Goal: Task Accomplishment & Management: Manage account settings

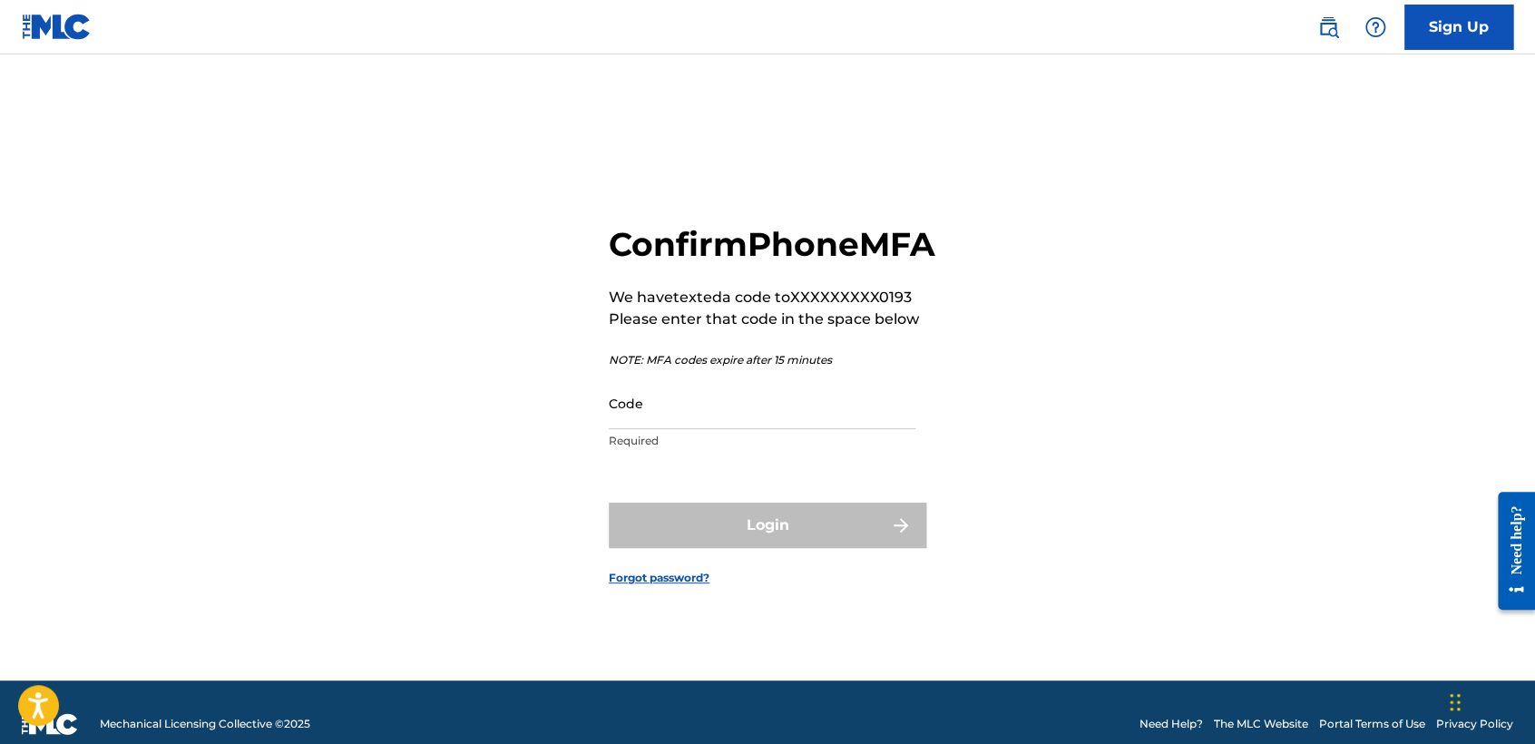
click at [730, 429] on input "Code" at bounding box center [762, 403] width 307 height 52
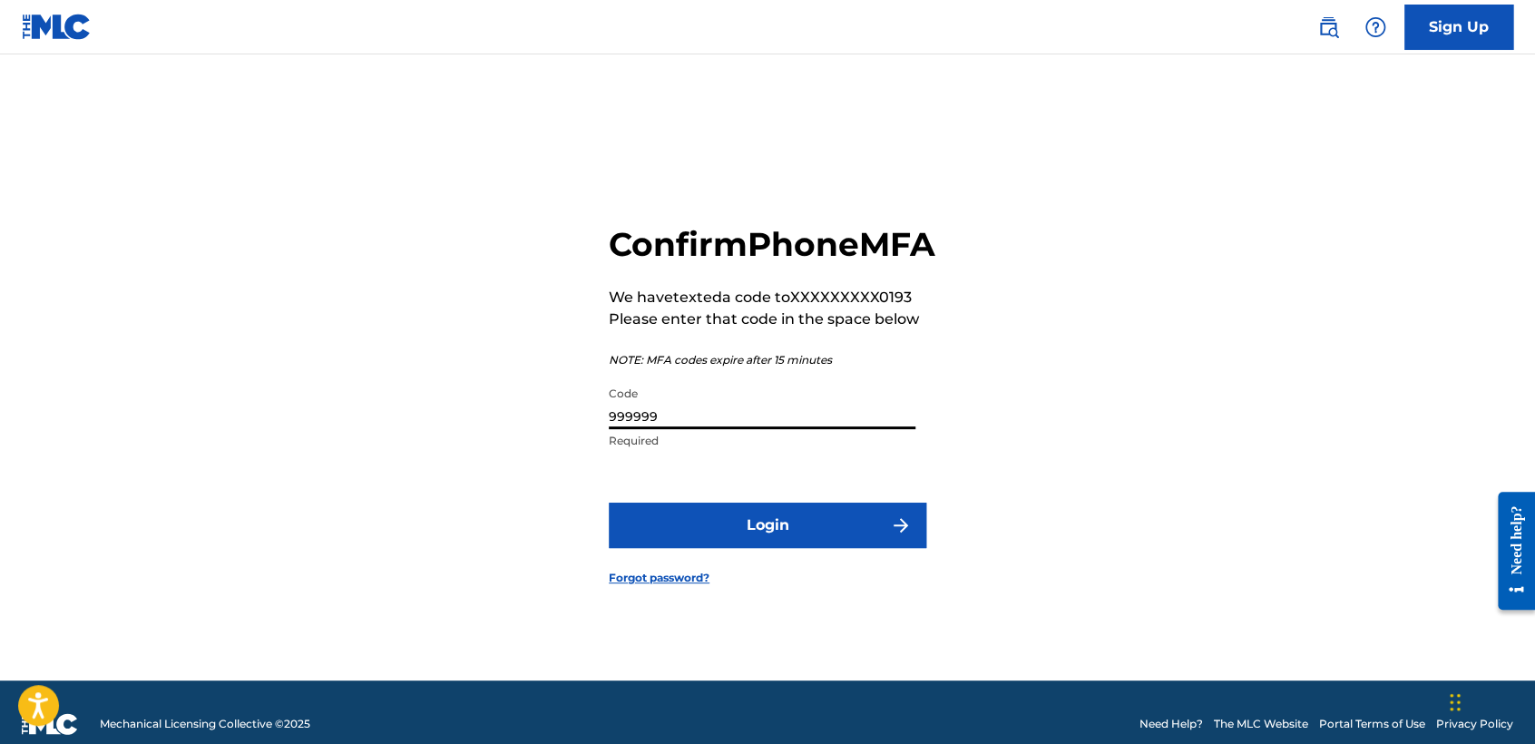
type input "999999"
click at [609, 502] on button "Login" at bounding box center [767, 524] width 317 height 45
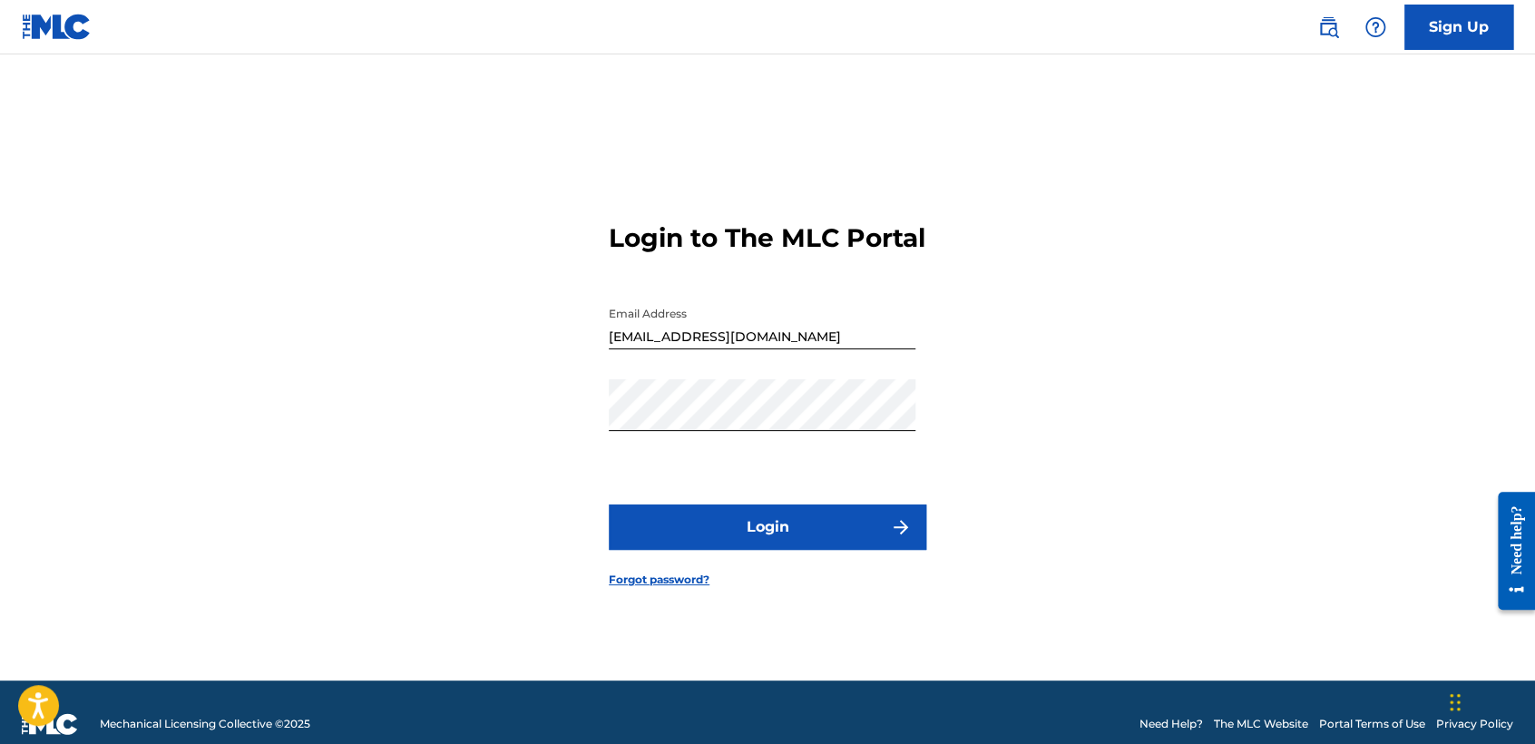
click at [805, 239] on h3 "Login to The MLC Portal" at bounding box center [767, 238] width 317 height 32
click at [835, 337] on input "[EMAIL_ADDRESS][DOMAIN_NAME]" at bounding box center [762, 323] width 307 height 52
type input "b"
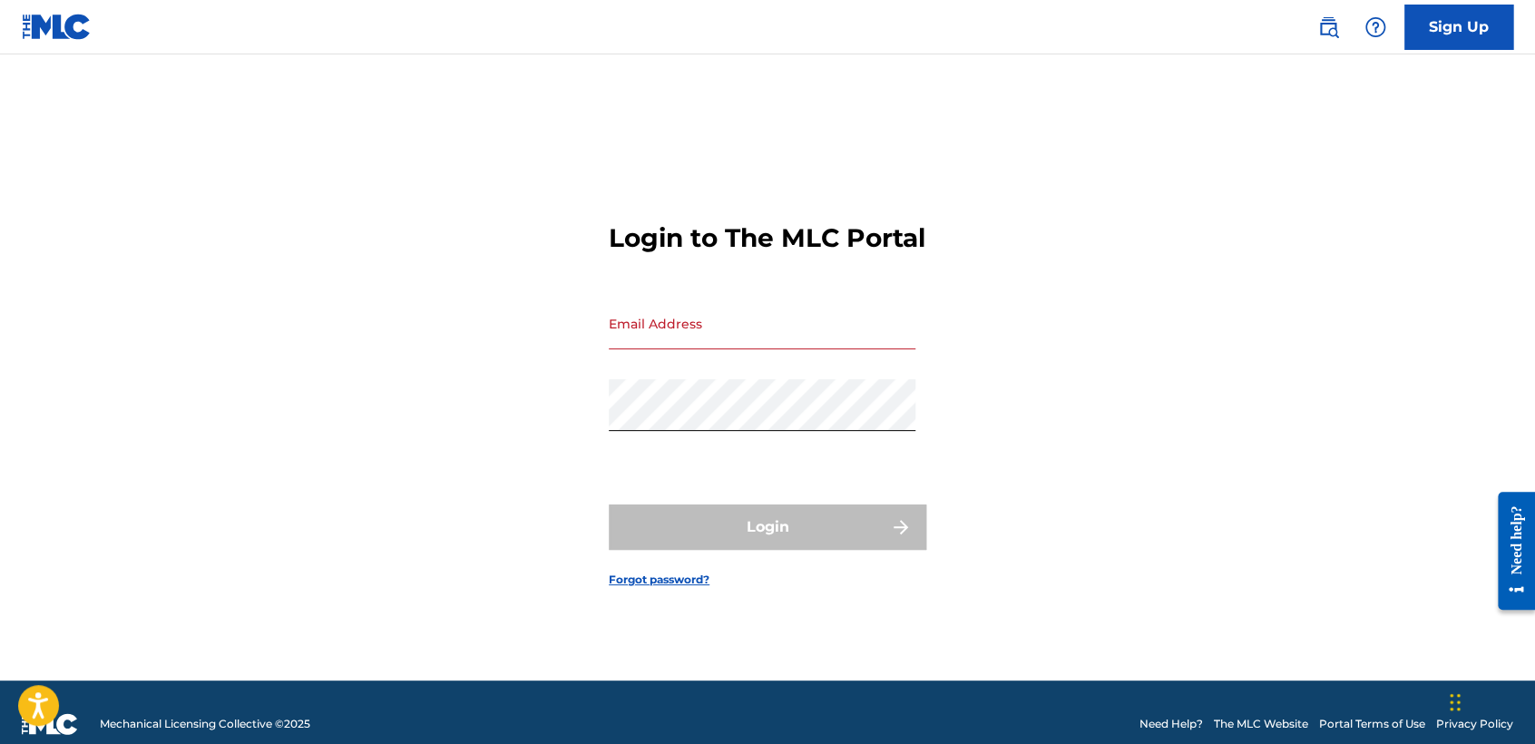
click at [1039, 456] on div "Login to The MLC Portal Email Address Password Login Forgot password?" at bounding box center [767, 390] width 1270 height 580
click at [787, 346] on input "Email Address" at bounding box center [762, 323] width 307 height 52
click at [1128, 189] on div "Login to The MLC Portal Email Address Password Login Forgot password?" at bounding box center [767, 390] width 1270 height 580
click at [792, 349] on input "Email Address" at bounding box center [762, 323] width 307 height 52
type input "dariosalazards.company2@gmail.com"
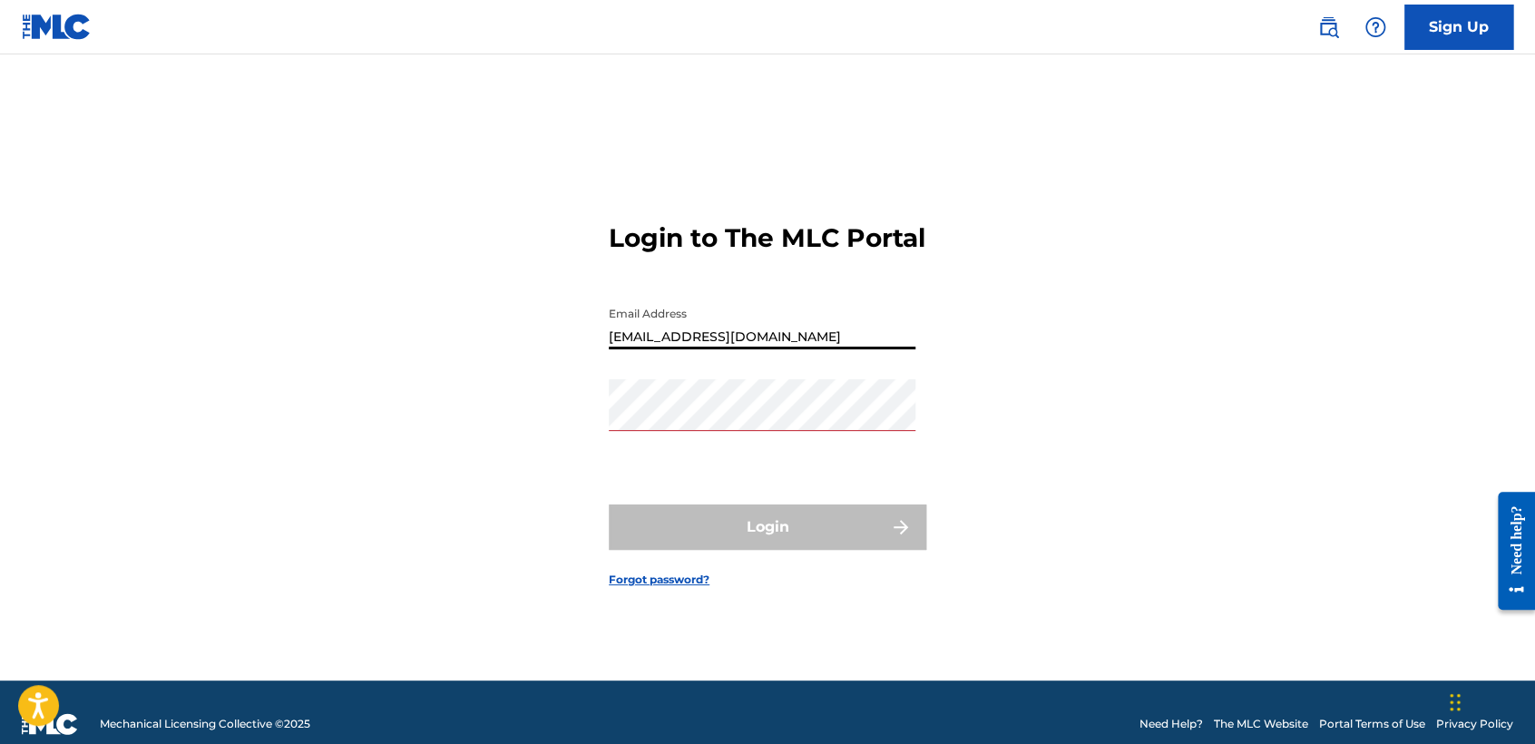
click at [709, 453] on div "Password" at bounding box center [762, 420] width 307 height 82
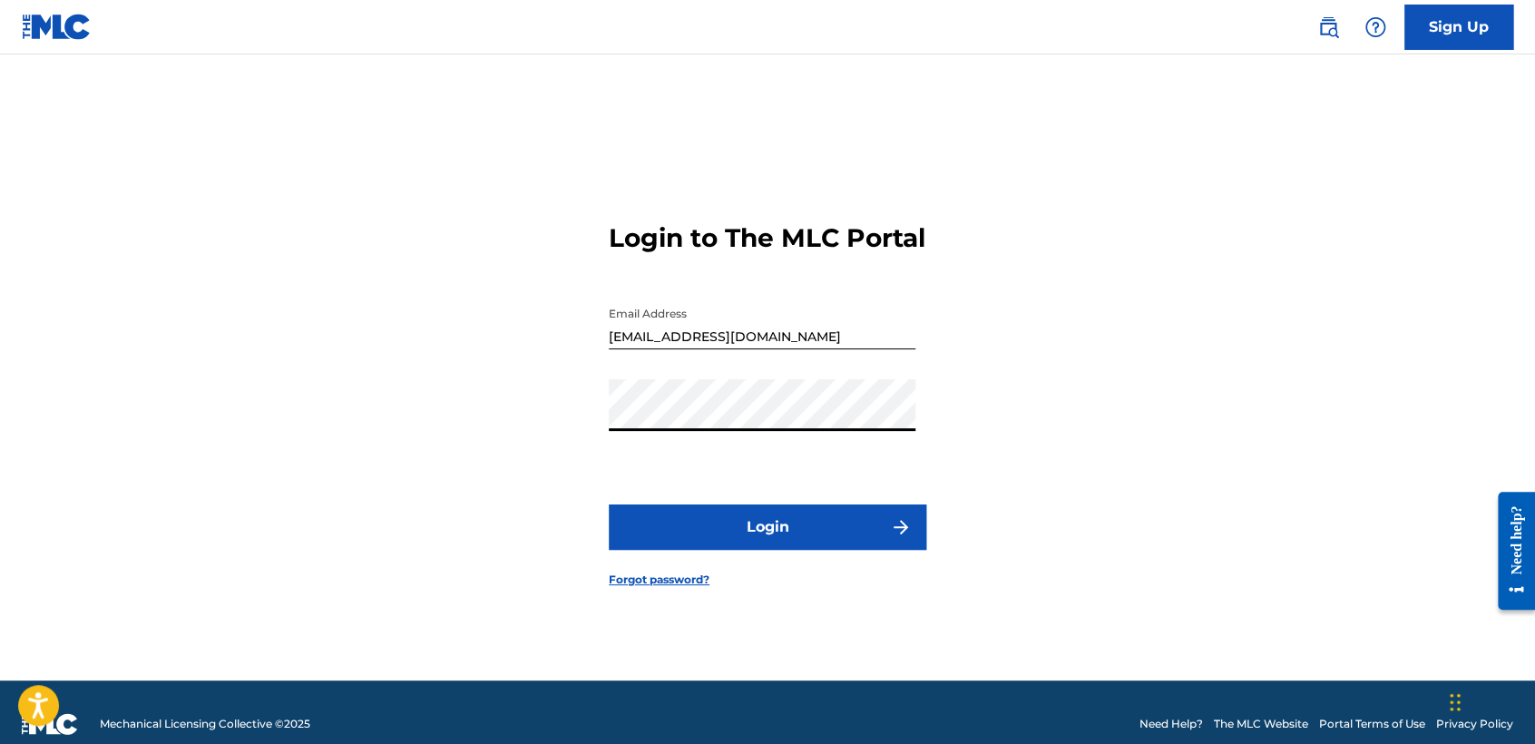
click at [776, 547] on button "Login" at bounding box center [767, 526] width 317 height 45
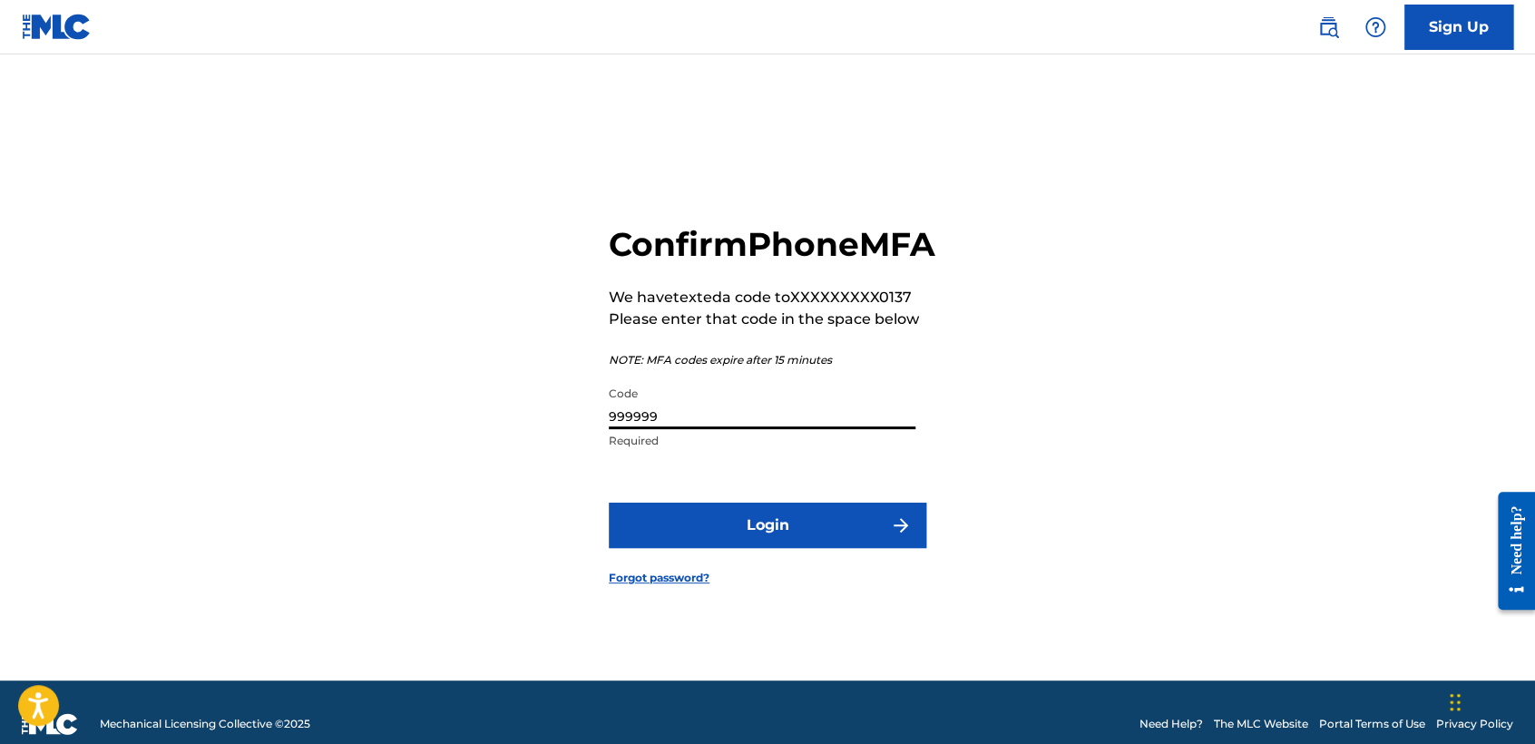
click at [748, 429] on input "999999" at bounding box center [762, 403] width 307 height 52
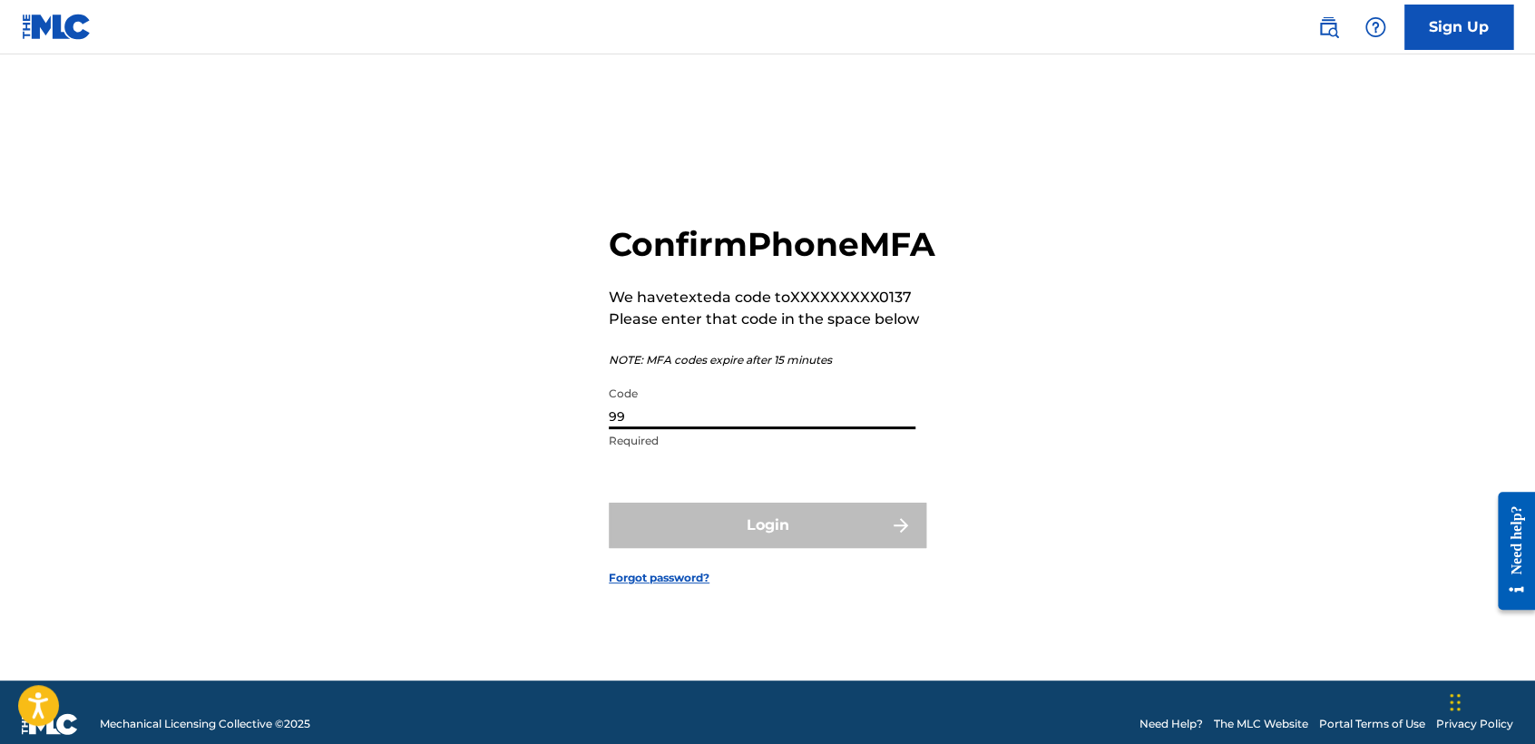
type input "9"
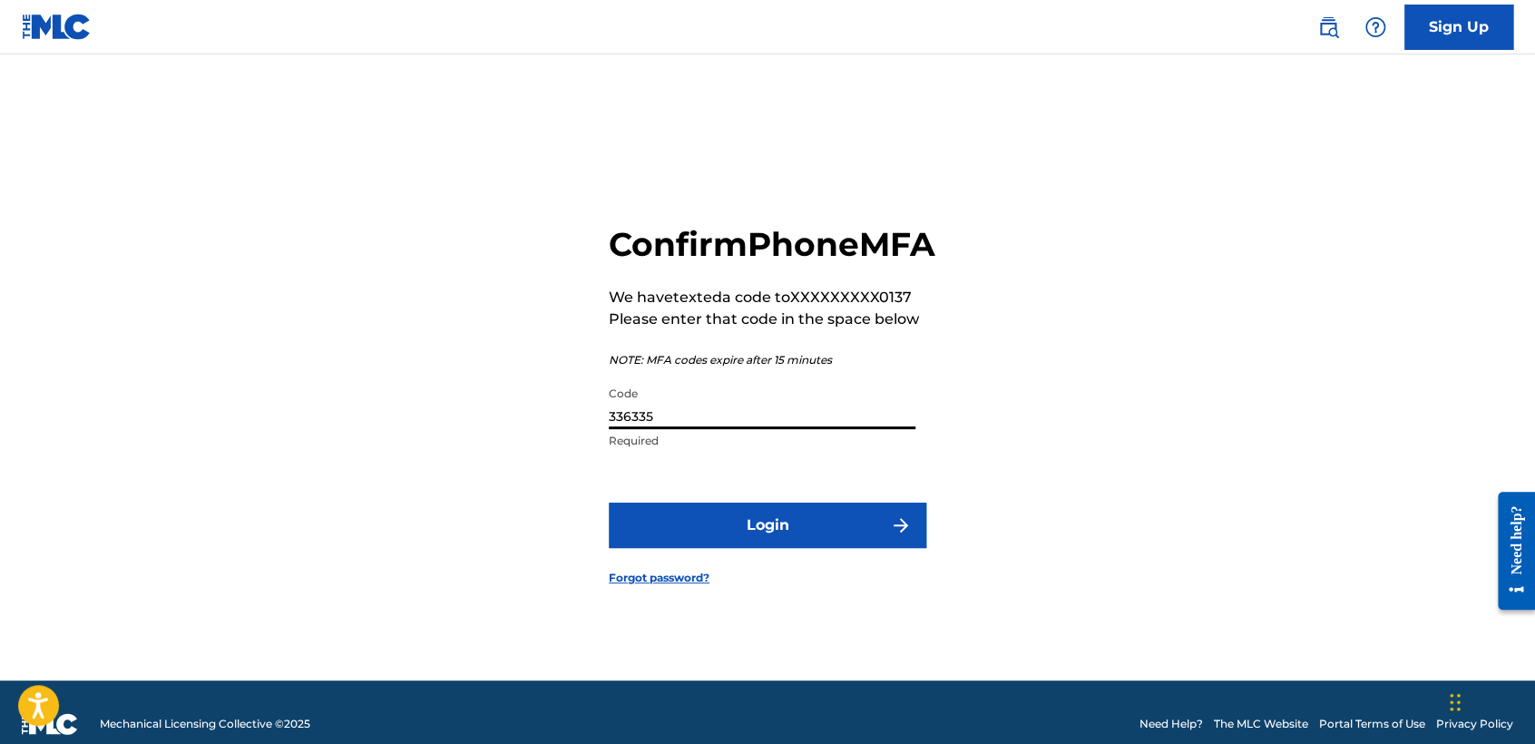
type input "336335"
click at [734, 523] on button "Login" at bounding box center [767, 524] width 317 height 45
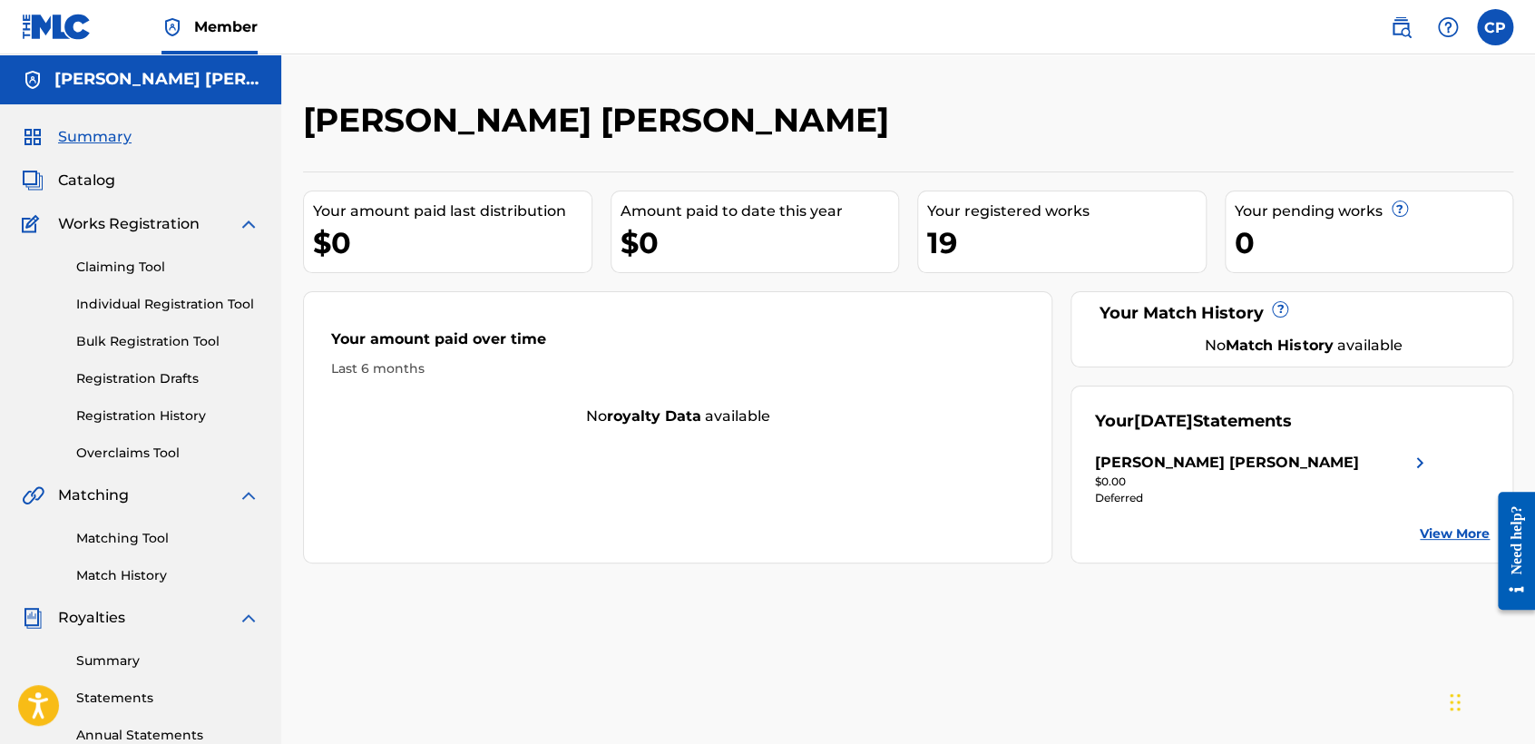
click at [175, 414] on link "Registration History" at bounding box center [167, 415] width 183 height 19
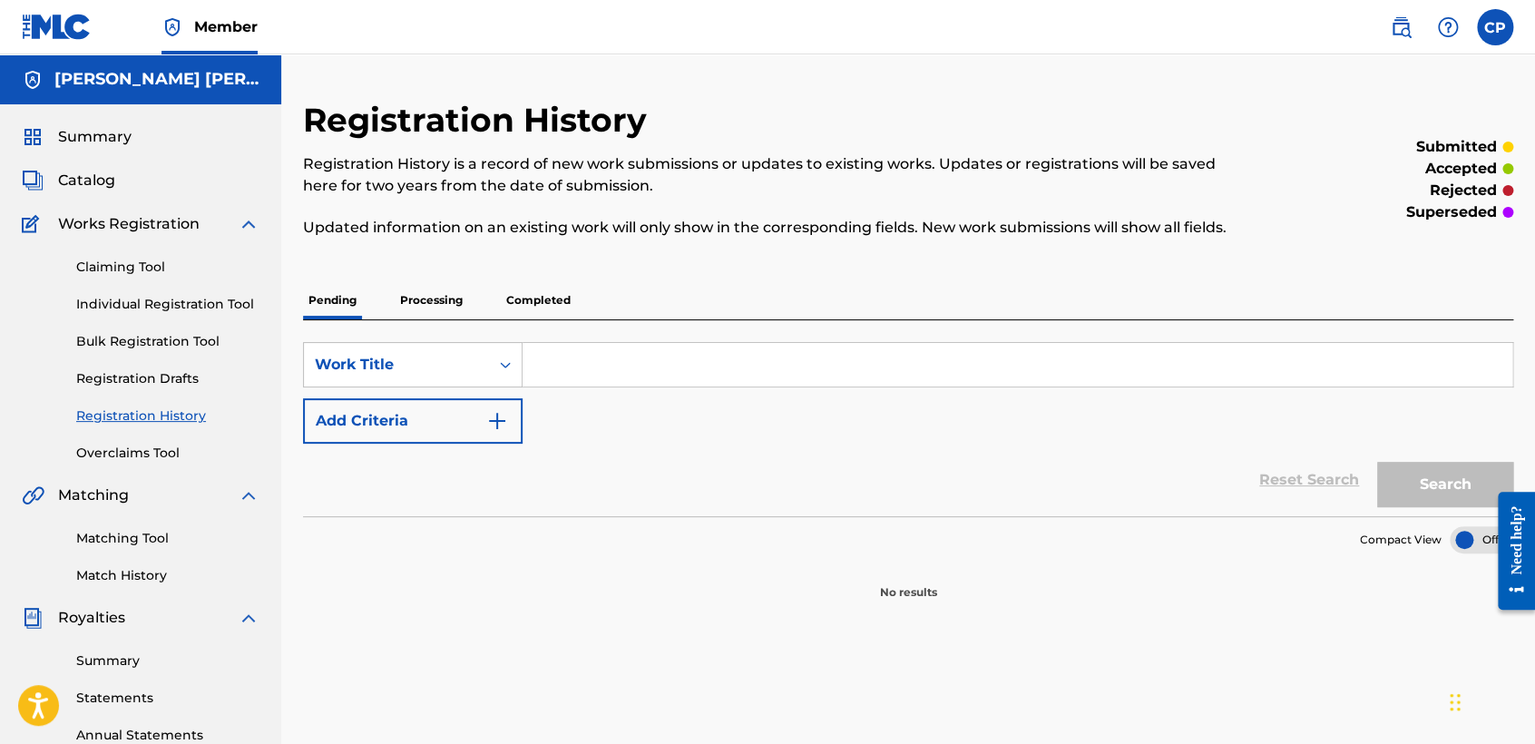
click at [171, 301] on link "Individual Registration Tool" at bounding box center [167, 304] width 183 height 19
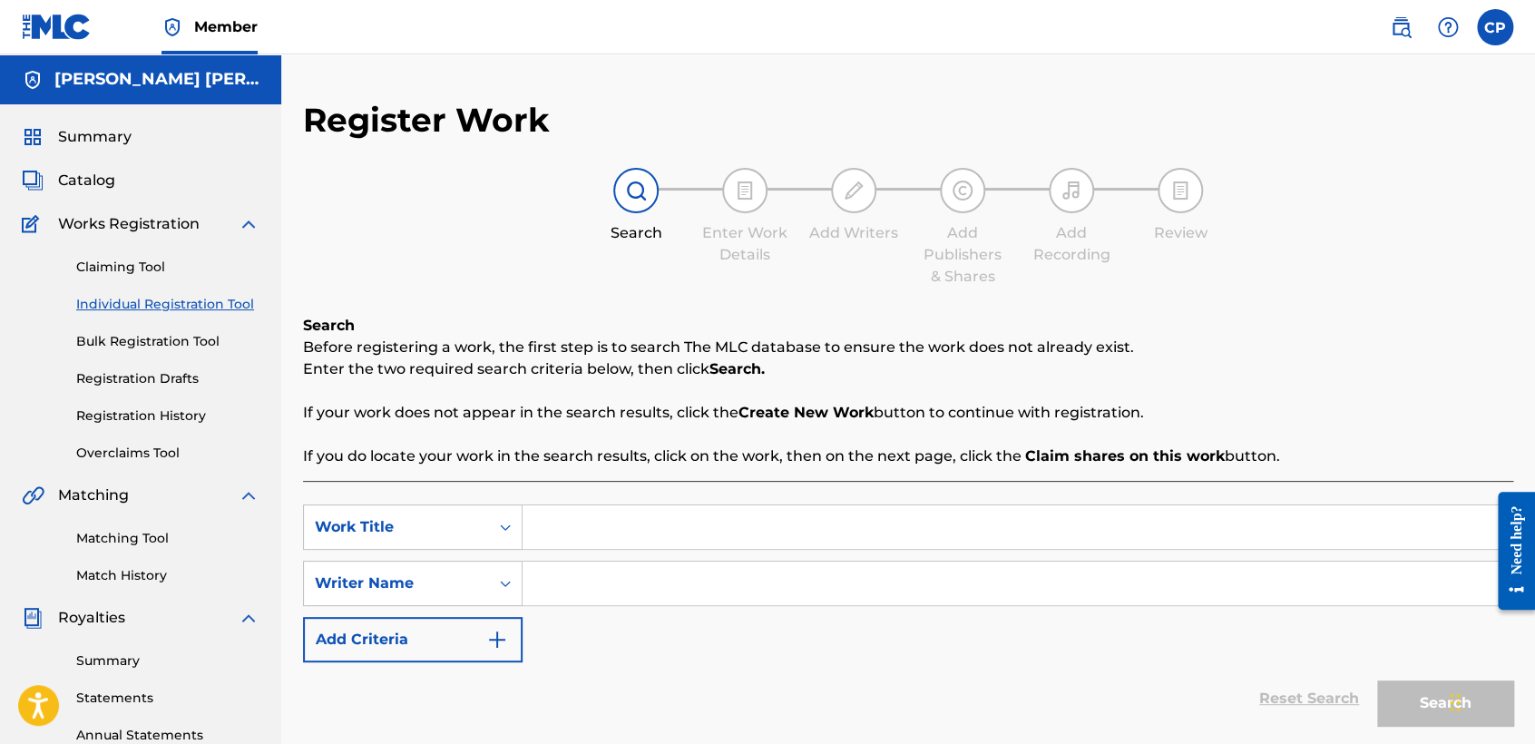
click at [166, 343] on link "Bulk Registration Tool" at bounding box center [167, 341] width 183 height 19
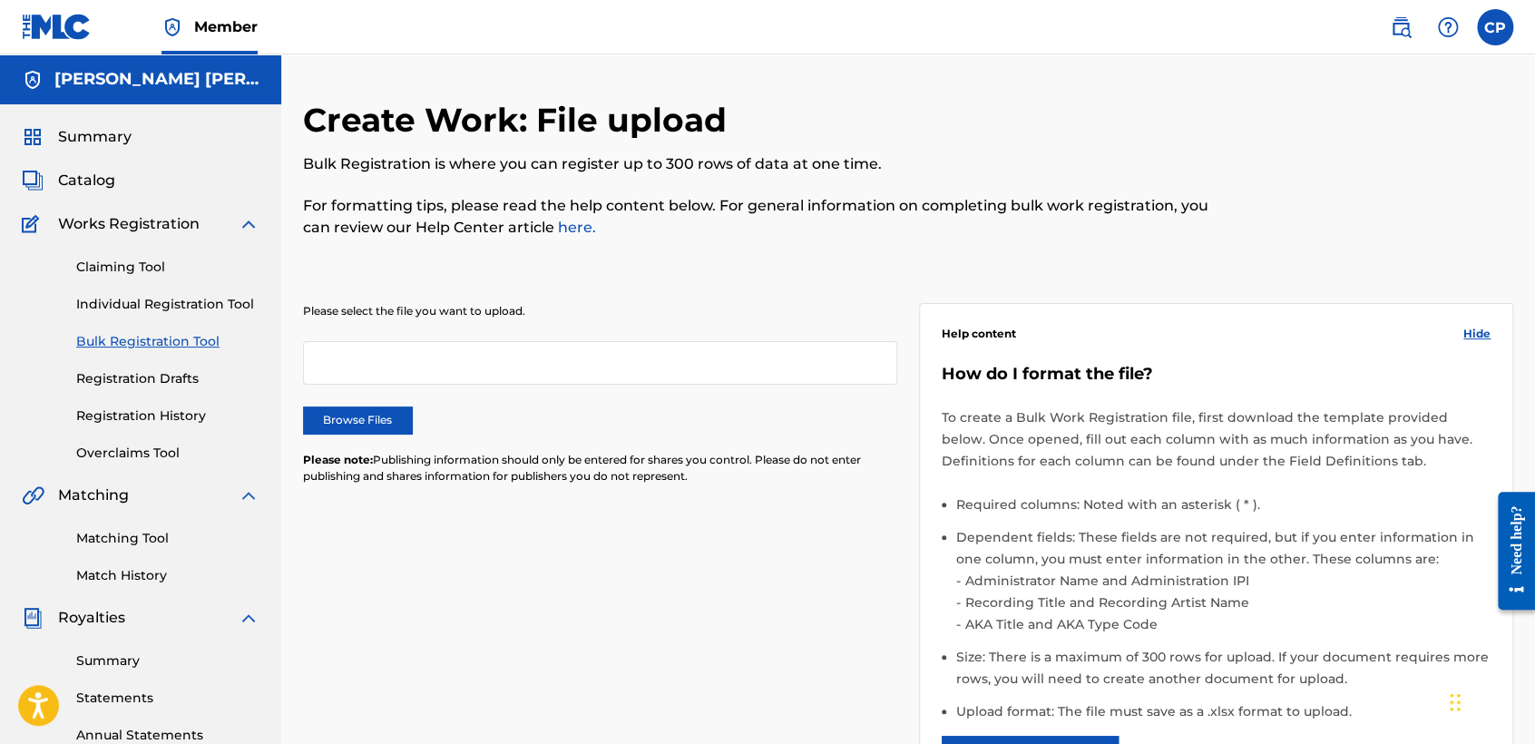
click at [160, 420] on link "Registration History" at bounding box center [167, 415] width 183 height 19
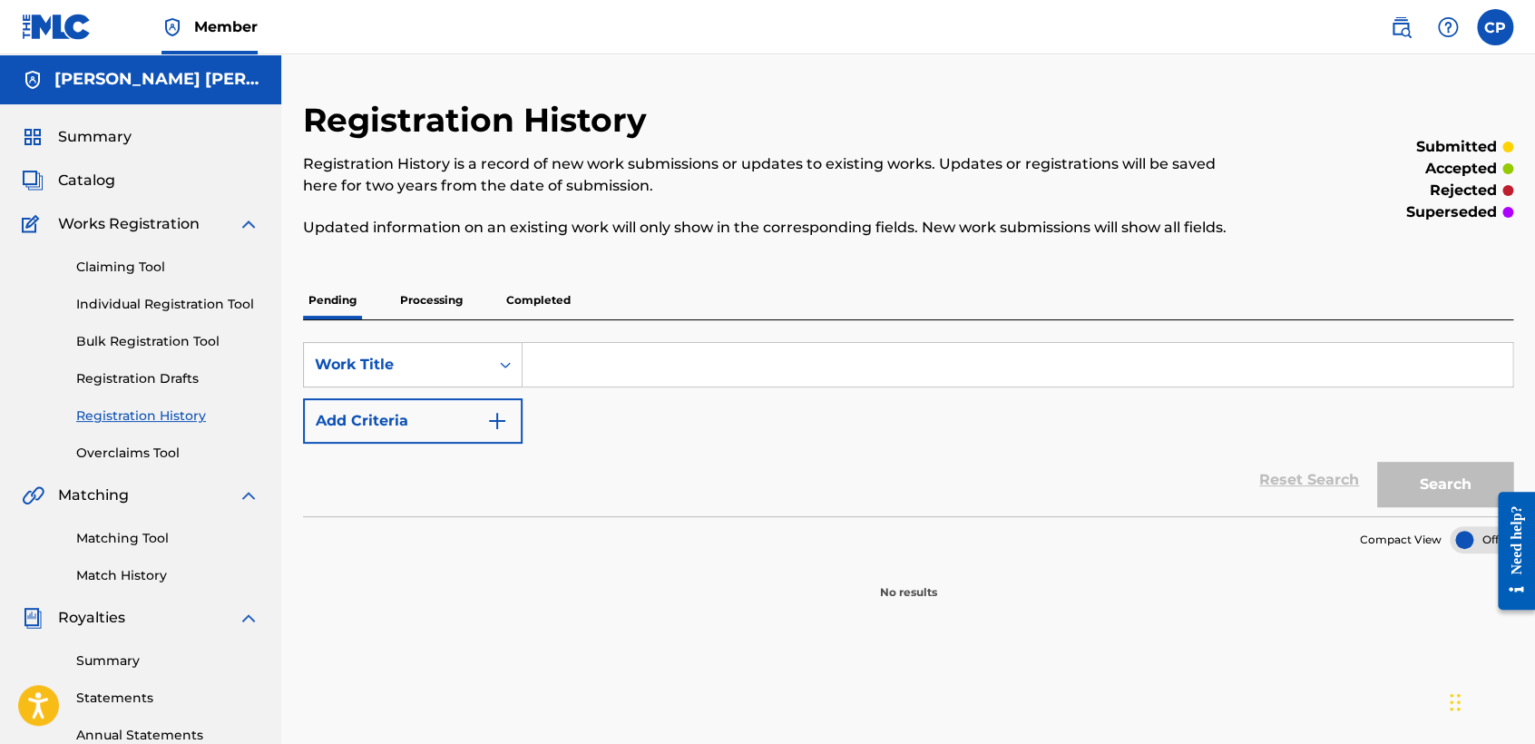
click at [369, 585] on section "No results" at bounding box center [908, 576] width 1210 height 47
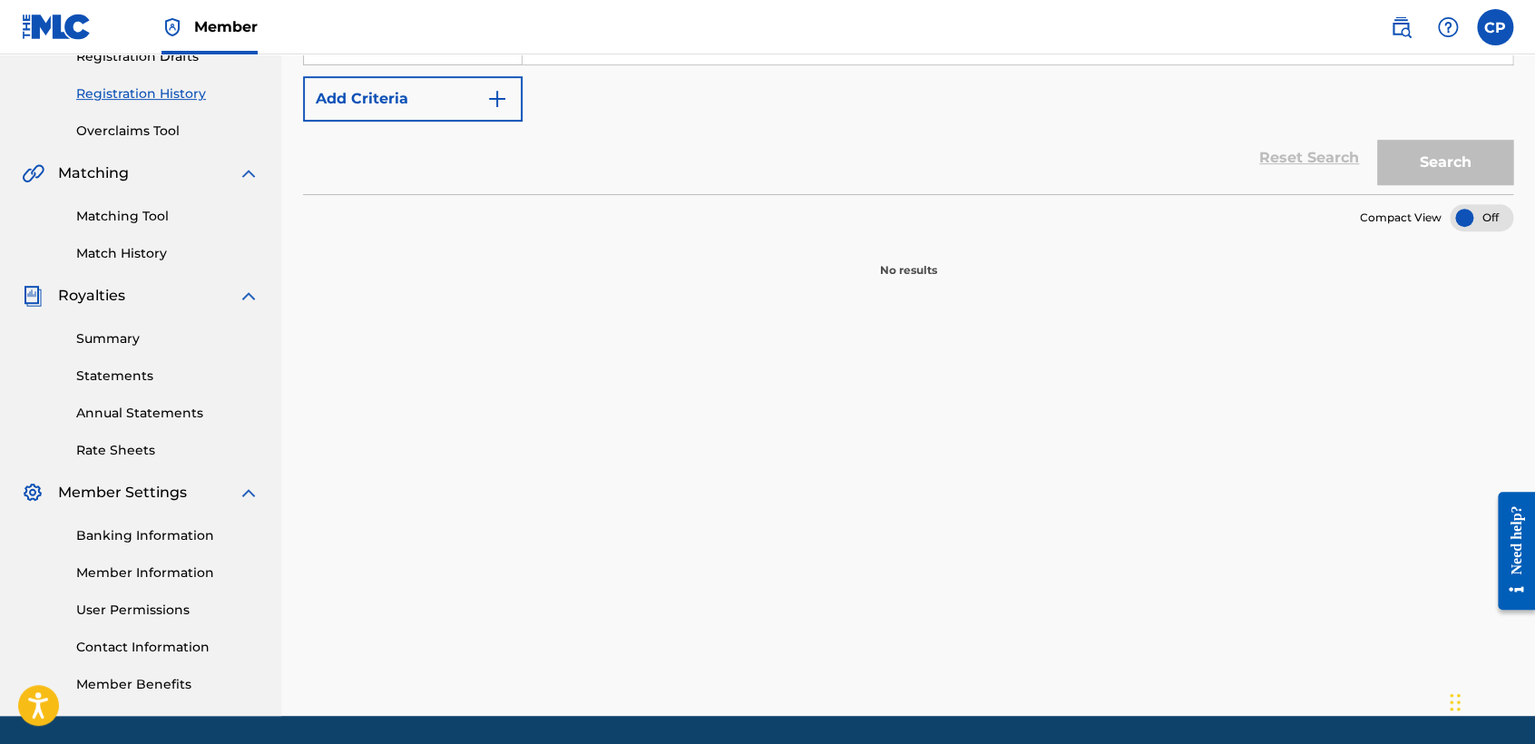
scroll to position [363, 0]
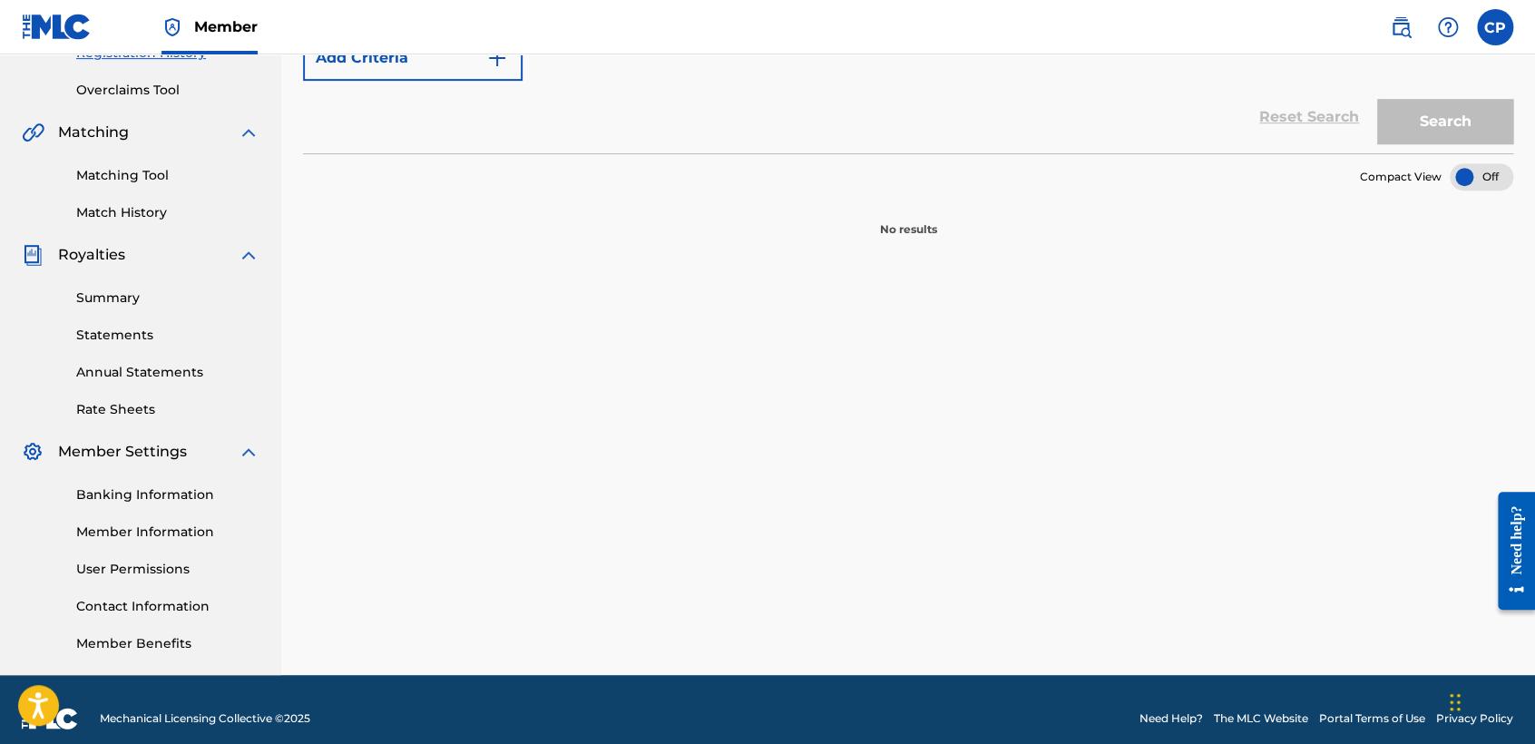
click at [205, 494] on link "Banking Information" at bounding box center [167, 494] width 183 height 19
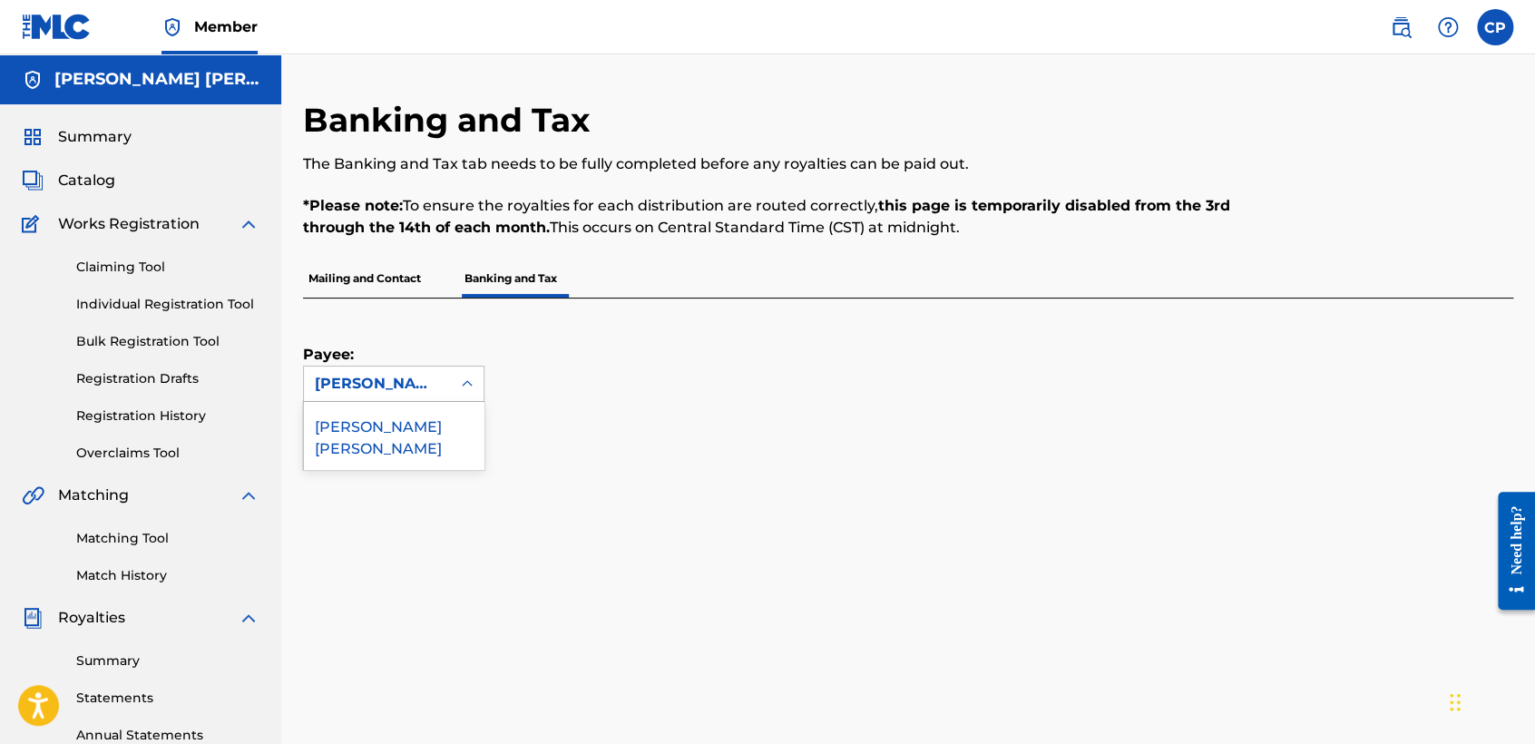
click at [444, 377] on div "Cesar Dario Paniagua Salazar" at bounding box center [377, 383] width 147 height 34
click at [445, 439] on div "Cesar Dario Paniagua Salazar" at bounding box center [394, 435] width 180 height 67
click at [725, 439] on div "Payee: option Cesar Dario Paniagua Salazar, selected. Cesar Dario Paniagua Sala…" at bounding box center [908, 473] width 1210 height 351
click at [180, 416] on link "Registration History" at bounding box center [167, 415] width 183 height 19
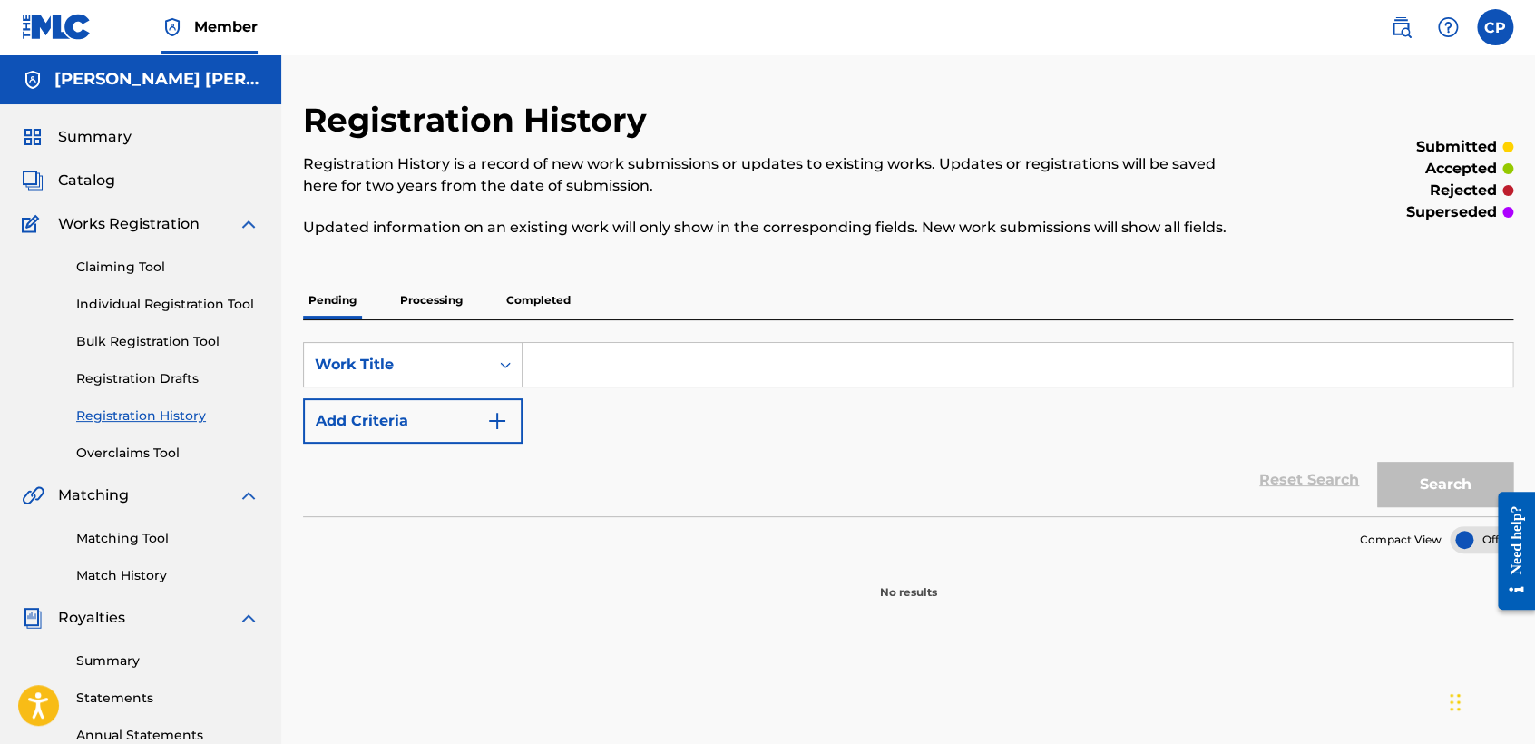
click at [535, 334] on div "SearchWithCriteria603bc08b-deb7-48d0-ab40-8ab18d01f9a2 Work Title Add Criteria …" at bounding box center [908, 418] width 1210 height 196
drag, startPoint x: 535, startPoint y: 334, endPoint x: 534, endPoint y: 552, distance: 218.6
click at [534, 552] on div "Compact View No results" at bounding box center [908, 558] width 1210 height 84
click at [636, 366] on input "Search Form" at bounding box center [1016, 365] width 989 height 44
paste input "Santa Muerte de Coin"
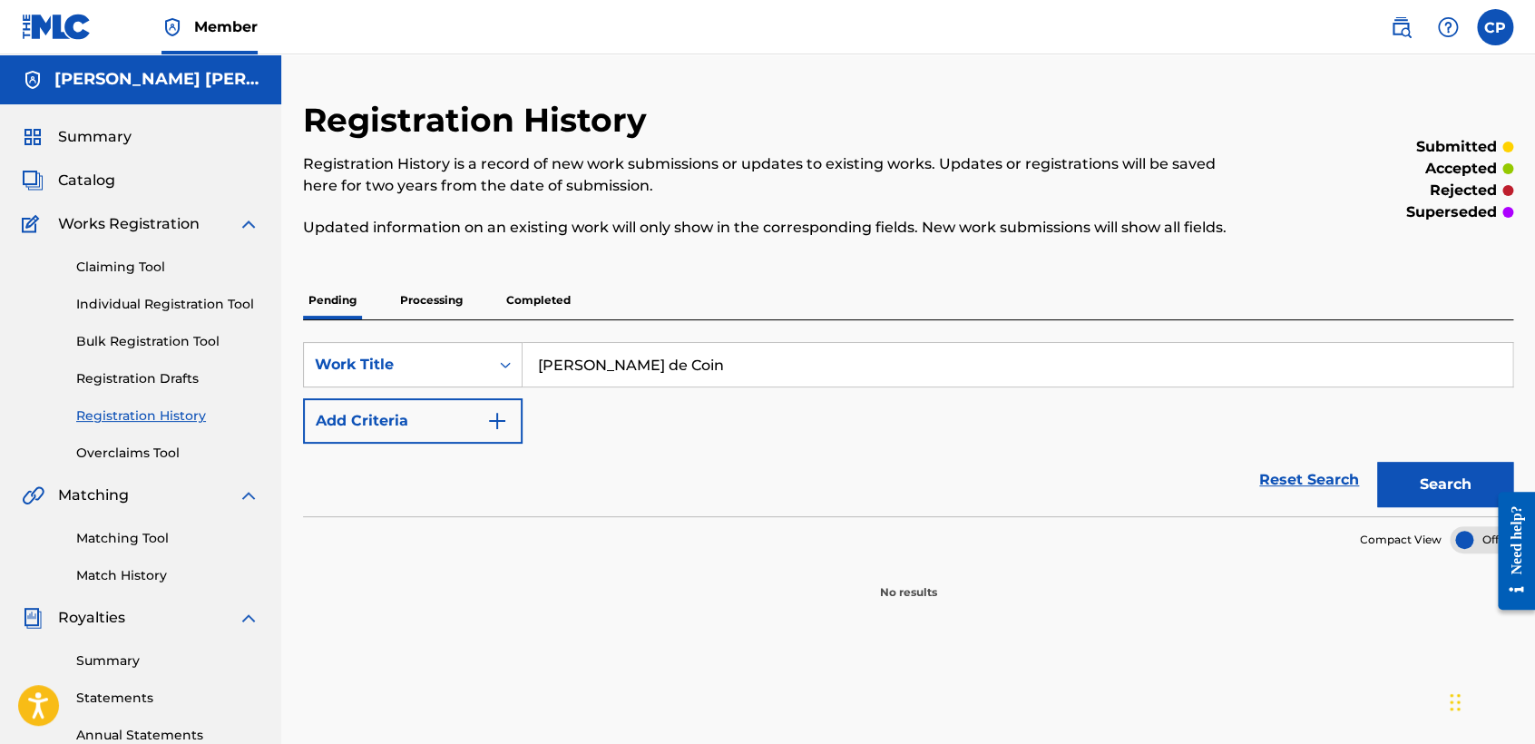
type input "Santa Muerte de Coin"
click at [215, 298] on link "Individual Registration Tool" at bounding box center [167, 304] width 183 height 19
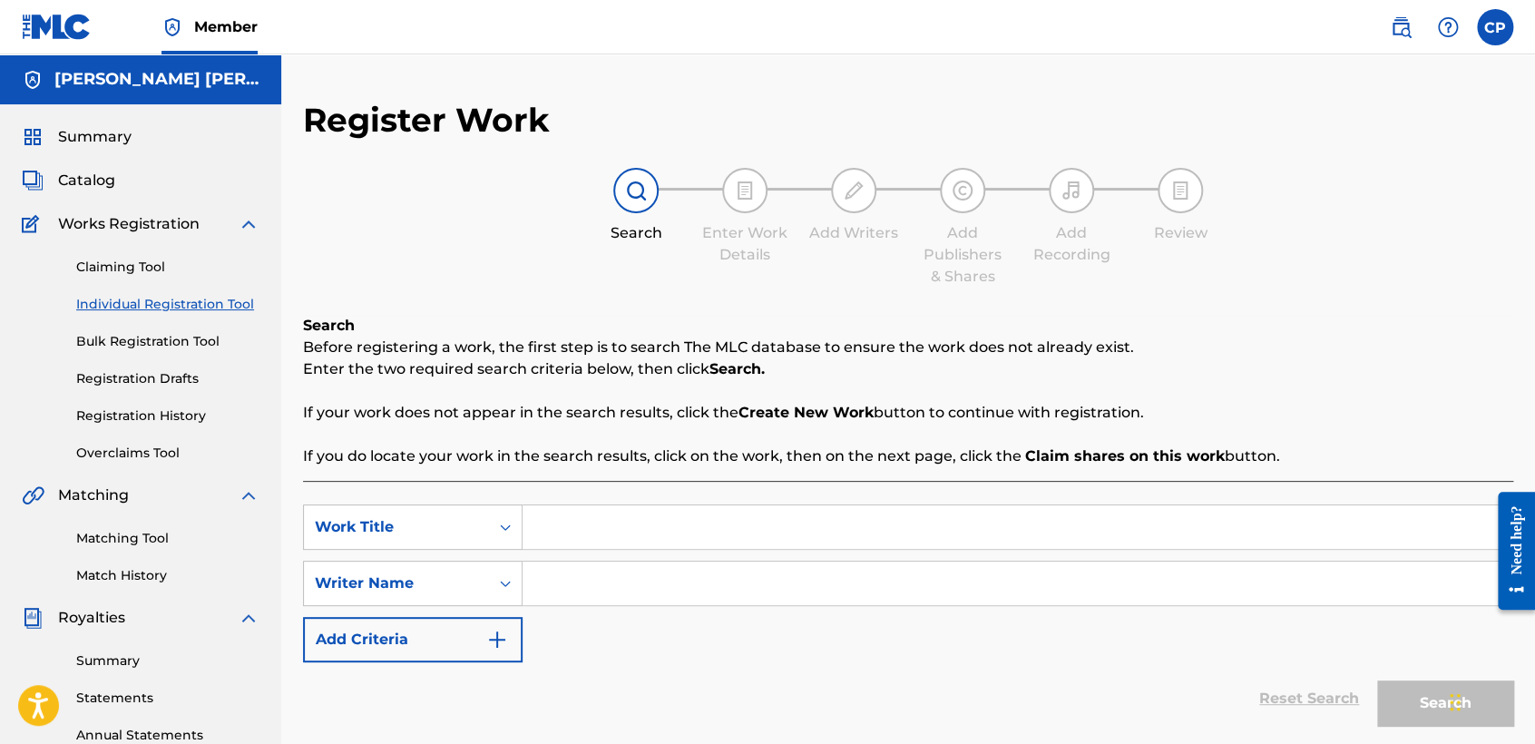
click at [609, 531] on input "Search Form" at bounding box center [1016, 527] width 989 height 44
paste input "Santa Muerte de Coin"
type input "Santa Muerte de Coin"
click at [736, 583] on input "Search Form" at bounding box center [1016, 583] width 989 height 44
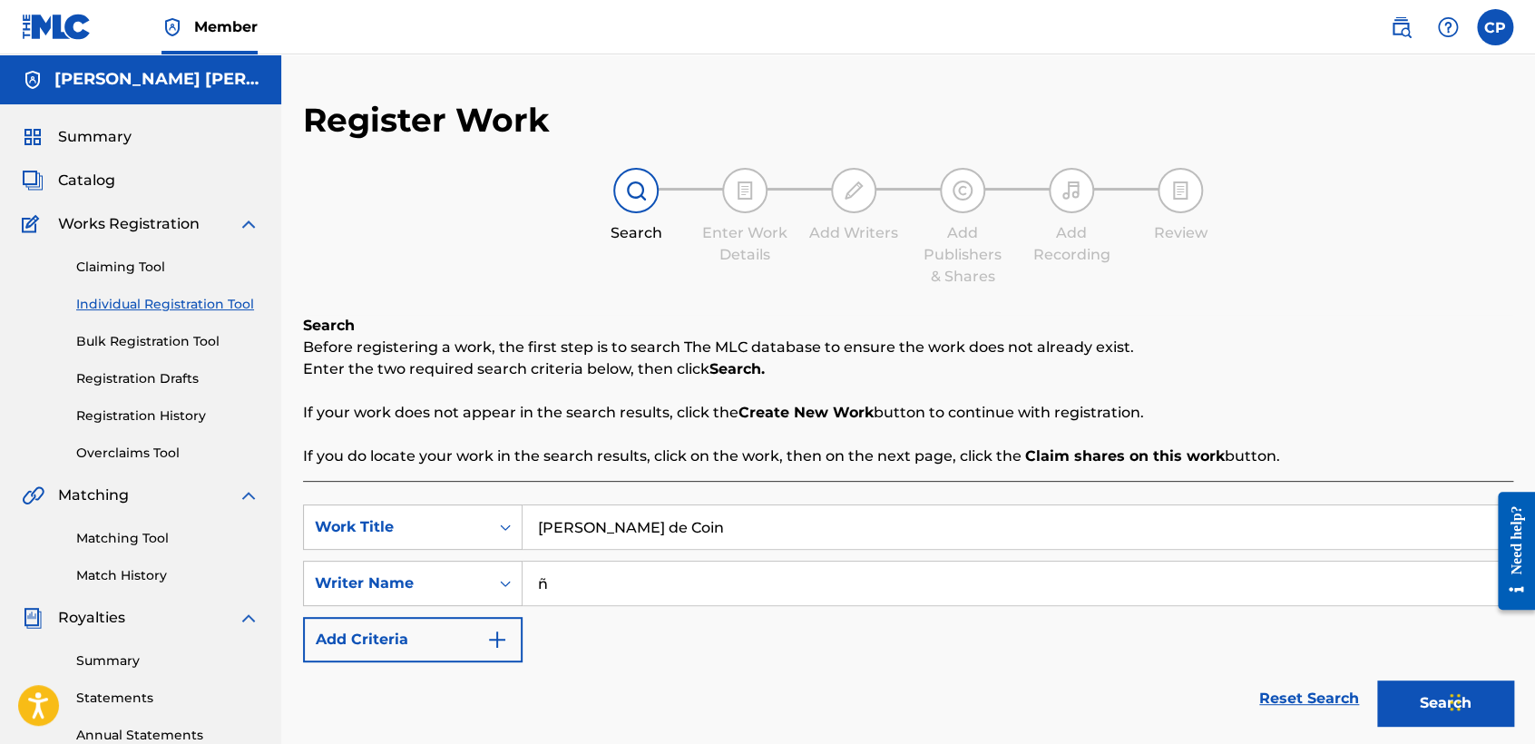
type input "ñ"
click at [1377, 680] on button "Search" at bounding box center [1445, 702] width 136 height 45
click at [916, 367] on p "Enter the two required search criteria below, then click Search." at bounding box center [908, 369] width 1210 height 22
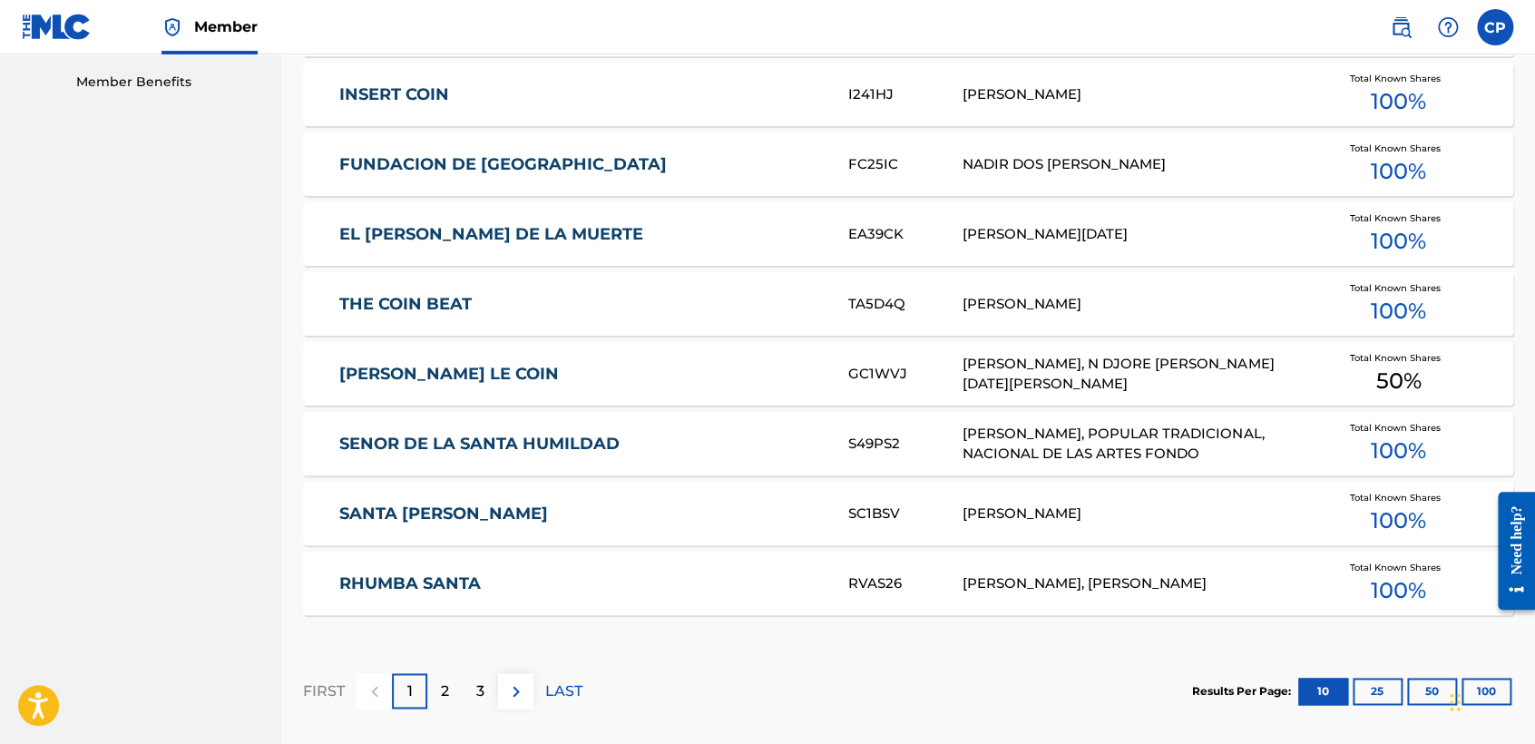
scroll to position [1112, 0]
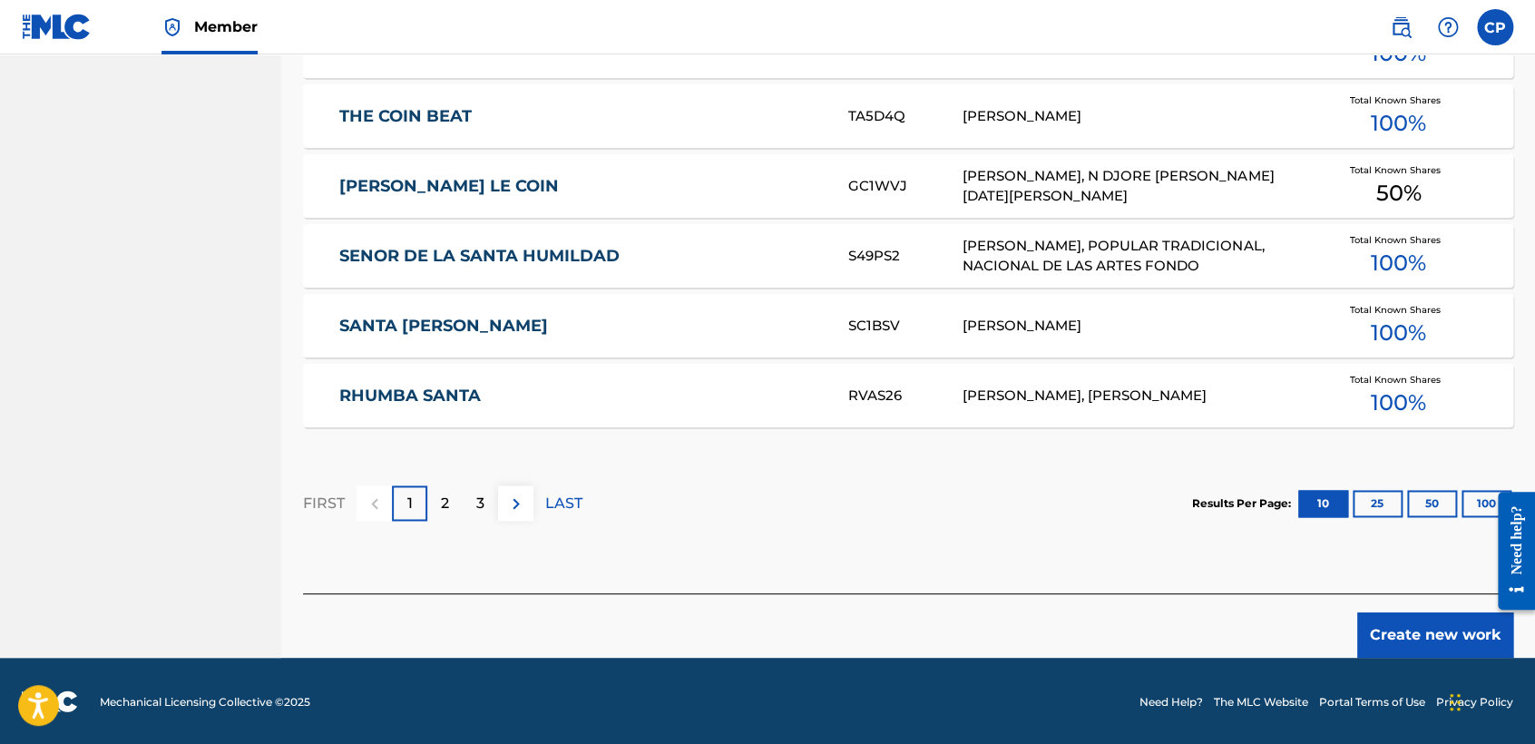
click at [1412, 616] on button "Create new work" at bounding box center [1435, 634] width 156 height 45
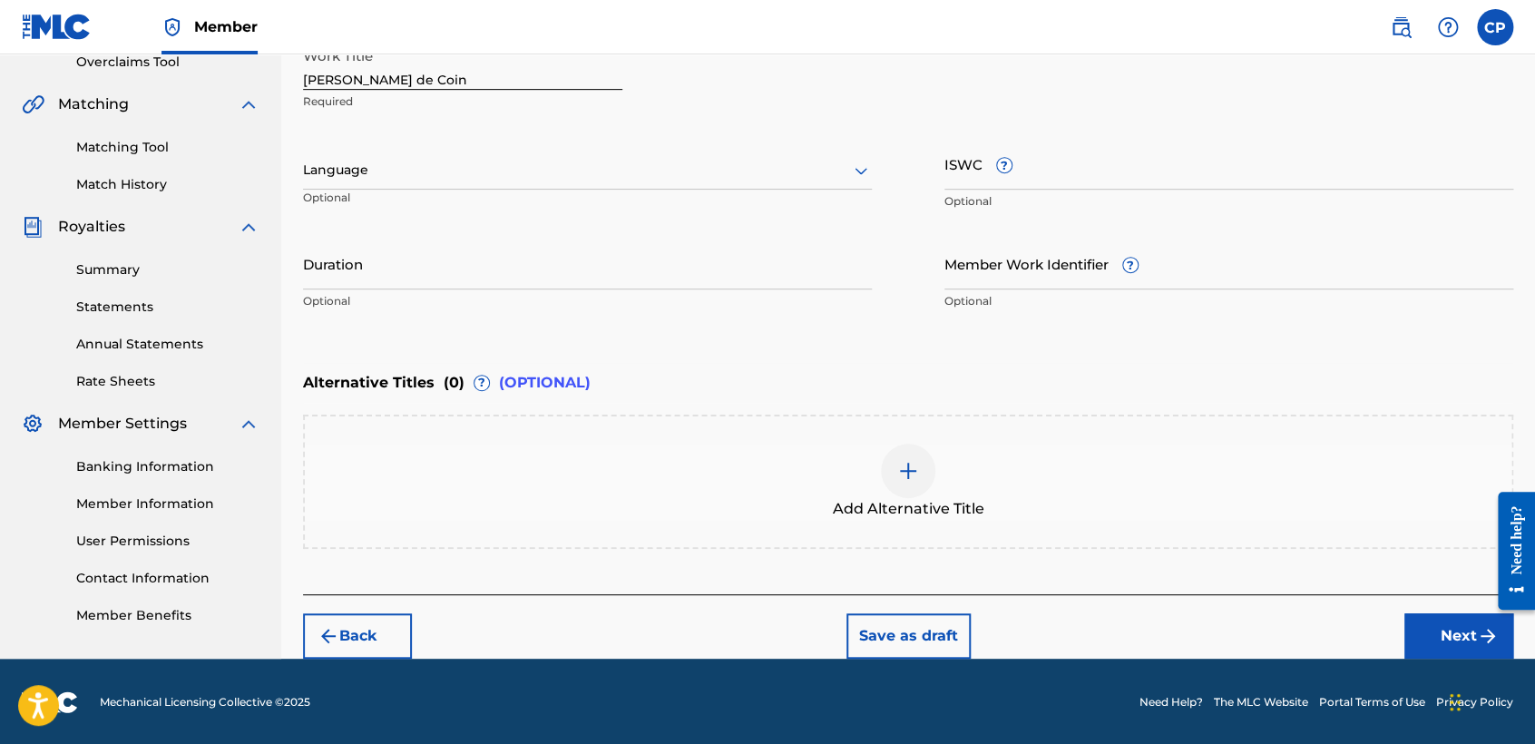
click at [677, 171] on div at bounding box center [587, 170] width 569 height 23
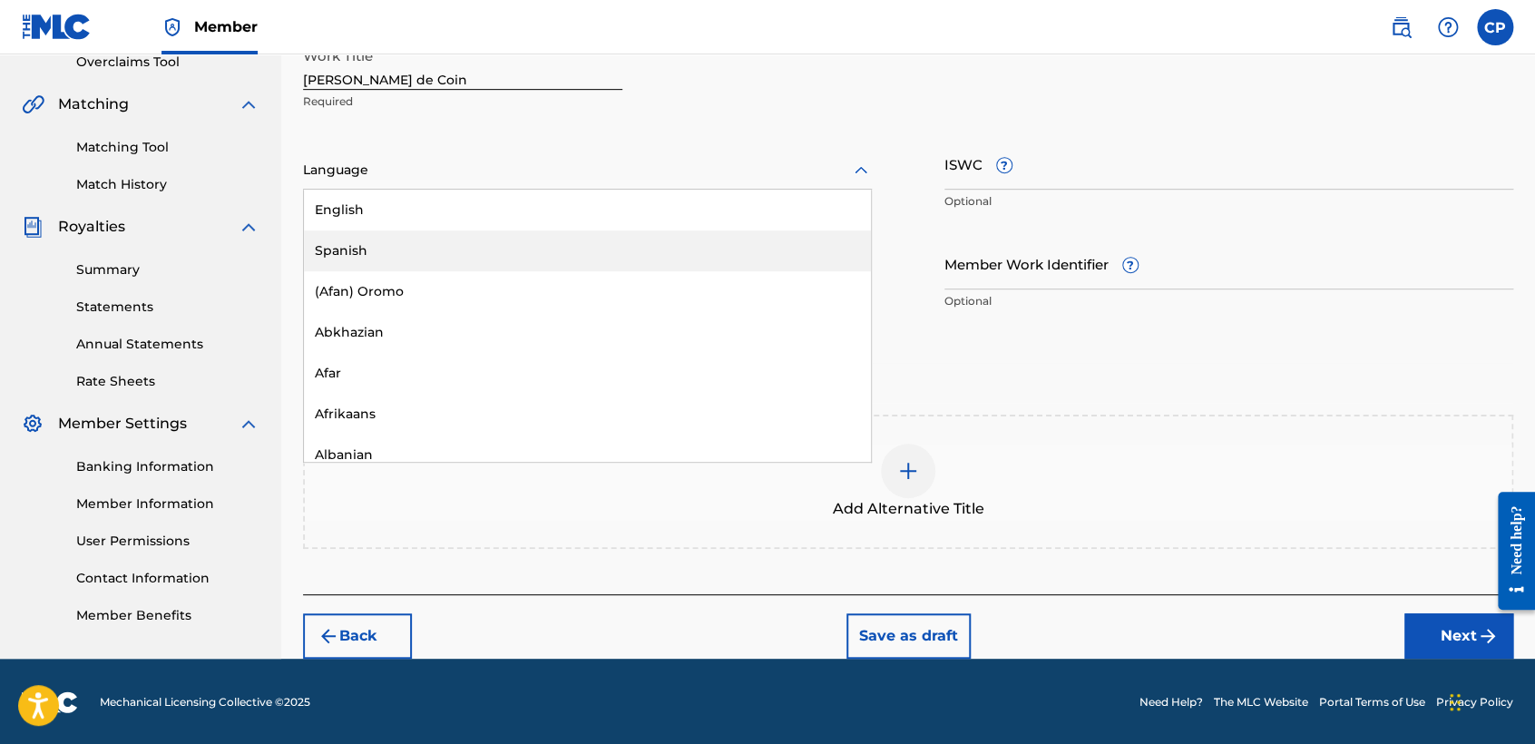
click at [549, 234] on div "Spanish" at bounding box center [587, 250] width 567 height 41
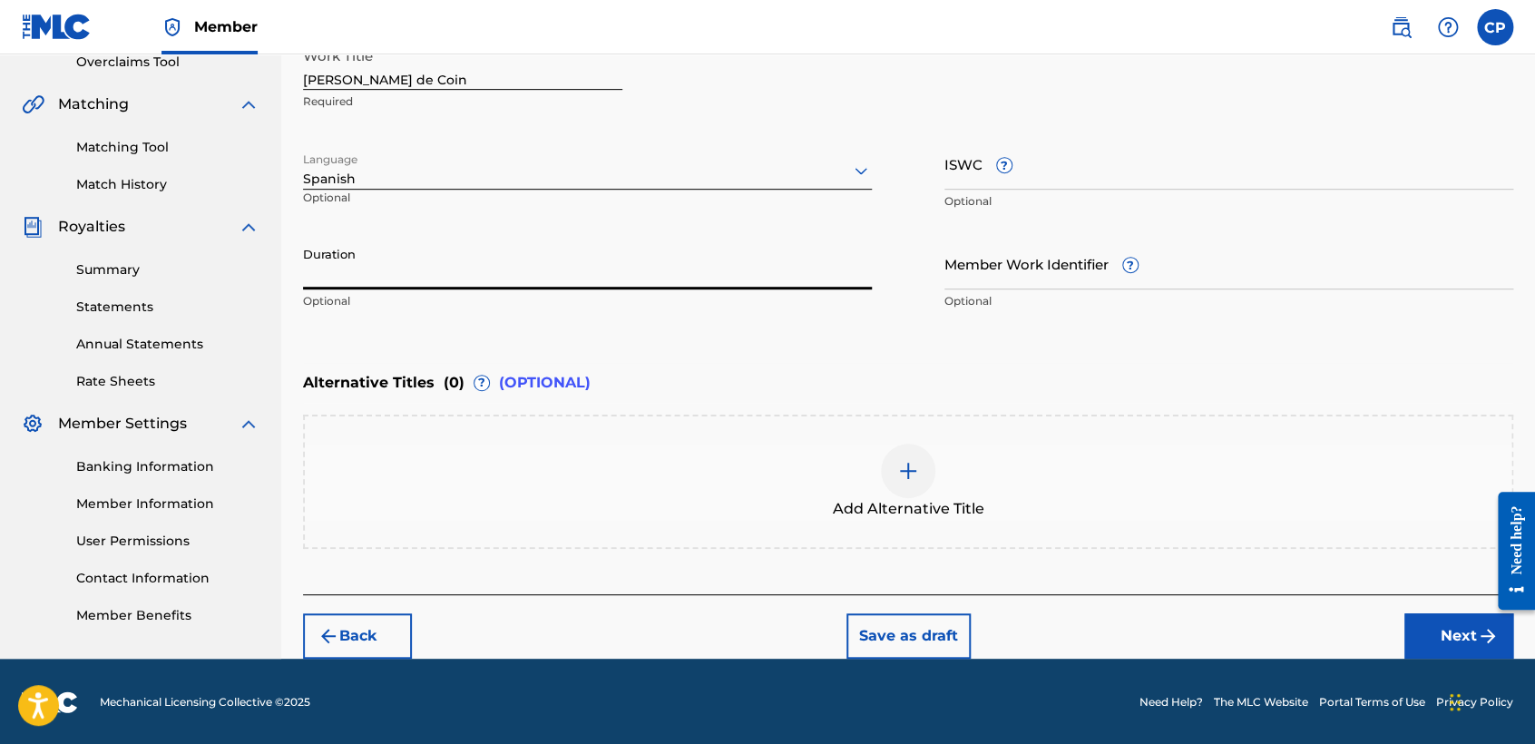
click at [442, 242] on input "Duration" at bounding box center [587, 264] width 569 height 52
click at [146, 468] on link "Banking Information" at bounding box center [167, 466] width 183 height 19
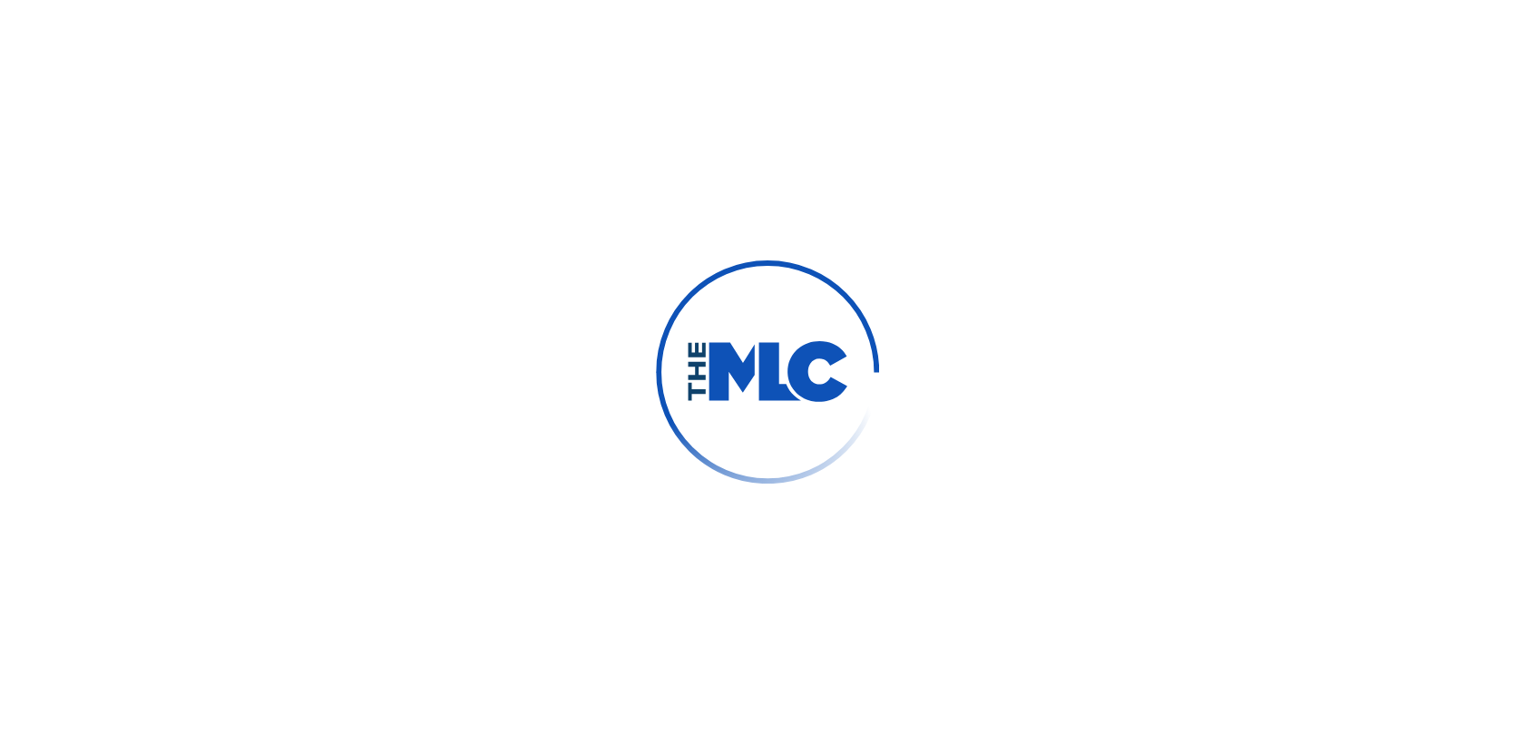
click at [1161, 155] on div at bounding box center [767, 372] width 1535 height 744
drag, startPoint x: 747, startPoint y: 125, endPoint x: 1044, endPoint y: 352, distance: 373.3
click at [1044, 352] on div at bounding box center [767, 372] width 1535 height 744
click at [660, 169] on div at bounding box center [767, 372] width 1535 height 744
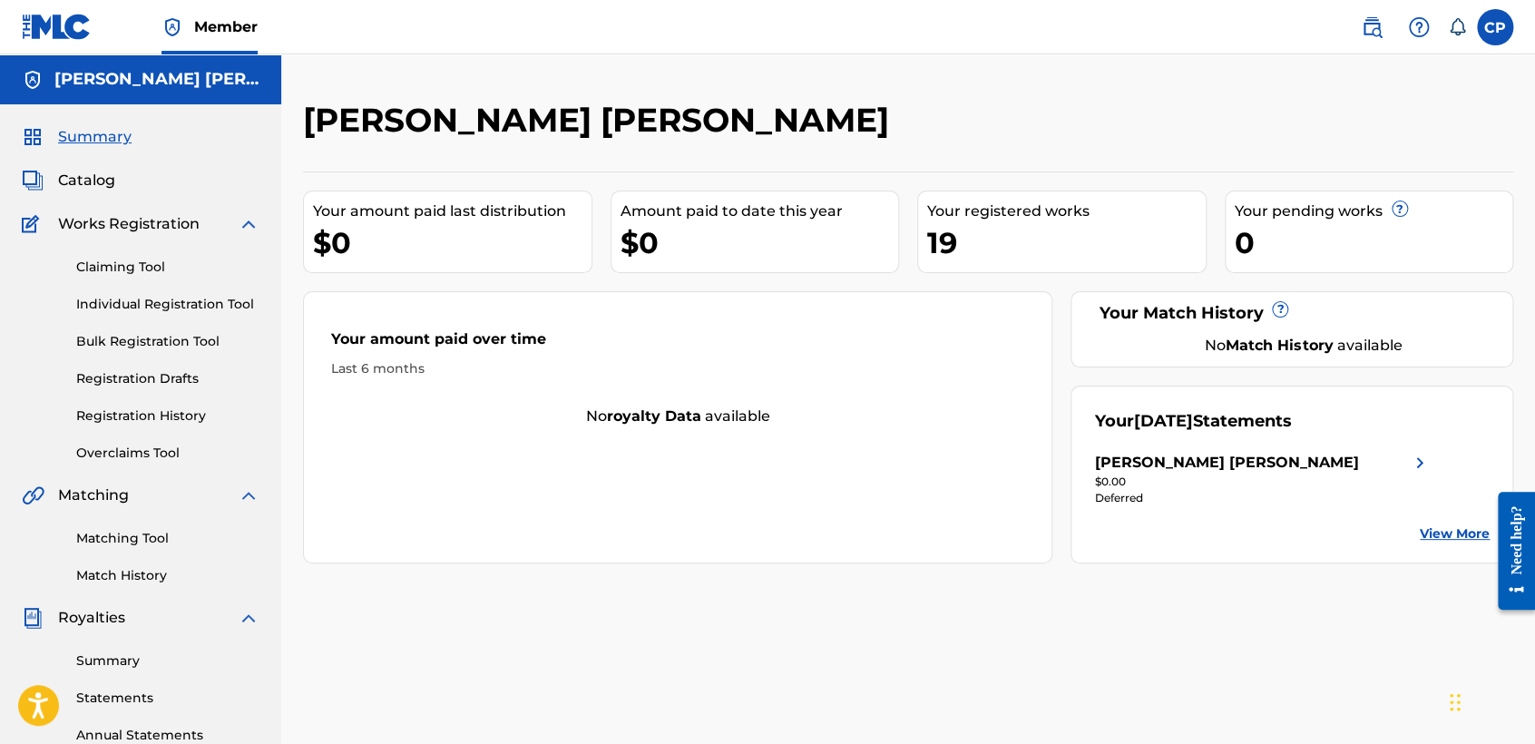
click at [1502, 24] on label at bounding box center [1494, 27] width 36 height 36
click at [1495, 27] on input "CP César Darío Paniagua Salazar dariosalazards.company2@gmail.com Notification …" at bounding box center [1495, 27] width 0 height 0
click at [1326, 252] on p "Log out" at bounding box center [1319, 256] width 43 height 16
click at [1495, 27] on input "CP César Darío Paniagua Salazar dariosalazards.company2@gmail.com Notification …" at bounding box center [1495, 27] width 0 height 0
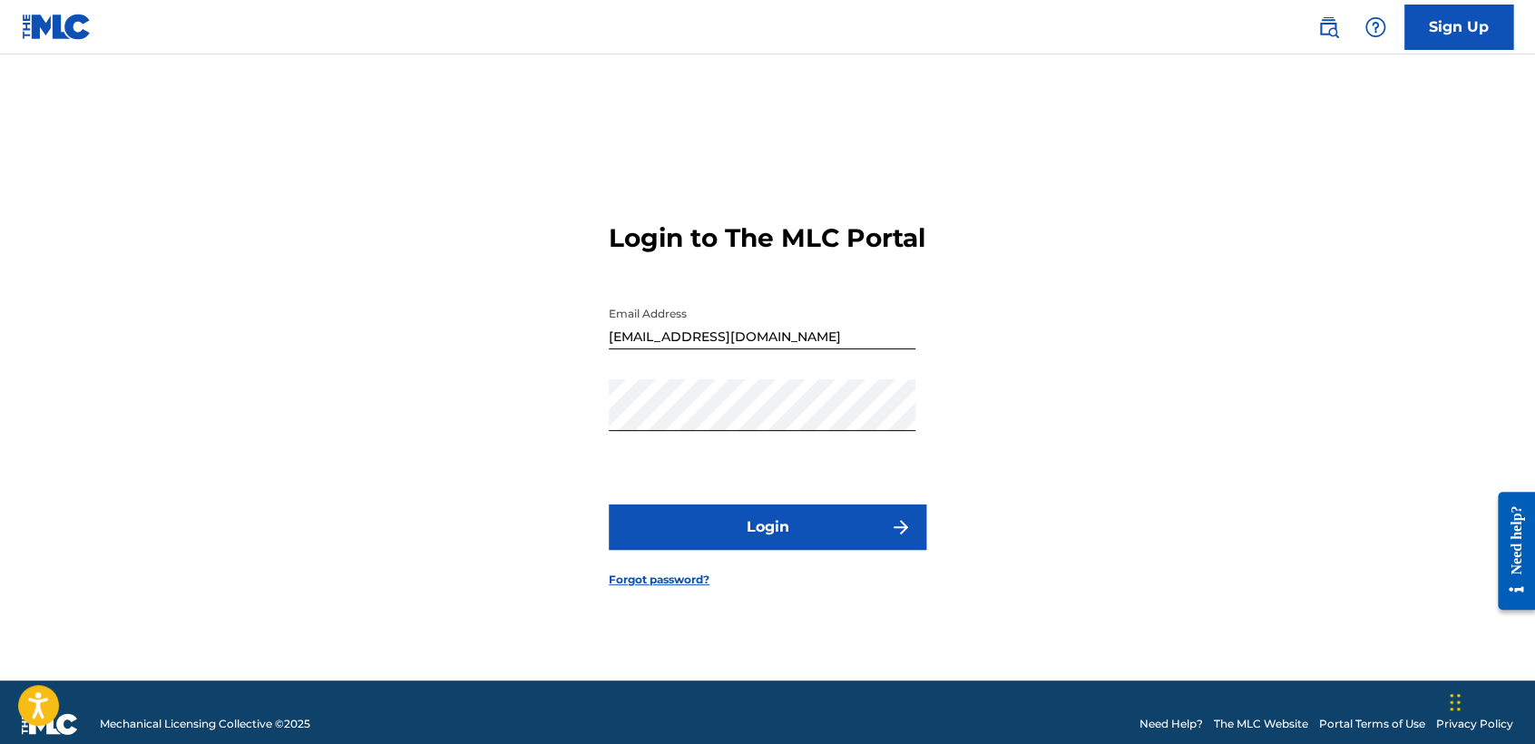
click at [698, 298] on form "Login to The MLC Portal Email Address inclanlopezjuliocesar2@gmail.com Password…" at bounding box center [767, 390] width 317 height 580
click at [856, 331] on input "inclanlopezjuliocesar2@gmail.com" at bounding box center [762, 323] width 307 height 52
type input "babysyko2401@gmail.com"
click at [763, 538] on button "Login" at bounding box center [767, 526] width 317 height 45
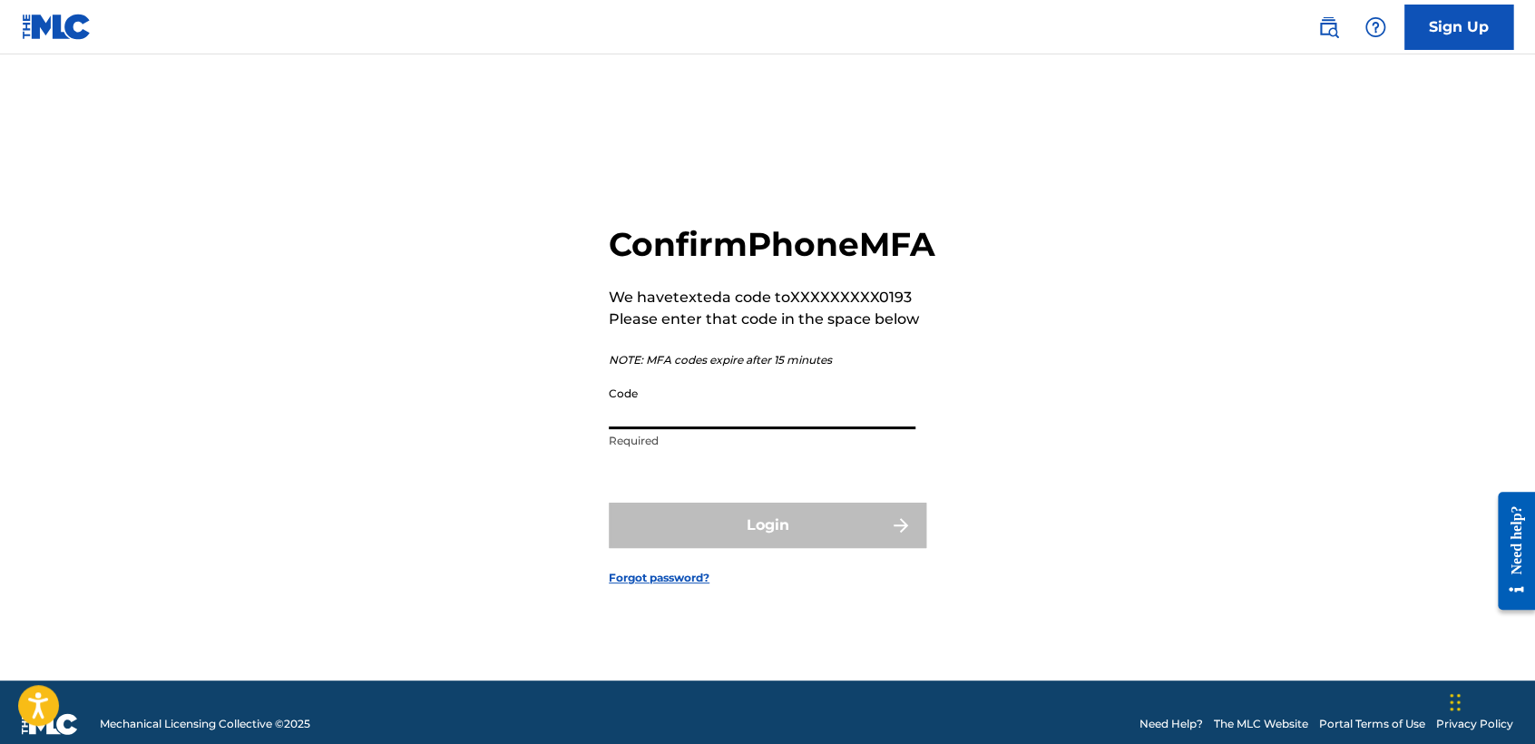
click at [755, 429] on input "Code" at bounding box center [762, 403] width 307 height 52
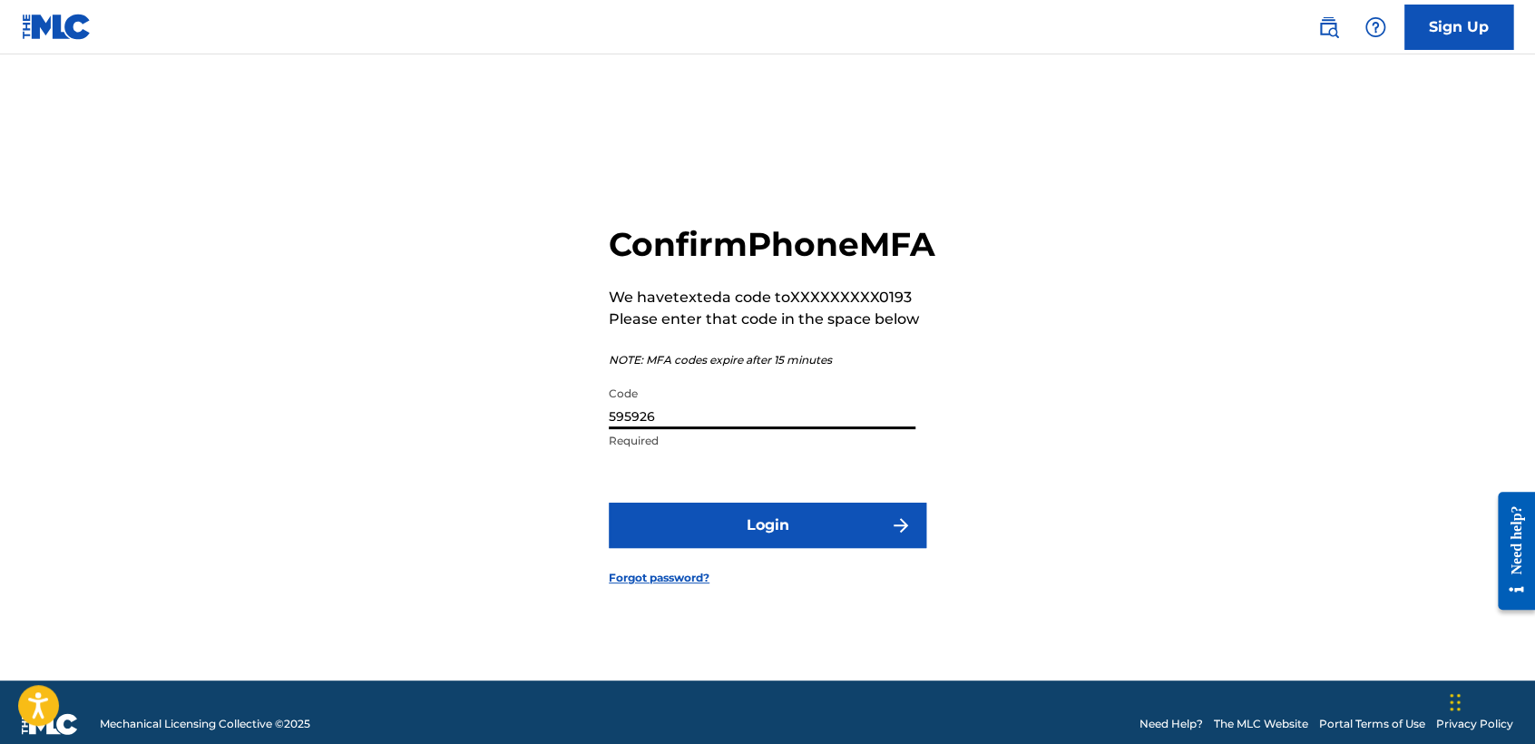
type input "595926"
click at [770, 574] on form "Confirm Phone MFA We have texted a code to XXXXXXXXX0193 Please enter that code…" at bounding box center [767, 390] width 317 height 580
click at [780, 544] on button "Login" at bounding box center [767, 524] width 317 height 45
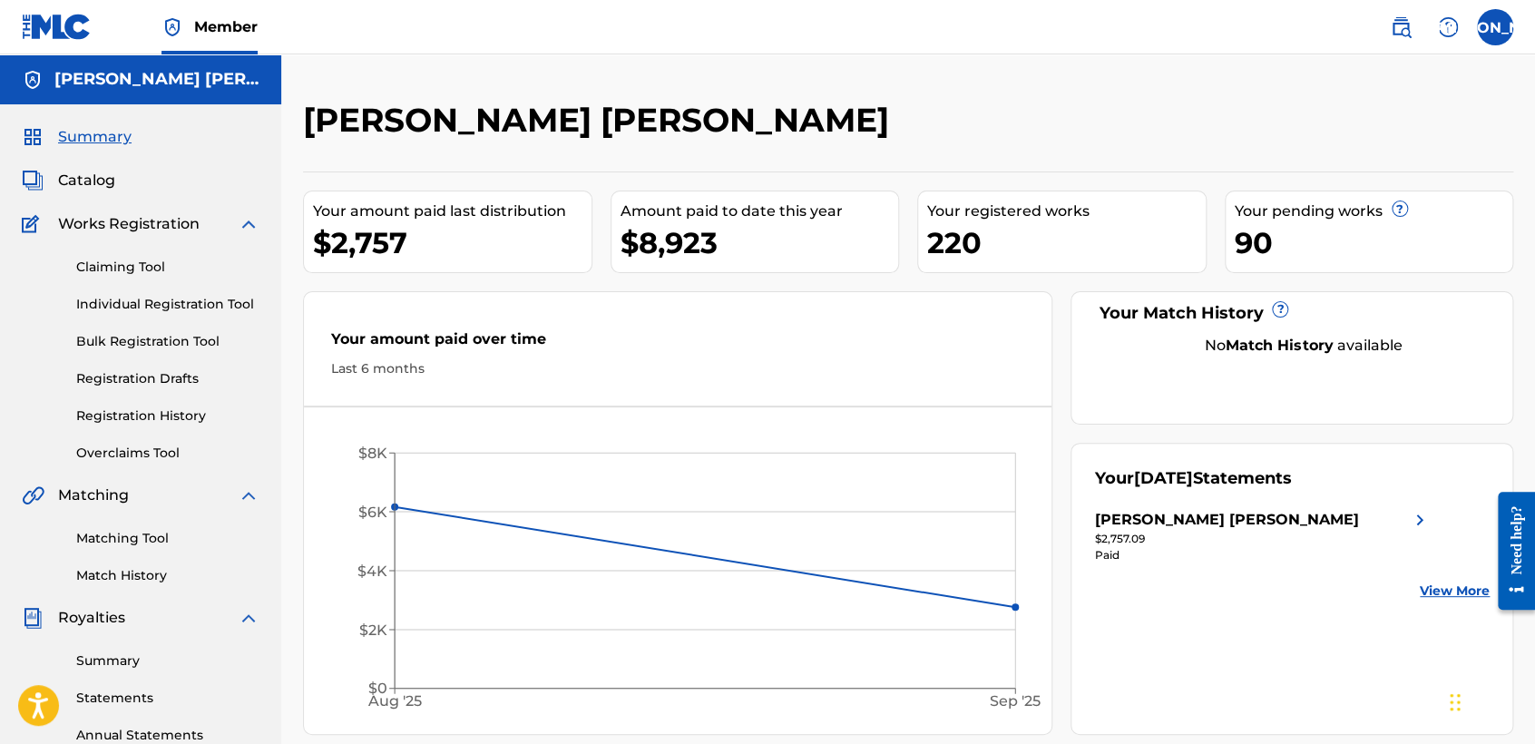
click at [180, 410] on link "Registration History" at bounding box center [167, 415] width 183 height 19
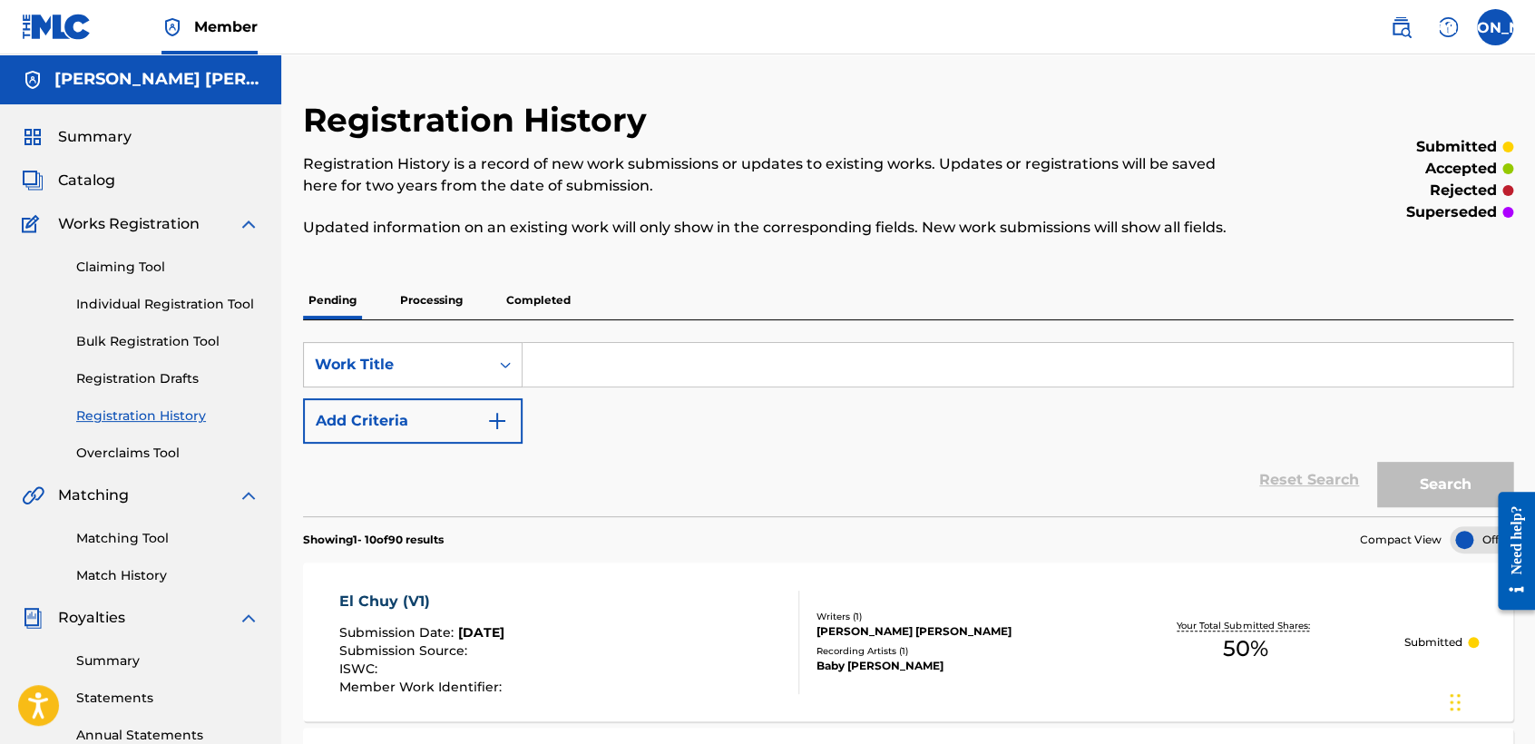
click at [168, 306] on link "Individual Registration Tool" at bounding box center [167, 304] width 183 height 19
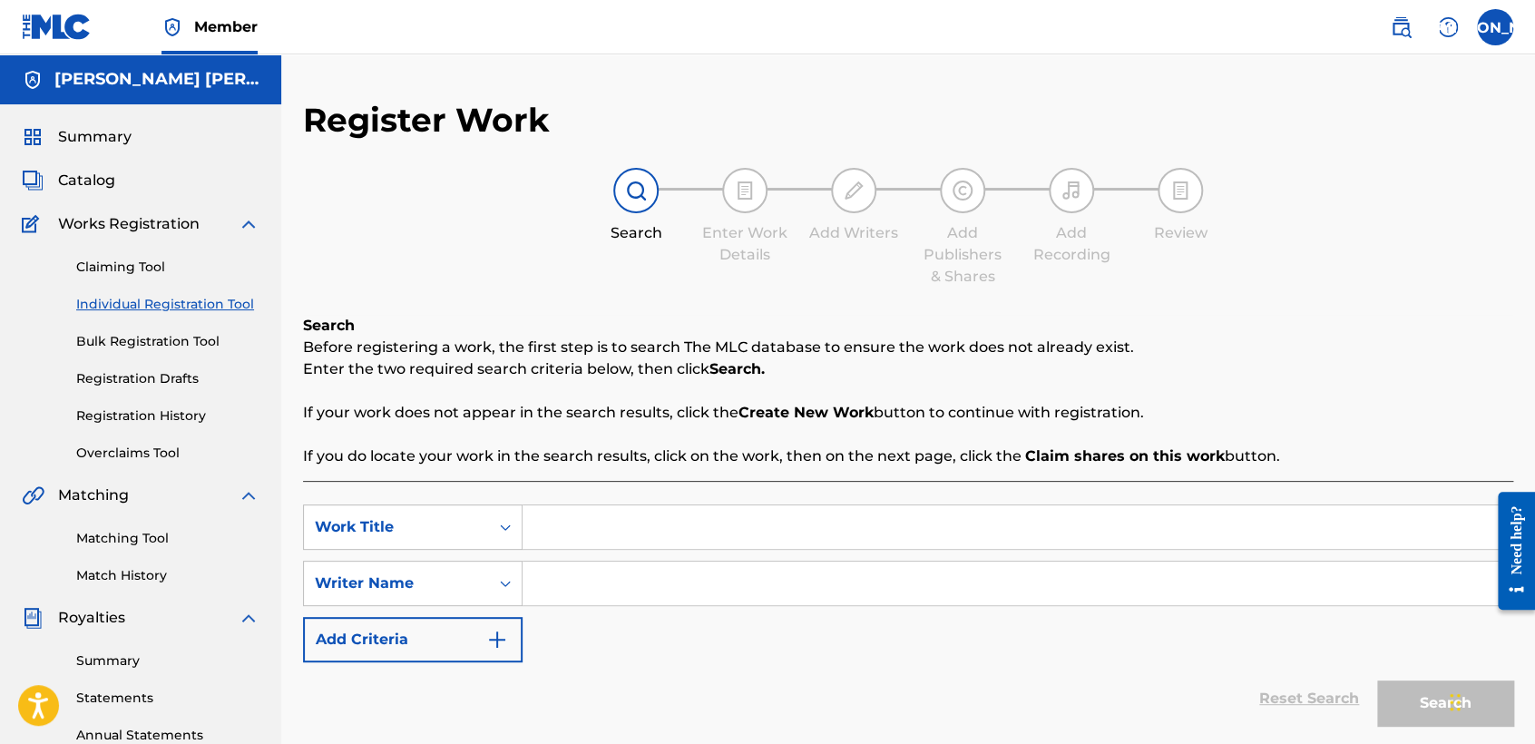
click at [188, 410] on link "Registration History" at bounding box center [167, 415] width 183 height 19
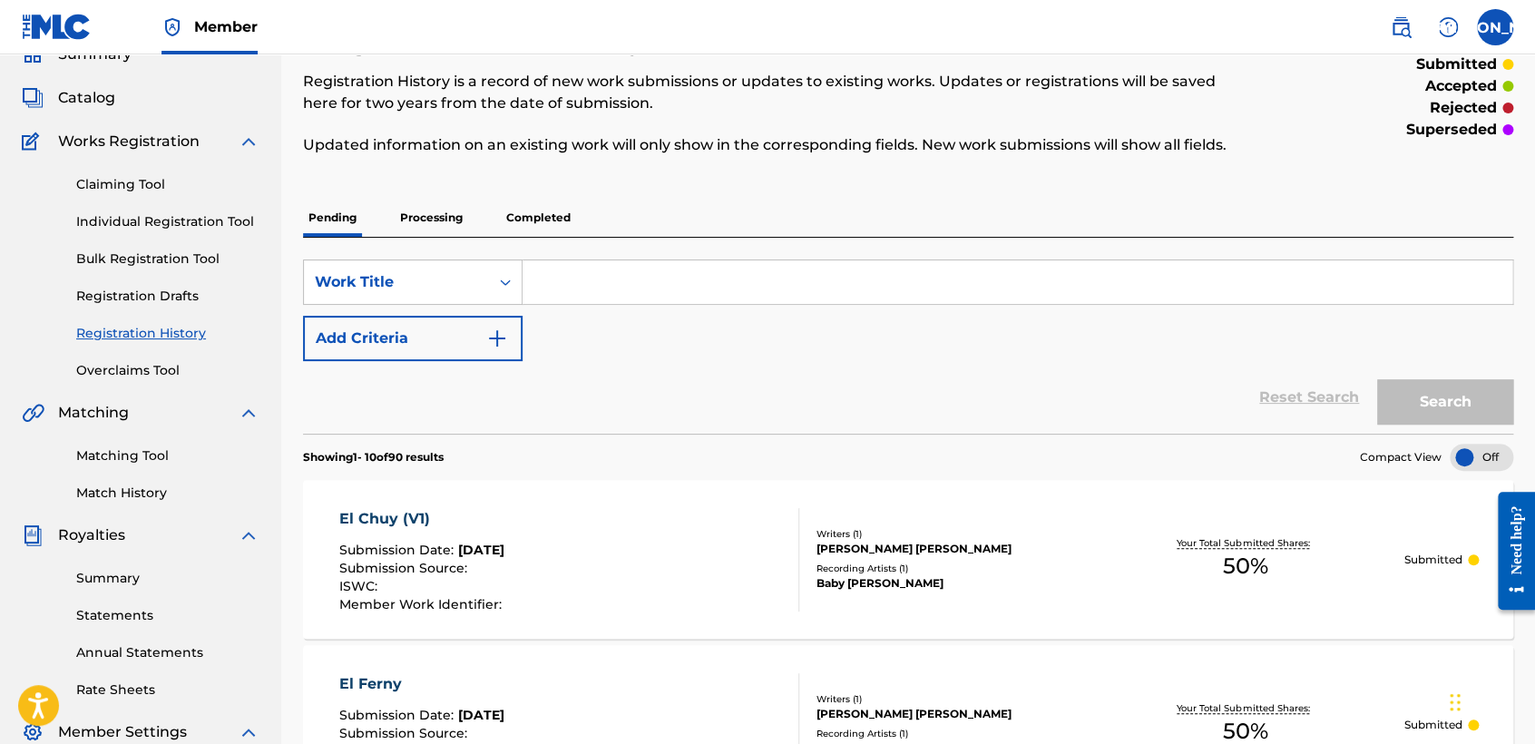
scroll to position [80, 0]
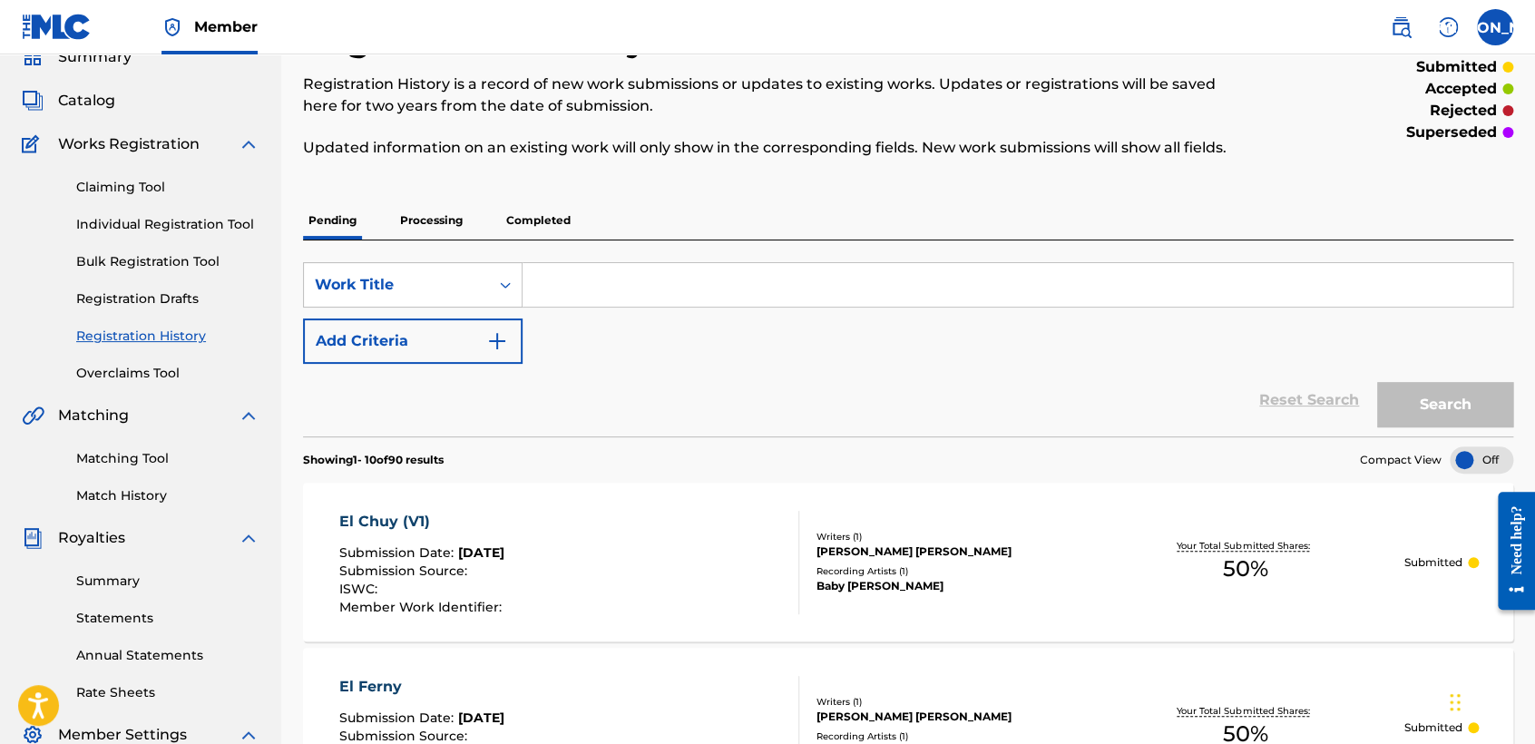
click at [186, 217] on link "Individual Registration Tool" at bounding box center [167, 224] width 183 height 19
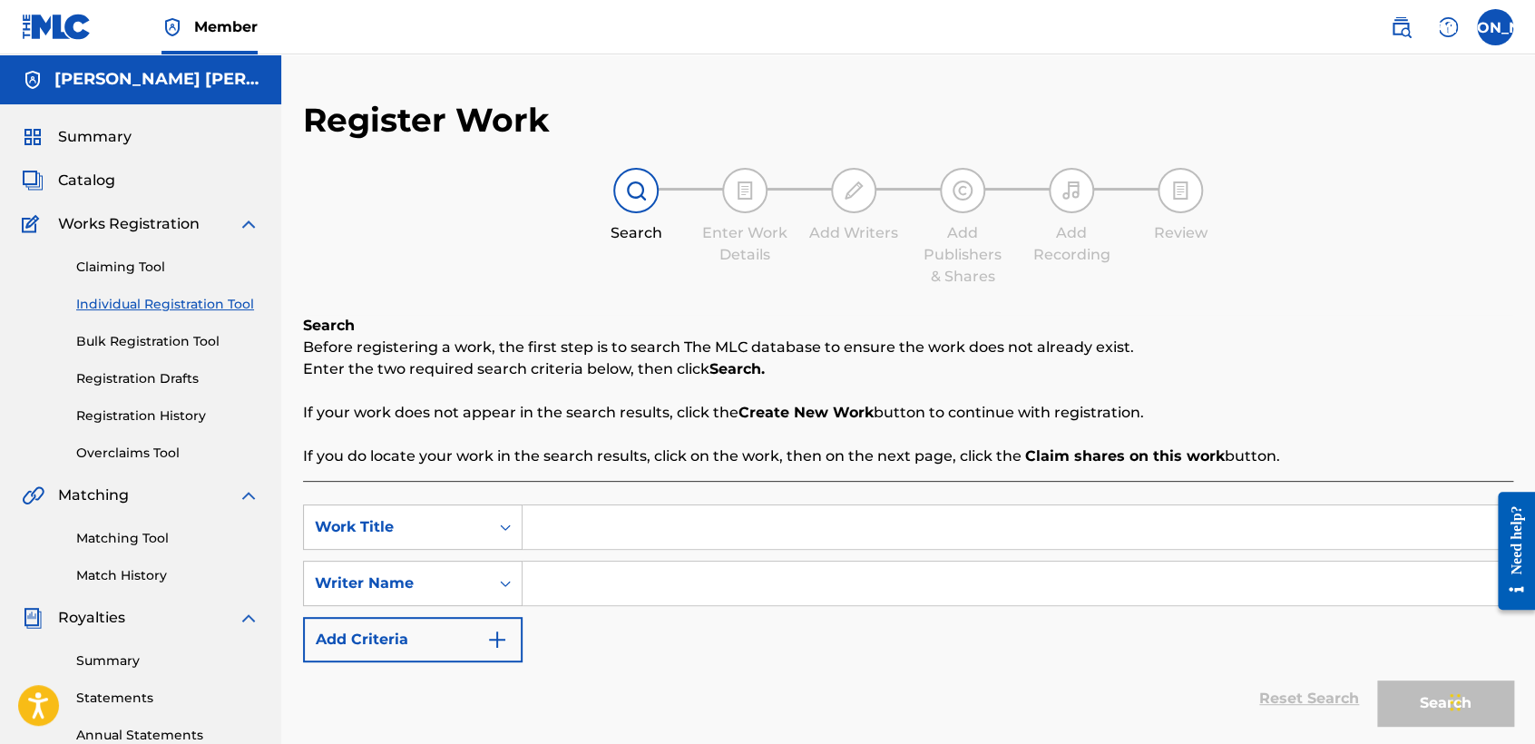
paste input "EL CHIVO"
type input "EL CHIVO"
click at [680, 576] on input "Search Form" at bounding box center [1016, 583] width 989 height 44
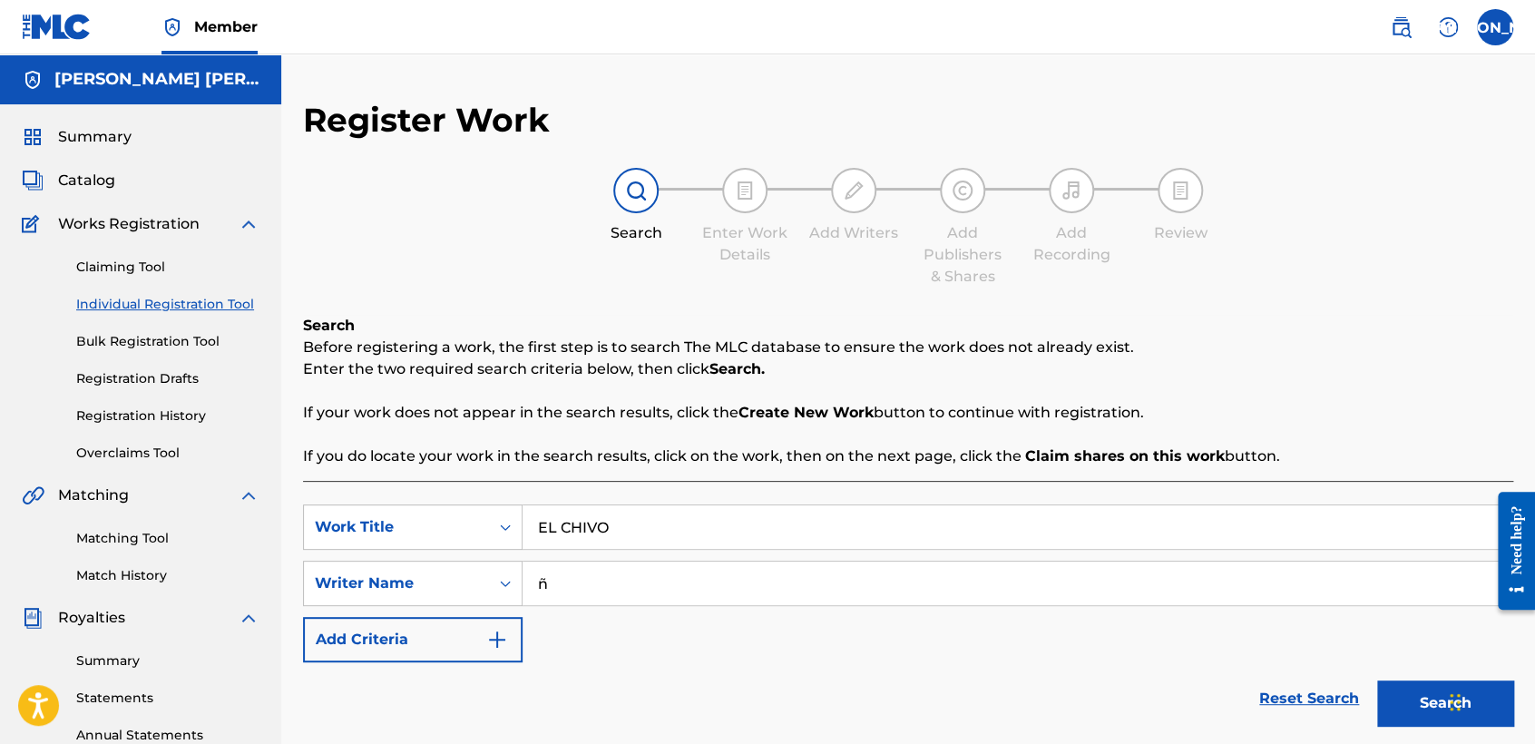
type input "ñ"
click at [1405, 691] on button "Search" at bounding box center [1445, 702] width 136 height 45
click at [1080, 658] on div "SearchWithCriteriabe1abbd9-3dbc-4fb4-8a7f-bb1546b7a493 Work Title EL CHIVO Sear…" at bounding box center [908, 583] width 1210 height 158
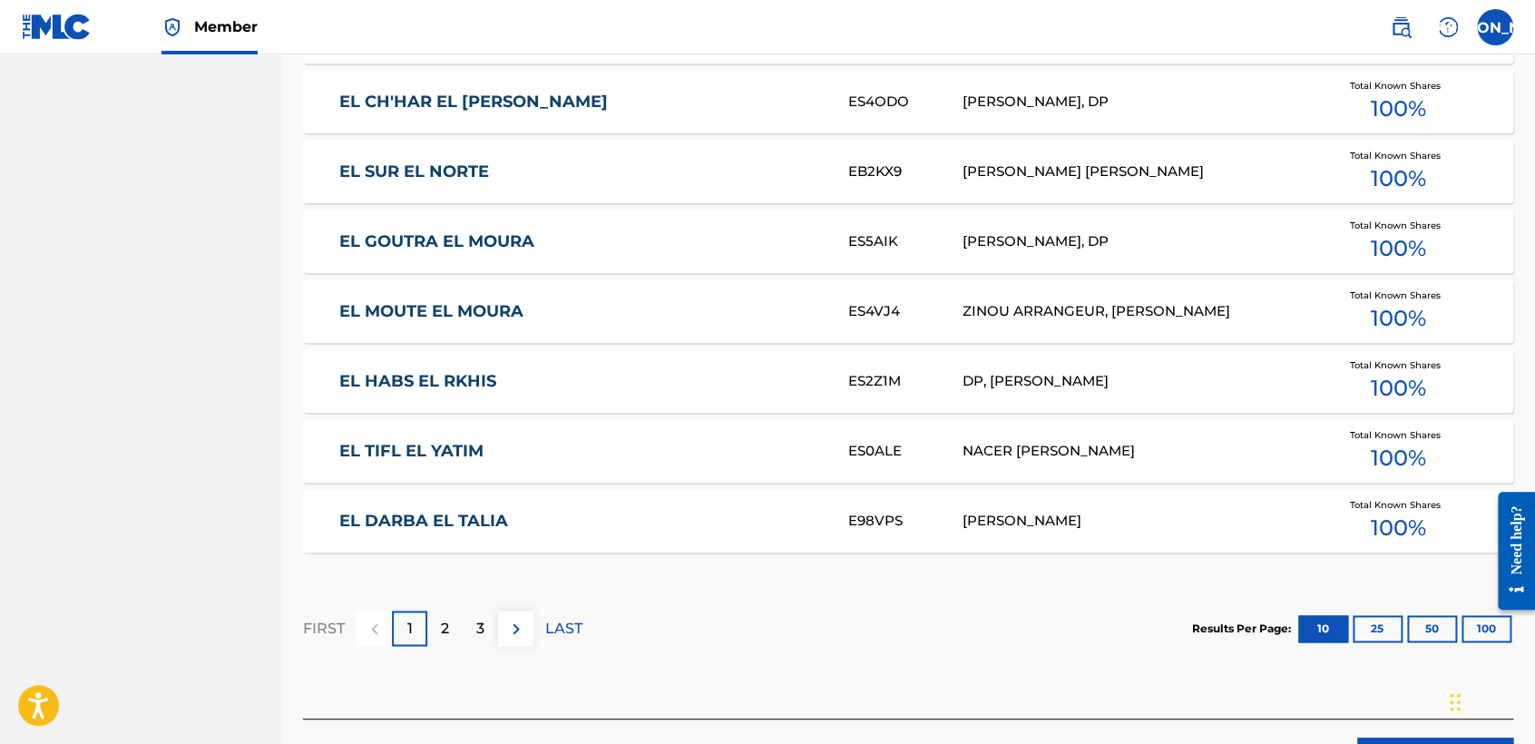
scroll to position [1112, 0]
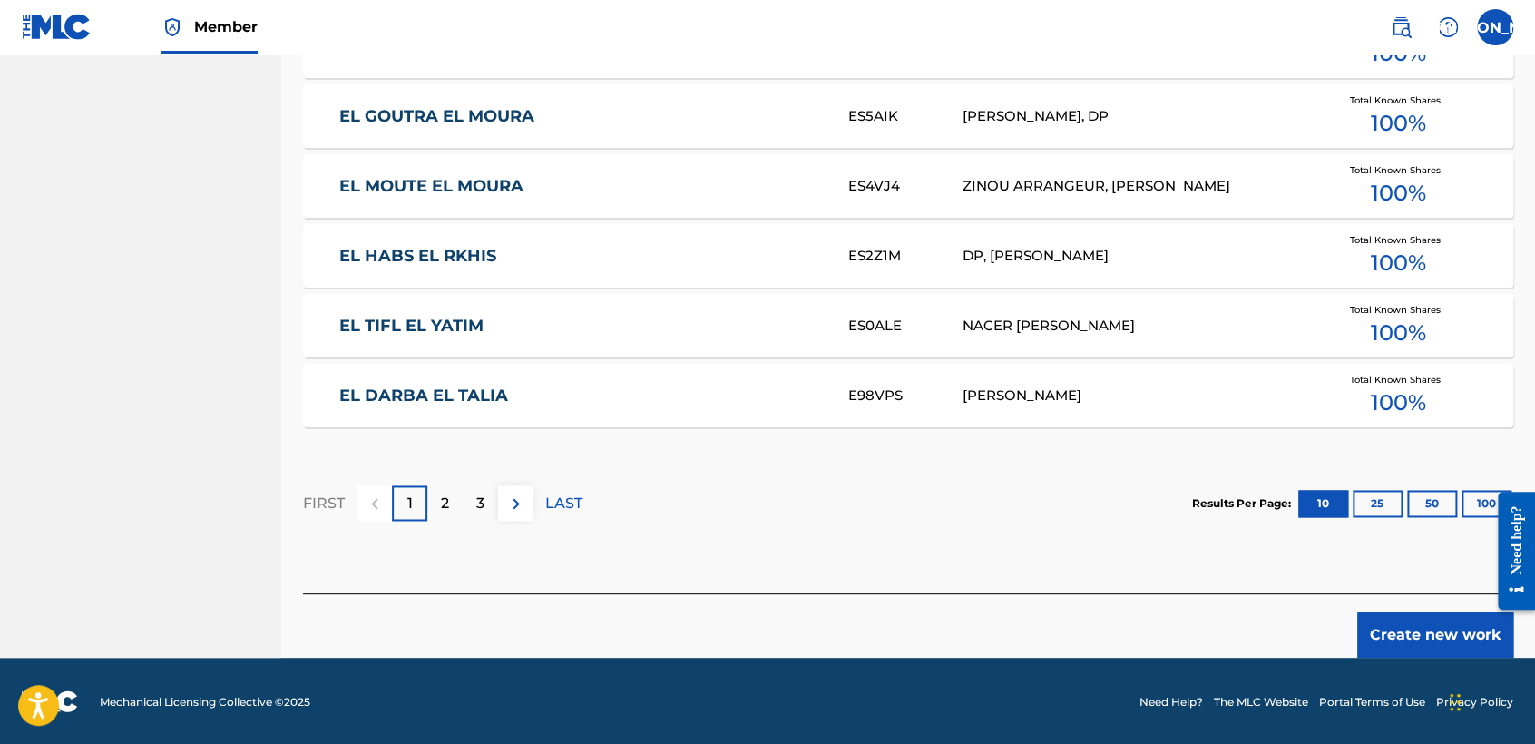
click at [1438, 629] on button "Create new work" at bounding box center [1435, 634] width 156 height 45
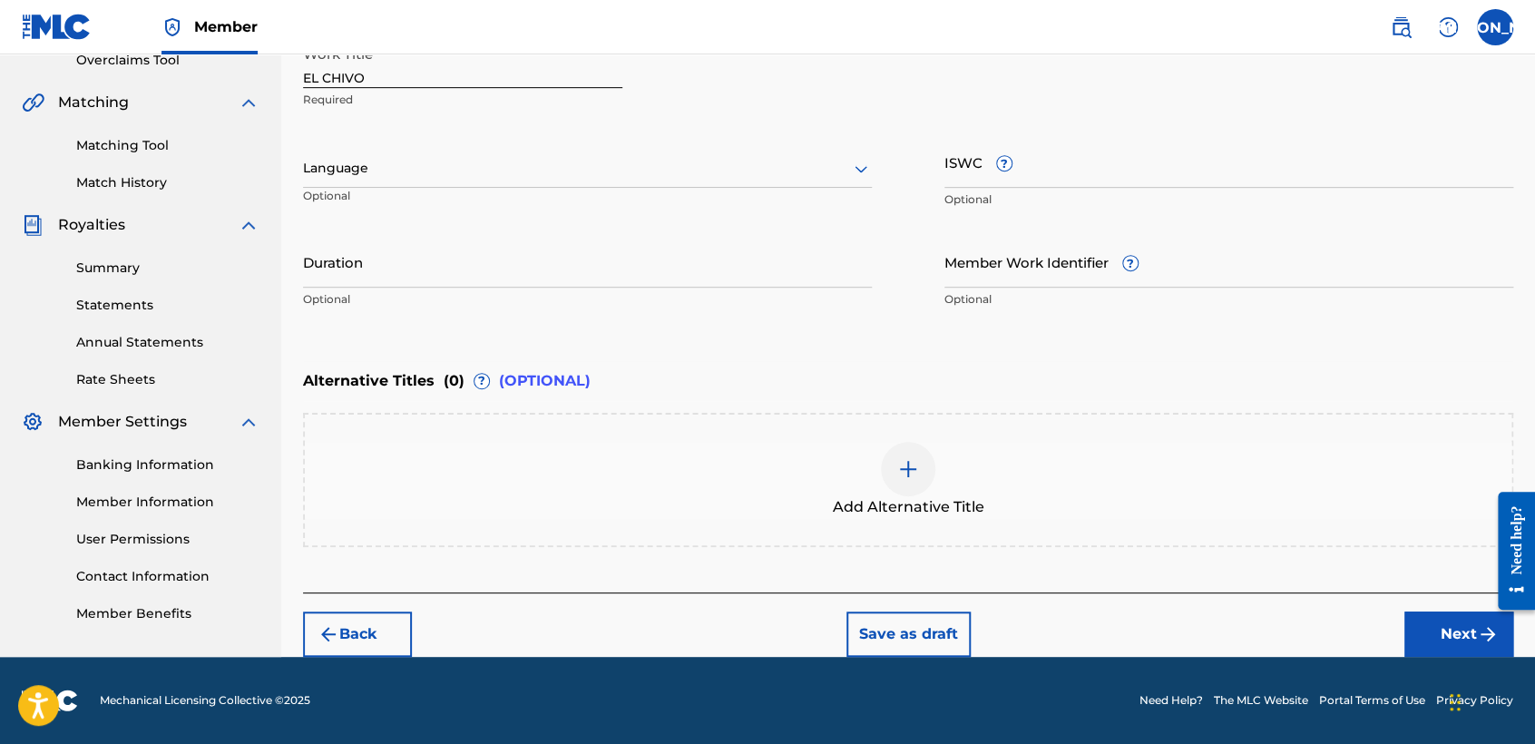
scroll to position [391, 0]
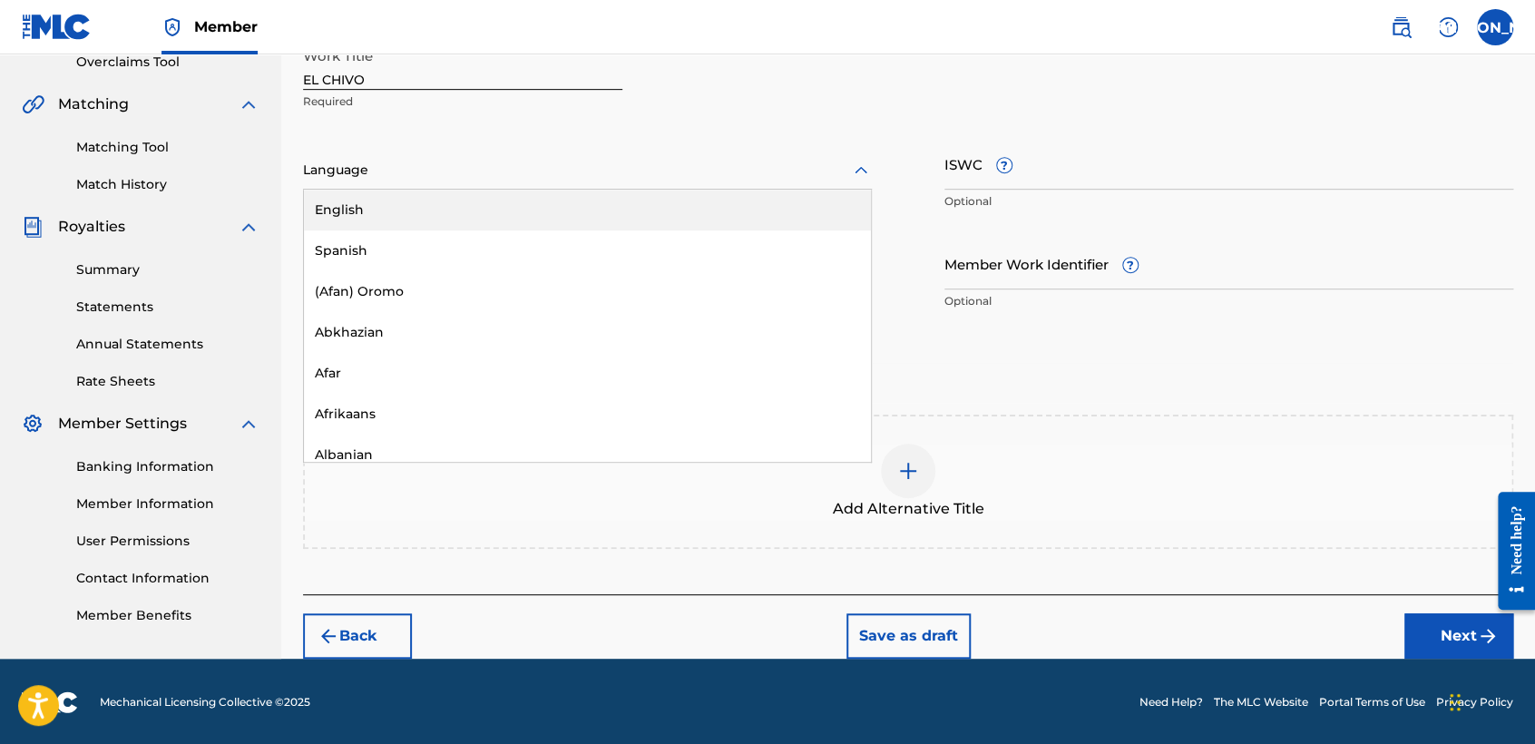
click at [648, 168] on div at bounding box center [587, 170] width 569 height 23
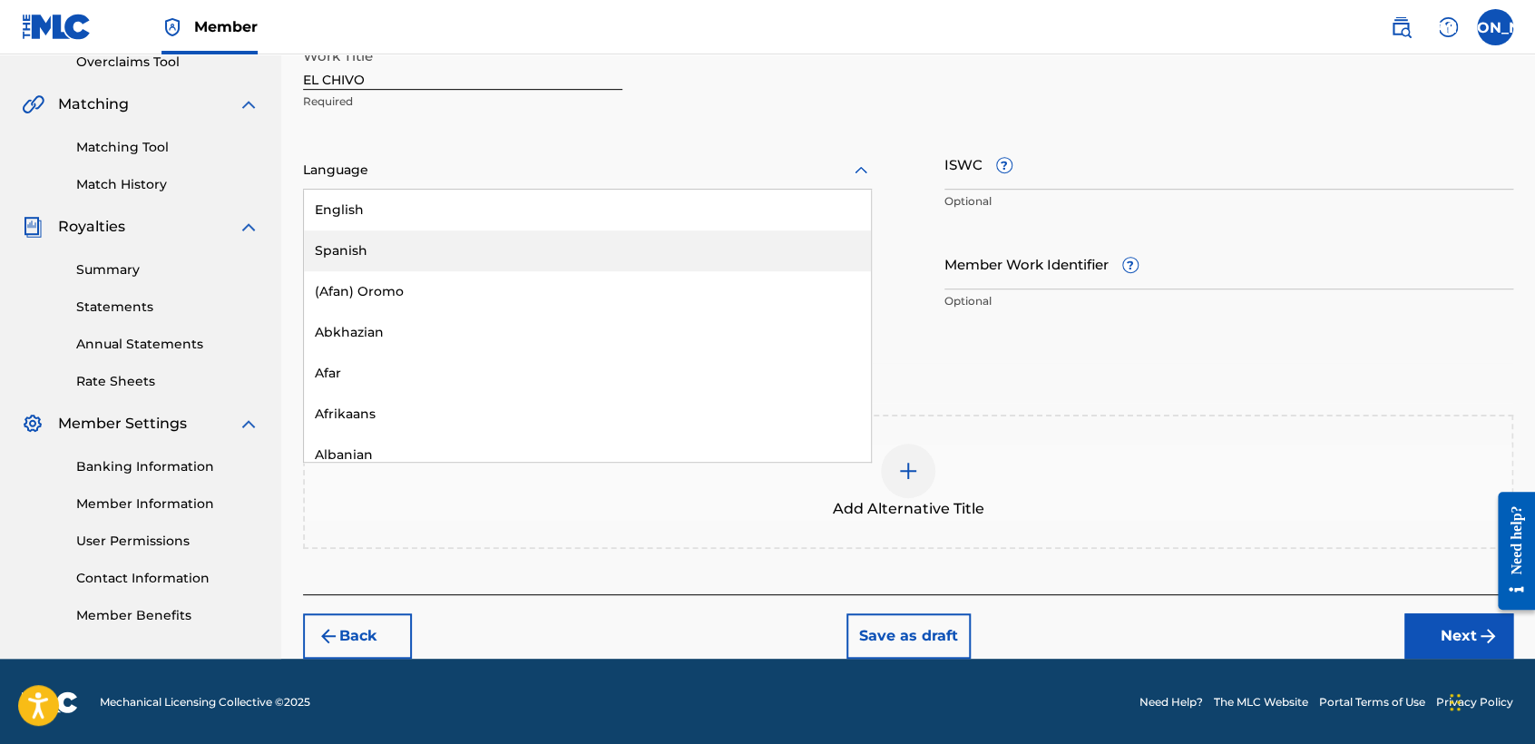
click at [522, 233] on div "Spanish" at bounding box center [587, 250] width 567 height 41
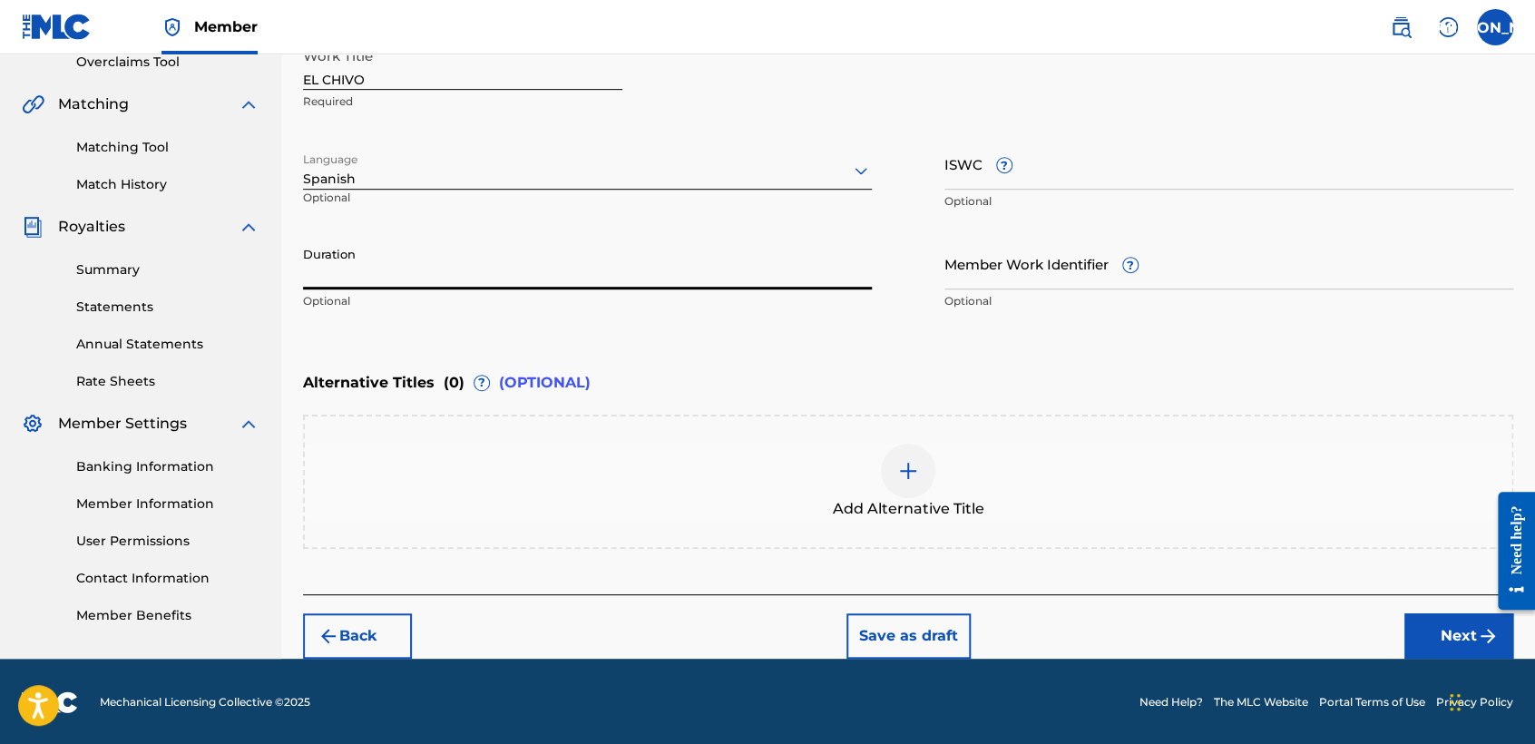
click at [473, 246] on input "Duration" at bounding box center [587, 264] width 569 height 52
type input "03:54"
click at [1419, 634] on button "Next" at bounding box center [1458, 635] width 109 height 45
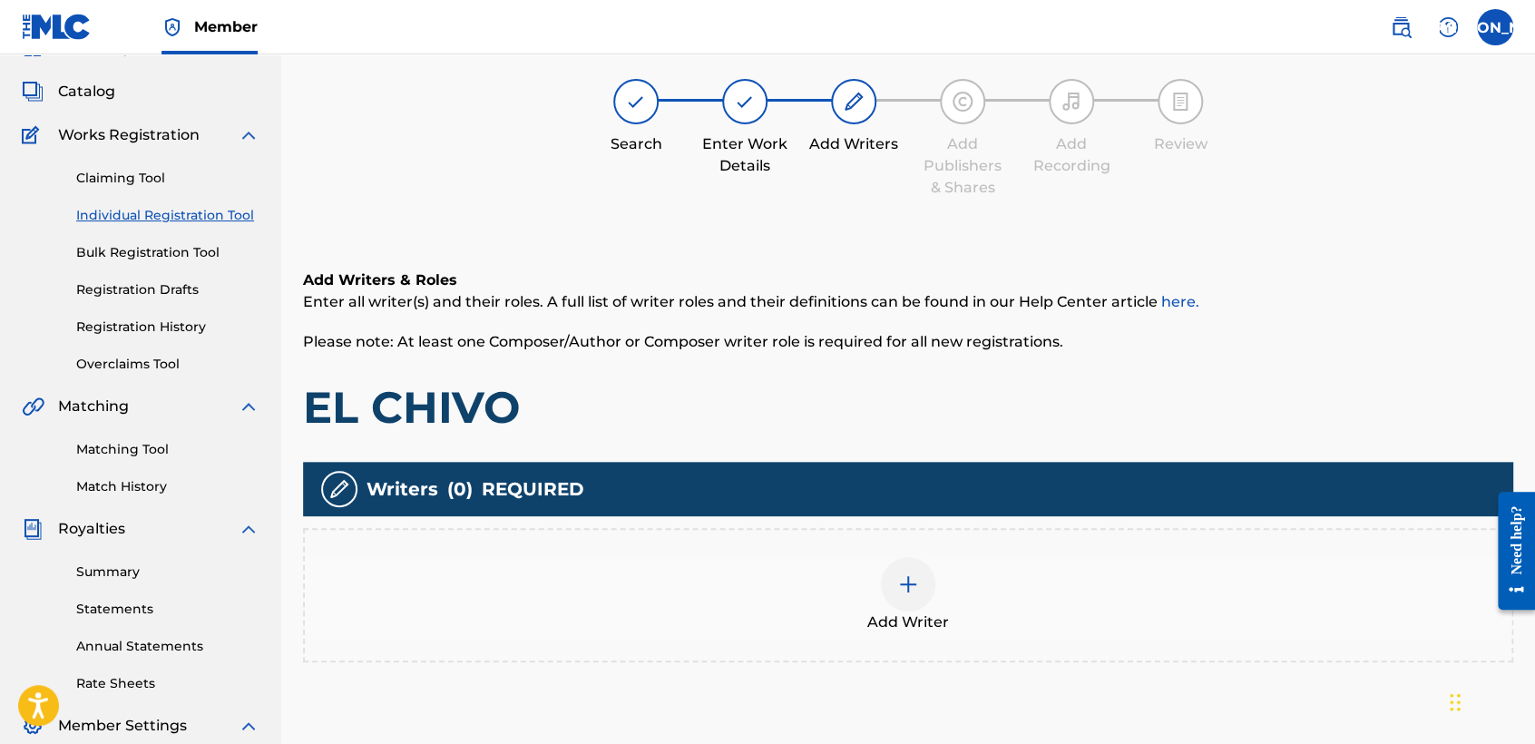
scroll to position [81, 0]
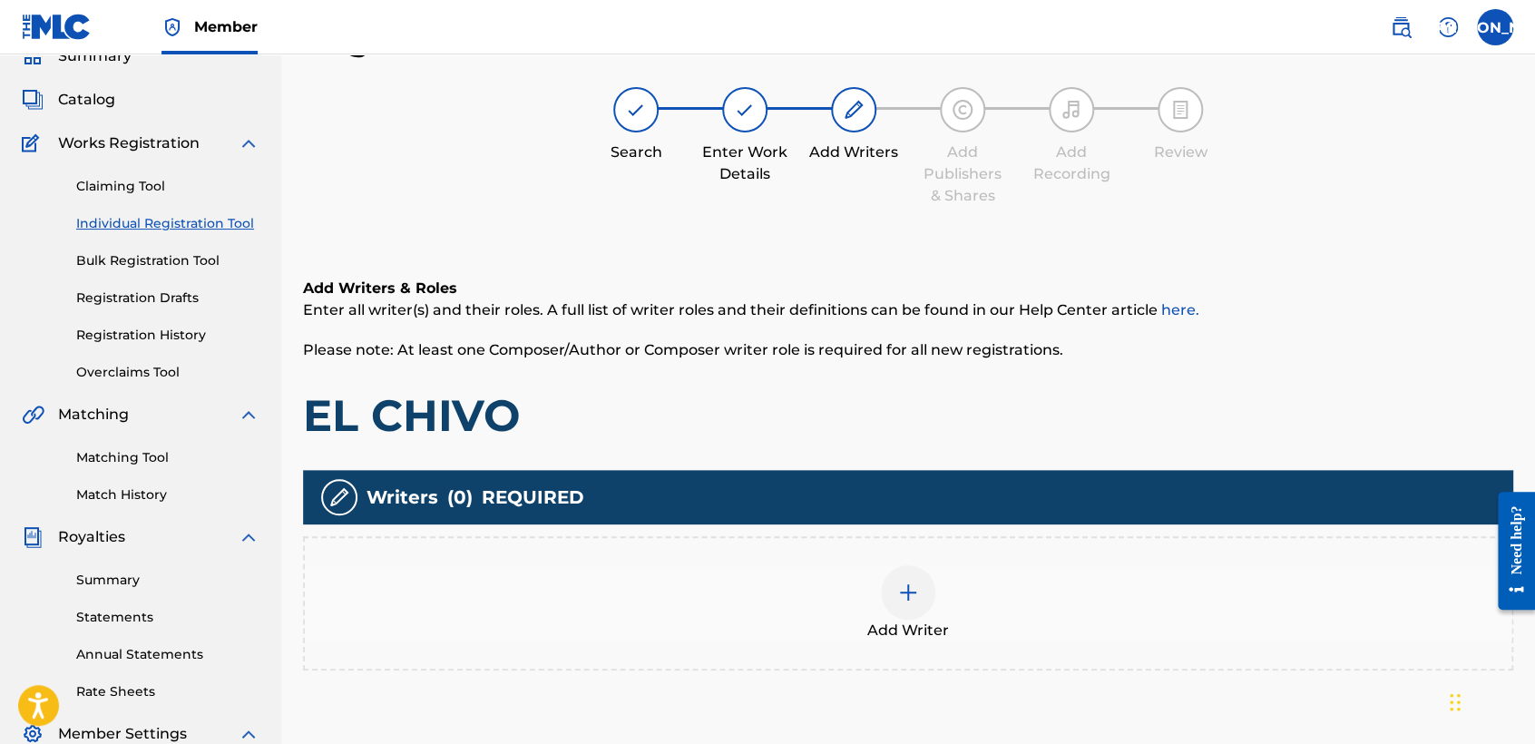
click at [868, 595] on div "Add Writer" at bounding box center [908, 603] width 1206 height 76
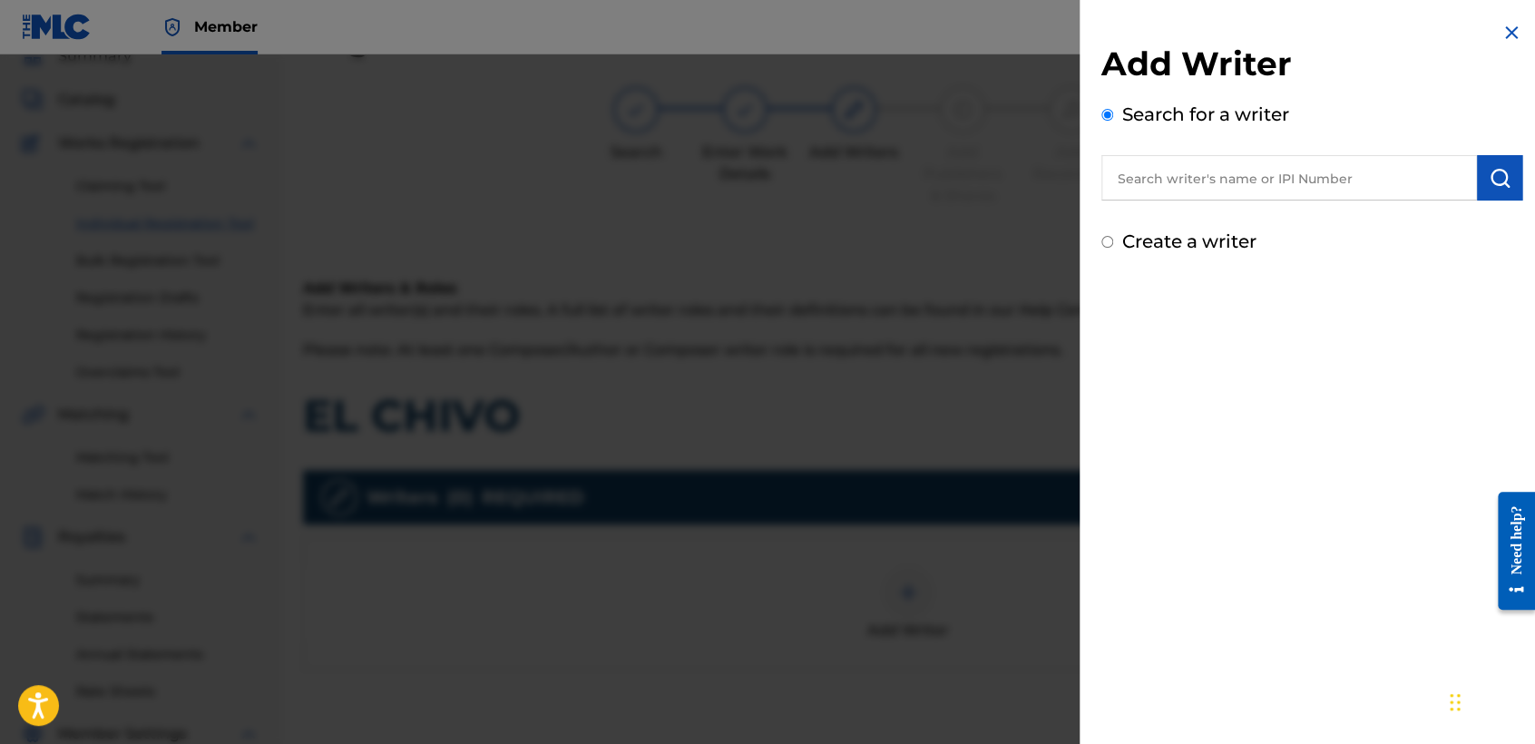
click at [1109, 238] on input "Create a writer" at bounding box center [1107, 242] width 12 height 12
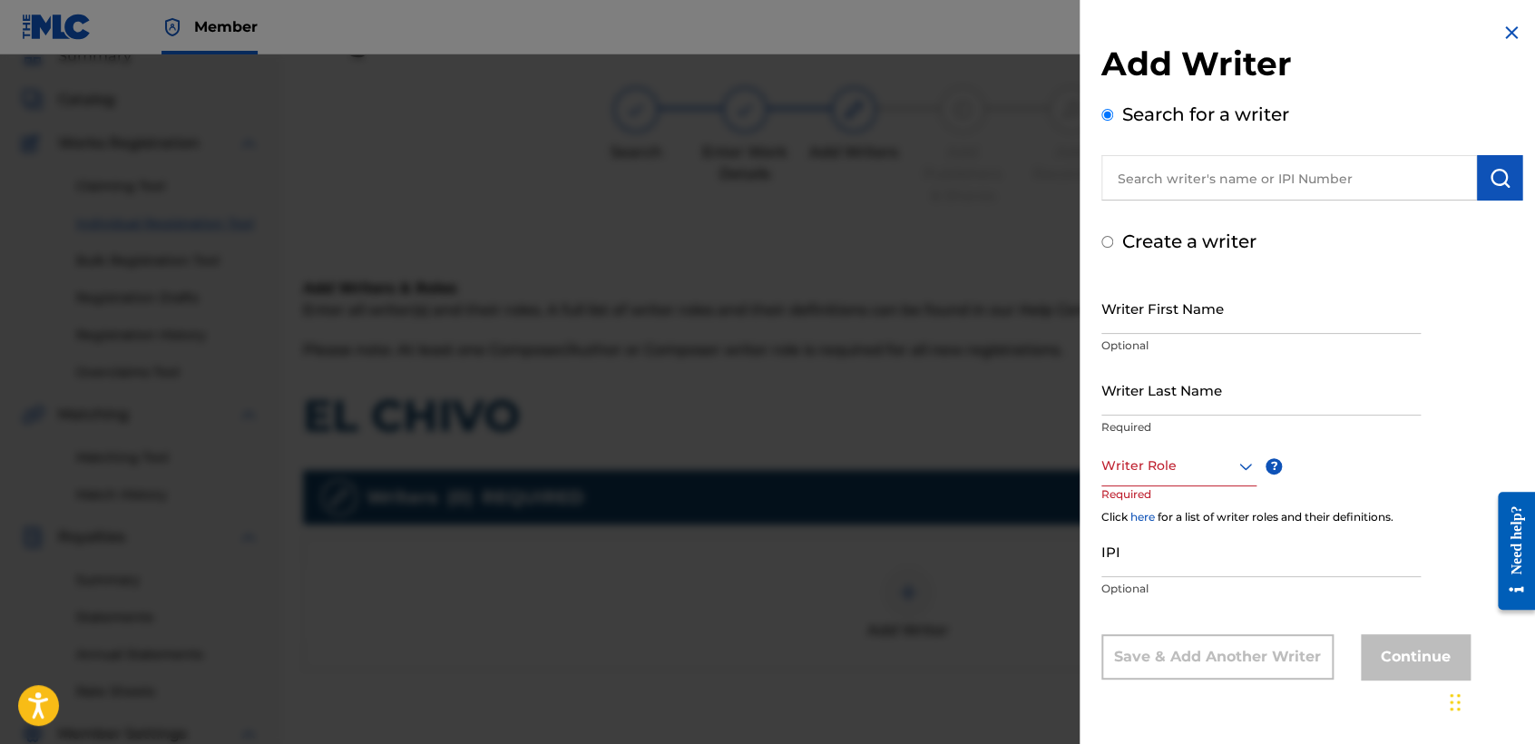
radio input "false"
radio input "true"
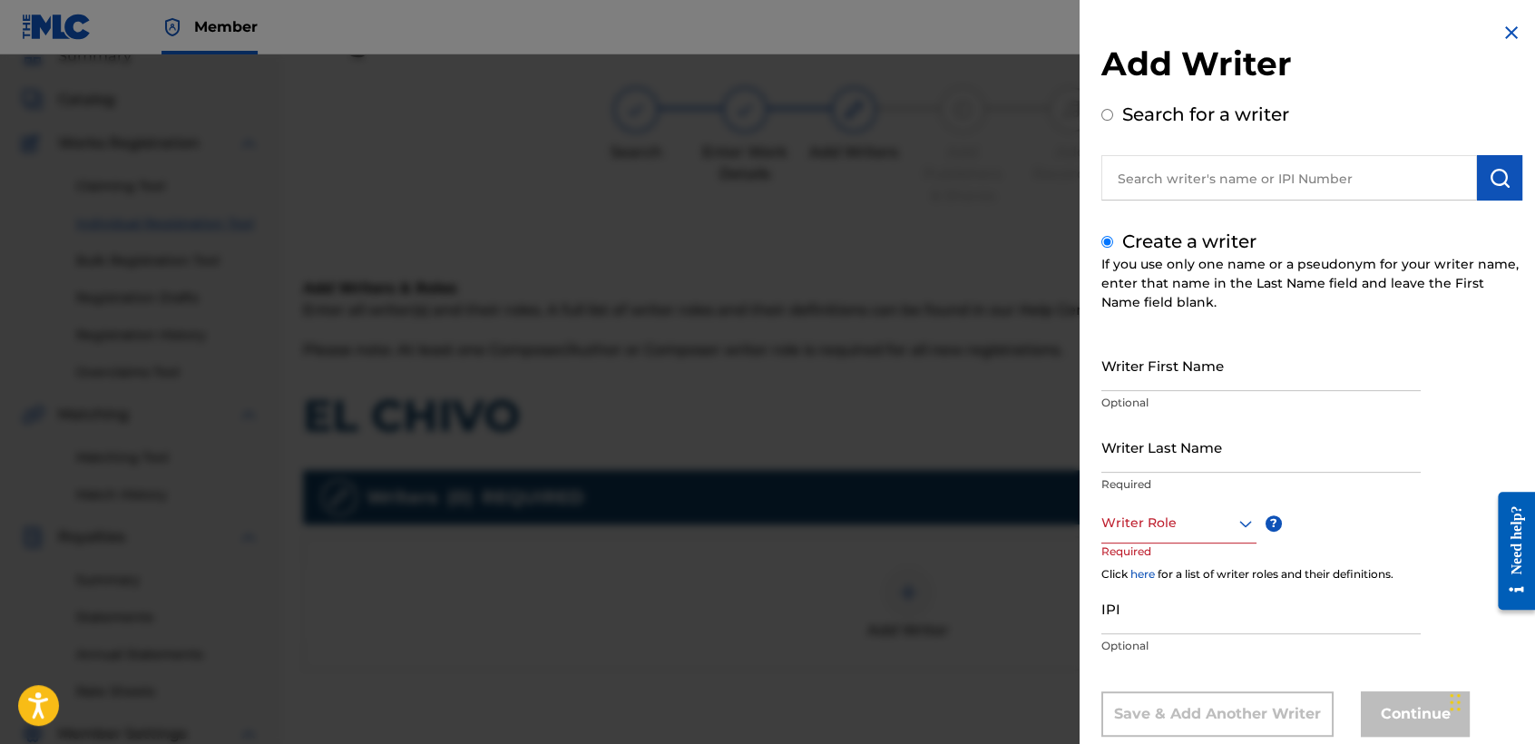
click at [1147, 380] on input "Writer First Name" at bounding box center [1260, 365] width 319 height 52
type input "Jose Osvaldo"
click at [1146, 431] on input "Writer Last Name" at bounding box center [1260, 447] width 319 height 52
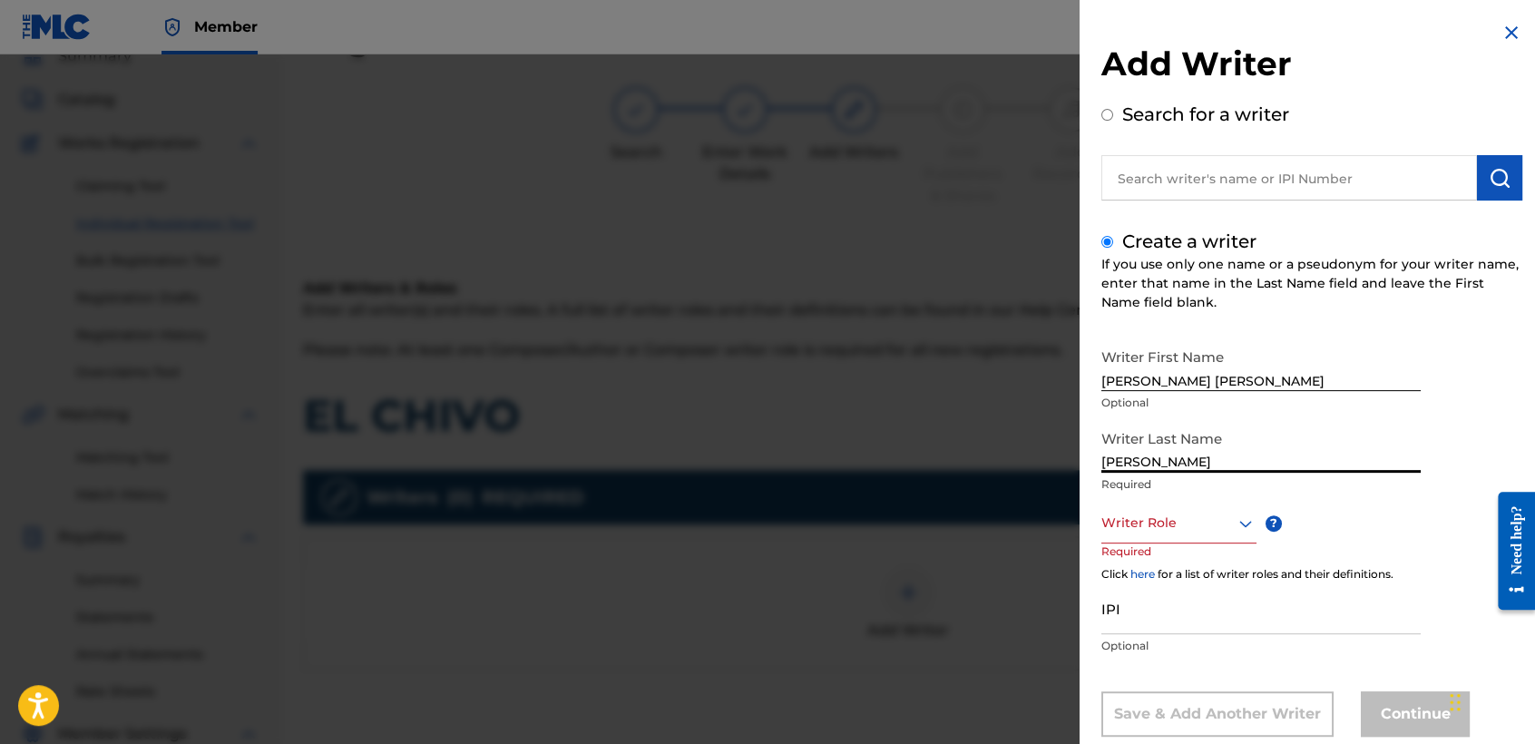
type input "Arriaga Valdez"
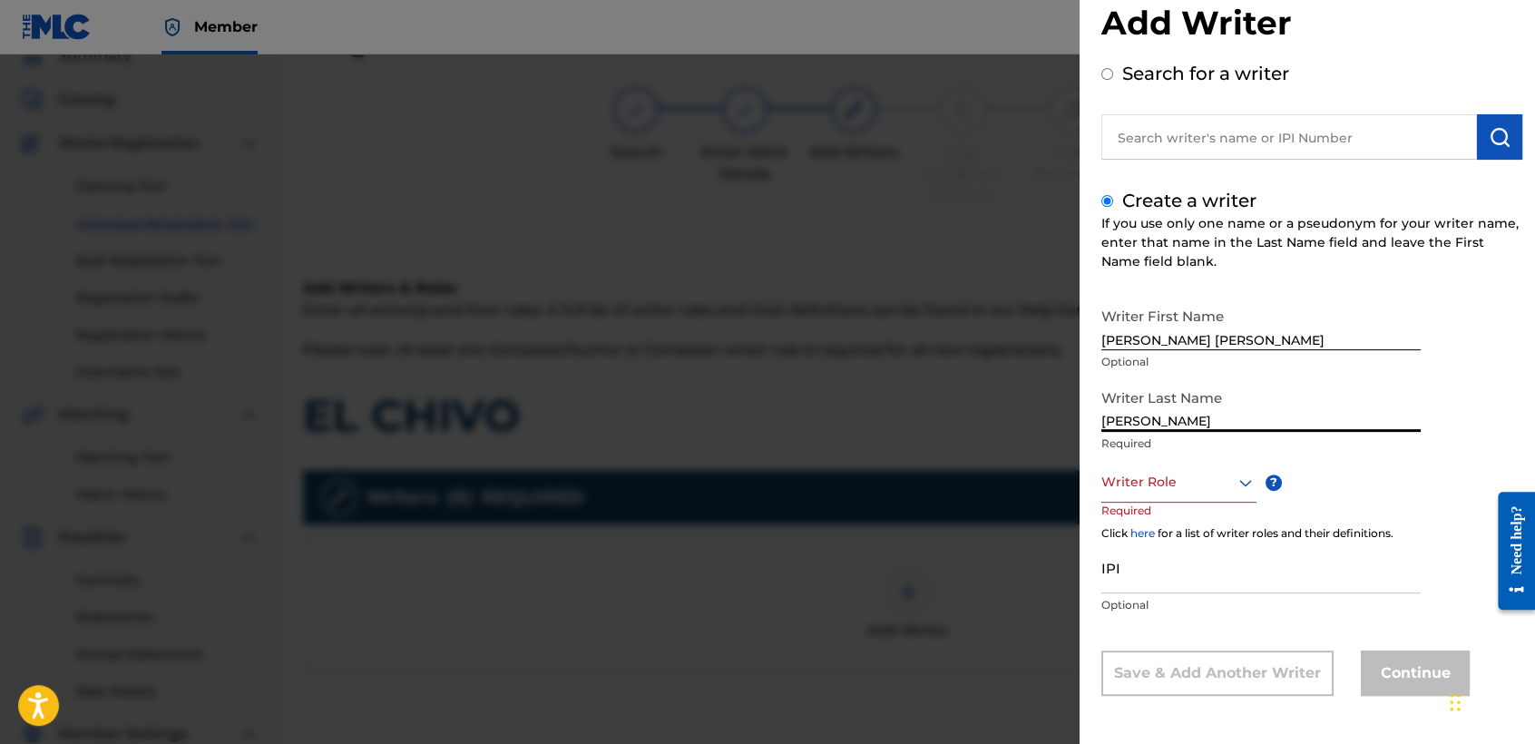
click at [1152, 502] on div "Writer Role" at bounding box center [1178, 482] width 155 height 41
click at [1152, 522] on div "Composer/Author" at bounding box center [1178, 522] width 153 height 41
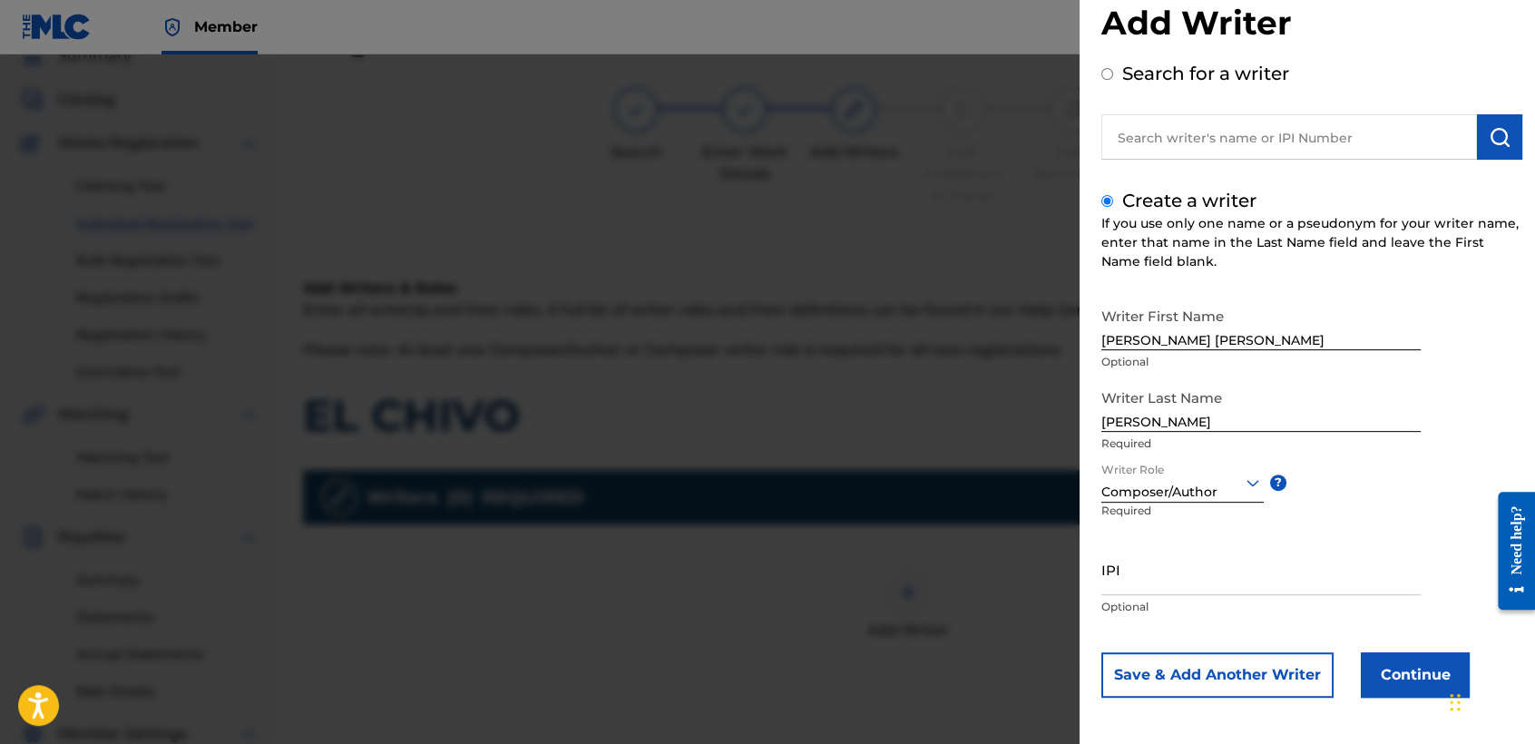
click at [1383, 691] on button "Continue" at bounding box center [1414, 674] width 109 height 45
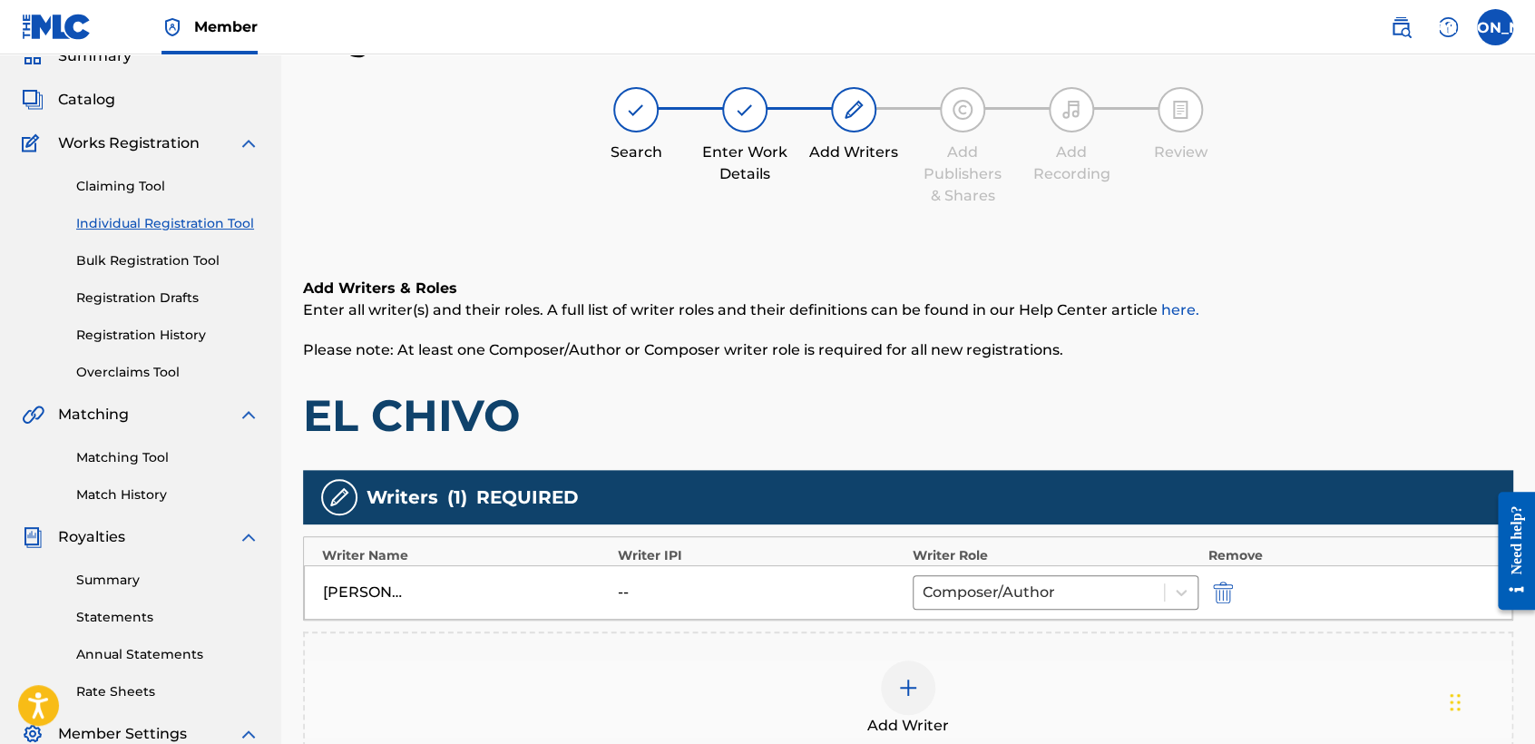
click at [992, 497] on div "Writers ( 1 ) REQUIRED" at bounding box center [908, 497] width 1210 height 54
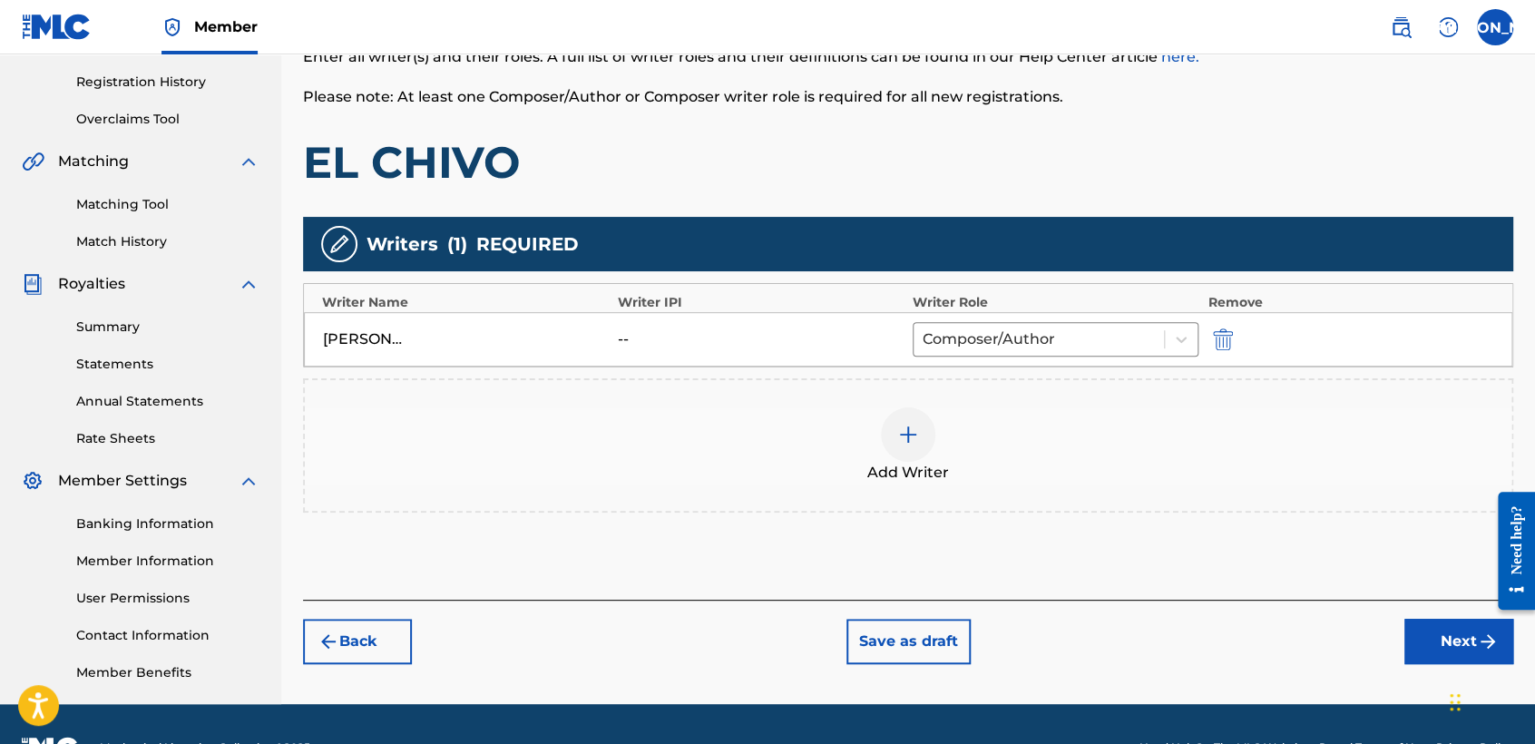
scroll to position [380, 0]
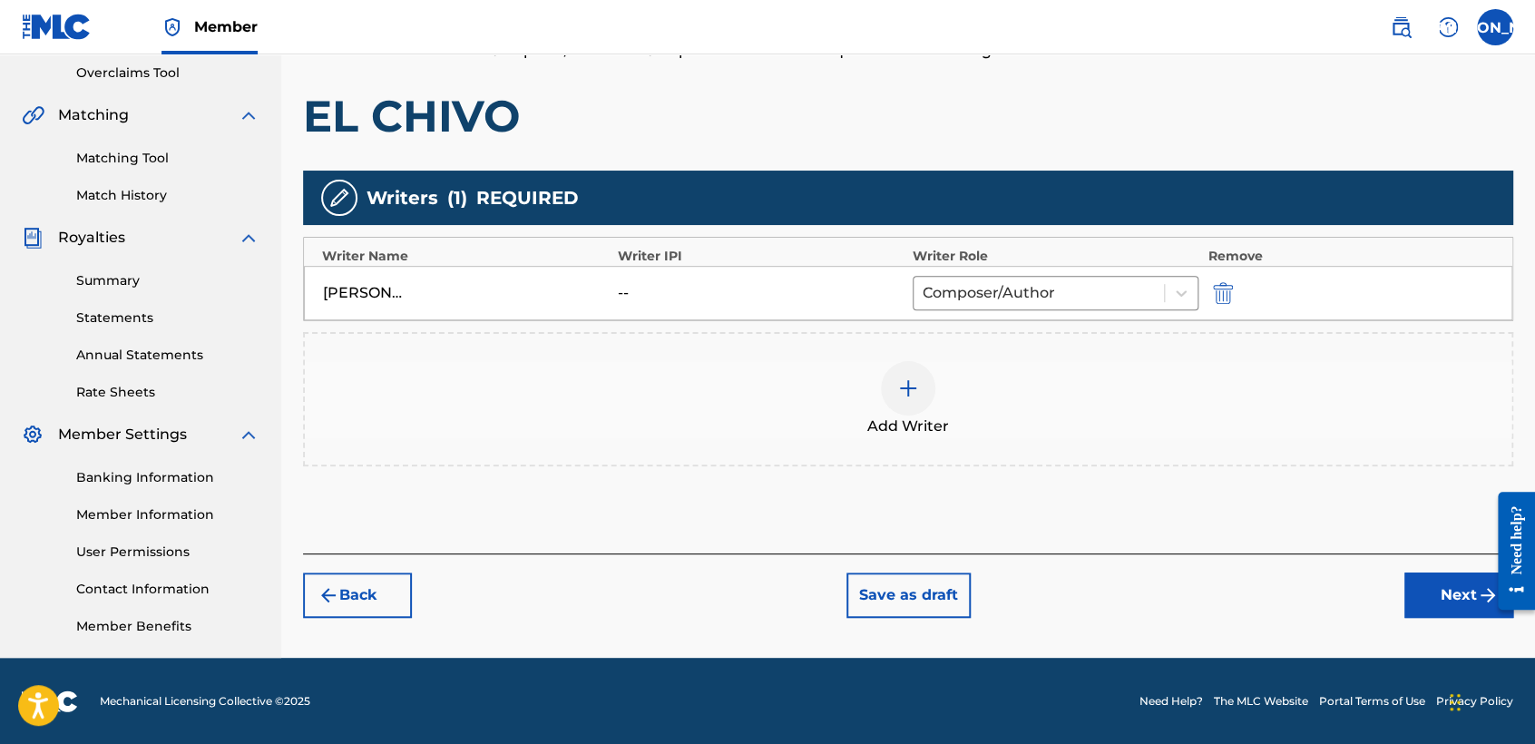
click at [1414, 599] on button "Next" at bounding box center [1458, 594] width 109 height 45
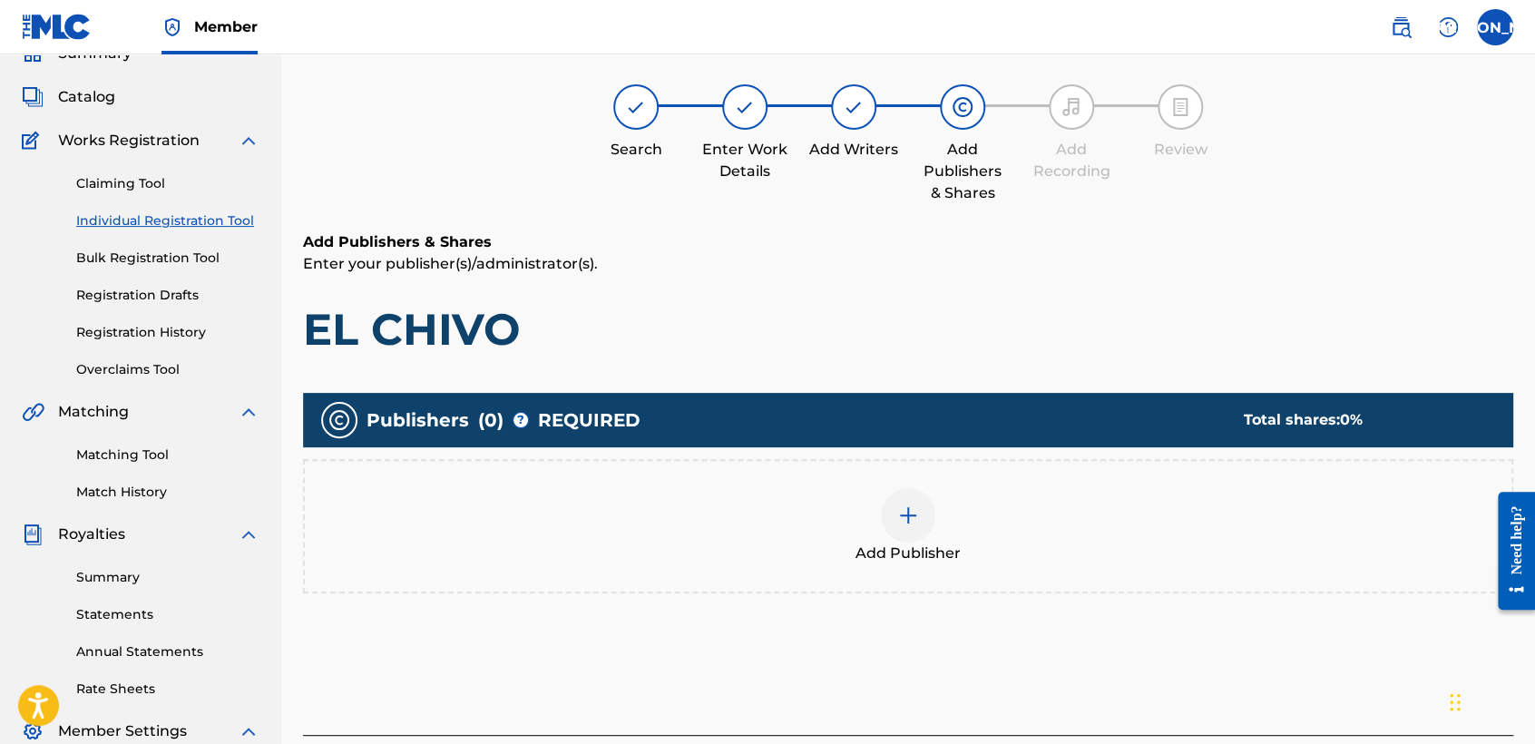
scroll to position [81, 0]
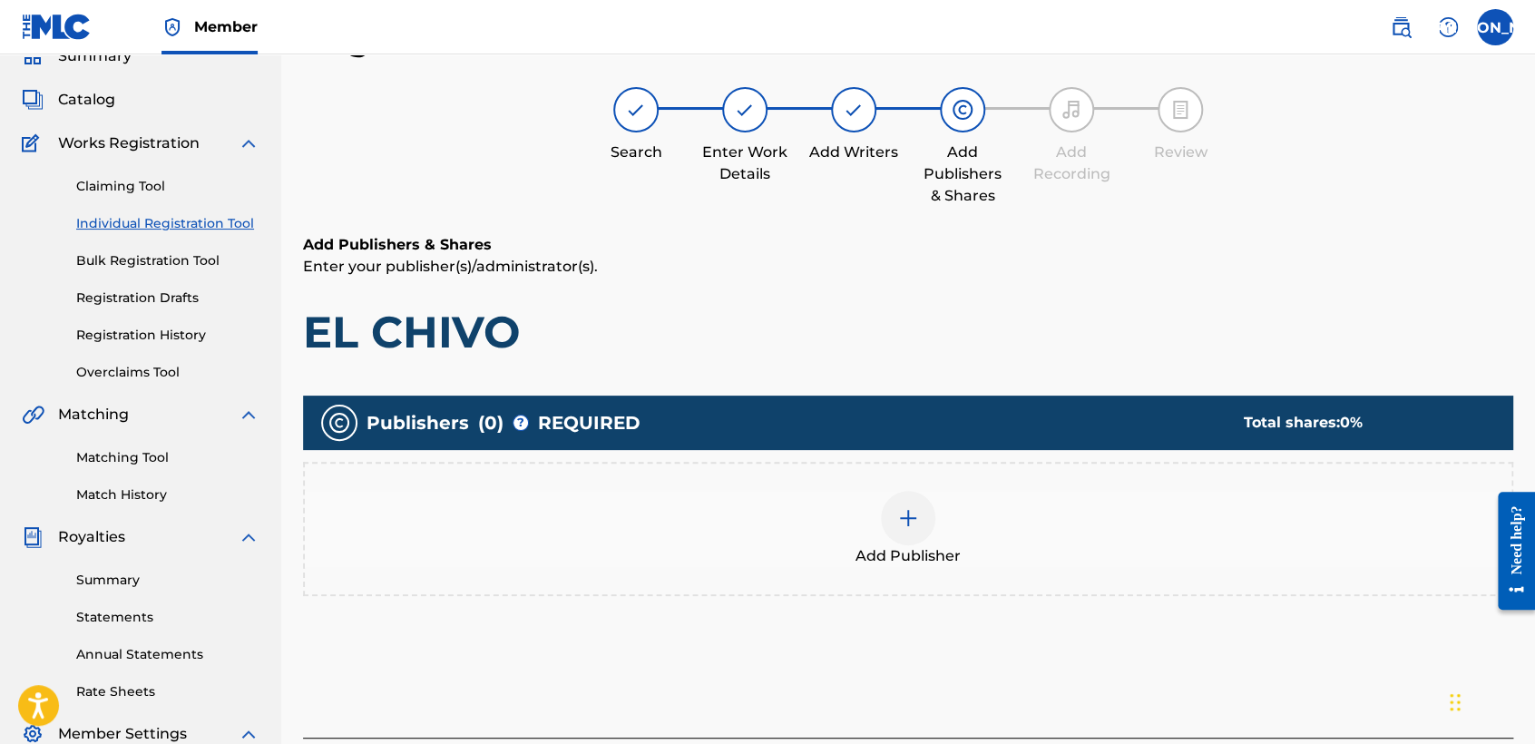
click at [884, 545] on span "Add Publisher" at bounding box center [907, 556] width 105 height 22
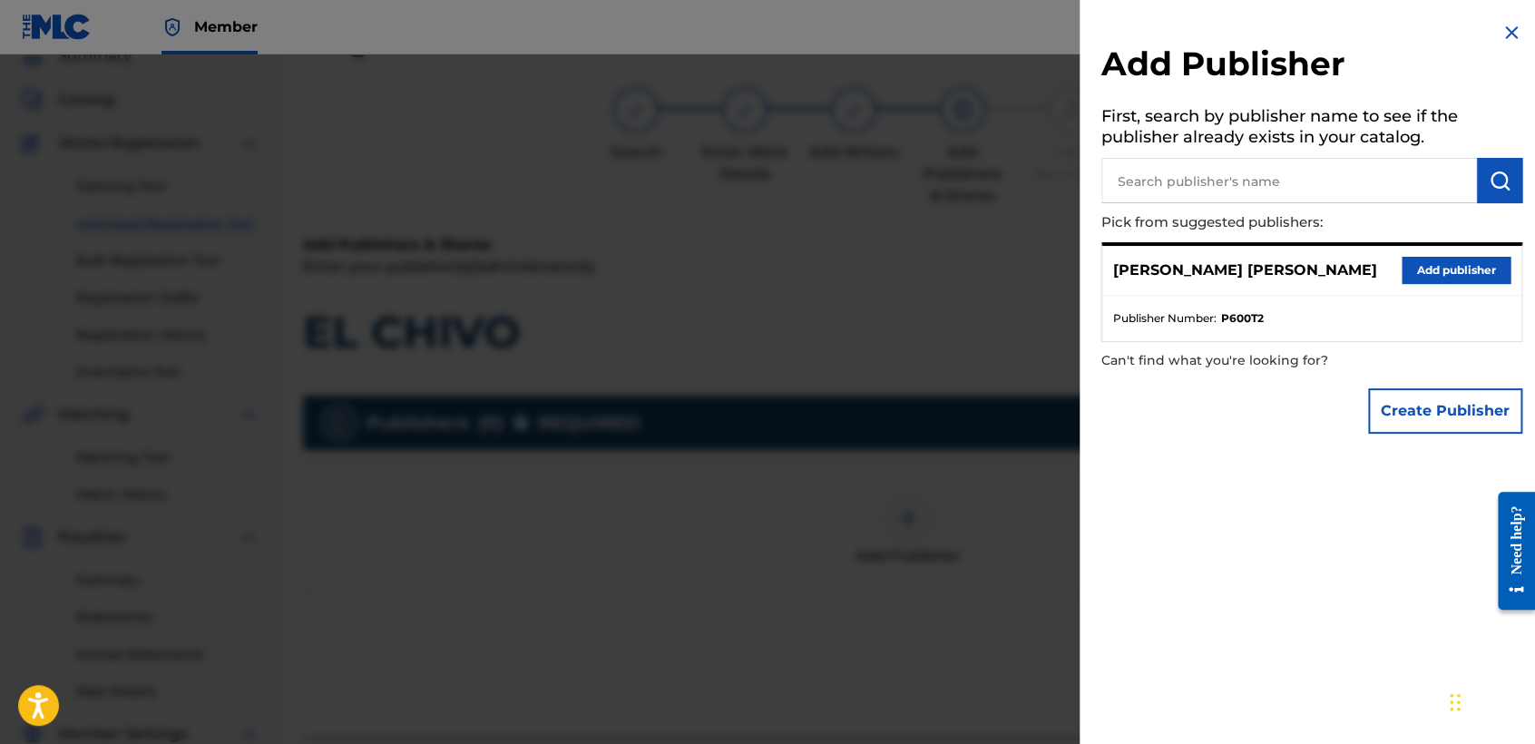
click at [1447, 281] on button "Add publisher" at bounding box center [1455, 270] width 109 height 27
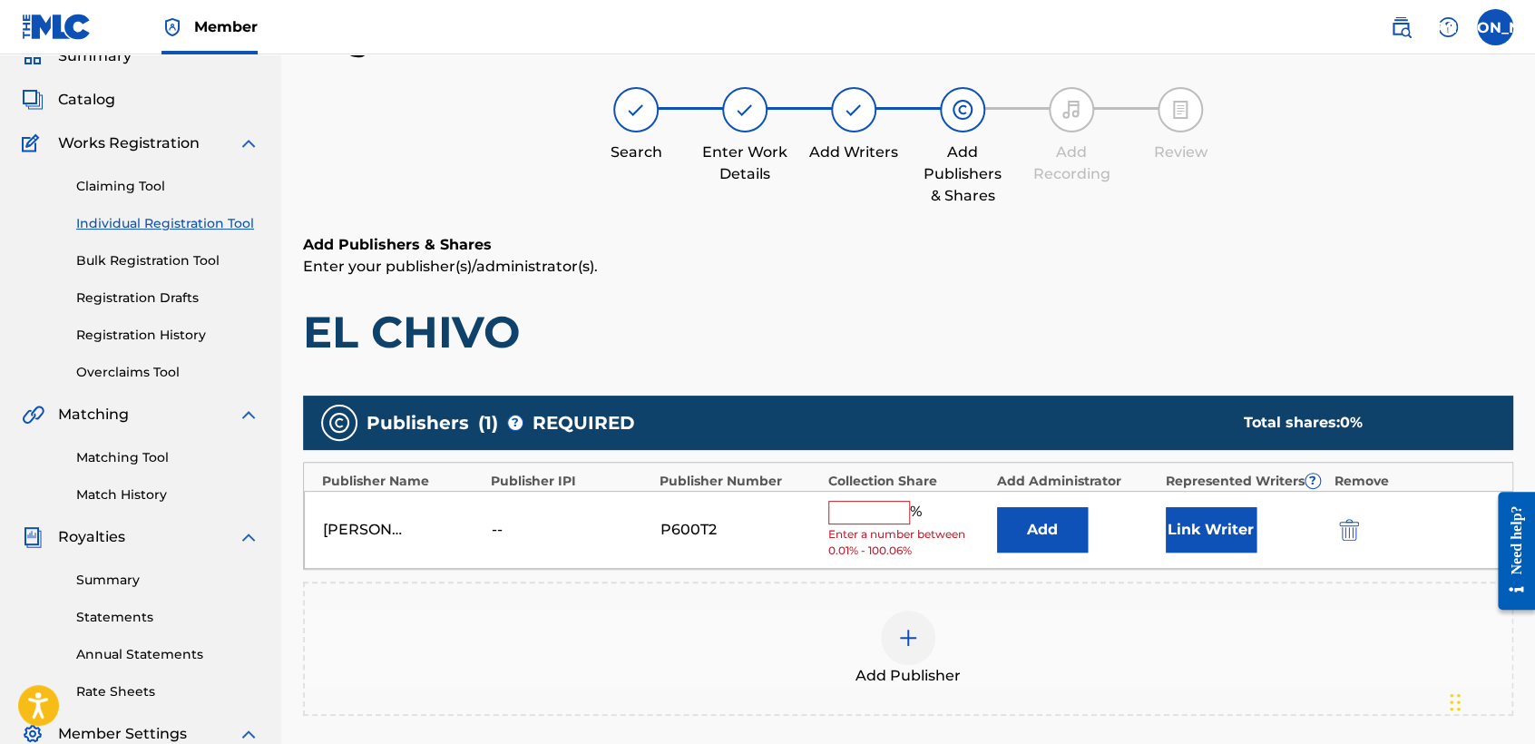
click at [873, 501] on input "text" at bounding box center [869, 513] width 82 height 24
type input "50"
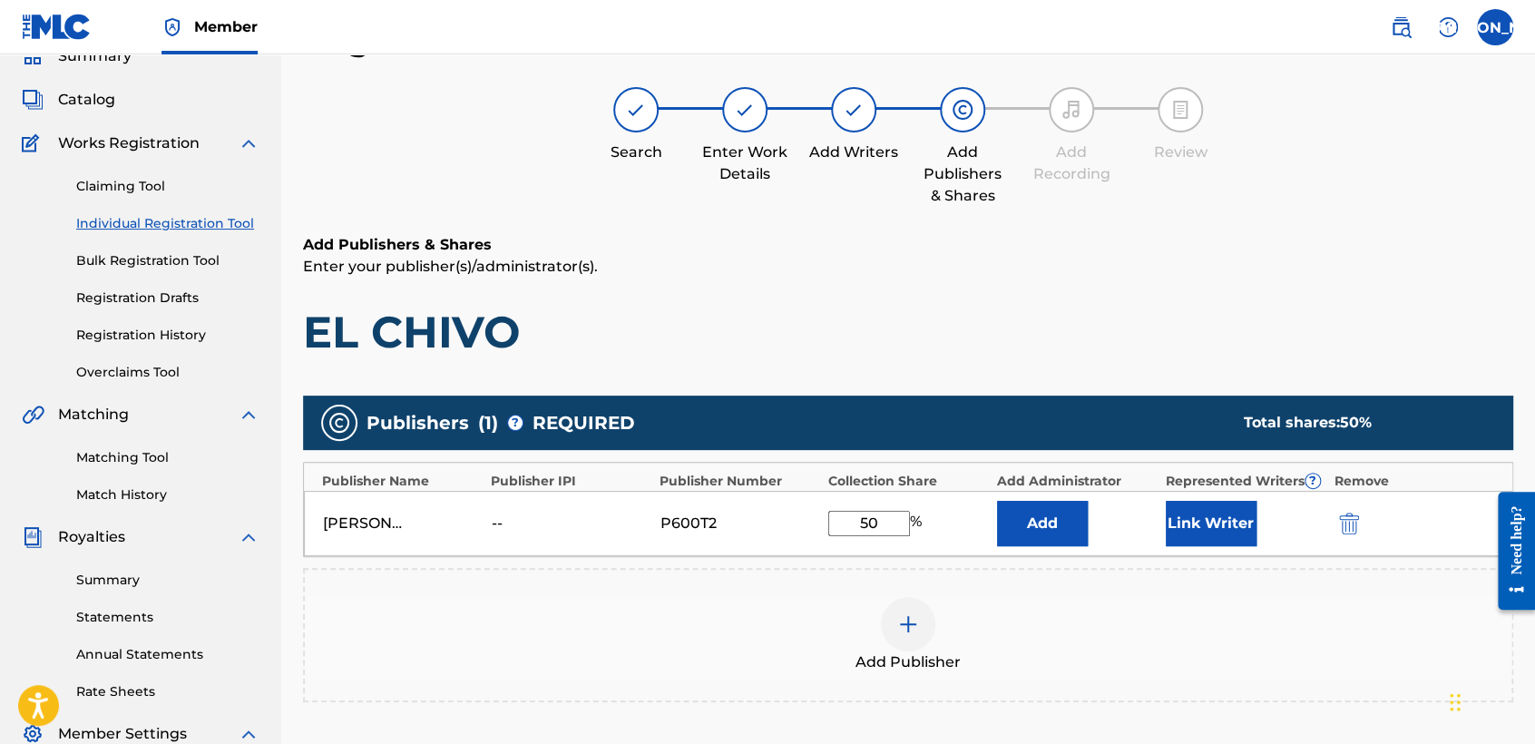
click at [1226, 534] on button "Link Writer" at bounding box center [1210, 523] width 91 height 45
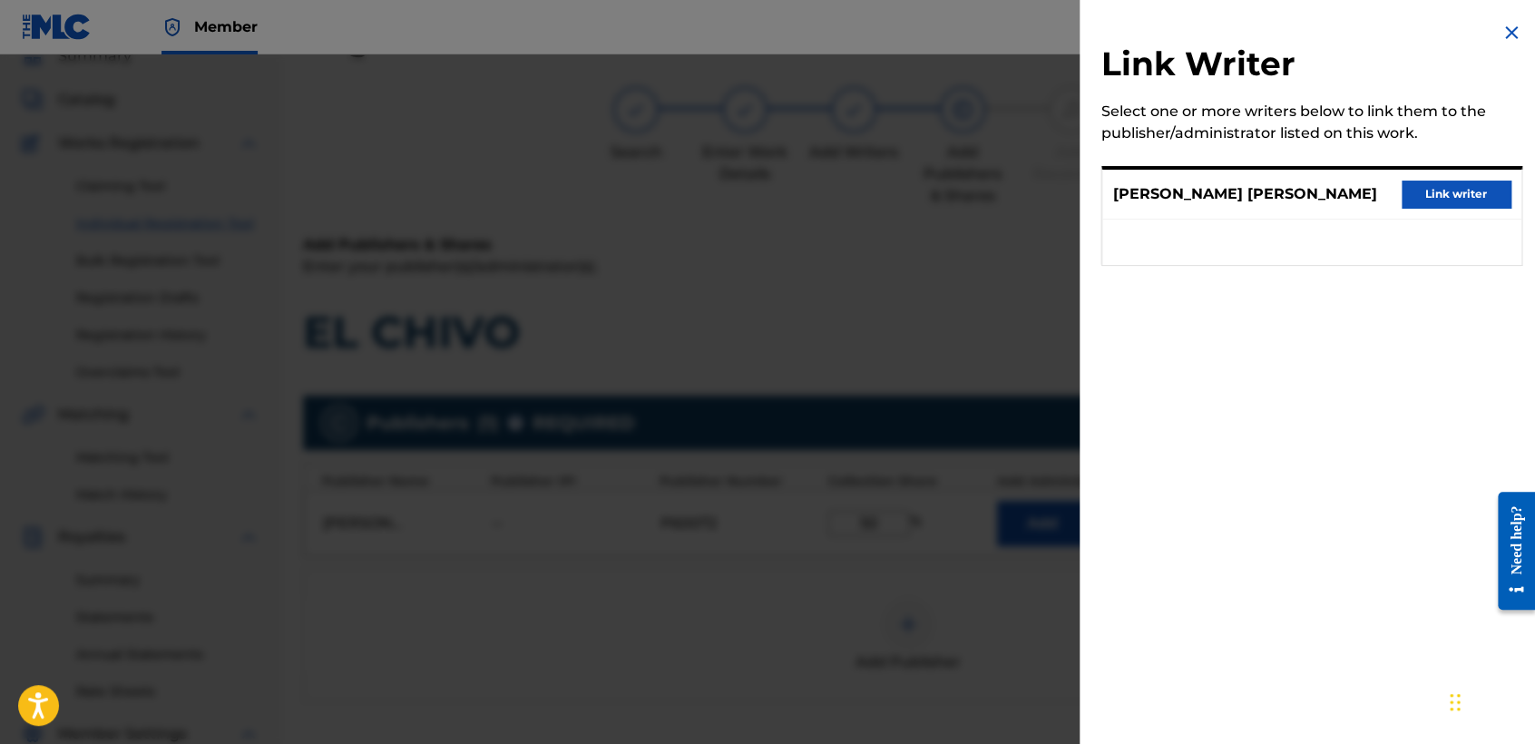
drag, startPoint x: 1437, startPoint y: 185, endPoint x: 1313, endPoint y: 209, distance: 125.6
click at [1420, 189] on button "Link writer" at bounding box center [1455, 193] width 109 height 27
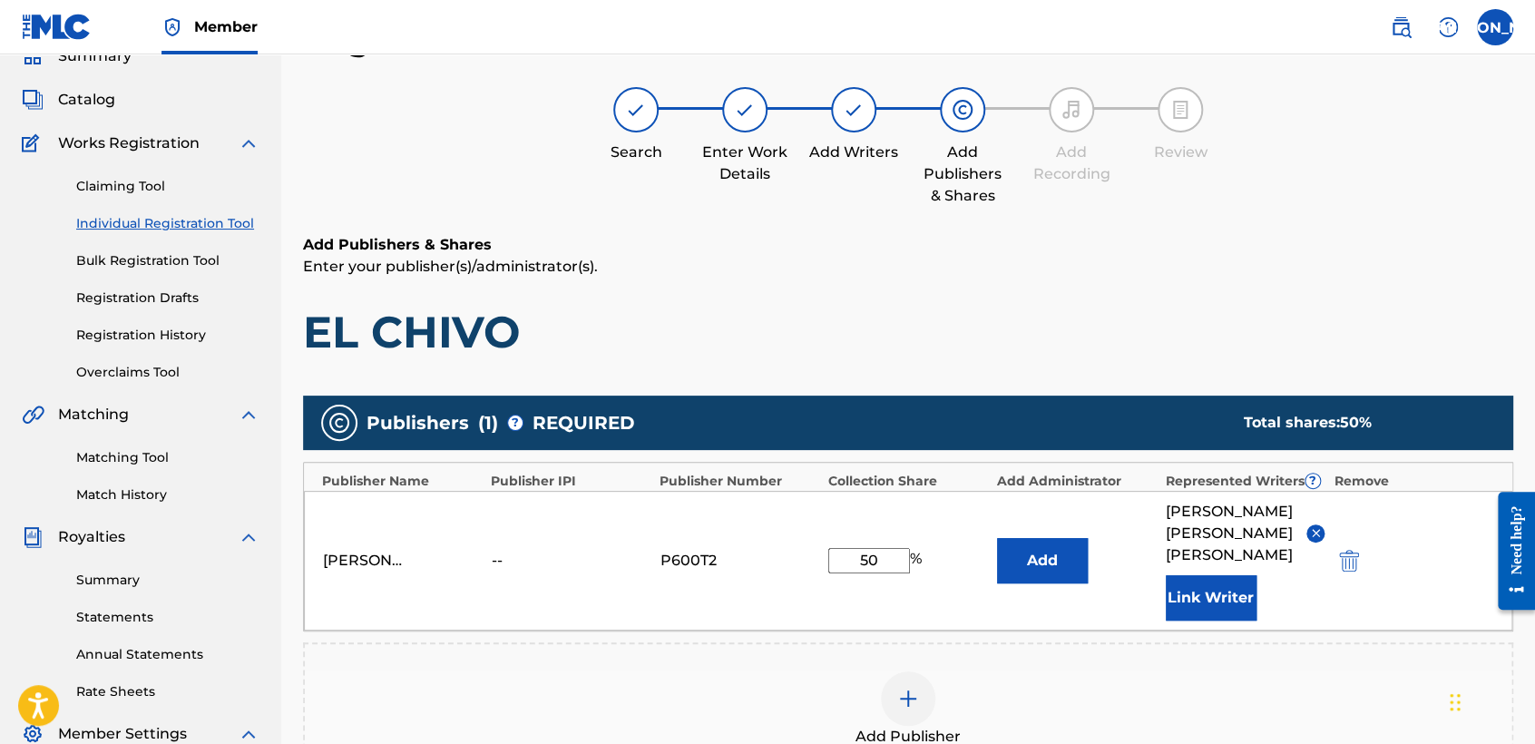
click at [1299, 210] on div "Register Work Search Enter Work Details Add Writers Add Publishers & Shares Add…" at bounding box center [908, 500] width 1210 height 963
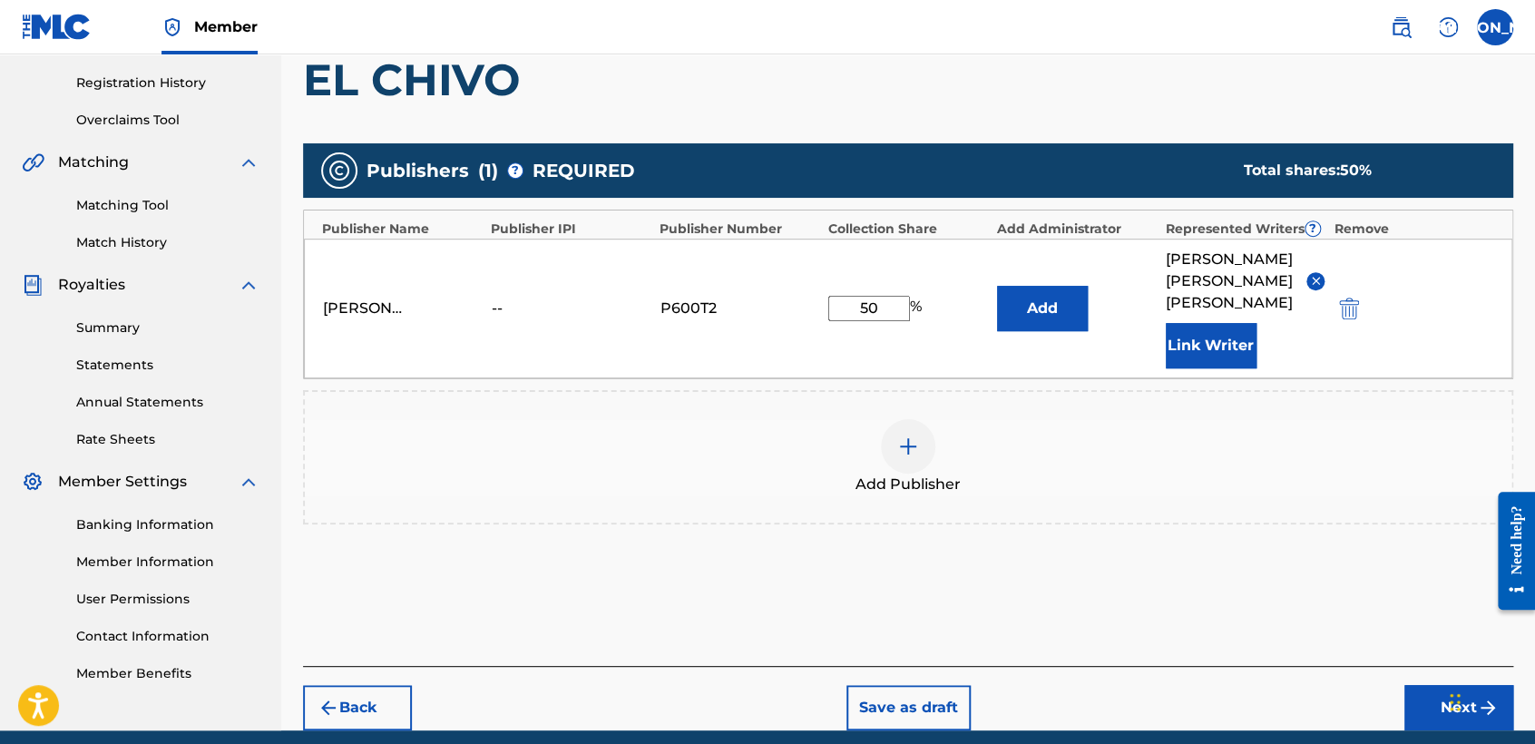
scroll to position [383, 0]
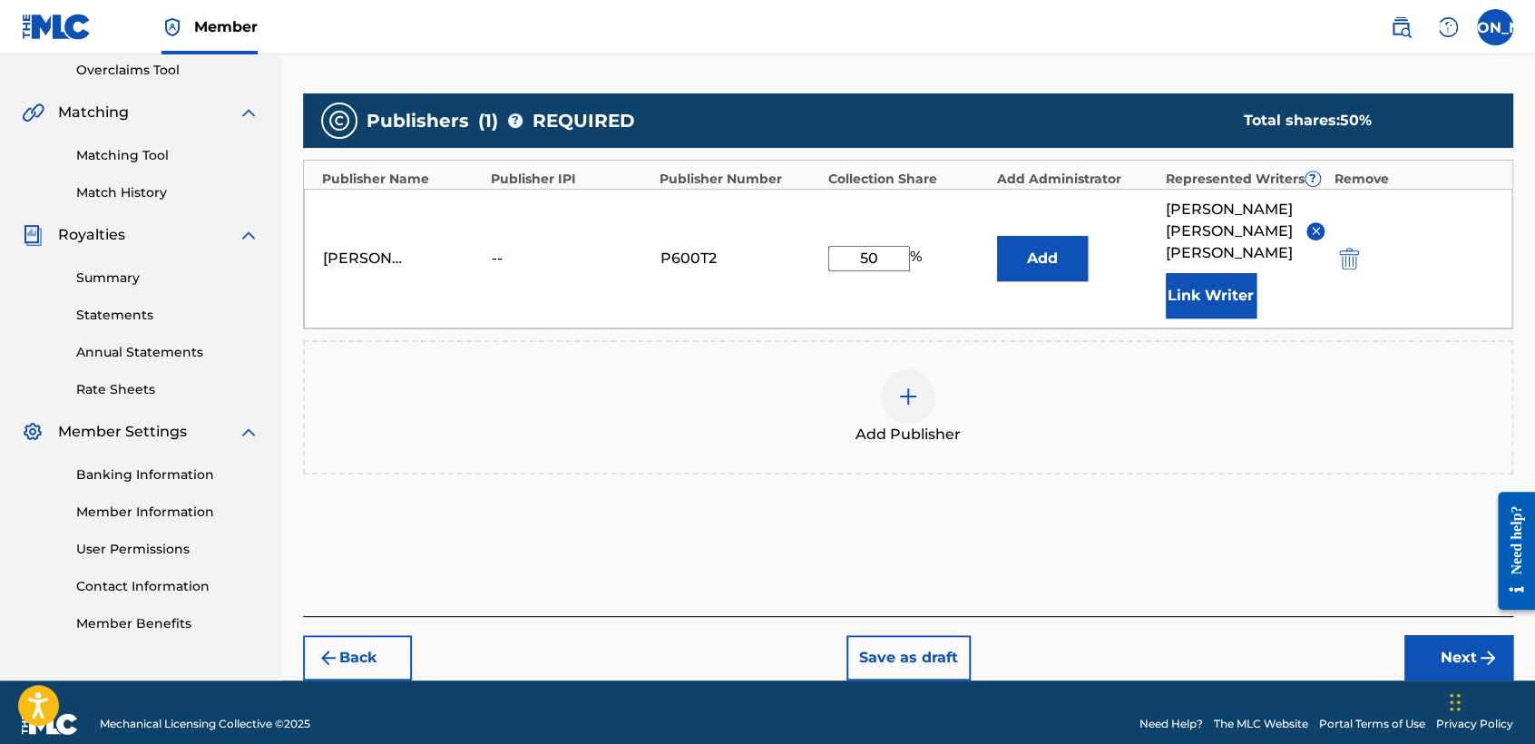
click at [1420, 635] on button "Next" at bounding box center [1458, 657] width 109 height 45
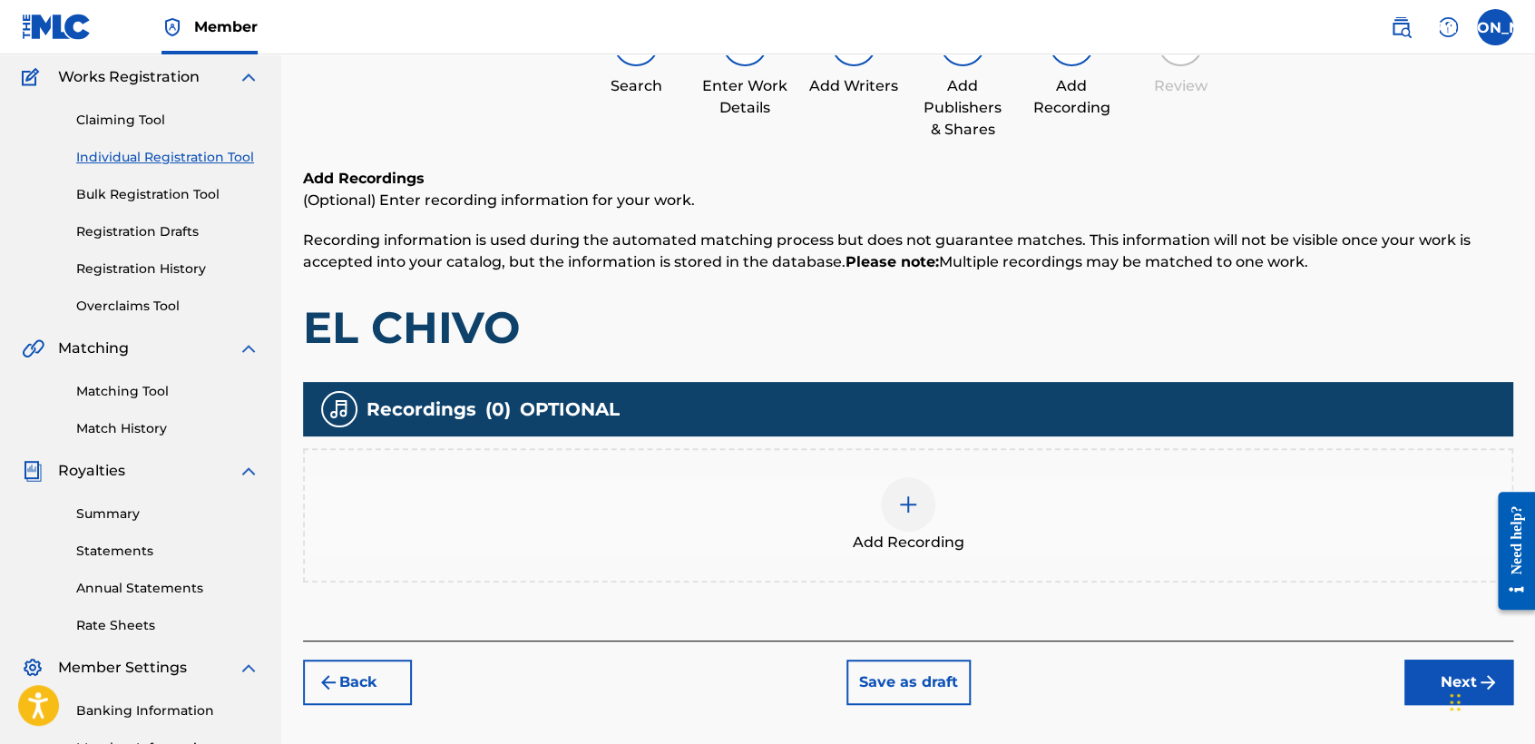
scroll to position [81, 0]
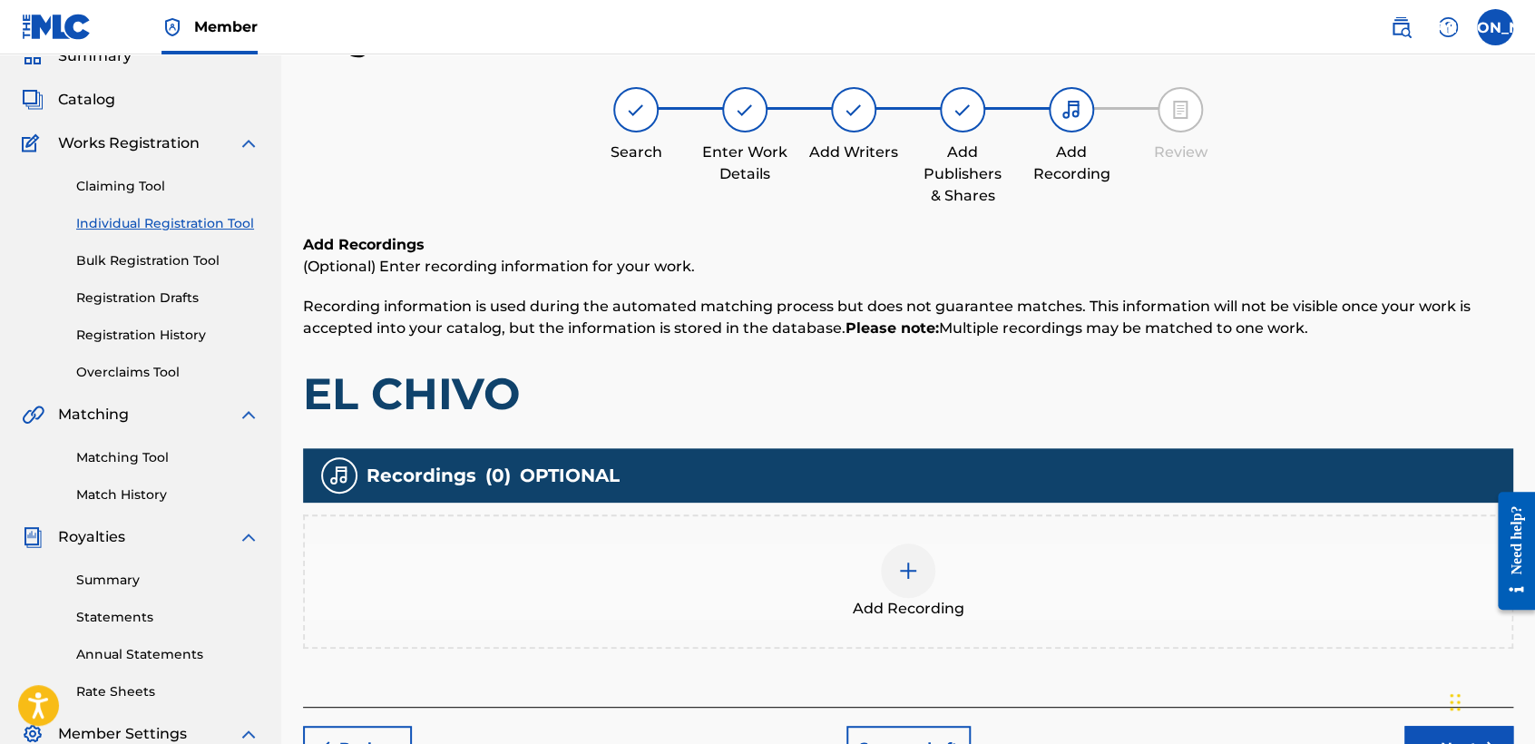
click at [906, 584] on div at bounding box center [908, 570] width 54 height 54
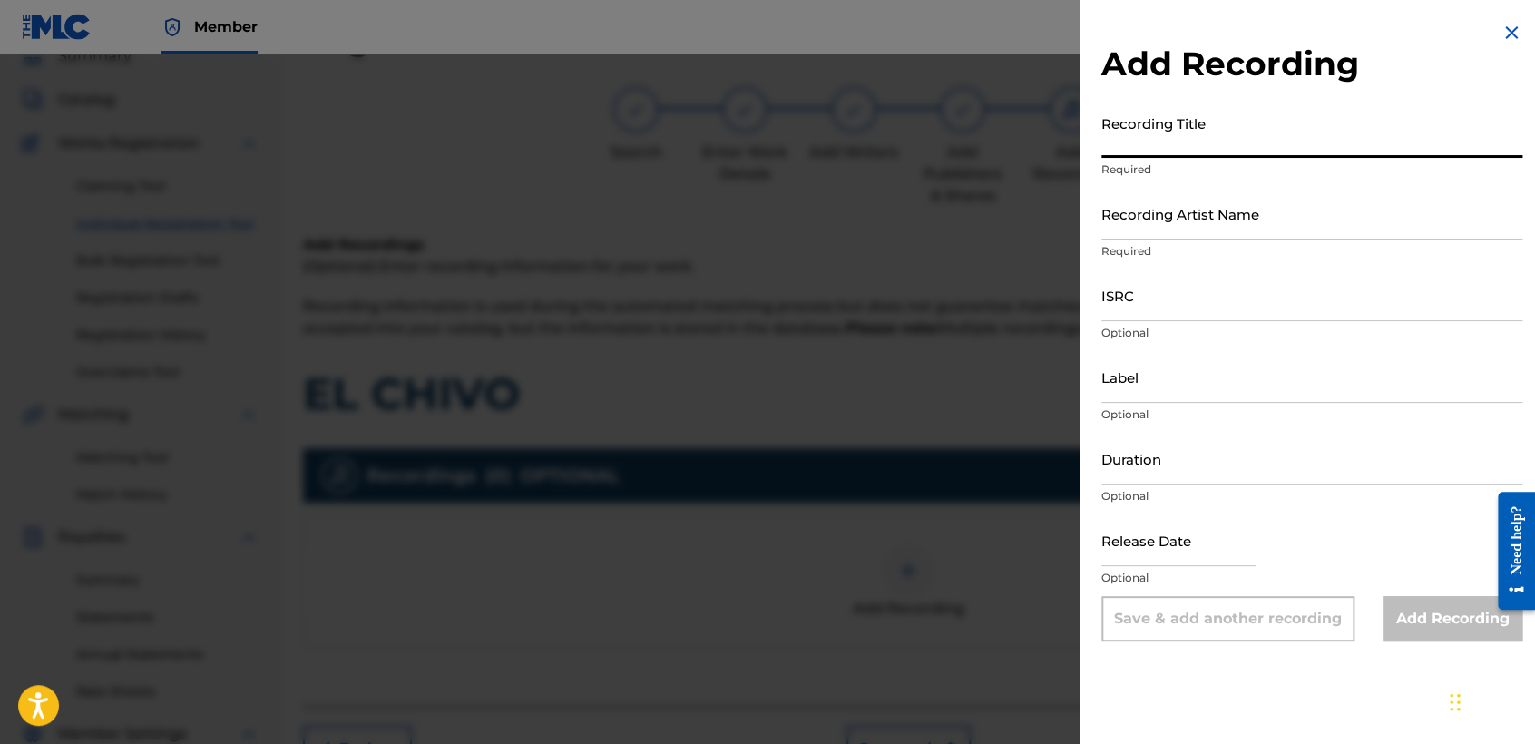
click at [1216, 127] on input "Recording Title" at bounding box center [1311, 132] width 421 height 52
paste input "EL CHIVO"
type input "EL CHIVO"
click at [1224, 236] on input "Recording Artist Name" at bounding box center [1311, 214] width 421 height 52
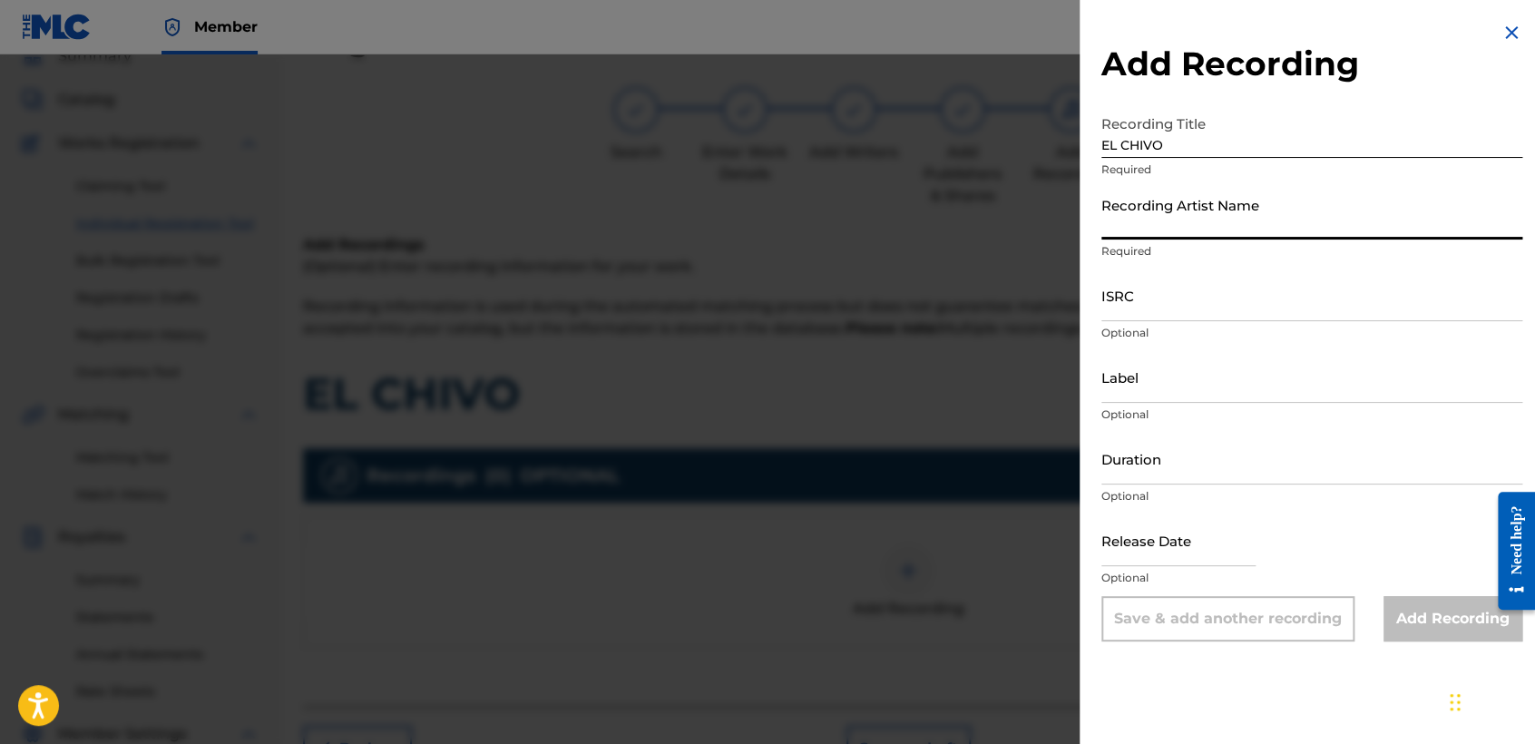
type input "Baby Syko"
type input "December 15 2021"
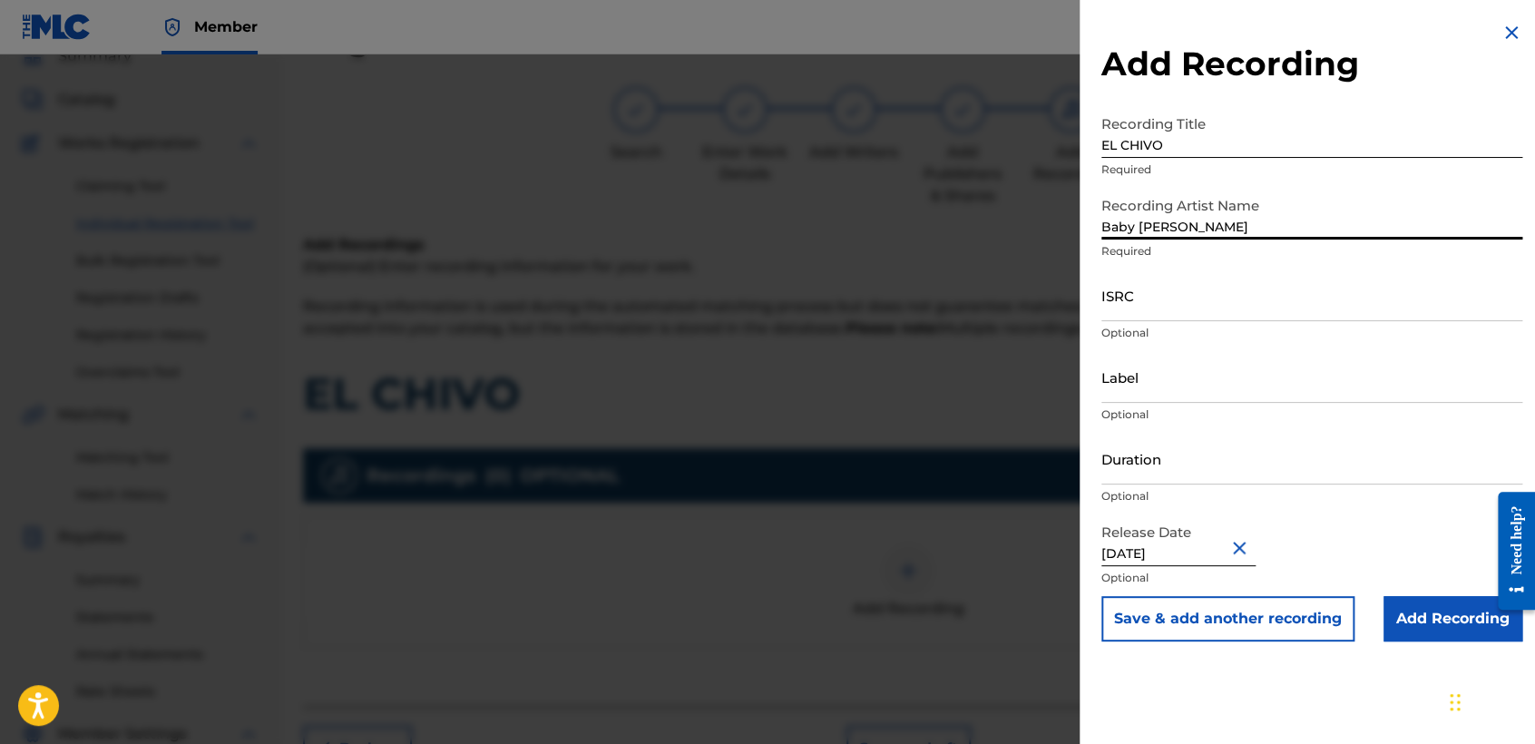
click at [1167, 278] on input "ISRC" at bounding box center [1311, 295] width 421 height 52
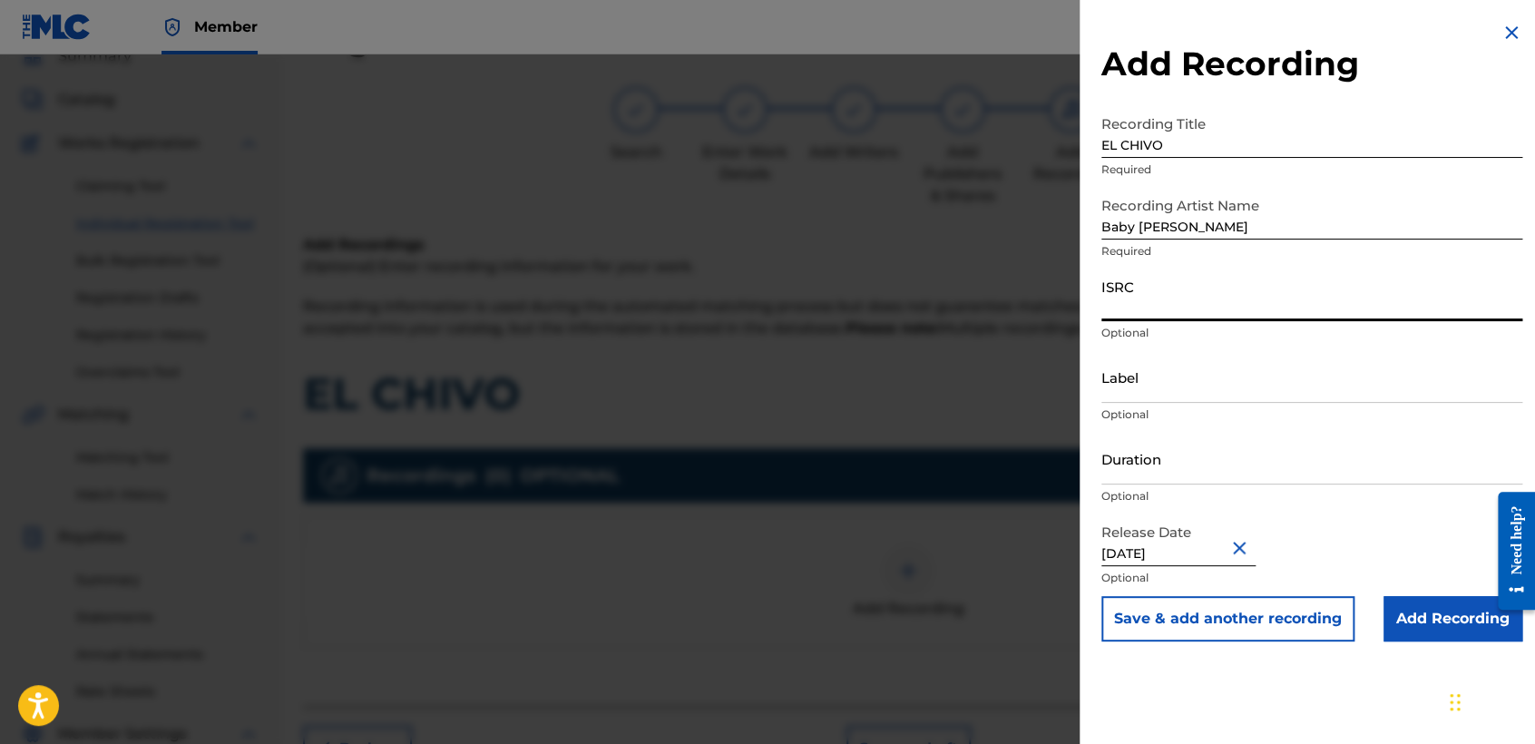
paste input "QZQAY2577819"
type input "QZQAY2577819"
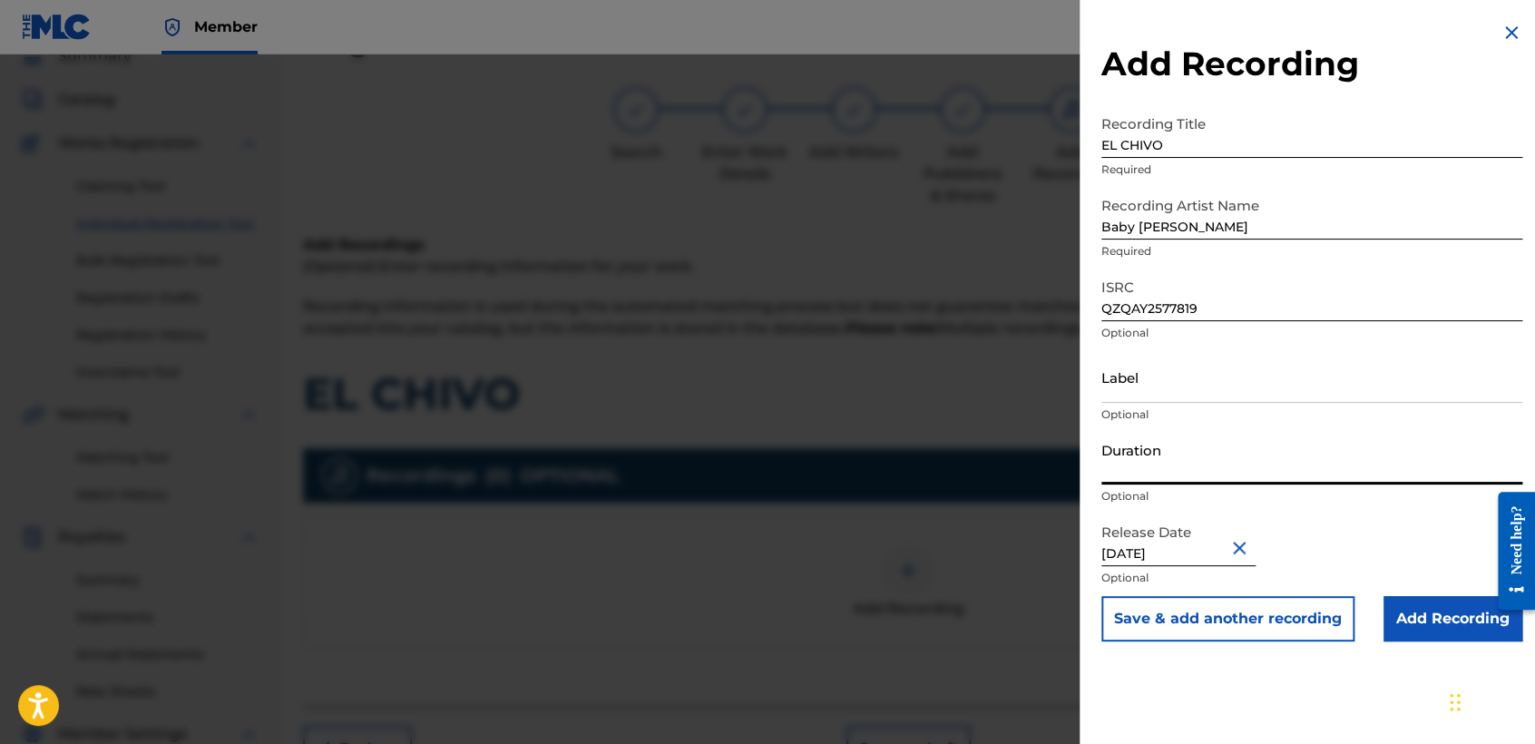
click at [1193, 456] on input "Duration" at bounding box center [1311, 459] width 421 height 52
type input "03:54"
click at [1187, 553] on input "December 15 2021" at bounding box center [1178, 540] width 154 height 52
select select "11"
select select "2021"
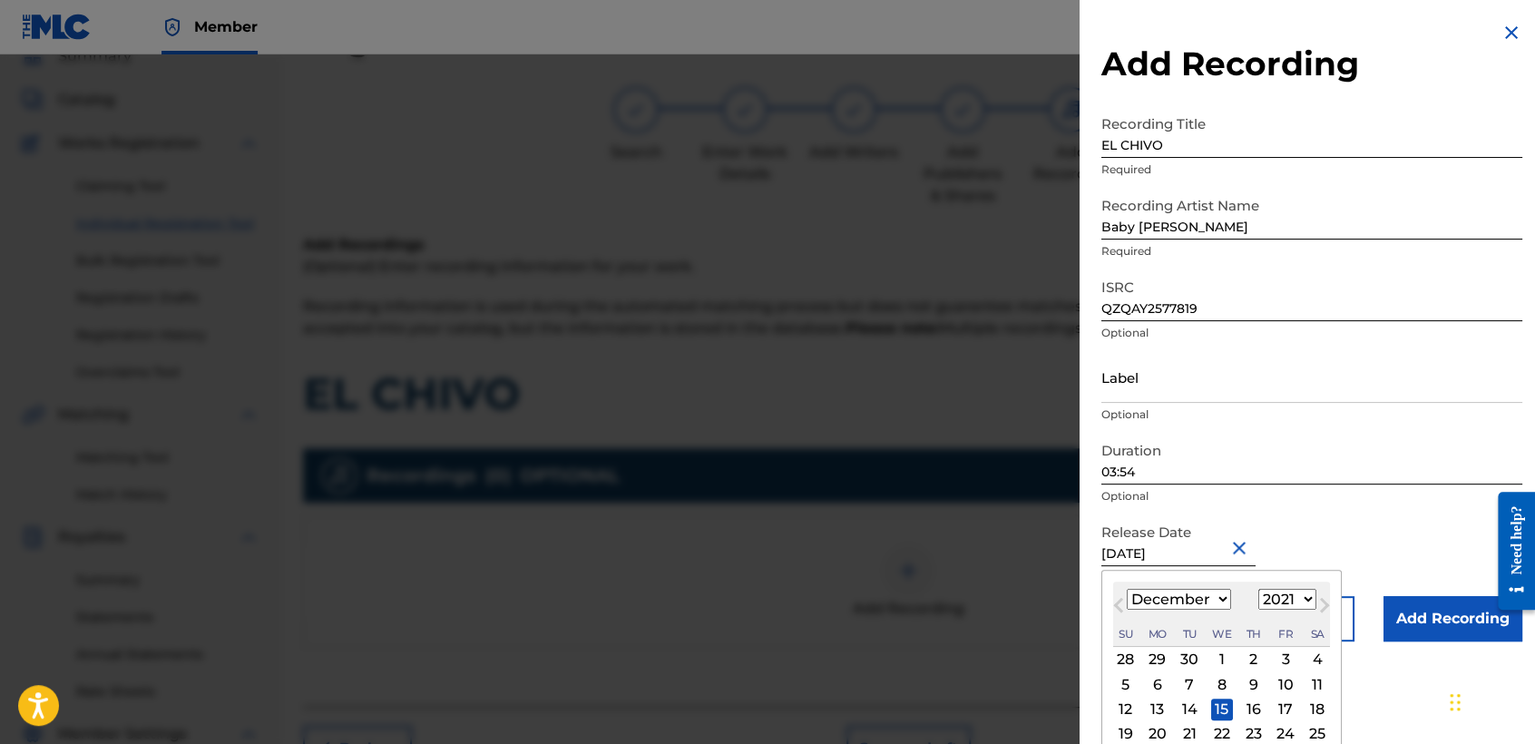
click at [1184, 601] on select "January February March April May June July August September October November De…" at bounding box center [1178, 599] width 104 height 21
select select "1"
click at [1126, 589] on select "January February March April May June July August September October November De…" at bounding box center [1178, 599] width 104 height 21
click at [1278, 602] on select "1899 1900 1901 1902 1903 1904 1905 1906 1907 1908 1909 1910 1911 1912 1913 1914…" at bounding box center [1287, 599] width 58 height 21
click at [1258, 589] on select "1899 1900 1901 1902 1903 1904 1905 1906 1907 1908 1909 1910 1911 1912 1913 1914…" at bounding box center [1287, 599] width 58 height 21
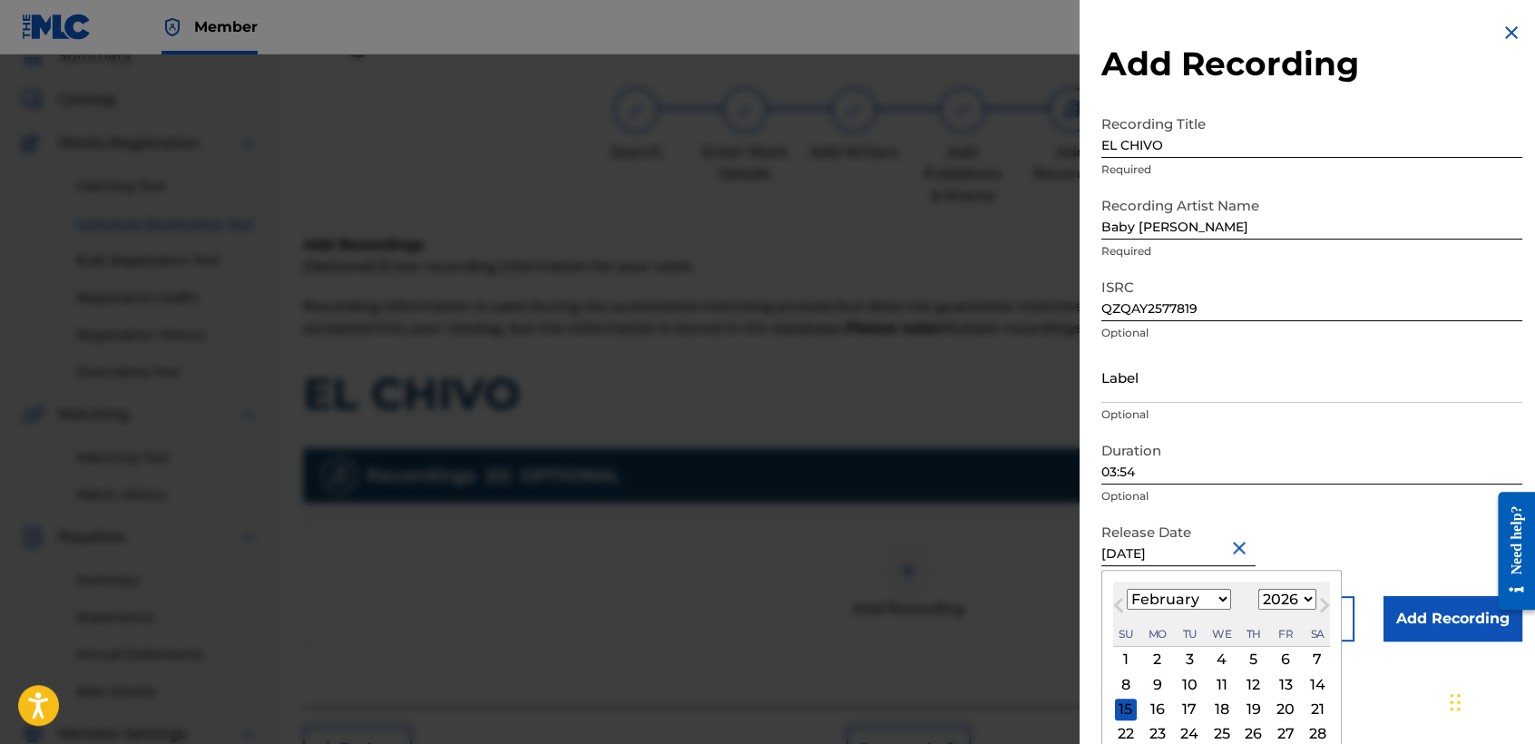
select select "2027"
click at [1306, 733] on div "27" at bounding box center [1317, 734] width 22 height 22
type input "February 27 2027"
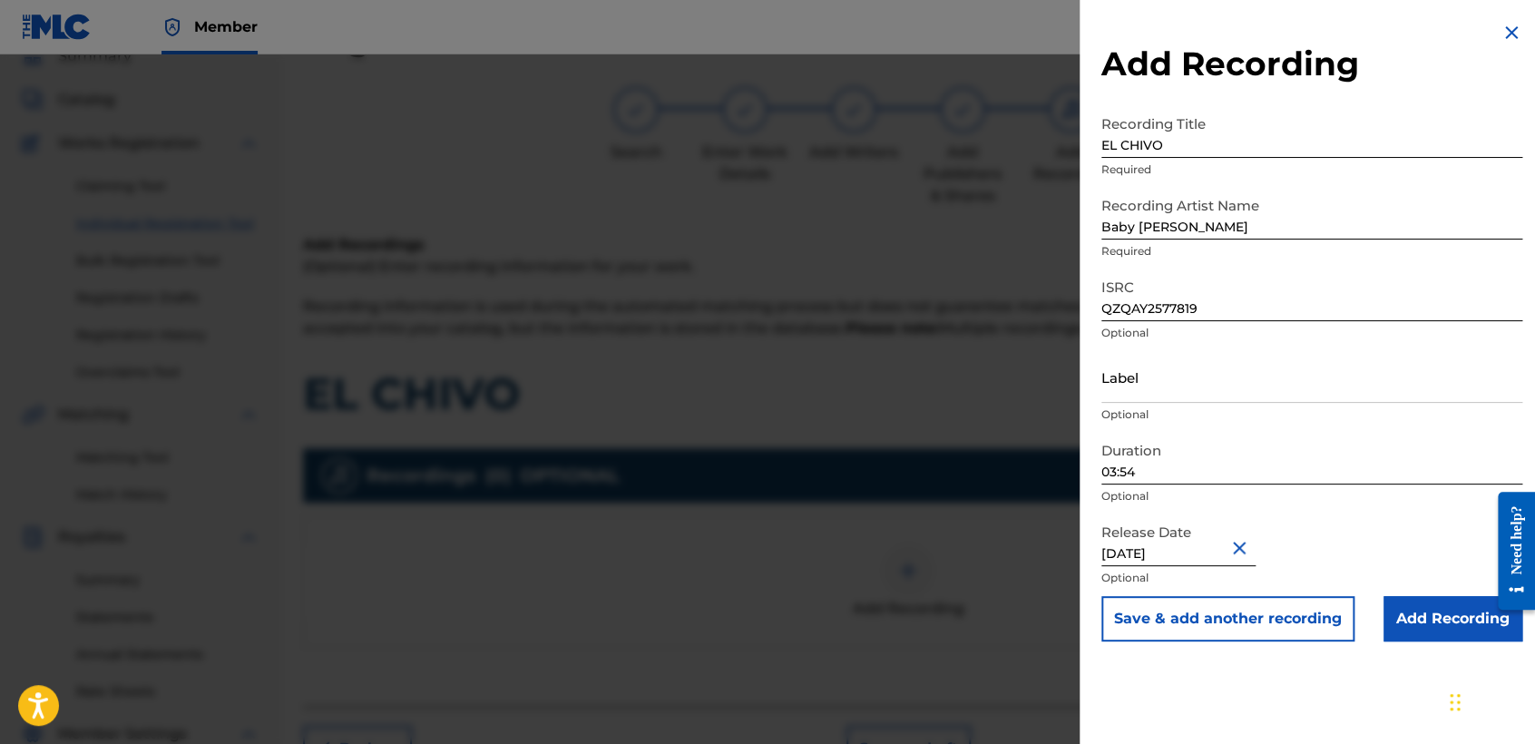
click at [1404, 635] on input "Add Recording" at bounding box center [1452, 618] width 139 height 45
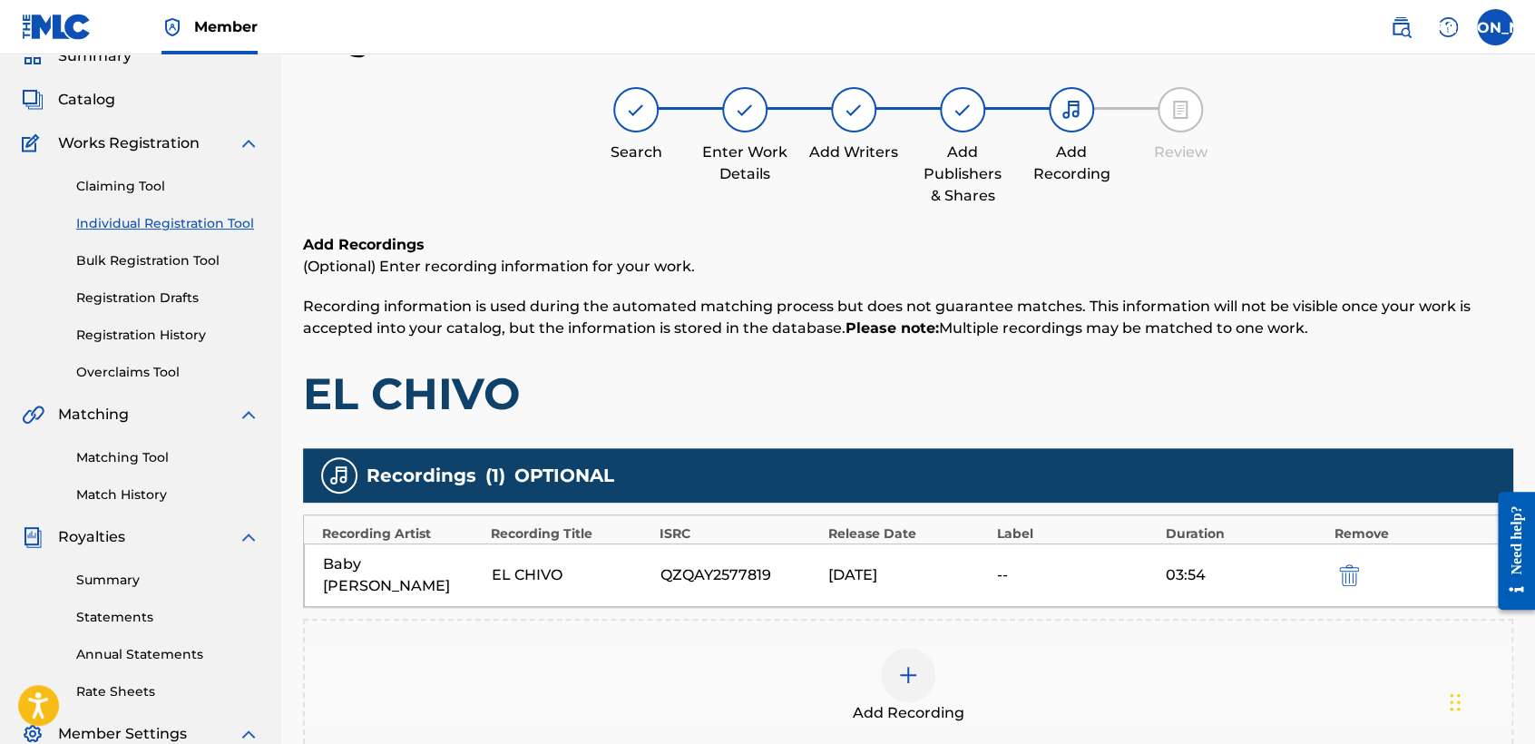
click at [1340, 564] on img "submit" at bounding box center [1349, 575] width 20 height 22
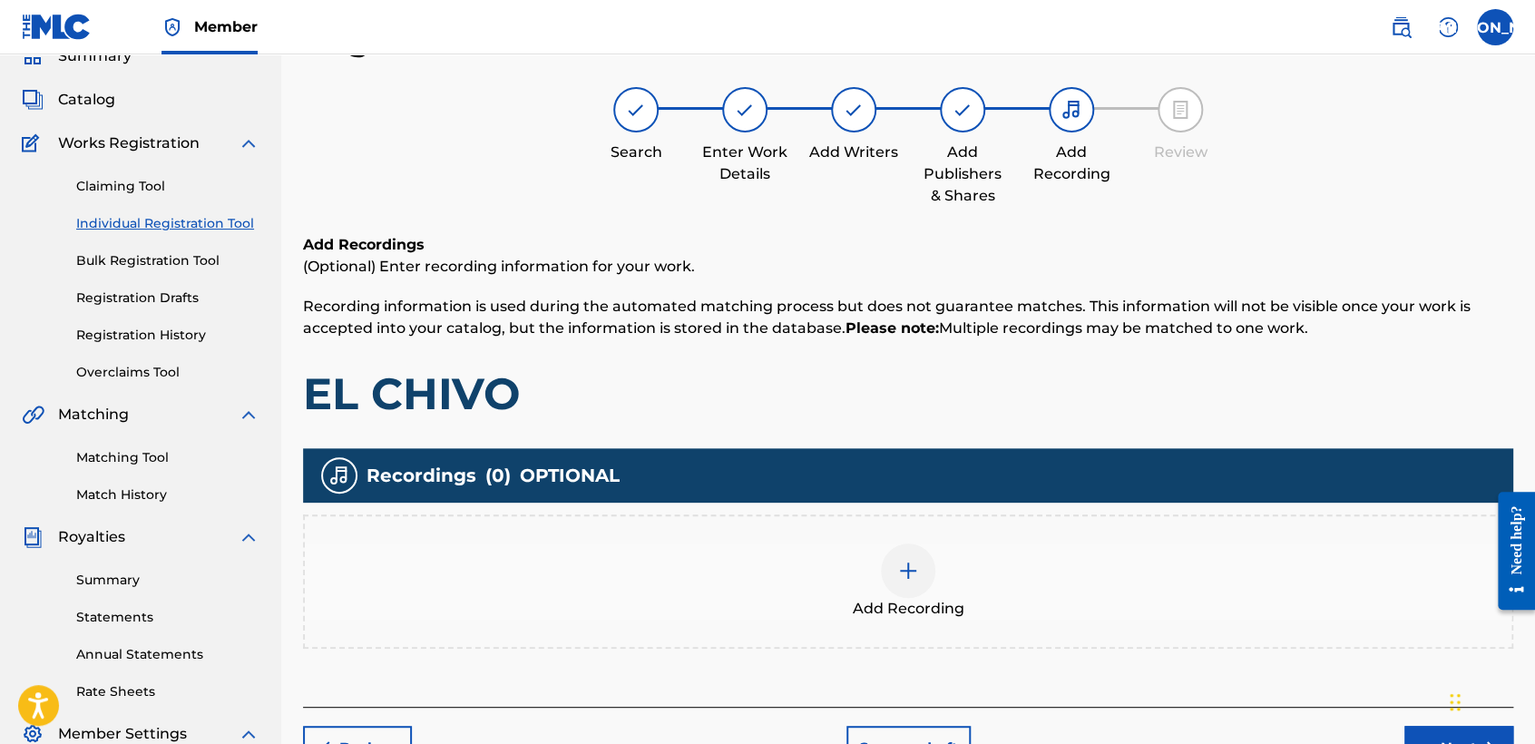
click at [755, 595] on div "Add Recording" at bounding box center [908, 581] width 1206 height 76
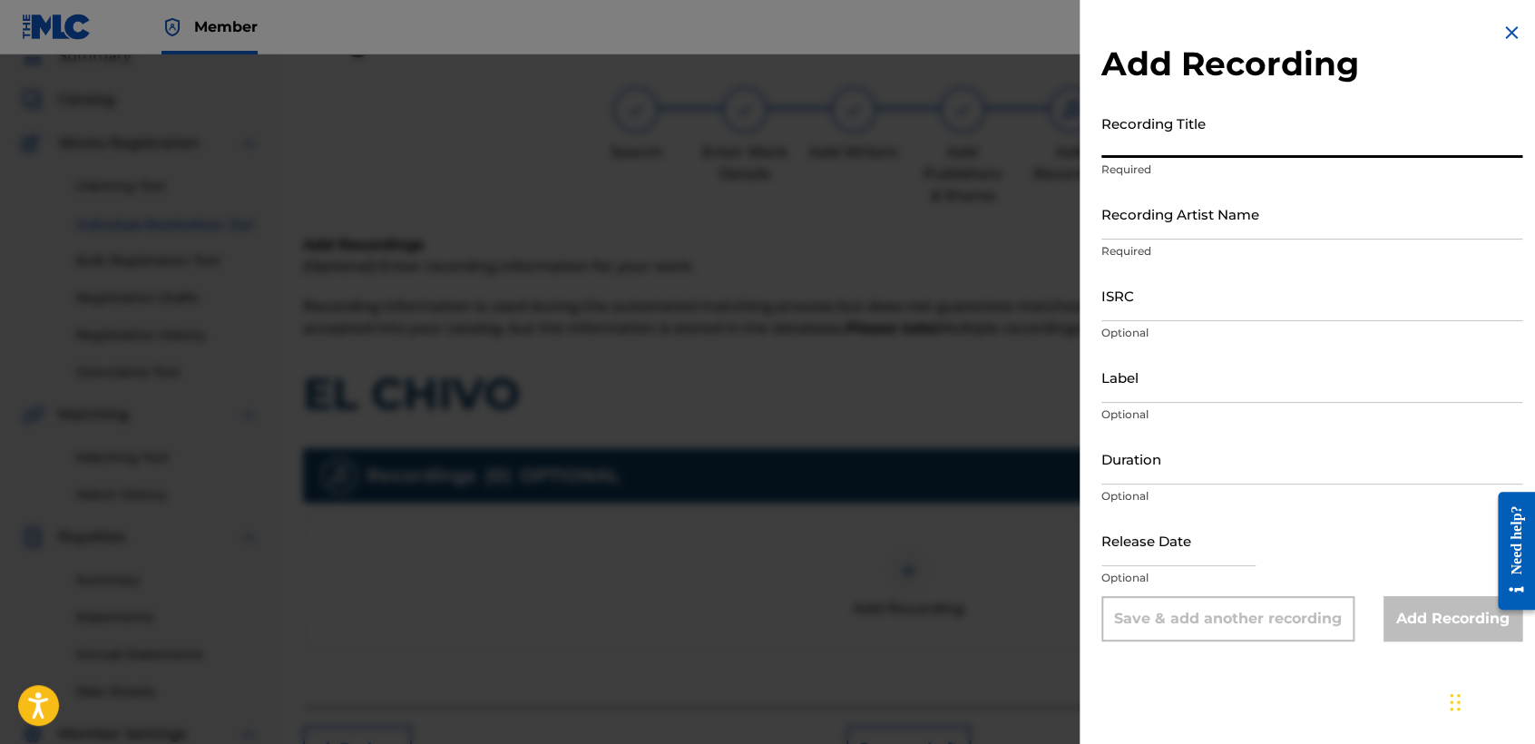
click at [1161, 117] on input "Recording Title" at bounding box center [1311, 132] width 421 height 52
paste input "QZQAY2577819"
type input "QZQAY2577819"
drag, startPoint x: 1118, startPoint y: 137, endPoint x: 1045, endPoint y: 146, distance: 74.0
click at [1045, 146] on div "Add Recording Recording Title QZQAY2577819 Required Recording Artist Name Requi…" at bounding box center [767, 398] width 1535 height 689
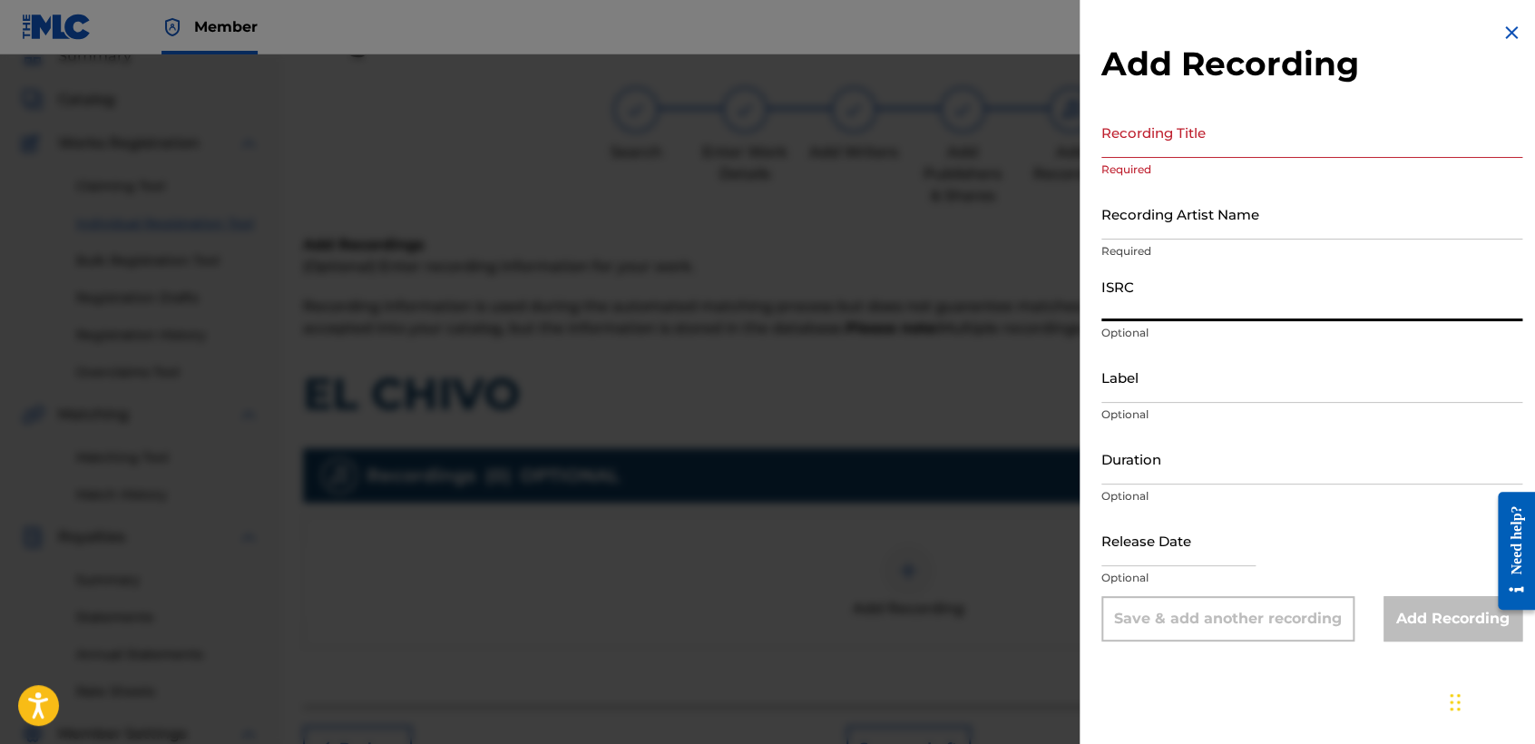
paste input "QZQAY2577819"
type input "QZQAY2577819"
click at [1159, 126] on input "Recording Title" at bounding box center [1311, 132] width 421 height 52
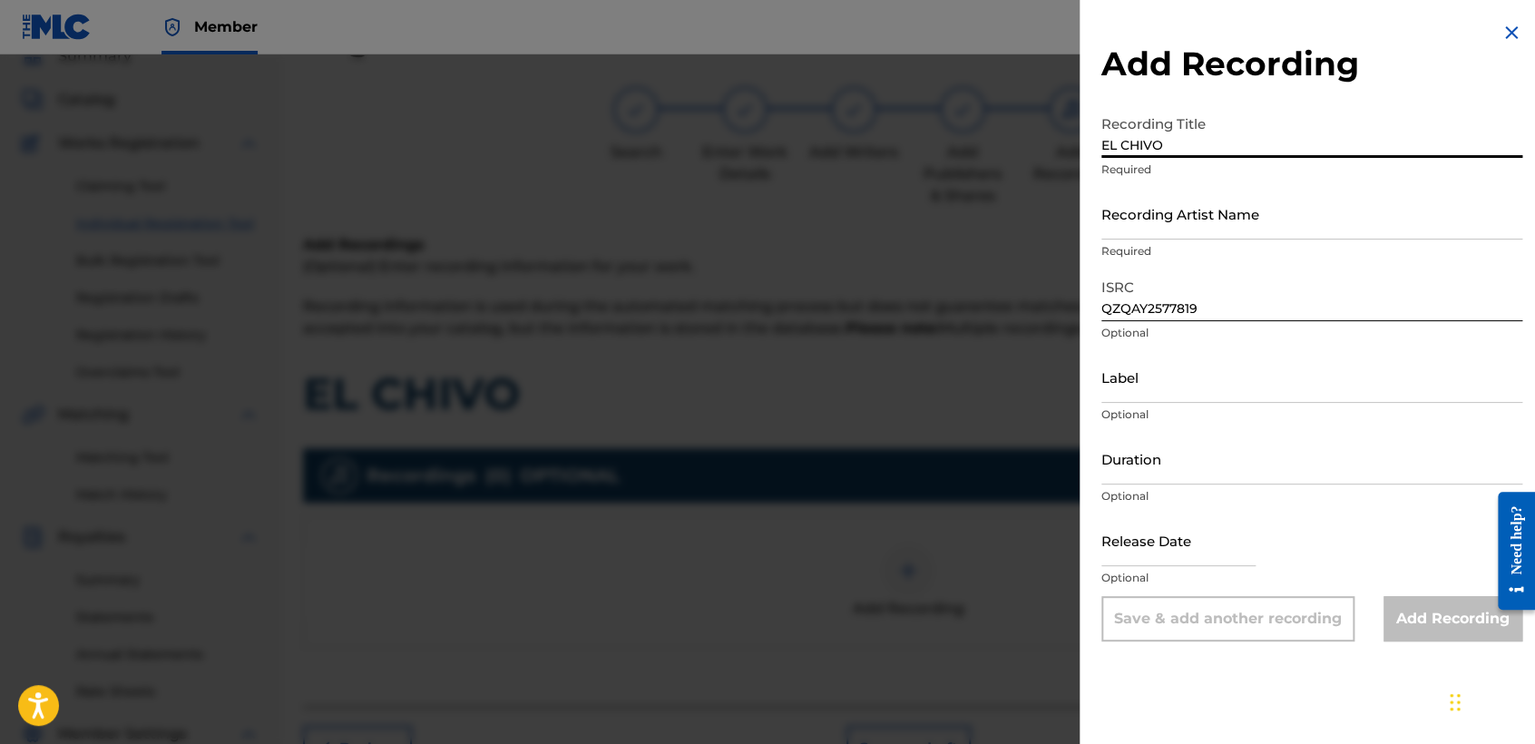
type input "EL CHIVO"
click at [1182, 167] on p "Required" at bounding box center [1311, 169] width 421 height 16
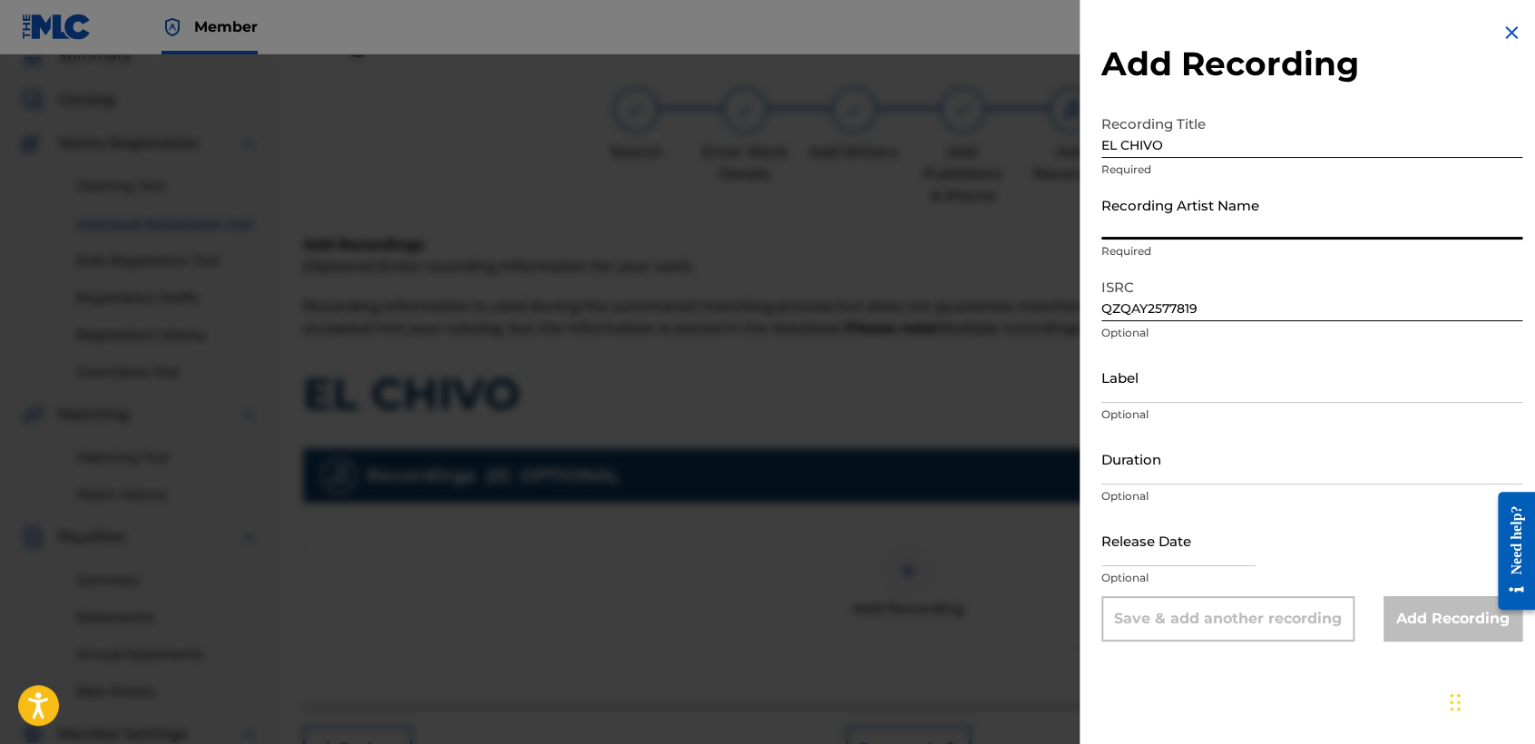
click at [1182, 207] on input "Recording Artist Name" at bounding box center [1311, 214] width 421 height 52
type input "Baby Syko"
type input "February 27 2027"
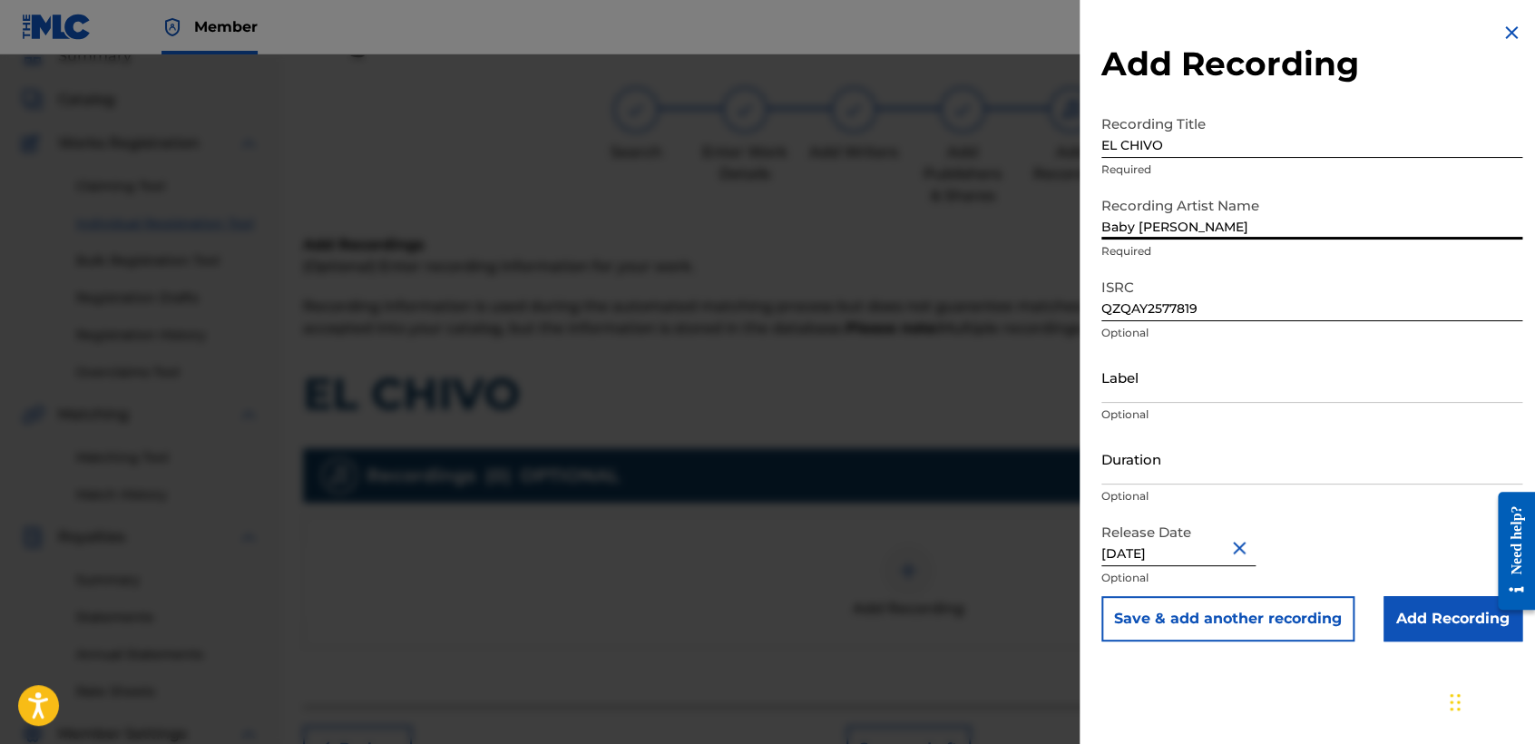
click at [1181, 449] on input "Duration" at bounding box center [1311, 459] width 421 height 52
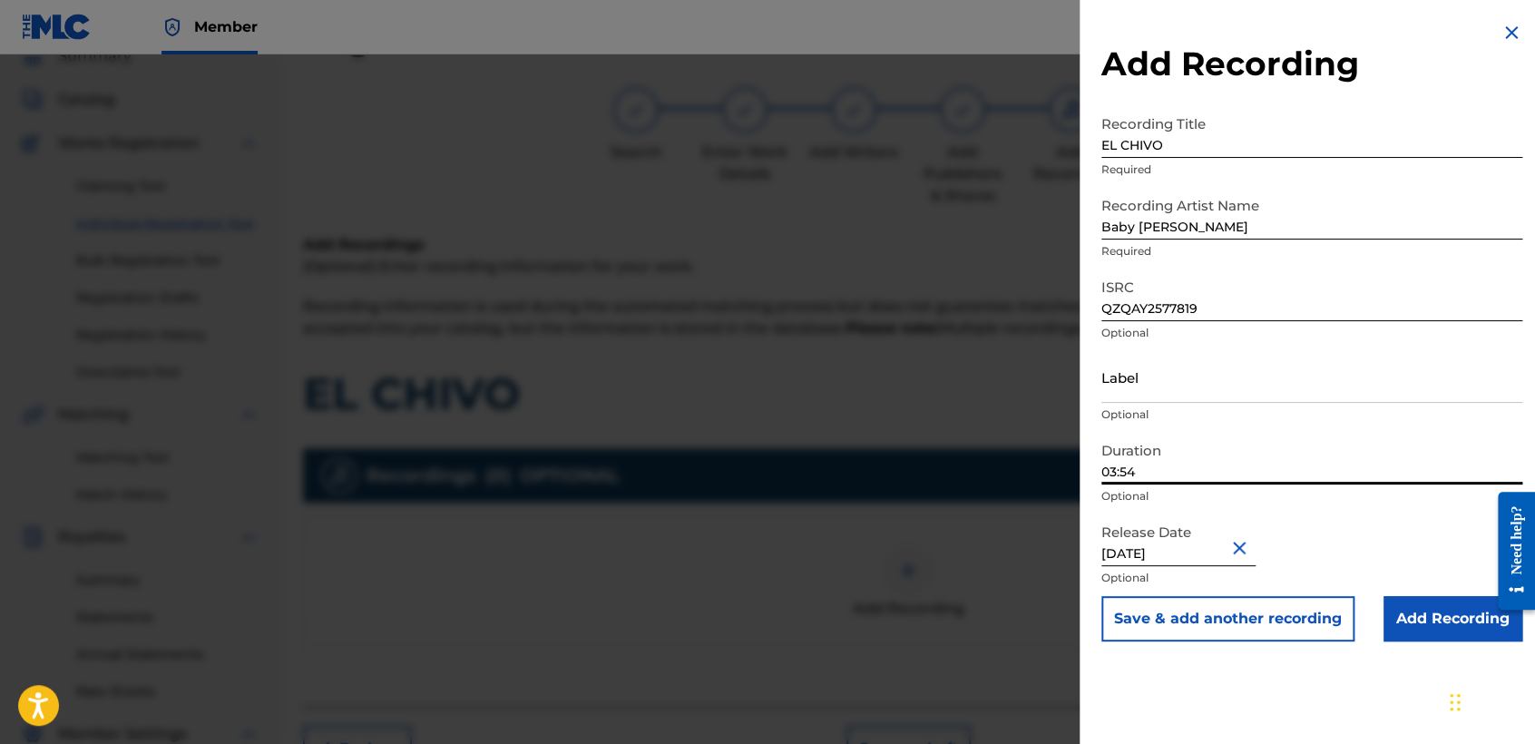
type input "03:54"
click at [1199, 554] on input "February 27 2027" at bounding box center [1178, 540] width 154 height 52
select select "1"
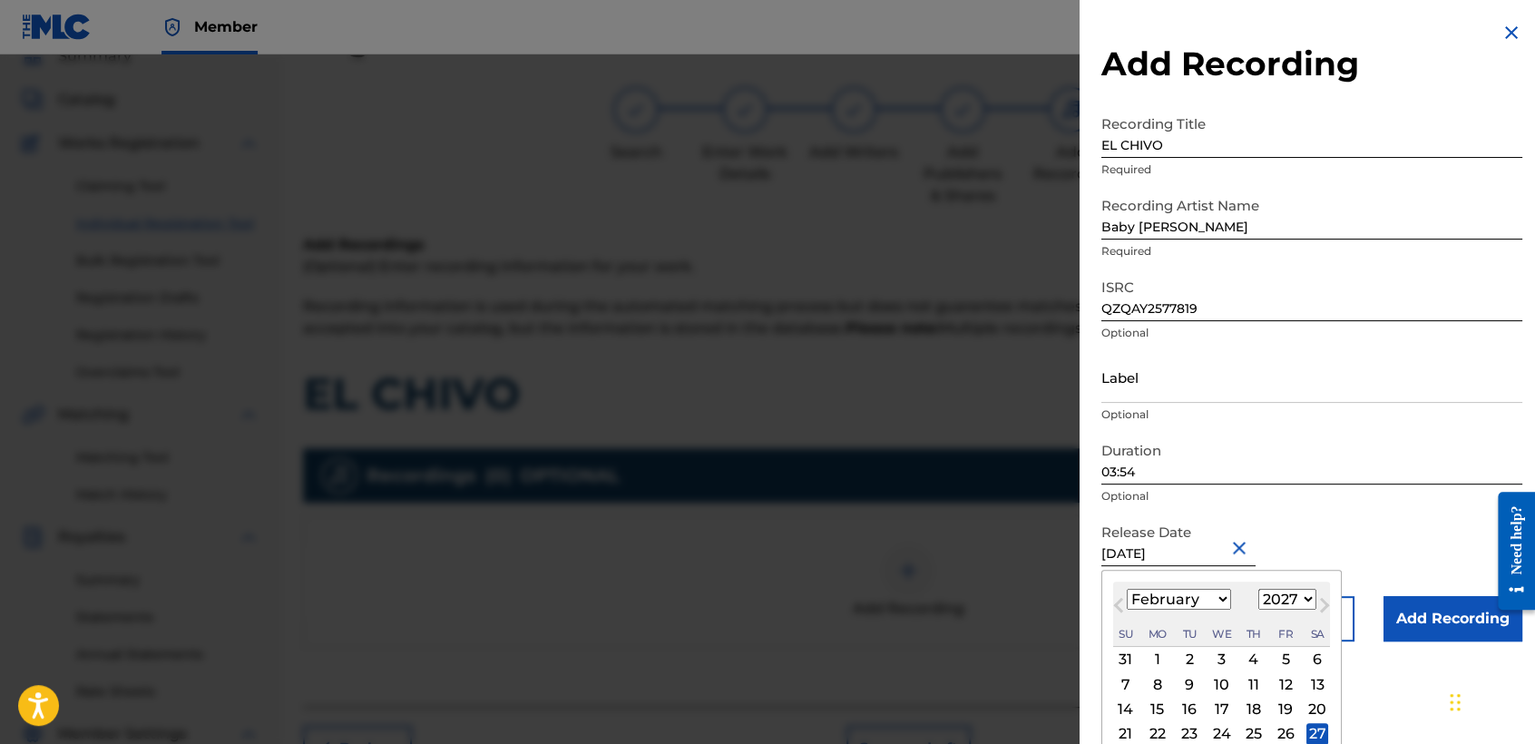
click at [1211, 601] on select "January February March April May June July August September October November De…" at bounding box center [1178, 599] width 104 height 21
click at [1126, 589] on select "January February March April May June July August September October November De…" at bounding box center [1178, 599] width 104 height 21
click at [1281, 603] on select "1899 1900 1901 1902 1903 1904 1905 1906 1907 1908 1909 1910 1911 1912 1913 1914…" at bounding box center [1287, 599] width 58 height 21
click at [1258, 589] on select "1899 1900 1901 1902 1903 1904 1905 1906 1907 1908 1909 1910 1911 1912 1913 1914…" at bounding box center [1287, 599] width 58 height 21
select select "2026"
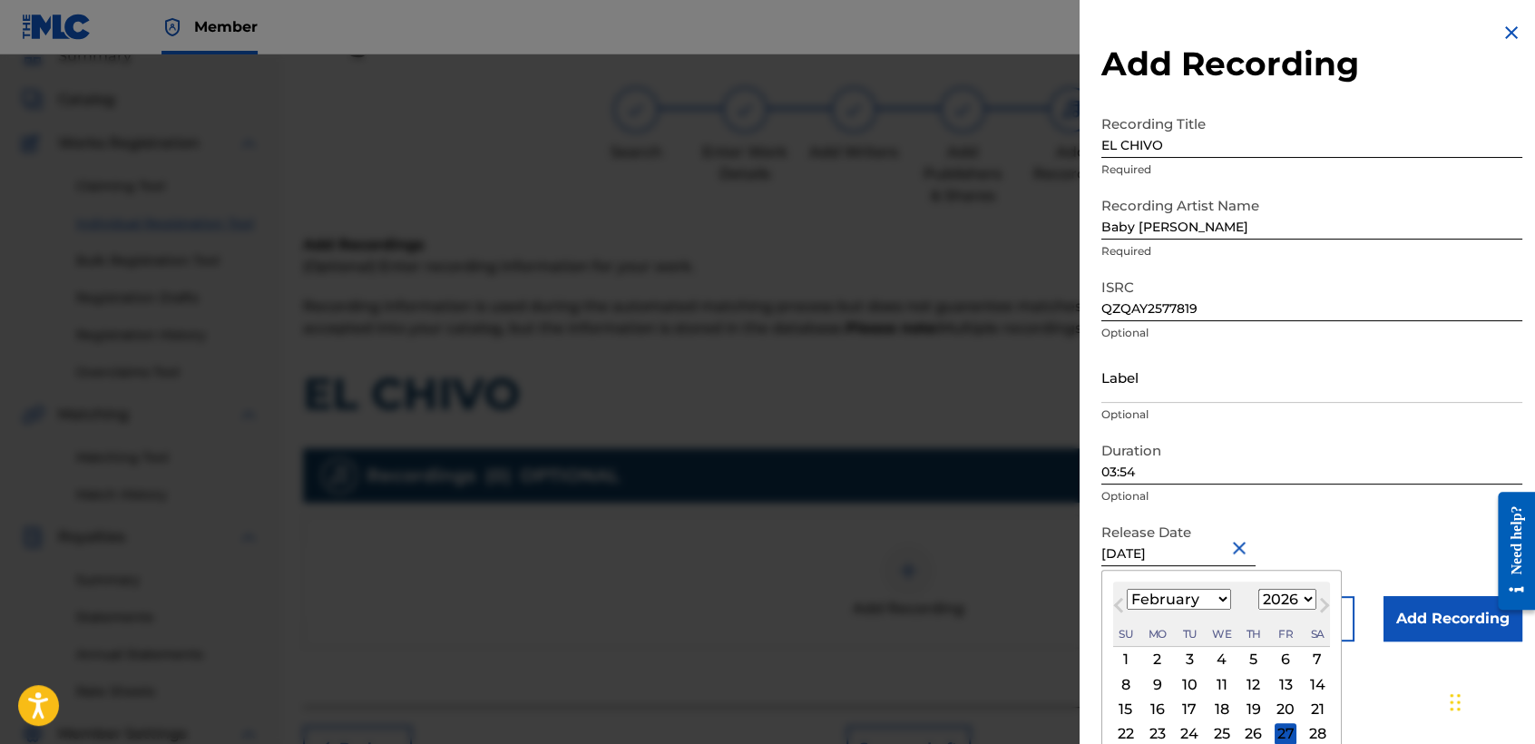
click at [1281, 727] on div "27" at bounding box center [1285, 734] width 22 height 22
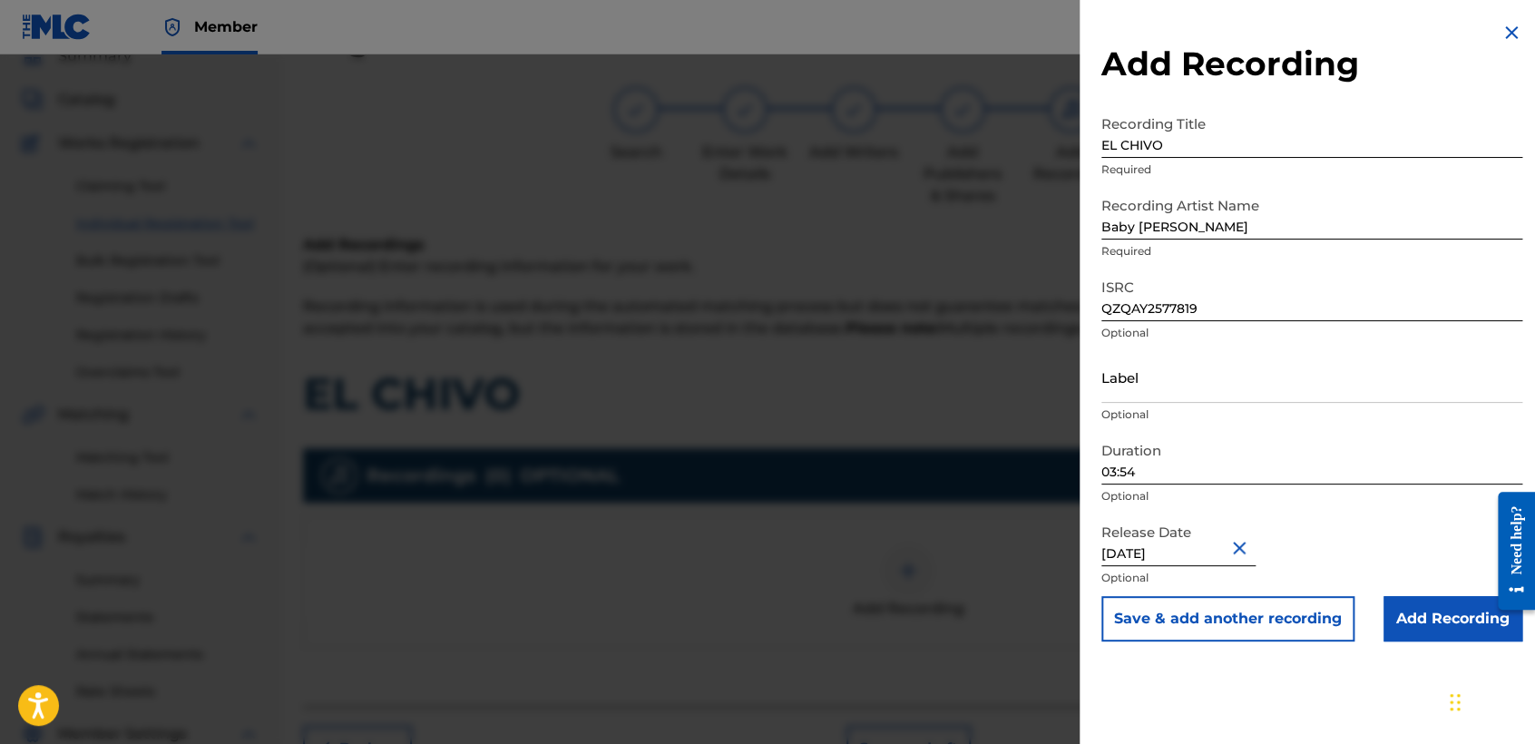
type input "February 27 2025"
click at [1400, 617] on input "Add Recording" at bounding box center [1452, 618] width 139 height 45
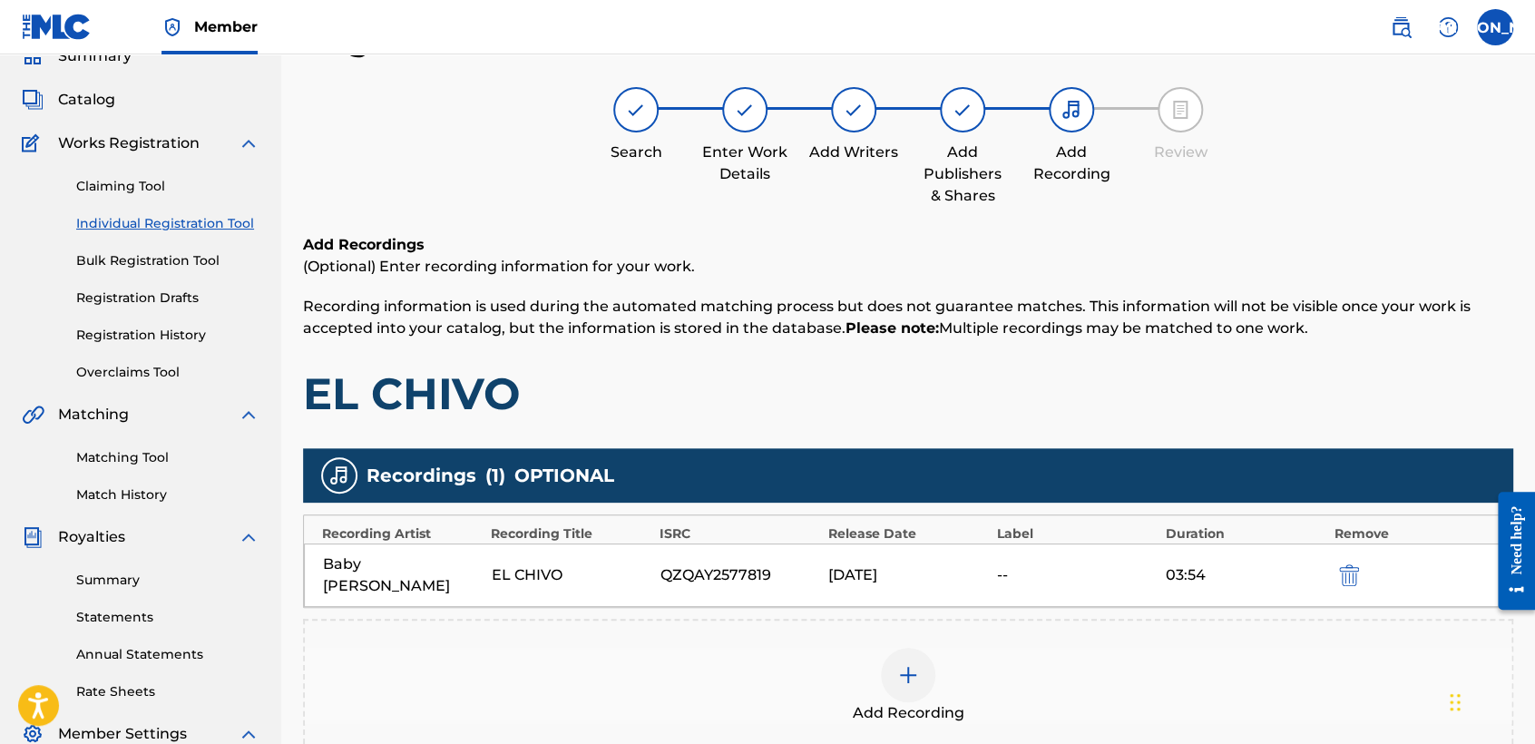
click at [1346, 236] on h6 "Add Recordings" at bounding box center [908, 245] width 1210 height 22
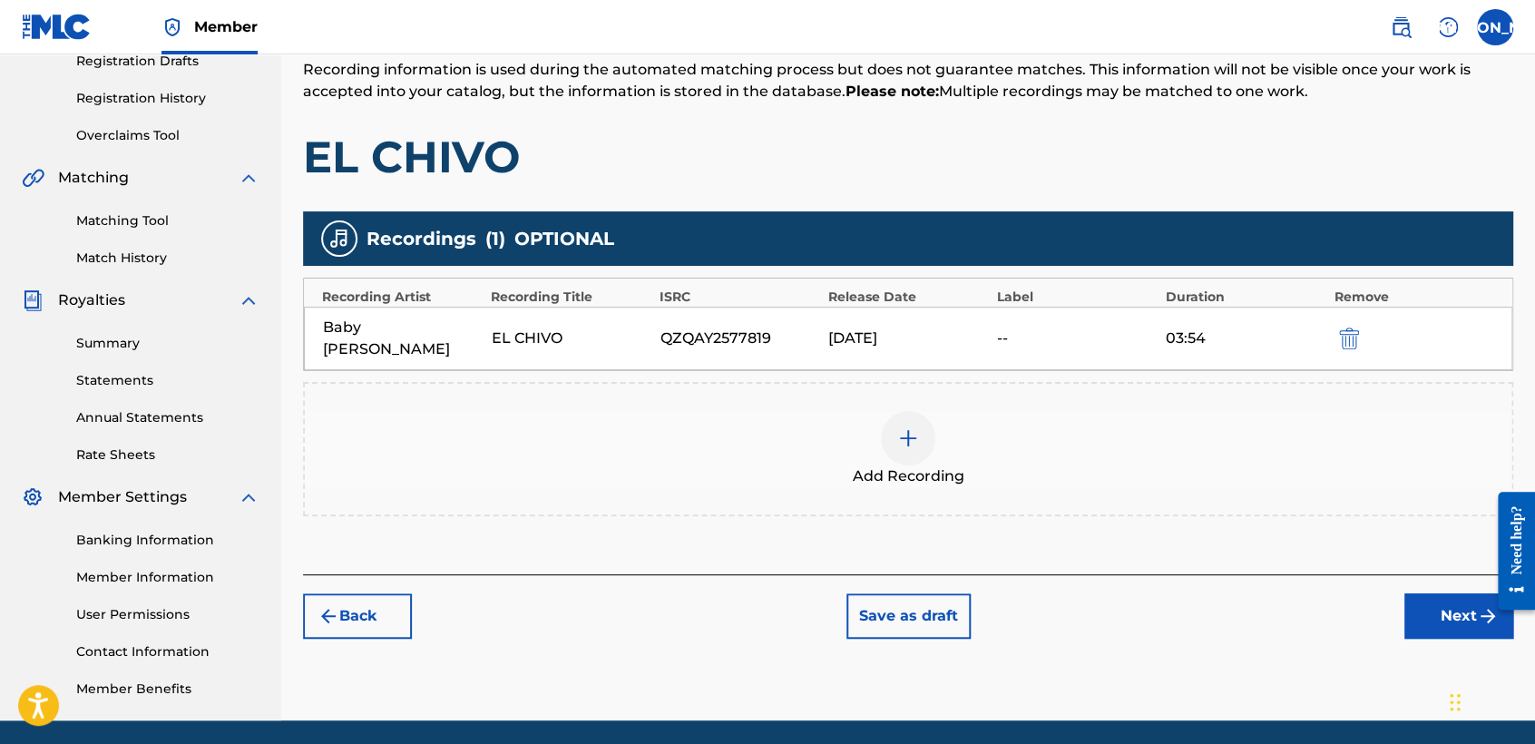
scroll to position [380, 0]
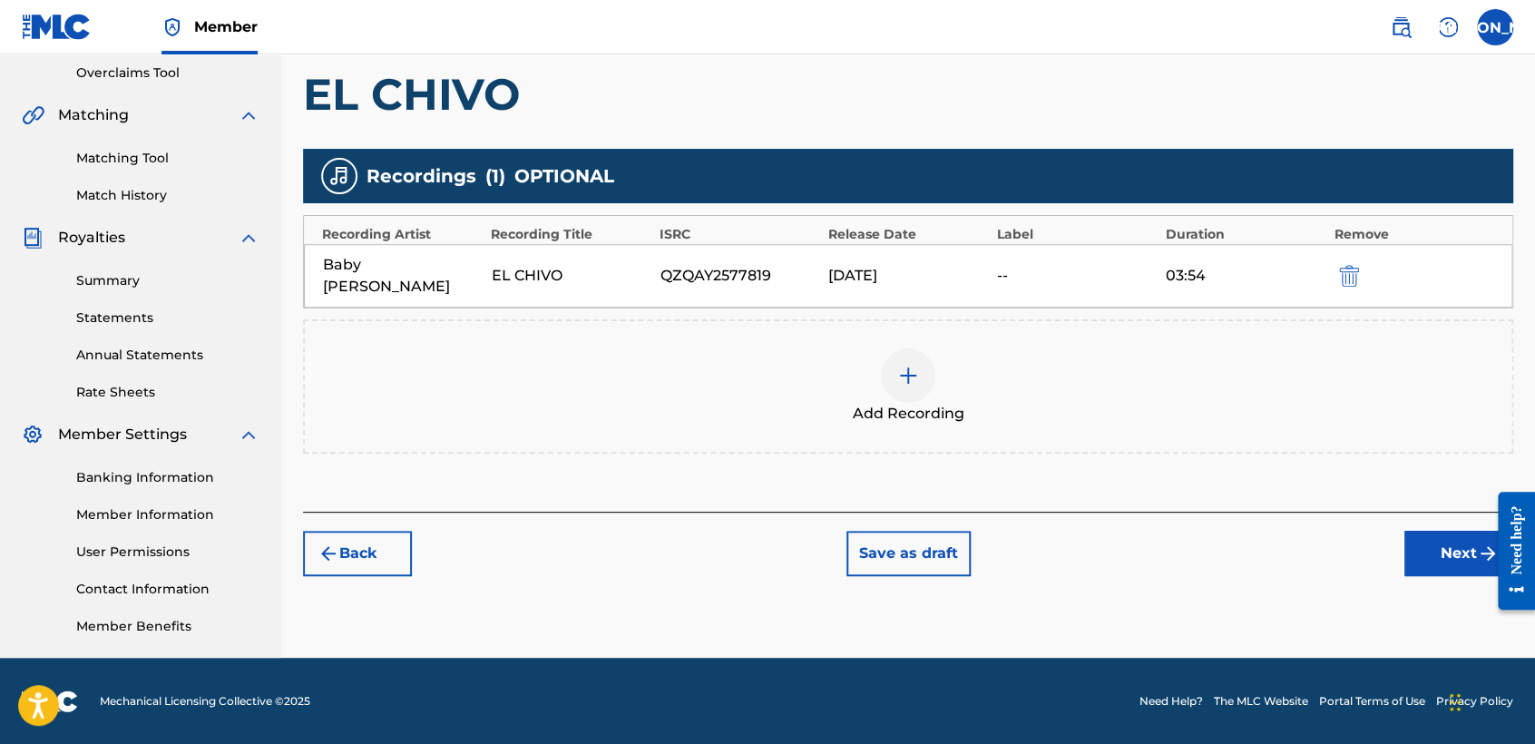
click at [1407, 531] on button "Next" at bounding box center [1458, 553] width 109 height 45
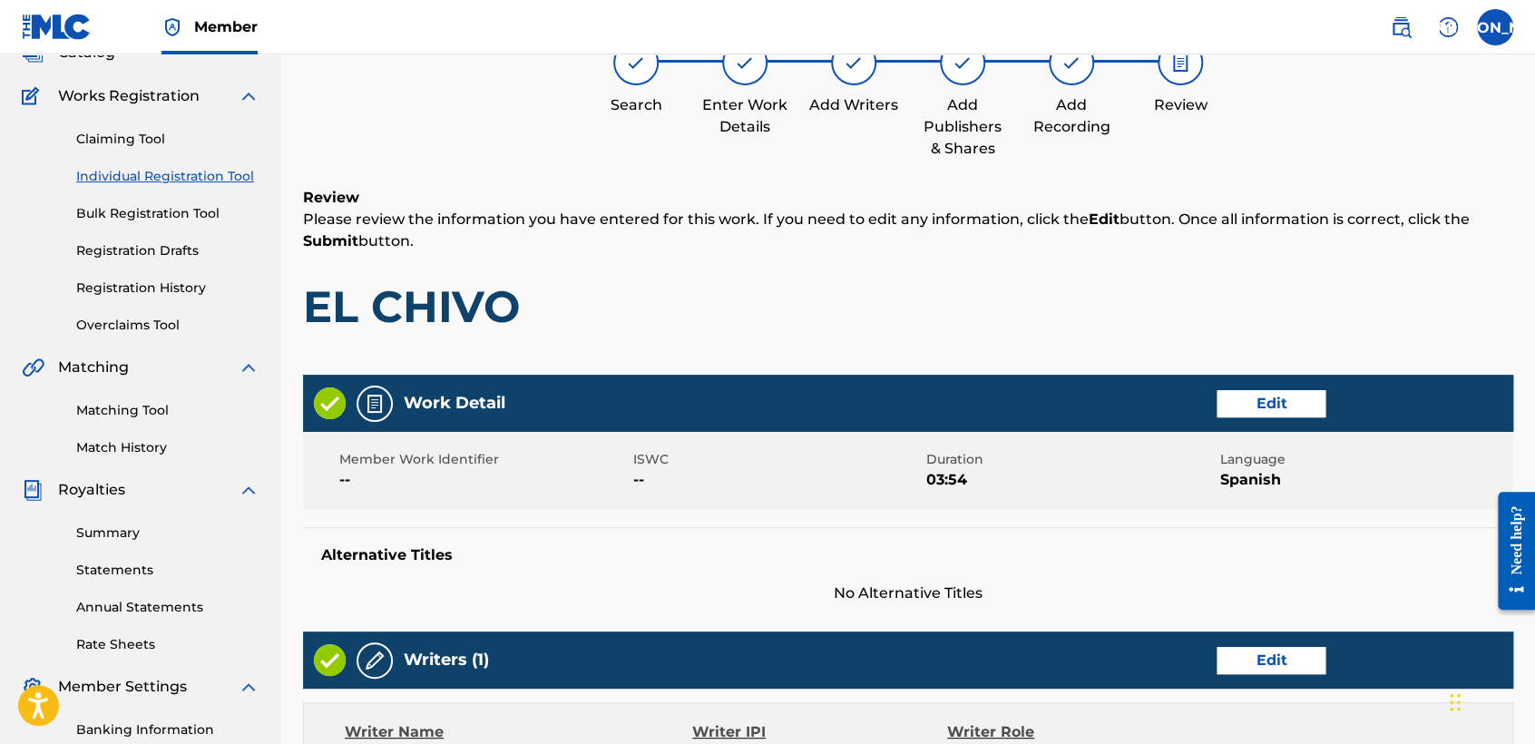
scroll to position [81, 0]
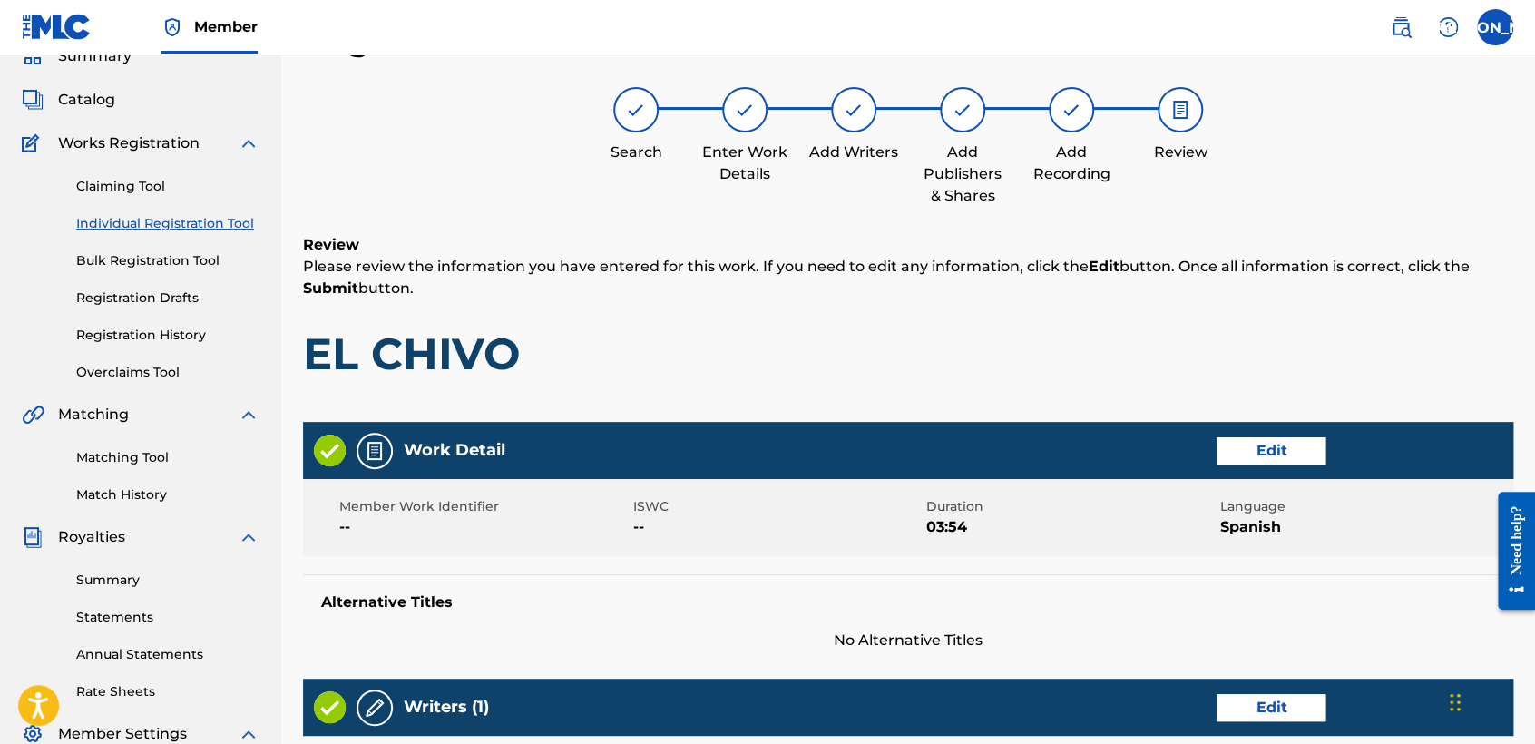
click at [1046, 339] on h1 "EL CHIVO" at bounding box center [908, 353] width 1210 height 54
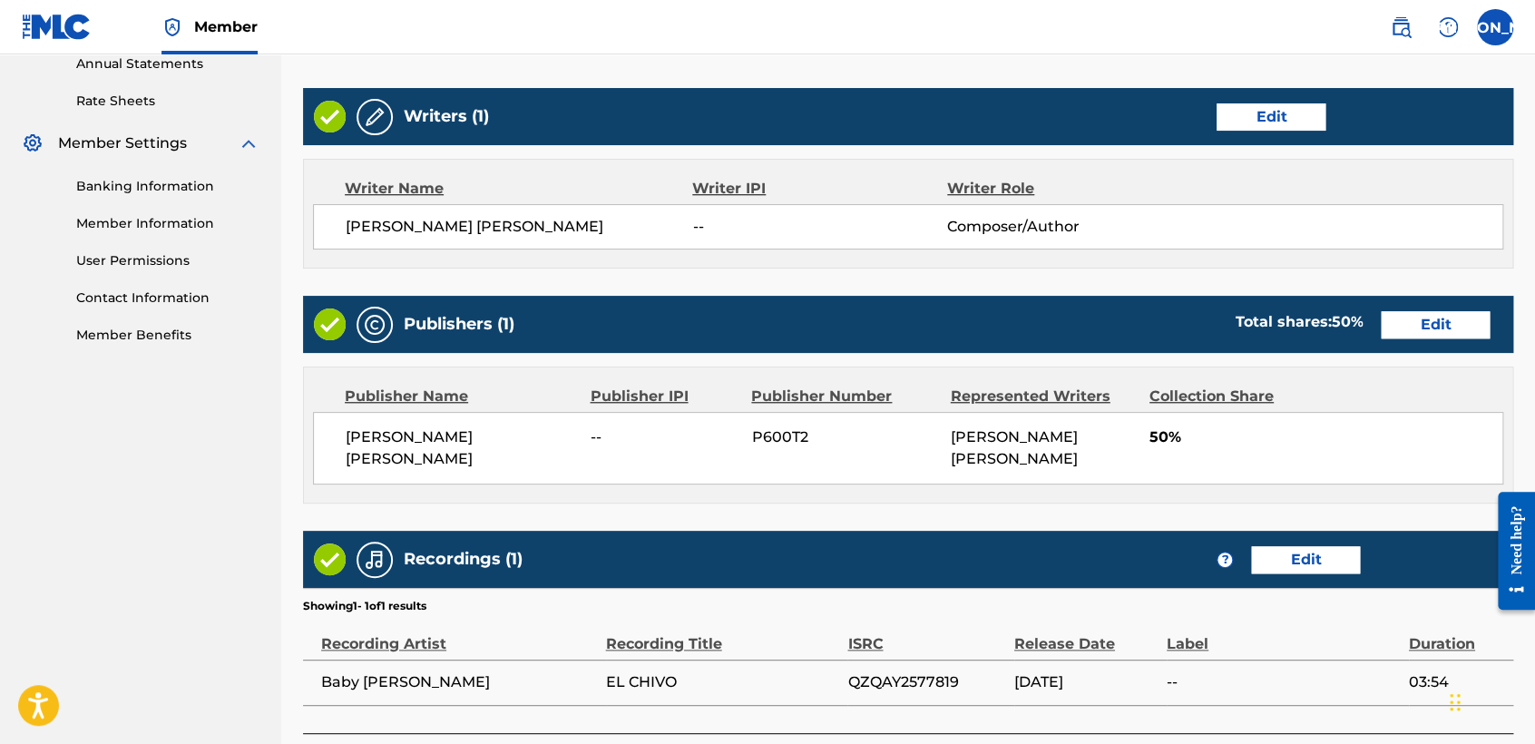
scroll to position [726, 0]
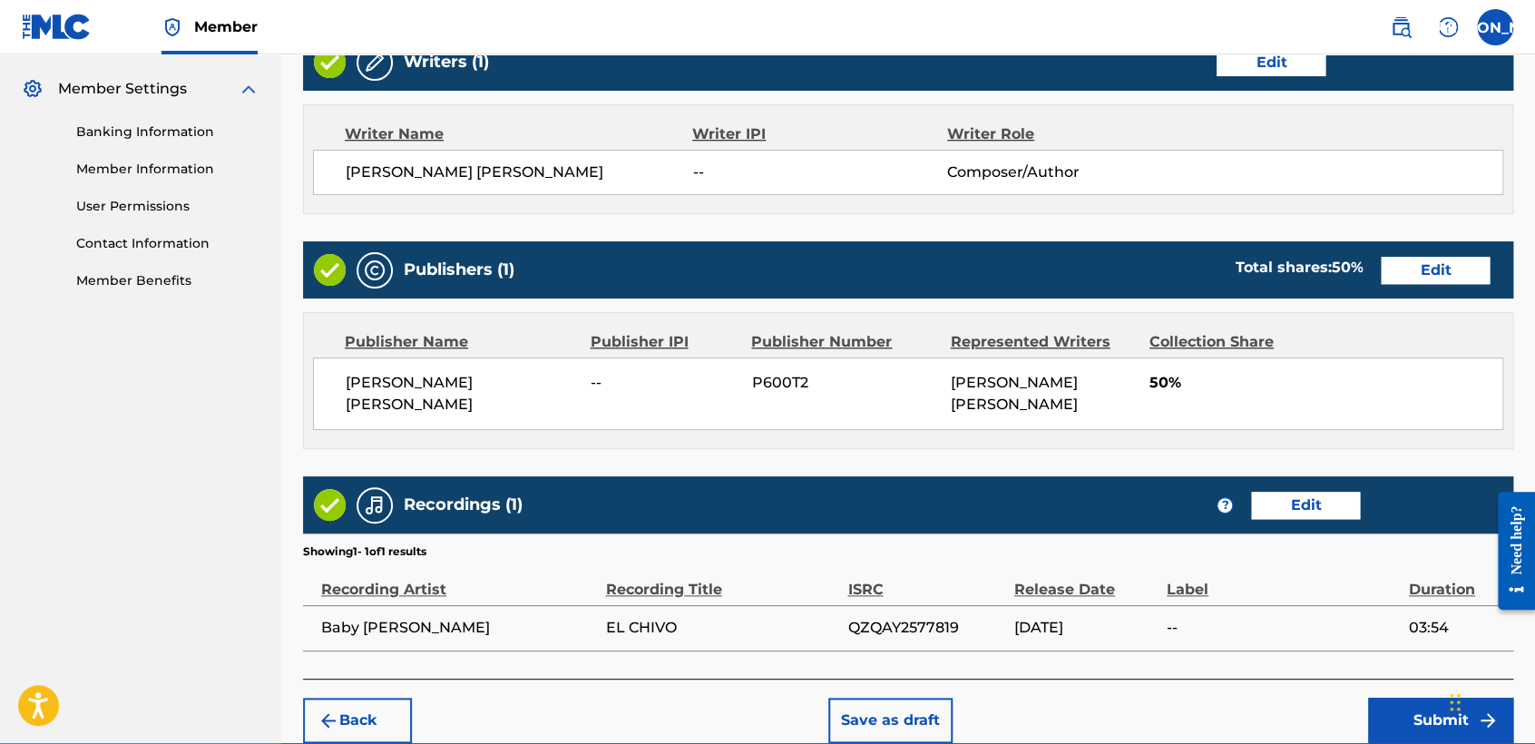
click at [1394, 704] on button "Submit" at bounding box center [1440, 719] width 145 height 45
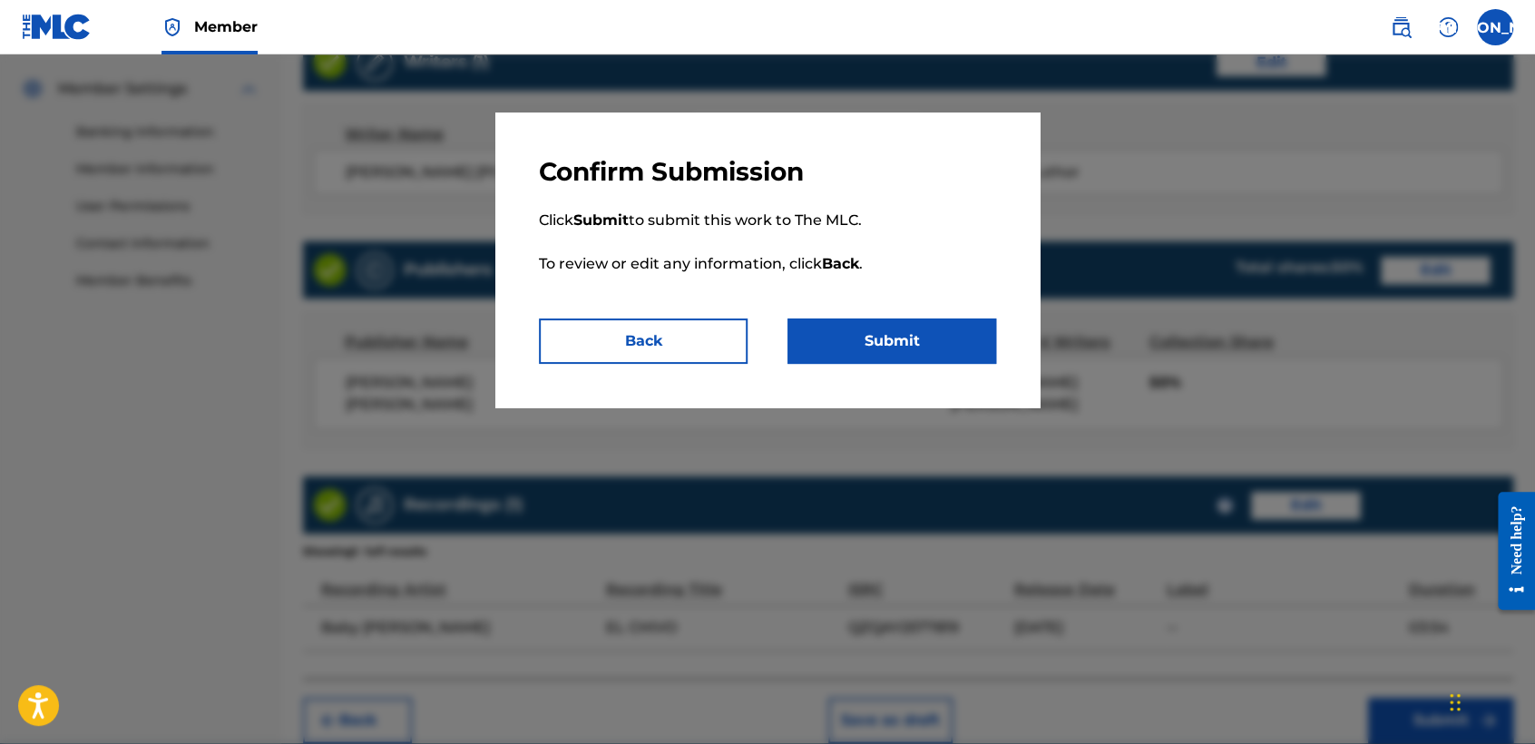
click at [934, 342] on button "Submit" at bounding box center [891, 340] width 209 height 45
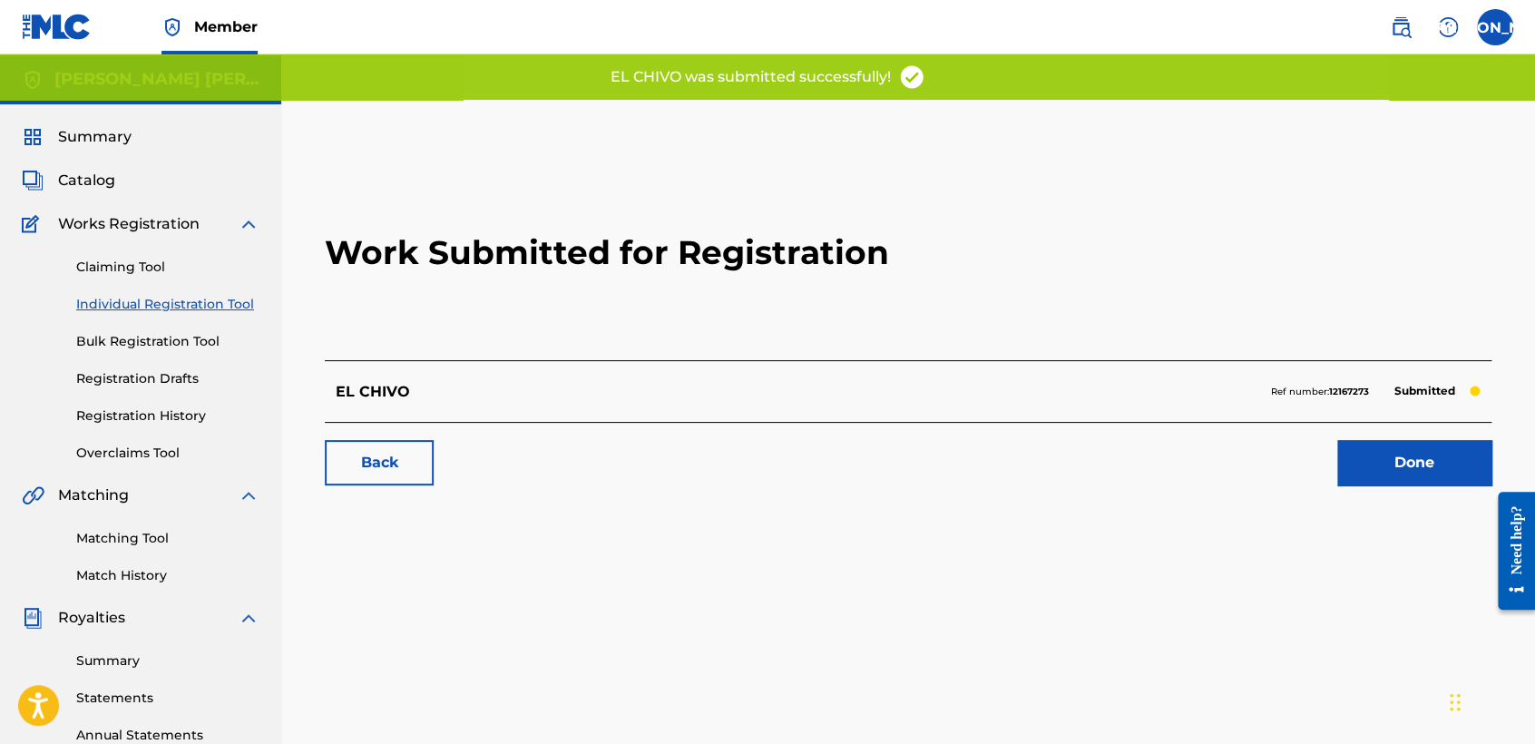
click at [934, 342] on h2 "Work Submitted for Registration" at bounding box center [908, 252] width 1166 height 215
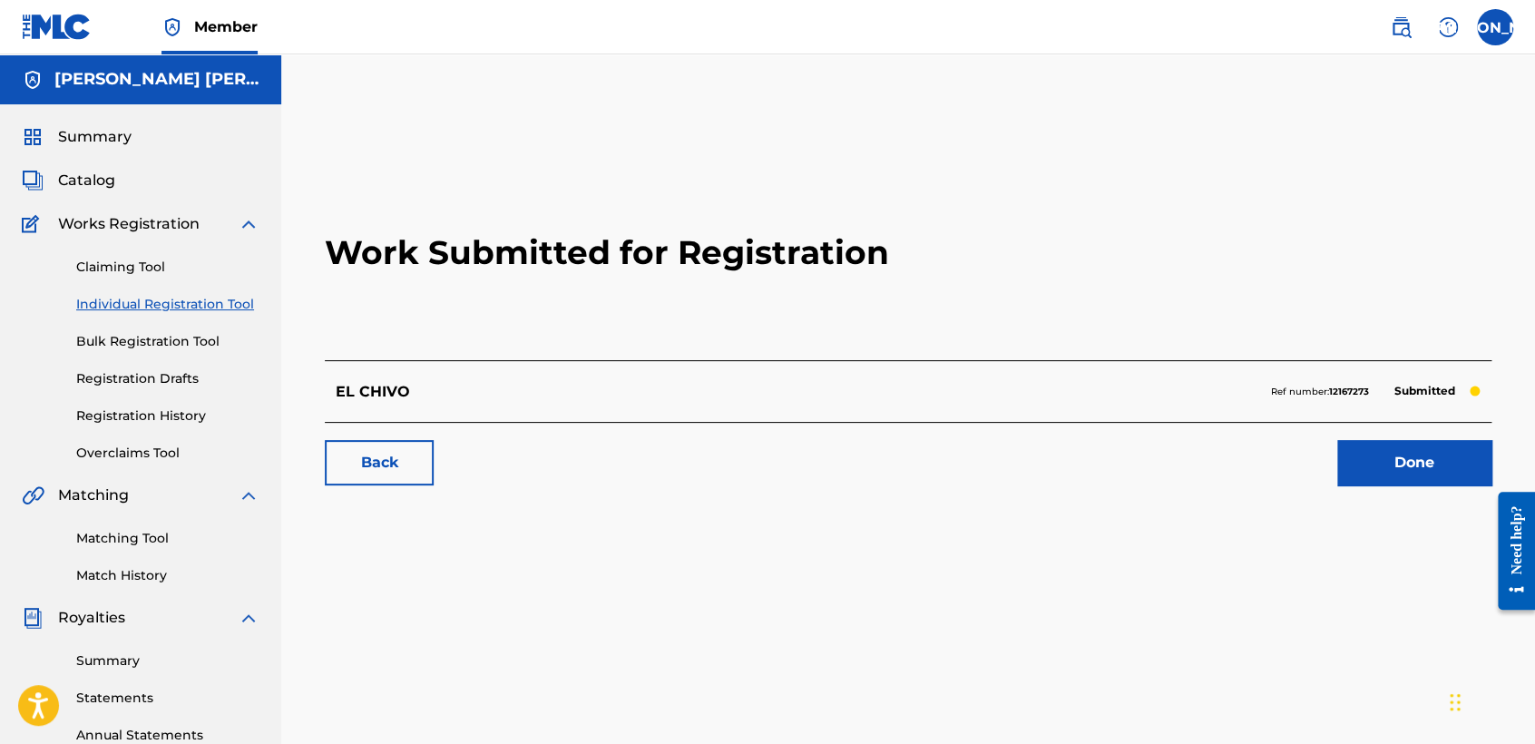
click at [233, 312] on link "Individual Registration Tool" at bounding box center [167, 304] width 183 height 19
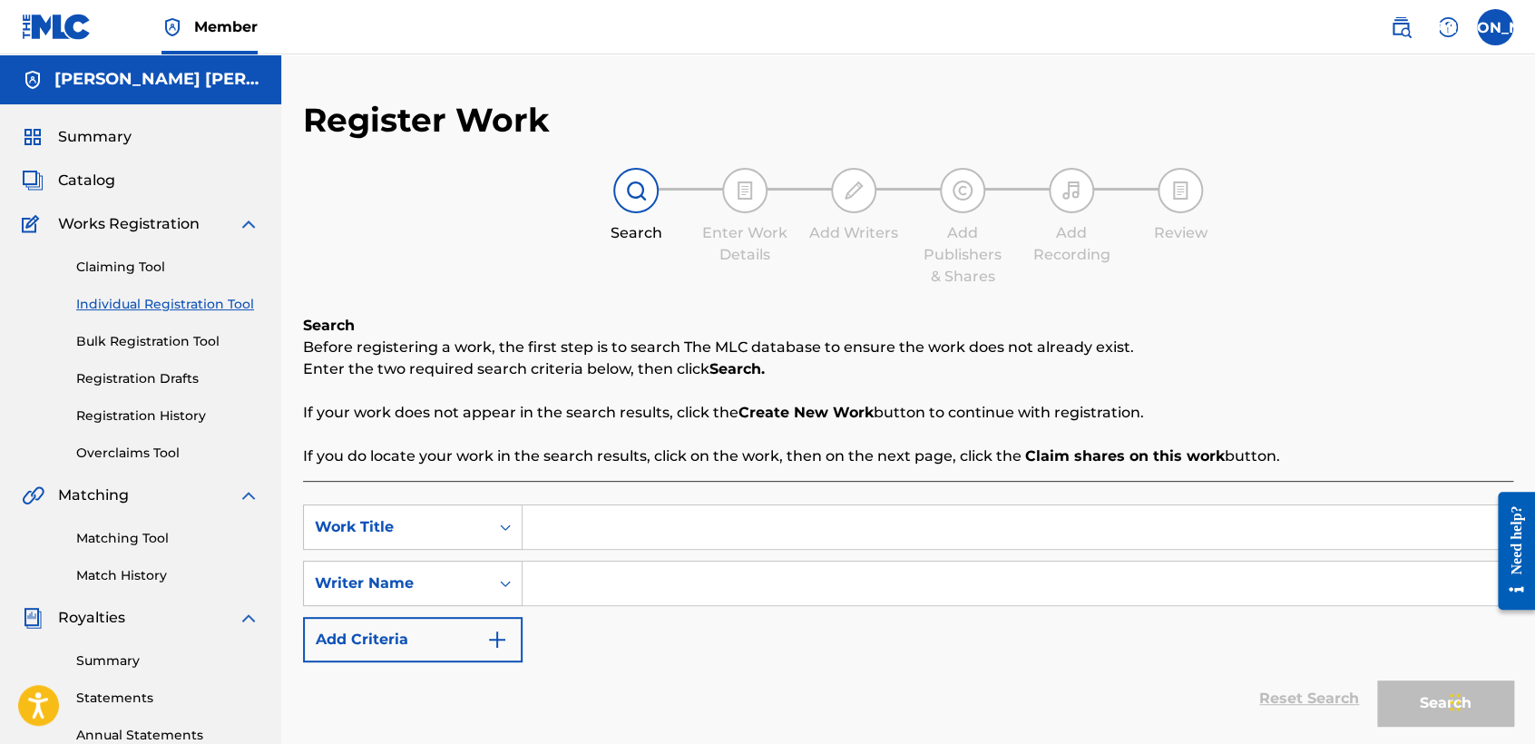
click at [581, 515] on input "Search Form" at bounding box center [1016, 527] width 989 height 44
paste input "Kike Arellano (V2)"
type input "Kike Arellano (V2)"
click at [627, 571] on input "Search Form" at bounding box center [1016, 583] width 989 height 44
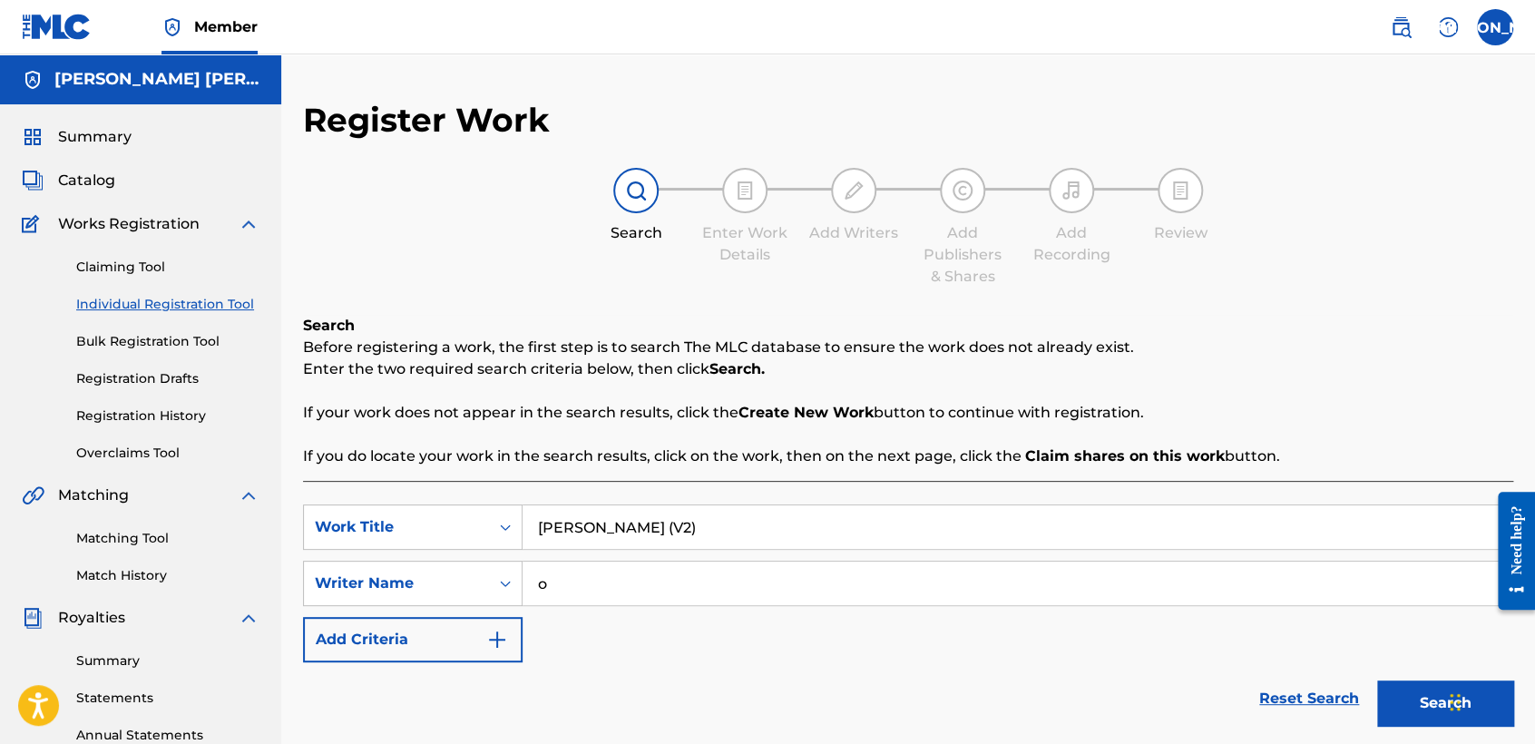
type input "o"
click at [1423, 694] on button "Search" at bounding box center [1445, 702] width 136 height 45
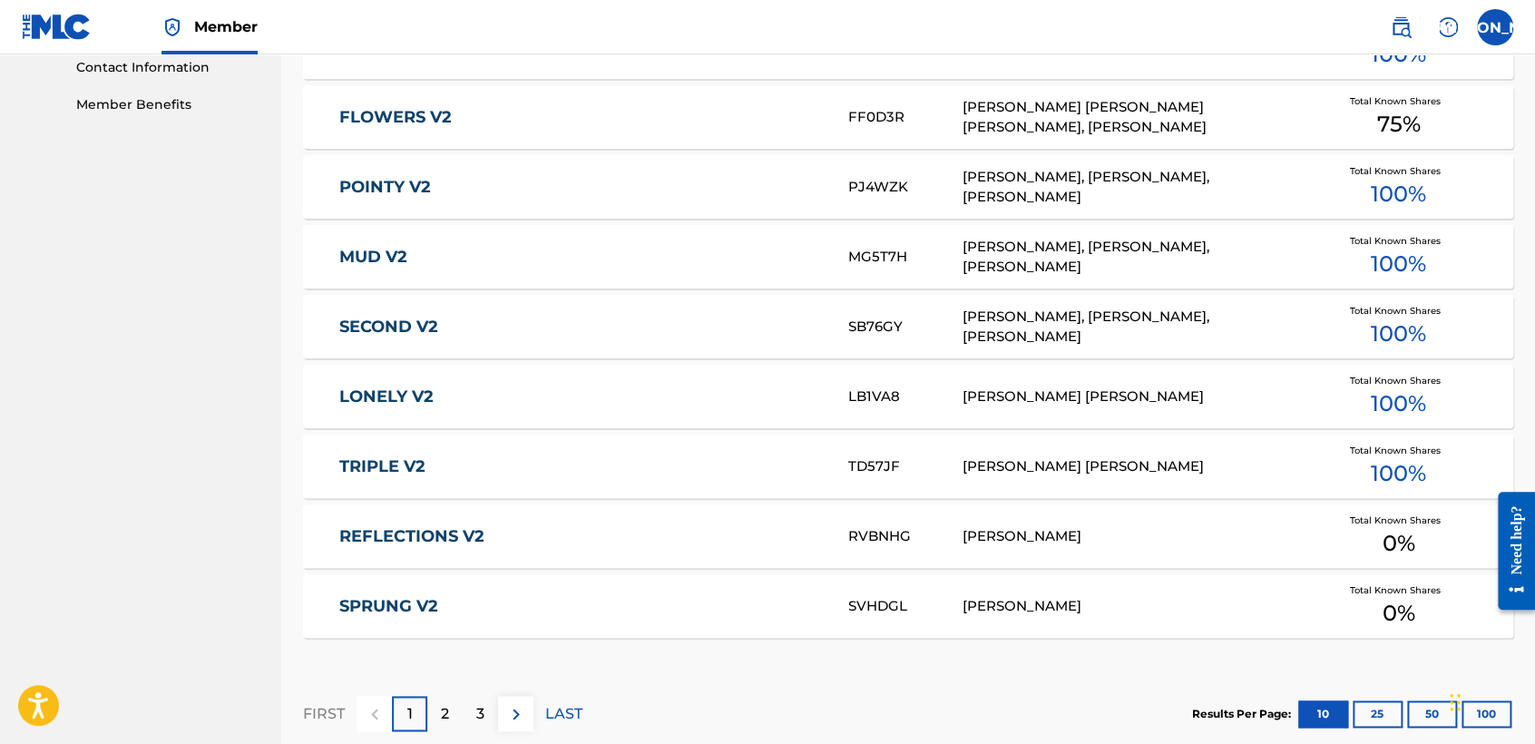
scroll to position [1112, 0]
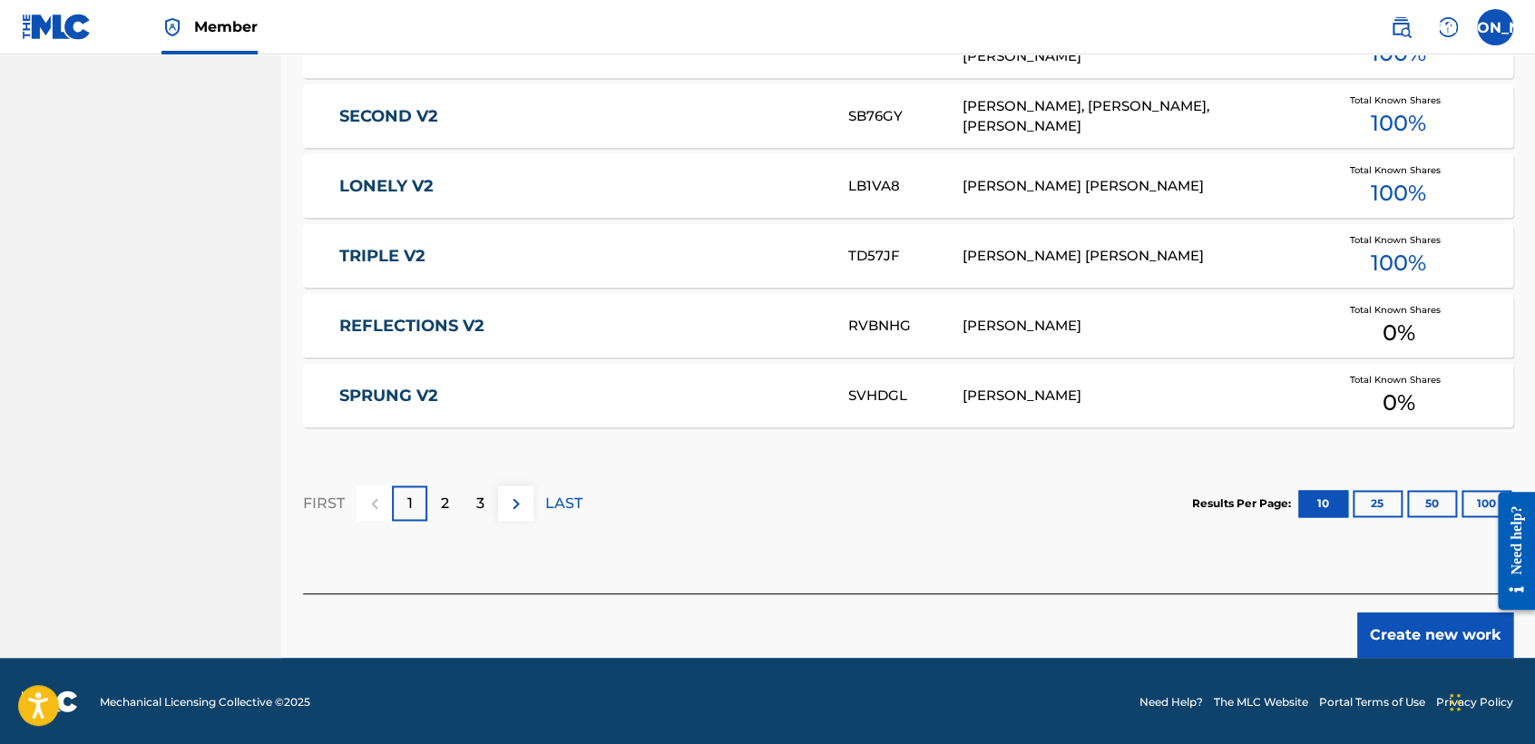
click at [1415, 628] on button "Create new work" at bounding box center [1435, 634] width 156 height 45
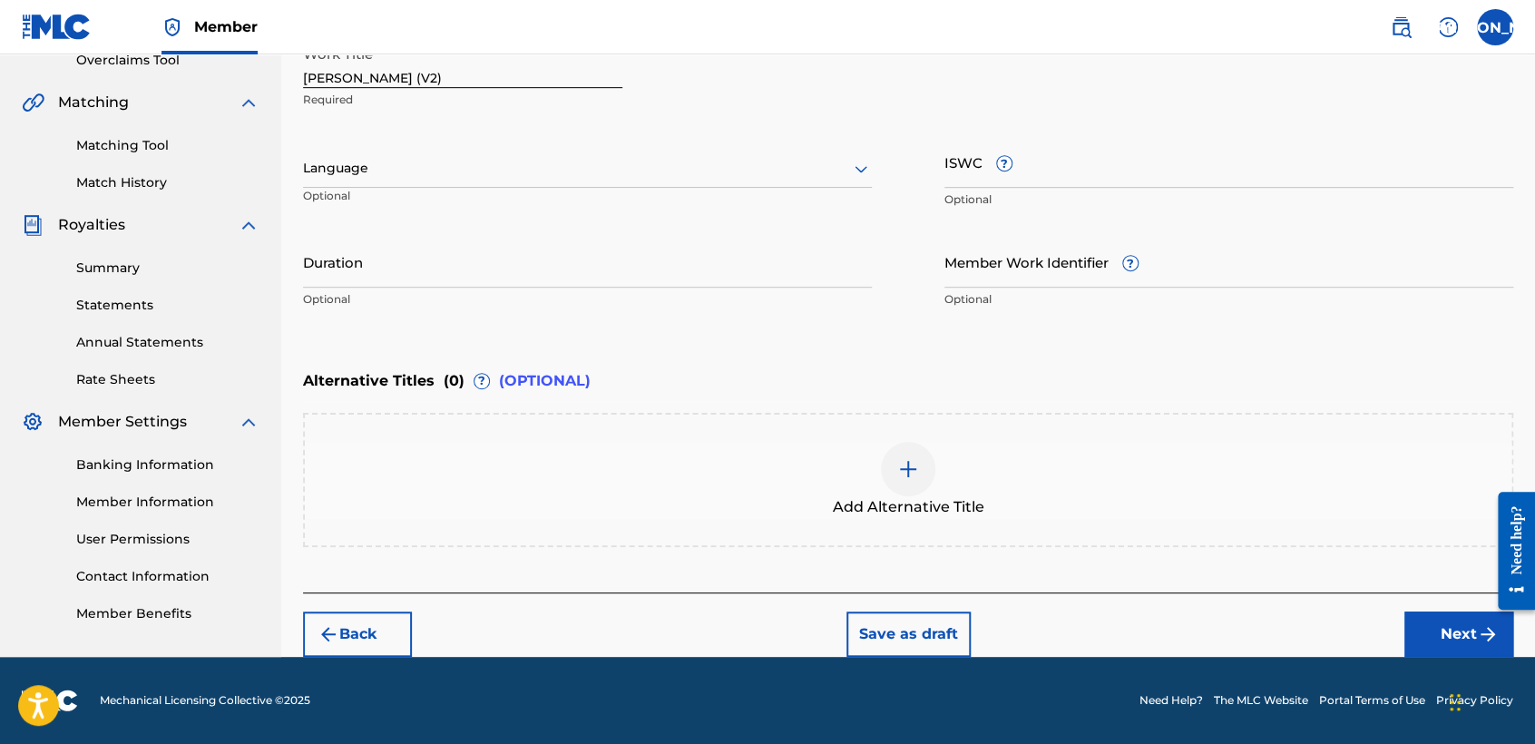
scroll to position [391, 0]
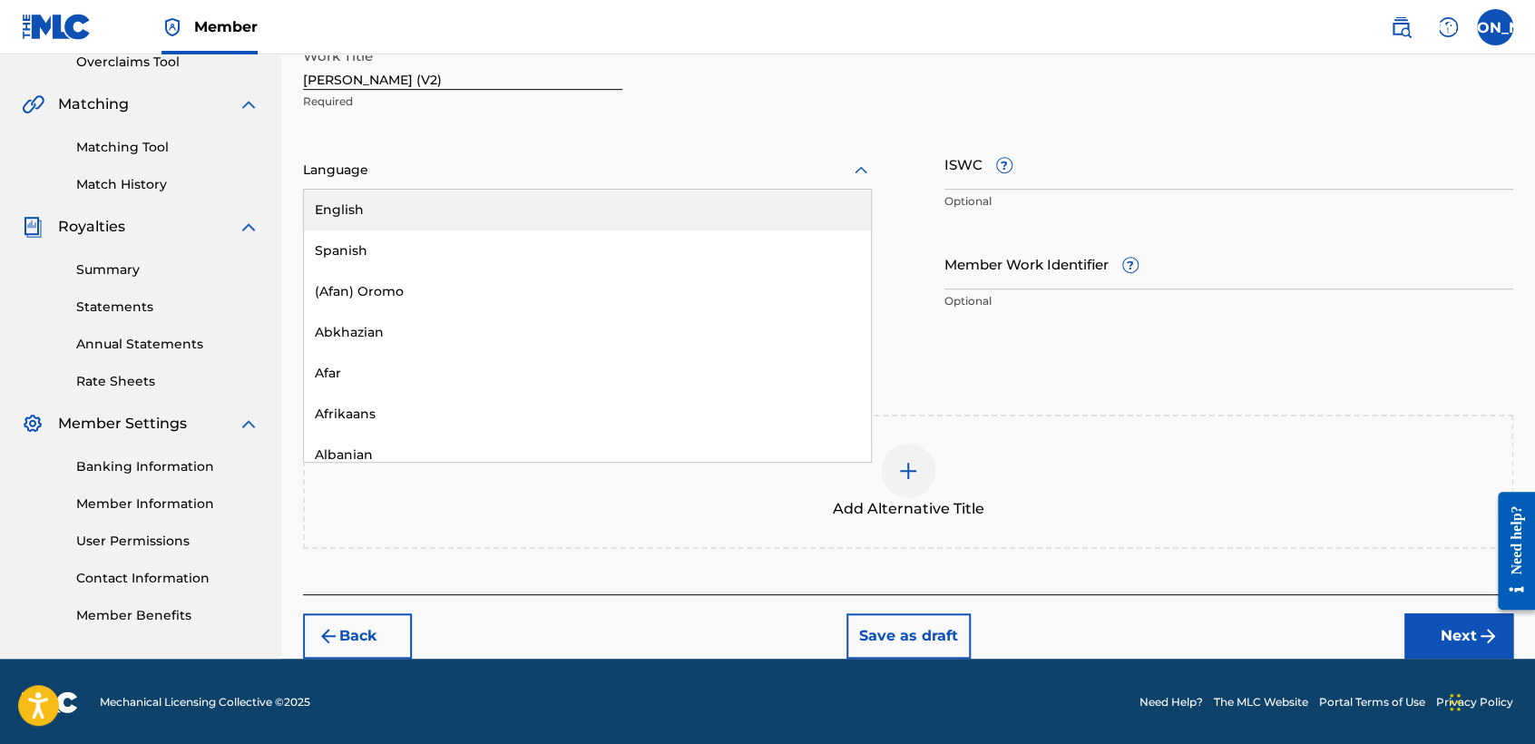
click at [716, 161] on div at bounding box center [587, 170] width 569 height 23
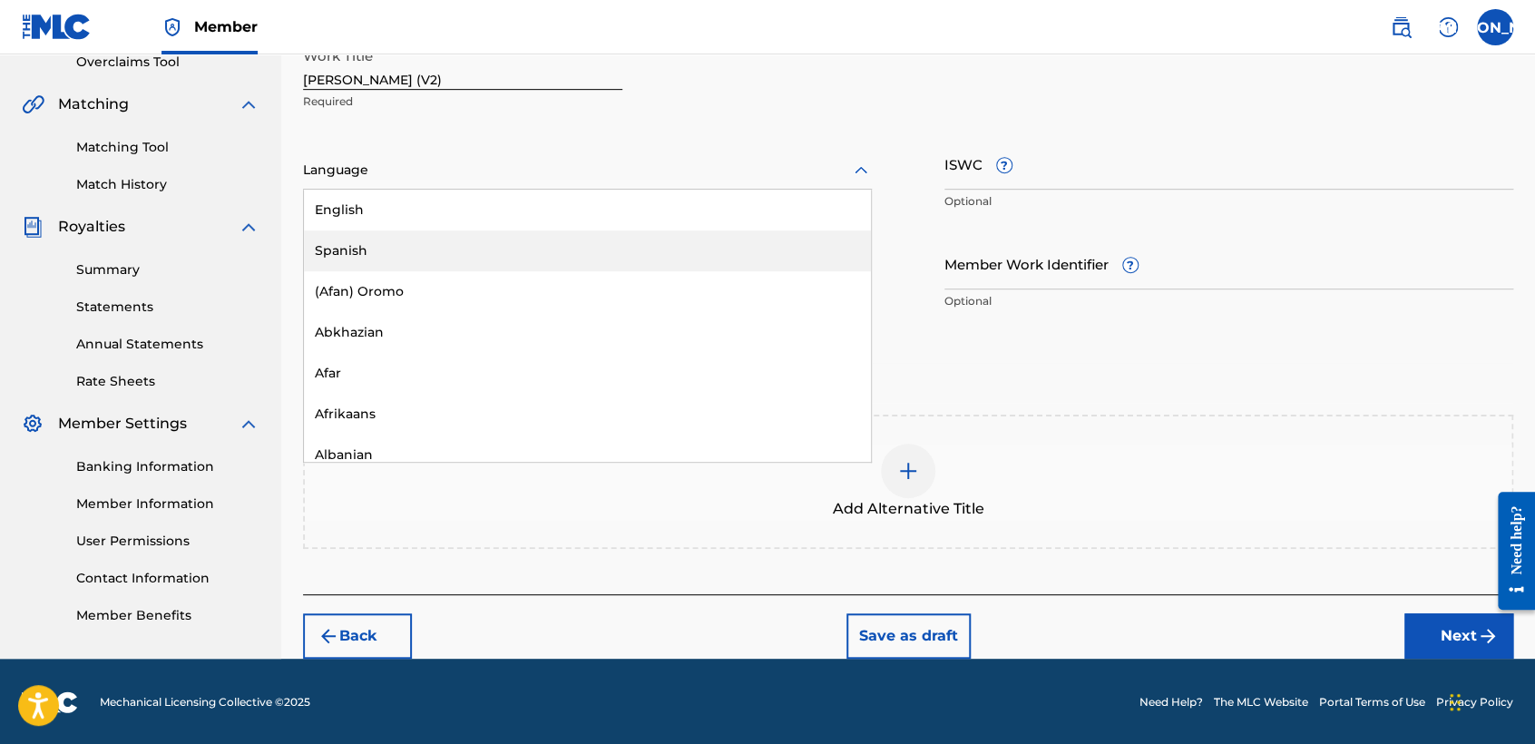
click at [487, 258] on div "Spanish" at bounding box center [587, 250] width 567 height 41
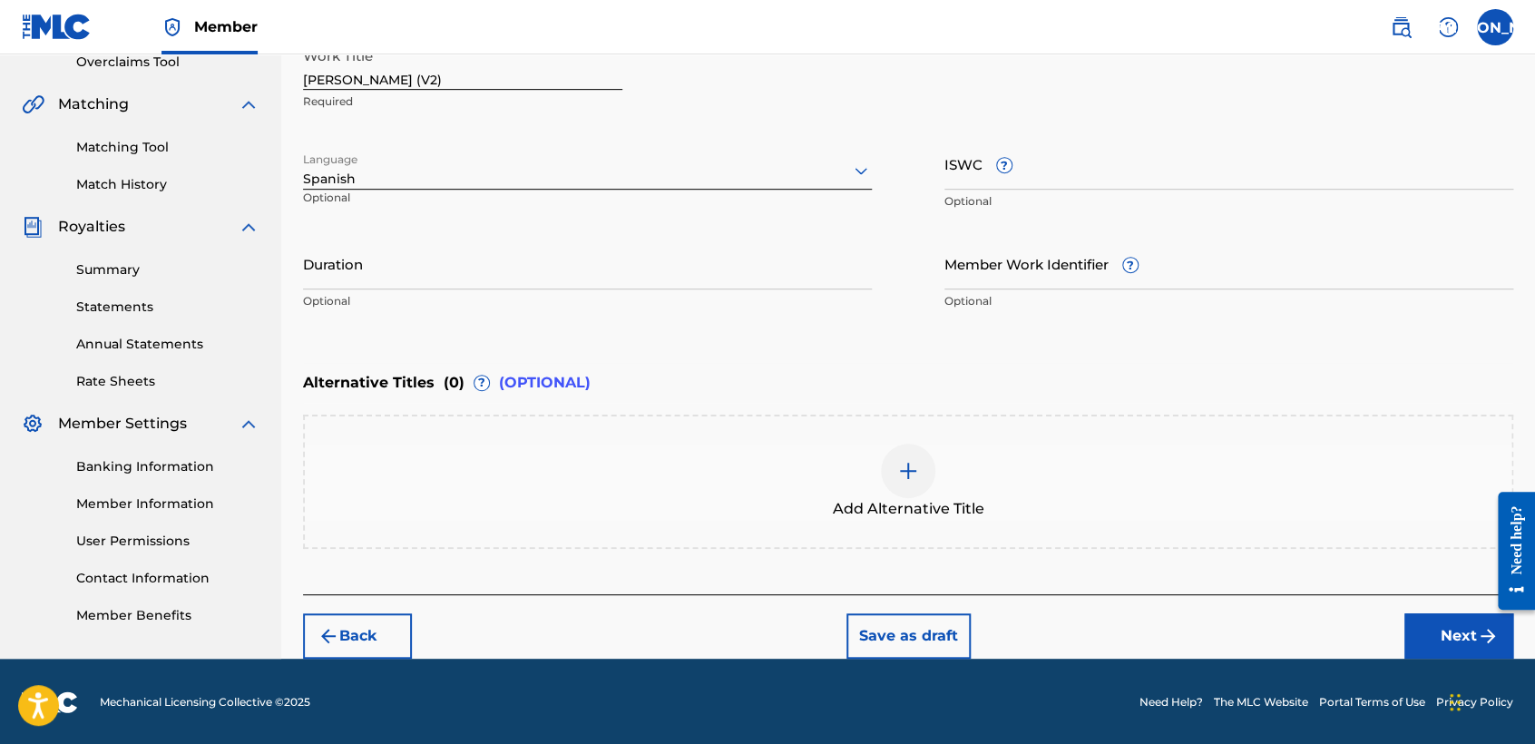
click at [486, 265] on input "Duration" at bounding box center [587, 264] width 569 height 52
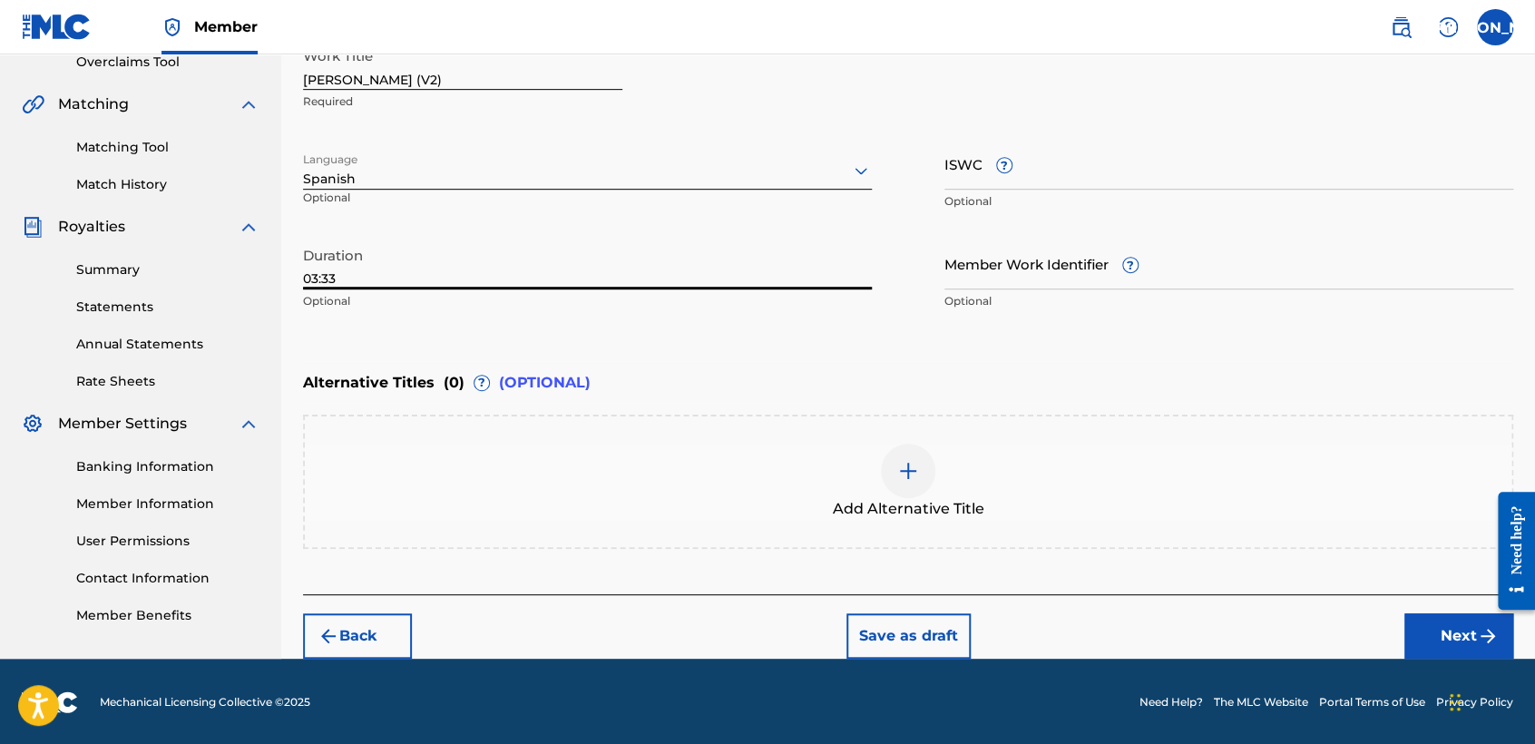
type input "03:33"
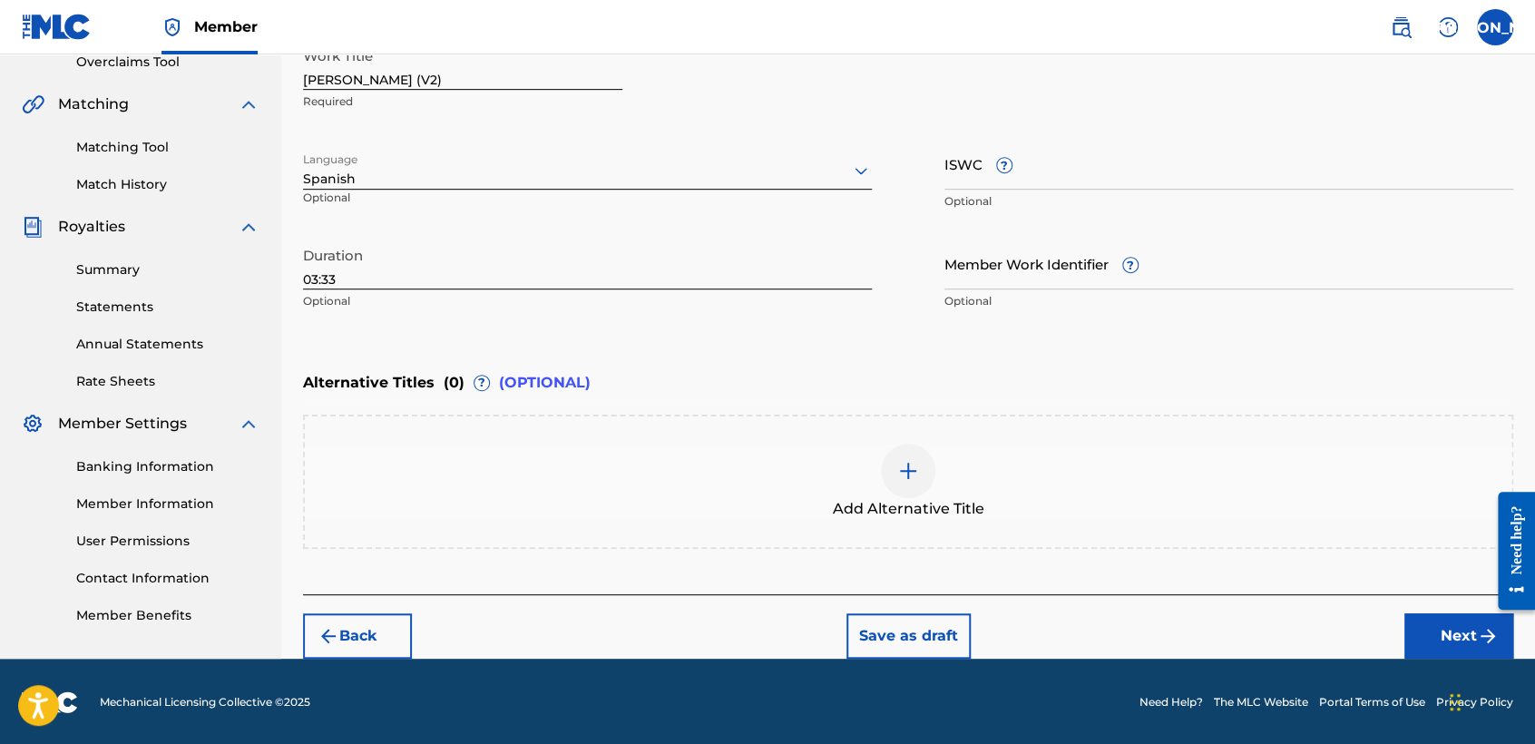
click at [1446, 613] on button "Next" at bounding box center [1458, 635] width 109 height 45
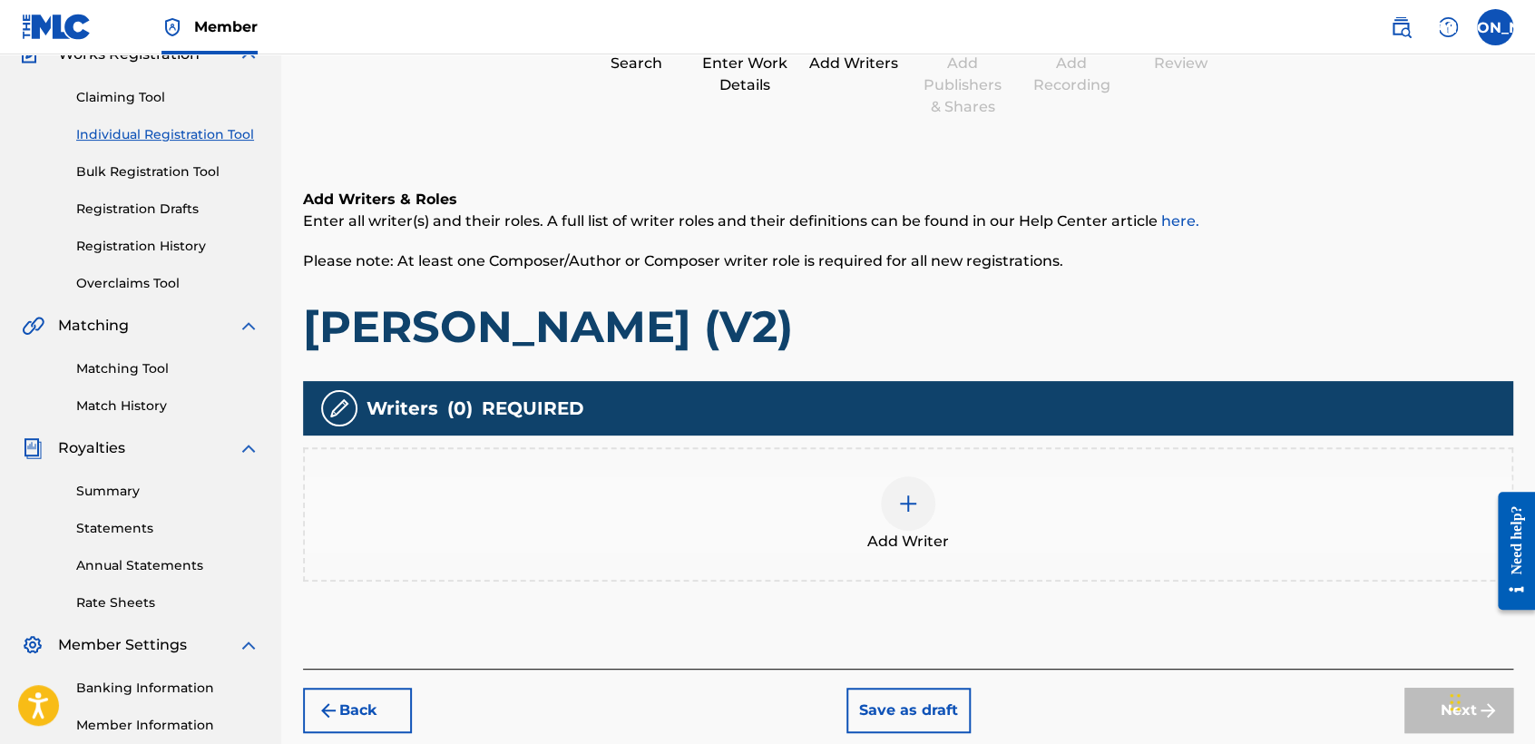
scroll to position [81, 0]
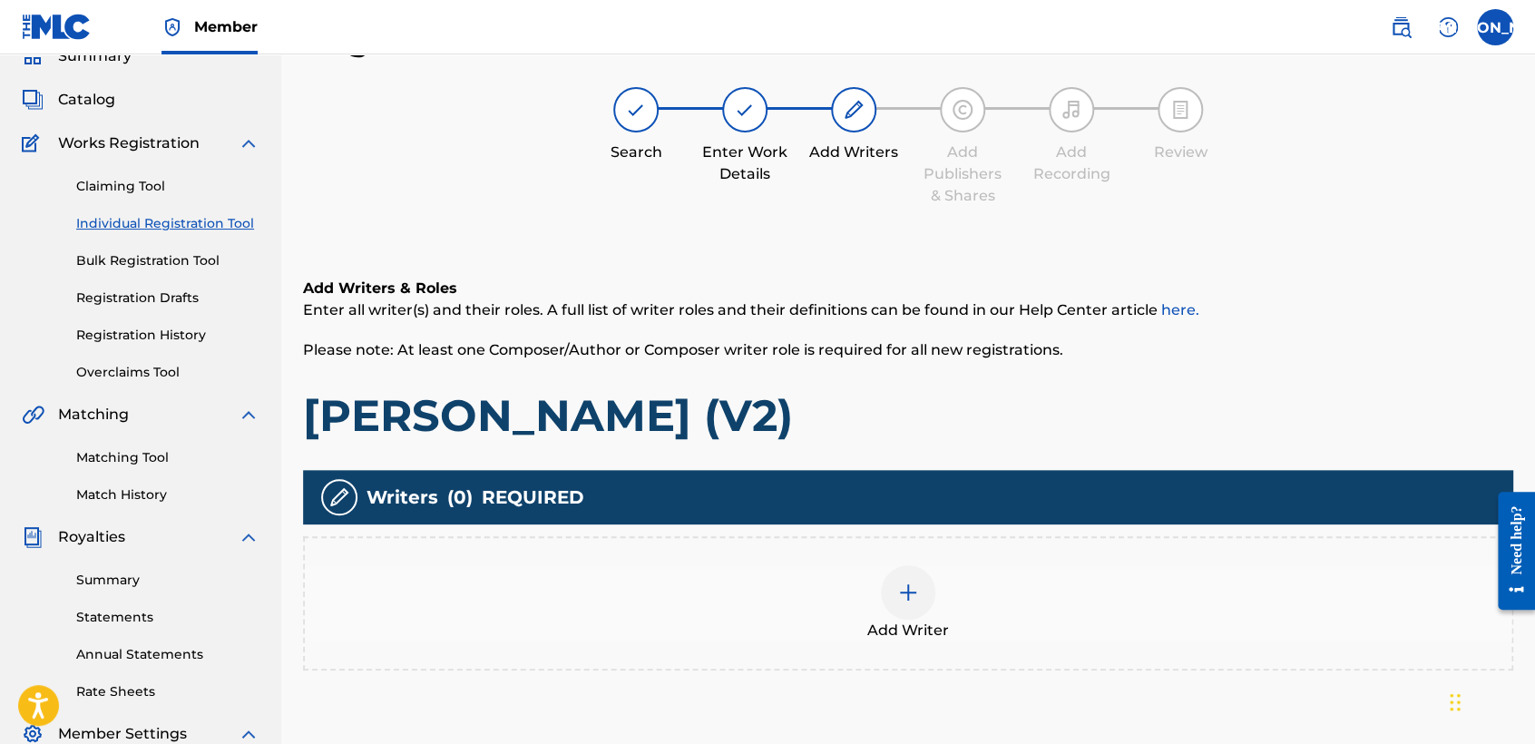
click at [856, 633] on div "Add Writer" at bounding box center [908, 603] width 1206 height 76
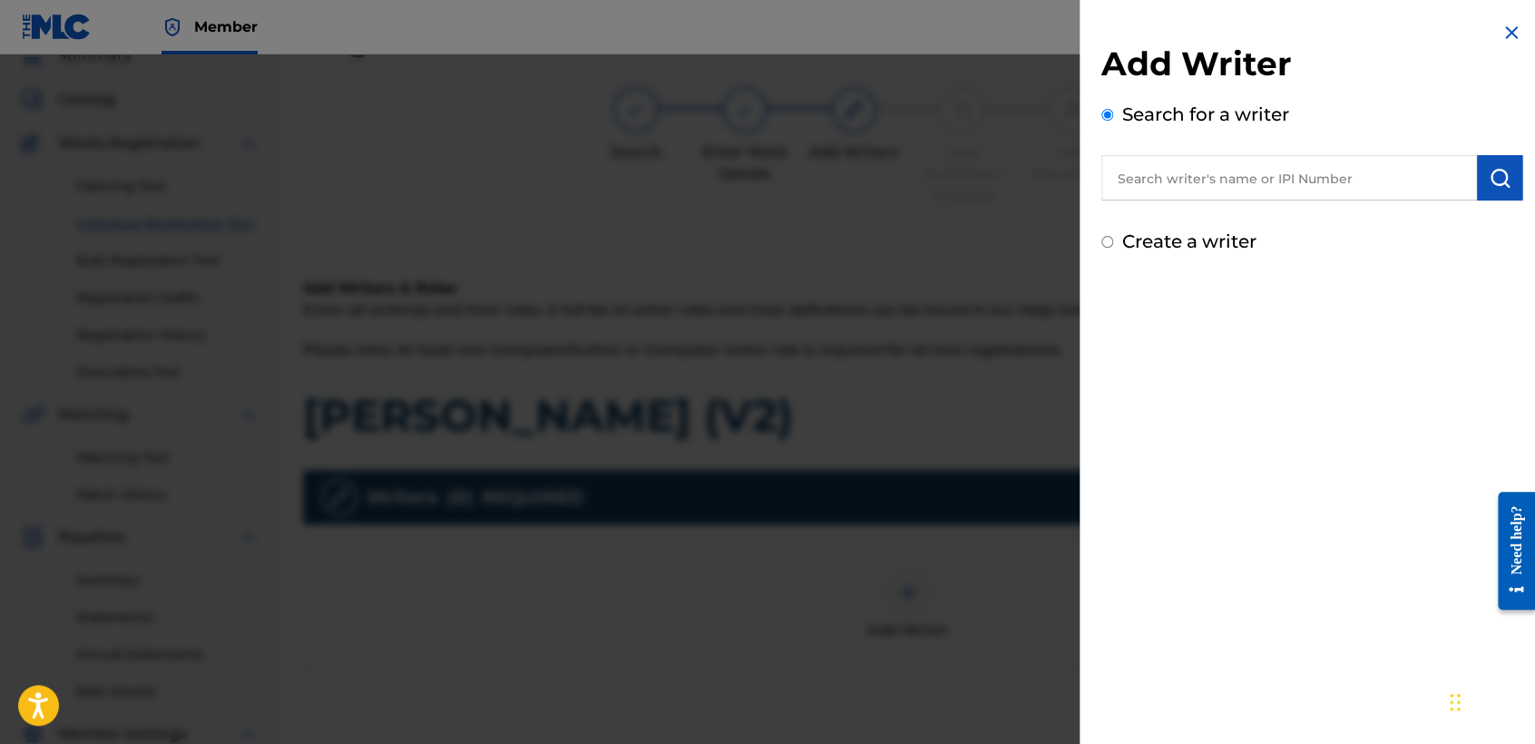
click at [1111, 243] on input "Create a writer" at bounding box center [1107, 242] width 12 height 12
radio input "false"
radio input "true"
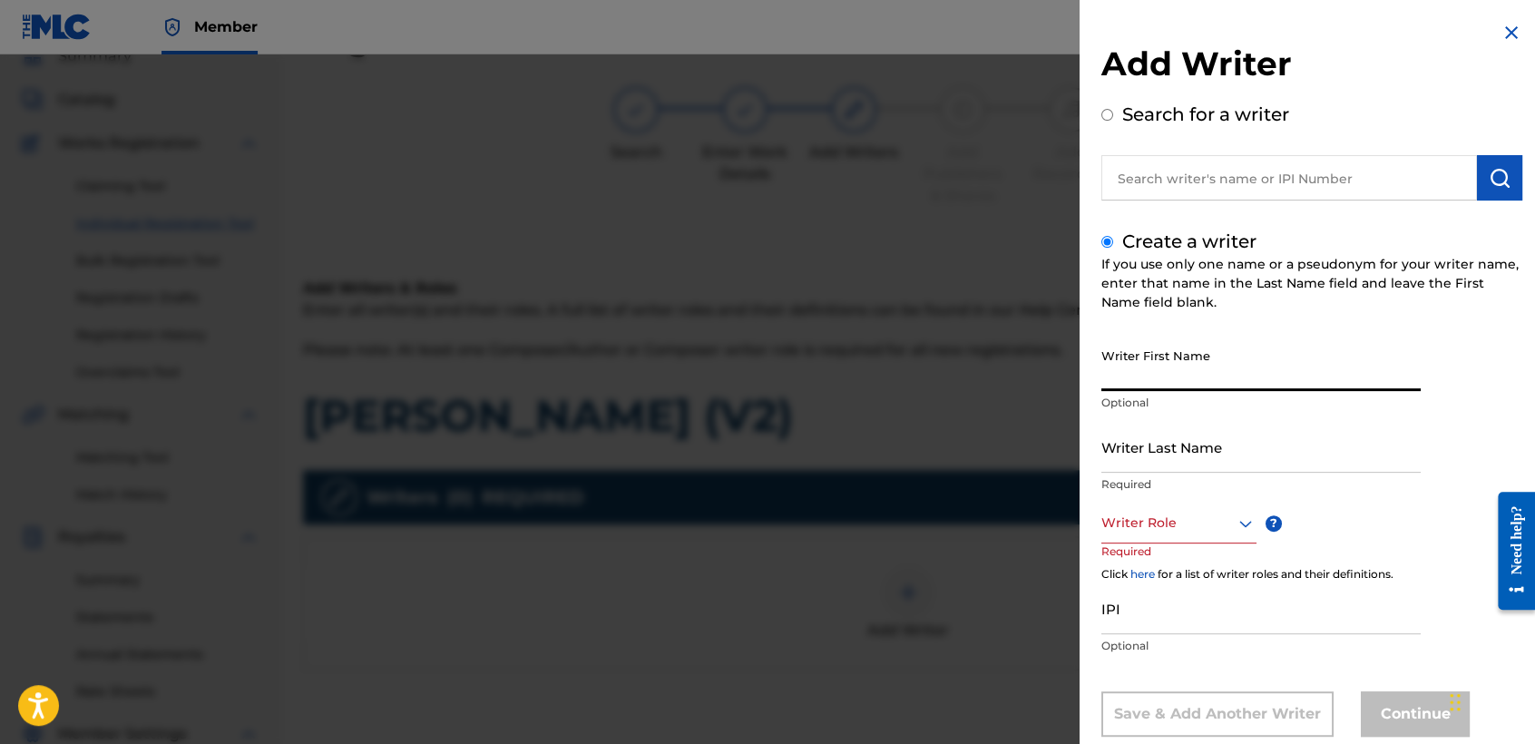
click at [1169, 342] on input "Writer First Name" at bounding box center [1260, 365] width 319 height 52
type input "Jose Osvaldo"
click at [1153, 447] on input "Writer Last Name" at bounding box center [1260, 447] width 319 height 52
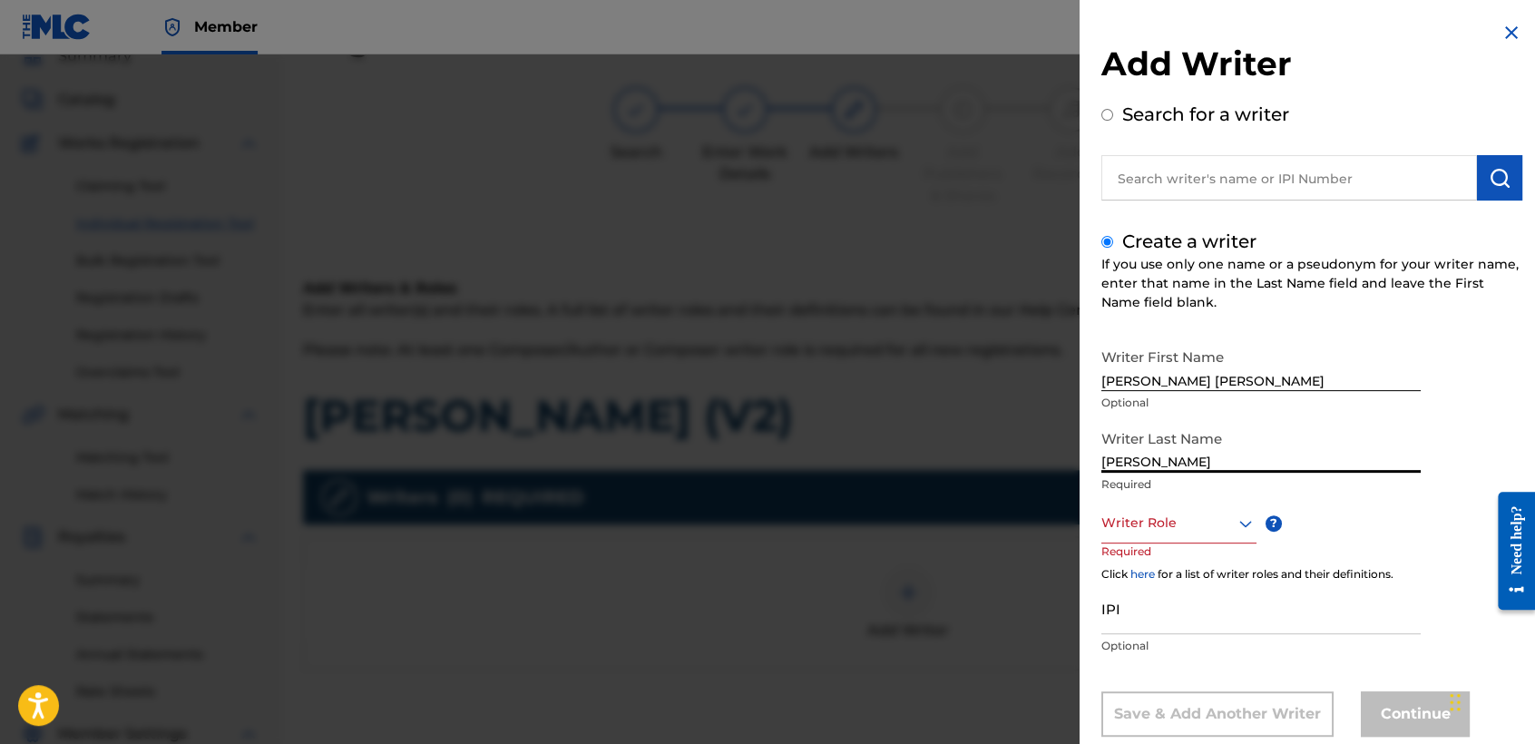
type input "Arriaga Valdez"
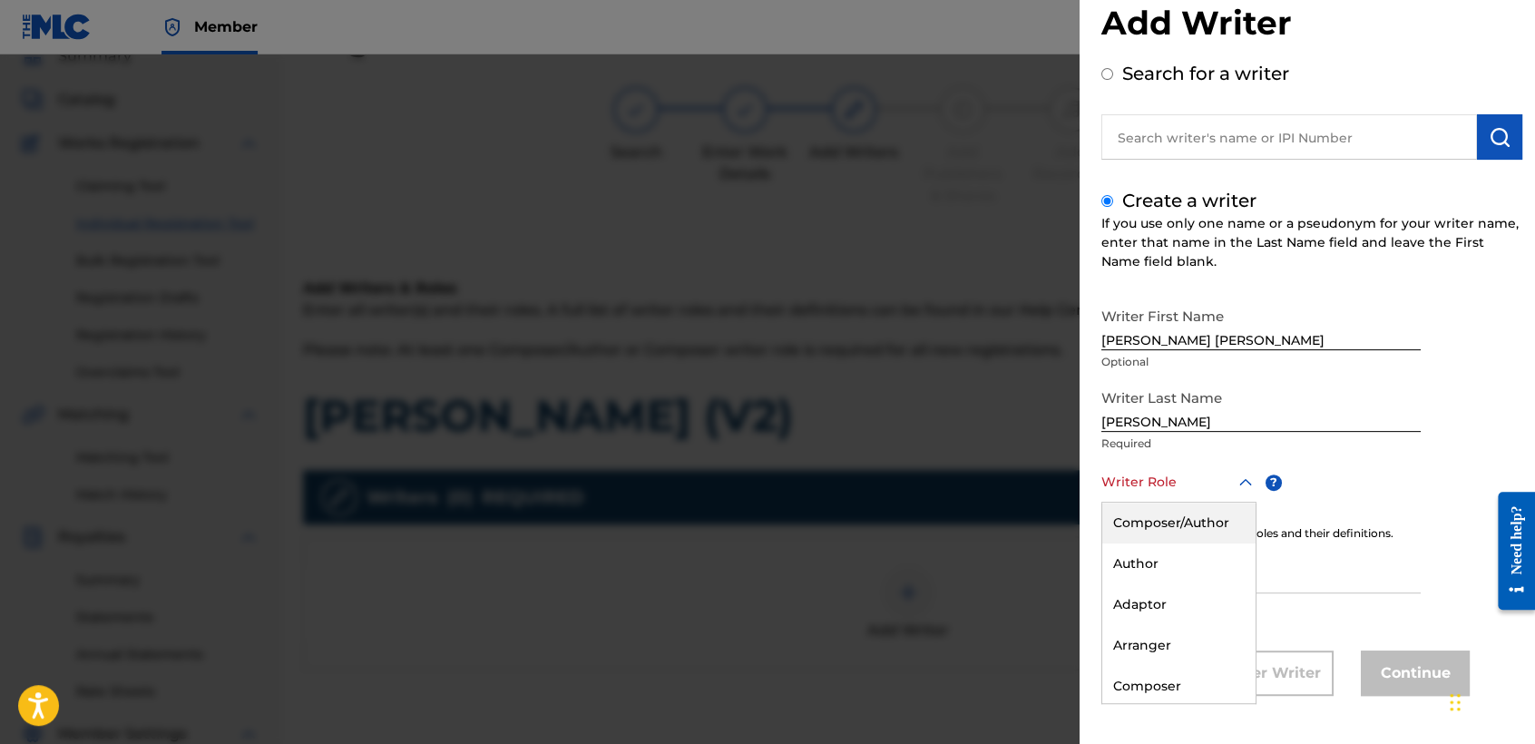
click at [1198, 502] on div "8 results available. Use Up and Down to choose options, press Enter to select t…" at bounding box center [1178, 482] width 155 height 41
click at [1198, 519] on div "Composer/Author" at bounding box center [1178, 522] width 153 height 41
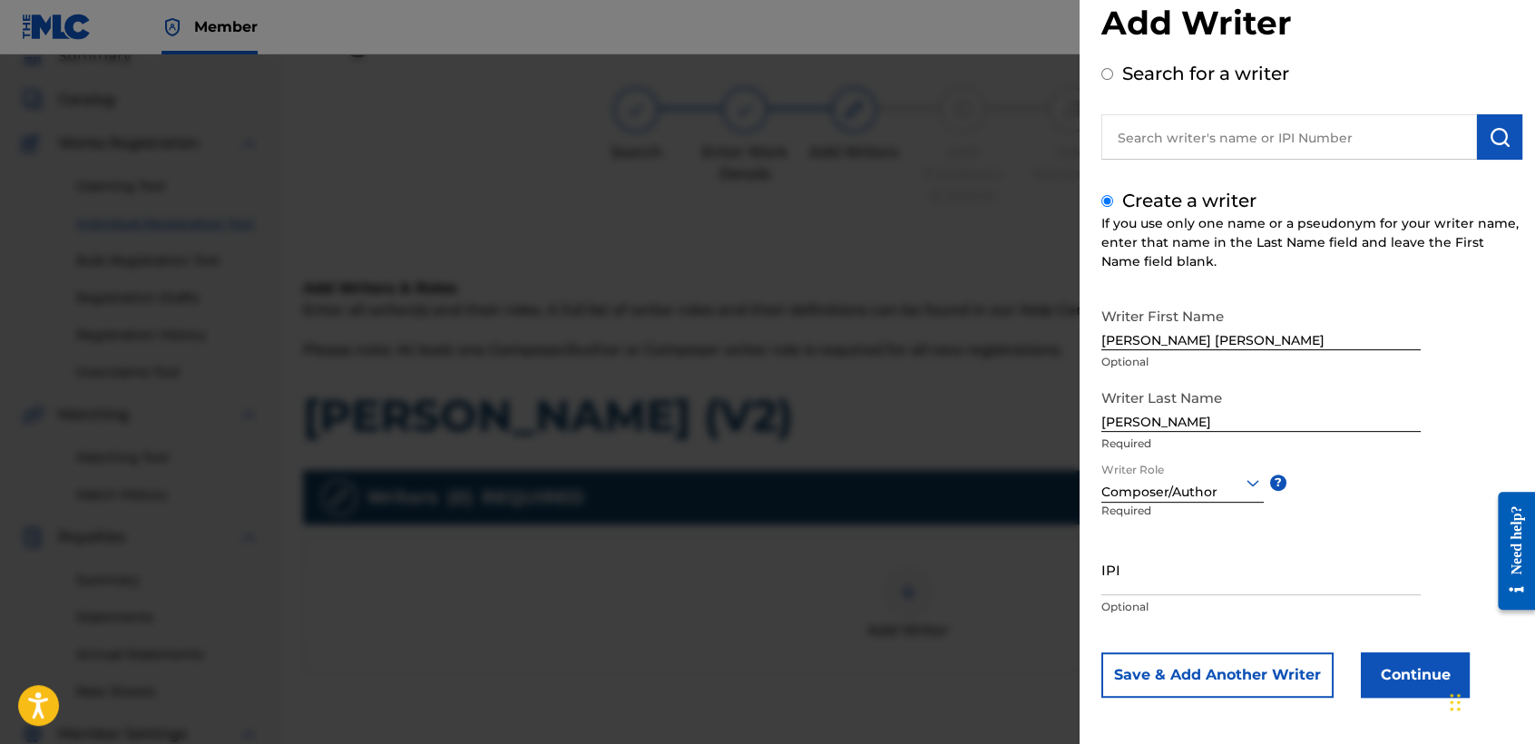
click at [1387, 672] on button "Continue" at bounding box center [1414, 674] width 109 height 45
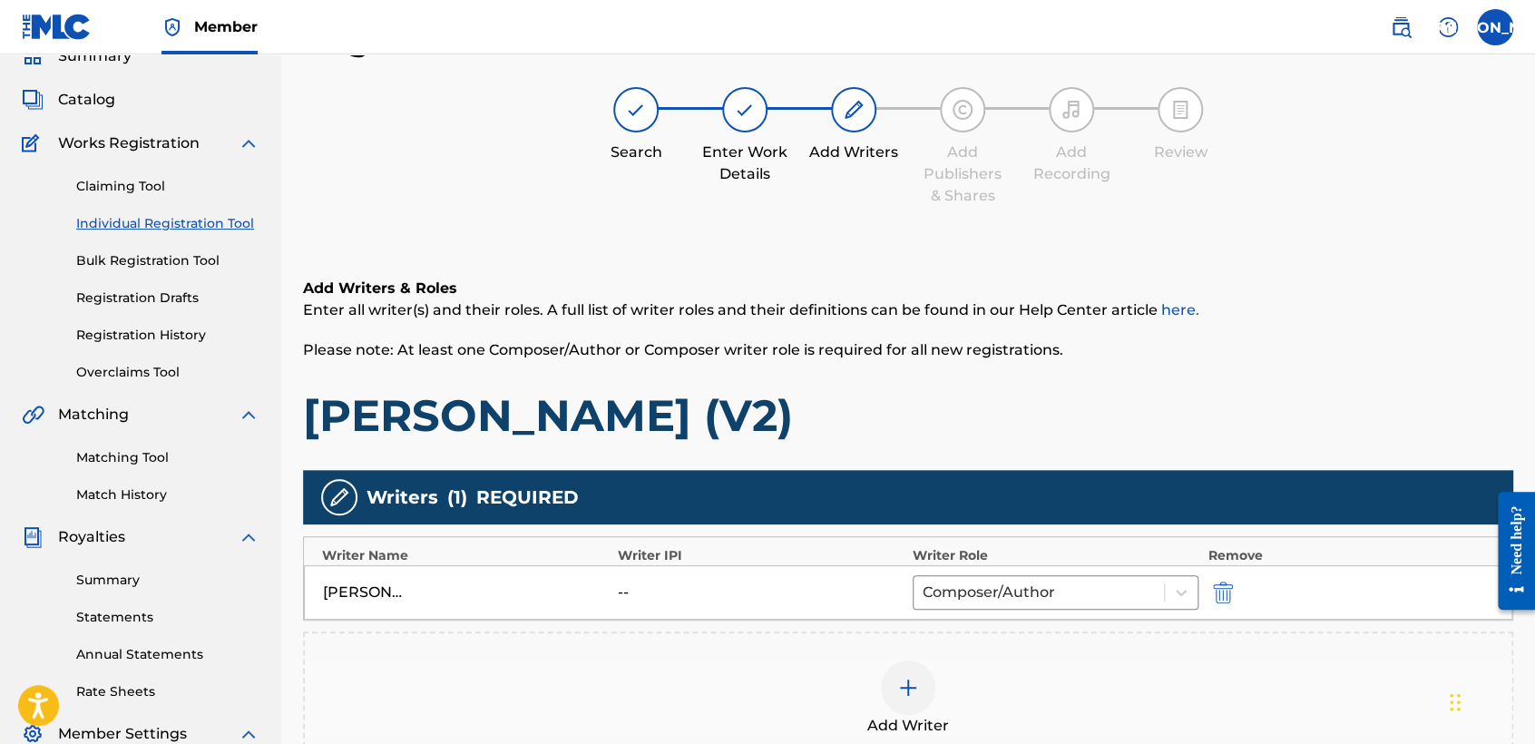
click at [999, 356] on span "Please note: At least one Composer/Author or Composer writer role is required f…" at bounding box center [683, 349] width 760 height 17
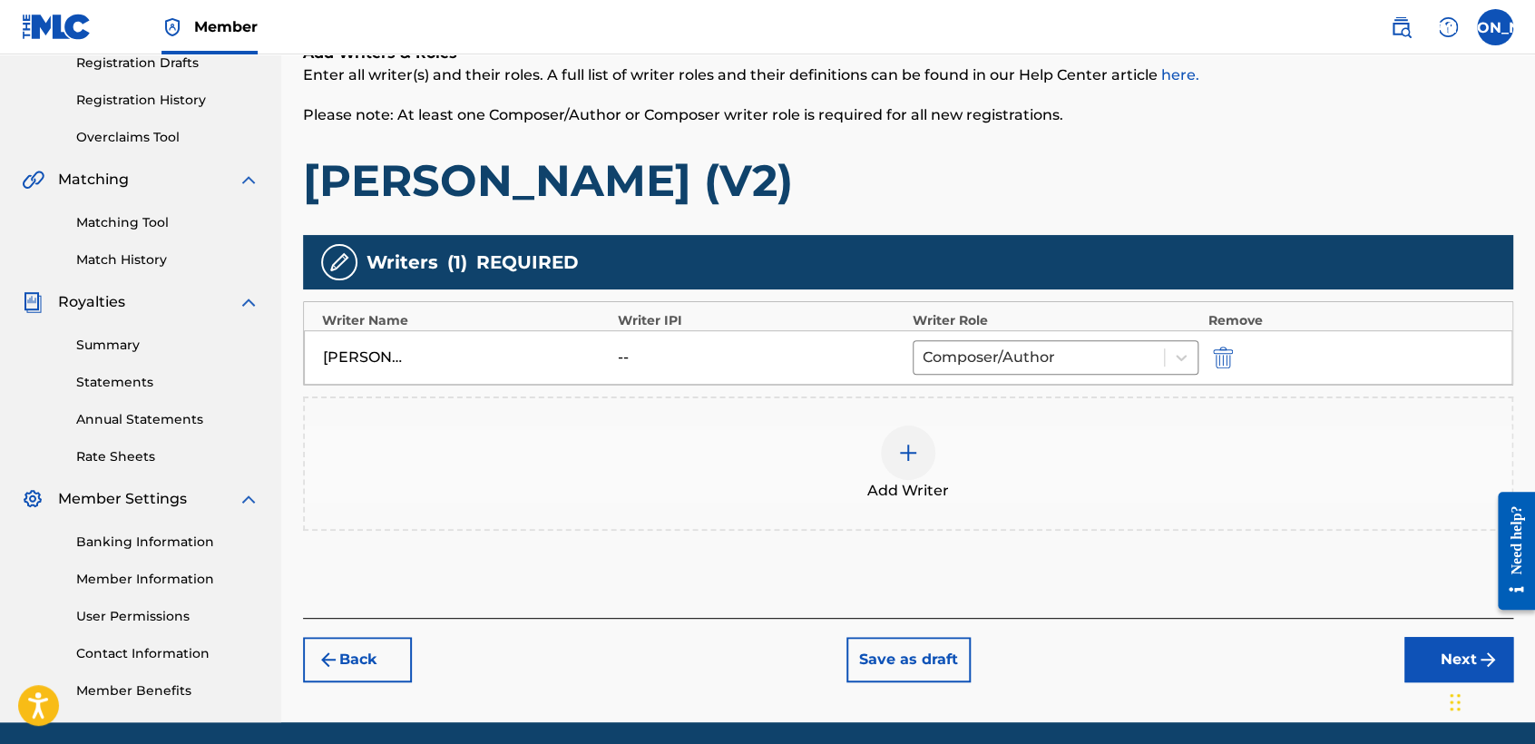
scroll to position [380, 0]
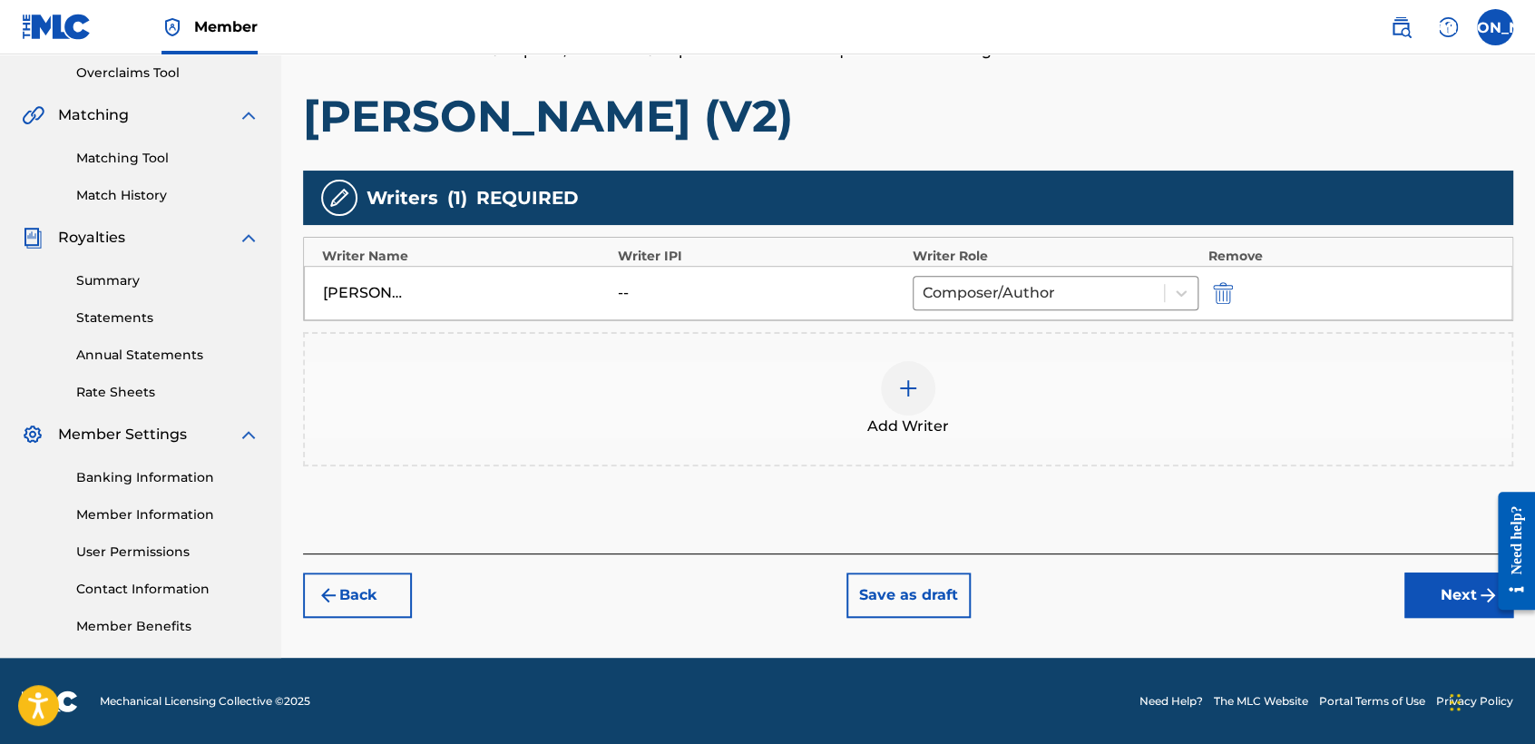
click at [1421, 572] on button "Next" at bounding box center [1458, 594] width 109 height 45
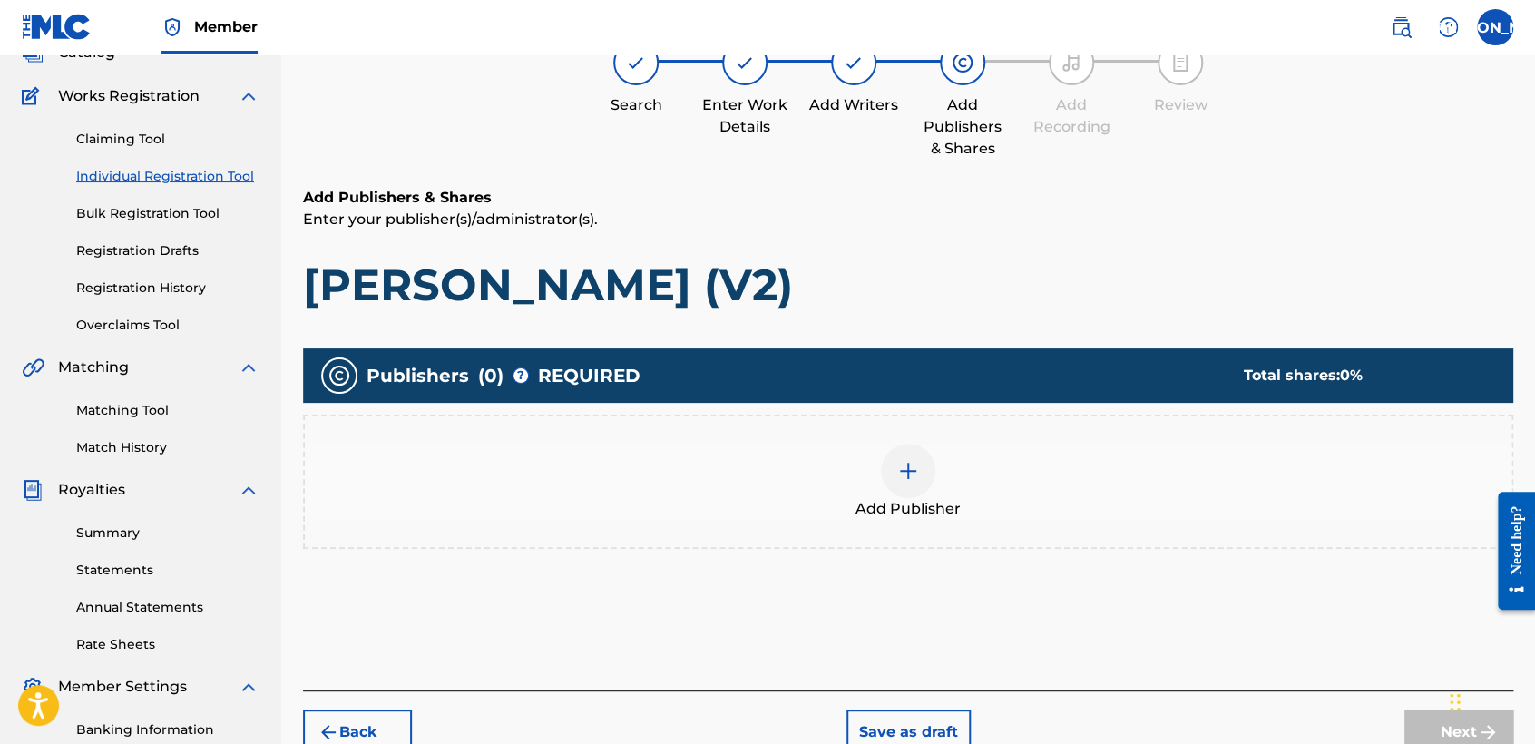
scroll to position [81, 0]
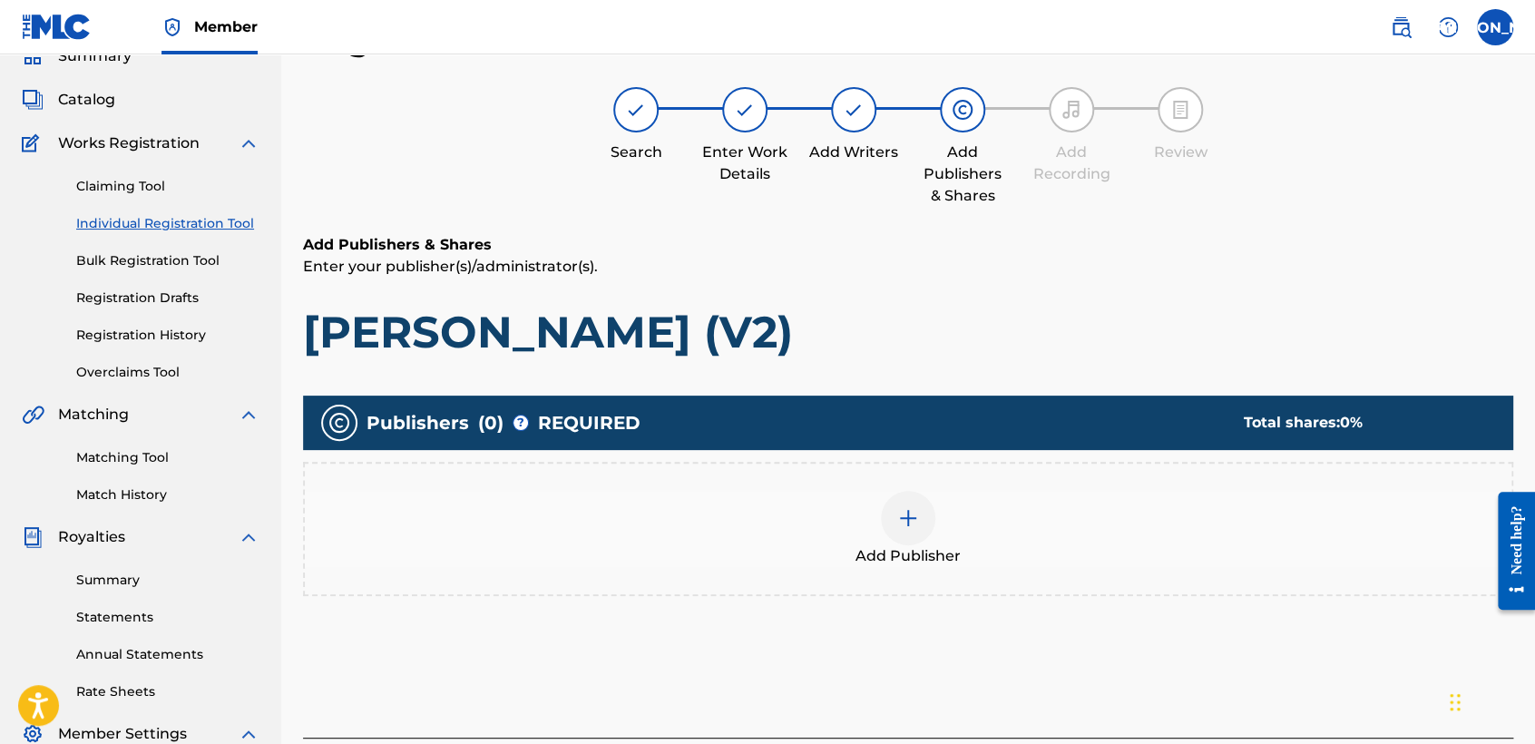
click at [907, 553] on span "Add Publisher" at bounding box center [907, 556] width 105 height 22
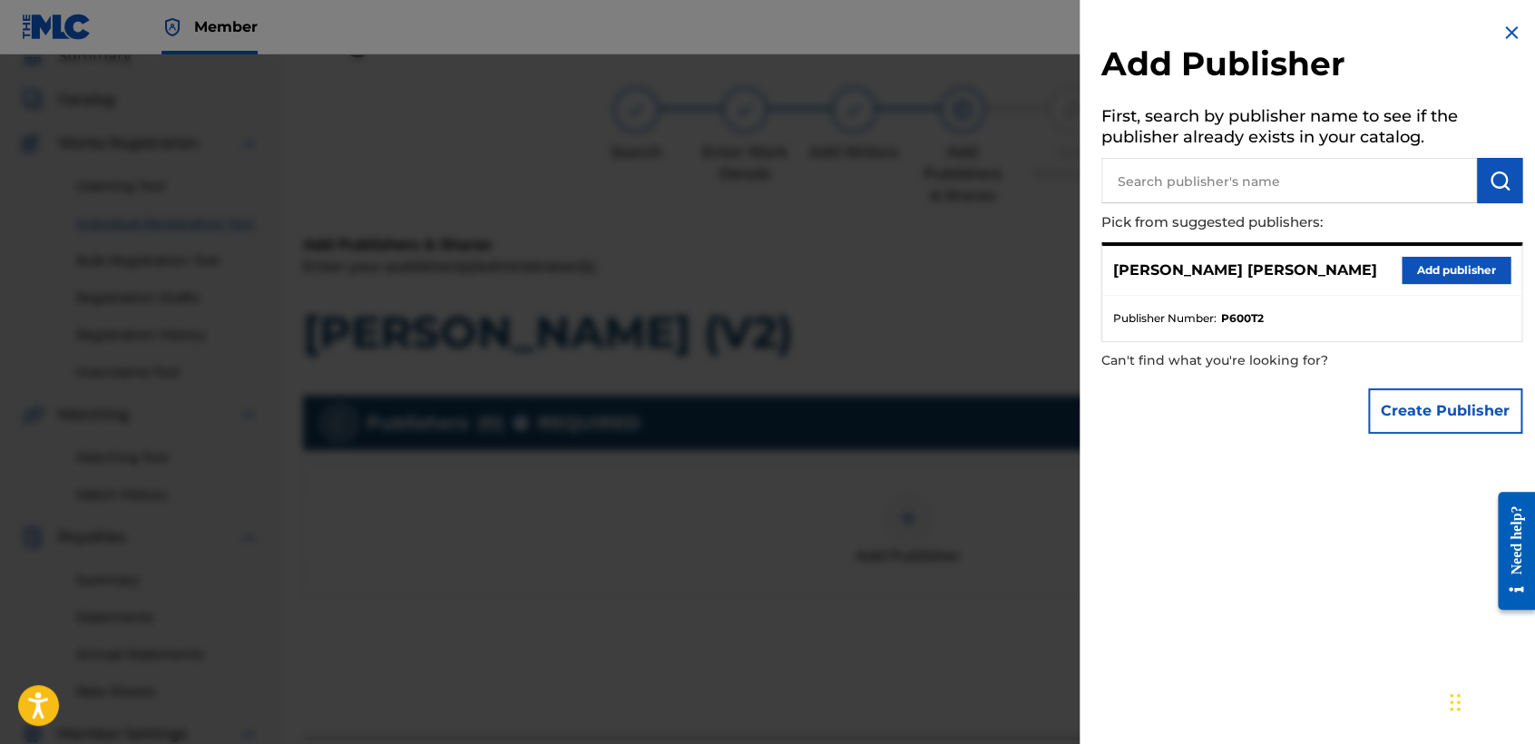
click at [1432, 268] on button "Add publisher" at bounding box center [1455, 270] width 109 height 27
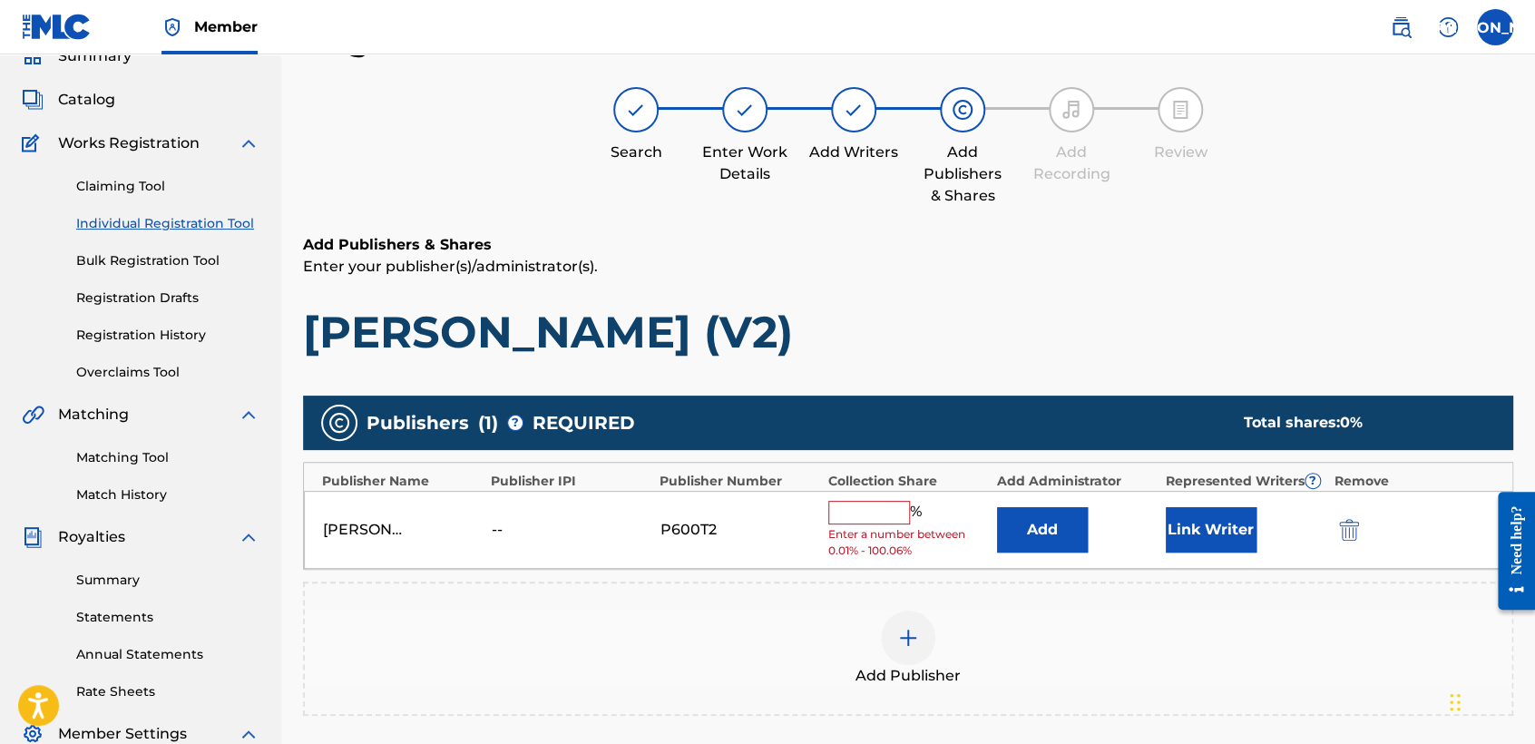
click at [907, 503] on input "text" at bounding box center [869, 513] width 82 height 24
type input "50"
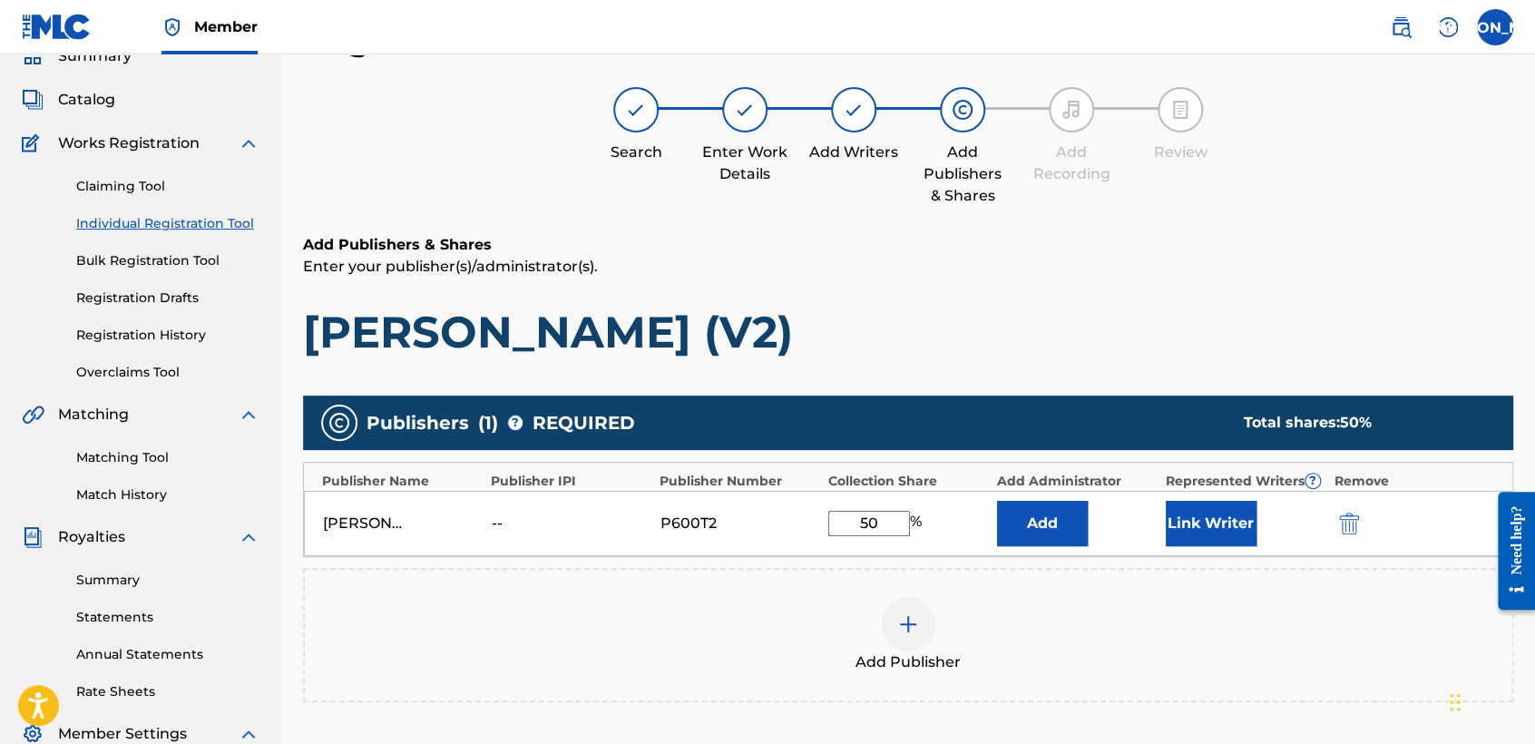
click at [1205, 520] on button "Link Writer" at bounding box center [1210, 523] width 91 height 45
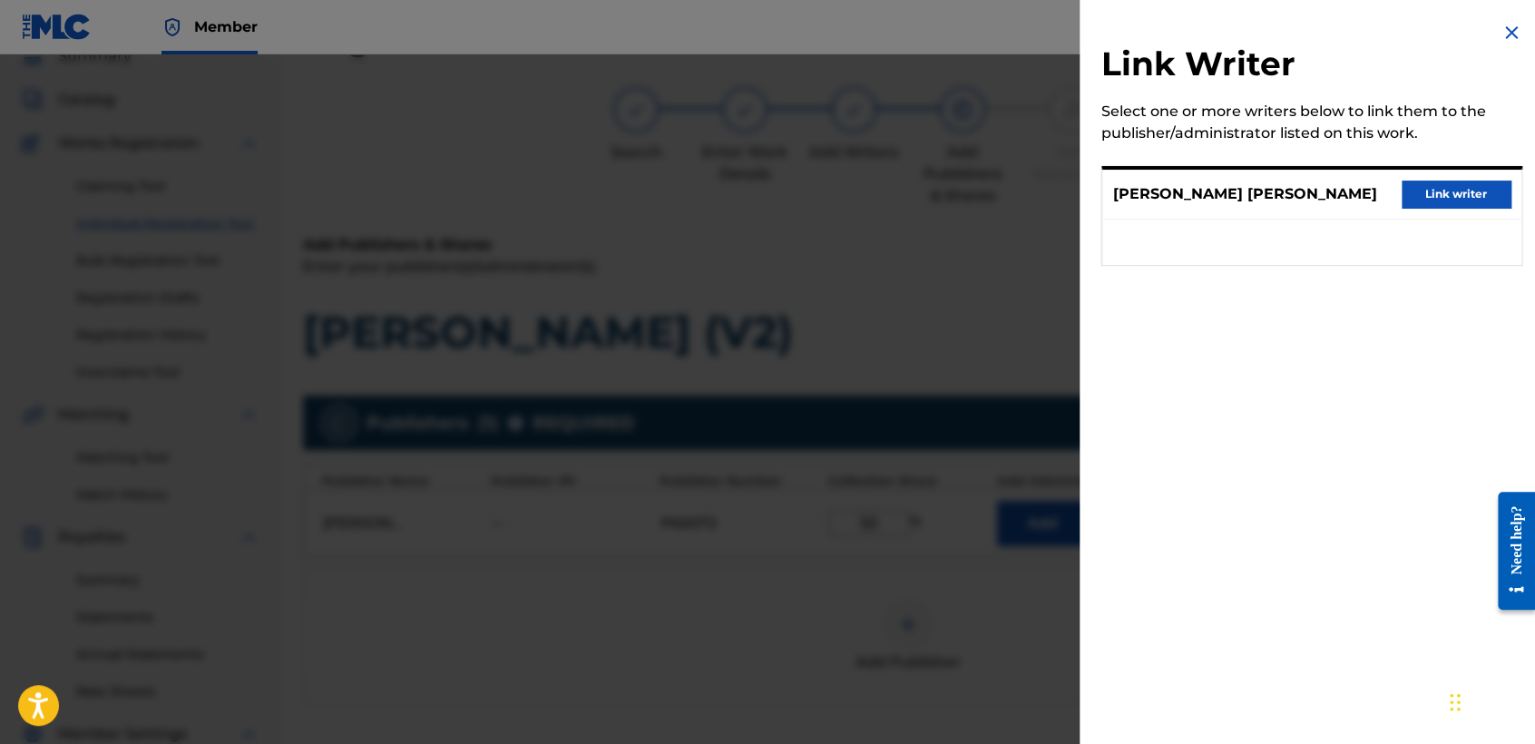
click at [1446, 197] on button "Link writer" at bounding box center [1455, 193] width 109 height 27
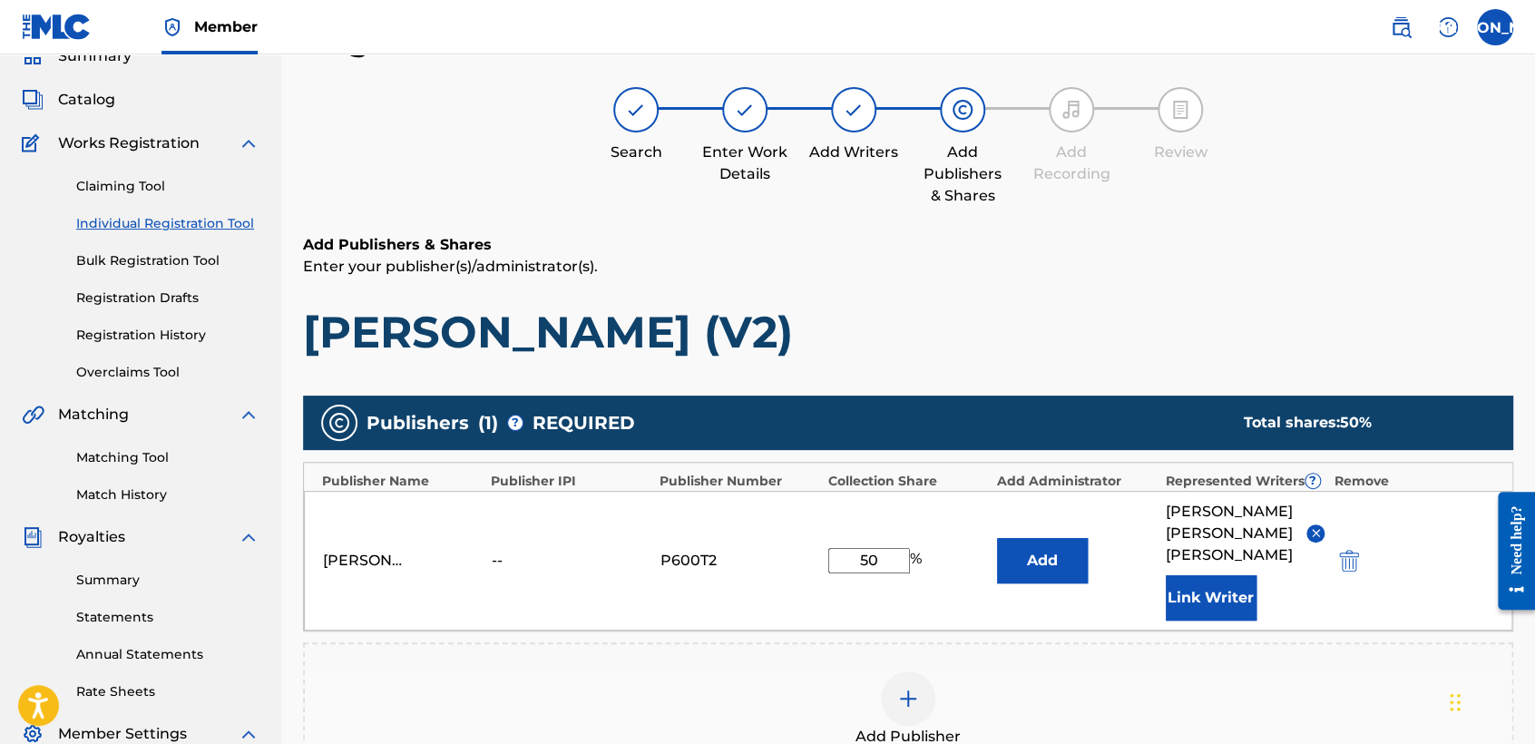
click at [1365, 227] on div "Register Work Search Enter Work Details Add Writers Add Publishers & Shares Add…" at bounding box center [908, 500] width 1210 height 963
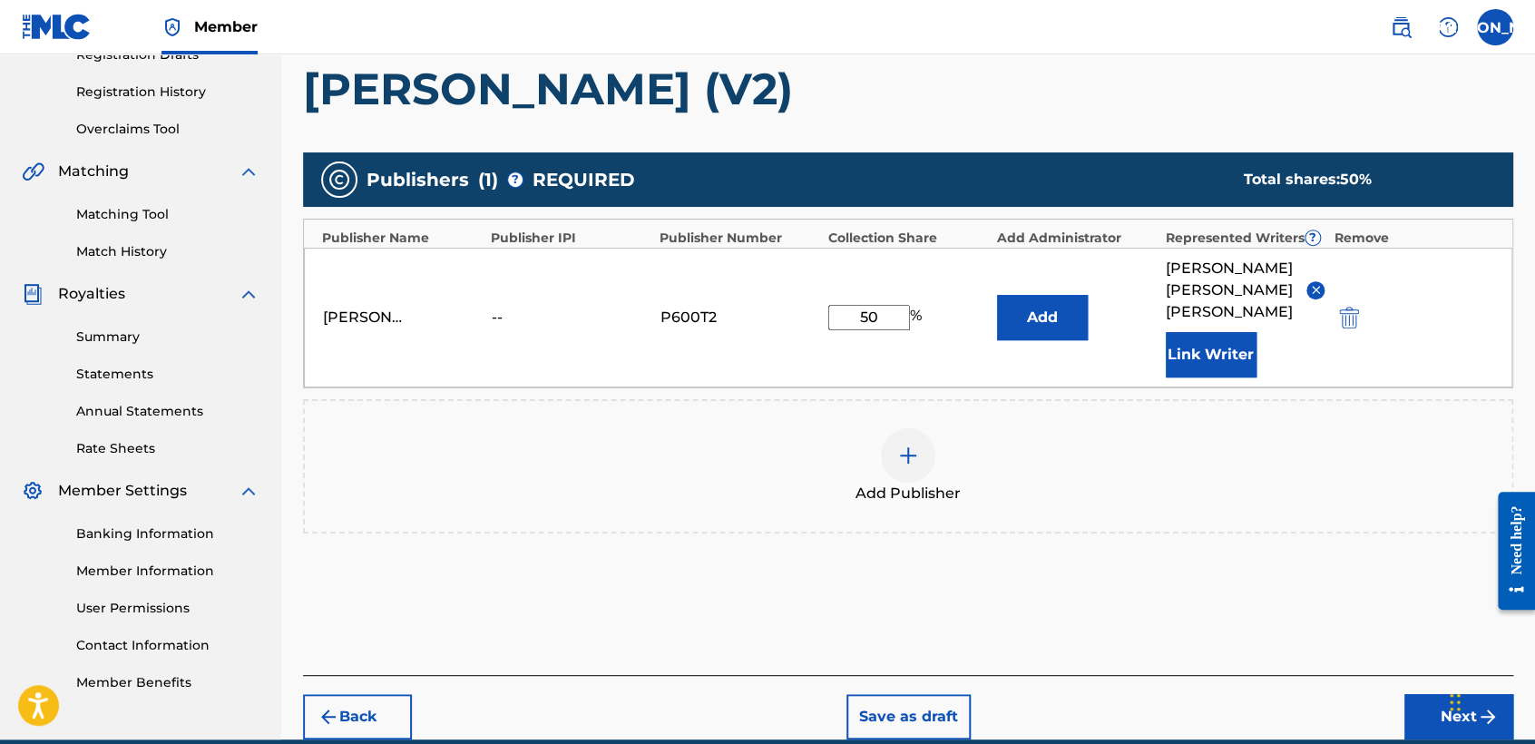
scroll to position [383, 0]
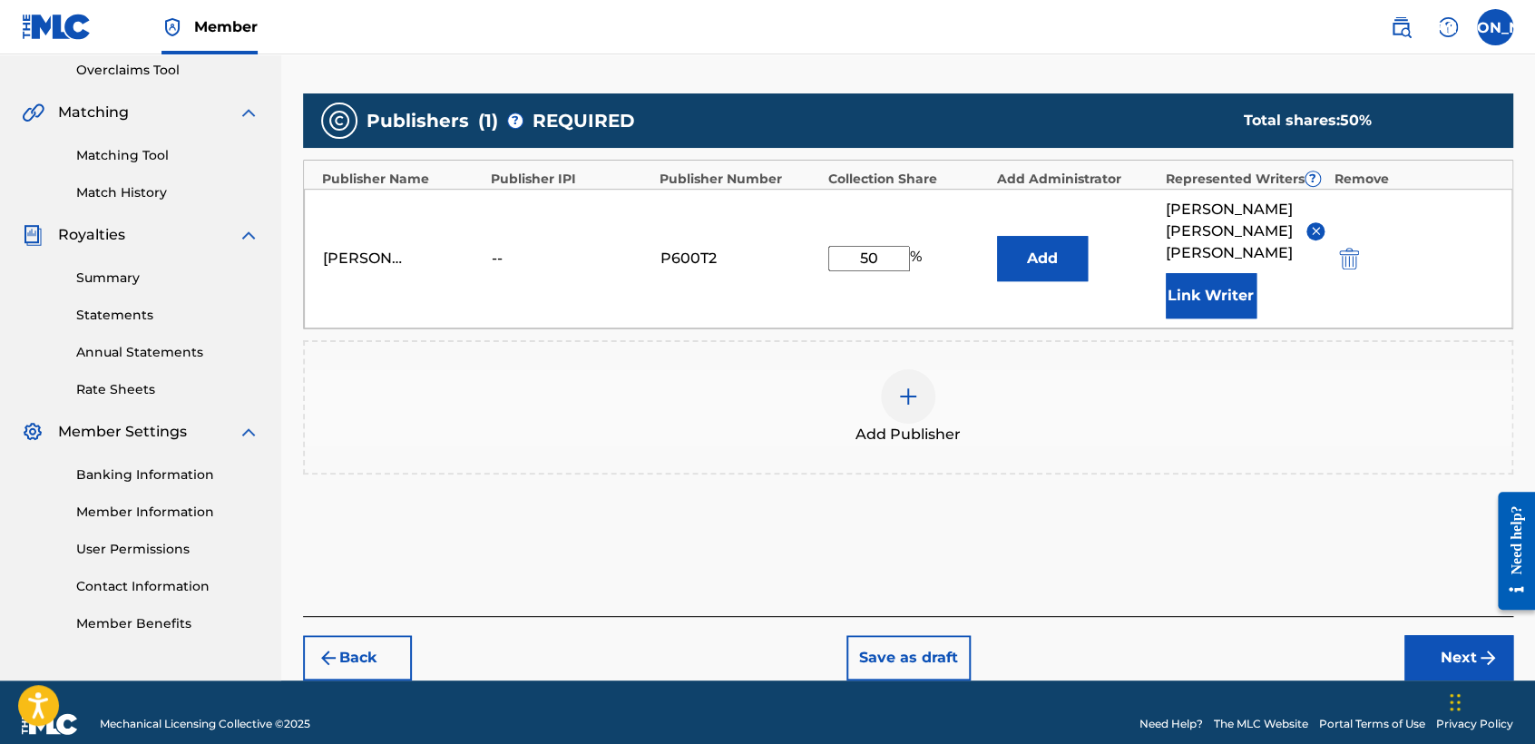
click at [1437, 635] on button "Next" at bounding box center [1458, 657] width 109 height 45
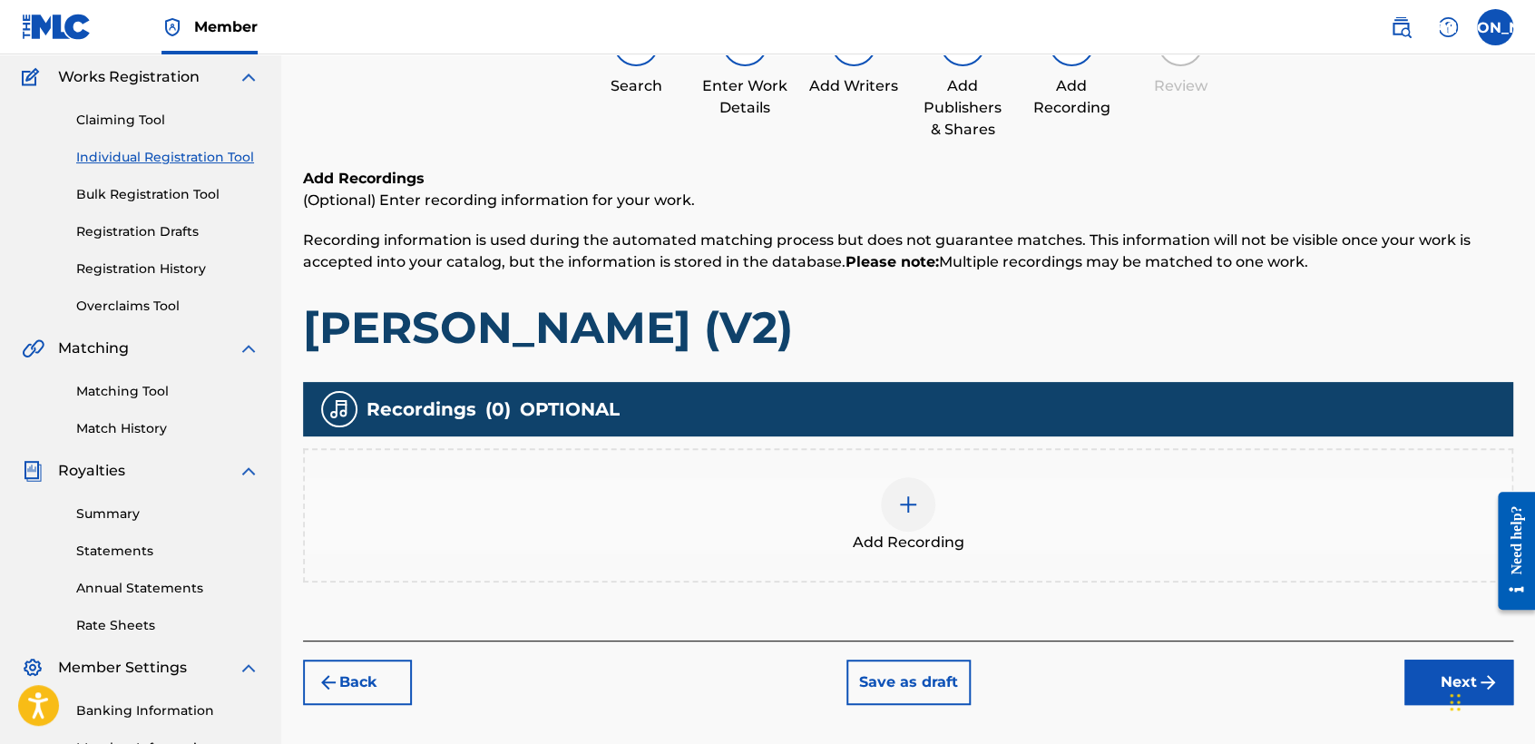
scroll to position [81, 0]
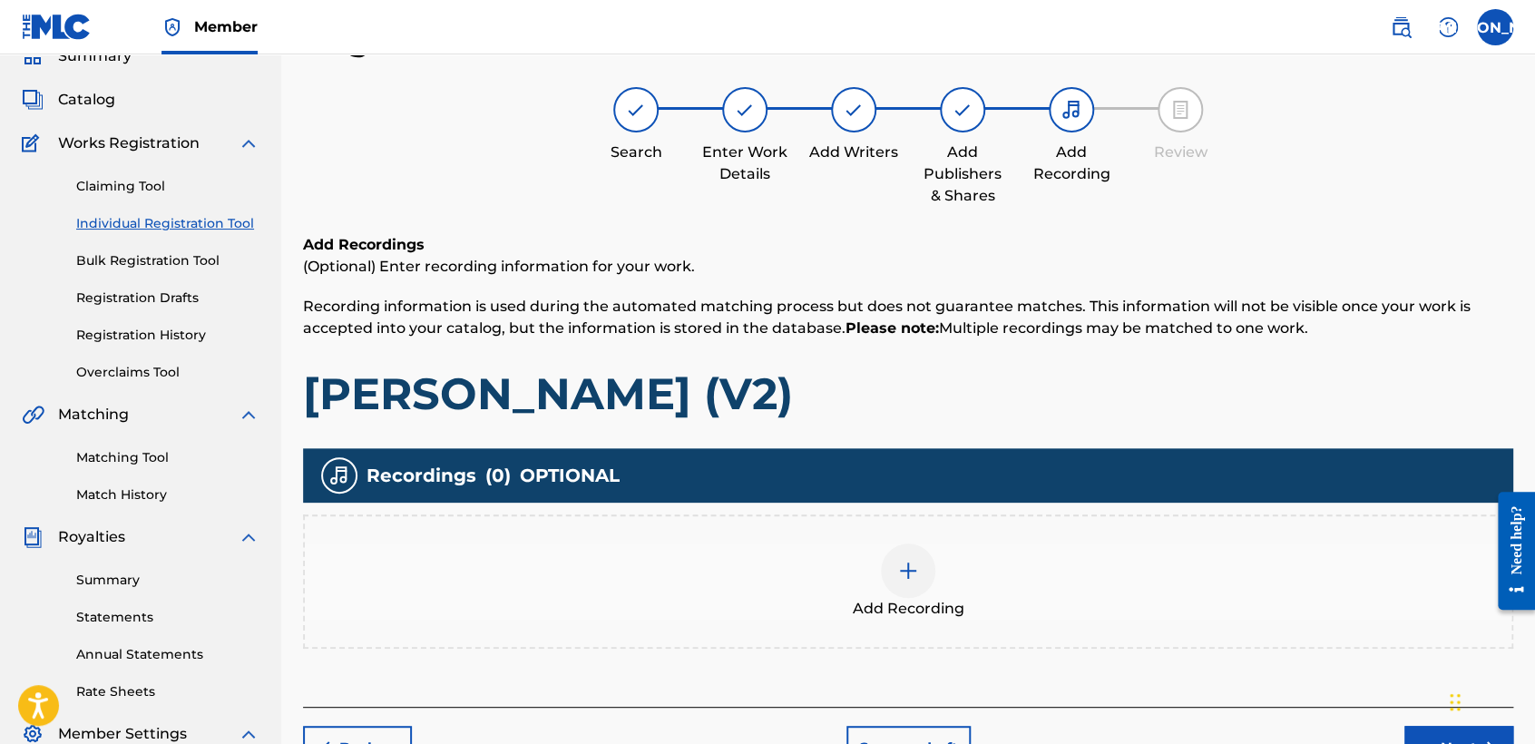
click at [968, 561] on div "Add Recording" at bounding box center [908, 581] width 1206 height 76
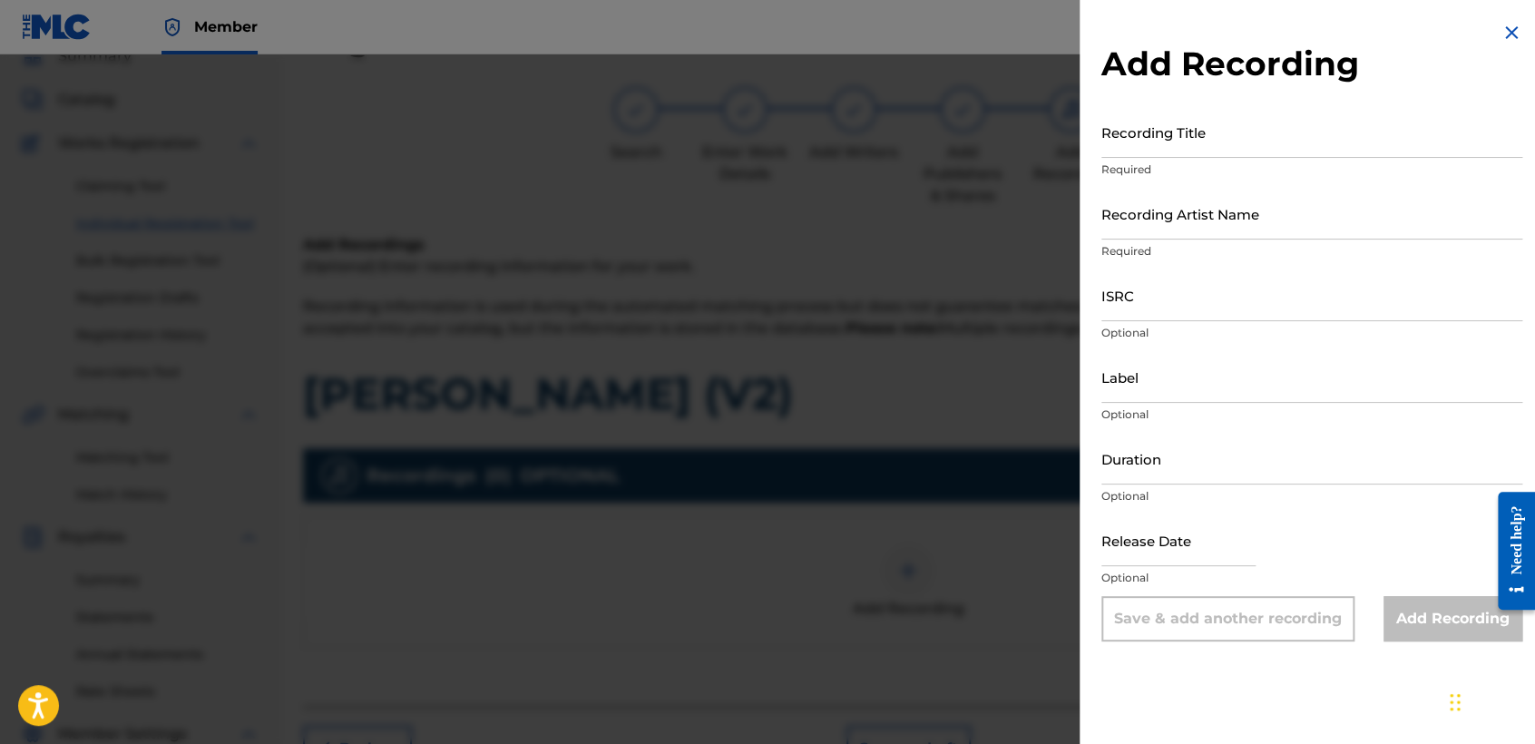
click at [1178, 131] on input "Recording Title" at bounding box center [1311, 132] width 421 height 52
paste input "Kike Arellano (V2)"
type input "Kike Arellano (V2)"
drag, startPoint x: 1210, startPoint y: 162, endPoint x: 1210, endPoint y: 181, distance: 19.0
click at [1210, 181] on div "Recording Title Kike Arellano (V2) Required" at bounding box center [1311, 147] width 421 height 82
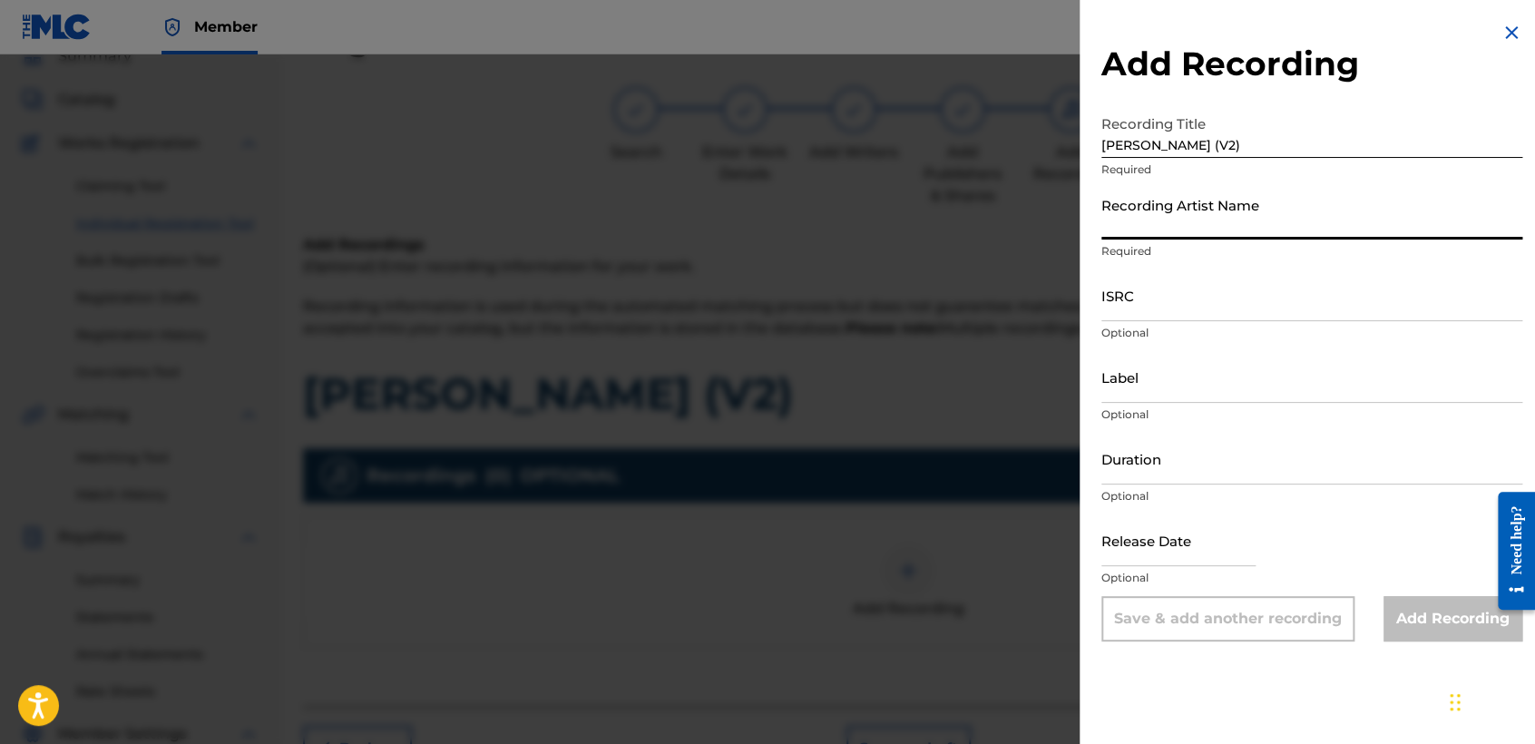
click at [1210, 189] on input "Recording Artist Name" at bounding box center [1311, 214] width 421 height 52
type input "Baby Syko"
type input "03:54"
type input "February 27 2025"
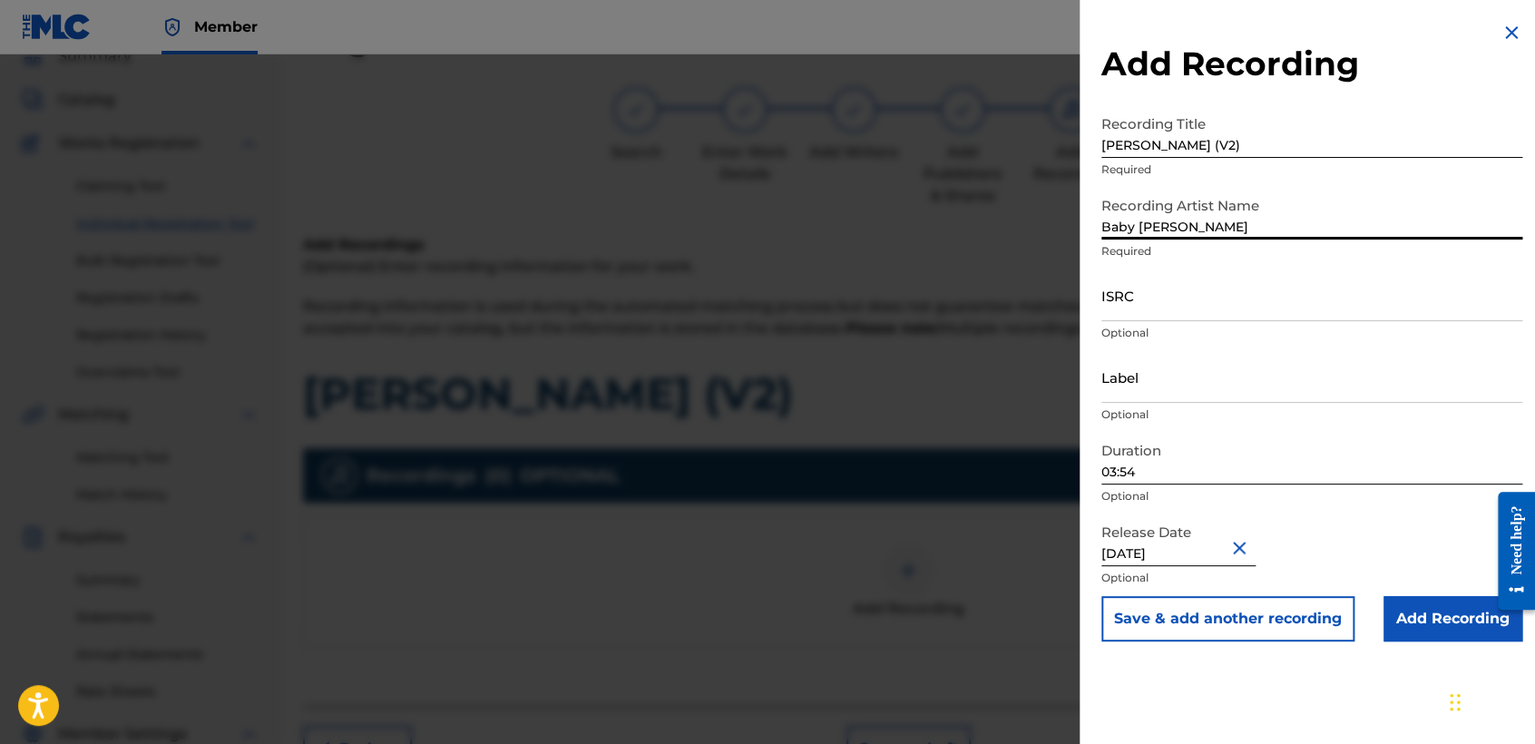
click at [1173, 319] on input "ISRC" at bounding box center [1311, 295] width 421 height 52
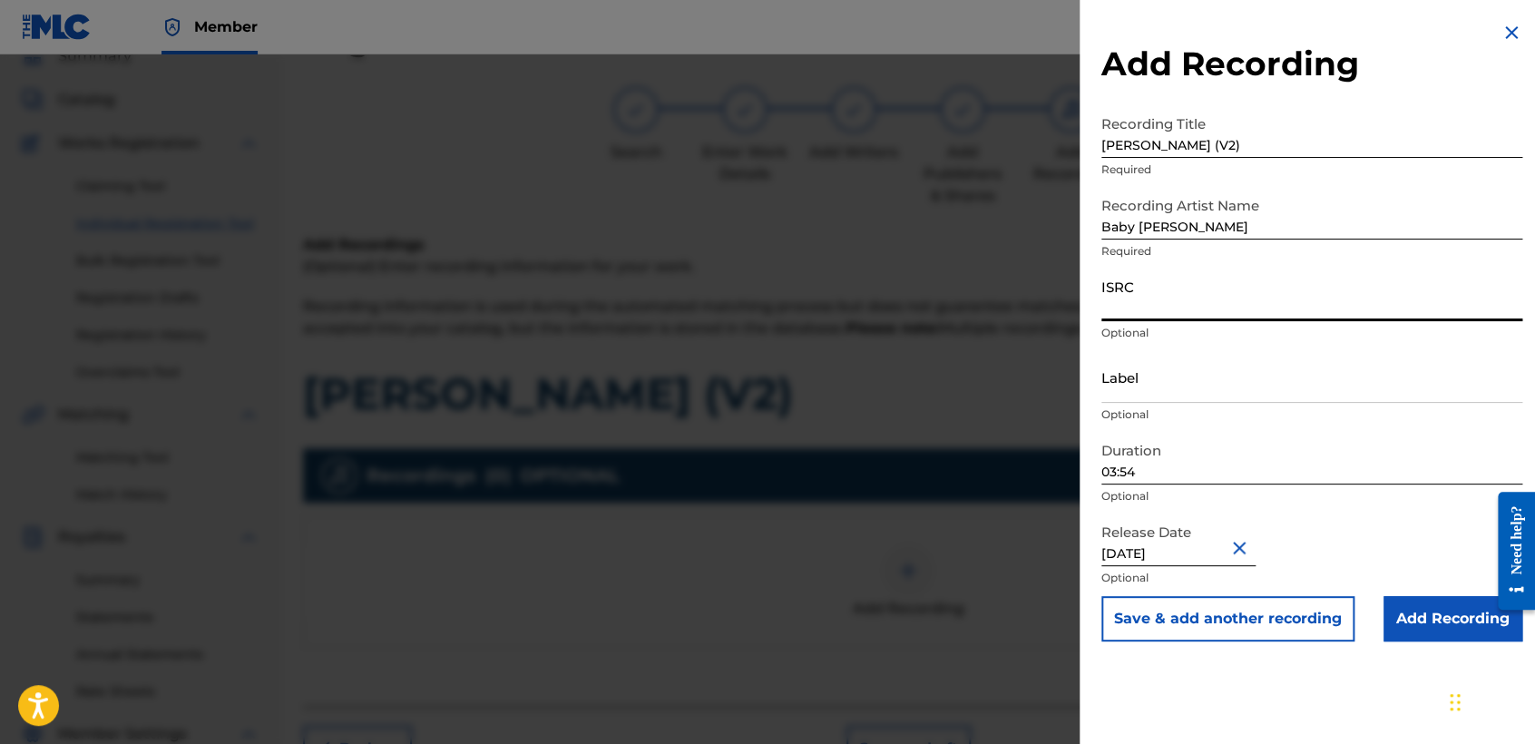
paste input "USDY42200011"
type input "USDY42200011"
drag, startPoint x: 1159, startPoint y: 454, endPoint x: 1020, endPoint y: 453, distance: 138.8
click at [1020, 453] on div "Add Recording Recording Title Kike Arellano (V2) Required Recording Artist Name…" at bounding box center [767, 398] width 1535 height 689
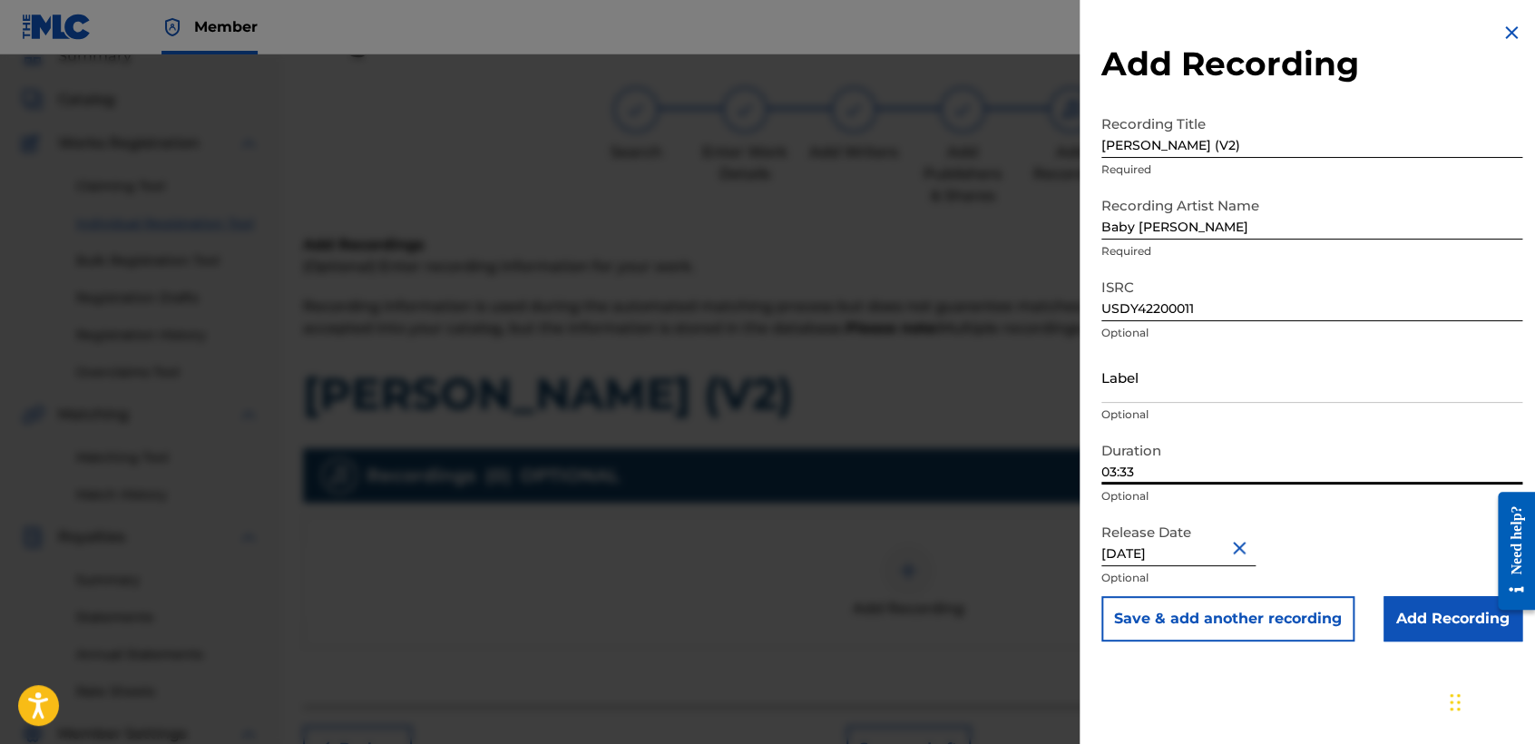
type input "03:33"
click at [1226, 543] on input "February 27 2025" at bounding box center [1178, 540] width 154 height 52
select select "1"
select select "2025"
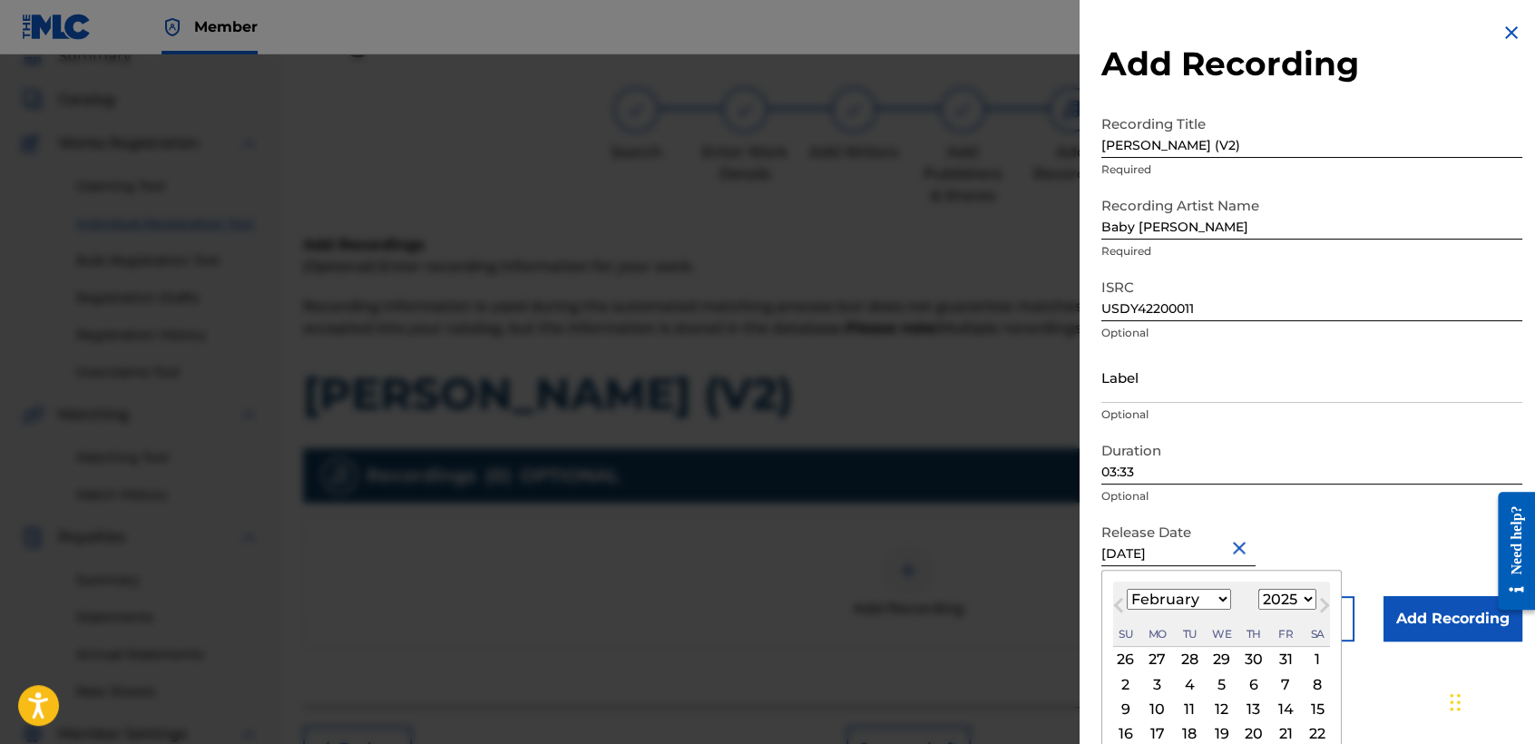
click at [1214, 604] on select "January February March April May June July August September October November De…" at bounding box center [1178, 599] width 104 height 21
select select "3"
click at [1126, 589] on select "January February March April May June July August September October November De…" at bounding box center [1178, 599] width 104 height 21
click at [1266, 595] on select "1899 1900 1901 1902 1903 1904 1905 1906 1907 1908 1909 1910 1911 1912 1913 1914…" at bounding box center [1287, 599] width 58 height 21
select select "2022"
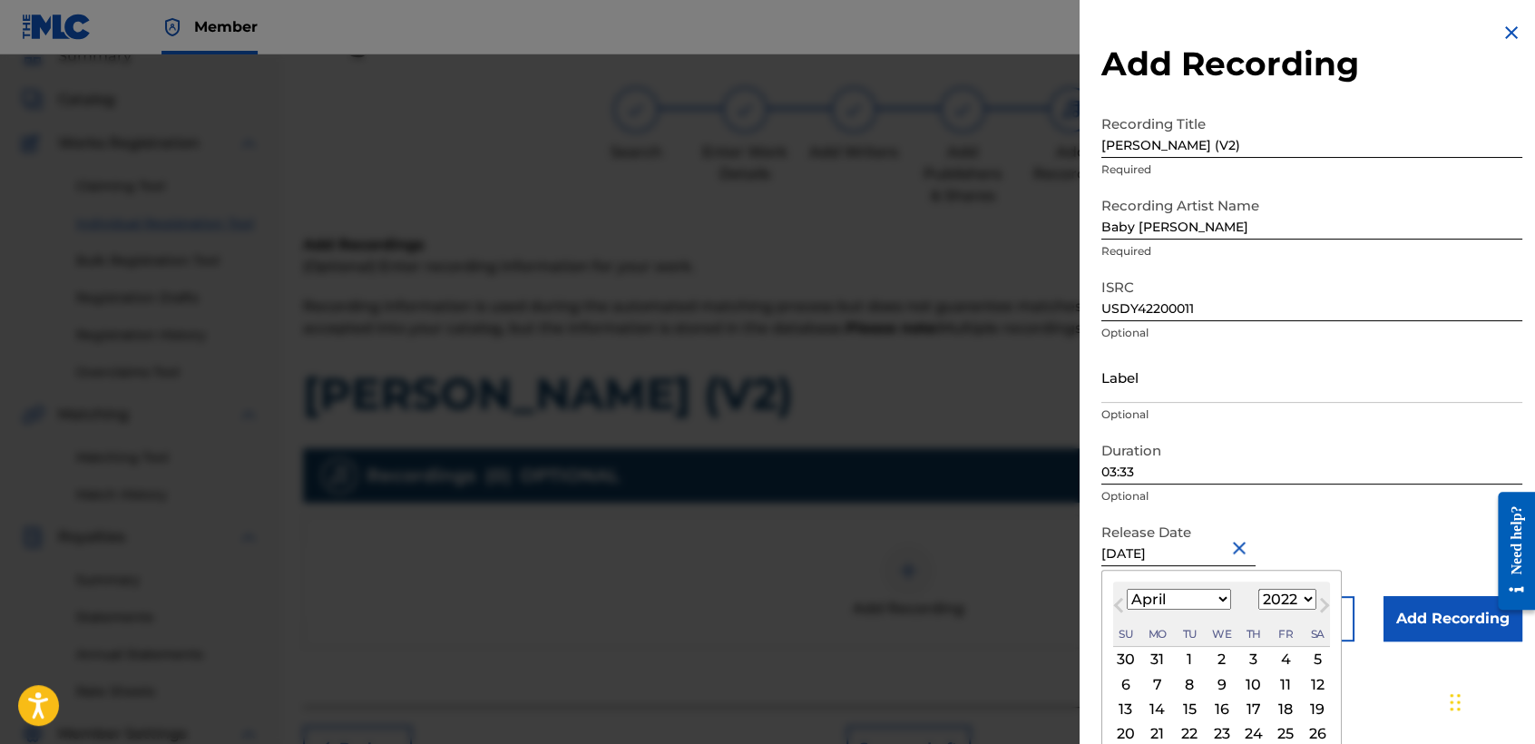
click at [1258, 589] on select "1899 1900 1901 1902 1903 1904 1905 1906 1907 1908 1909 1910 1911 1912 1913 1914…" at bounding box center [1287, 599] width 58 height 21
click at [1222, 677] on div "6" at bounding box center [1222, 684] width 22 height 22
type input "April 6 2022"
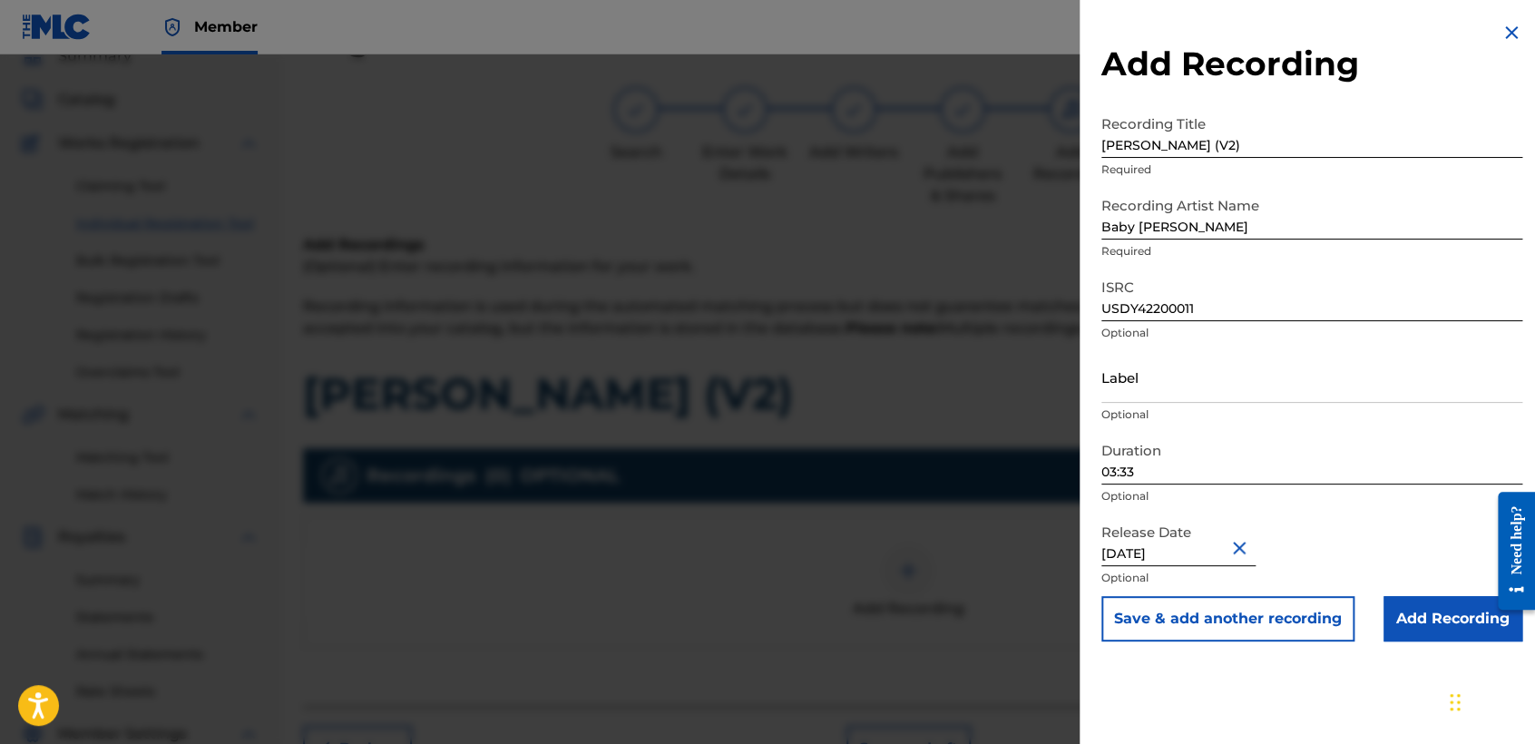
click at [1399, 619] on input "Add Recording" at bounding box center [1452, 618] width 139 height 45
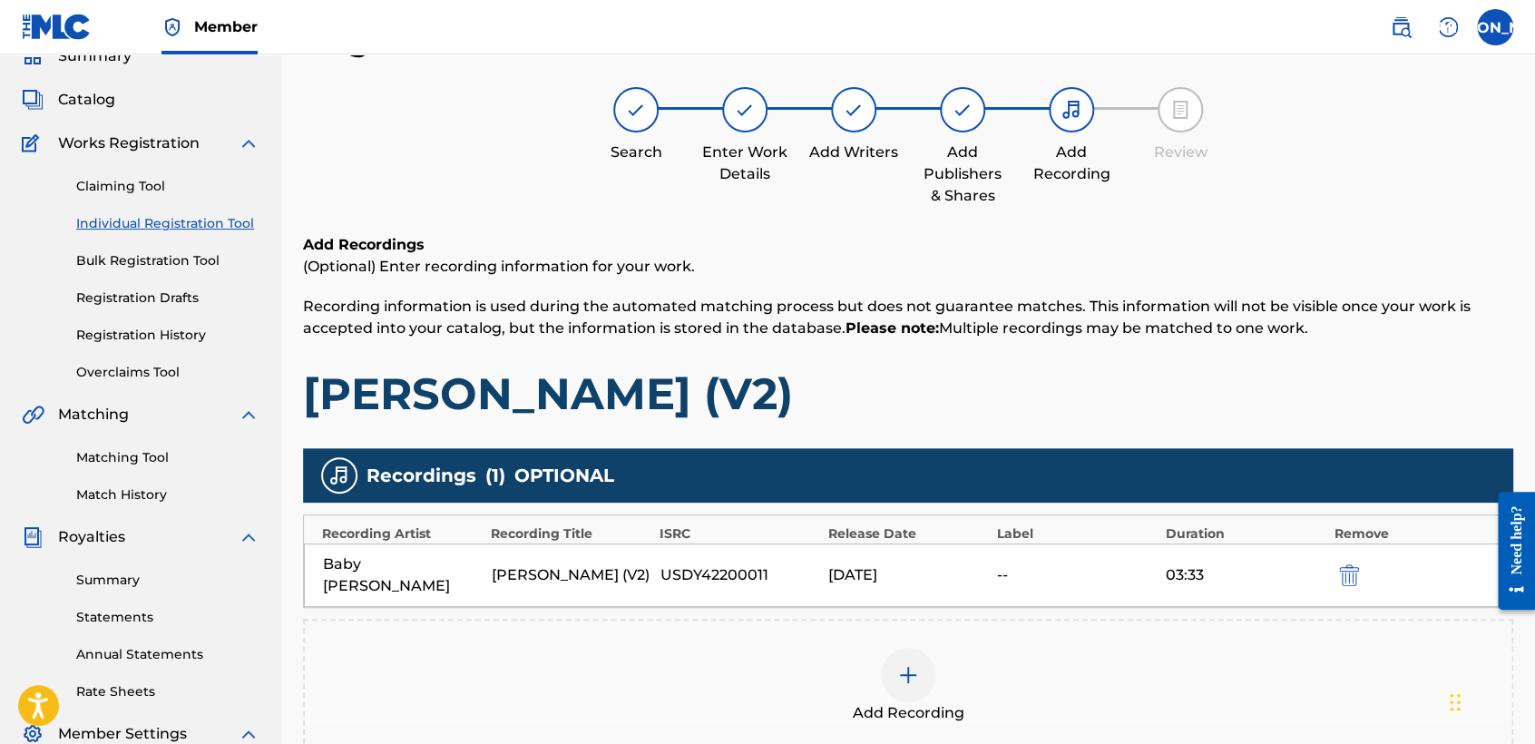
click at [1158, 348] on div "Add Recordings (Optional) Enter recording information for your work. Recording …" at bounding box center [908, 327] width 1210 height 187
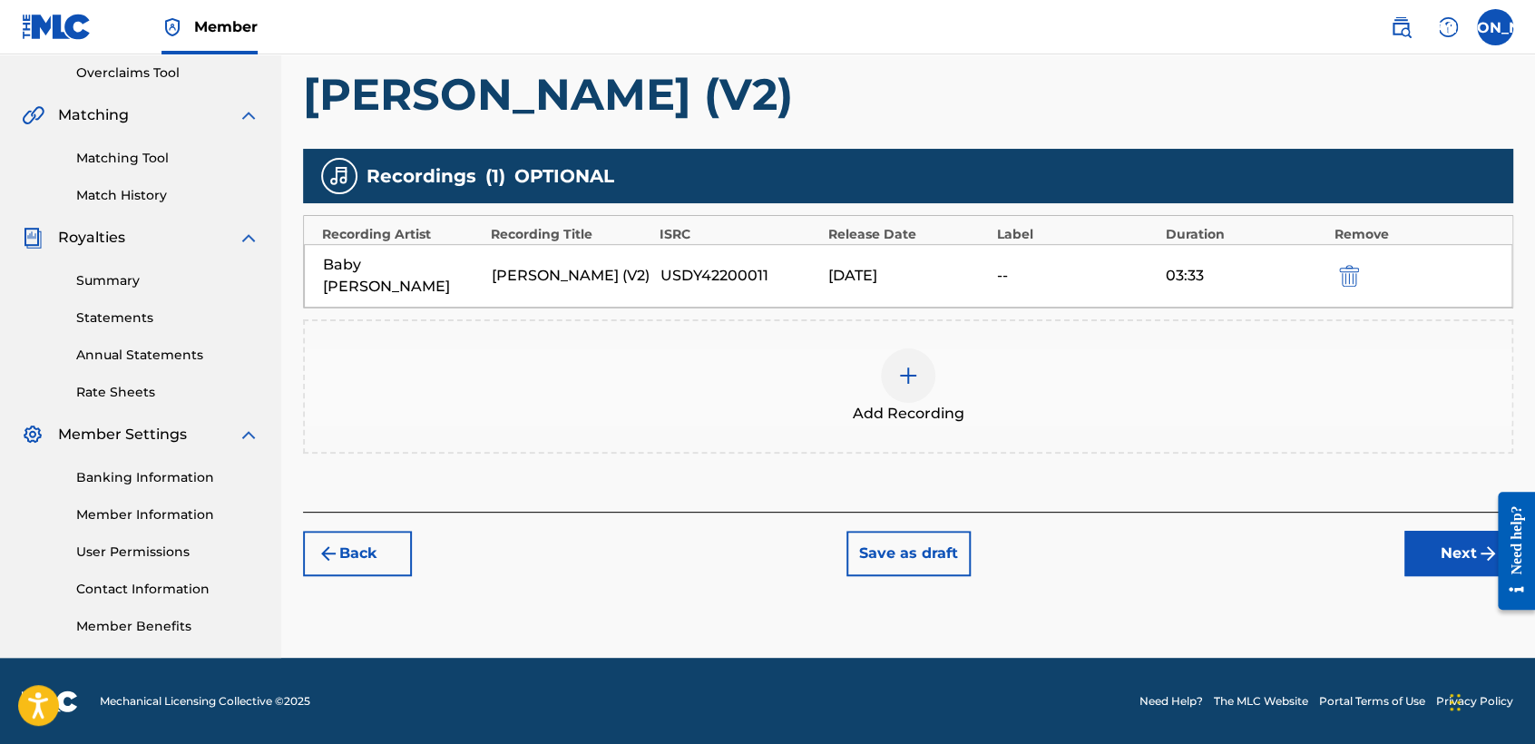
click at [1435, 531] on button "Next" at bounding box center [1458, 553] width 109 height 45
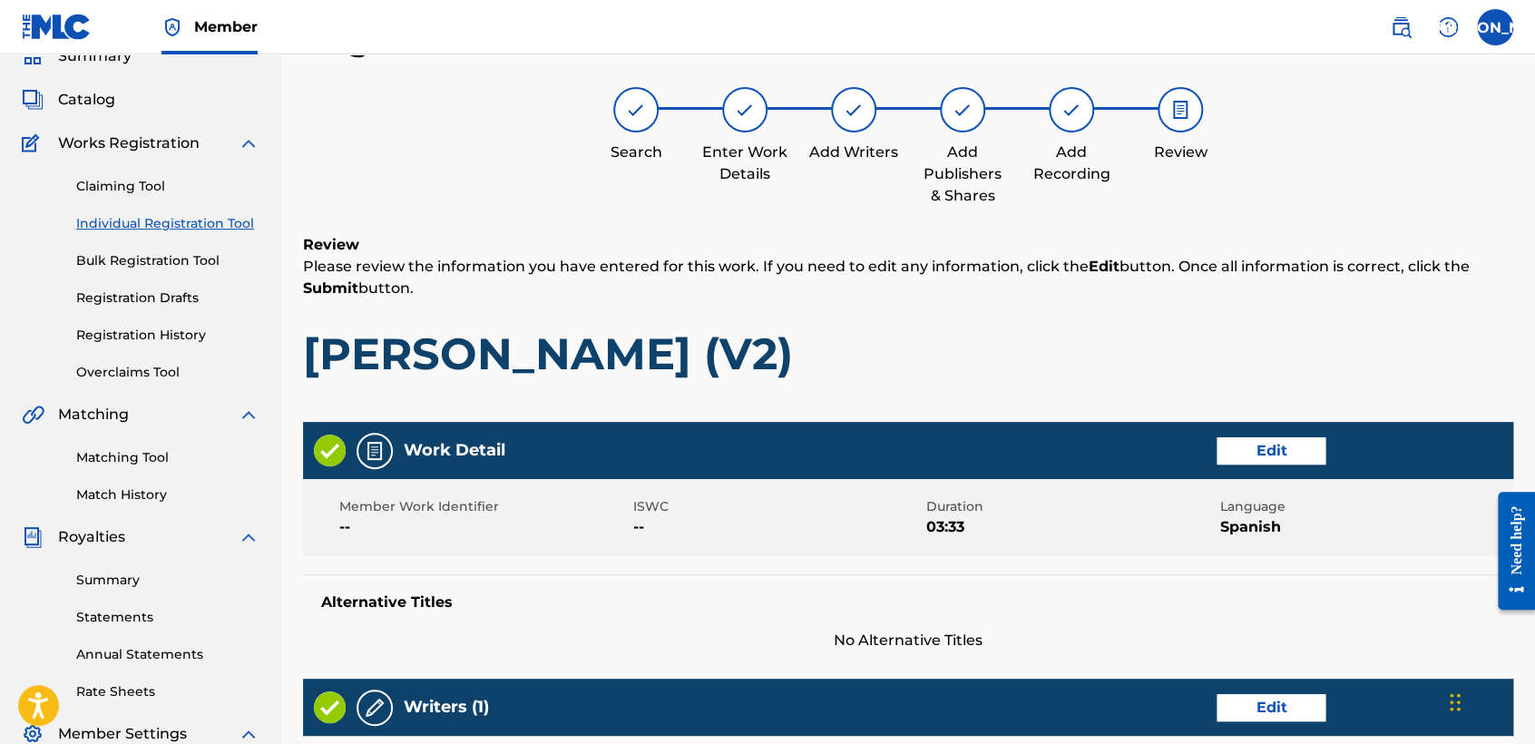
click at [1036, 328] on h1 "Kike Arellano (V2)" at bounding box center [908, 353] width 1210 height 54
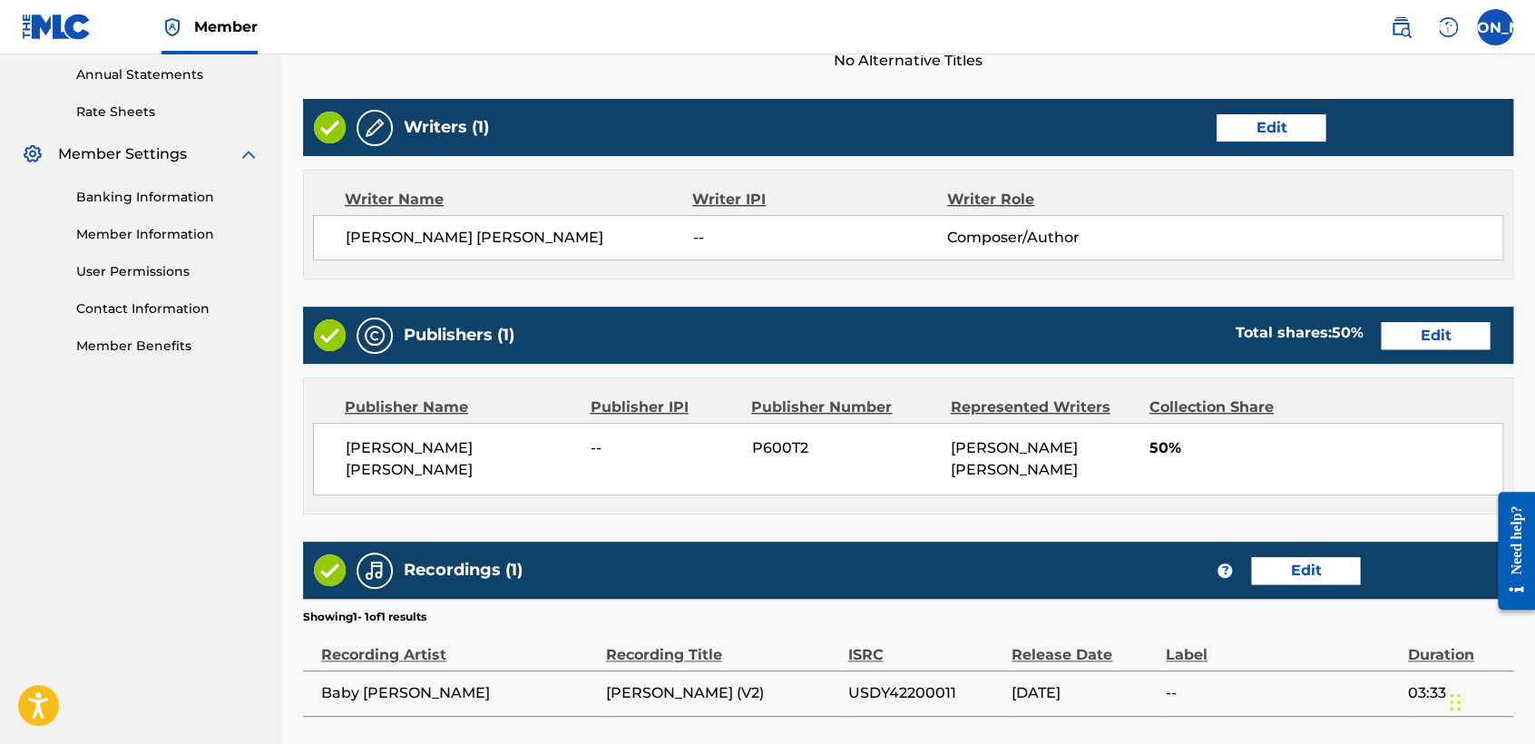
scroll to position [726, 0]
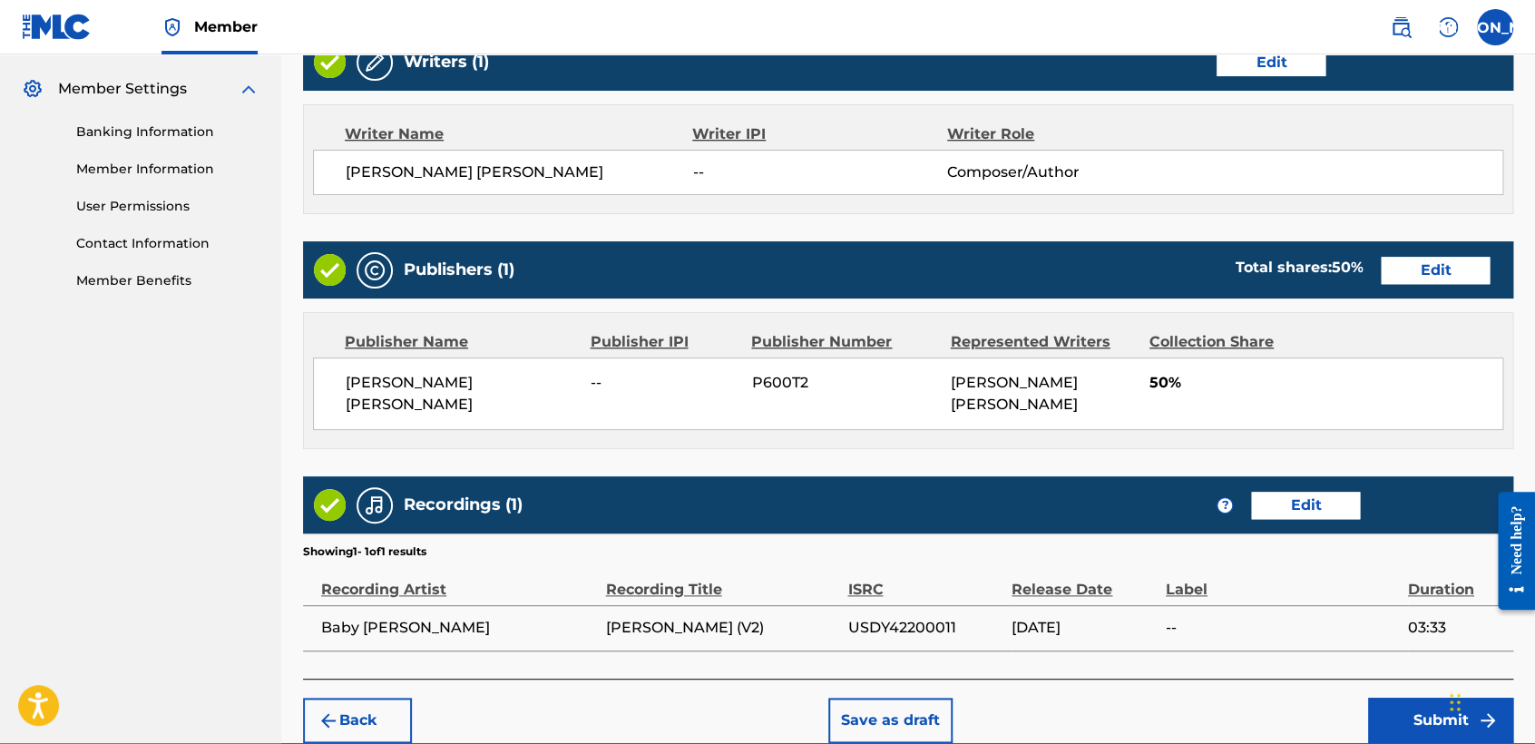
click at [1400, 729] on button "Submit" at bounding box center [1440, 719] width 145 height 45
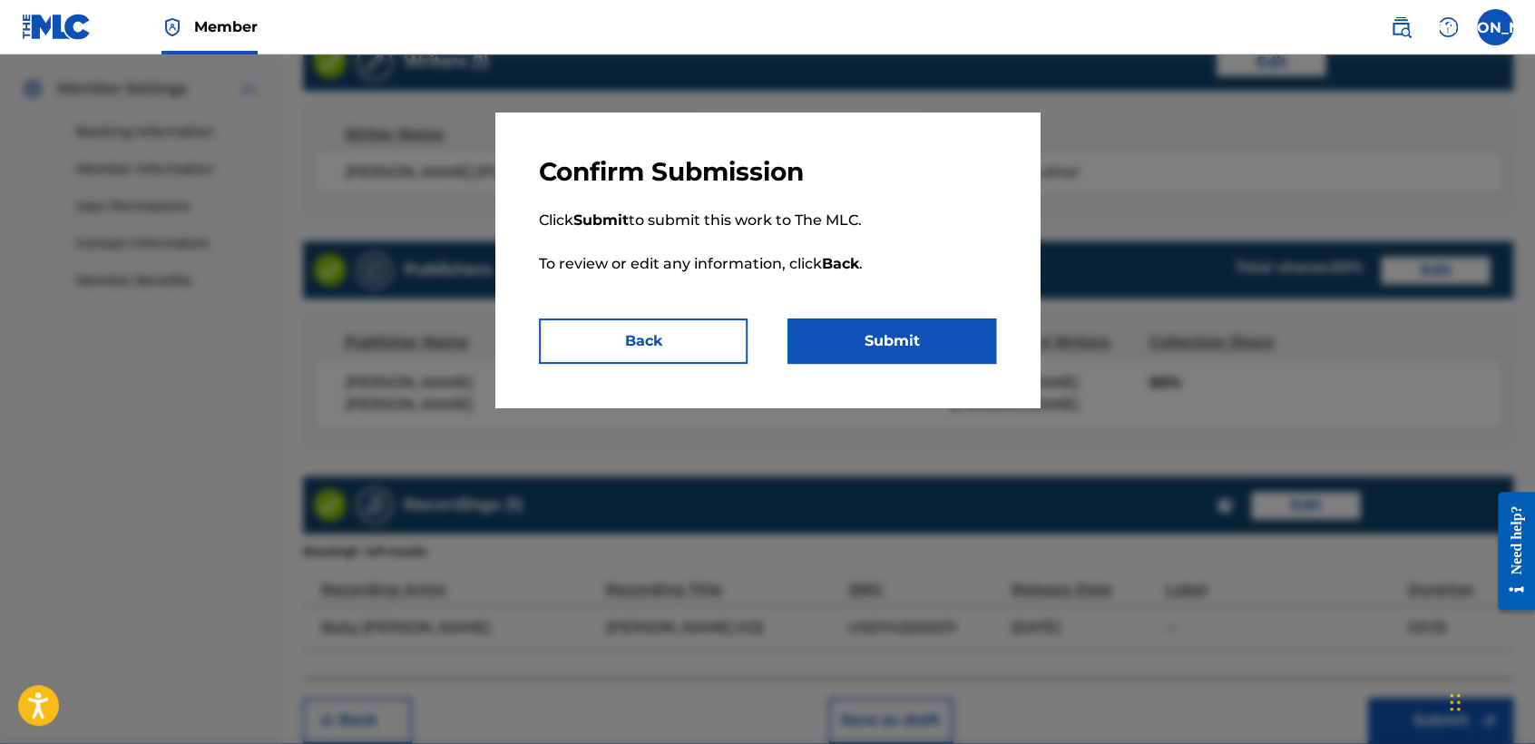
click at [912, 316] on p "Click Submit to submit this work to The MLC. To review or edit any information,…" at bounding box center [767, 253] width 457 height 131
click at [921, 332] on button "Submit" at bounding box center [891, 340] width 209 height 45
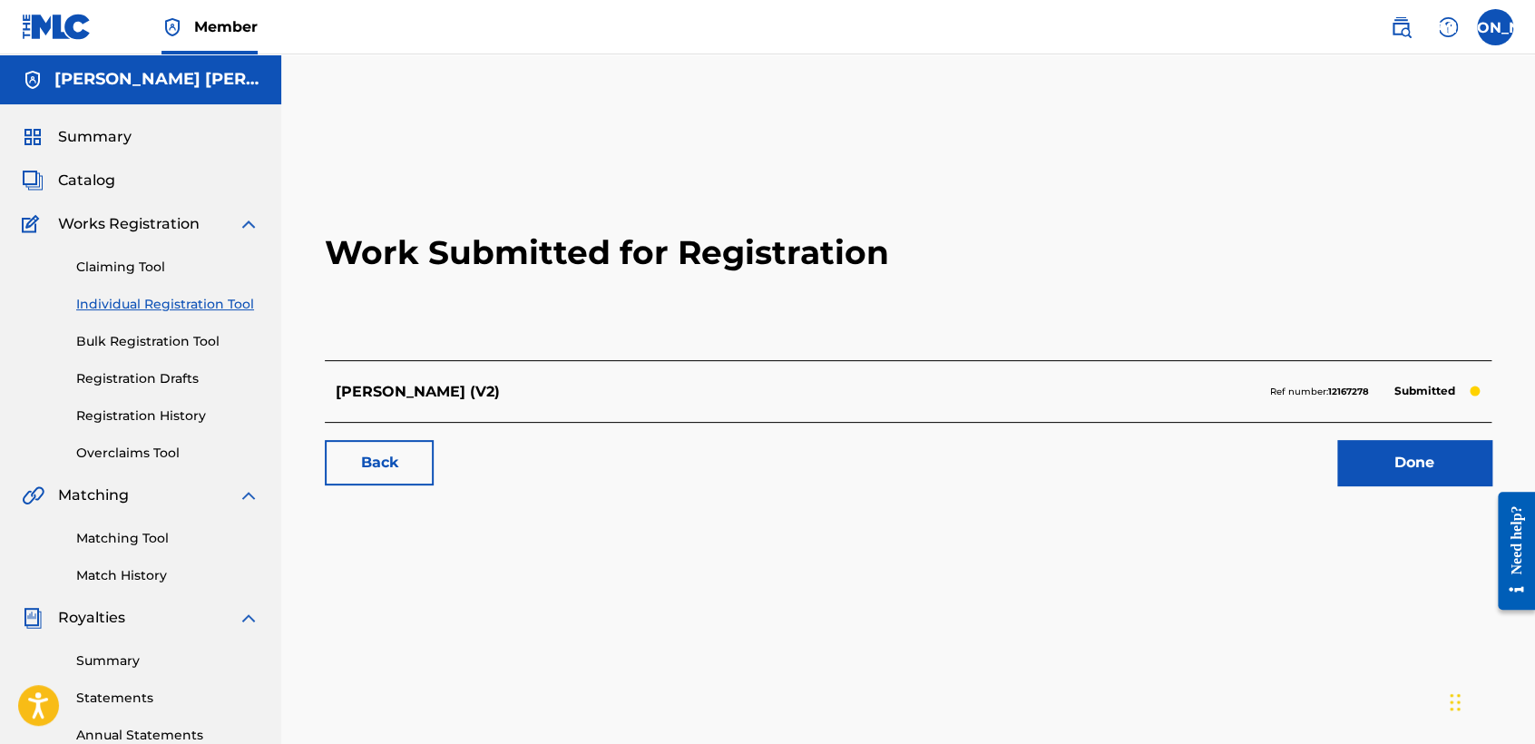
click at [243, 304] on link "Individual Registration Tool" at bounding box center [167, 304] width 183 height 19
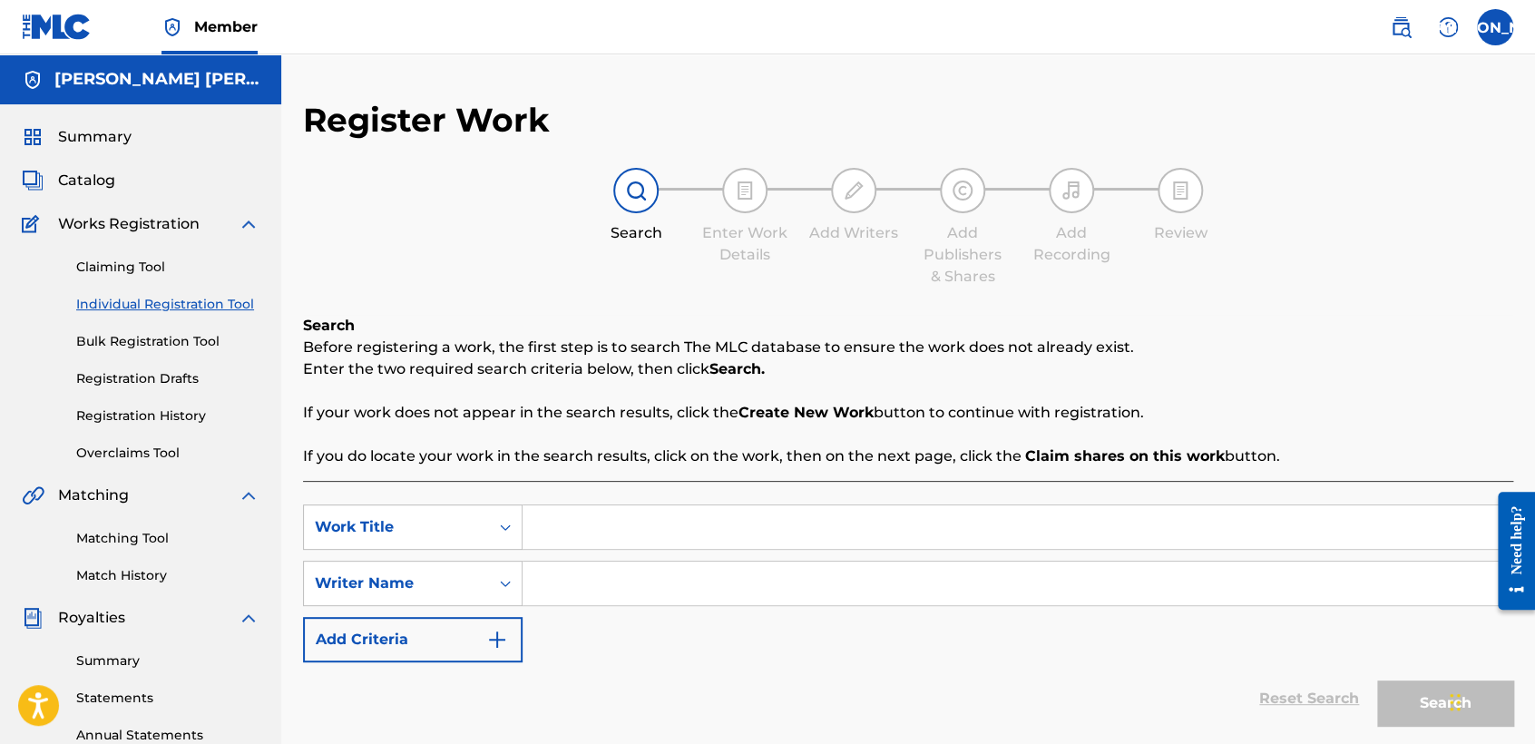
click at [580, 521] on input "Search Form" at bounding box center [1016, 527] width 989 height 44
paste input "Santa Muerte de Coin"
type input "Santa Muerte de Coin"
click at [629, 615] on div "SearchWithCriteriabe1abbd9-3dbc-4fb4-8a7f-bb1546b7a493 Work Title Santa Muerte …" at bounding box center [908, 583] width 1210 height 158
click at [630, 576] on input "Search Form" at bounding box center [1016, 583] width 989 height 44
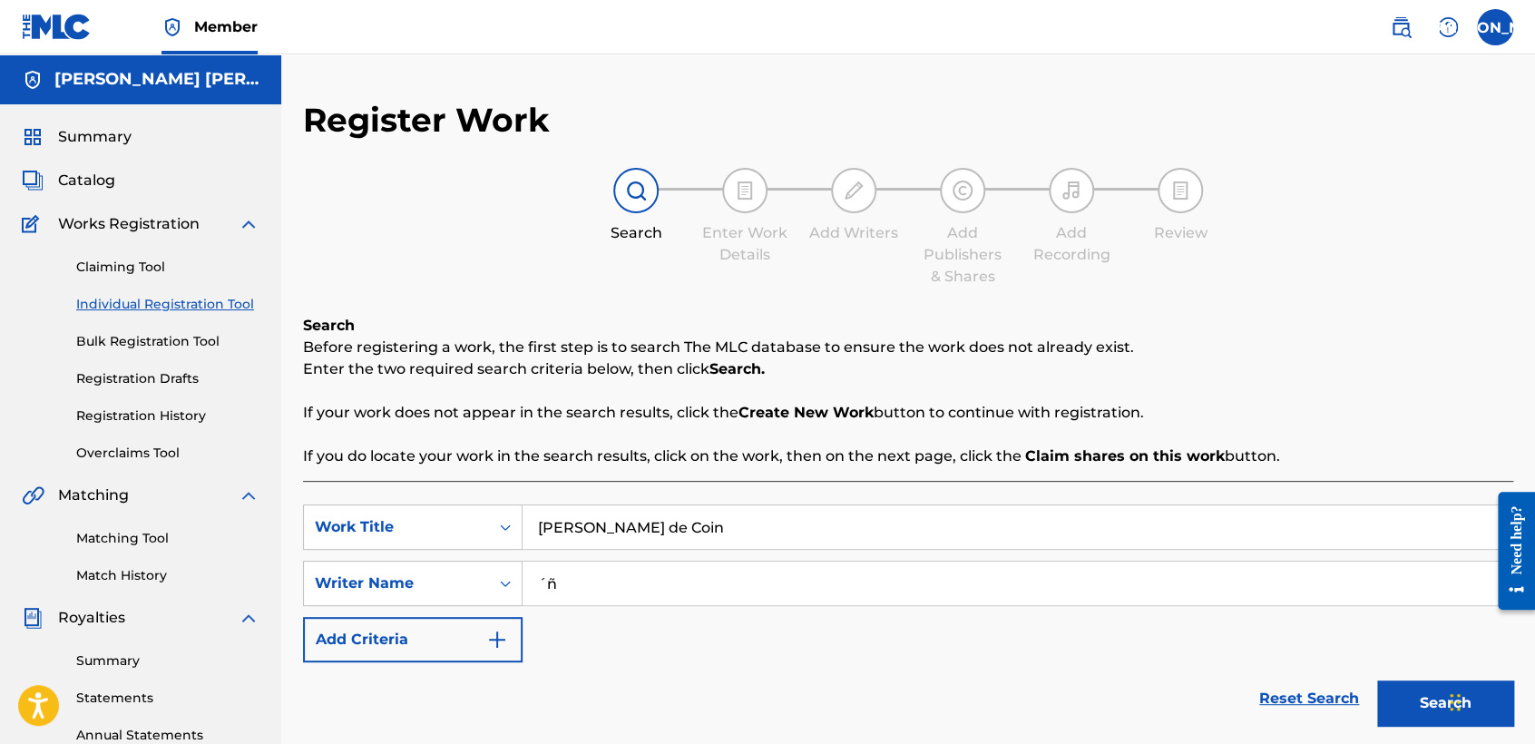
type input "´ñ"
click at [1408, 701] on button "Search" at bounding box center [1445, 702] width 136 height 45
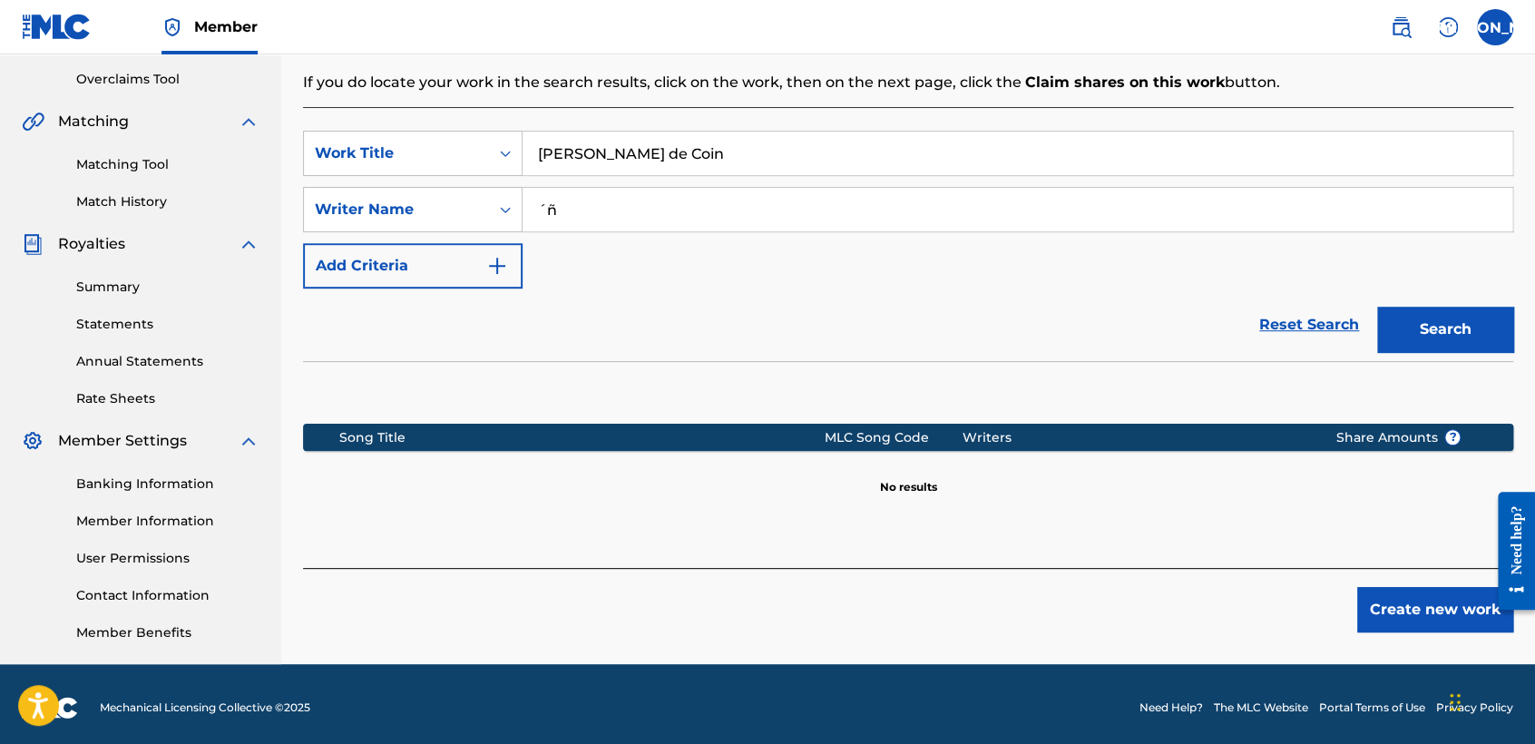
scroll to position [380, 0]
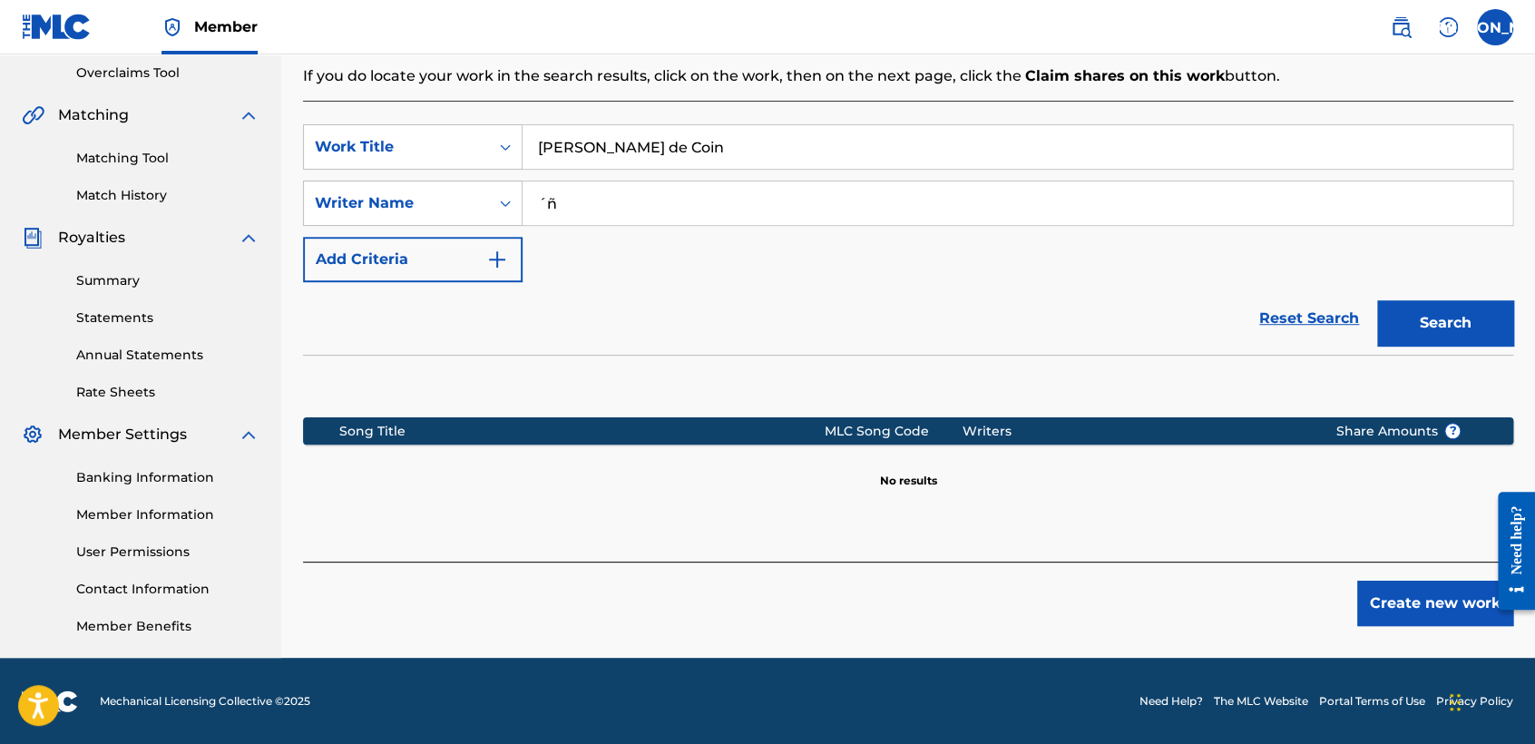
click at [1412, 622] on button "Create new work" at bounding box center [1435, 602] width 156 height 45
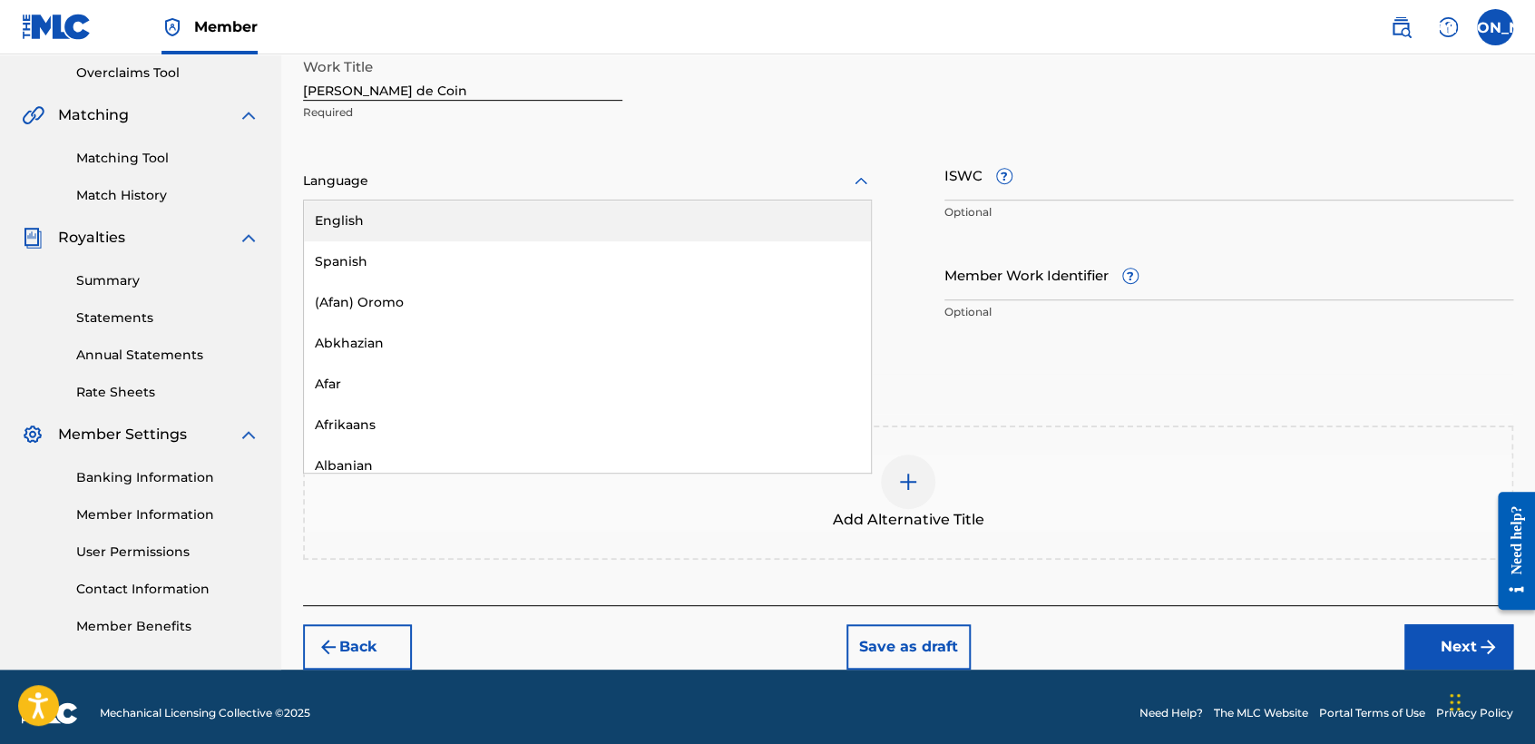
click at [733, 172] on div at bounding box center [587, 181] width 569 height 23
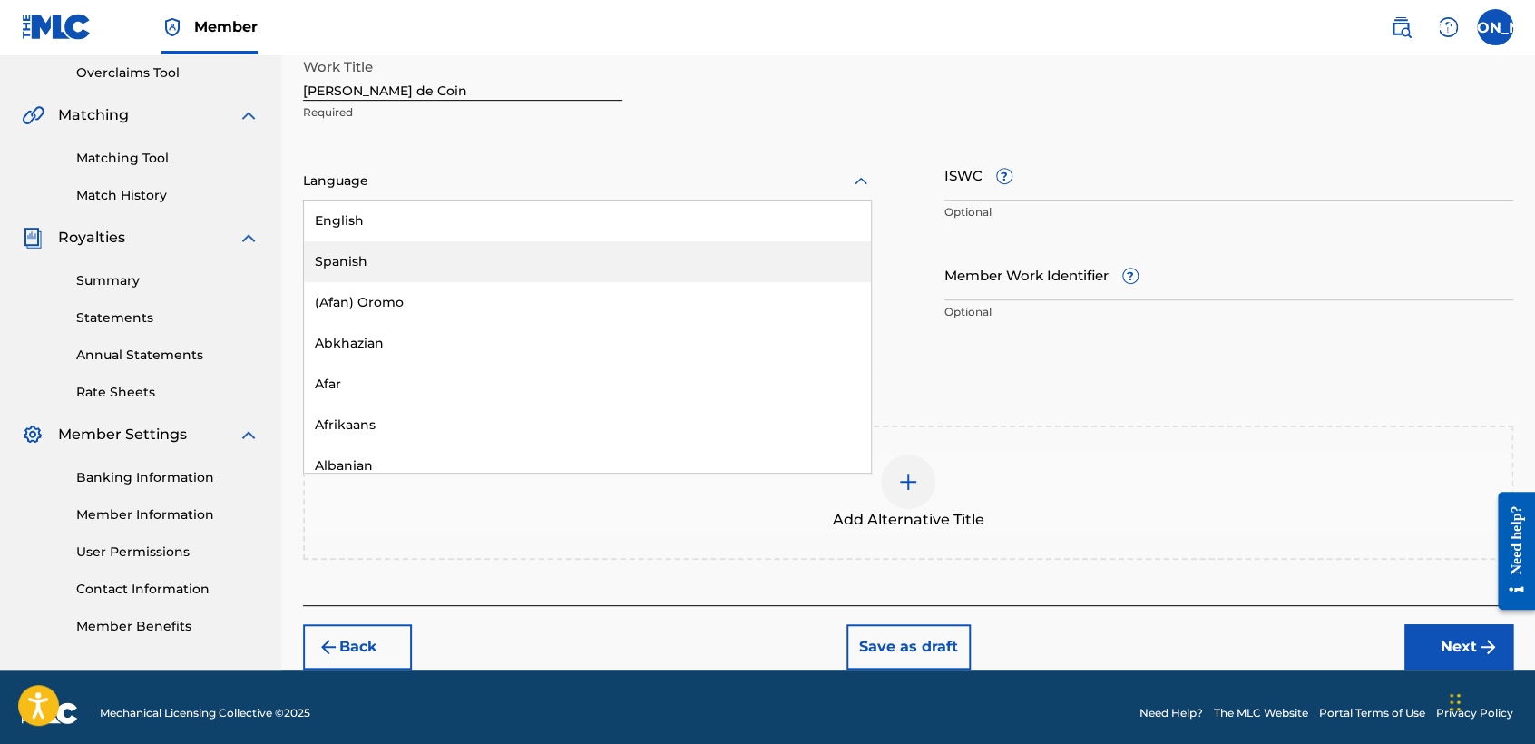
click at [522, 255] on div "Spanish" at bounding box center [587, 261] width 567 height 41
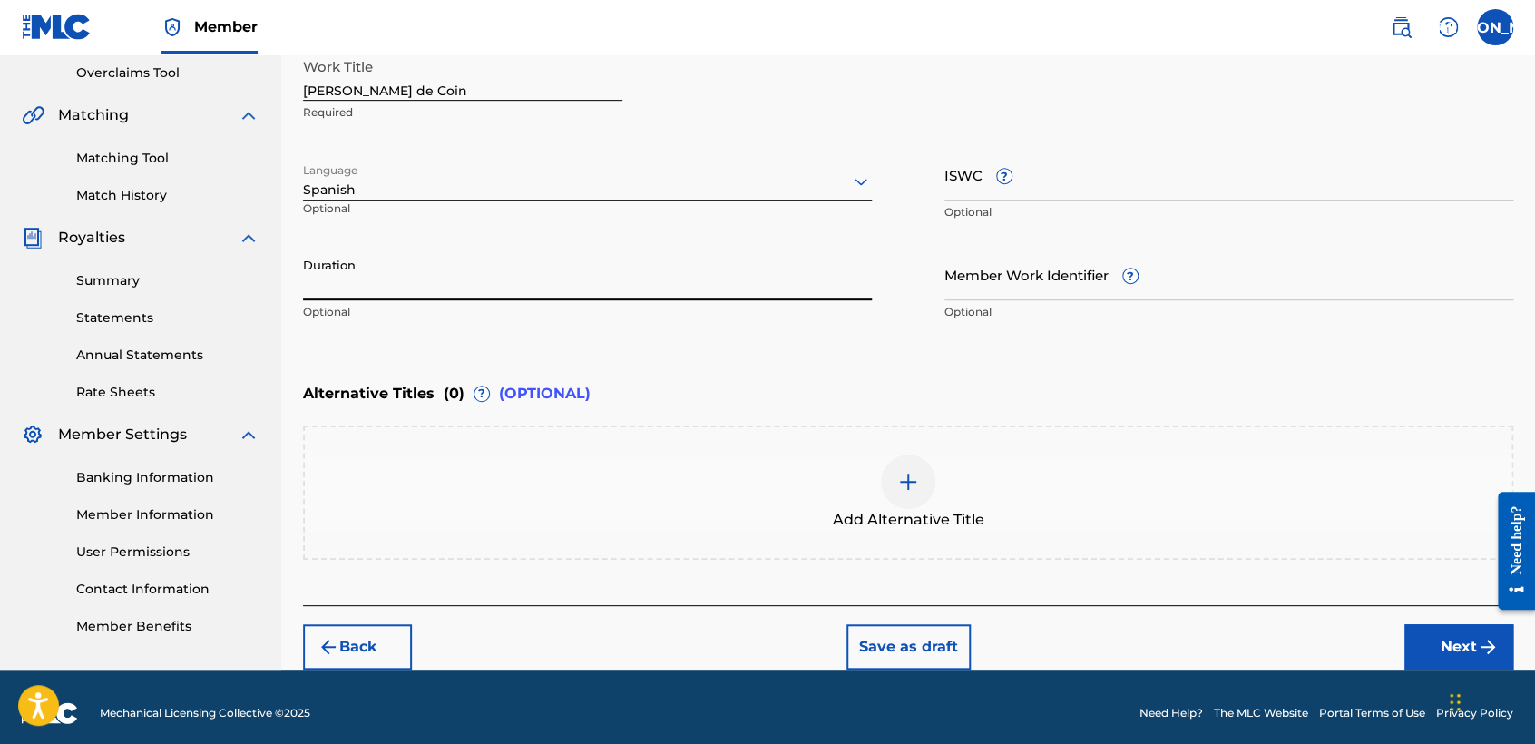
click at [522, 255] on input "Duration" at bounding box center [587, 274] width 569 height 52
type input "03:38"
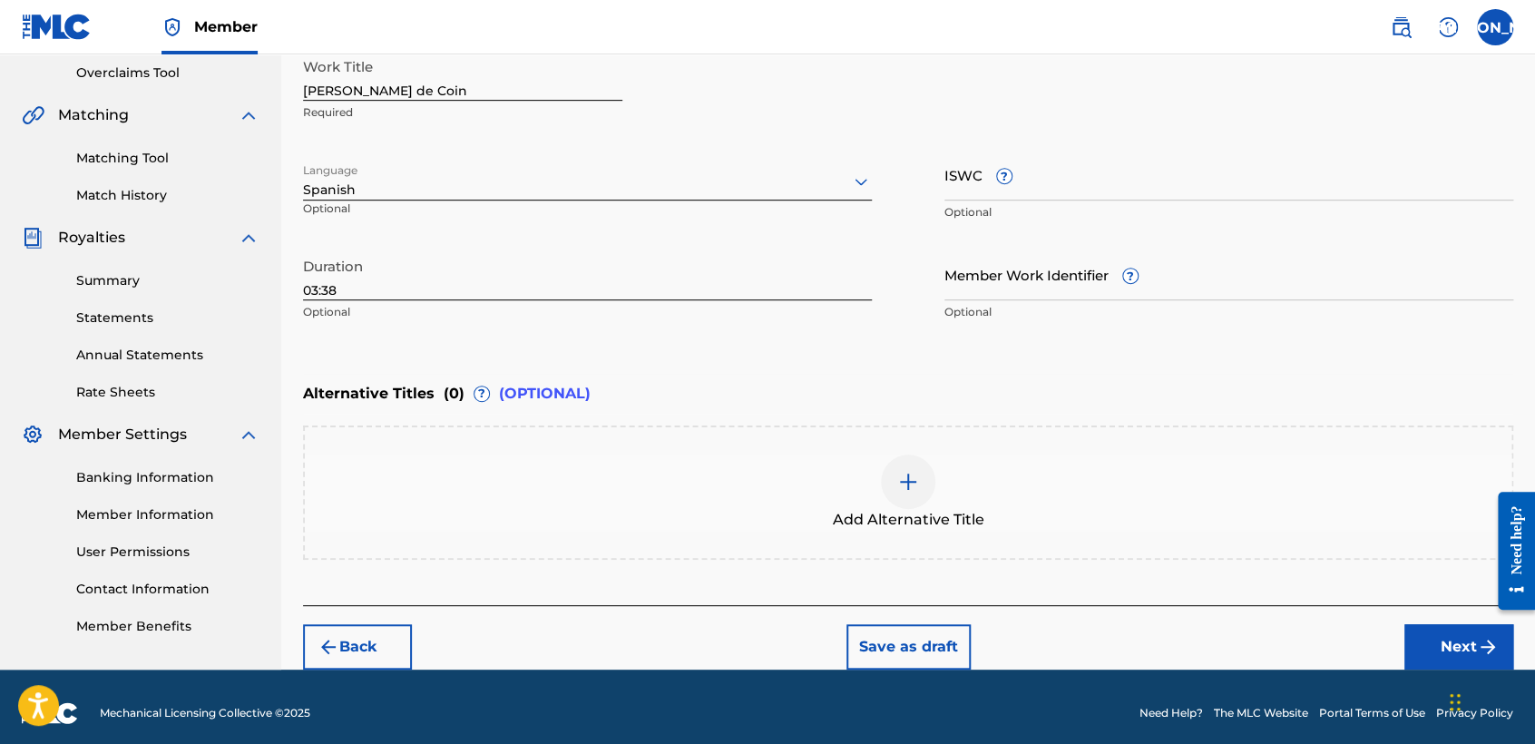
click at [1465, 649] on button "Next" at bounding box center [1458, 646] width 109 height 45
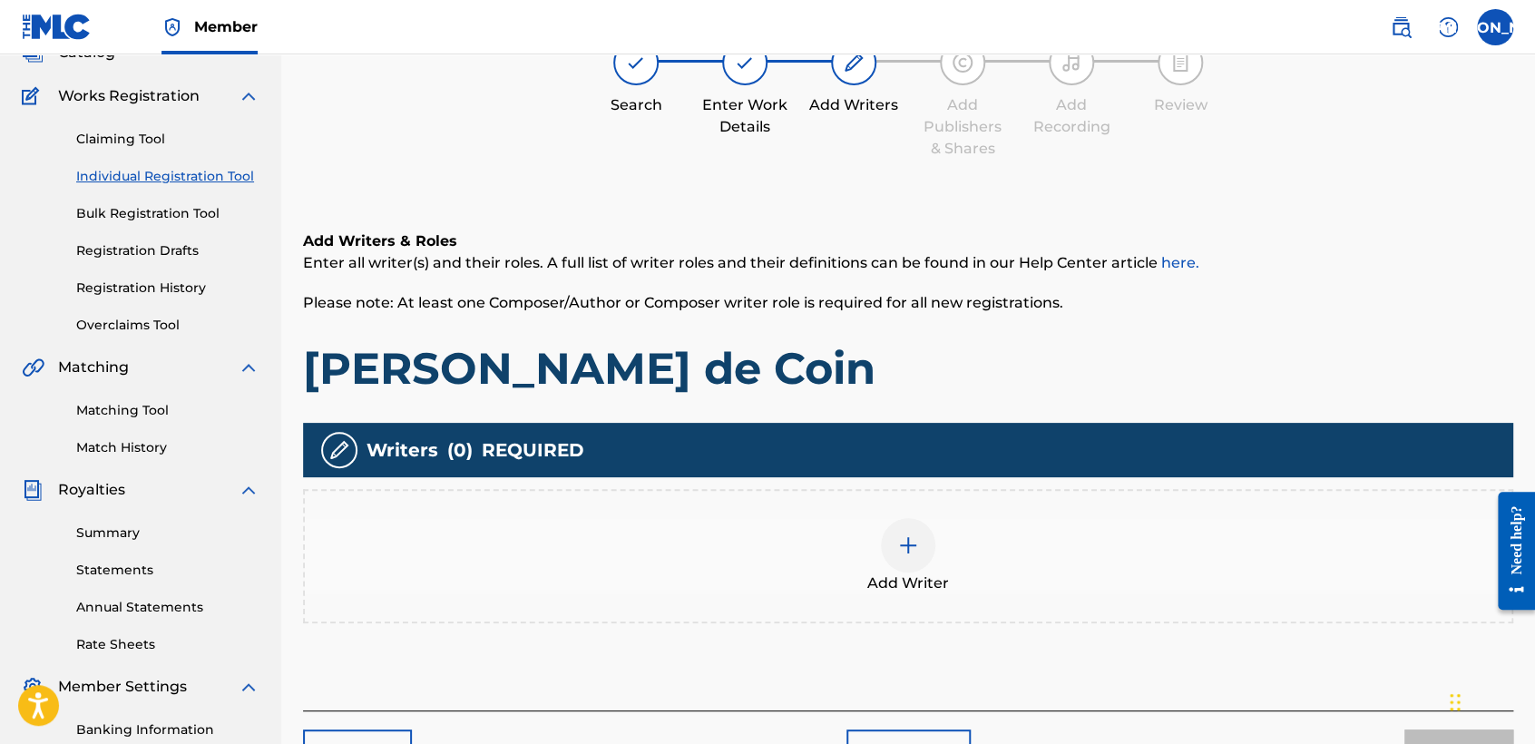
scroll to position [81, 0]
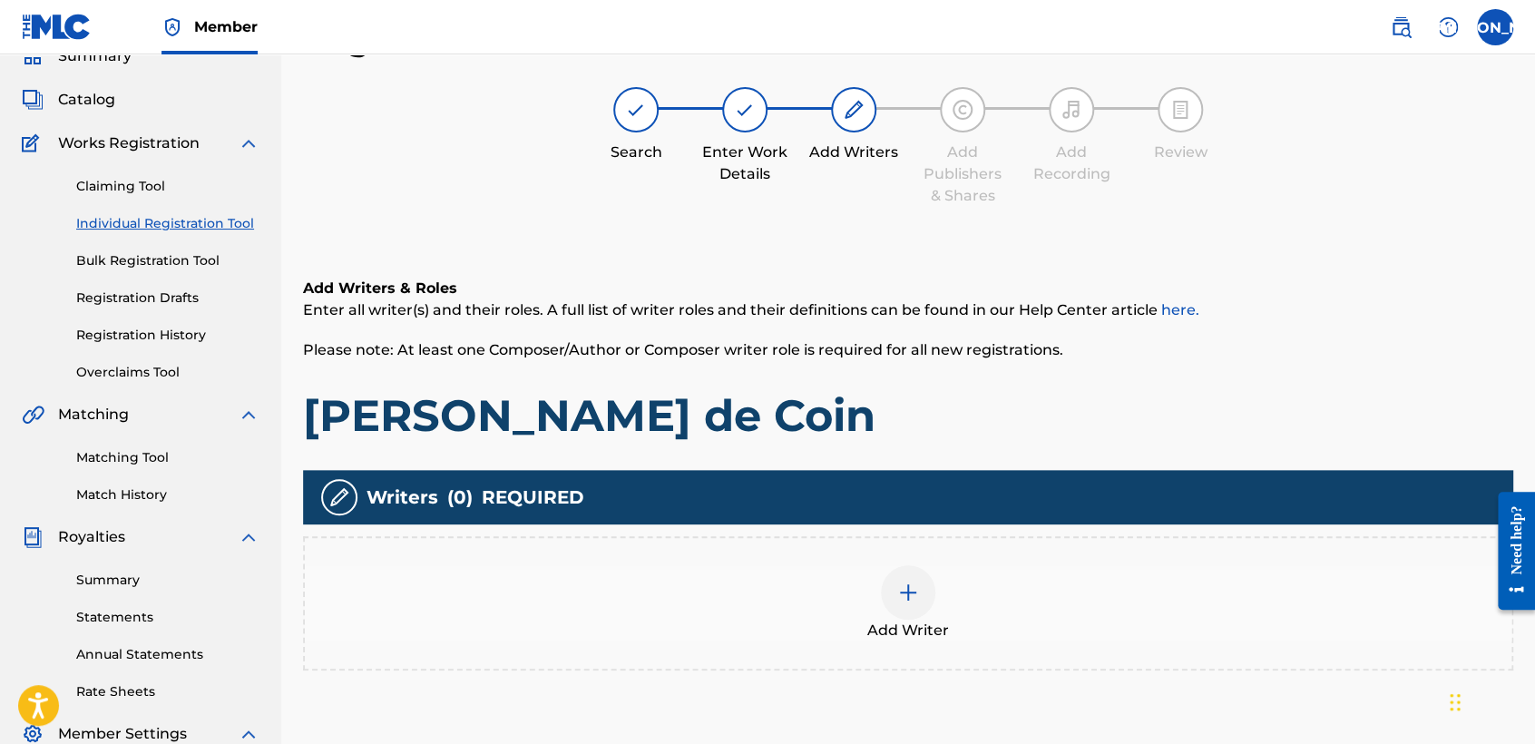
click at [921, 628] on span "Add Writer" at bounding box center [908, 630] width 82 height 22
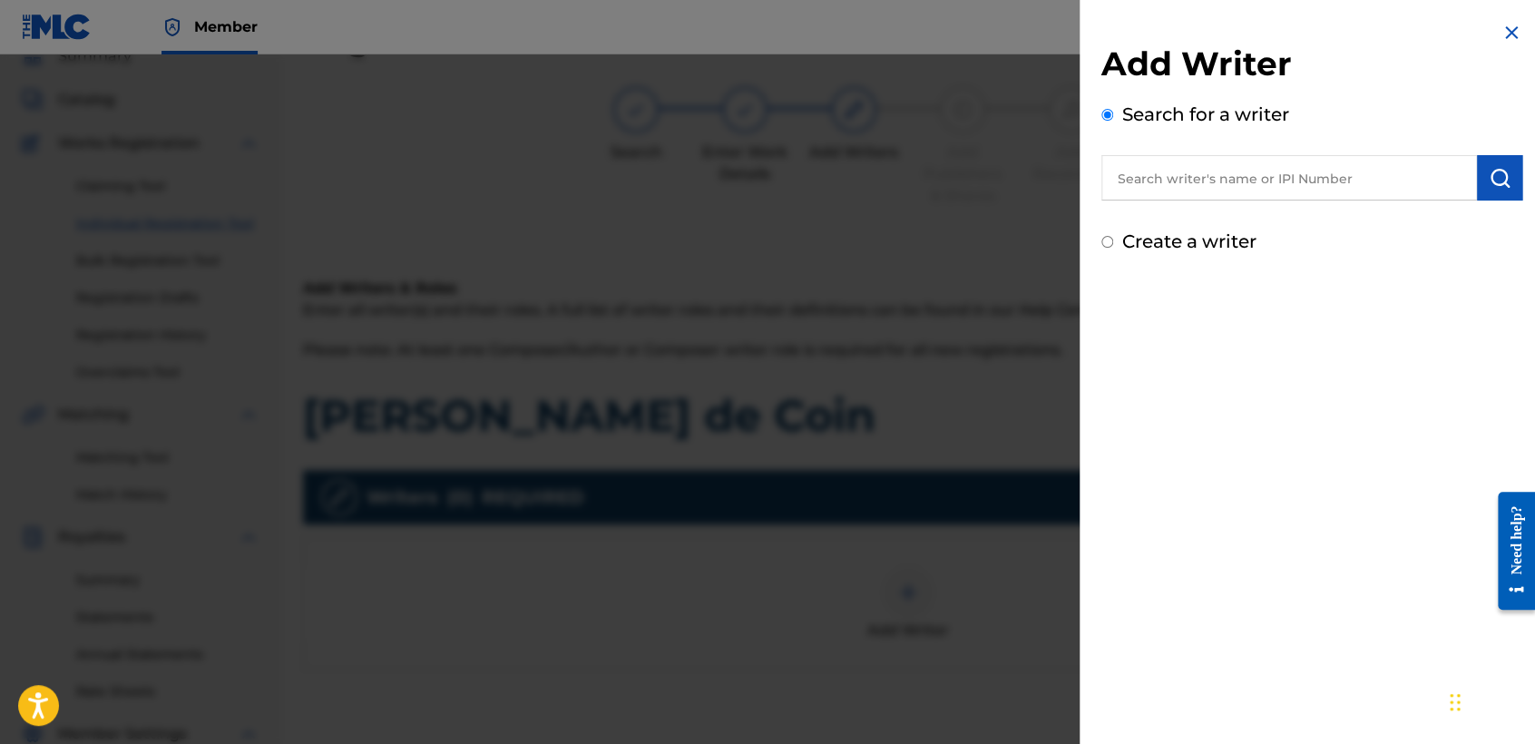
click at [1109, 241] on input "Create a writer" at bounding box center [1107, 242] width 12 height 12
radio input "false"
radio input "true"
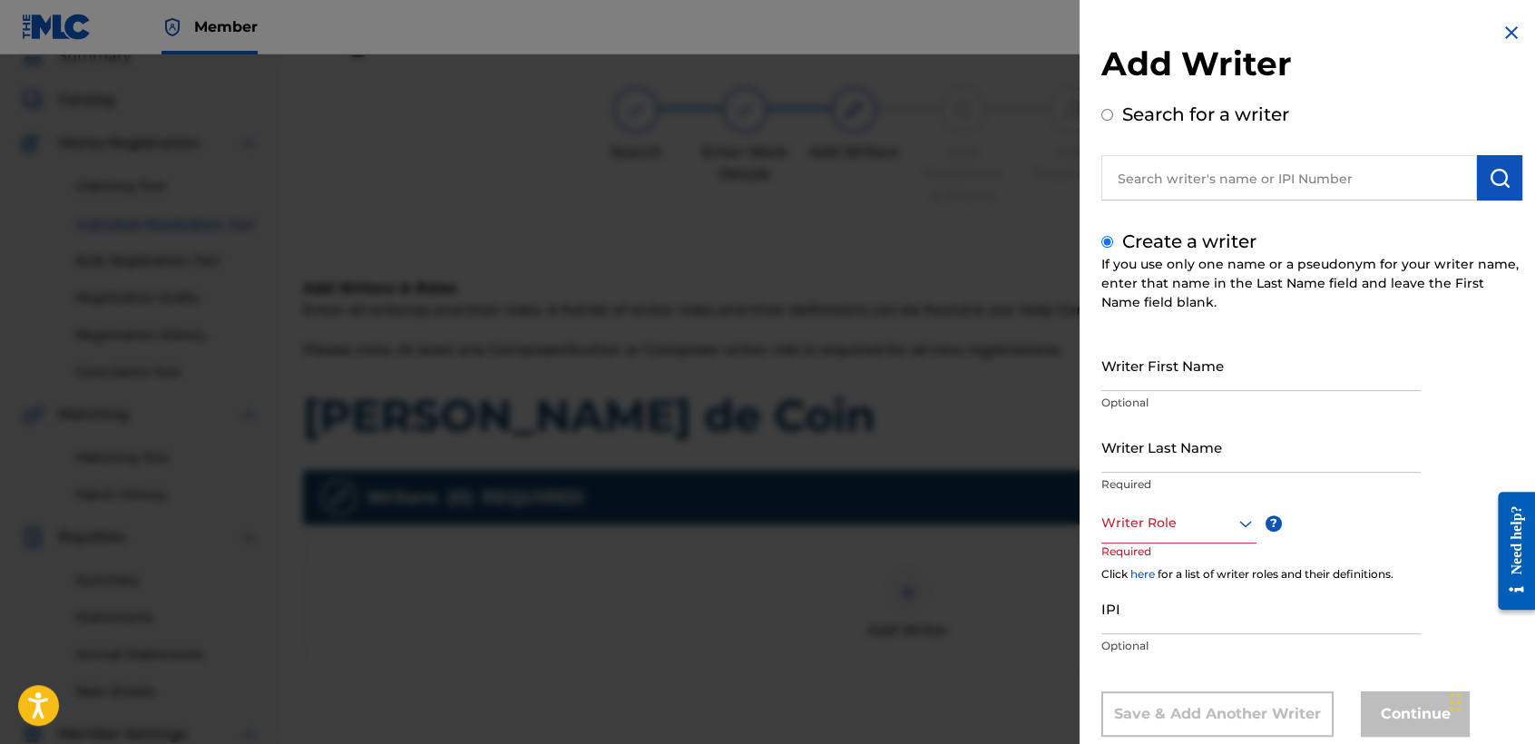
click at [1196, 370] on input "Writer First Name" at bounding box center [1260, 365] width 319 height 52
type input "Jose Osvaldo"
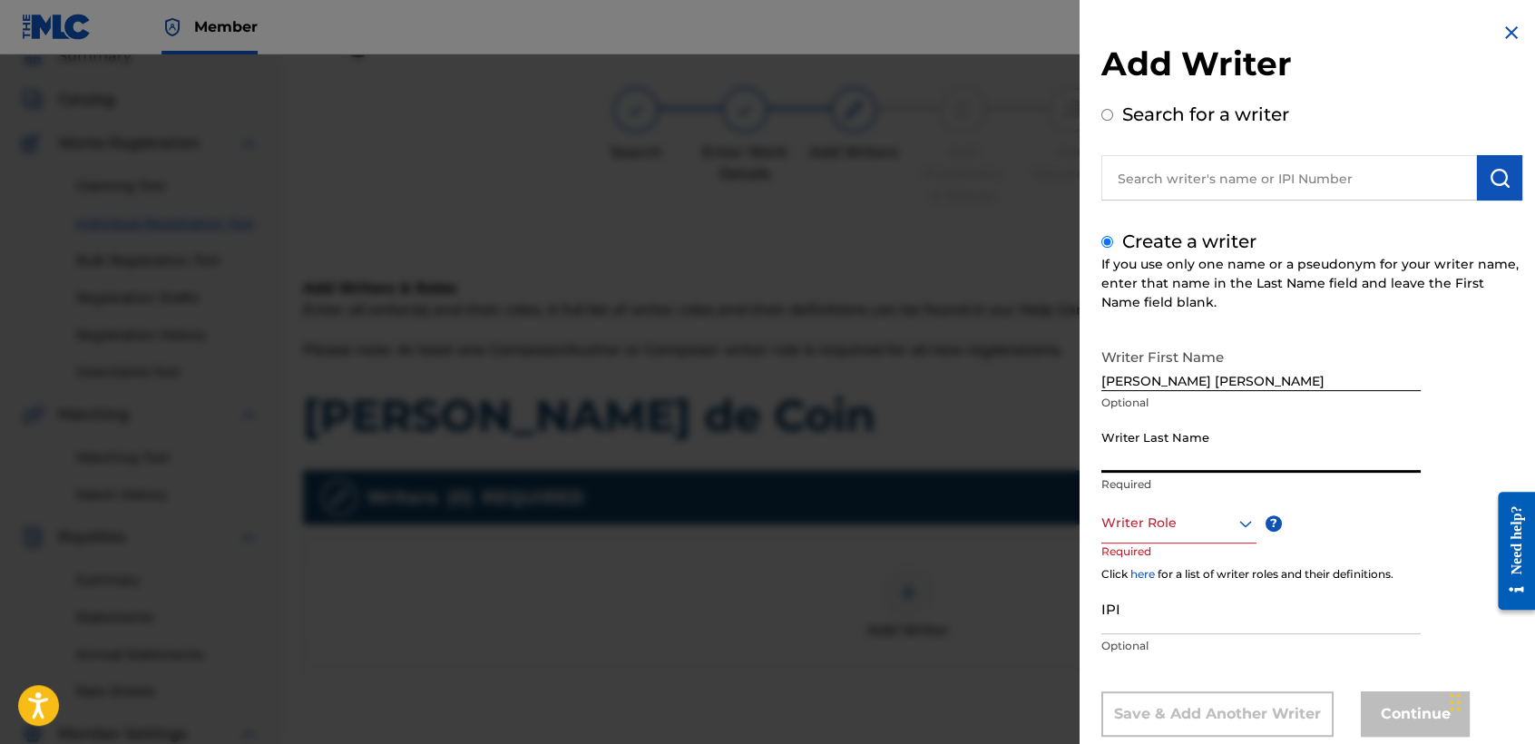
click at [1169, 456] on input "Writer Last Name" at bounding box center [1260, 447] width 319 height 52
type input "Arriaga Valdez"
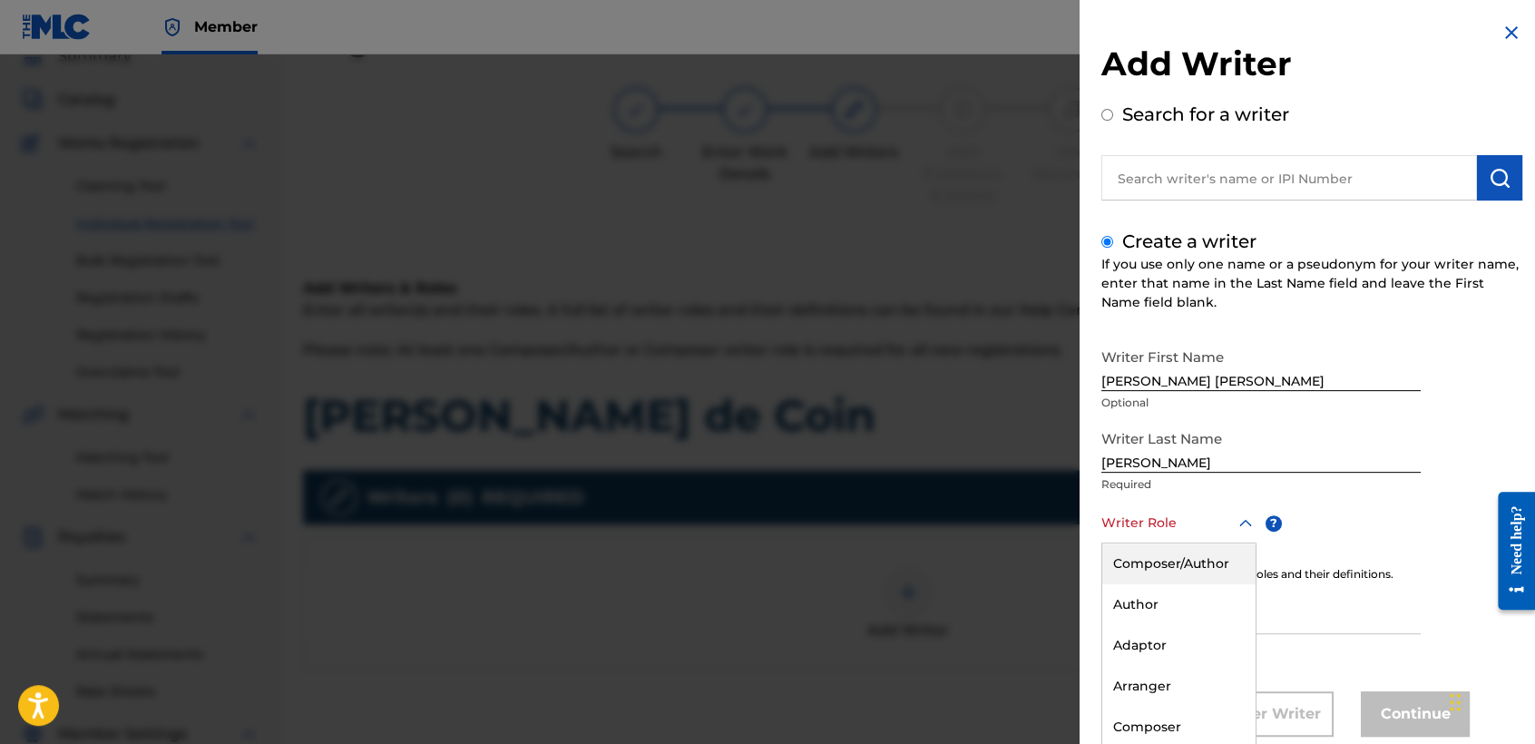
click at [1181, 513] on div "8 results available. Use Up and Down to choose options, press Enter to select t…" at bounding box center [1178, 522] width 155 height 41
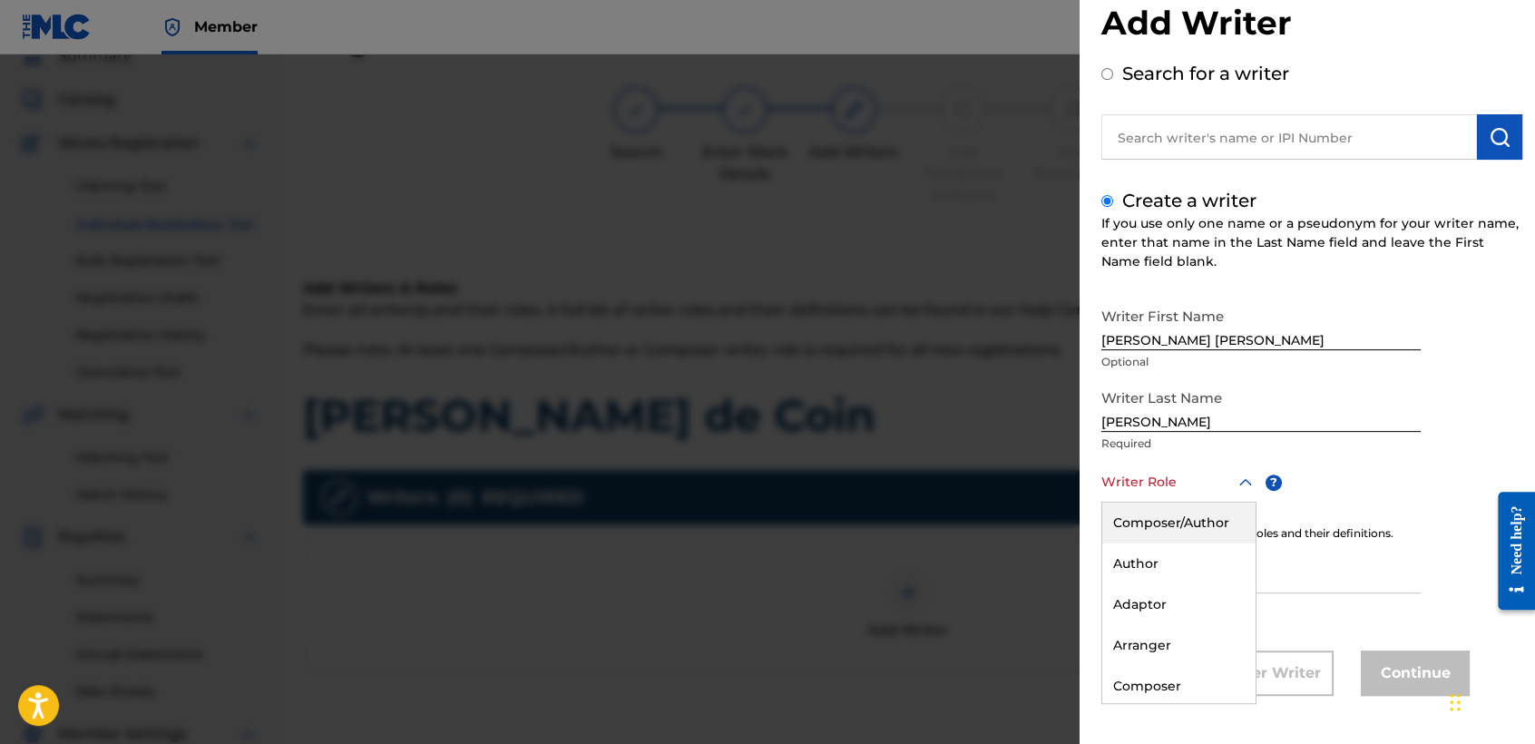
click at [1181, 513] on div "Composer/Author" at bounding box center [1178, 522] width 153 height 41
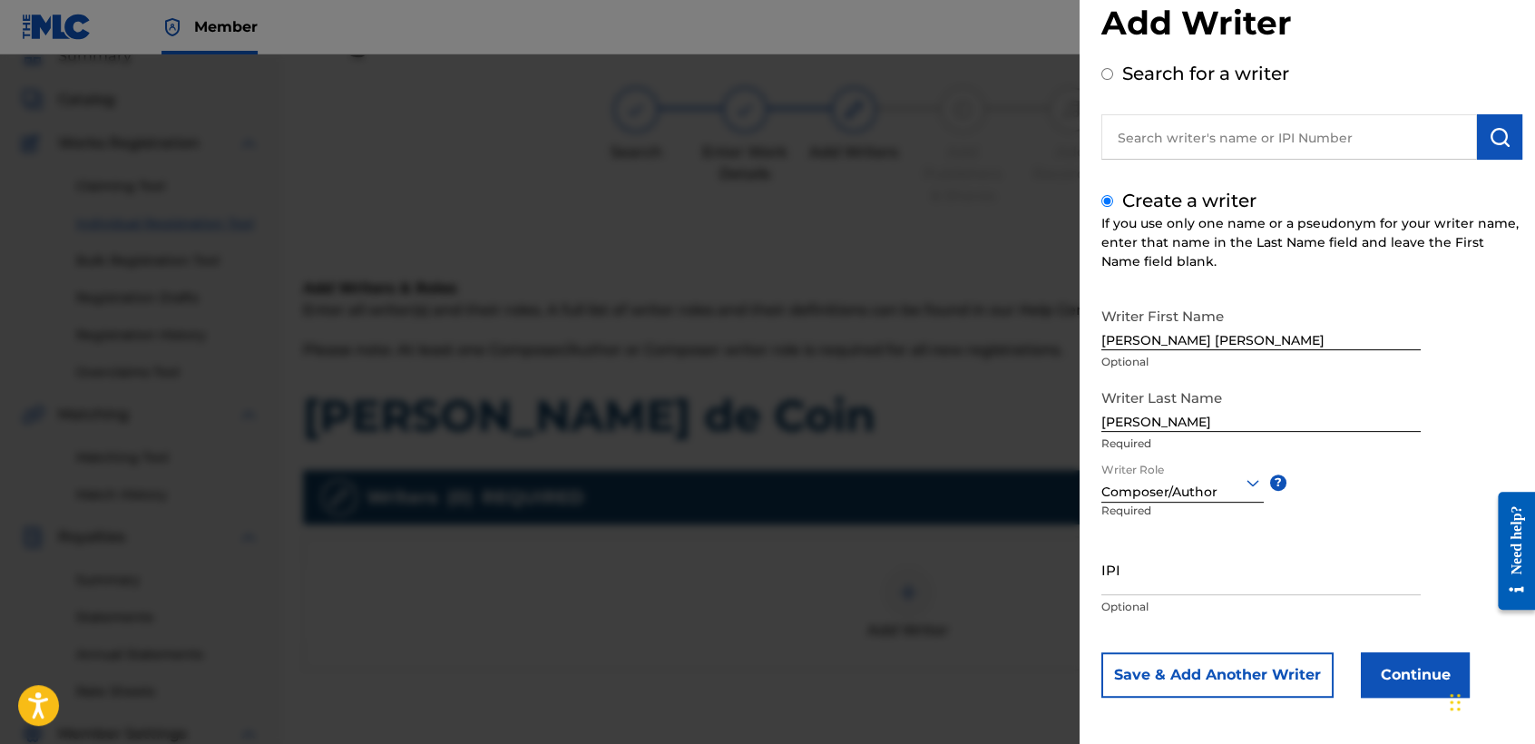
click at [1385, 684] on button "Continue" at bounding box center [1414, 674] width 109 height 45
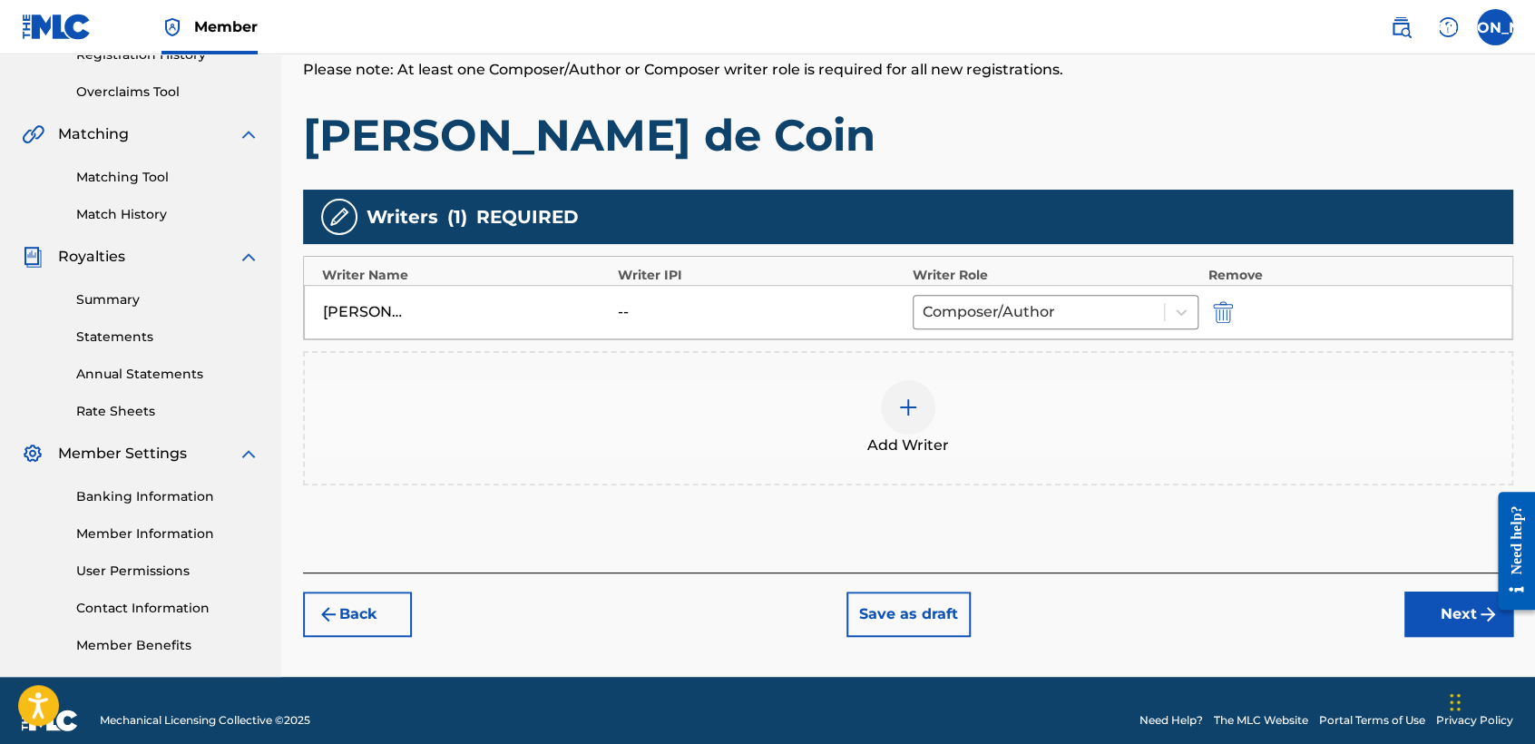
scroll to position [380, 0]
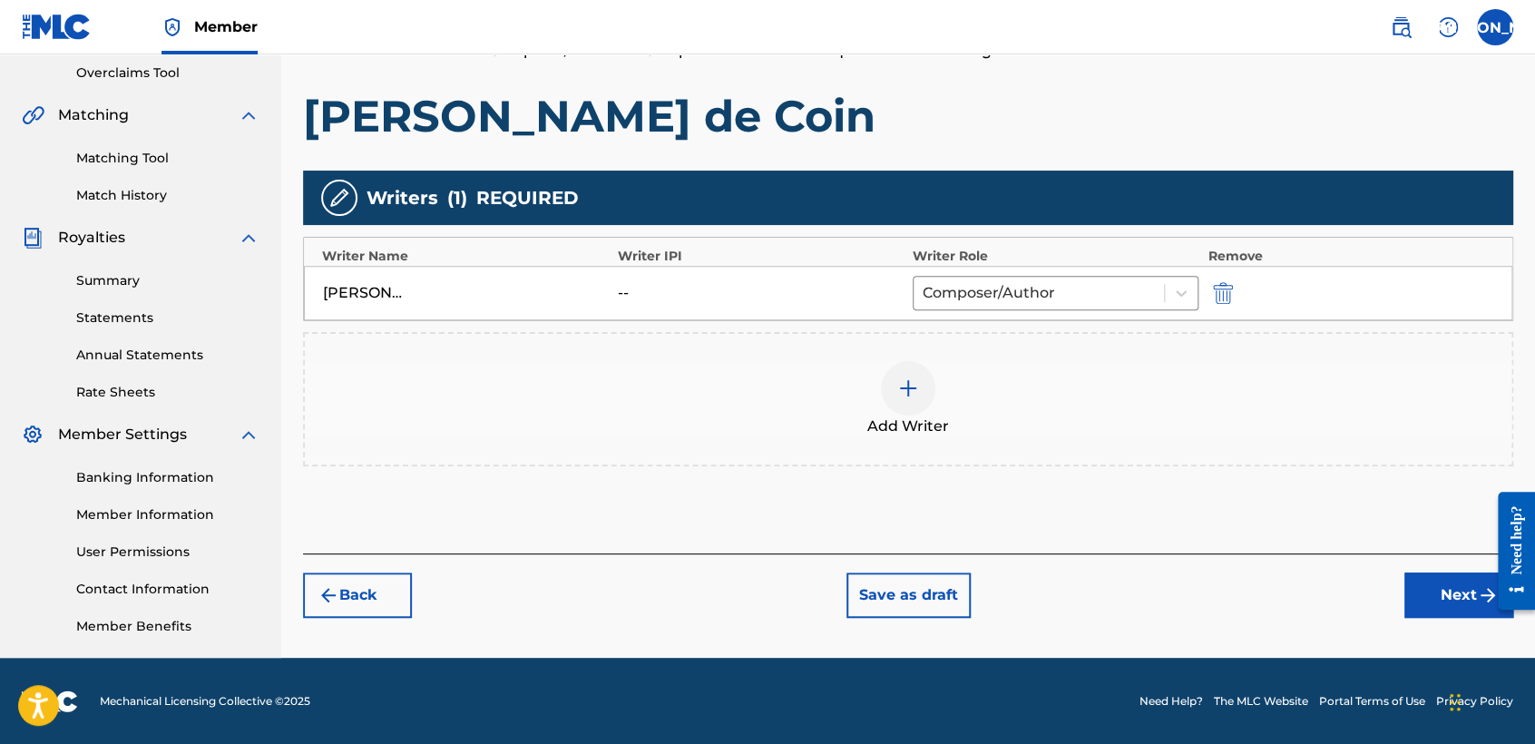
click at [1423, 604] on button "Next" at bounding box center [1458, 594] width 109 height 45
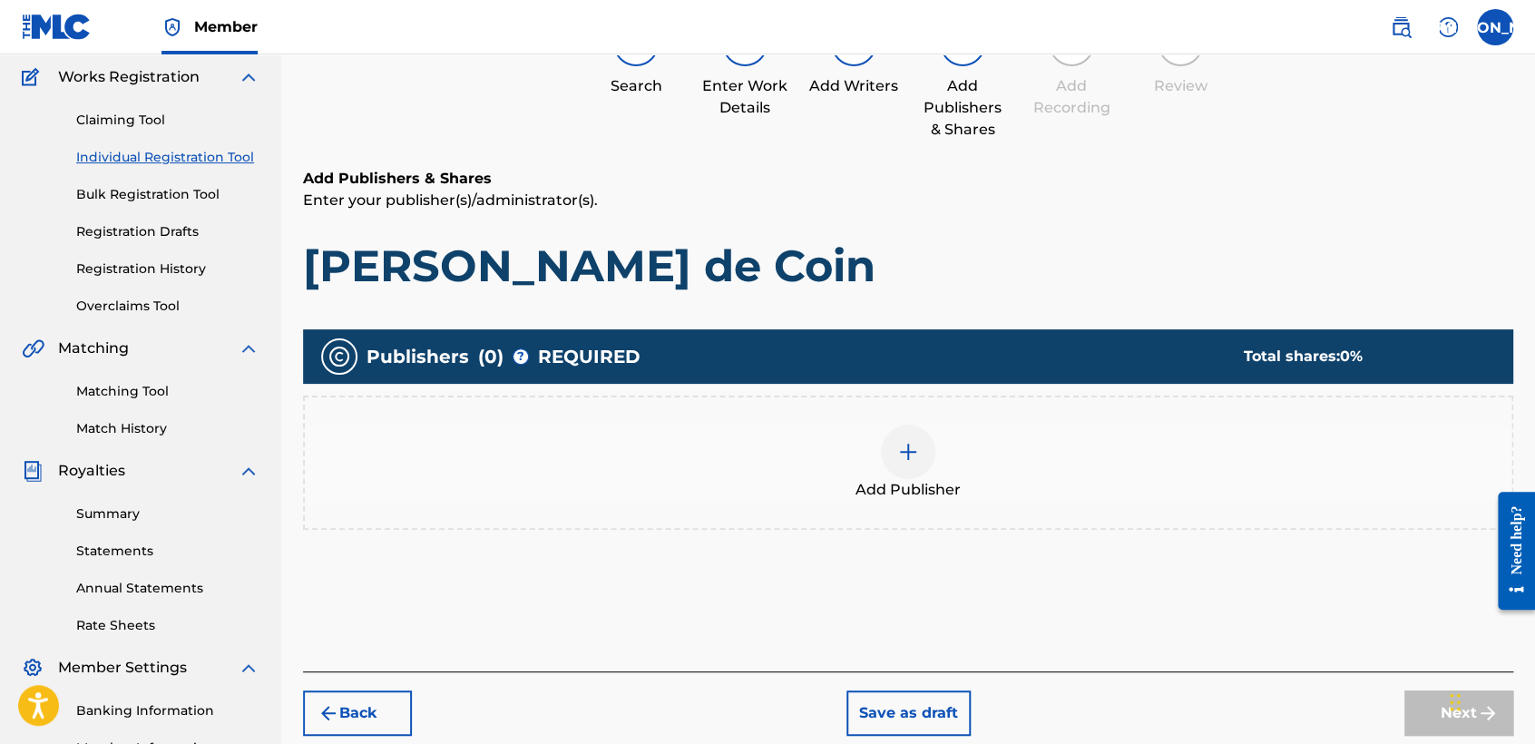
scroll to position [81, 0]
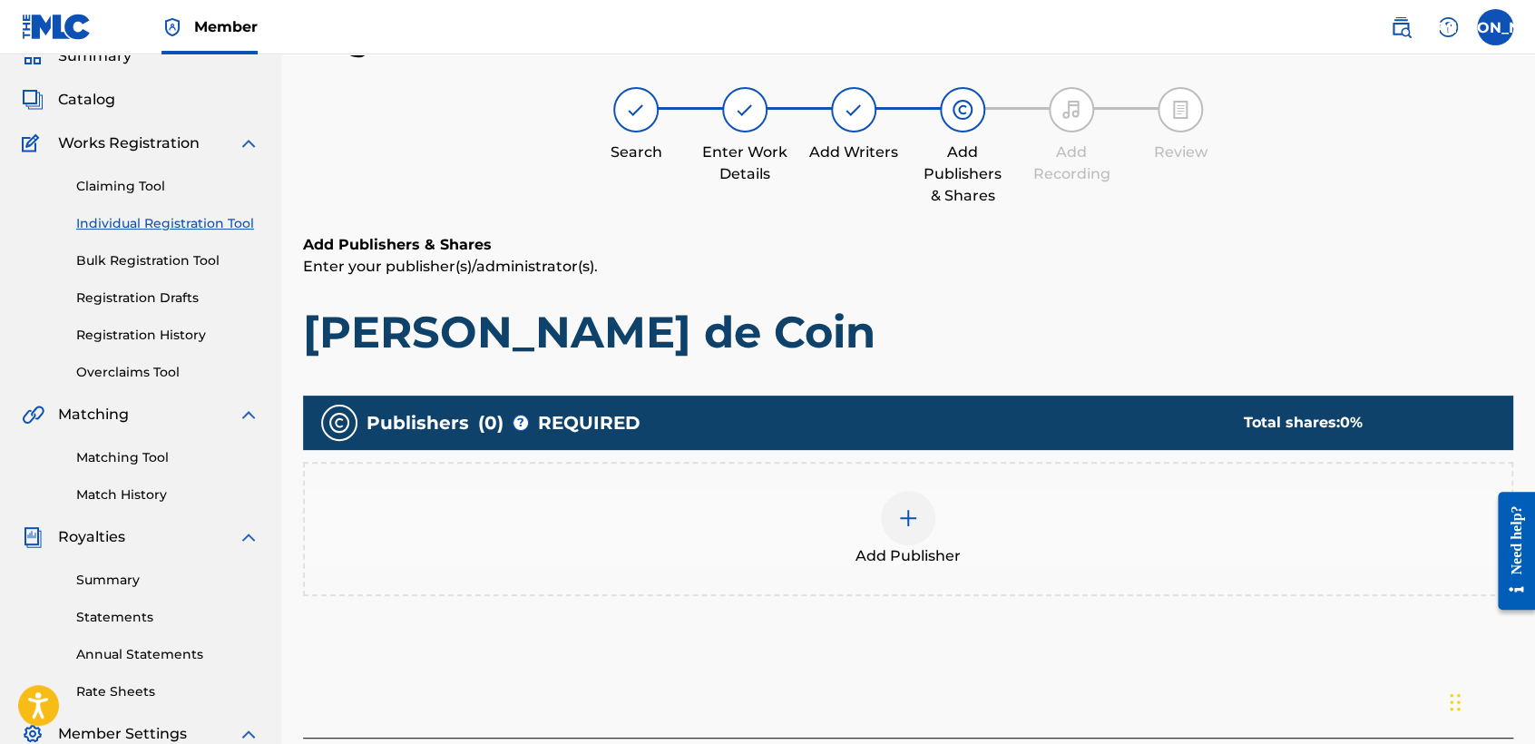
click at [911, 541] on div at bounding box center [908, 518] width 54 height 54
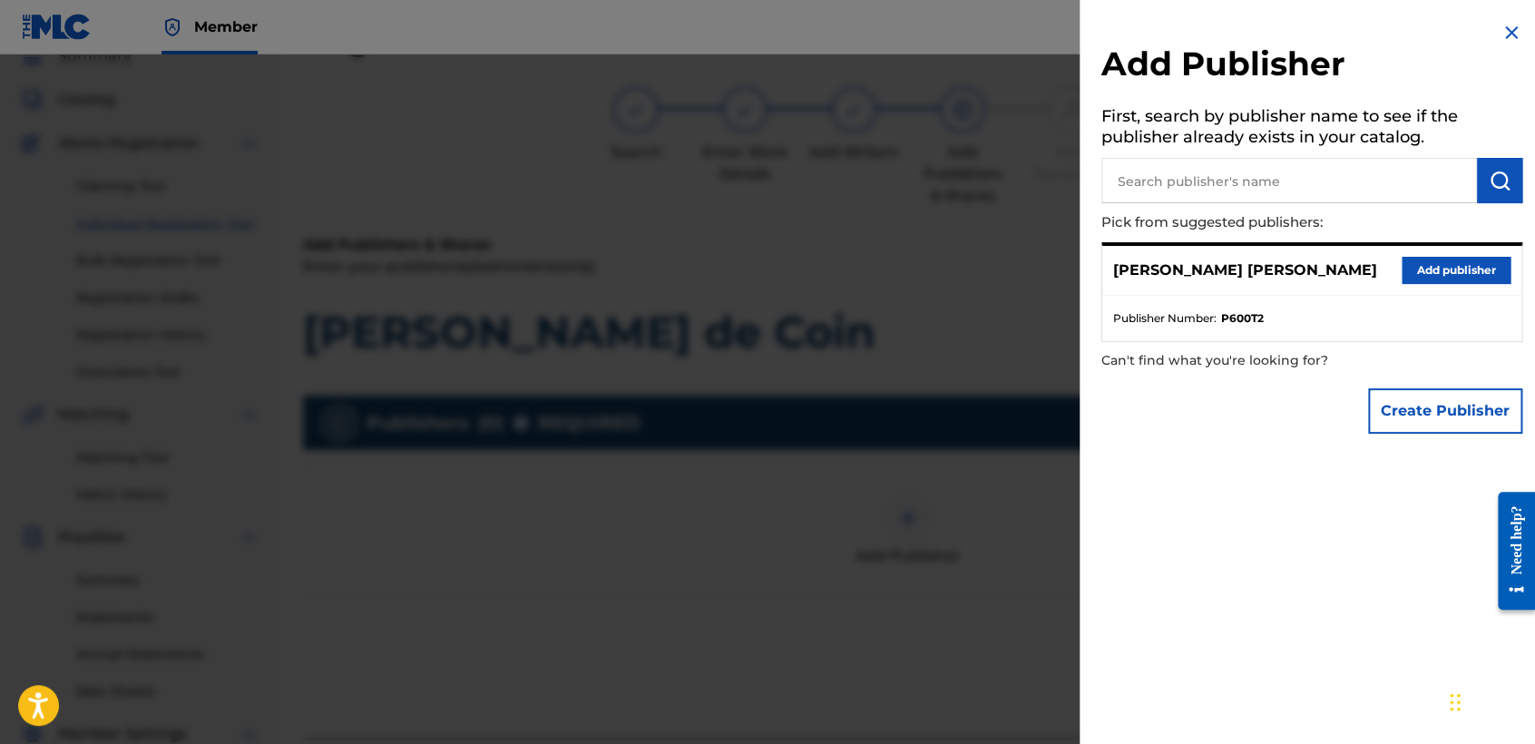
click at [1401, 272] on button "Add publisher" at bounding box center [1455, 270] width 109 height 27
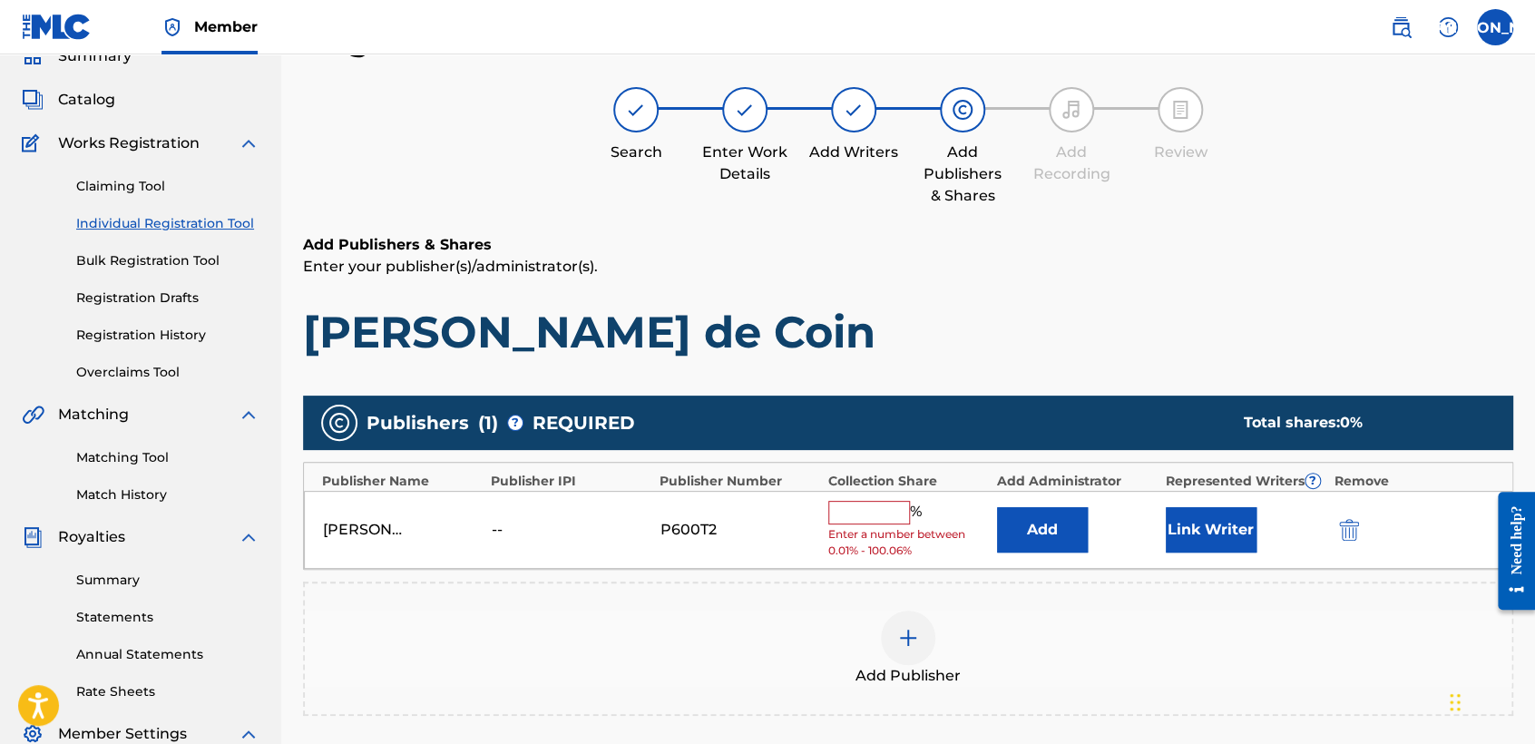
click at [884, 507] on input "text" at bounding box center [869, 513] width 82 height 24
type input "50"
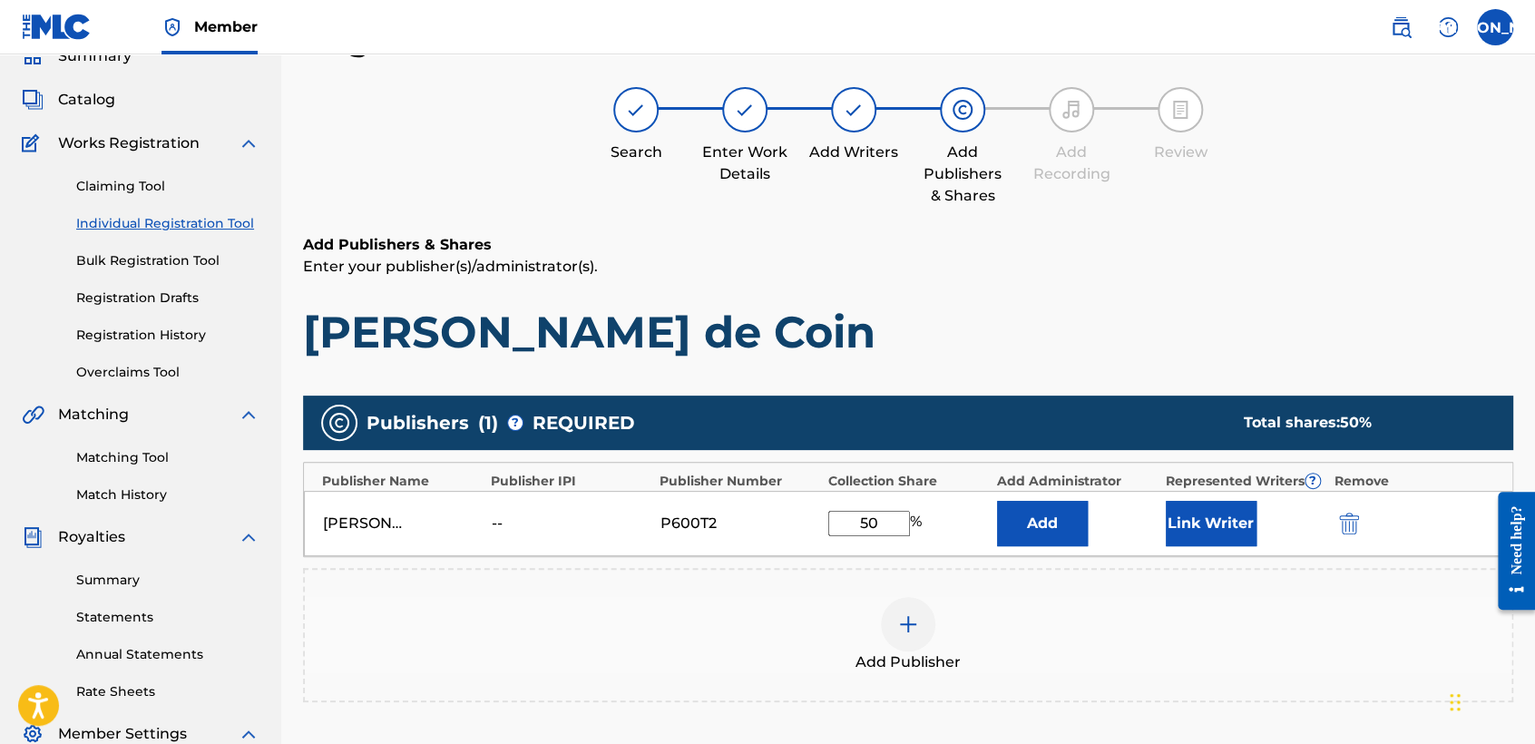
click at [1223, 514] on button "Link Writer" at bounding box center [1210, 523] width 91 height 45
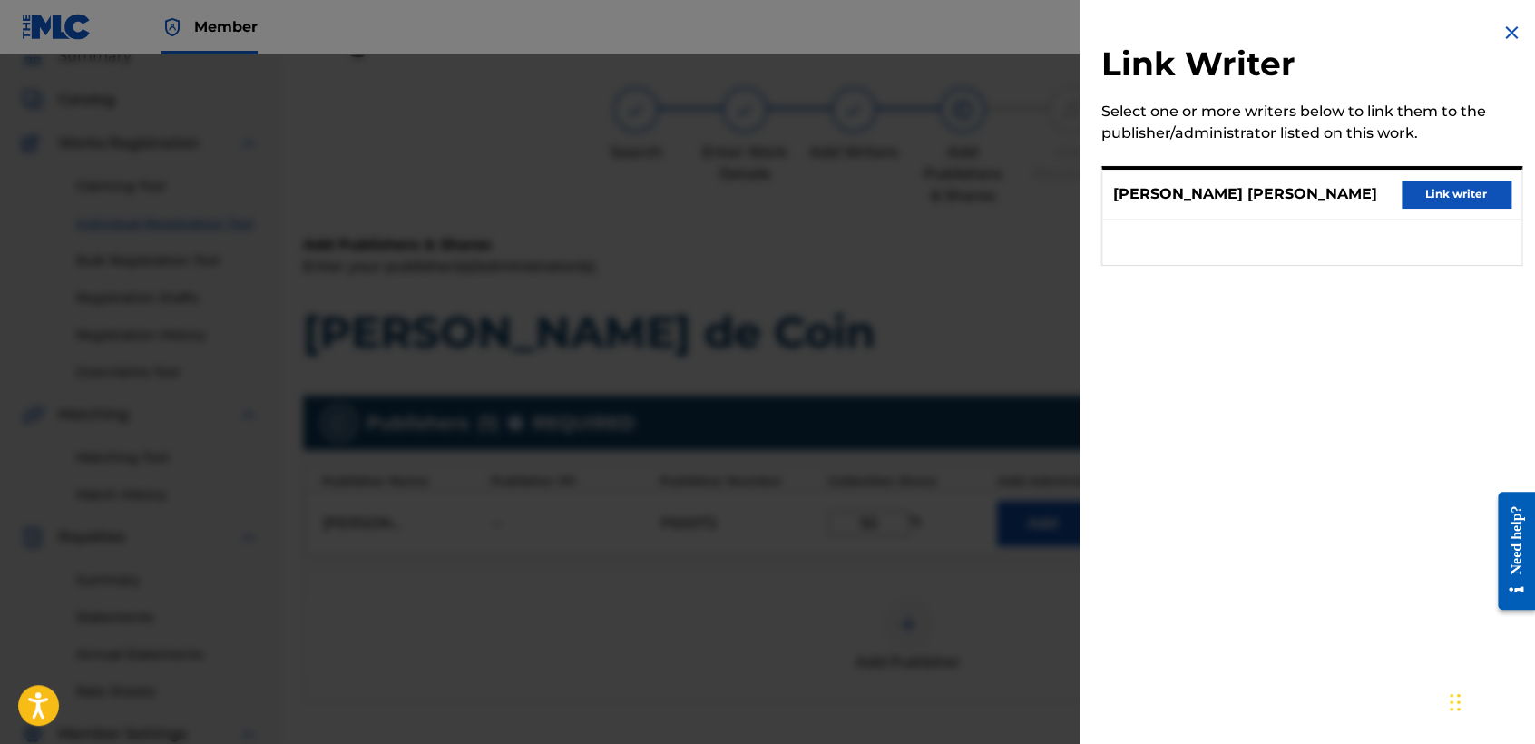
click at [1406, 206] on button "Link writer" at bounding box center [1455, 193] width 109 height 27
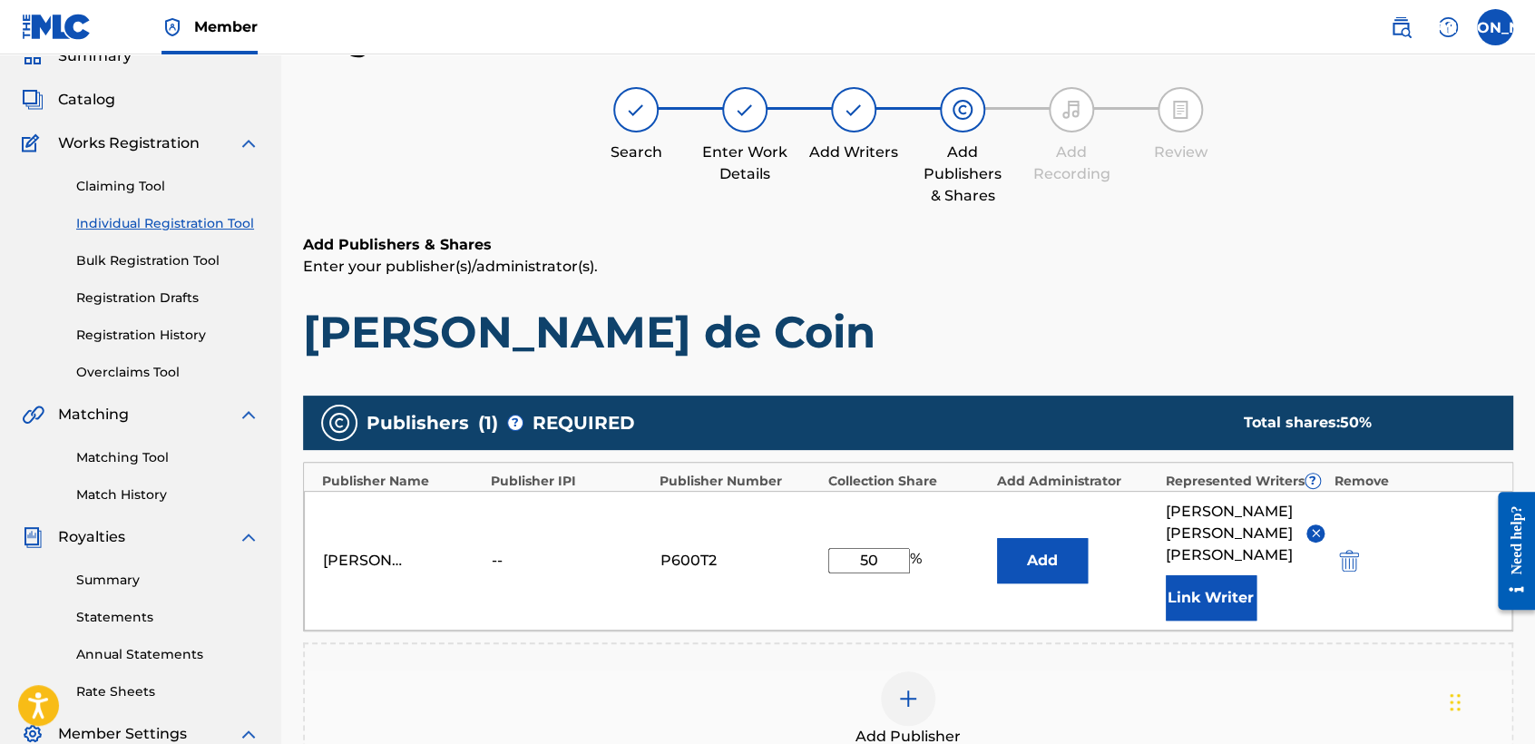
click at [1288, 248] on h6 "Add Publishers & Shares" at bounding box center [908, 245] width 1210 height 22
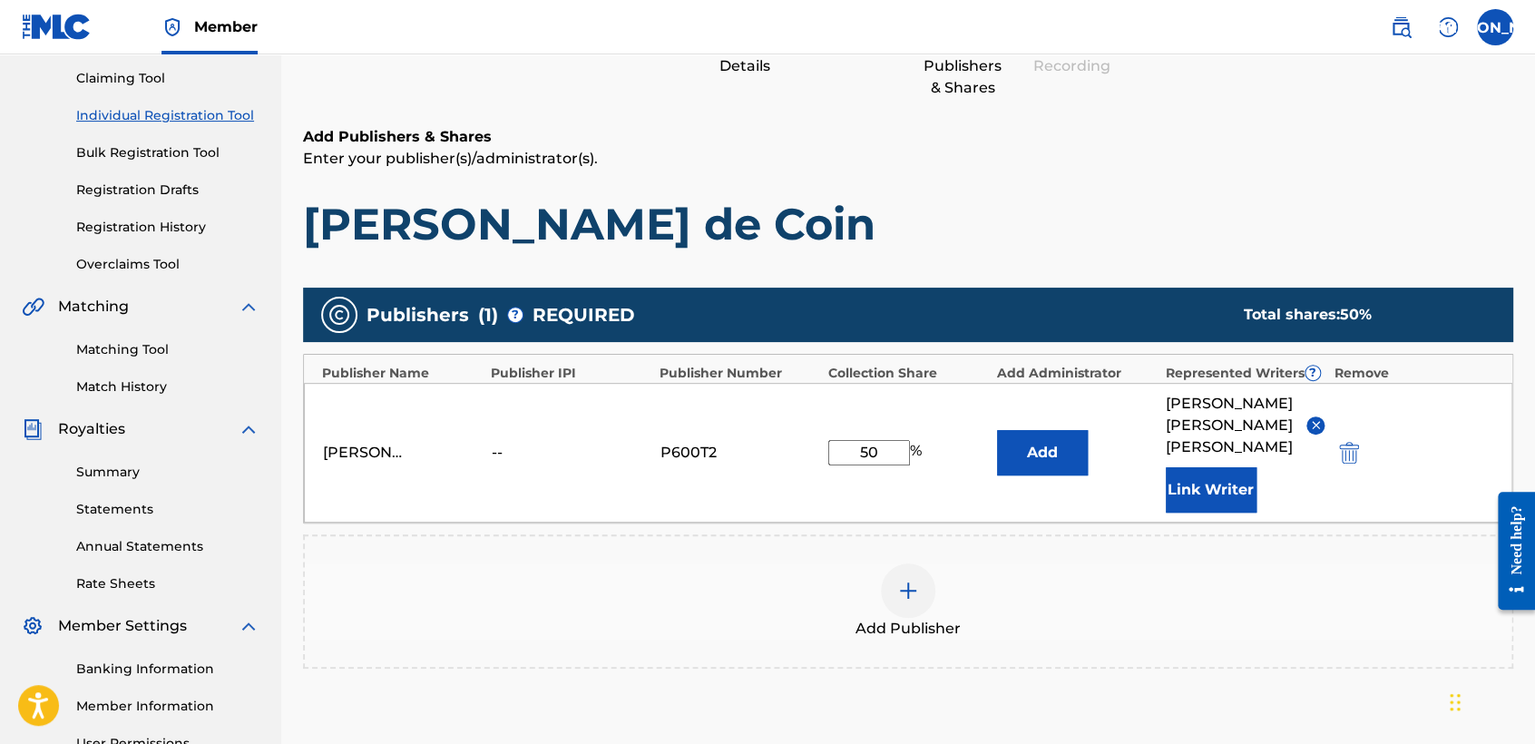
scroll to position [383, 0]
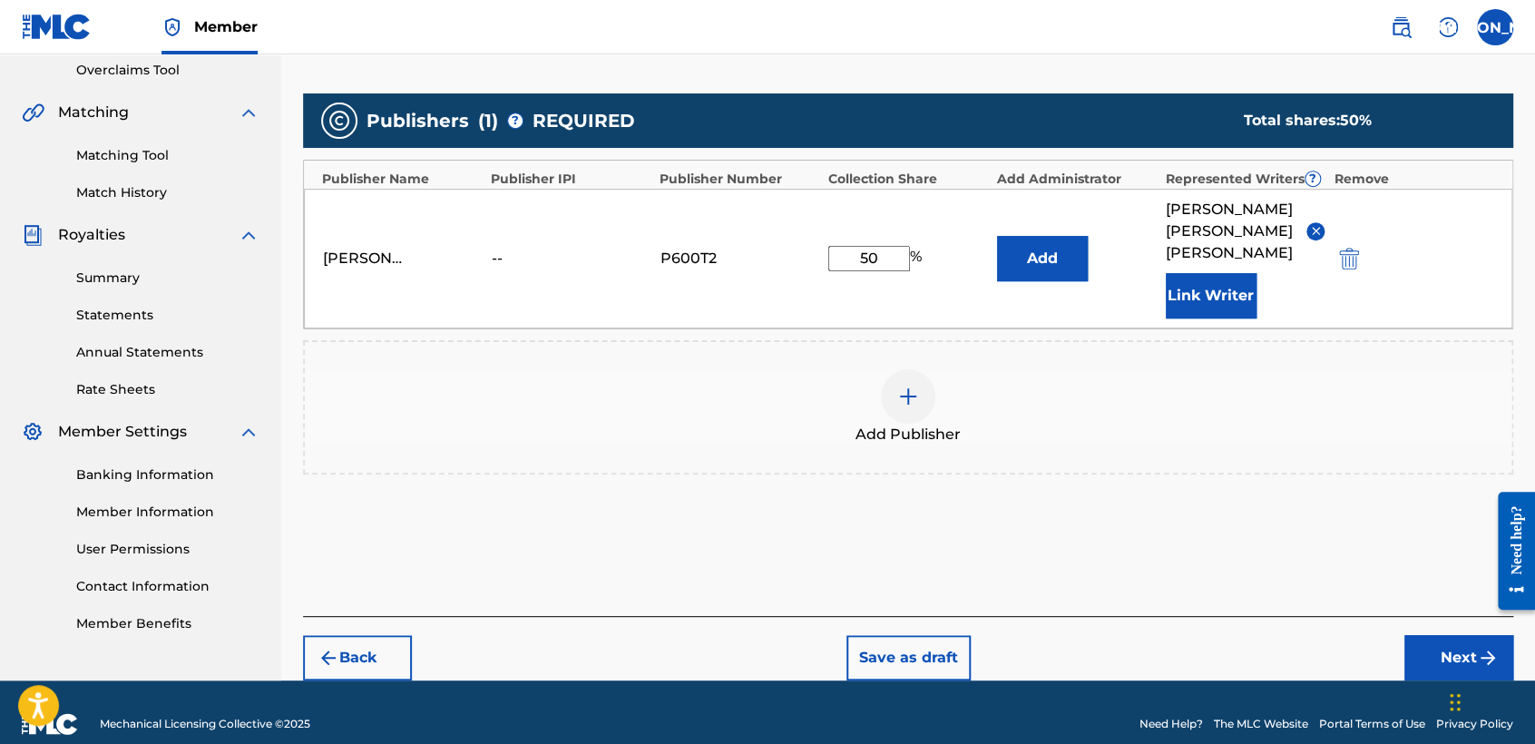
click at [1454, 635] on button "Next" at bounding box center [1458, 657] width 109 height 45
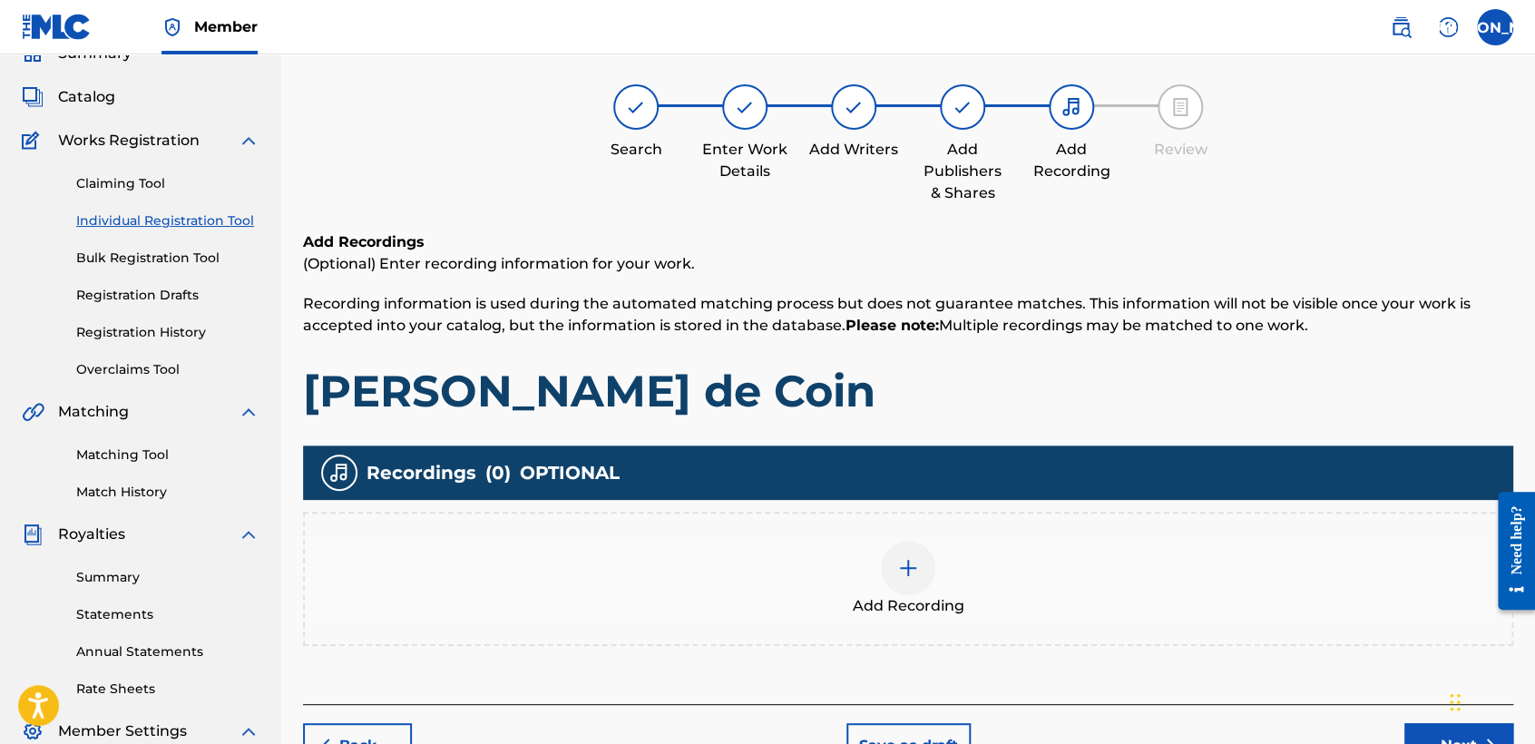
scroll to position [81, 0]
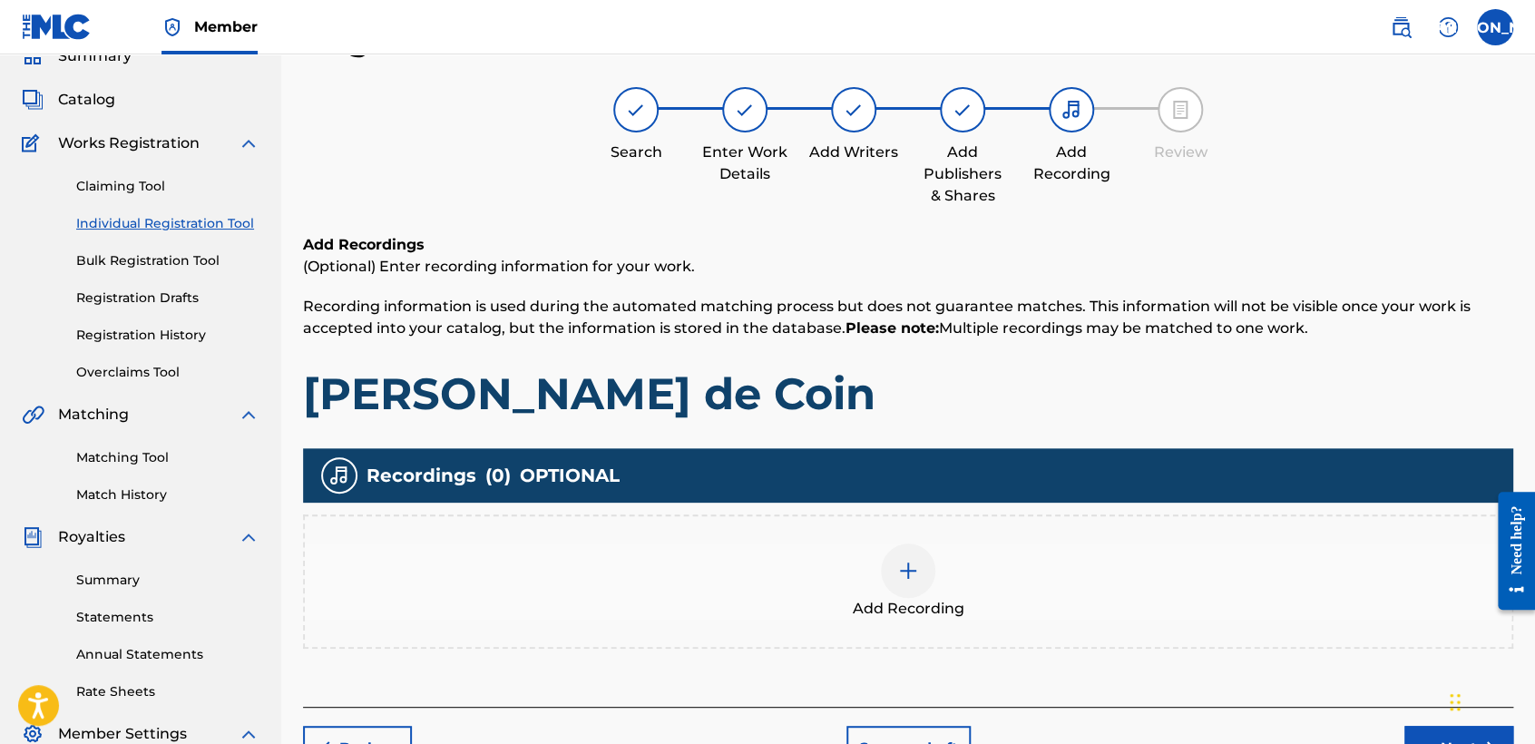
click at [937, 544] on div "Add Recording" at bounding box center [908, 581] width 1206 height 76
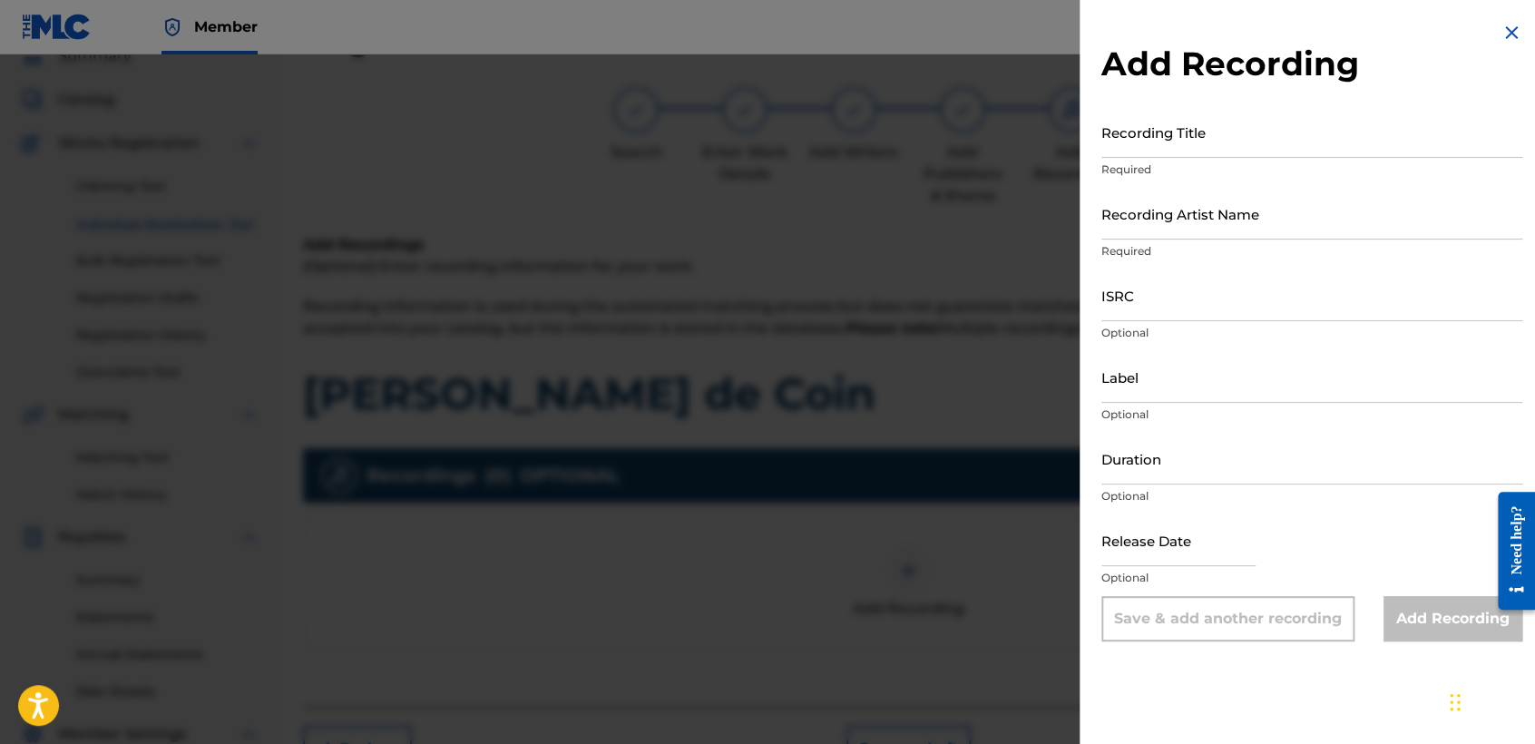
click at [1190, 151] on input "Recording Title" at bounding box center [1311, 132] width 421 height 52
paste input "Santa Muerte de Coin"
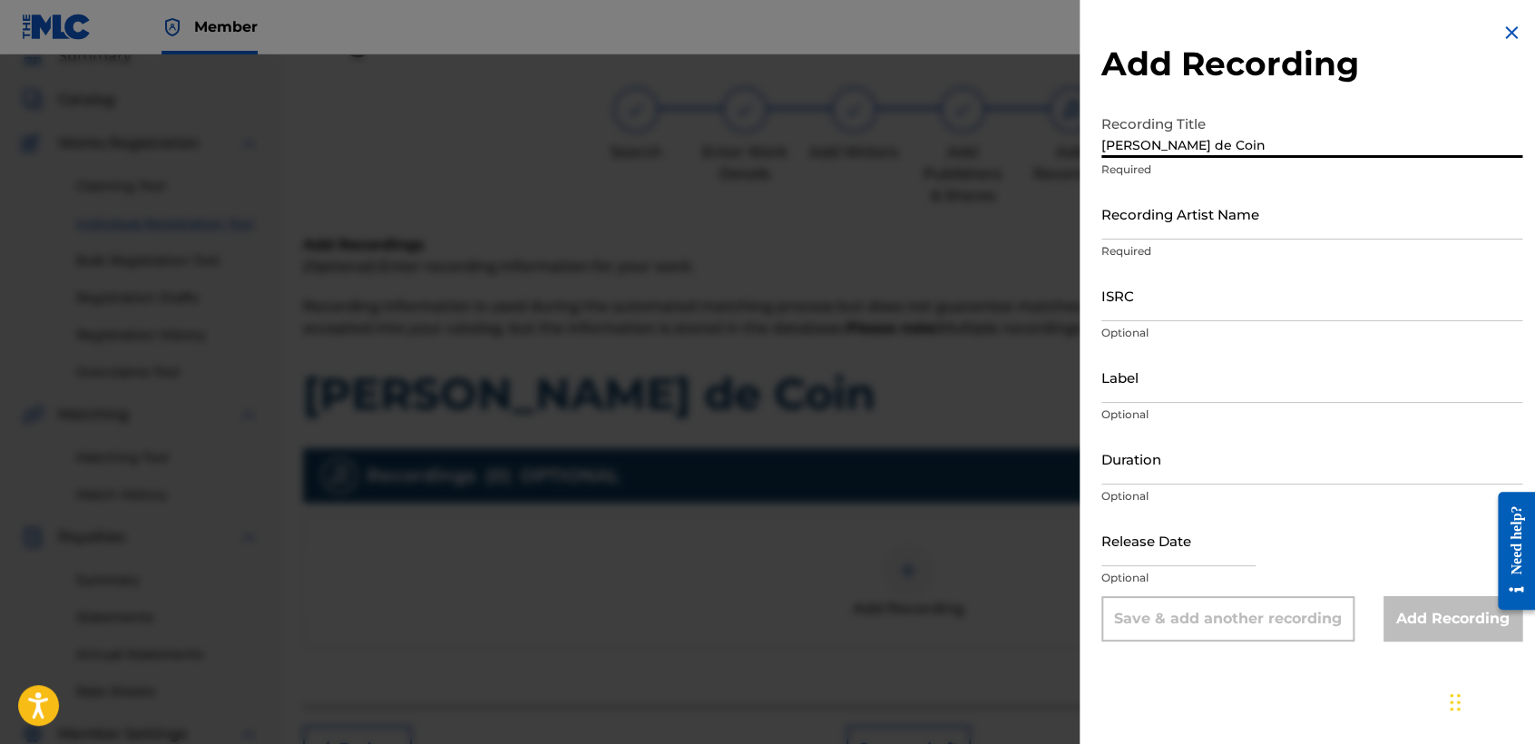
type input "Santa Muerte de Coin"
click at [1242, 215] on input "Recording Artist Name" at bounding box center [1311, 214] width 421 height 52
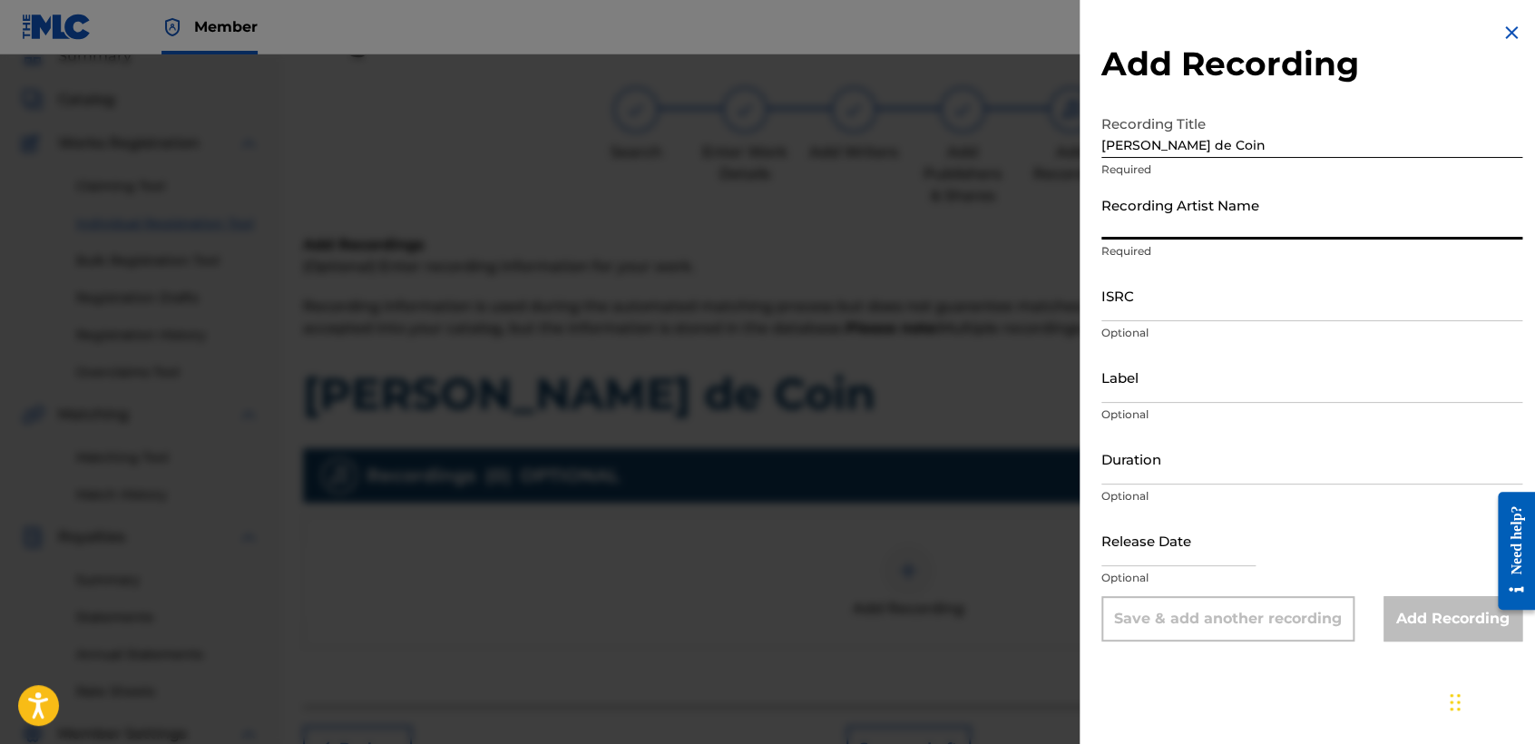
type input "Baby Syko"
type input "03:33"
type input "April 6 2022"
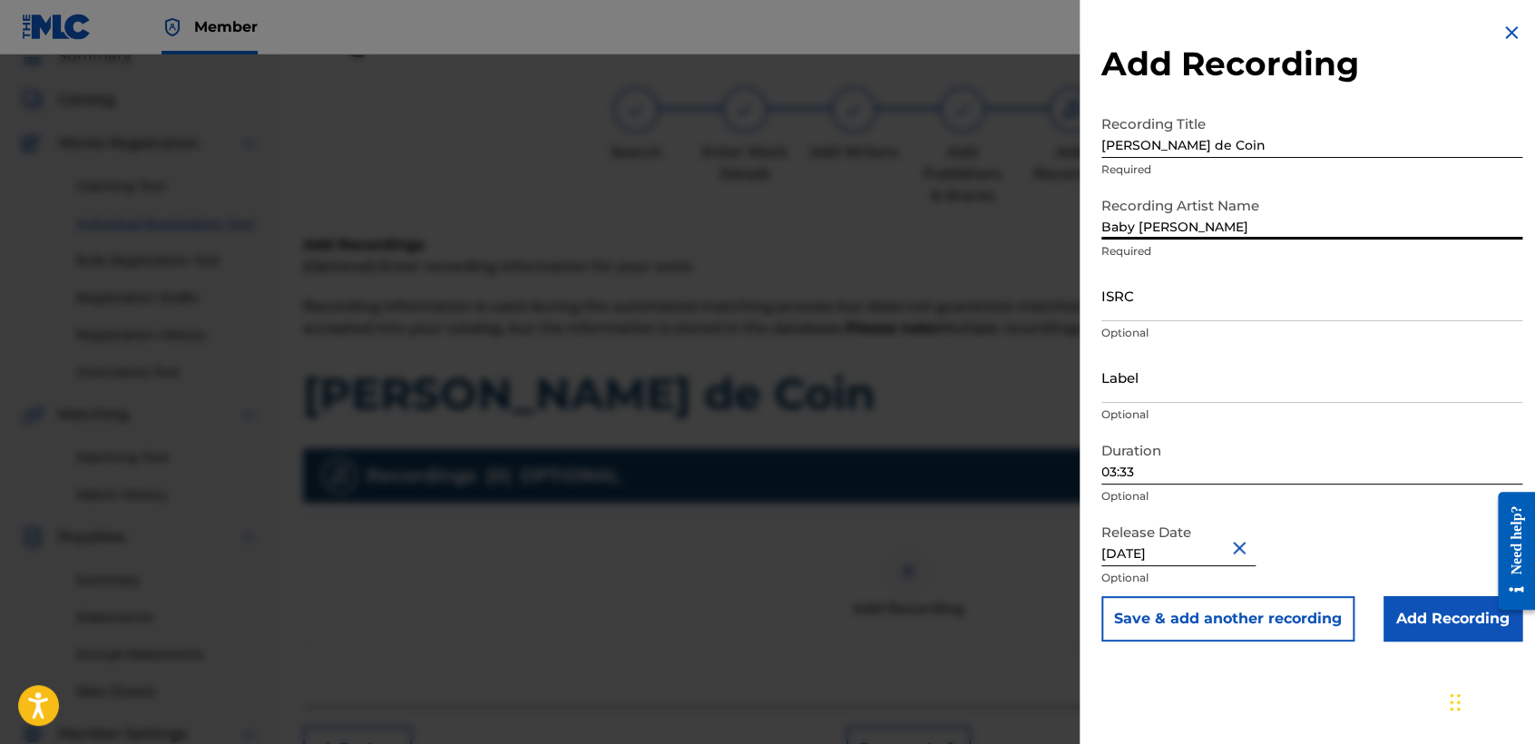
click at [1139, 318] on input "ISRC" at bounding box center [1311, 295] width 421 height 52
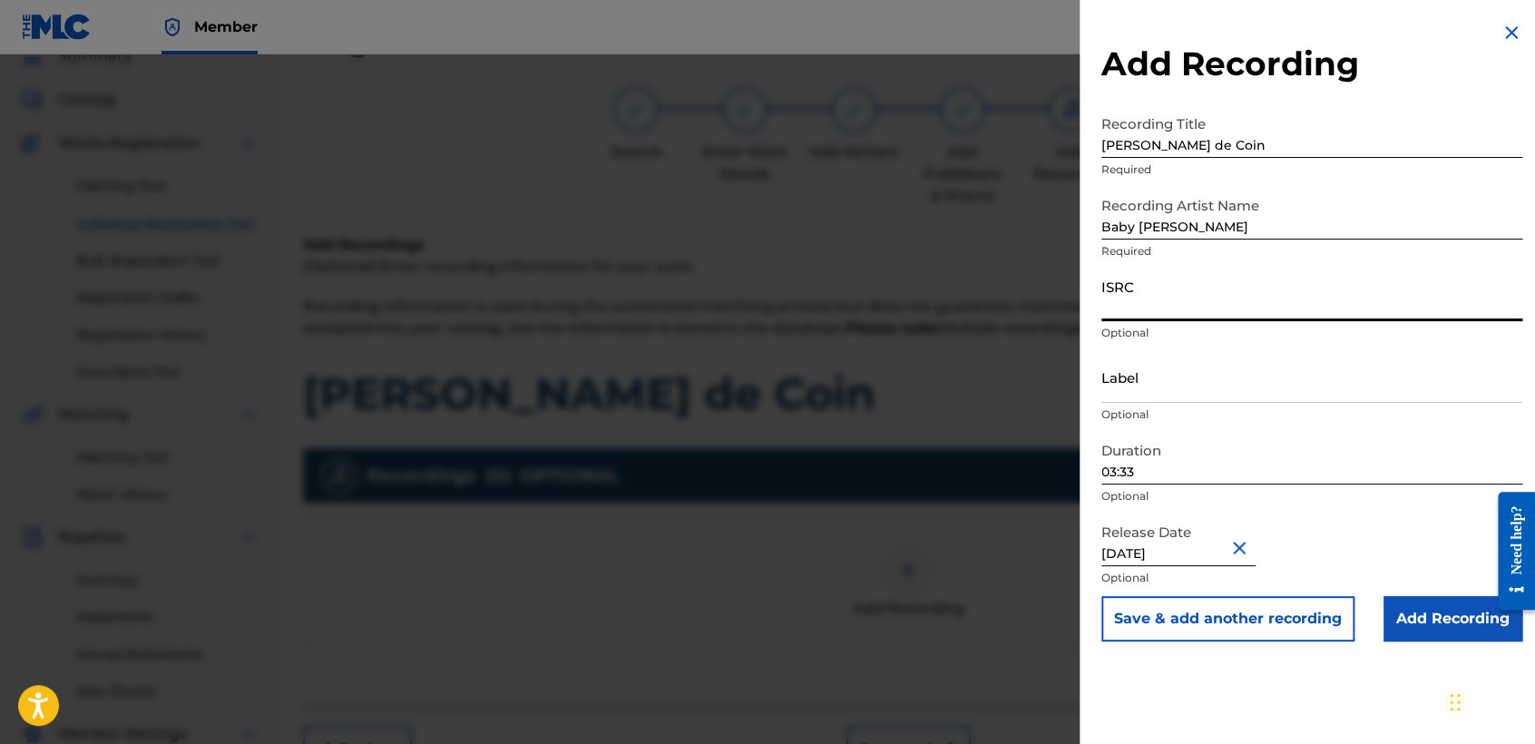
click at [1200, 478] on input "03:33" at bounding box center [1311, 459] width 421 height 52
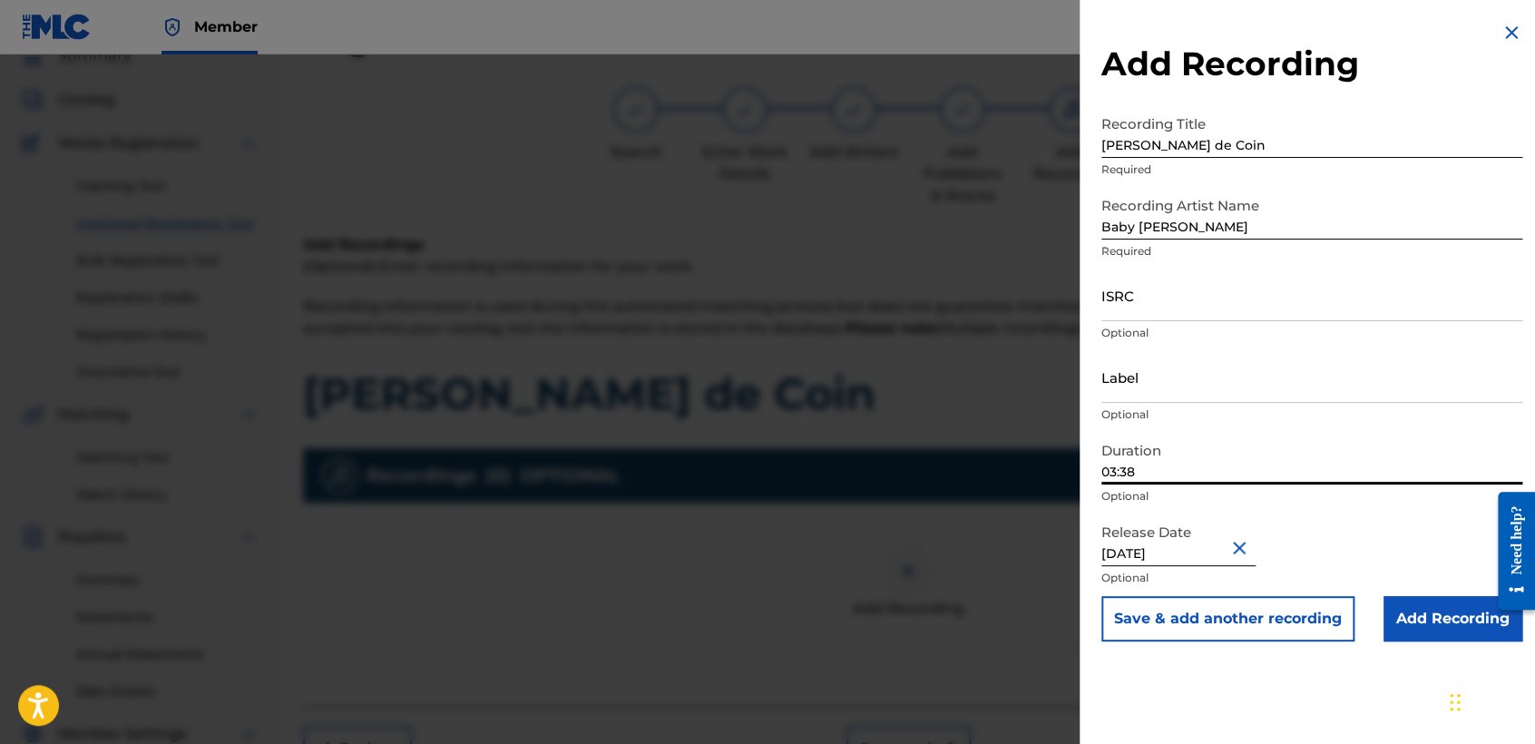
type input "03:38"
click at [1201, 323] on div "ISRC Optional" at bounding box center [1311, 310] width 421 height 82
click at [1180, 319] on input "ISRC" at bounding box center [1311, 295] width 421 height 52
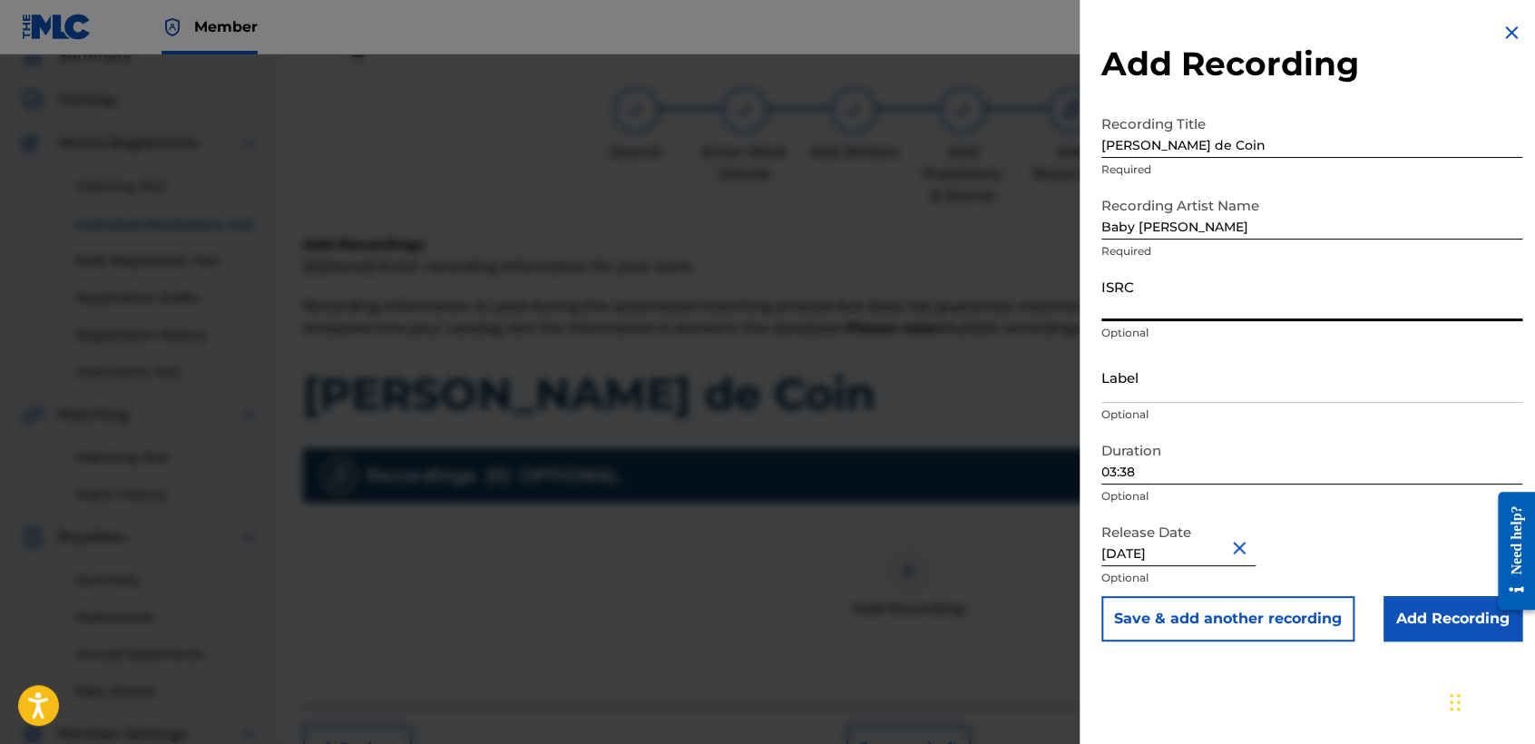
paste input "USDY42200013"
type input "USDY42200013"
click at [1399, 604] on input "Add Recording" at bounding box center [1452, 618] width 139 height 45
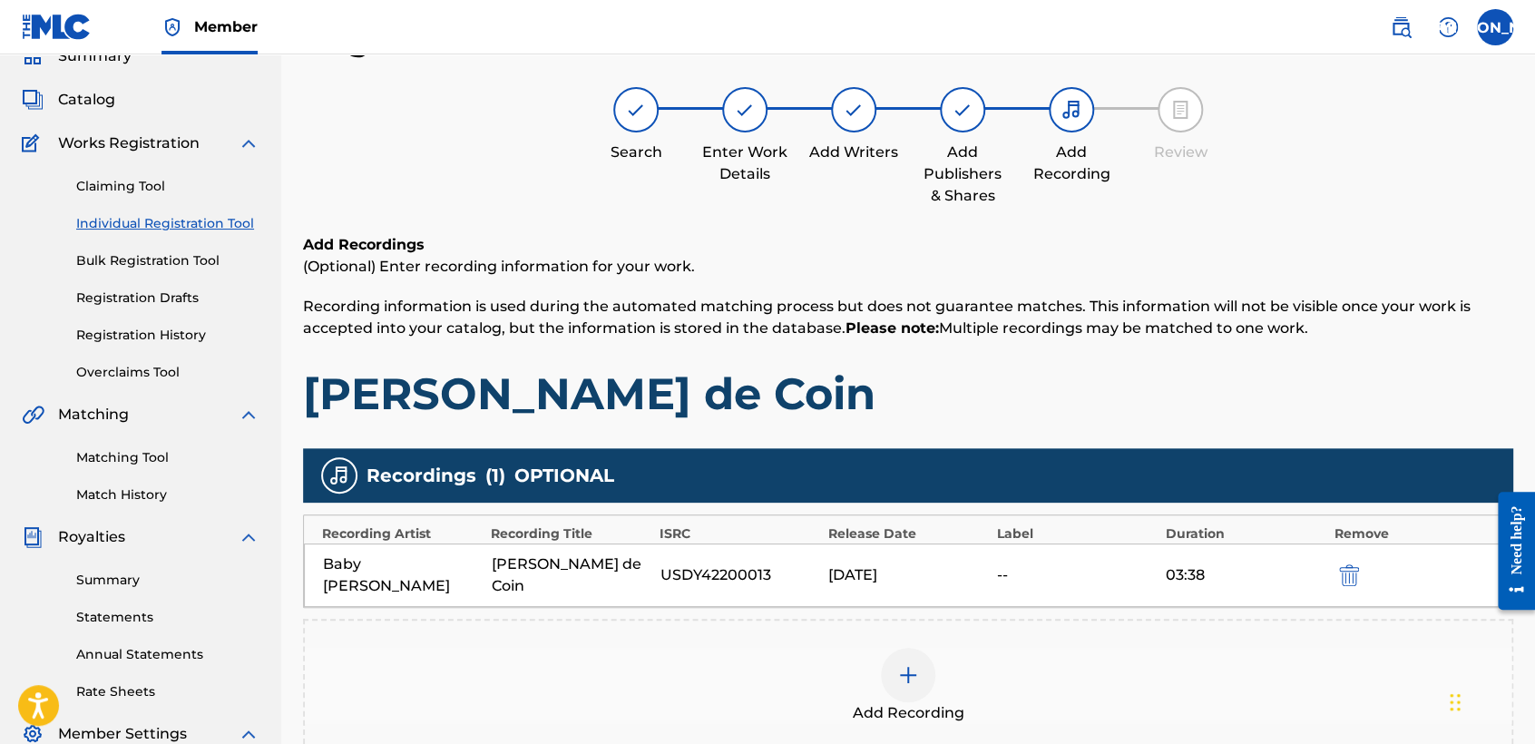
click at [1111, 382] on h1 "Santa Muerte de Coin" at bounding box center [908, 393] width 1210 height 54
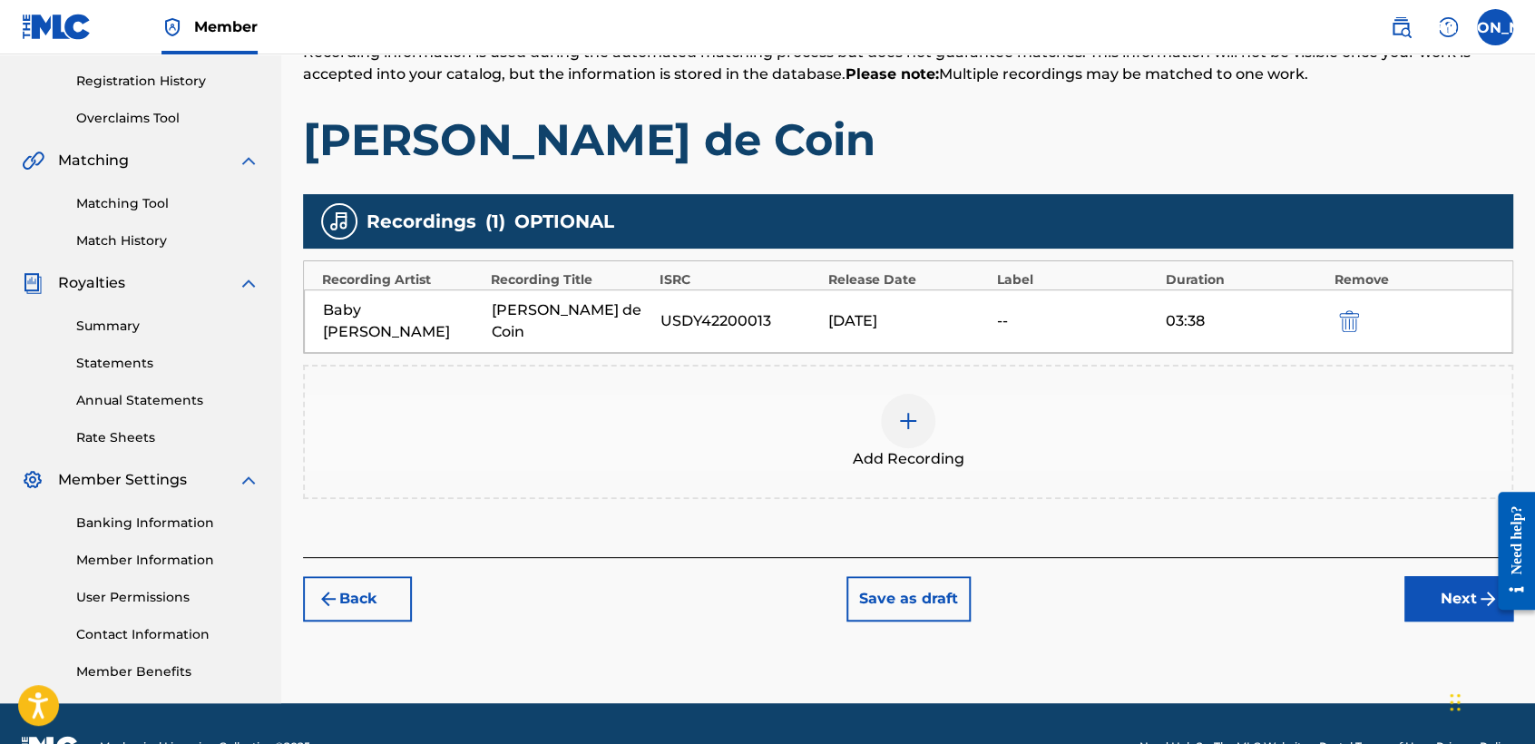
scroll to position [380, 0]
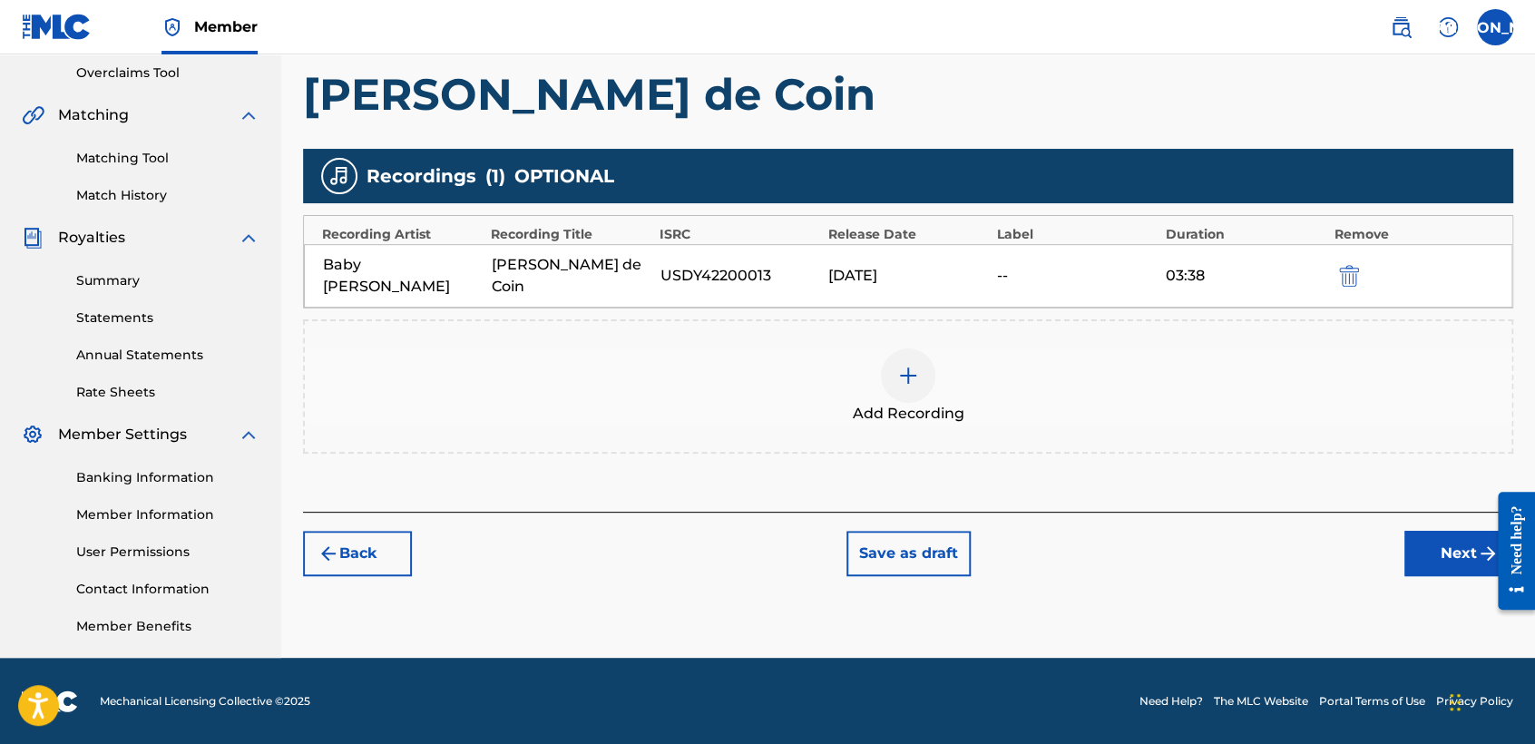
click at [1437, 531] on button "Next" at bounding box center [1458, 553] width 109 height 45
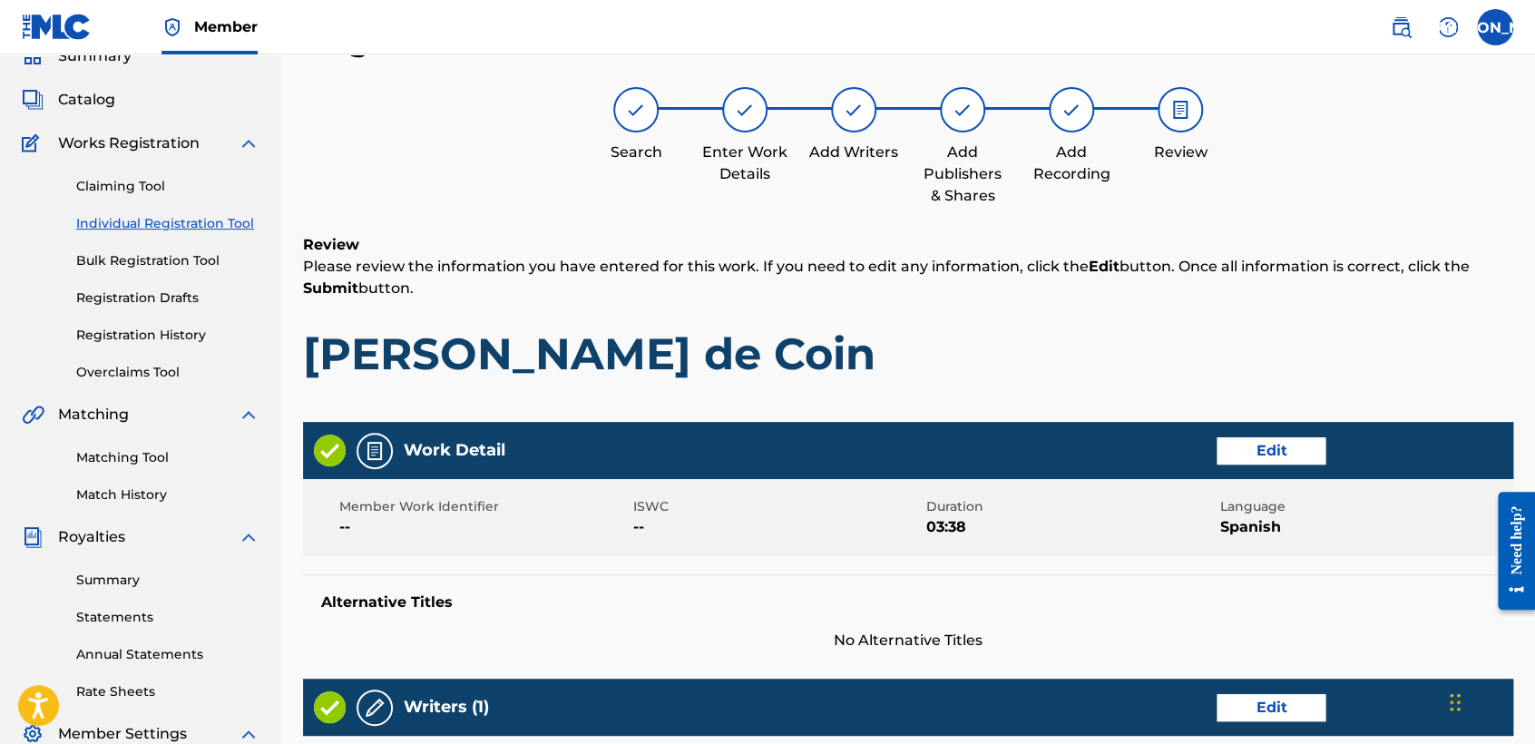
click at [1020, 301] on div "Review Please review the information you have entered for this work. If you nee…" at bounding box center [908, 321] width 1210 height 174
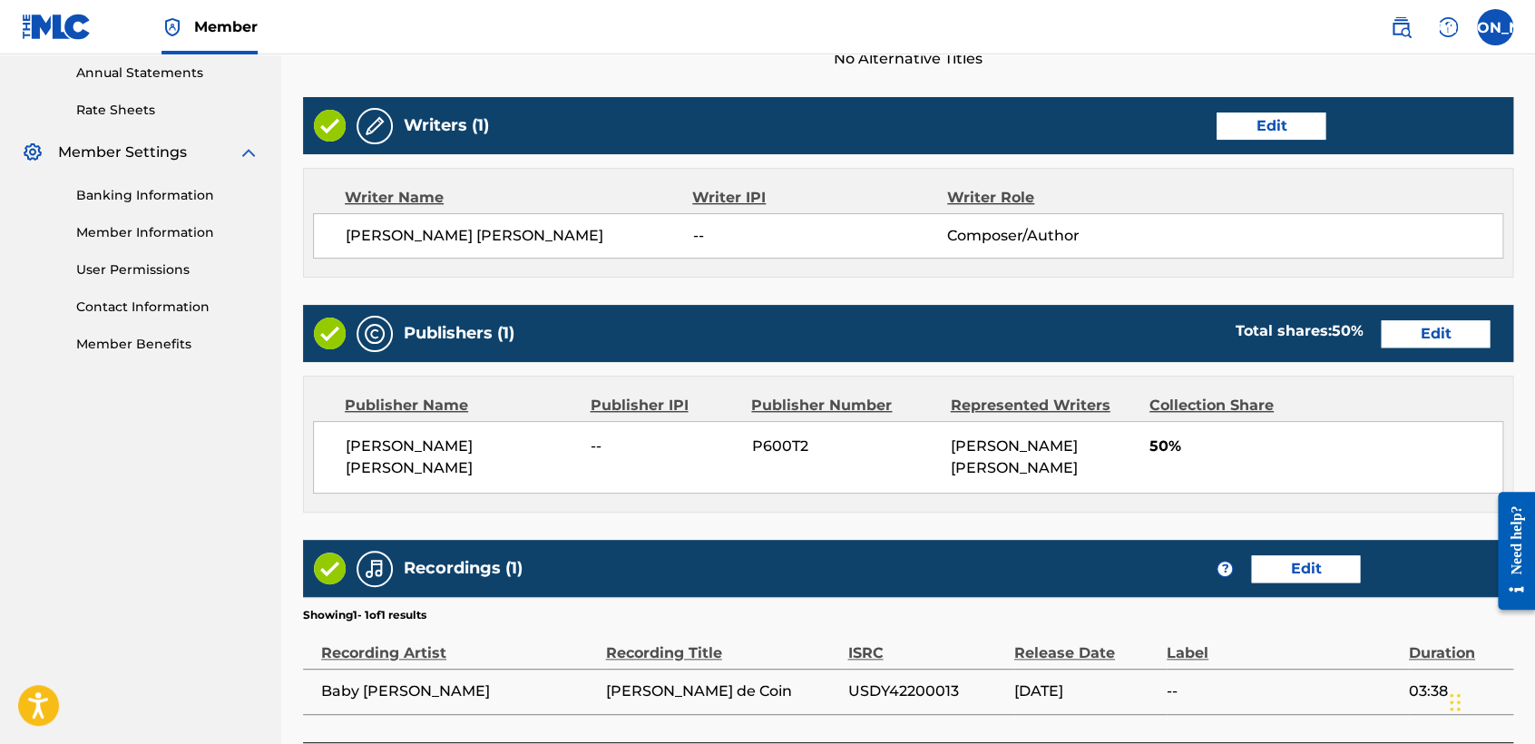
scroll to position [810, 0]
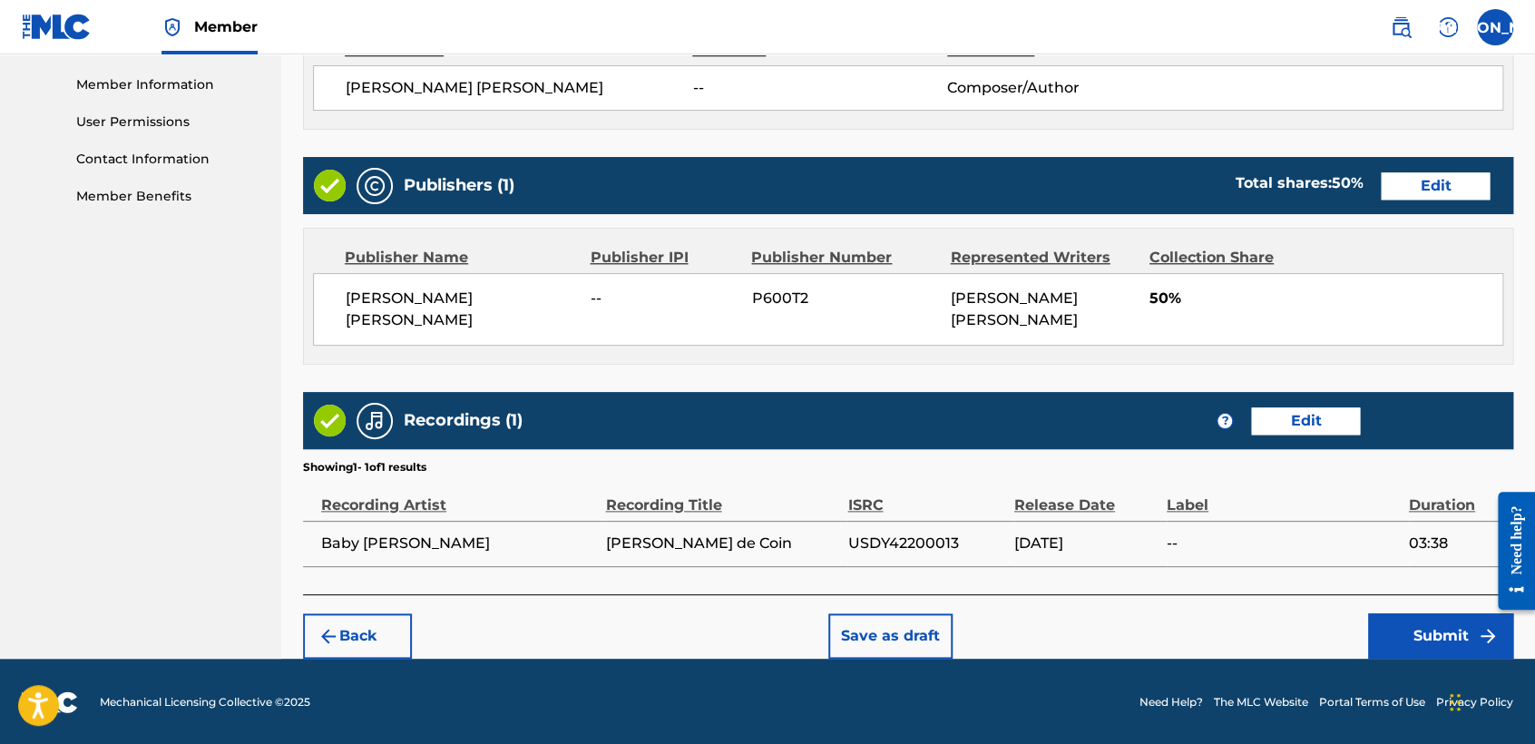
click at [1401, 614] on button "Submit" at bounding box center [1440, 635] width 145 height 45
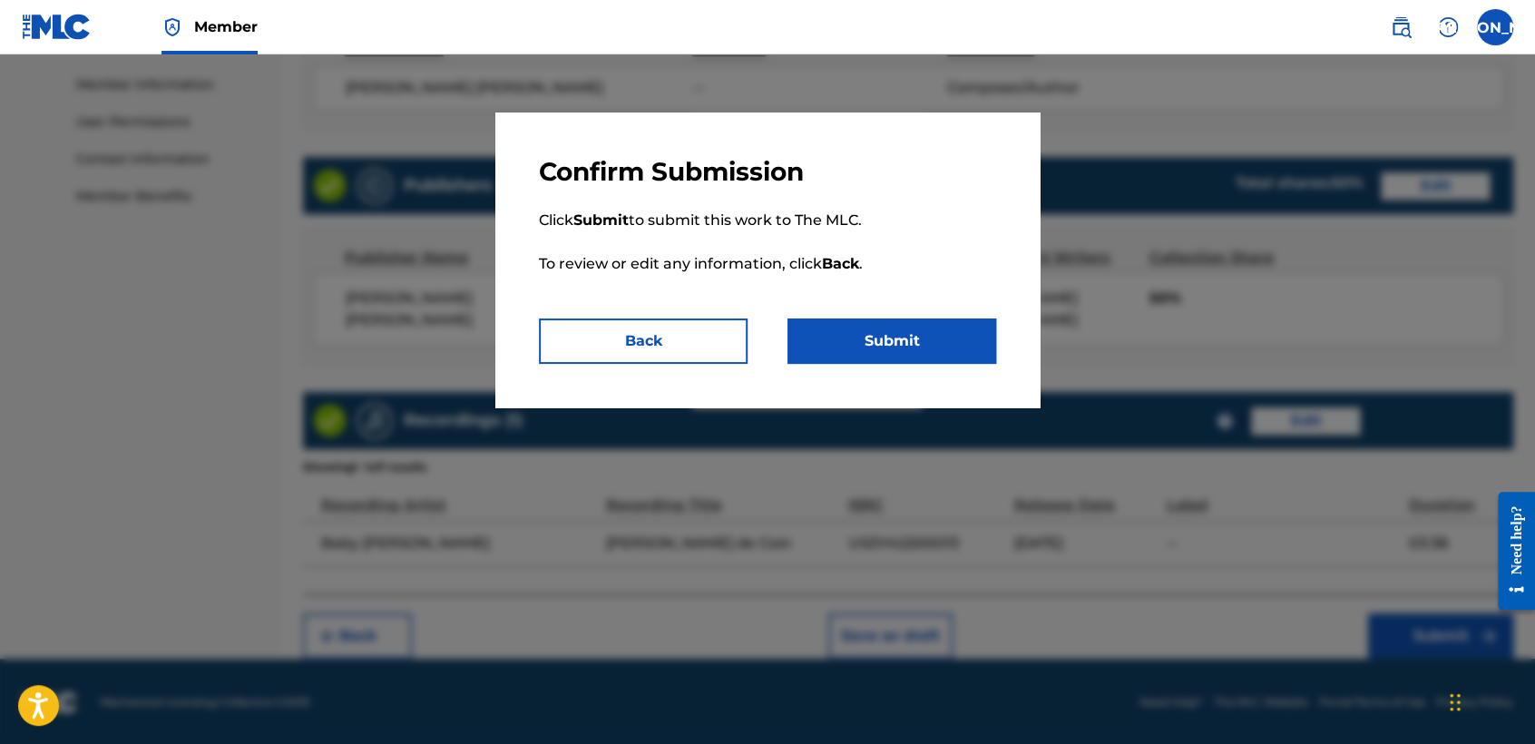
click at [983, 342] on button "Submit" at bounding box center [891, 340] width 209 height 45
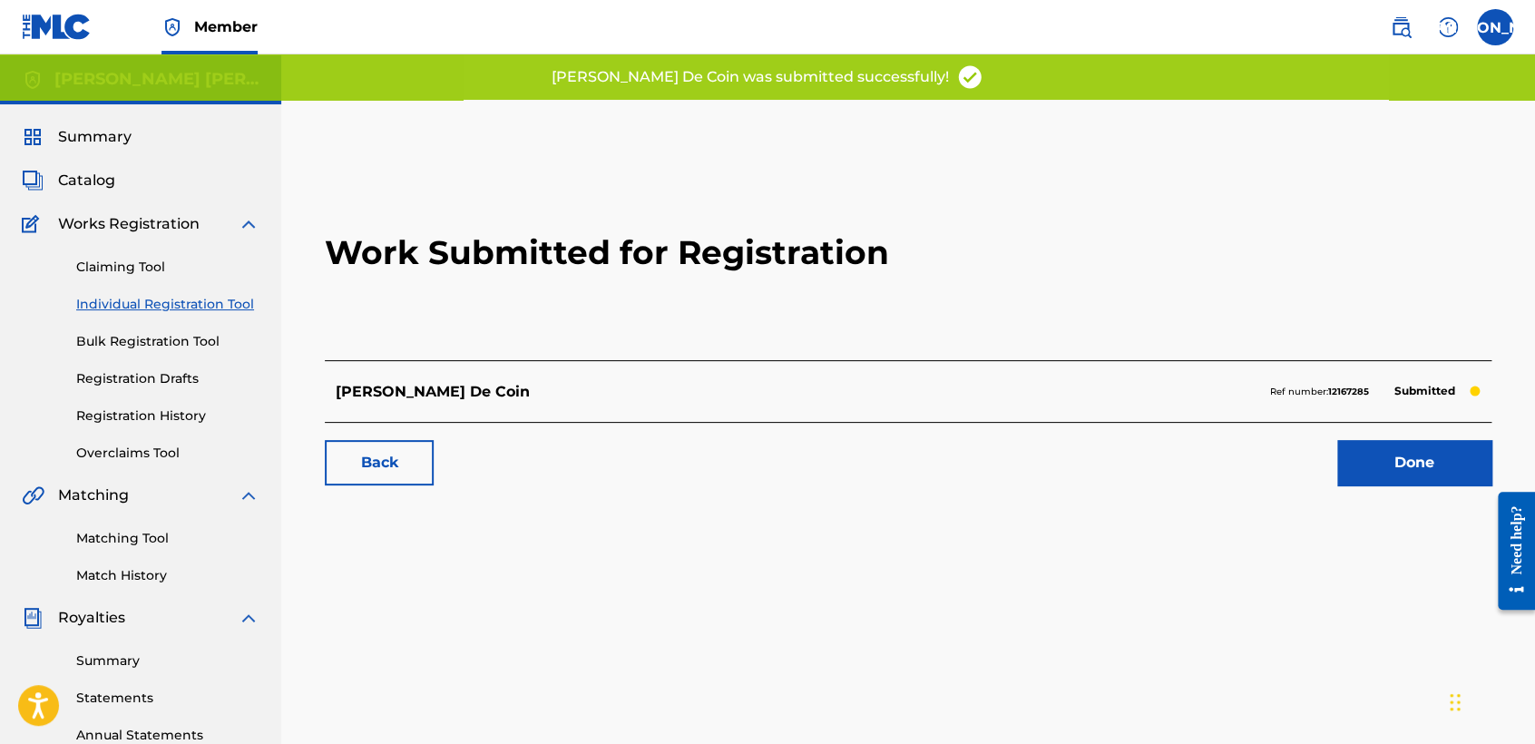
click at [231, 296] on link "Individual Registration Tool" at bounding box center [167, 304] width 183 height 19
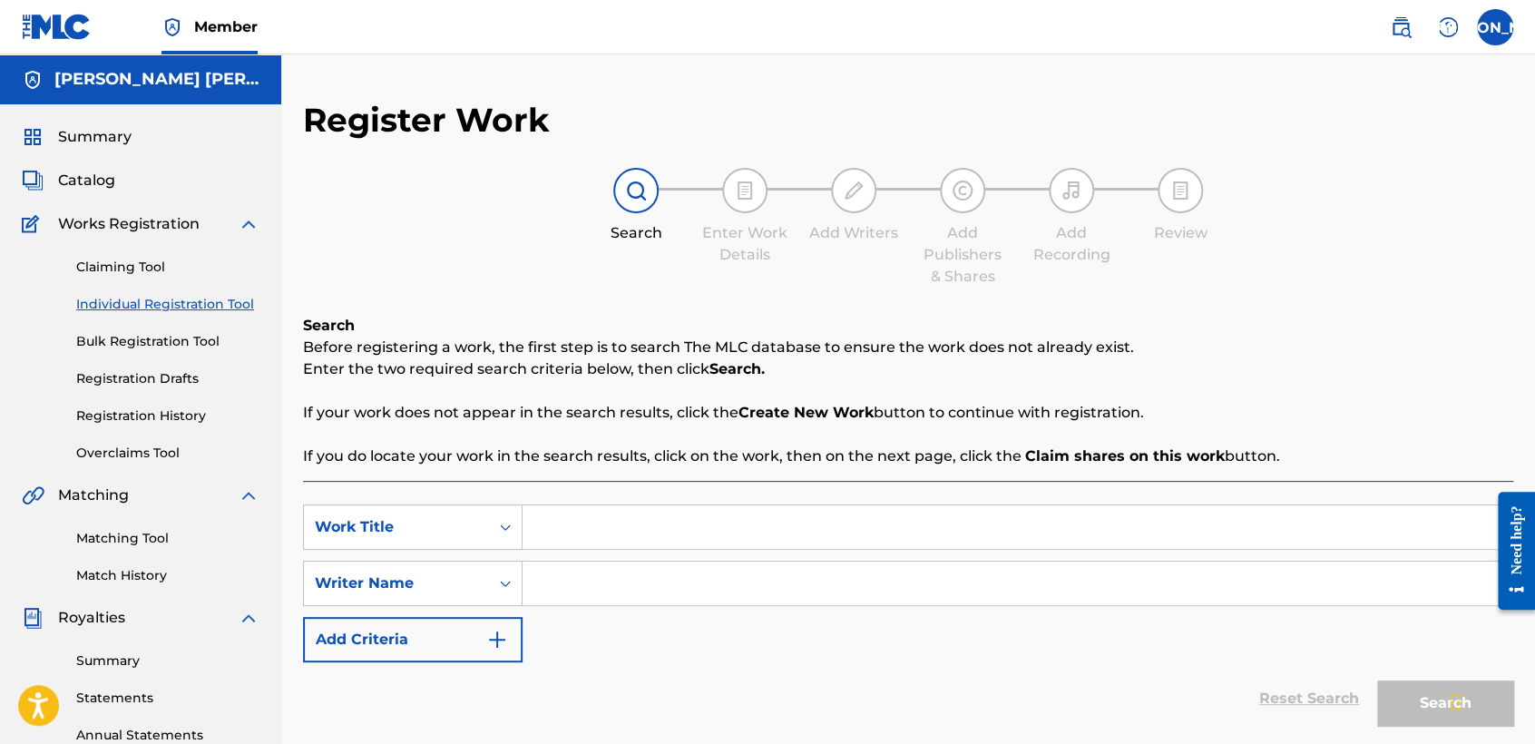
click at [595, 510] on input "Search Form" at bounding box center [1016, 527] width 989 height 44
type input "Wero Cardenaz"
click at [545, 593] on input "Search Form" at bounding box center [1016, 583] width 989 height 44
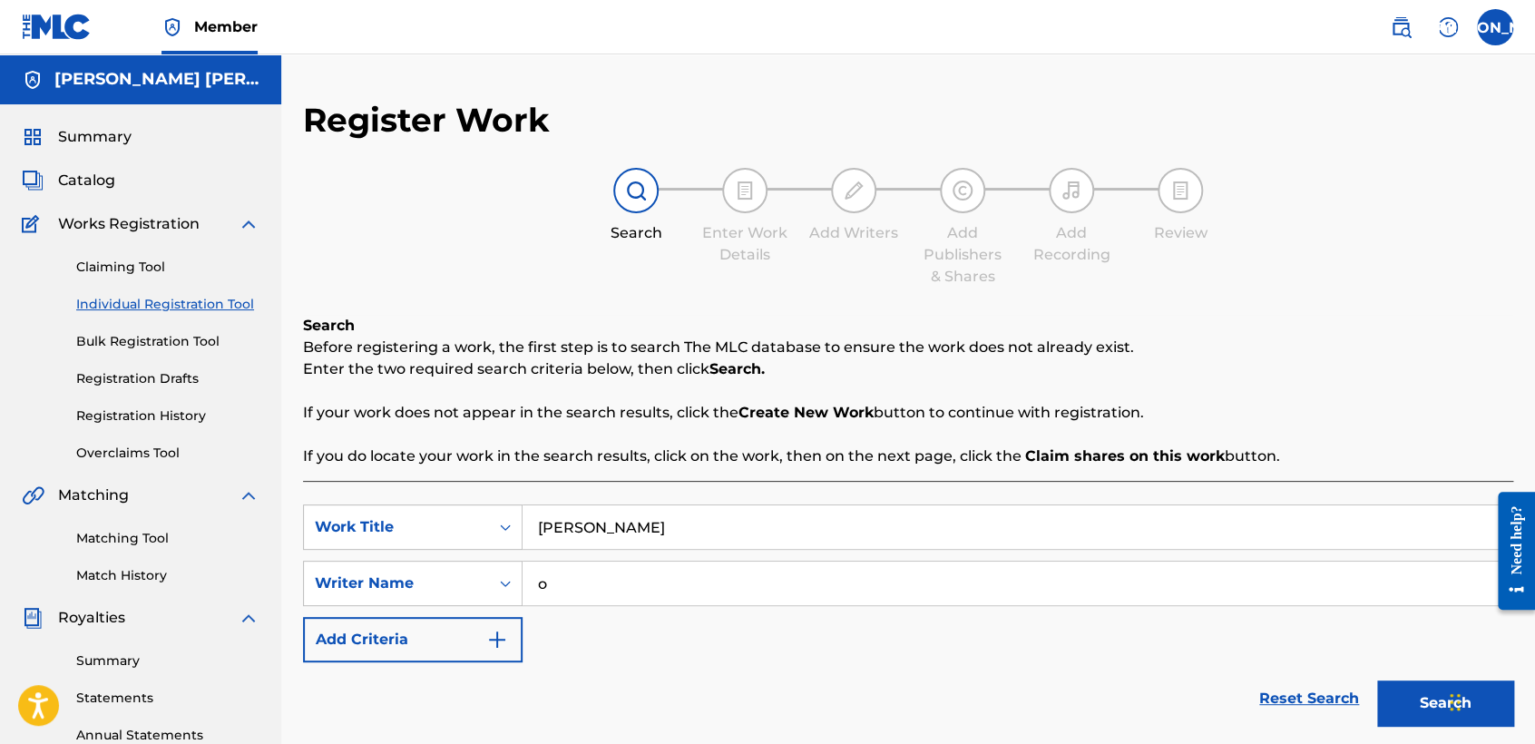
type input "o"
click at [1377, 680] on button "Search" at bounding box center [1445, 702] width 136 height 45
drag, startPoint x: 567, startPoint y: 604, endPoint x: 585, endPoint y: 602, distance: 18.2
click at [585, 602] on input "o" at bounding box center [1016, 583] width 989 height 44
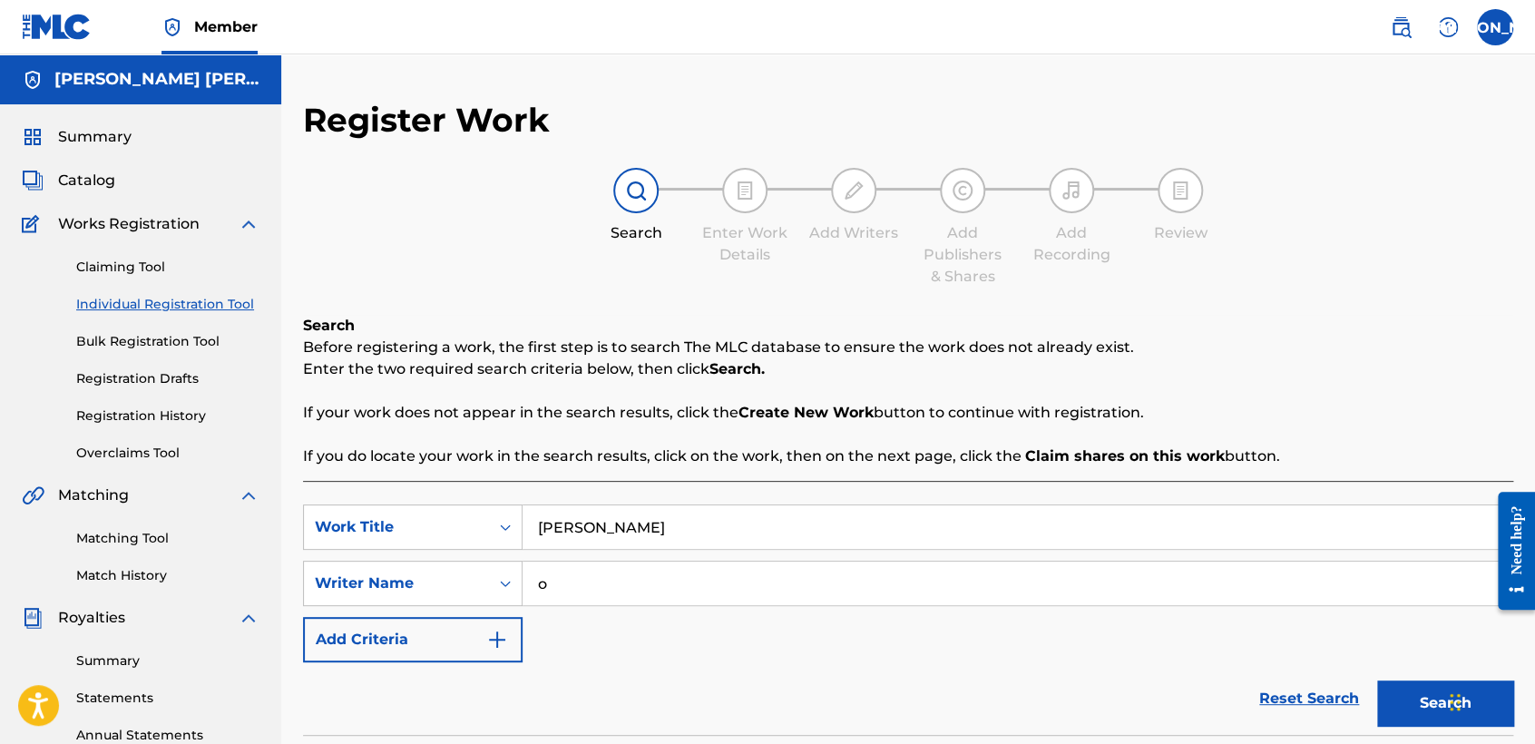
click at [598, 629] on div "SearchWithCriteriabe1abbd9-3dbc-4fb4-8a7f-bb1546b7a493 Work Title Wero Cardenaz…" at bounding box center [908, 583] width 1210 height 158
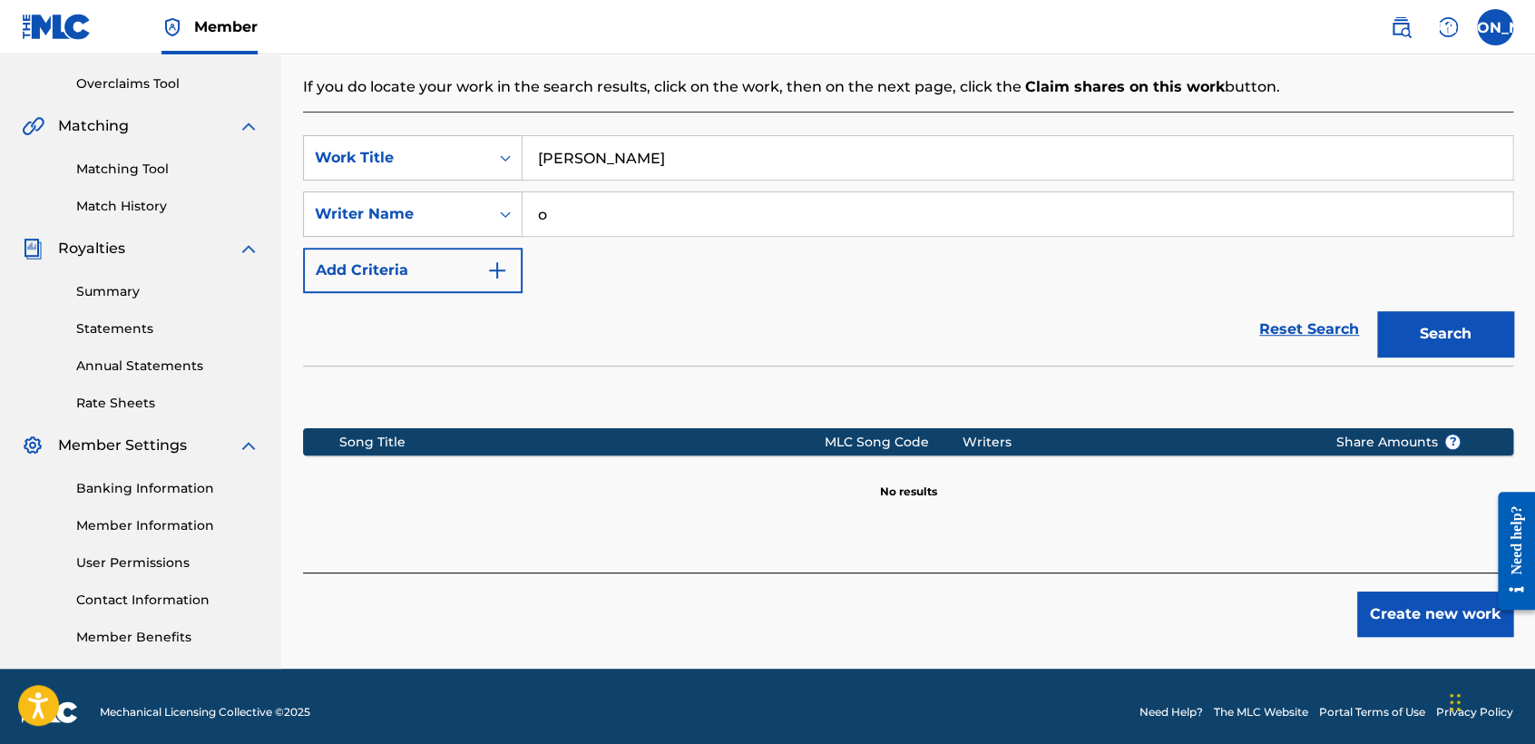
scroll to position [380, 0]
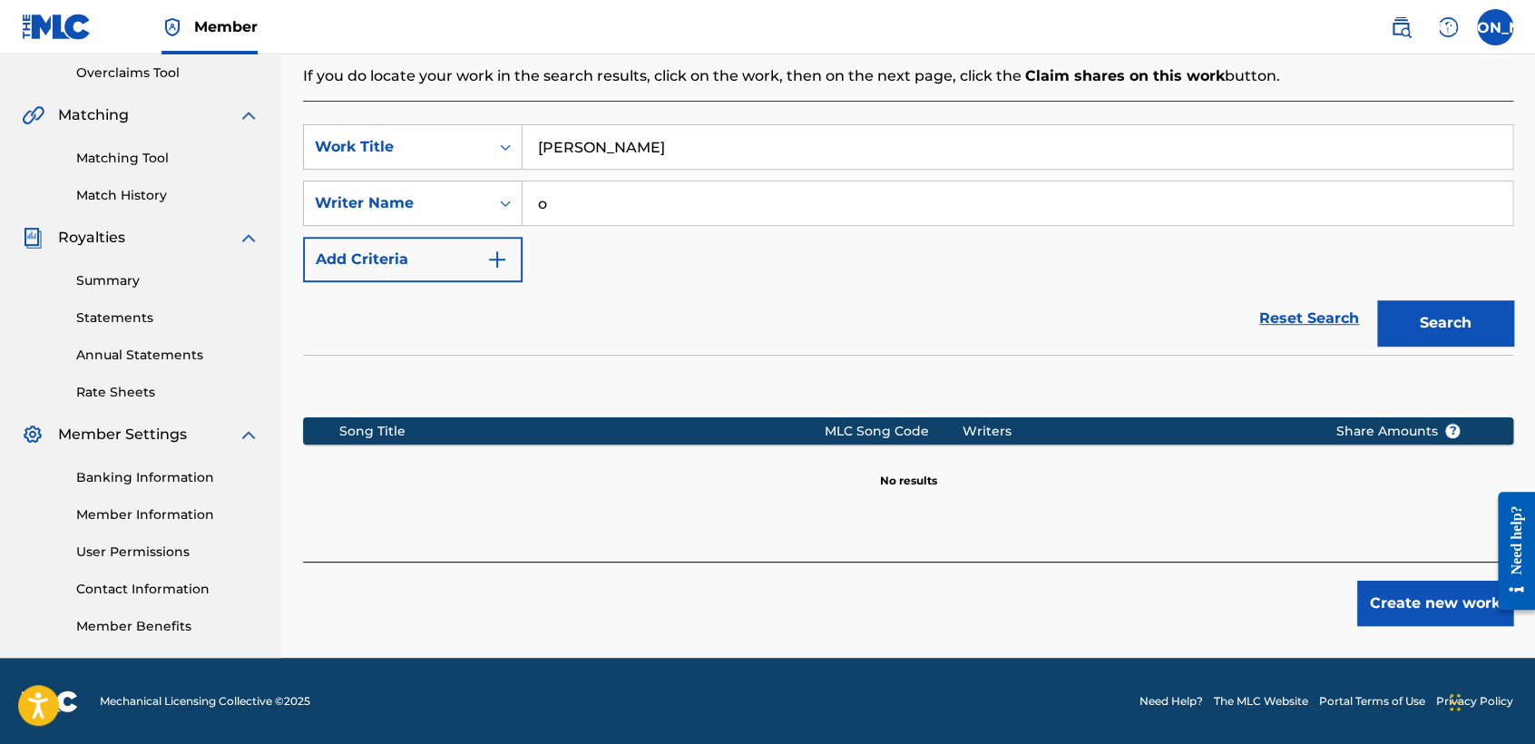
click at [1387, 599] on button "Create new work" at bounding box center [1435, 602] width 156 height 45
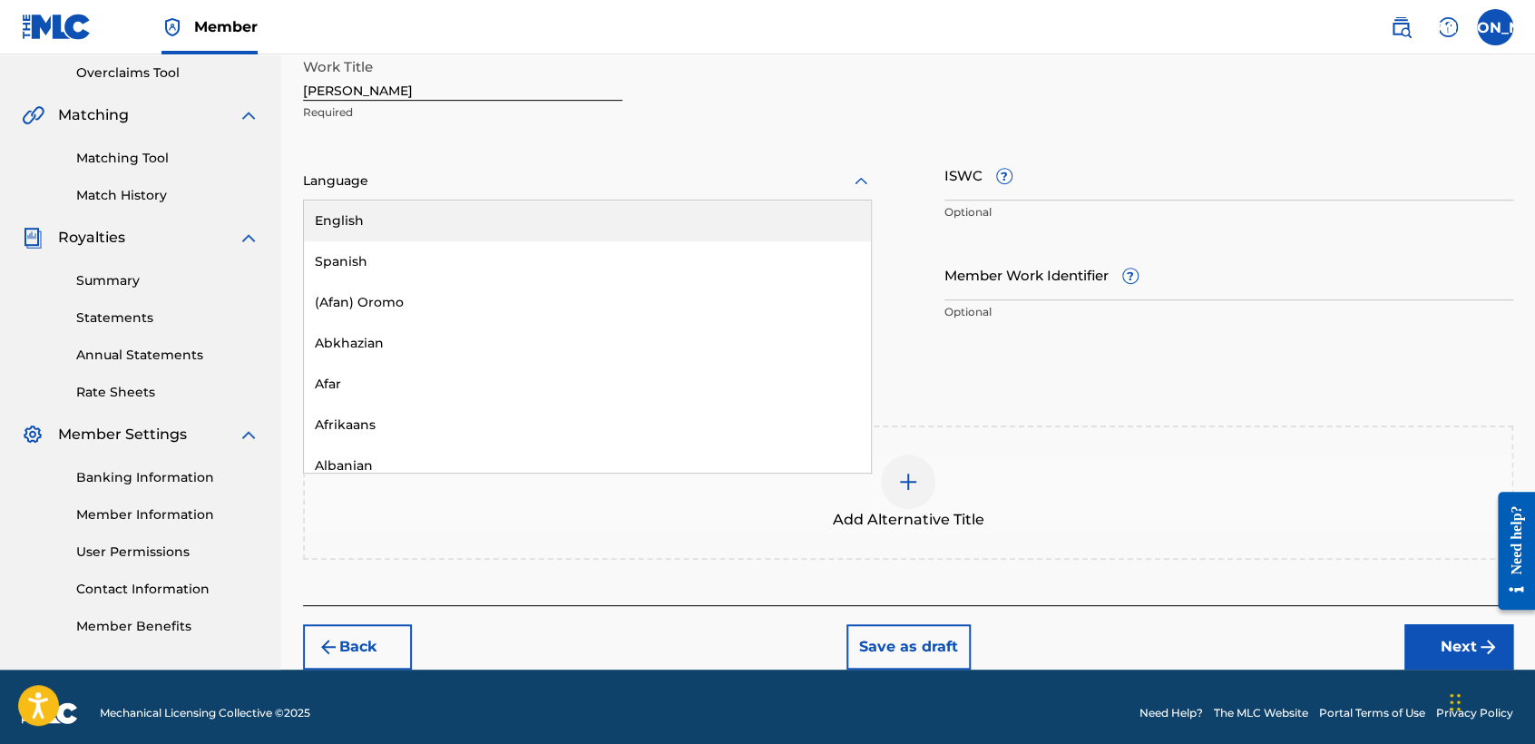
click at [798, 188] on div at bounding box center [587, 181] width 569 height 23
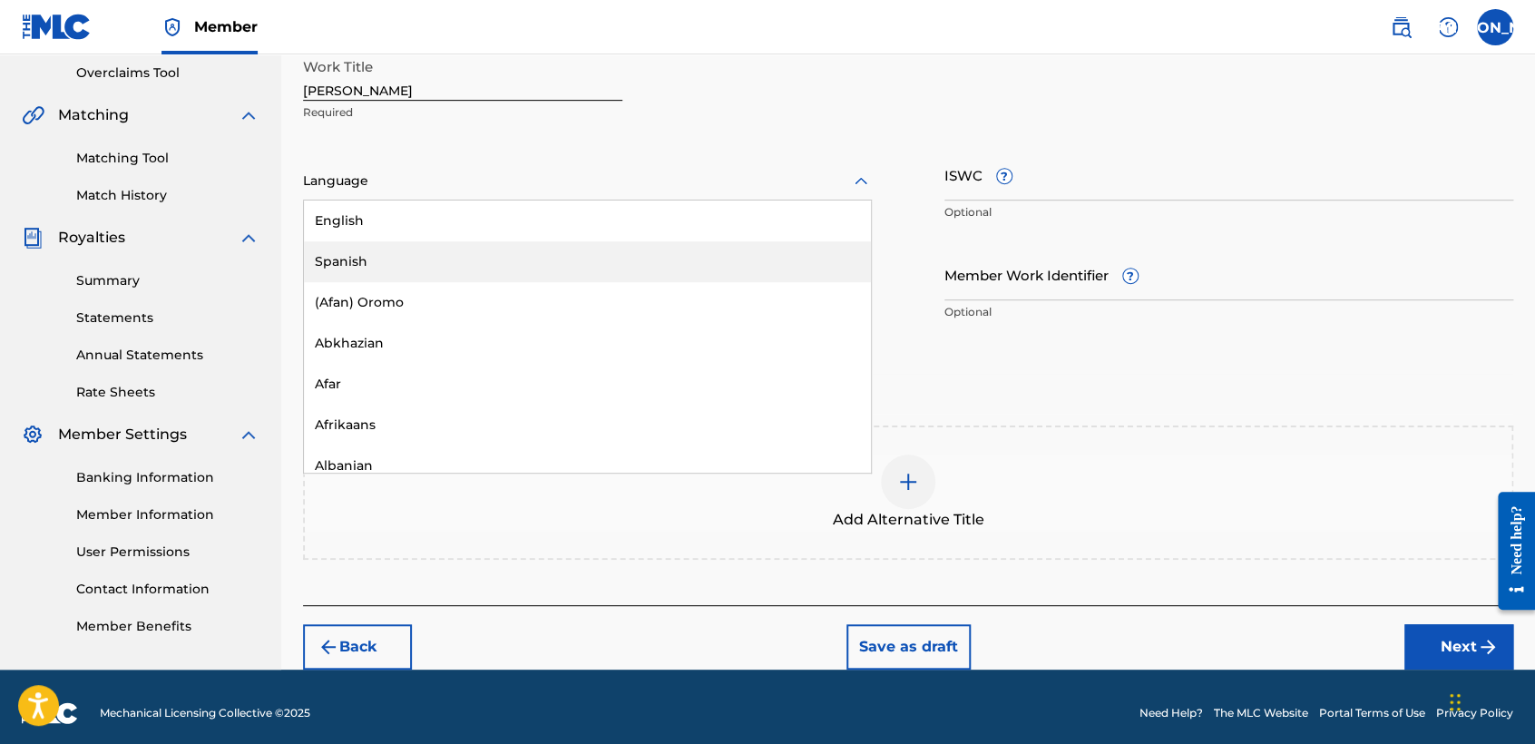
click at [593, 246] on div "Spanish" at bounding box center [587, 261] width 567 height 41
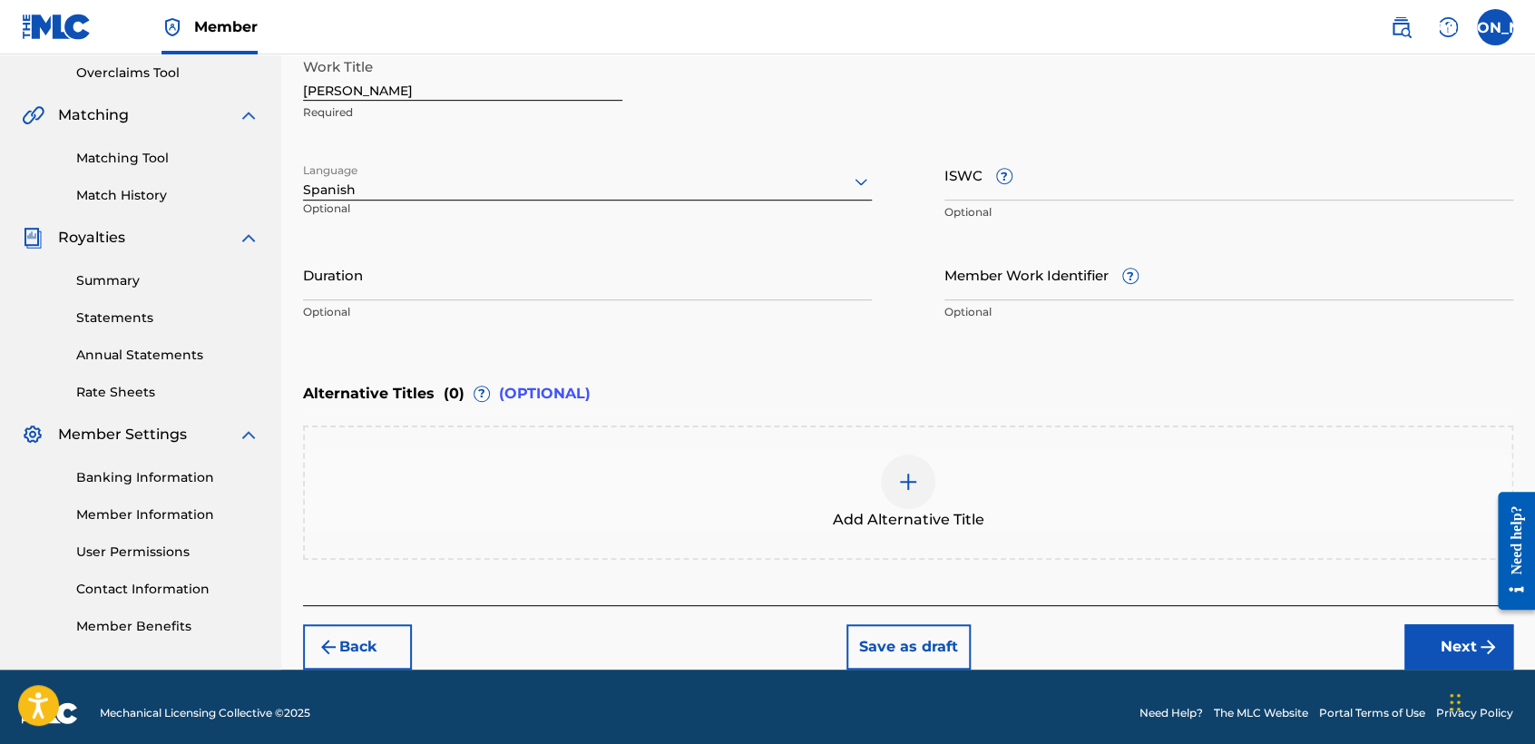
click at [454, 275] on input "Duration" at bounding box center [587, 274] width 569 height 52
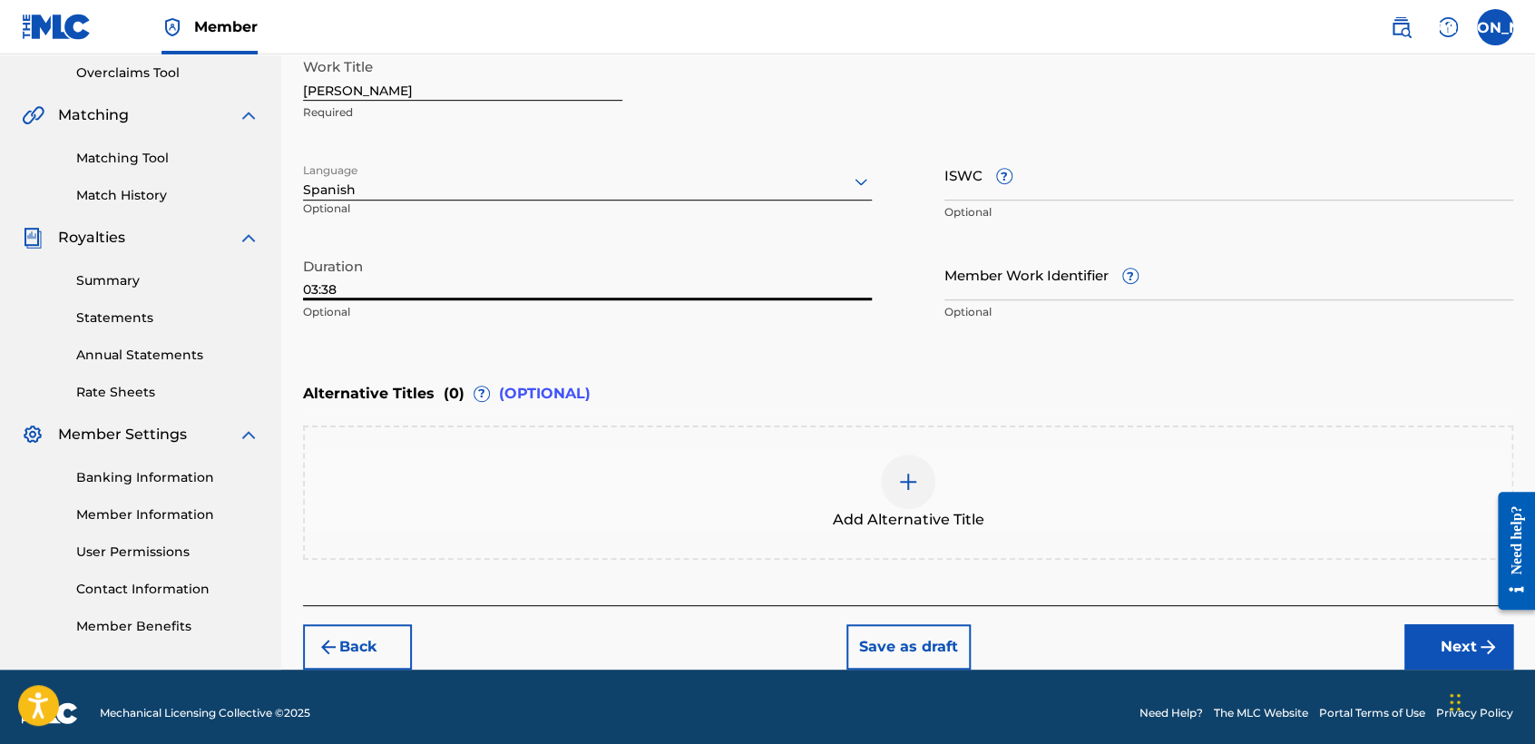
type input "03:38"
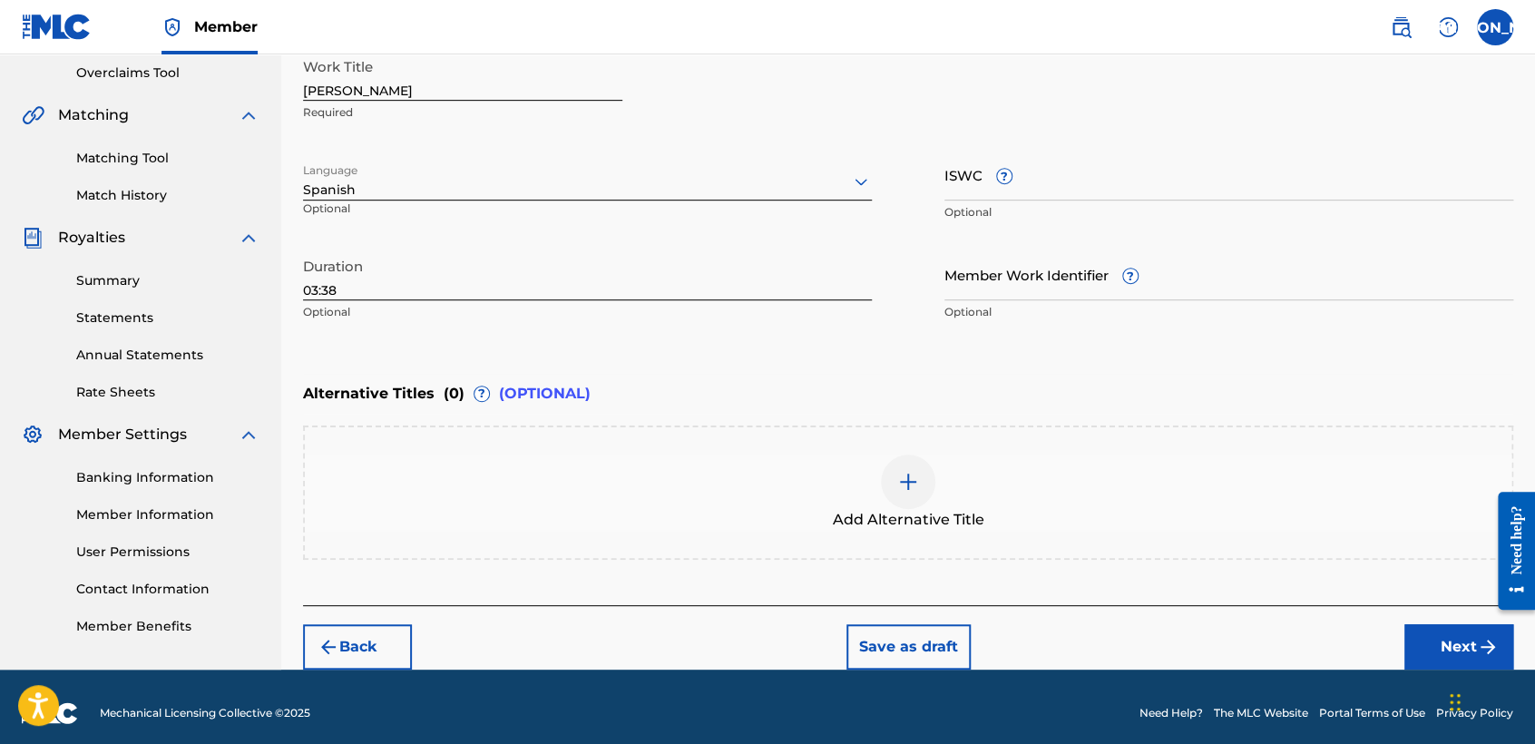
click at [1432, 658] on button "Next" at bounding box center [1458, 646] width 109 height 45
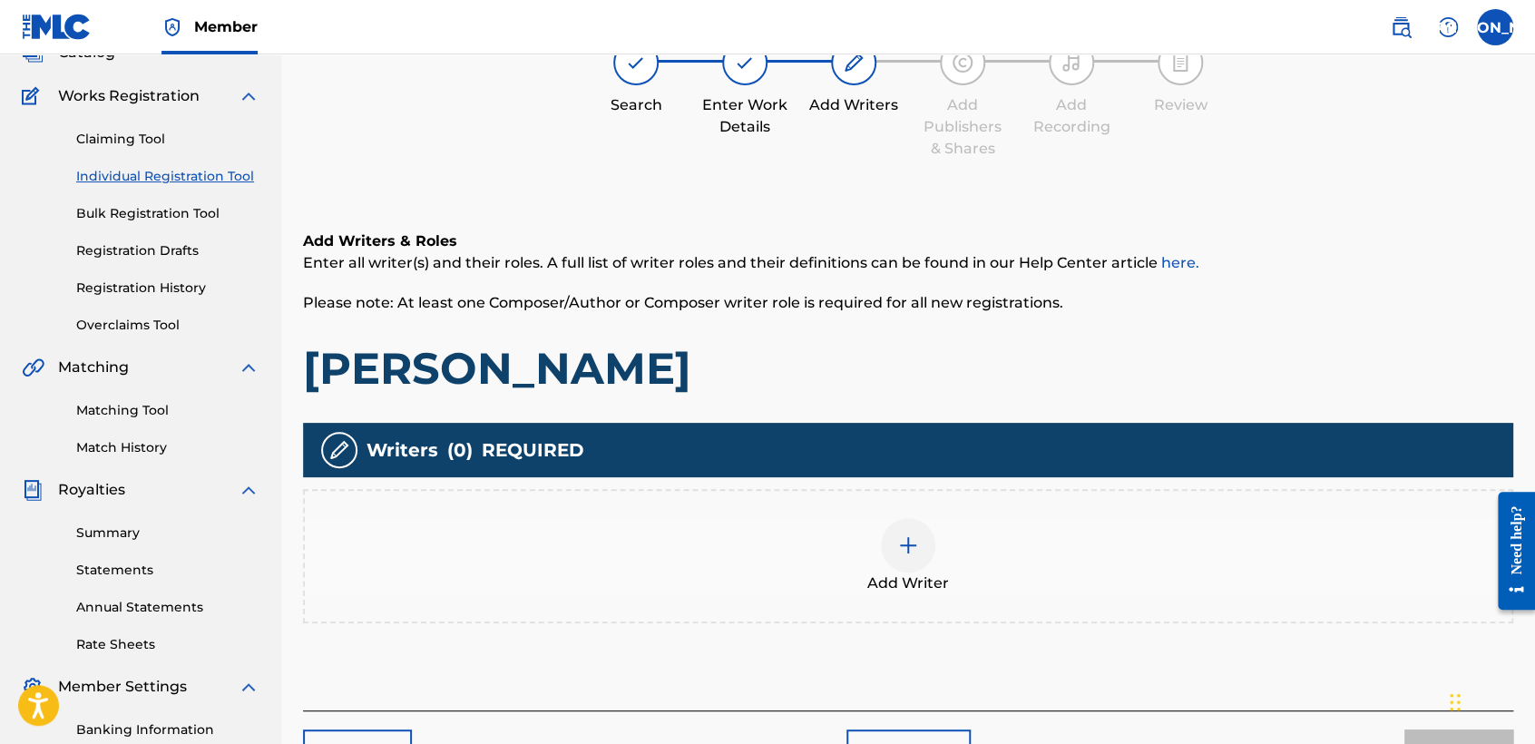
scroll to position [81, 0]
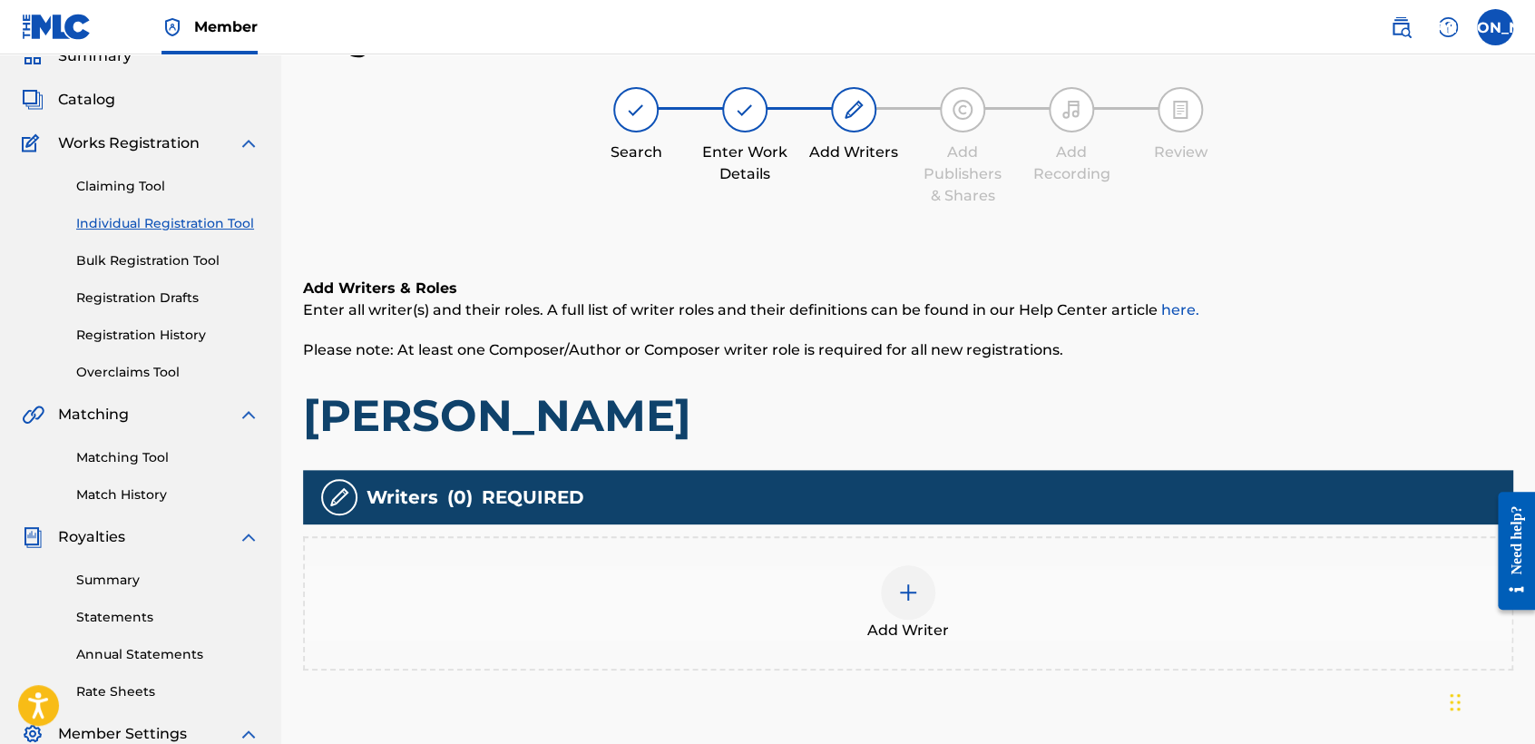
click at [873, 628] on span "Add Writer" at bounding box center [908, 630] width 82 height 22
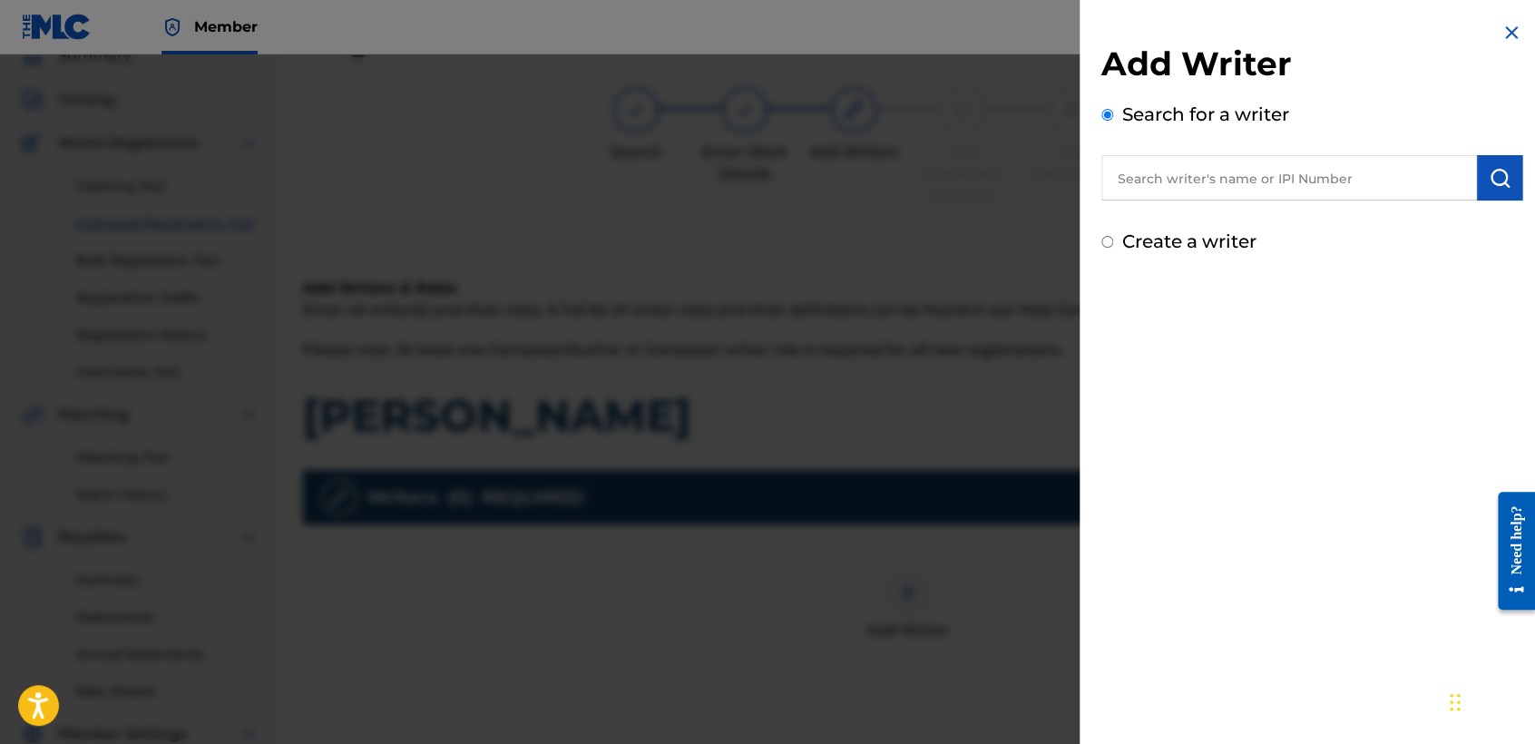
click at [1103, 240] on input "Create a writer" at bounding box center [1107, 242] width 12 height 12
radio input "false"
radio input "true"
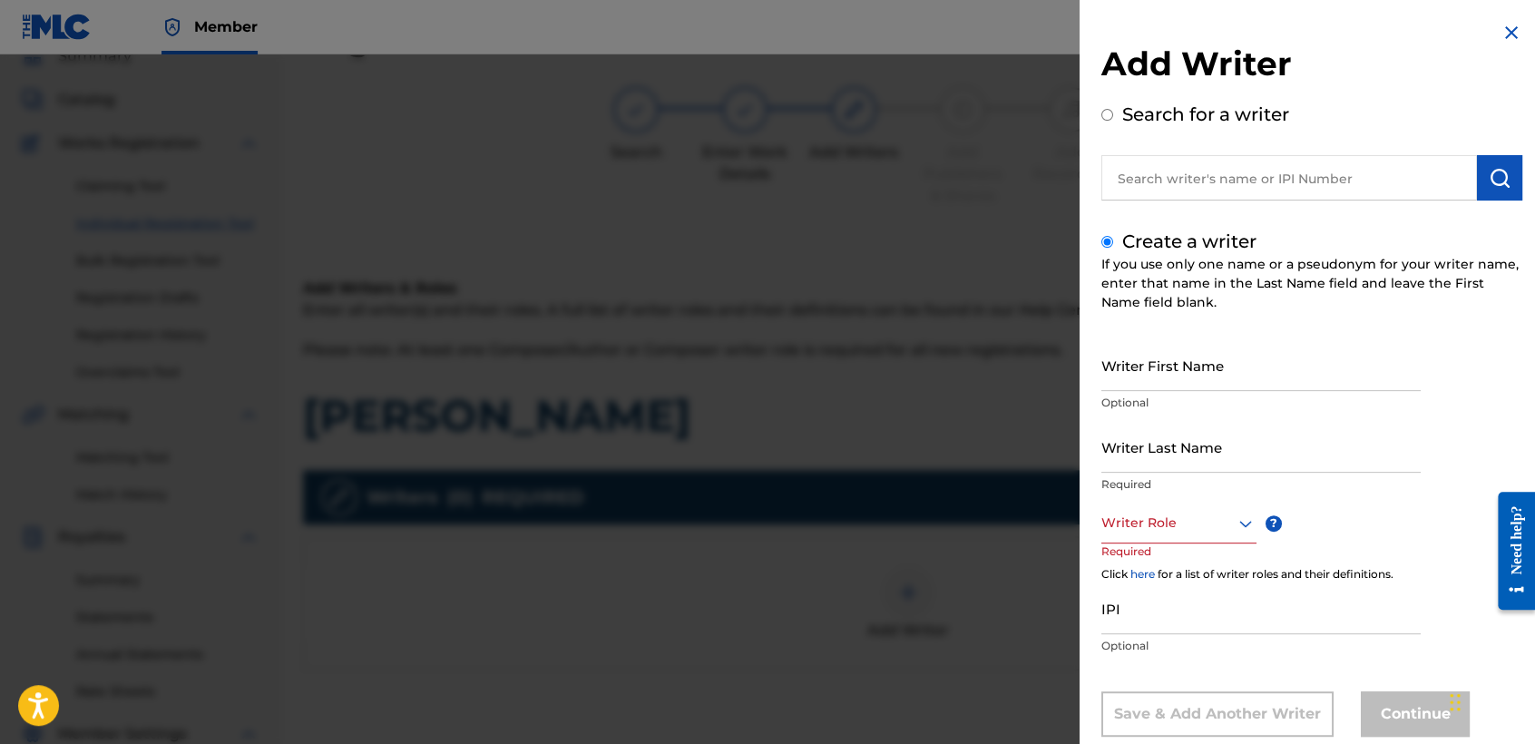
click at [1204, 317] on div "Create a writer If you use only one name or a pseudonym for your writer name, e…" at bounding box center [1311, 482] width 421 height 509
click at [1184, 368] on input "Writer First Name" at bounding box center [1260, 365] width 319 height 52
type input "Jose Osvaldo"
click at [1170, 444] on input "Writer Last Name" at bounding box center [1260, 447] width 319 height 52
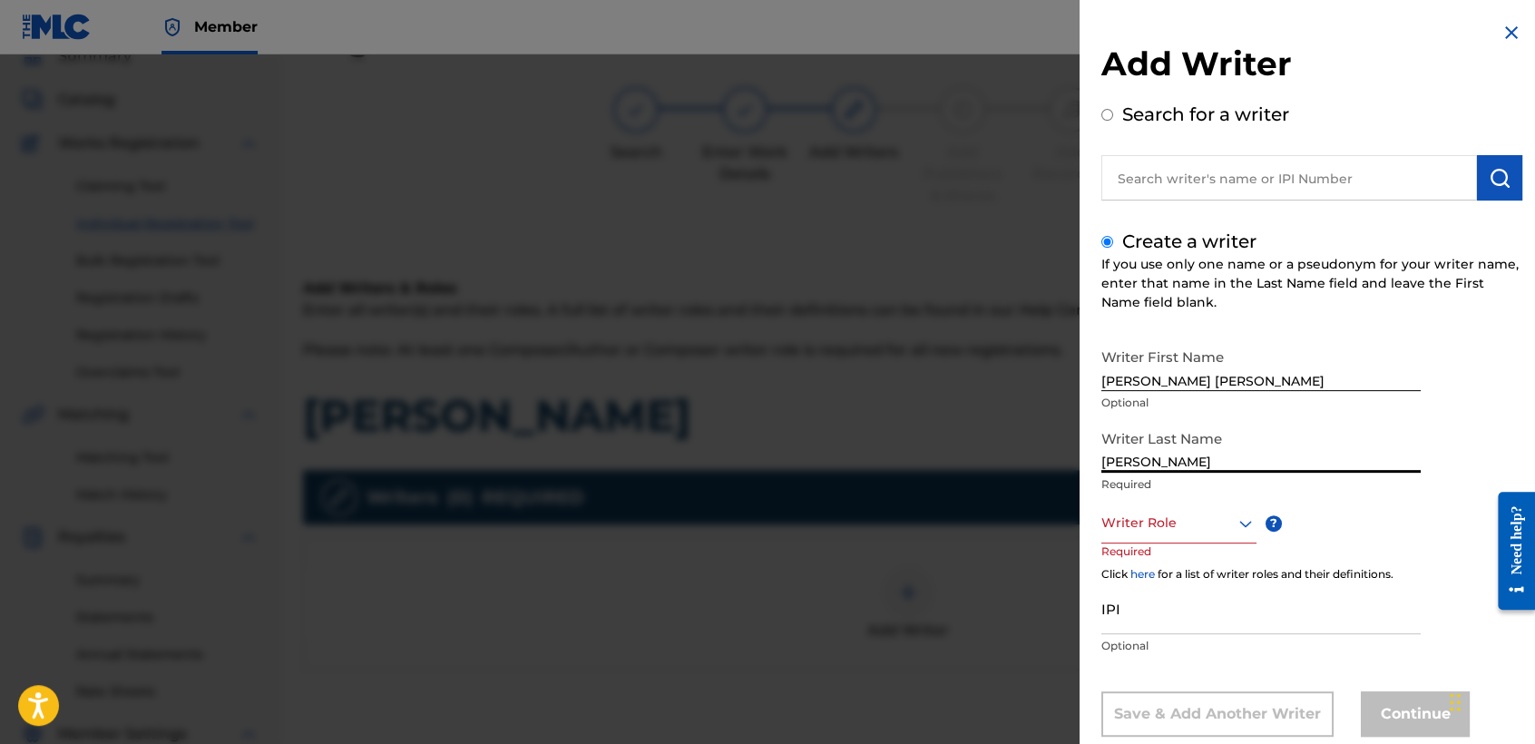
type input "Arriaga Valdez"
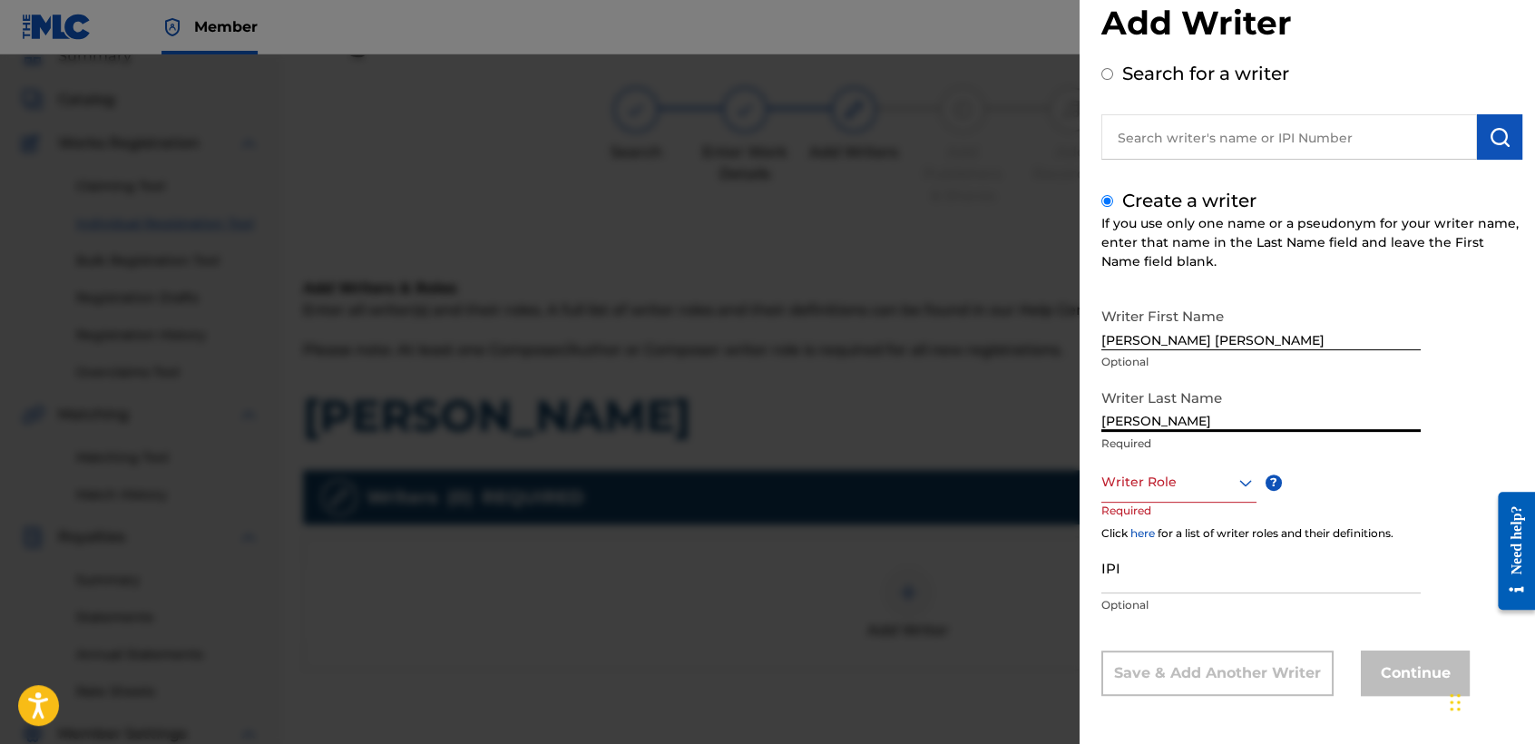
click at [1204, 502] on div "Writer Role" at bounding box center [1178, 482] width 155 height 41
click at [1204, 502] on div "Composer/Author" at bounding box center [1178, 522] width 153 height 41
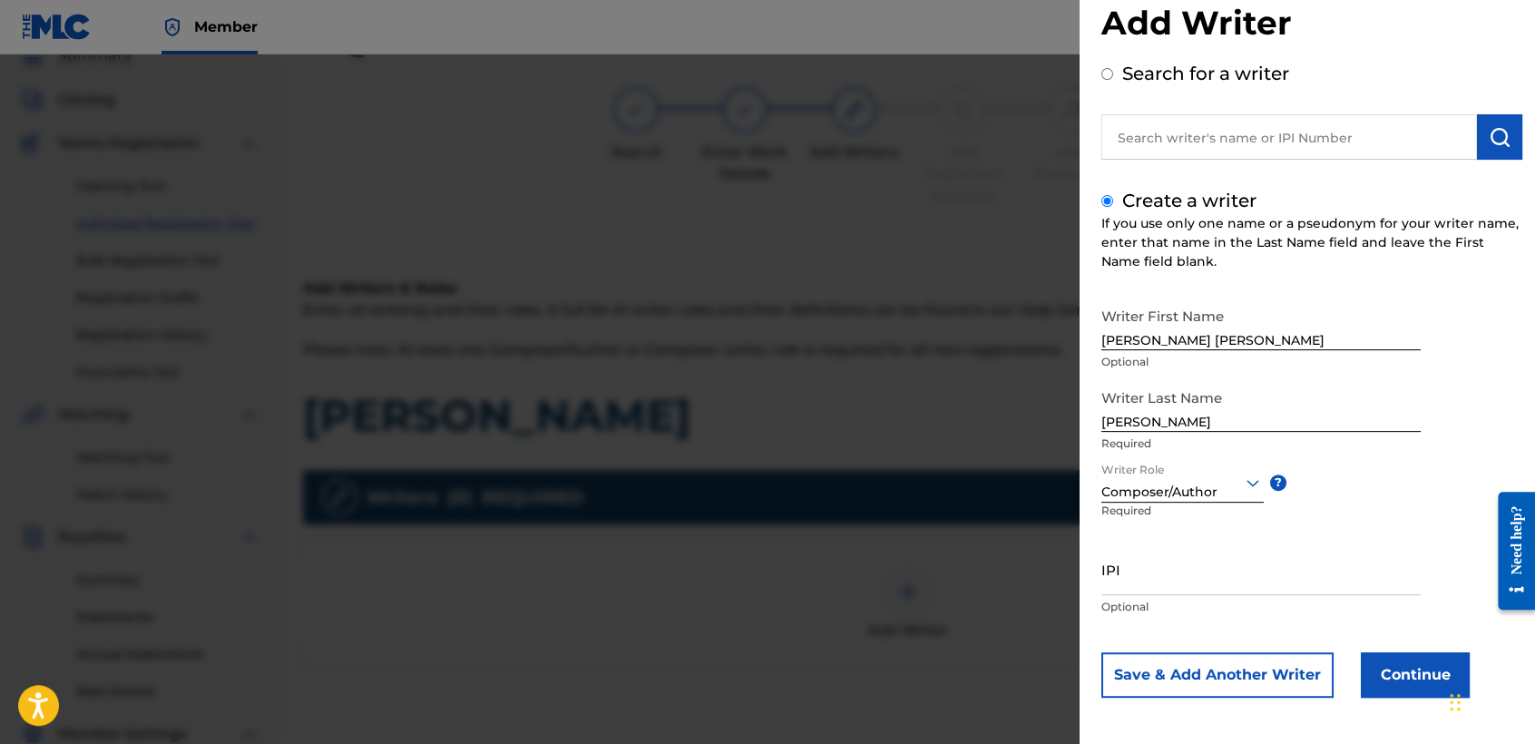
click at [1389, 678] on button "Continue" at bounding box center [1414, 674] width 109 height 45
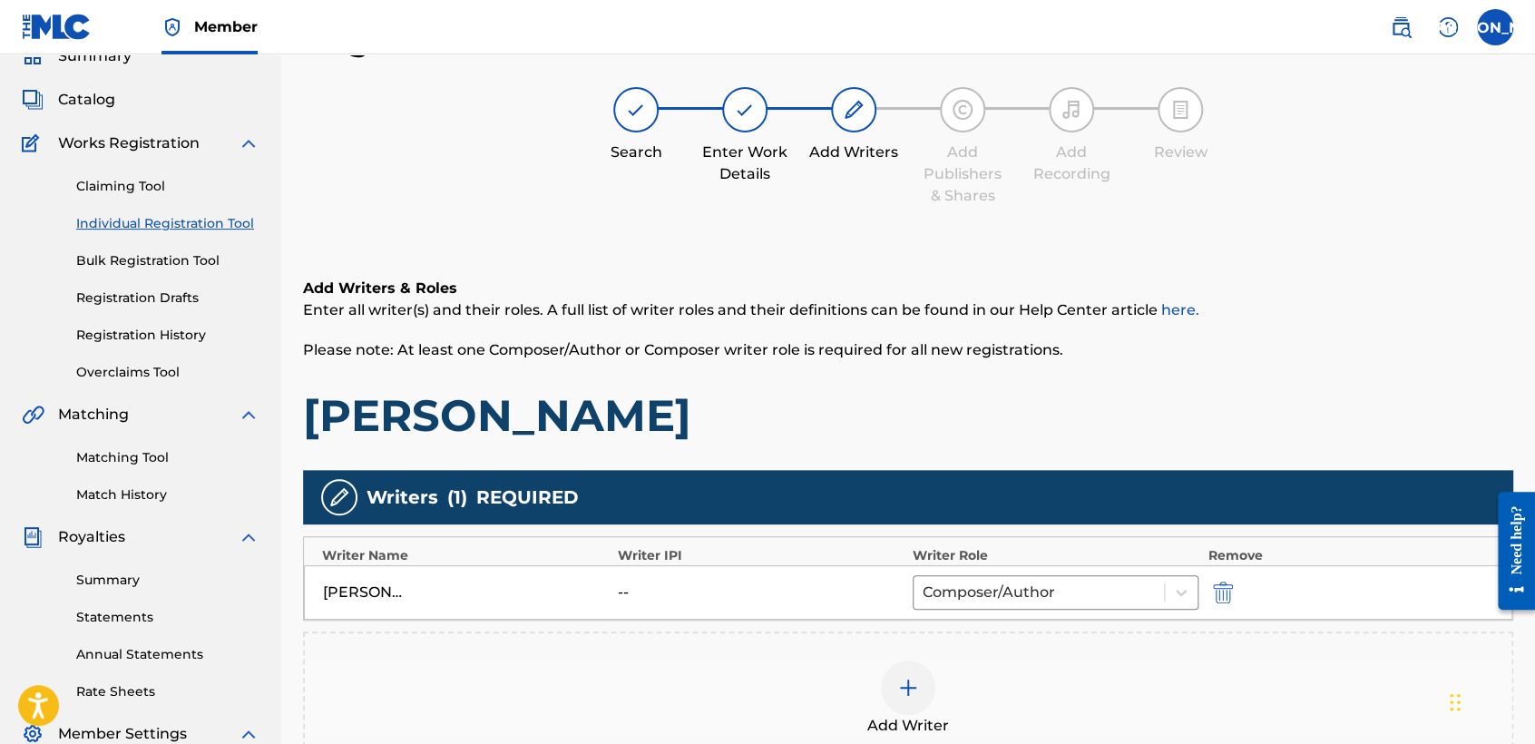
click at [922, 421] on h1 "Wero Cardenaz" at bounding box center [908, 415] width 1210 height 54
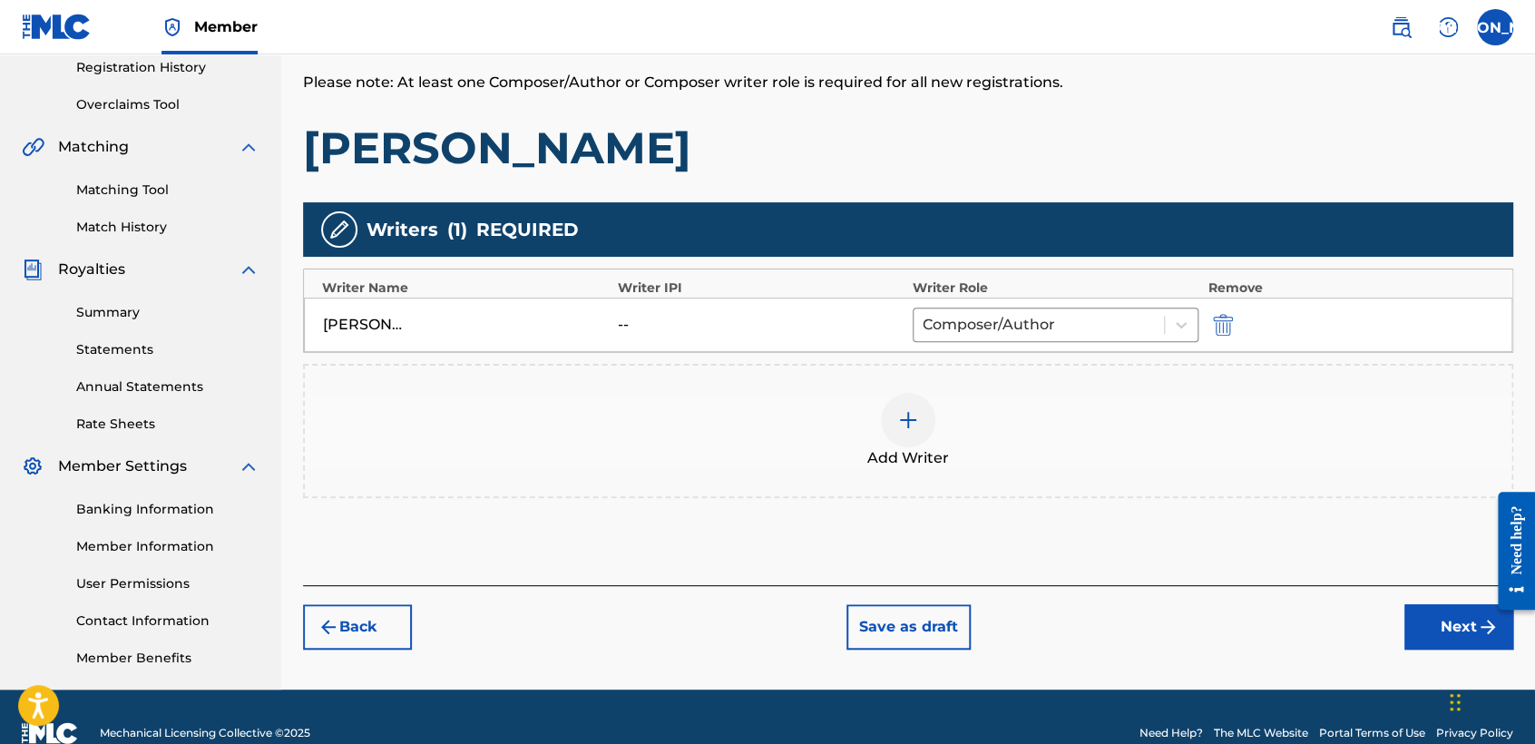
scroll to position [380, 0]
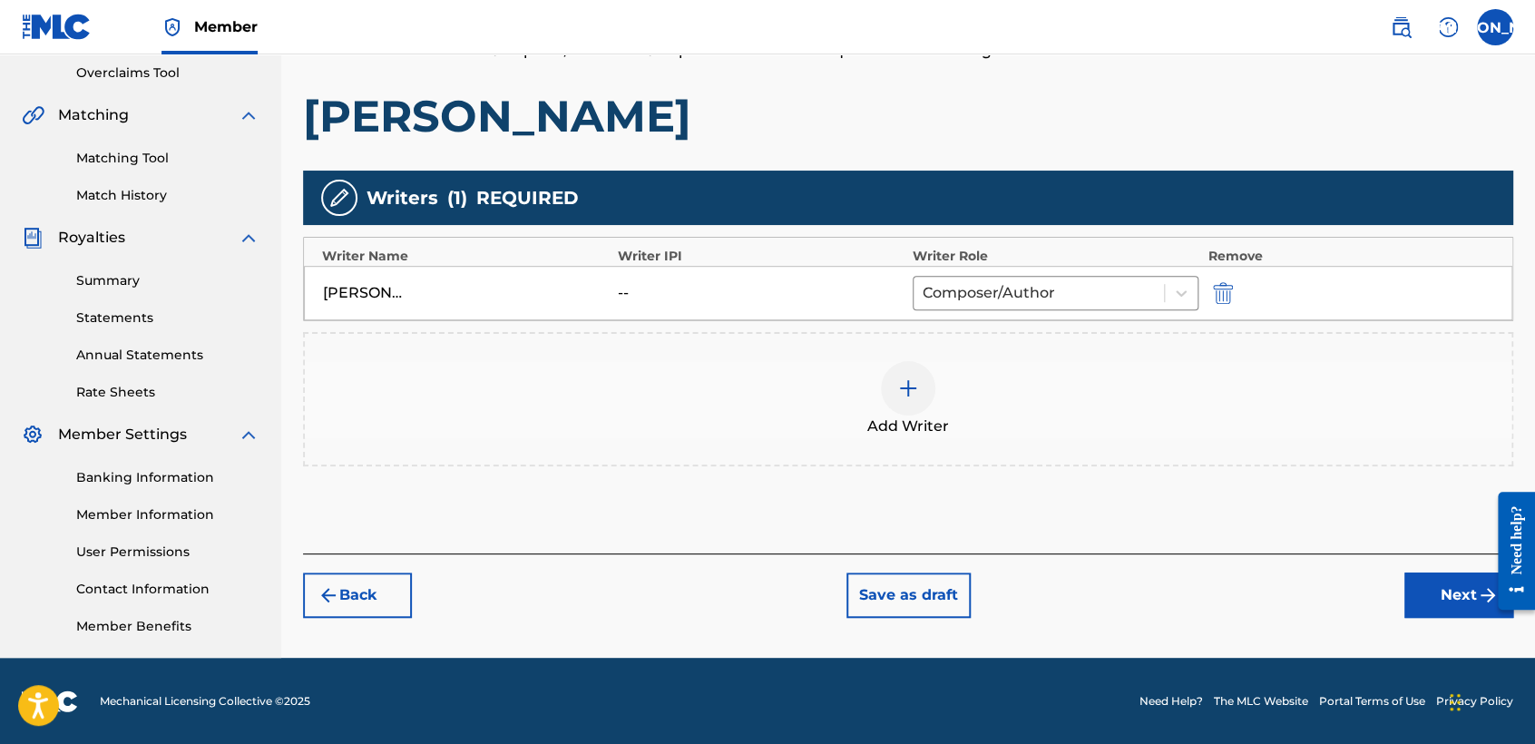
click at [1431, 600] on button "Next" at bounding box center [1458, 594] width 109 height 45
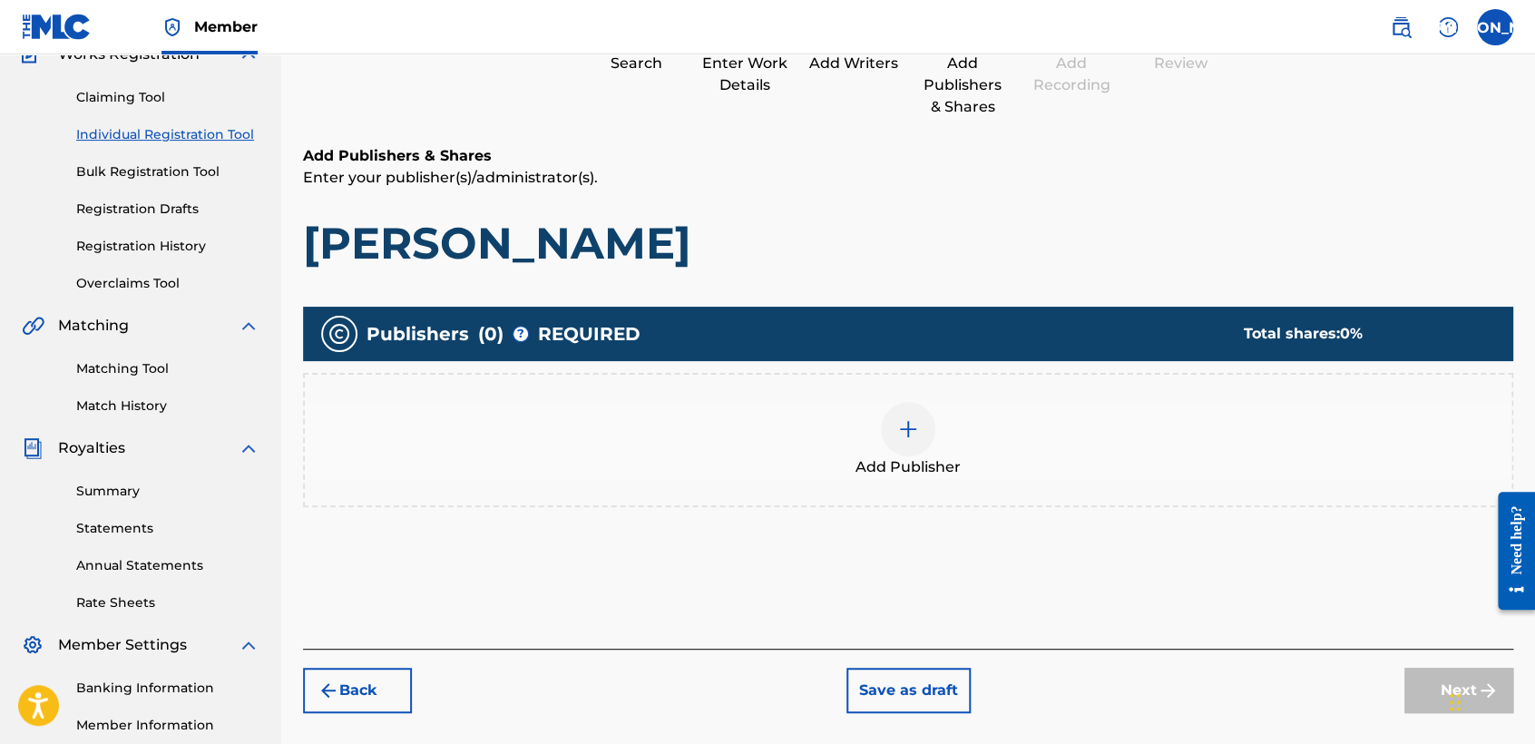
scroll to position [81, 0]
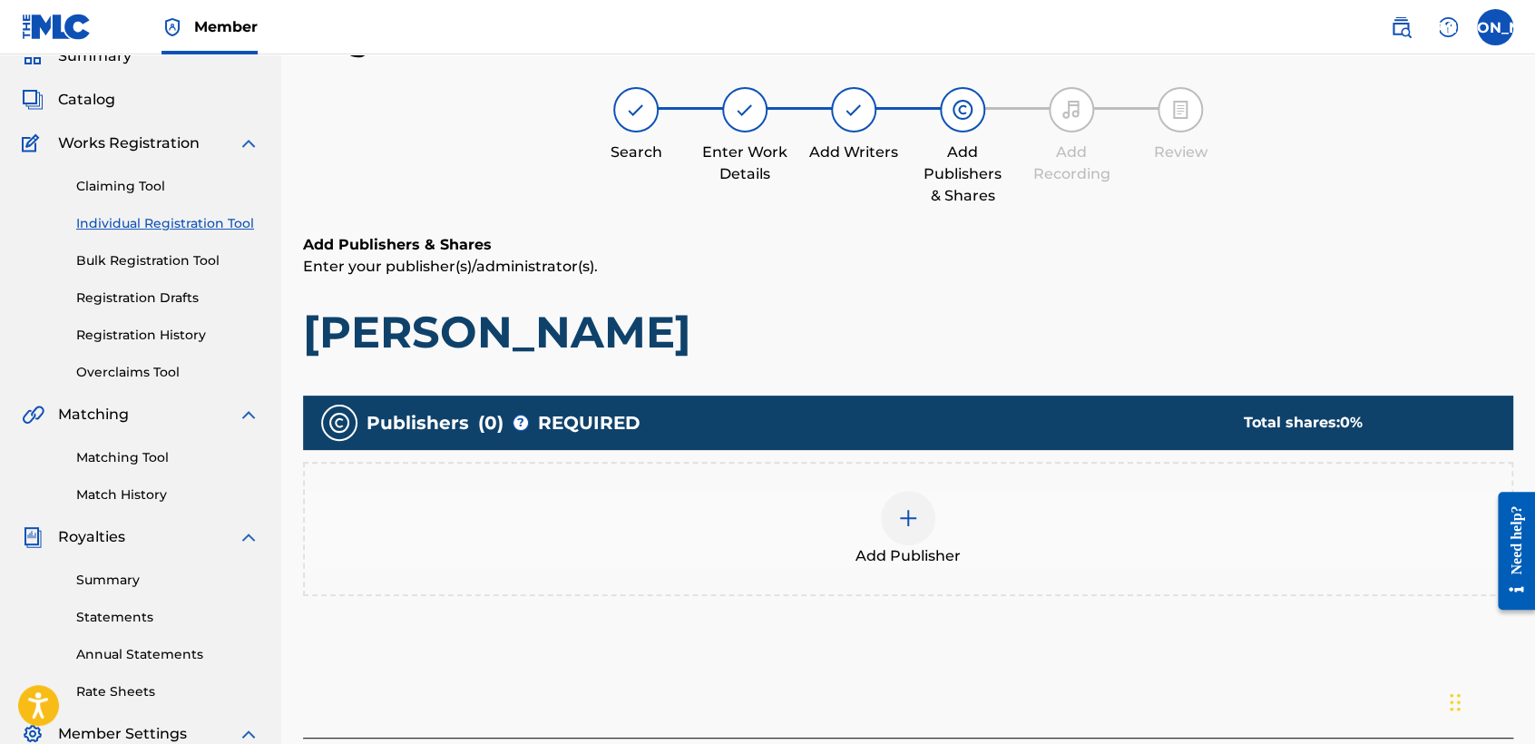
click at [929, 484] on div "Add Publisher" at bounding box center [908, 529] width 1210 height 134
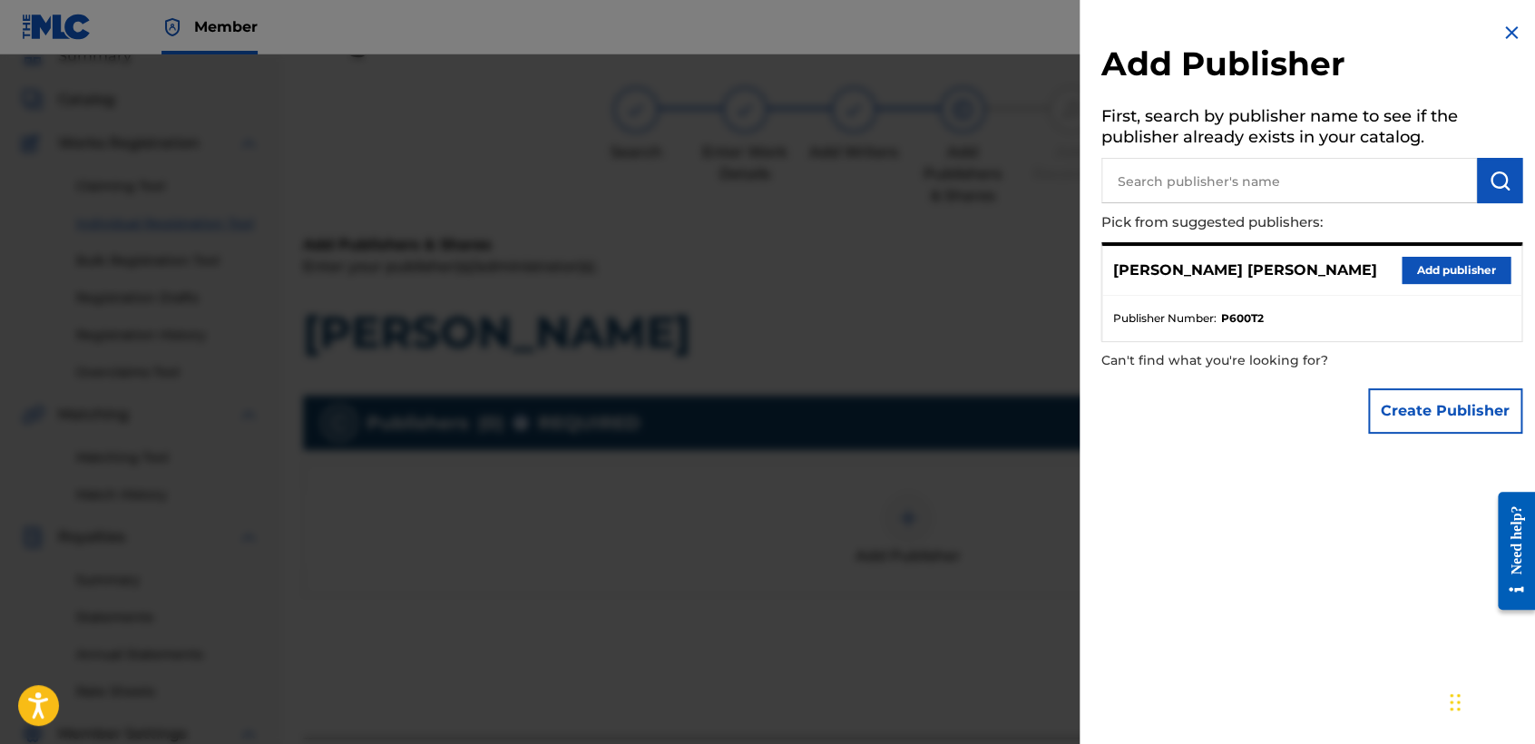
click at [1424, 265] on button "Add publisher" at bounding box center [1455, 270] width 109 height 27
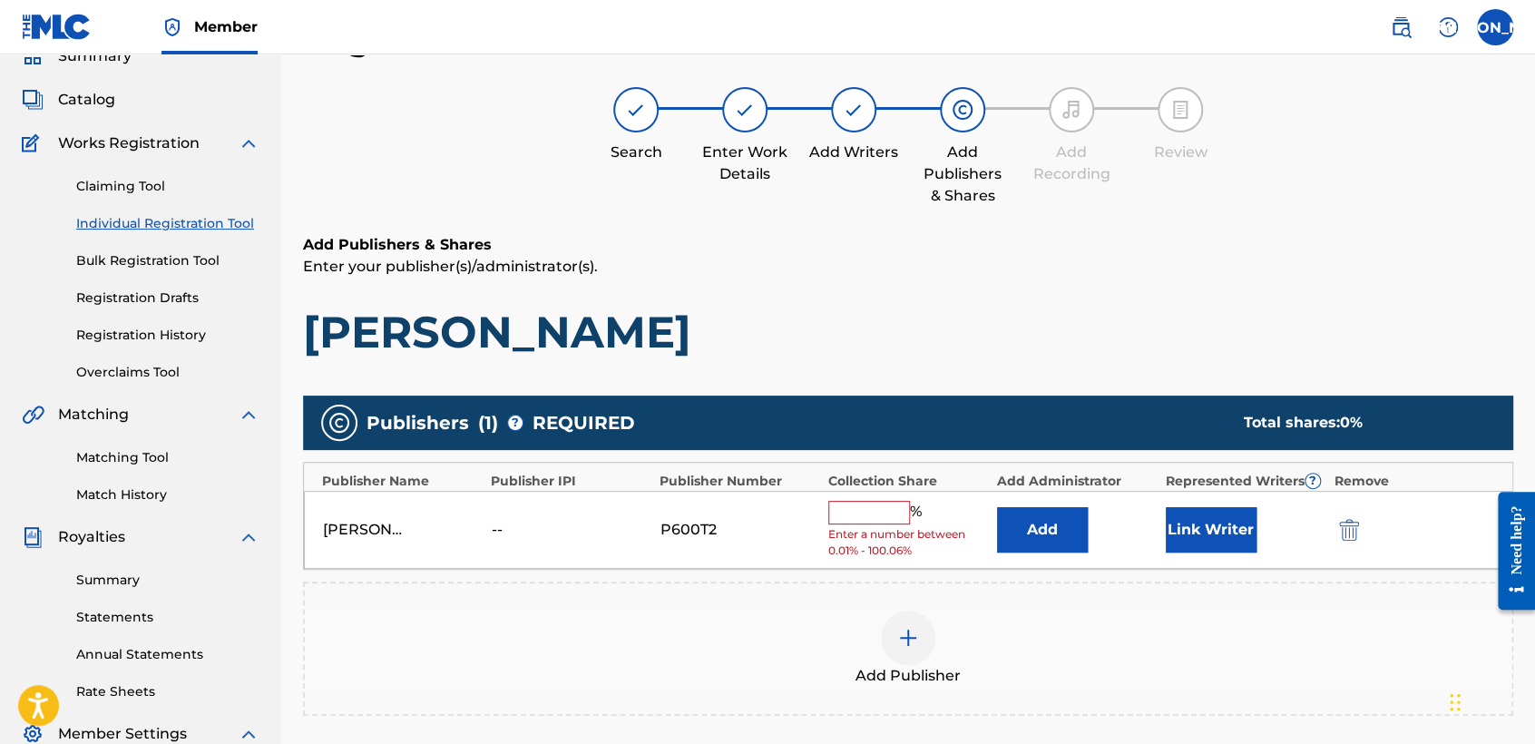
click at [843, 507] on input "text" at bounding box center [869, 513] width 82 height 24
type input "50"
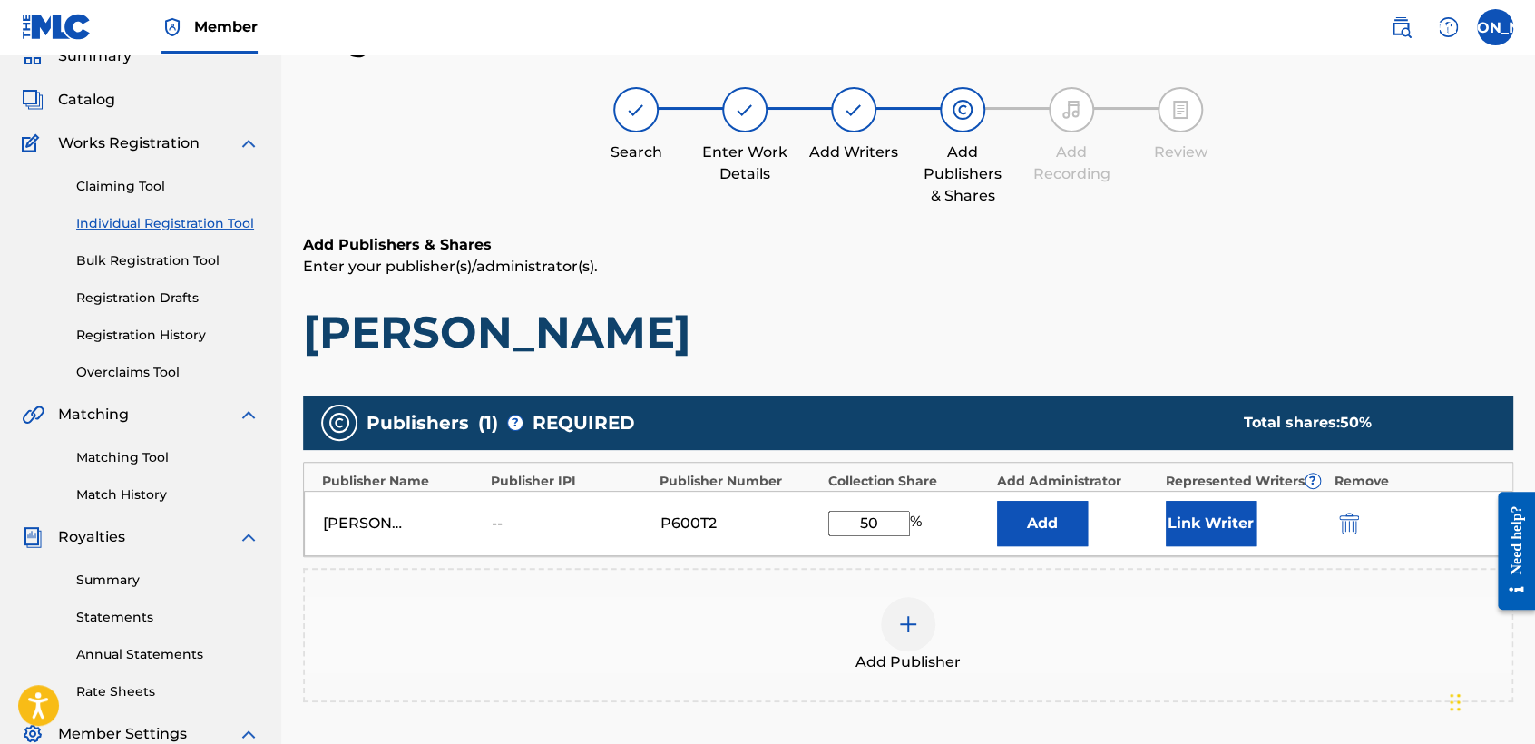
click at [1237, 501] on button "Link Writer" at bounding box center [1210, 523] width 91 height 45
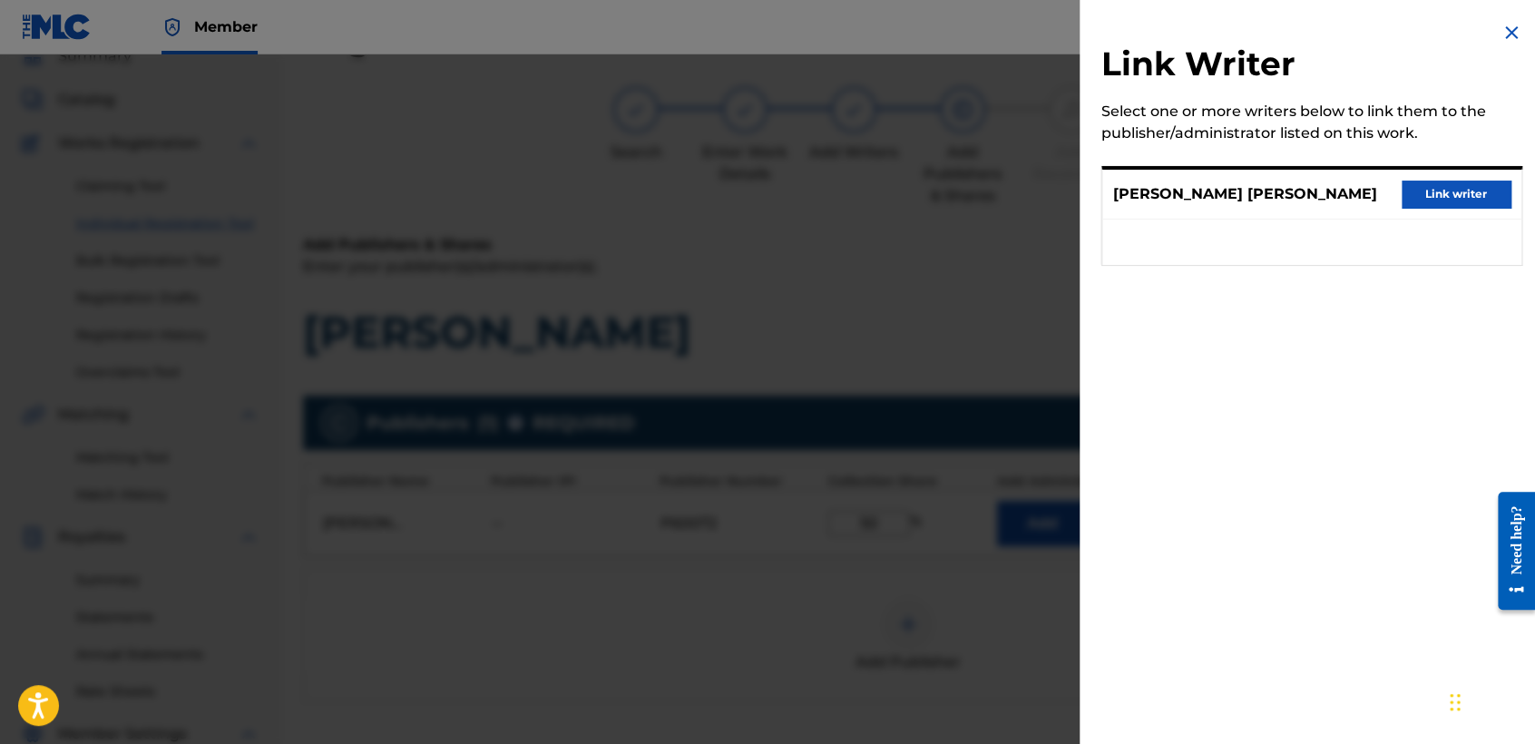
click at [1441, 183] on button "Link writer" at bounding box center [1455, 193] width 109 height 27
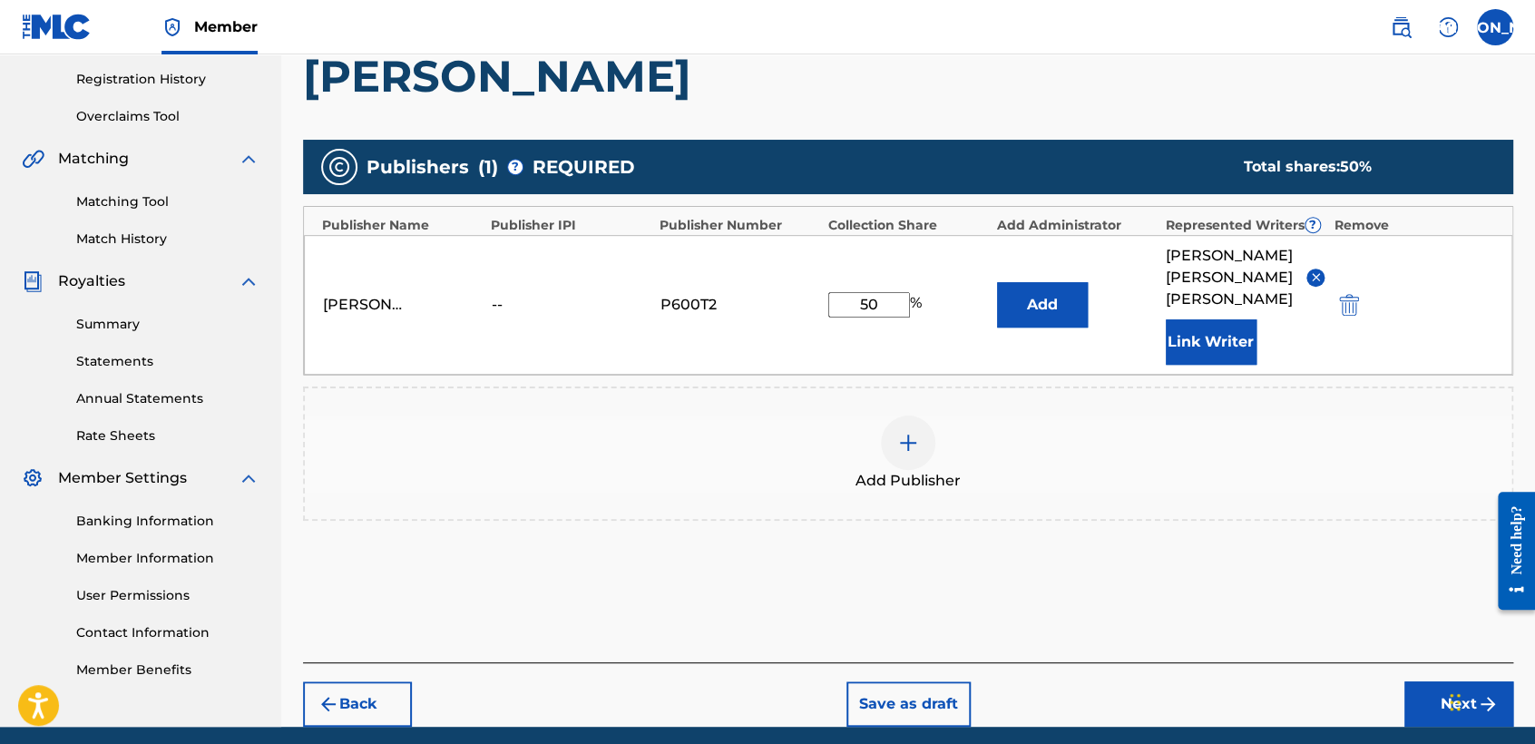
scroll to position [383, 0]
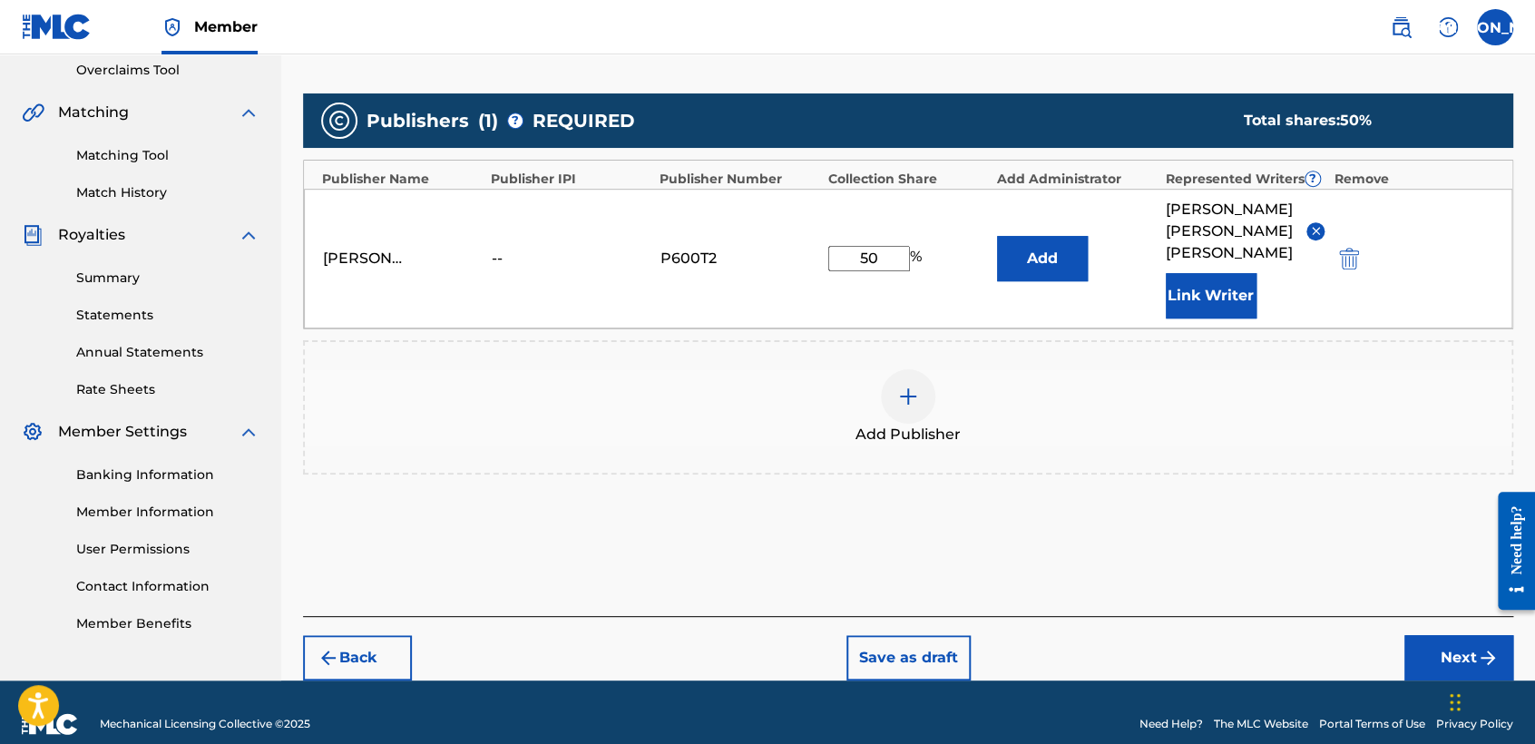
click at [1456, 635] on button "Next" at bounding box center [1458, 657] width 109 height 45
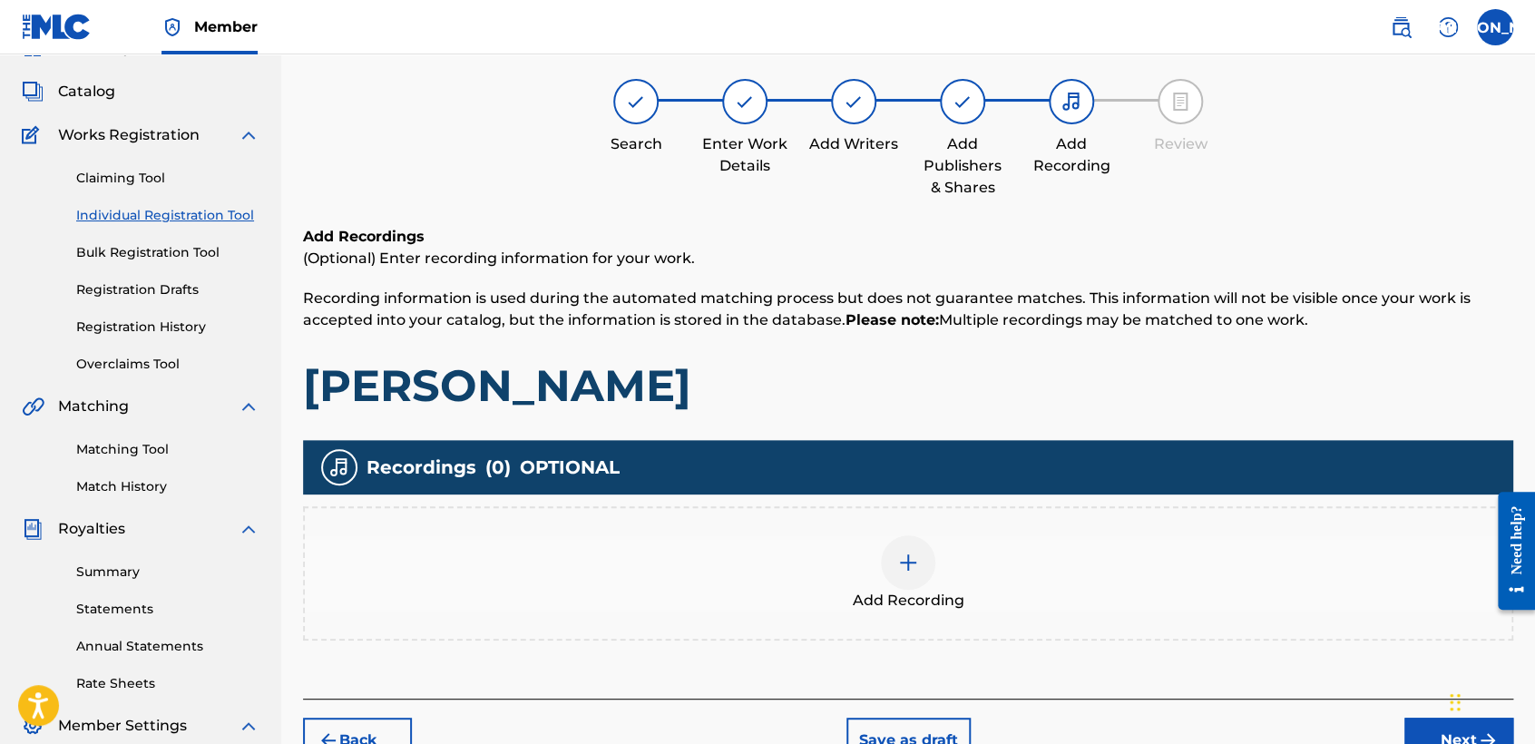
scroll to position [81, 0]
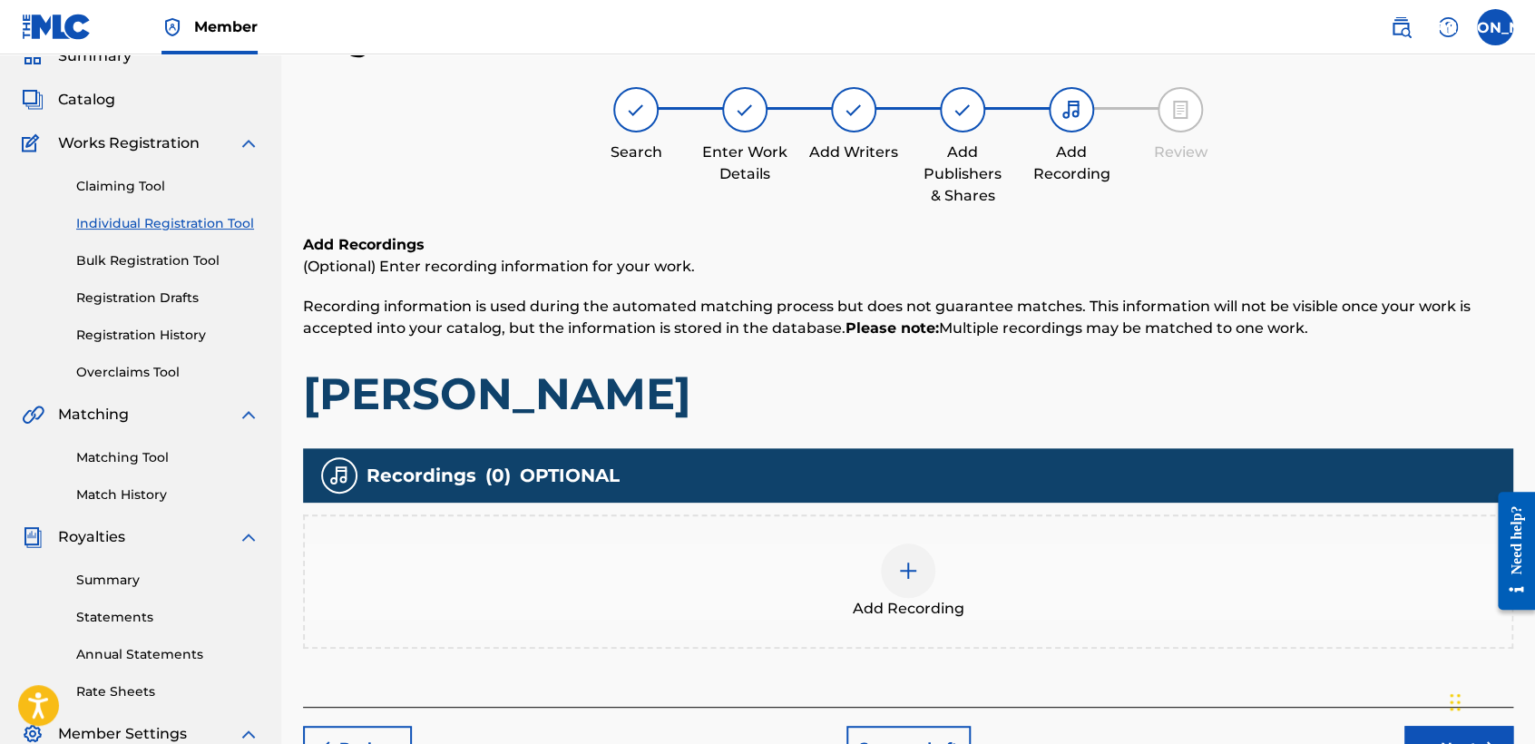
click at [934, 604] on span "Add Recording" at bounding box center [909, 609] width 112 height 22
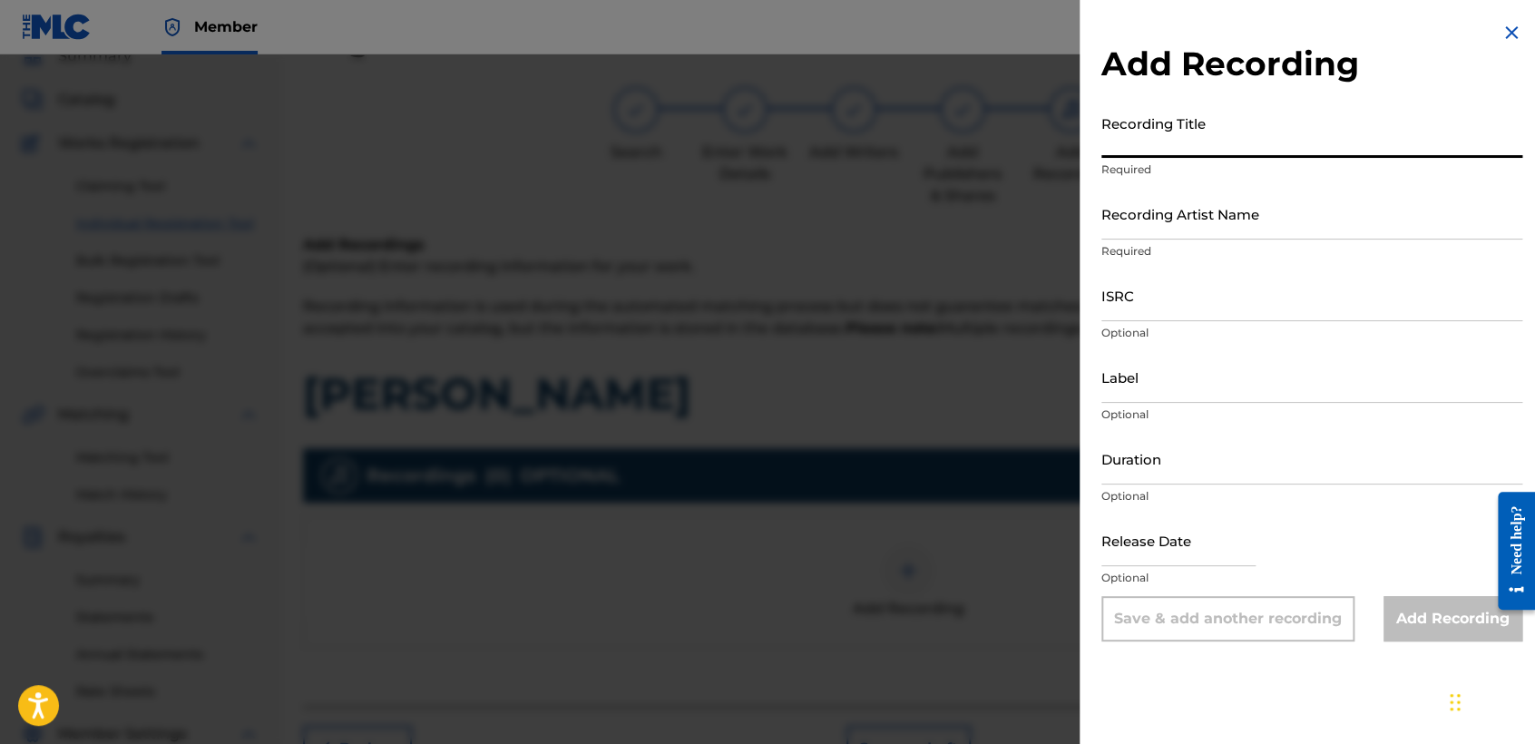
click at [1231, 122] on input "Recording Title" at bounding box center [1311, 132] width 421 height 52
paste input "Wero Cardenaz"
type input "Wero Cardenaz"
click at [1209, 185] on div "Recording Title Wero Cardenaz Required" at bounding box center [1311, 147] width 421 height 82
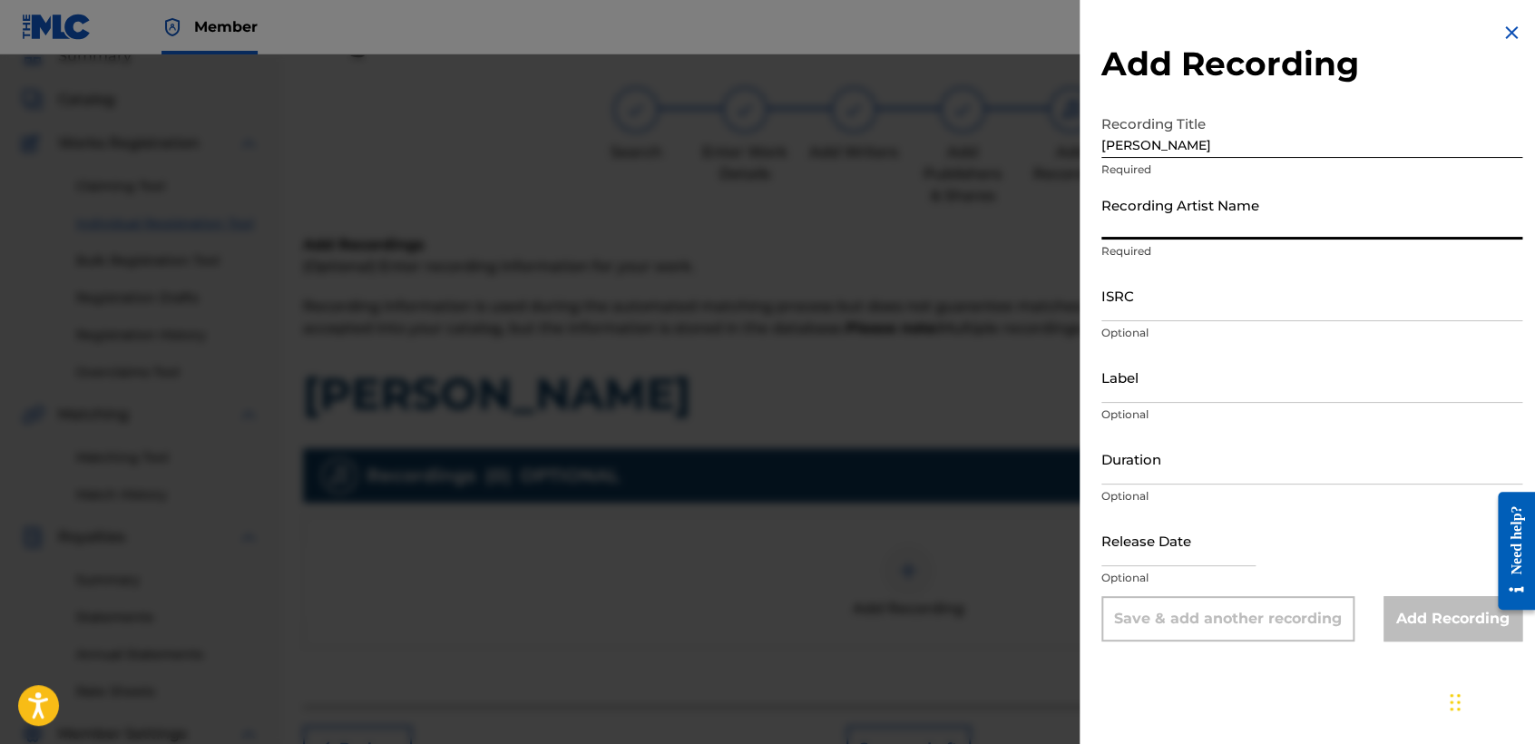
click at [1212, 205] on input "Recording Artist Name" at bounding box center [1311, 214] width 421 height 52
type input "Baby Syko"
type input "03:38"
type input "April 6 2022"
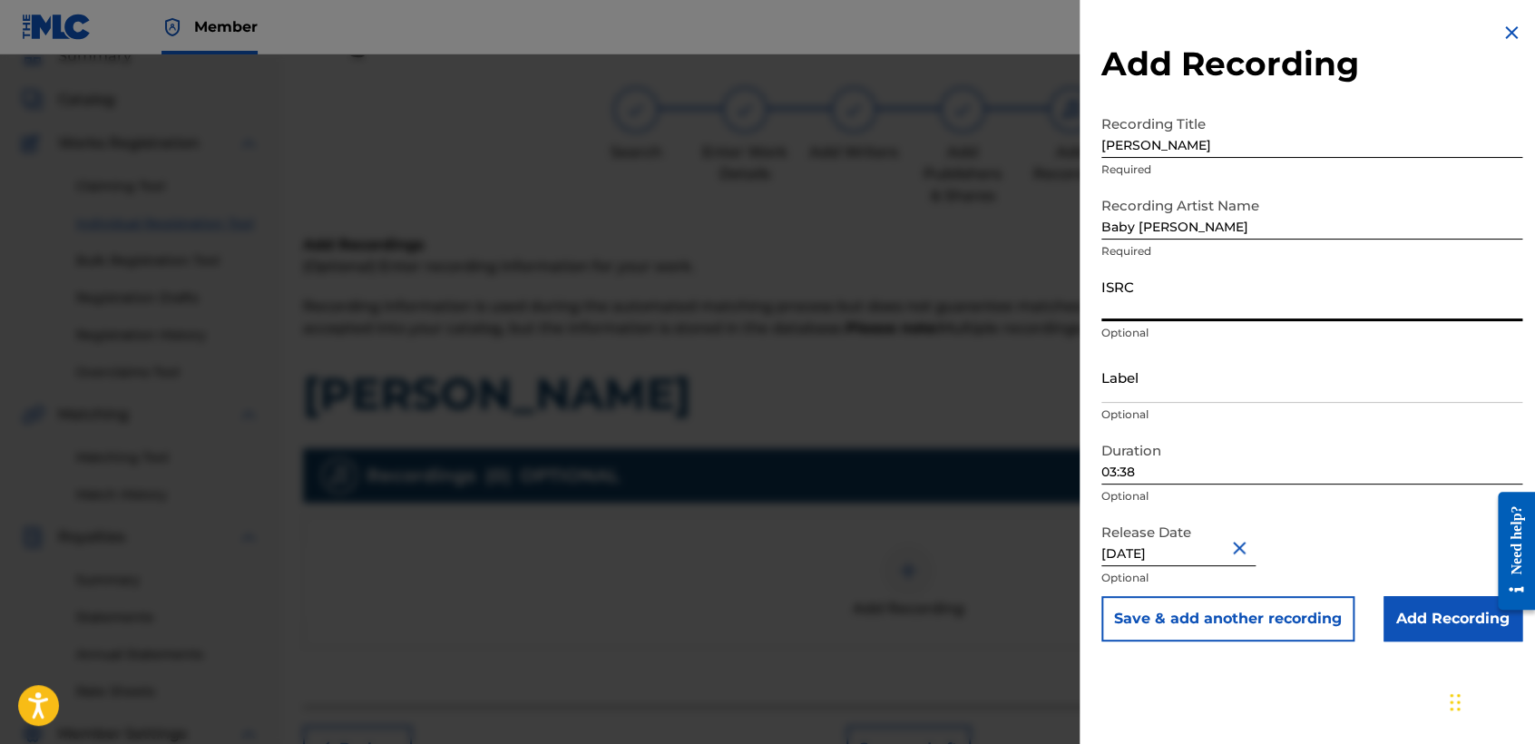
click at [1209, 292] on input "ISRC" at bounding box center [1311, 295] width 421 height 52
paste input "USDY42200008"
type input "USDY42200008"
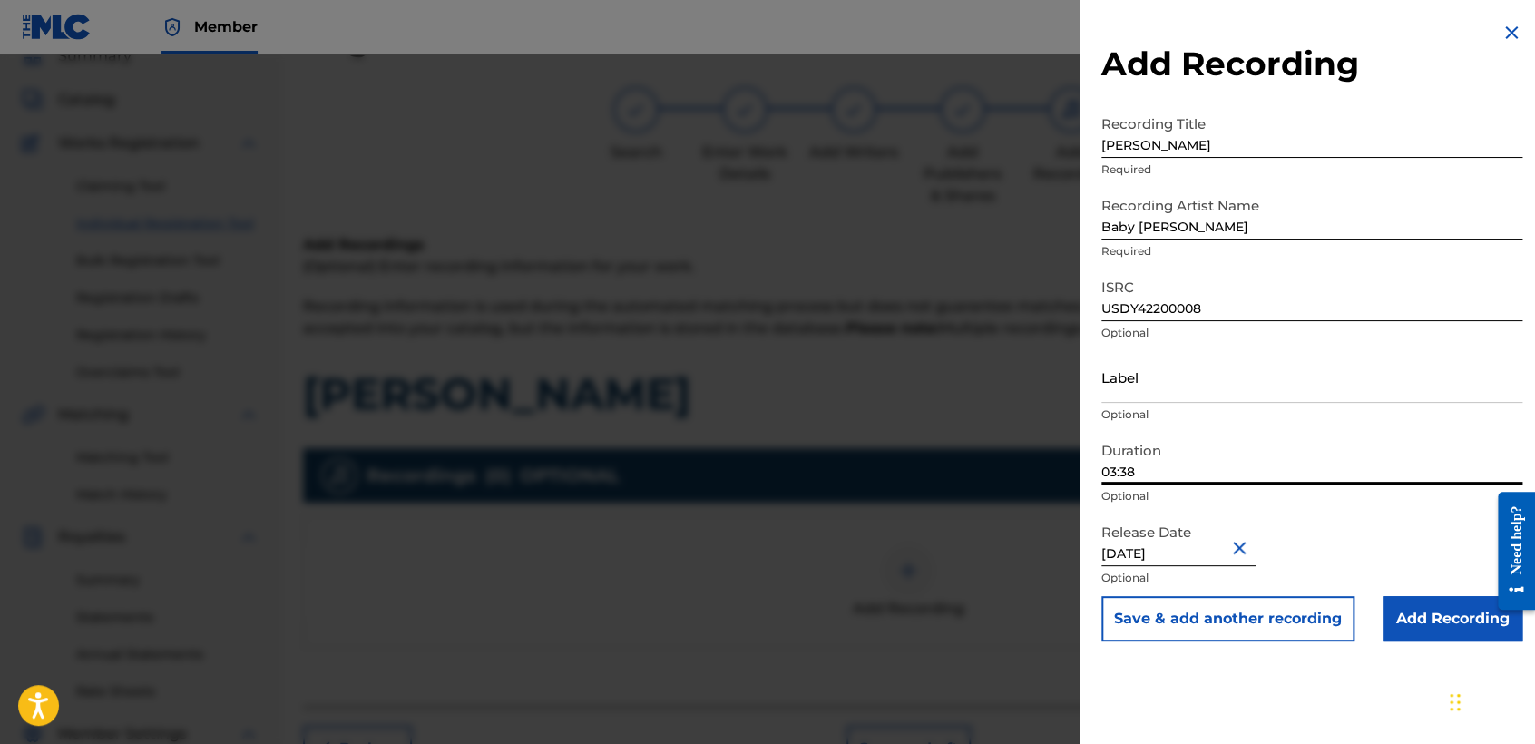
click at [1183, 463] on input "03:38" at bounding box center [1311, 459] width 421 height 52
click at [1406, 621] on input "Add Recording" at bounding box center [1452, 618] width 139 height 45
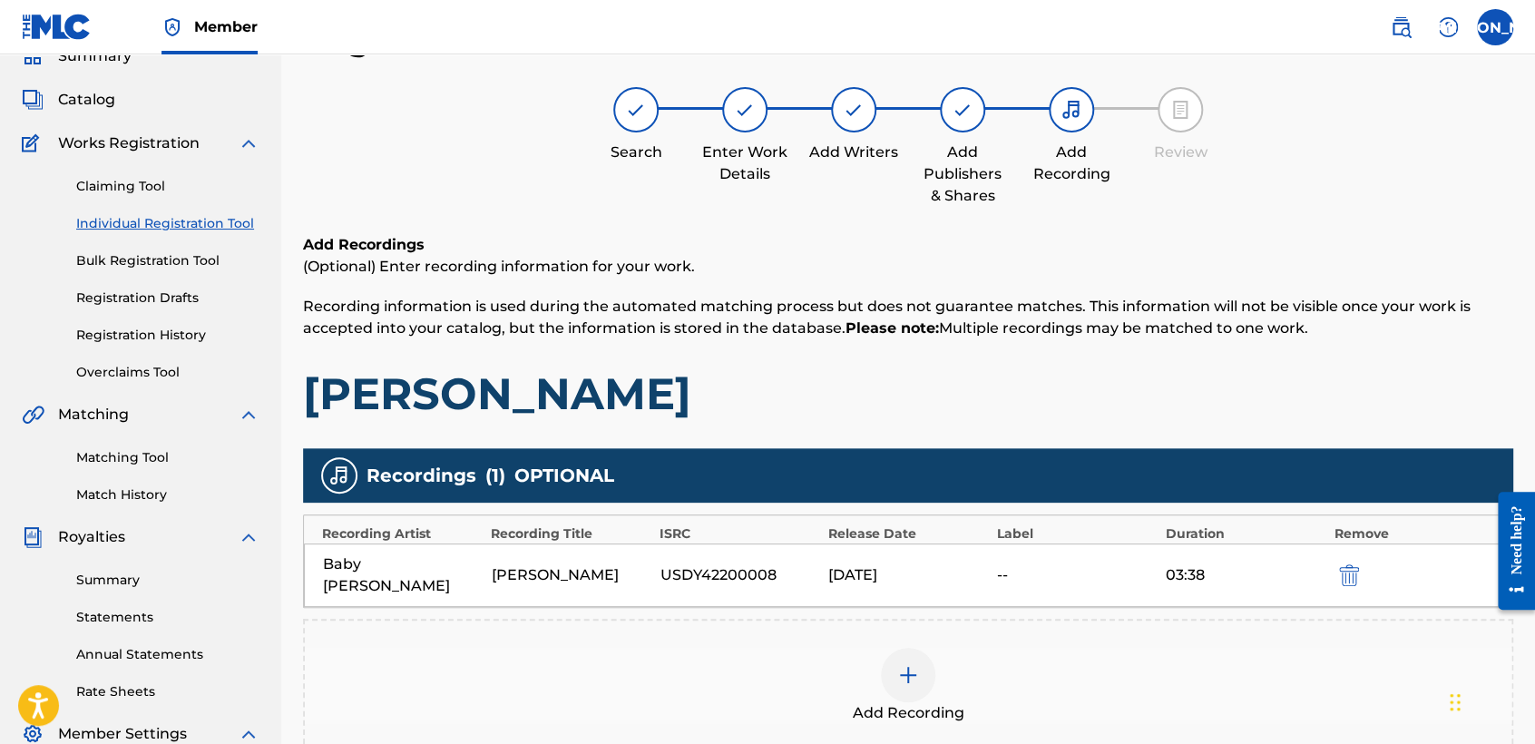
click at [1015, 348] on div "Add Recordings (Optional) Enter recording information for your work. Recording …" at bounding box center [908, 327] width 1210 height 187
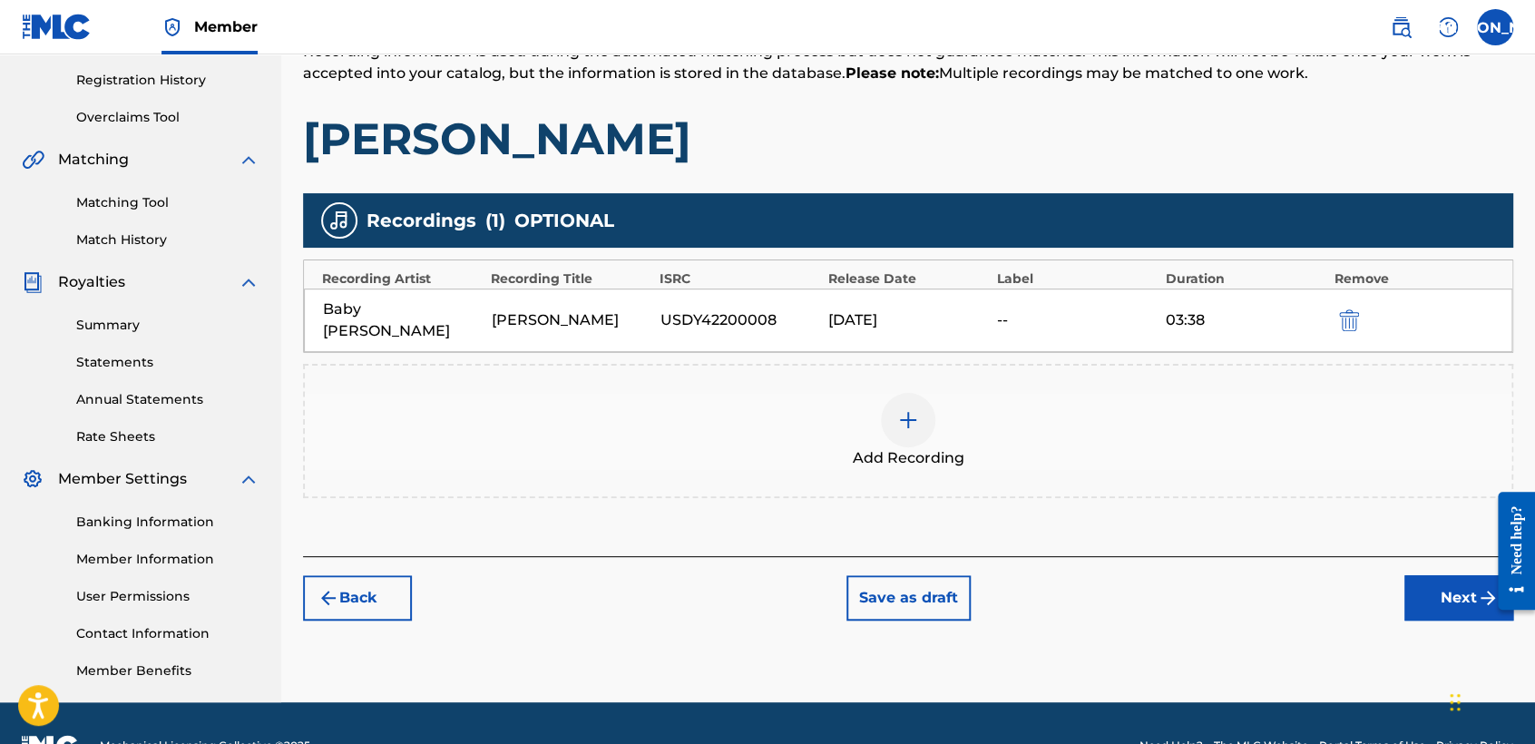
scroll to position [380, 0]
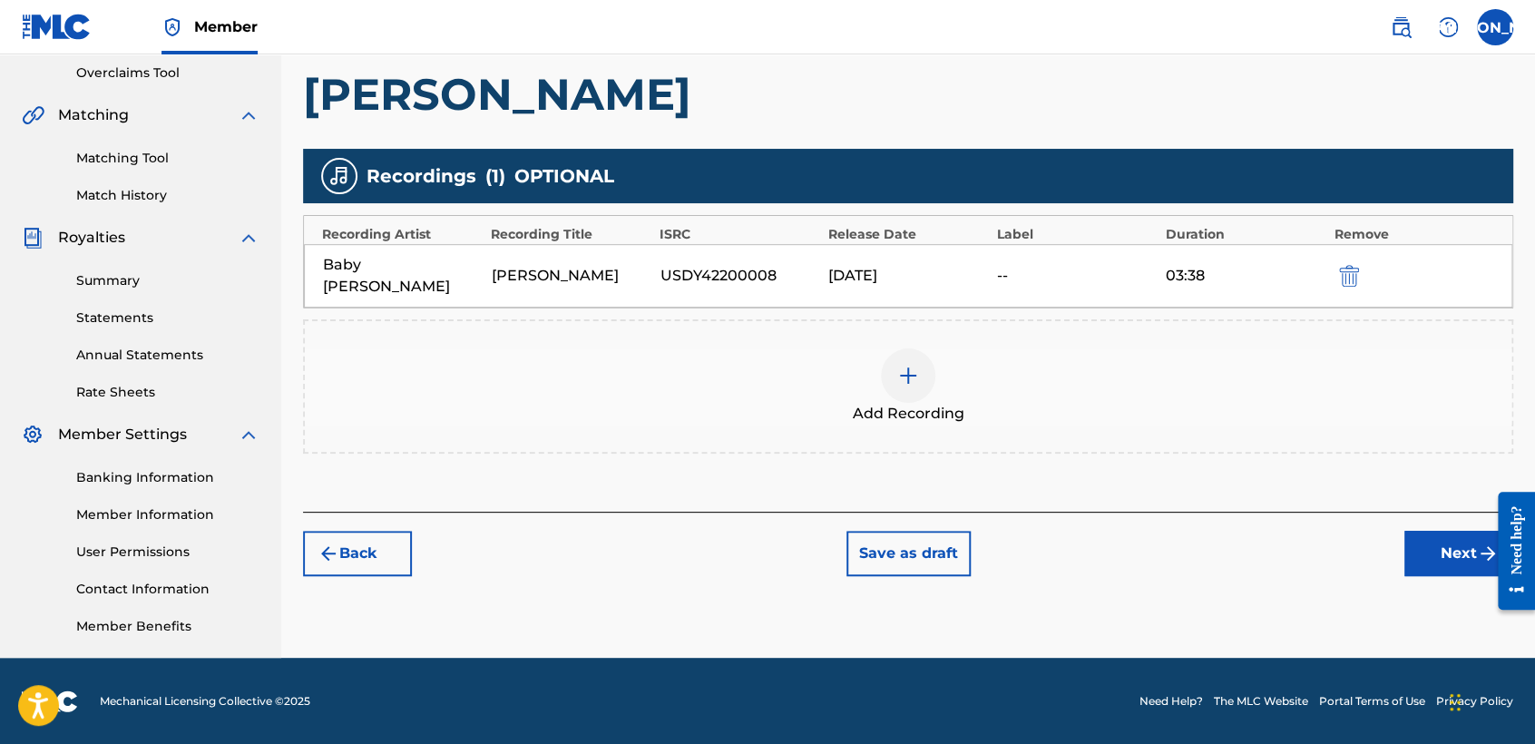
click at [1447, 548] on button "Next" at bounding box center [1458, 553] width 109 height 45
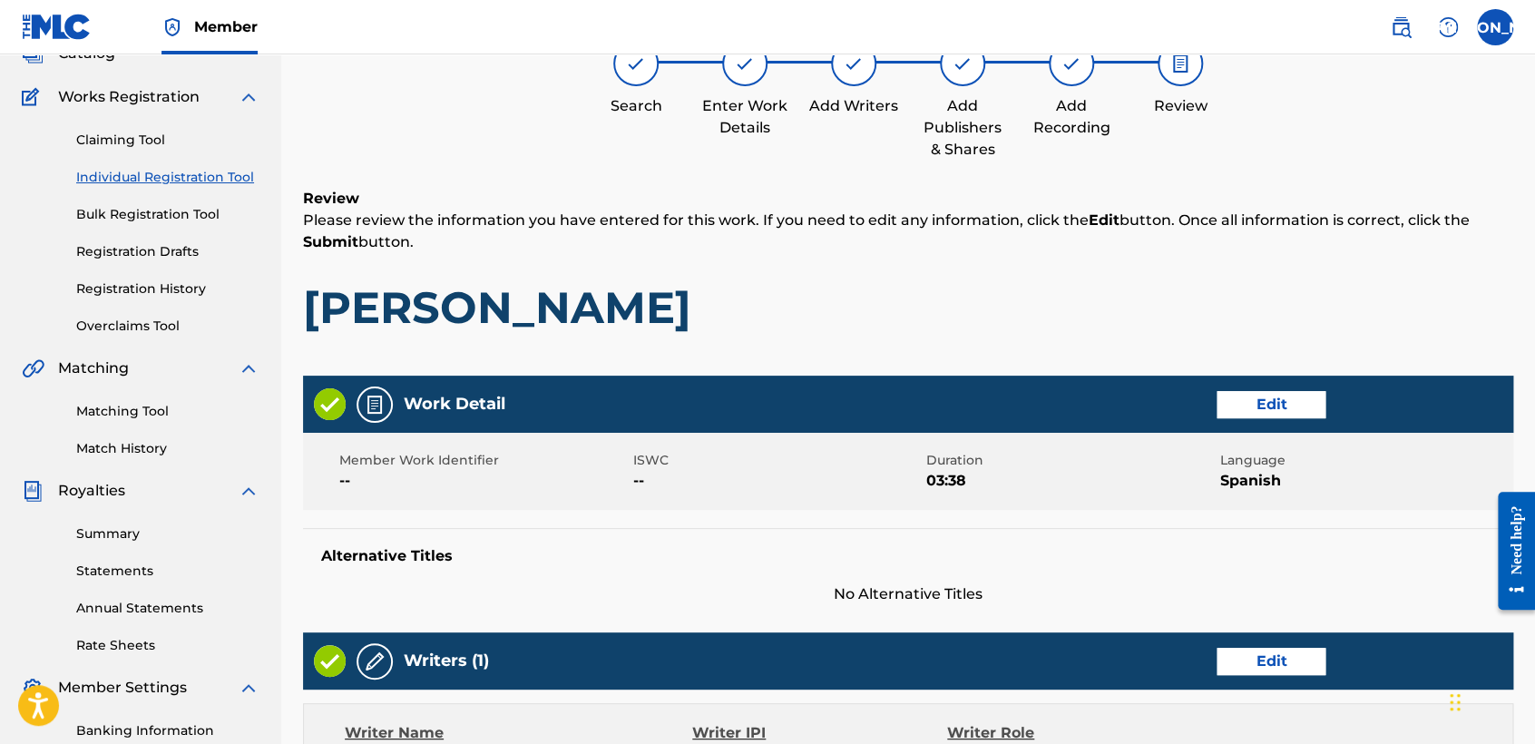
scroll to position [81, 0]
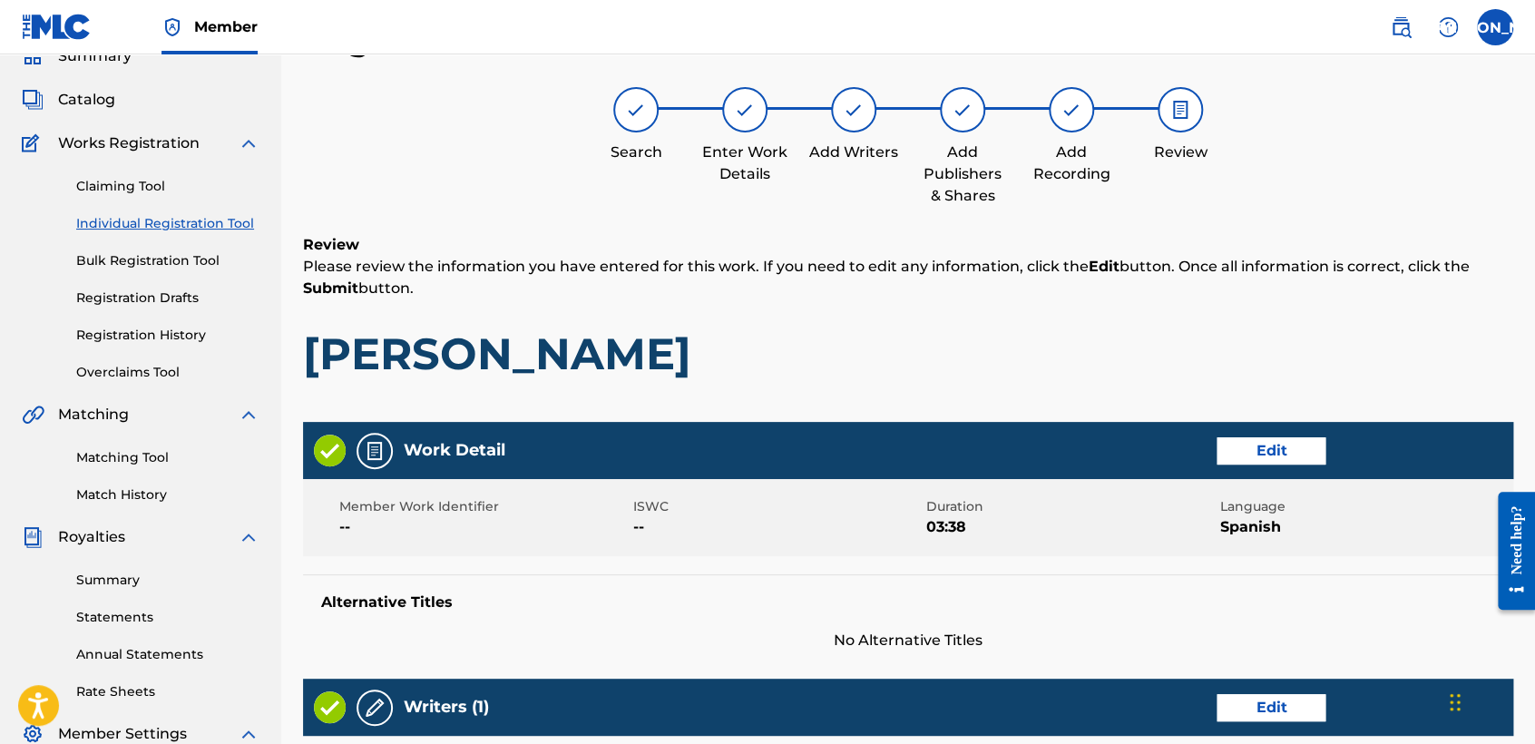
click at [1204, 326] on h1 "Wero Cardenaz" at bounding box center [908, 353] width 1210 height 54
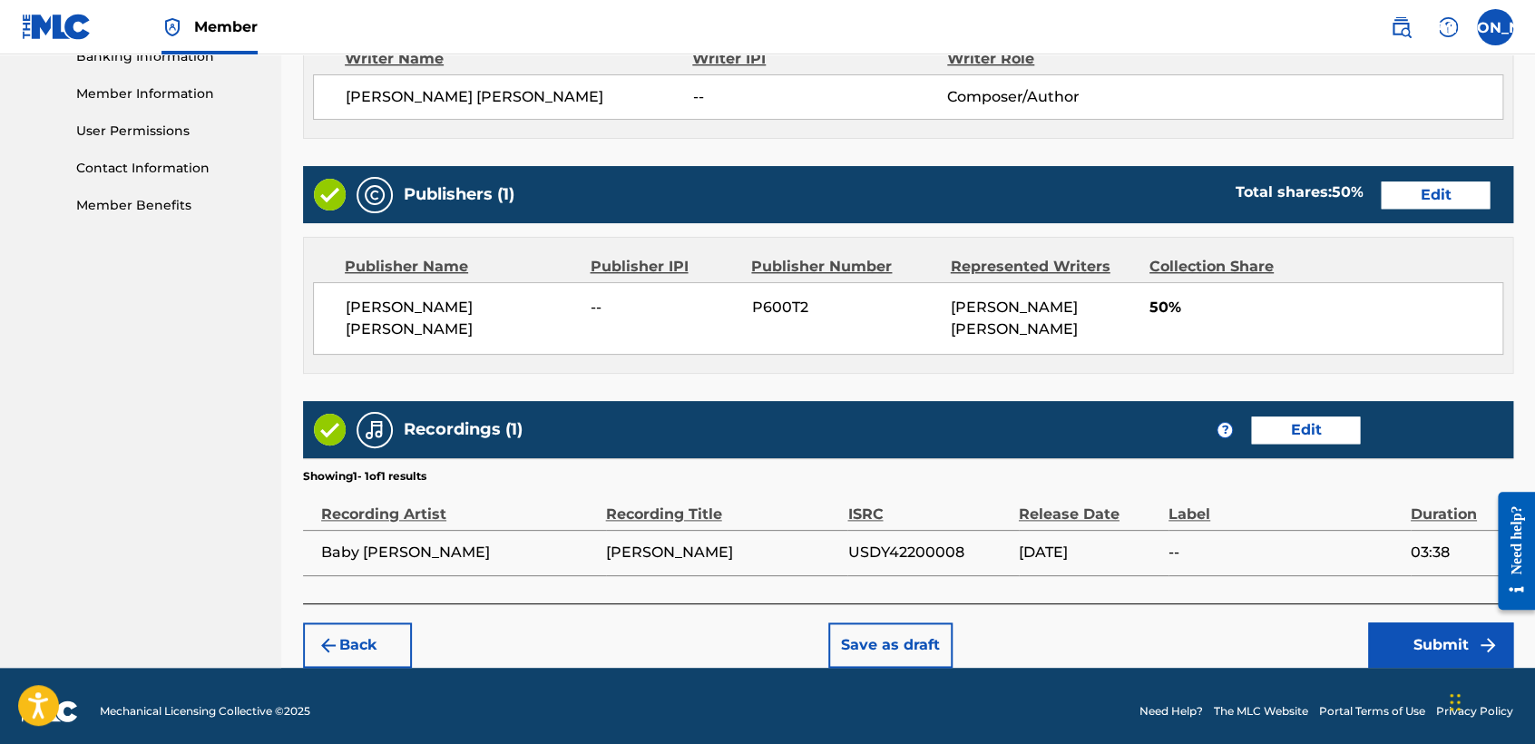
scroll to position [810, 0]
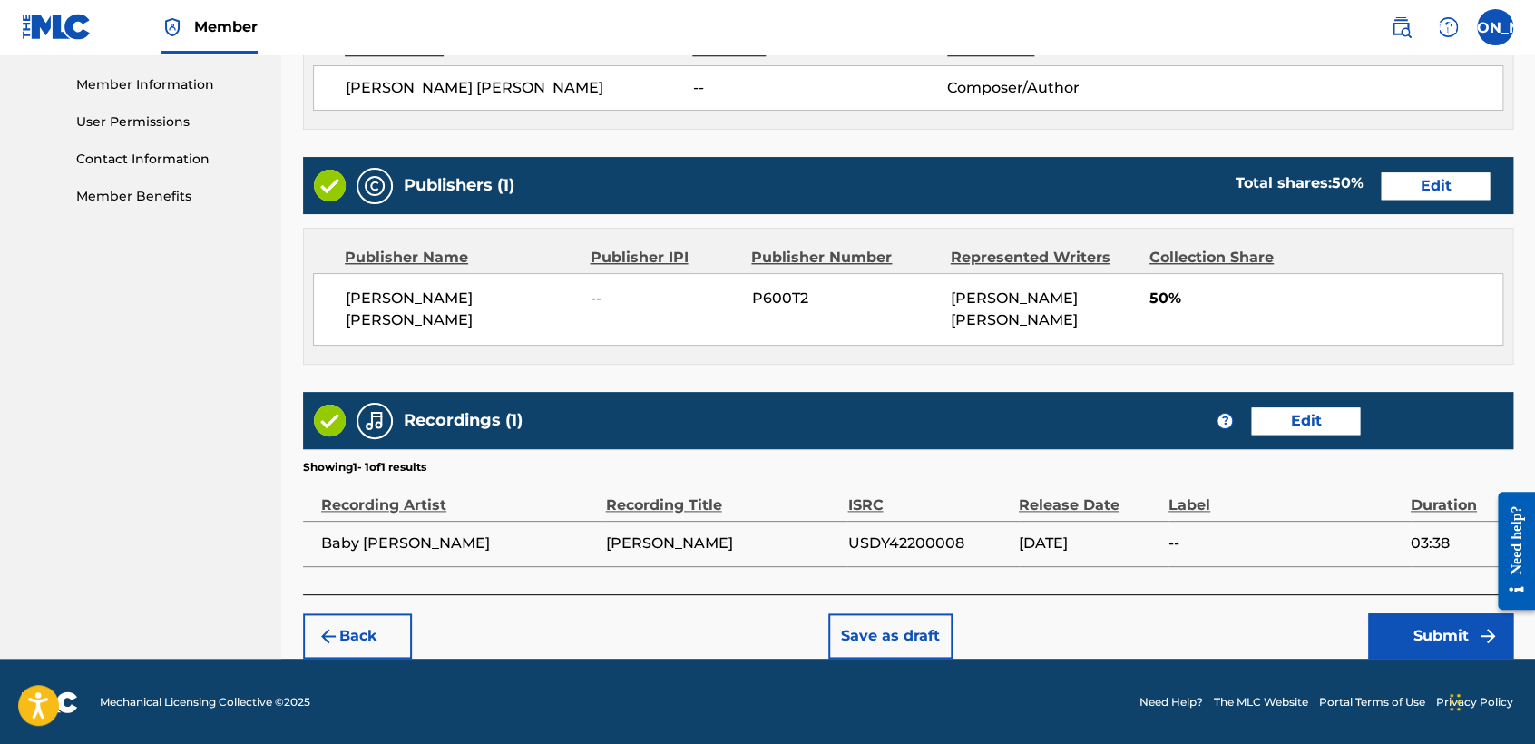
click at [1425, 642] on button "Submit" at bounding box center [1440, 635] width 145 height 45
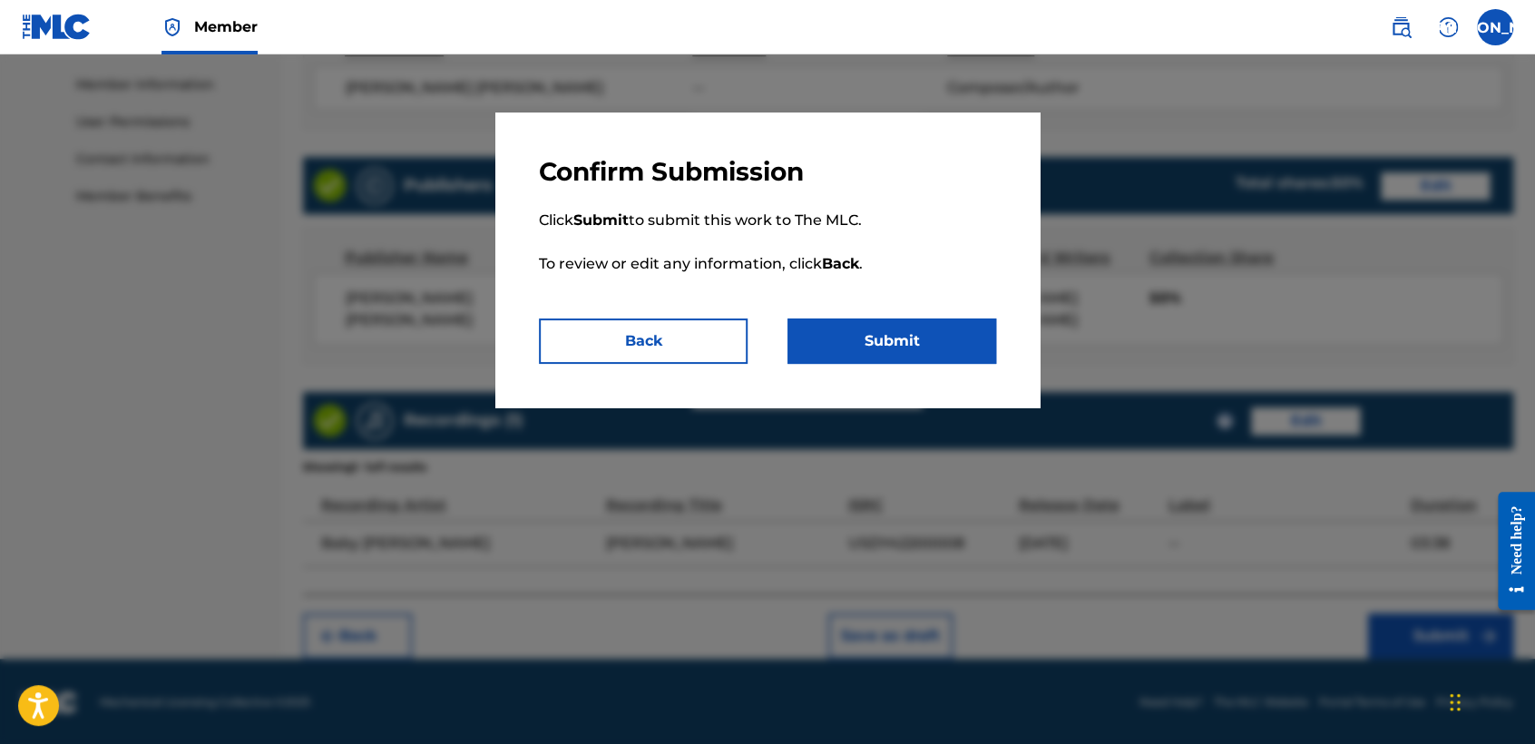
click at [947, 319] on button "Submit" at bounding box center [891, 340] width 209 height 45
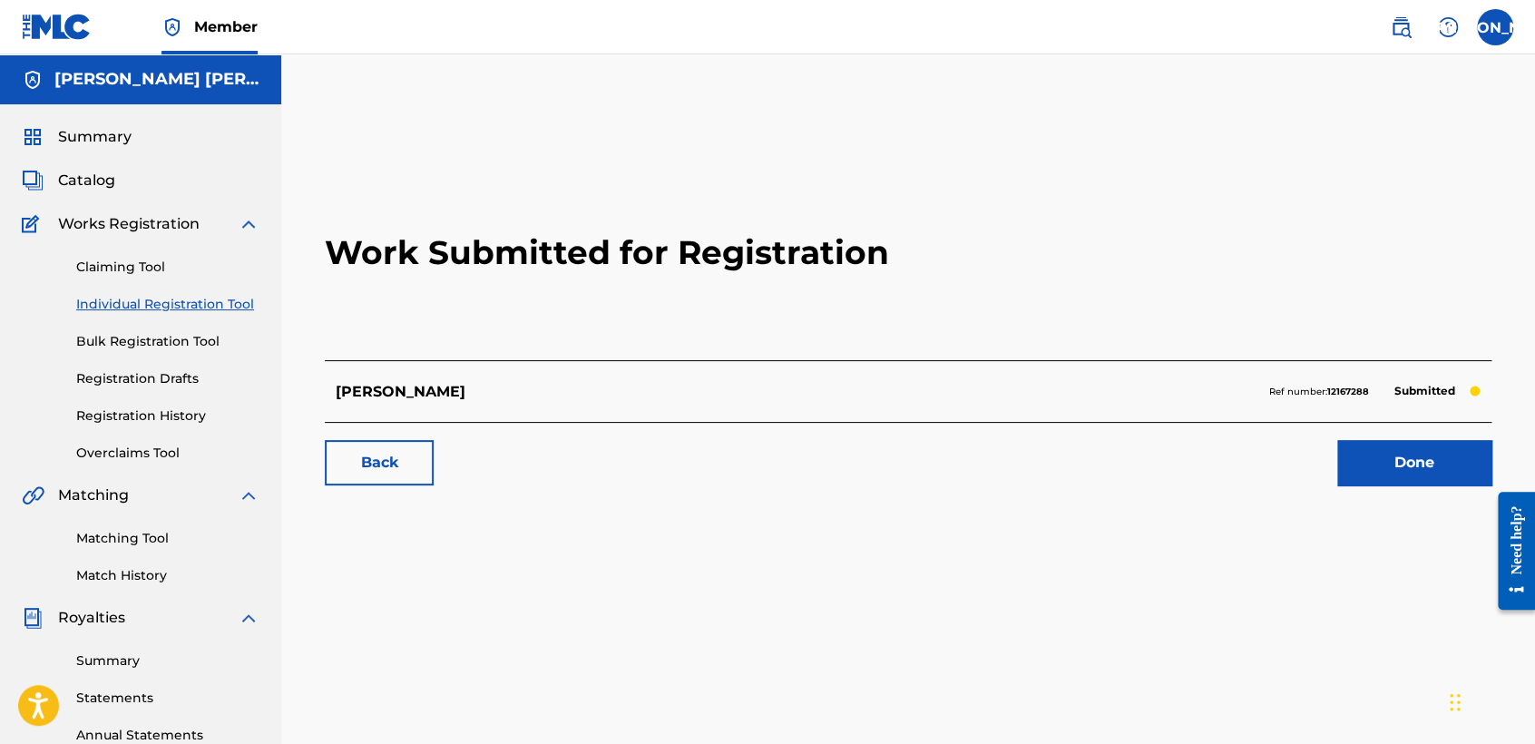
click at [237, 301] on link "Individual Registration Tool" at bounding box center [167, 304] width 183 height 19
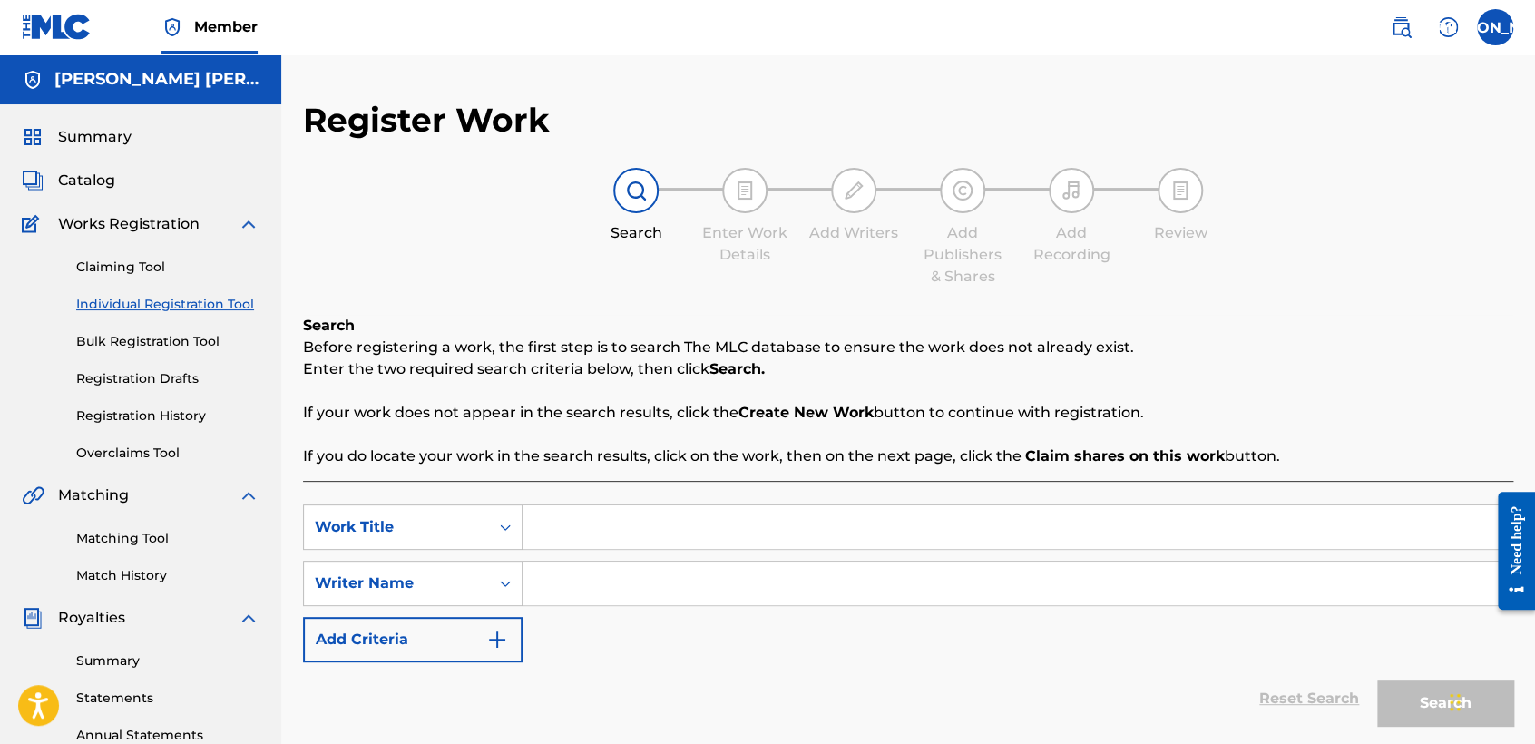
click at [581, 542] on input "Search Form" at bounding box center [1016, 527] width 989 height 44
paste input "El Dany"
type input "El Dany"
click at [652, 586] on input "Search Form" at bounding box center [1016, 583] width 989 height 44
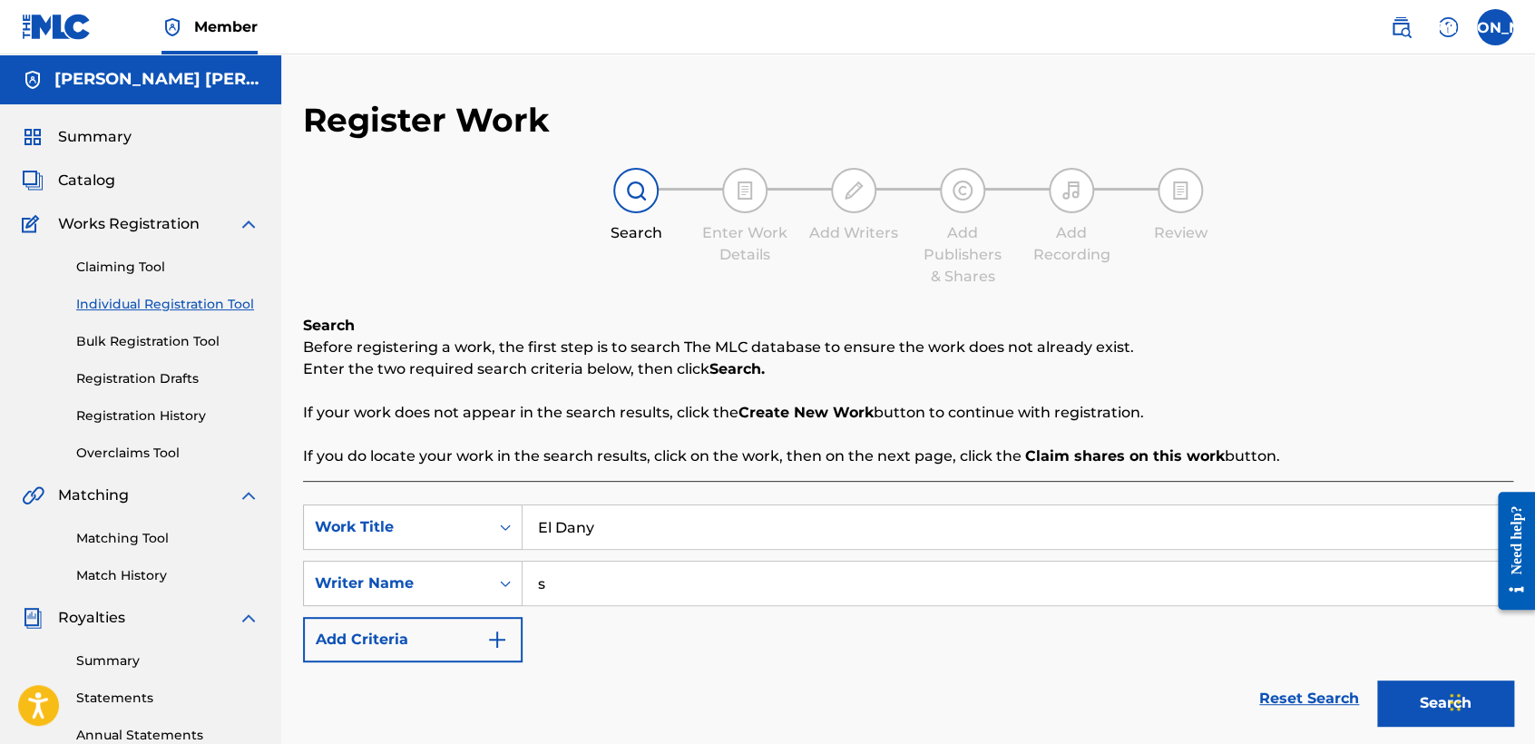
type input "s"
click at [1421, 692] on button "Search" at bounding box center [1445, 702] width 136 height 45
click at [1340, 246] on div "Search Enter Work Details Add Writers Add Publishers & Shares Add Recording Rev…" at bounding box center [908, 228] width 1210 height 120
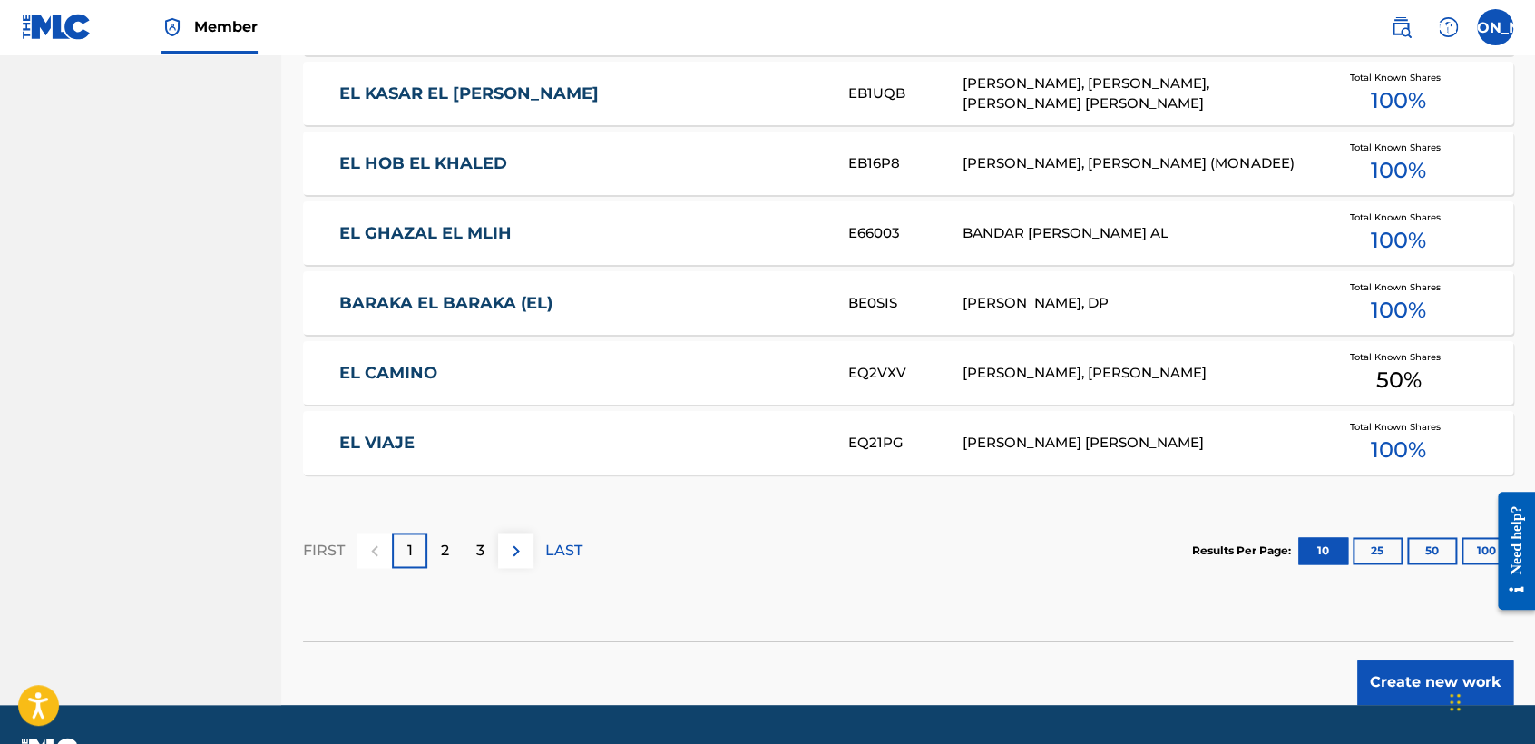
scroll to position [1112, 0]
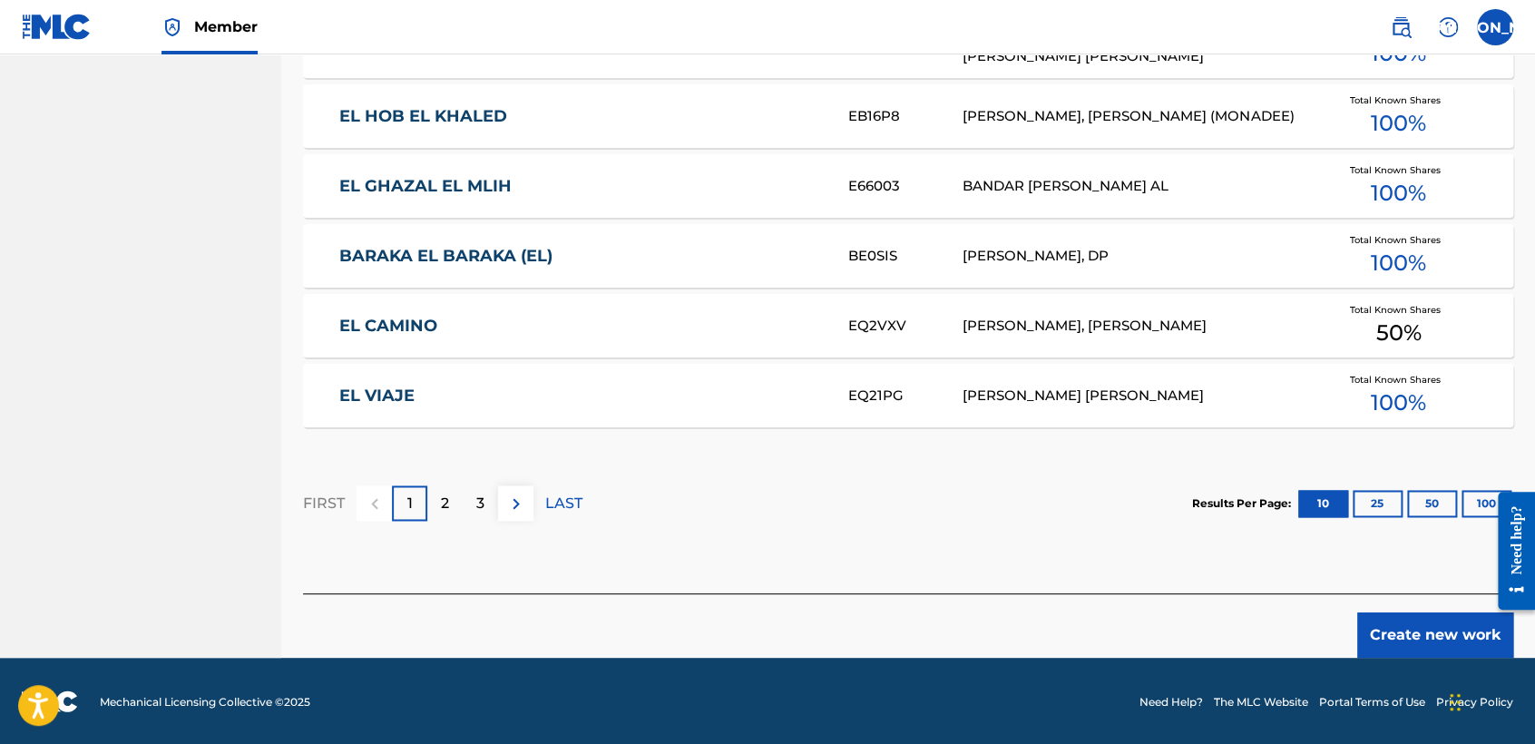
click at [1422, 662] on footer "Mechanical Licensing Collective © 2025 Need Help? The MLC Website Portal Terms …" at bounding box center [767, 701] width 1535 height 87
click at [1417, 629] on button "Create new work" at bounding box center [1435, 634] width 156 height 45
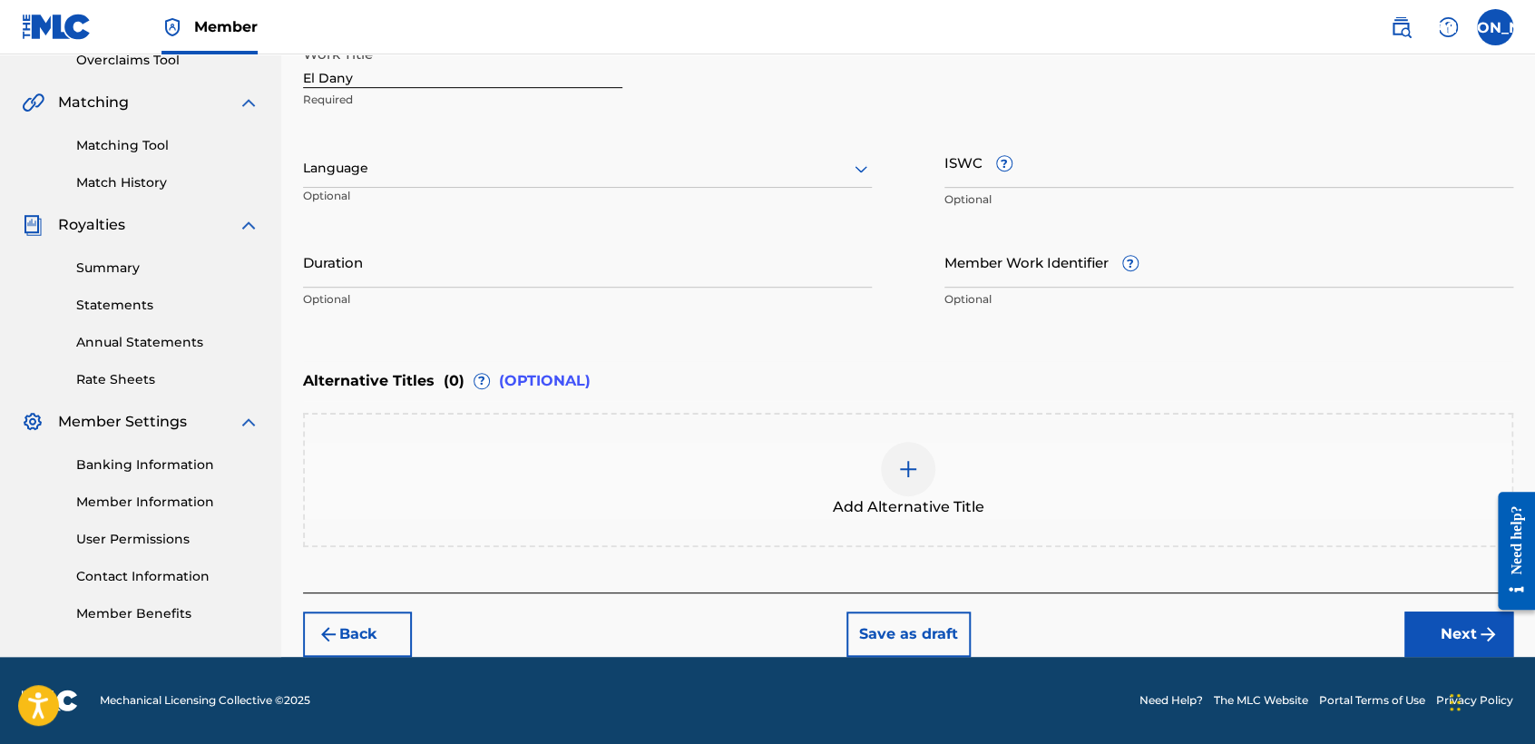
scroll to position [391, 0]
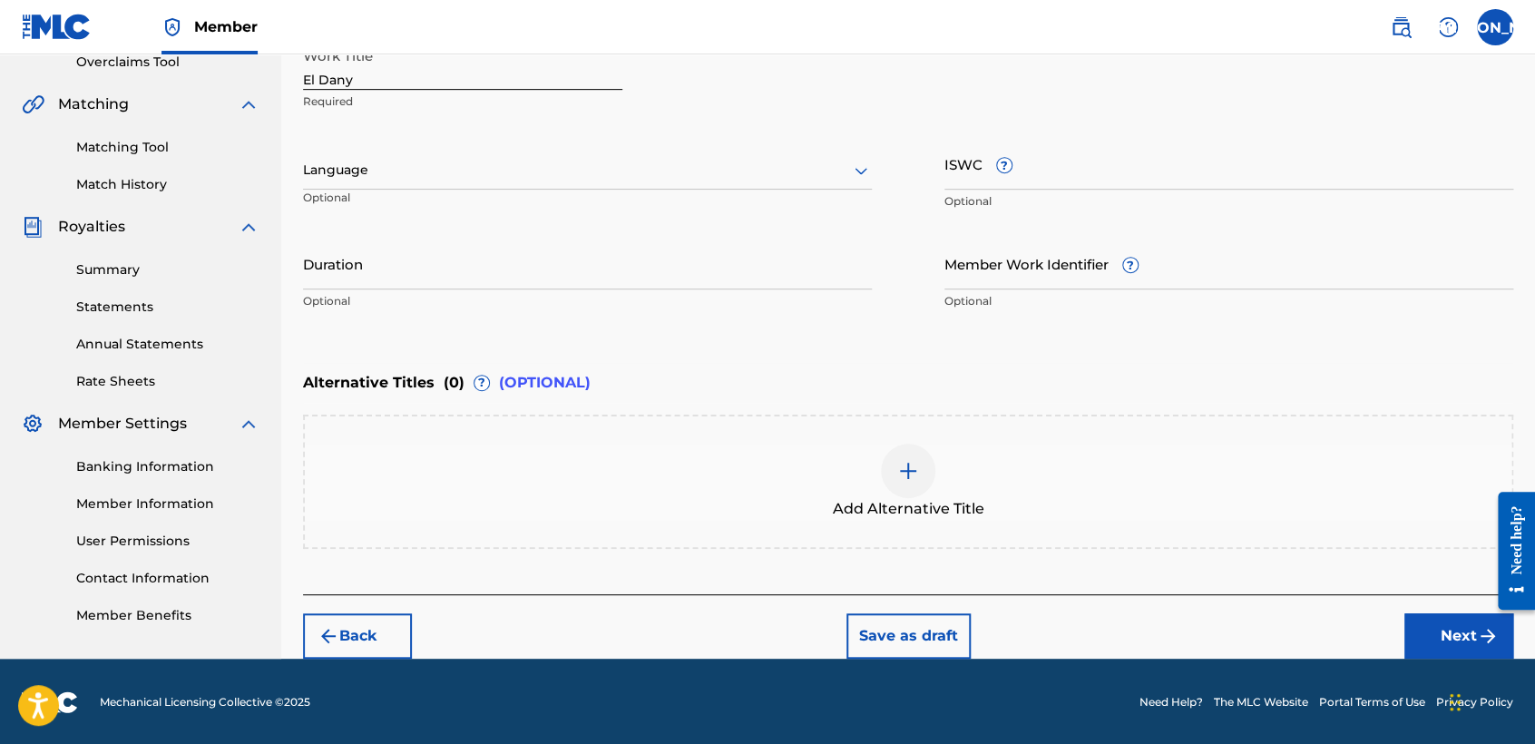
click at [594, 172] on div at bounding box center [587, 170] width 569 height 23
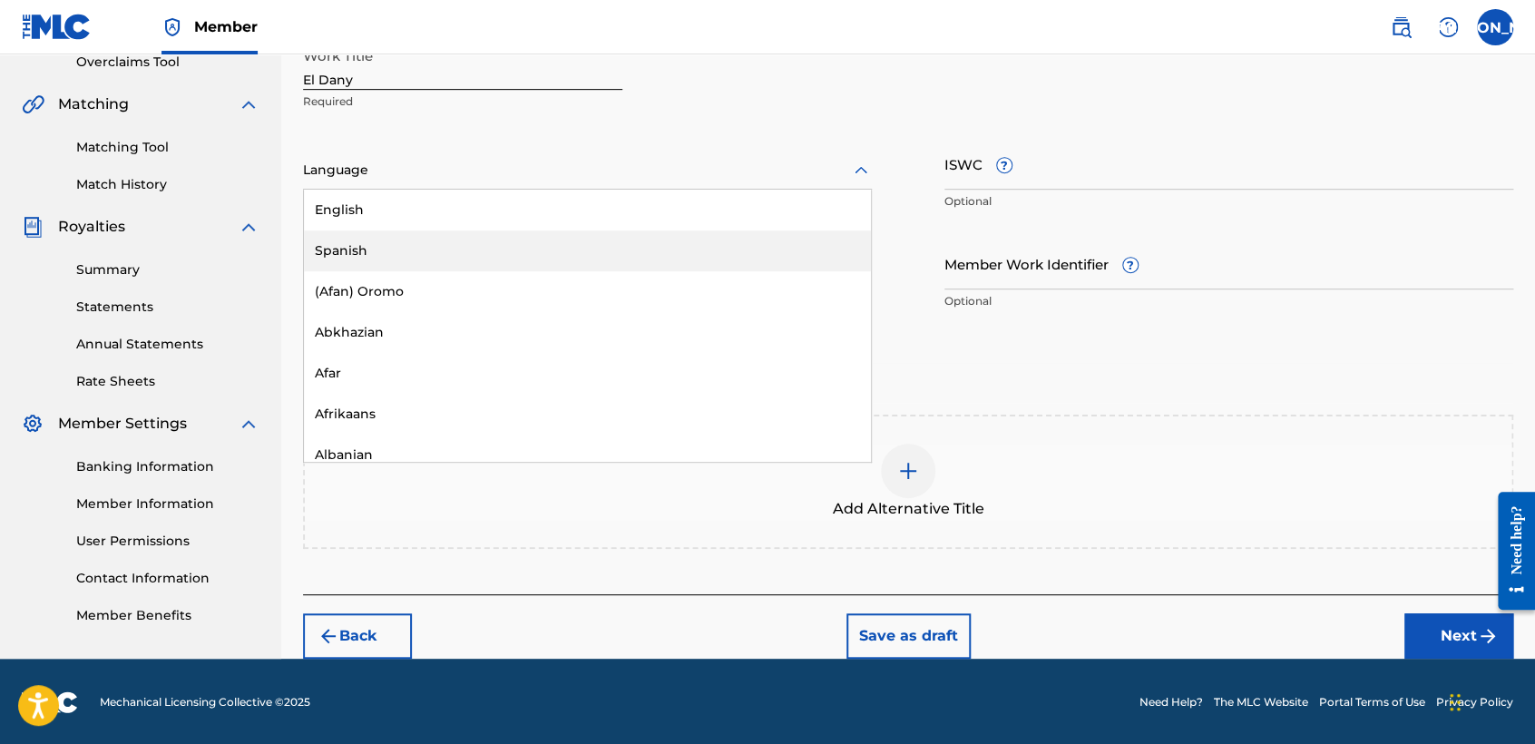
click at [463, 261] on div "Spanish" at bounding box center [587, 250] width 567 height 41
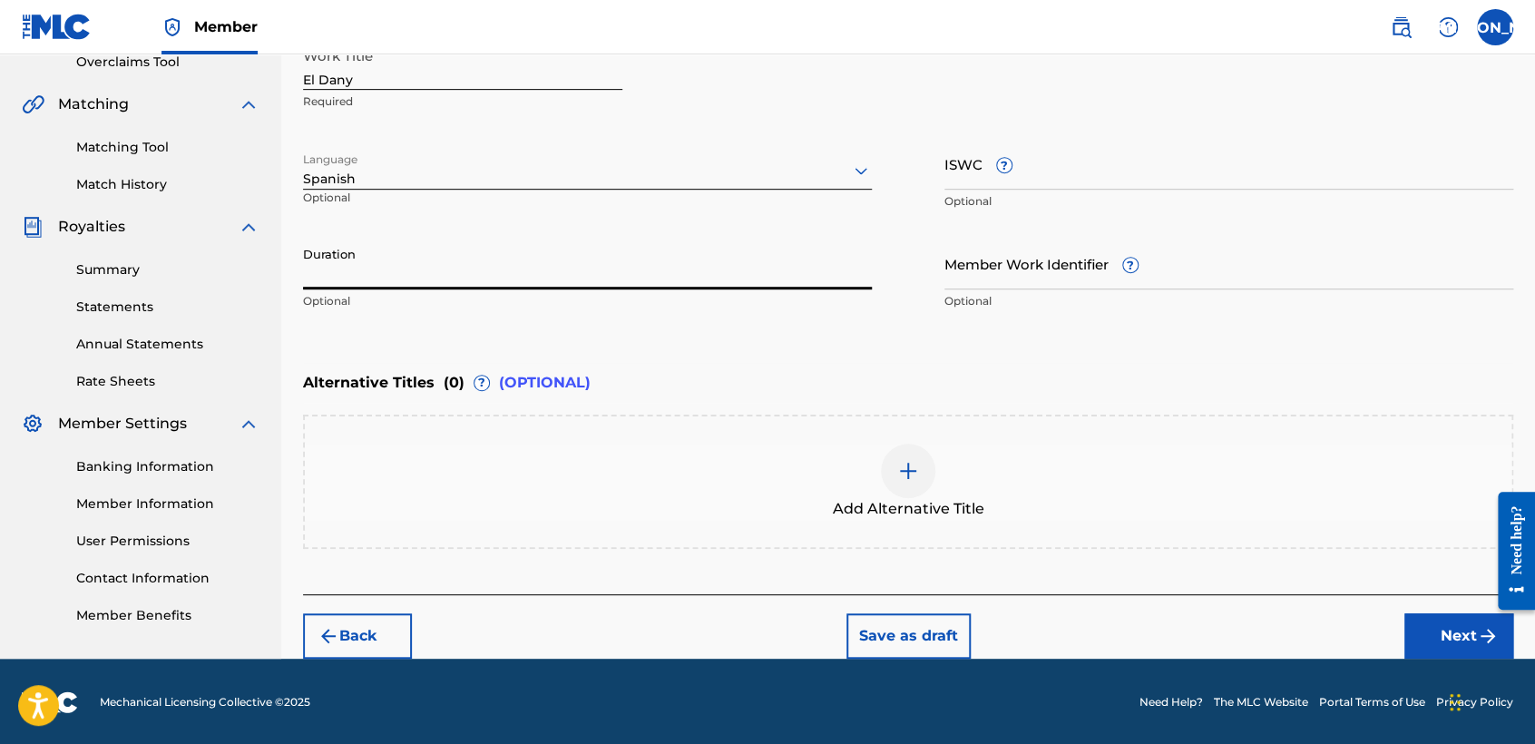
click at [482, 258] on input "Duration" at bounding box center [587, 264] width 569 height 52
type input "03:09"
click at [1417, 625] on button "Next" at bounding box center [1458, 635] width 109 height 45
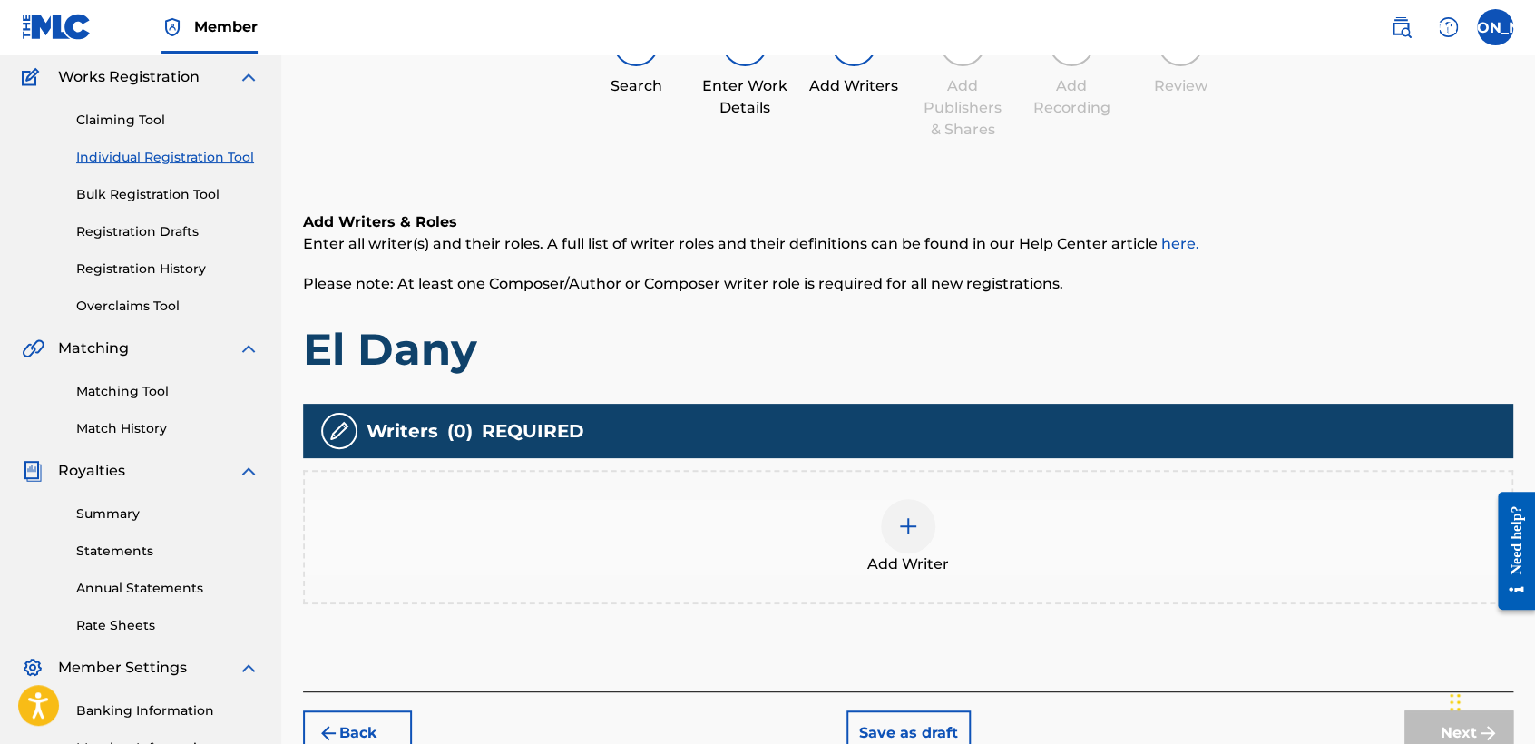
scroll to position [81, 0]
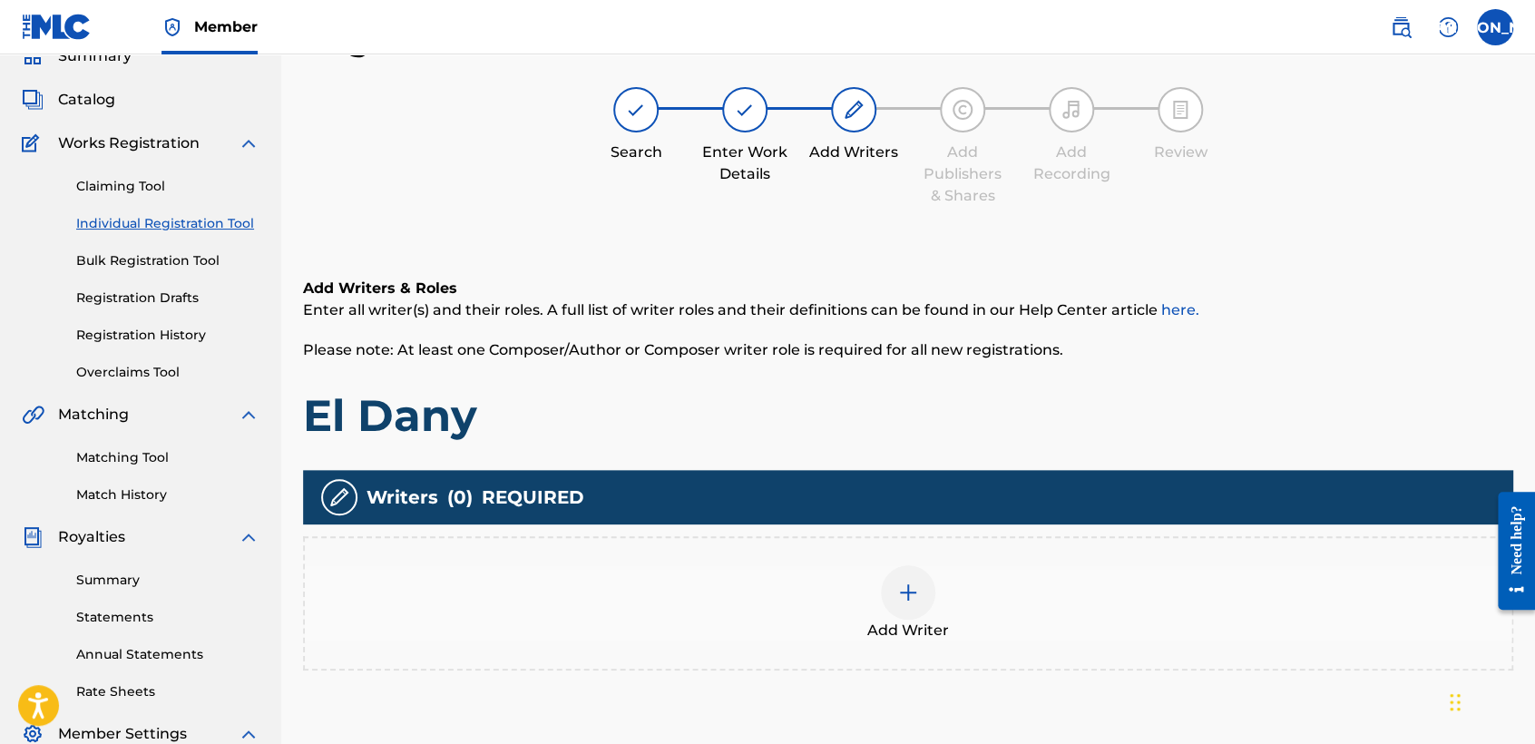
click at [870, 582] on div "Add Writer" at bounding box center [908, 603] width 1206 height 76
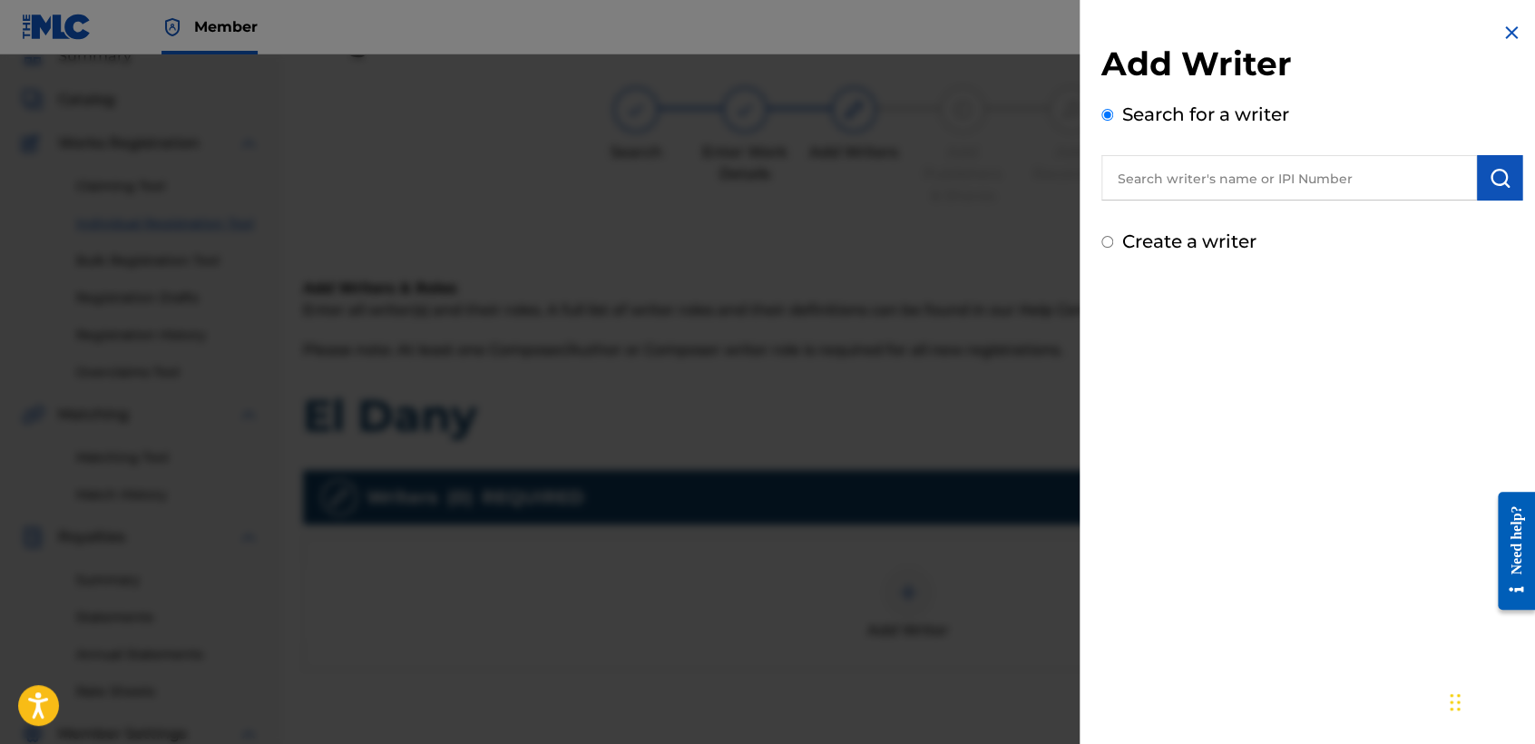
click at [1105, 243] on input "Create a writer" at bounding box center [1107, 242] width 12 height 12
radio input "false"
radio input "true"
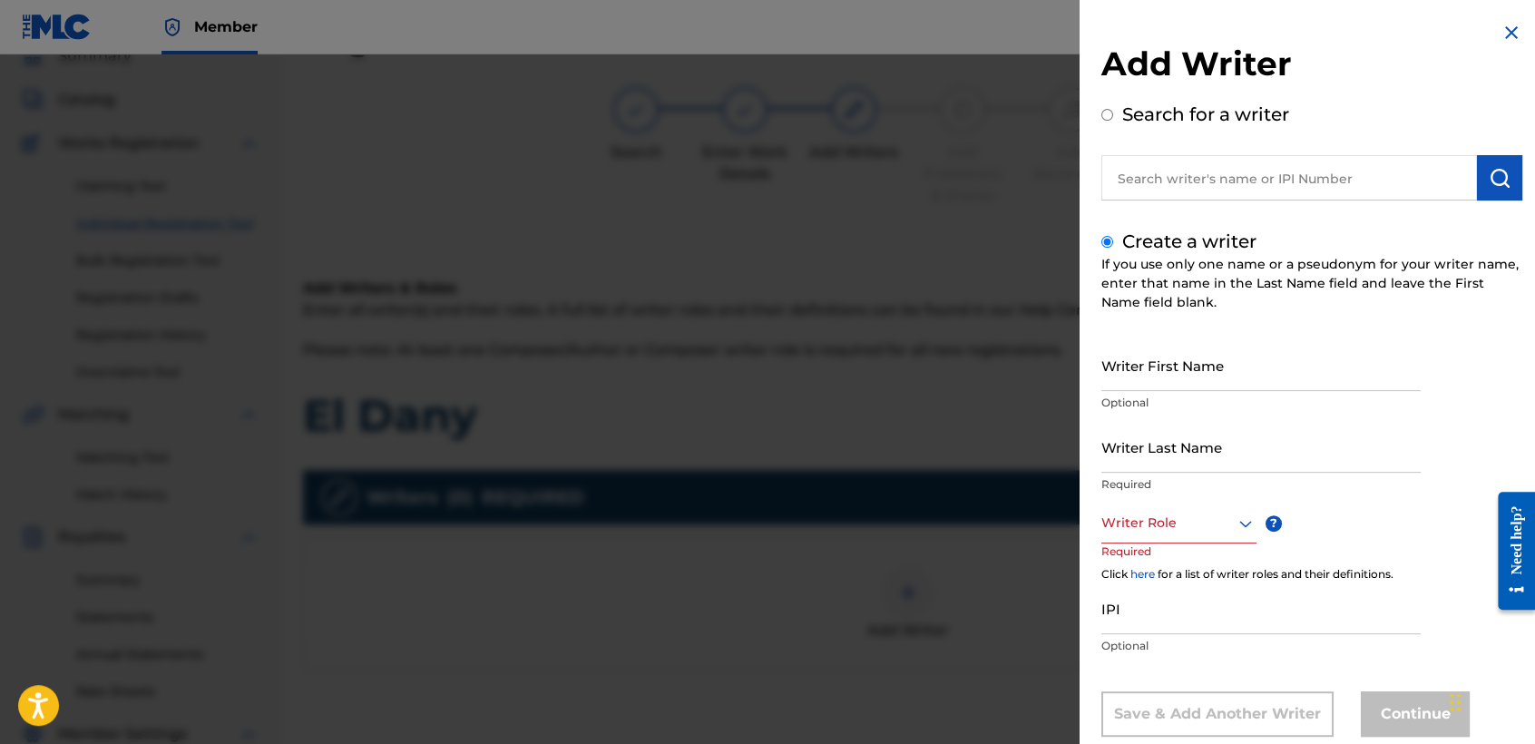
click at [1137, 350] on input "Writer First Name" at bounding box center [1260, 365] width 319 height 52
type input "Jose Osvaldo"
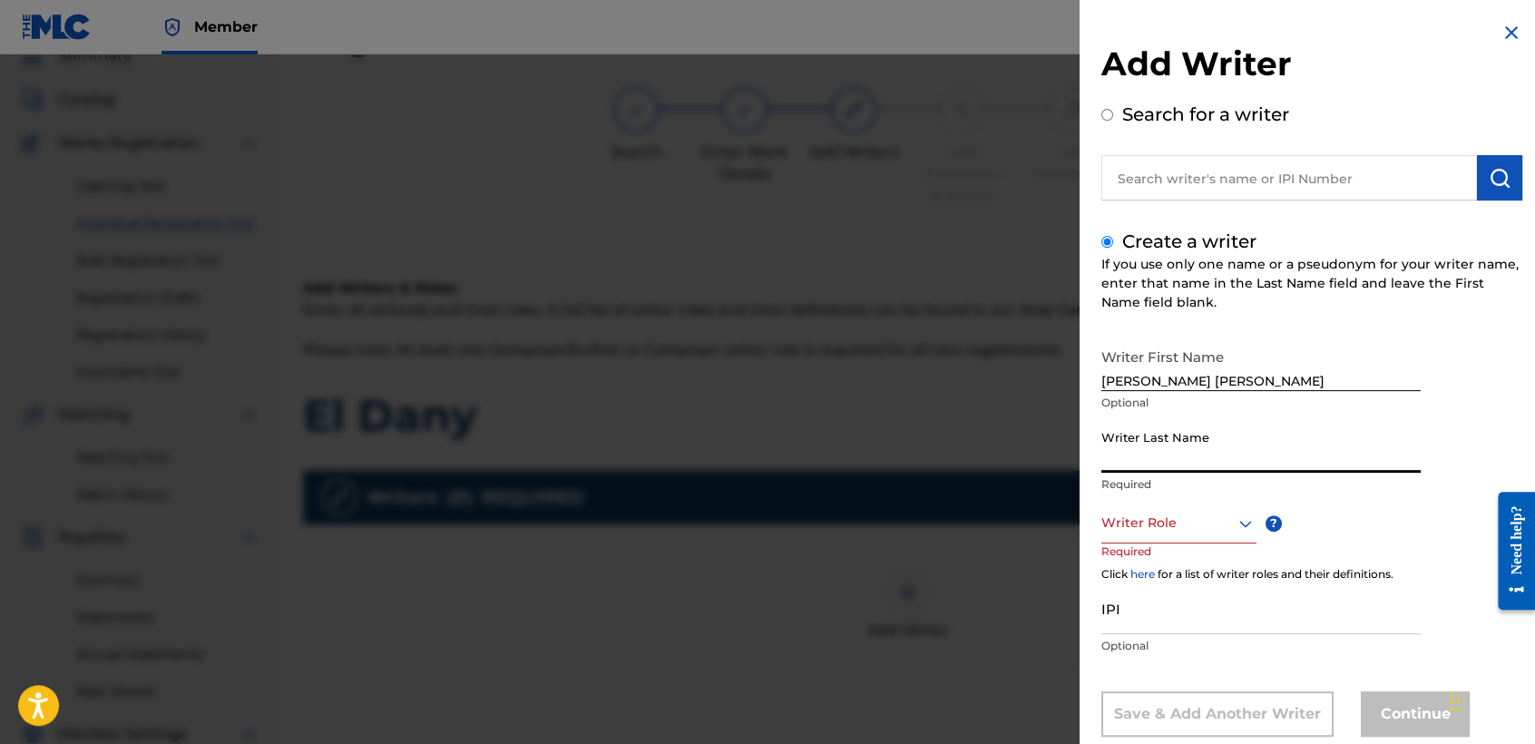
click at [1171, 462] on input "Writer Last Name" at bounding box center [1260, 447] width 319 height 52
type input "Arriaga Valdez"
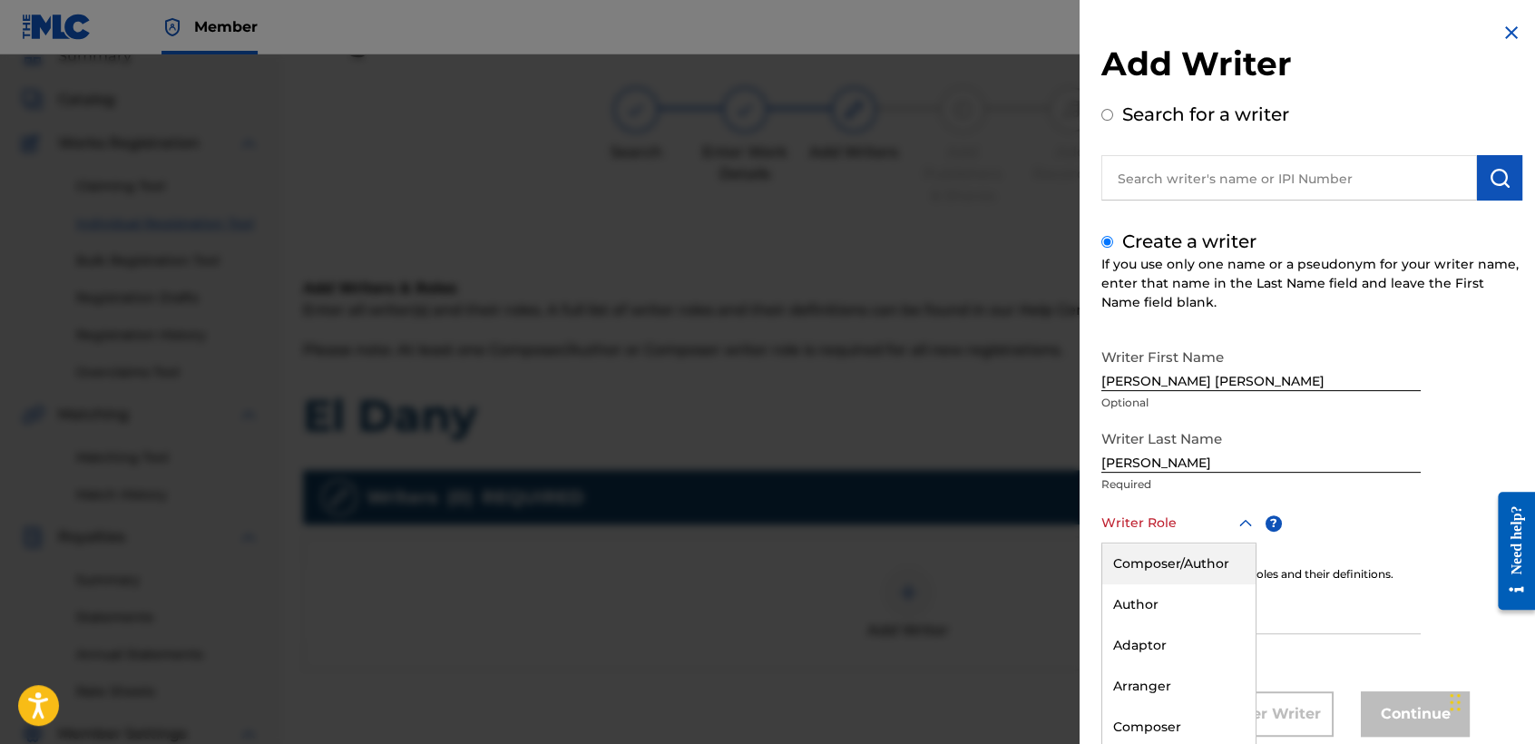
scroll to position [41, 0]
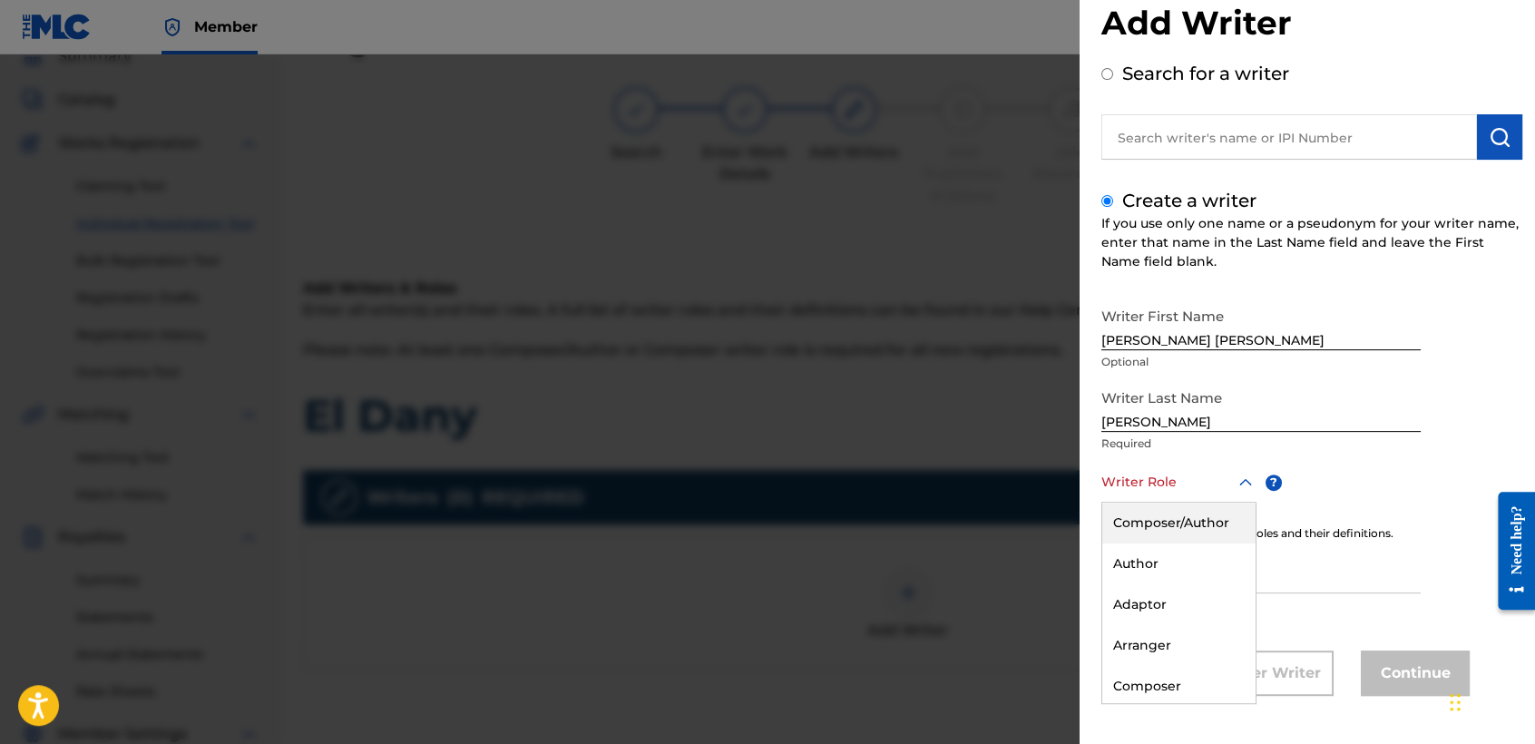
click at [1192, 502] on div "8 results available. Use Up and Down to choose options, press Enter to select t…" at bounding box center [1178, 482] width 155 height 41
click at [1192, 508] on div "Composer/Author" at bounding box center [1178, 522] width 153 height 41
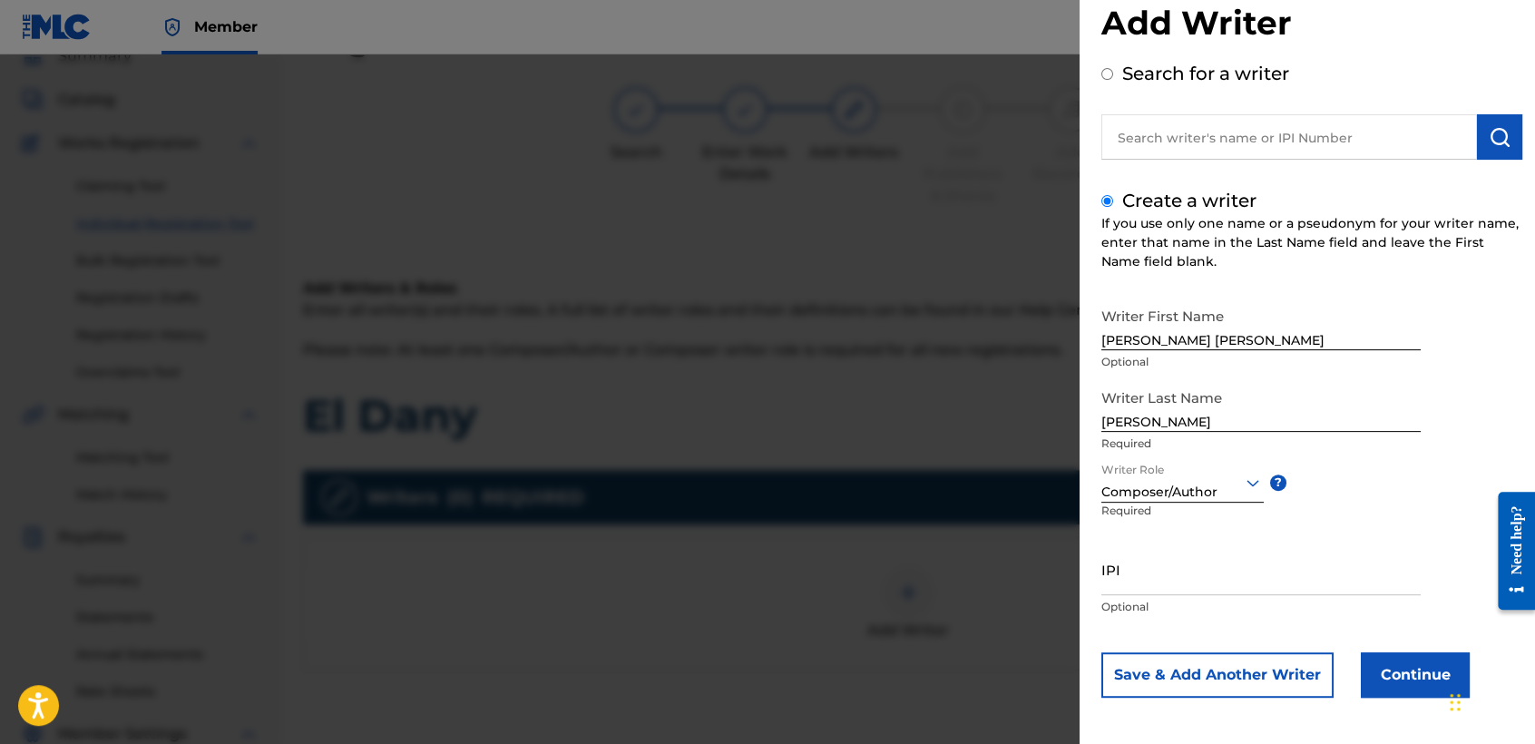
click at [1399, 657] on button "Continue" at bounding box center [1414, 674] width 109 height 45
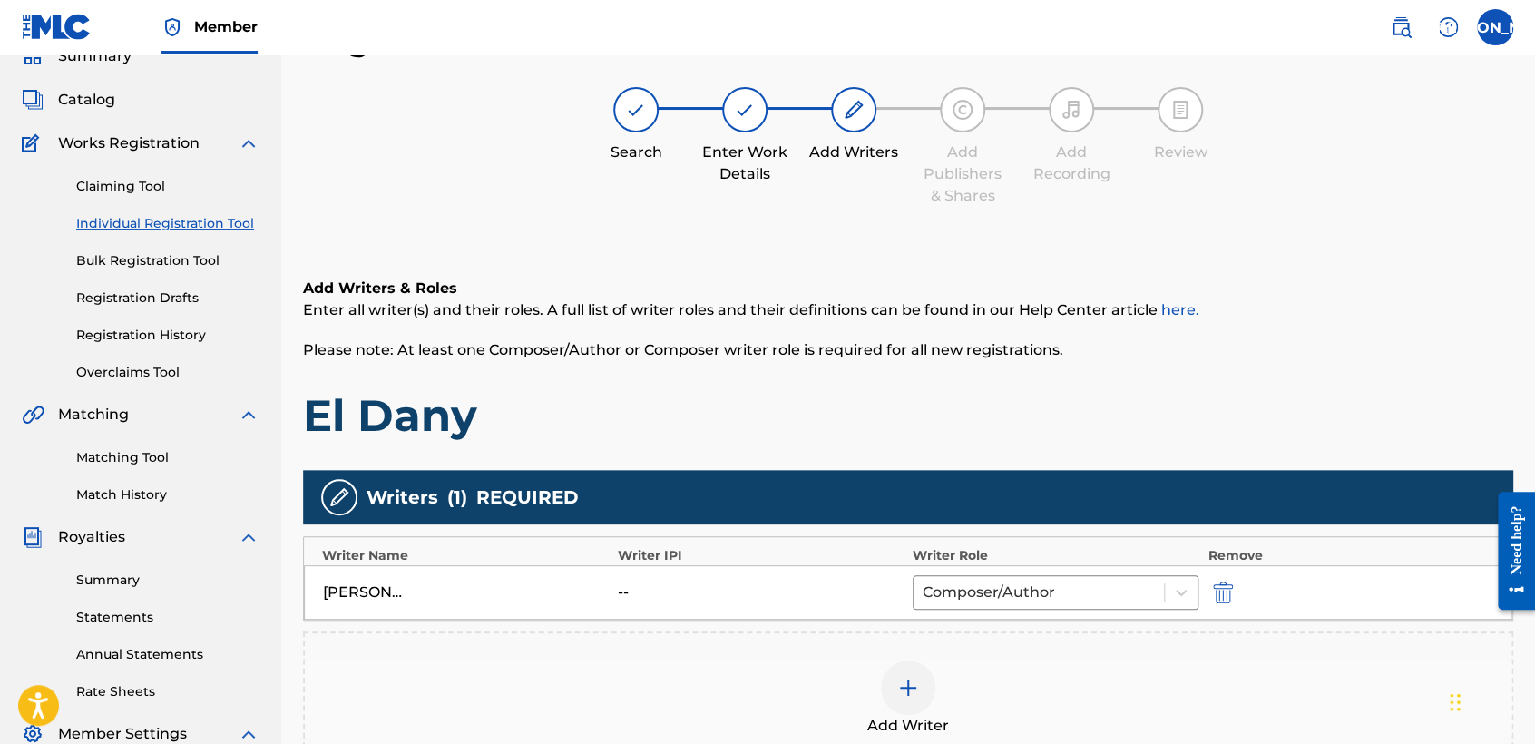
click at [1021, 272] on div "Add Writers & Roles Enter all writer(s) and their roles. A full list of writer …" at bounding box center [908, 543] width 1210 height 619
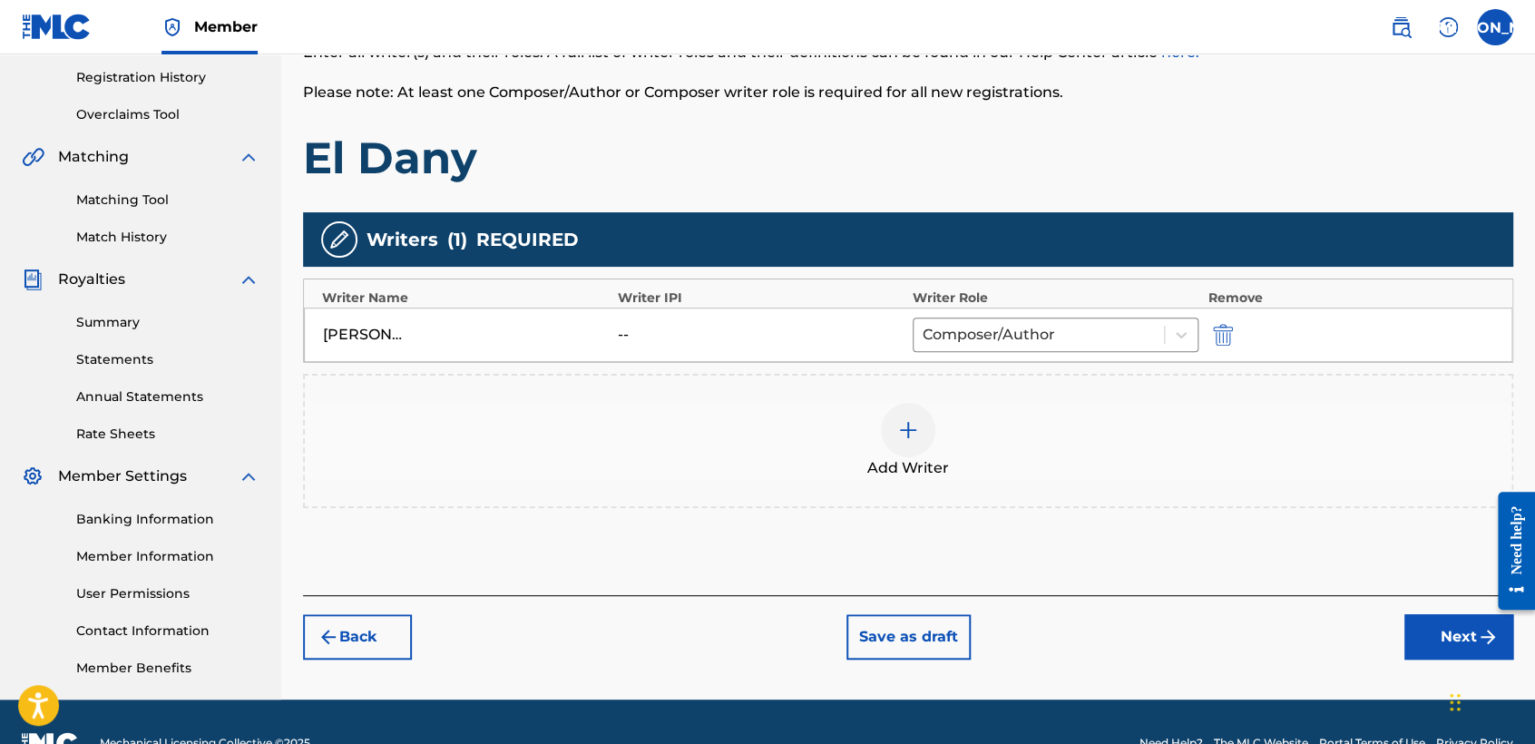
scroll to position [380, 0]
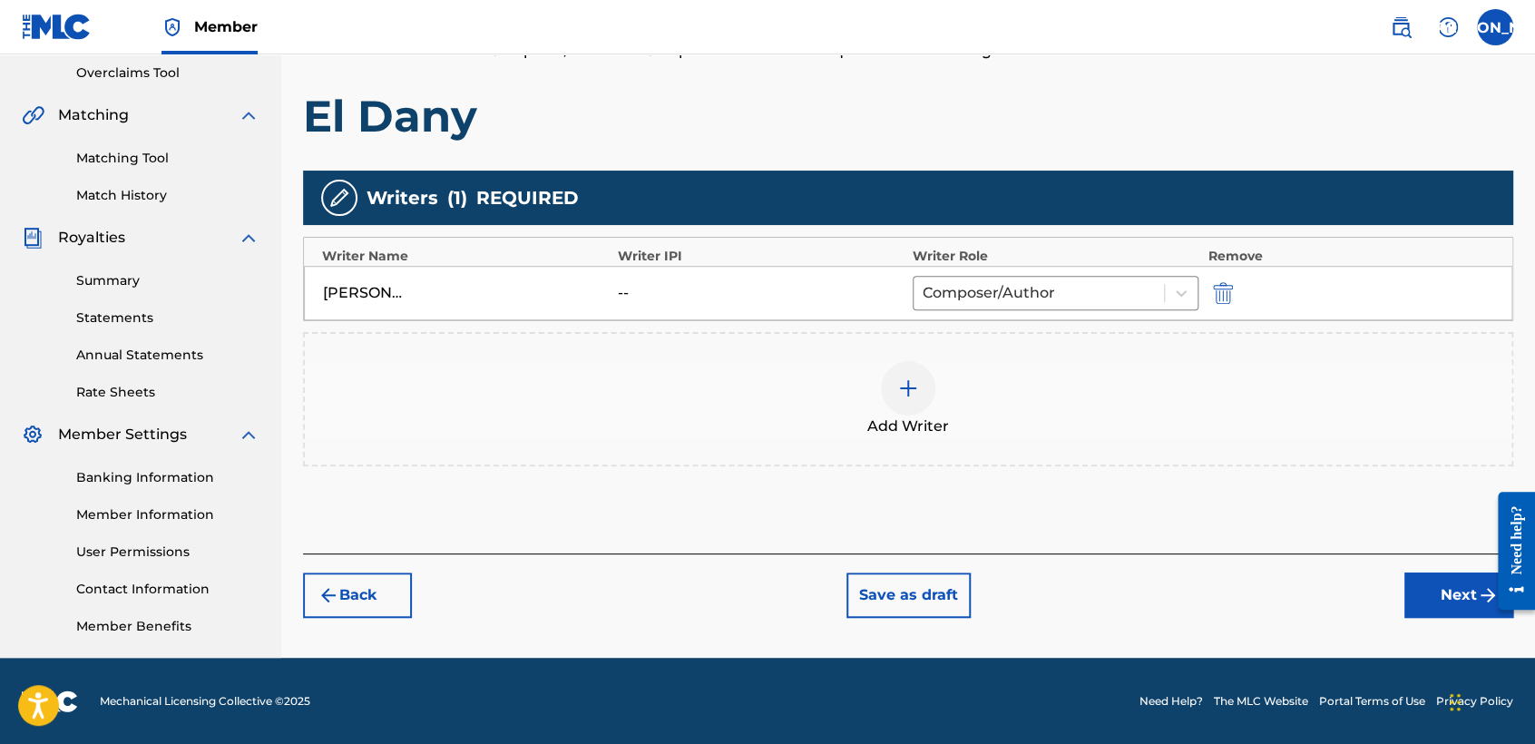
click at [1416, 579] on button "Next" at bounding box center [1458, 594] width 109 height 45
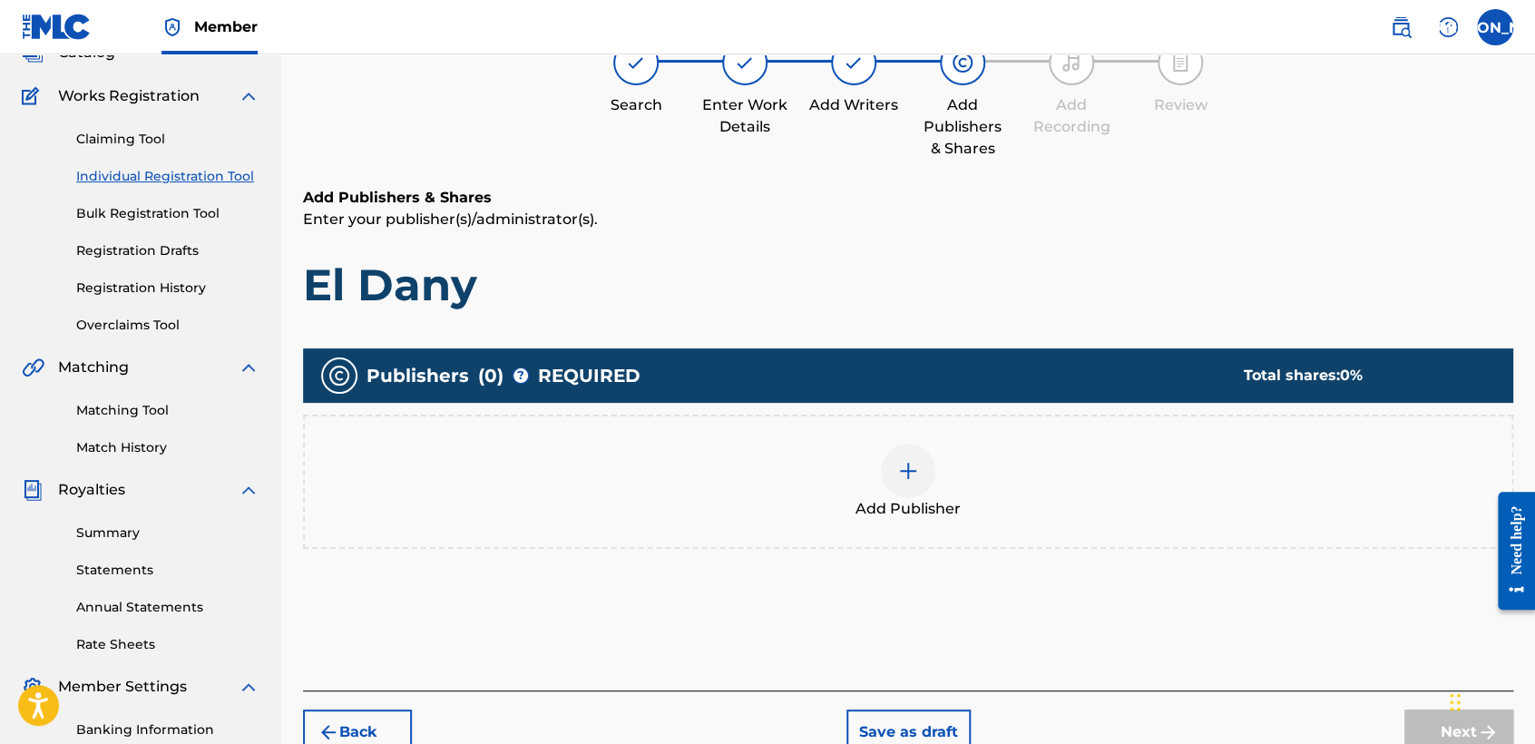
scroll to position [81, 0]
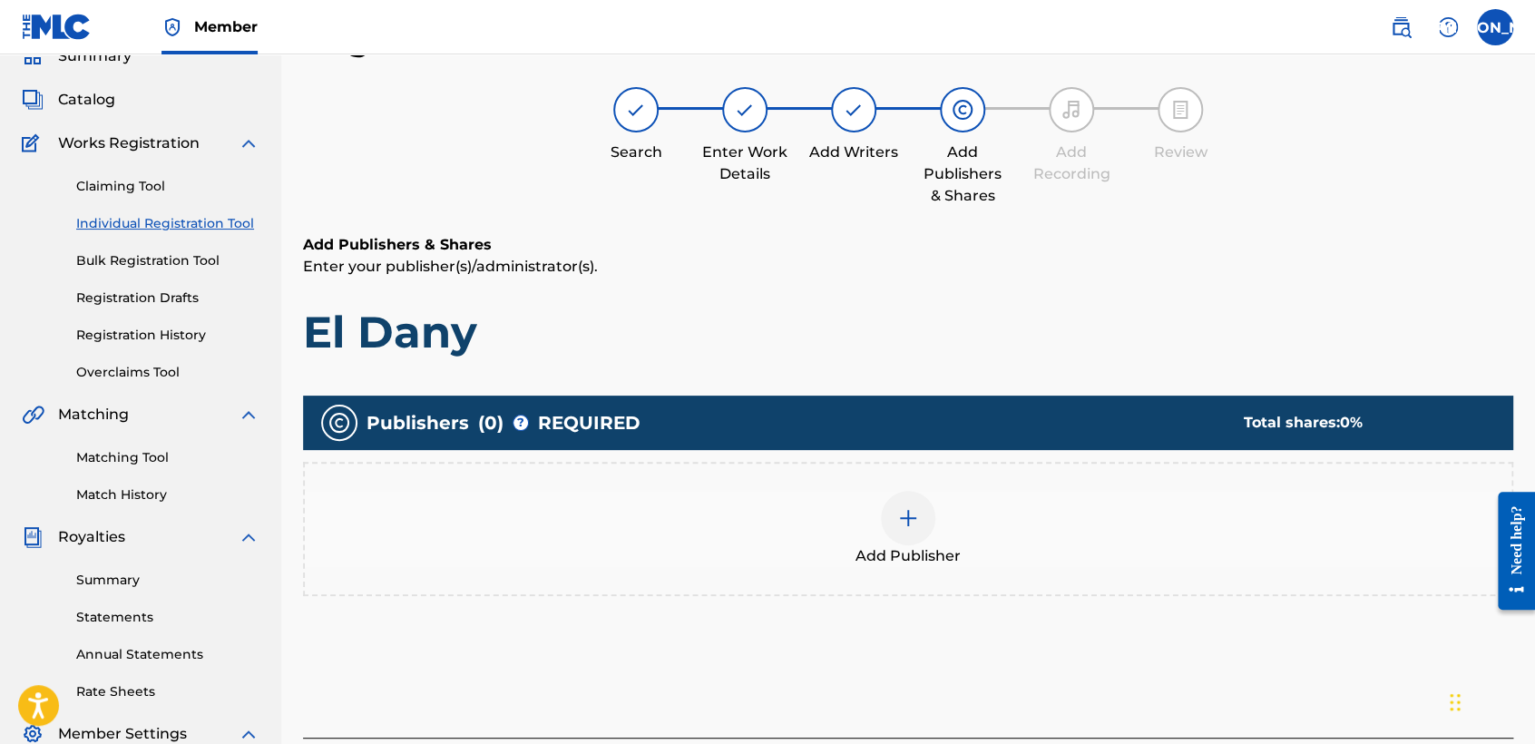
click at [922, 532] on div at bounding box center [908, 518] width 54 height 54
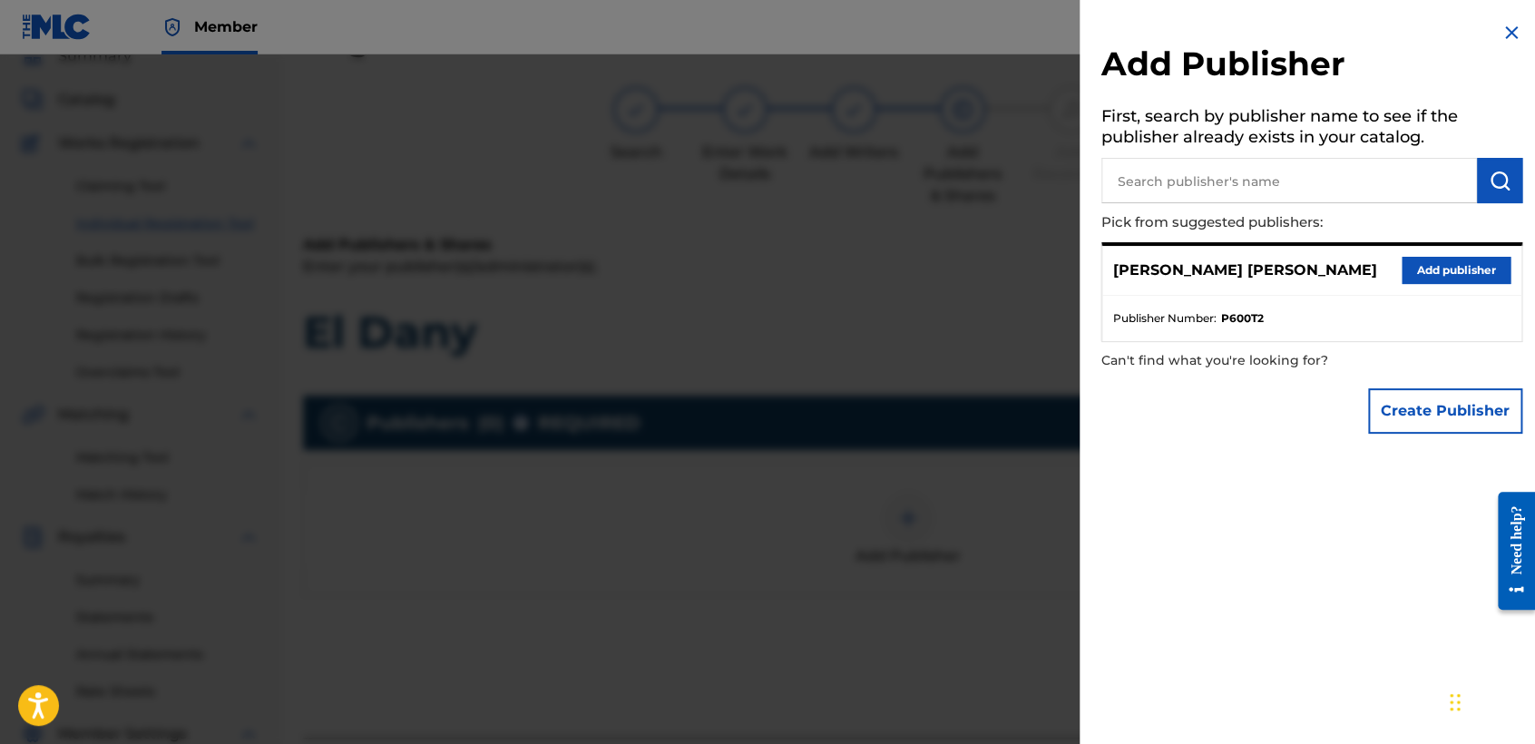
click at [1466, 262] on button "Add publisher" at bounding box center [1455, 270] width 109 height 27
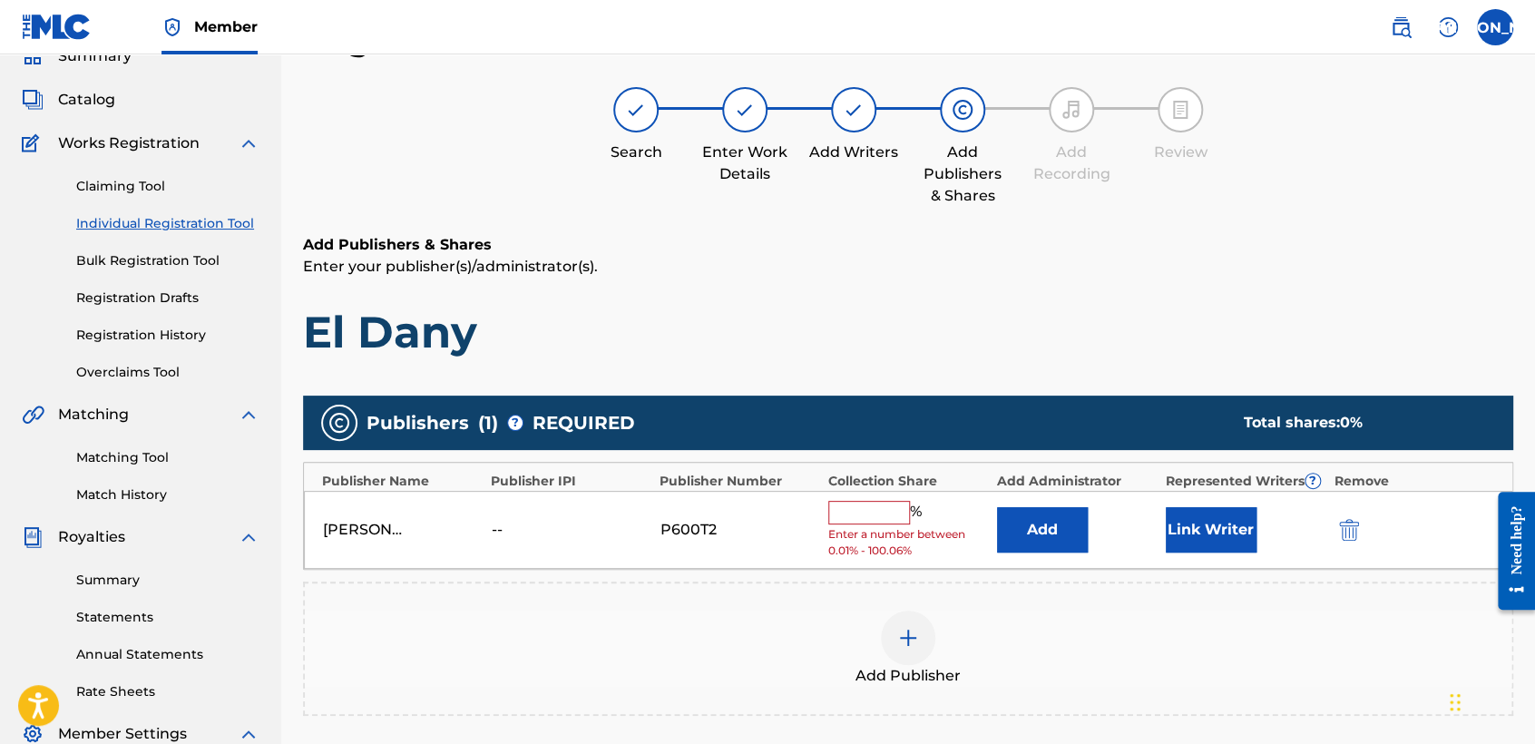
click at [894, 508] on input "text" at bounding box center [869, 513] width 82 height 24
type input "50"
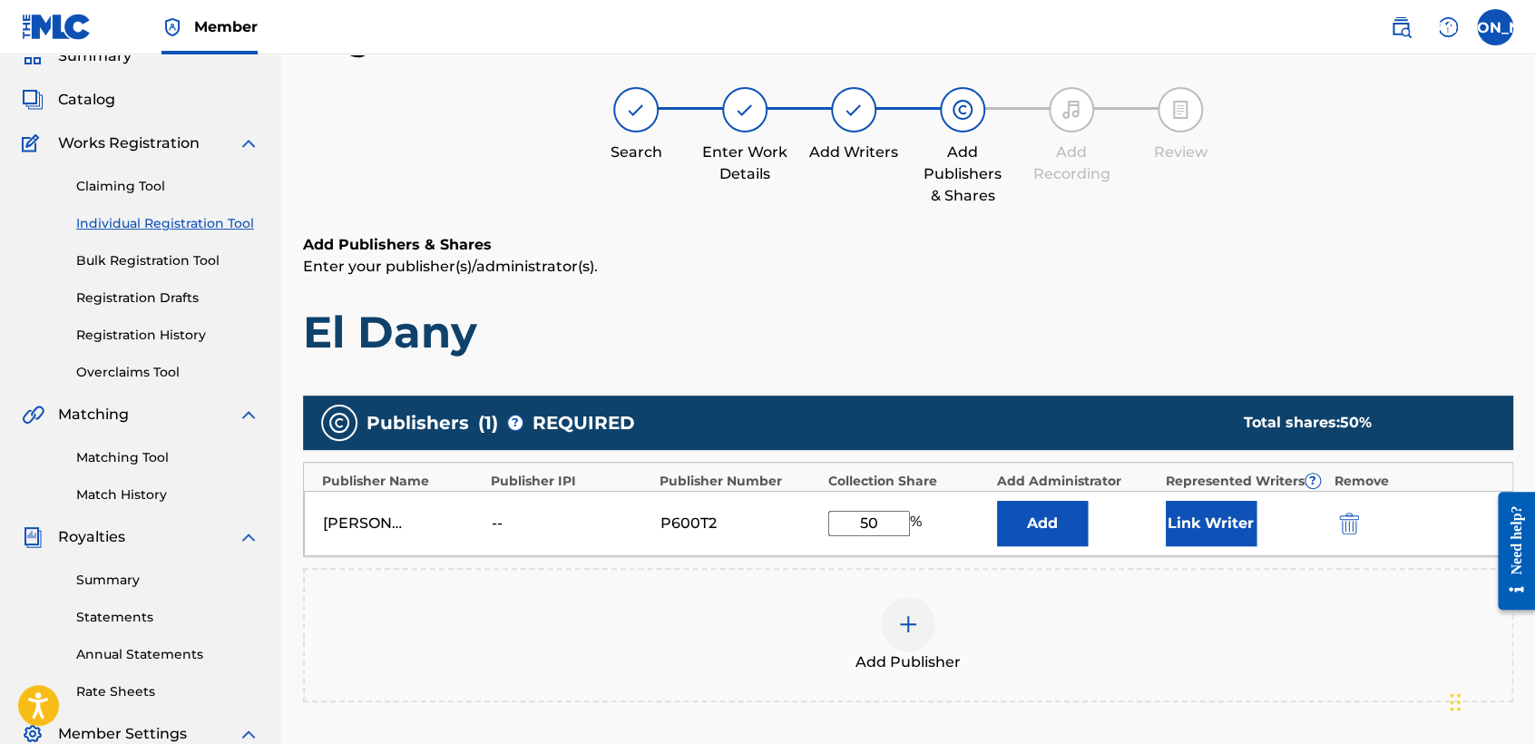
click at [1211, 508] on button "Link Writer" at bounding box center [1210, 523] width 91 height 45
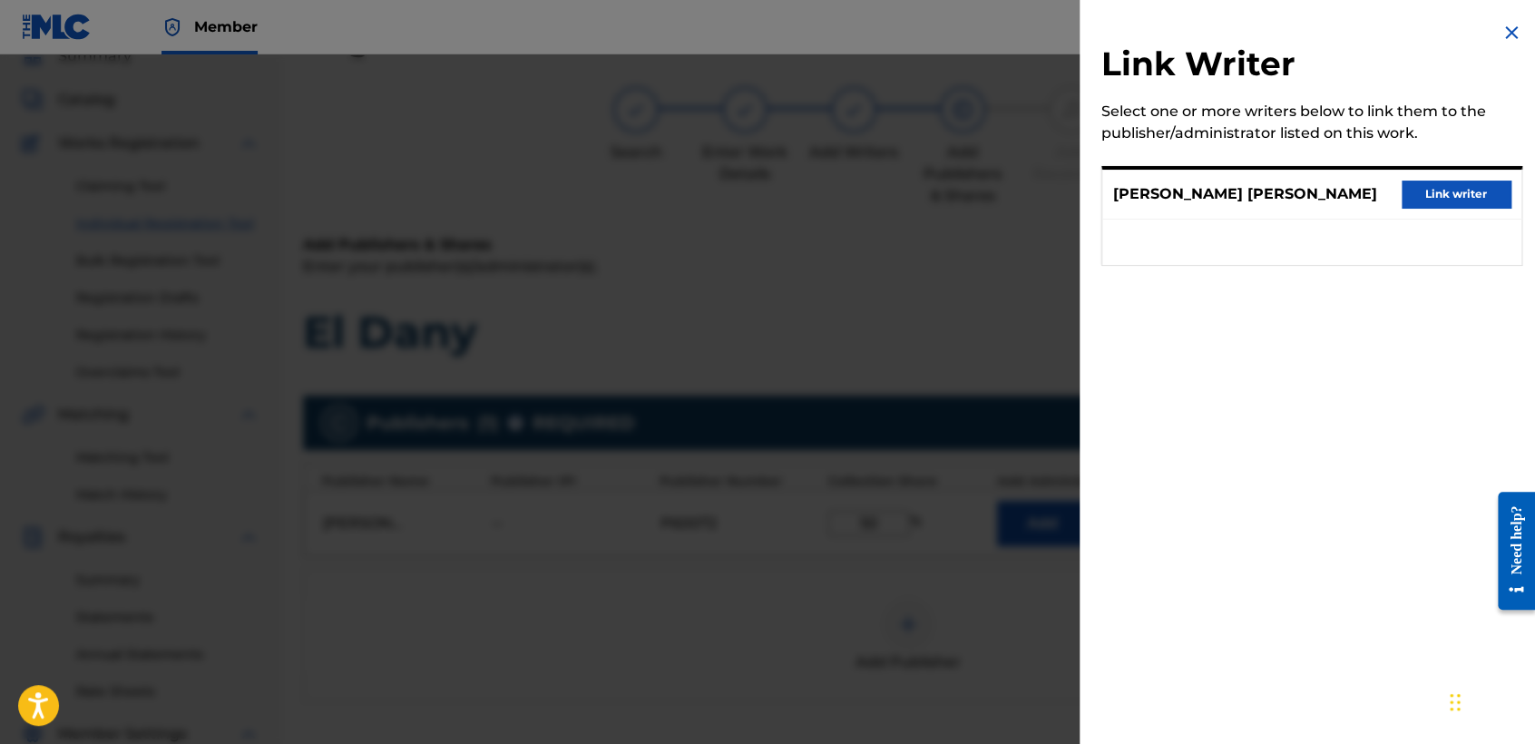
click at [1419, 203] on button "Link writer" at bounding box center [1455, 193] width 109 height 27
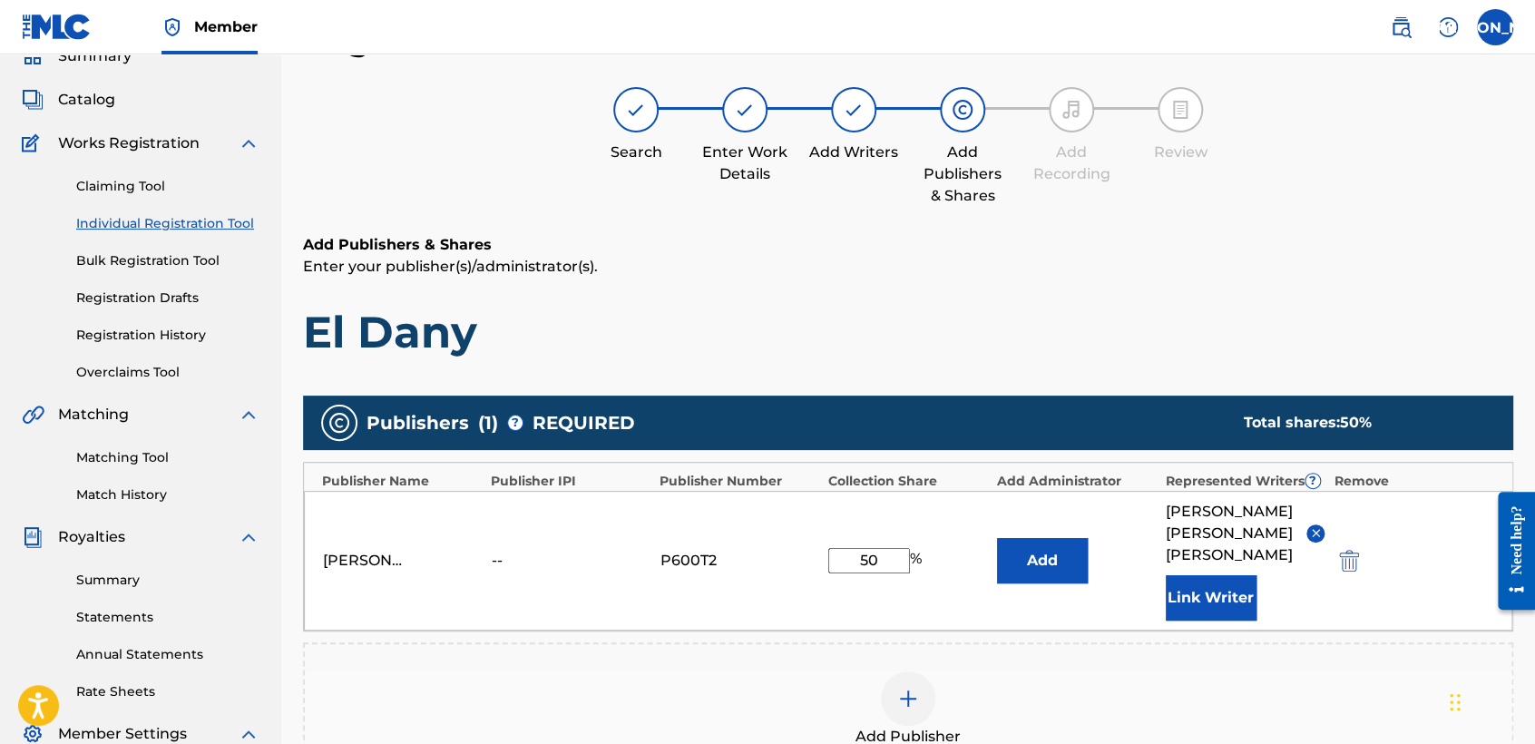
click at [1113, 287] on div "Add Publishers & Shares Enter your publisher(s)/administrator(s). El Dany" at bounding box center [908, 296] width 1210 height 125
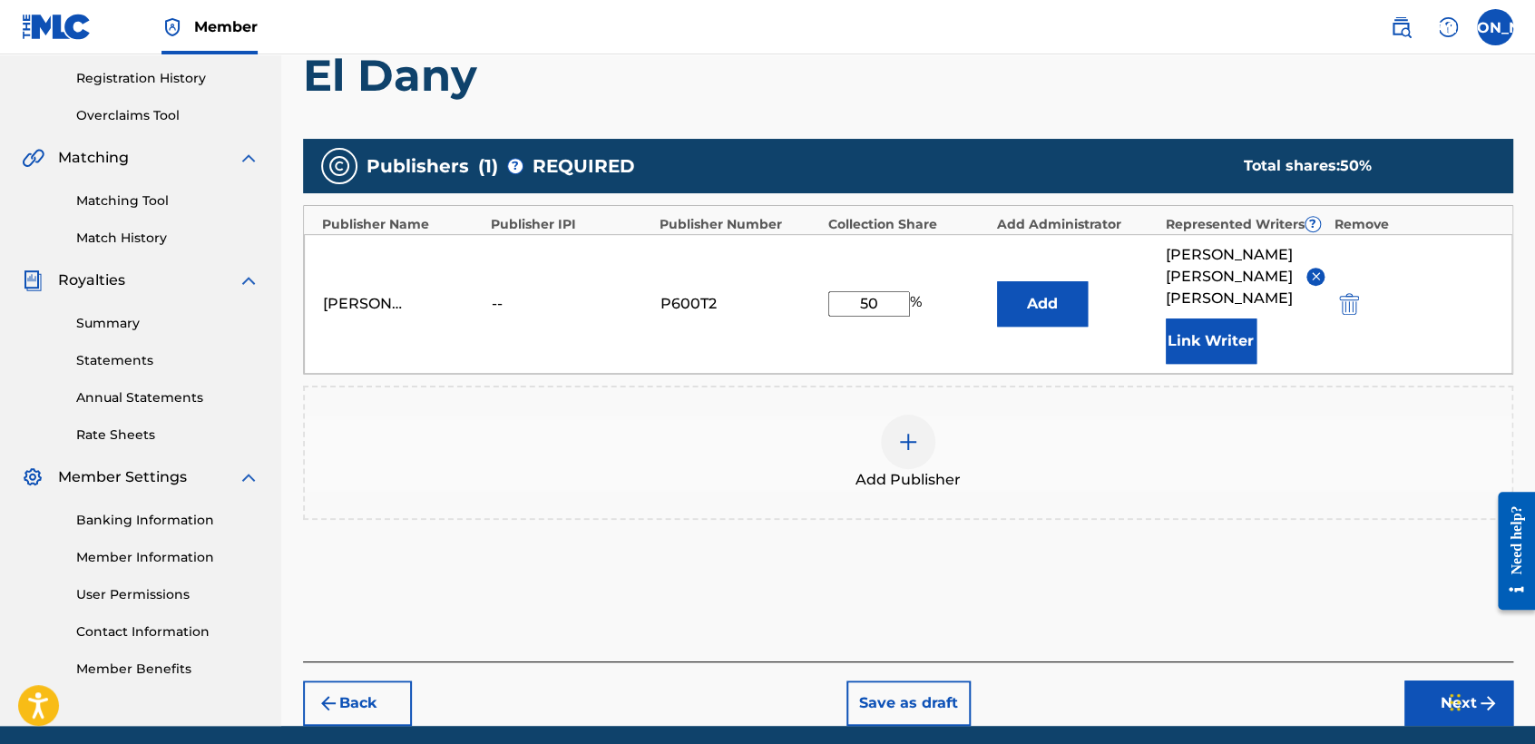
scroll to position [383, 0]
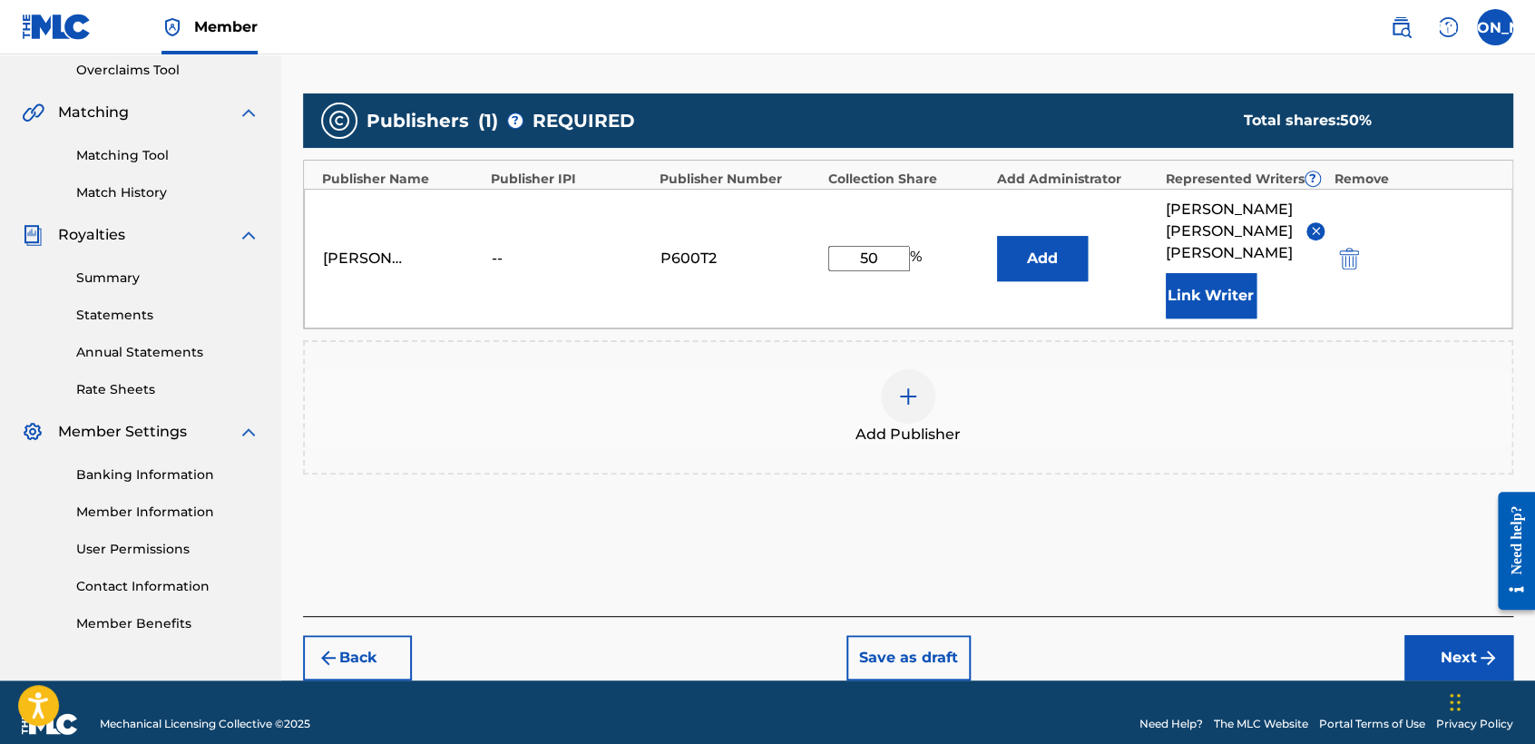
click at [1431, 635] on button "Next" at bounding box center [1458, 657] width 109 height 45
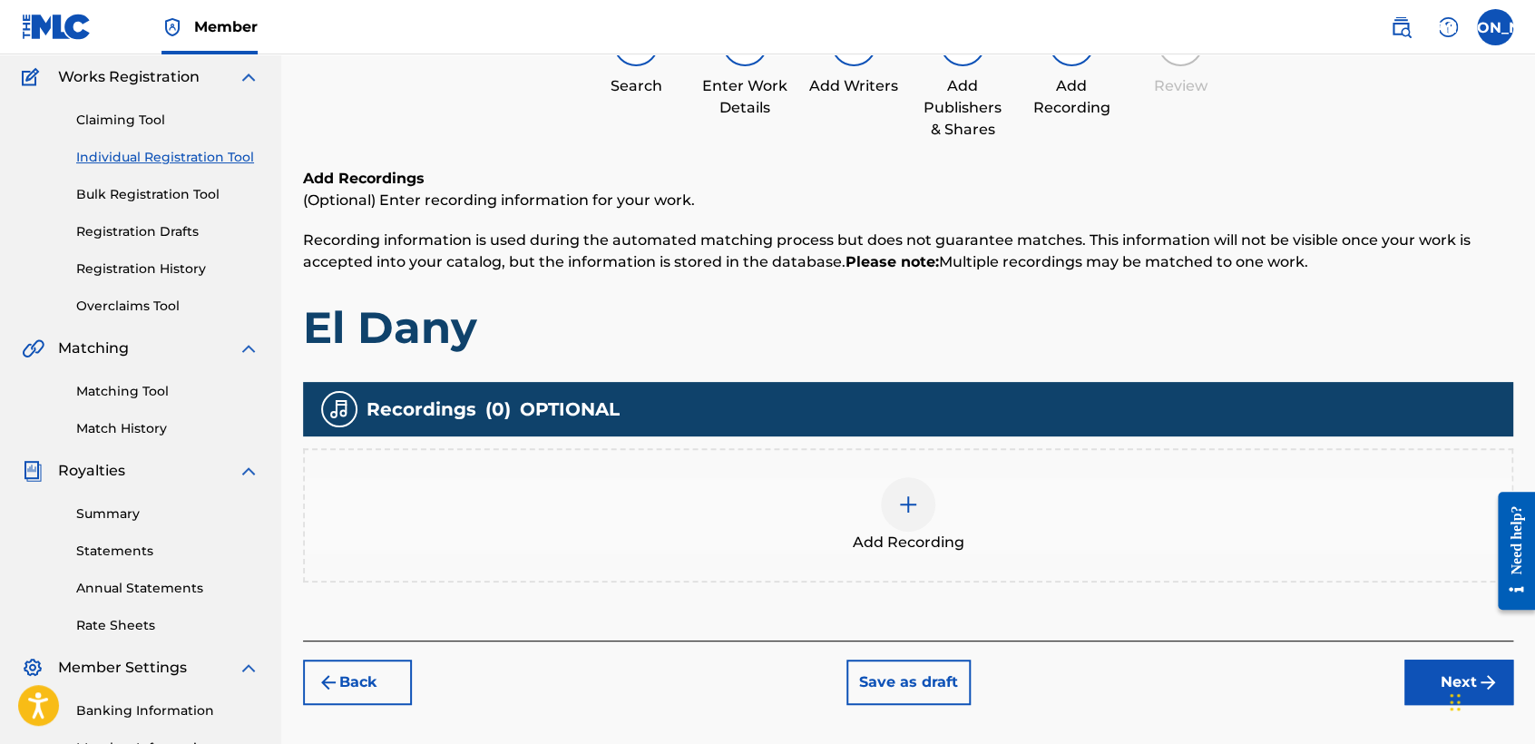
scroll to position [81, 0]
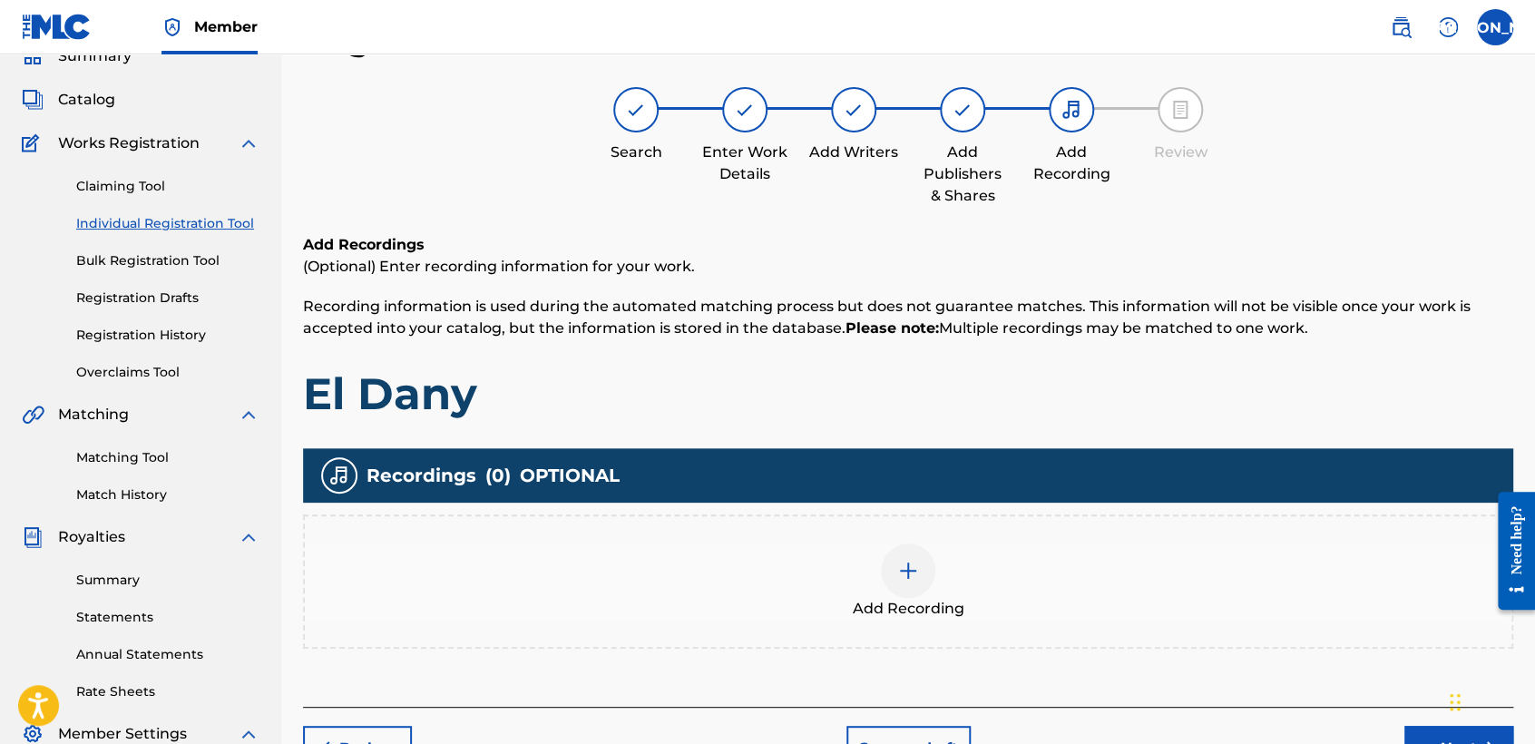
click at [892, 599] on span "Add Recording" at bounding box center [909, 609] width 112 height 22
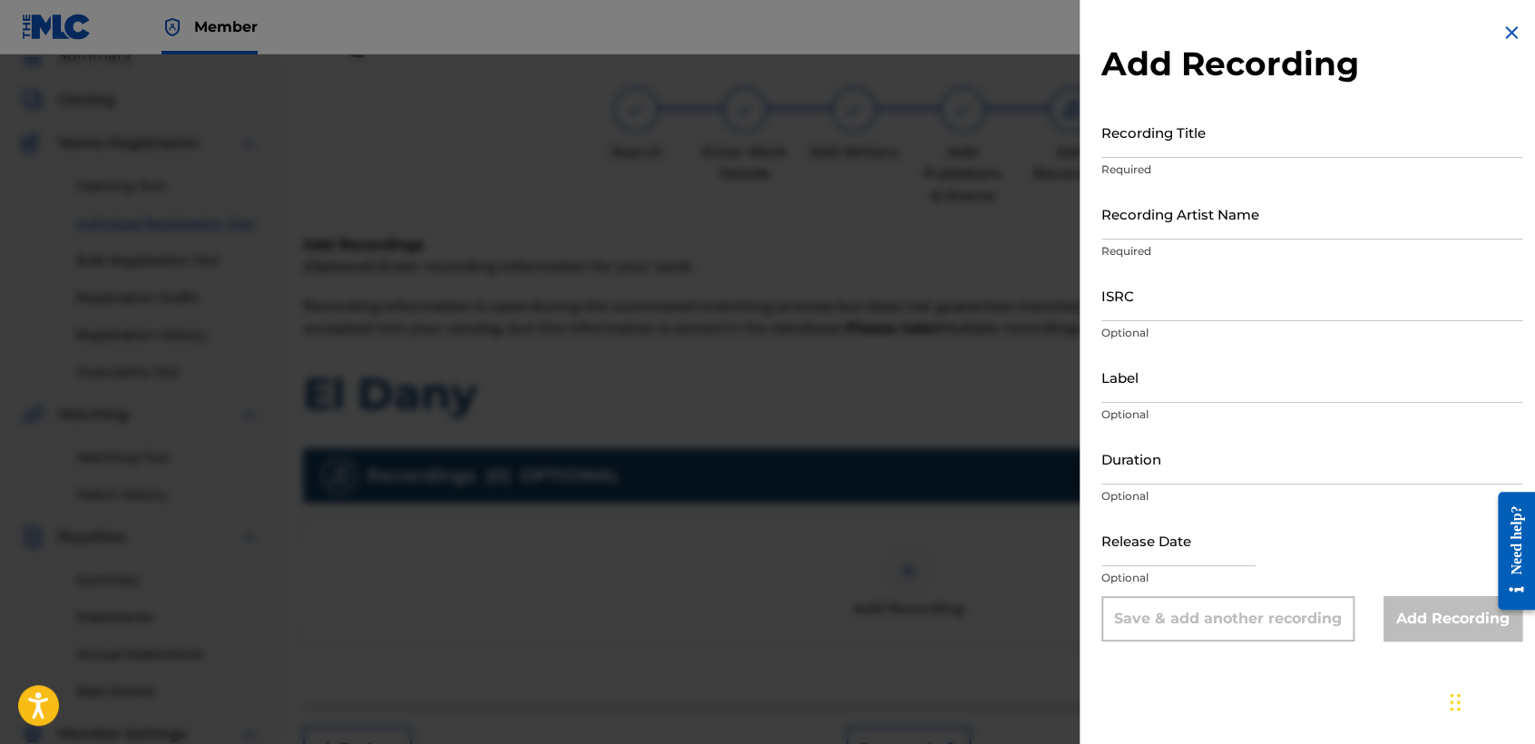
click at [1184, 151] on input "Recording Title" at bounding box center [1311, 132] width 421 height 52
paste input "El Dany"
type input "El Dany"
click at [1256, 211] on input "Recording Artist Name" at bounding box center [1311, 214] width 421 height 52
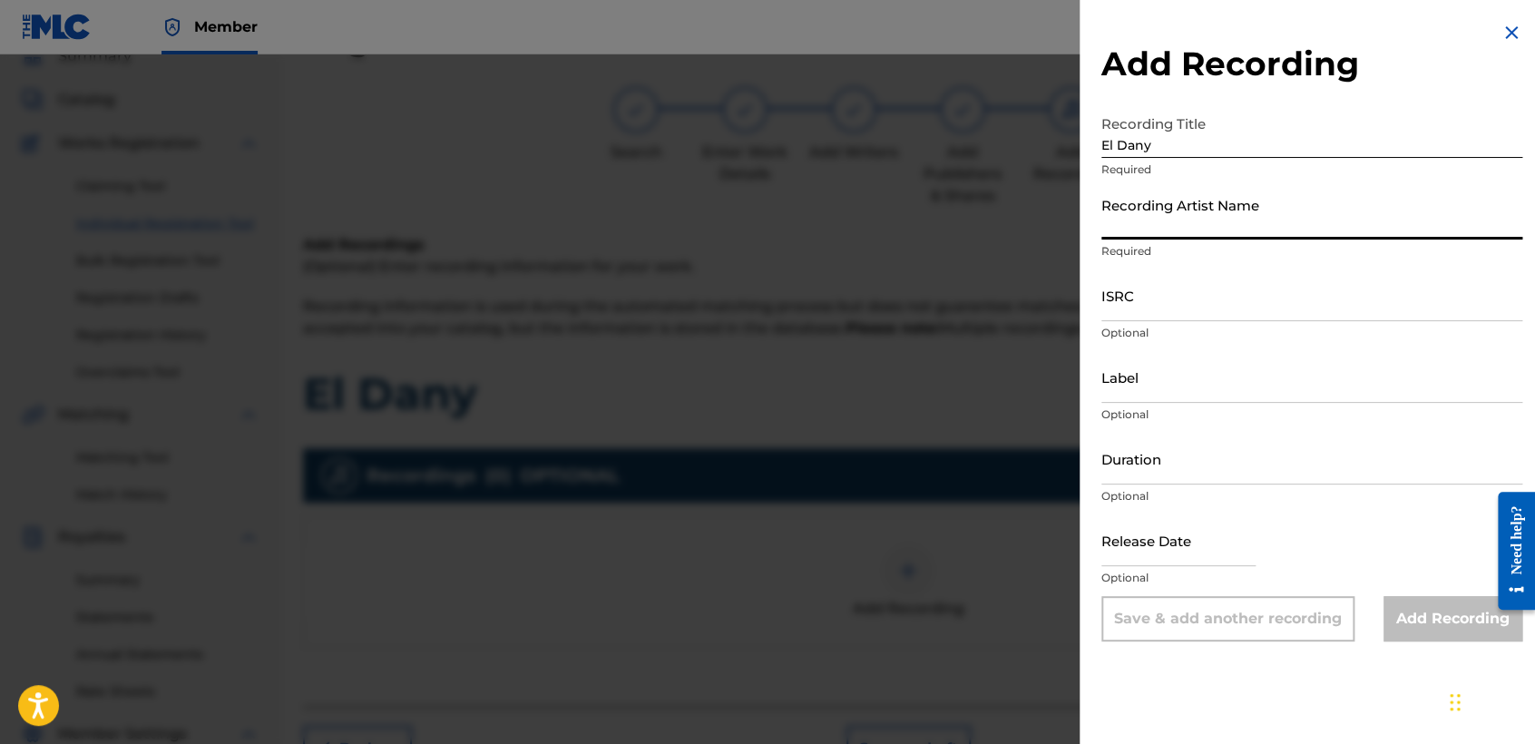
drag, startPoint x: 1256, startPoint y: 211, endPoint x: 1232, endPoint y: 149, distance: 67.2
click at [1232, 149] on input "El Dany" at bounding box center [1311, 132] width 421 height 52
click at [1192, 220] on input "Recording Artist Name" at bounding box center [1311, 214] width 421 height 52
type input "Baby Syko"
type input "03:38"
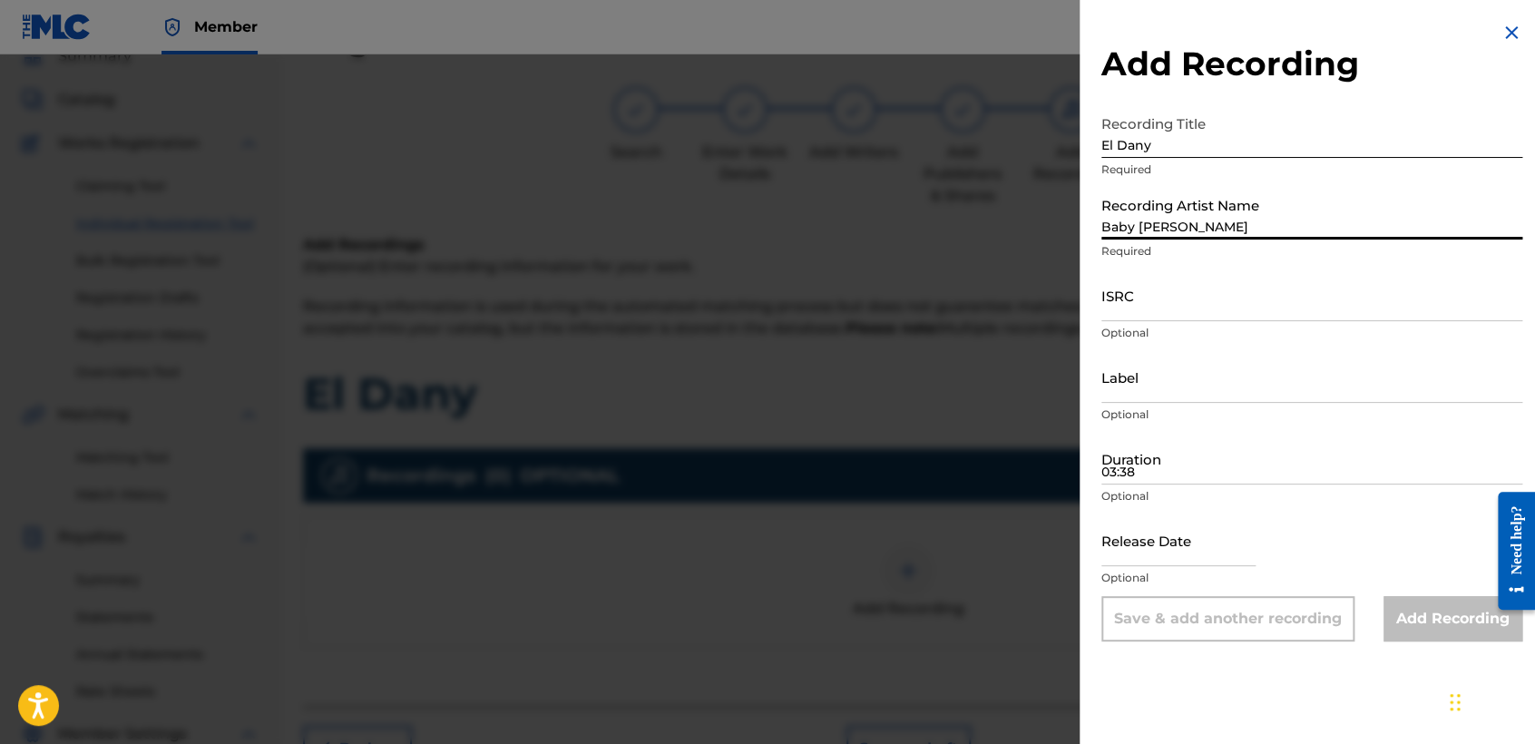
type input "April 6 2022"
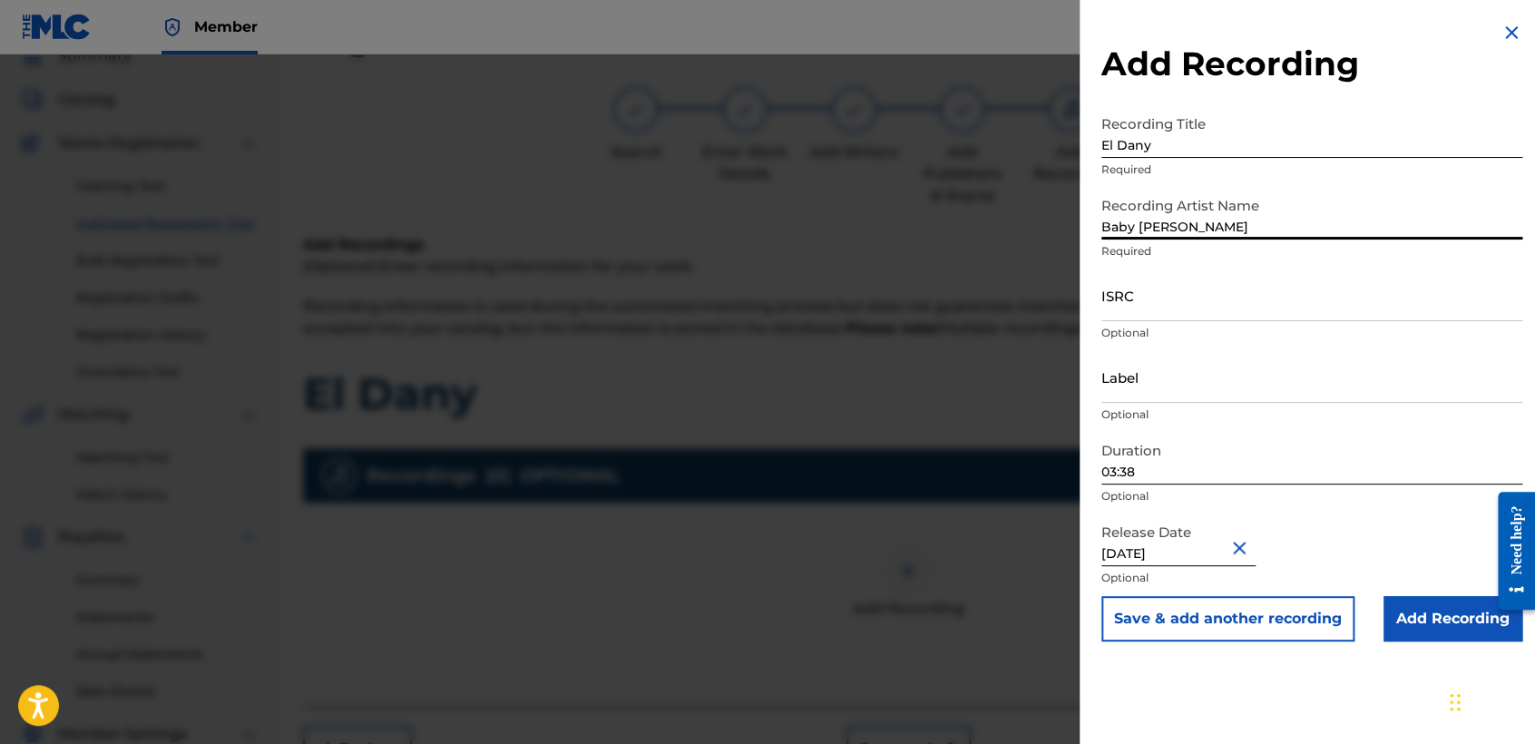
click at [1148, 287] on input "ISRC" at bounding box center [1311, 295] width 421 height 52
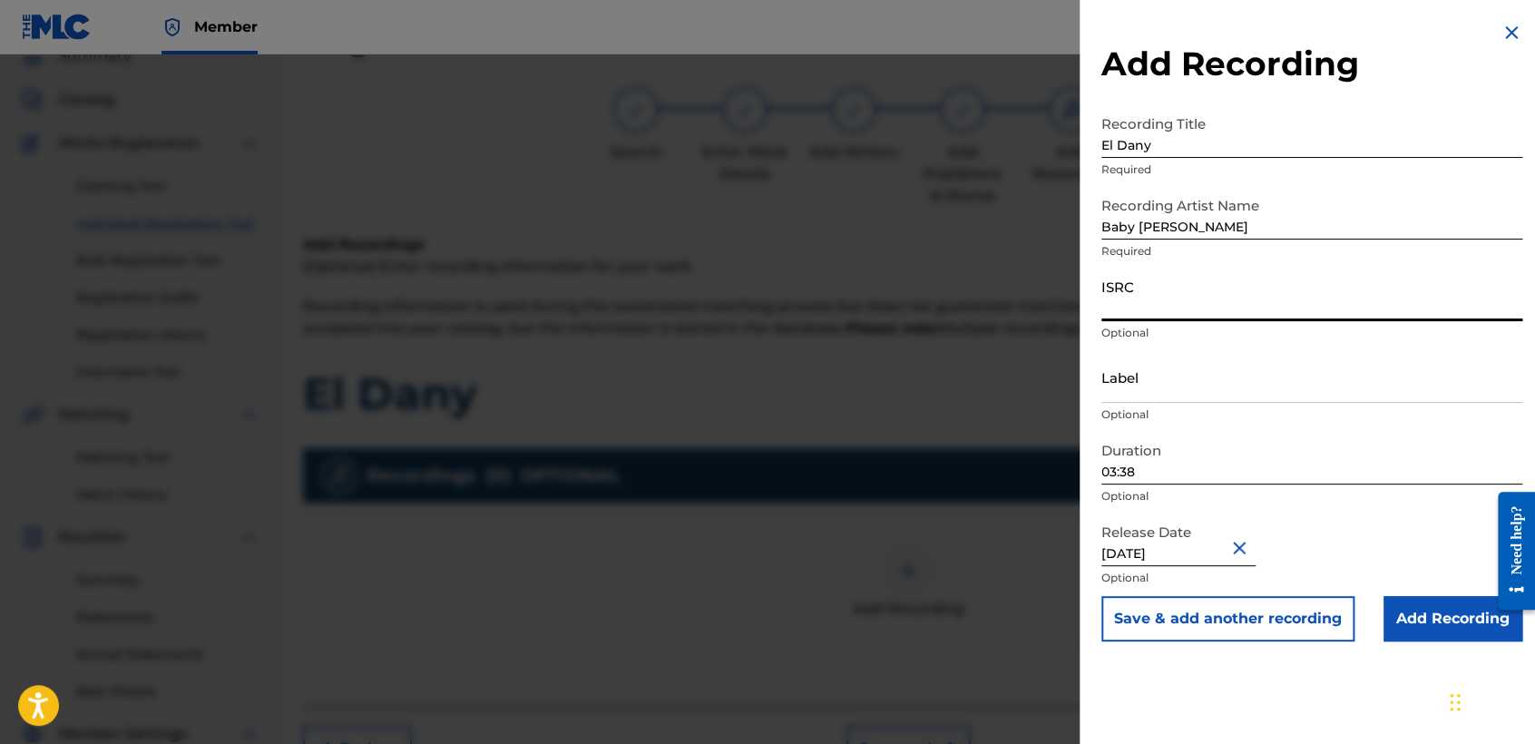
paste input "USDY42200006"
type input "USDY42200006"
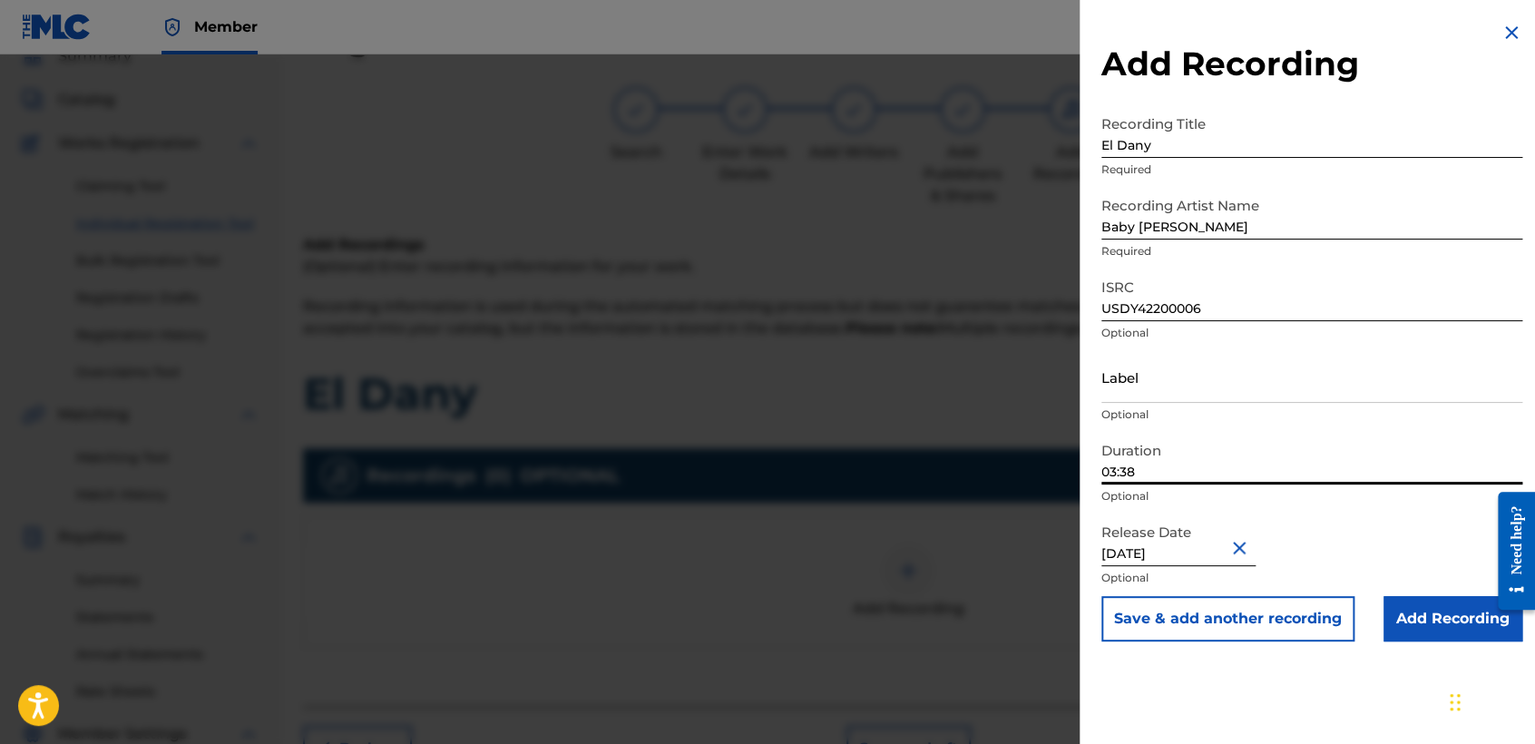
click at [1274, 448] on input "03:38" at bounding box center [1311, 459] width 421 height 52
type input "03:09"
click at [1413, 624] on input "Add Recording" at bounding box center [1452, 618] width 139 height 45
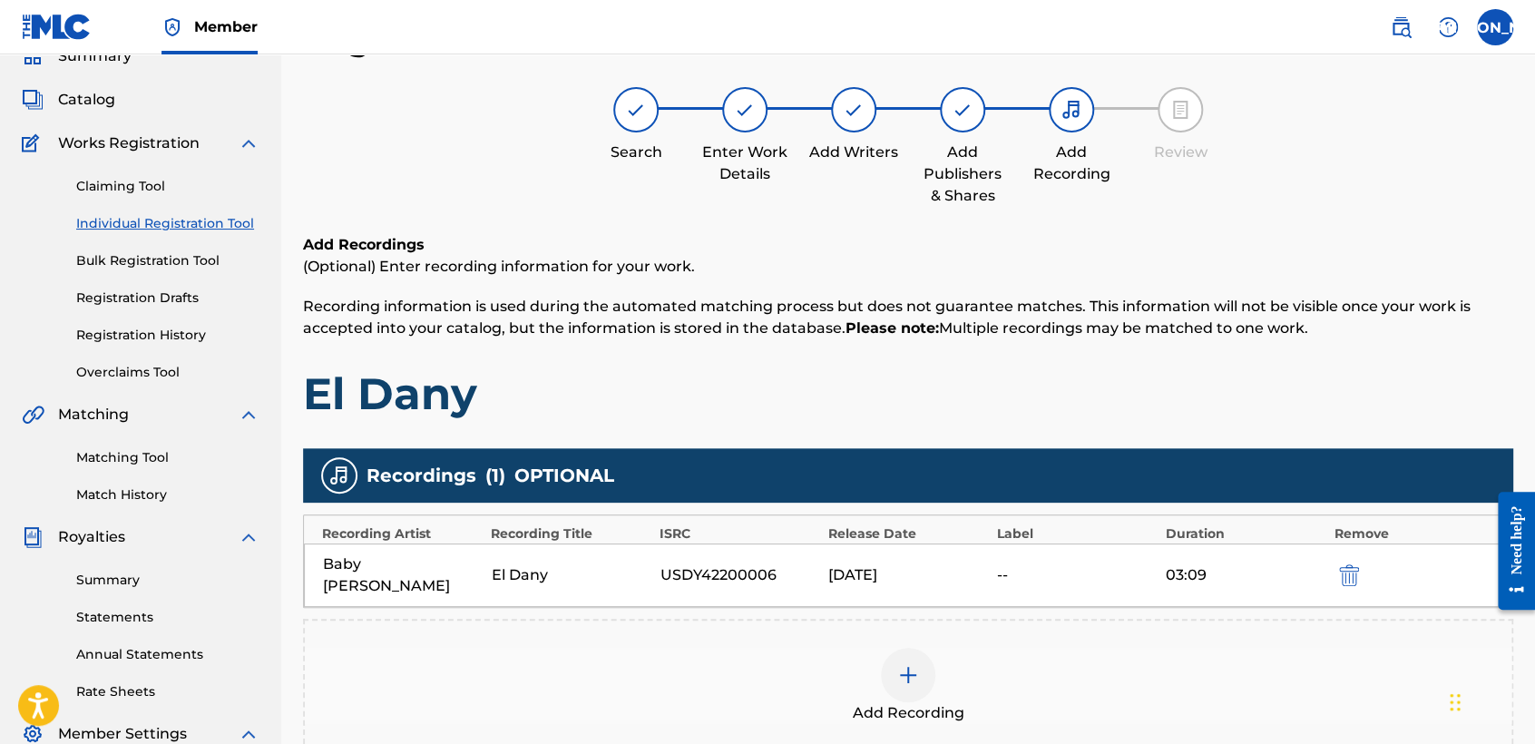
click at [1103, 333] on span "Recording information is used during the automated matching process but does no…" at bounding box center [886, 316] width 1167 height 39
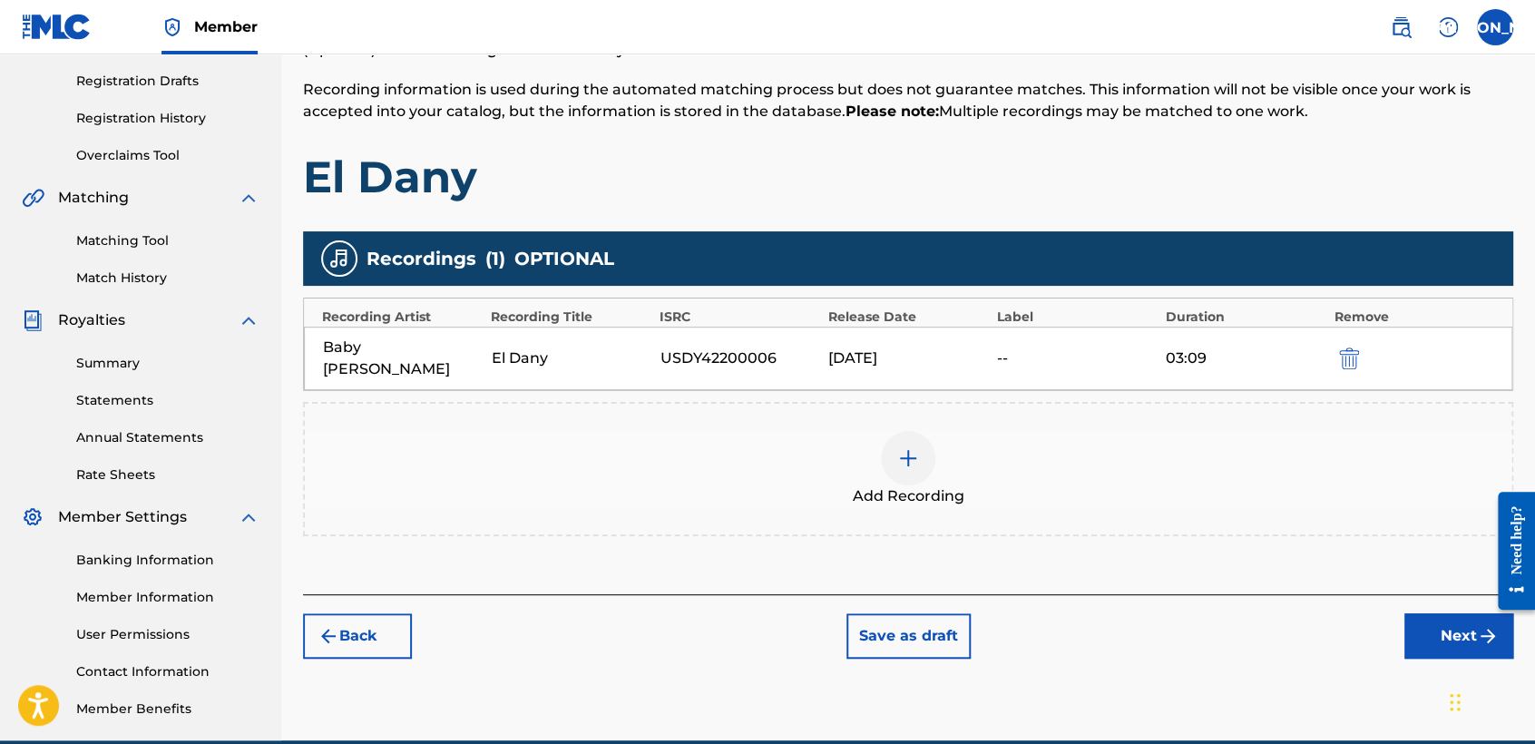
scroll to position [380, 0]
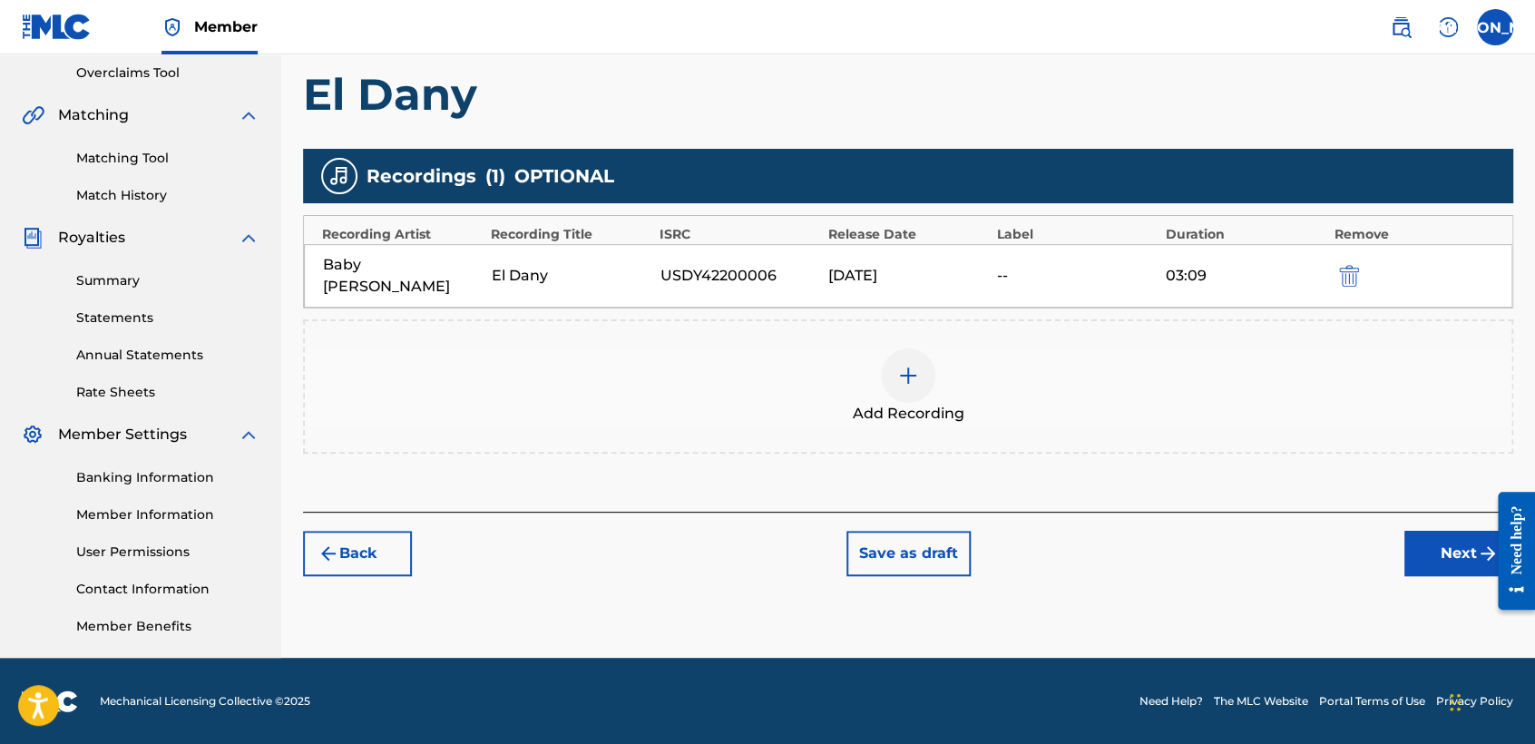
click at [1455, 531] on button "Next" at bounding box center [1458, 553] width 109 height 45
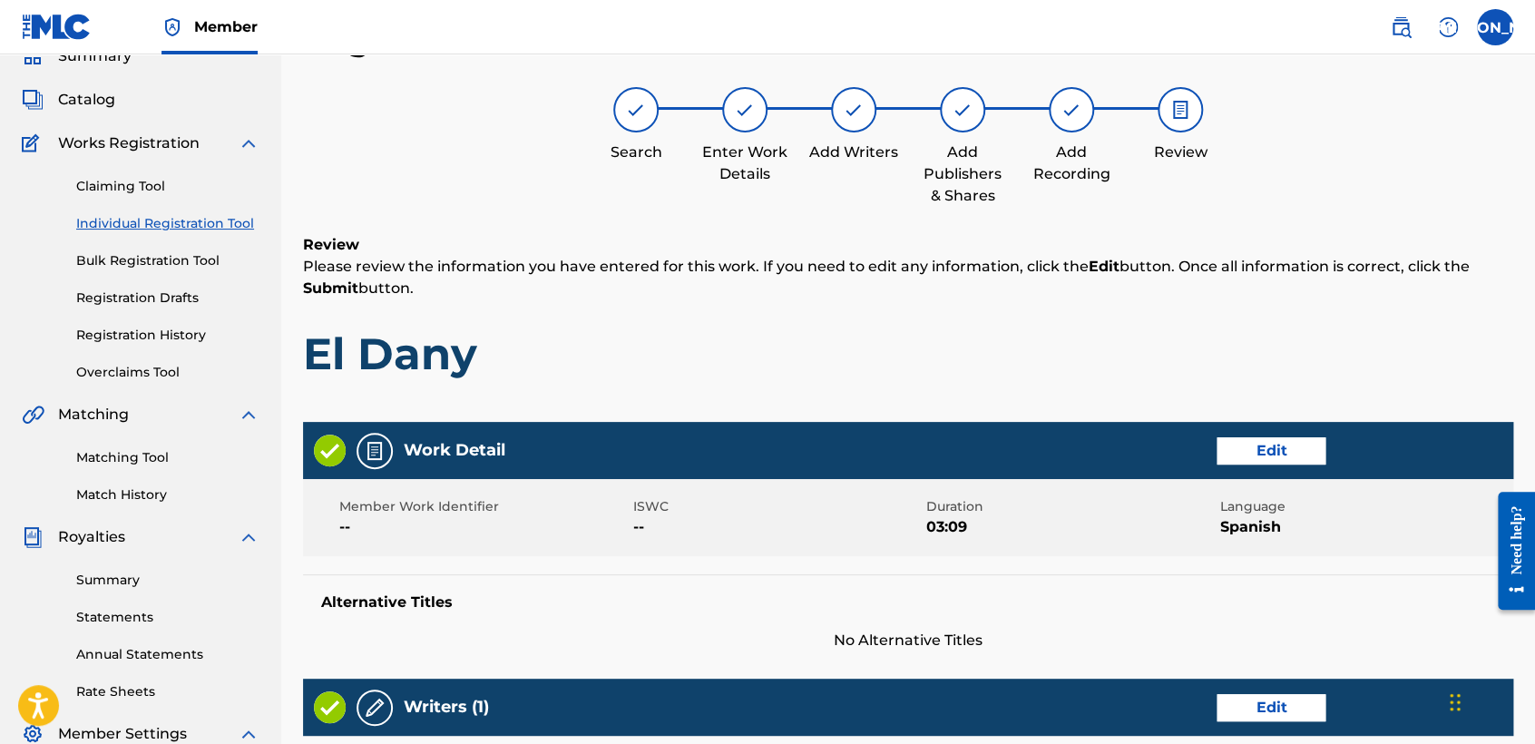
click at [1024, 235] on h6 "Review" at bounding box center [908, 245] width 1210 height 22
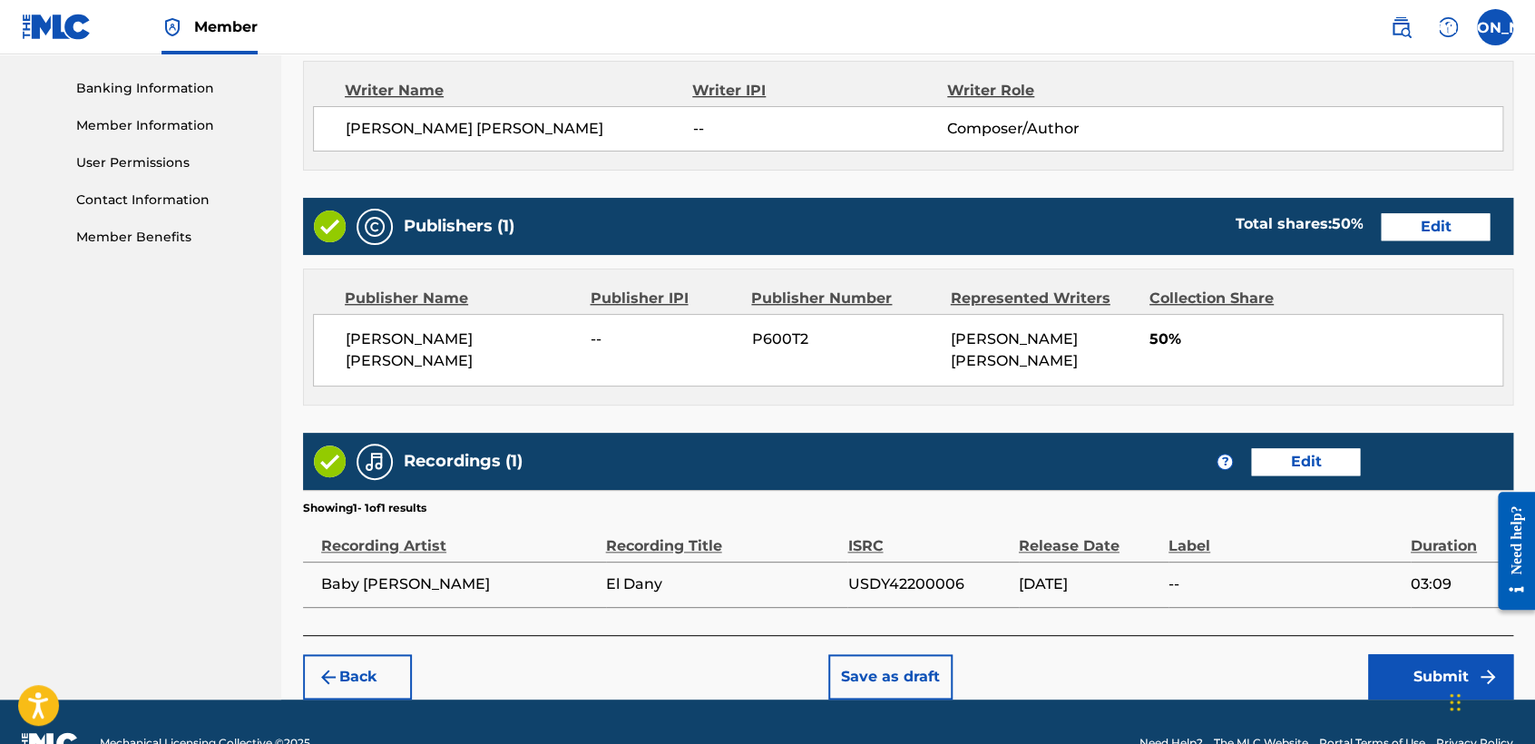
scroll to position [810, 0]
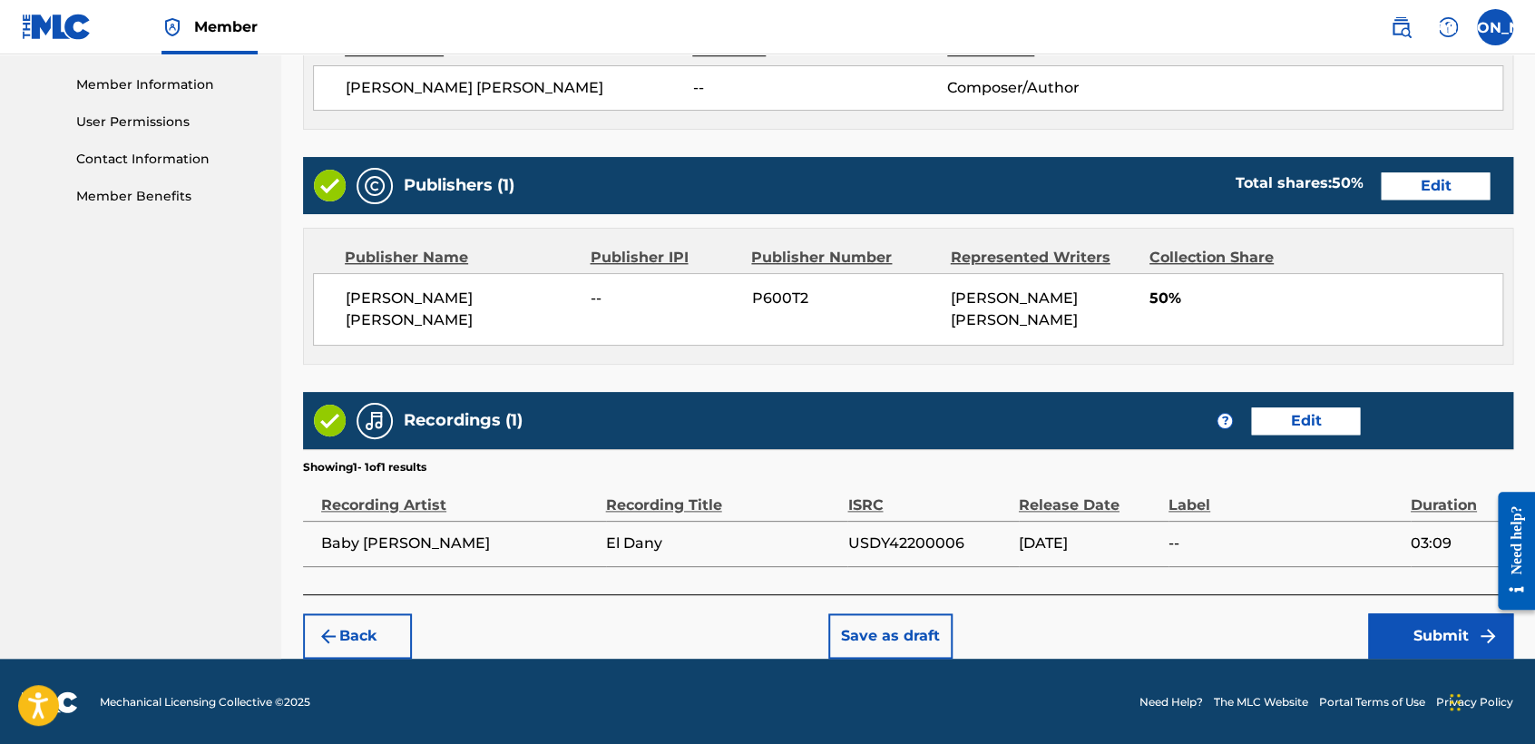
click at [1386, 627] on button "Submit" at bounding box center [1440, 635] width 145 height 45
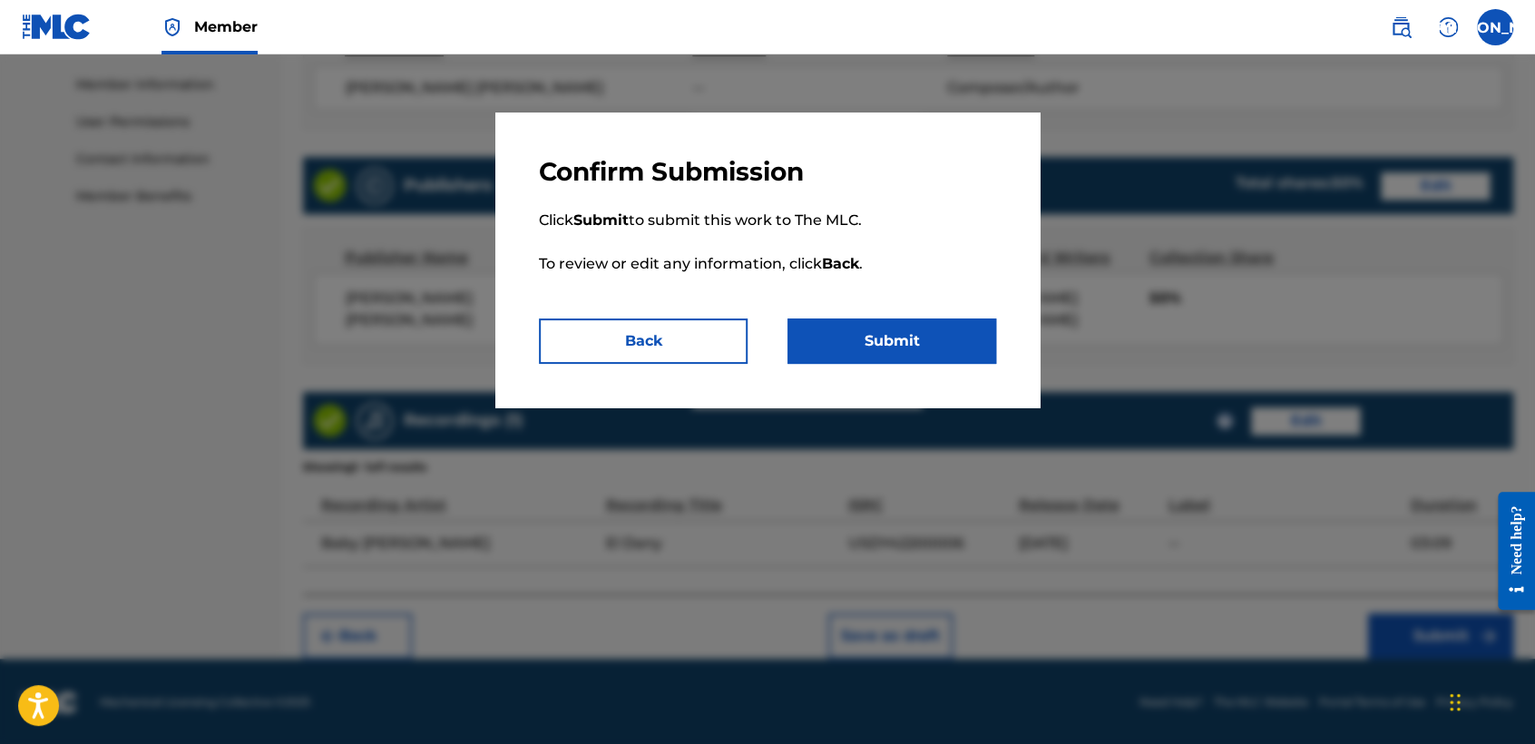
click at [890, 356] on button "Submit" at bounding box center [891, 340] width 209 height 45
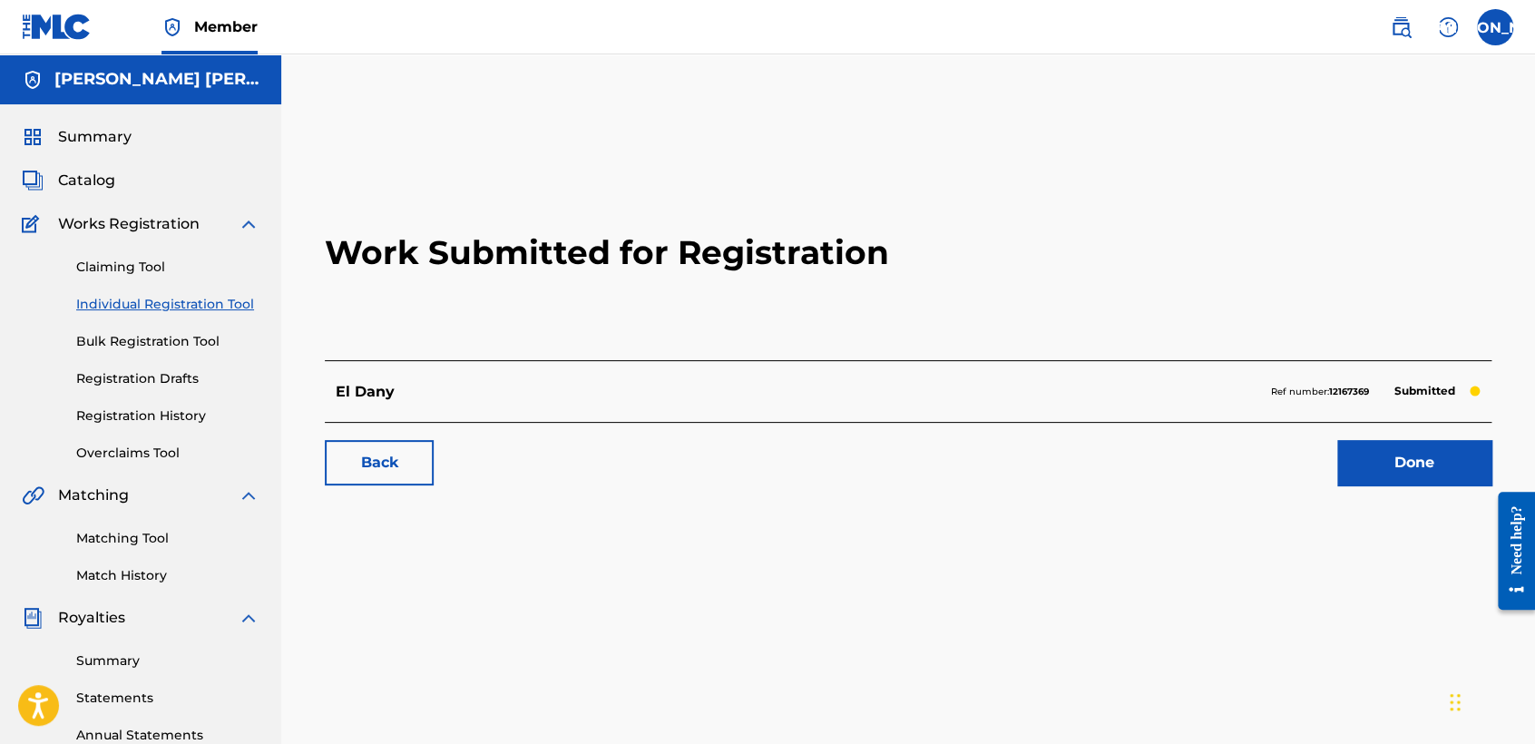
click at [221, 298] on link "Individual Registration Tool" at bounding box center [167, 304] width 183 height 19
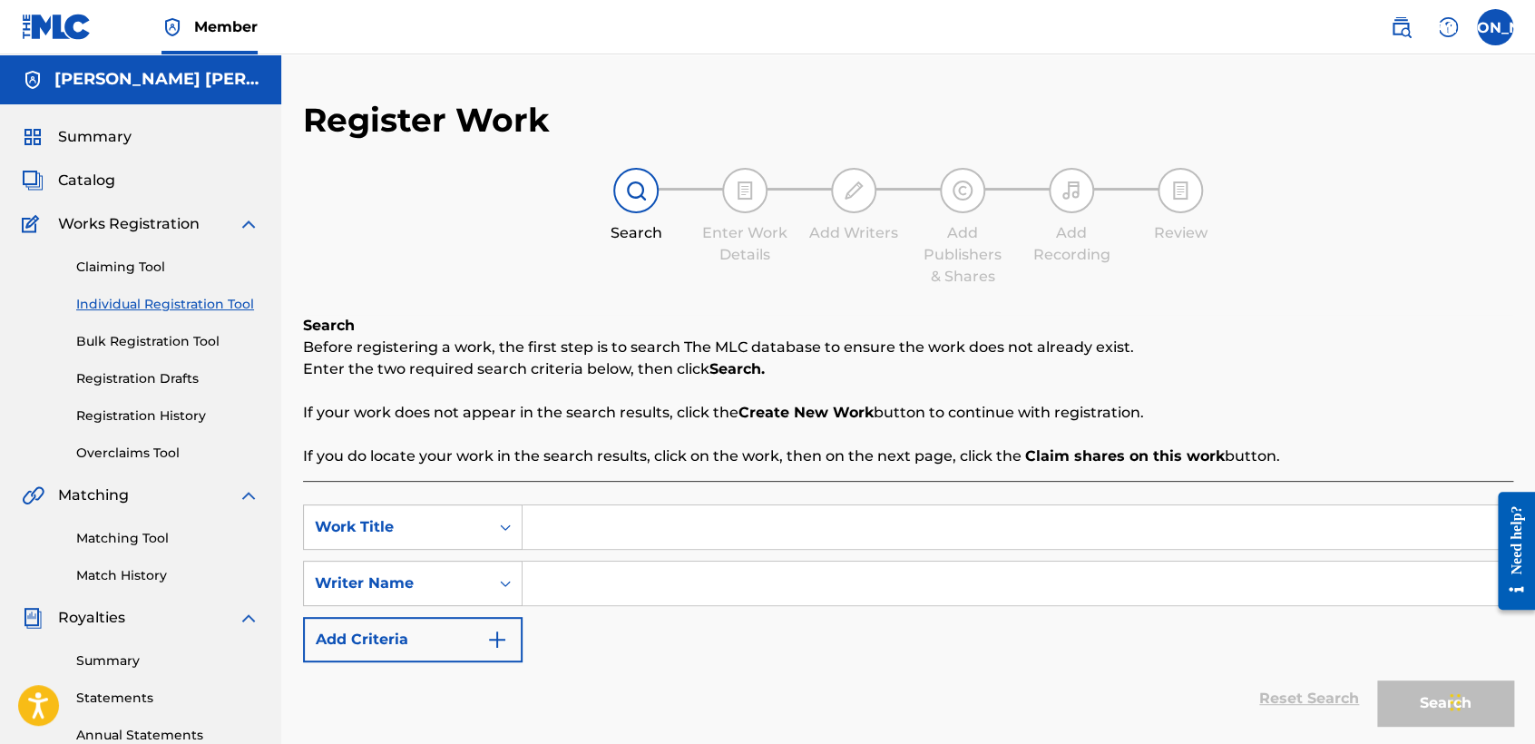
click at [555, 517] on input "Search Form" at bounding box center [1016, 527] width 989 height 44
paste input "El Pandillero"
type input "El Pandillero"
click at [638, 587] on input "Search Form" at bounding box center [1016, 583] width 989 height 44
paste input "El Pandillero"
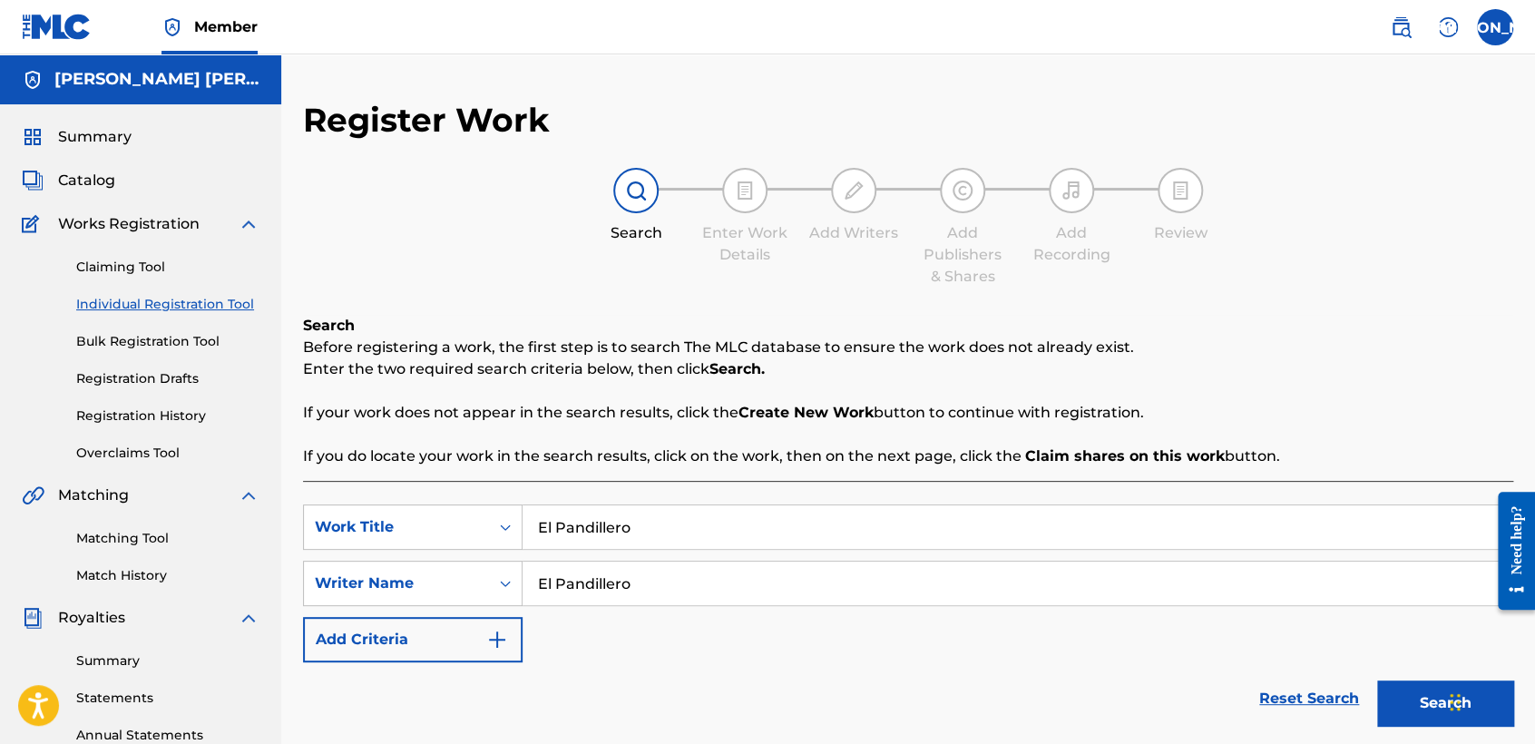
type input "El Pandillero"
click at [1386, 718] on button "Search" at bounding box center [1445, 702] width 136 height 45
click at [1246, 636] on div "SearchWithCriteriabe1abbd9-3dbc-4fb4-8a7f-bb1546b7a493 Work Title El Pandillero…" at bounding box center [908, 583] width 1210 height 158
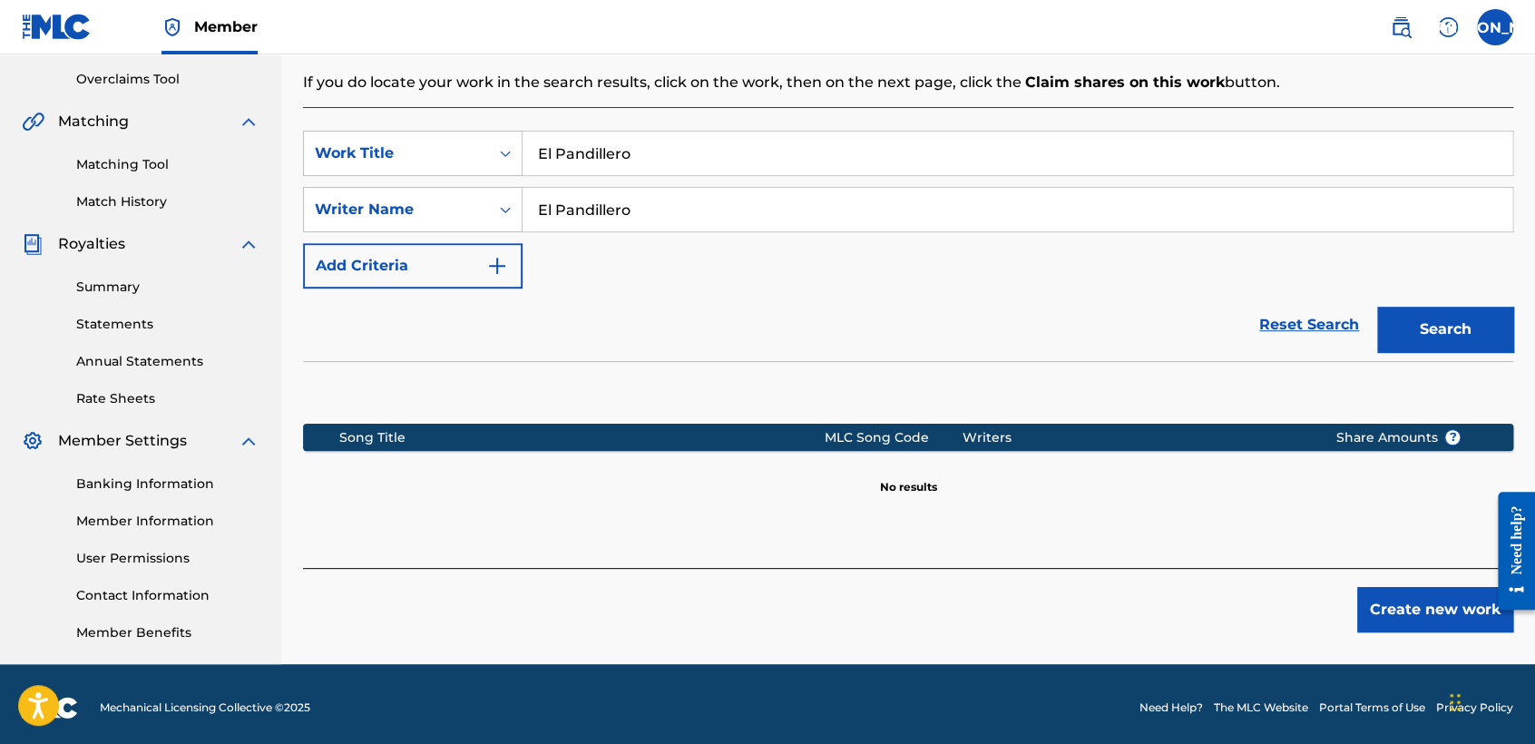
scroll to position [380, 0]
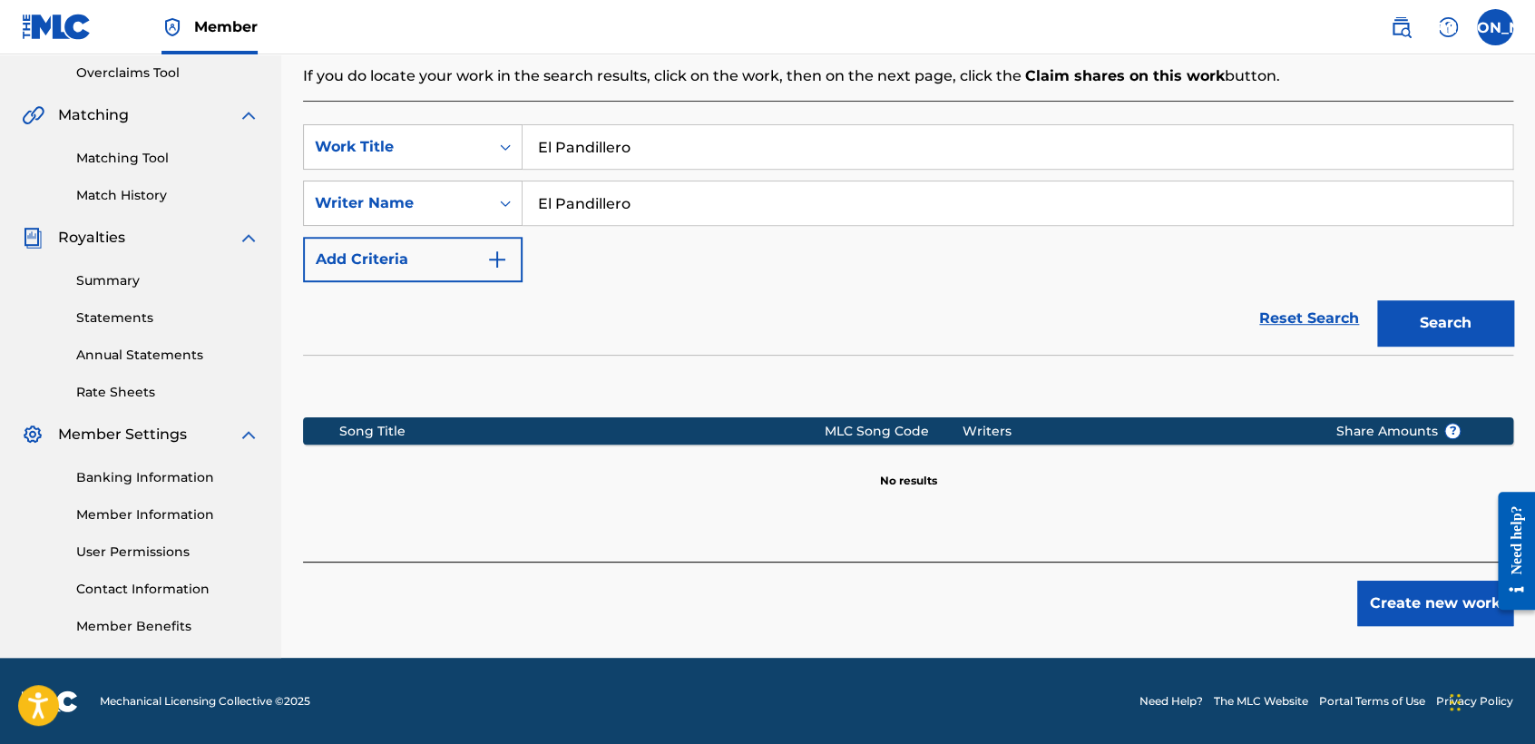
click at [1379, 606] on button "Create new work" at bounding box center [1435, 602] width 156 height 45
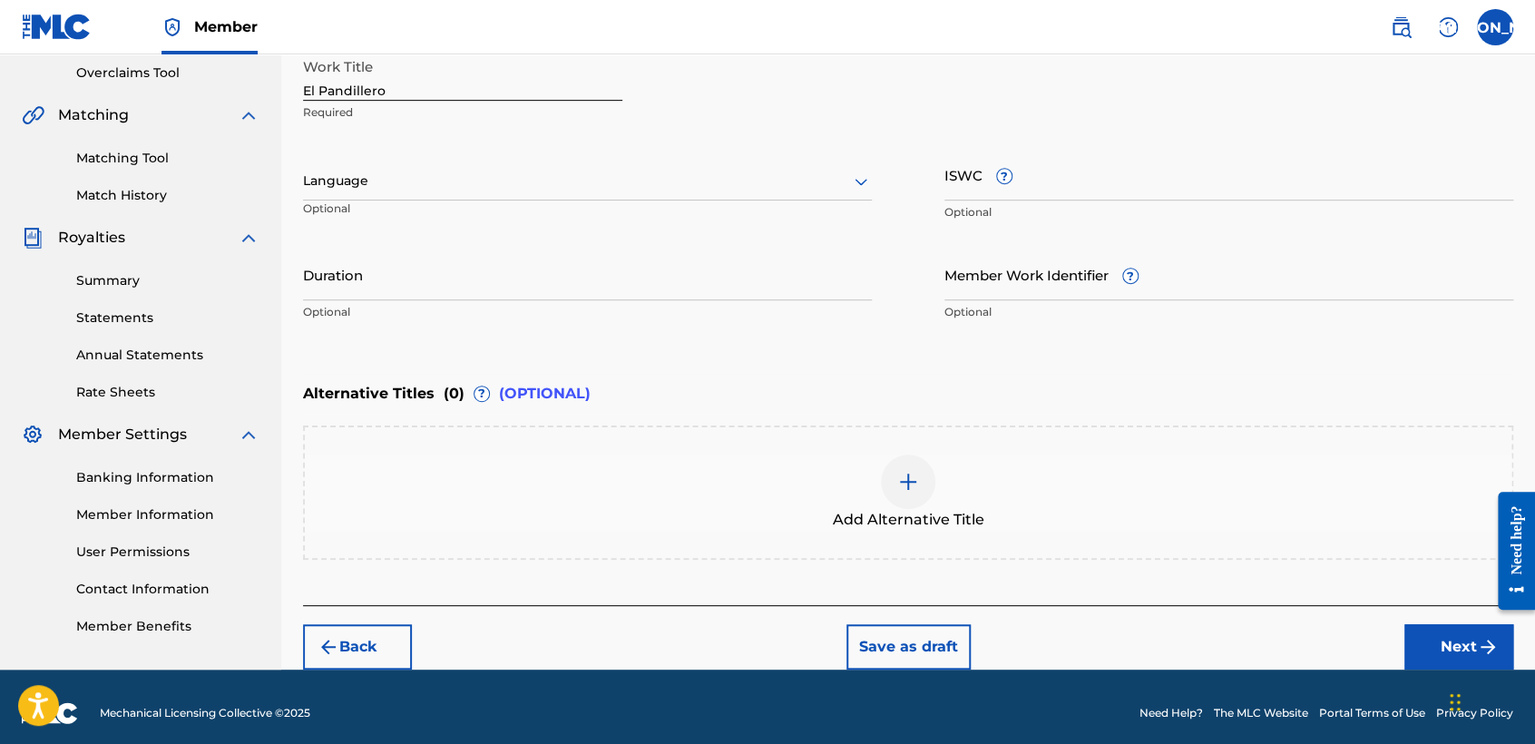
click at [797, 194] on div "Language" at bounding box center [587, 181] width 569 height 38
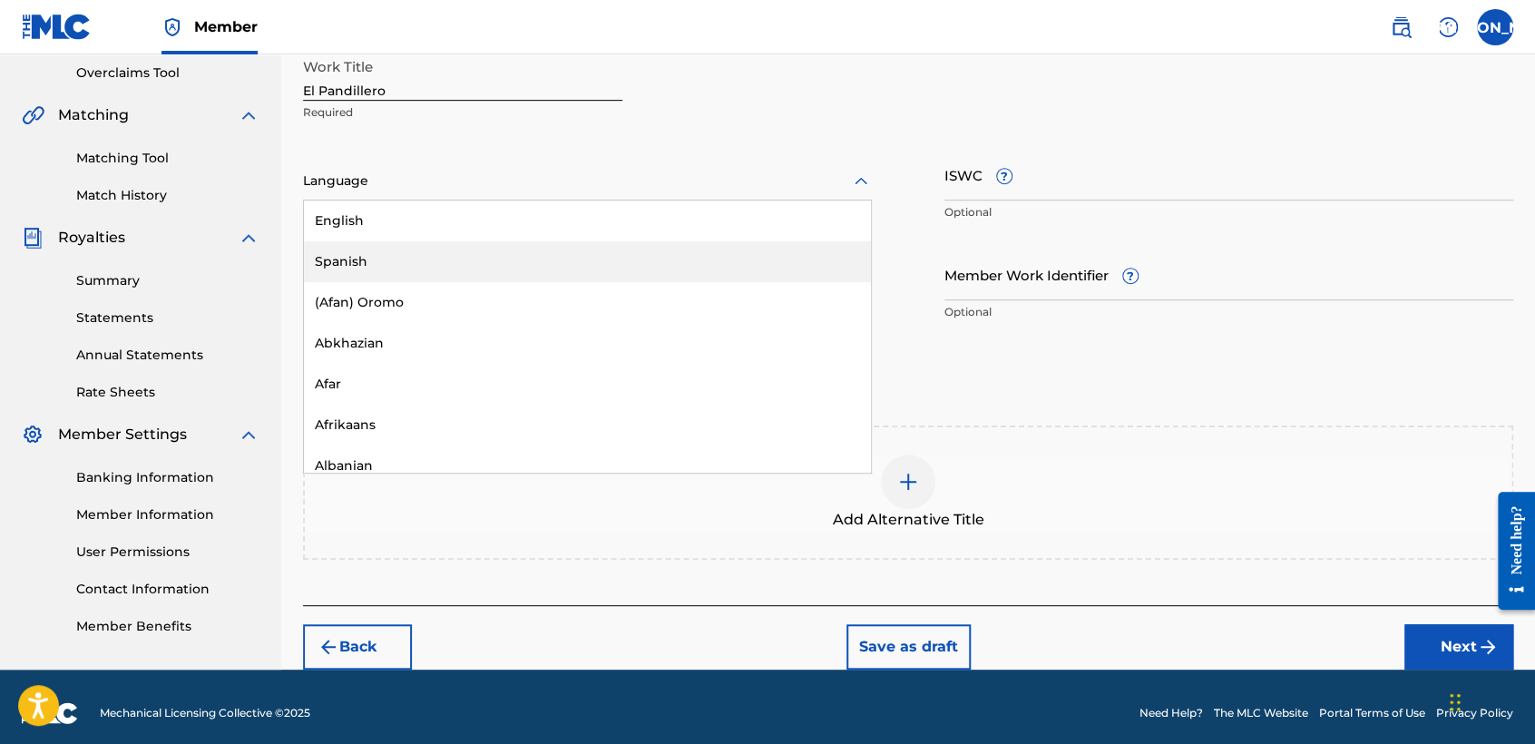
click at [645, 261] on div "Spanish" at bounding box center [587, 261] width 567 height 41
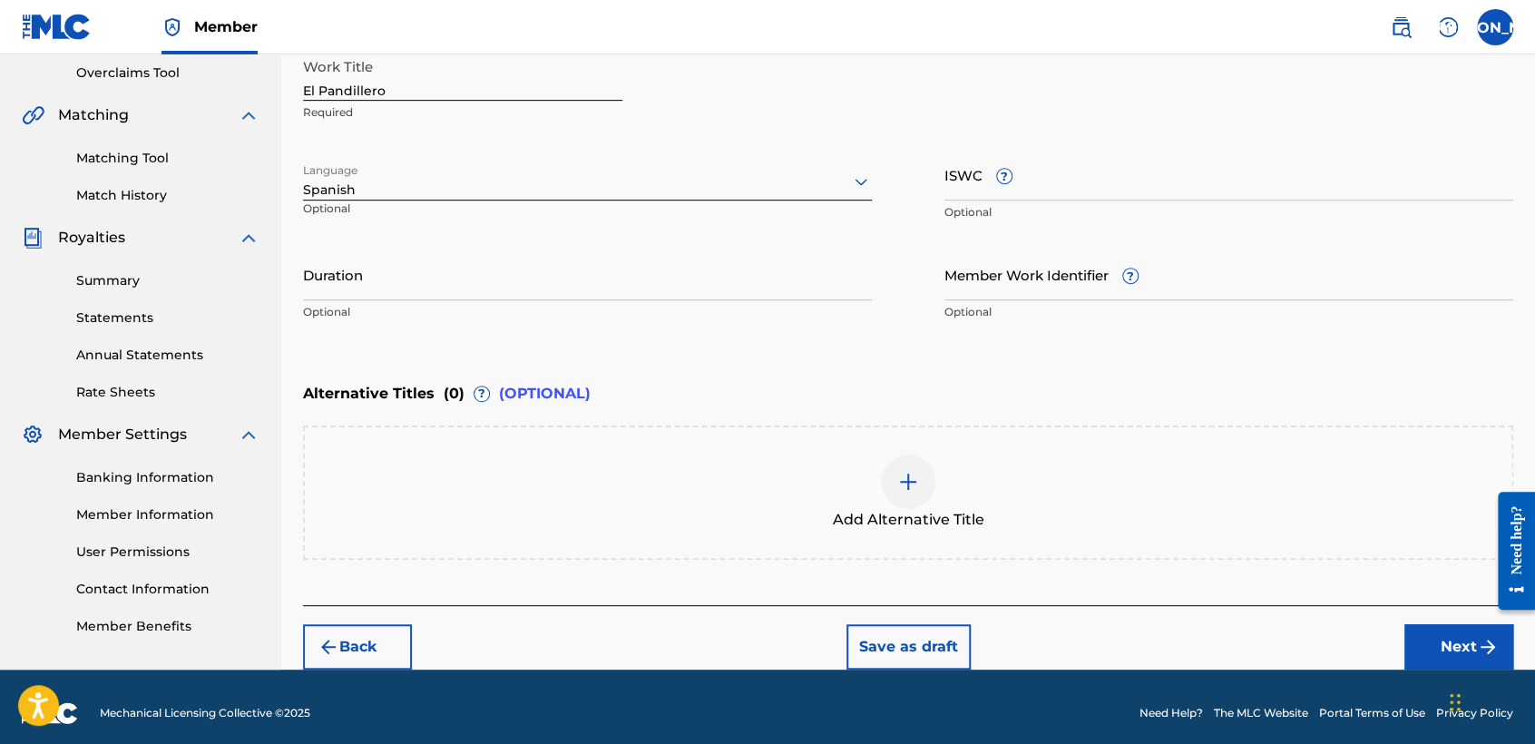
click at [587, 252] on input "Duration" at bounding box center [587, 274] width 569 height 52
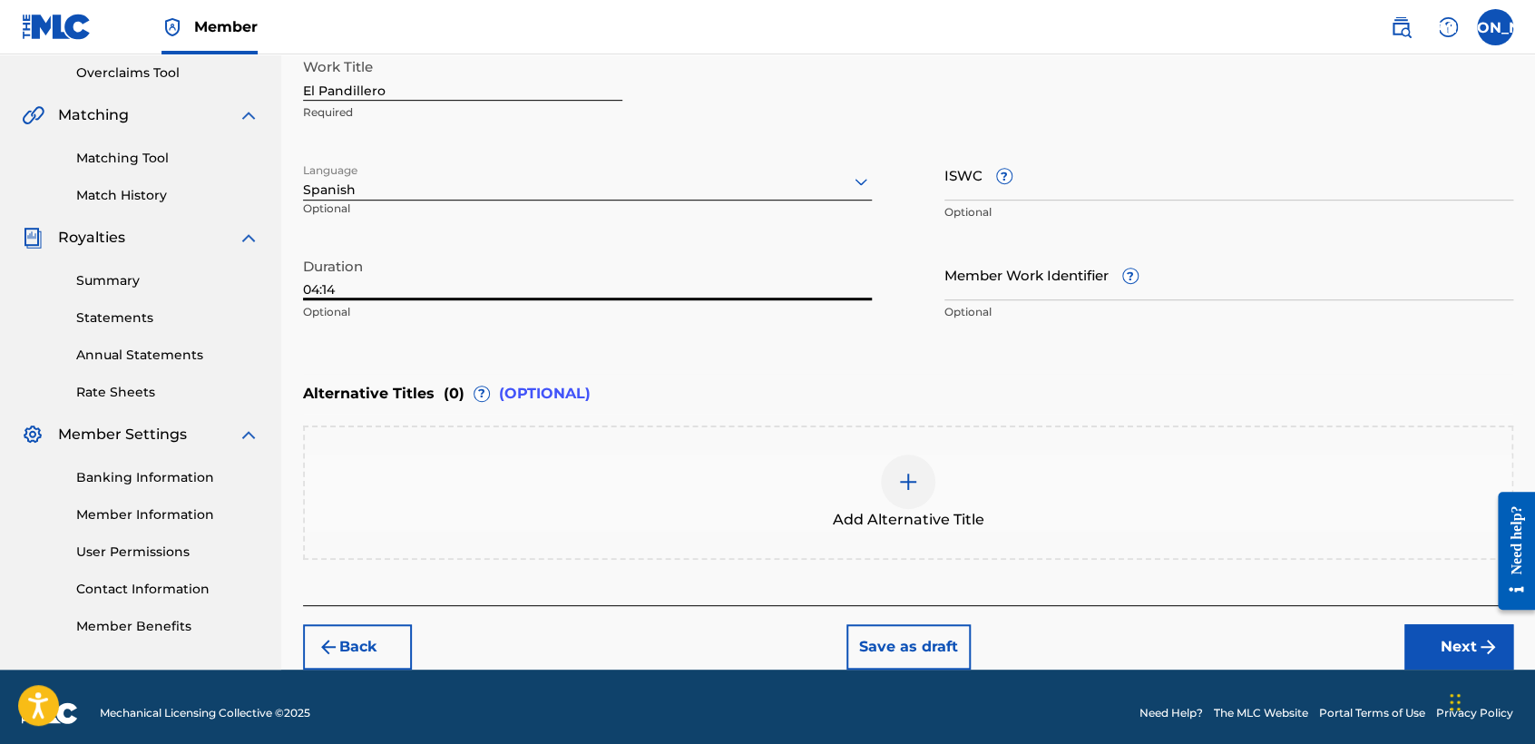
type input "04:14"
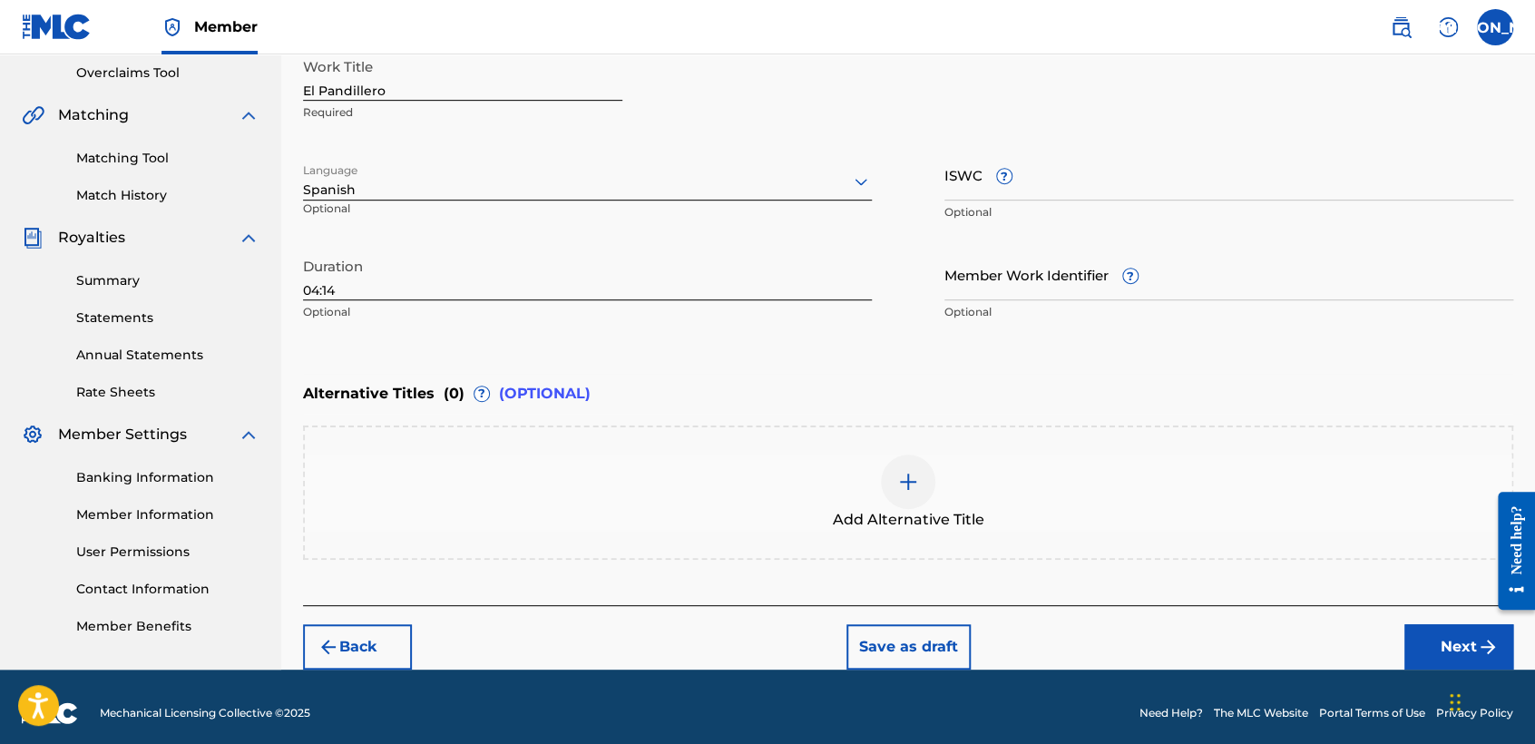
click at [1437, 647] on button "Next" at bounding box center [1458, 646] width 109 height 45
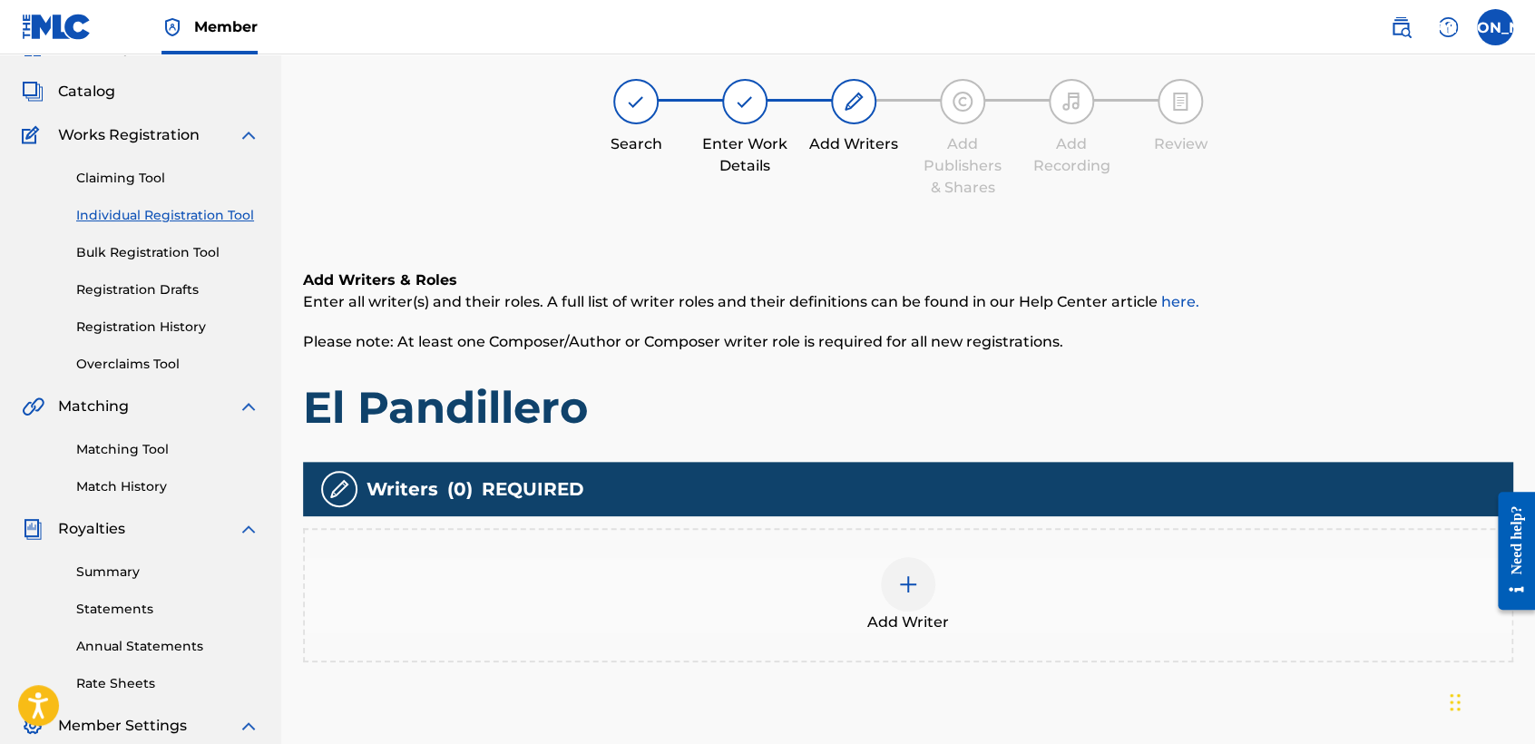
scroll to position [81, 0]
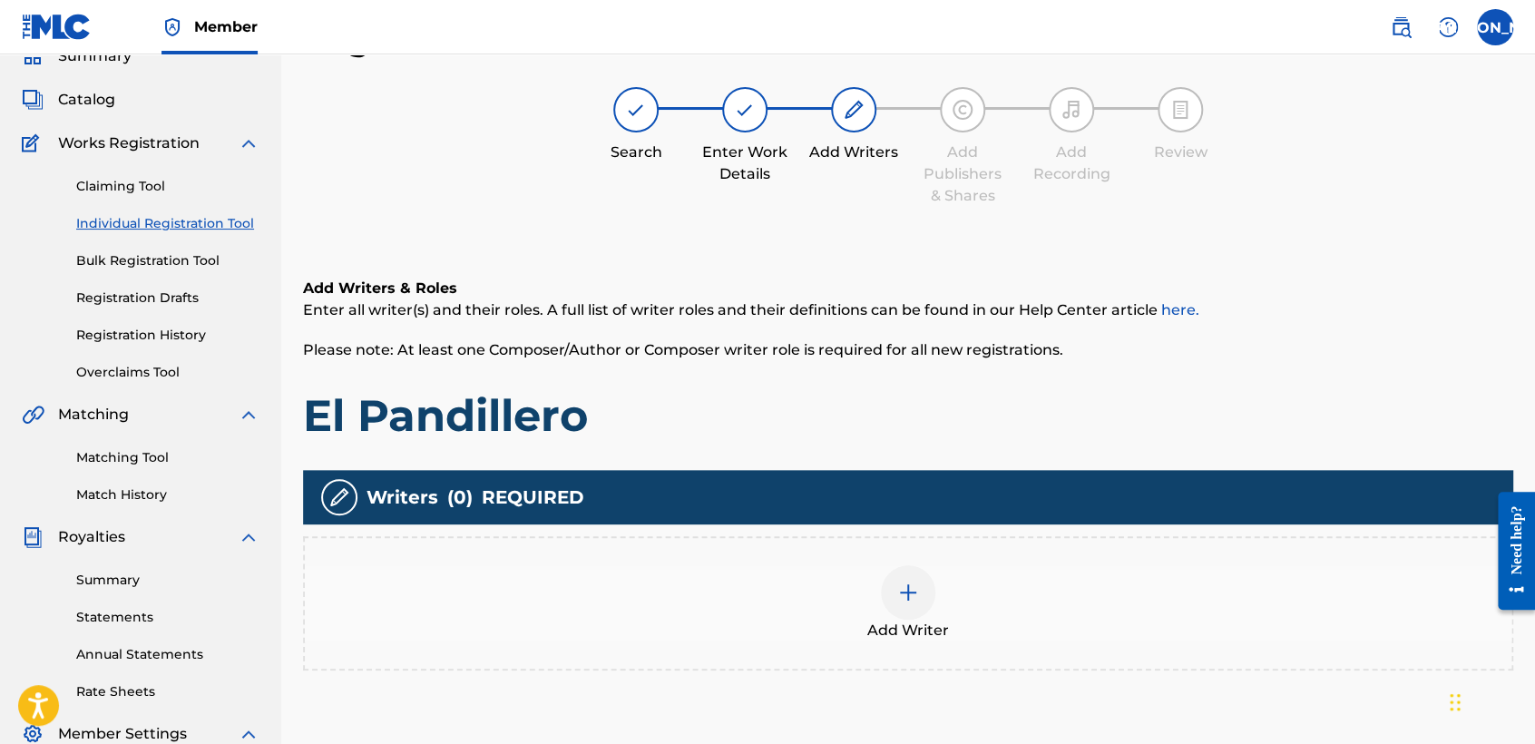
click at [899, 606] on div at bounding box center [908, 592] width 54 height 54
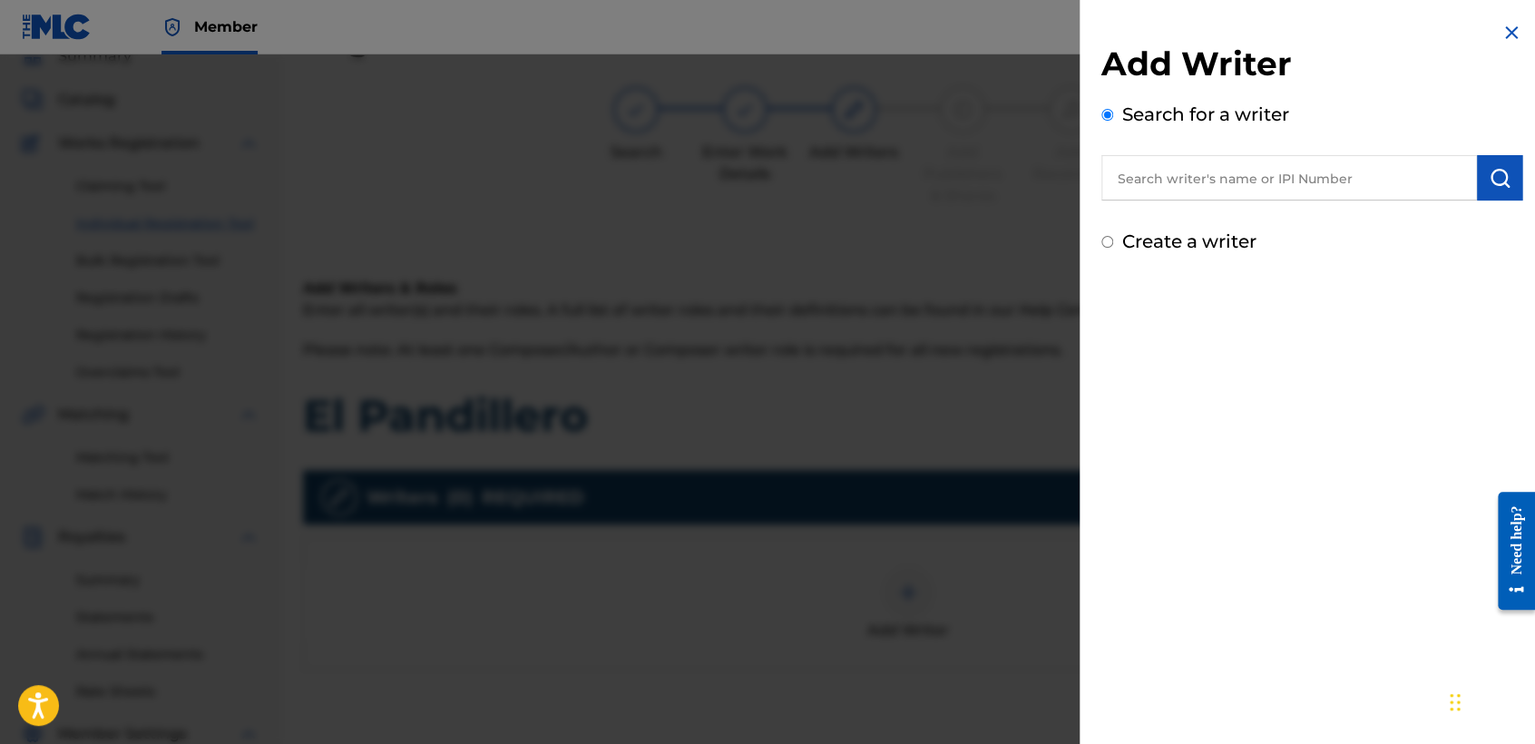
click at [1105, 240] on input "Create a writer" at bounding box center [1107, 242] width 12 height 12
radio input "false"
radio input "true"
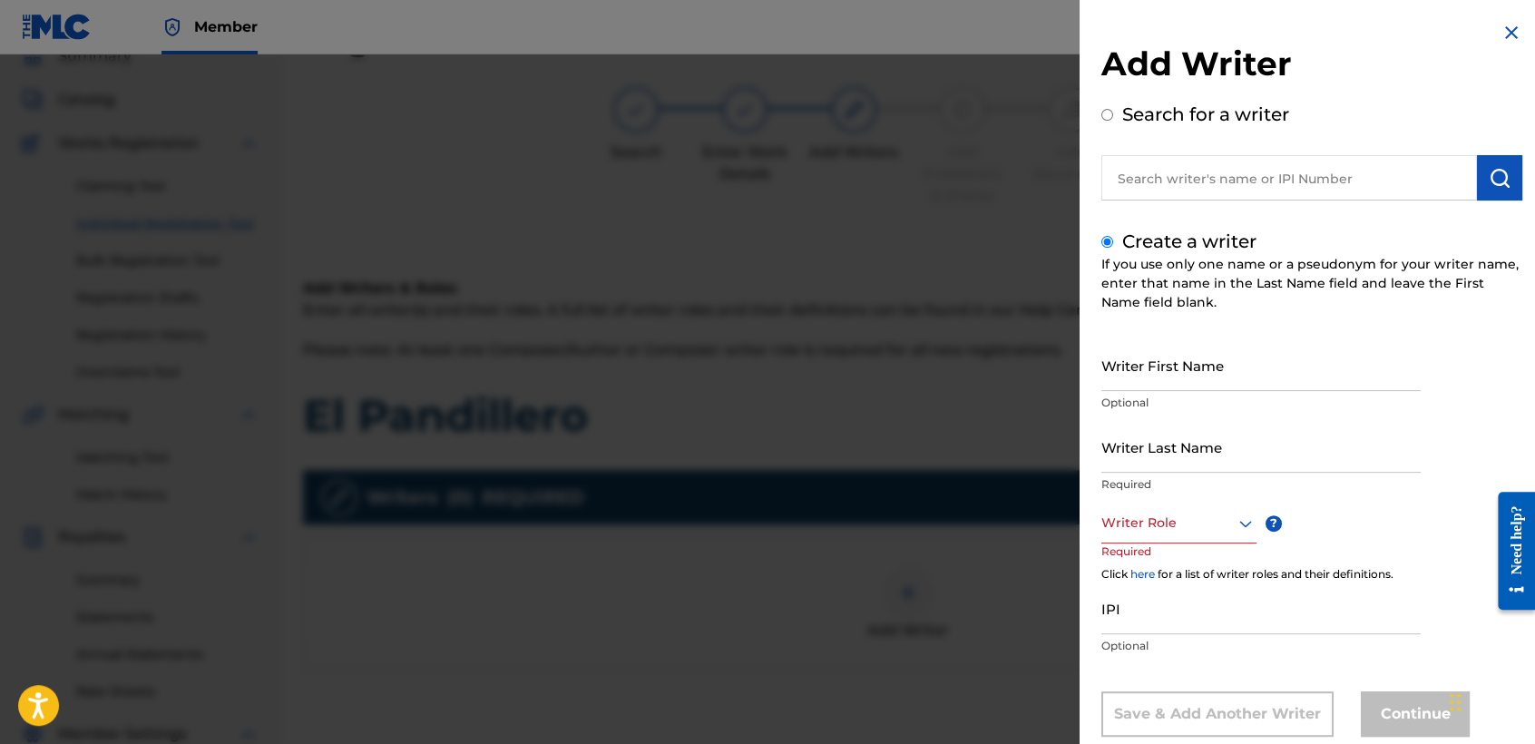
click at [1122, 346] on input "Writer First Name" at bounding box center [1260, 365] width 319 height 52
type input "Jose Osvaldo"
click at [1124, 404] on p "Optional" at bounding box center [1260, 403] width 319 height 16
click at [1132, 451] on input "Writer Last Name" at bounding box center [1260, 447] width 319 height 52
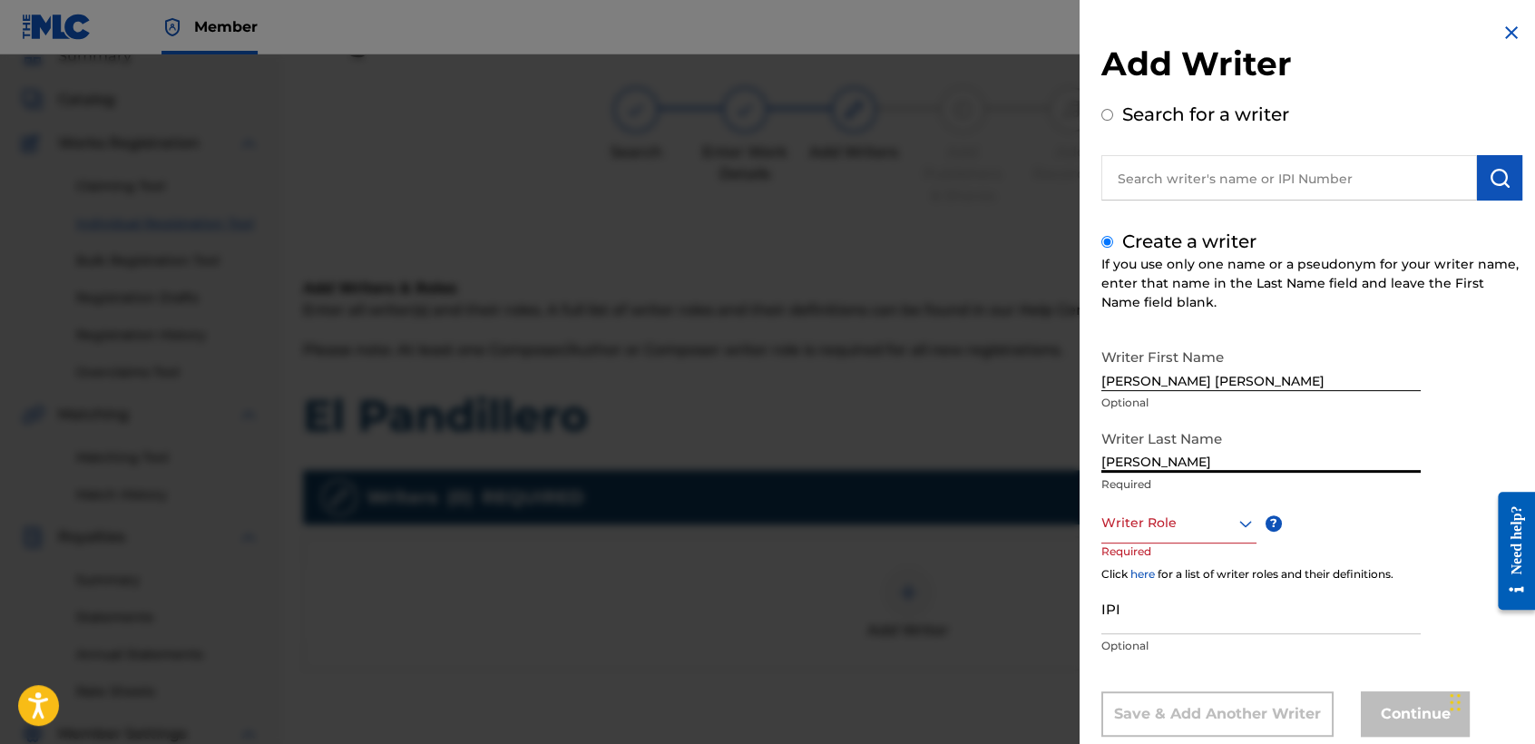
type input "Arriaga Valdez"
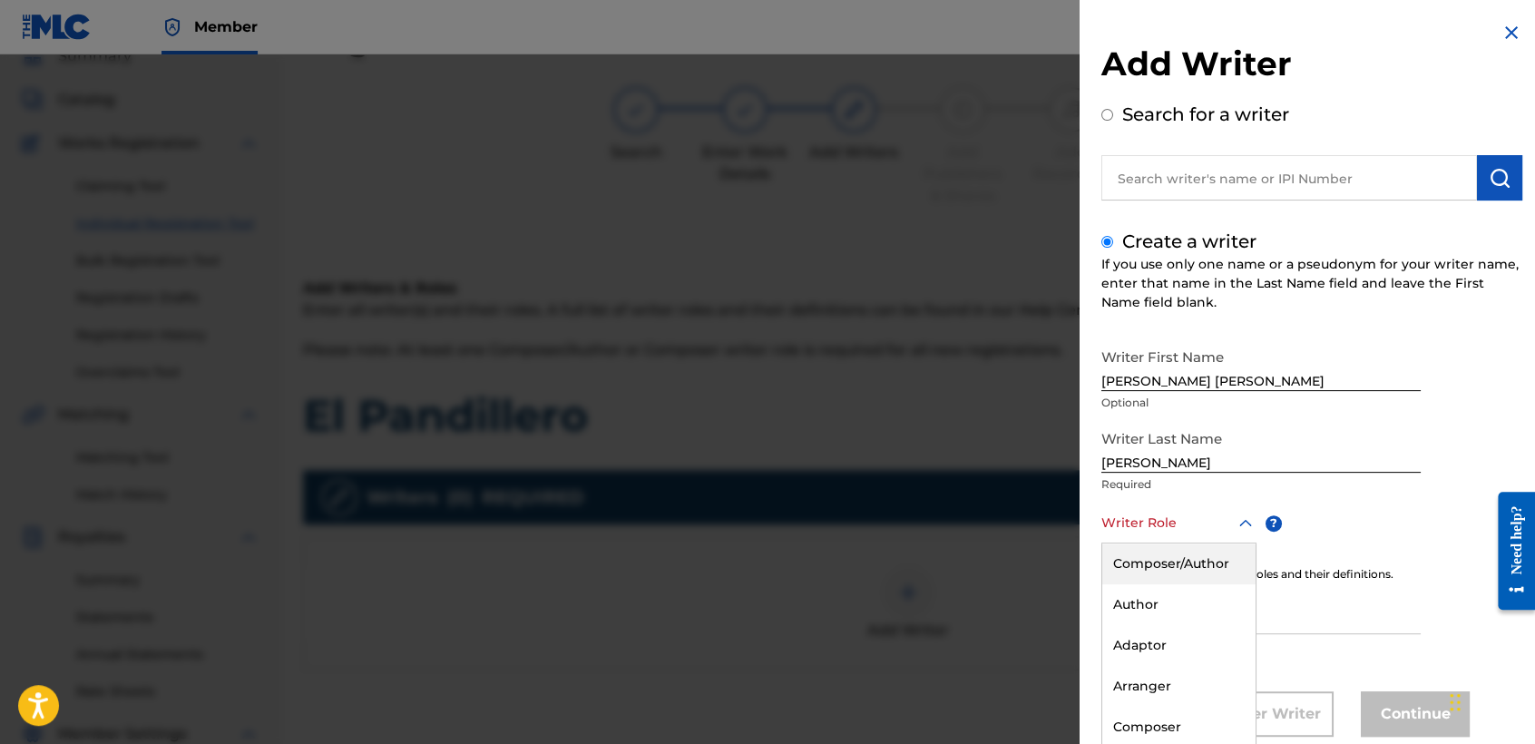
click at [1191, 515] on div "8 results available. Use Up and Down to choose options, press Enter to select t…" at bounding box center [1178, 522] width 155 height 41
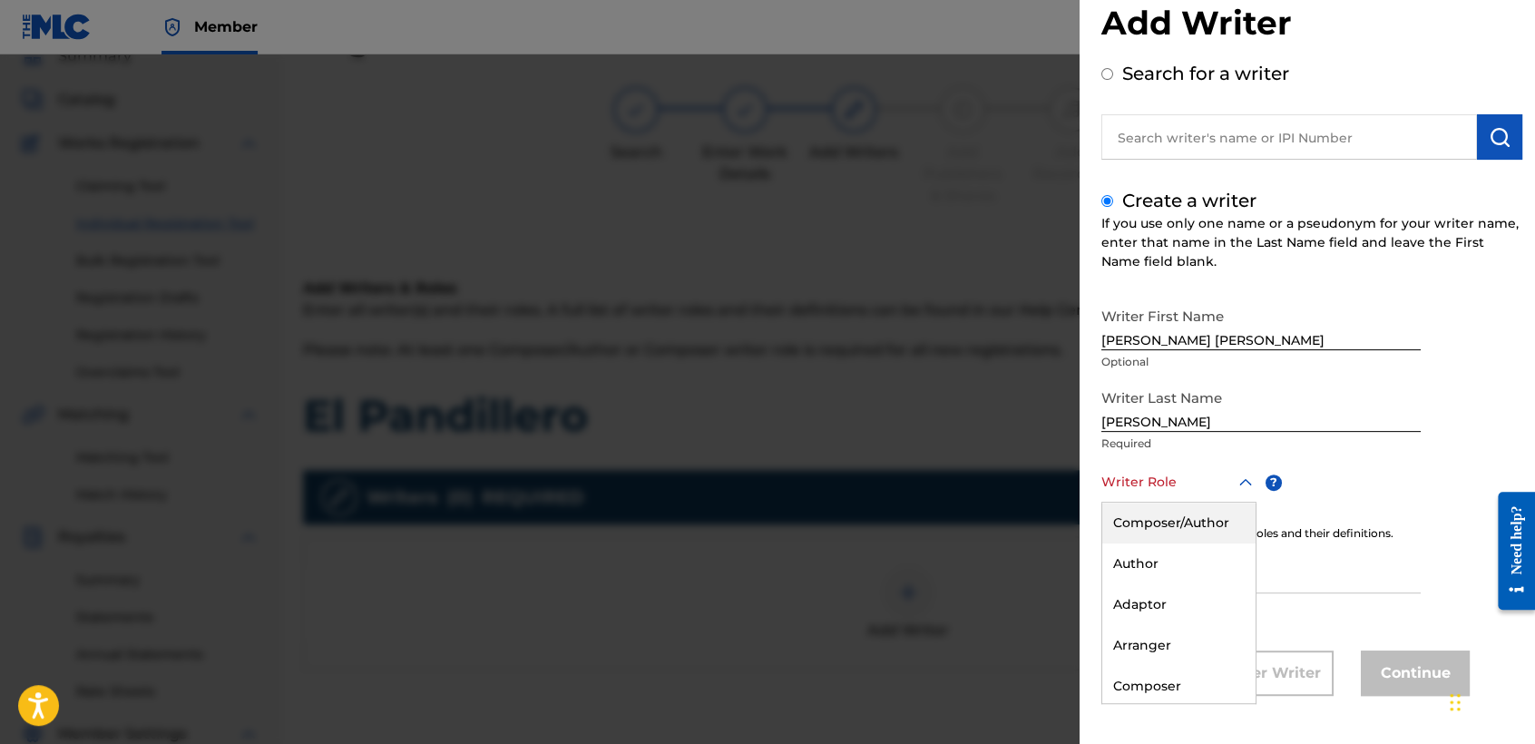
click at [1191, 515] on div "Composer/Author" at bounding box center [1178, 522] width 153 height 41
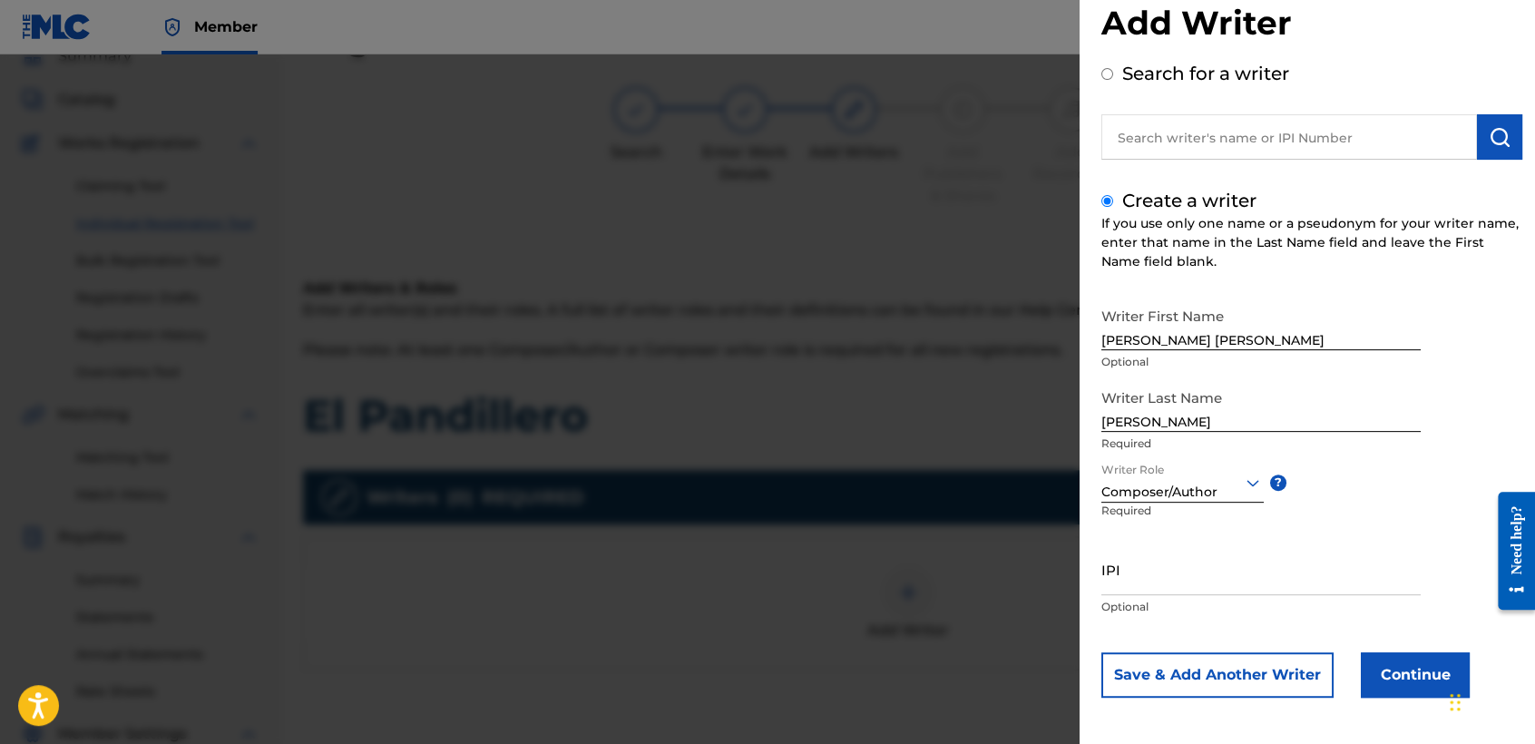
click at [1369, 687] on button "Continue" at bounding box center [1414, 674] width 109 height 45
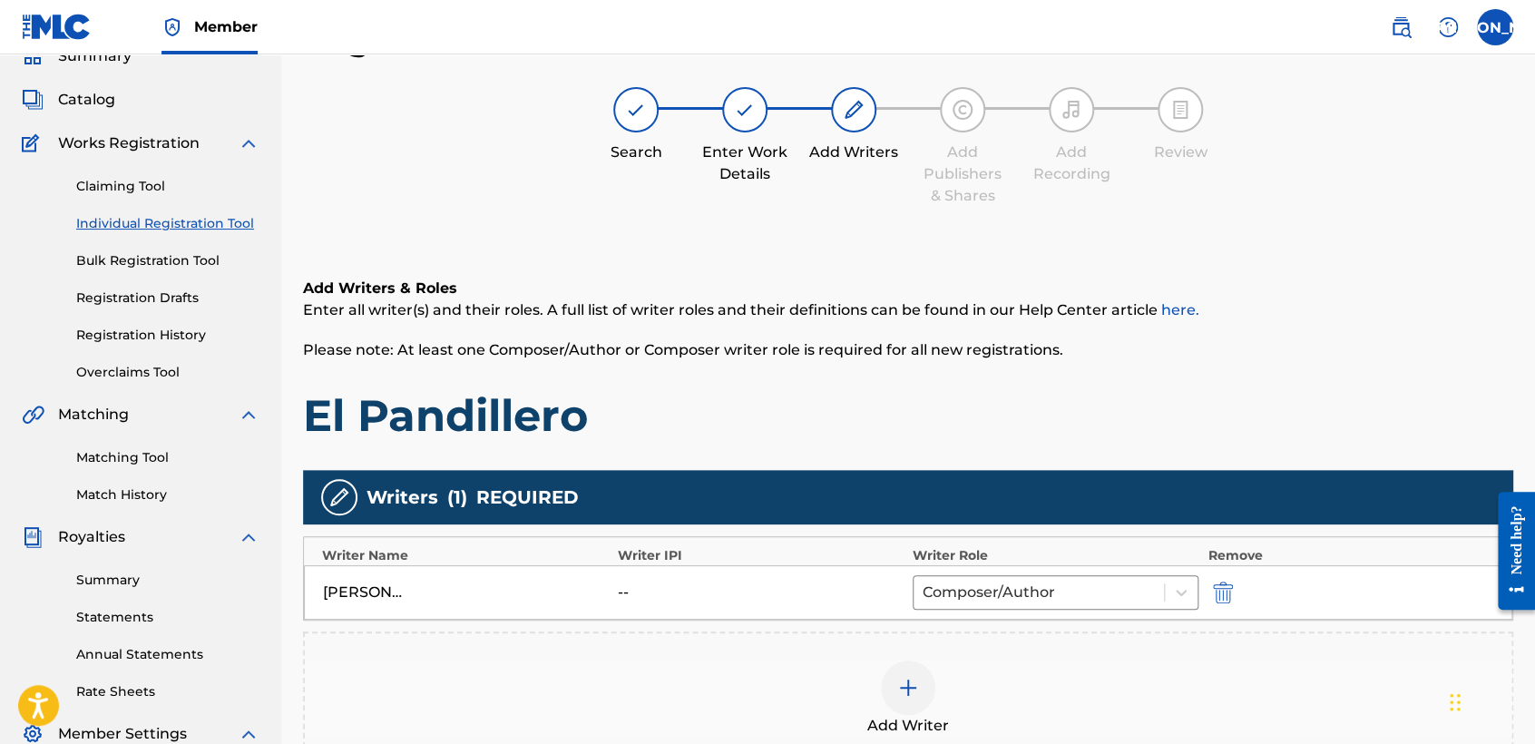
click at [948, 362] on div "Add Writers & Roles Enter all writer(s) and their roles. A full list of writer …" at bounding box center [908, 360] width 1210 height 165
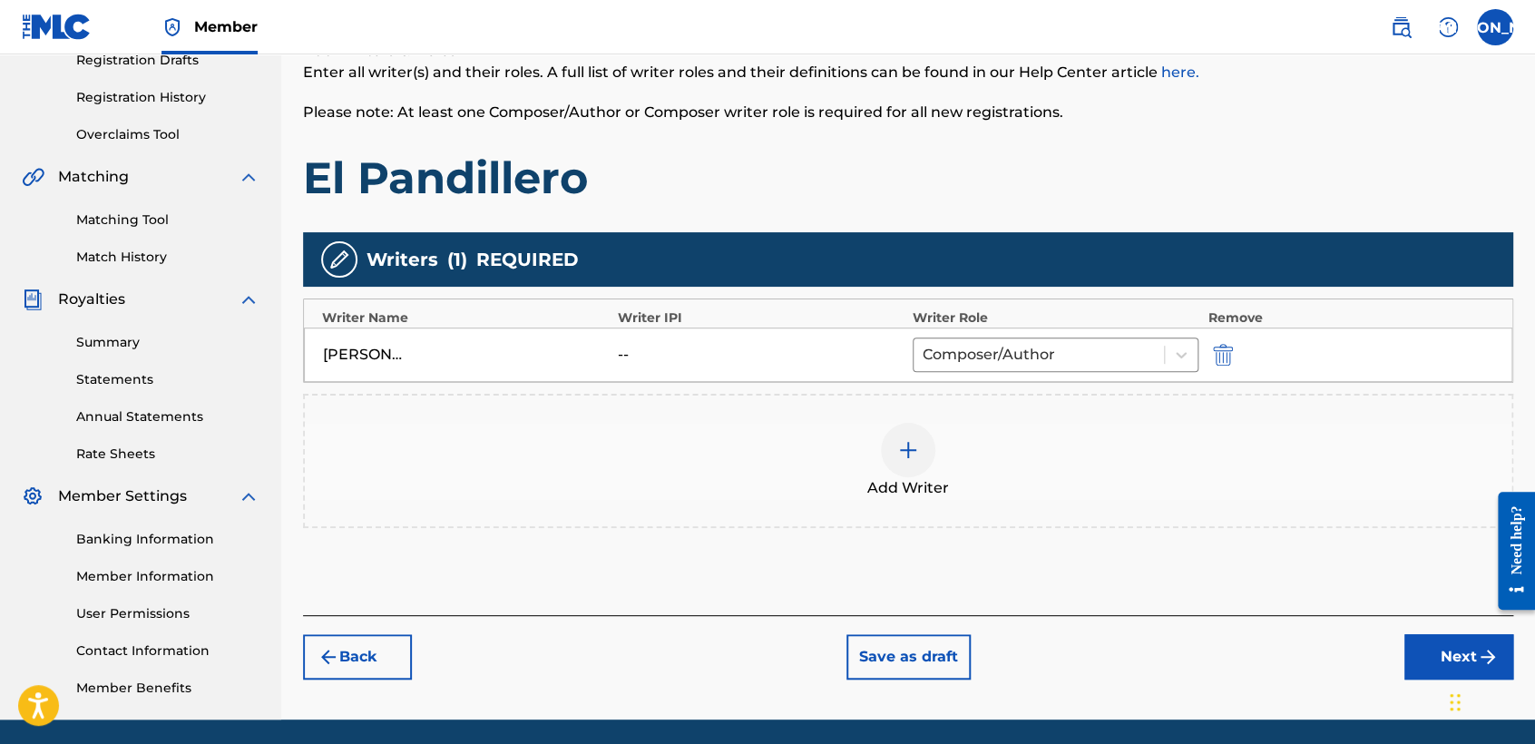
scroll to position [380, 0]
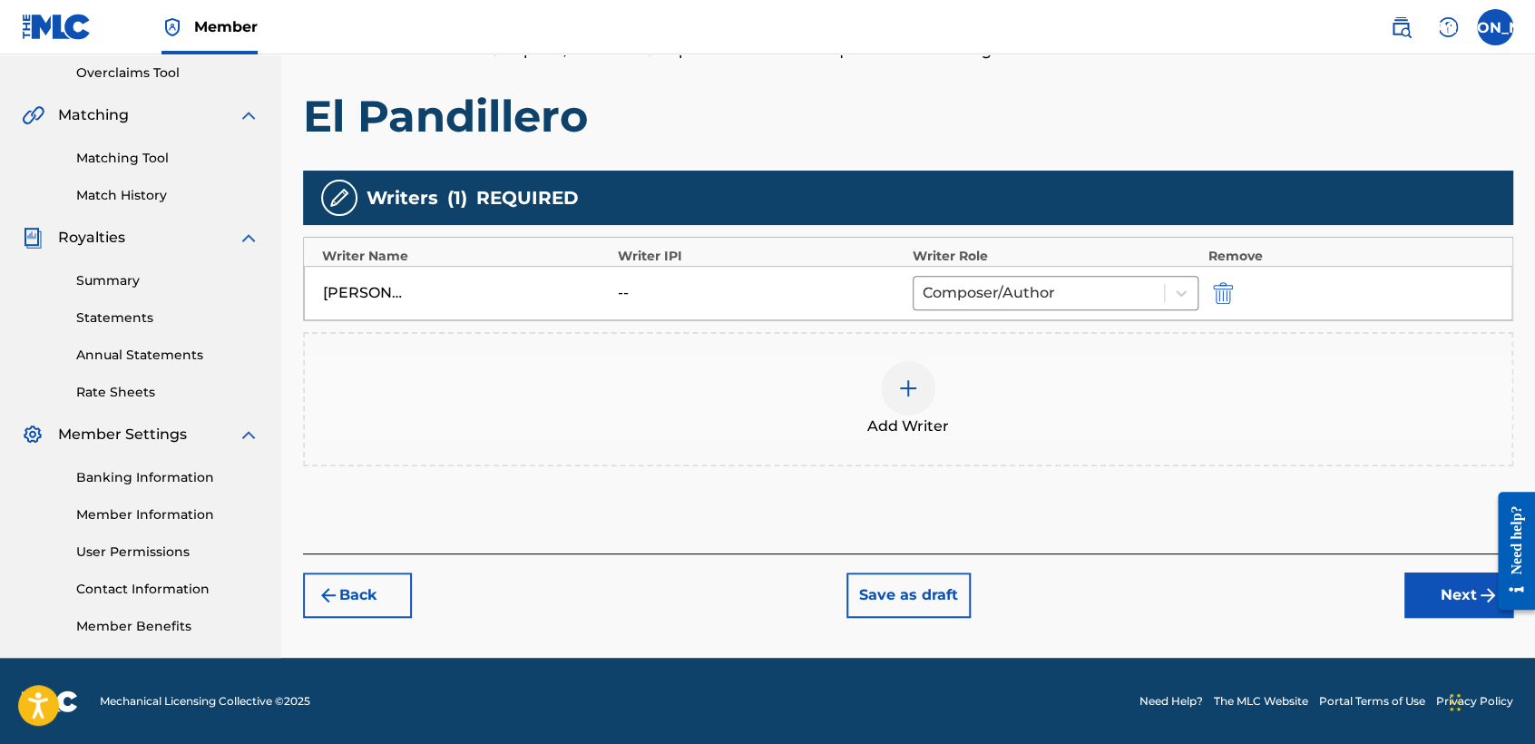
click at [1440, 602] on button "Next" at bounding box center [1458, 594] width 109 height 45
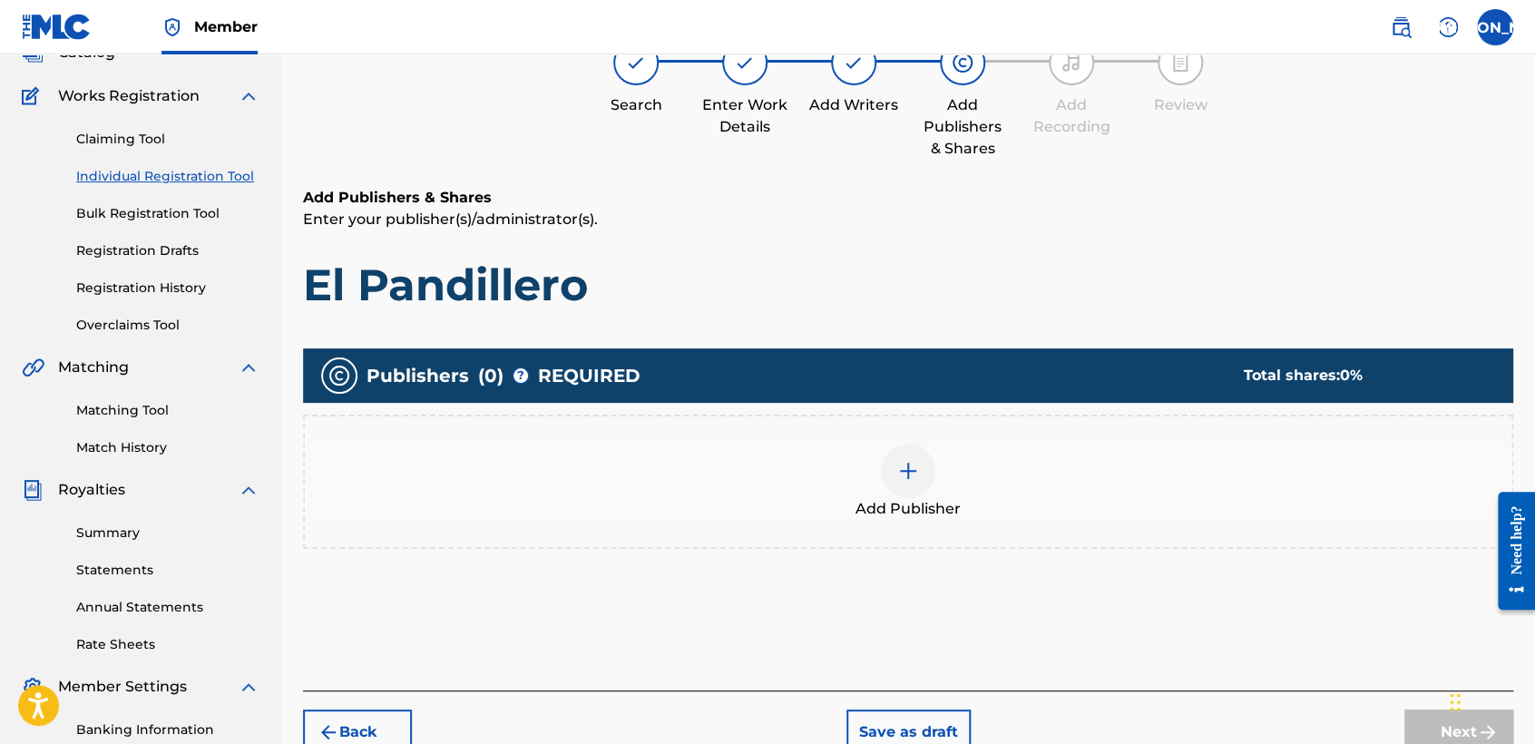
scroll to position [81, 0]
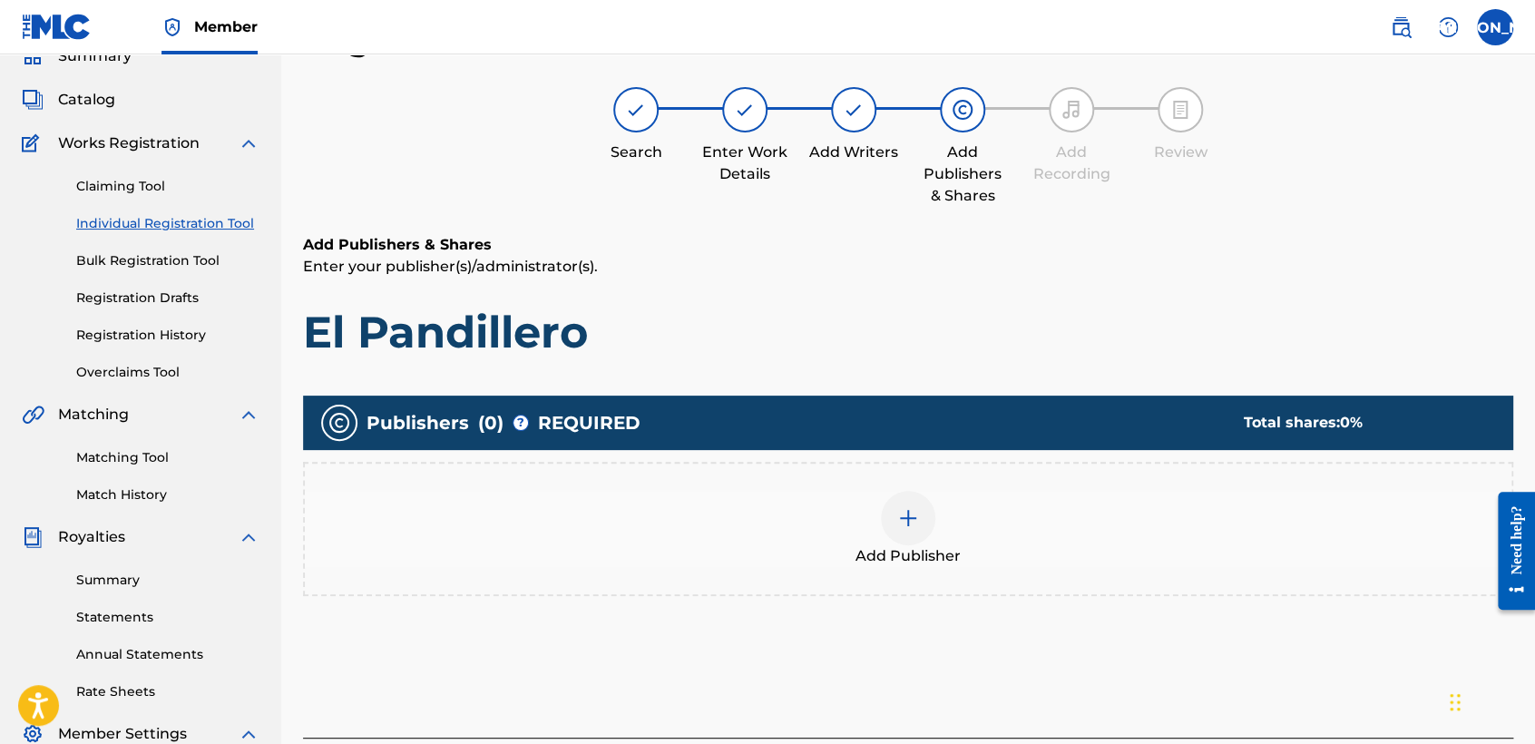
click at [928, 504] on div at bounding box center [908, 518] width 54 height 54
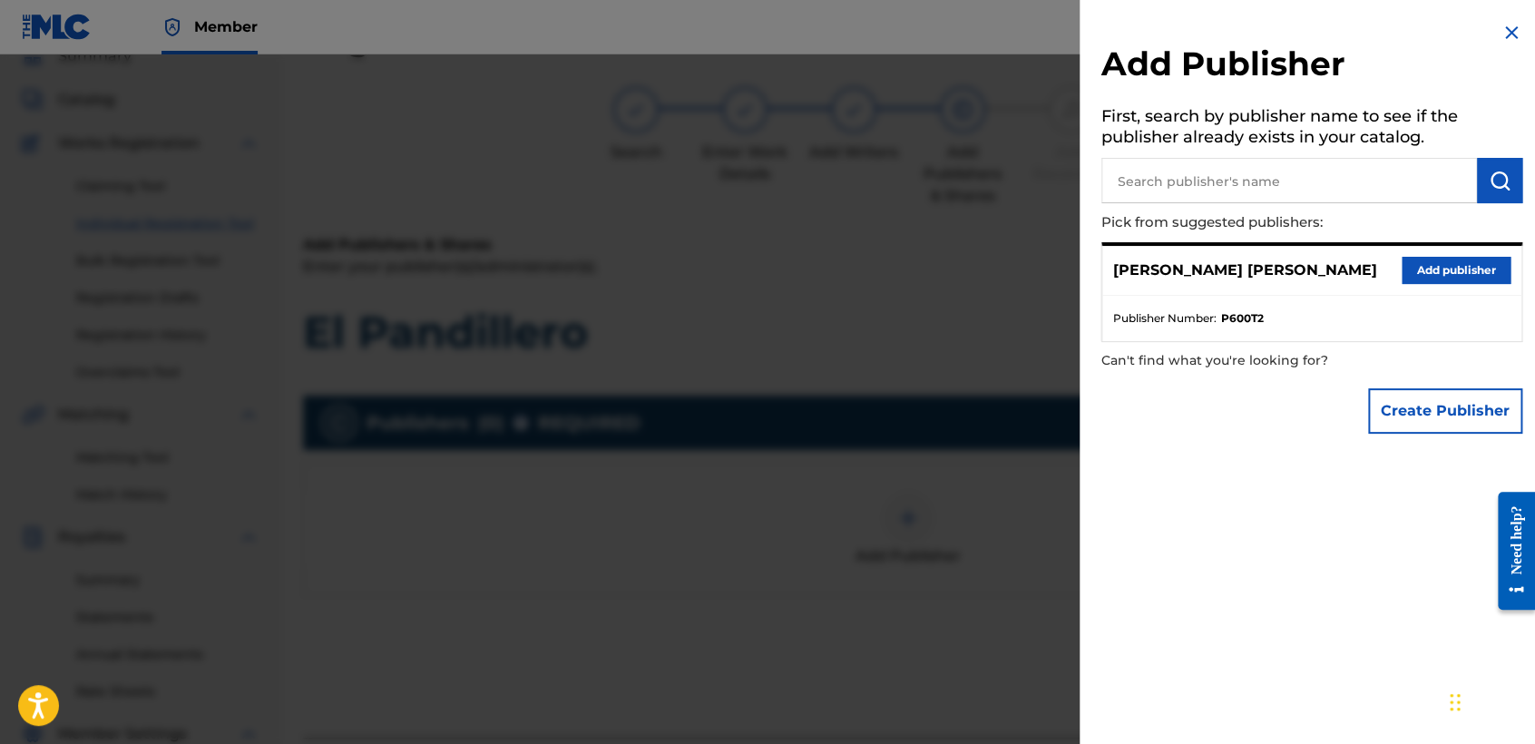
click at [1417, 268] on button "Add publisher" at bounding box center [1455, 270] width 109 height 27
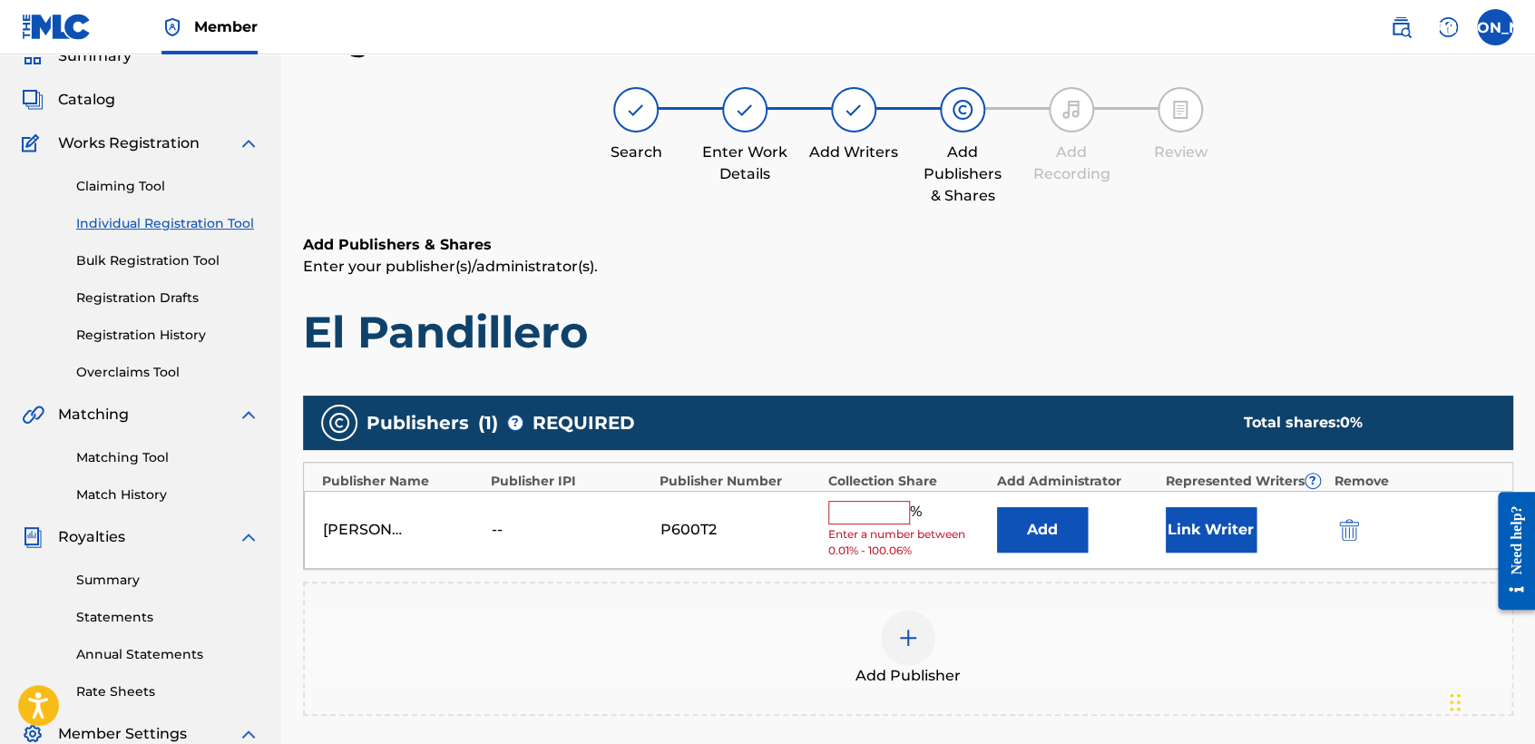
click at [880, 502] on input "text" at bounding box center [869, 513] width 82 height 24
type input "50"
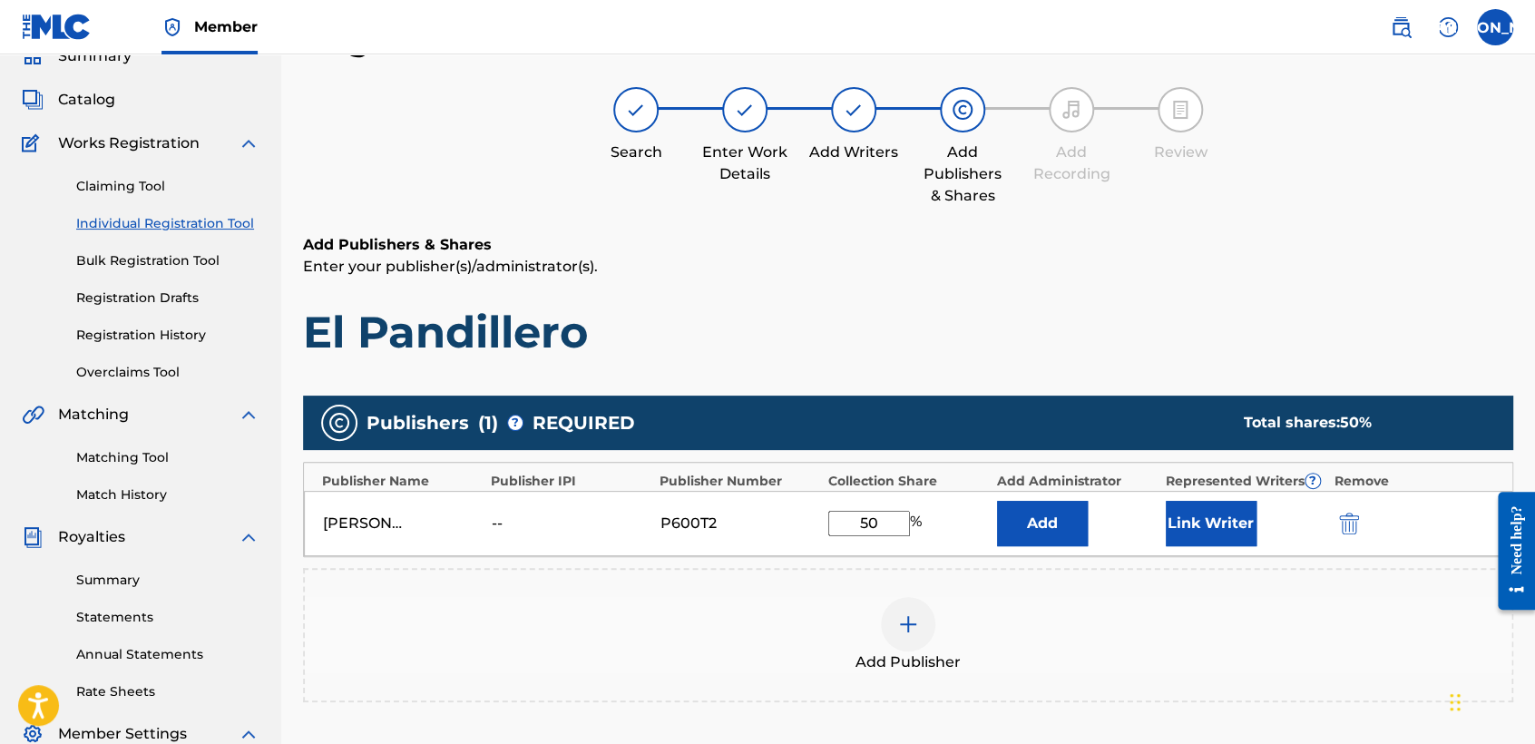
click at [1196, 497] on div "José Osvaldo Arriaga Valdez -- P600T2 50 % Add Link Writer" at bounding box center [908, 523] width 1208 height 65
click at [1197, 497] on div "José Osvaldo Arriaga Valdez -- P600T2 50 % Add Link Writer" at bounding box center [908, 523] width 1208 height 65
click at [1203, 512] on button "Link Writer" at bounding box center [1210, 523] width 91 height 45
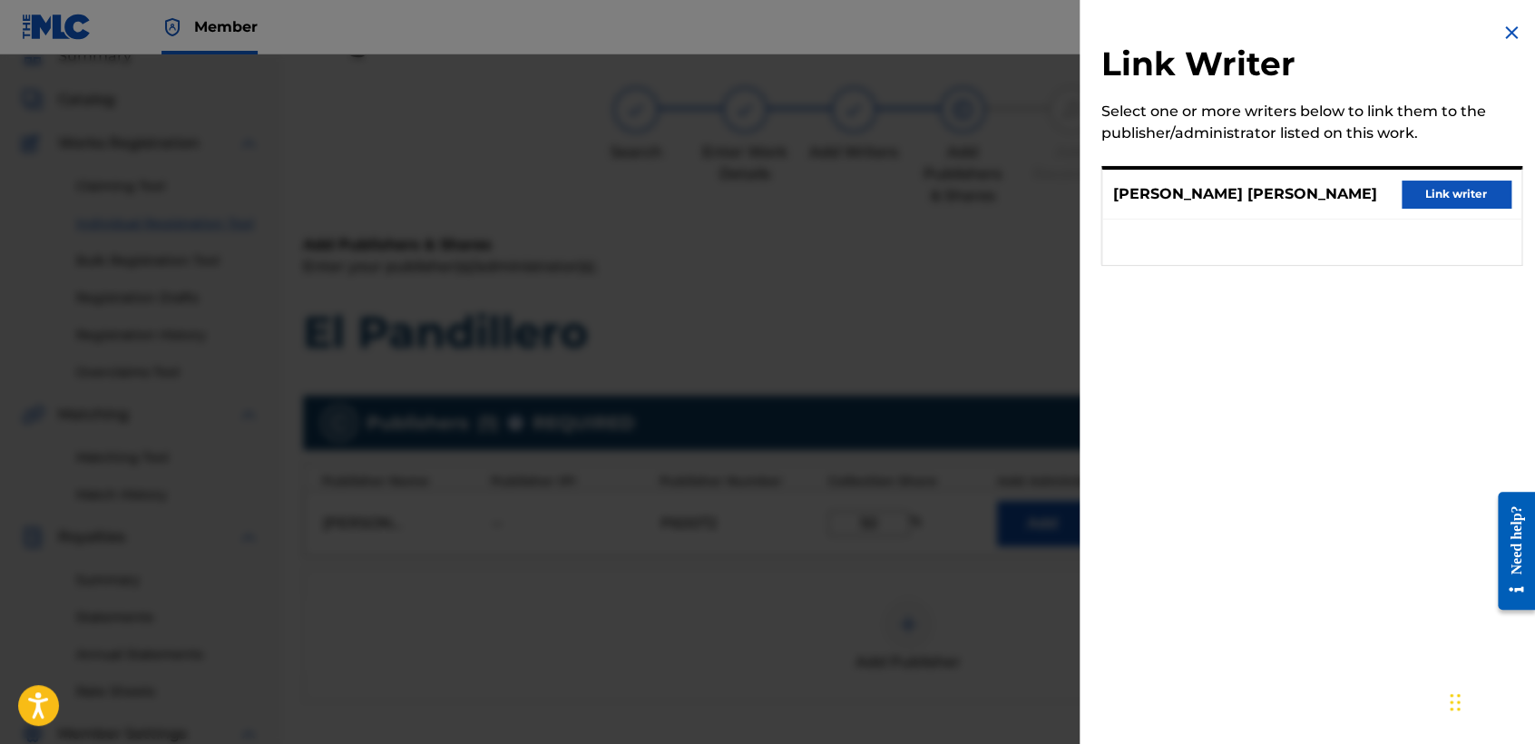
click at [1427, 181] on button "Link writer" at bounding box center [1455, 193] width 109 height 27
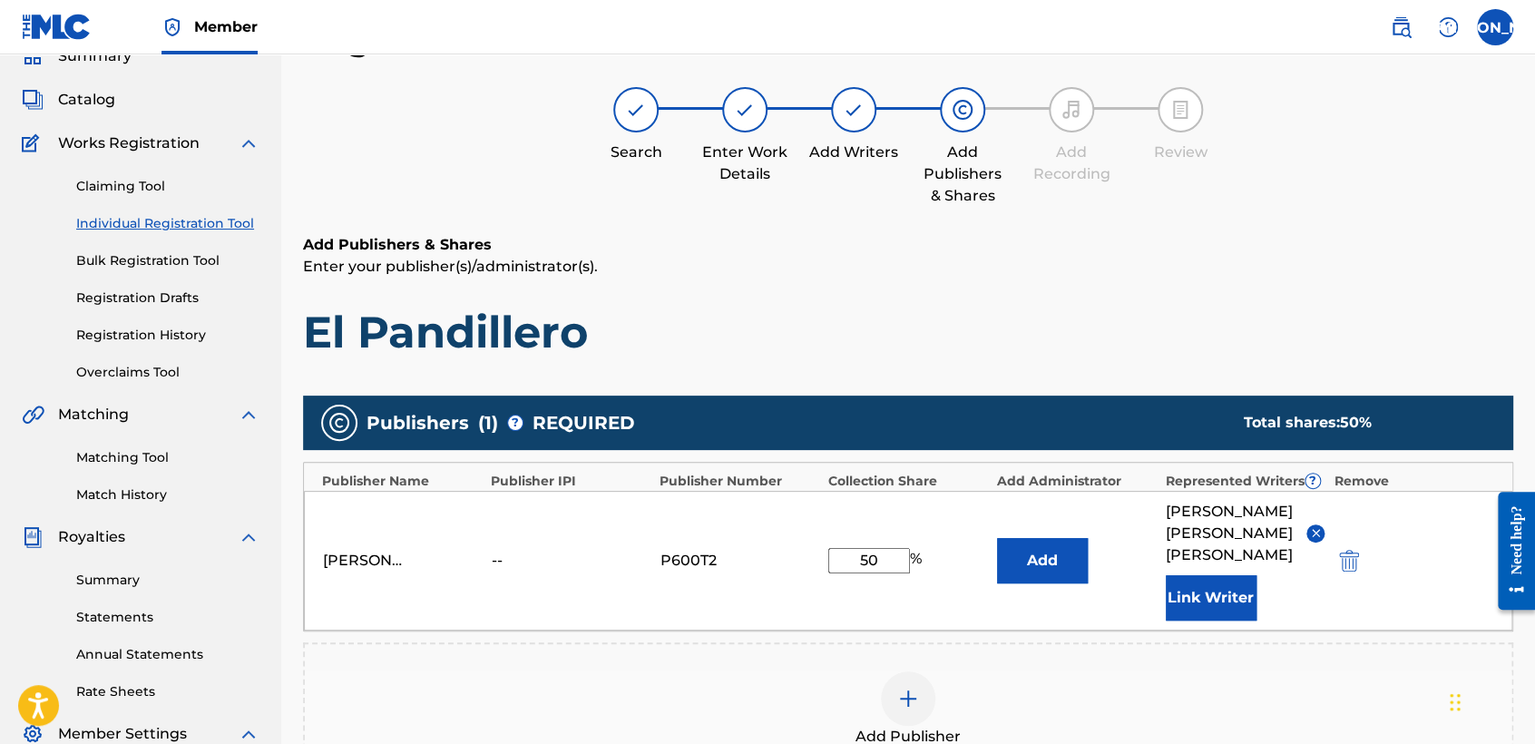
click at [1032, 280] on div "Add Publishers & Shares Enter your publisher(s)/administrator(s). El Pandillero" at bounding box center [908, 296] width 1210 height 125
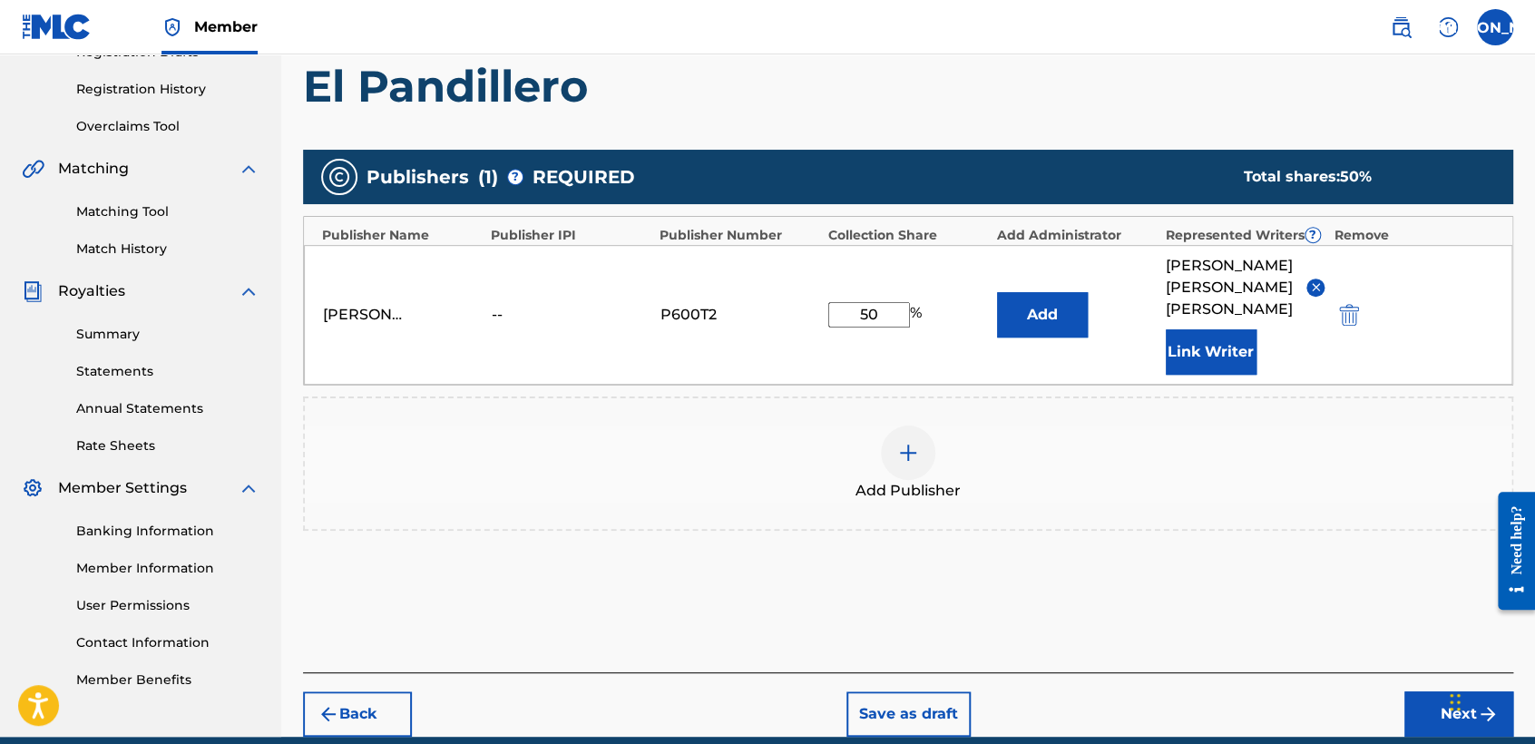
scroll to position [383, 0]
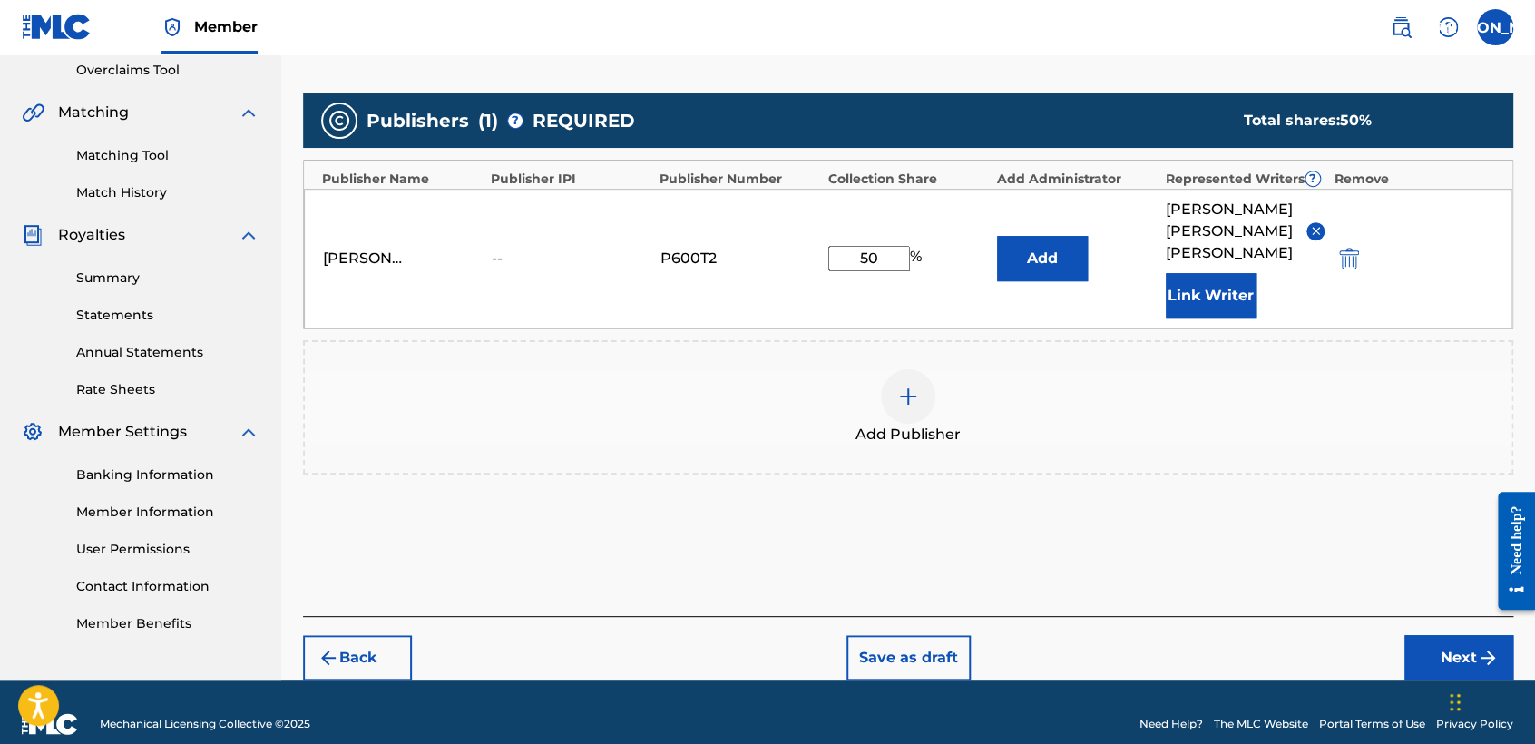
click at [1437, 650] on button "Next" at bounding box center [1458, 657] width 109 height 45
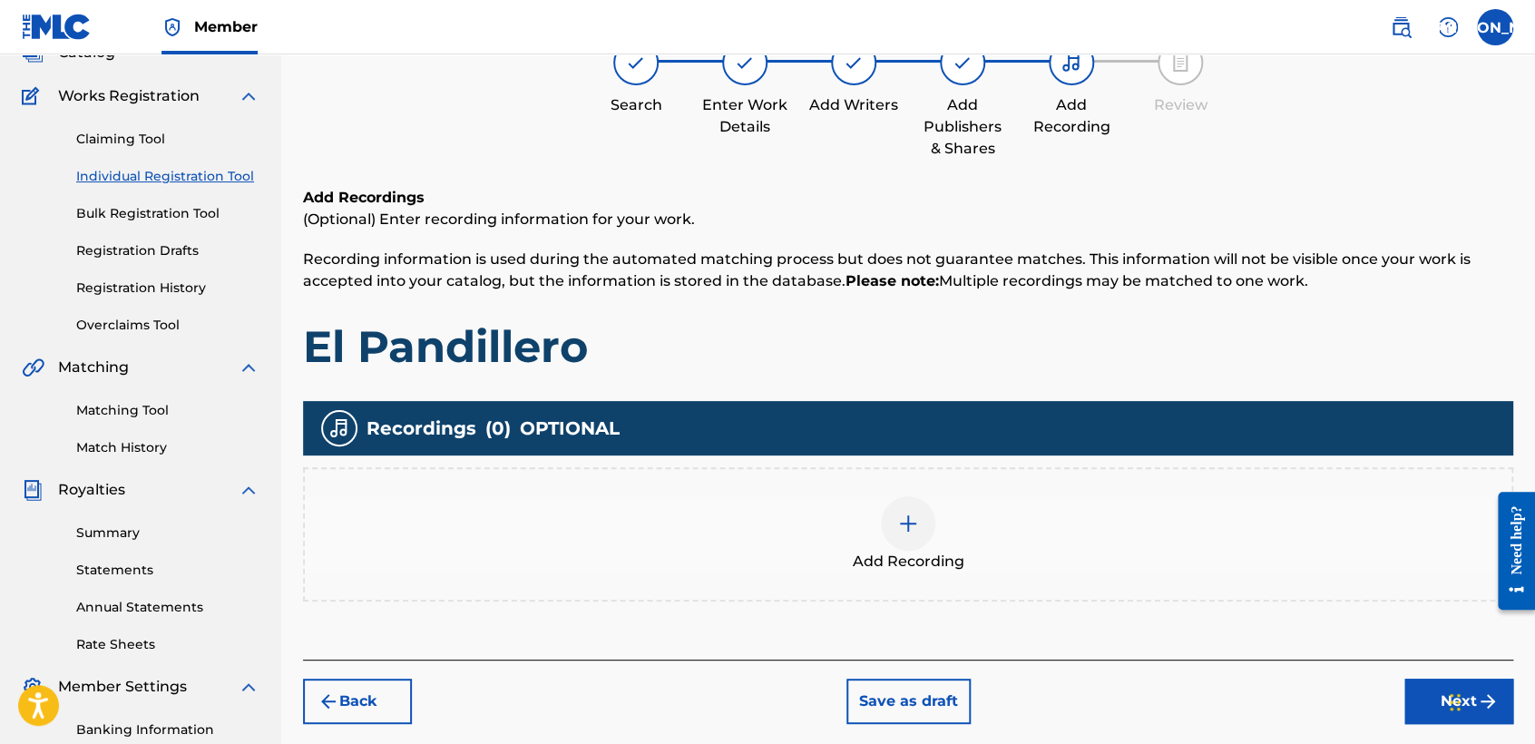
scroll to position [81, 0]
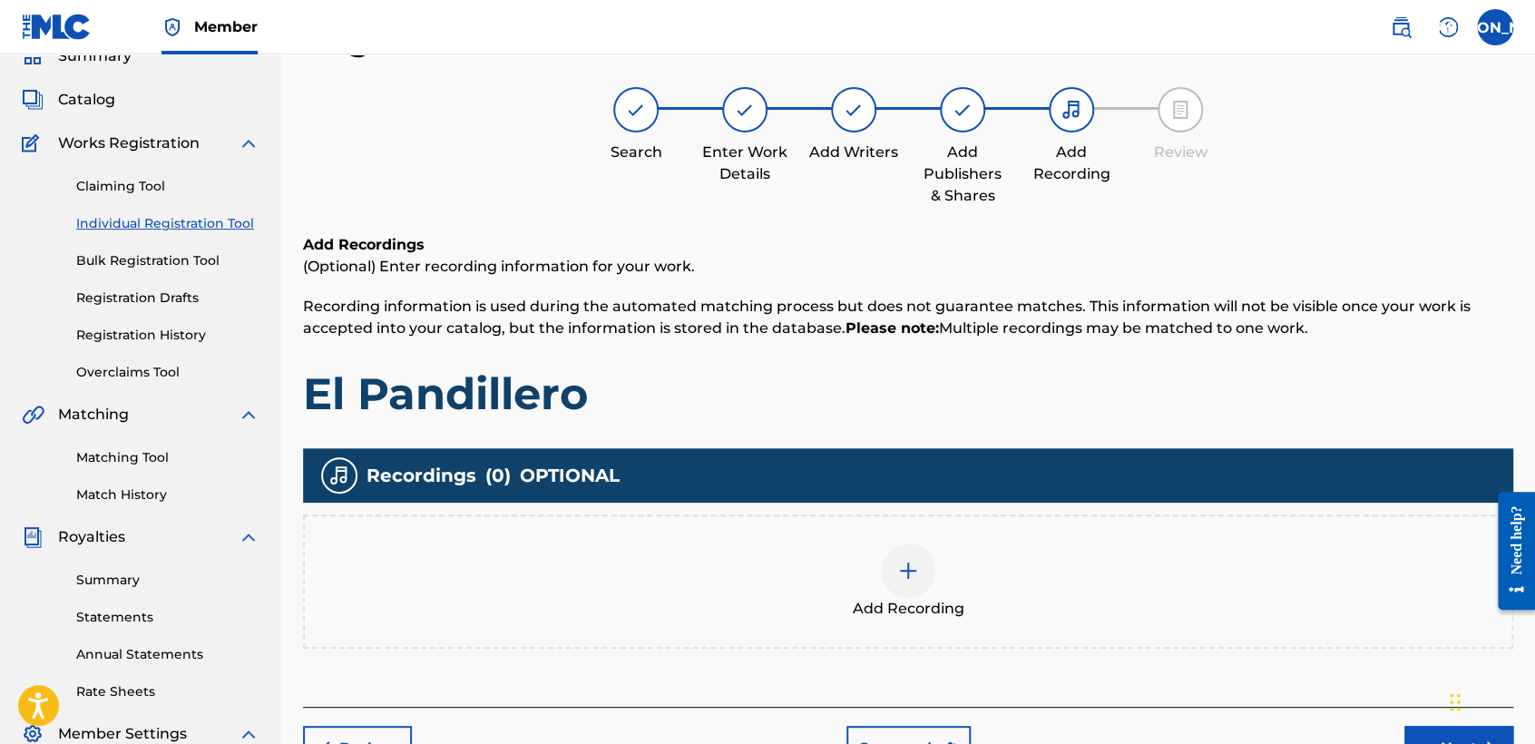
click at [914, 590] on div at bounding box center [908, 570] width 54 height 54
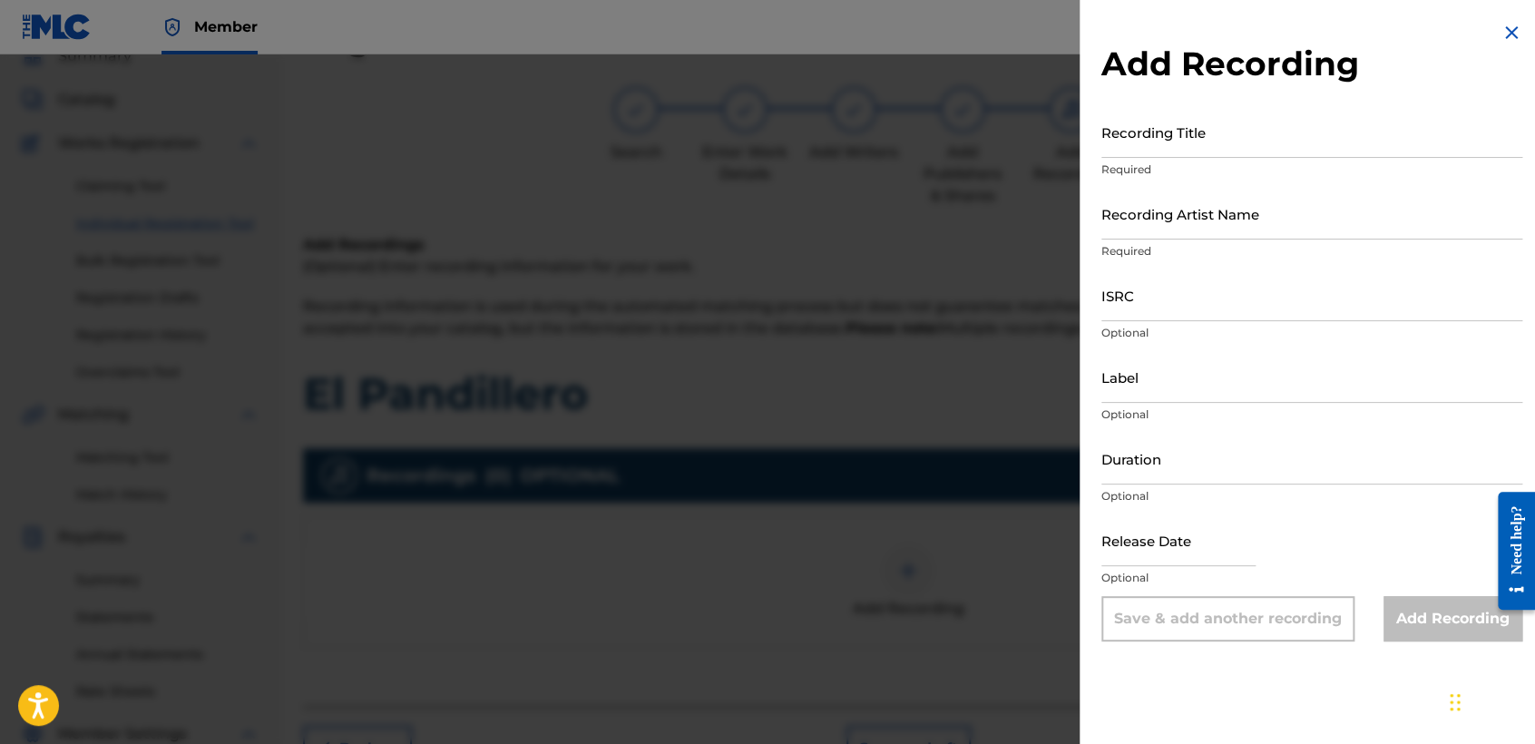
click at [1196, 151] on input "Recording Title" at bounding box center [1311, 132] width 421 height 52
paste input "El Pandillero"
type input "El Pandillero"
click at [1211, 239] on div "Recording Artist Name Required" at bounding box center [1311, 229] width 421 height 82
click at [1210, 215] on input "Recording Artist Name" at bounding box center [1311, 214] width 421 height 52
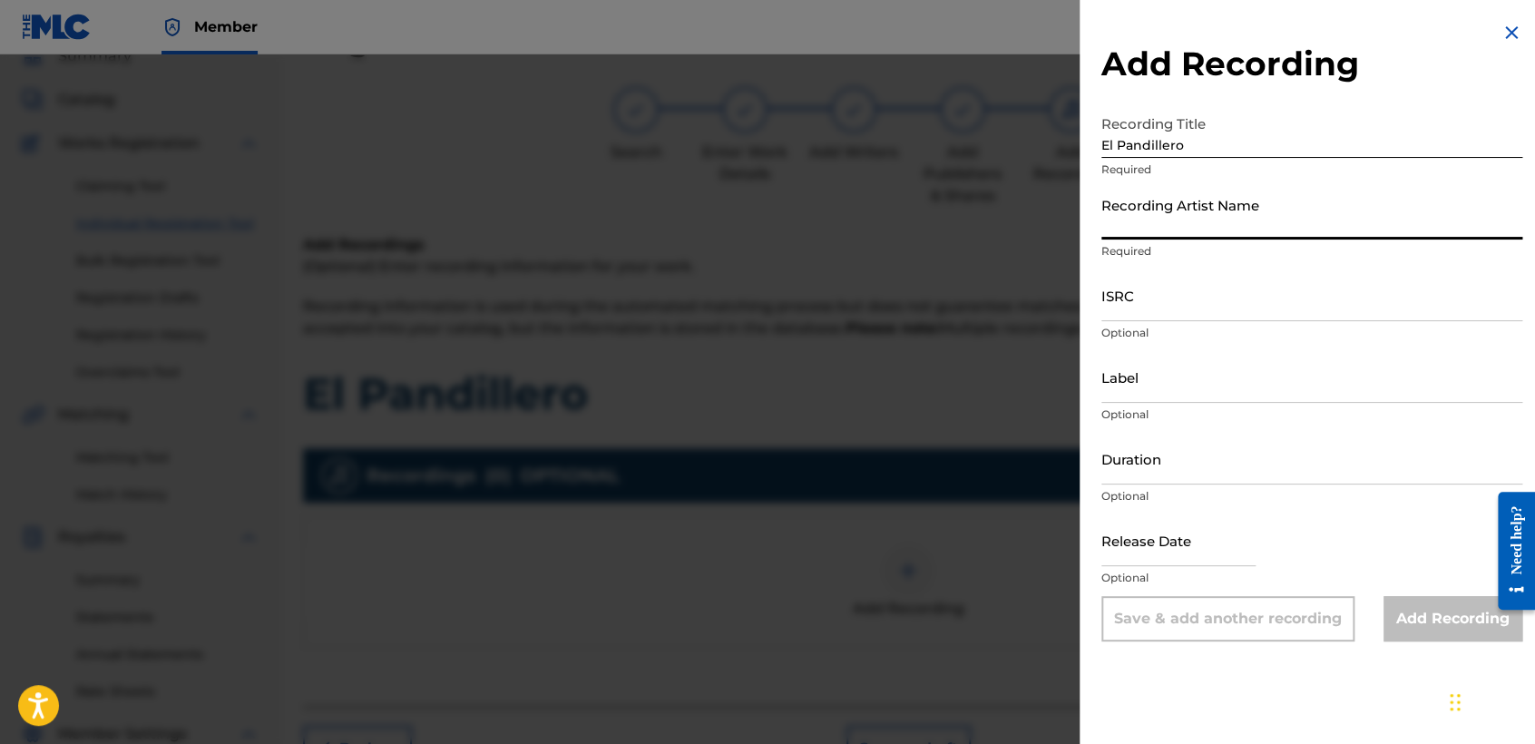
type input "Baby Syko"
type input "03:09"
type input "April 6 2022"
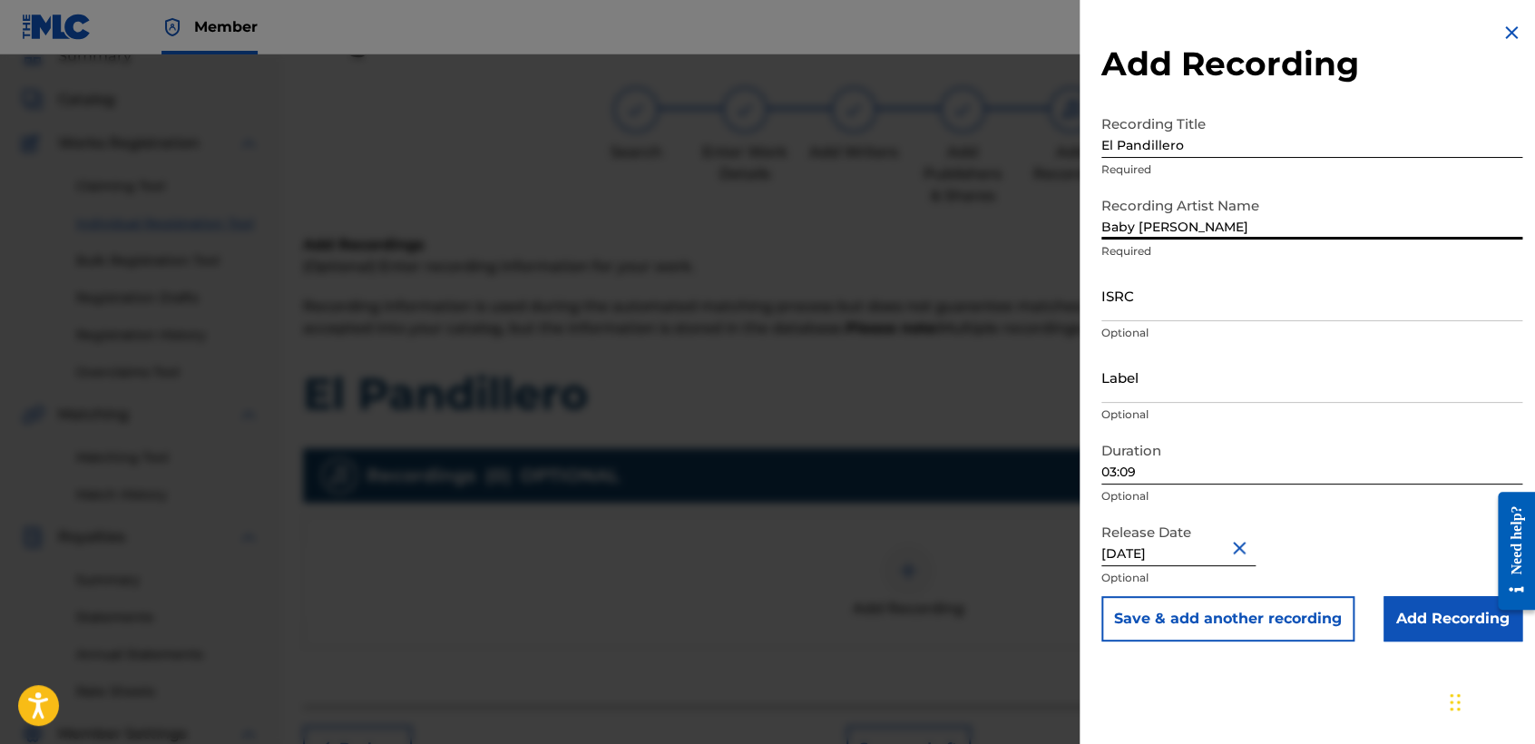
click at [1154, 311] on input "ISRC" at bounding box center [1311, 295] width 421 height 52
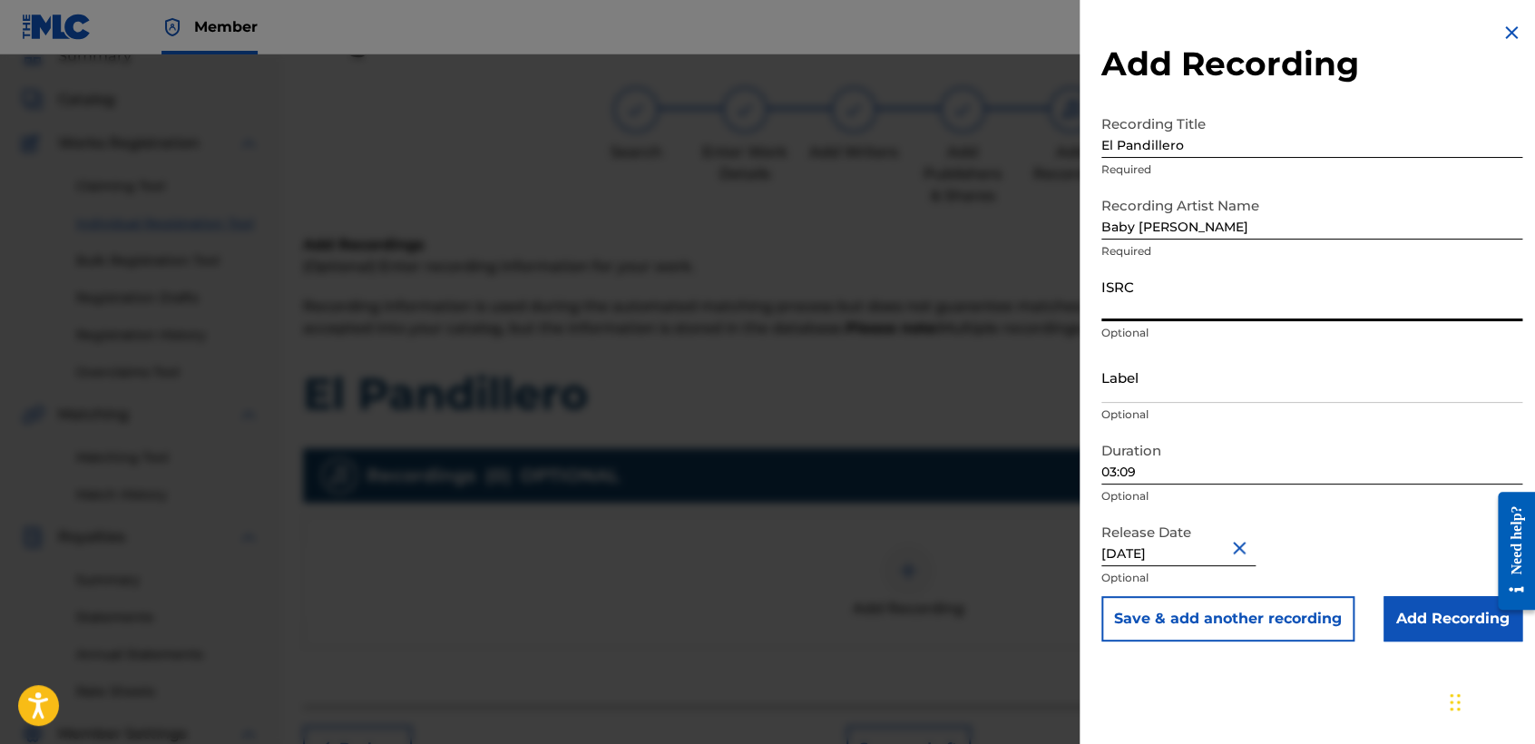
paste input "USDY42200007"
type input "USDY42200007"
click at [1192, 478] on input "03:09" at bounding box center [1311, 459] width 421 height 52
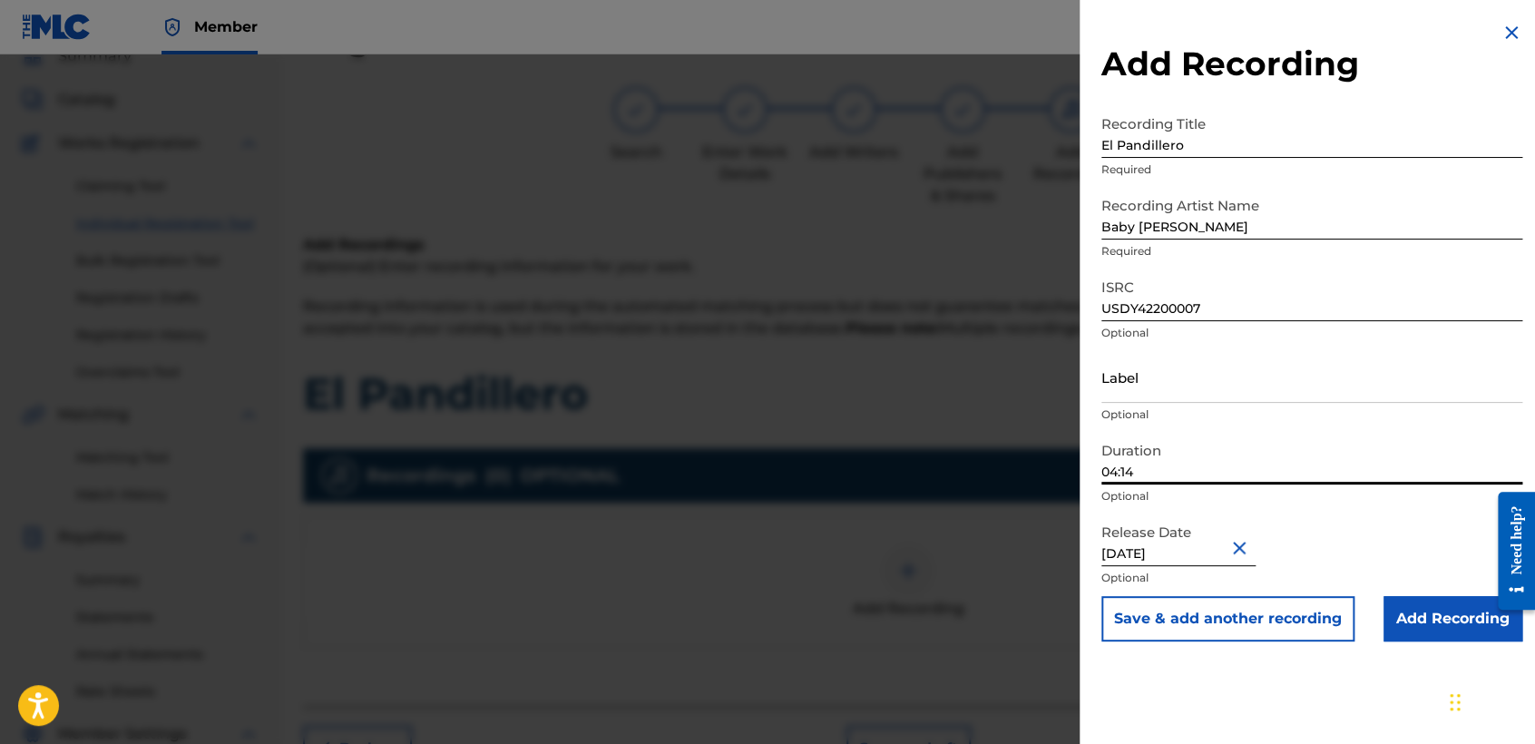
type input "04:14"
click at [1426, 628] on input "Add Recording" at bounding box center [1452, 618] width 139 height 45
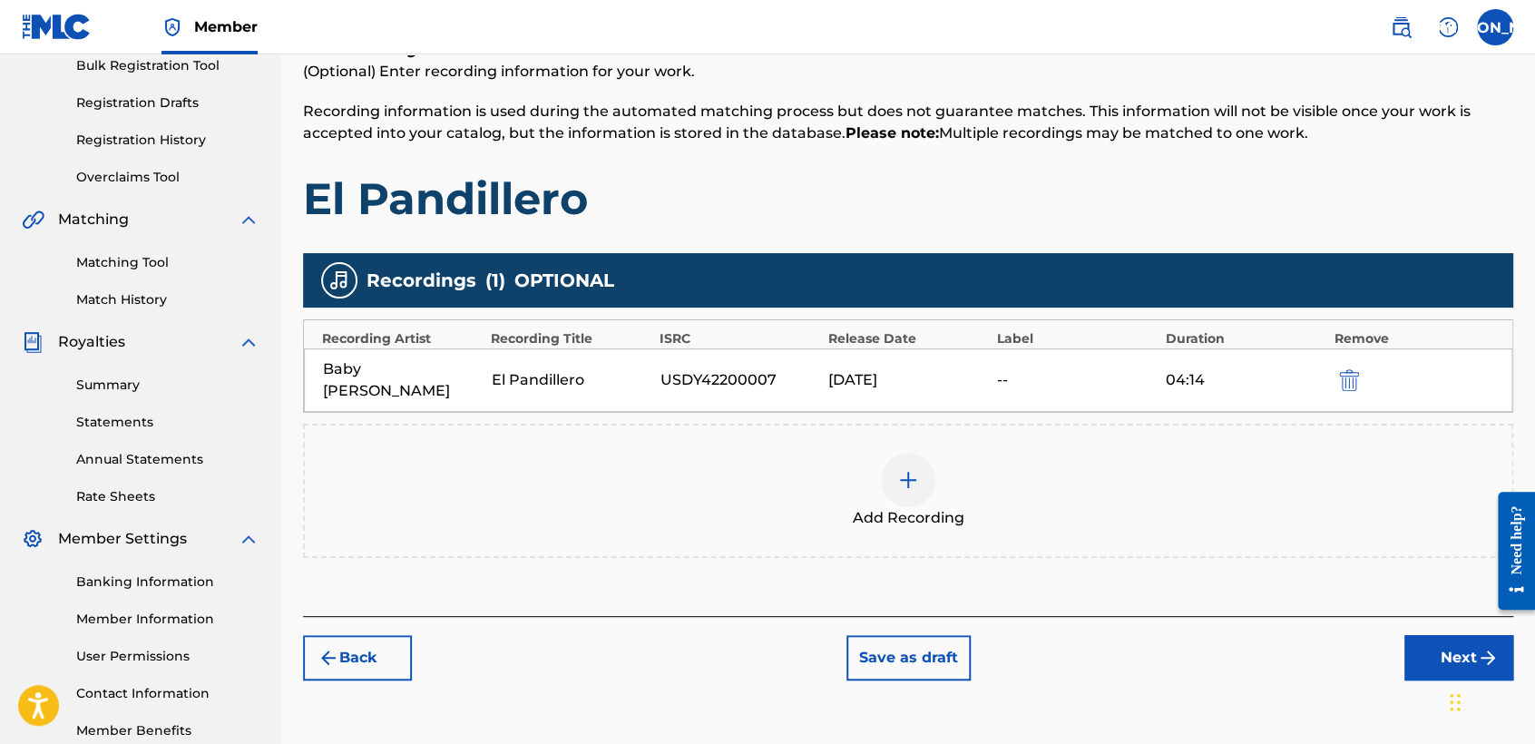
scroll to position [380, 0]
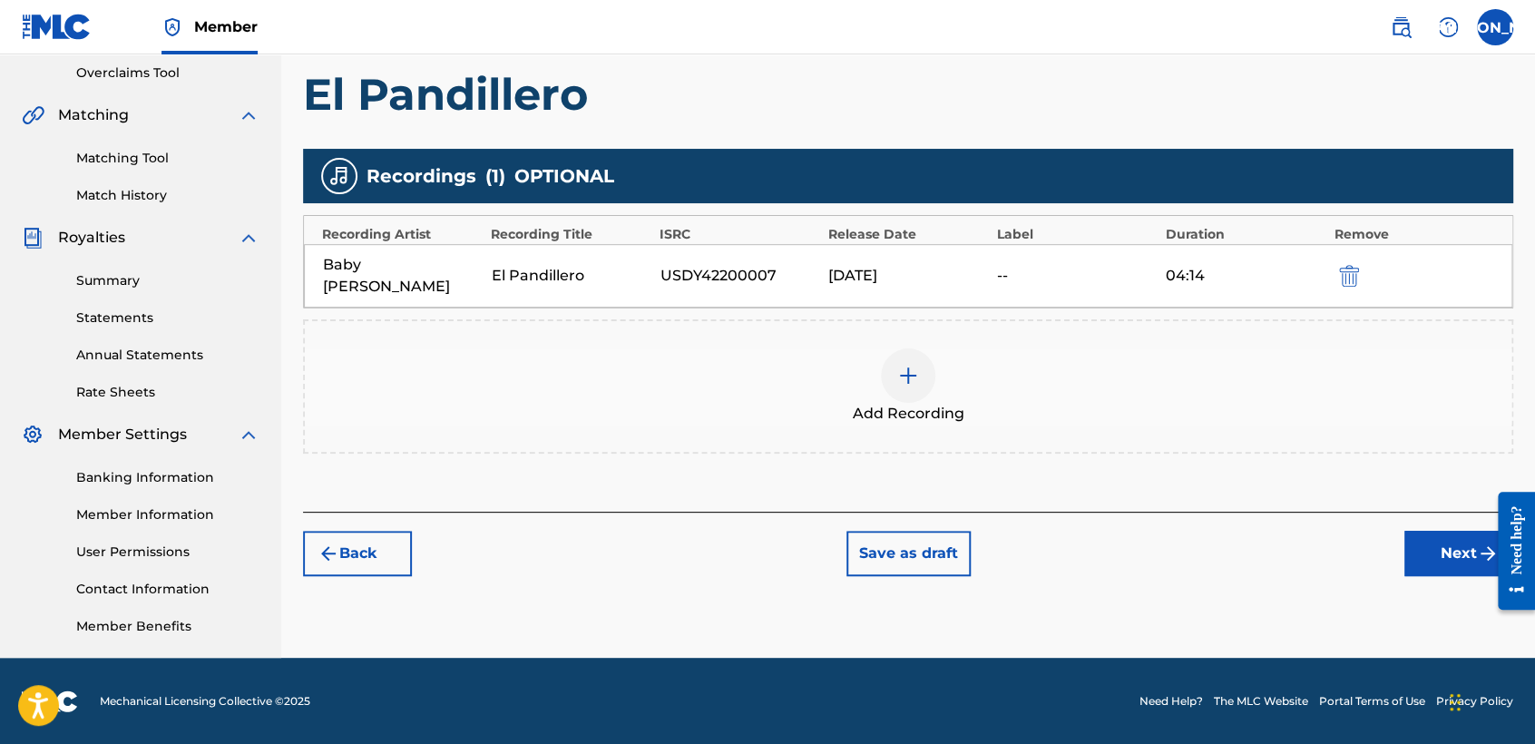
click at [1417, 561] on div "Register Work Search Enter Work Details Add Writers Add Publishers & Shares Add…" at bounding box center [907, 189] width 1253 height 938
click at [1433, 531] on button "Next" at bounding box center [1458, 553] width 109 height 45
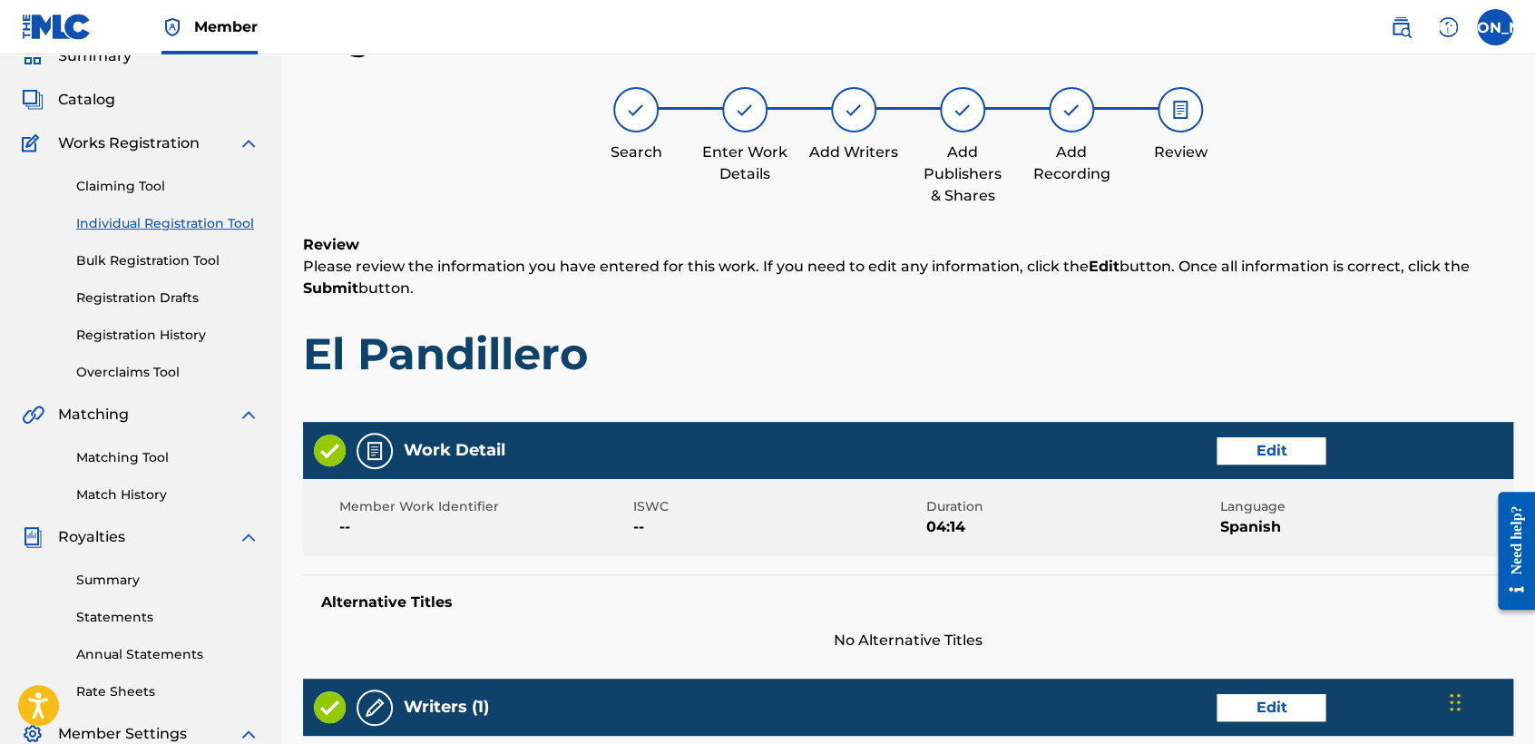
click at [1053, 371] on h1 "El Pandillero" at bounding box center [908, 353] width 1210 height 54
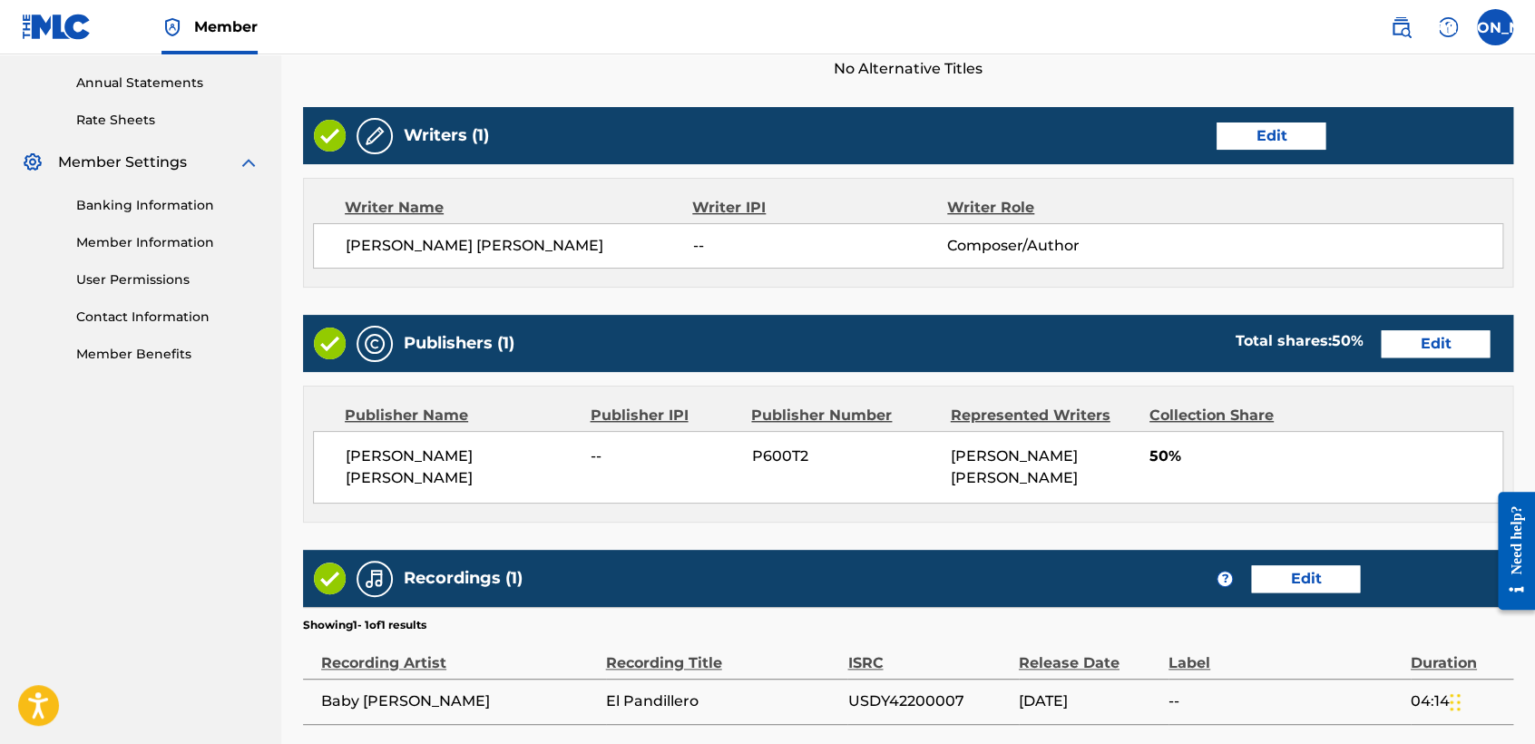
scroll to position [810, 0]
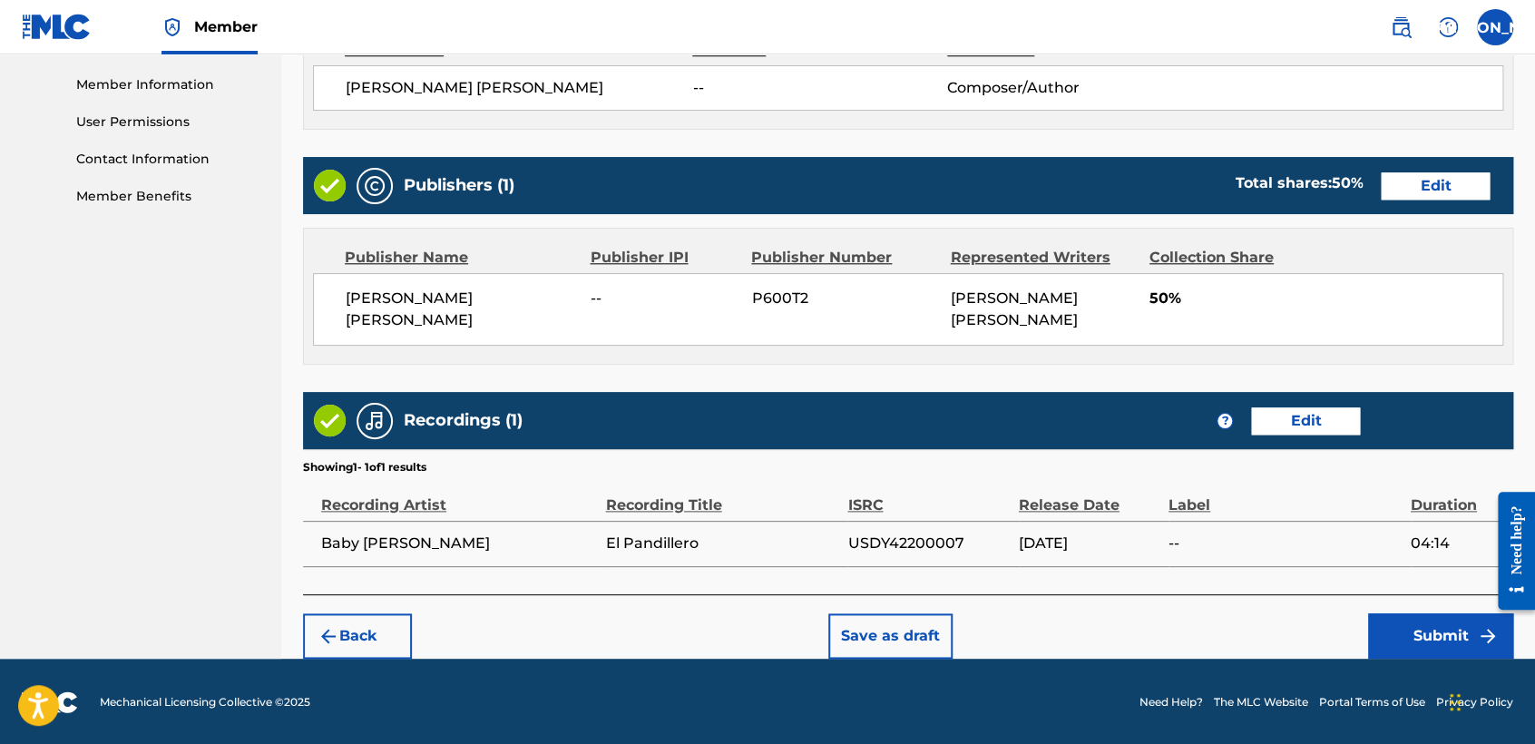
click at [1449, 654] on button "Submit" at bounding box center [1440, 635] width 145 height 45
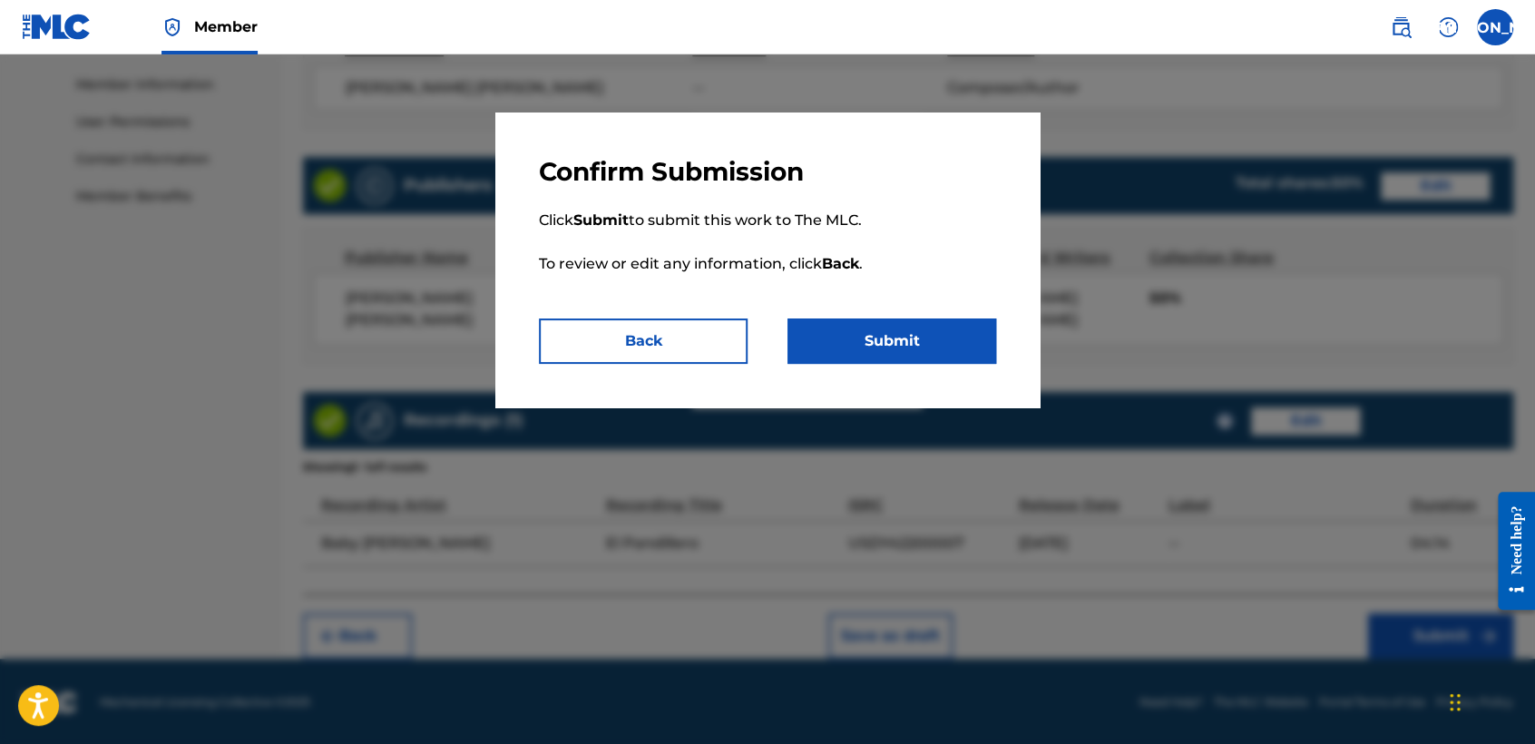
click at [960, 347] on button "Submit" at bounding box center [891, 340] width 209 height 45
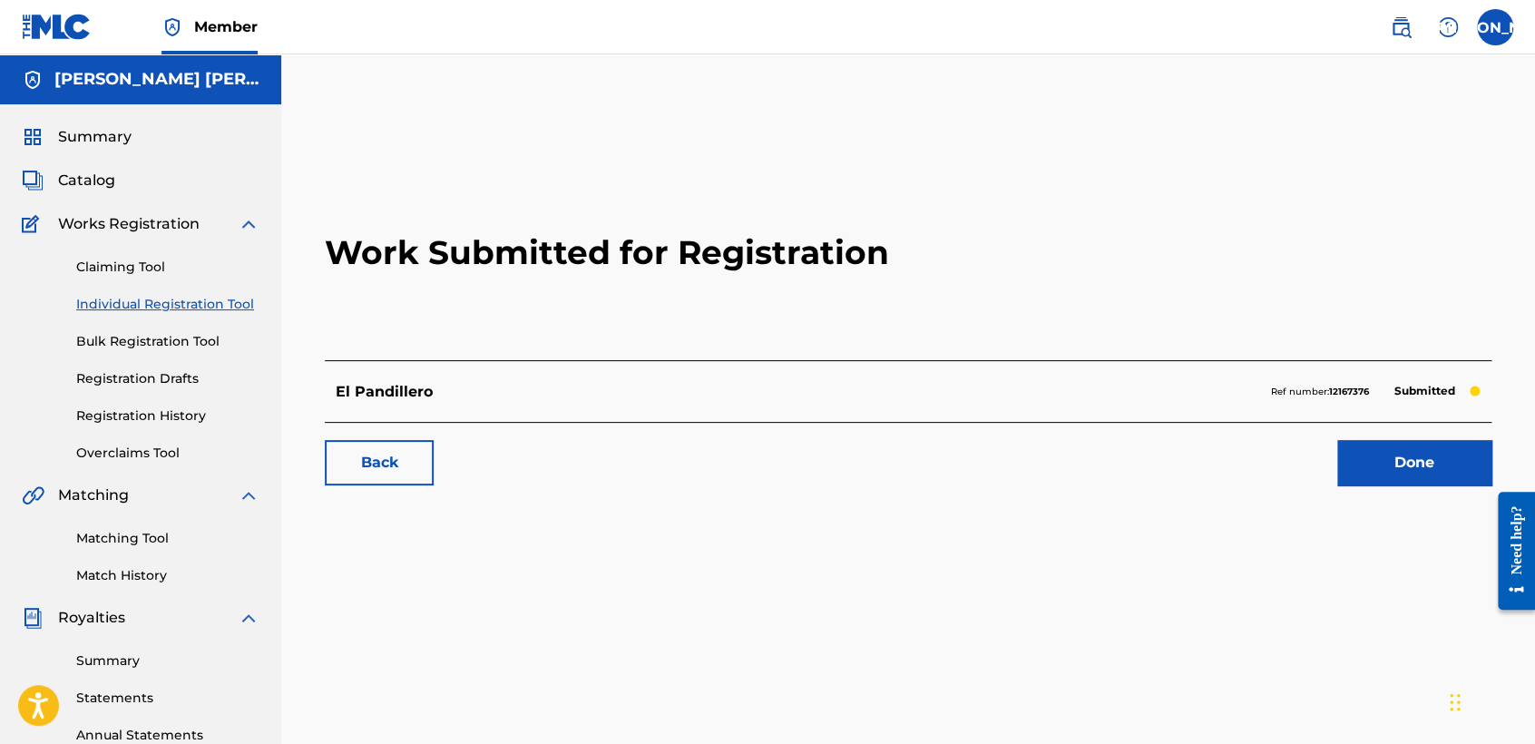
click at [168, 424] on link "Registration History" at bounding box center [167, 415] width 183 height 19
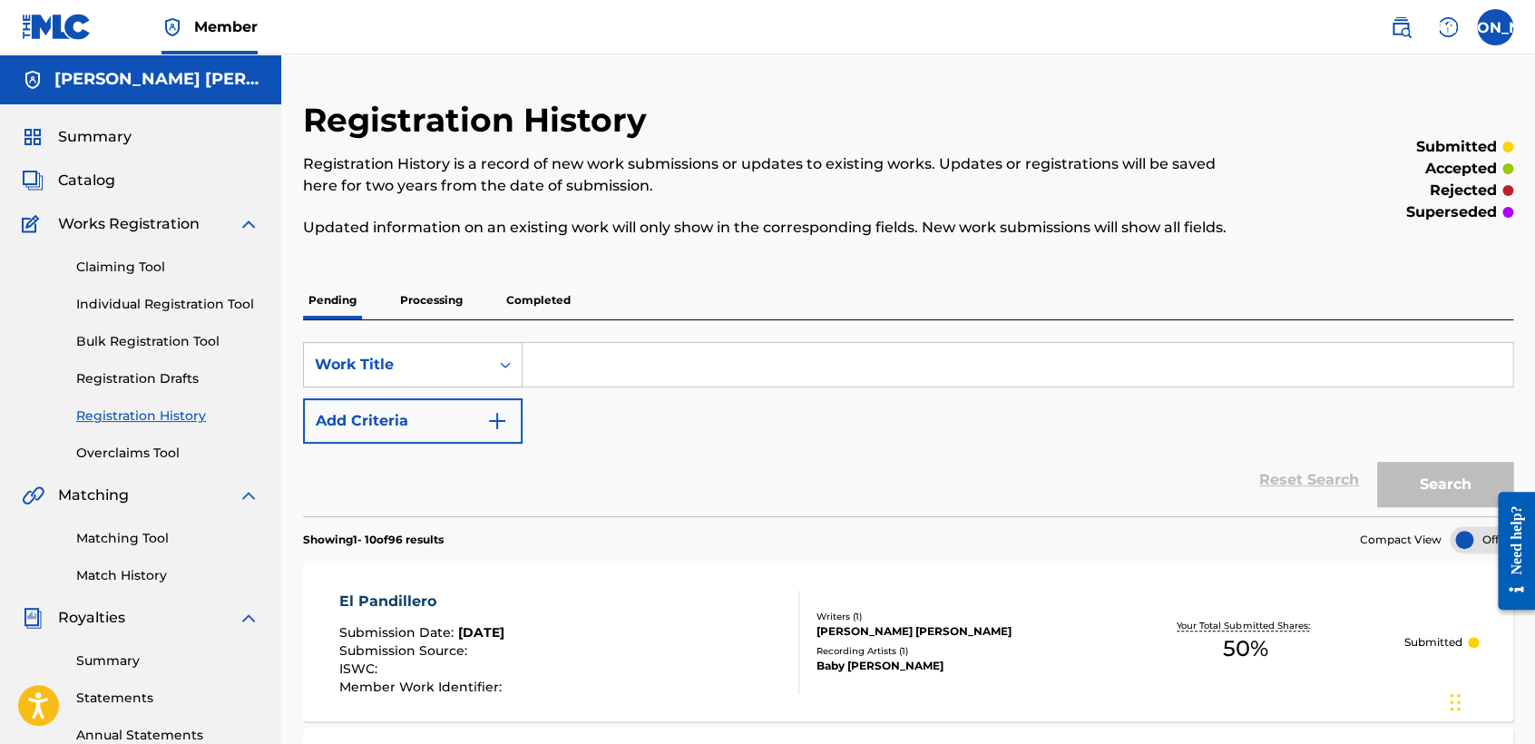
click at [562, 190] on p "Registration History is a record of new work submissions or updates to existing…" at bounding box center [768, 175] width 931 height 44
click at [639, 294] on div "Pending Processing Completed" at bounding box center [908, 300] width 1210 height 38
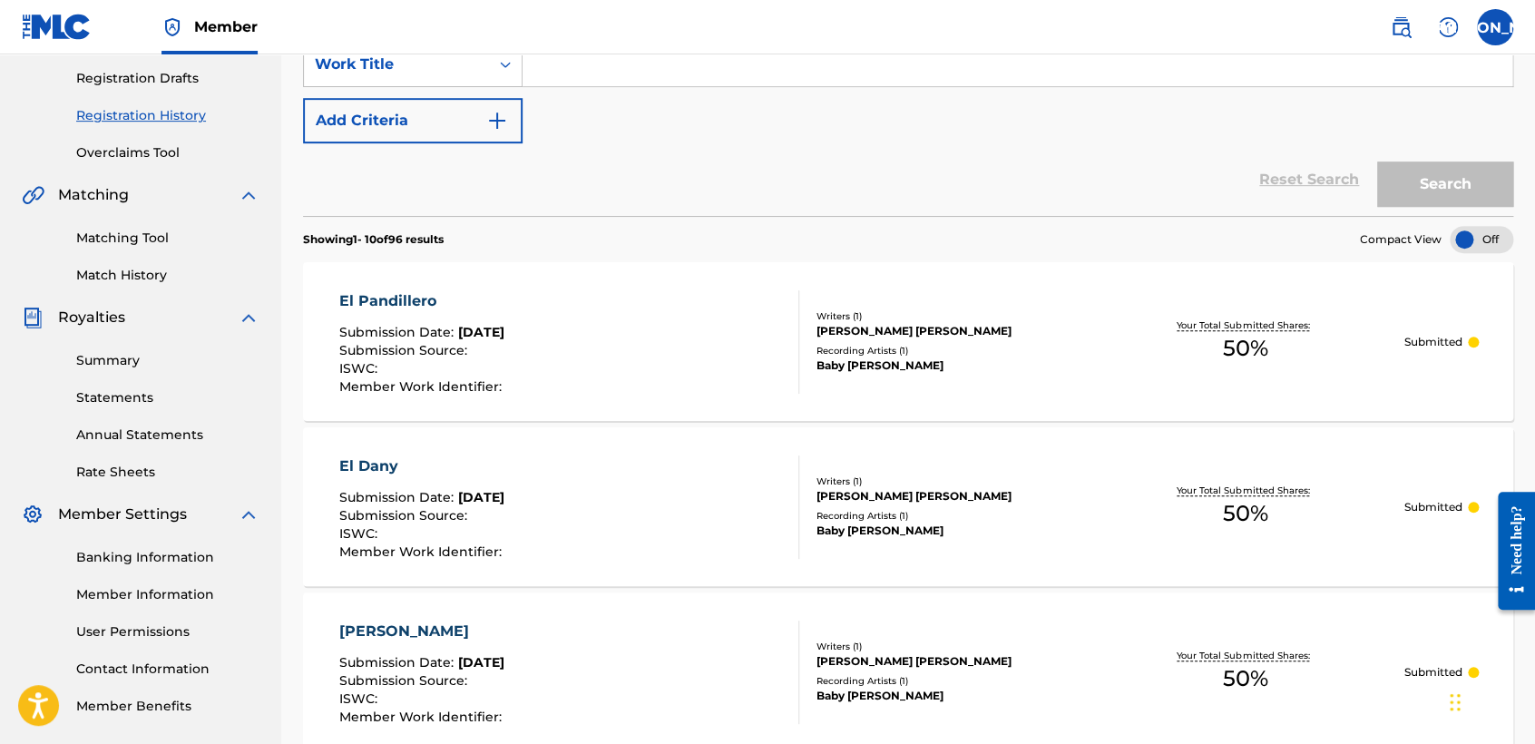
scroll to position [282, 0]
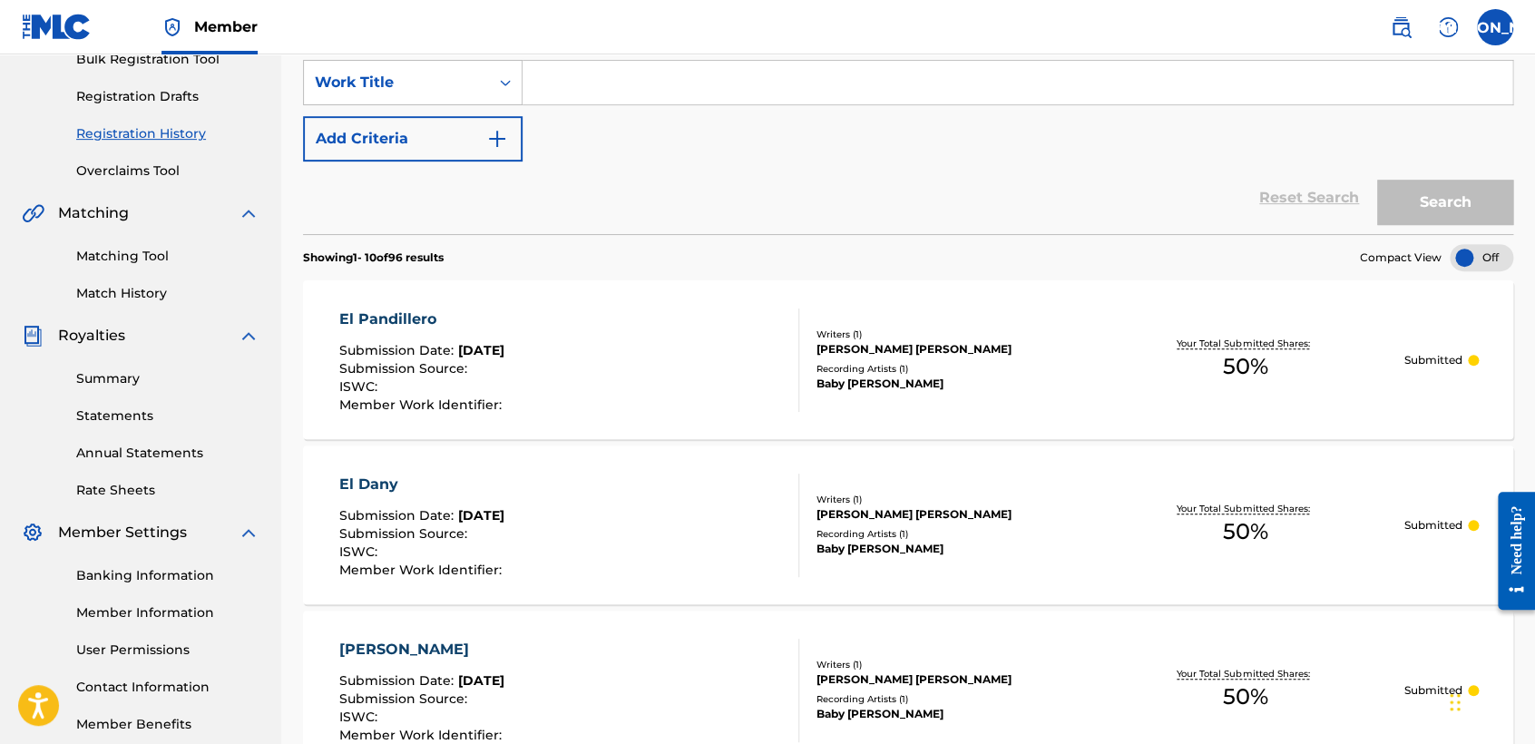
click at [248, 149] on div "Claiming Tool Individual Registration Tool Bulk Registration Tool Registration …" at bounding box center [141, 67] width 238 height 228
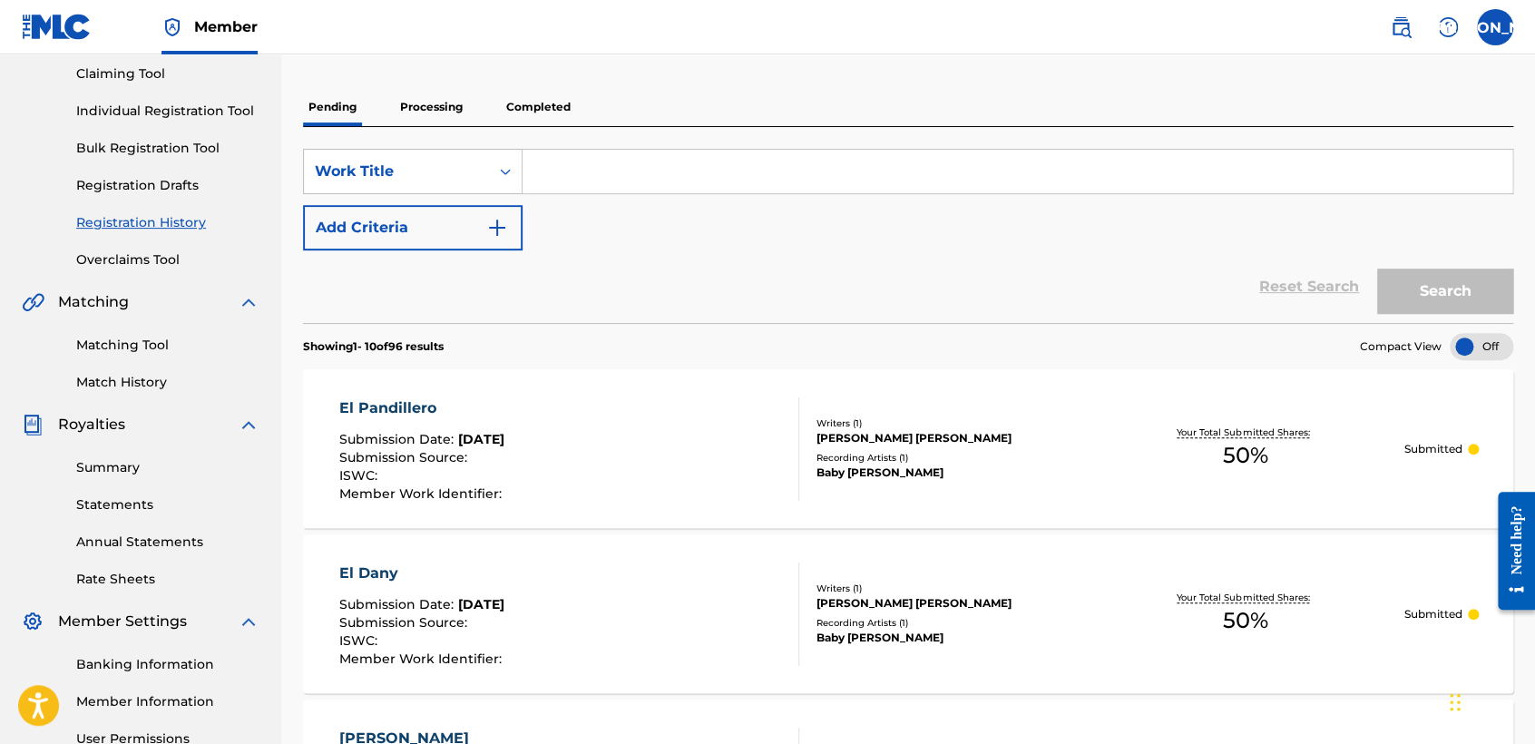
scroll to position [161, 0]
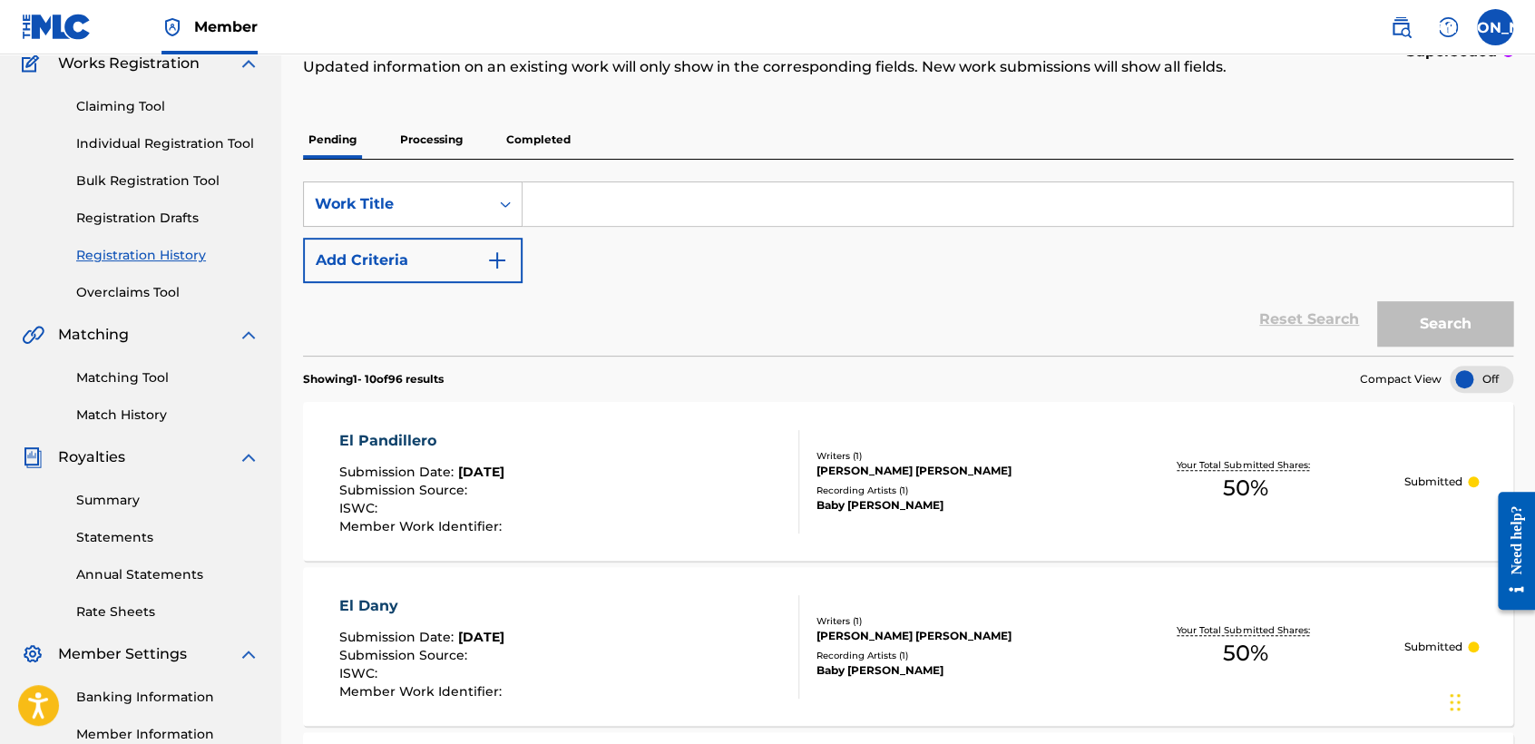
click at [225, 144] on link "Individual Registration Tool" at bounding box center [167, 143] width 183 height 19
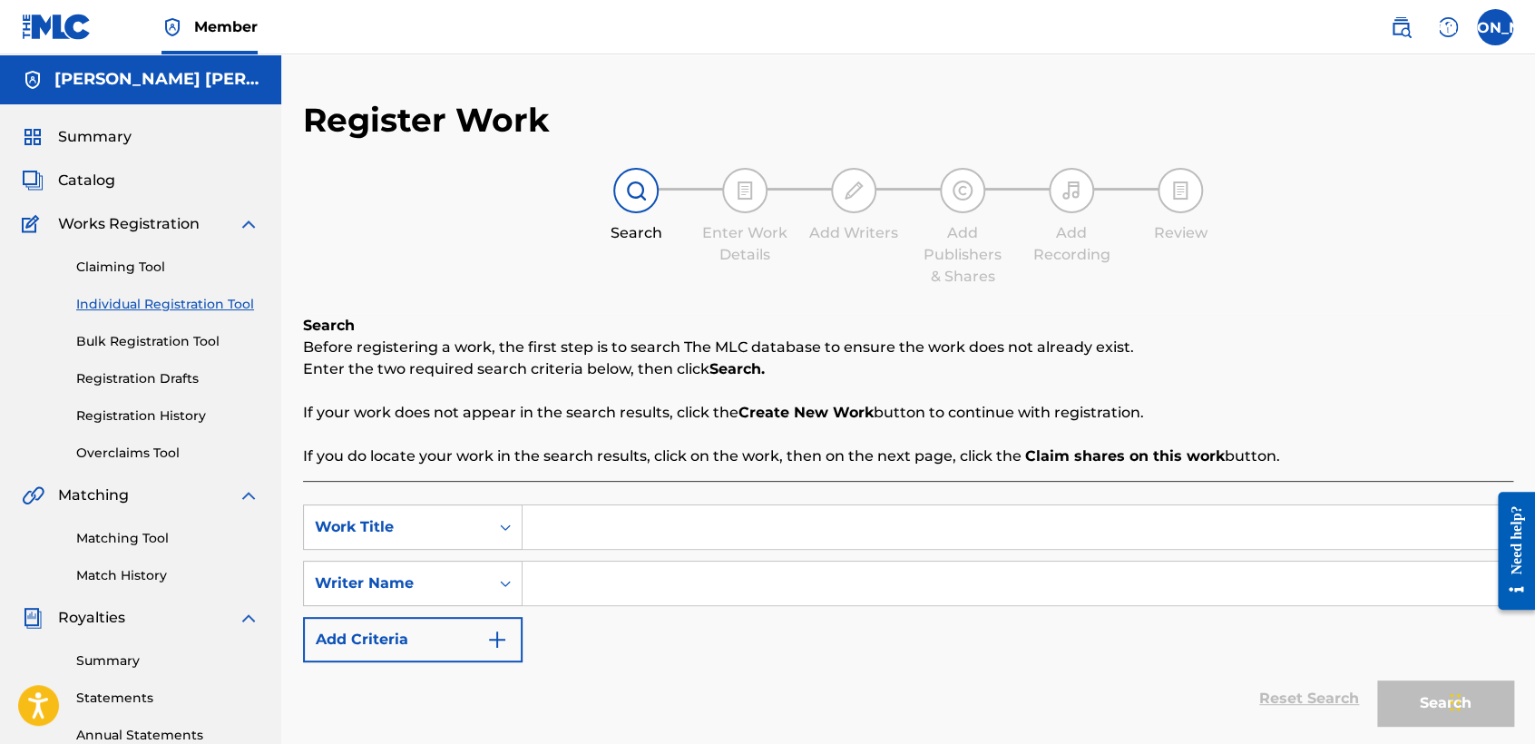
click at [652, 519] on input "Search Form" at bounding box center [1016, 527] width 989 height 44
paste input "El Pajaro (V2)"
type input "El Pajaro (V2)"
click at [638, 592] on input "Search Form" at bounding box center [1016, 583] width 989 height 44
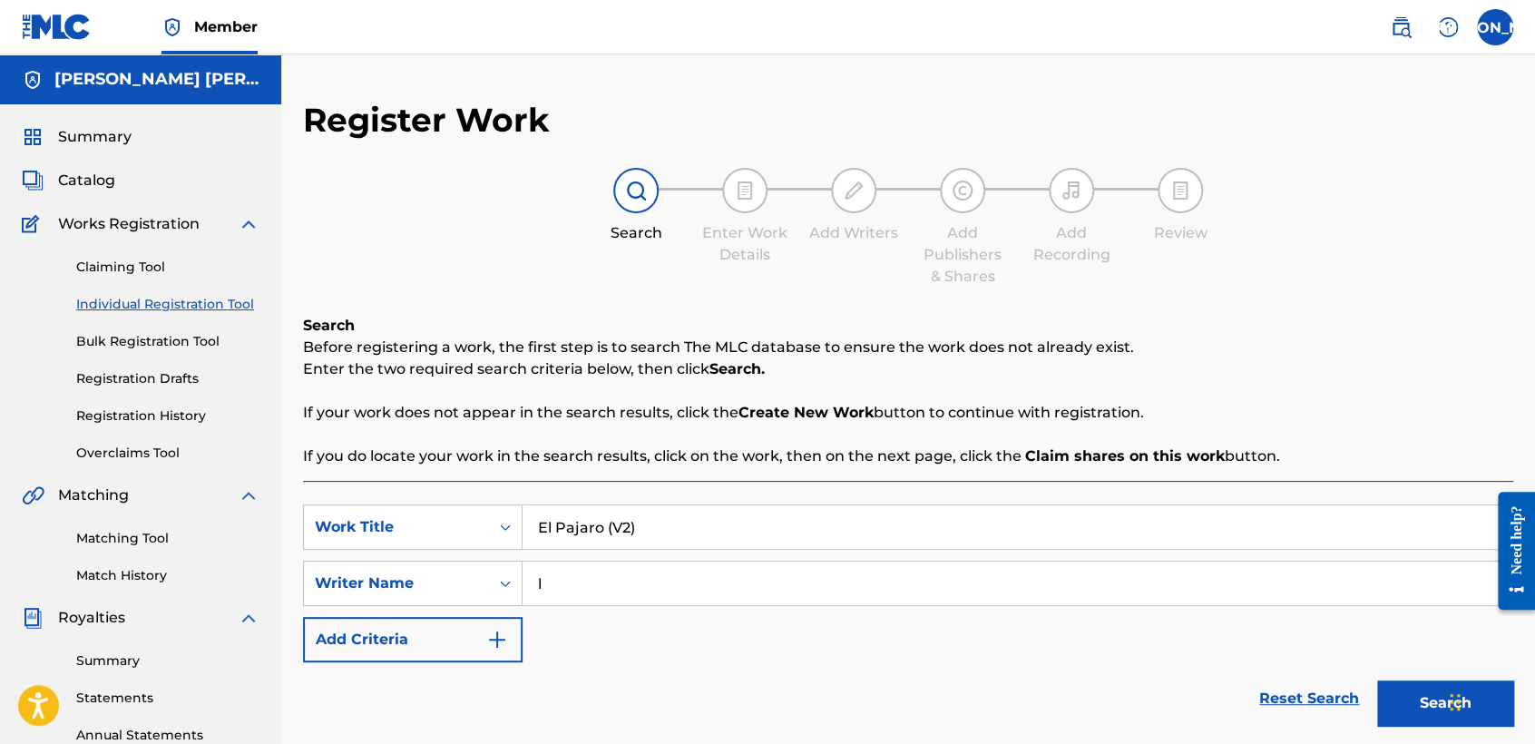
type input "l"
click at [1377, 680] on button "Search" at bounding box center [1445, 702] width 136 height 45
click at [791, 608] on div "SearchWithCriteriabe1abbd9-3dbc-4fb4-8a7f-bb1546b7a493 Work Title El Pajaro (V2…" at bounding box center [908, 583] width 1210 height 158
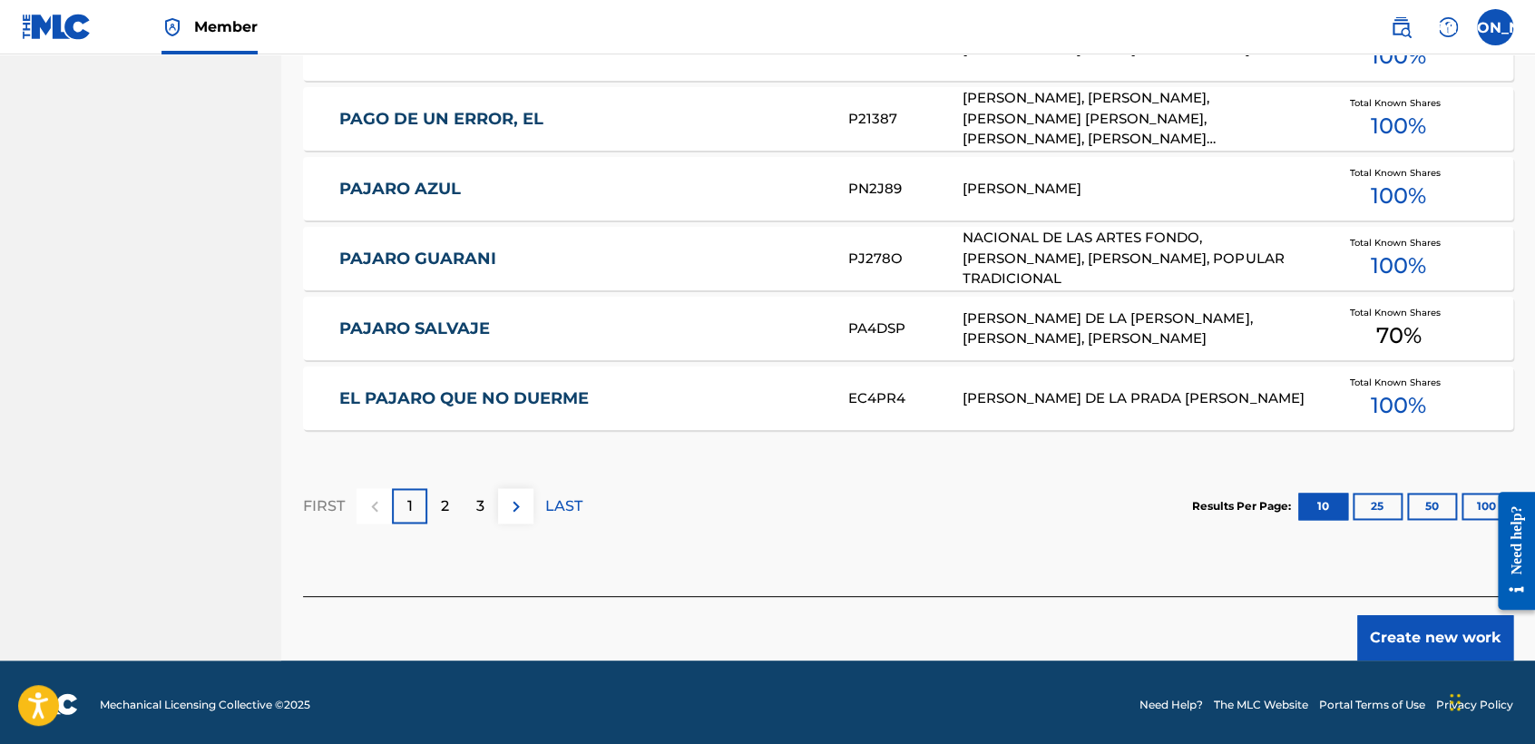
scroll to position [1112, 0]
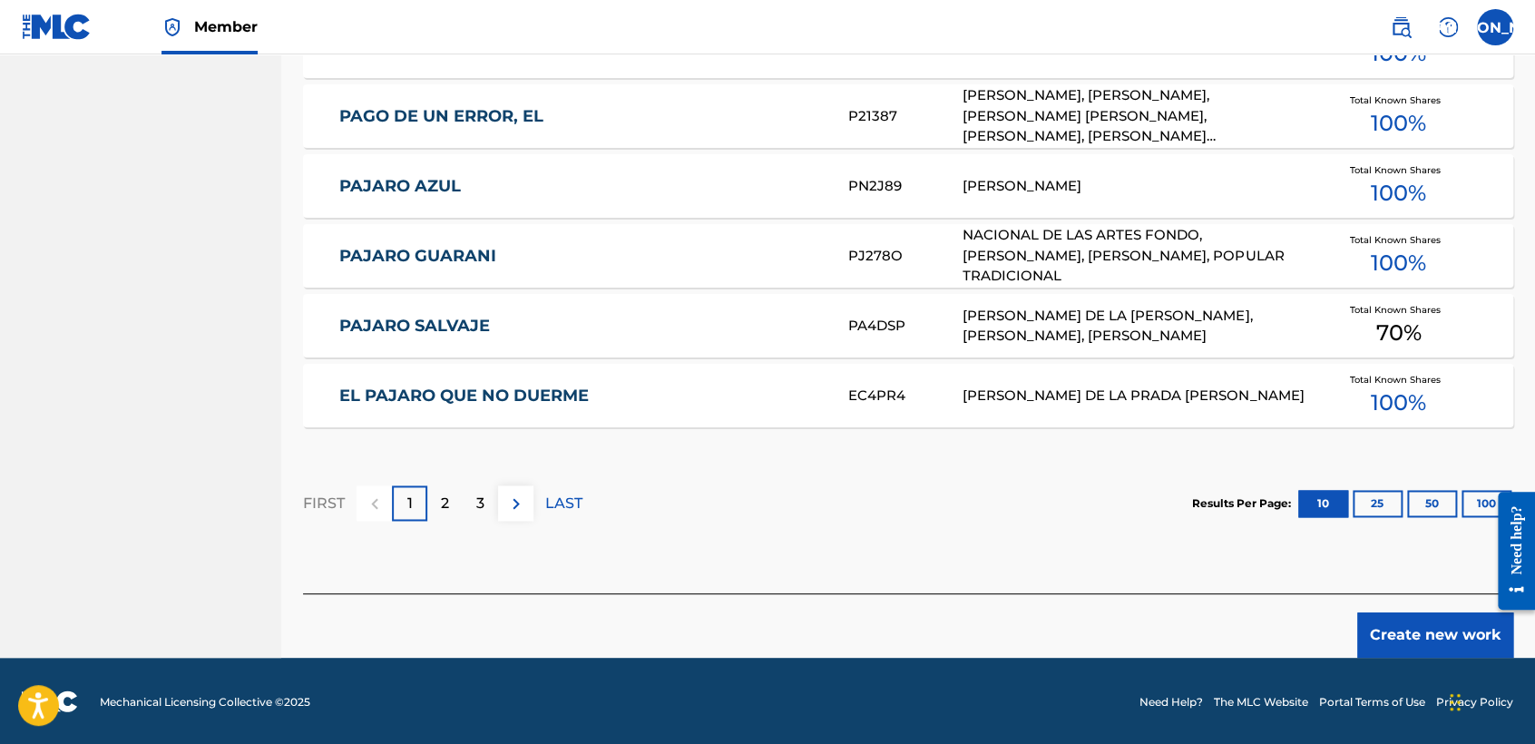
click at [1428, 623] on button "Create new work" at bounding box center [1435, 634] width 156 height 45
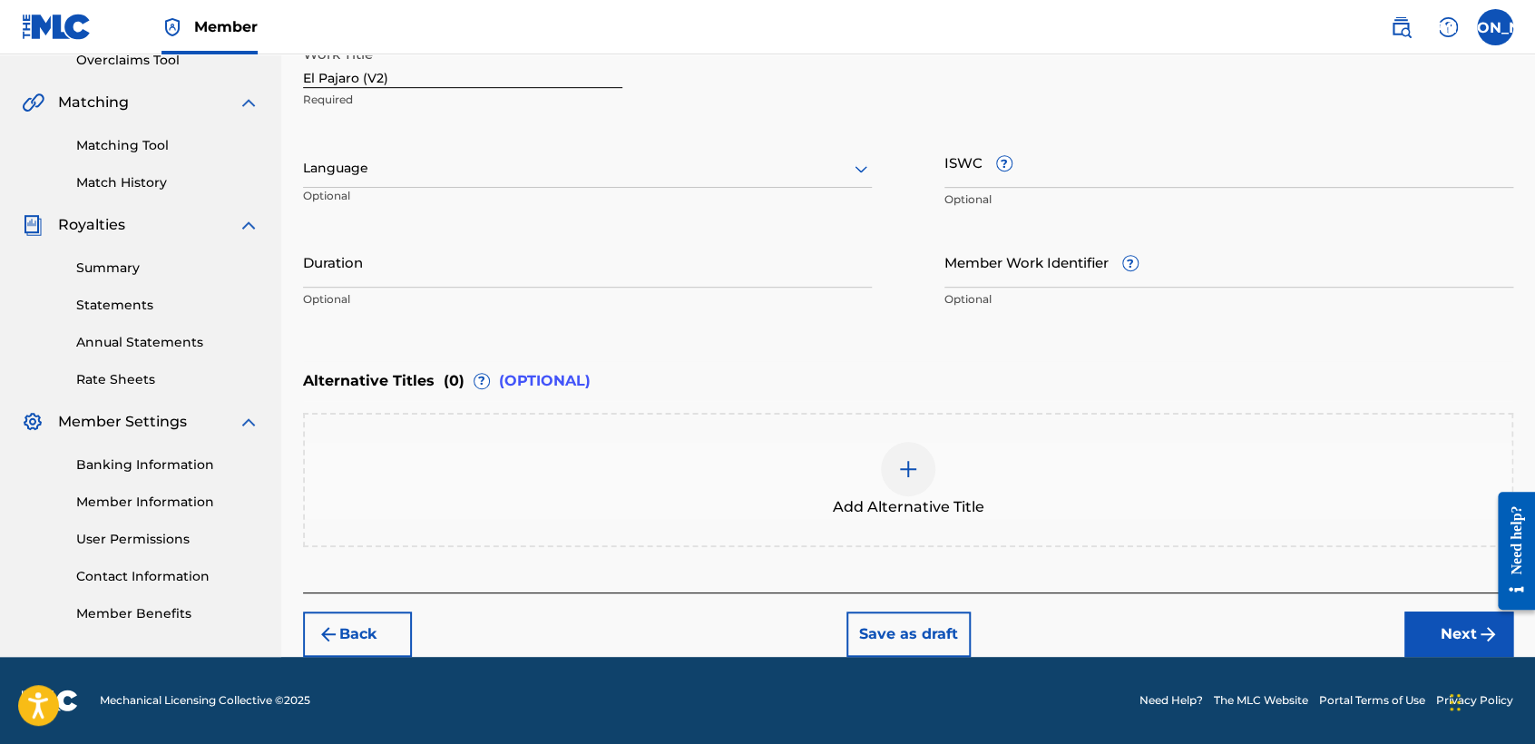
scroll to position [391, 0]
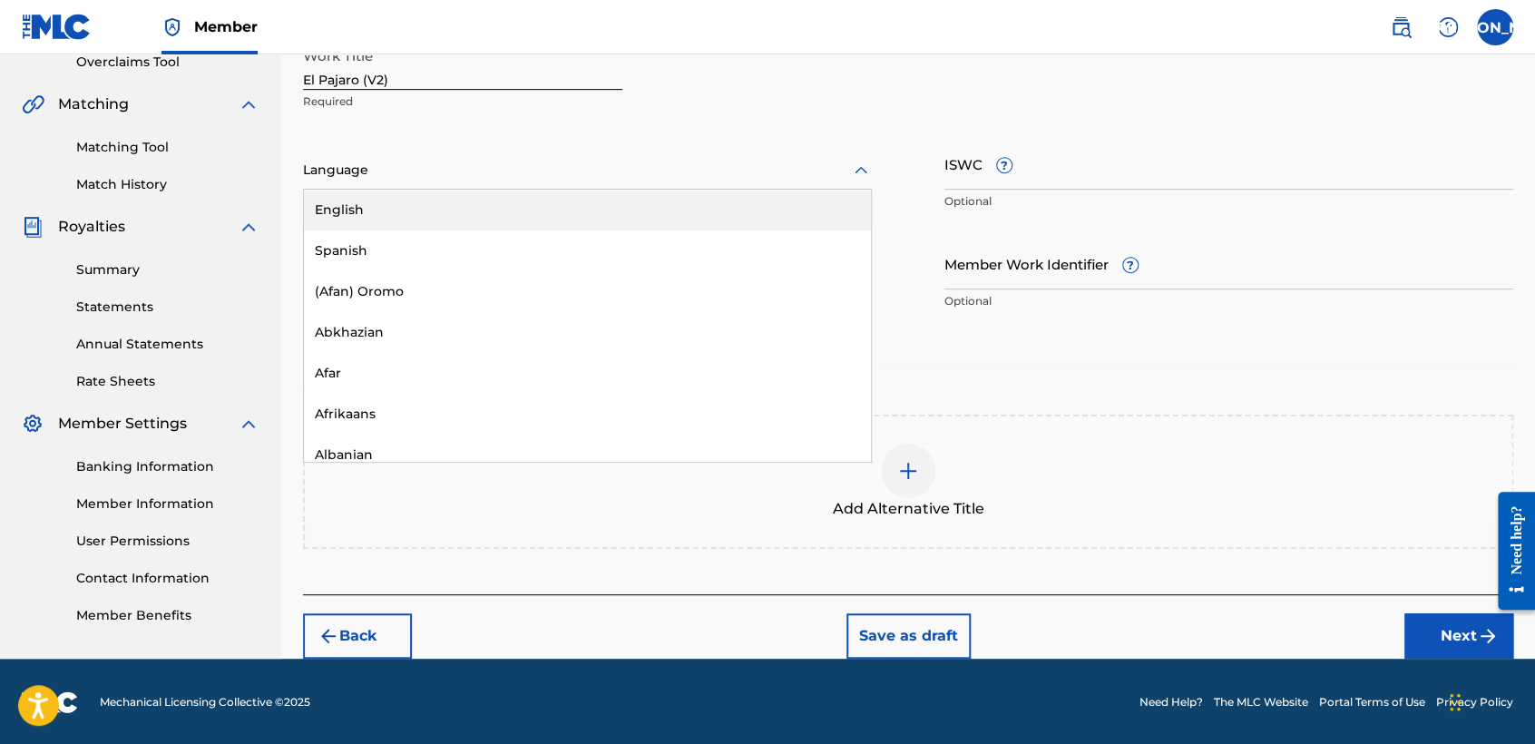
click at [745, 183] on div "Language" at bounding box center [587, 170] width 569 height 38
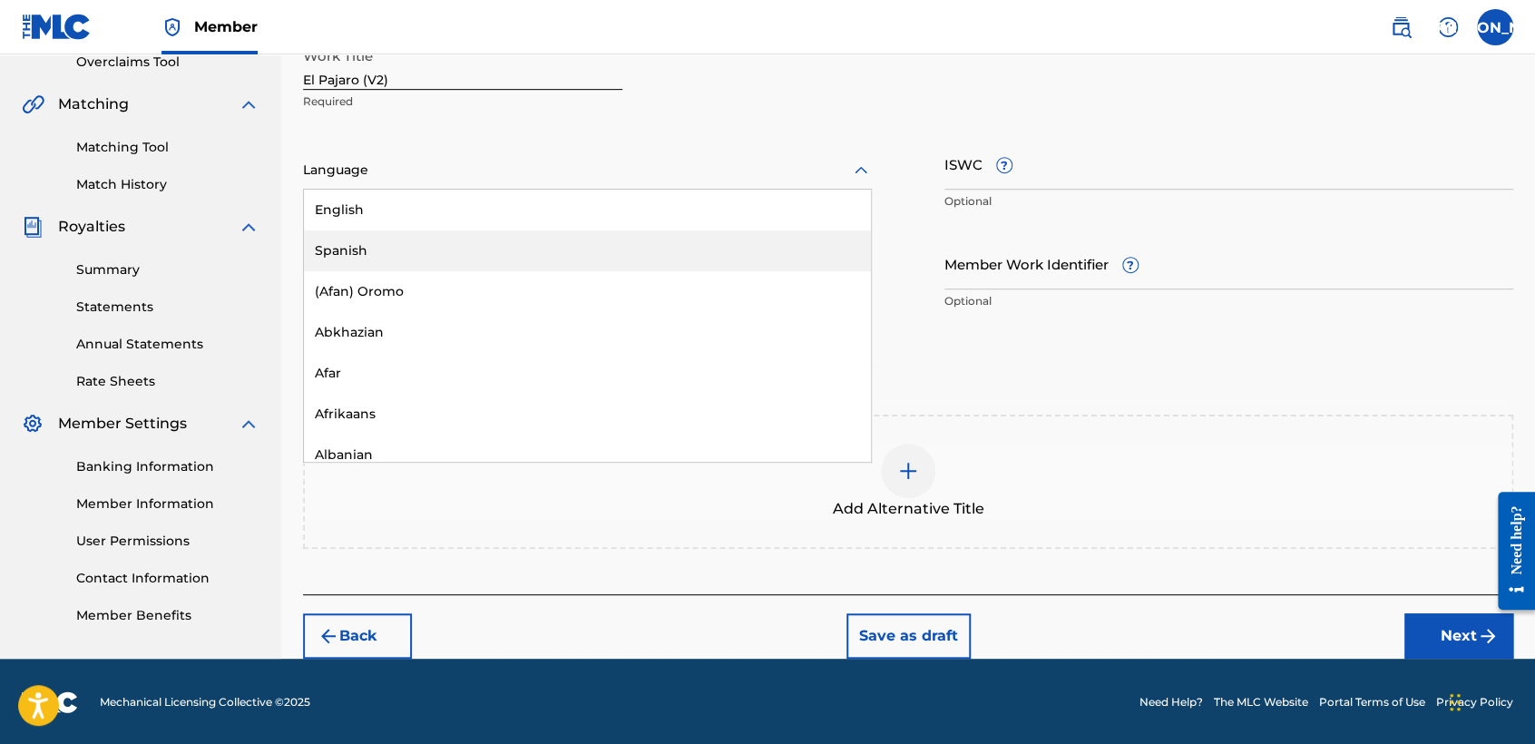
click at [581, 237] on div "Spanish" at bounding box center [587, 250] width 567 height 41
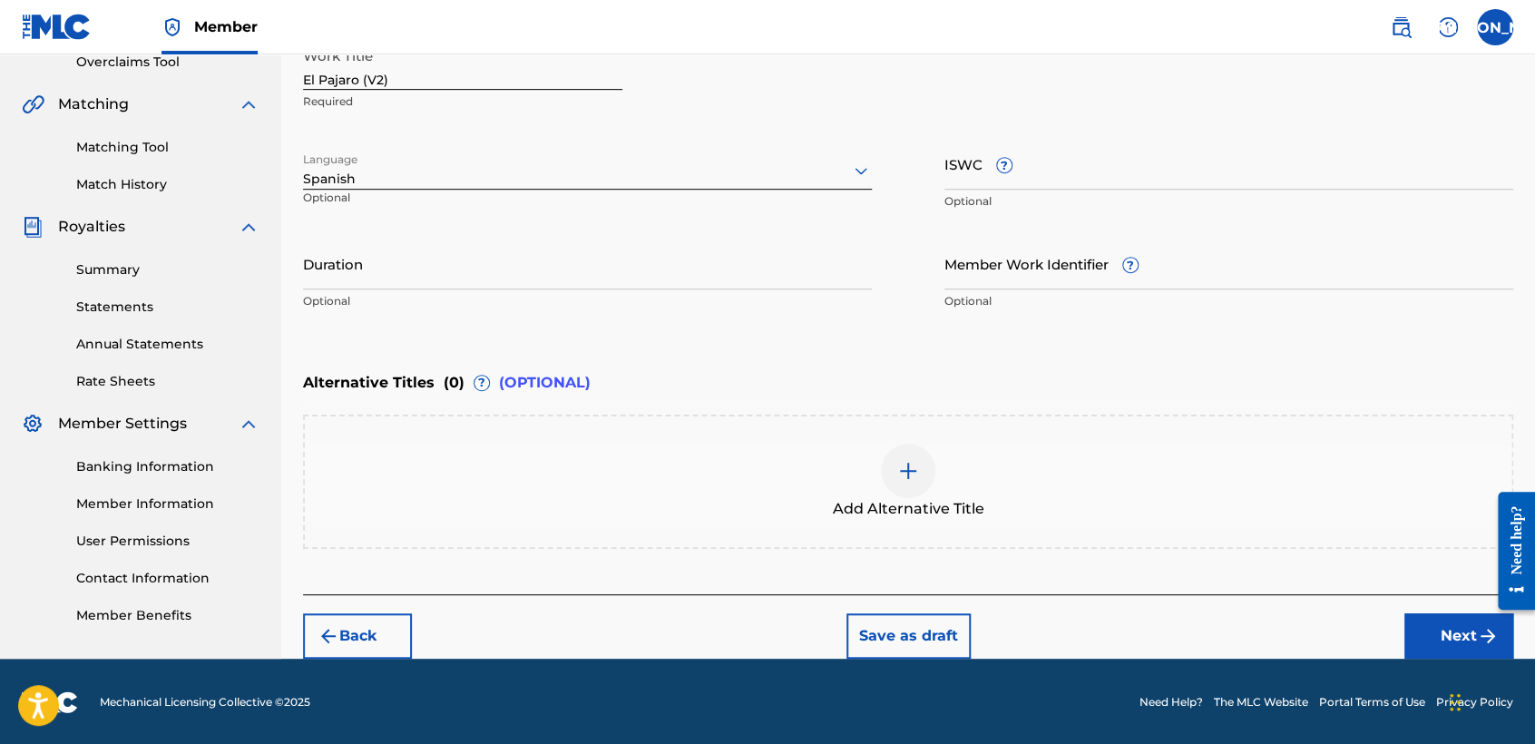
click at [489, 251] on input "Duration" at bounding box center [587, 264] width 569 height 52
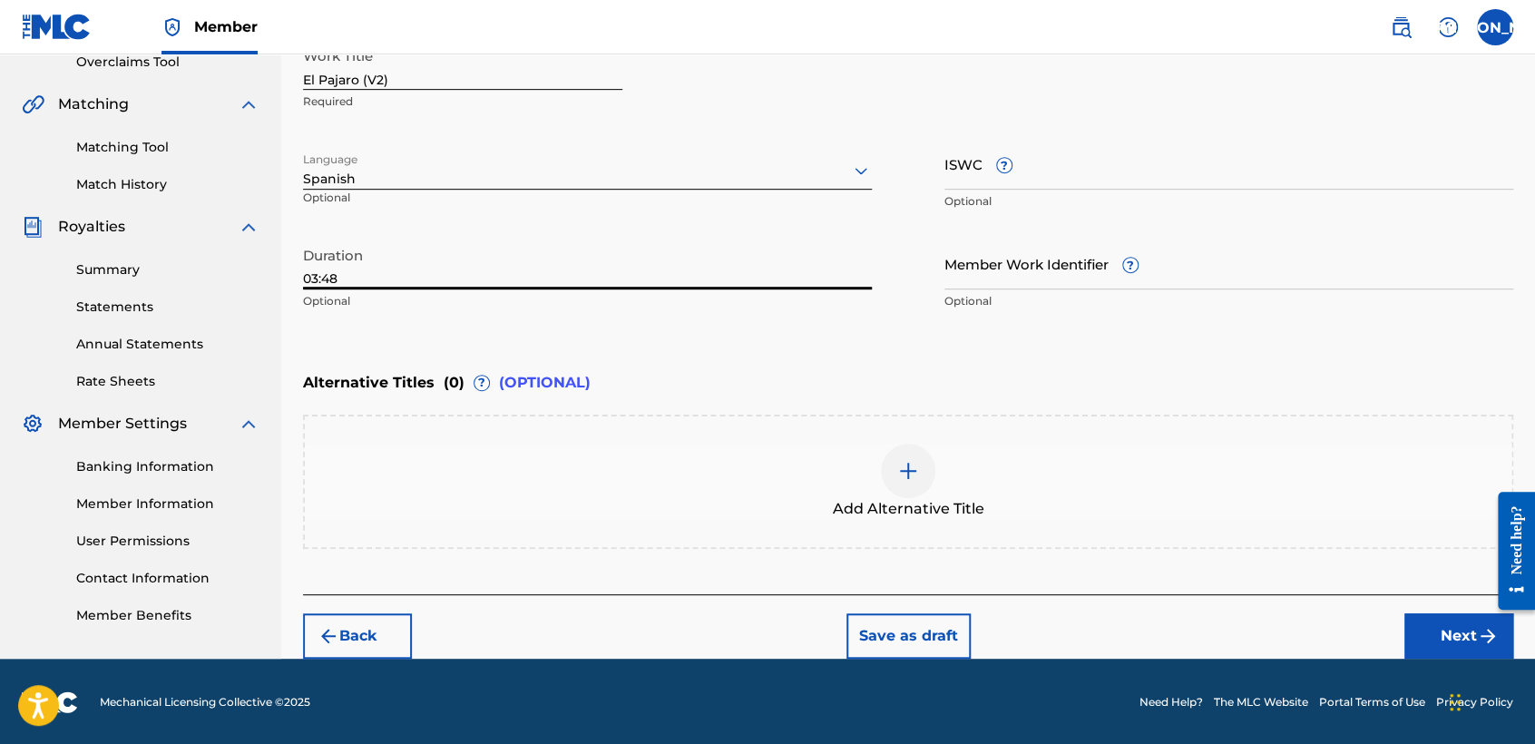
type input "03:48"
click at [1428, 631] on button "Next" at bounding box center [1458, 635] width 109 height 45
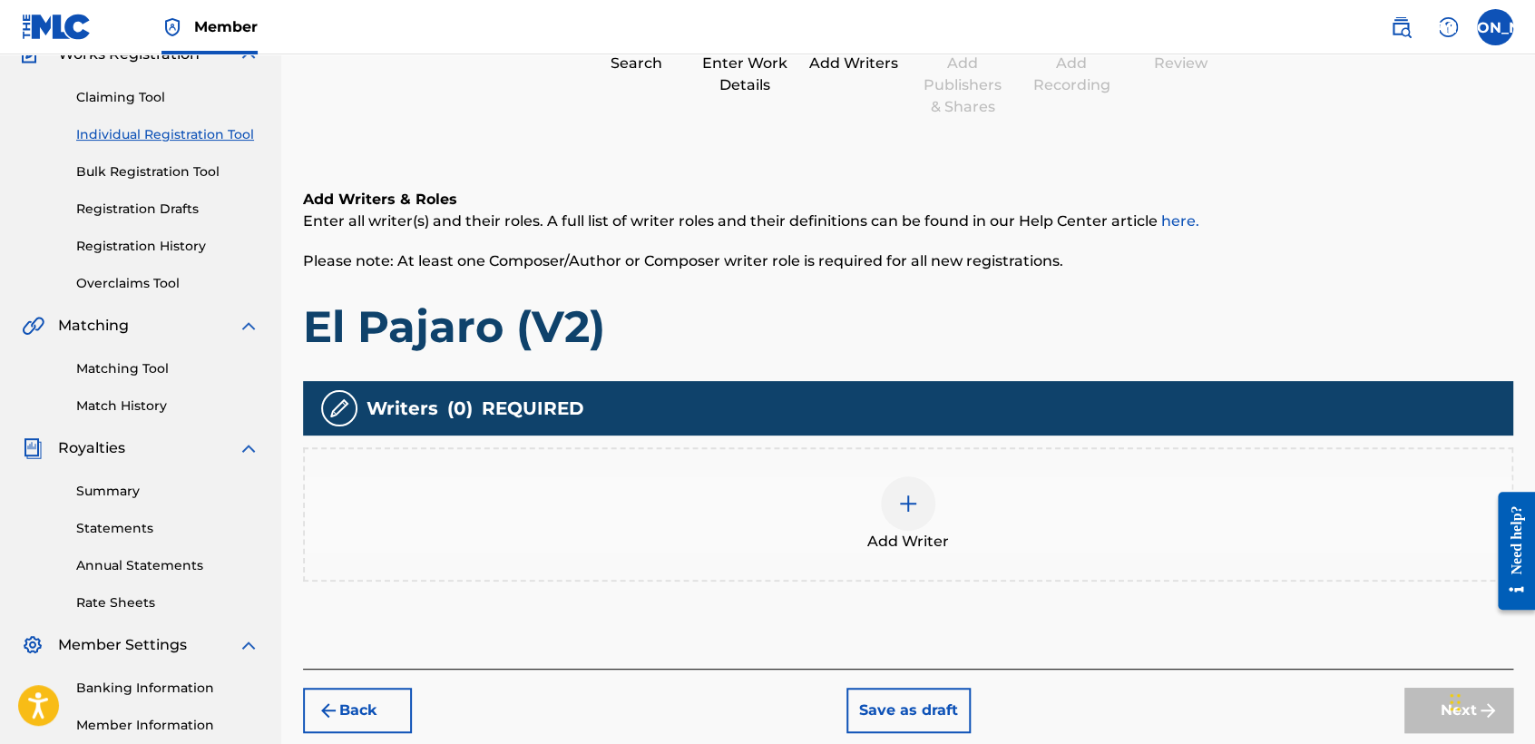
scroll to position [81, 0]
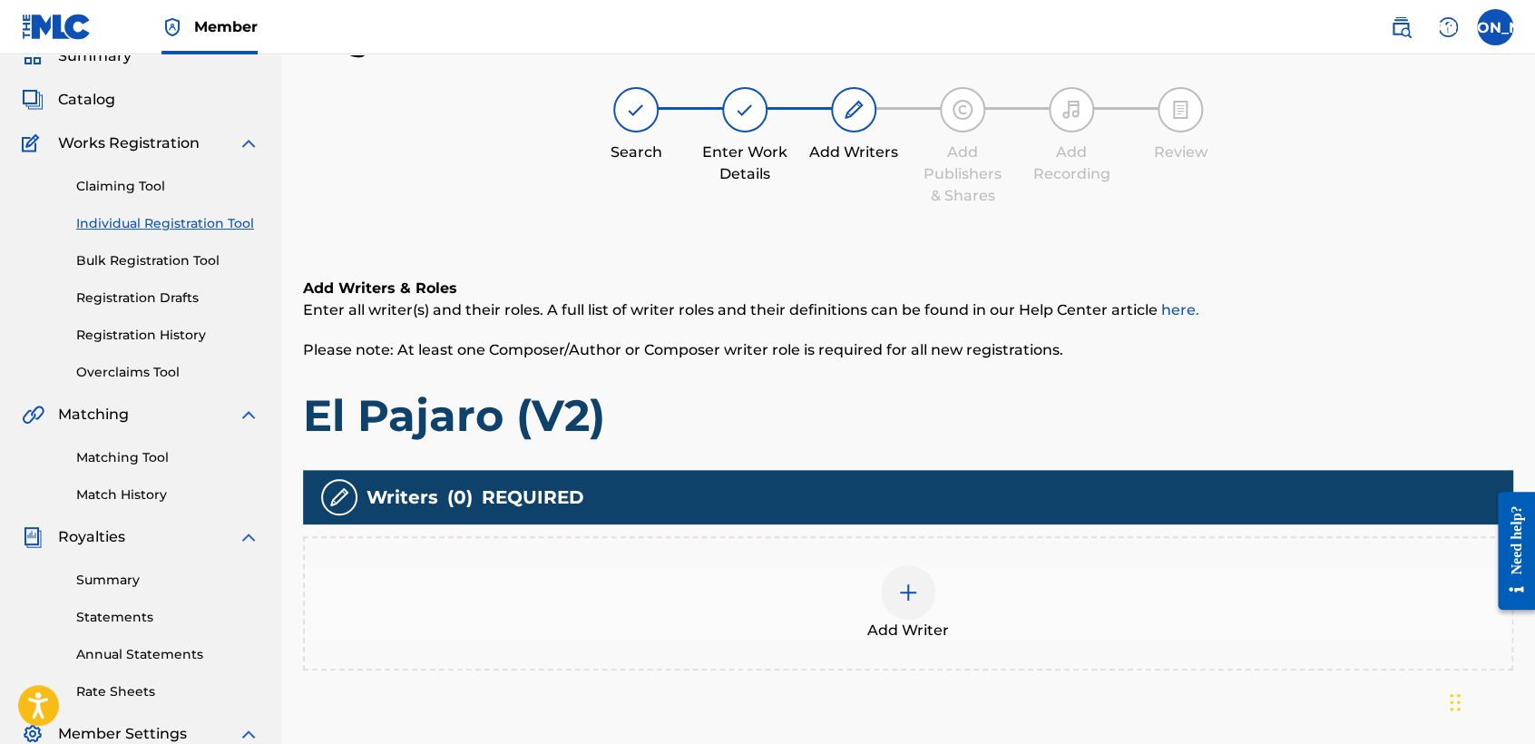
click at [884, 601] on div at bounding box center [908, 592] width 54 height 54
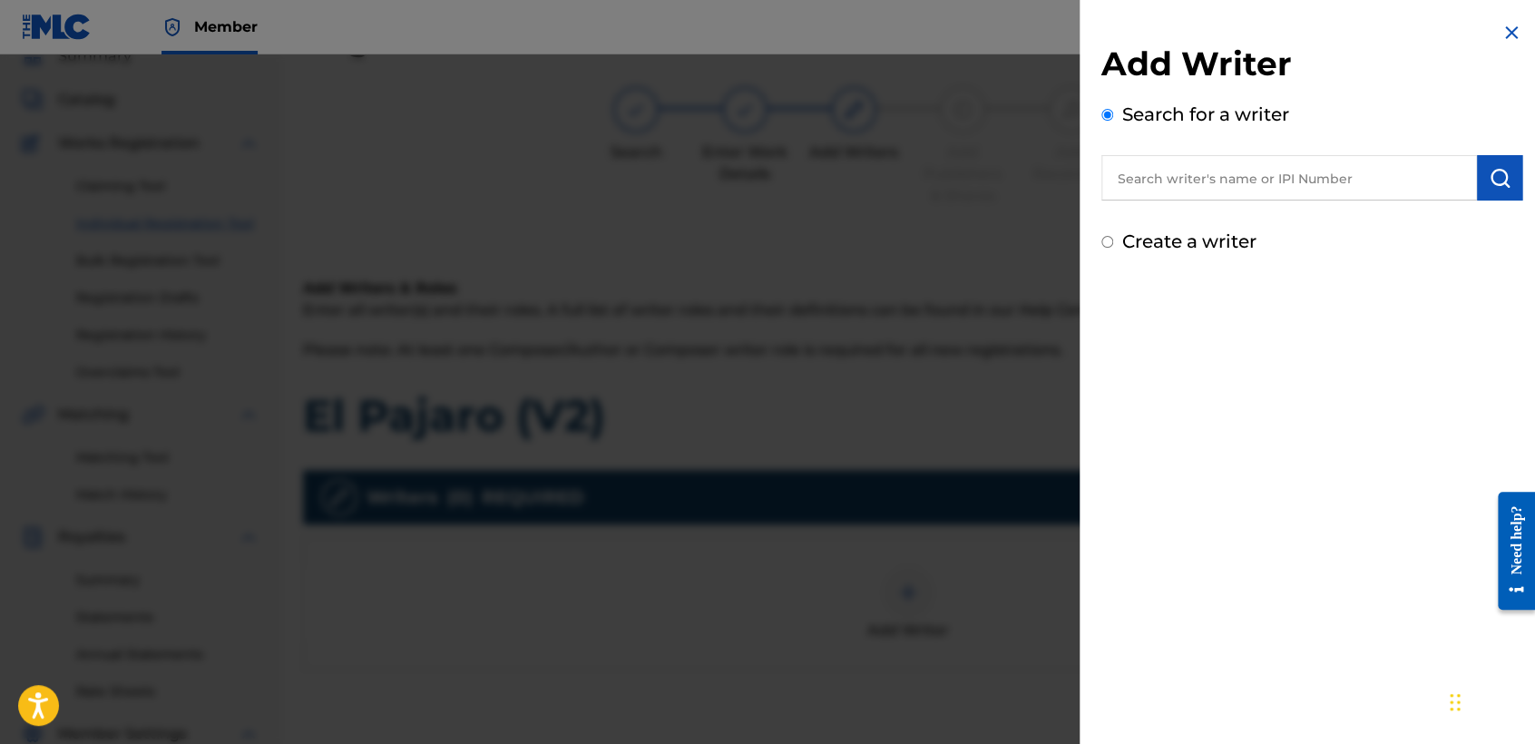
click at [1110, 246] on input "Create a writer" at bounding box center [1107, 242] width 12 height 12
radio input "false"
radio input "true"
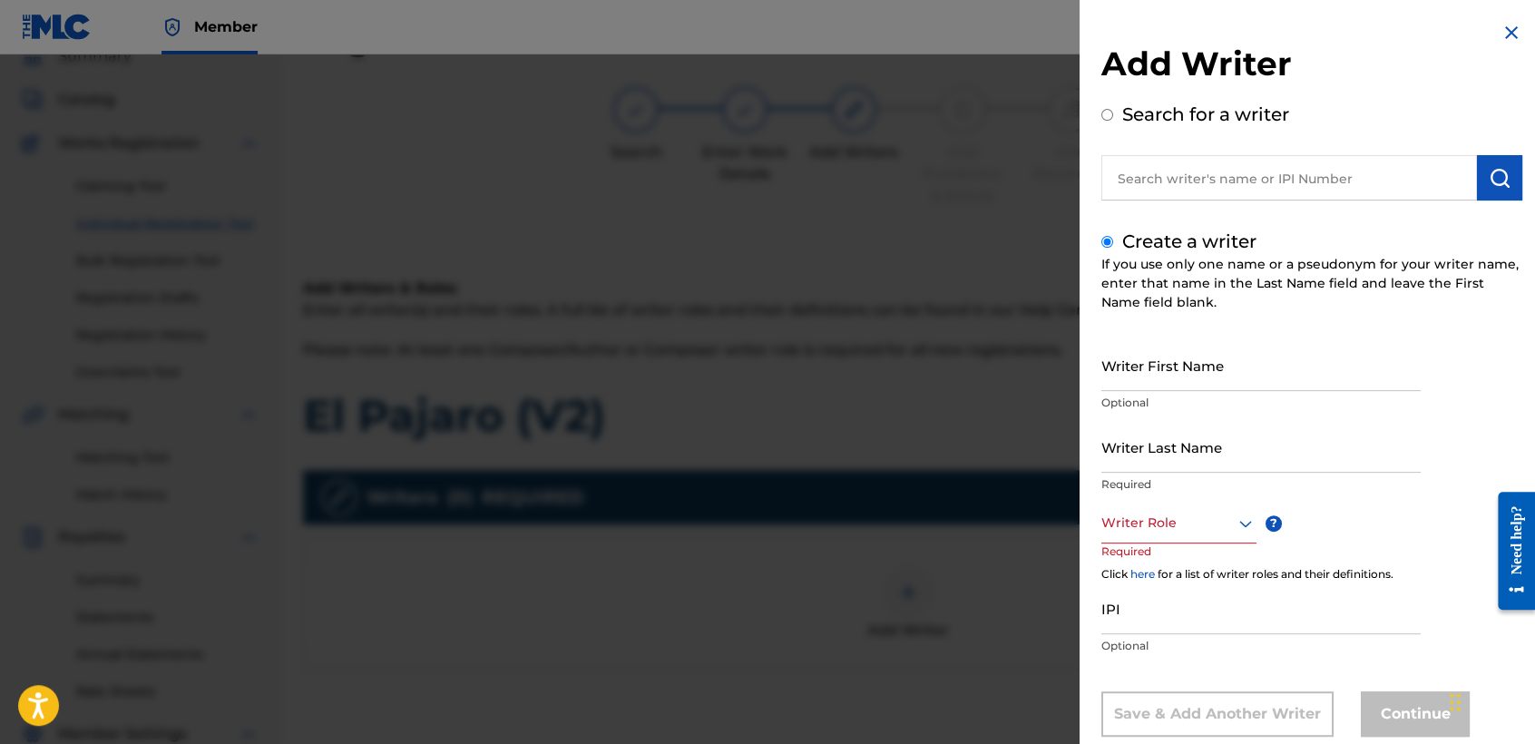
click at [1125, 356] on input "Writer First Name" at bounding box center [1260, 365] width 319 height 52
type input "Jose Osvaldo"
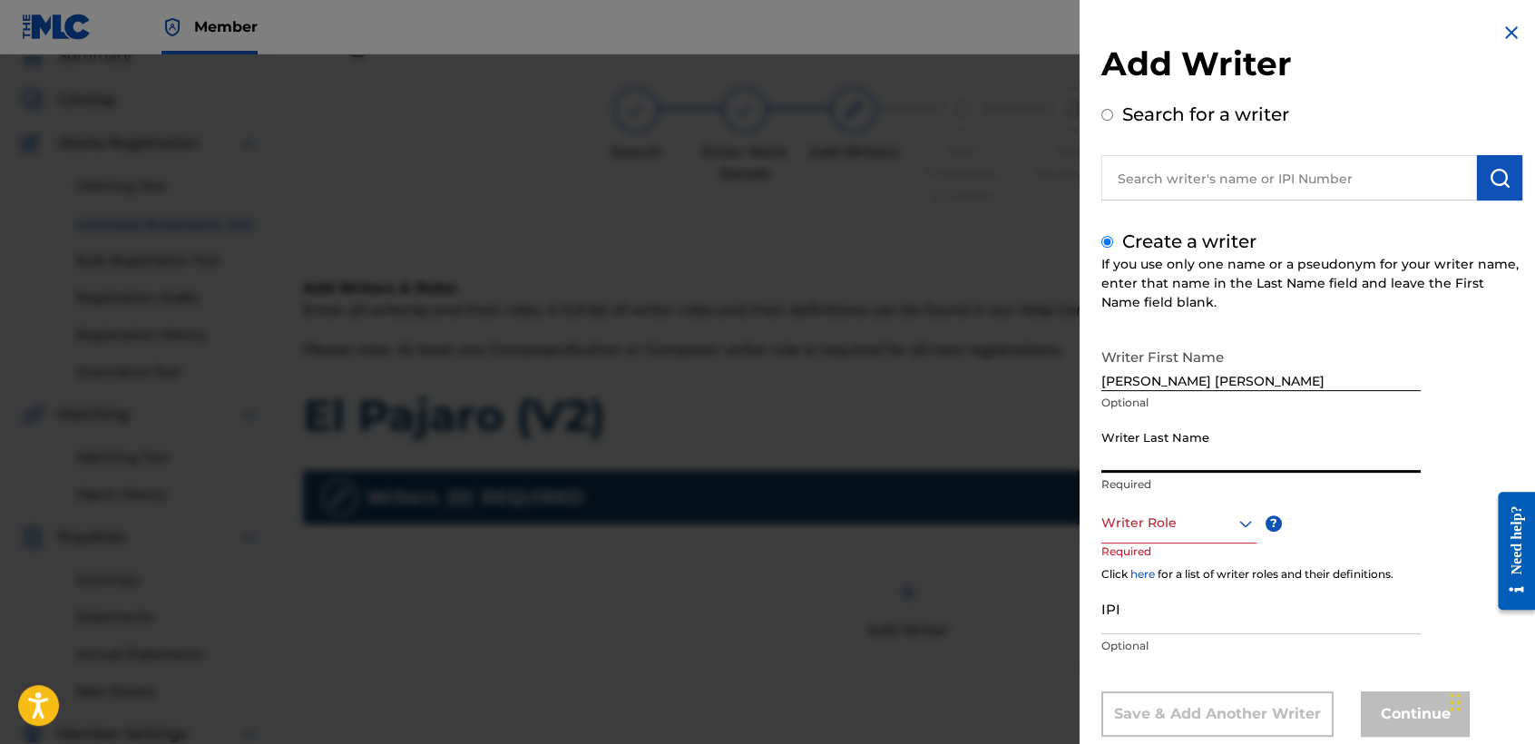
click at [1146, 455] on input "Writer Last Name" at bounding box center [1260, 447] width 319 height 52
type input "Arriaga Valdez"
click at [1149, 520] on div "Writer Role" at bounding box center [1178, 522] width 155 height 41
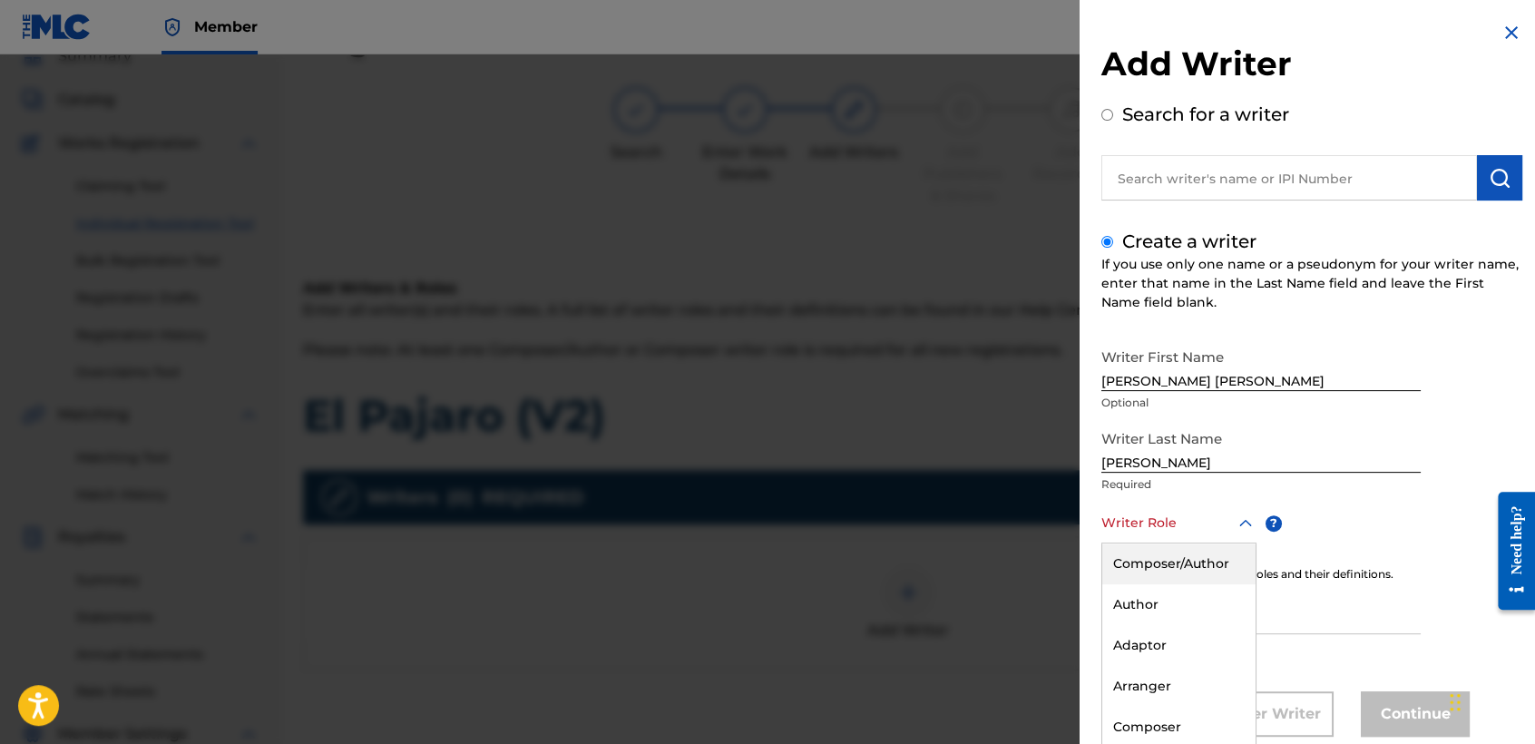
scroll to position [41, 0]
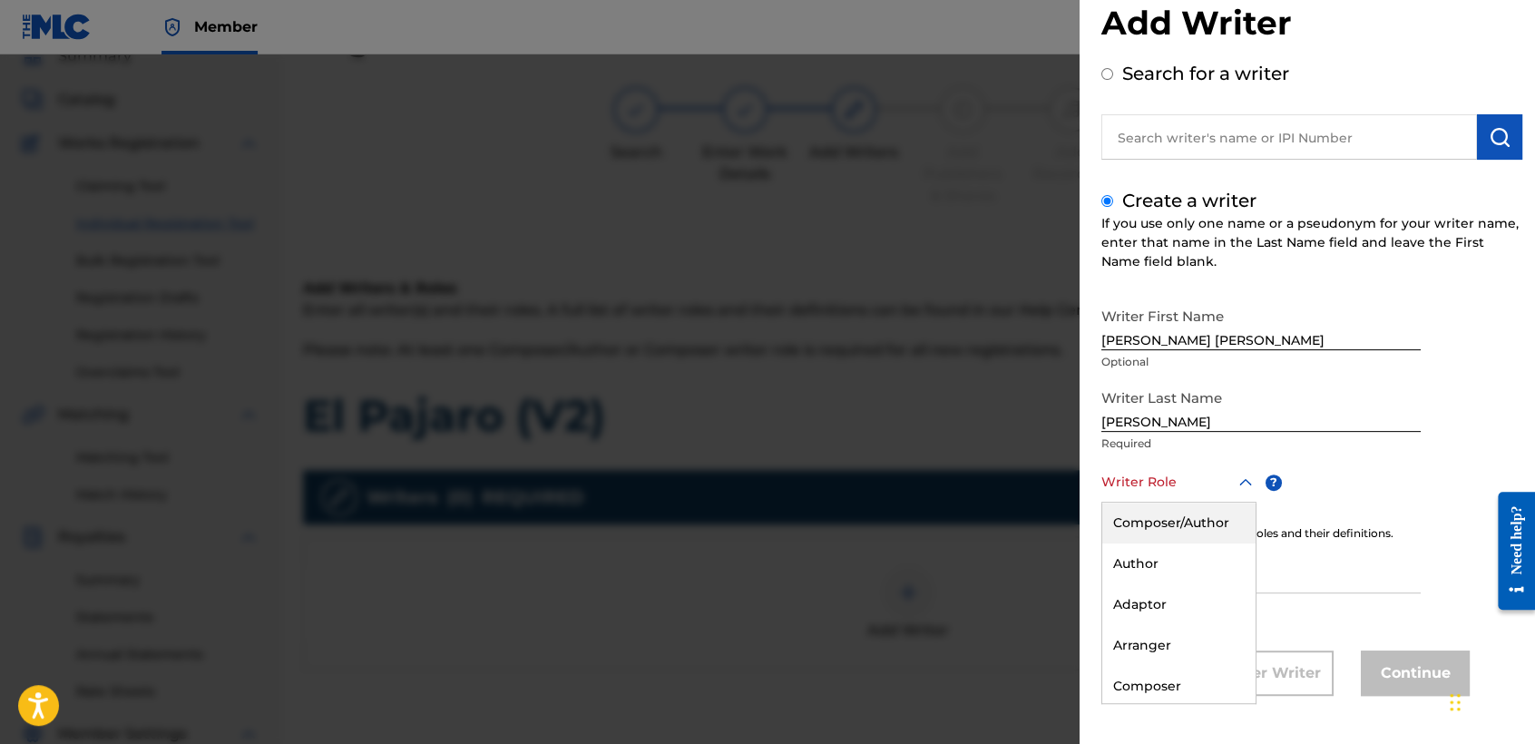
click at [1149, 520] on div "Composer/Author" at bounding box center [1178, 522] width 153 height 41
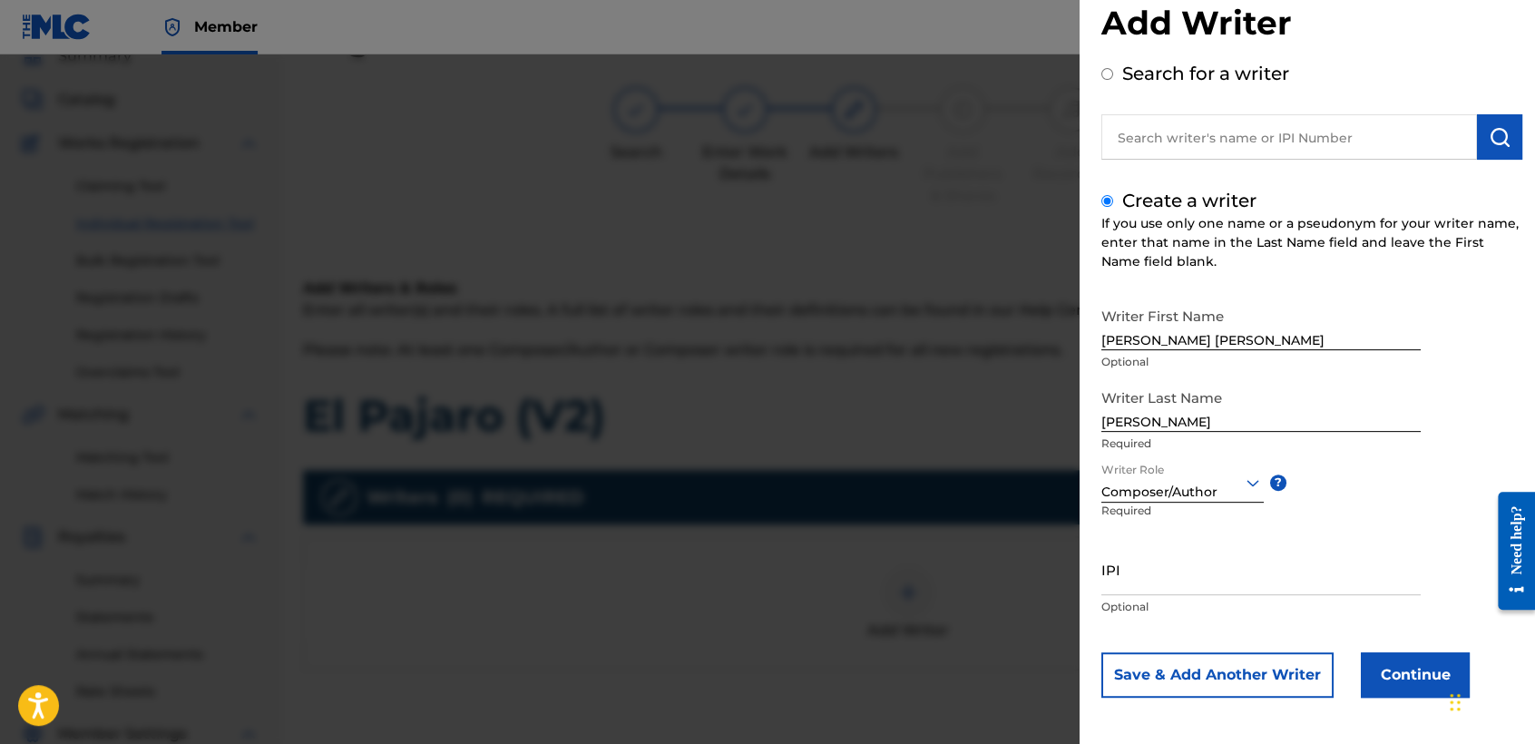
click at [1376, 682] on button "Continue" at bounding box center [1414, 674] width 109 height 45
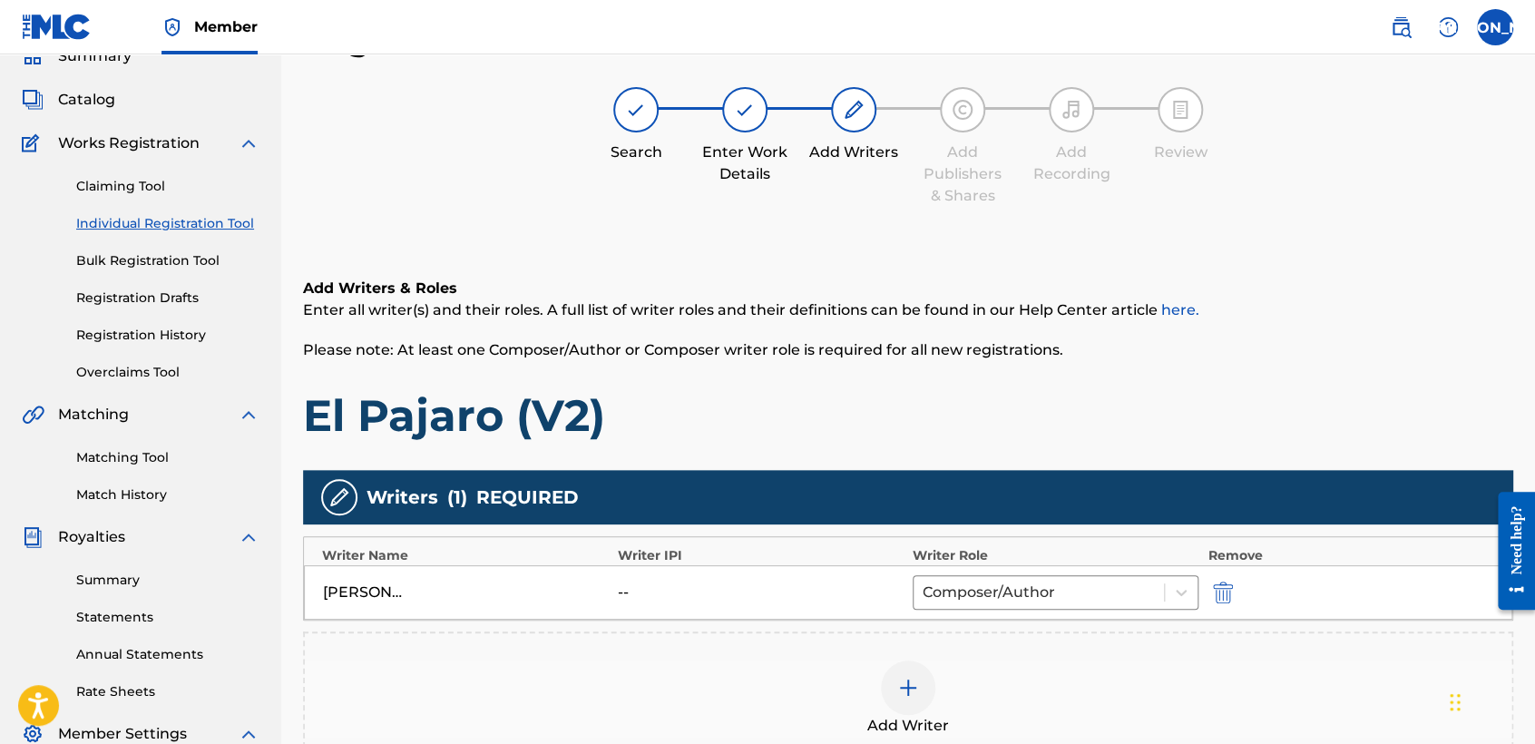
click at [1016, 339] on p "Please note: At least one Composer/Author or Composer writer role is required f…" at bounding box center [908, 350] width 1210 height 22
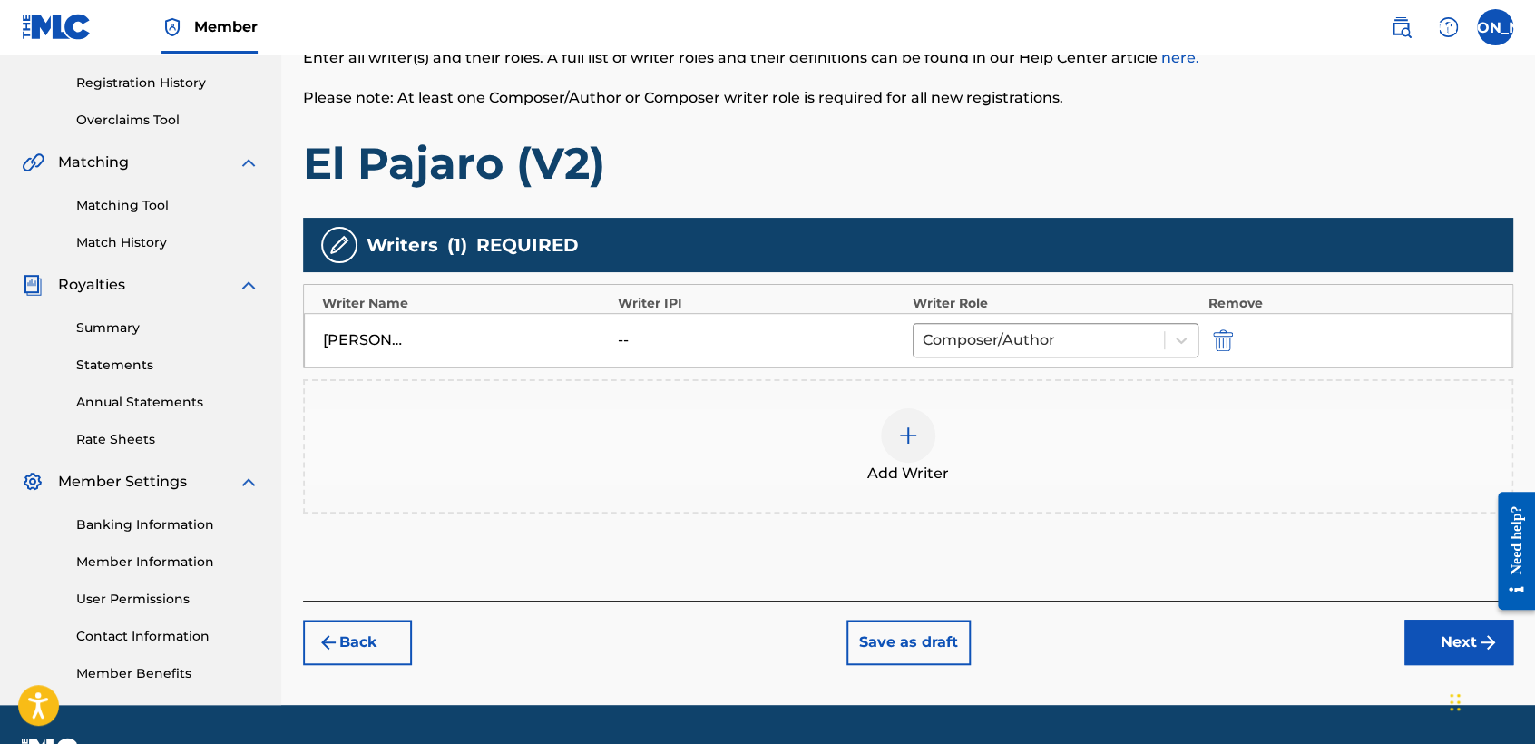
scroll to position [380, 0]
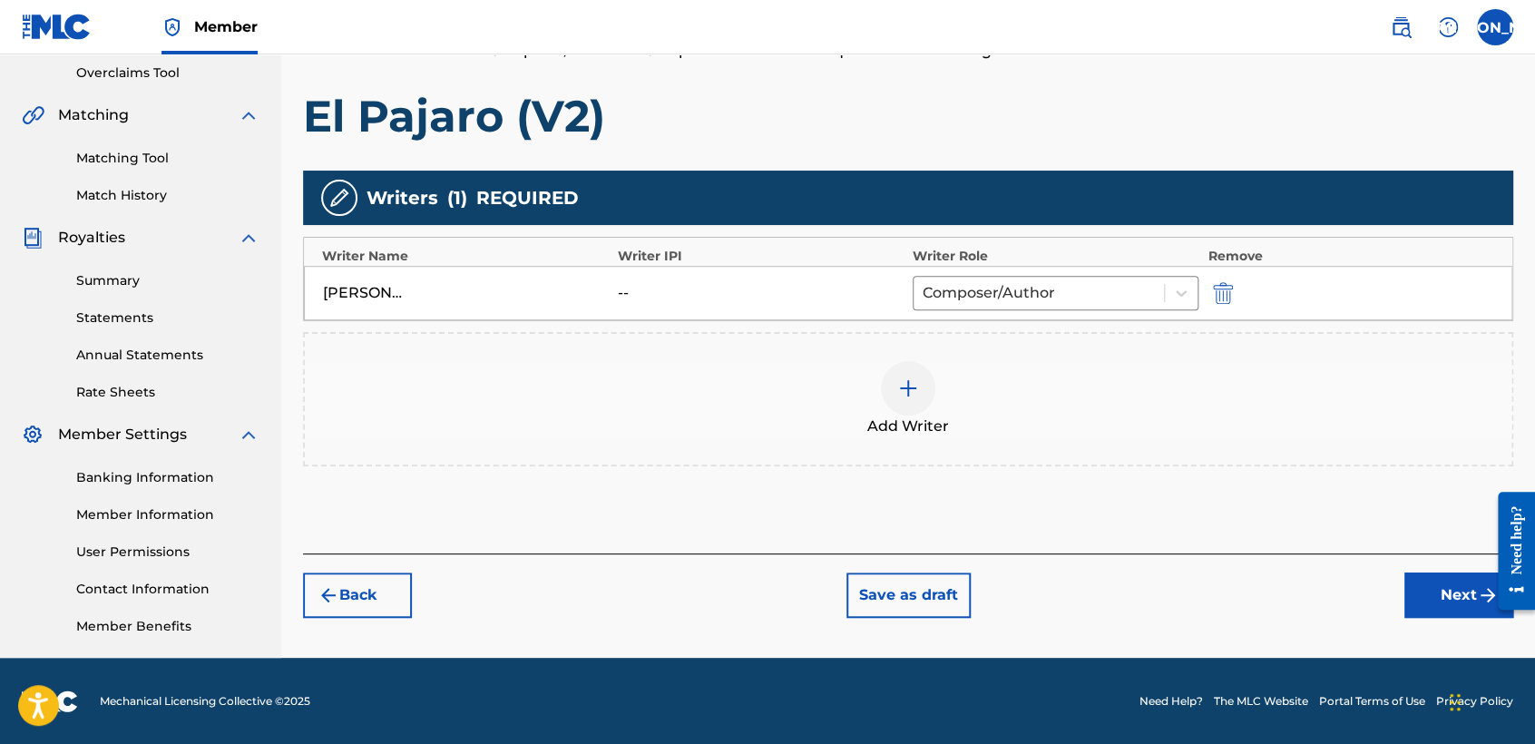
click at [1406, 603] on button "Next" at bounding box center [1458, 594] width 109 height 45
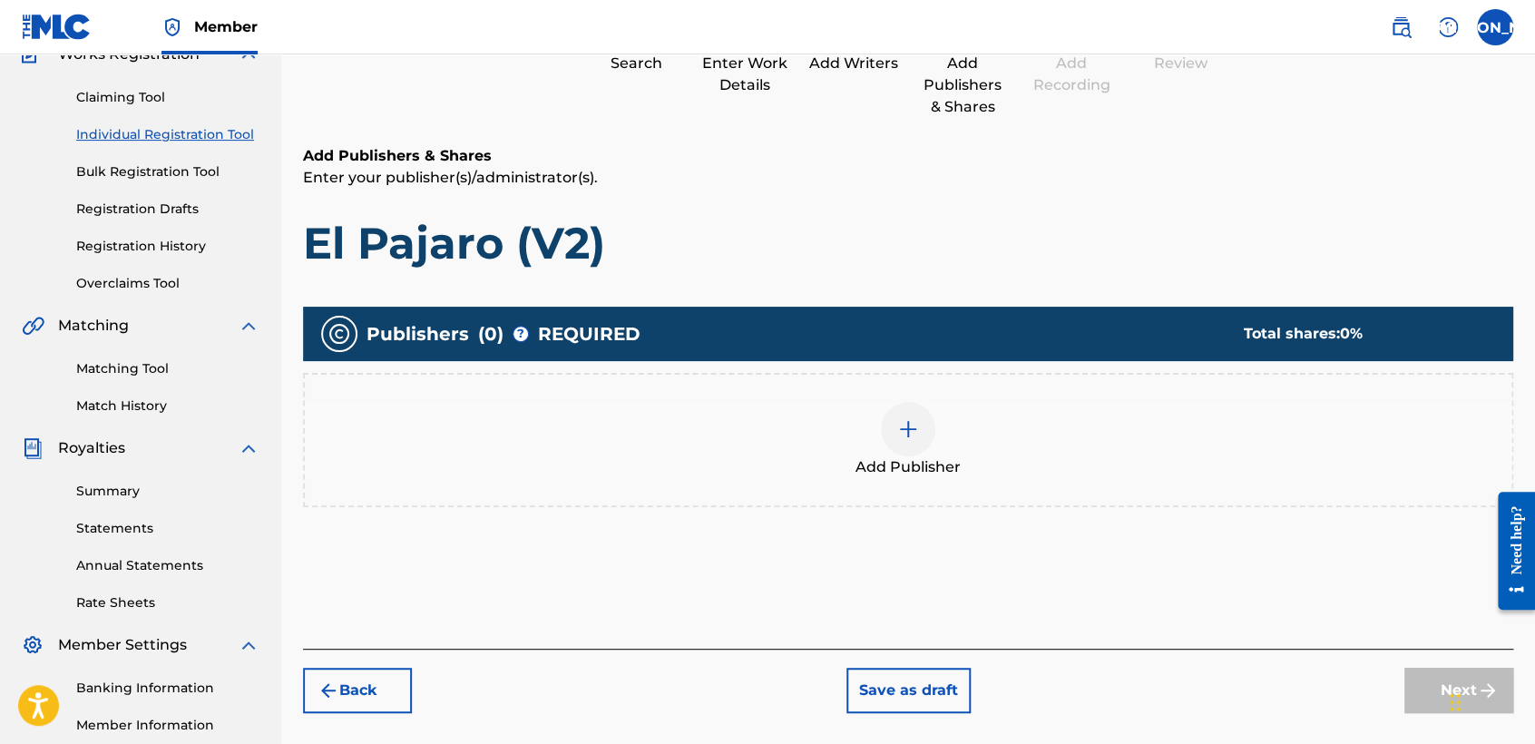
scroll to position [81, 0]
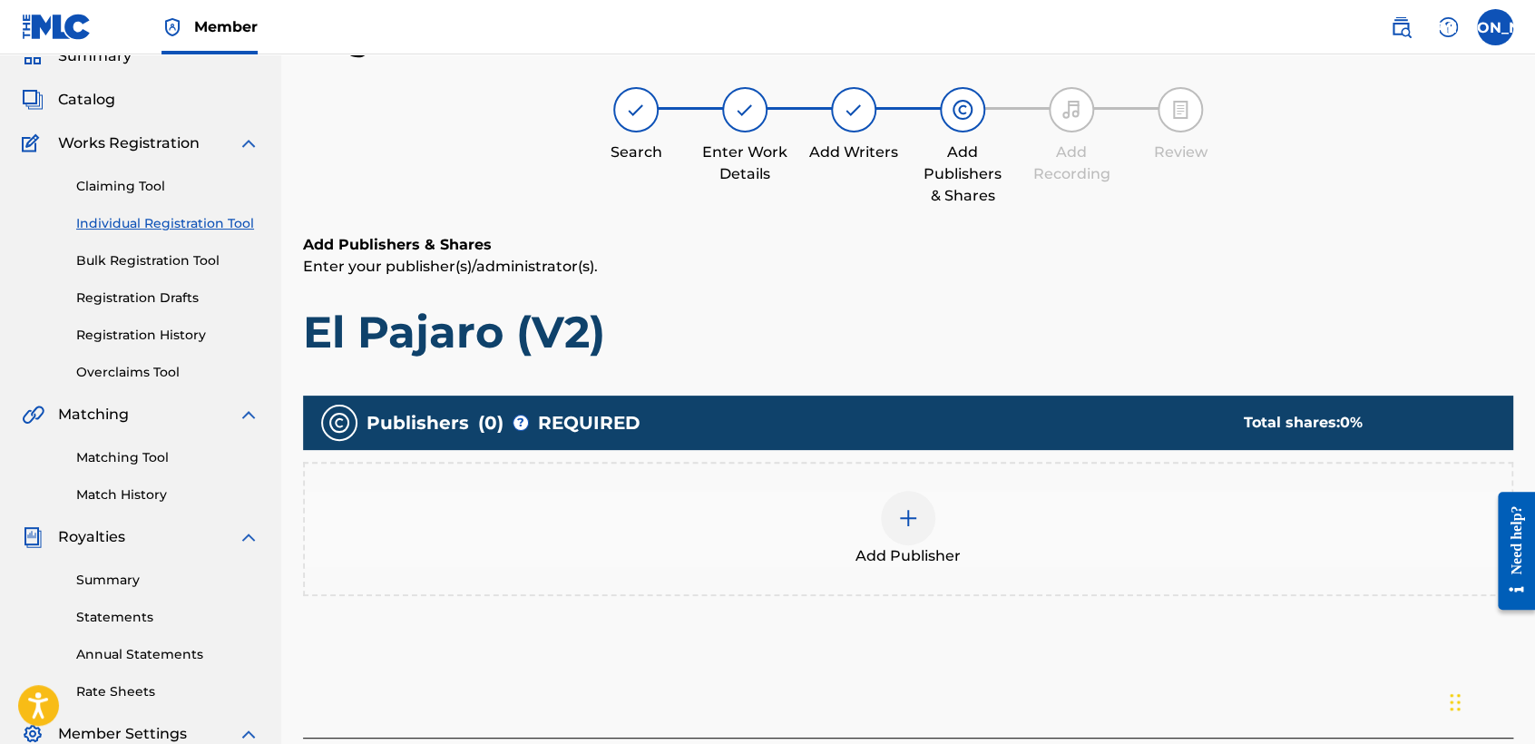
click at [894, 513] on div at bounding box center [908, 518] width 54 height 54
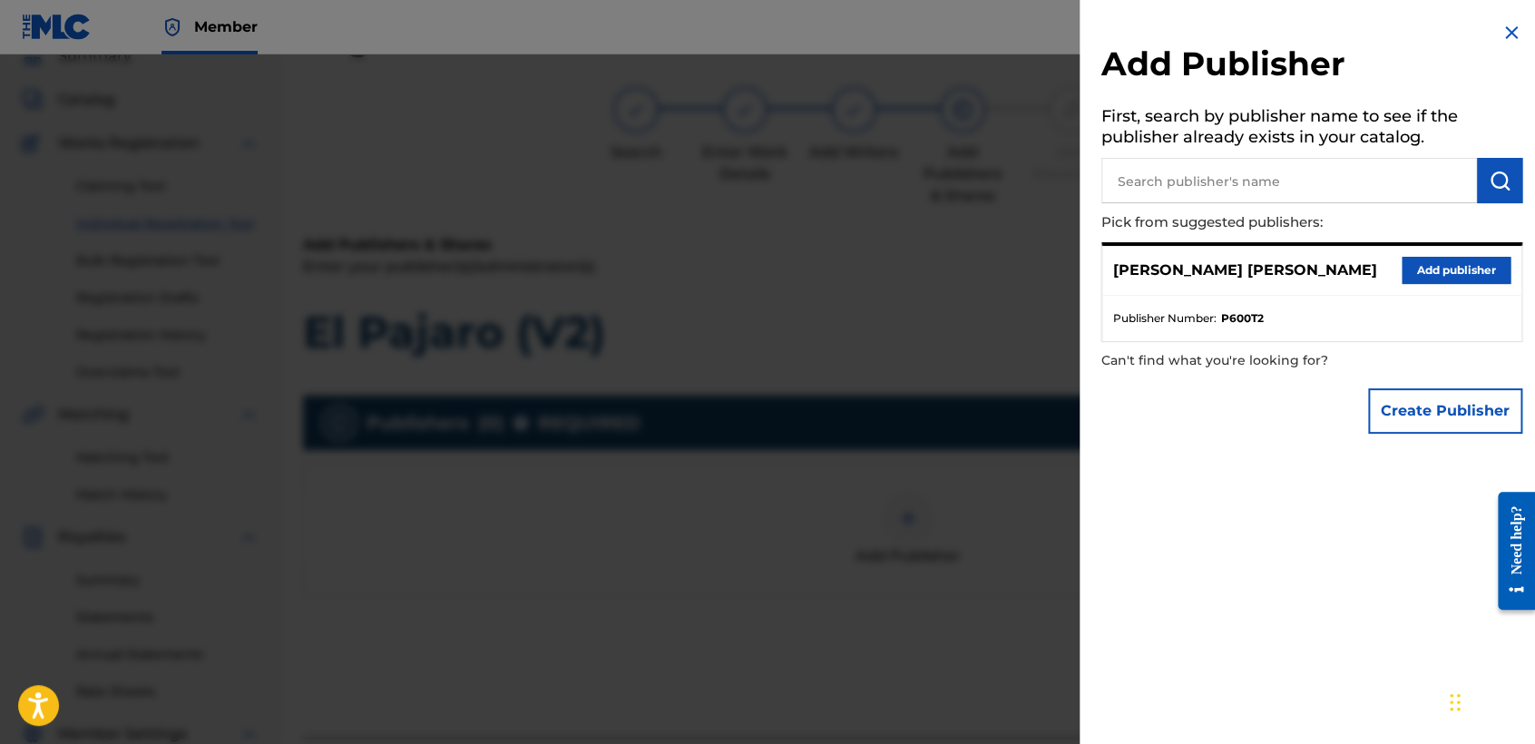
click at [1425, 266] on button "Add publisher" at bounding box center [1455, 270] width 109 height 27
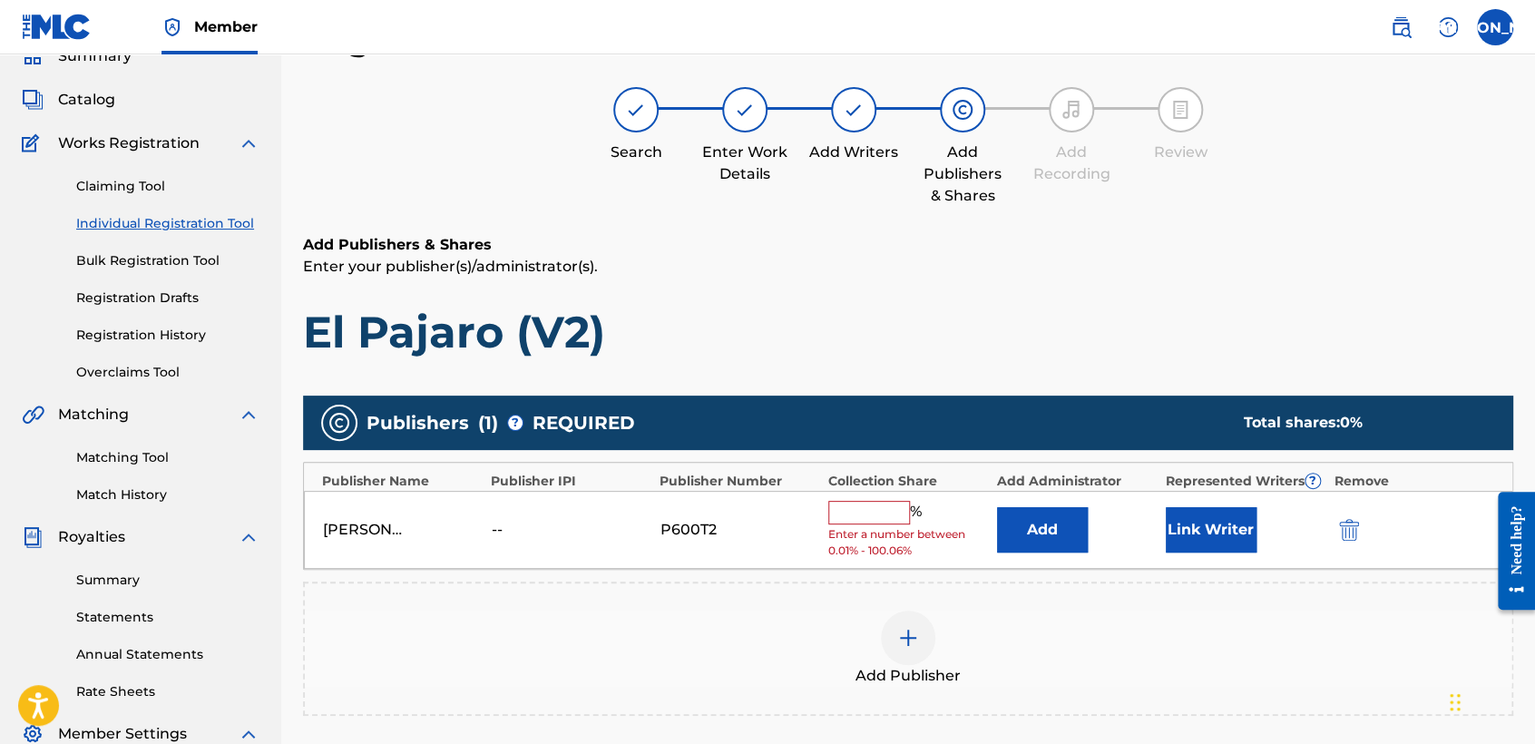
click at [858, 503] on input "text" at bounding box center [869, 513] width 82 height 24
type input "50"
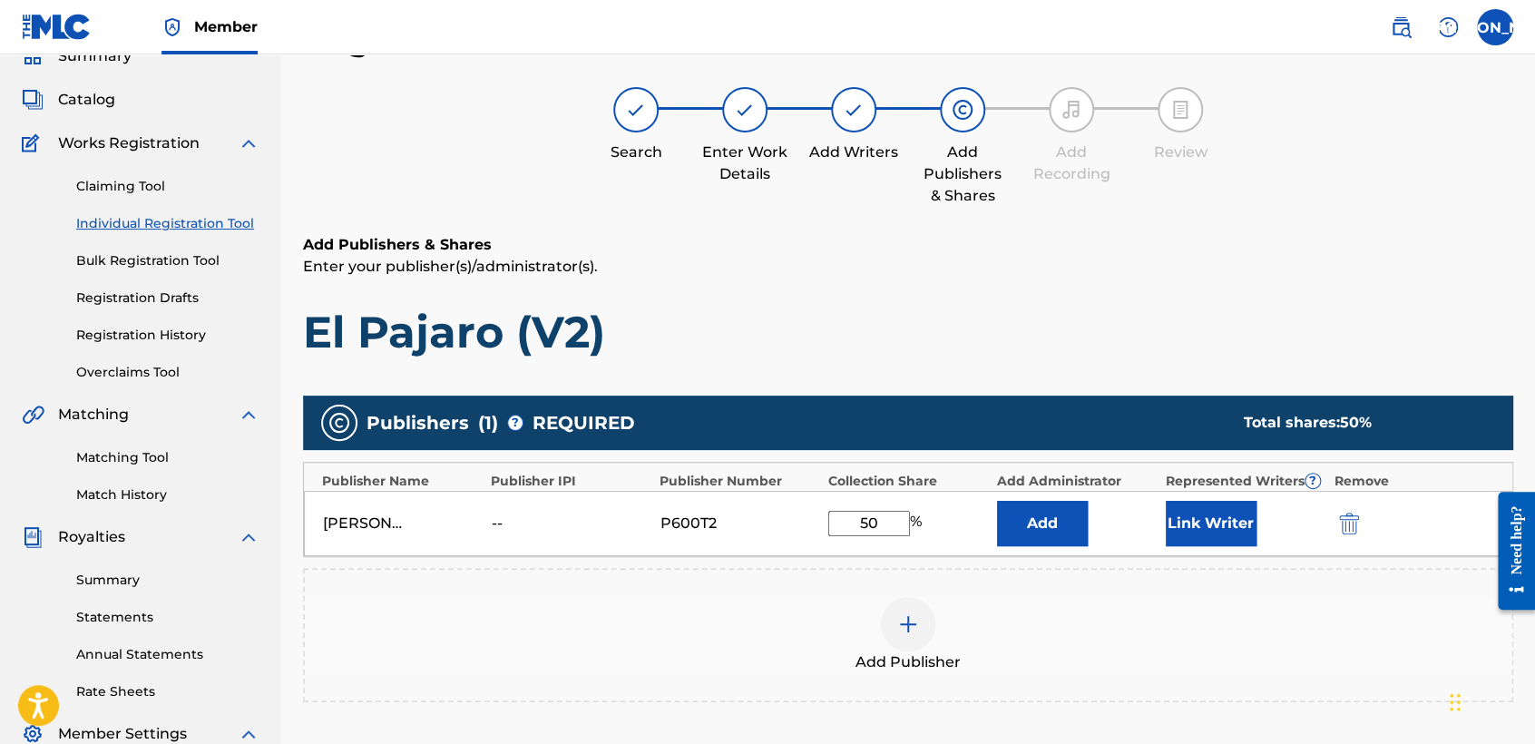
click at [1219, 529] on button "Link Writer" at bounding box center [1210, 523] width 91 height 45
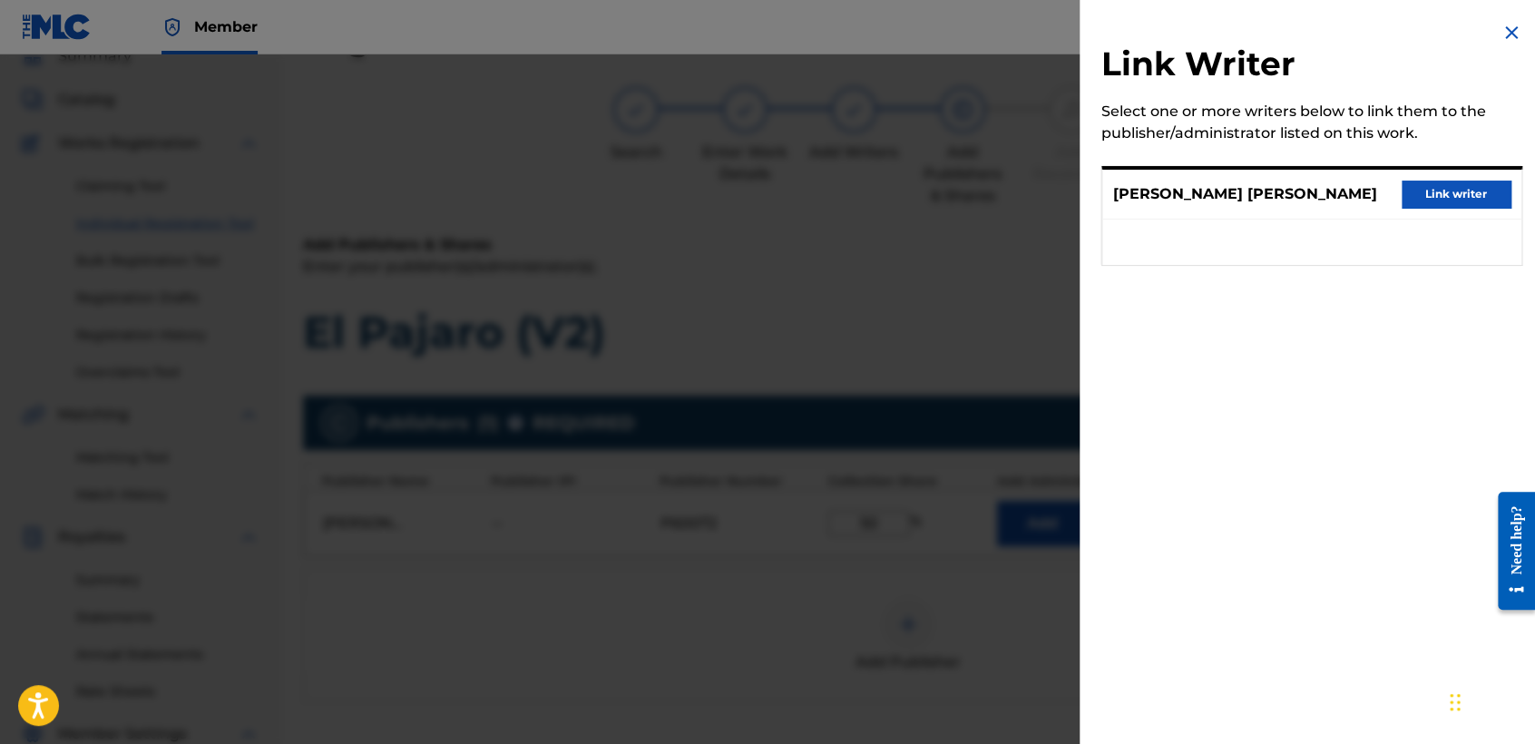
click at [1471, 203] on button "Link writer" at bounding box center [1455, 193] width 109 height 27
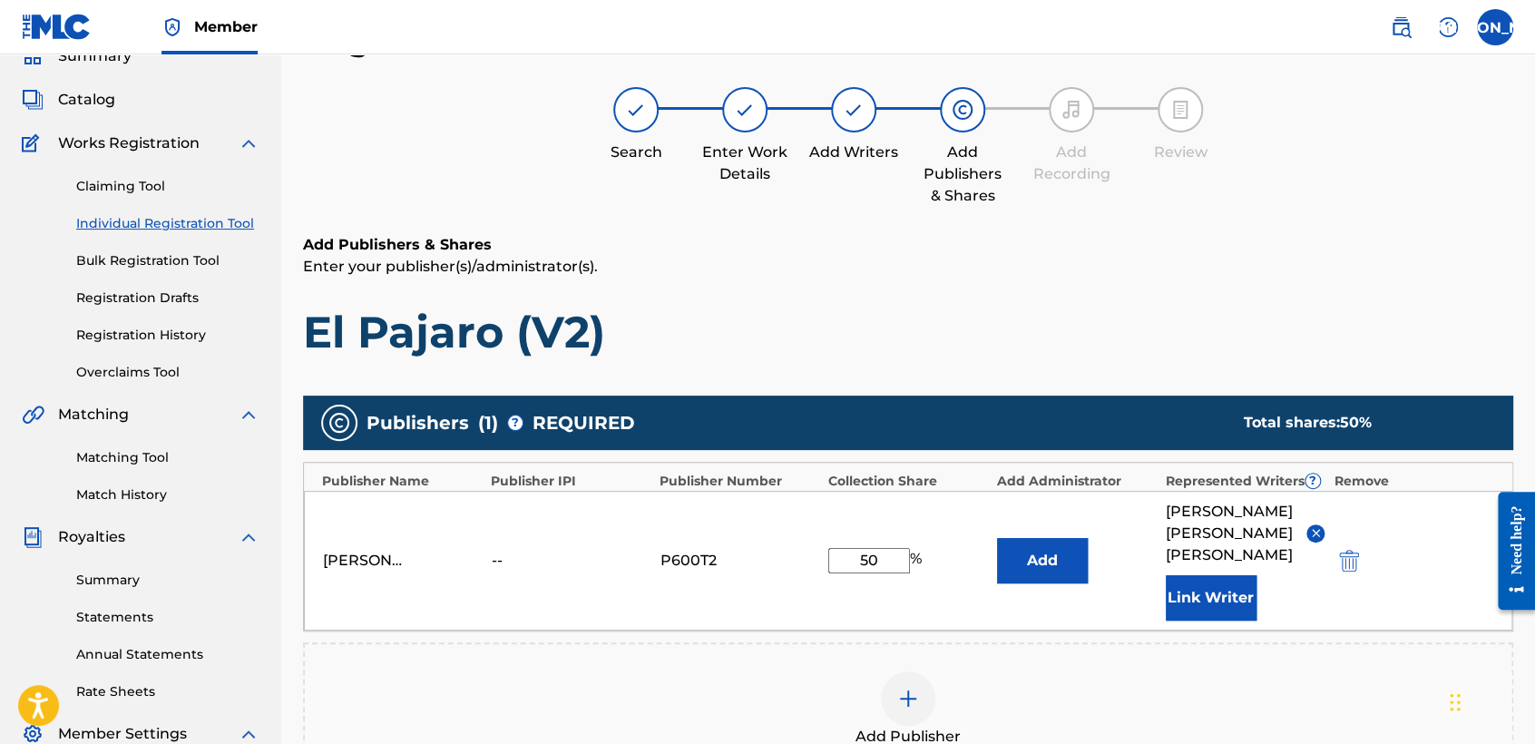
click at [1223, 323] on h1 "El Pajaro (V2)" at bounding box center [908, 332] width 1210 height 54
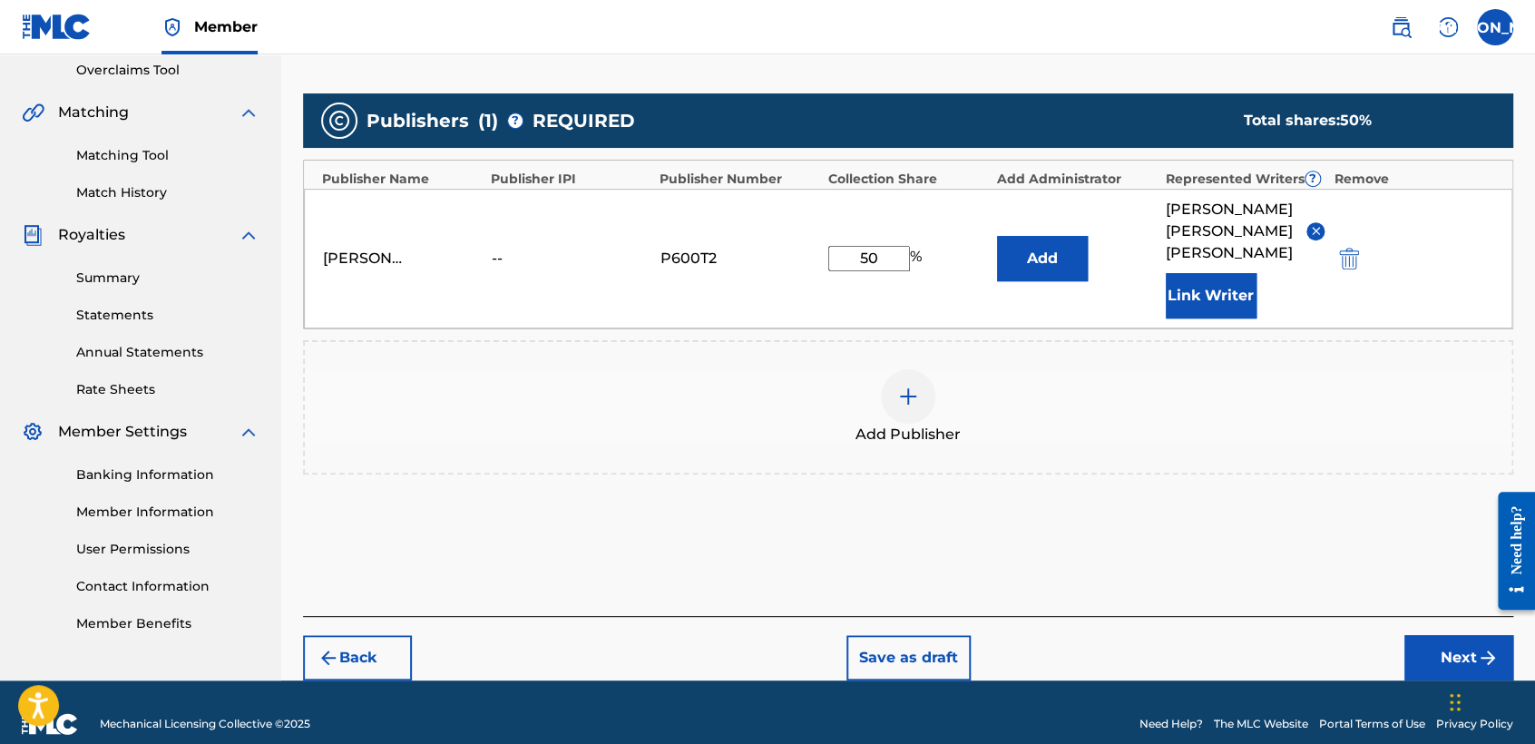
click at [1424, 635] on button "Next" at bounding box center [1458, 657] width 109 height 45
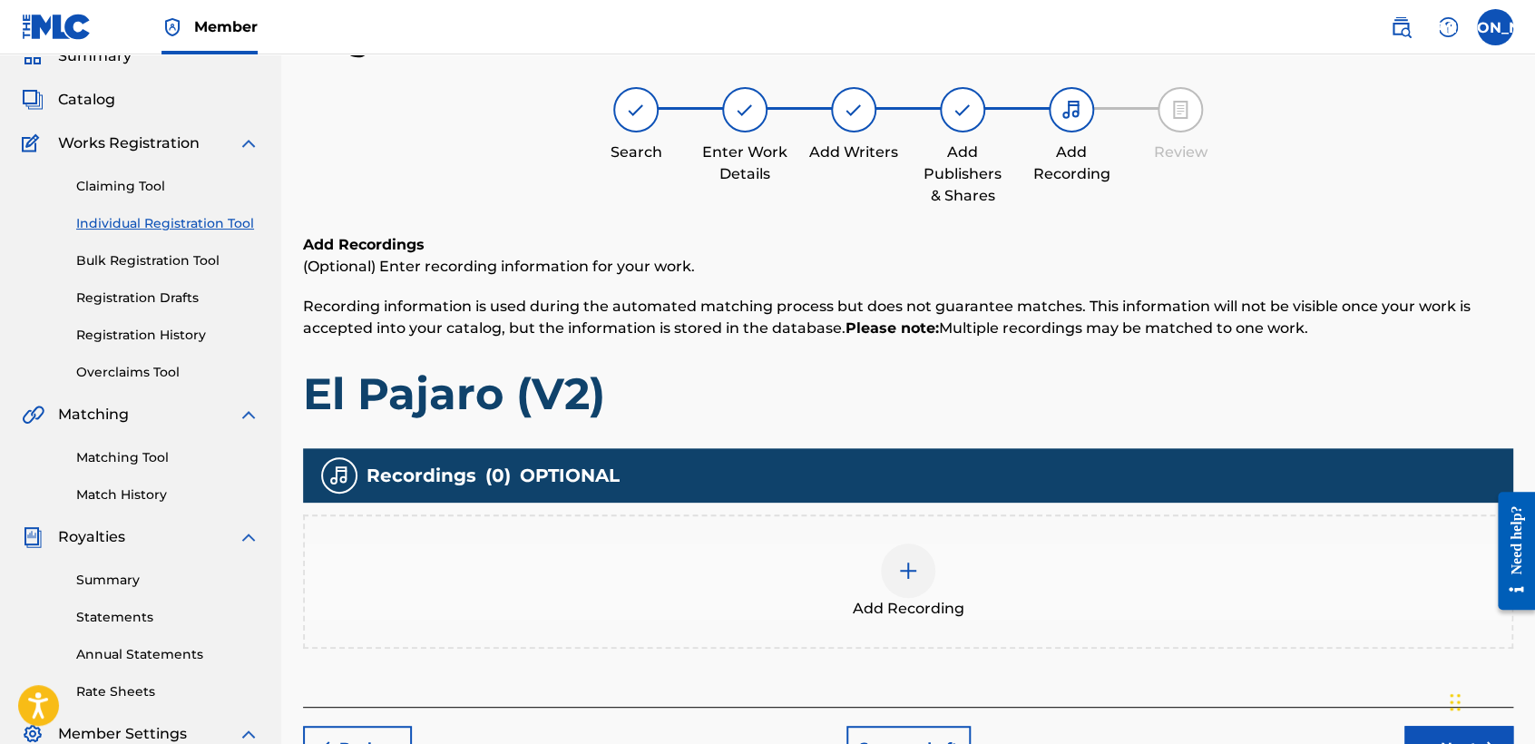
click at [931, 569] on div at bounding box center [908, 570] width 54 height 54
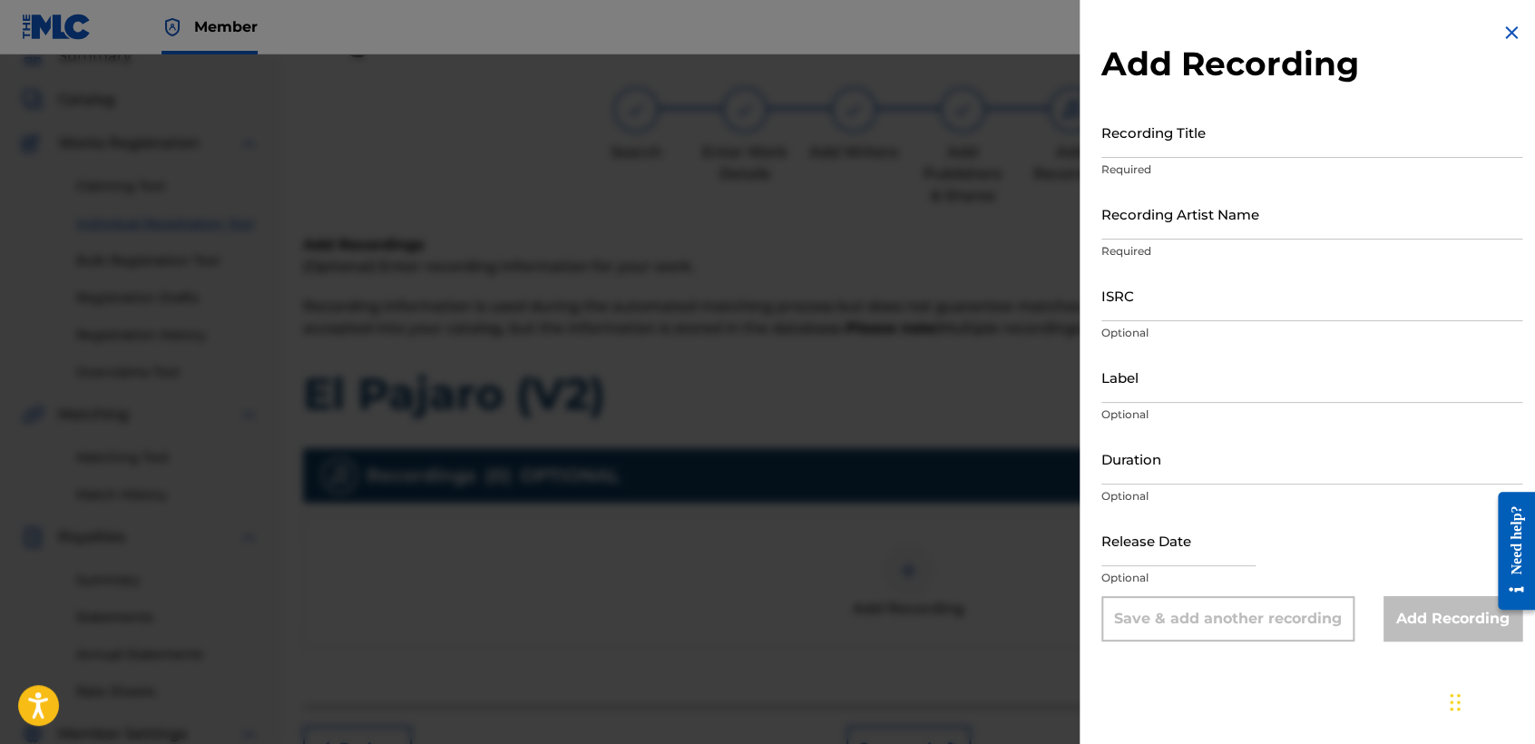
click at [1197, 141] on input "Recording Title" at bounding box center [1311, 132] width 421 height 52
paste input "El Pajaro (V2)"
type input "El Pajaro (V2)"
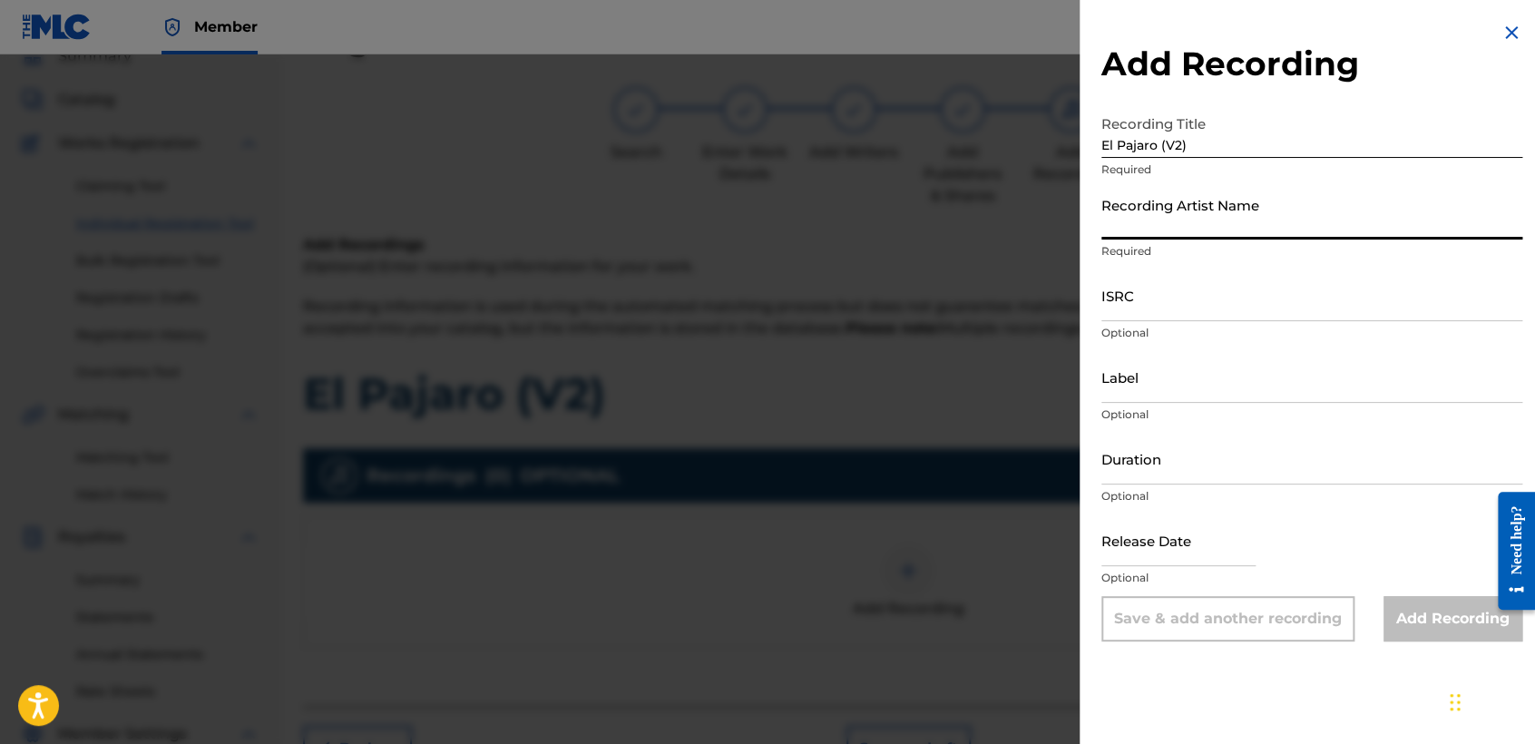
drag, startPoint x: 1276, startPoint y: 208, endPoint x: 1272, endPoint y: 226, distance: 18.7
click at [1276, 208] on input "Recording Artist Name" at bounding box center [1311, 214] width 421 height 52
type input "Baby Syko"
type input "04:14"
type input "April 6 2022"
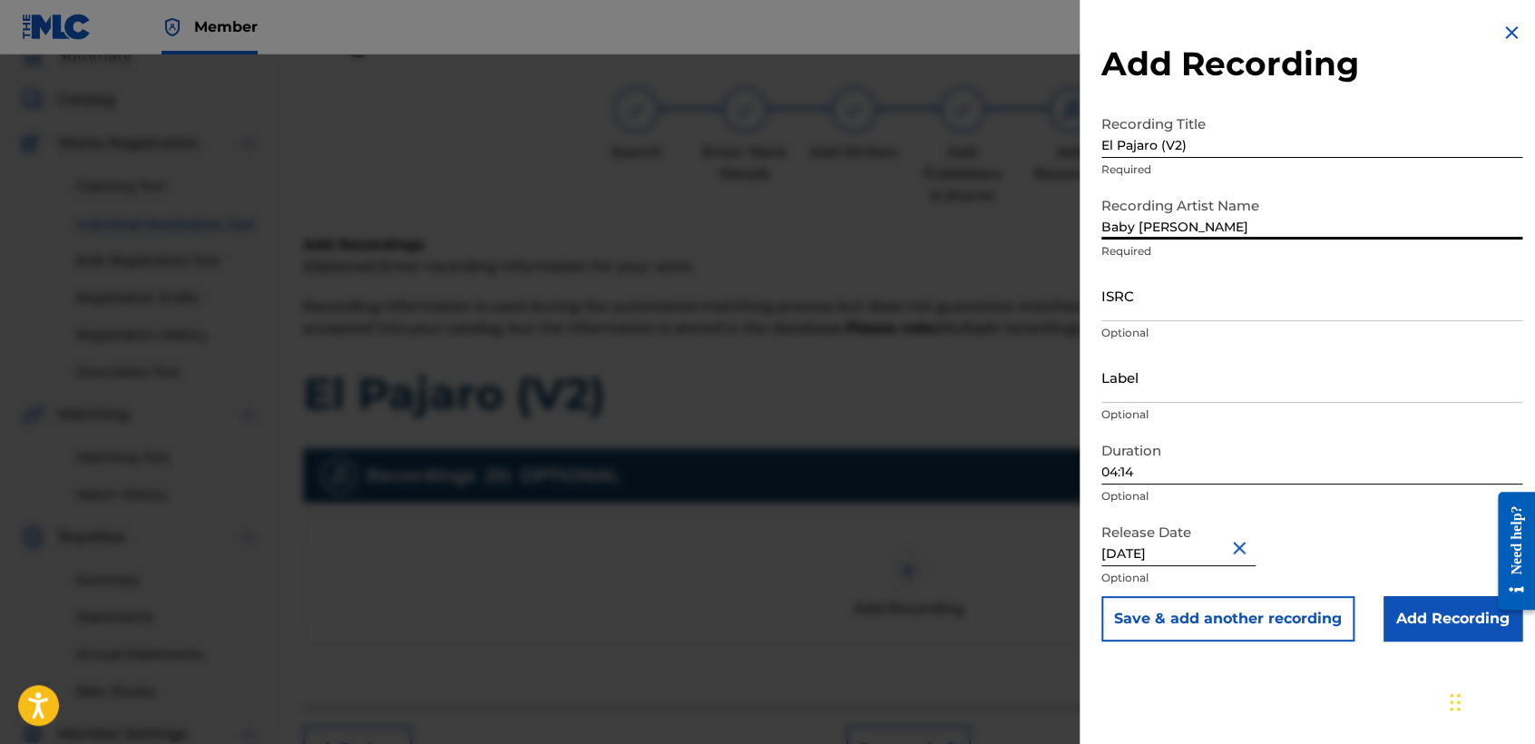
click at [1197, 330] on p "Optional" at bounding box center [1311, 333] width 421 height 16
click at [1197, 318] on input "ISRC" at bounding box center [1311, 295] width 421 height 52
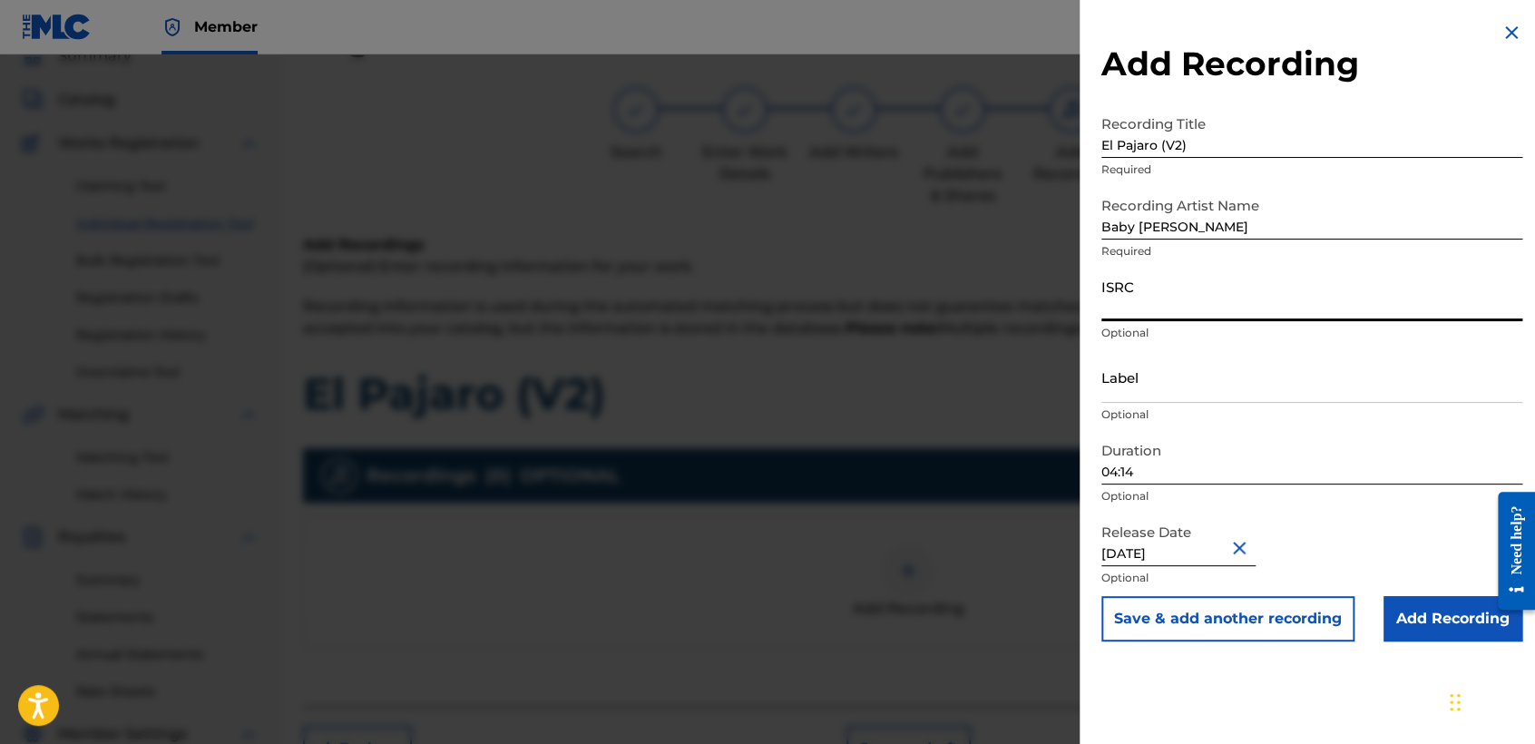
paste input "USDY42200009"
type input "USDY42200009"
click at [1171, 468] on input "04:14" at bounding box center [1311, 459] width 421 height 52
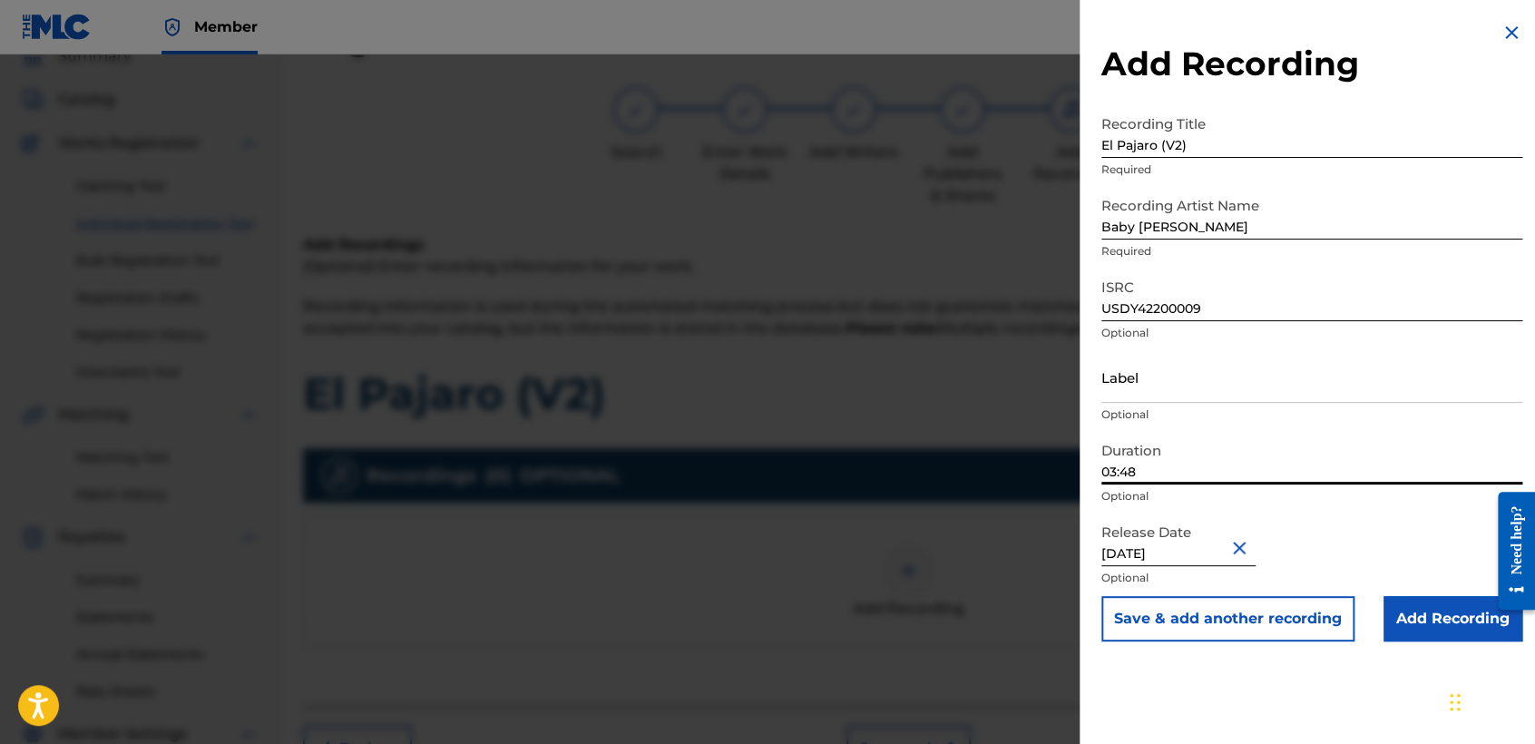
type input "03:48"
click at [1437, 609] on input "Add Recording" at bounding box center [1452, 618] width 139 height 45
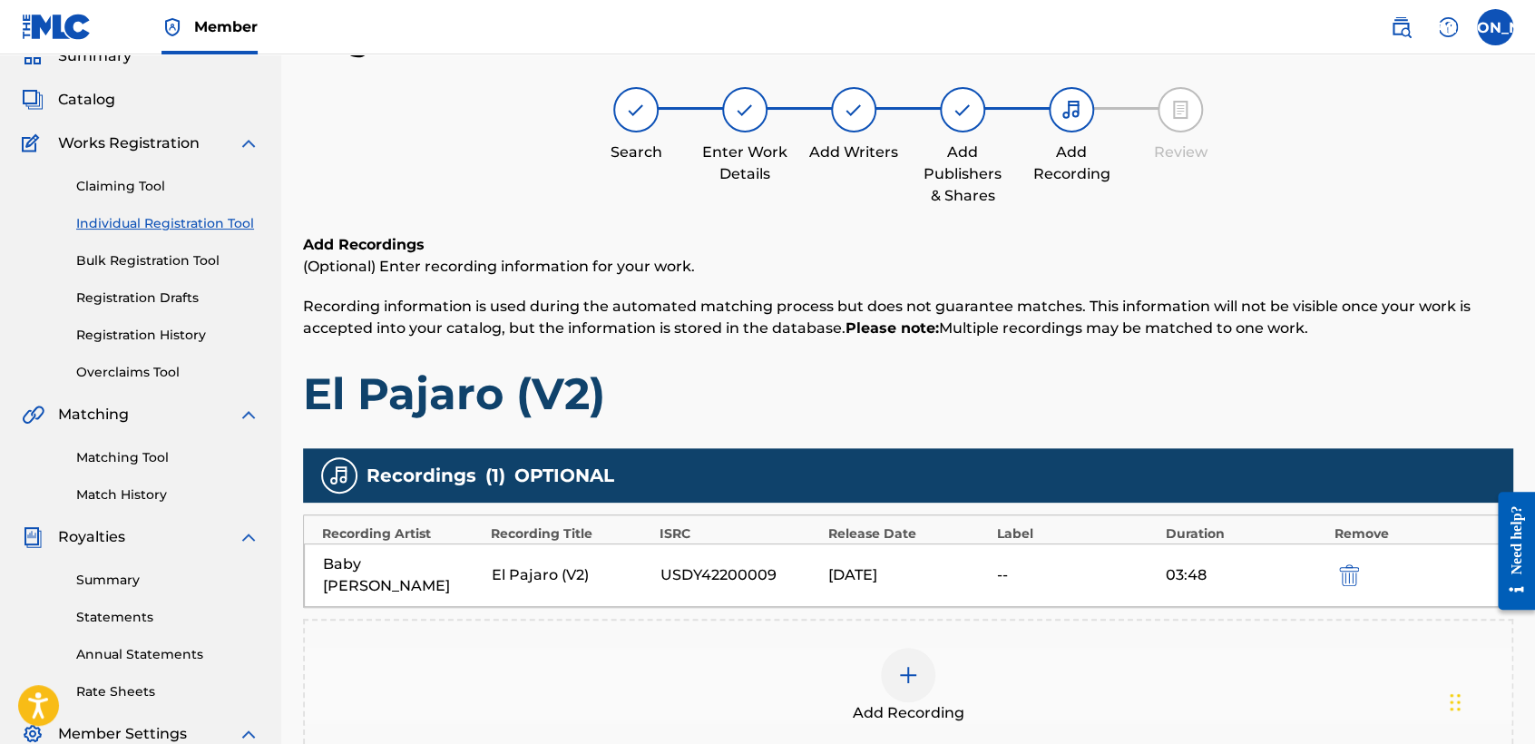
click at [1146, 359] on div "Add Recordings (Optional) Enter recording information for your work. Recording …" at bounding box center [908, 327] width 1210 height 187
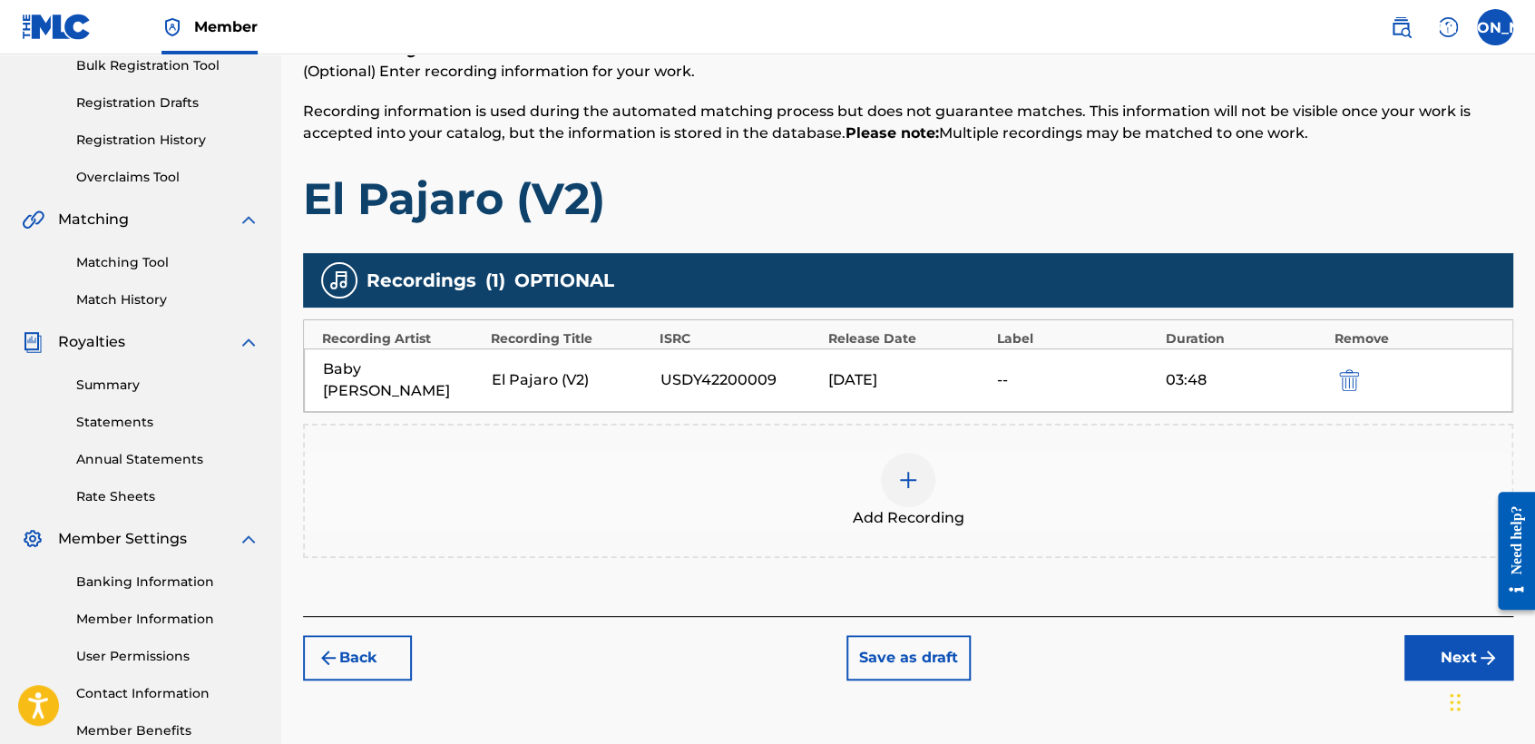
scroll to position [380, 0]
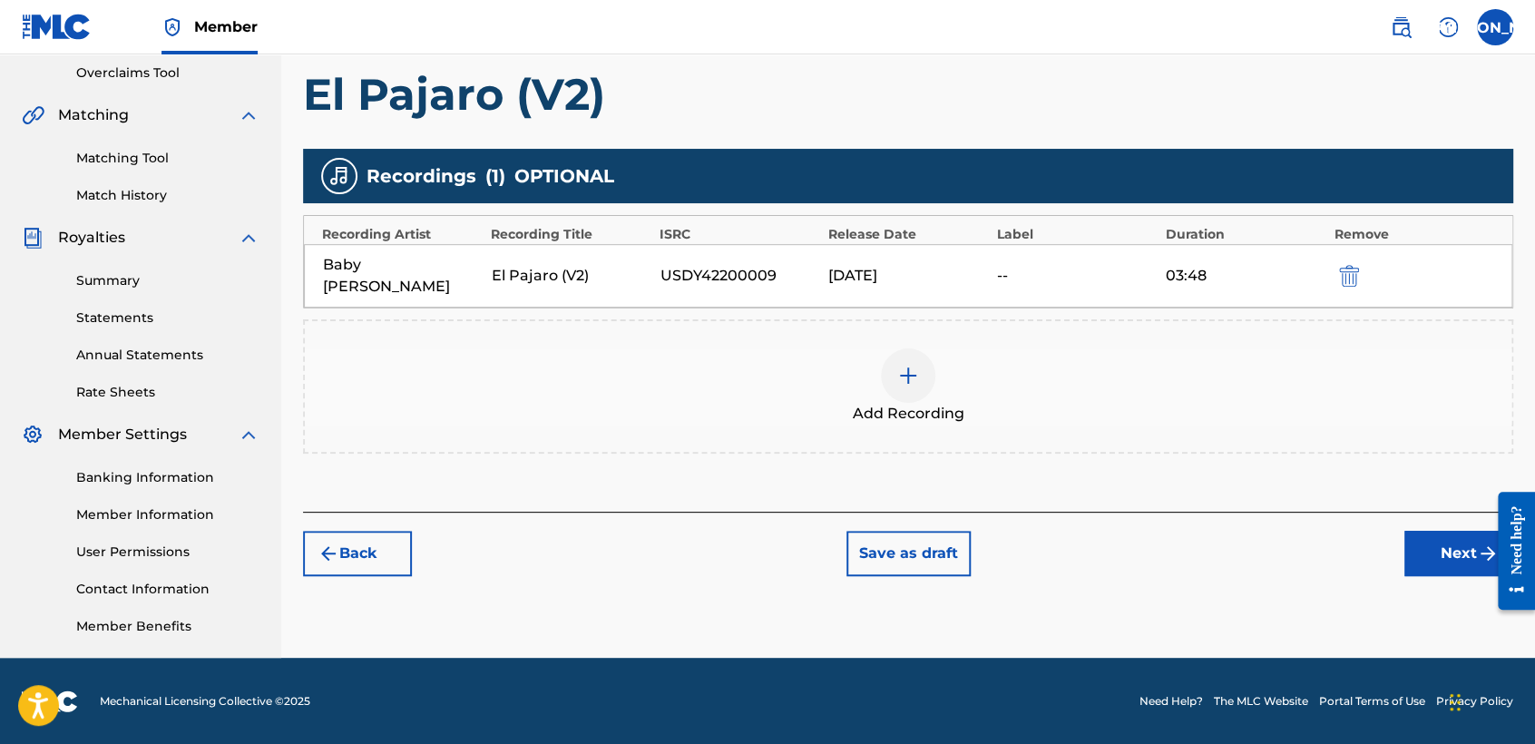
click at [1410, 541] on button "Next" at bounding box center [1458, 553] width 109 height 45
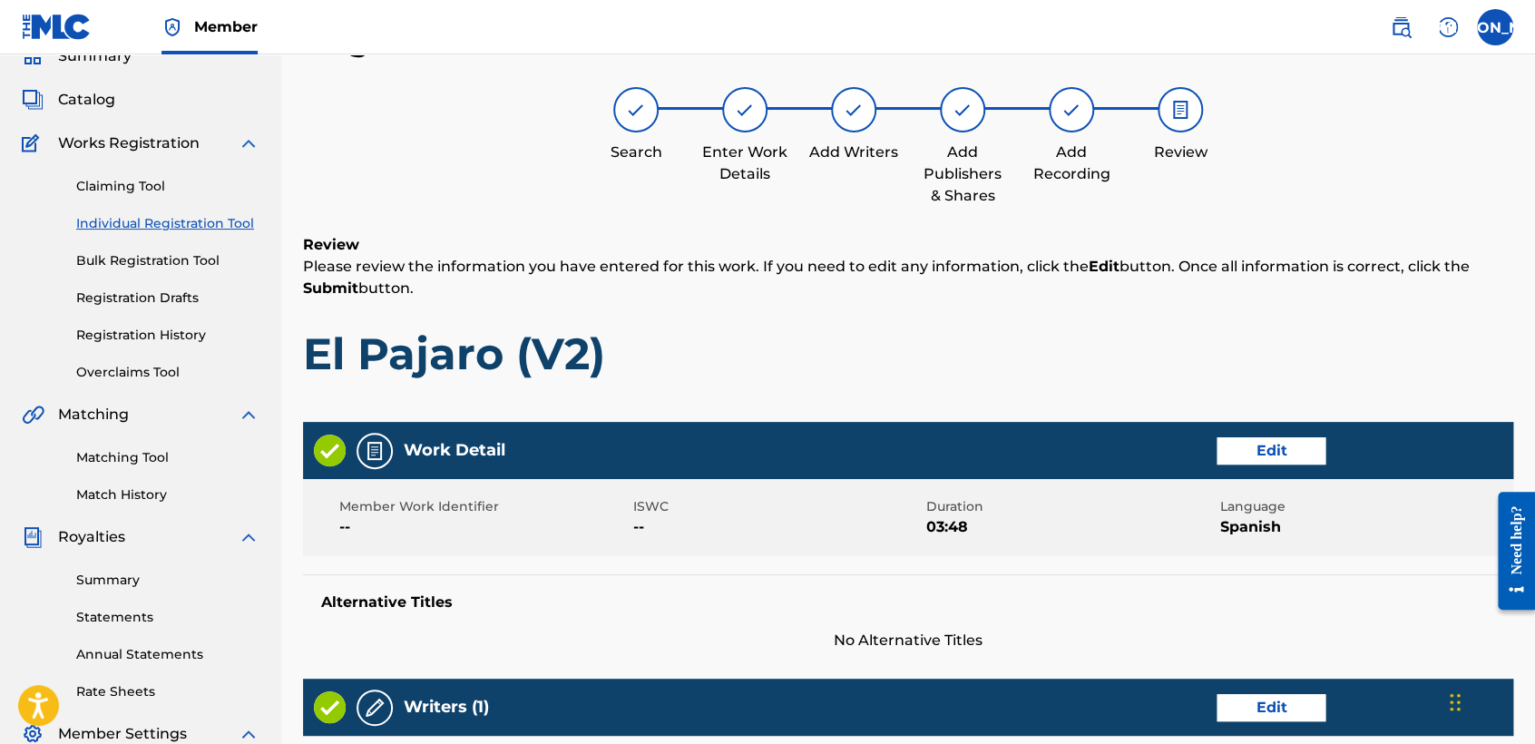
click at [1168, 224] on div "Register Work Search Enter Work Details Add Writers Add Publishers & Shares Add…" at bounding box center [908, 703] width 1210 height 1369
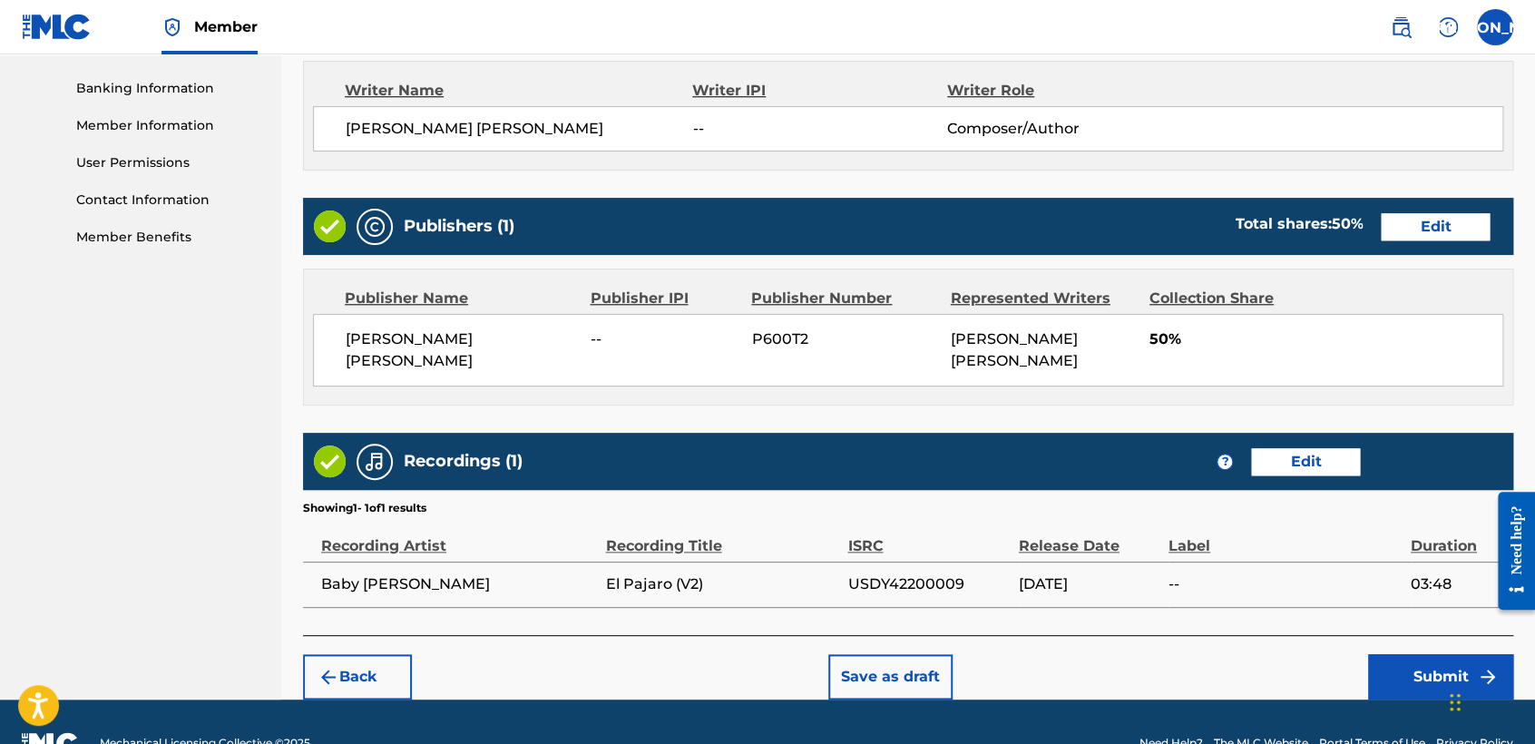
scroll to position [810, 0]
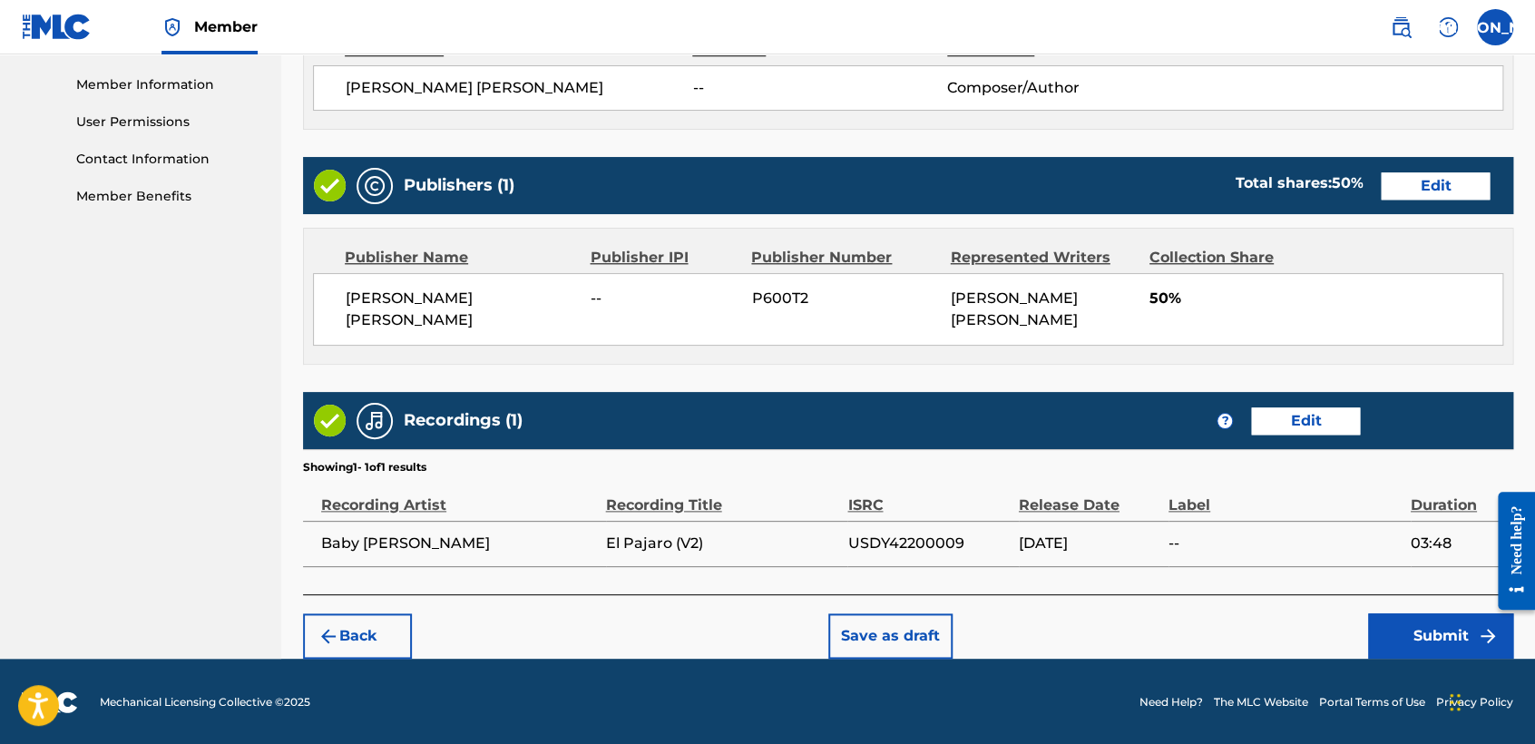
click at [1368, 622] on button "Submit" at bounding box center [1440, 635] width 145 height 45
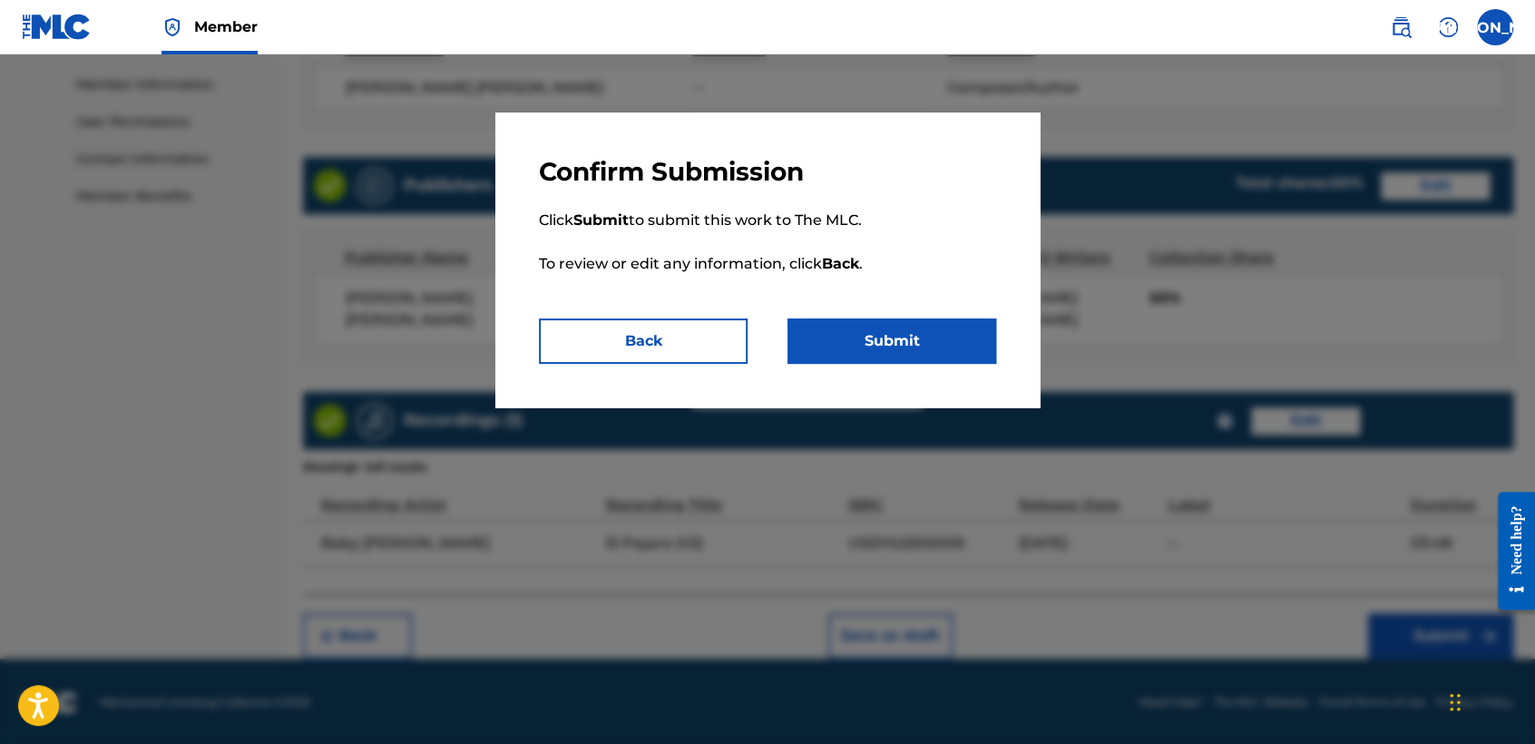
click at [934, 340] on button "Submit" at bounding box center [891, 340] width 209 height 45
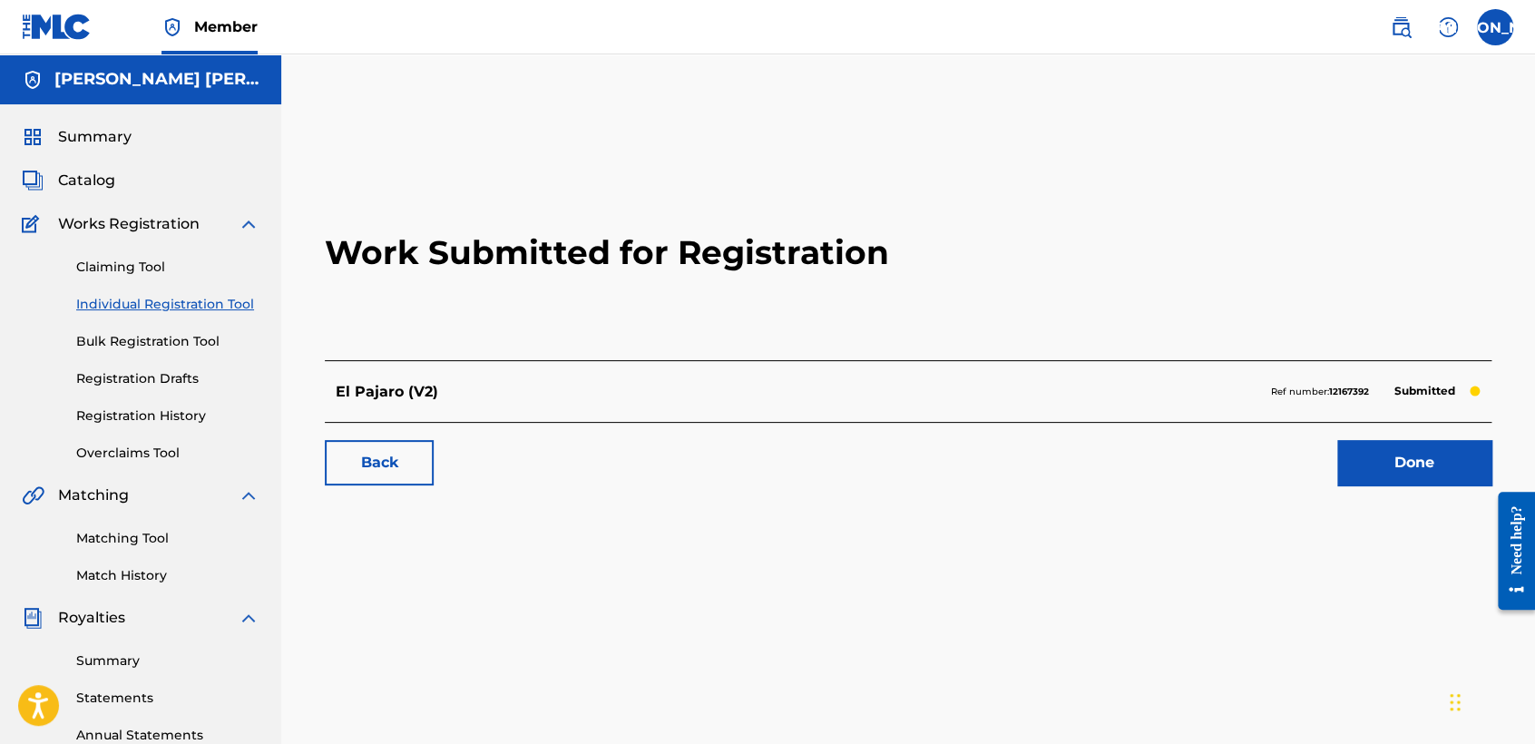
click at [197, 417] on link "Registration History" at bounding box center [167, 415] width 183 height 19
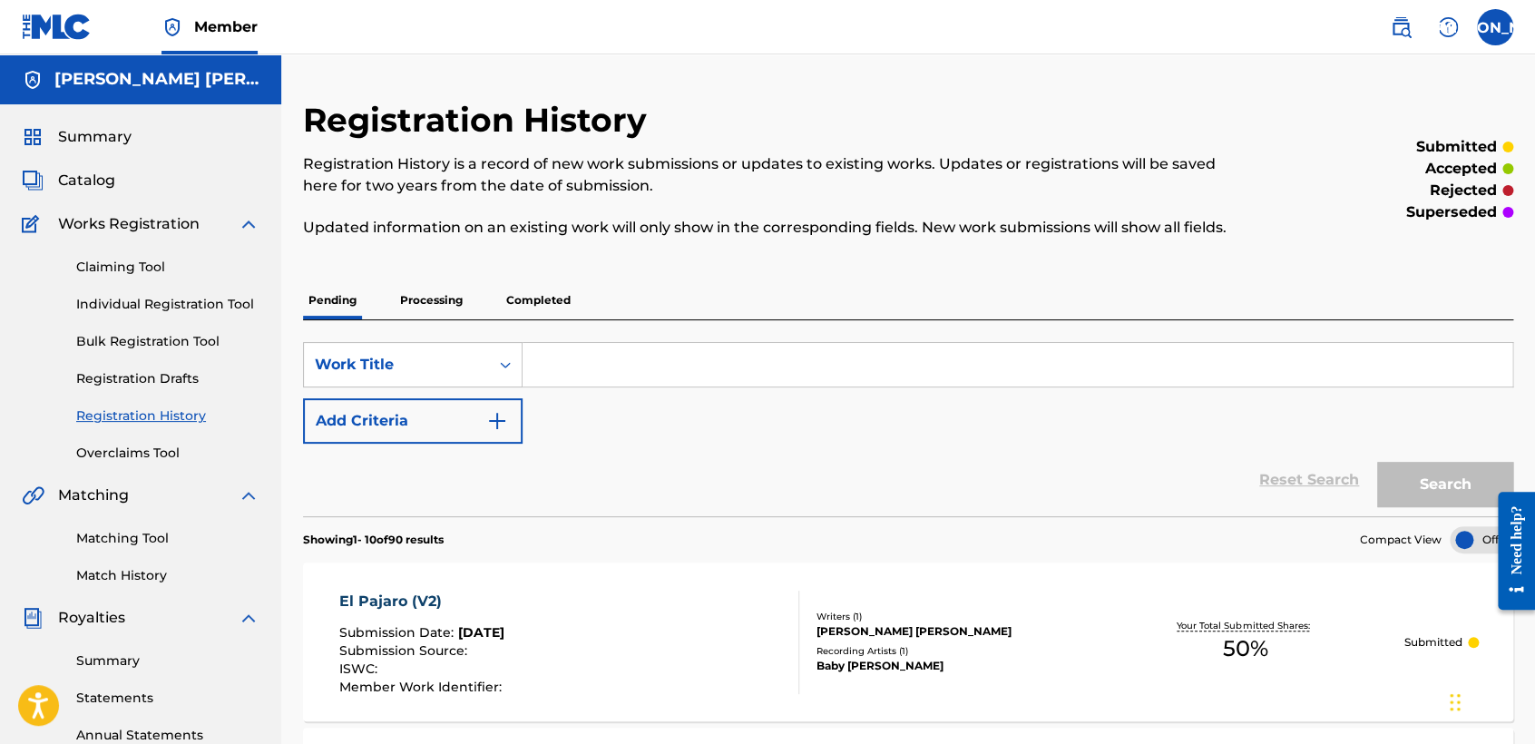
click at [244, 315] on div "Claiming Tool Individual Registration Tool Bulk Registration Tool Registration …" at bounding box center [141, 349] width 238 height 228
click at [240, 299] on link "Individual Registration Tool" at bounding box center [167, 304] width 183 height 19
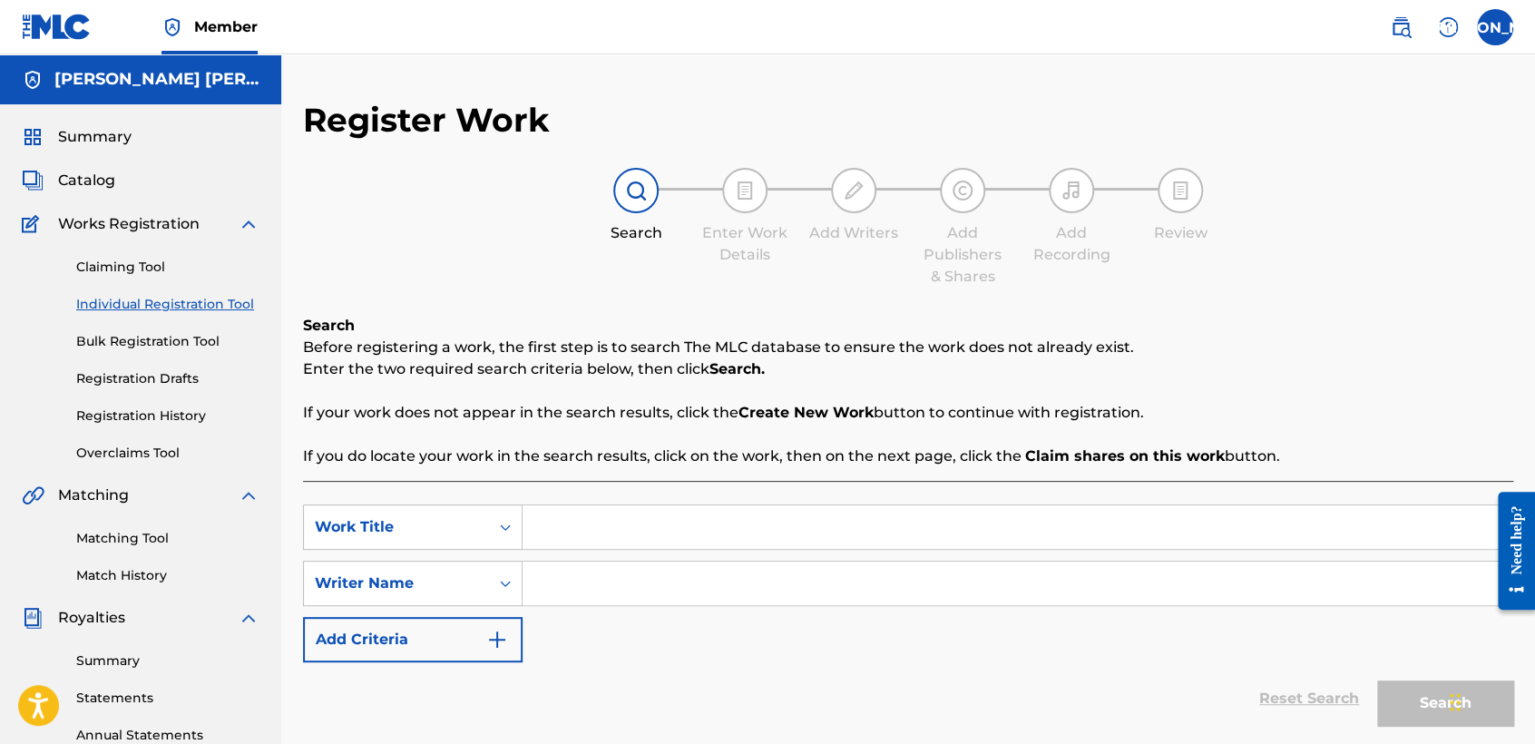
click at [607, 544] on input "Search Form" at bounding box center [1016, 527] width 989 height 44
type input "El Blue dep v2"
click at [623, 595] on input "Search Form" at bounding box center [1016, 583] width 989 height 44
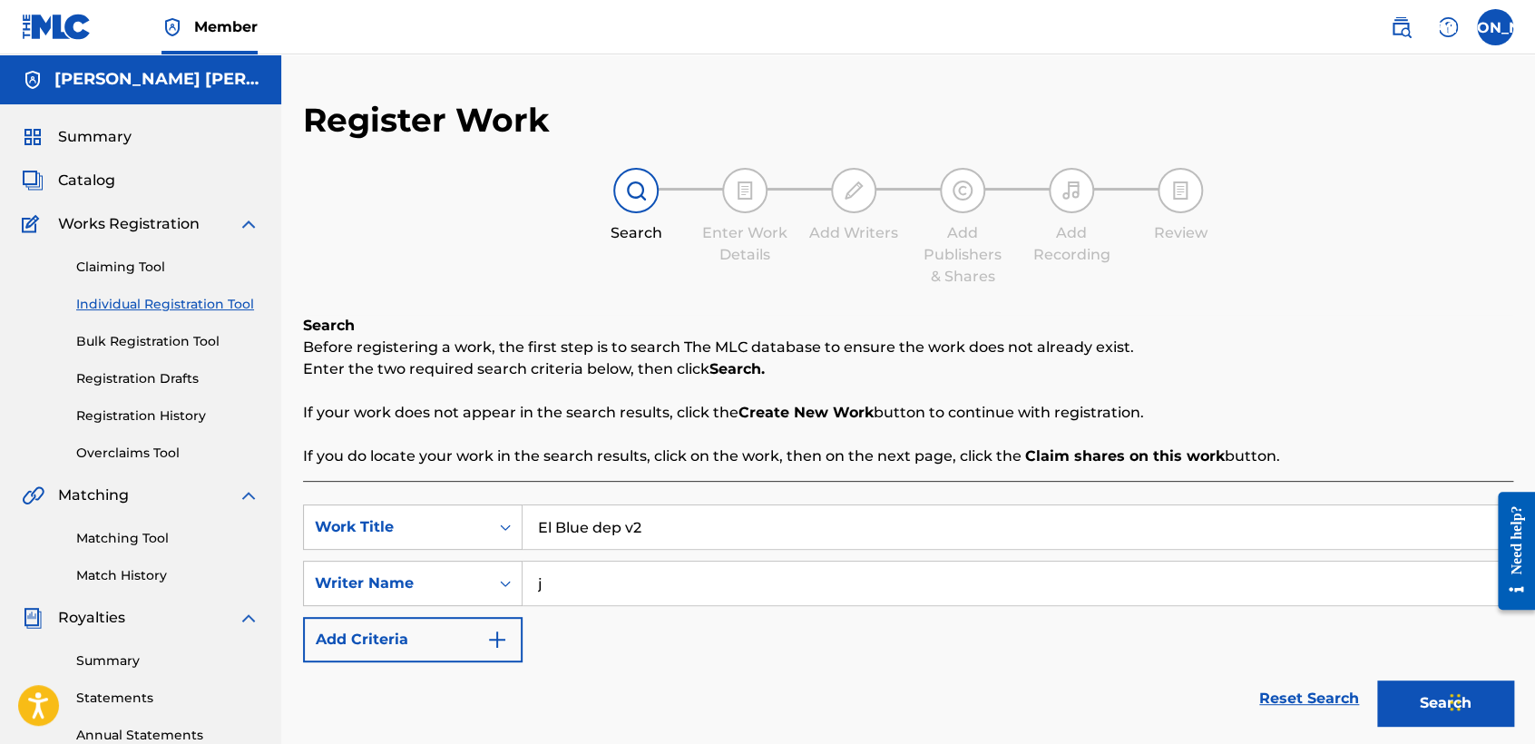
type input "j"
click at [1386, 695] on button "Search" at bounding box center [1445, 702] width 136 height 45
click at [1386, 382] on div "Search Before registering a work, the first step is to search The MLC database …" at bounding box center [908, 391] width 1210 height 152
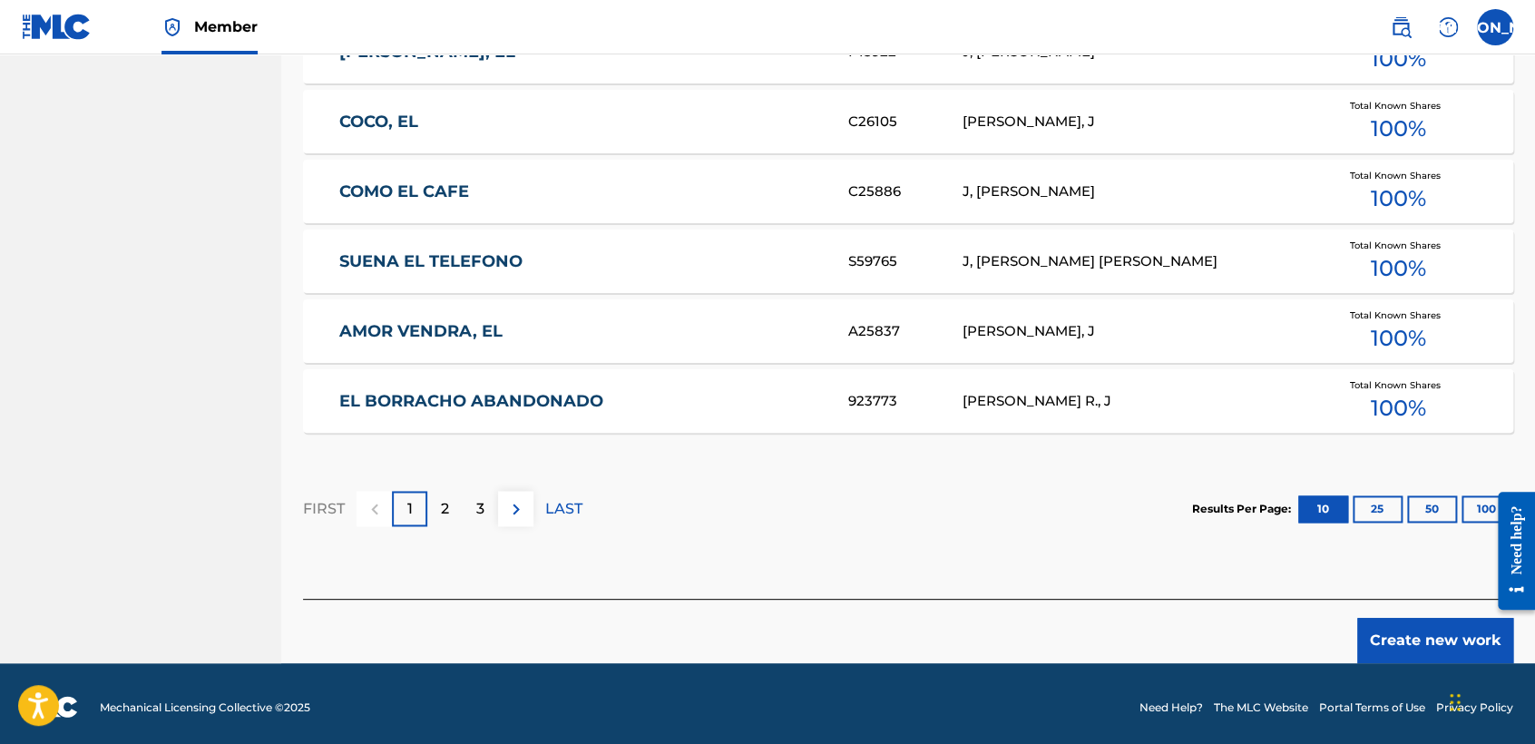
scroll to position [1112, 0]
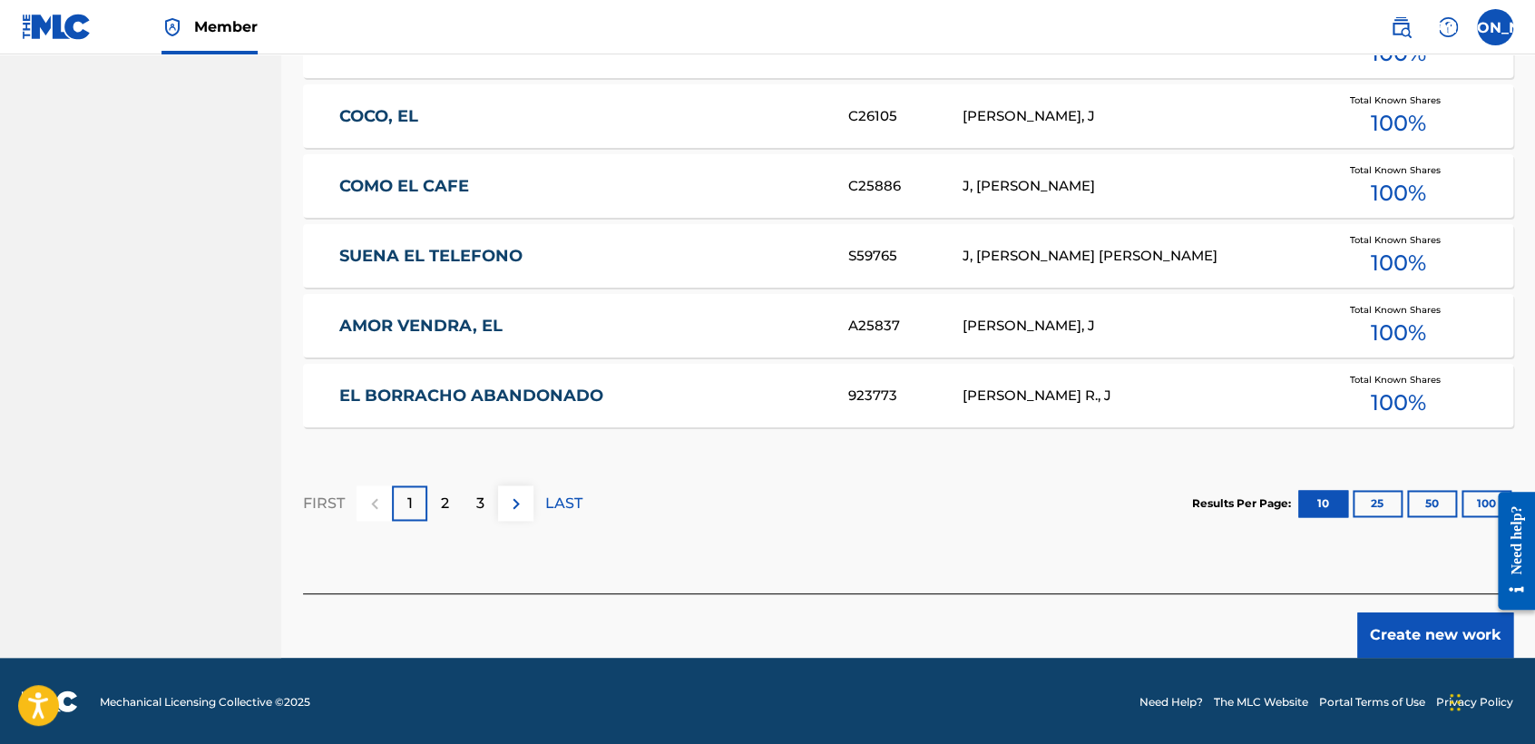
click at [1382, 658] on footer "Mechanical Licensing Collective © 2025 Need Help? The MLC Website Portal Terms …" at bounding box center [767, 701] width 1535 height 87
click at [1389, 641] on button "Create new work" at bounding box center [1435, 634] width 156 height 45
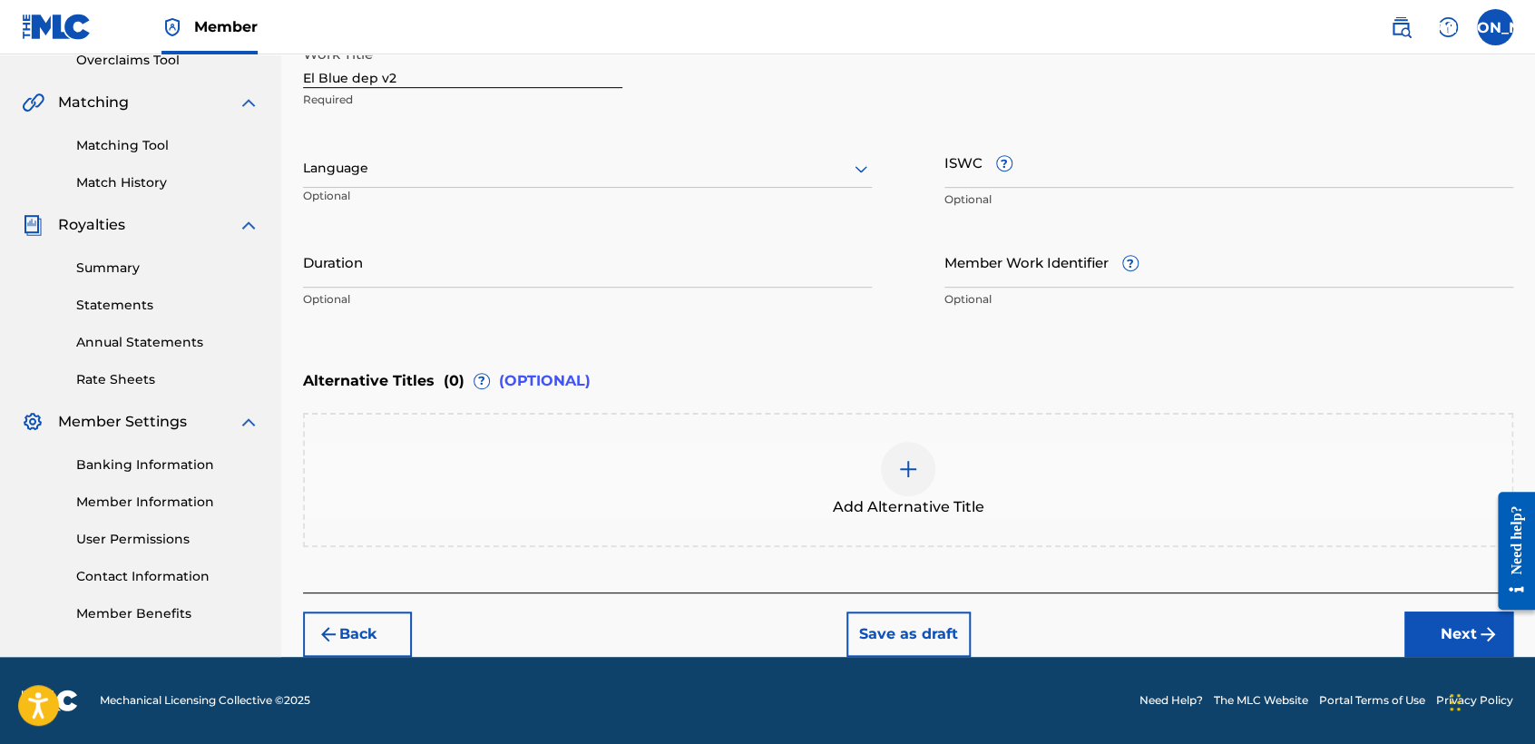
scroll to position [391, 0]
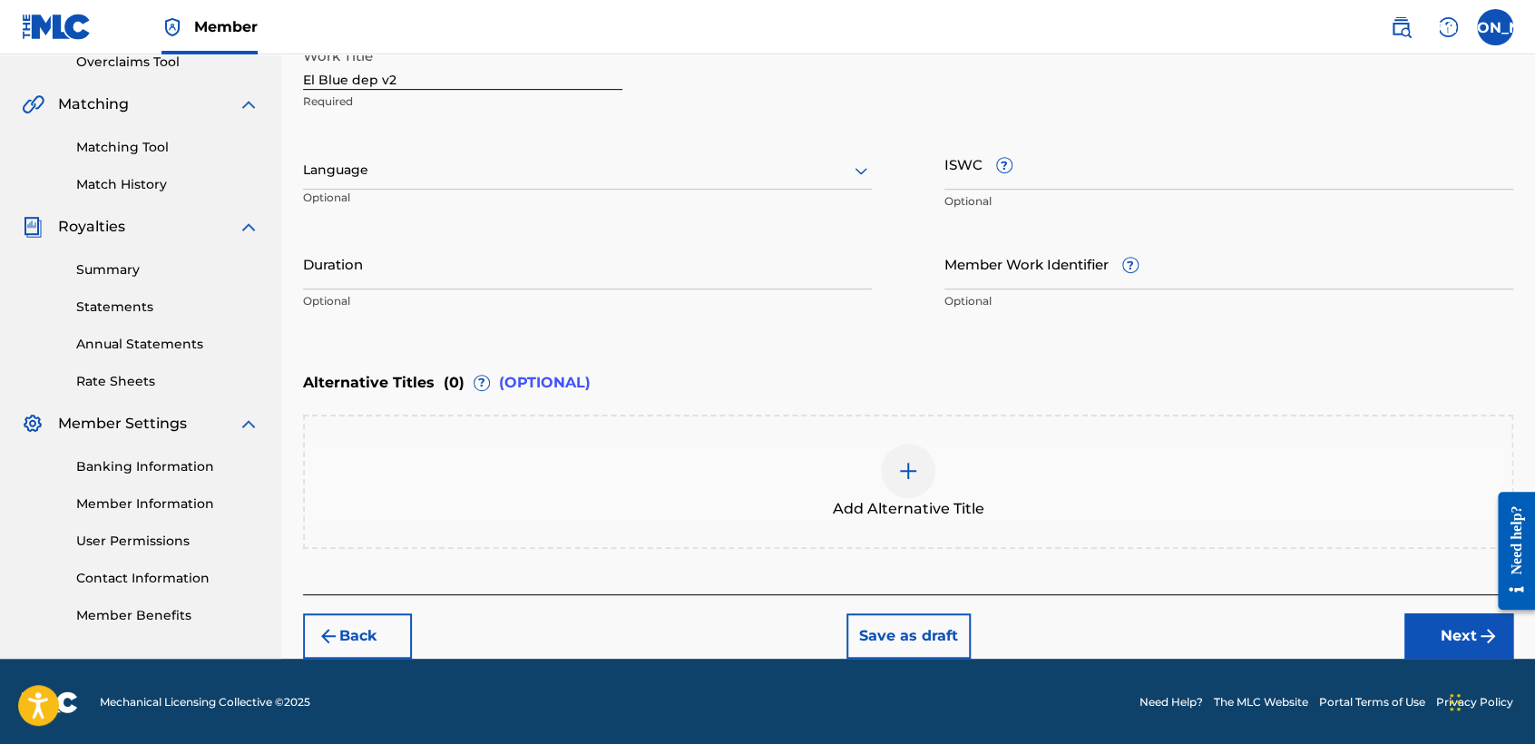
click at [492, 138] on div "Language Optional" at bounding box center [587, 179] width 569 height 82
click at [468, 178] on div at bounding box center [587, 170] width 569 height 23
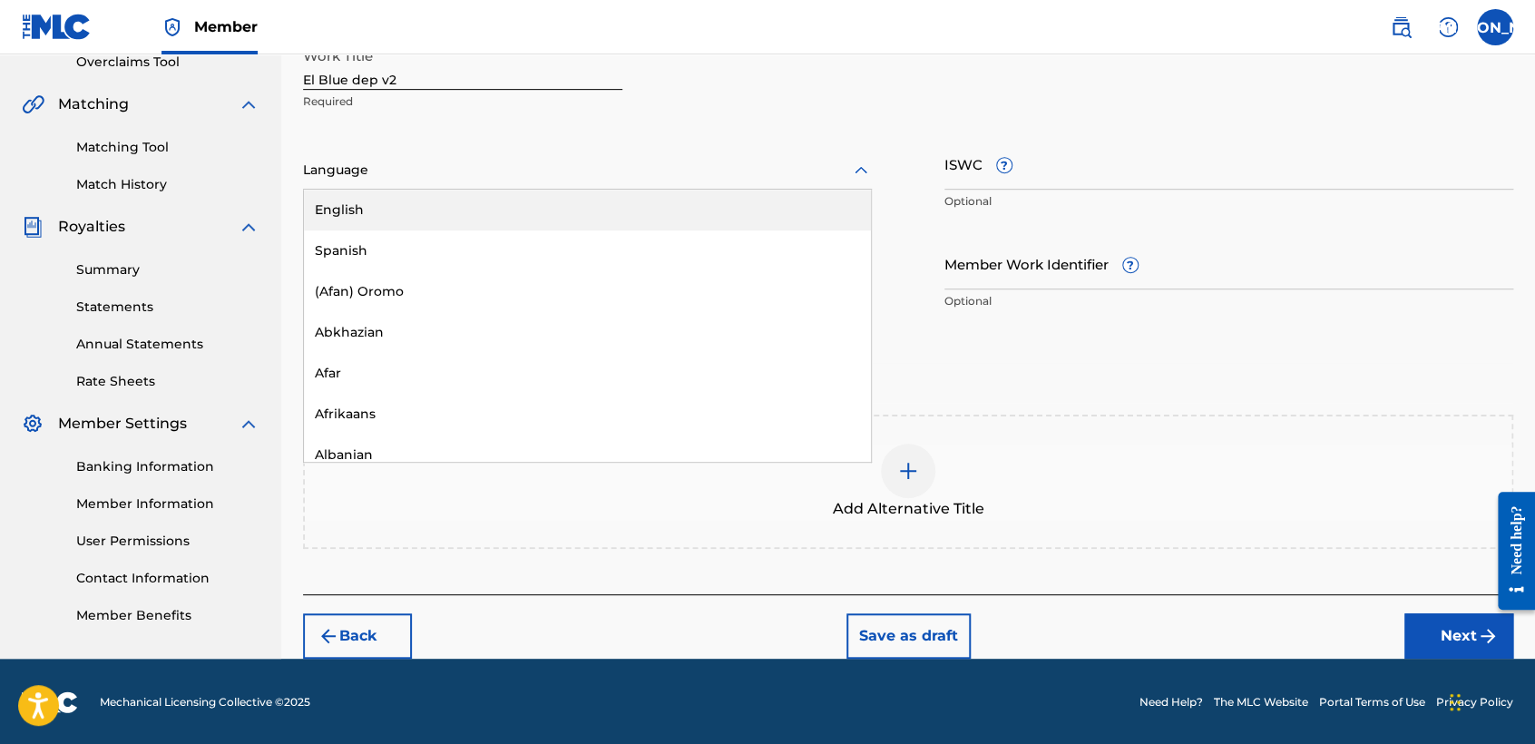
click at [406, 229] on div "English" at bounding box center [587, 210] width 567 height 41
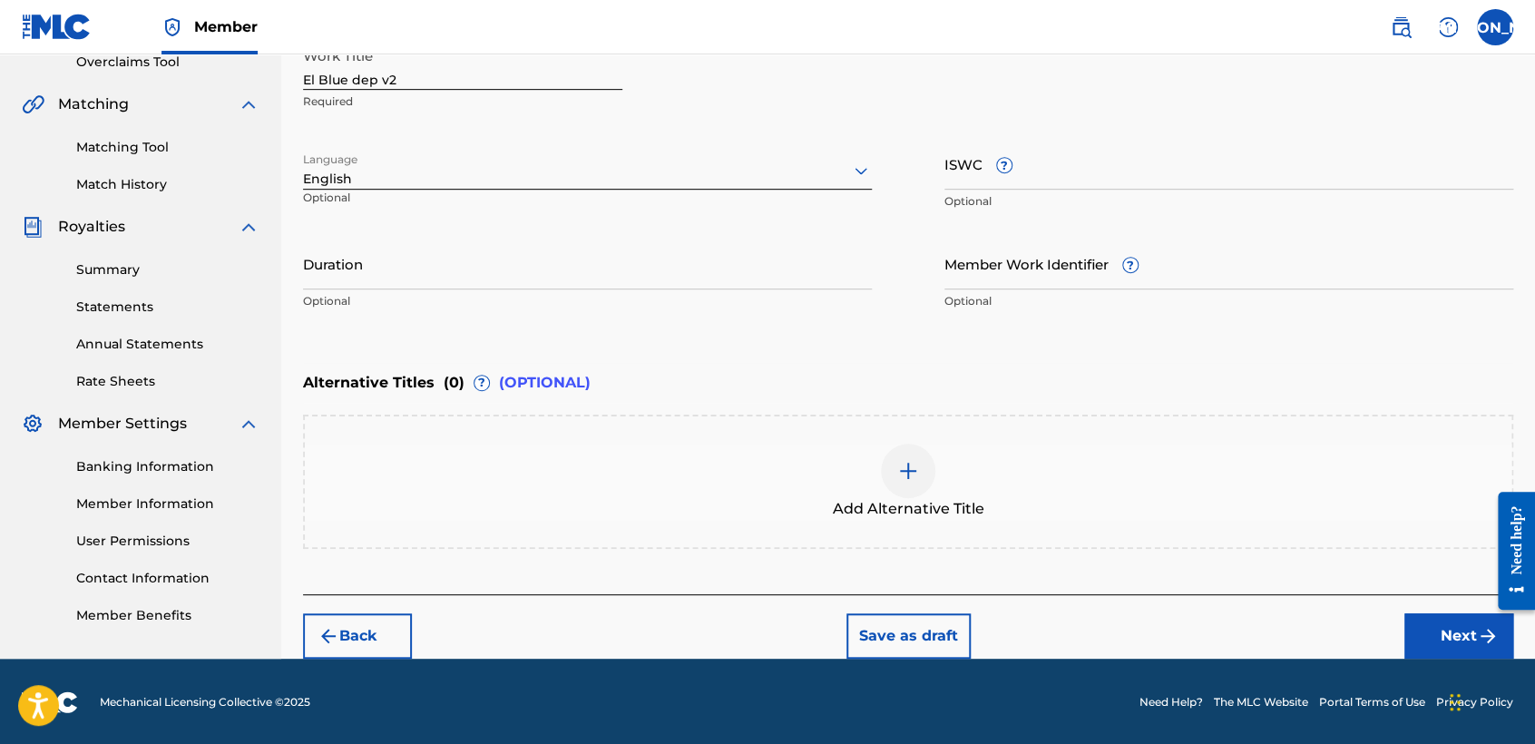
click at [434, 141] on div "Language English Optional" at bounding box center [587, 179] width 569 height 82
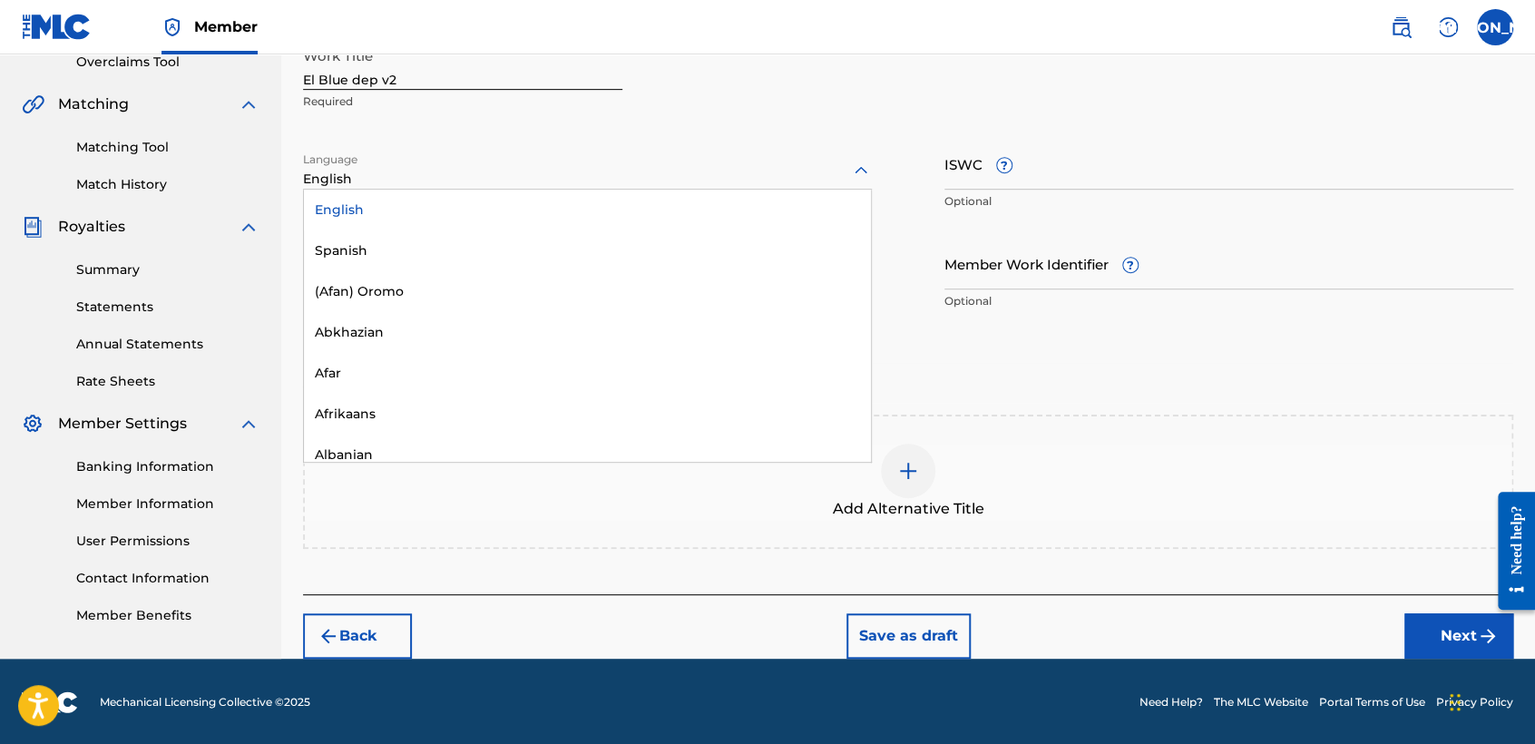
click at [421, 178] on div at bounding box center [587, 170] width 569 height 23
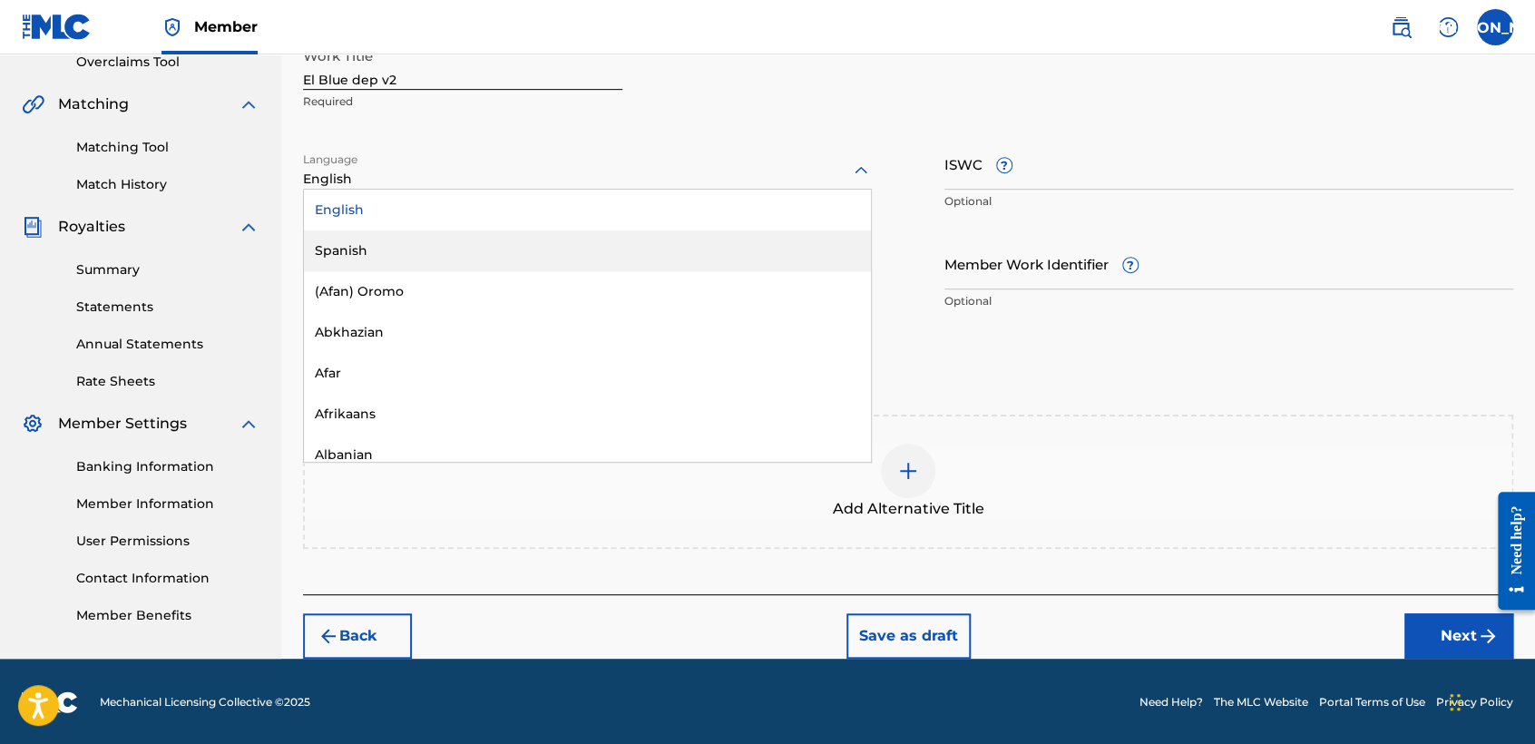
click at [409, 247] on div "Spanish" at bounding box center [587, 250] width 567 height 41
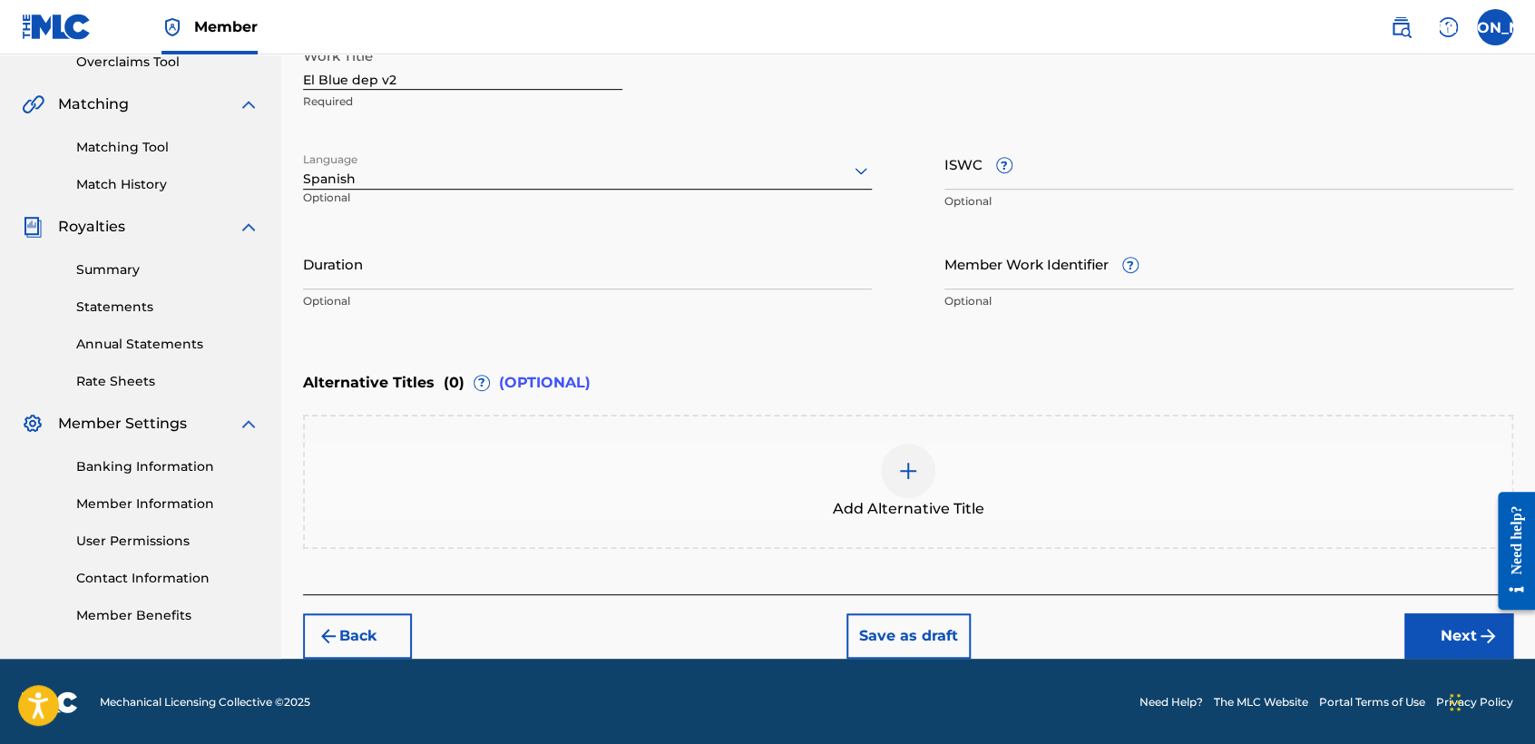
click at [406, 262] on input "Duration" at bounding box center [587, 264] width 569 height 52
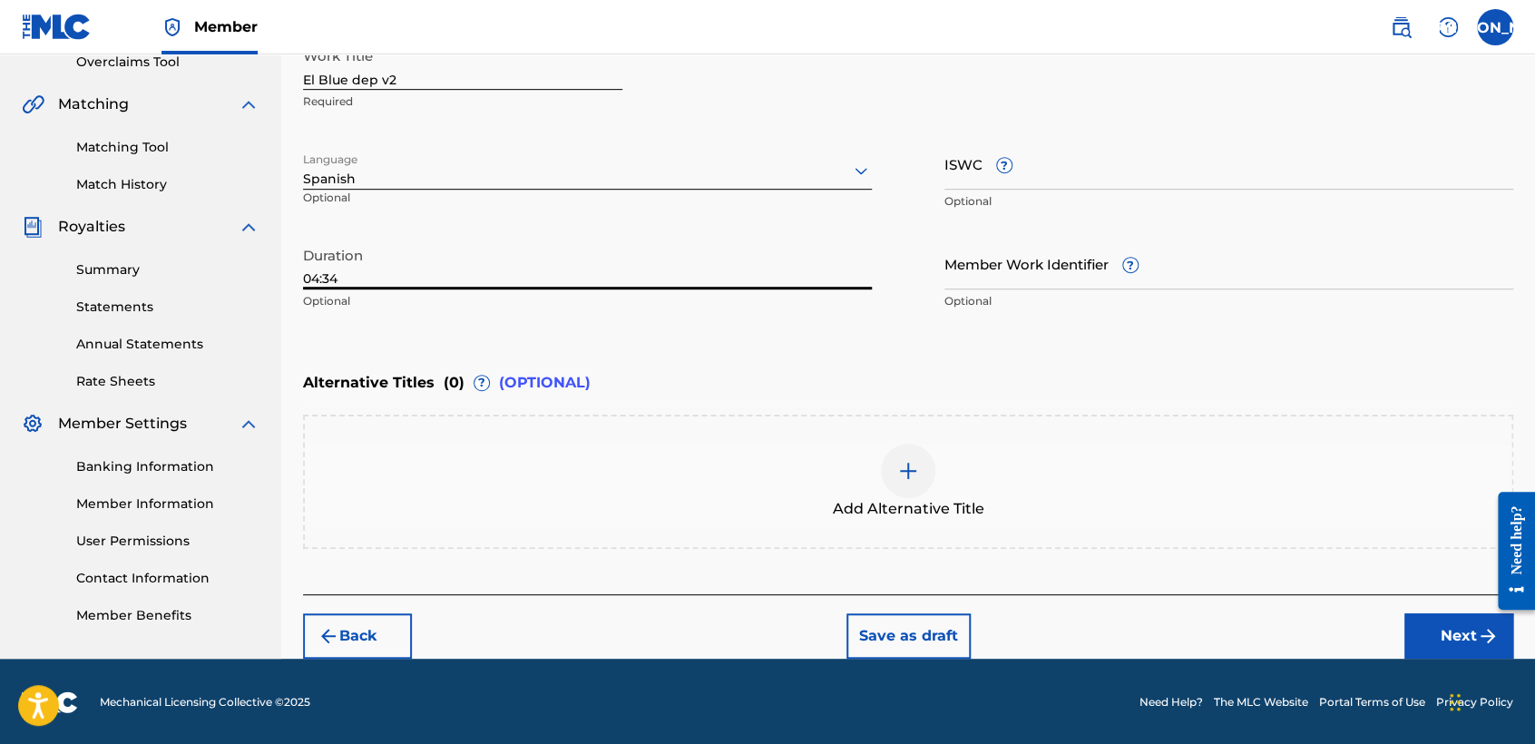
type input "04:34"
click at [1450, 638] on button "Next" at bounding box center [1458, 635] width 109 height 45
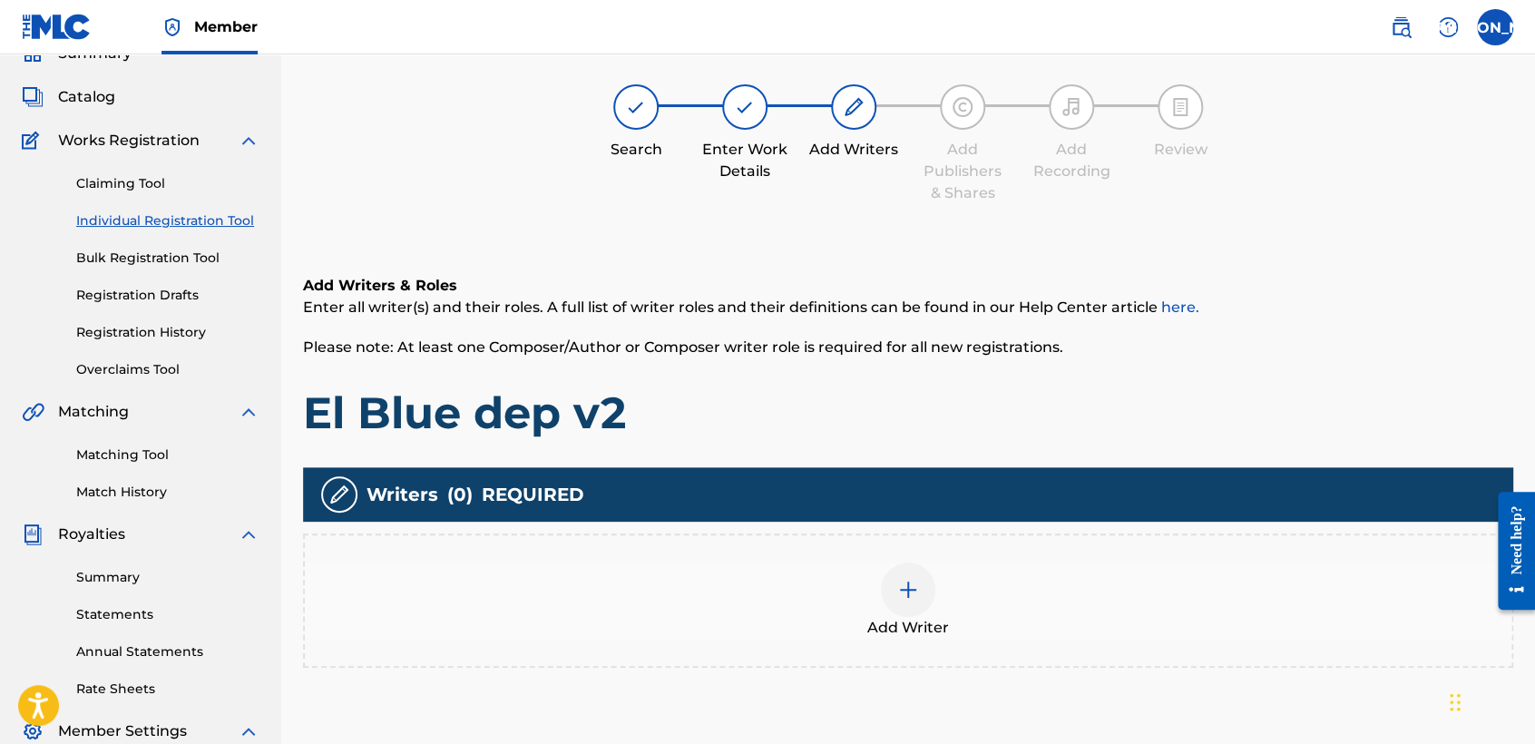
scroll to position [81, 0]
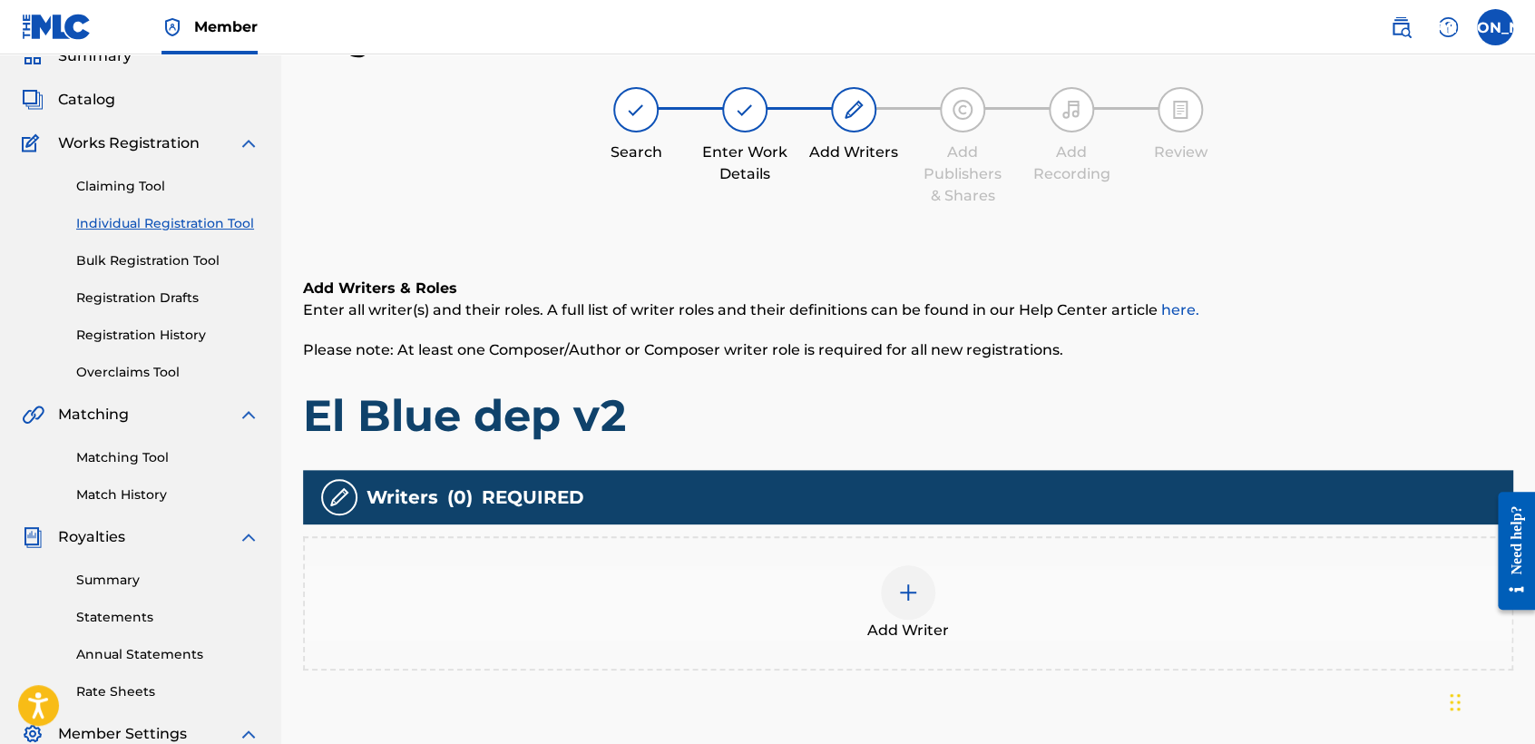
click at [872, 613] on div "Add Writer" at bounding box center [908, 603] width 1206 height 76
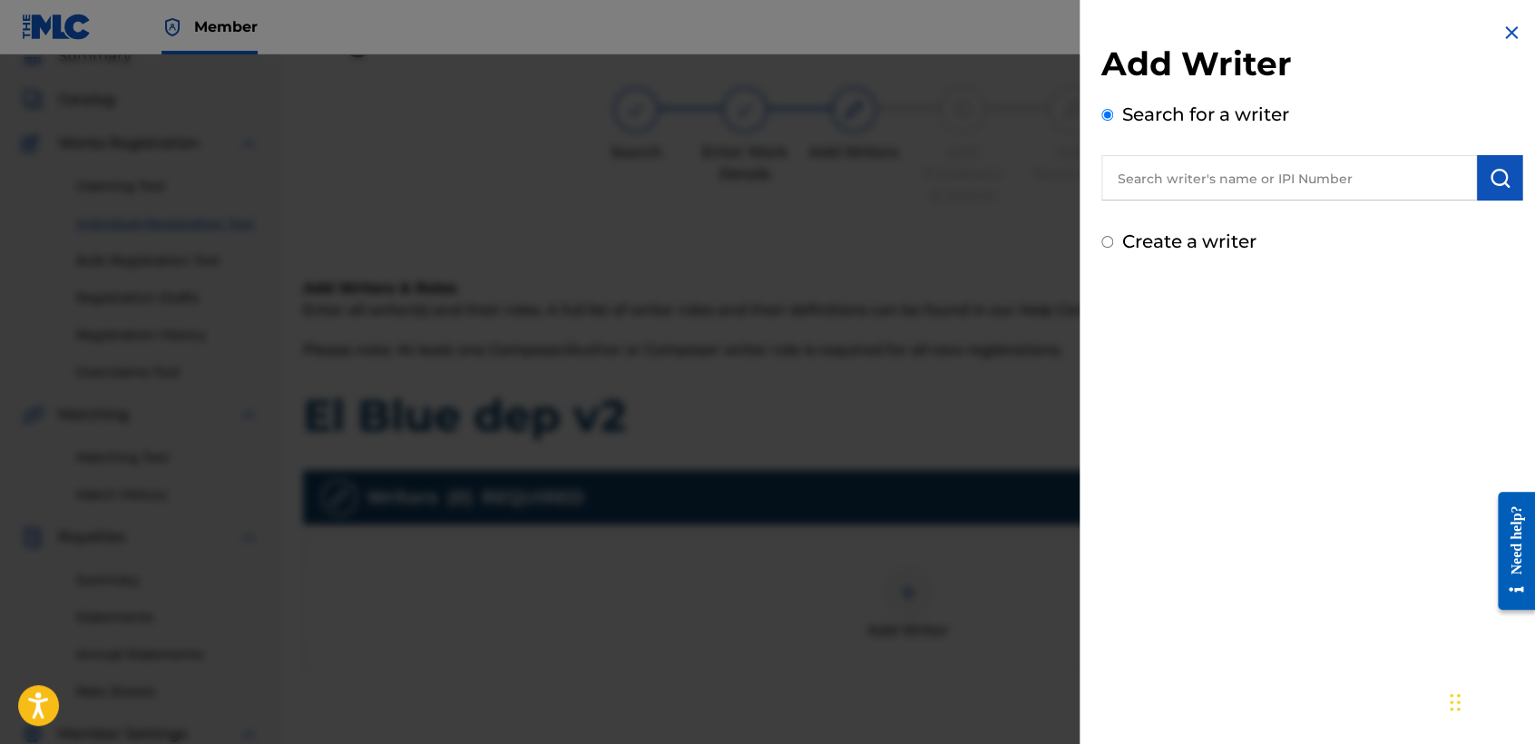
click at [1098, 245] on div "Add Writer Search for a writer Create a writer" at bounding box center [1311, 138] width 464 height 277
click at [1107, 239] on input "Create a writer" at bounding box center [1107, 242] width 12 height 12
radio input "false"
radio input "true"
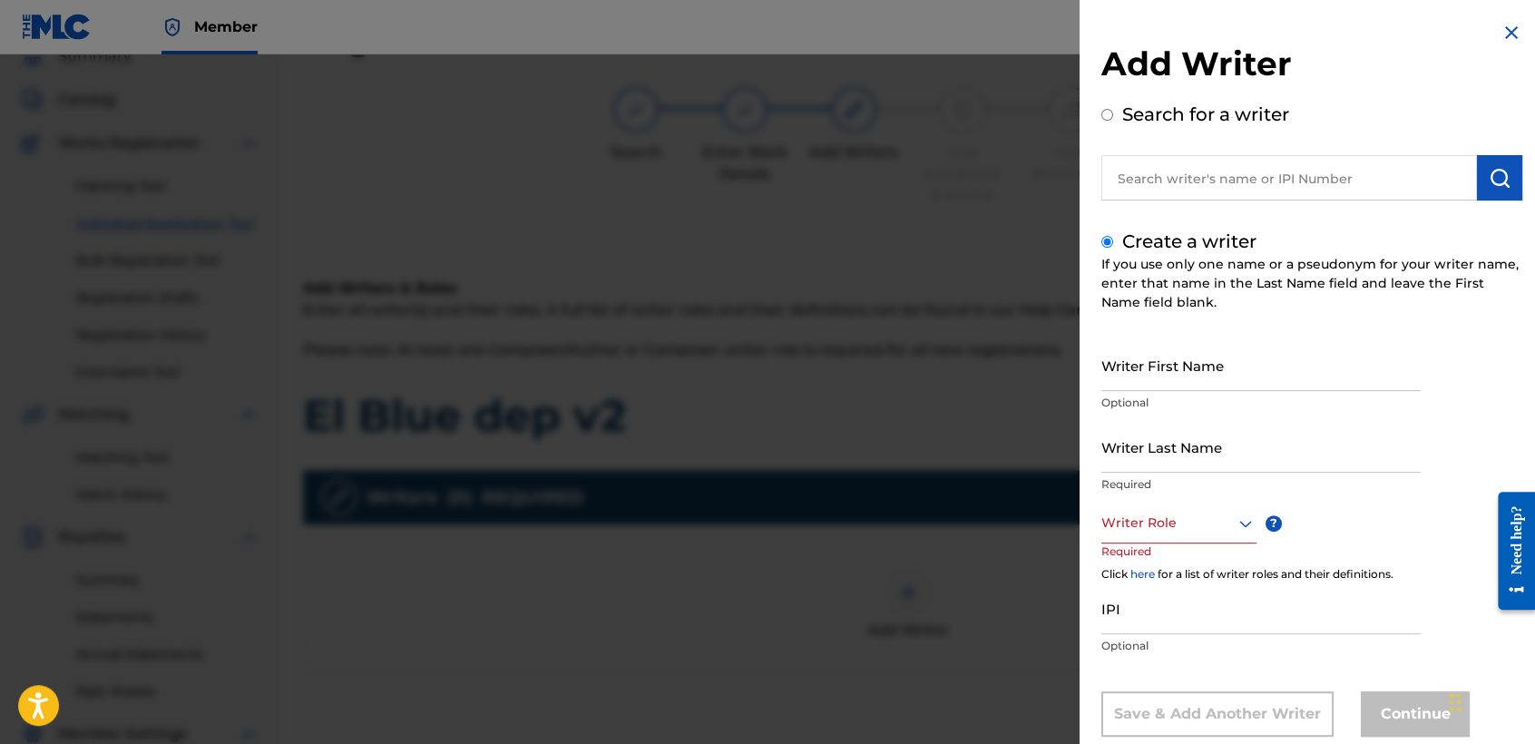
click at [1149, 331] on div "Create a writer If you use only one name or a pseudonym for your writer name, e…" at bounding box center [1311, 482] width 421 height 509
click at [1152, 383] on input "Writer First Name" at bounding box center [1260, 365] width 319 height 52
type input "Jose Osvaldo"
click at [1157, 434] on input "Writer Last Name" at bounding box center [1260, 447] width 319 height 52
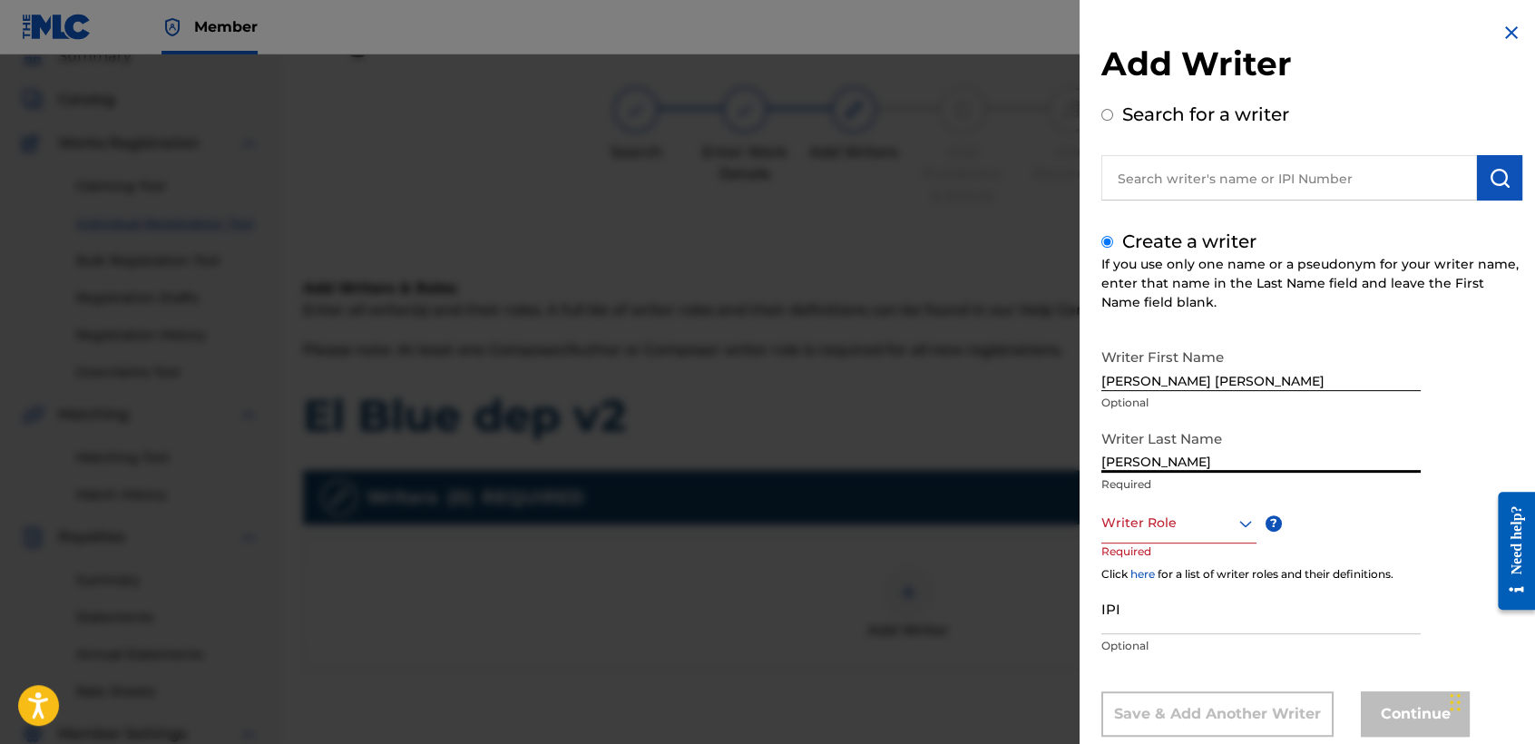
click at [1161, 513] on div "Writer Role" at bounding box center [1178, 522] width 155 height 41
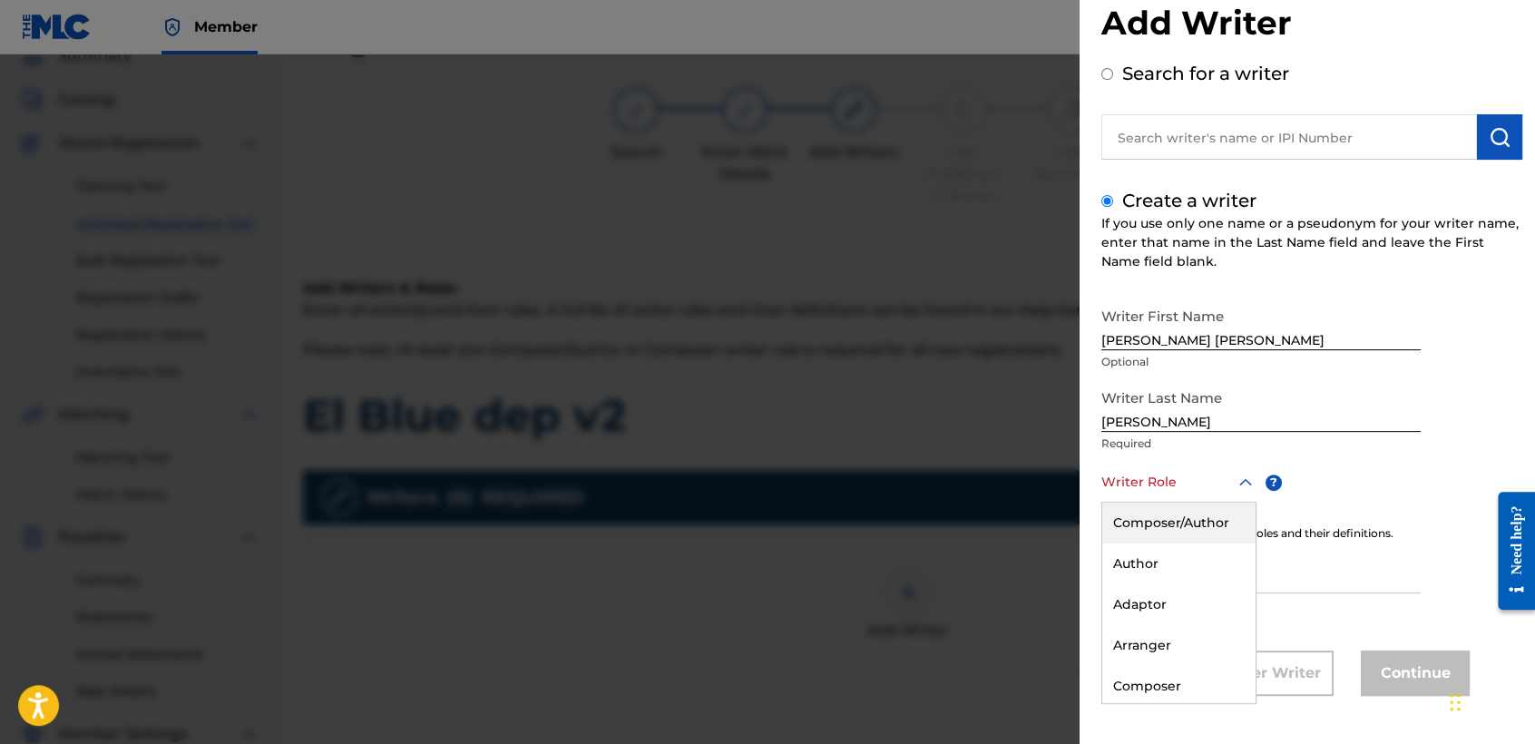
click at [1161, 513] on div "Composer/Author" at bounding box center [1178, 522] width 153 height 41
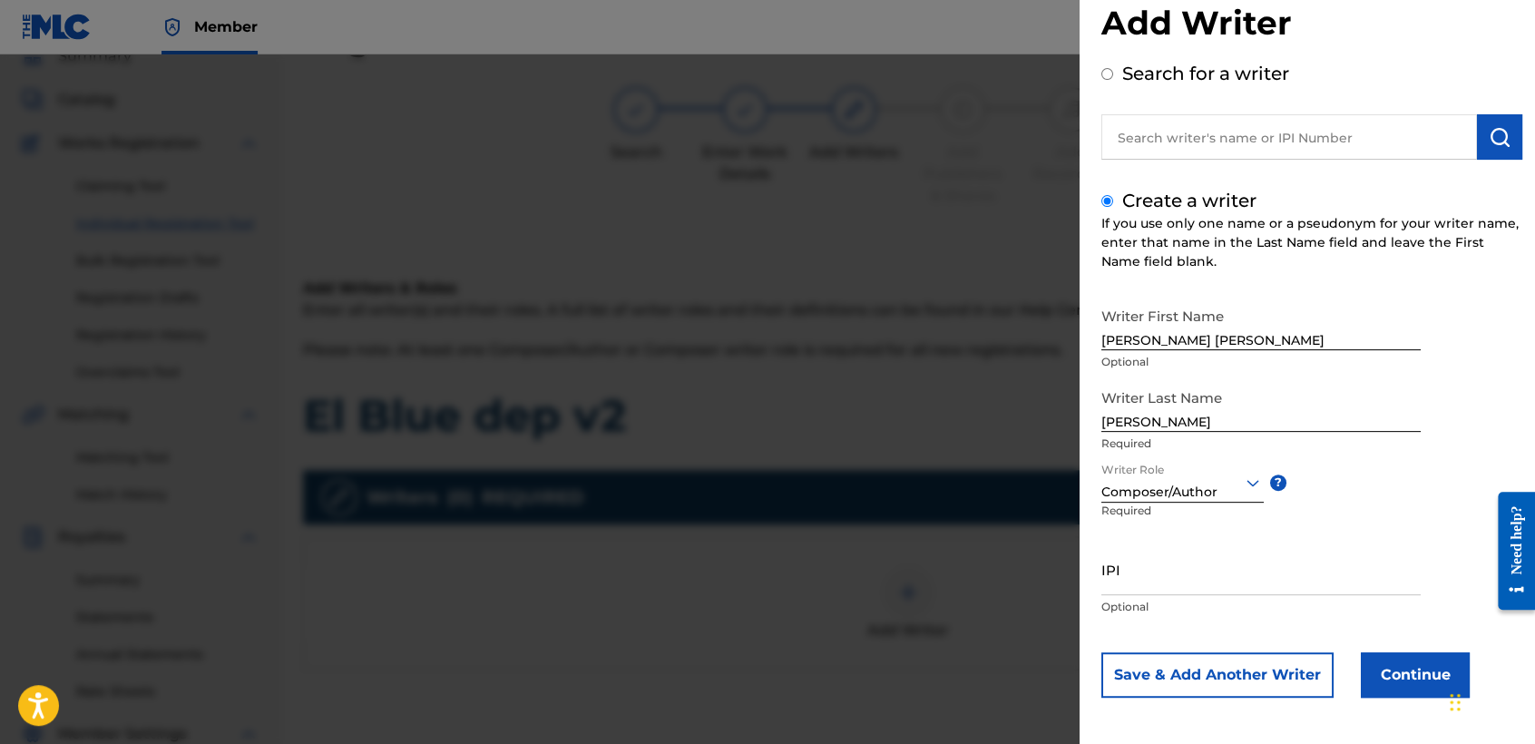
click at [1125, 426] on input "Arroaga Valdez" at bounding box center [1260, 406] width 319 height 52
type input "Arriaga Valdez"
click at [1364, 666] on button "Continue" at bounding box center [1414, 674] width 109 height 45
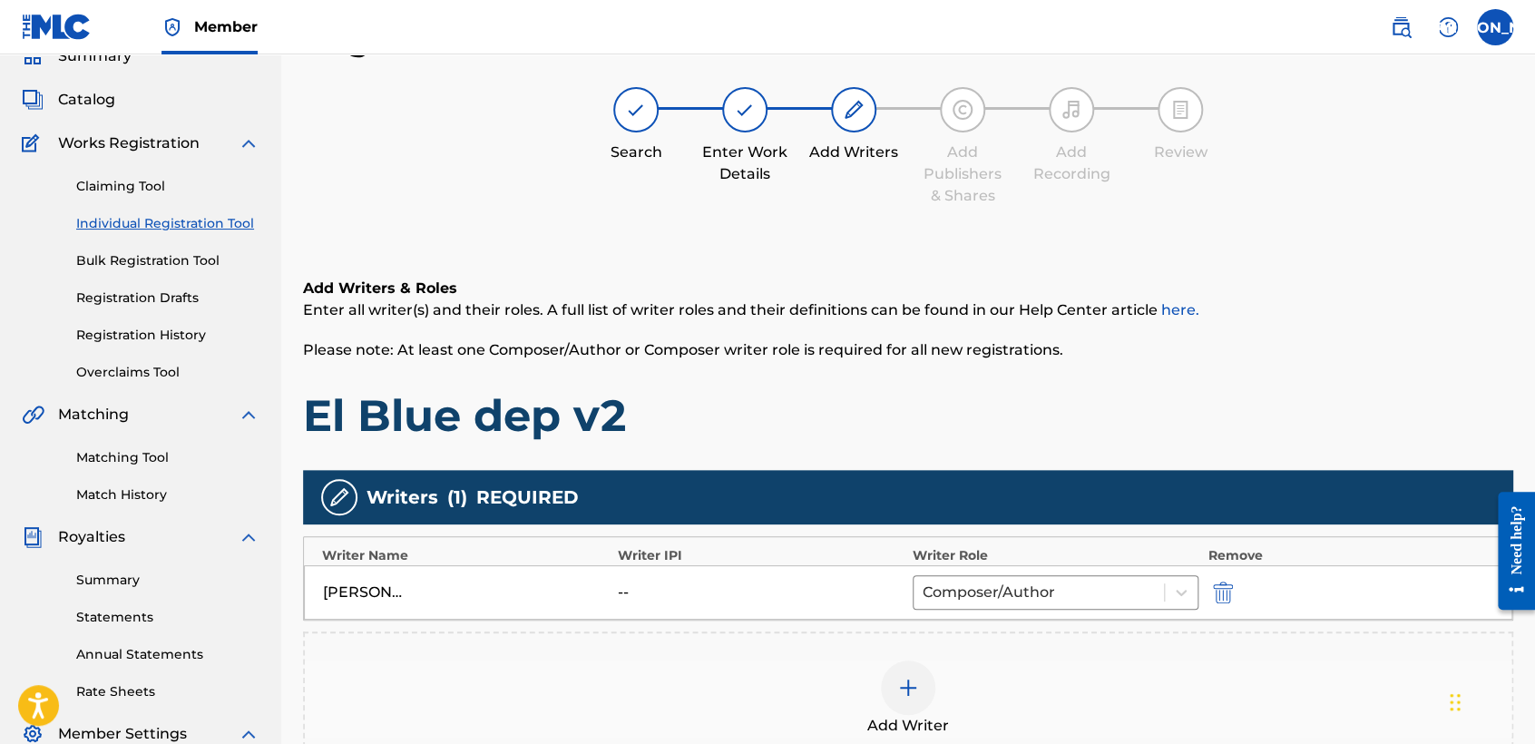
click at [1030, 366] on div "Add Writers & Roles Enter all writer(s) and their roles. A full list of writer …" at bounding box center [908, 360] width 1210 height 165
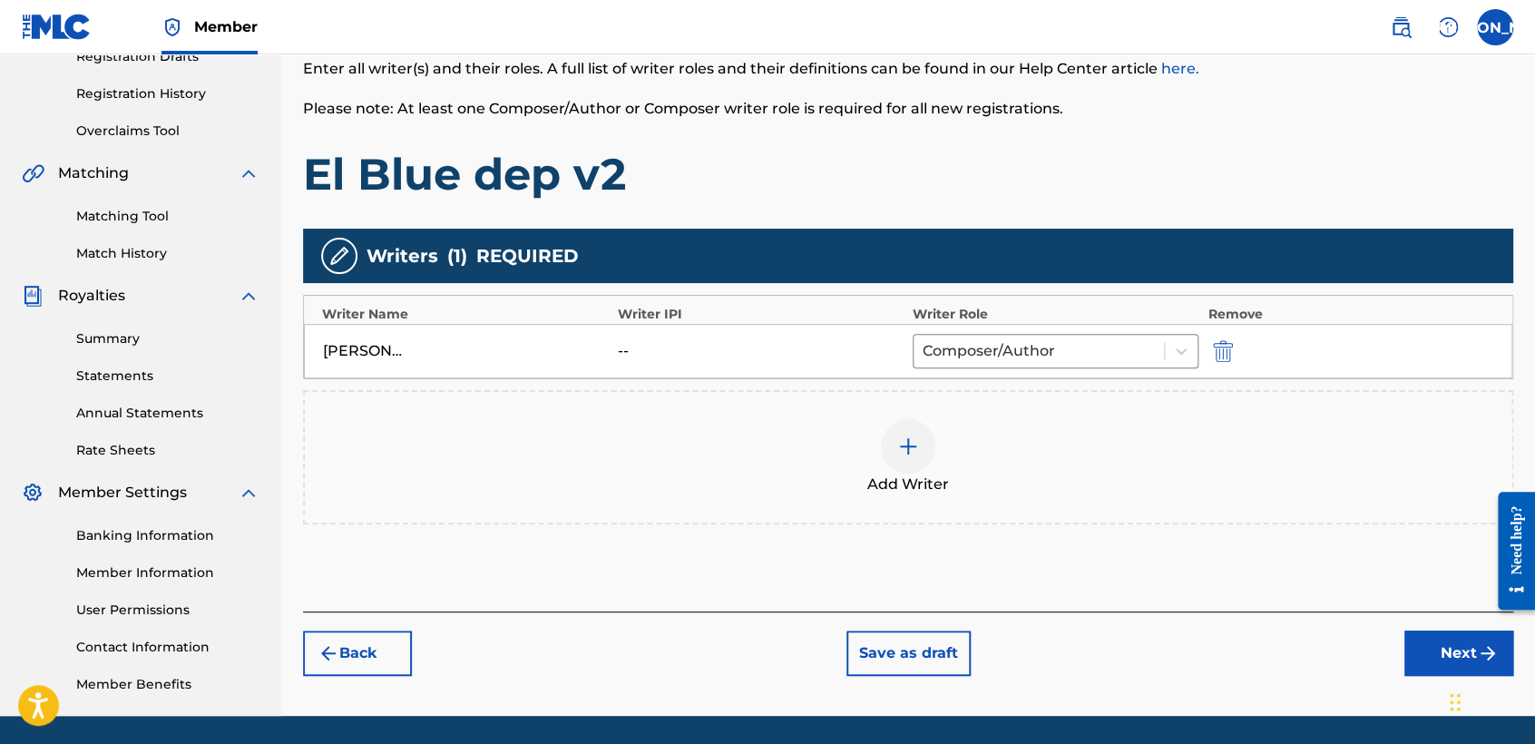
scroll to position [380, 0]
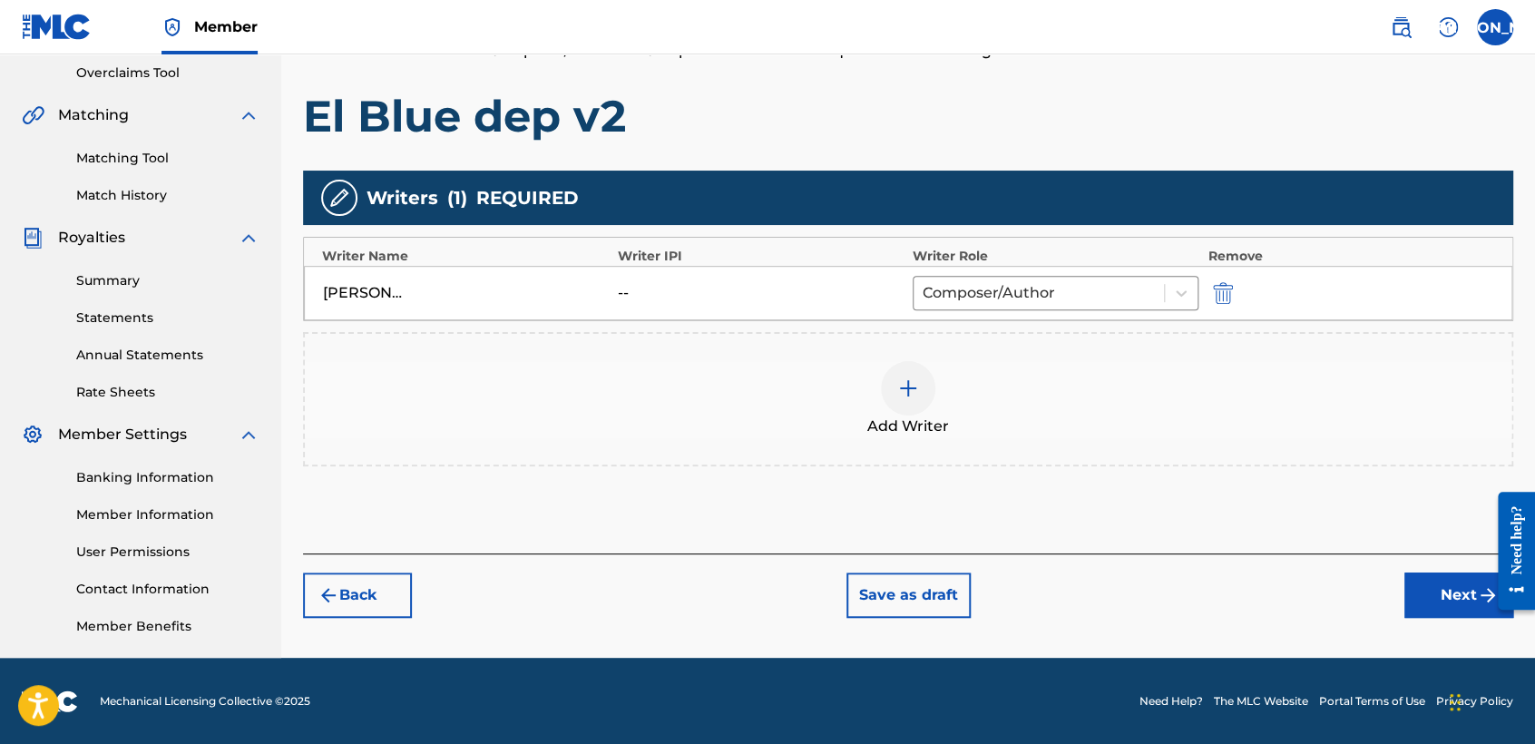
click at [1449, 613] on button "Next" at bounding box center [1458, 594] width 109 height 45
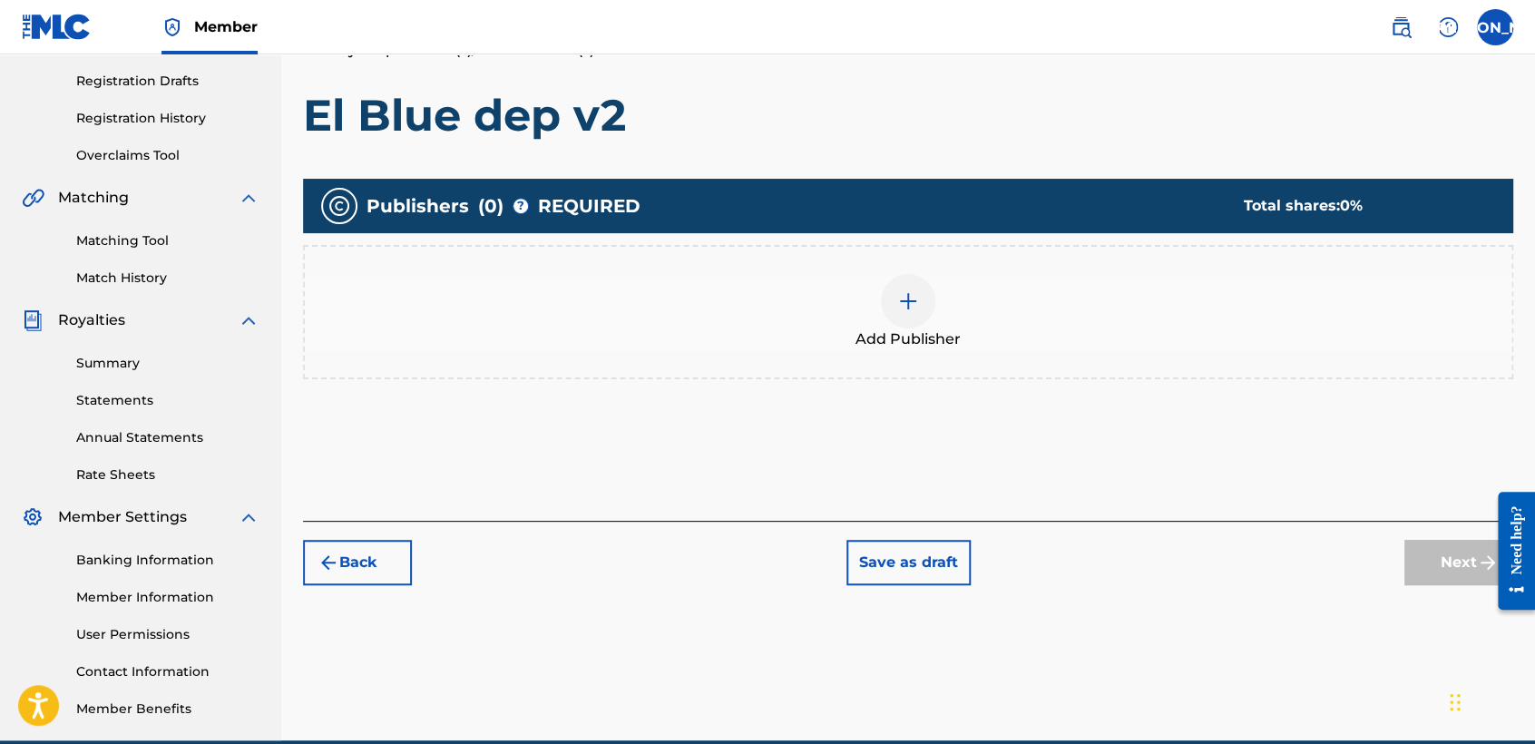
scroll to position [81, 0]
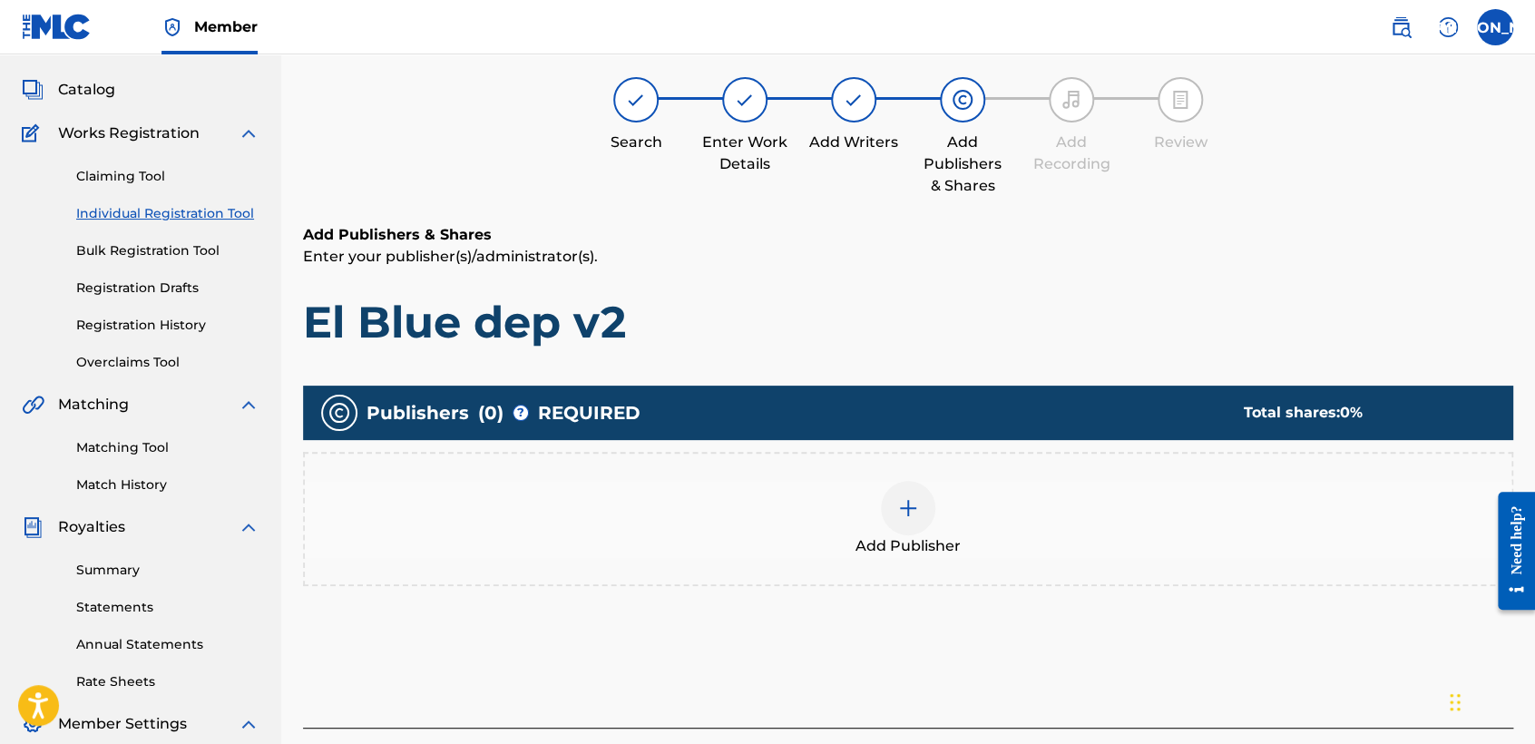
click at [1448, 611] on div "Publishers ( 0 ) ? REQUIRED Total shares: 0 % Add Publisher" at bounding box center [908, 511] width 1210 height 271
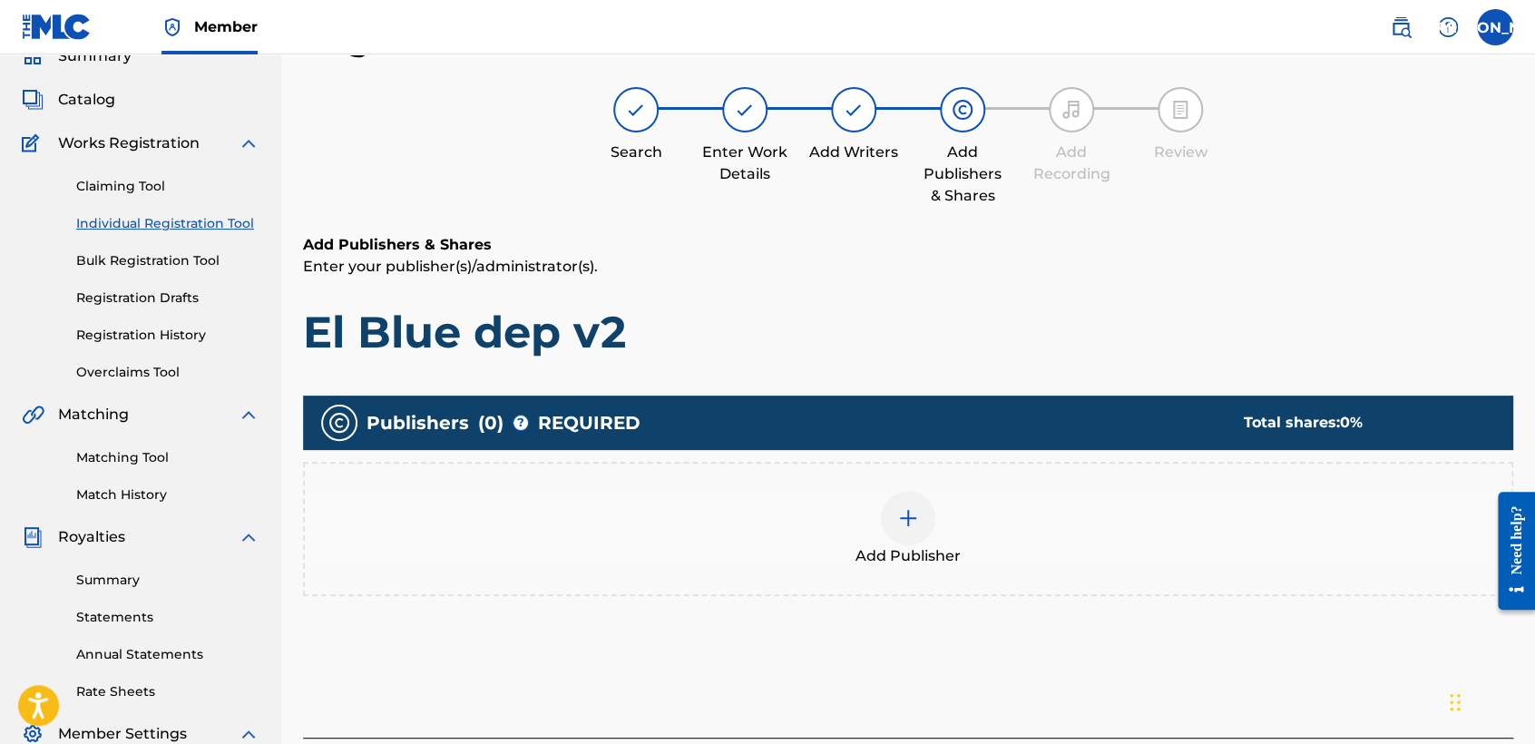
click at [908, 502] on div at bounding box center [908, 518] width 54 height 54
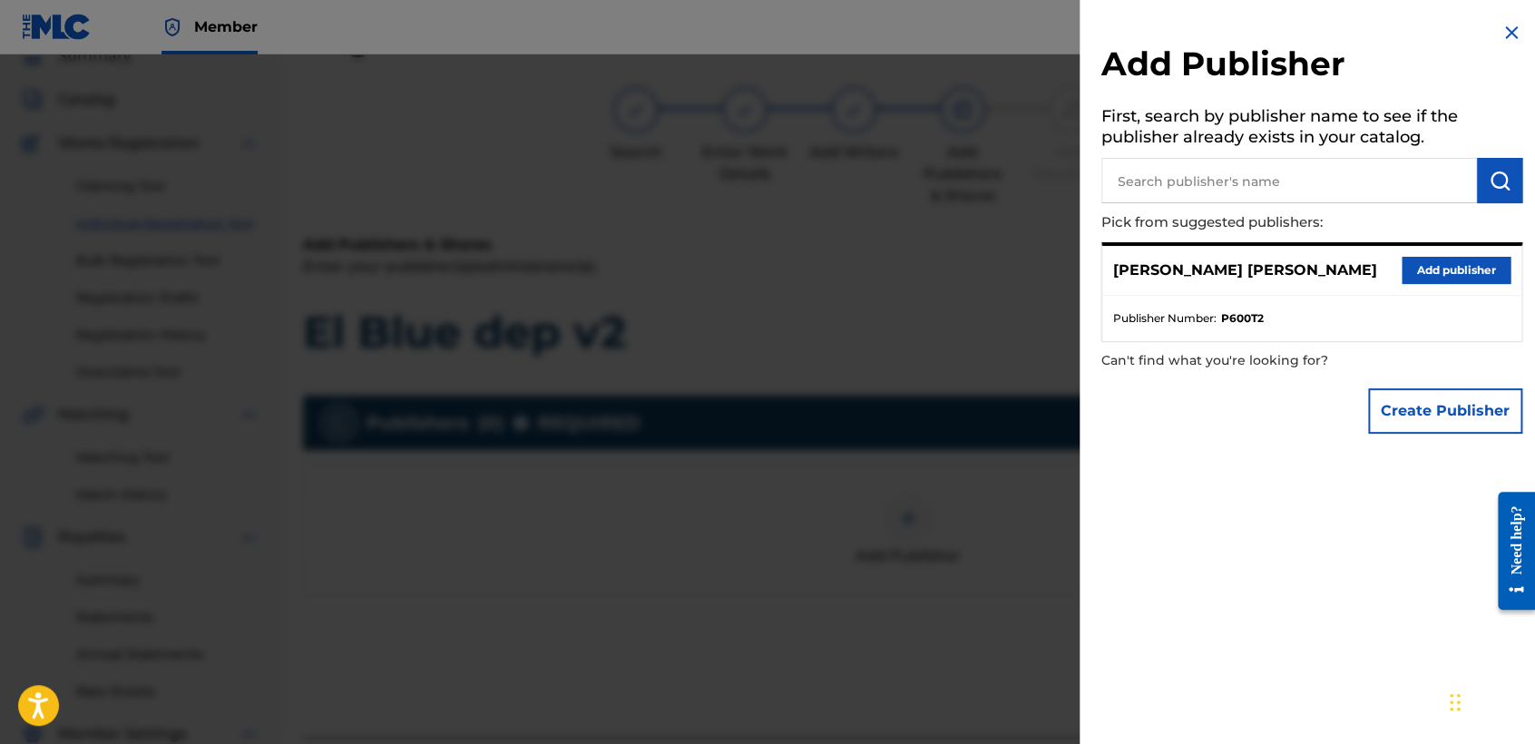
click at [1457, 267] on button "Add publisher" at bounding box center [1455, 270] width 109 height 27
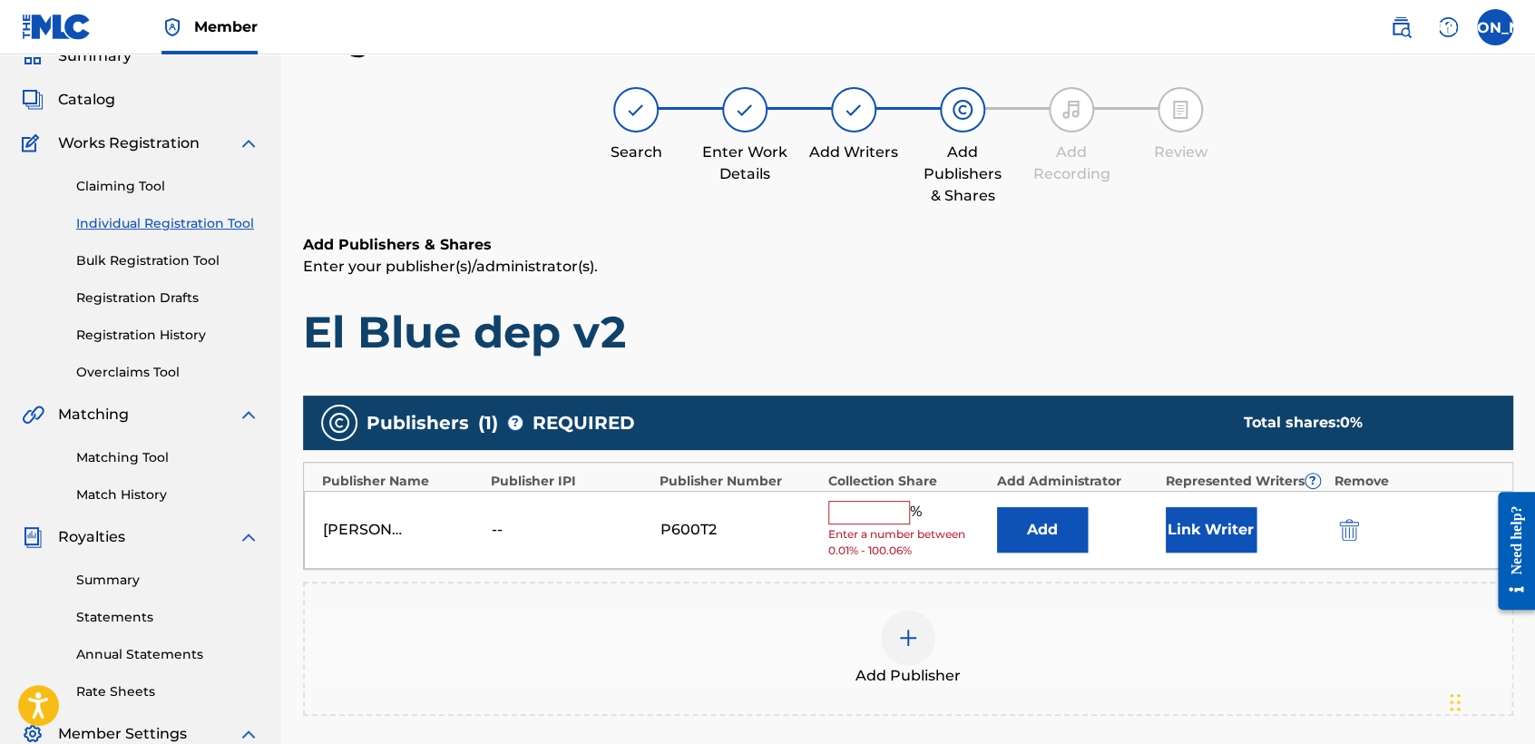
click at [863, 520] on input "text" at bounding box center [869, 513] width 82 height 24
type input "50"
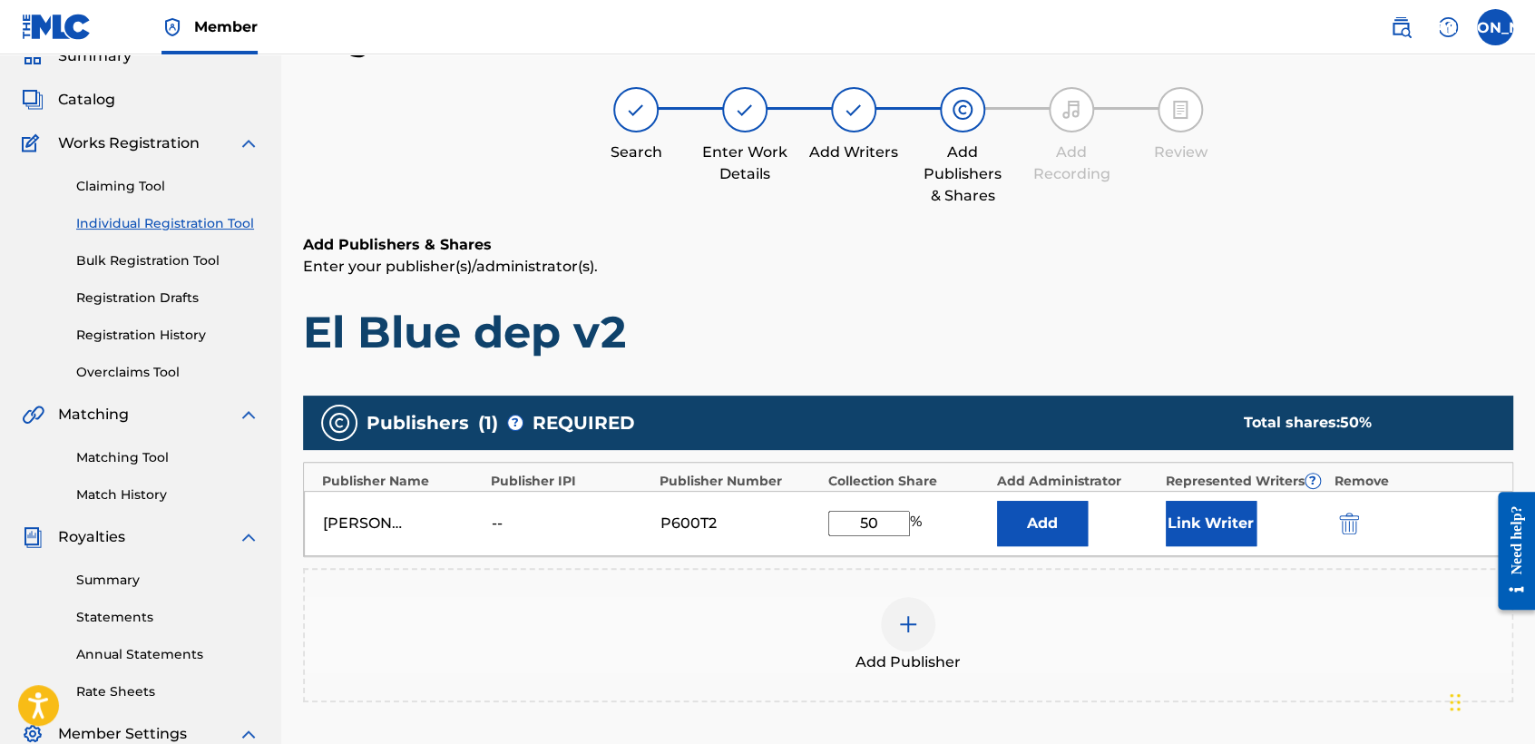
click at [1238, 521] on button "Link Writer" at bounding box center [1210, 523] width 91 height 45
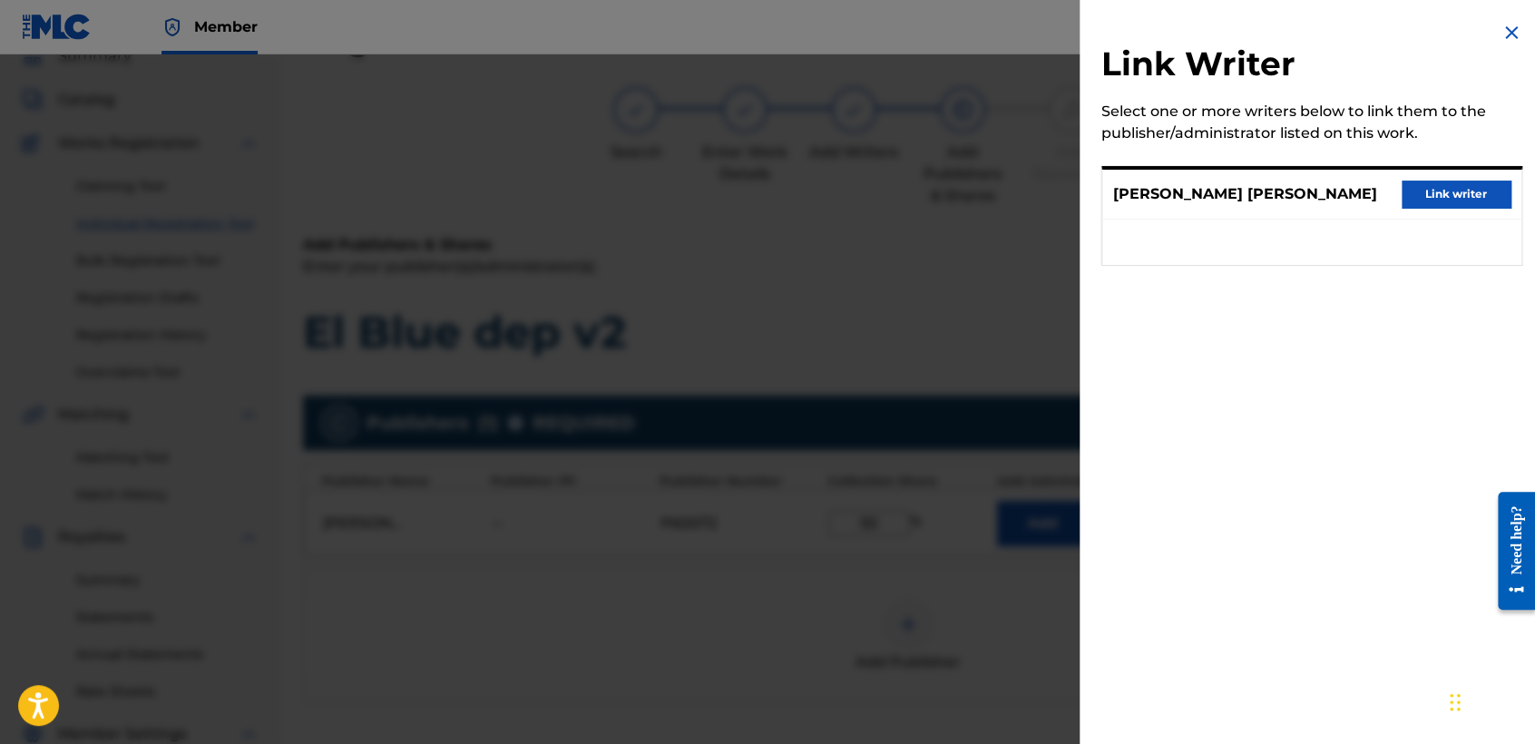
drag, startPoint x: 1449, startPoint y: 202, endPoint x: 1272, endPoint y: 236, distance: 180.0
click at [1335, 236] on div "Jose Osvaldo Arriaga Valdez Link writer" at bounding box center [1311, 216] width 421 height 100
click at [1482, 190] on button "Link writer" at bounding box center [1455, 193] width 109 height 27
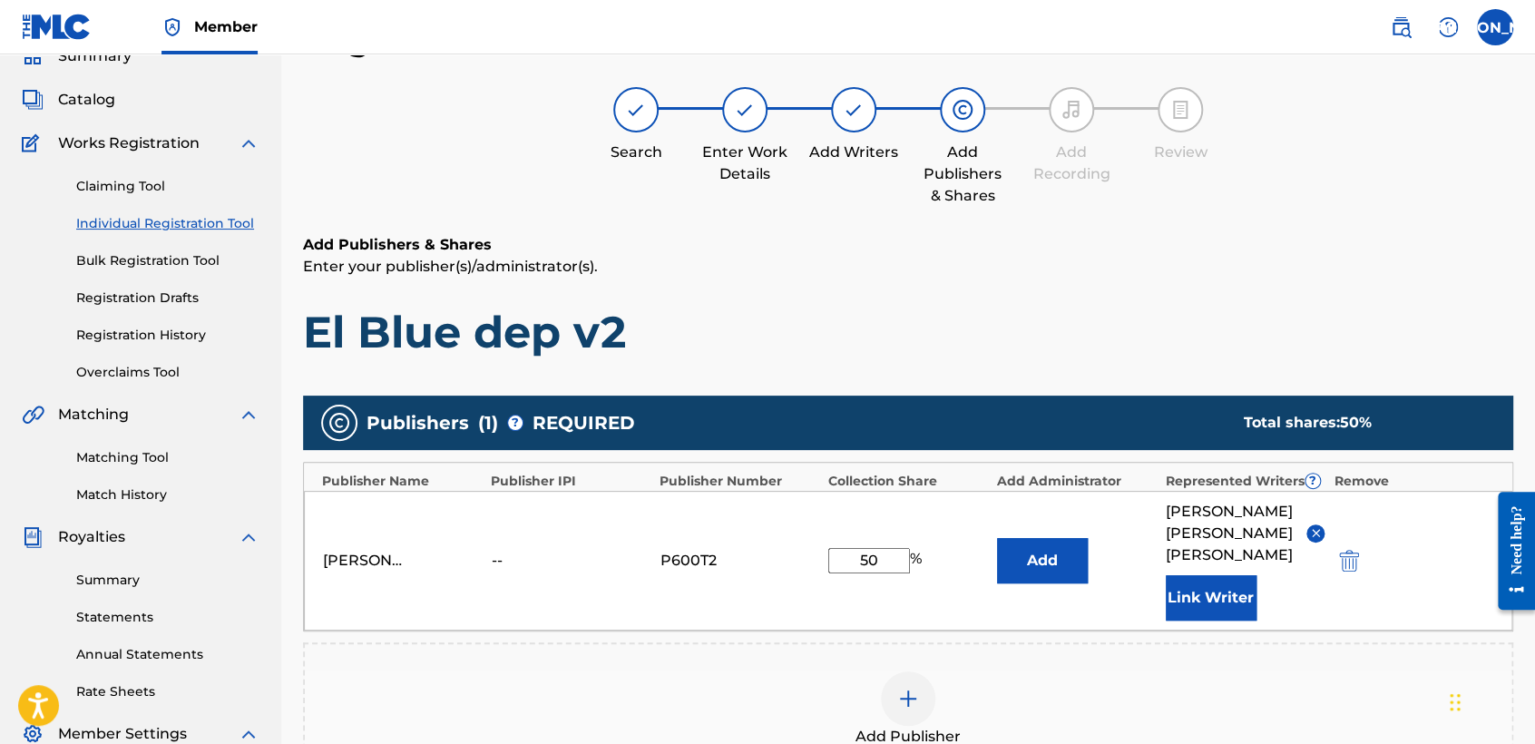
click at [967, 311] on h1 "El Blue dep v2" at bounding box center [908, 332] width 1210 height 54
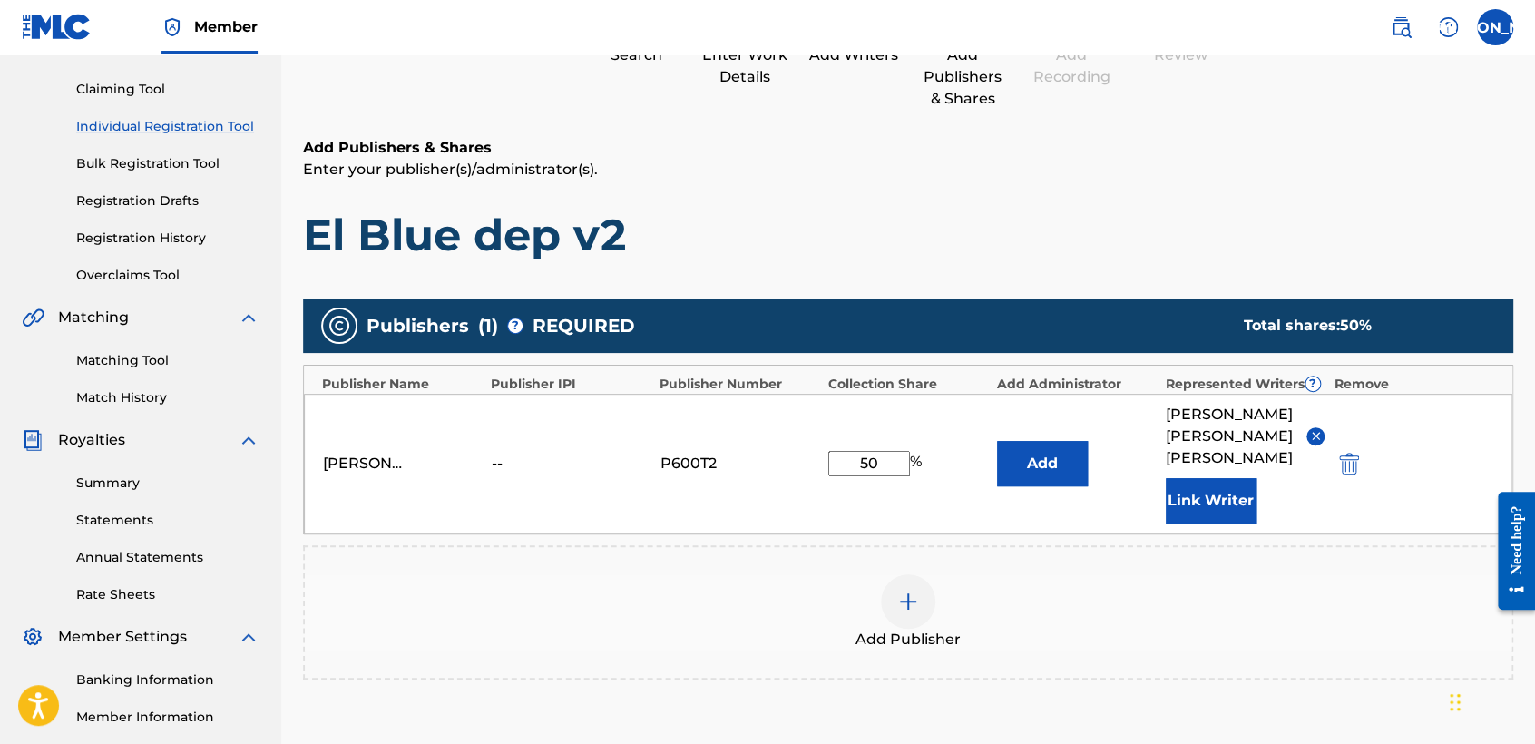
scroll to position [383, 0]
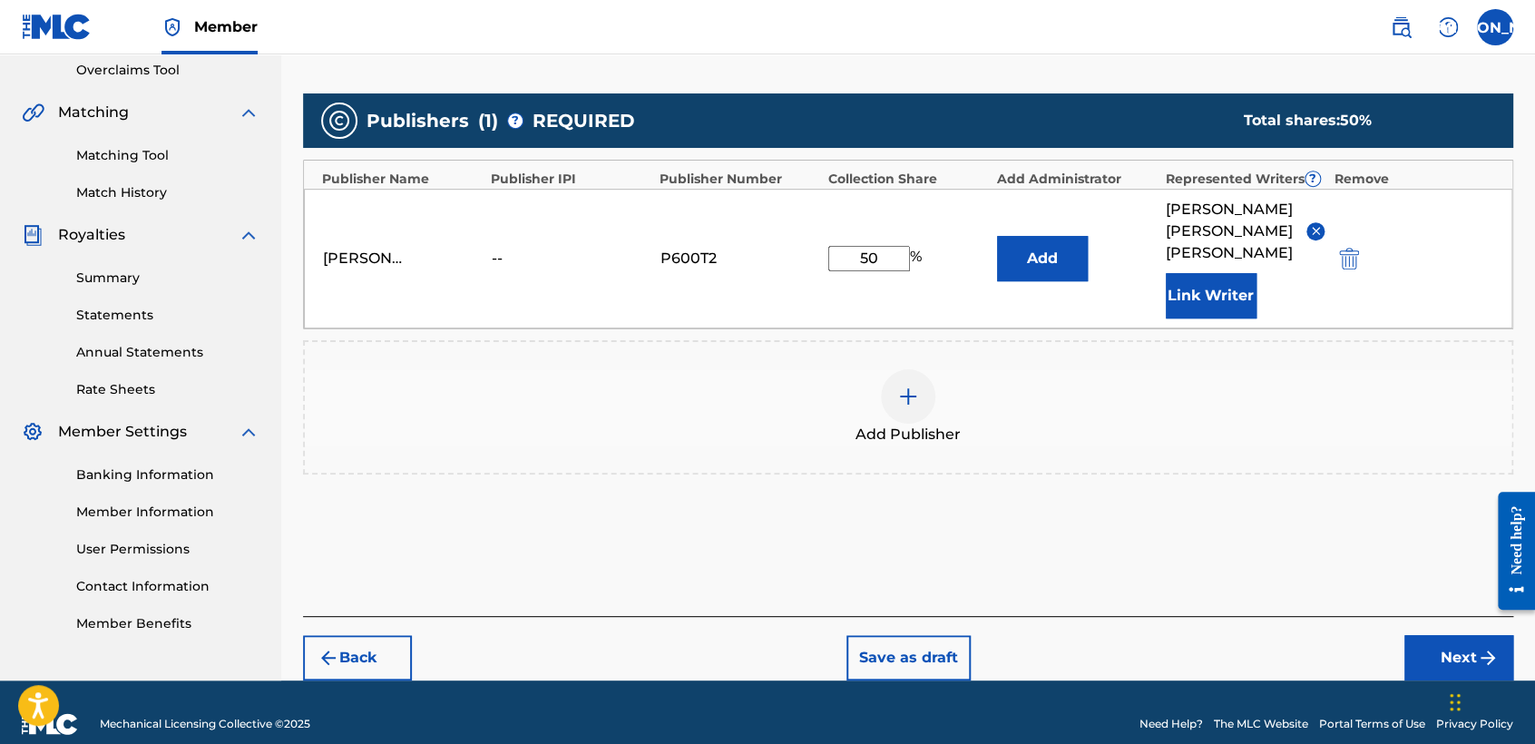
click at [1412, 635] on button "Next" at bounding box center [1458, 657] width 109 height 45
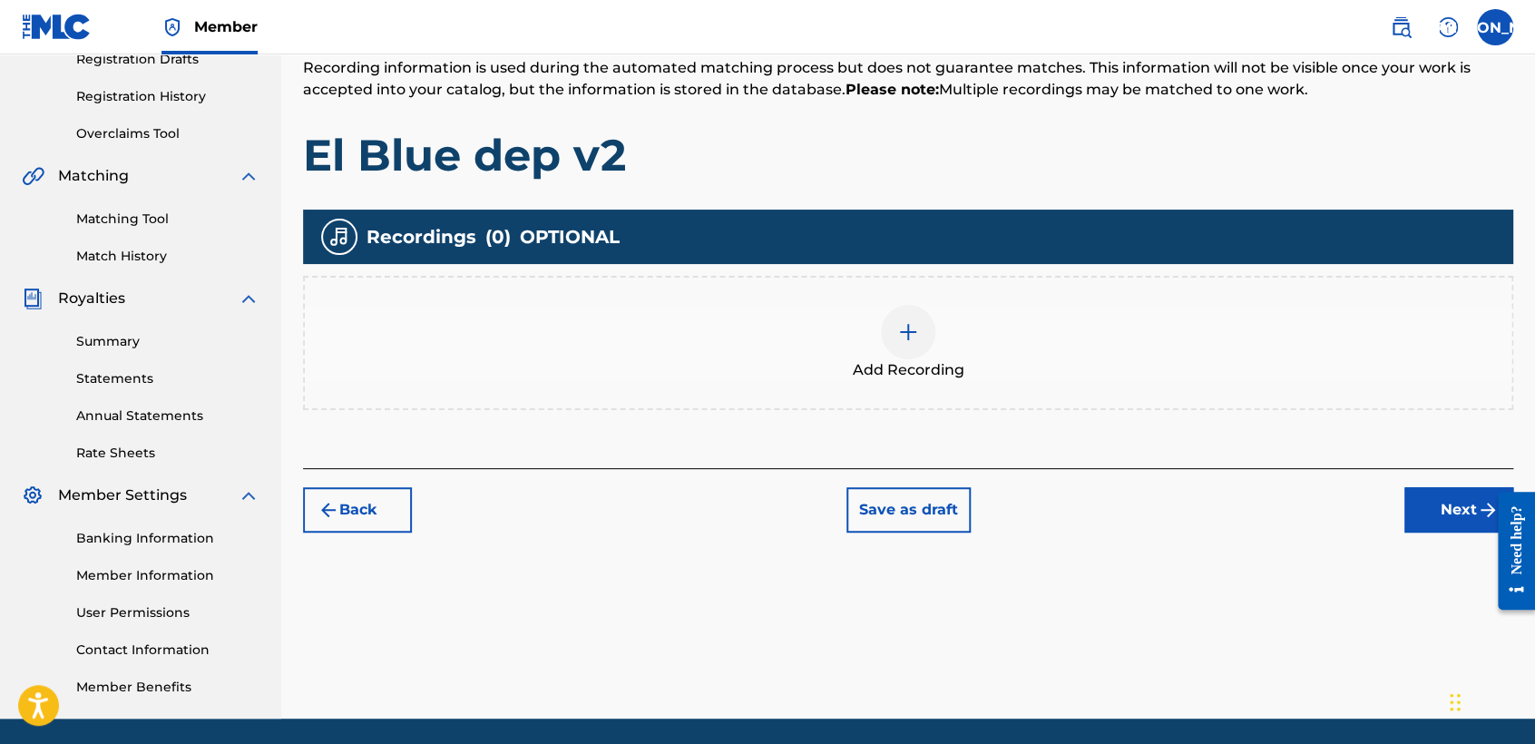
scroll to position [81, 0]
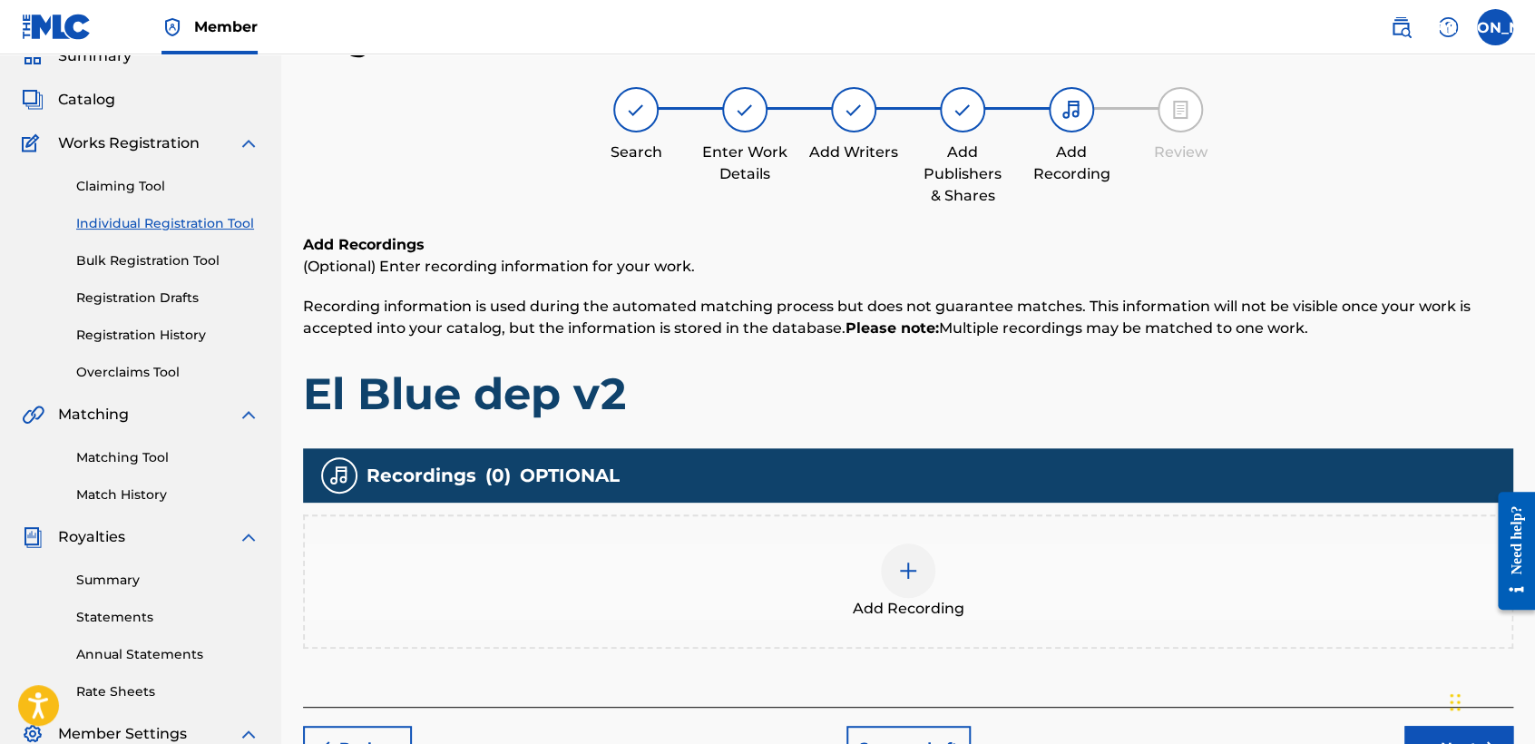
click at [871, 606] on span "Add Recording" at bounding box center [909, 609] width 112 height 22
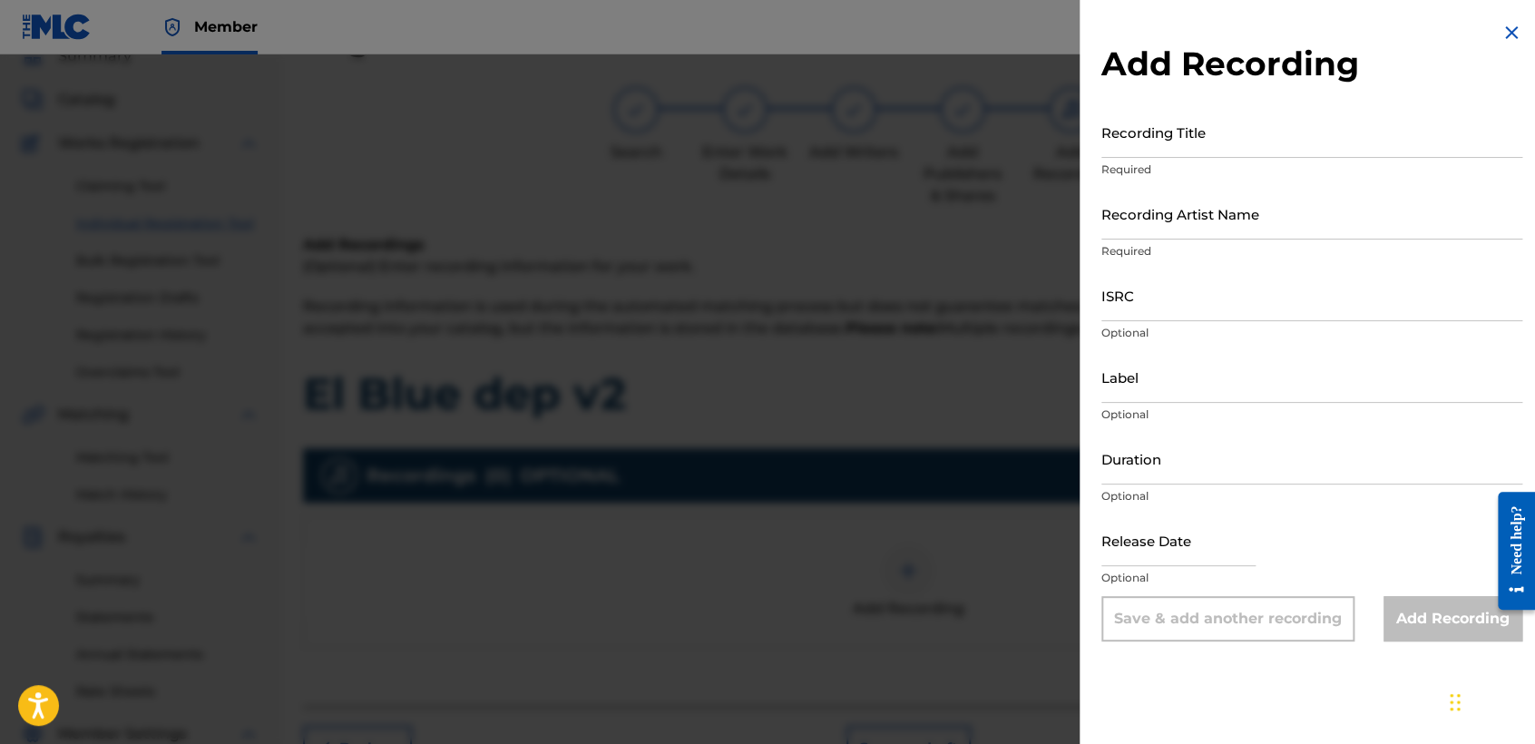
click at [1139, 127] on input "Recording Title" at bounding box center [1311, 132] width 421 height 52
paste input "USDY42200009"
type input "USDY42200009"
click at [1222, 259] on div "Recording Artist Name Required" at bounding box center [1311, 229] width 421 height 82
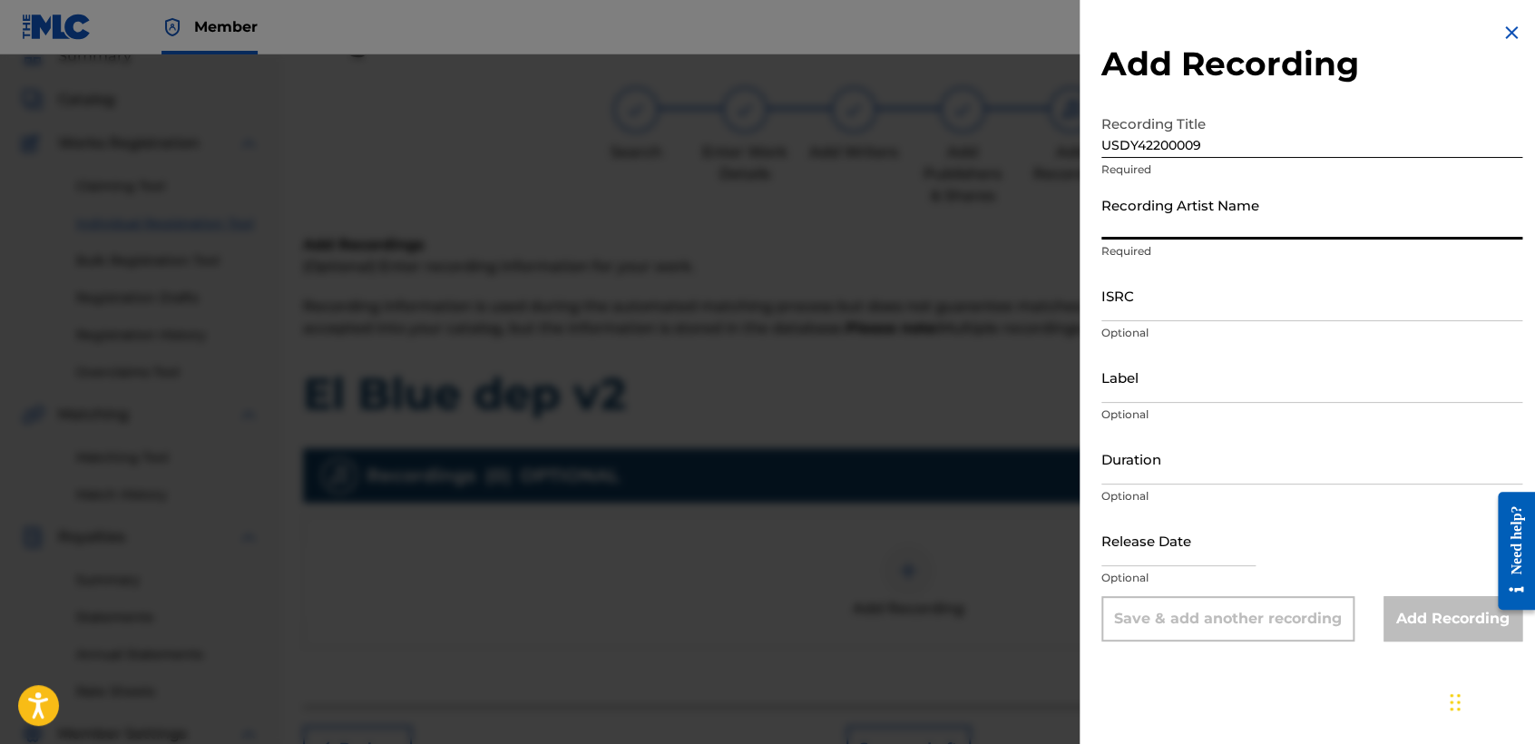
click at [1236, 210] on input "Recording Artist Name" at bounding box center [1311, 214] width 421 height 52
type input "Baby Syko"
type input "03:48"
type input "April 6 2022"
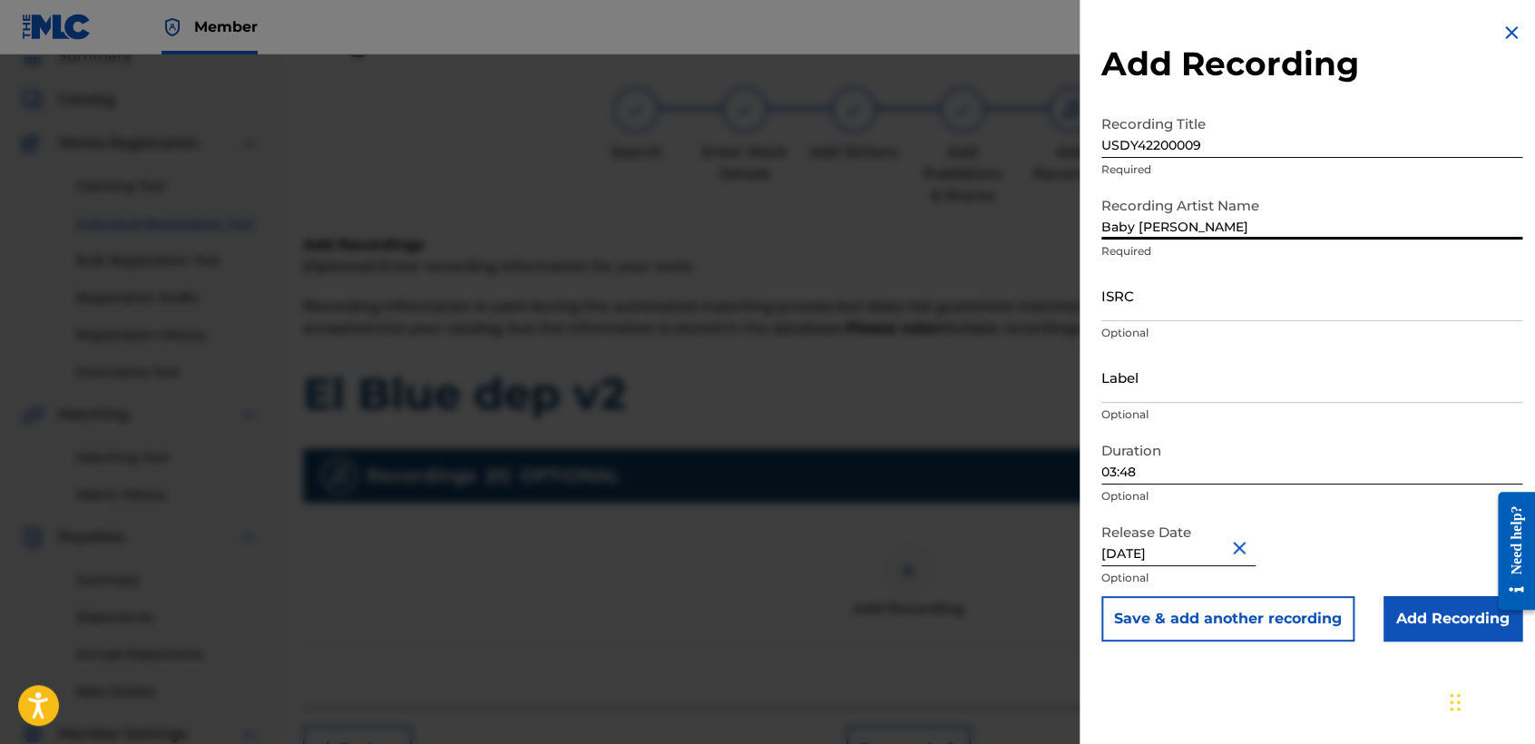
click at [1167, 297] on input "ISRC" at bounding box center [1311, 295] width 421 height 52
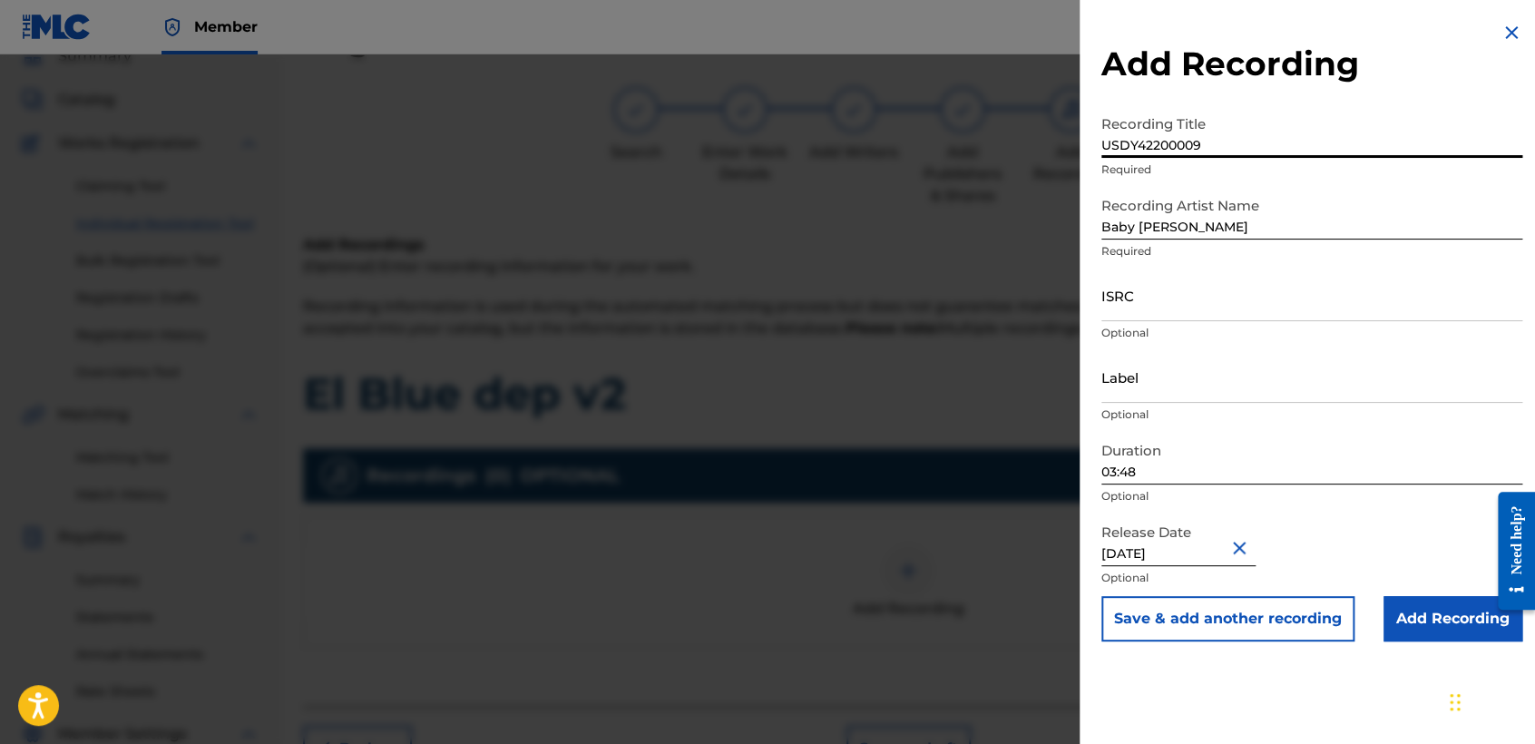
drag, startPoint x: 1233, startPoint y: 126, endPoint x: 888, endPoint y: 214, distance: 356.6
click at [888, 214] on div "Add Recording Recording Title USDY42200009 Required Recording Artist Name Baby …" at bounding box center [767, 398] width 1535 height 689
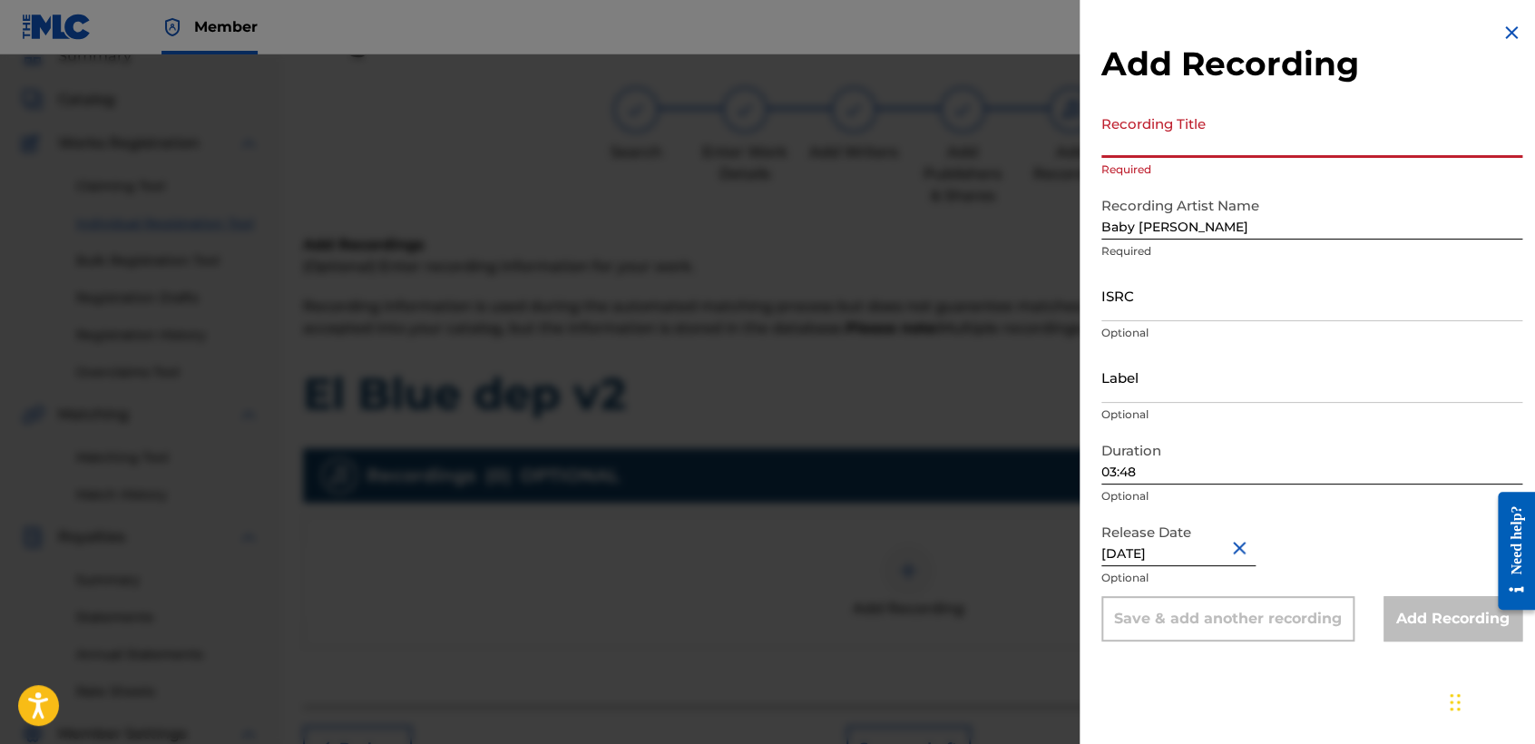
paste input "El Blue Dep (V2)"
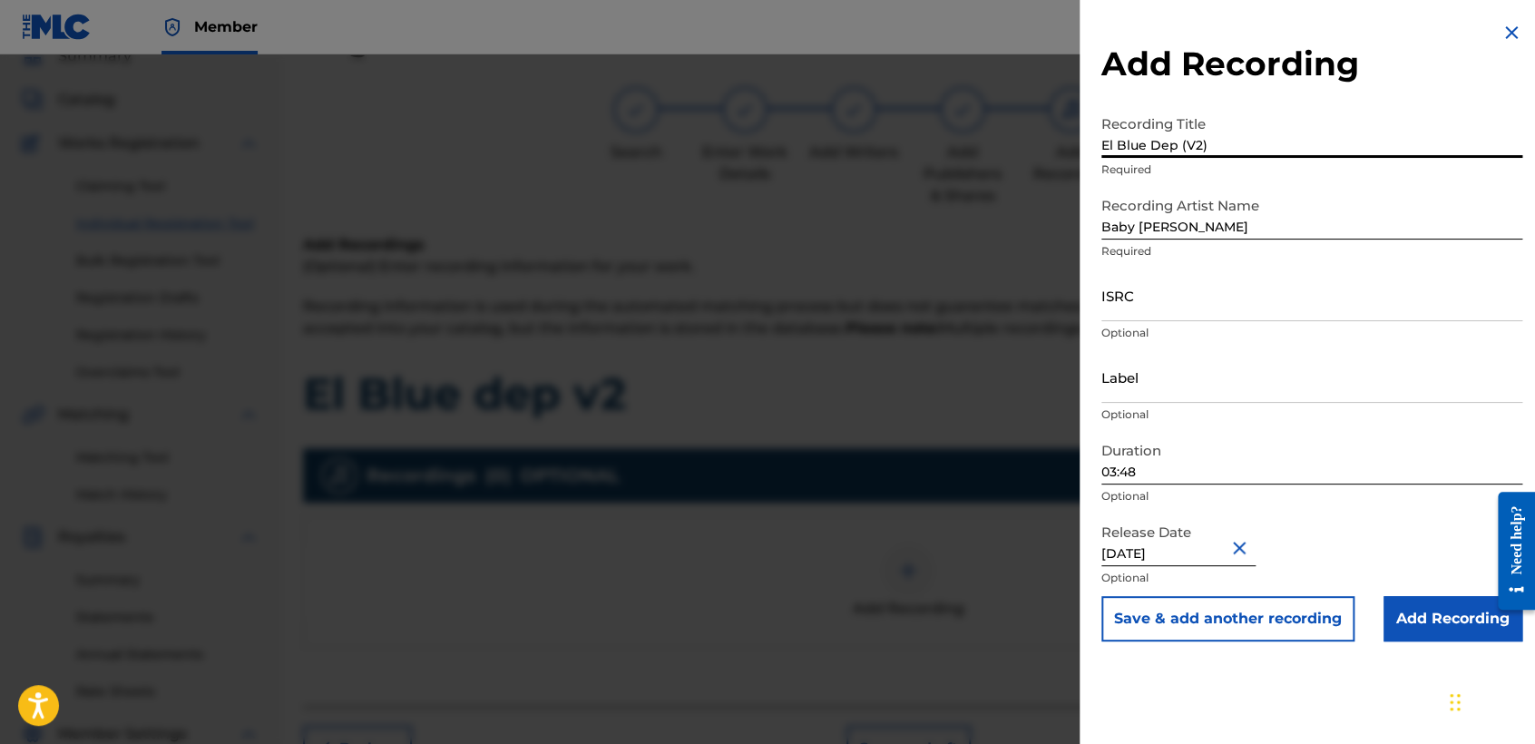
type input "El Blue Dep (V2)"
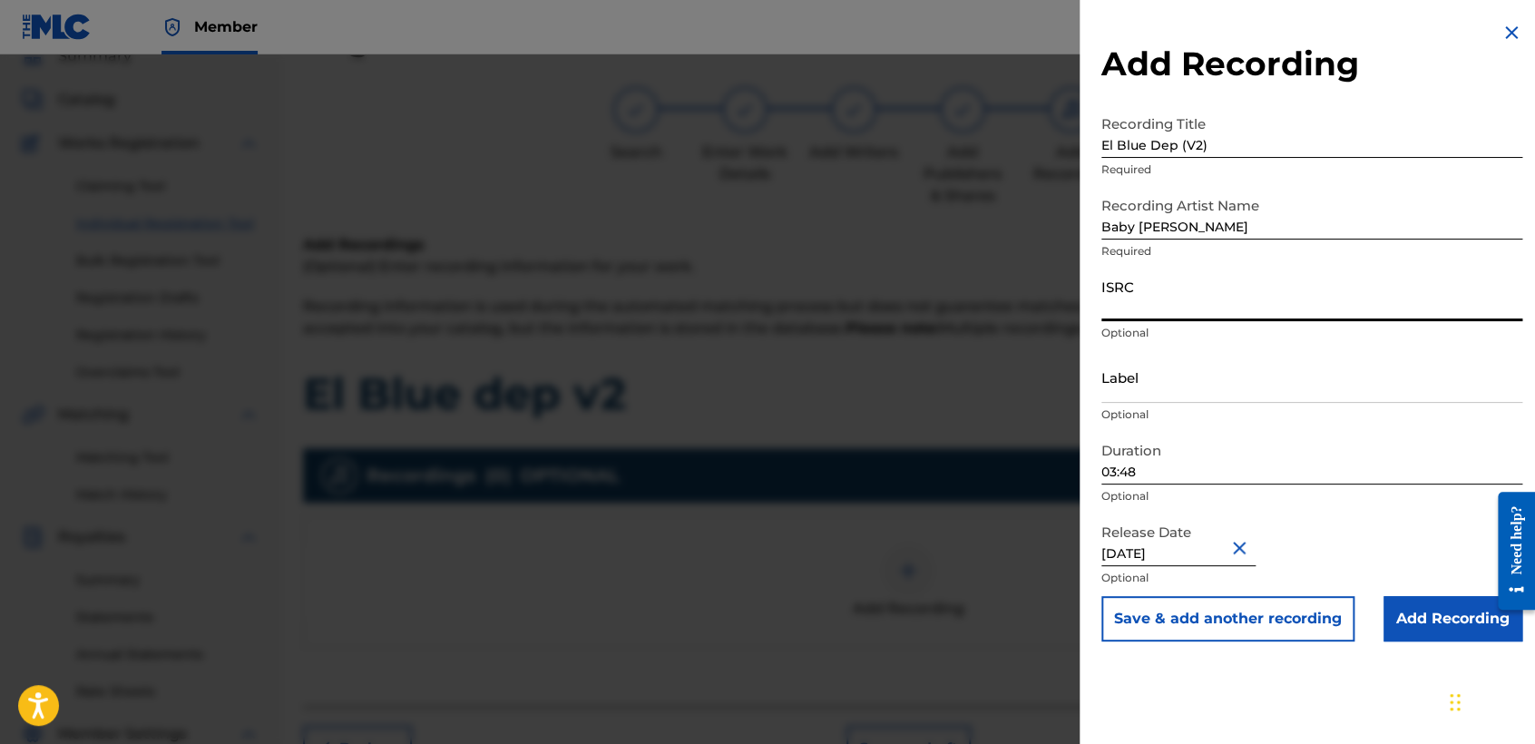
click at [1192, 309] on input "ISRC" at bounding box center [1311, 295] width 421 height 52
paste input "USDY42200010"
type input "USDY42200010"
click at [1393, 608] on input "Add Recording" at bounding box center [1452, 618] width 139 height 45
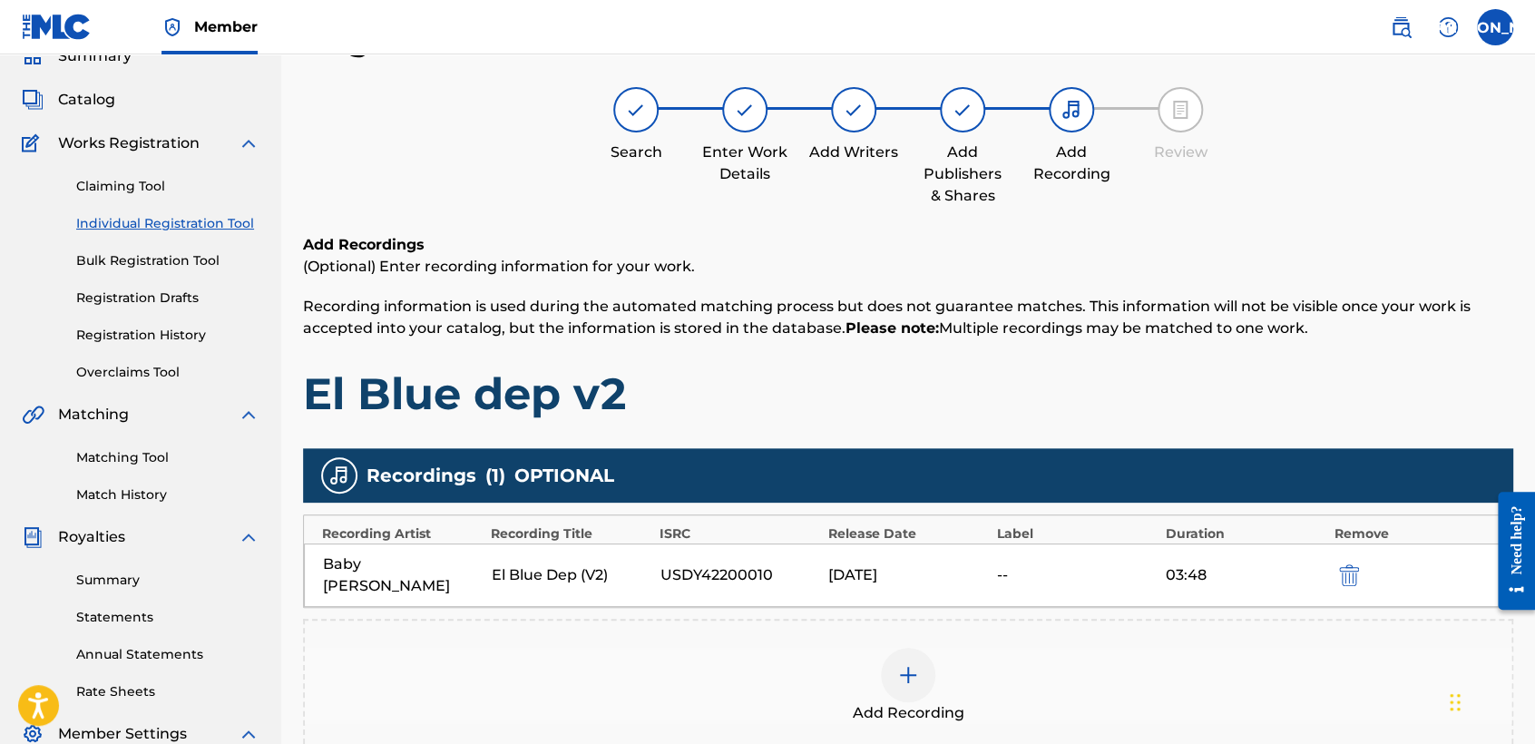
click at [1038, 277] on div "Add Recordings (Optional) Enter recording information for your work. Recording …" at bounding box center [908, 327] width 1210 height 187
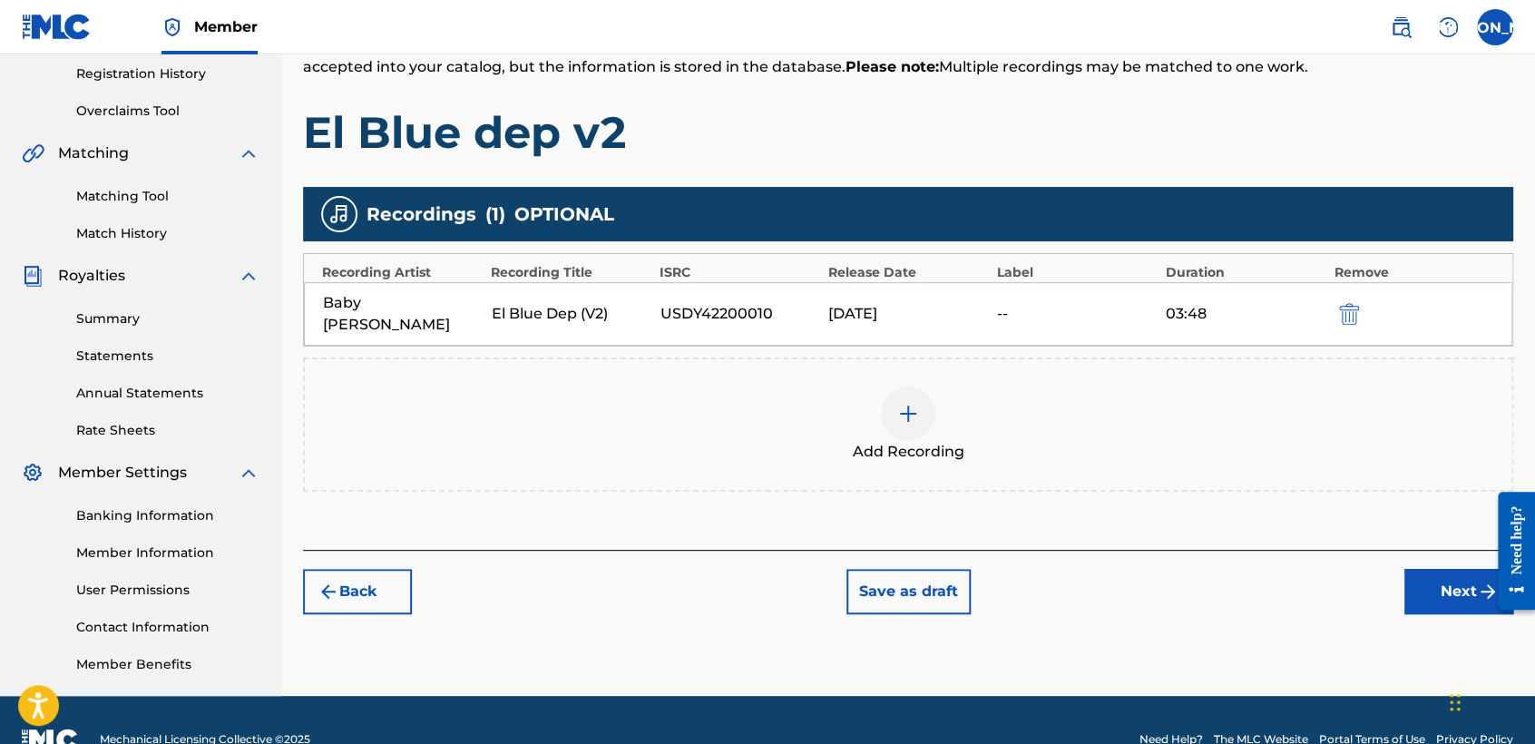
scroll to position [380, 0]
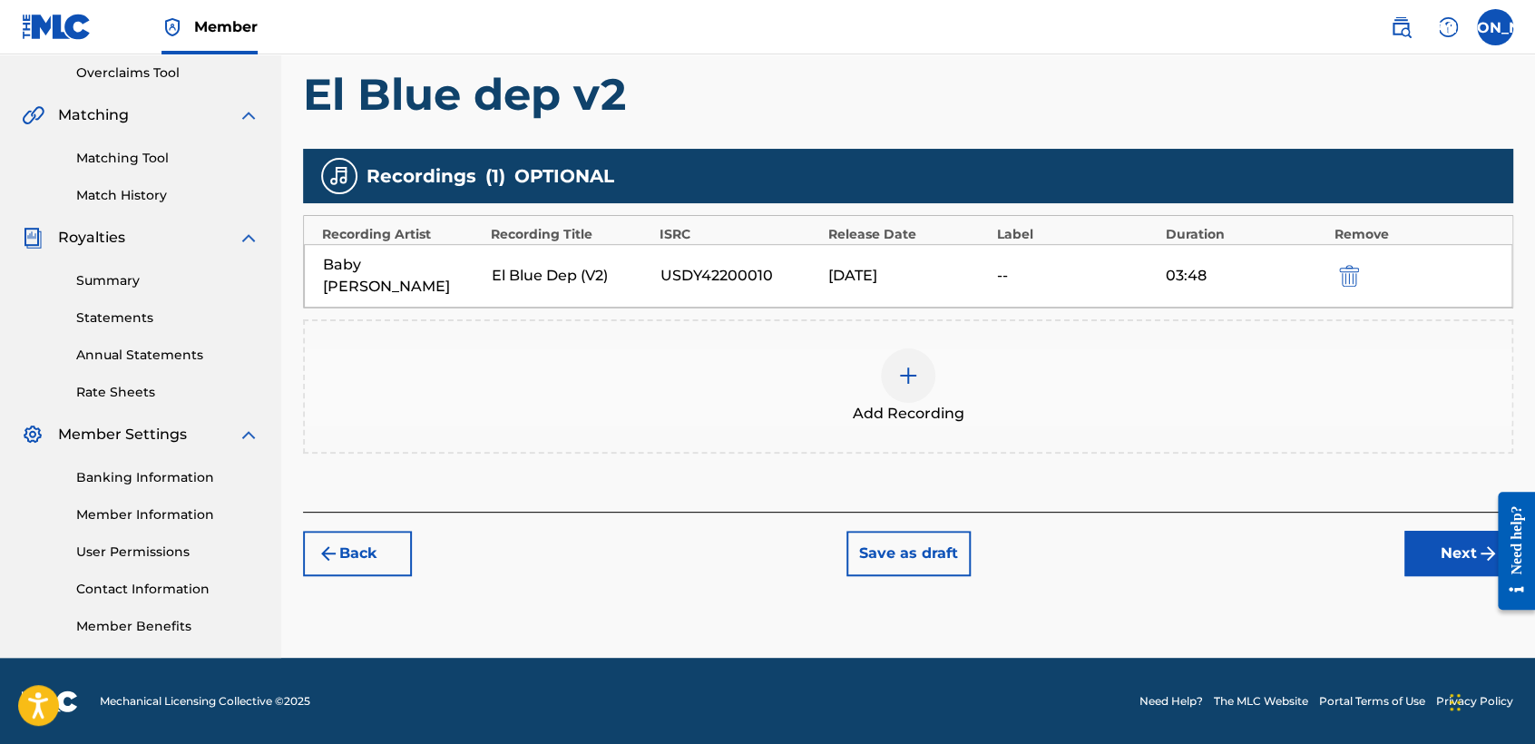
click at [1437, 531] on button "Next" at bounding box center [1458, 553] width 109 height 45
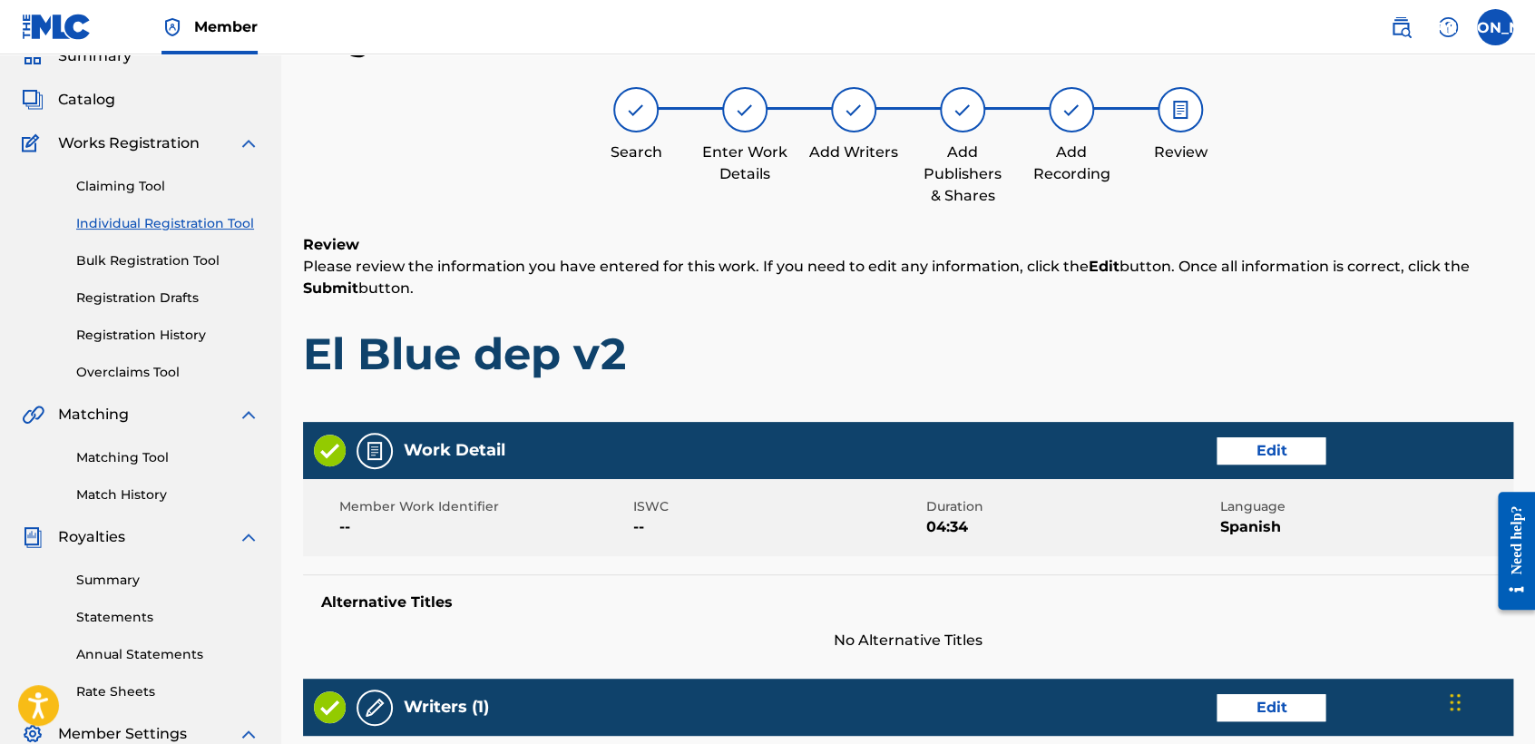
click at [1183, 311] on div "Review Please review the information you have entered for this work. If you nee…" at bounding box center [908, 321] width 1210 height 174
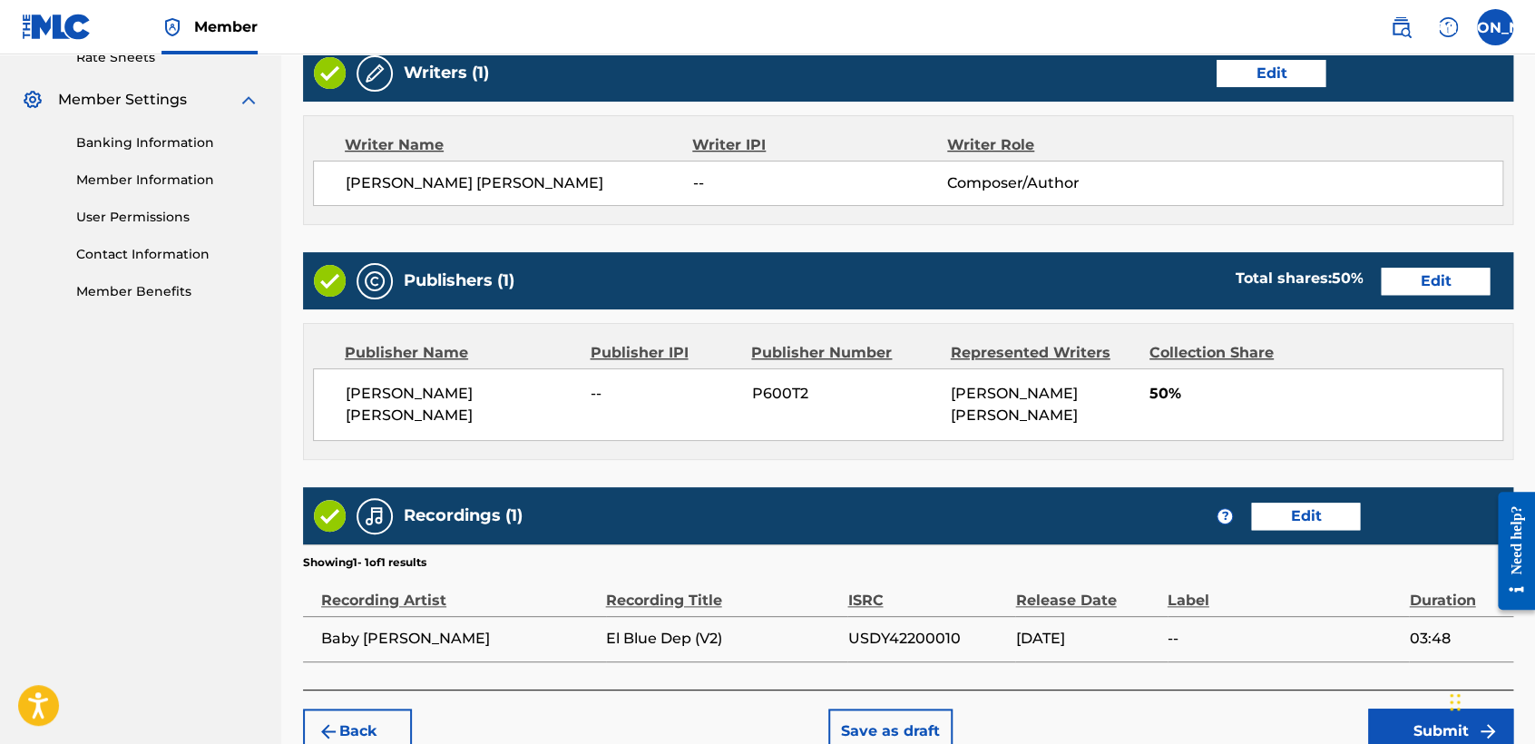
scroll to position [806, 0]
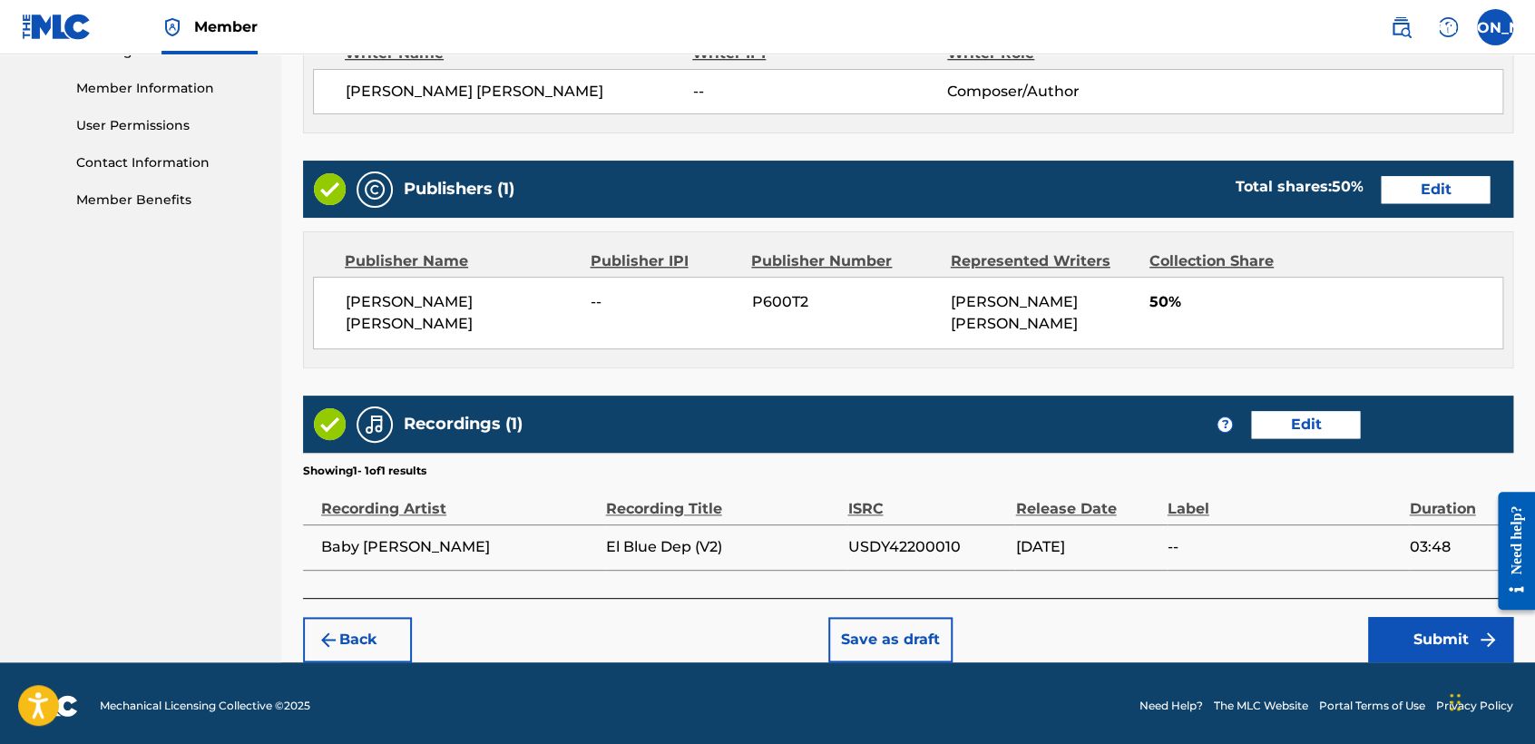
click at [1435, 672] on footer "Mechanical Licensing Collective © 2025 Need Help? The MLC Website Portal Terms …" at bounding box center [767, 705] width 1535 height 87
click at [1430, 640] on button "Submit" at bounding box center [1440, 639] width 145 height 45
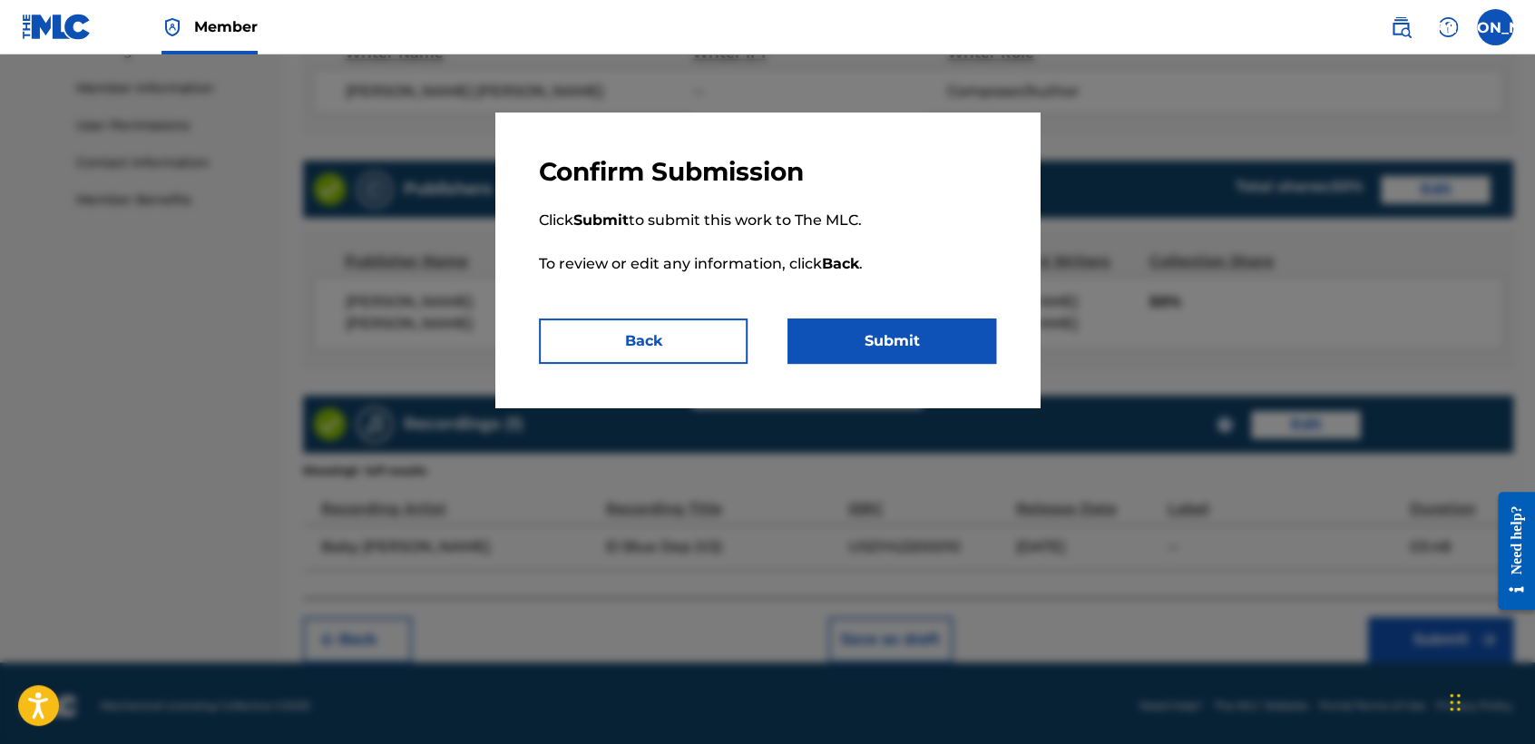
click at [913, 330] on button "Submit" at bounding box center [891, 340] width 209 height 45
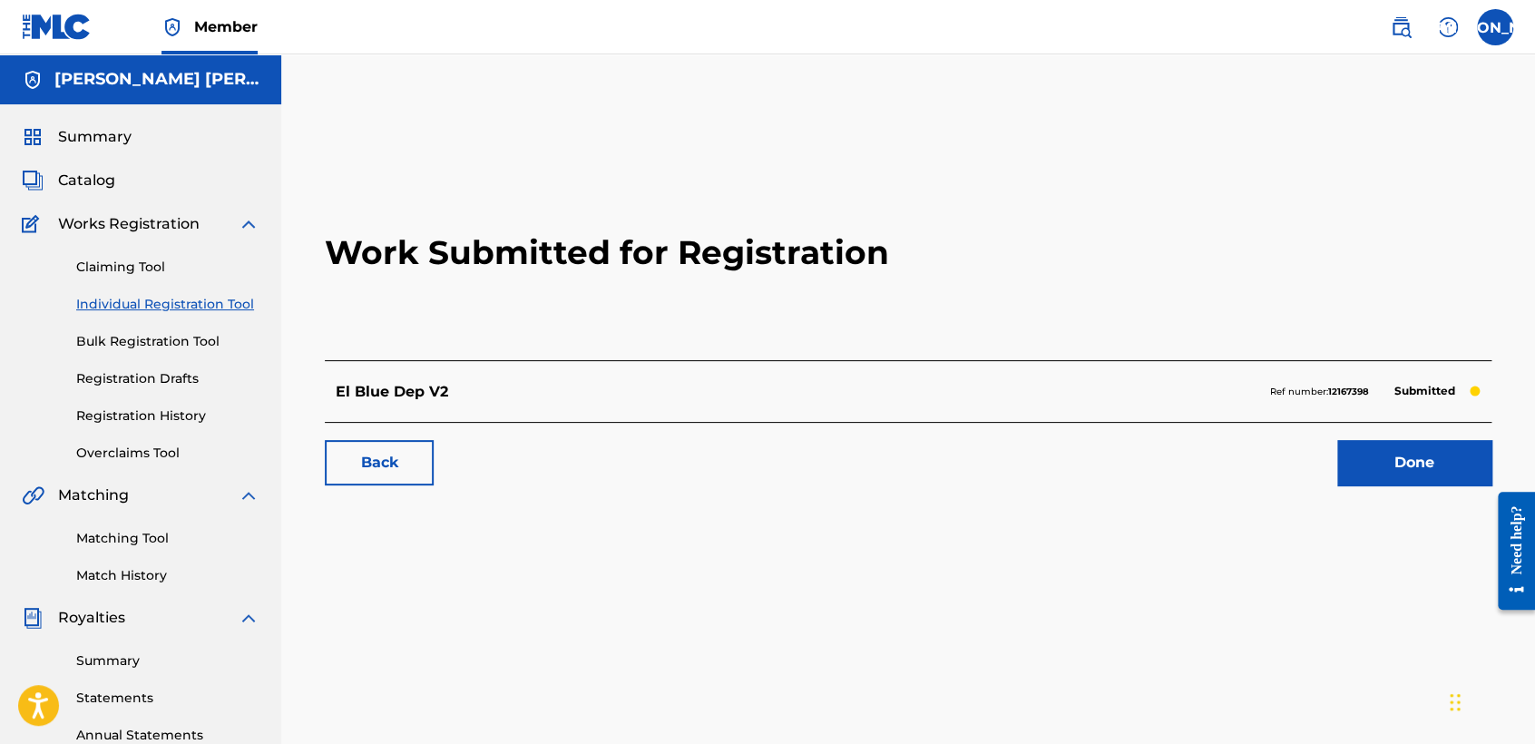
click at [202, 309] on link "Individual Registration Tool" at bounding box center [167, 304] width 183 height 19
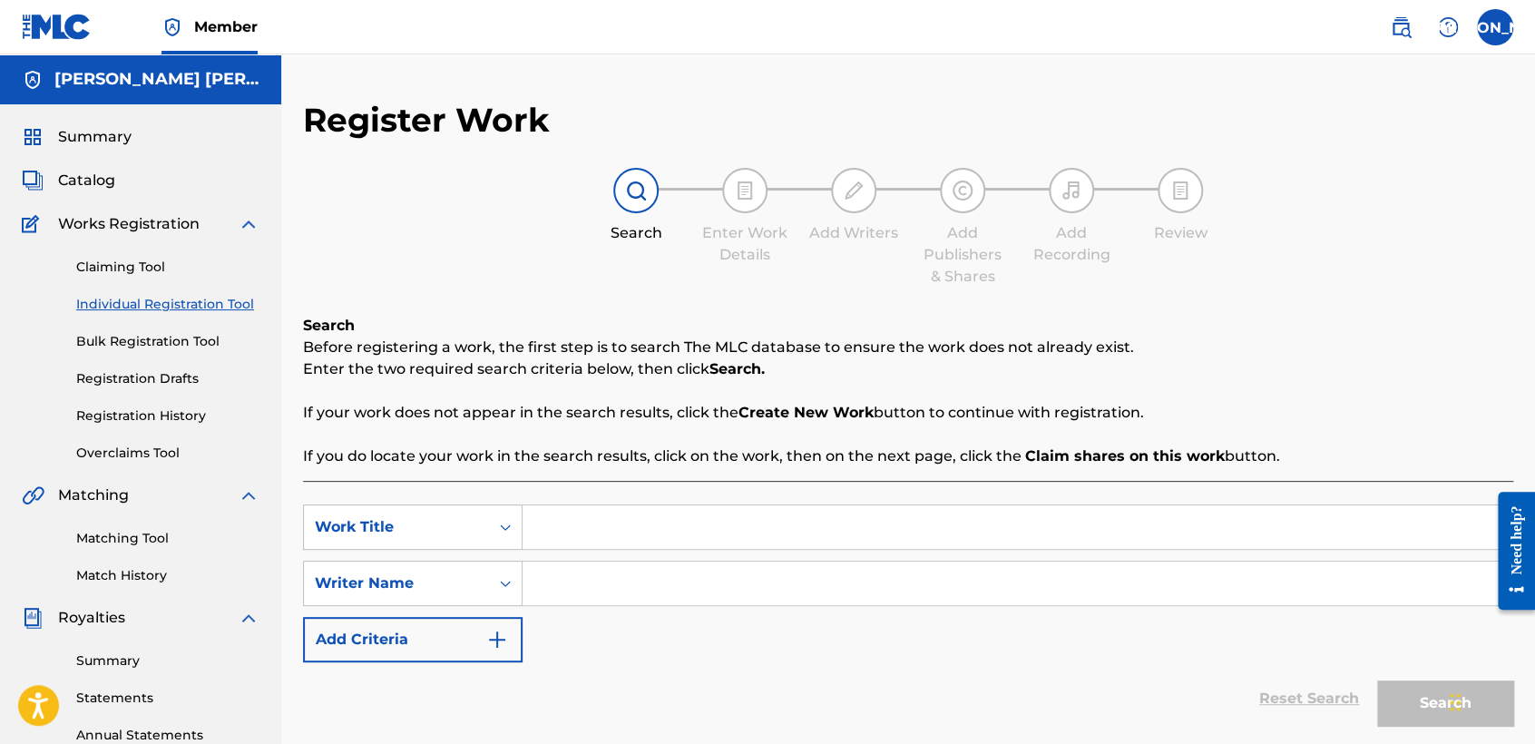
drag, startPoint x: 598, startPoint y: 516, endPoint x: 614, endPoint y: 530, distance: 21.2
click at [614, 530] on input "Search Form" at bounding box center [1016, 527] width 989 height 44
paste input "Dep Cristian"
type input "Dep Cristian"
click at [668, 576] on input "Search Form" at bounding box center [1016, 583] width 989 height 44
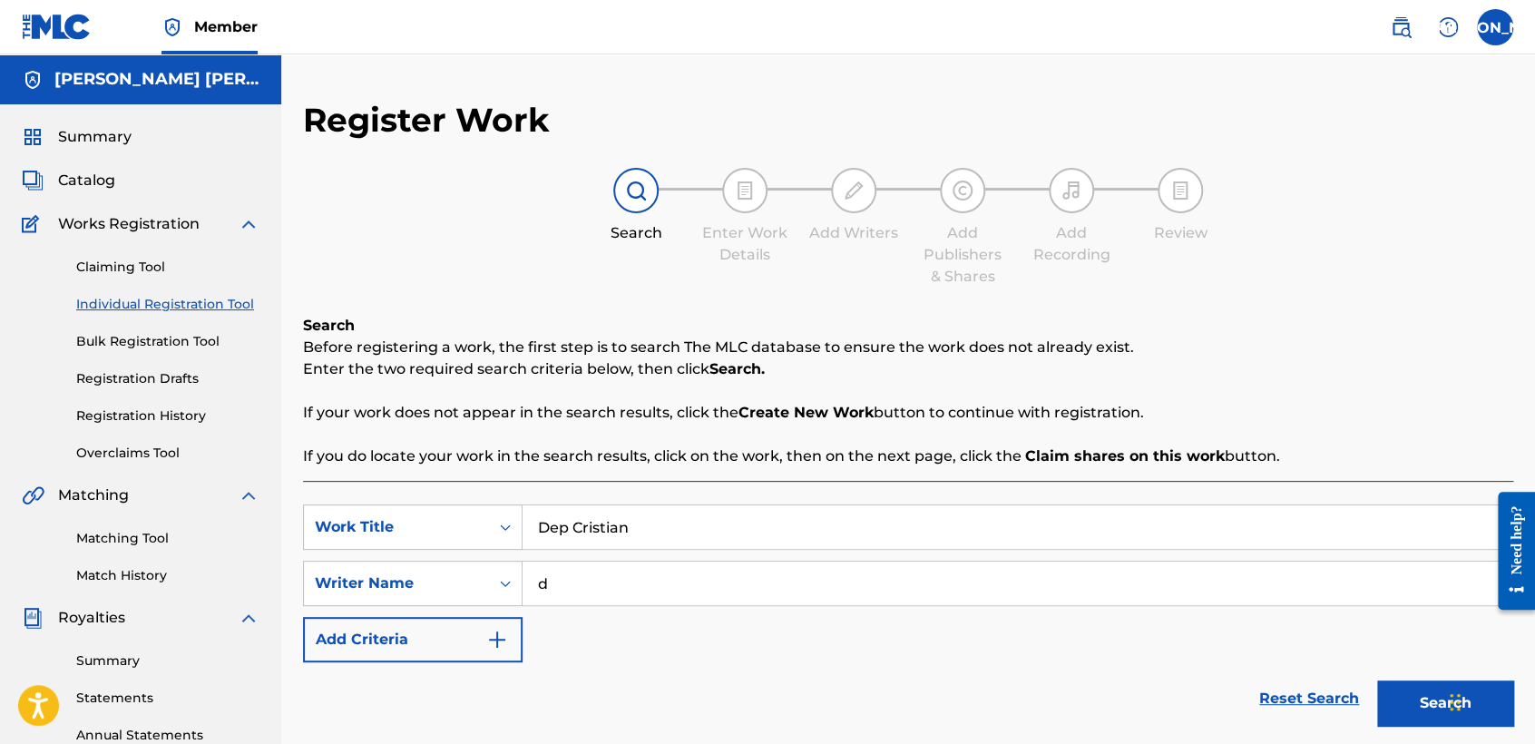
type input "d"
click at [1377, 680] on button "Search" at bounding box center [1445, 702] width 136 height 45
click at [722, 677] on div "Reset Search Search" at bounding box center [908, 698] width 1210 height 73
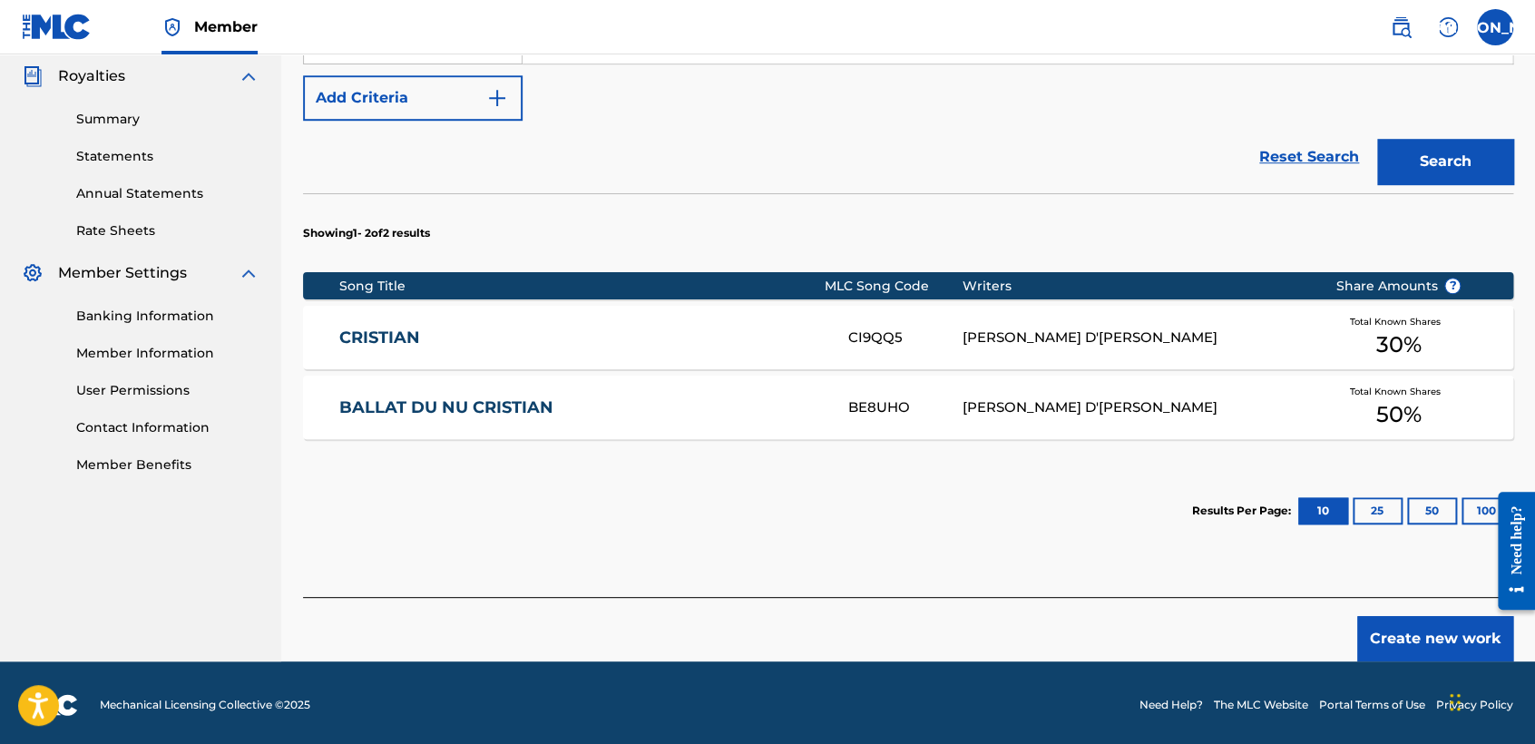
scroll to position [544, 0]
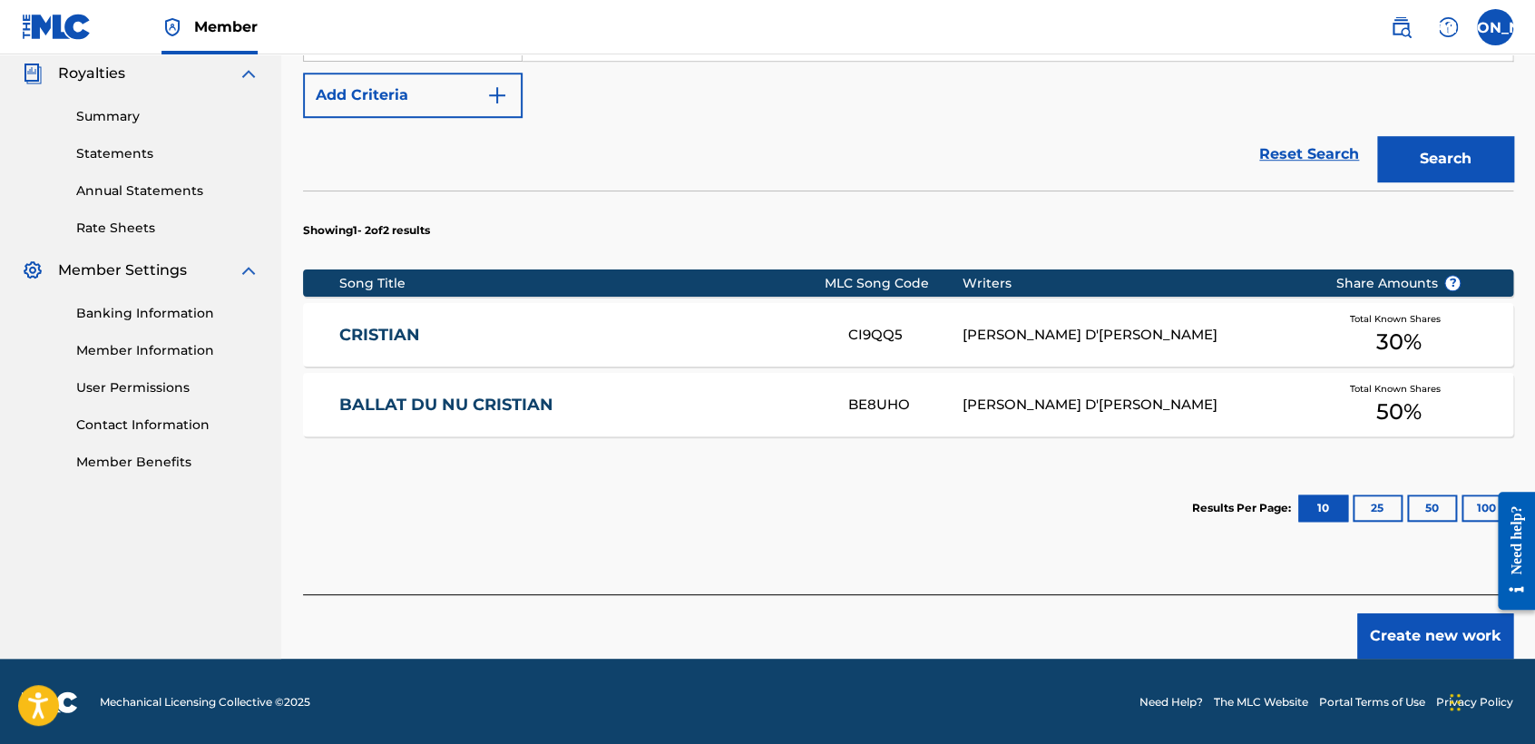
click at [1393, 621] on button "Create new work" at bounding box center [1435, 635] width 156 height 45
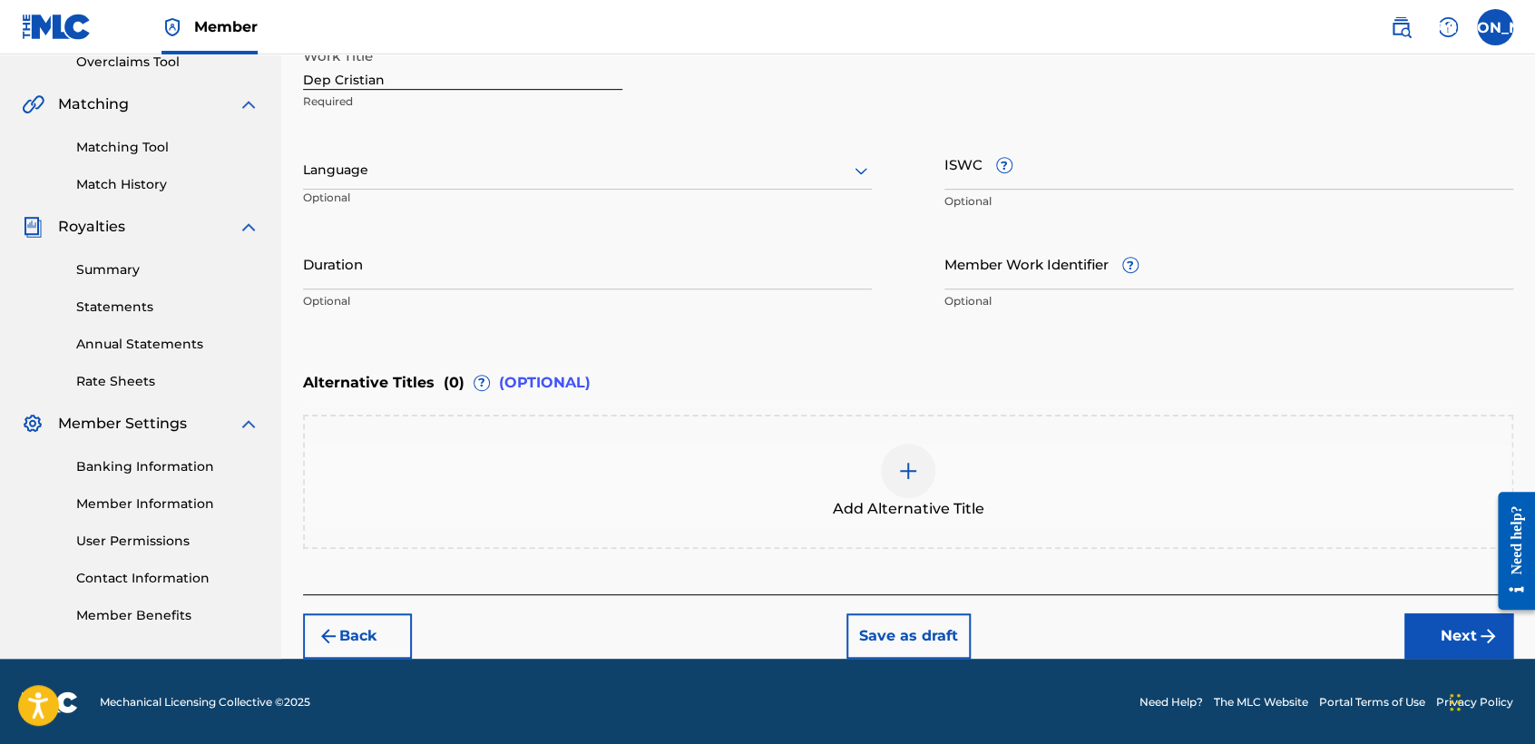
click at [580, 187] on div "Language" at bounding box center [587, 170] width 569 height 38
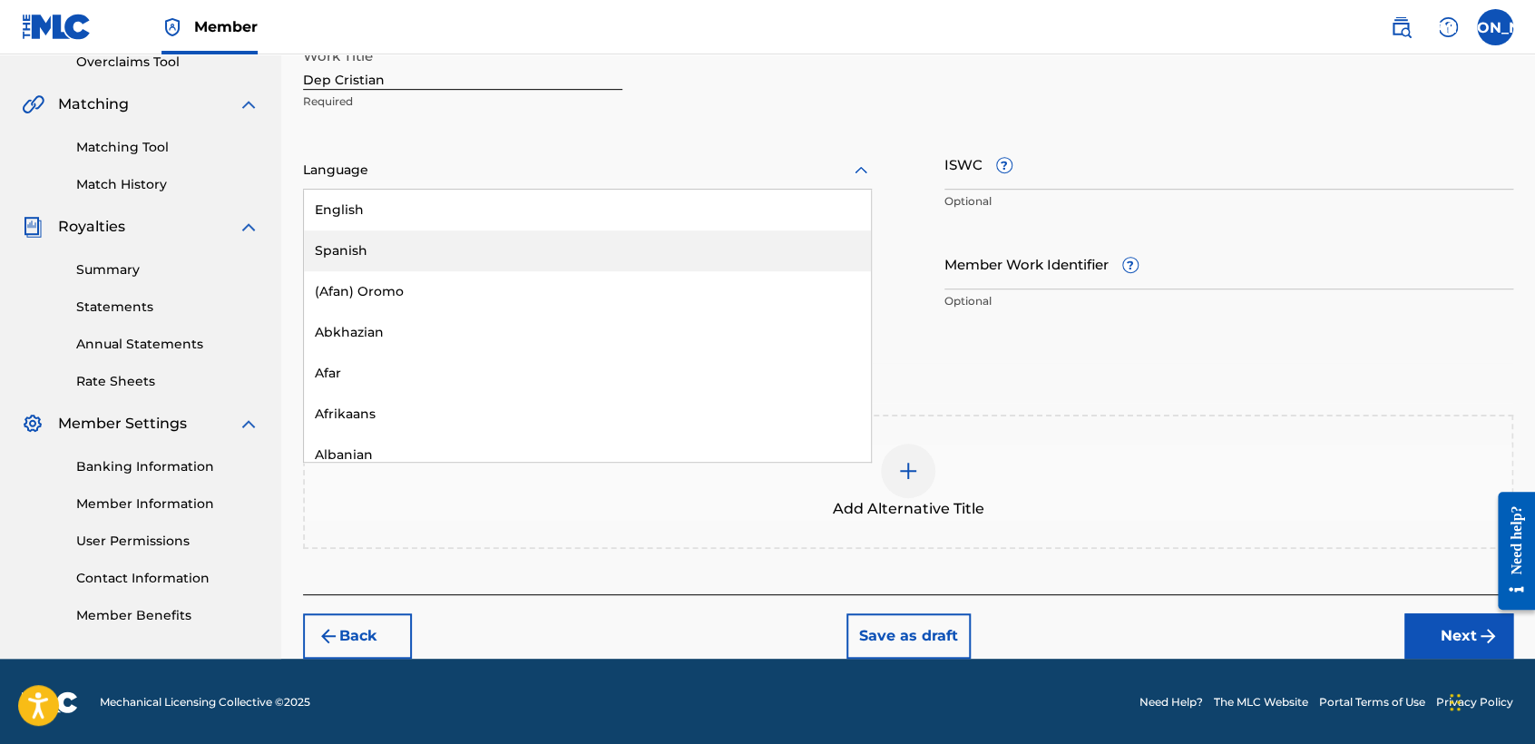
click at [490, 241] on div "Spanish" at bounding box center [587, 250] width 567 height 41
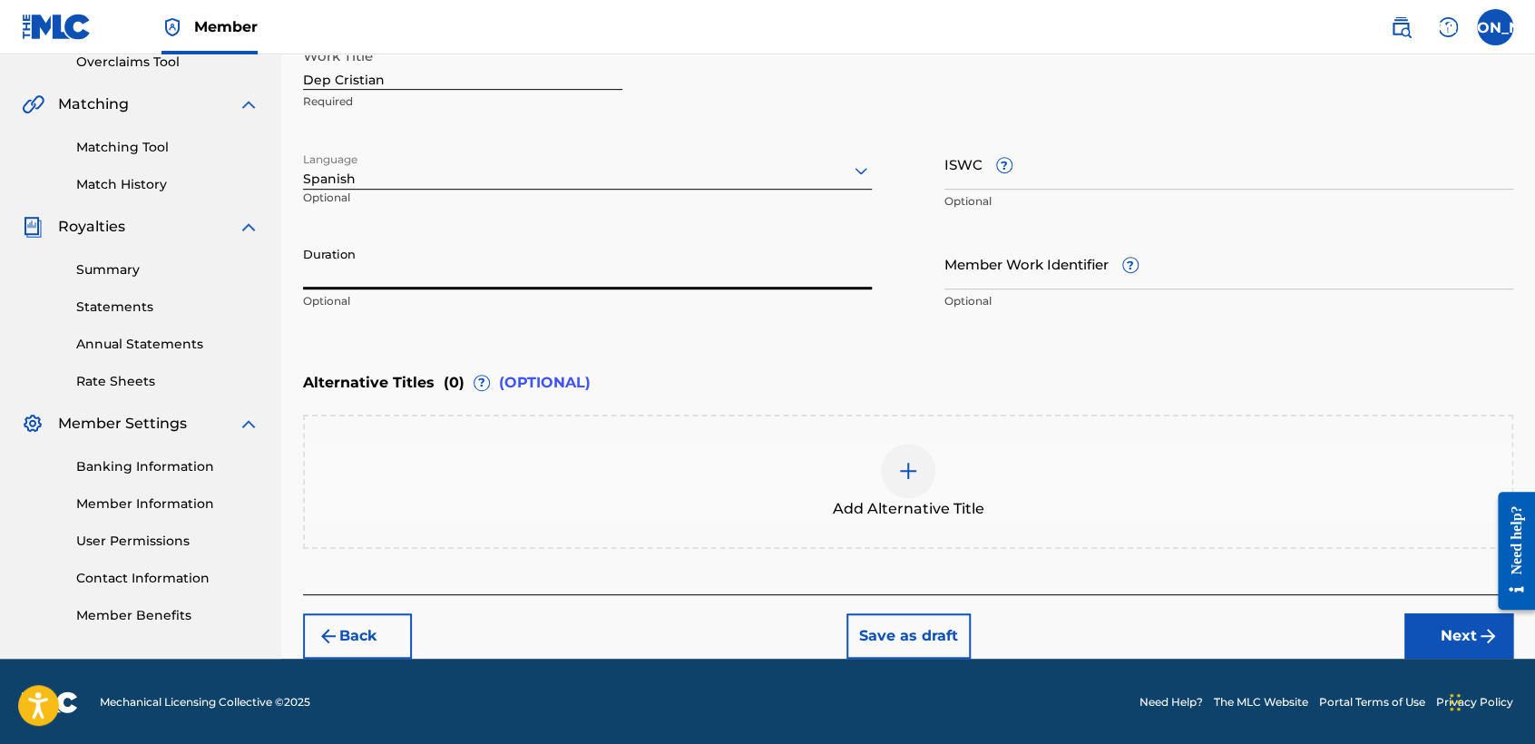
click at [490, 241] on input "Duration" at bounding box center [587, 264] width 569 height 52
type input "04:43"
click at [1430, 605] on div "Back Save as draft Next" at bounding box center [908, 626] width 1210 height 64
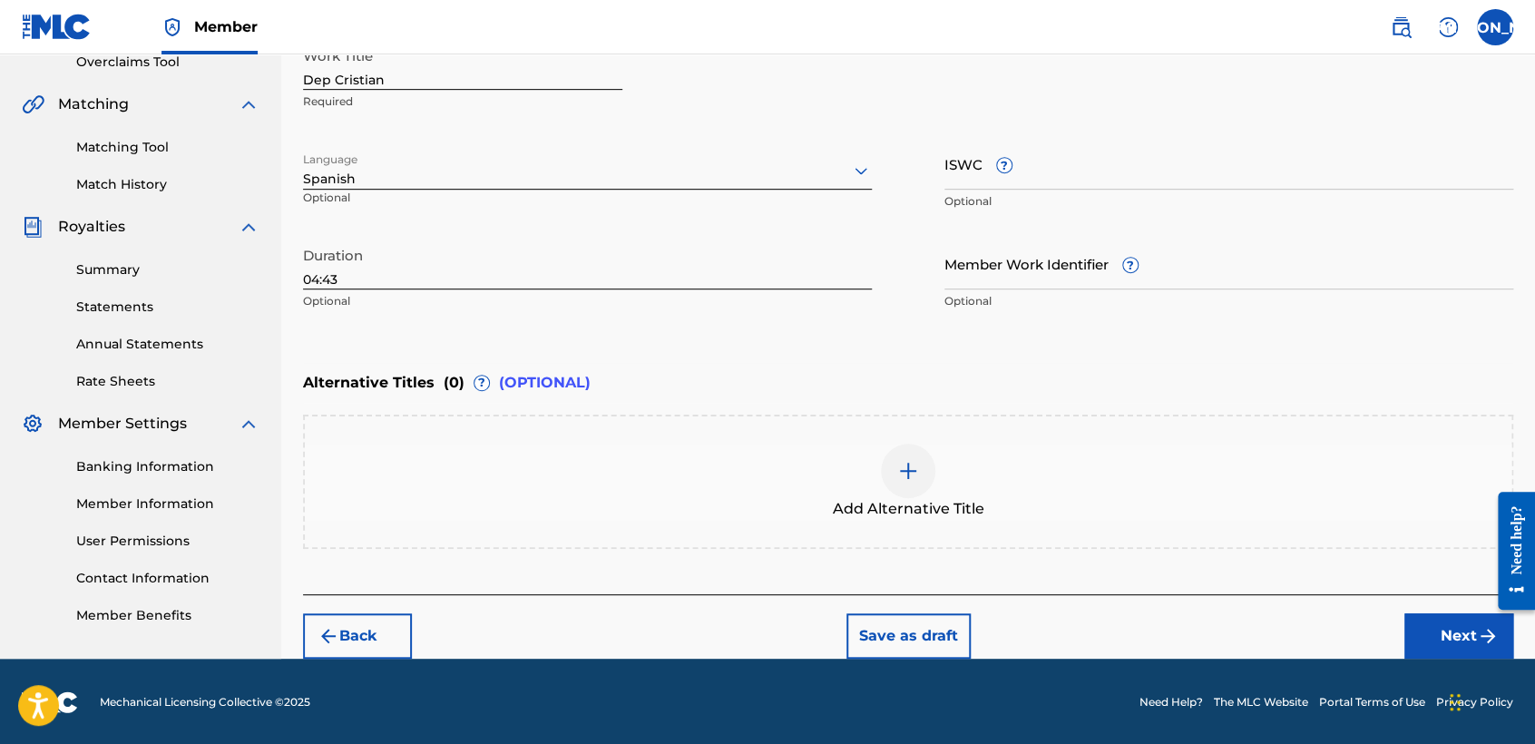
click at [1436, 628] on button "Next" at bounding box center [1458, 635] width 109 height 45
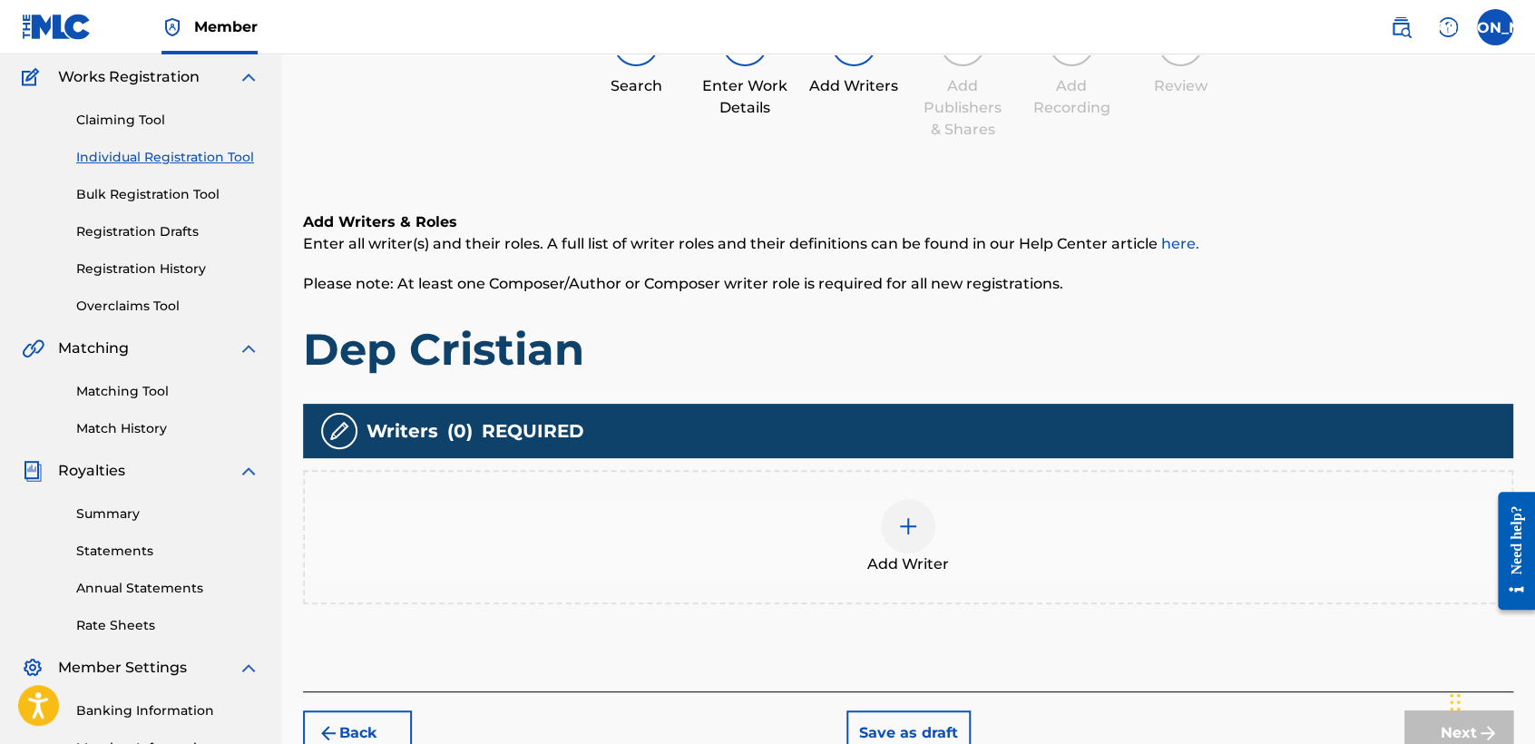
scroll to position [81, 0]
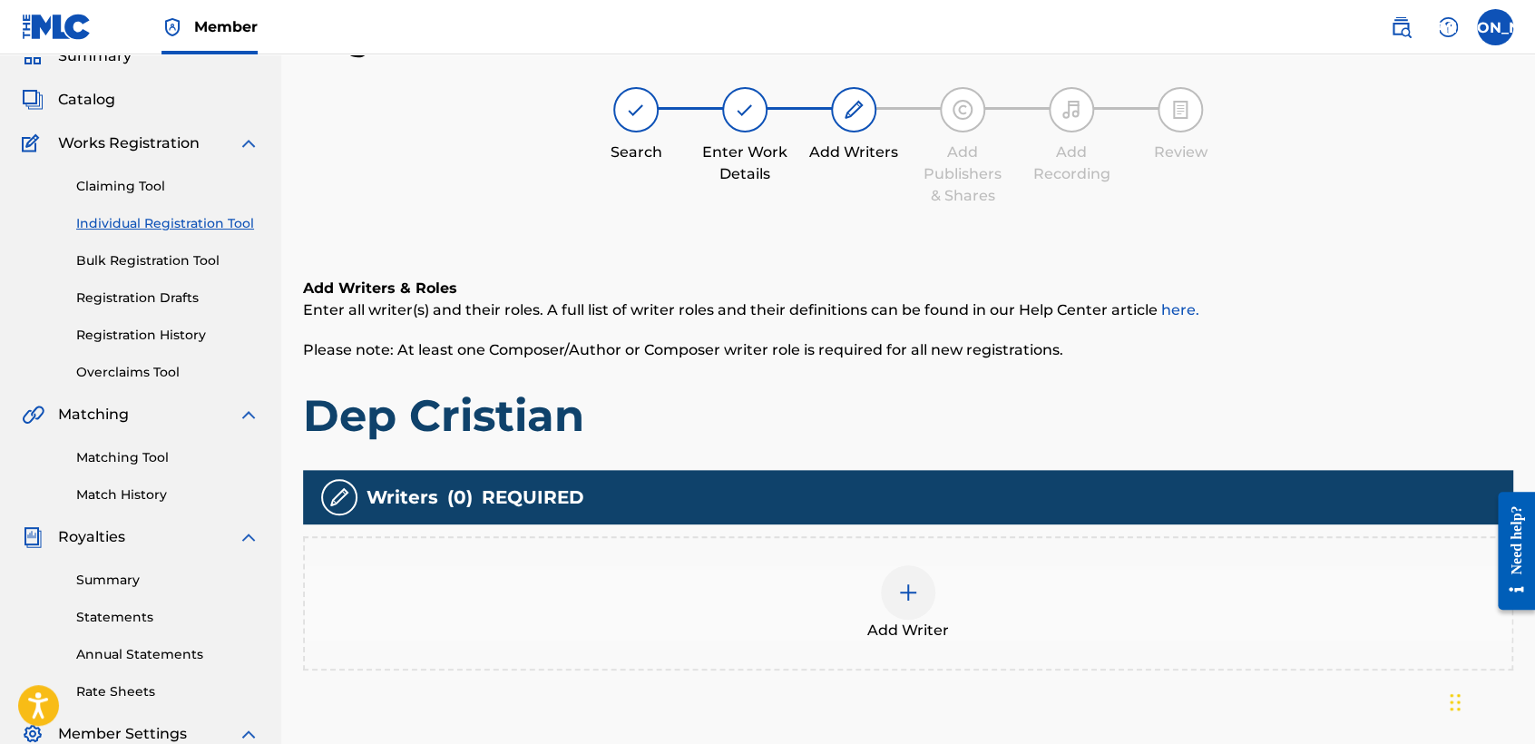
click at [875, 597] on div "Add Writer" at bounding box center [908, 603] width 1206 height 76
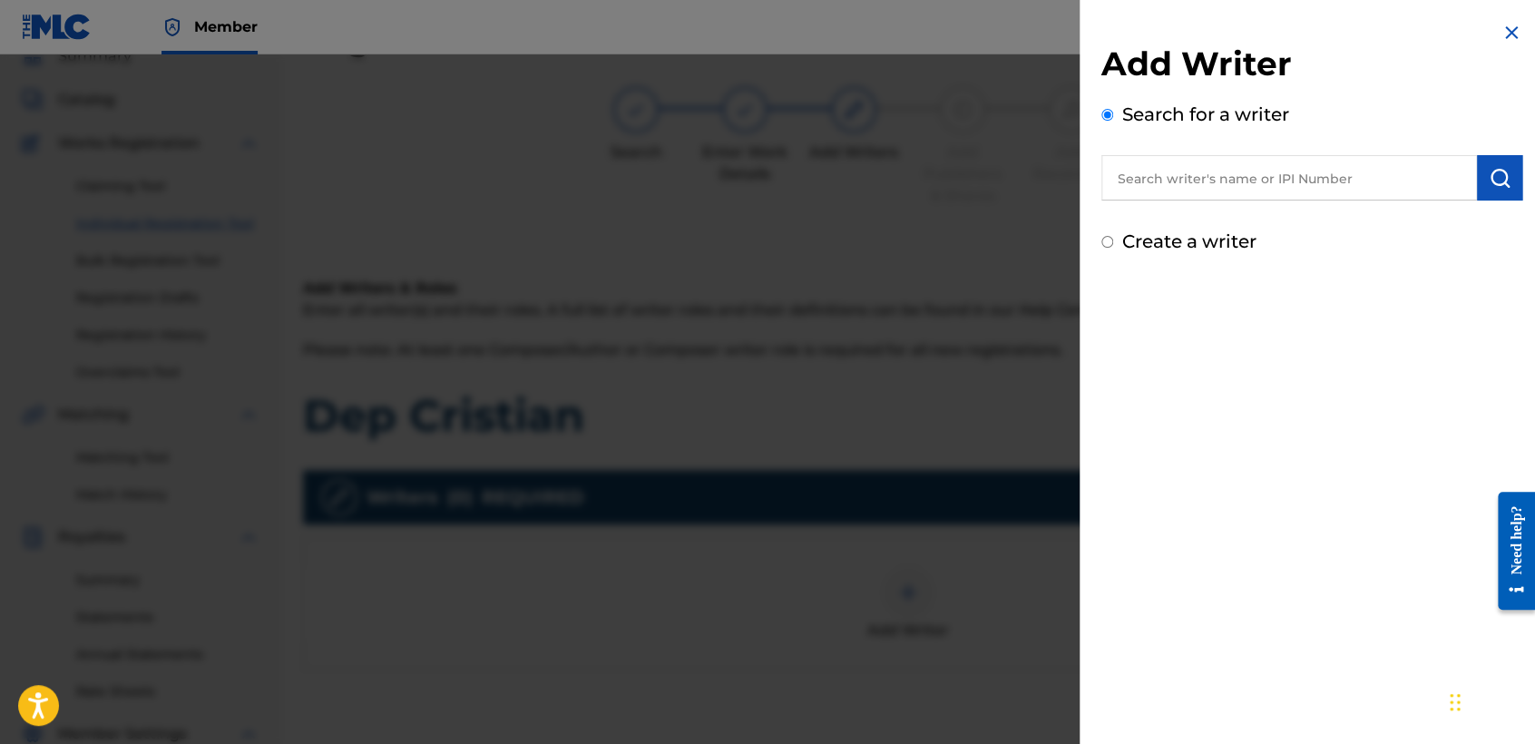
click at [1110, 249] on div "Create a writer" at bounding box center [1311, 241] width 421 height 27
click at [1104, 248] on div "Create a writer" at bounding box center [1311, 241] width 421 height 27
click at [1104, 243] on input "Create a writer" at bounding box center [1107, 242] width 12 height 12
radio input "false"
radio input "true"
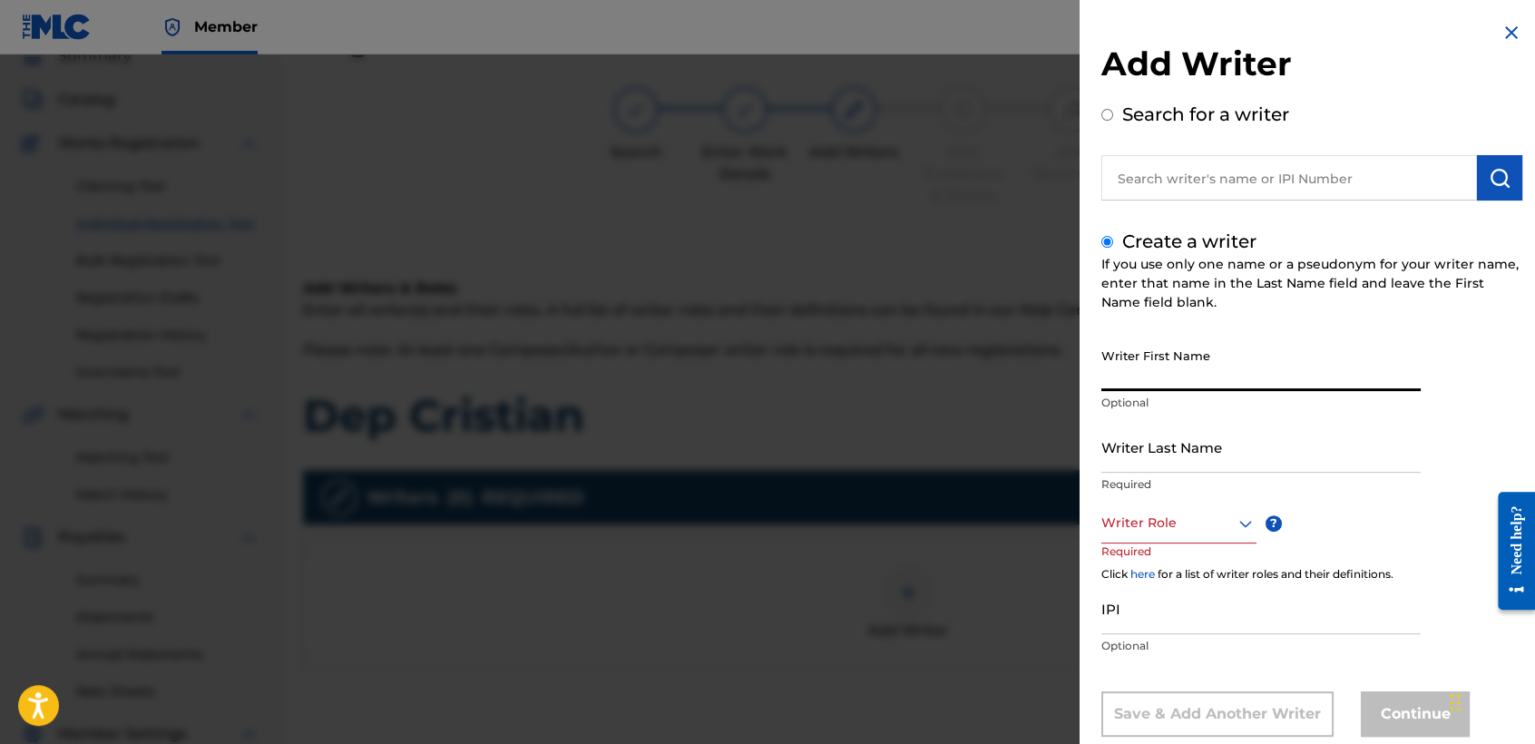
click at [1174, 377] on input "Writer First Name" at bounding box center [1260, 365] width 319 height 52
type input "Jose Osvaldo"
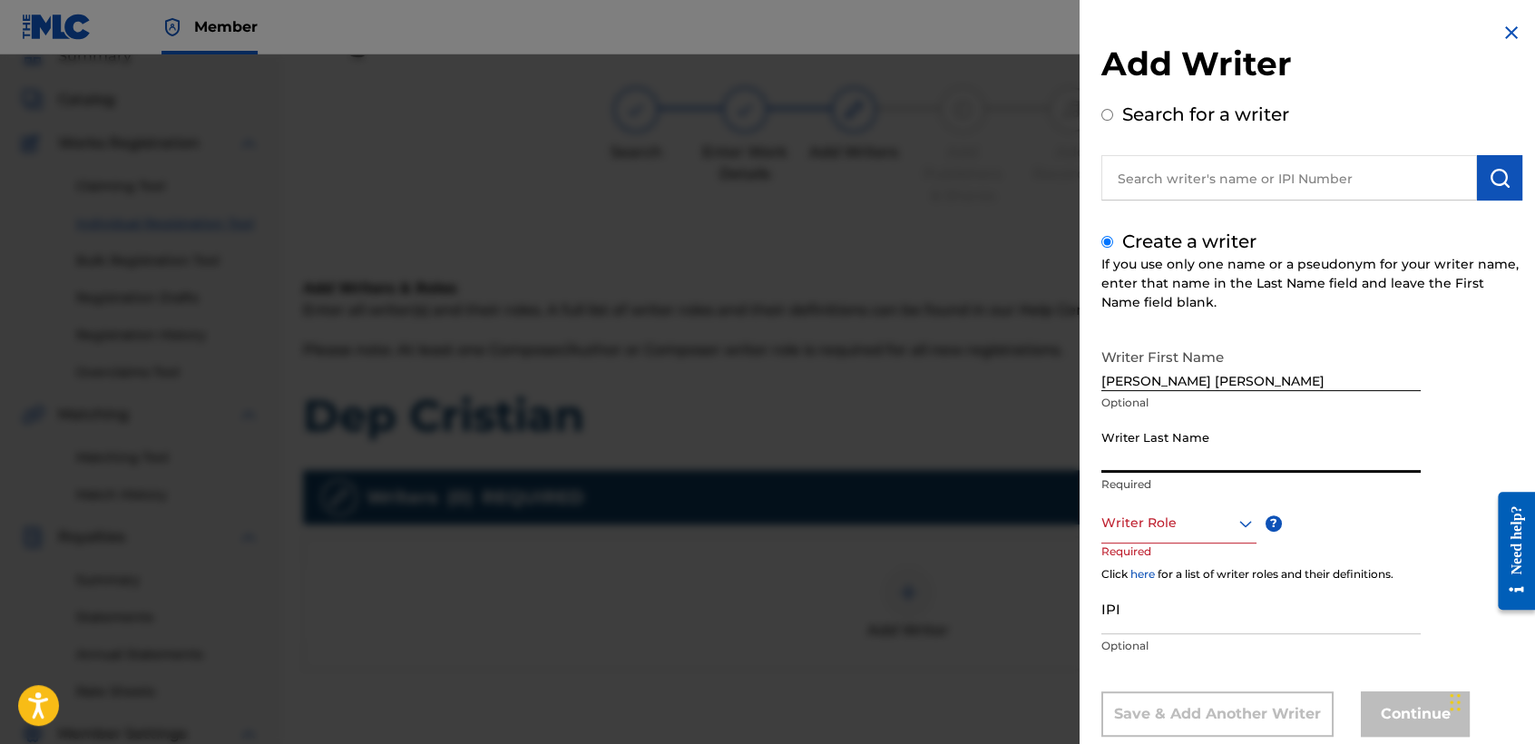
click at [1218, 462] on input "Writer Last Name" at bounding box center [1260, 447] width 319 height 52
type input "Arriaga Valdez"
click at [1219, 525] on div "Writer Role" at bounding box center [1178, 522] width 155 height 41
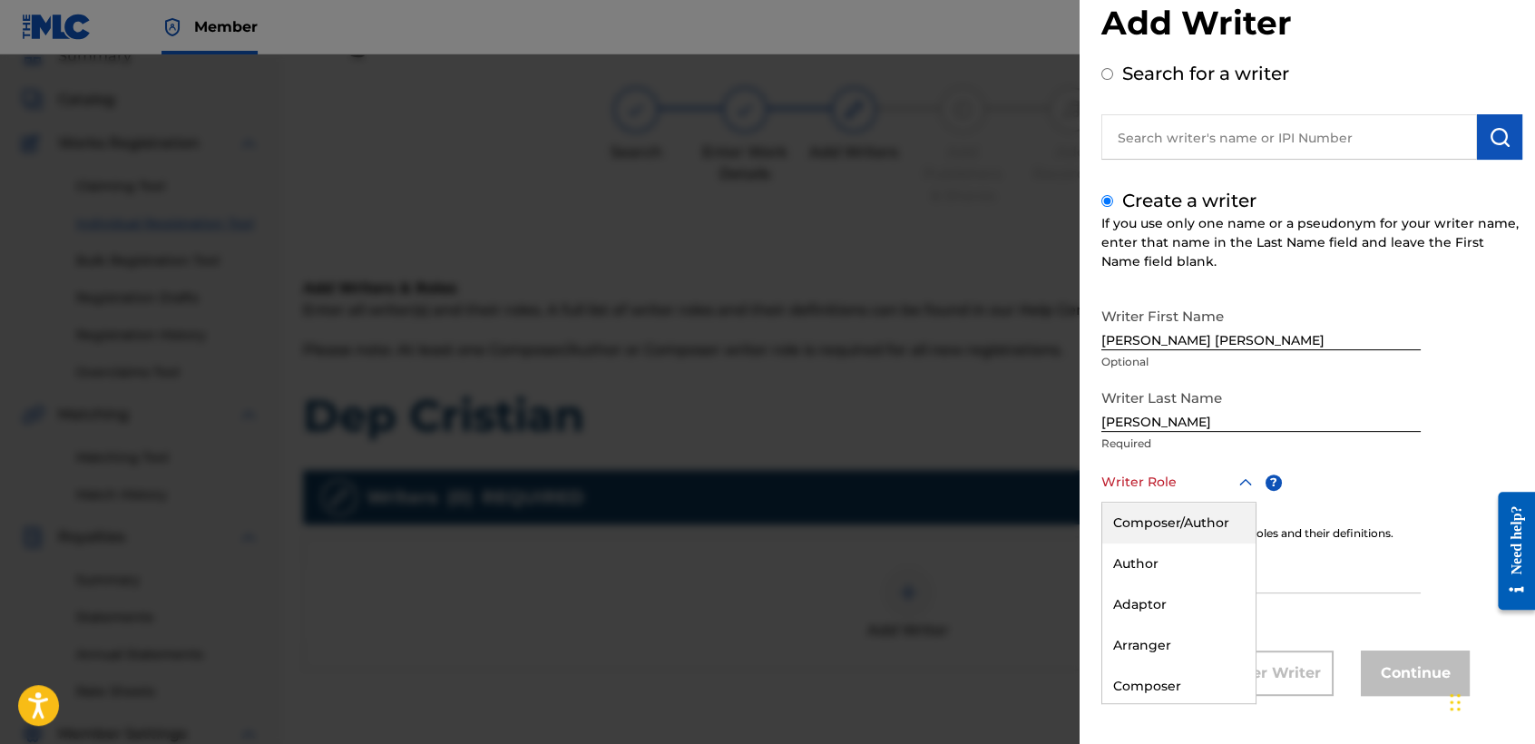
click at [1219, 525] on div "Composer/Author" at bounding box center [1178, 522] width 153 height 41
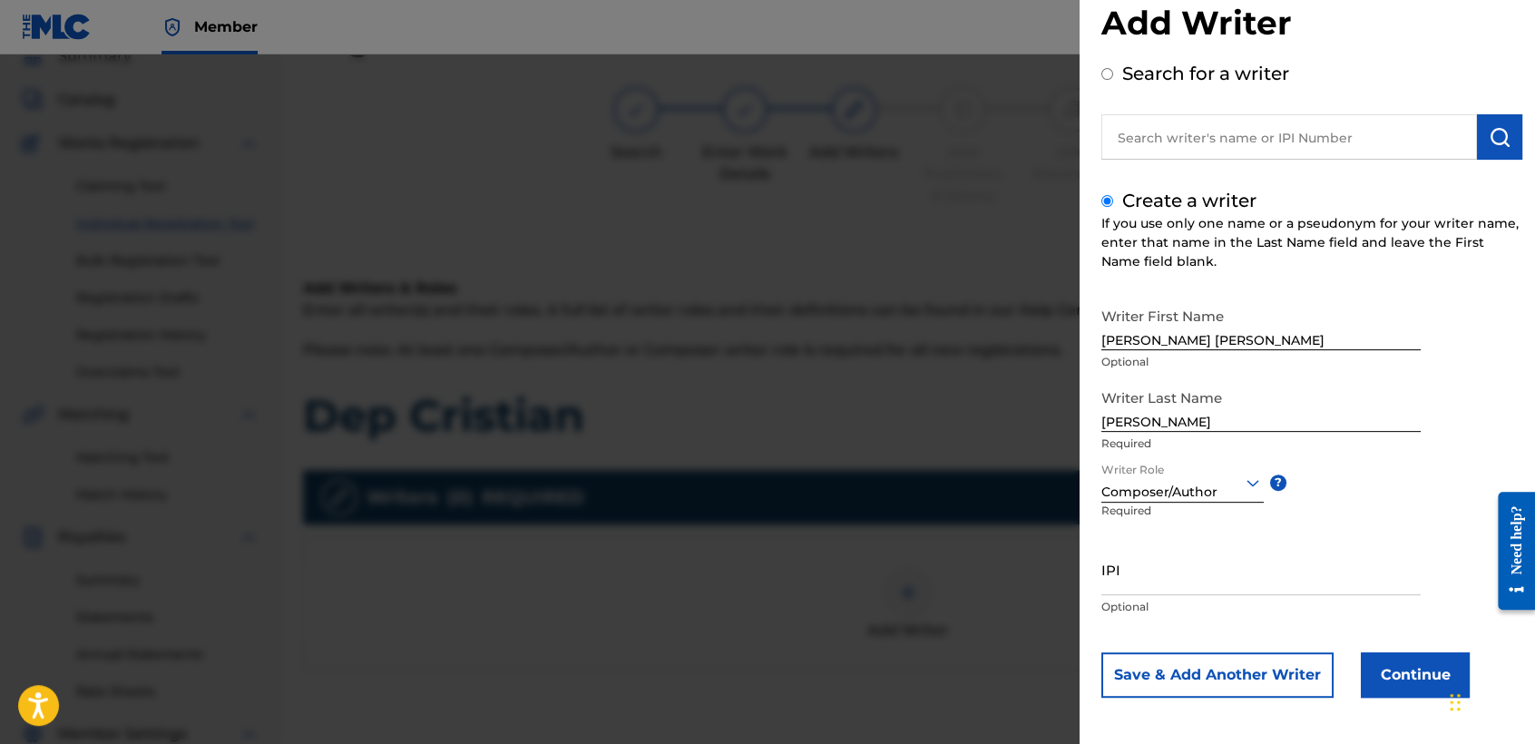
click at [1379, 657] on button "Continue" at bounding box center [1414, 674] width 109 height 45
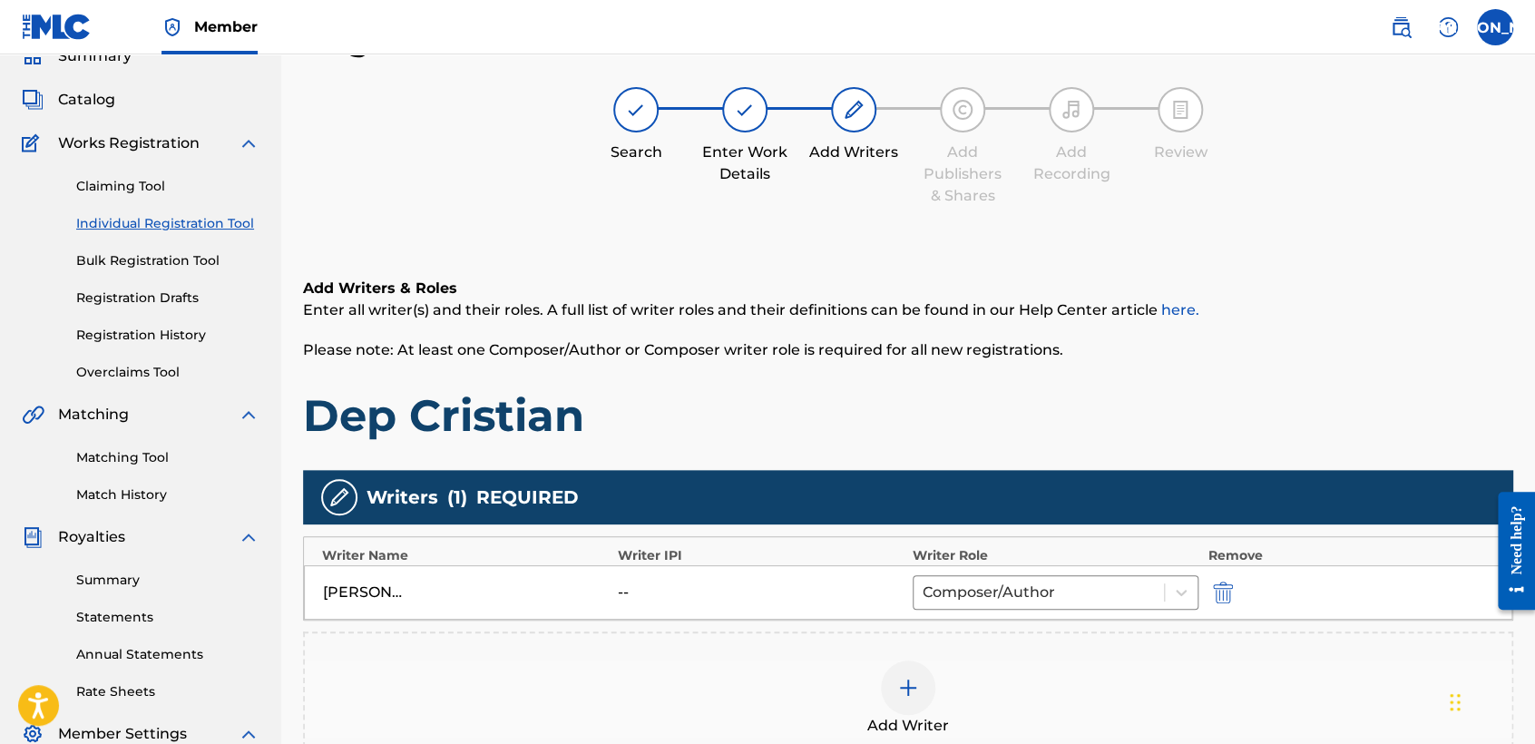
click at [958, 432] on h1 "Dep Cristian" at bounding box center [908, 415] width 1210 height 54
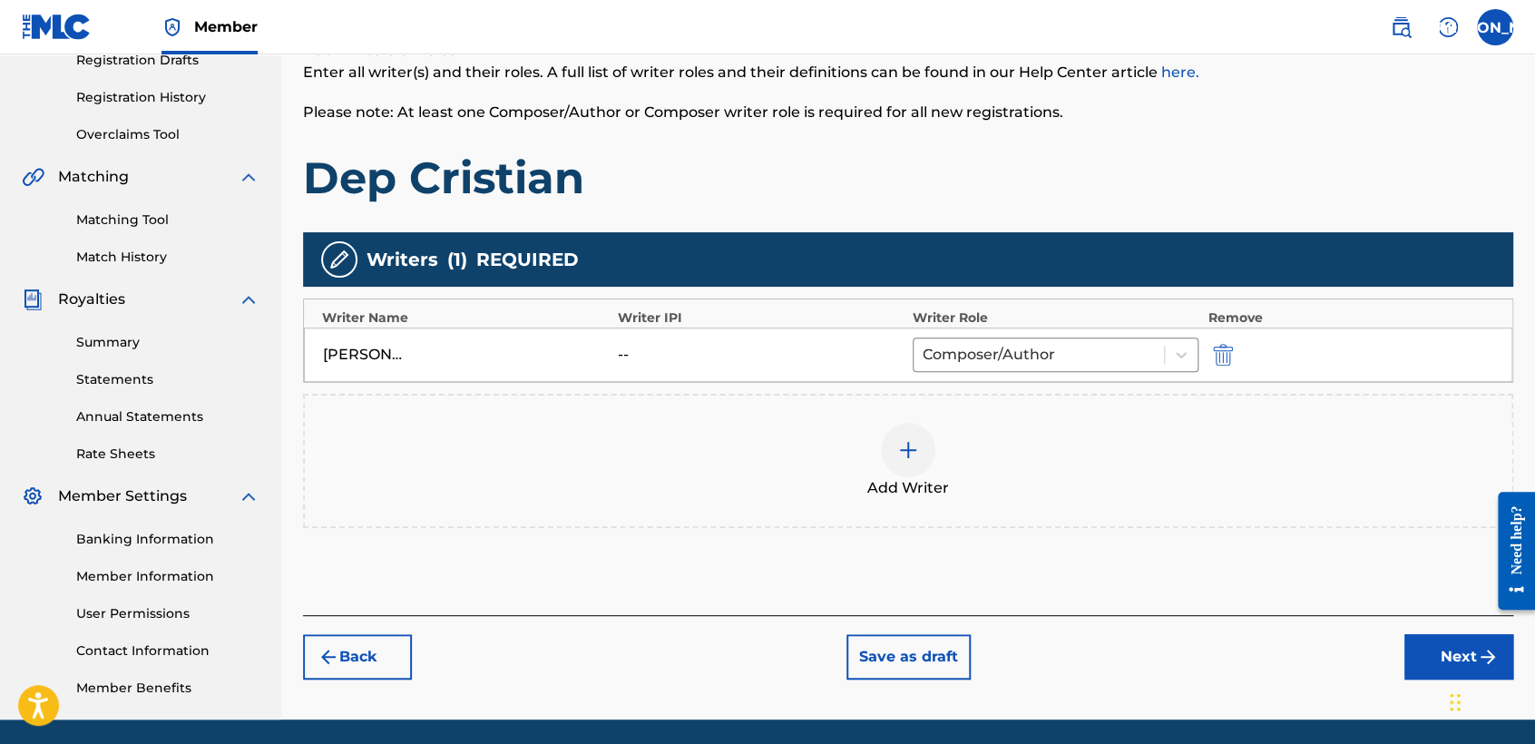
scroll to position [380, 0]
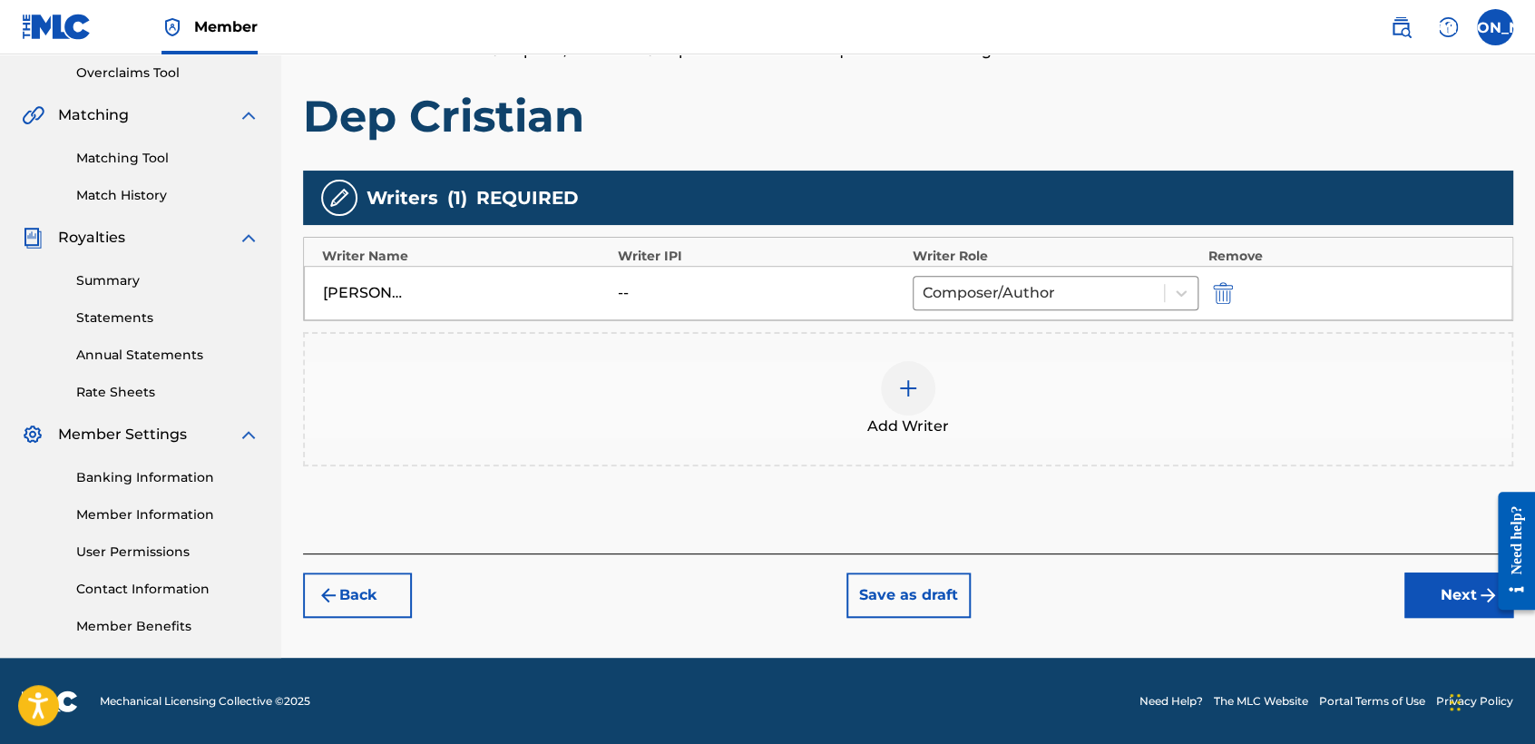
click at [1415, 599] on button "Next" at bounding box center [1458, 594] width 109 height 45
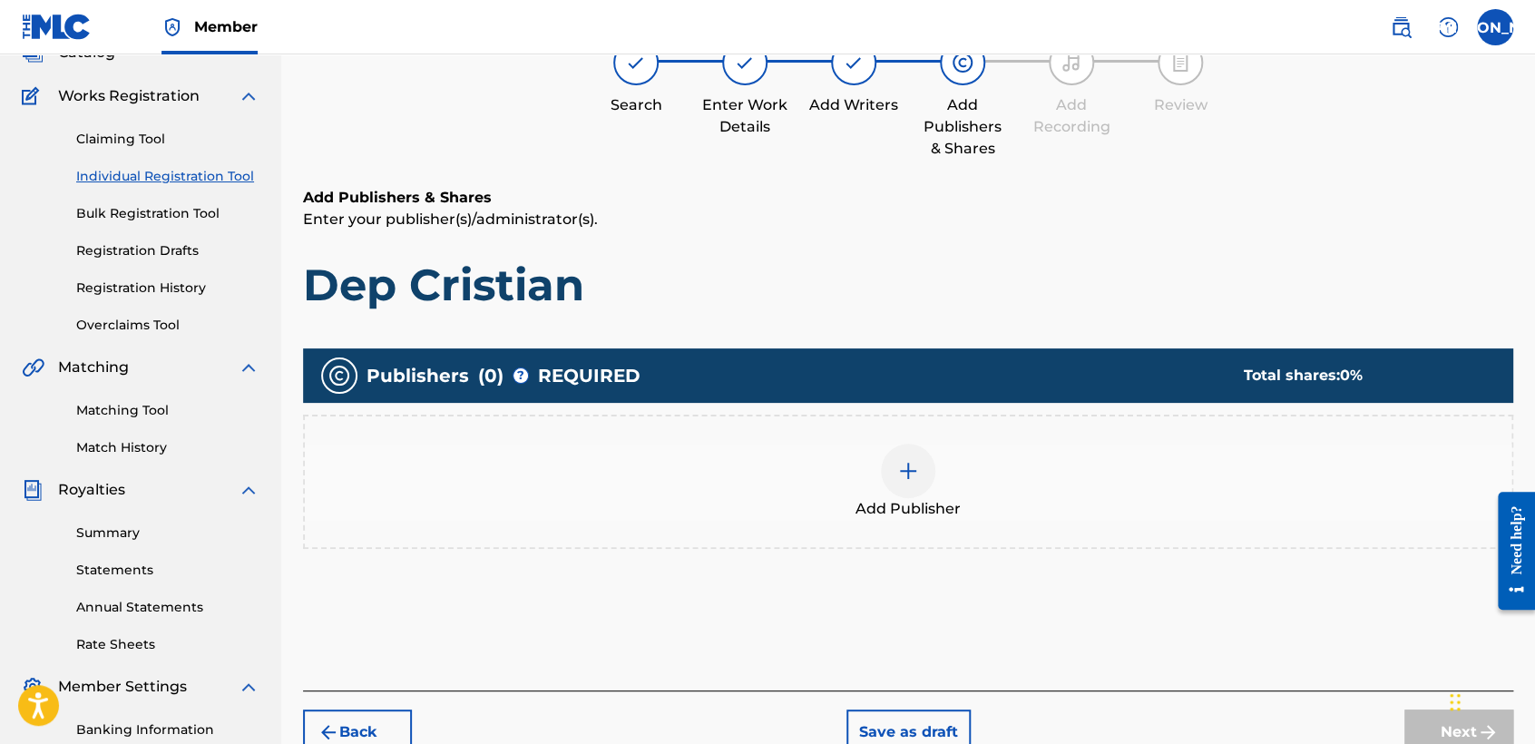
scroll to position [81, 0]
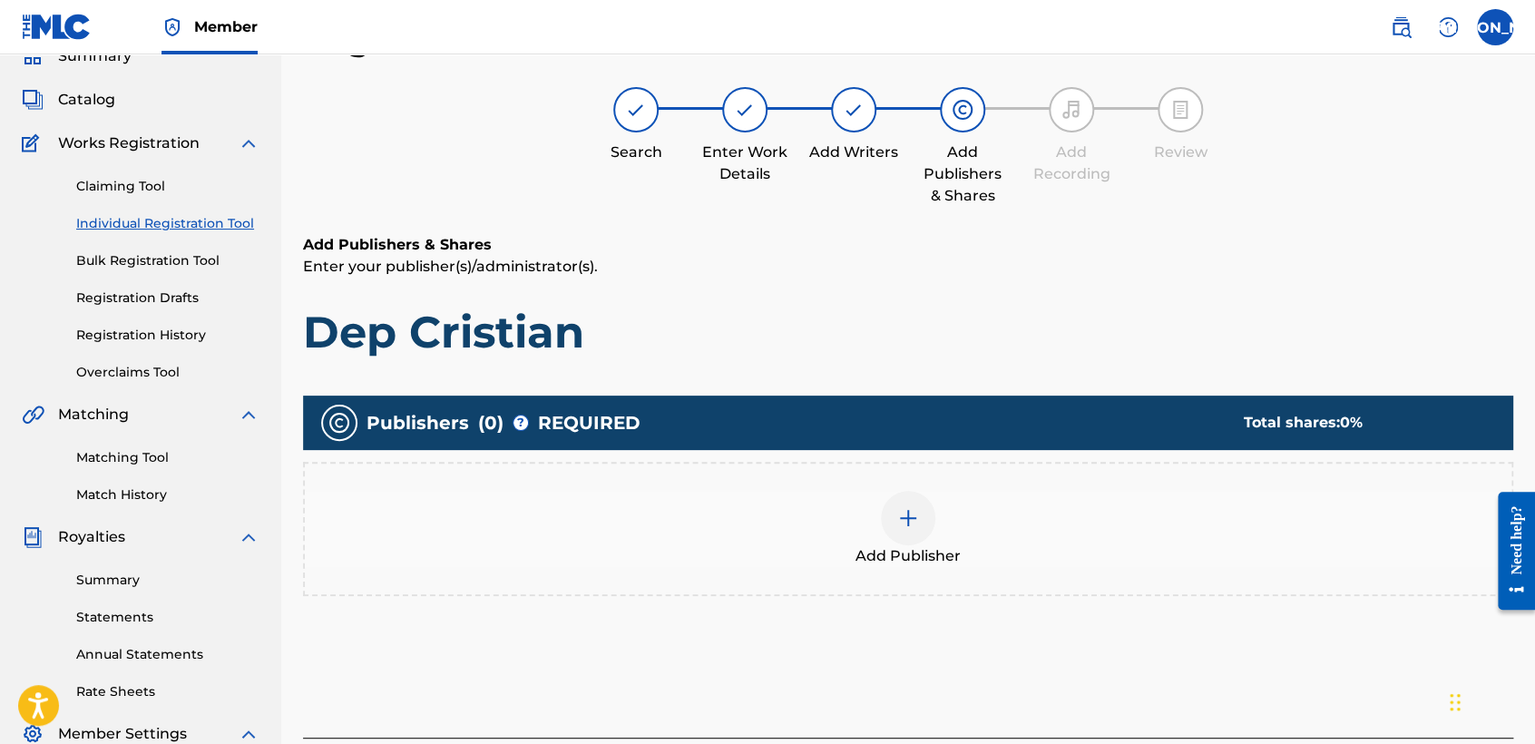
click at [892, 458] on div "Publishers ( 0 ) ? REQUIRED Total shares: 0 % Add Publisher" at bounding box center [908, 495] width 1210 height 200
click at [906, 494] on div at bounding box center [908, 518] width 54 height 54
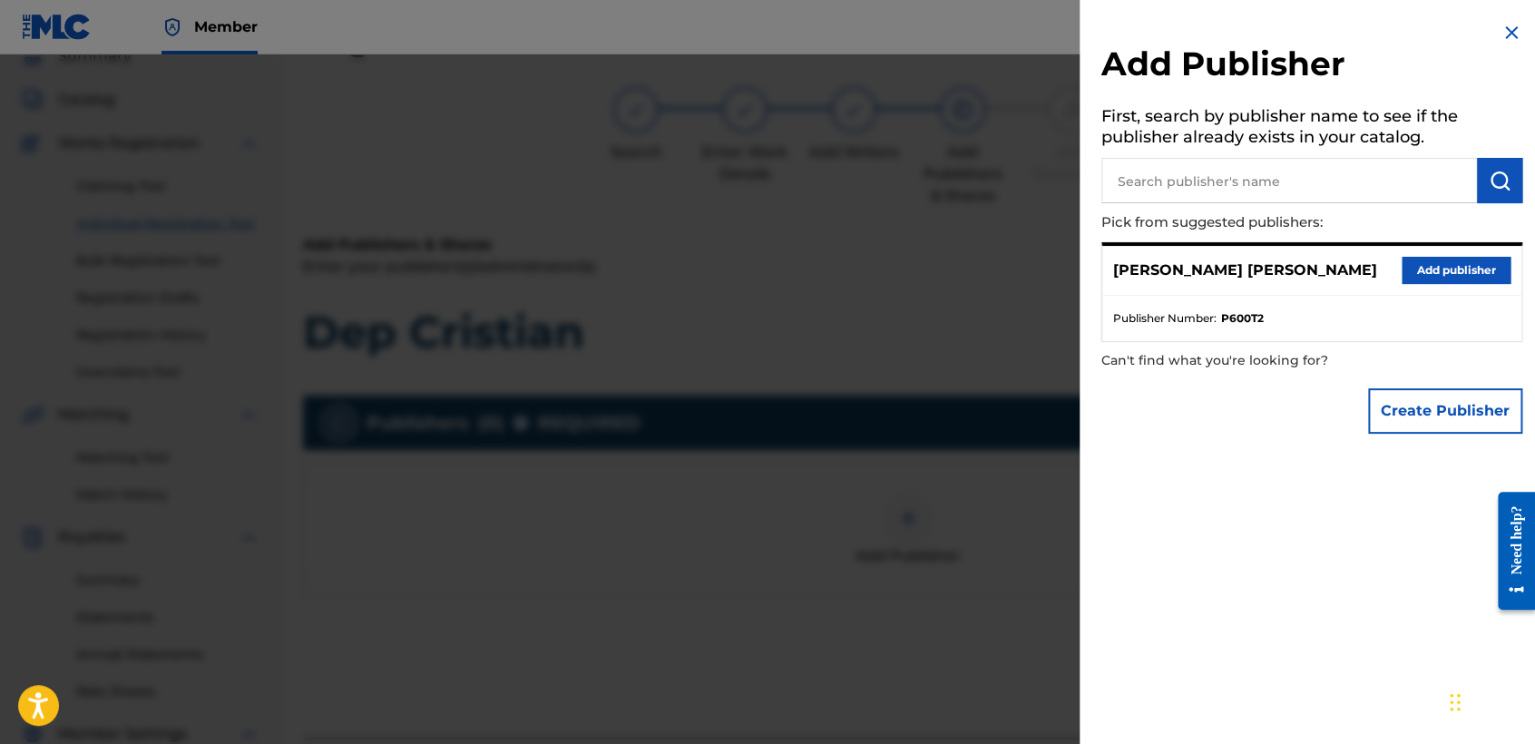
click at [1452, 266] on button "Add publisher" at bounding box center [1455, 270] width 109 height 27
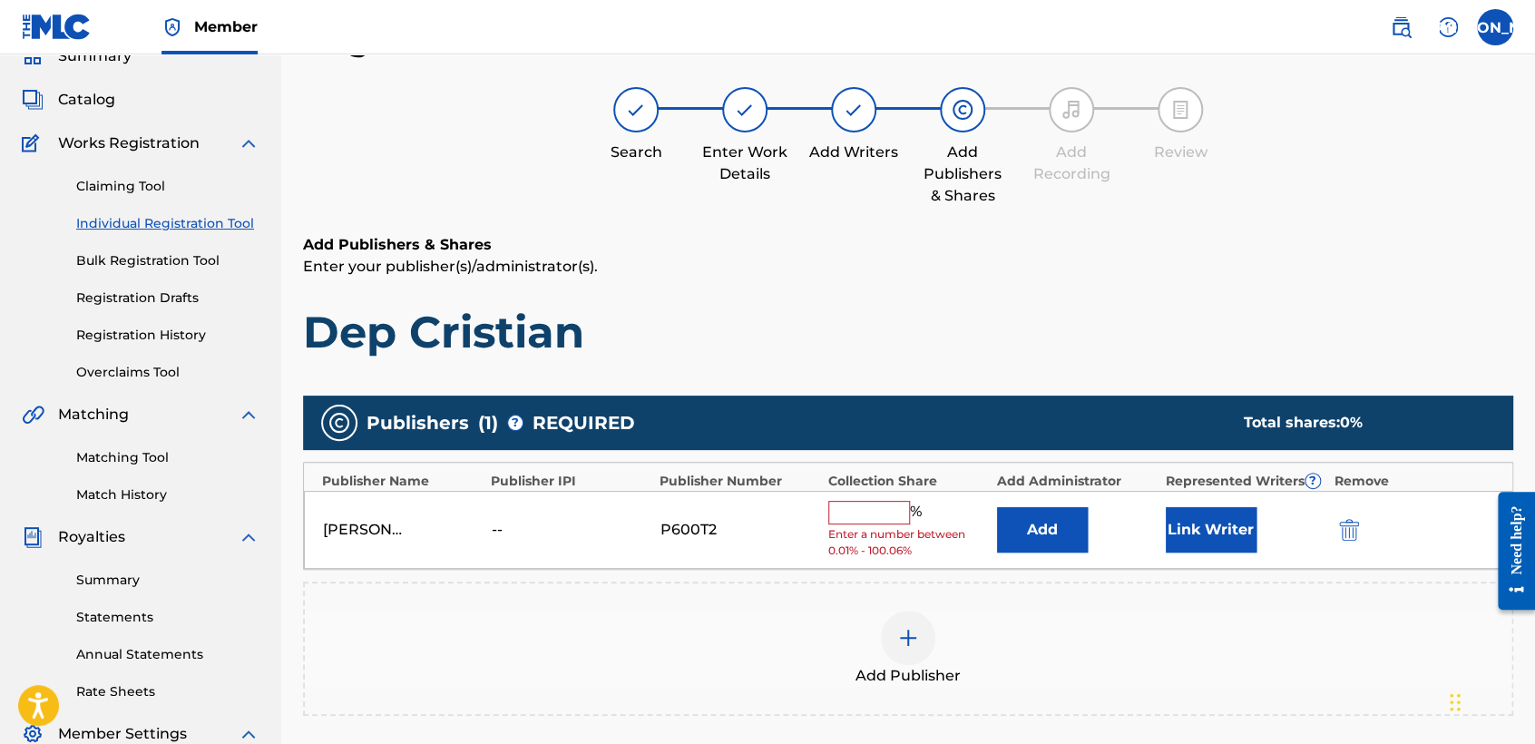
click at [862, 502] on input "text" at bounding box center [869, 513] width 82 height 24
type input "50"
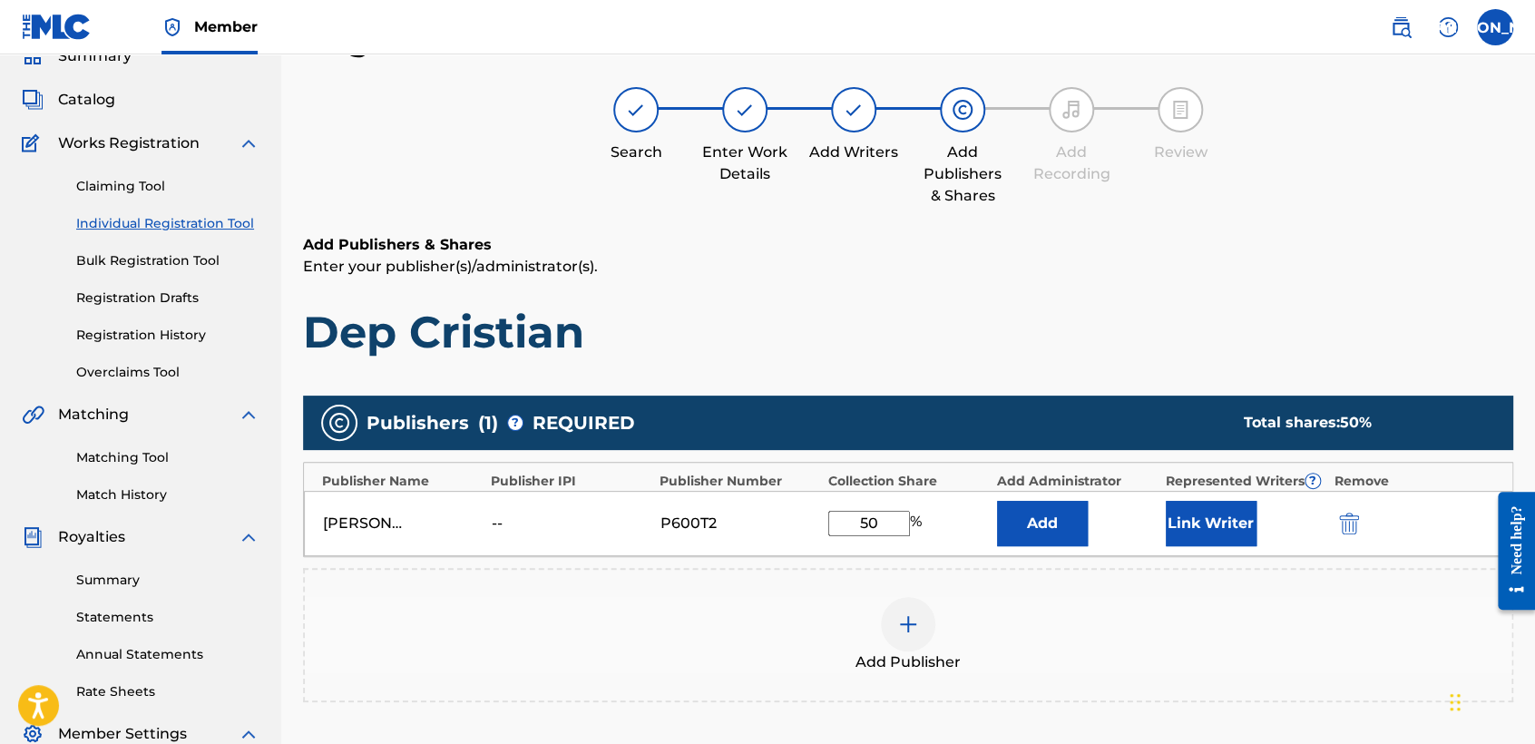
click at [1212, 515] on button "Link Writer" at bounding box center [1210, 523] width 91 height 45
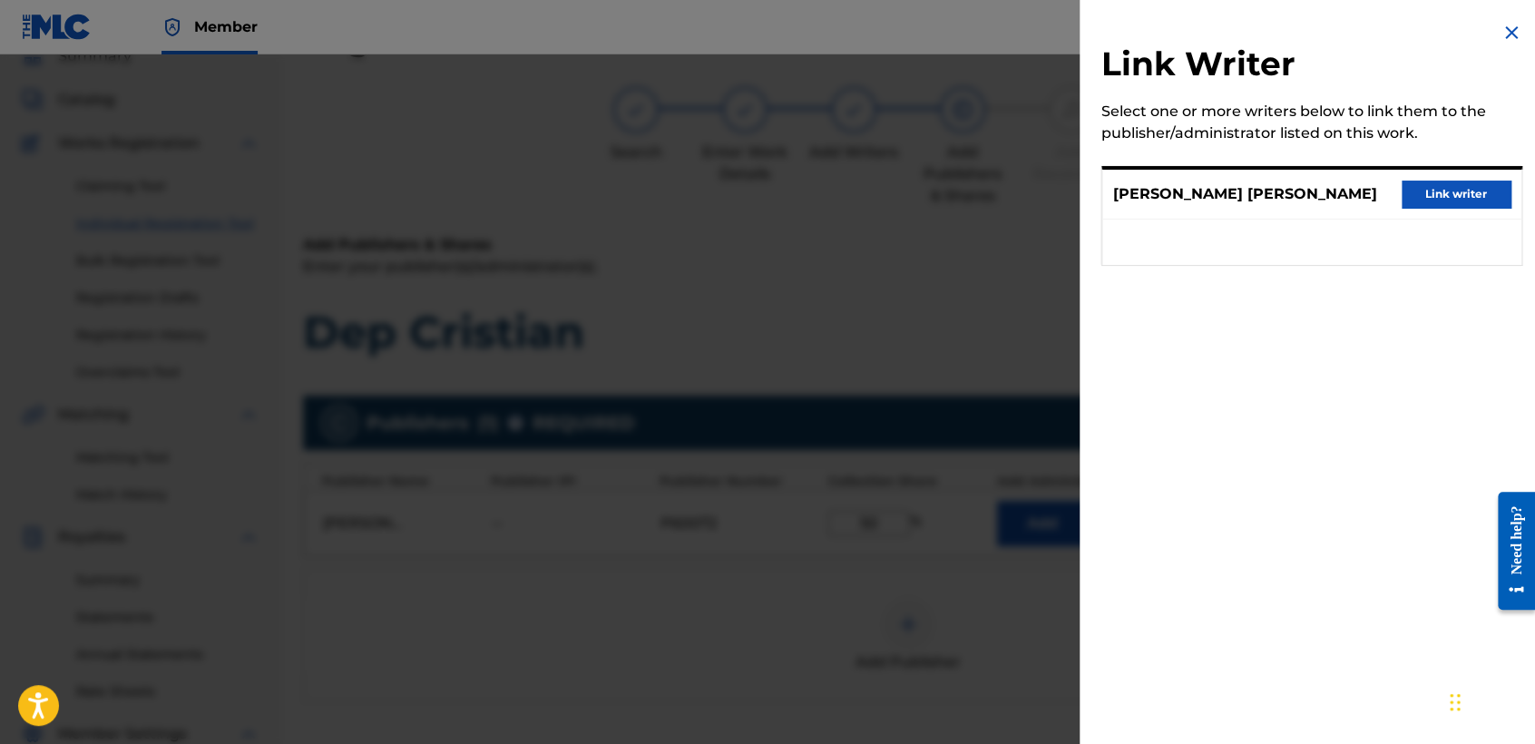
drag, startPoint x: 1437, startPoint y: 207, endPoint x: 1412, endPoint y: 208, distance: 24.5
click at [1412, 208] on div "Jose Osvaldo Arriaga Valdez Link writer" at bounding box center [1311, 195] width 419 height 50
click at [1476, 163] on div "Link Writer Select one or more writers below to link them to the publisher/admi…" at bounding box center [1311, 154] width 464 height 309
click at [1450, 195] on button "Link writer" at bounding box center [1455, 193] width 109 height 27
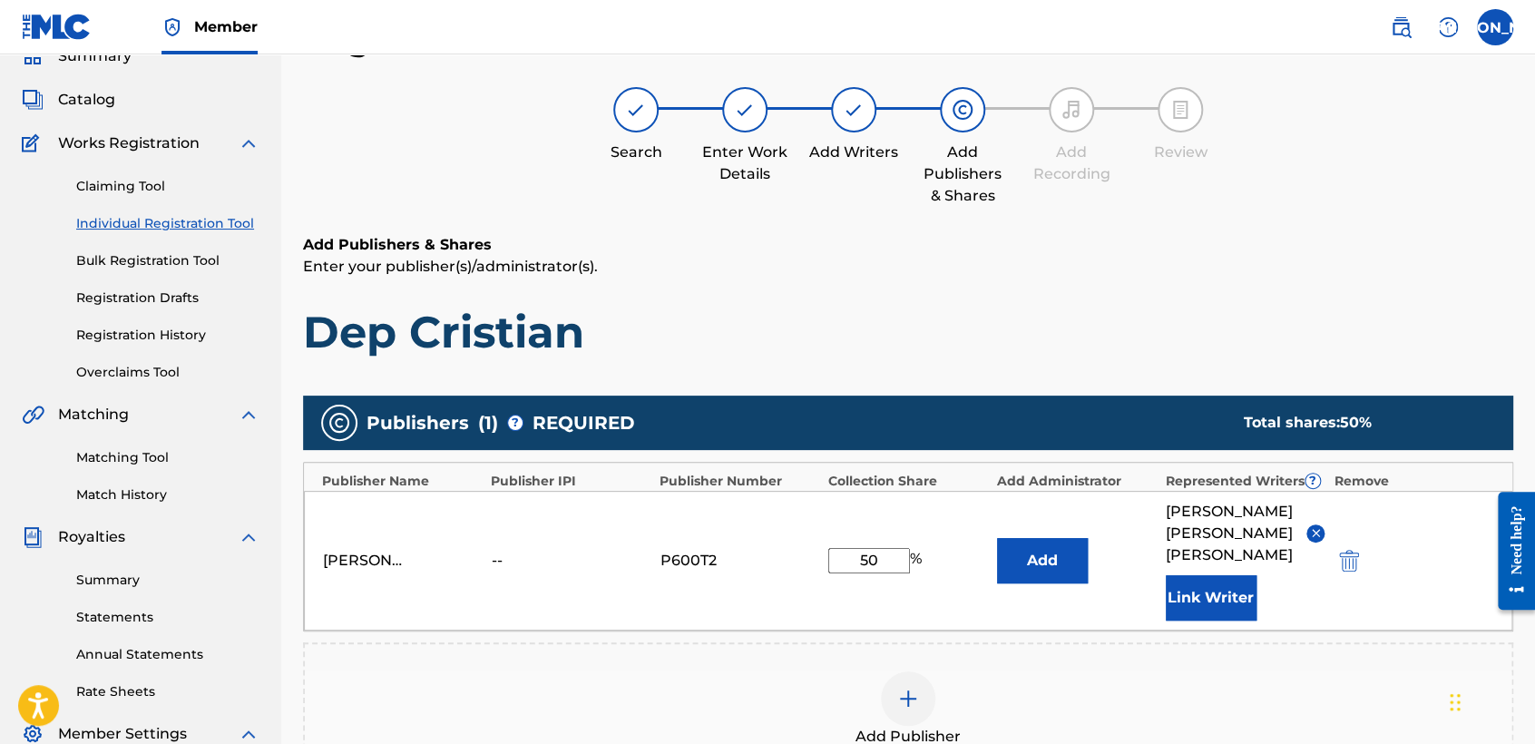
click at [1178, 311] on h1 "Dep Cristian" at bounding box center [908, 332] width 1210 height 54
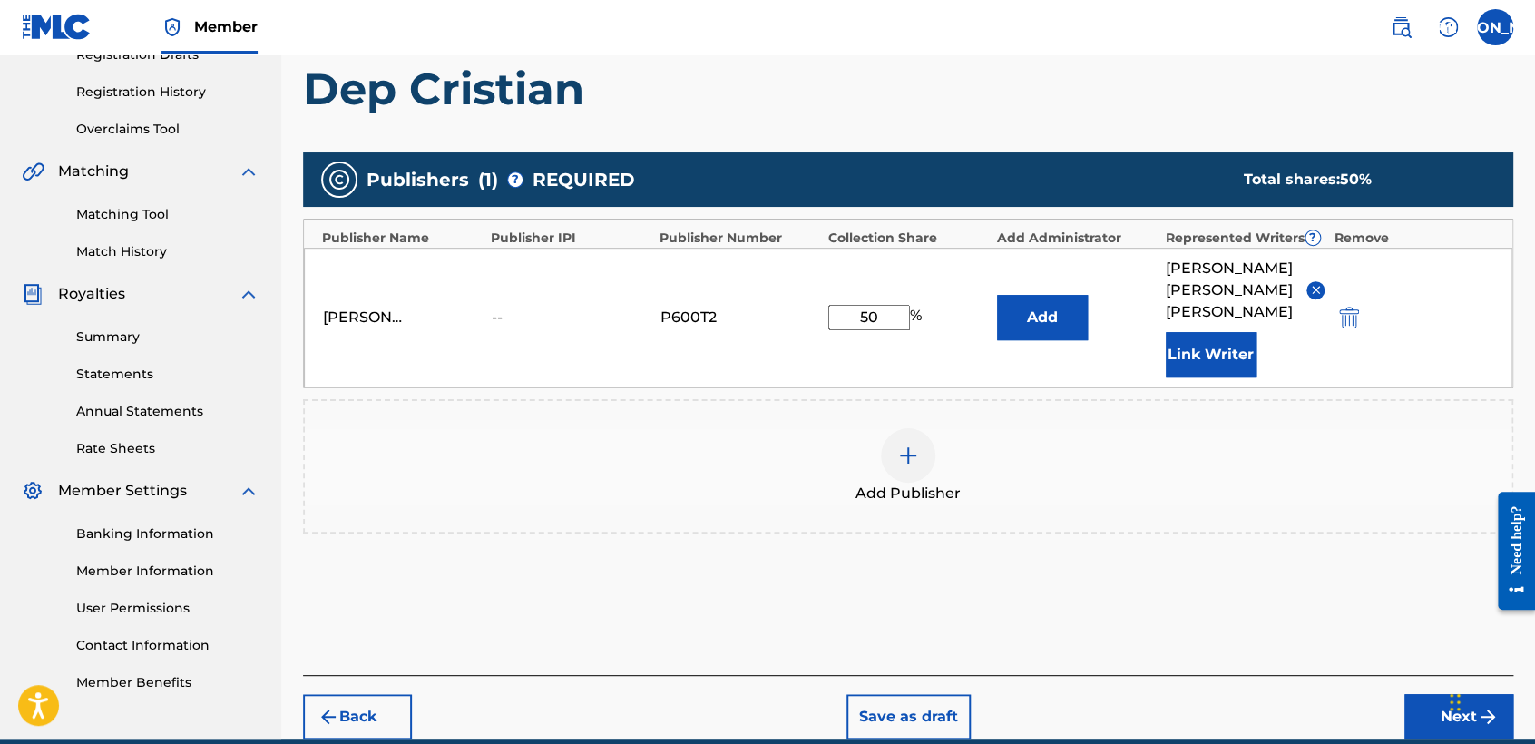
scroll to position [383, 0]
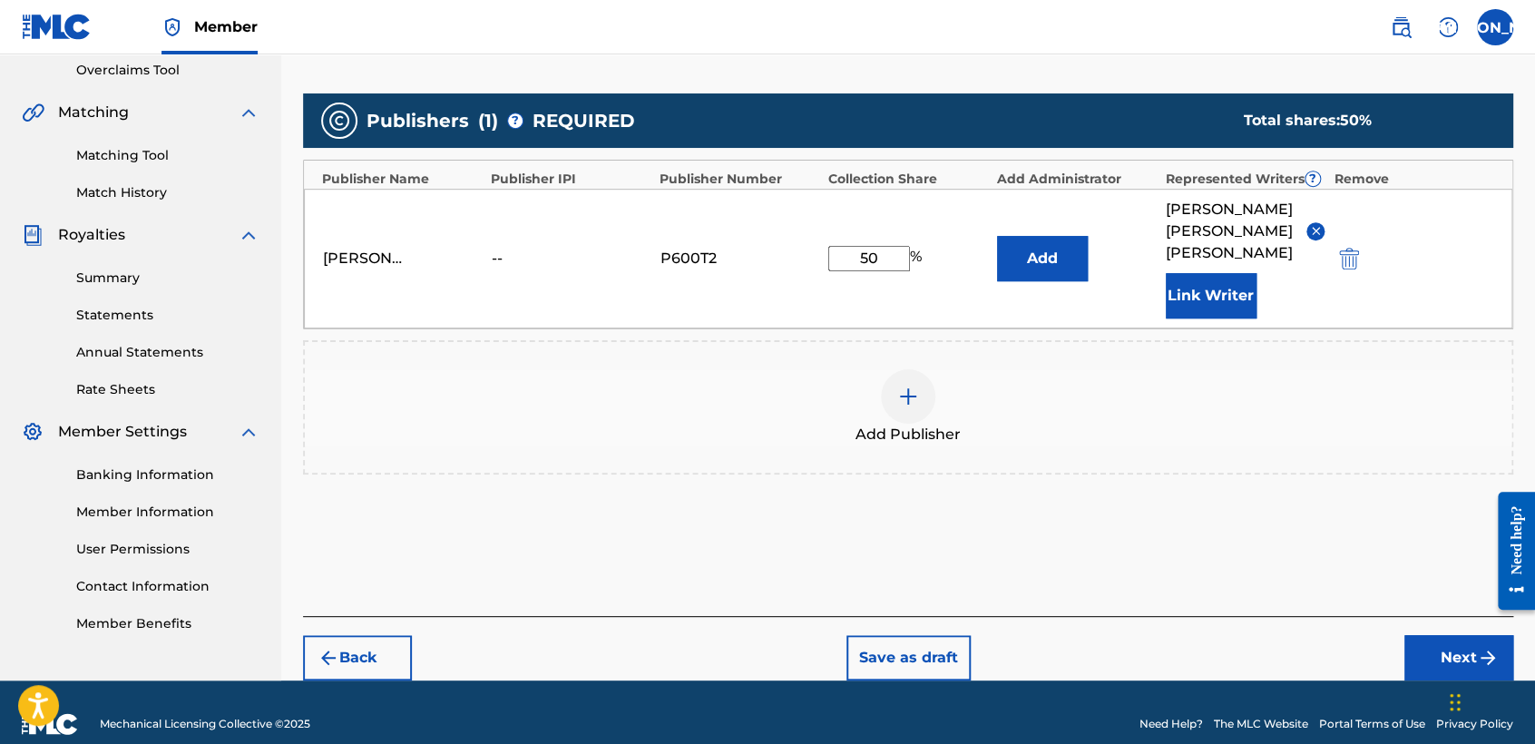
click at [1402, 638] on div "Back Save as draft Next" at bounding box center [908, 648] width 1210 height 64
click at [1408, 638] on button "Next" at bounding box center [1458, 657] width 109 height 45
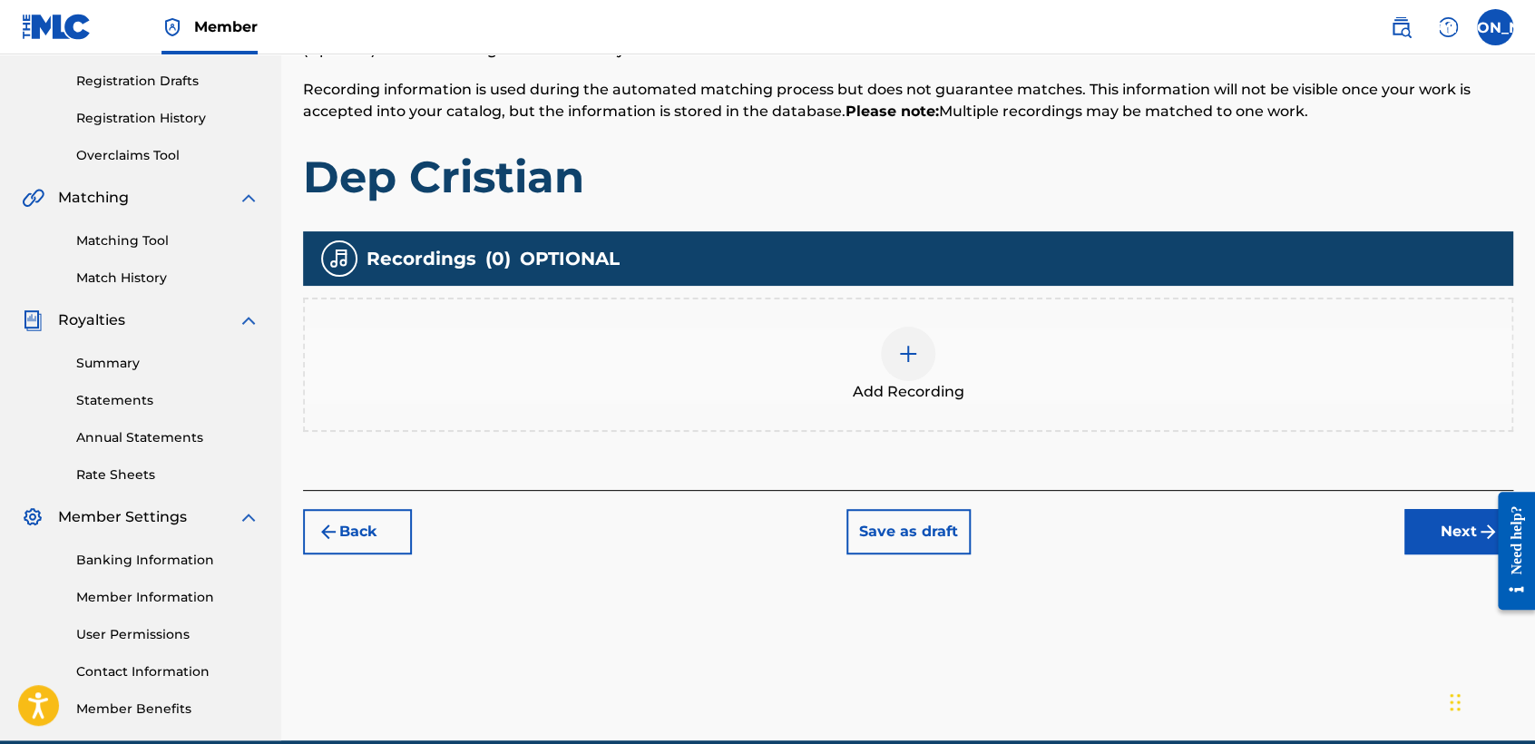
scroll to position [81, 0]
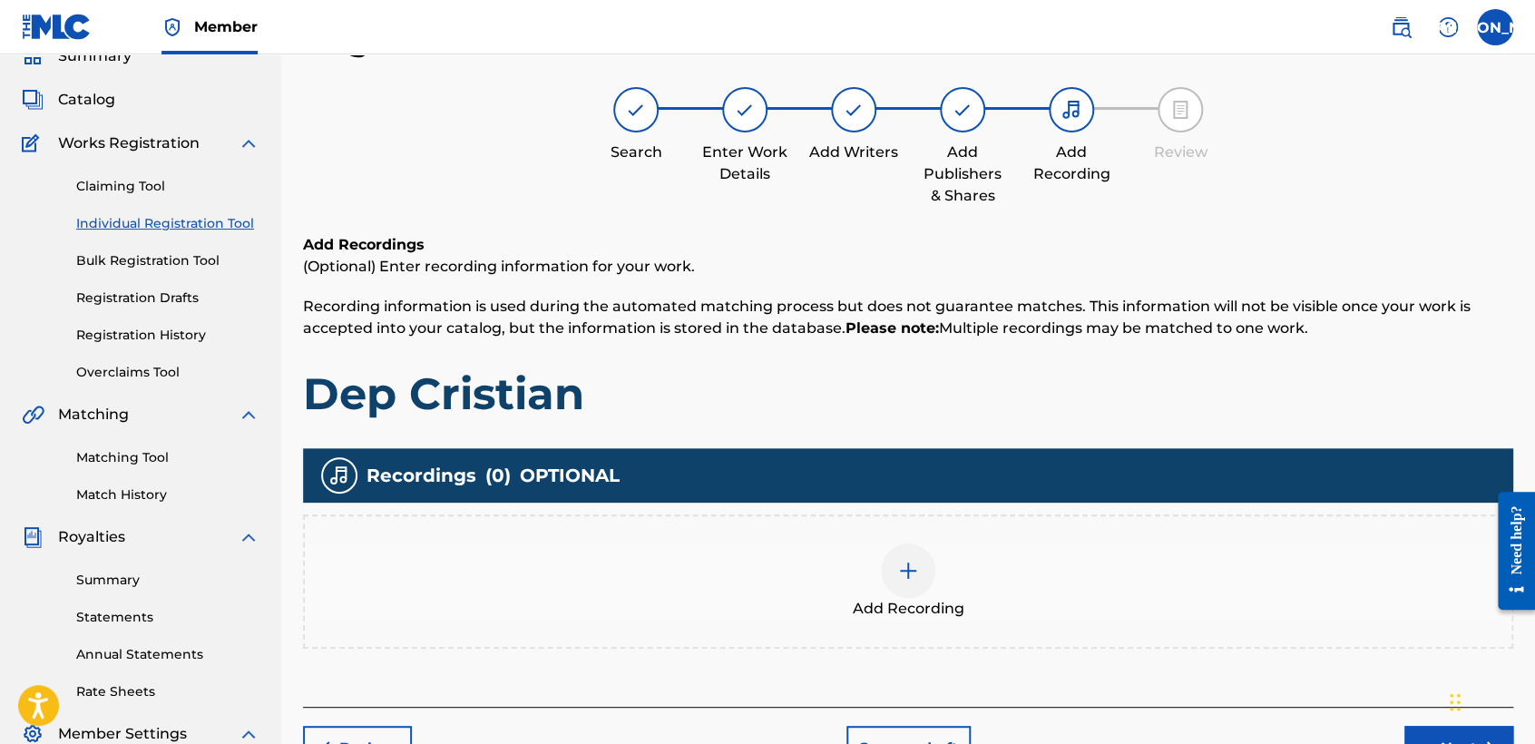
click at [931, 573] on div at bounding box center [908, 570] width 54 height 54
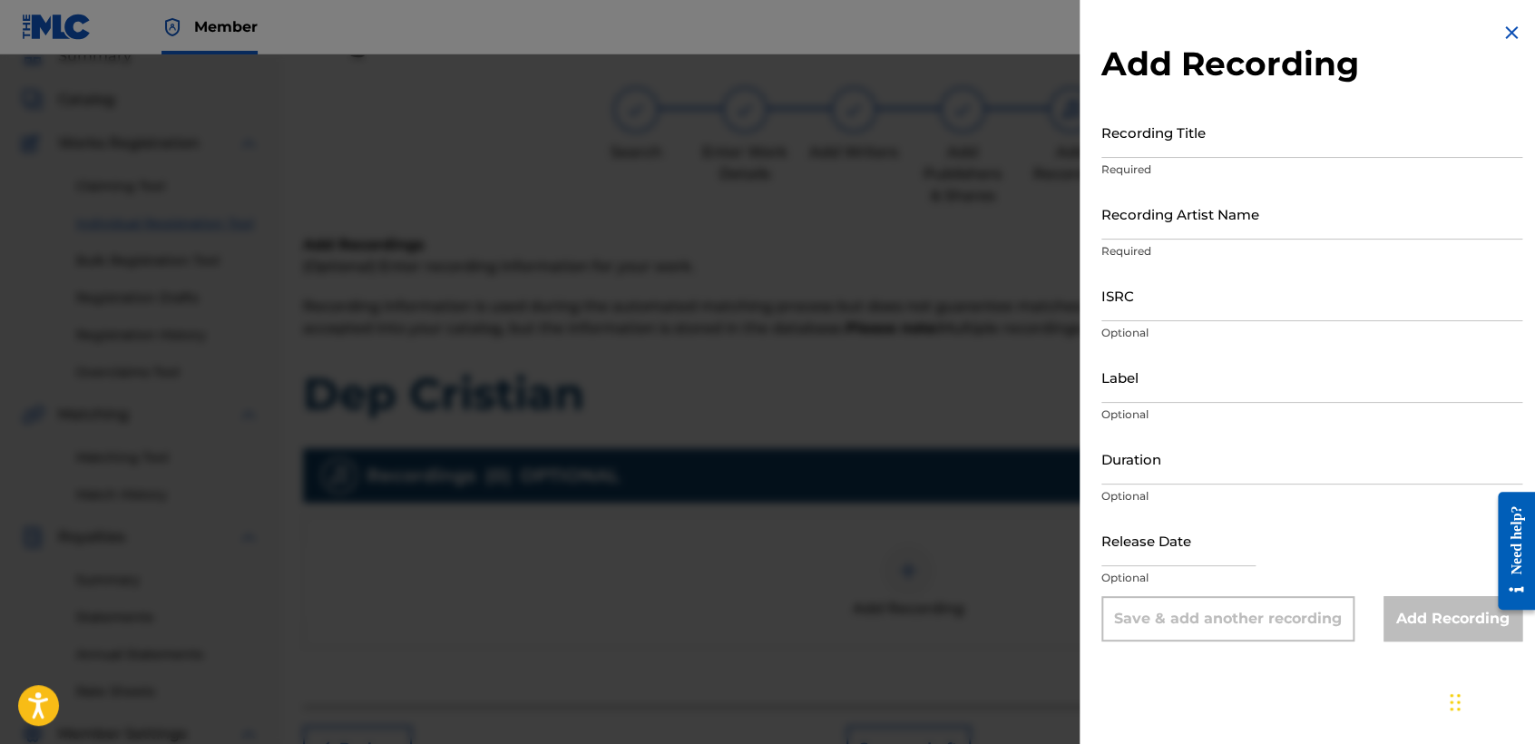
click at [1159, 133] on input "Recording Title" at bounding box center [1311, 132] width 421 height 52
paste input "Dep Cristian"
type input "Dep Cristian"
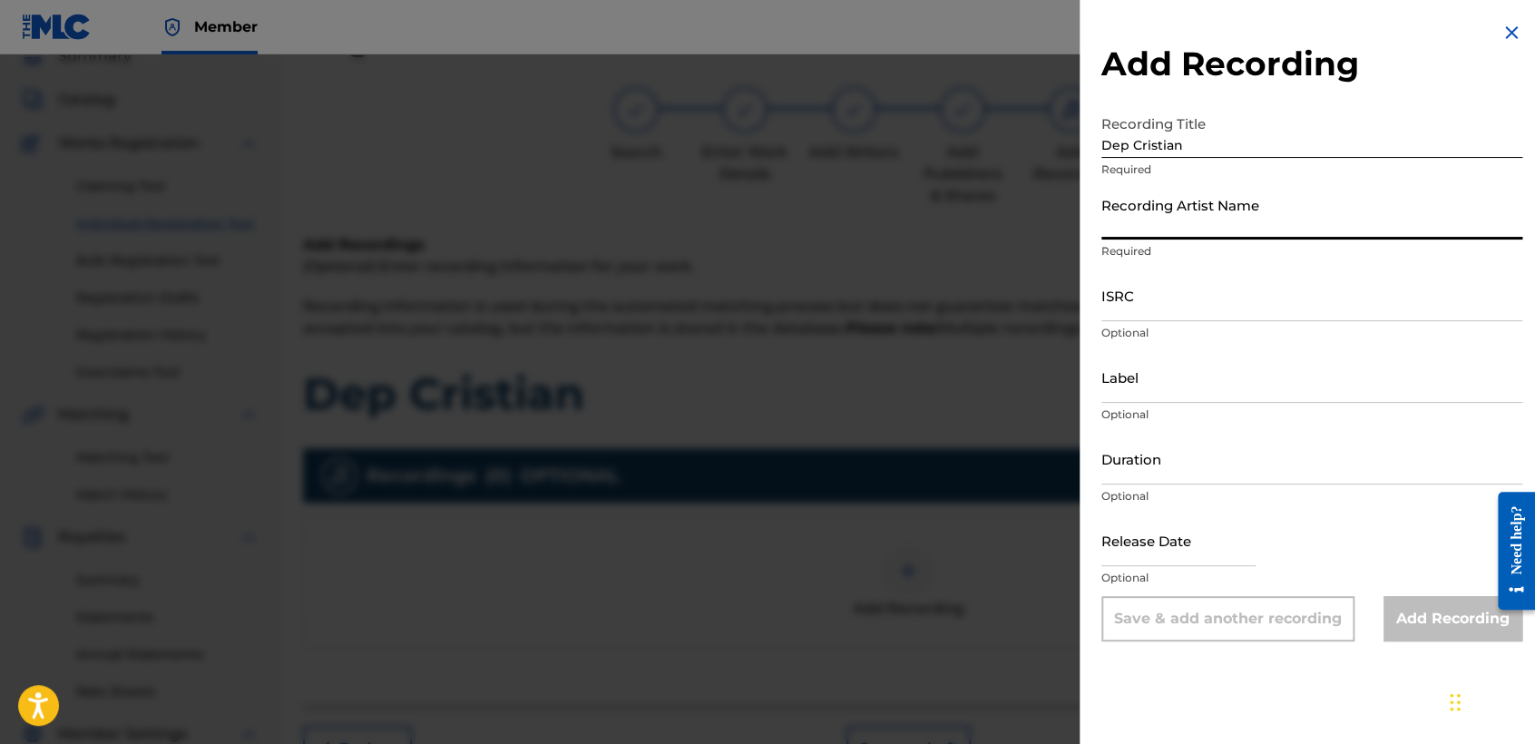
click at [1233, 225] on input "Recording Artist Name" at bounding box center [1311, 214] width 421 height 52
type input "Baby Syko"
type input "03:48"
type input "April 6 2022"
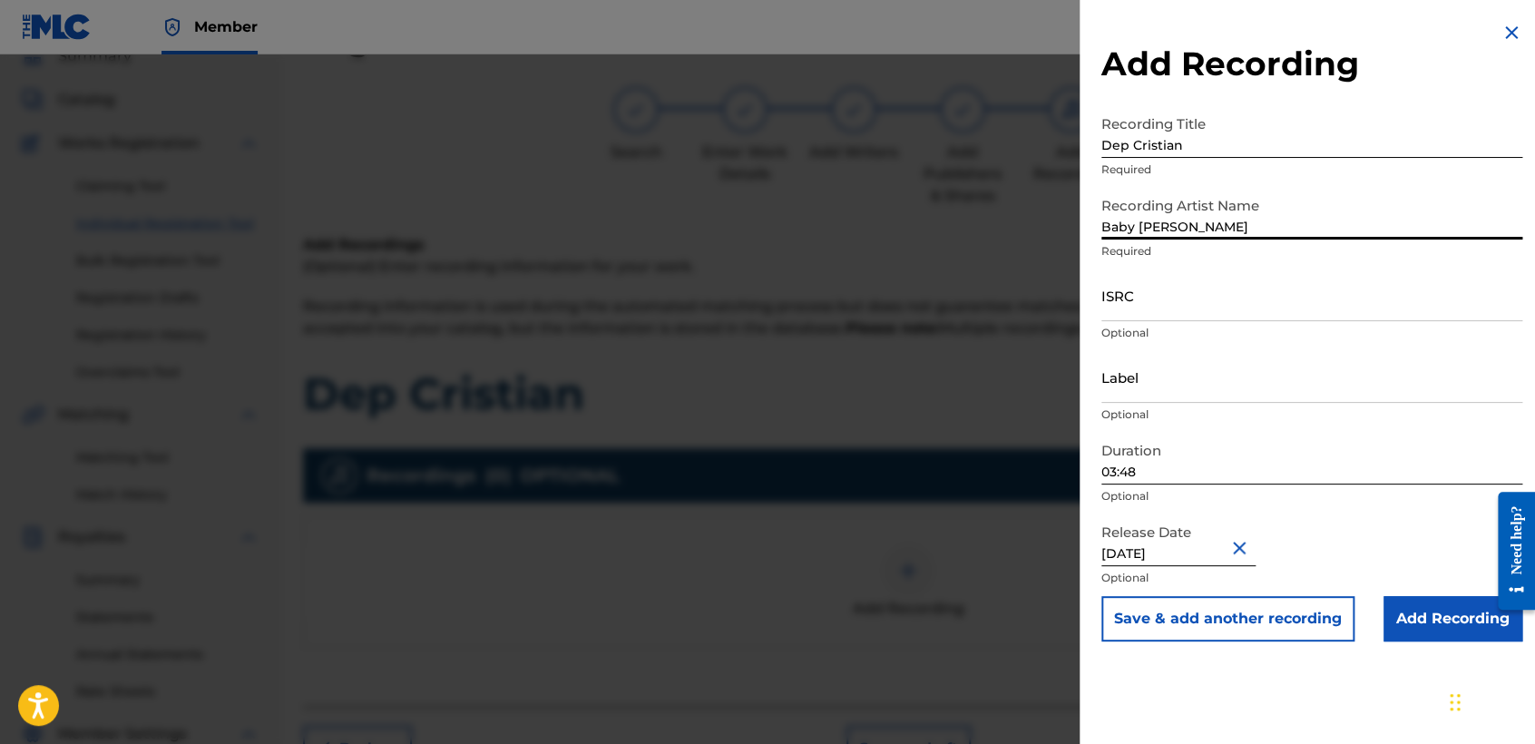
click at [1181, 305] on input "ISRC" at bounding box center [1311, 295] width 421 height 52
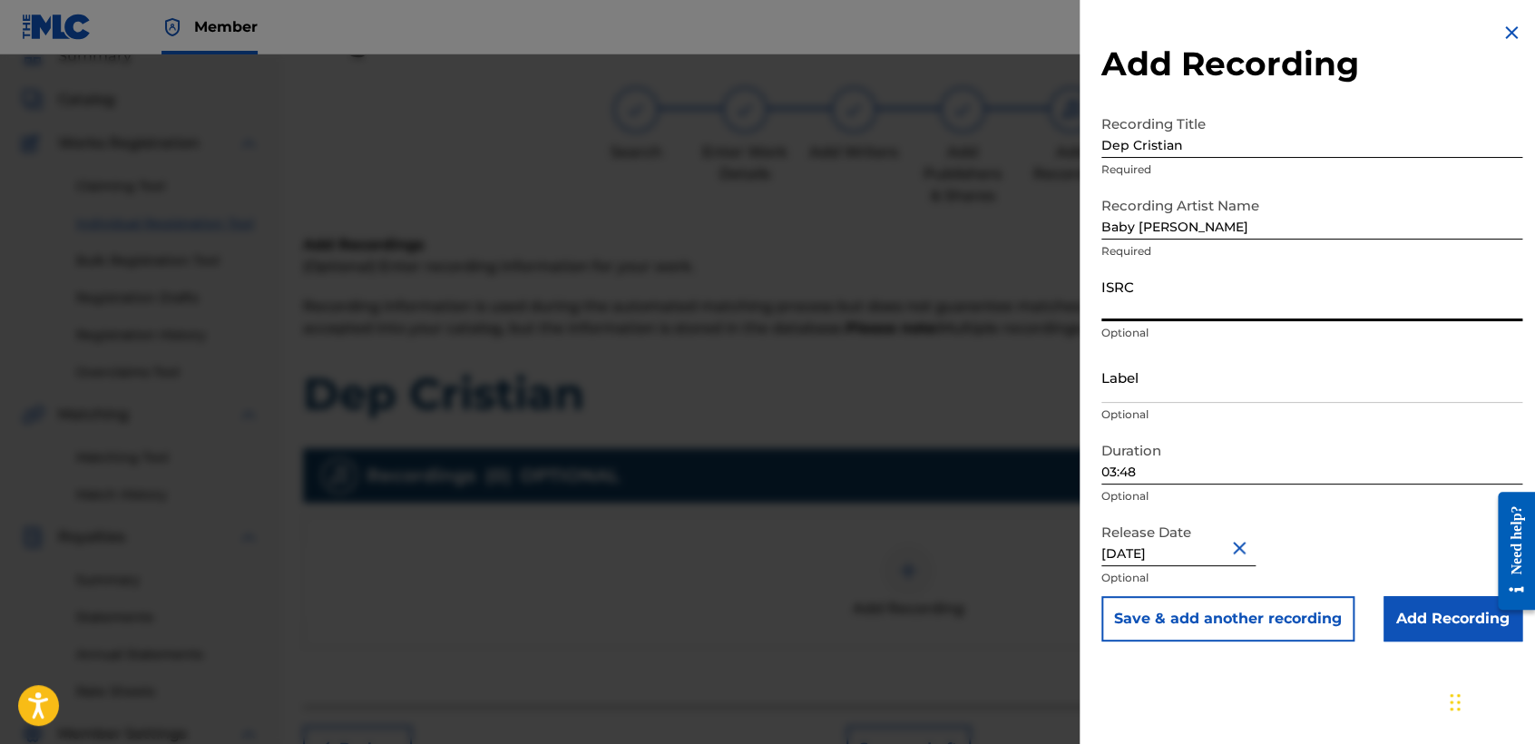
paste input "USDY42200015"
type input "USDY42200015"
click at [1213, 469] on input "03:48" at bounding box center [1311, 459] width 421 height 52
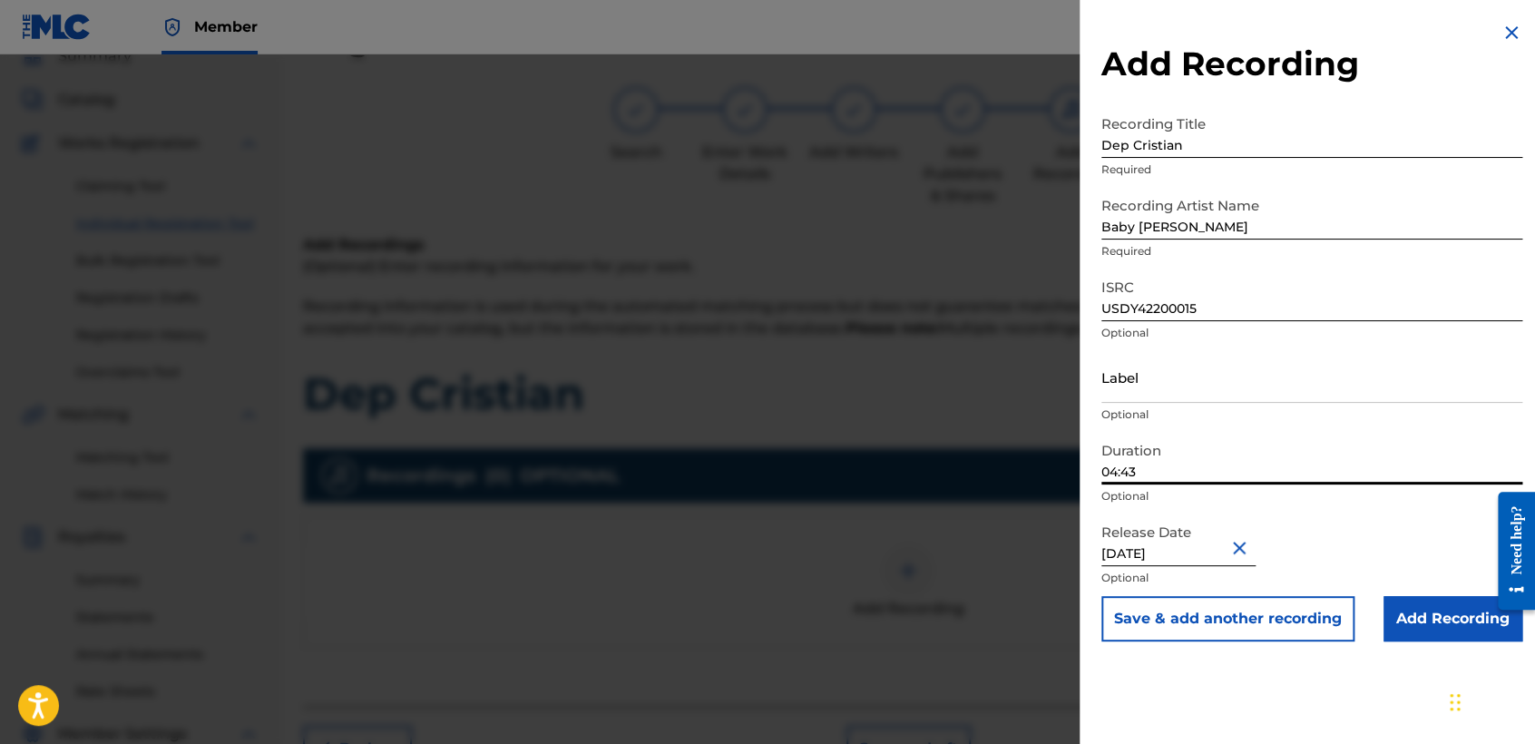
type input "04:43"
click at [1407, 624] on input "Add Recording" at bounding box center [1452, 618] width 139 height 45
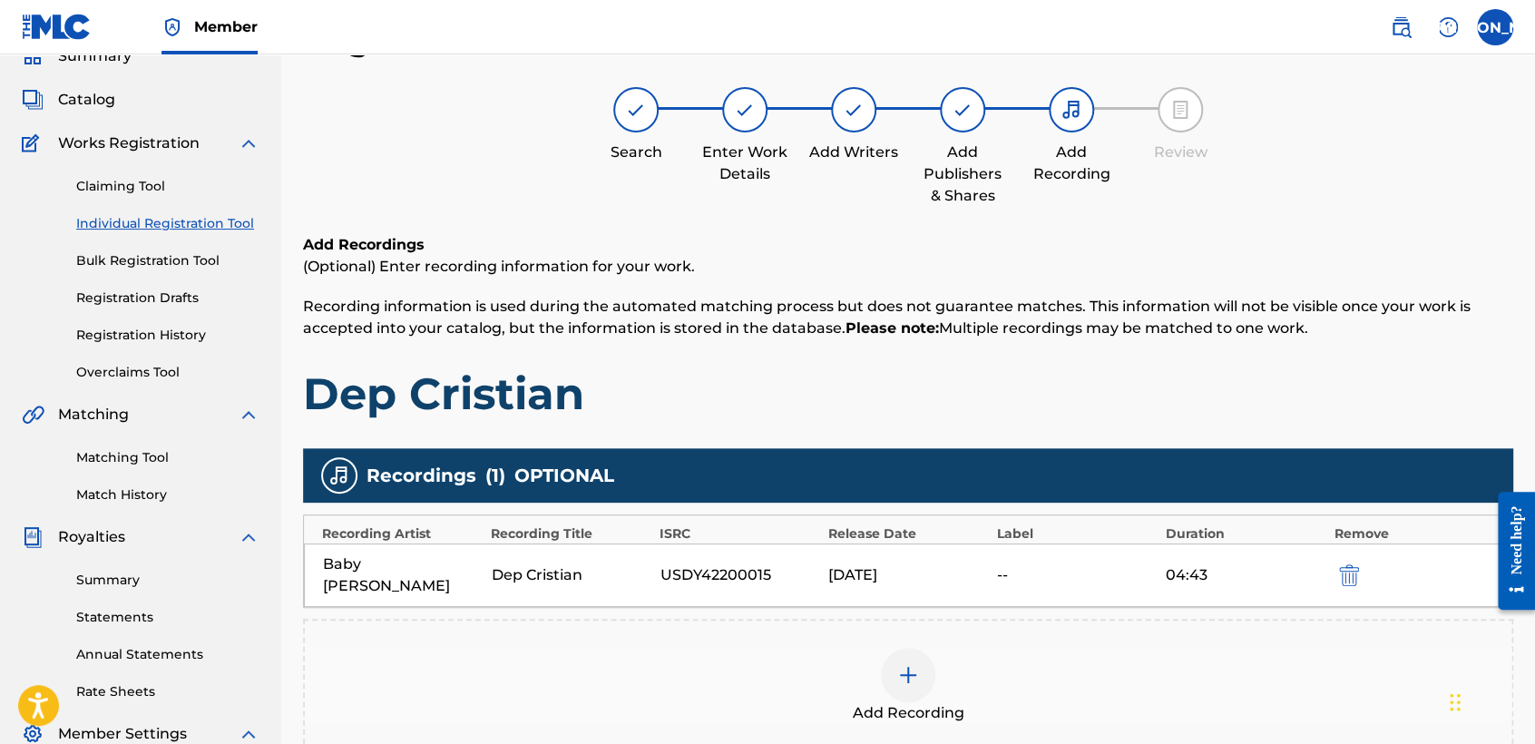
click at [1194, 265] on p "(Optional) Enter recording information for your work." at bounding box center [908, 267] width 1210 height 22
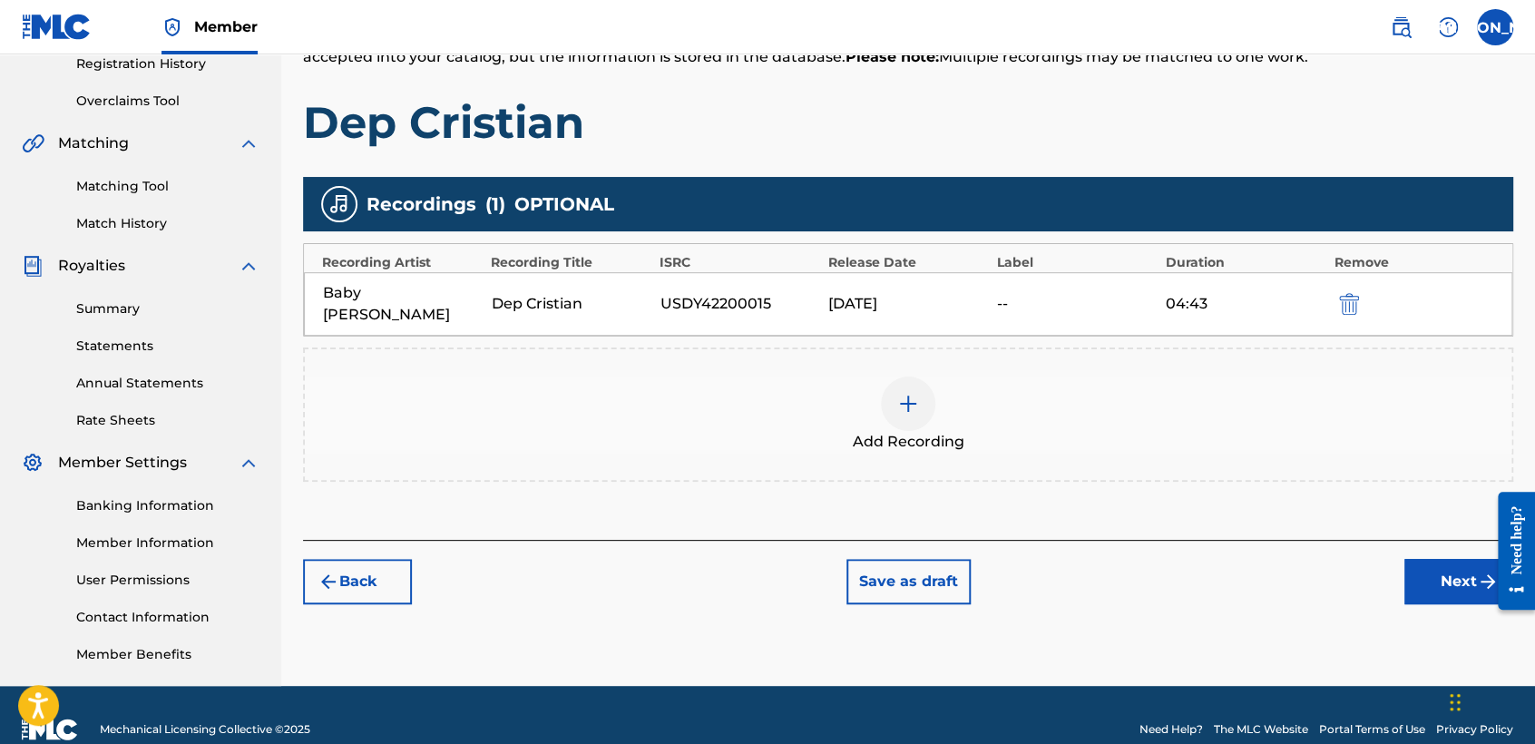
scroll to position [380, 0]
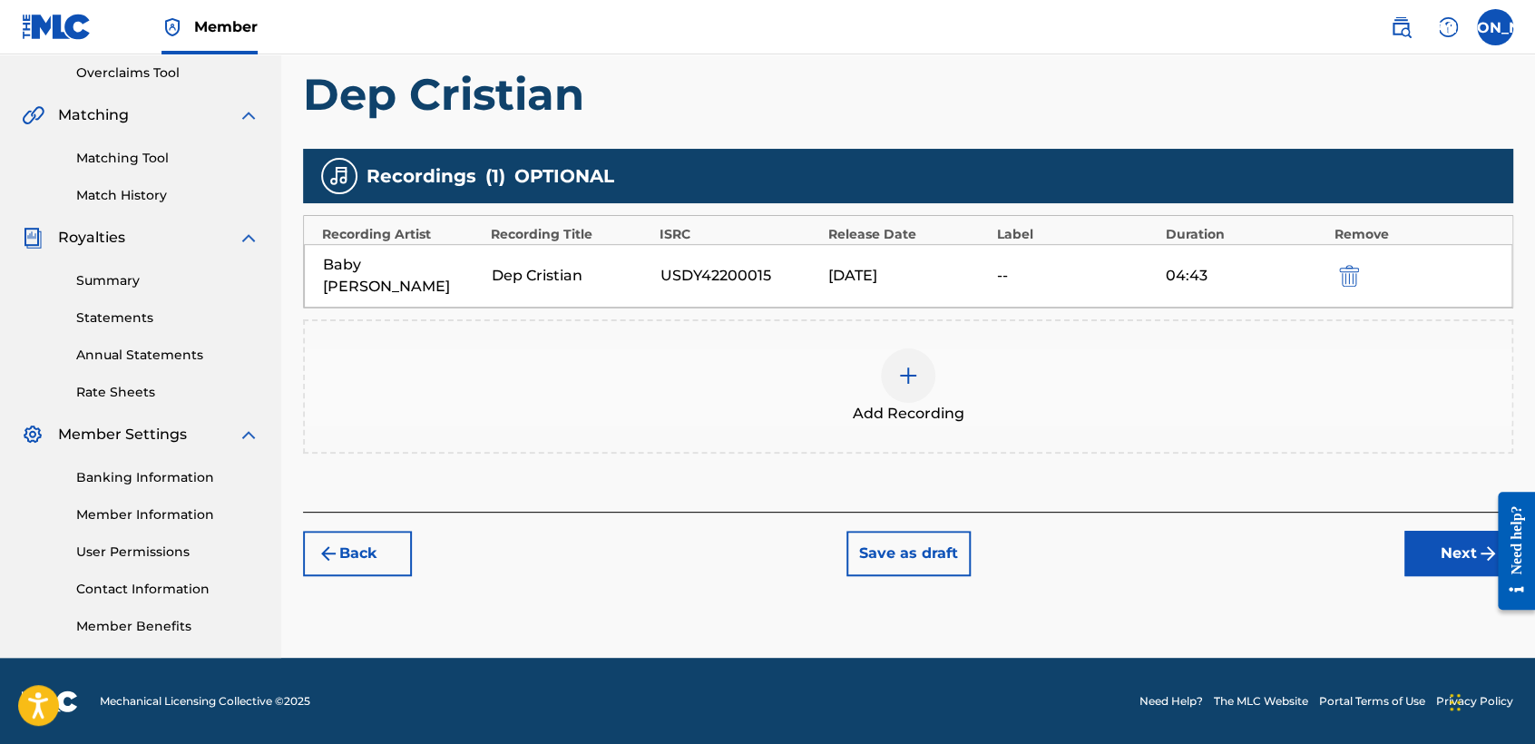
click at [1438, 555] on div "Register Work Search Enter Work Details Add Writers Add Publishers & Shares Add…" at bounding box center [907, 189] width 1253 height 938
click at [1437, 541] on button "Next" at bounding box center [1458, 553] width 109 height 45
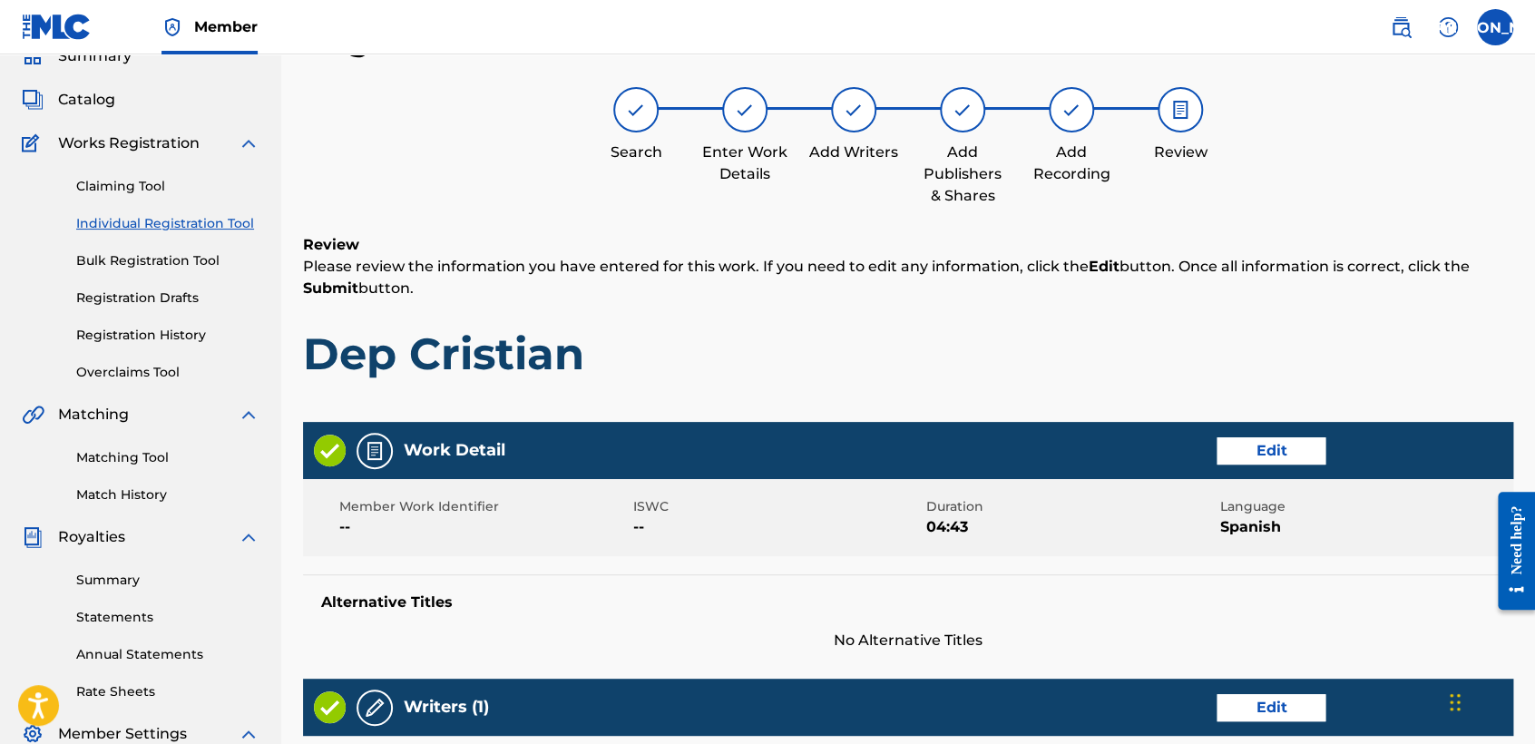
click at [1212, 346] on h1 "Dep Cristian" at bounding box center [908, 353] width 1210 height 54
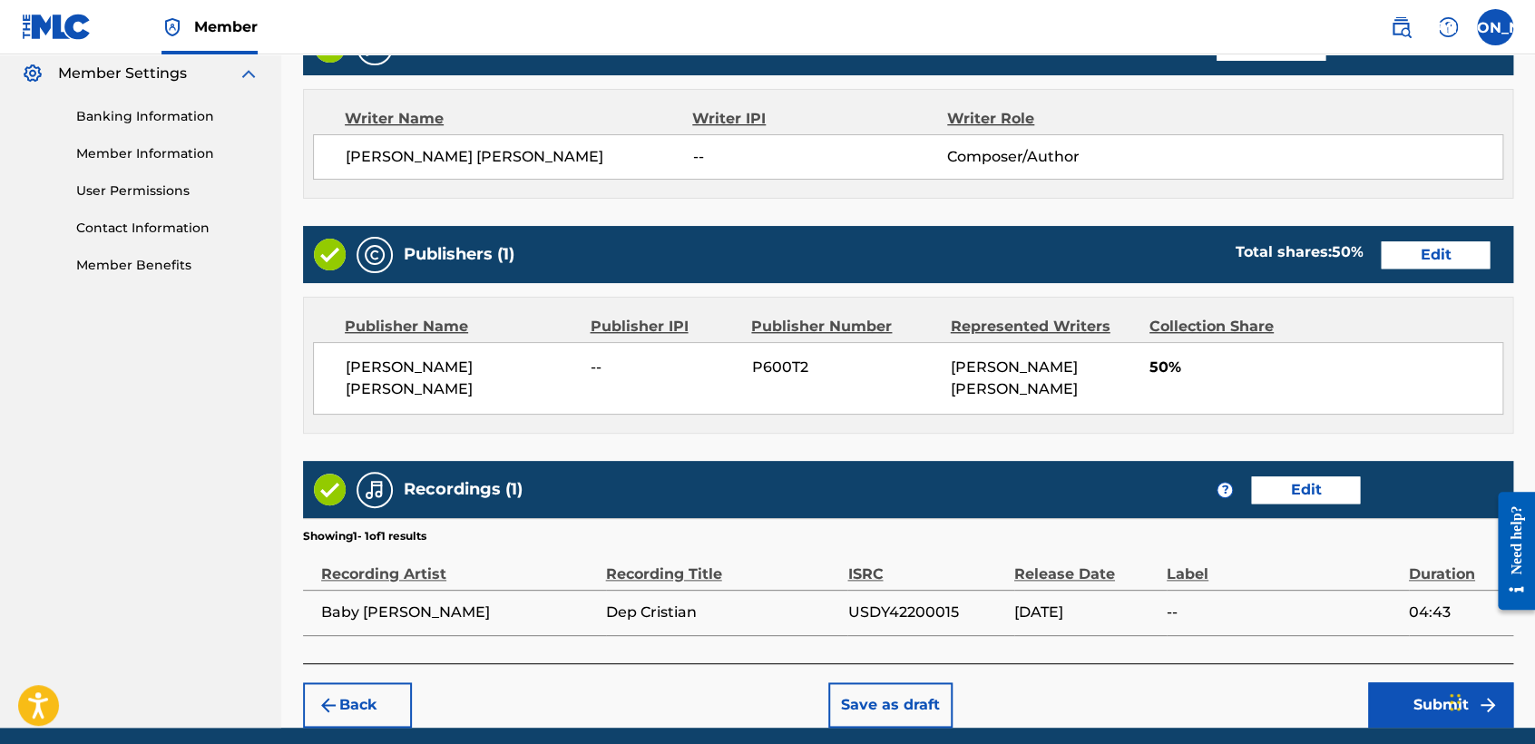
scroll to position [766, 0]
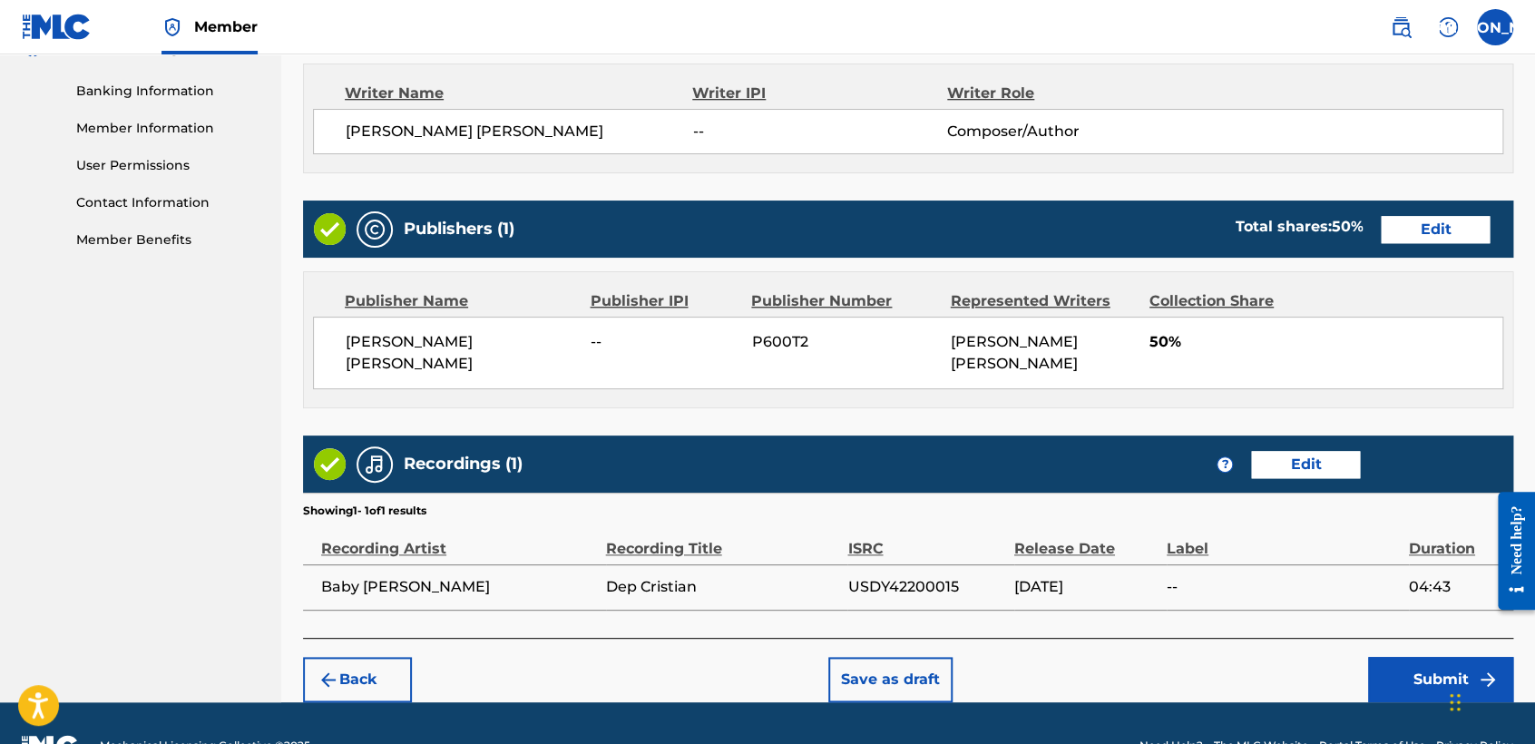
click at [1382, 678] on button "Submit" at bounding box center [1440, 679] width 145 height 45
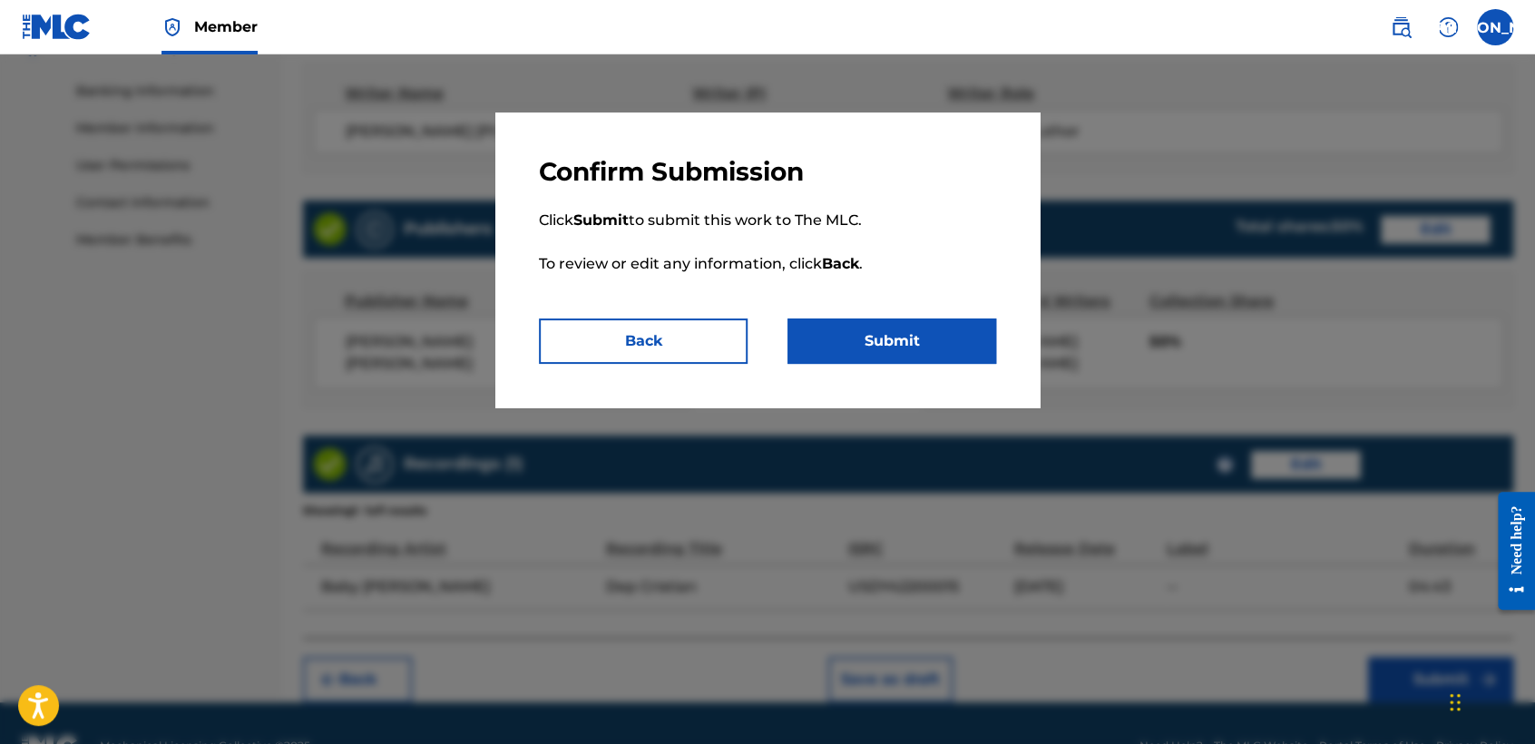
click at [896, 301] on p "Click Submit to submit this work to The MLC. To review or edit any information,…" at bounding box center [767, 253] width 457 height 131
click at [901, 341] on button "Submit" at bounding box center [891, 340] width 209 height 45
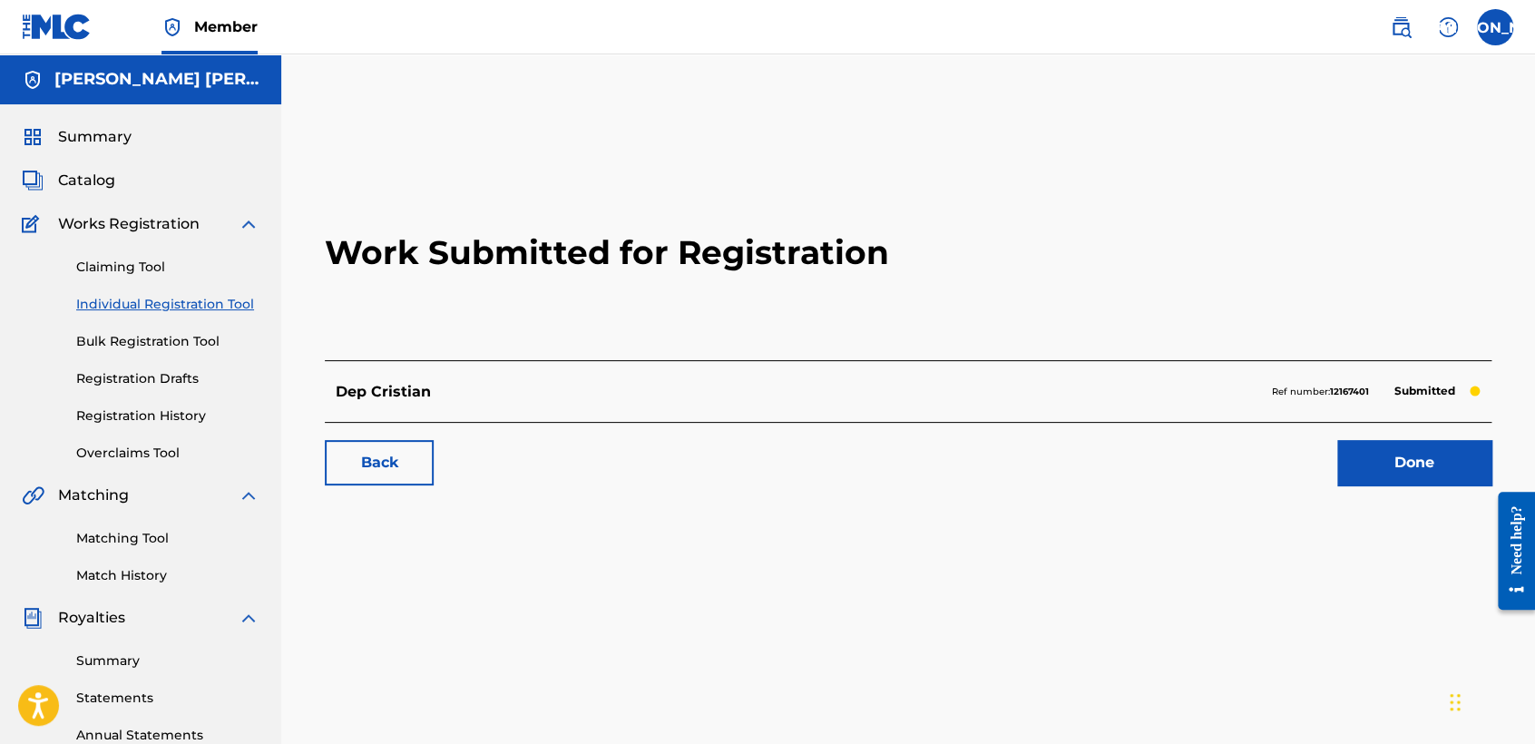
click at [197, 309] on link "Individual Registration Tool" at bounding box center [167, 304] width 183 height 19
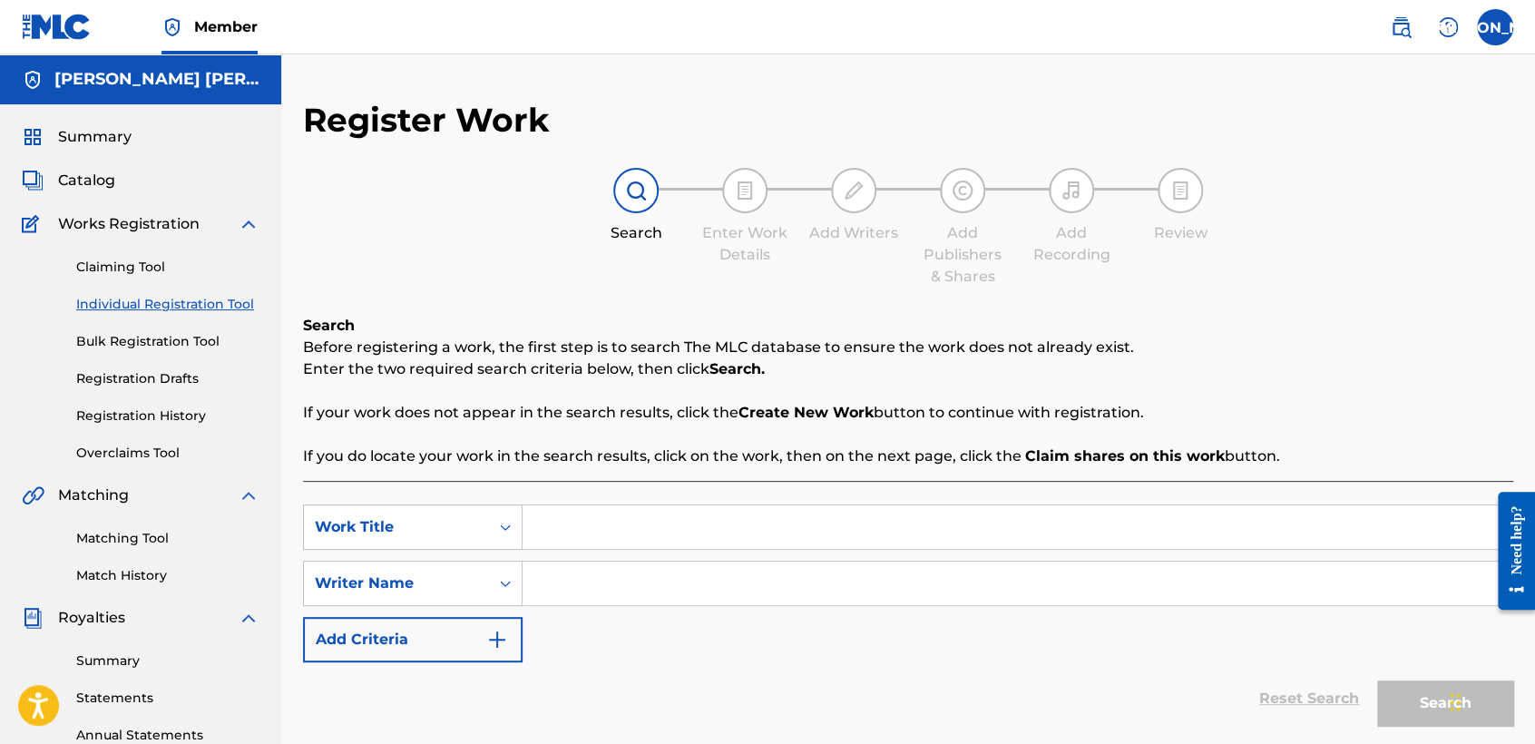
click at [573, 524] on input "Search Form" at bounding box center [1016, 527] width 989 height 44
paste input "El Lara"
type input "El Lara"
click at [669, 580] on input "Search Form" at bounding box center [1016, 583] width 989 height 44
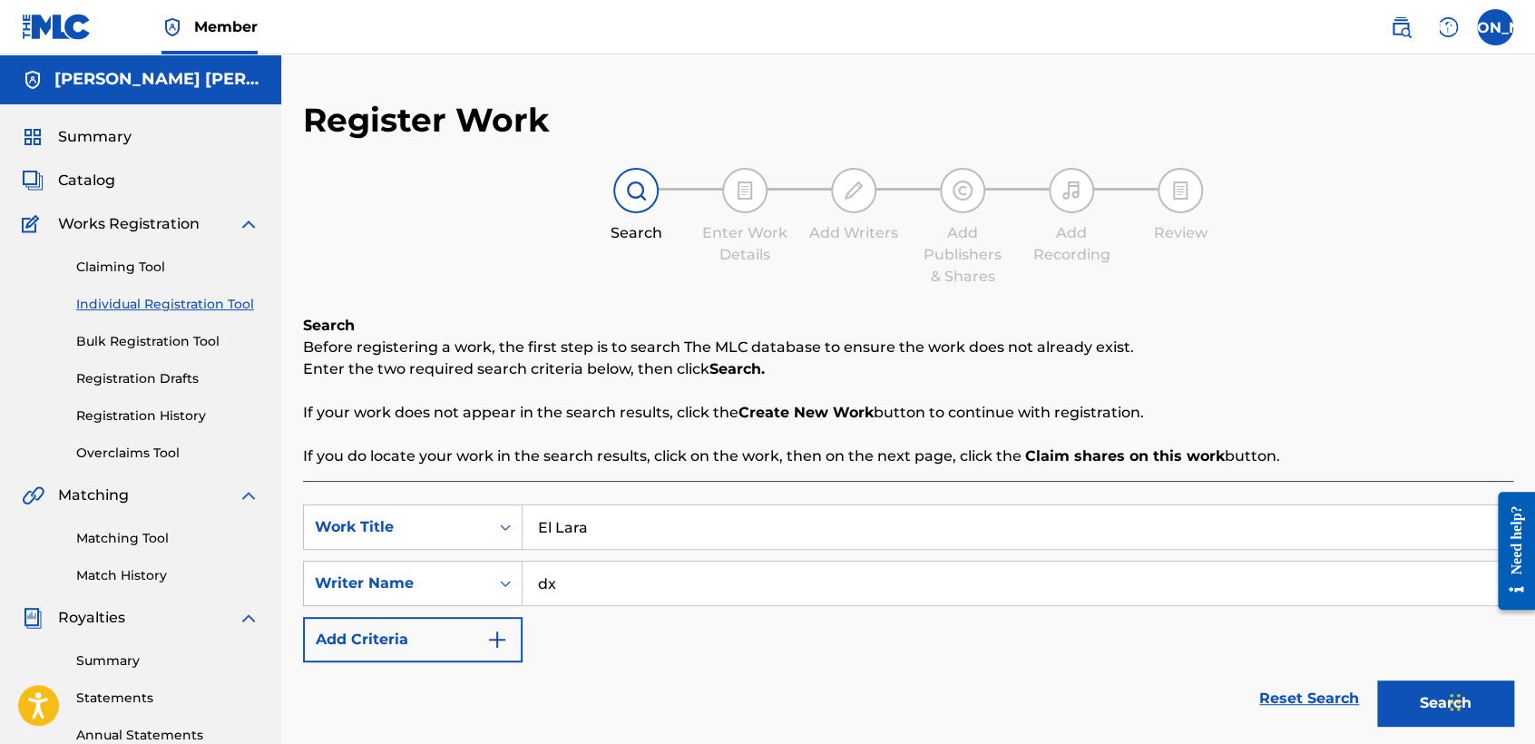
type input "dx"
click at [1421, 696] on button "Search" at bounding box center [1445, 702] width 136 height 45
click at [1352, 370] on p "Enter the two required search criteria below, then click Search." at bounding box center [908, 369] width 1210 height 22
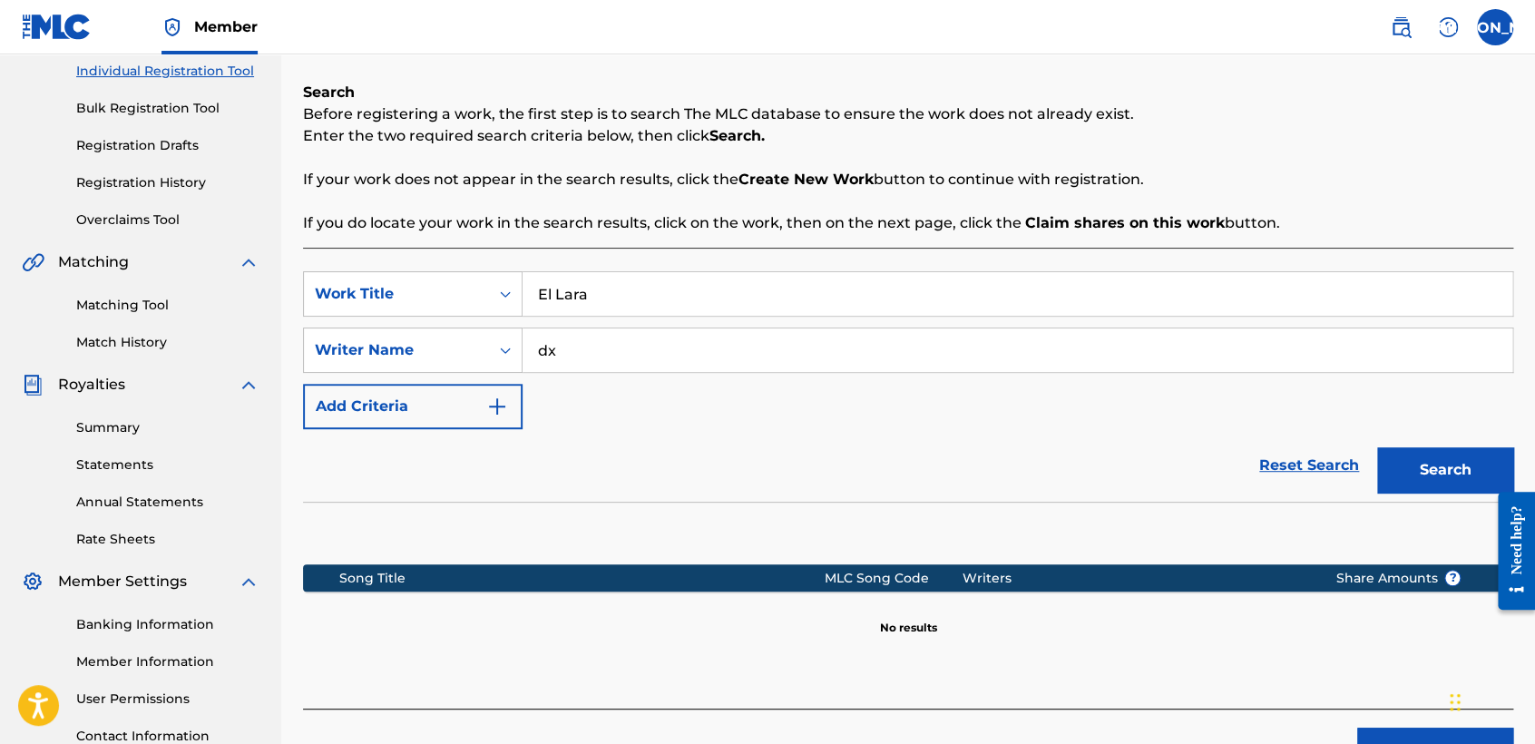
scroll to position [380, 0]
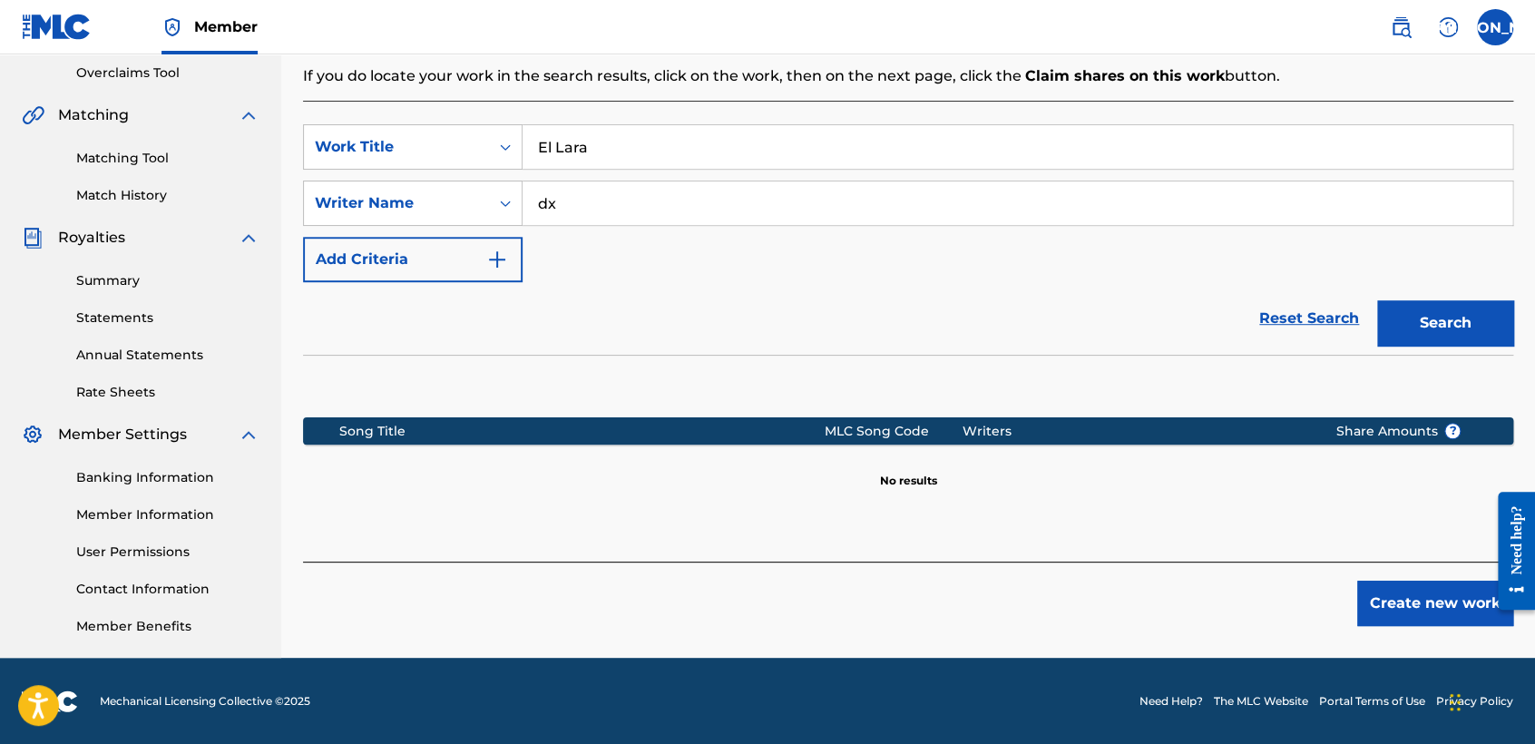
click at [1393, 602] on button "Create new work" at bounding box center [1435, 602] width 156 height 45
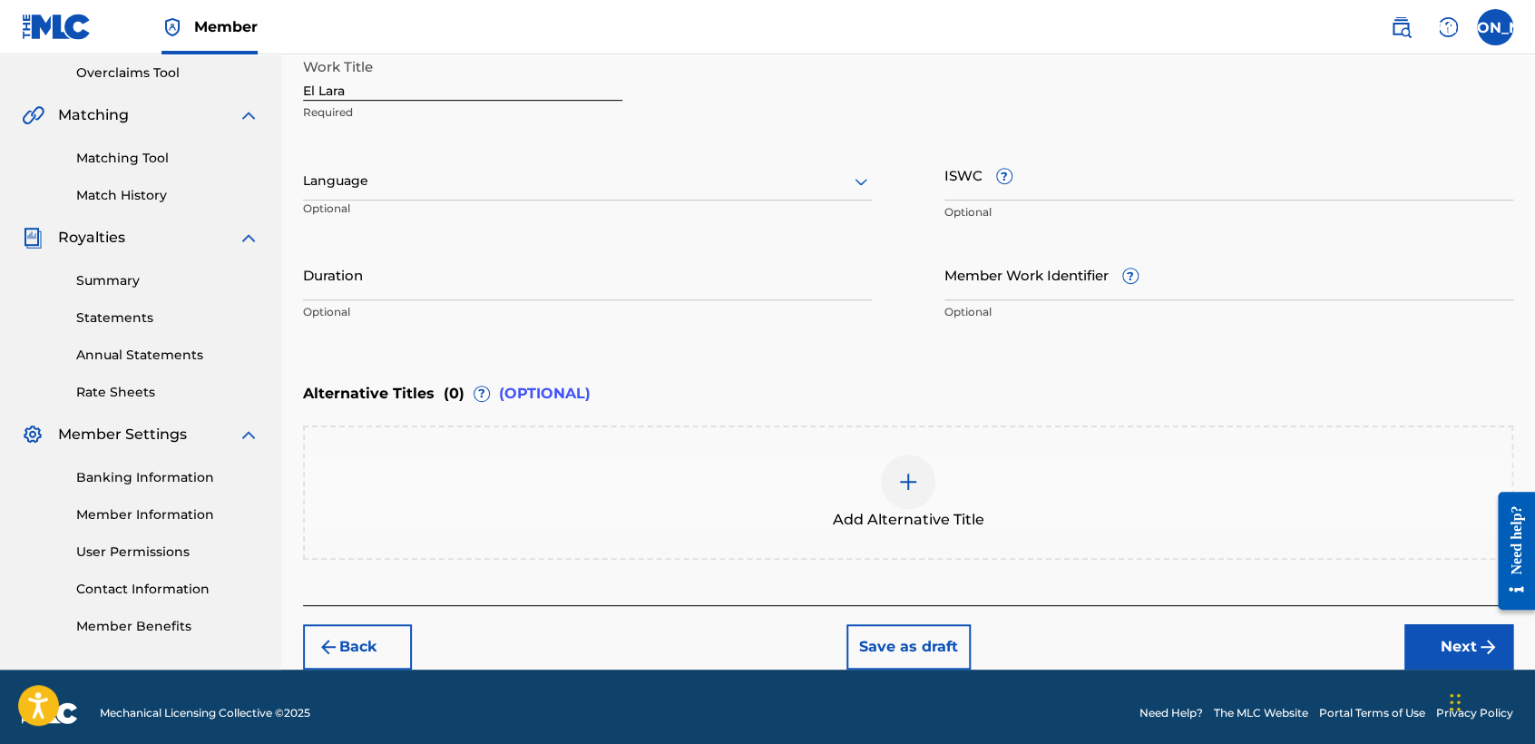
click at [751, 164] on div "Language" at bounding box center [587, 181] width 569 height 38
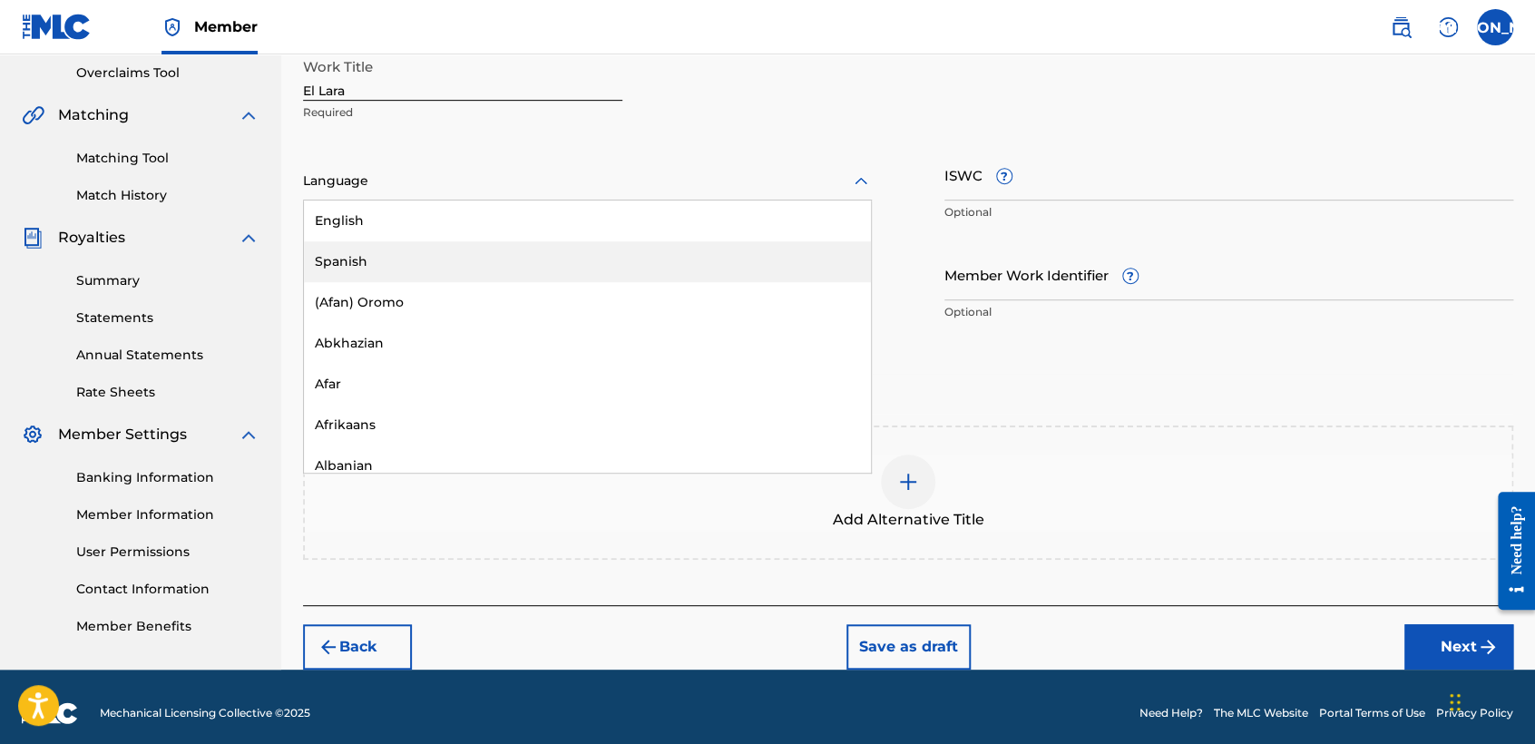
click at [645, 248] on div "Spanish" at bounding box center [587, 261] width 567 height 41
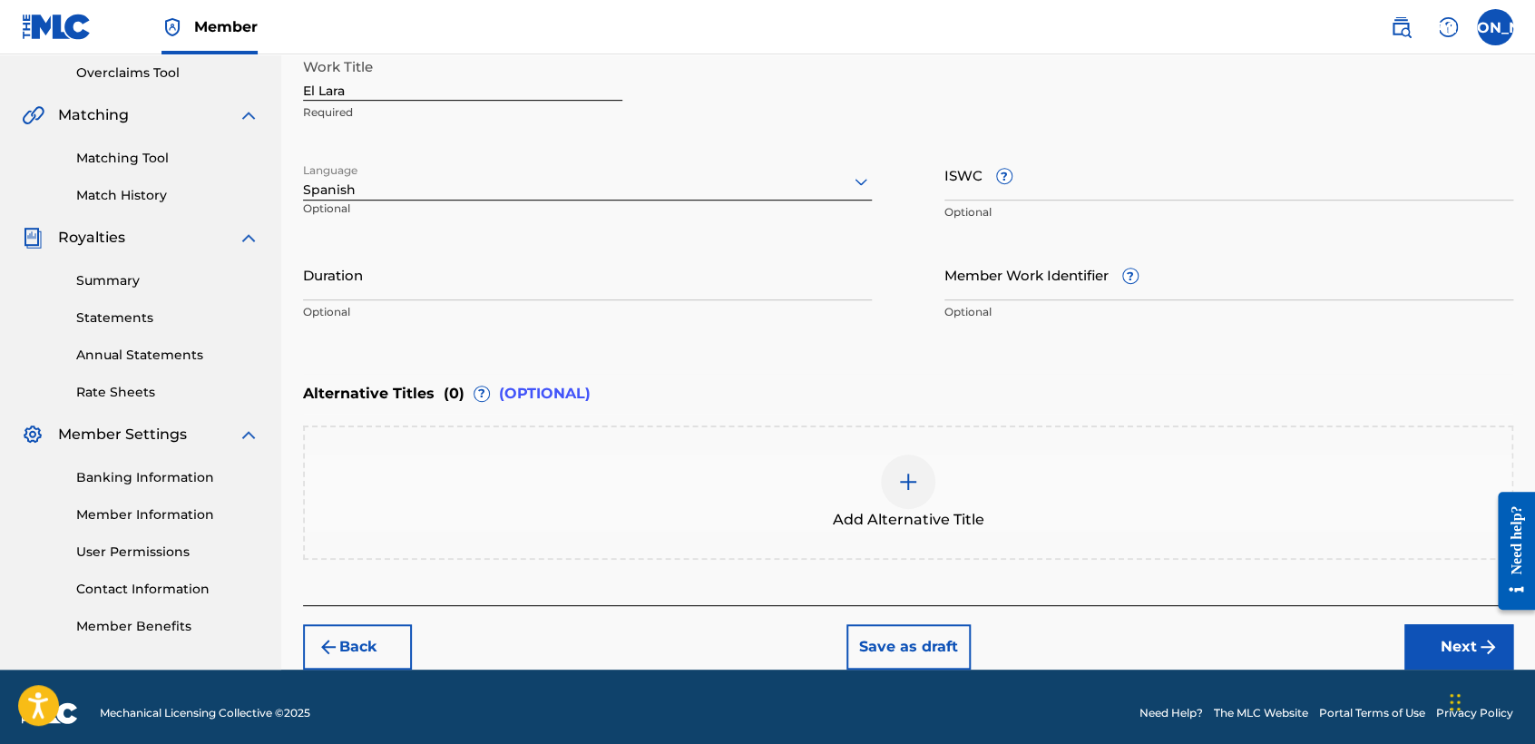
click at [645, 248] on input "Duration" at bounding box center [587, 274] width 569 height 52
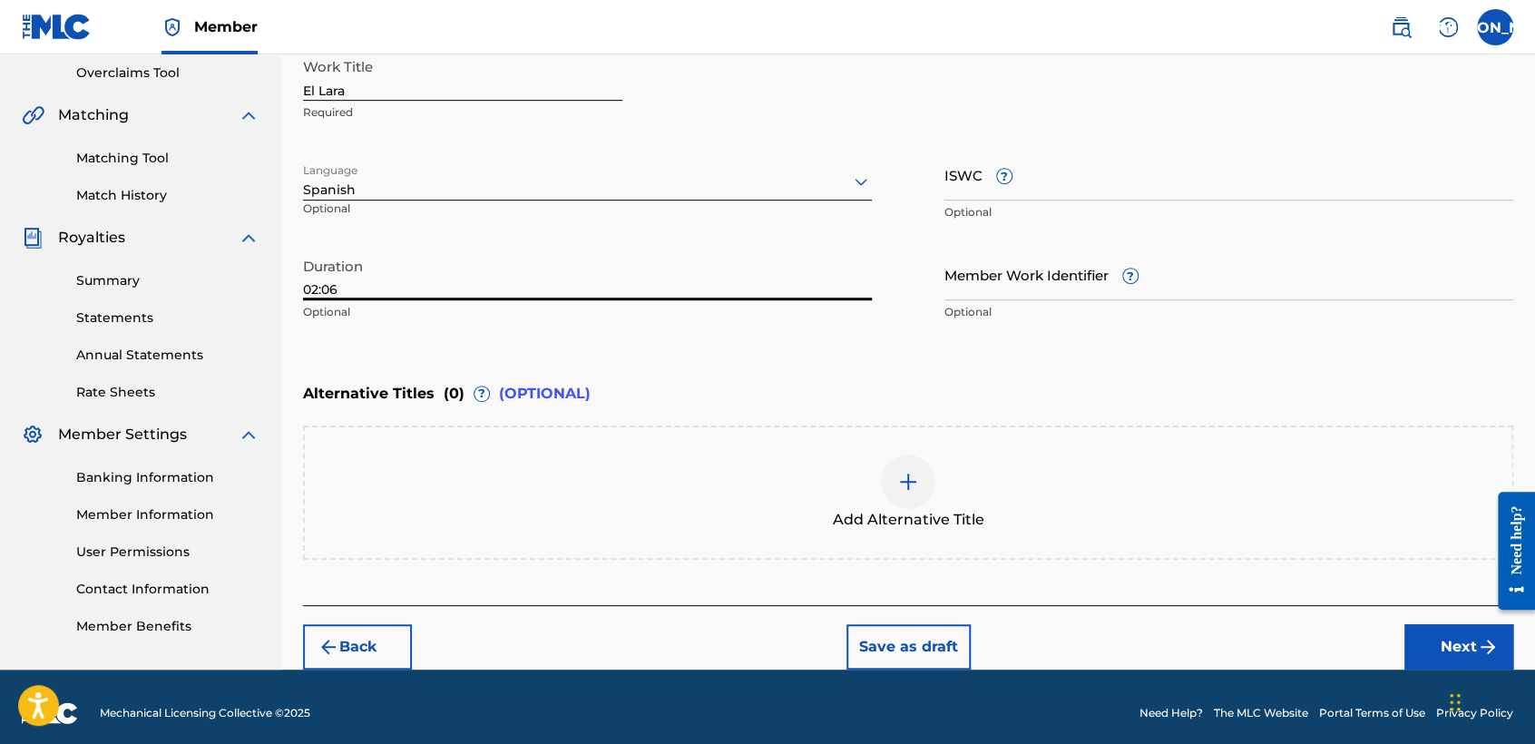
type input "02:06"
click at [1454, 643] on button "Next" at bounding box center [1458, 646] width 109 height 45
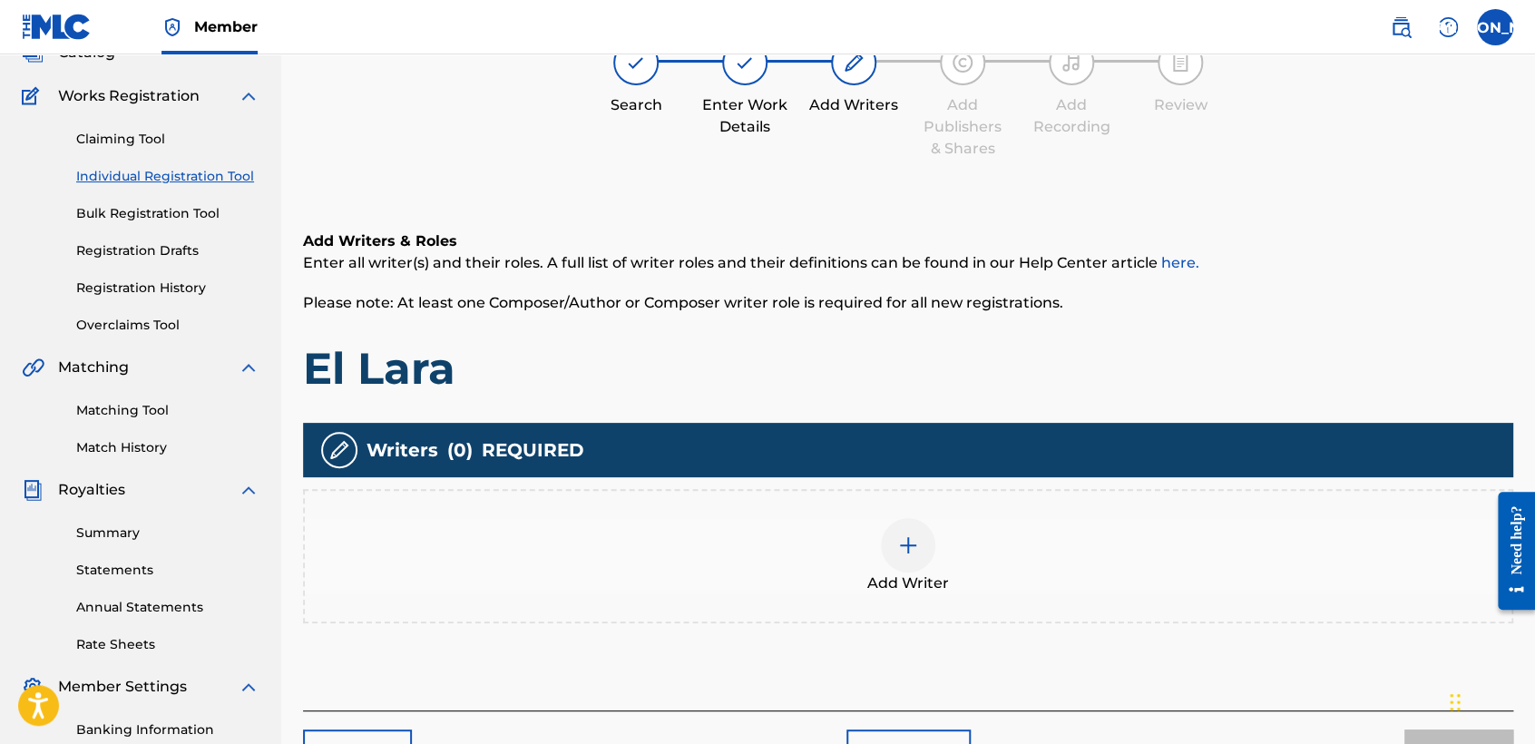
scroll to position [81, 0]
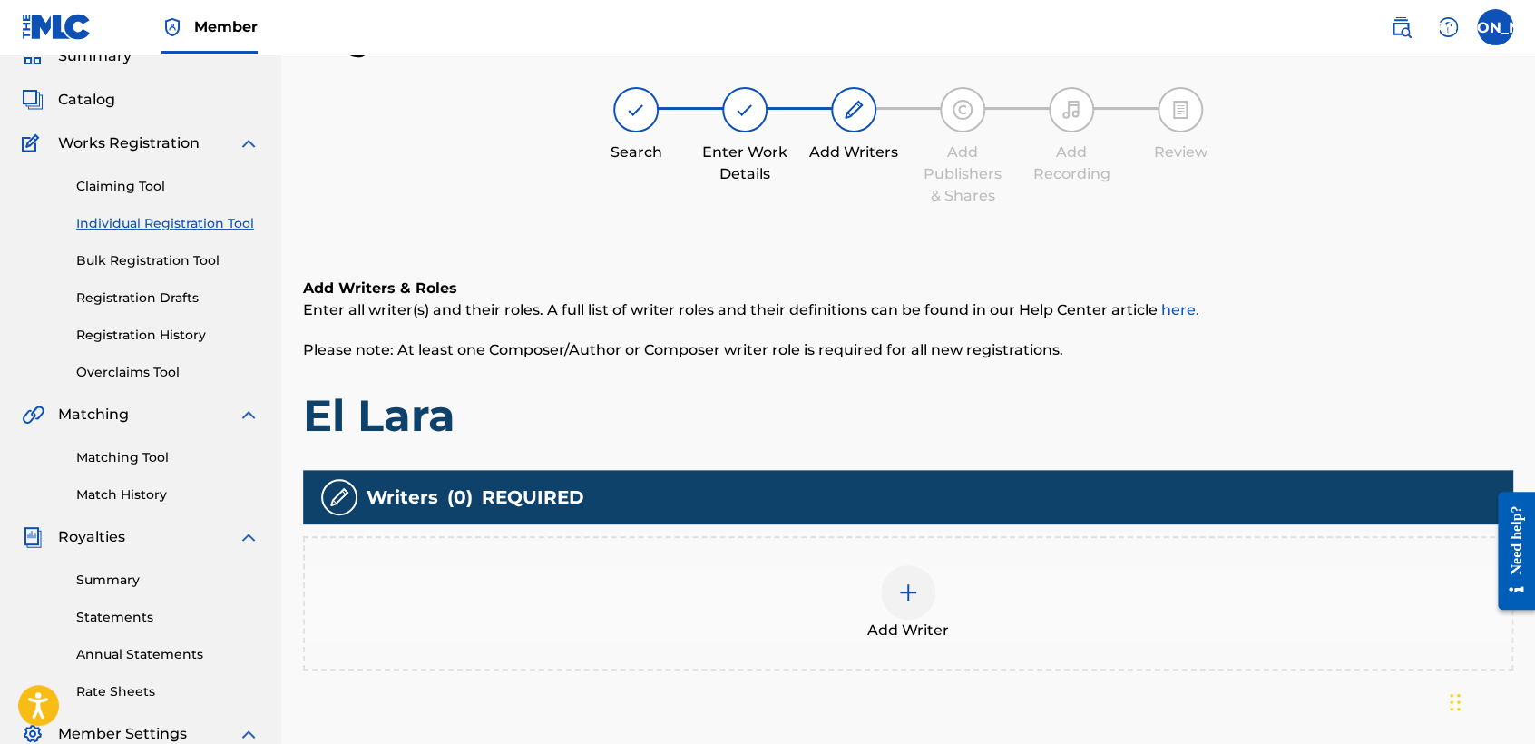
click at [900, 584] on img at bounding box center [908, 592] width 22 height 22
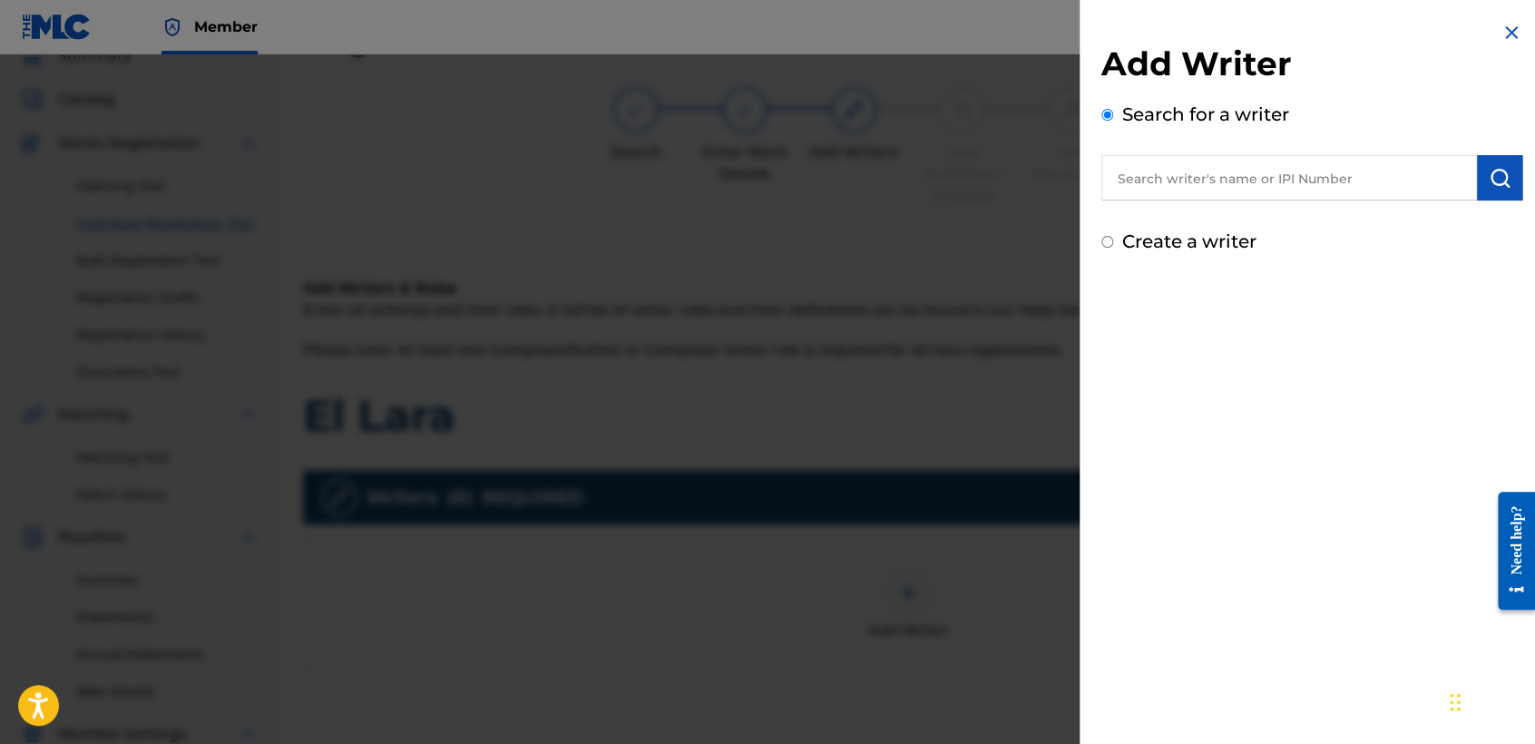
click at [1107, 239] on input "Create a writer" at bounding box center [1107, 242] width 12 height 12
radio input "false"
radio input "true"
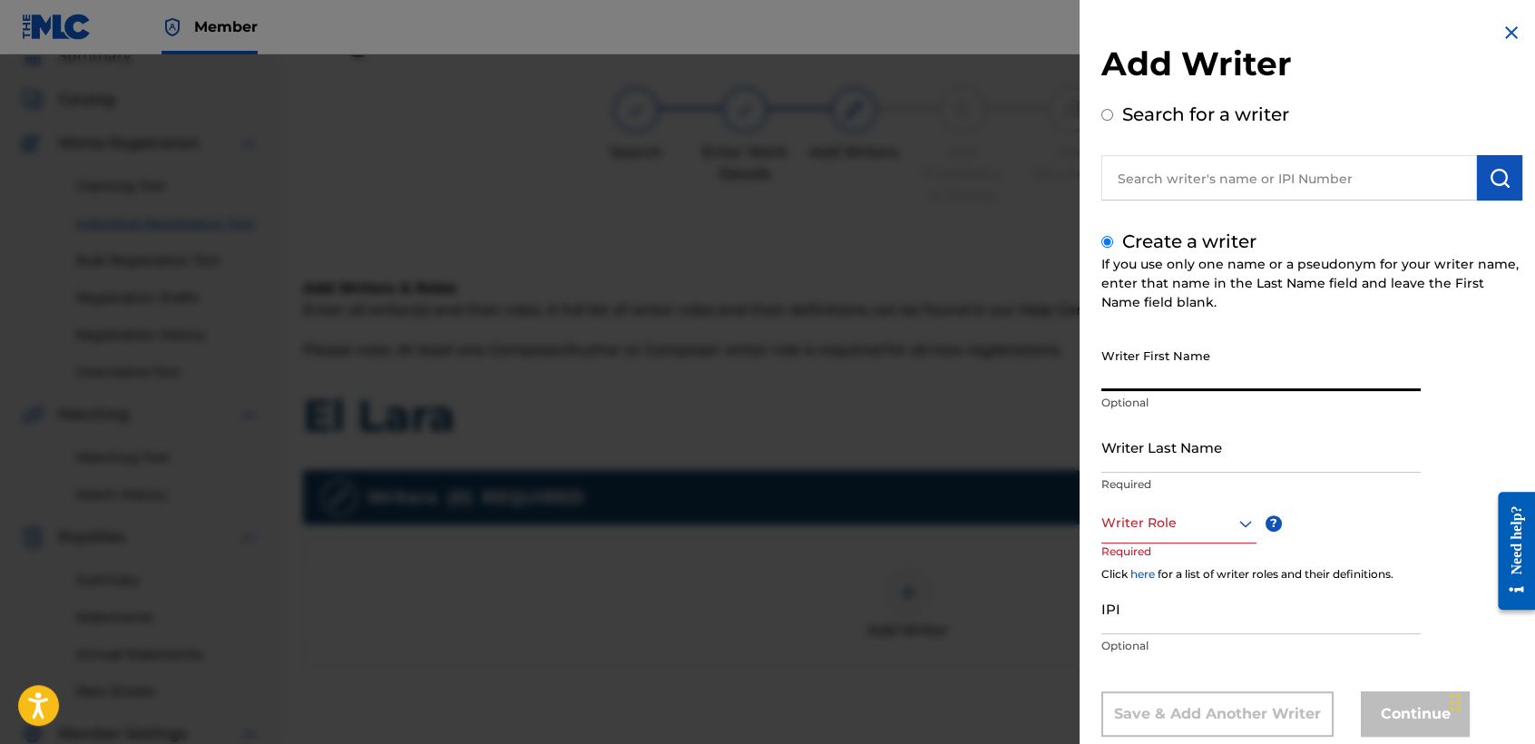
click at [1139, 387] on input "Writer First Name" at bounding box center [1260, 365] width 319 height 52
type input "Jose Osvaldo"
click at [1147, 440] on input "Writer Last Name" at bounding box center [1260, 447] width 319 height 52
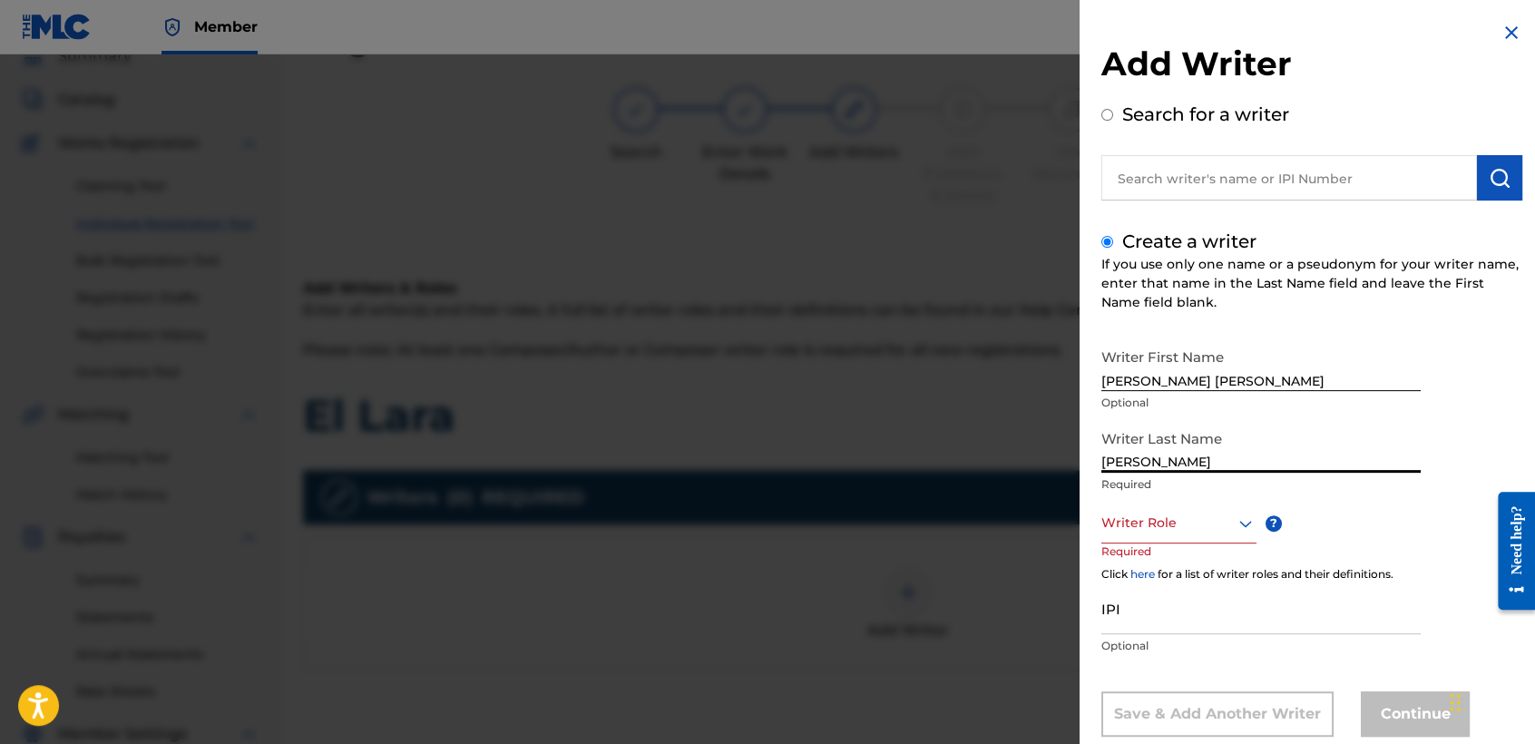
type input "Arriaga Valdez"
click at [1242, 533] on div "Writer Role" at bounding box center [1178, 522] width 155 height 41
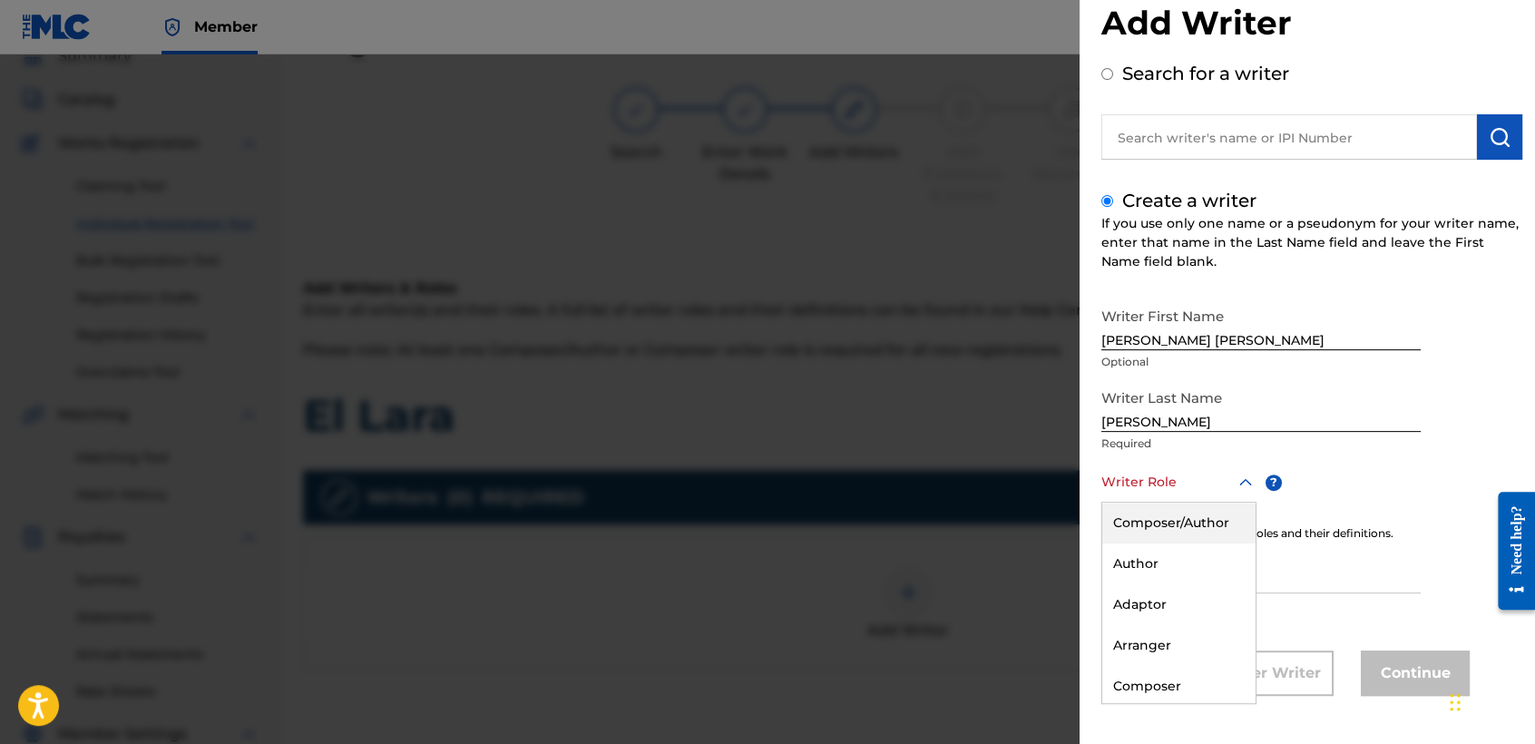
click at [1207, 528] on div "Composer/Author" at bounding box center [1178, 522] width 153 height 41
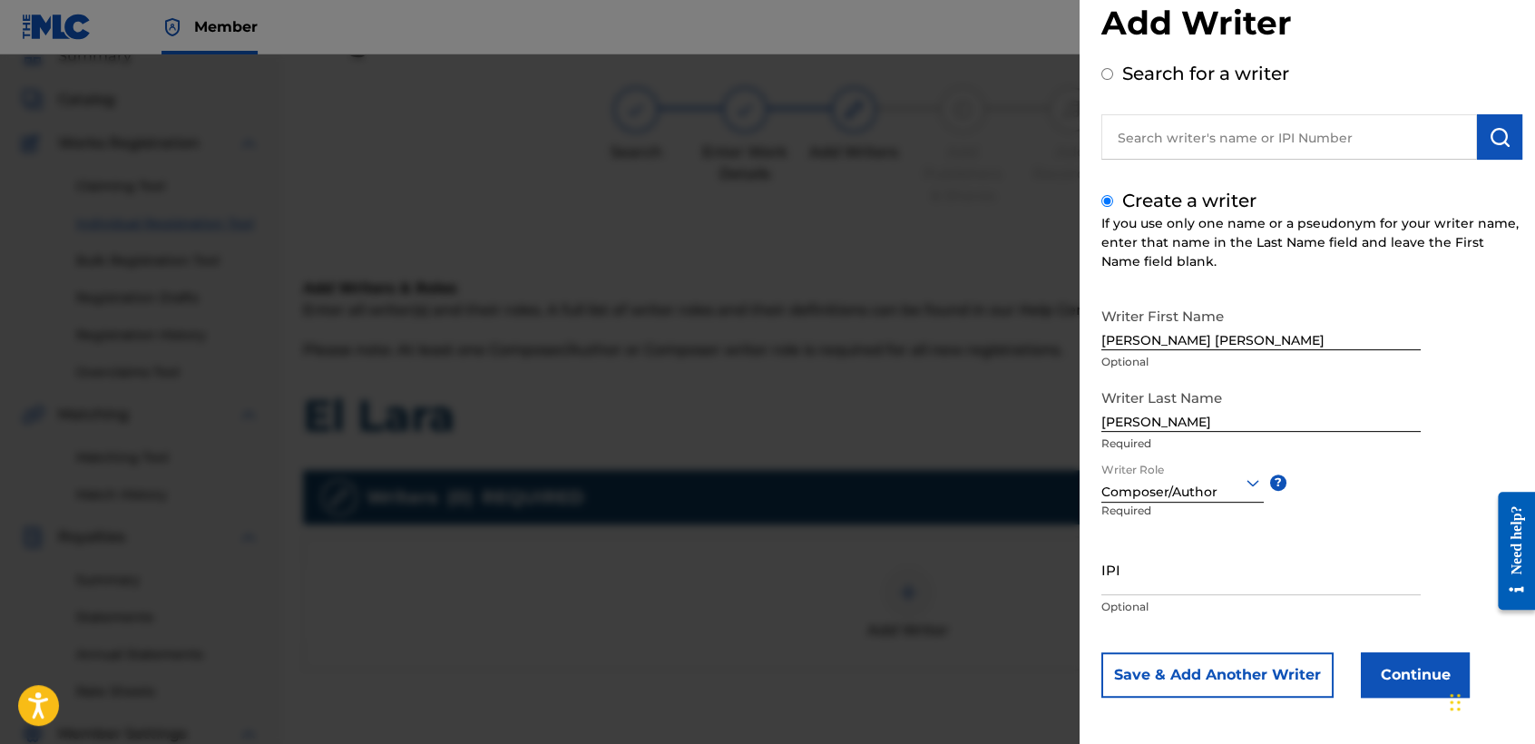
click at [1370, 674] on button "Continue" at bounding box center [1414, 674] width 109 height 45
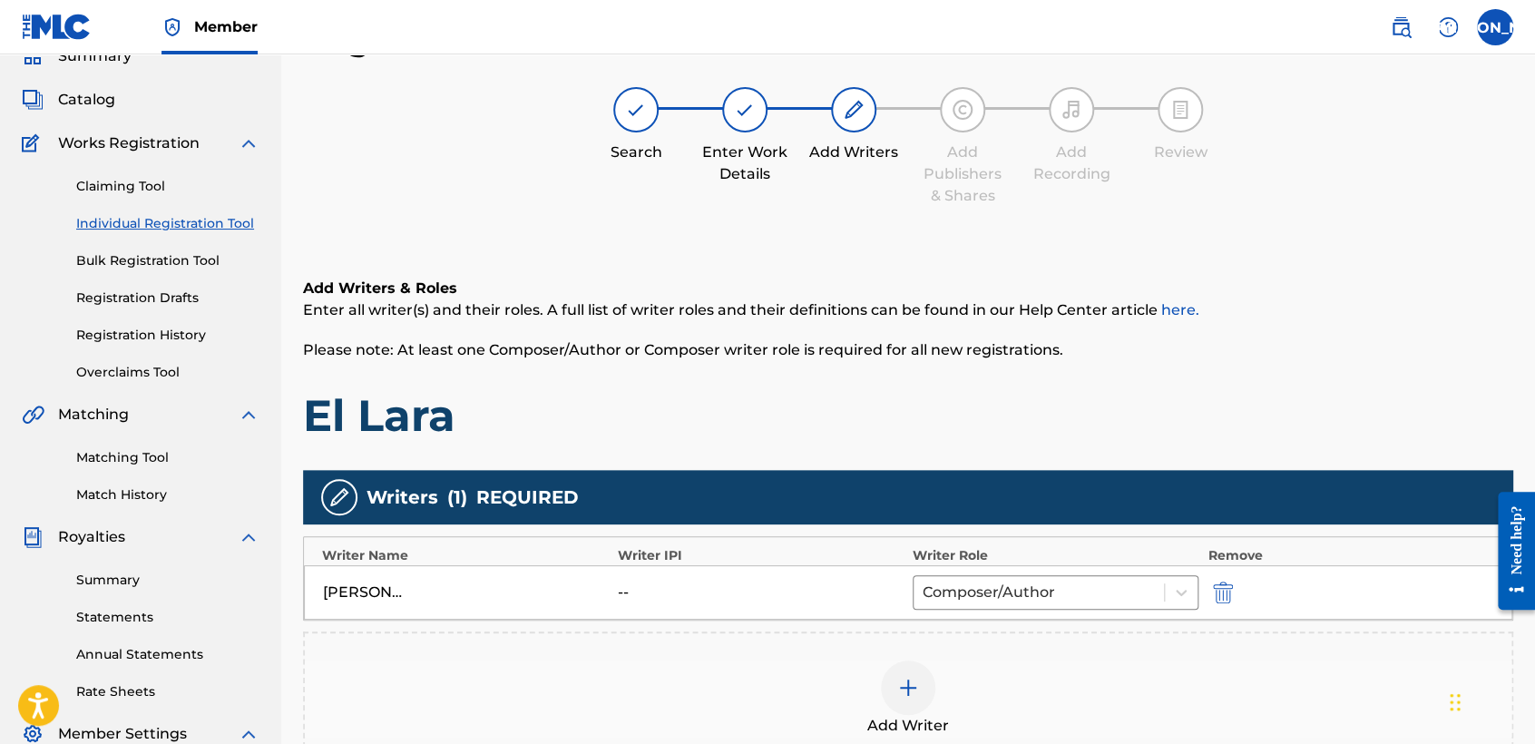
click at [1020, 304] on span "Enter all writer(s) and their roles. A full list of writer roles and their defi…" at bounding box center [751, 309] width 896 height 17
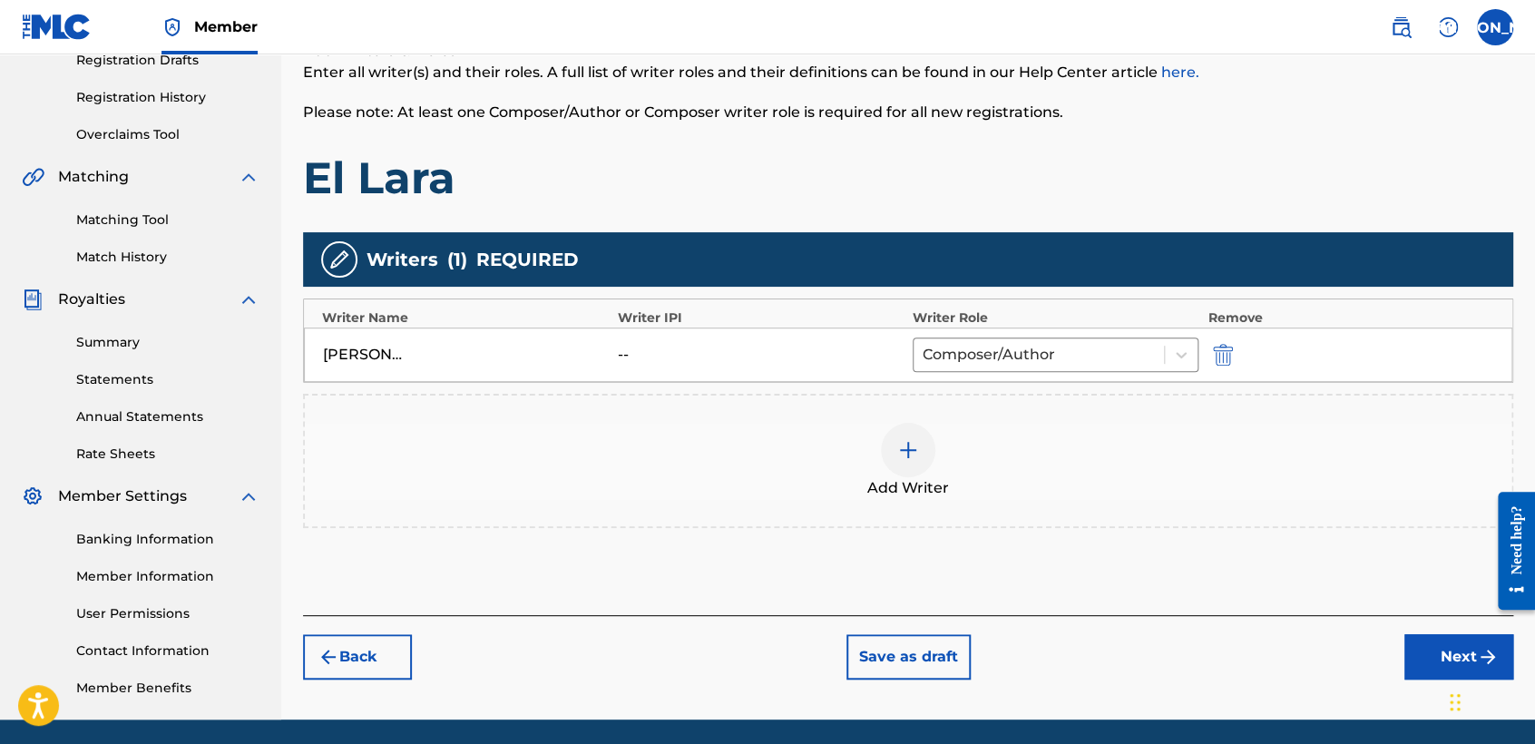
scroll to position [380, 0]
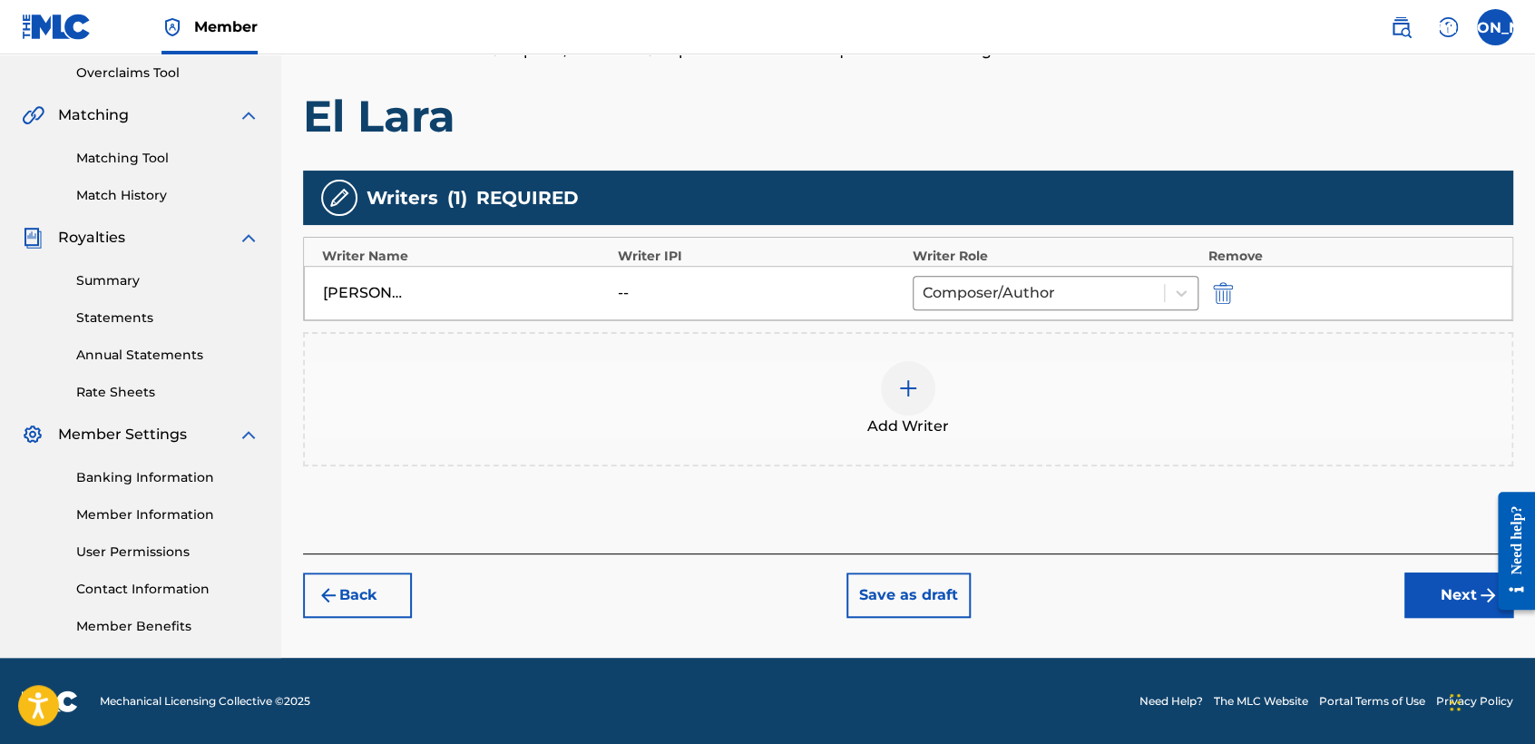
click at [1465, 598] on button "Next" at bounding box center [1458, 594] width 109 height 45
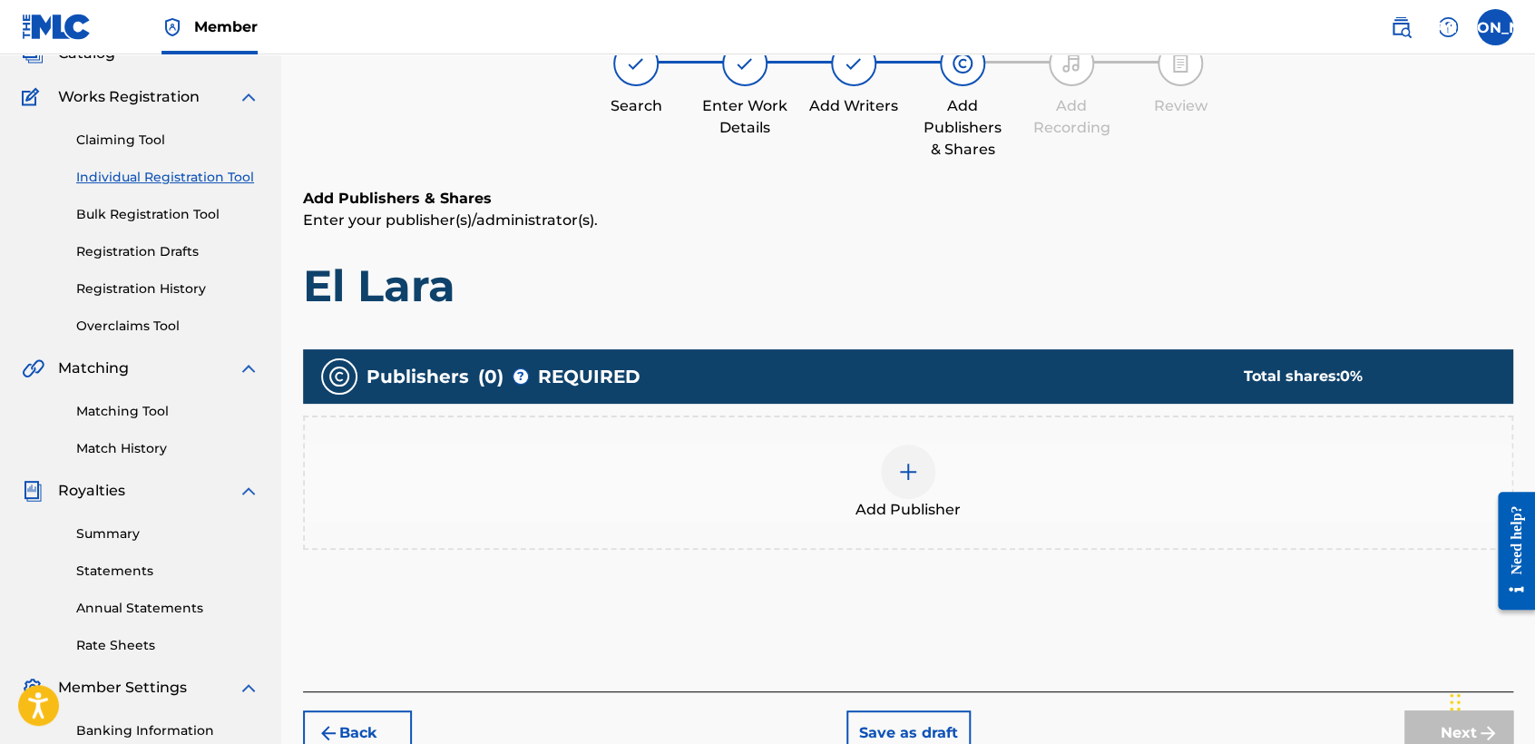
scroll to position [81, 0]
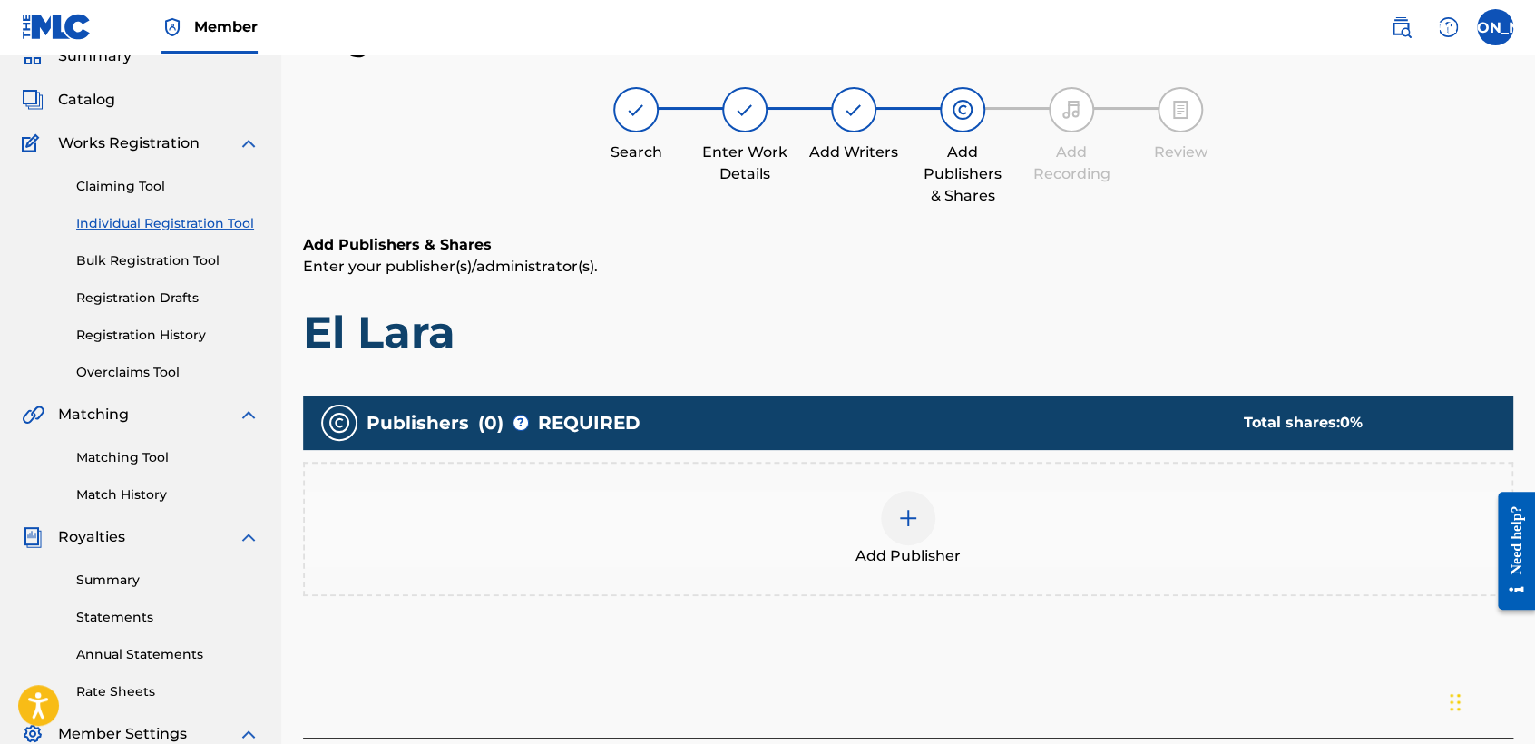
click at [927, 511] on div at bounding box center [908, 518] width 54 height 54
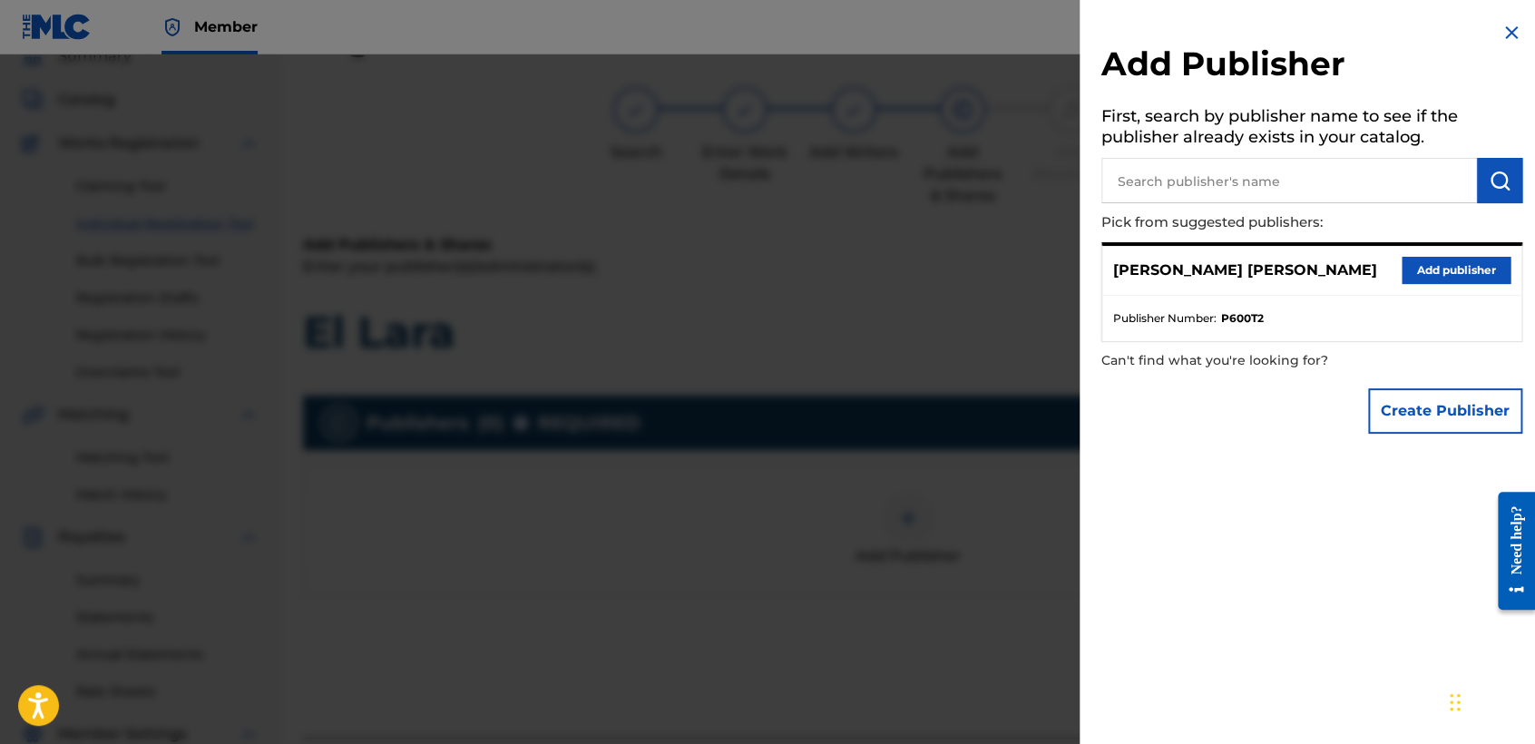
click at [1468, 273] on button "Add publisher" at bounding box center [1455, 270] width 109 height 27
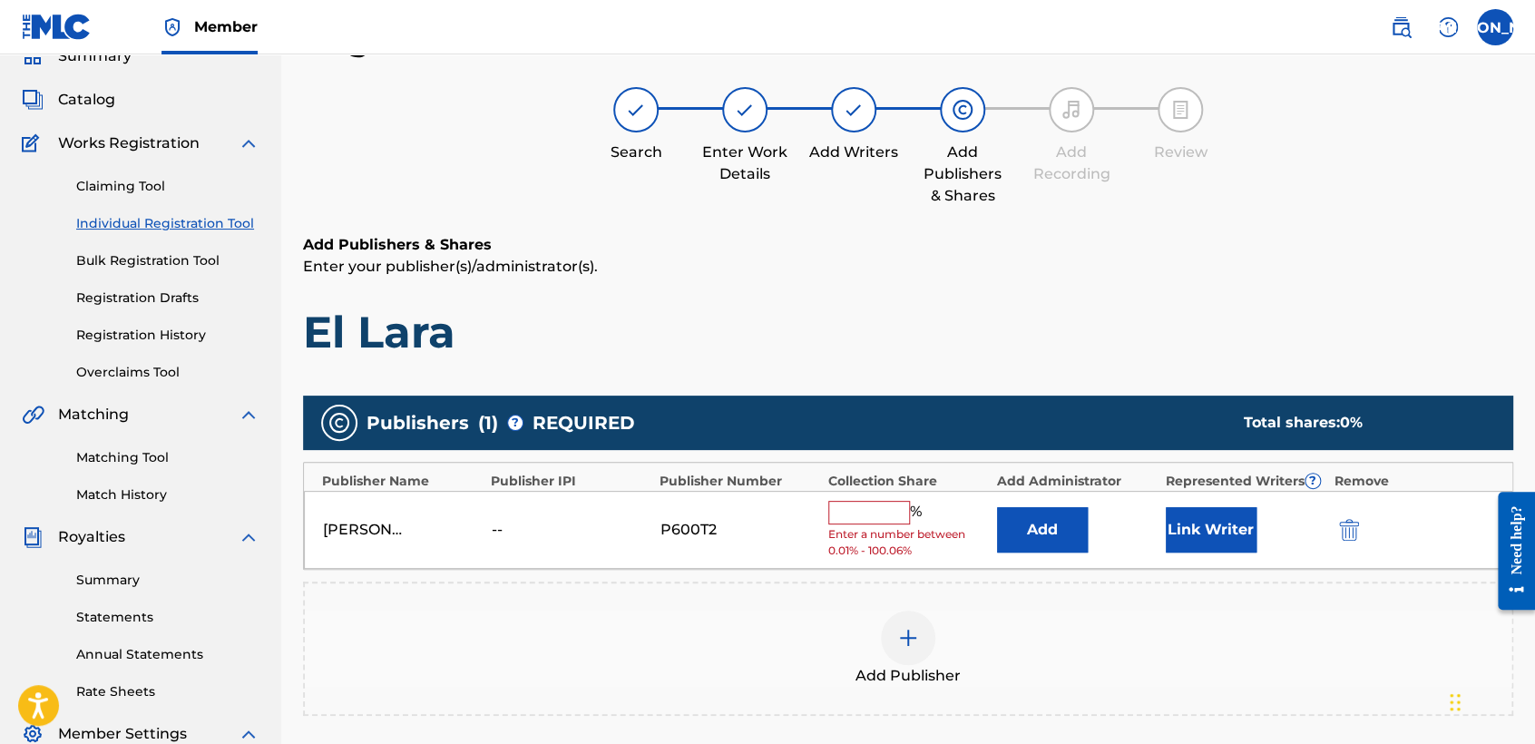
click at [865, 506] on input "text" at bounding box center [869, 513] width 82 height 24
type input "50"
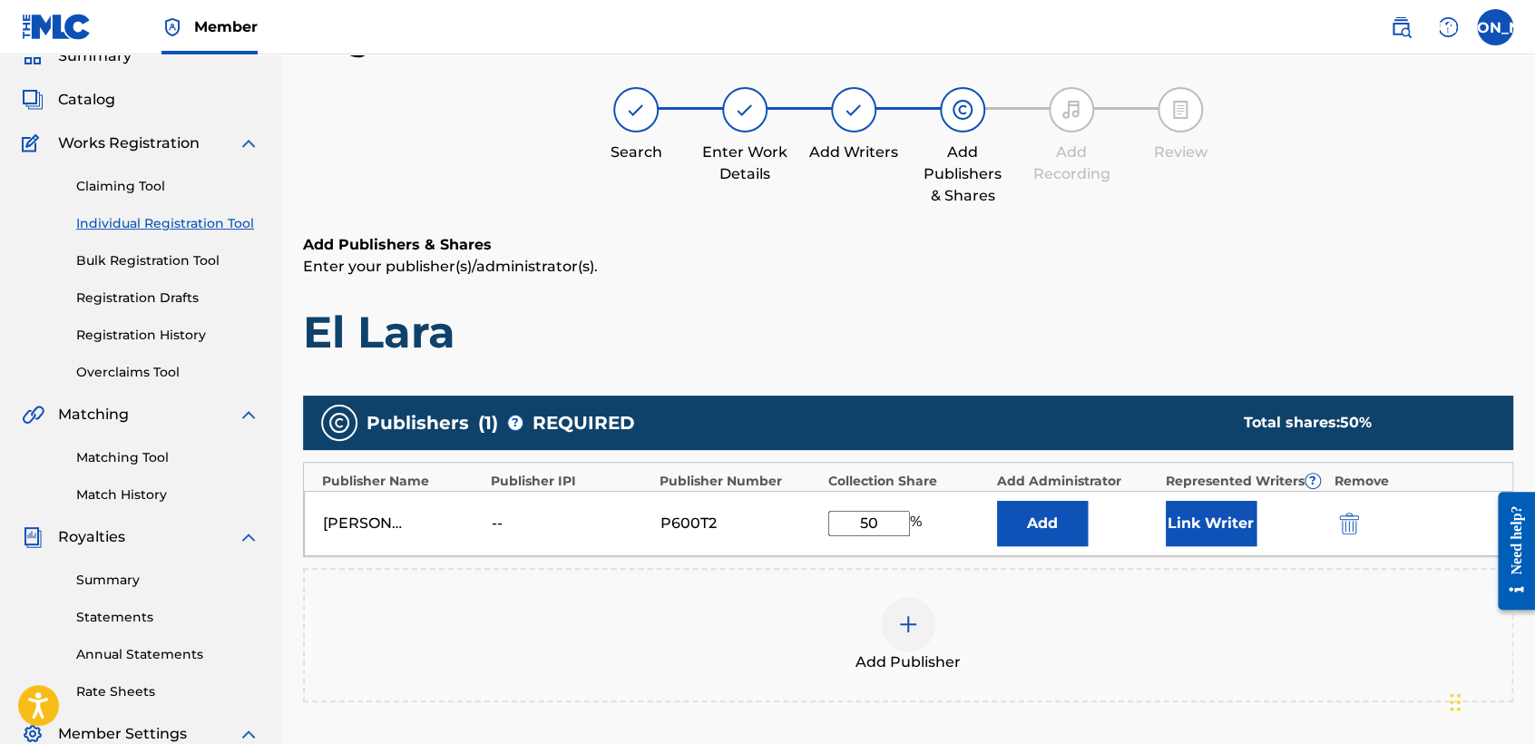
click at [1203, 501] on button "Link Writer" at bounding box center [1210, 523] width 91 height 45
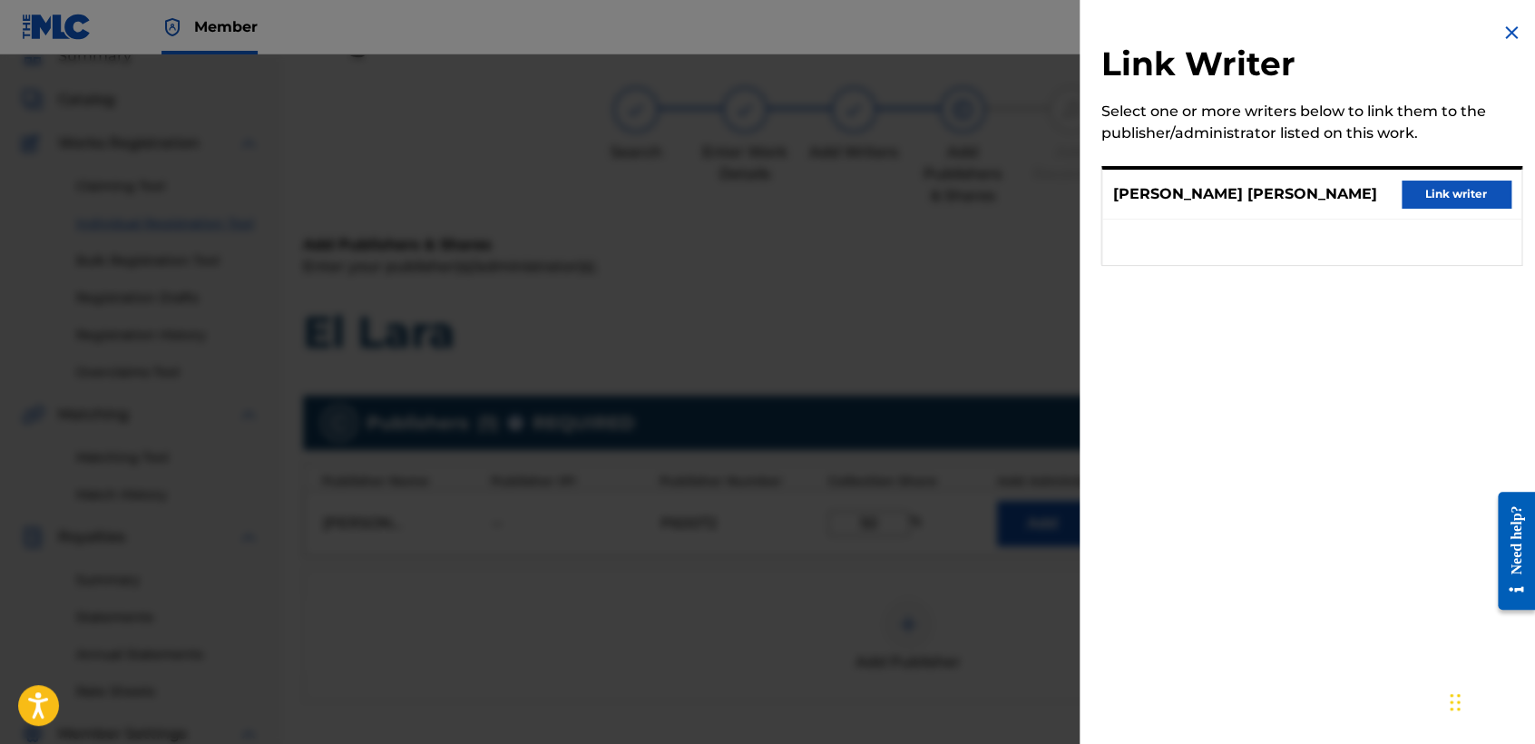
click at [1447, 194] on button "Link writer" at bounding box center [1455, 193] width 109 height 27
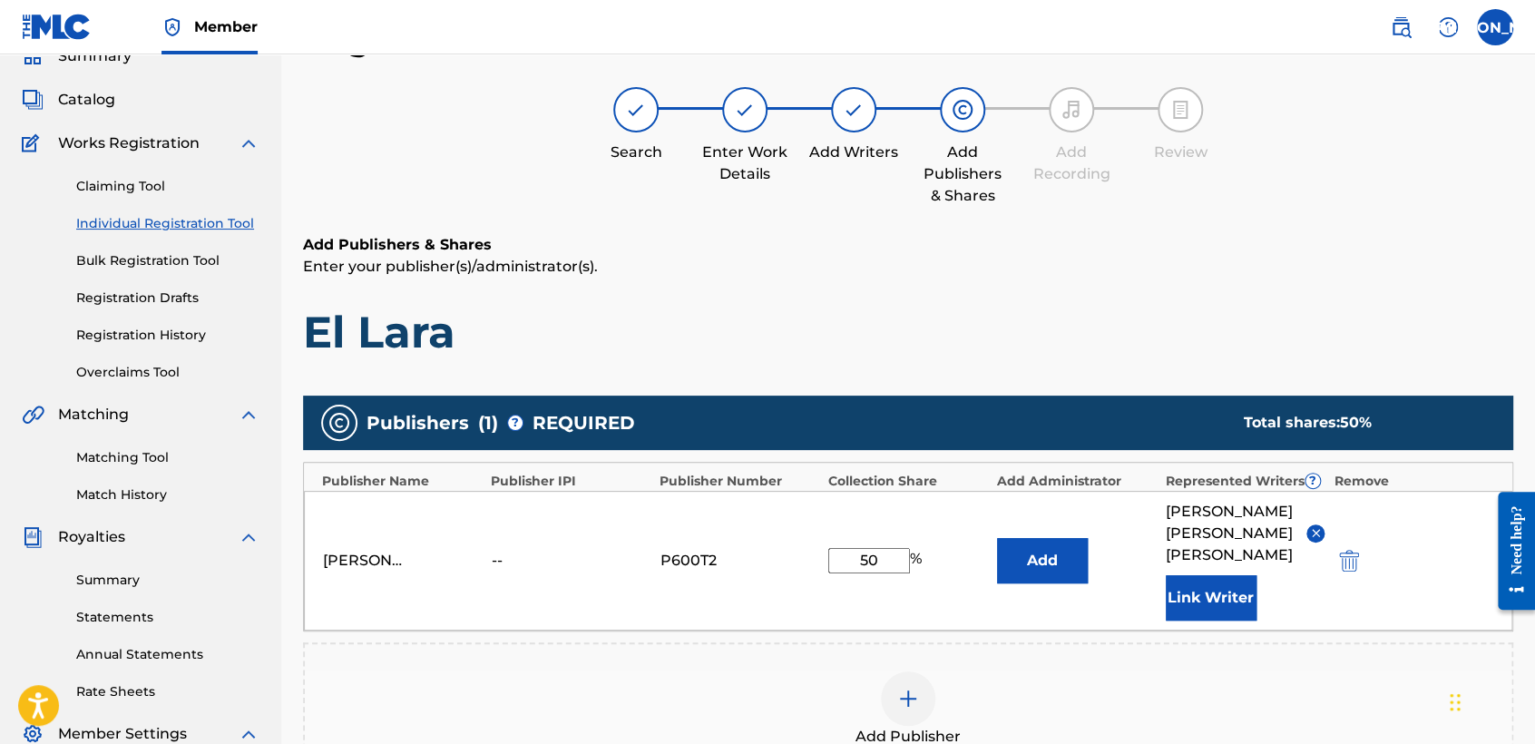
click at [1266, 273] on p "Enter your publisher(s)/administrator(s)." at bounding box center [908, 267] width 1210 height 22
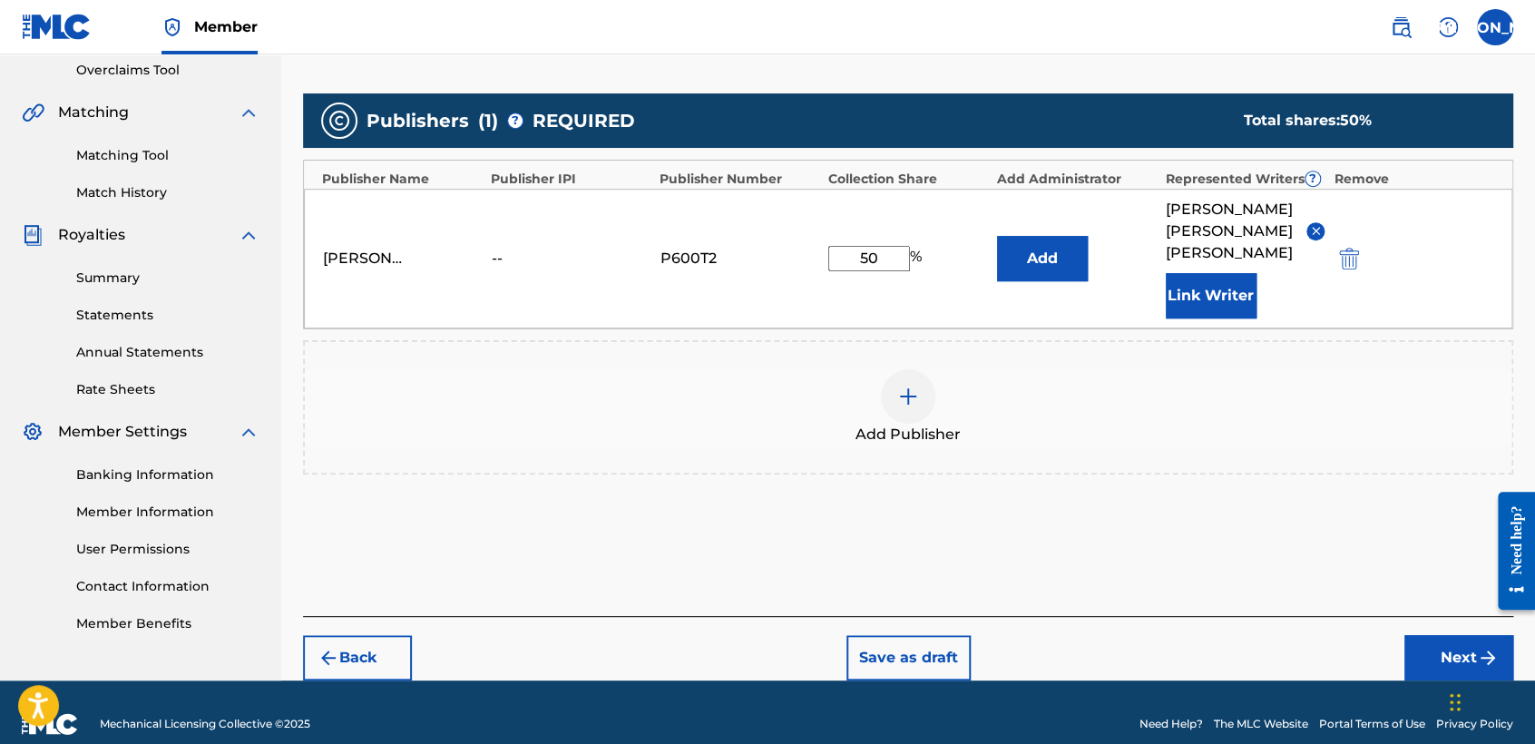
click at [1424, 635] on button "Next" at bounding box center [1458, 657] width 109 height 45
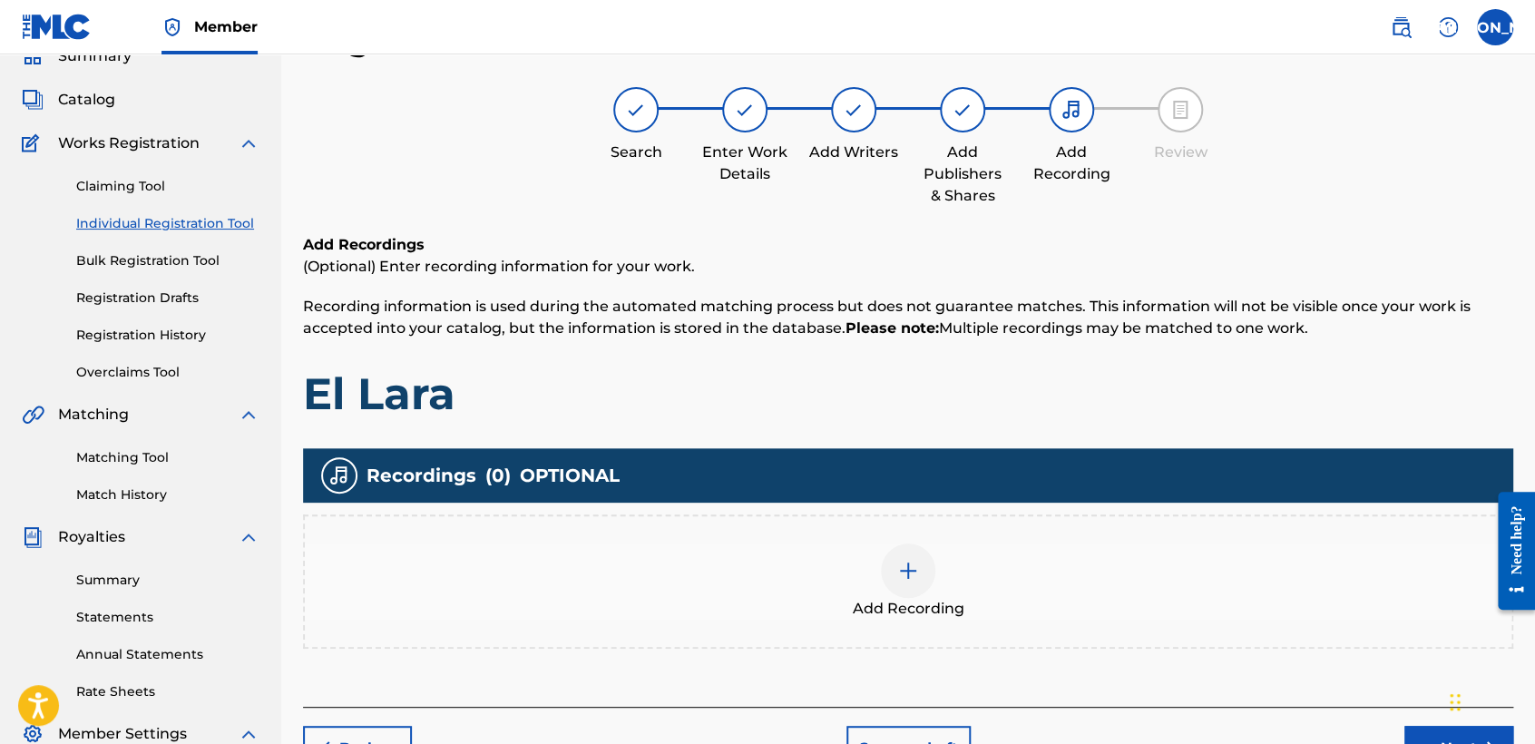
click at [864, 563] on div "Add Recording" at bounding box center [908, 581] width 1206 height 76
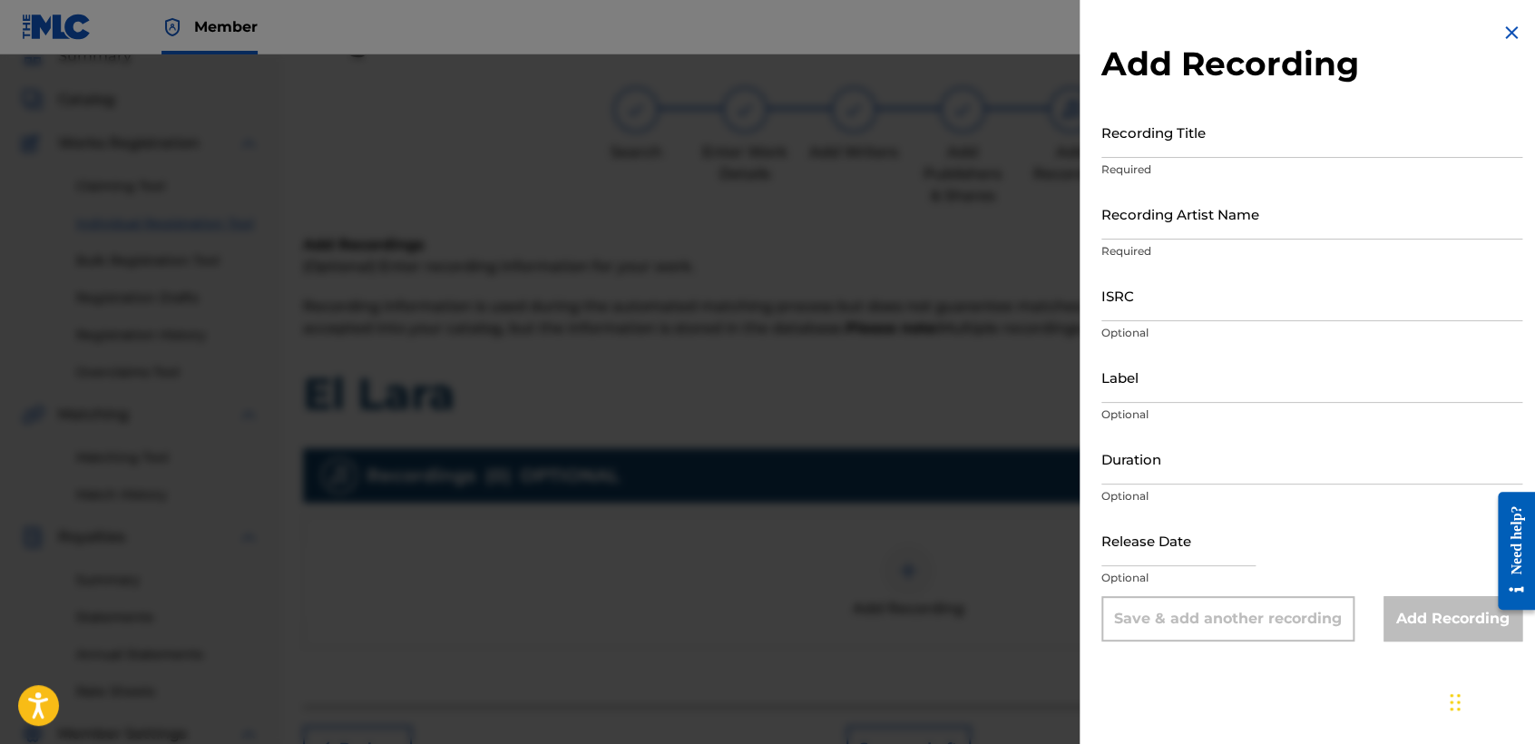
click at [1161, 141] on input "Recording Title" at bounding box center [1311, 132] width 421 height 52
paste input "El Lara"
type input "El Lara"
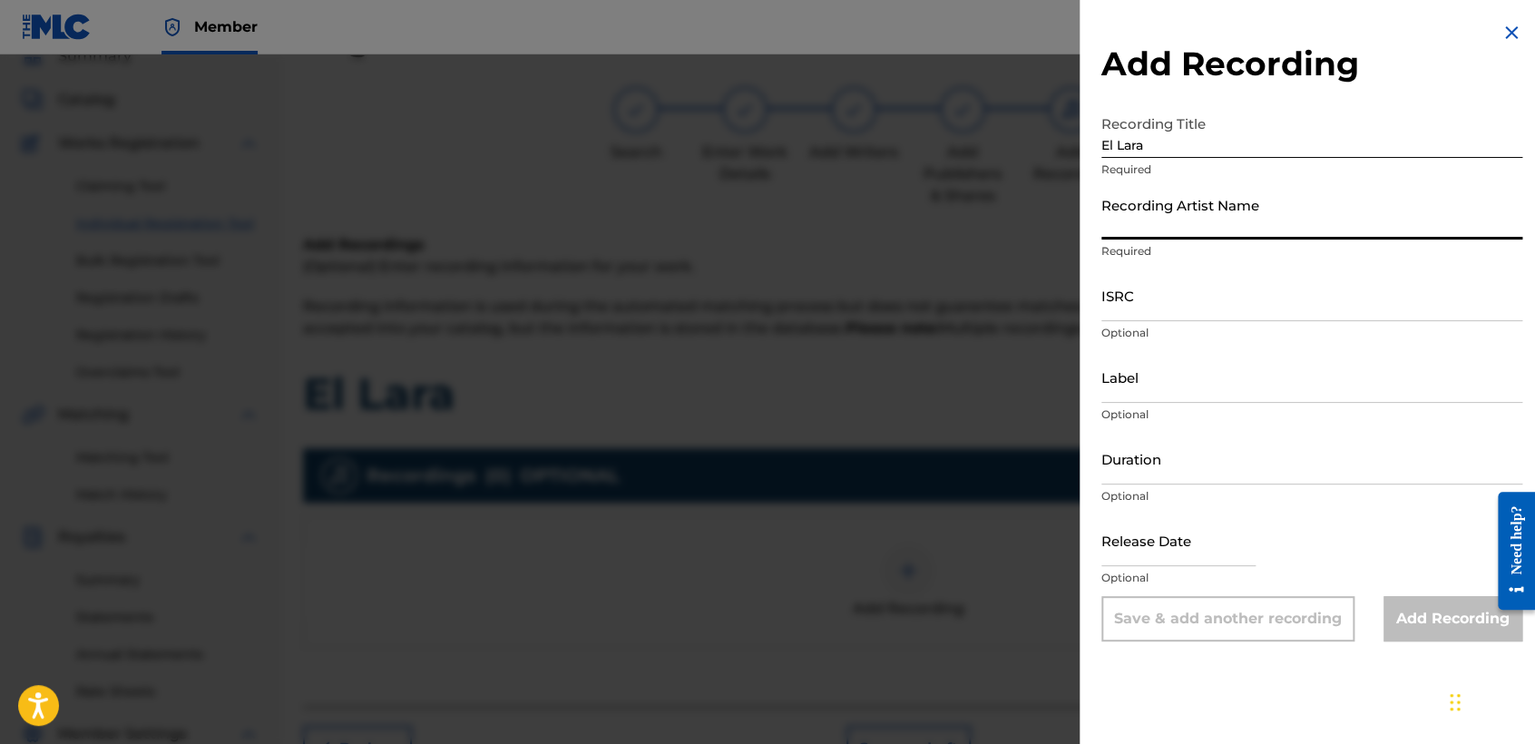
click at [1222, 218] on input "Recording Artist Name" at bounding box center [1311, 214] width 421 height 52
type input "Baby Syko"
type input "04:43"
type input "April 6 2022"
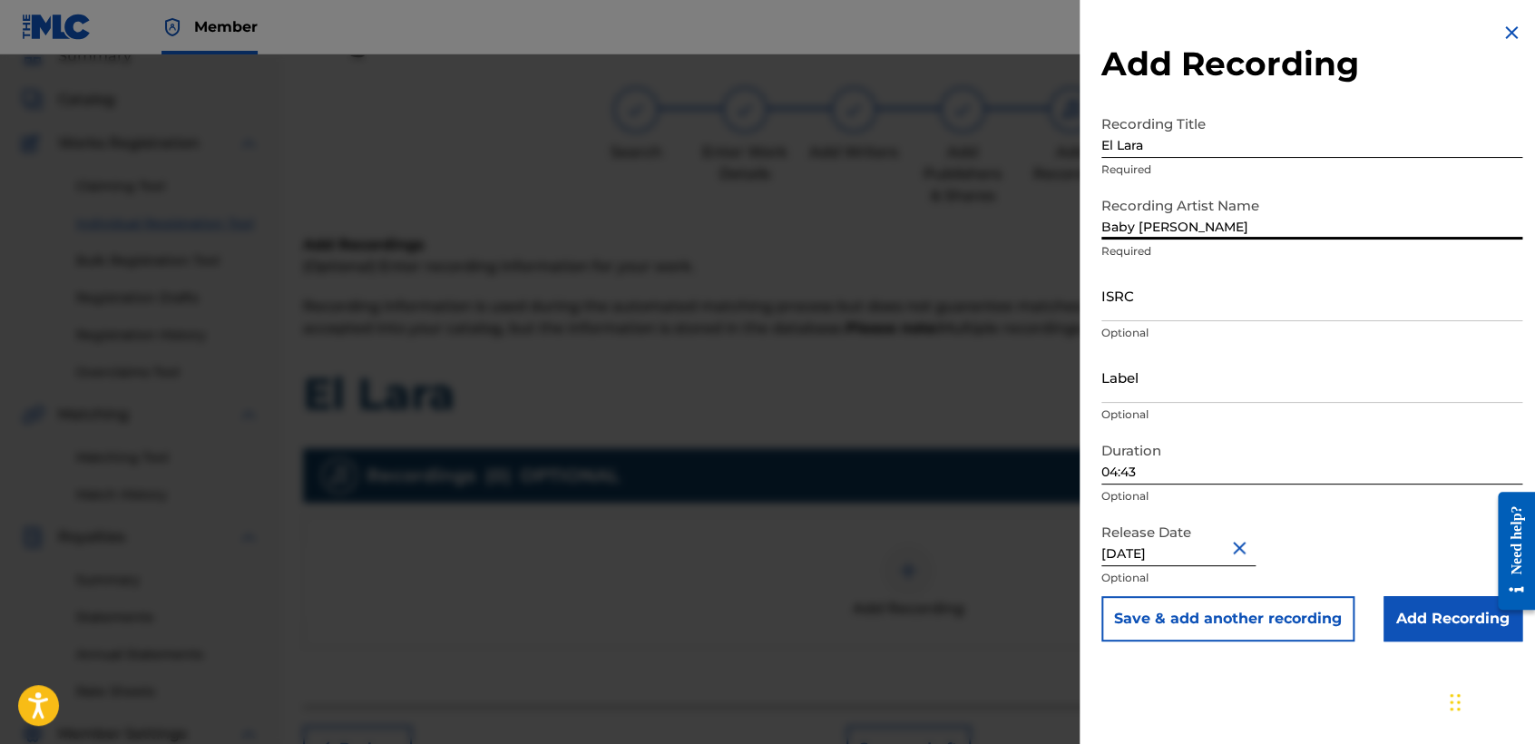
click at [1193, 306] on input "ISRC" at bounding box center [1311, 295] width 421 height 52
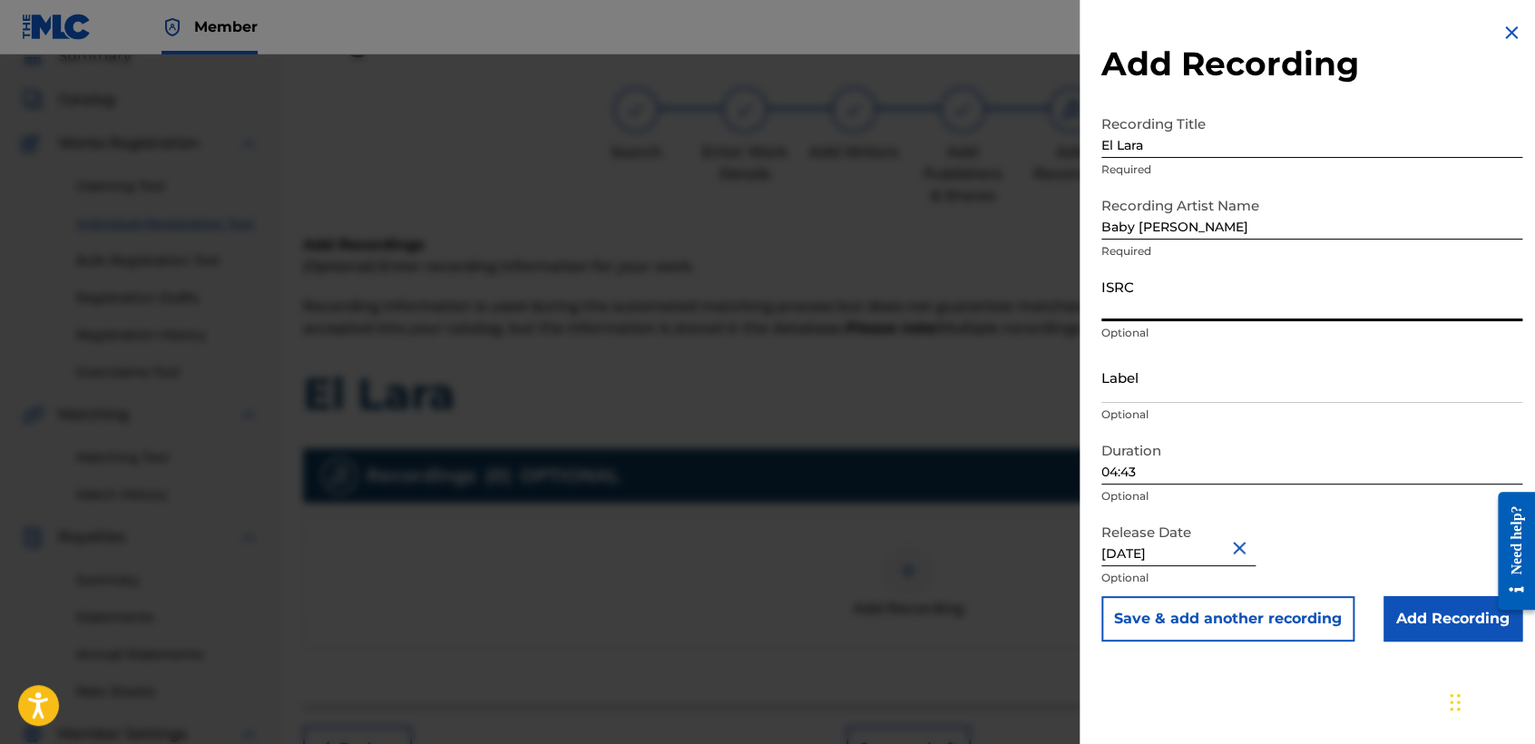
paste input "USDY42200005"
type input "USDY42200005"
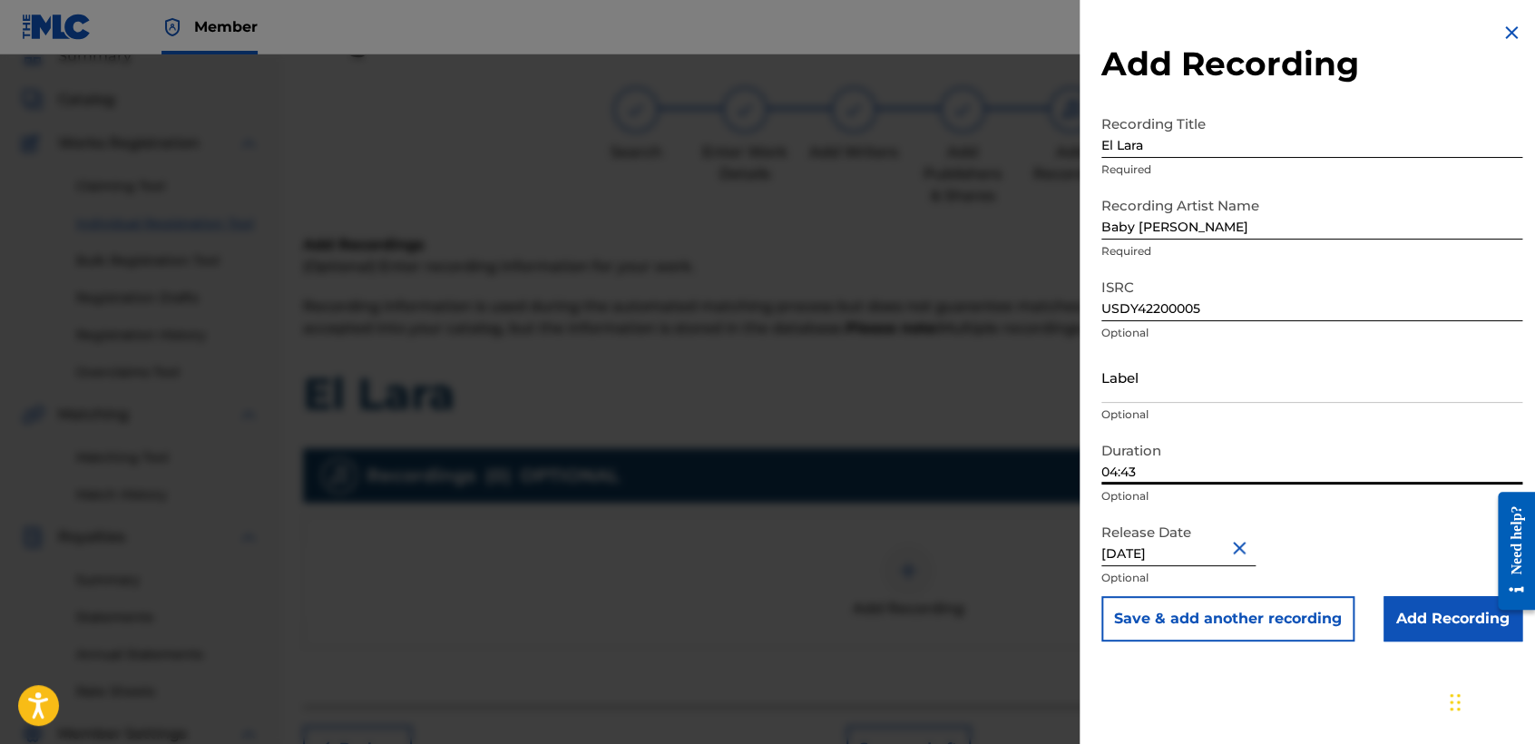
click at [1190, 471] on input "04:43" at bounding box center [1311, 459] width 421 height 52
type input "02:06"
click at [1418, 616] on input "Add Recording" at bounding box center [1452, 618] width 139 height 45
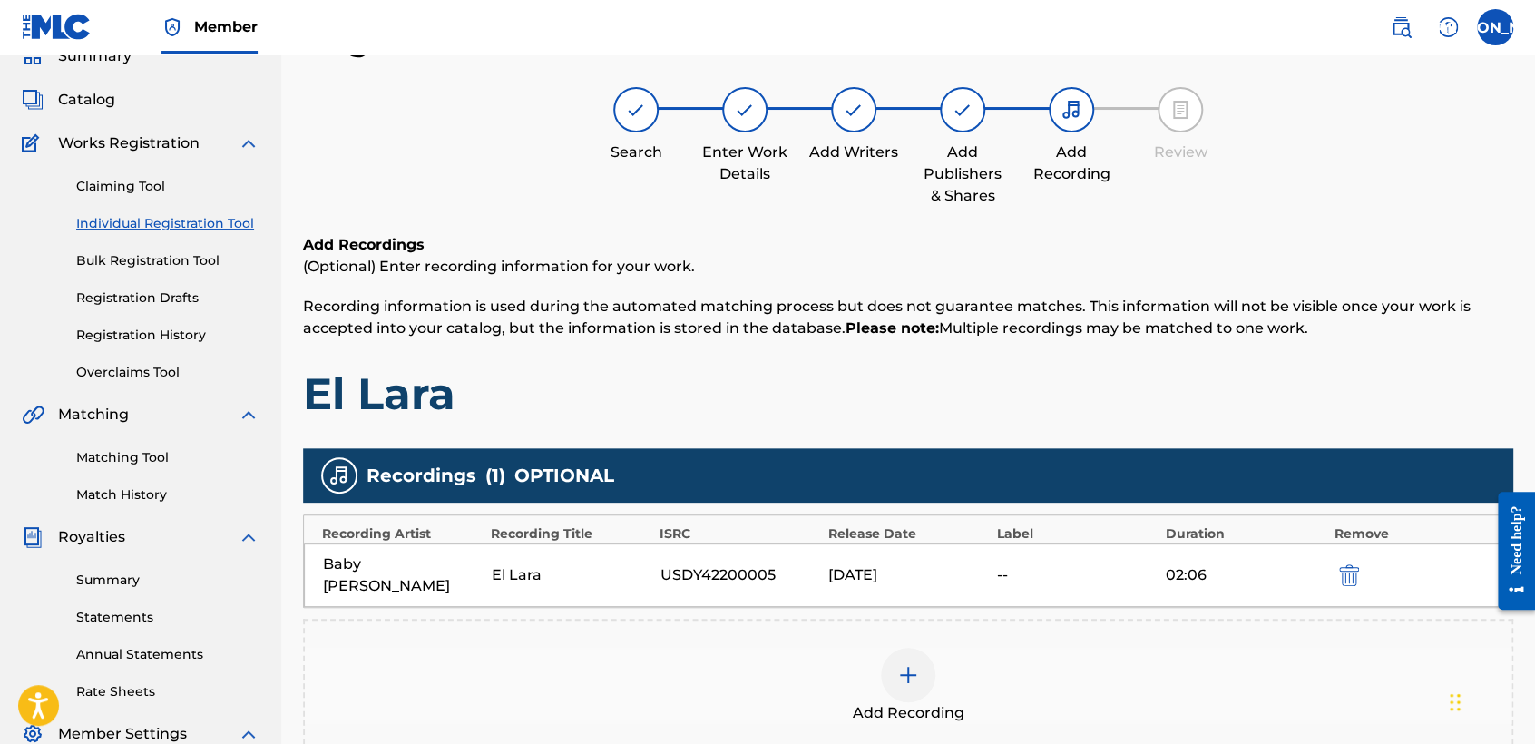
click at [1281, 338] on div "Add Recordings (Optional) Enter recording information for your work. Recording …" at bounding box center [908, 327] width 1210 height 187
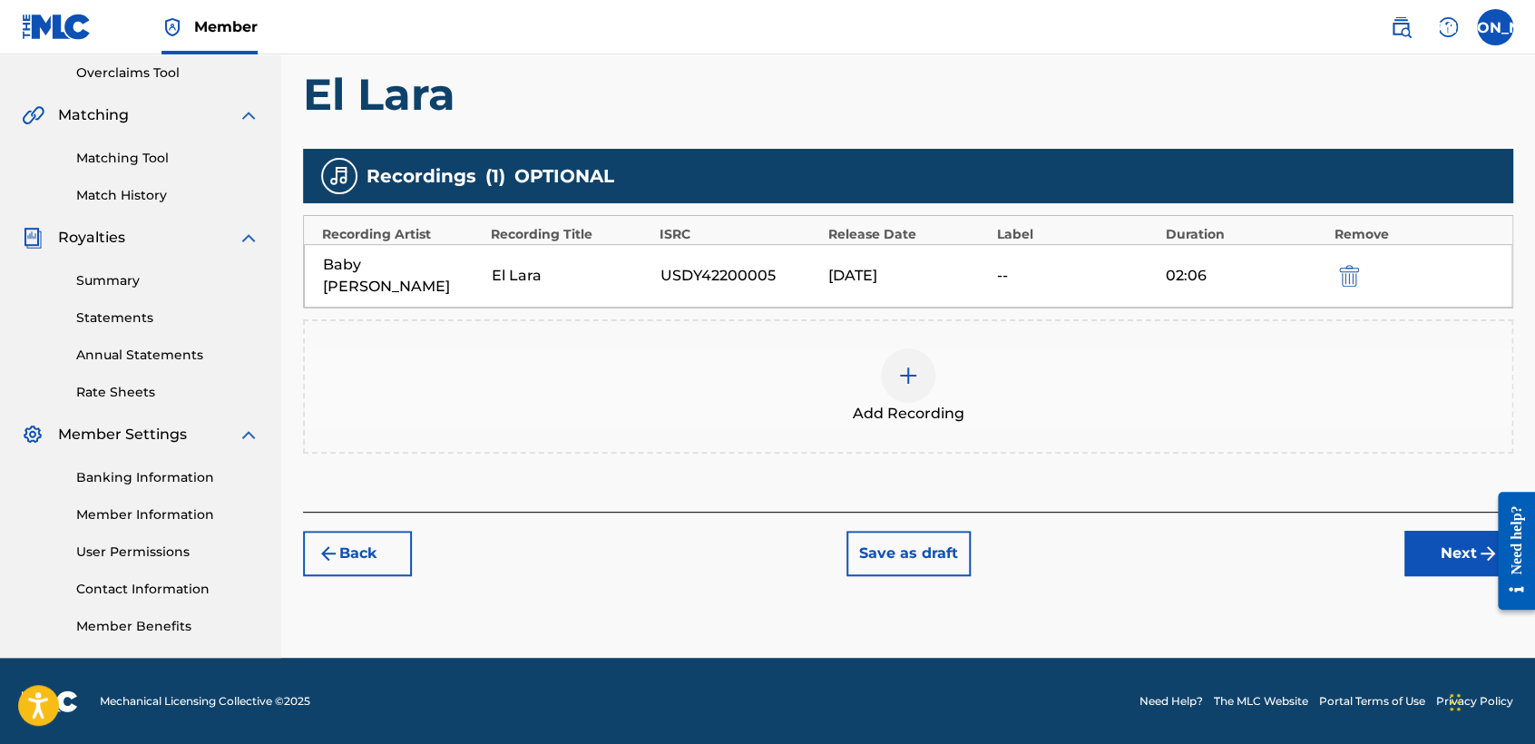
click at [1432, 531] on button "Next" at bounding box center [1458, 553] width 109 height 45
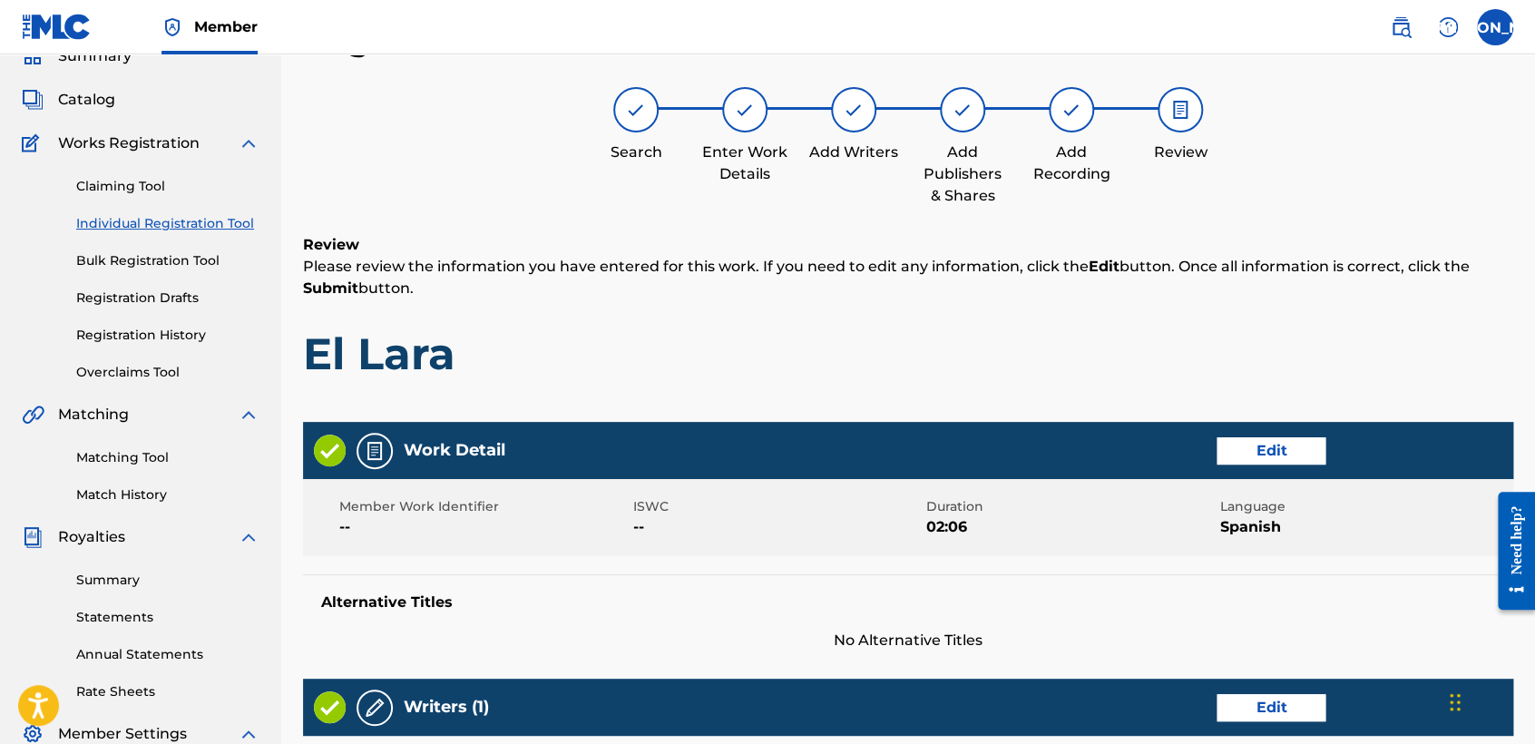
click at [1051, 251] on h6 "Review" at bounding box center [908, 245] width 1210 height 22
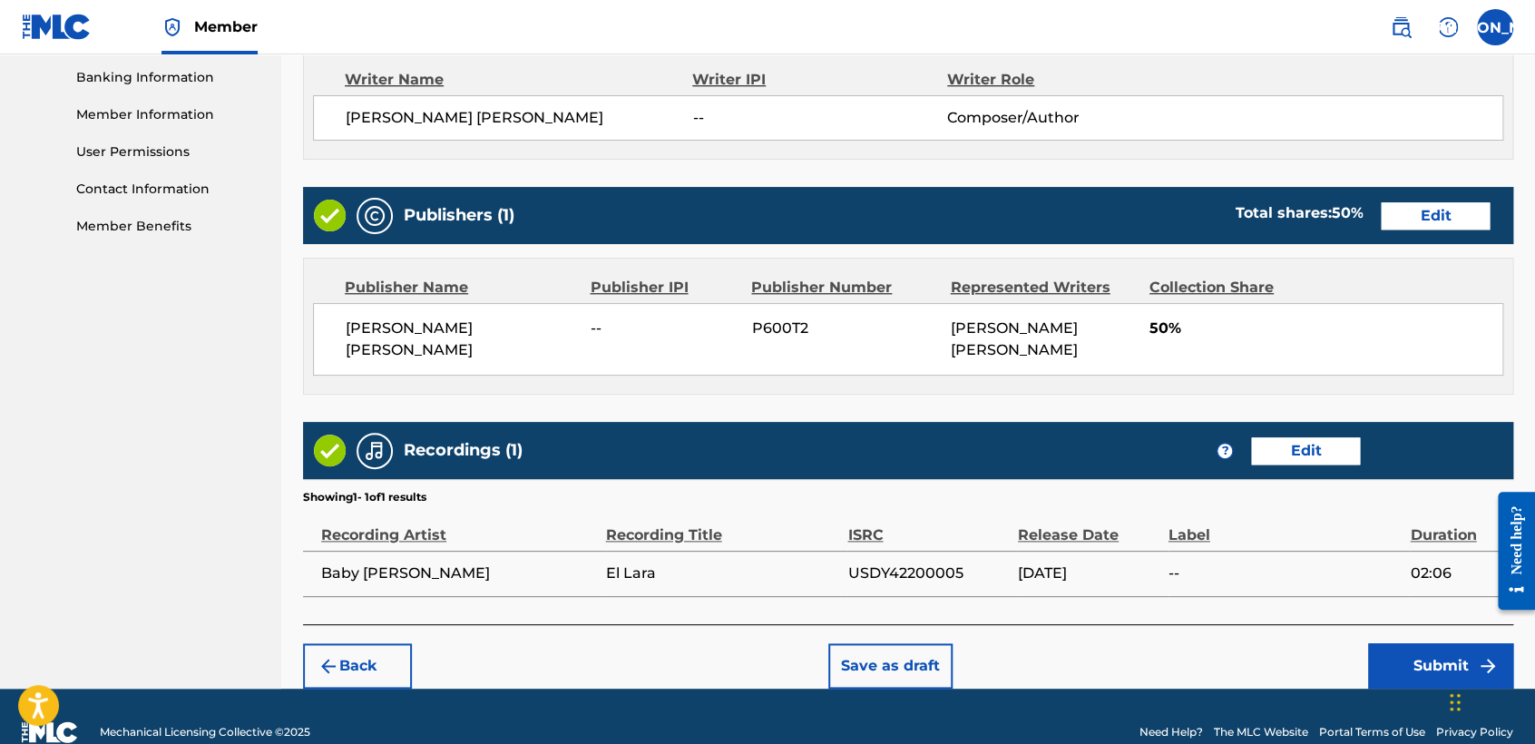
scroll to position [810, 0]
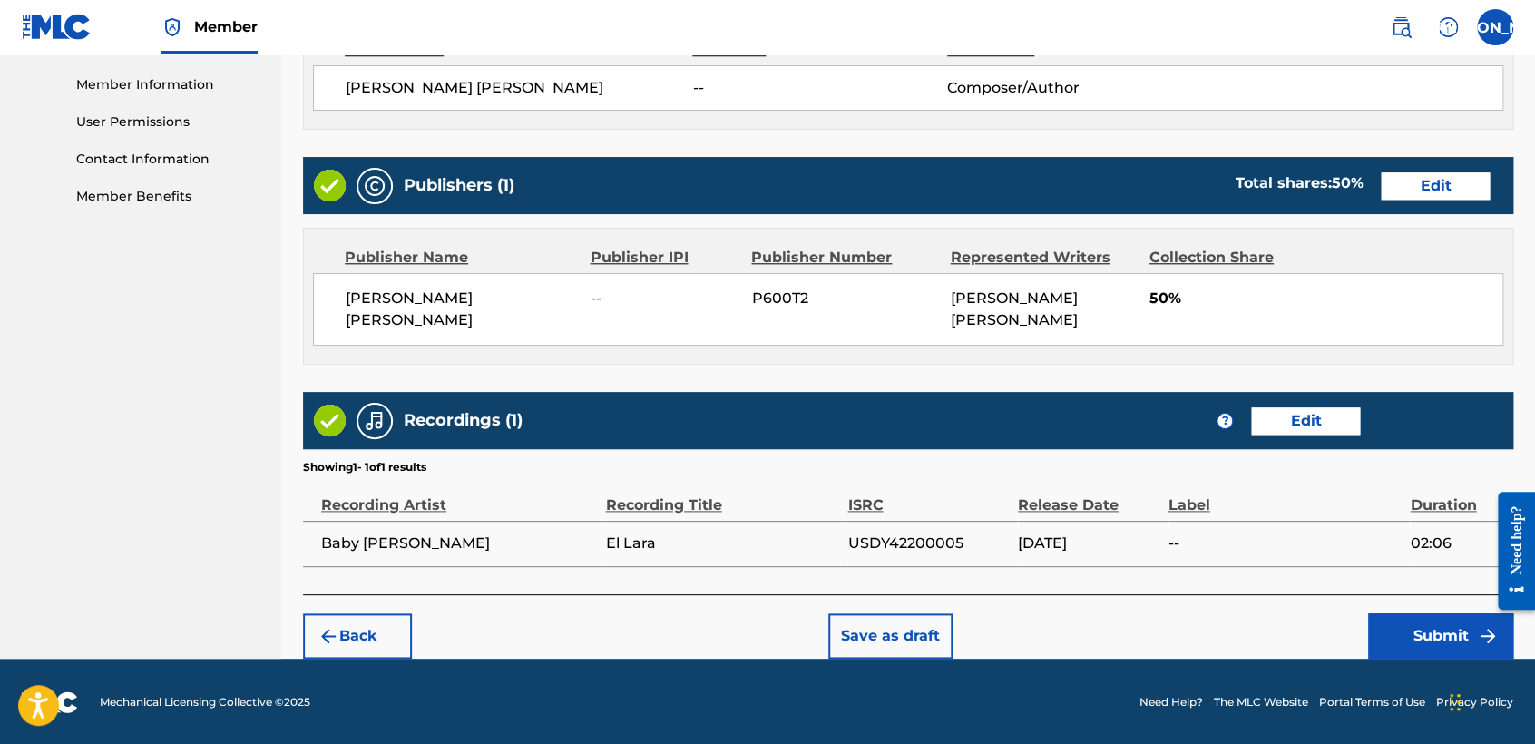
click at [1401, 619] on button "Submit" at bounding box center [1440, 635] width 145 height 45
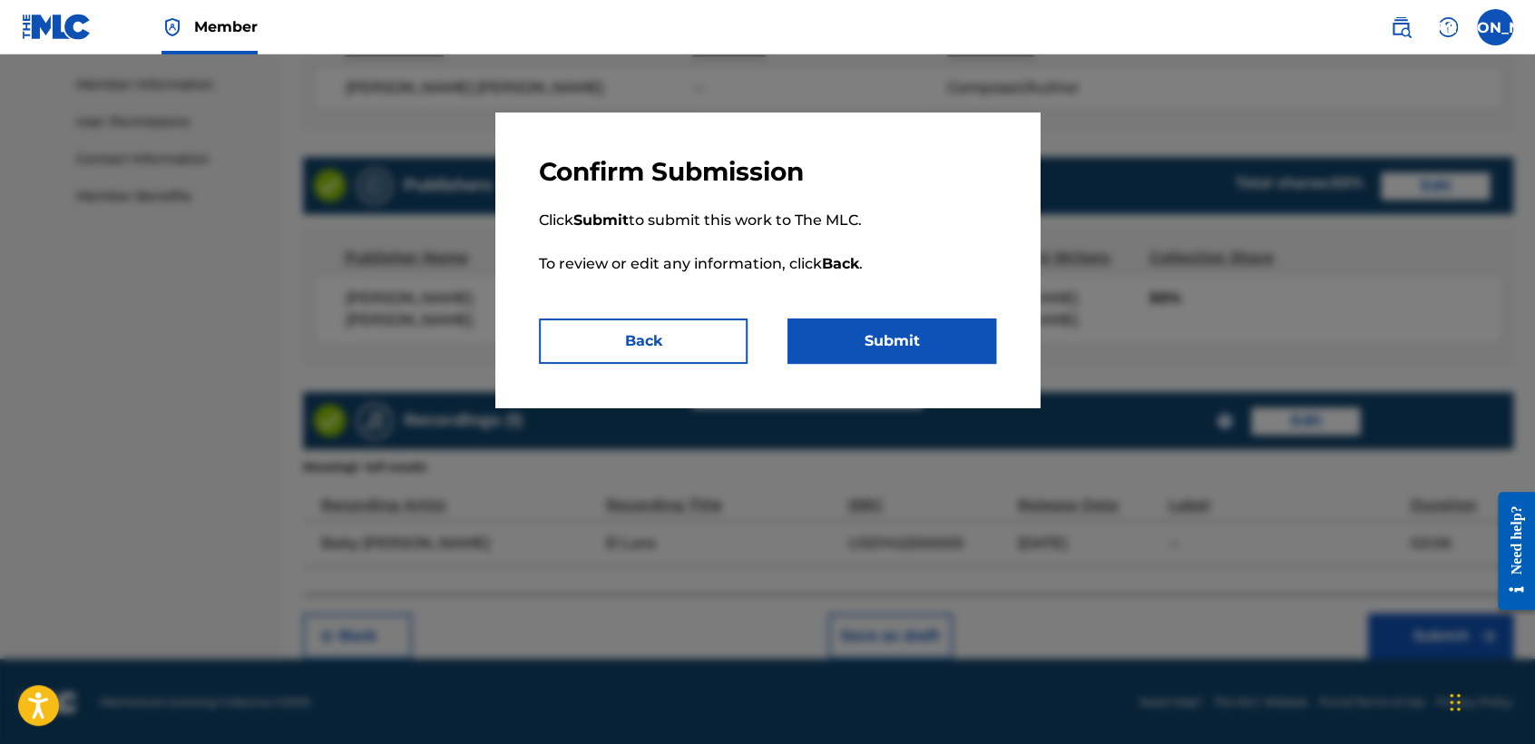
click at [958, 323] on button "Submit" at bounding box center [891, 340] width 209 height 45
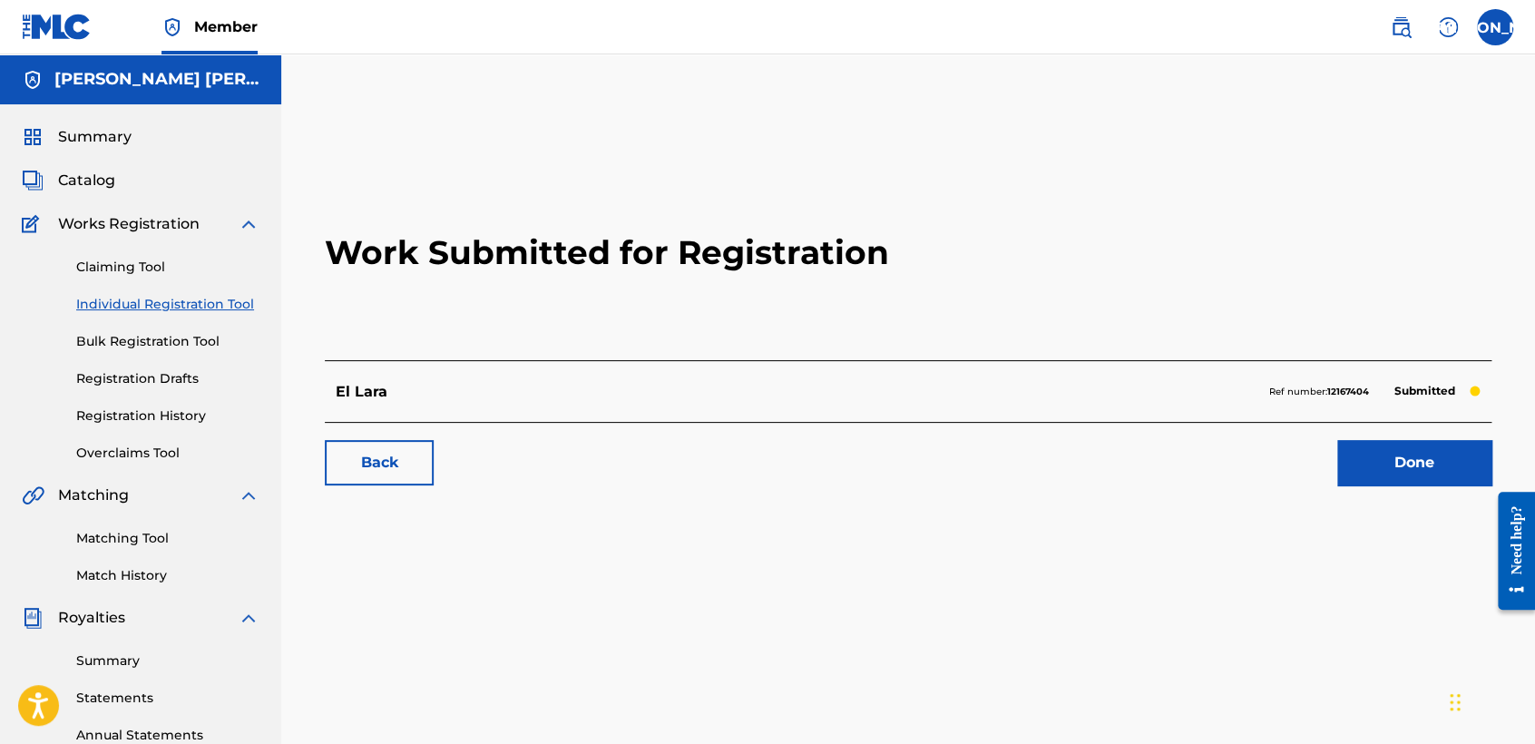
click at [237, 308] on link "Individual Registration Tool" at bounding box center [167, 304] width 183 height 19
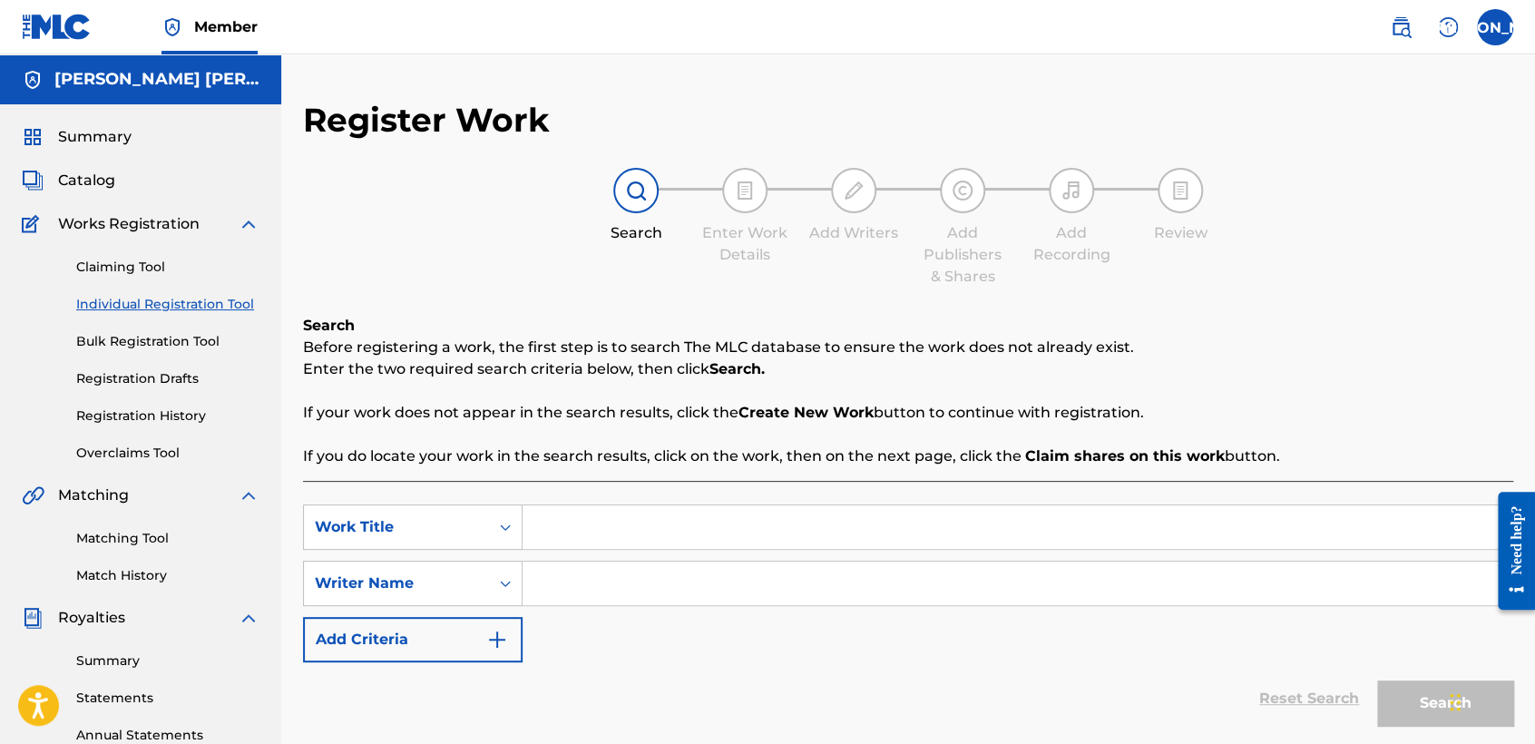
click at [613, 504] on div "Search Form" at bounding box center [1017, 526] width 990 height 45
click at [617, 512] on input "Search Form" at bounding box center [1016, 527] width 989 height 44
paste input "Chelin V2"
type input "Chelin V2"
click at [667, 600] on input "Search Form" at bounding box center [1016, 583] width 989 height 44
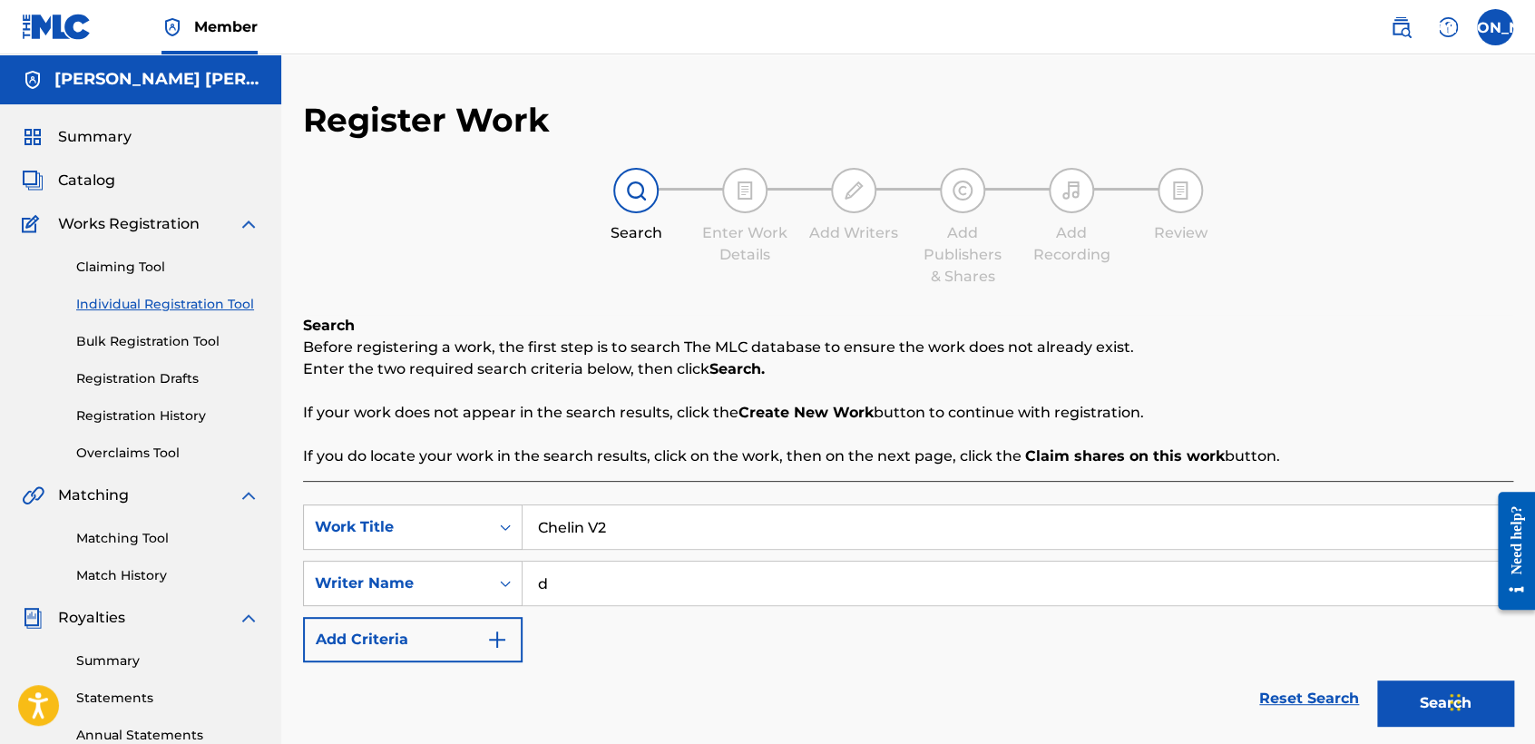
type input "d"
click at [1383, 702] on button "Search" at bounding box center [1445, 702] width 136 height 45
click at [1391, 333] on div "Search Before registering a work, the first step is to search The MLC database …" at bounding box center [908, 391] width 1210 height 152
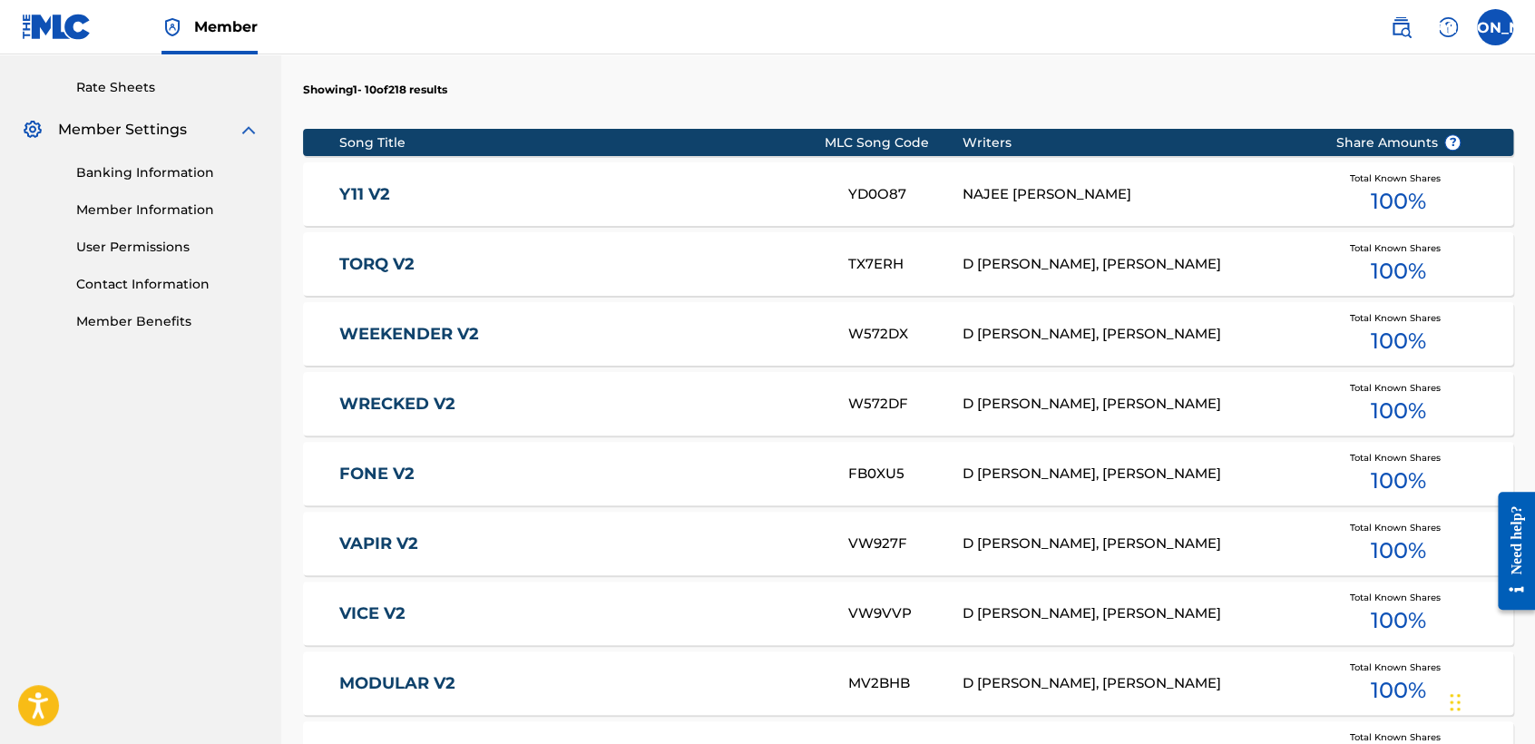
click at [1391, 333] on section "Song Title MLC Song Code Writers Share Amounts ? Y11 V2 YD0O87 NAJEE G D ROSARI…" at bounding box center [908, 487] width 1210 height 735
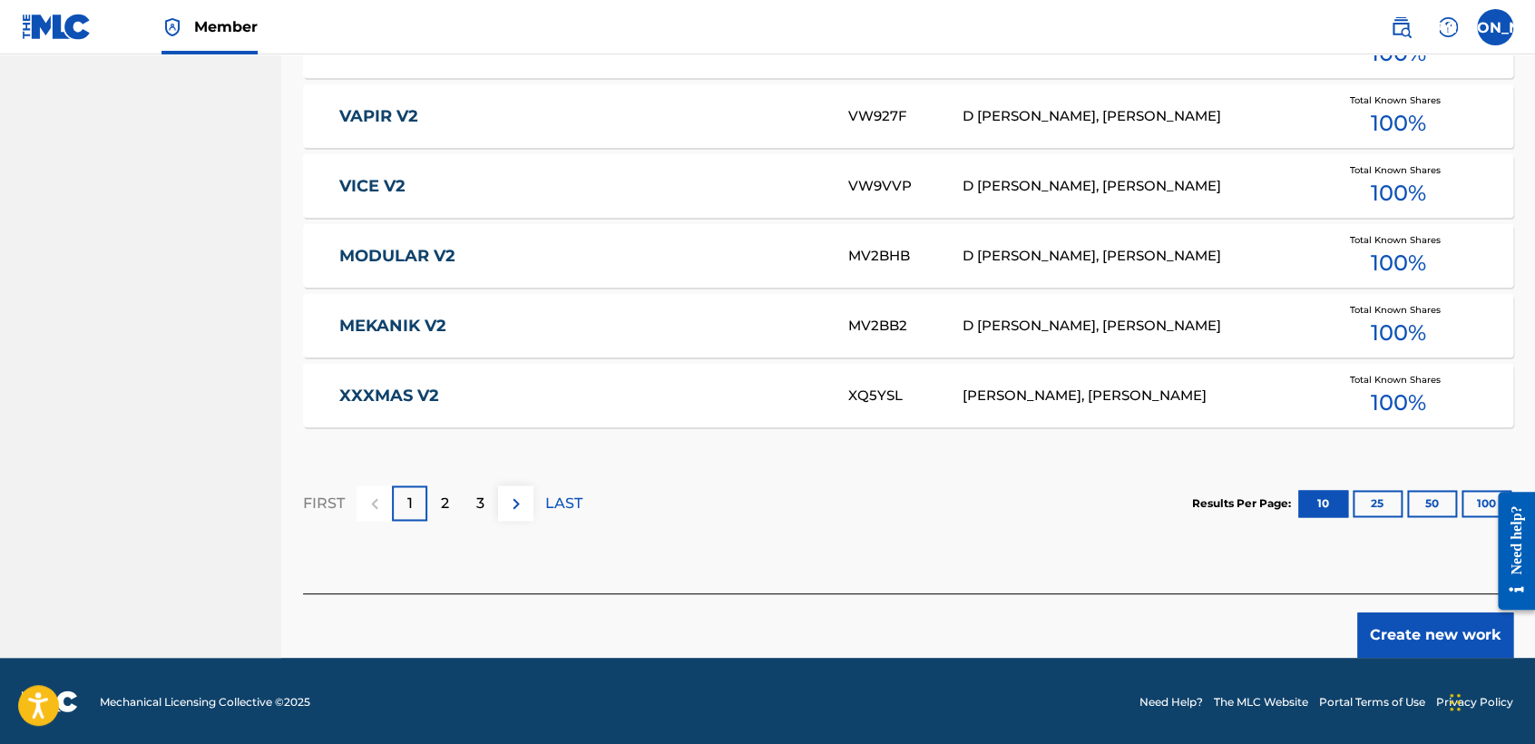
click at [1419, 635] on button "Create new work" at bounding box center [1435, 634] width 156 height 45
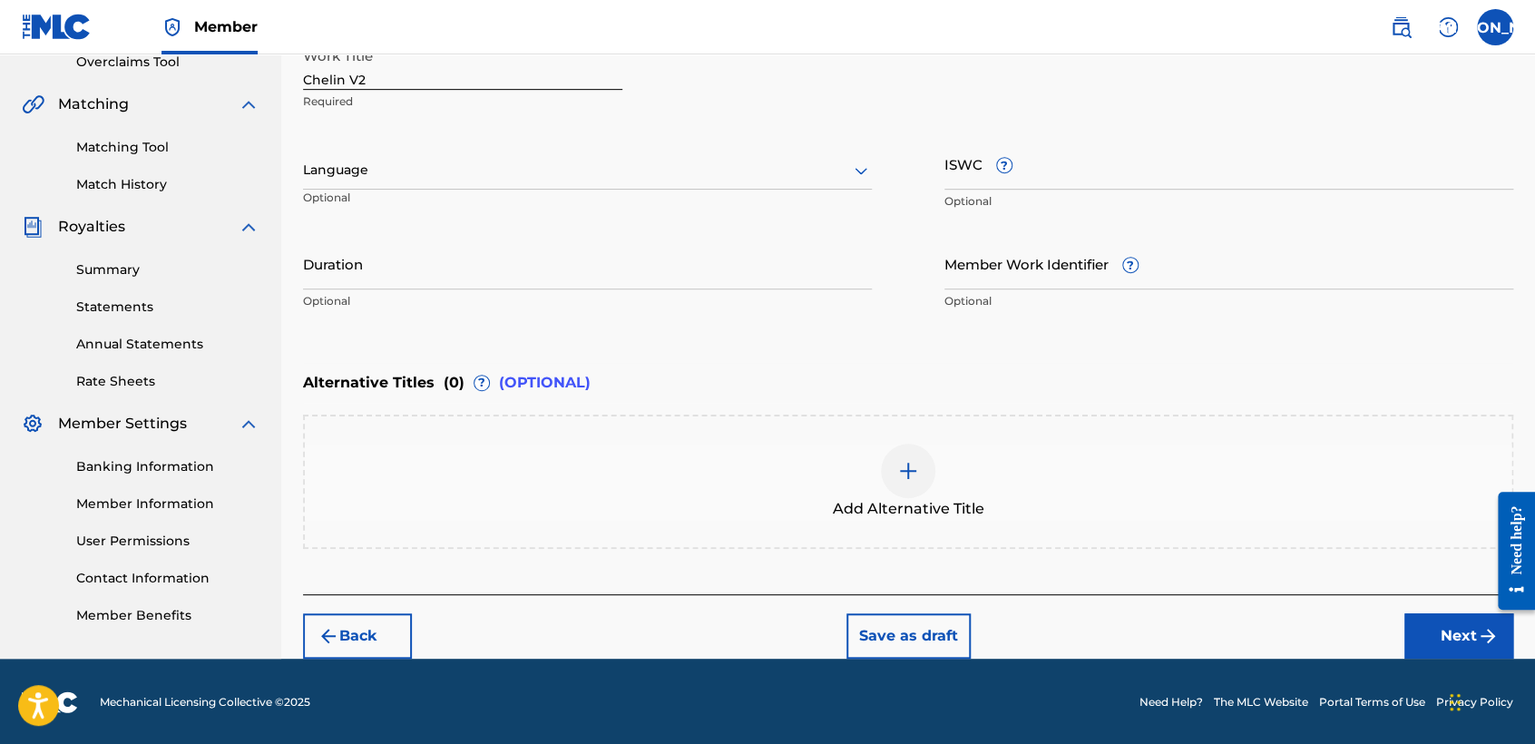
click at [726, 165] on div at bounding box center [587, 170] width 569 height 23
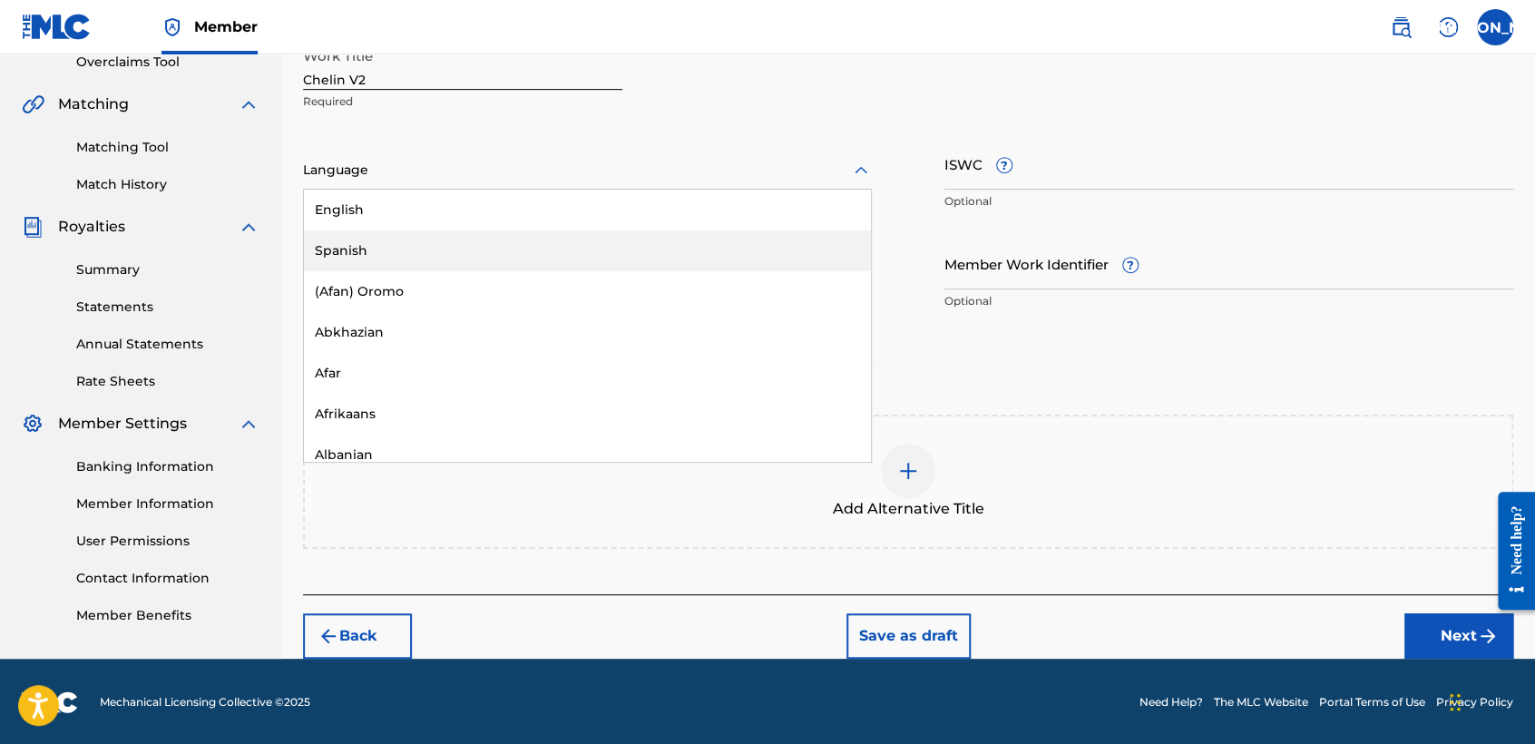
click at [618, 246] on div "Spanish" at bounding box center [587, 250] width 567 height 41
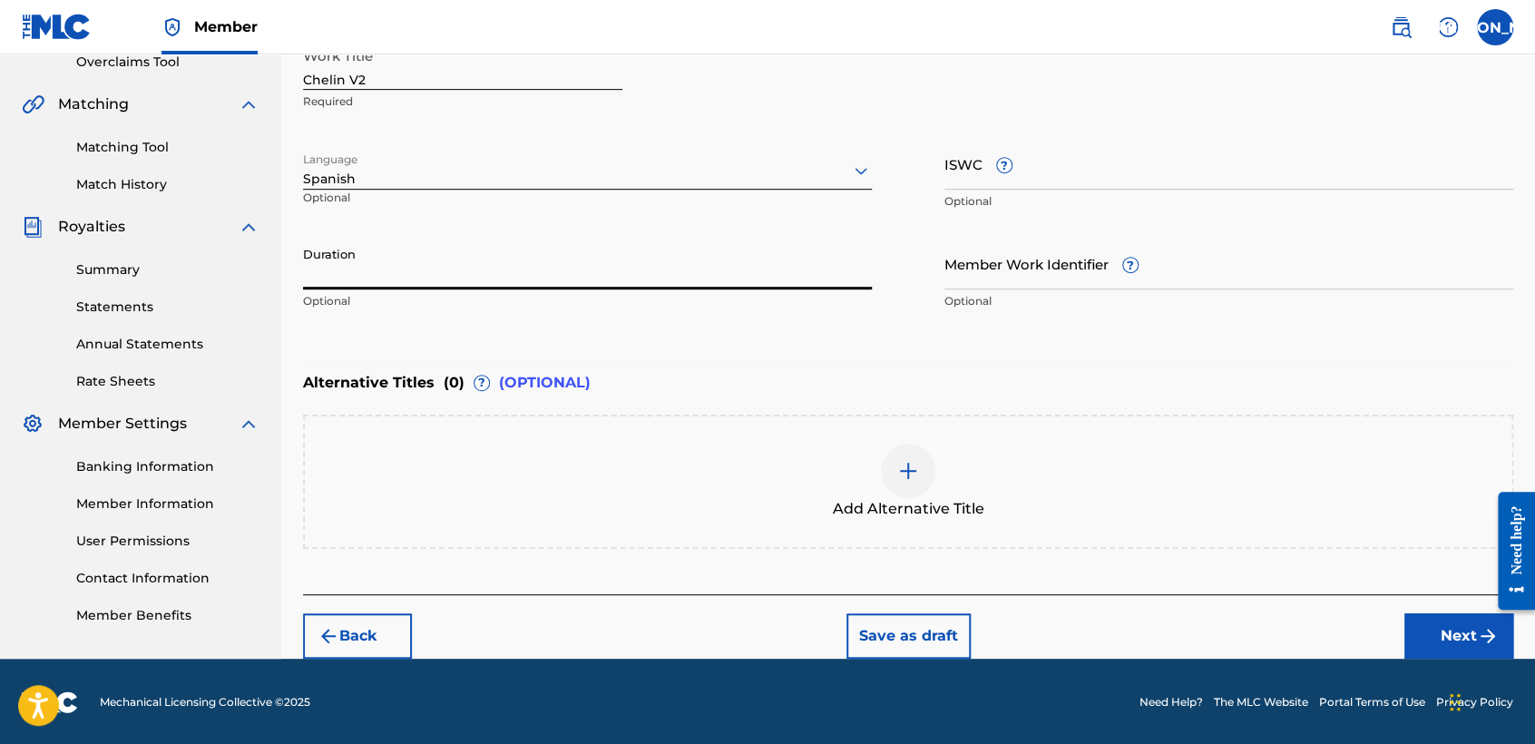
click at [616, 250] on input "Duration" at bounding box center [587, 264] width 569 height 52
type input "04:48"
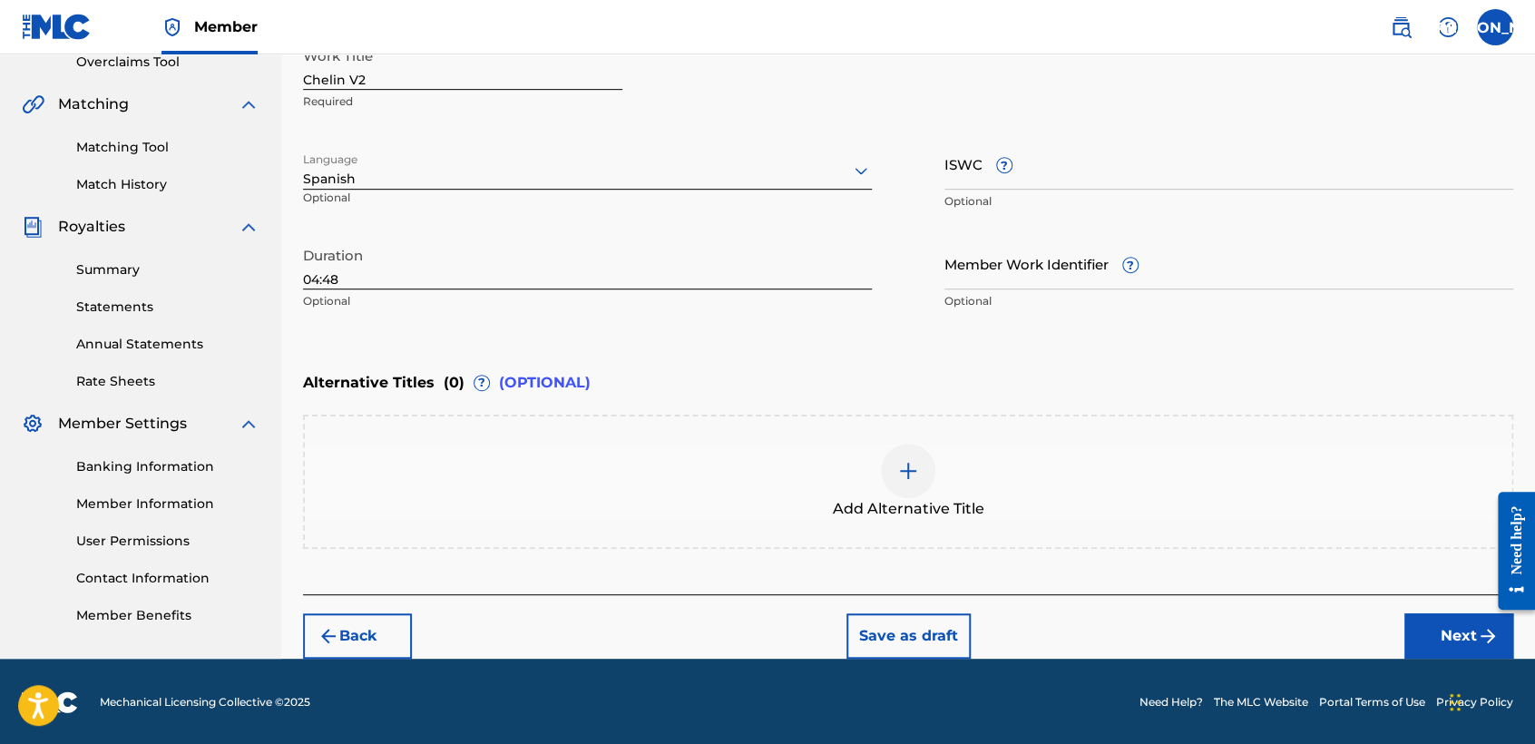
click at [1429, 620] on button "Next" at bounding box center [1458, 635] width 109 height 45
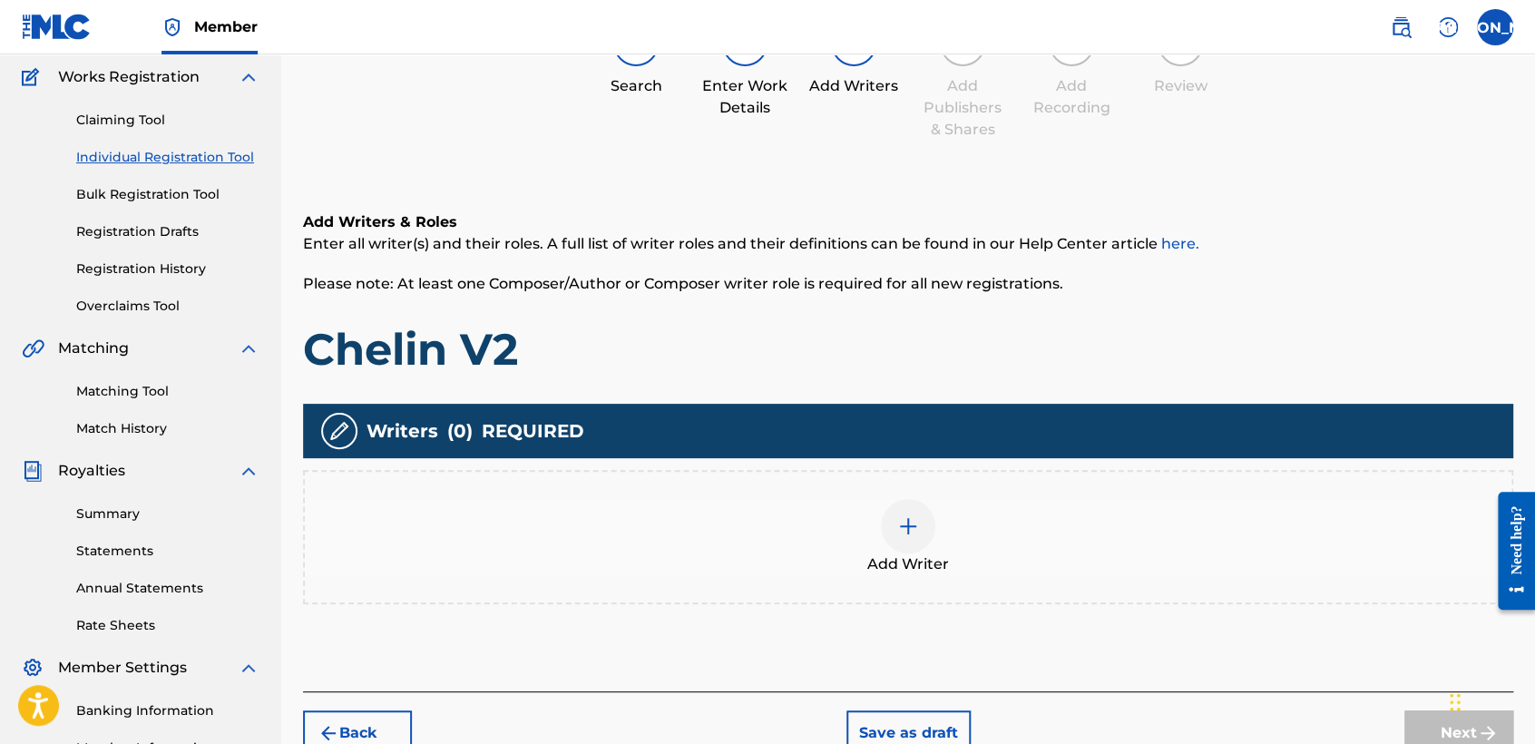
scroll to position [81, 0]
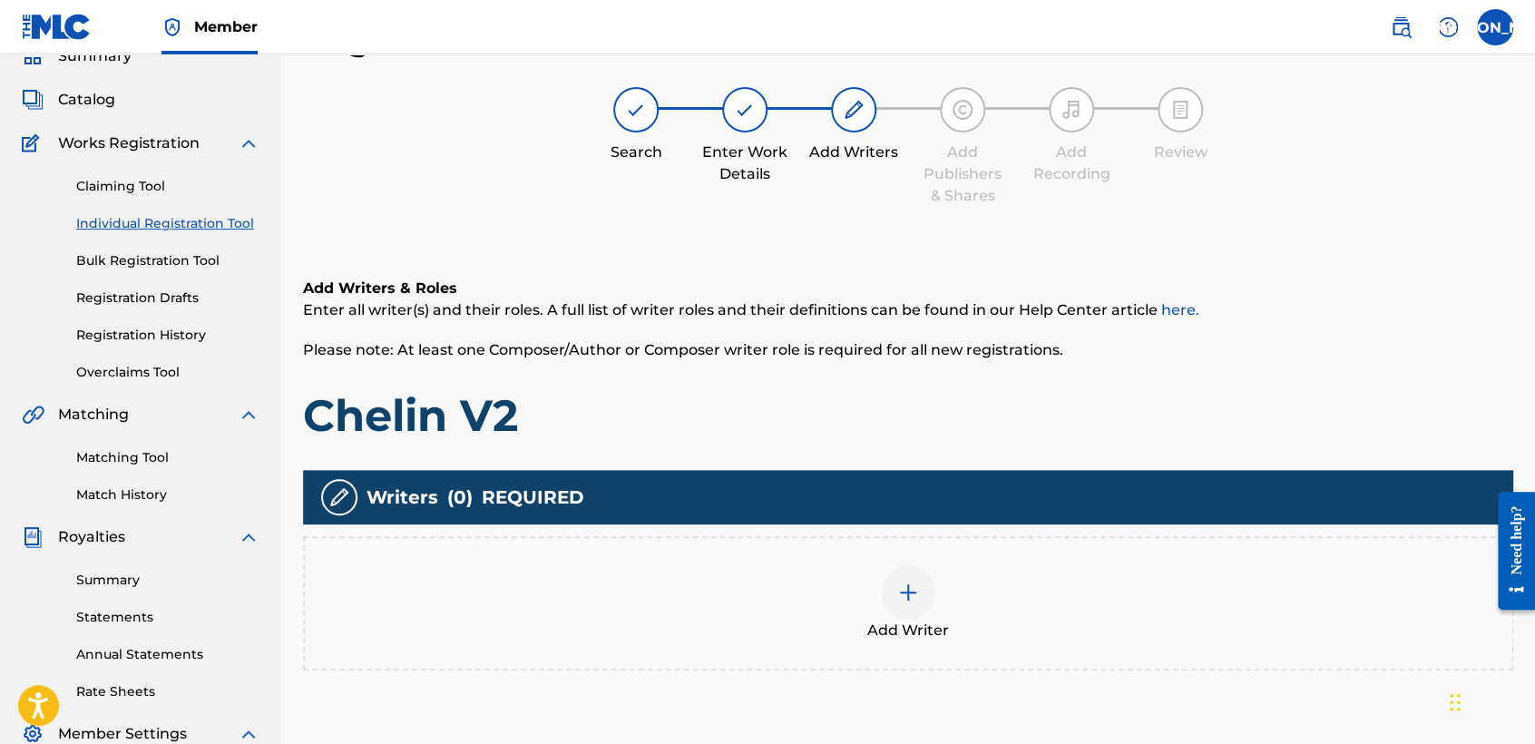
click at [915, 565] on div at bounding box center [908, 592] width 54 height 54
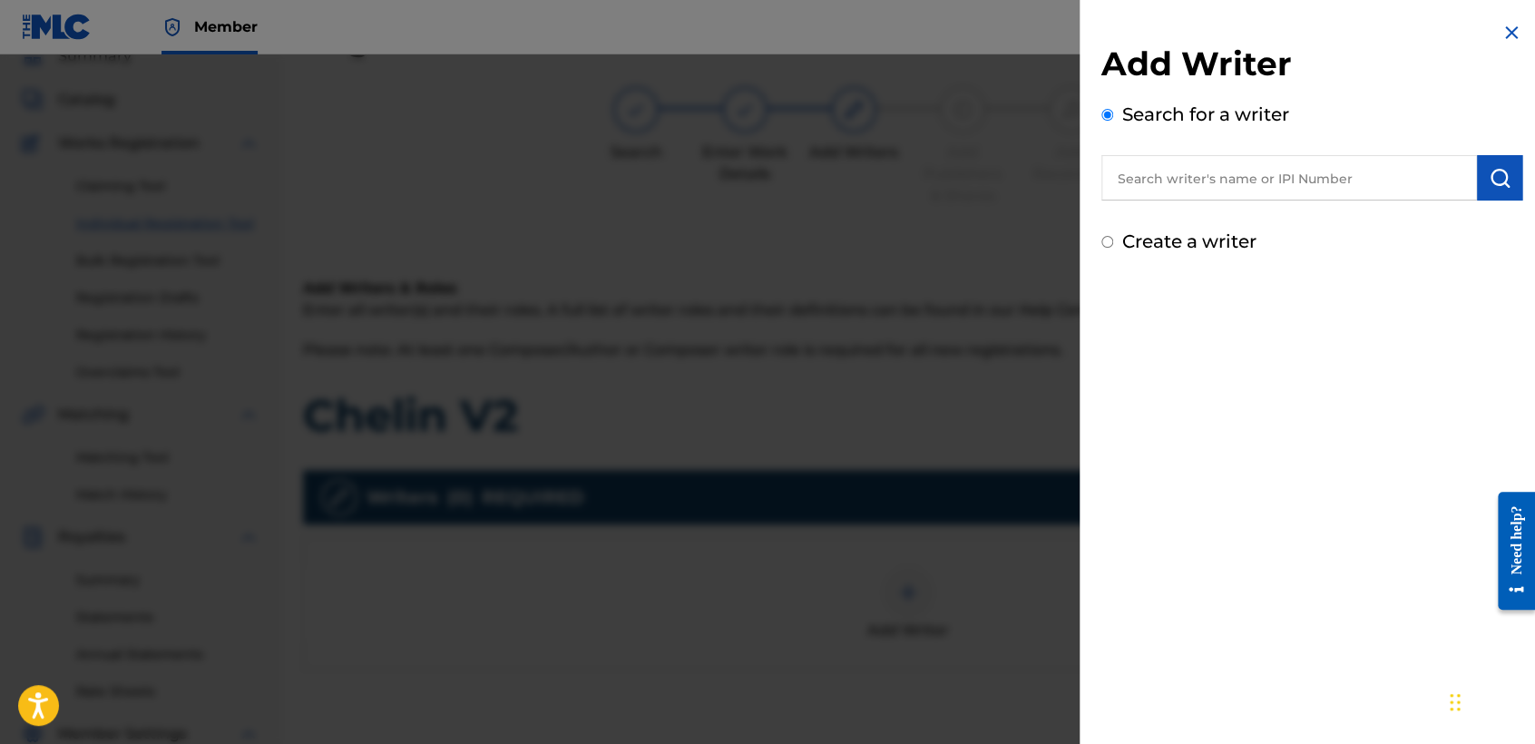
click at [1102, 239] on input "Create a writer" at bounding box center [1107, 242] width 12 height 12
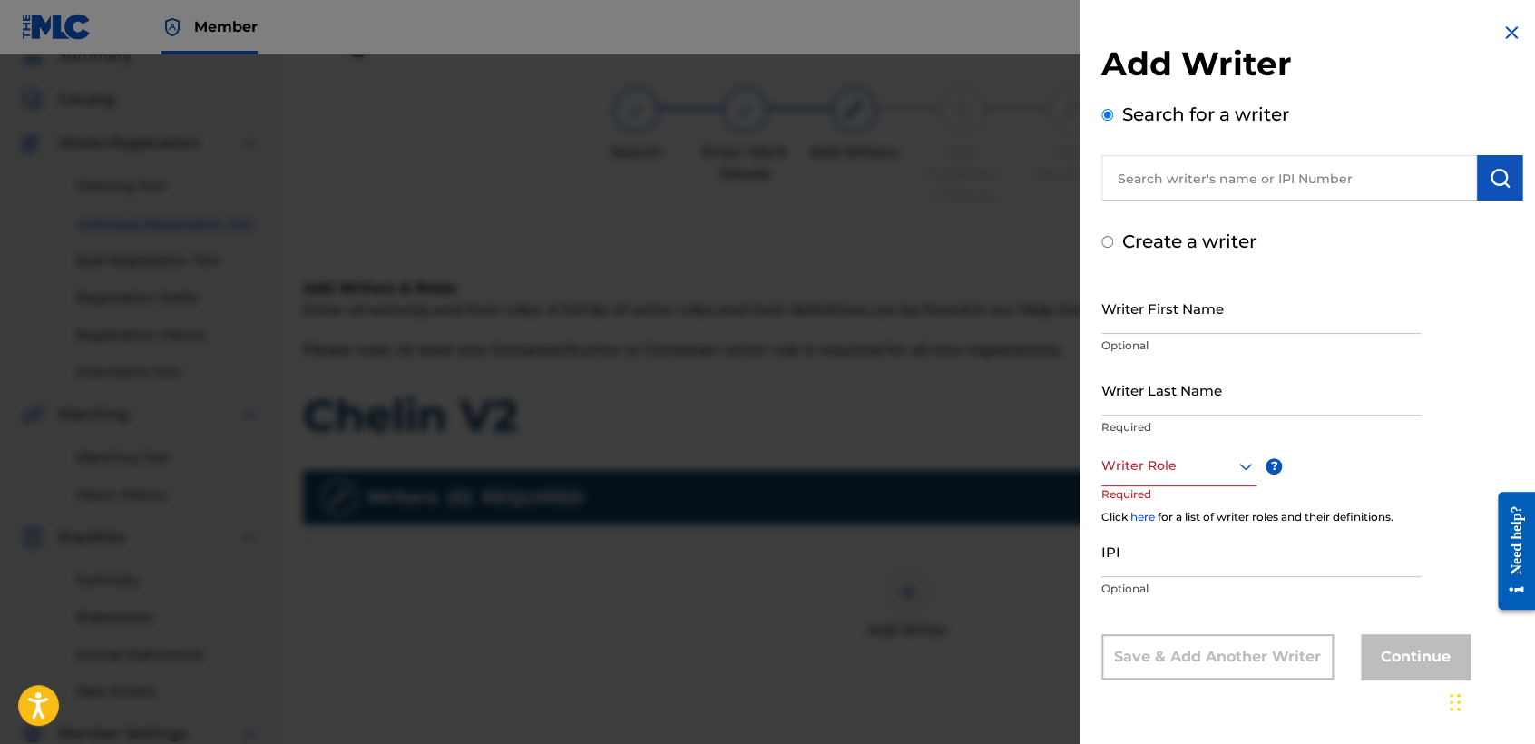
radio input "false"
radio input "true"
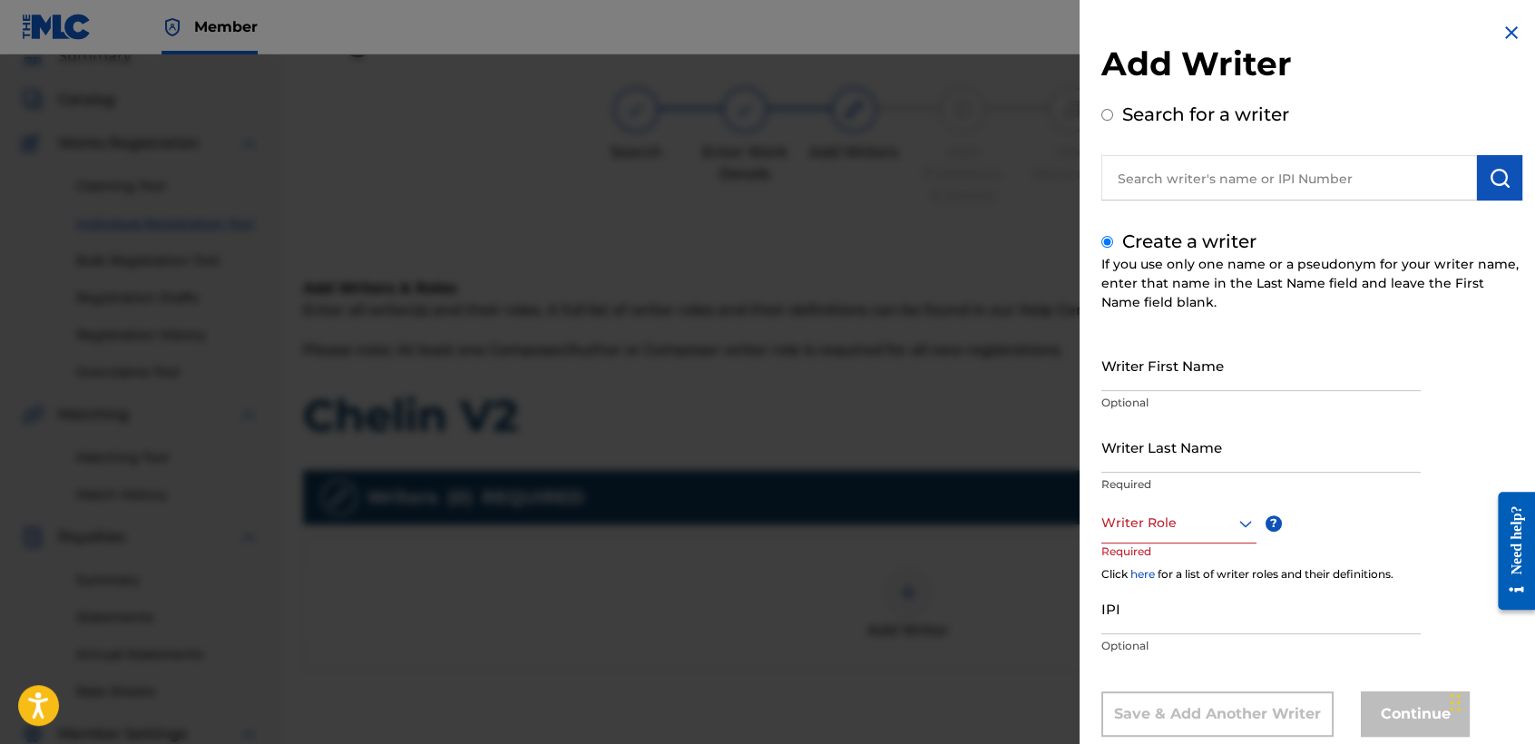
click at [1146, 373] on input "Writer First Name" at bounding box center [1260, 365] width 319 height 52
drag, startPoint x: 1146, startPoint y: 373, endPoint x: 1137, endPoint y: 365, distance: 11.6
click at [1137, 365] on input "Writer First Name" at bounding box center [1260, 365] width 319 height 52
type input "Jose Osvaldo"
click at [1130, 483] on p "Required" at bounding box center [1260, 484] width 319 height 16
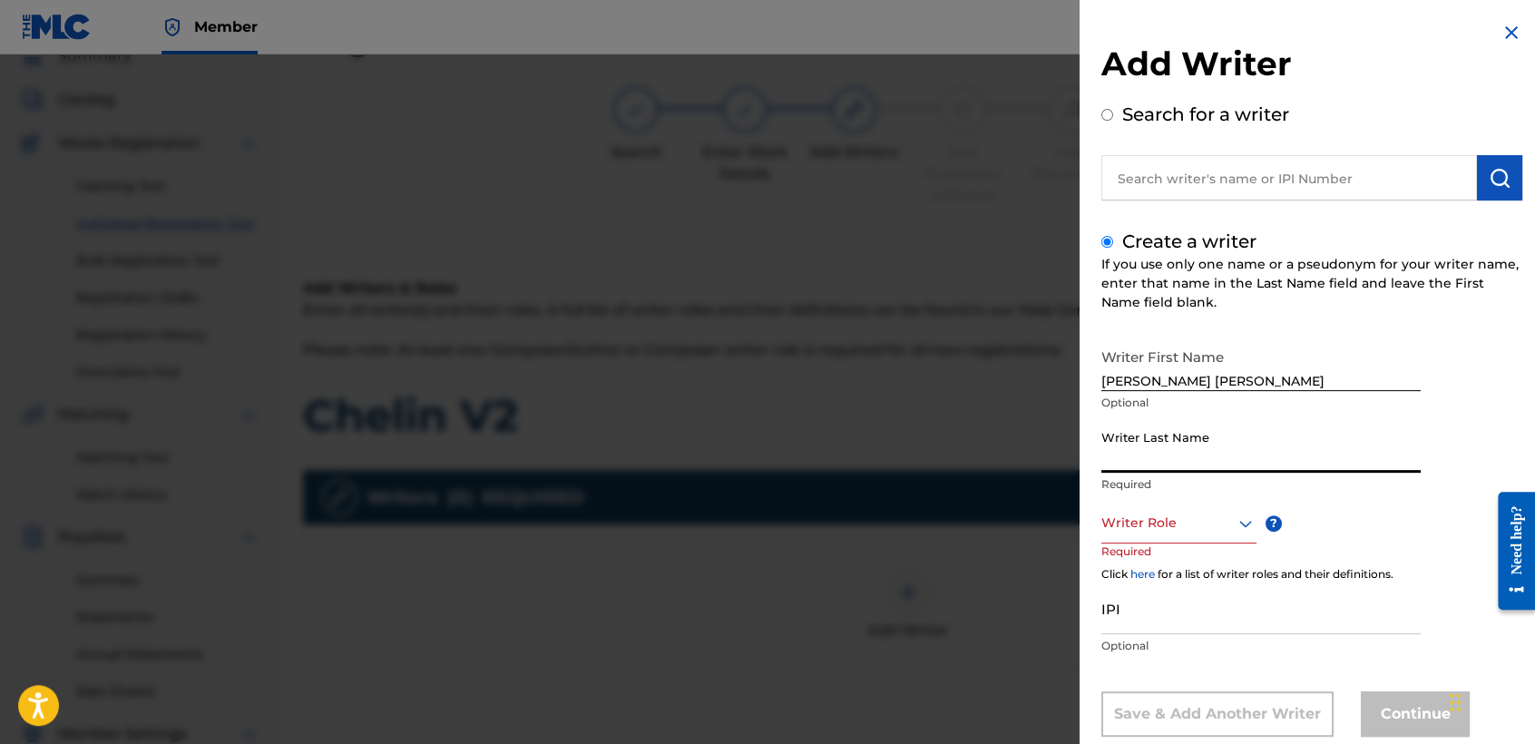
click at [1137, 464] on input "Writer Last Name" at bounding box center [1260, 447] width 319 height 52
type input "Arriaga valdez"
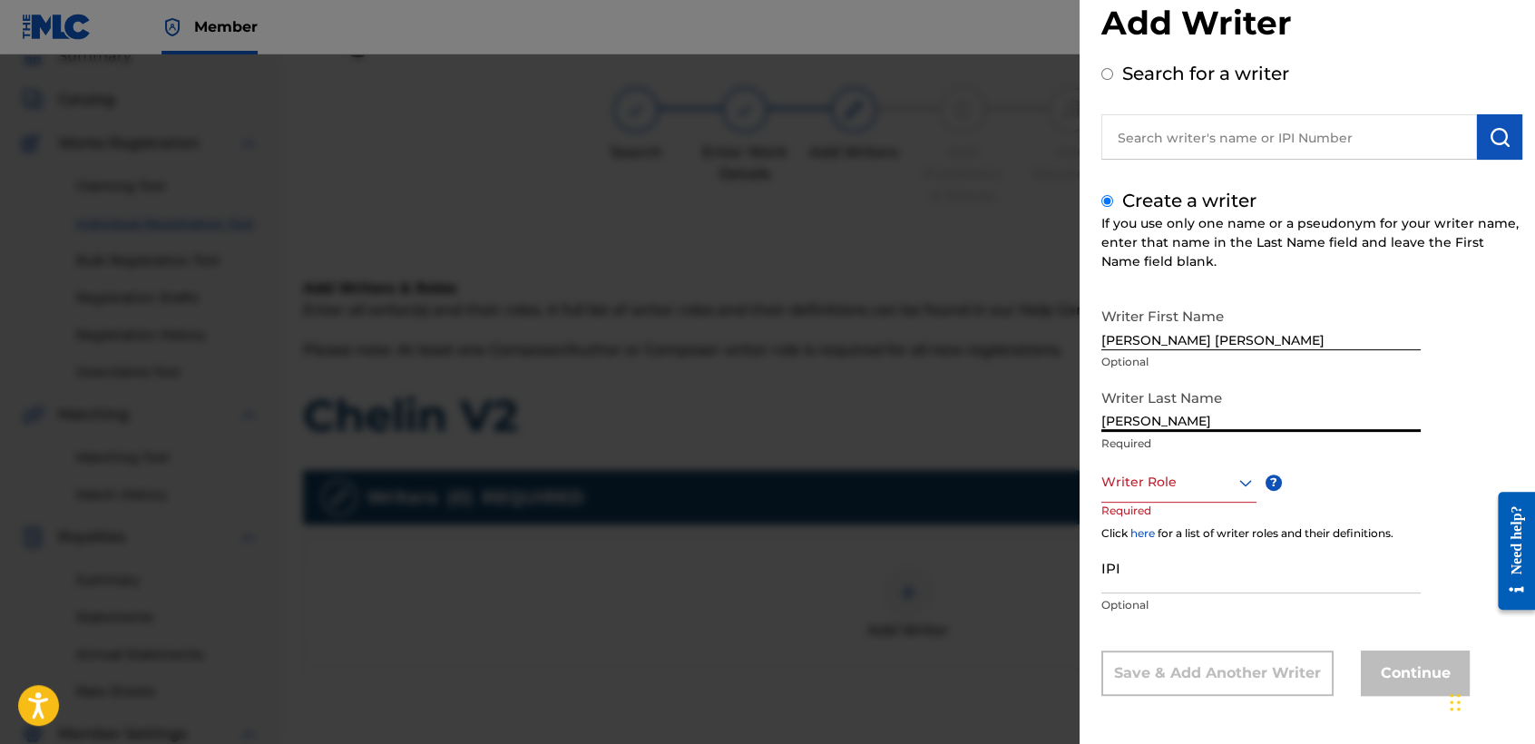
click at [1183, 502] on div "Writer Role" at bounding box center [1178, 482] width 155 height 41
click at [1183, 524] on div "Composer/Author" at bounding box center [1178, 522] width 153 height 41
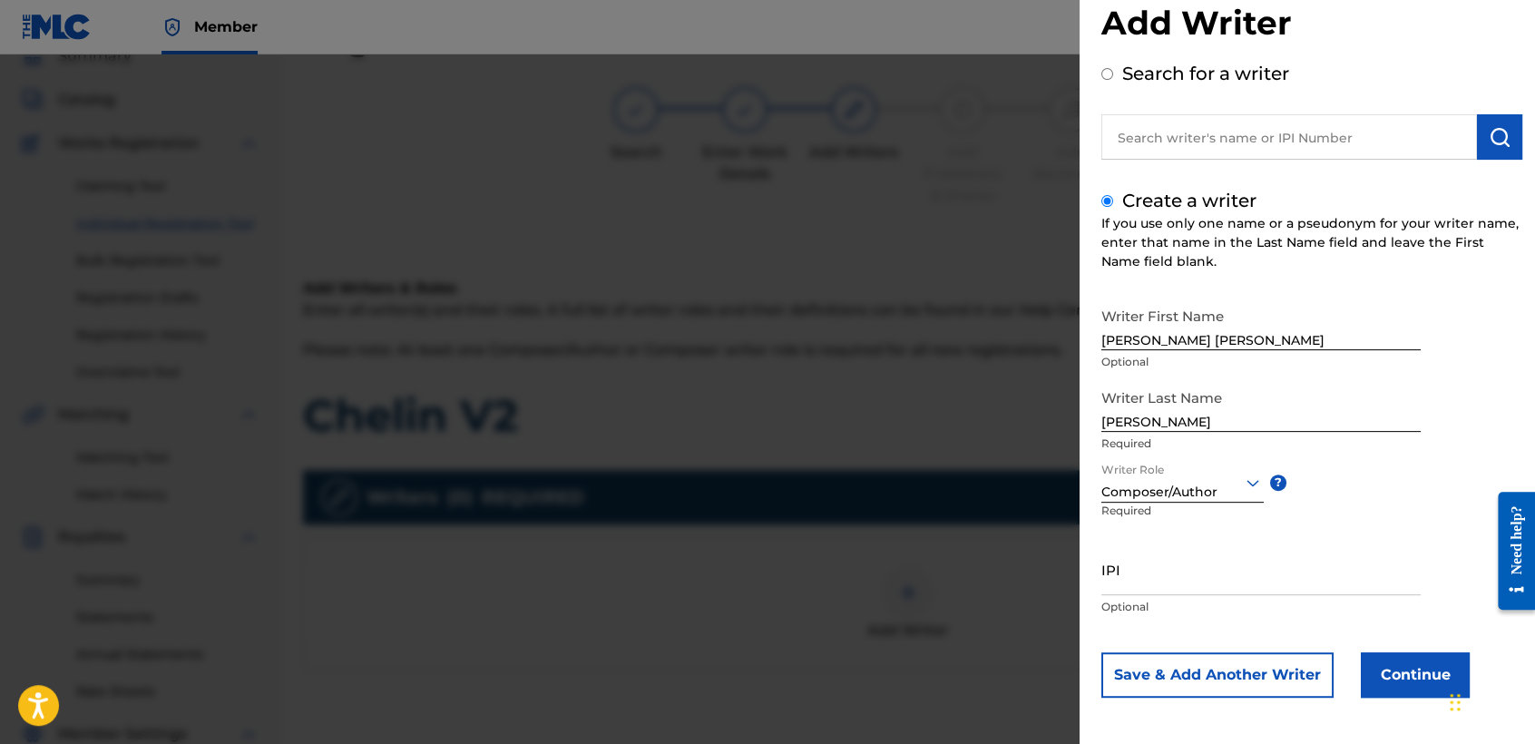
click at [1383, 668] on button "Continue" at bounding box center [1414, 674] width 109 height 45
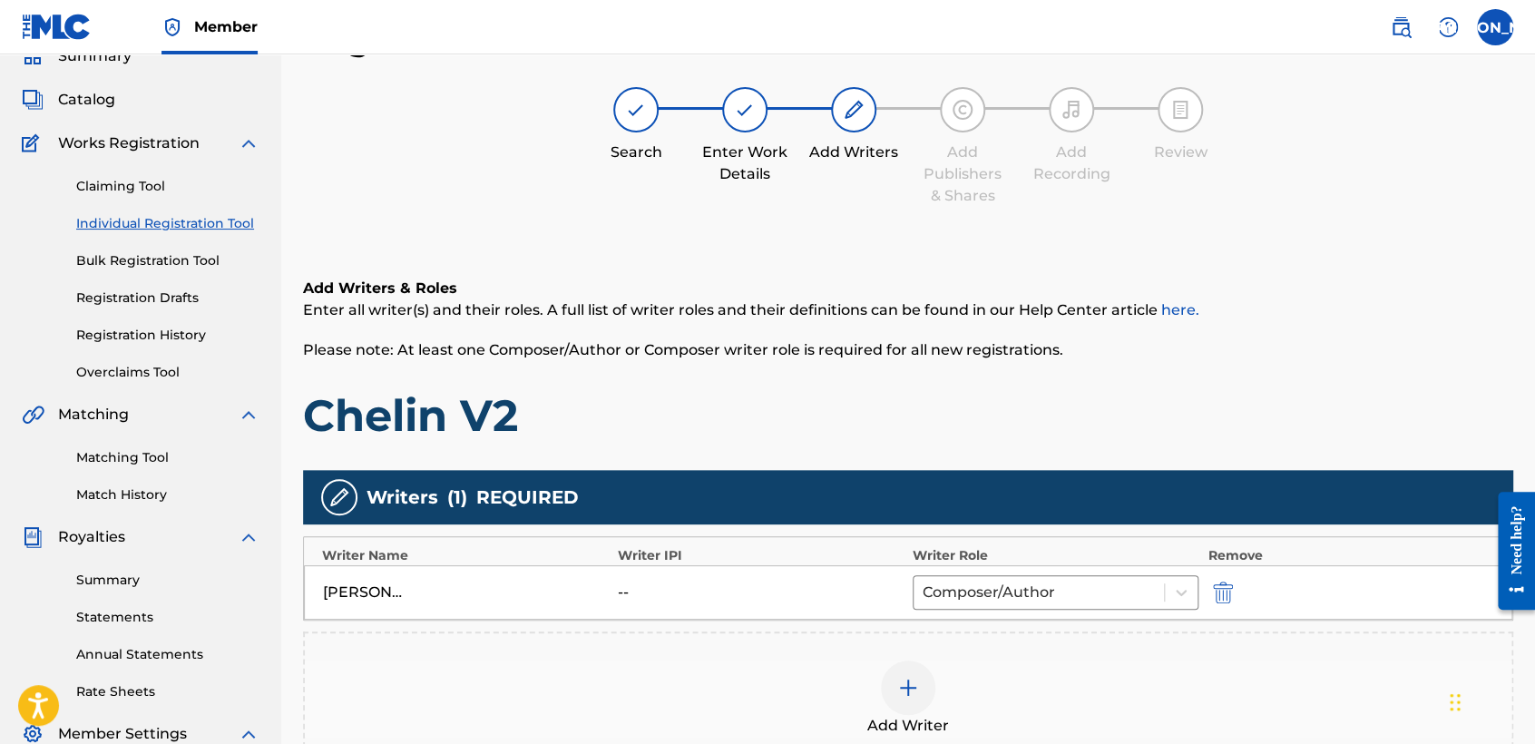
click at [1086, 270] on div "Add Writers & Roles Enter all writer(s) and their roles. A full list of writer …" at bounding box center [908, 543] width 1210 height 619
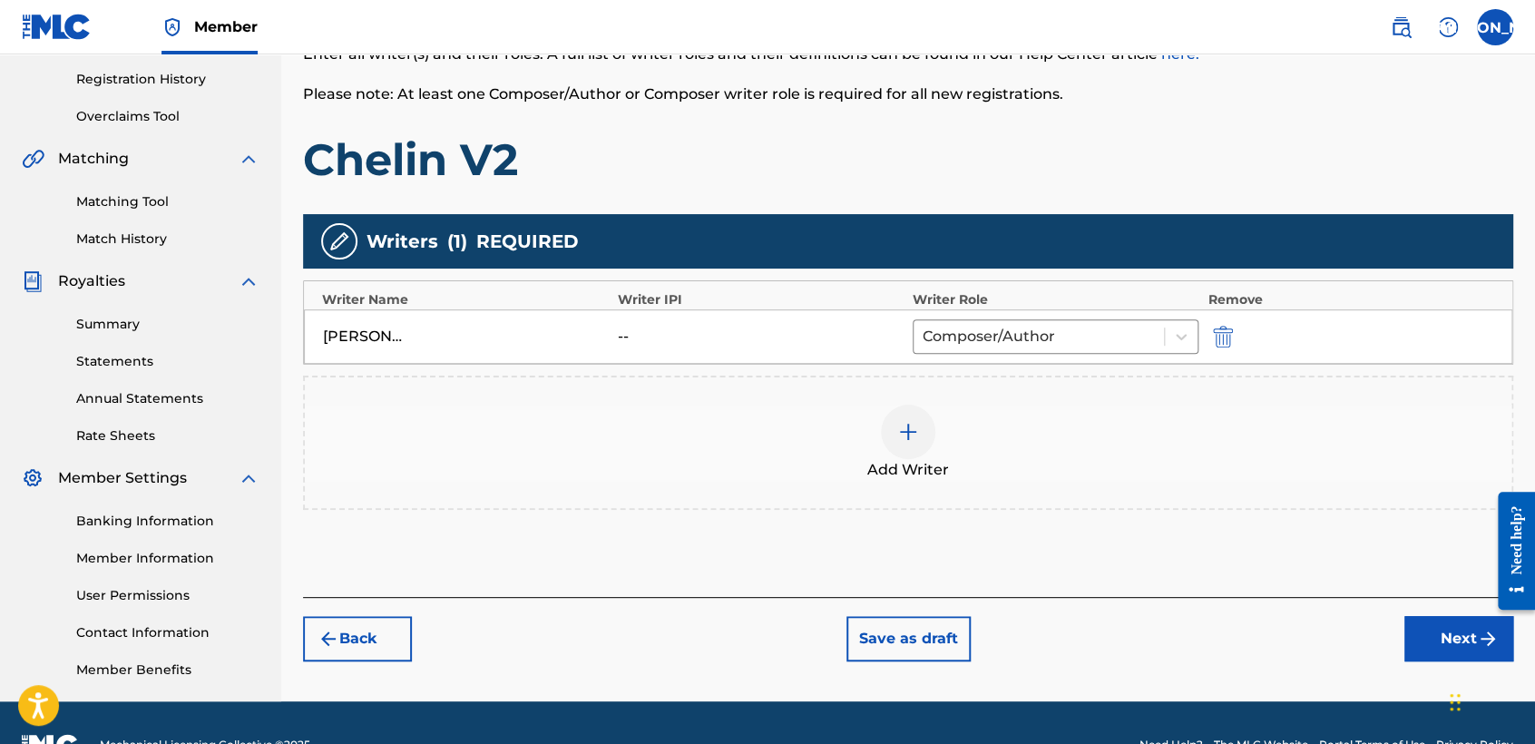
scroll to position [380, 0]
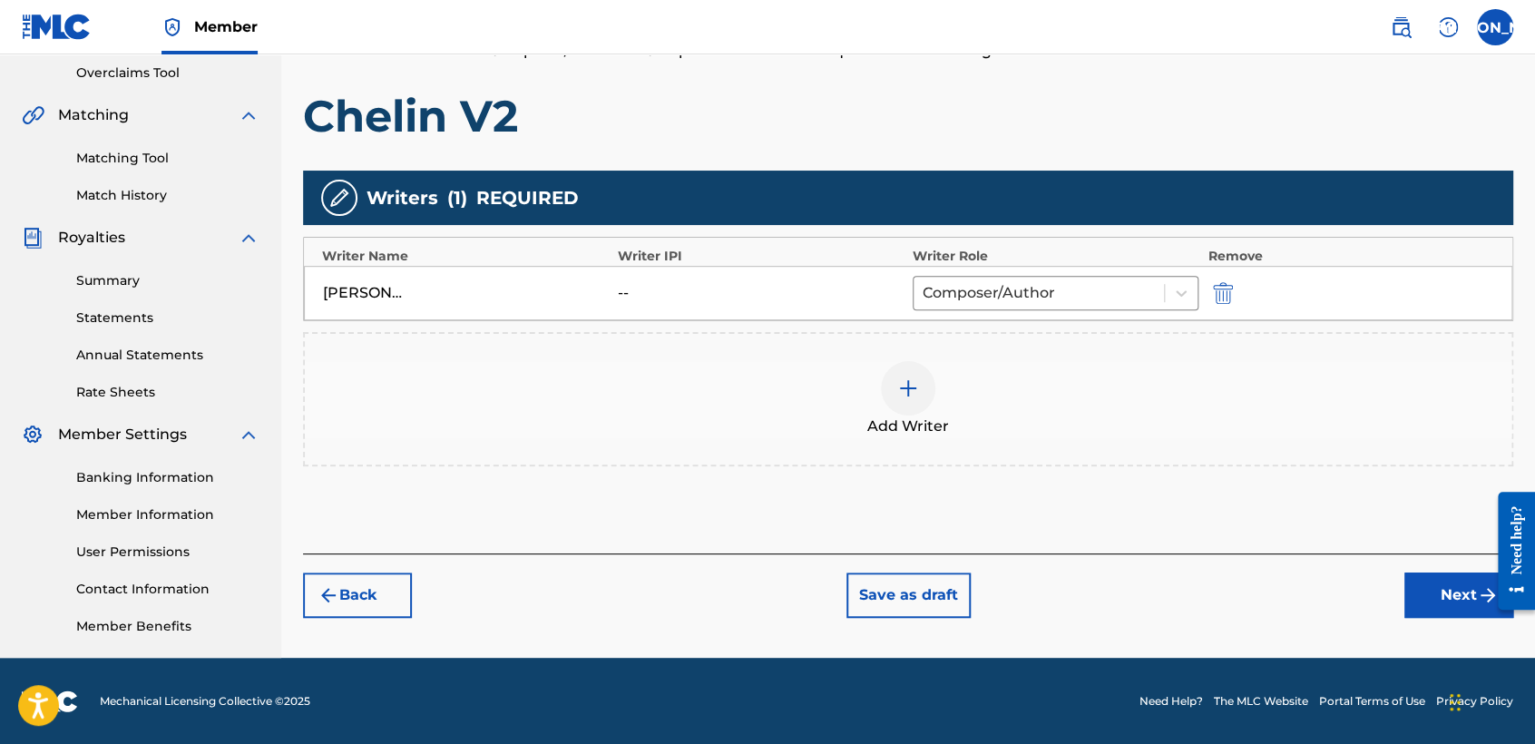
click at [1437, 617] on div "Register Work Search Enter Work Details Add Writers Add Publishers & Shares Add…" at bounding box center [907, 189] width 1253 height 938
click at [1437, 606] on button "Next" at bounding box center [1458, 594] width 109 height 45
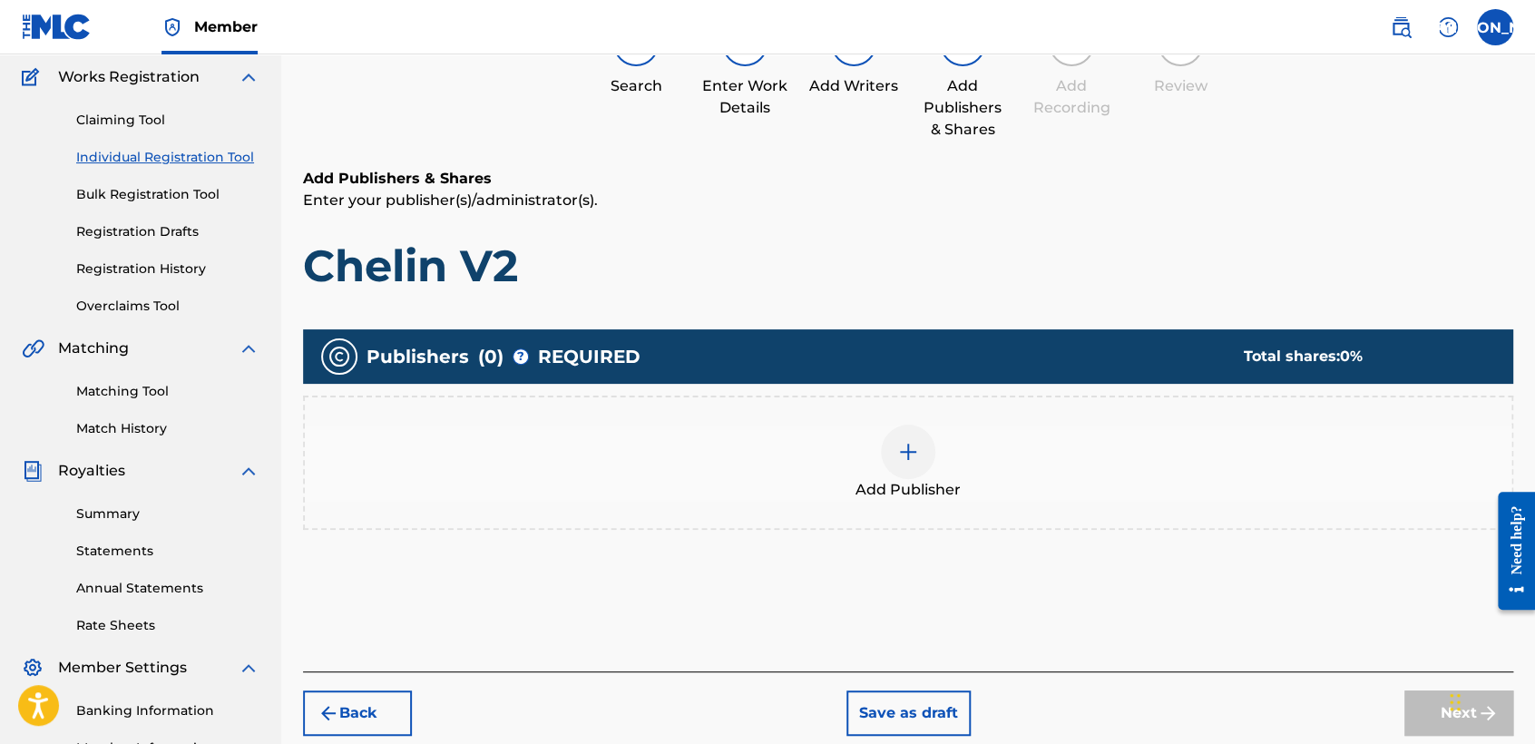
scroll to position [81, 0]
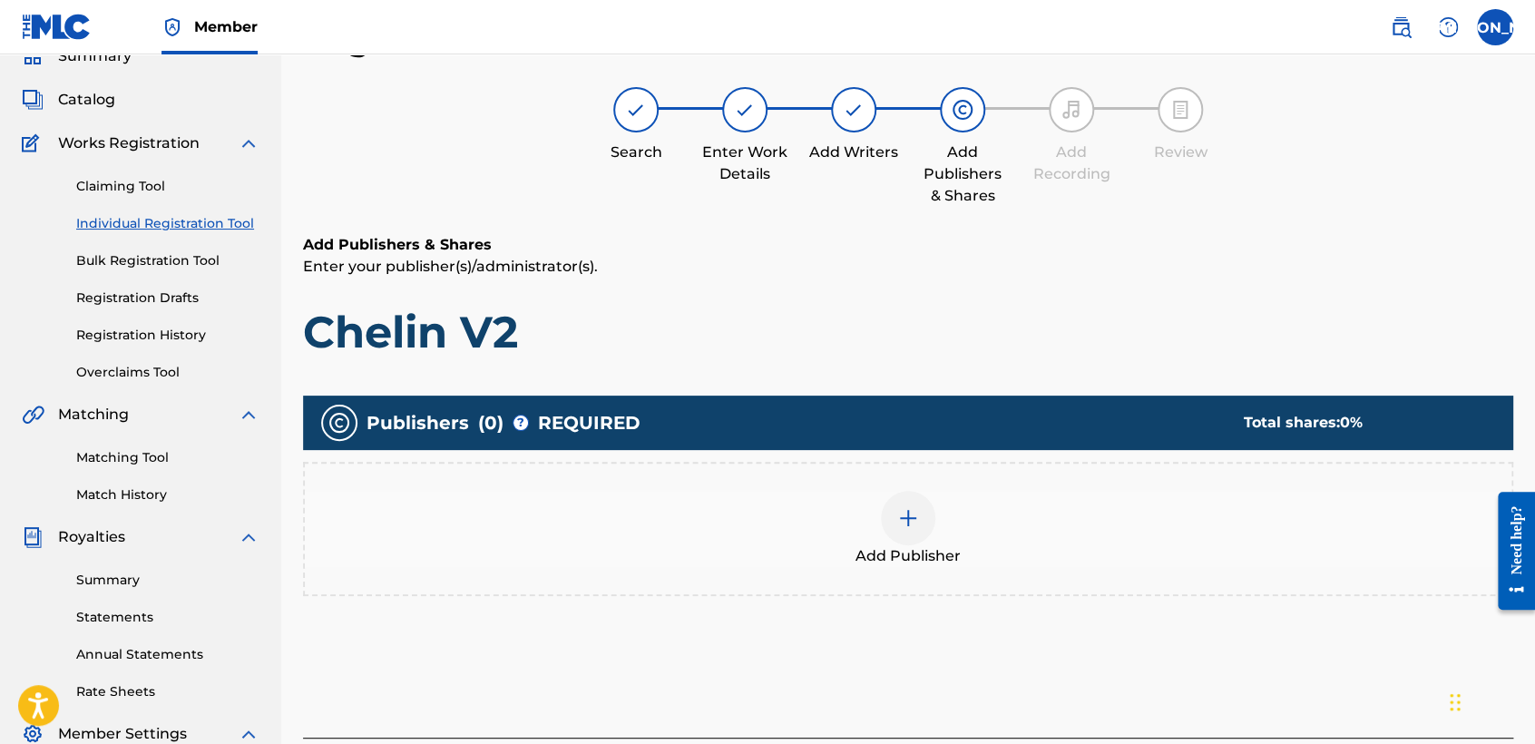
click at [950, 528] on div "Add Publisher" at bounding box center [908, 529] width 1206 height 76
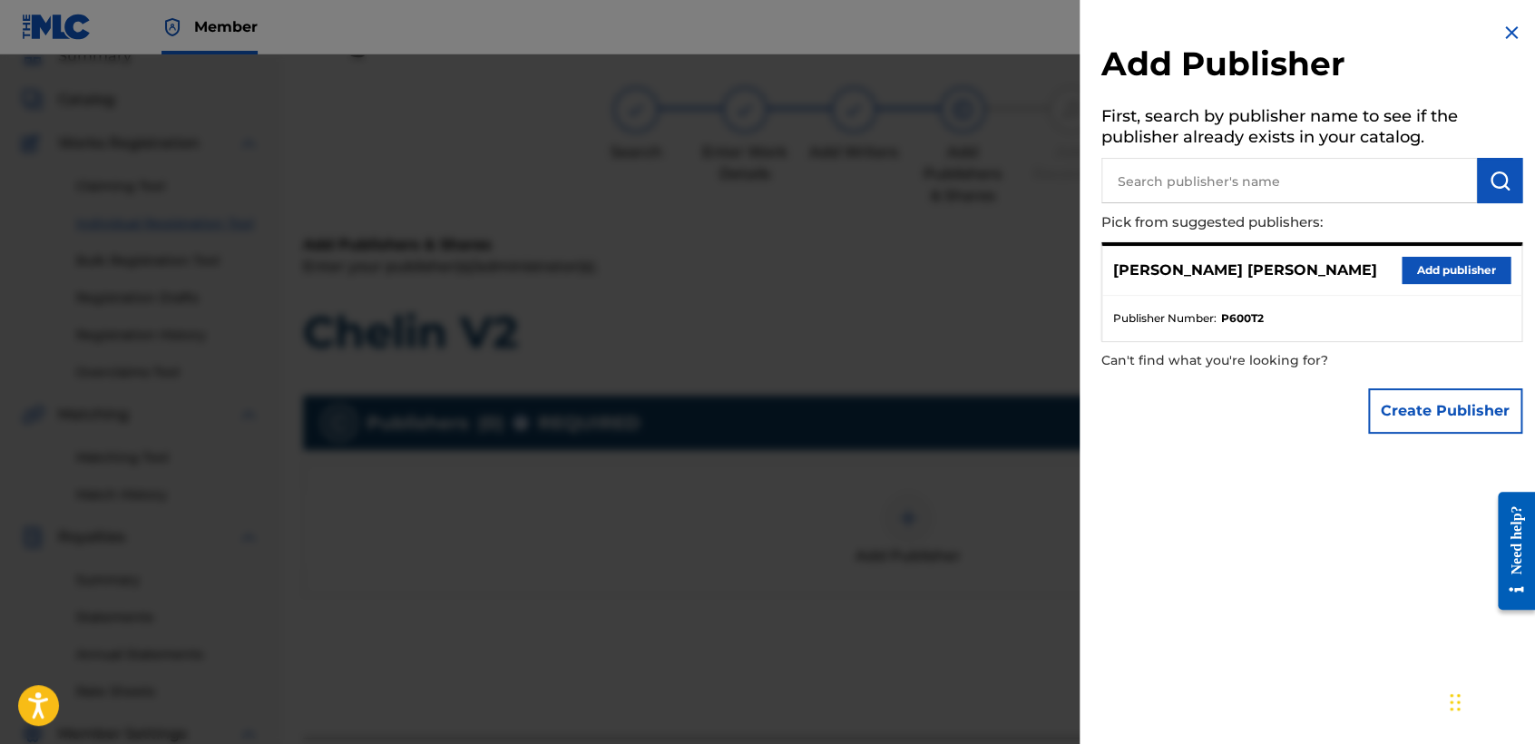
click at [1422, 258] on button "Add publisher" at bounding box center [1455, 270] width 109 height 27
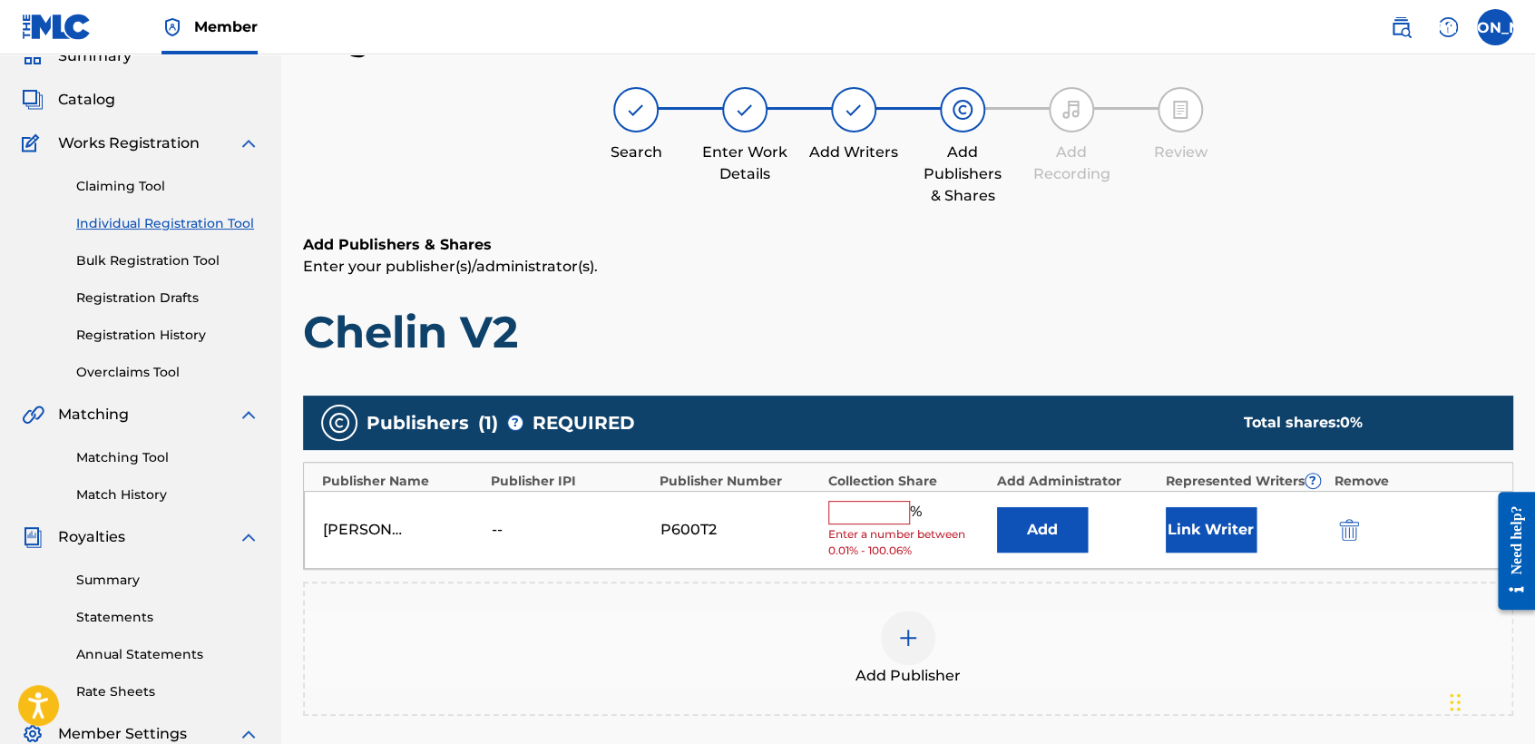
click at [866, 519] on input "text" at bounding box center [869, 513] width 82 height 24
type input "50"
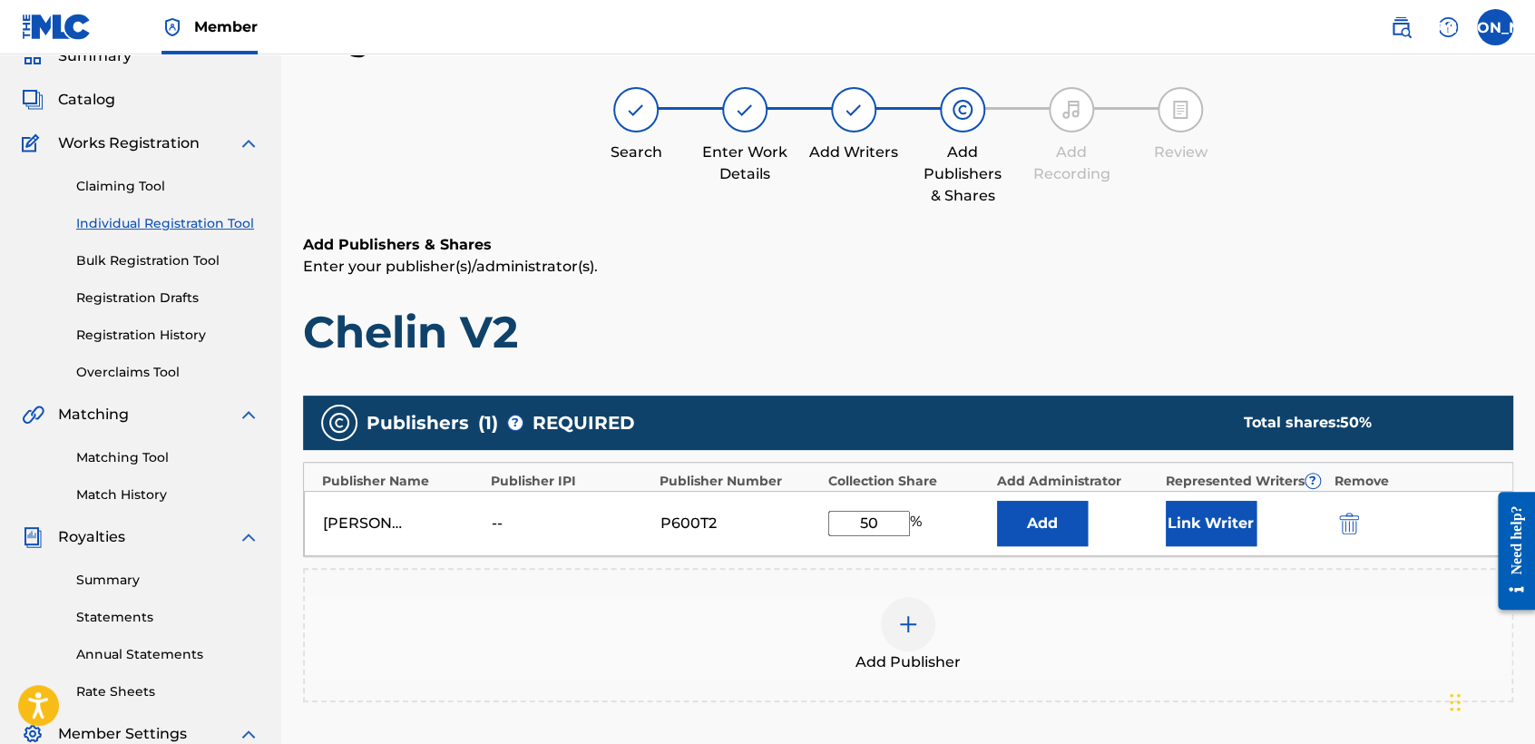
click at [1176, 519] on button "Link Writer" at bounding box center [1210, 523] width 91 height 45
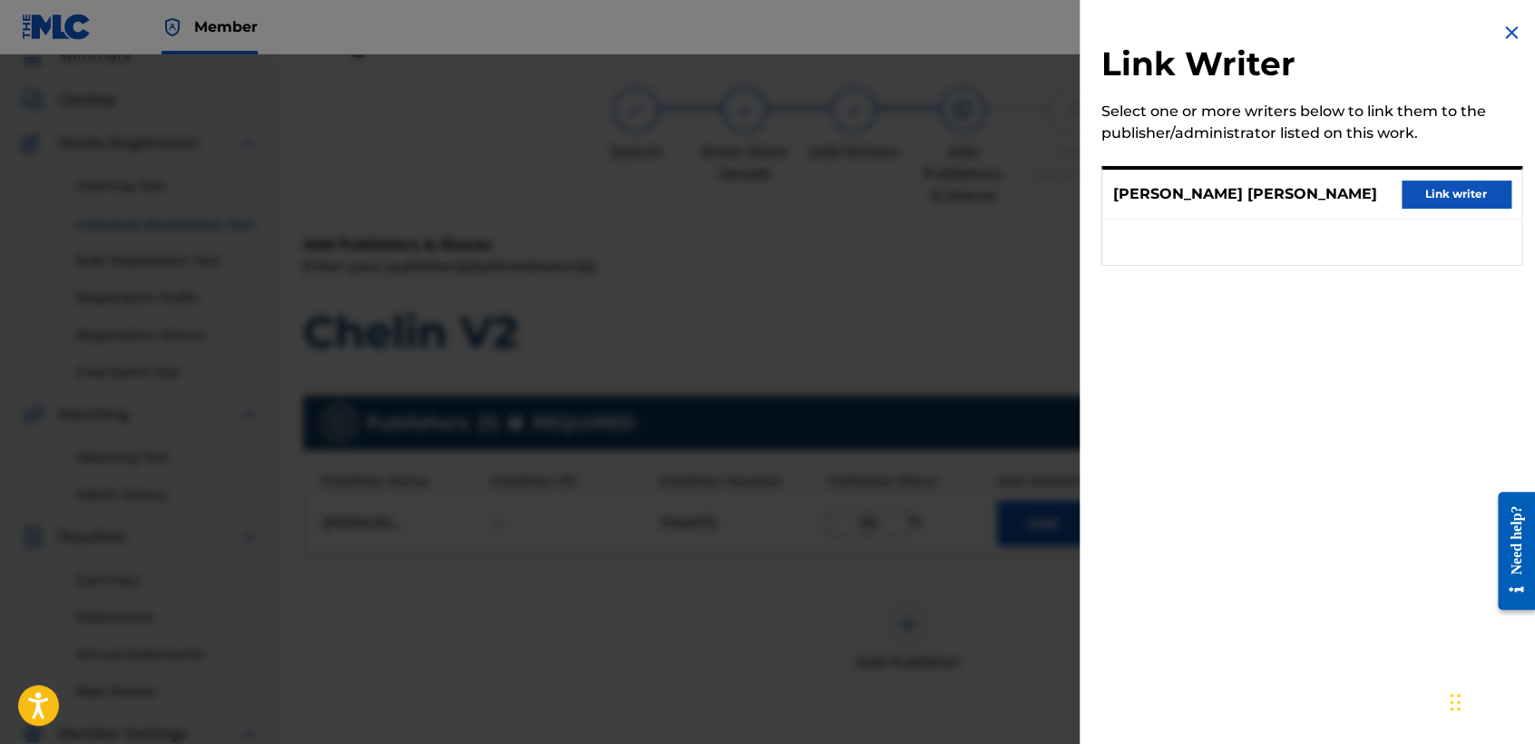
click at [1415, 198] on button "Link writer" at bounding box center [1455, 193] width 109 height 27
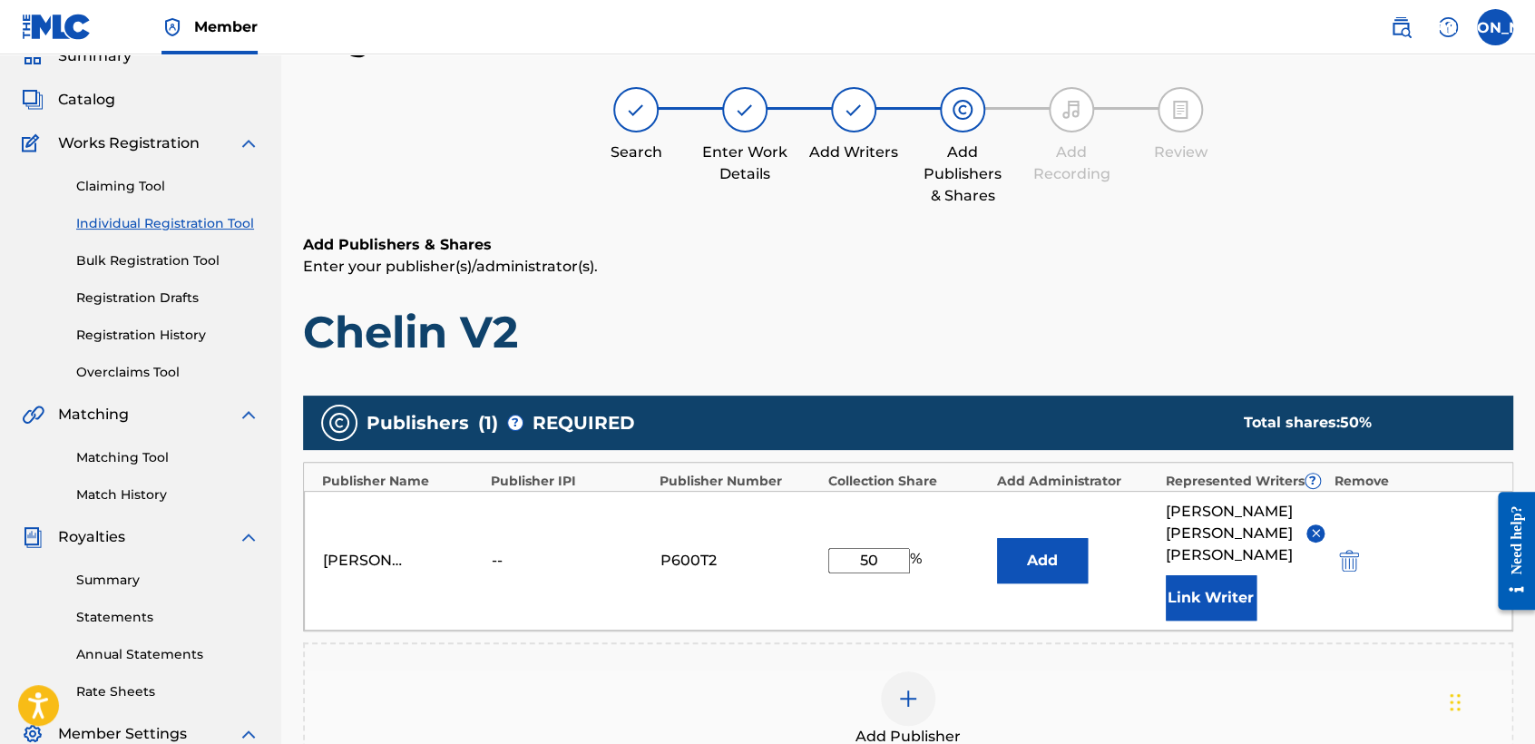
click at [1278, 236] on h6 "Add Publishers & Shares" at bounding box center [908, 245] width 1210 height 22
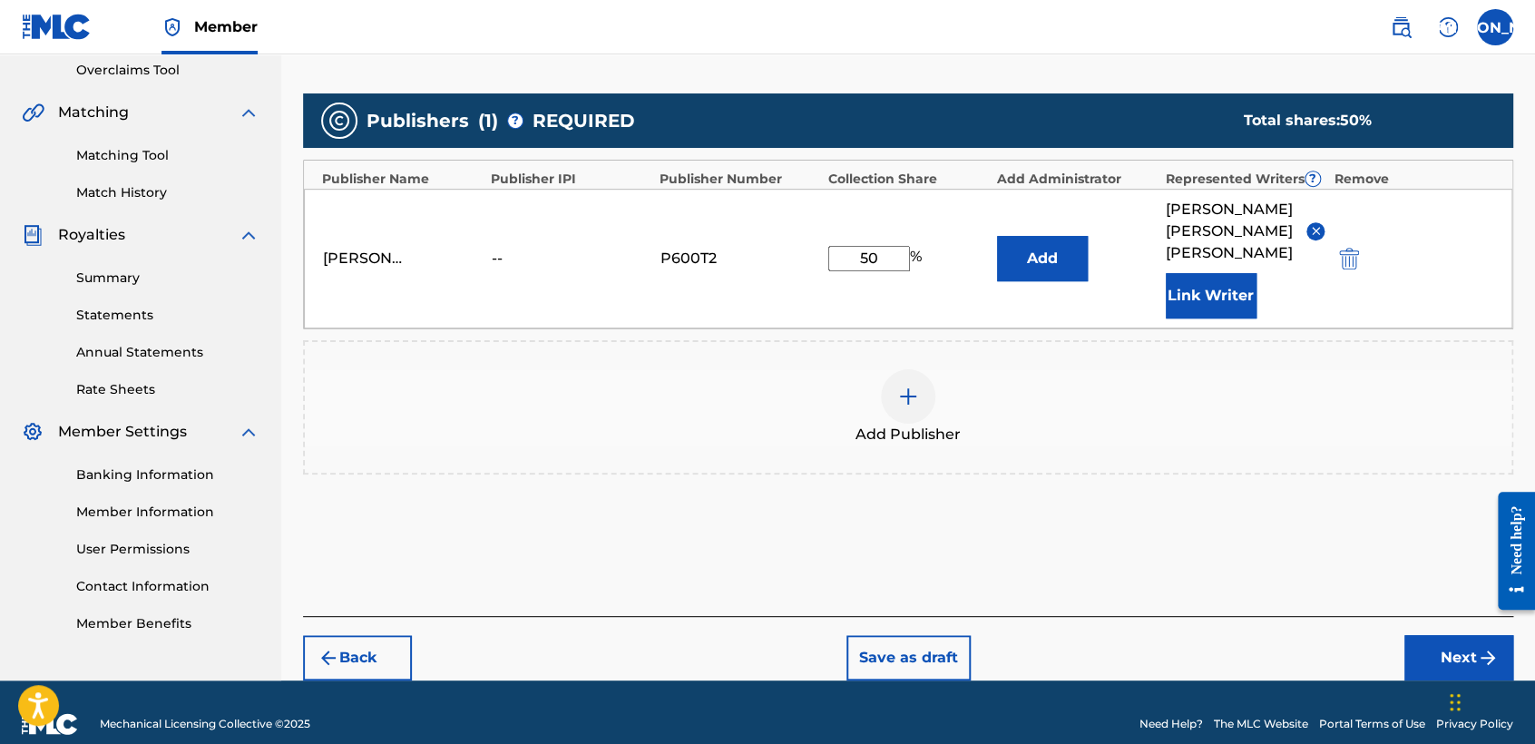
click at [1435, 635] on button "Next" at bounding box center [1458, 657] width 109 height 45
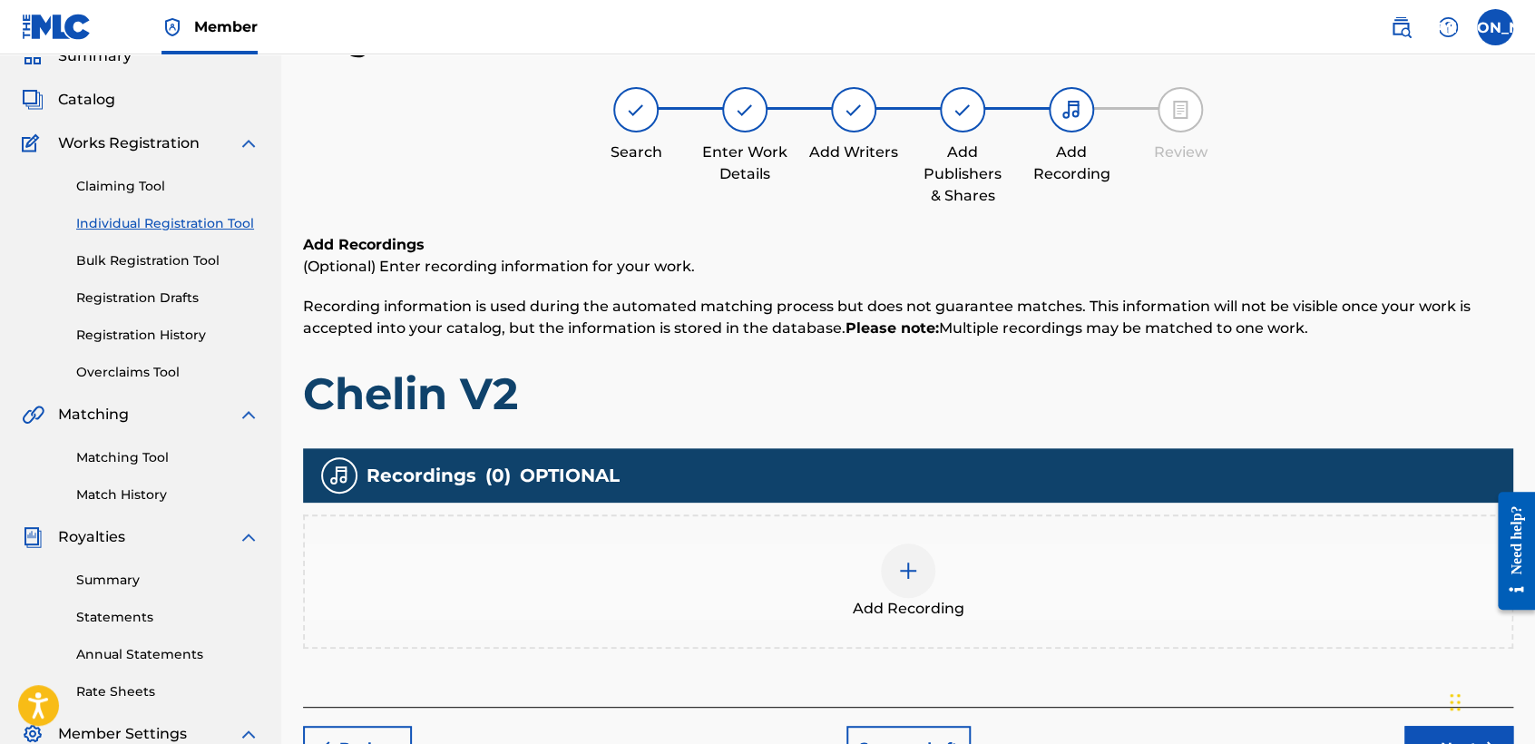
click at [920, 560] on div at bounding box center [908, 570] width 54 height 54
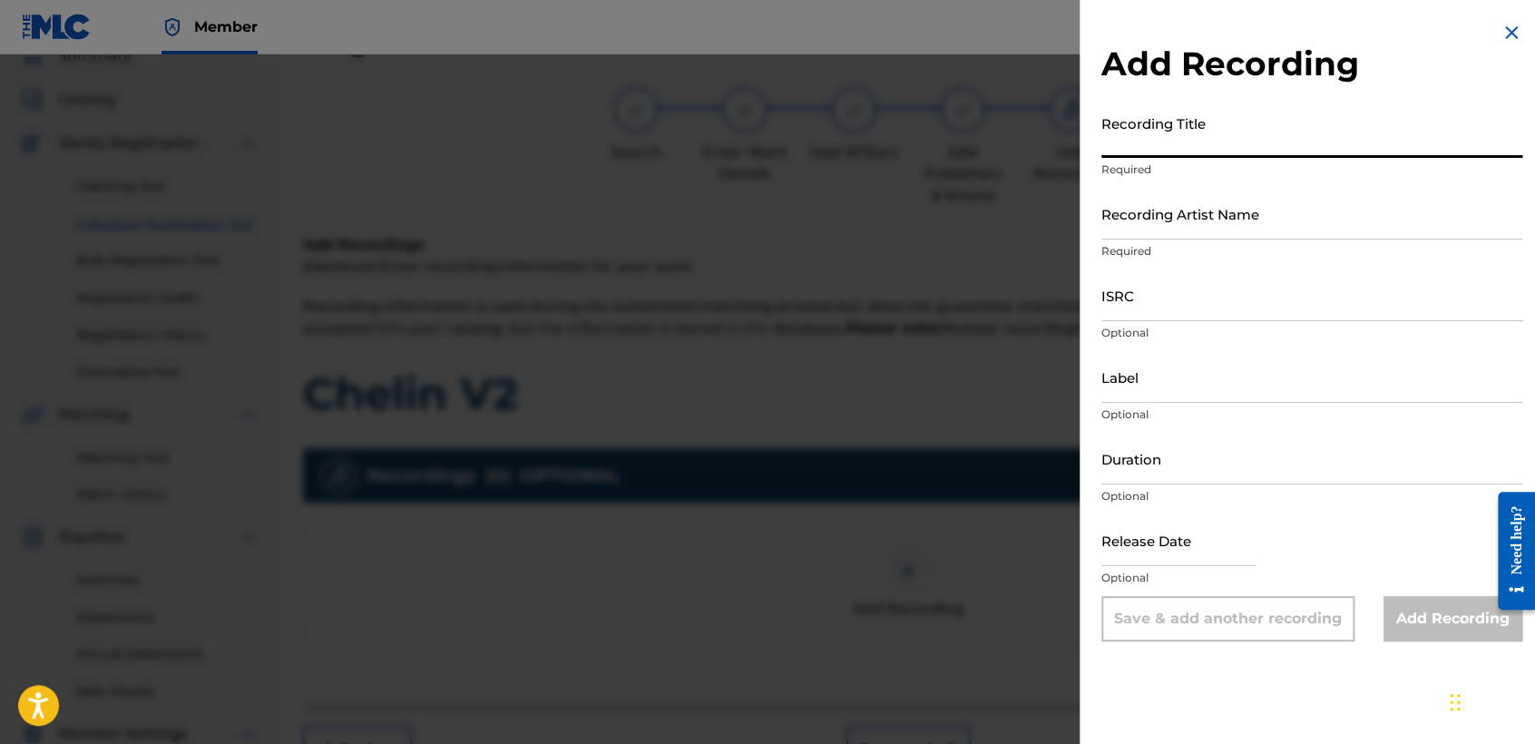
click at [1154, 134] on input "Recording Title" at bounding box center [1311, 132] width 421 height 52
paste input "Chelin V2"
type input "Chelin V2"
click at [1193, 243] on p "Required" at bounding box center [1311, 251] width 421 height 16
click at [1197, 214] on input "Recording Artist Name" at bounding box center [1311, 214] width 421 height 52
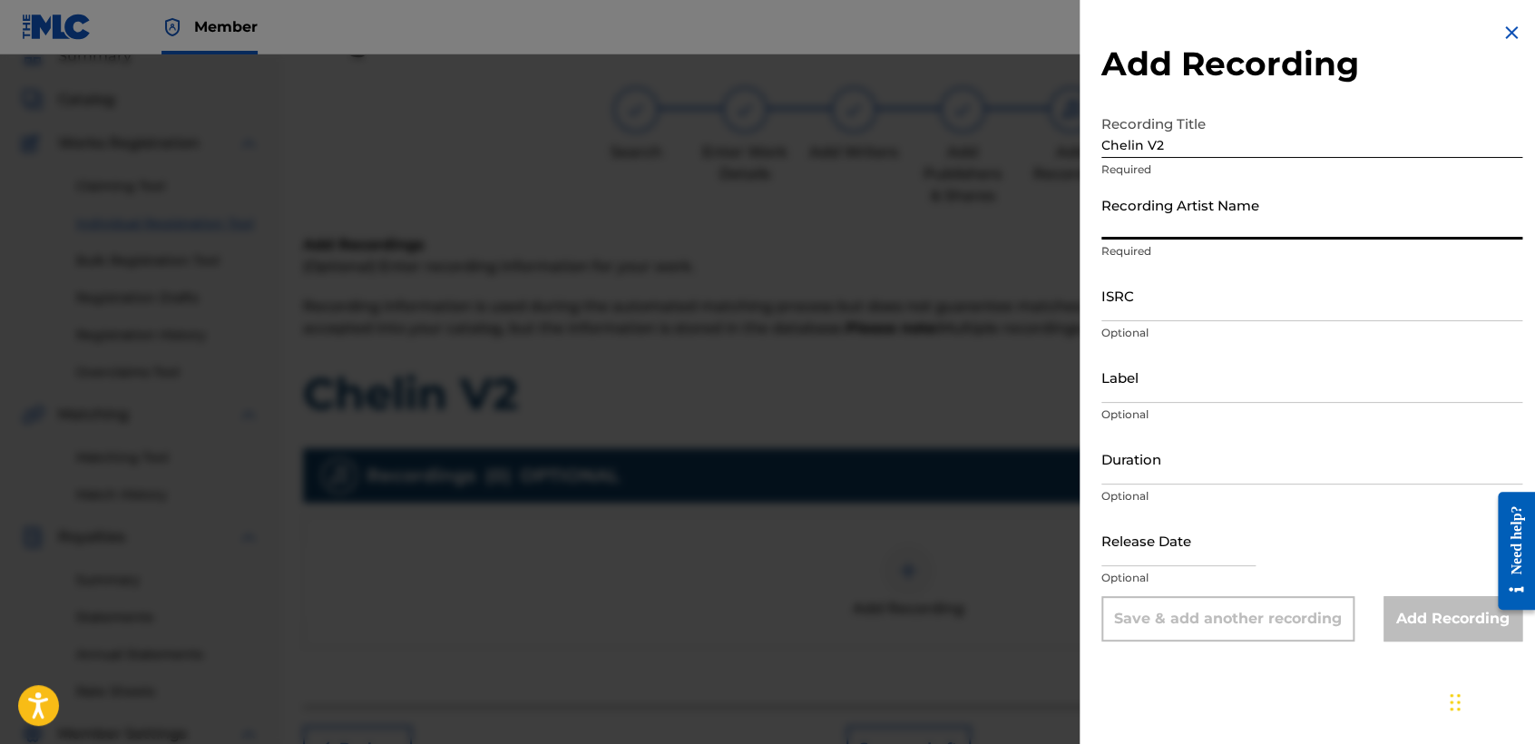
type input "Baby Syko"
type input "02:06"
type input "April 6 2022"
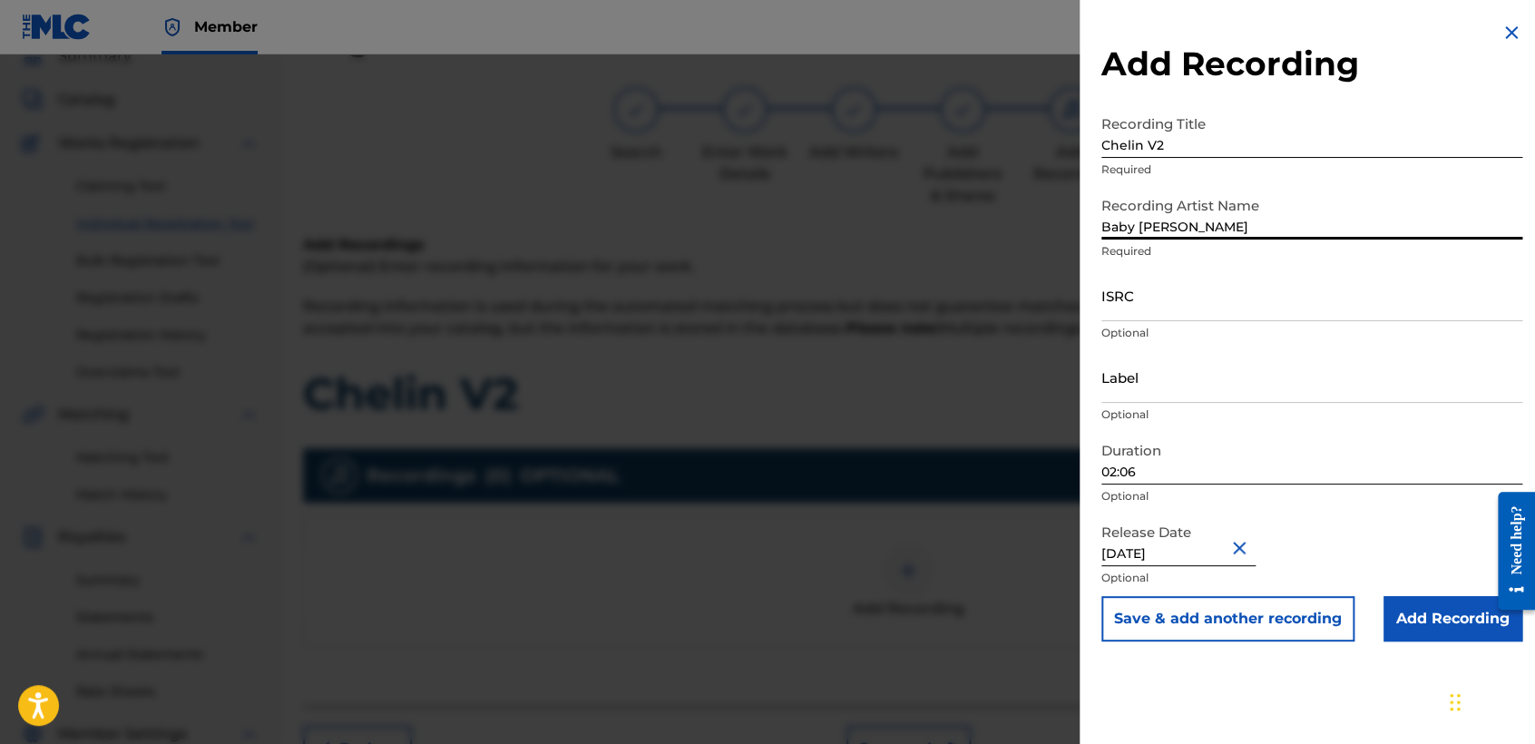
click at [1154, 287] on input "ISRC" at bounding box center [1311, 295] width 421 height 52
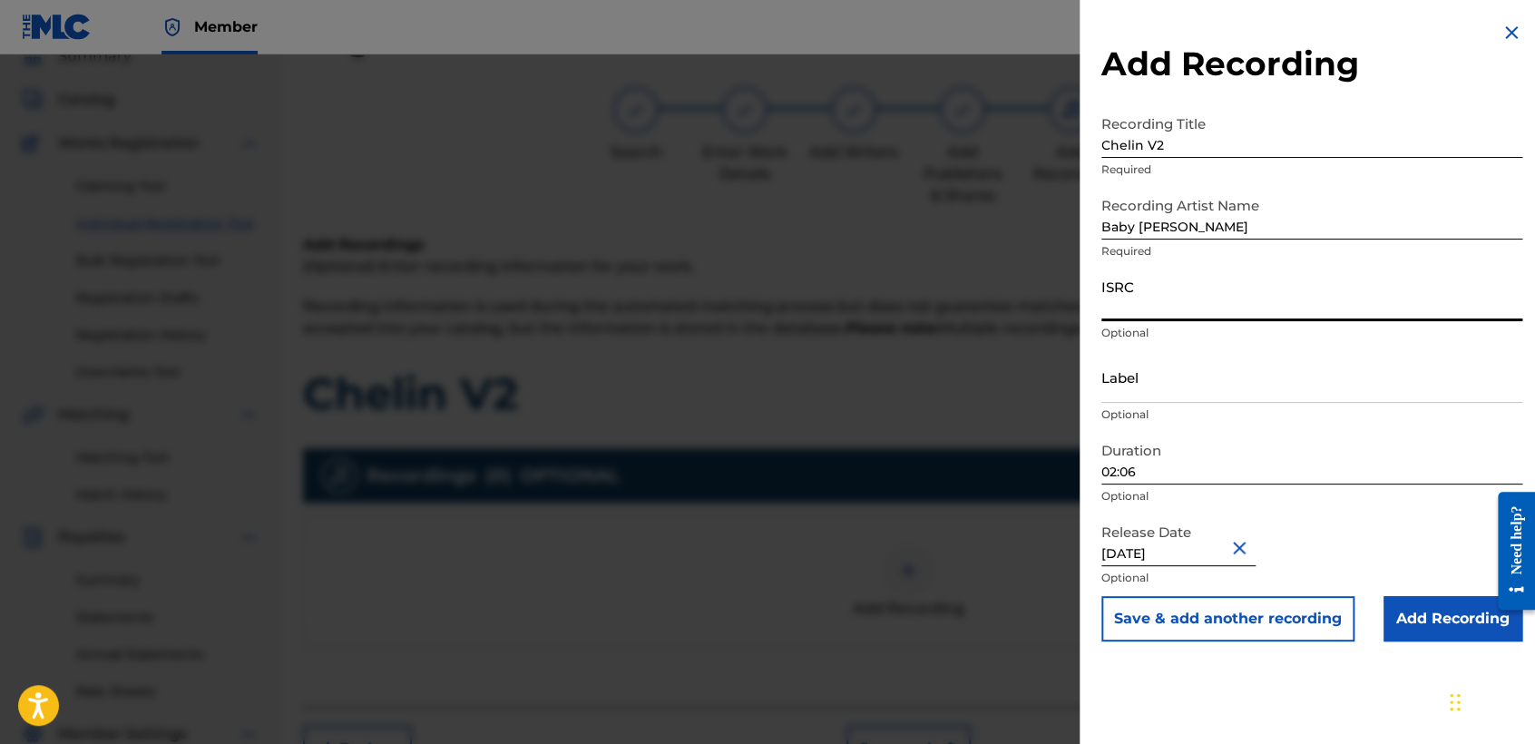
paste input "USHM82222850"
type input "USHM82222850"
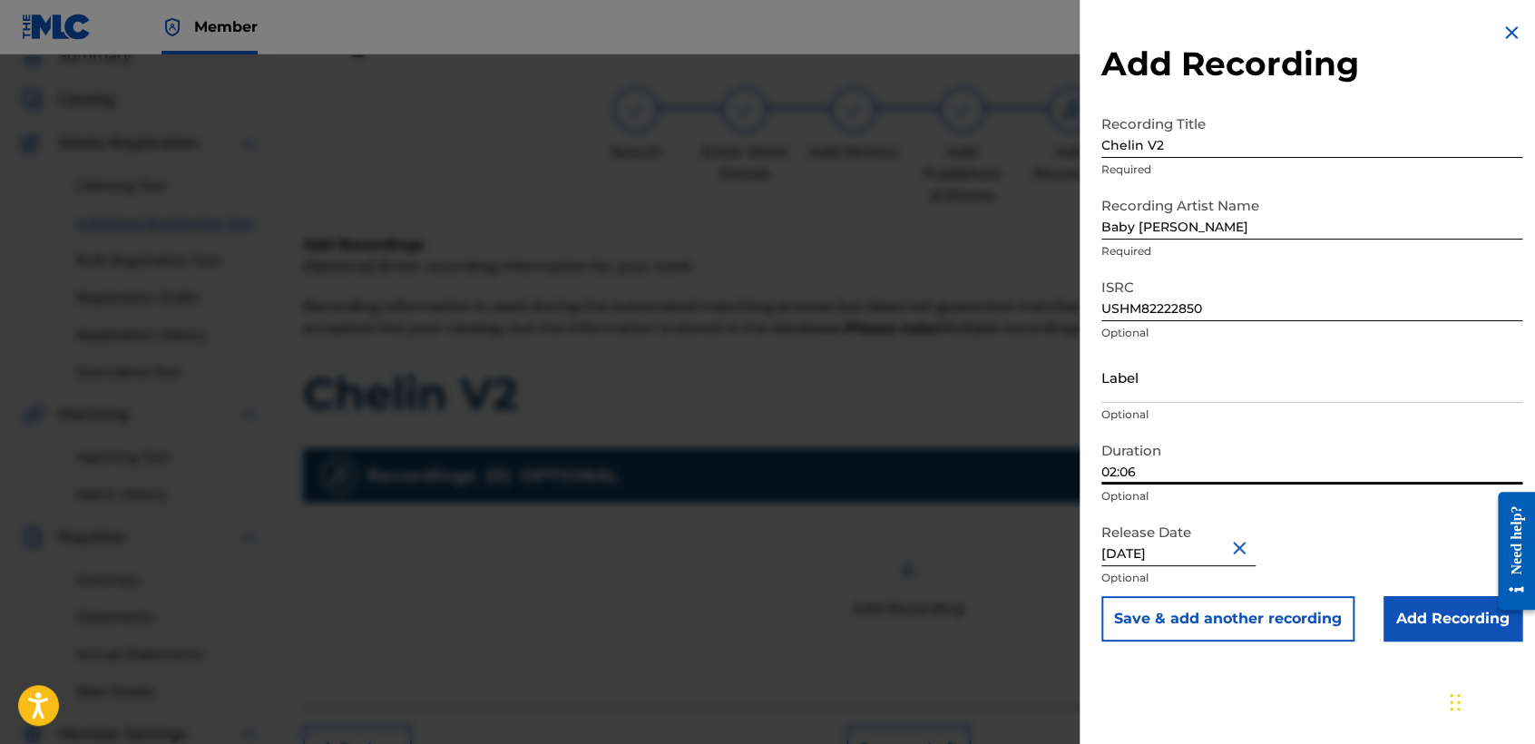
click at [1248, 453] on input "02:06" at bounding box center [1311, 459] width 421 height 52
type input "04:48"
click at [1200, 552] on input "April 6 2022" at bounding box center [1178, 540] width 154 height 52
select select "3"
select select "2022"
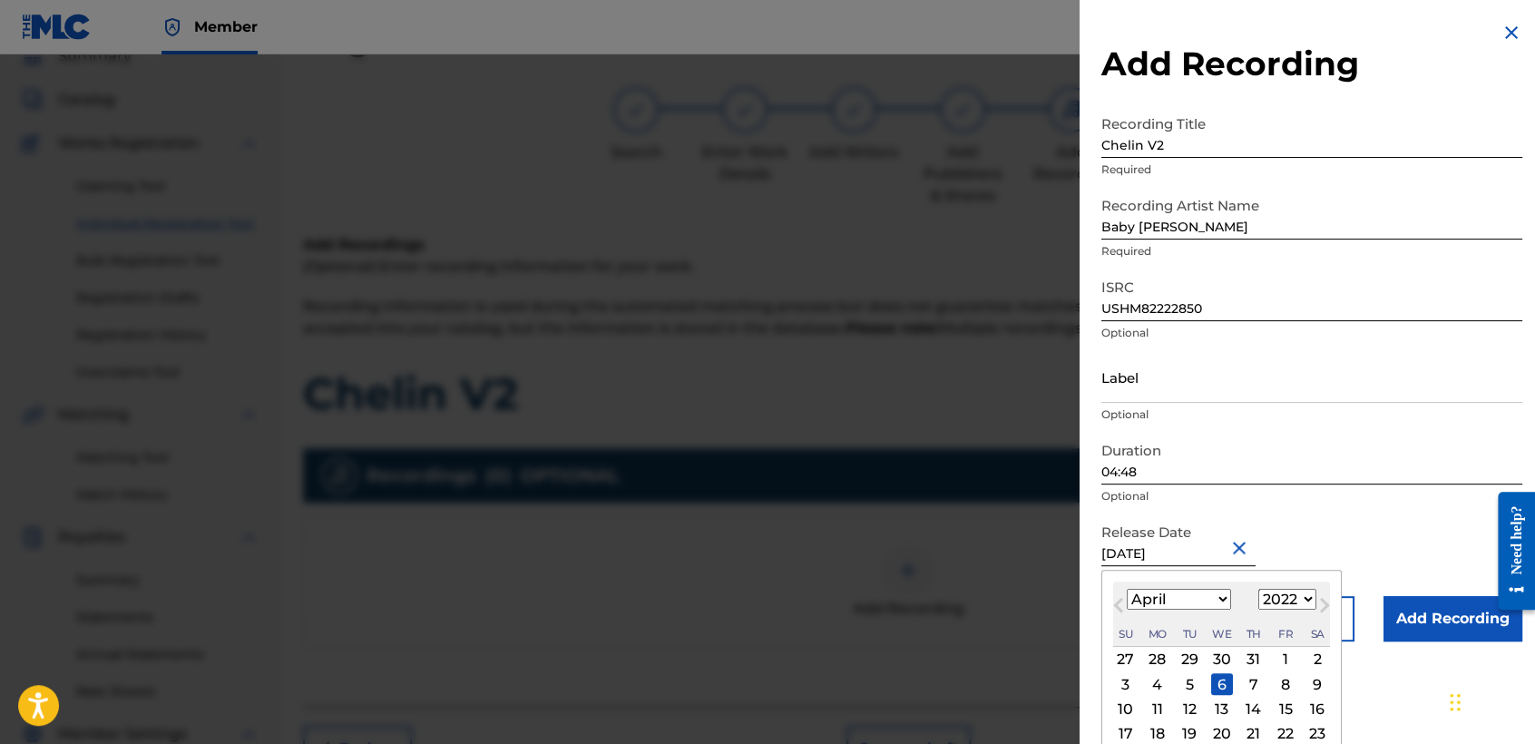
click at [1178, 596] on select "January February March April May June July August September October November De…" at bounding box center [1178, 599] width 104 height 21
select select "7"
click at [1126, 589] on select "January February March April May June July August September October November De…" at bounding box center [1178, 599] width 104 height 21
click at [1125, 707] on div "14" at bounding box center [1126, 709] width 22 height 22
type input "August 14 2022"
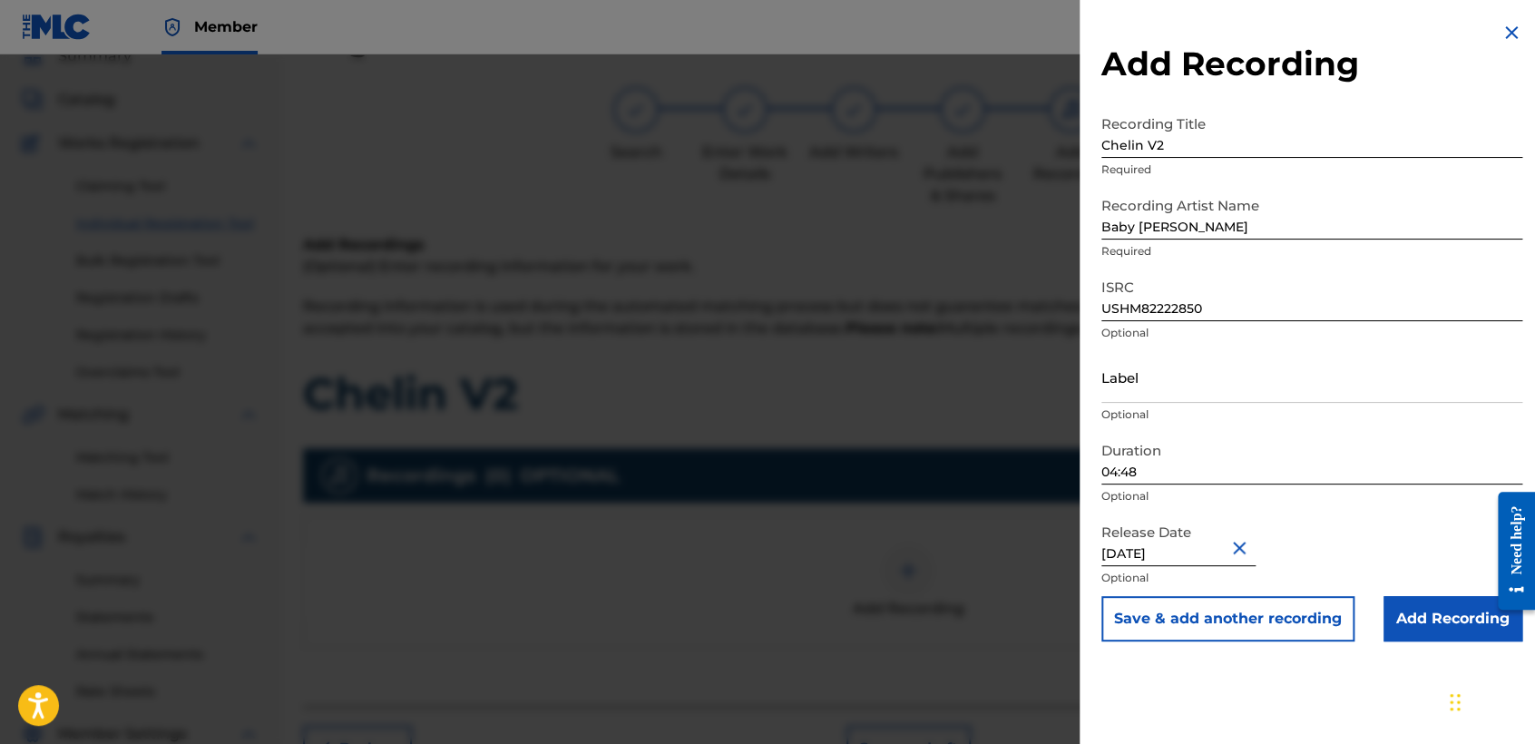
click at [1408, 628] on input "Add Recording" at bounding box center [1452, 618] width 139 height 45
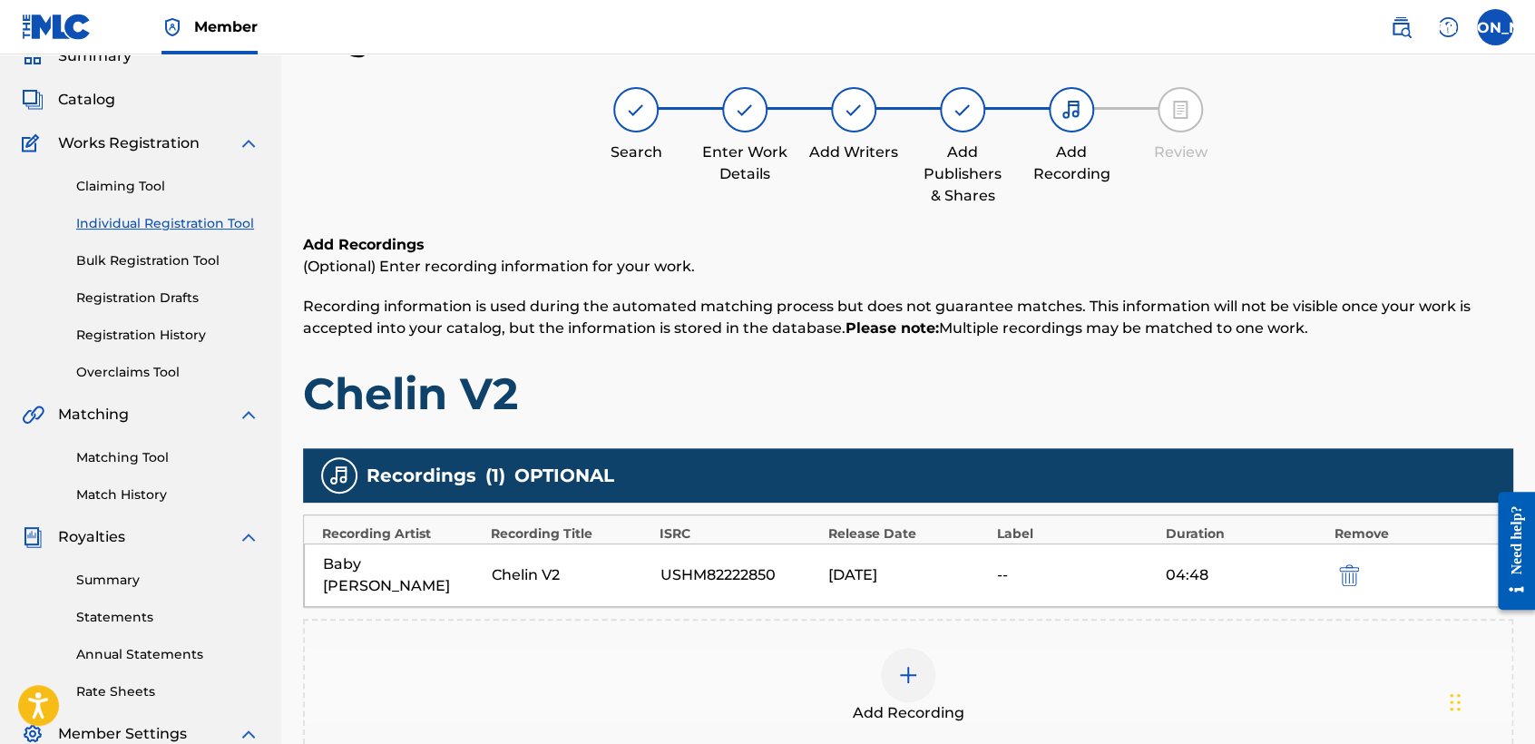
click at [1150, 360] on div "Add Recordings (Optional) Enter recording information for your work. Recording …" at bounding box center [908, 327] width 1210 height 187
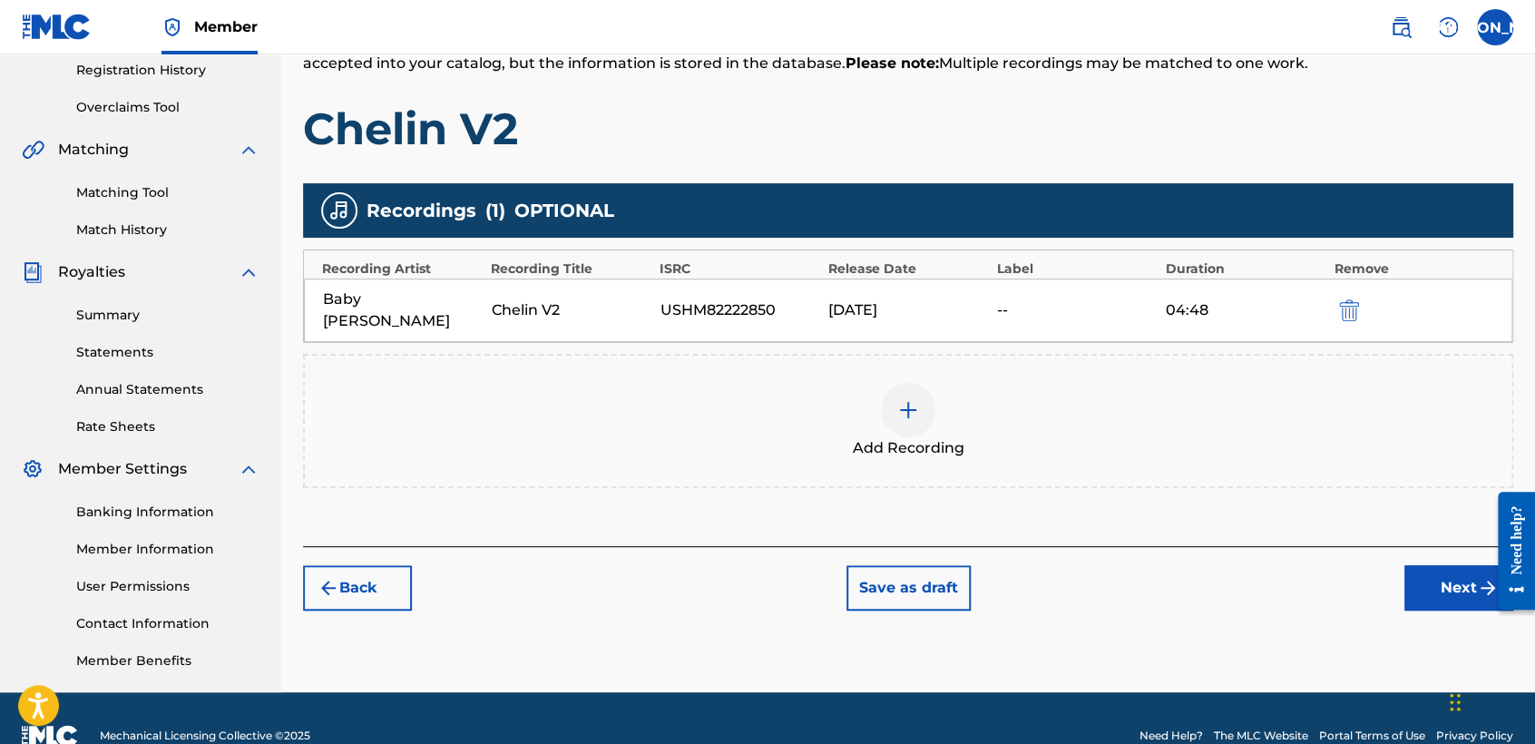
scroll to position [380, 0]
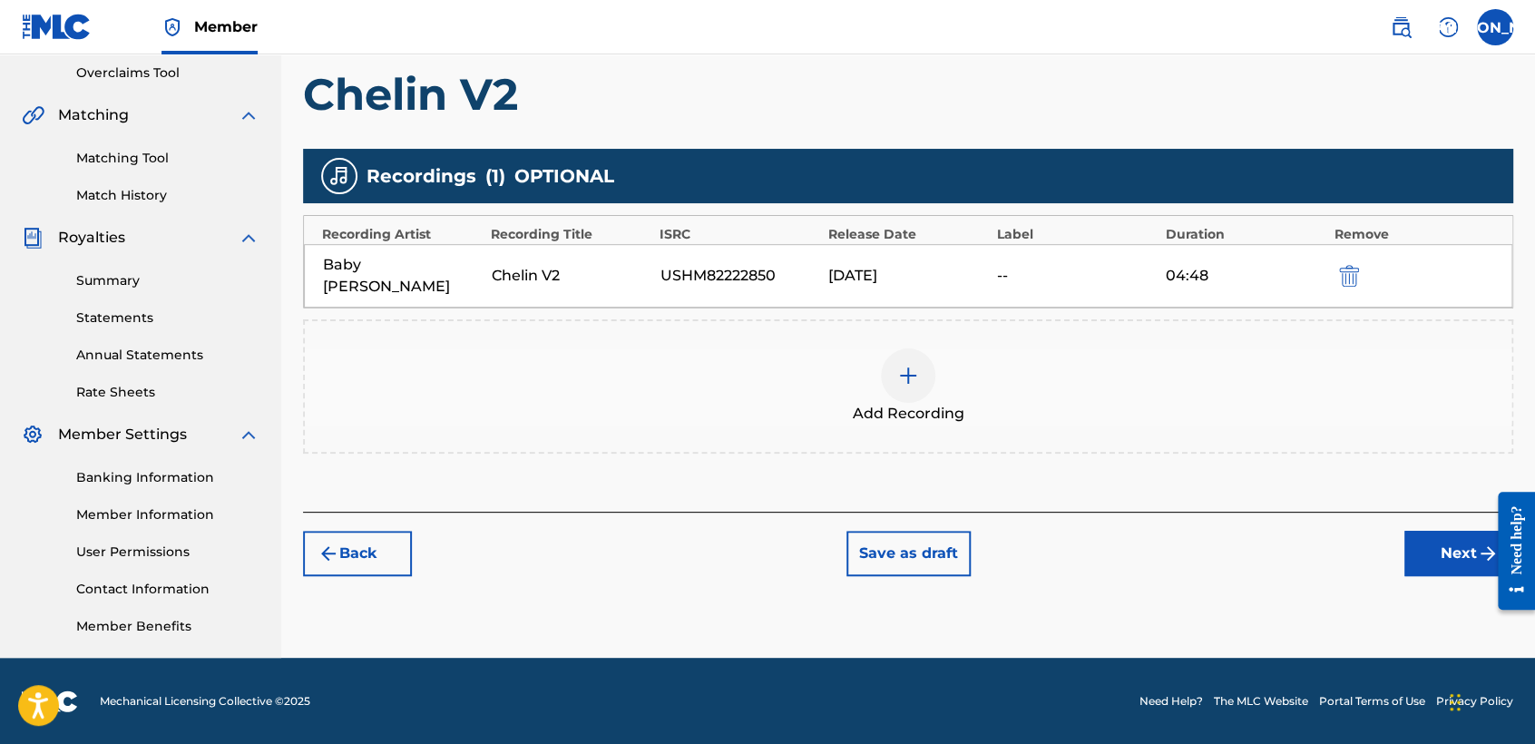
click at [1439, 531] on button "Next" at bounding box center [1458, 553] width 109 height 45
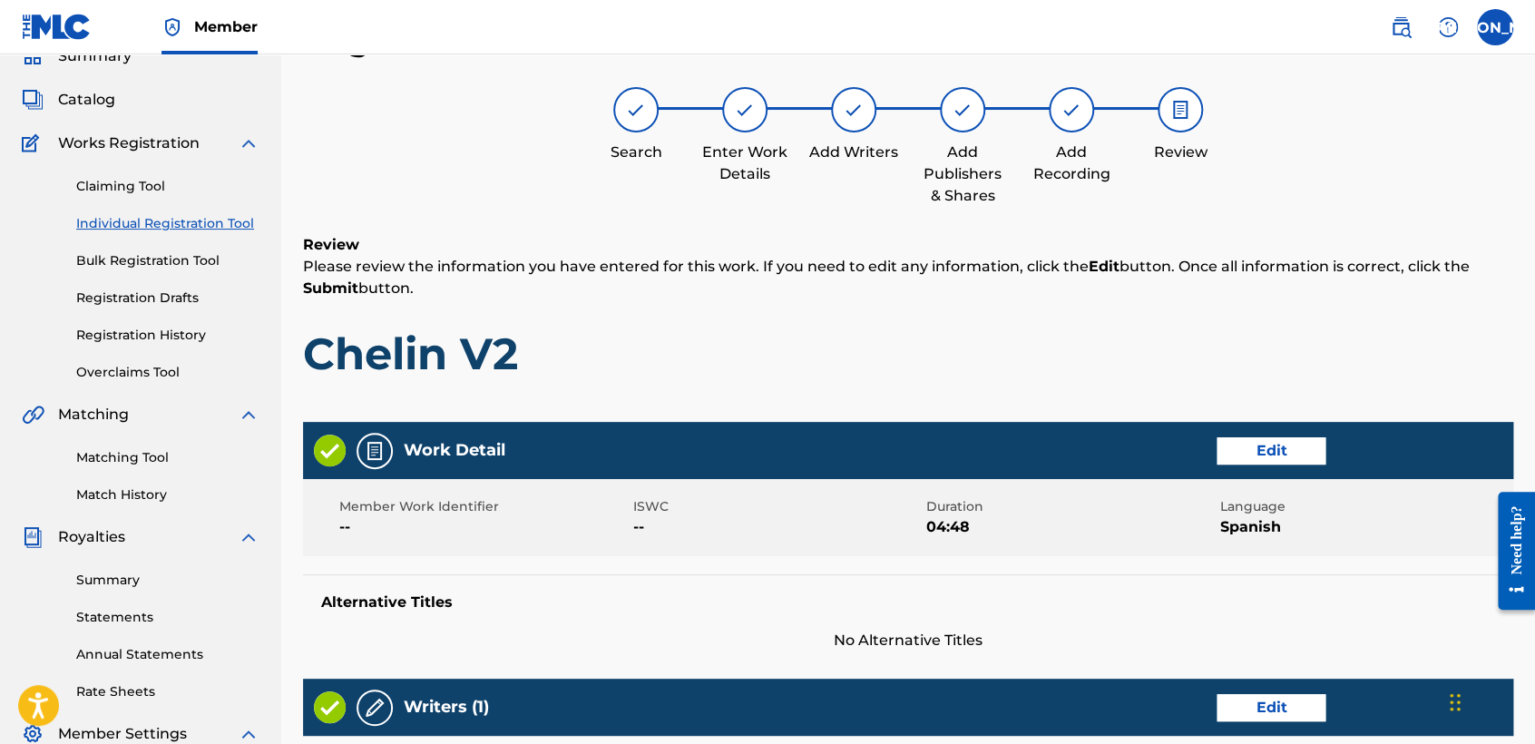
click at [1237, 365] on h1 "Chelin V2" at bounding box center [908, 353] width 1210 height 54
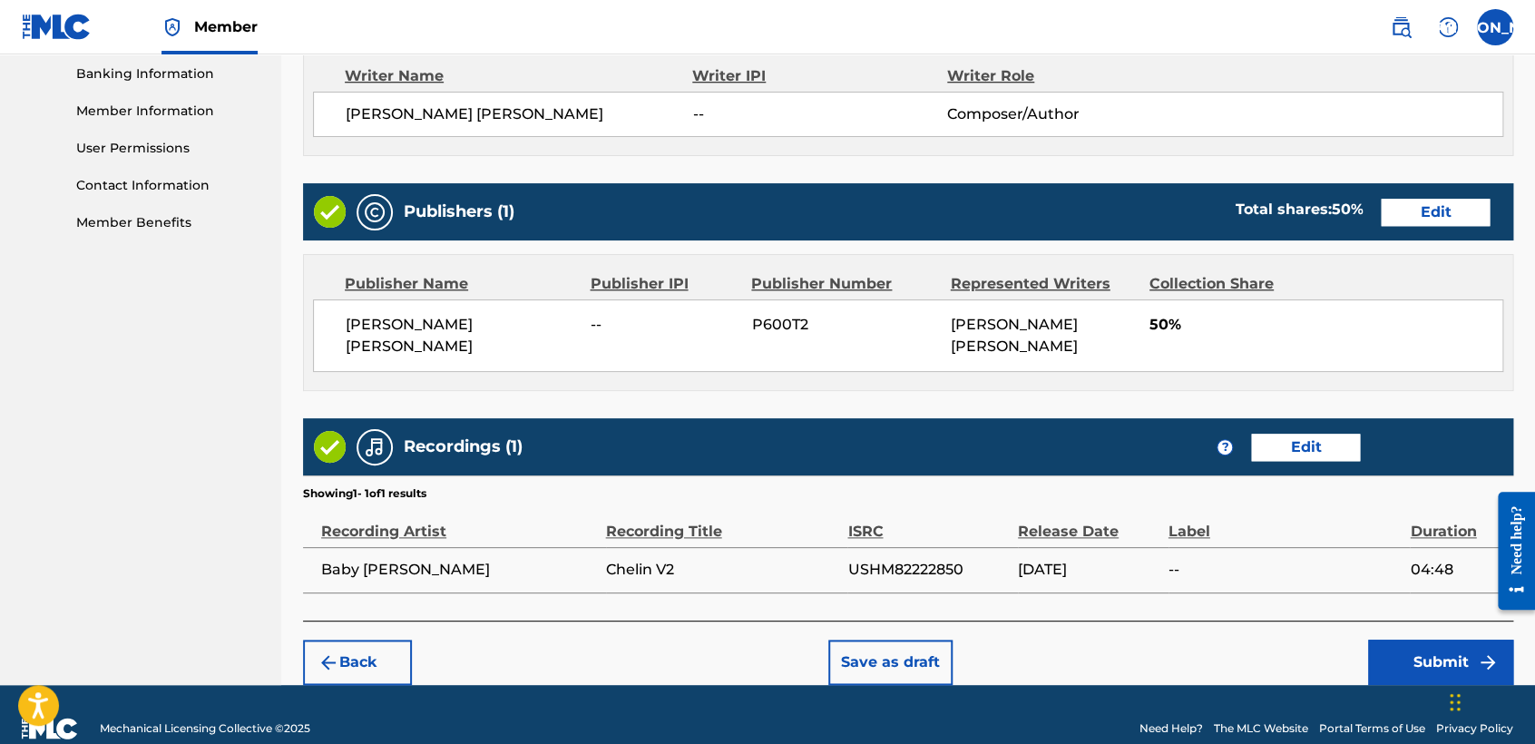
scroll to position [810, 0]
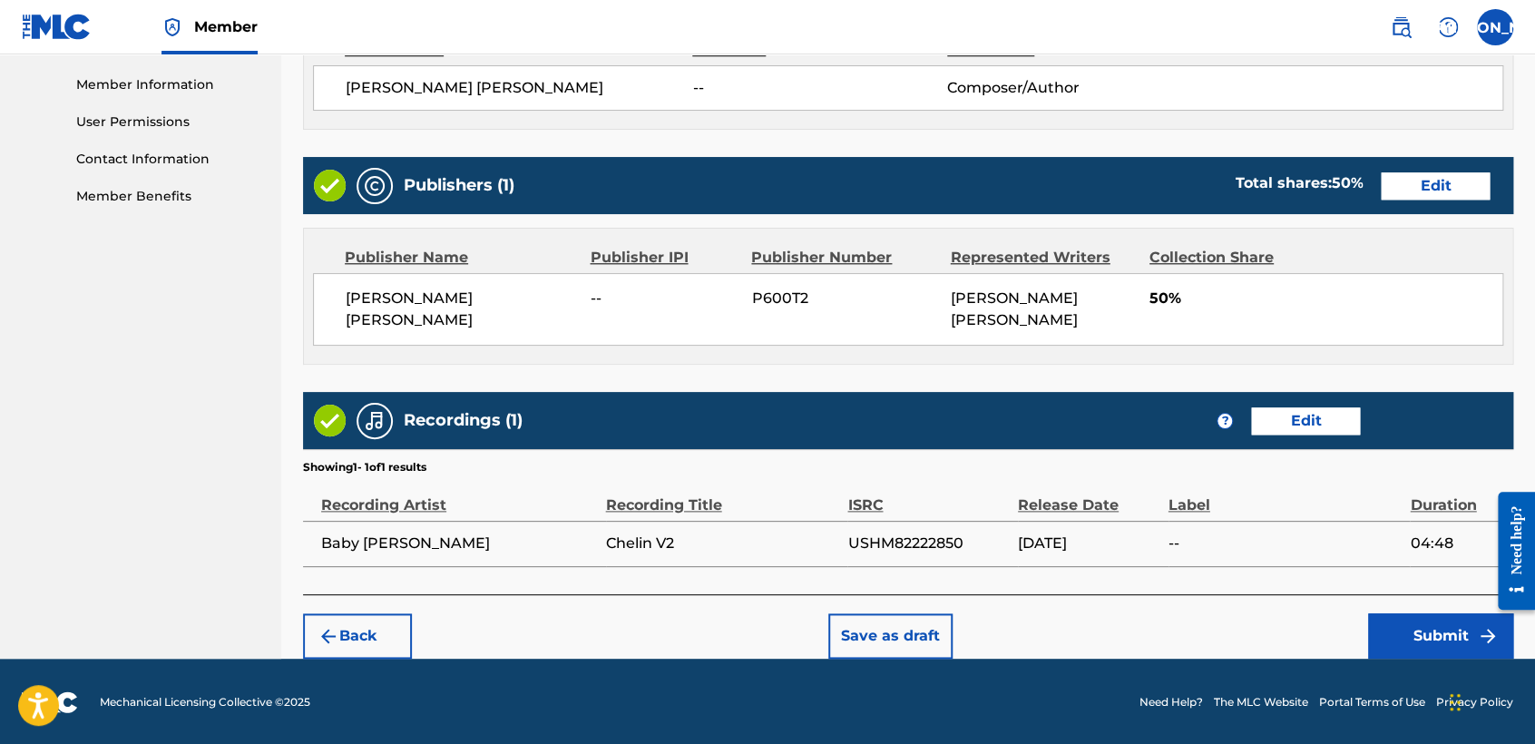
click at [1411, 636] on button "Submit" at bounding box center [1440, 635] width 145 height 45
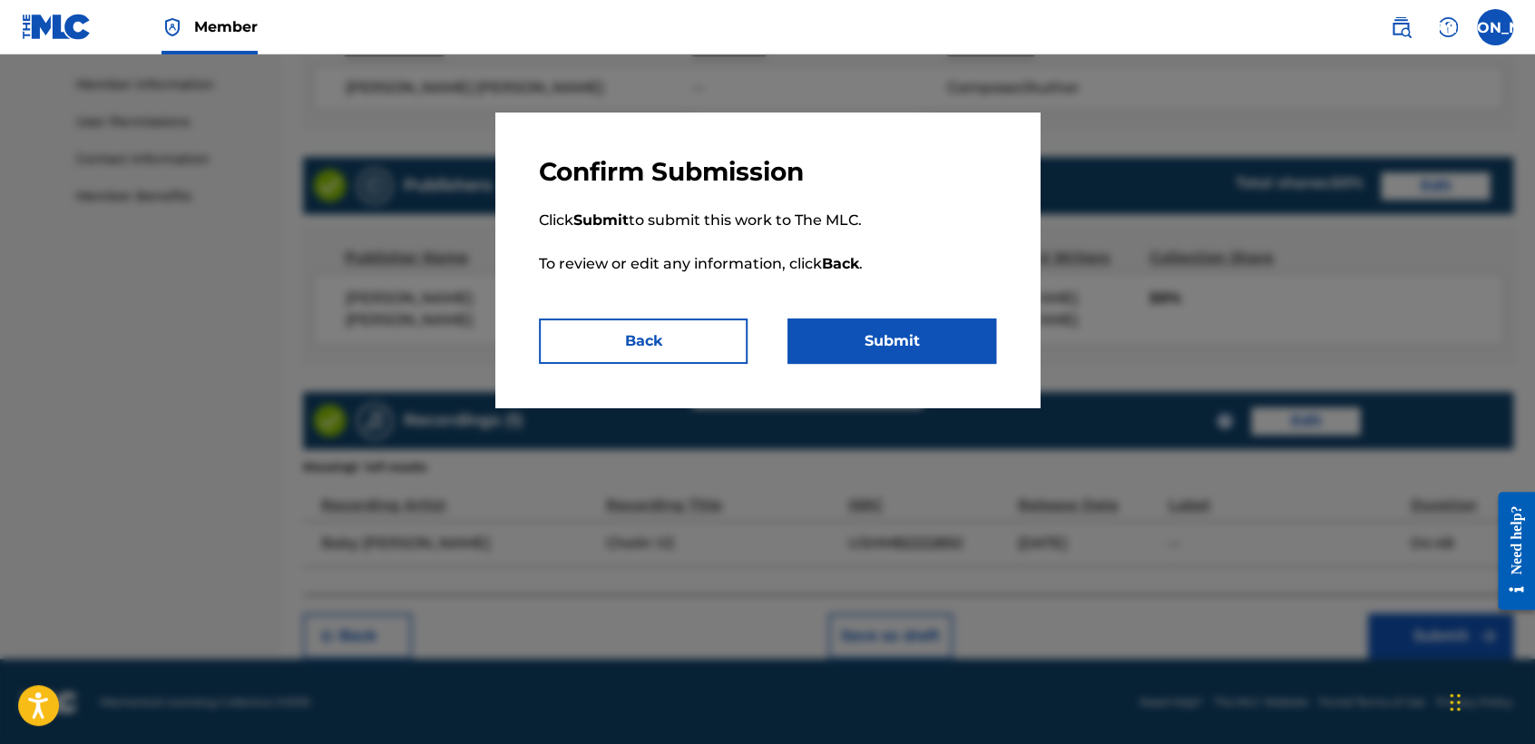
click at [858, 313] on p "Click Submit to submit this work to The MLC. To review or edit any information,…" at bounding box center [767, 253] width 457 height 131
click at [886, 340] on button "Submit" at bounding box center [891, 340] width 209 height 45
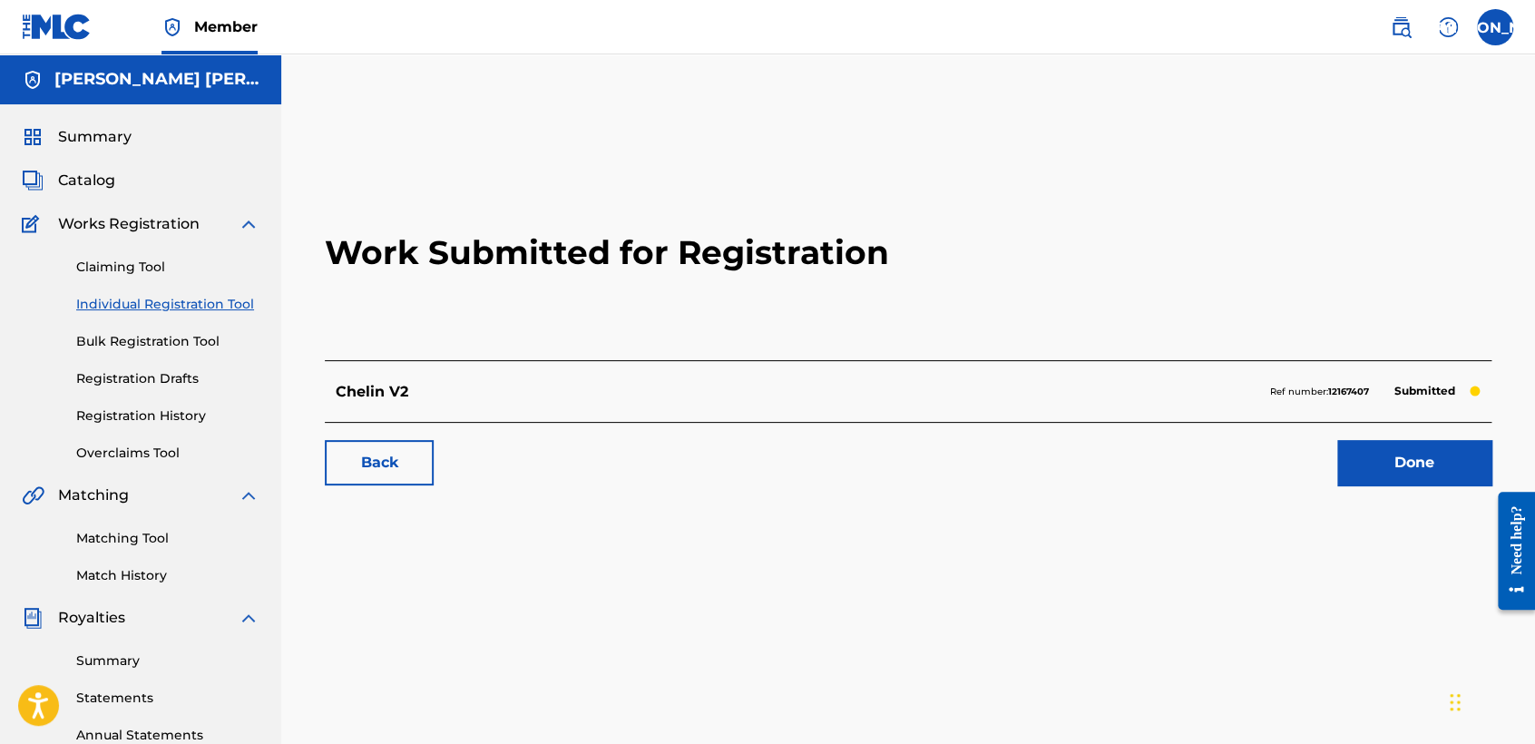
click at [240, 304] on link "Individual Registration Tool" at bounding box center [167, 304] width 183 height 19
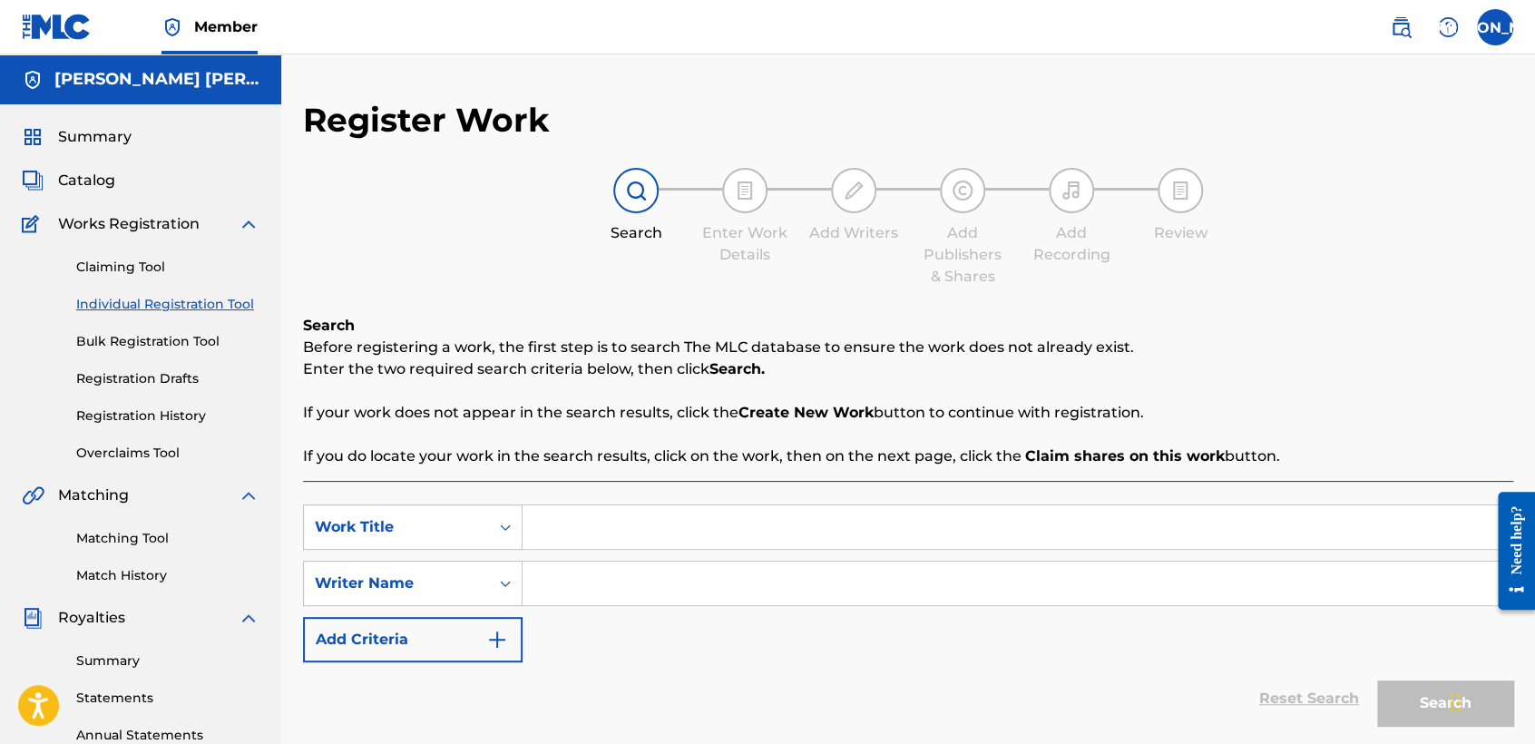
click at [572, 514] on input "Search Form" at bounding box center [1016, 527] width 989 height 44
paste input "Flaco De Anahuac"
type input "Flaco De Anahuac"
click at [647, 590] on input "Search Form" at bounding box center [1016, 583] width 989 height 44
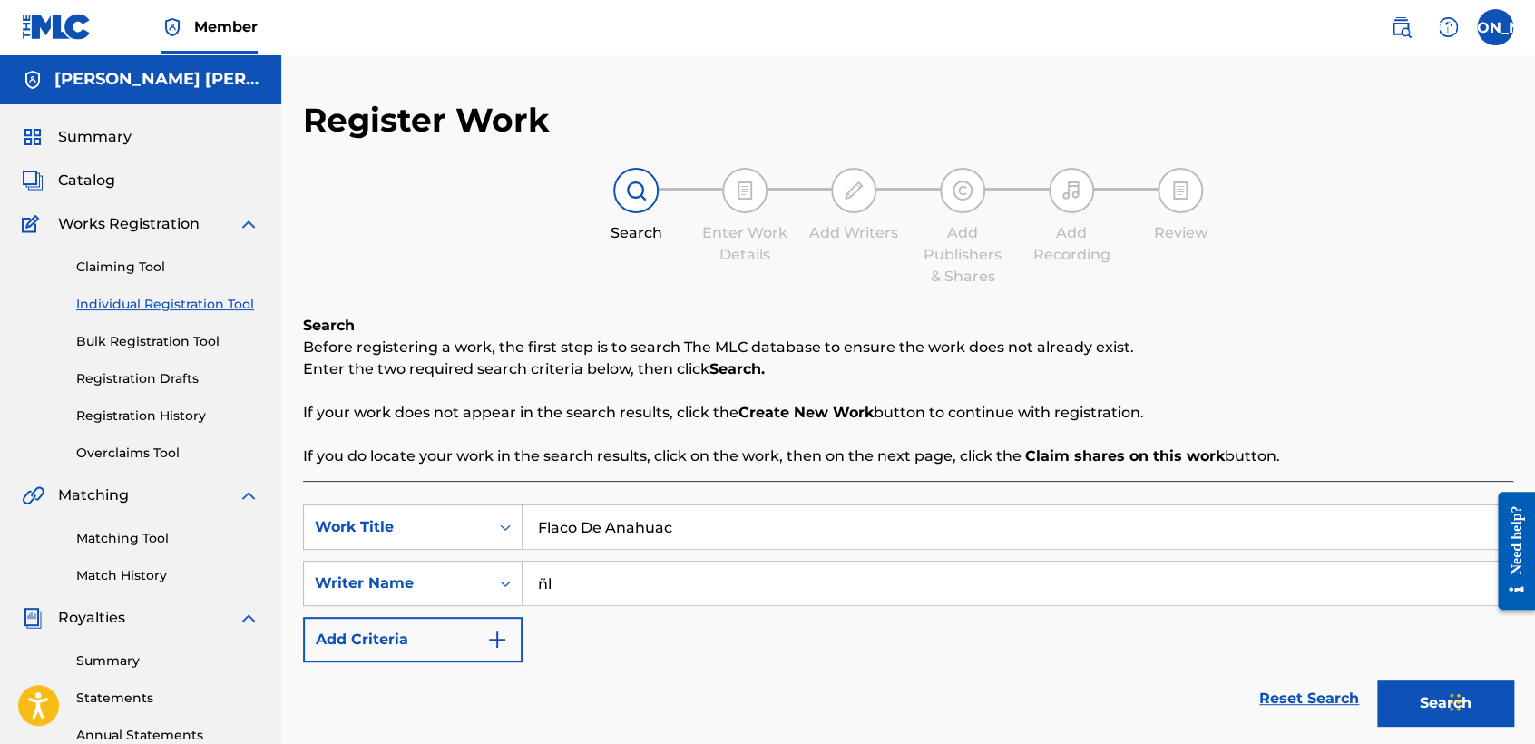
type input "ñl"
click at [1377, 680] on button "Search" at bounding box center [1445, 702] width 136 height 45
click at [883, 690] on div "Reset Search Search" at bounding box center [908, 698] width 1210 height 73
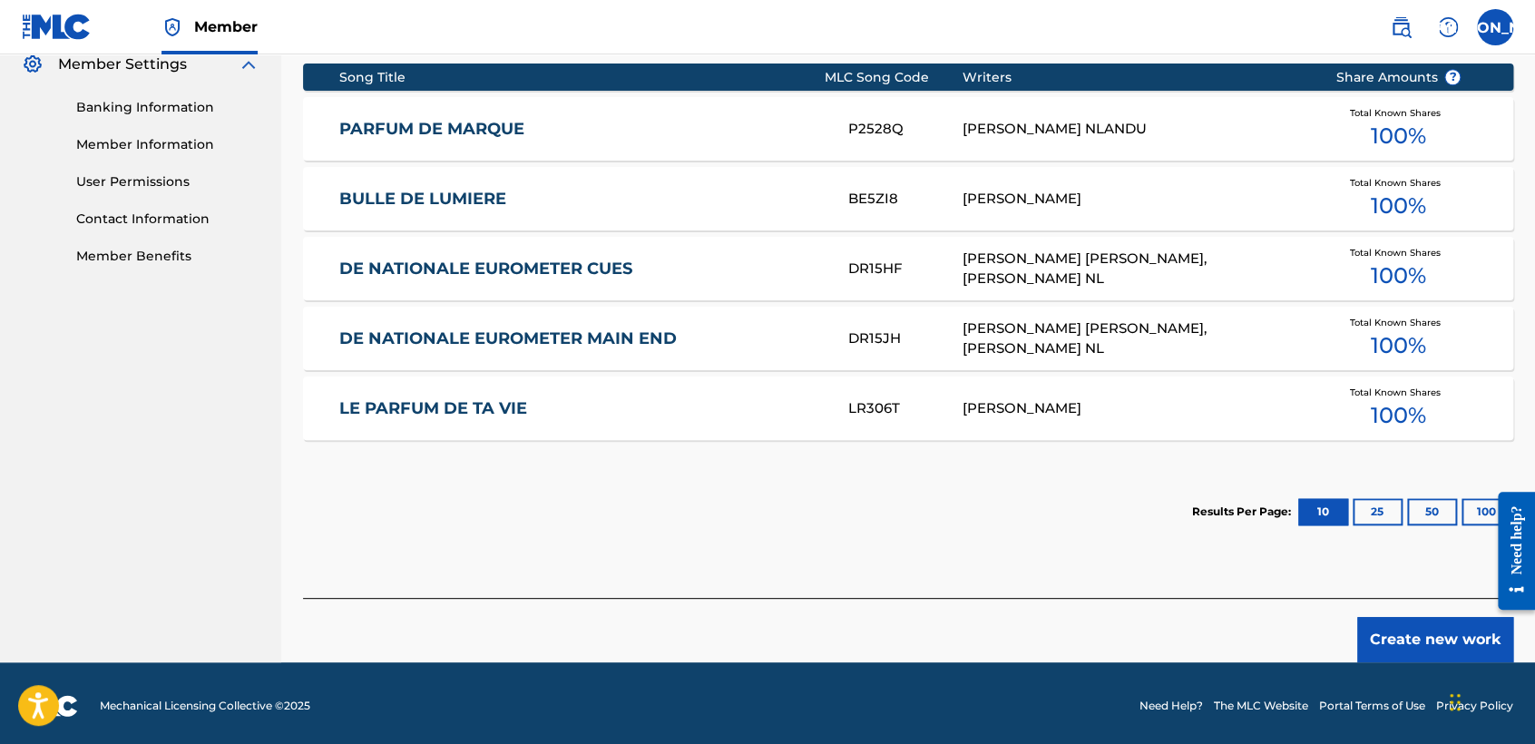
scroll to position [755, 0]
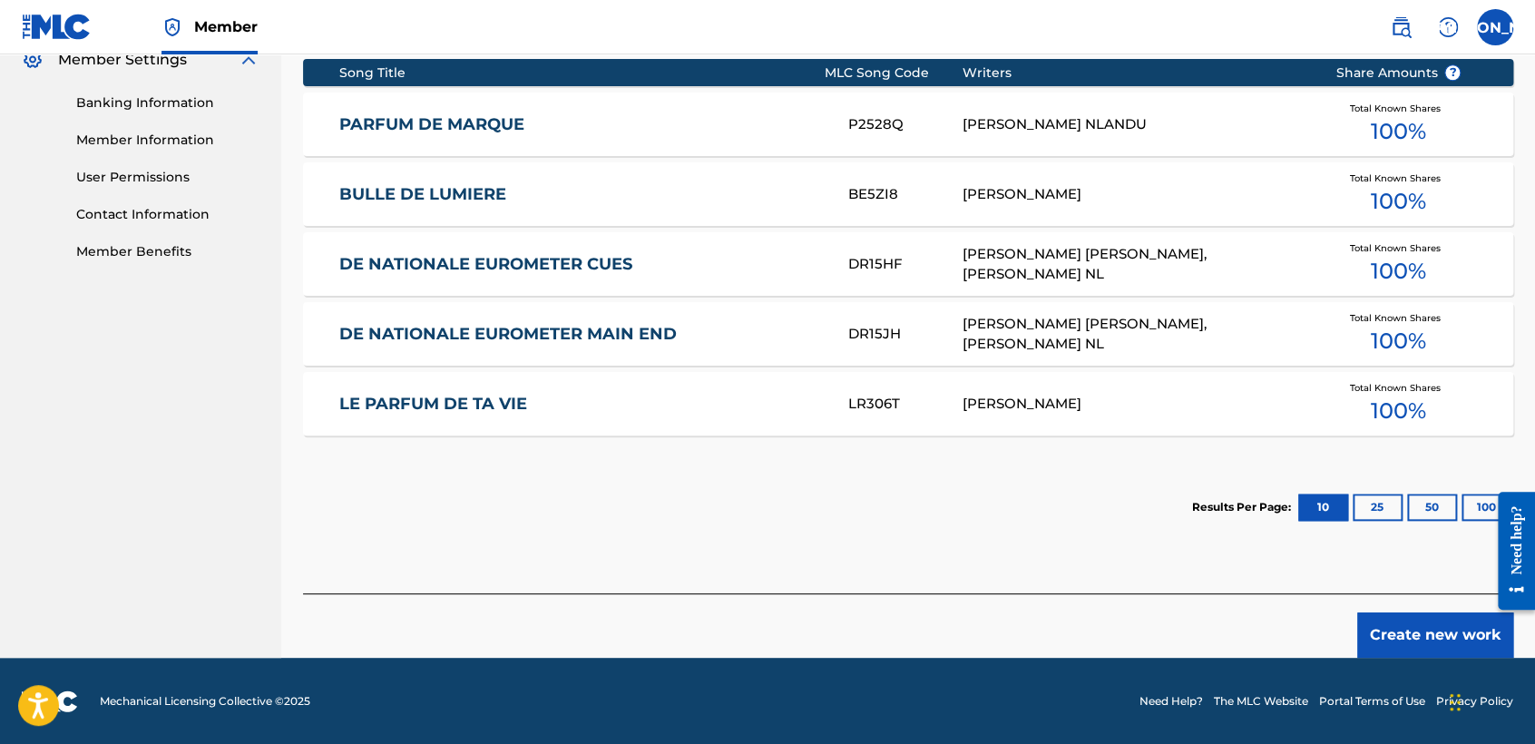
click at [1401, 613] on button "Create new work" at bounding box center [1435, 634] width 156 height 45
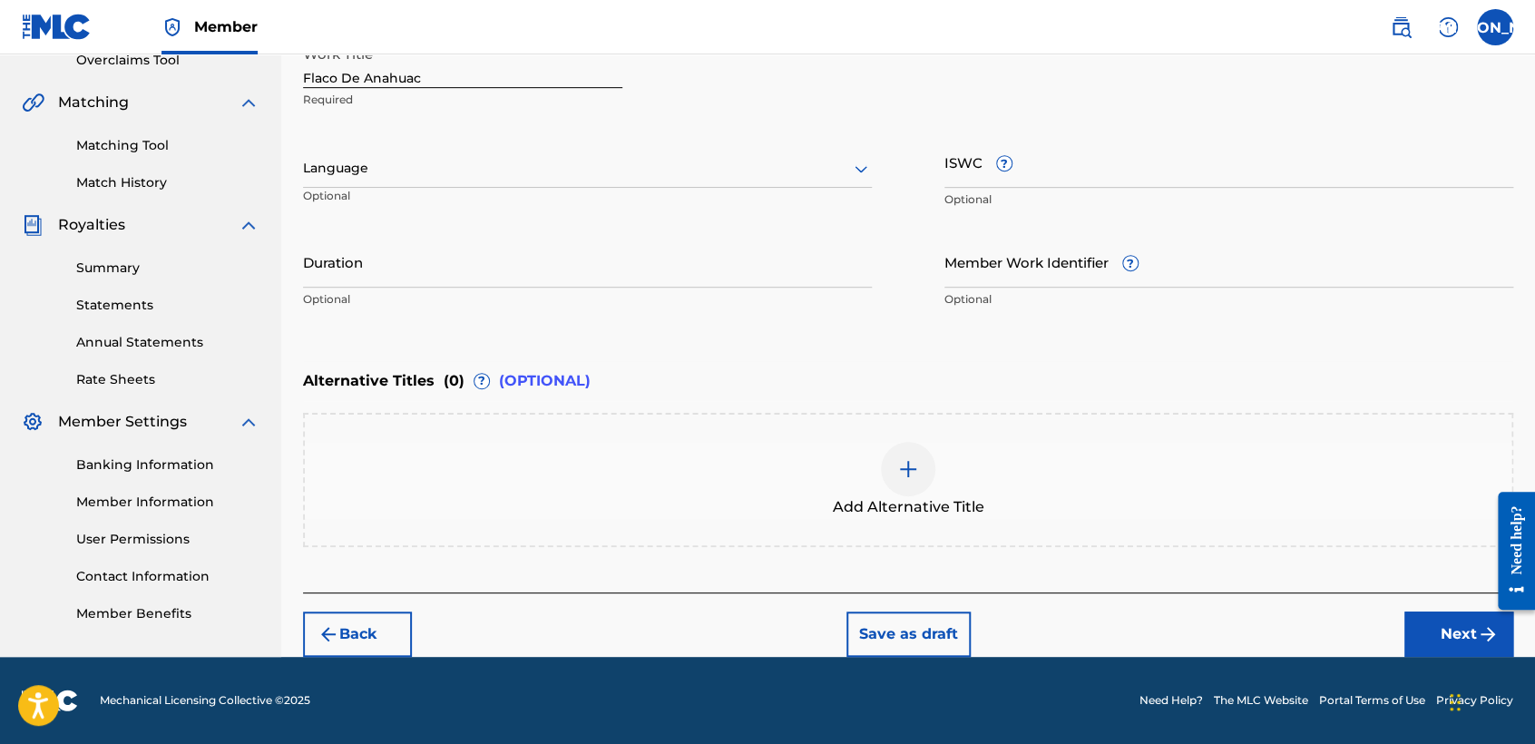
scroll to position [391, 0]
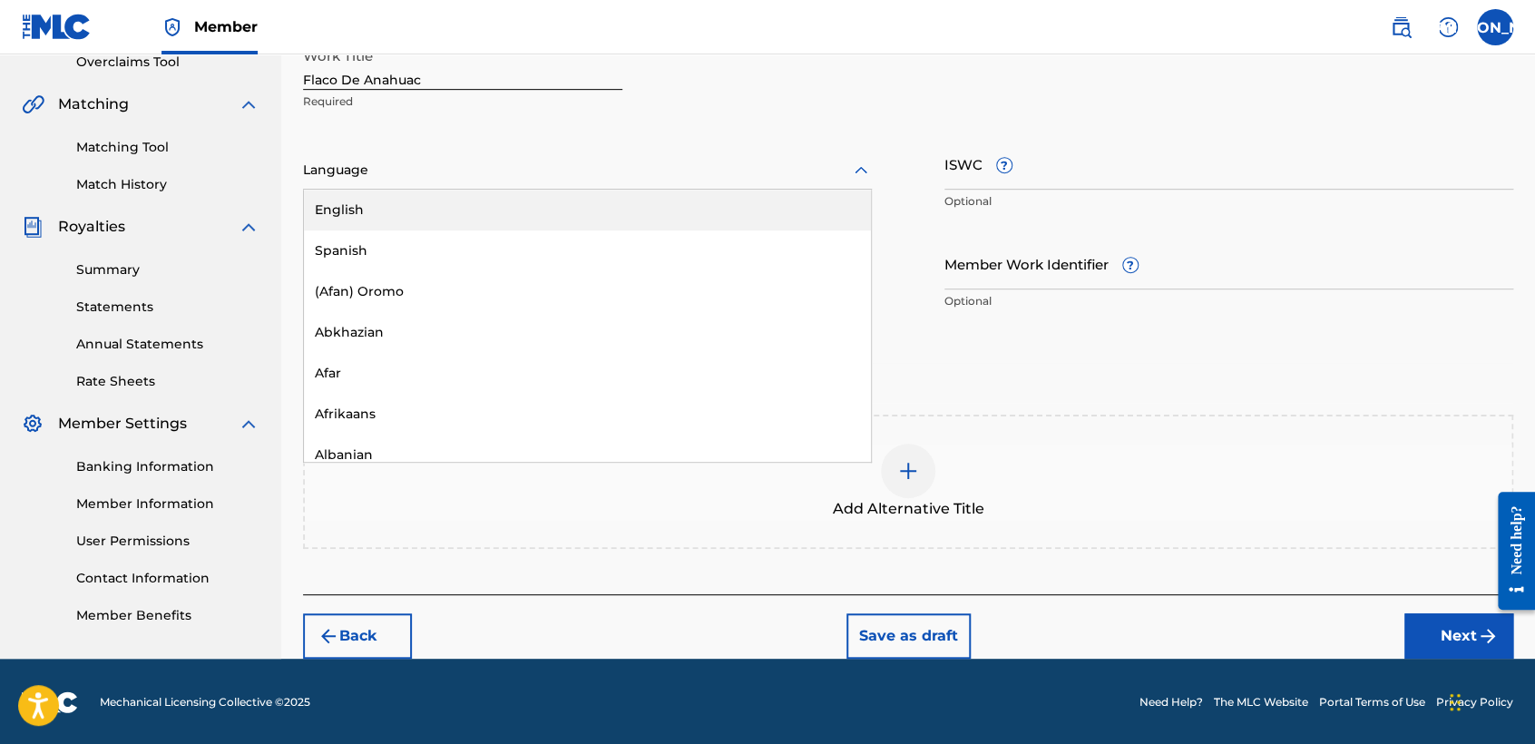
drag, startPoint x: 604, startPoint y: 169, endPoint x: 487, endPoint y: 219, distance: 127.5
click at [589, 171] on div at bounding box center [587, 170] width 569 height 23
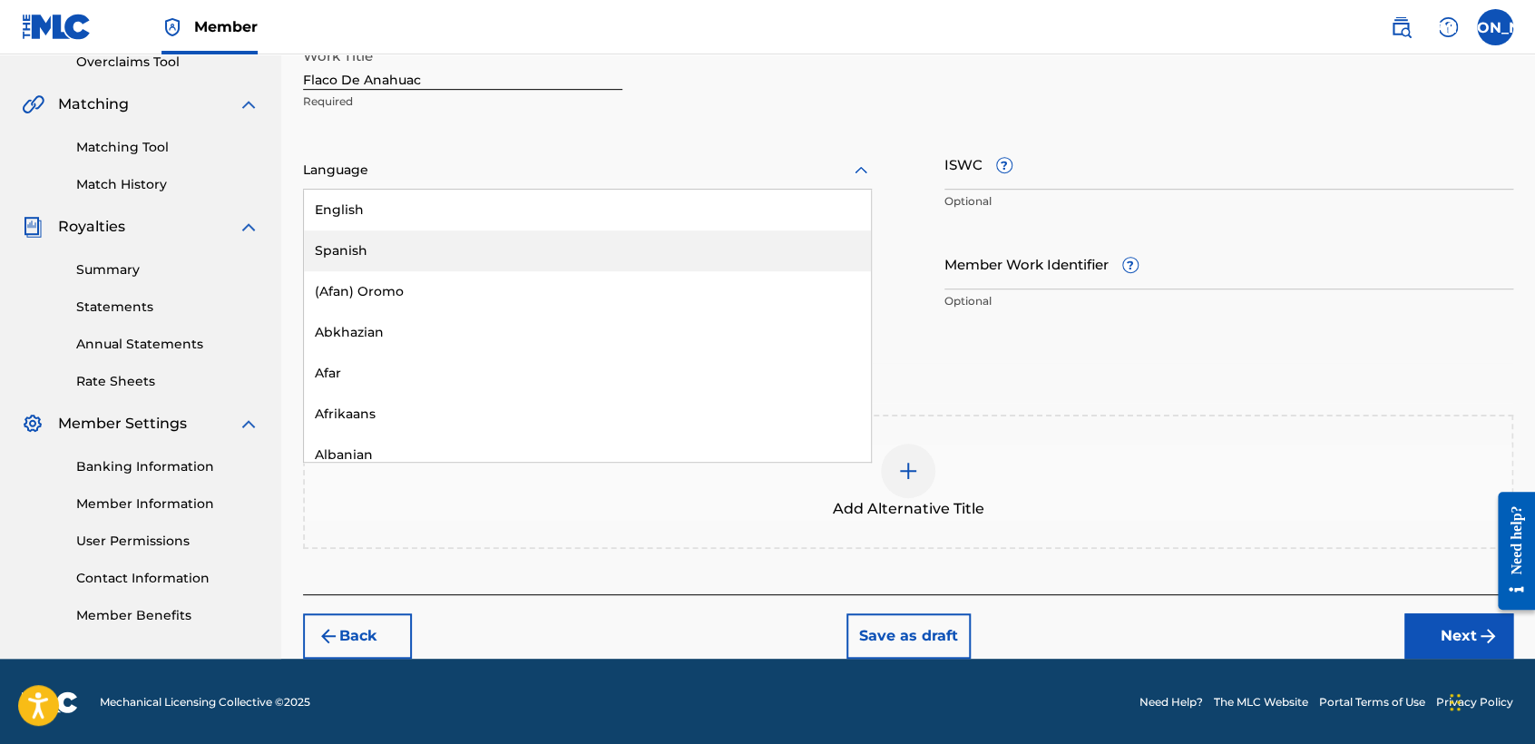
click at [472, 248] on div "Spanish" at bounding box center [587, 250] width 567 height 41
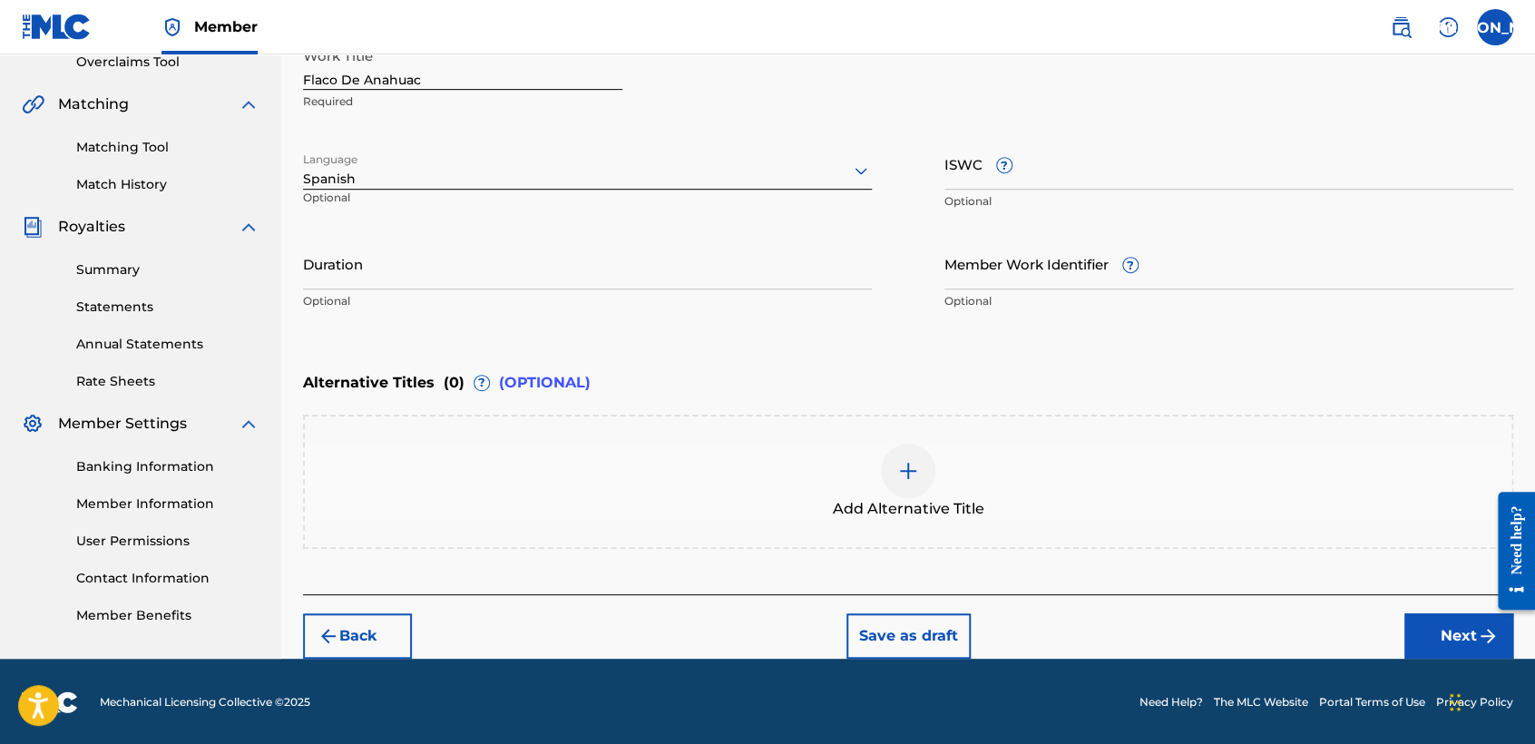
click at [472, 248] on input "Duration" at bounding box center [587, 264] width 569 height 52
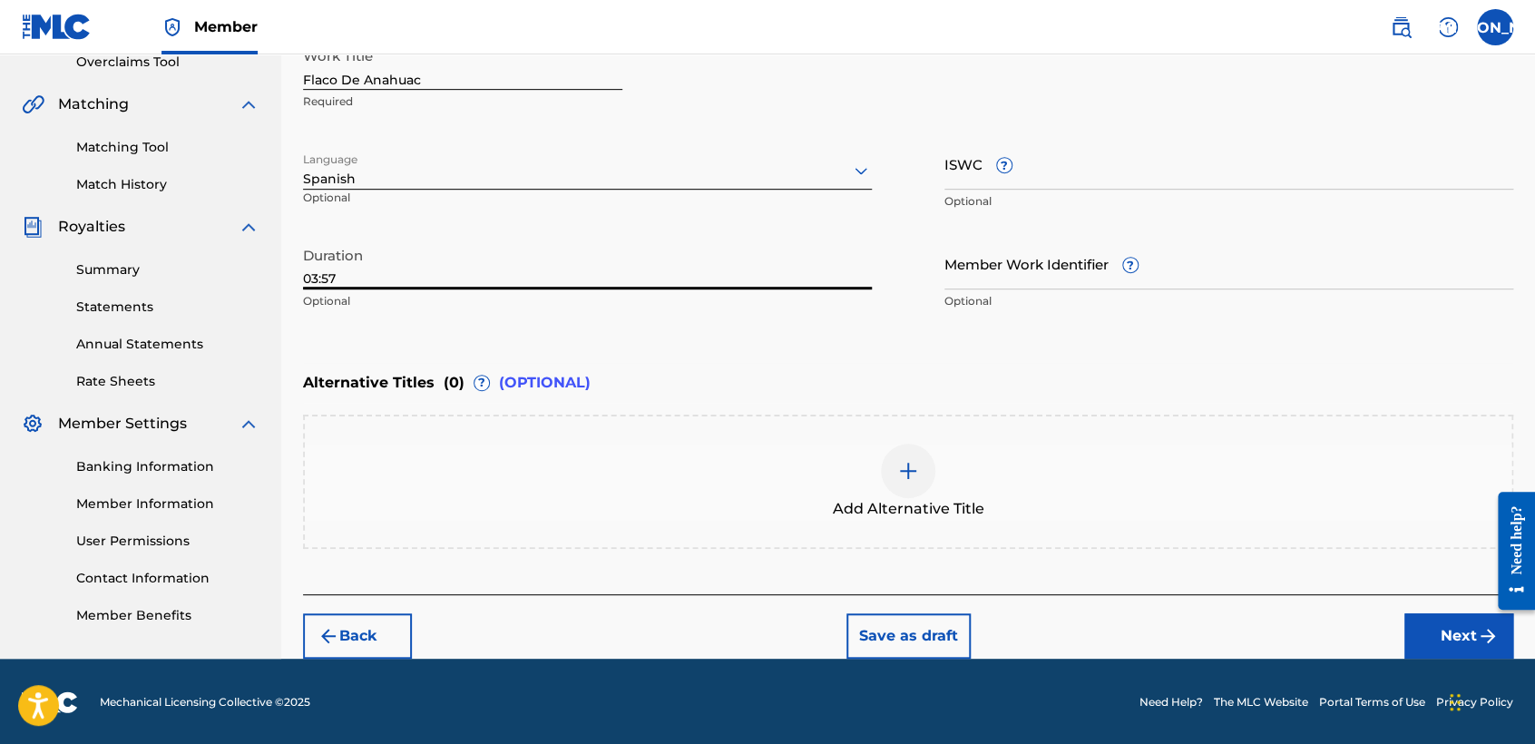
type input "03:57"
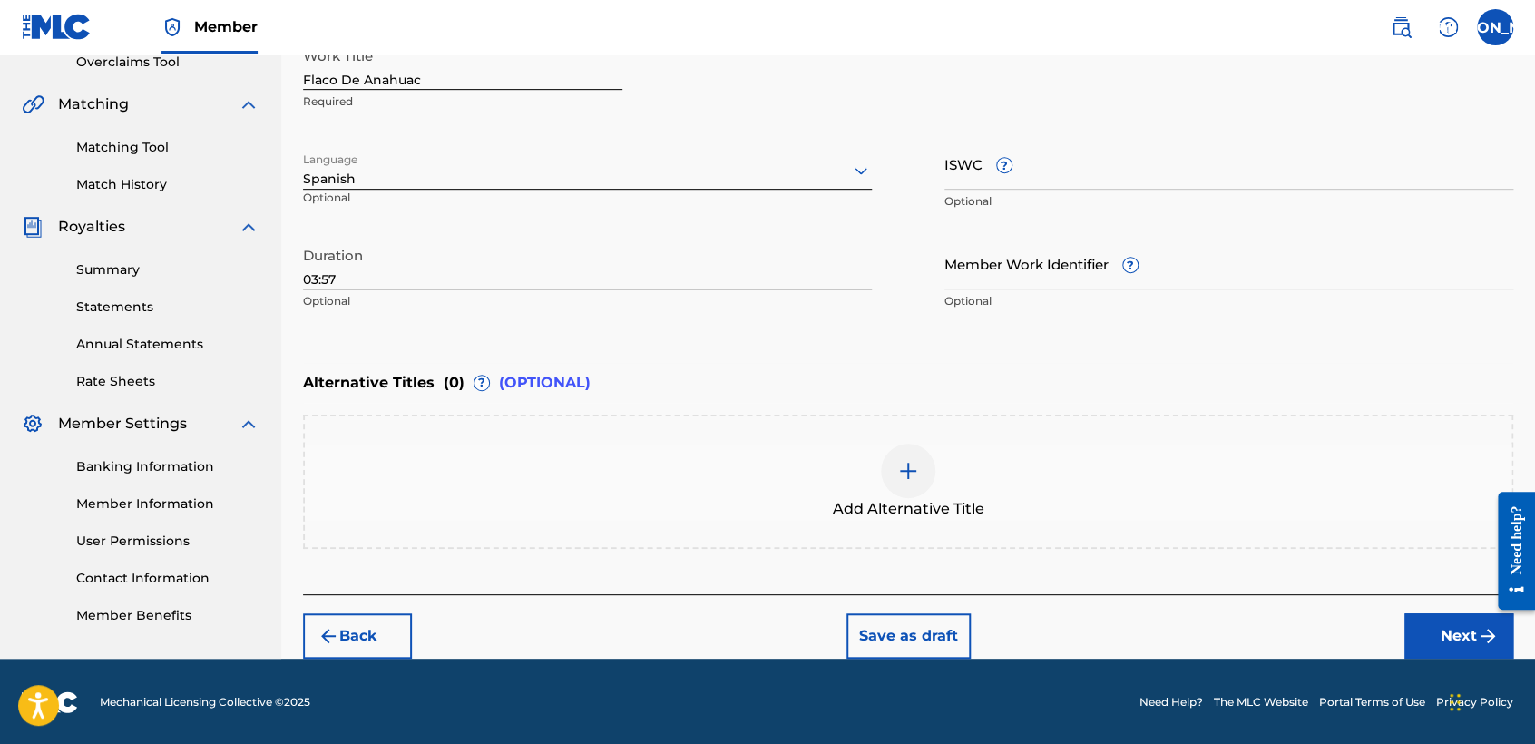
click at [1503, 648] on button "Next" at bounding box center [1458, 635] width 109 height 45
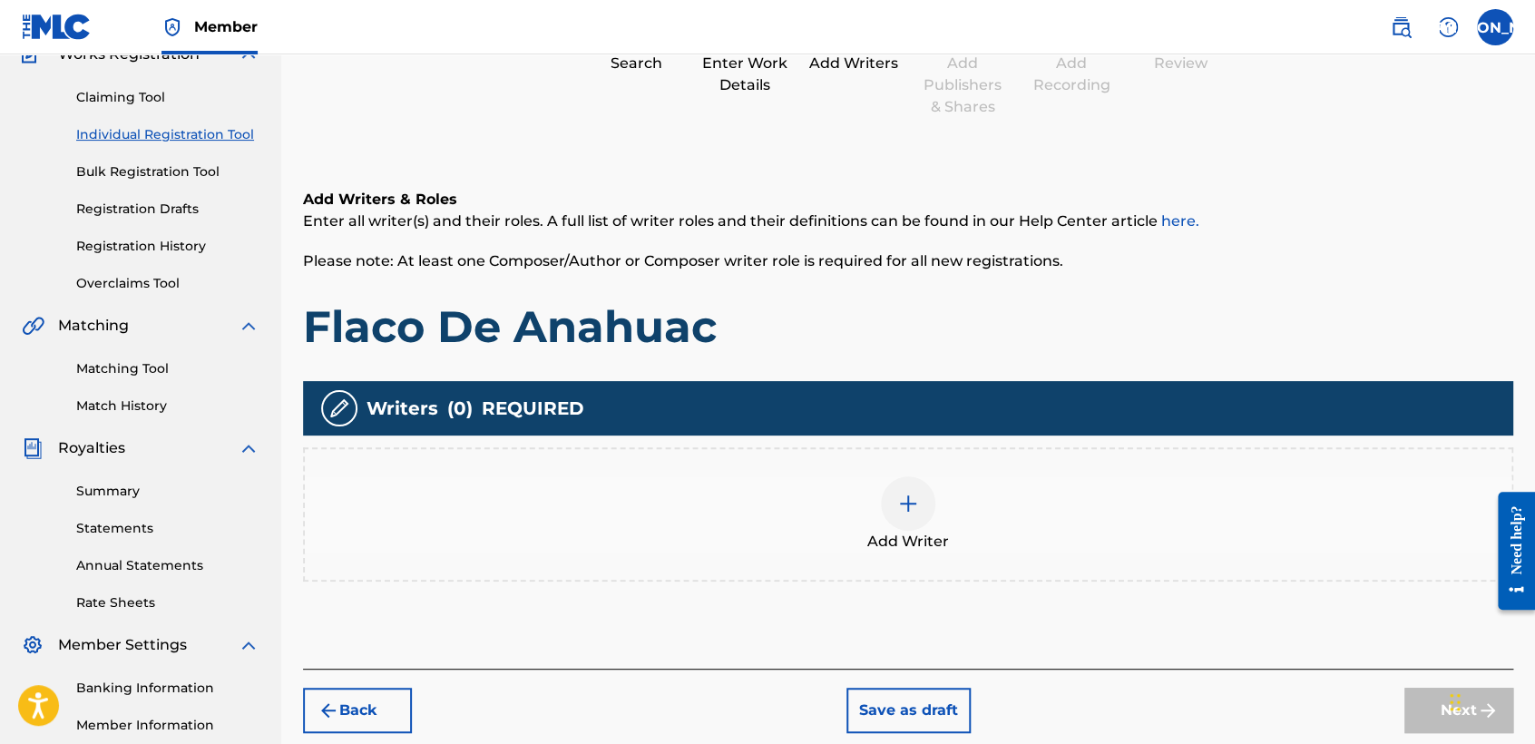
scroll to position [81, 0]
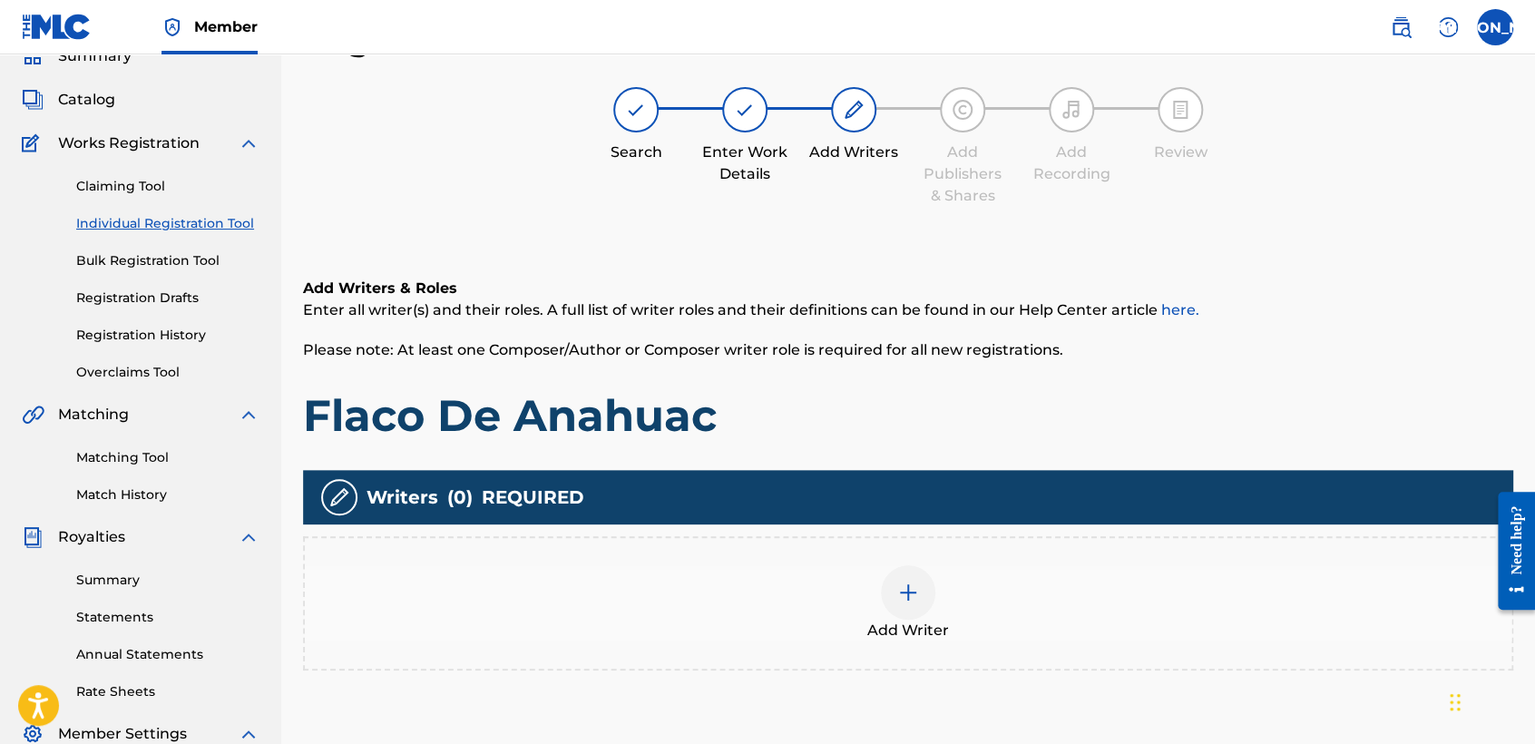
click at [862, 614] on div "Add Writer" at bounding box center [908, 603] width 1206 height 76
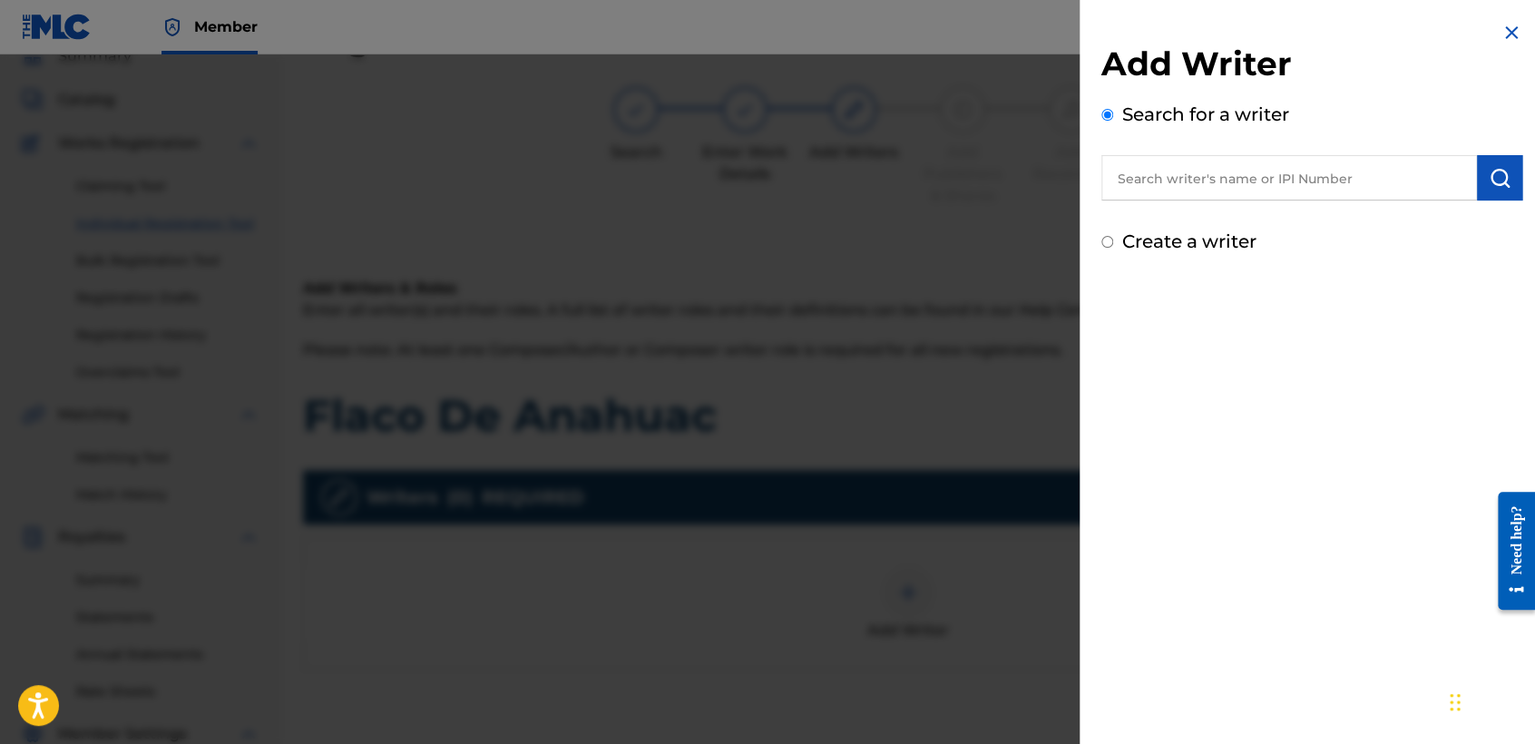
click at [1110, 242] on input "Create a writer" at bounding box center [1107, 242] width 12 height 12
radio input "false"
radio input "true"
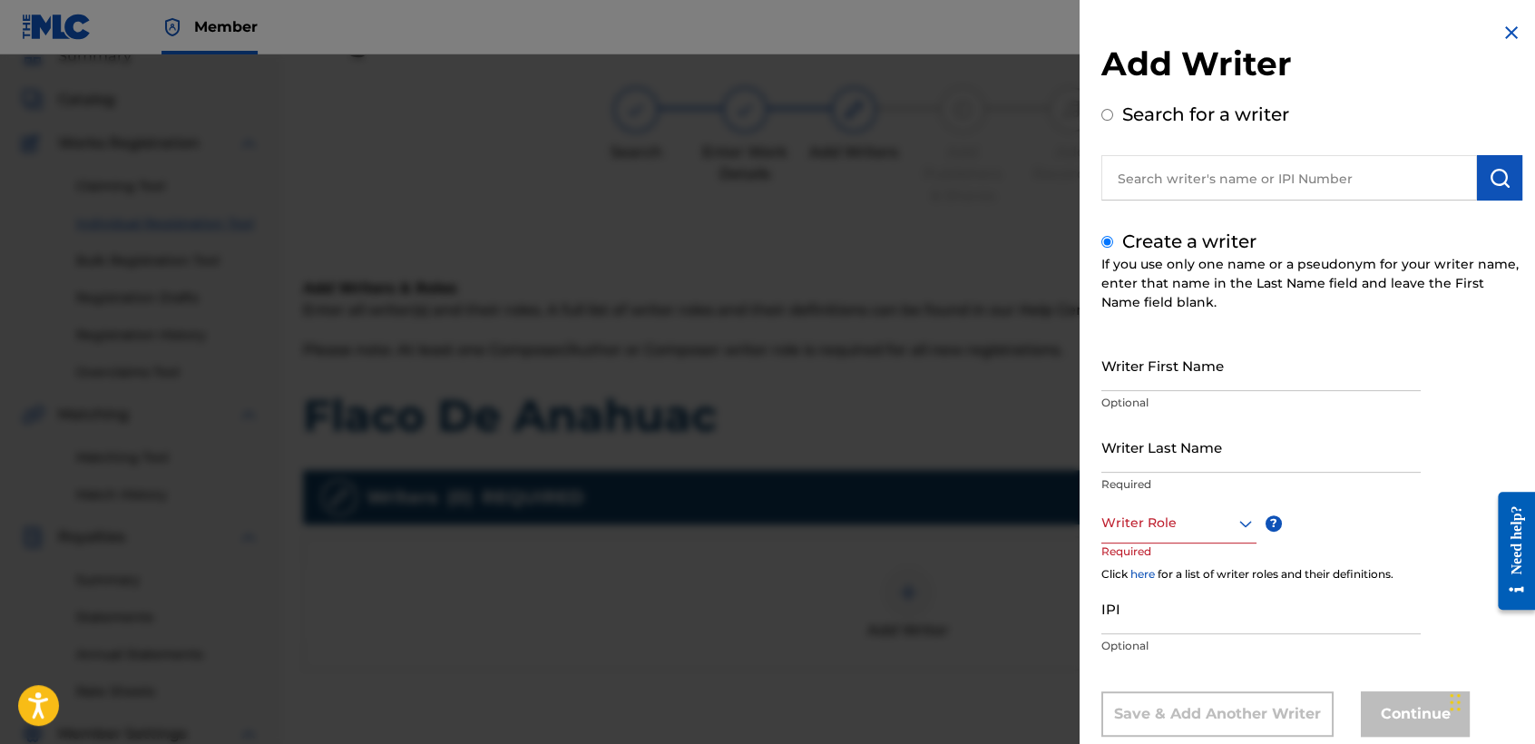
click at [1130, 365] on input "Writer First Name" at bounding box center [1260, 365] width 319 height 52
type input "Jose Osvaldo"
click at [1145, 442] on input "Writer Last Name" at bounding box center [1260, 447] width 319 height 52
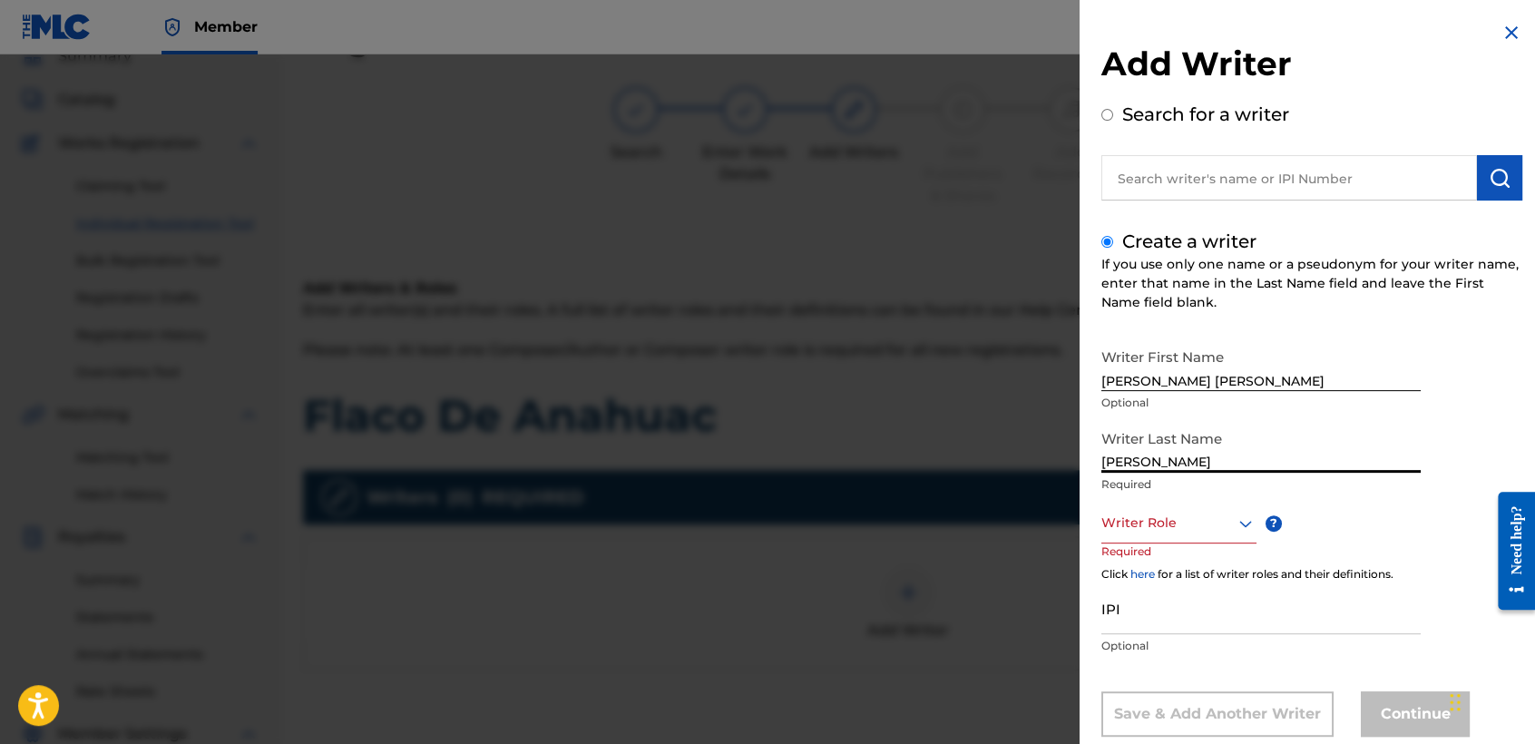
type input "Arriaga Valdez"
click at [1181, 533] on div "Writer Role" at bounding box center [1178, 522] width 155 height 41
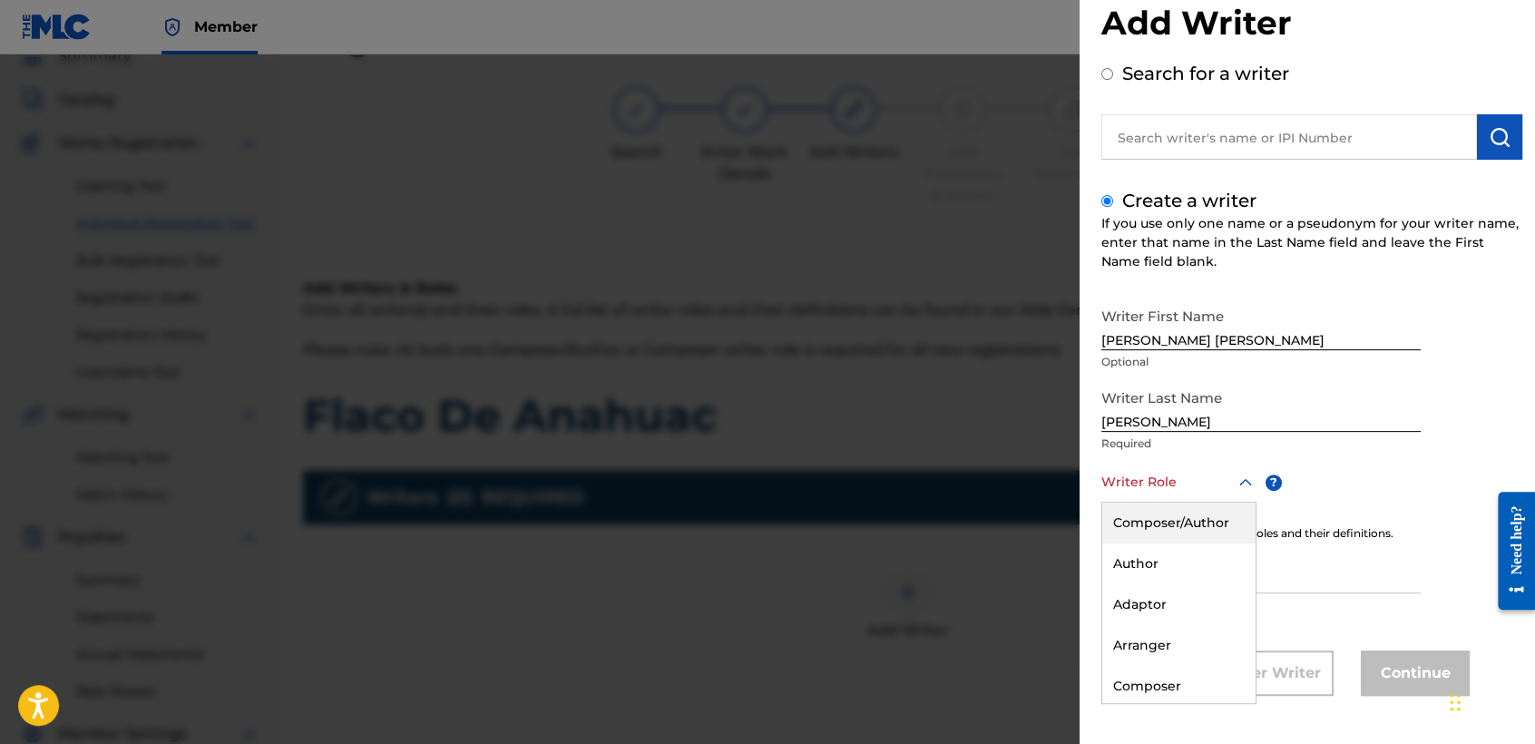
click at [1181, 533] on div "Composer/Author" at bounding box center [1178, 522] width 153 height 41
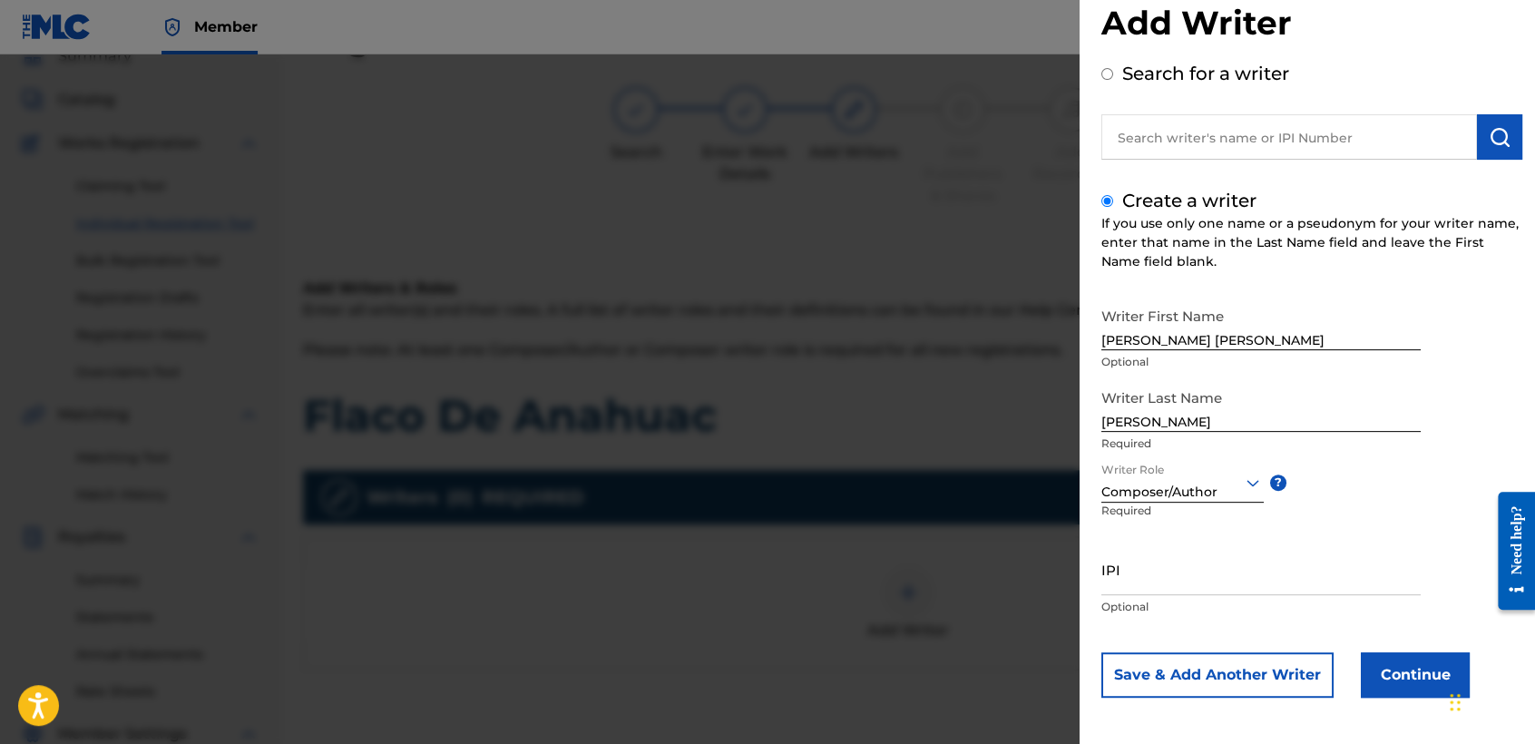
click at [1389, 677] on button "Continue" at bounding box center [1414, 674] width 109 height 45
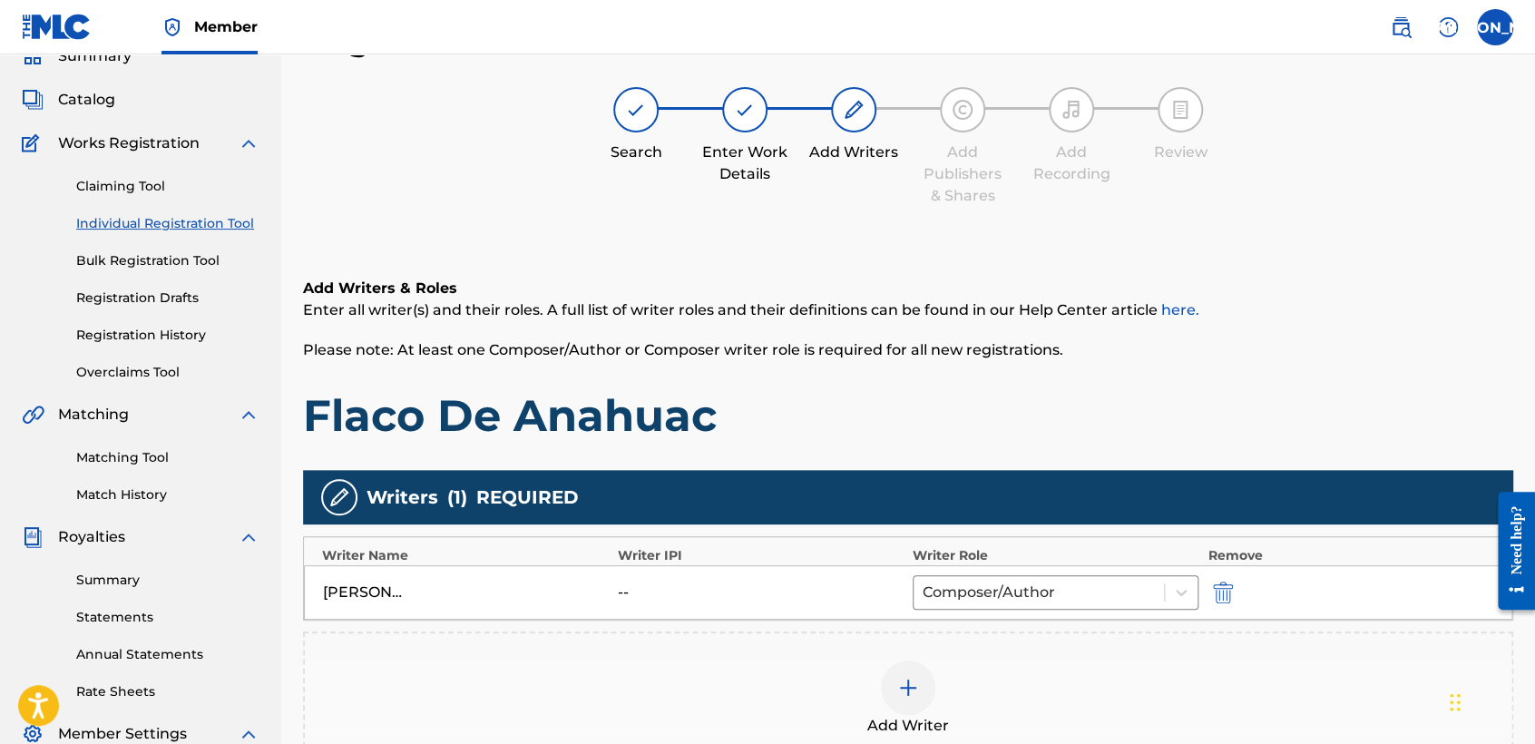
click at [1061, 345] on p "Please note: At least one Composer/Author or Composer writer role is required f…" at bounding box center [908, 350] width 1210 height 22
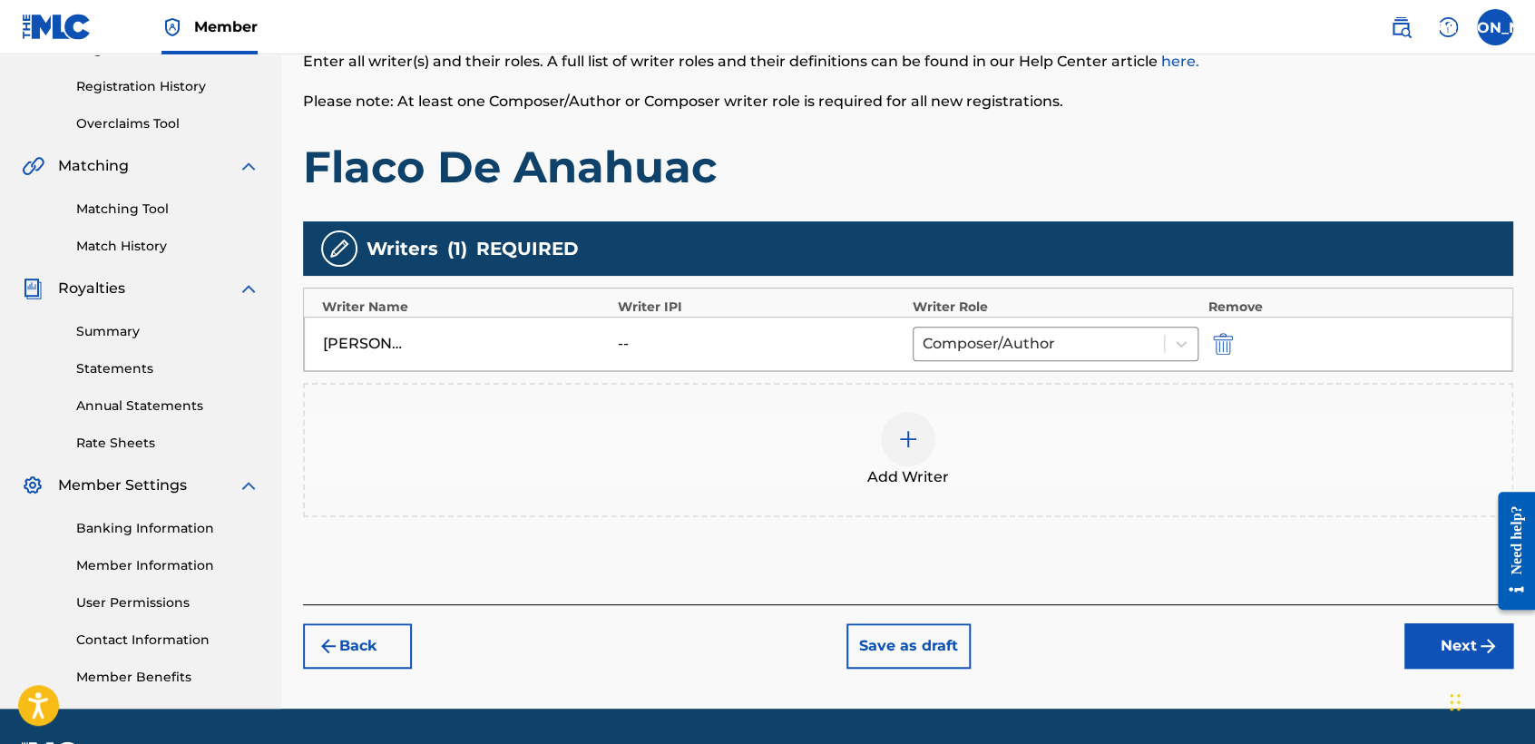
scroll to position [380, 0]
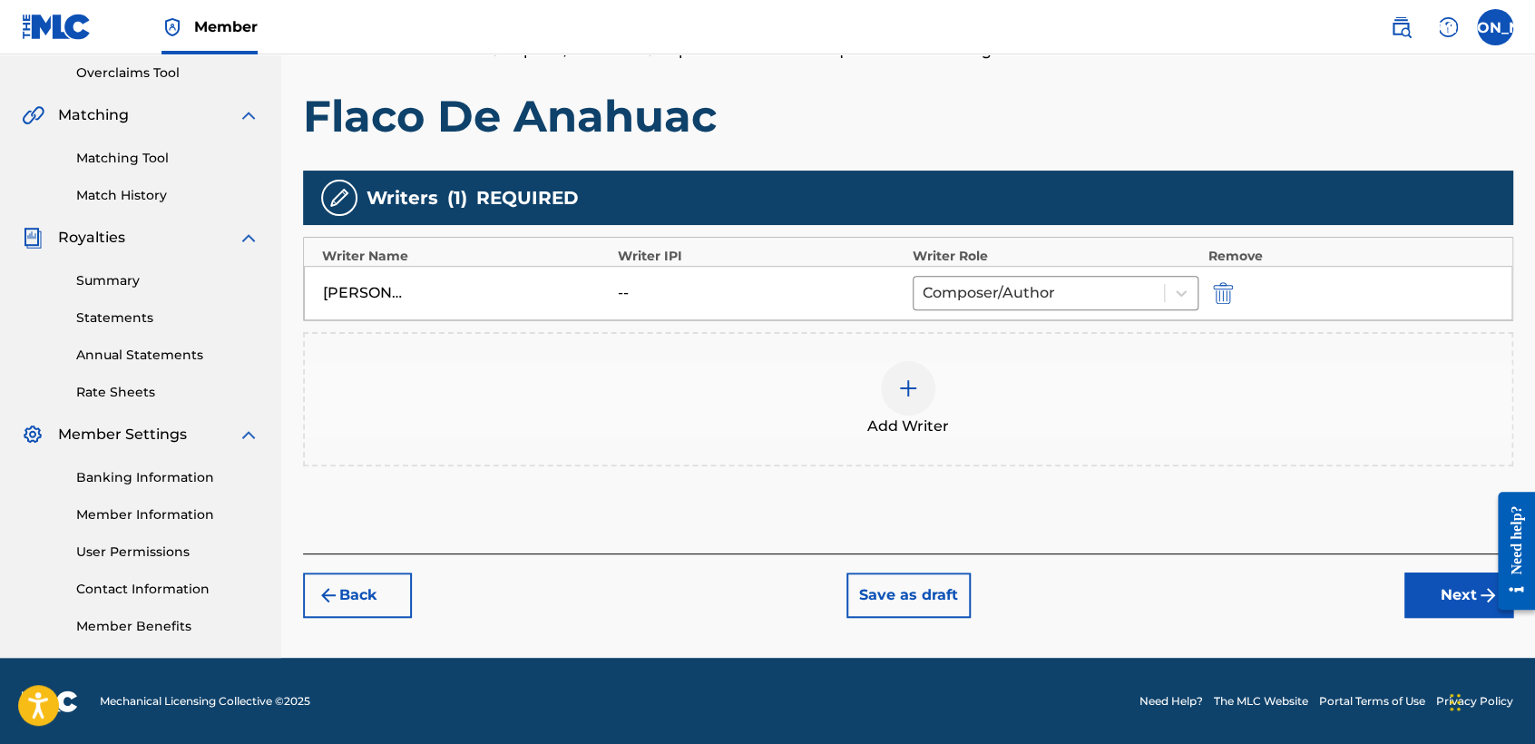
click at [1417, 608] on button "Next" at bounding box center [1458, 594] width 109 height 45
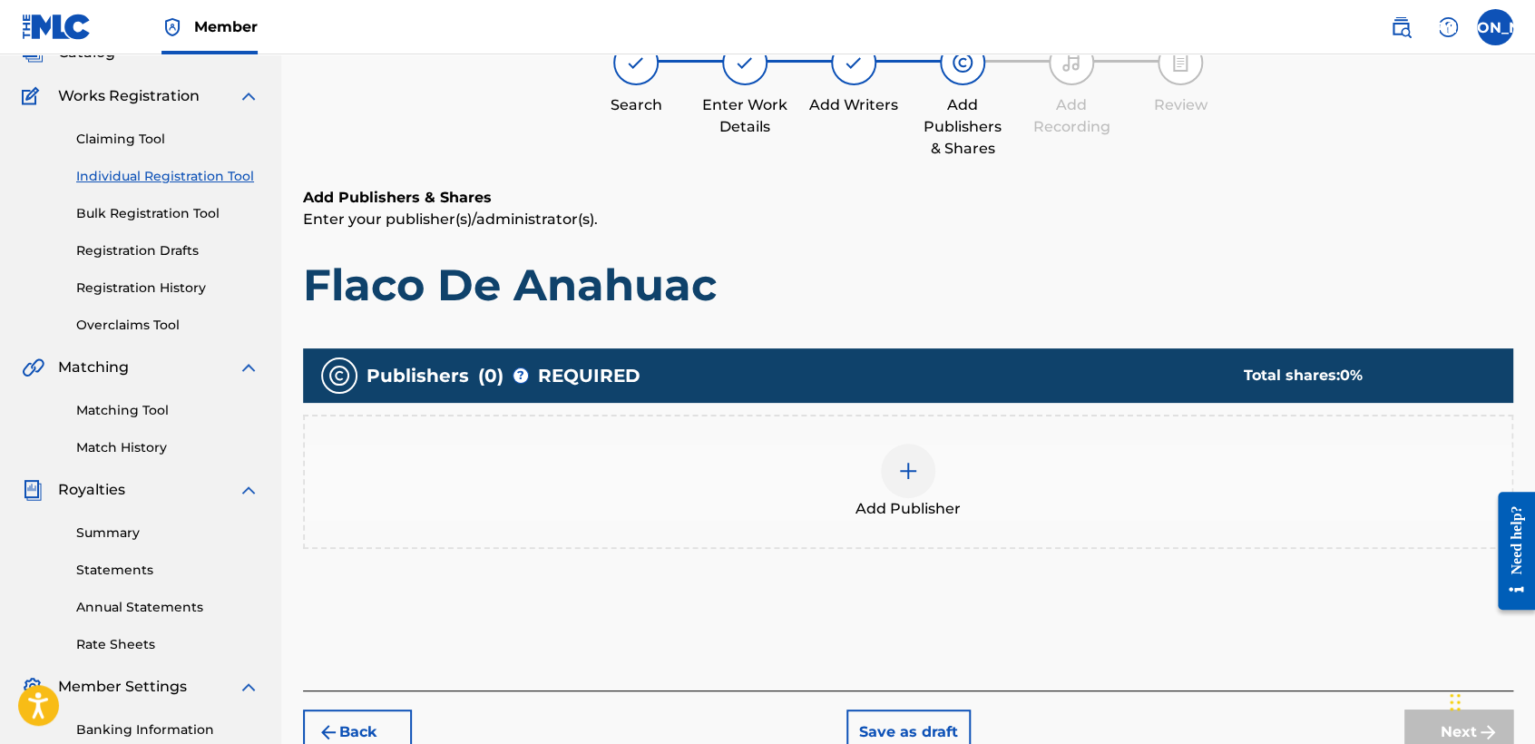
scroll to position [81, 0]
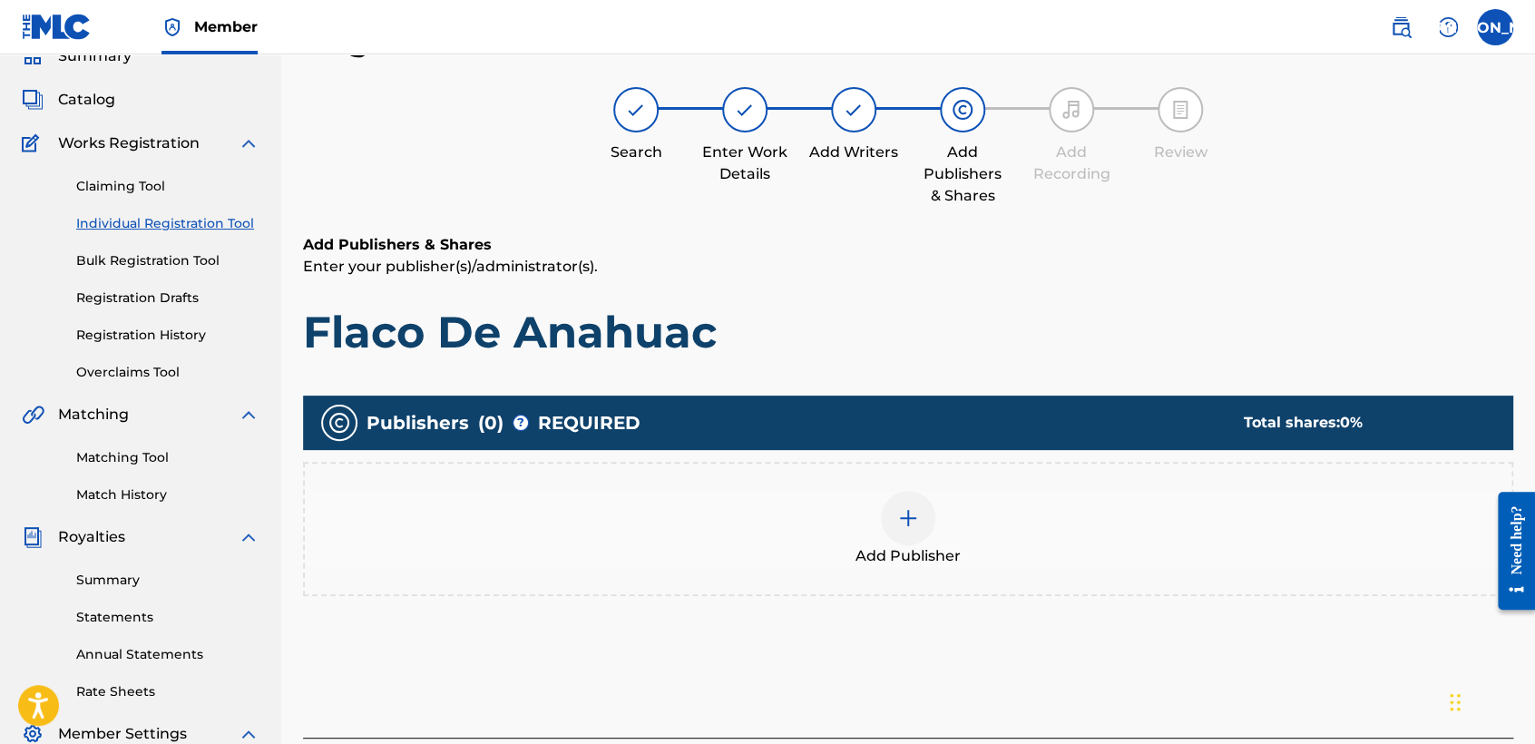
click at [872, 538] on div "Add Publisher" at bounding box center [908, 529] width 1206 height 76
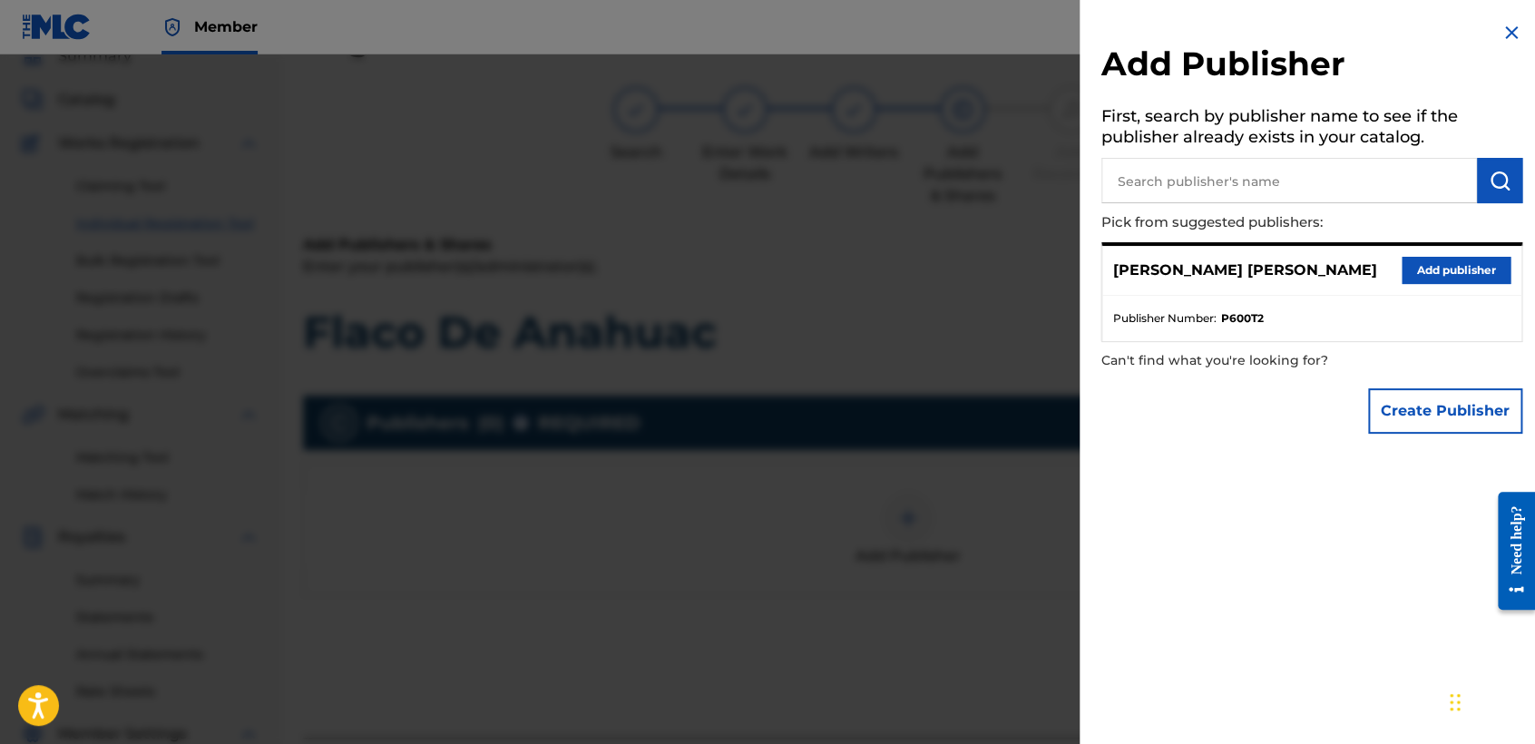
click at [1454, 265] on button "Add publisher" at bounding box center [1455, 270] width 109 height 27
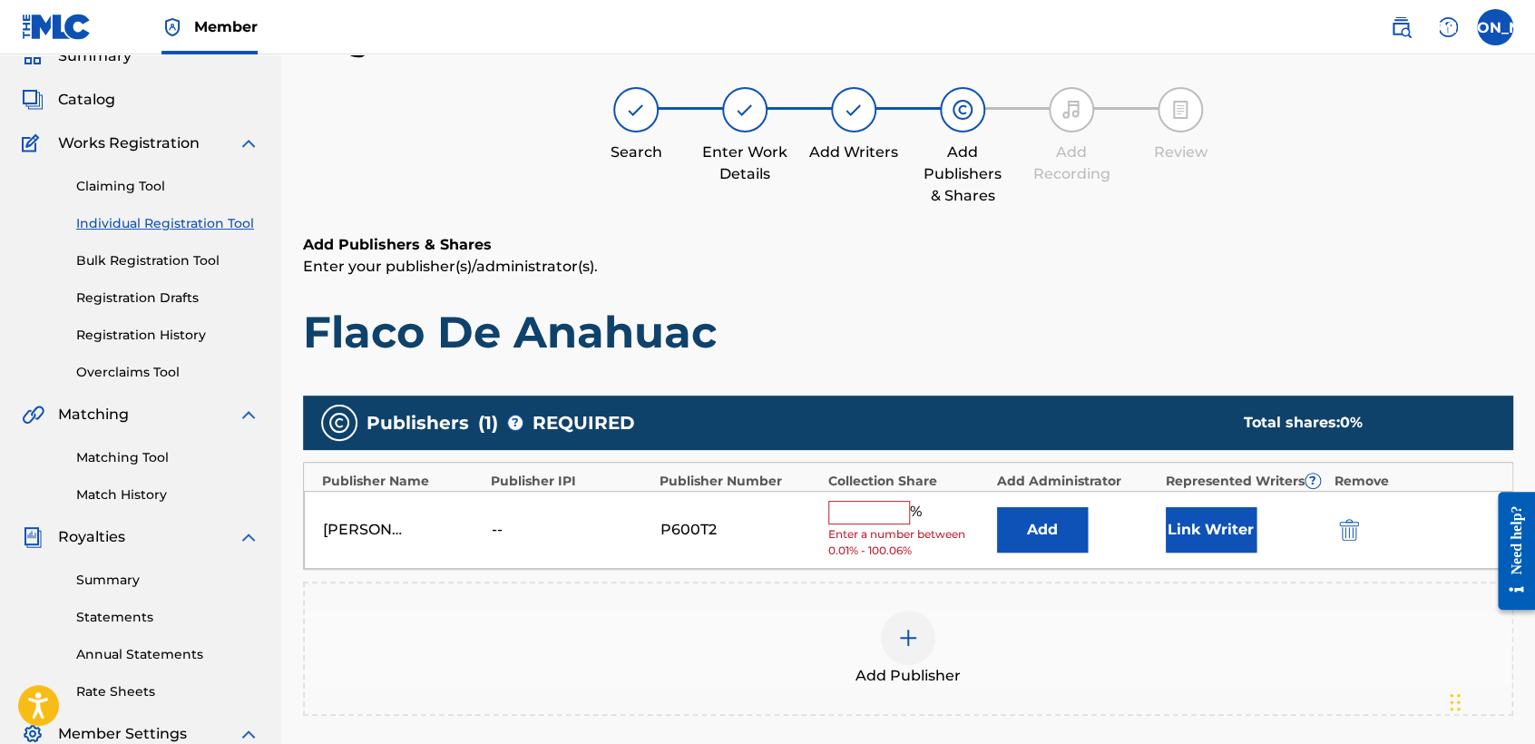
click at [903, 497] on div "José Osvaldo Arriaga Valdez -- P600T2 % Enter a number between 0.01% - 100.06% …" at bounding box center [908, 530] width 1208 height 79
click at [901, 504] on input "text" at bounding box center [869, 513] width 82 height 24
type input "50"
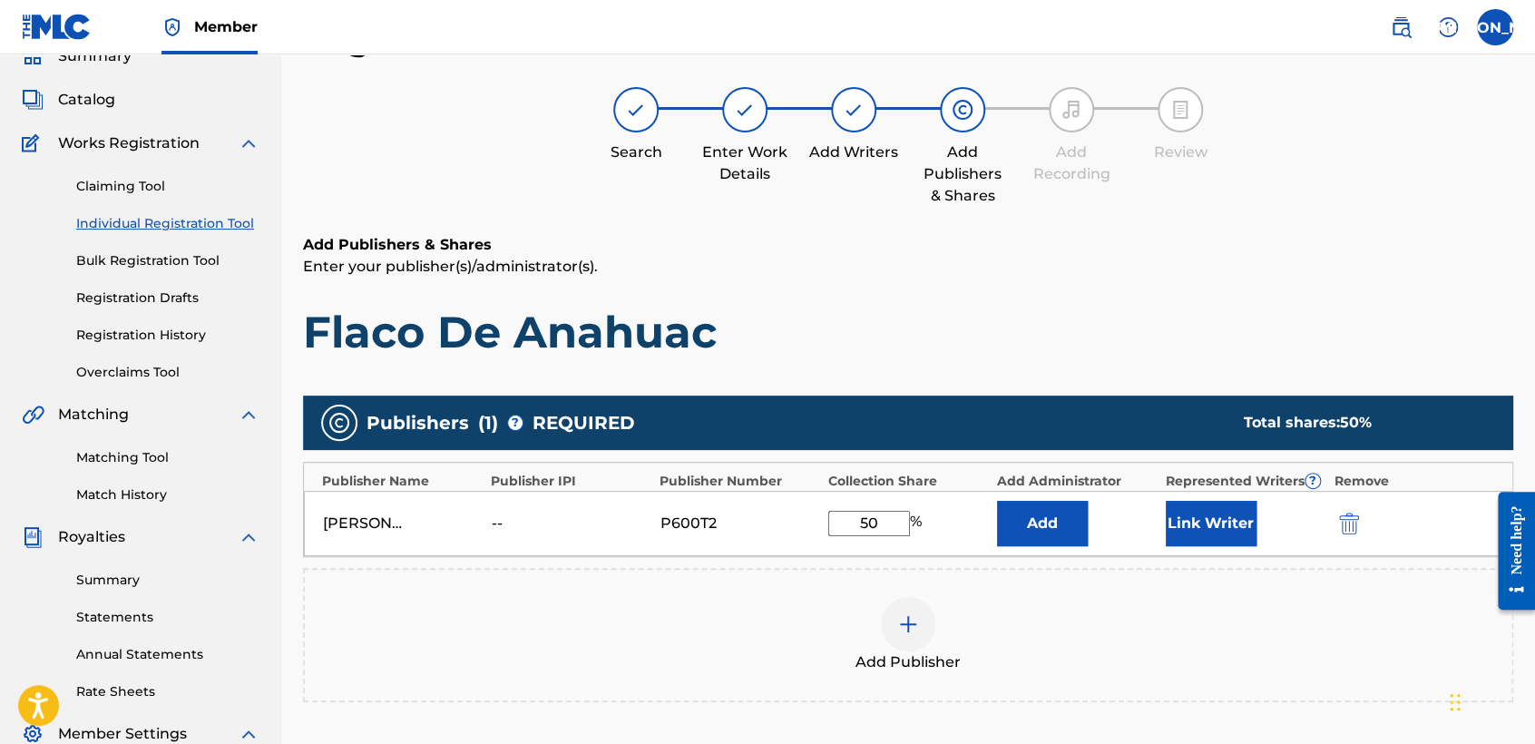
click at [1191, 512] on button "Link Writer" at bounding box center [1210, 523] width 91 height 45
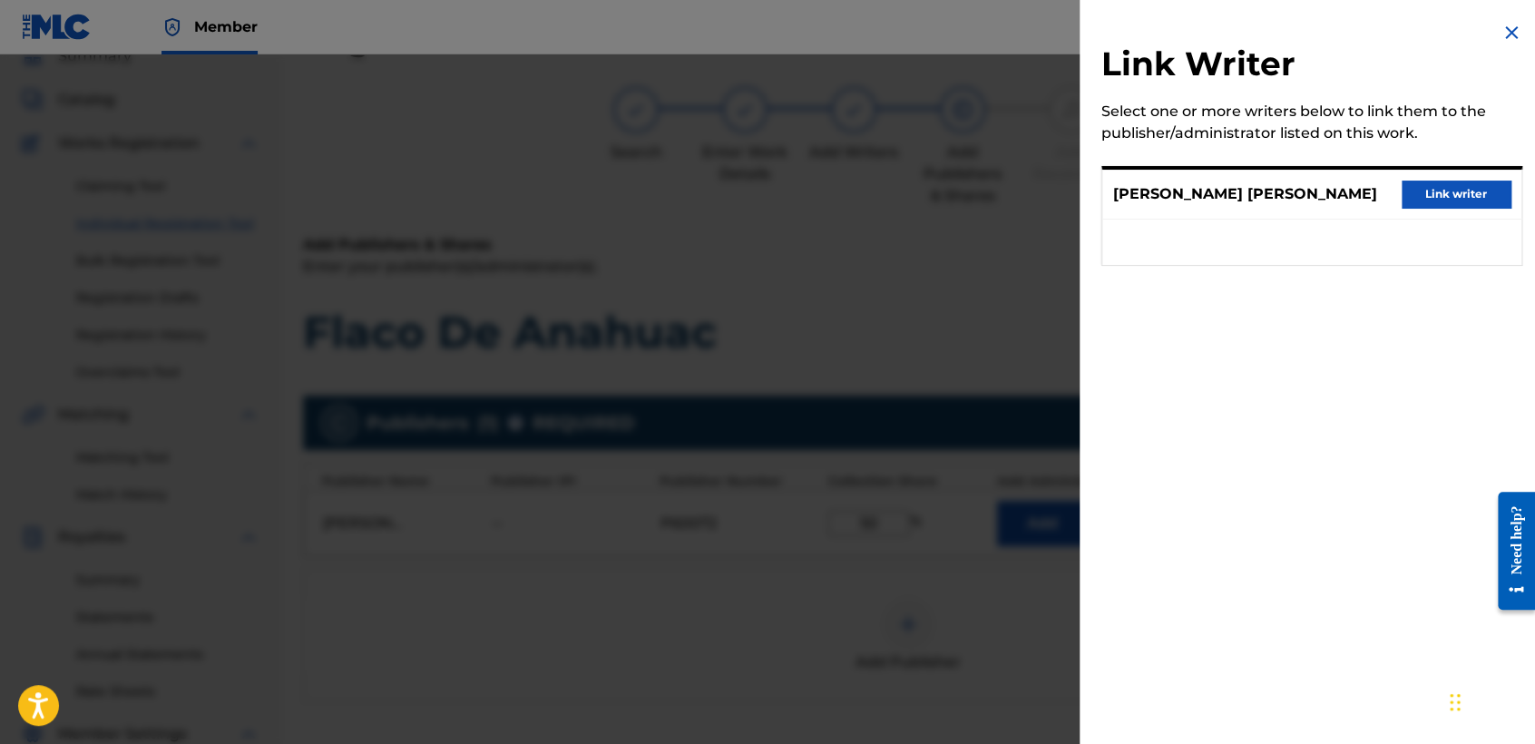
click at [1421, 206] on button "Link writer" at bounding box center [1455, 193] width 109 height 27
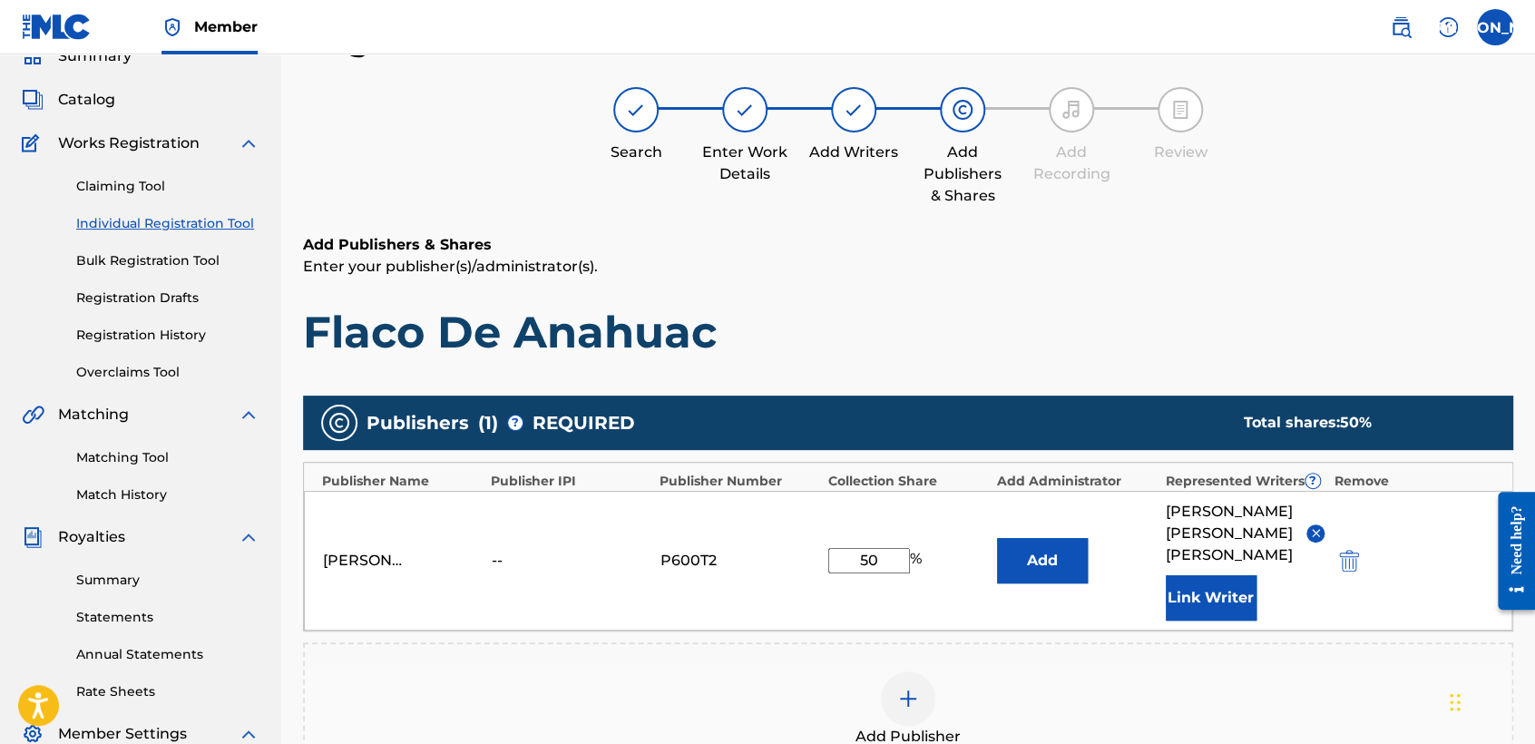
click at [1138, 296] on div "Add Publishers & Shares Enter your publisher(s)/administrator(s). Flaco De Anah…" at bounding box center [908, 296] width 1210 height 125
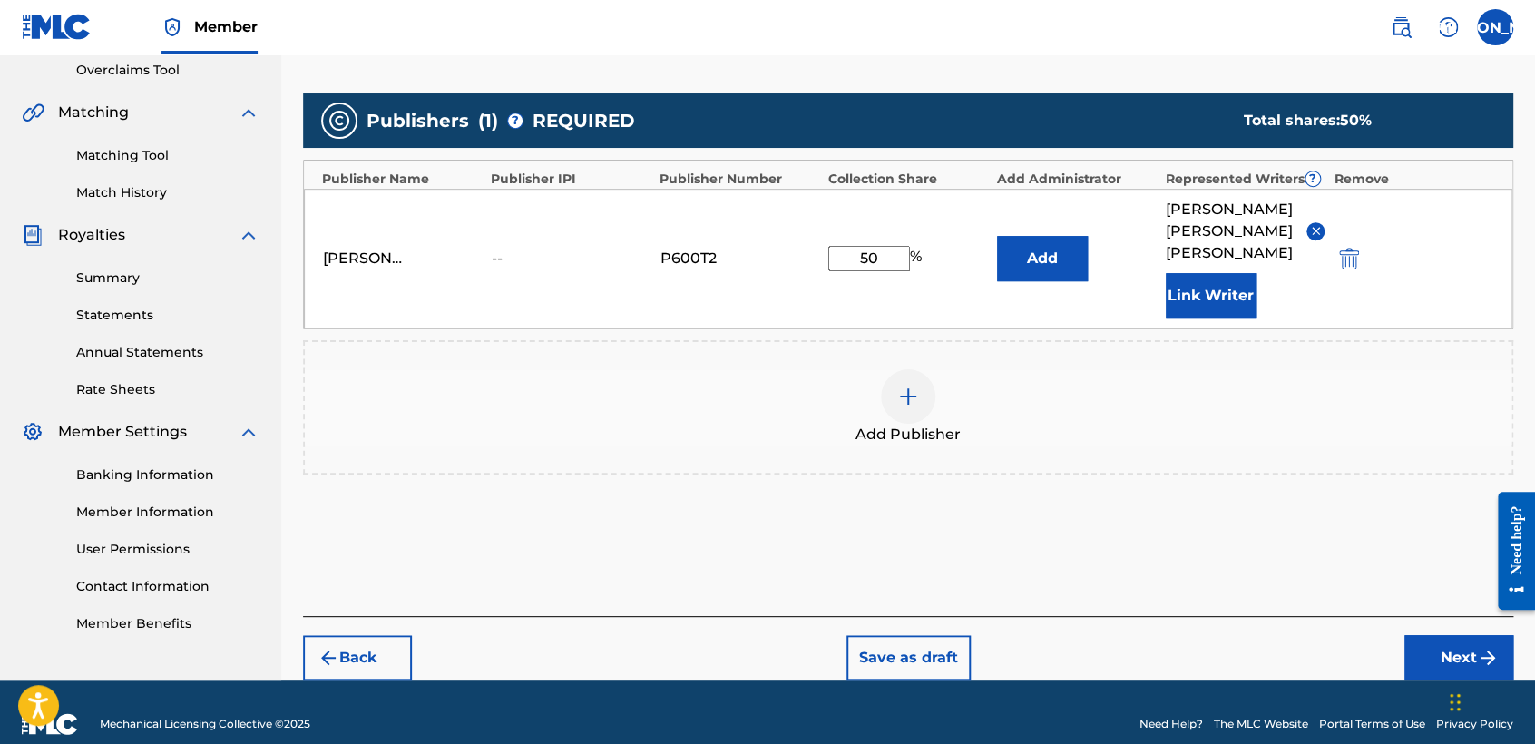
click at [1417, 648] on button "Next" at bounding box center [1458, 657] width 109 height 45
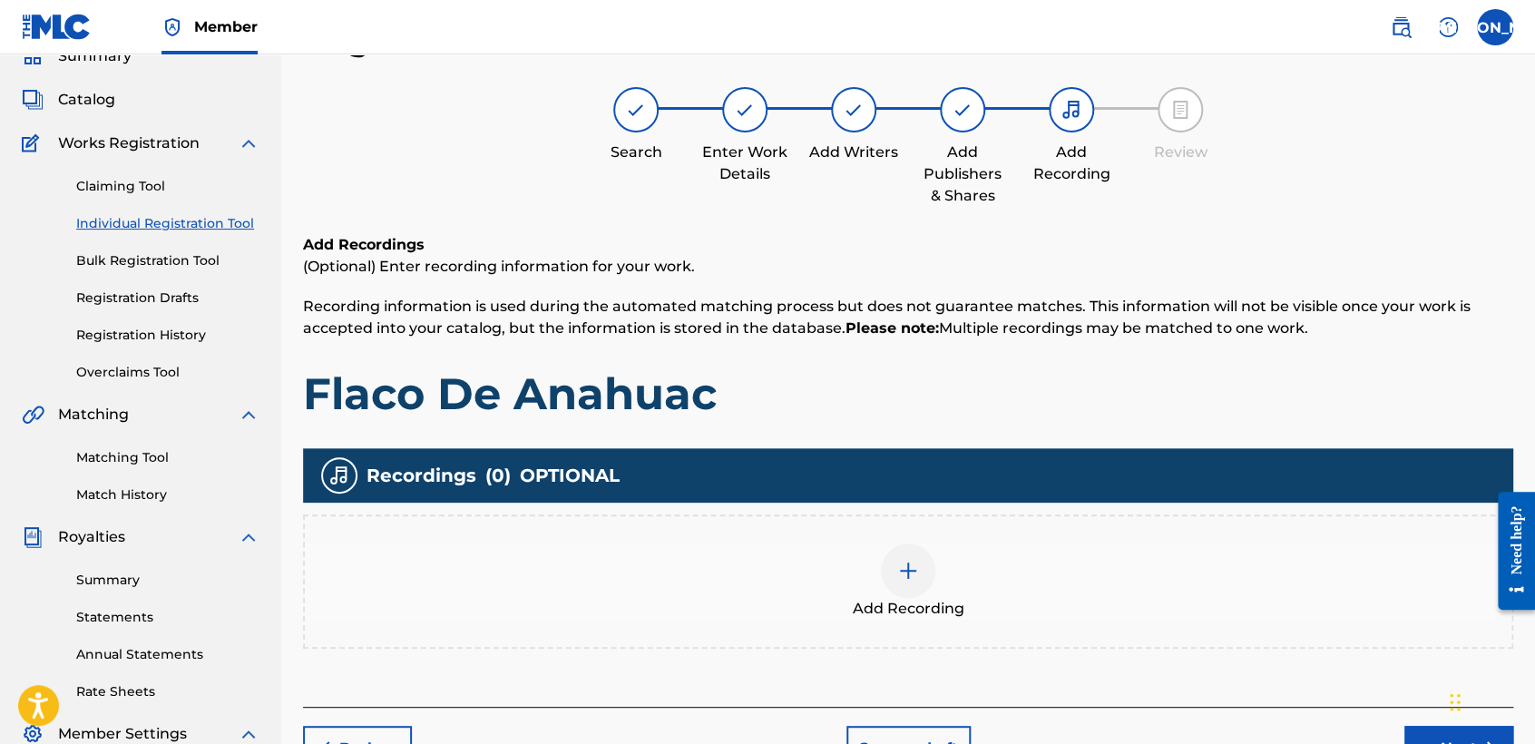
click at [864, 573] on div "Add Recording" at bounding box center [908, 581] width 1206 height 76
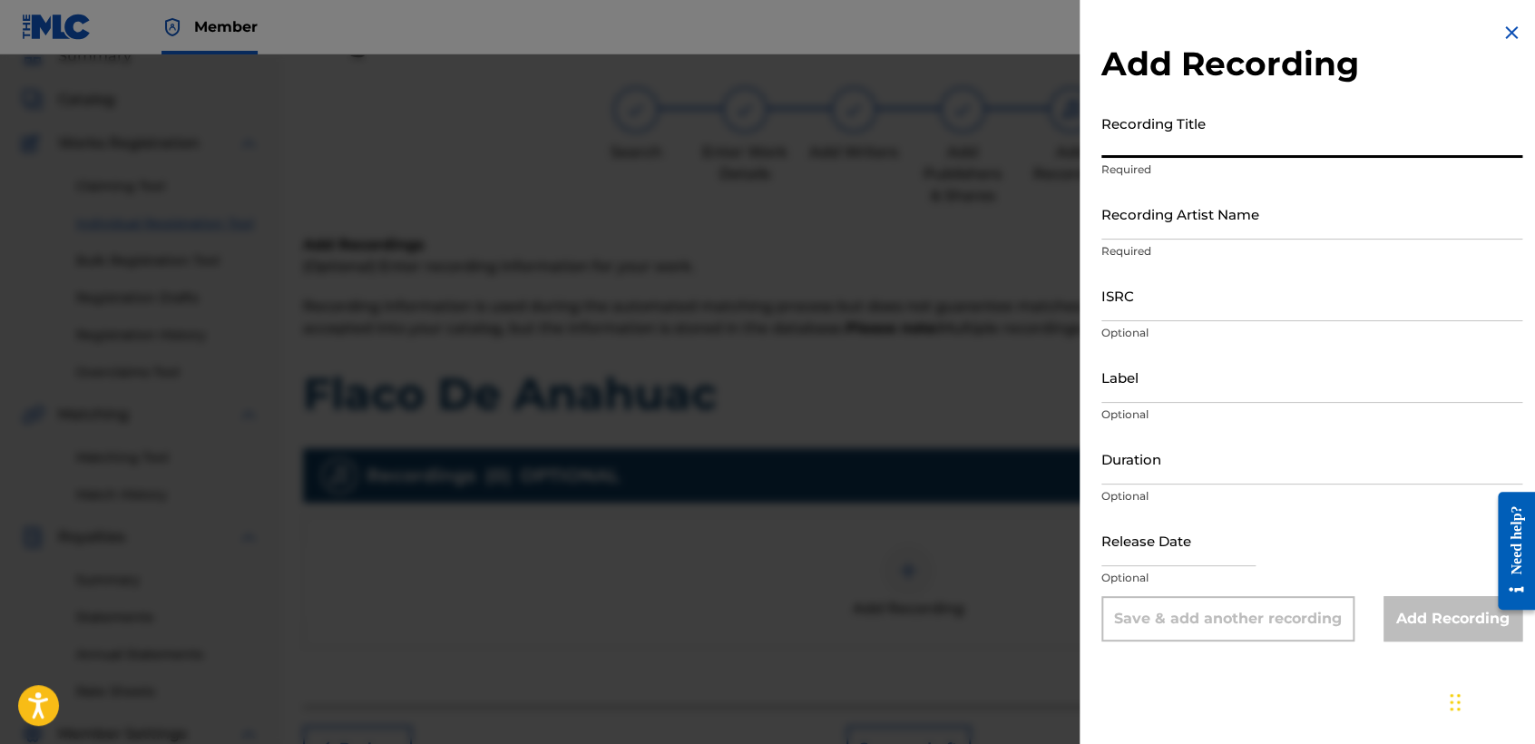
click at [1241, 129] on input "Recording Title" at bounding box center [1311, 132] width 421 height 52
paste input "Flaco De Anahuac"
type input "Flaco De Anahuac"
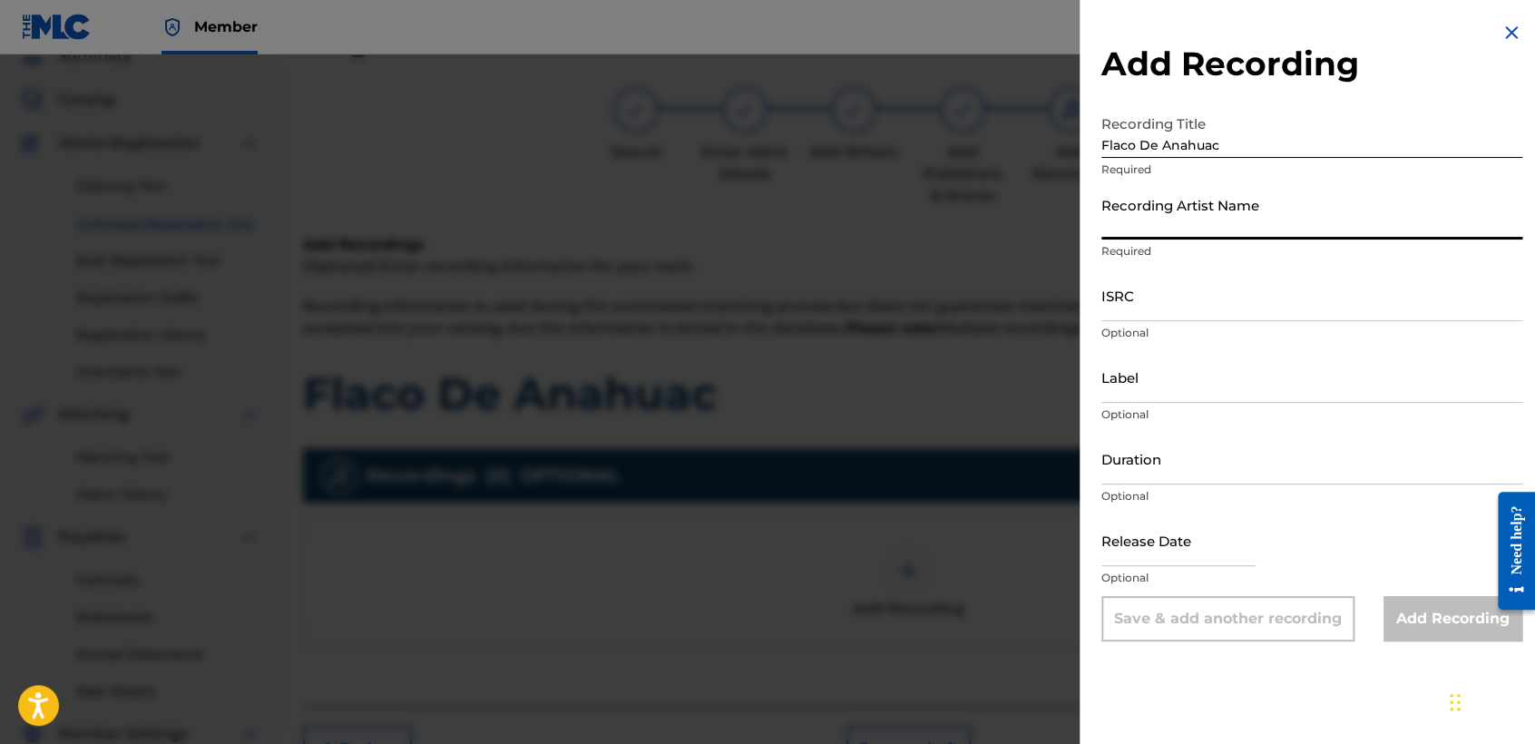
click at [1248, 220] on input "Recording Artist Name" at bounding box center [1311, 214] width 421 height 52
type input "Baby Syko"
type input "04:48"
type input "August 14 2022"
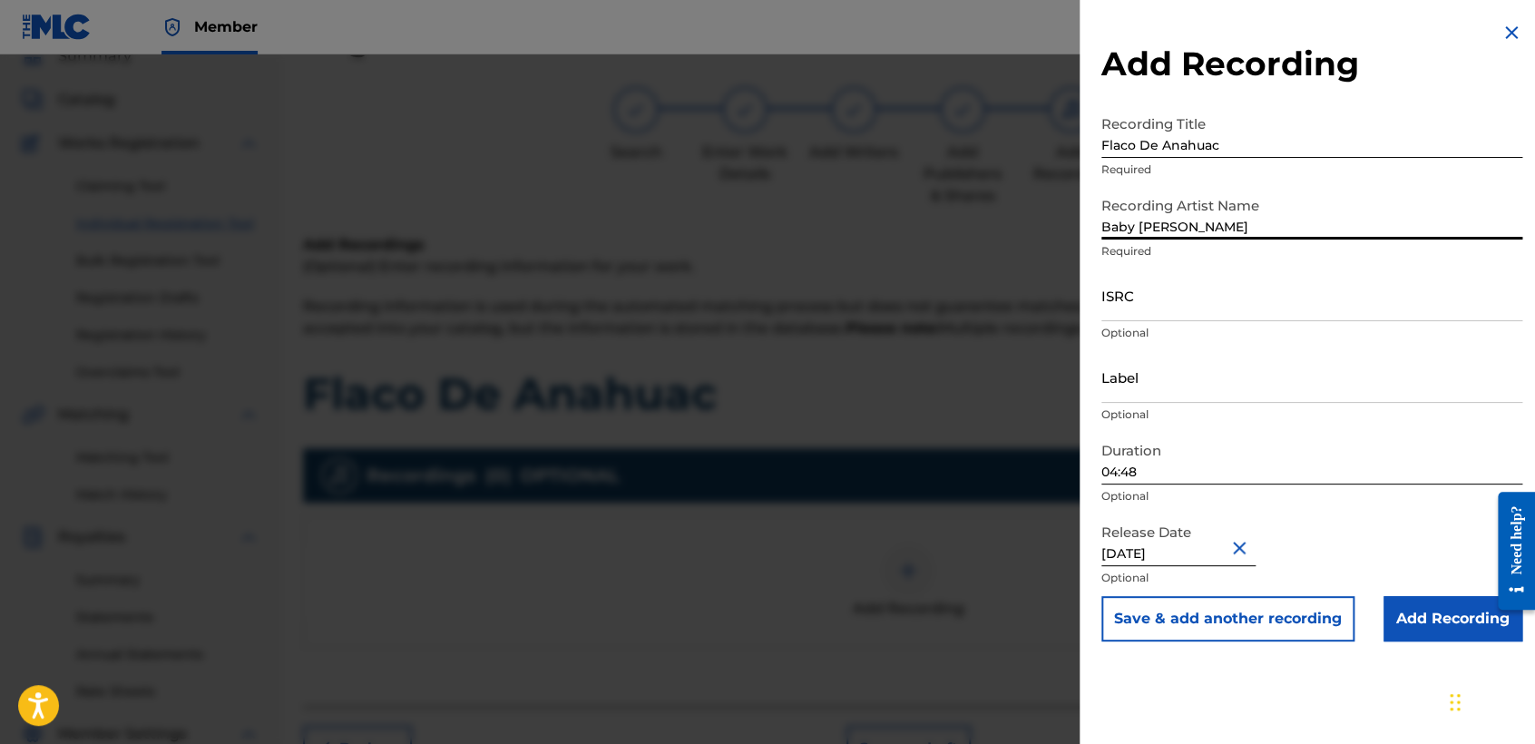
click at [1221, 302] on input "ISRC" at bounding box center [1311, 295] width 421 height 52
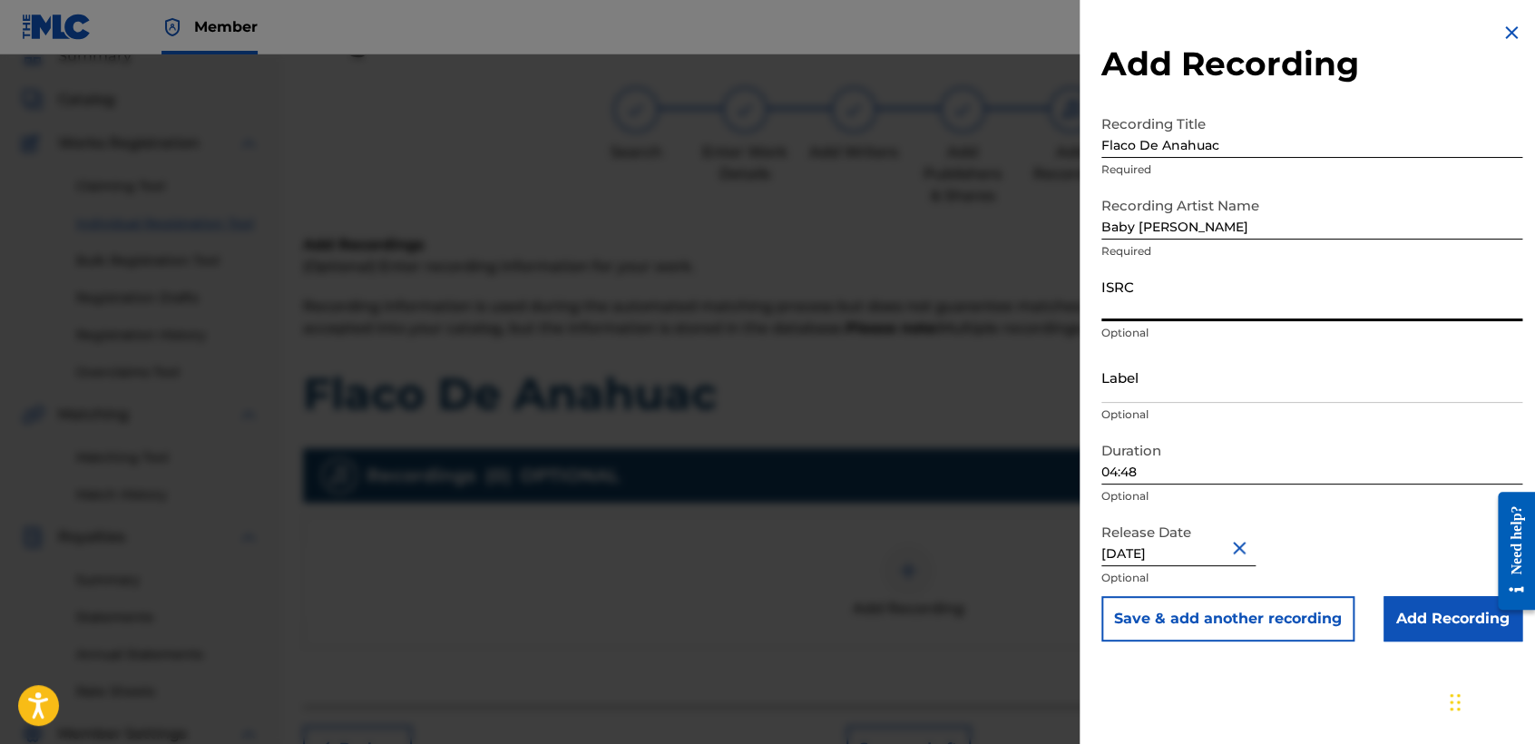
paste input "USHM82222846"
type input "USHM82222846"
click at [1203, 459] on input "04:48" at bounding box center [1311, 459] width 421 height 52
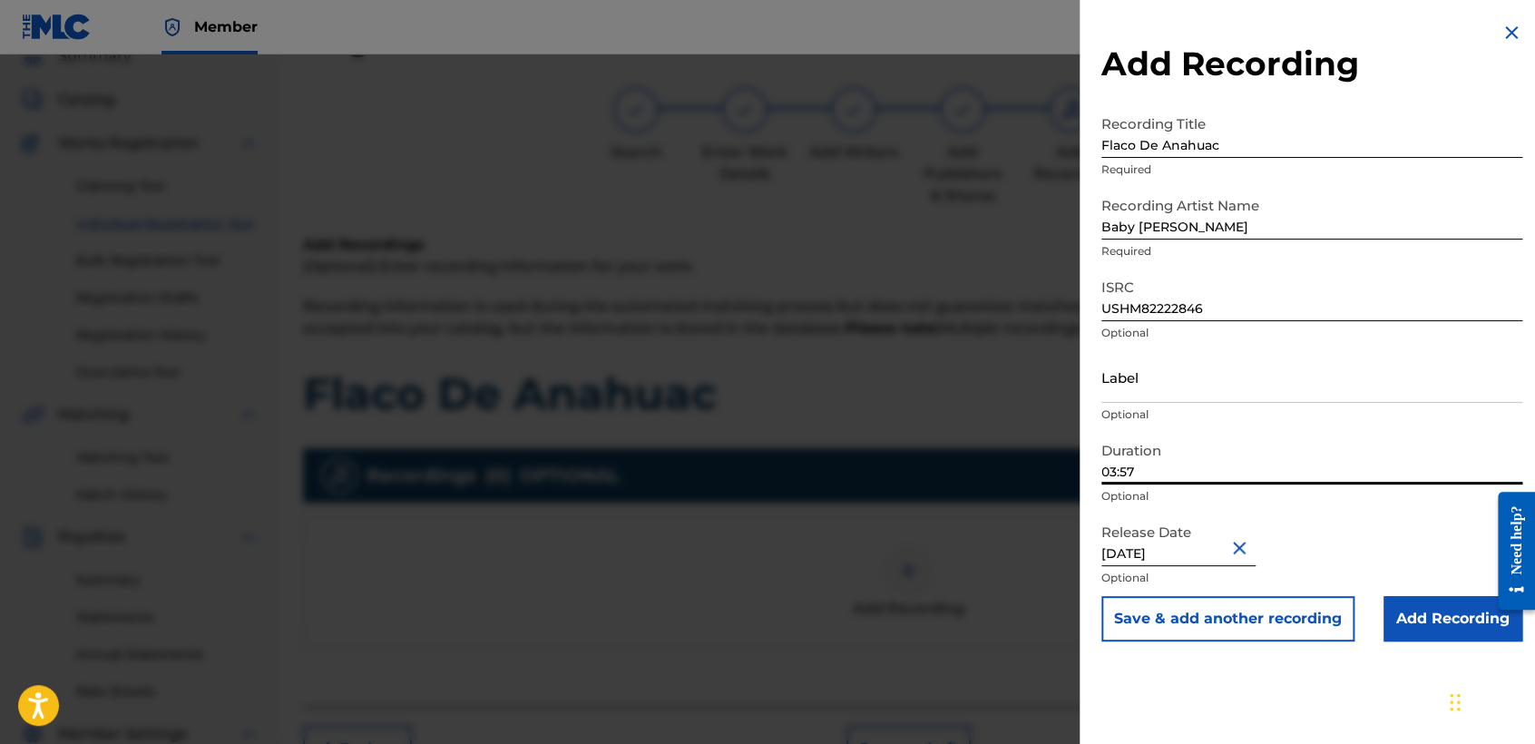
type input "03:57"
click at [1398, 612] on input "Add Recording" at bounding box center [1452, 618] width 139 height 45
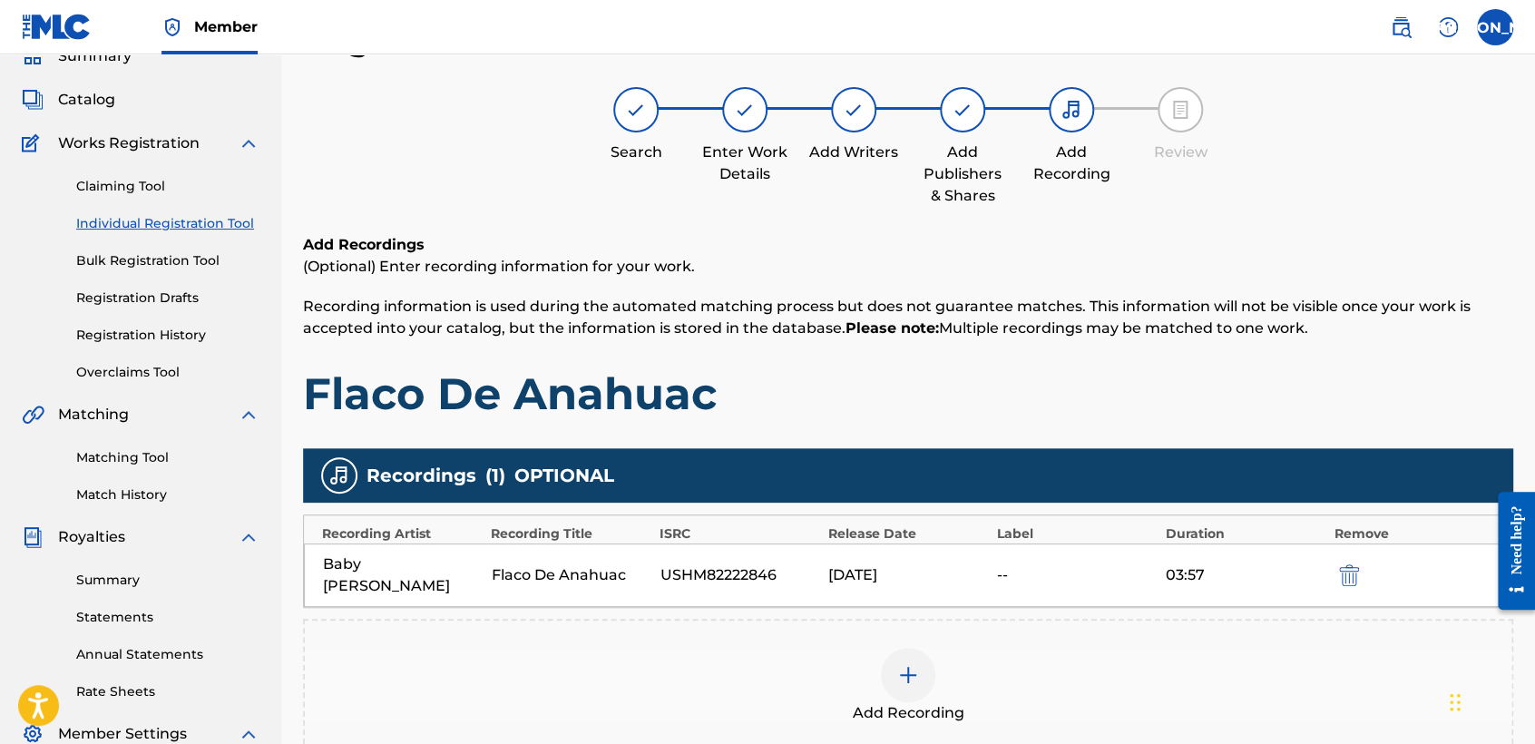
click at [1179, 345] on div "Add Recordings (Optional) Enter recording information for your work. Recording …" at bounding box center [908, 327] width 1210 height 187
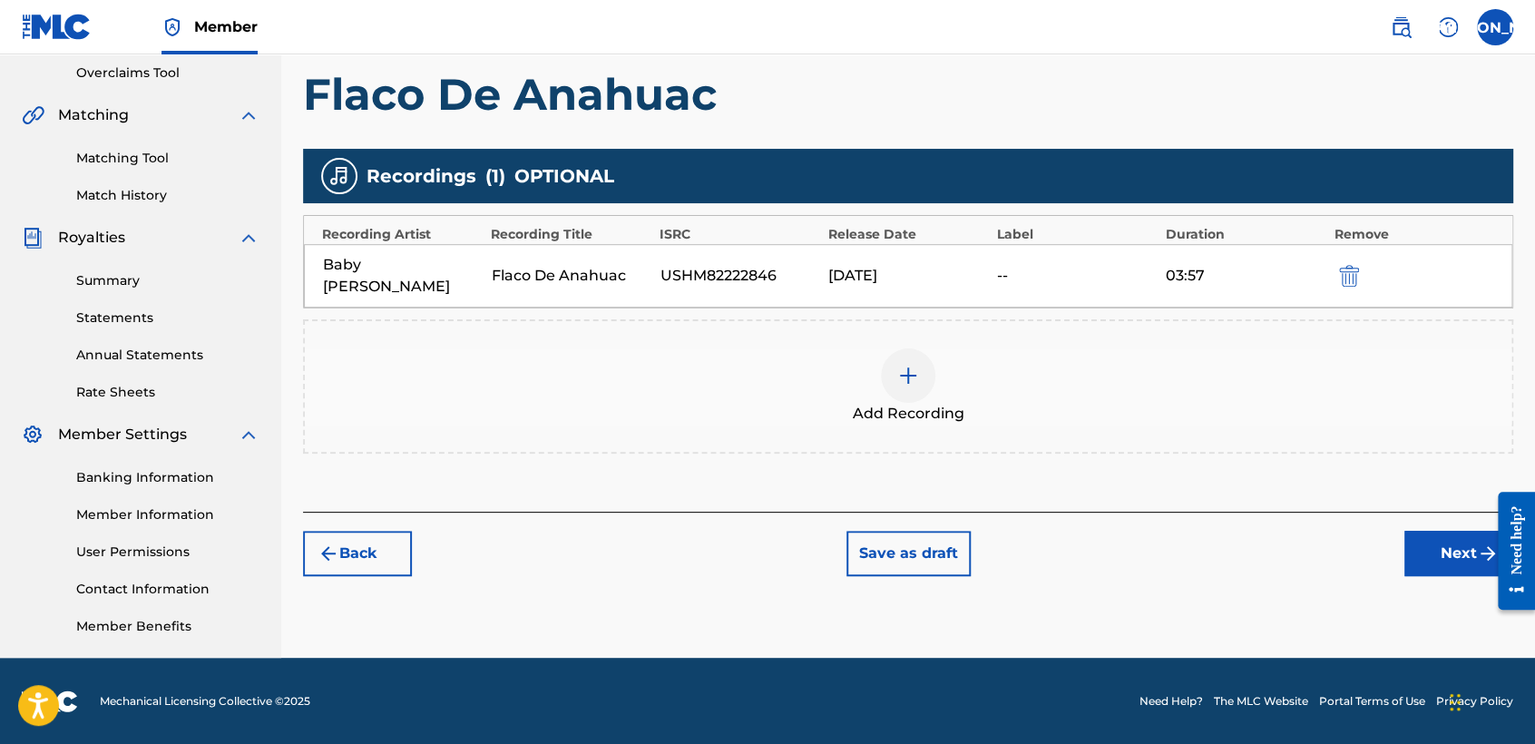
click at [1437, 543] on button "Next" at bounding box center [1458, 553] width 109 height 45
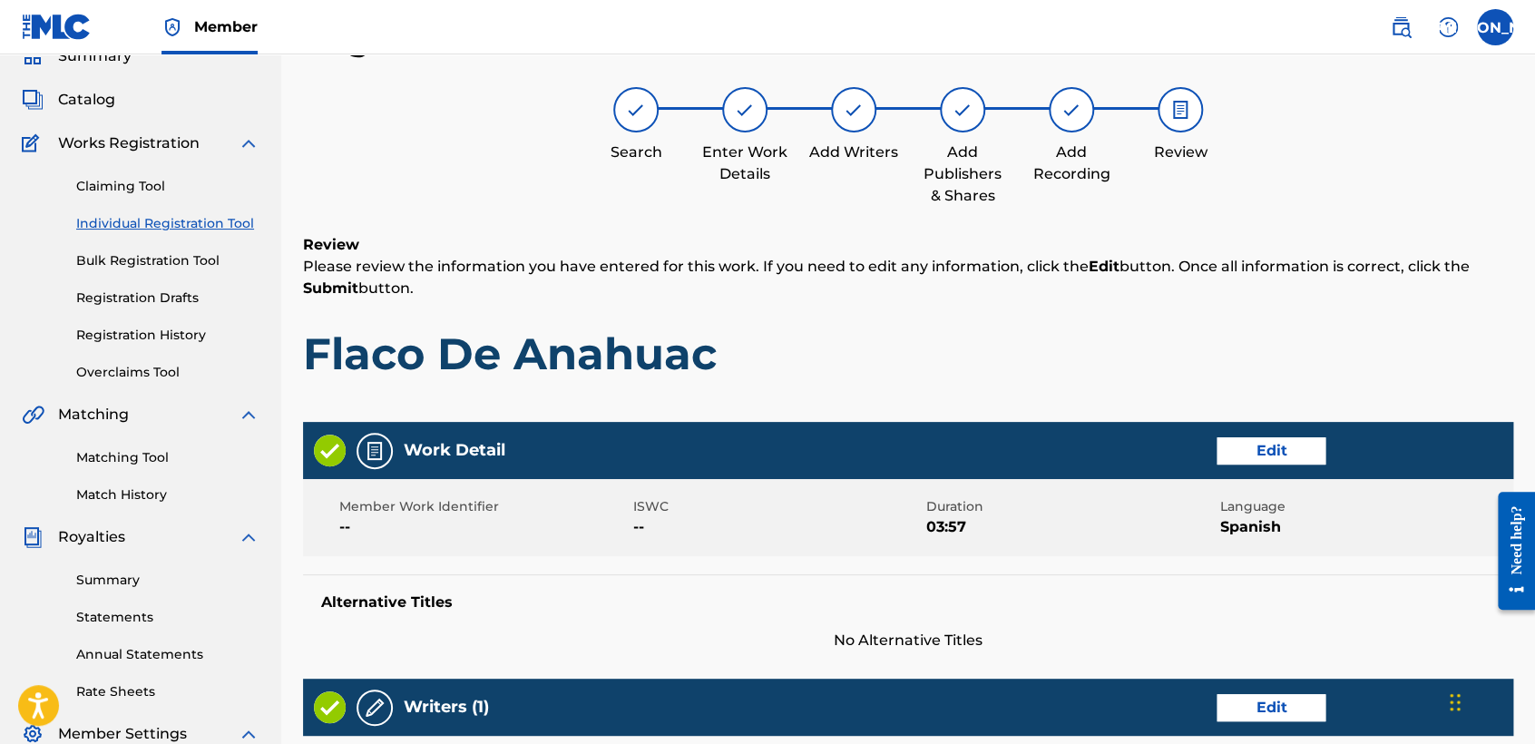
click at [1034, 217] on div "Register Work Search Enter Work Details Add Writers Add Publishers & Shares Add…" at bounding box center [908, 703] width 1210 height 1369
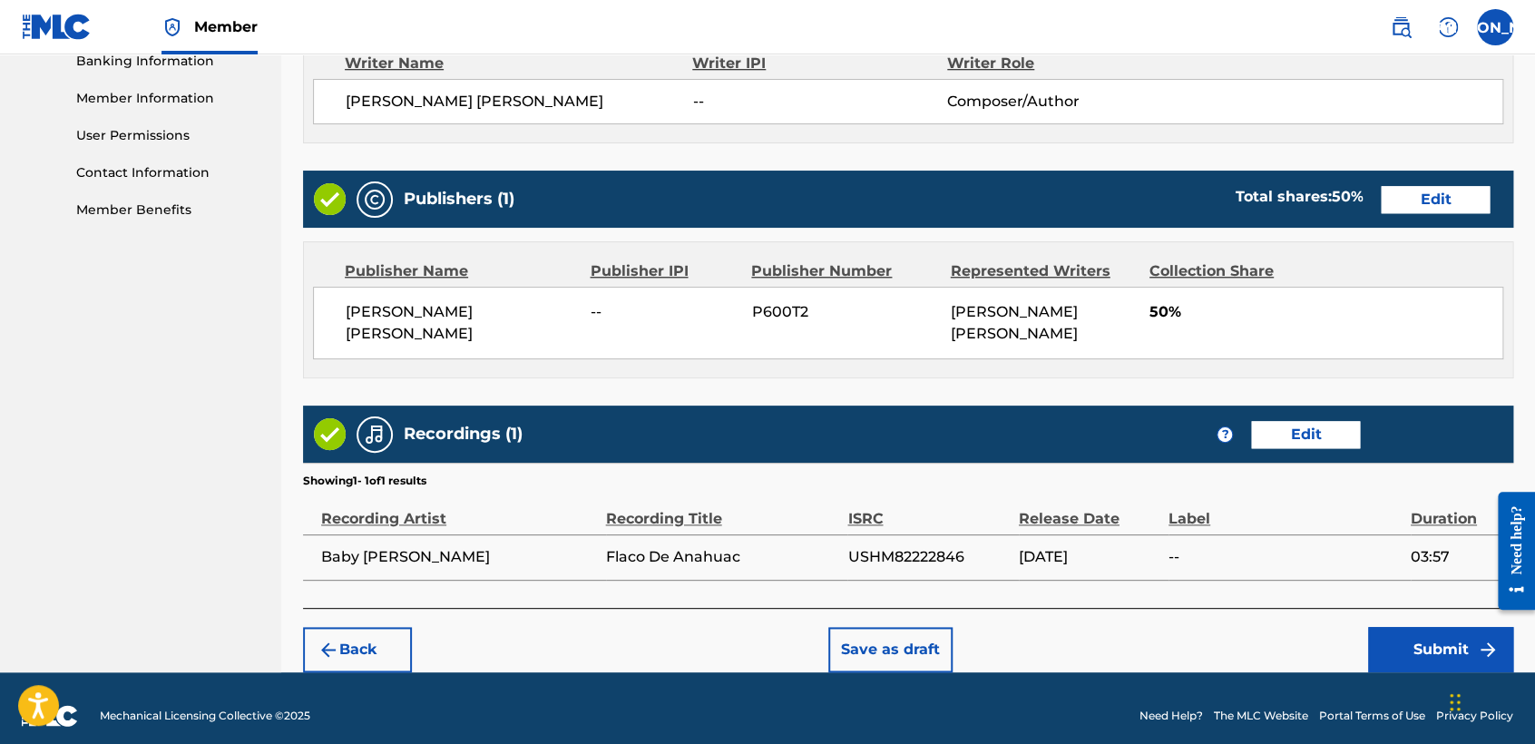
scroll to position [810, 0]
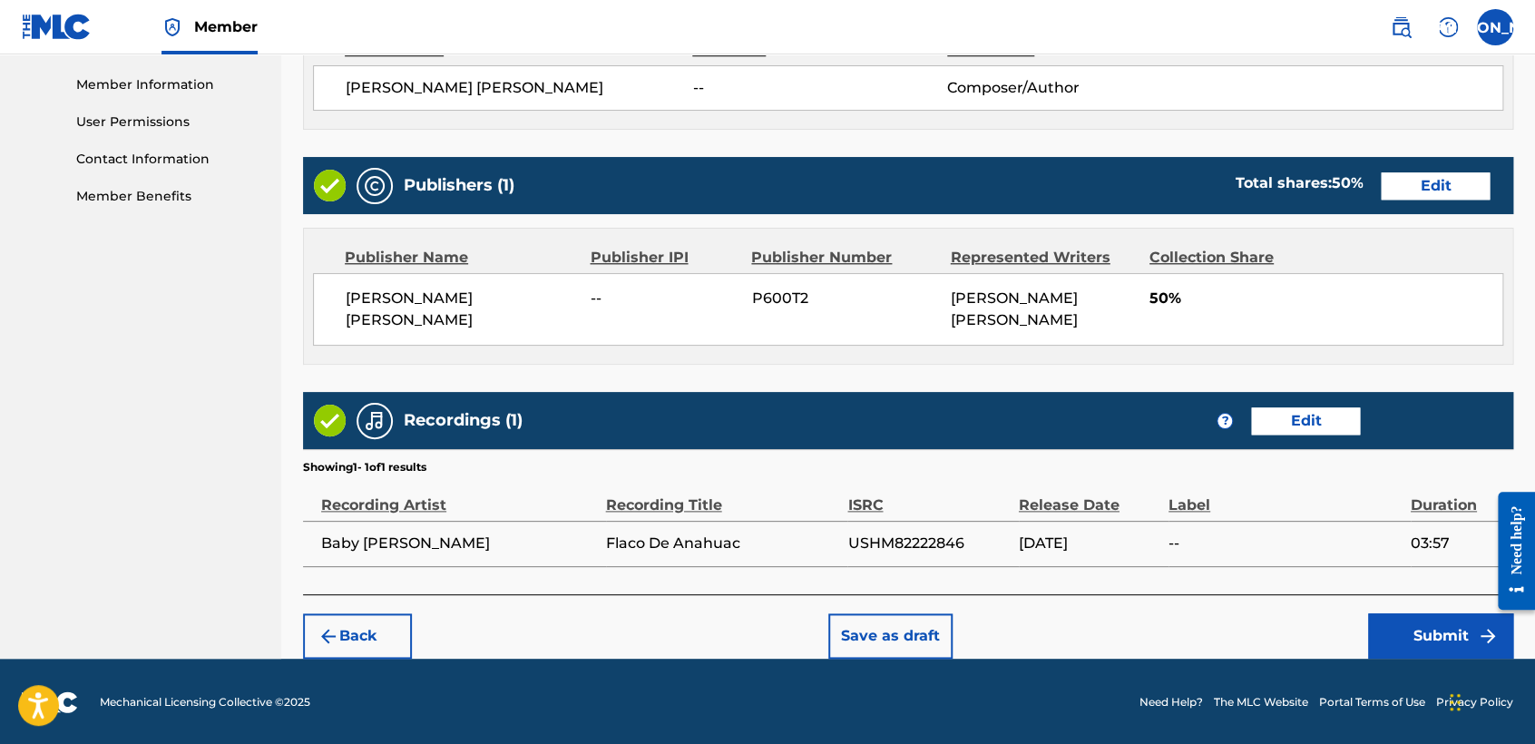
click at [1397, 628] on button "Submit" at bounding box center [1440, 635] width 145 height 45
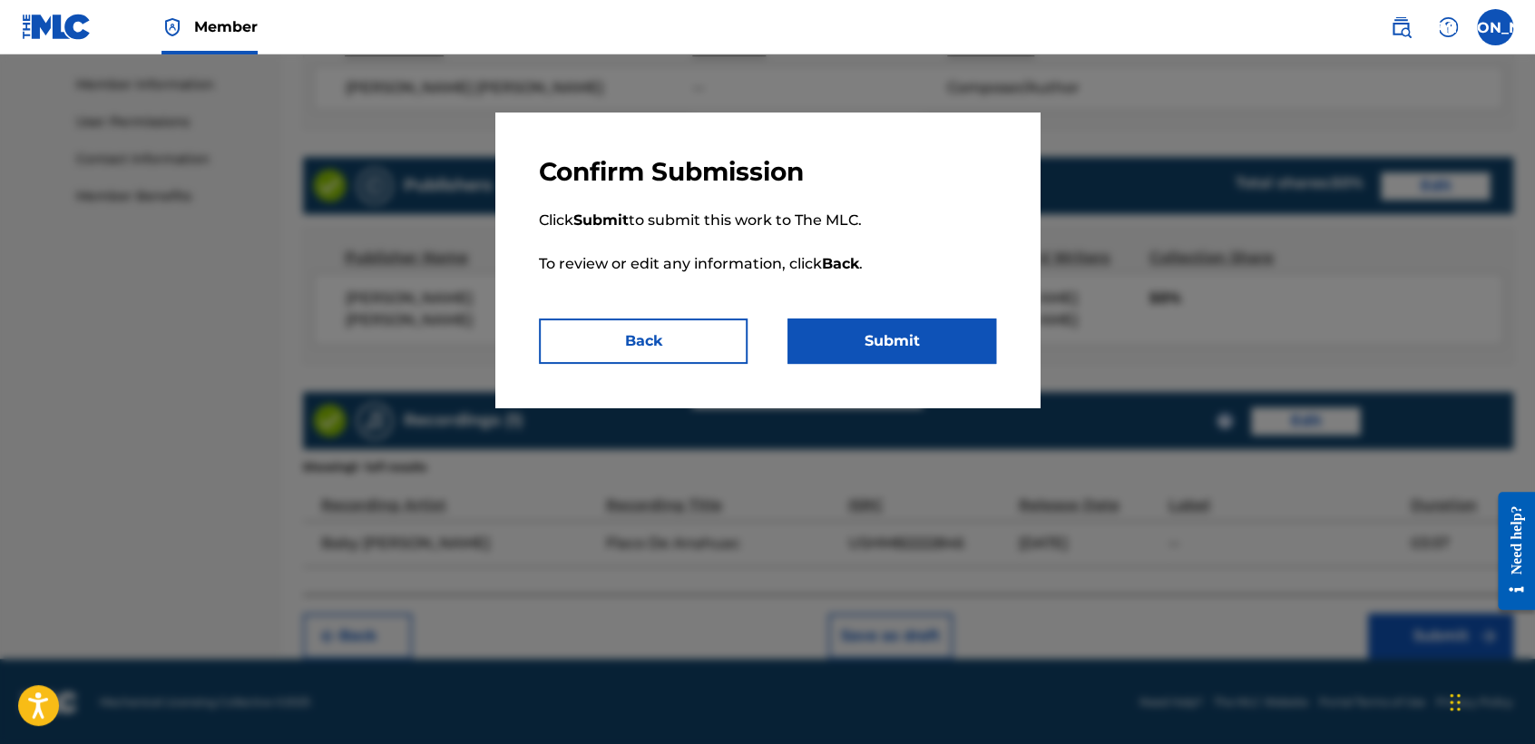
click at [986, 344] on button "Submit" at bounding box center [891, 340] width 209 height 45
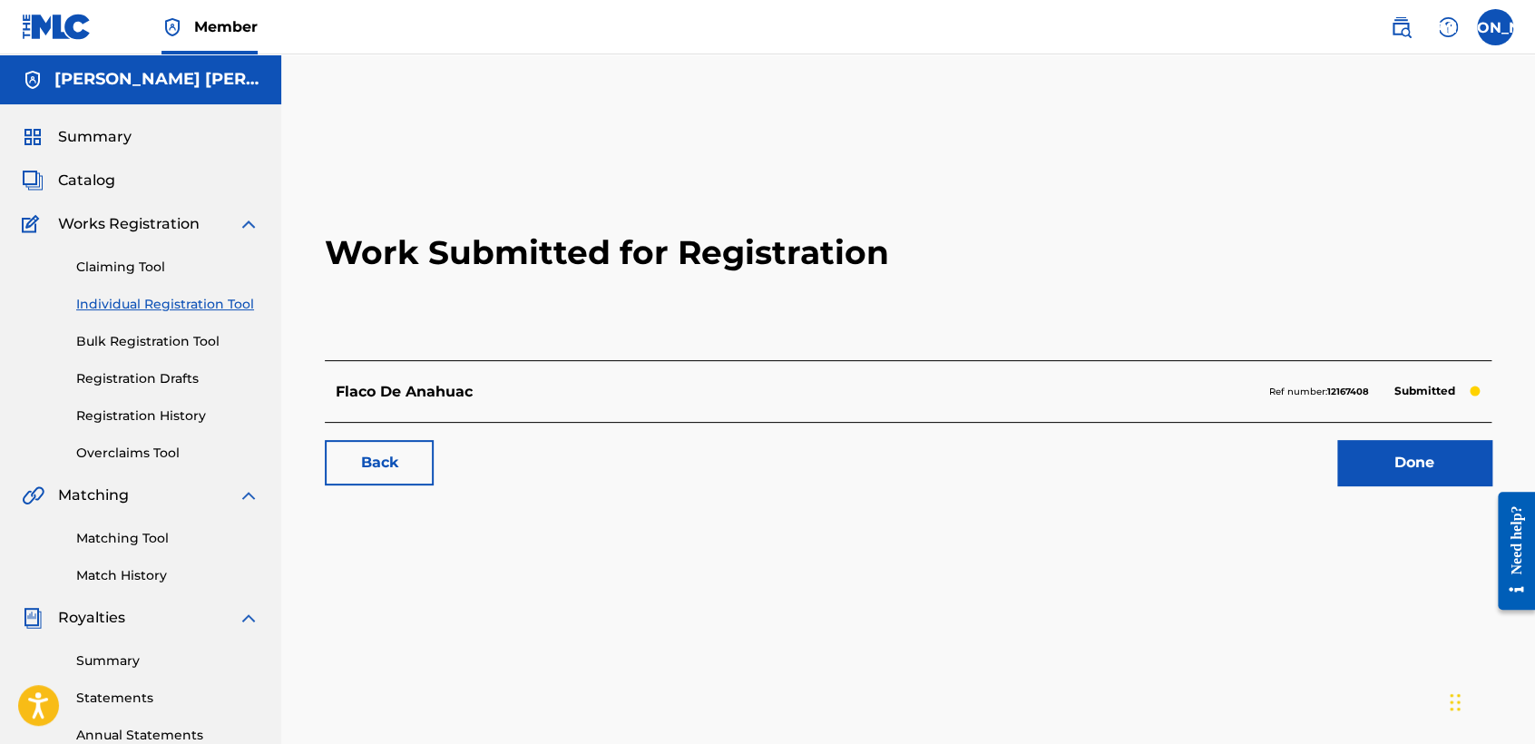
click at [241, 297] on link "Individual Registration Tool" at bounding box center [167, 304] width 183 height 19
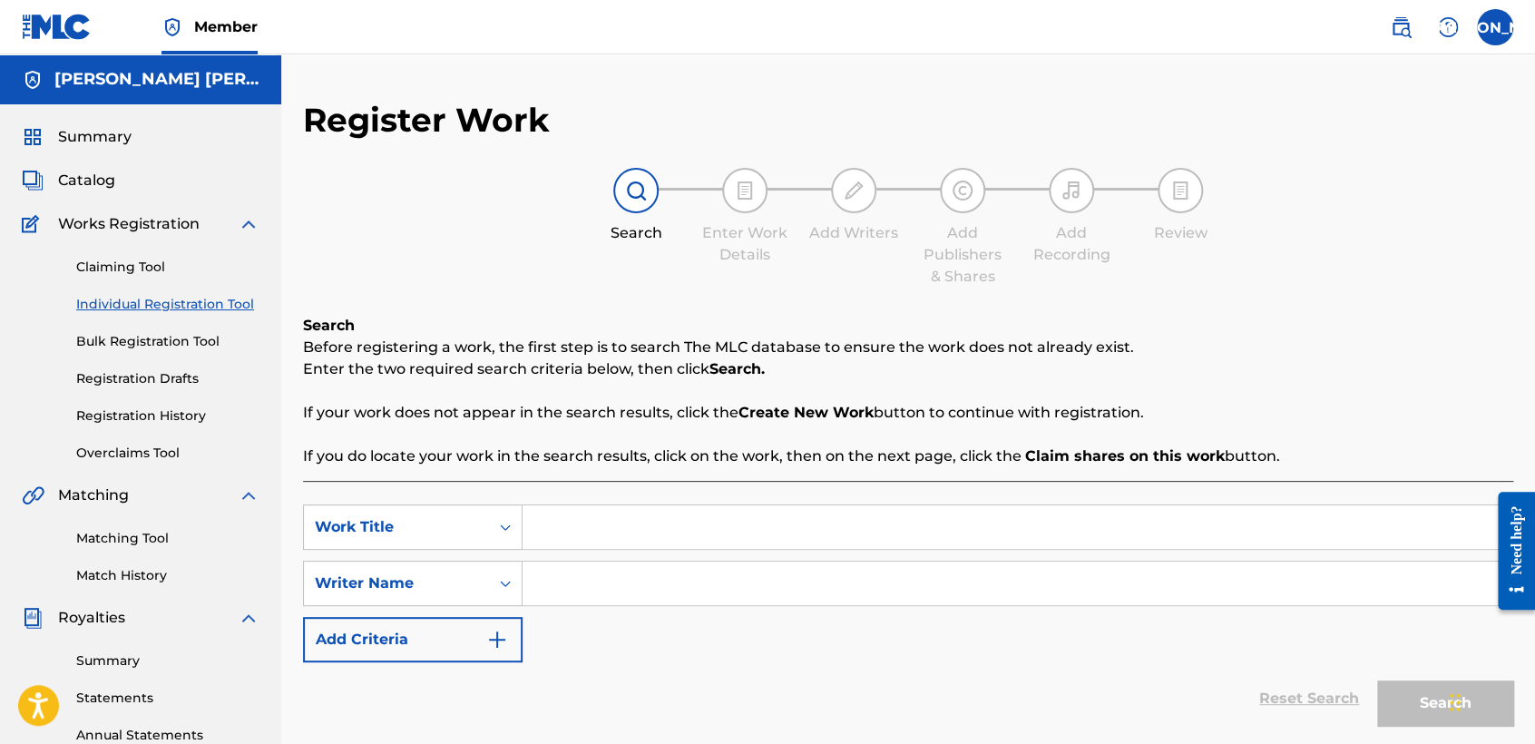
click at [121, 424] on link "Registration History" at bounding box center [167, 415] width 183 height 19
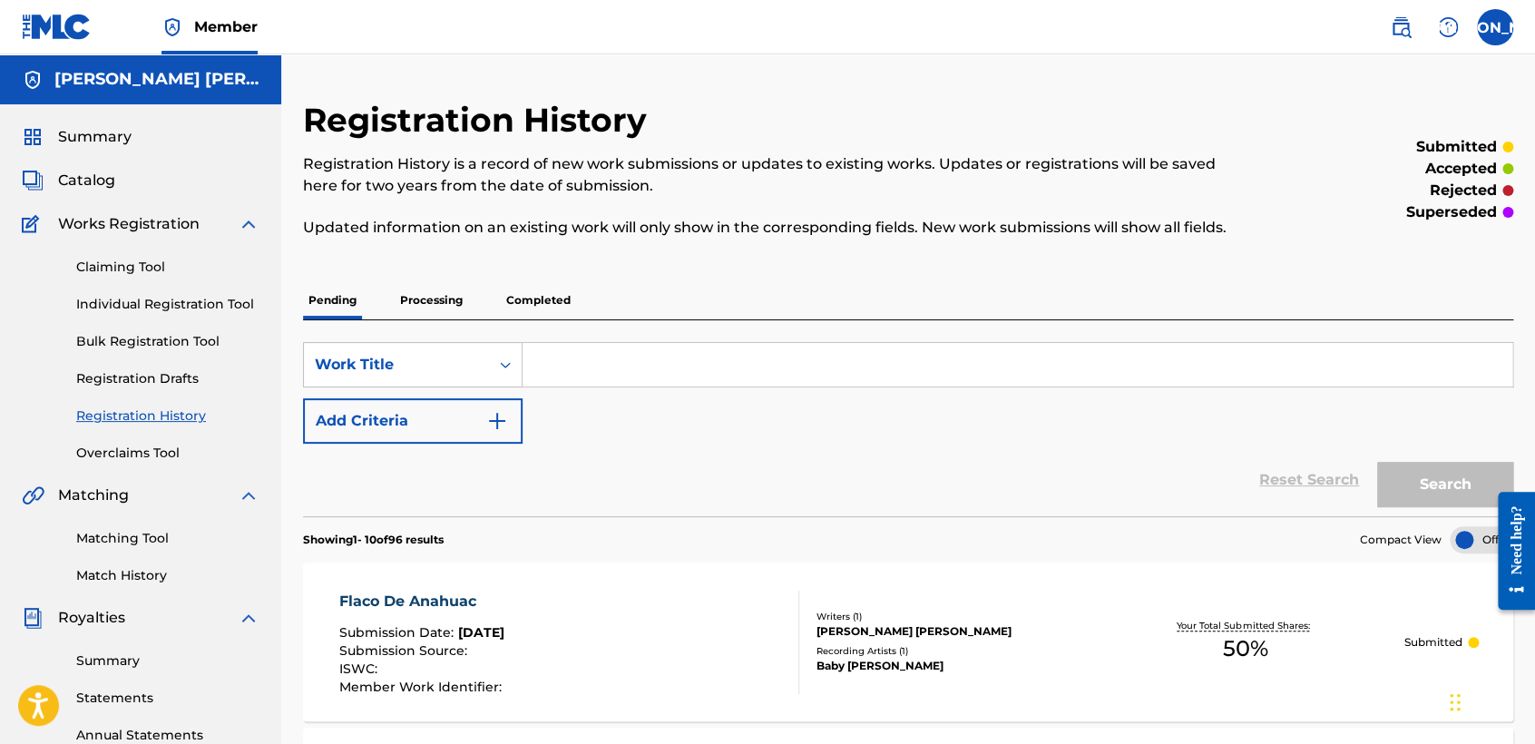
click at [210, 311] on link "Individual Registration Tool" at bounding box center [167, 304] width 183 height 19
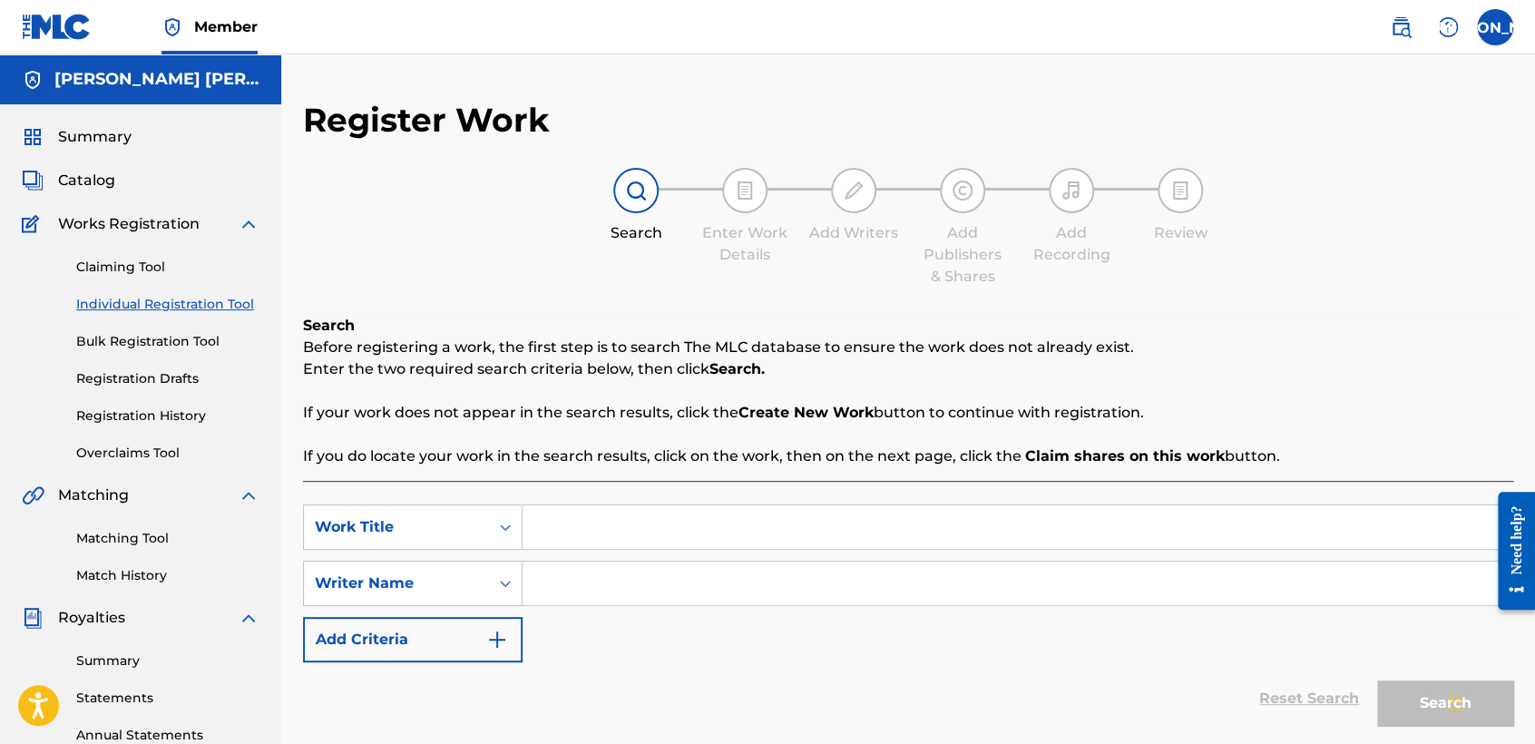
click at [599, 523] on input "Search Form" at bounding box center [1016, 527] width 989 height 44
type input "JC 2s"
click at [595, 577] on input "Search Form" at bounding box center [1016, 583] width 989 height 44
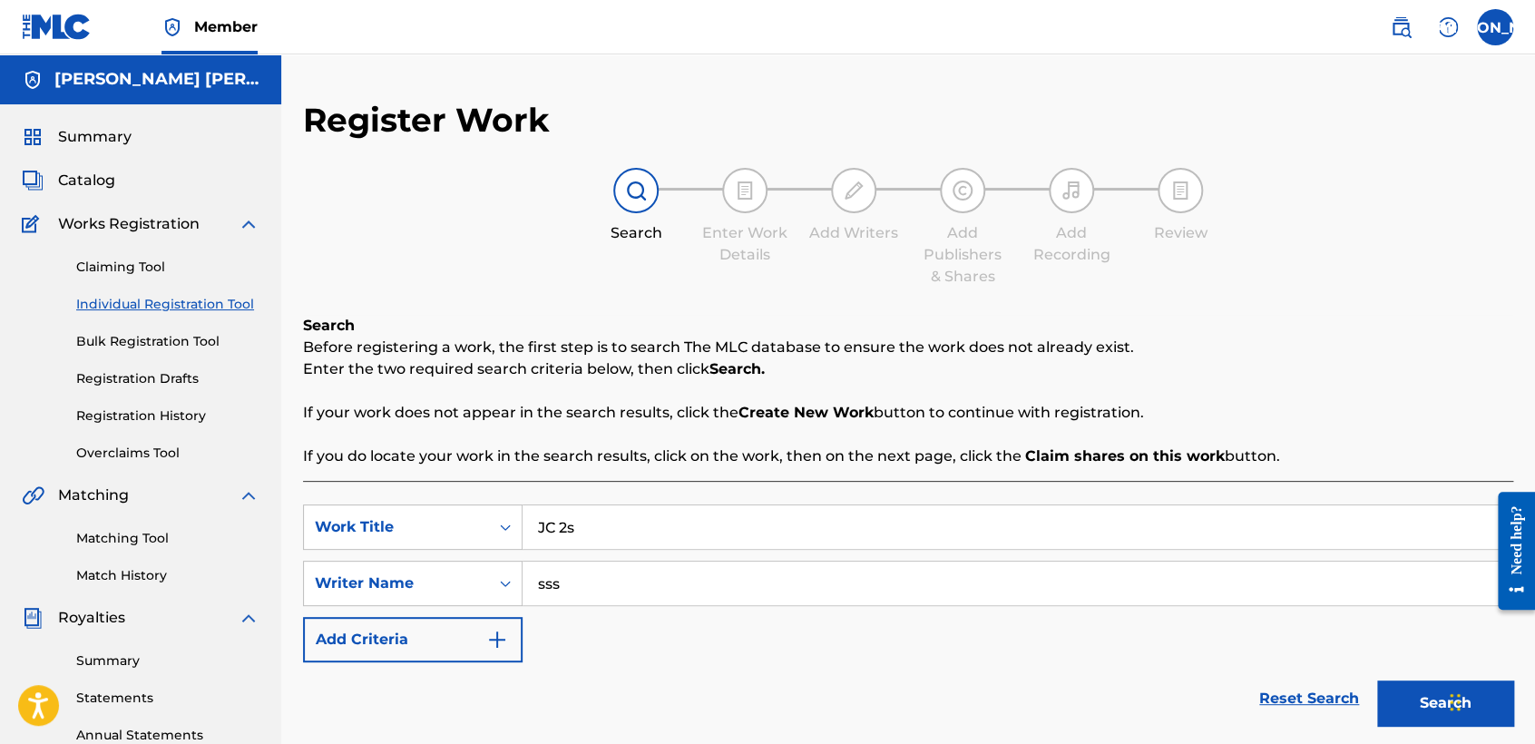
type input "sss"
click at [1377, 680] on button "Search" at bounding box center [1445, 702] width 136 height 45
click at [602, 676] on div "Reset Search Search" at bounding box center [908, 698] width 1210 height 73
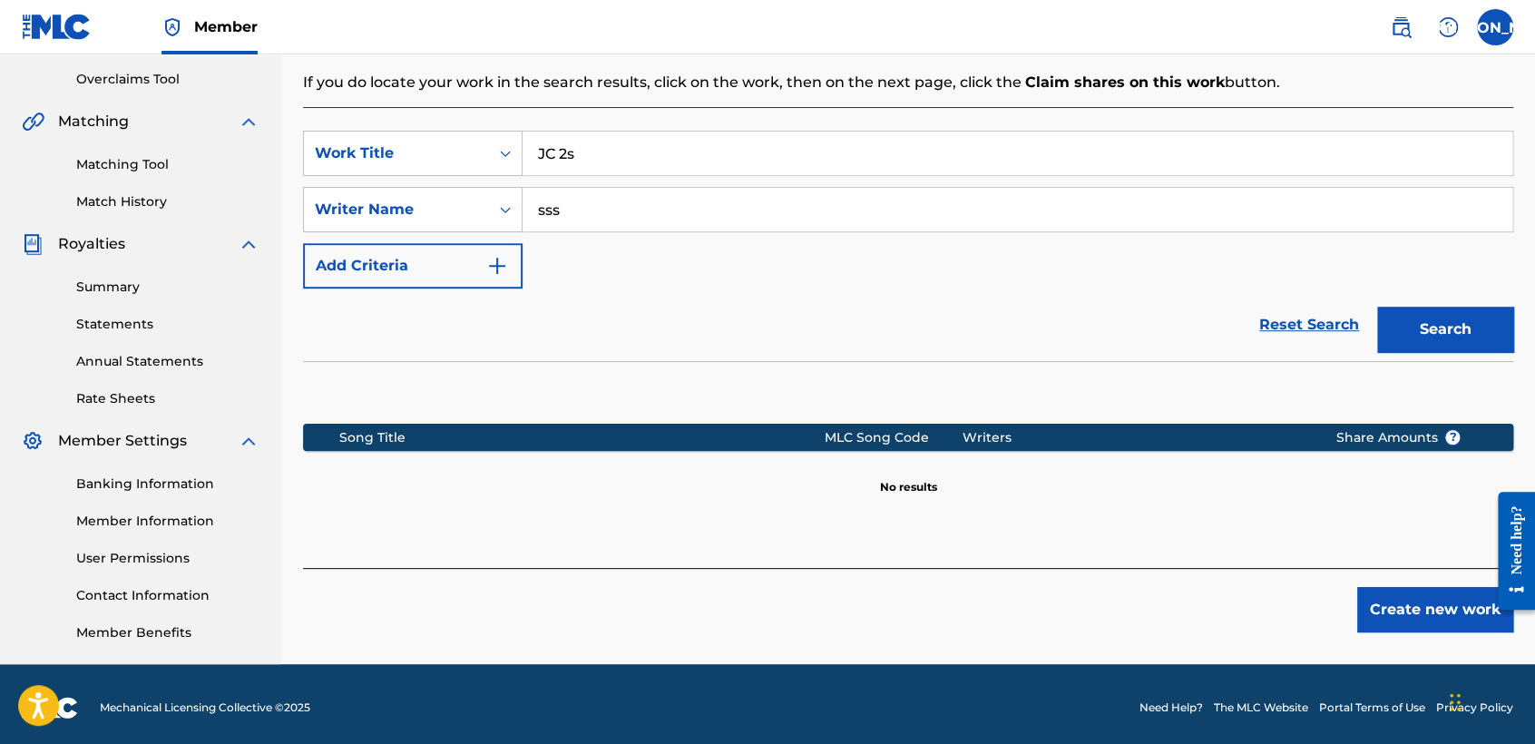
scroll to position [380, 0]
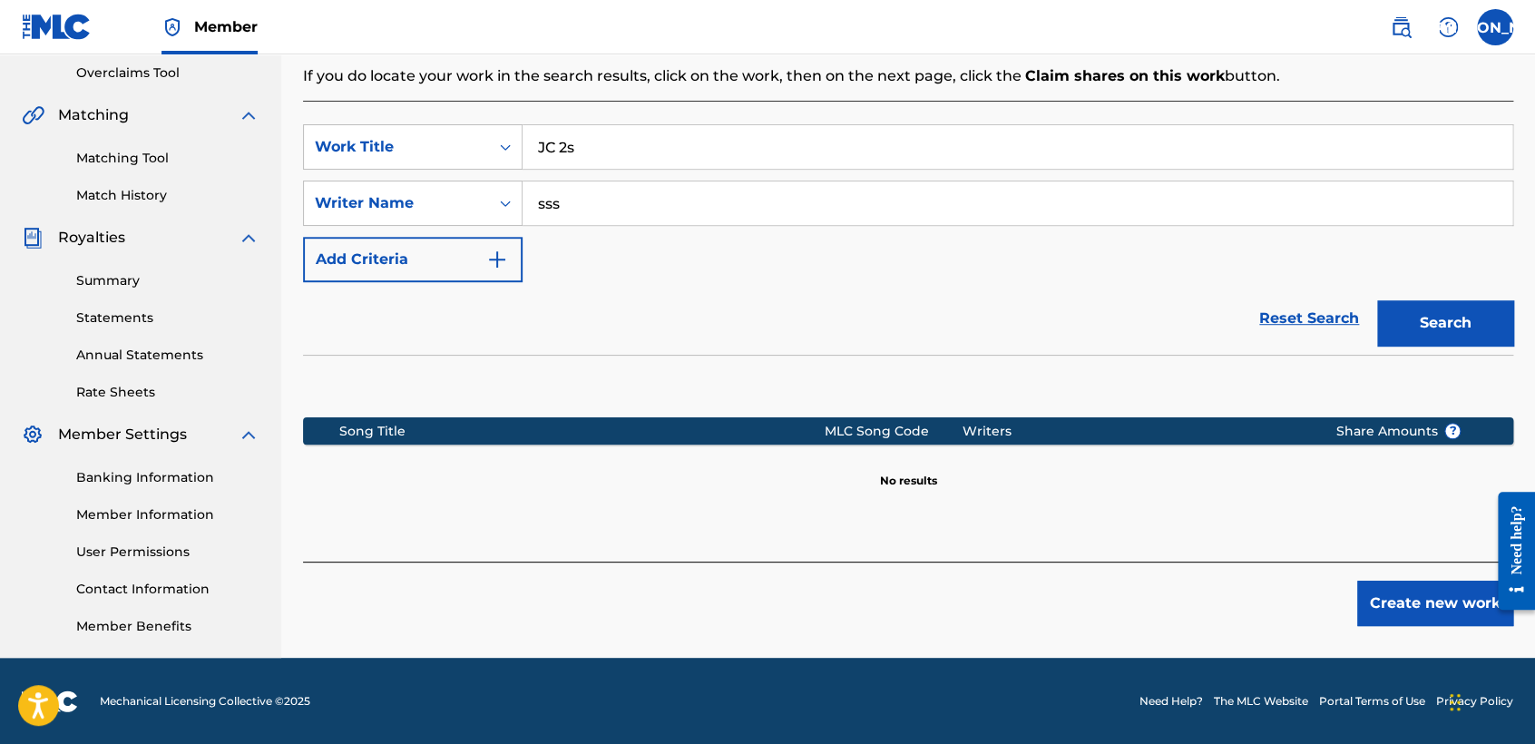
click at [1371, 604] on button "Create new work" at bounding box center [1435, 602] width 156 height 45
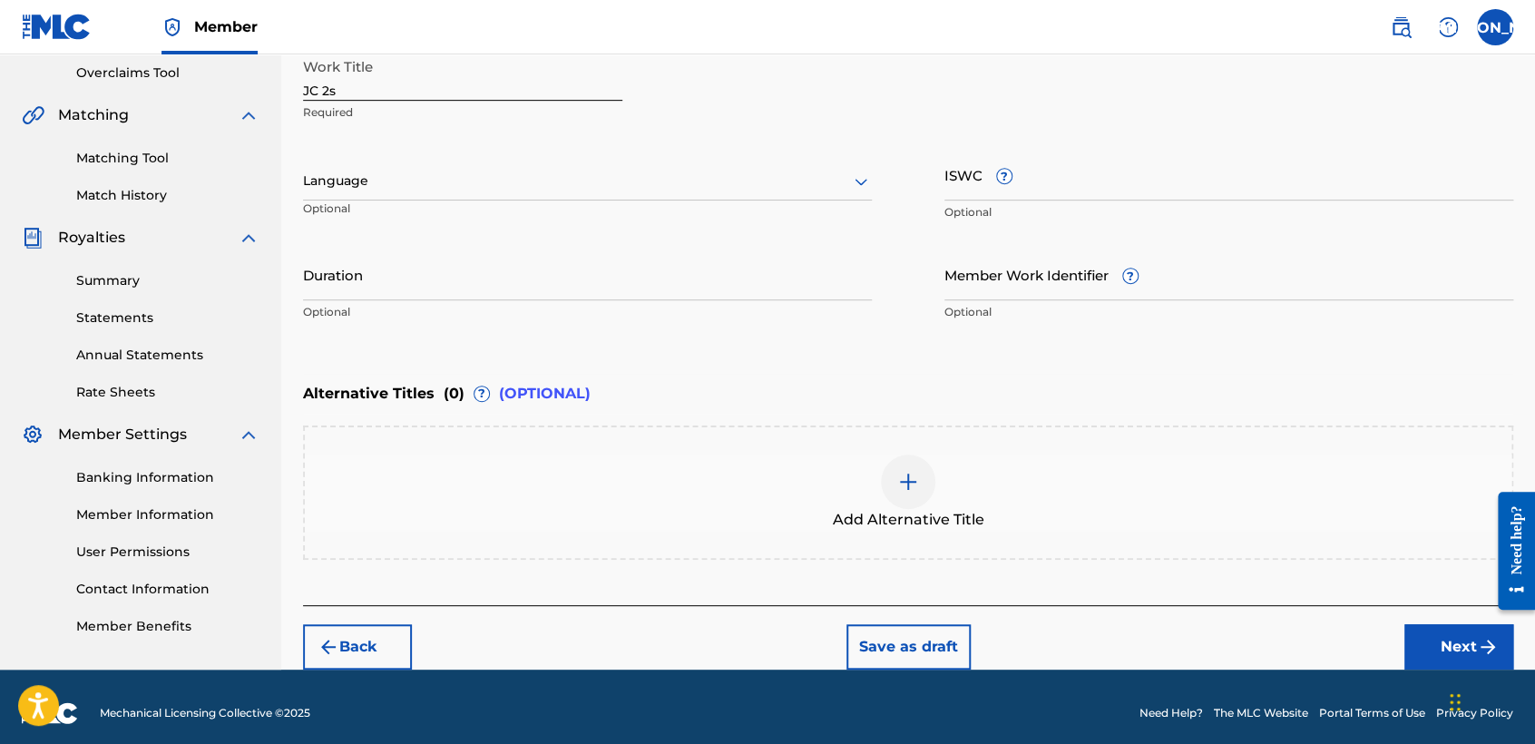
click at [697, 202] on div "Language Optional" at bounding box center [587, 190] width 569 height 82
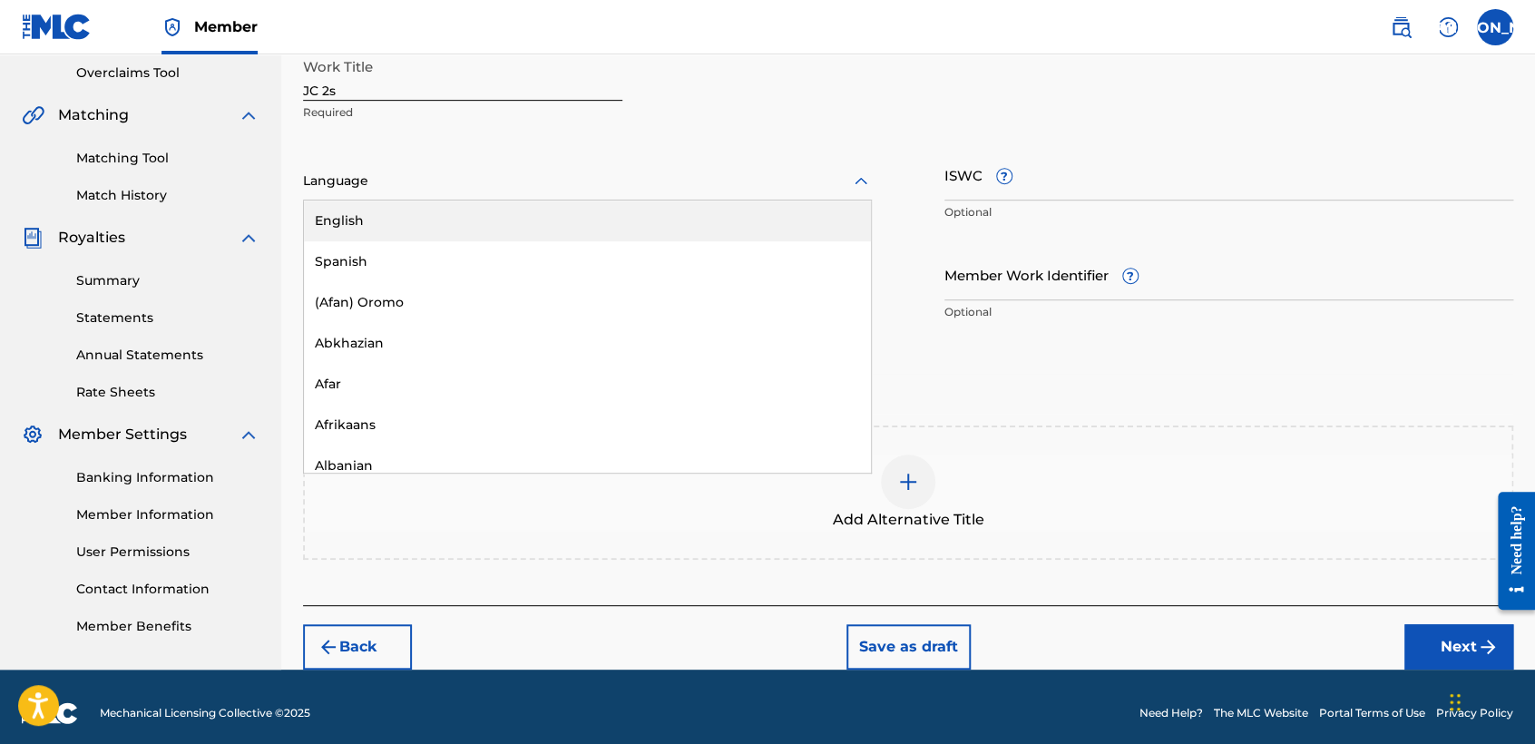
click at [680, 193] on div "Language" at bounding box center [587, 181] width 569 height 38
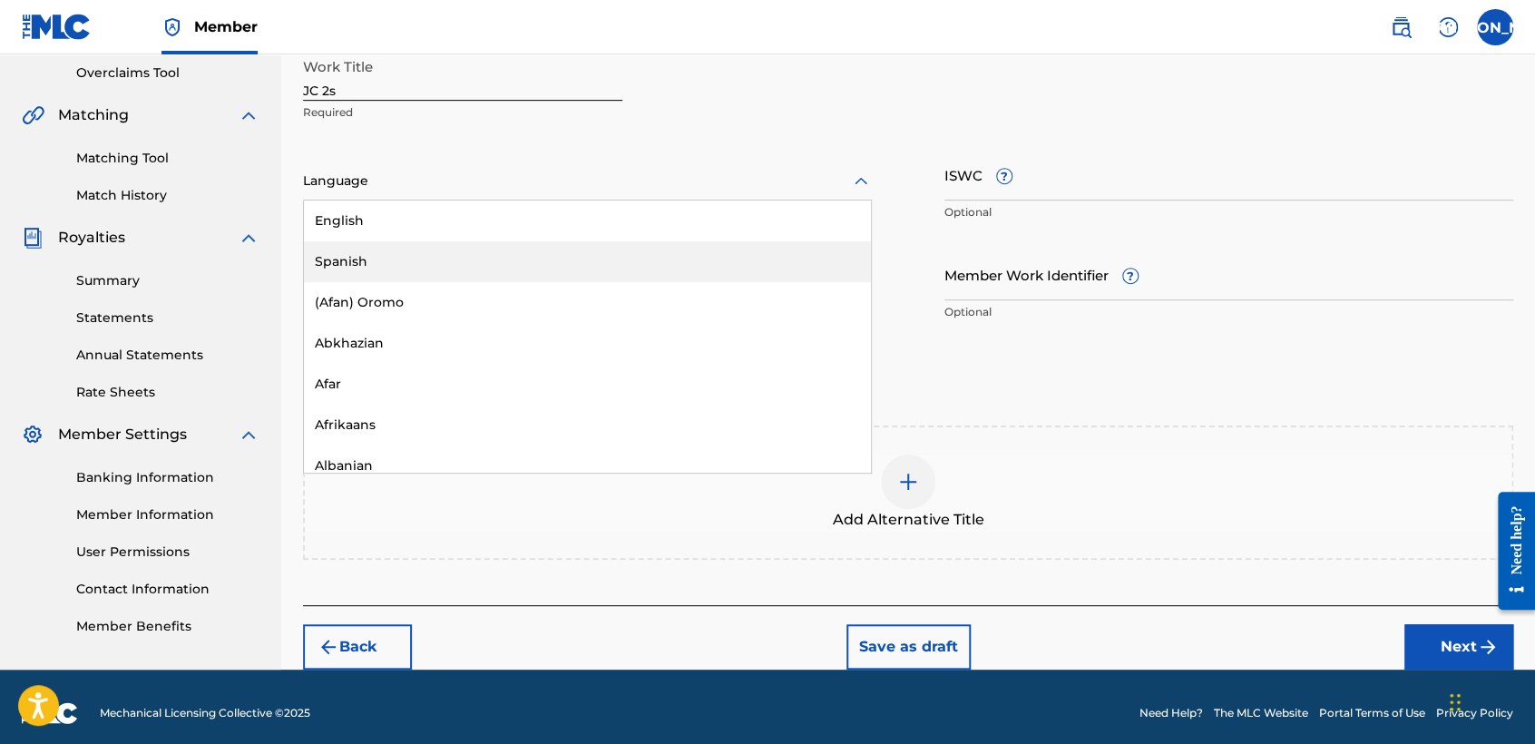
click at [551, 250] on div "Spanish" at bounding box center [587, 261] width 567 height 41
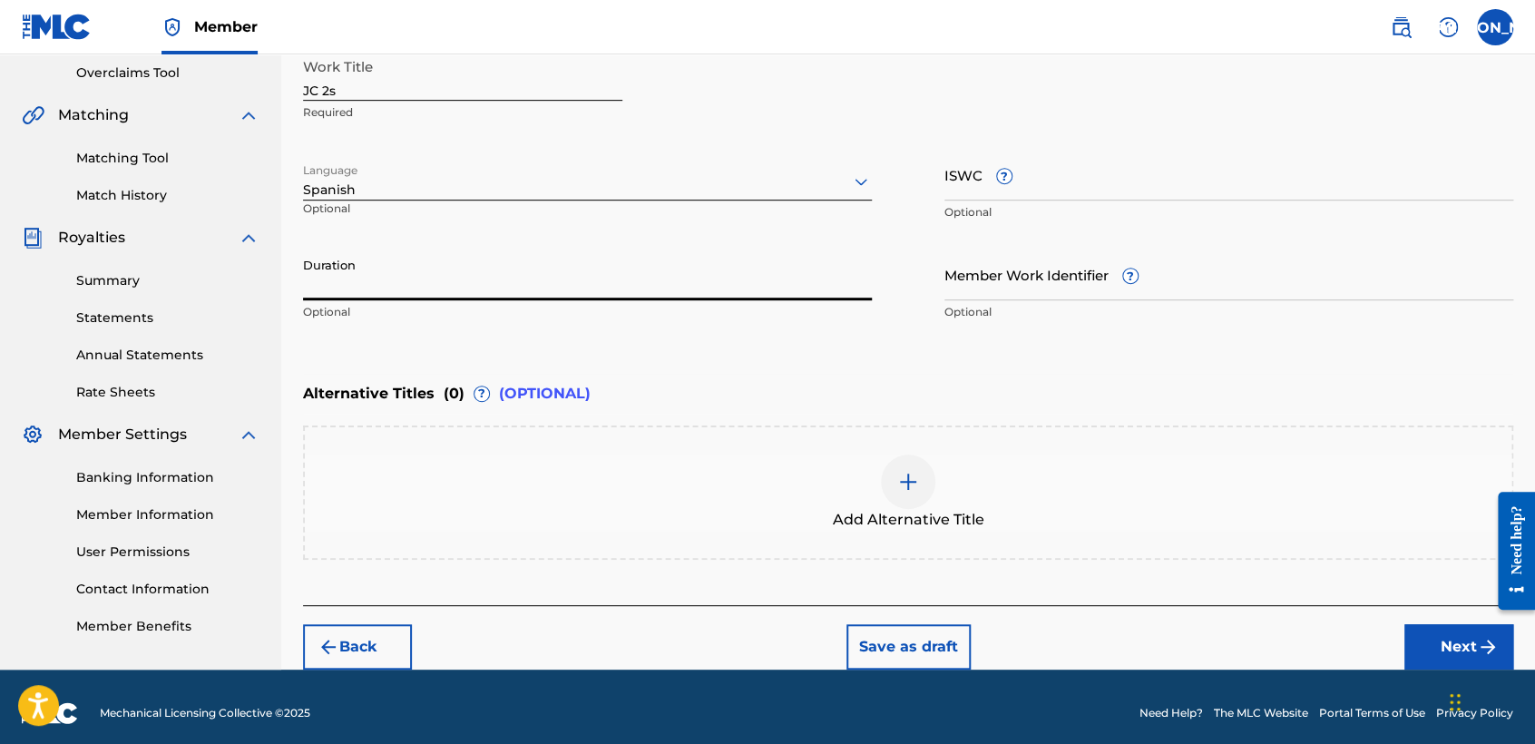
click at [513, 270] on input "Duration" at bounding box center [587, 274] width 569 height 52
click at [337, 91] on input "JC 2s" at bounding box center [462, 75] width 319 height 52
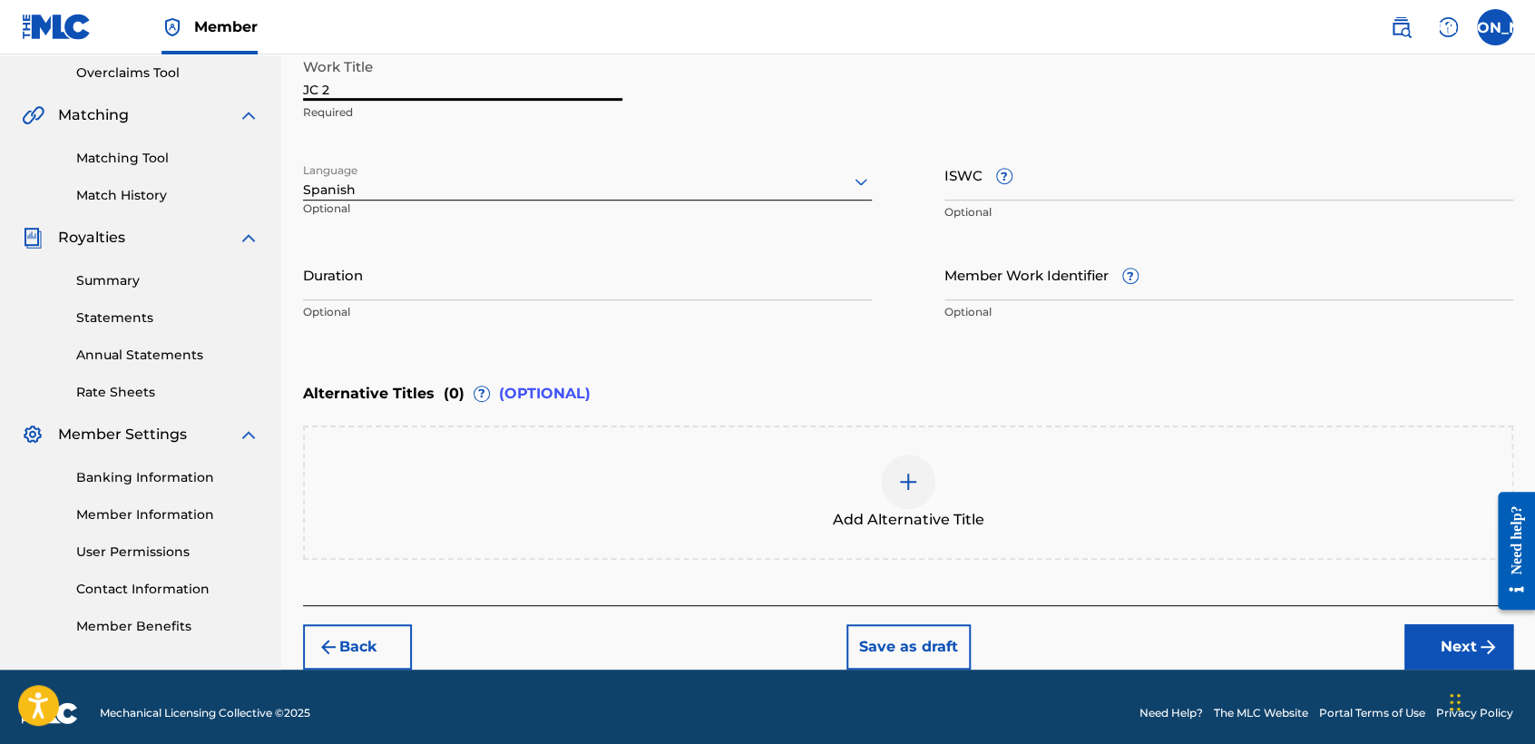
type input "JC 2"
click at [554, 273] on input "Duration" at bounding box center [587, 274] width 569 height 52
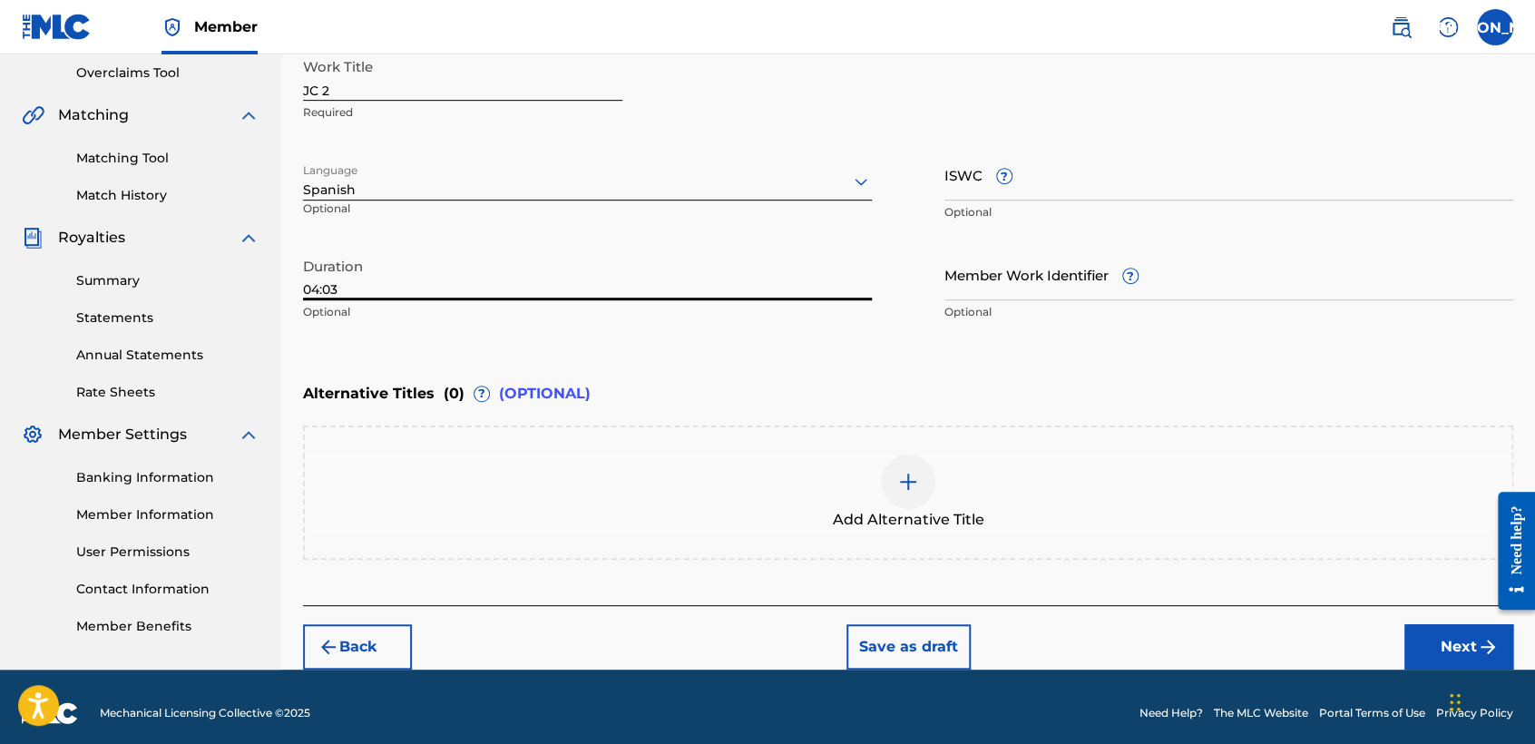
type input "04:03"
click at [1395, 624] on div "Back Save as draft Next" at bounding box center [908, 637] width 1210 height 64
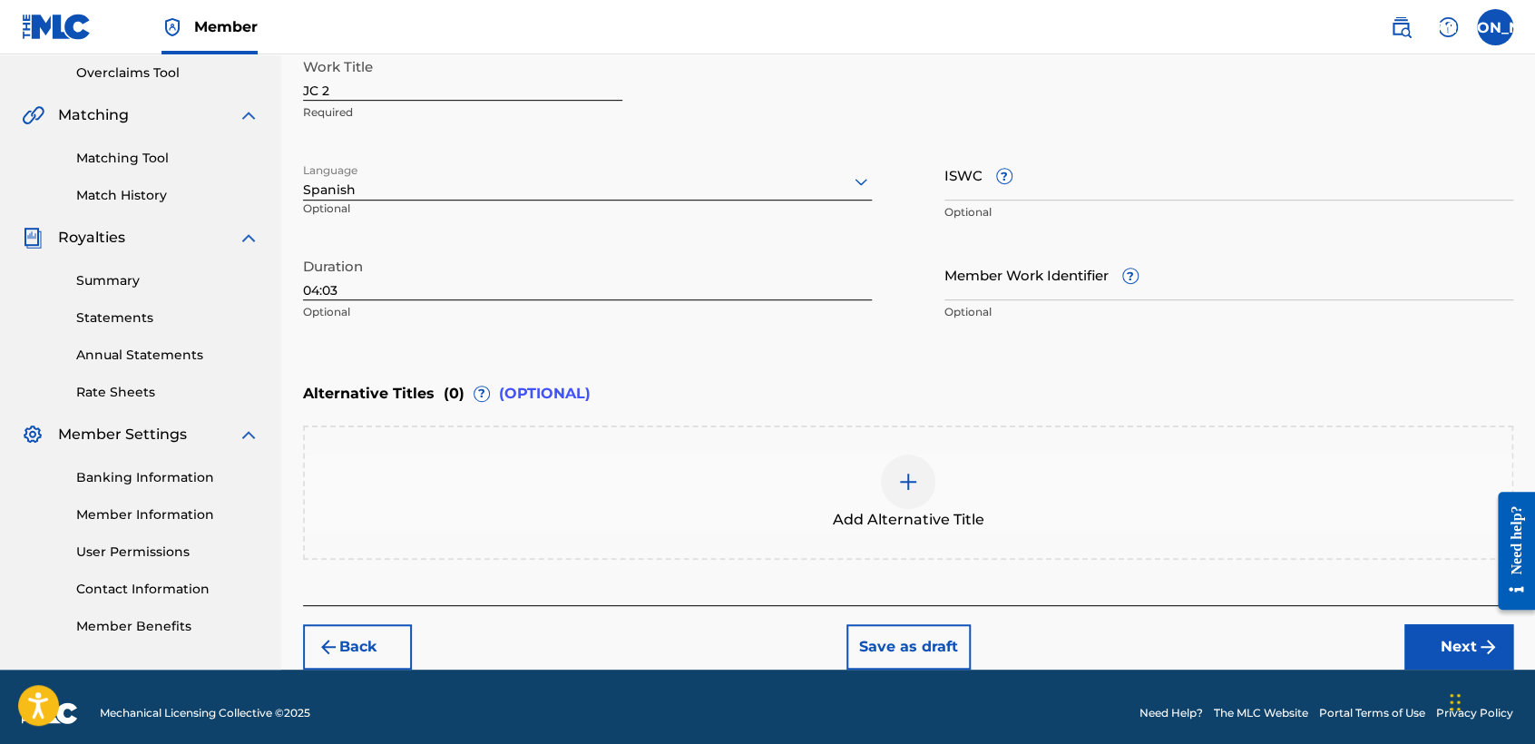
click at [1406, 630] on button "Next" at bounding box center [1458, 646] width 109 height 45
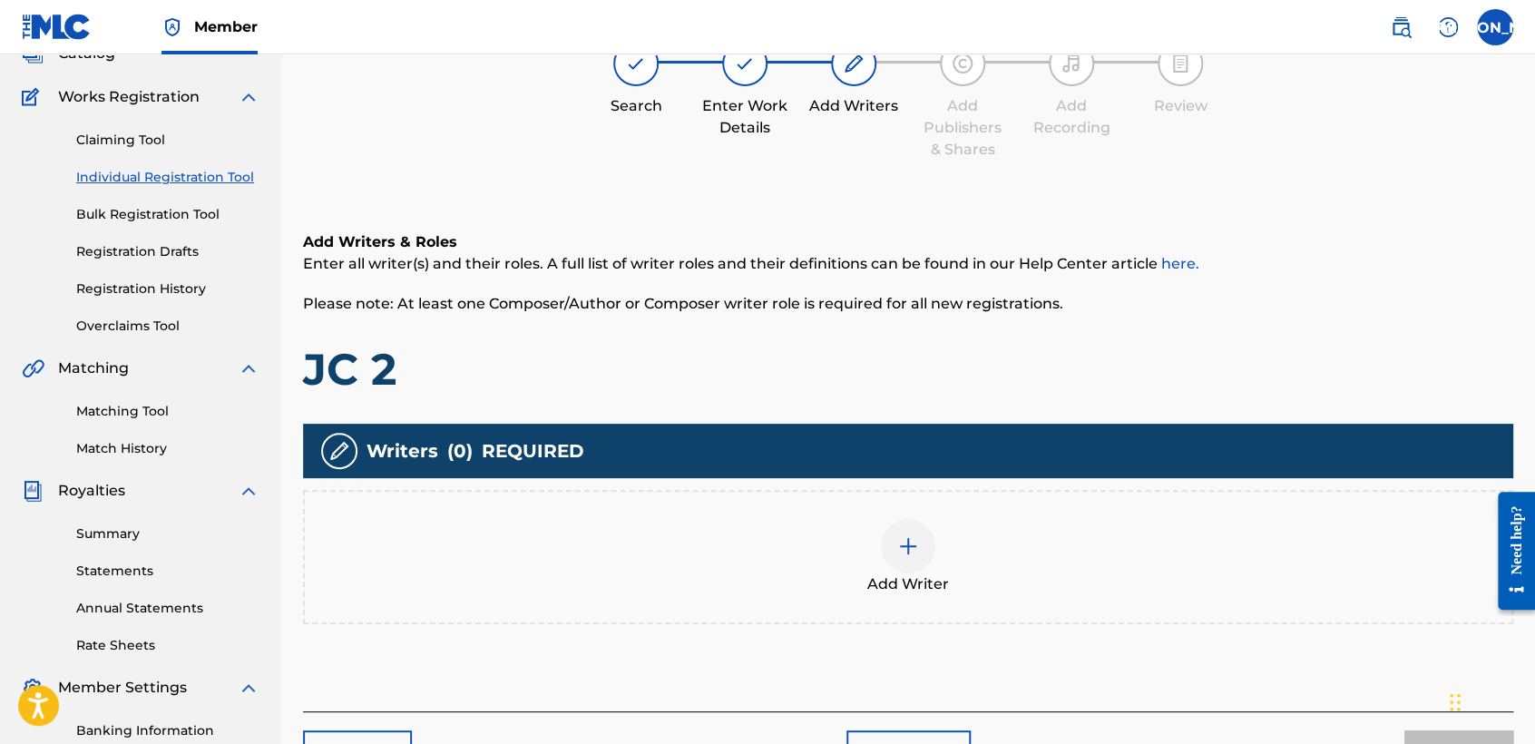
scroll to position [81, 0]
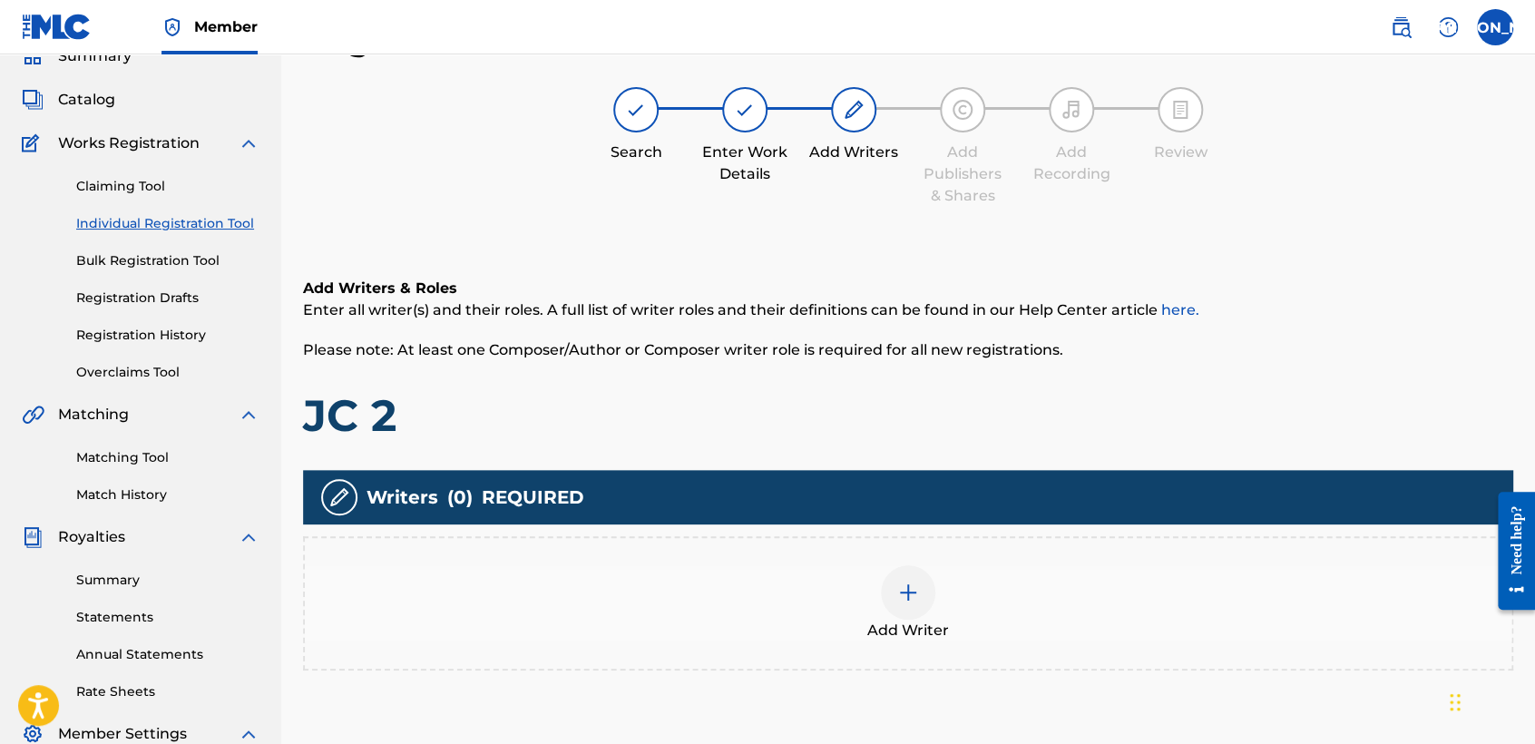
click at [896, 620] on span "Add Writer" at bounding box center [908, 630] width 82 height 22
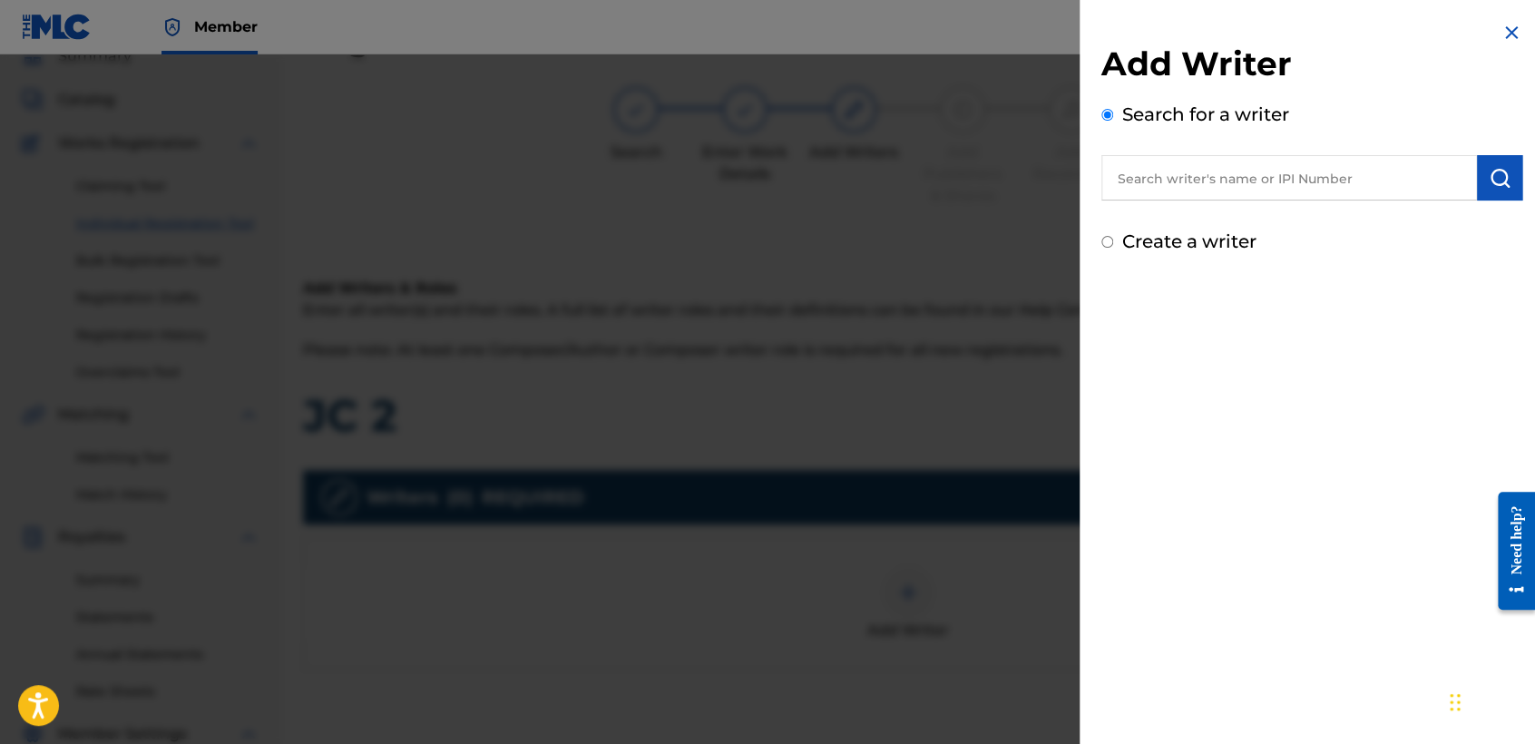
click at [1108, 248] on div "Create a writer" at bounding box center [1311, 241] width 421 height 27
click at [1103, 239] on input "Create a writer" at bounding box center [1107, 242] width 12 height 12
radio input "false"
radio input "true"
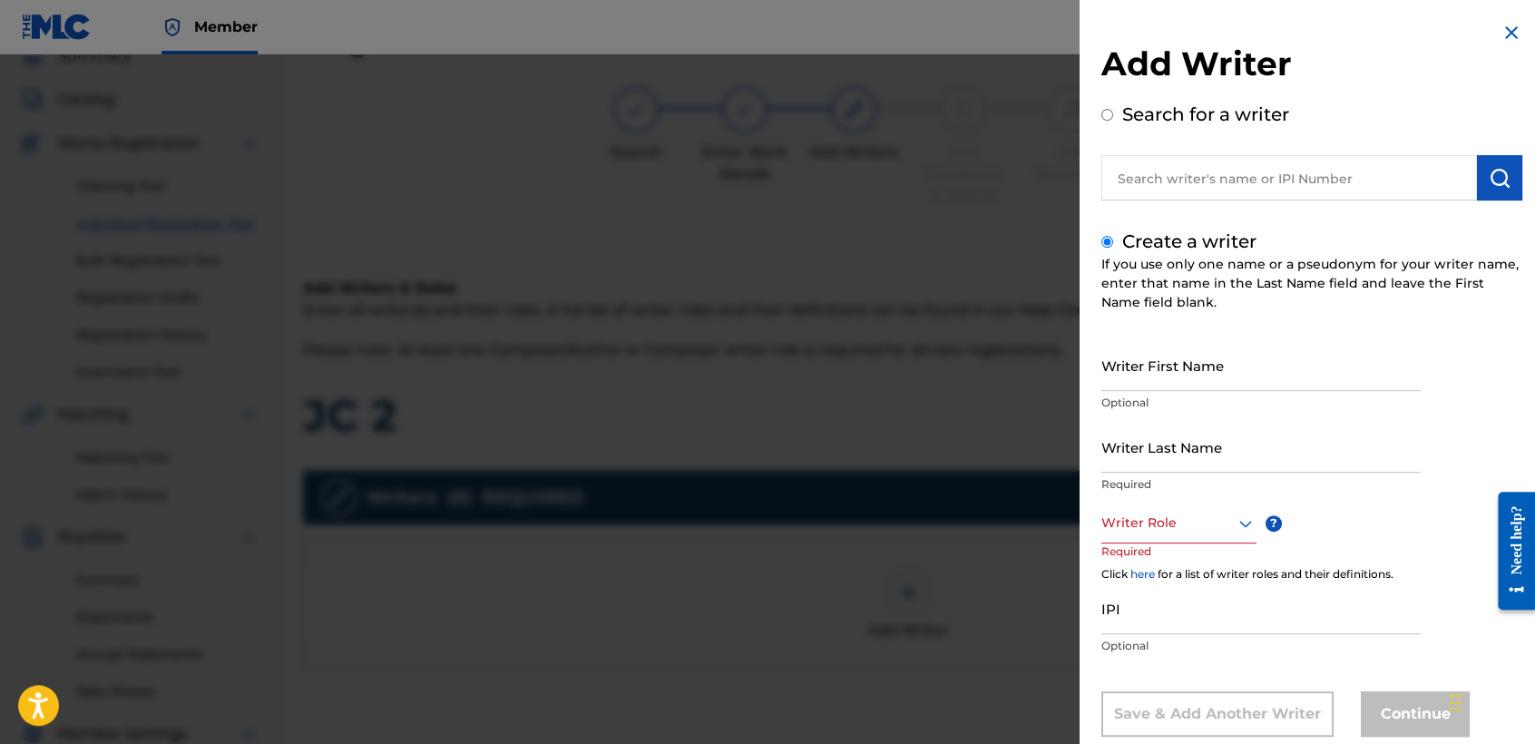
click at [1168, 386] on input "Writer First Name" at bounding box center [1260, 365] width 319 height 52
type input "Jose Osvaldo"
click at [1175, 424] on input "Writer Last Name" at bounding box center [1260, 447] width 319 height 52
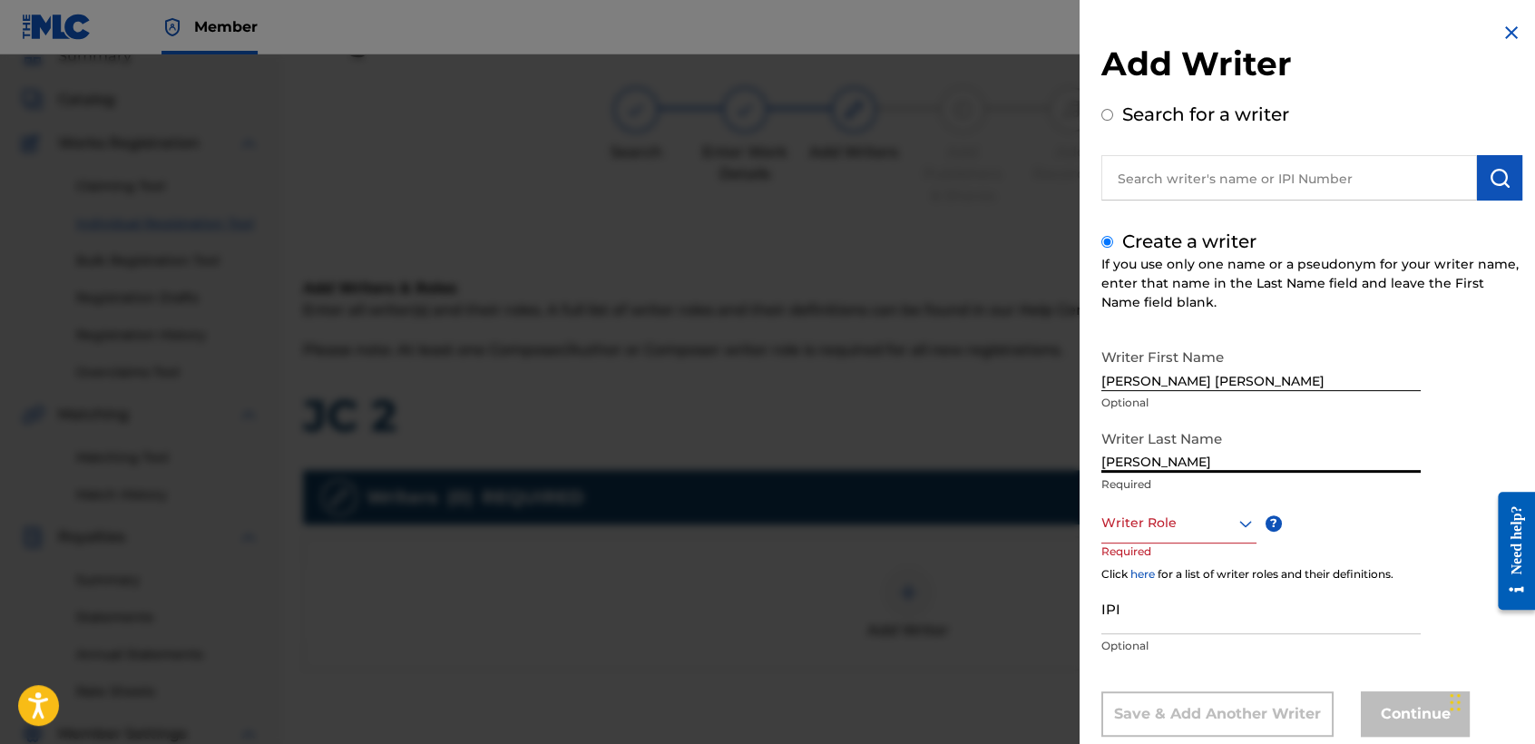
type input "Arriaga valdez"
click at [1172, 513] on div "Writer Role" at bounding box center [1178, 522] width 155 height 41
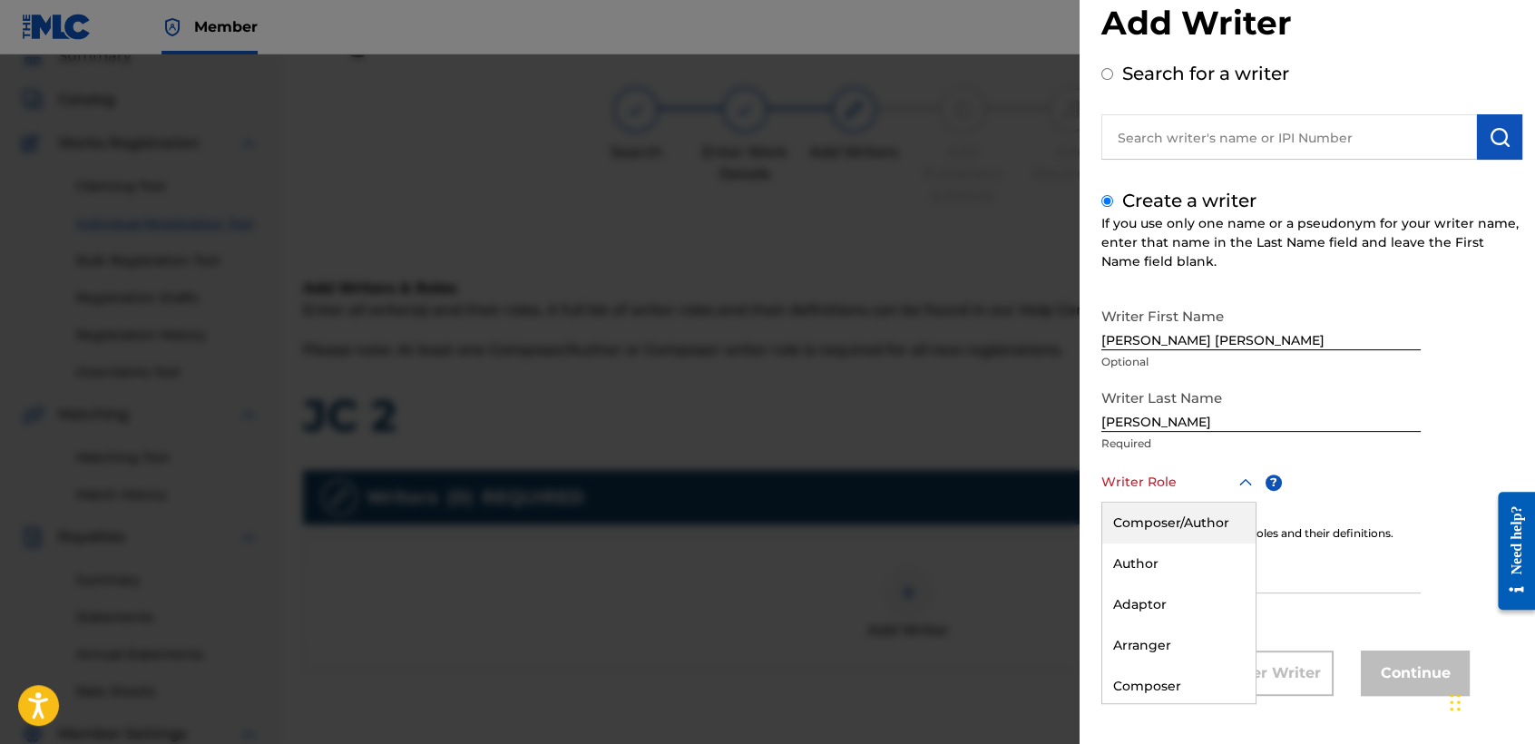
click at [1172, 513] on div "Composer/Author" at bounding box center [1178, 522] width 153 height 41
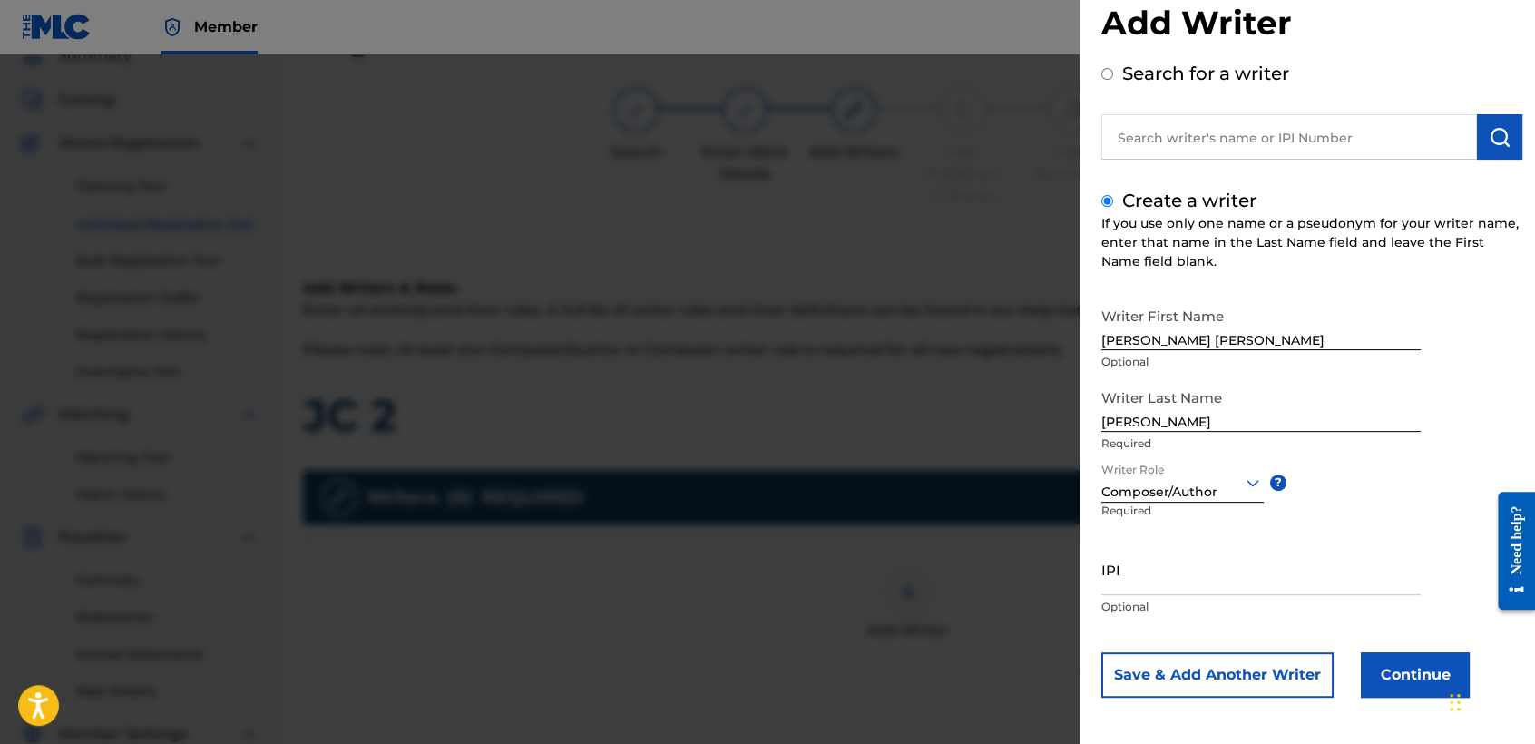
click at [1379, 678] on button "Continue" at bounding box center [1414, 674] width 109 height 45
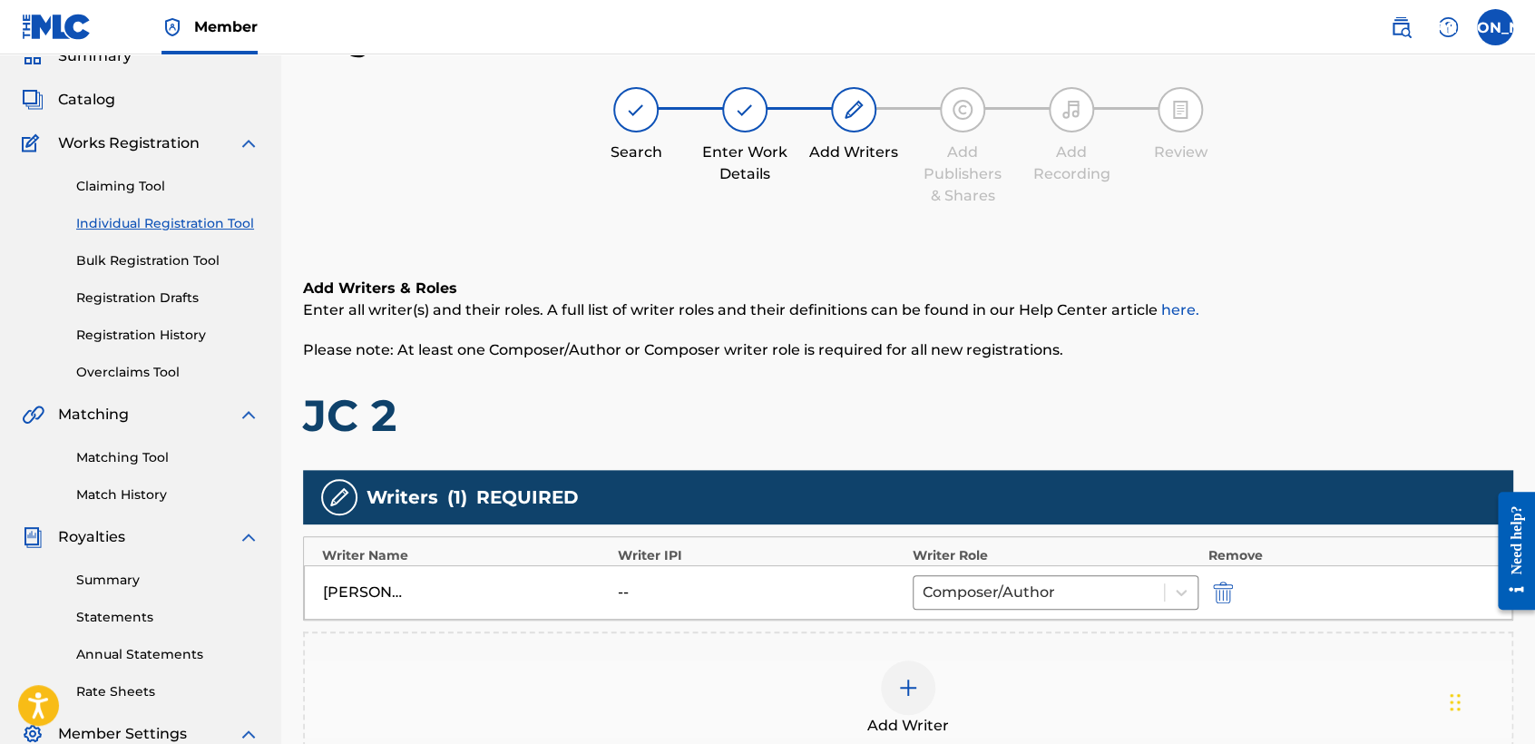
click at [1104, 439] on h1 "JC 2" at bounding box center [908, 415] width 1210 height 54
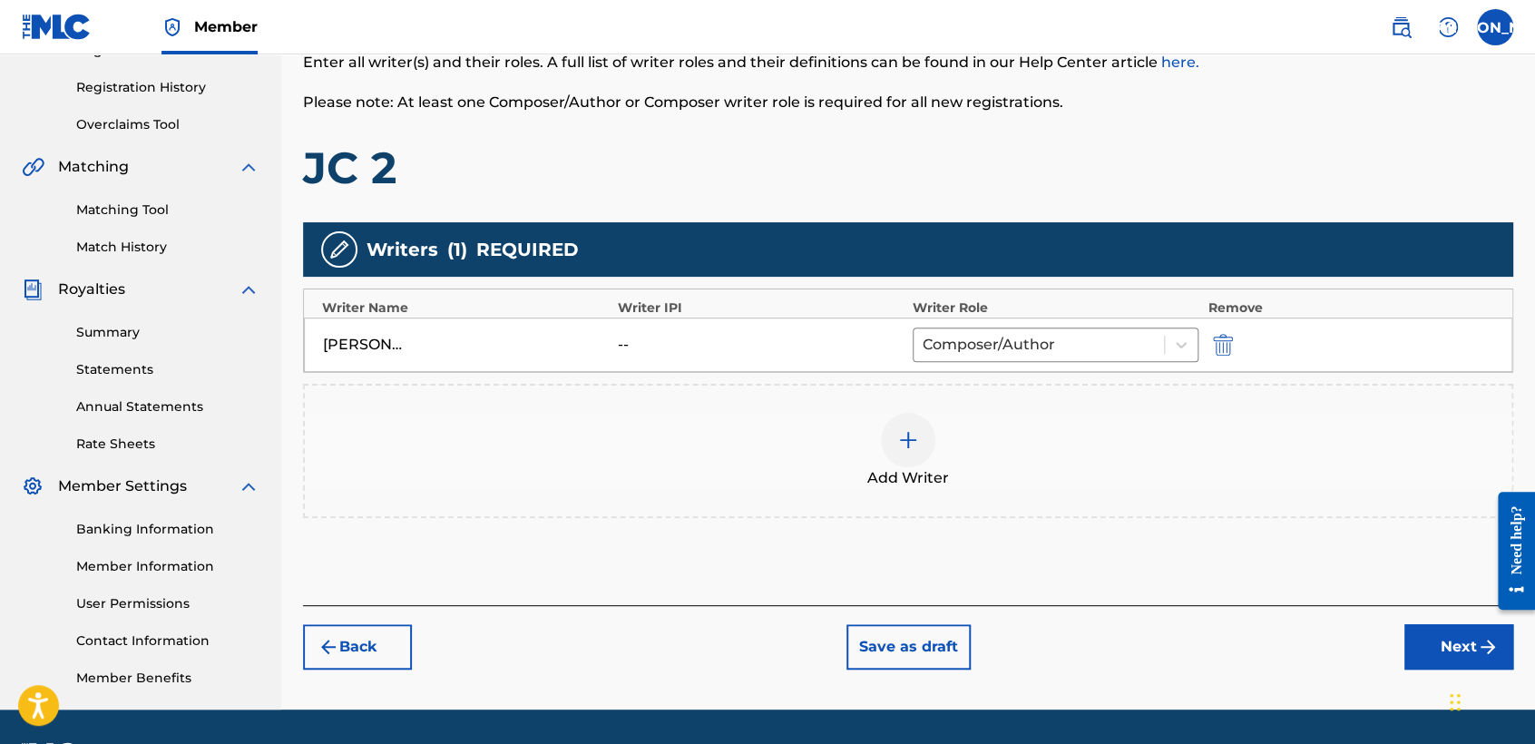
scroll to position [380, 0]
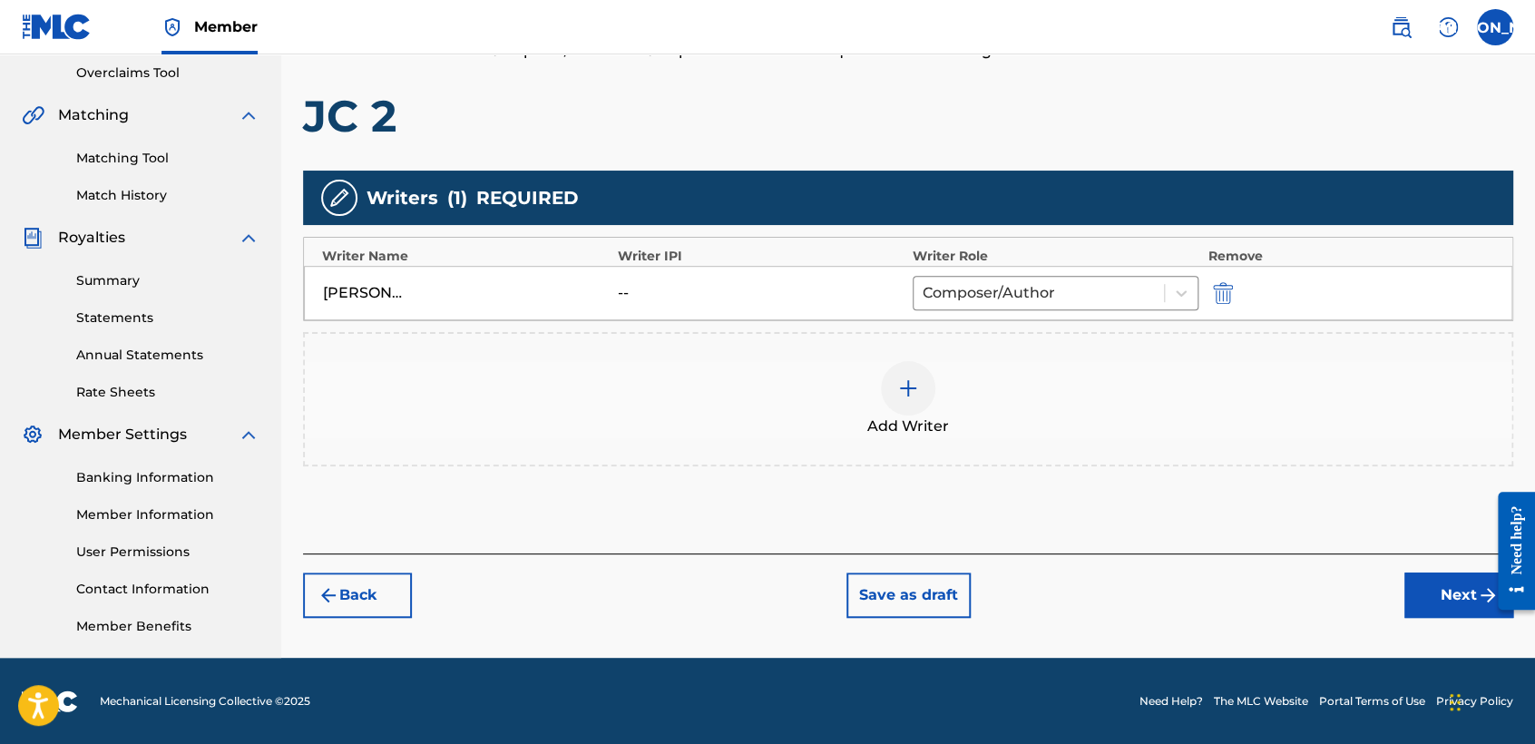
click at [1409, 595] on button "Next" at bounding box center [1458, 594] width 109 height 45
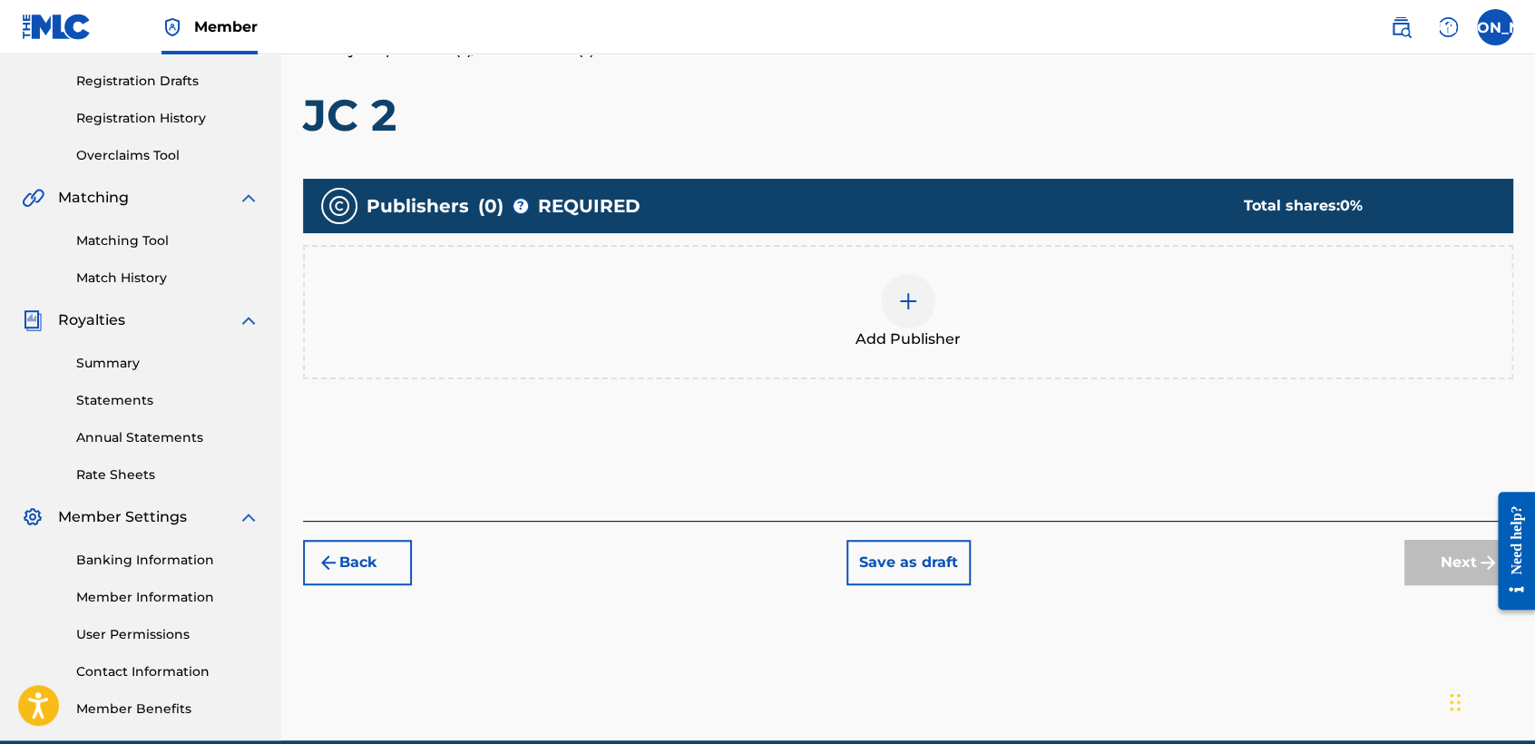
scroll to position [81, 0]
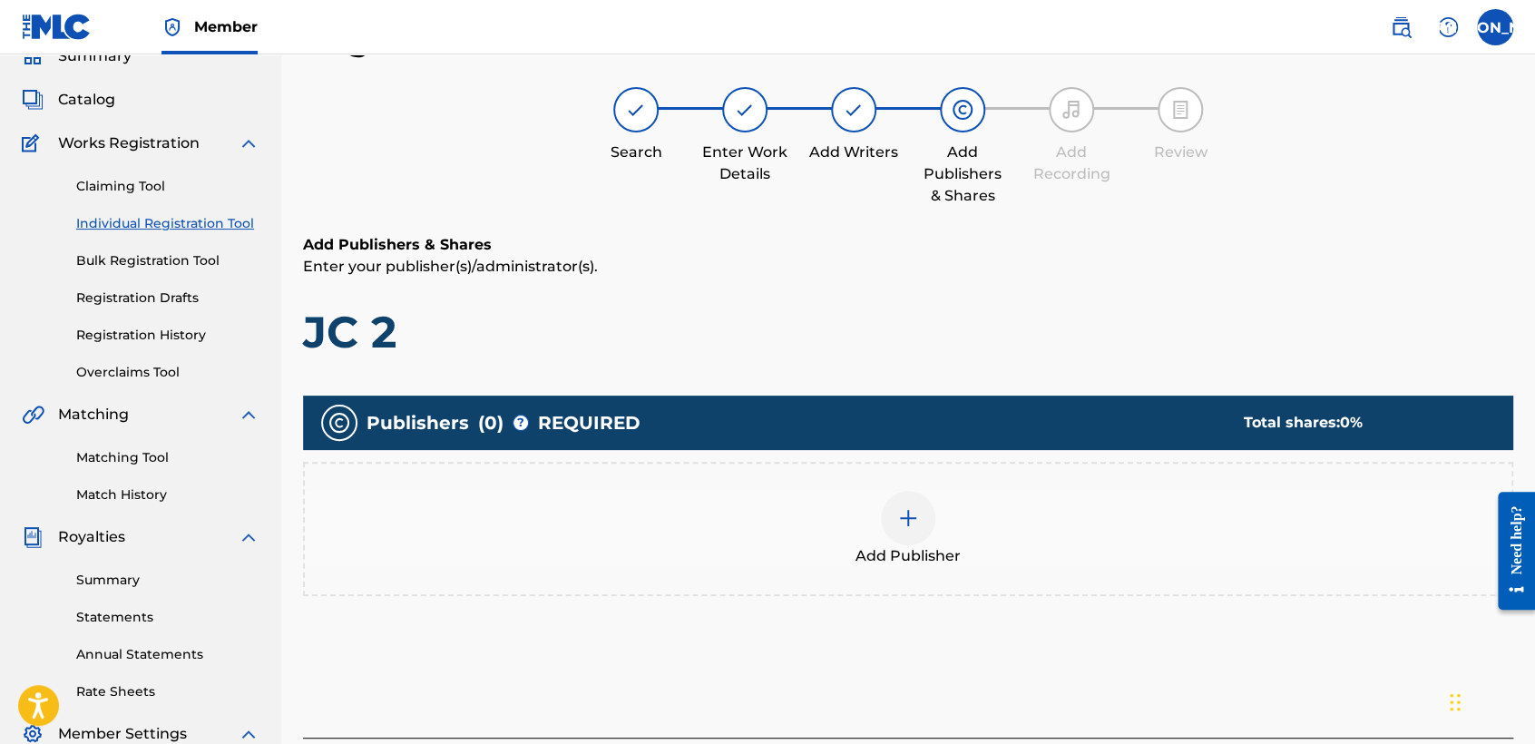
click at [1008, 539] on div "Add Publisher" at bounding box center [908, 529] width 1206 height 76
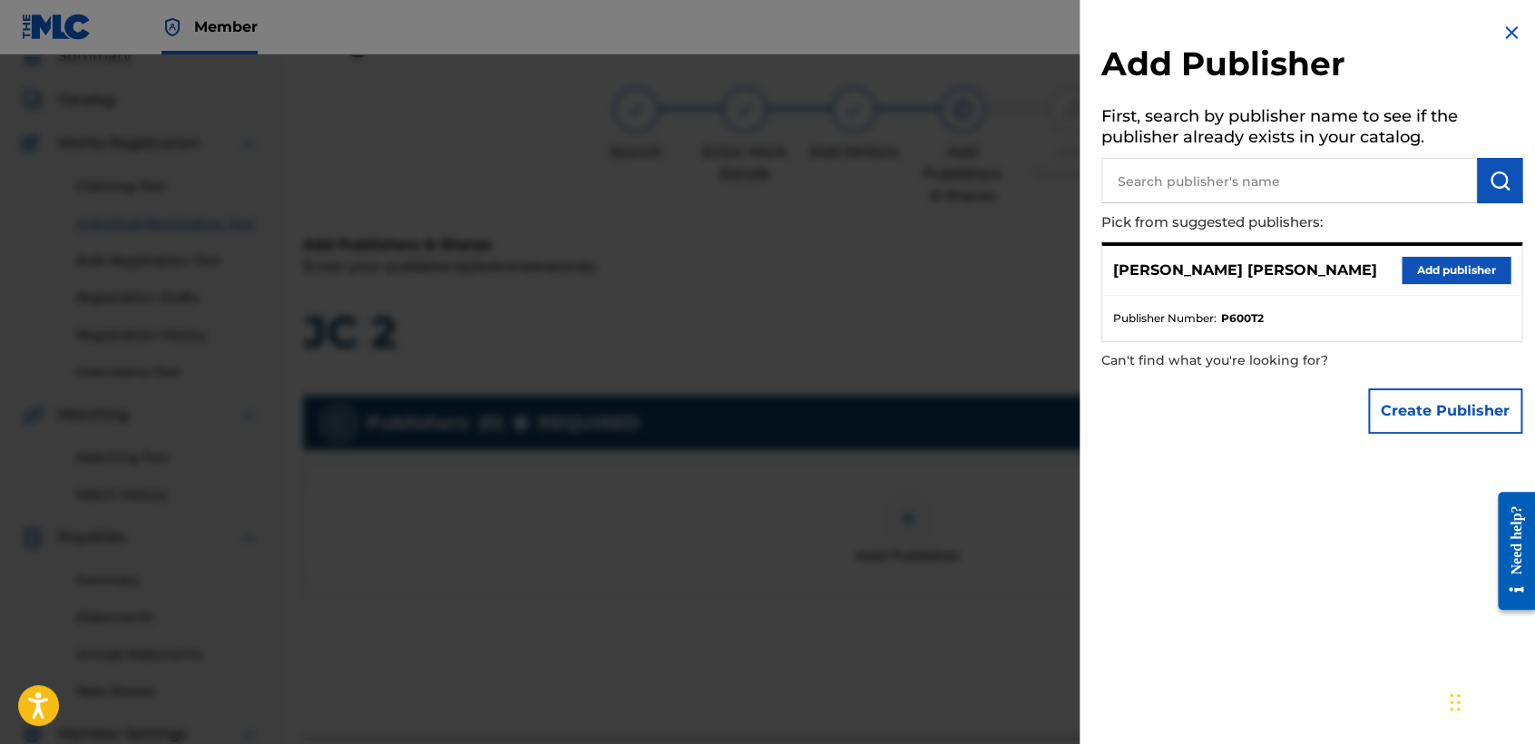
click at [1464, 262] on button "Add publisher" at bounding box center [1455, 270] width 109 height 27
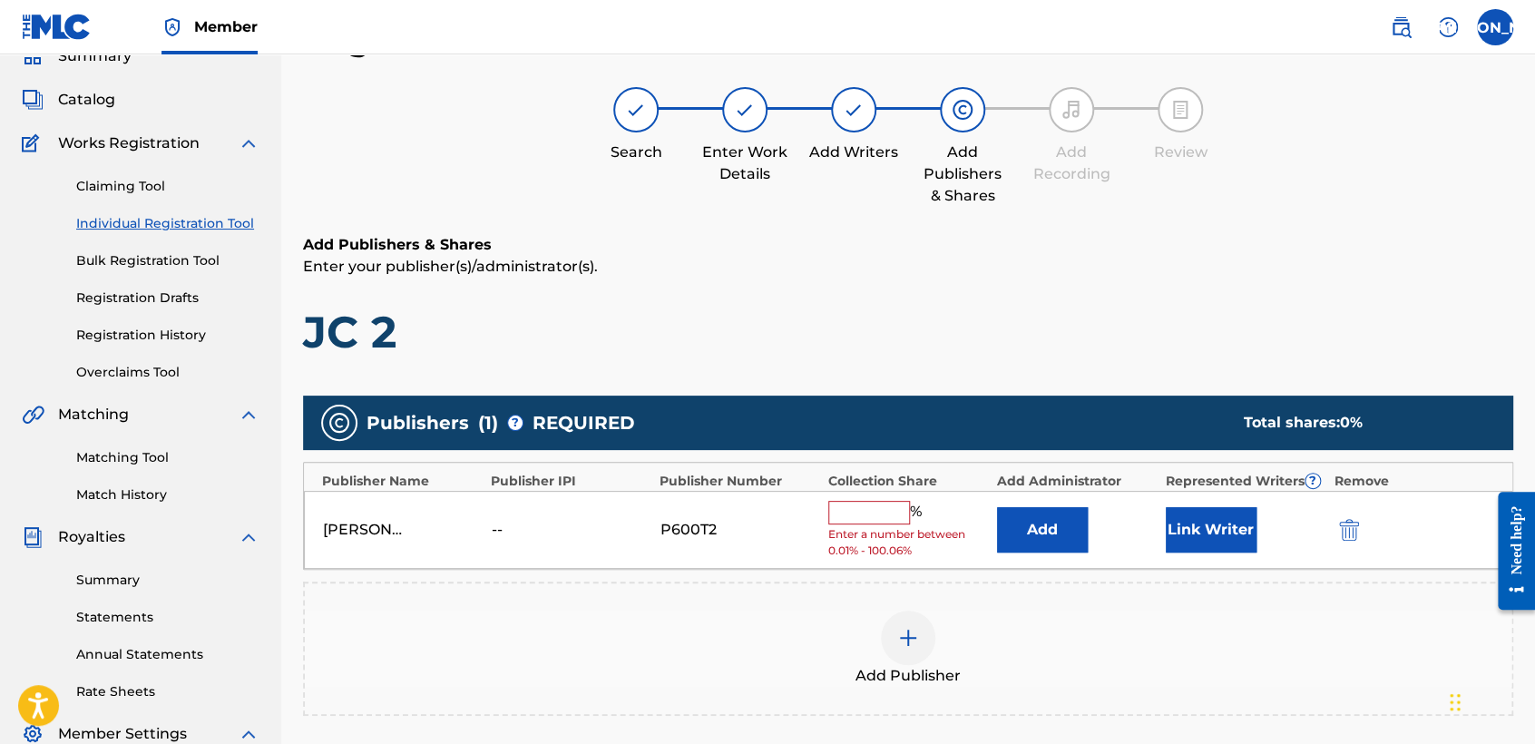
click at [902, 506] on input "text" at bounding box center [869, 513] width 82 height 24
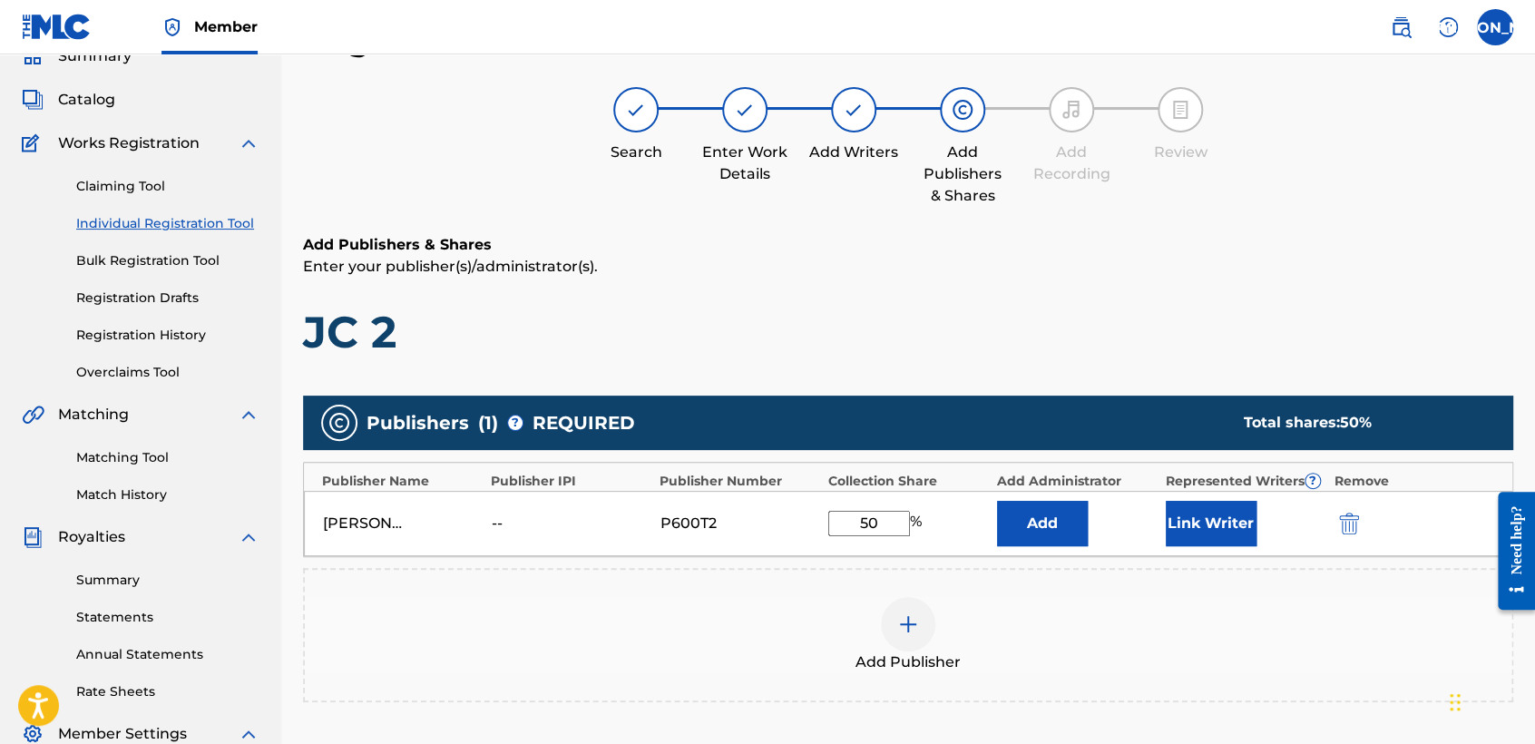
click at [1159, 502] on div "José Osvaldo Arriaga Valdez -- P600T2 50 % Add Link Writer" at bounding box center [908, 523] width 1208 height 65
click at [1167, 506] on button "Link Writer" at bounding box center [1210, 523] width 91 height 45
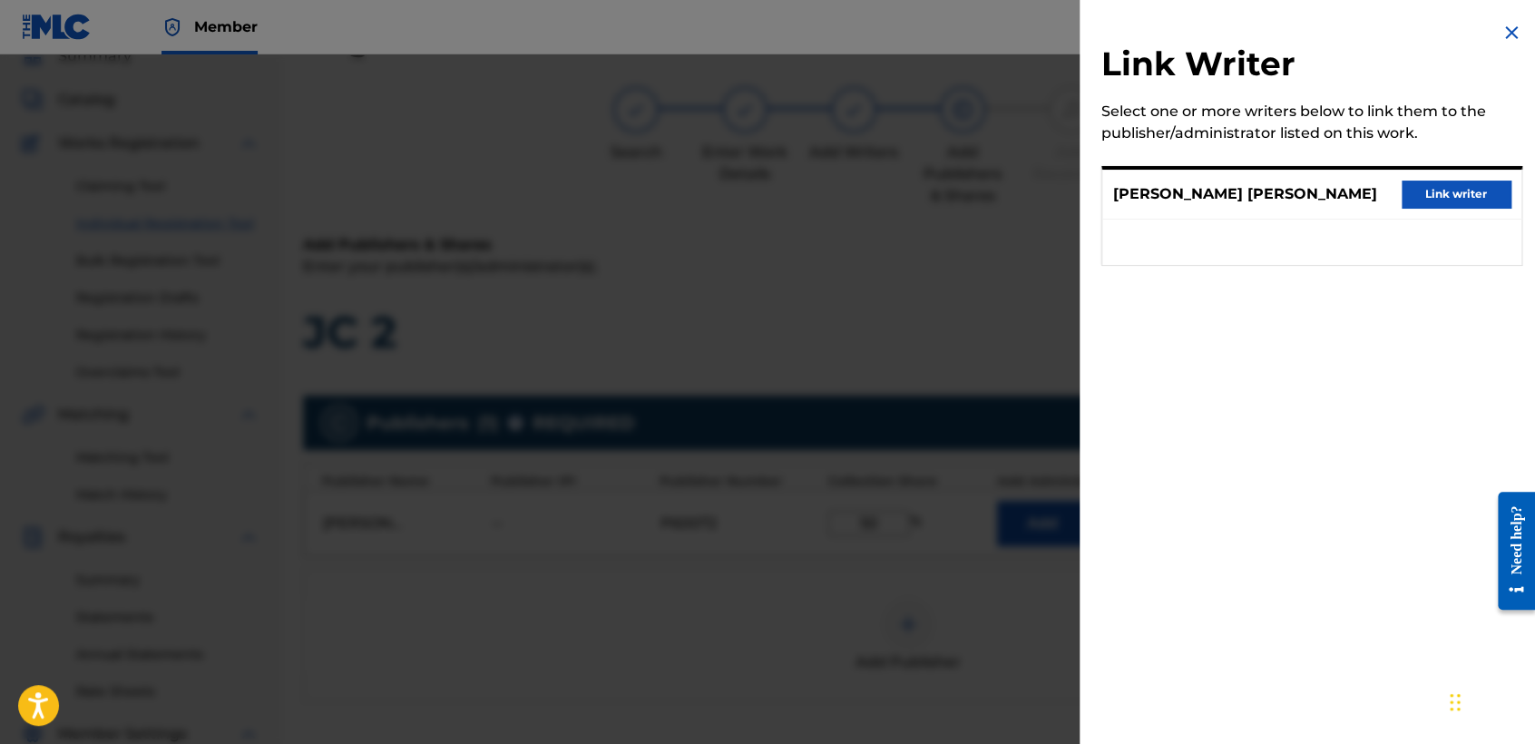
click at [1463, 198] on button "Link writer" at bounding box center [1455, 193] width 109 height 27
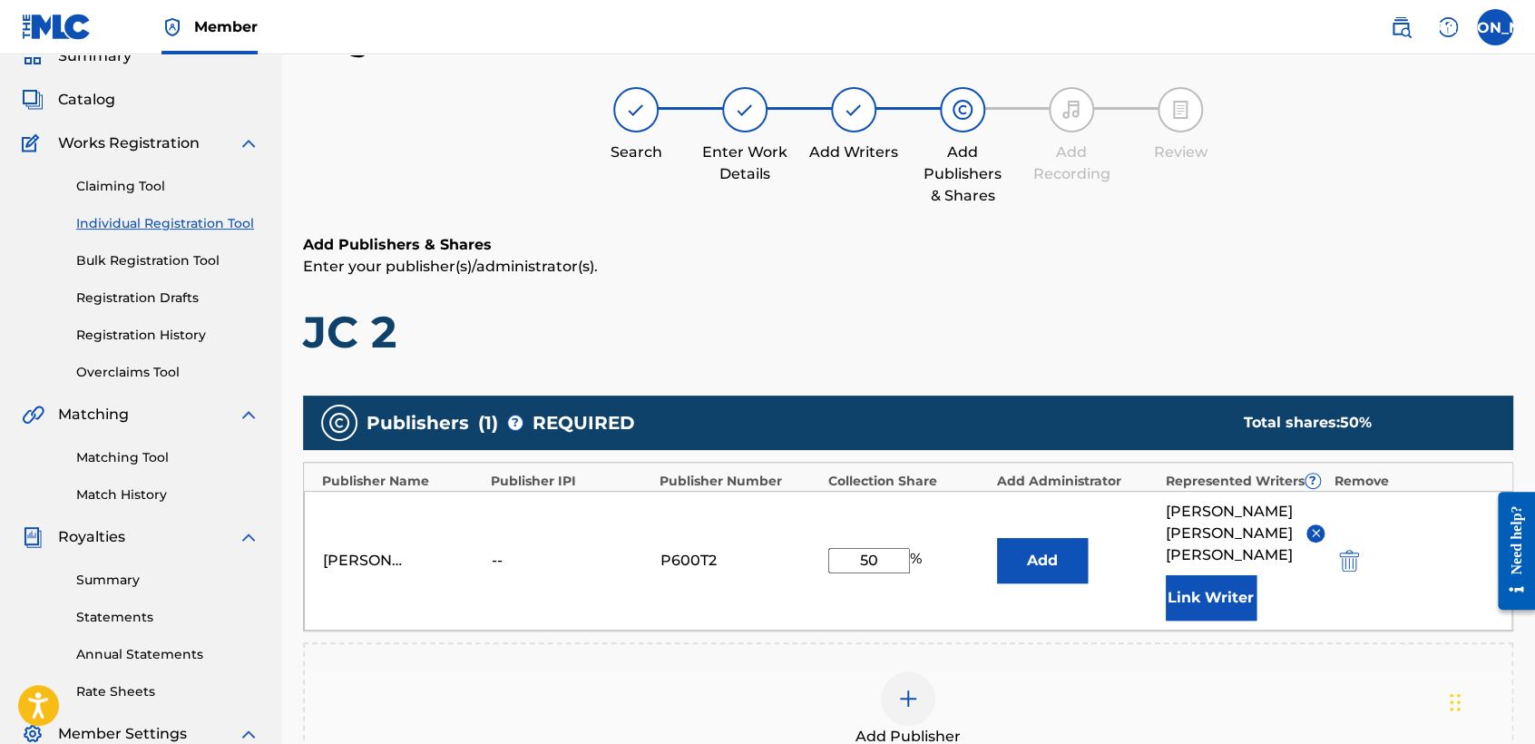
click at [1326, 242] on h6 "Add Publishers & Shares" at bounding box center [908, 245] width 1210 height 22
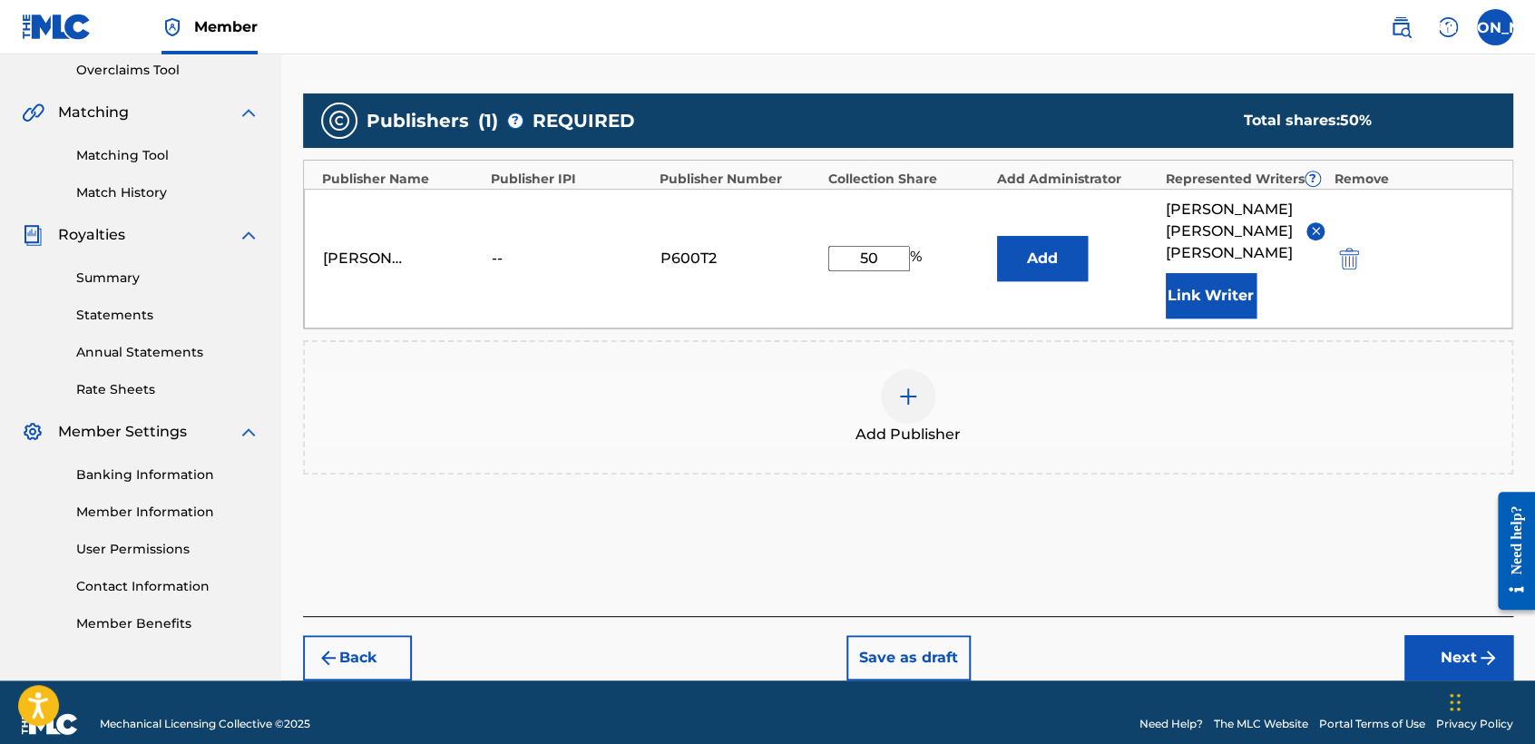
click at [1437, 635] on button "Next" at bounding box center [1458, 657] width 109 height 45
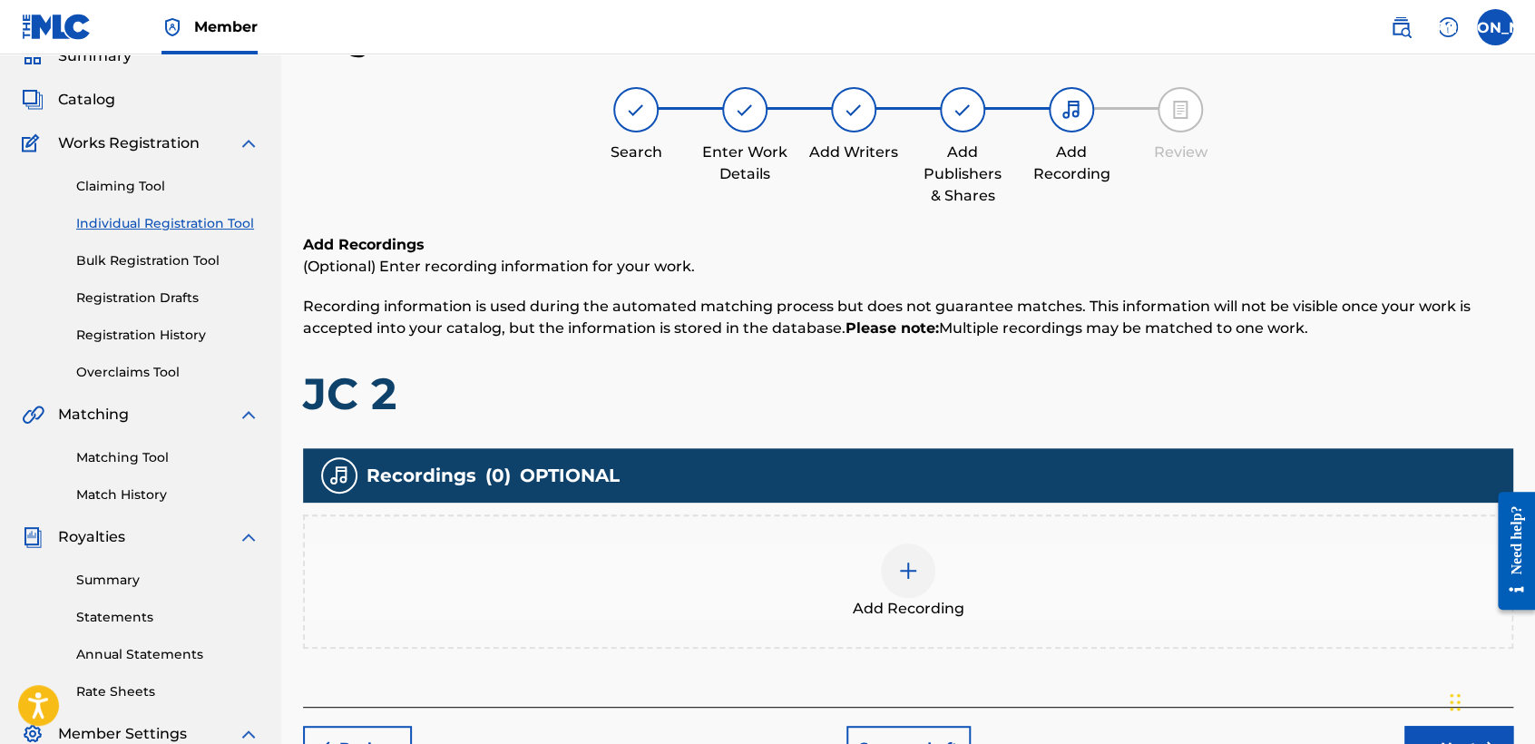
click at [881, 570] on div at bounding box center [908, 570] width 54 height 54
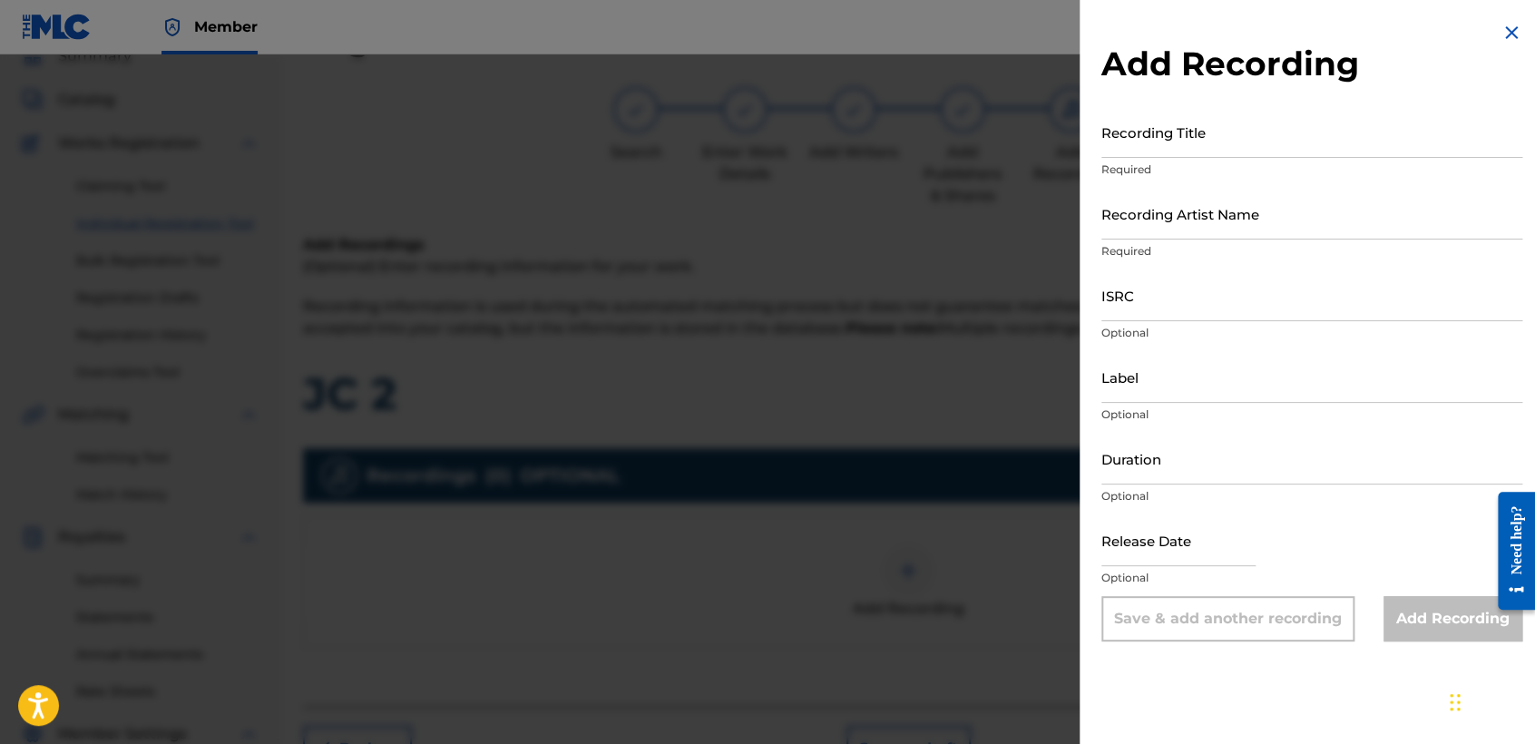
click at [1216, 139] on input "Recording Title" at bounding box center [1311, 132] width 421 height 52
paste input "Jc 2"
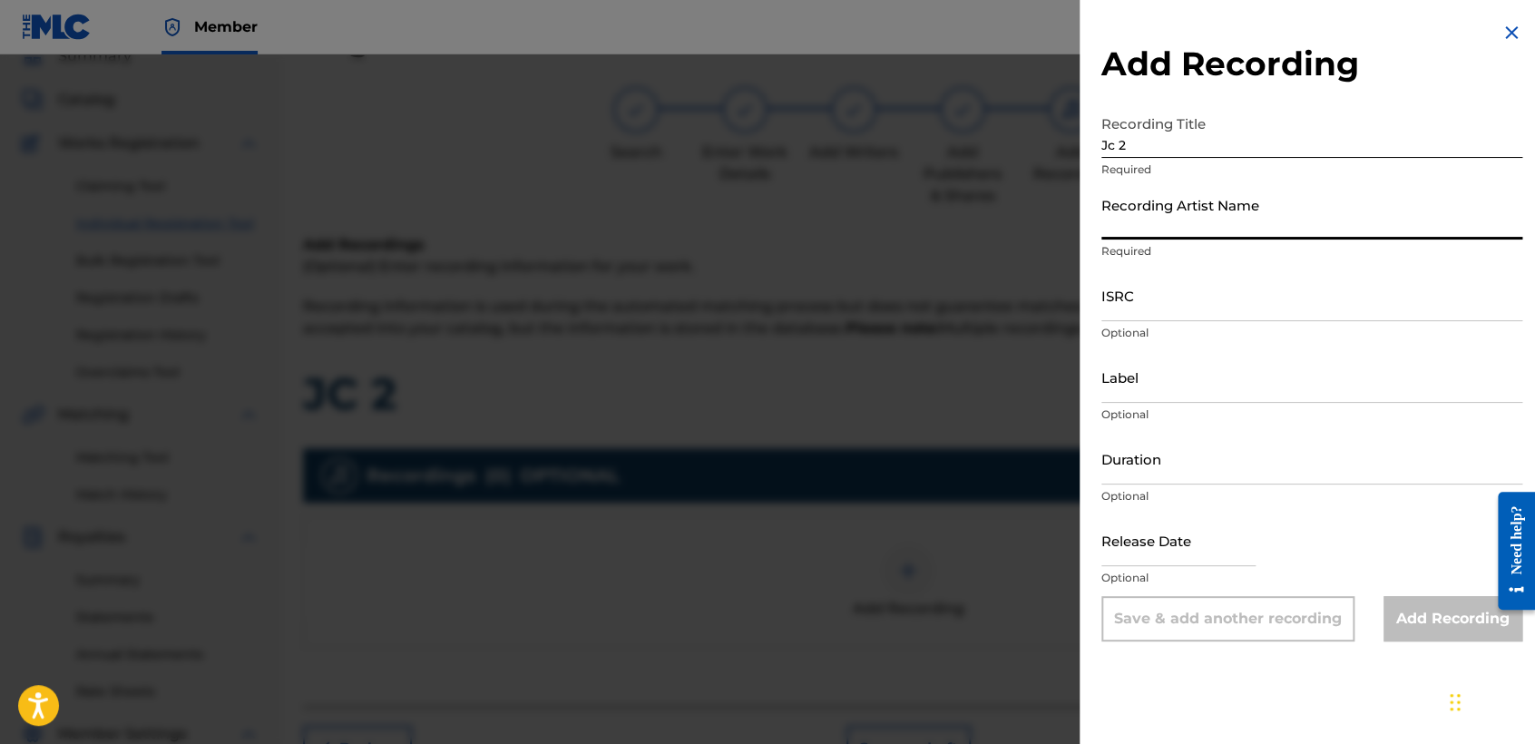
click at [1232, 204] on input "Recording Artist Name" at bounding box center [1311, 214] width 421 height 52
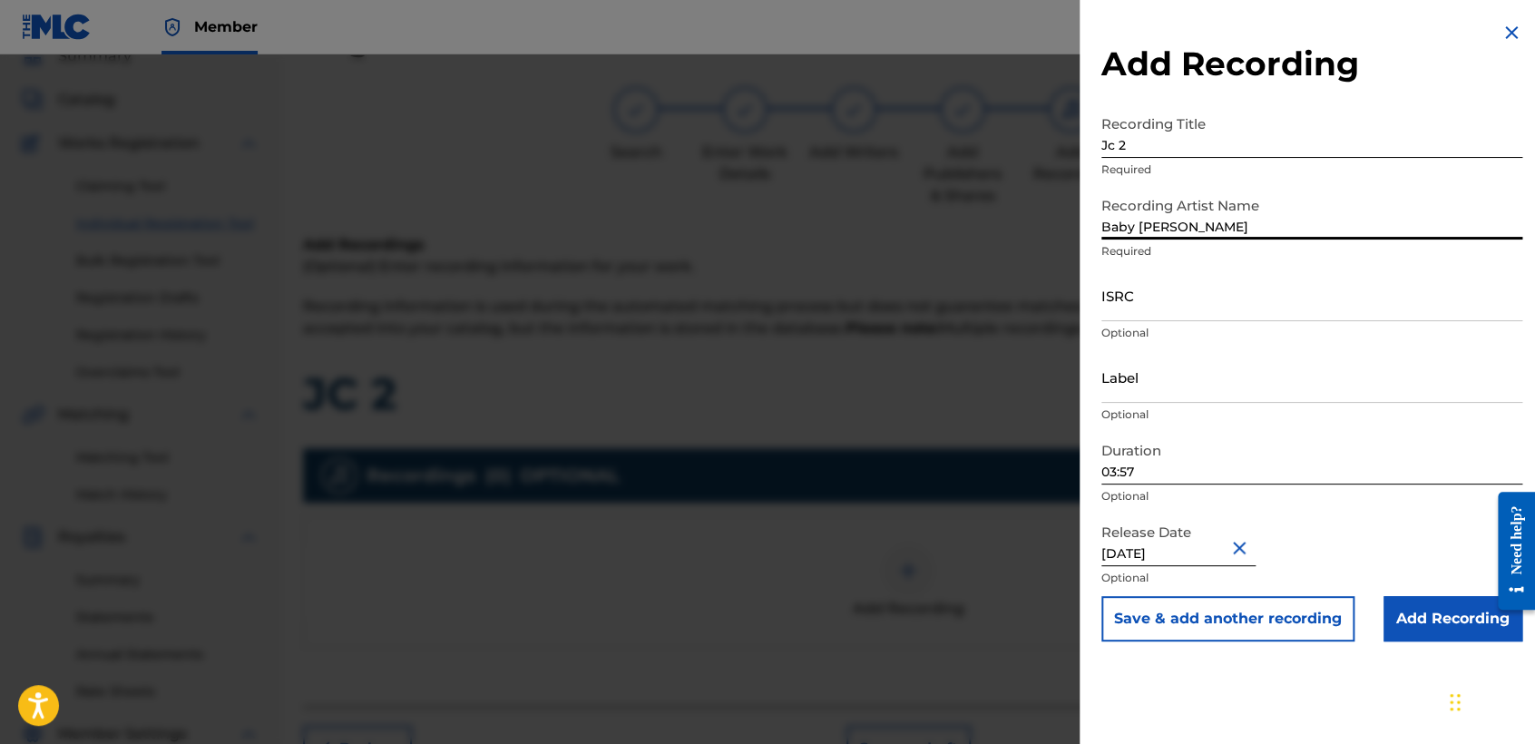
click at [1136, 308] on input "ISRC" at bounding box center [1311, 295] width 421 height 52
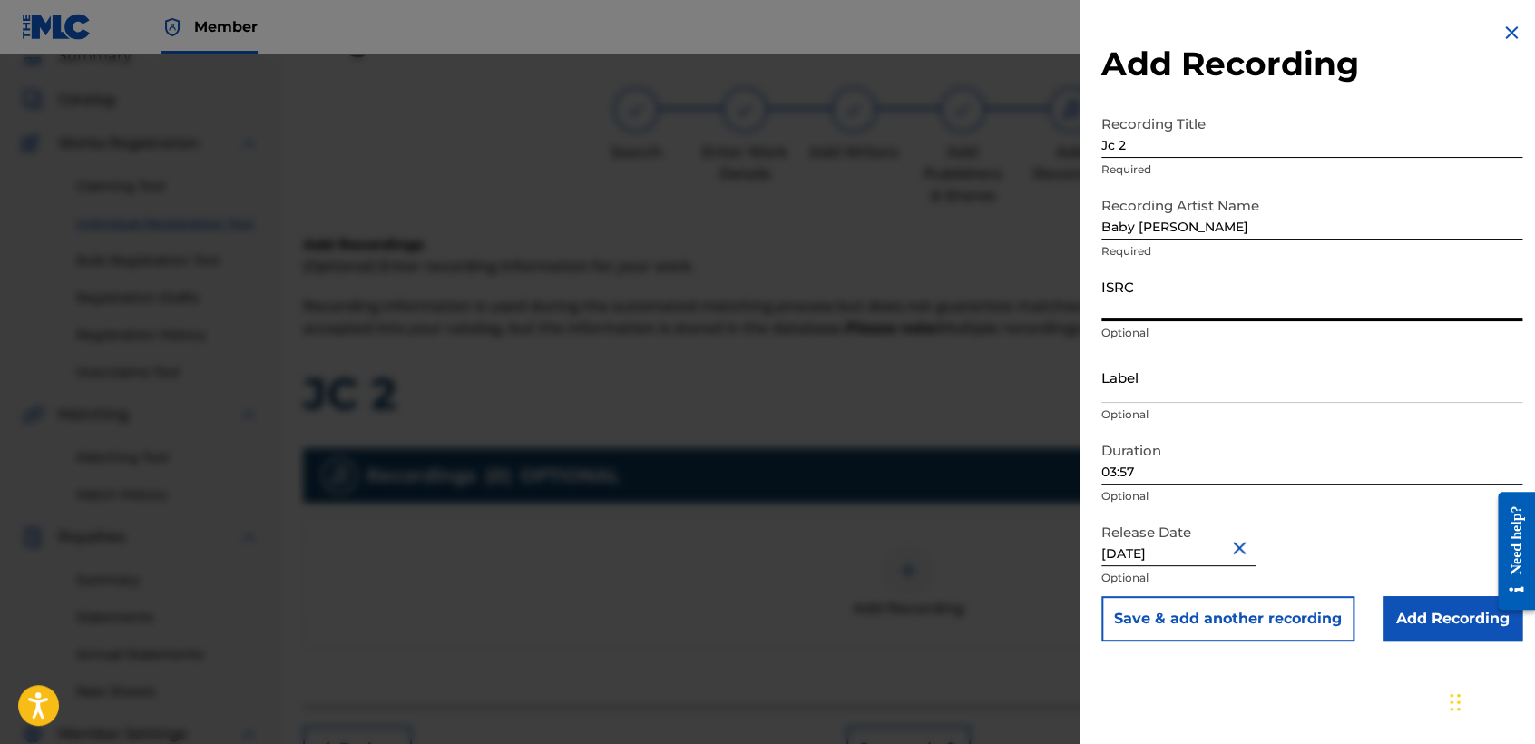
paste input "USHM82222847"
click at [1173, 468] on input "03:57" at bounding box center [1311, 459] width 421 height 52
click at [1404, 629] on input "Add Recording" at bounding box center [1452, 618] width 139 height 45
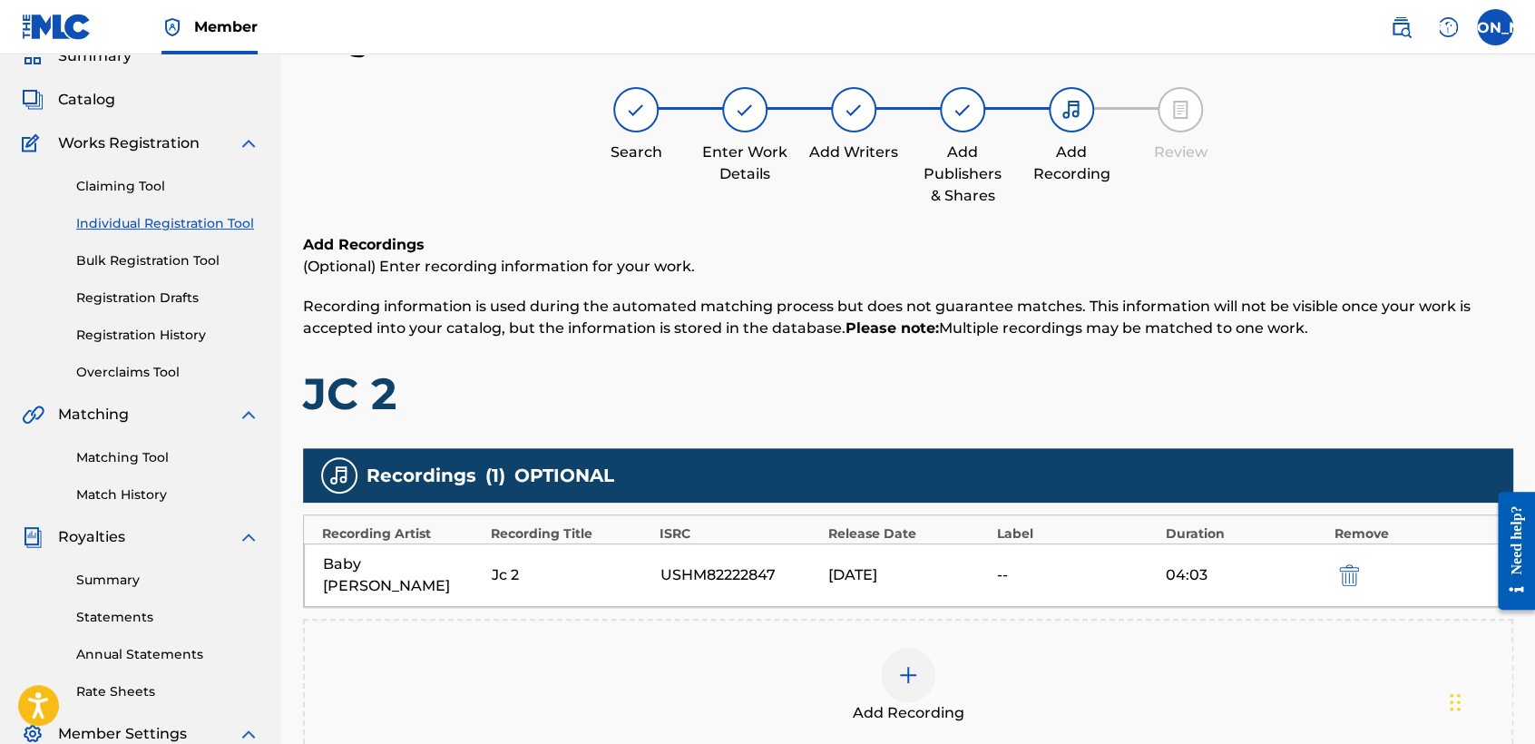
click at [1088, 407] on h1 "JC 2" at bounding box center [908, 393] width 1210 height 54
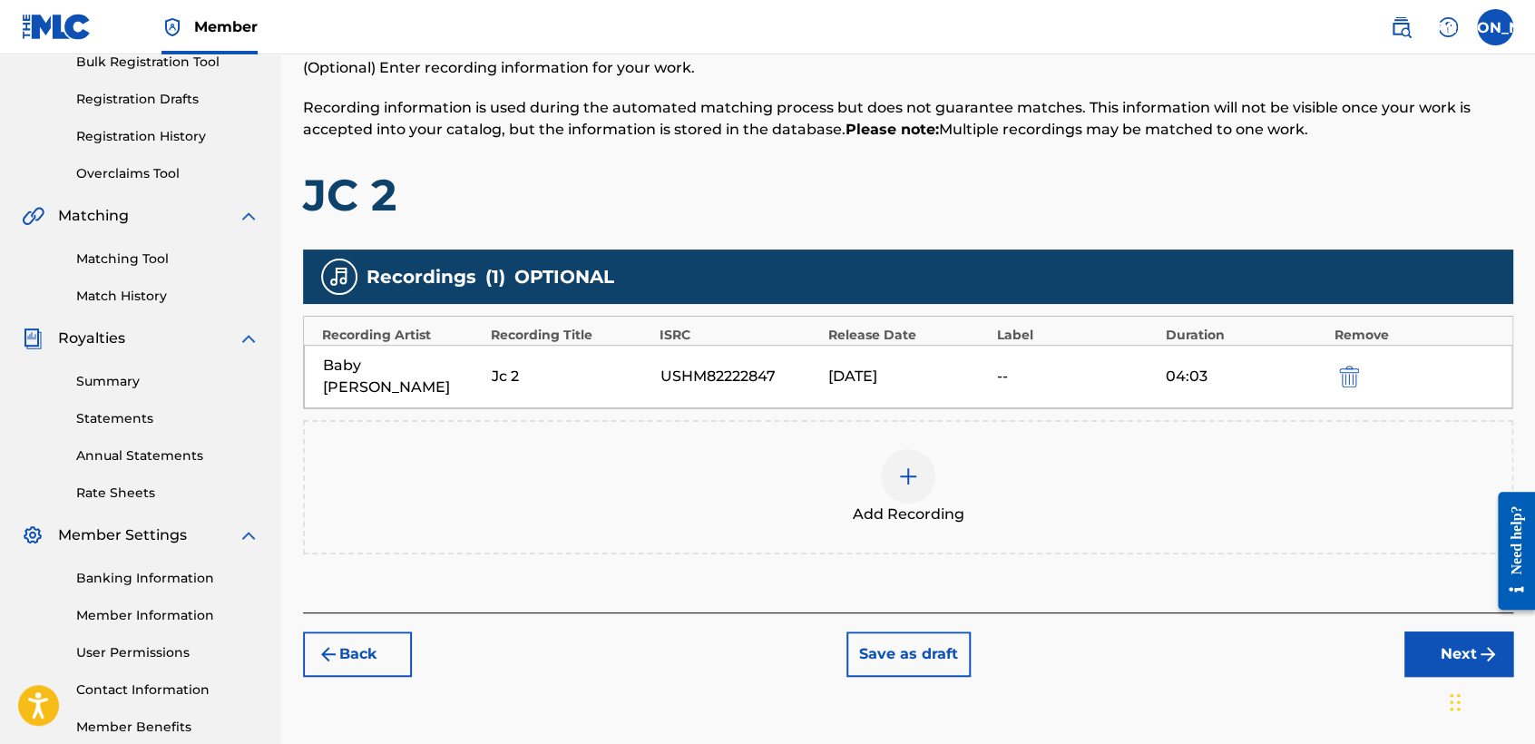
scroll to position [380, 0]
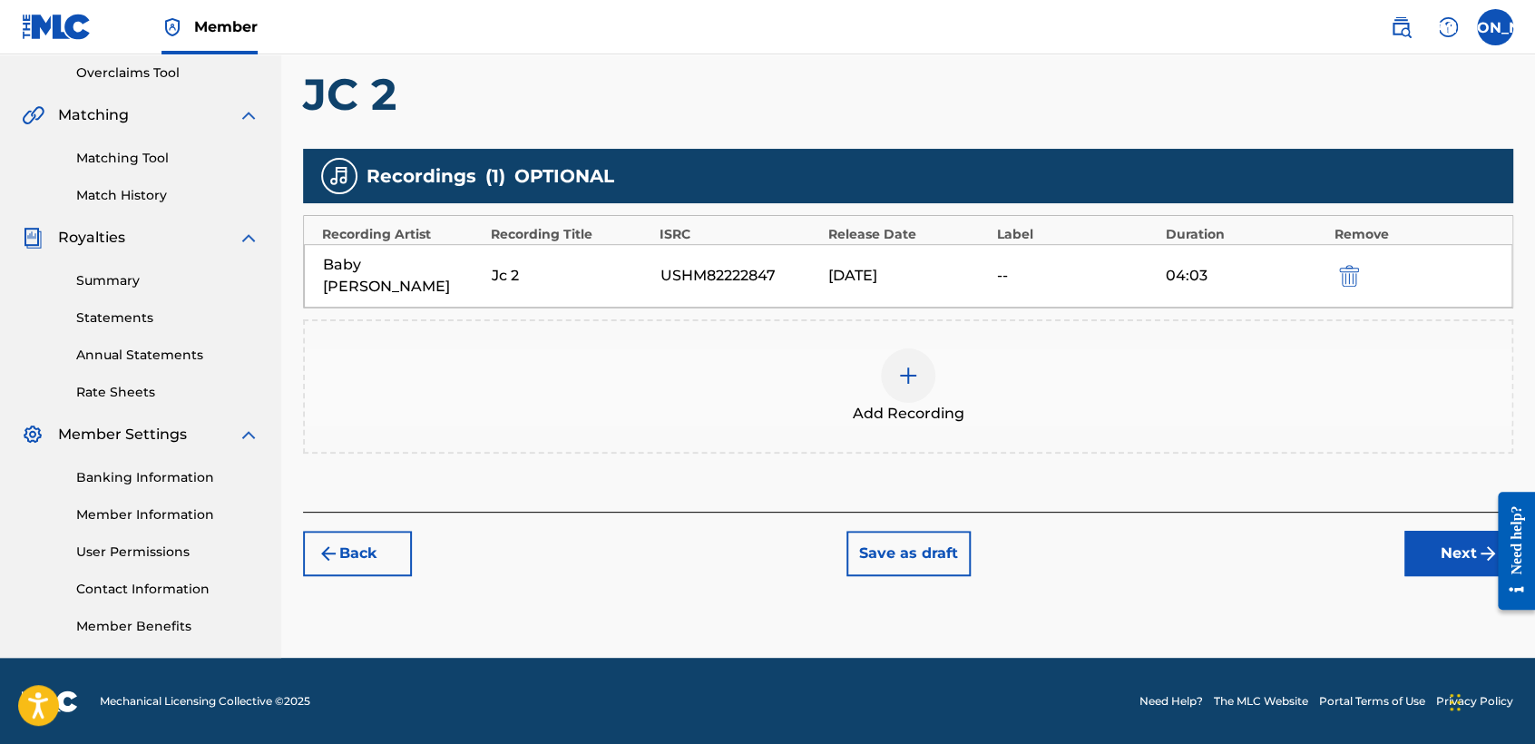
click at [1389, 521] on div "Back Save as draft Next" at bounding box center [908, 544] width 1210 height 64
click at [1417, 531] on button "Next" at bounding box center [1458, 553] width 109 height 45
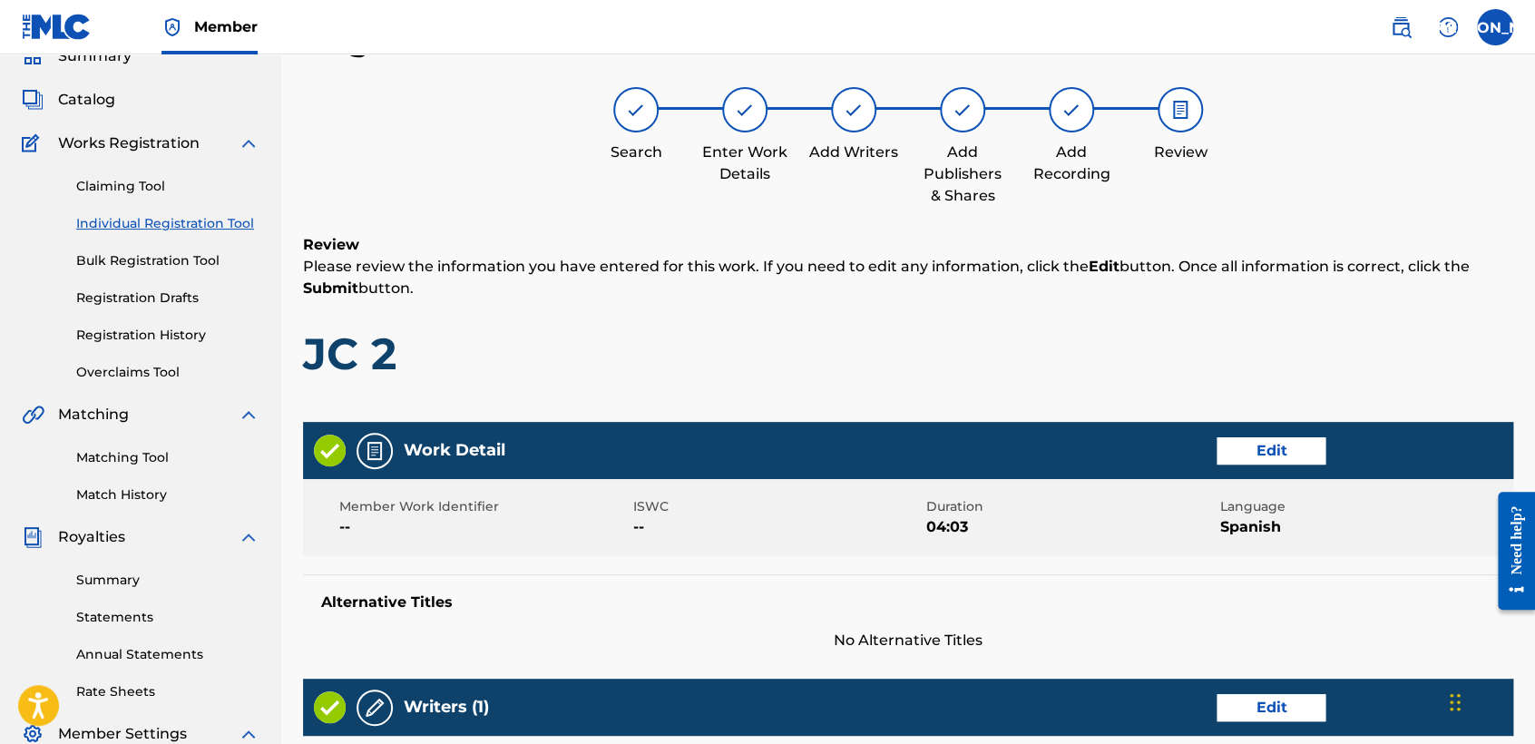
click at [1121, 293] on p "Please review the information you have entered for this work. If you need to ed…" at bounding box center [908, 278] width 1210 height 44
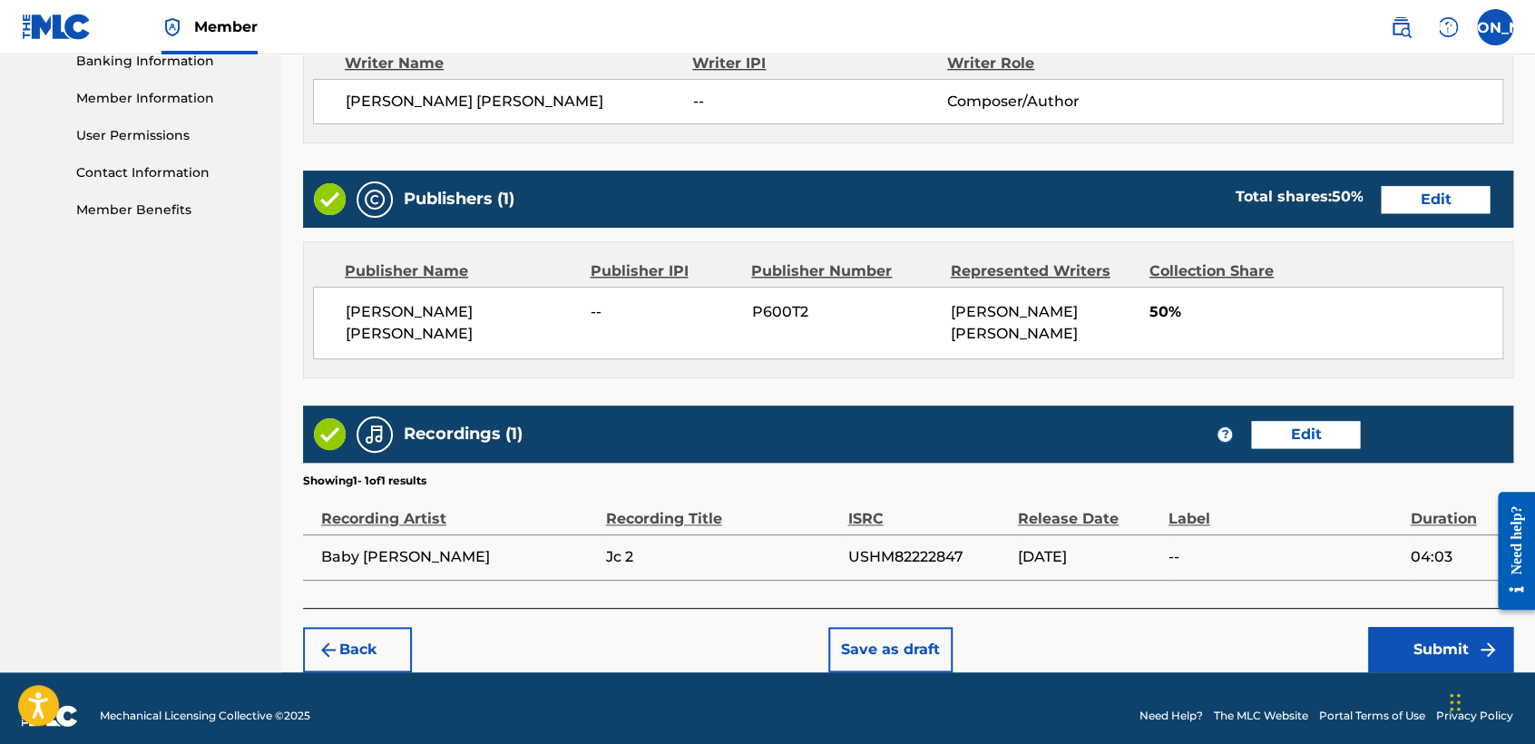
scroll to position [810, 0]
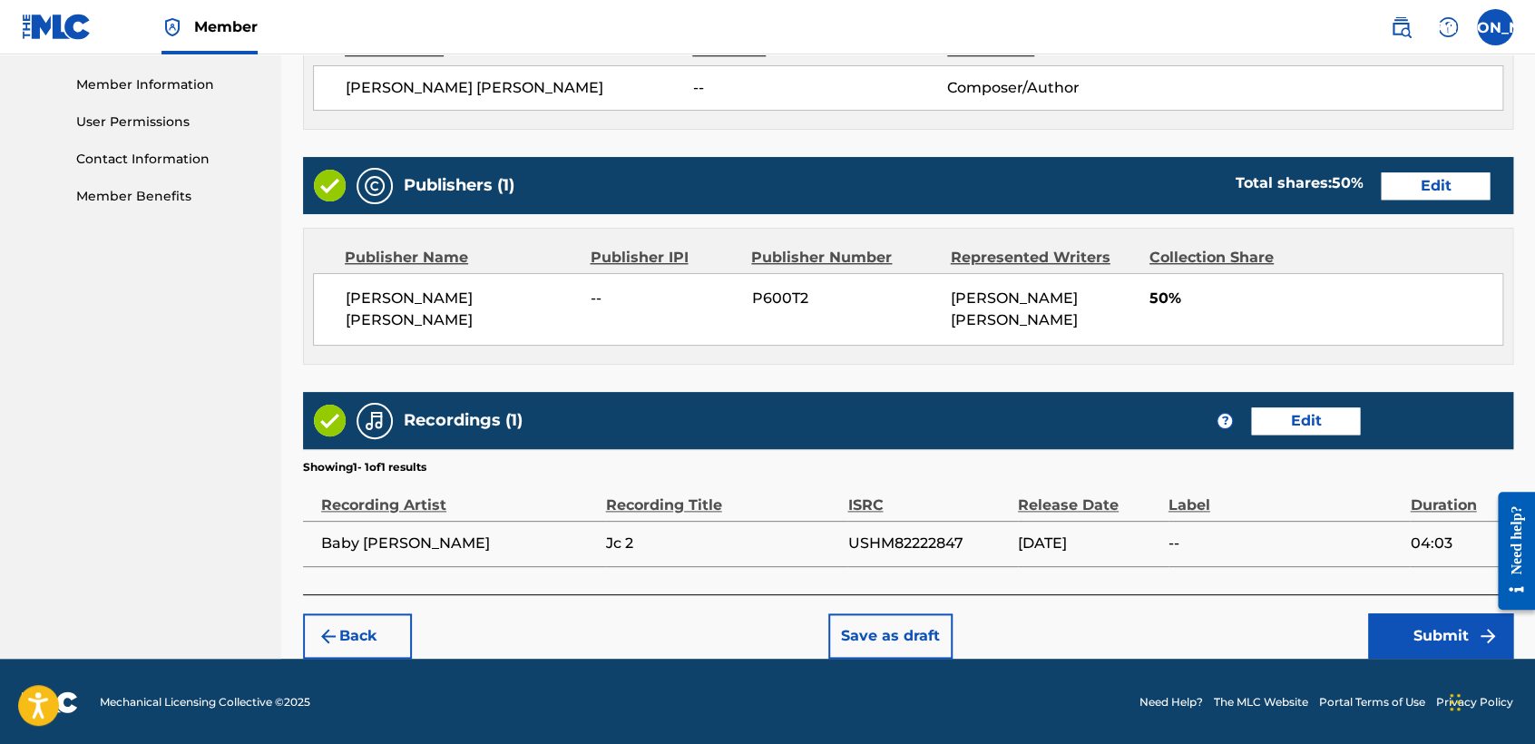
click at [1423, 645] on button "Submit" at bounding box center [1440, 635] width 145 height 45
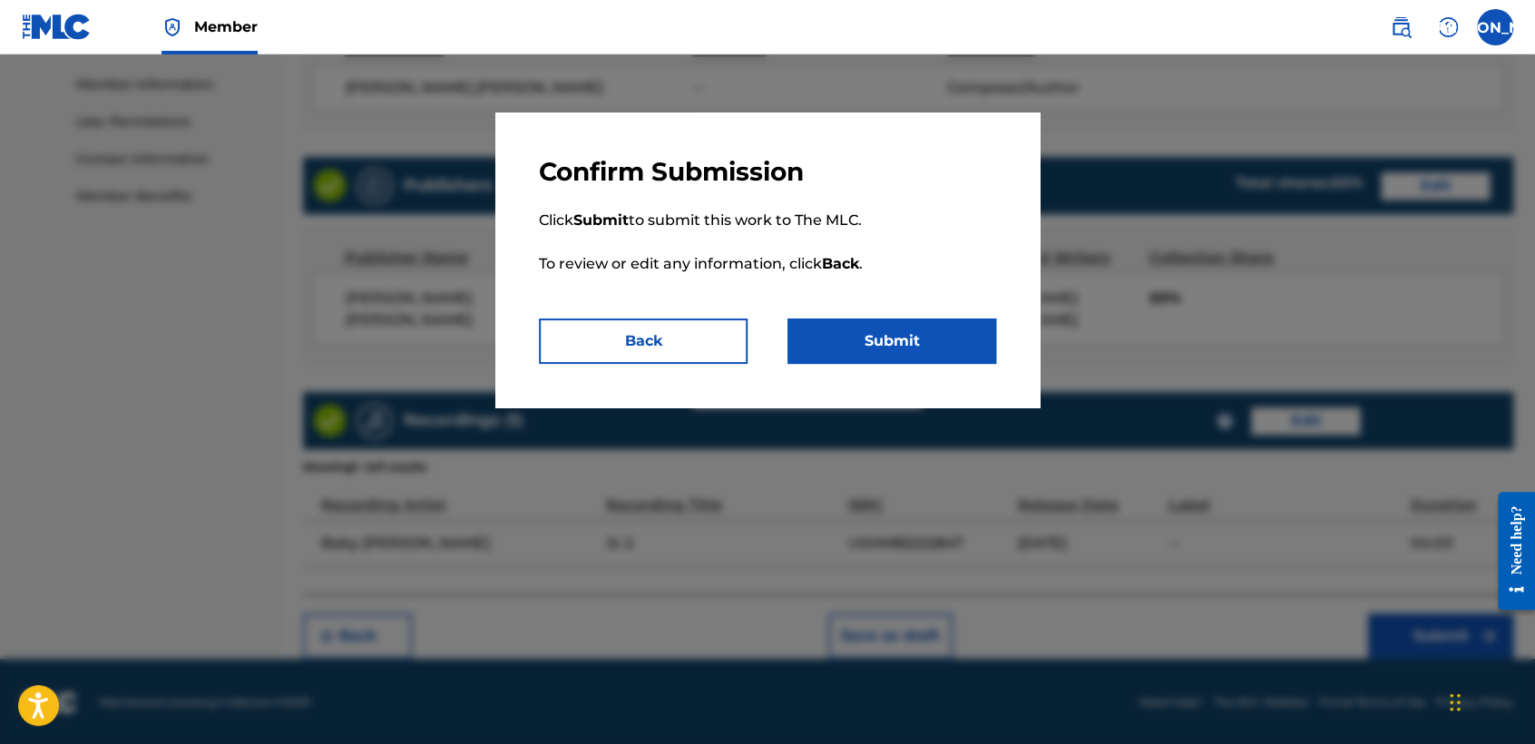
click at [911, 352] on button "Submit" at bounding box center [891, 340] width 209 height 45
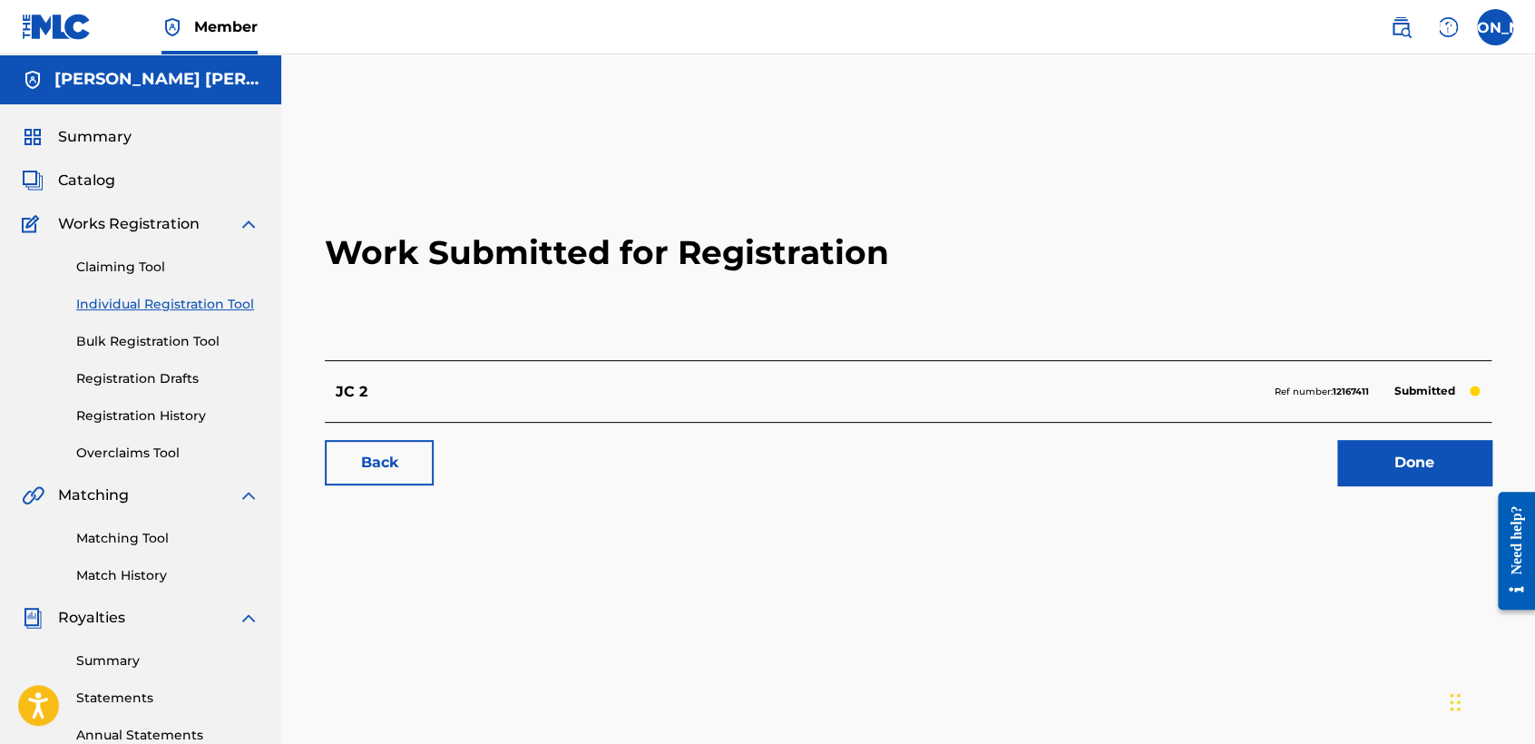
click at [249, 306] on link "Individual Registration Tool" at bounding box center [167, 304] width 183 height 19
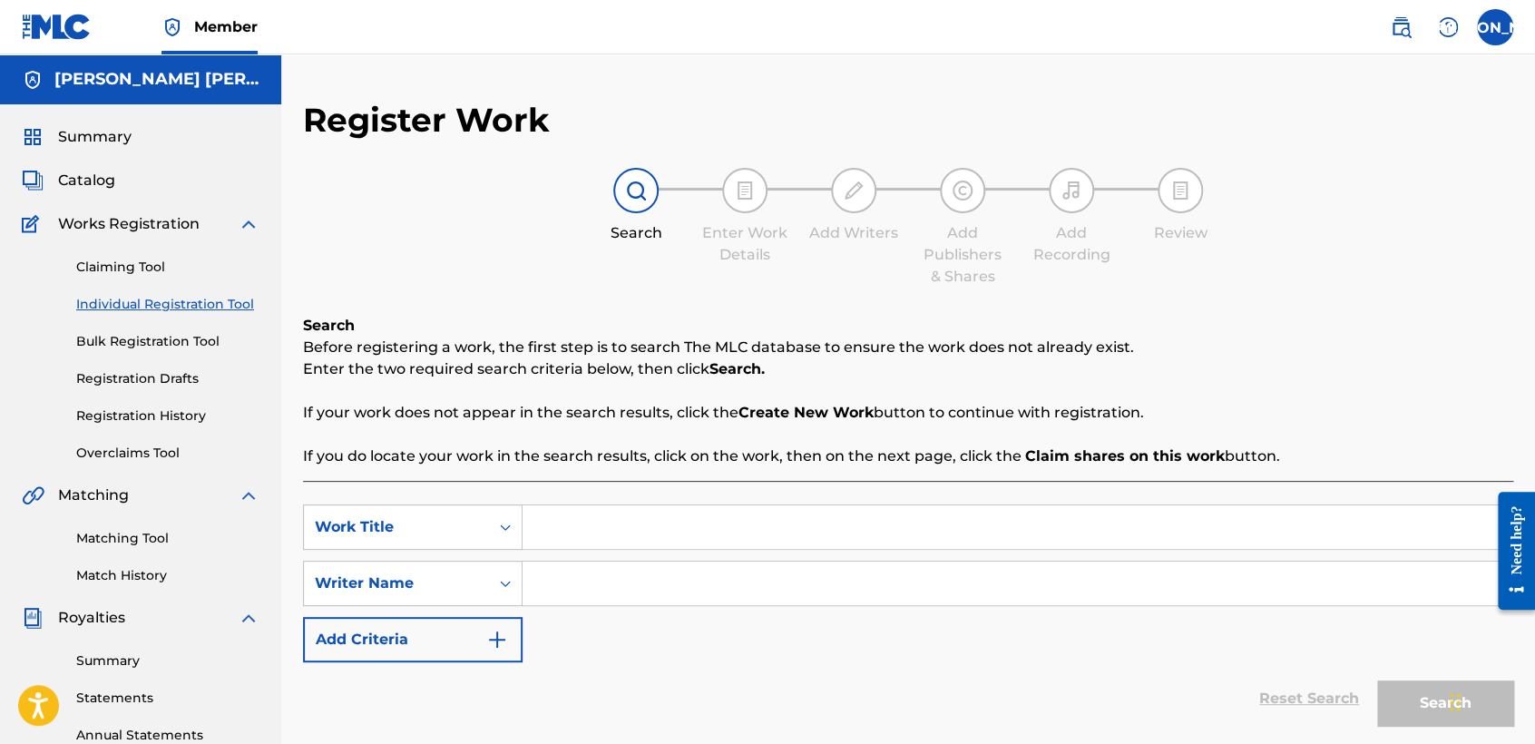
click at [621, 526] on input "Search Form" at bounding box center [1016, 527] width 989 height 44
paste input "Junior Y Charle V2"
click at [659, 577] on input "Search Form" at bounding box center [1016, 583] width 989 height 44
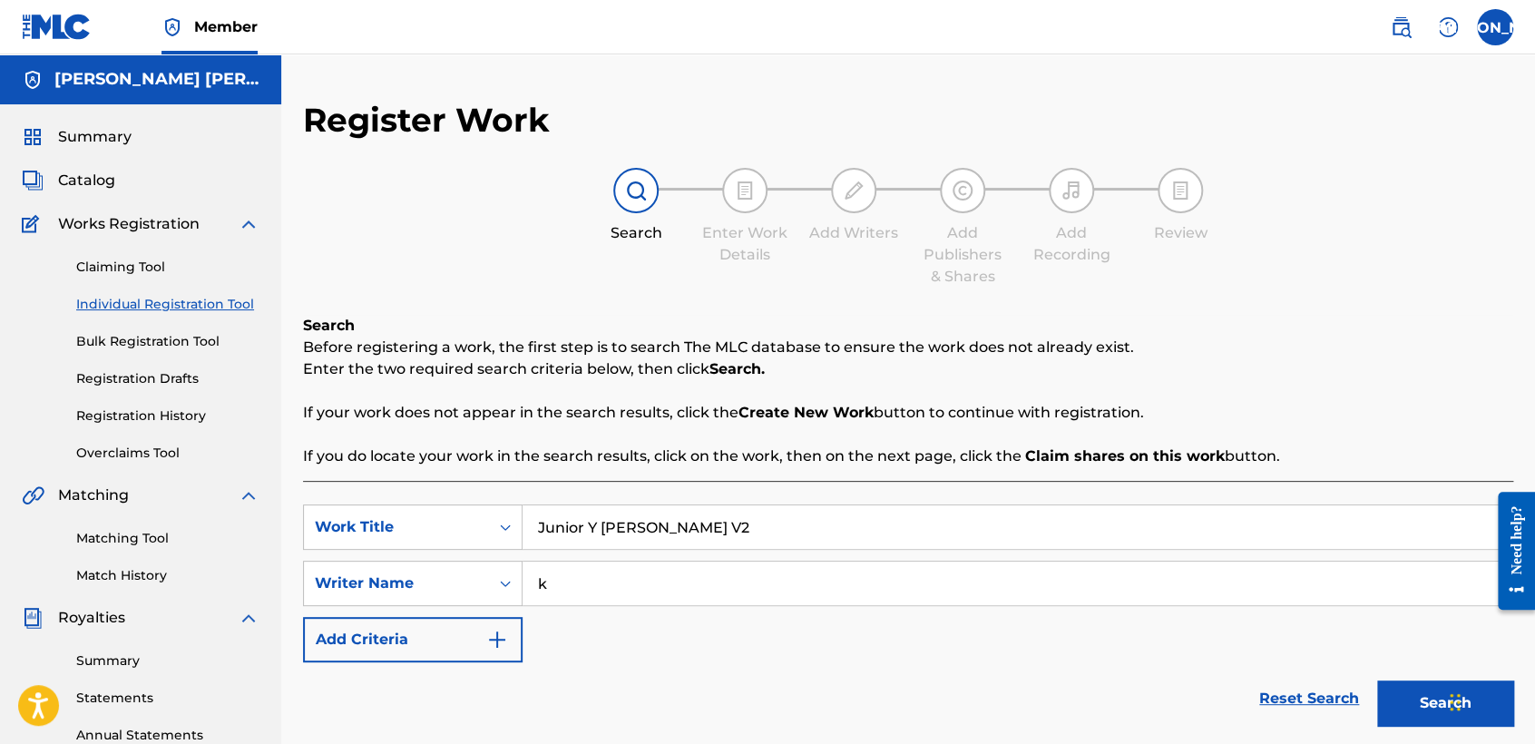
click at [1414, 696] on button "Search" at bounding box center [1445, 702] width 136 height 45
click at [1081, 646] on div "SearchWithCriteriabe1abbd9-3dbc-4fb4-8a7f-bb1546b7a493 Work Title Junior Y Char…" at bounding box center [908, 583] width 1210 height 158
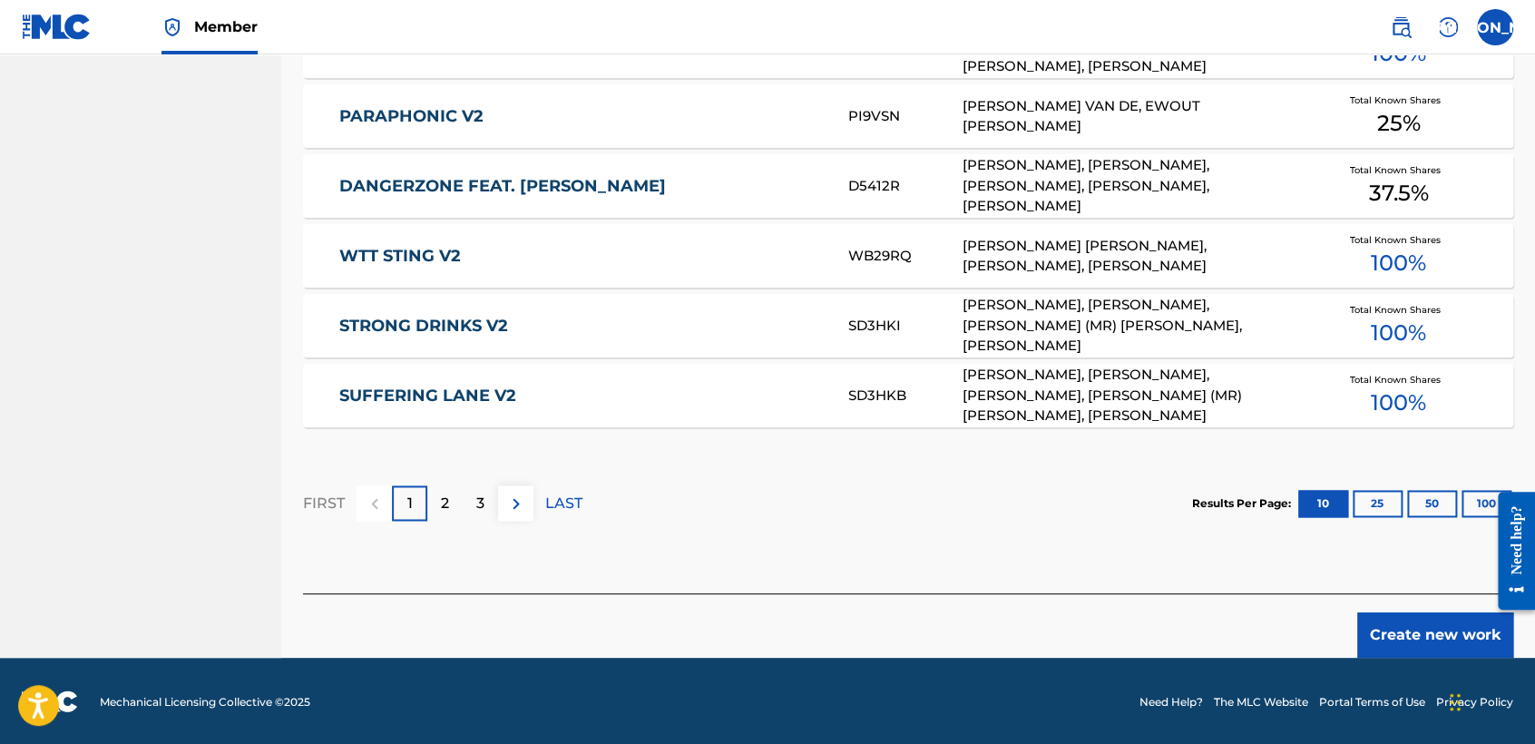
click at [1386, 646] on button "Create new work" at bounding box center [1435, 634] width 156 height 45
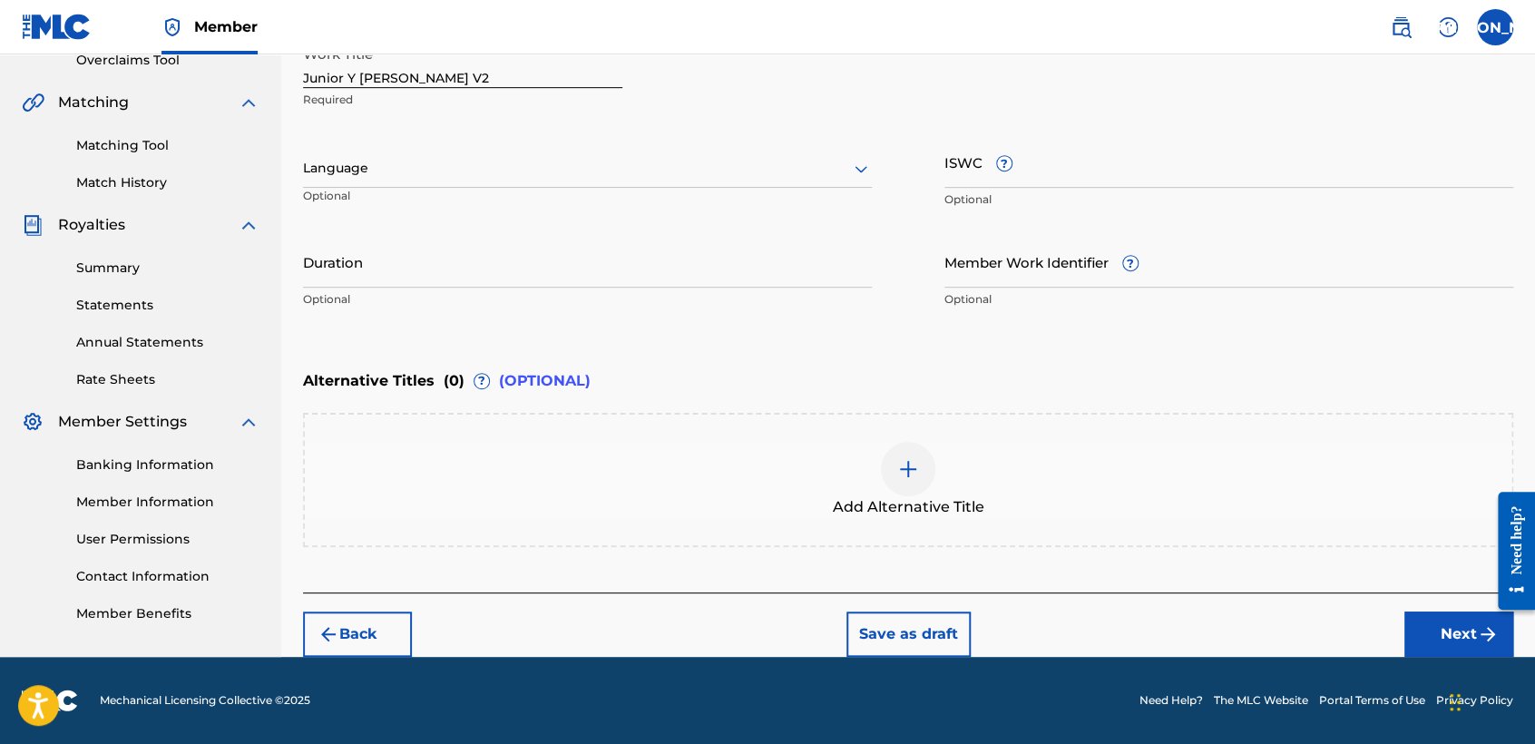
scroll to position [391, 0]
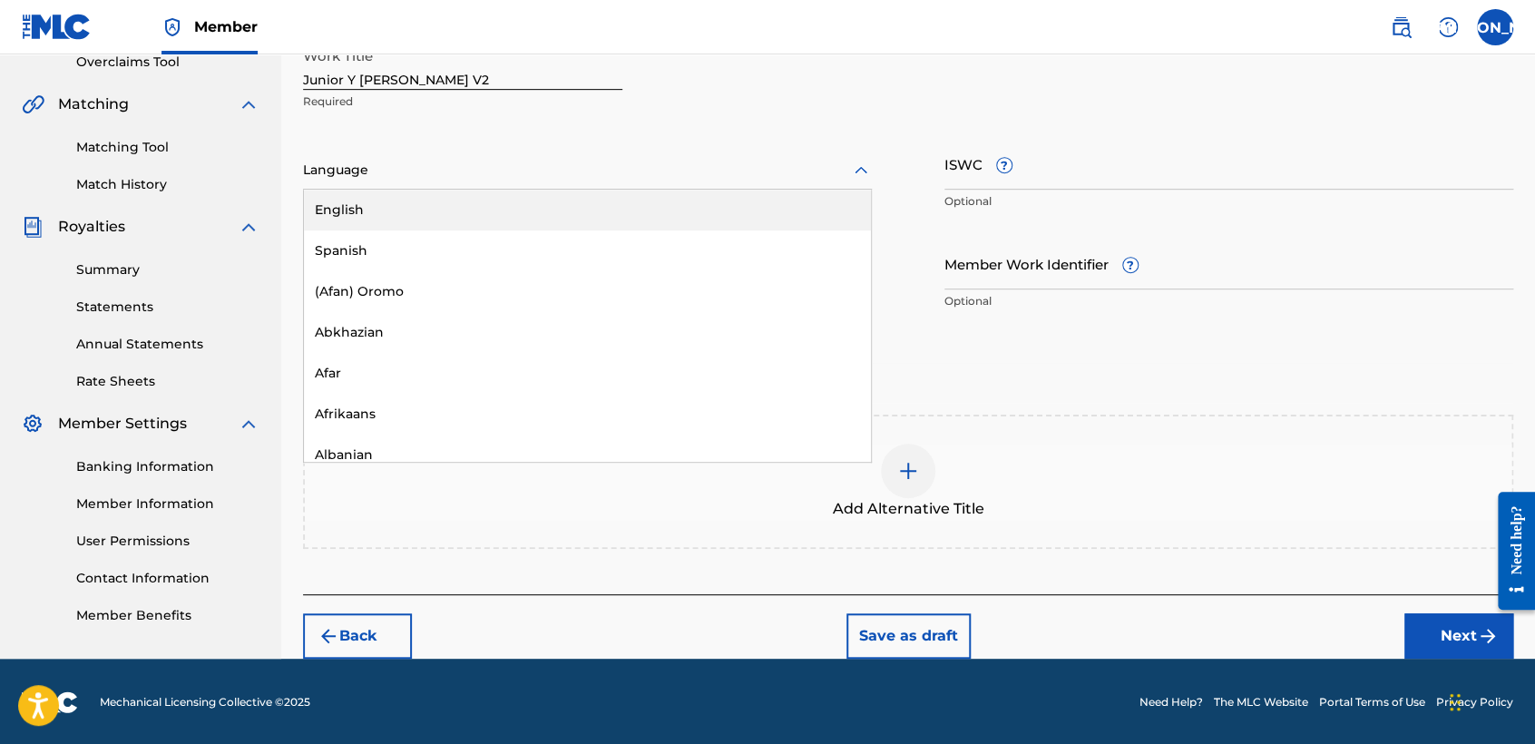
click at [715, 161] on div at bounding box center [587, 170] width 569 height 23
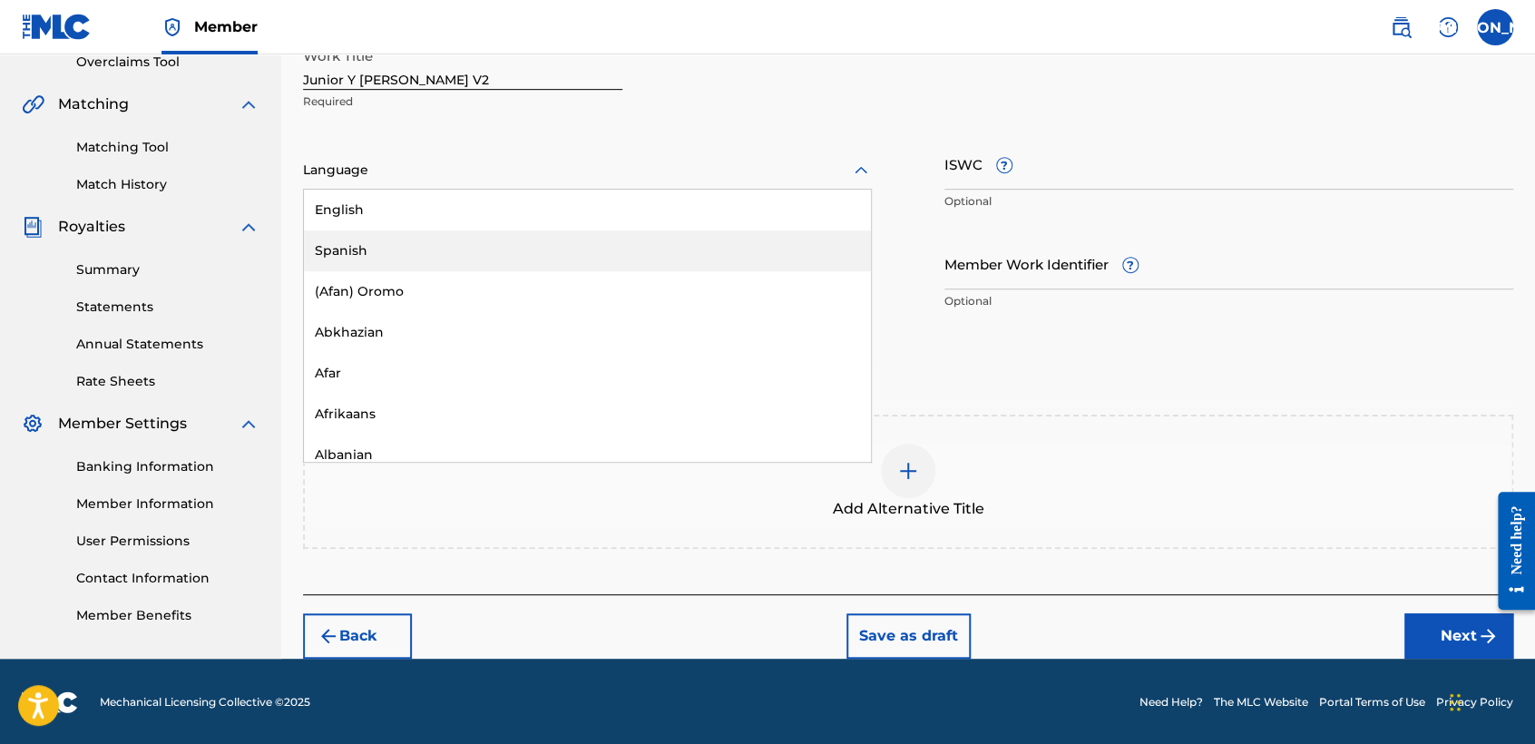
click at [526, 248] on div "Spanish" at bounding box center [587, 250] width 567 height 41
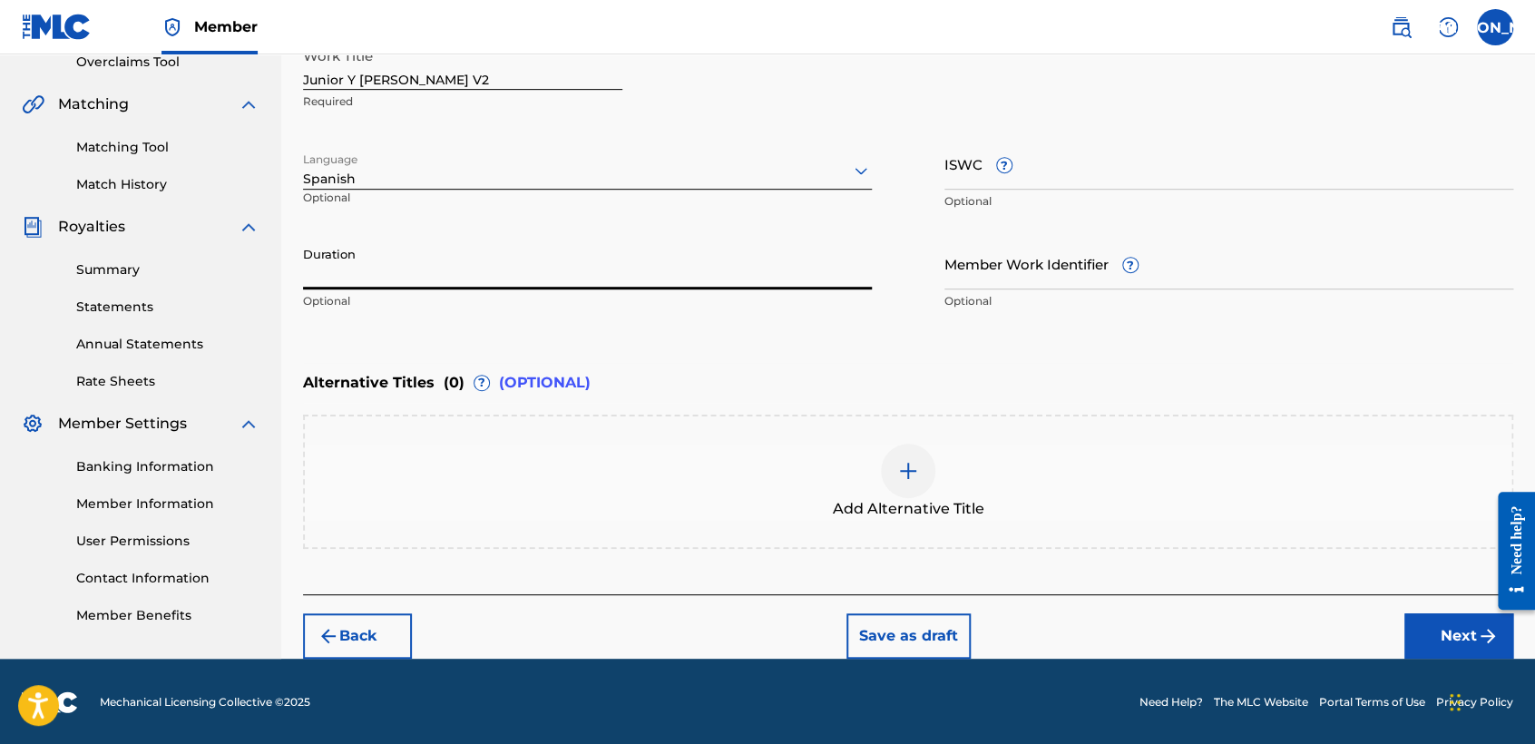
click at [526, 248] on input "Duration" at bounding box center [587, 264] width 569 height 52
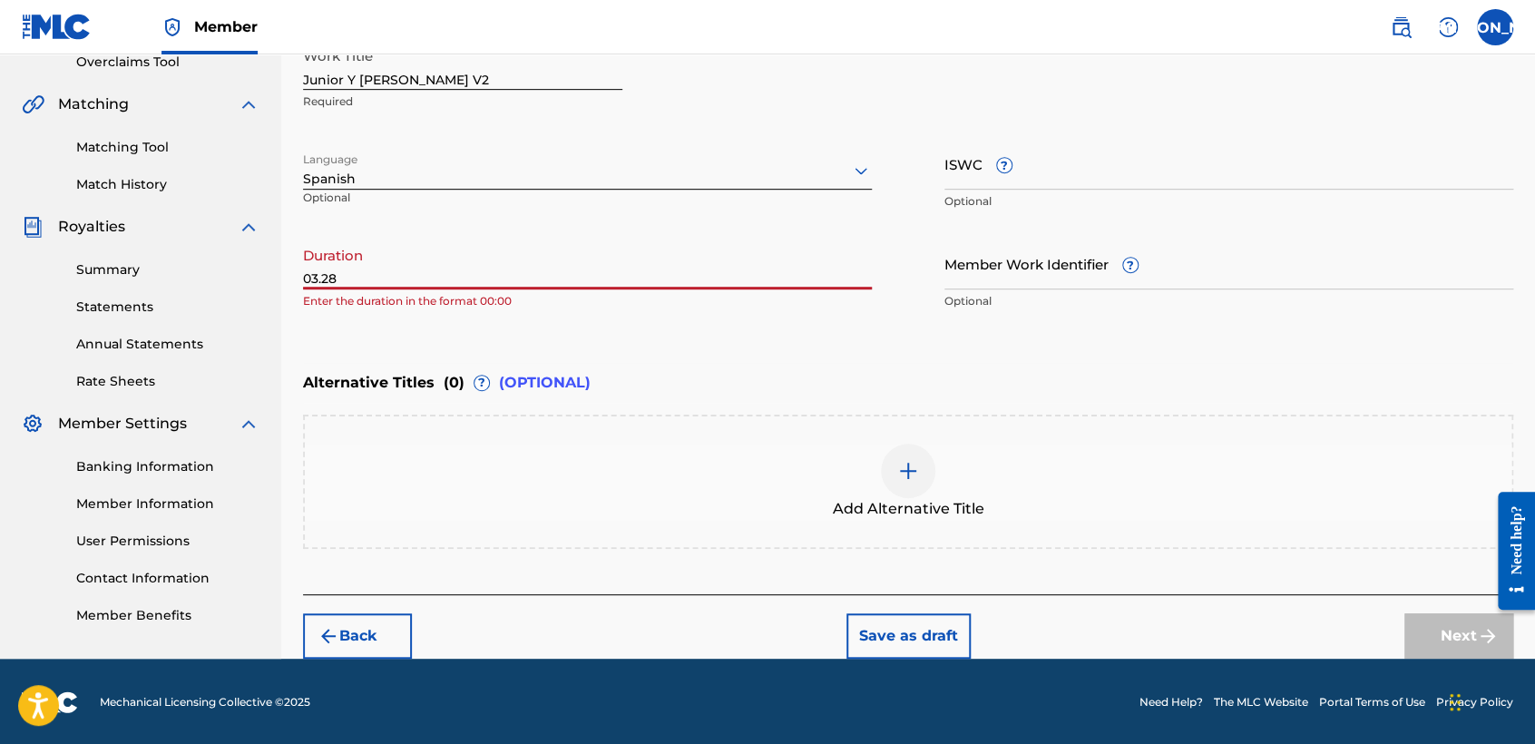
click at [510, 238] on input "03.28" at bounding box center [587, 264] width 569 height 52
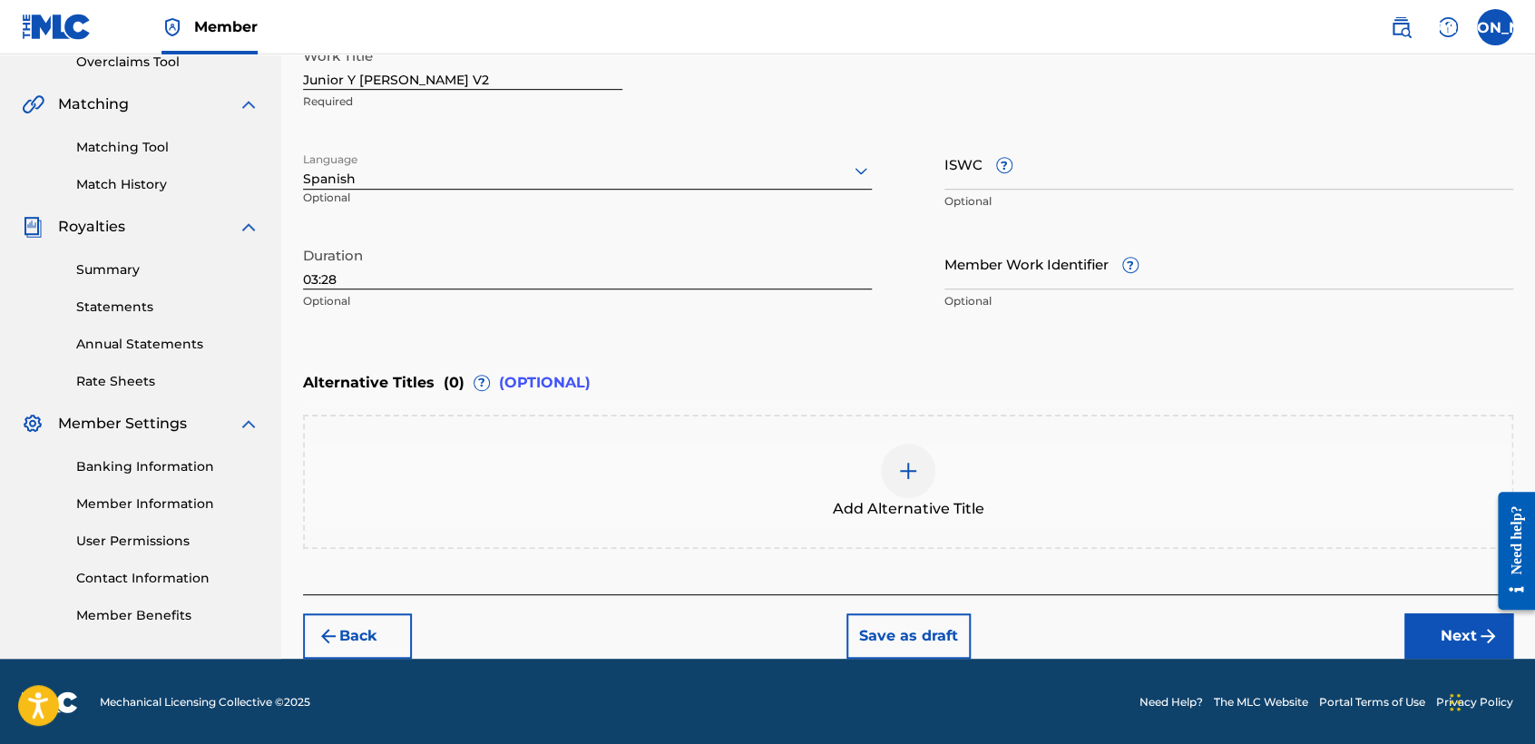
click at [1429, 645] on button "Next" at bounding box center [1458, 635] width 109 height 45
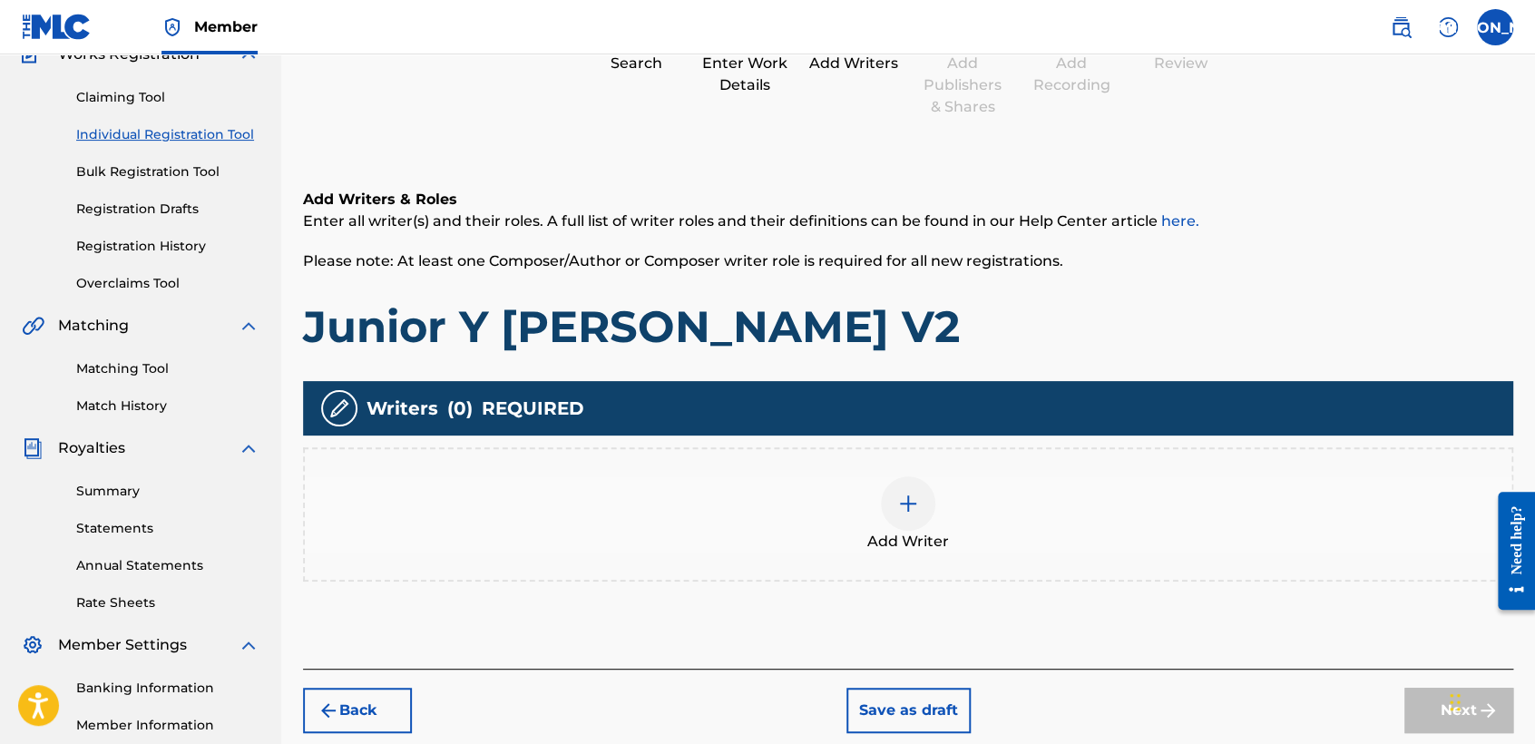
scroll to position [81, 0]
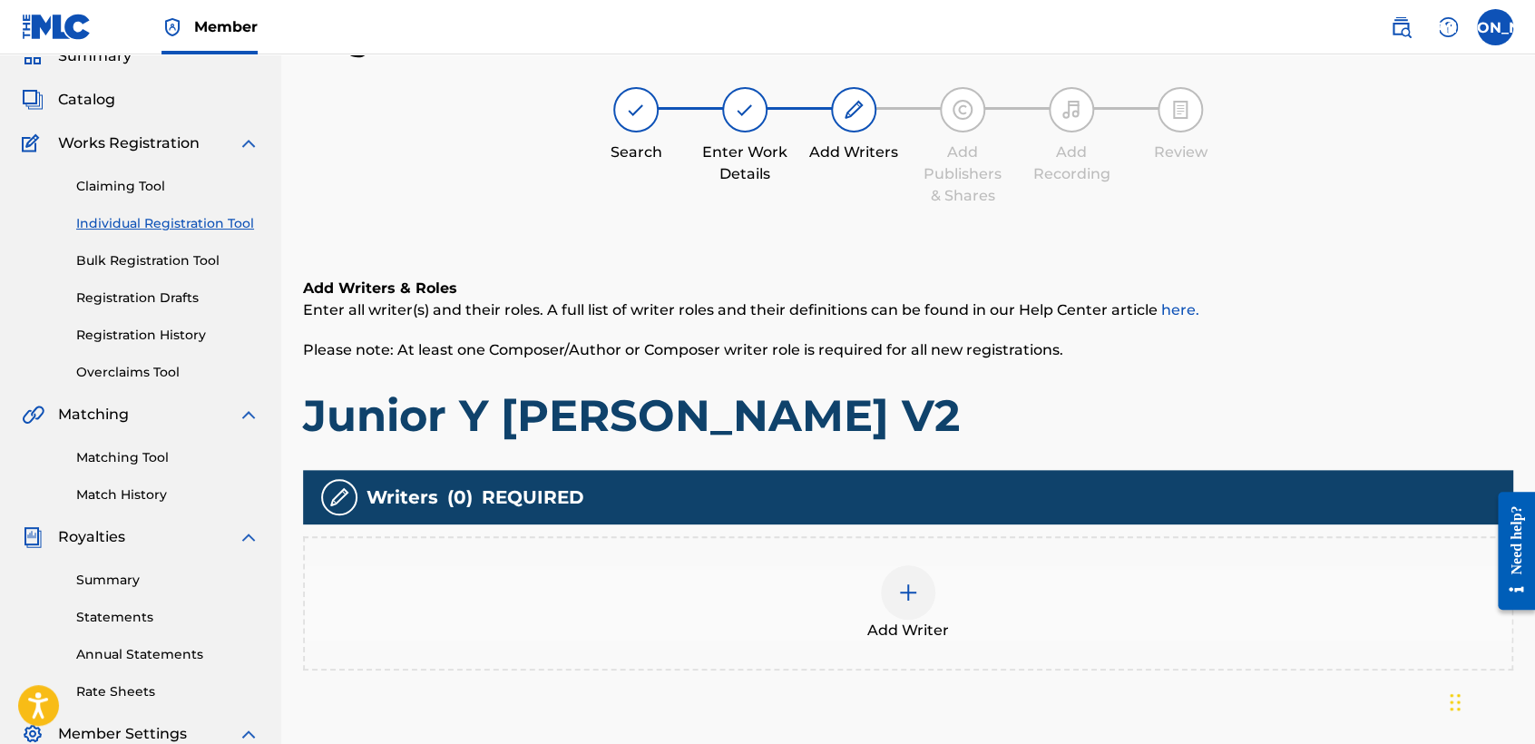
click at [929, 606] on div at bounding box center [908, 592] width 54 height 54
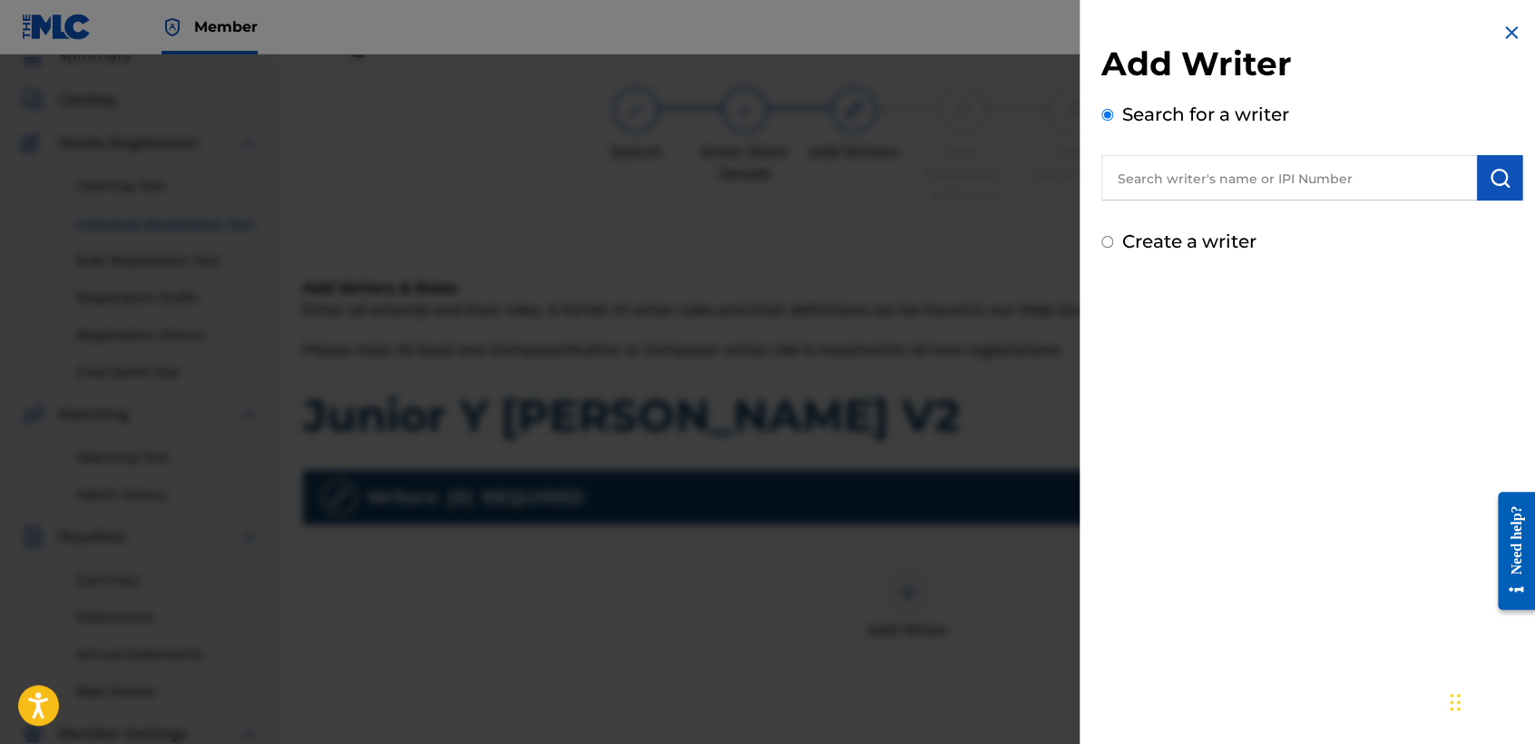
click at [1103, 246] on input "Create a writer" at bounding box center [1107, 242] width 12 height 12
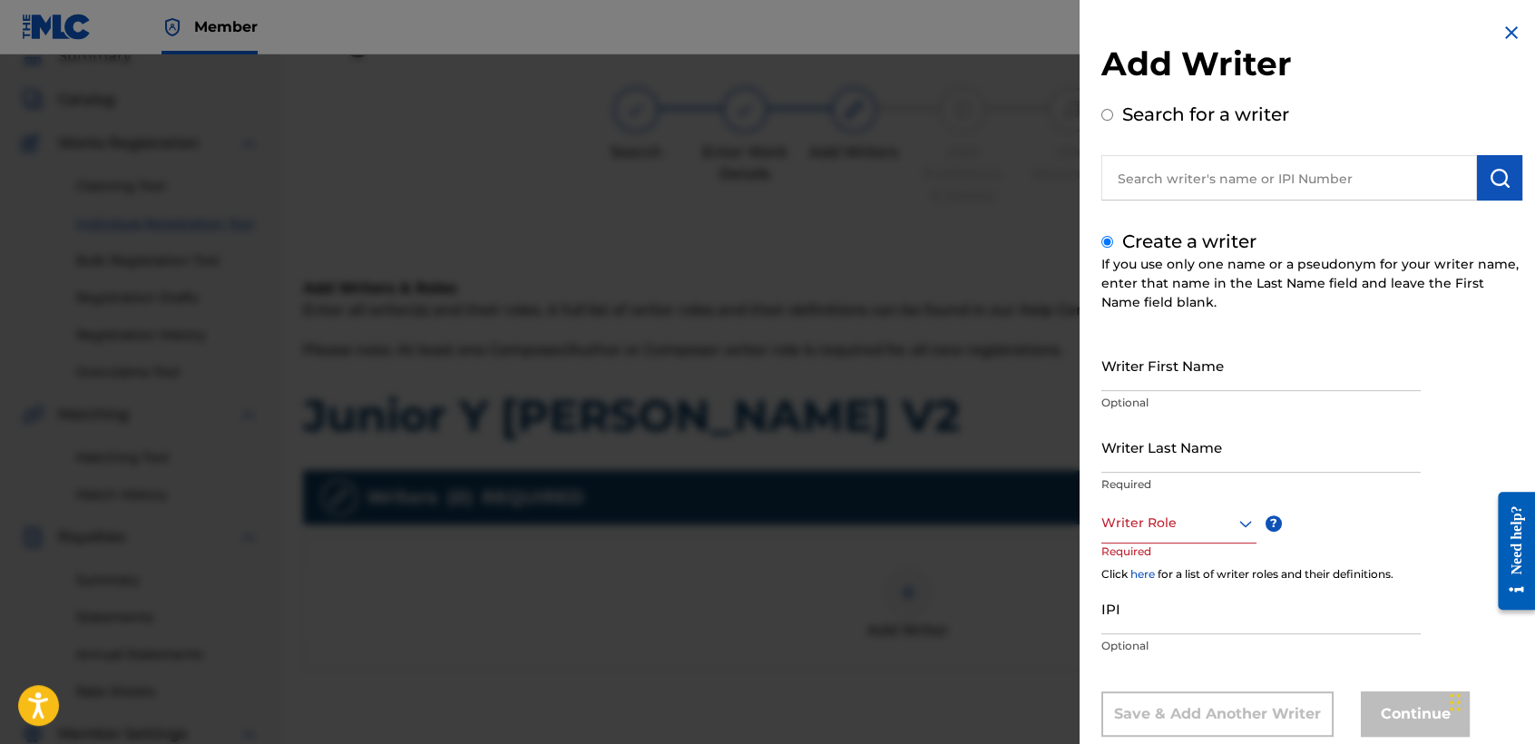
click at [1174, 368] on input "Writer First Name" at bounding box center [1260, 365] width 319 height 52
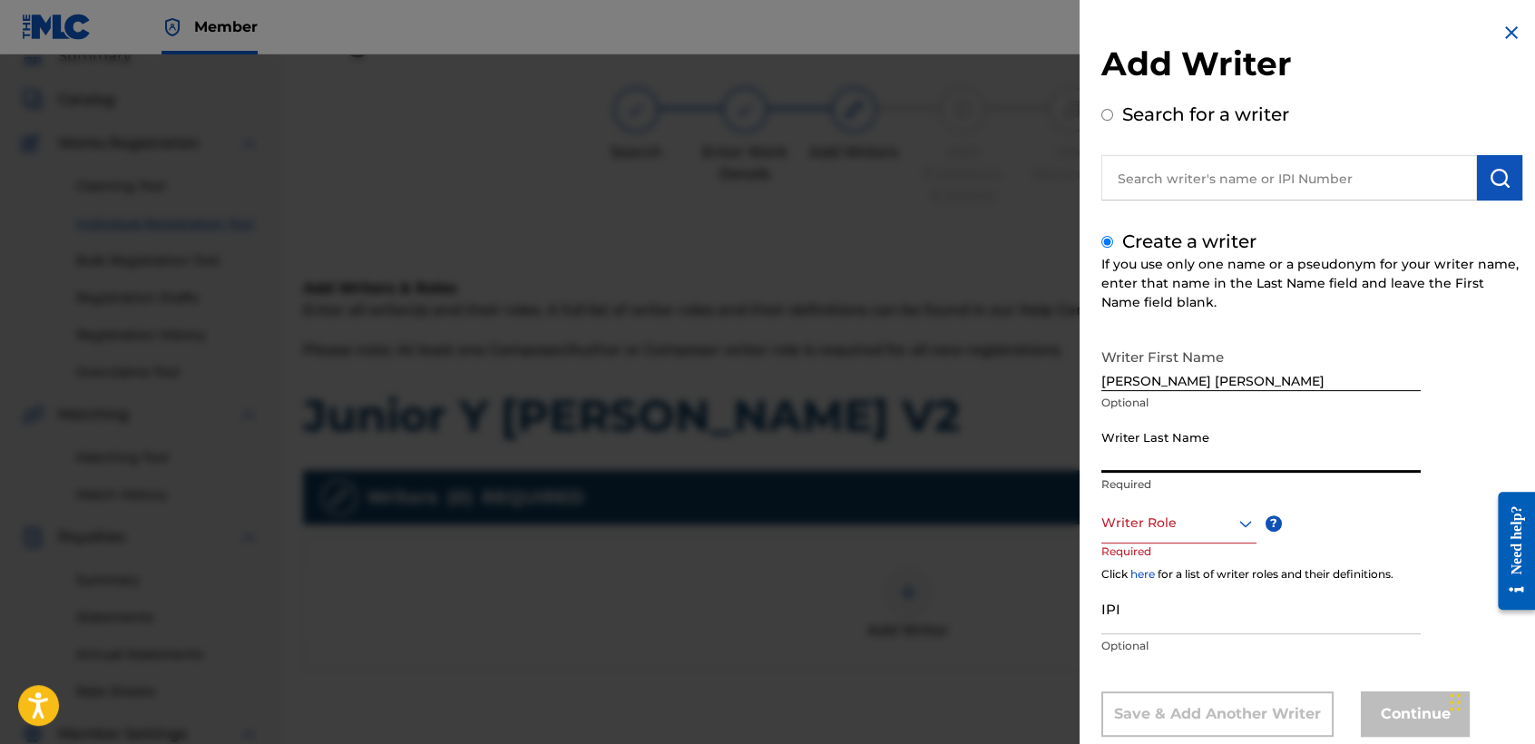
click at [1166, 429] on input "Writer Last Name" at bounding box center [1260, 447] width 319 height 52
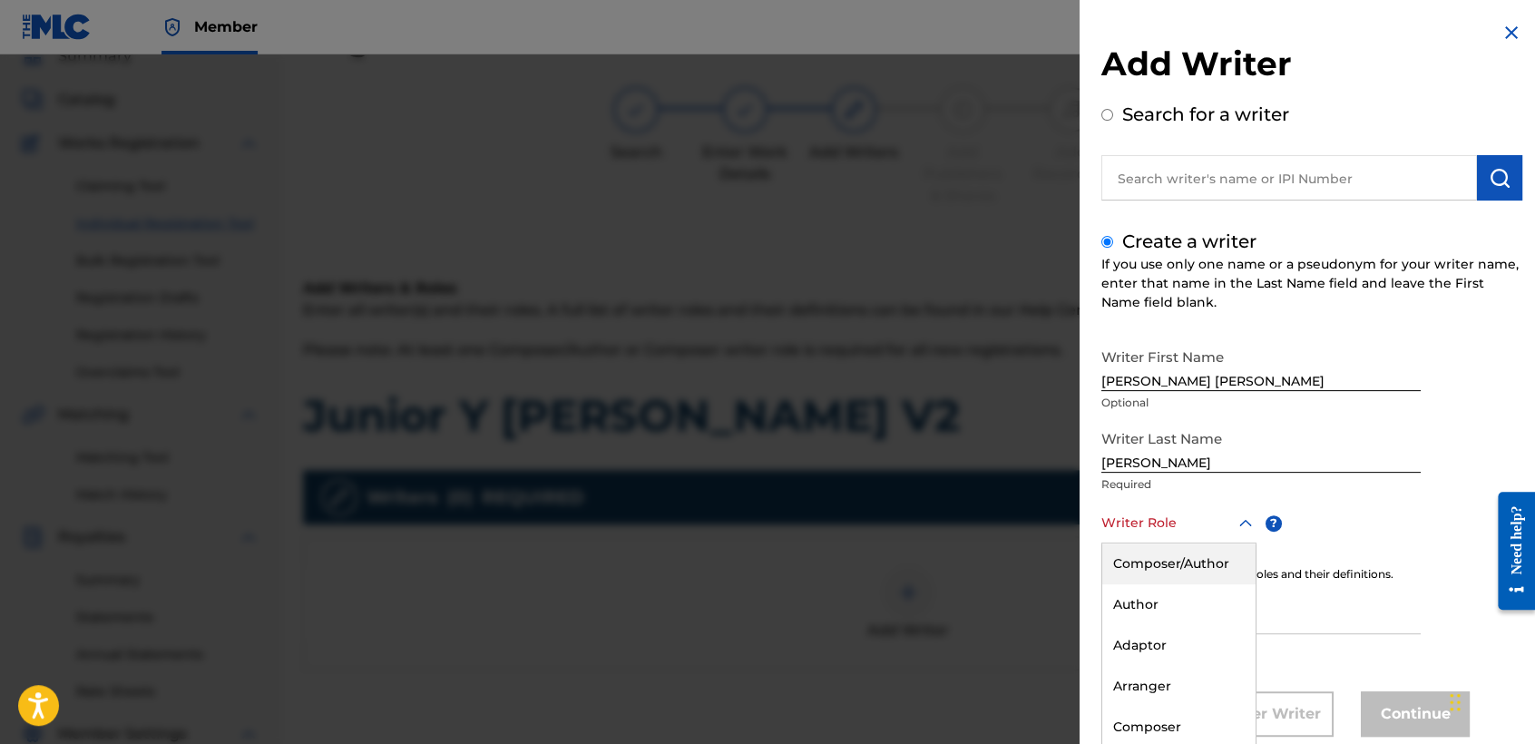
scroll to position [41, 0]
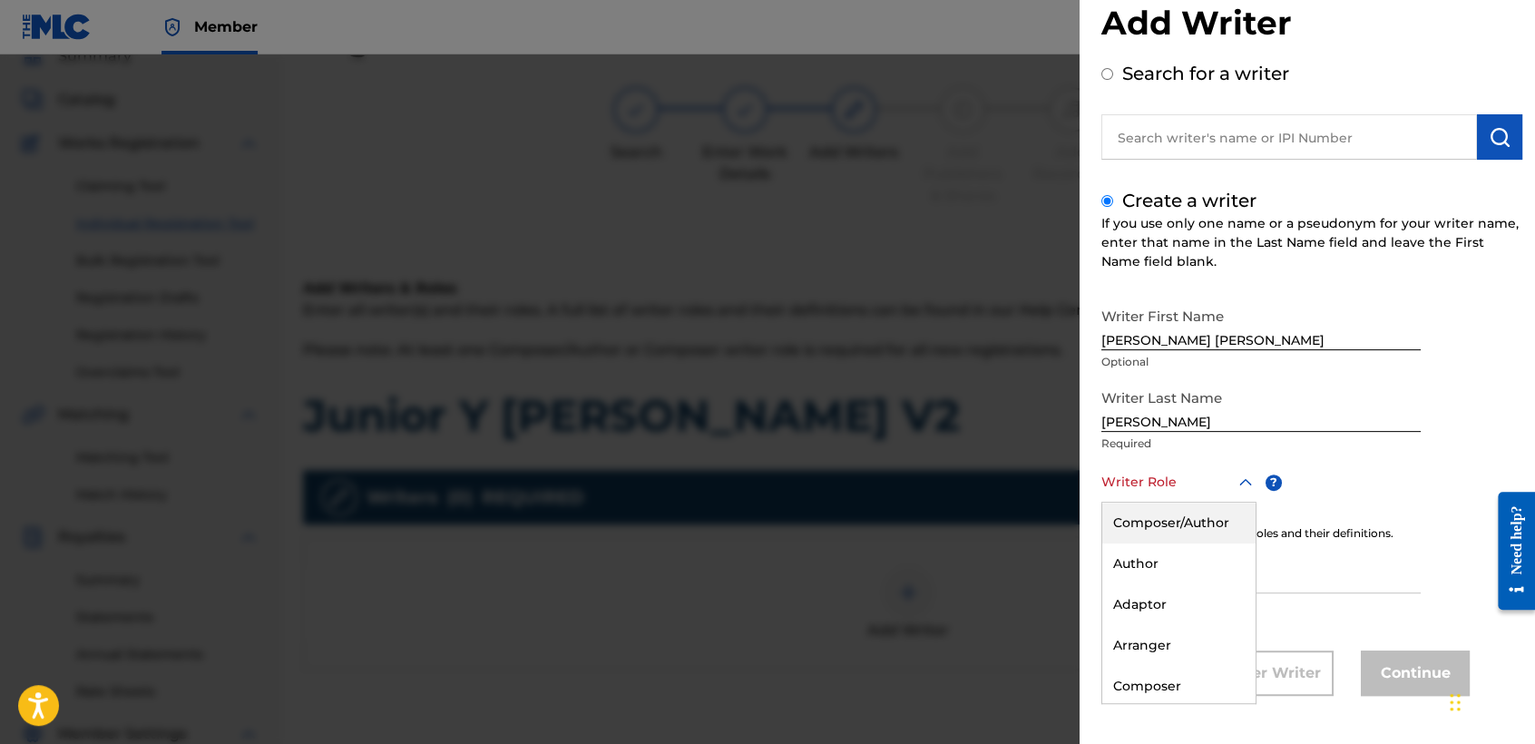
click at [1166, 502] on div "8 results available. Use Up and Down to choose options, press Enter to select t…" at bounding box center [1178, 482] width 155 height 41
click at [1166, 536] on div "Composer/Author" at bounding box center [1178, 522] width 153 height 41
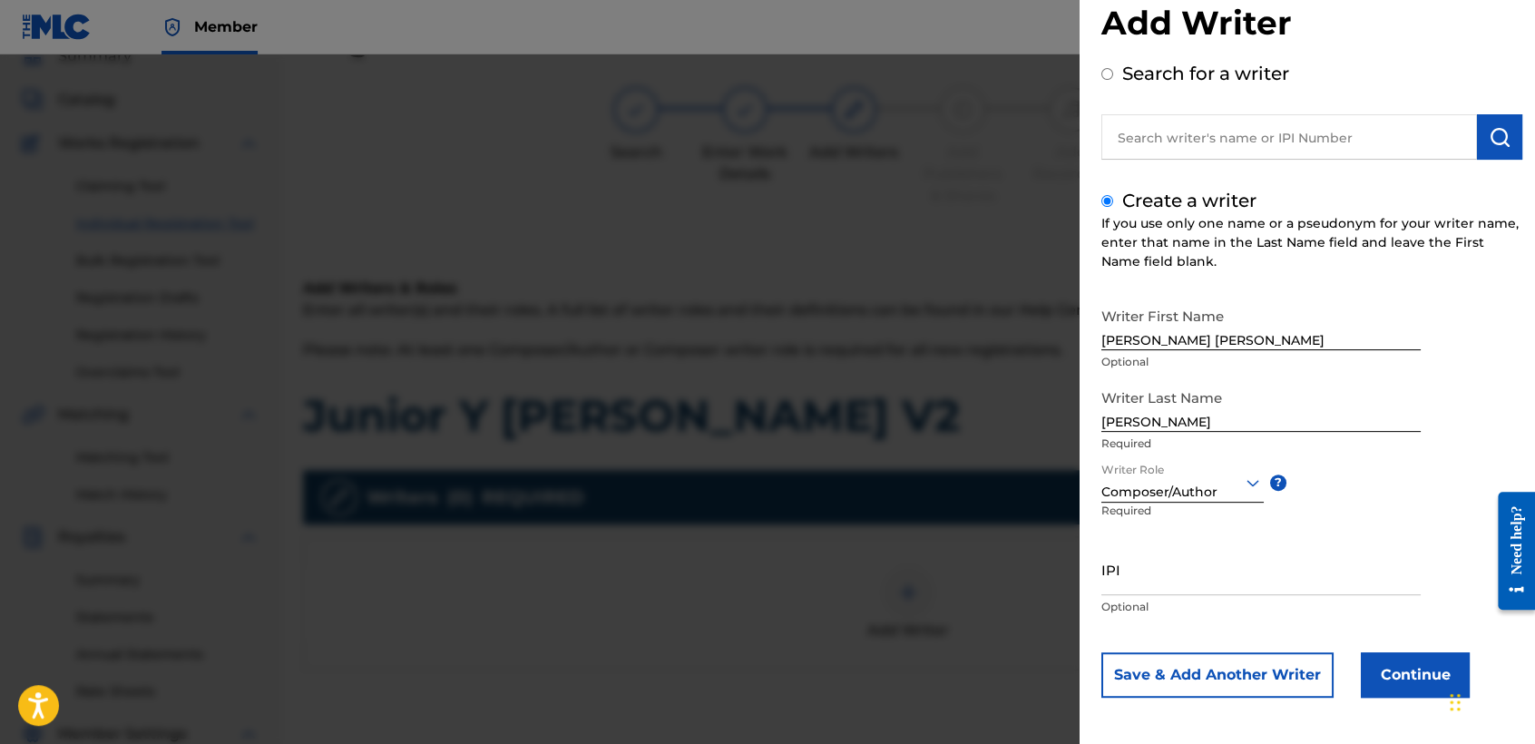
click at [1384, 686] on button "Continue" at bounding box center [1414, 674] width 109 height 45
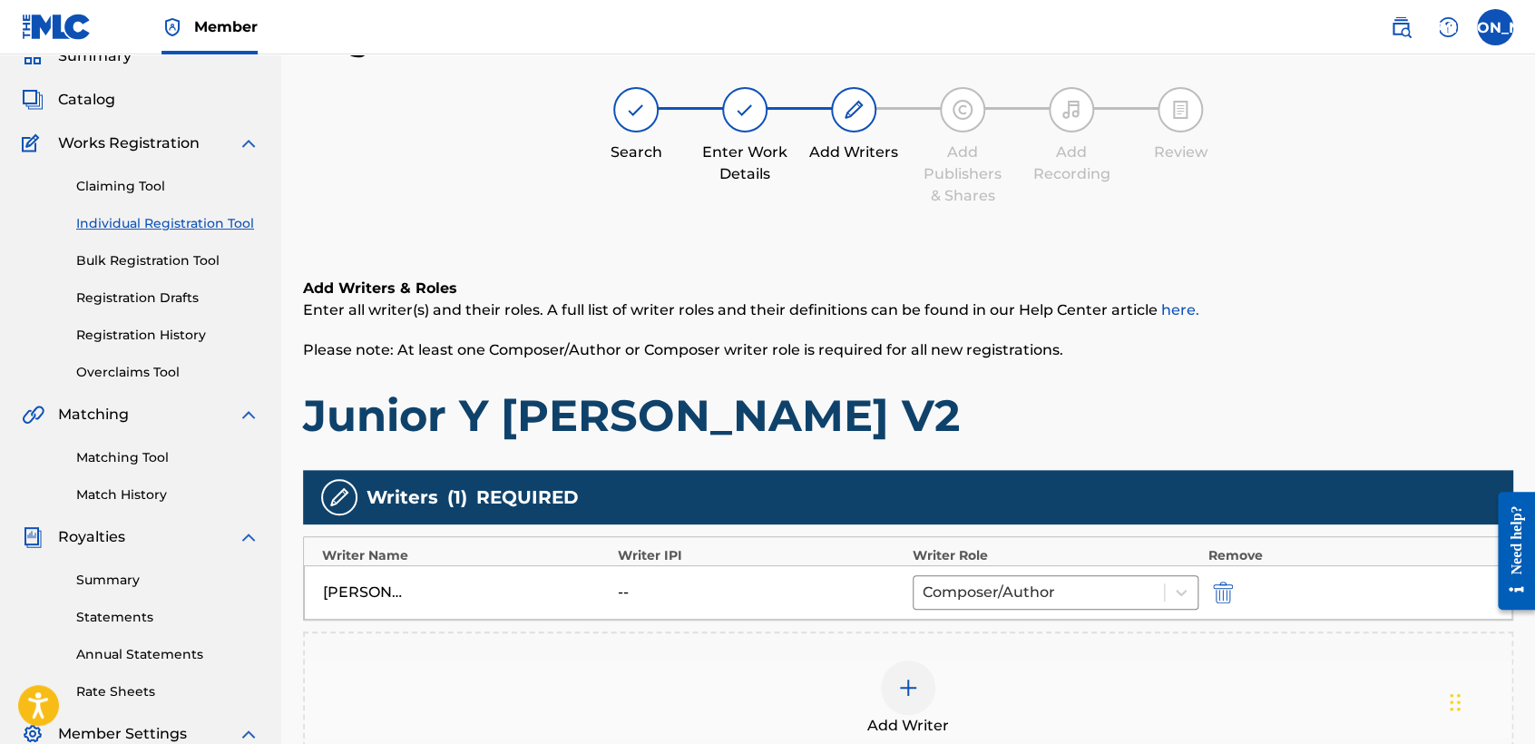
click at [1044, 292] on h6 "Add Writers & Roles" at bounding box center [908, 289] width 1210 height 22
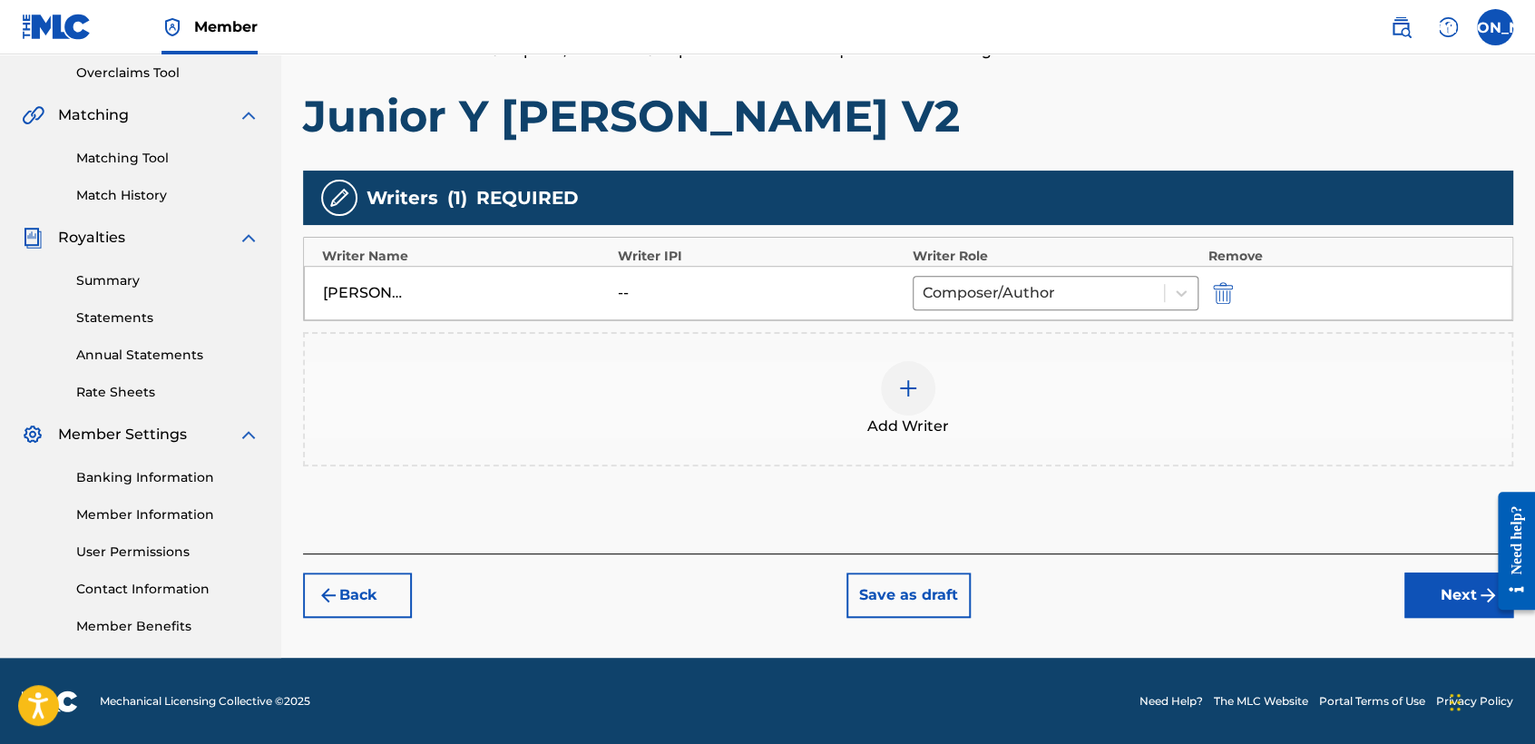
click at [1457, 587] on button "Next" at bounding box center [1458, 594] width 109 height 45
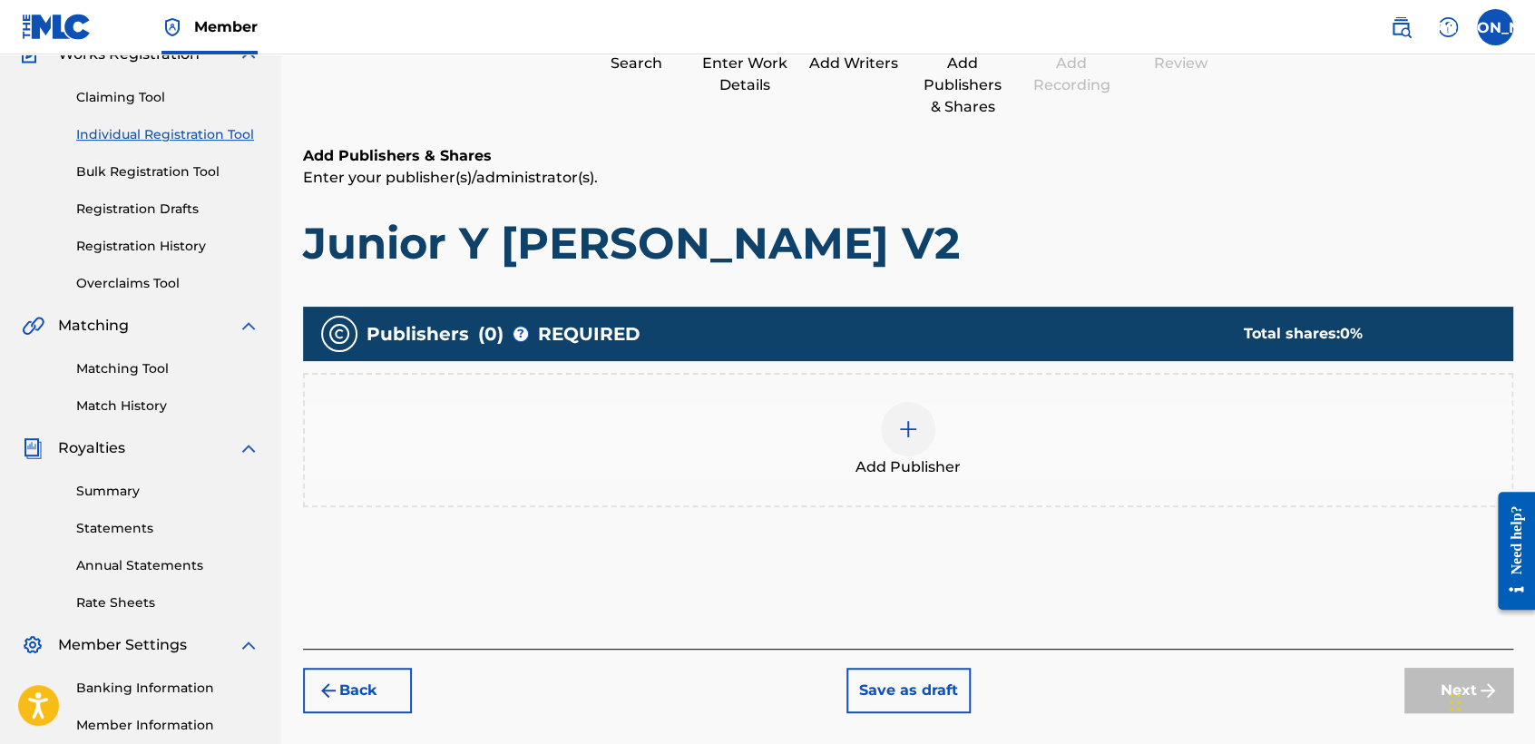
scroll to position [81, 0]
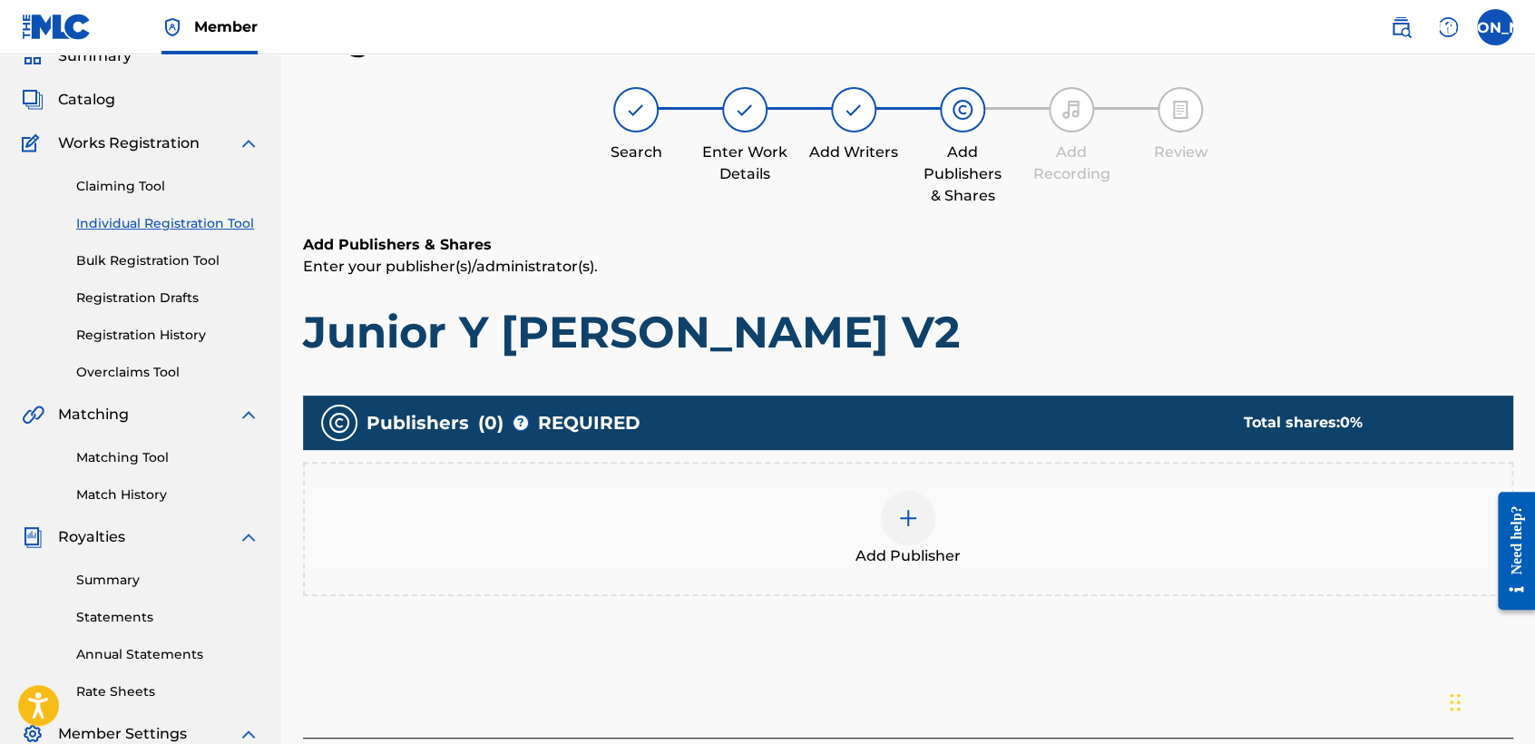
click at [917, 507] on img at bounding box center [908, 518] width 22 height 22
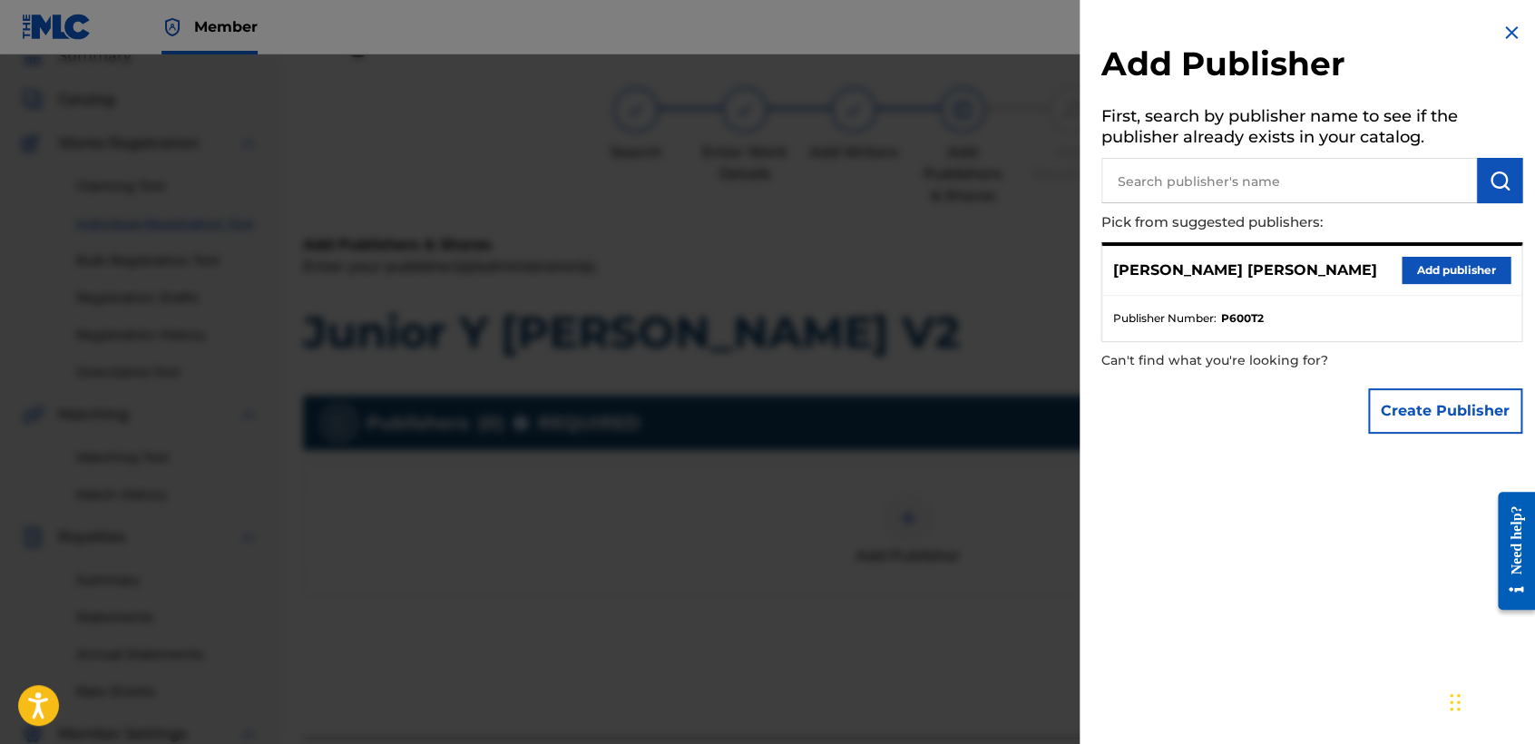
click at [1429, 265] on button "Add publisher" at bounding box center [1455, 270] width 109 height 27
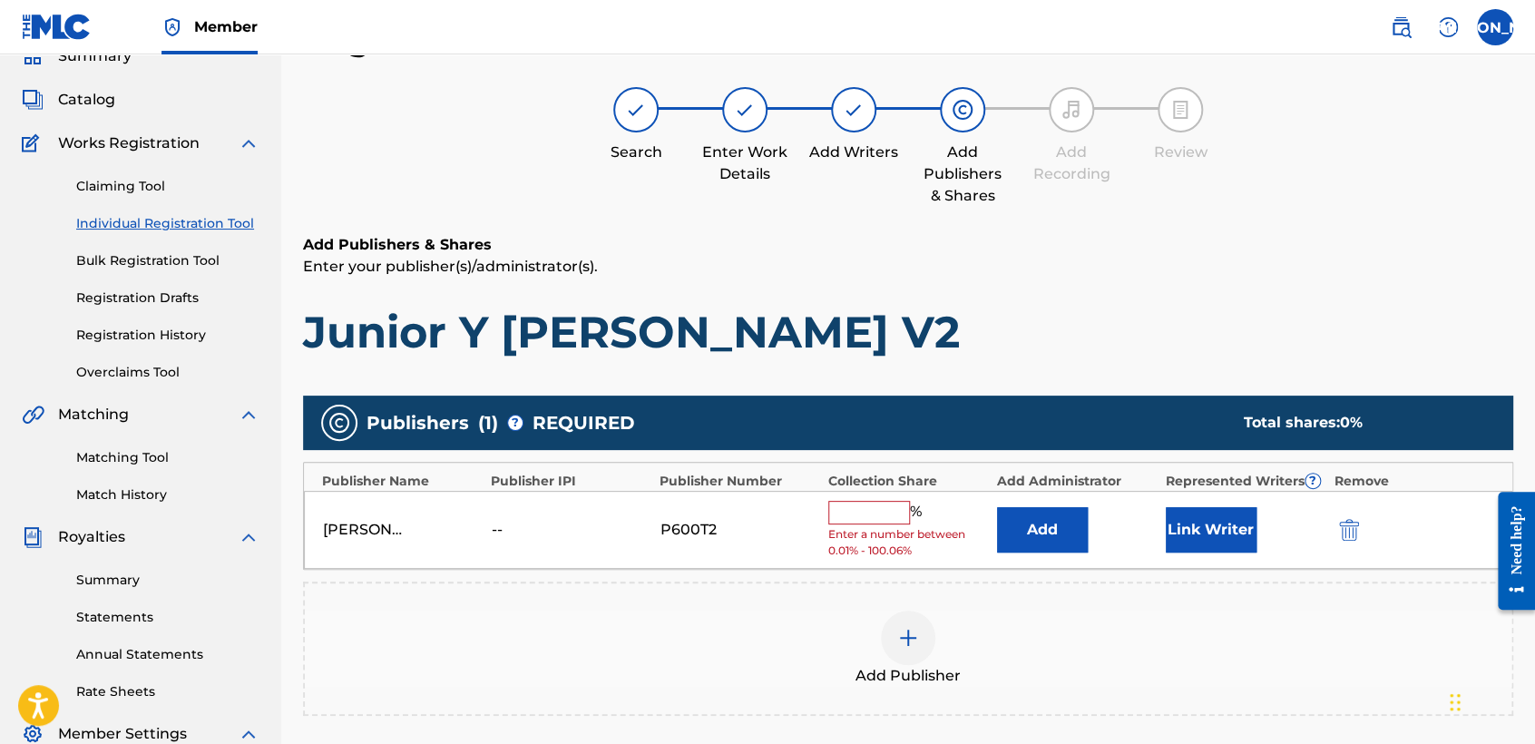
click at [889, 514] on input "text" at bounding box center [869, 513] width 82 height 24
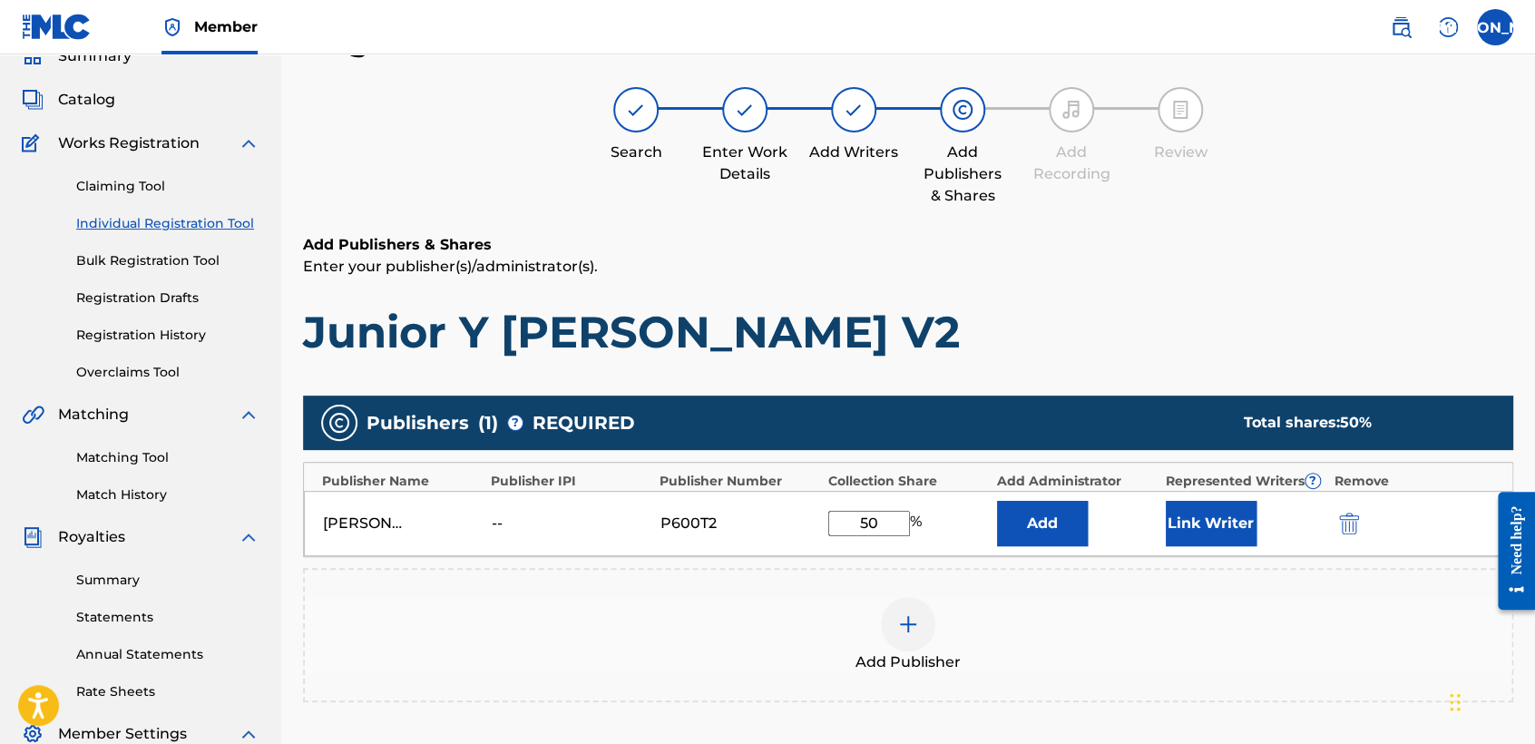
click at [1223, 513] on button "Link Writer" at bounding box center [1210, 523] width 91 height 45
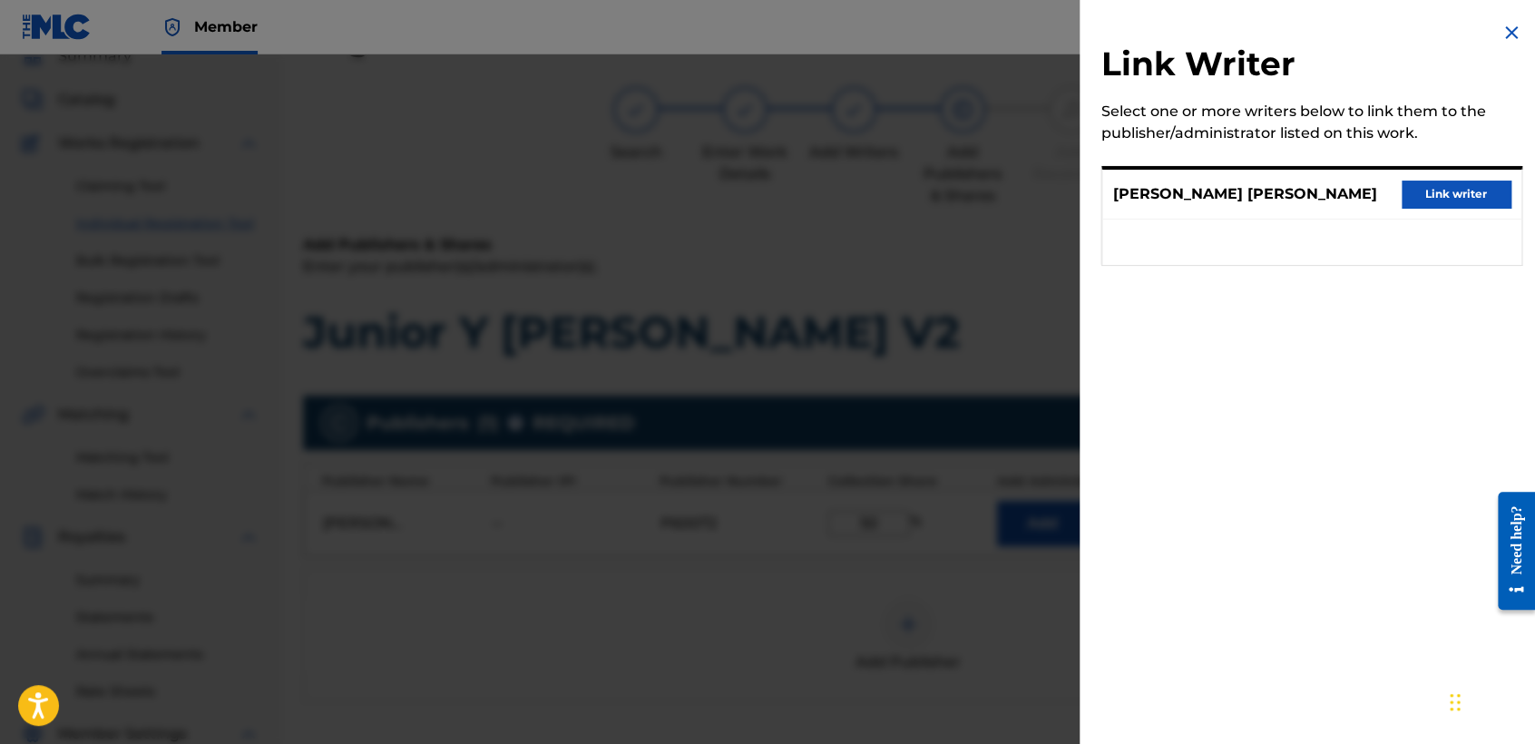
click at [1424, 193] on button "Link writer" at bounding box center [1455, 193] width 109 height 27
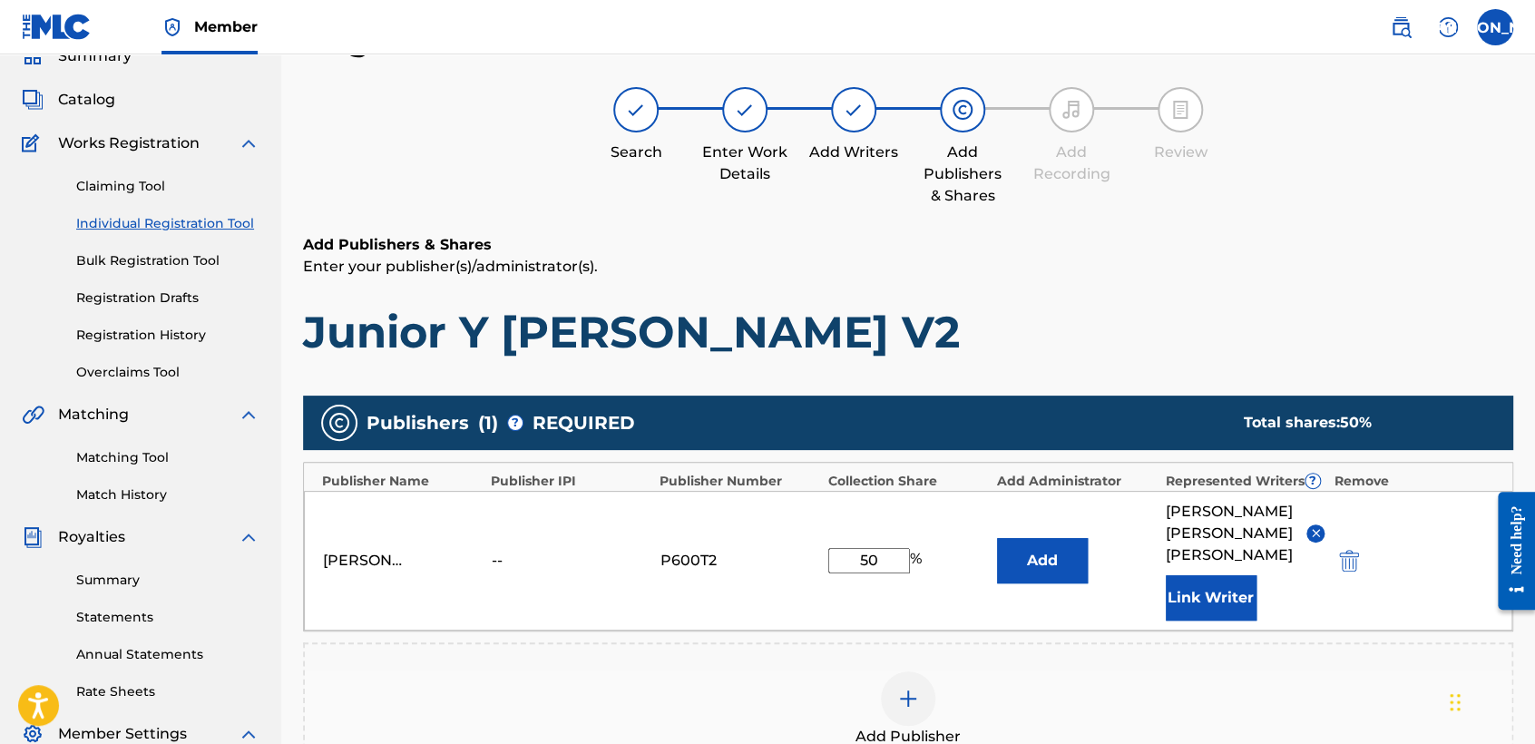
click at [1252, 222] on div "Register Work Search Enter Work Details Add Writers Add Publishers & Shares Add…" at bounding box center [908, 500] width 1210 height 963
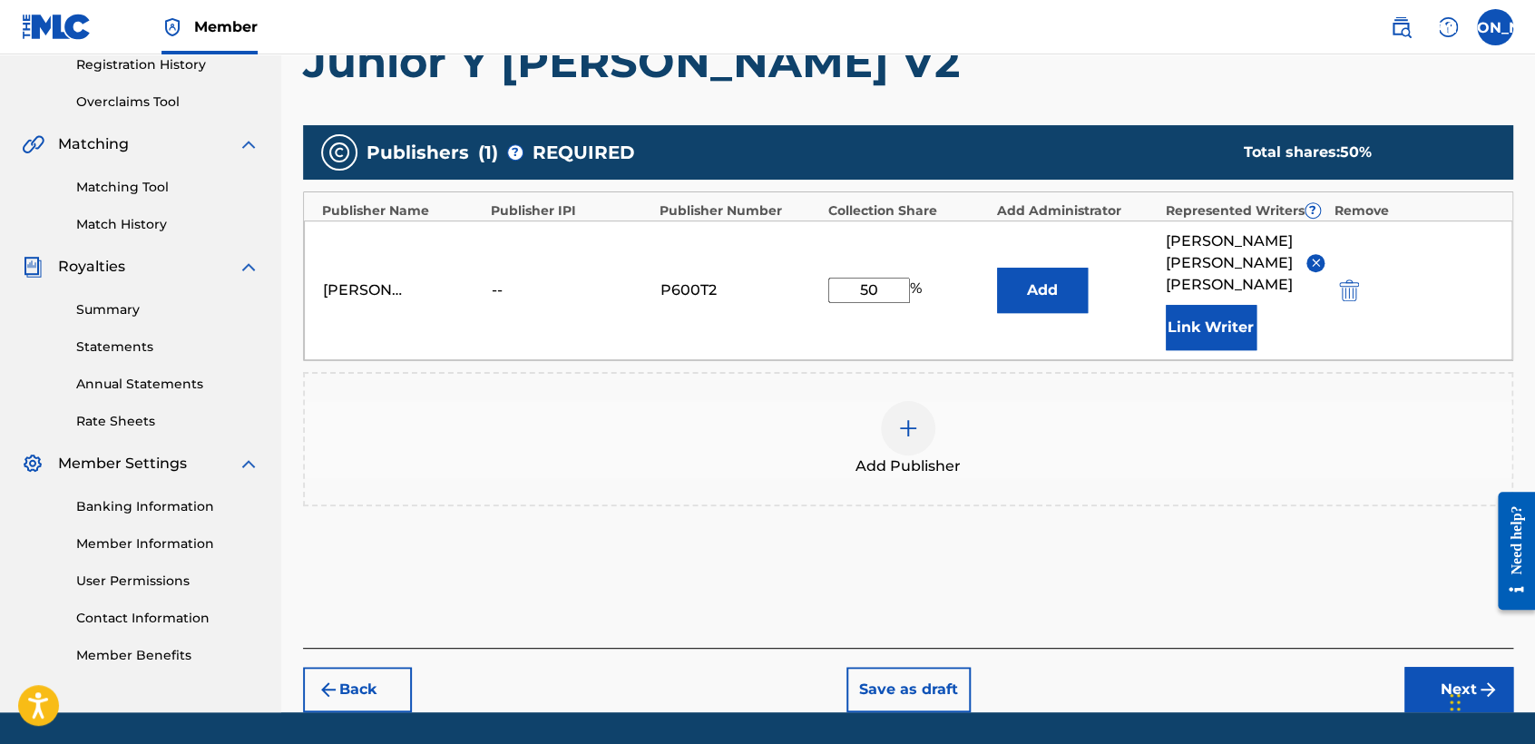
scroll to position [383, 0]
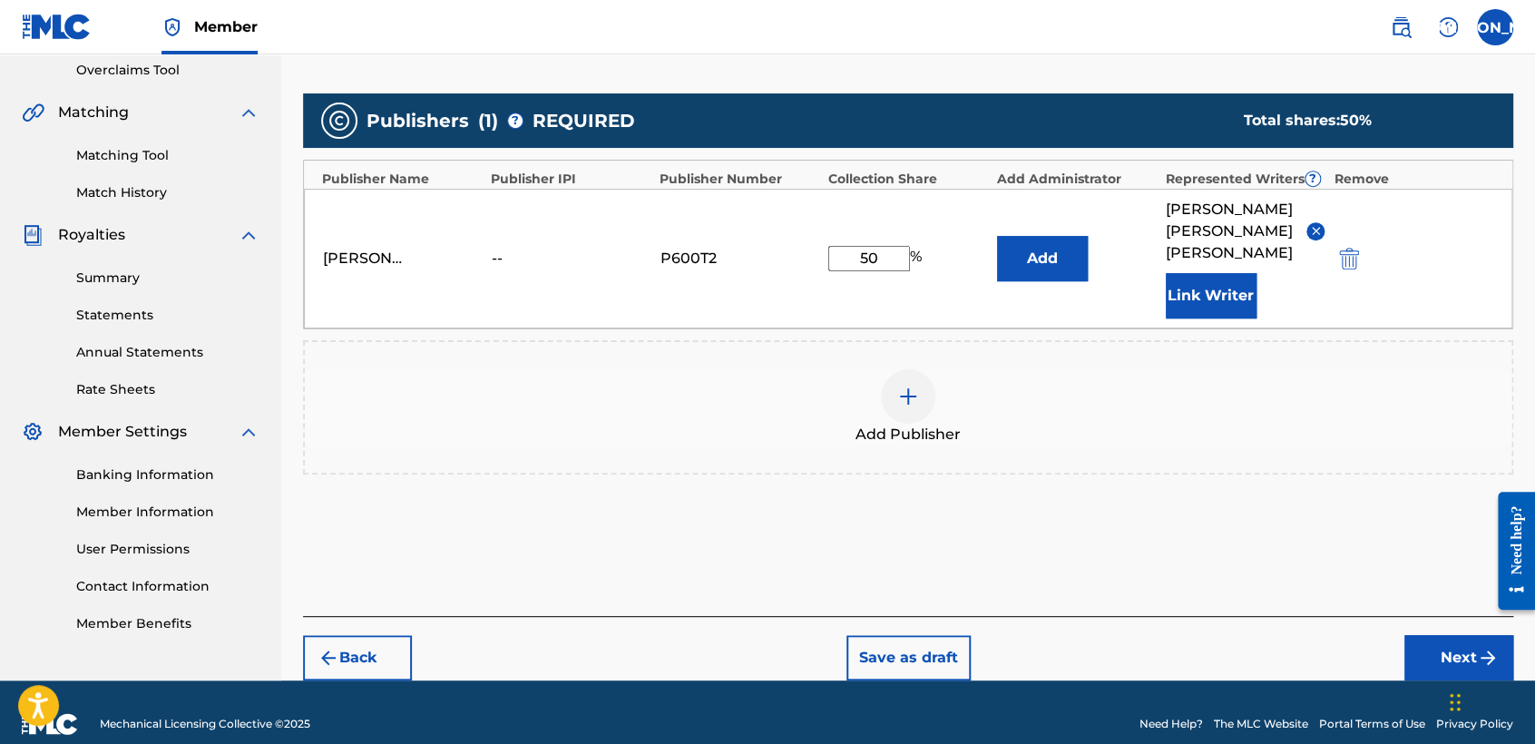
click at [1417, 635] on button "Next" at bounding box center [1458, 657] width 109 height 45
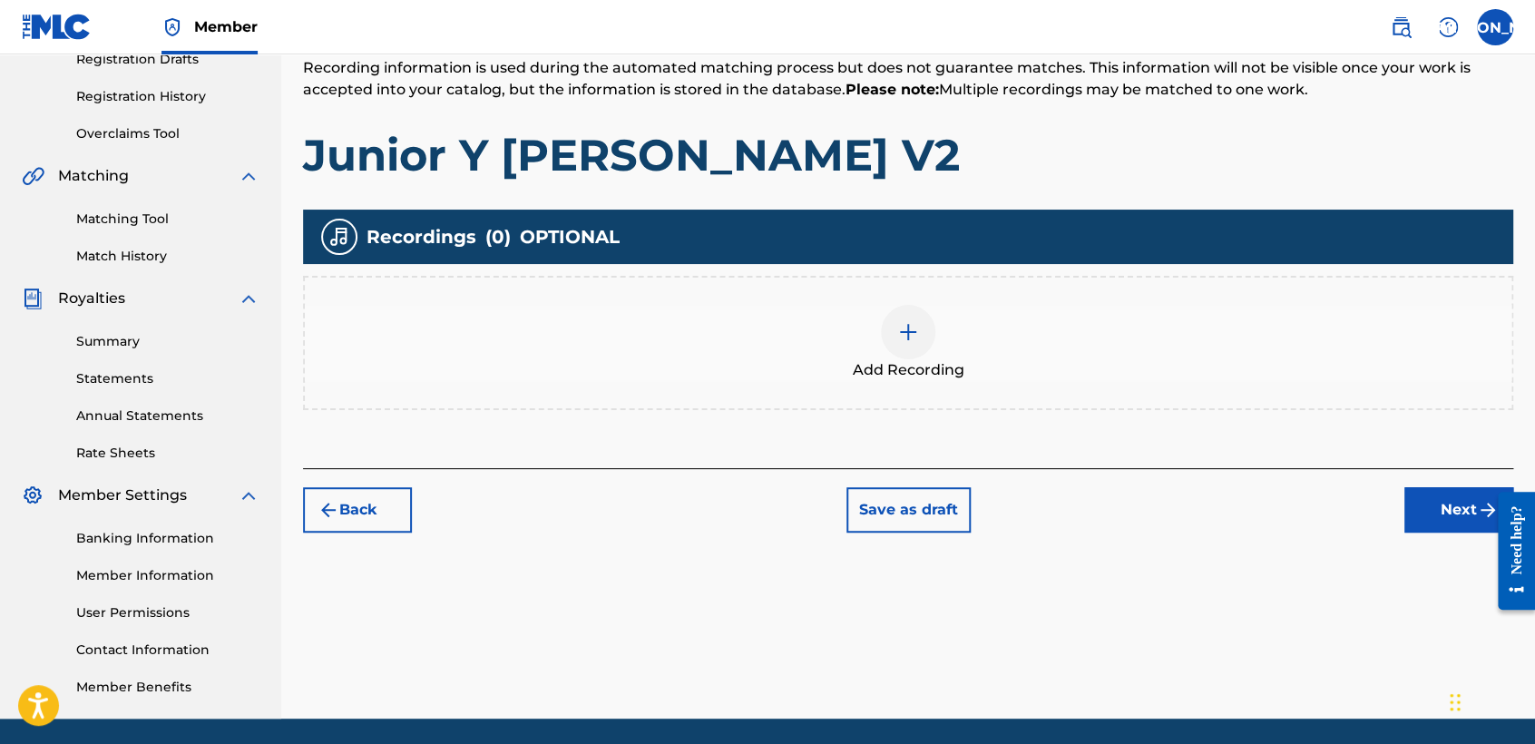
scroll to position [81, 0]
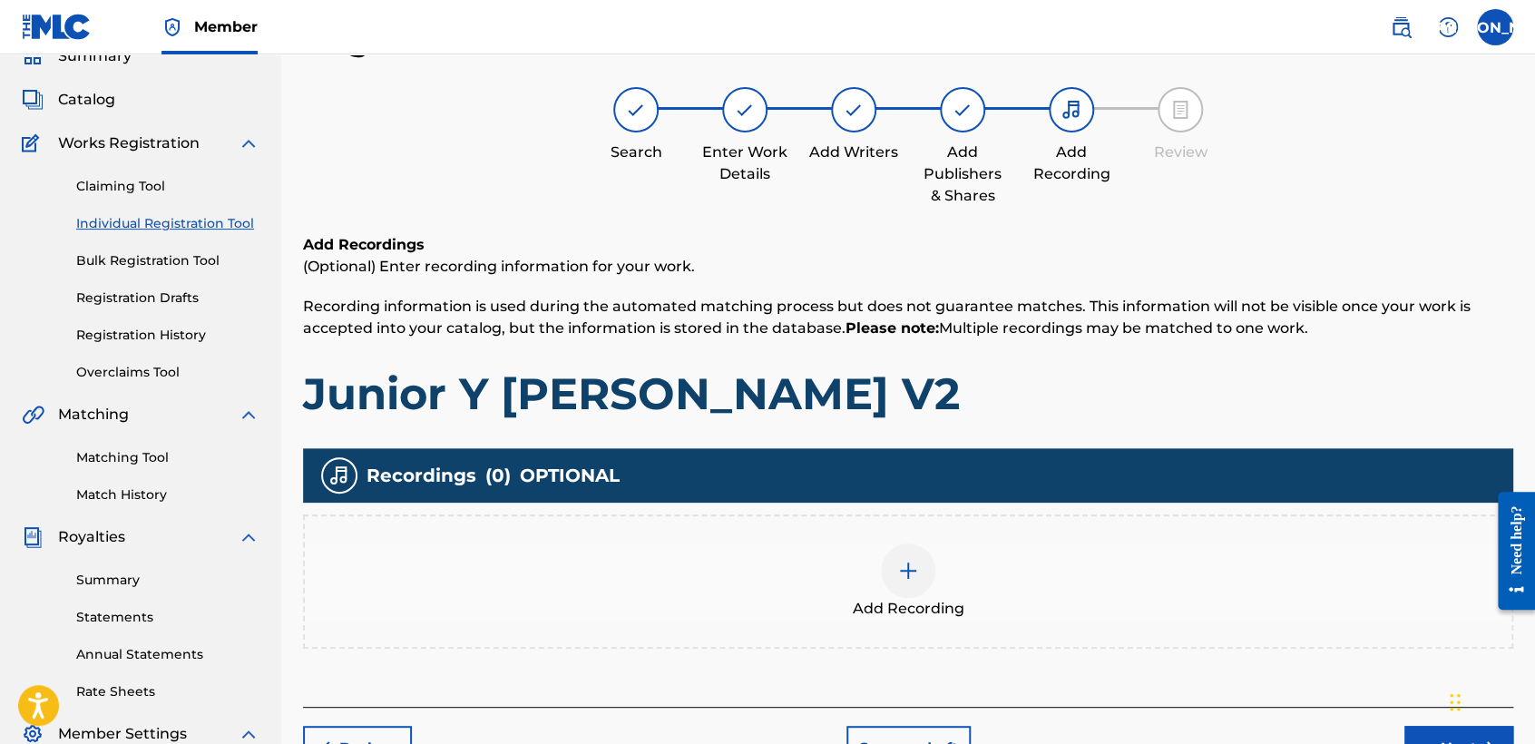
click at [904, 656] on div "Add Recordings (Optional) Enter recording information for your work. Recording …" at bounding box center [908, 470] width 1210 height 473
click at [921, 560] on div at bounding box center [908, 570] width 54 height 54
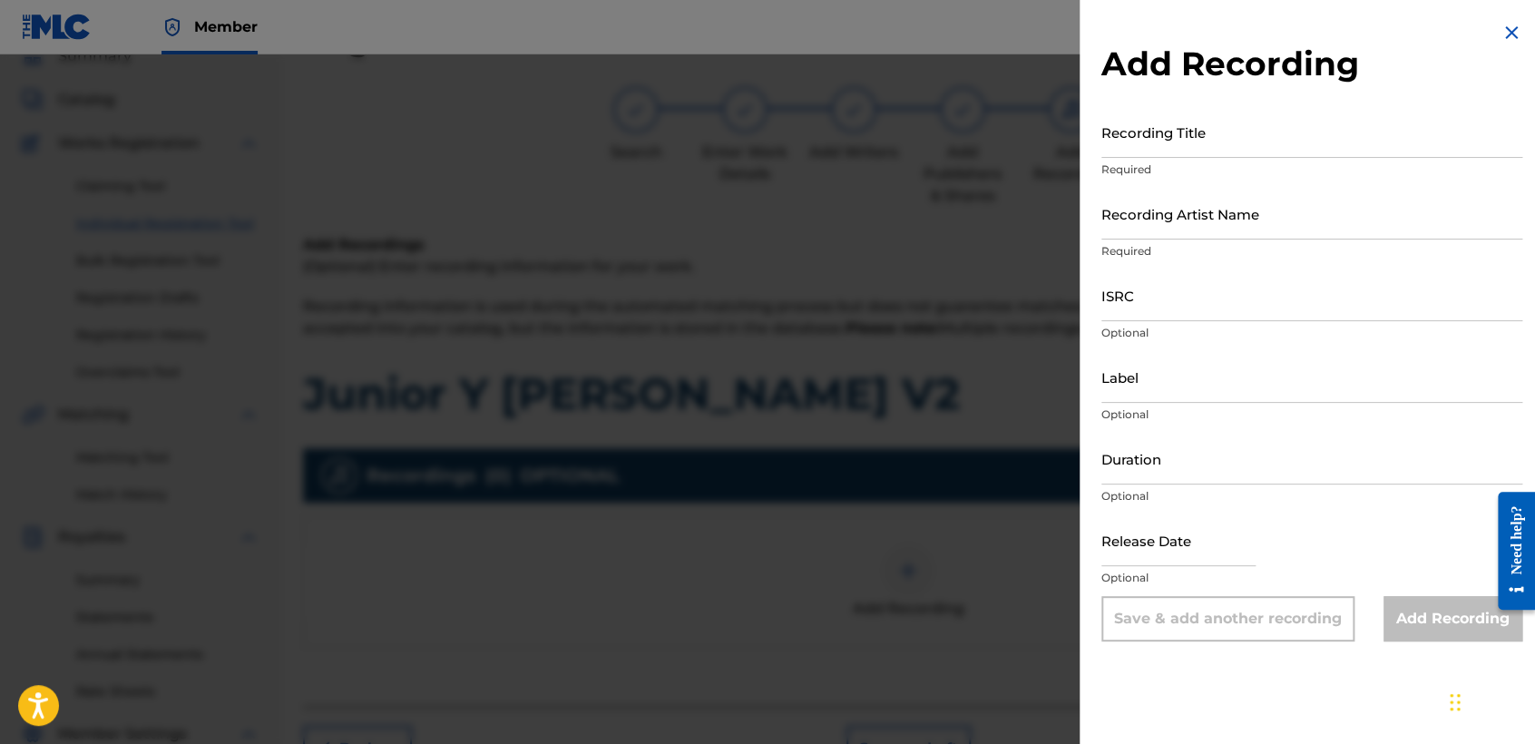
click at [1174, 146] on input "Recording Title" at bounding box center [1311, 132] width 421 height 52
paste input "Junior Y Charle V2"
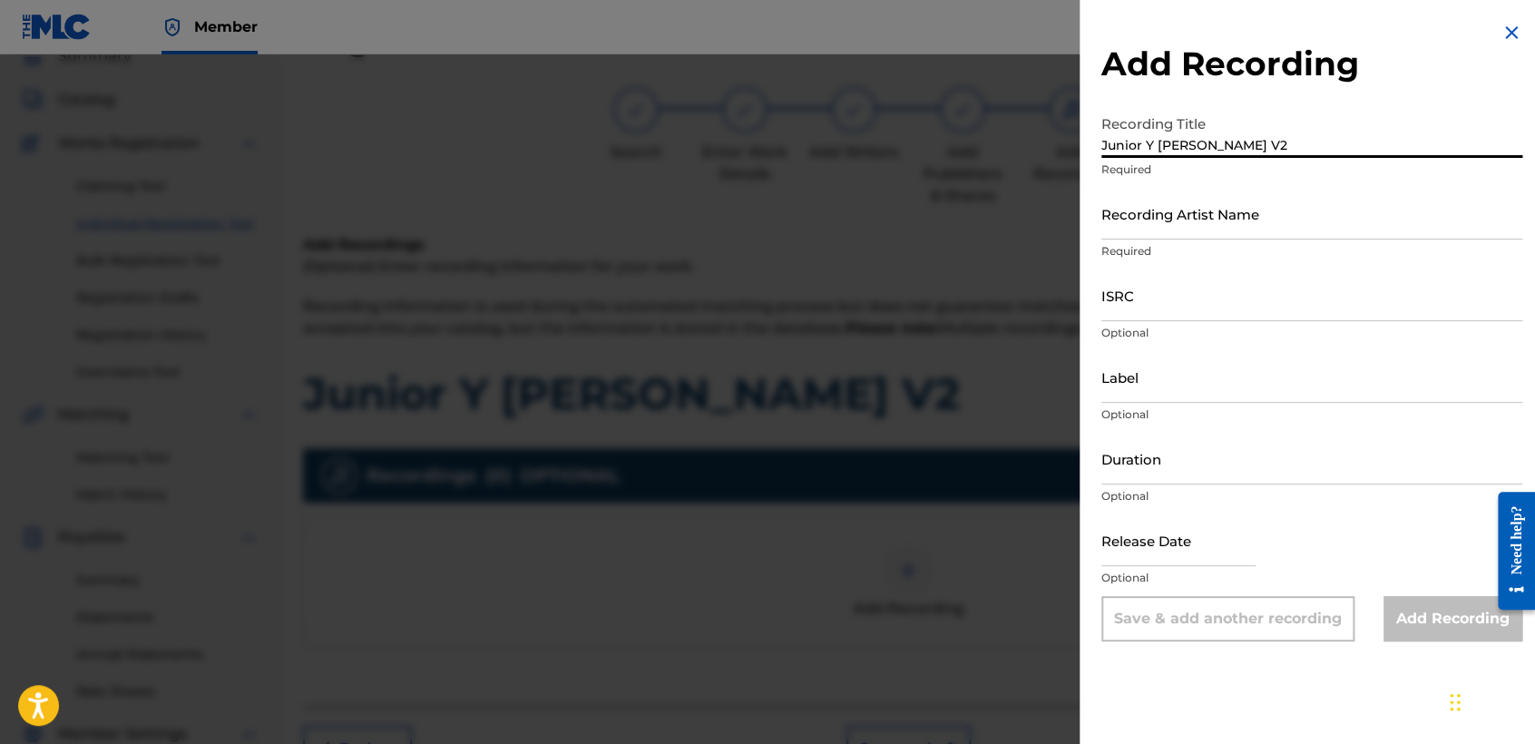
click at [1233, 244] on p "Required" at bounding box center [1311, 251] width 421 height 16
click at [1233, 241] on div "Recording Artist Name Required" at bounding box center [1311, 229] width 421 height 82
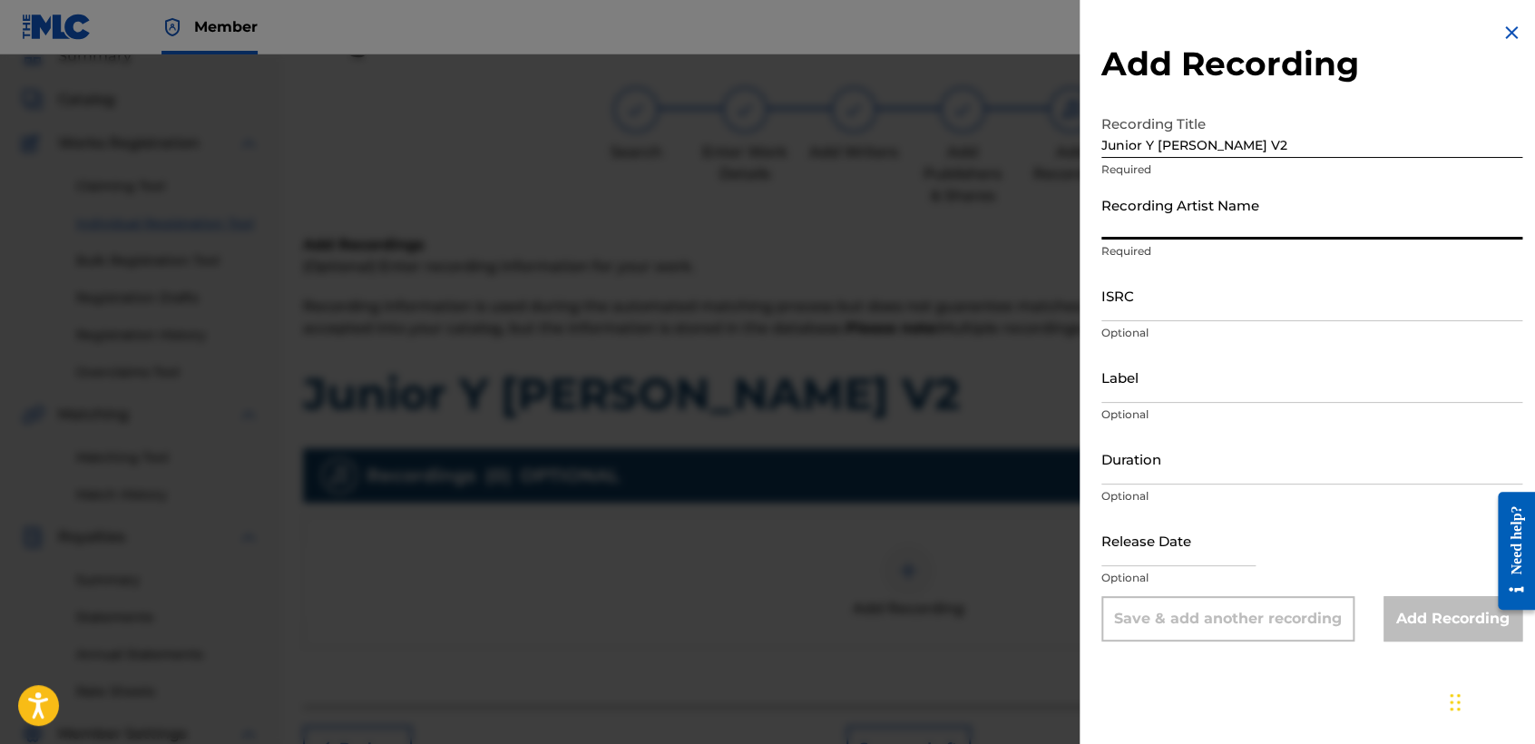
click at [1236, 229] on input "Recording Artist Name" at bounding box center [1311, 214] width 421 height 52
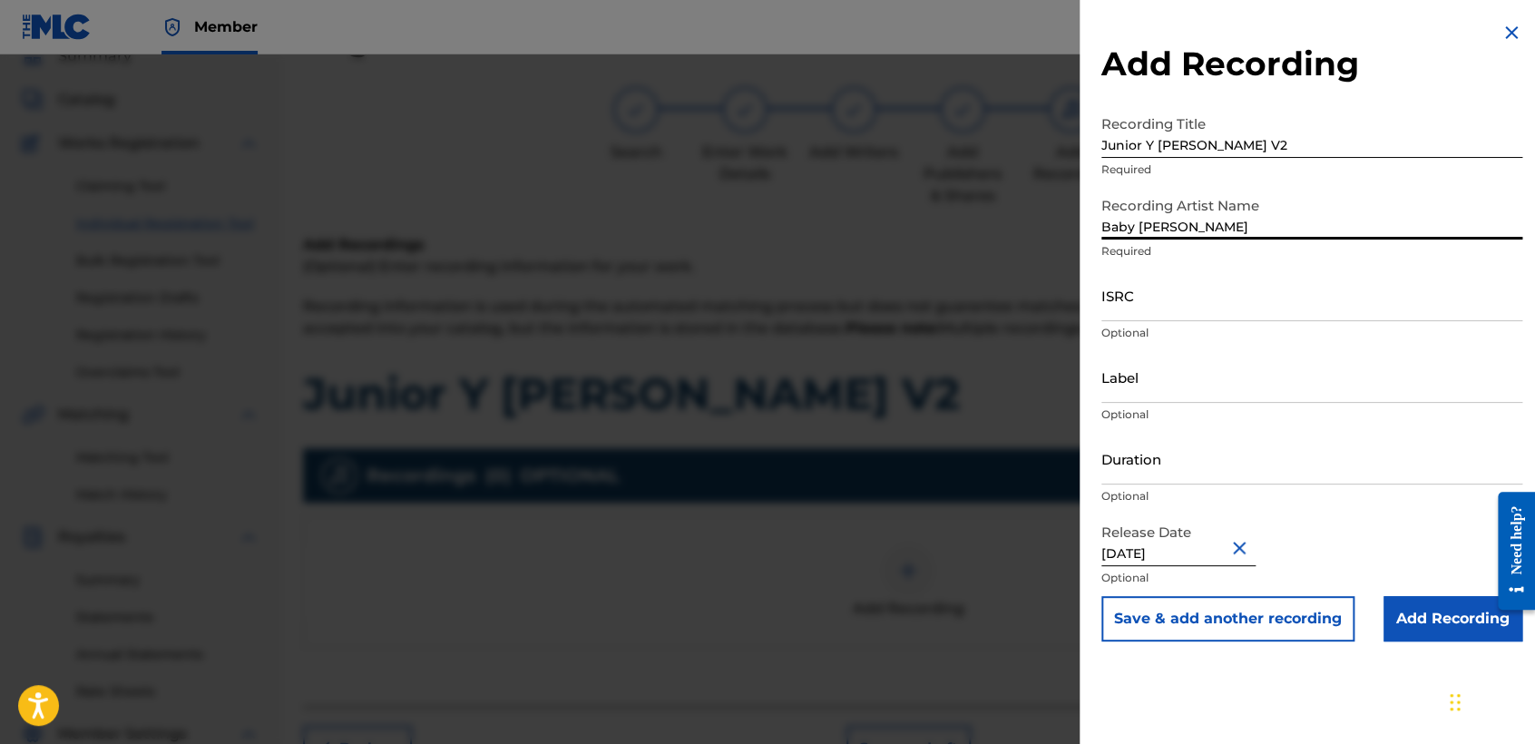
click at [1156, 299] on input "ISRC" at bounding box center [1311, 295] width 421 height 52
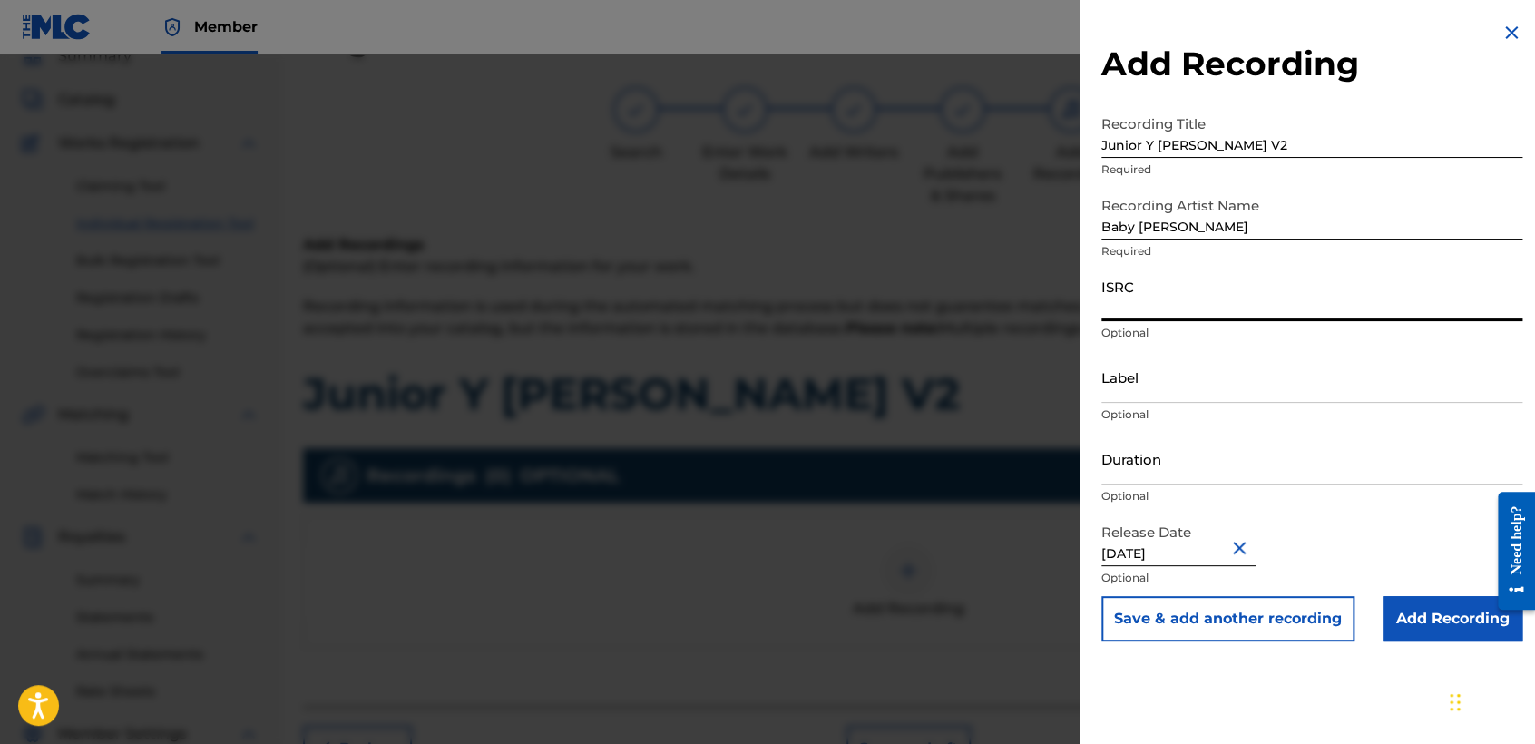
paste input "USHM82222855"
click at [1200, 444] on input "Duration" at bounding box center [1311, 459] width 421 height 52
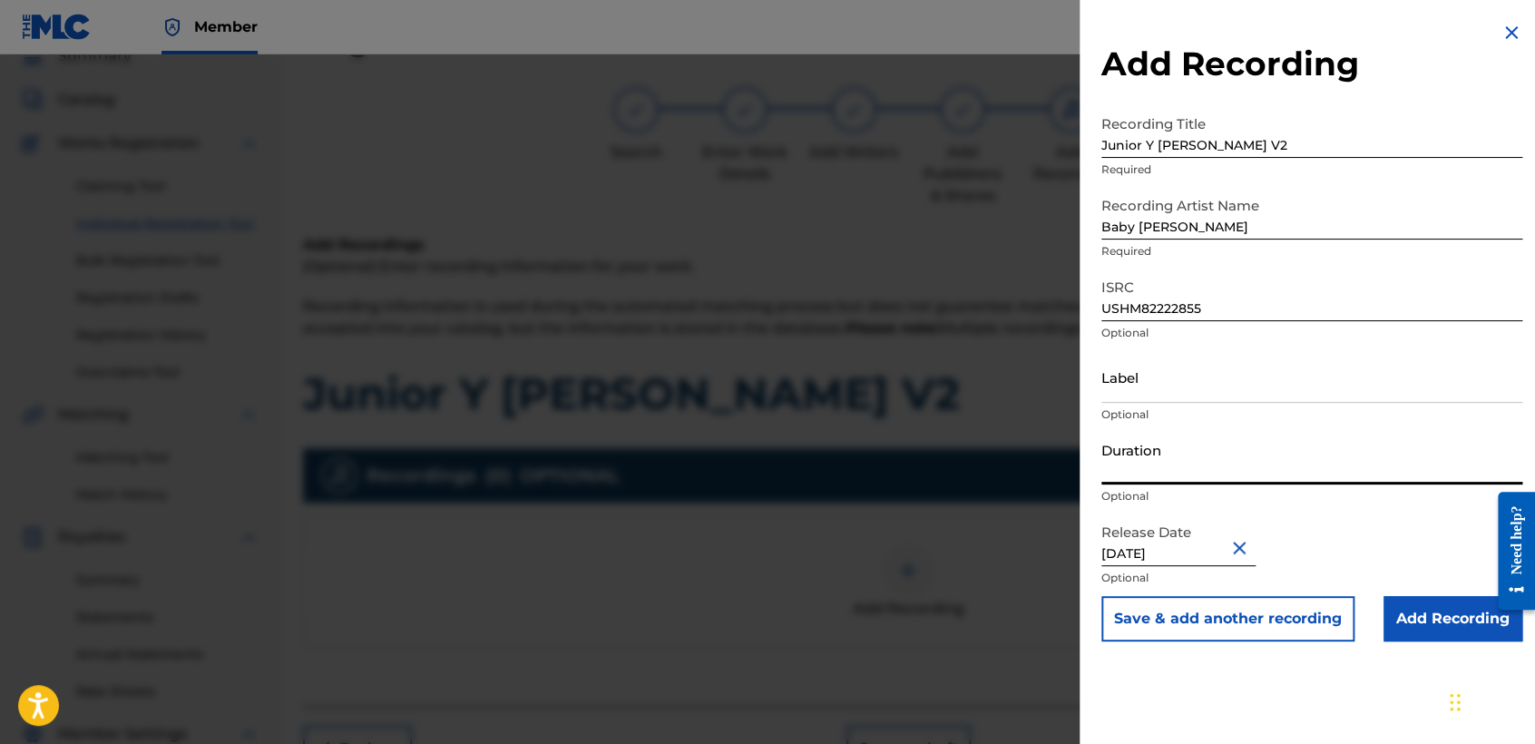
click at [1120, 466] on input "Duration" at bounding box center [1311, 459] width 421 height 52
click at [1383, 606] on input "Add Recording" at bounding box center [1452, 618] width 139 height 45
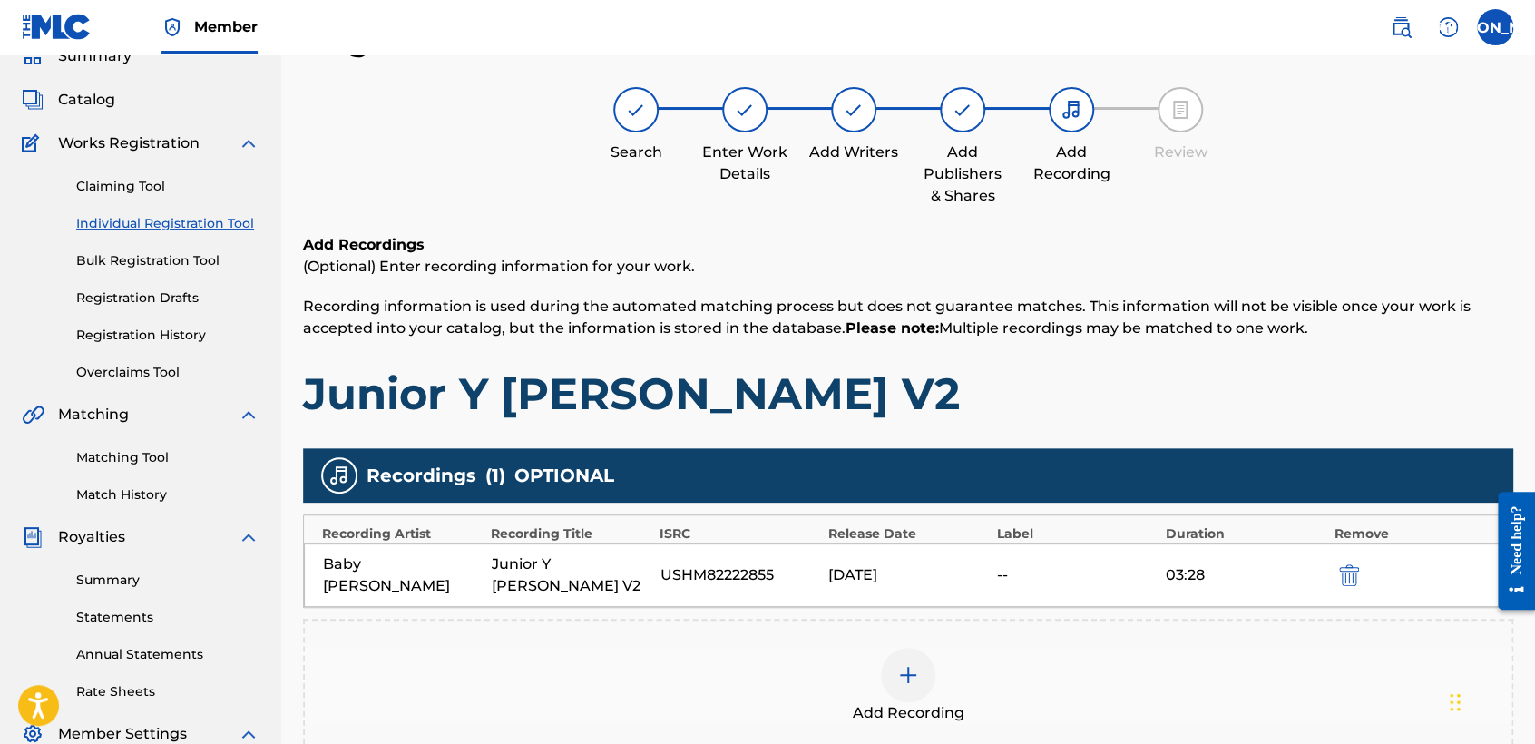
click at [1179, 452] on div "Recordings ( 1 ) OPTIONAL" at bounding box center [908, 475] width 1210 height 54
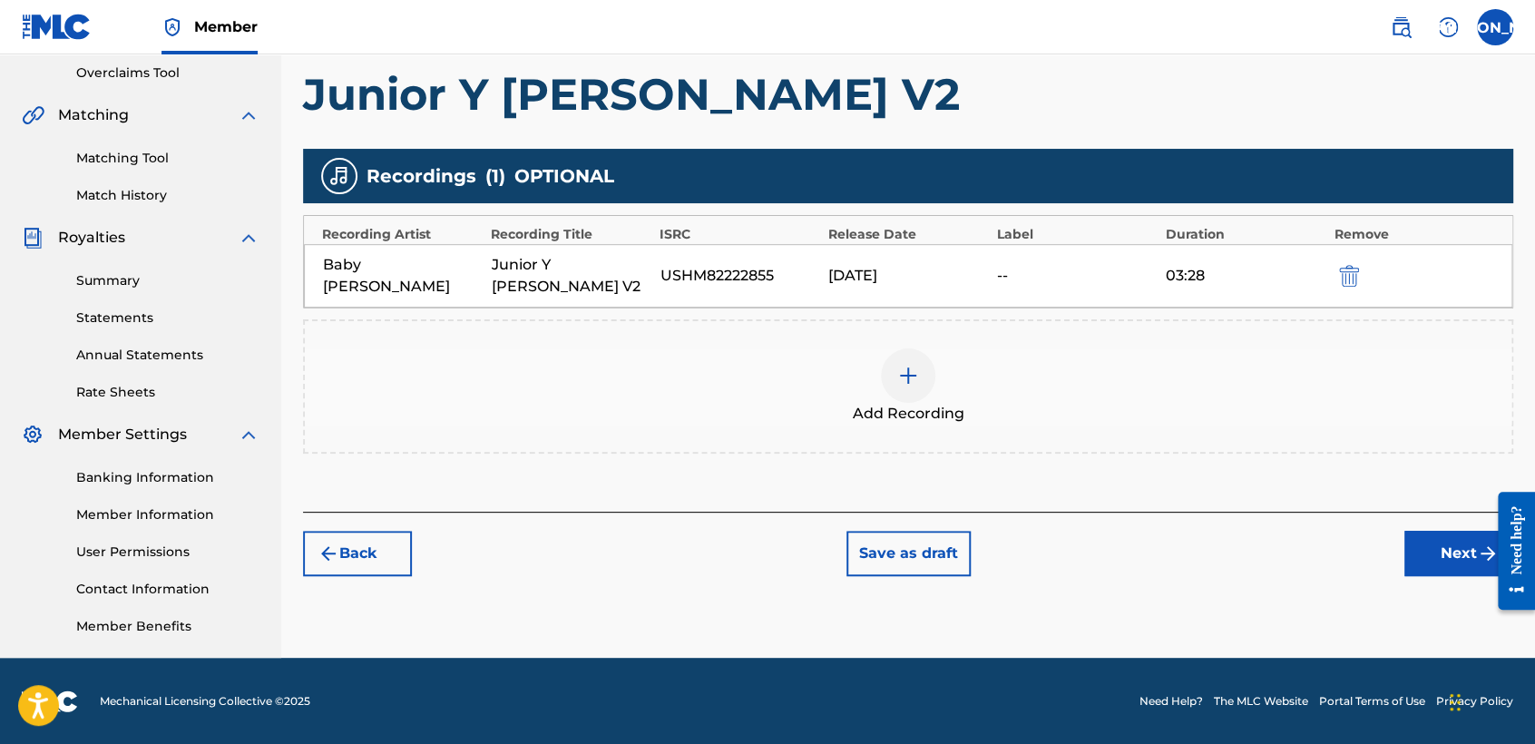
click at [1444, 533] on button "Next" at bounding box center [1458, 553] width 109 height 45
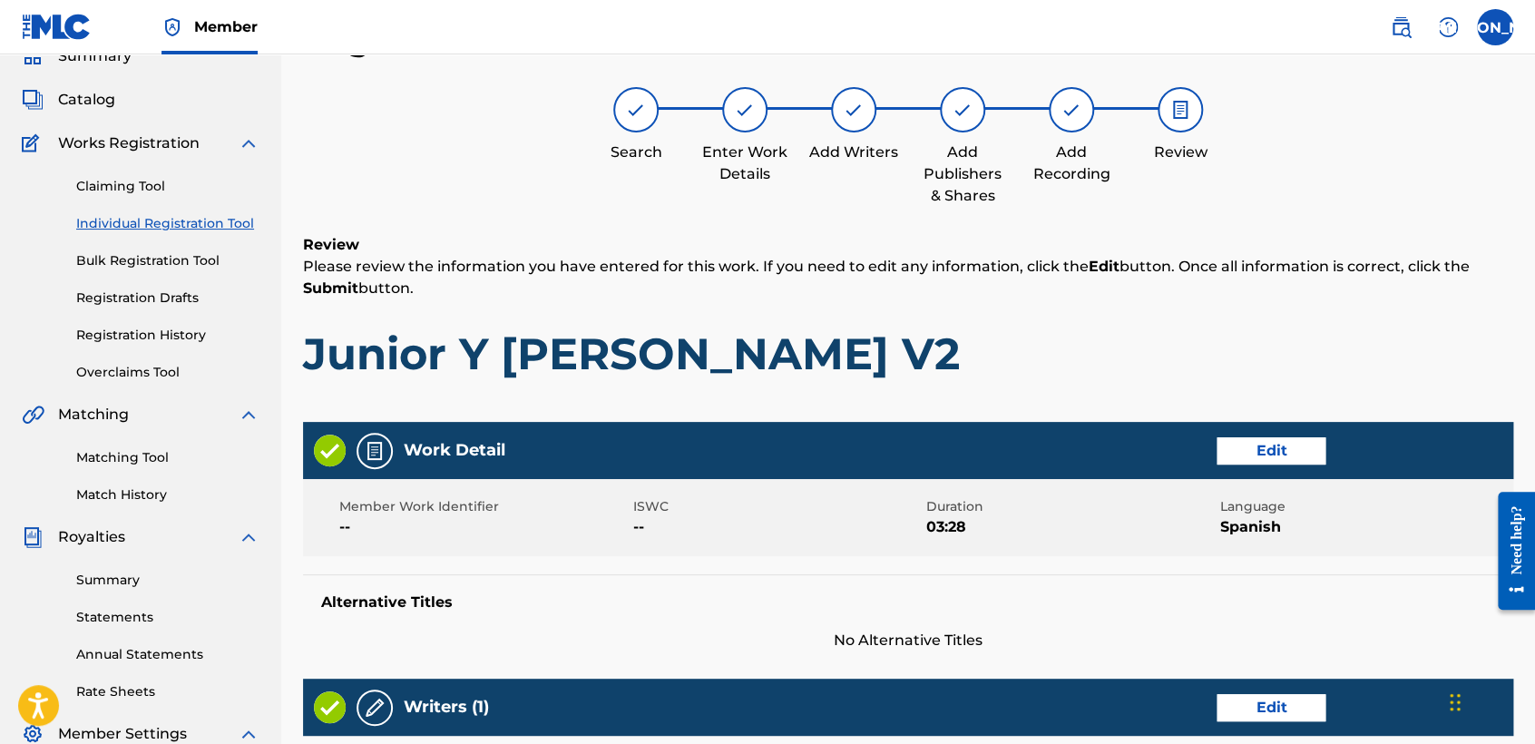
click at [1133, 291] on p "Please review the information you have entered for this work. If you need to ed…" at bounding box center [908, 278] width 1210 height 44
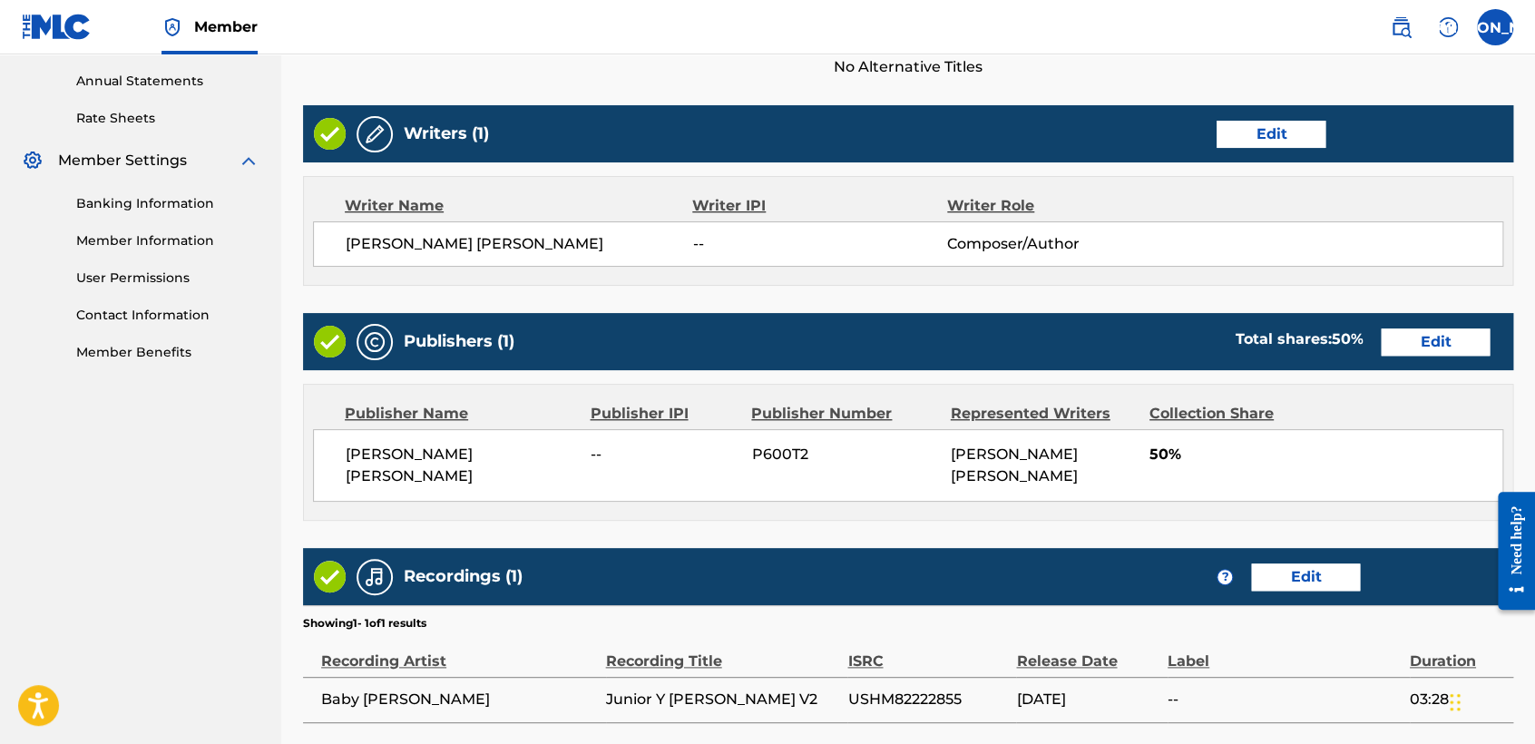
scroll to position [806, 0]
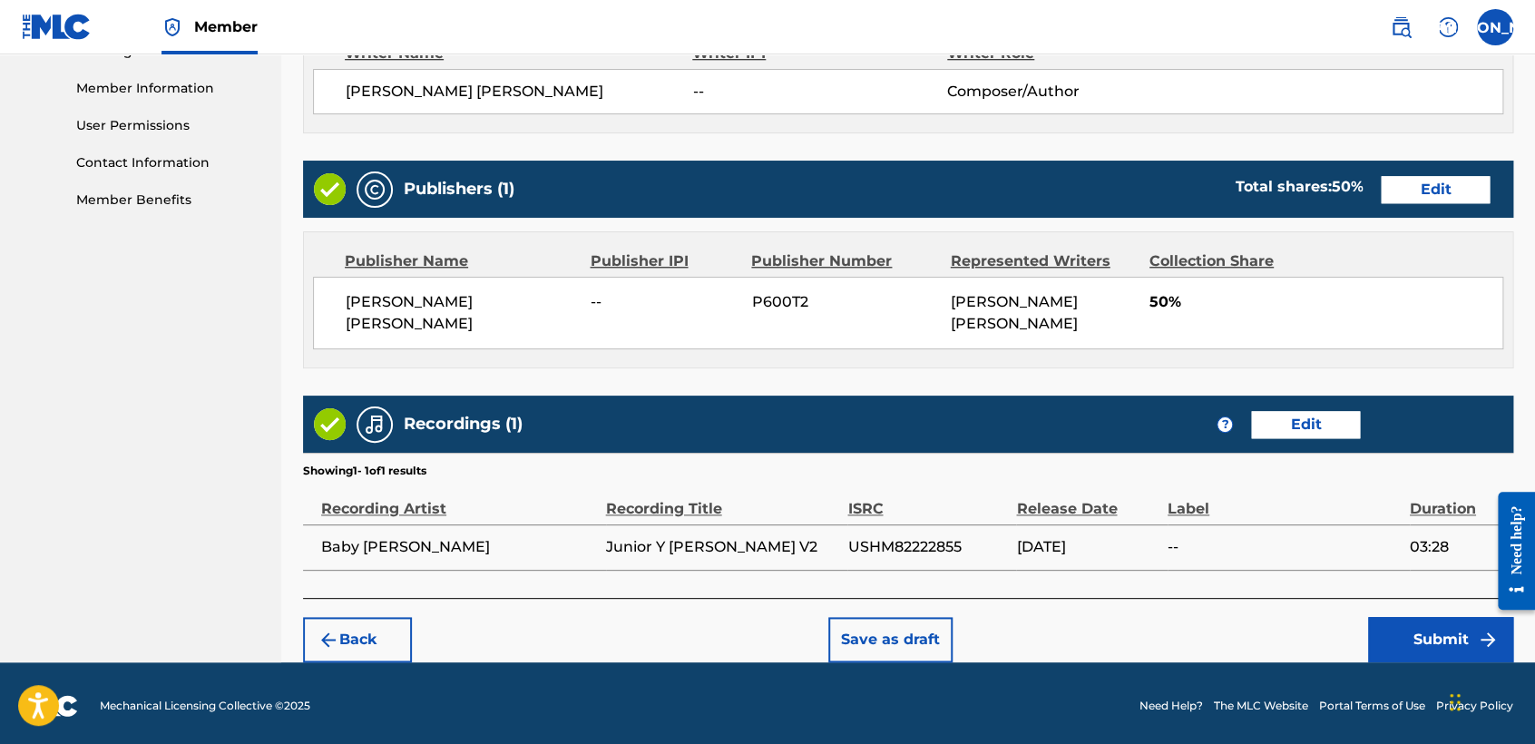
click at [1409, 644] on button "Submit" at bounding box center [1440, 639] width 145 height 45
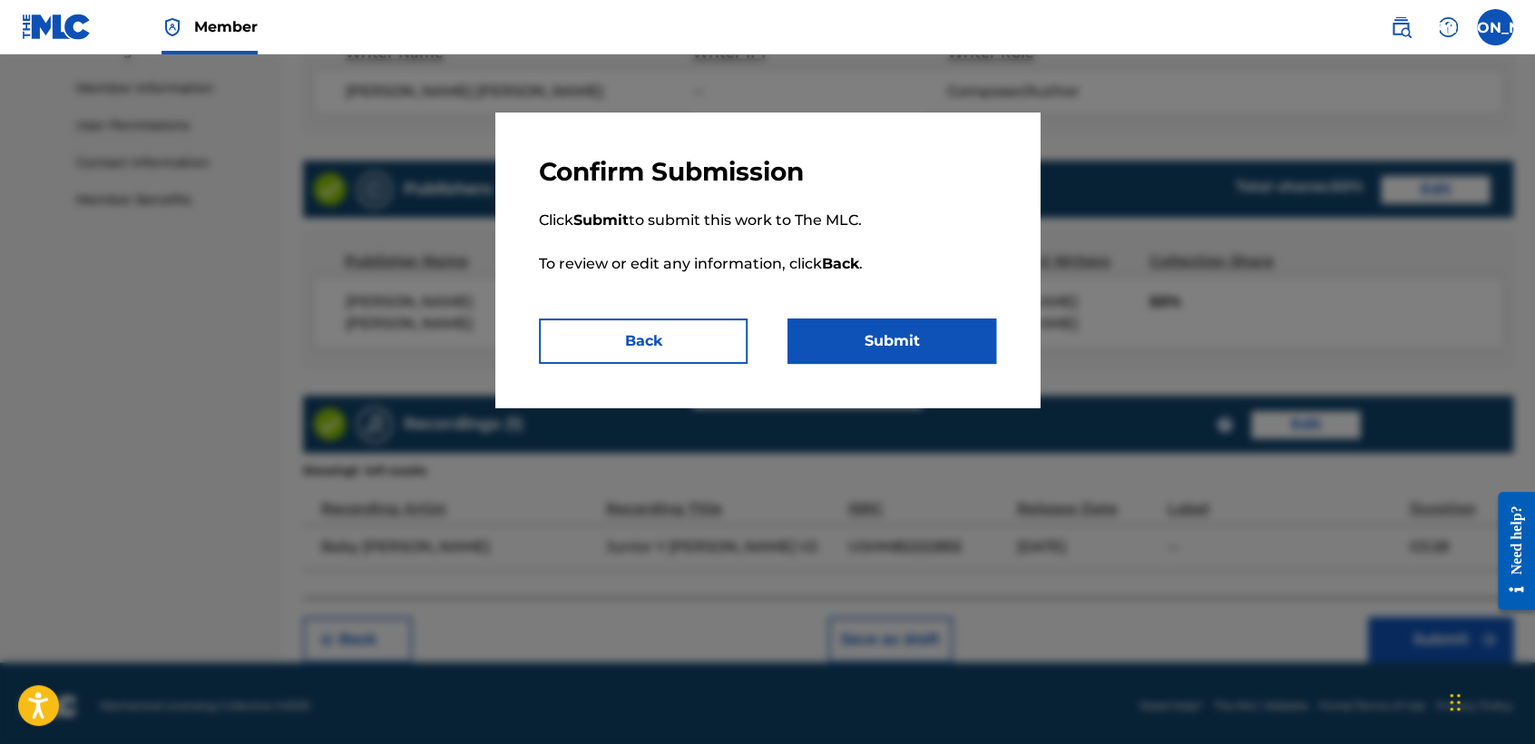
click at [974, 334] on button "Submit" at bounding box center [891, 340] width 209 height 45
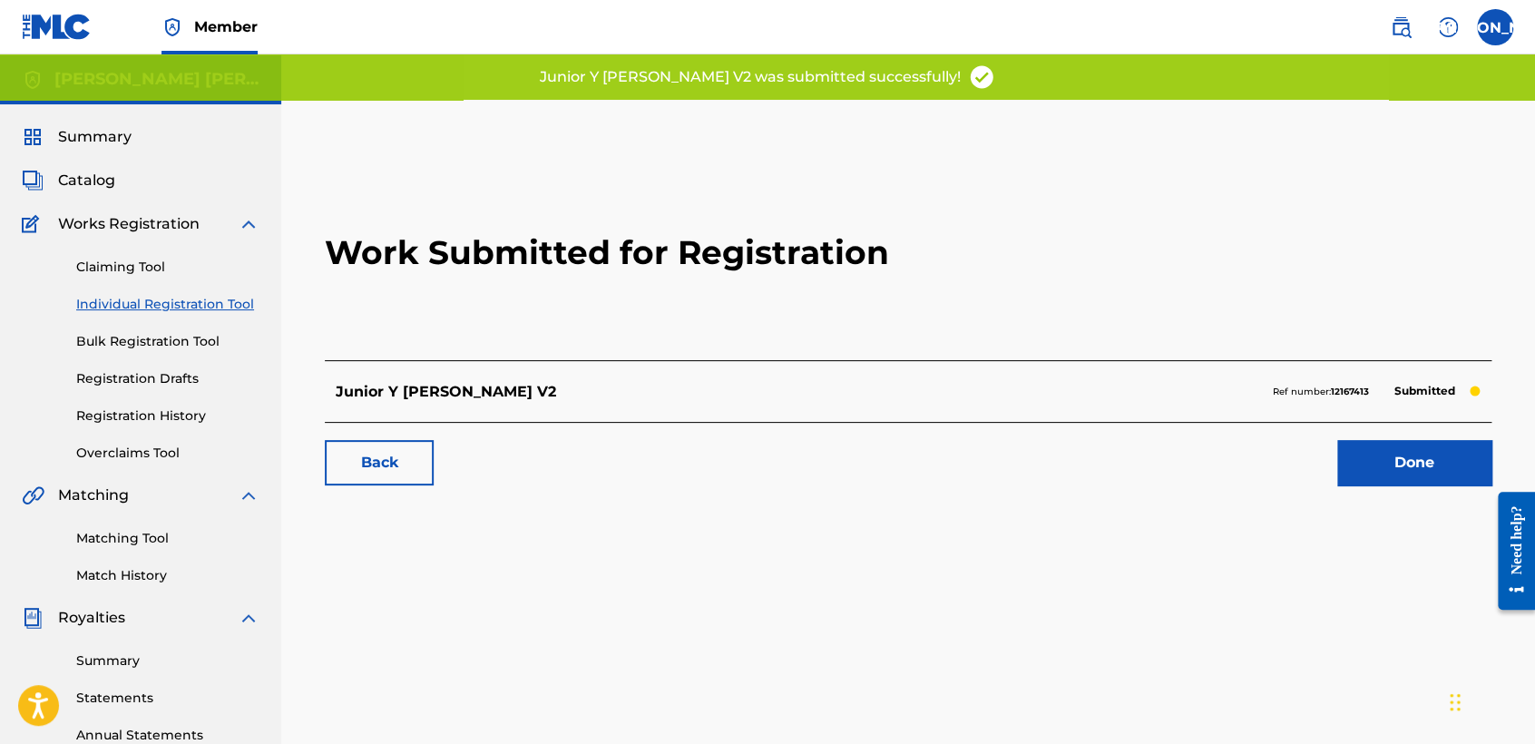
click at [232, 304] on link "Individual Registration Tool" at bounding box center [167, 304] width 183 height 19
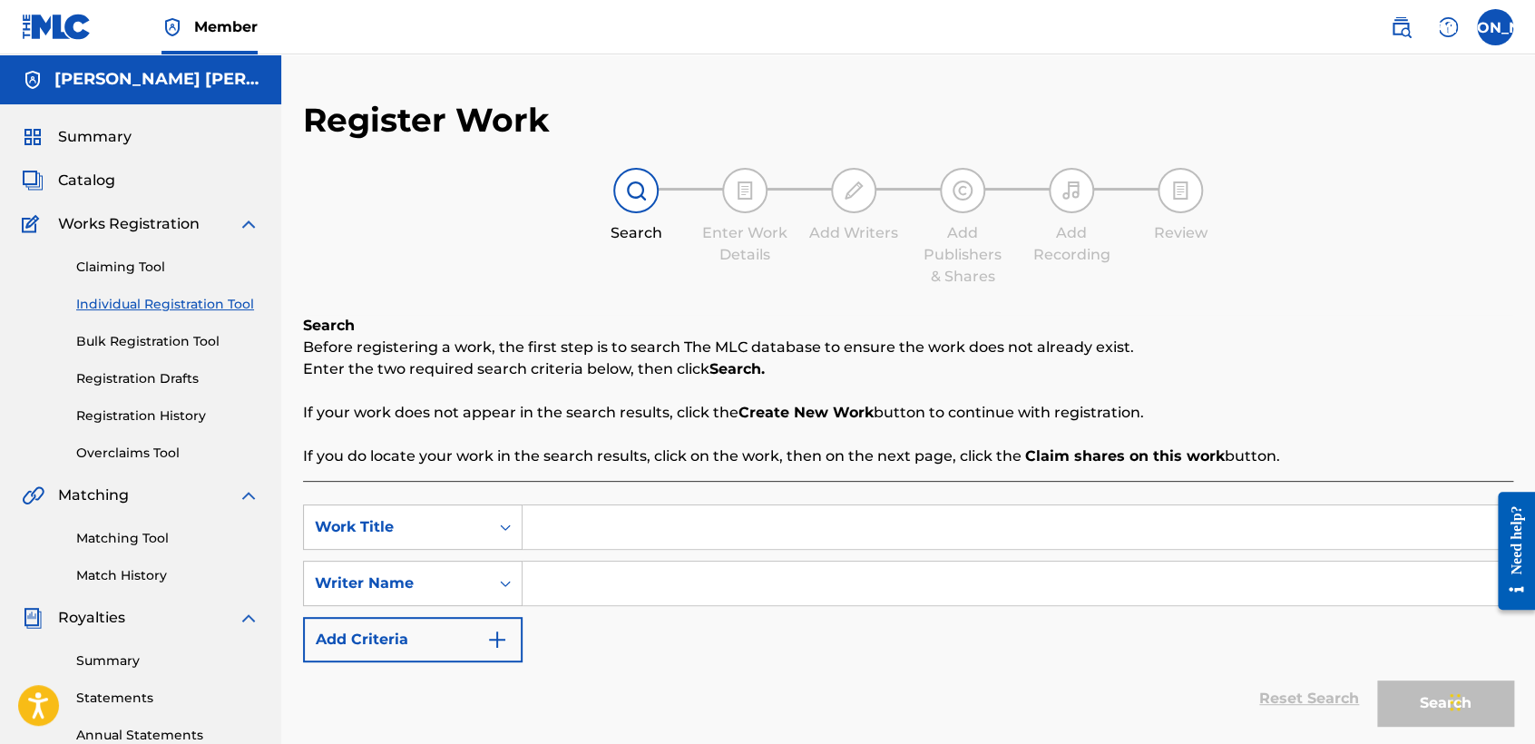
paste input "Epik"
click at [635, 584] on input "Search Form" at bounding box center [1016, 583] width 989 height 44
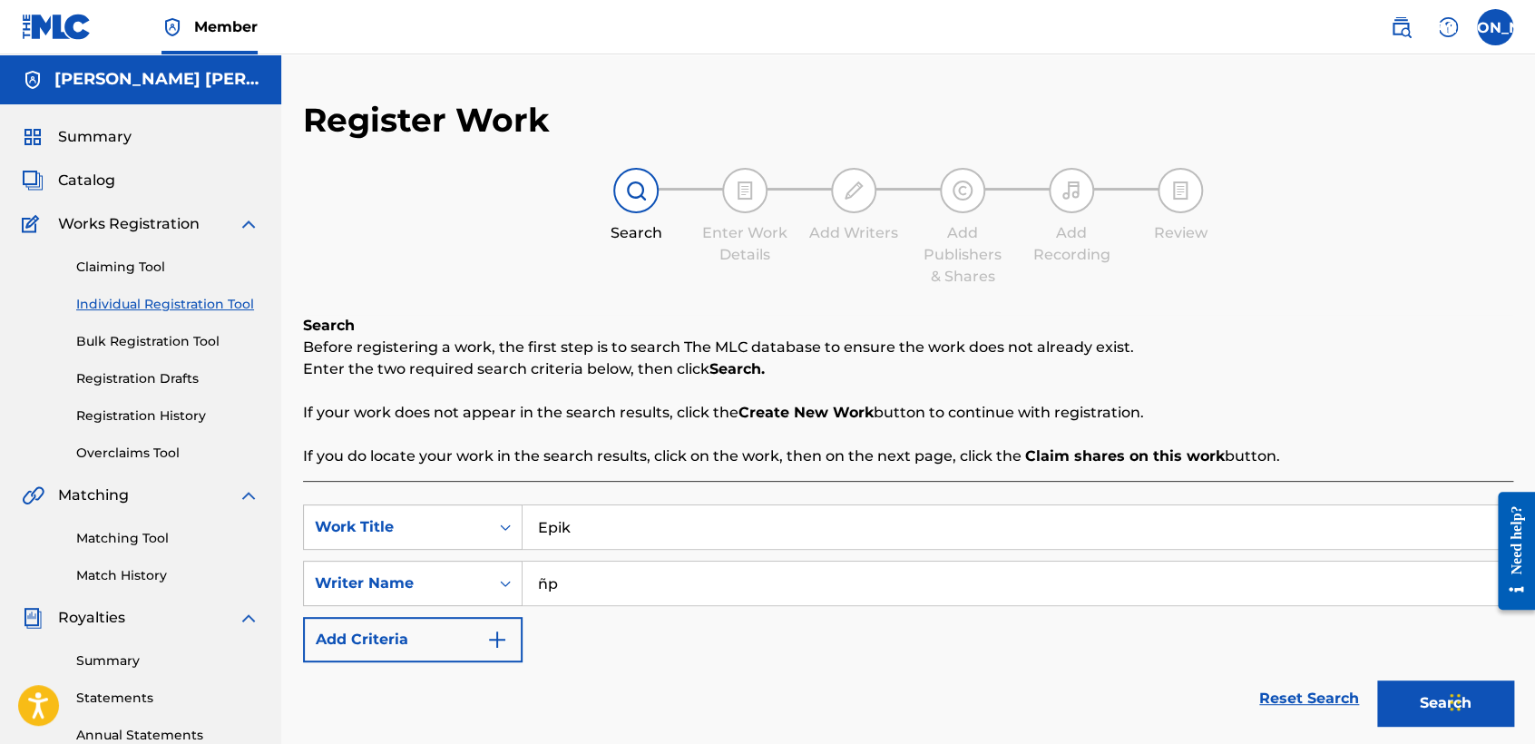
click at [1377, 680] on button "Search" at bounding box center [1445, 702] width 136 height 45
click at [1381, 716] on button "Search" at bounding box center [1445, 702] width 136 height 45
click at [1242, 649] on div "SearchWithCriteriabe1abbd9-3dbc-4fb4-8a7f-bb1546b7a493 Work Title Epik SearchWi…" at bounding box center [908, 583] width 1210 height 158
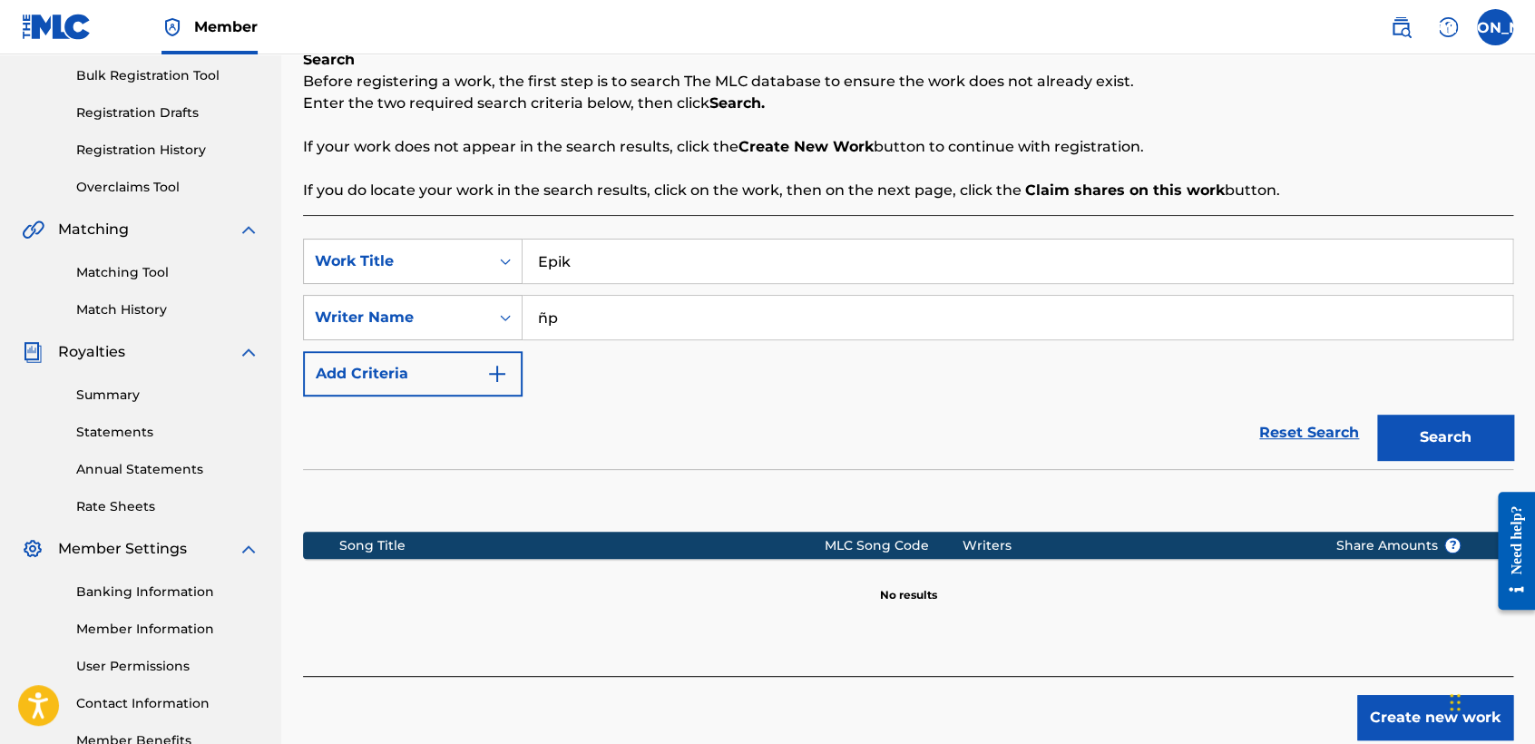
scroll to position [380, 0]
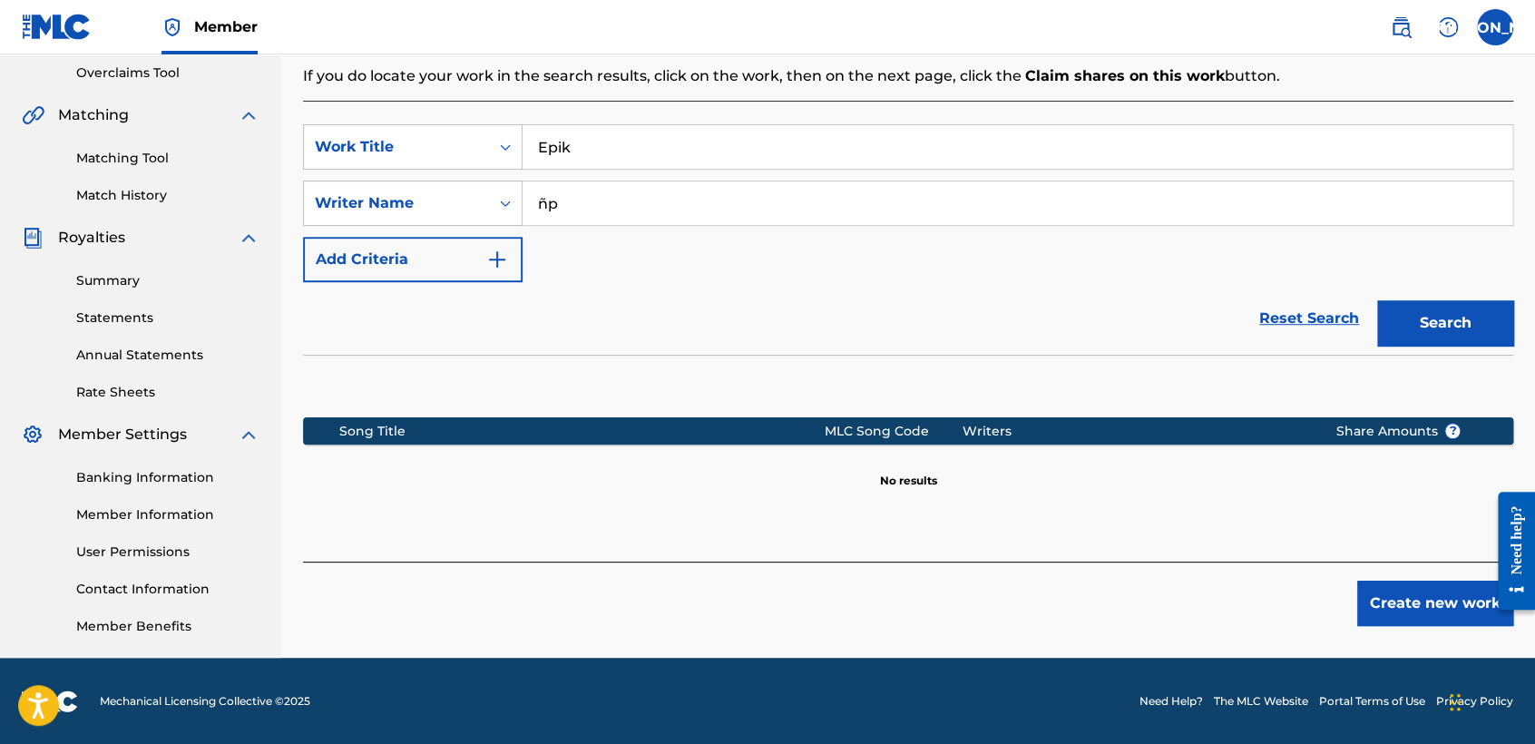
click at [1421, 593] on button "Create new work" at bounding box center [1435, 602] width 156 height 45
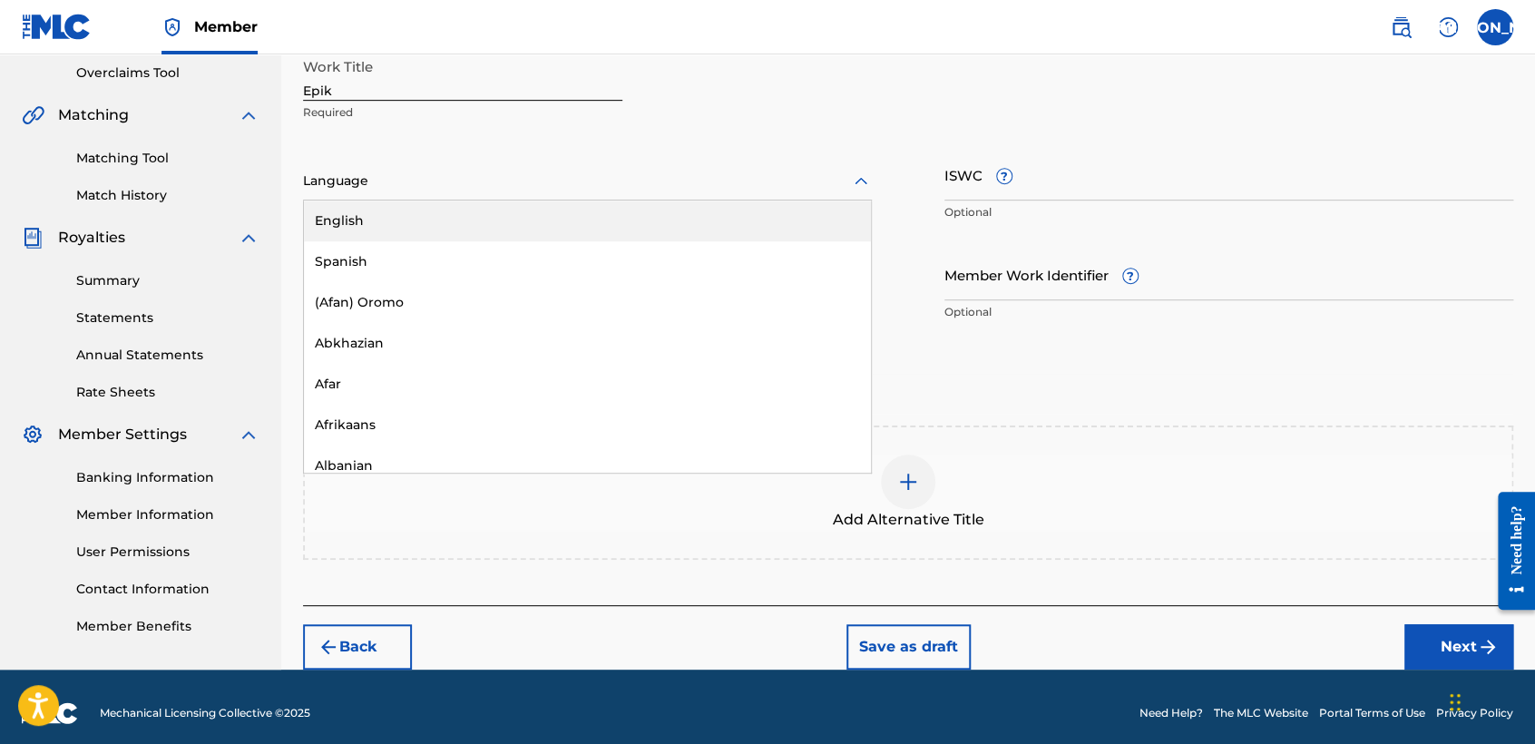
click at [706, 182] on div at bounding box center [587, 181] width 569 height 23
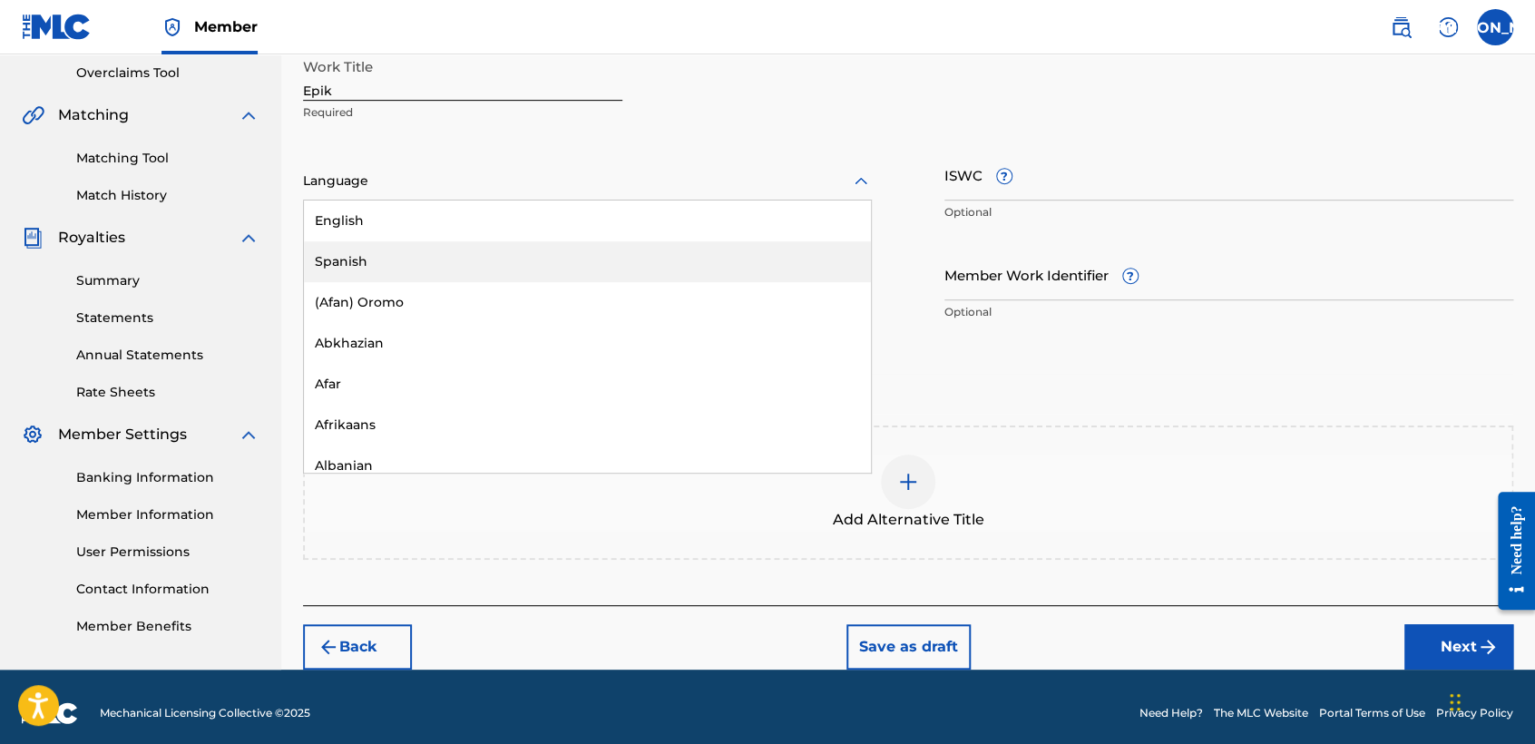
click at [461, 273] on div "Spanish" at bounding box center [587, 261] width 567 height 41
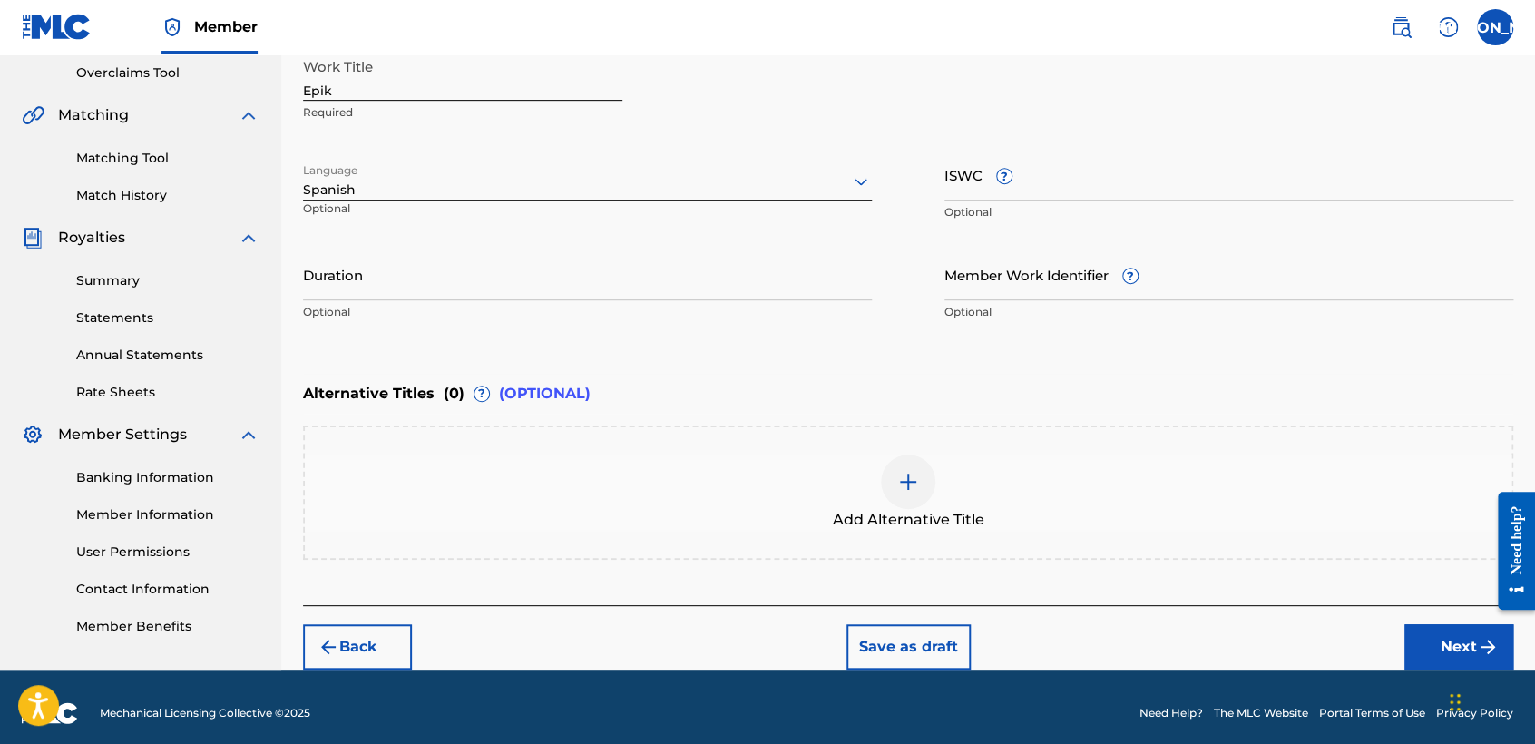
click at [414, 296] on input "Duration" at bounding box center [587, 274] width 569 height 52
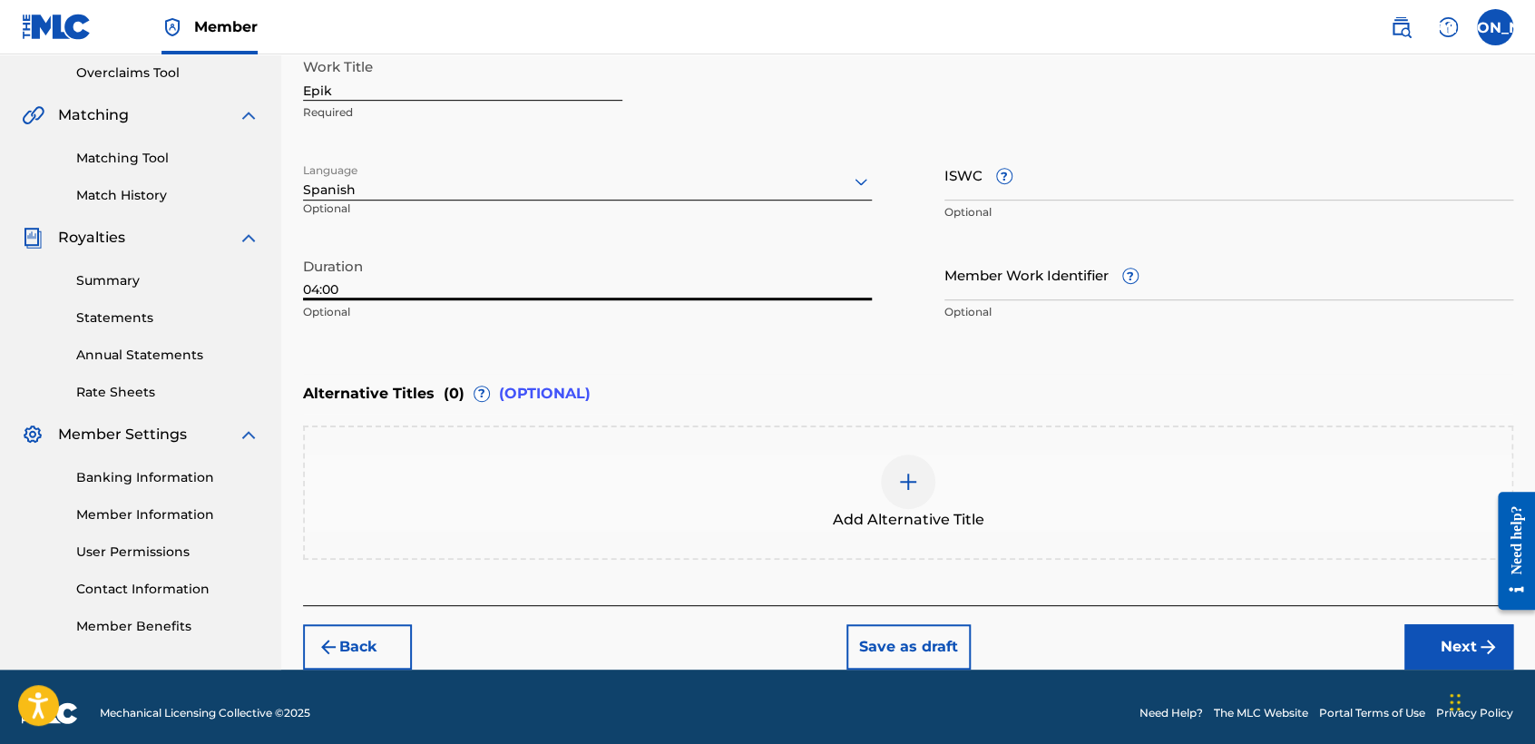
click at [1437, 649] on button "Next" at bounding box center [1458, 646] width 109 height 45
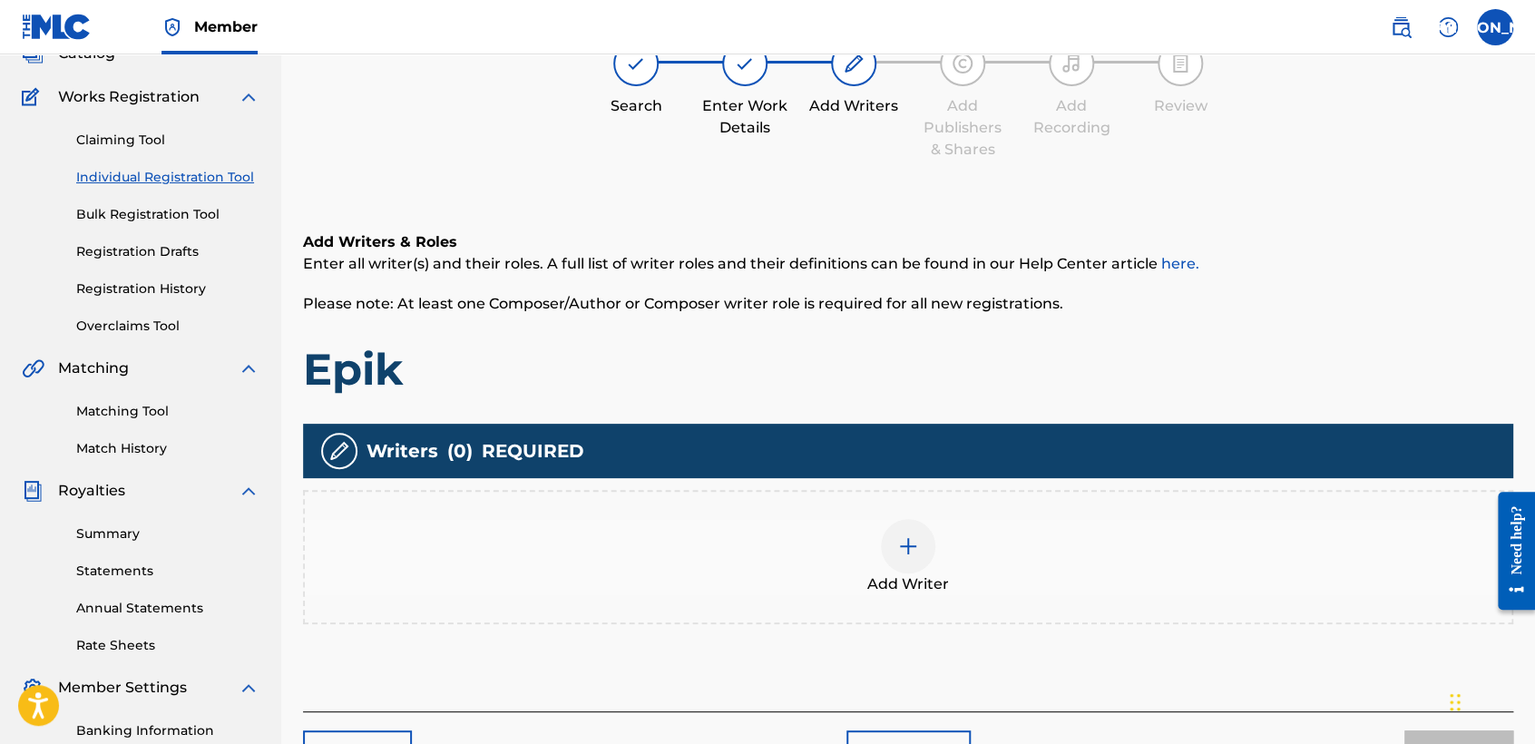
scroll to position [81, 0]
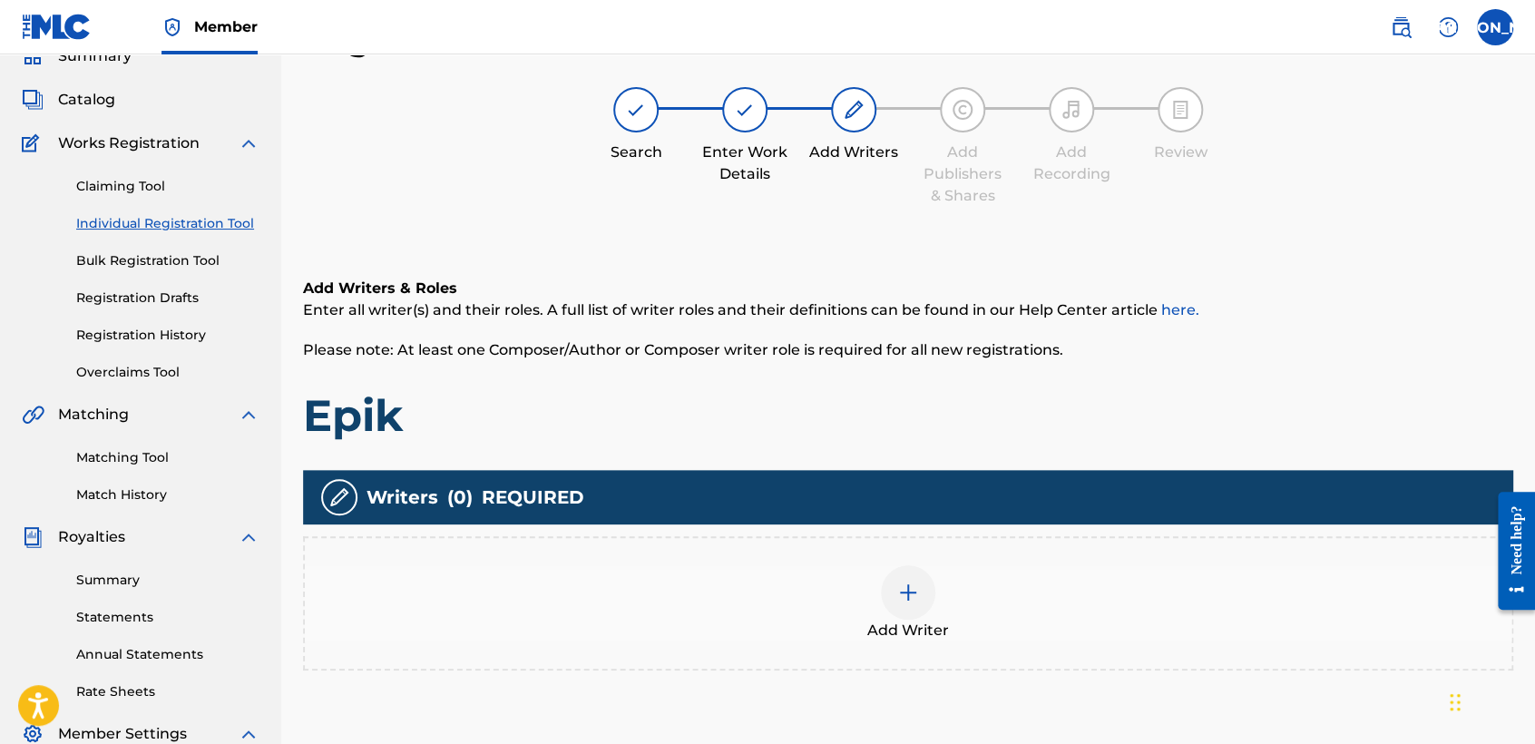
click at [916, 613] on div at bounding box center [908, 592] width 54 height 54
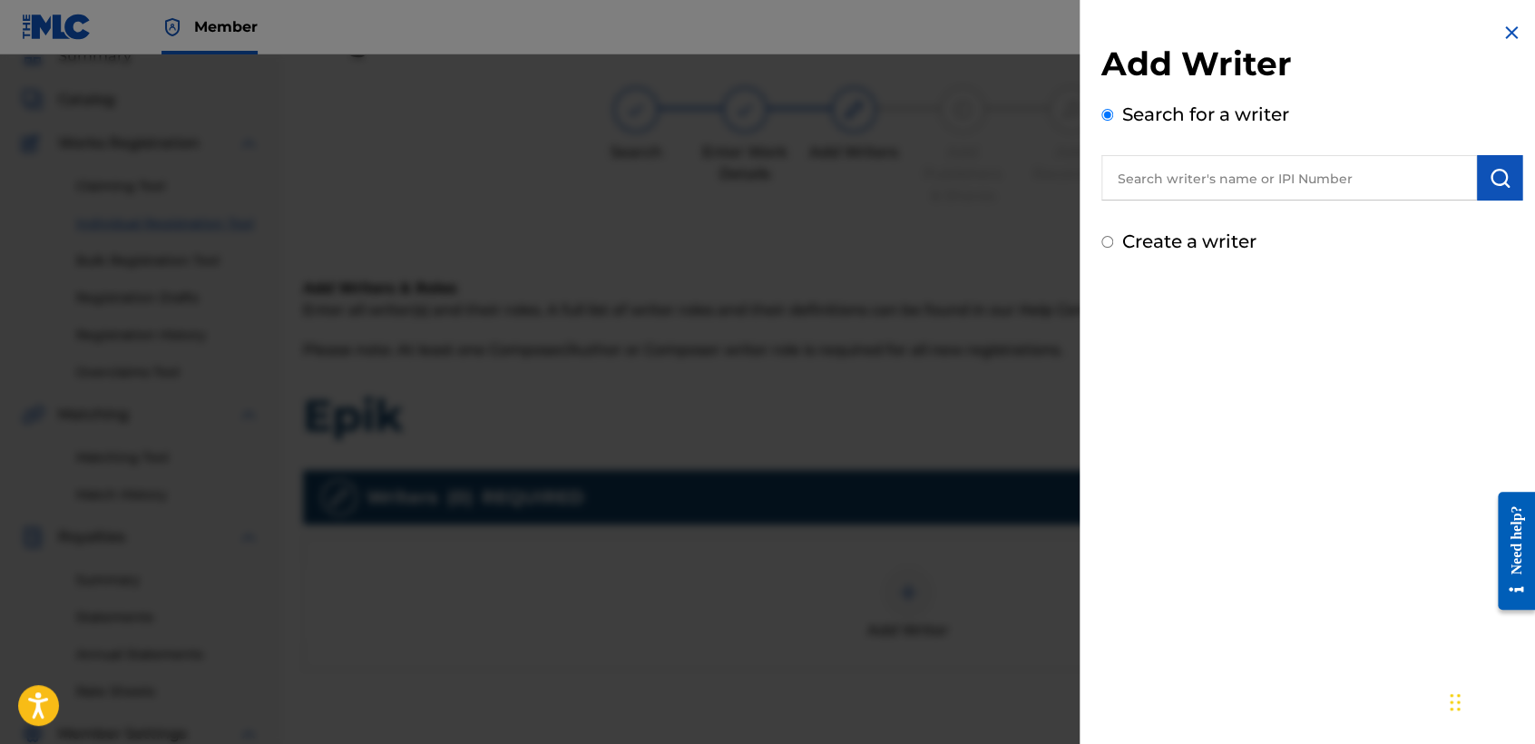
click at [1105, 239] on input "Create a writer" at bounding box center [1107, 242] width 12 height 12
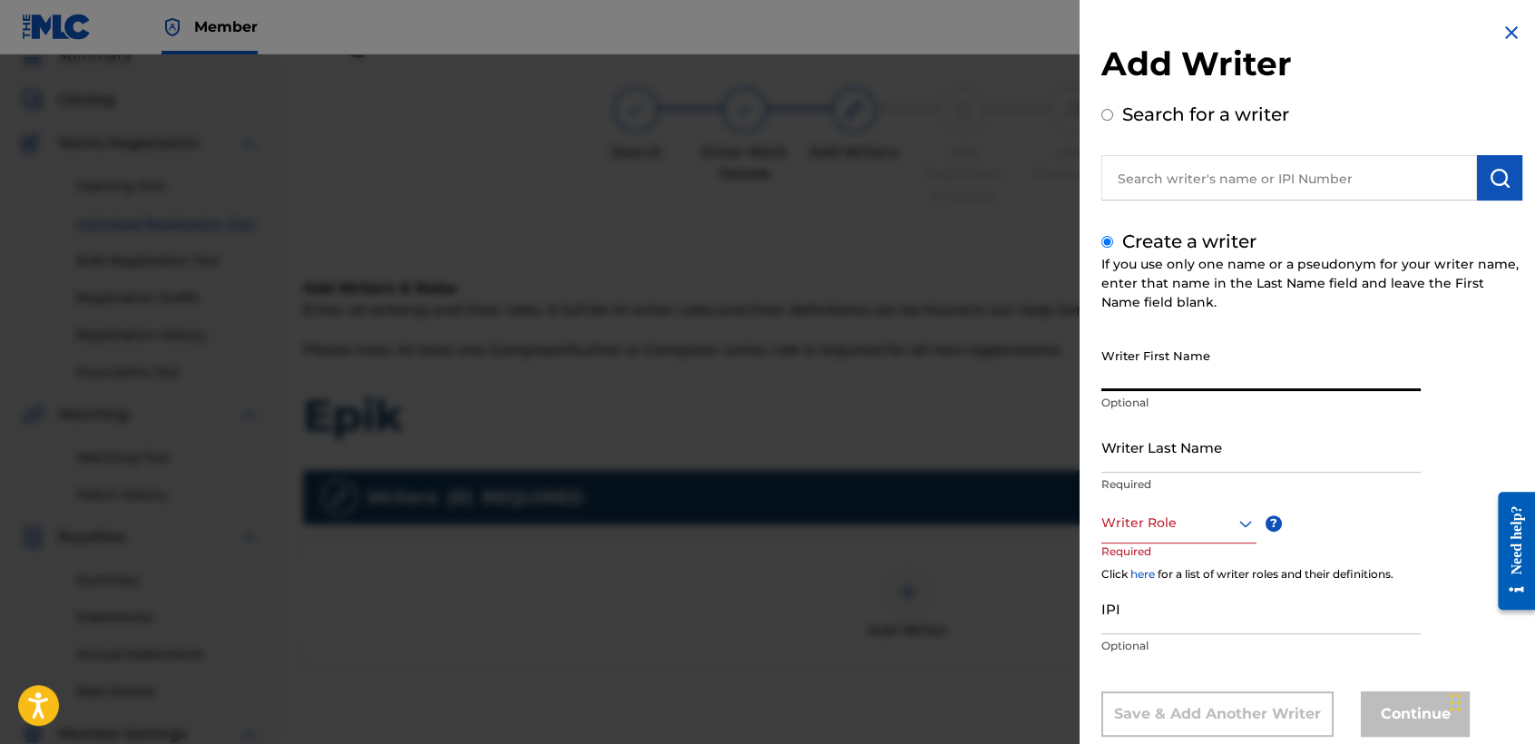
click at [1144, 352] on input "Writer First Name" at bounding box center [1260, 365] width 319 height 52
click at [1175, 417] on div "Writer First Name Jose Osvaldo Optional" at bounding box center [1260, 380] width 319 height 82
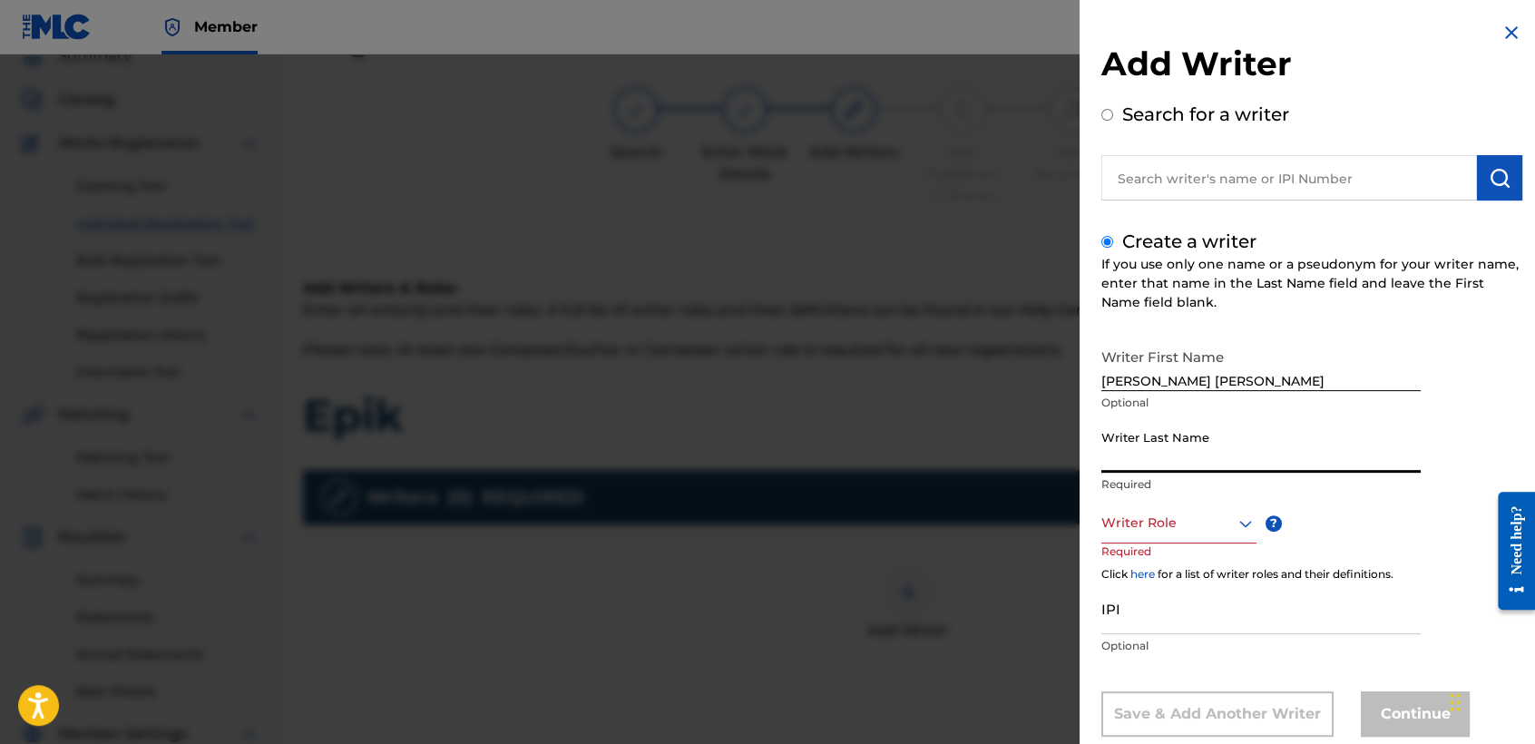
click at [1175, 460] on input "Writer Last Name" at bounding box center [1260, 447] width 319 height 52
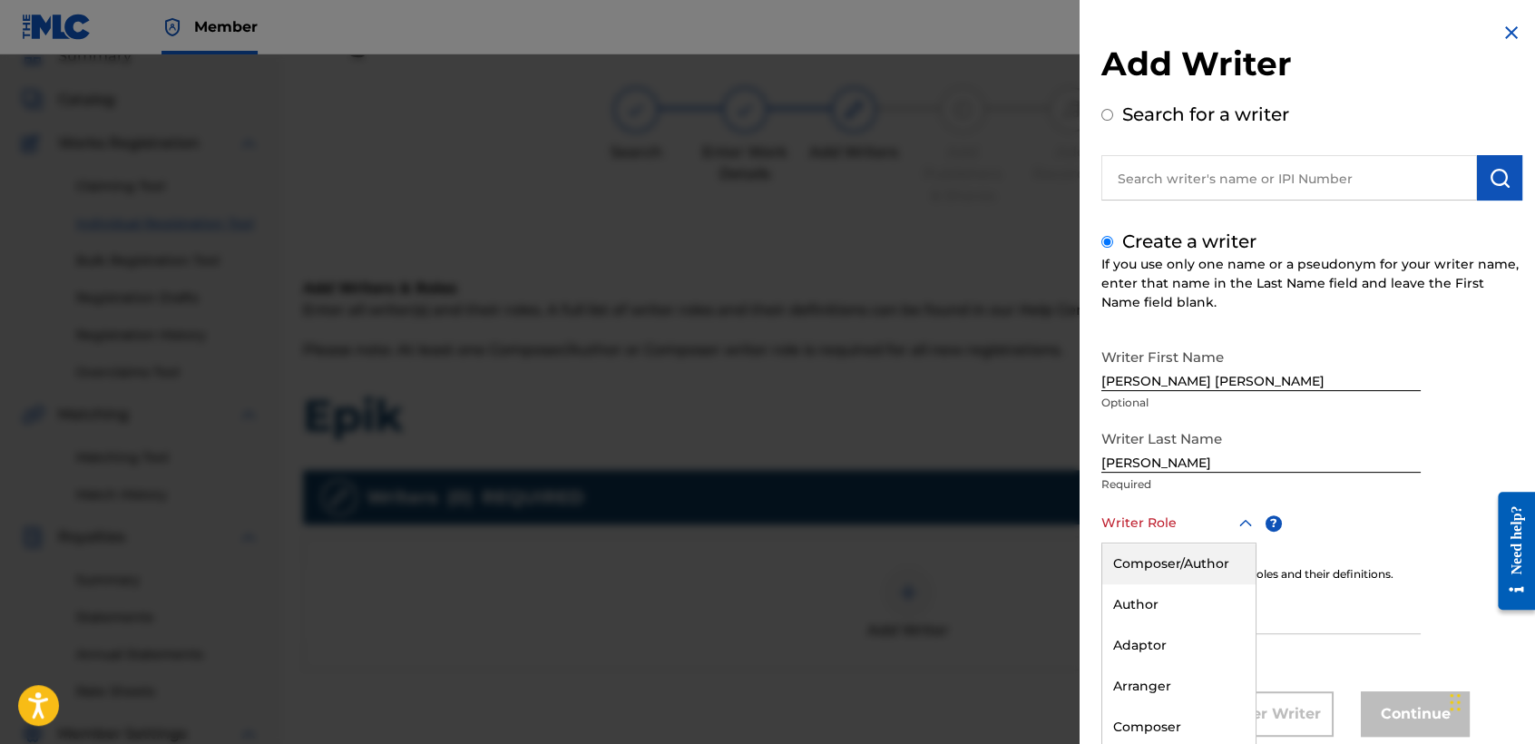
scroll to position [41, 0]
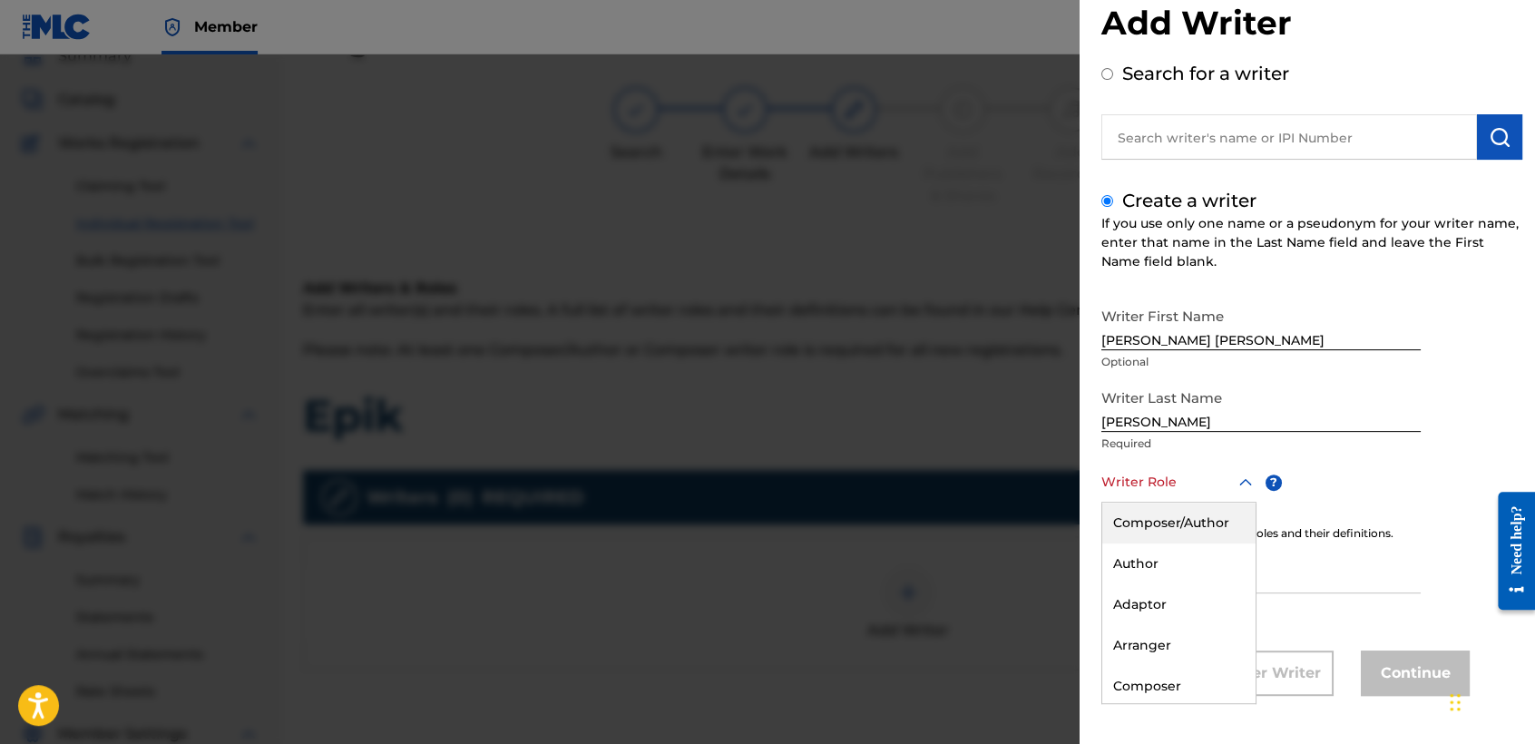
click at [1185, 502] on div "8 results available. Use Up and Down to choose options, press Enter to select t…" at bounding box center [1178, 482] width 155 height 41
click at [1185, 507] on div "Composer/Author" at bounding box center [1178, 522] width 153 height 41
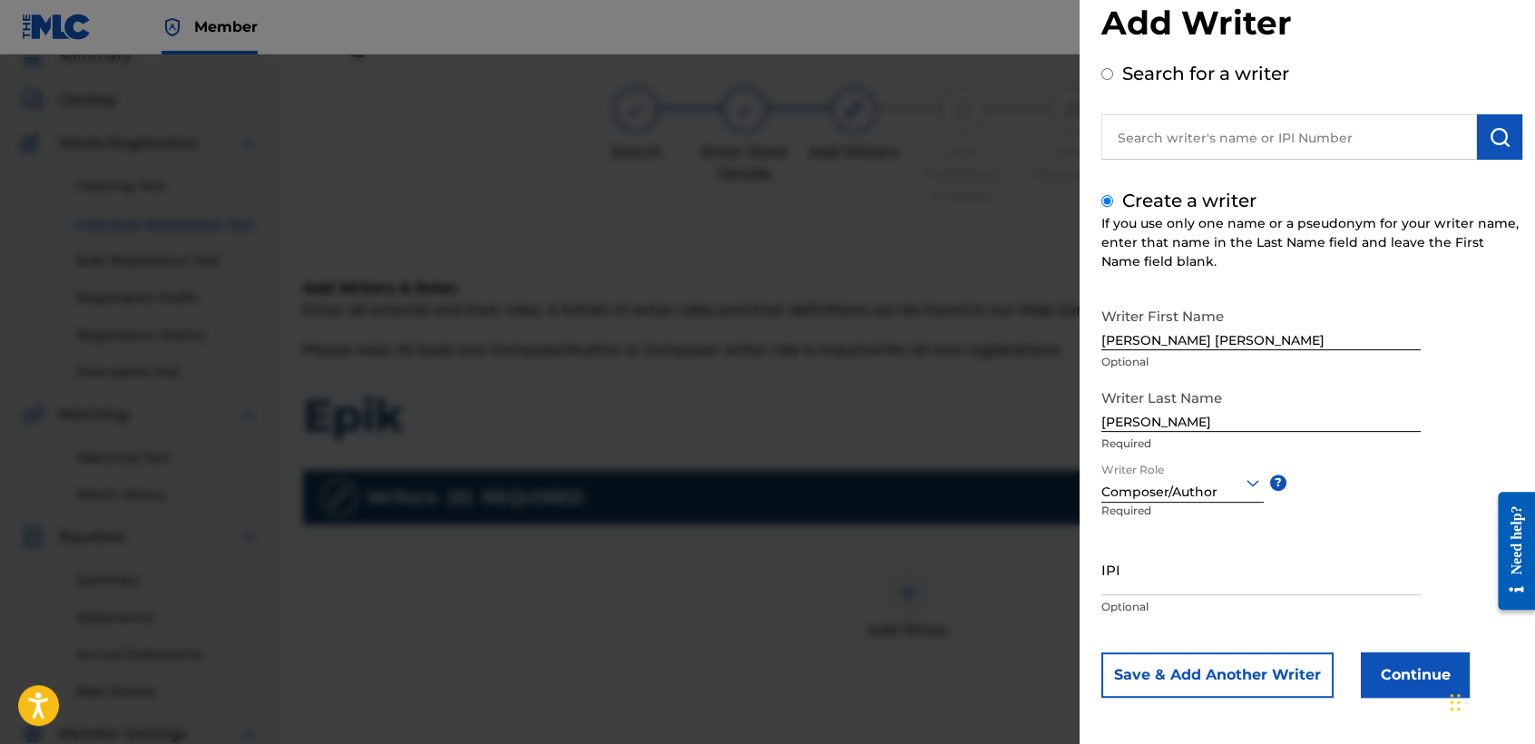
click at [1379, 662] on button "Continue" at bounding box center [1414, 674] width 109 height 45
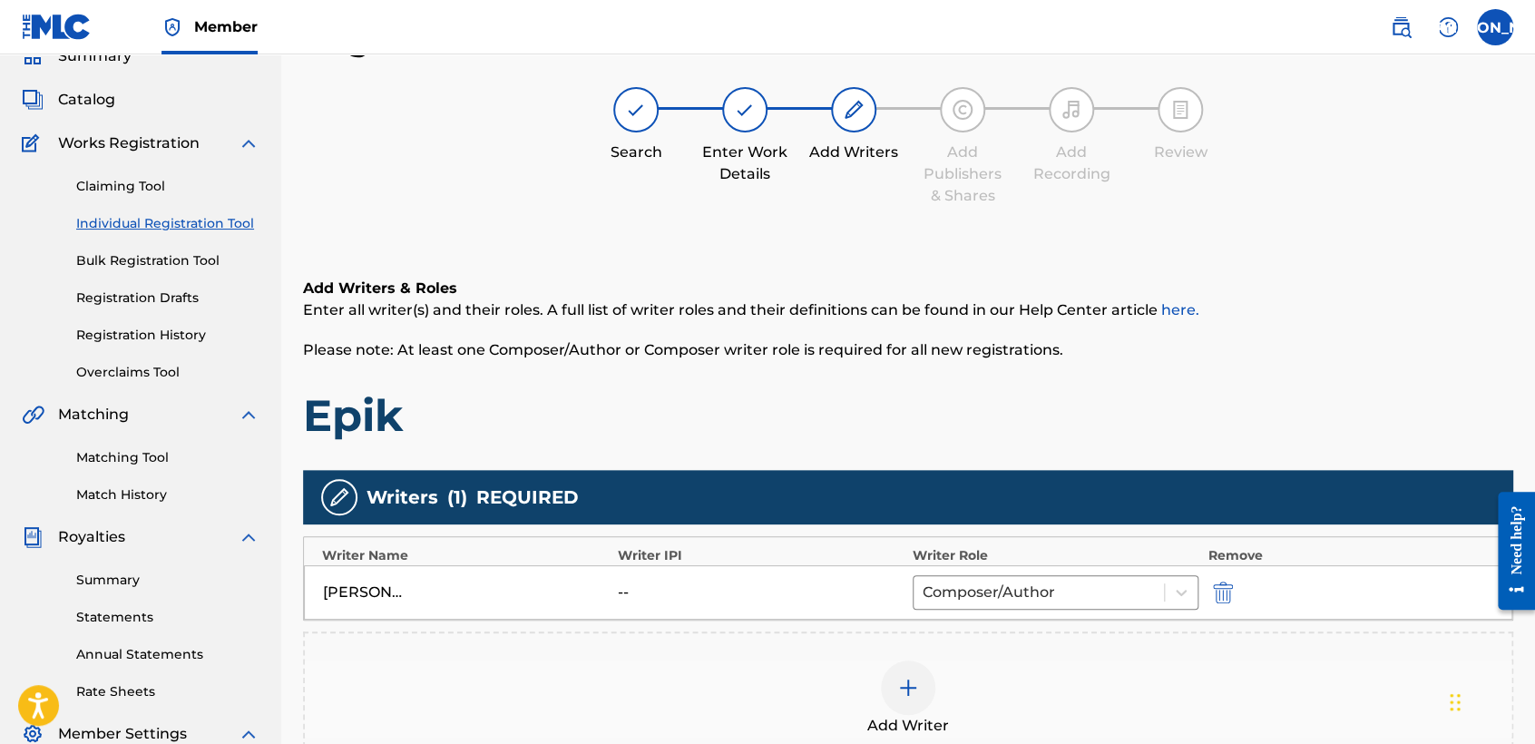
click at [987, 388] on h1 "Epik" at bounding box center [908, 415] width 1210 height 54
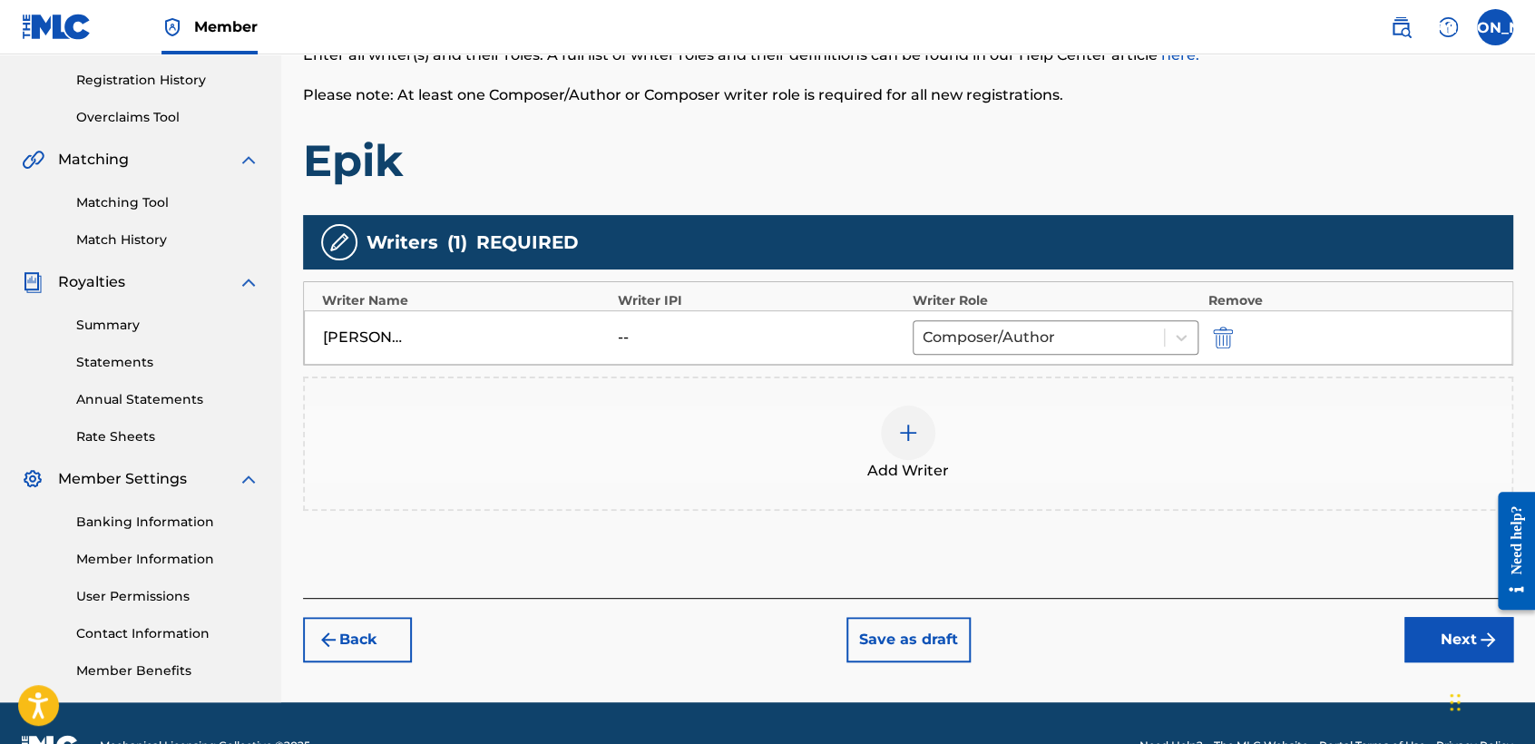
scroll to position [380, 0]
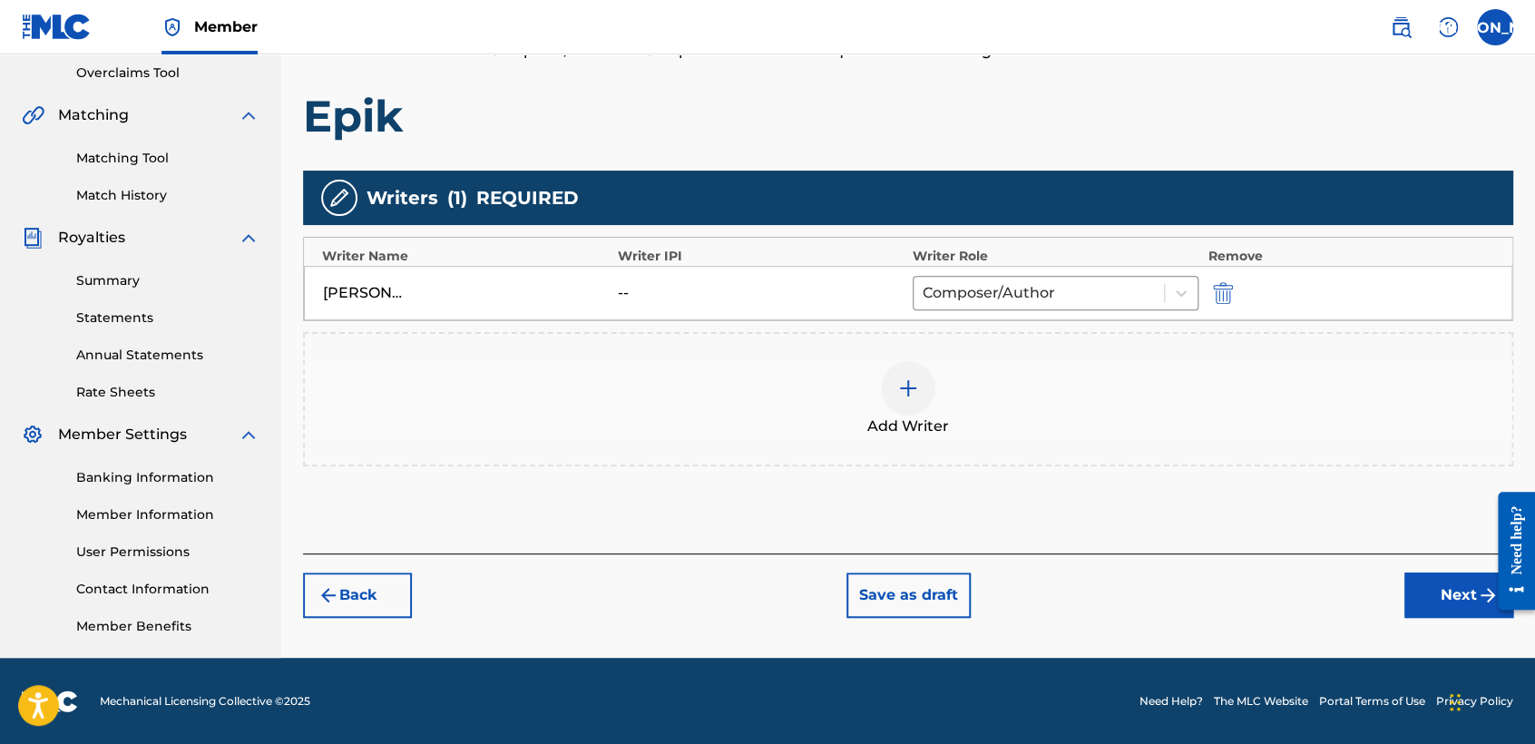
click at [1410, 596] on button "Next" at bounding box center [1458, 594] width 109 height 45
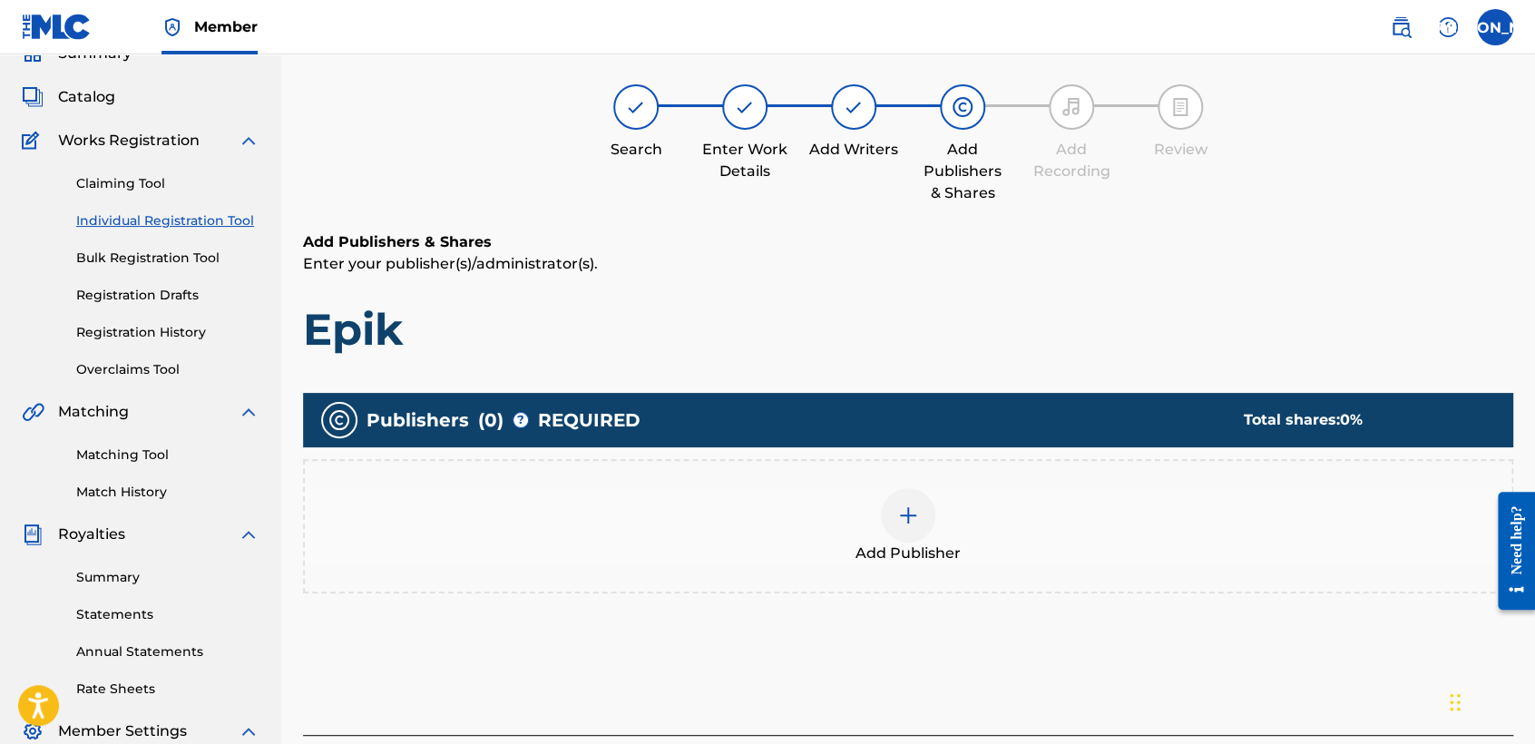
scroll to position [81, 0]
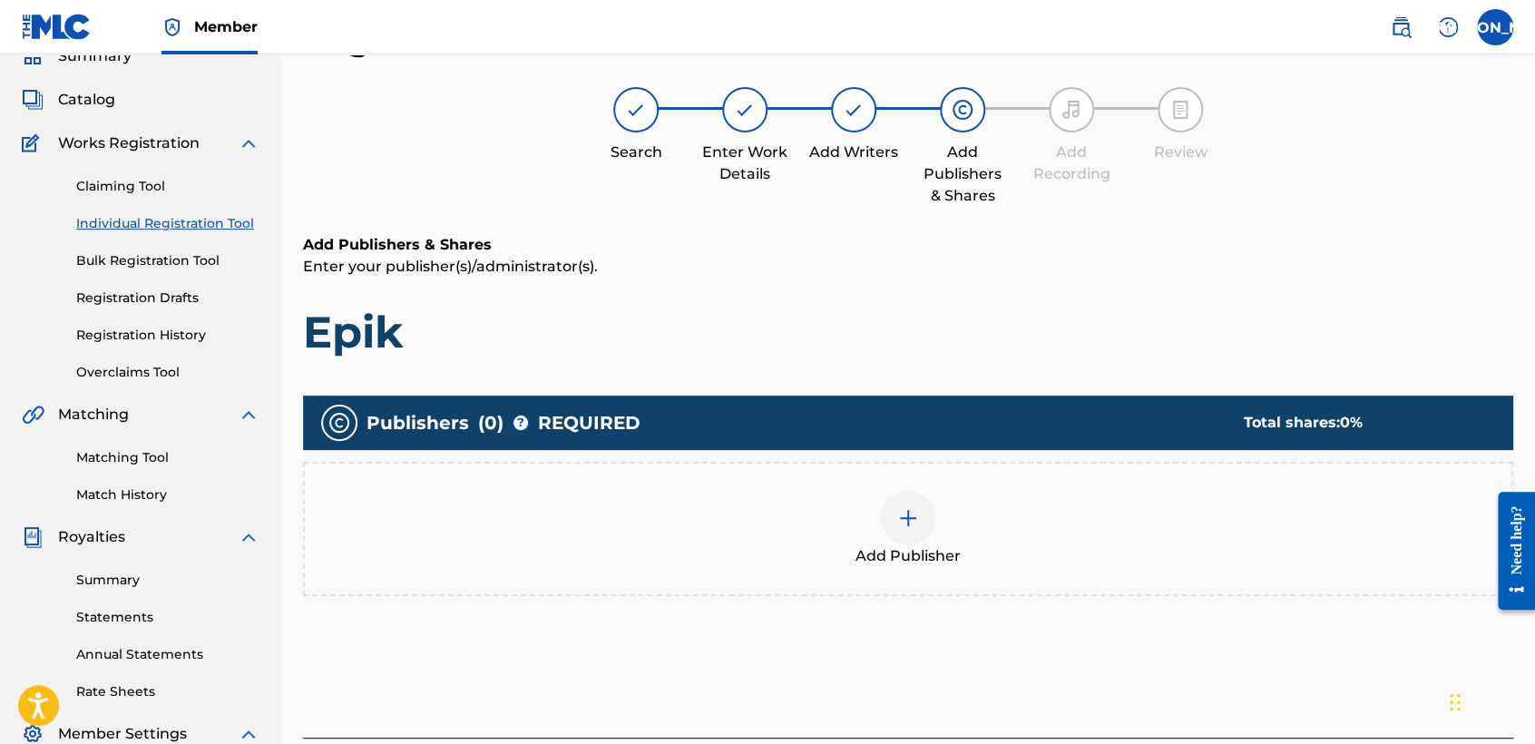
click at [901, 512] on img at bounding box center [908, 518] width 22 height 22
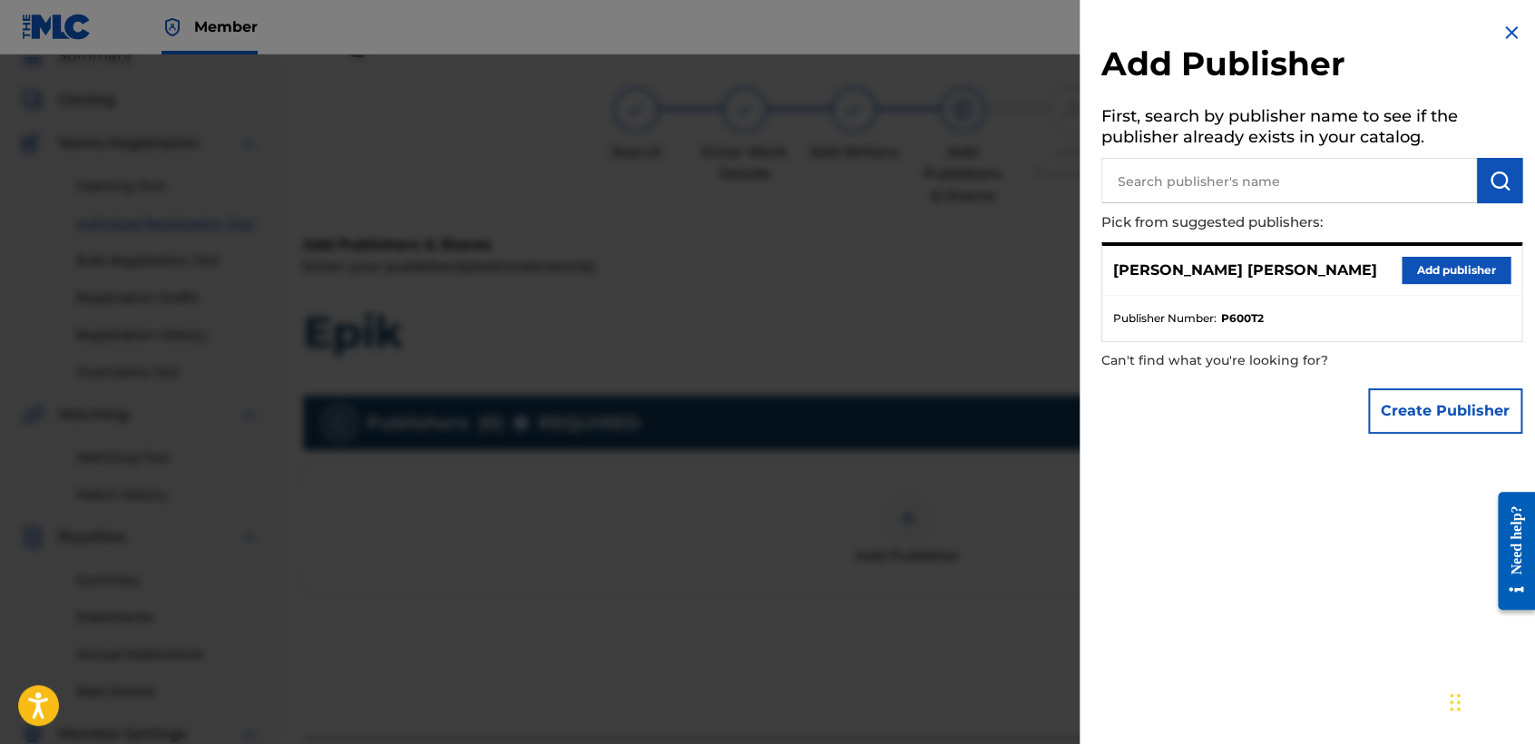
click at [1430, 280] on button "Add publisher" at bounding box center [1455, 270] width 109 height 27
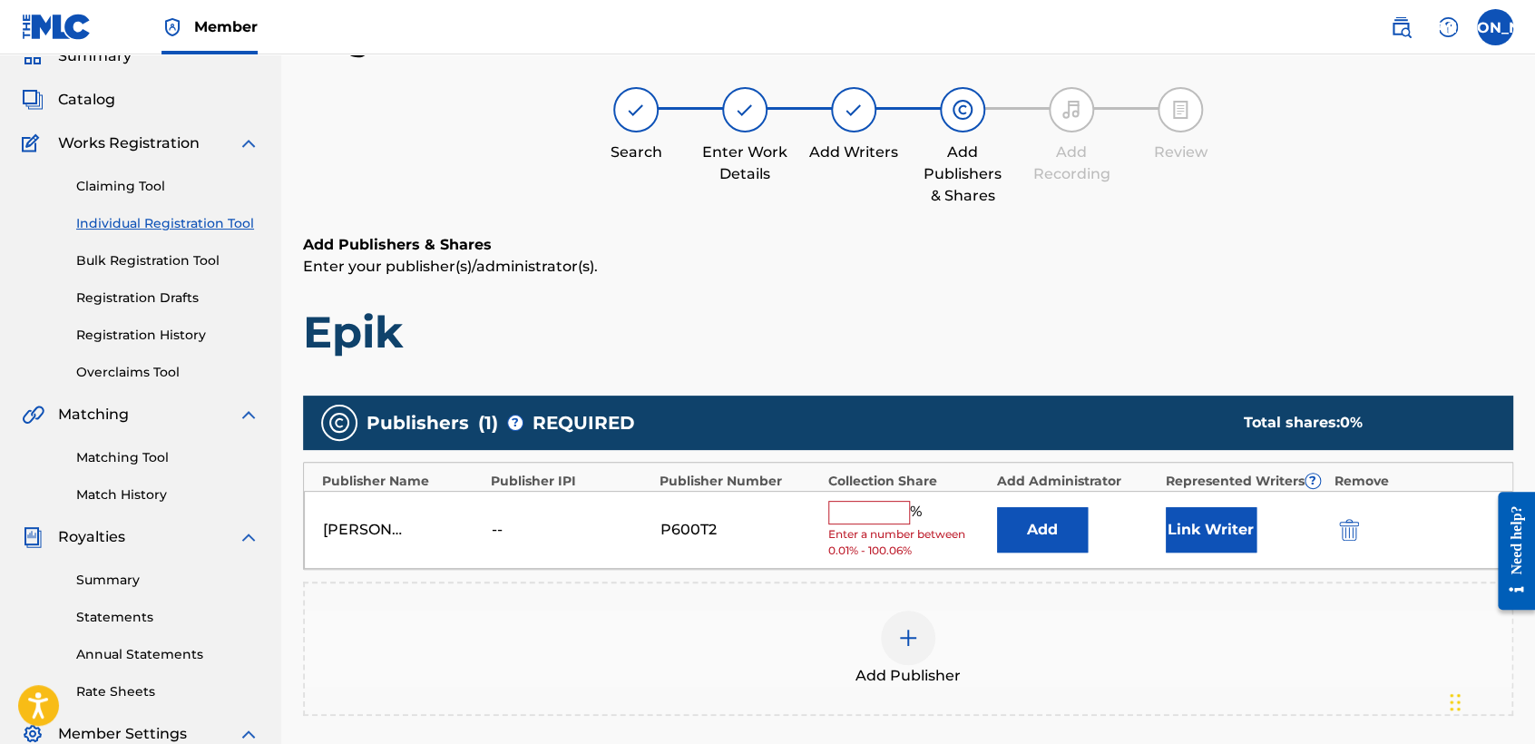
click at [895, 506] on input "text" at bounding box center [869, 513] width 82 height 24
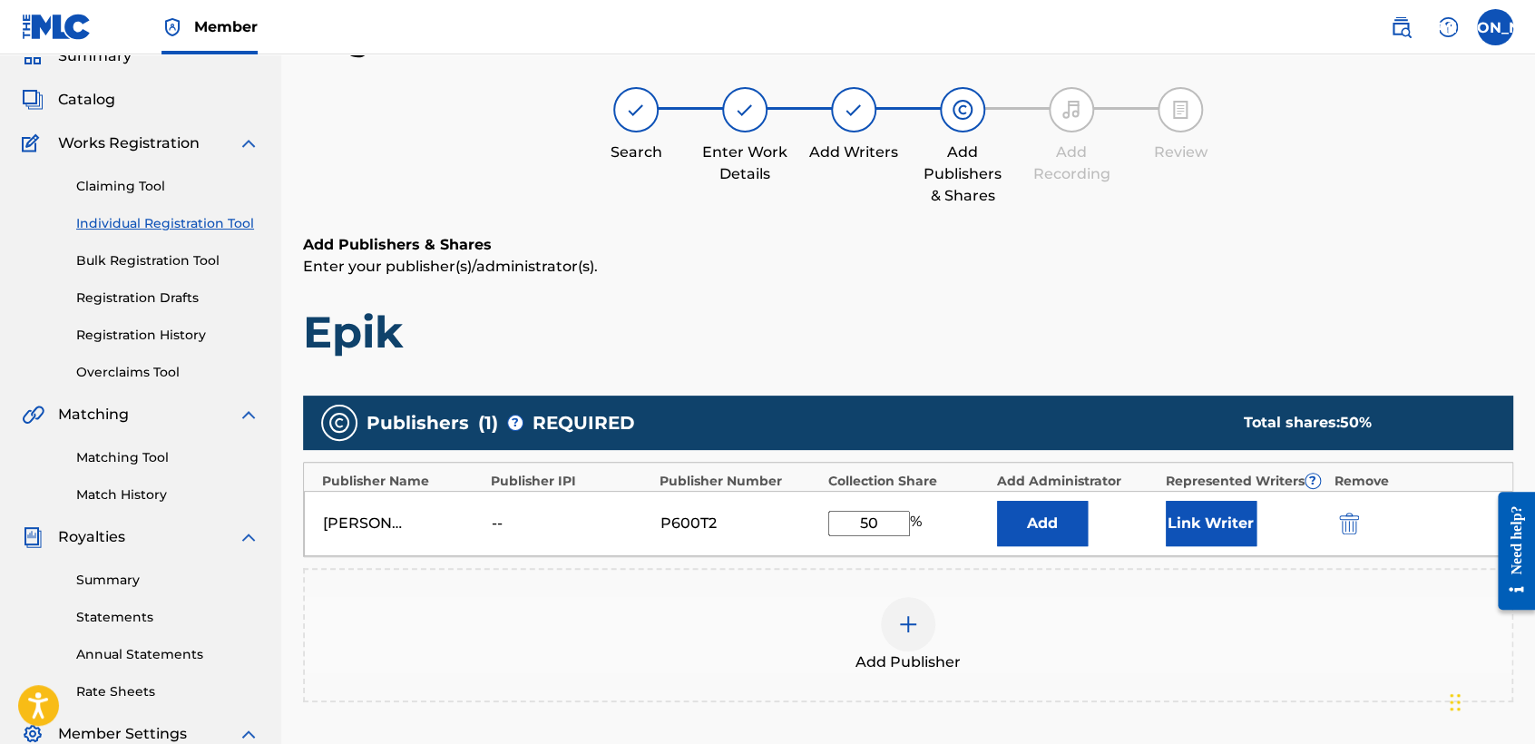
click at [1230, 533] on button "Link Writer" at bounding box center [1210, 523] width 91 height 45
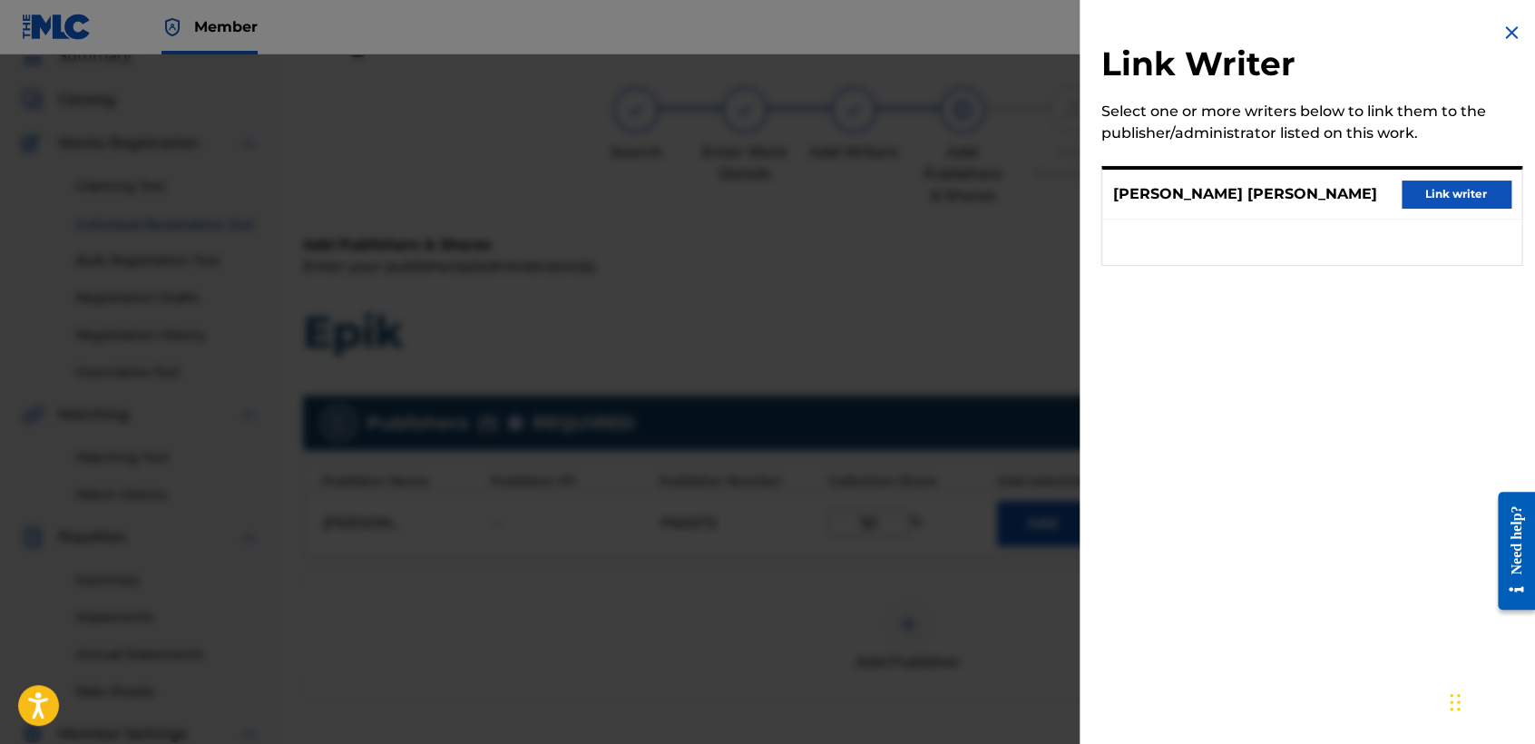
click at [1447, 199] on button "Link writer" at bounding box center [1455, 193] width 109 height 27
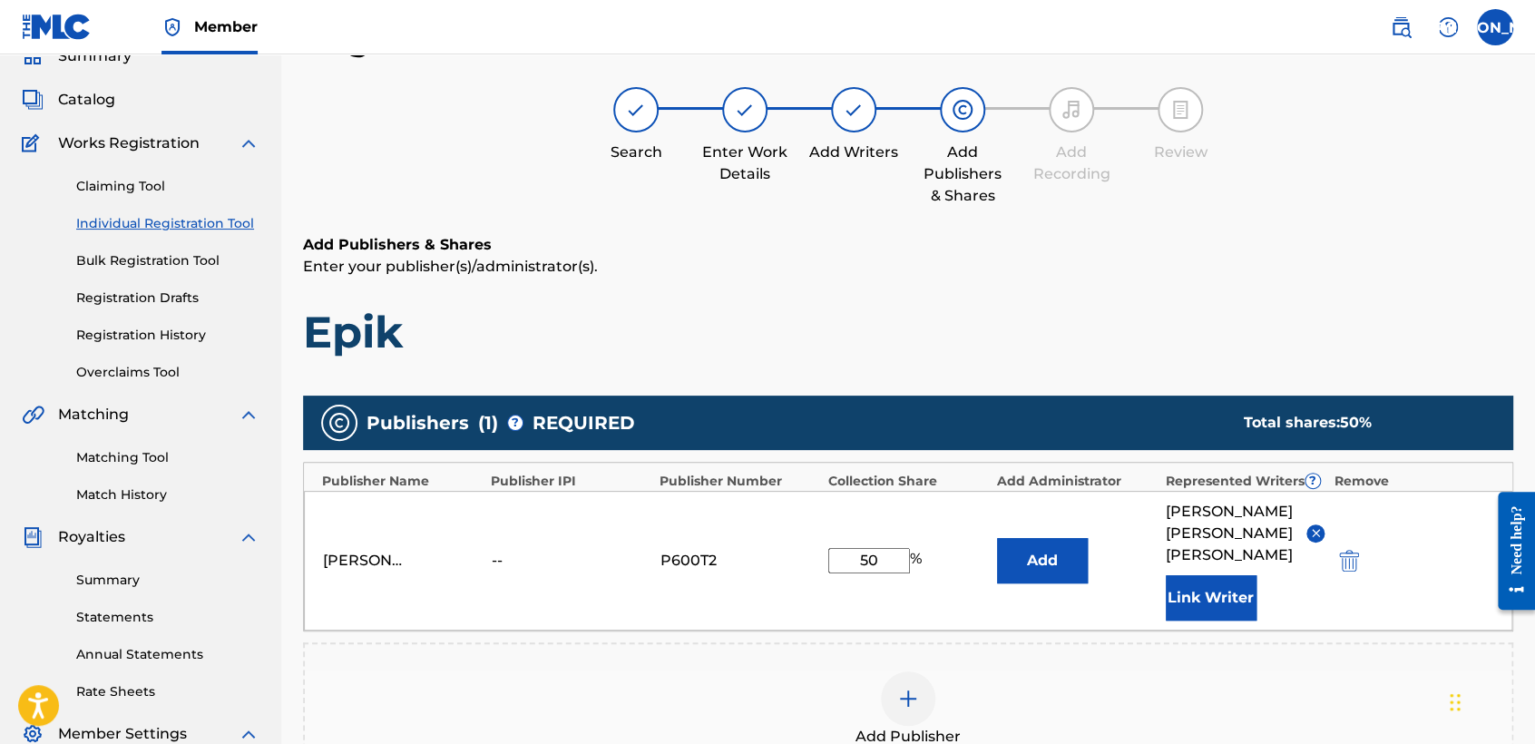
click at [1057, 335] on h1 "Epik" at bounding box center [908, 332] width 1210 height 54
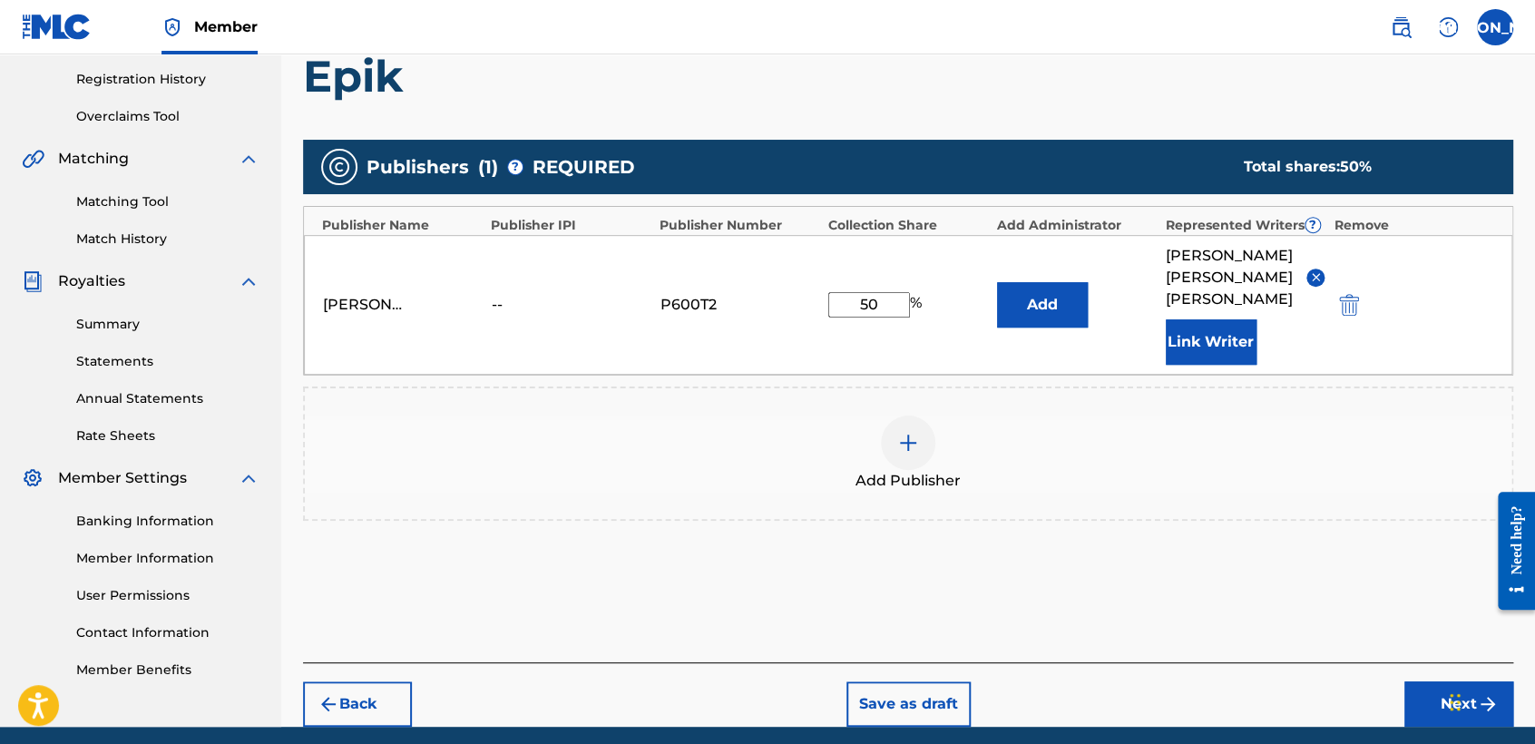
scroll to position [383, 0]
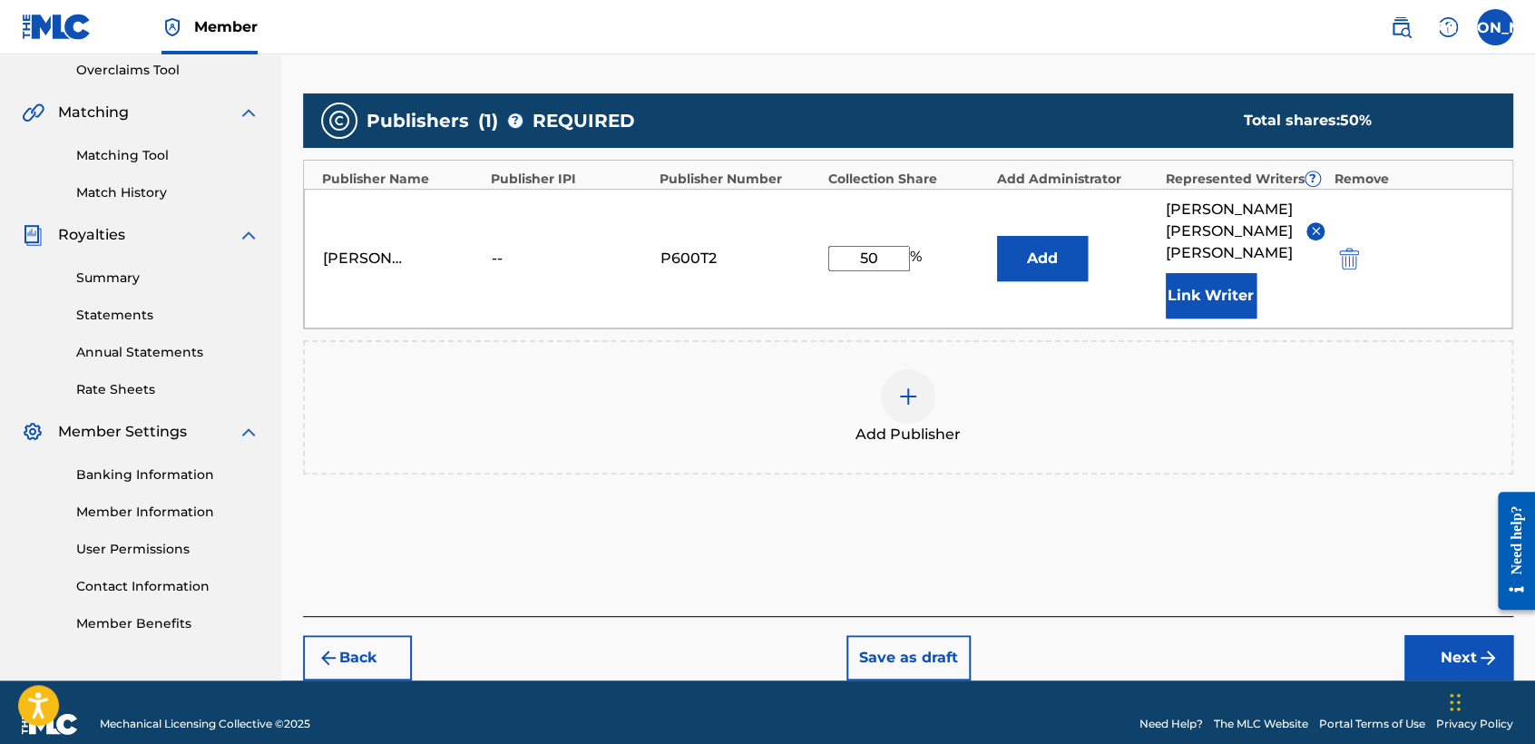
click at [1431, 616] on div "Back Save as draft Next" at bounding box center [908, 648] width 1210 height 64
click at [1423, 635] on button "Next" at bounding box center [1458, 657] width 109 height 45
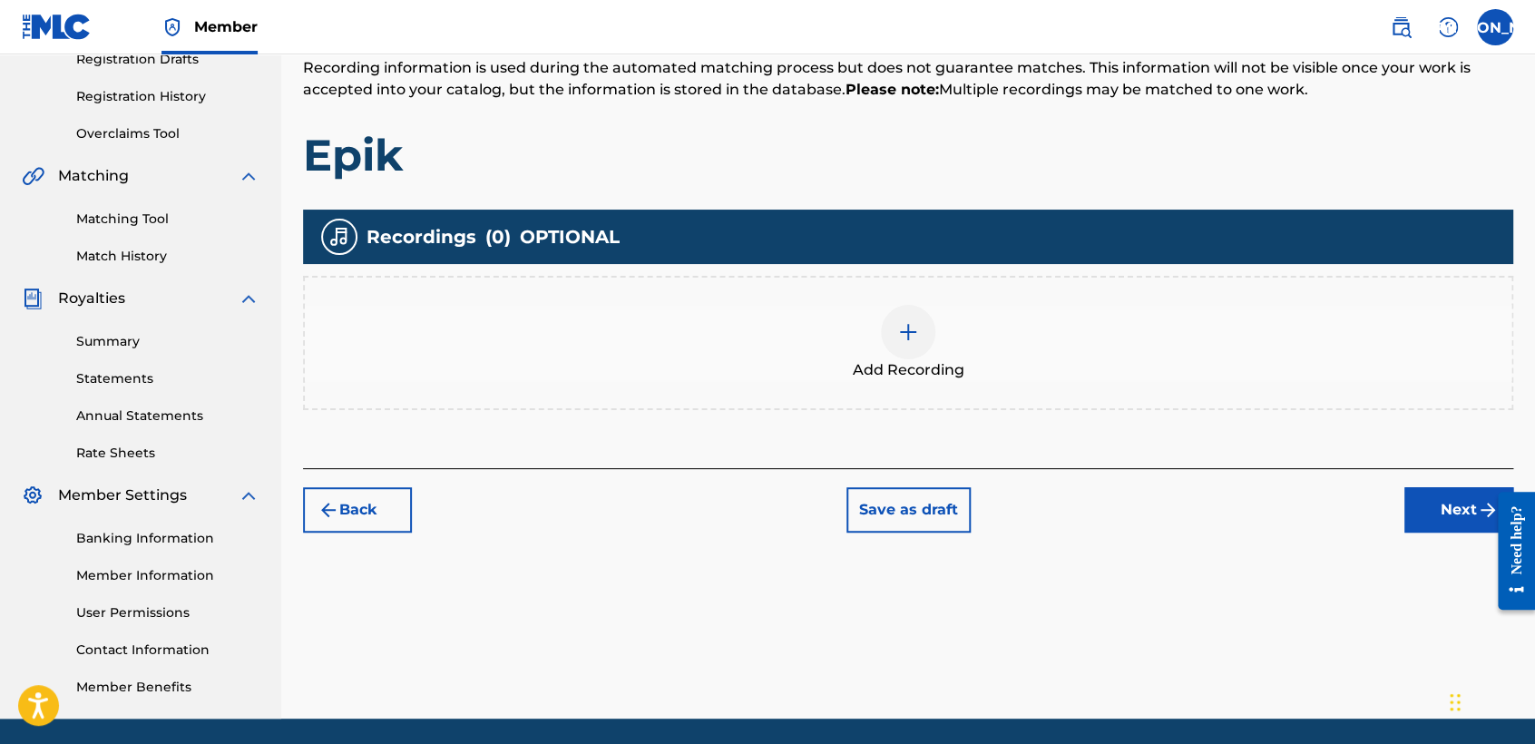
scroll to position [81, 0]
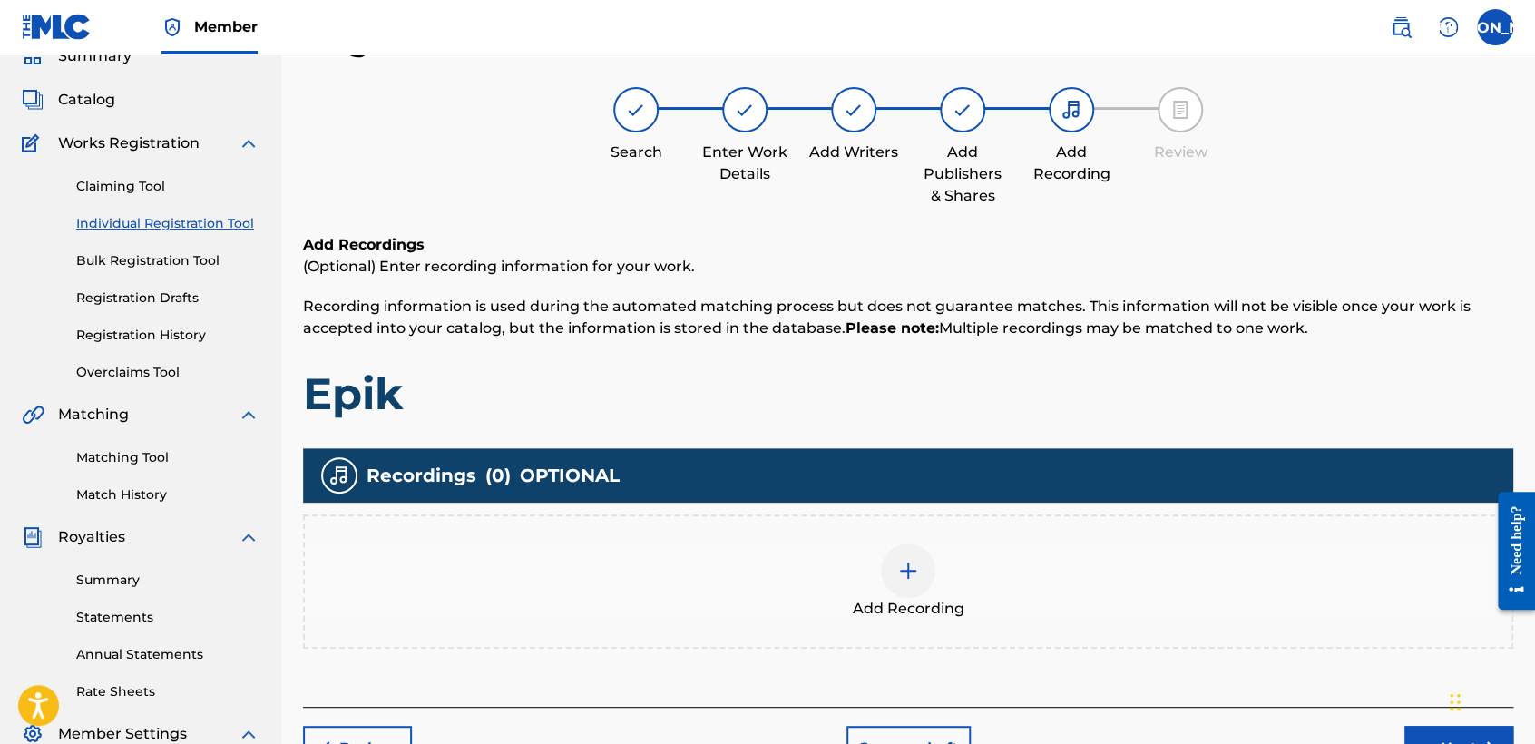
click at [922, 595] on div "Add Recording" at bounding box center [908, 581] width 1206 height 76
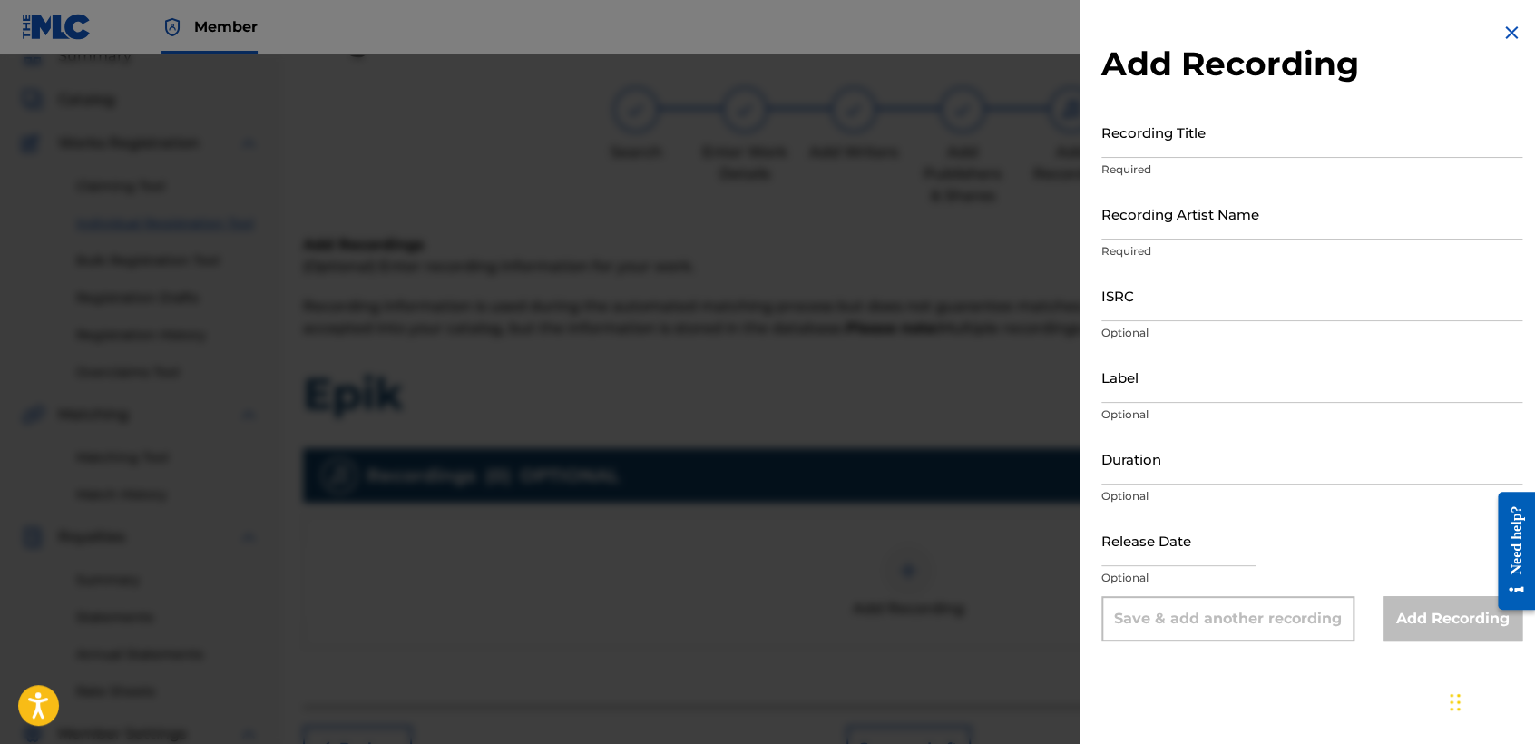
click at [1191, 147] on input "Recording Title" at bounding box center [1311, 132] width 421 height 52
paste input "Epik"
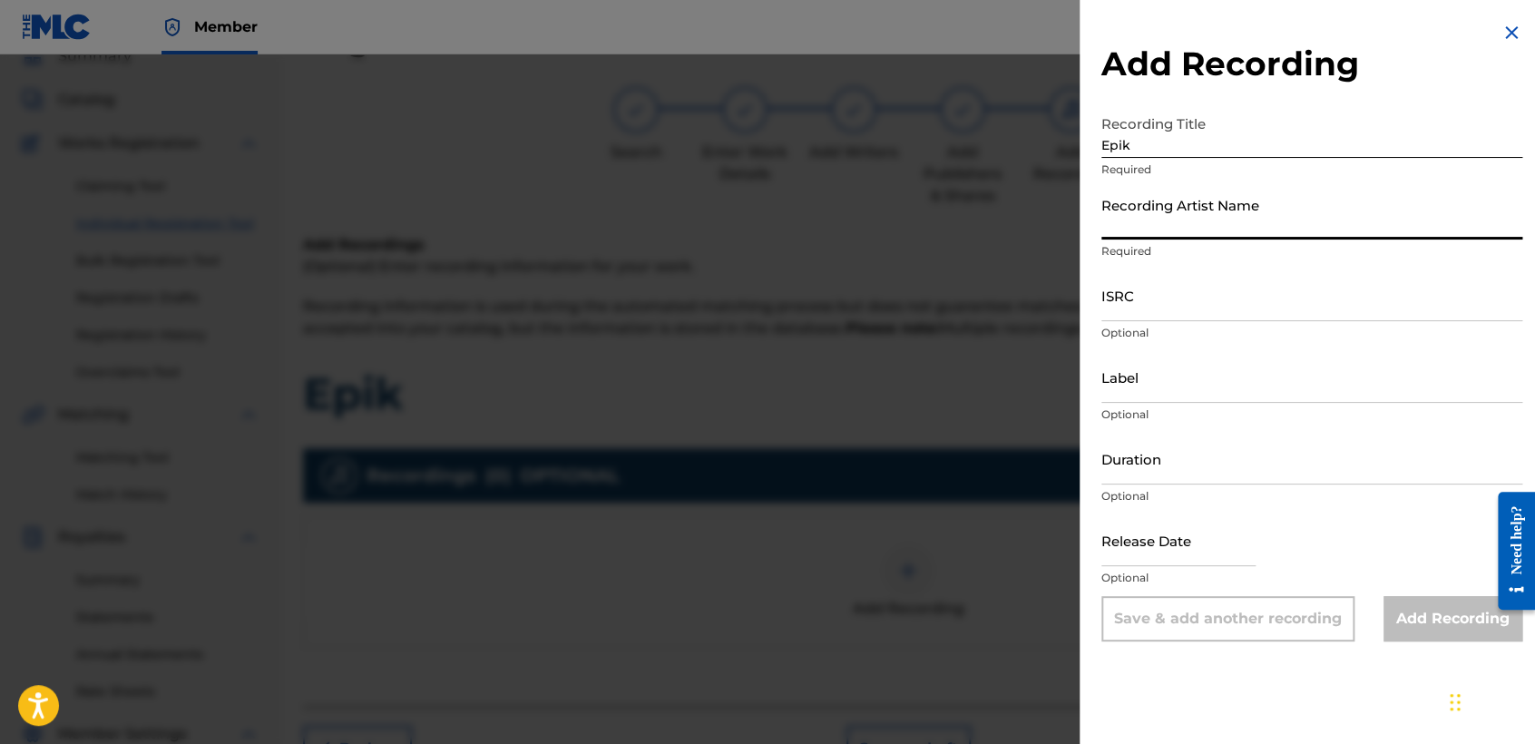
click at [1255, 226] on input "Recording Artist Name" at bounding box center [1311, 214] width 421 height 52
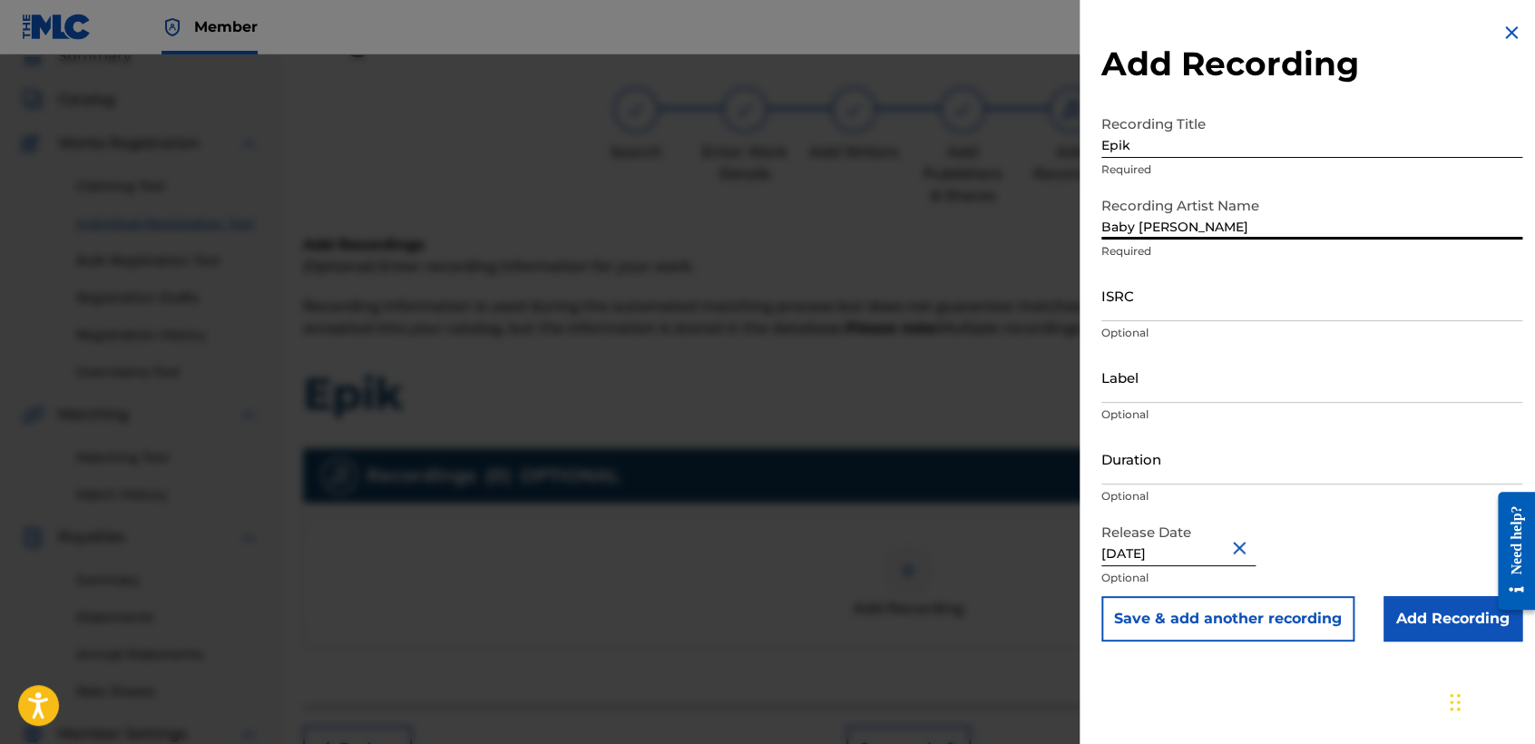
click at [1174, 296] on input "ISRC" at bounding box center [1311, 295] width 421 height 52
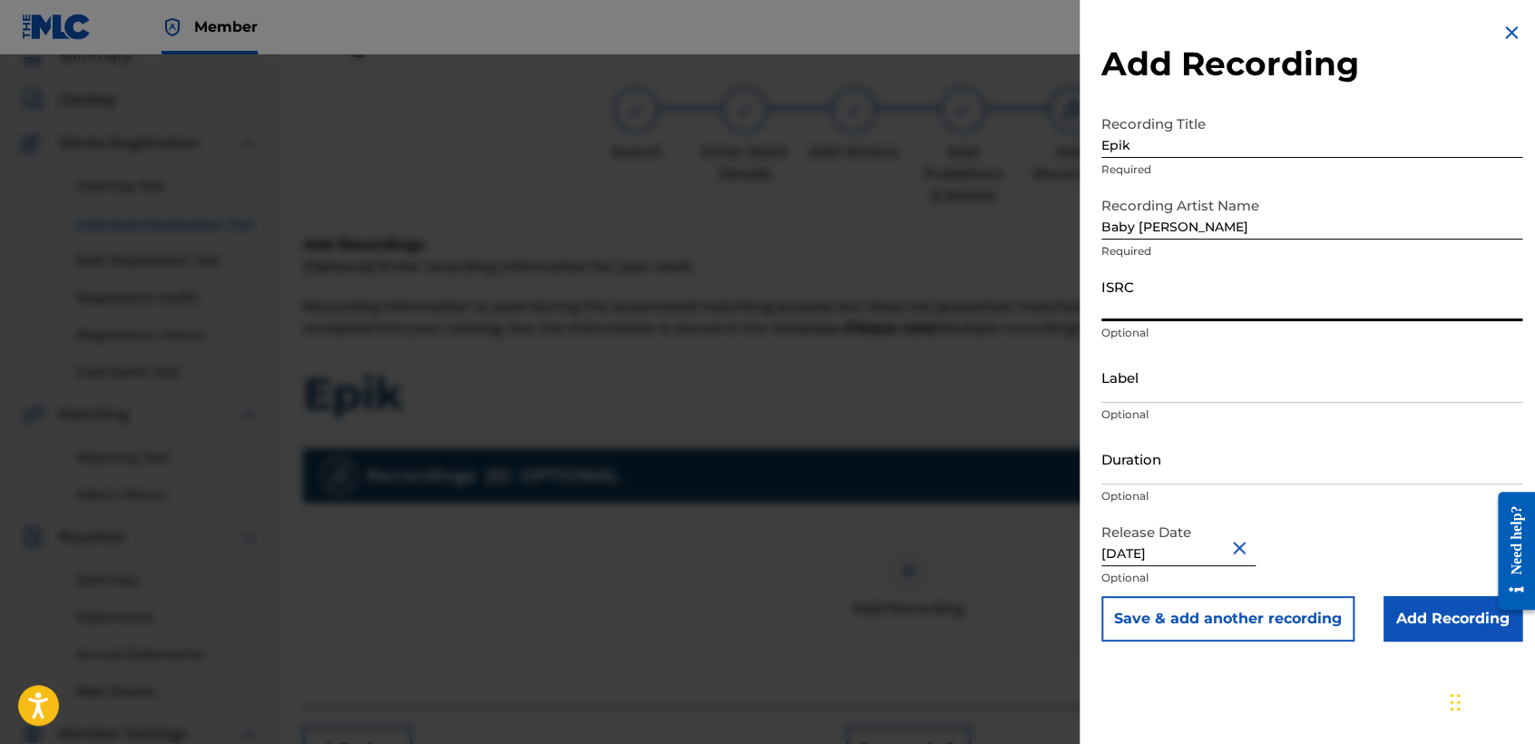
paste input "USHM82222849"
click at [1194, 457] on input "Duration" at bounding box center [1311, 459] width 421 height 52
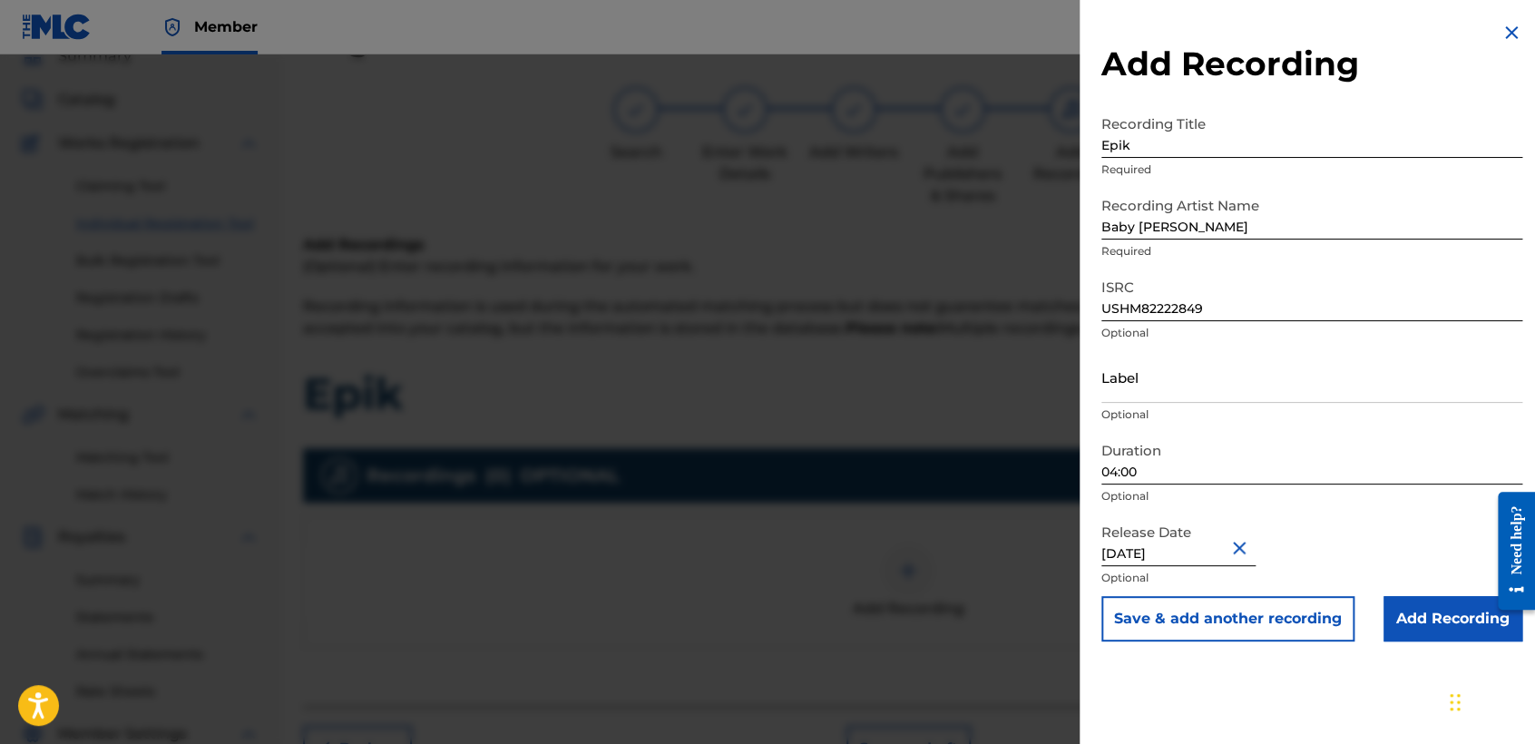
click at [1417, 619] on input "Add Recording" at bounding box center [1452, 618] width 139 height 45
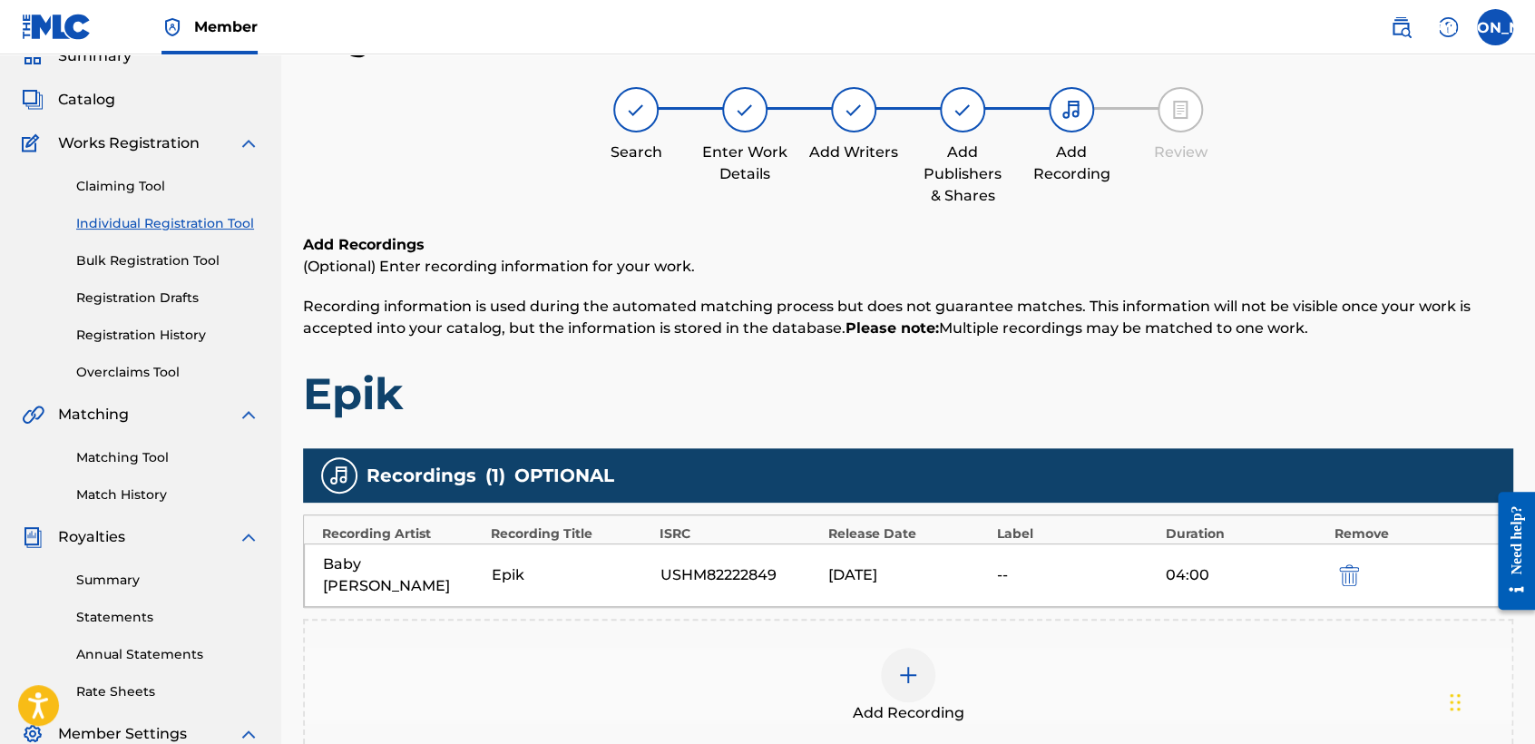
click at [1080, 317] on span "Recording information is used during the automated matching process but does no…" at bounding box center [886, 316] width 1167 height 39
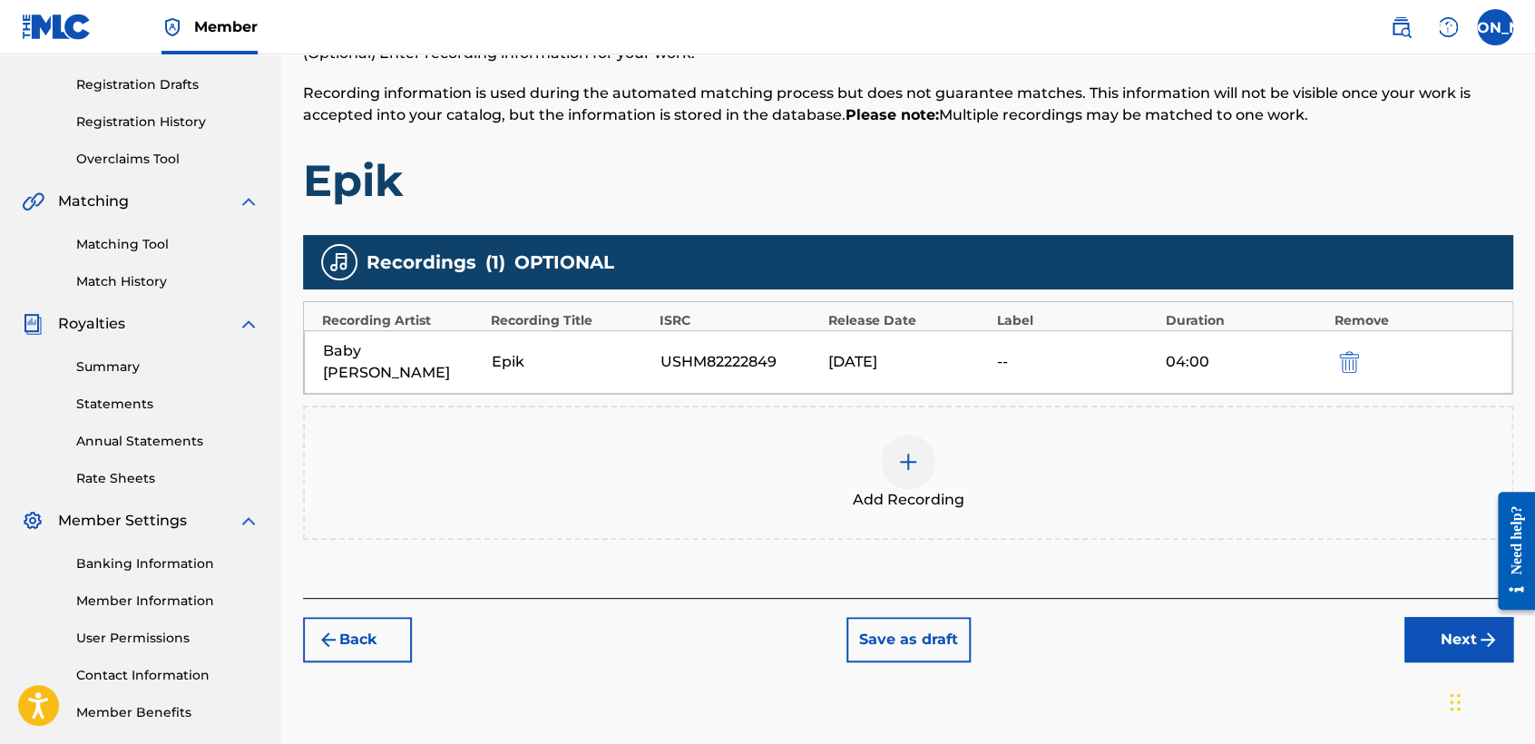
scroll to position [380, 0]
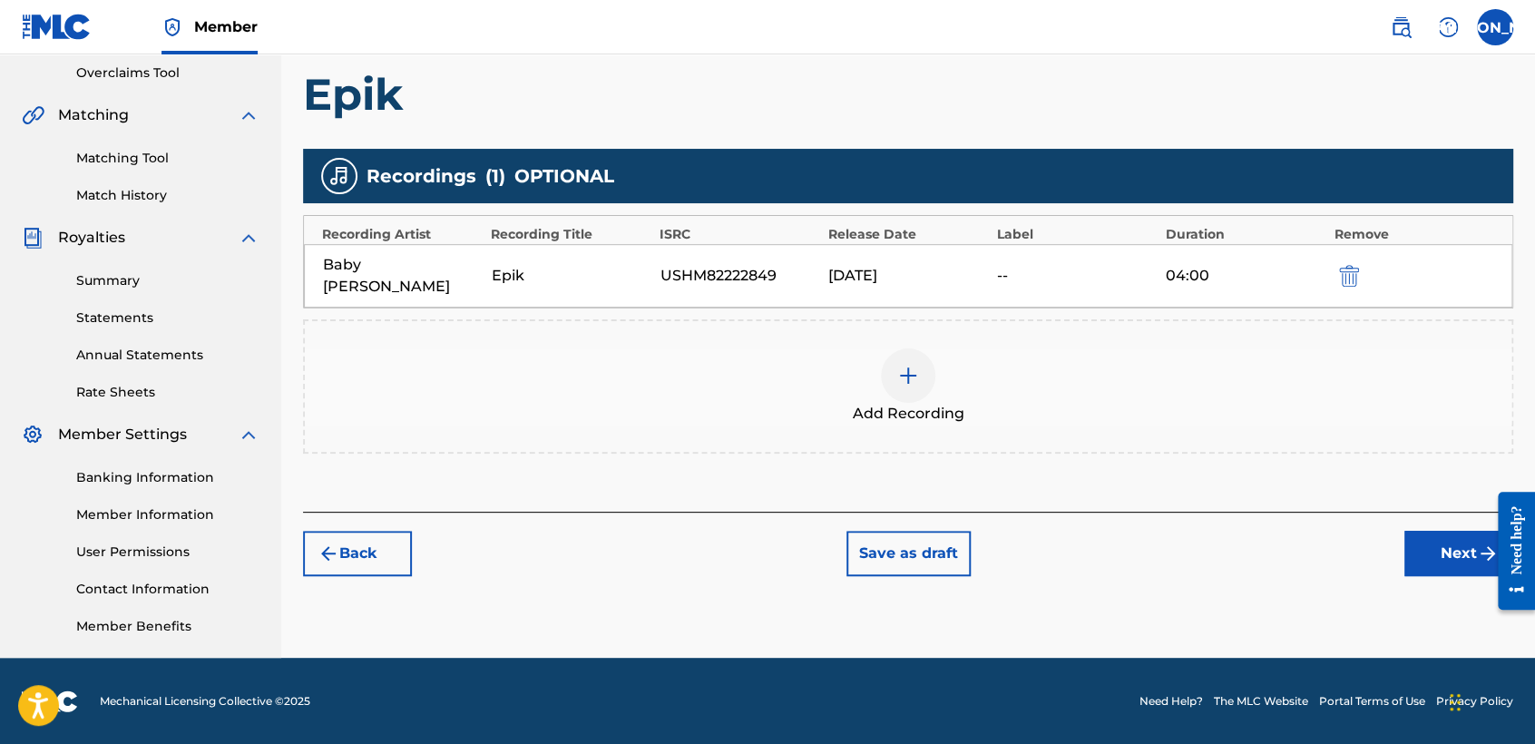
click at [1445, 512] on div "Back Save as draft Next" at bounding box center [908, 544] width 1210 height 64
click at [1443, 531] on button "Next" at bounding box center [1458, 553] width 109 height 45
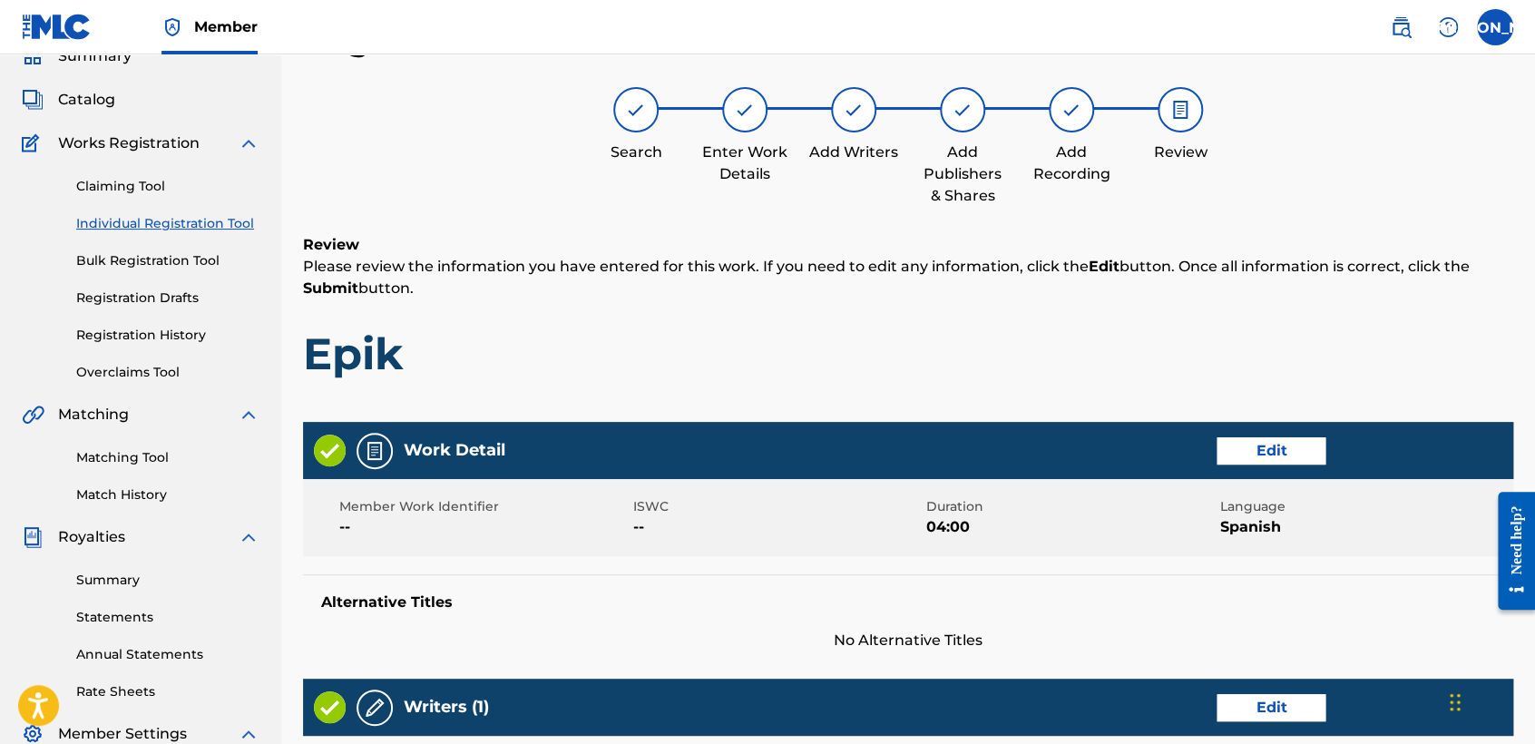
click at [1144, 237] on h6 "Review" at bounding box center [908, 245] width 1210 height 22
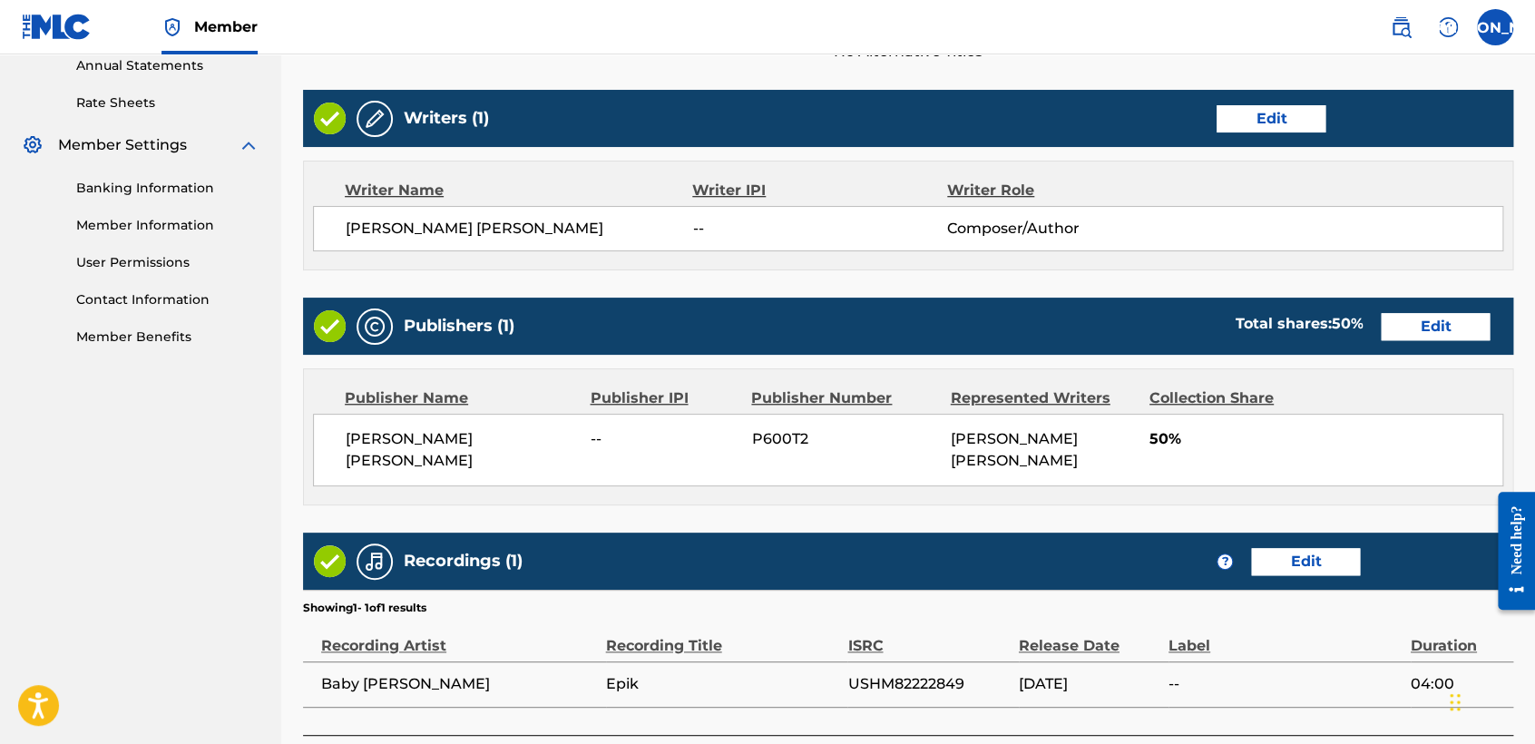
scroll to position [726, 0]
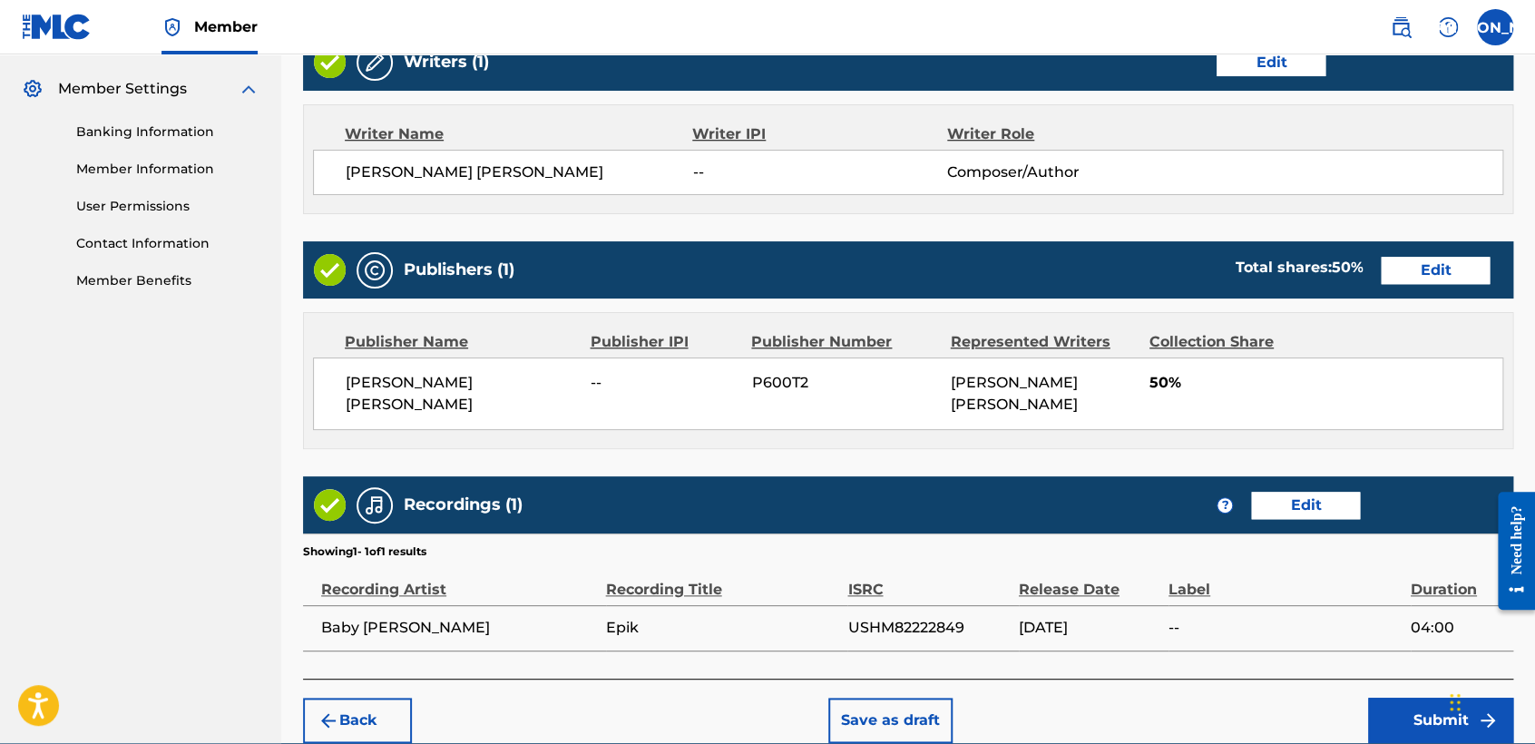
click at [1425, 713] on button "Submit" at bounding box center [1440, 719] width 145 height 45
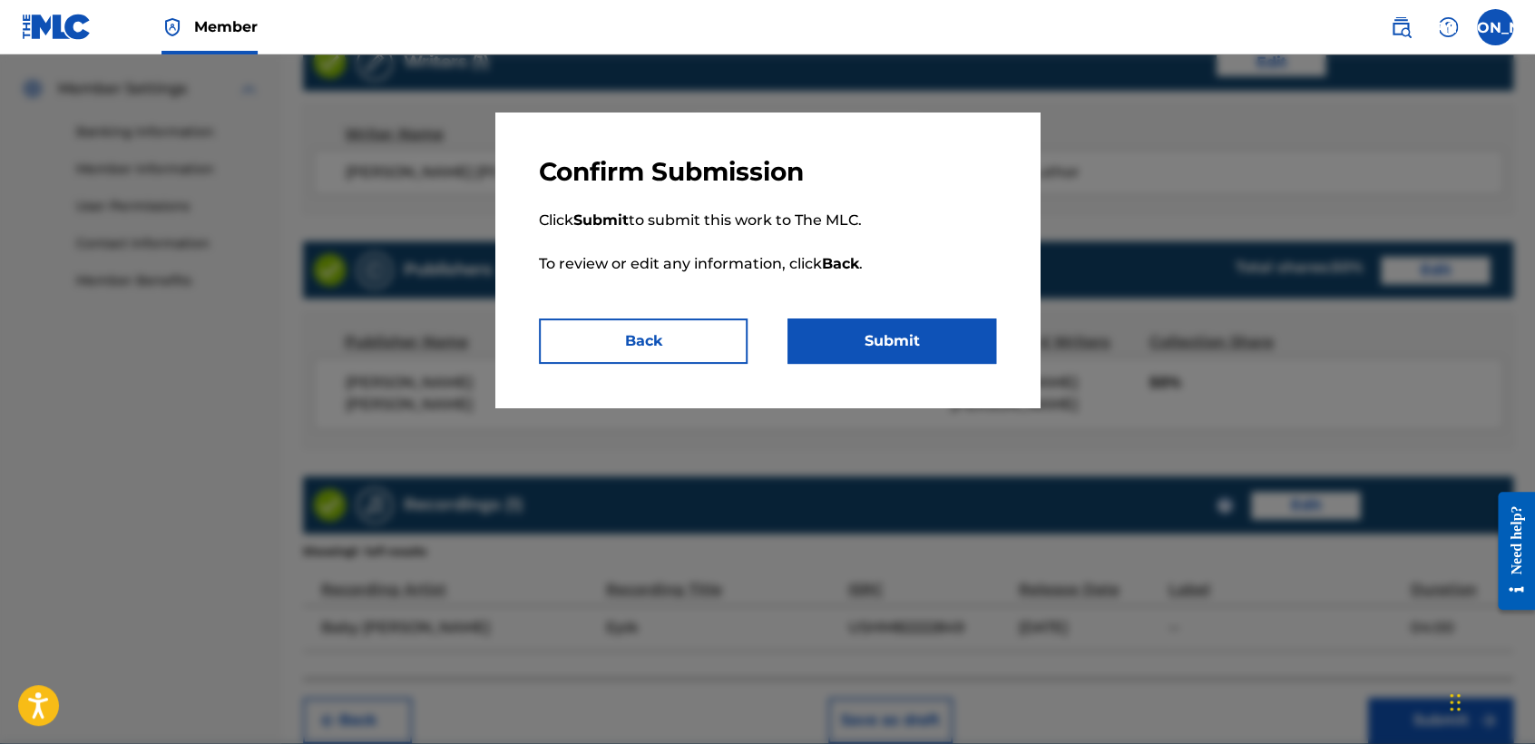
click at [877, 309] on p "Click Submit to submit this work to The MLC. To review or edit any information,…" at bounding box center [767, 253] width 457 height 131
click at [879, 328] on button "Submit" at bounding box center [891, 340] width 209 height 45
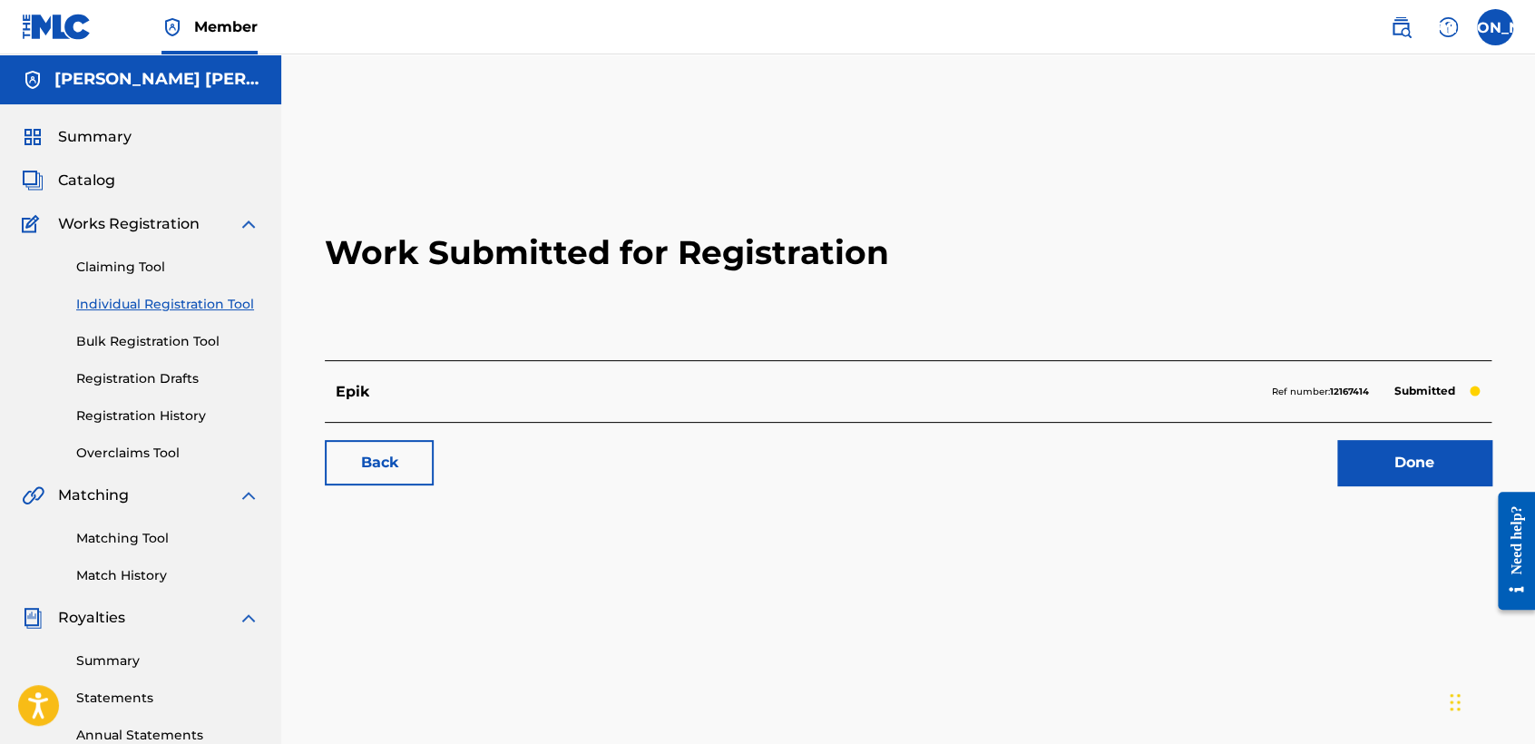
click at [216, 297] on link "Individual Registration Tool" at bounding box center [167, 304] width 183 height 19
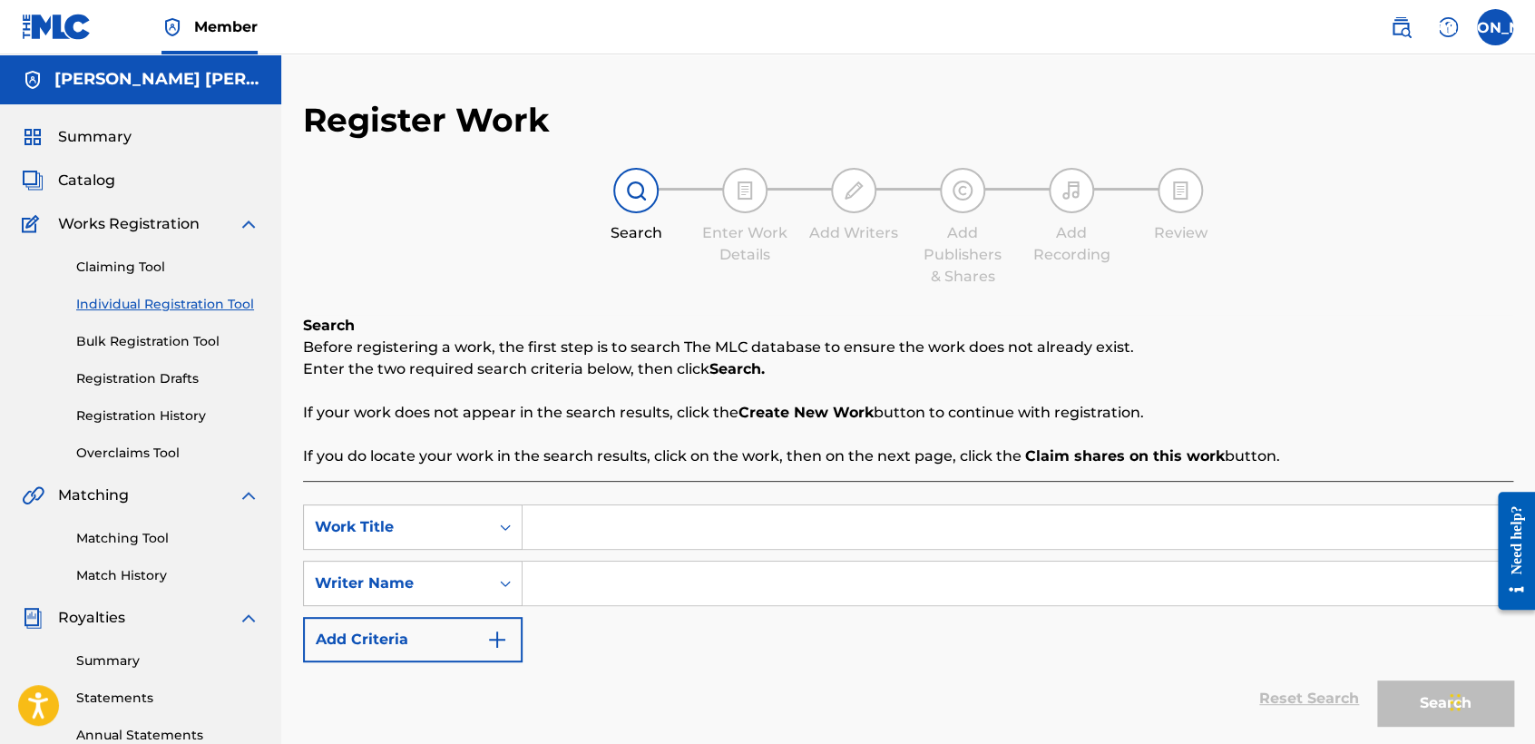
click at [559, 515] on input "Search Form" at bounding box center [1016, 527] width 989 height 44
paste input "Mexicano"
click at [660, 573] on input "Search Form" at bounding box center [1016, 583] width 989 height 44
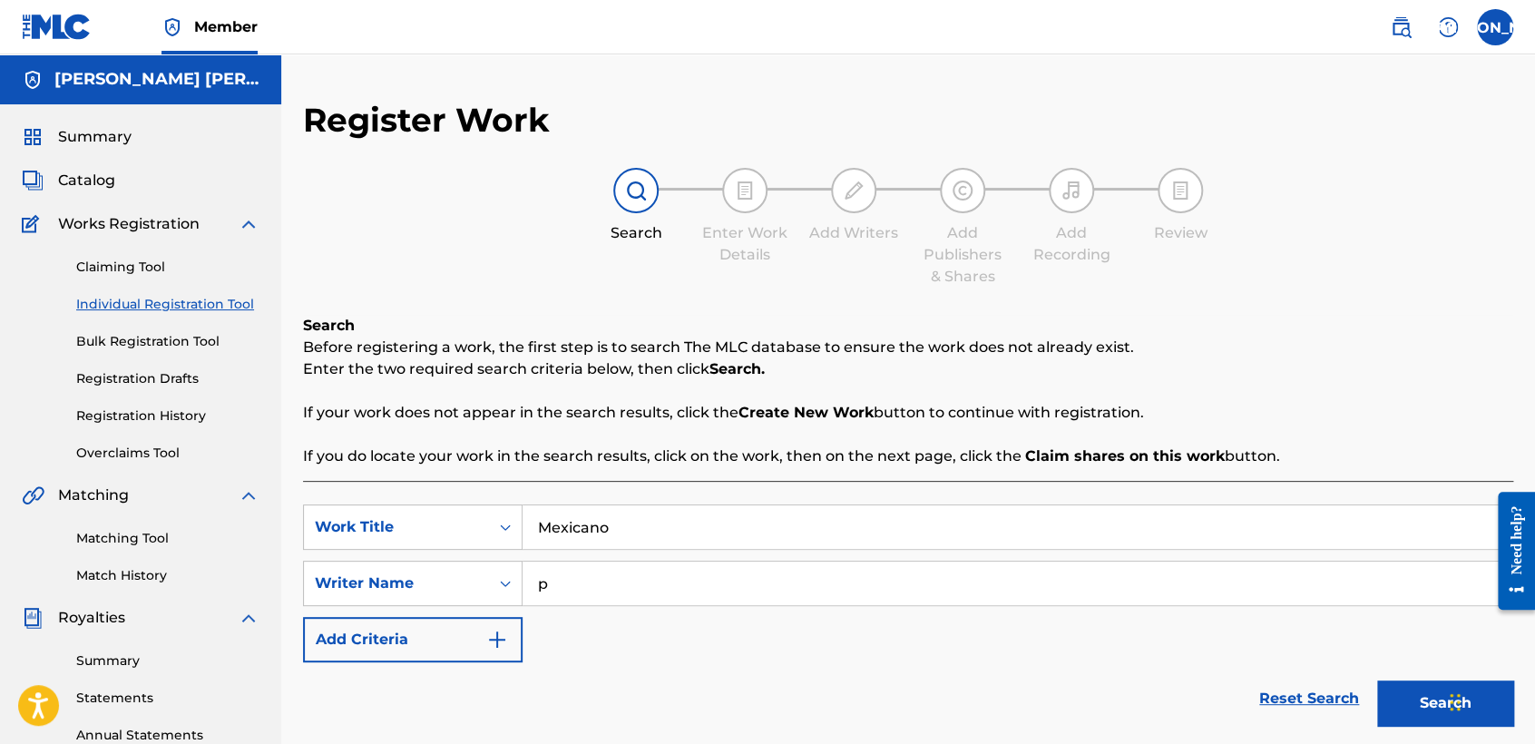
click at [1412, 699] on button "Search" at bounding box center [1445, 702] width 136 height 45
click at [1185, 368] on p "Enter the two required search criteria below, then click Search." at bounding box center [908, 369] width 1210 height 22
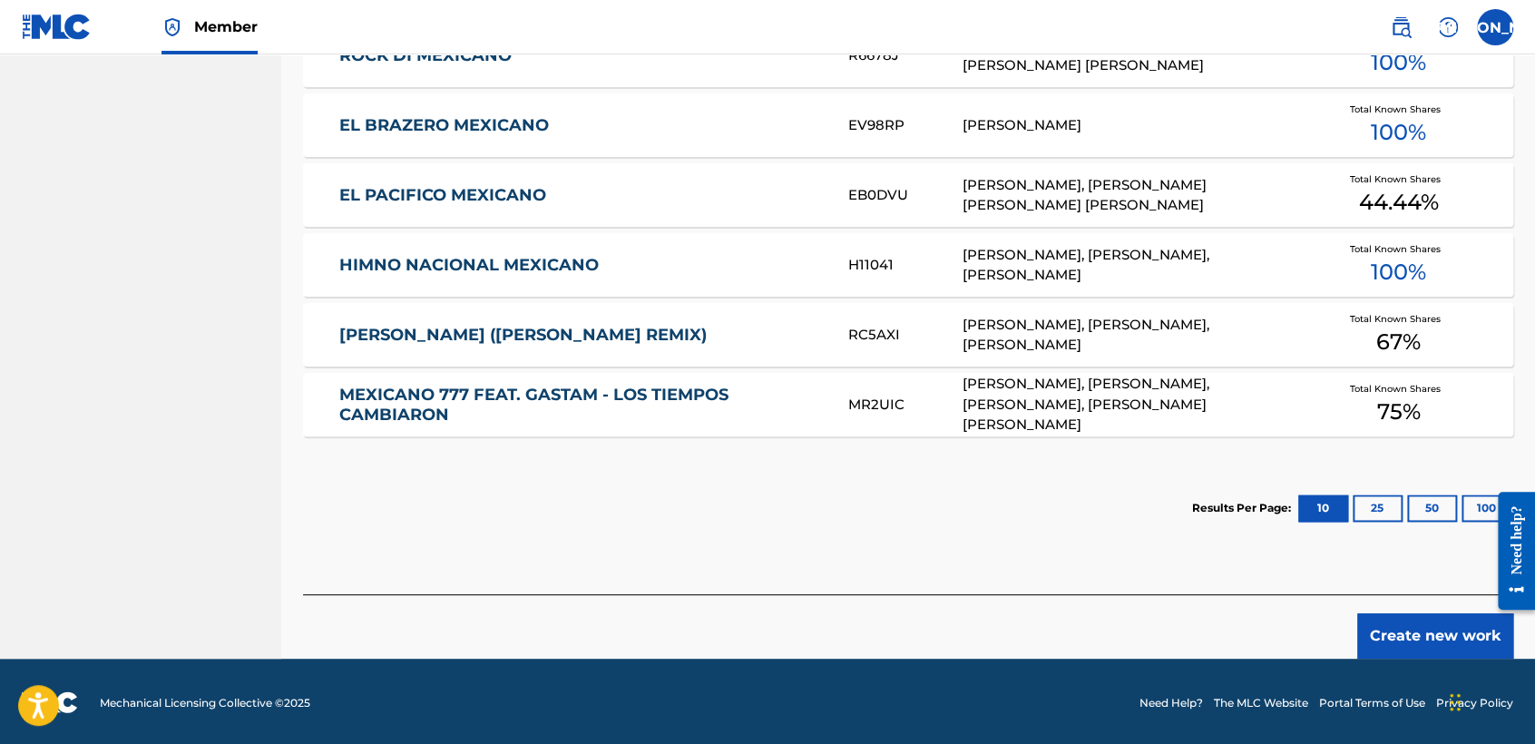
click at [1369, 645] on button "Create new work" at bounding box center [1435, 635] width 156 height 45
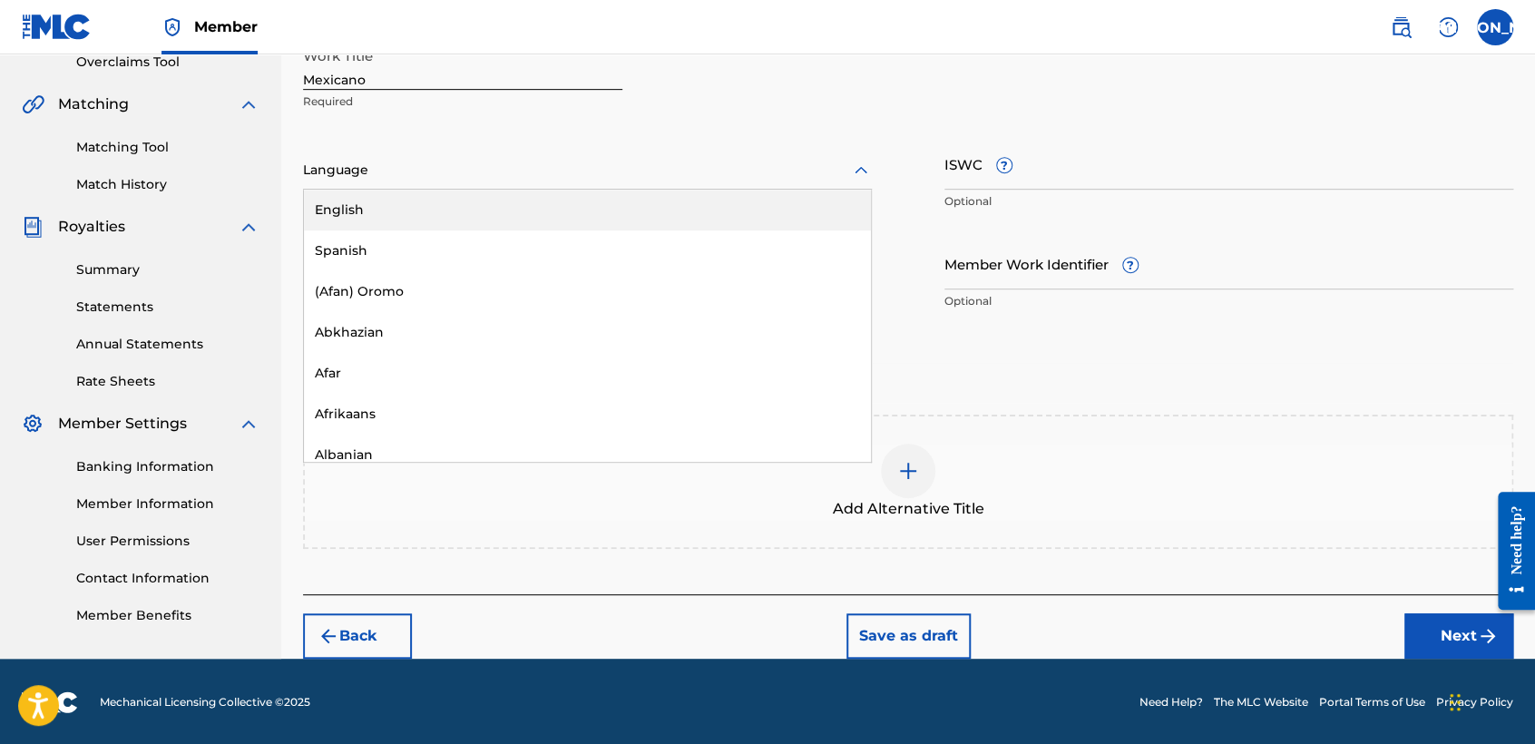
click at [650, 167] on div at bounding box center [587, 170] width 569 height 23
click at [563, 229] on div "English" at bounding box center [587, 210] width 567 height 41
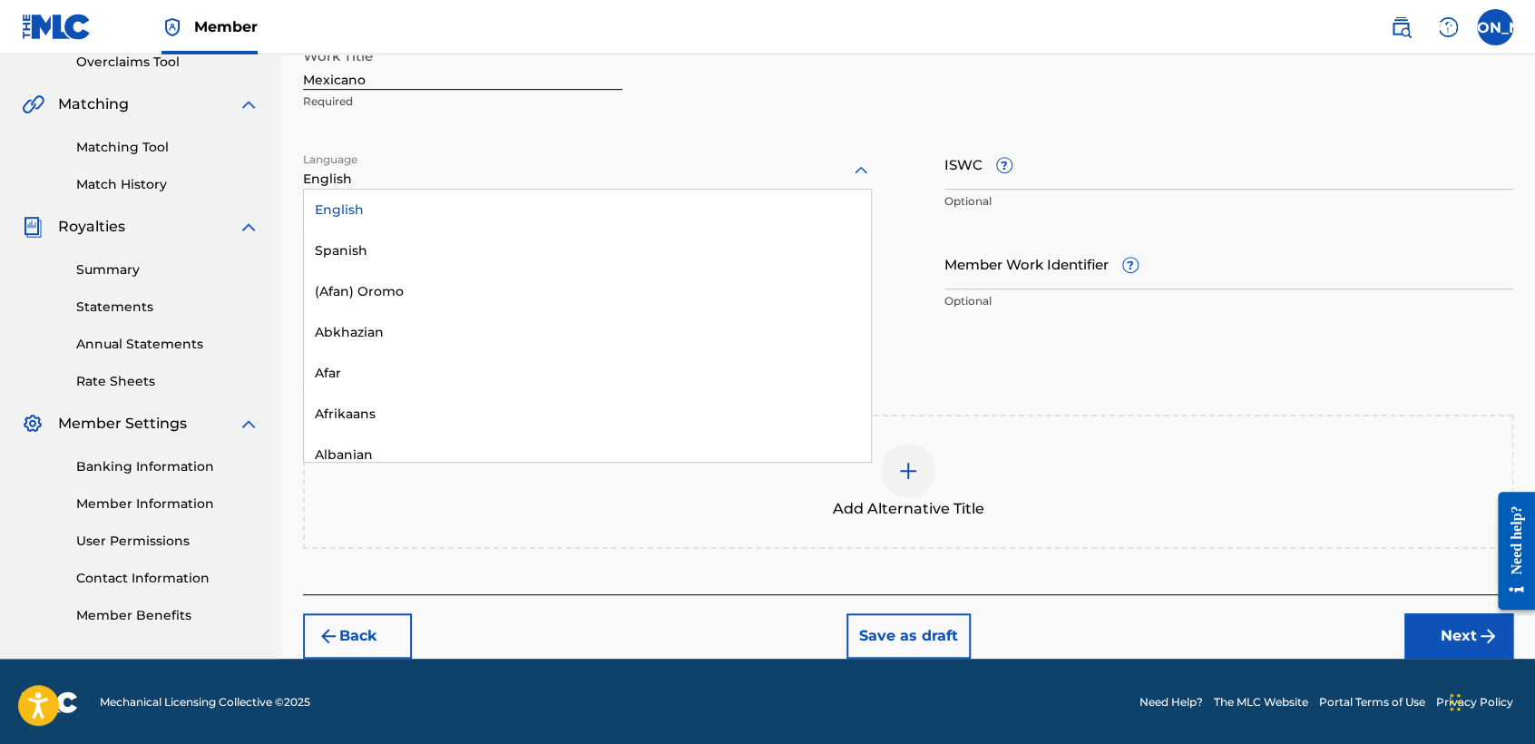
click at [552, 178] on div at bounding box center [587, 170] width 569 height 23
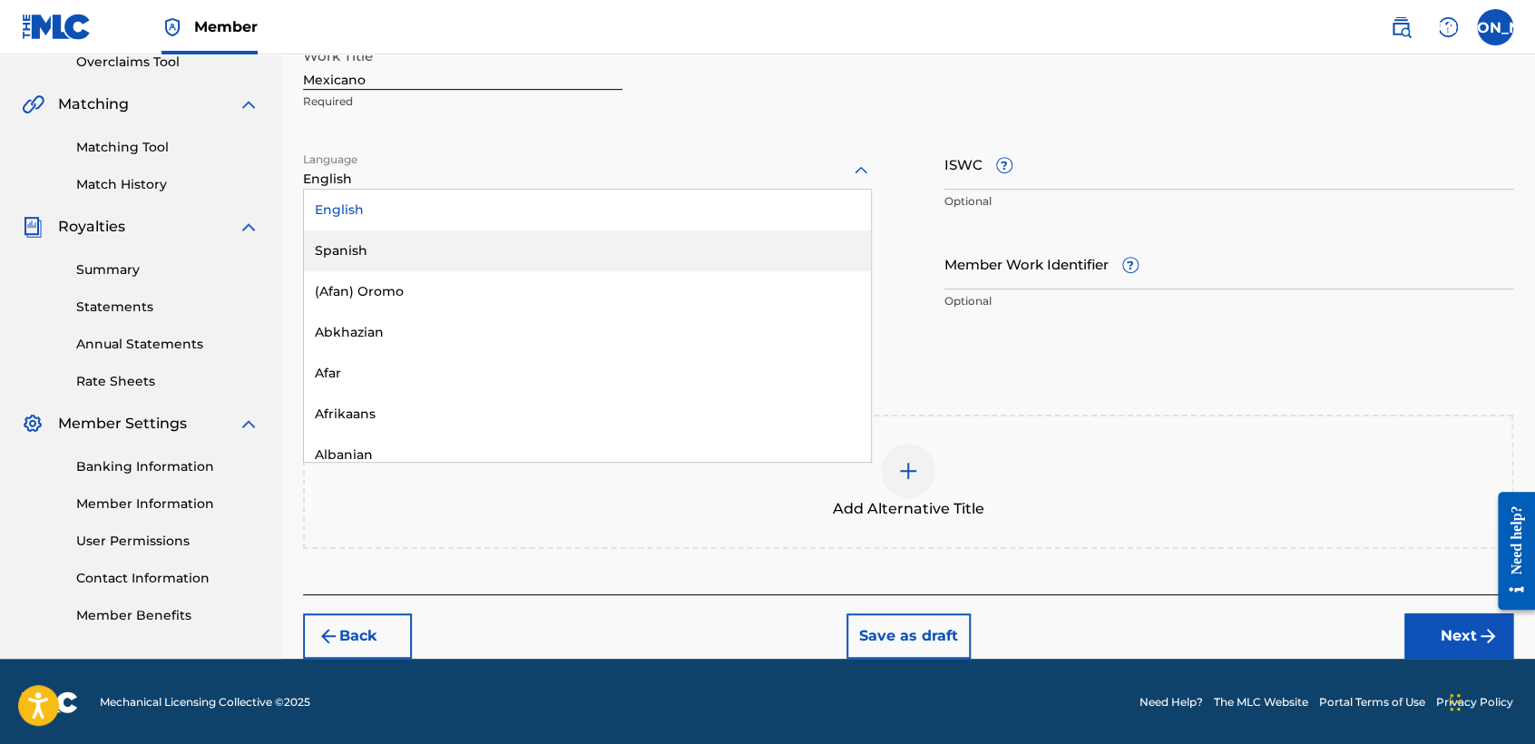
click at [541, 248] on div "Spanish" at bounding box center [587, 250] width 567 height 41
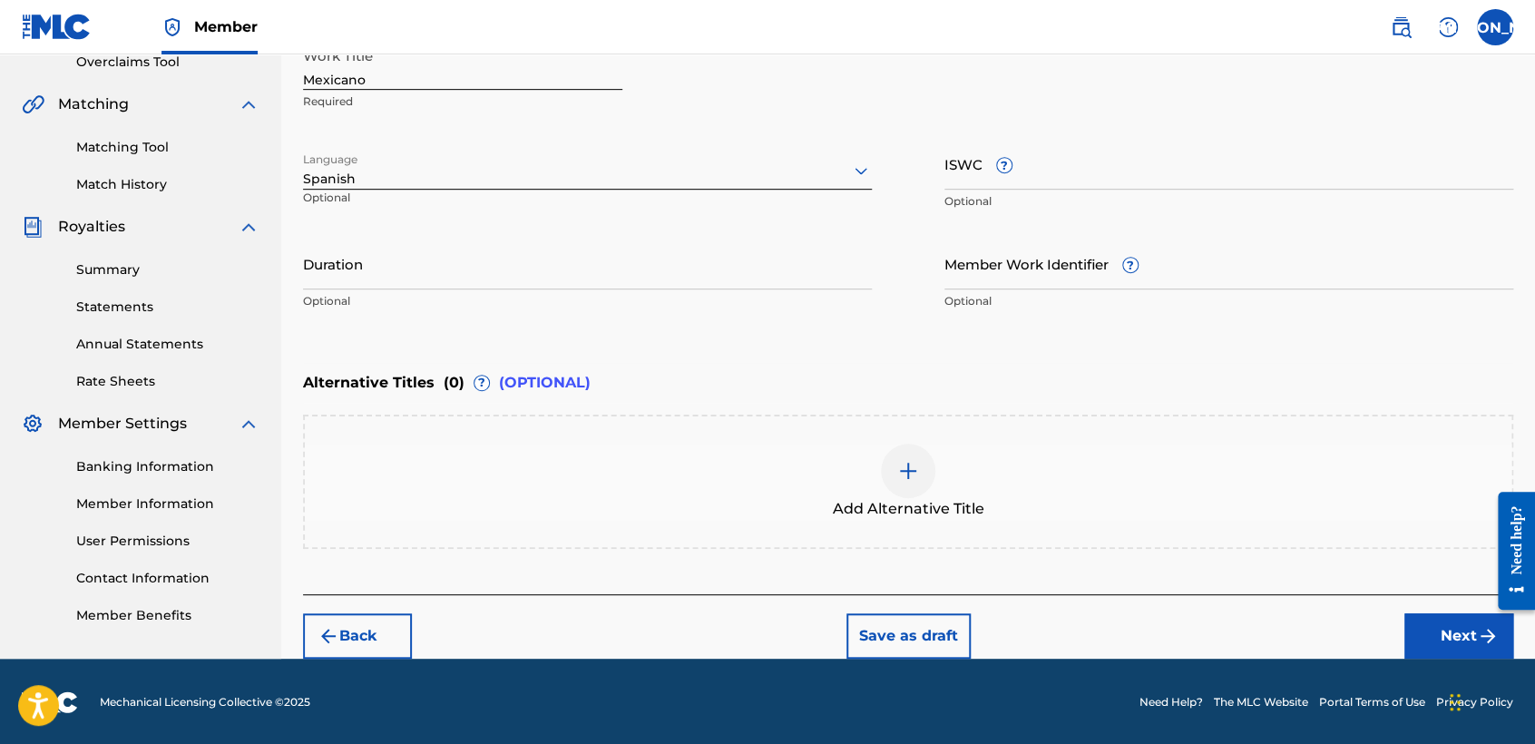
click at [534, 256] on input "Duration" at bounding box center [587, 264] width 569 height 52
click at [1441, 644] on button "Next" at bounding box center [1458, 635] width 109 height 45
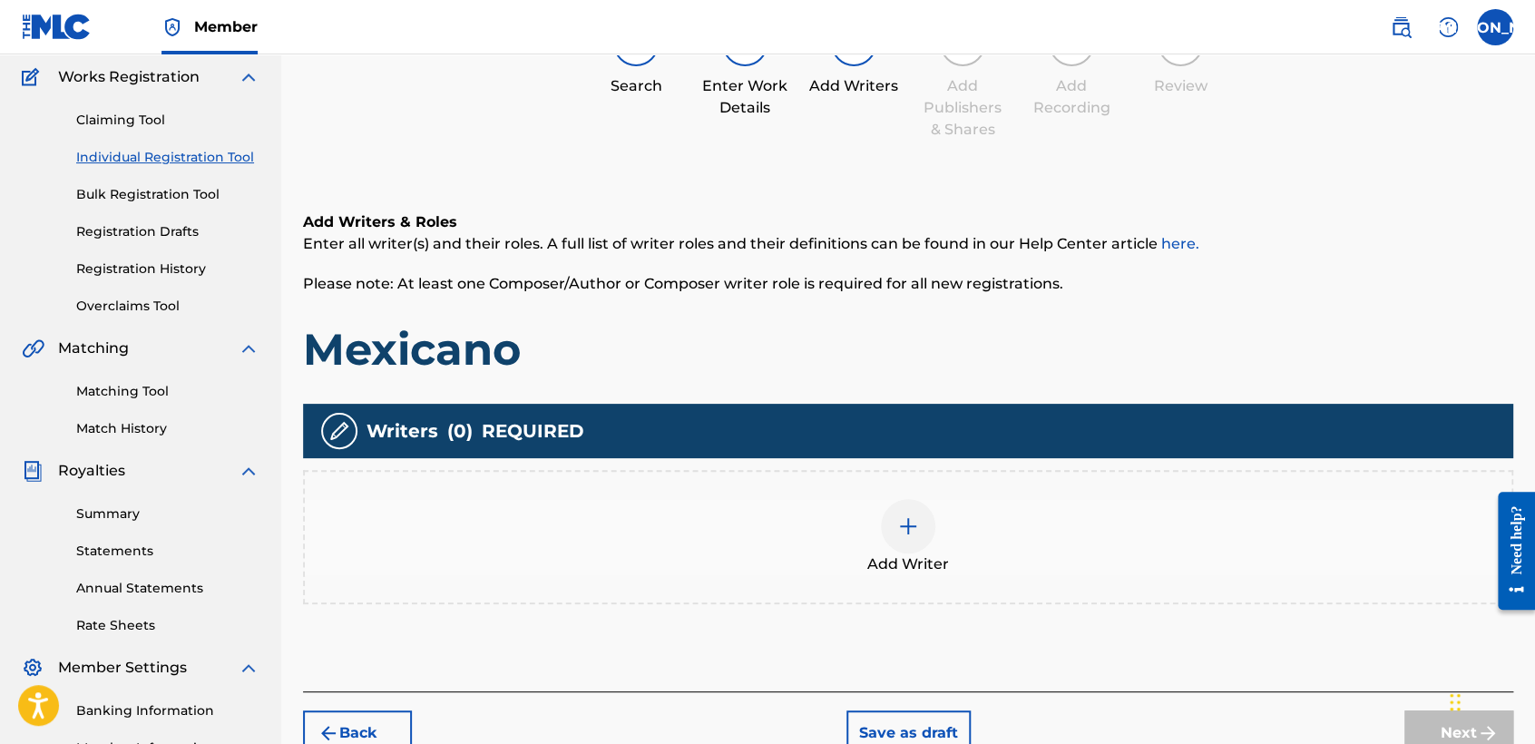
scroll to position [81, 0]
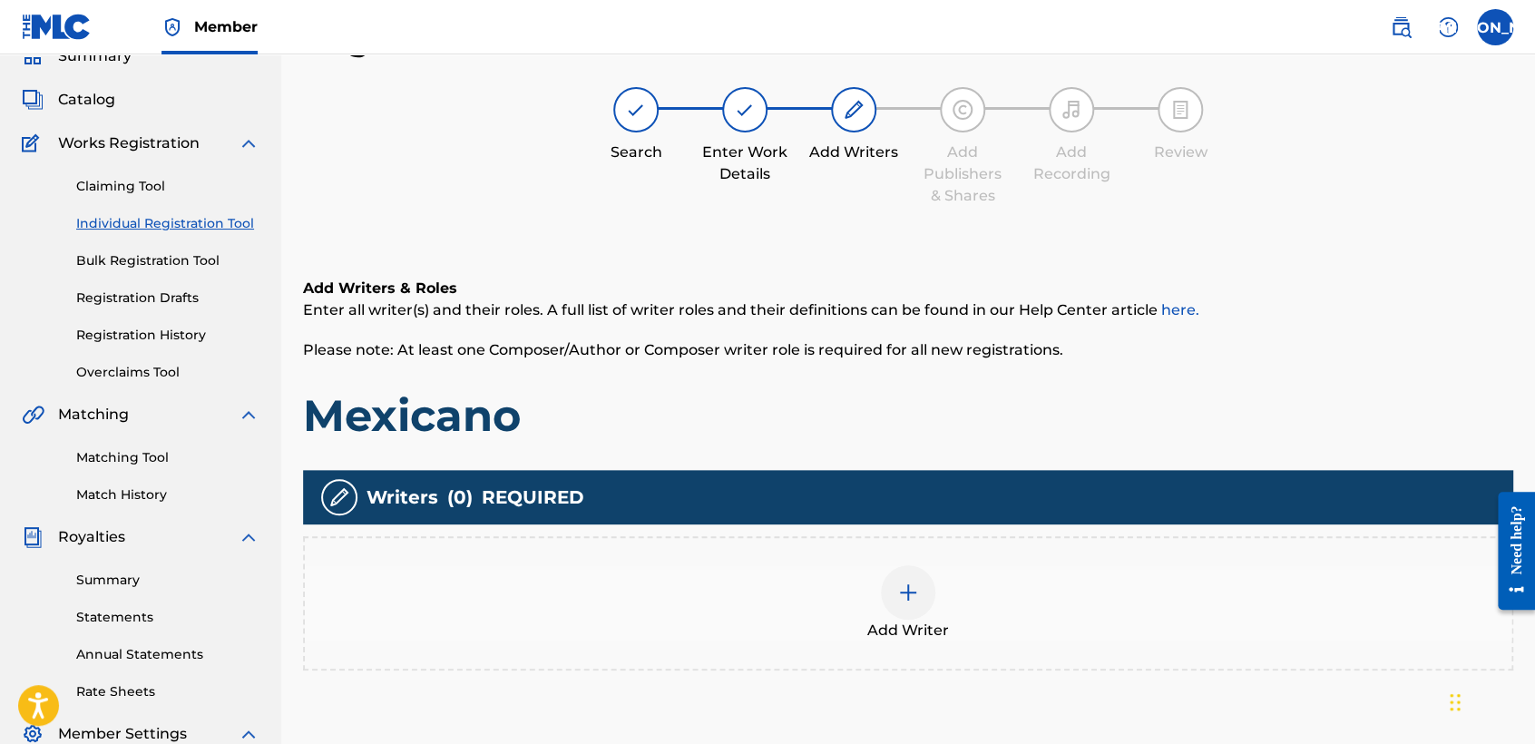
click at [925, 595] on div at bounding box center [908, 592] width 54 height 54
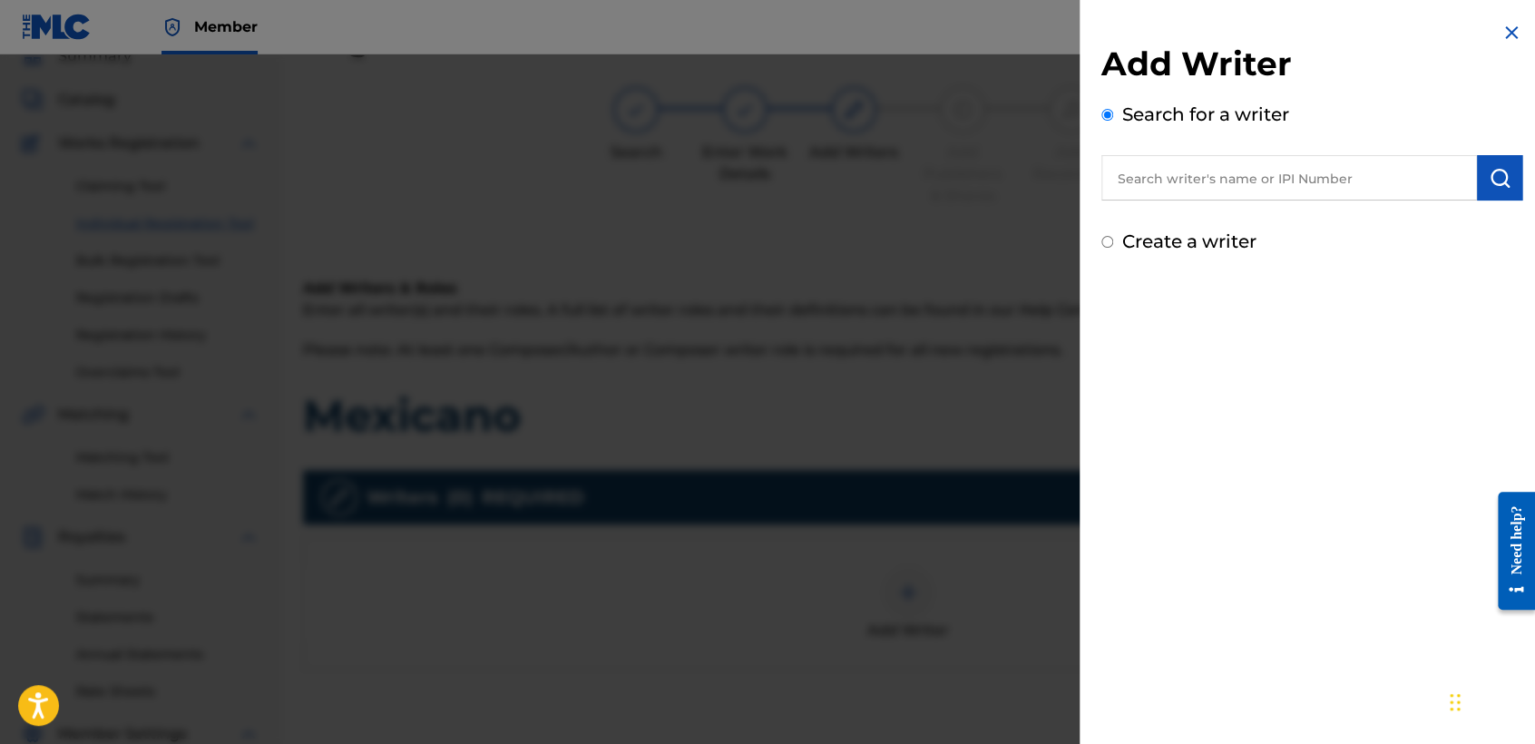
click at [1105, 245] on input "Create a writer" at bounding box center [1107, 242] width 12 height 12
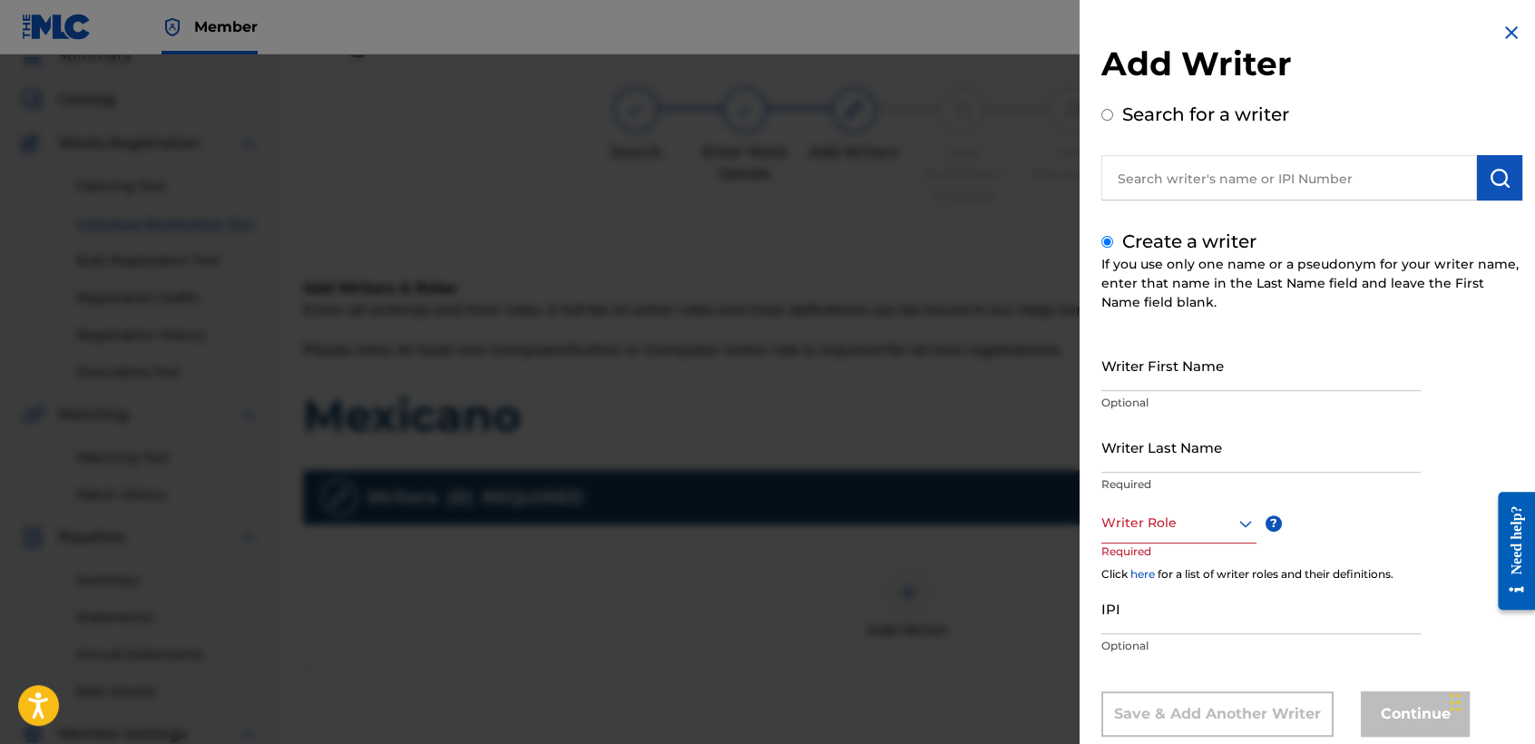
click at [1178, 417] on div "Writer First Name Optional" at bounding box center [1260, 380] width 319 height 82
click at [1177, 403] on p "Optional" at bounding box center [1260, 403] width 319 height 16
click at [1179, 377] on input "Writer First Name" at bounding box center [1260, 365] width 319 height 52
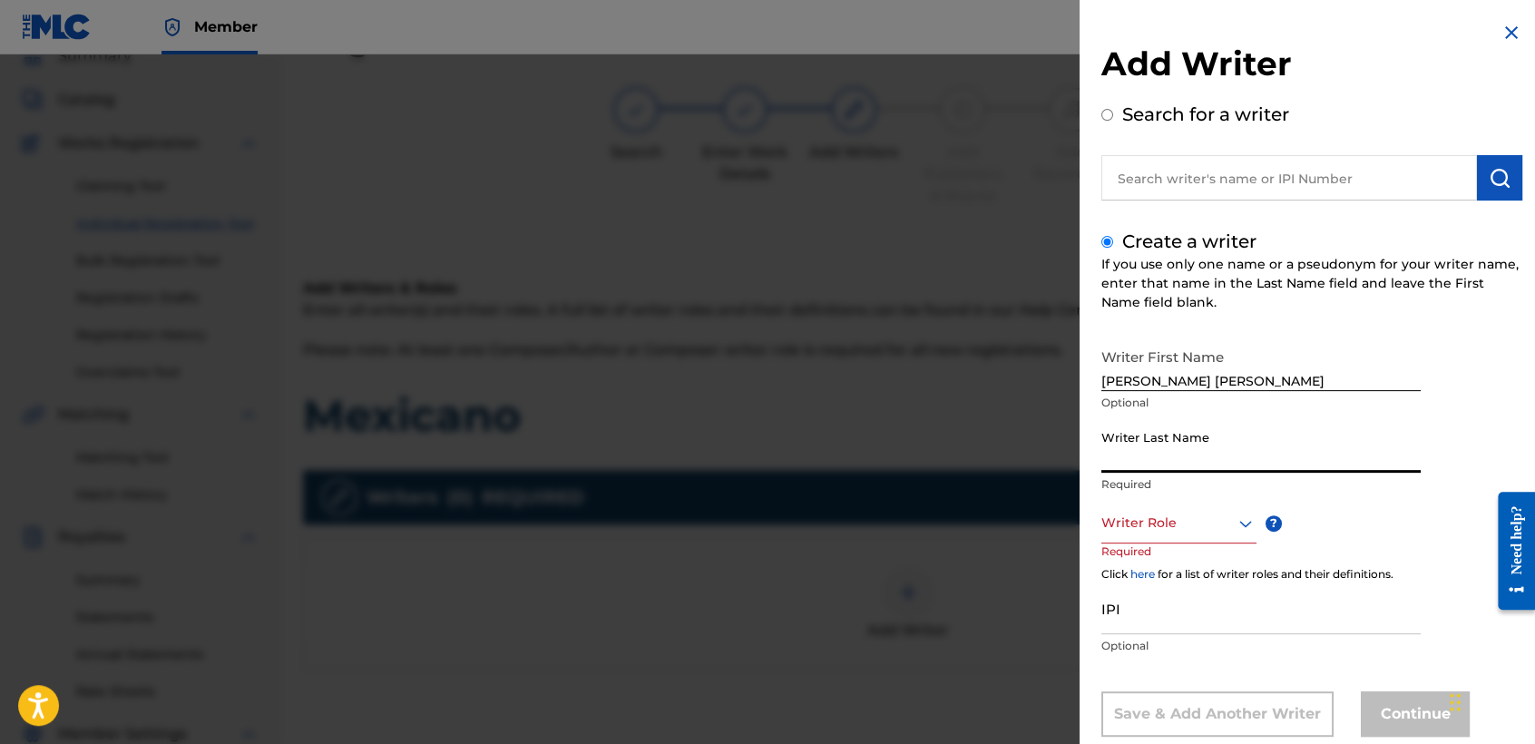
click at [1162, 442] on input "Writer Last Name" at bounding box center [1260, 447] width 319 height 52
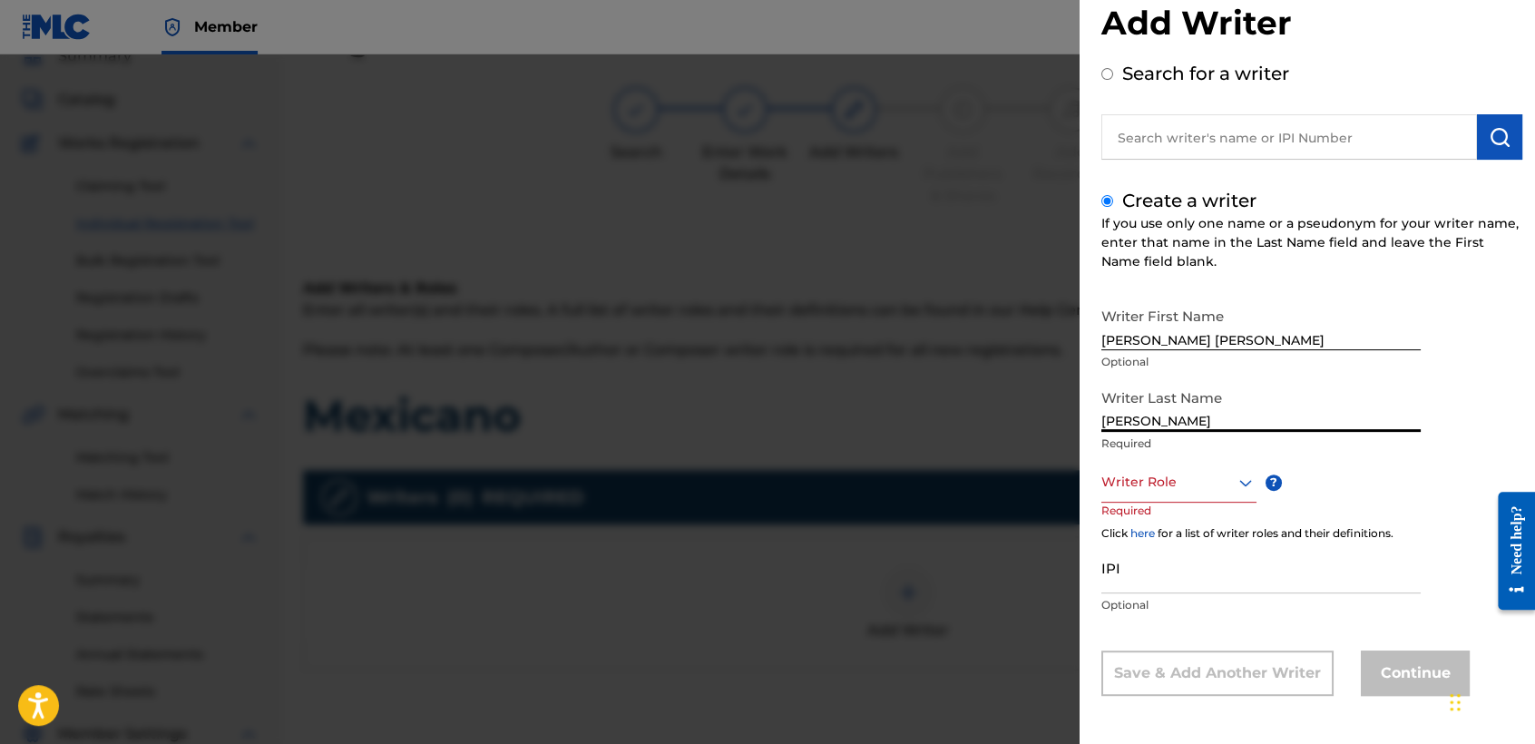
click at [1148, 502] on div "Writer Role" at bounding box center [1178, 482] width 155 height 41
click at [1148, 534] on div "Composer/Author" at bounding box center [1178, 522] width 153 height 41
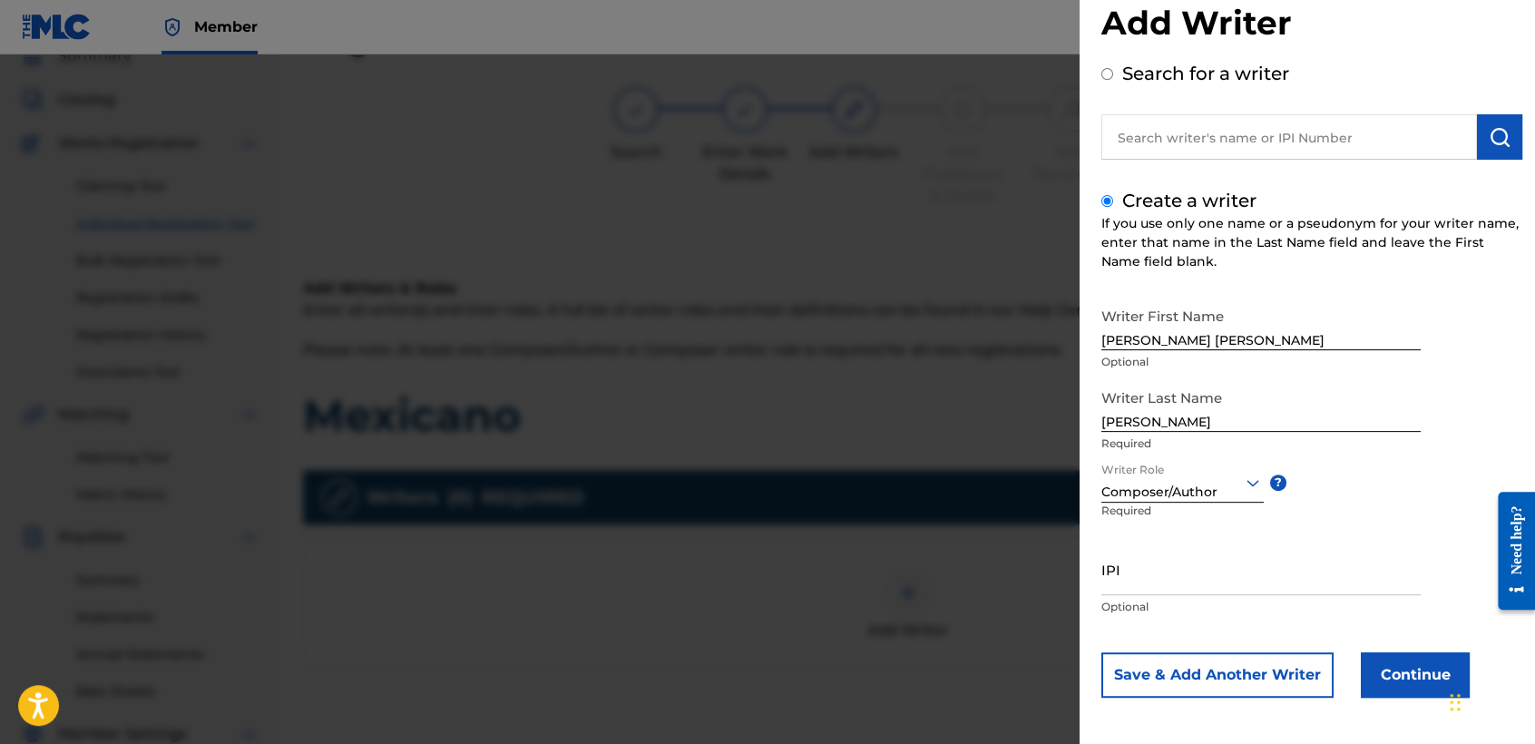
click at [1371, 677] on button "Continue" at bounding box center [1414, 674] width 109 height 45
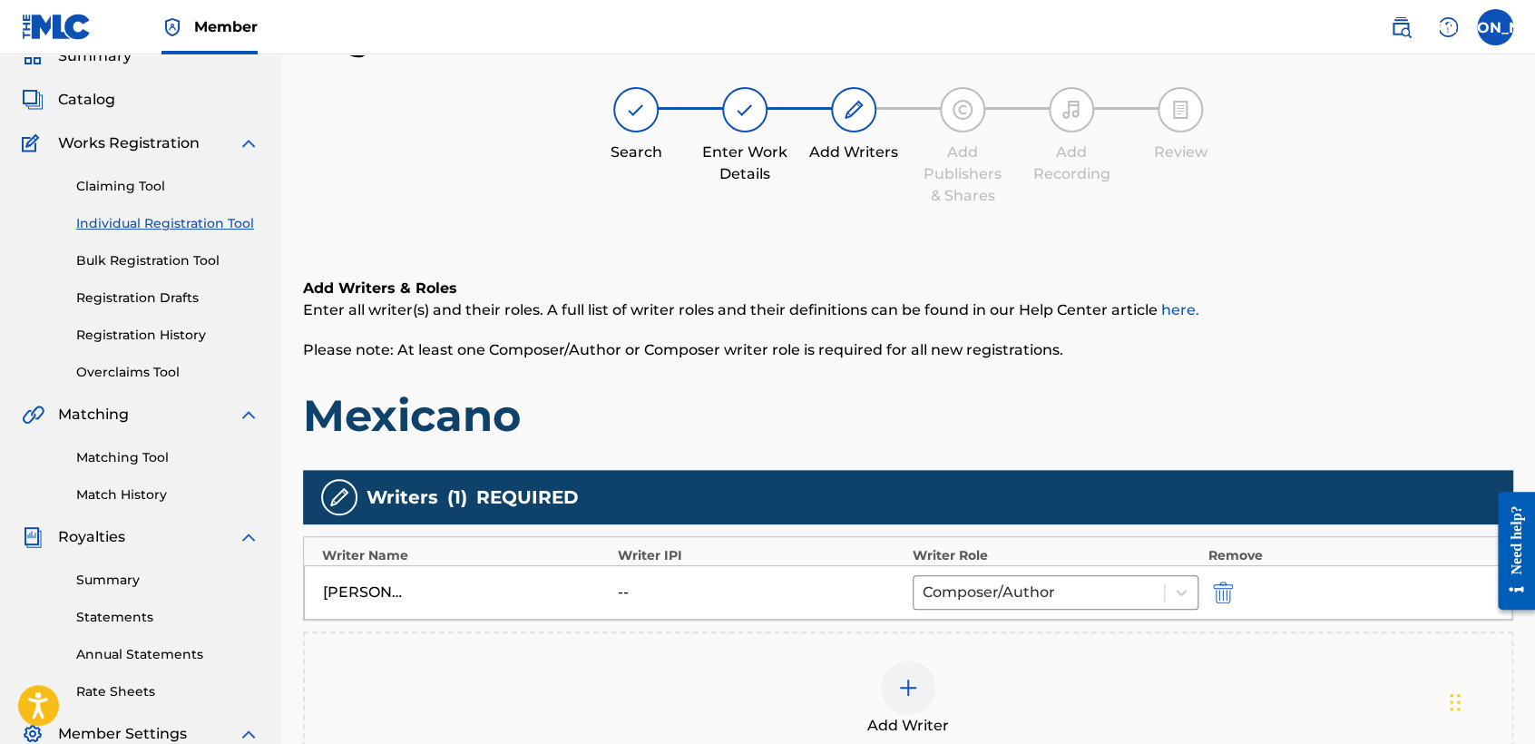
click at [1112, 386] on div "Add Writers & Roles Enter all writer(s) and their roles. A full list of writer …" at bounding box center [908, 360] width 1210 height 165
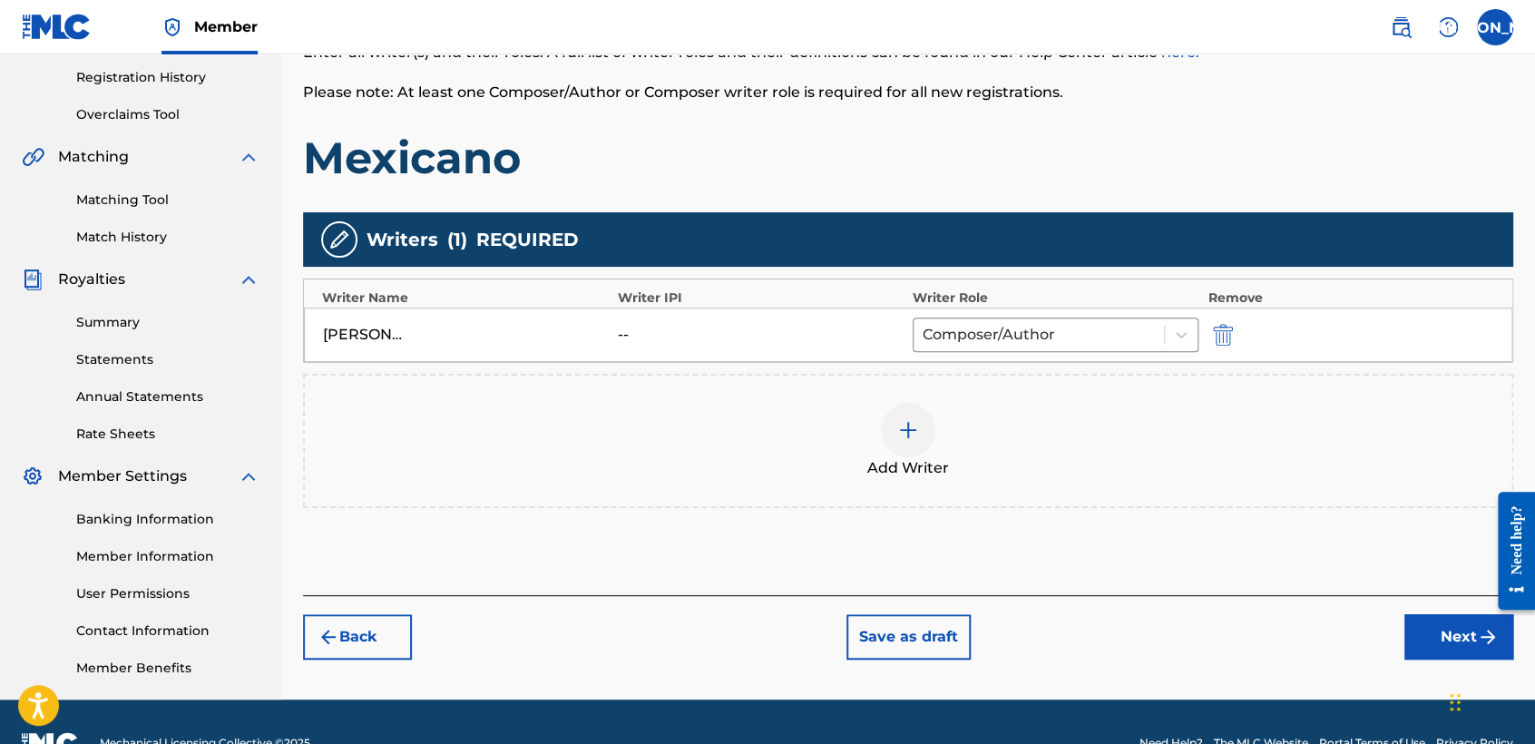
scroll to position [380, 0]
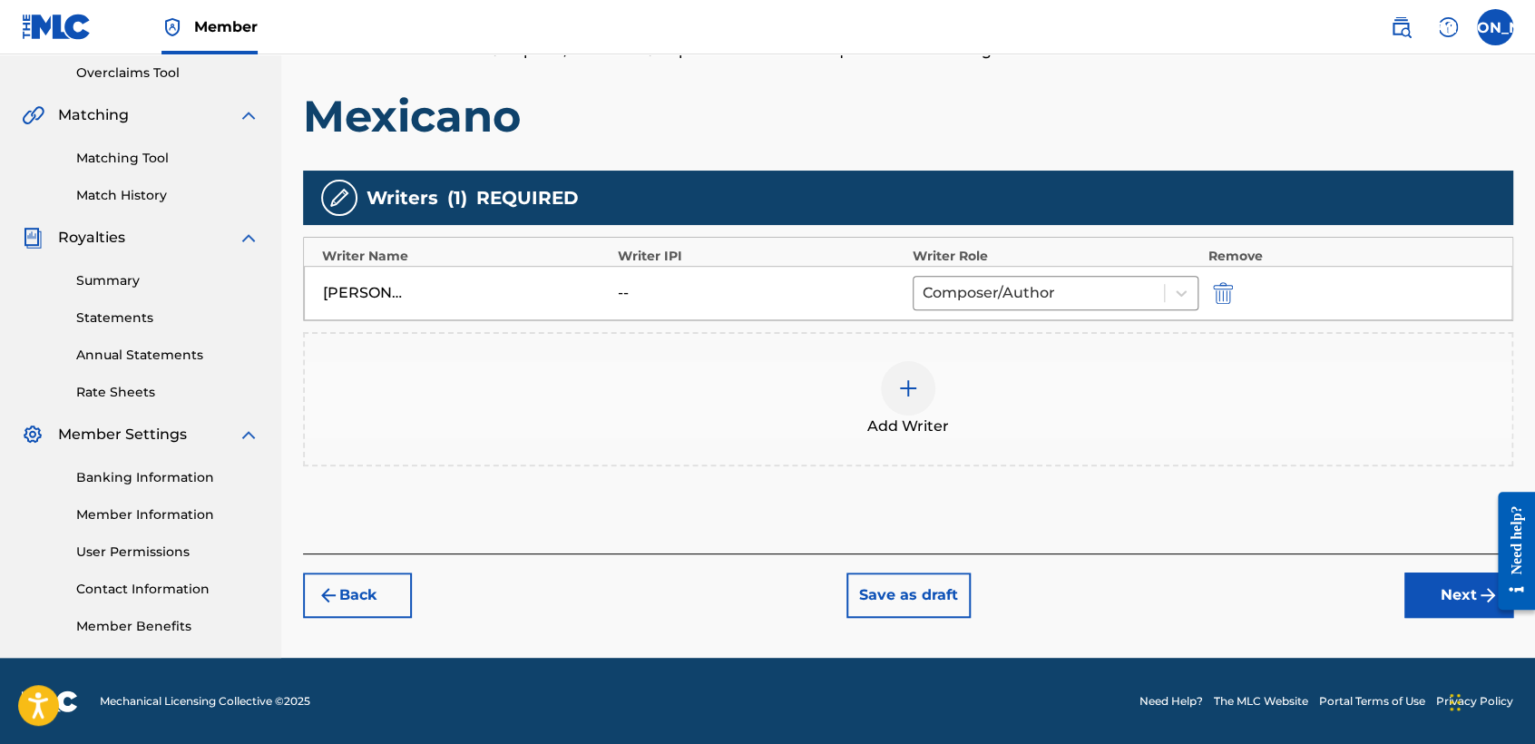
click at [1439, 583] on button "Next" at bounding box center [1458, 594] width 109 height 45
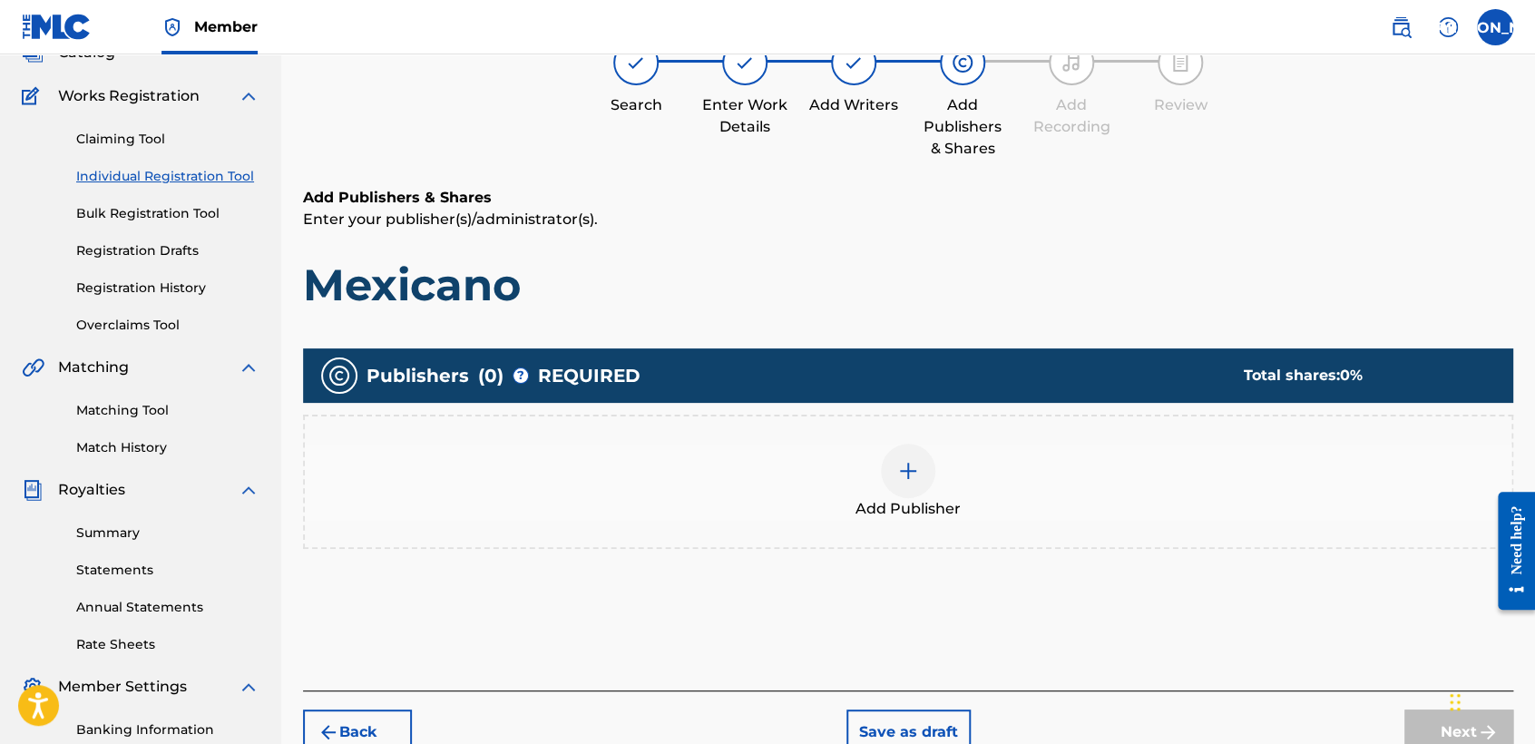
scroll to position [81, 0]
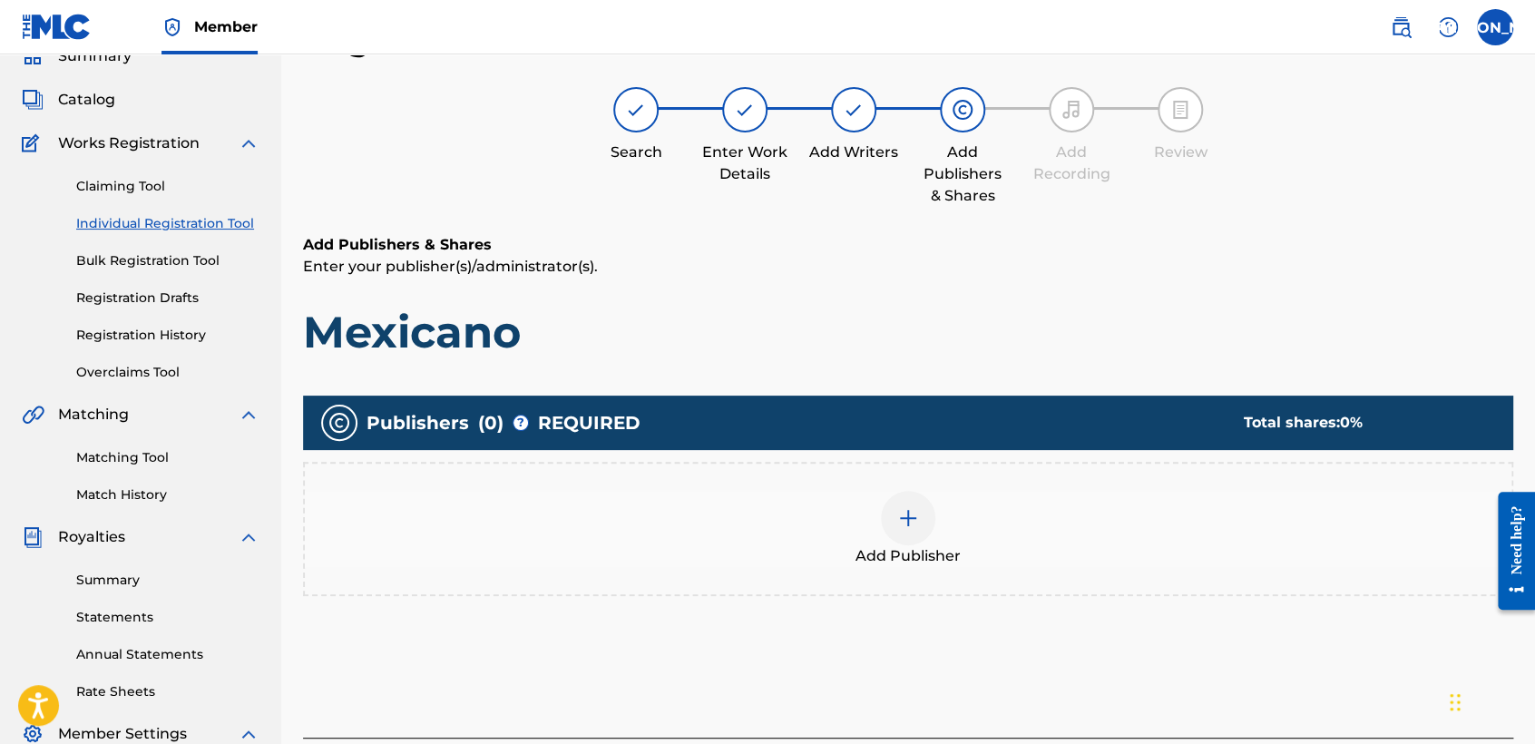
click at [907, 512] on img at bounding box center [908, 518] width 22 height 22
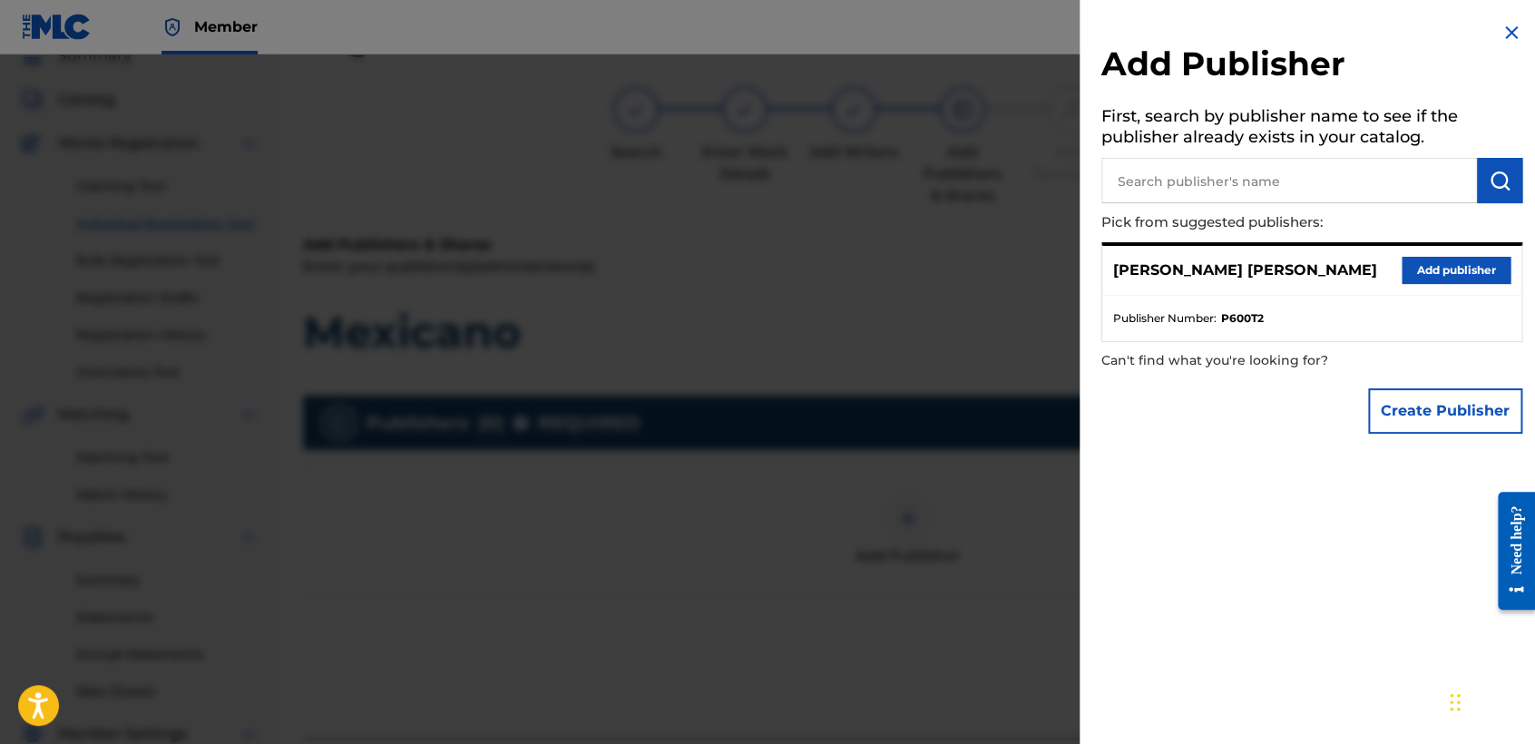
click at [1450, 267] on button "Add publisher" at bounding box center [1455, 270] width 109 height 27
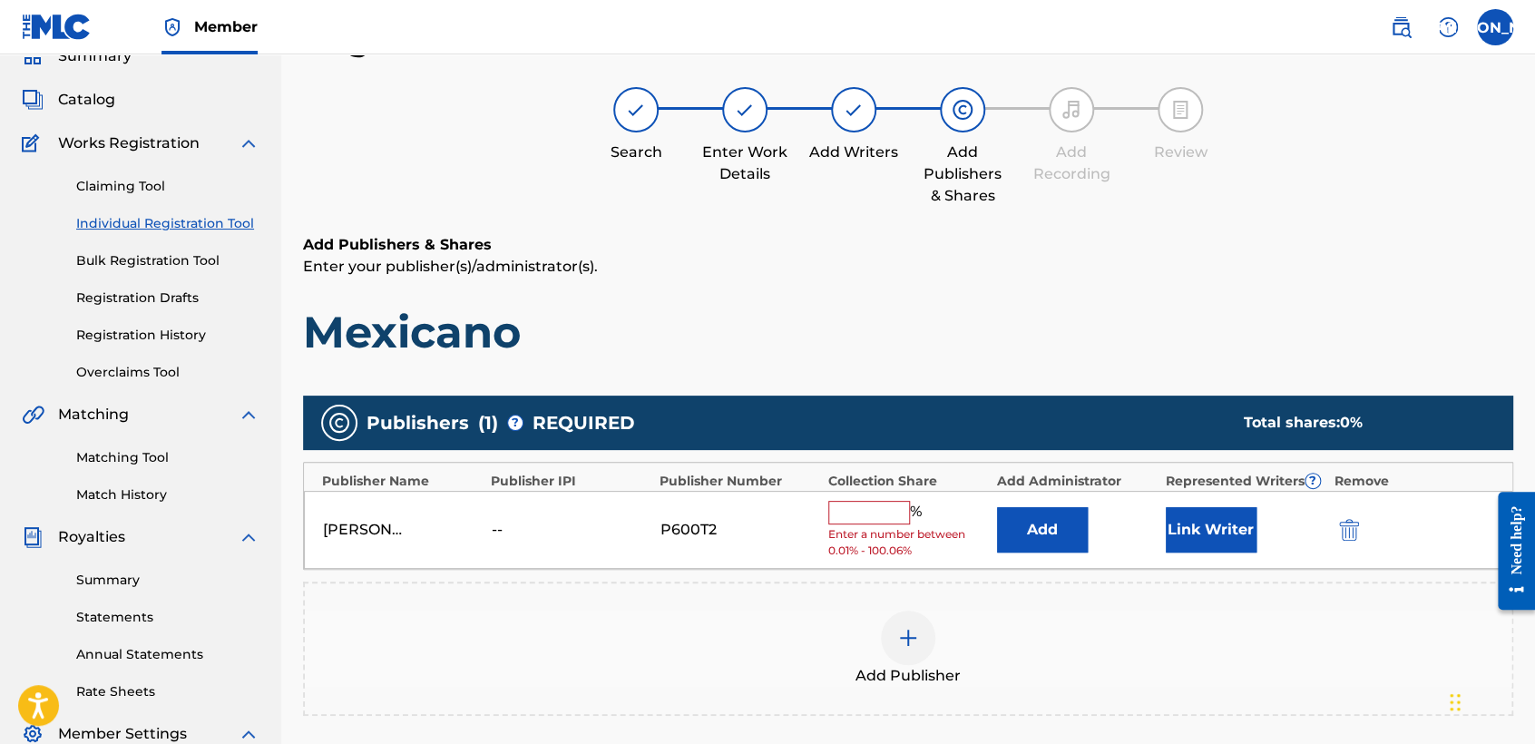
click at [871, 502] on input "text" at bounding box center [869, 513] width 82 height 24
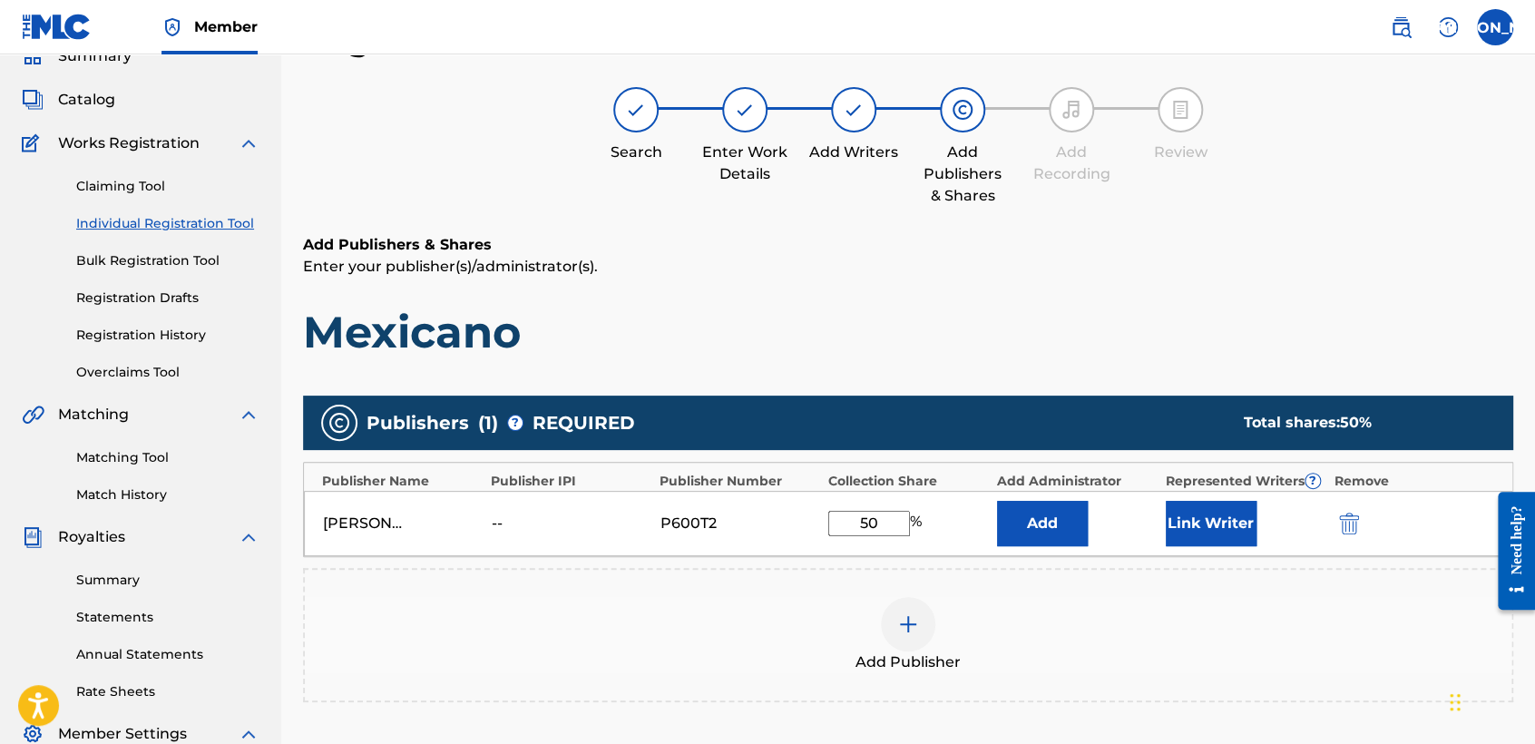
click at [1241, 508] on button "Link Writer" at bounding box center [1210, 523] width 91 height 45
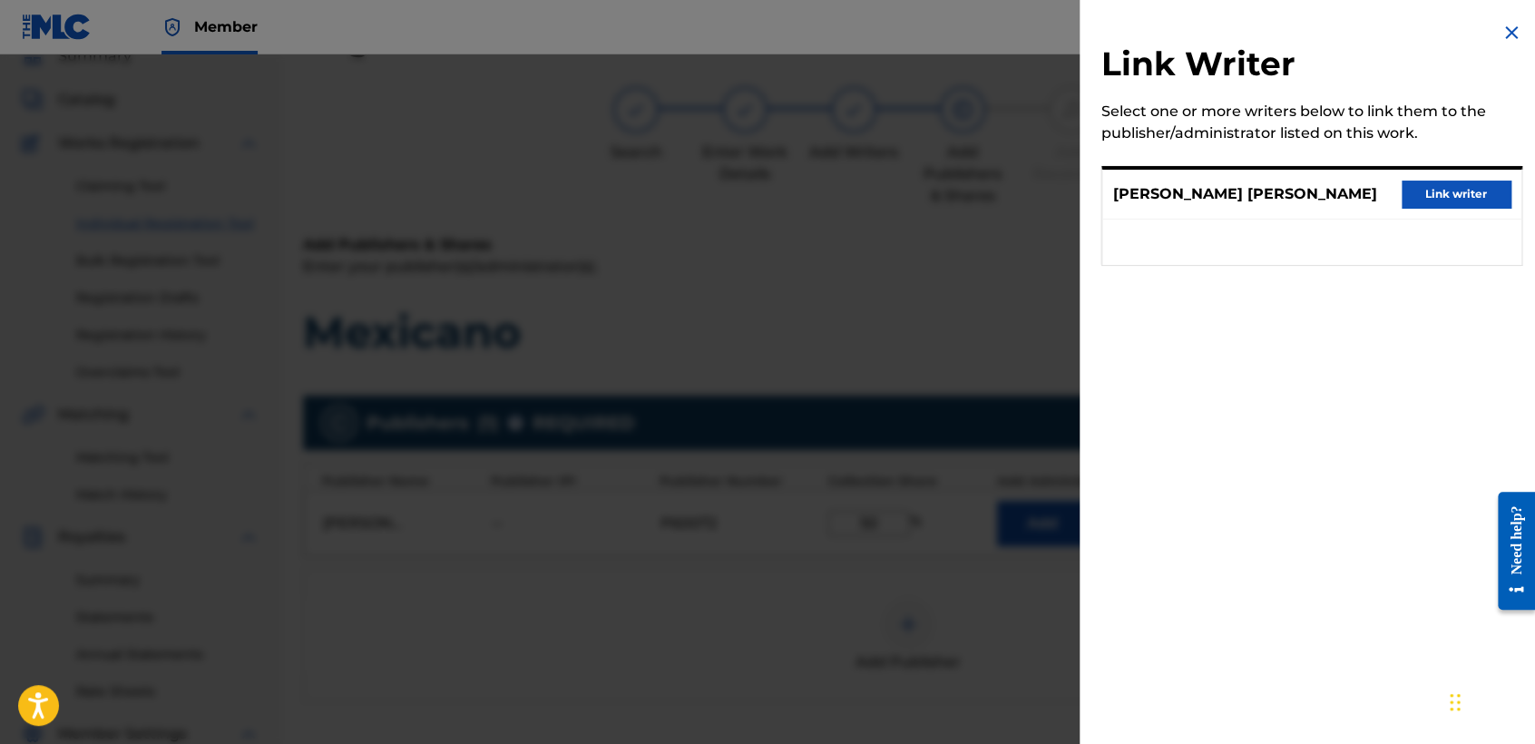
click at [1444, 196] on button "Link writer" at bounding box center [1455, 193] width 109 height 27
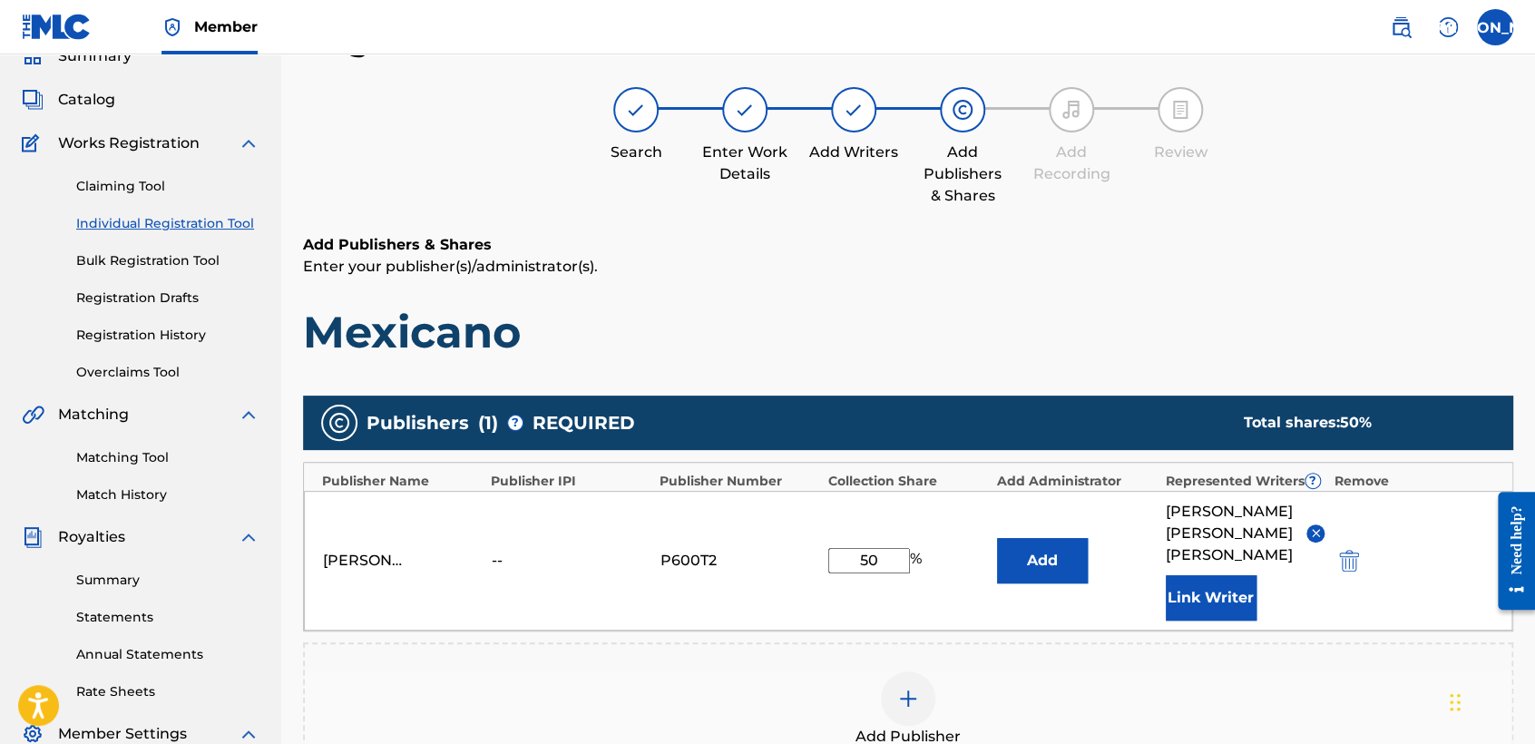
click at [1241, 265] on p "Enter your publisher(s)/administrator(s)." at bounding box center [908, 267] width 1210 height 22
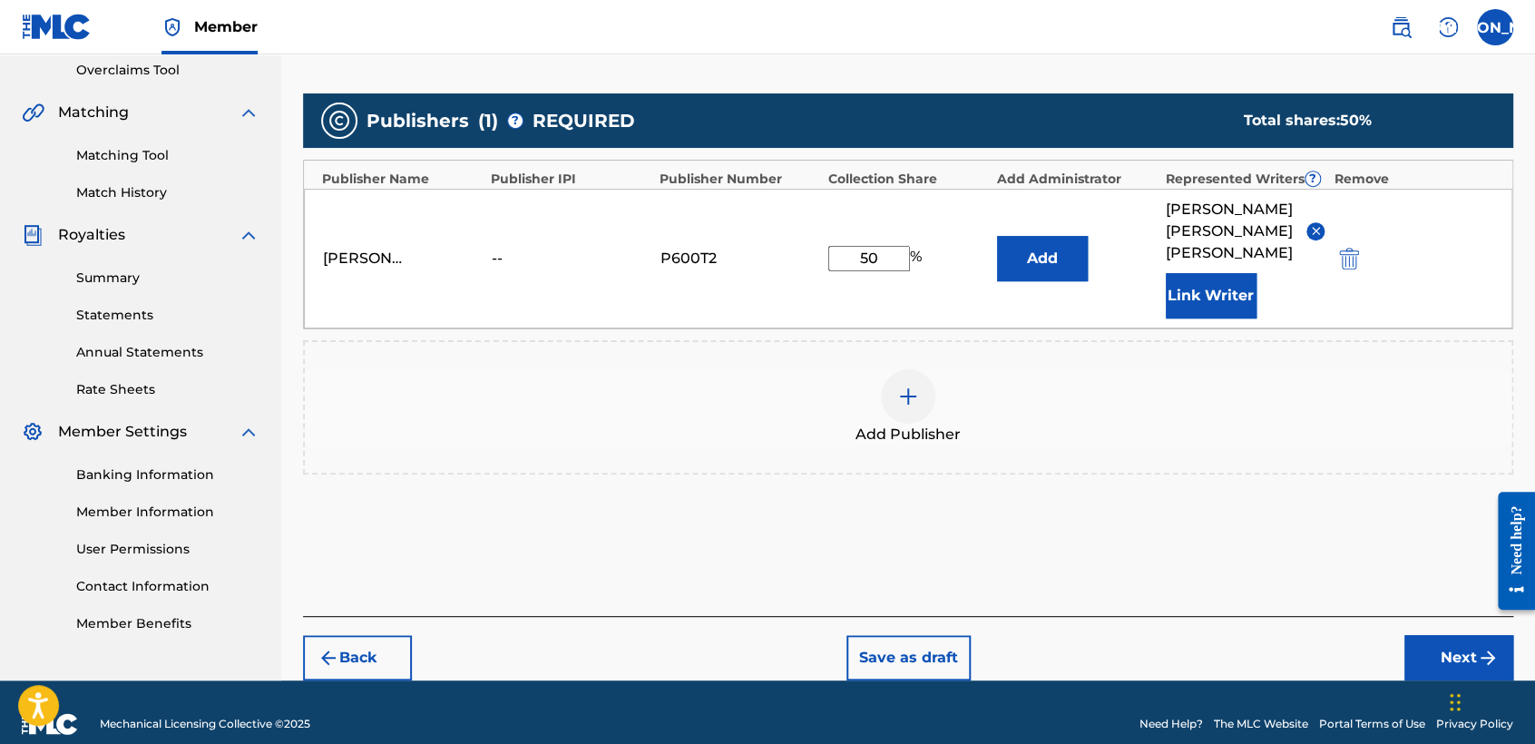
click at [1422, 646] on button "Next" at bounding box center [1458, 657] width 109 height 45
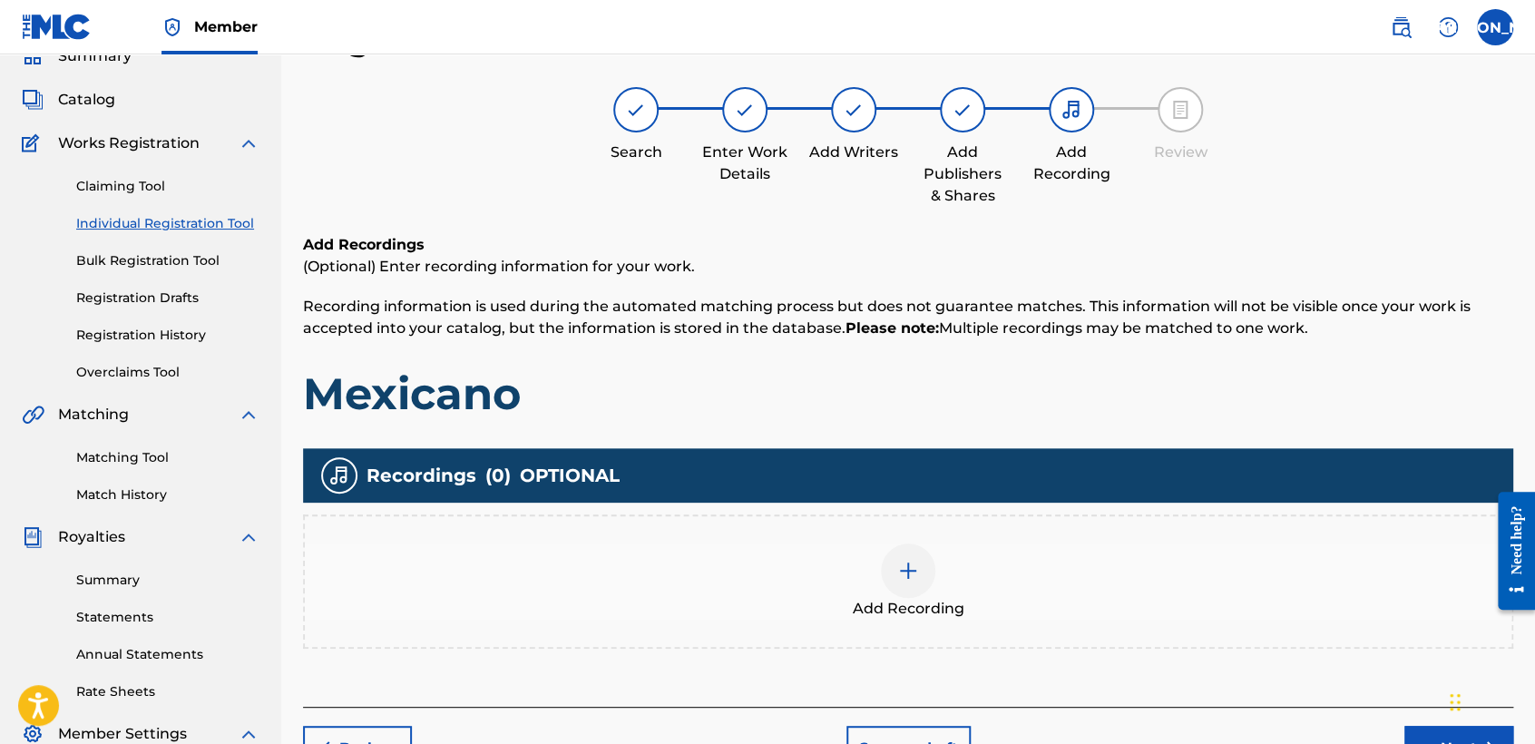
click at [918, 571] on img at bounding box center [908, 571] width 22 height 22
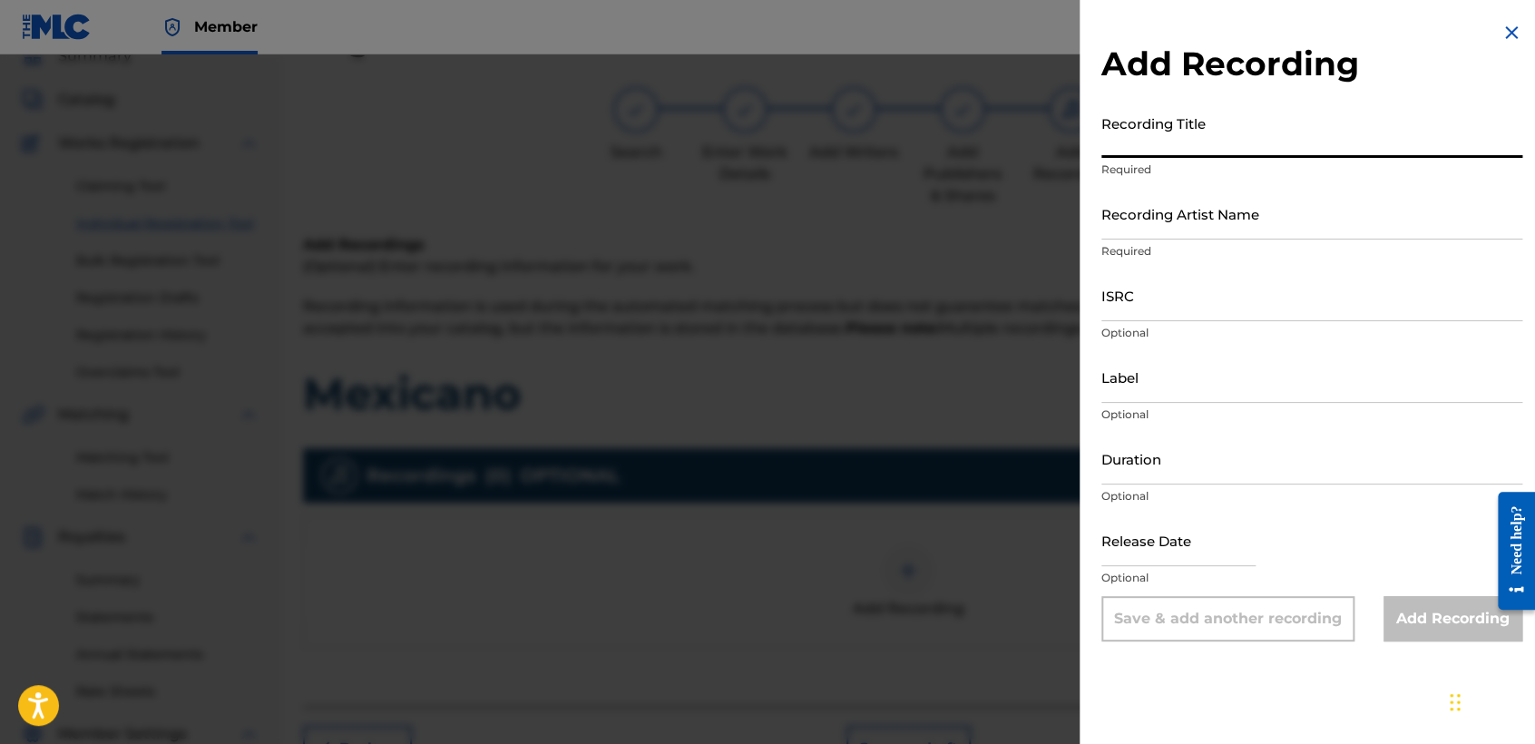
click at [1184, 128] on input "Recording Title" at bounding box center [1311, 132] width 421 height 52
paste input "Mexicano"
click at [1226, 203] on input "Recording Artist Name" at bounding box center [1311, 214] width 421 height 52
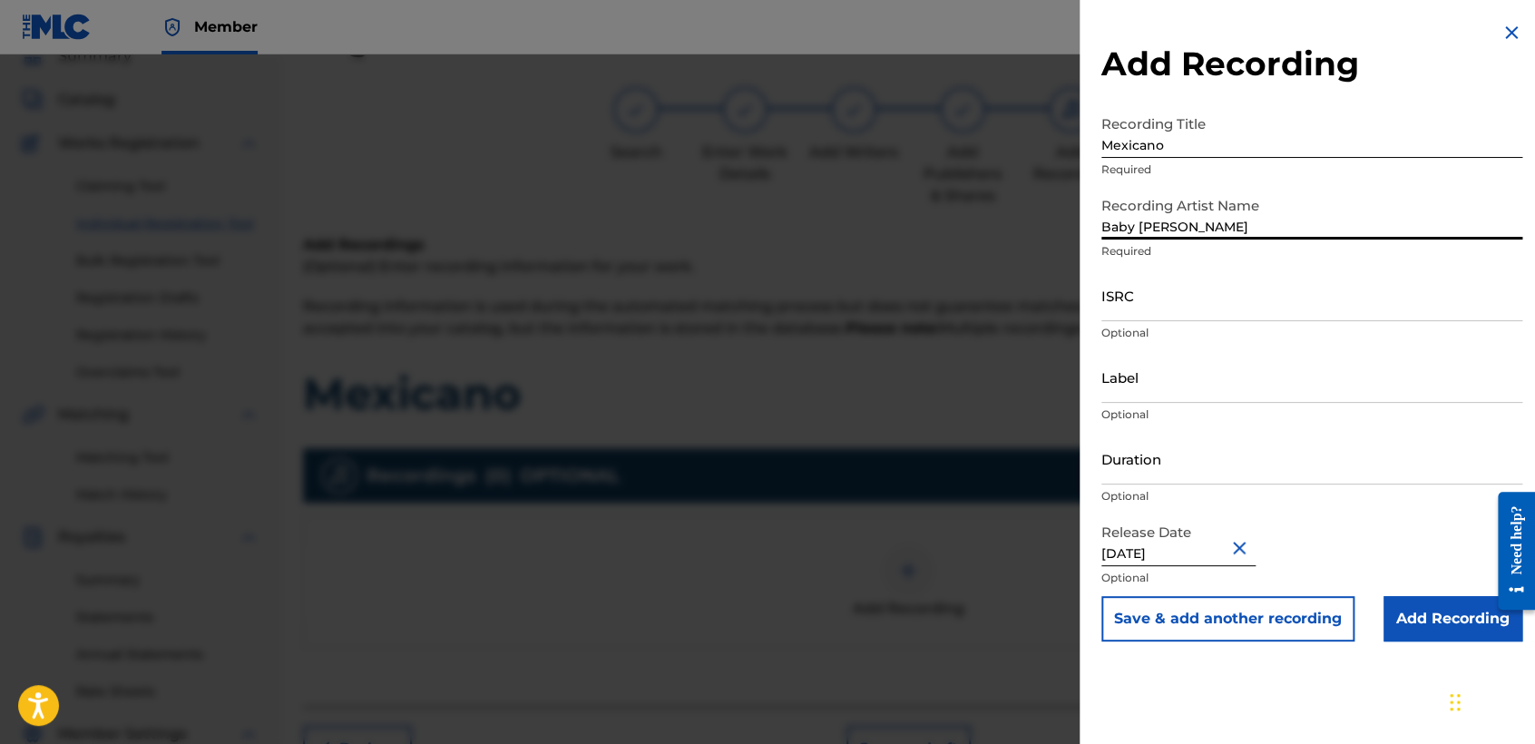
click at [1176, 297] on input "ISRC" at bounding box center [1311, 295] width 421 height 52
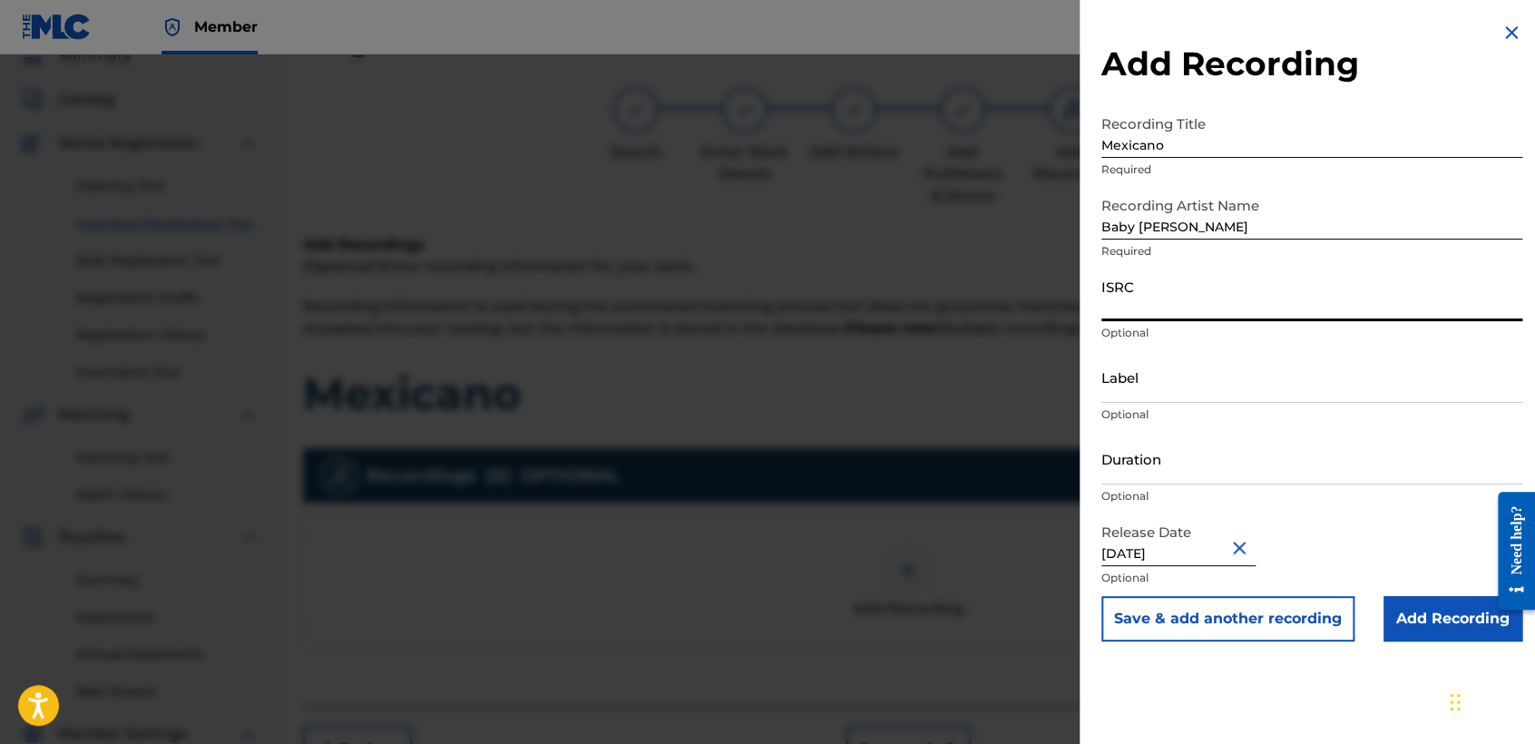
paste input "USHM82222854"
click at [1183, 461] on input "Duration" at bounding box center [1311, 459] width 421 height 52
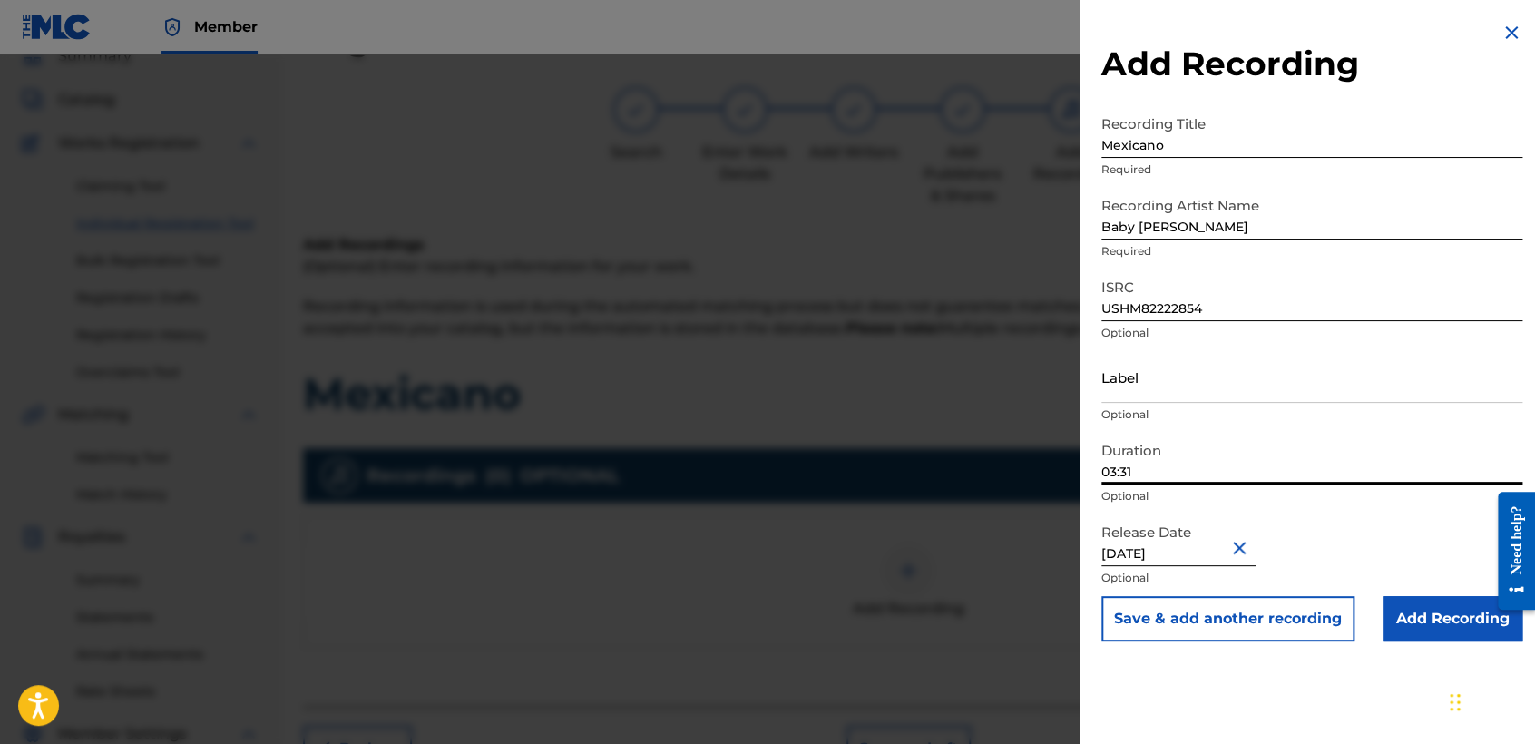
click at [1427, 608] on input "Add Recording" at bounding box center [1452, 618] width 139 height 45
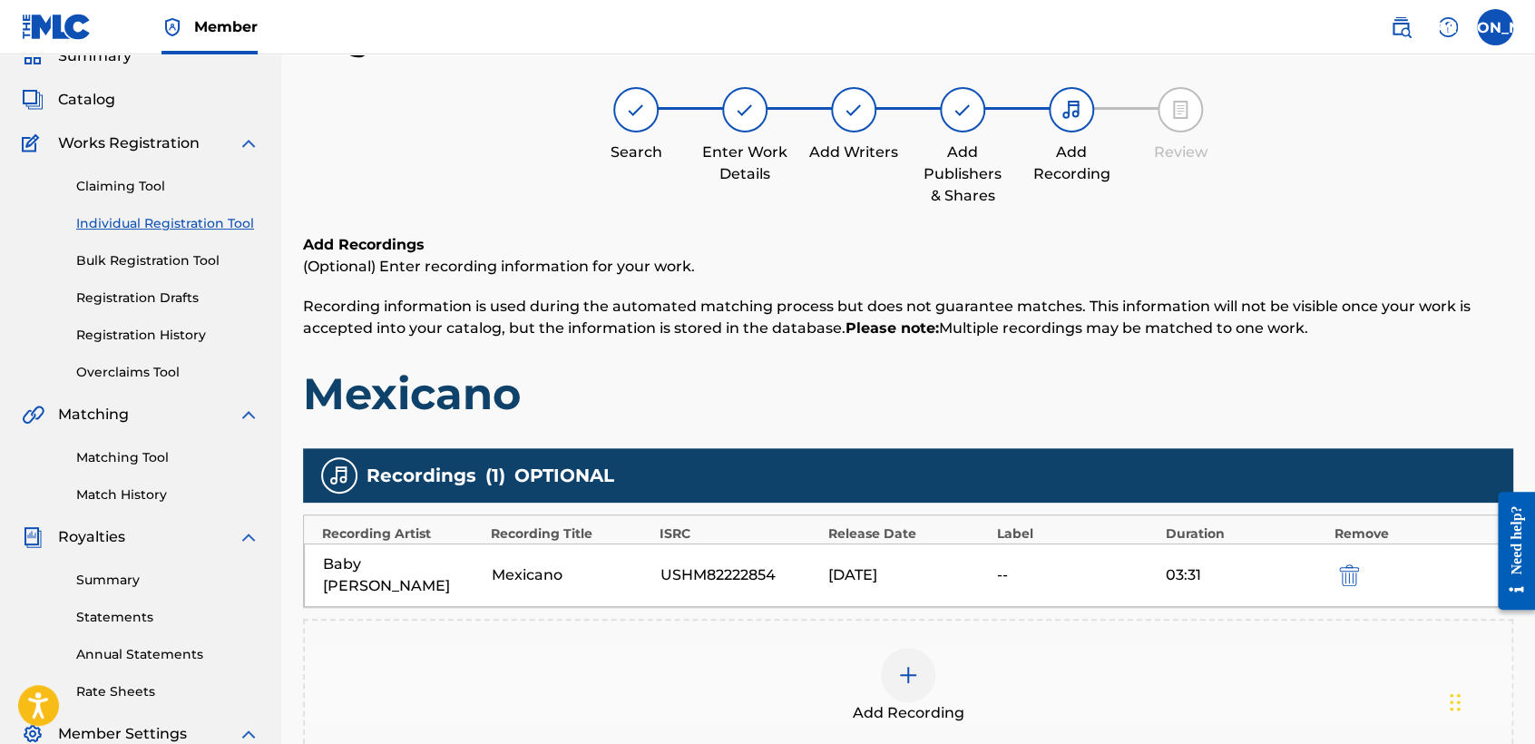
click at [1244, 279] on div "Add Recordings (Optional) Enter recording information for your work. Recording …" at bounding box center [908, 327] width 1210 height 187
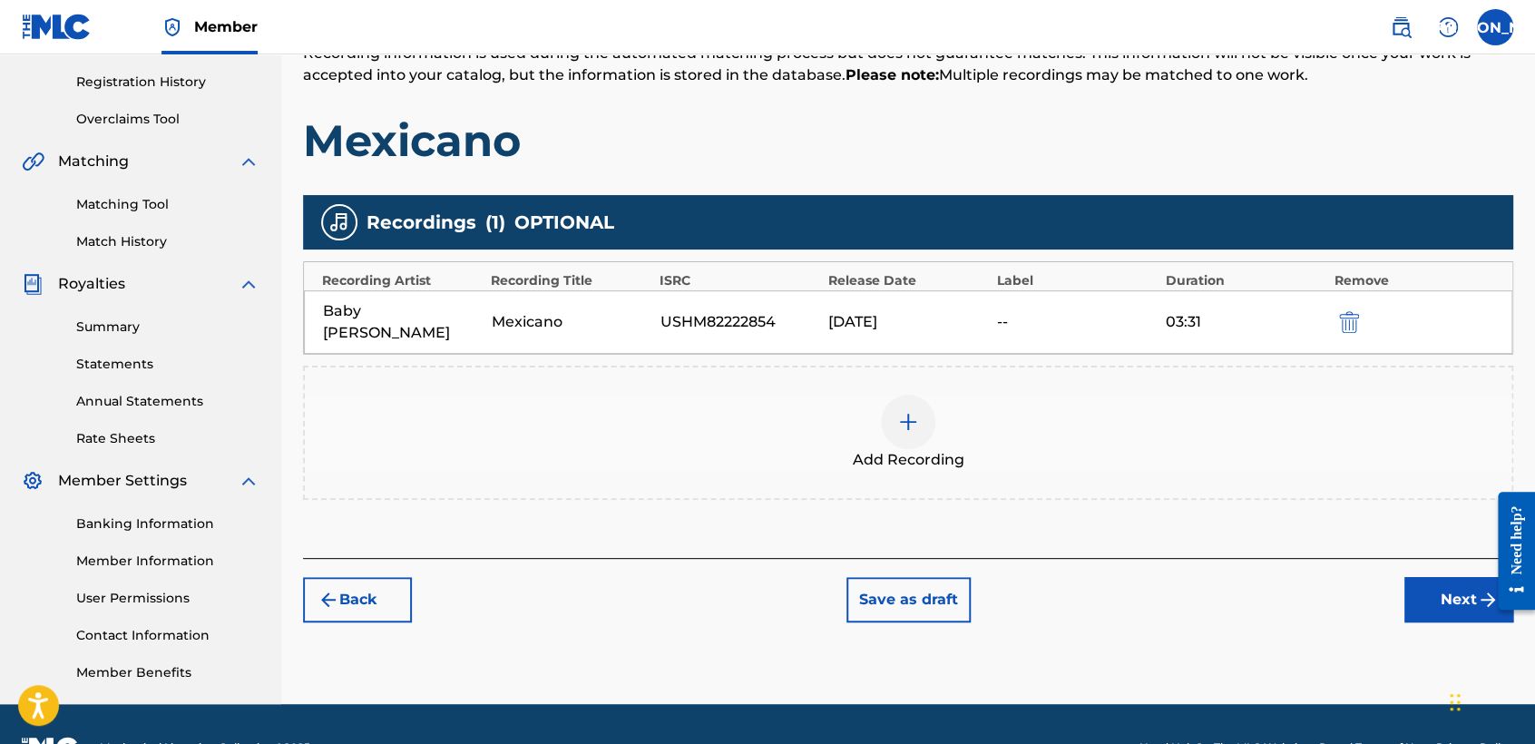
scroll to position [380, 0]
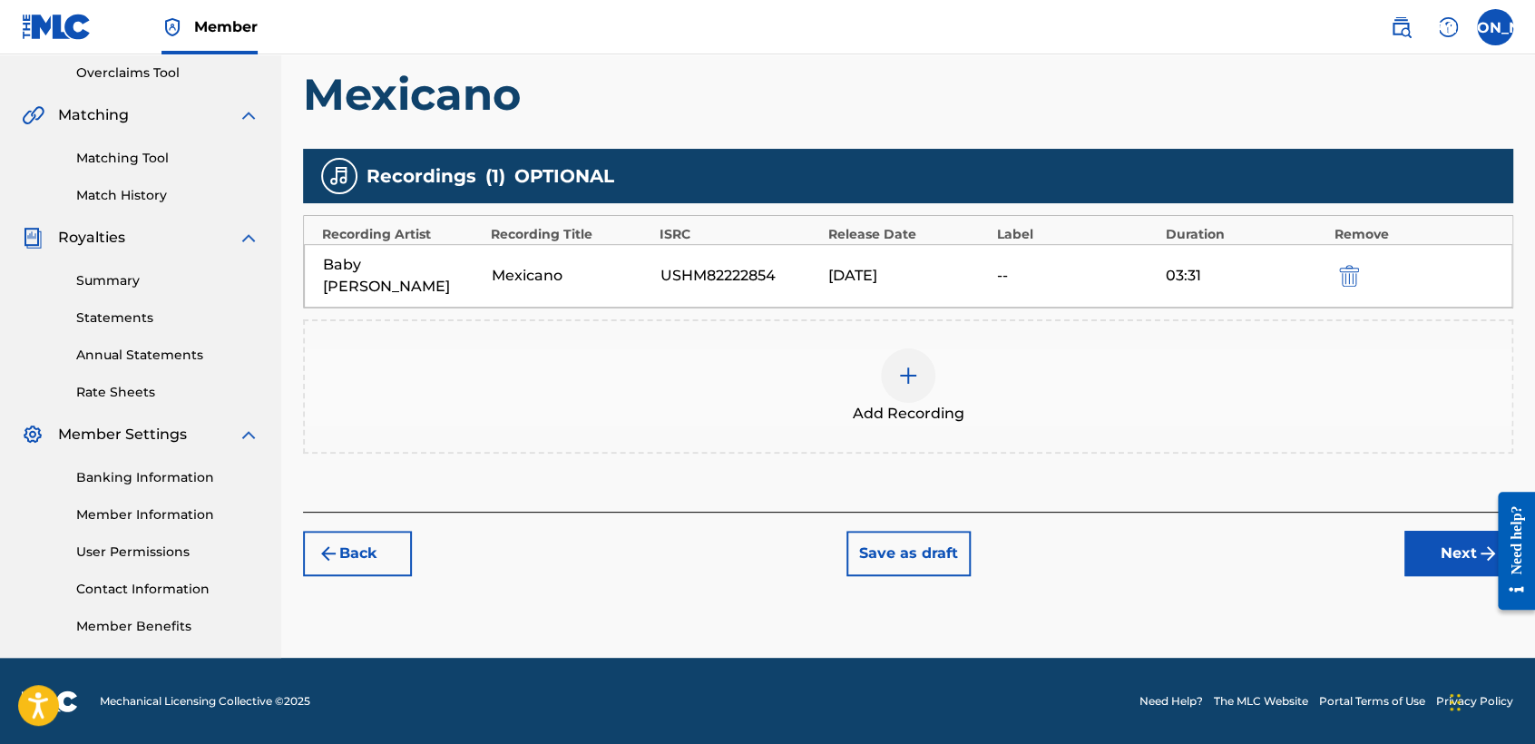
click at [1459, 531] on button "Next" at bounding box center [1458, 553] width 109 height 45
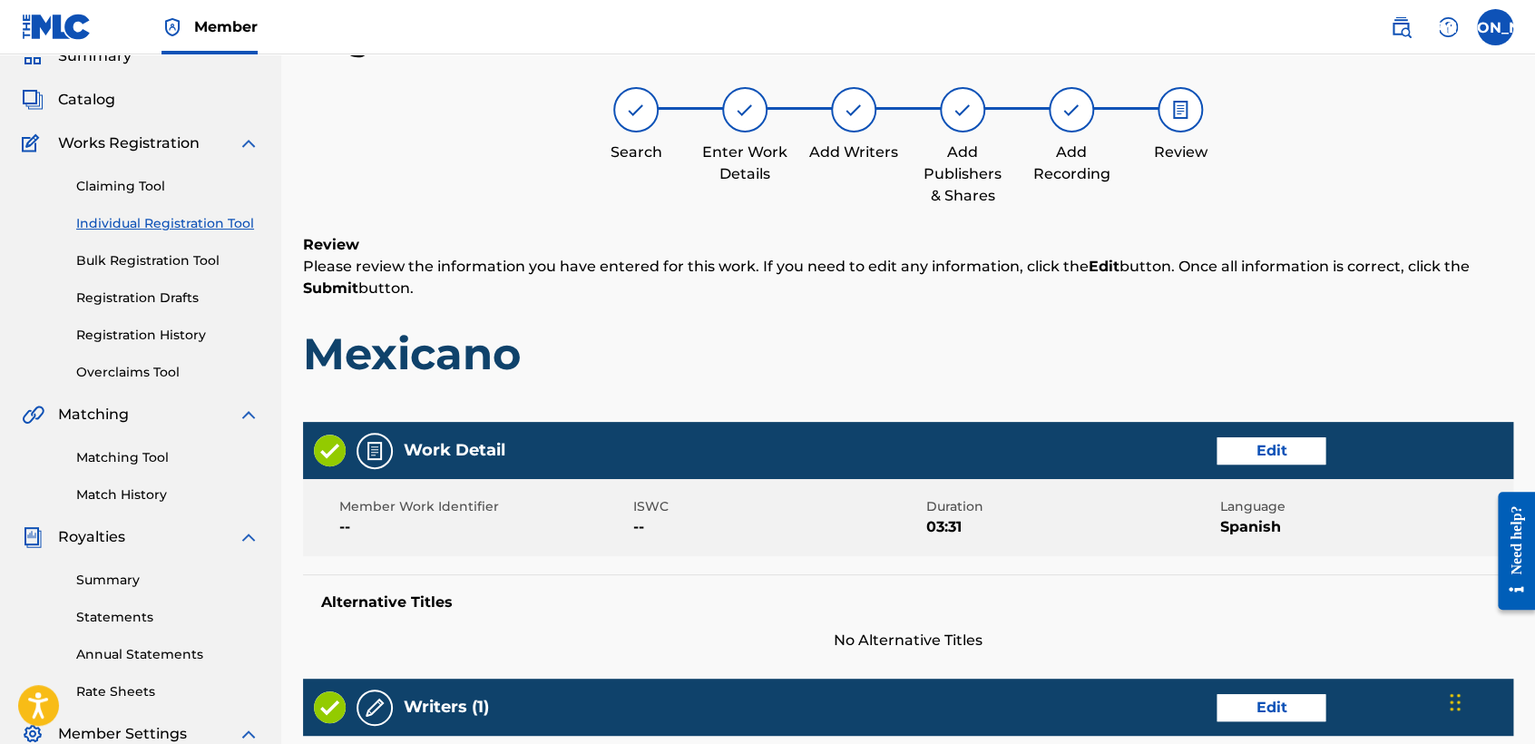
click at [1048, 340] on h1 "Mexicano" at bounding box center [908, 353] width 1210 height 54
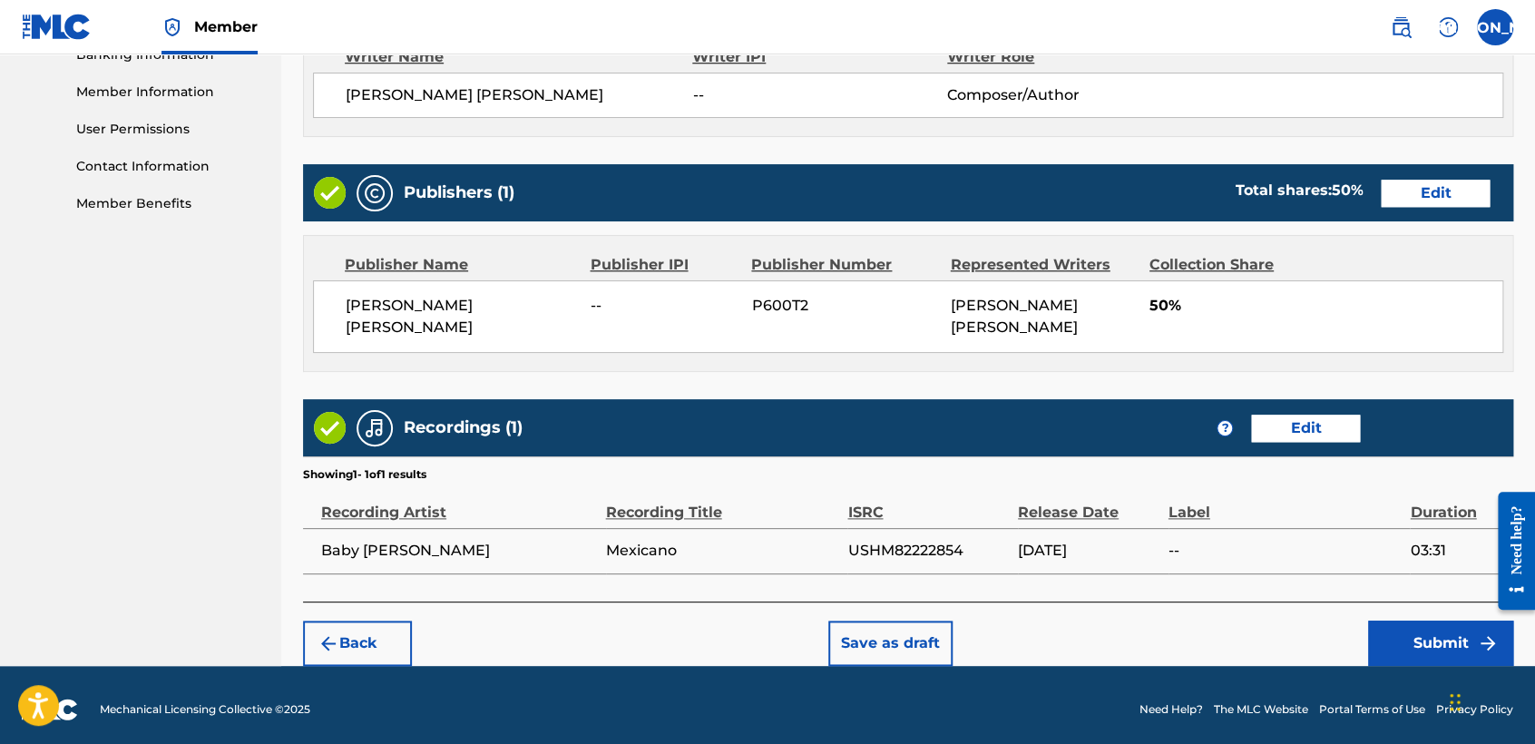
scroll to position [810, 0]
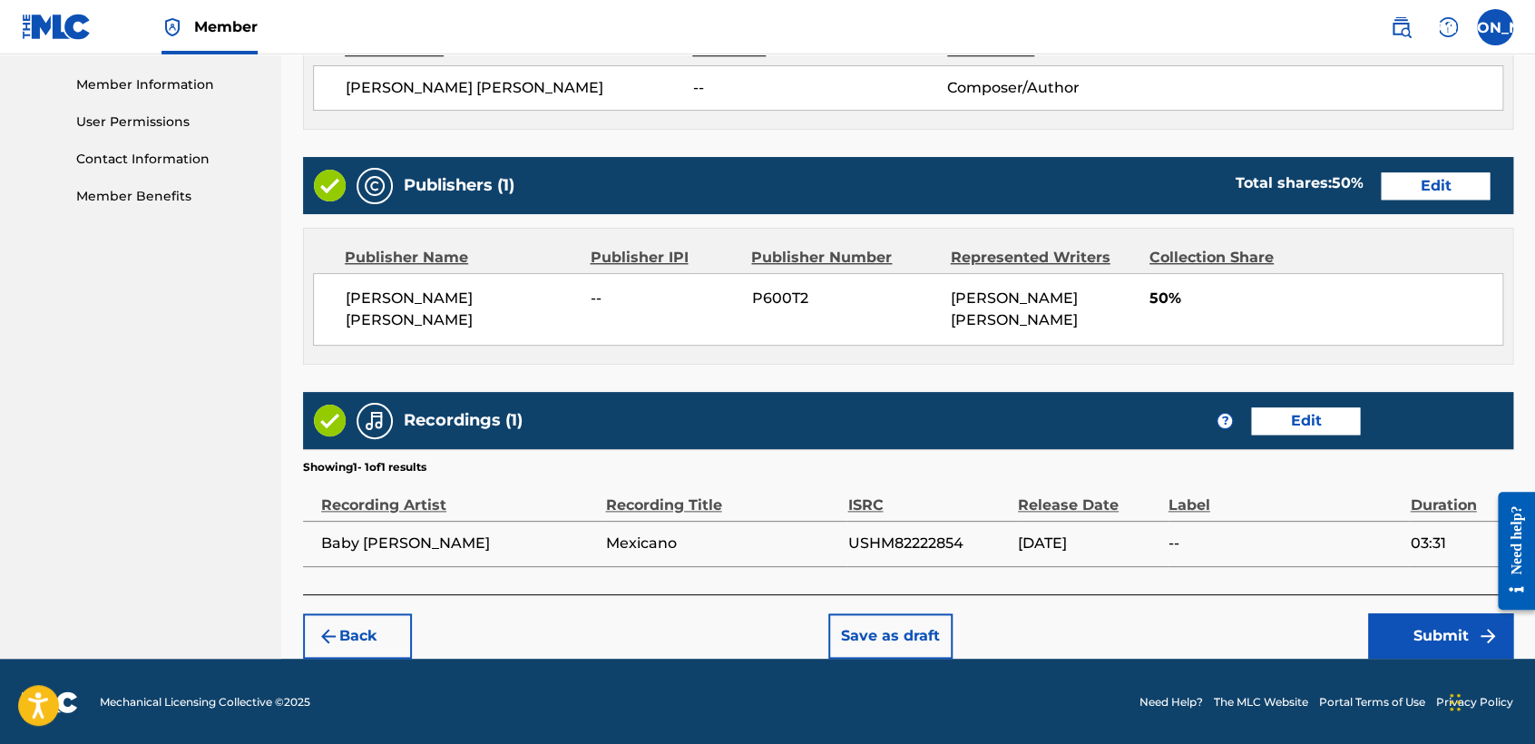
click at [1387, 617] on button "Submit" at bounding box center [1440, 635] width 145 height 45
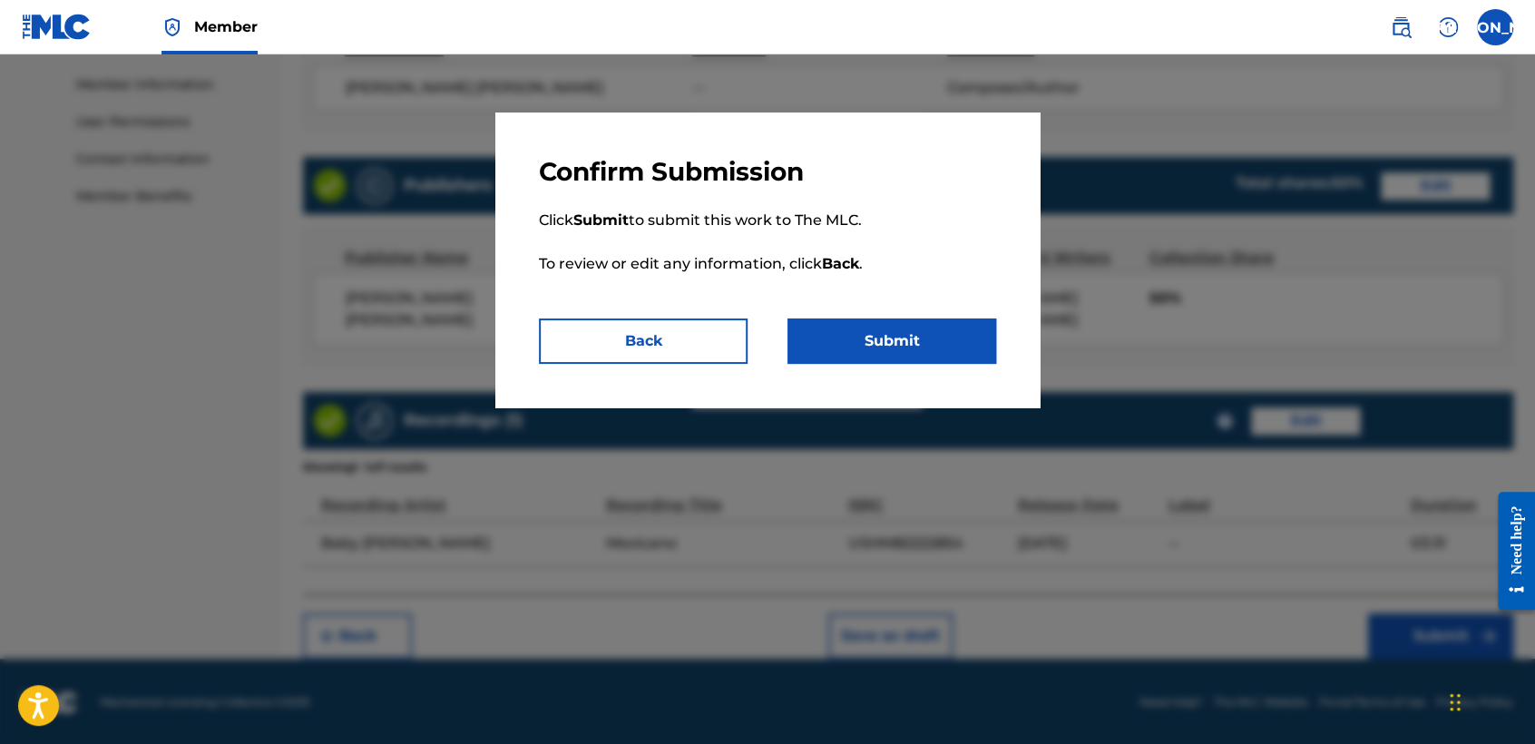
click at [943, 341] on button "Submit" at bounding box center [891, 340] width 209 height 45
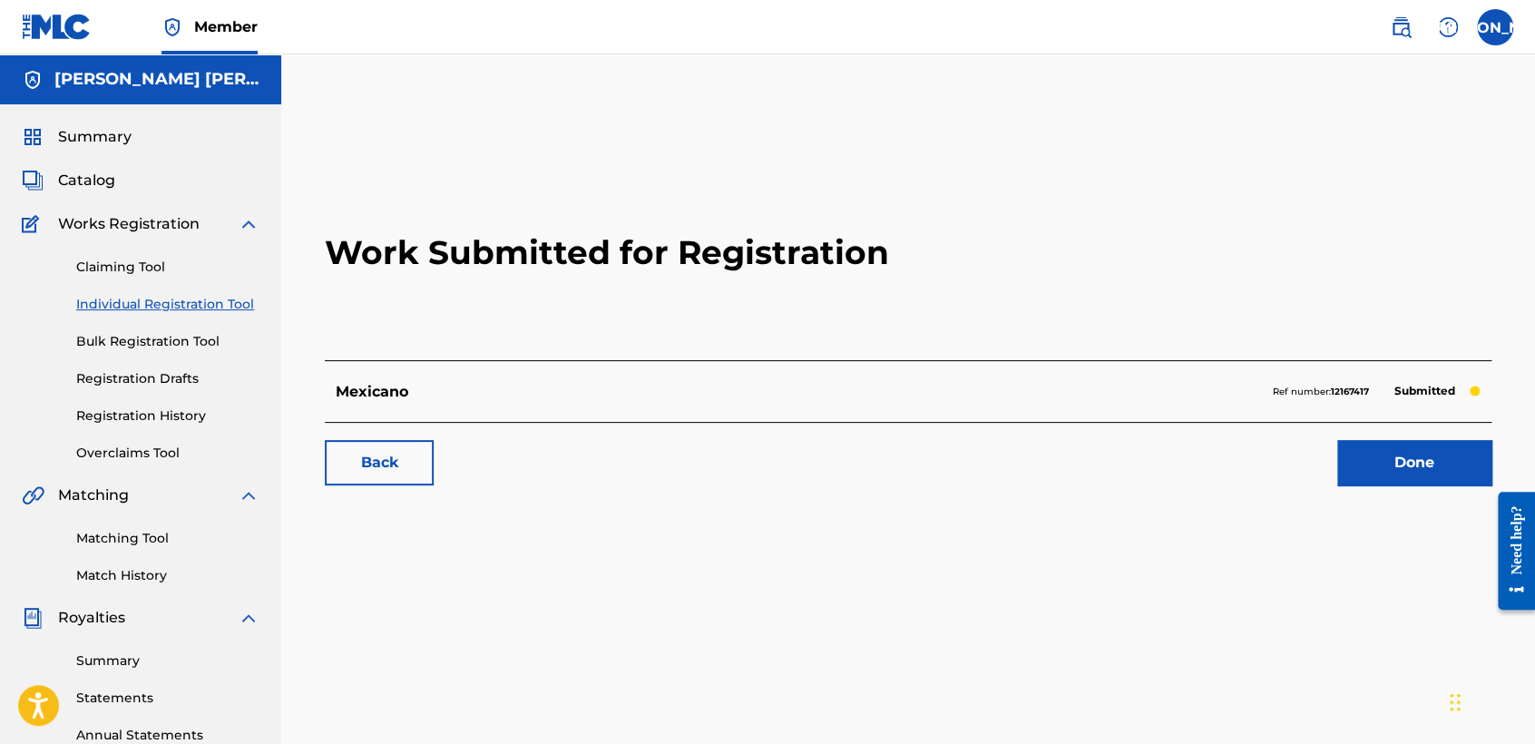
click at [219, 310] on link "Individual Registration Tool" at bounding box center [167, 304] width 183 height 19
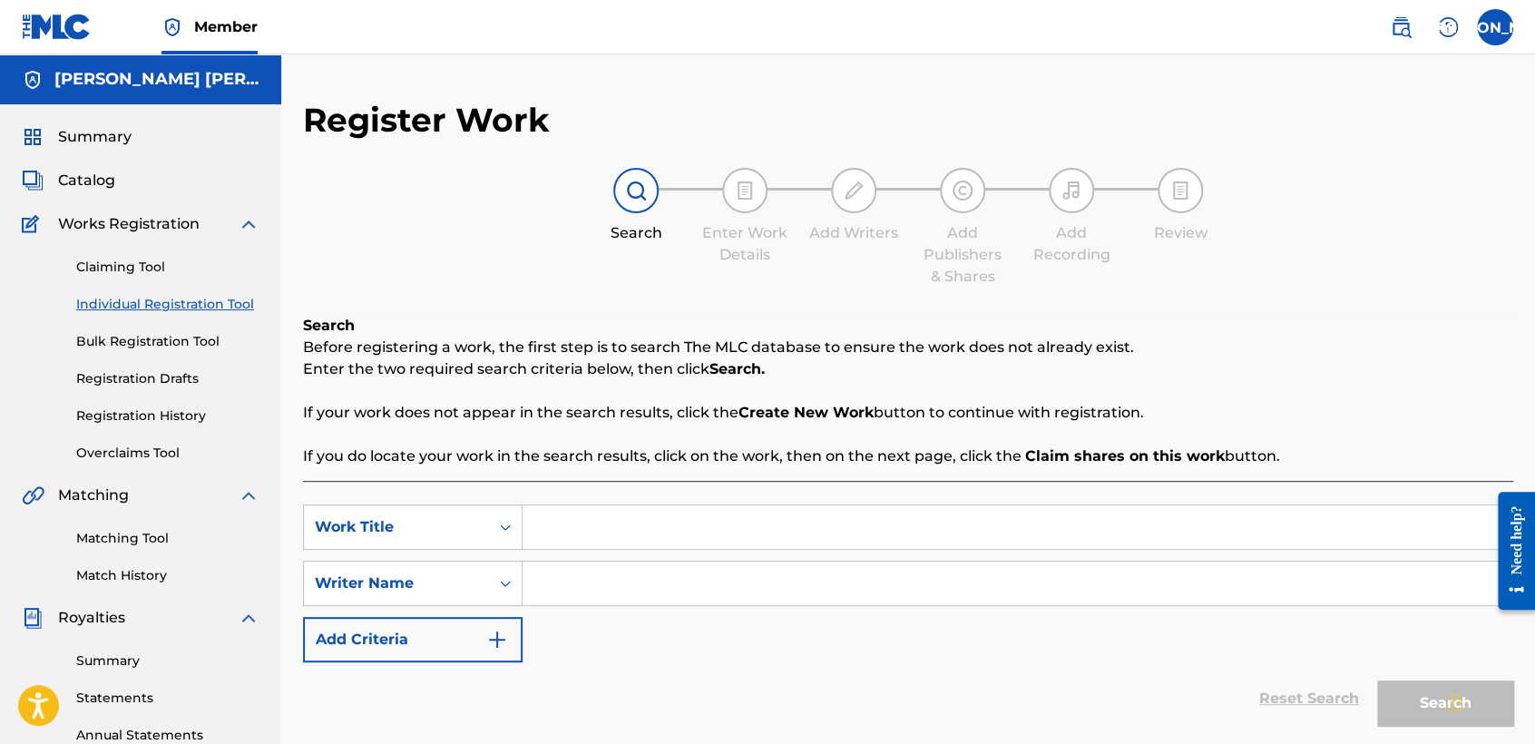
click at [623, 531] on input "Search Form" at bounding box center [1016, 527] width 989 height 44
paste input "Kachiz"
click at [646, 606] on div "SearchWithCriteriabe1abbd9-3dbc-4fb4-8a7f-bb1546b7a493 Work Title Kachiz Search…" at bounding box center [908, 583] width 1210 height 158
click at [675, 632] on div "SearchWithCriteriabe1abbd9-3dbc-4fb4-8a7f-bb1546b7a493 Work Title Kachiz Search…" at bounding box center [908, 583] width 1210 height 158
click at [686, 596] on input "Search Form" at bounding box center [1016, 583] width 989 height 44
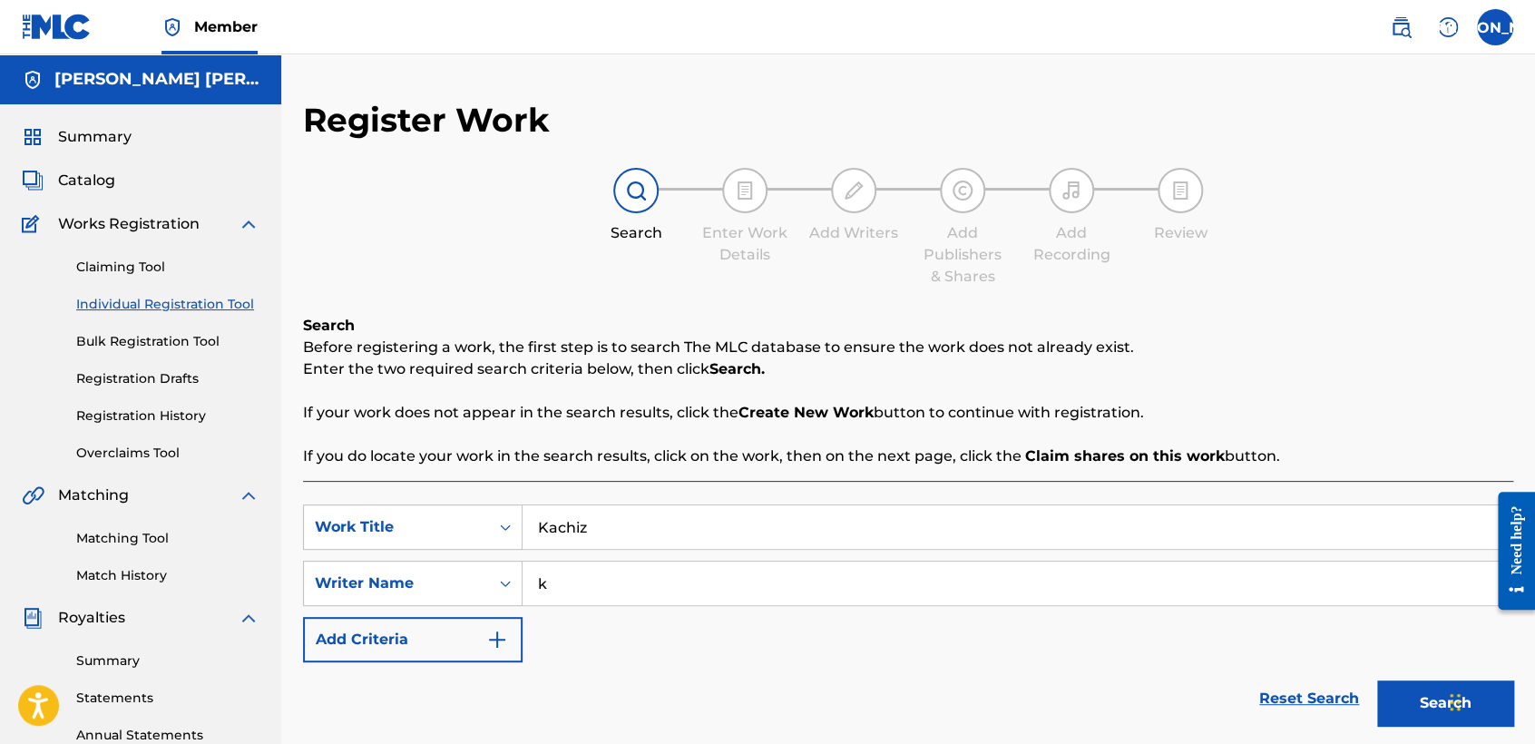
click at [1377, 680] on button "Search" at bounding box center [1445, 702] width 136 height 45
click at [798, 638] on div "SearchWithCriteriabe1abbd9-3dbc-4fb4-8a7f-bb1546b7a493 Work Title Kachiz Search…" at bounding box center [908, 583] width 1210 height 158
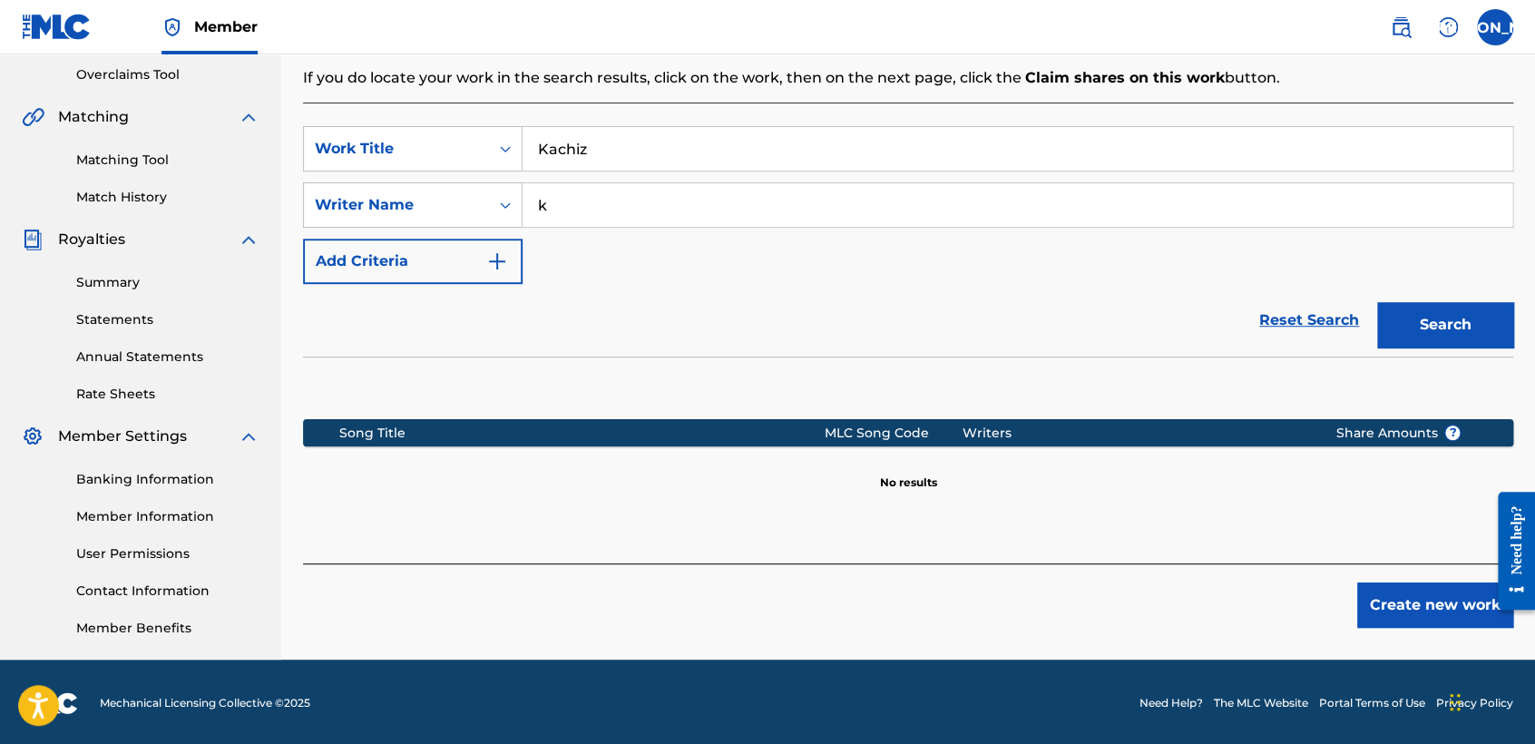
scroll to position [380, 0]
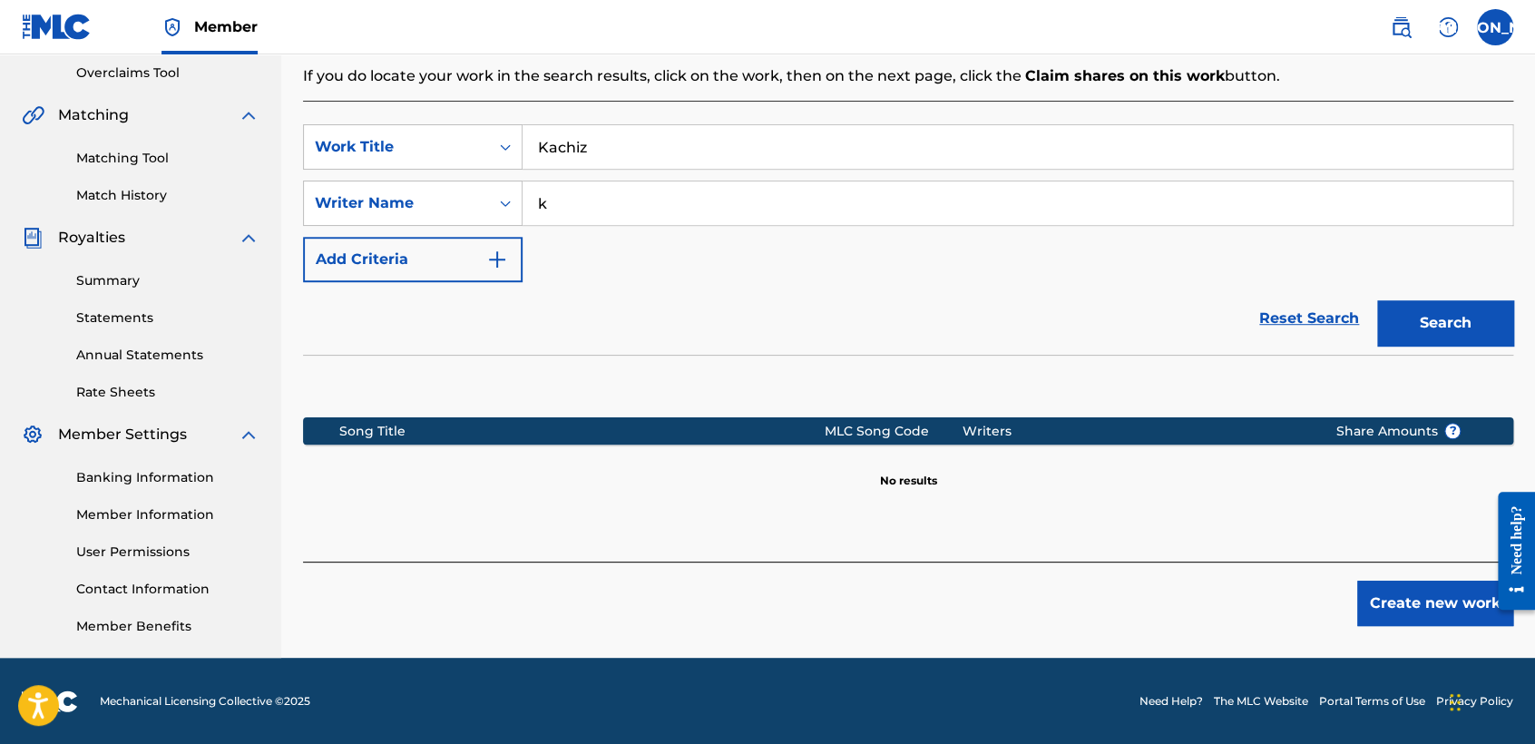
click at [1374, 620] on button "Create new work" at bounding box center [1435, 602] width 156 height 45
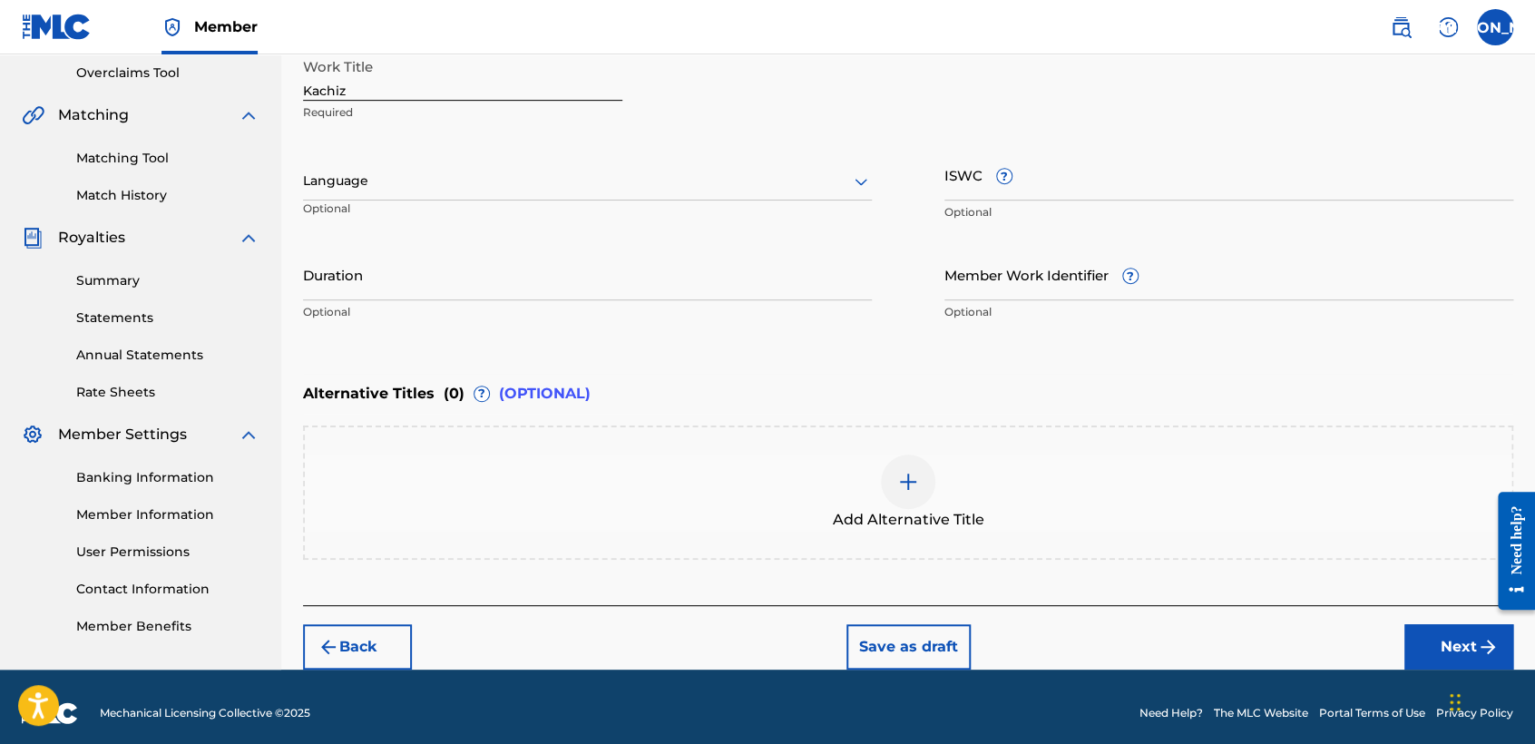
click at [698, 171] on div at bounding box center [587, 181] width 569 height 23
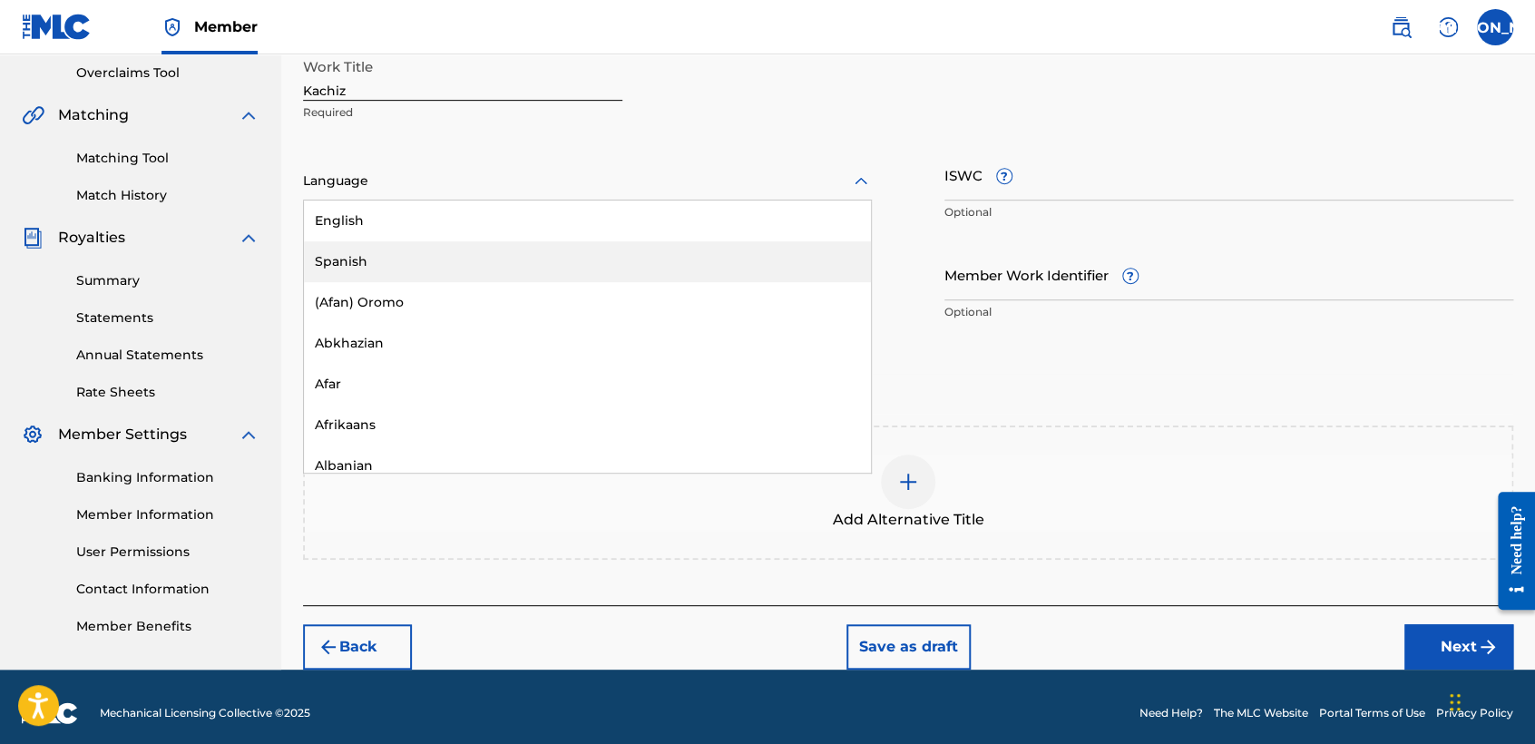
click at [580, 250] on div "Spanish" at bounding box center [587, 261] width 567 height 41
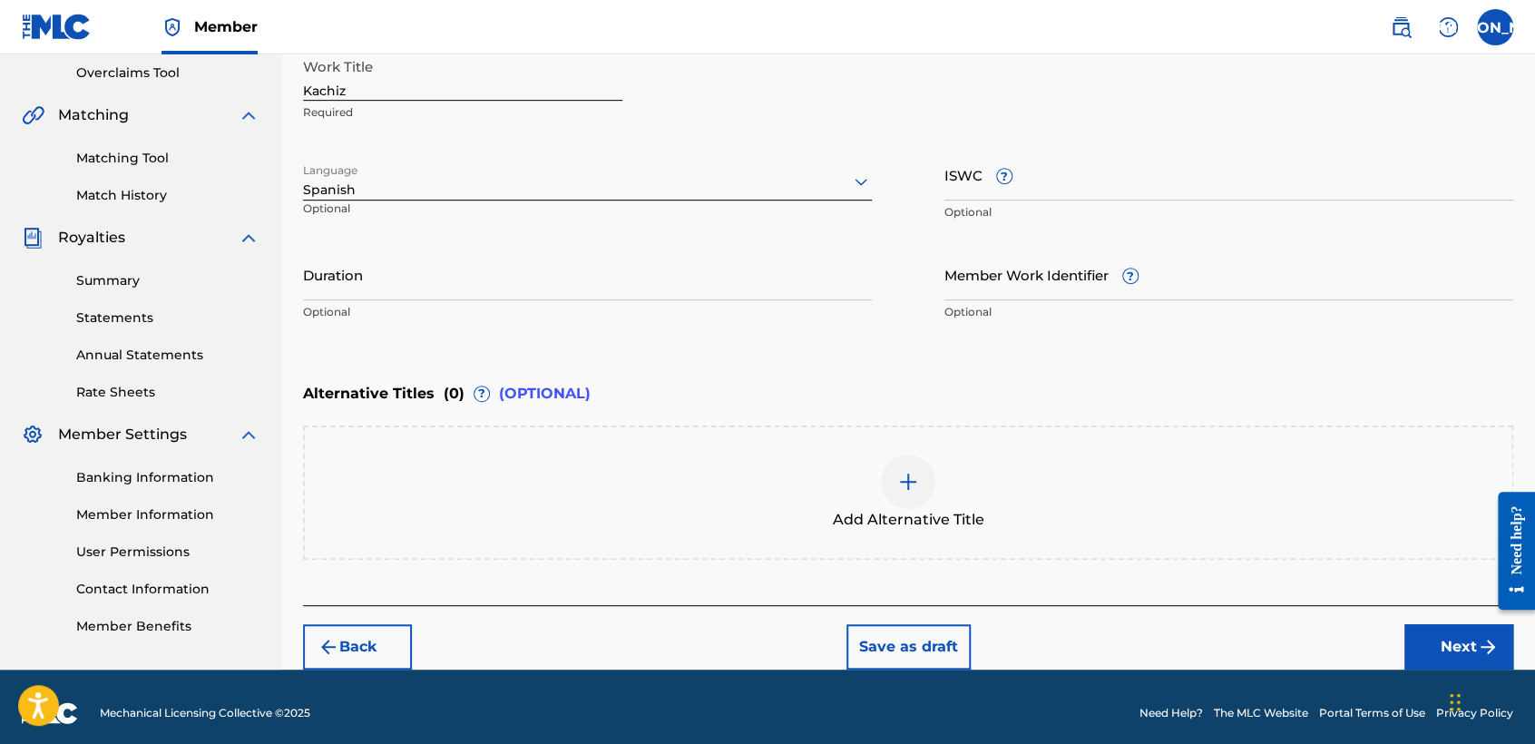
click at [523, 265] on input "Duration" at bounding box center [587, 274] width 569 height 52
click at [1451, 645] on button "Next" at bounding box center [1458, 646] width 109 height 45
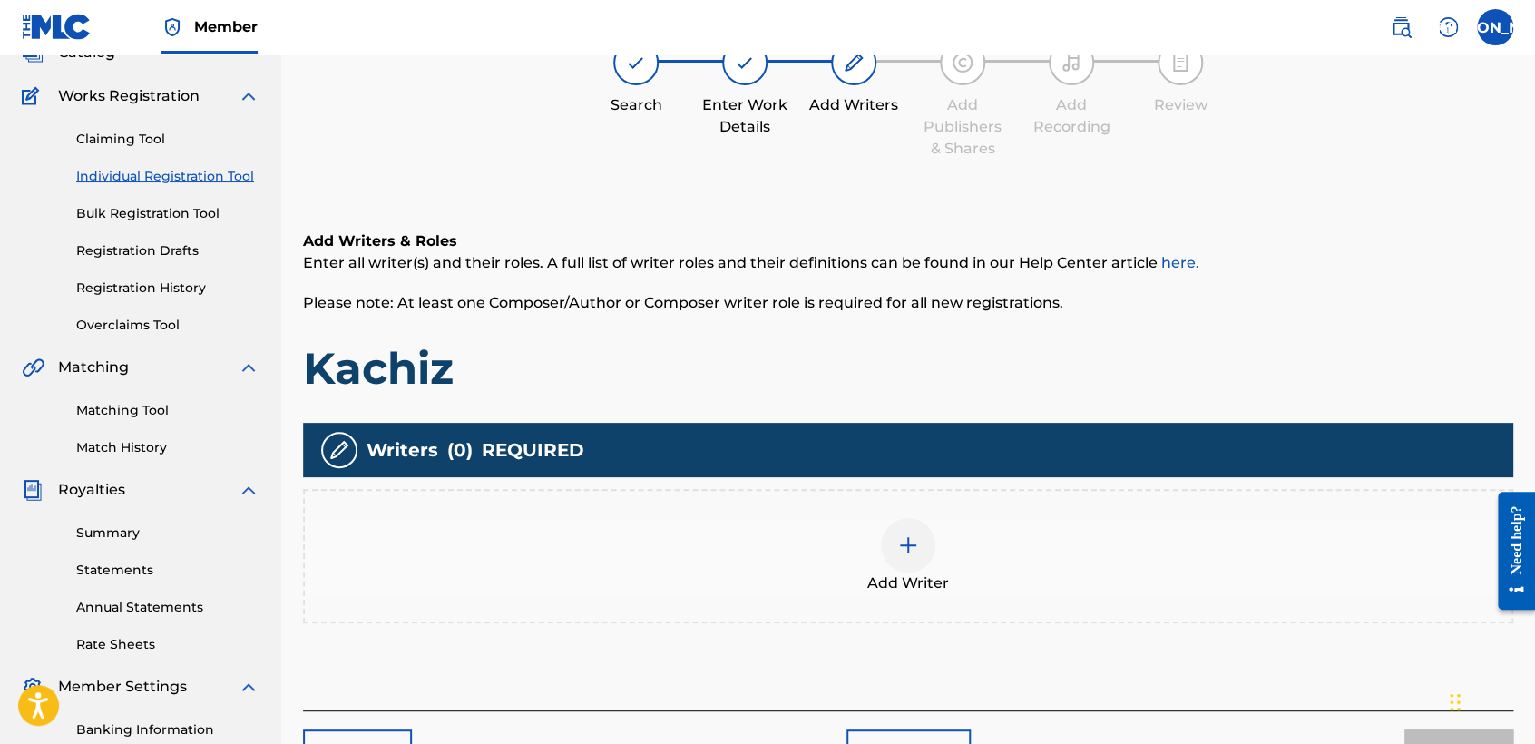
scroll to position [81, 0]
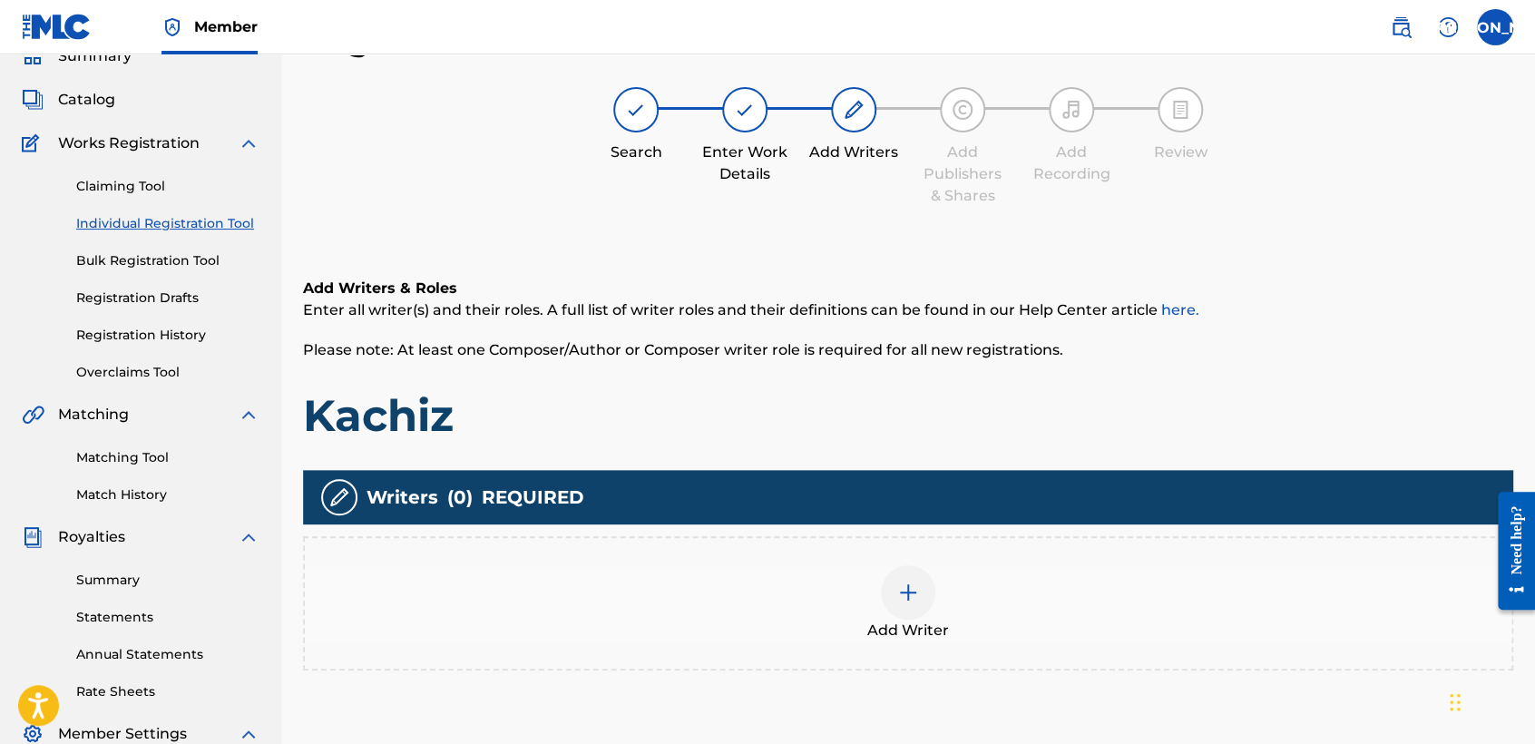
click at [944, 590] on div "Add Writer" at bounding box center [908, 603] width 1206 height 76
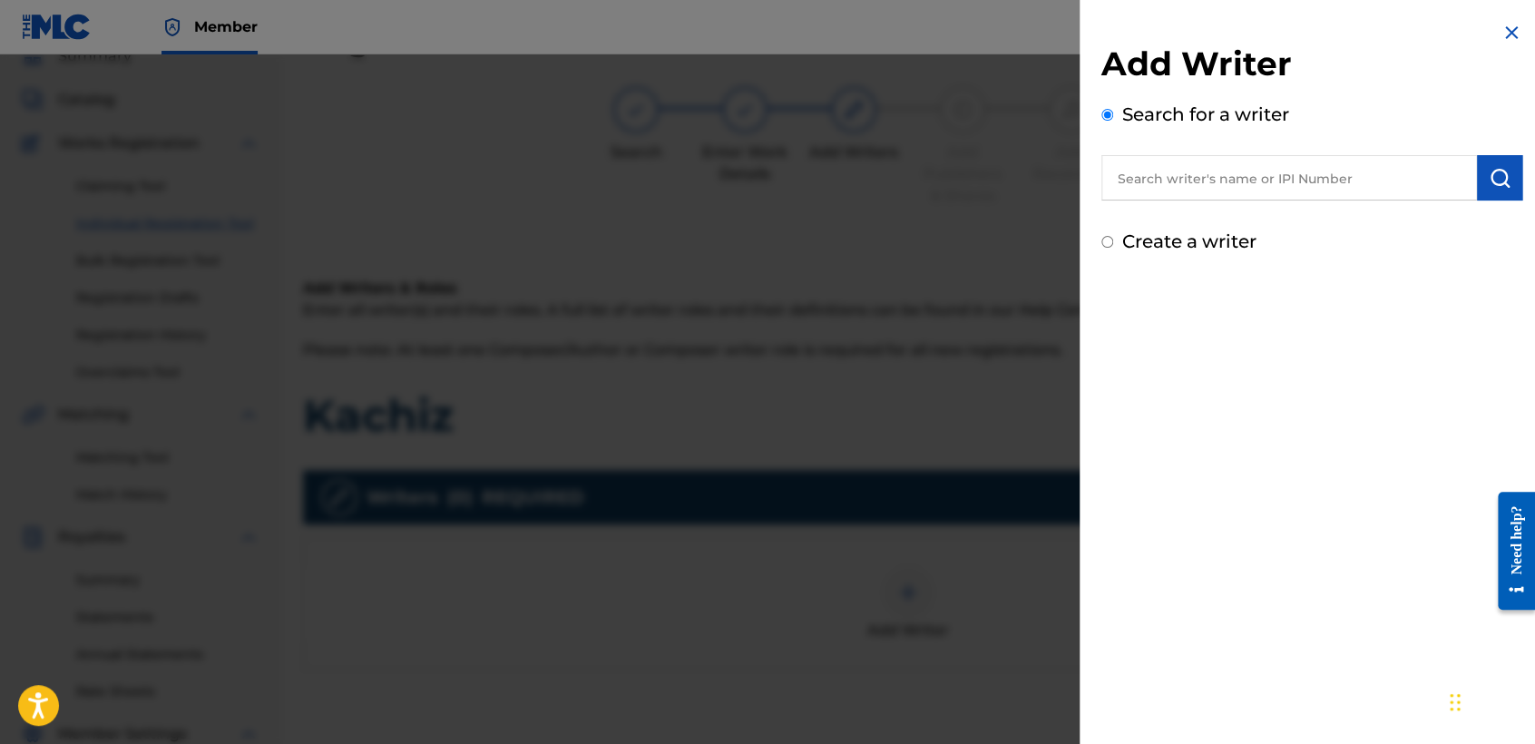
click at [1103, 241] on input "Create a writer" at bounding box center [1107, 242] width 12 height 12
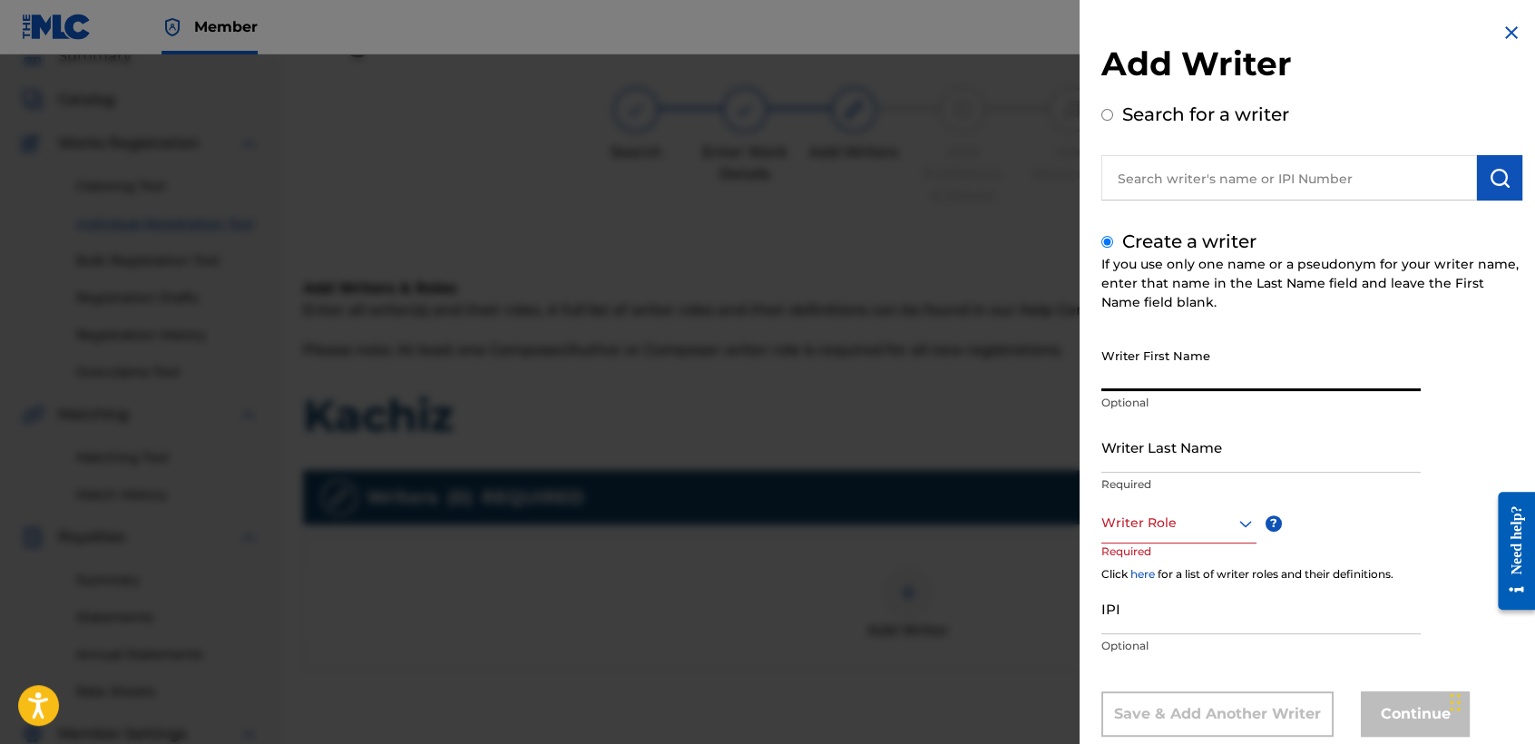
click at [1154, 346] on input "Writer First Name" at bounding box center [1260, 365] width 319 height 52
click at [1180, 449] on input "Writer Last Name" at bounding box center [1260, 447] width 319 height 52
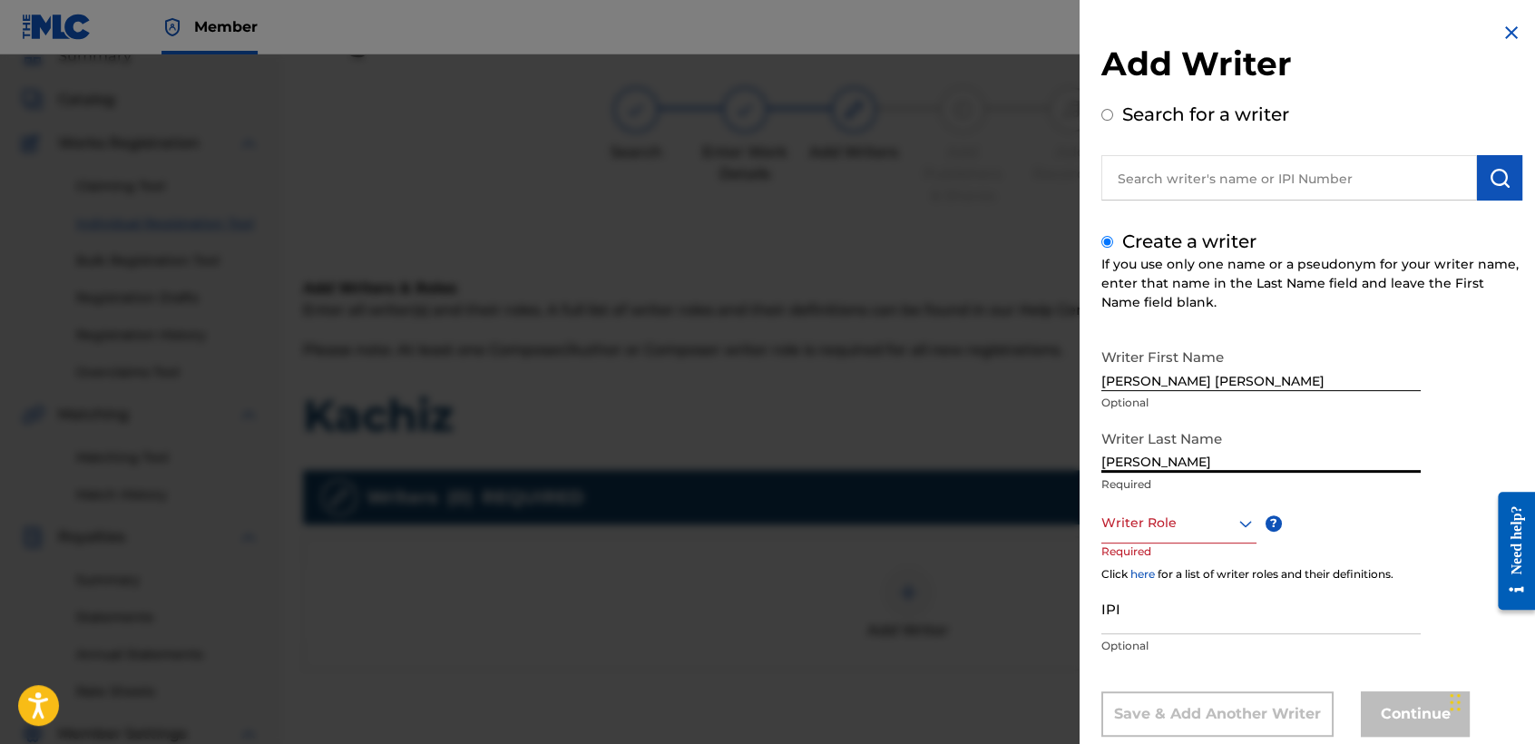
click at [1202, 521] on div "Writer Role" at bounding box center [1178, 522] width 155 height 41
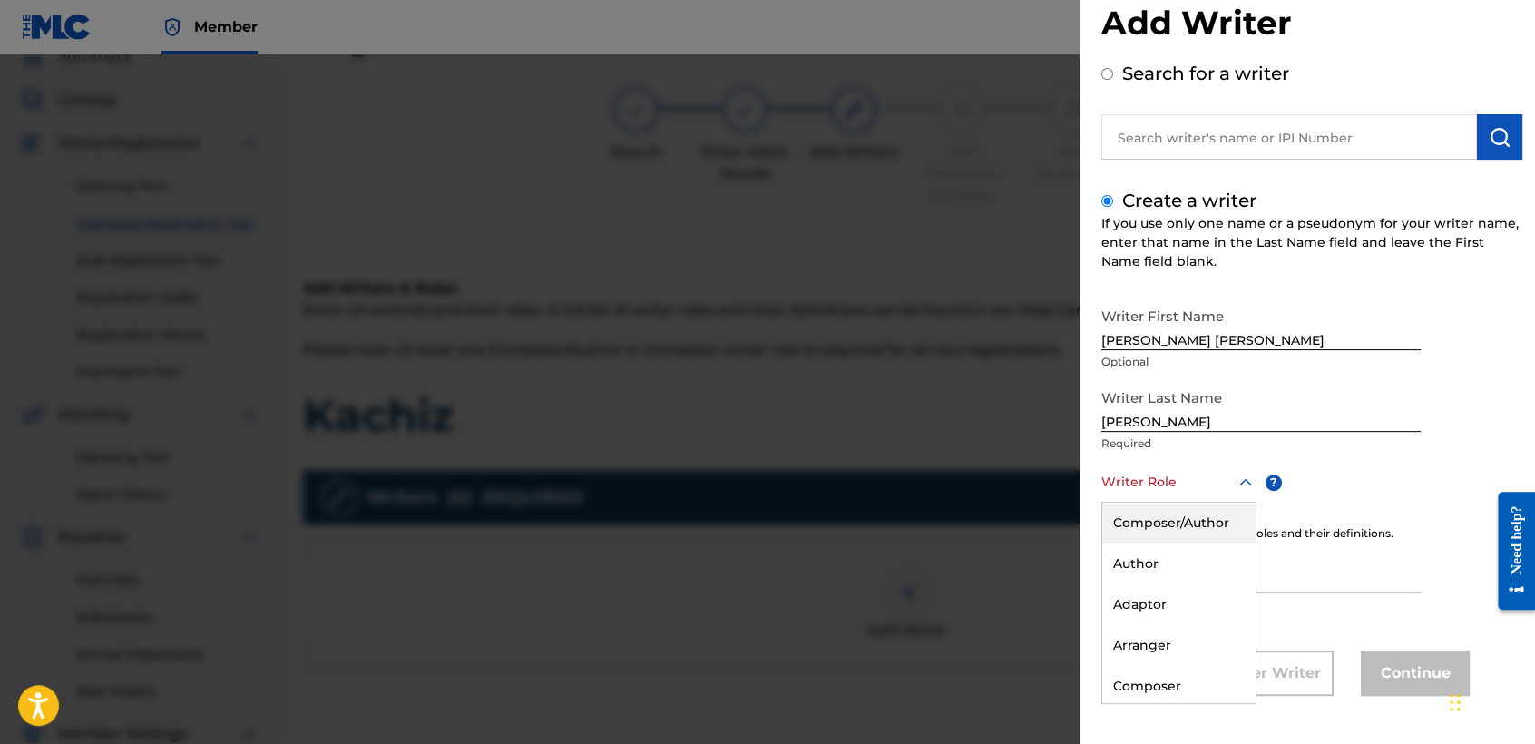
click at [1202, 521] on div "Composer/Author" at bounding box center [1178, 522] width 153 height 41
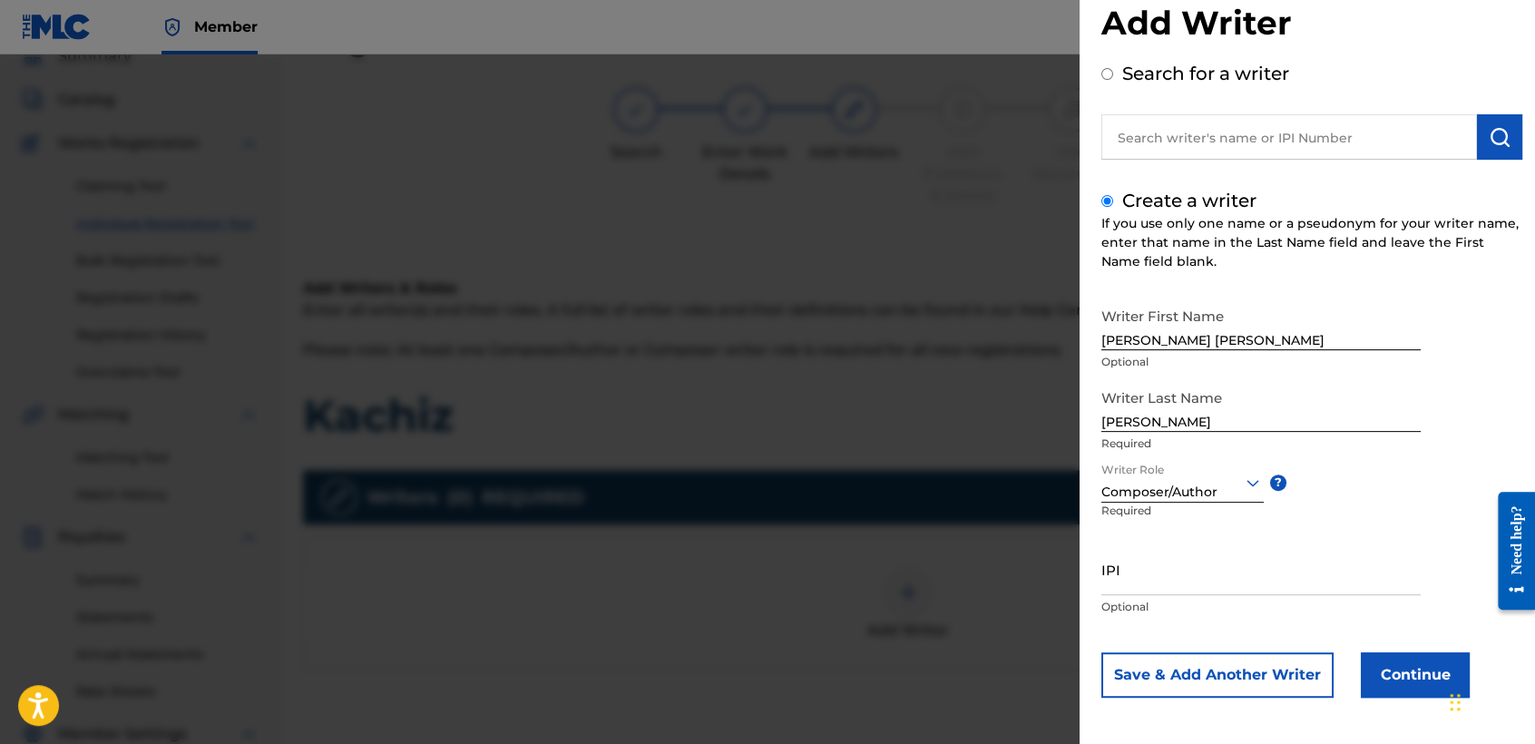
click at [1378, 690] on button "Continue" at bounding box center [1414, 674] width 109 height 45
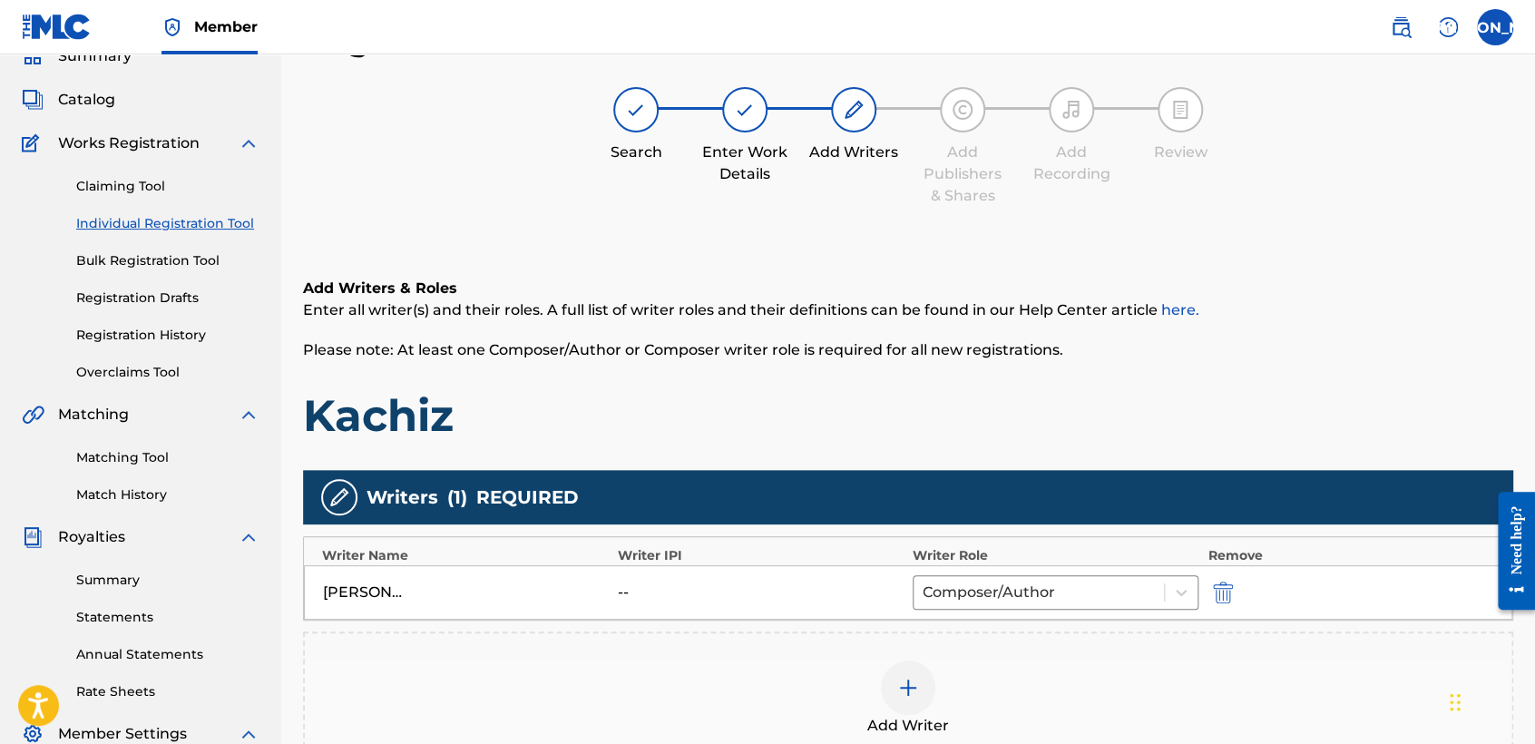
click at [1001, 408] on h1 "Kachiz" at bounding box center [908, 415] width 1210 height 54
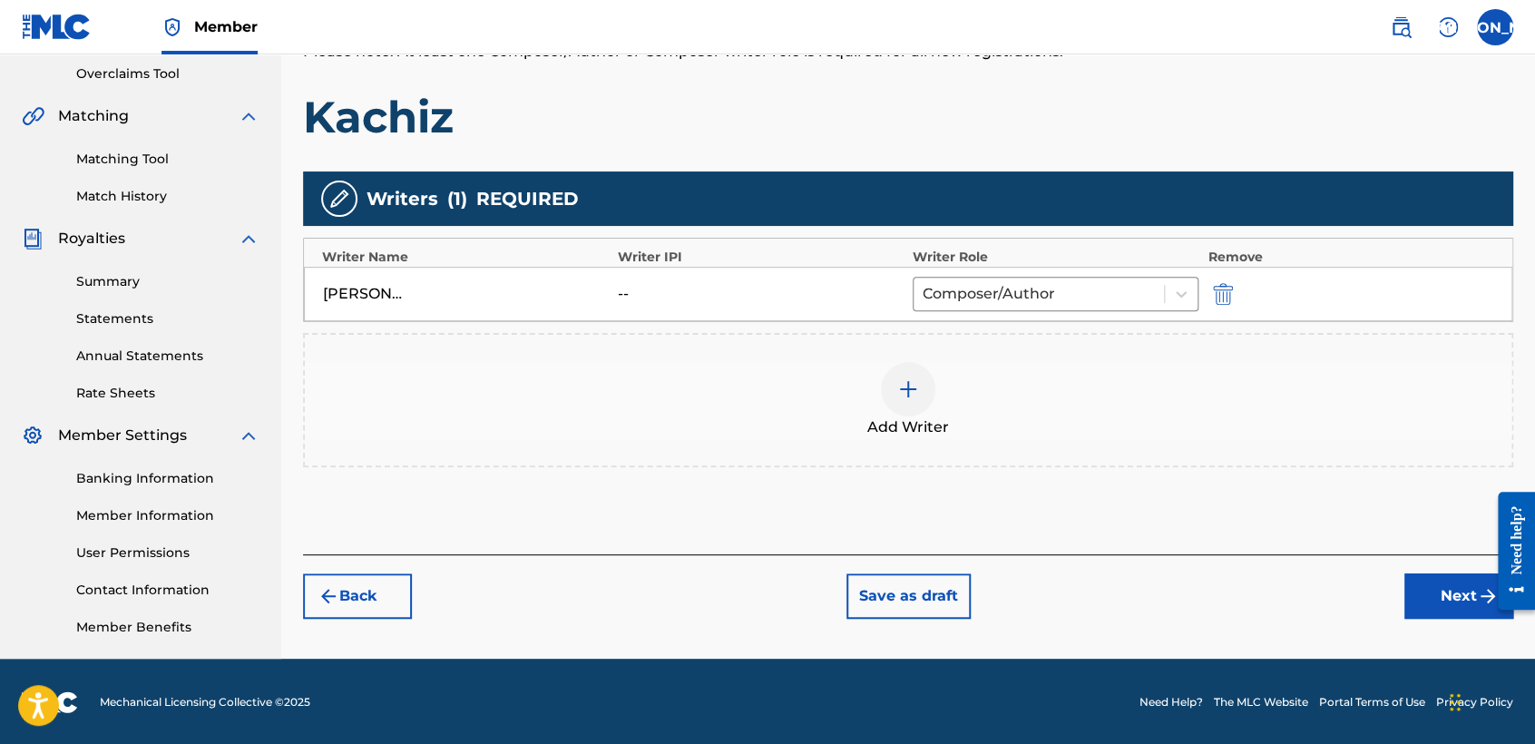
scroll to position [380, 0]
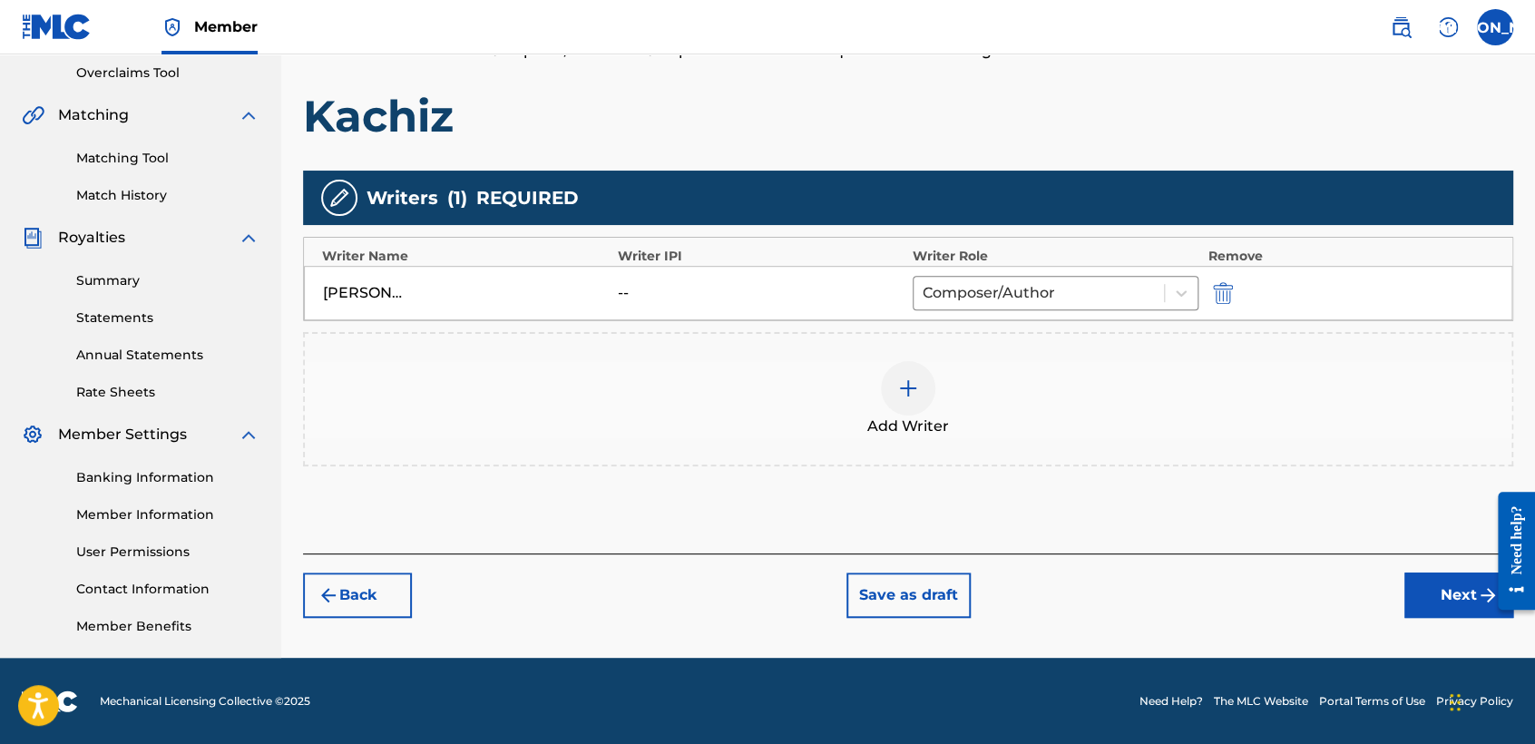
click at [1413, 580] on button "Next" at bounding box center [1458, 594] width 109 height 45
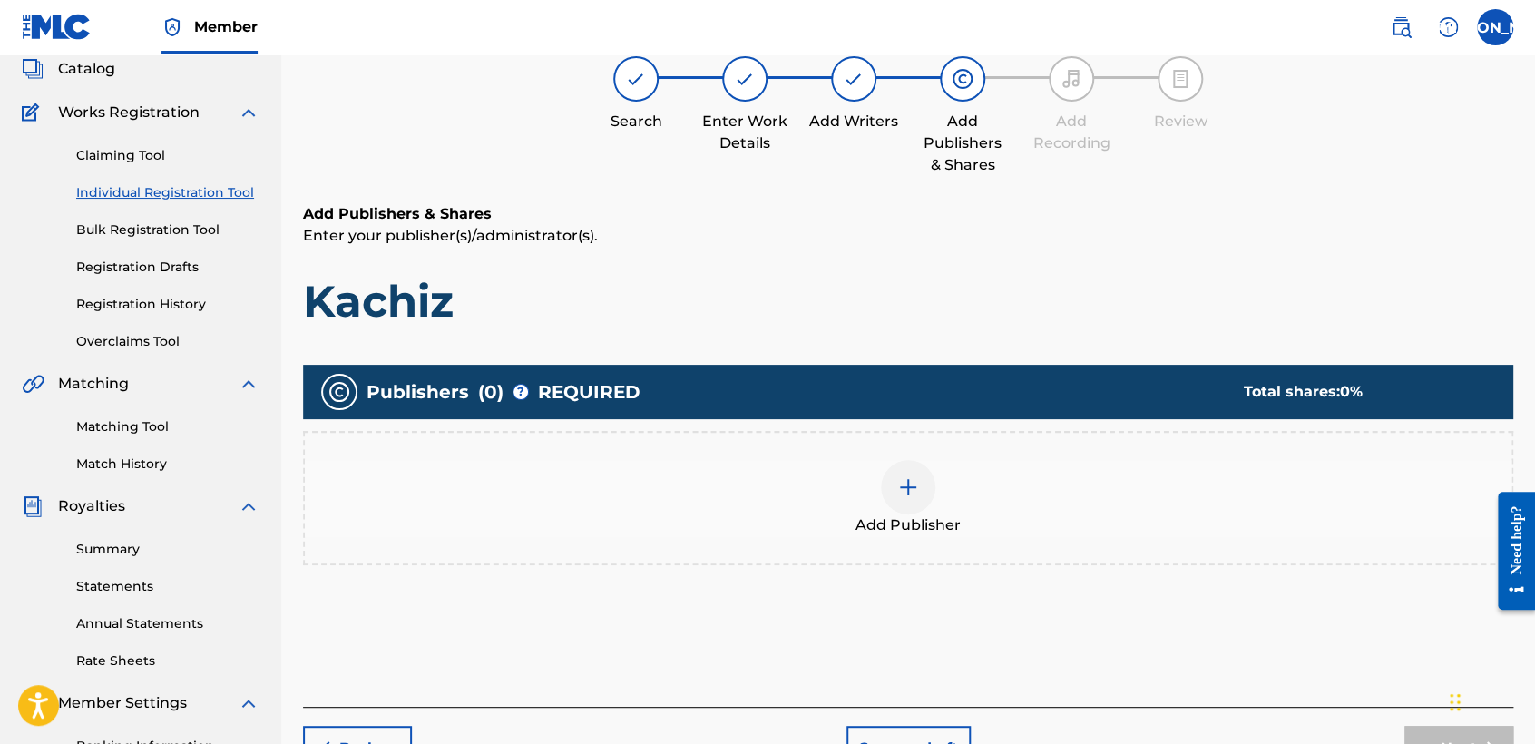
scroll to position [81, 0]
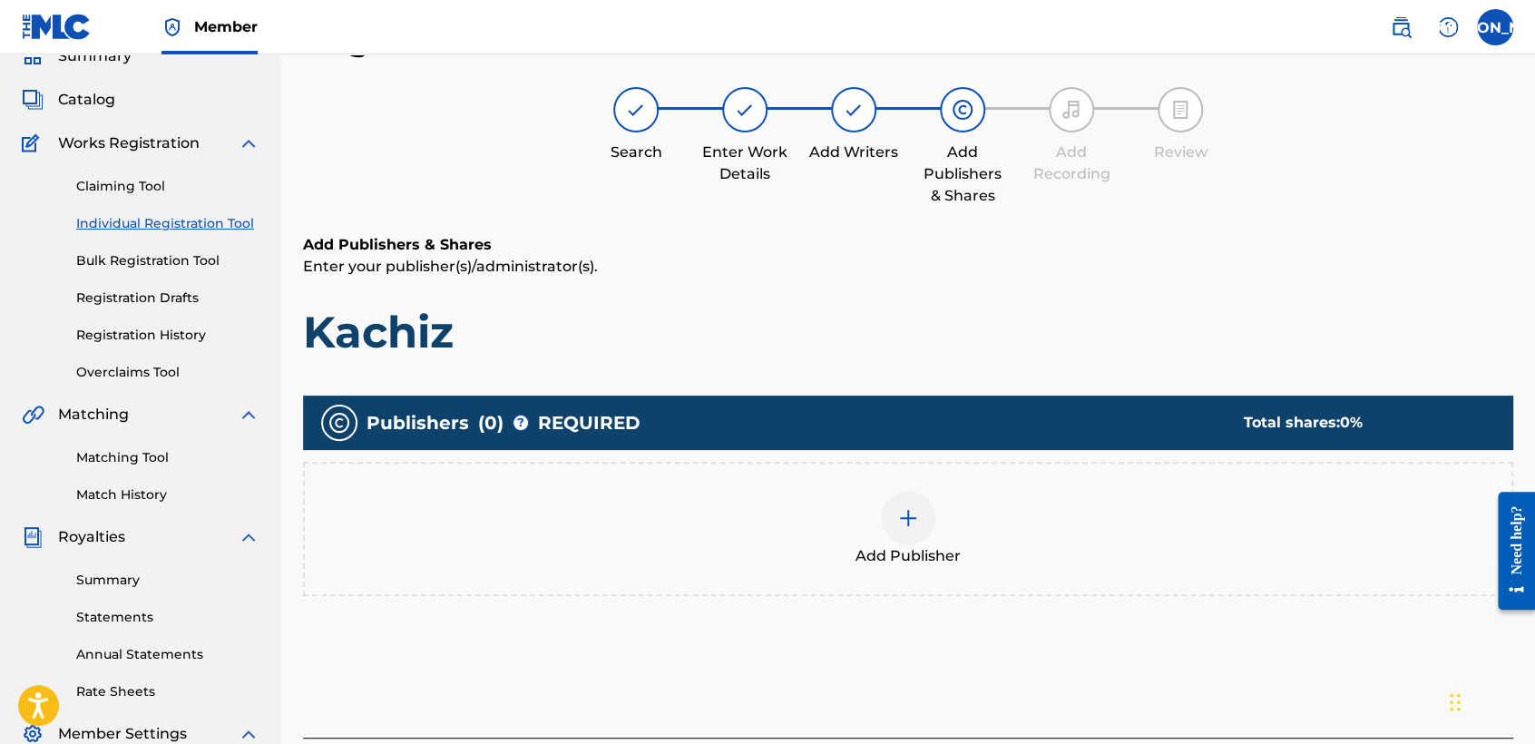
click at [864, 495] on div "Add Publisher" at bounding box center [908, 529] width 1206 height 76
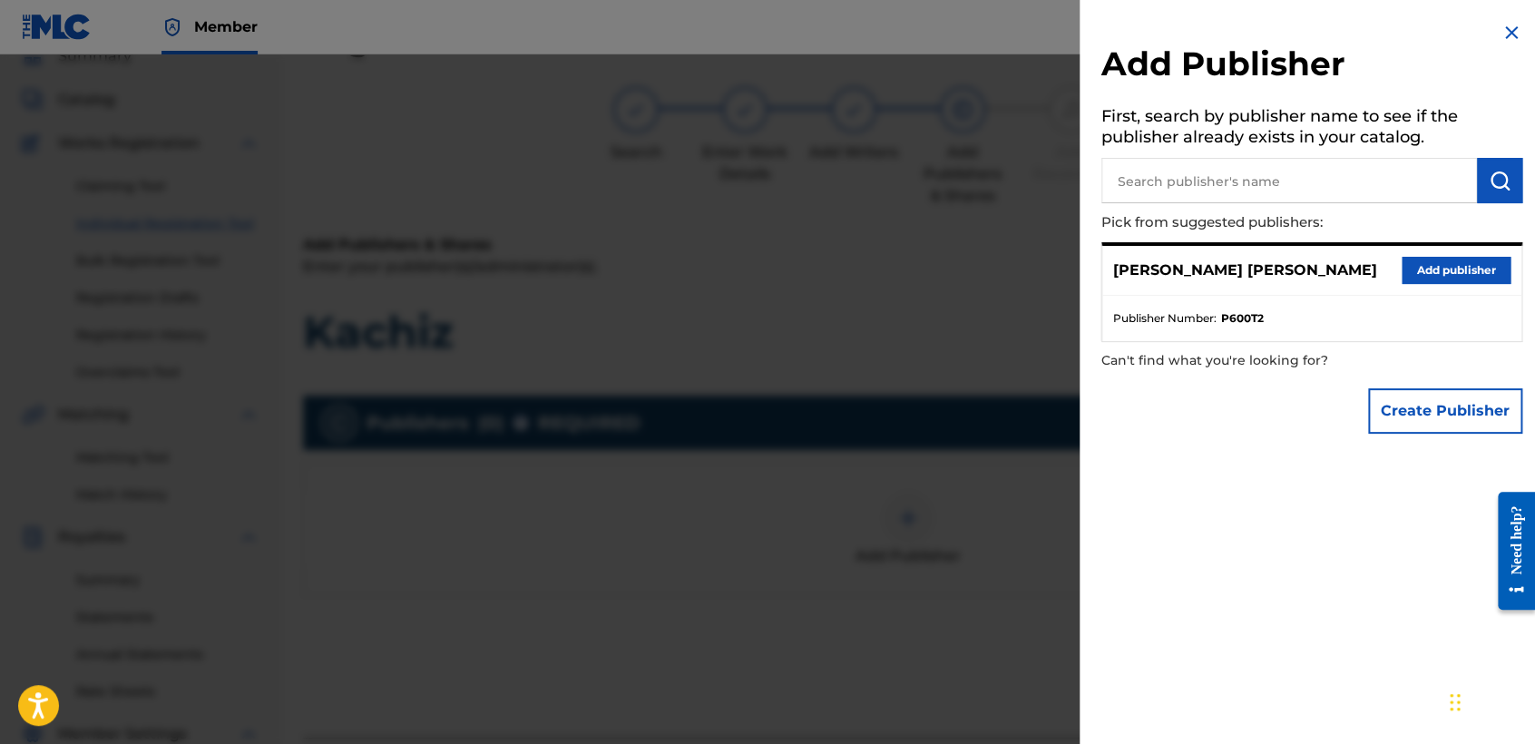
click at [1432, 272] on button "Add publisher" at bounding box center [1455, 270] width 109 height 27
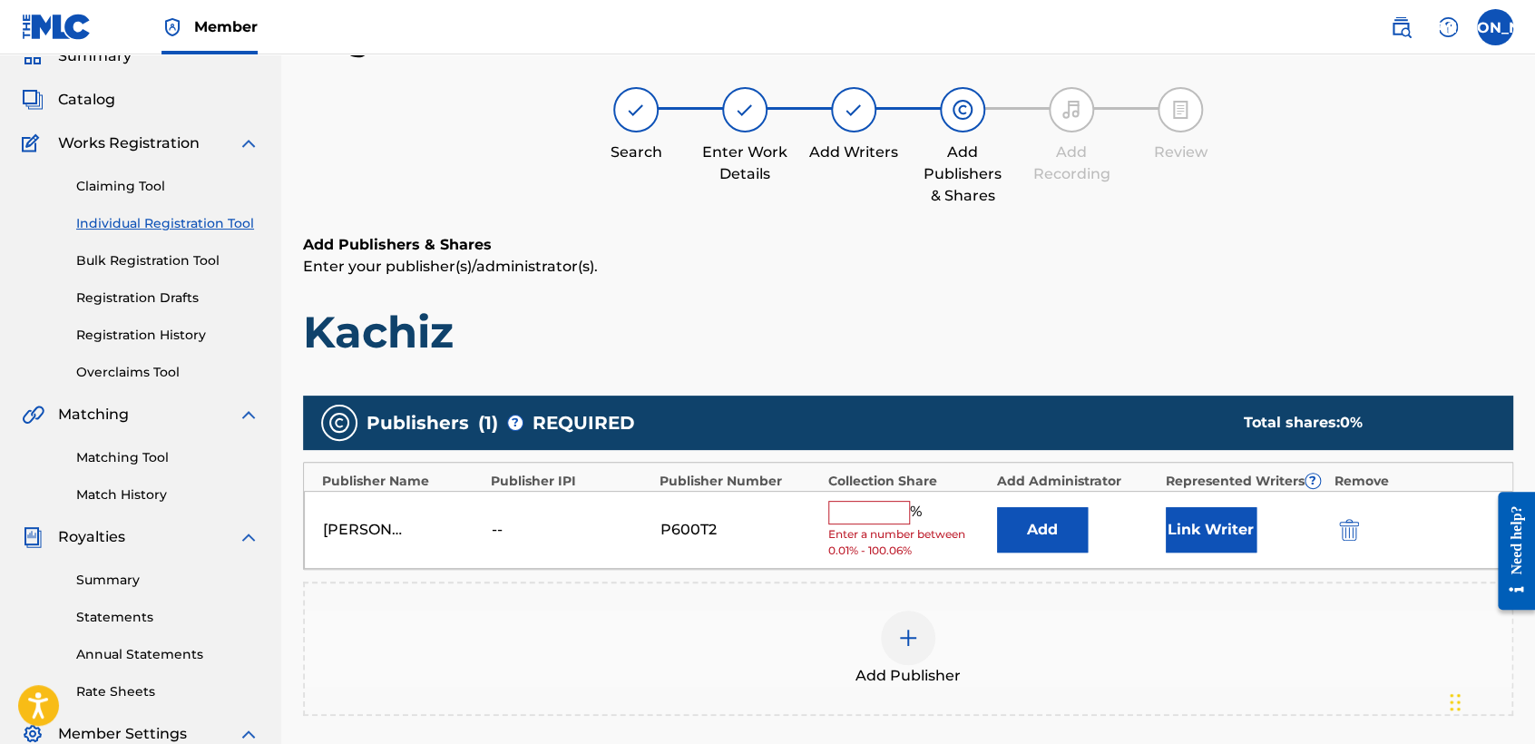
click at [888, 511] on input "text" at bounding box center [869, 513] width 82 height 24
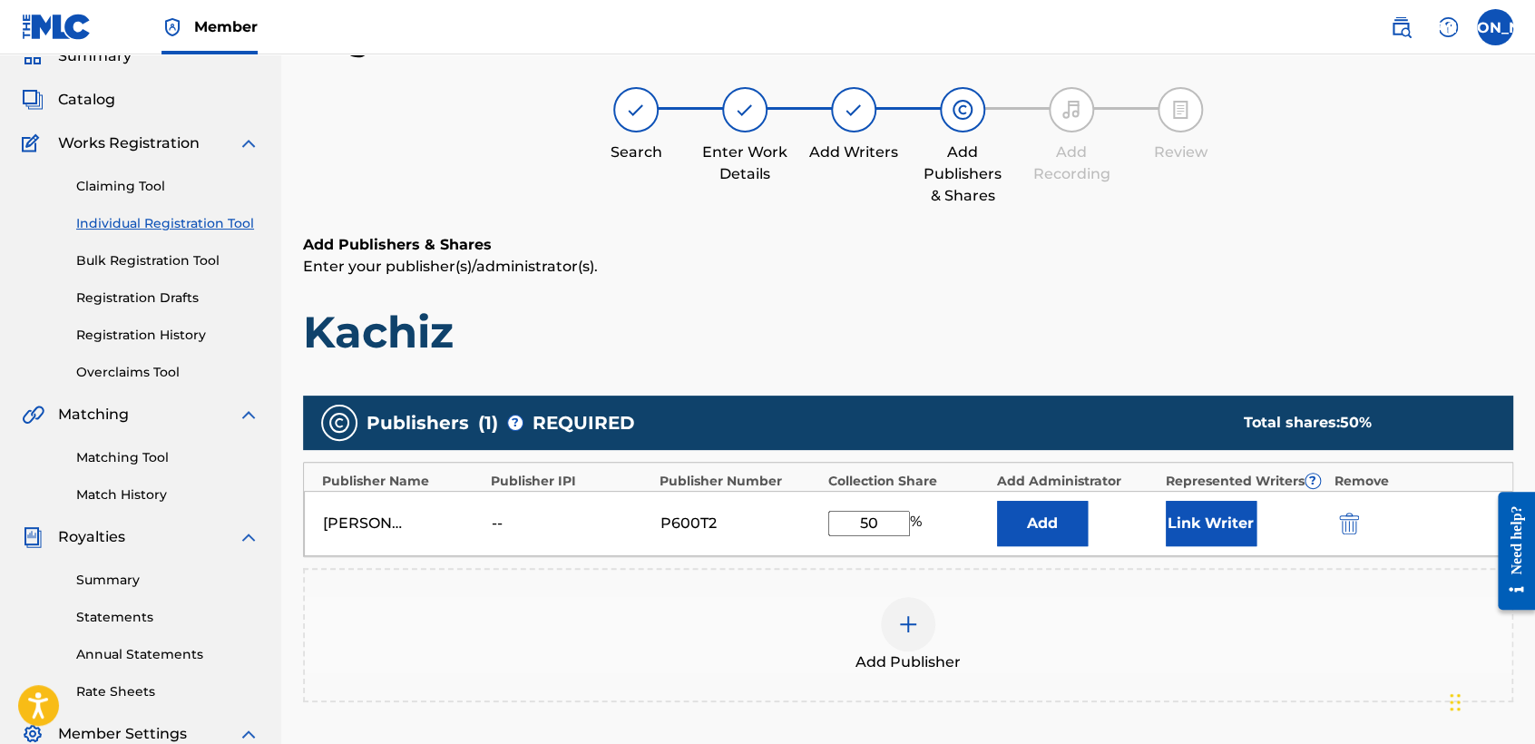
click at [1174, 520] on button "Link Writer" at bounding box center [1210, 523] width 91 height 45
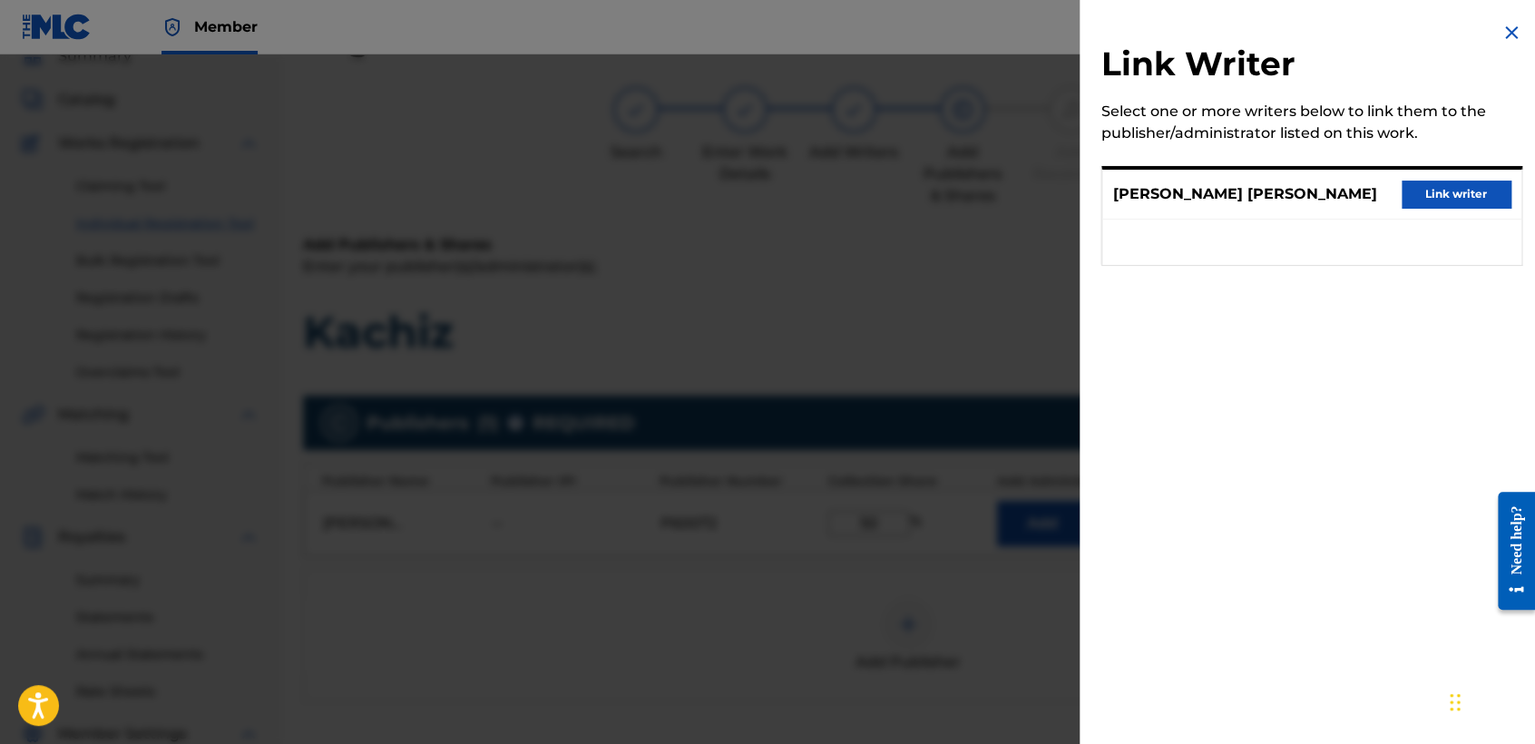
click at [1455, 198] on button "Link writer" at bounding box center [1455, 193] width 109 height 27
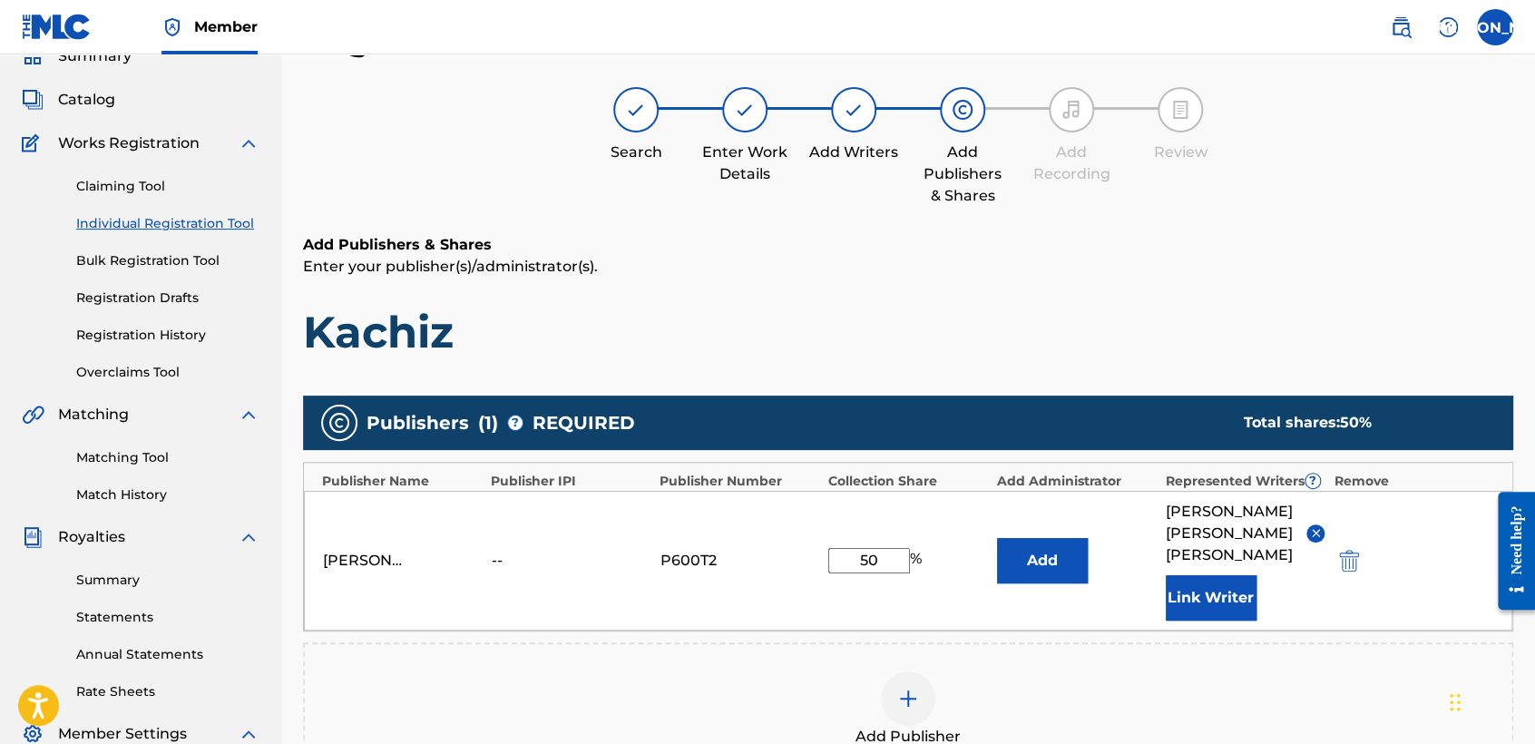
click at [1361, 249] on h6 "Add Publishers & Shares" at bounding box center [908, 245] width 1210 height 22
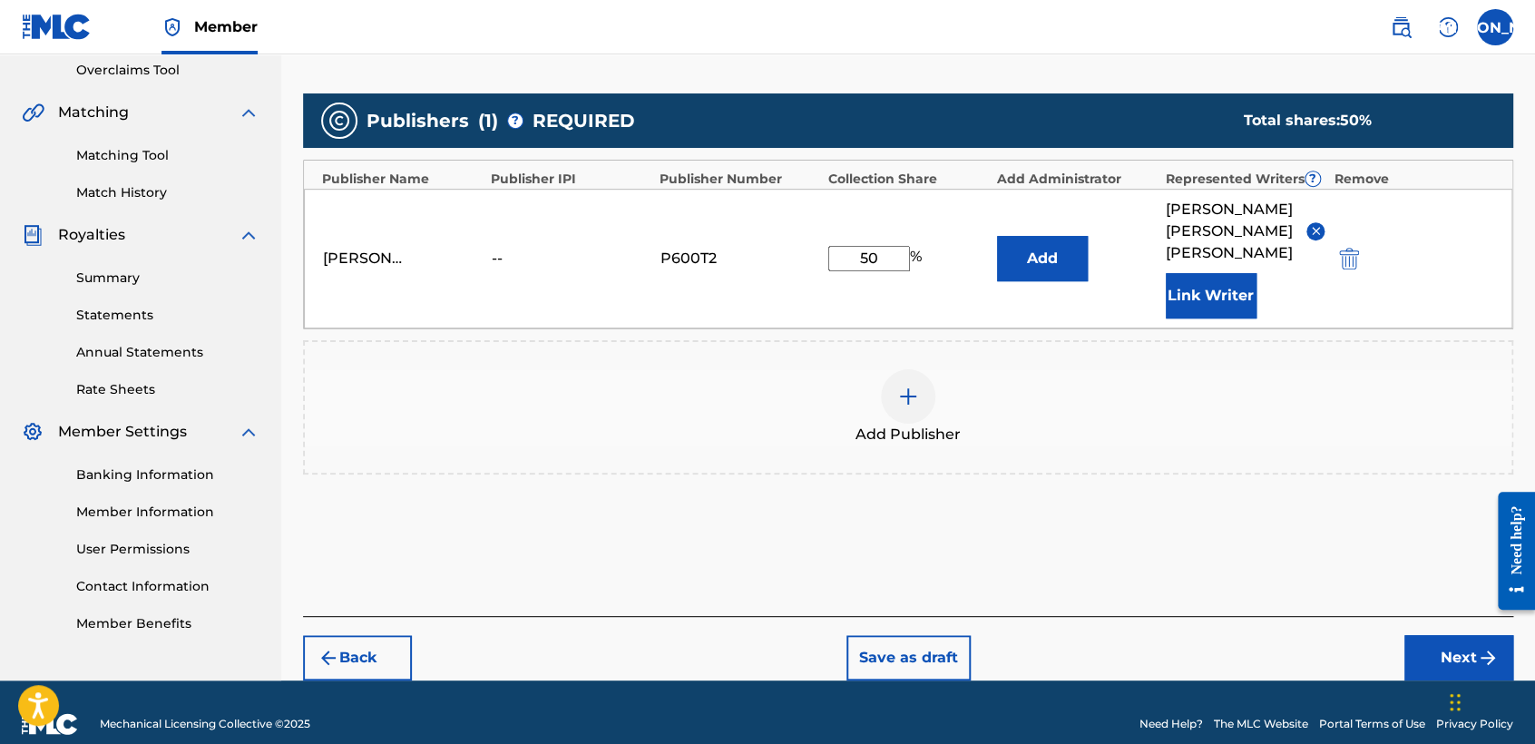
click at [1437, 638] on button "Next" at bounding box center [1458, 657] width 109 height 45
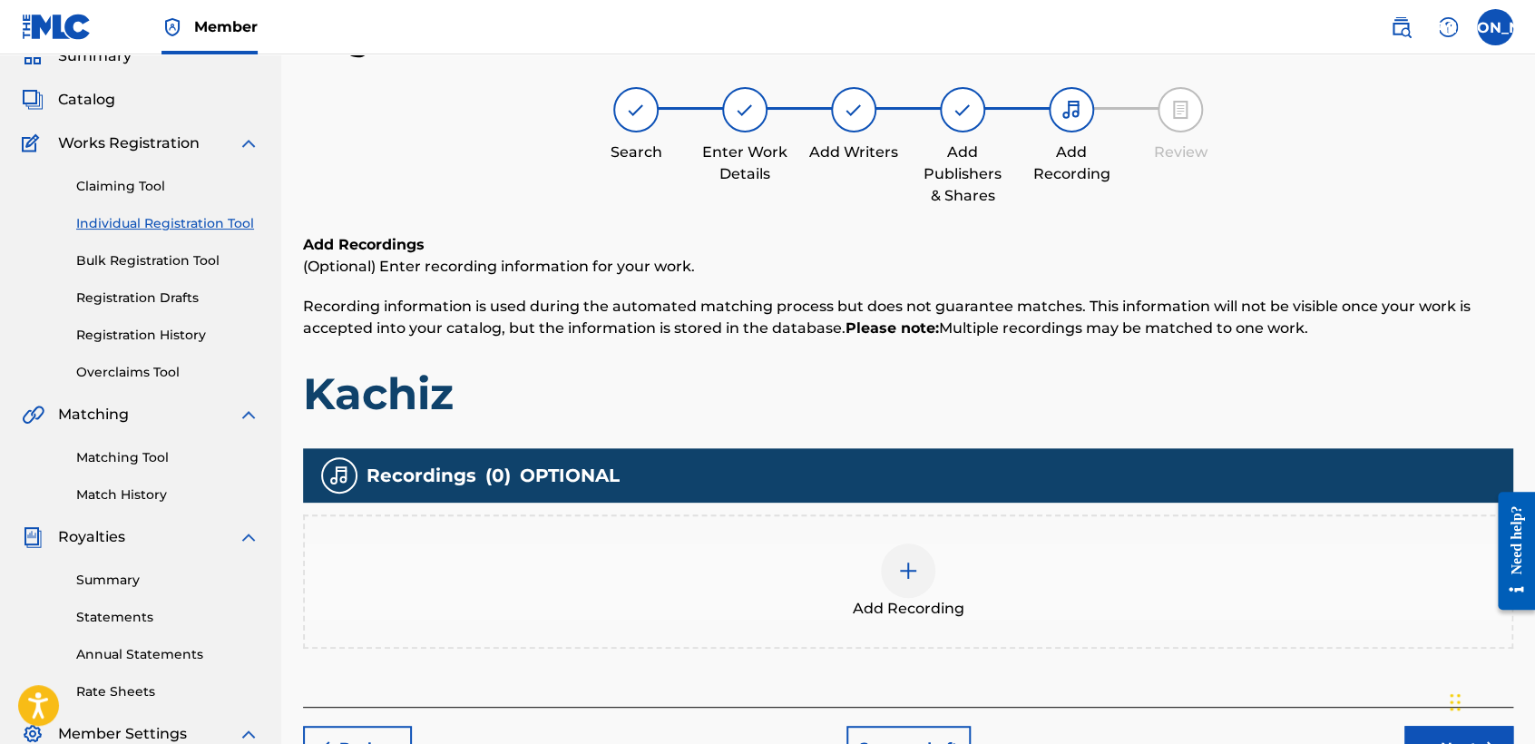
click at [927, 551] on div at bounding box center [908, 570] width 54 height 54
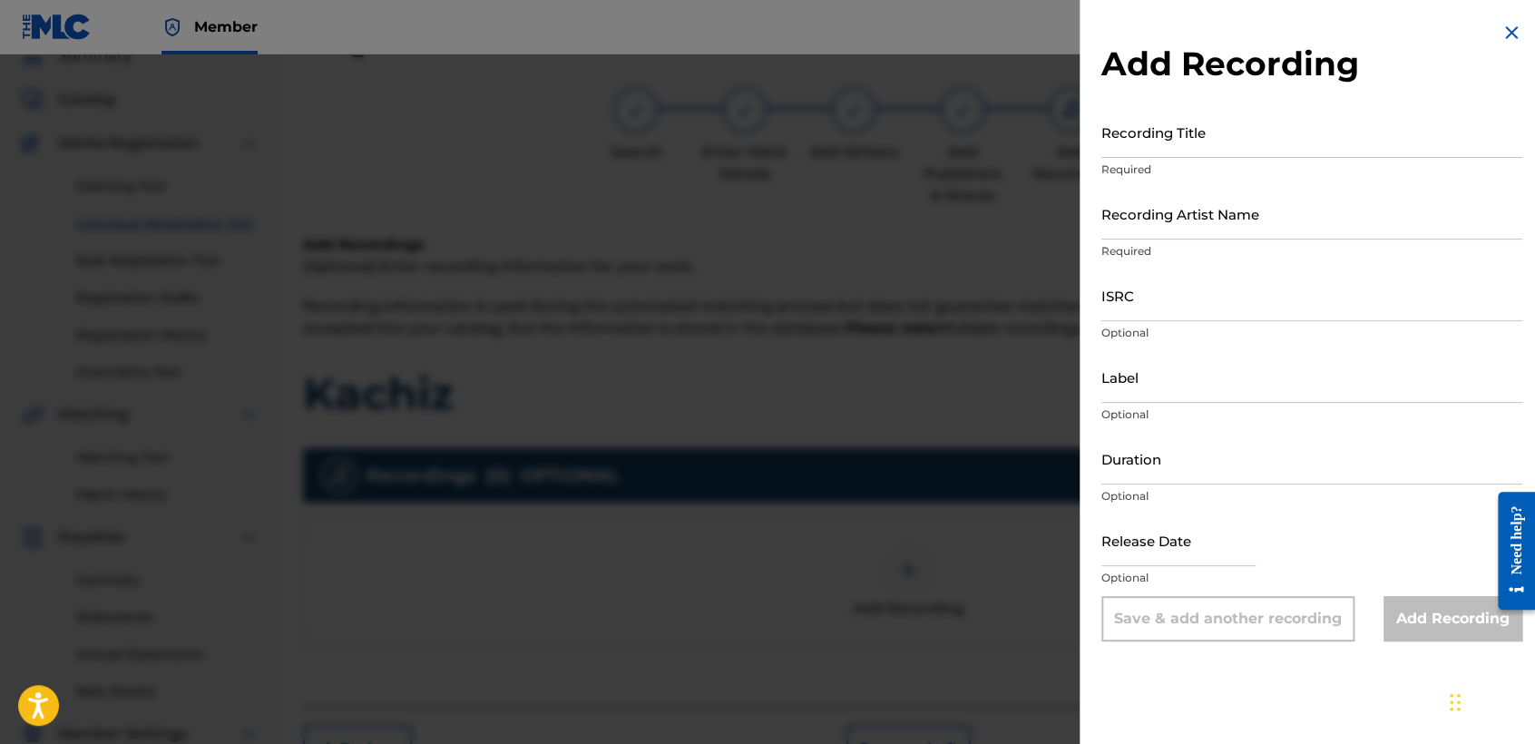
click at [1177, 144] on input "Recording Title" at bounding box center [1311, 132] width 421 height 52
paste input "Kachiz"
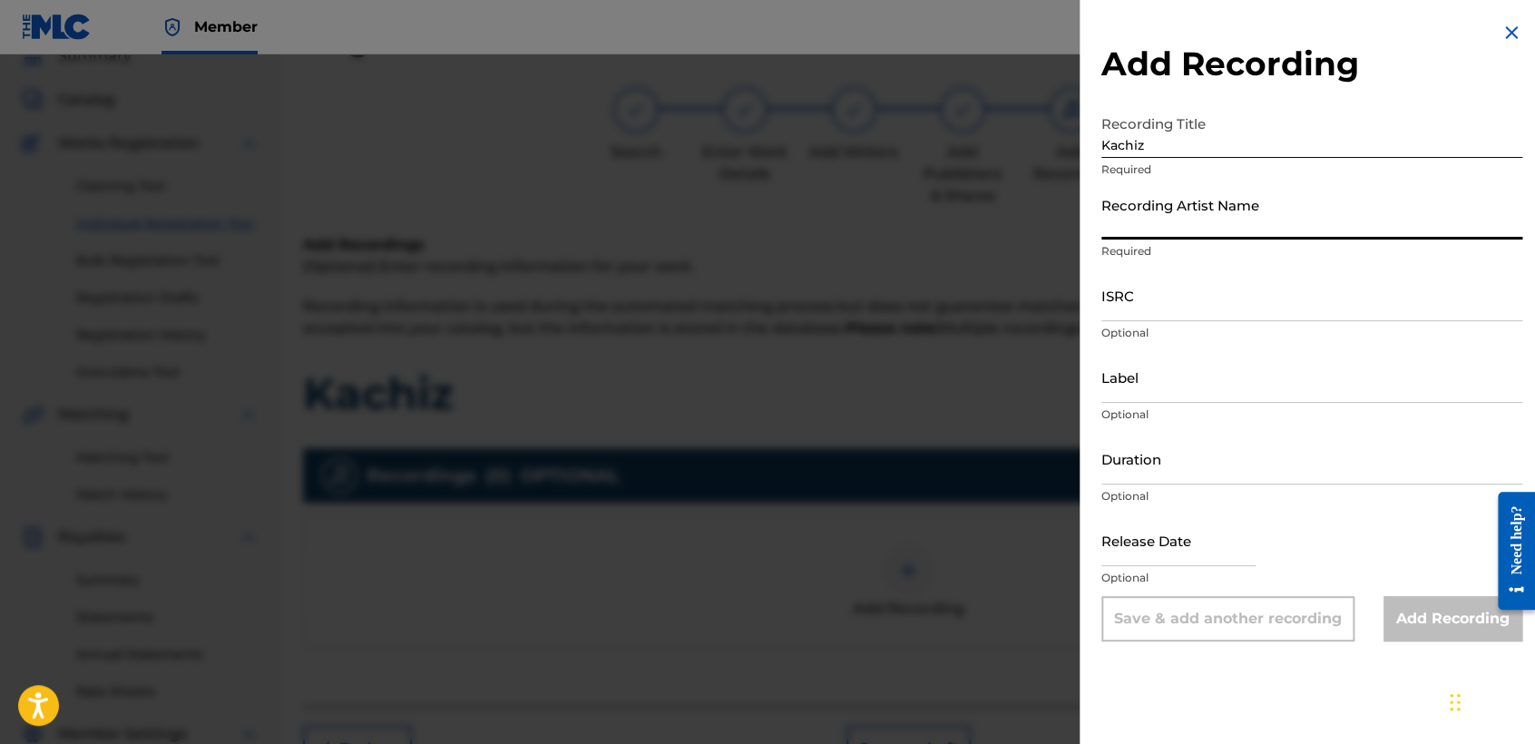
drag, startPoint x: 1241, startPoint y: 216, endPoint x: 1237, endPoint y: 226, distance: 10.6
click at [1241, 215] on input "Recording Artist Name" at bounding box center [1311, 214] width 421 height 52
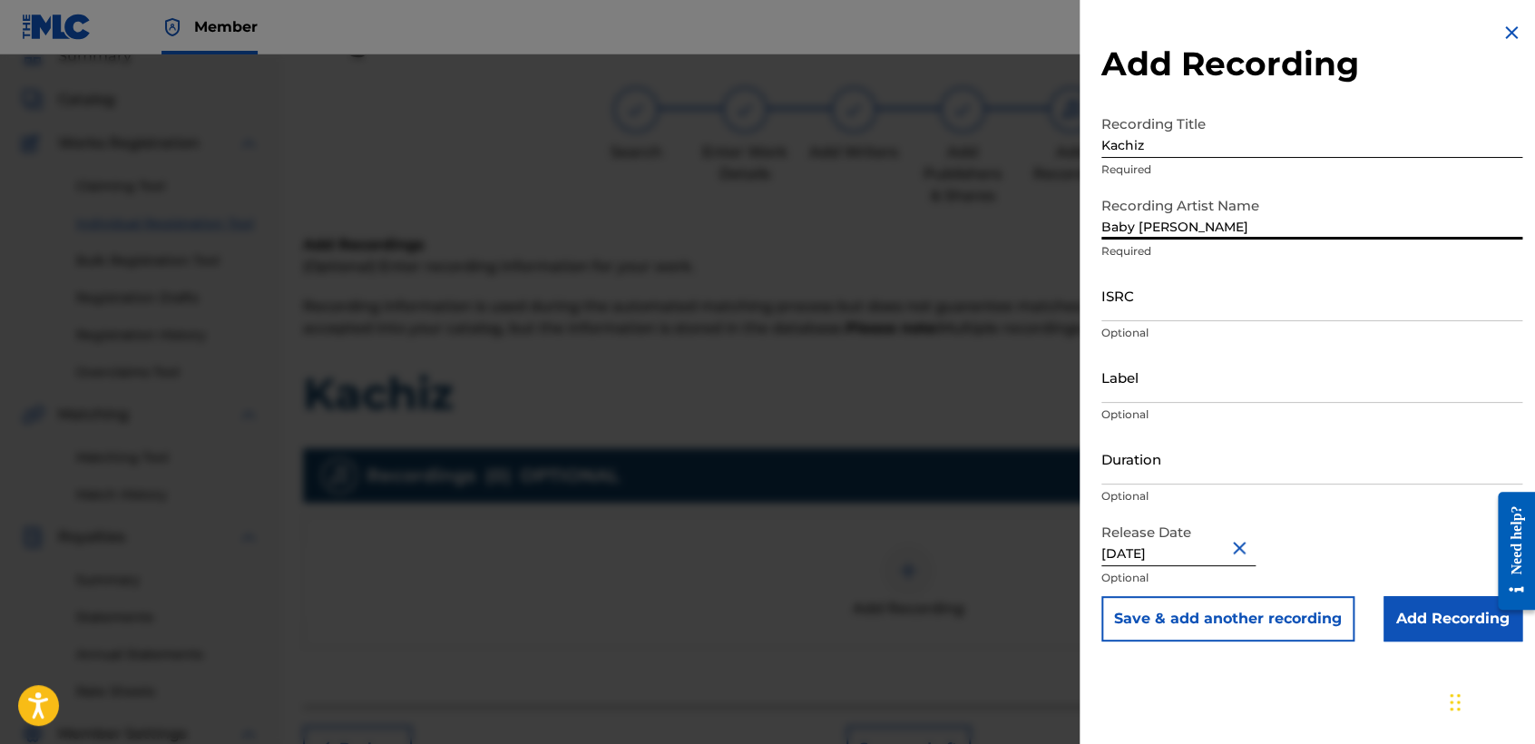
click at [1199, 317] on input "ISRC" at bounding box center [1311, 295] width 421 height 52
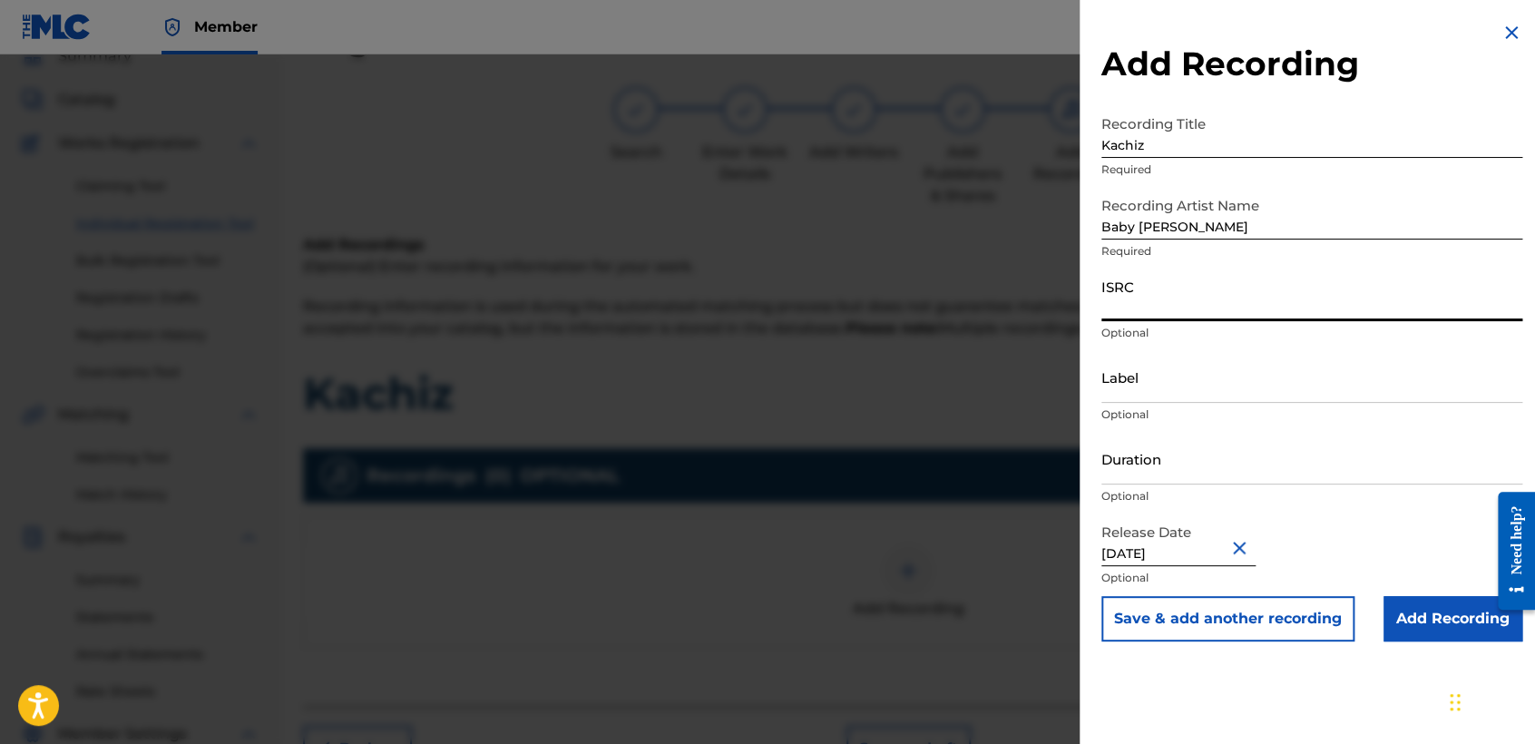
paste input "USHM82222848"
click at [1261, 461] on input "Duration" at bounding box center [1311, 459] width 421 height 52
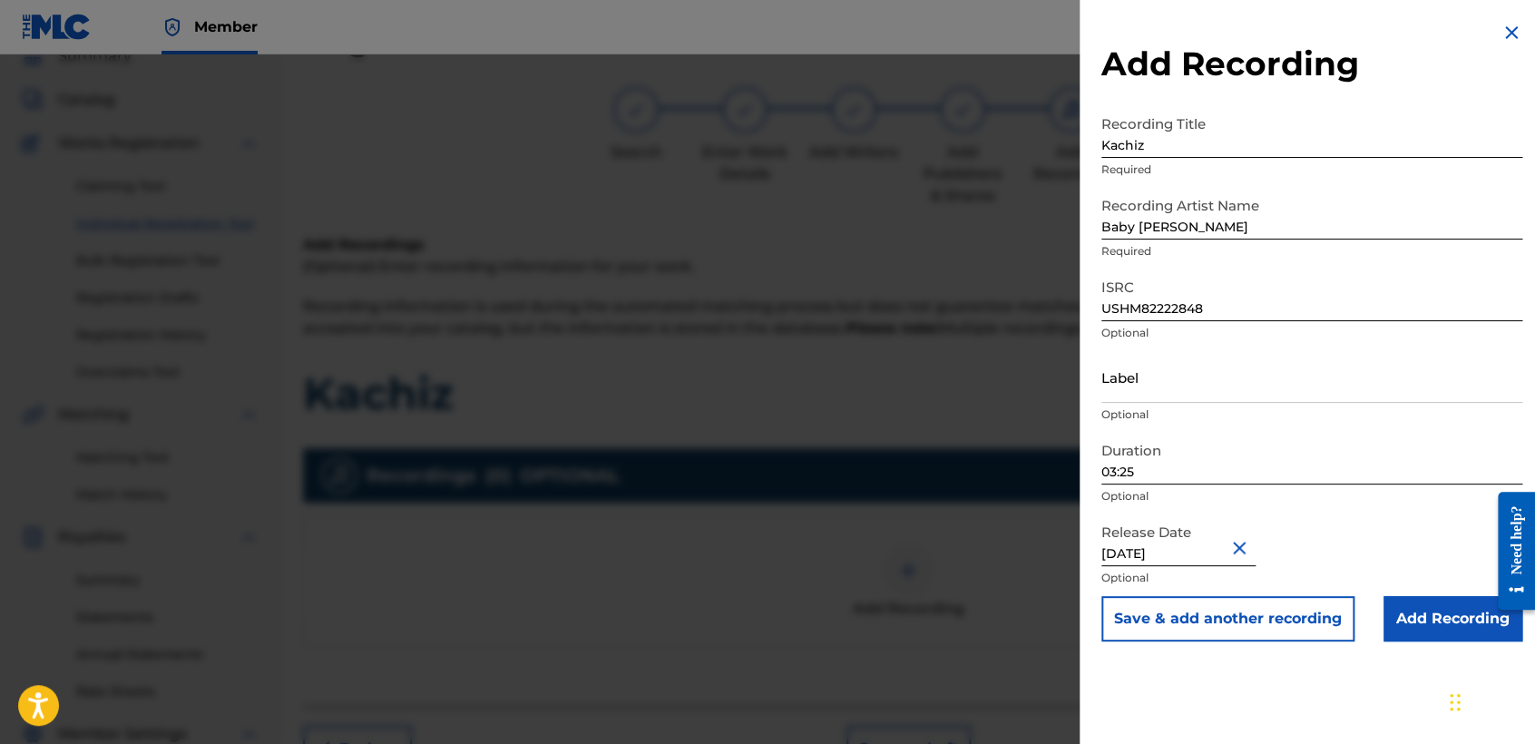
click at [1464, 632] on input "Add Recording" at bounding box center [1452, 618] width 139 height 45
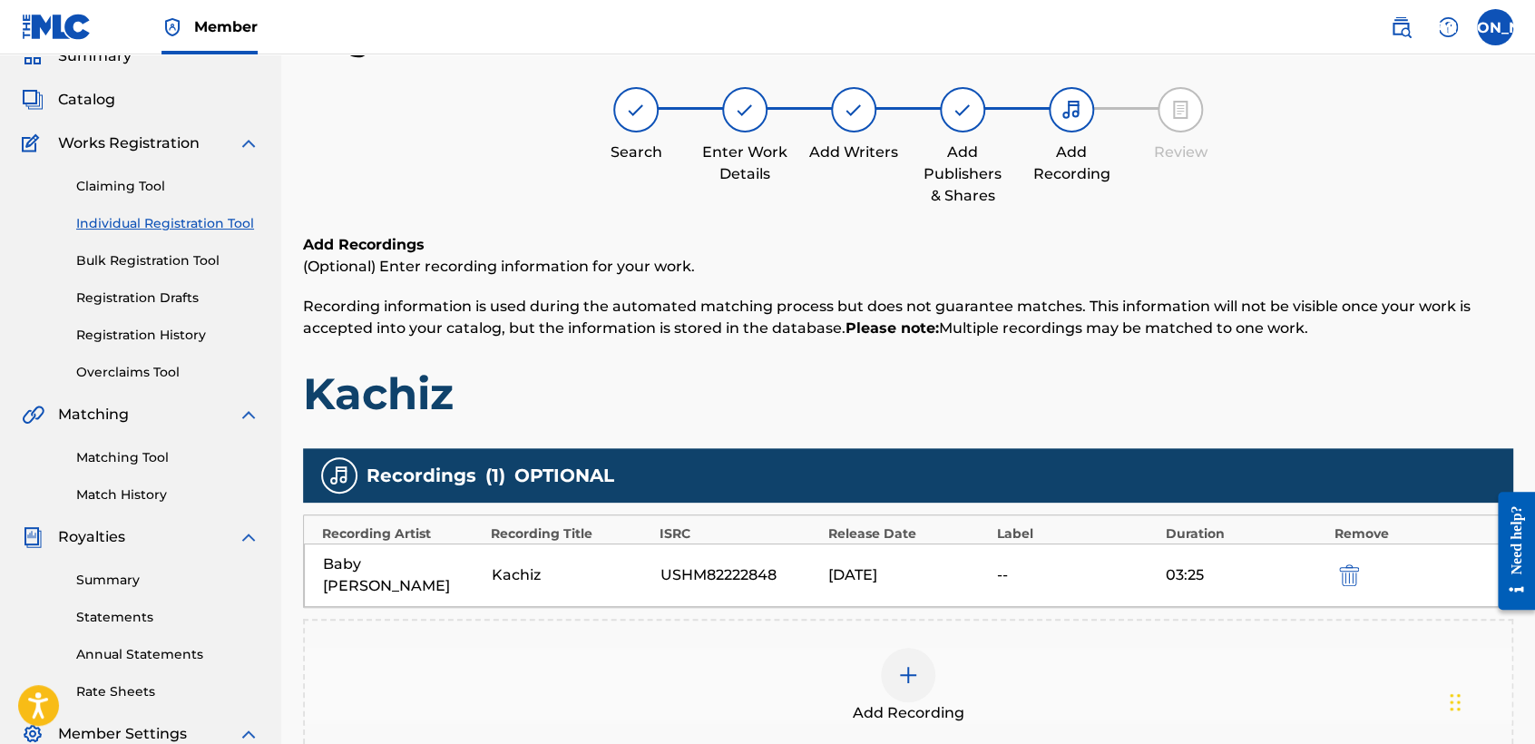
click at [1118, 402] on h1 "Kachiz" at bounding box center [908, 393] width 1210 height 54
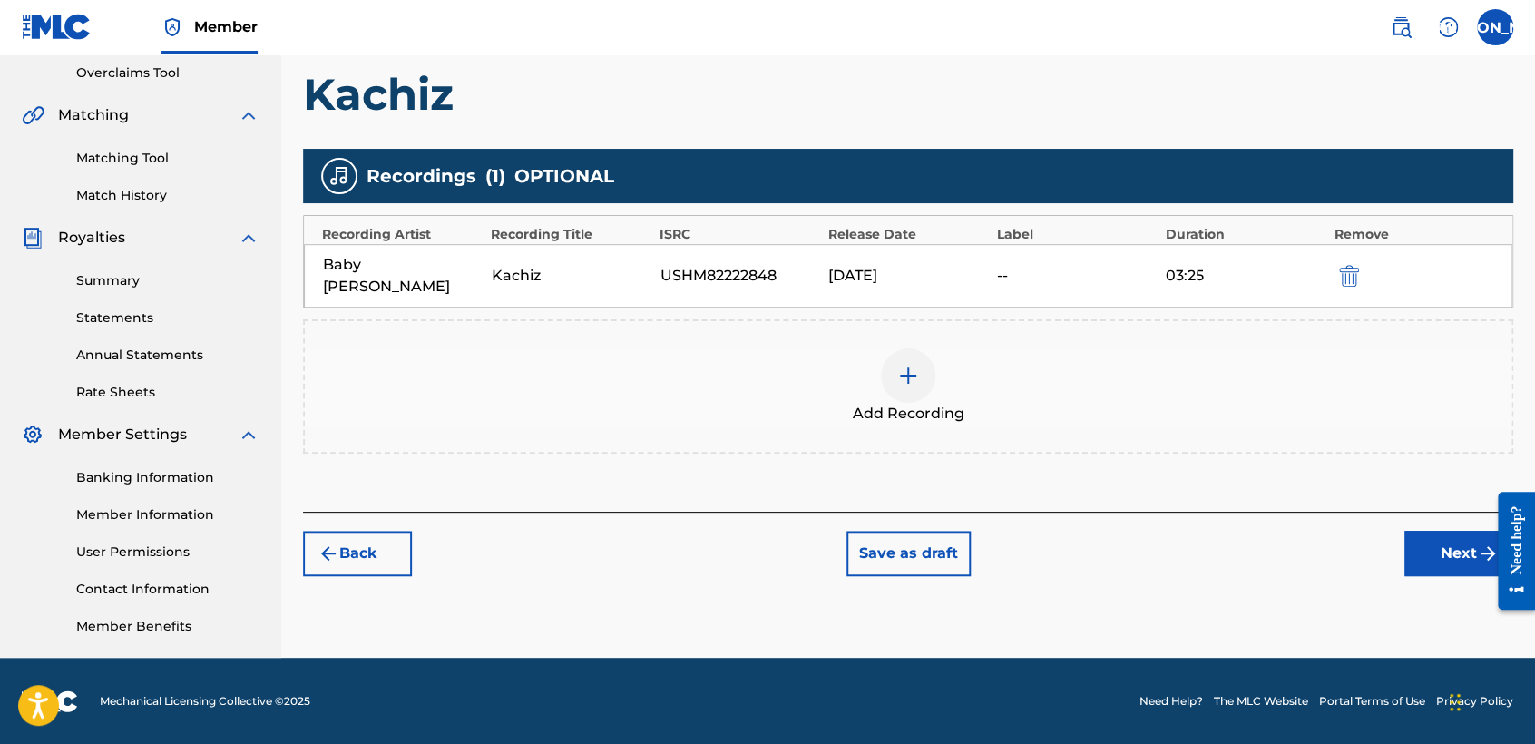
click at [1434, 546] on button "Next" at bounding box center [1458, 553] width 109 height 45
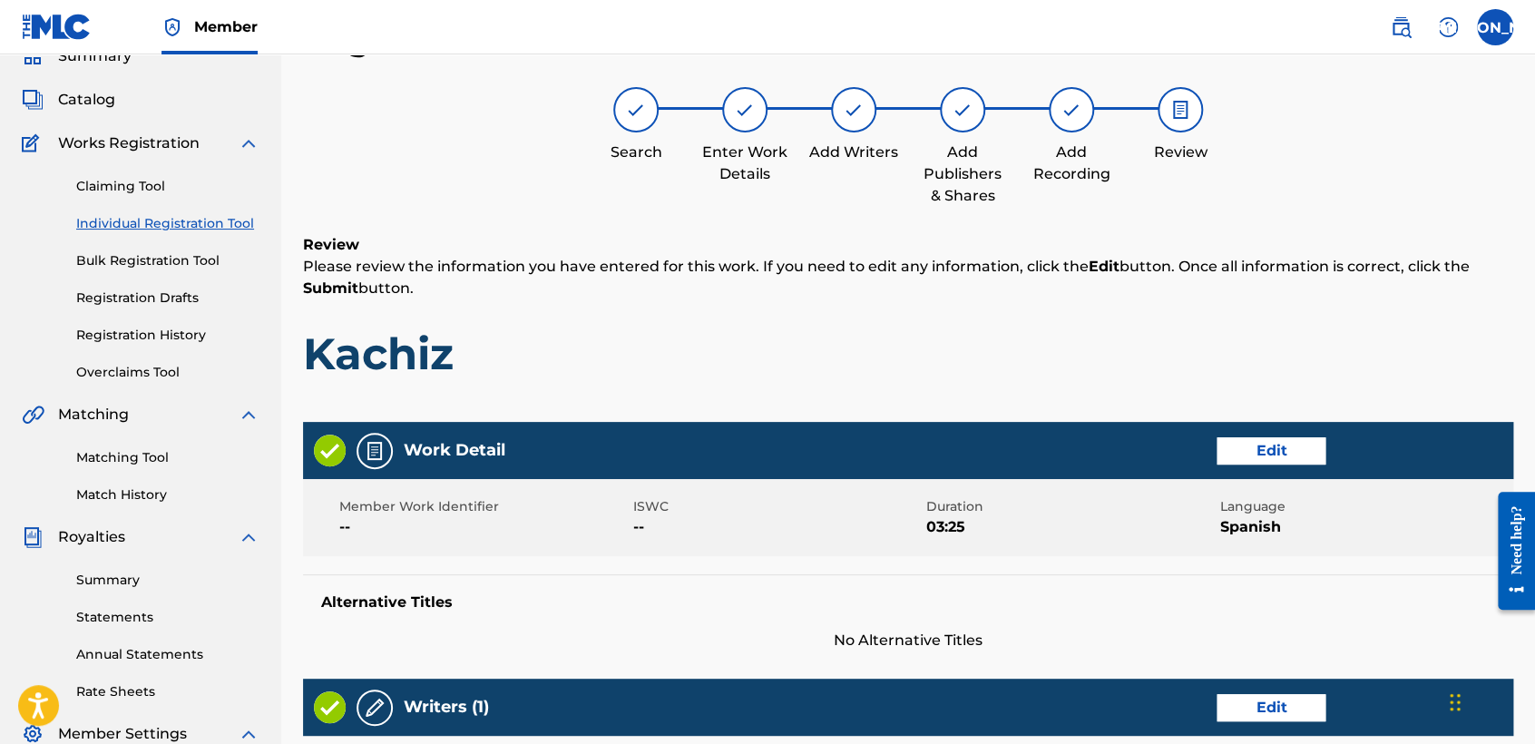
click at [1146, 249] on h6 "Review" at bounding box center [908, 245] width 1210 height 22
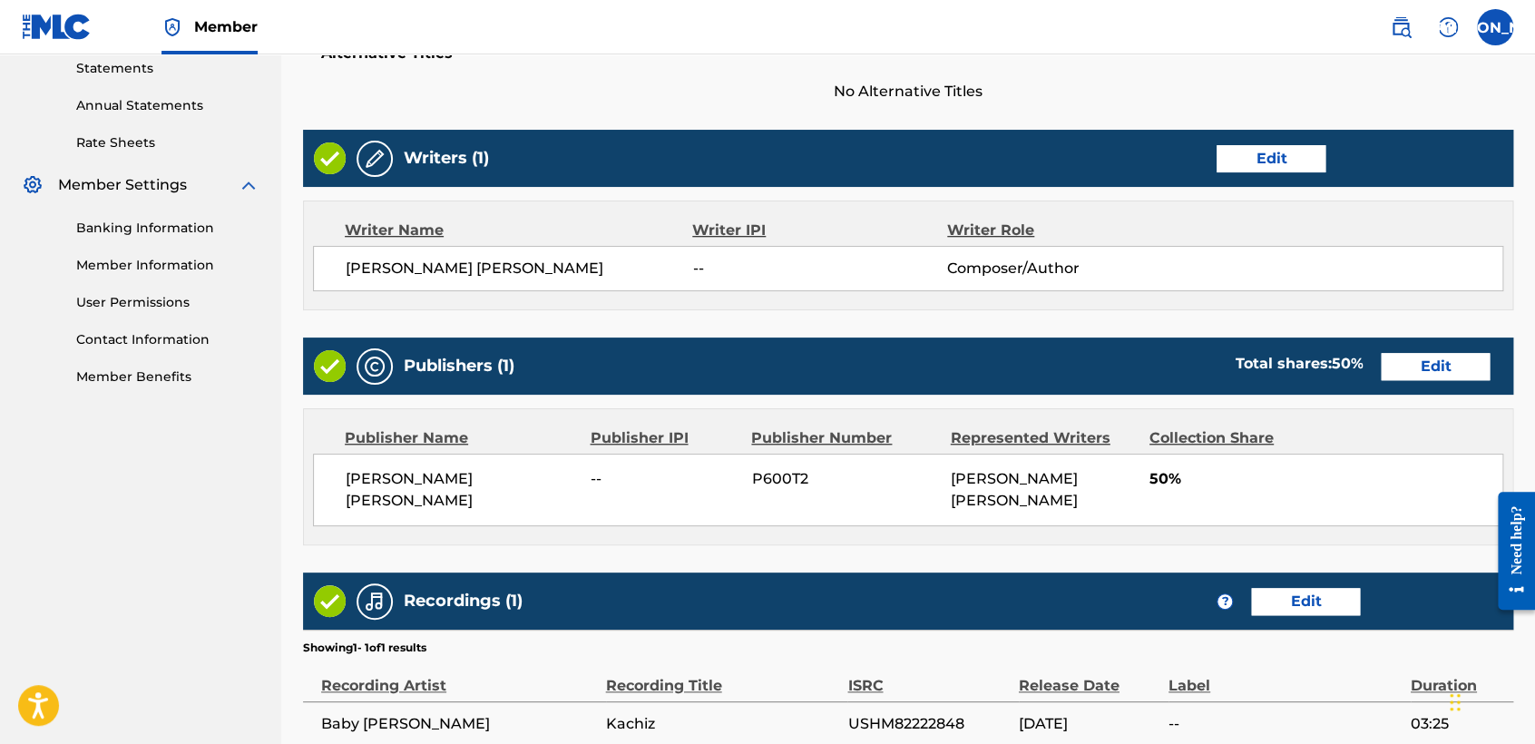
scroll to position [810, 0]
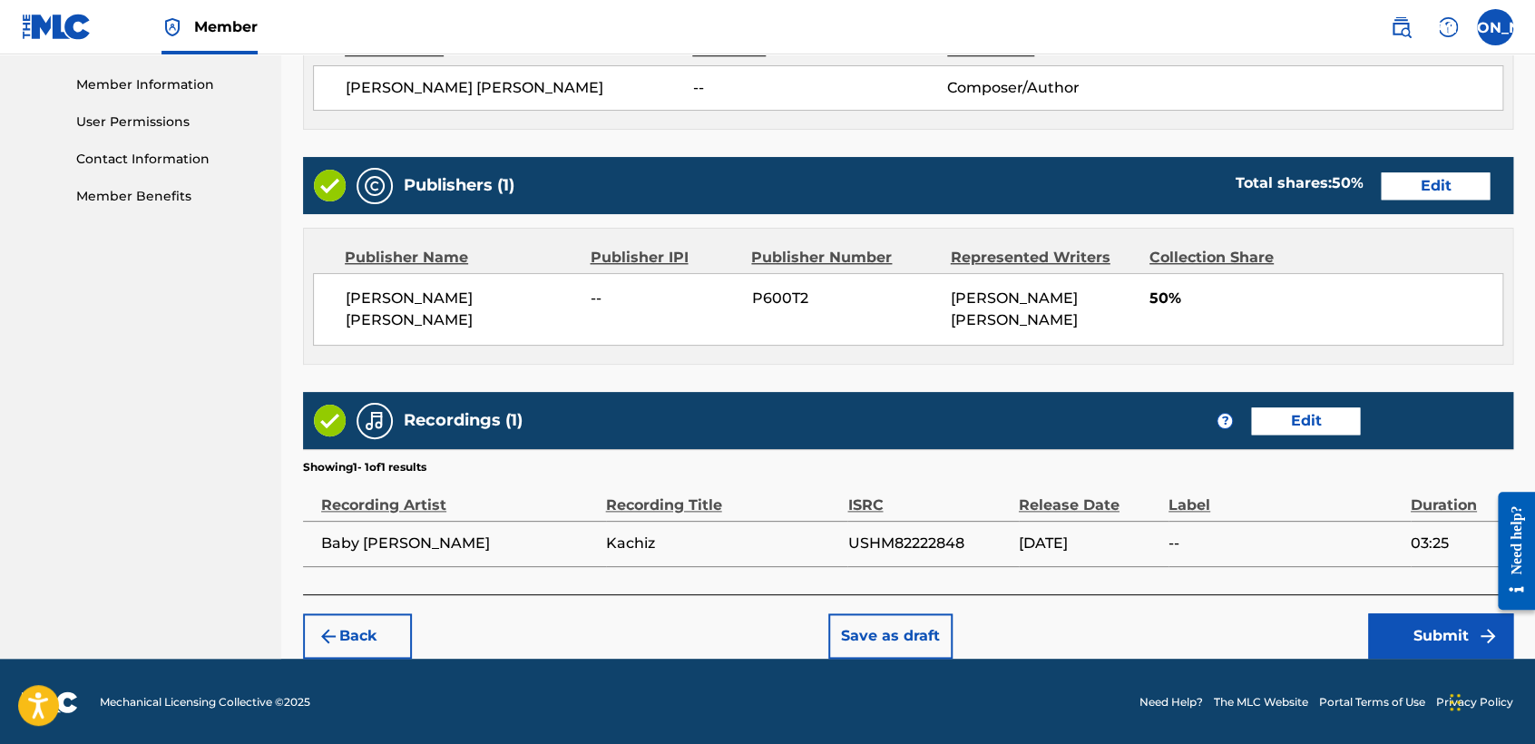
click at [1386, 640] on button "Submit" at bounding box center [1440, 635] width 145 height 45
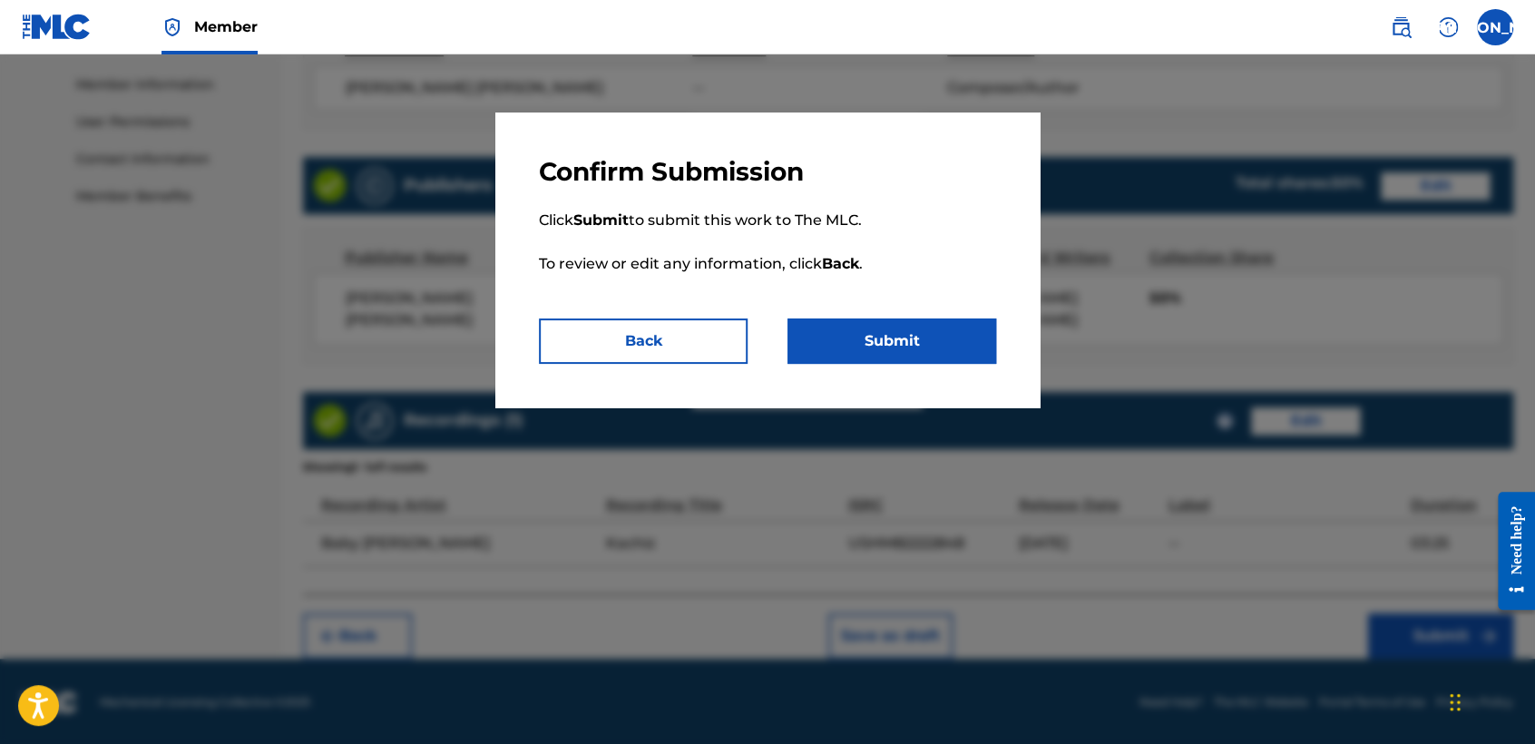
click at [907, 334] on button "Submit" at bounding box center [891, 340] width 209 height 45
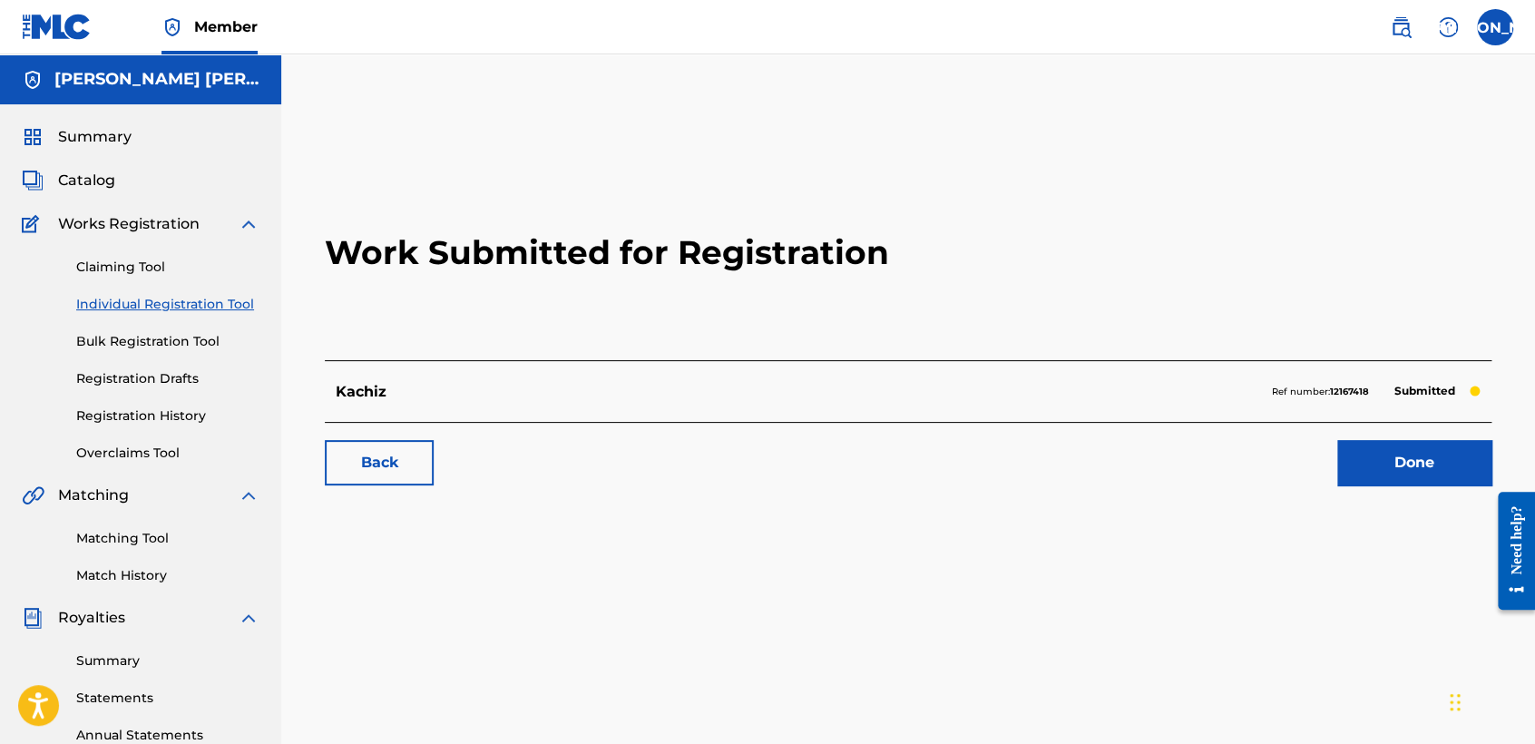
click at [219, 310] on link "Individual Registration Tool" at bounding box center [167, 304] width 183 height 19
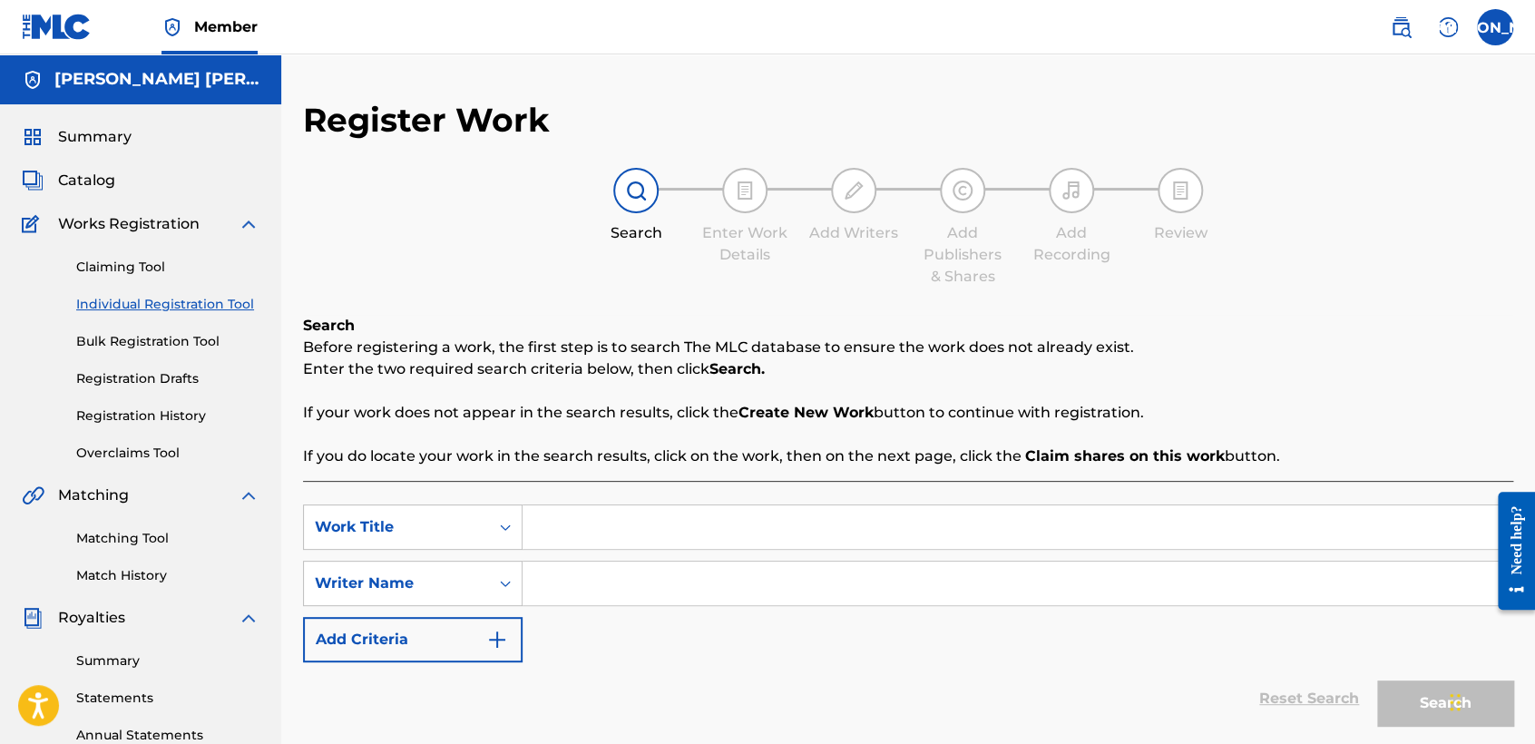
click at [576, 531] on input "Search Form" at bounding box center [1016, 527] width 989 height 44
paste input "Dulce 2.5"
click at [610, 602] on input "Search Form" at bounding box center [1016, 583] width 989 height 44
click at [1410, 717] on button "Search" at bounding box center [1445, 702] width 136 height 45
click at [1197, 376] on p "Enter the two required search criteria below, then click Search." at bounding box center [908, 369] width 1210 height 22
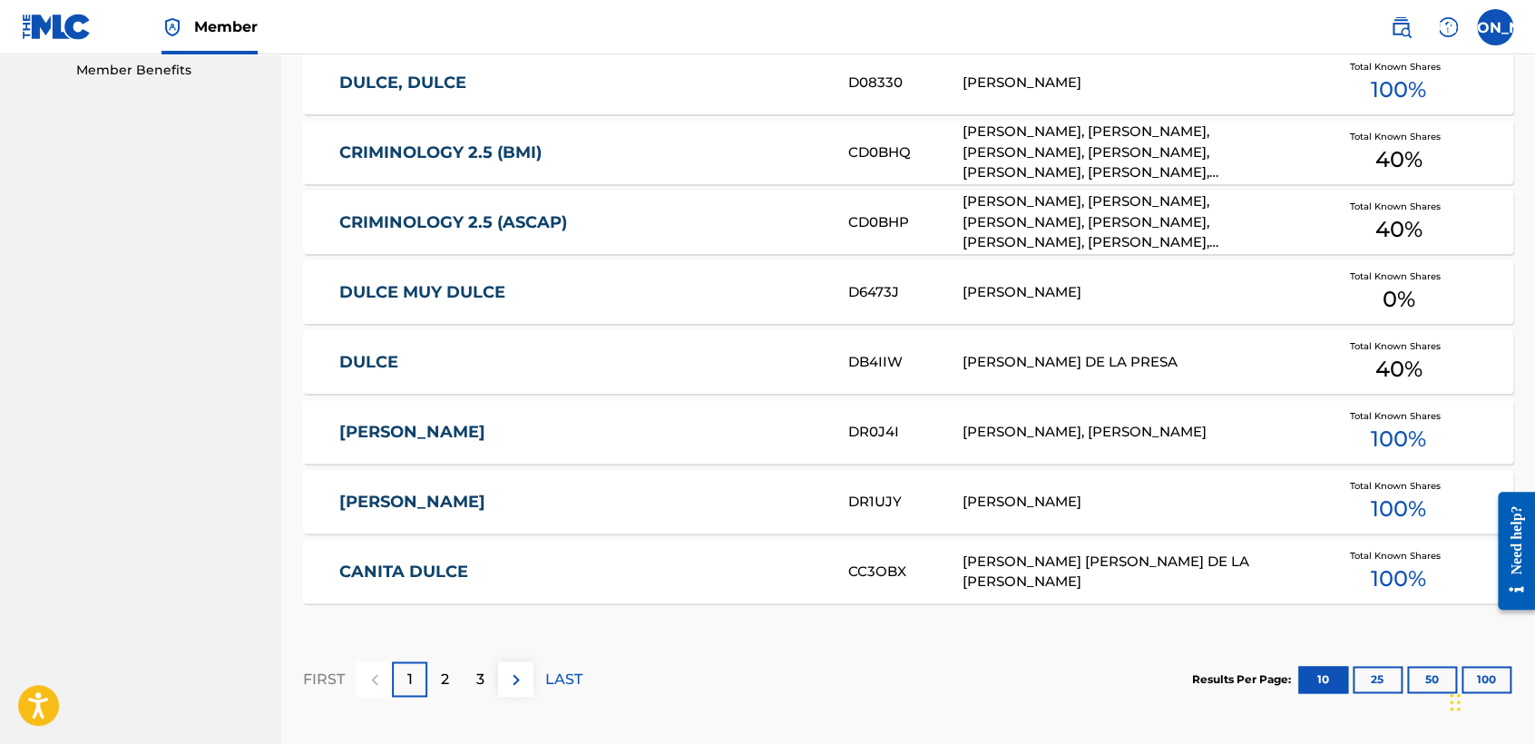
scroll to position [1112, 0]
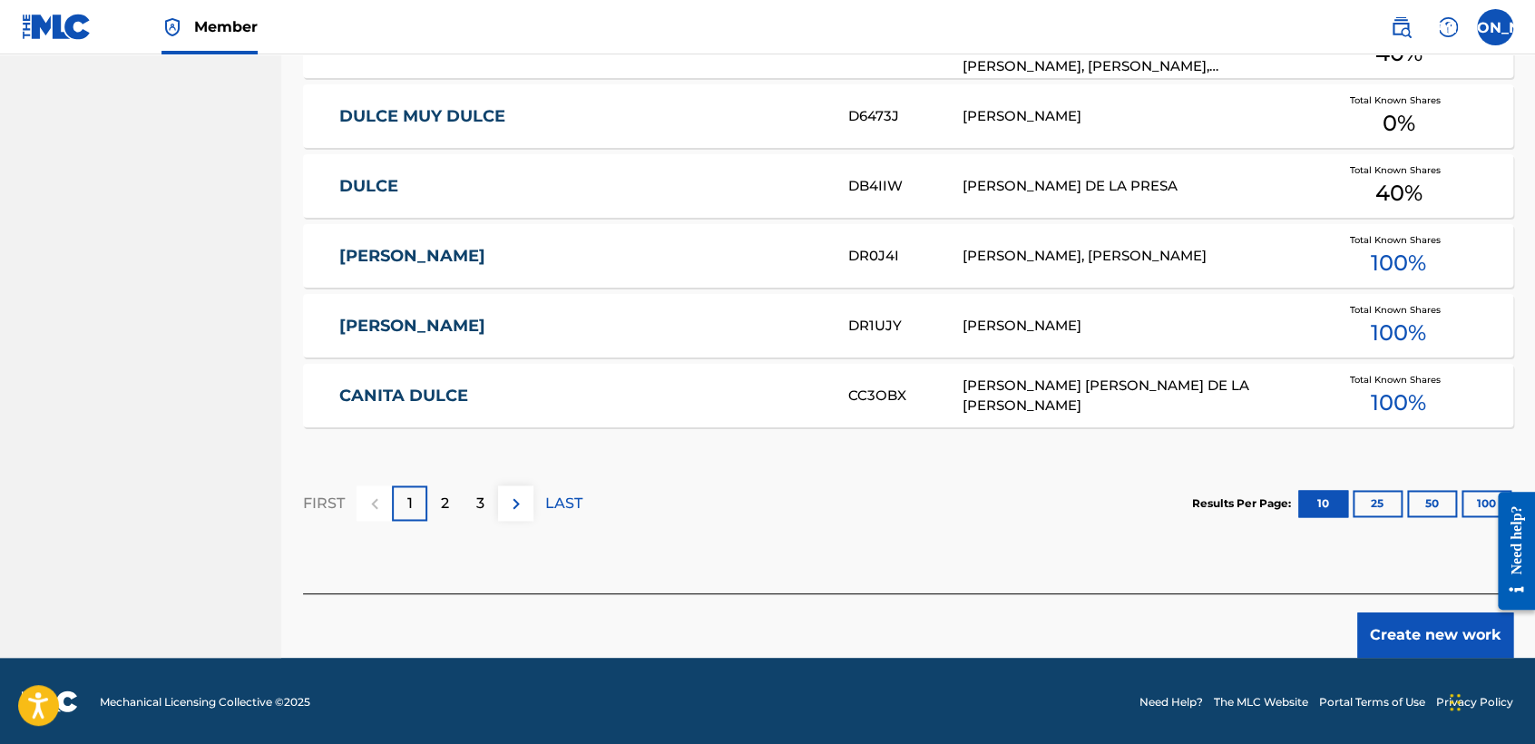
click at [1401, 633] on button "Create new work" at bounding box center [1435, 634] width 156 height 45
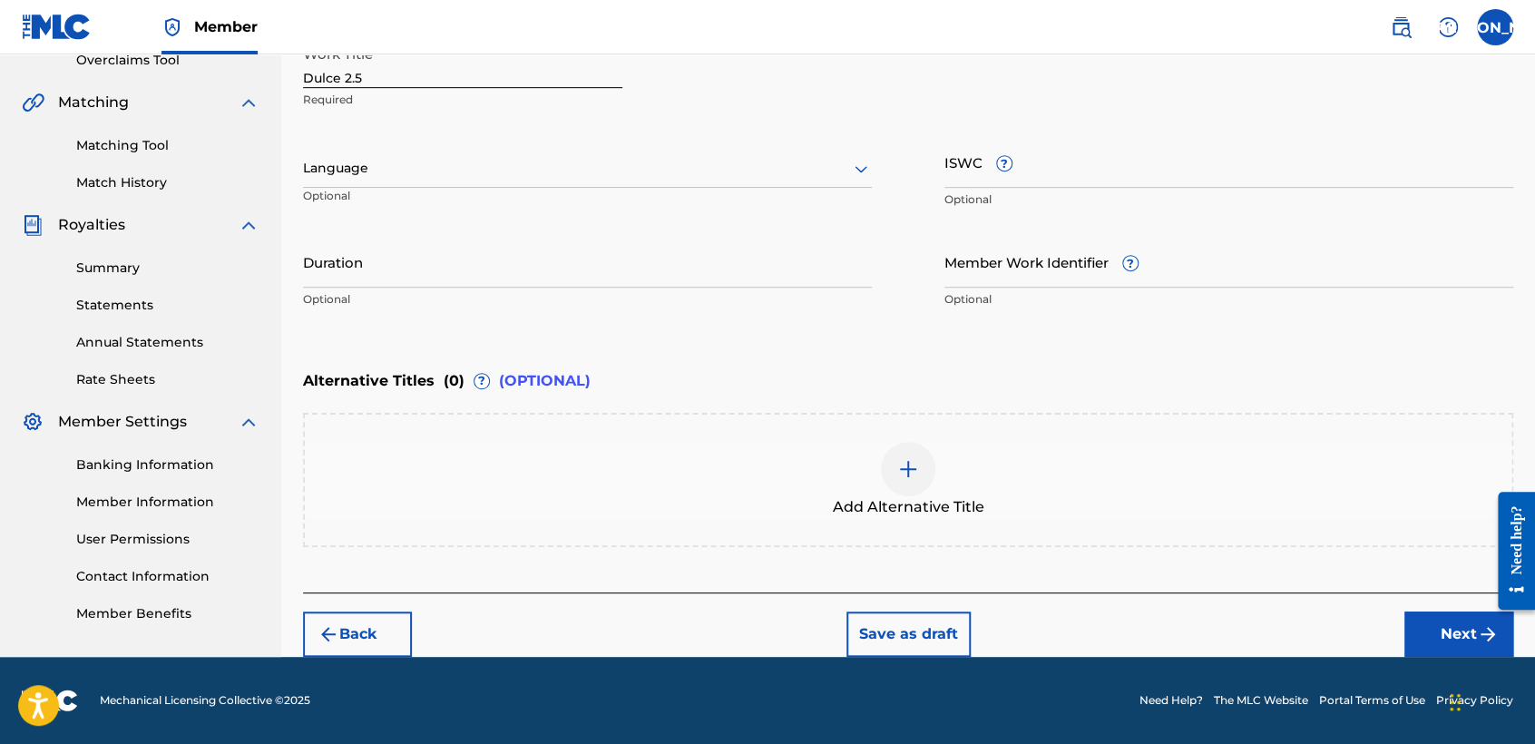
scroll to position [391, 0]
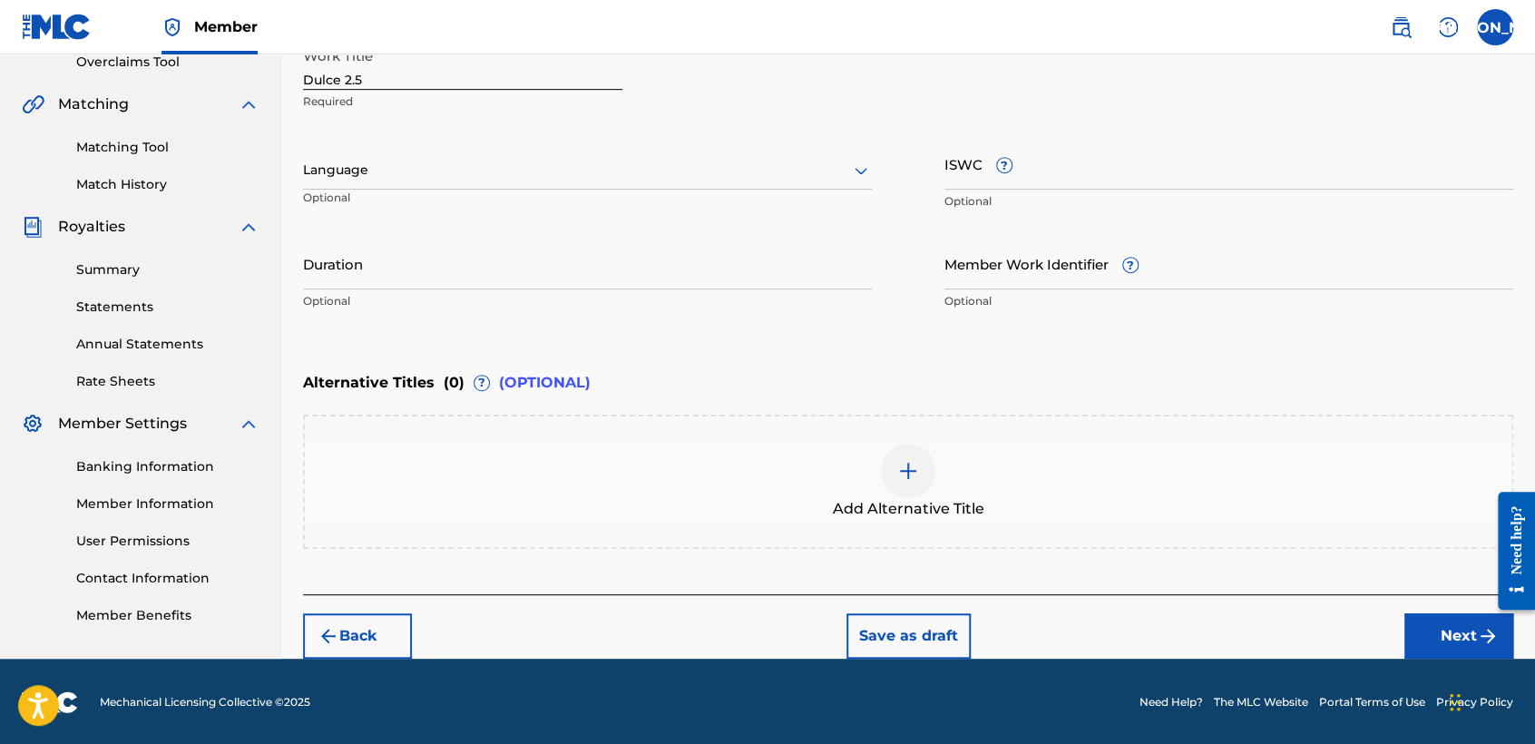
click at [782, 161] on div at bounding box center [587, 170] width 569 height 23
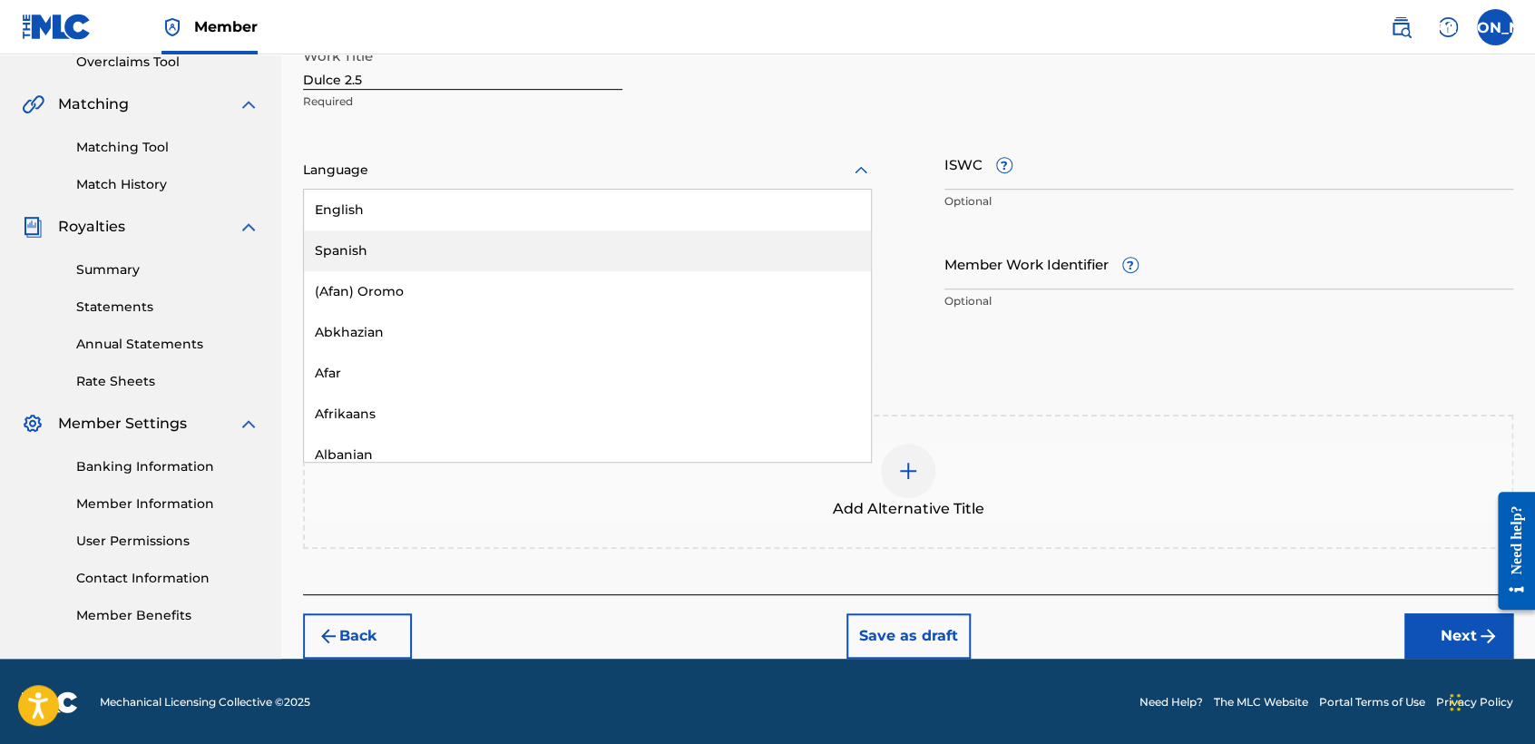
click at [548, 230] on div "Spanish" at bounding box center [587, 250] width 567 height 41
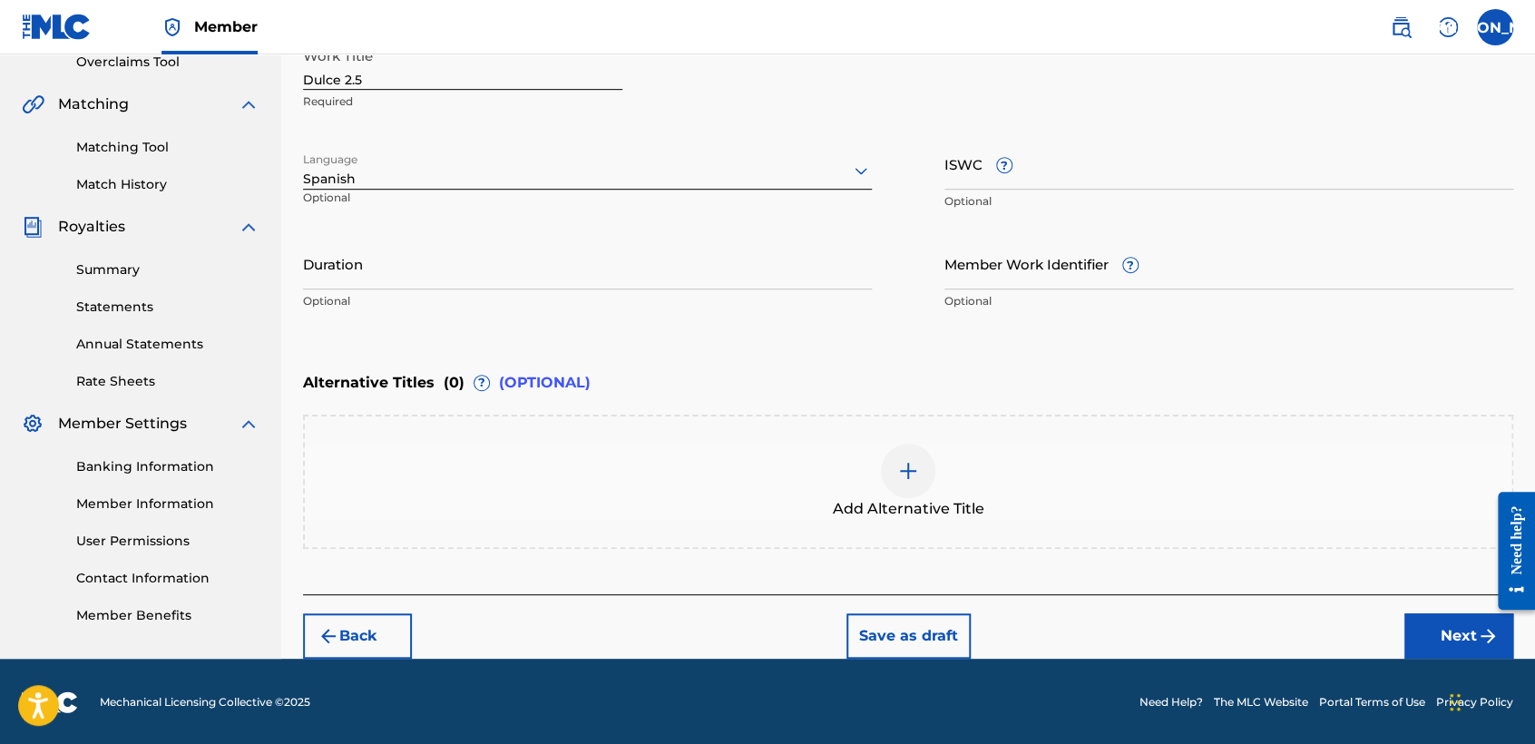
click at [538, 240] on input "Duration" at bounding box center [587, 264] width 569 height 52
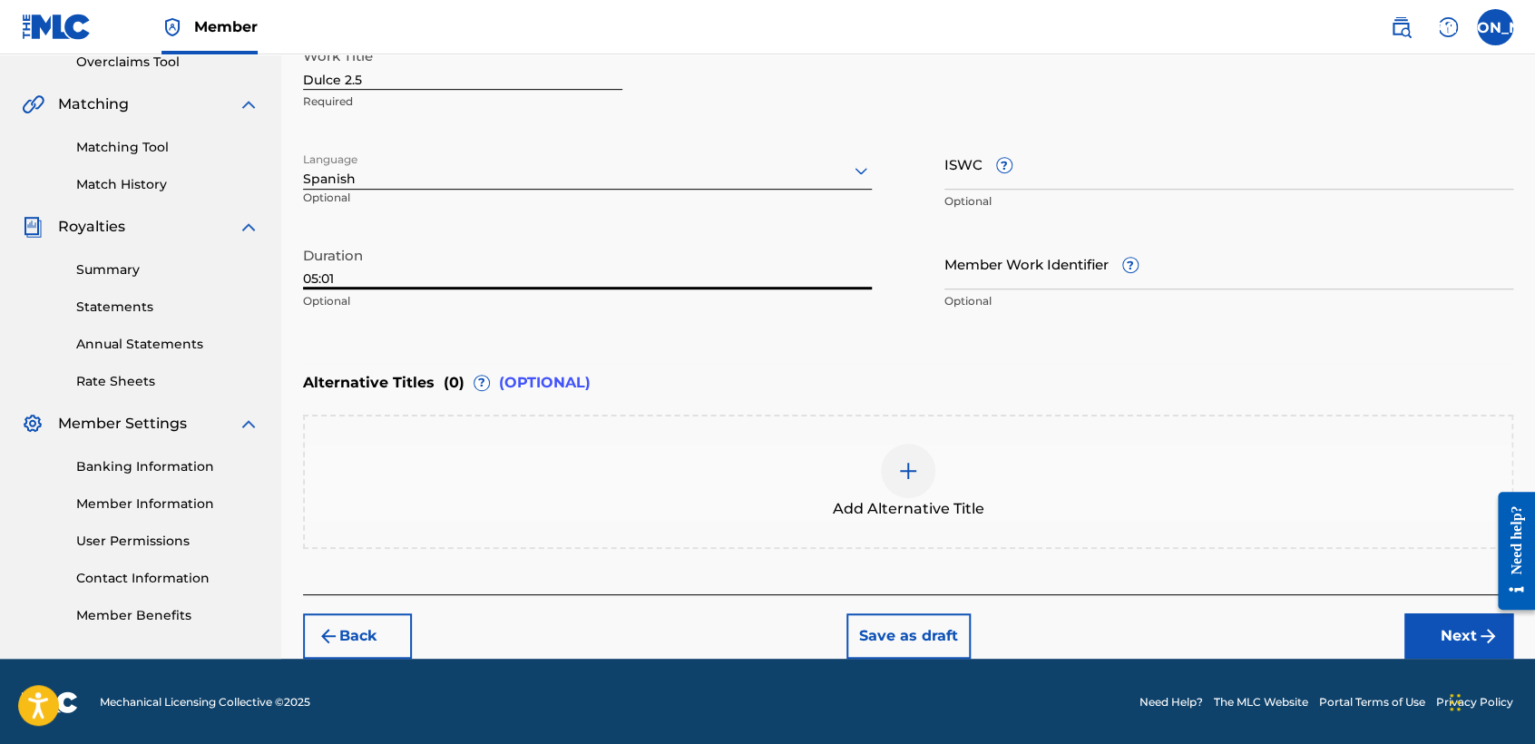
click at [1444, 647] on button "Next" at bounding box center [1458, 635] width 109 height 45
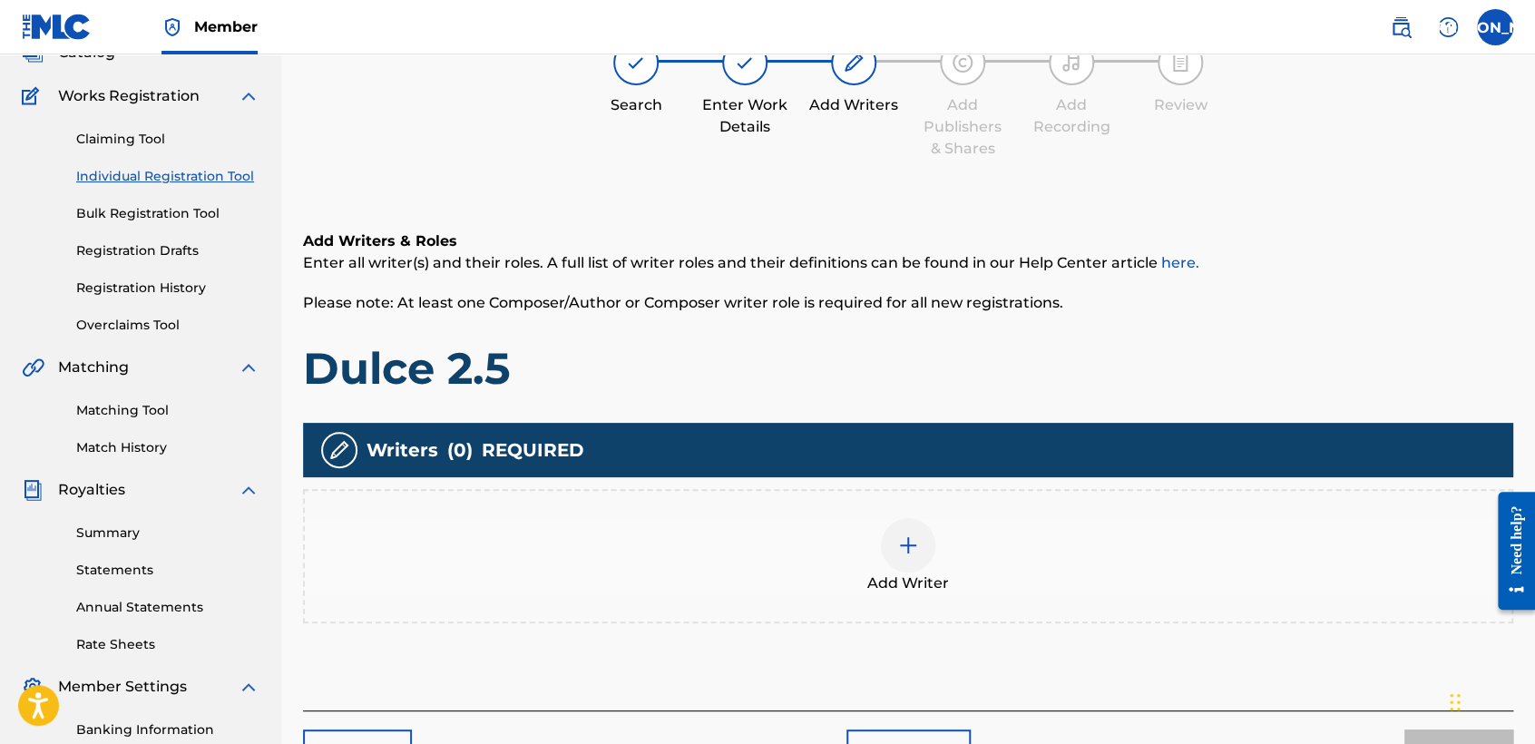
scroll to position [81, 0]
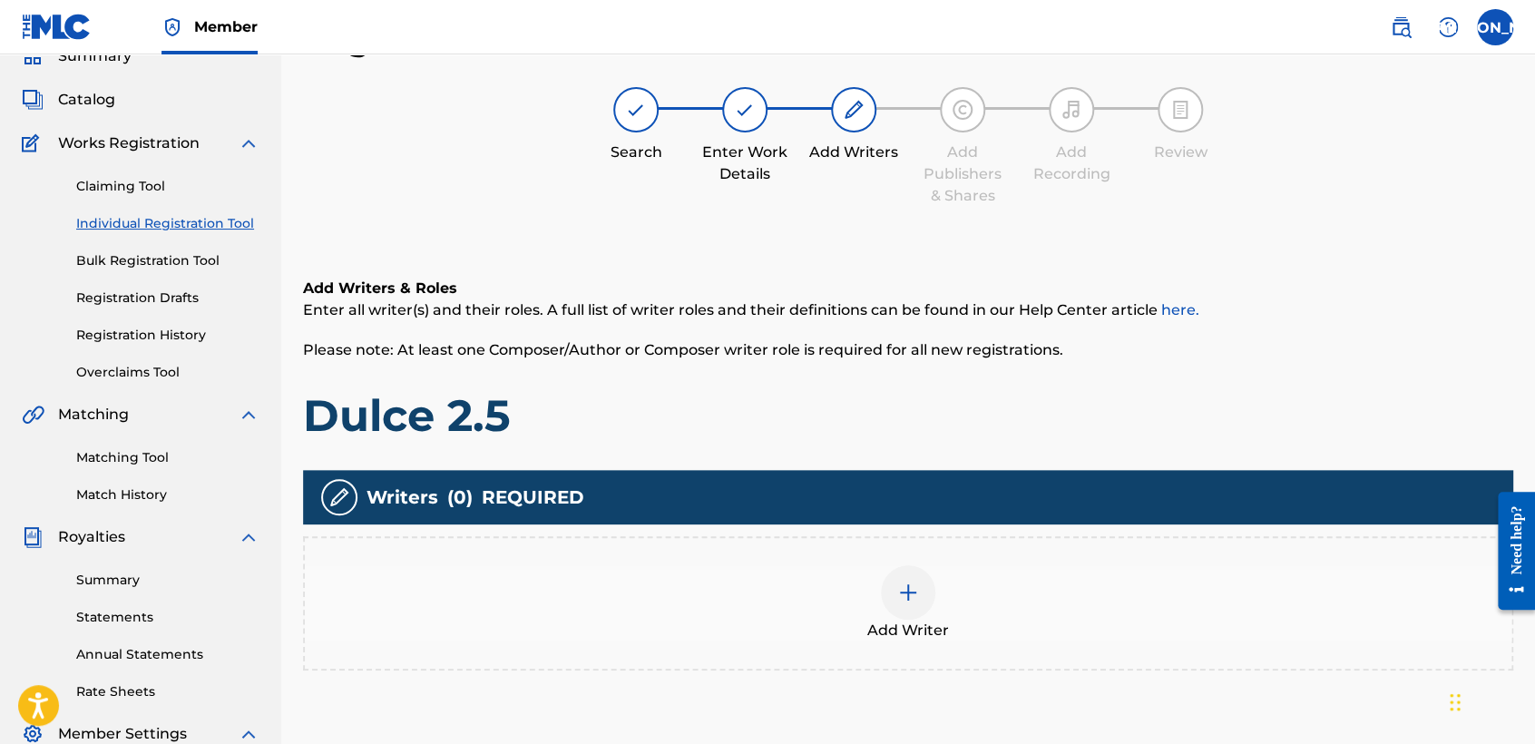
click at [931, 595] on div at bounding box center [908, 592] width 54 height 54
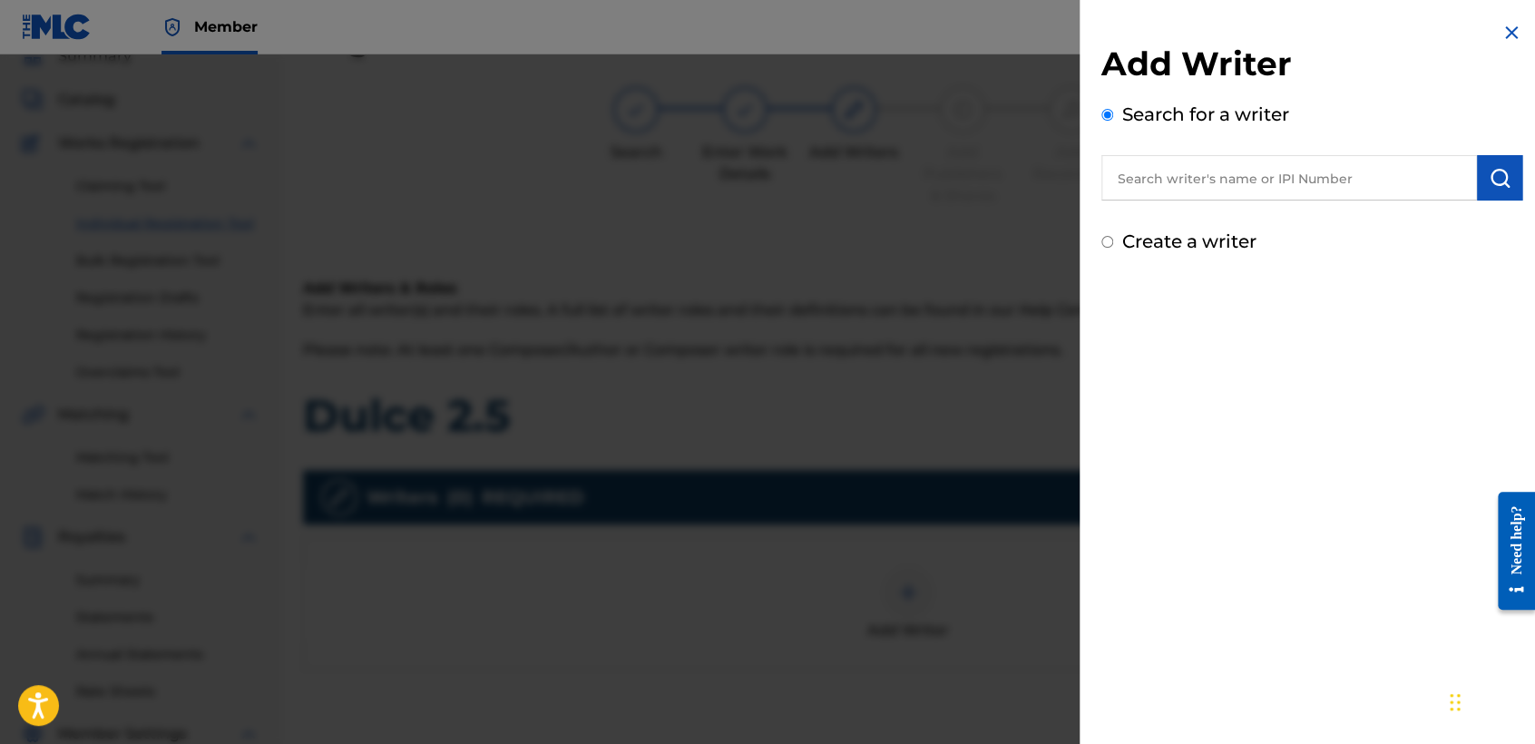
click at [1104, 243] on input "Create a writer" at bounding box center [1107, 242] width 12 height 12
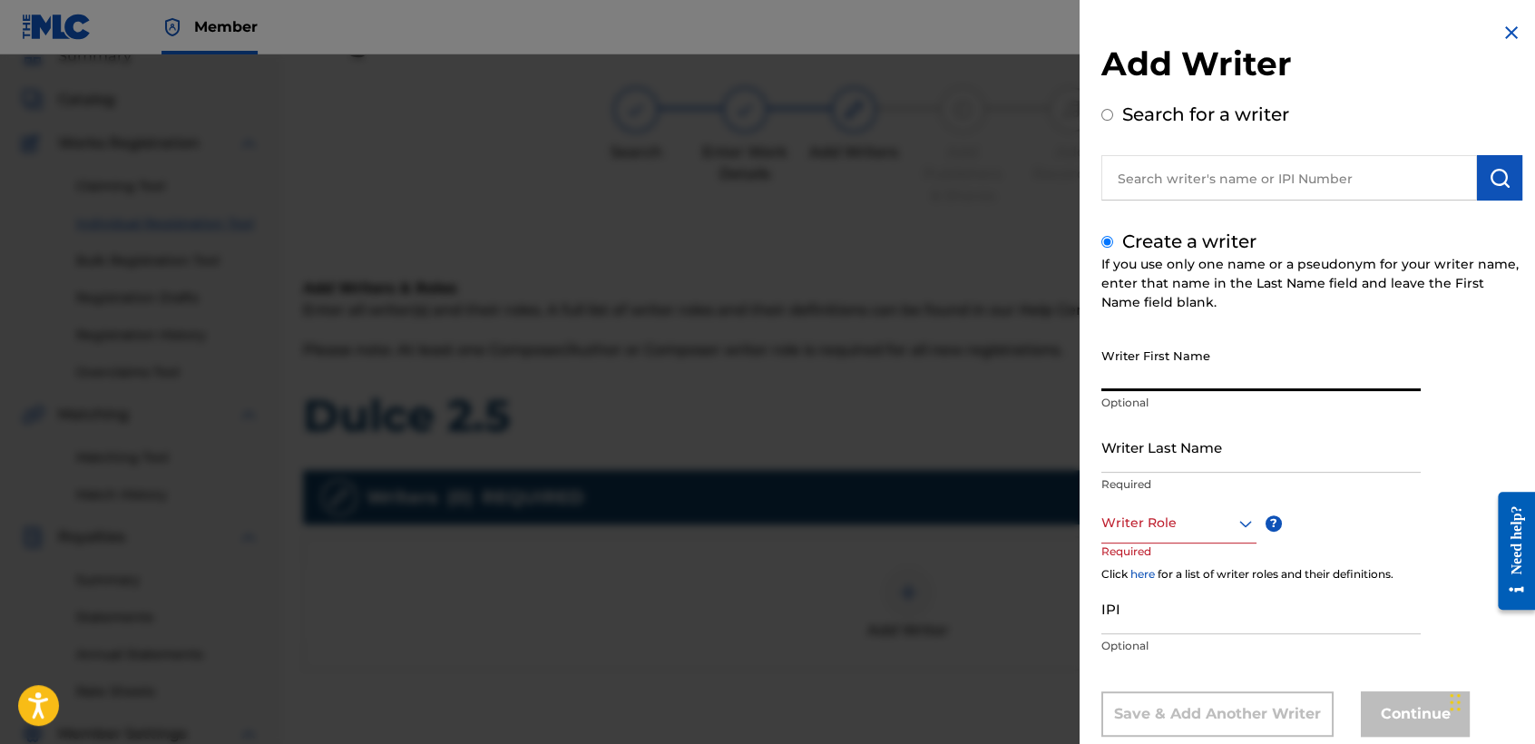
click at [1129, 346] on input "Writer First Name" at bounding box center [1260, 365] width 319 height 52
click at [1132, 421] on input "Writer Last Name" at bounding box center [1260, 447] width 319 height 52
click at [1110, 380] on input "jose Osvaldo" at bounding box center [1260, 365] width 319 height 52
click at [1186, 539] on div "Writer Role" at bounding box center [1178, 522] width 155 height 41
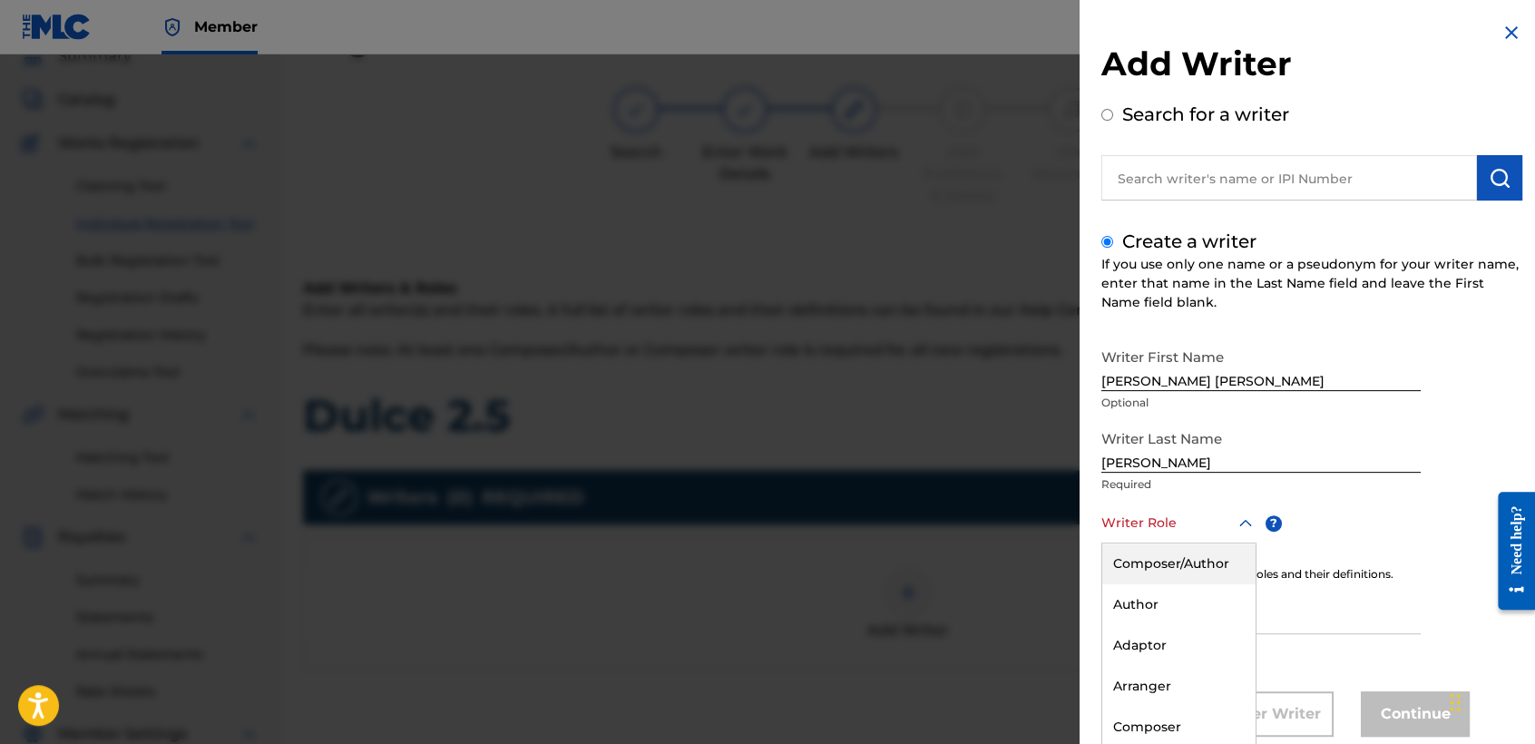
scroll to position [41, 0]
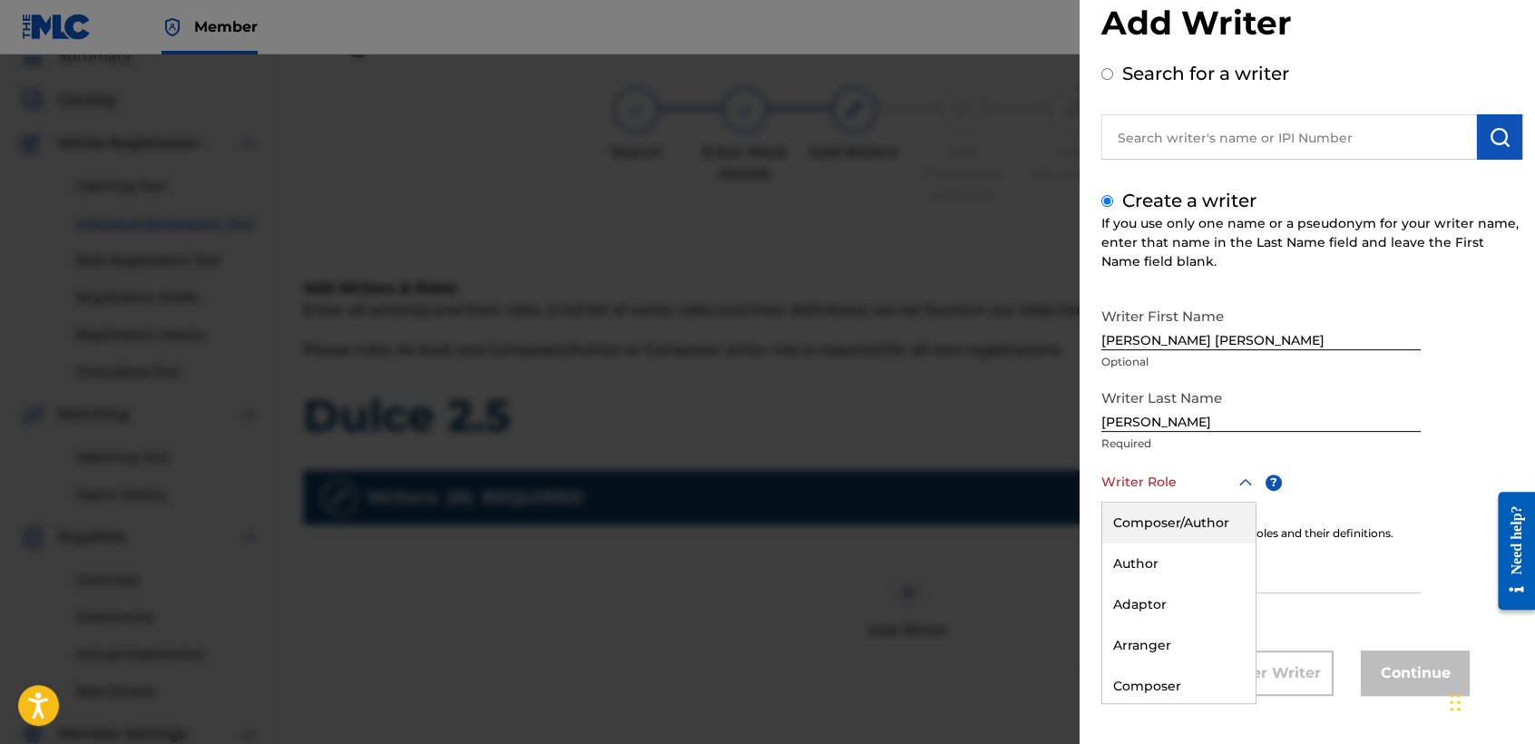
click at [1186, 539] on div "Composer/Author" at bounding box center [1178, 522] width 153 height 41
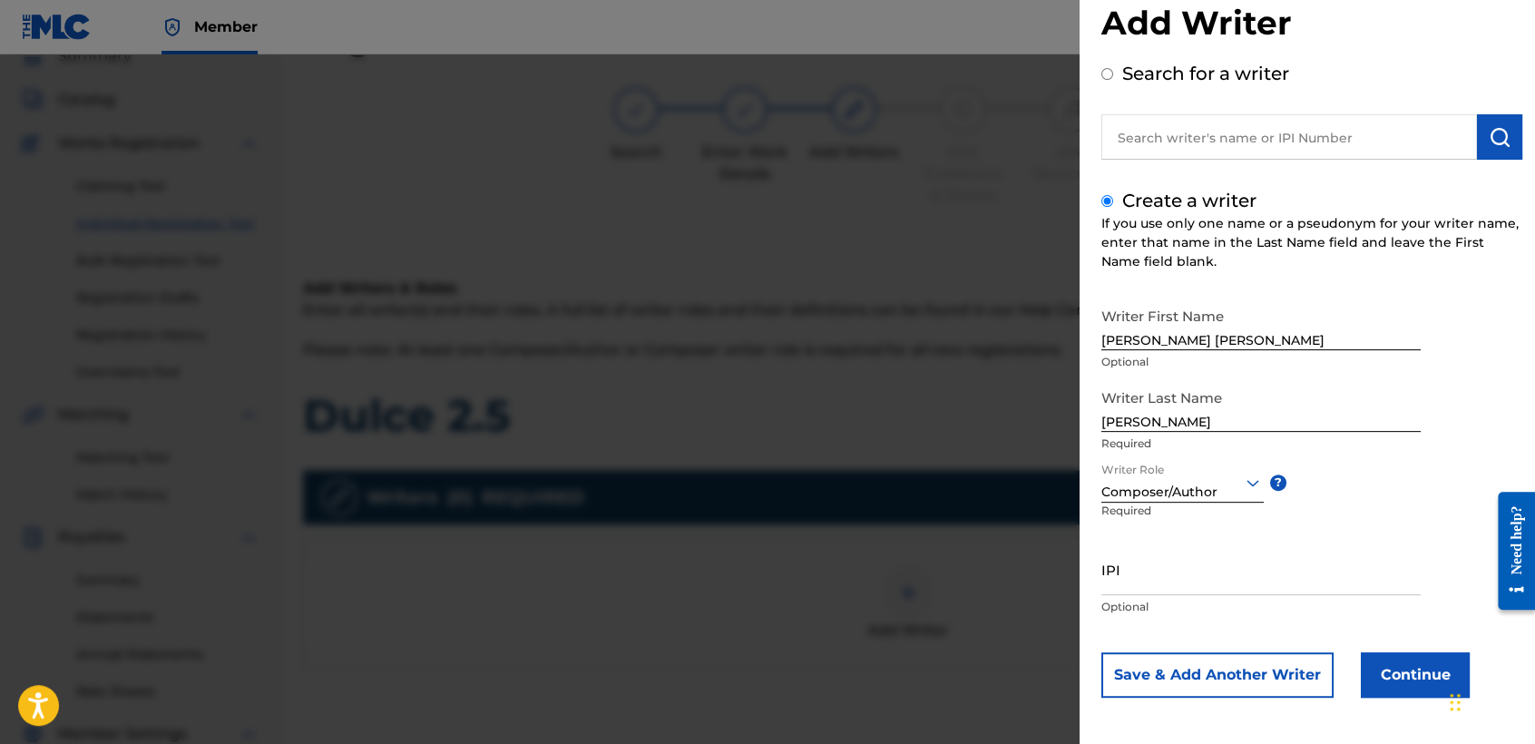
click at [1398, 679] on button "Continue" at bounding box center [1414, 674] width 109 height 45
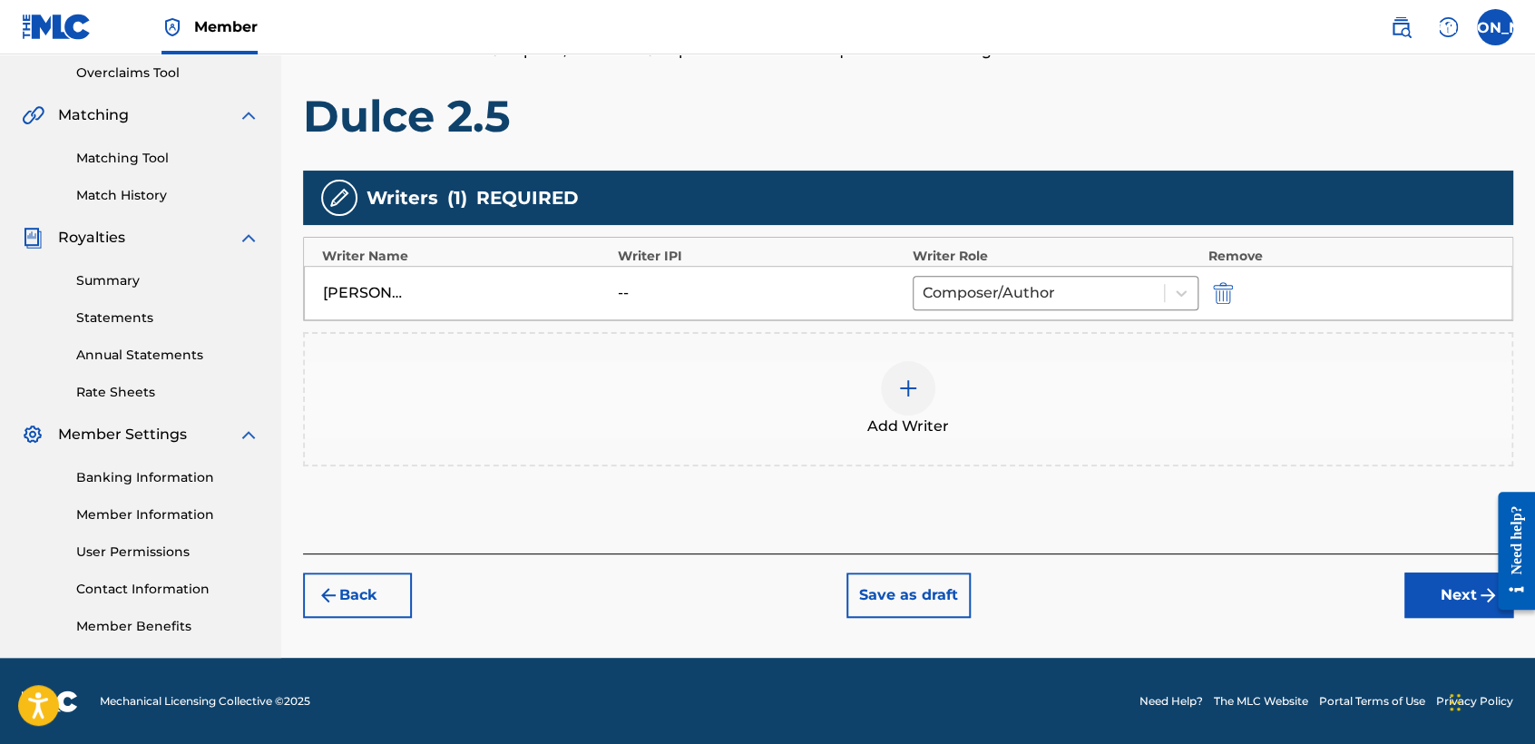
click at [1455, 585] on button "Next" at bounding box center [1458, 594] width 109 height 45
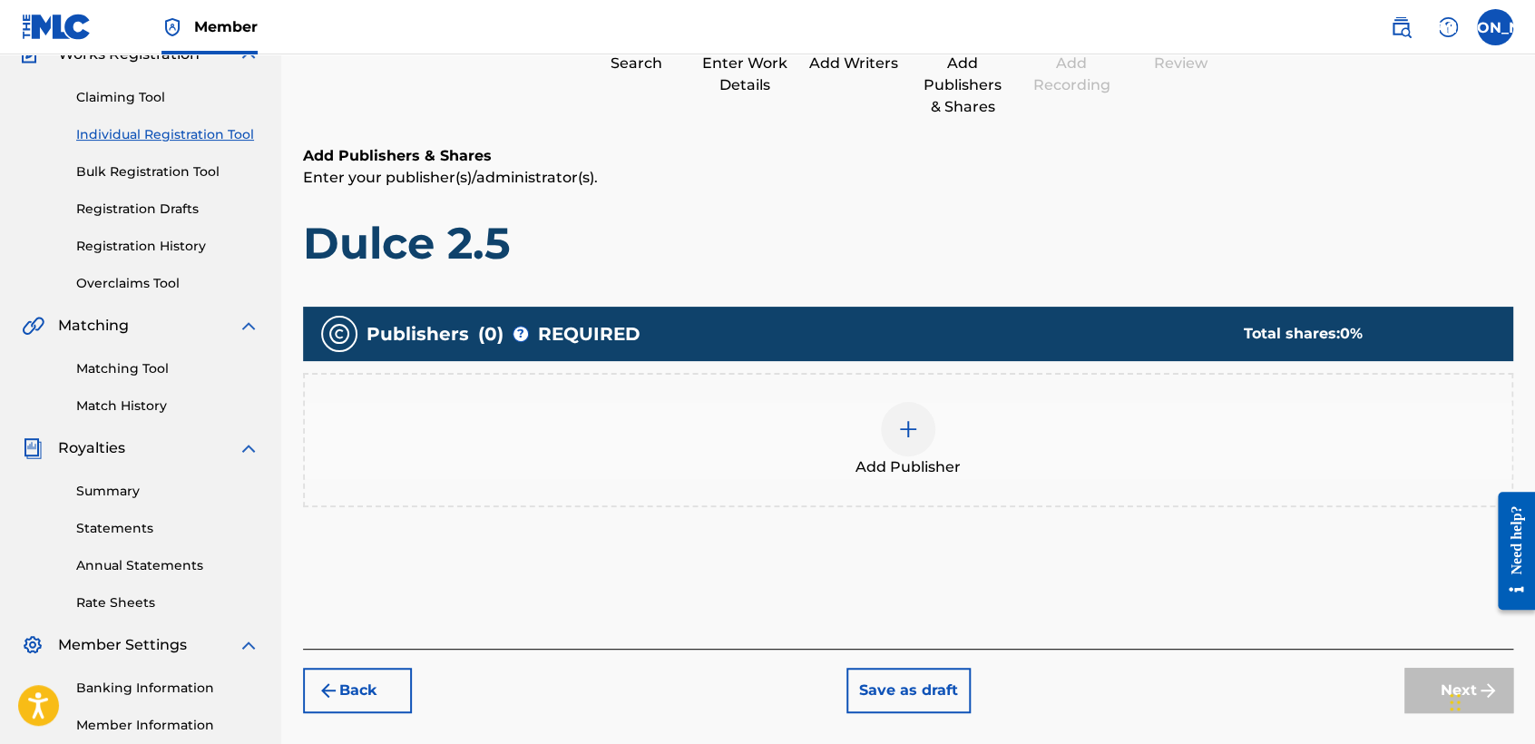
scroll to position [81, 0]
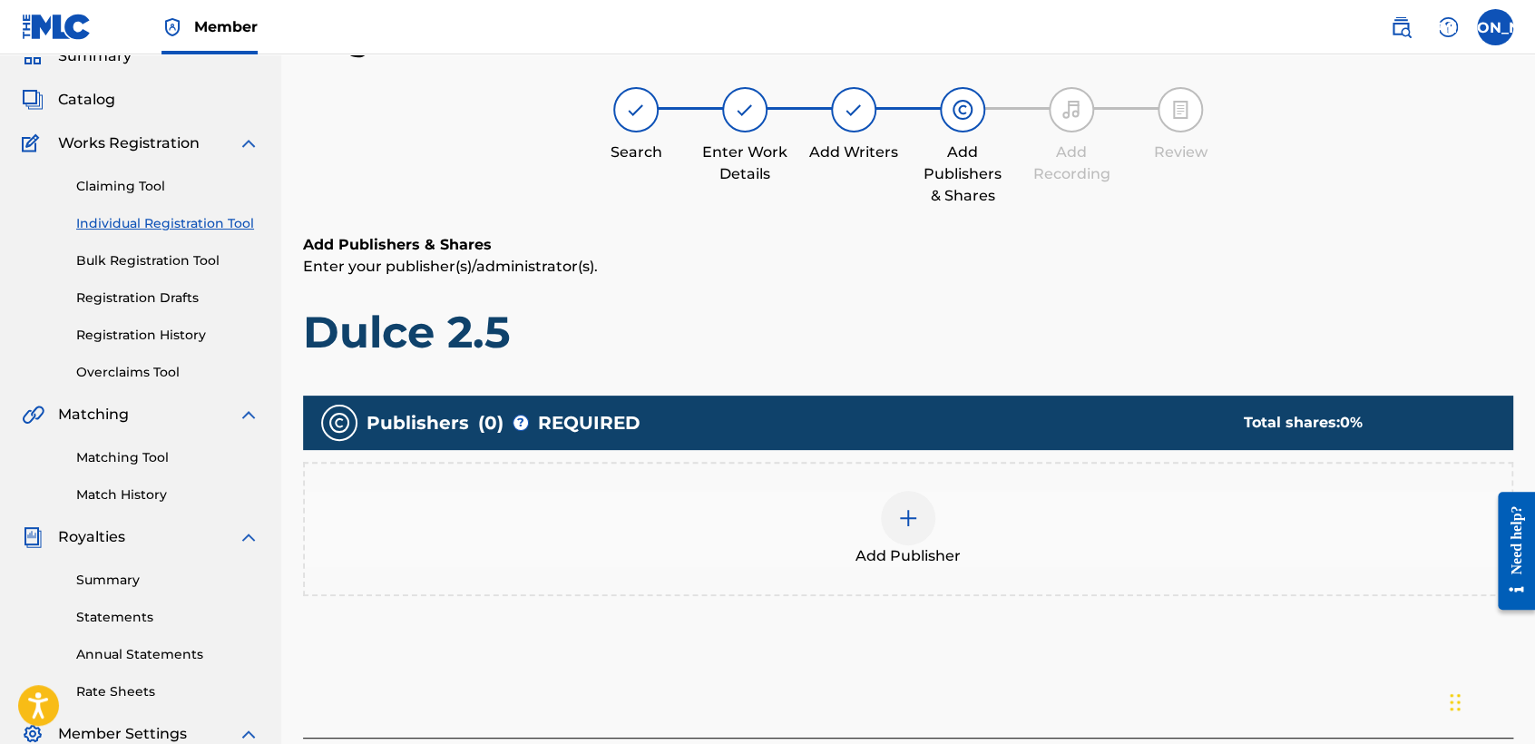
click at [888, 512] on div at bounding box center [908, 518] width 54 height 54
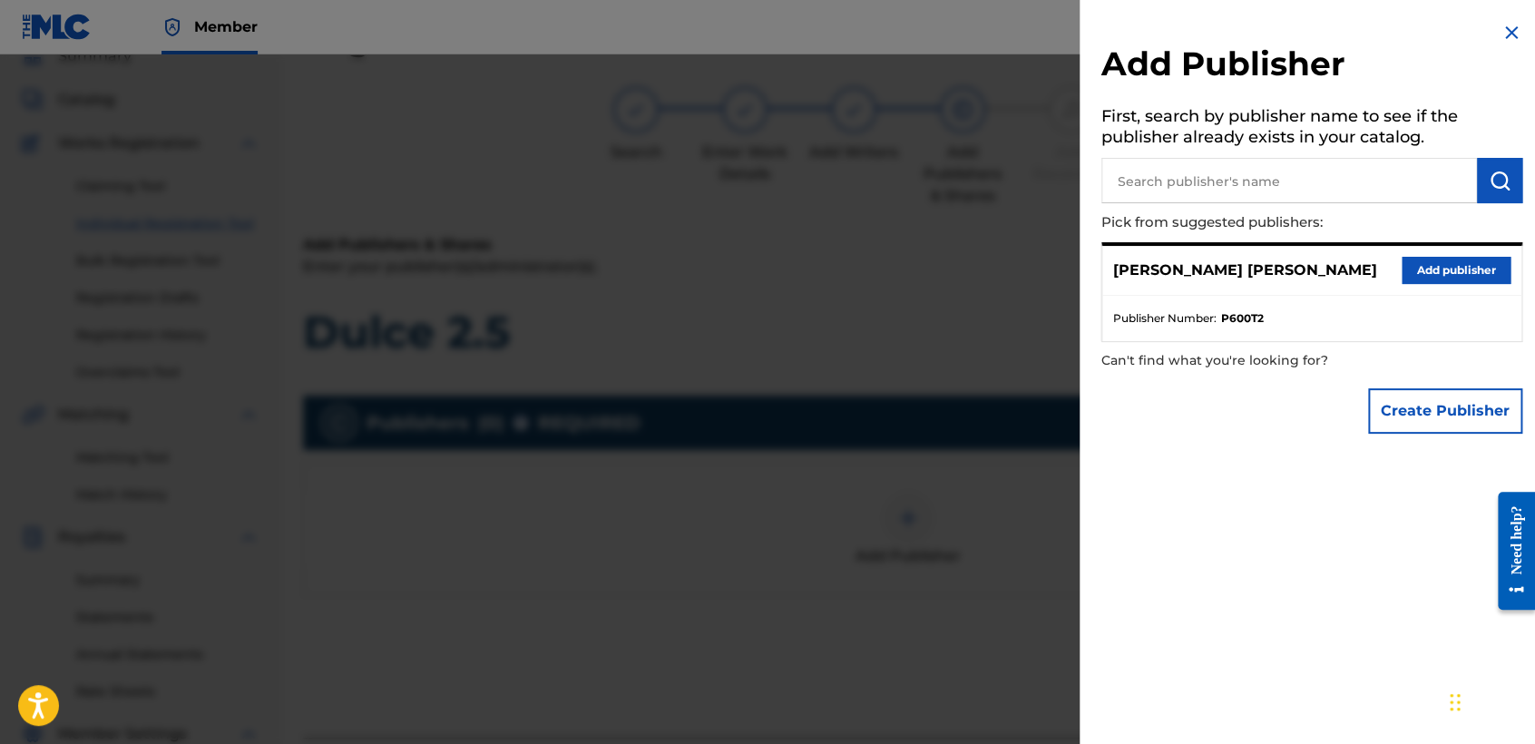
click at [1433, 273] on button "Add publisher" at bounding box center [1455, 270] width 109 height 27
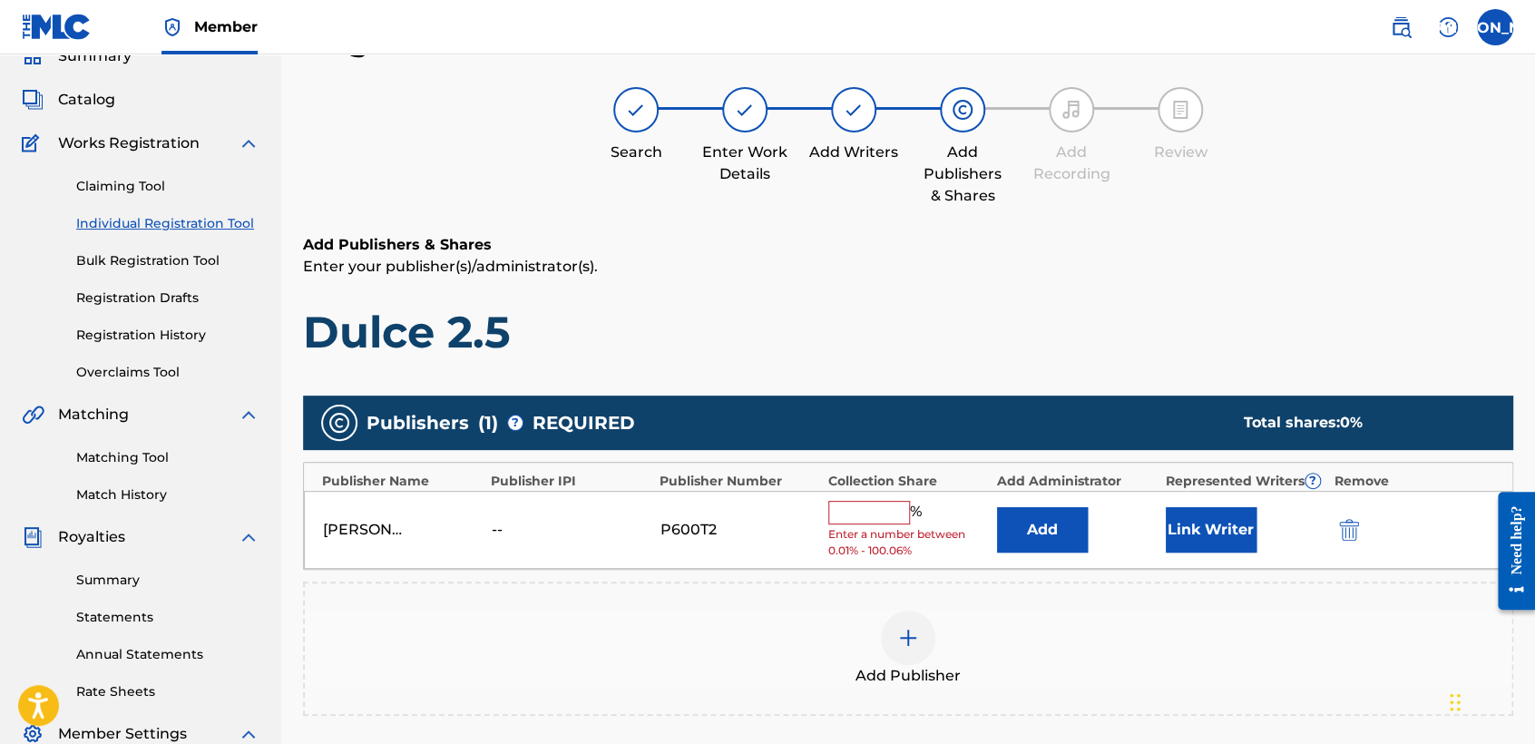
click at [851, 513] on input "text" at bounding box center [869, 513] width 82 height 24
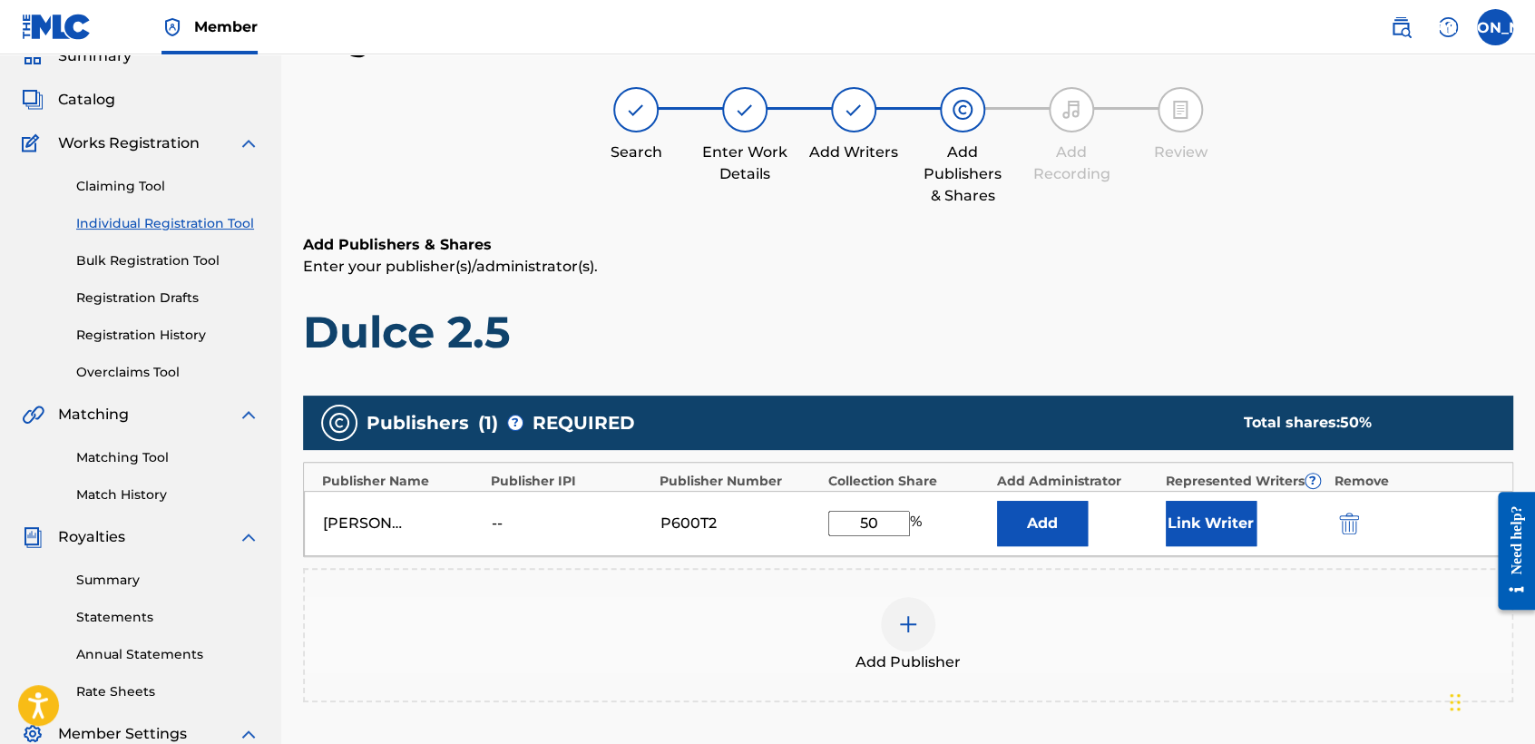
click at [1237, 504] on button "Link Writer" at bounding box center [1210, 523] width 91 height 45
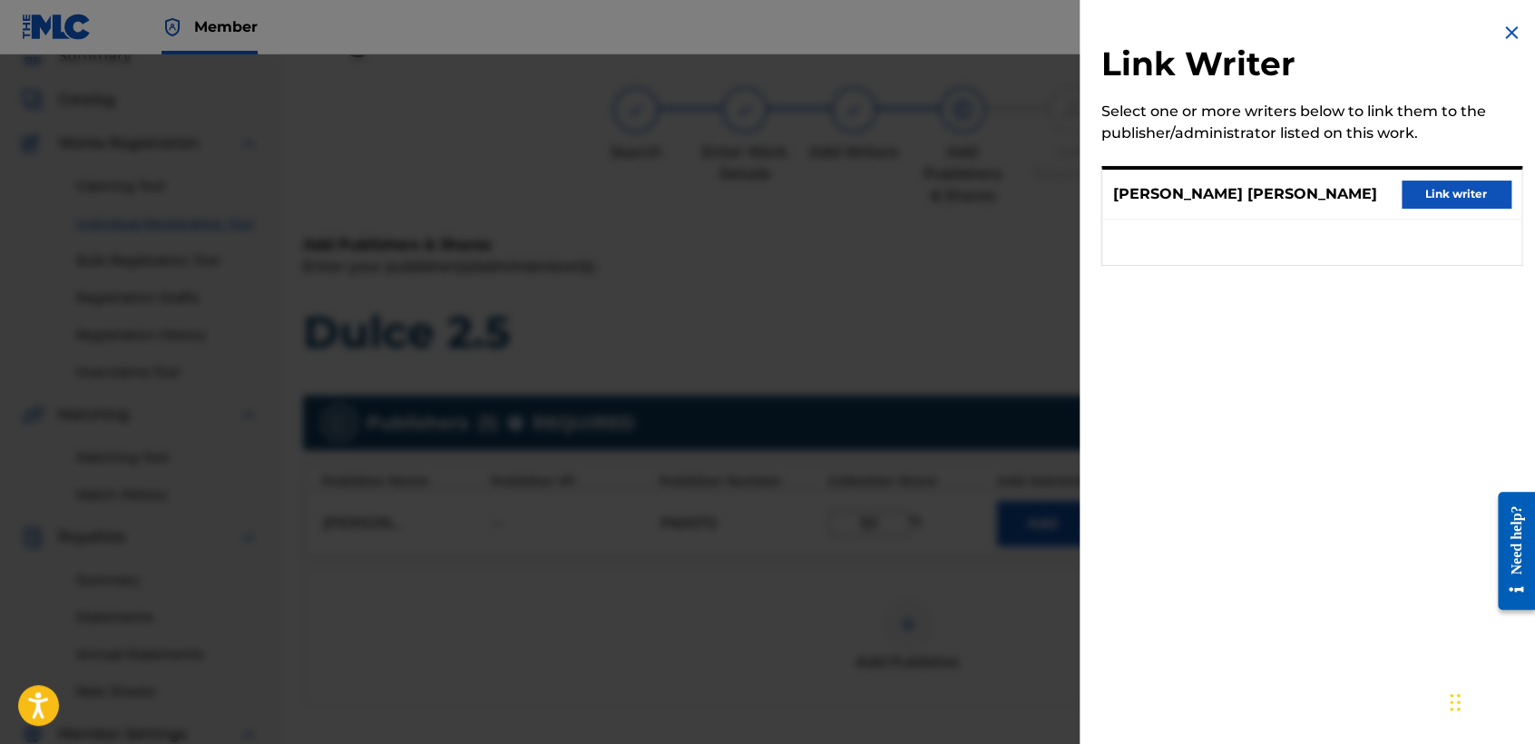
click at [1419, 189] on button "Link writer" at bounding box center [1455, 193] width 109 height 27
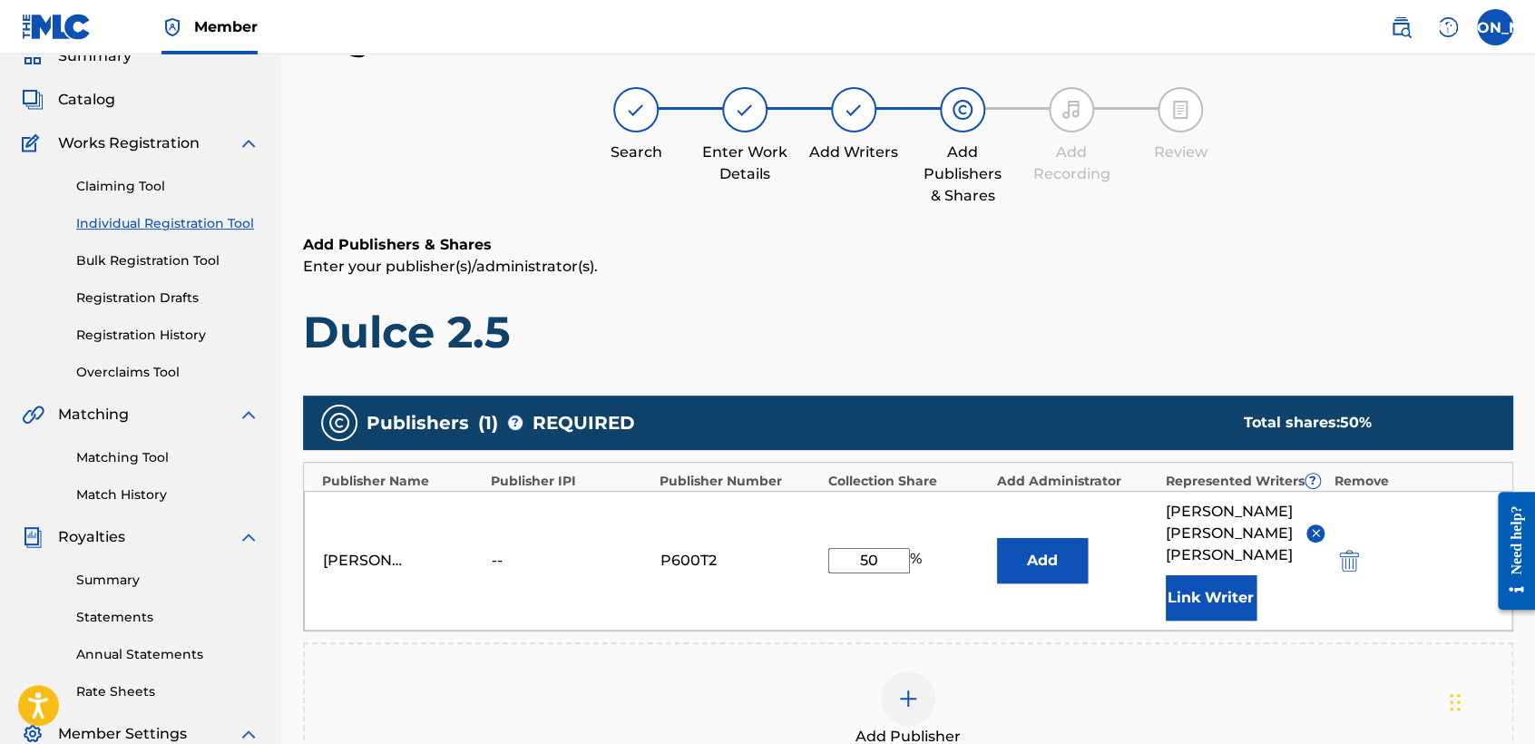
click at [1307, 251] on h6 "Add Publishers & Shares" at bounding box center [908, 245] width 1210 height 22
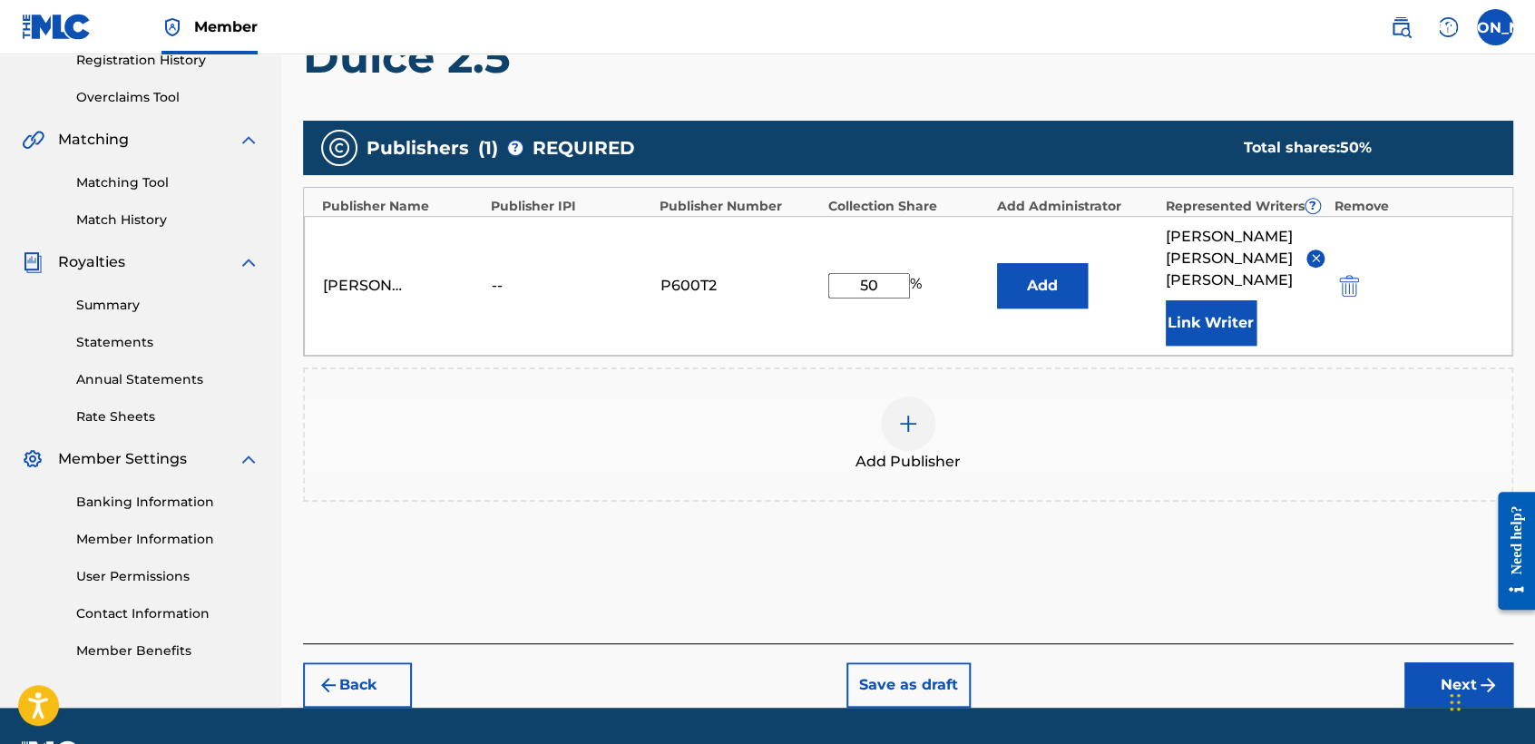
scroll to position [383, 0]
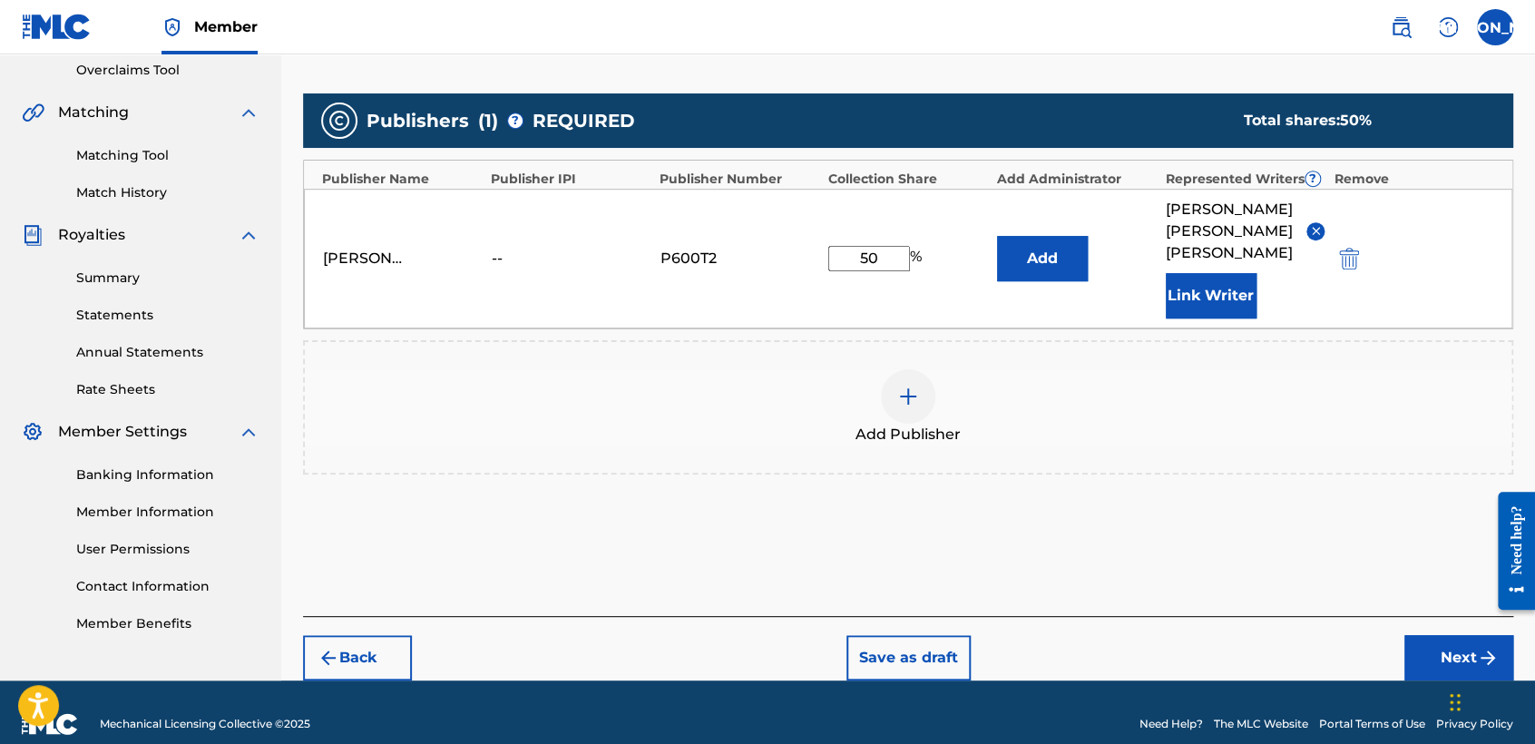
click at [1420, 642] on button "Next" at bounding box center [1458, 657] width 109 height 45
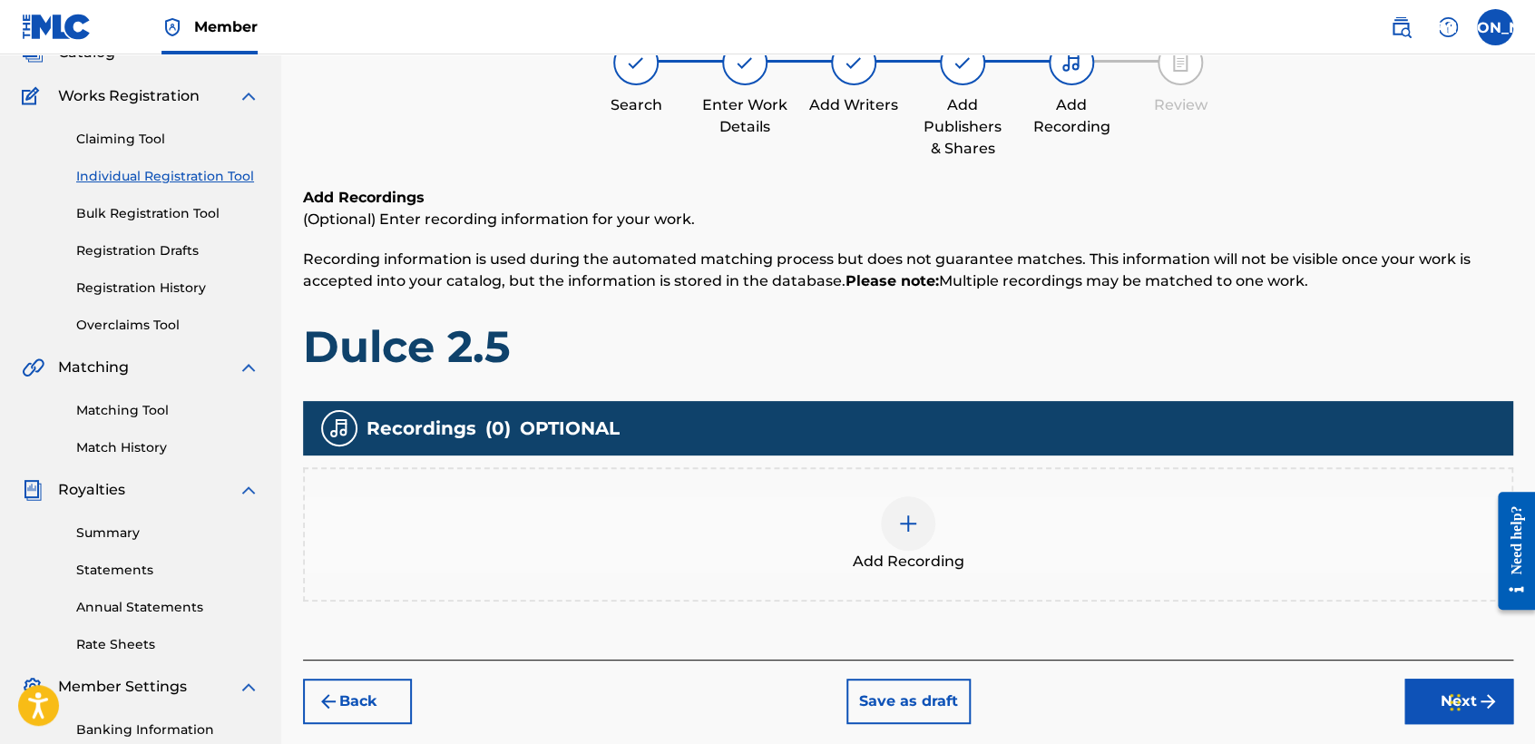
scroll to position [81, 0]
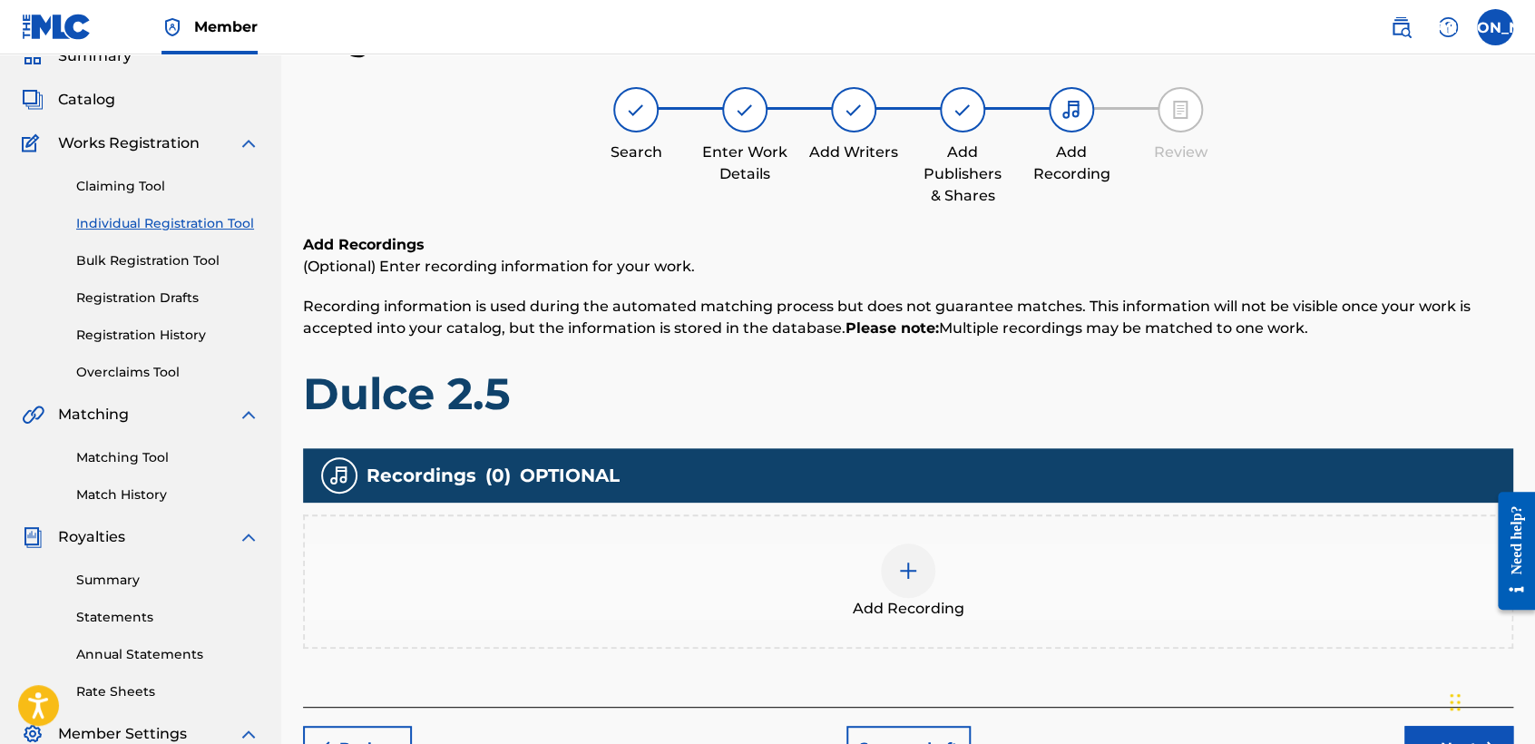
click at [948, 539] on div "Add Recording" at bounding box center [908, 581] width 1210 height 134
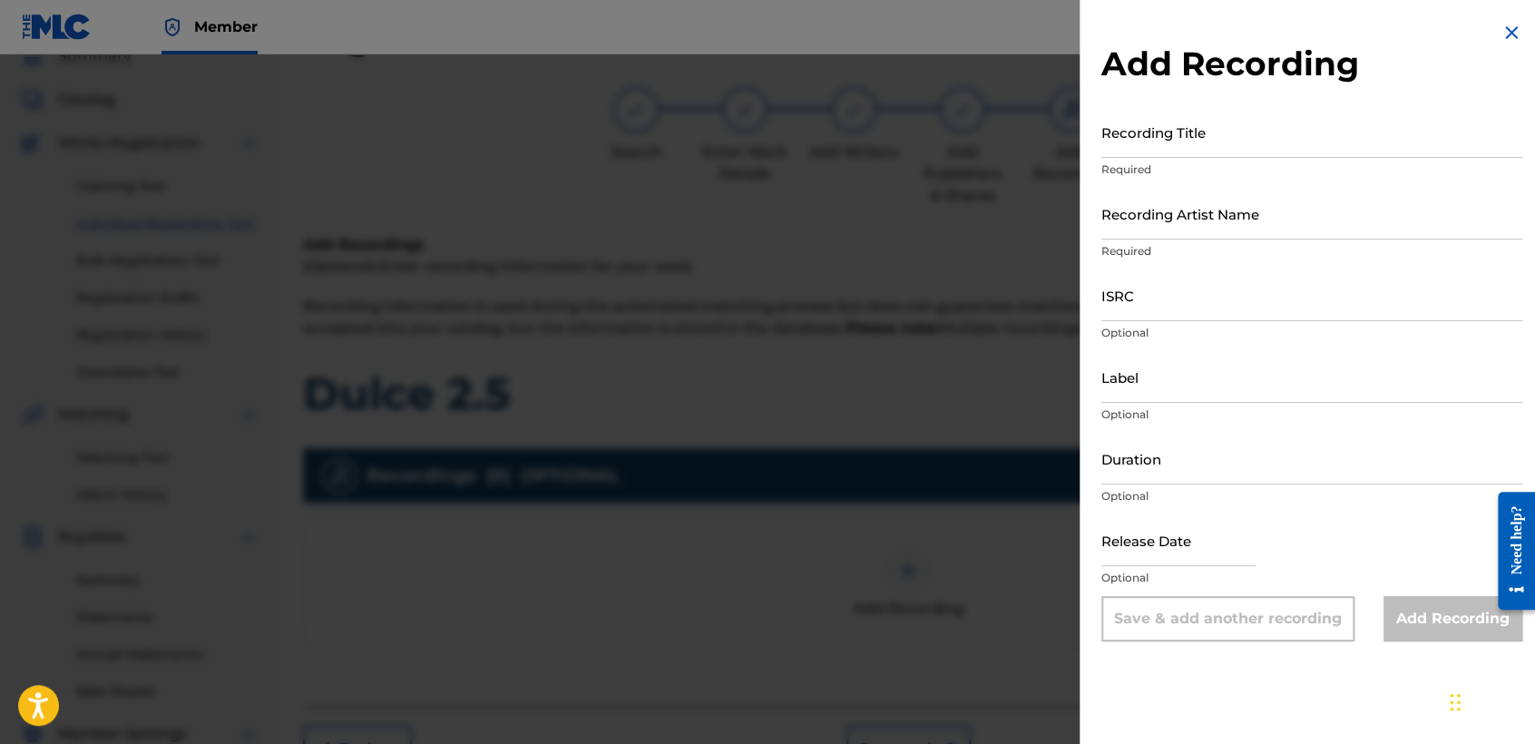
click at [1212, 143] on input "Recording Title" at bounding box center [1311, 132] width 421 height 52
paste input "Dulce 2.5"
click at [1175, 161] on p "Required" at bounding box center [1311, 169] width 421 height 16
click at [1175, 211] on input "Recording Artist Name" at bounding box center [1311, 214] width 421 height 52
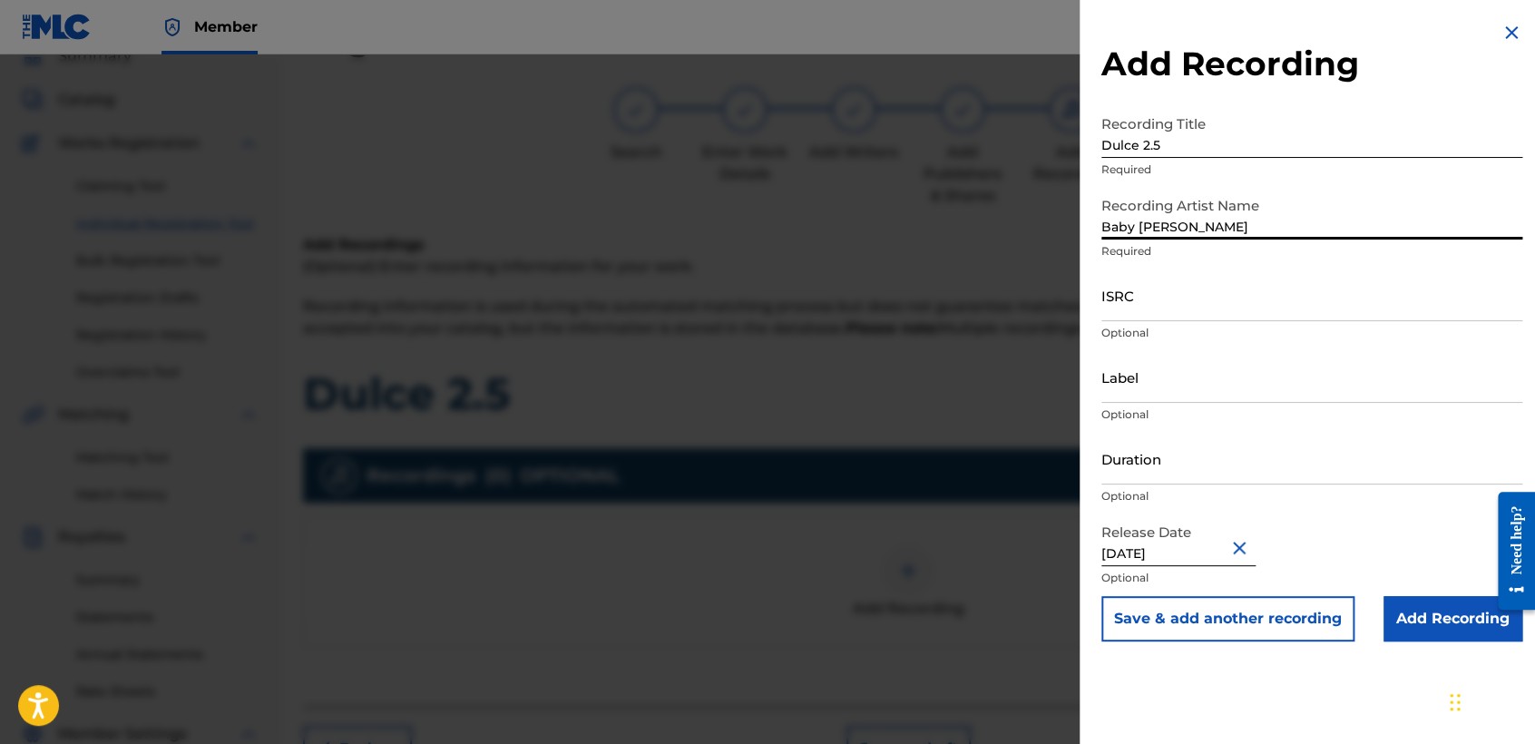
click at [1169, 308] on input "ISRC" at bounding box center [1311, 295] width 421 height 52
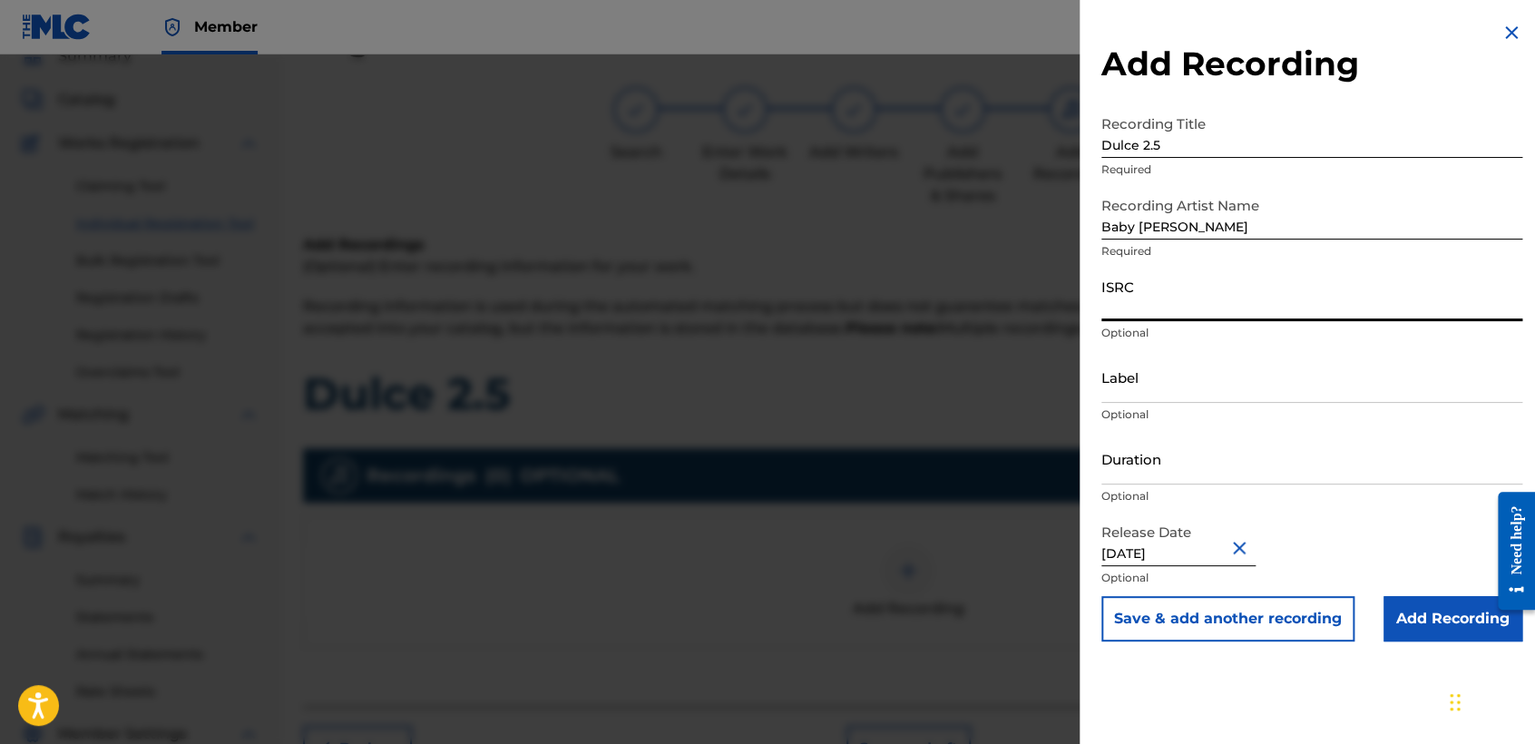
paste input "USHM82222851"
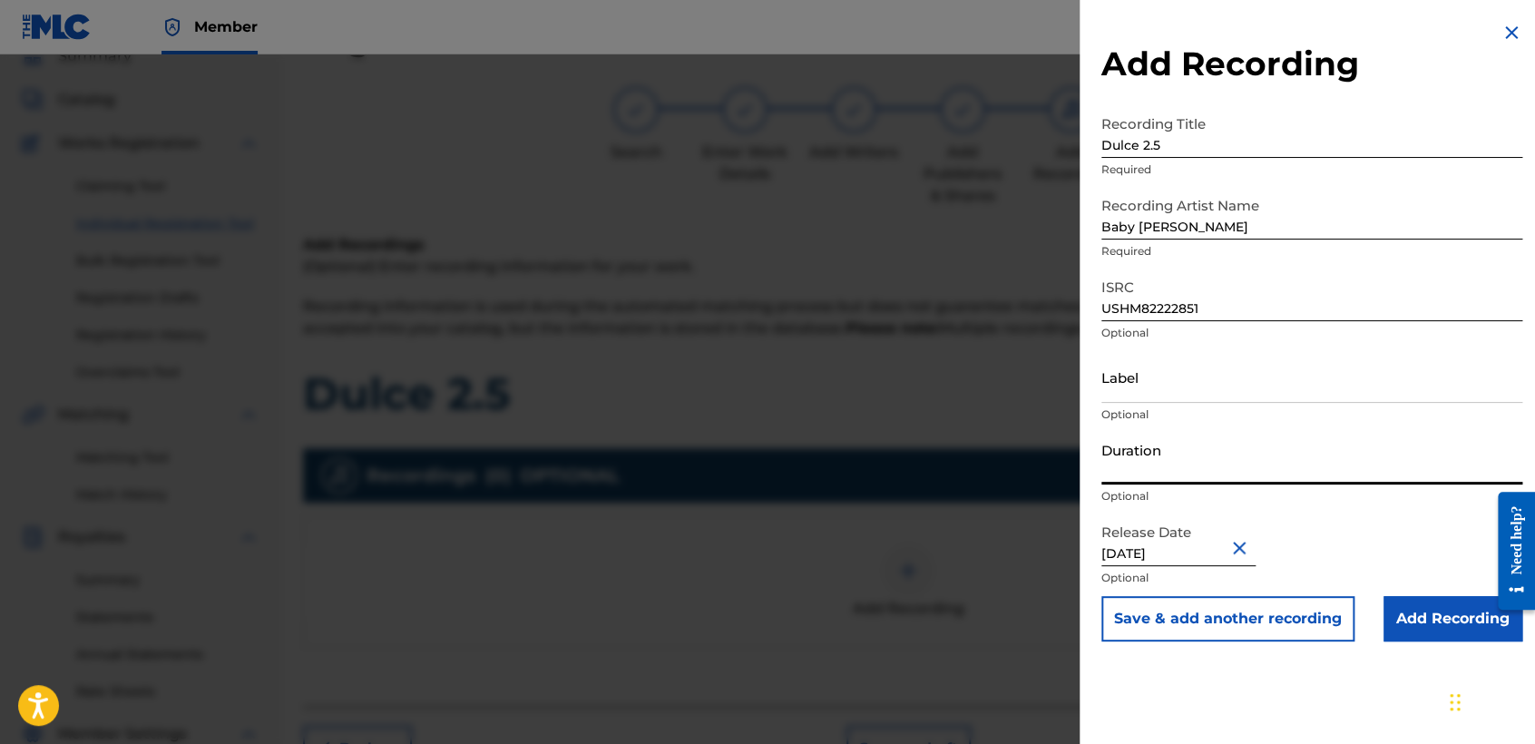
click at [1193, 475] on input "Duration" at bounding box center [1311, 459] width 421 height 52
click at [1417, 619] on input "Add Recording" at bounding box center [1452, 618] width 139 height 45
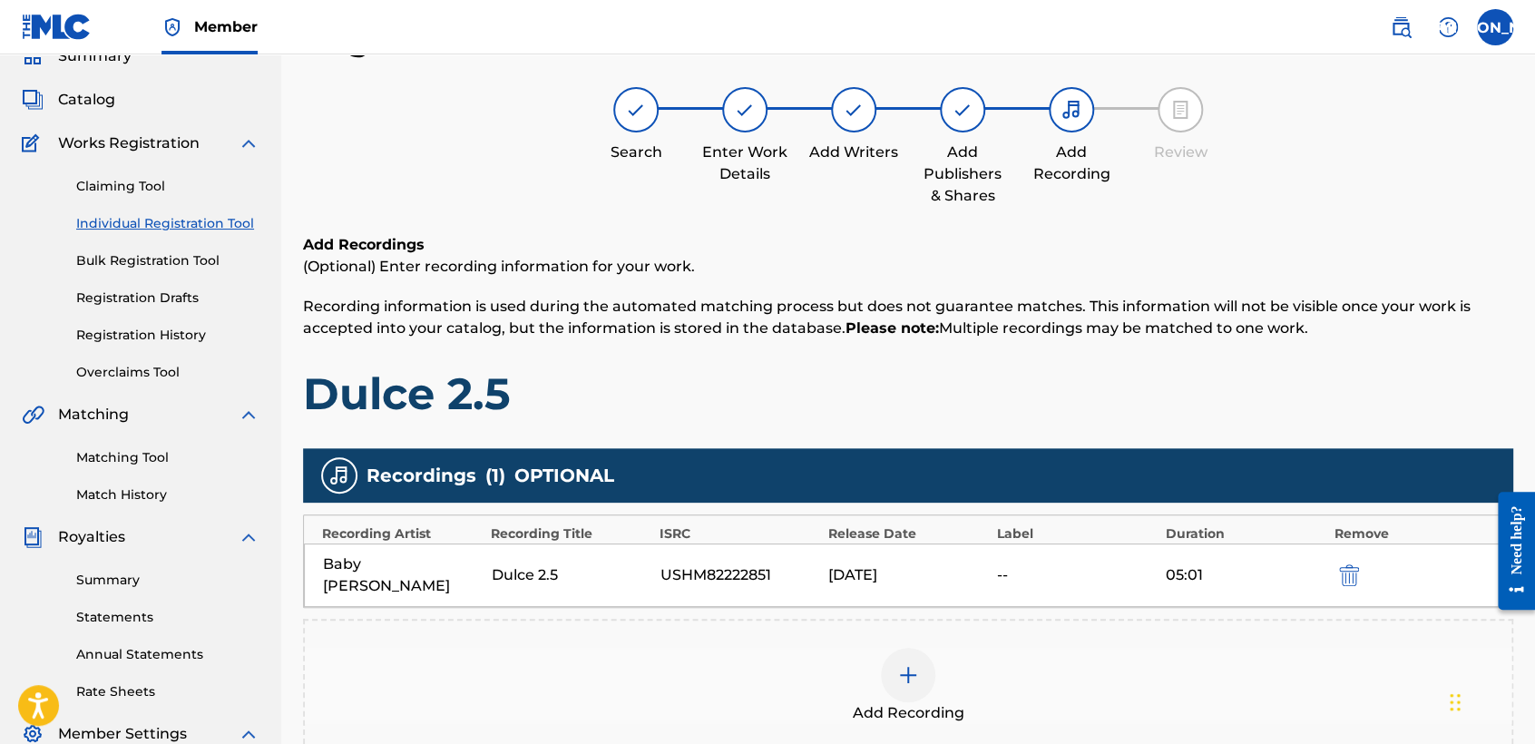
click at [1240, 385] on h1 "Dulce 2.5" at bounding box center [908, 393] width 1210 height 54
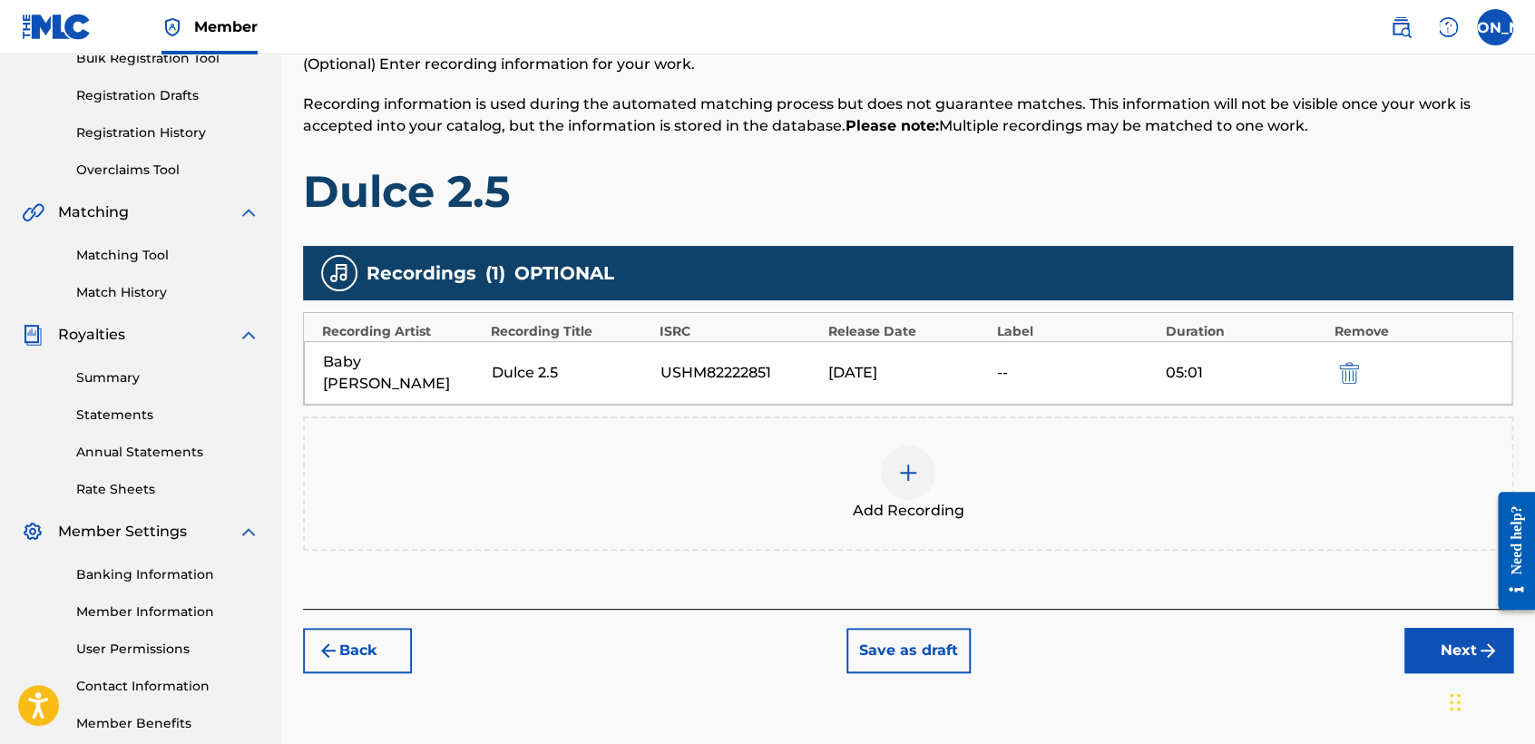
click at [1408, 628] on button "Next" at bounding box center [1458, 650] width 109 height 45
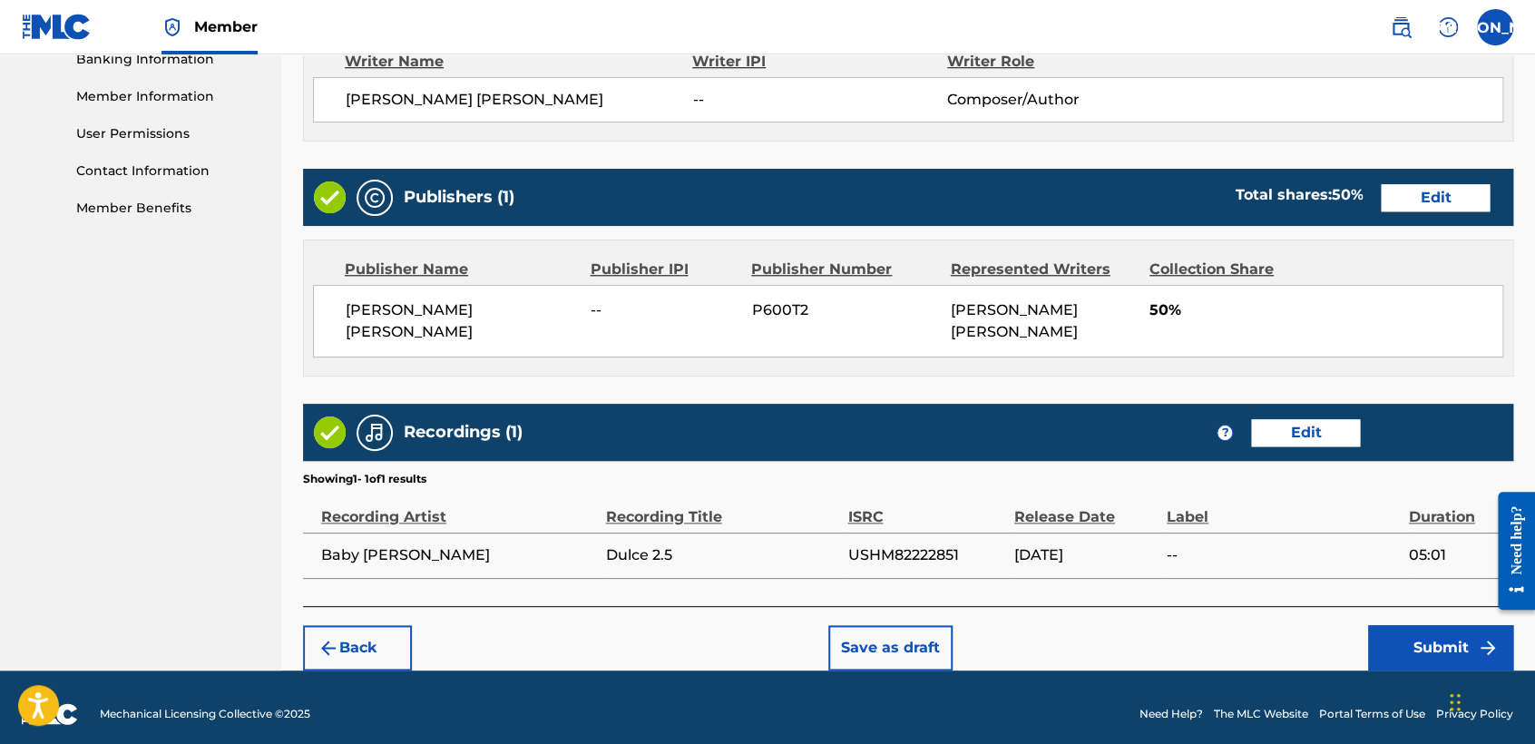
scroll to position [810, 0]
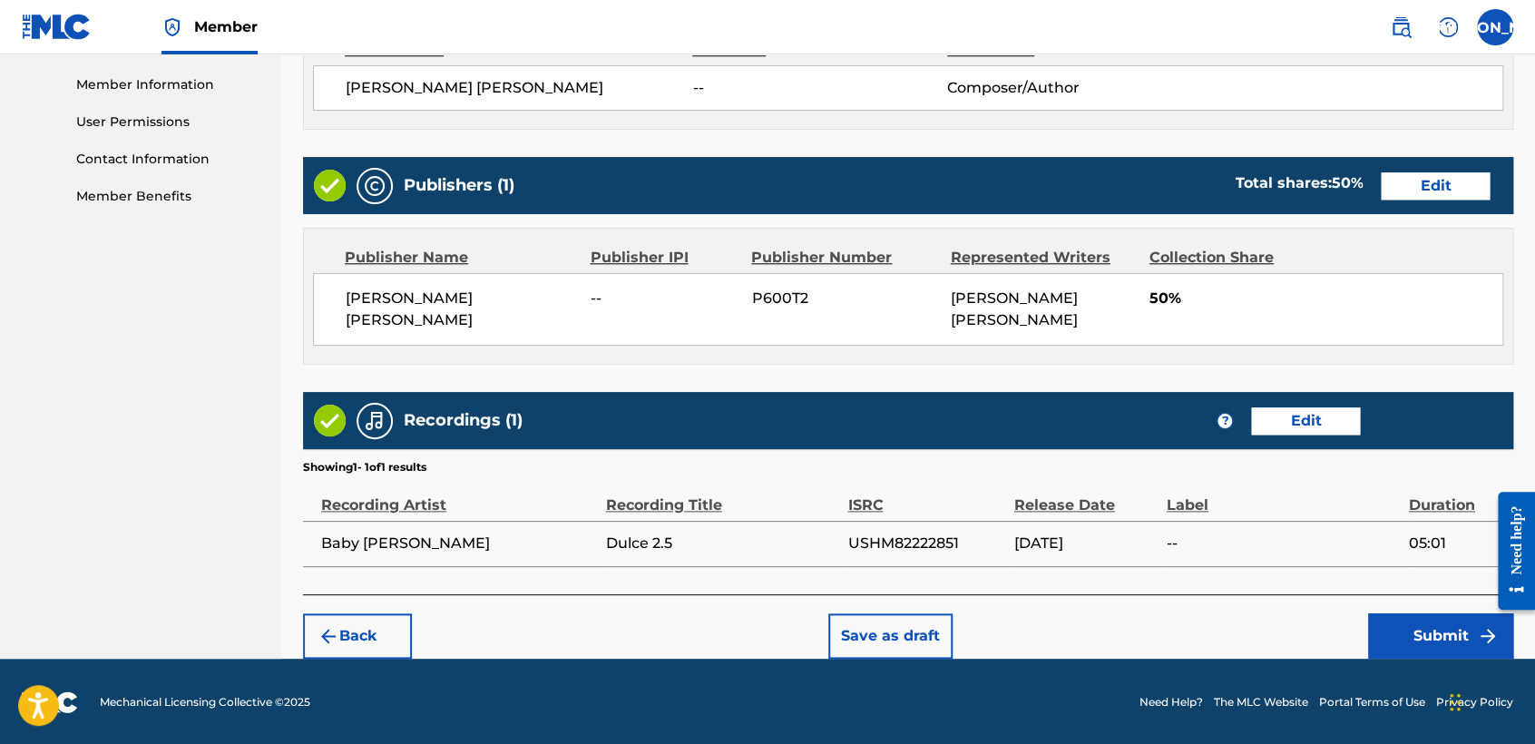
click at [1425, 642] on button "Submit" at bounding box center [1440, 635] width 145 height 45
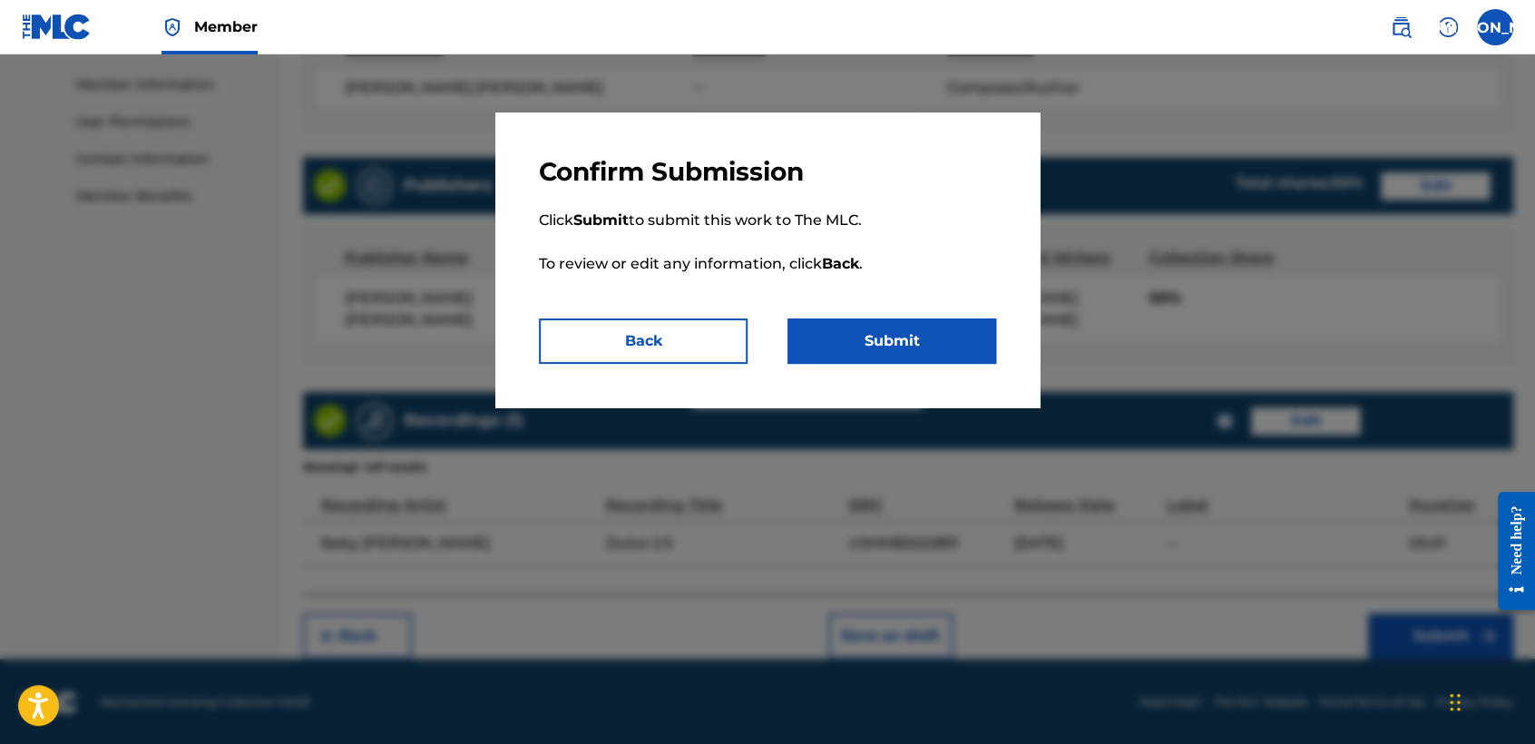
click at [871, 339] on button "Submit" at bounding box center [891, 340] width 209 height 45
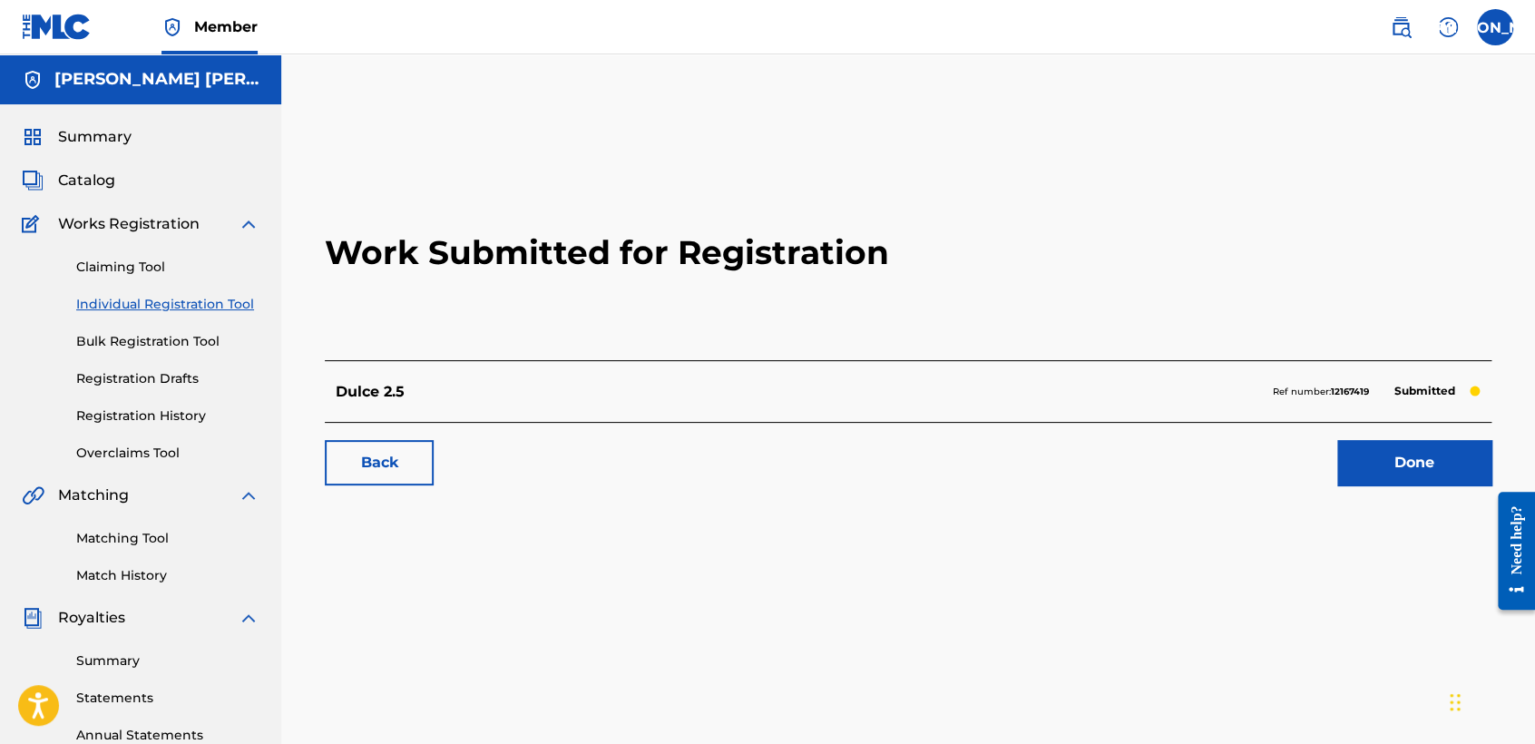
click at [242, 310] on link "Individual Registration Tool" at bounding box center [167, 304] width 183 height 19
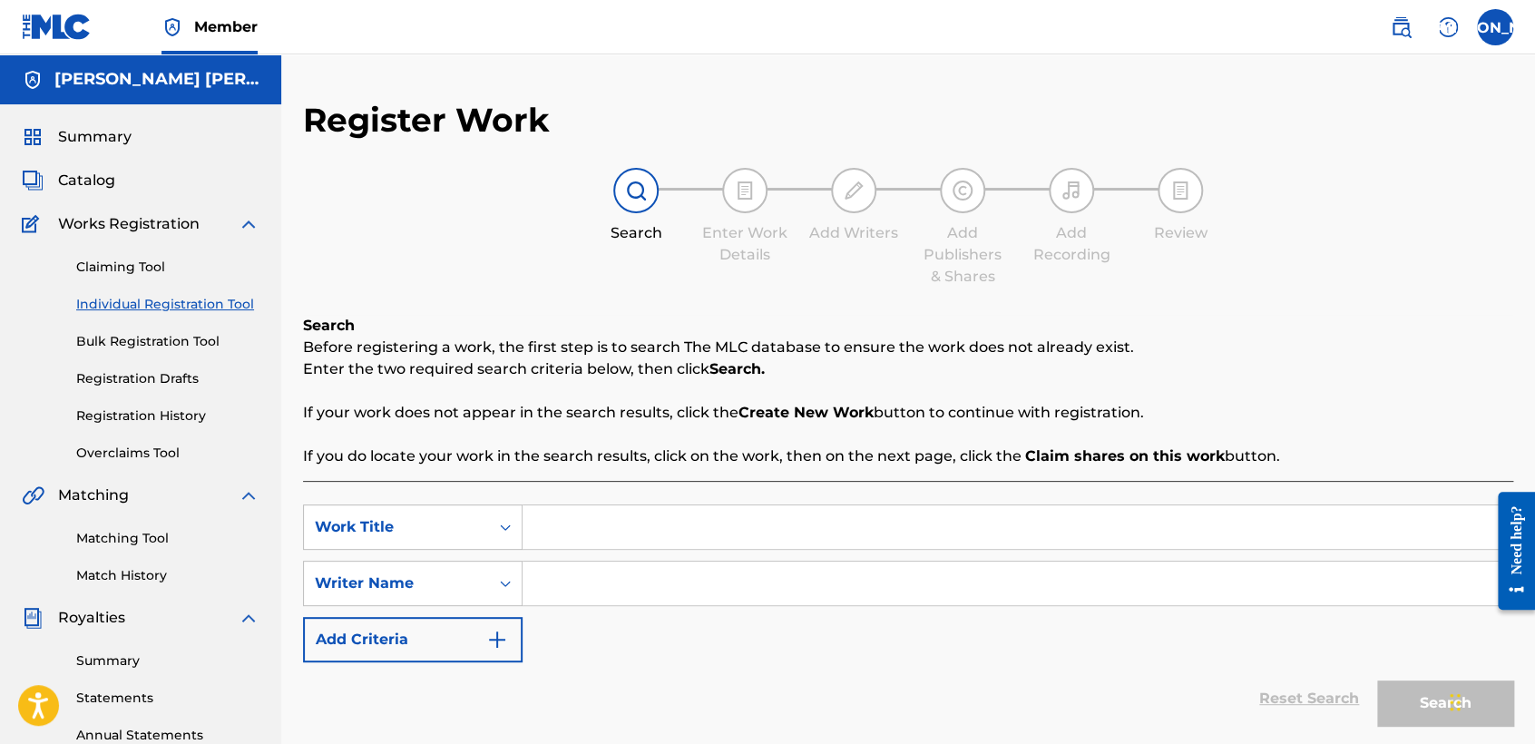
paste input "Cubano 2"
click at [609, 564] on input "Search Form" at bounding box center [1016, 583] width 989 height 44
click at [1383, 714] on button "Search" at bounding box center [1445, 702] width 136 height 45
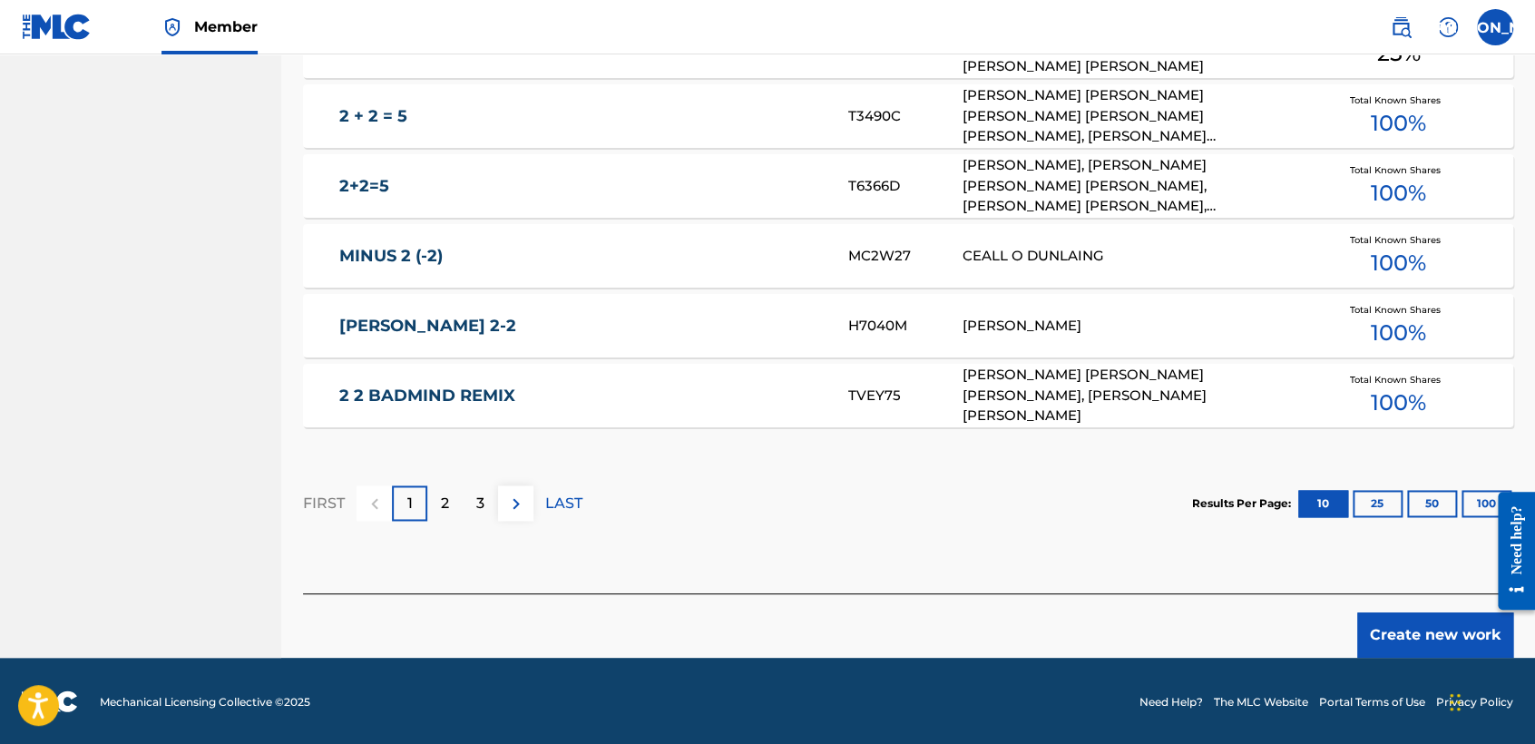
click at [1418, 641] on button "Create new work" at bounding box center [1435, 634] width 156 height 45
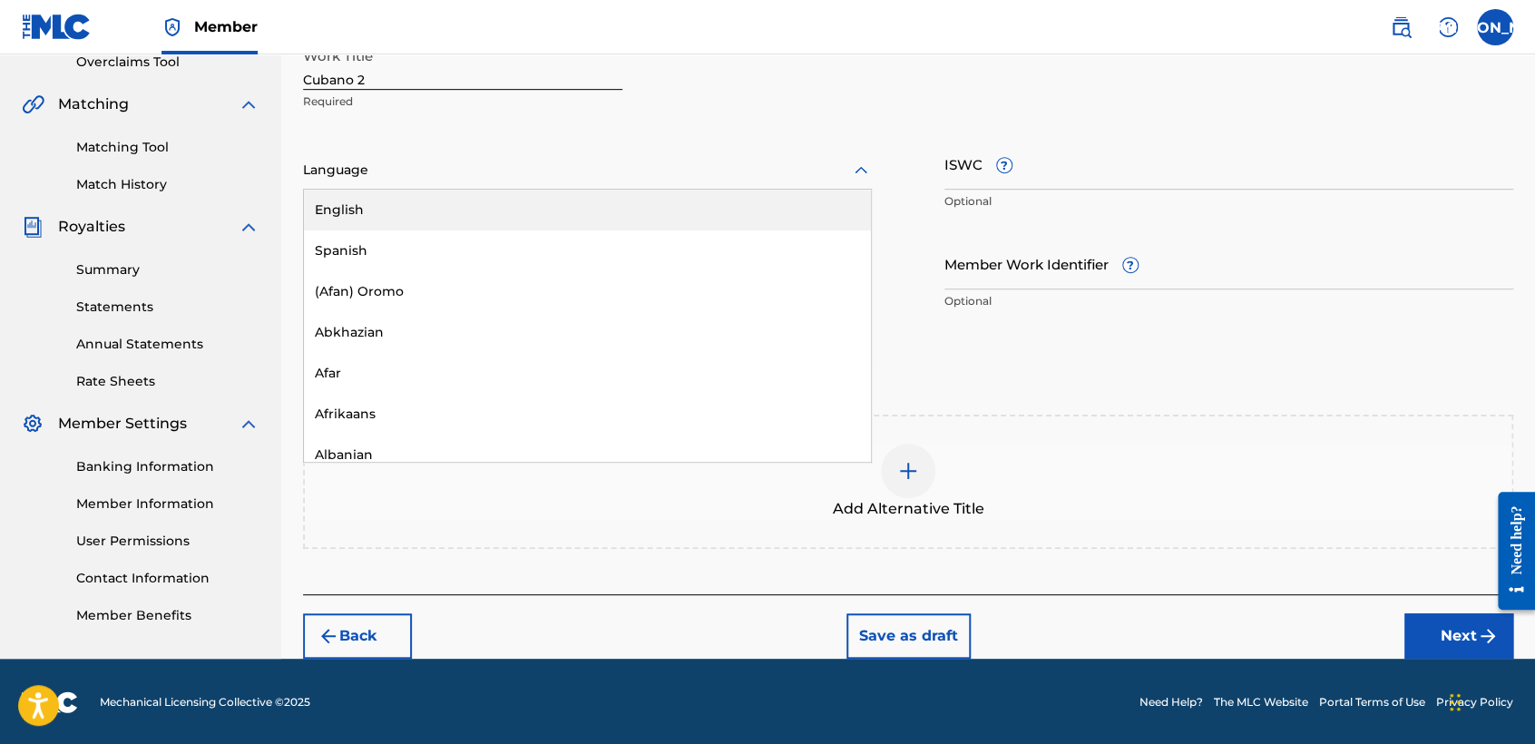
click at [694, 157] on div "Language" at bounding box center [587, 170] width 569 height 38
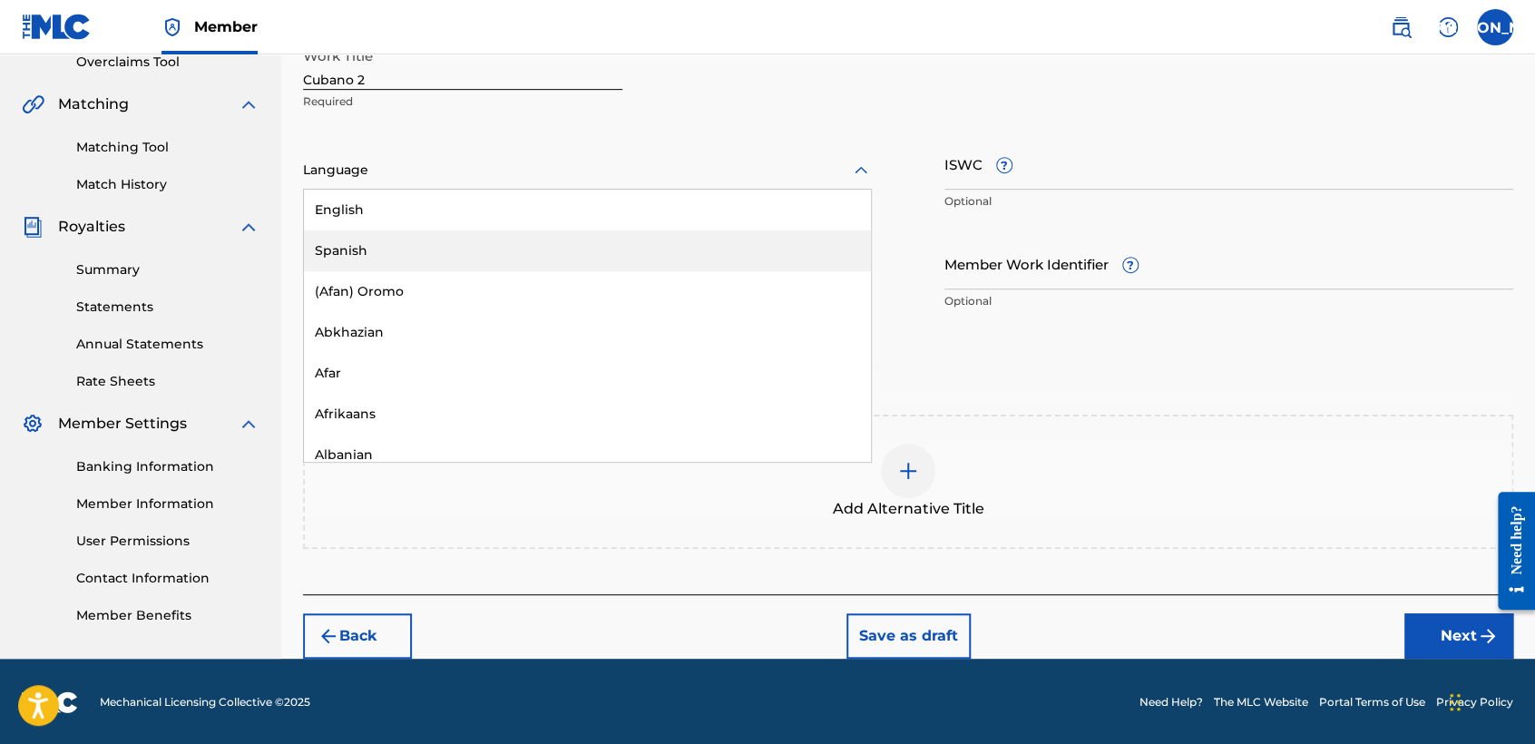
click at [428, 252] on div "Spanish" at bounding box center [587, 250] width 567 height 41
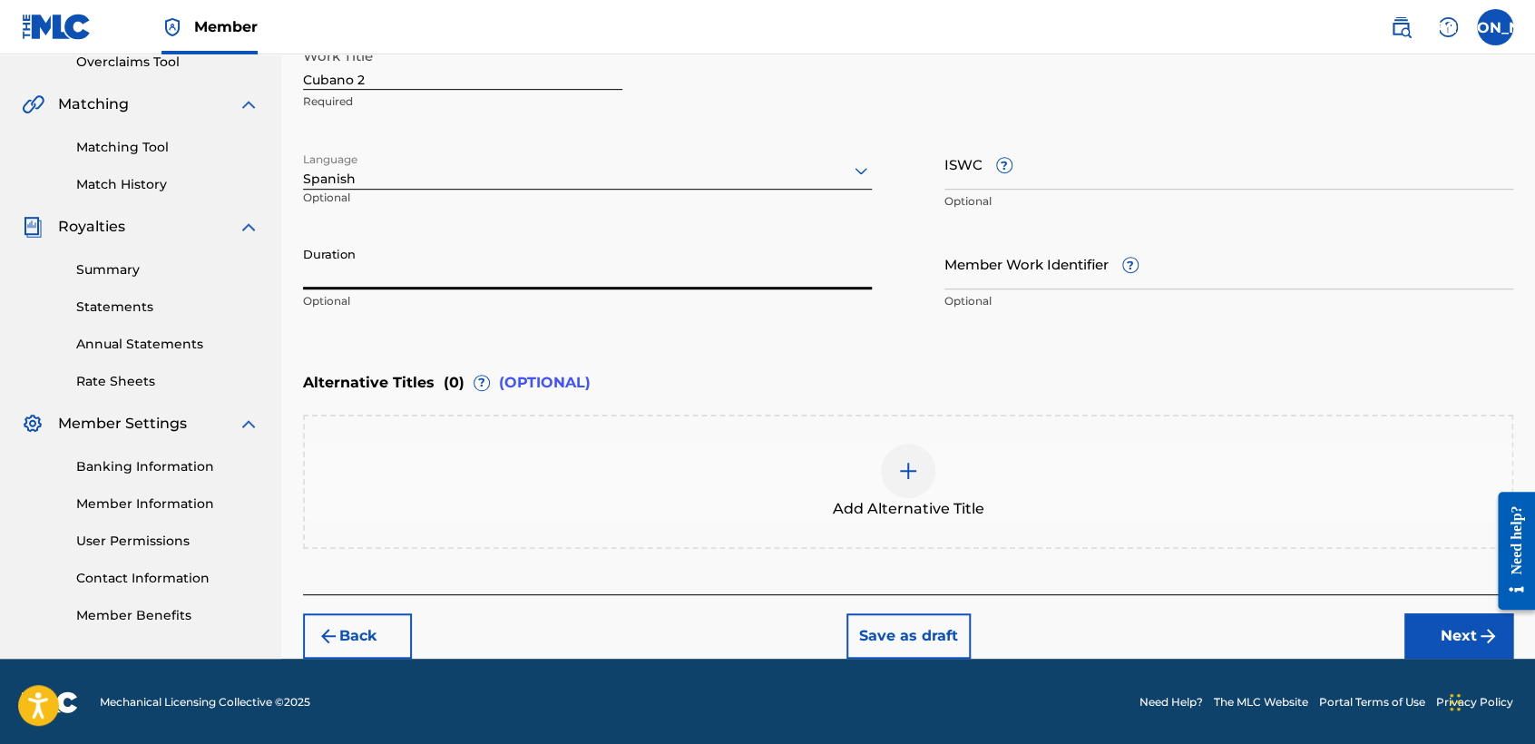
click at [428, 252] on input "Duration" at bounding box center [587, 264] width 569 height 52
click at [1442, 634] on button "Next" at bounding box center [1458, 635] width 109 height 45
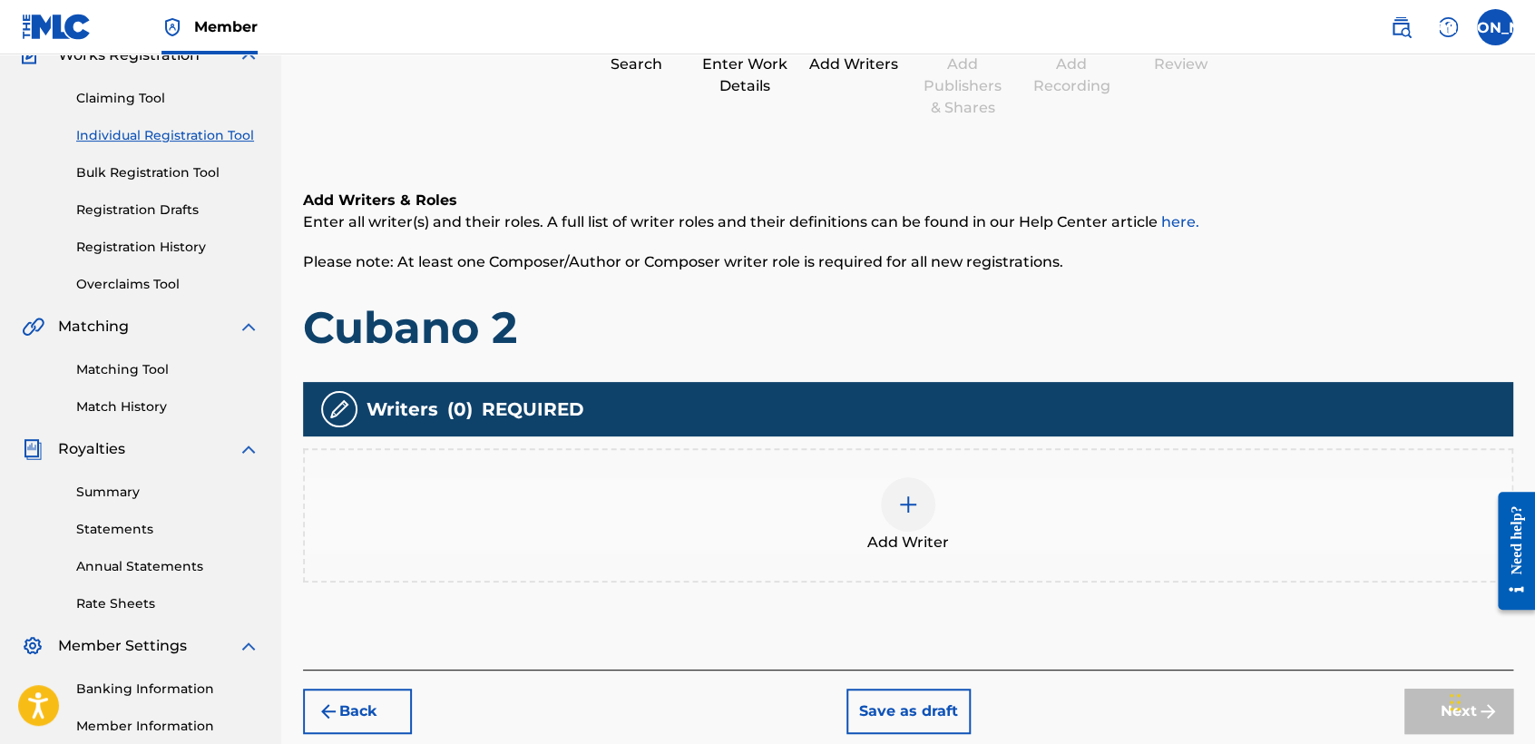
scroll to position [81, 0]
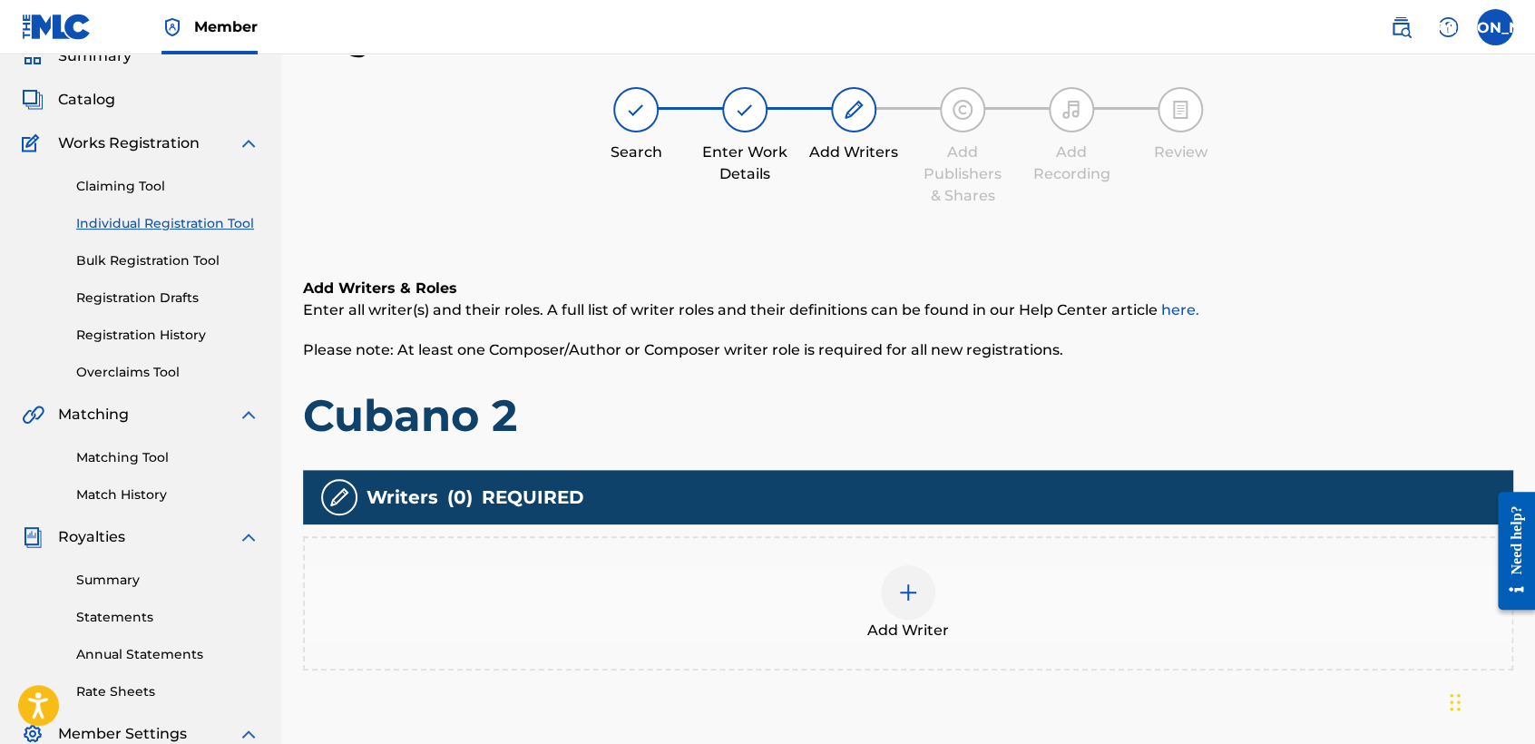
click at [937, 538] on div "Add Writer" at bounding box center [908, 603] width 1210 height 134
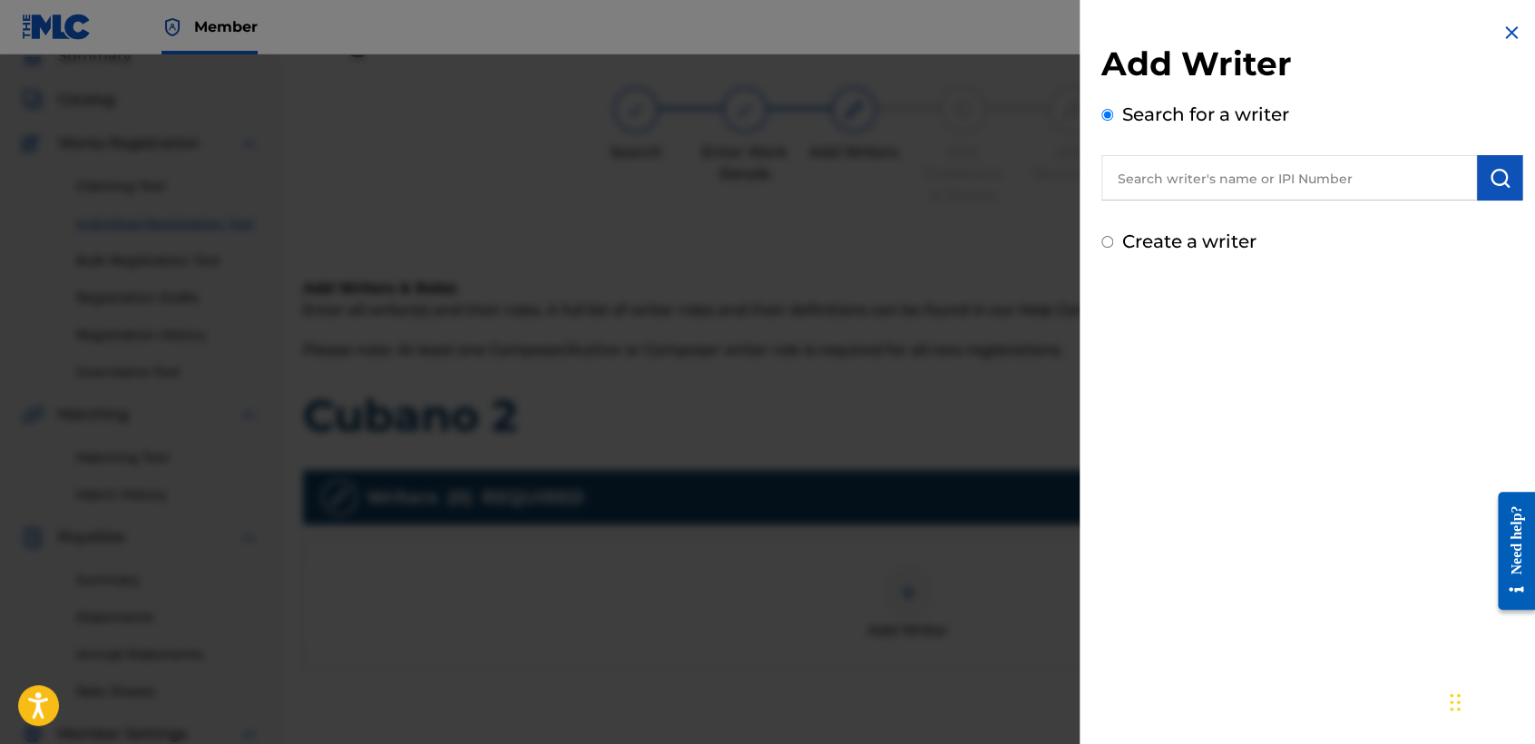
click at [1104, 240] on input "Create a writer" at bounding box center [1107, 242] width 12 height 12
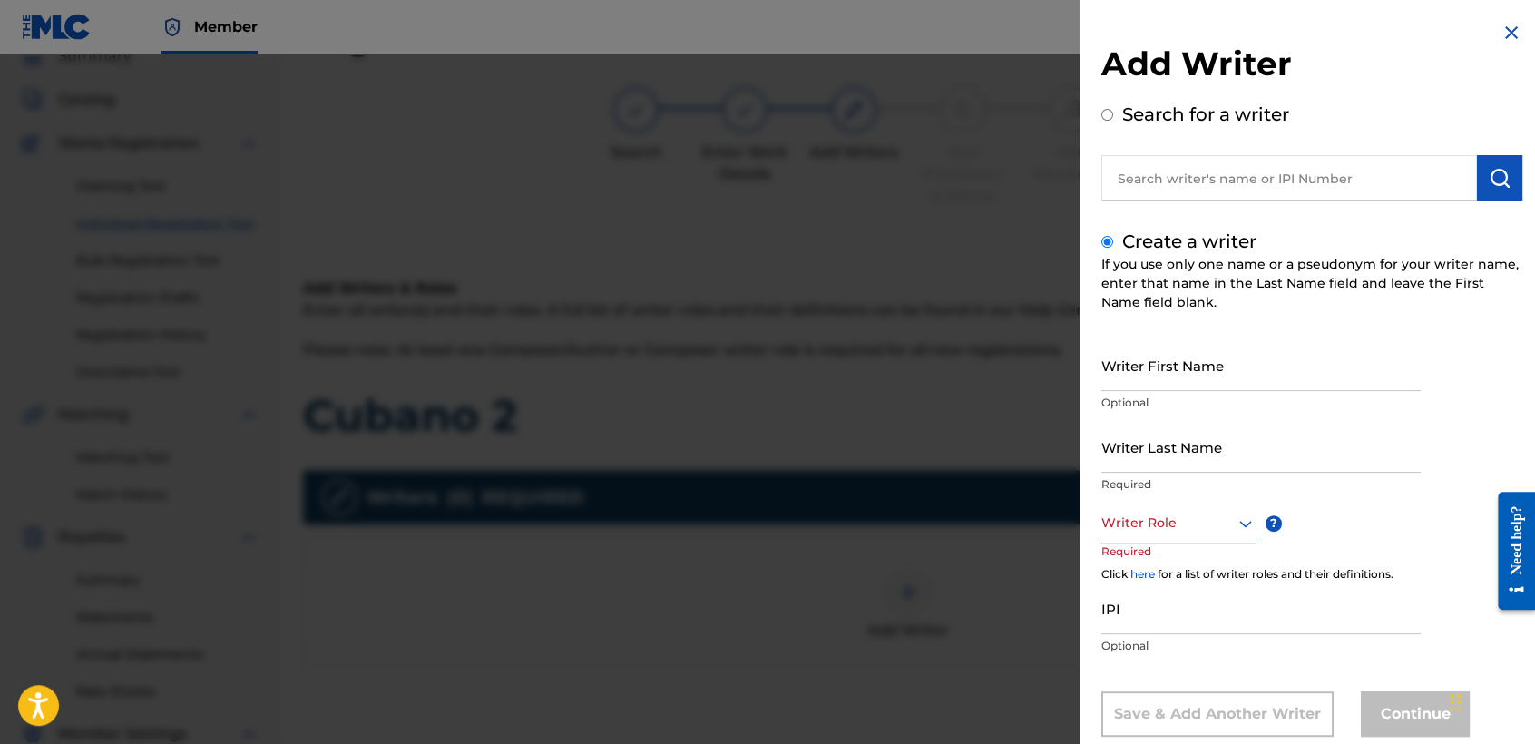
click at [1174, 398] on p "Optional" at bounding box center [1260, 403] width 319 height 16
click at [1184, 357] on input "Writer First Name" at bounding box center [1260, 365] width 319 height 52
click at [1196, 413] on div "Writer First Name Jose osvaldo Optional" at bounding box center [1260, 380] width 319 height 82
click at [1197, 435] on input "Writer Last Name" at bounding box center [1260, 447] width 319 height 52
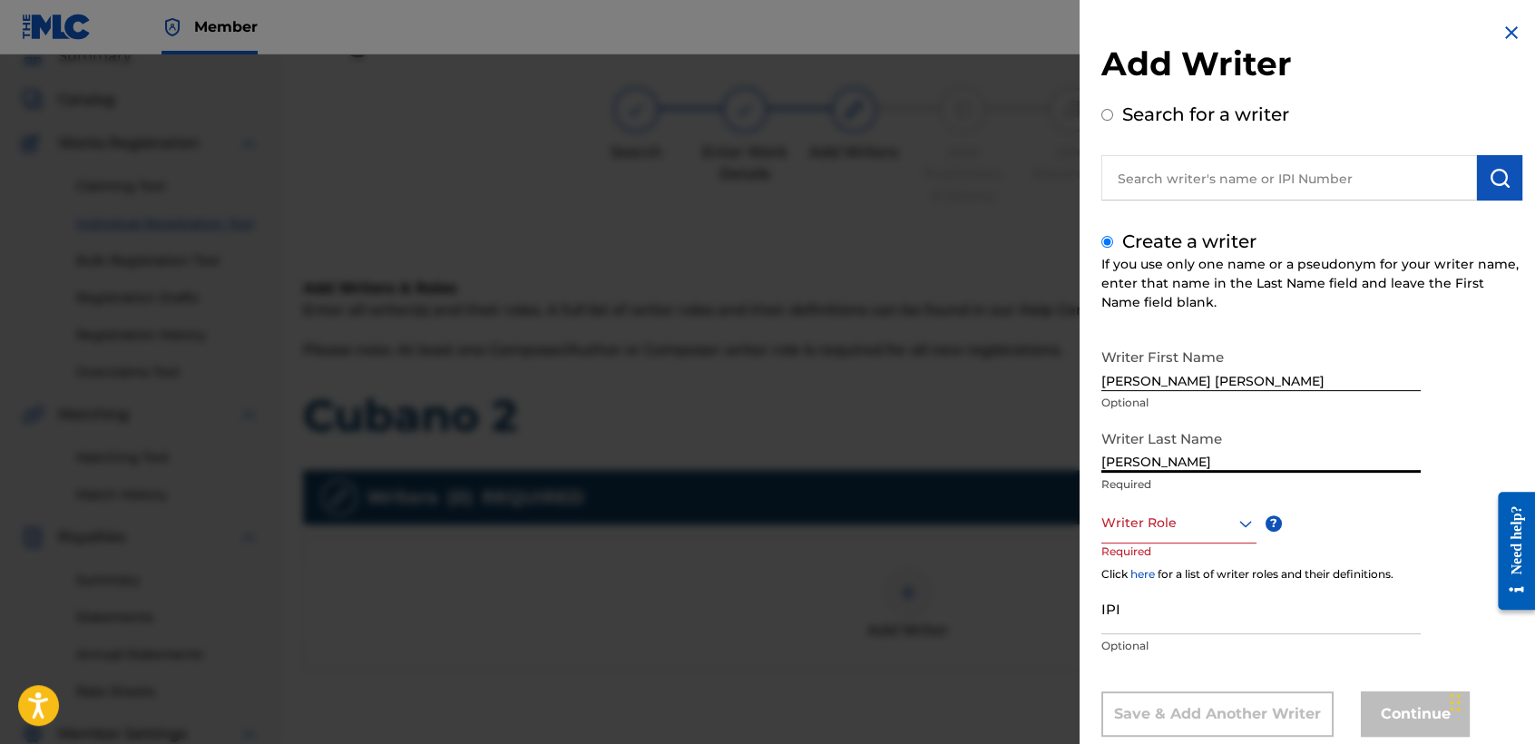
click at [1210, 506] on div "Writer Role" at bounding box center [1178, 522] width 155 height 41
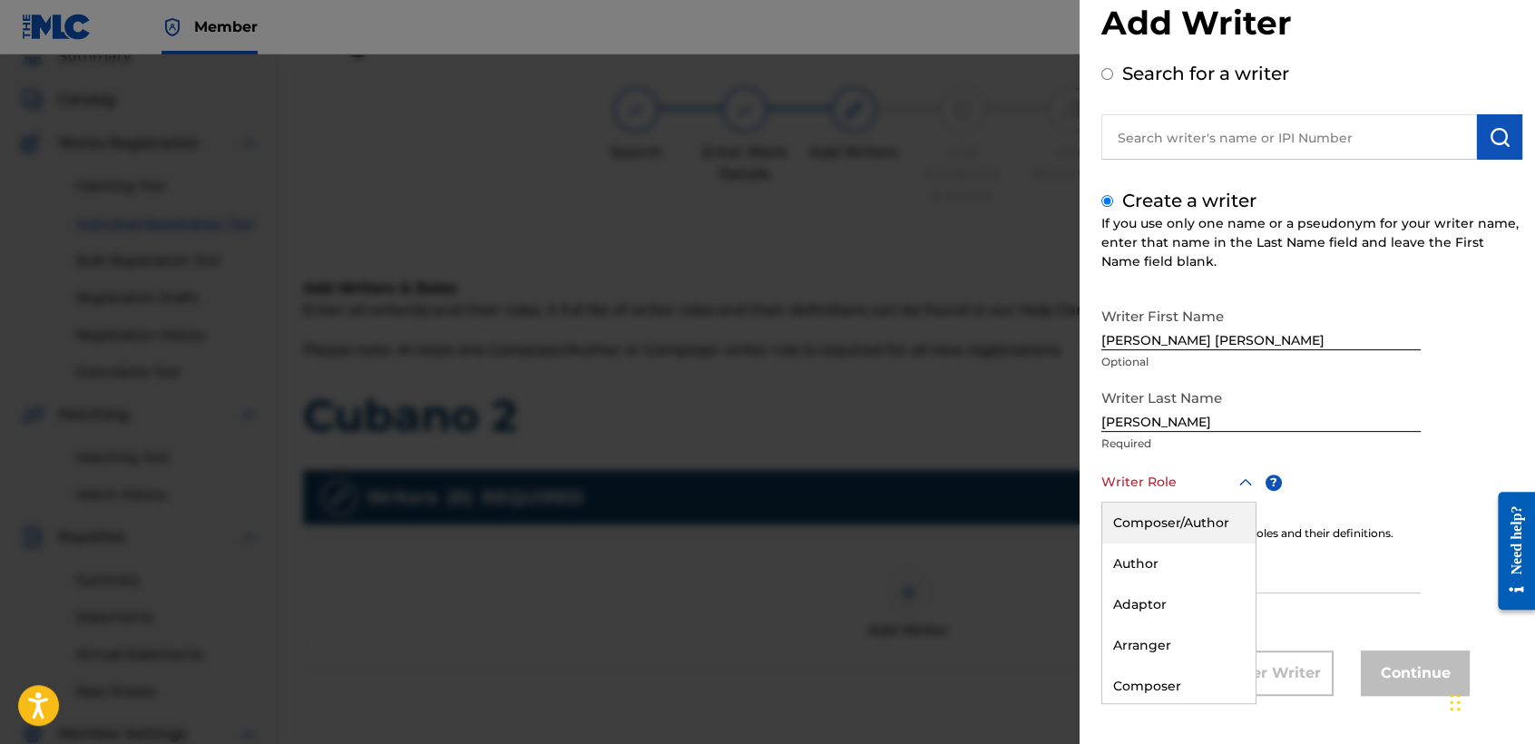
click at [1210, 506] on div "Composer/Author" at bounding box center [1178, 522] width 153 height 41
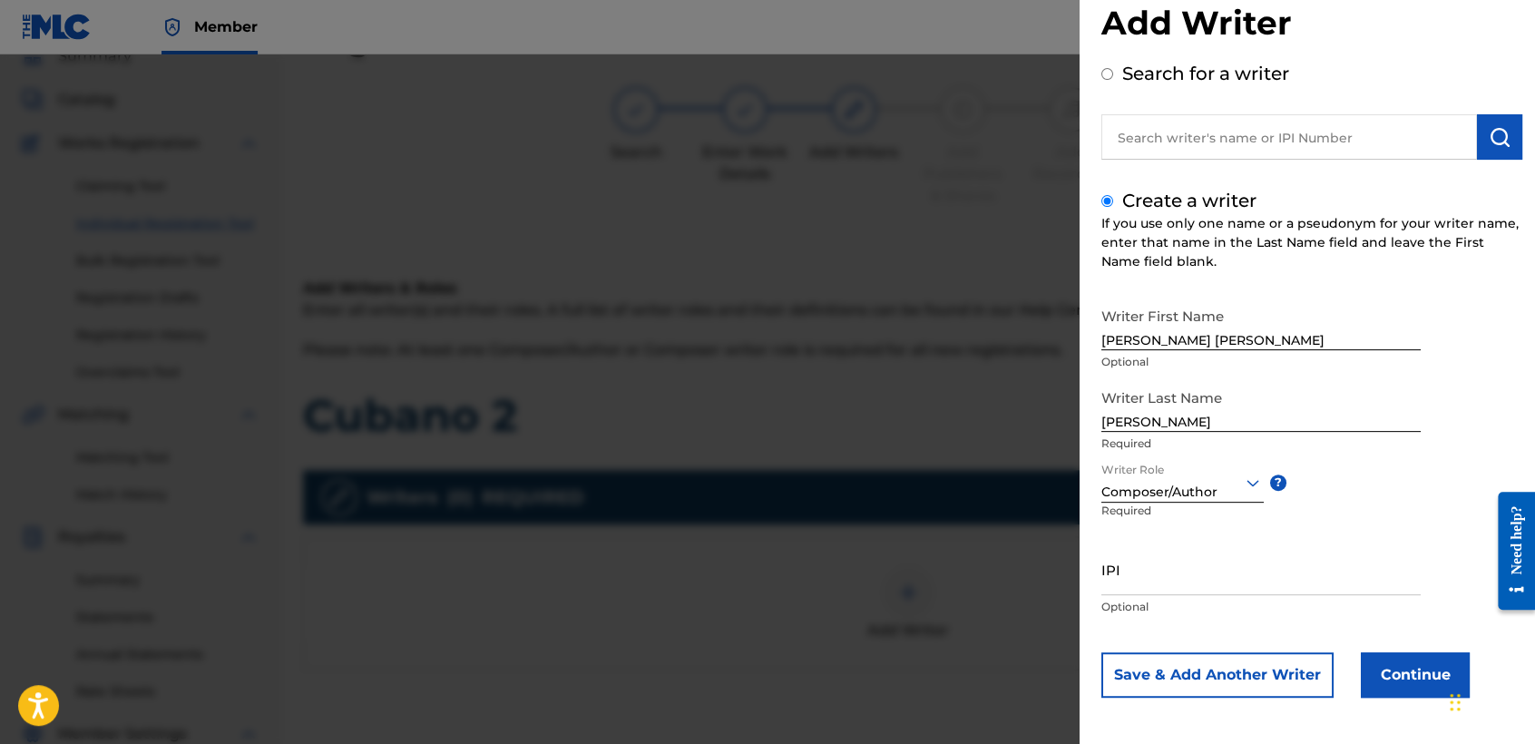
click at [1394, 688] on button "Continue" at bounding box center [1414, 674] width 109 height 45
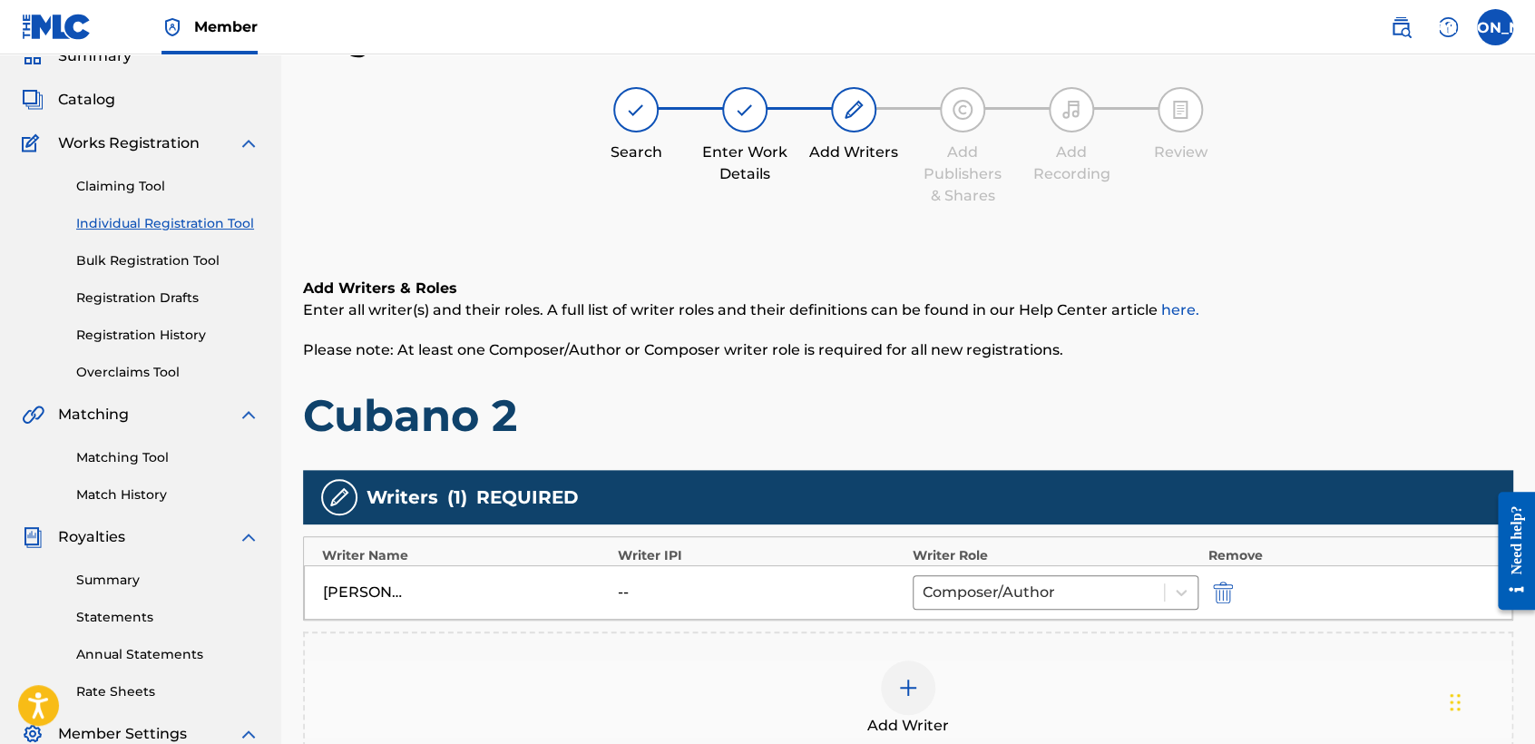
click at [1001, 405] on h1 "Cubano 2" at bounding box center [908, 415] width 1210 height 54
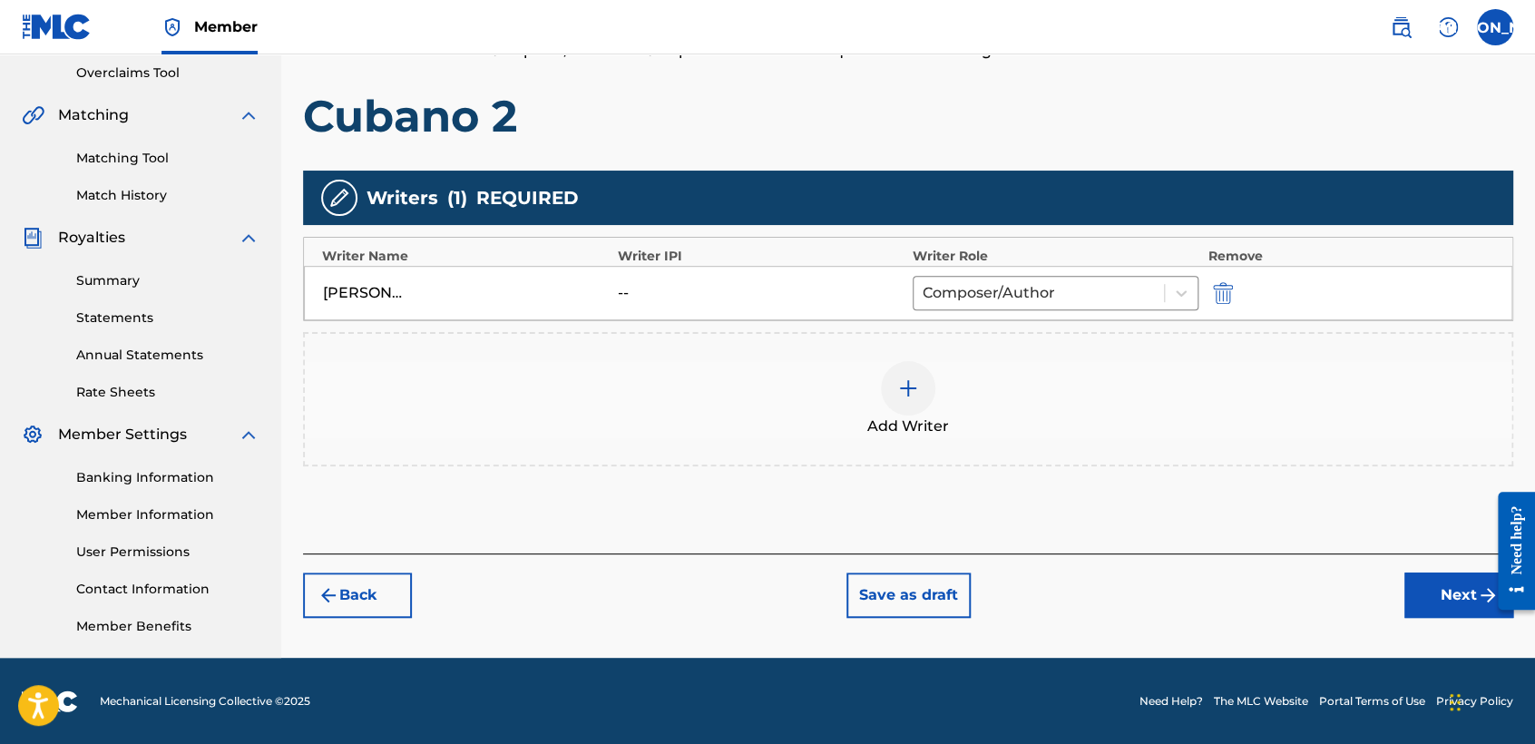
click at [1429, 598] on button "Next" at bounding box center [1458, 594] width 109 height 45
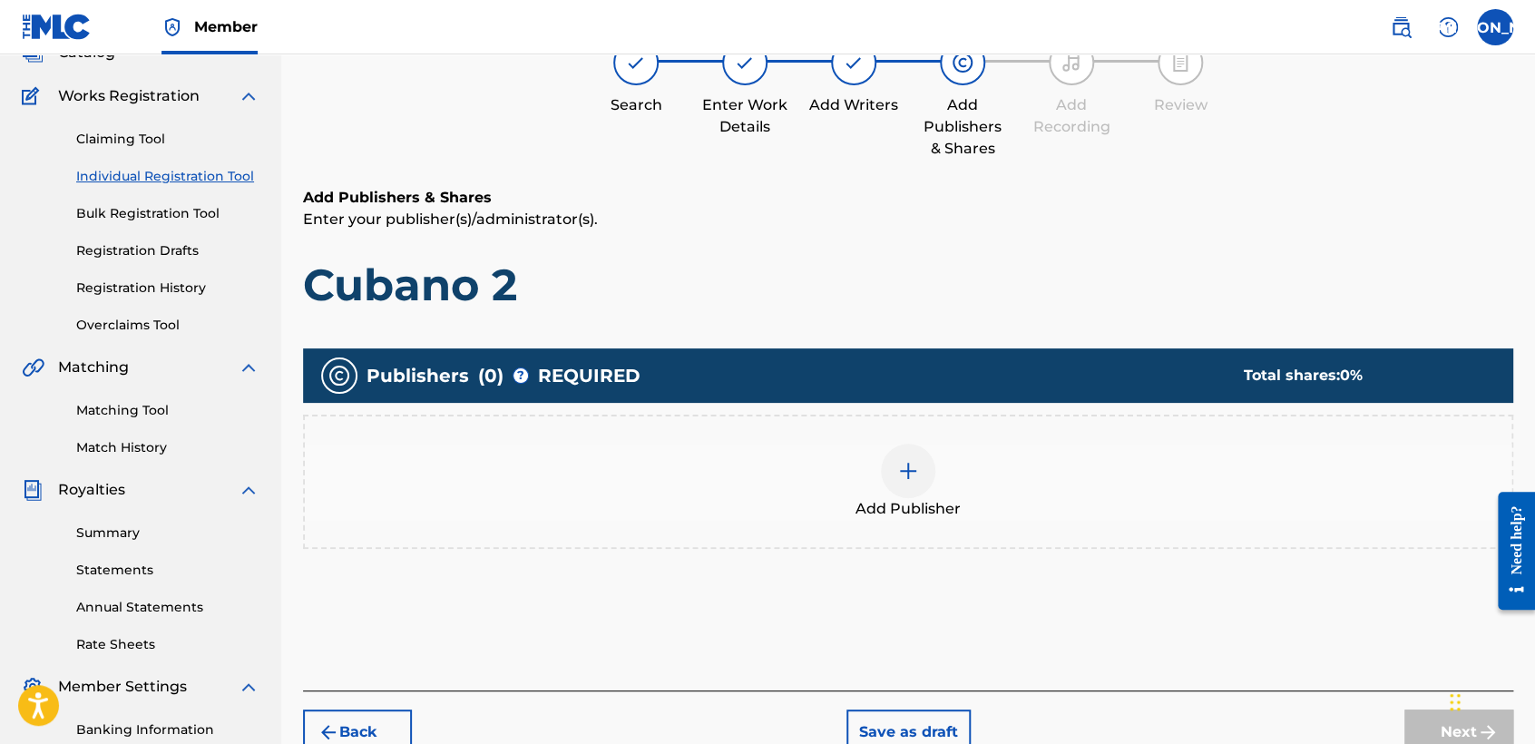
scroll to position [81, 0]
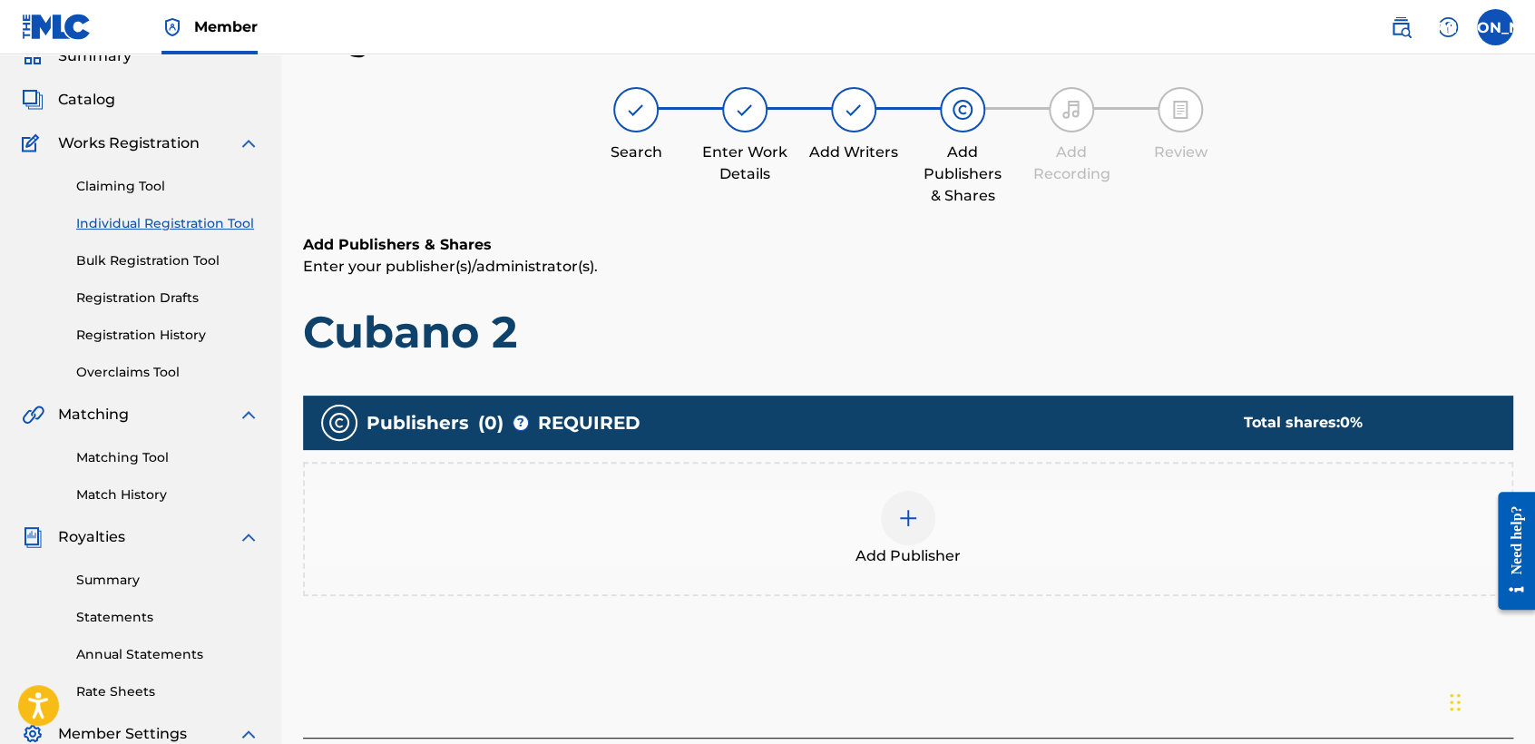
click at [901, 498] on div at bounding box center [908, 518] width 54 height 54
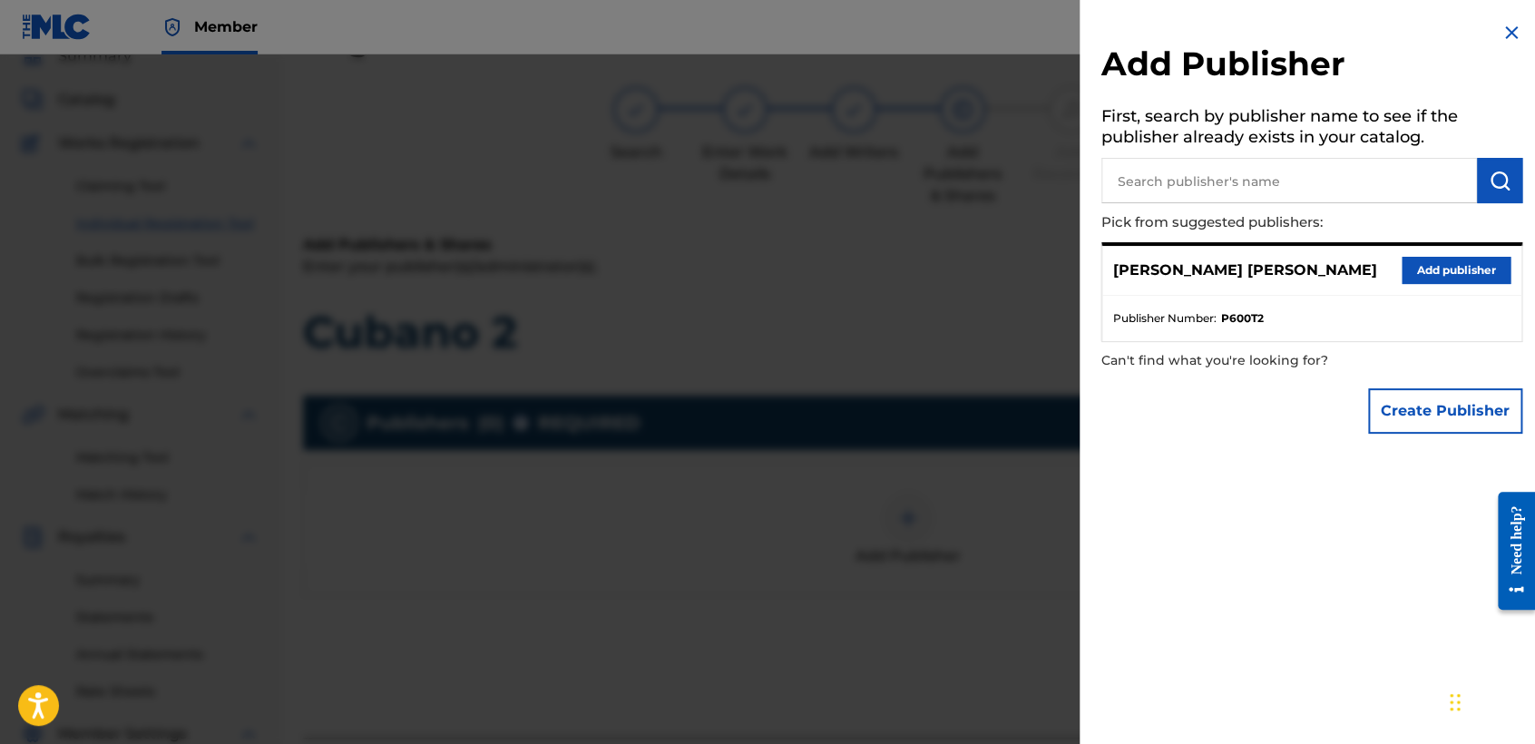
click at [1418, 274] on button "Add publisher" at bounding box center [1455, 270] width 109 height 27
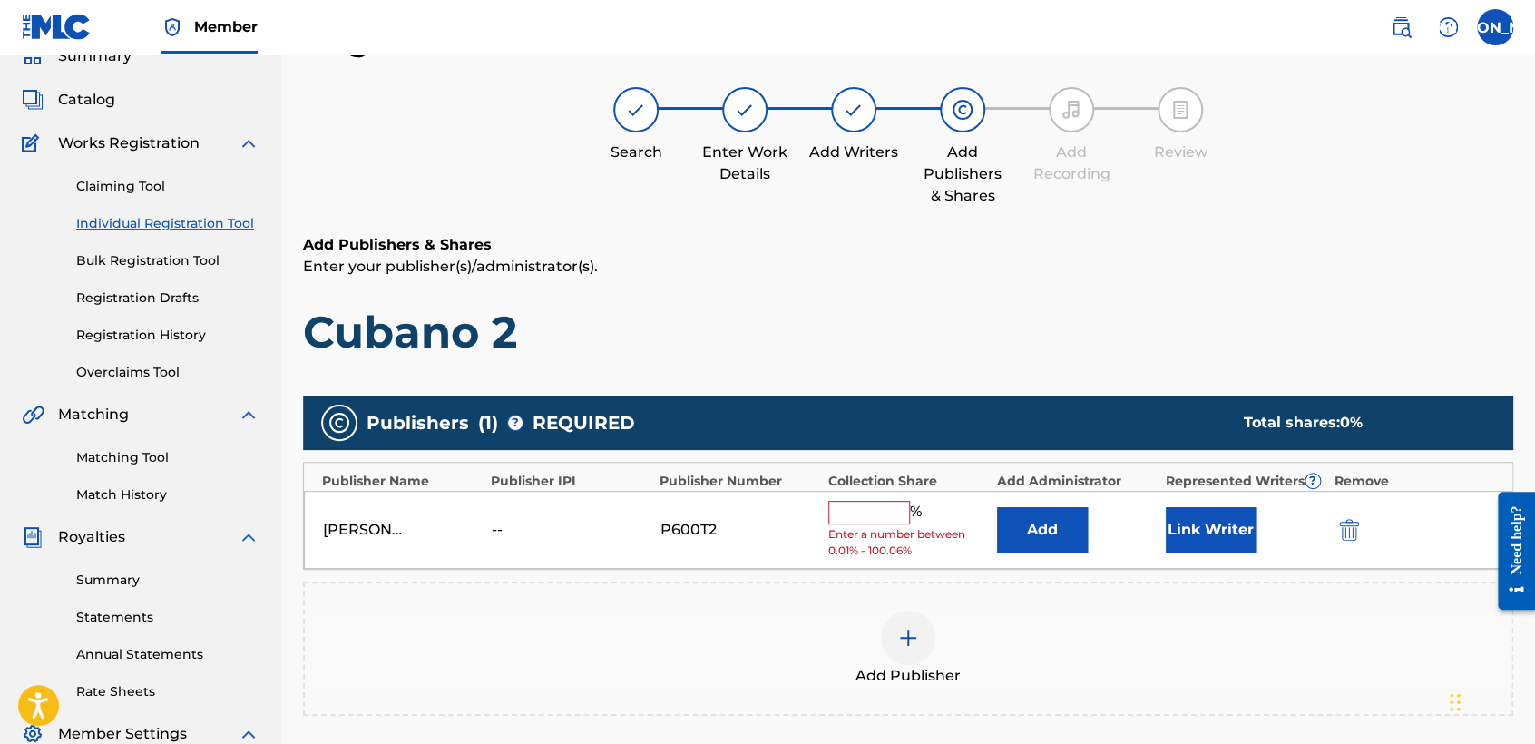
click at [904, 521] on input "text" at bounding box center [869, 513] width 82 height 24
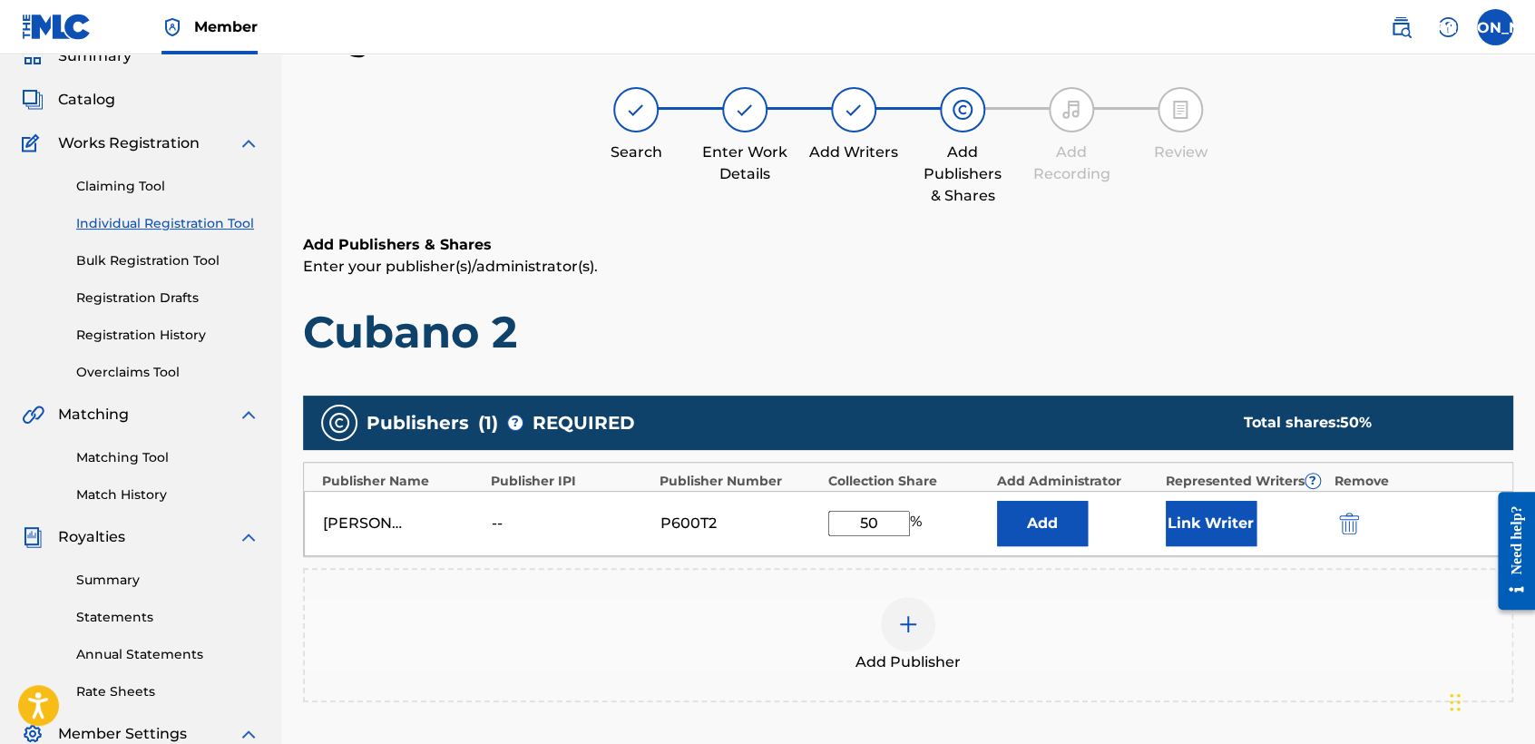
click at [1175, 536] on button "Link Writer" at bounding box center [1210, 523] width 91 height 45
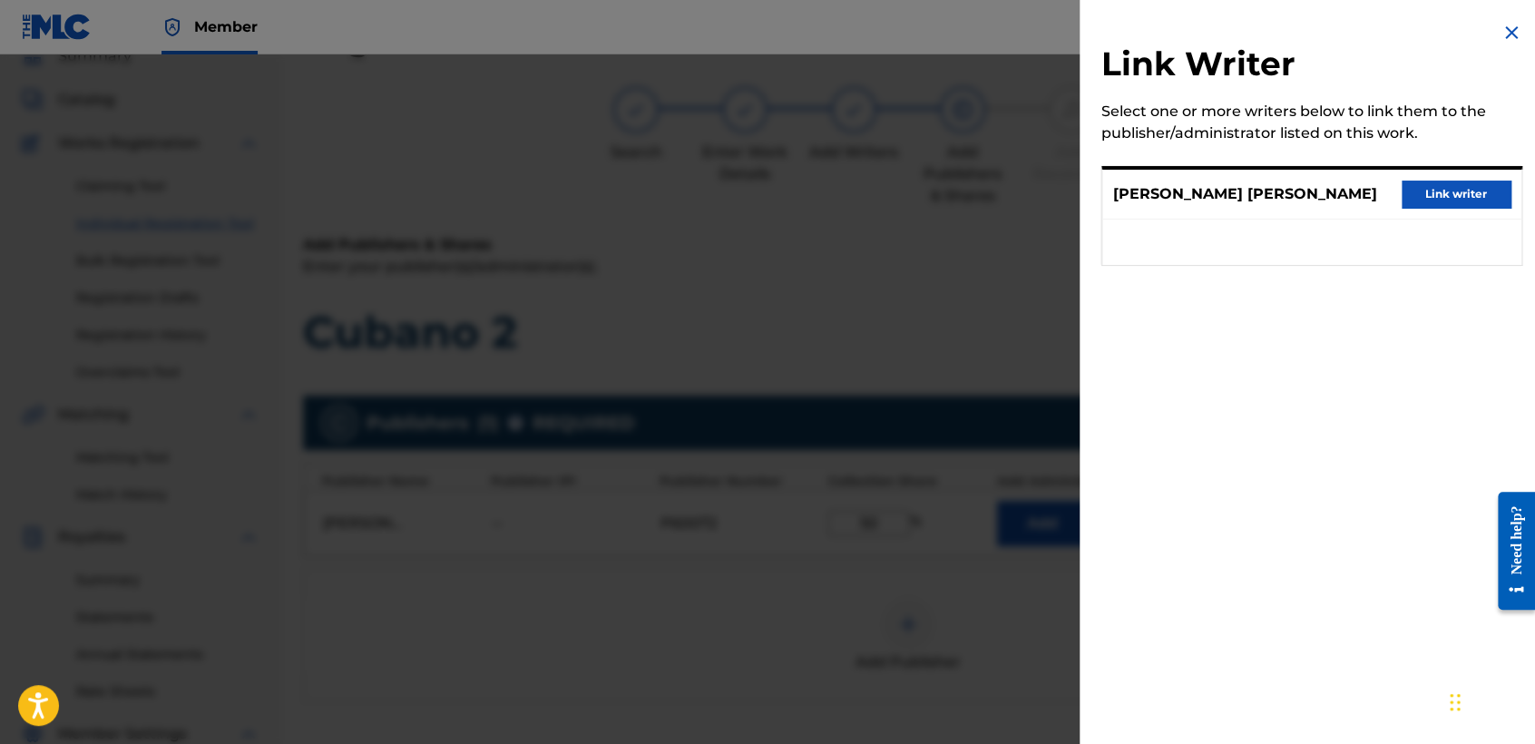
click at [1387, 192] on div "Jose osvaldo Arriaga valdez Link writer" at bounding box center [1311, 195] width 419 height 50
click at [1419, 192] on button "Link writer" at bounding box center [1455, 193] width 109 height 27
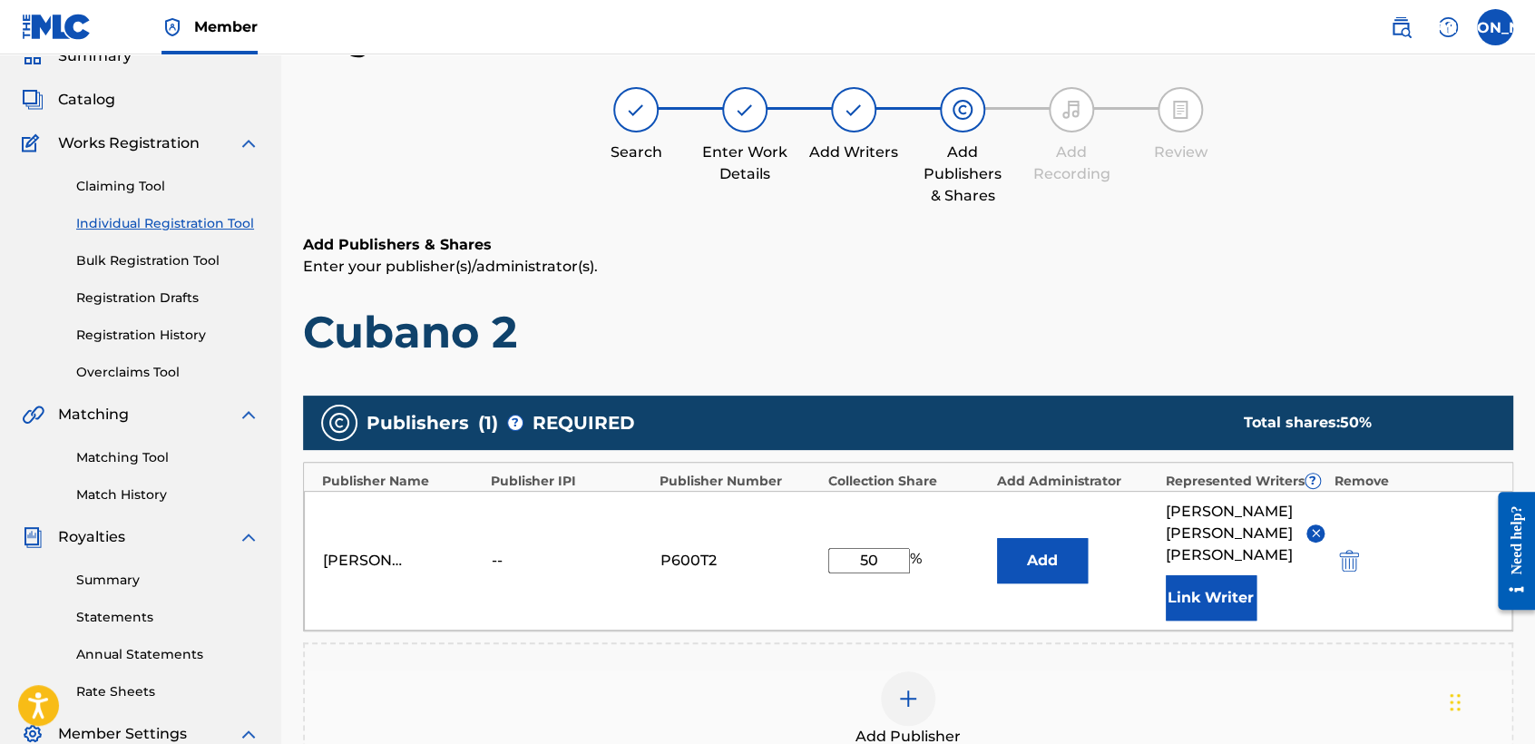
click at [1233, 243] on h6 "Add Publishers & Shares" at bounding box center [908, 245] width 1210 height 22
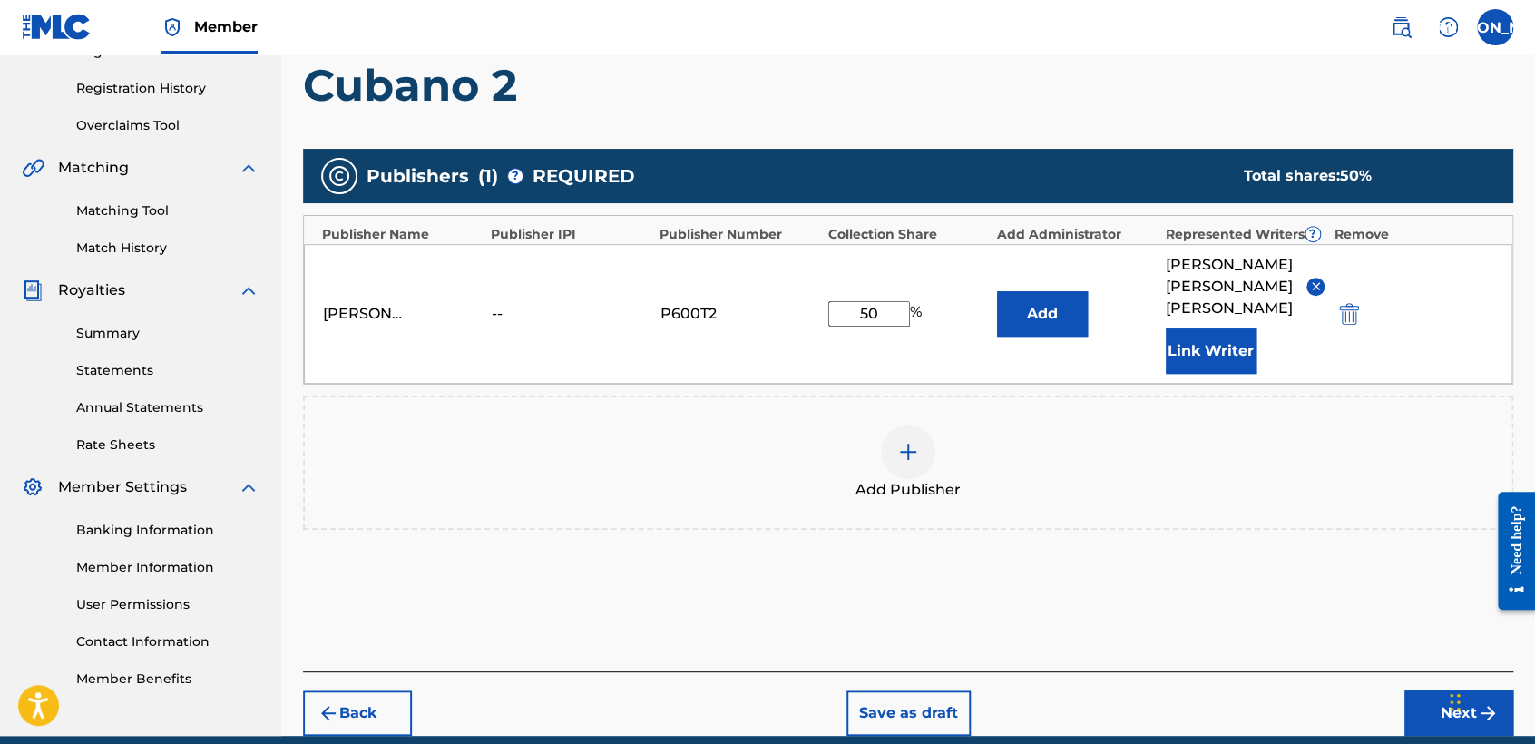
scroll to position [383, 0]
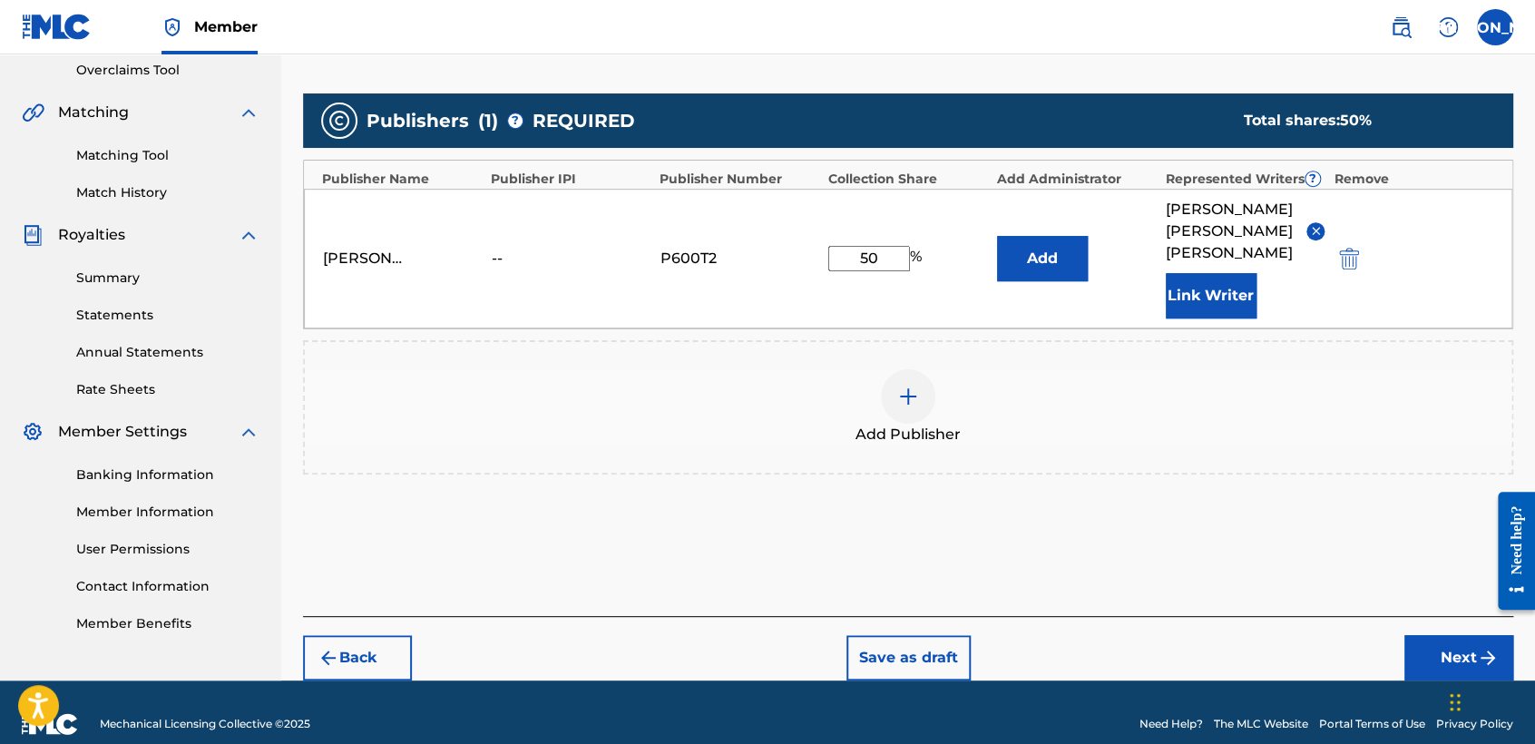
click at [1448, 637] on button "Next" at bounding box center [1458, 657] width 109 height 45
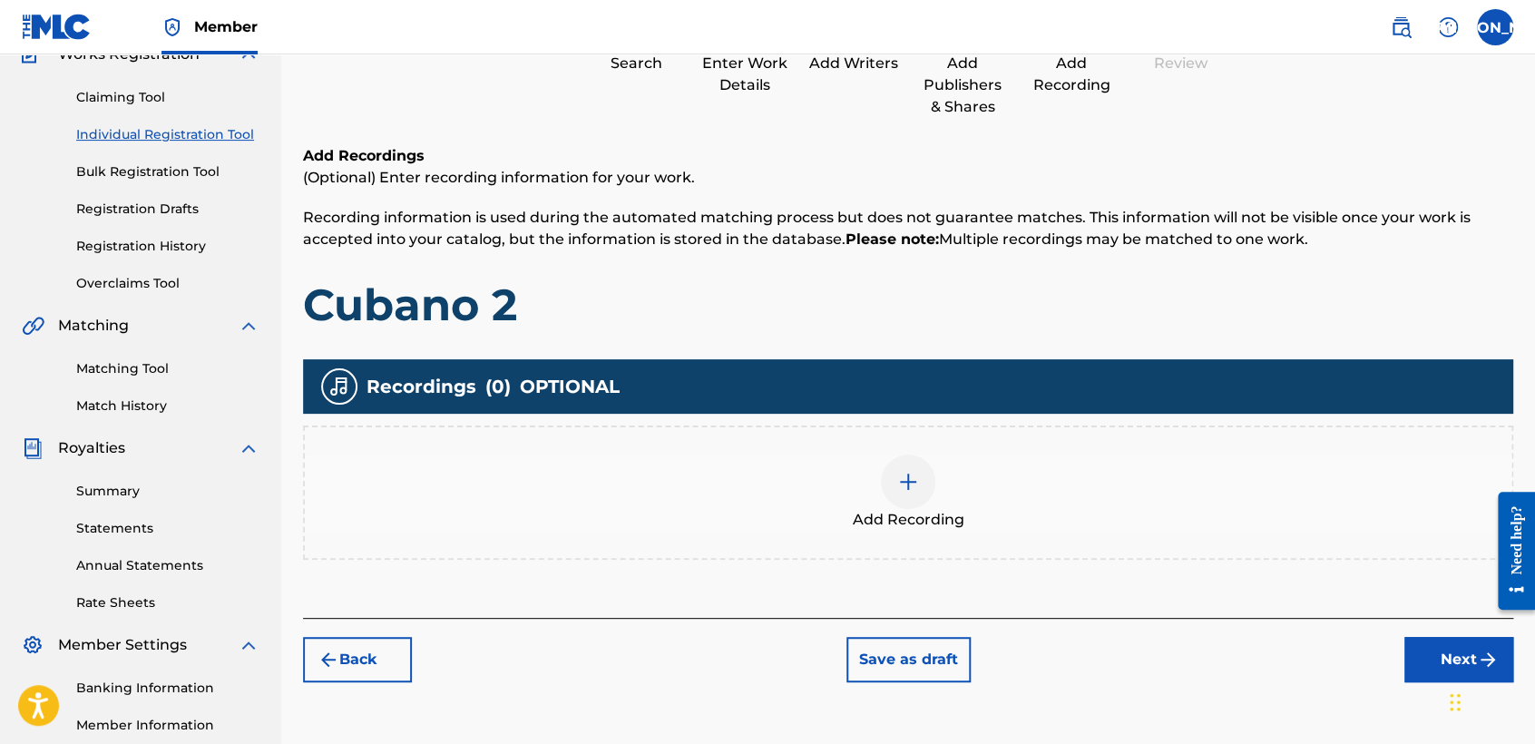
scroll to position [81, 0]
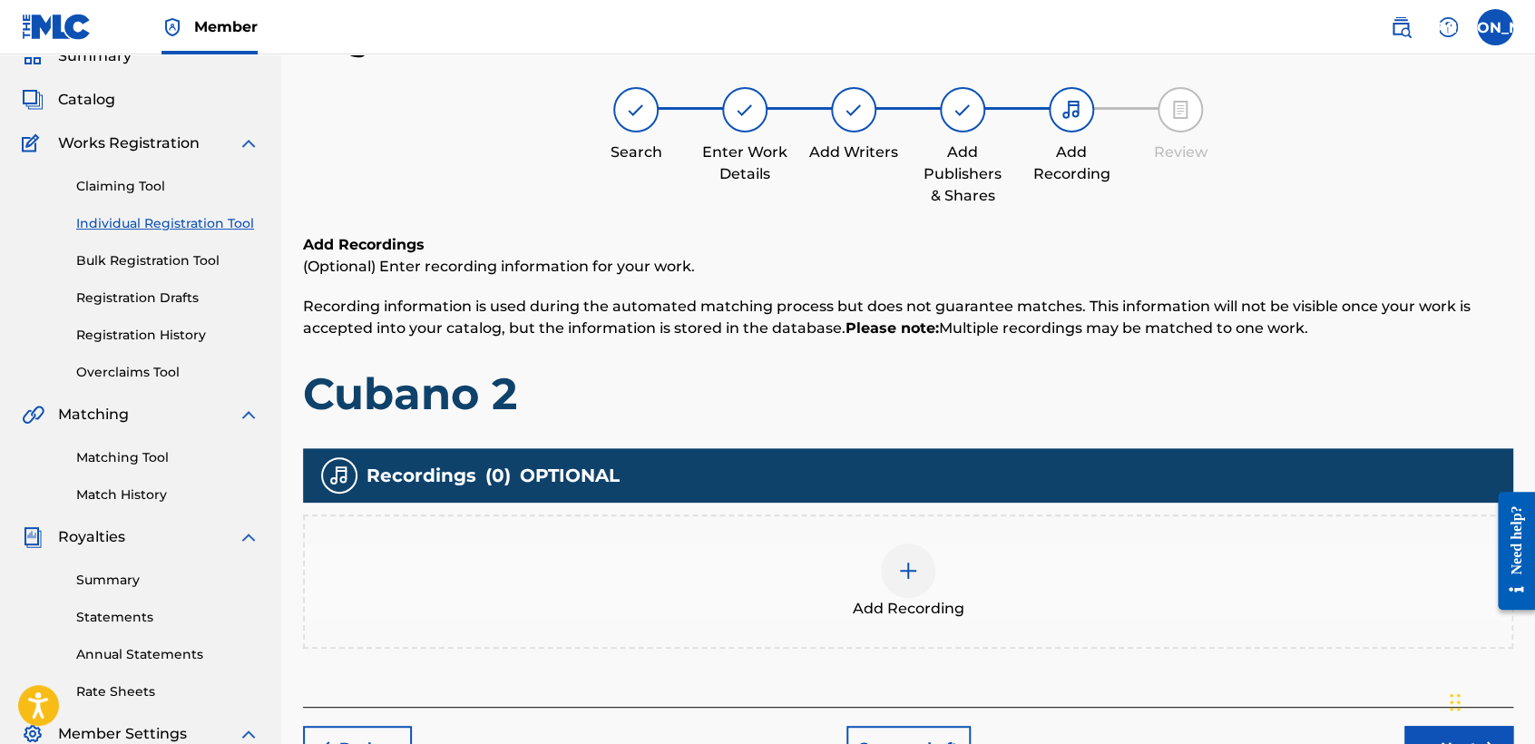
click at [928, 601] on span "Add Recording" at bounding box center [909, 609] width 112 height 22
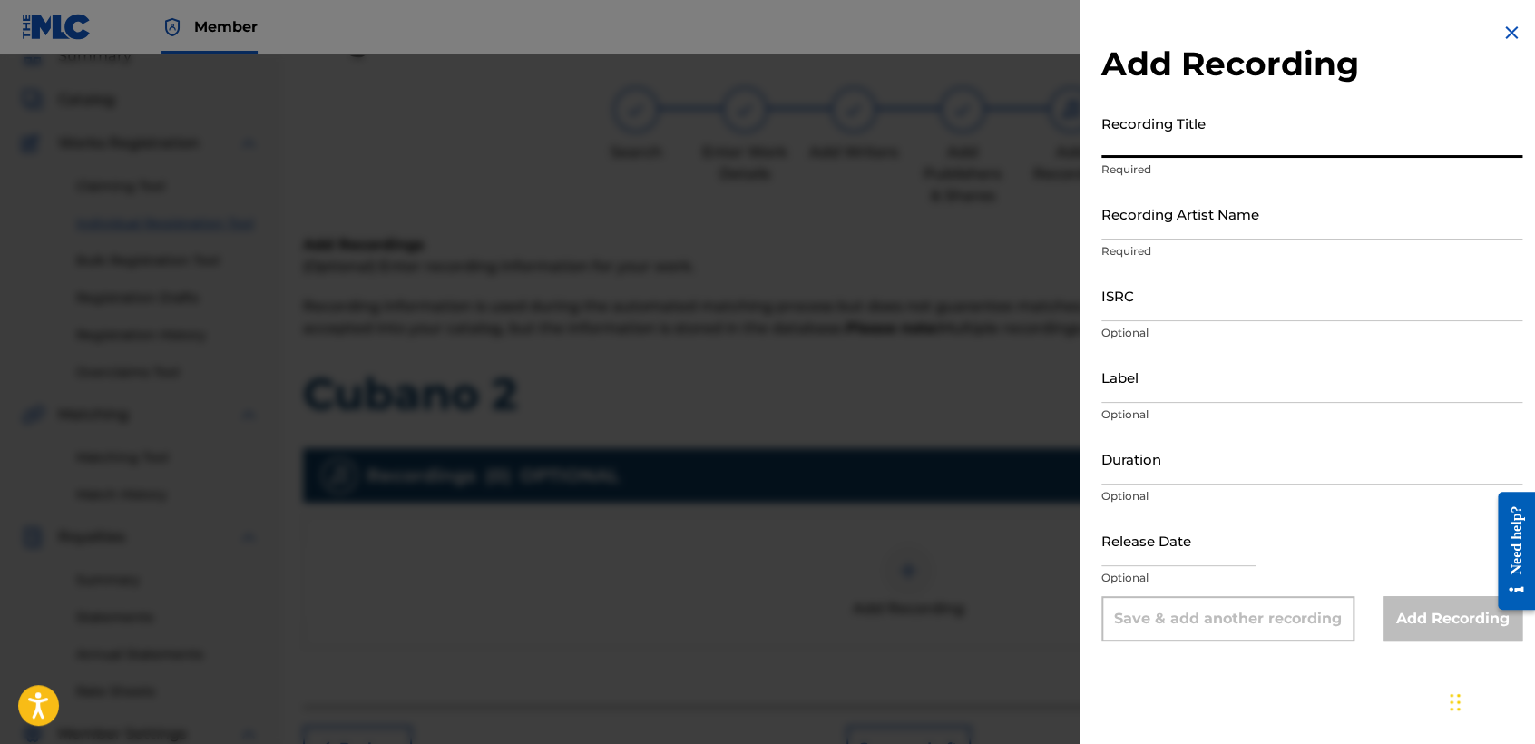
click at [1161, 119] on input "Recording Title" at bounding box center [1311, 132] width 421 height 52
paste input "Cubano 2"
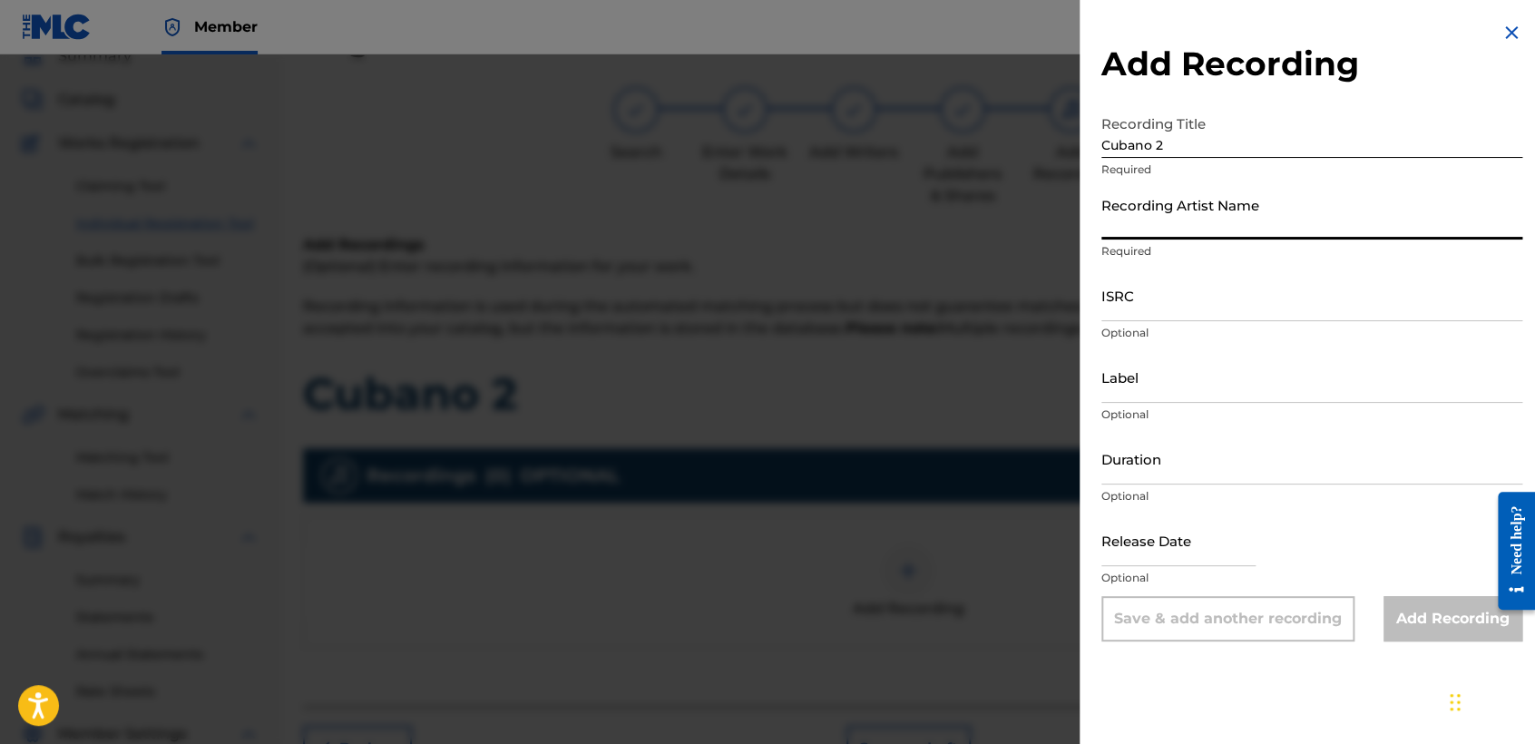
click at [1226, 219] on input "Recording Artist Name" at bounding box center [1311, 214] width 421 height 52
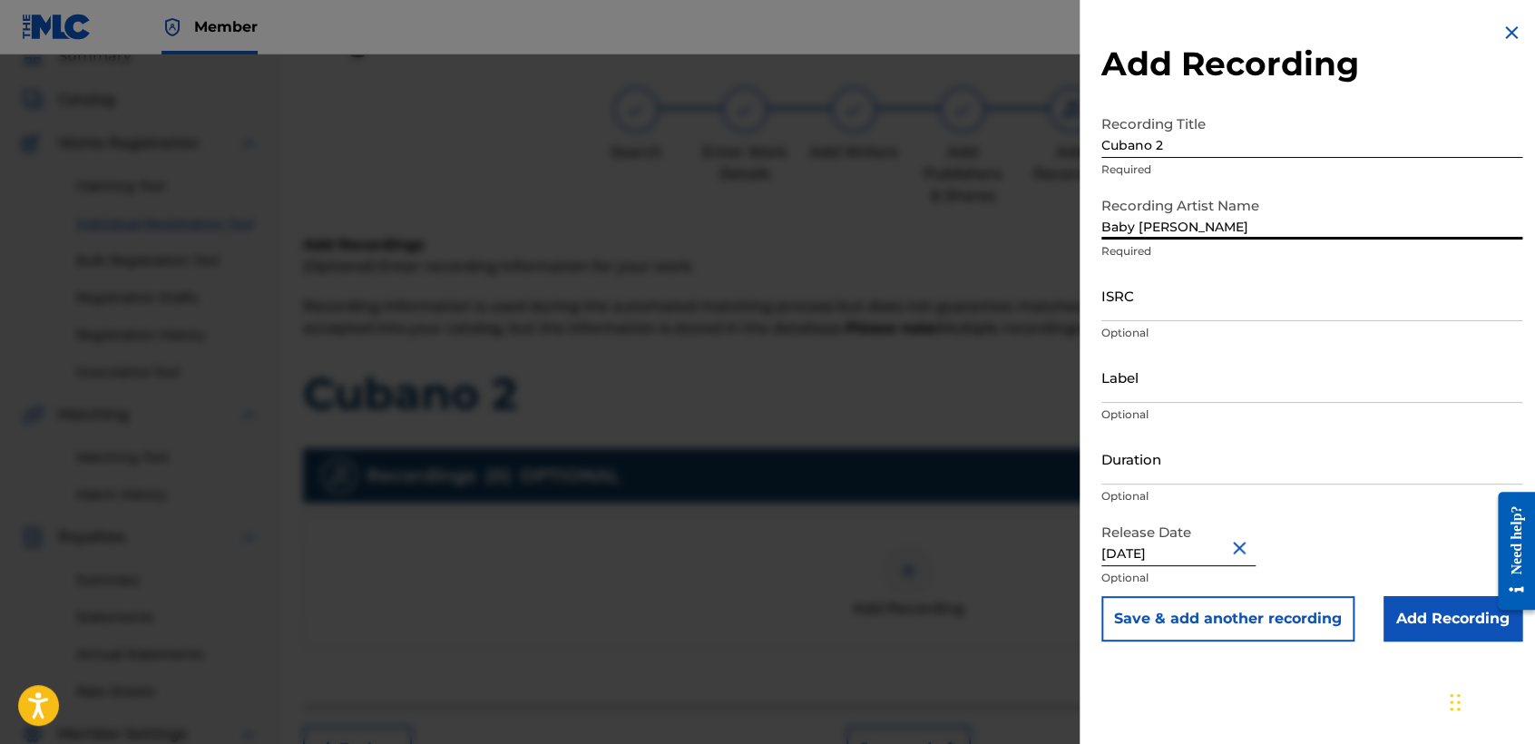
click at [1166, 297] on input "ISRC" at bounding box center [1311, 295] width 421 height 52
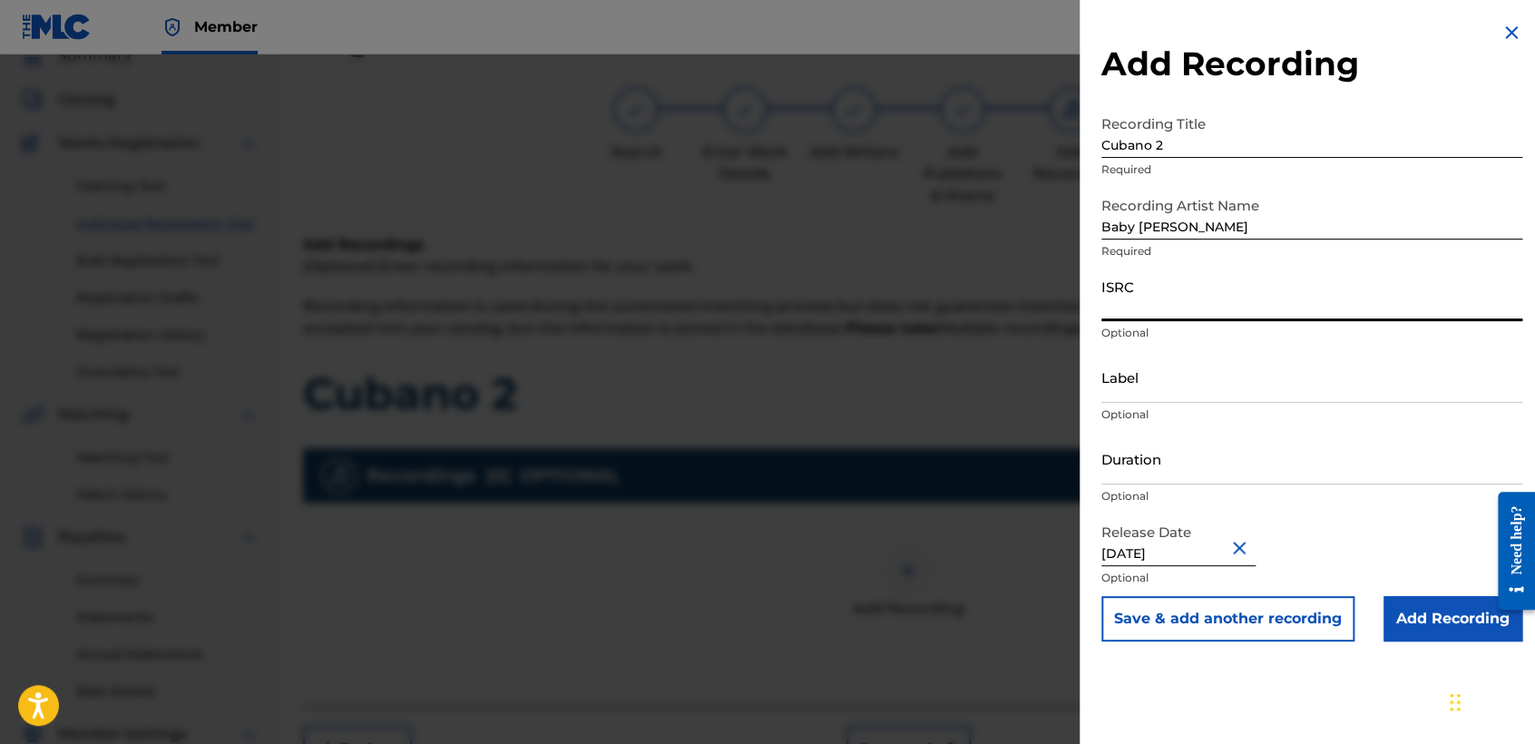
paste input "USHM82222843"
click at [1249, 458] on input "Duration" at bounding box center [1311, 459] width 421 height 52
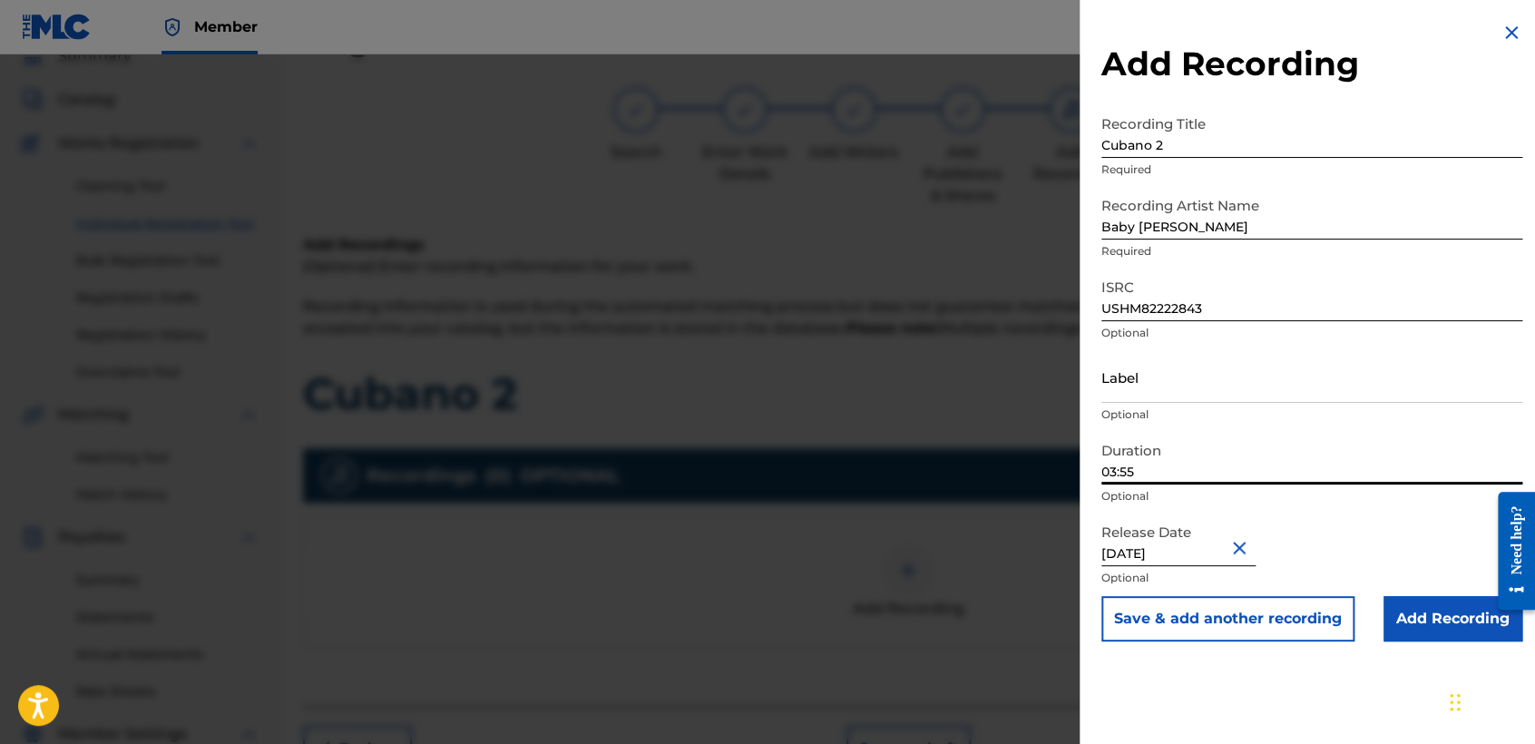
click at [1389, 598] on input "Add Recording" at bounding box center [1452, 618] width 139 height 45
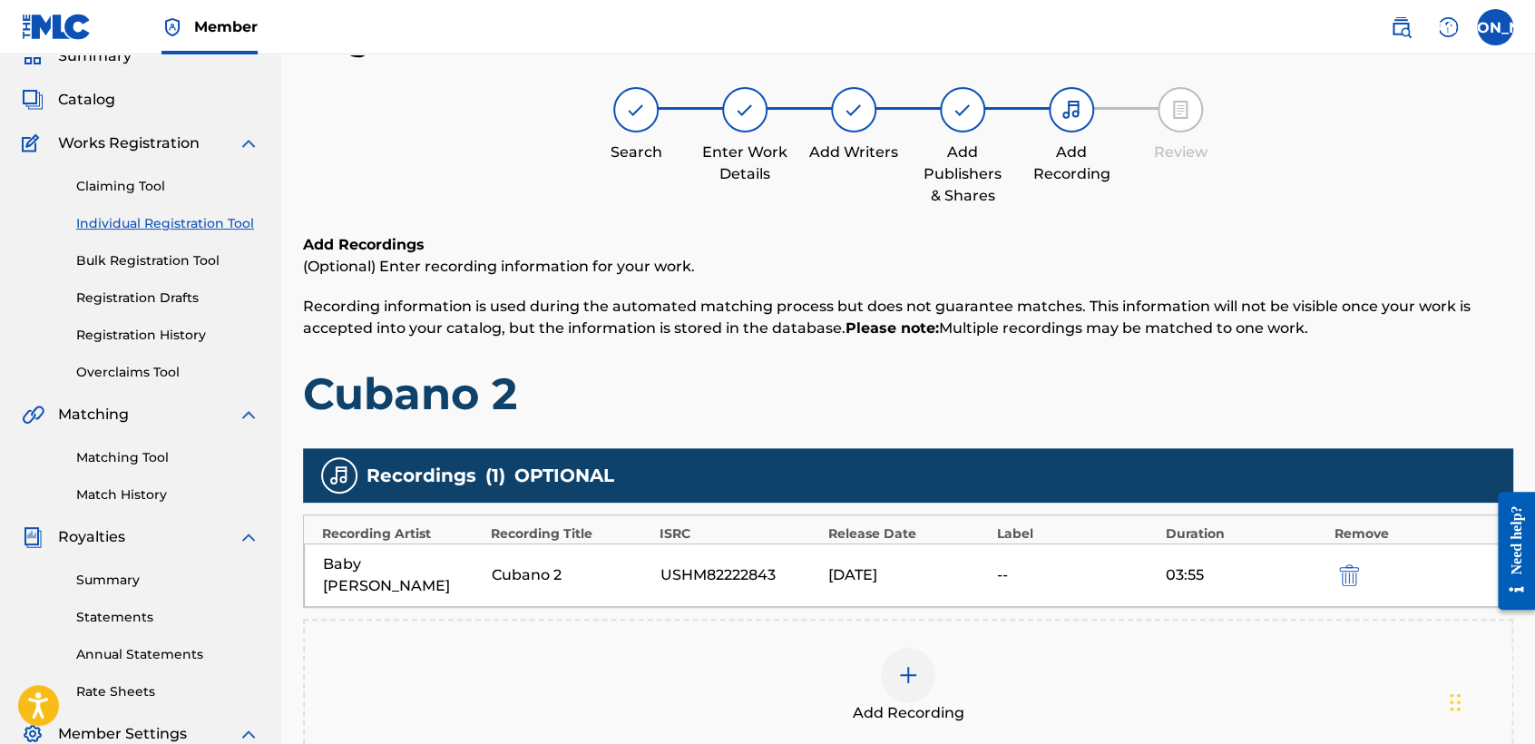
click at [1053, 427] on div "Add Recordings (Optional) Enter recording information for your work. Recording …" at bounding box center [908, 522] width 1210 height 577
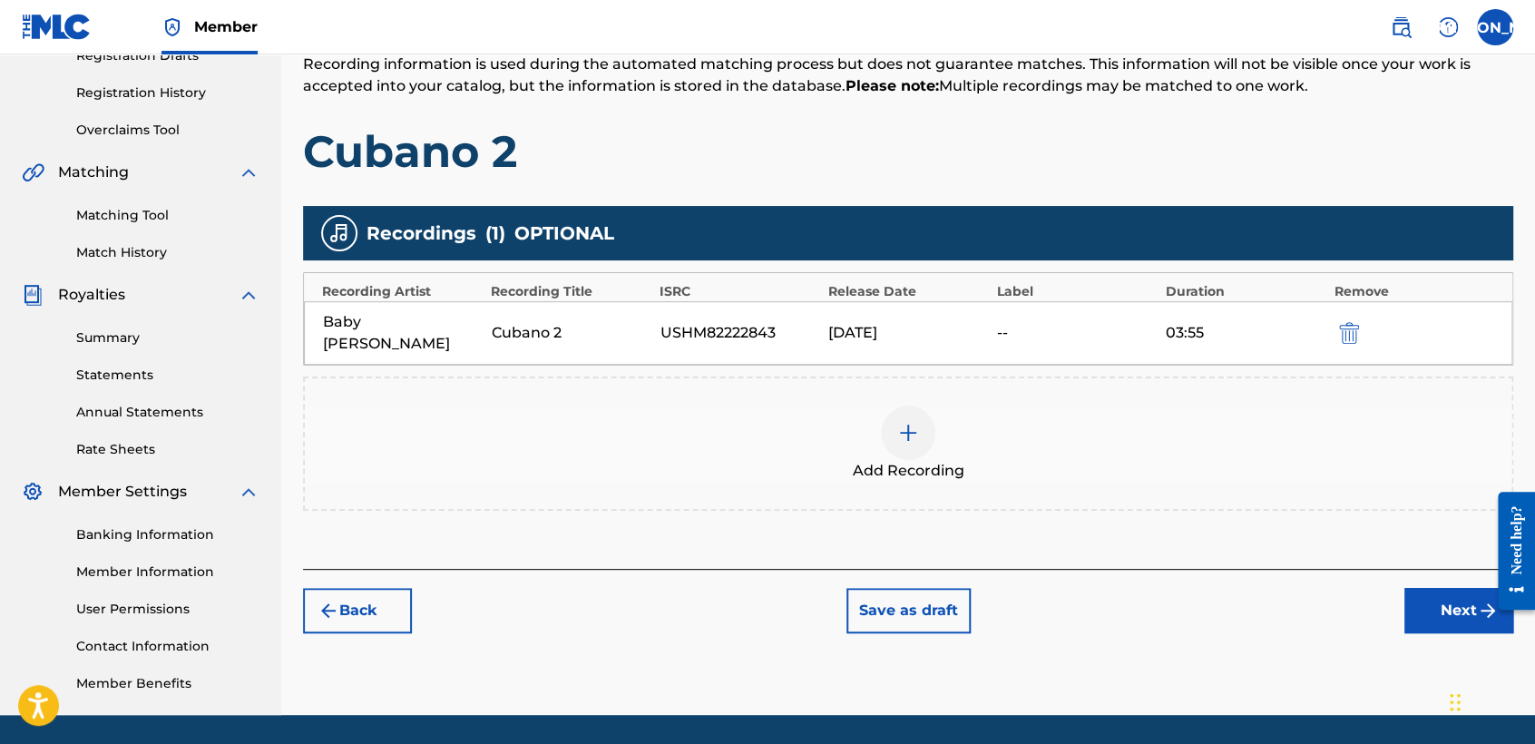
scroll to position [380, 0]
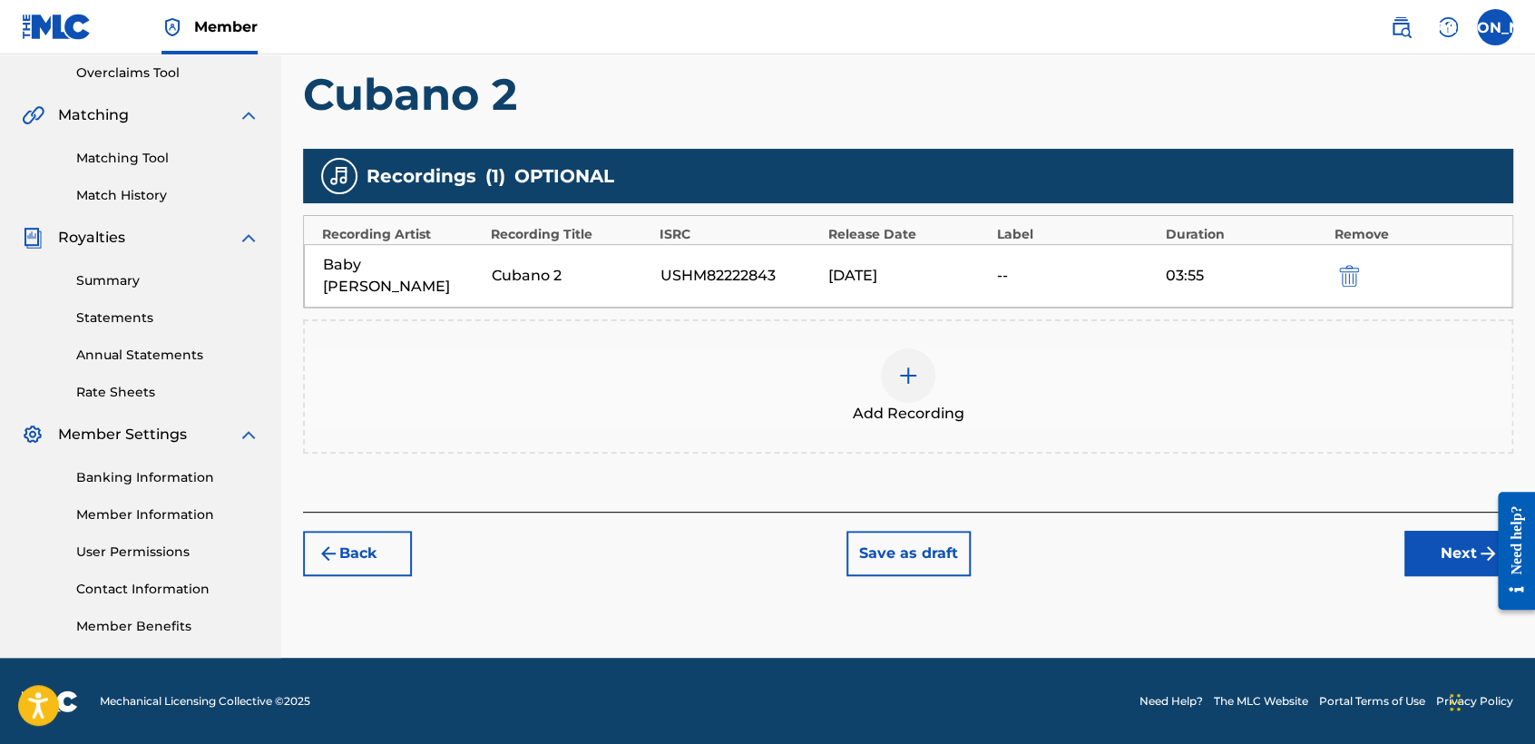
click at [1445, 531] on button "Next" at bounding box center [1458, 553] width 109 height 45
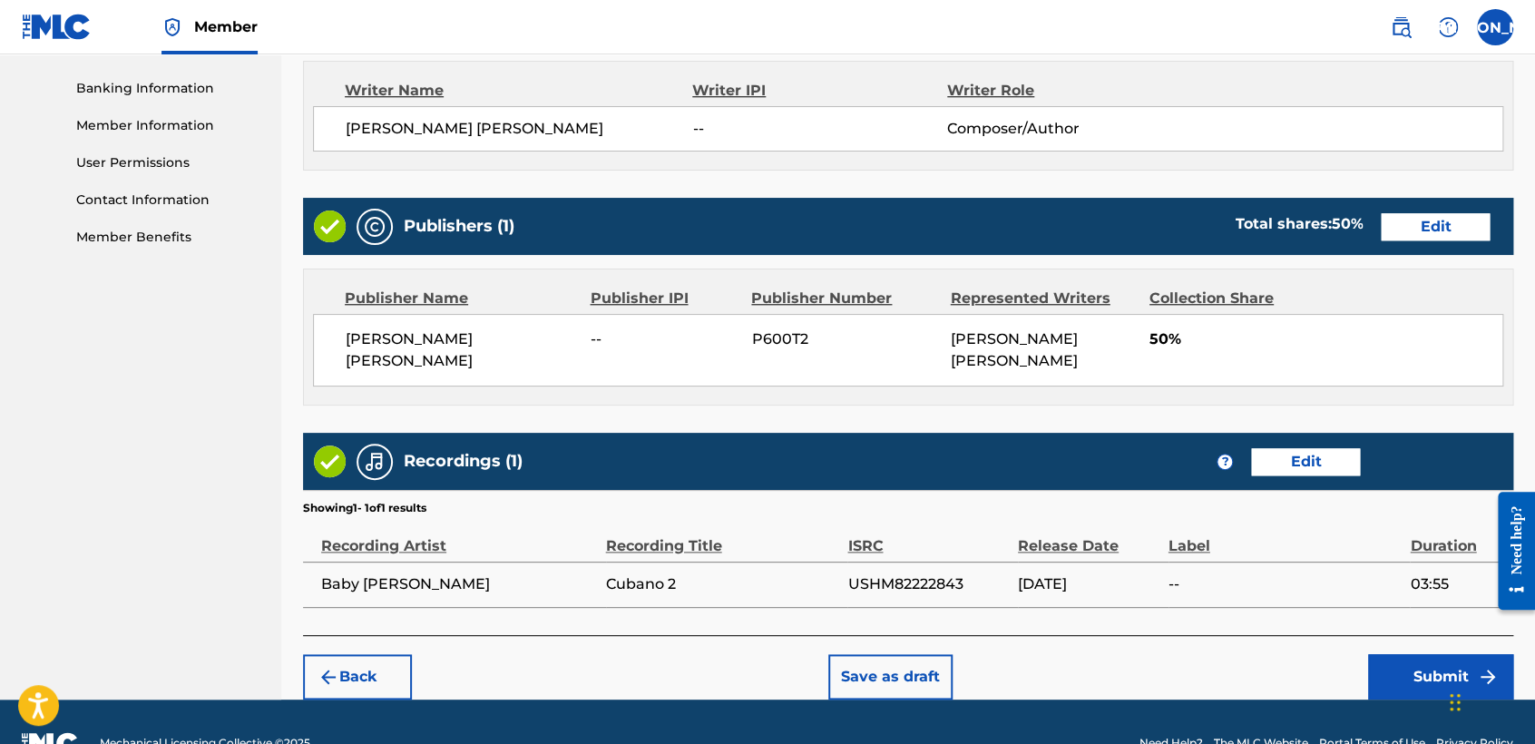
scroll to position [806, 0]
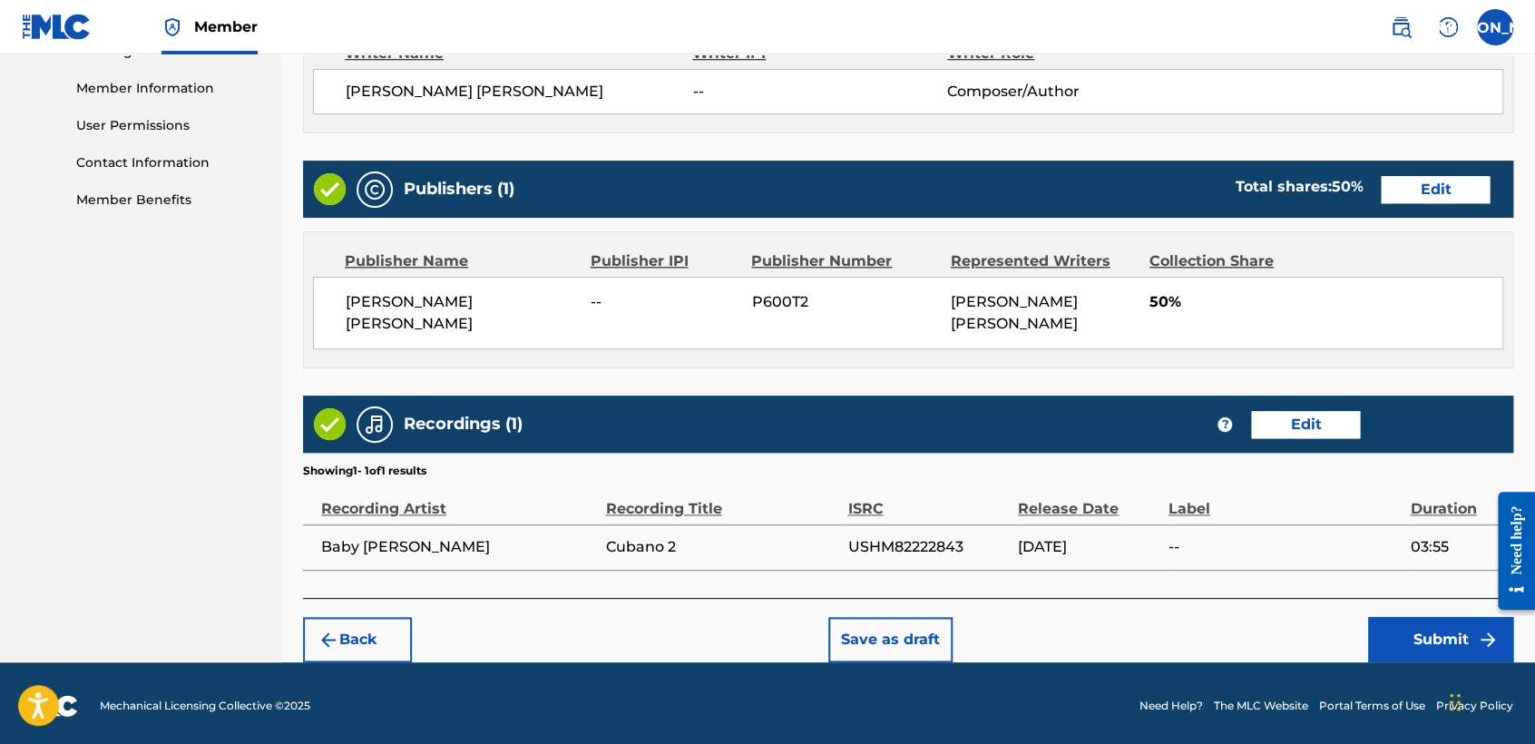
click at [1424, 630] on button "Submit" at bounding box center [1440, 639] width 145 height 45
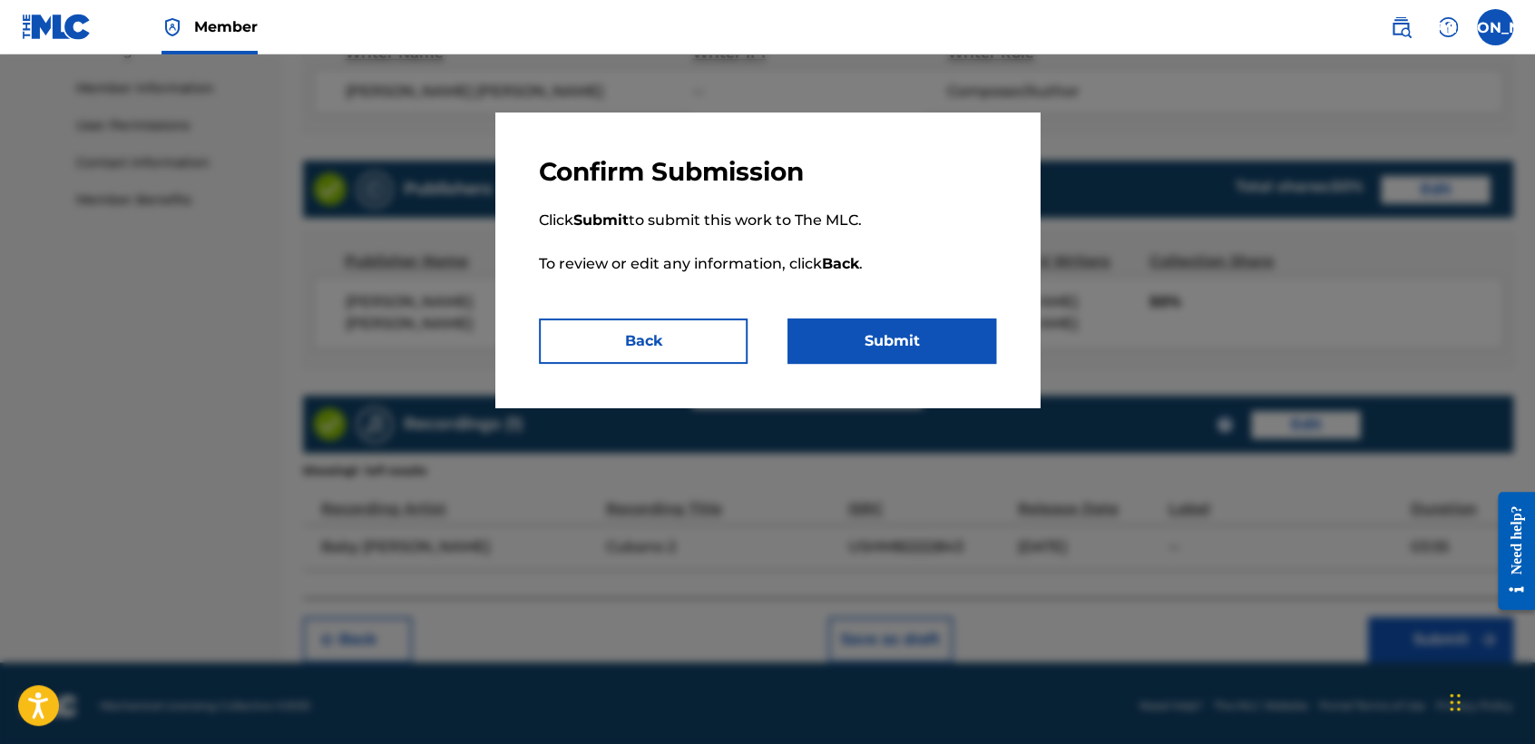
click at [960, 345] on button "Submit" at bounding box center [891, 340] width 209 height 45
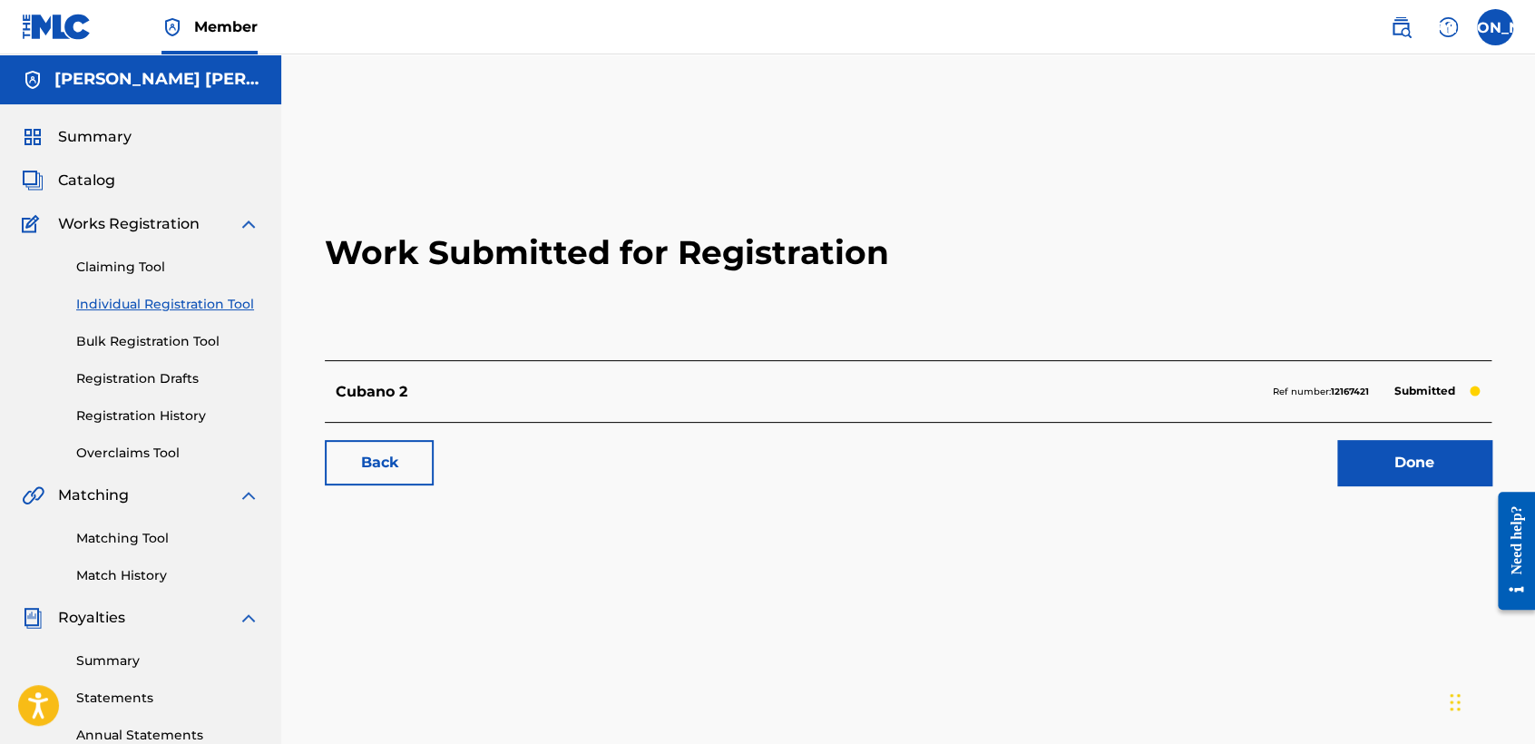
click at [234, 309] on link "Individual Registration Tool" at bounding box center [167, 304] width 183 height 19
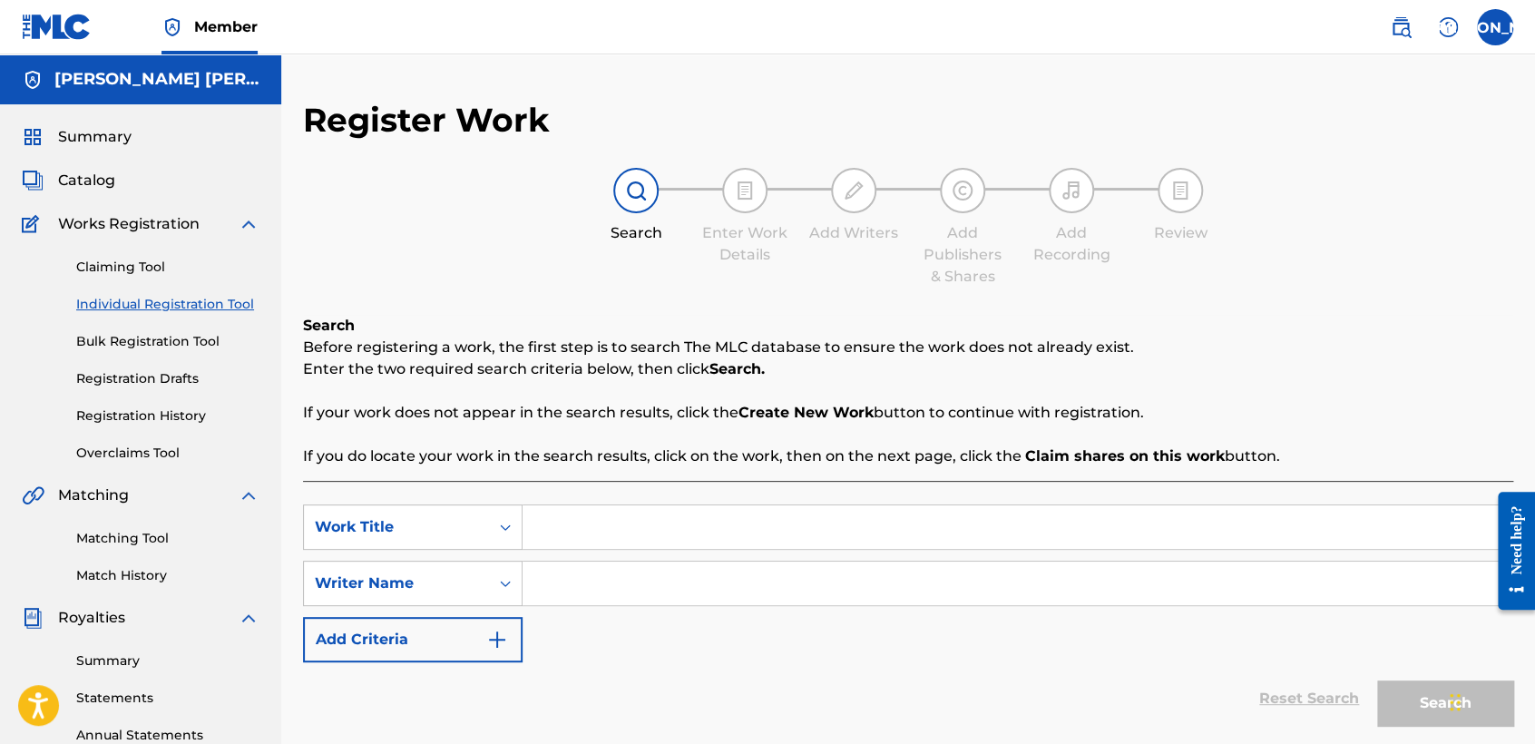
paste input "Cande"
click at [631, 323] on div "Search Before registering a work, the first step is to search The MLC database …" at bounding box center [908, 391] width 1210 height 152
click at [616, 590] on input "Search Form" at bounding box center [1016, 583] width 989 height 44
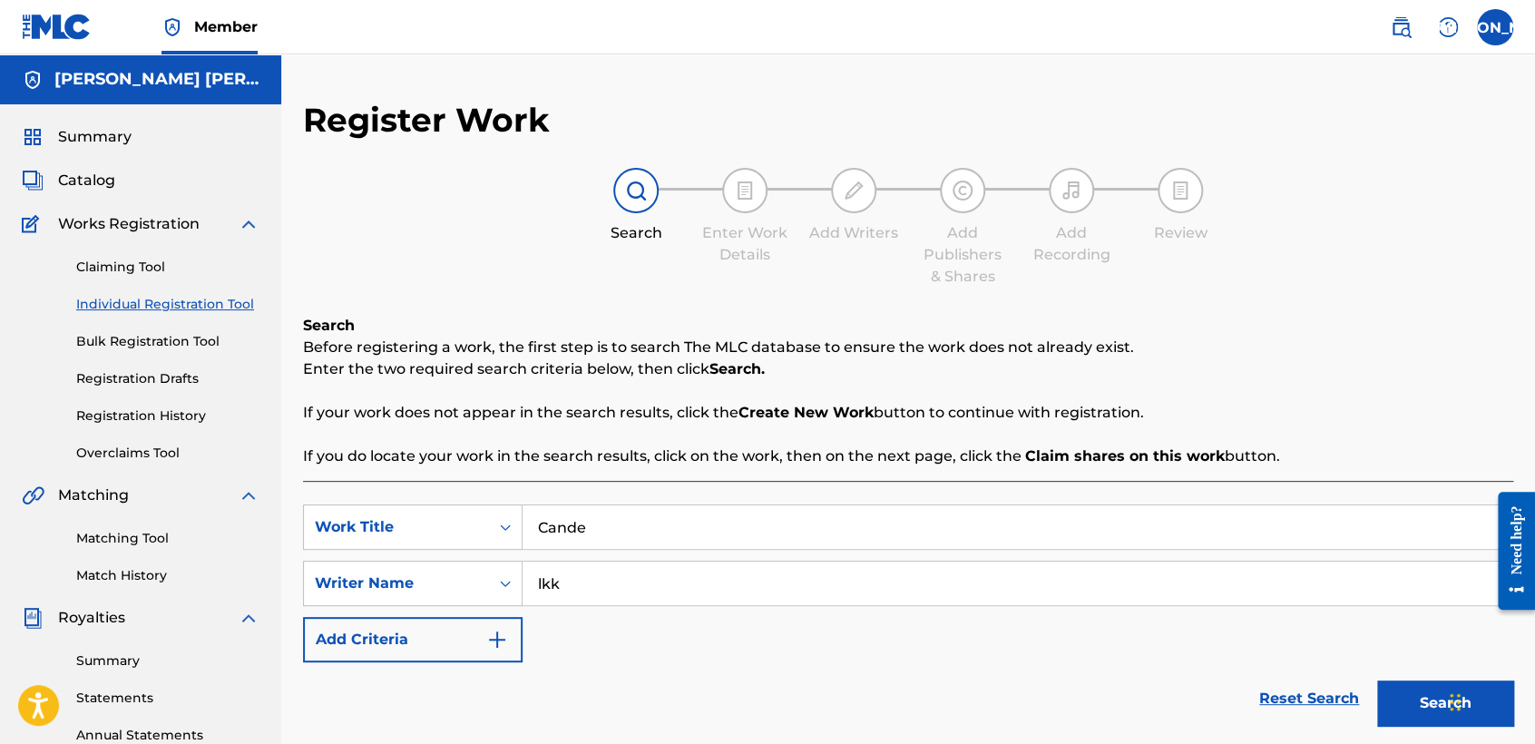
click at [1396, 721] on button "Search" at bounding box center [1445, 702] width 136 height 45
click at [1359, 445] on p "If you do locate your work in the search results, click on the work, then on th…" at bounding box center [908, 456] width 1210 height 22
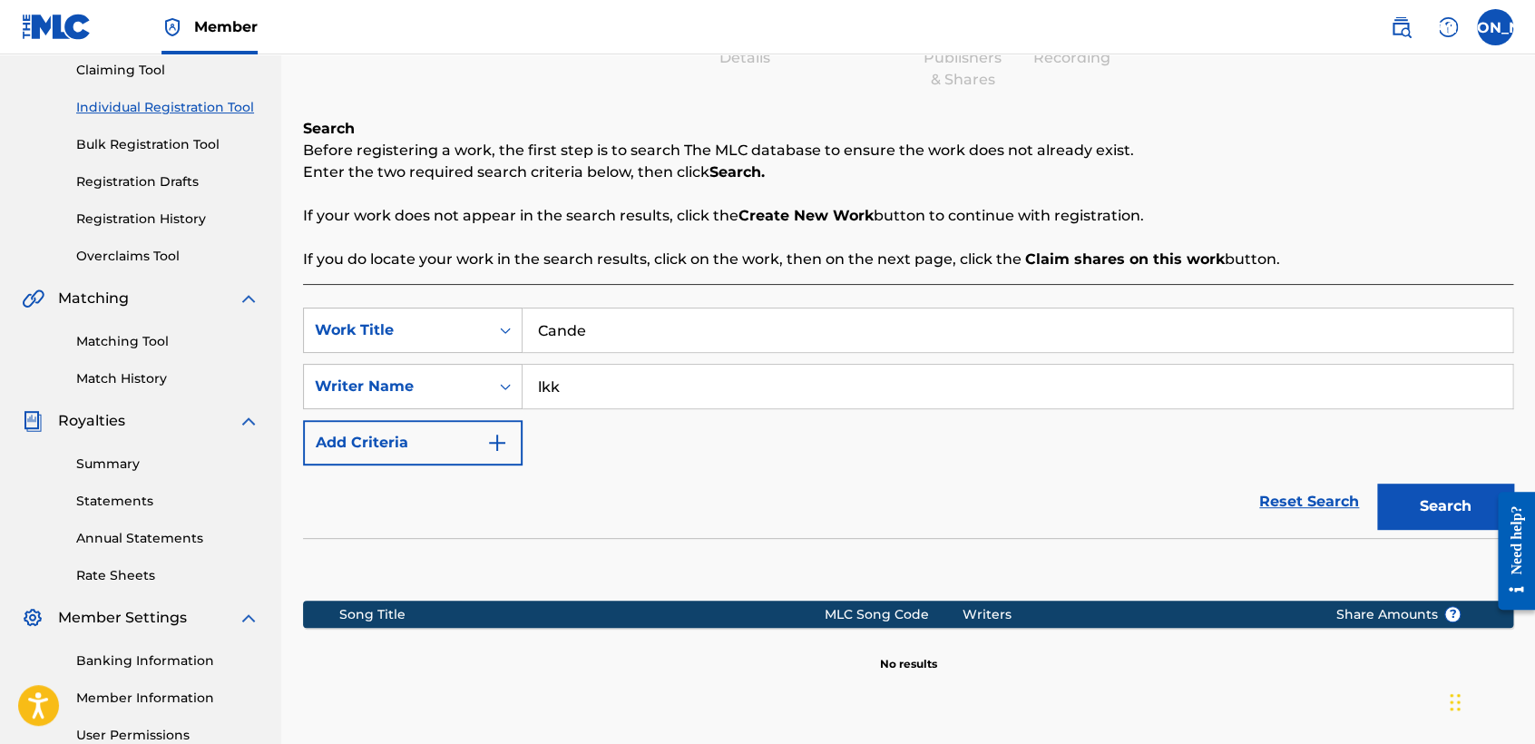
scroll to position [380, 0]
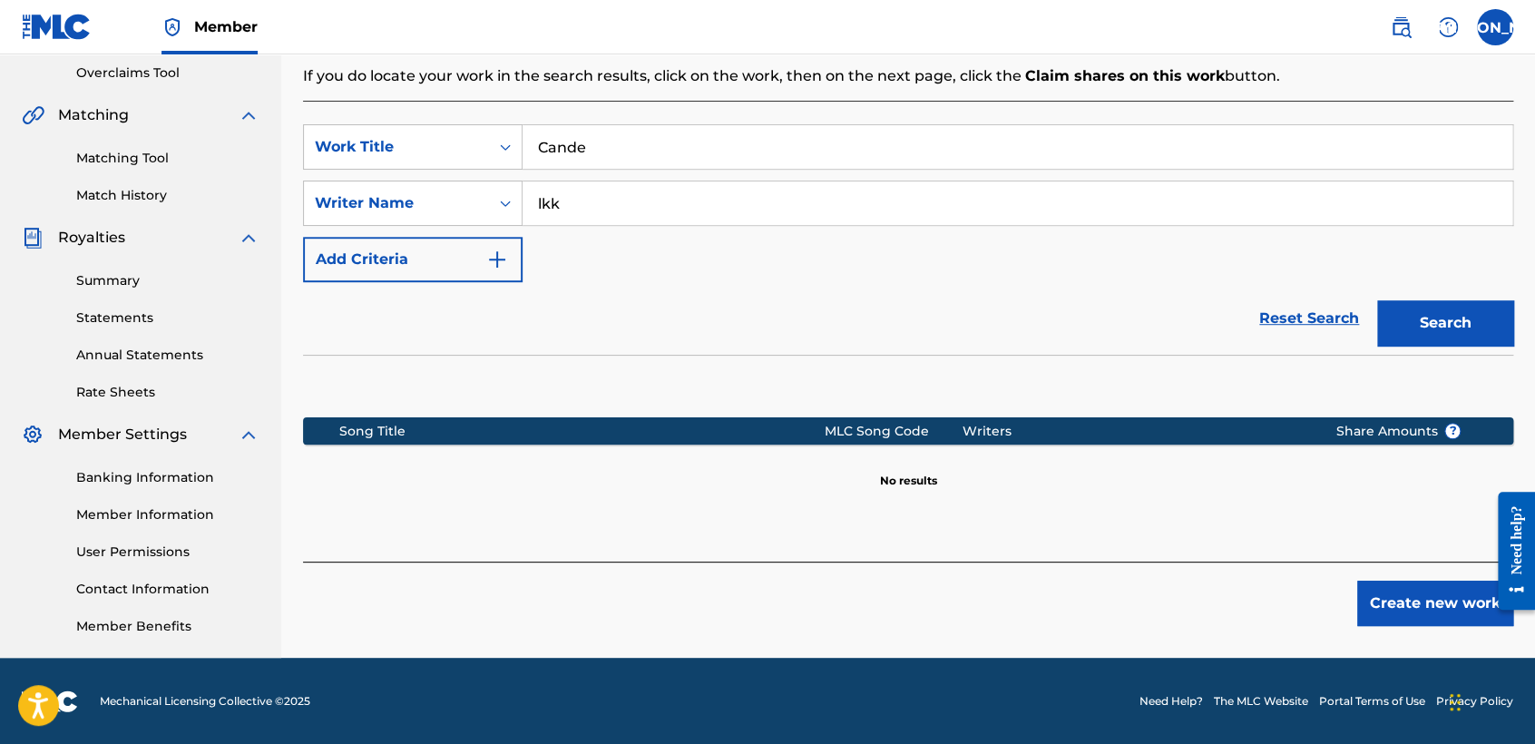
click at [1390, 602] on button "Create new work" at bounding box center [1435, 602] width 156 height 45
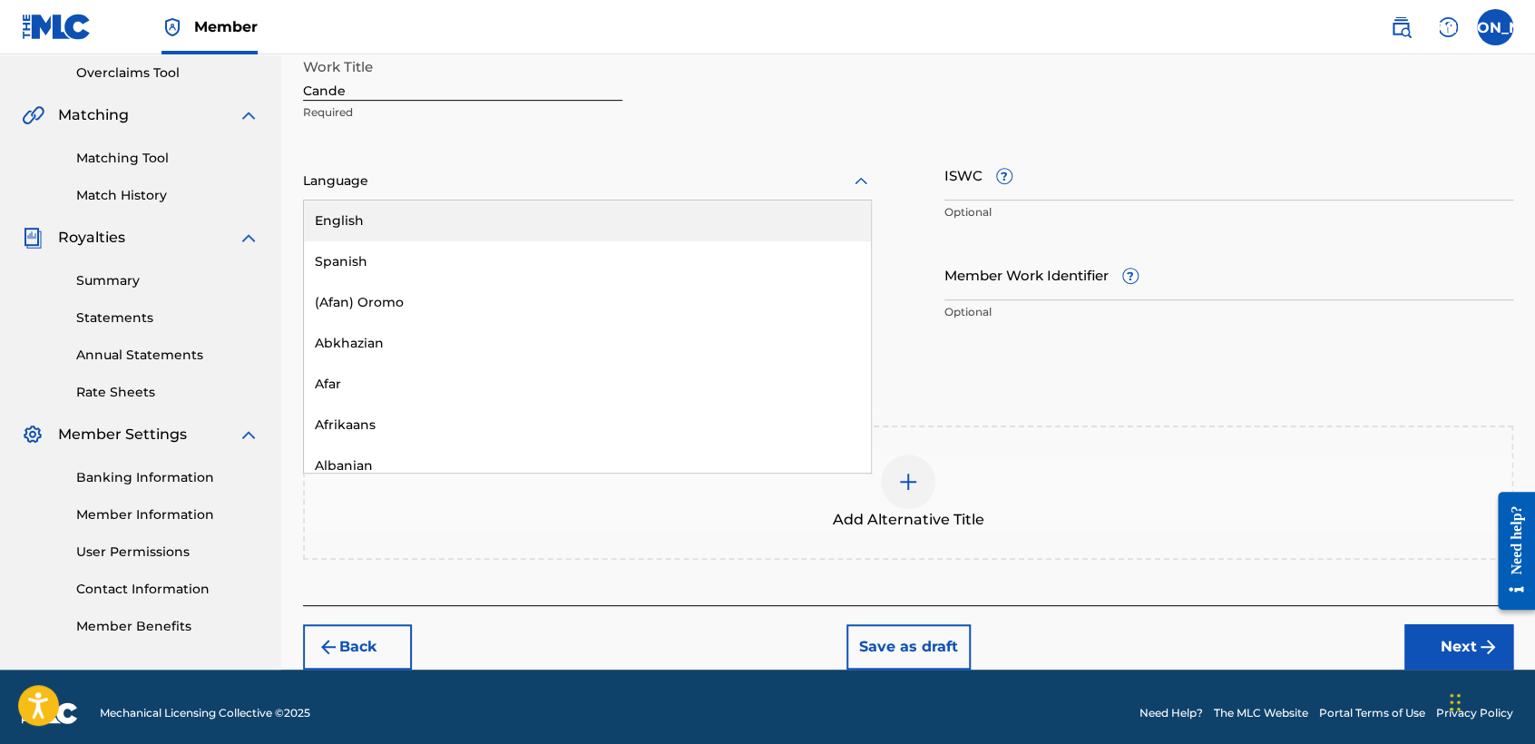
click at [457, 168] on div "Language" at bounding box center [587, 181] width 569 height 38
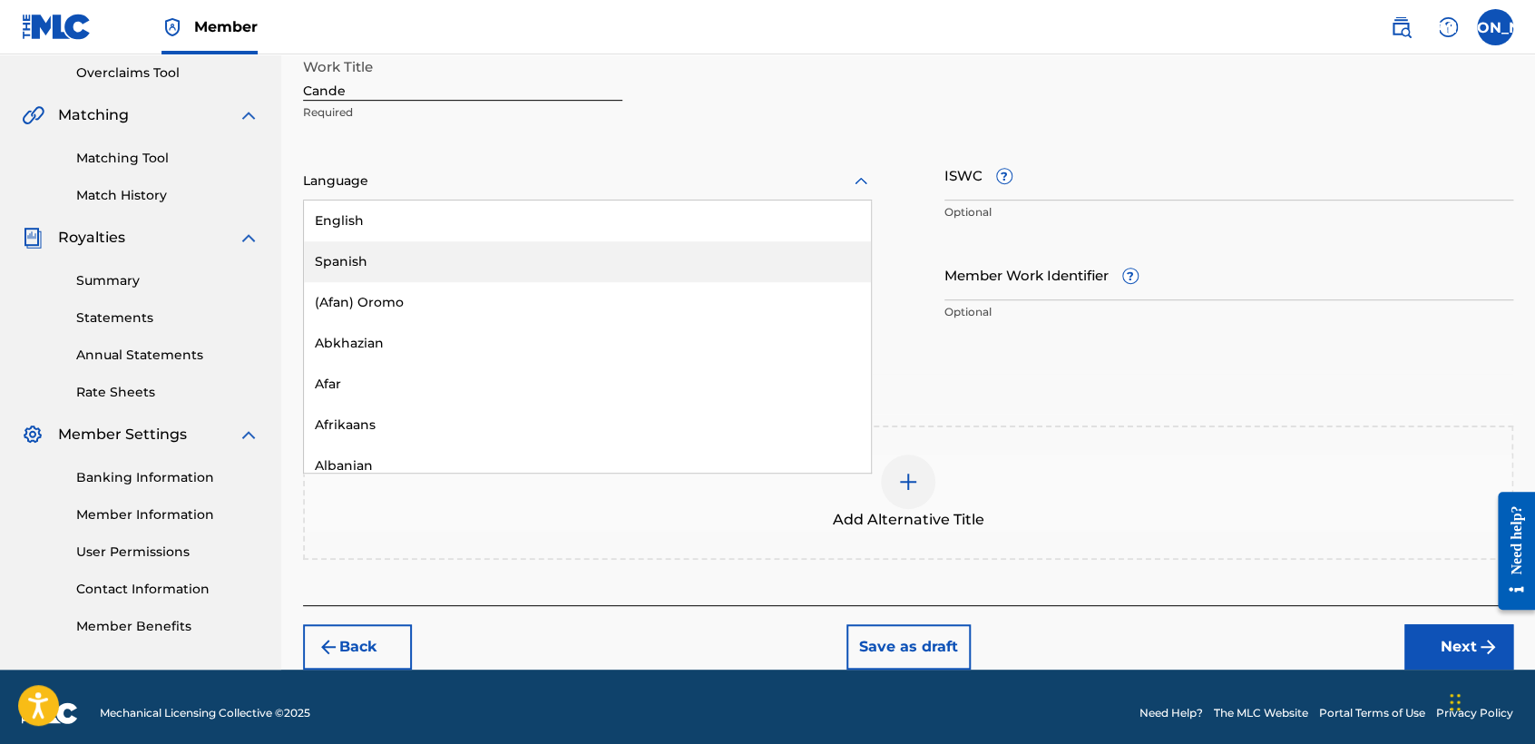
click at [454, 246] on div "Spanish" at bounding box center [587, 261] width 567 height 41
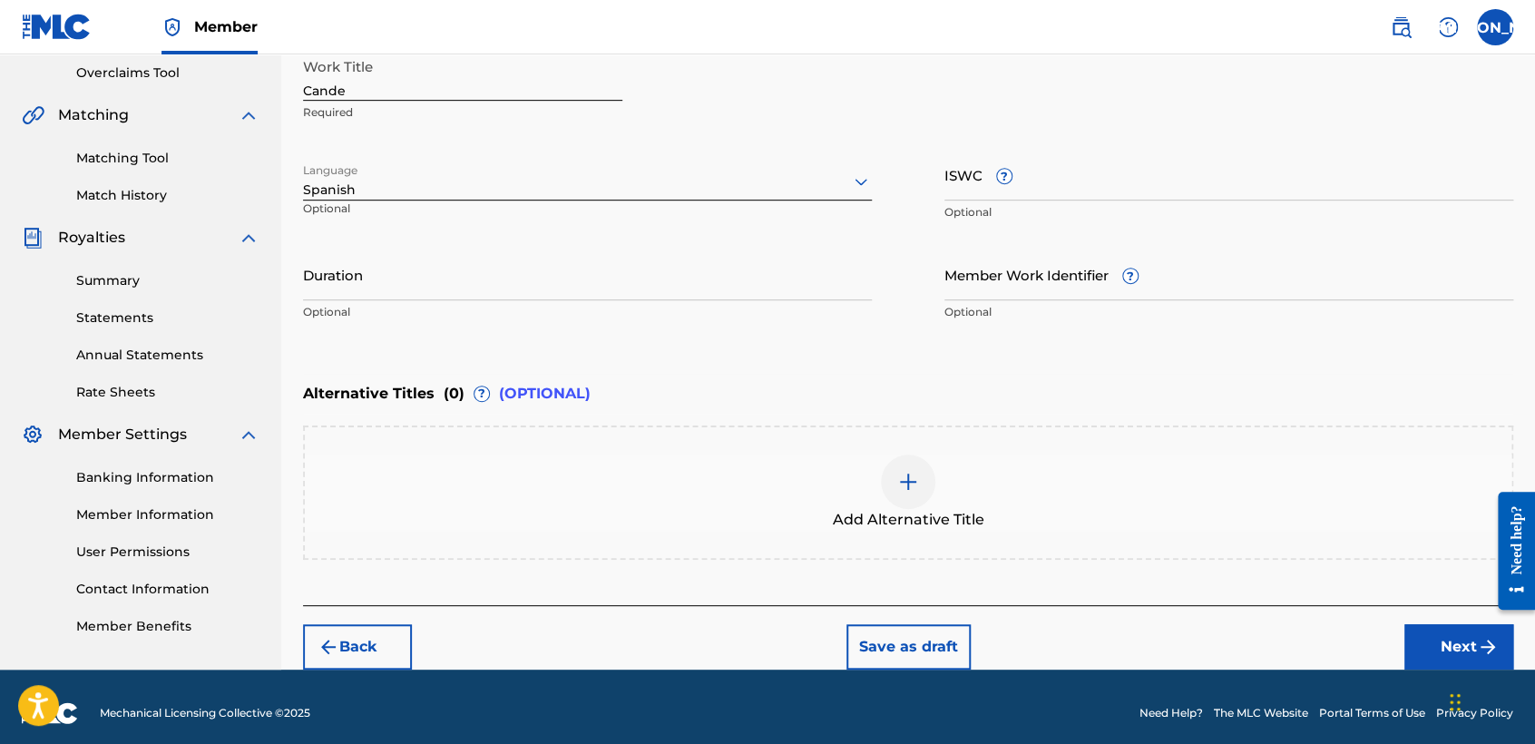
click at [460, 287] on input "Duration" at bounding box center [587, 274] width 569 height 52
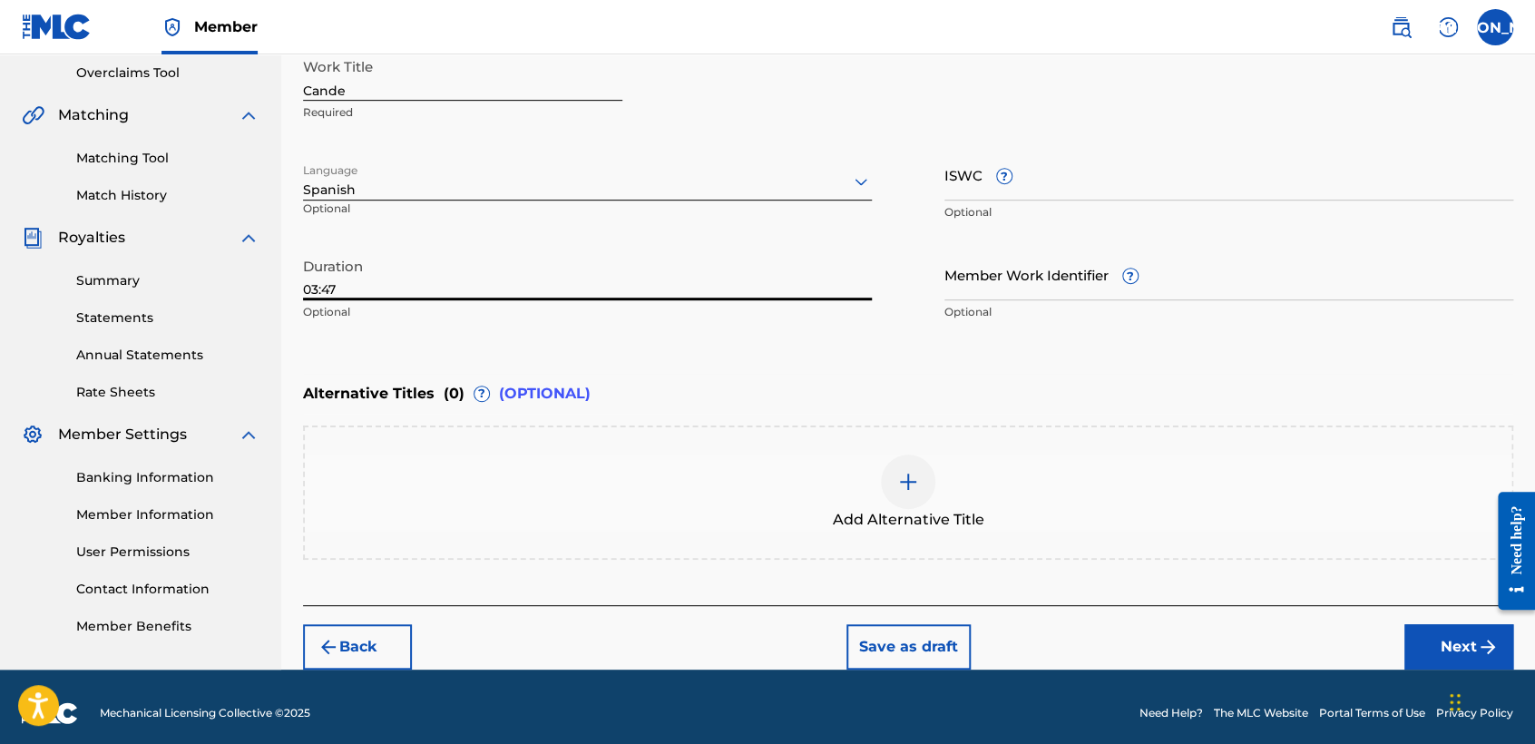
click at [1425, 647] on button "Next" at bounding box center [1458, 646] width 109 height 45
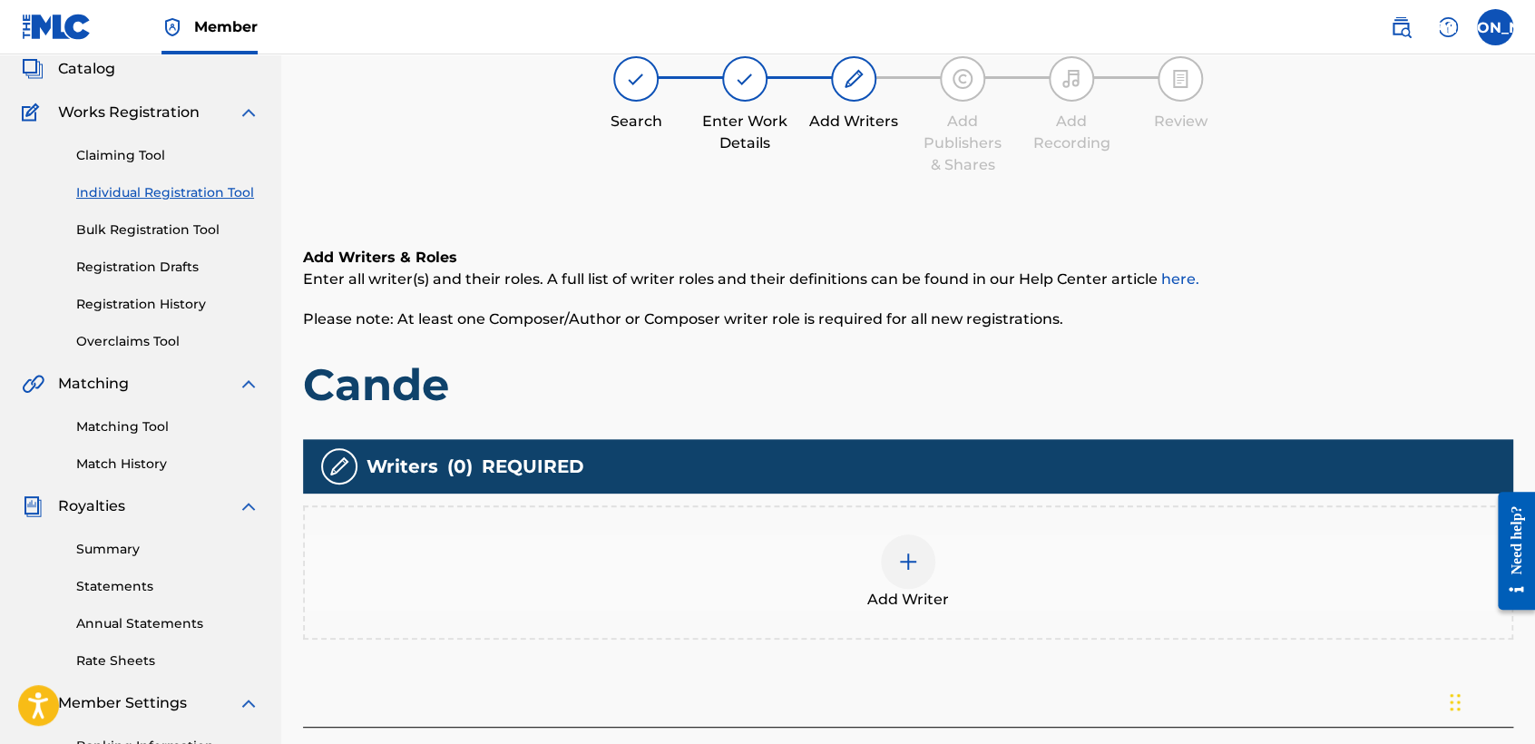
scroll to position [81, 0]
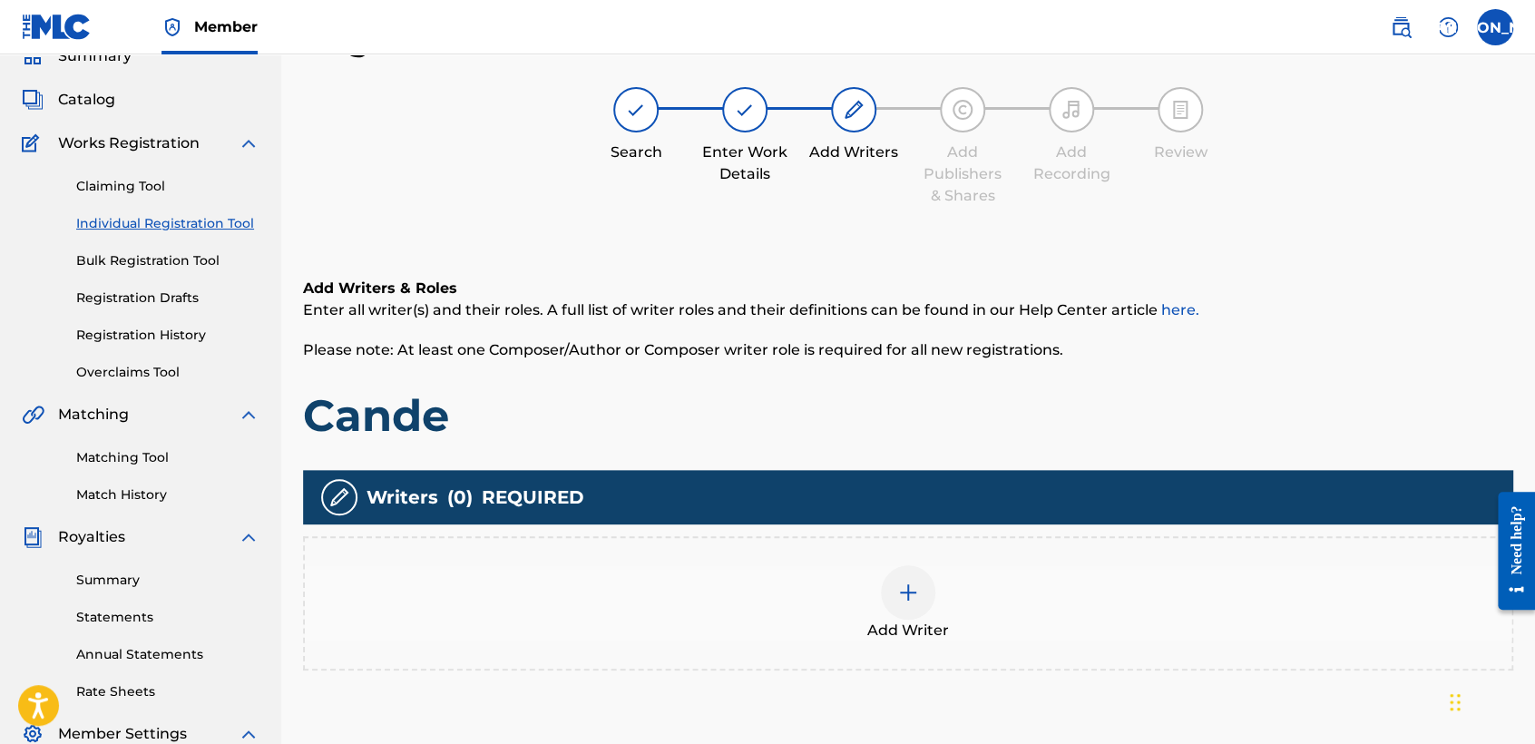
click at [891, 614] on div "Add Writer" at bounding box center [908, 603] width 1206 height 76
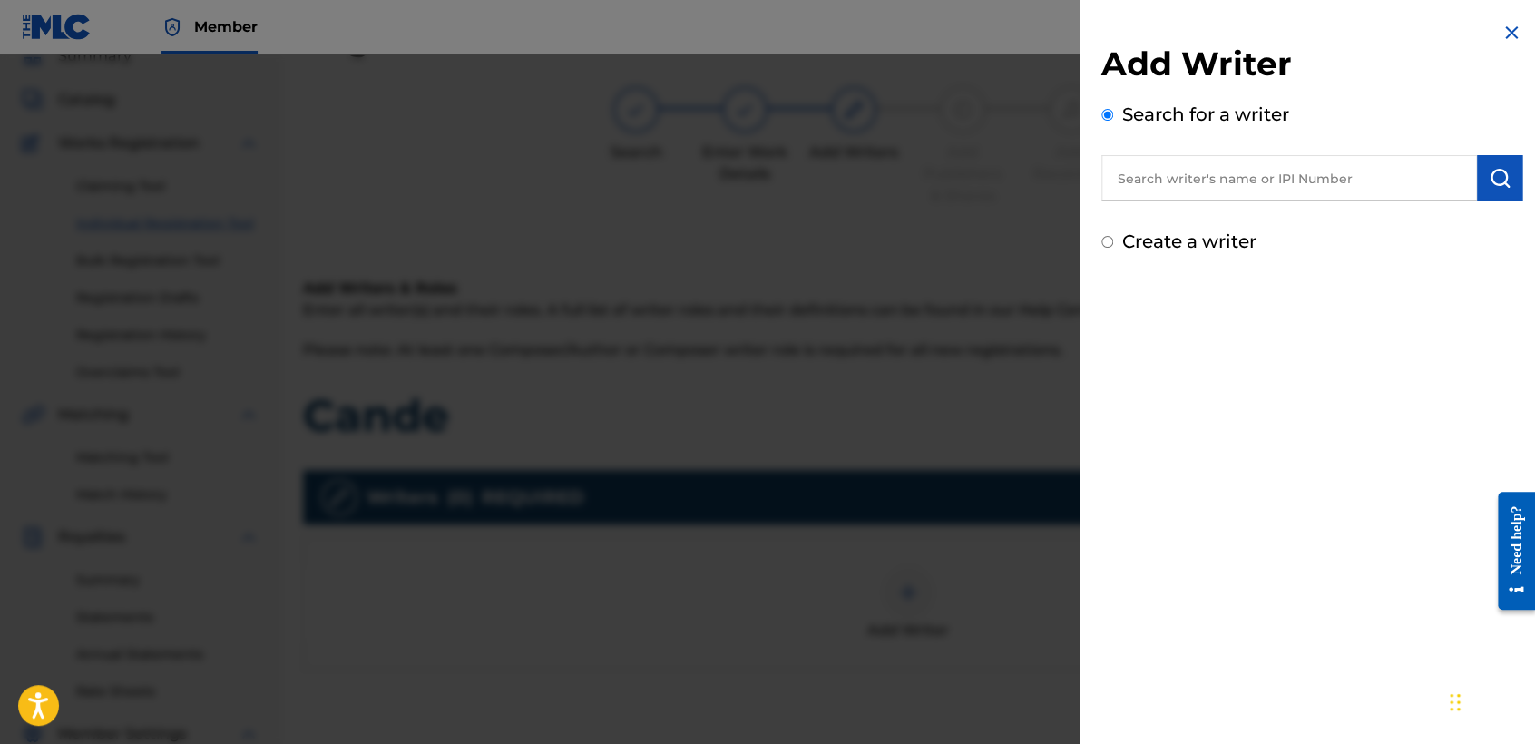
click at [1165, 179] on input "text" at bounding box center [1288, 177] width 375 height 45
click at [1110, 238] on input "Create a writer" at bounding box center [1107, 242] width 12 height 12
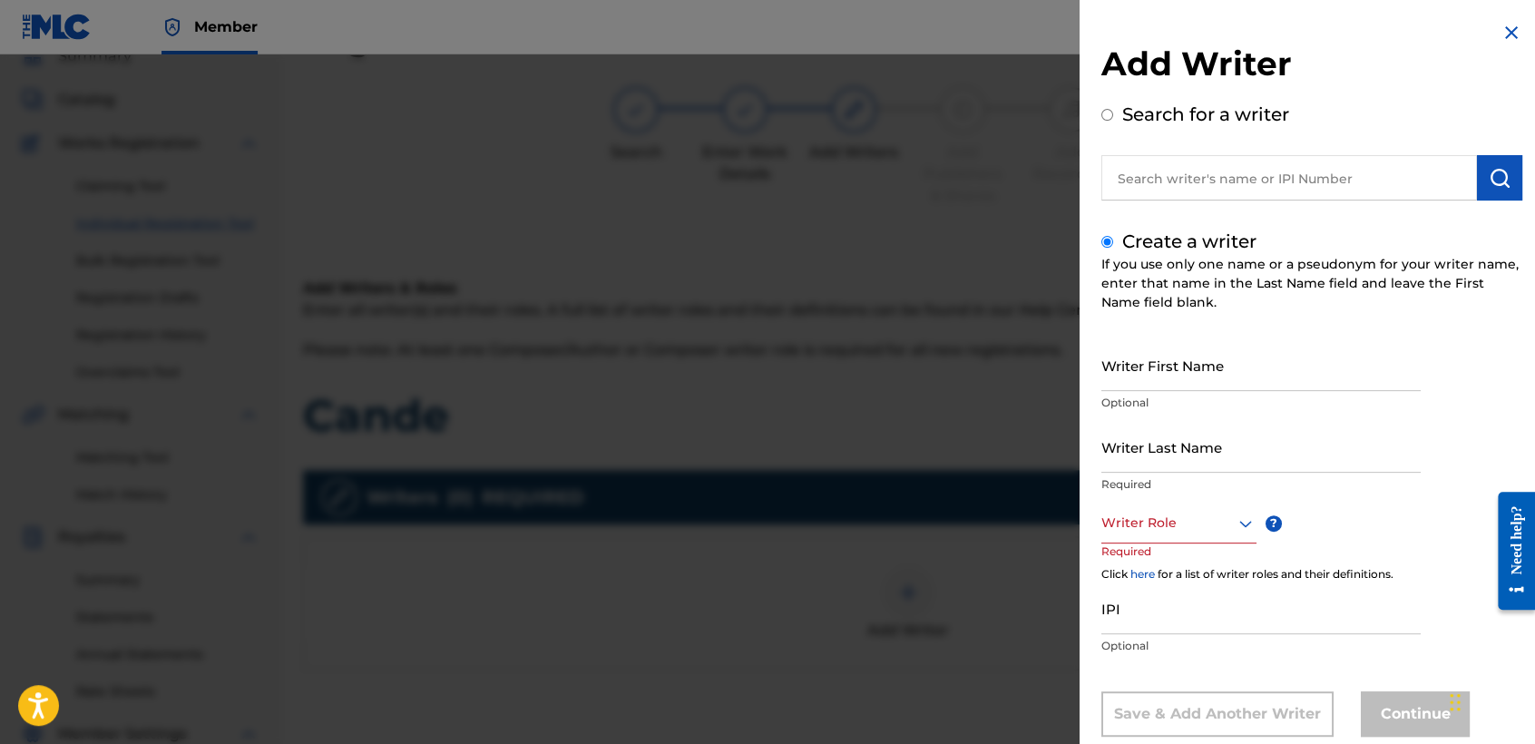
click at [1194, 354] on input "Writer First Name" at bounding box center [1260, 365] width 319 height 52
click at [1190, 424] on input "Writer Last Name" at bounding box center [1260, 447] width 319 height 52
click at [1184, 497] on div "Writer Last Name Arriaga Valdez Required" at bounding box center [1260, 462] width 319 height 82
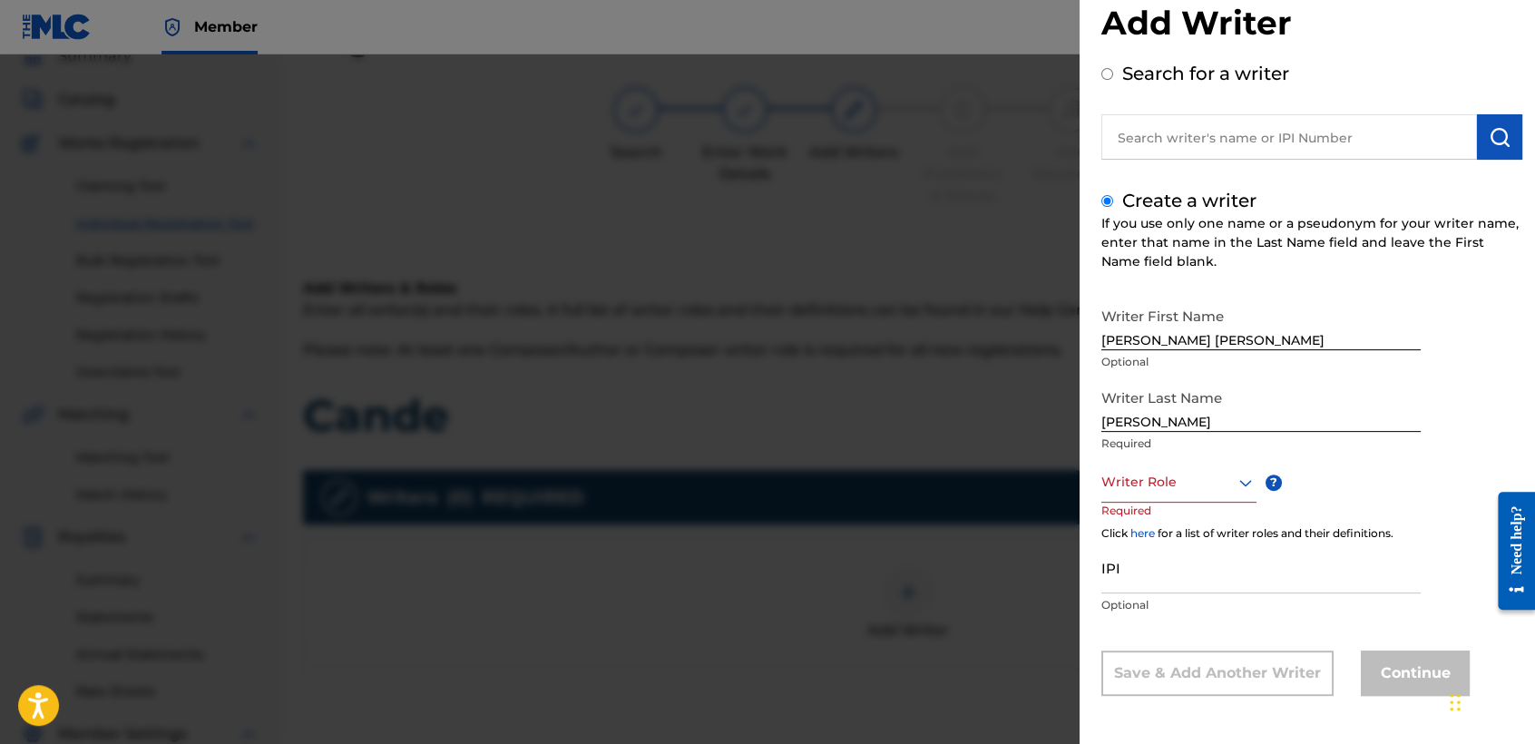
click at [1197, 502] on div "Writer Role" at bounding box center [1178, 482] width 155 height 41
click at [1197, 524] on div "Composer/Author" at bounding box center [1178, 522] width 153 height 41
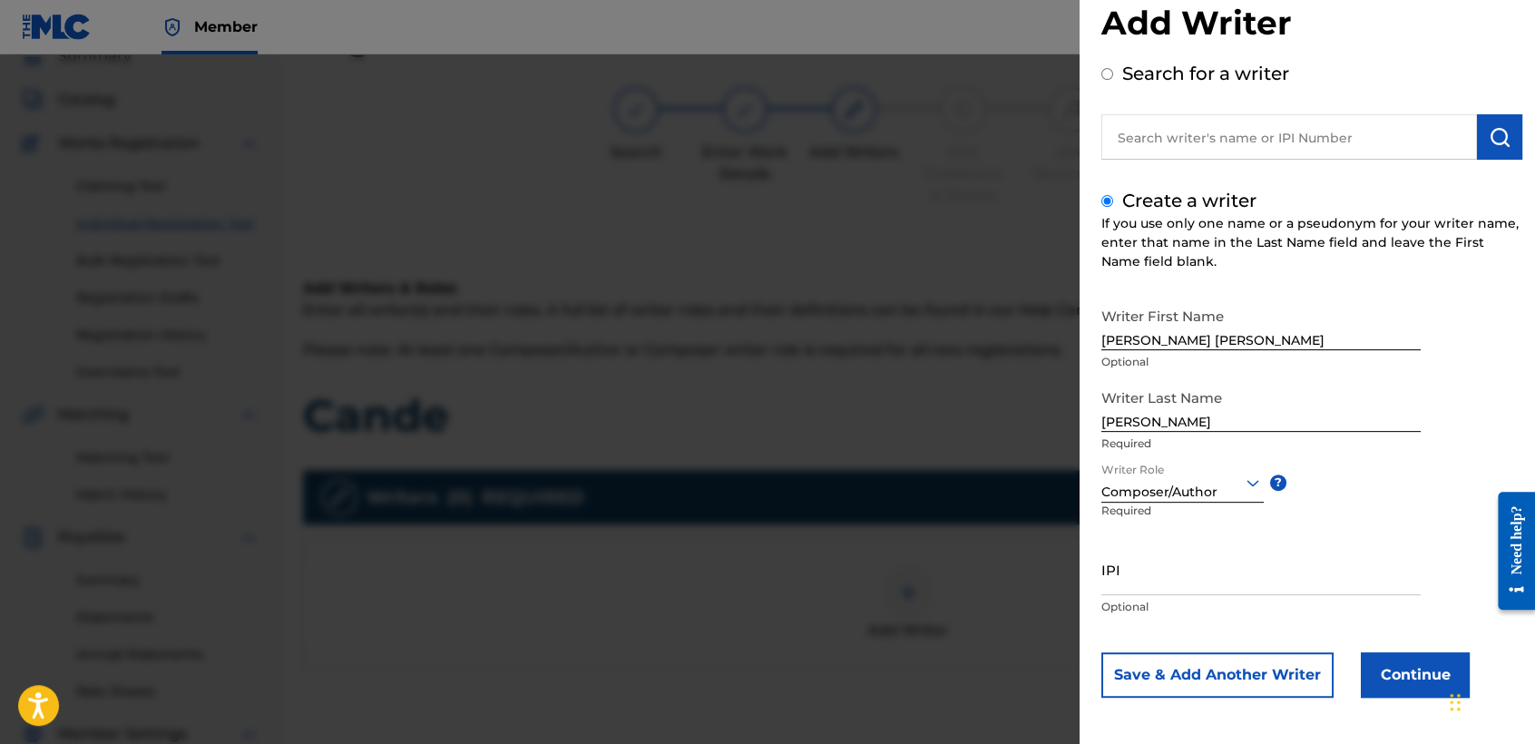
click at [1402, 674] on button "Continue" at bounding box center [1414, 674] width 109 height 45
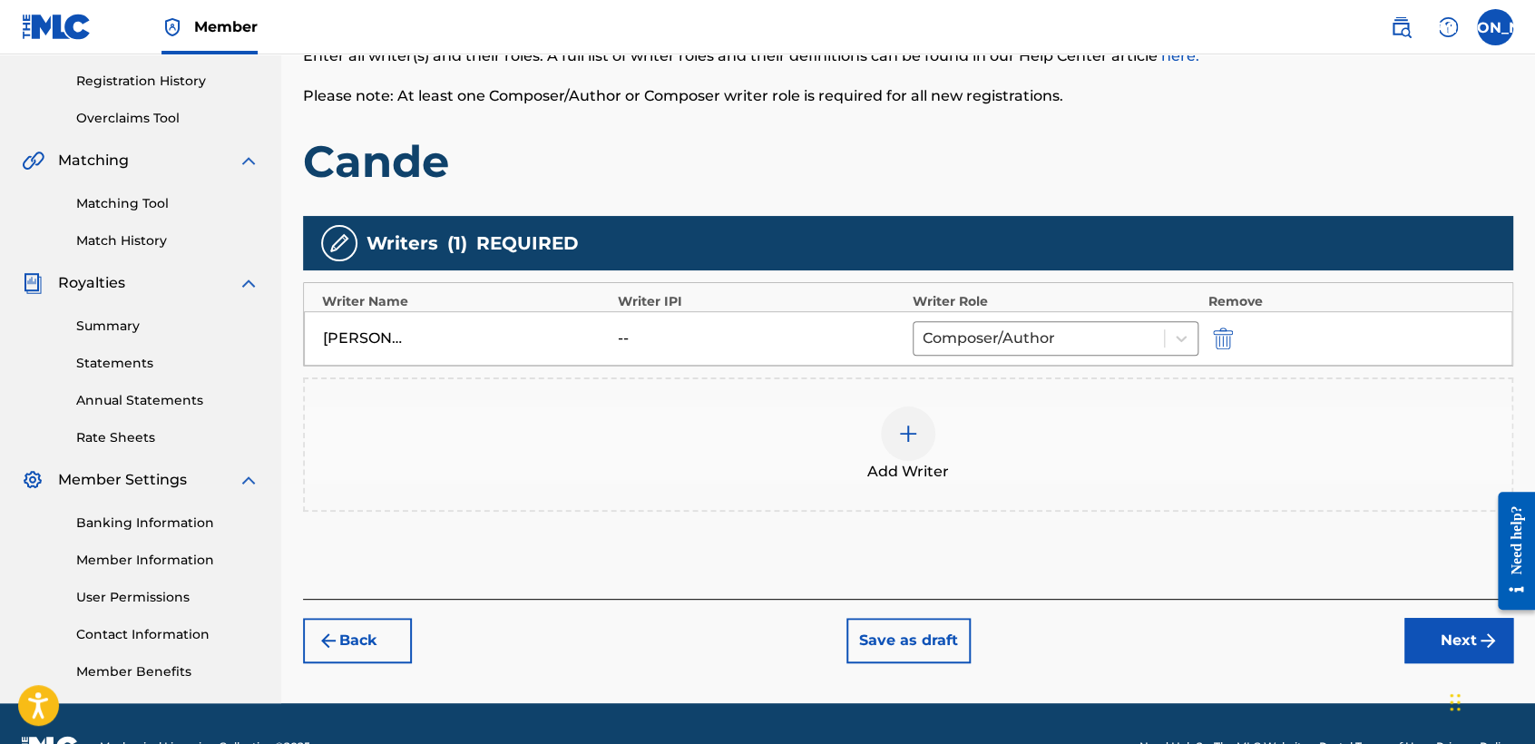
scroll to position [380, 0]
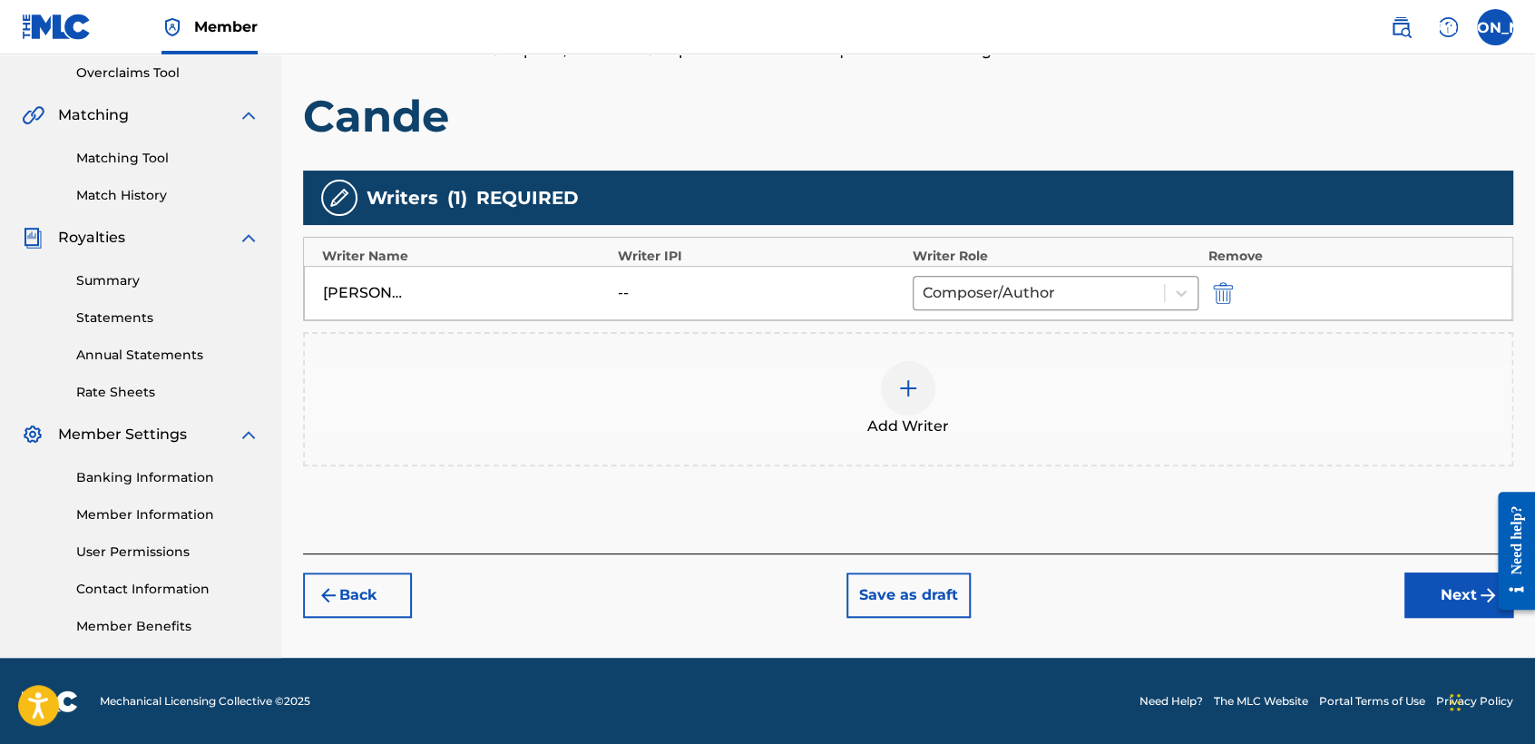
click at [1431, 596] on button "Next" at bounding box center [1458, 594] width 109 height 45
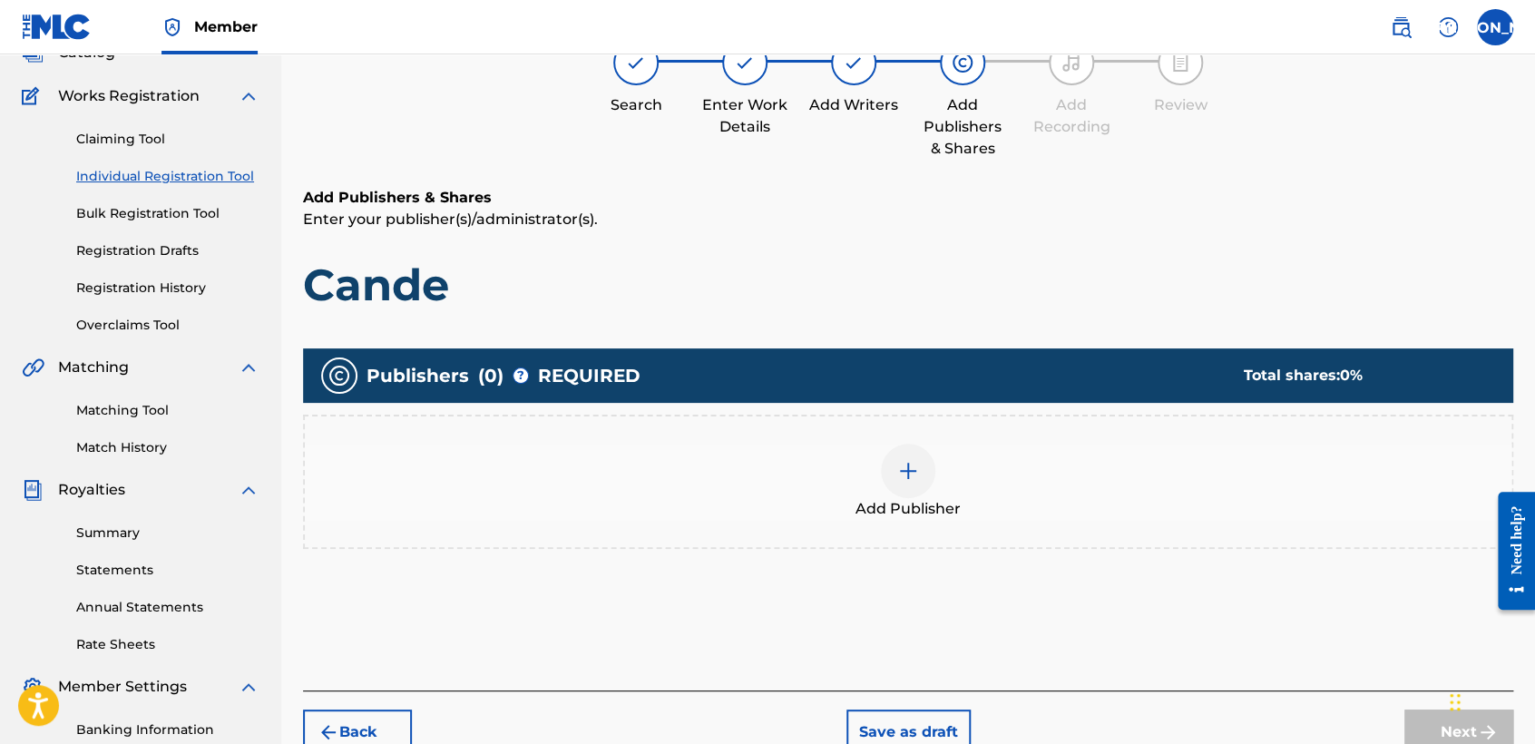
scroll to position [81, 0]
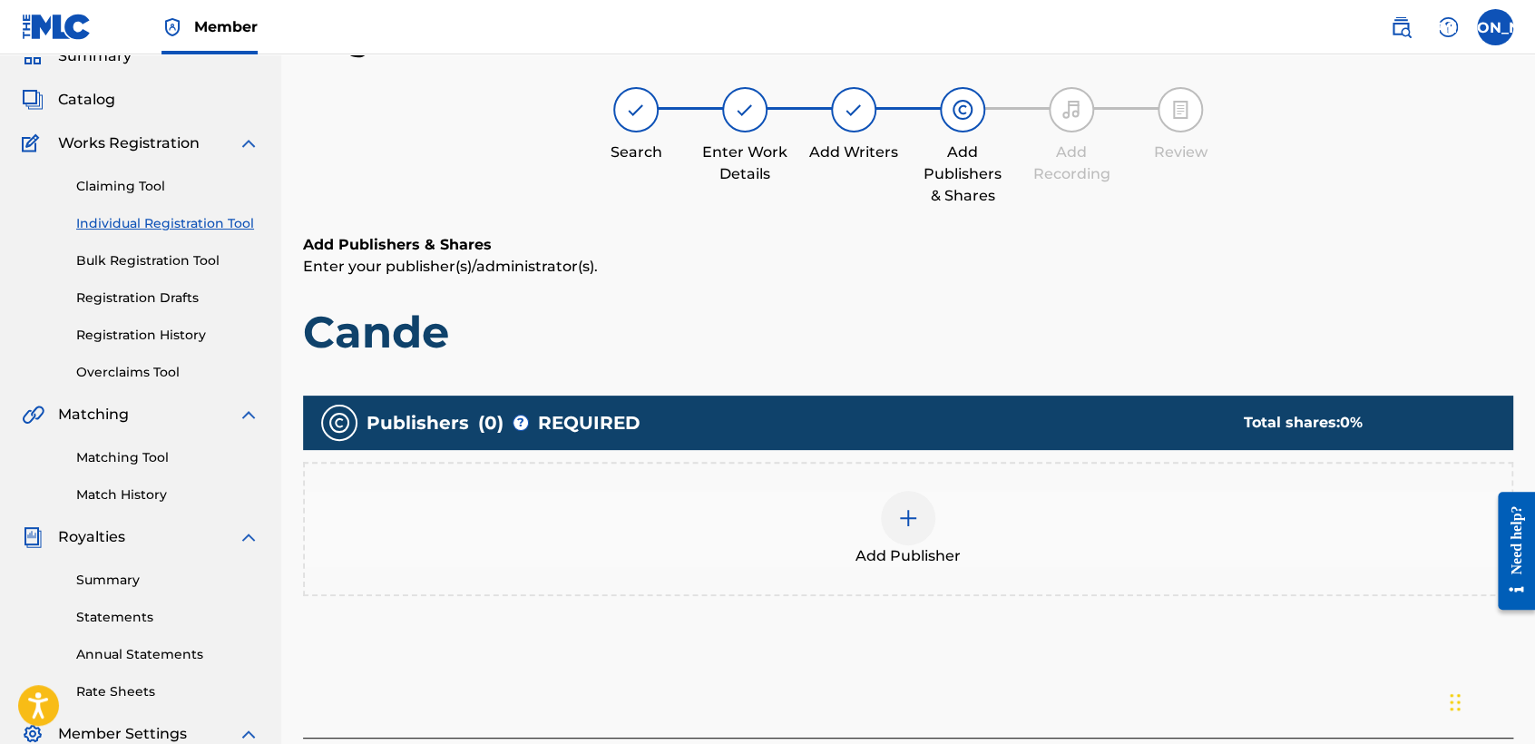
click at [902, 541] on div at bounding box center [908, 518] width 54 height 54
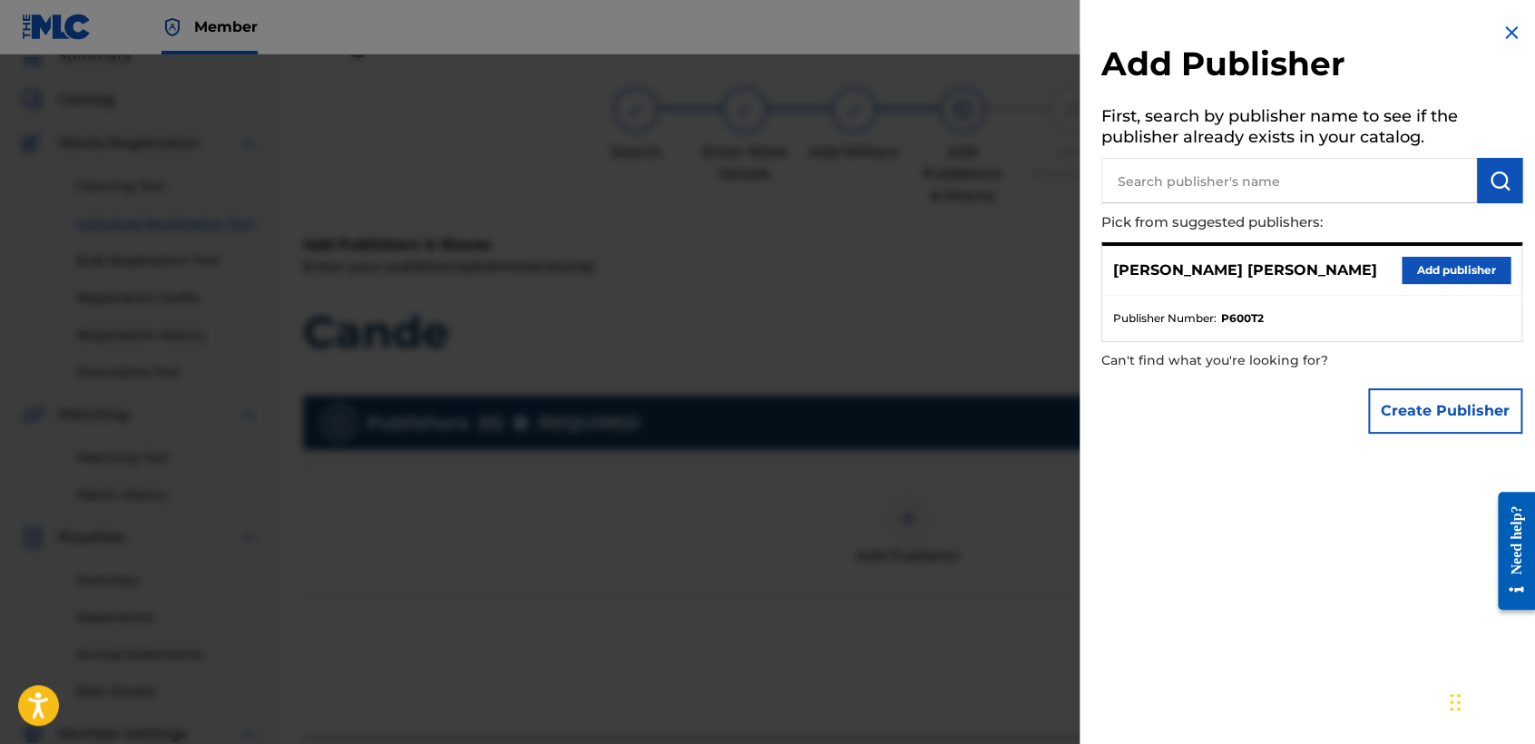
click at [1420, 275] on button "Add publisher" at bounding box center [1455, 270] width 109 height 27
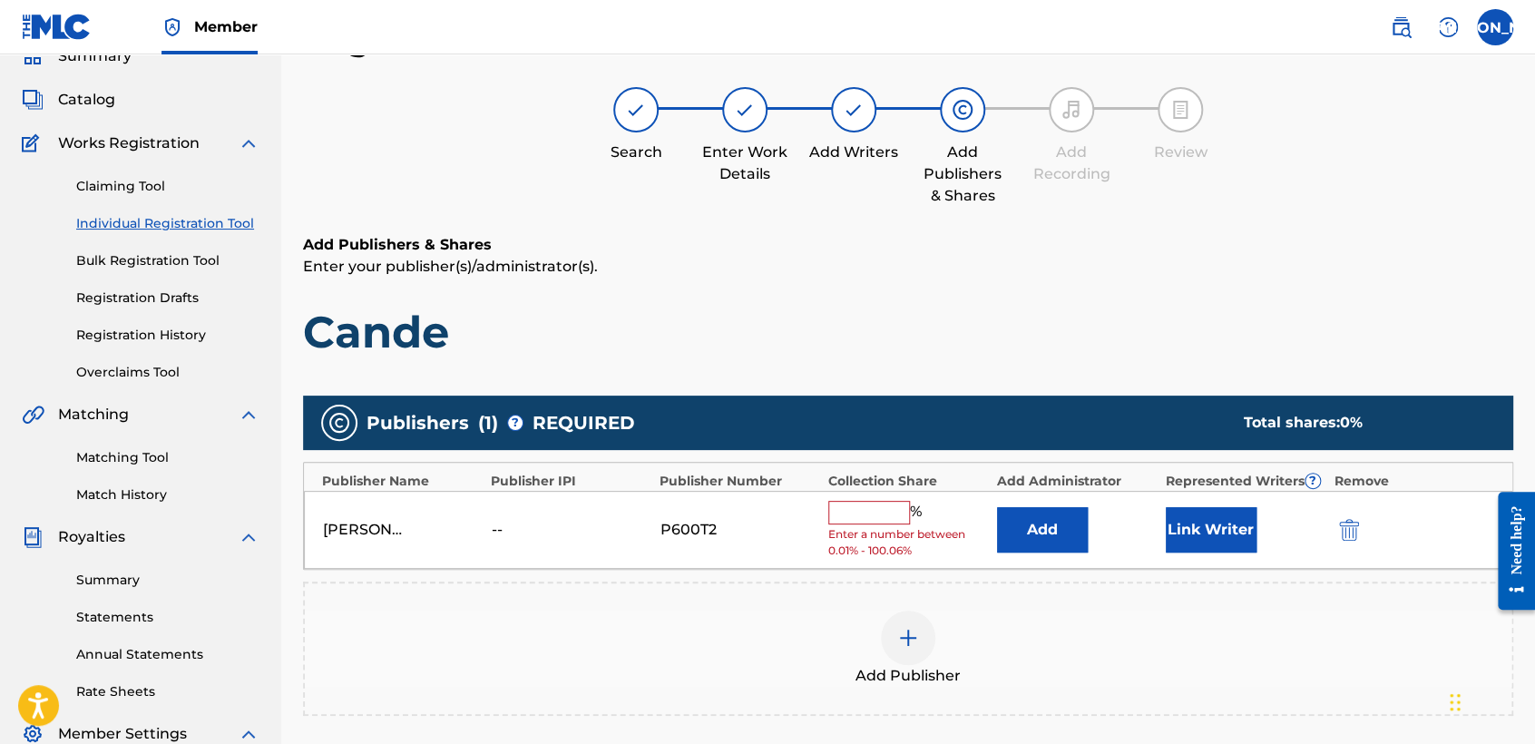
click at [842, 519] on input "text" at bounding box center [869, 513] width 82 height 24
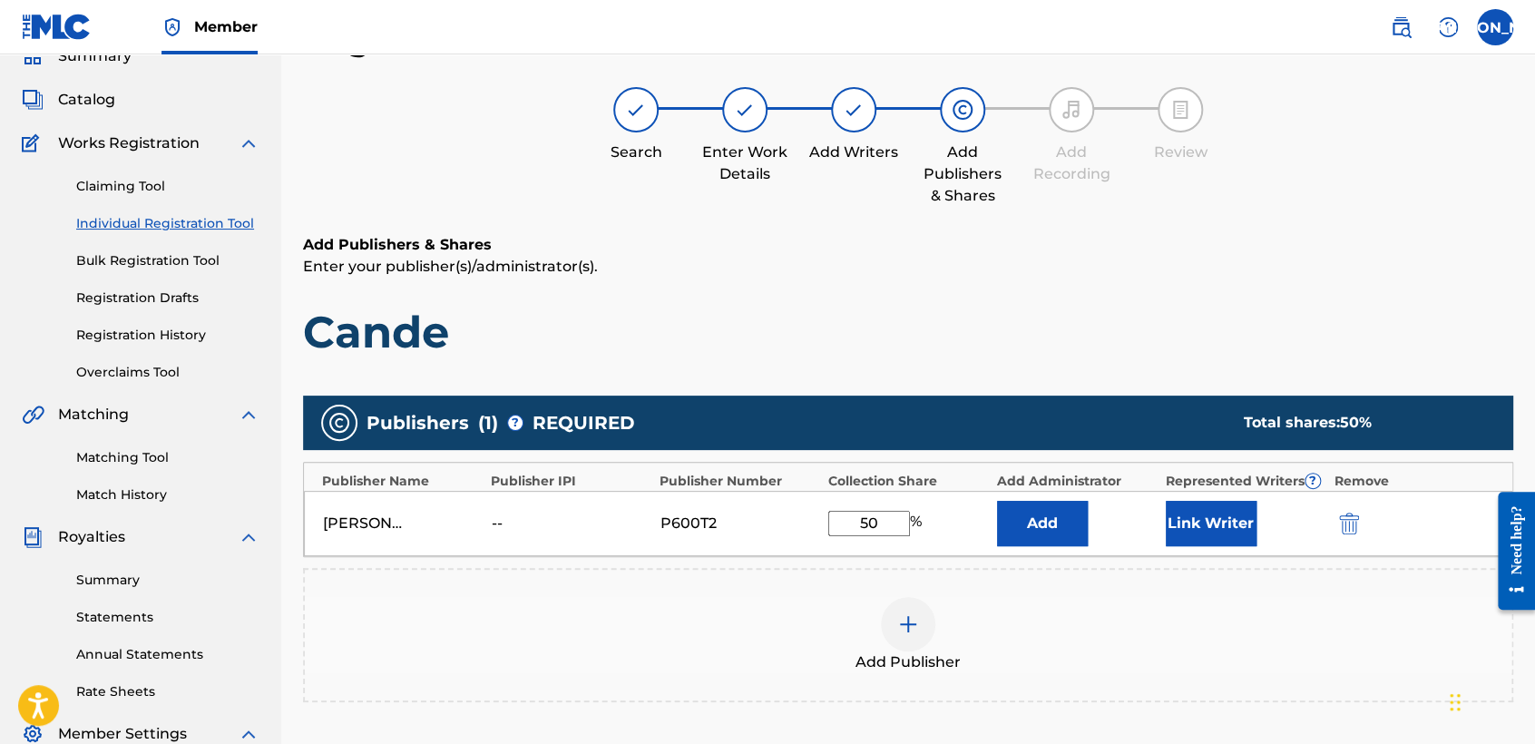
click at [1187, 513] on button "Link Writer" at bounding box center [1210, 523] width 91 height 45
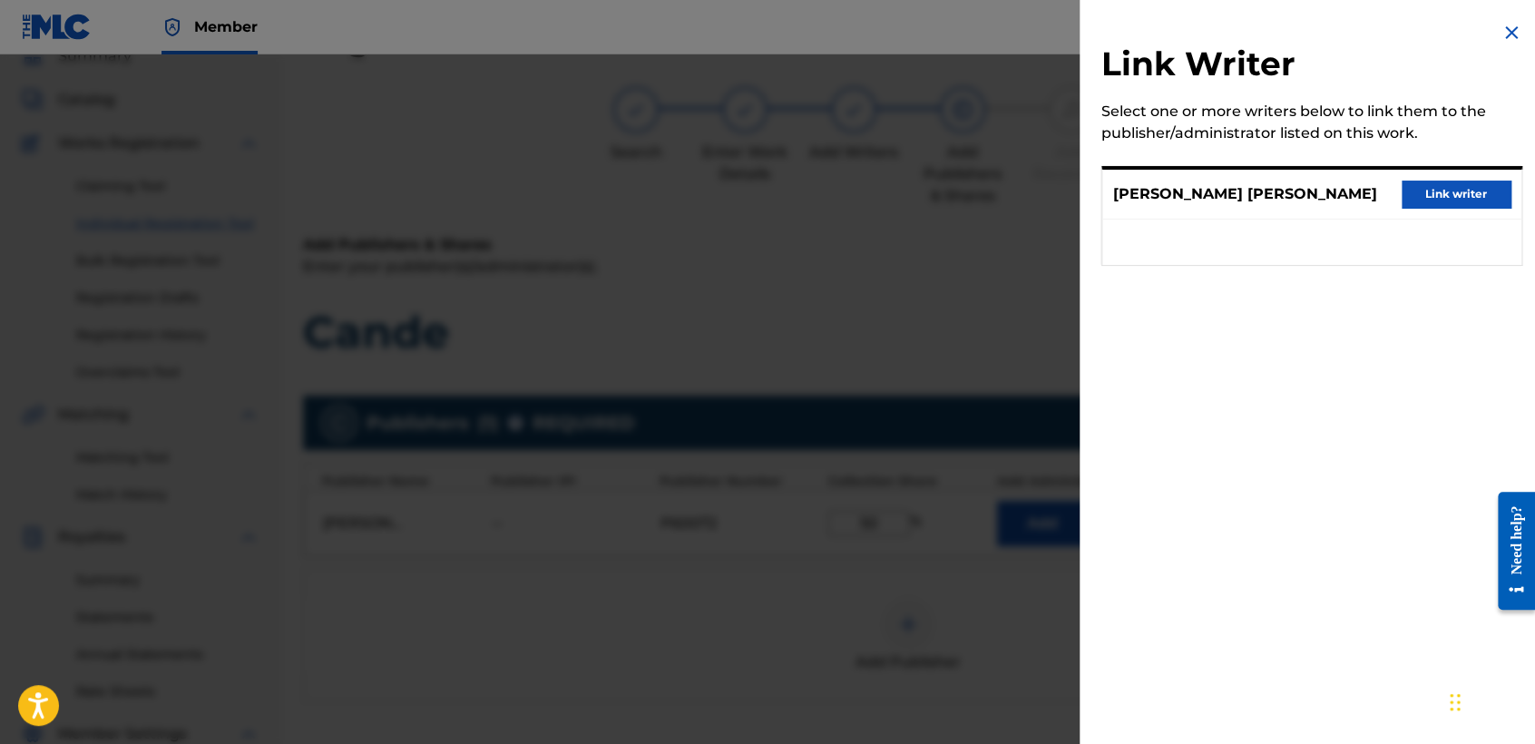
click at [1461, 195] on button "Link writer" at bounding box center [1455, 193] width 109 height 27
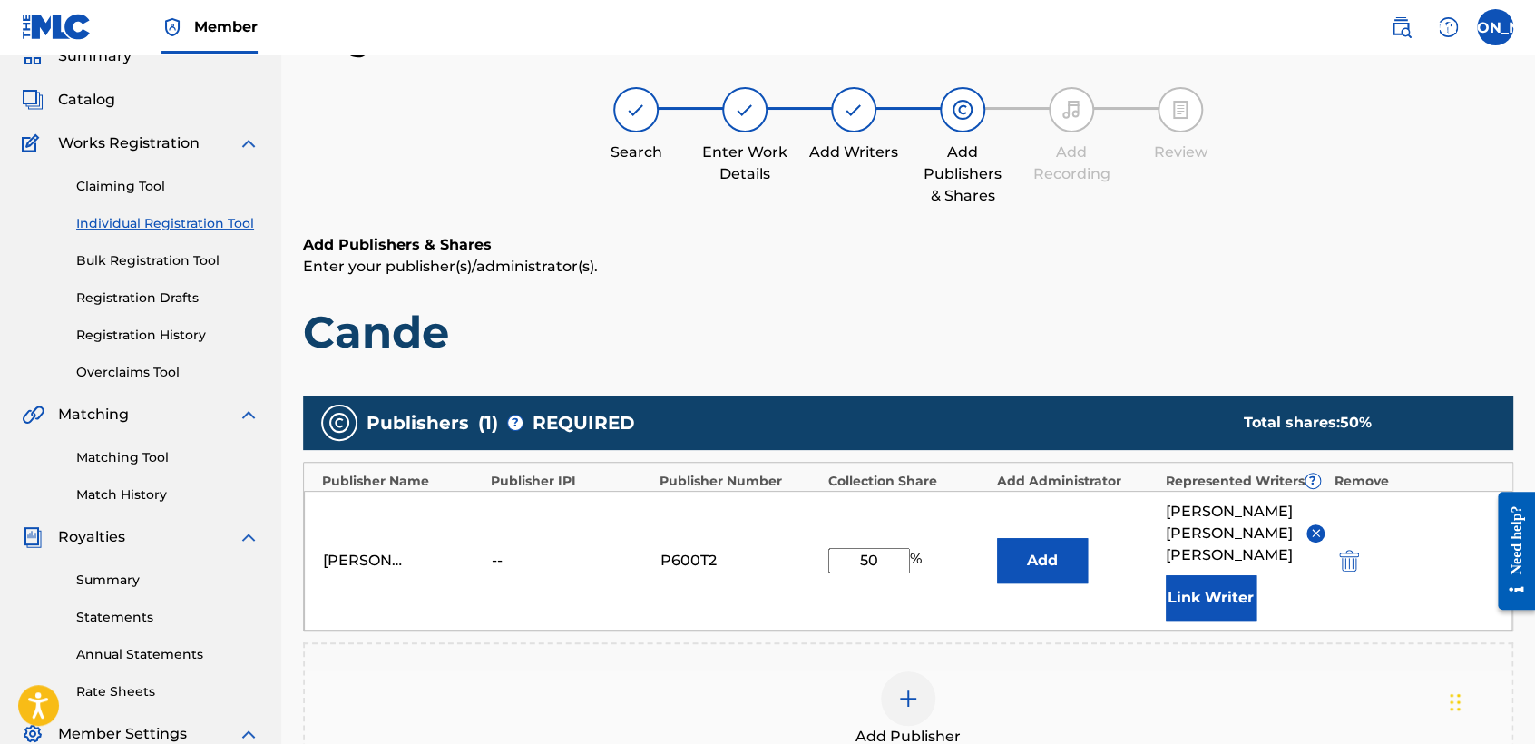
click at [1087, 355] on h1 "Cande" at bounding box center [908, 332] width 1210 height 54
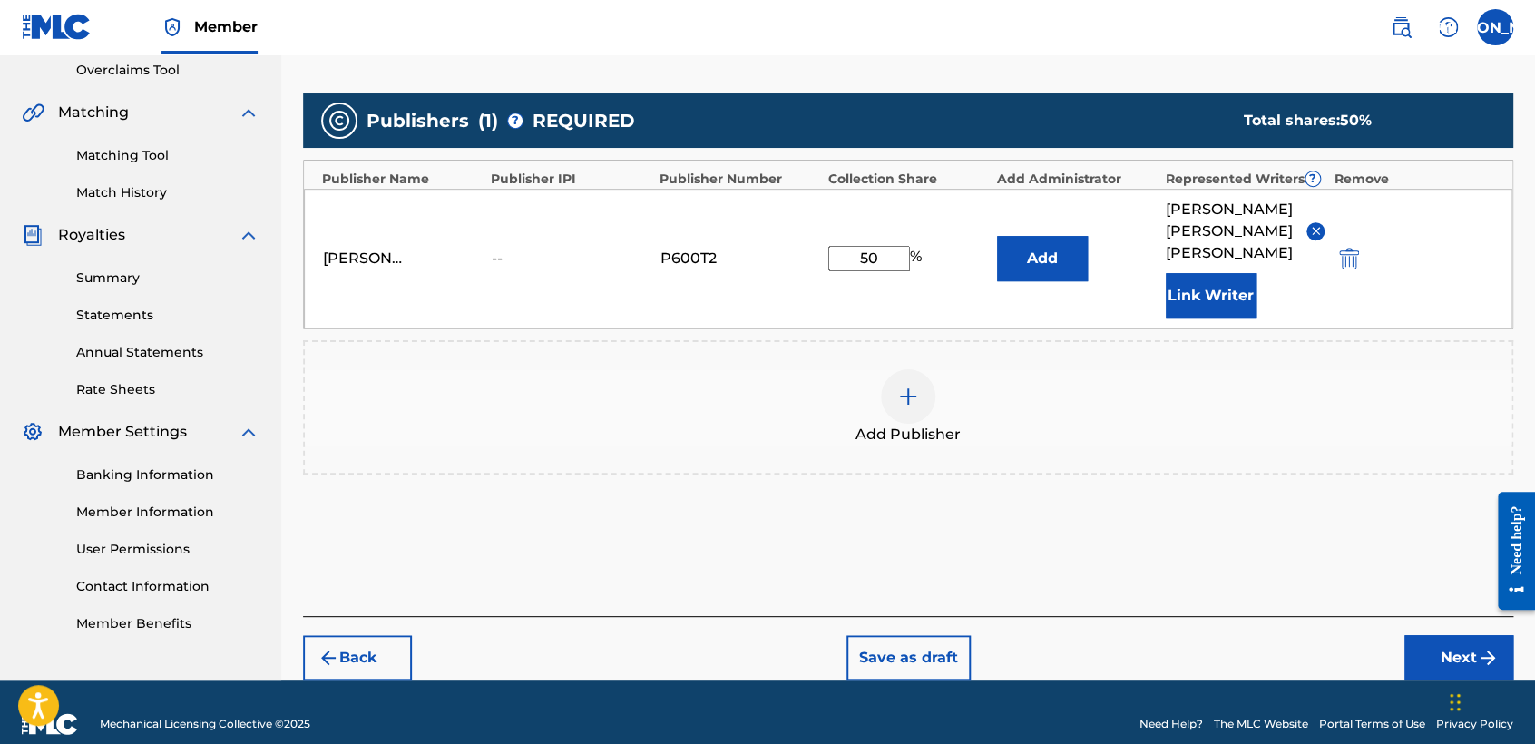
click at [1433, 636] on button "Next" at bounding box center [1458, 657] width 109 height 45
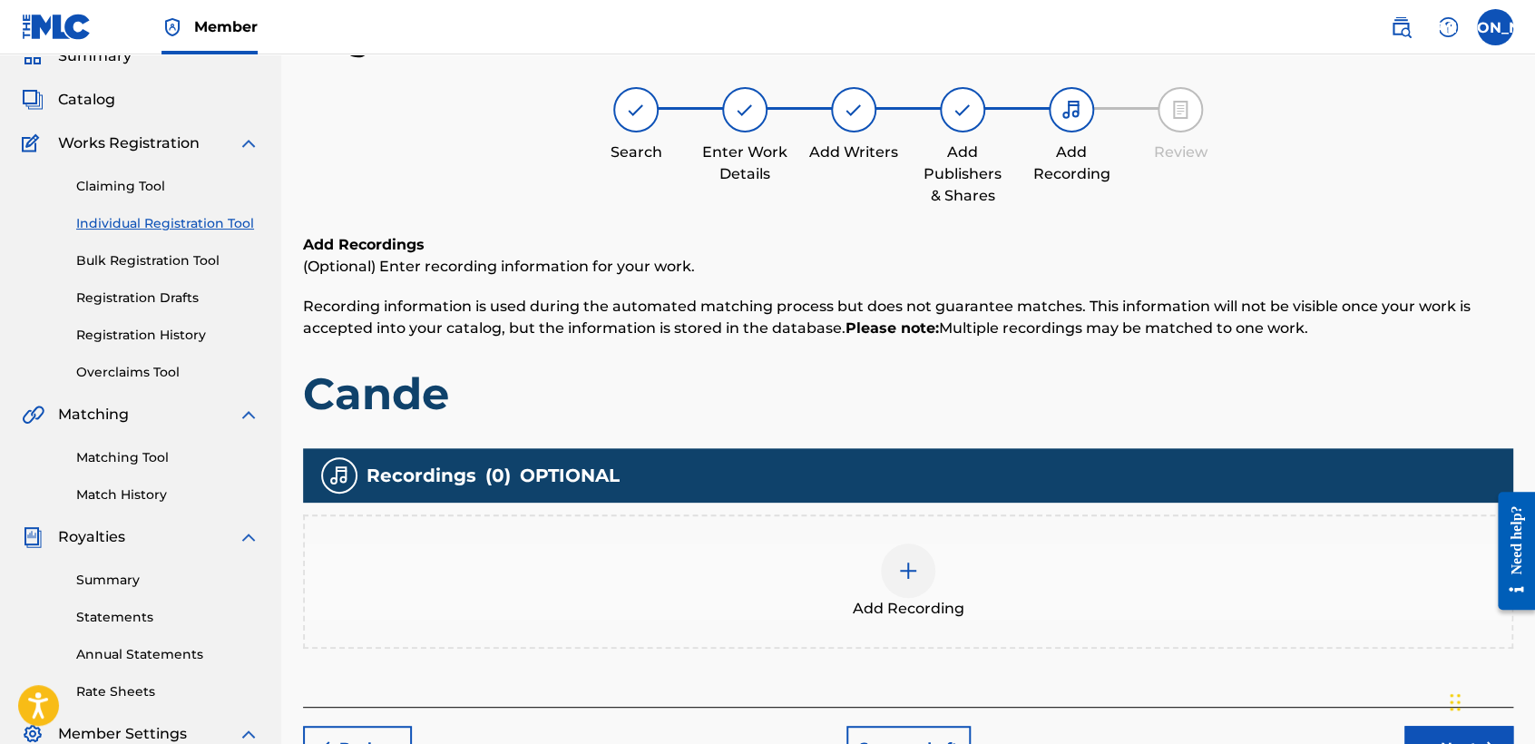
click at [883, 565] on div at bounding box center [908, 570] width 54 height 54
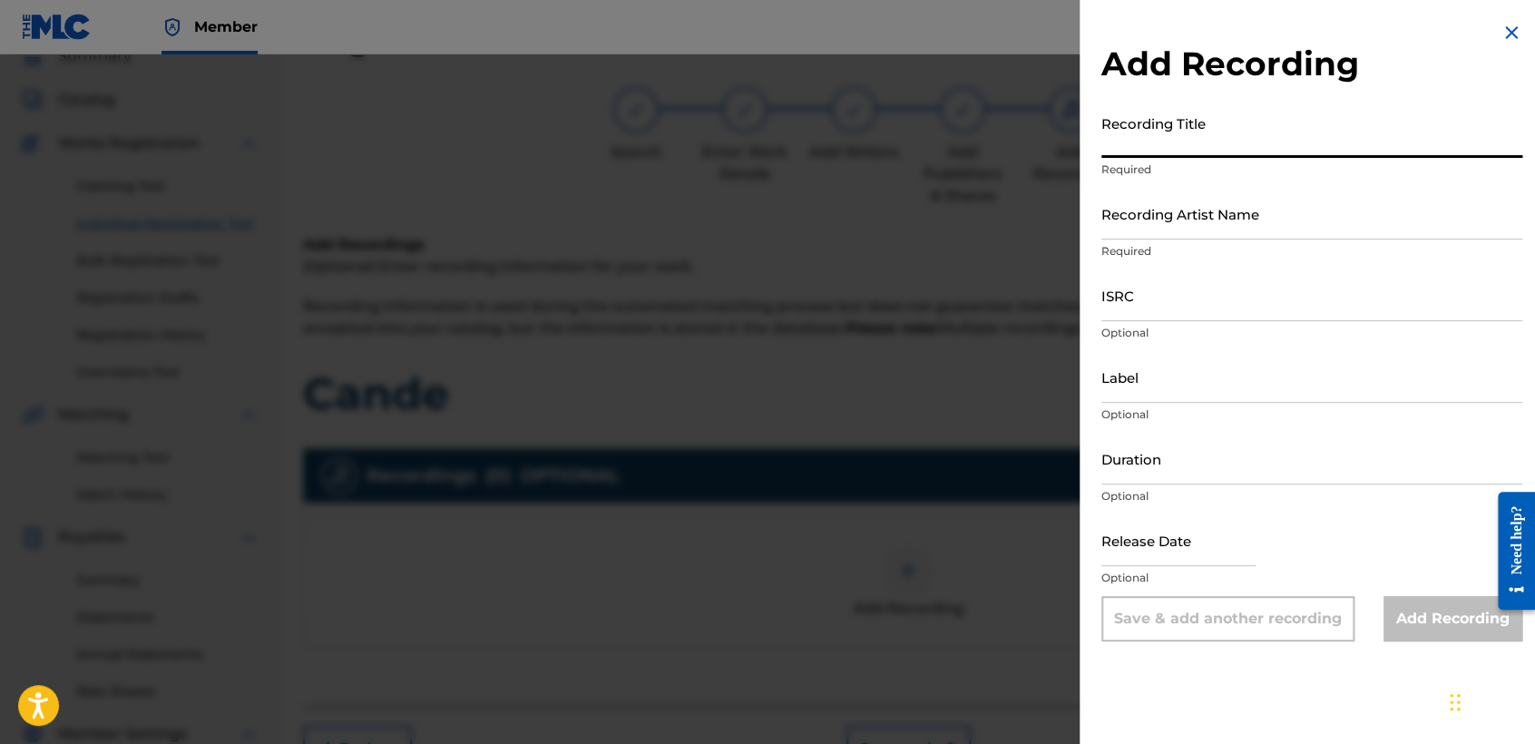
click at [1158, 147] on input "Recording Title" at bounding box center [1311, 132] width 421 height 52
paste input "Cande"
click at [1247, 235] on input "Recording Artist Name" at bounding box center [1311, 214] width 421 height 52
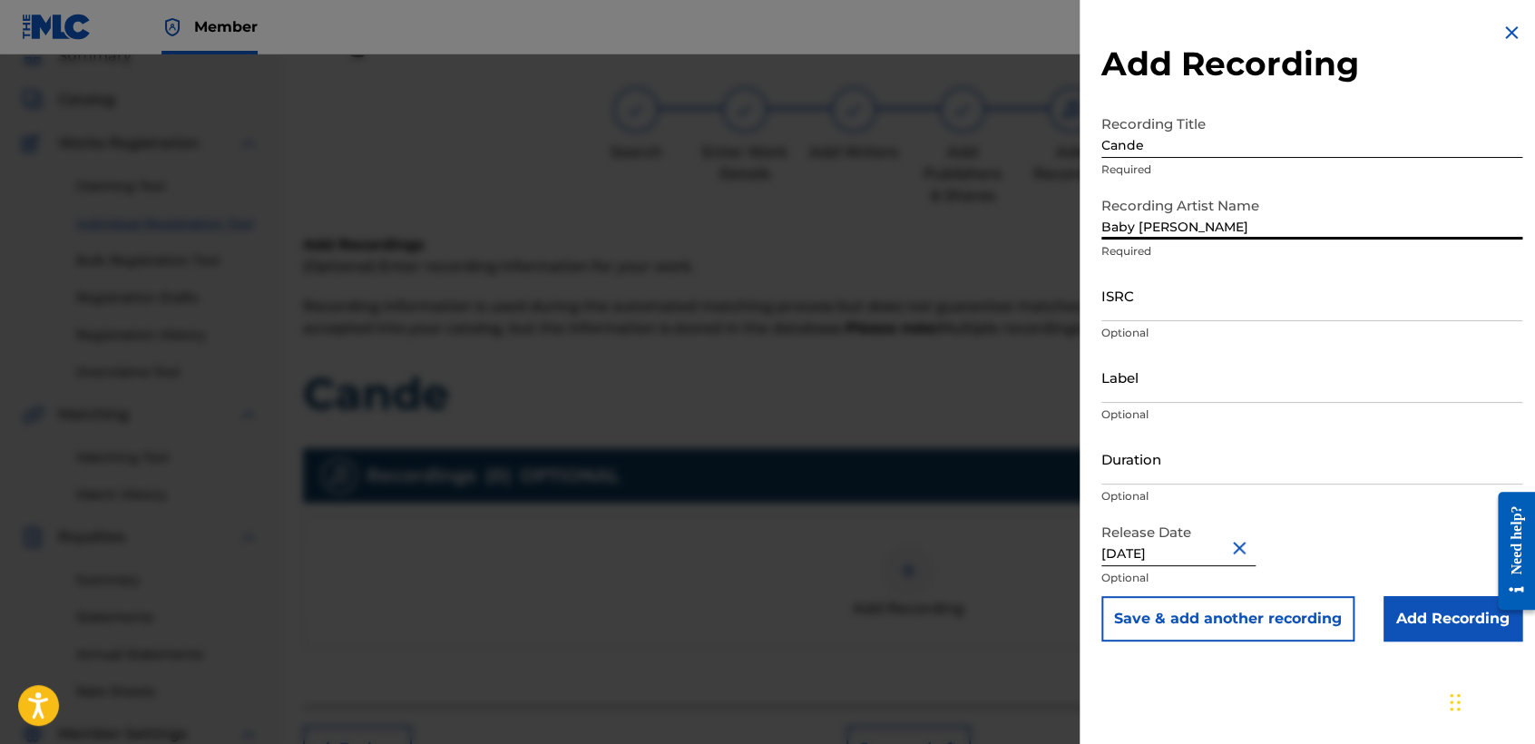
click at [1154, 293] on input "ISRC" at bounding box center [1311, 295] width 421 height 52
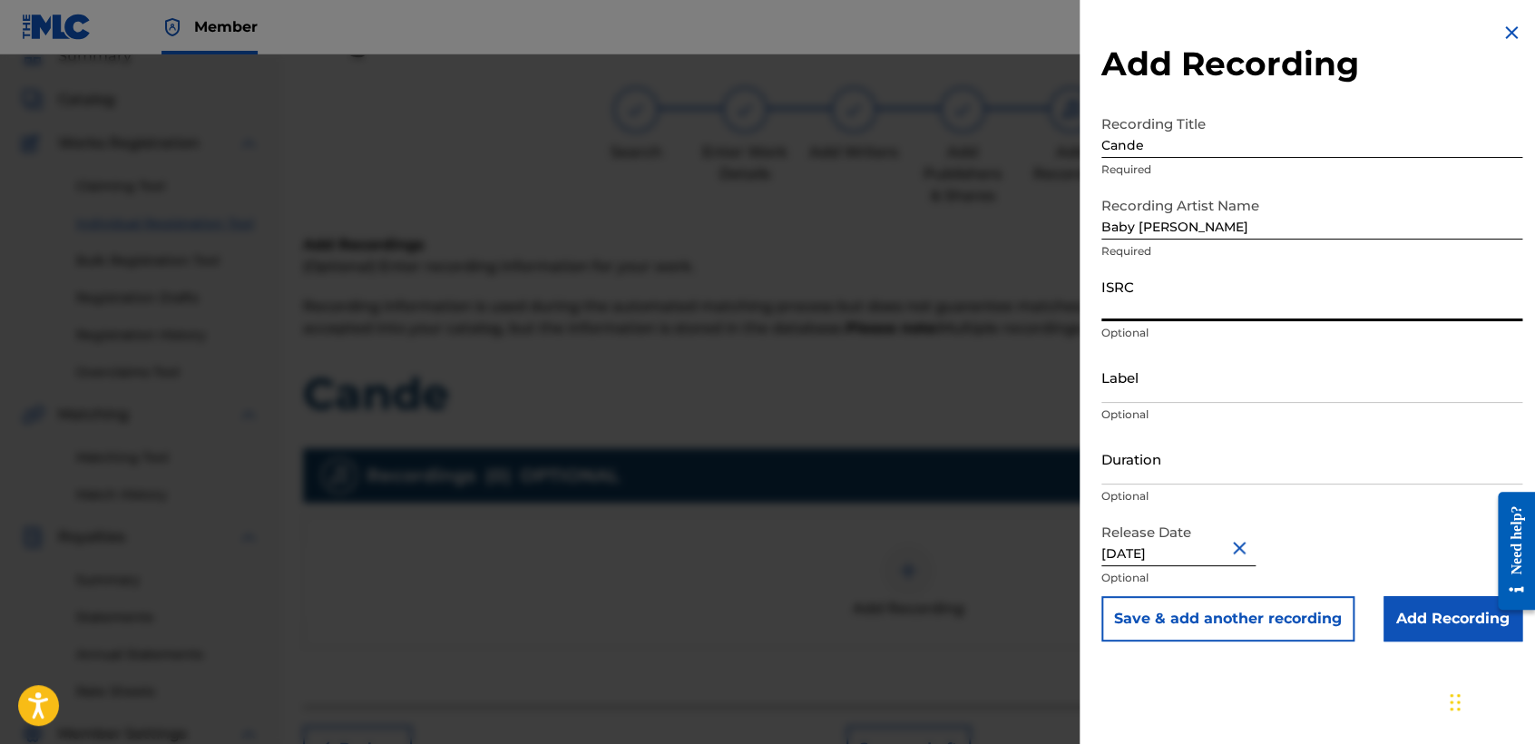
paste input "USHM82222845"
click at [1197, 472] on input "Duration" at bounding box center [1311, 459] width 421 height 52
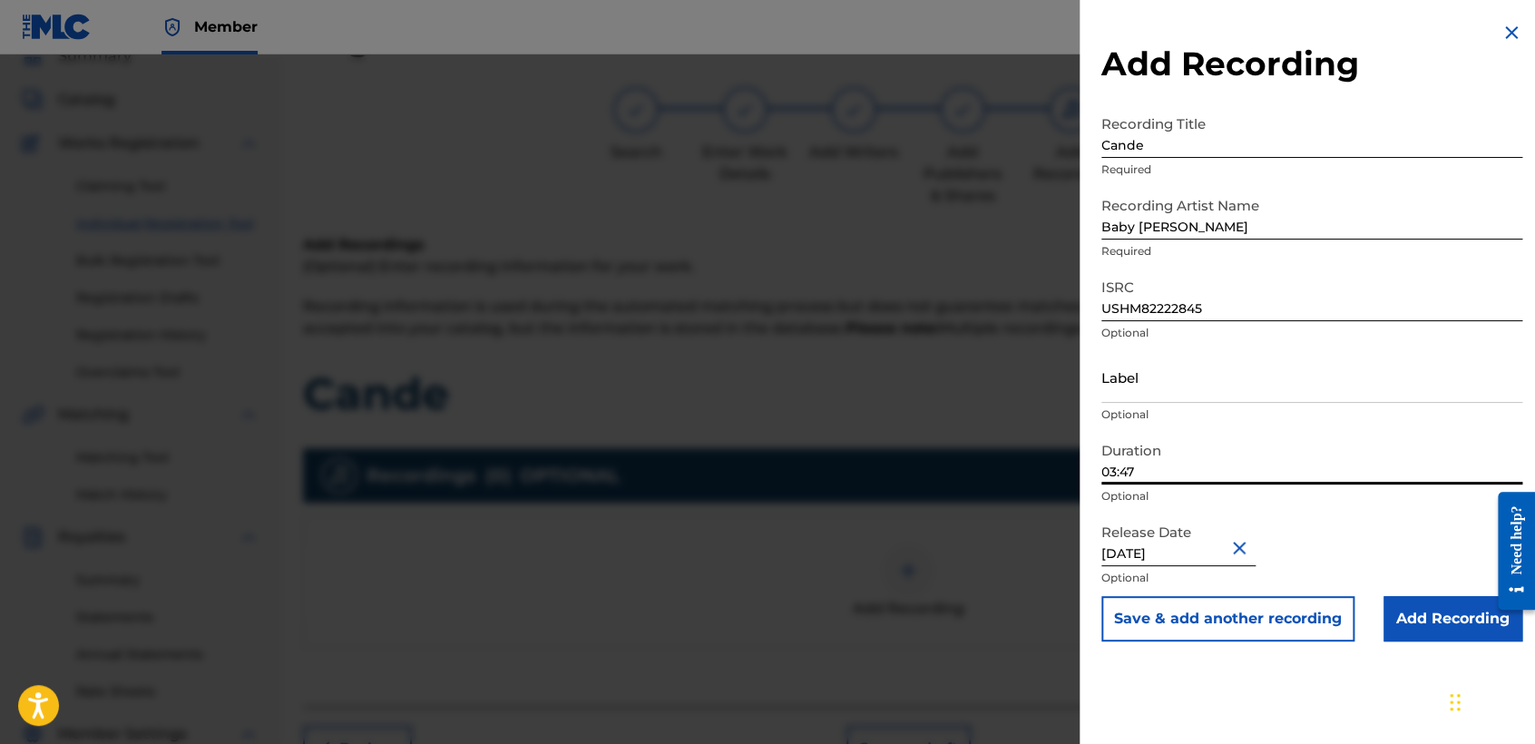
click at [1414, 611] on input "Add Recording" at bounding box center [1452, 618] width 139 height 45
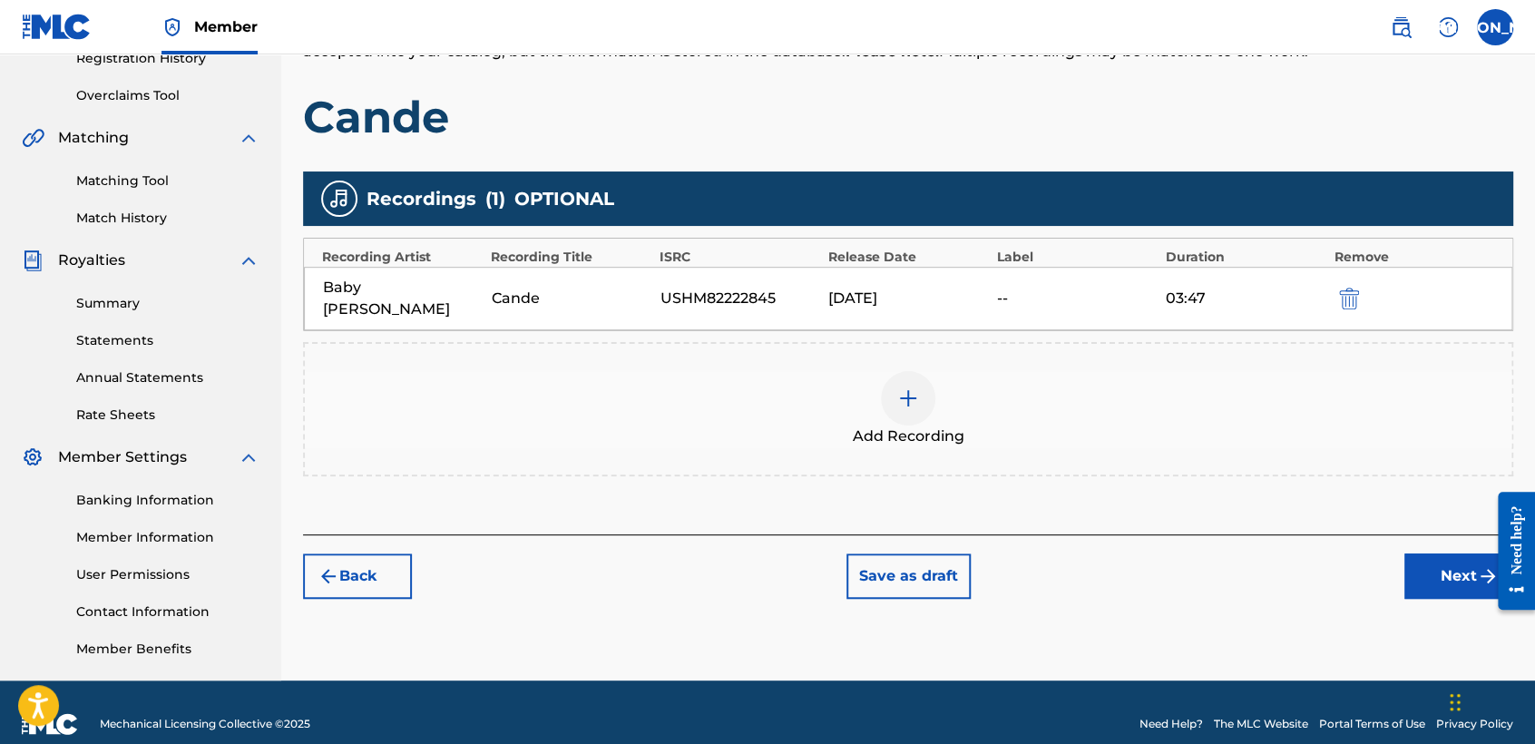
scroll to position [380, 0]
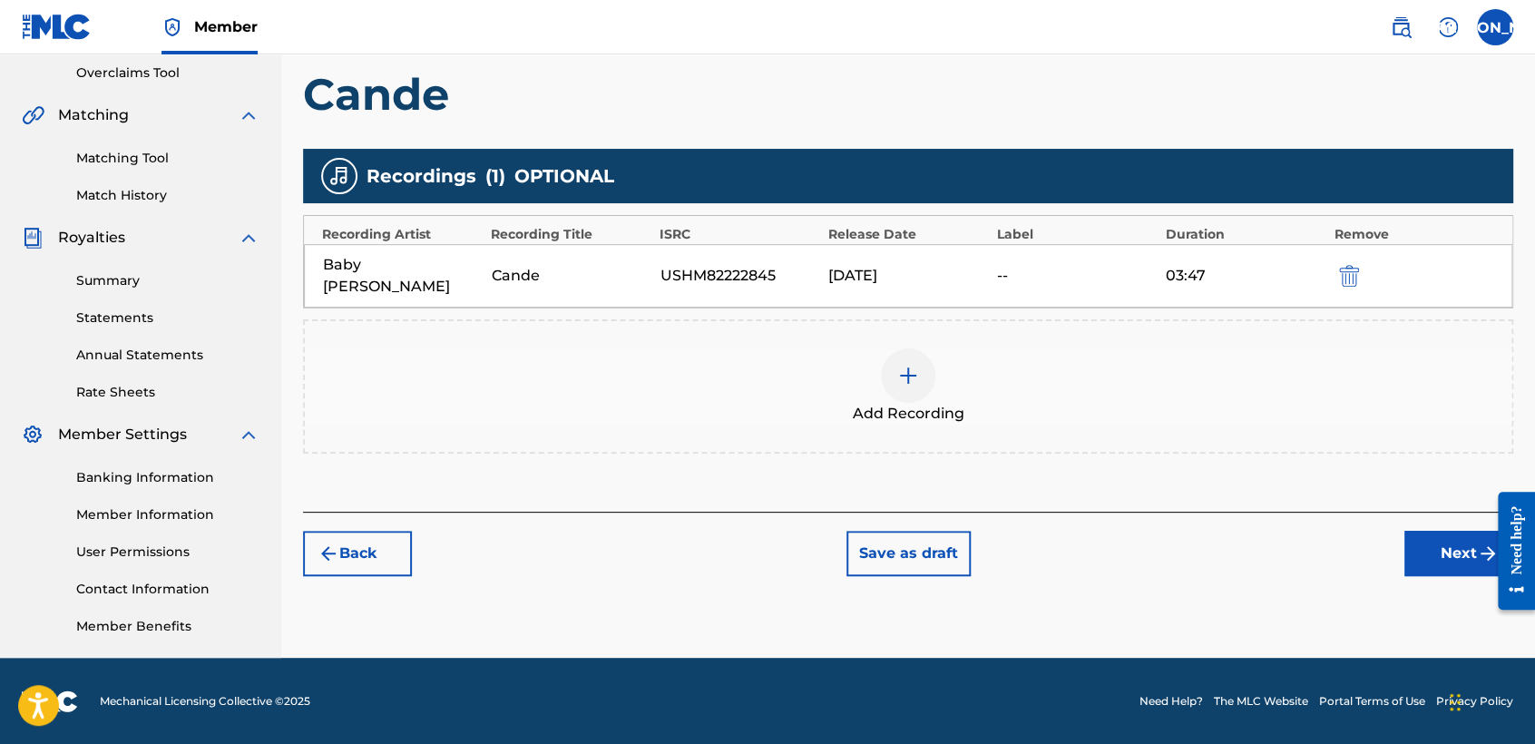
click at [1440, 531] on button "Next" at bounding box center [1458, 553] width 109 height 45
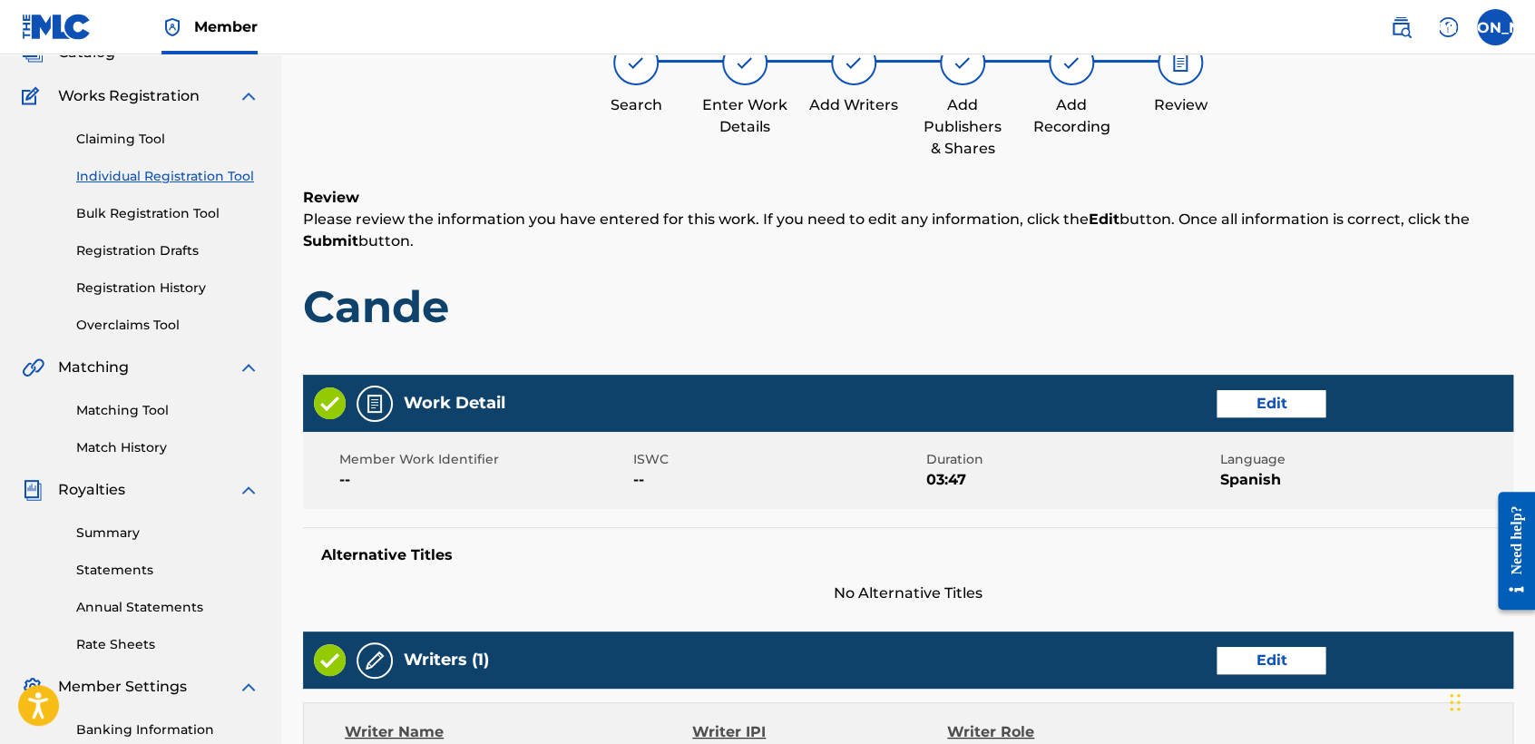
scroll to position [81, 0]
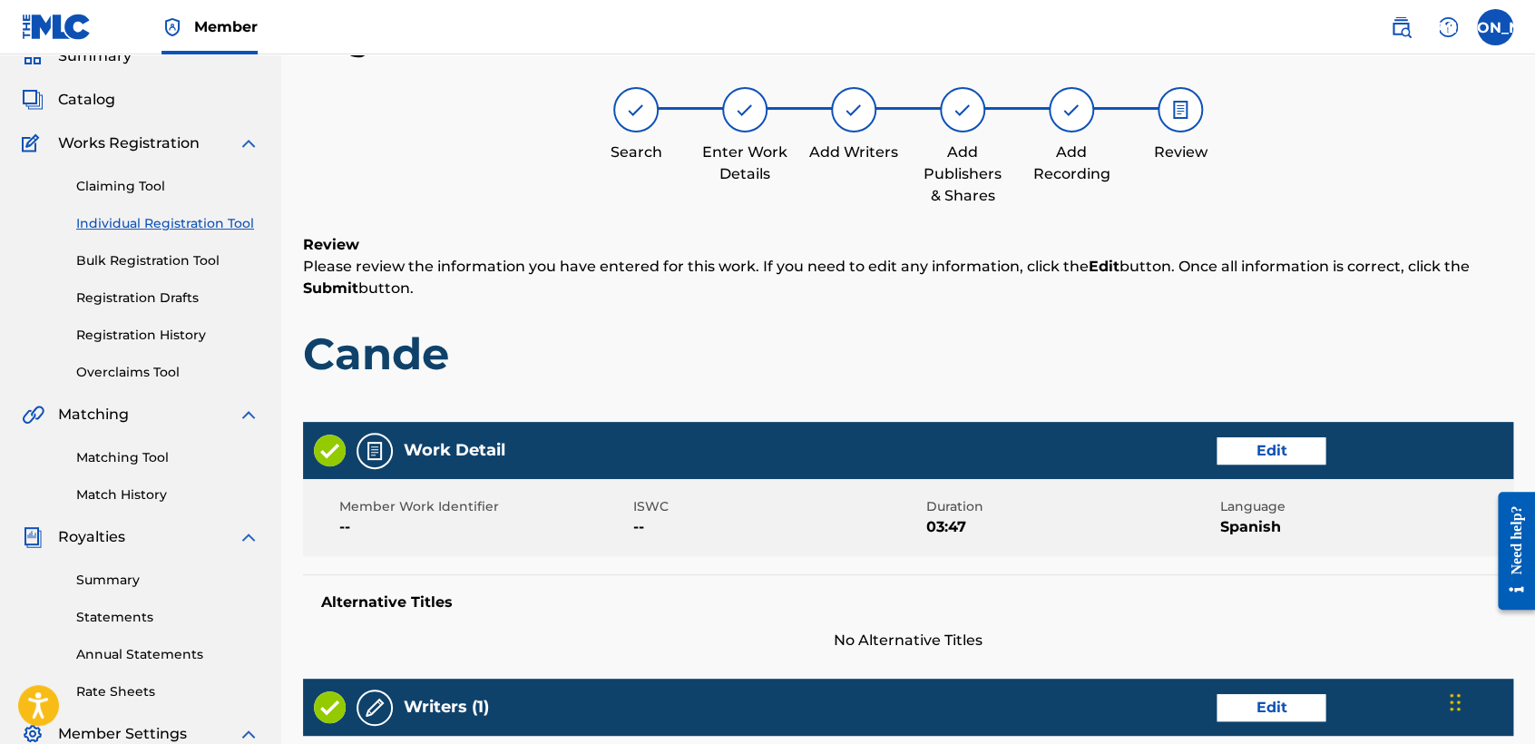
click at [1200, 440] on div "Work Detail Edit" at bounding box center [908, 450] width 1210 height 57
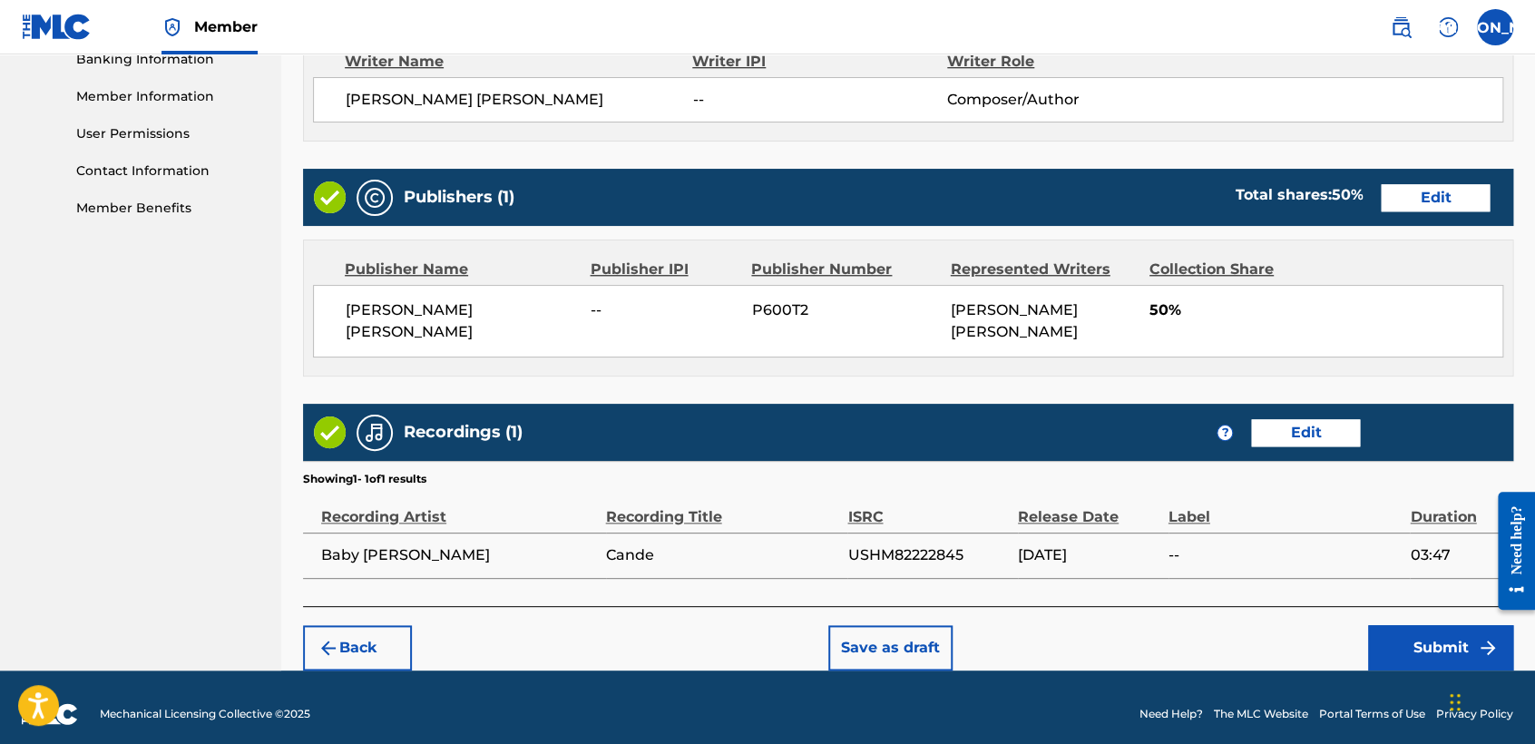
scroll to position [810, 0]
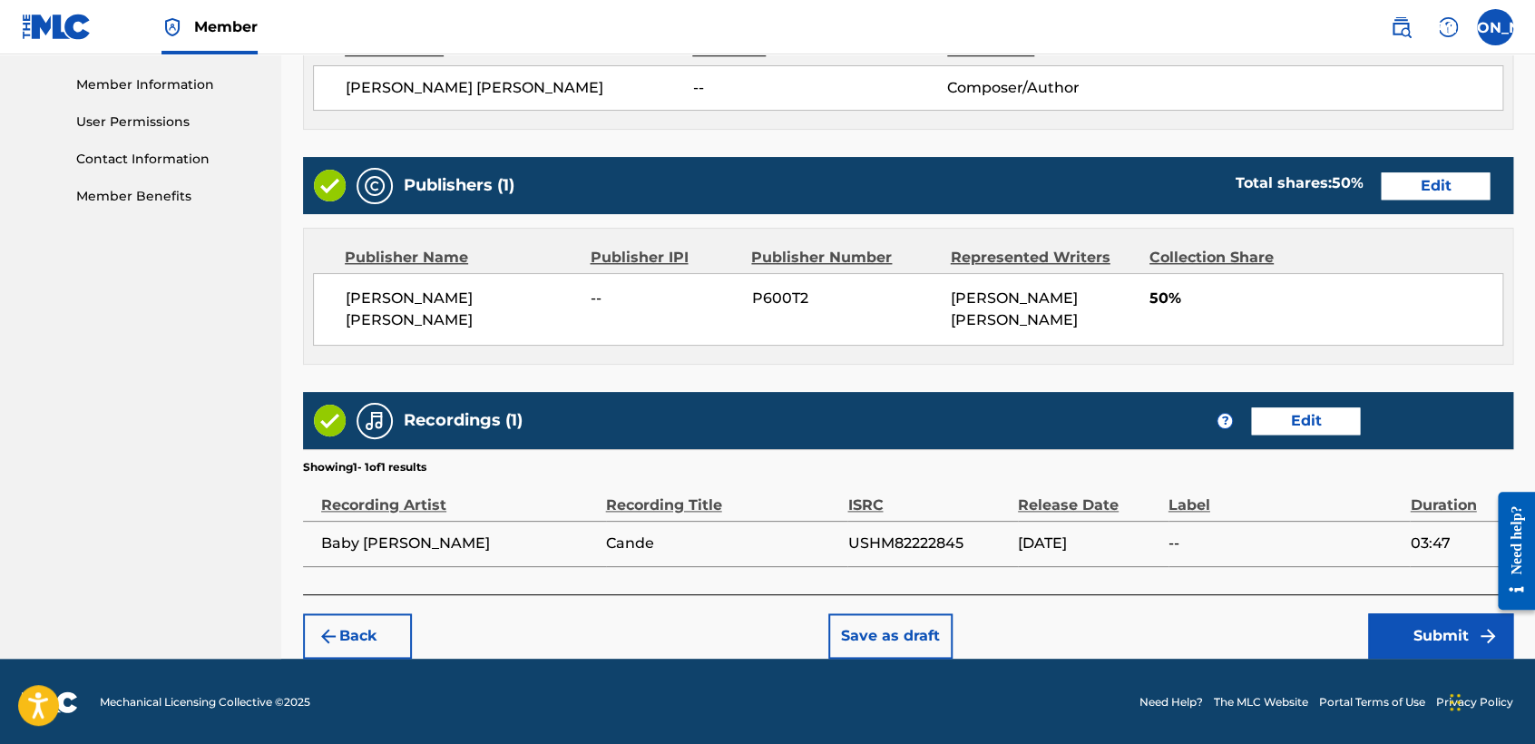
click at [1394, 627] on button "Submit" at bounding box center [1440, 635] width 145 height 45
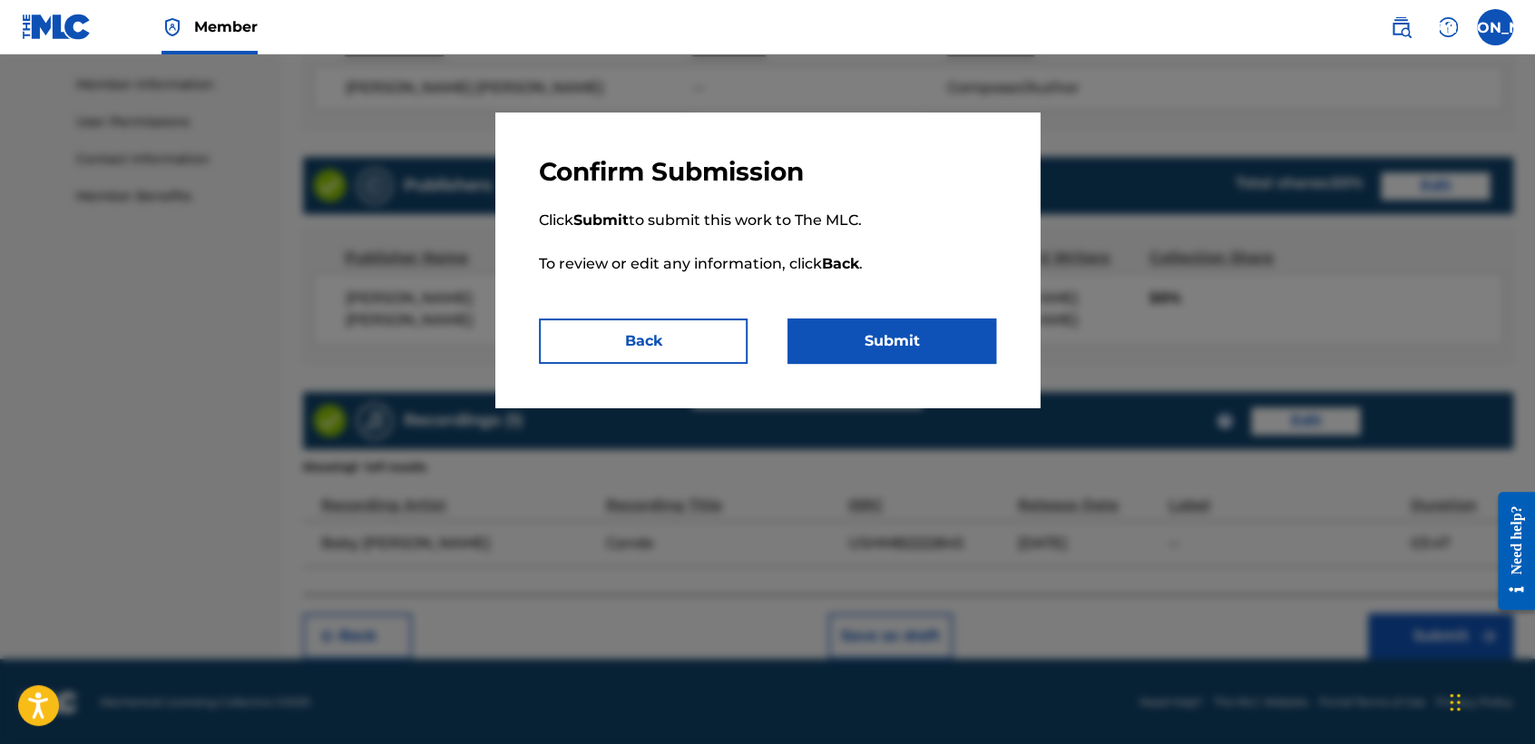
click at [950, 345] on button "Submit" at bounding box center [891, 340] width 209 height 45
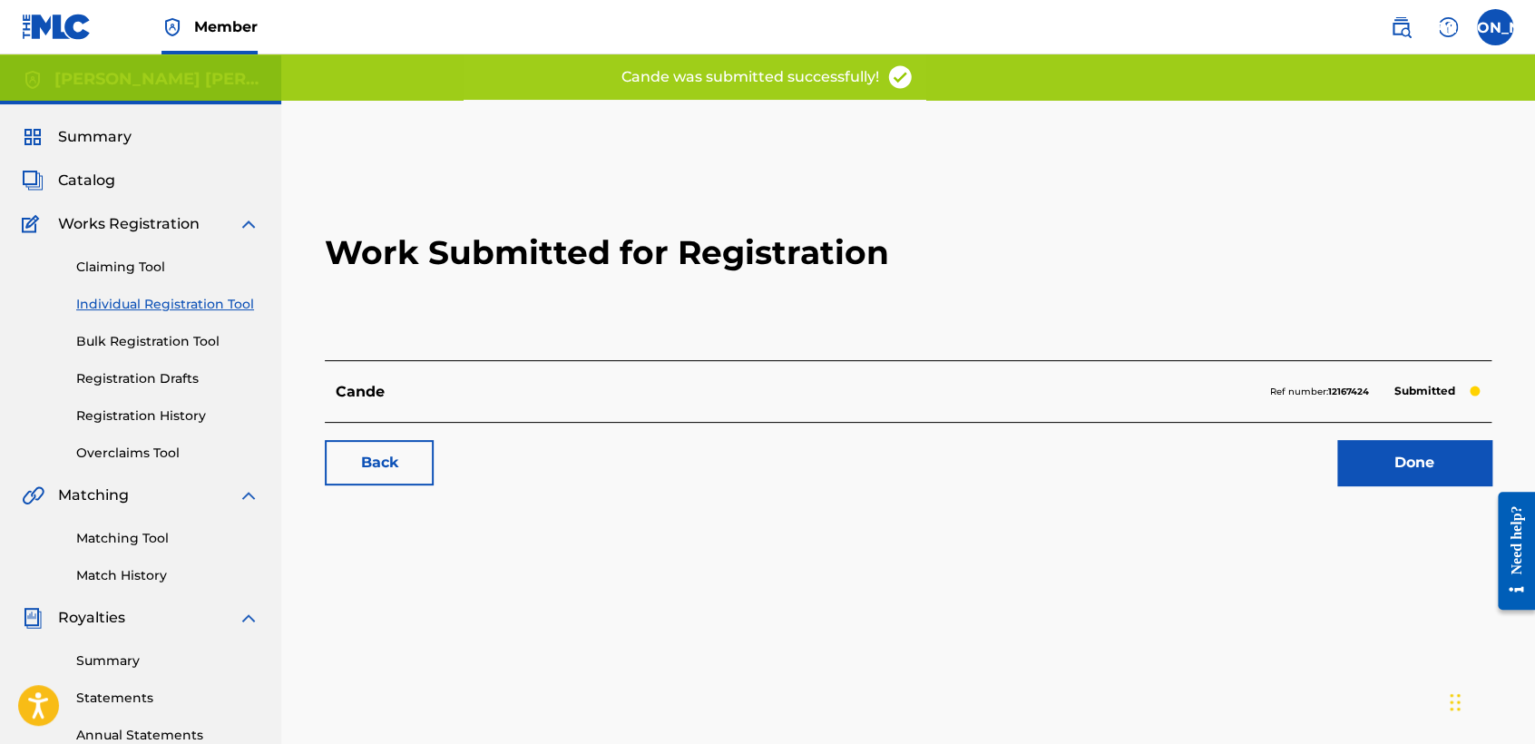
click at [204, 307] on link "Individual Registration Tool" at bounding box center [167, 304] width 183 height 19
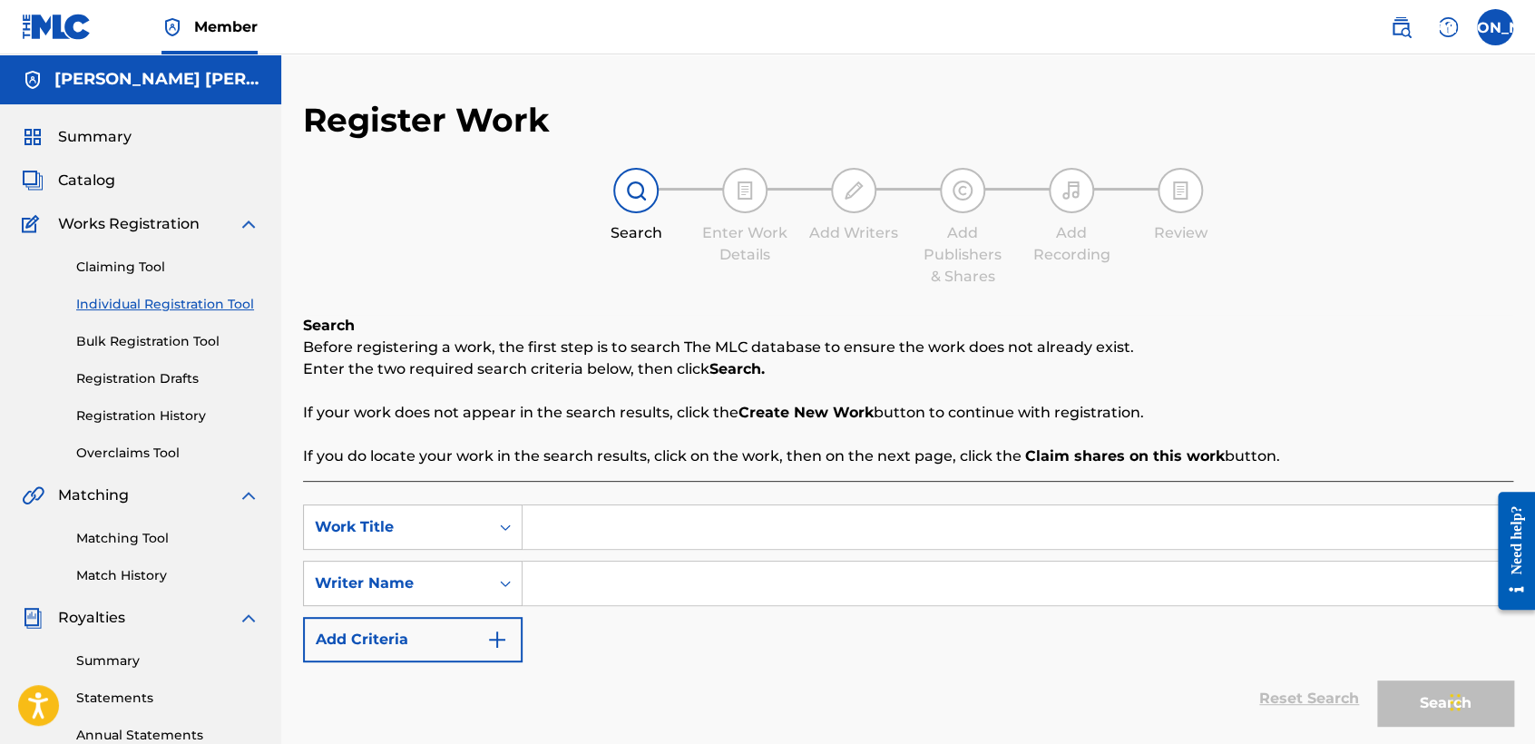
click at [531, 516] on input "Search Form" at bounding box center [1016, 527] width 989 height 44
click at [545, 583] on input "Search Form" at bounding box center [1016, 583] width 989 height 44
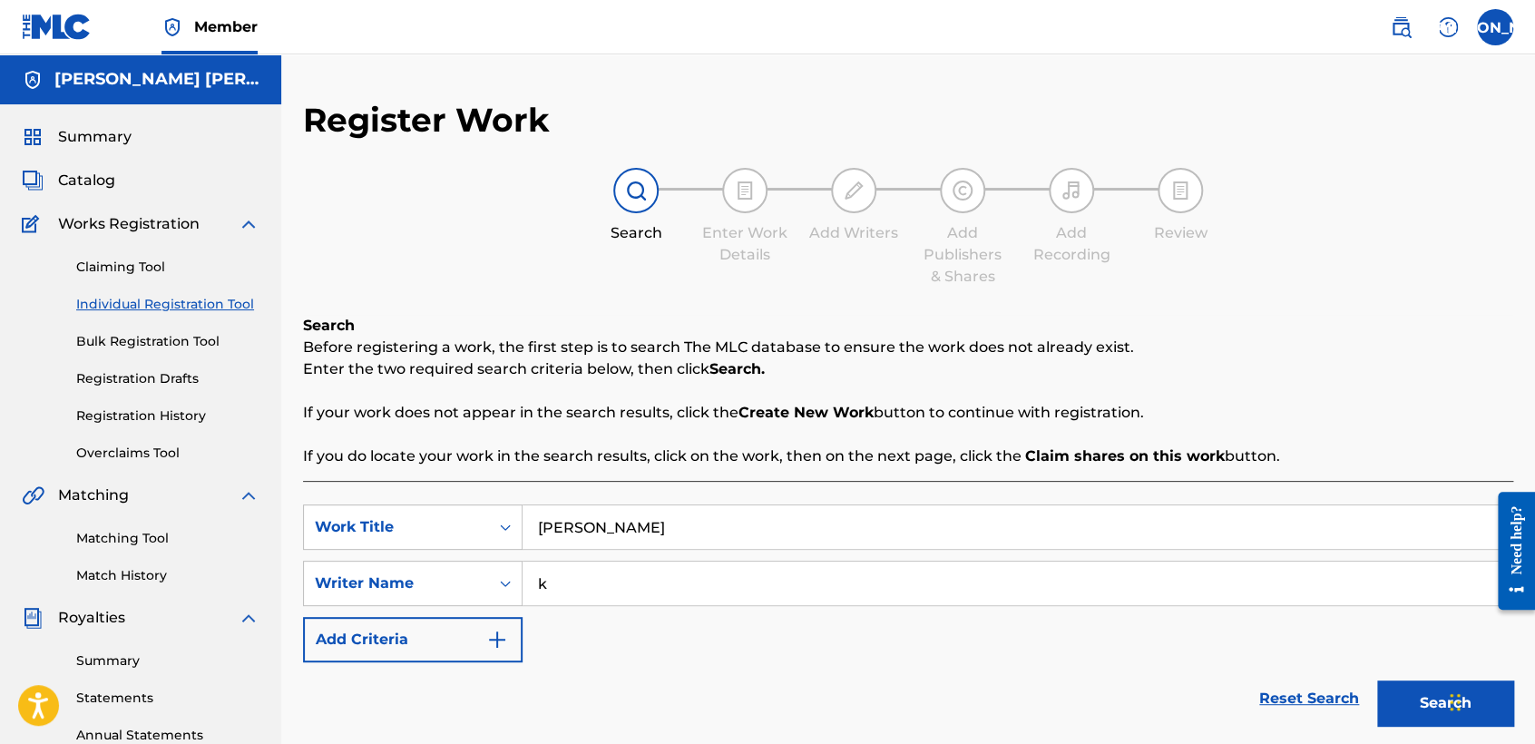
click at [1377, 680] on button "Search" at bounding box center [1445, 702] width 136 height 45
click at [587, 653] on div "SearchWithCriteriabe1abbd9-3dbc-4fb4-8a7f-bb1546b7a493 Work Title Mentado Searc…" at bounding box center [908, 583] width 1210 height 158
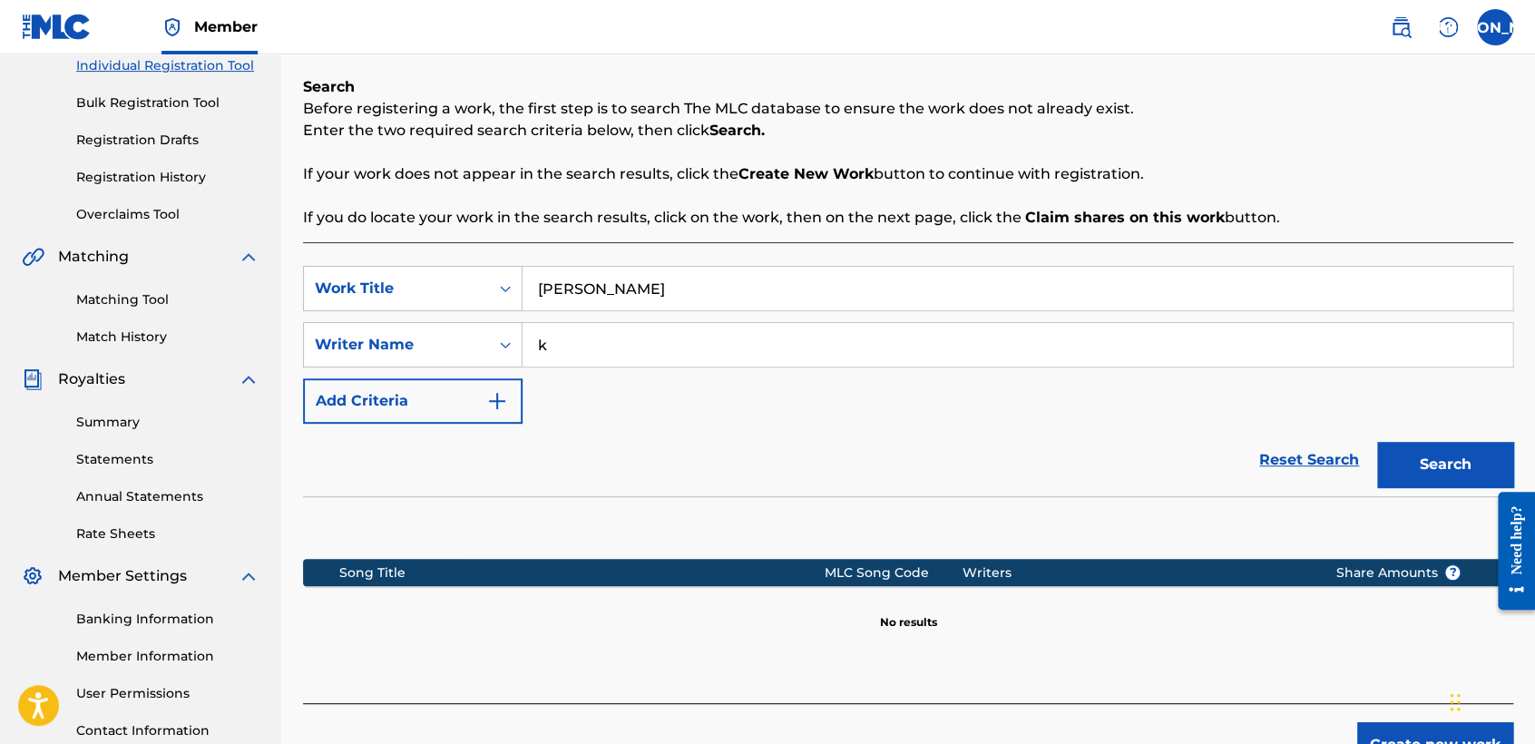
scroll to position [380, 0]
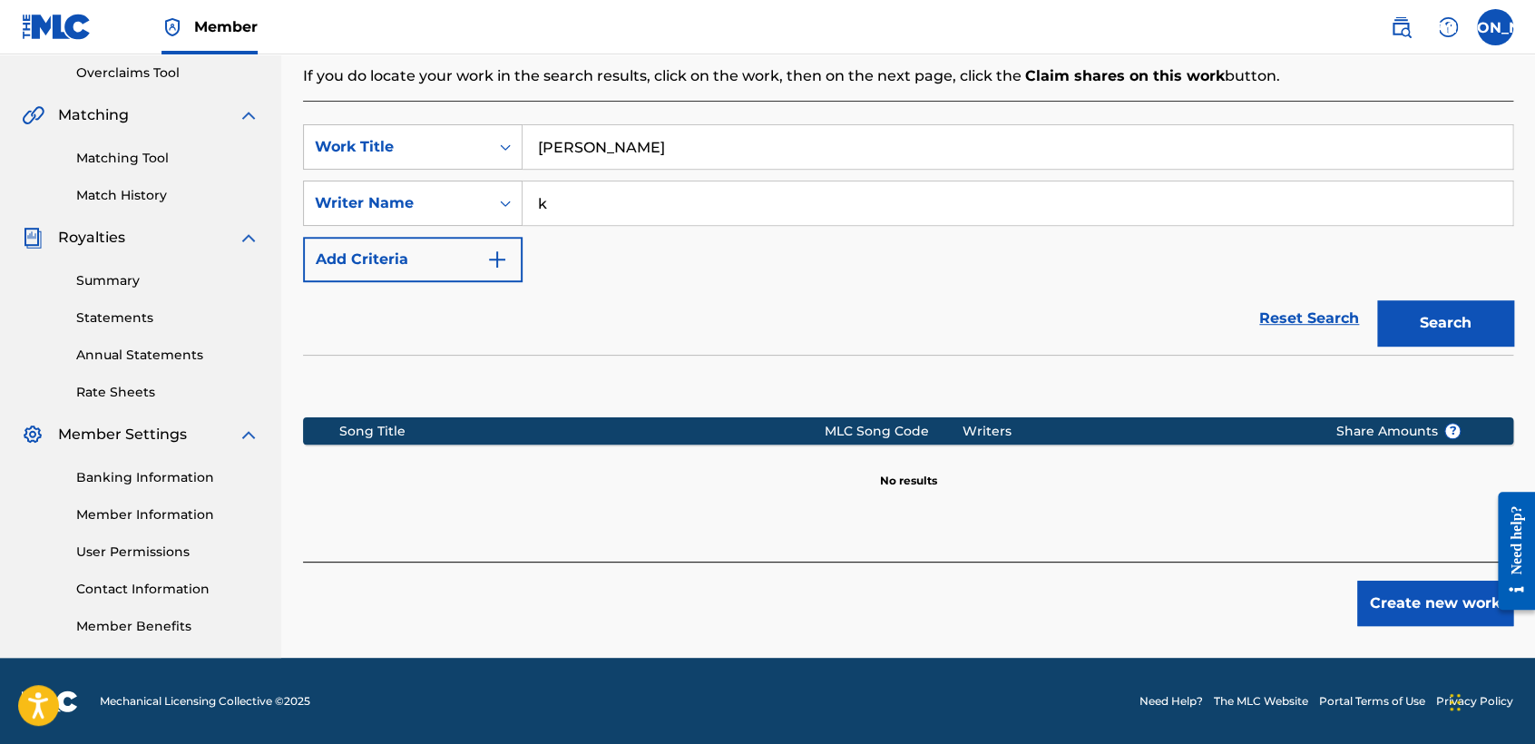
click at [1371, 621] on button "Create new work" at bounding box center [1435, 602] width 156 height 45
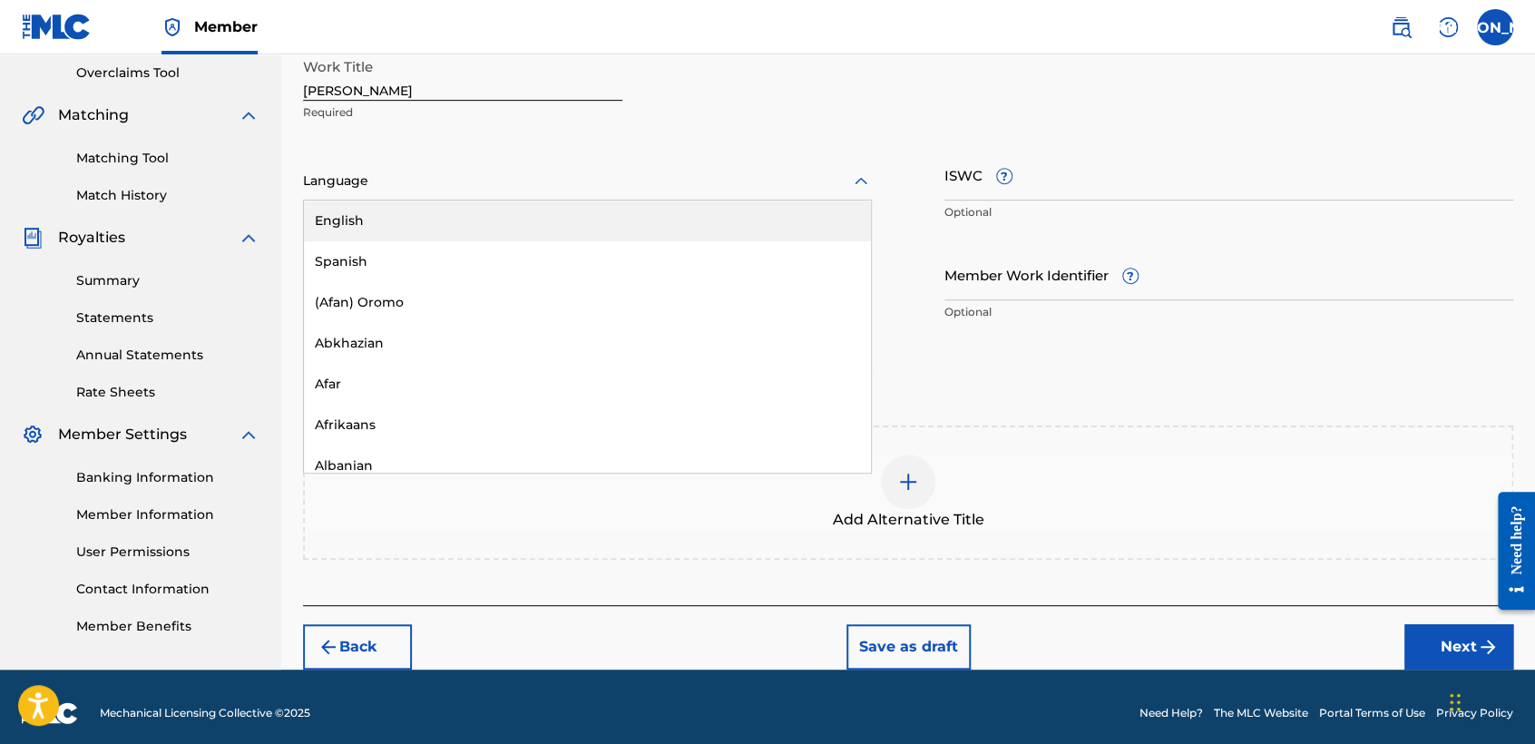
click at [646, 163] on div "Language" at bounding box center [587, 181] width 569 height 38
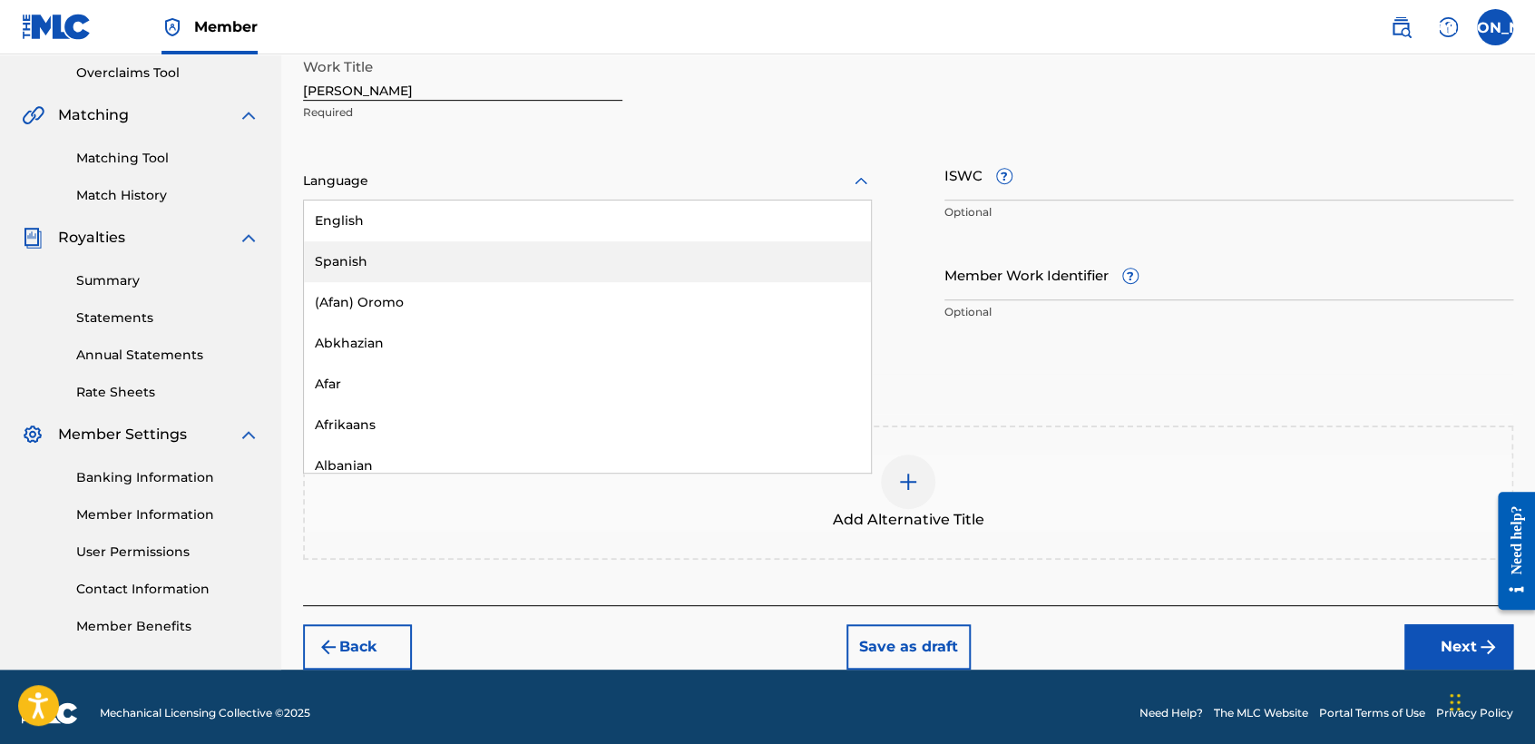
click at [512, 248] on div "Spanish" at bounding box center [587, 261] width 567 height 41
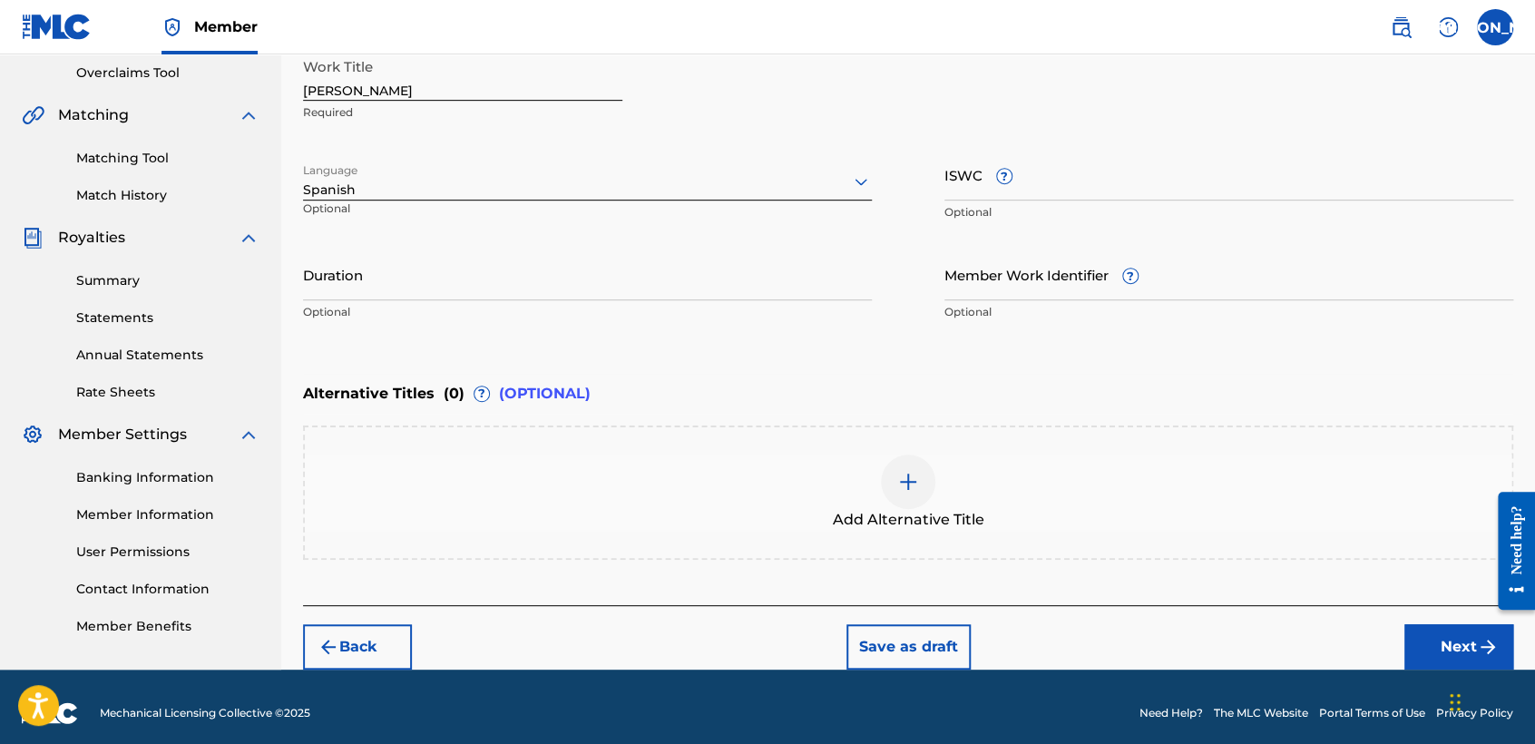
click at [379, 326] on div "Duration Optional" at bounding box center [587, 289] width 569 height 82
click at [430, 294] on input "Duration" at bounding box center [587, 274] width 569 height 52
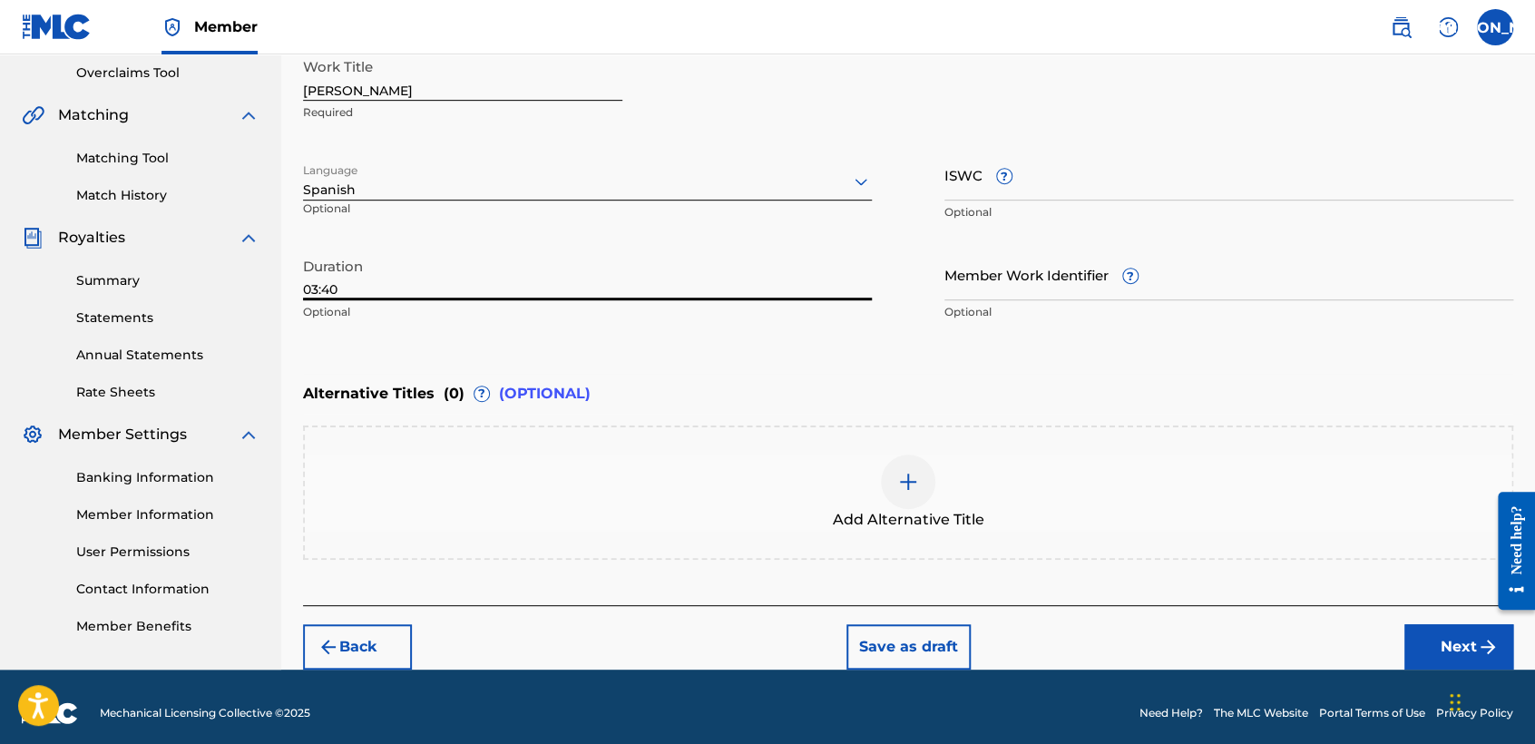
click at [1462, 638] on button "Next" at bounding box center [1458, 646] width 109 height 45
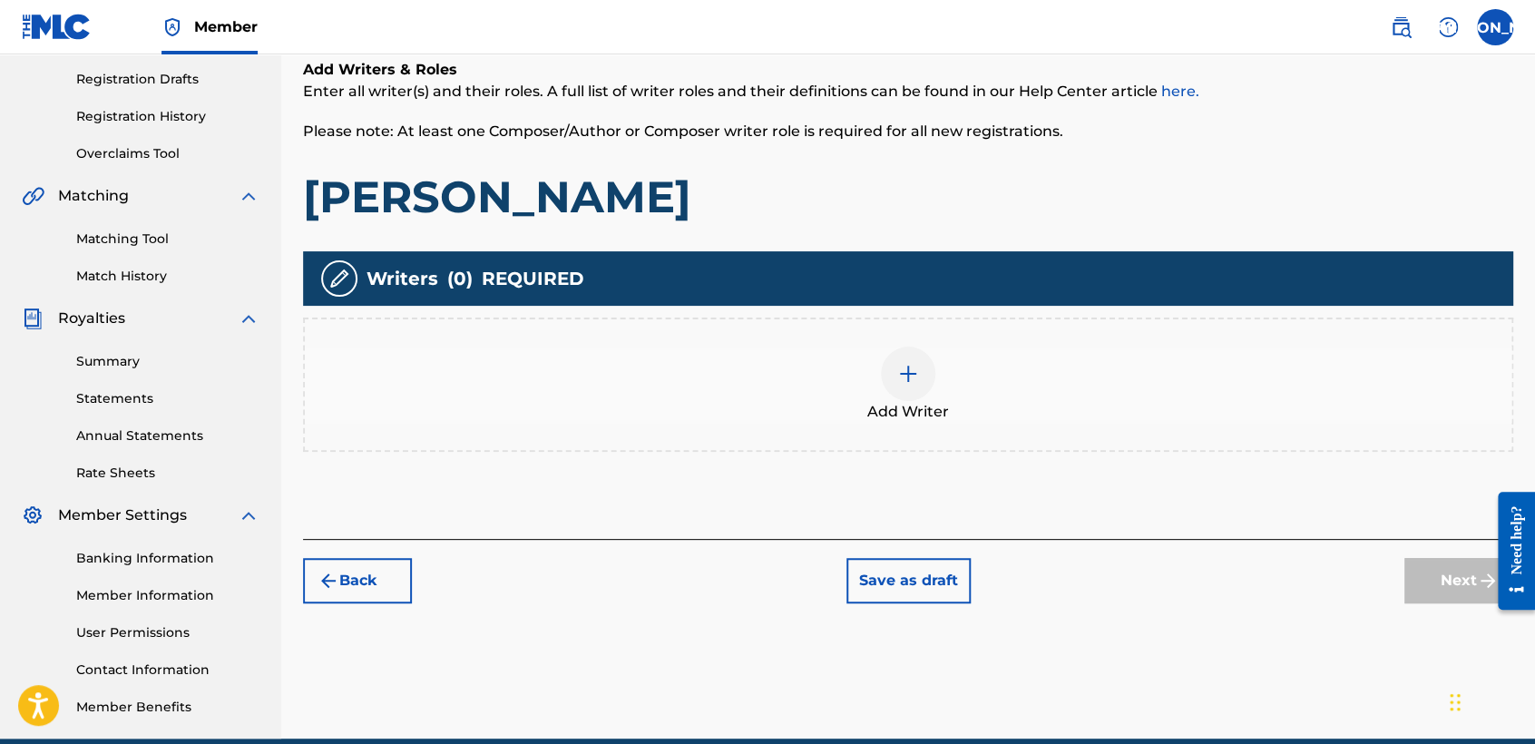
scroll to position [81, 0]
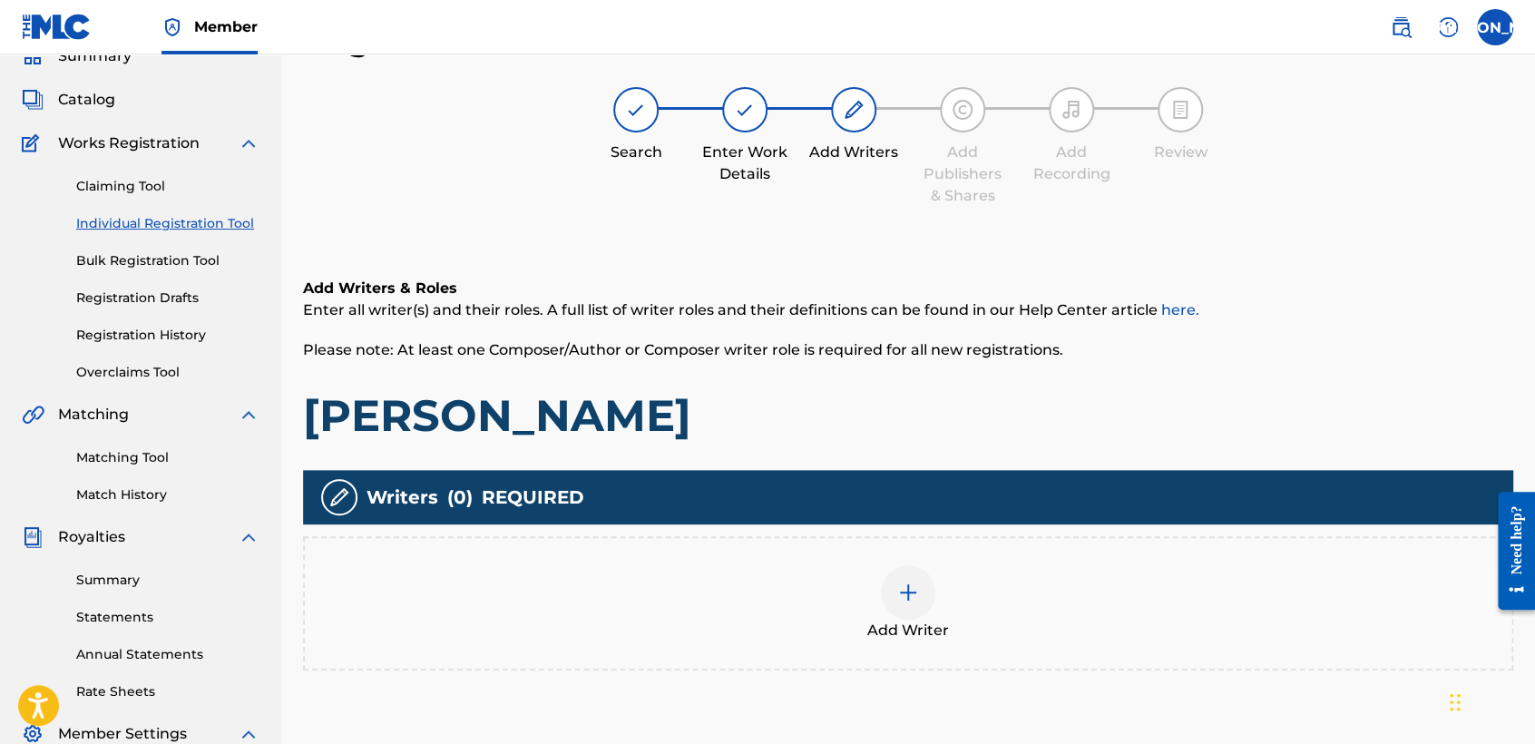
click at [947, 568] on div "Add Writer" at bounding box center [908, 603] width 1206 height 76
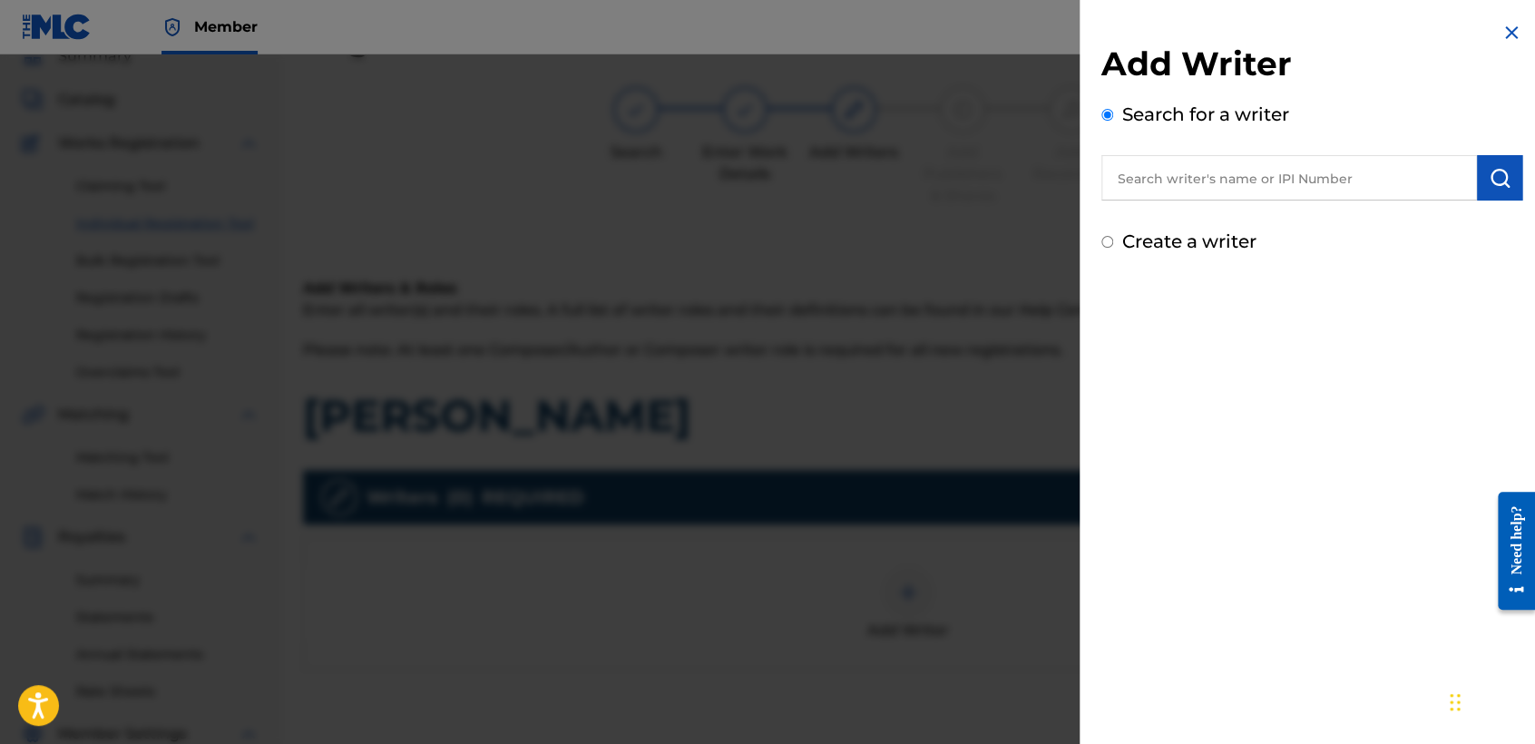
click at [1107, 240] on input "Create a writer" at bounding box center [1107, 242] width 12 height 12
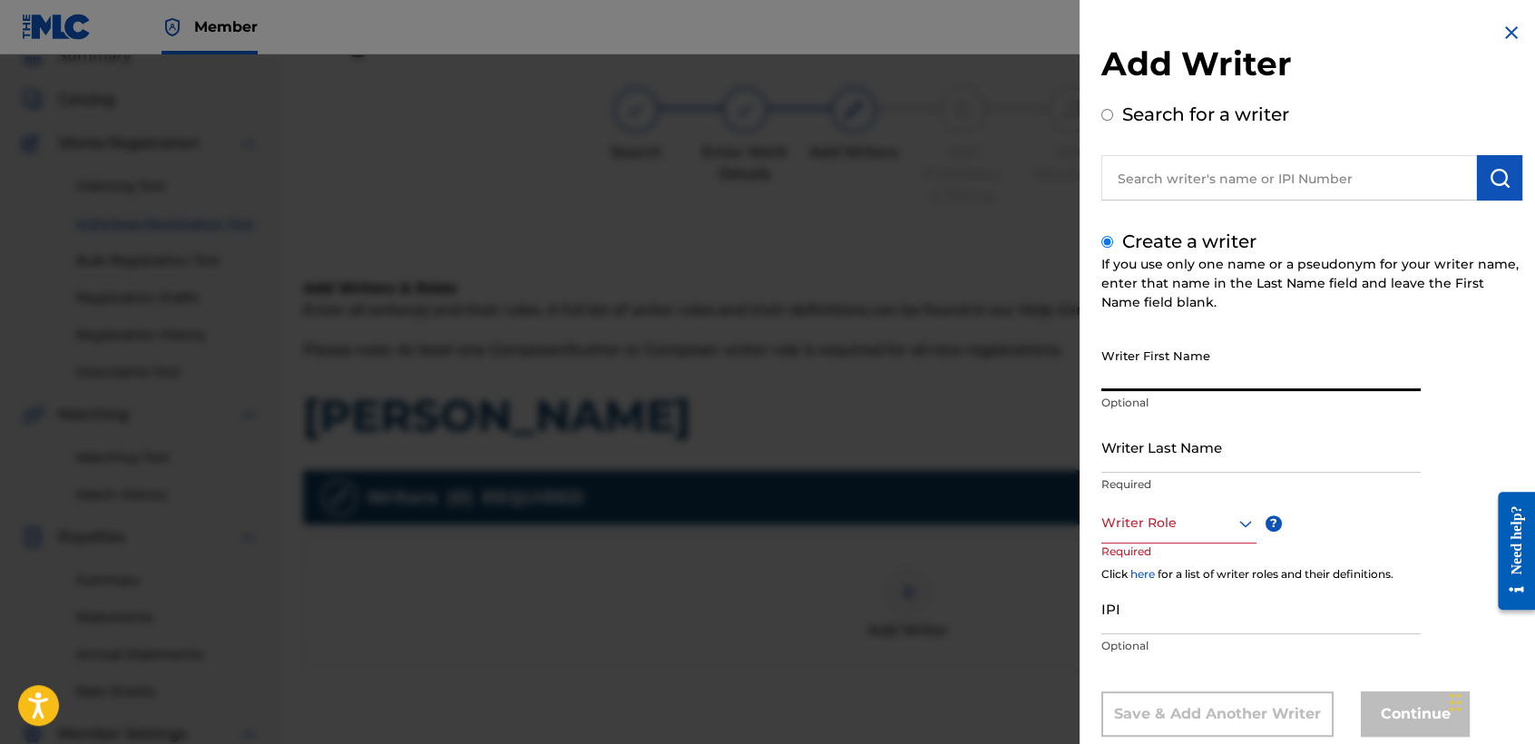
click at [1177, 354] on input "Writer First Name" at bounding box center [1260, 365] width 319 height 52
click at [1229, 446] on input "Writer Last Name" at bounding box center [1260, 447] width 319 height 52
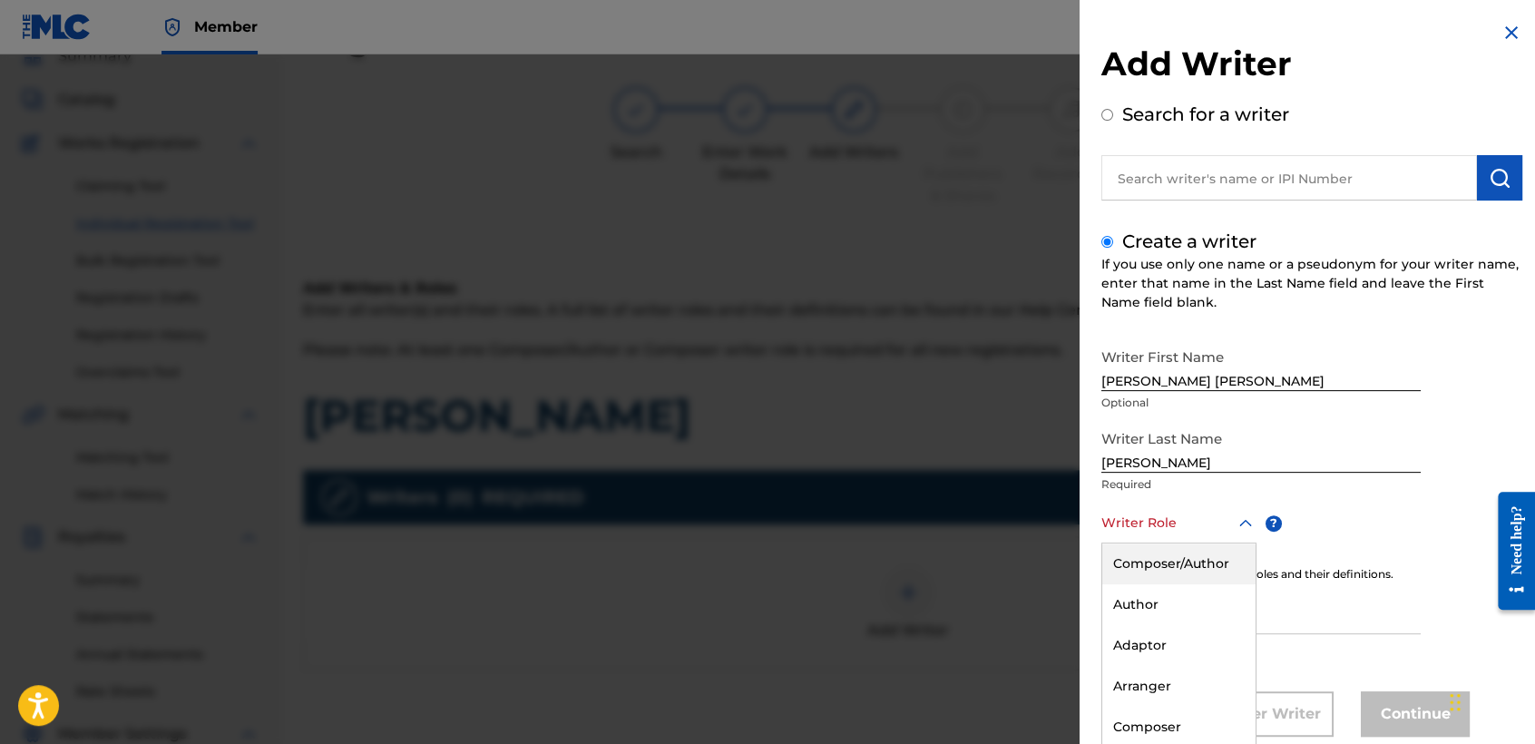
scroll to position [41, 0]
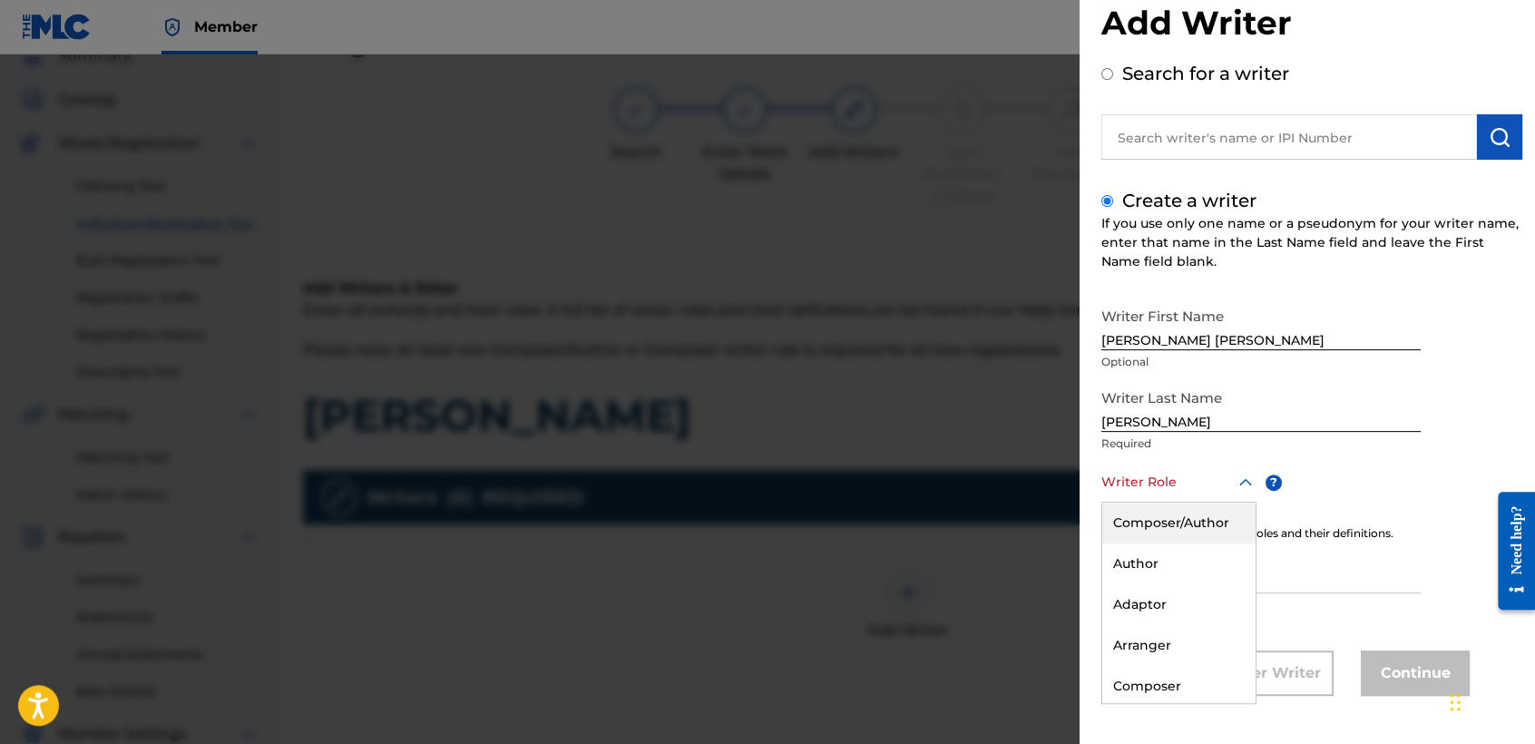
click at [1192, 502] on div "8 results available. Use Up and Down to choose options, press Enter to select t…" at bounding box center [1178, 482] width 155 height 41
click at [1192, 515] on div "Composer/Author" at bounding box center [1178, 522] width 153 height 41
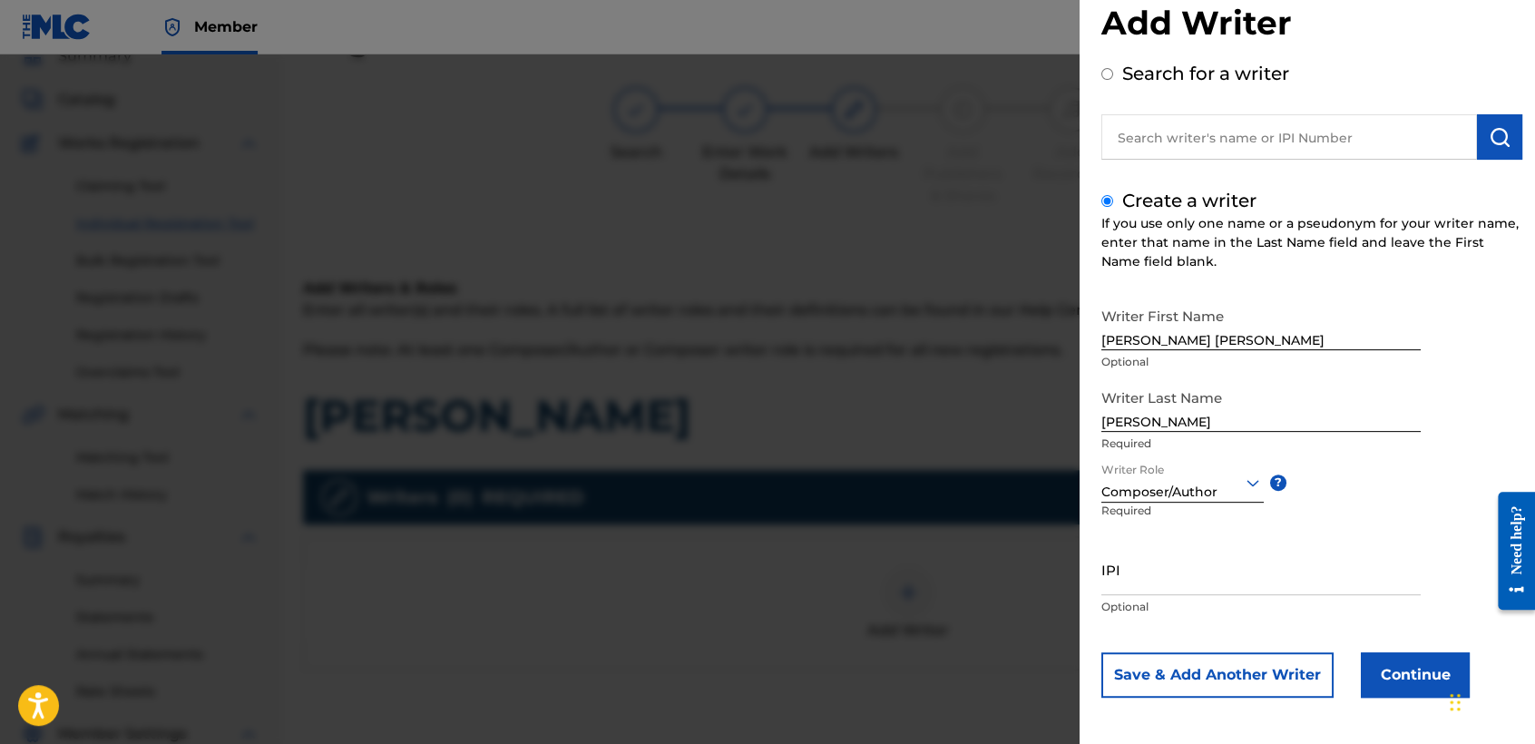
click at [1392, 669] on button "Continue" at bounding box center [1414, 674] width 109 height 45
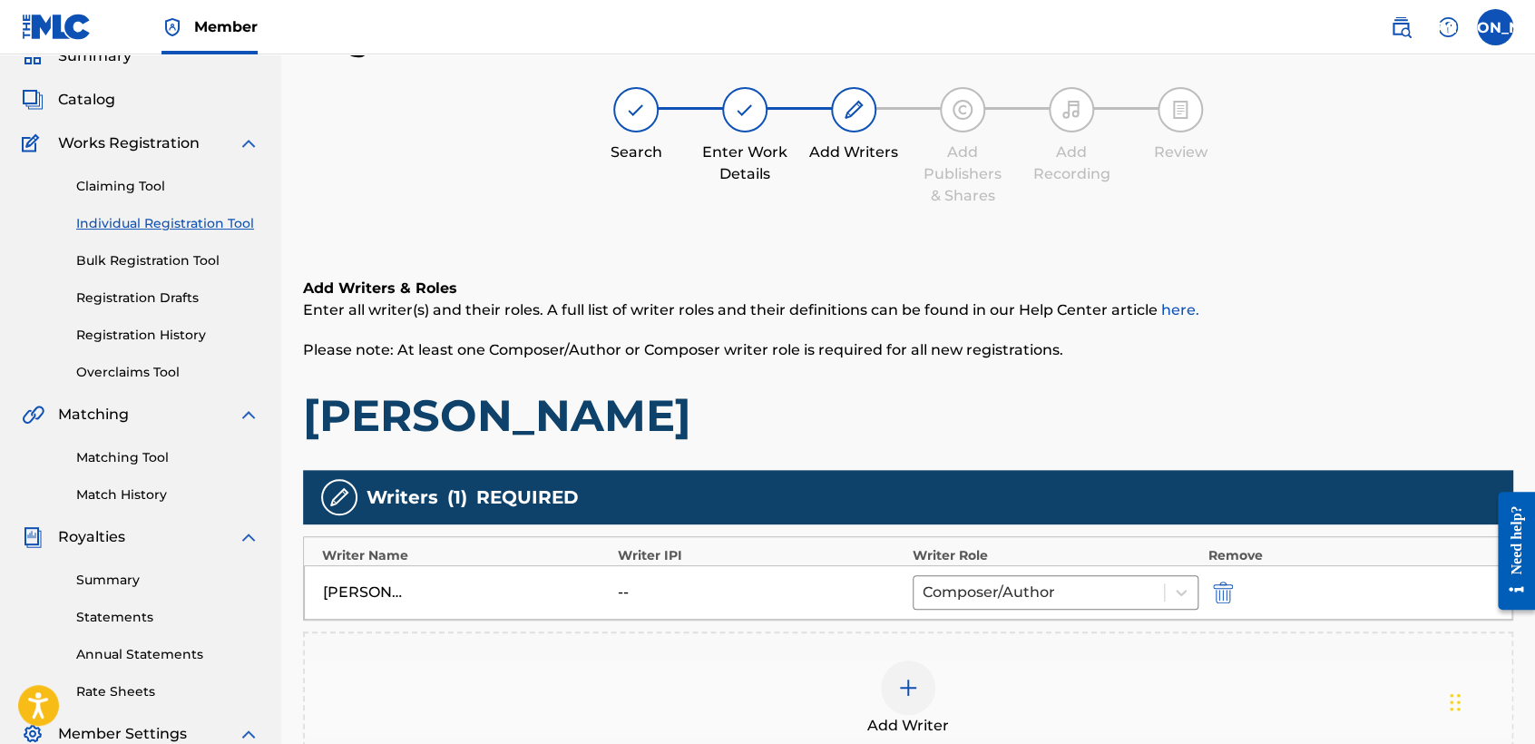
click at [1074, 399] on h1 "Mentado" at bounding box center [908, 415] width 1210 height 54
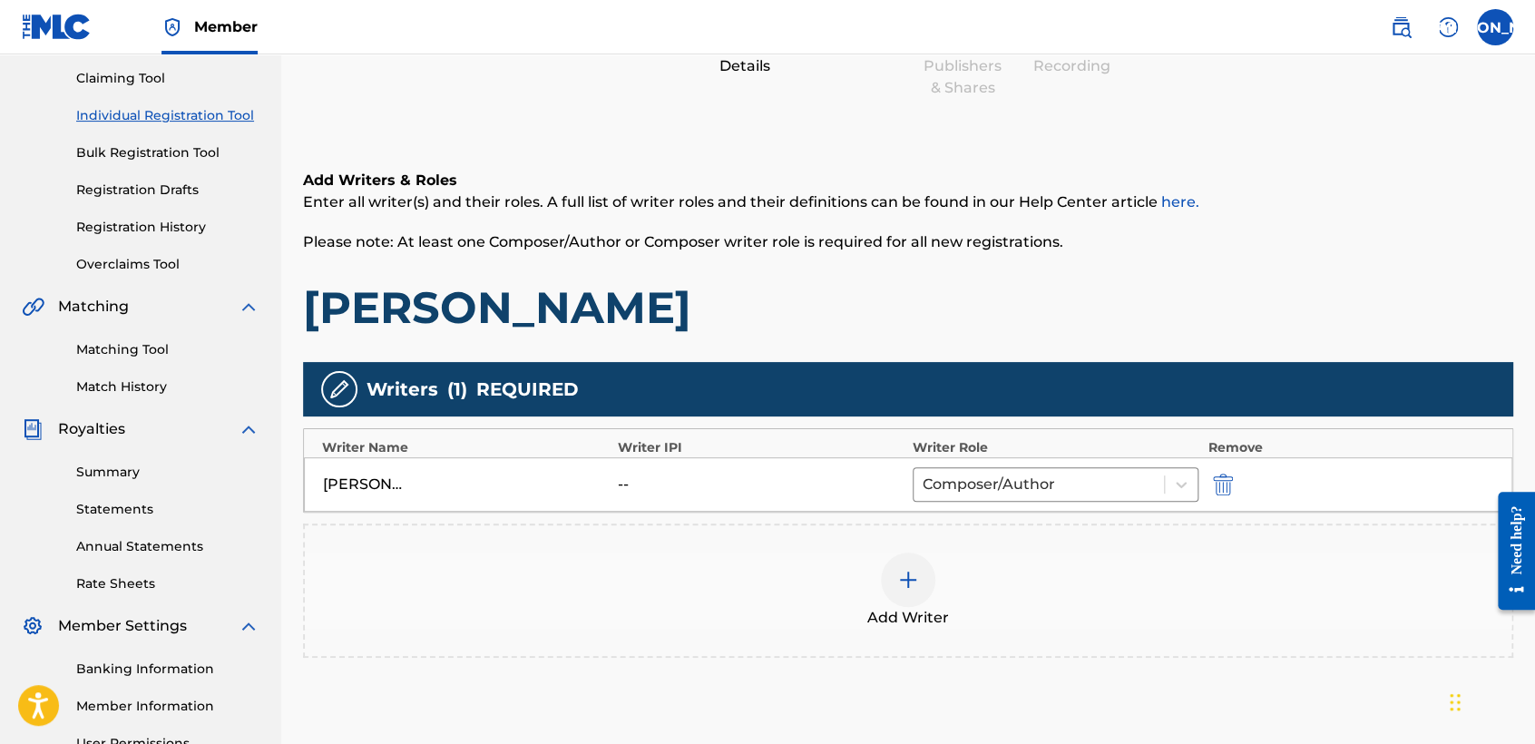
scroll to position [380, 0]
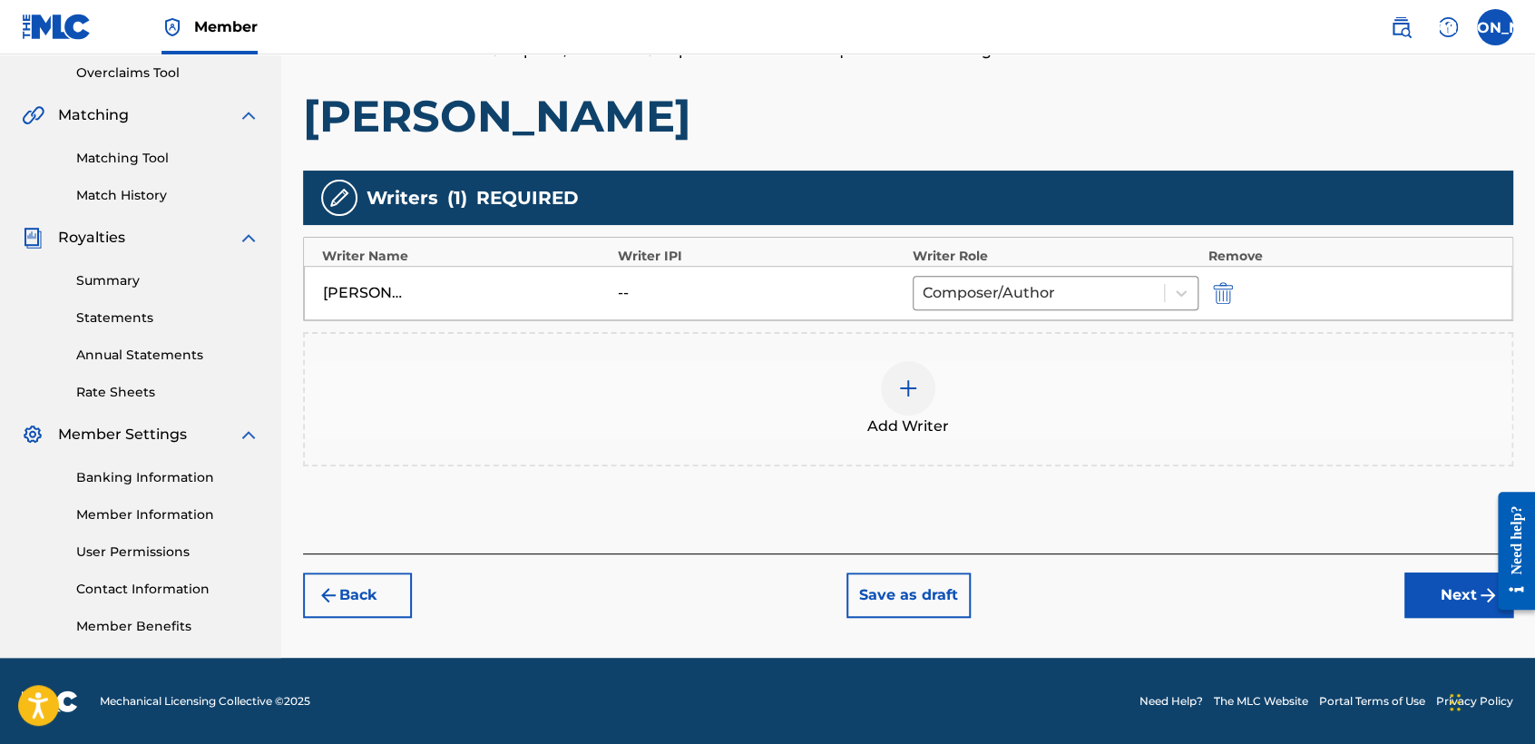
click at [1400, 594] on div "Back Save as draft Next" at bounding box center [908, 585] width 1210 height 64
click at [1418, 594] on button "Next" at bounding box center [1458, 594] width 109 height 45
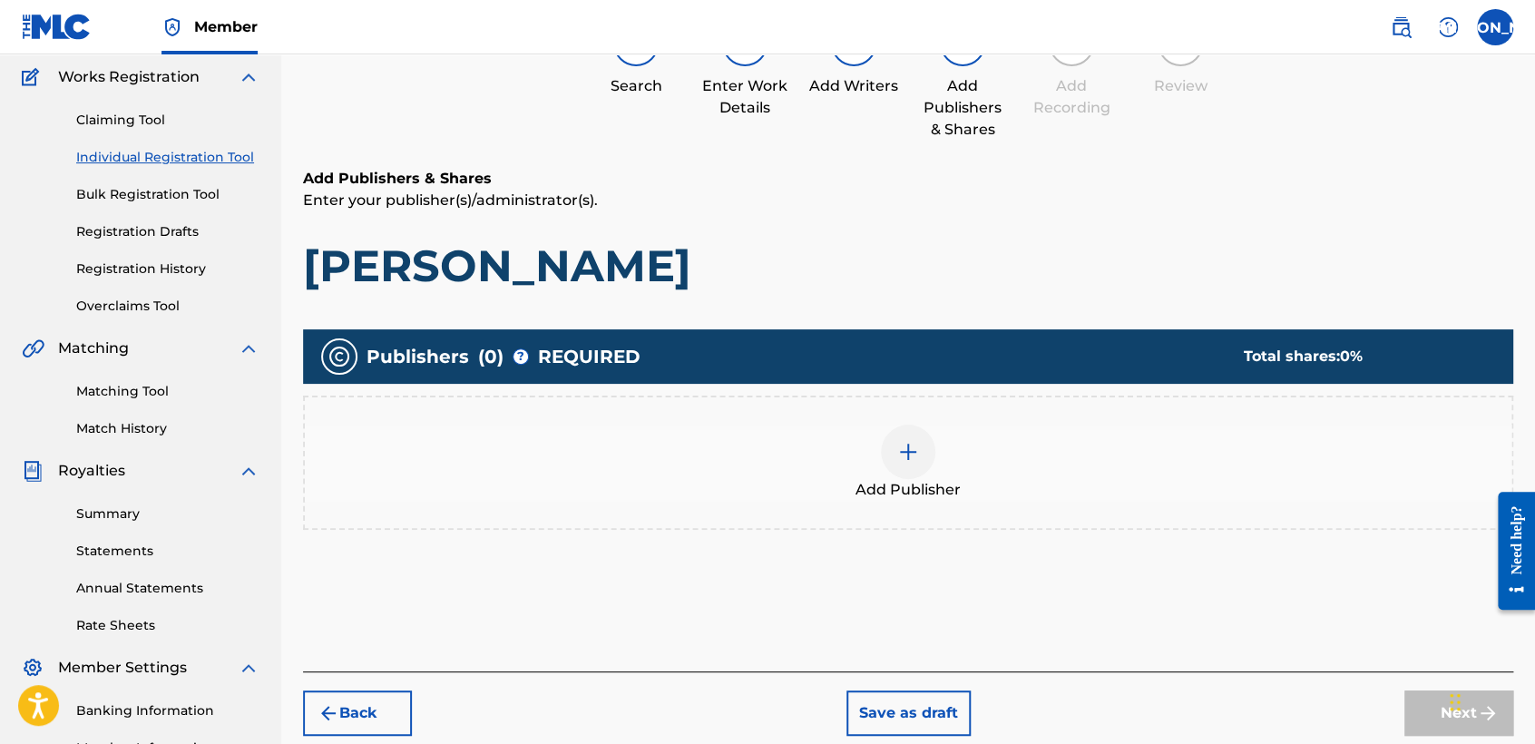
scroll to position [81, 0]
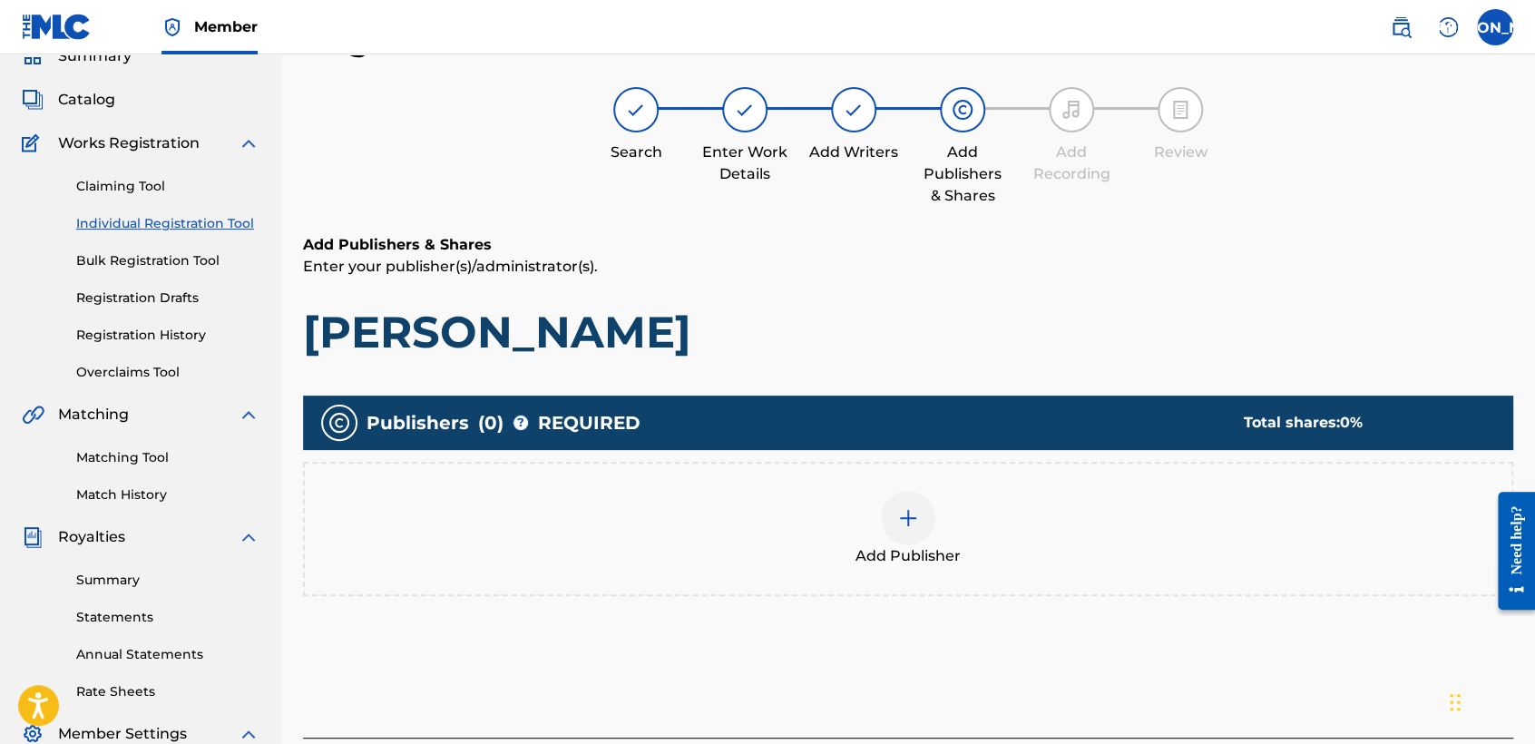
click at [885, 519] on div at bounding box center [908, 518] width 54 height 54
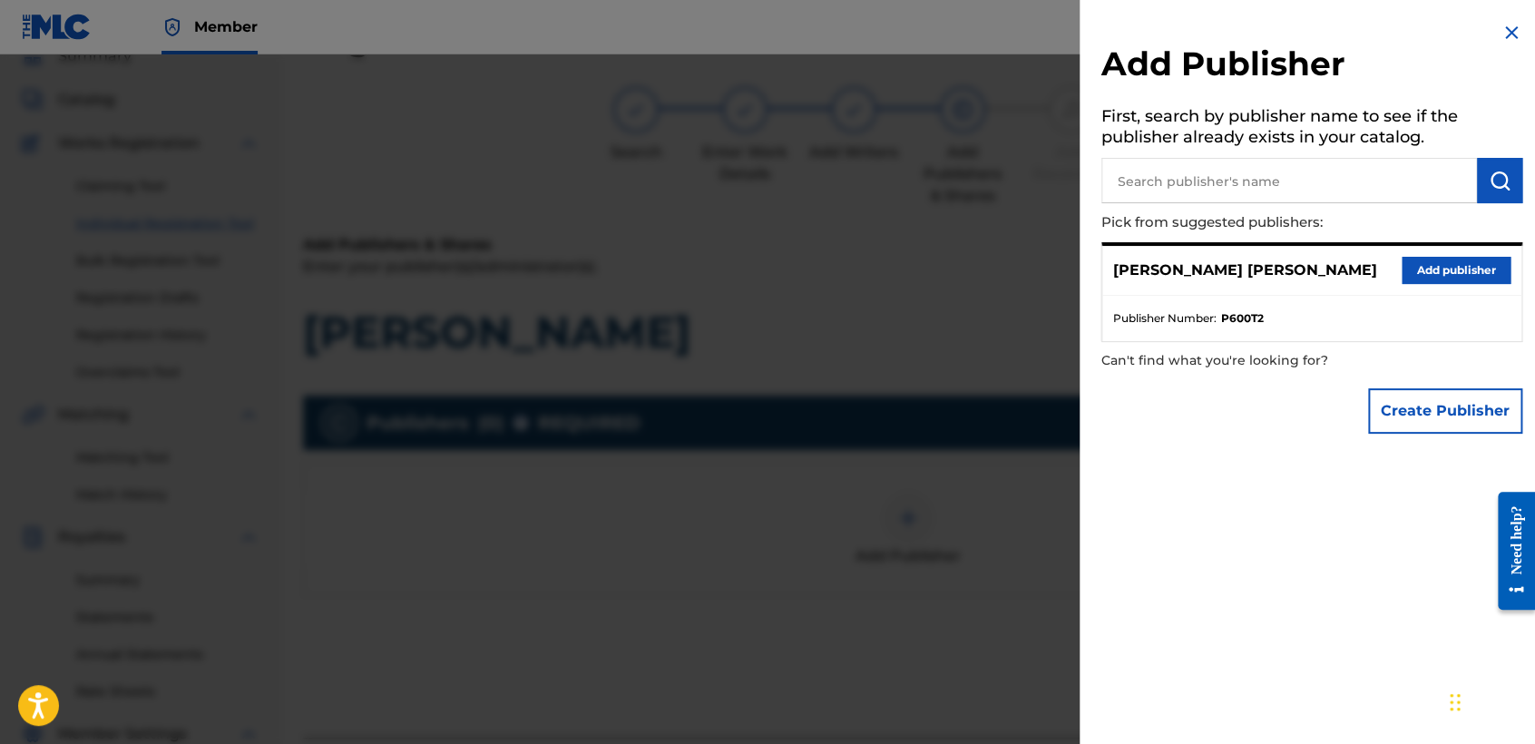
click at [1434, 280] on button "Add publisher" at bounding box center [1455, 270] width 109 height 27
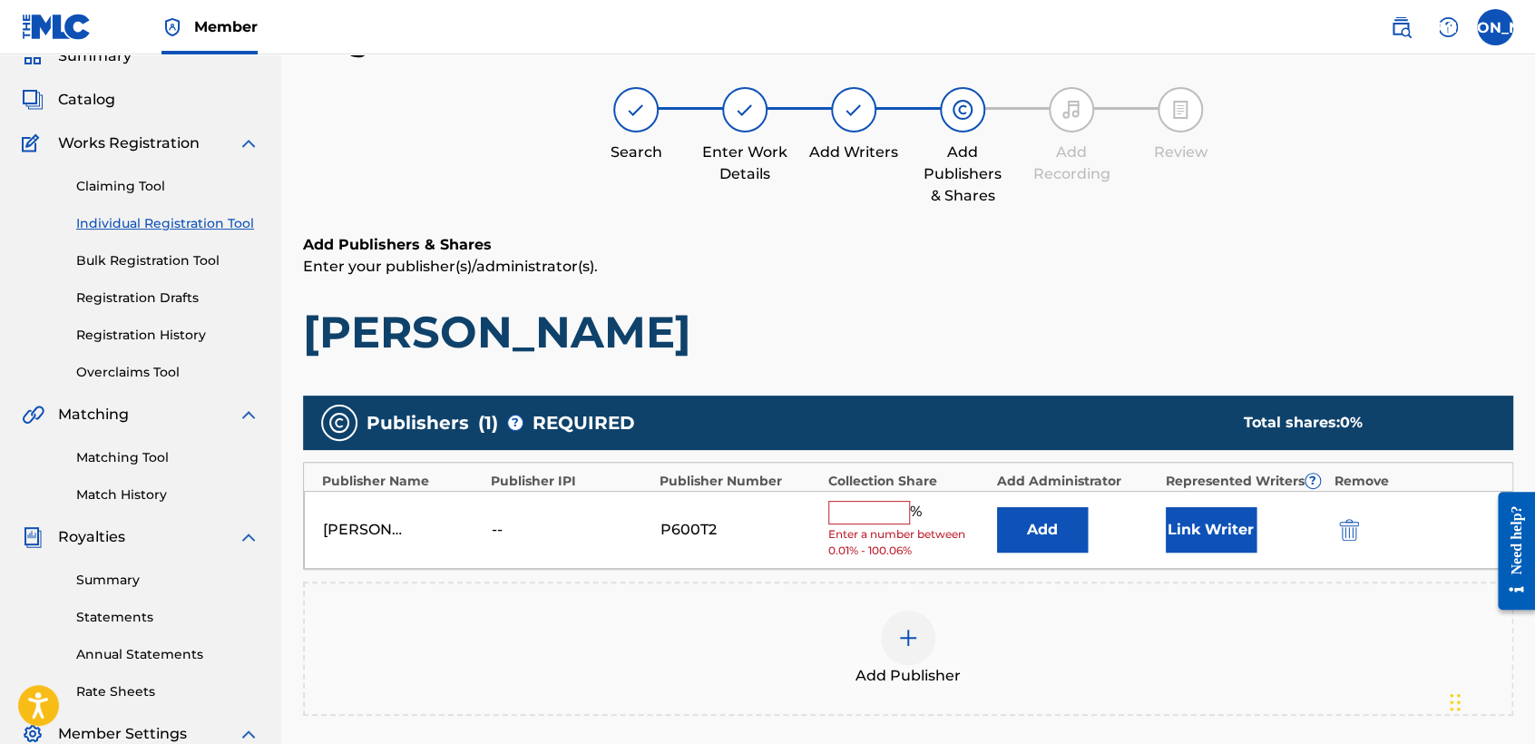
click at [883, 517] on input "text" at bounding box center [869, 513] width 82 height 24
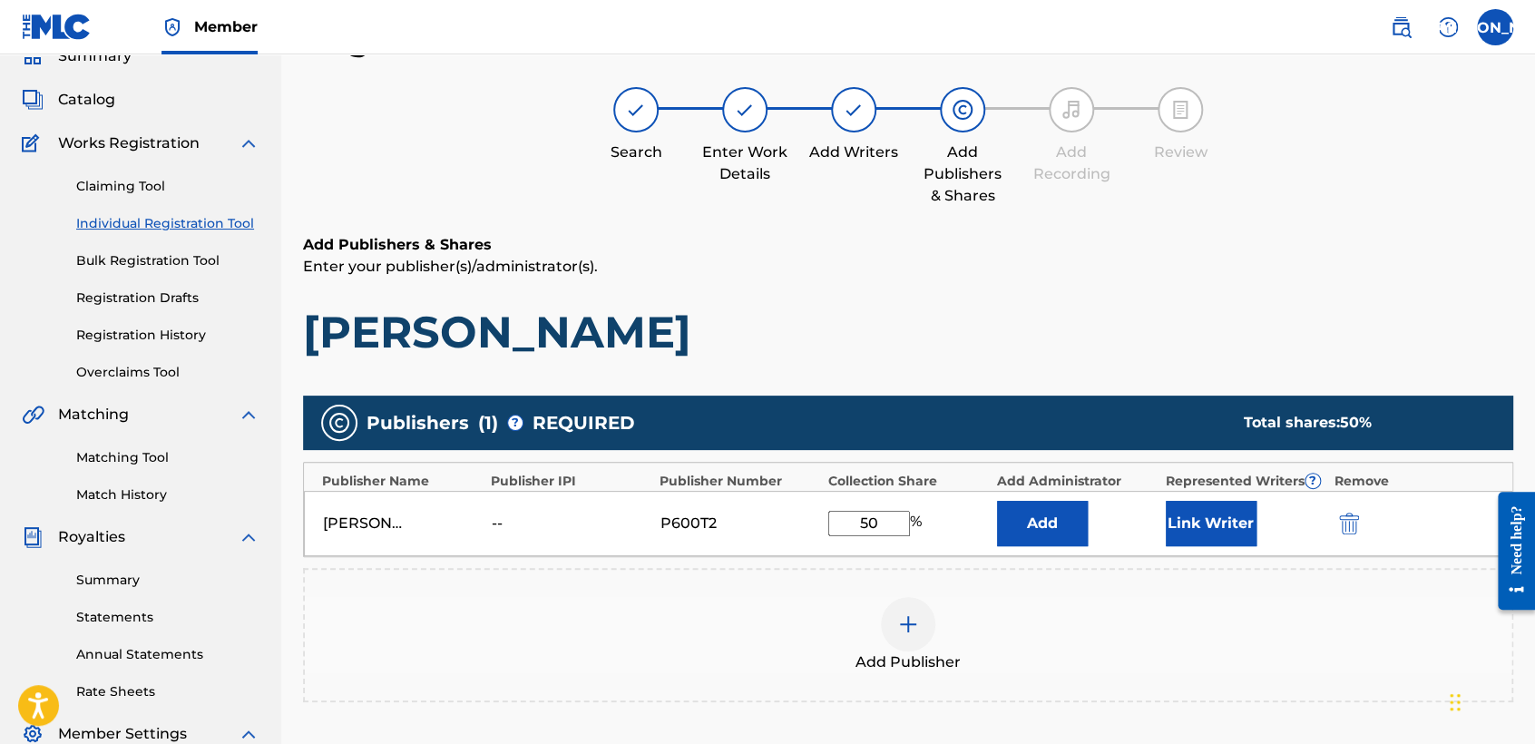
click at [1200, 521] on button "Link Writer" at bounding box center [1210, 523] width 91 height 45
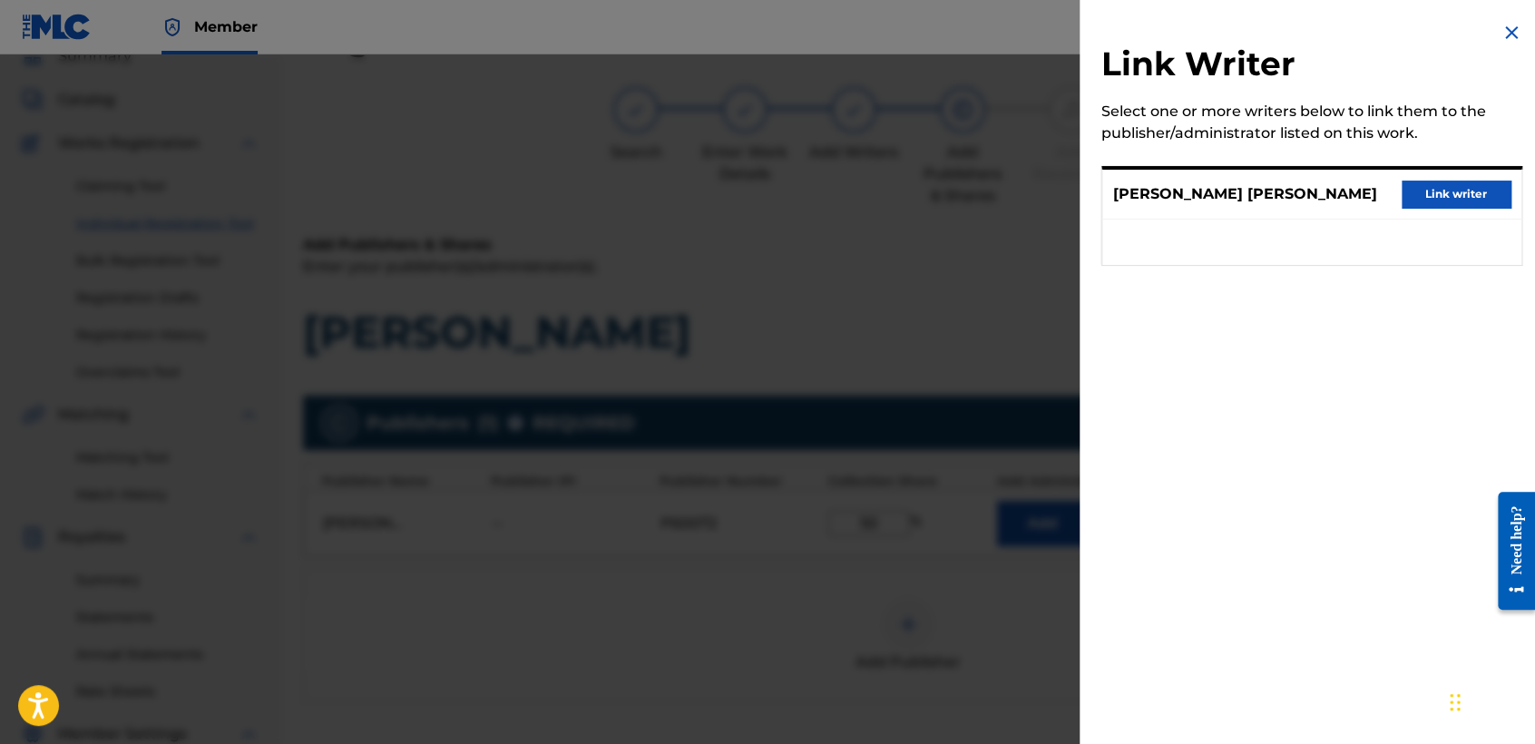
click at [1401, 193] on button "Link writer" at bounding box center [1455, 193] width 109 height 27
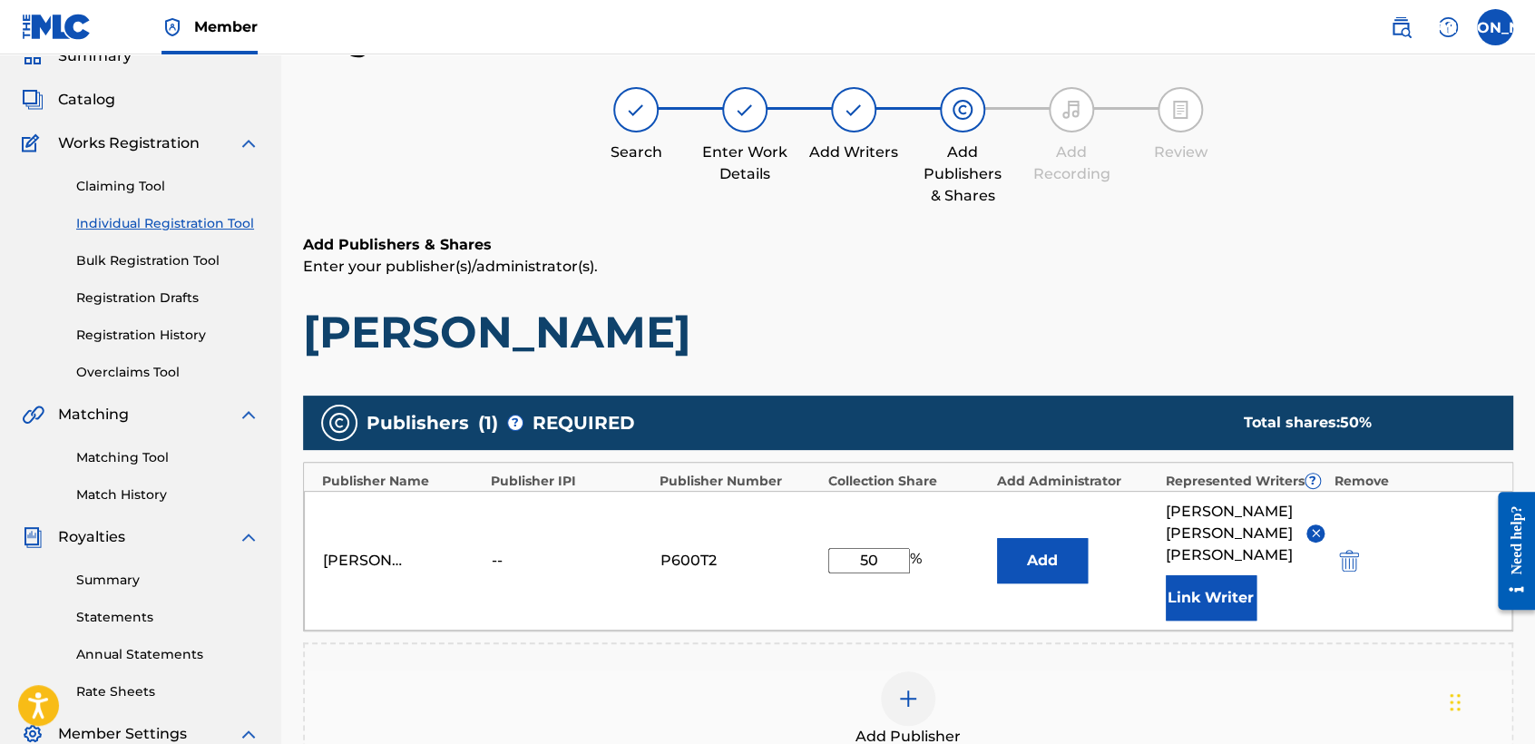
click at [1074, 285] on div "Add Publishers & Shares Enter your publisher(s)/administrator(s). Mentado" at bounding box center [908, 296] width 1210 height 125
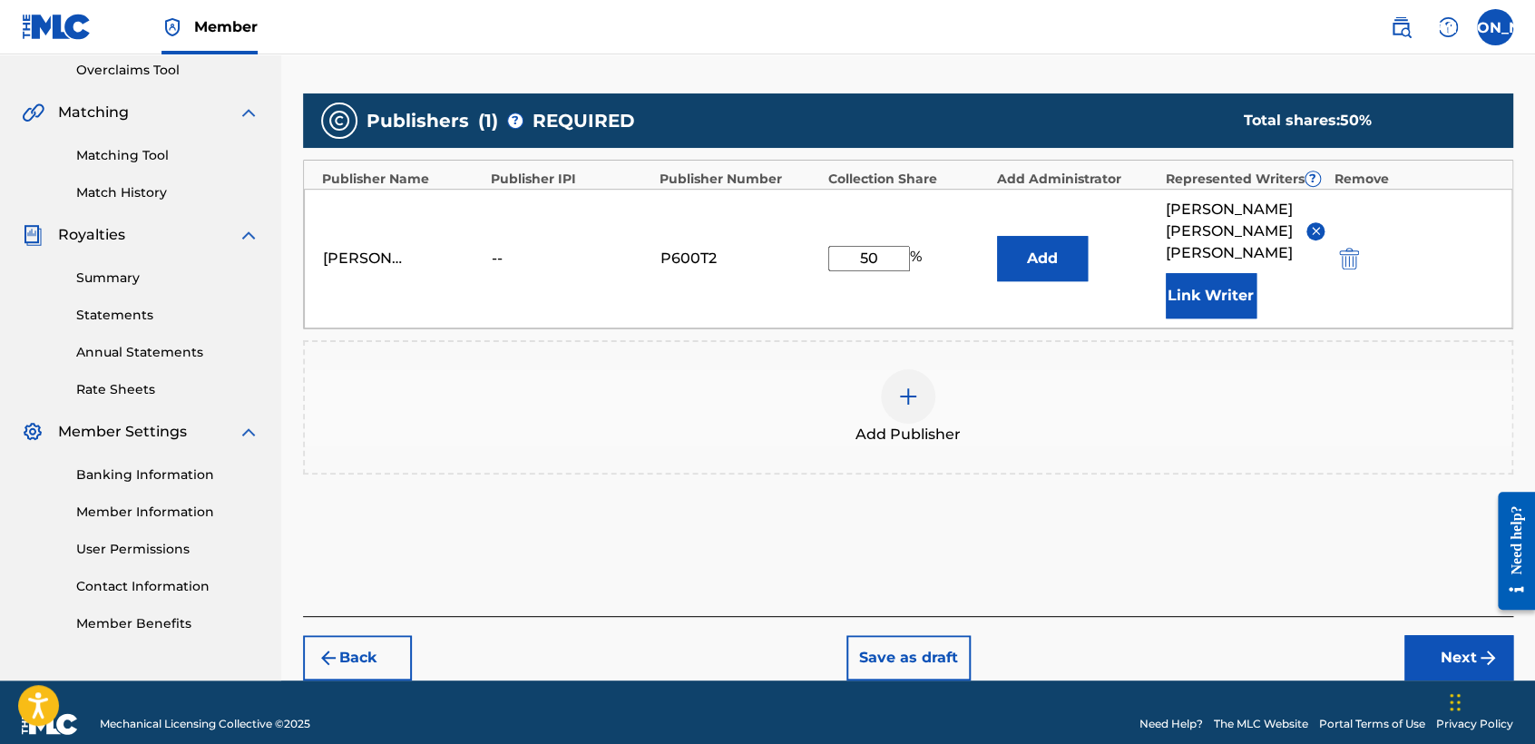
click at [1419, 635] on button "Next" at bounding box center [1458, 657] width 109 height 45
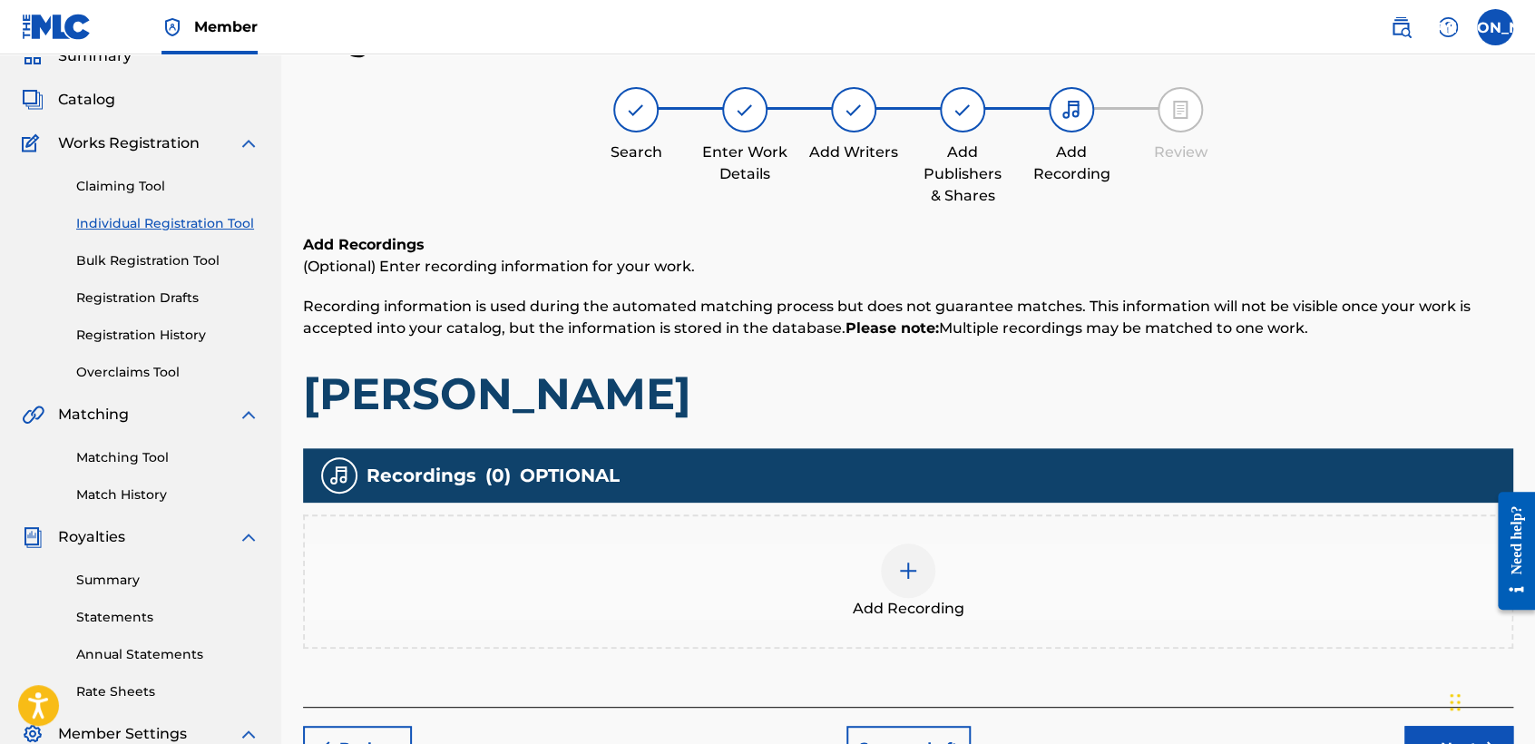
click at [885, 614] on span "Add Recording" at bounding box center [909, 609] width 112 height 22
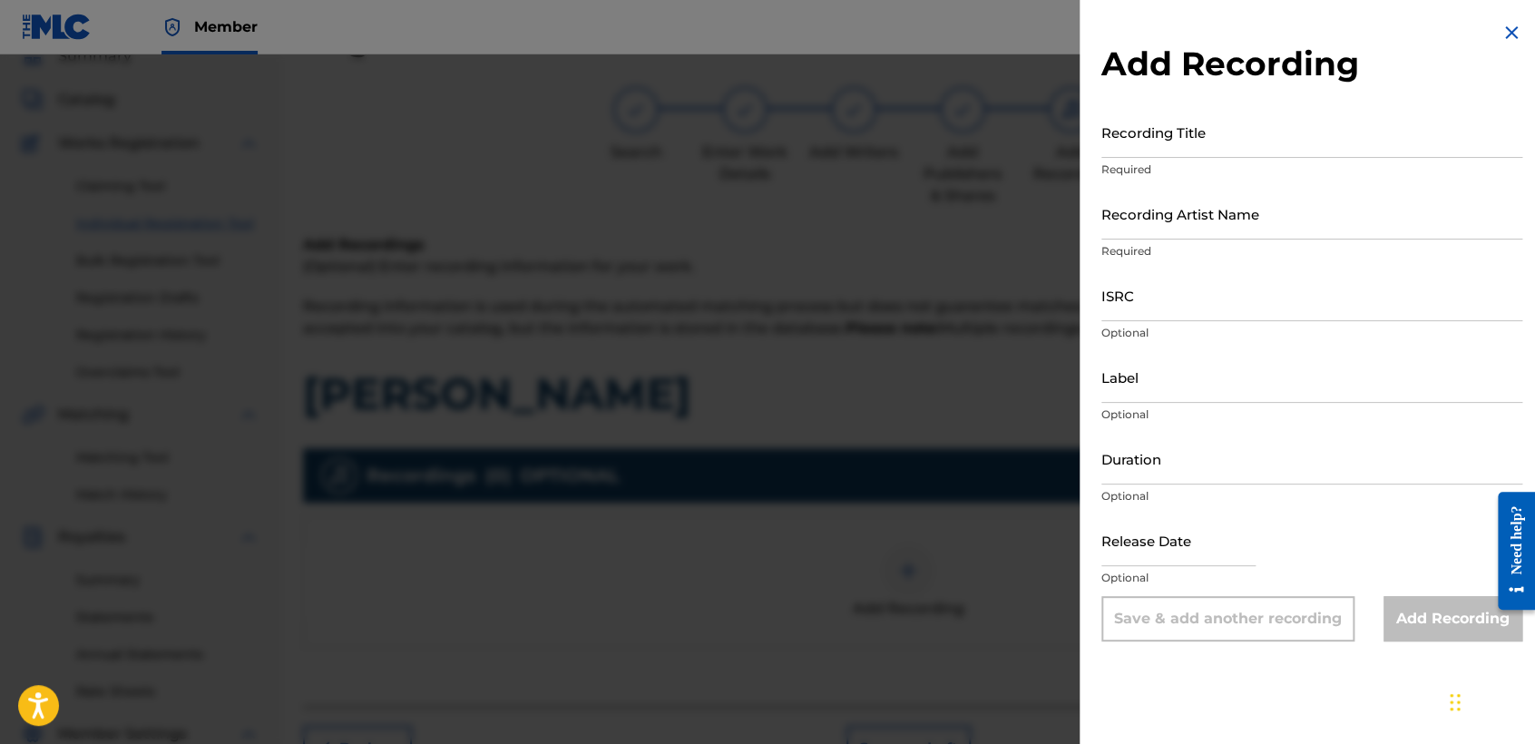
click at [1168, 121] on input "Recording Title" at bounding box center [1311, 132] width 421 height 52
paste input "Mentado"
click at [1230, 236] on input "Recording Artist Name" at bounding box center [1311, 214] width 421 height 52
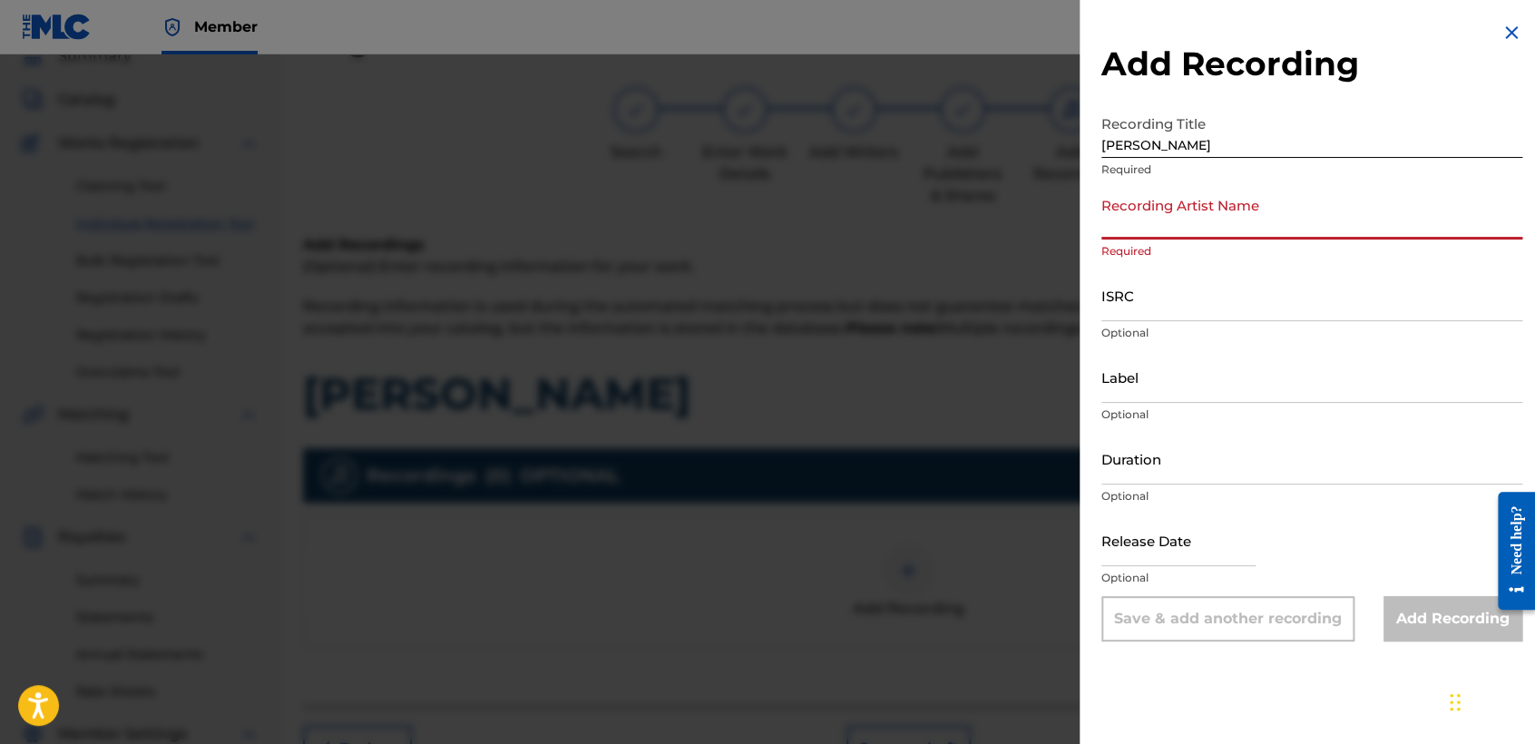
click at [1179, 236] on input "Recording Artist Name" at bounding box center [1311, 214] width 421 height 52
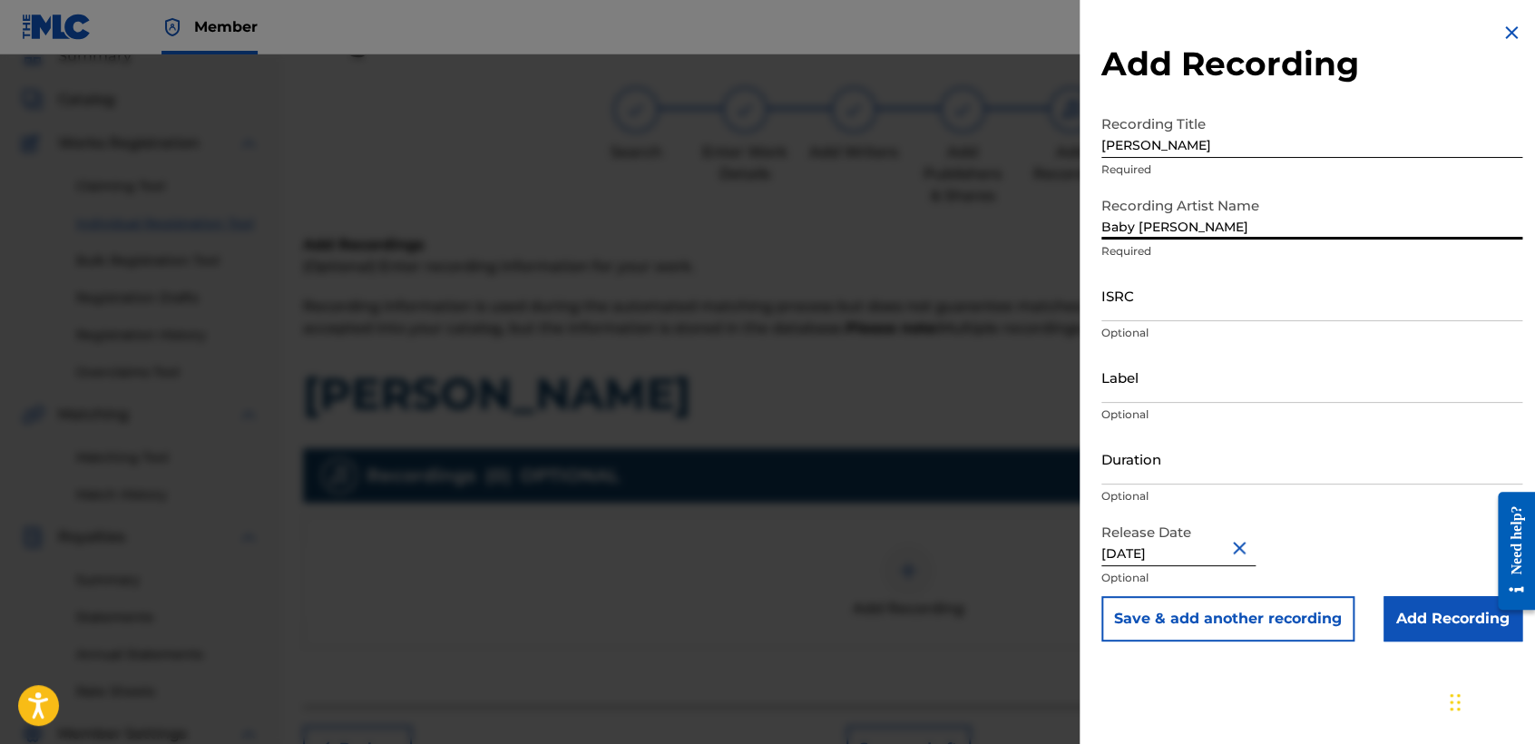
click at [1145, 311] on input "ISRC" at bounding box center [1311, 295] width 421 height 52
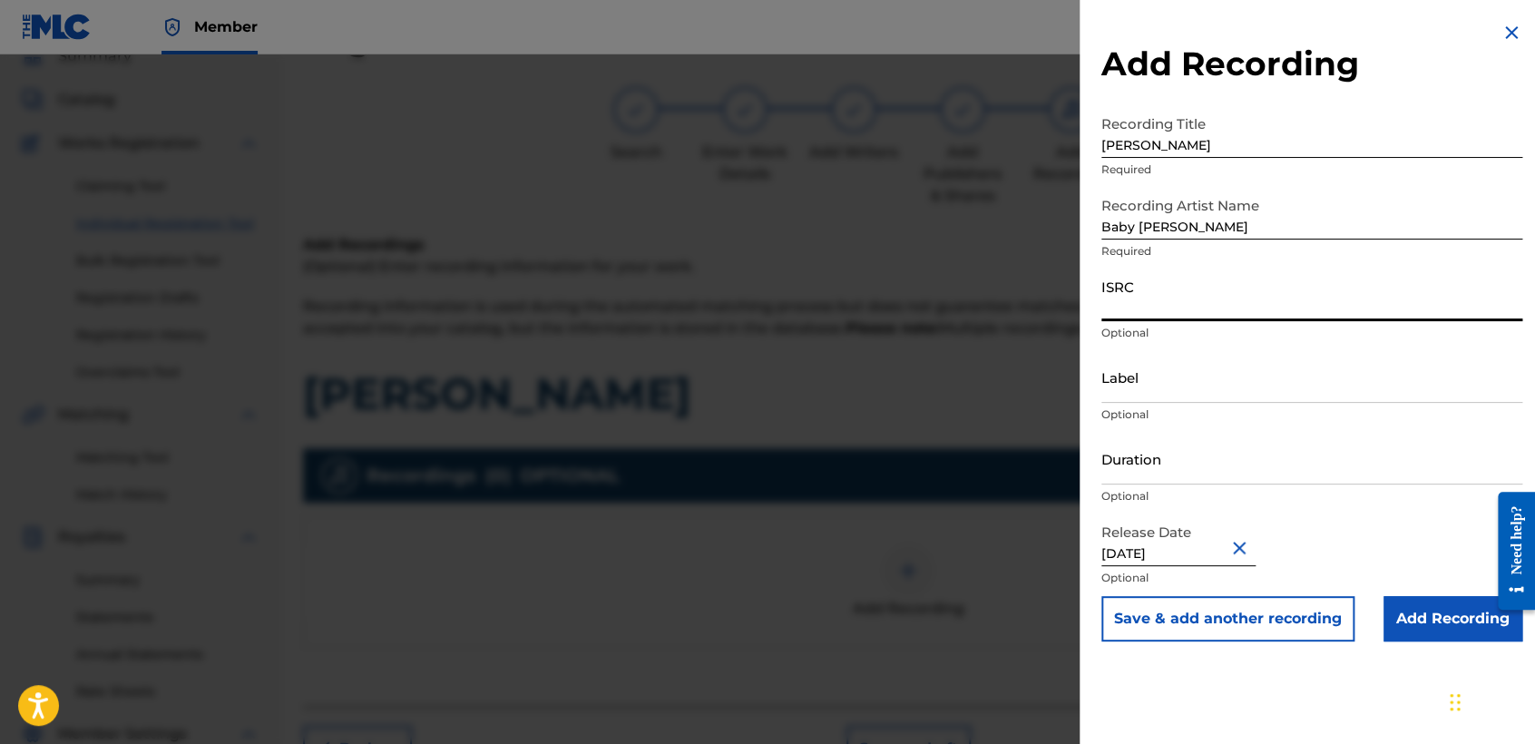
click at [1134, 301] on input "ISRC" at bounding box center [1311, 295] width 421 height 52
paste input "USHM82222844"
click at [1182, 446] on input "Duration" at bounding box center [1311, 459] width 421 height 52
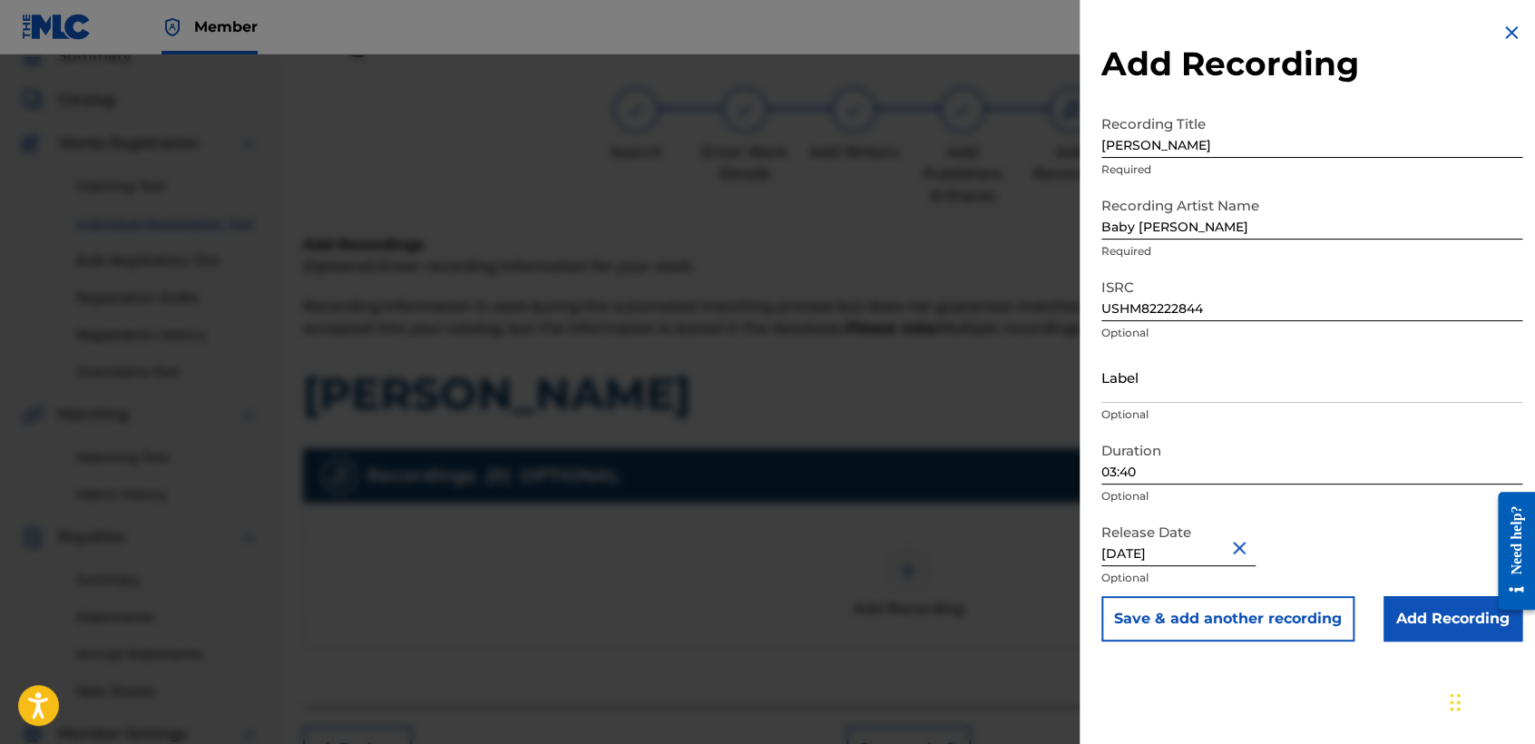
click at [1438, 648] on div "Add Recording Recording Title Mentado Required Recording Artist Name Baby Syko …" at bounding box center [1311, 331] width 464 height 663
click at [1437, 641] on div "Add Recording Recording Title Mentado Required Recording Artist Name Baby Syko …" at bounding box center [1311, 331] width 464 height 663
click at [1437, 635] on input "Add Recording" at bounding box center [1452, 618] width 139 height 45
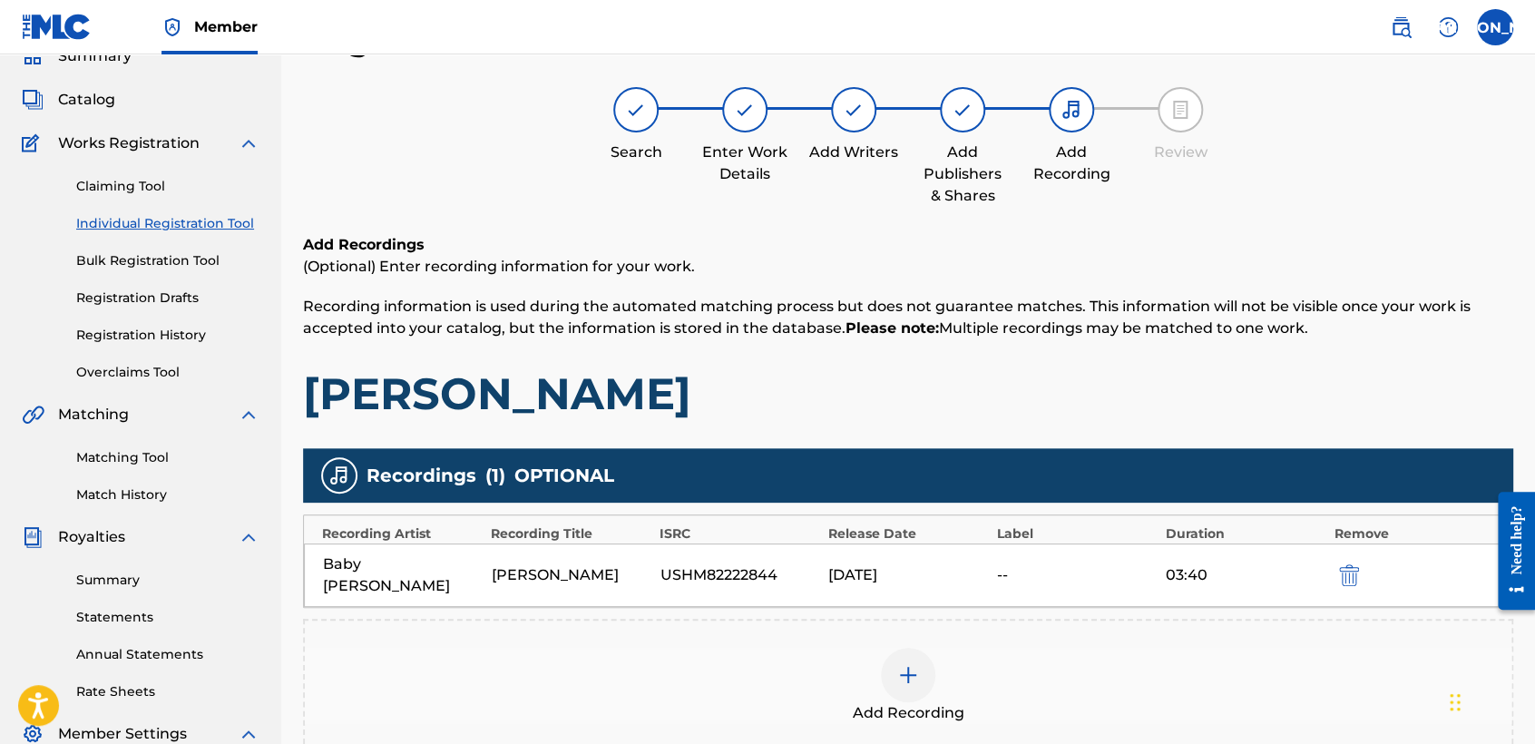
click at [1073, 392] on h1 "Mentado" at bounding box center [908, 393] width 1210 height 54
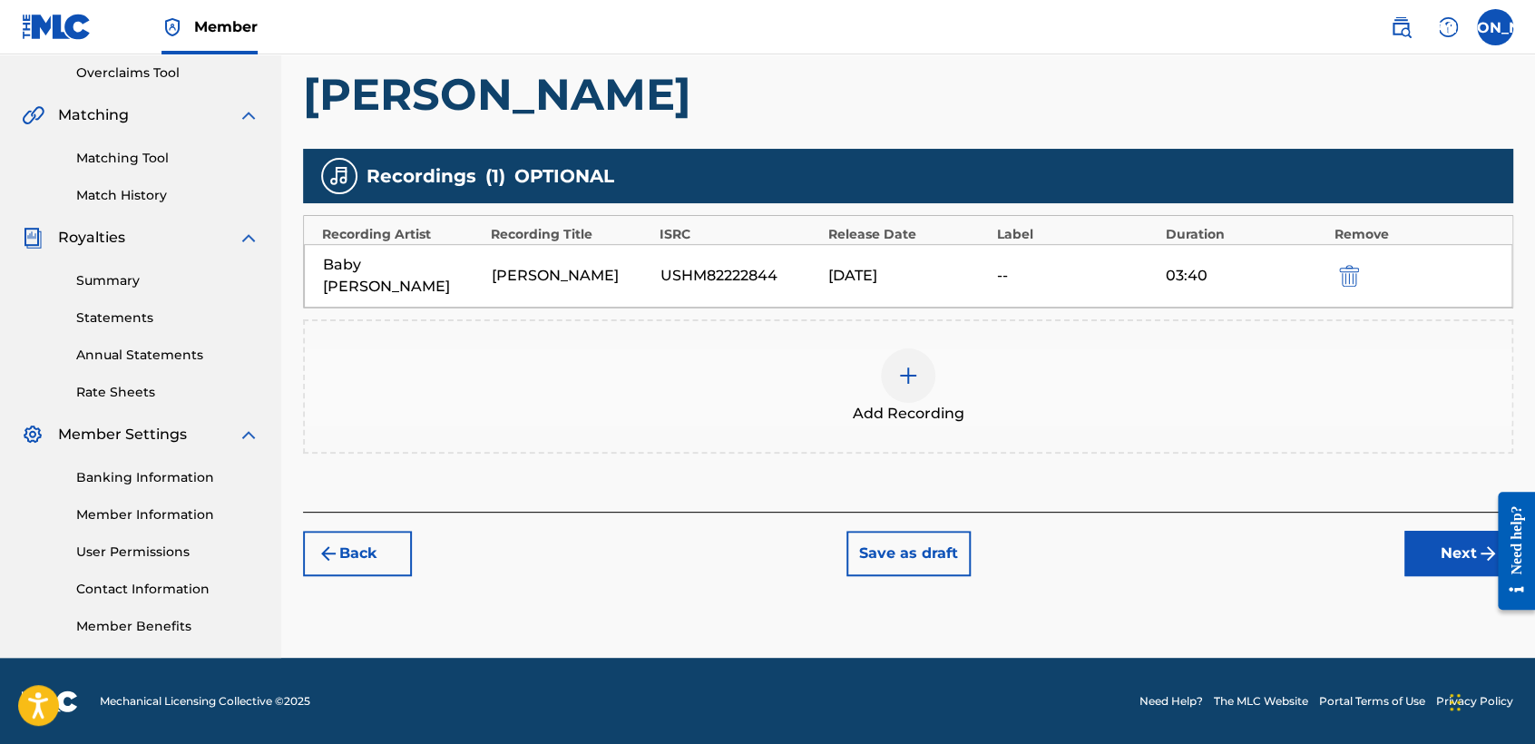
click at [1448, 531] on button "Next" at bounding box center [1458, 553] width 109 height 45
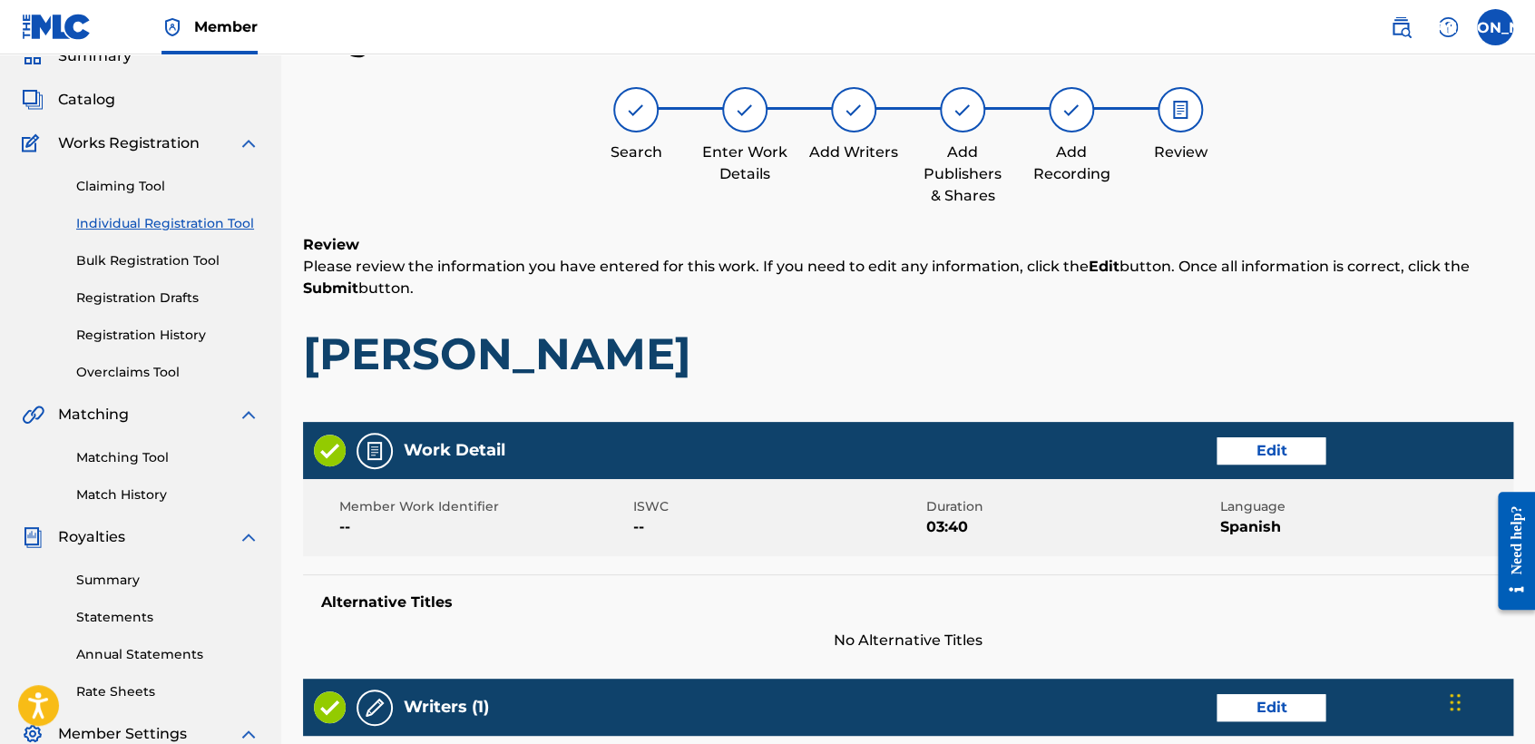
click at [1161, 256] on p "Please review the information you have entered for this work. If you need to ed…" at bounding box center [908, 278] width 1210 height 44
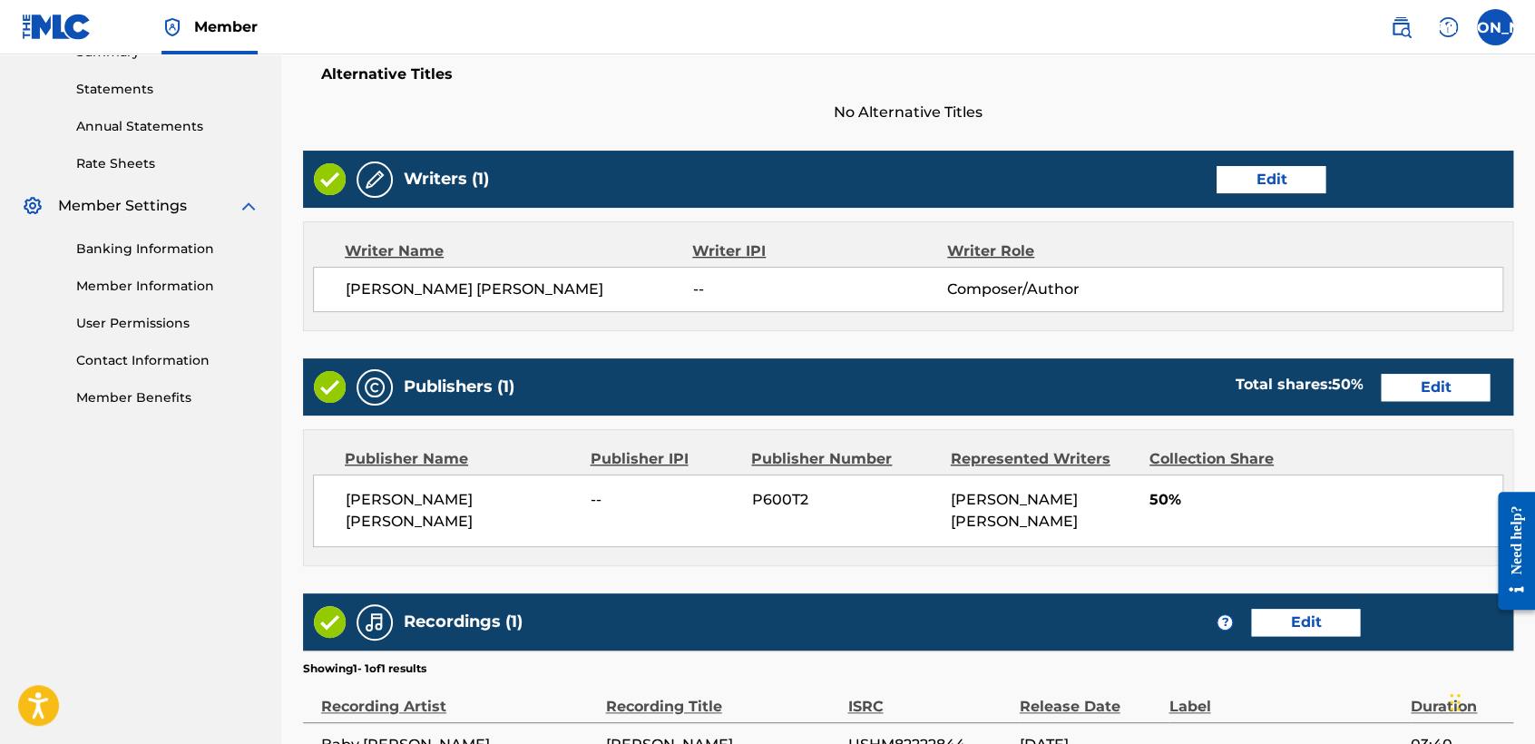
scroll to position [810, 0]
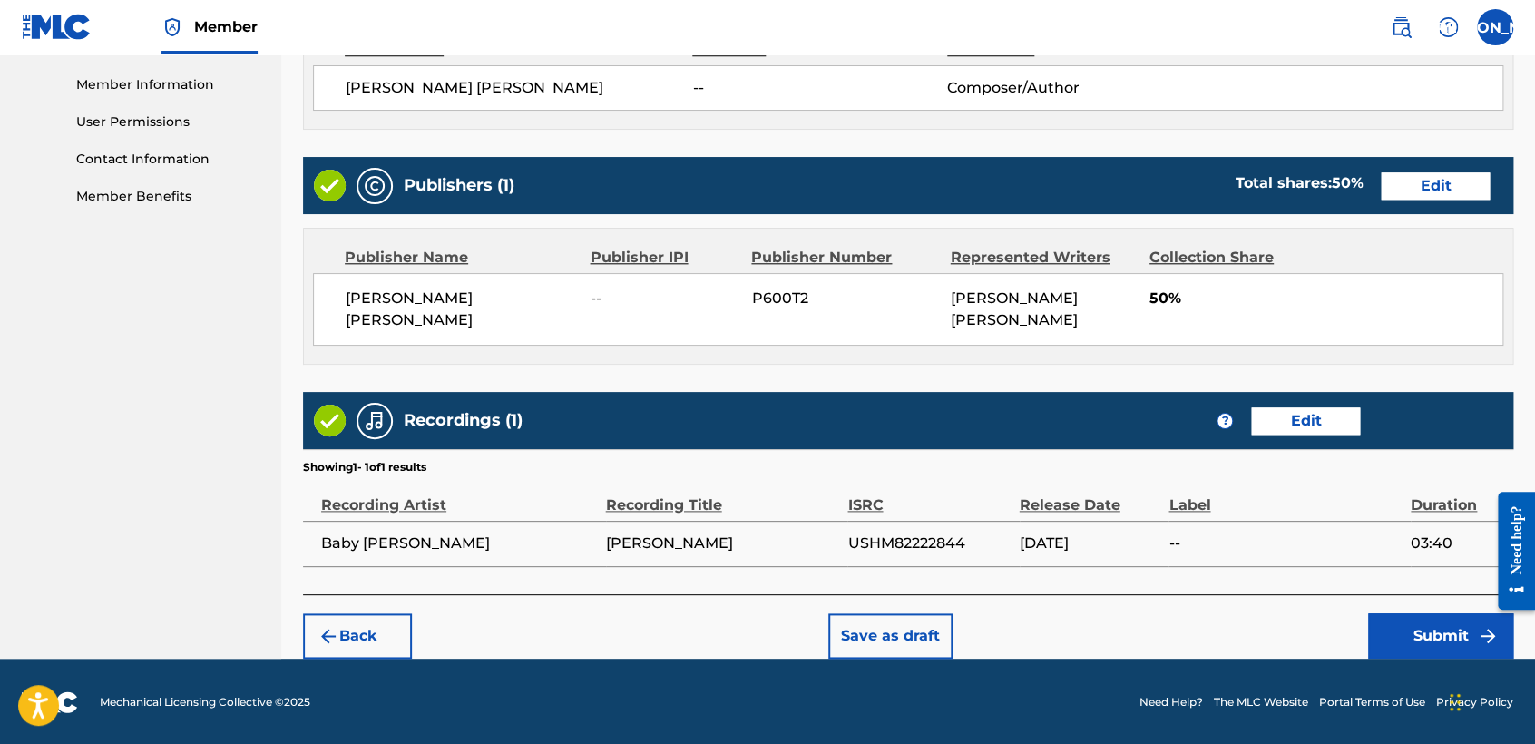
click at [1408, 629] on button "Submit" at bounding box center [1440, 635] width 145 height 45
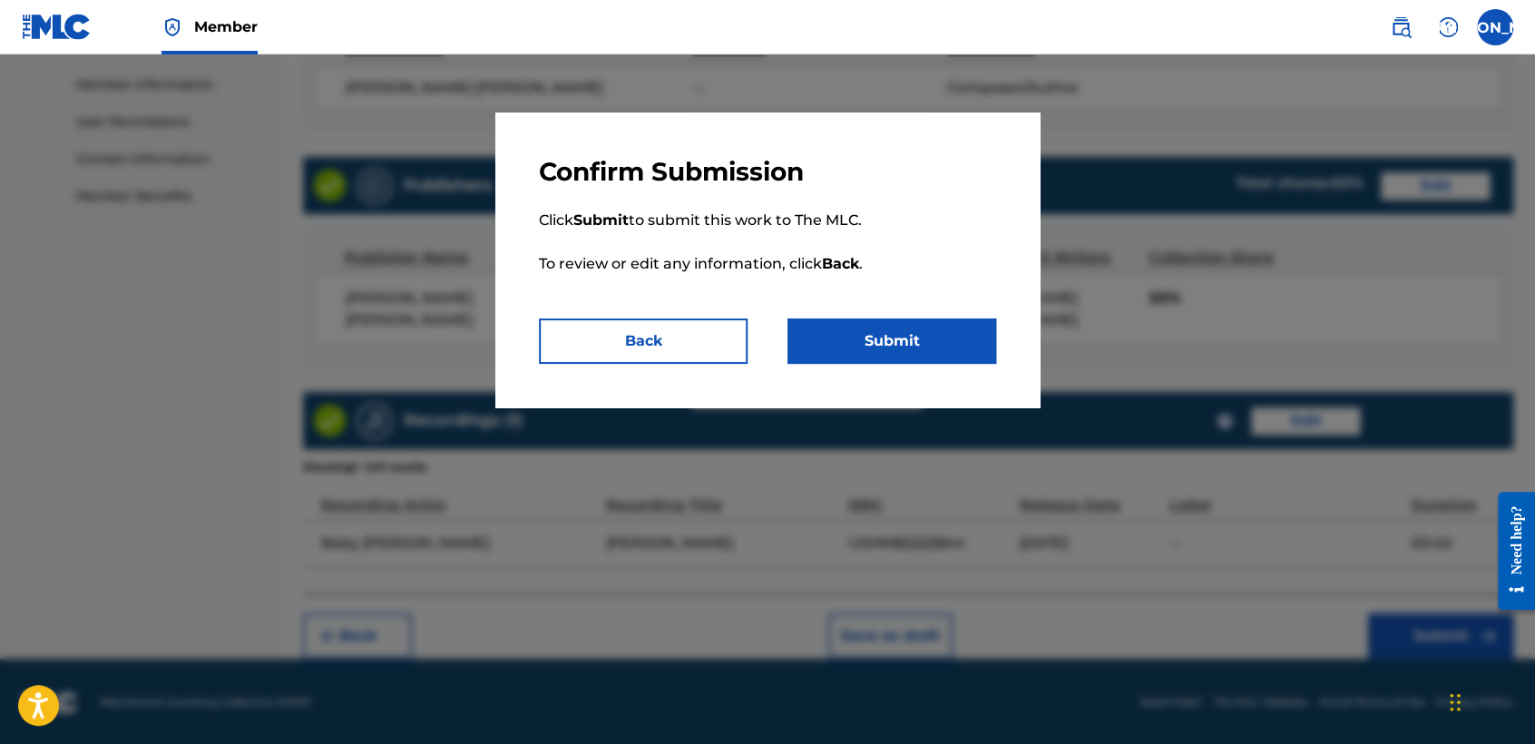
click at [921, 336] on button "Submit" at bounding box center [891, 340] width 209 height 45
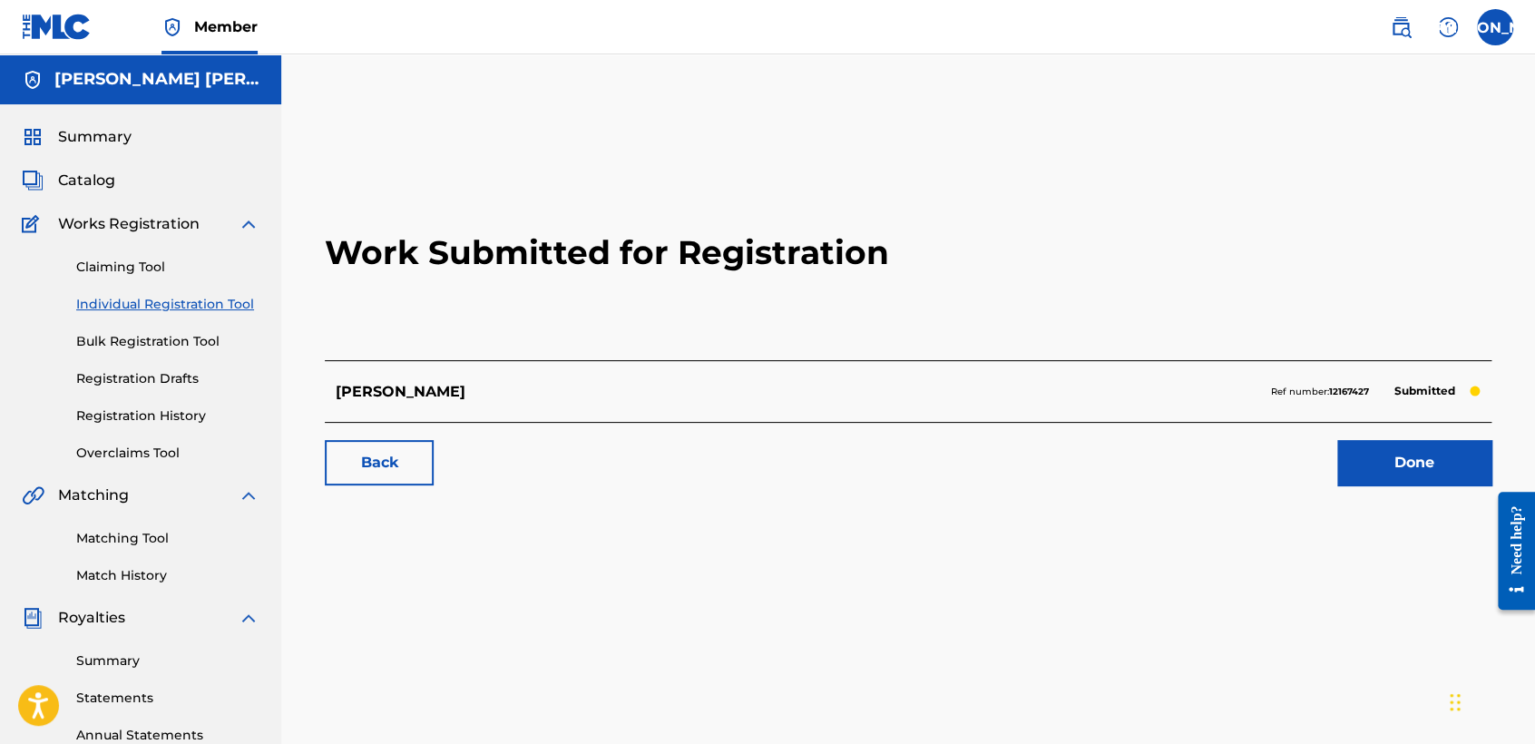
click at [219, 306] on link "Individual Registration Tool" at bounding box center [167, 304] width 183 height 19
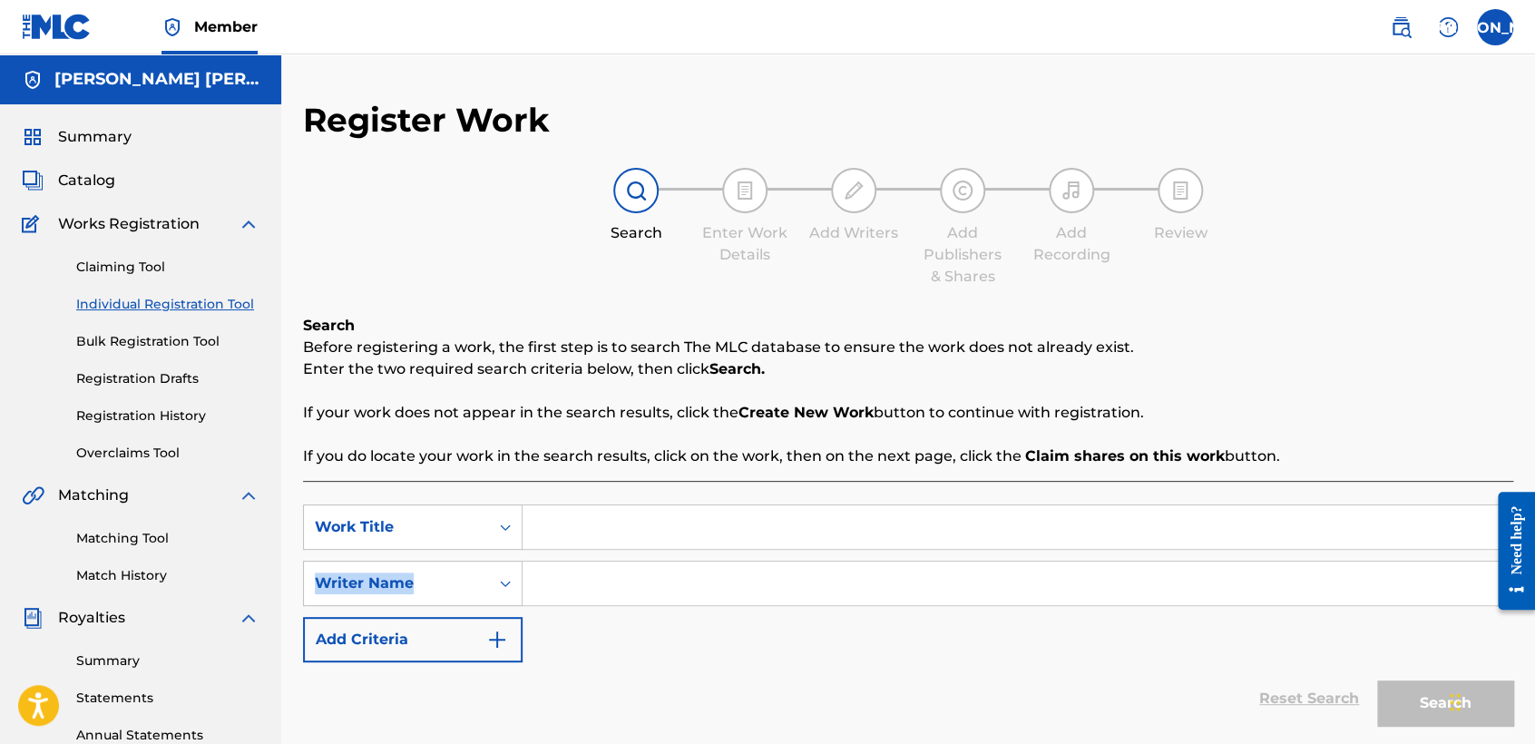
drag, startPoint x: 571, startPoint y: 555, endPoint x: 580, endPoint y: 514, distance: 41.6
click at [580, 514] on div "SearchWithCriteriabe1abbd9-3dbc-4fb4-8a7f-bb1546b7a493 Work Title SearchWithCri…" at bounding box center [908, 583] width 1210 height 158
click at [580, 514] on input "Search Form" at bounding box center [1016, 527] width 989 height 44
click at [595, 593] on input "Search Form" at bounding box center [1016, 583] width 989 height 44
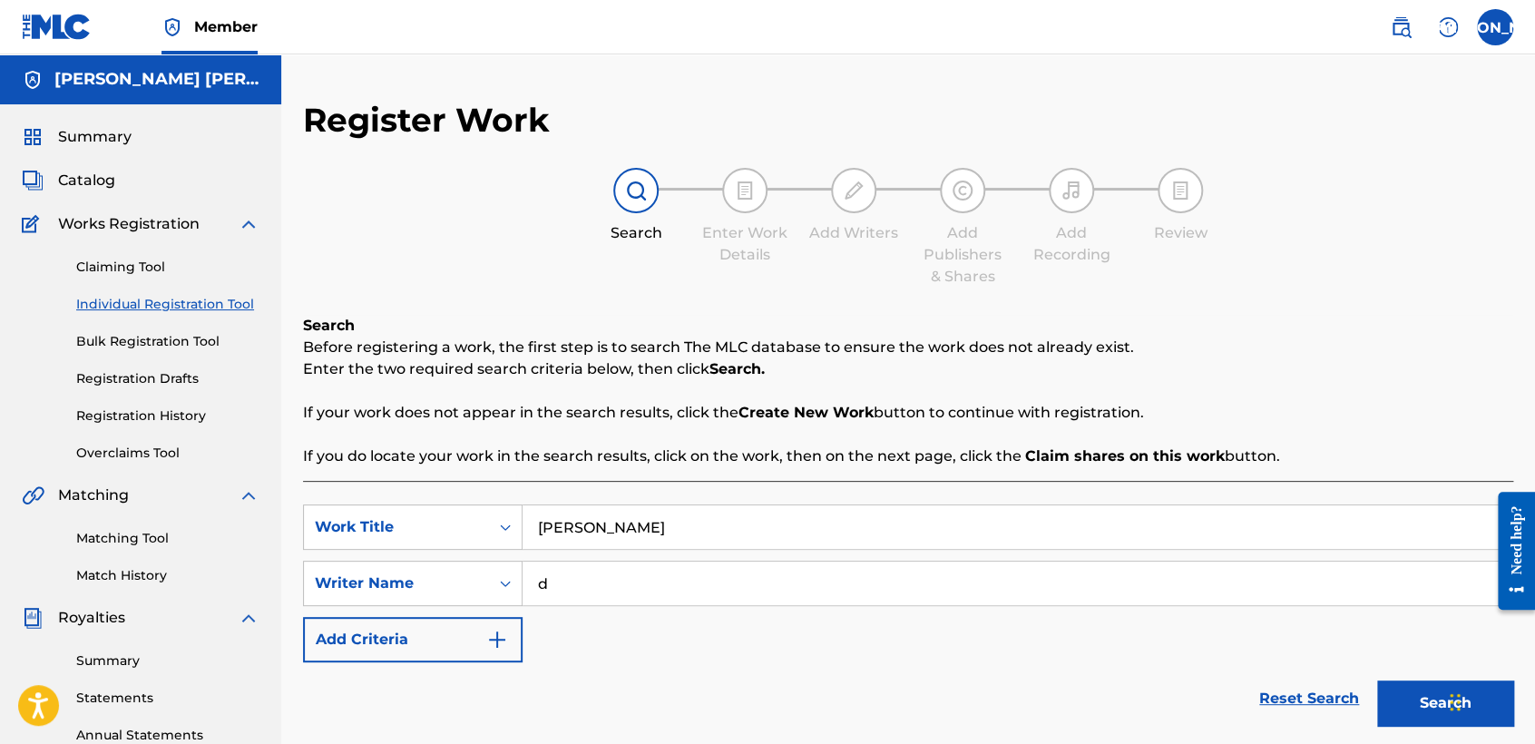
click at [1326, 706] on link "Reset Search" at bounding box center [1309, 698] width 118 height 40
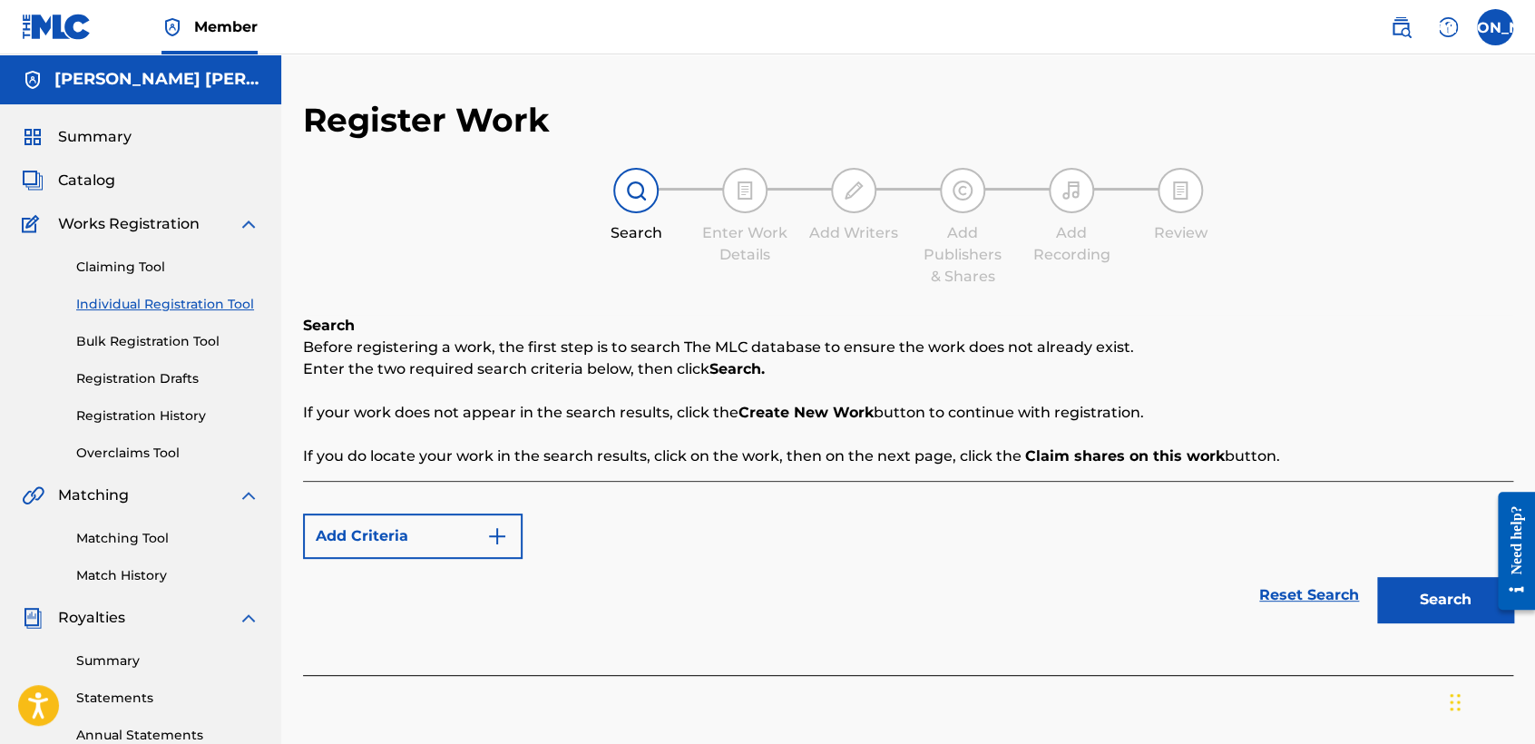
click at [460, 548] on button "Add Criteria" at bounding box center [412, 535] width 219 height 45
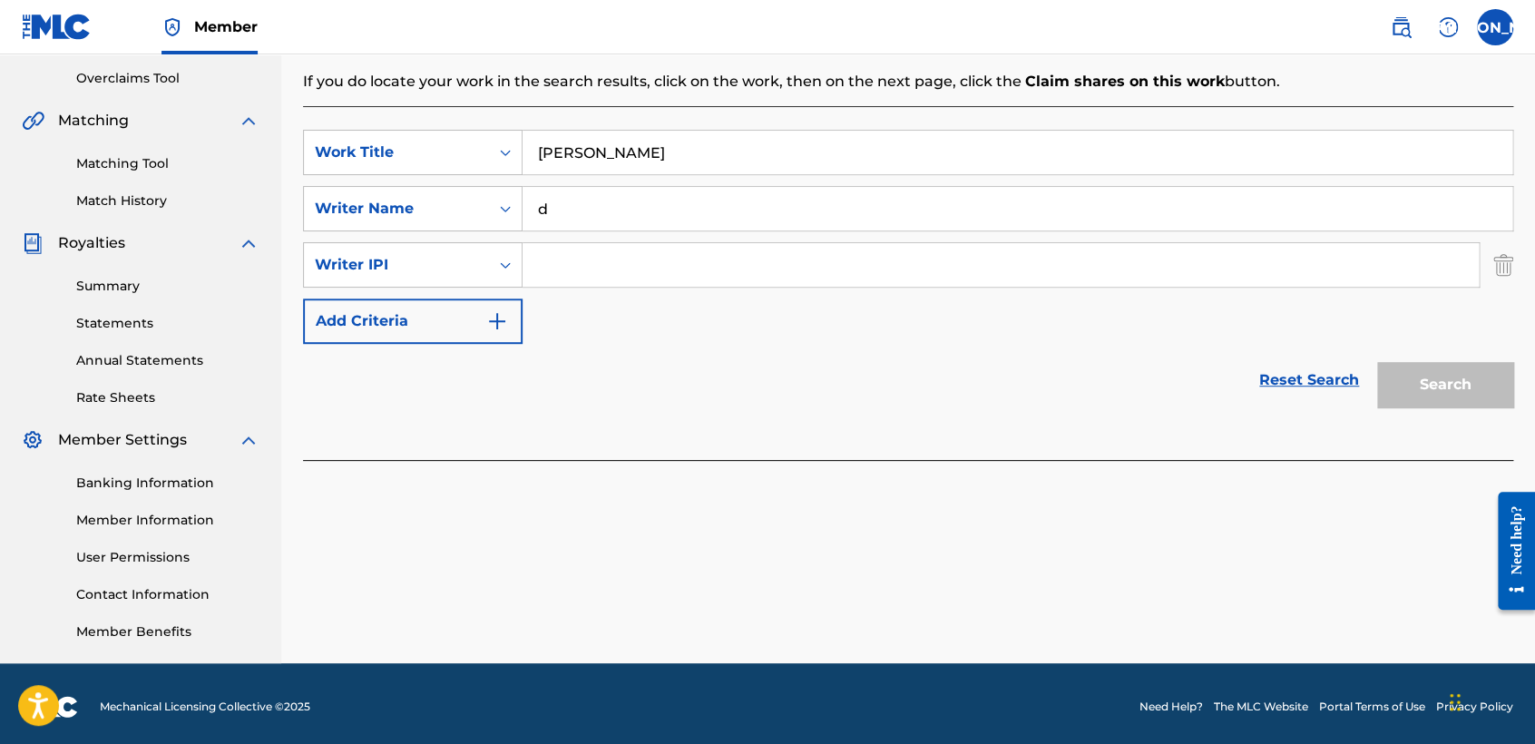
scroll to position [380, 0]
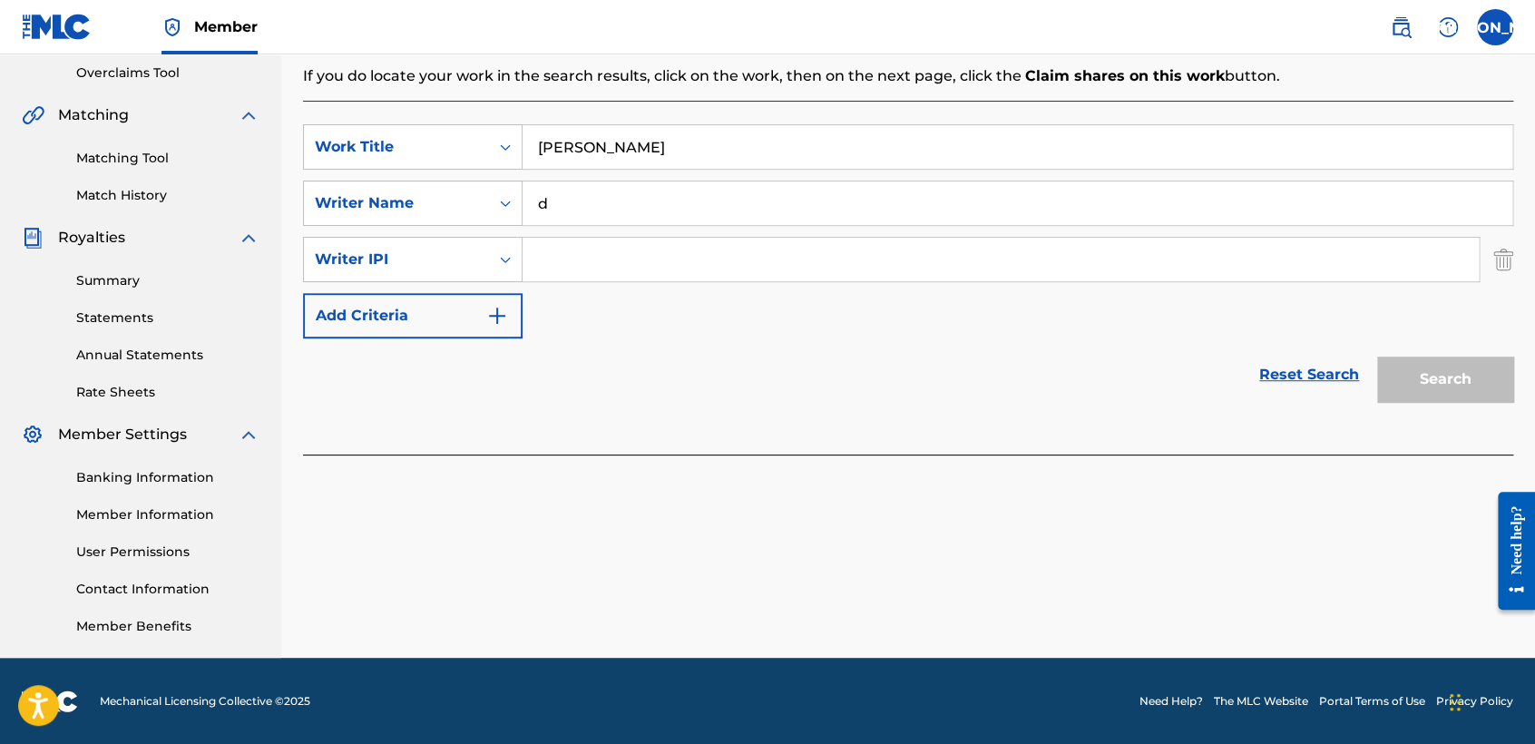
click at [834, 219] on input "d" at bounding box center [1016, 203] width 989 height 44
click at [1331, 374] on link "Reset Search" at bounding box center [1309, 375] width 118 height 40
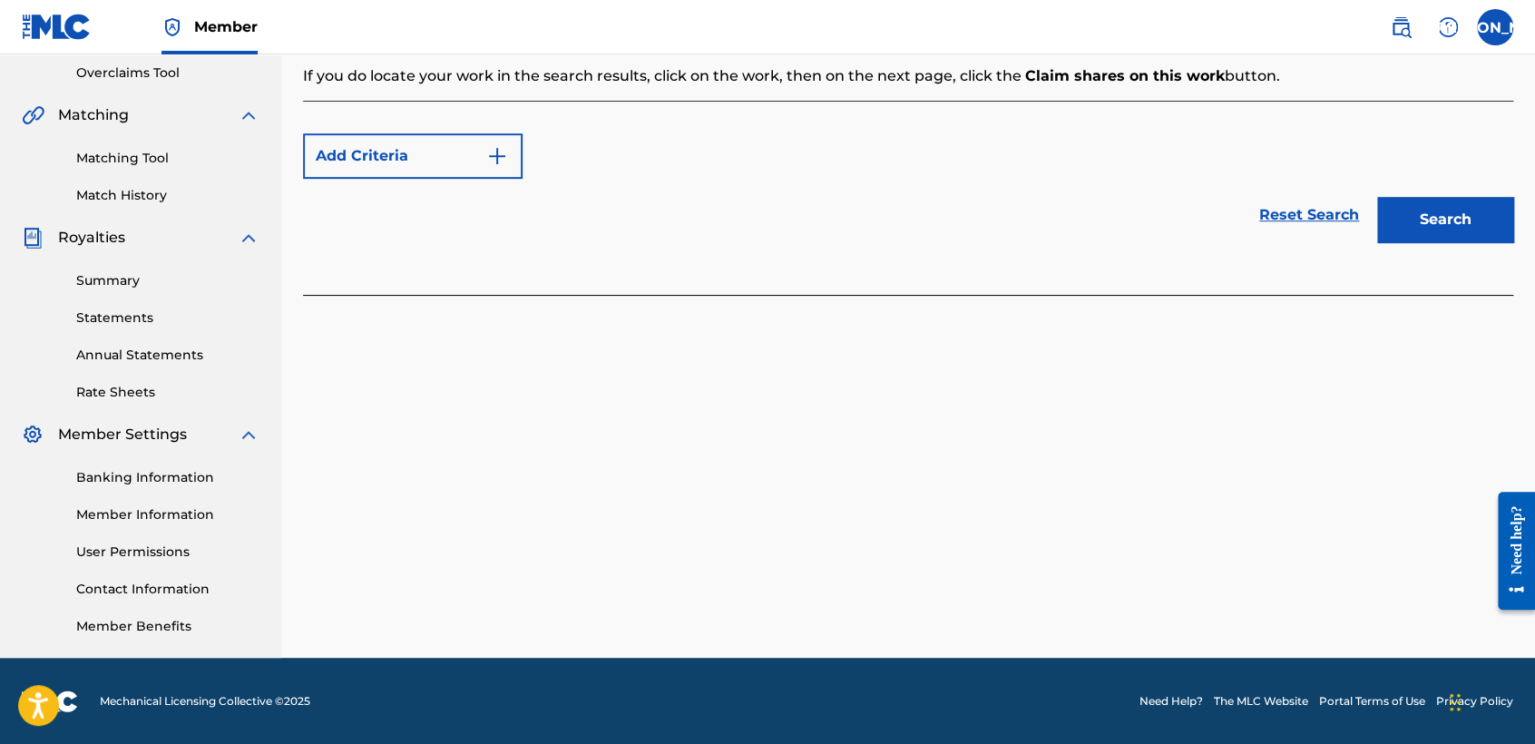
click at [836, 254] on div "Add Criteria Reset Search Search" at bounding box center [908, 198] width 1210 height 194
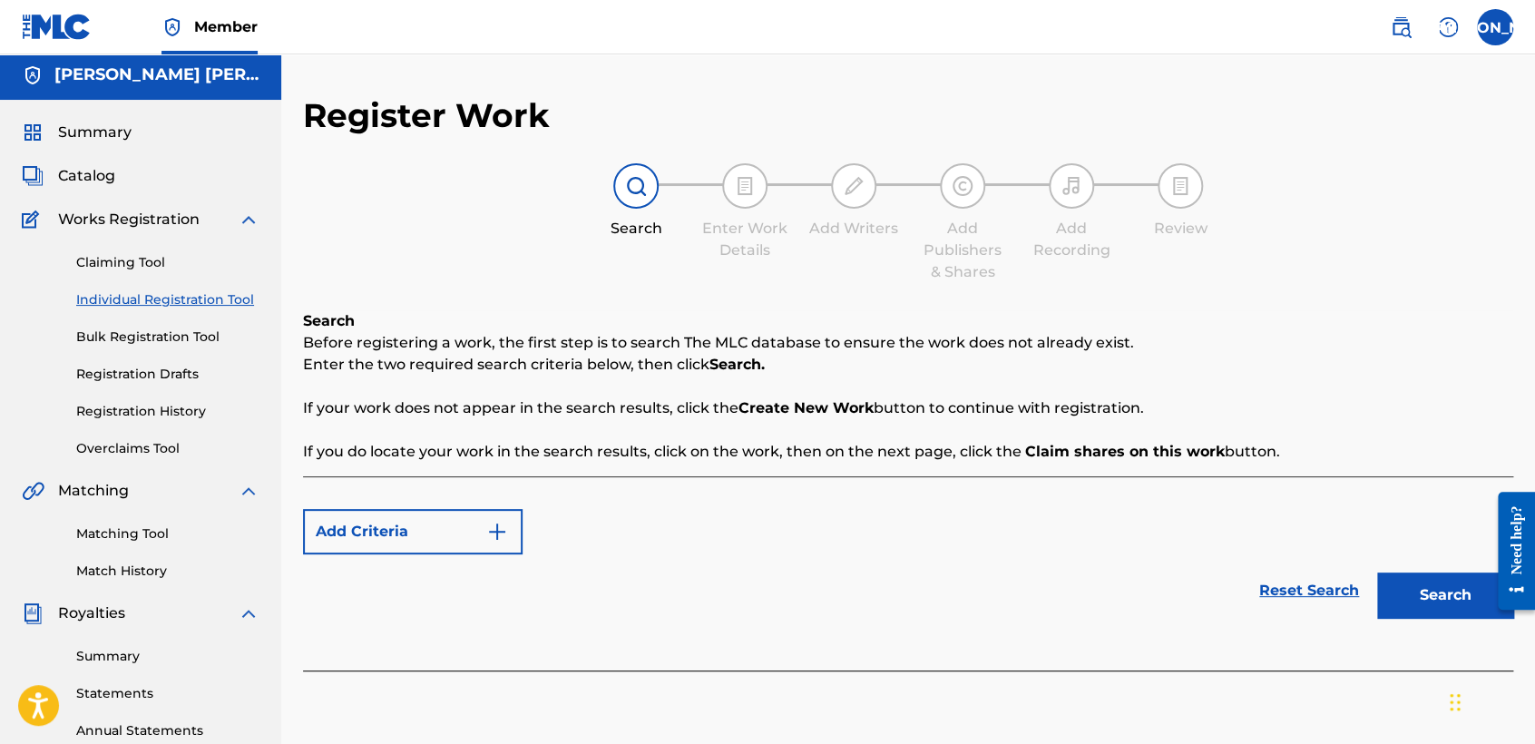
scroll to position [0, 0]
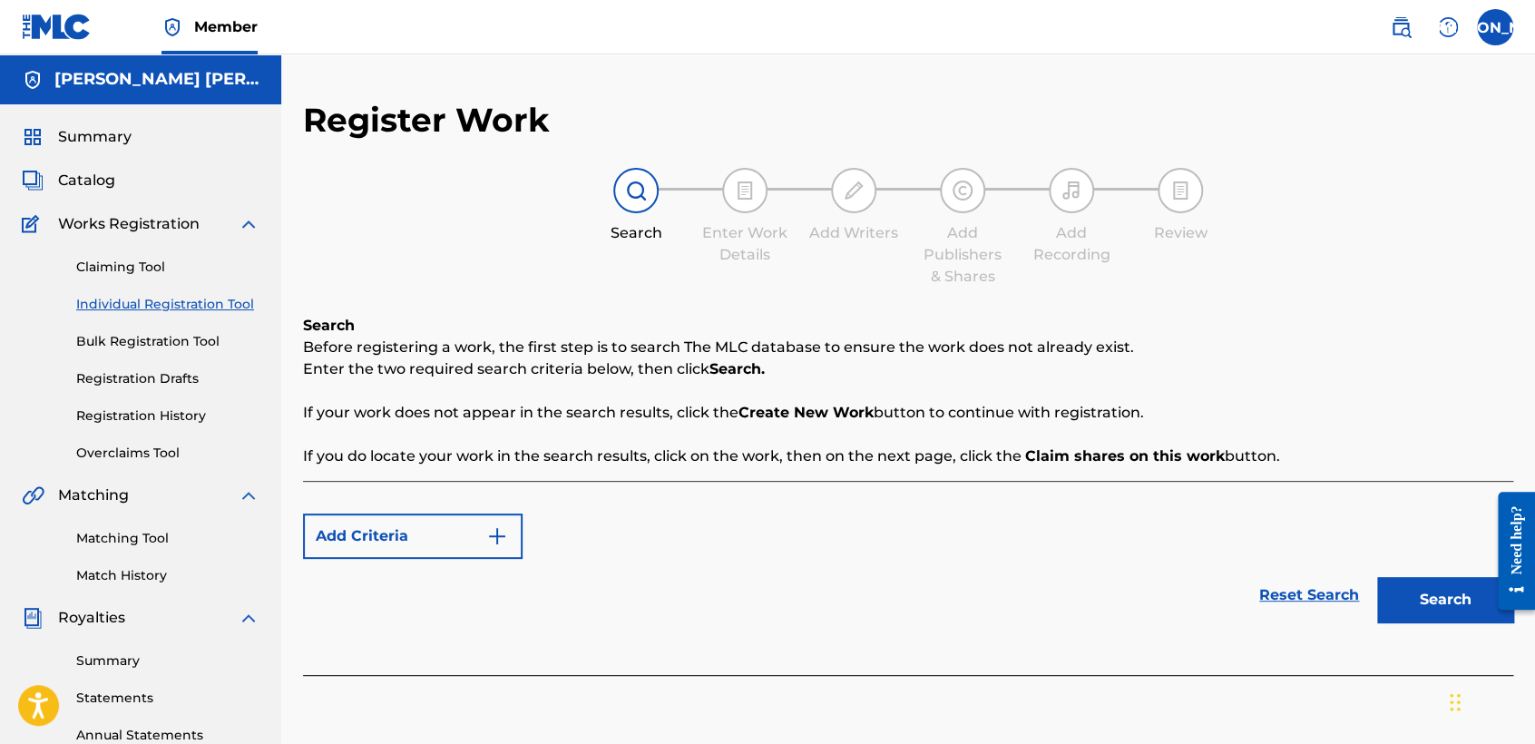
click at [162, 337] on link "Bulk Registration Tool" at bounding box center [167, 341] width 183 height 19
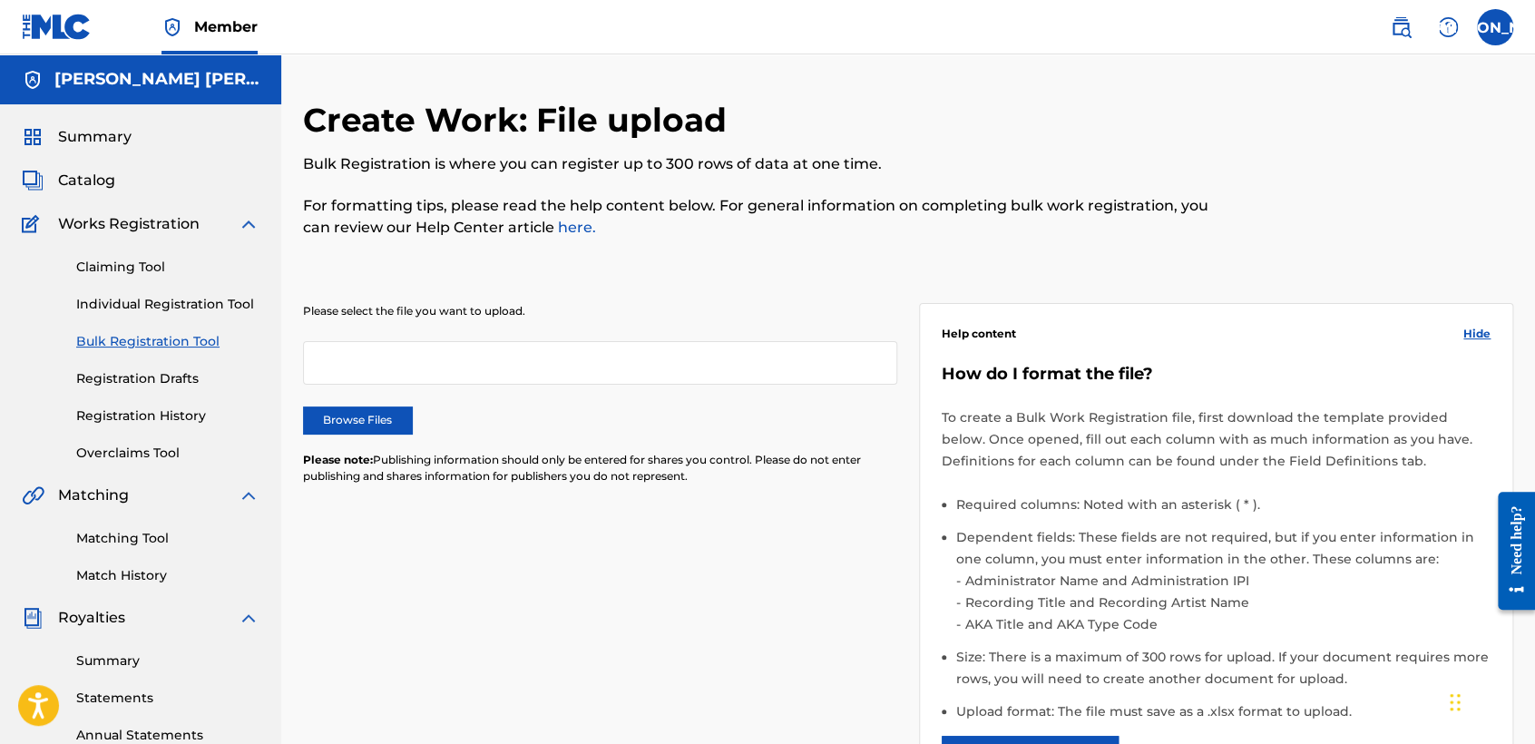
click at [180, 301] on link "Individual Registration Tool" at bounding box center [167, 304] width 183 height 19
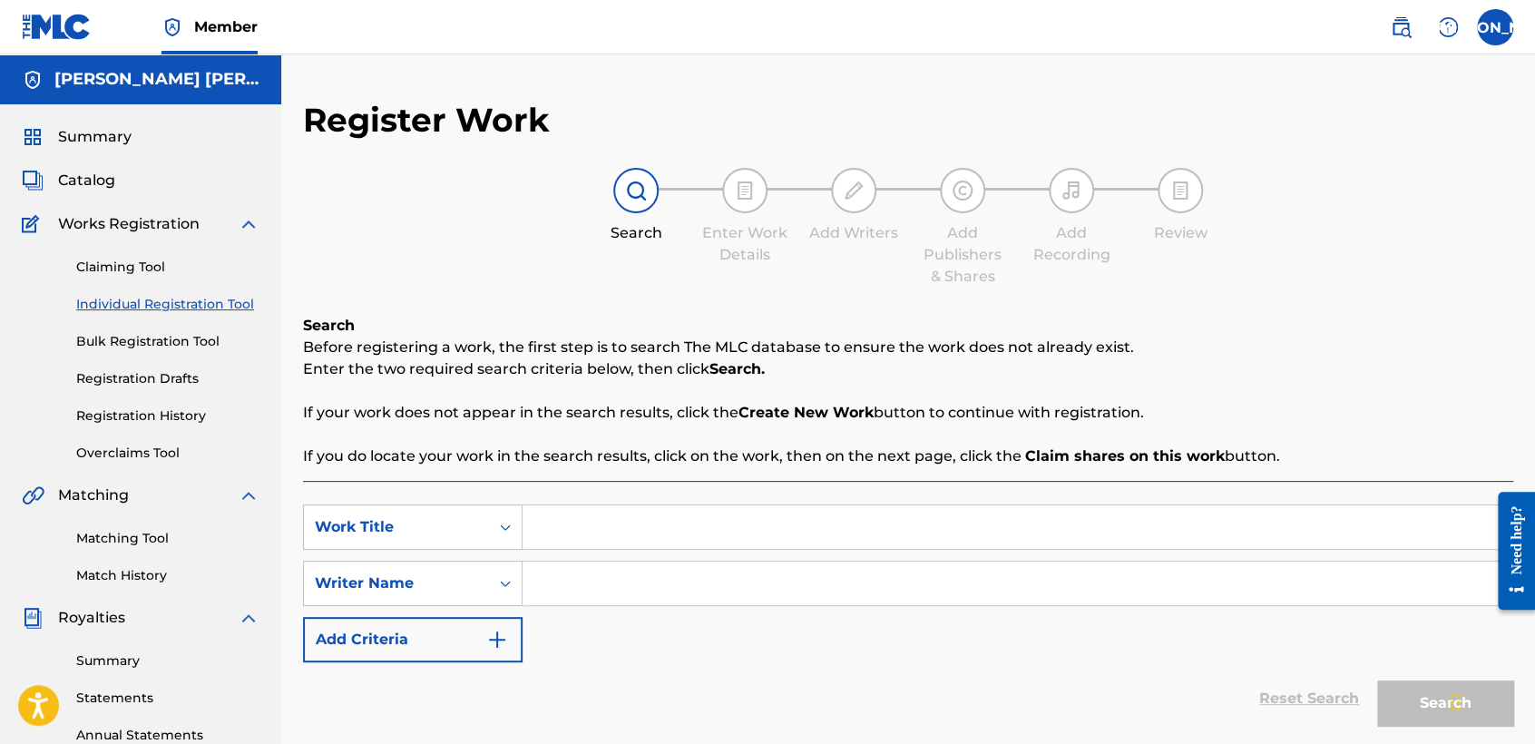
click at [599, 522] on input "Search Form" at bounding box center [1016, 527] width 989 height 44
drag, startPoint x: 615, startPoint y: 599, endPoint x: 619, endPoint y: 584, distance: 15.8
click at [619, 584] on input "Search Form" at bounding box center [1016, 583] width 989 height 44
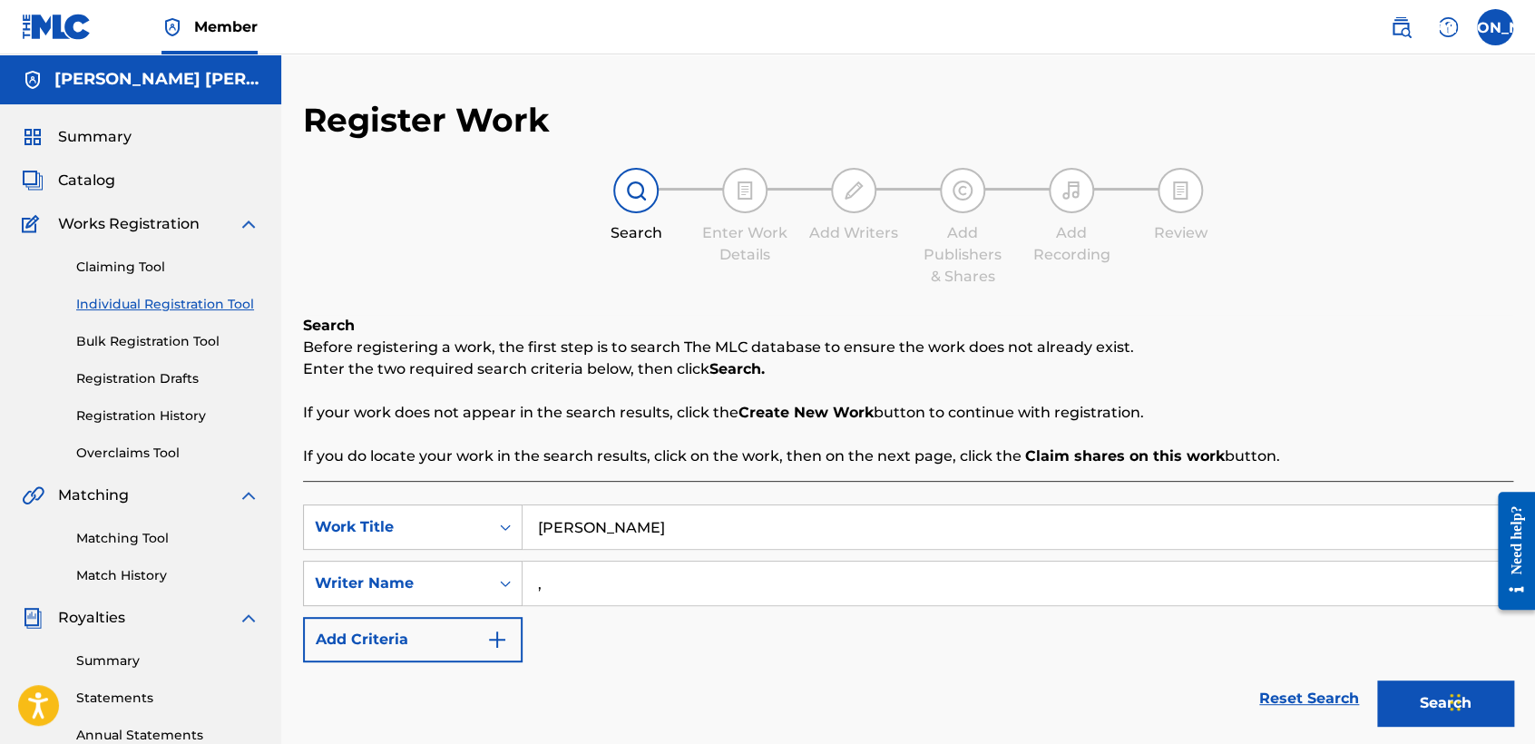
click at [1377, 680] on button "Search" at bounding box center [1445, 702] width 136 height 45
click at [679, 664] on div "Reset Search Search" at bounding box center [908, 698] width 1210 height 73
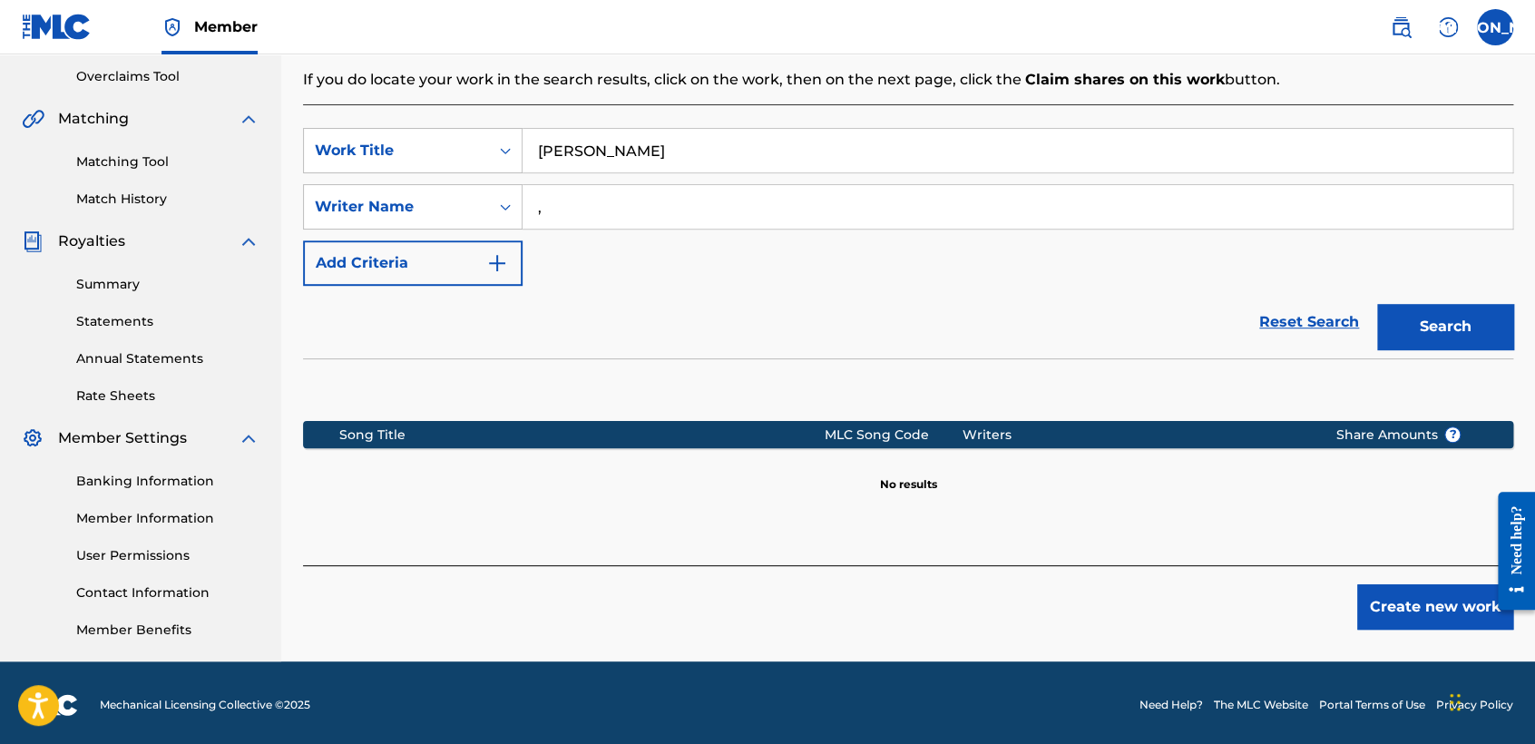
scroll to position [380, 0]
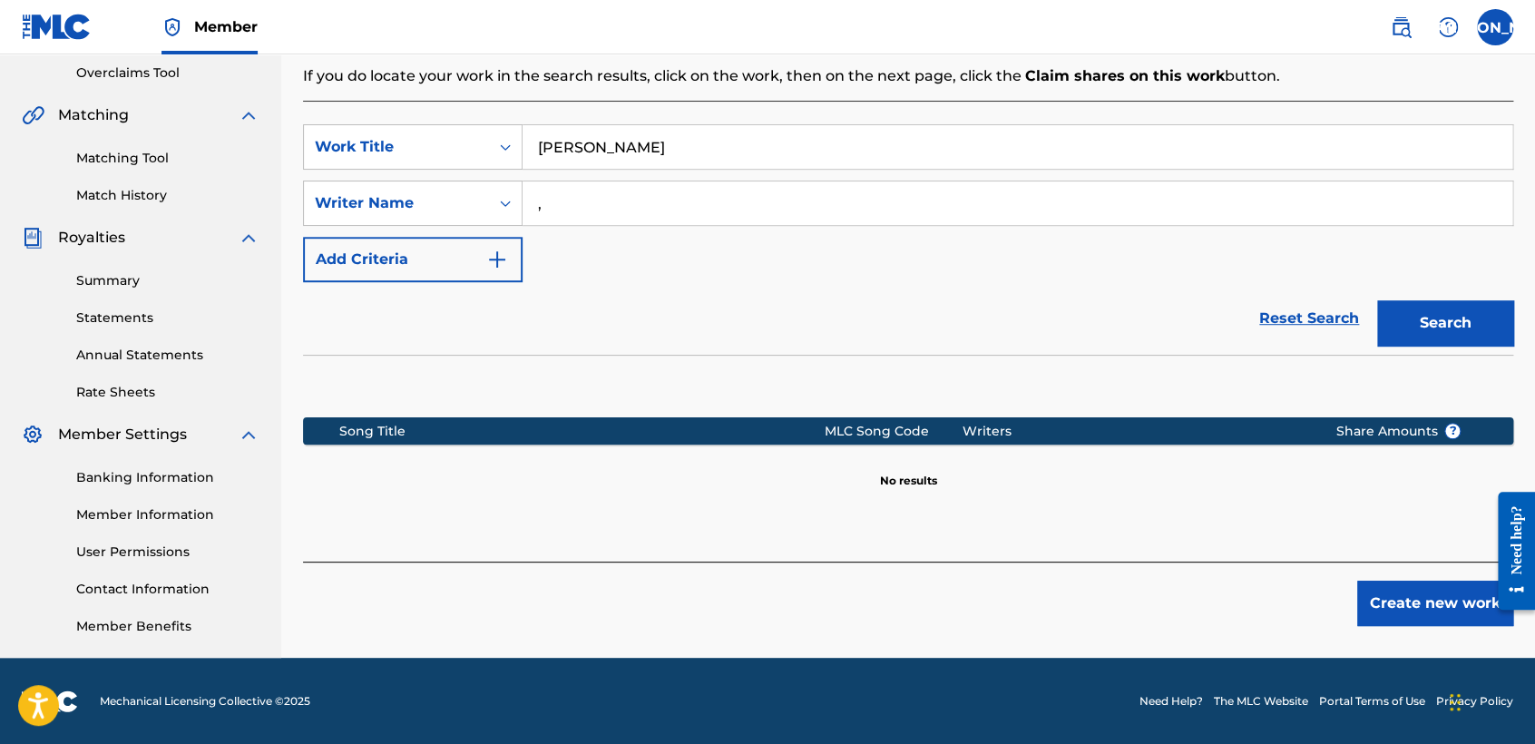
click at [1379, 615] on button "Create new work" at bounding box center [1435, 602] width 156 height 45
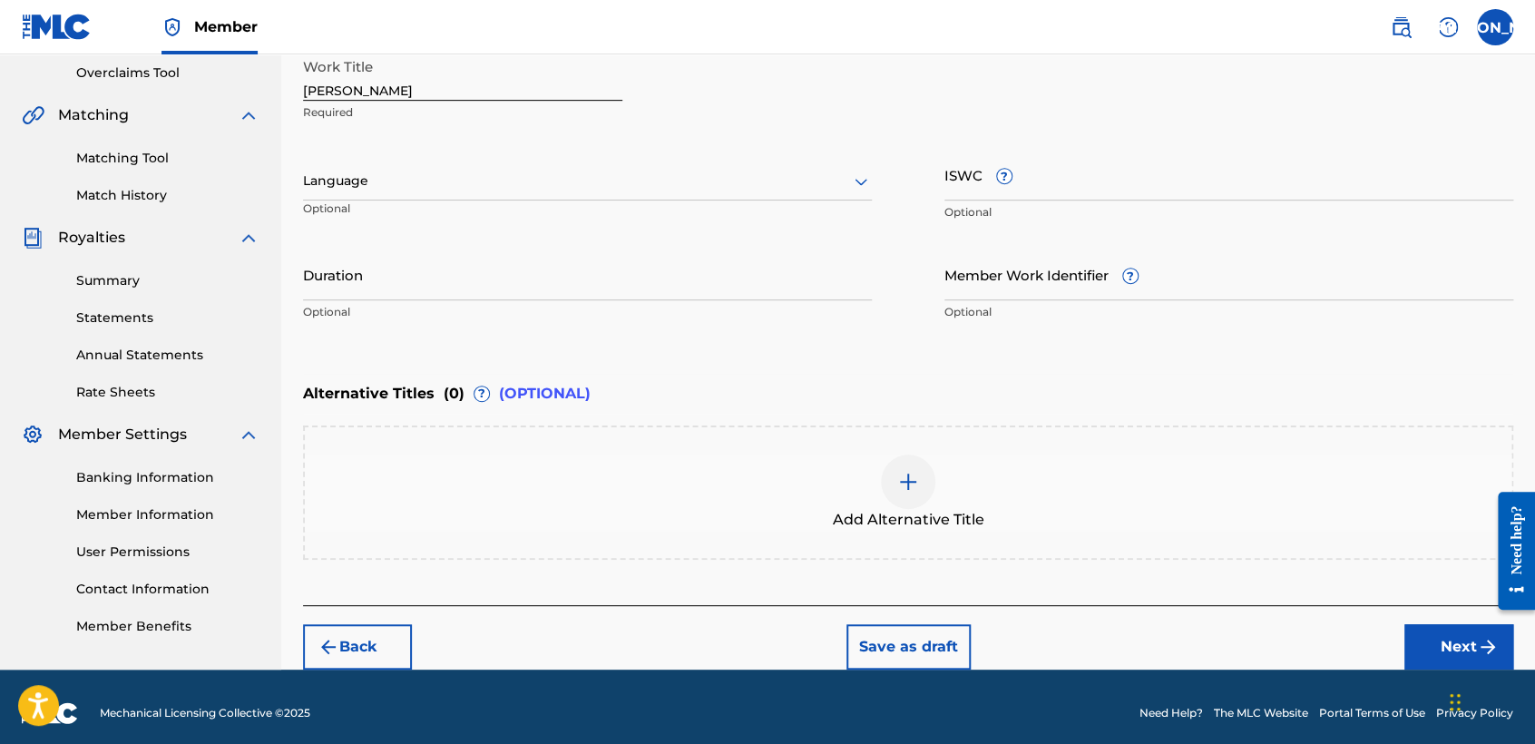
click at [565, 164] on div "Language" at bounding box center [587, 181] width 569 height 38
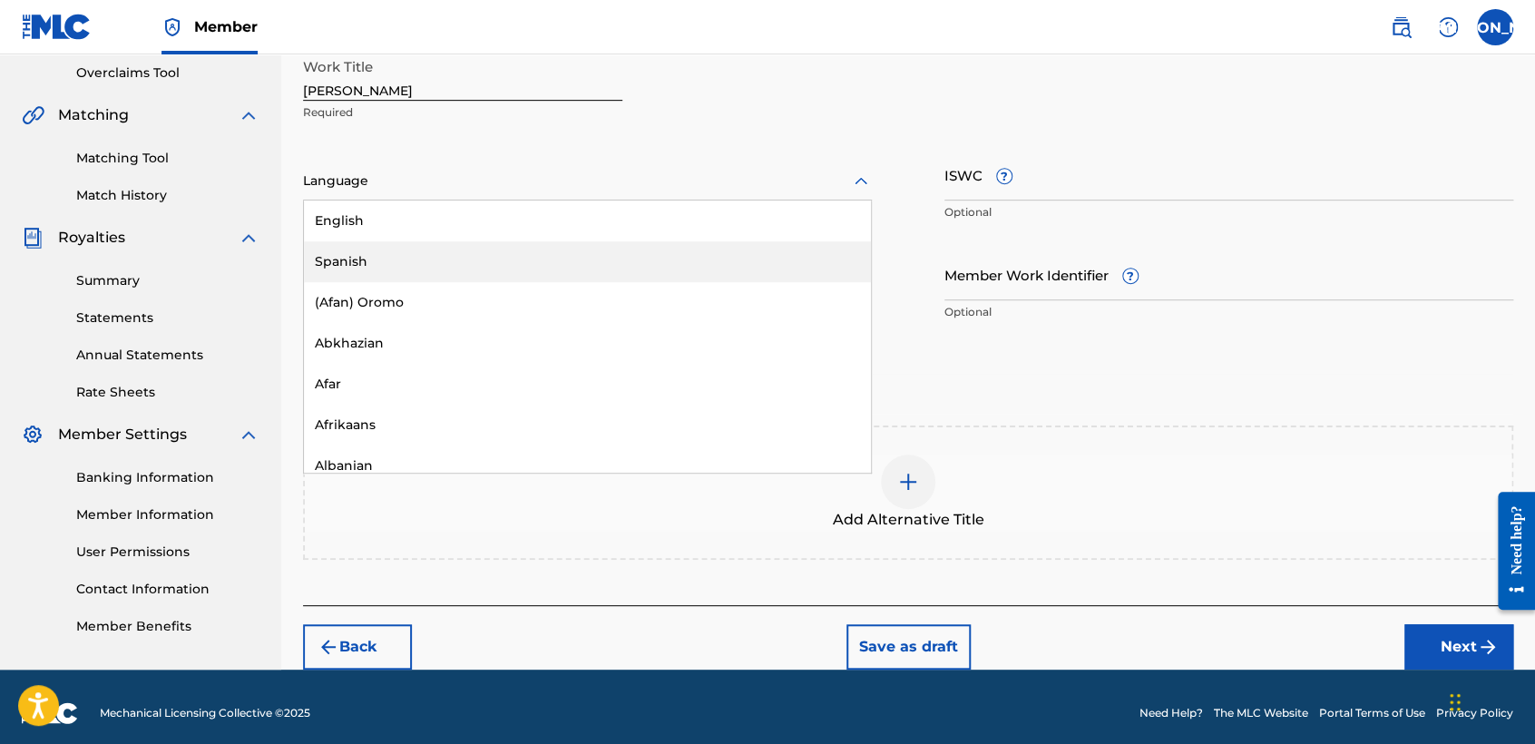
click at [389, 251] on div "Spanish" at bounding box center [587, 261] width 567 height 41
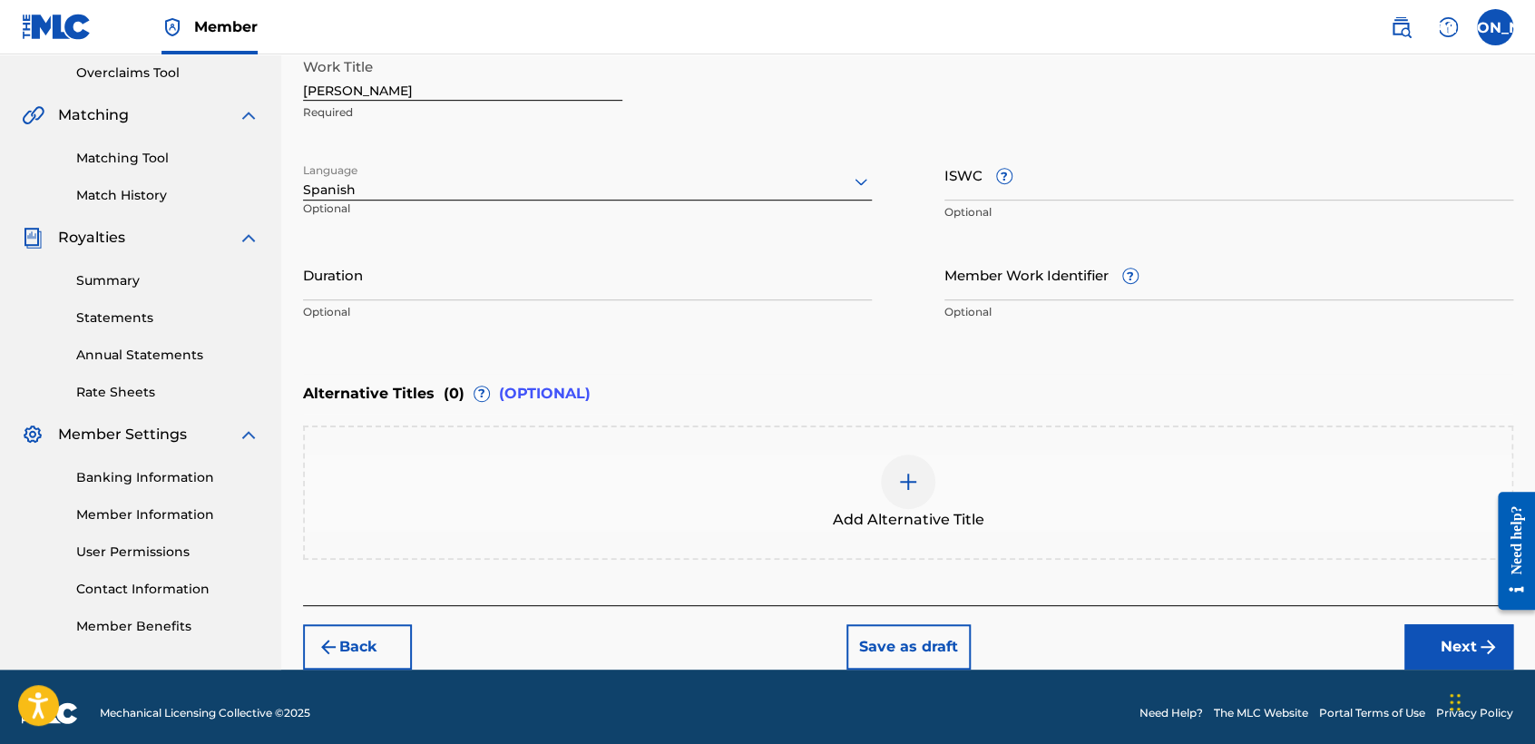
click at [389, 251] on input "Duration" at bounding box center [587, 274] width 569 height 52
click at [1464, 649] on button "Next" at bounding box center [1458, 646] width 109 height 45
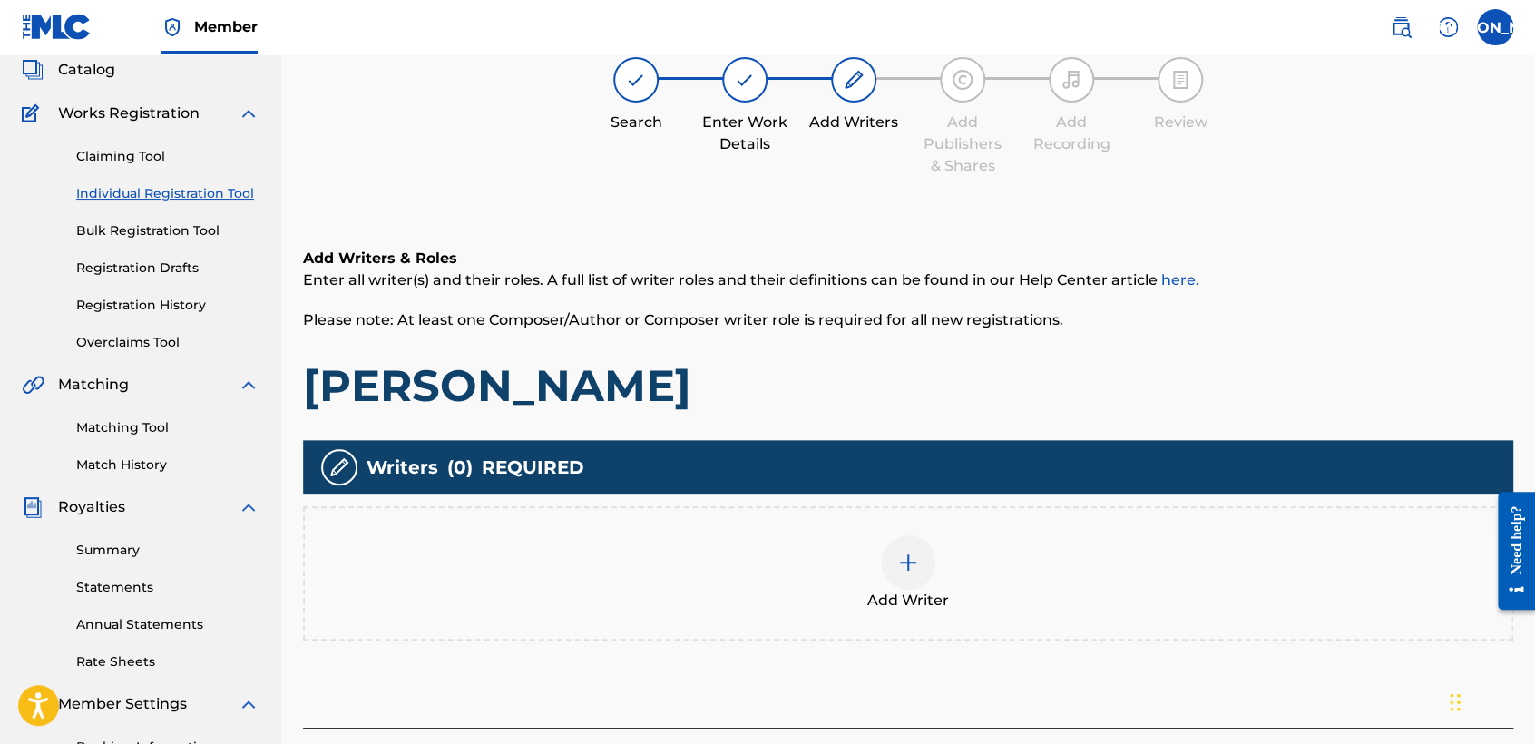
scroll to position [81, 0]
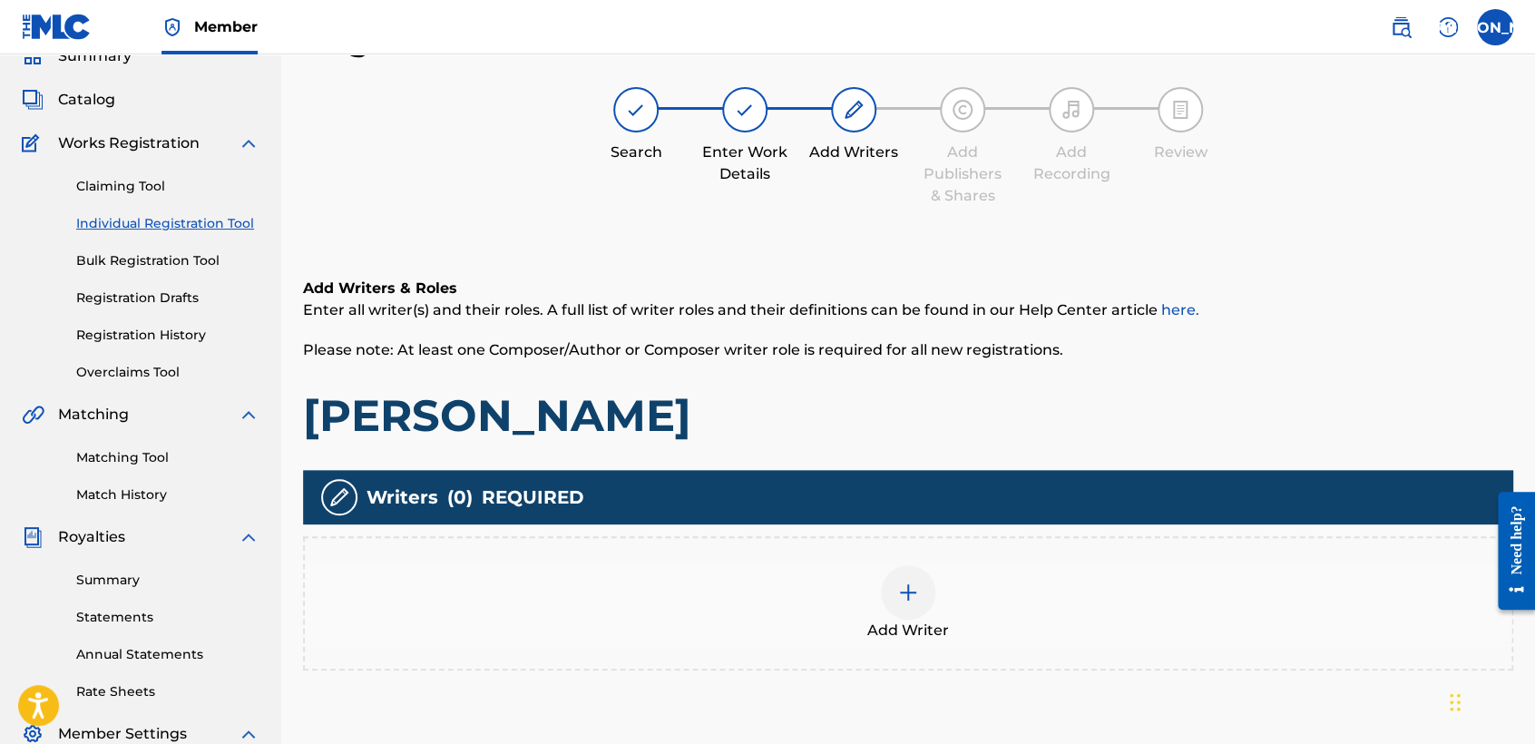
click at [914, 577] on div at bounding box center [908, 592] width 54 height 54
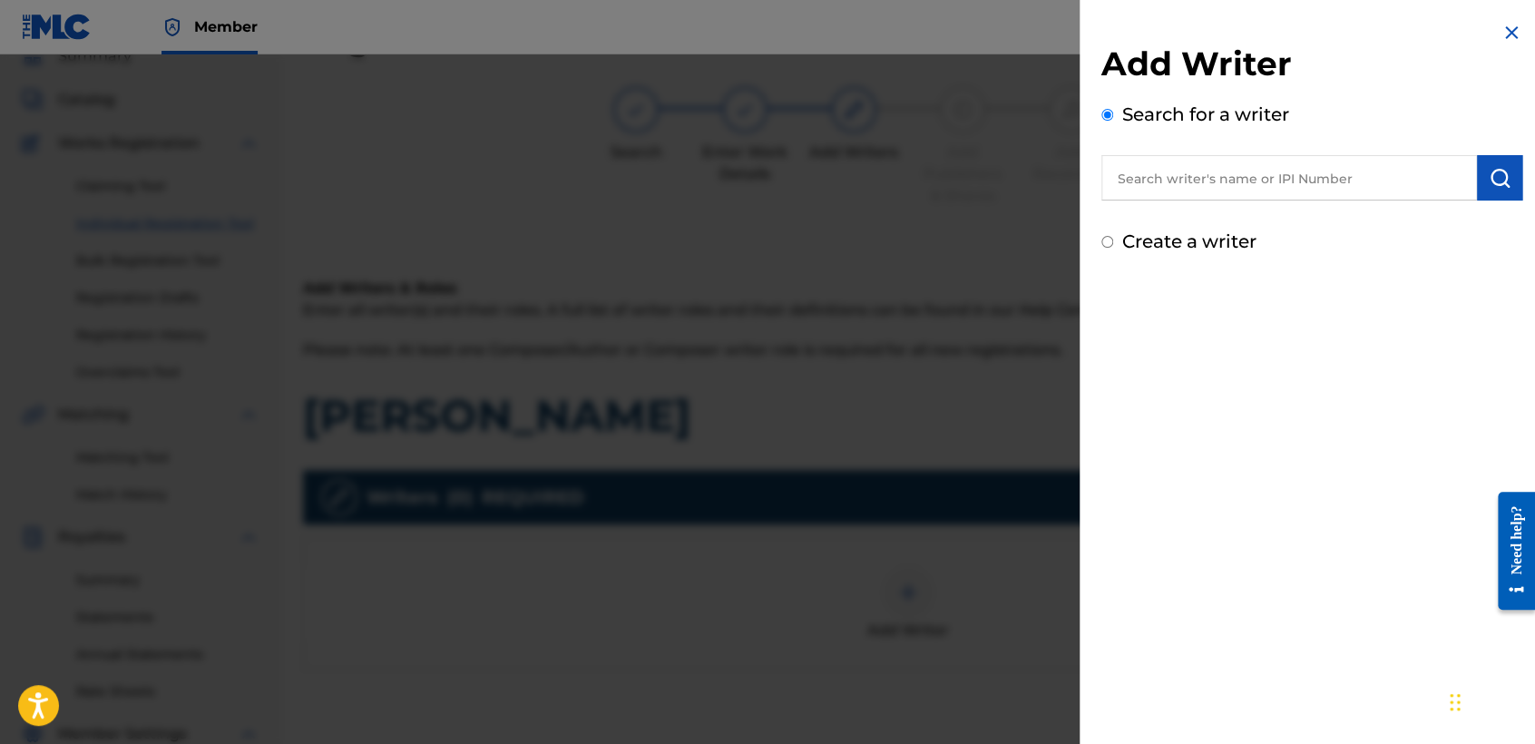
click at [1105, 239] on input "Create a writer" at bounding box center [1107, 242] width 12 height 12
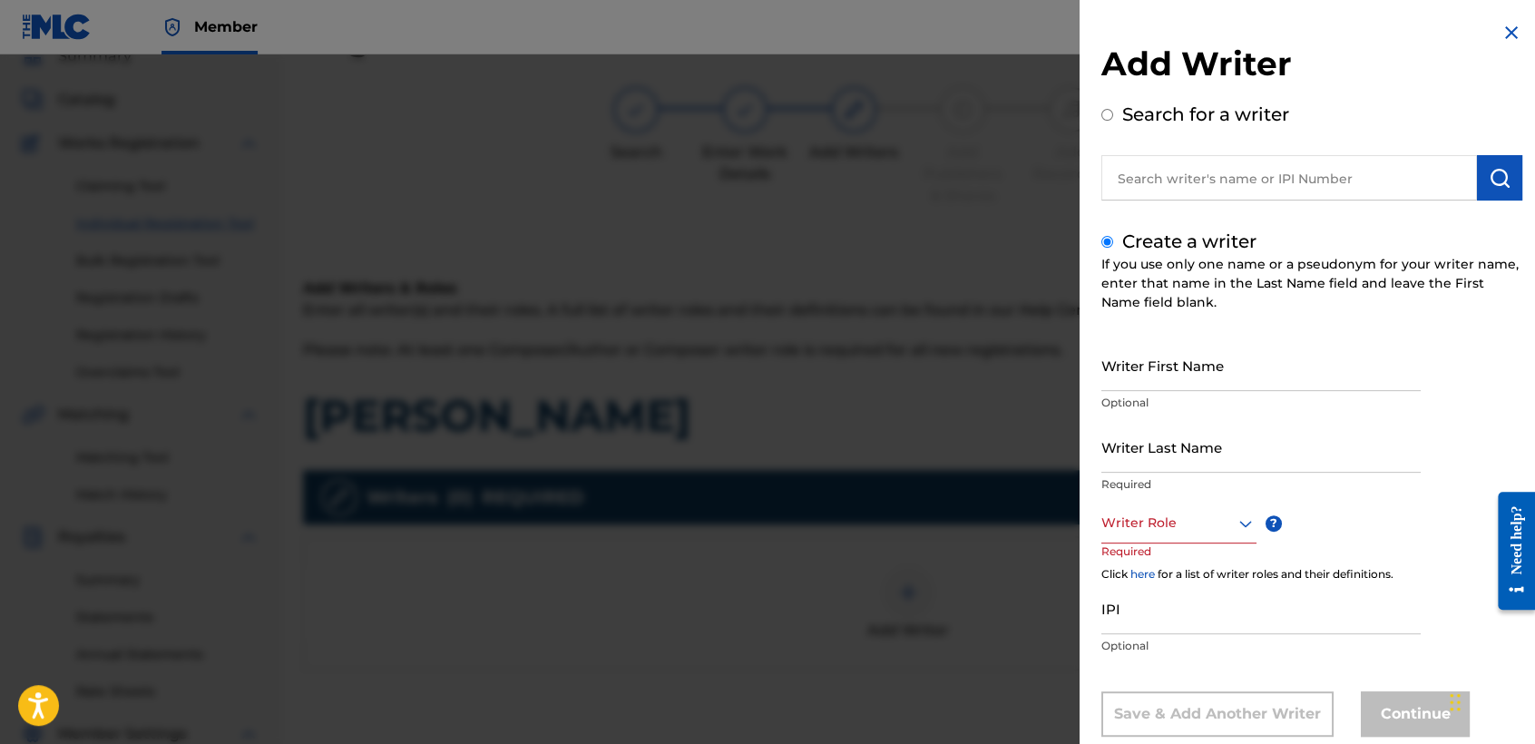
click at [1122, 334] on div "Create a writer If you use only one name or a pseudonym for your writer name, e…" at bounding box center [1311, 482] width 421 height 509
click at [1143, 386] on input "Writer First Name" at bounding box center [1260, 365] width 319 height 52
click at [1154, 427] on input "Writer Last Name" at bounding box center [1260, 447] width 319 height 52
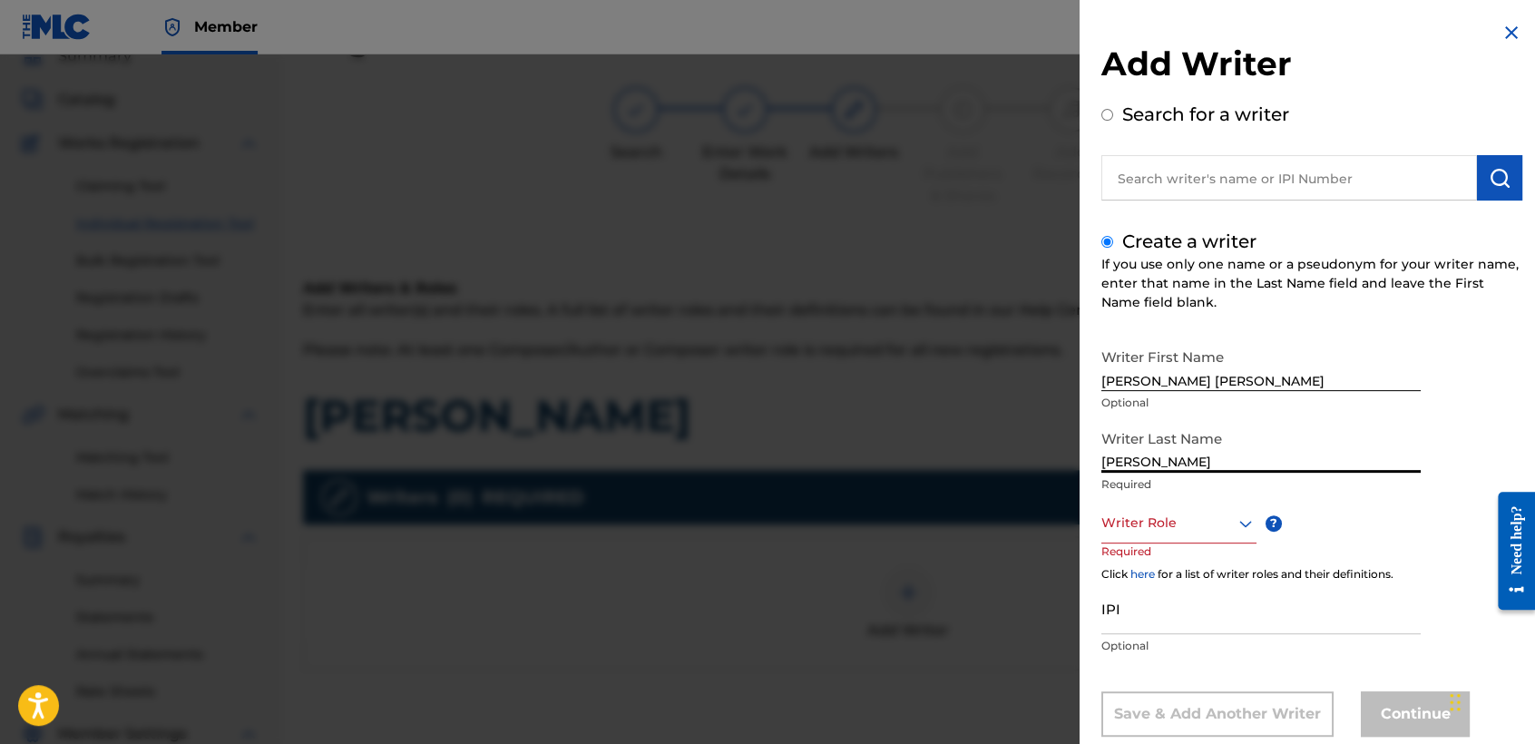
click at [1187, 500] on div "Writer Last Name Arriaga Valdez Required" at bounding box center [1260, 462] width 319 height 82
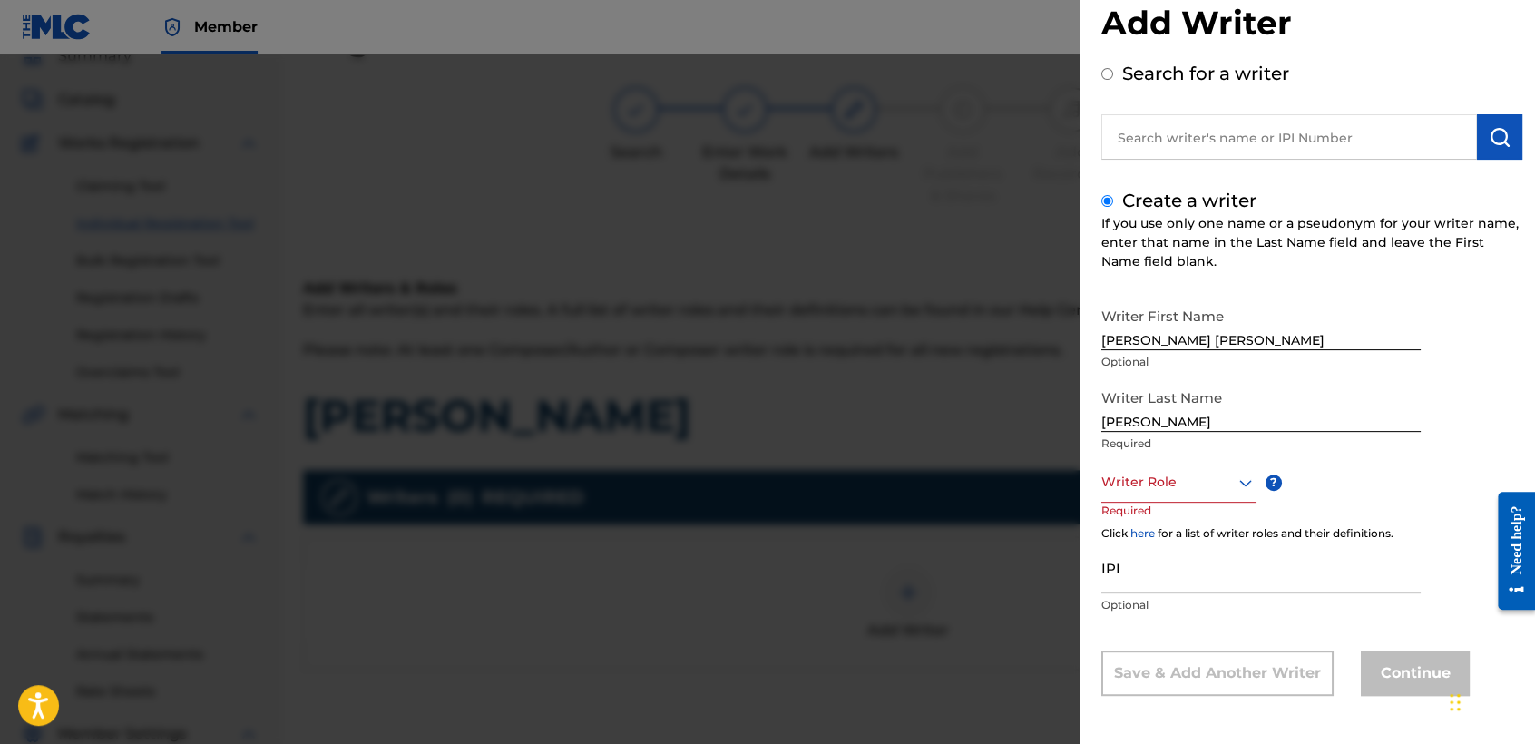
click at [1190, 502] on div "Writer Role" at bounding box center [1178, 482] width 155 height 41
click at [1190, 509] on div "Composer/Author" at bounding box center [1178, 522] width 153 height 41
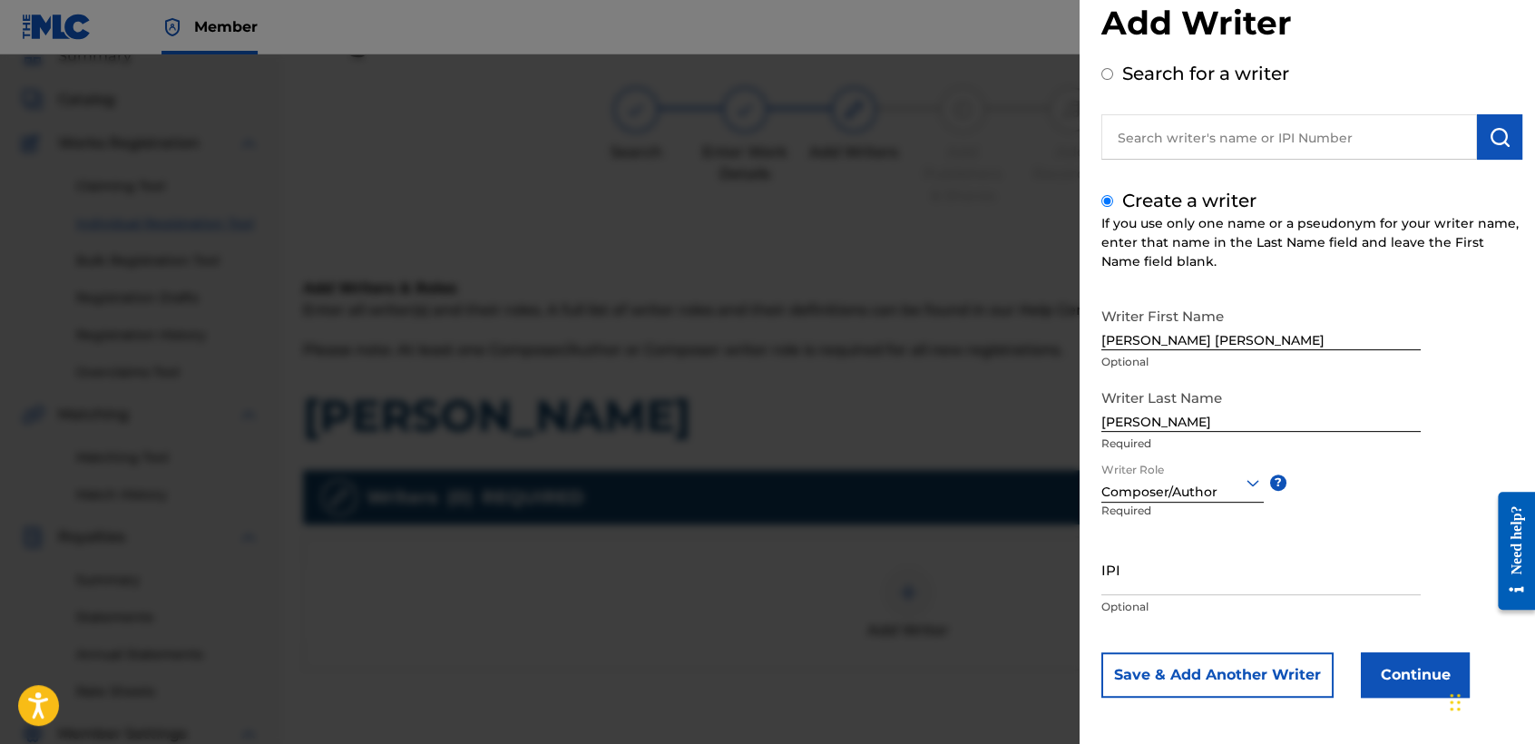
click at [1380, 668] on button "Continue" at bounding box center [1414, 674] width 109 height 45
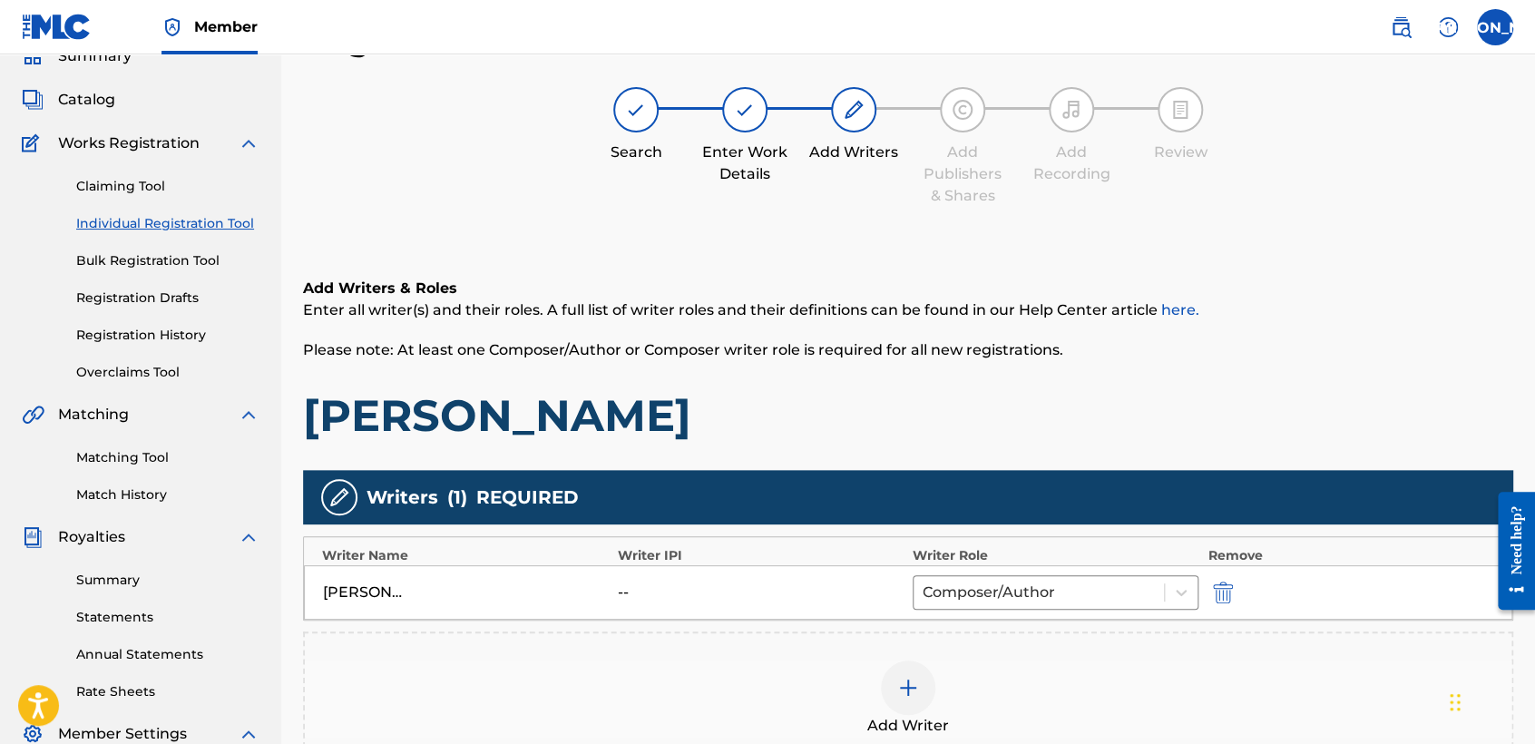
click at [1018, 182] on div "Search Enter Work Details Add Writers Add Publishers & Shares Add Recording Rev…" at bounding box center [908, 147] width 1210 height 120
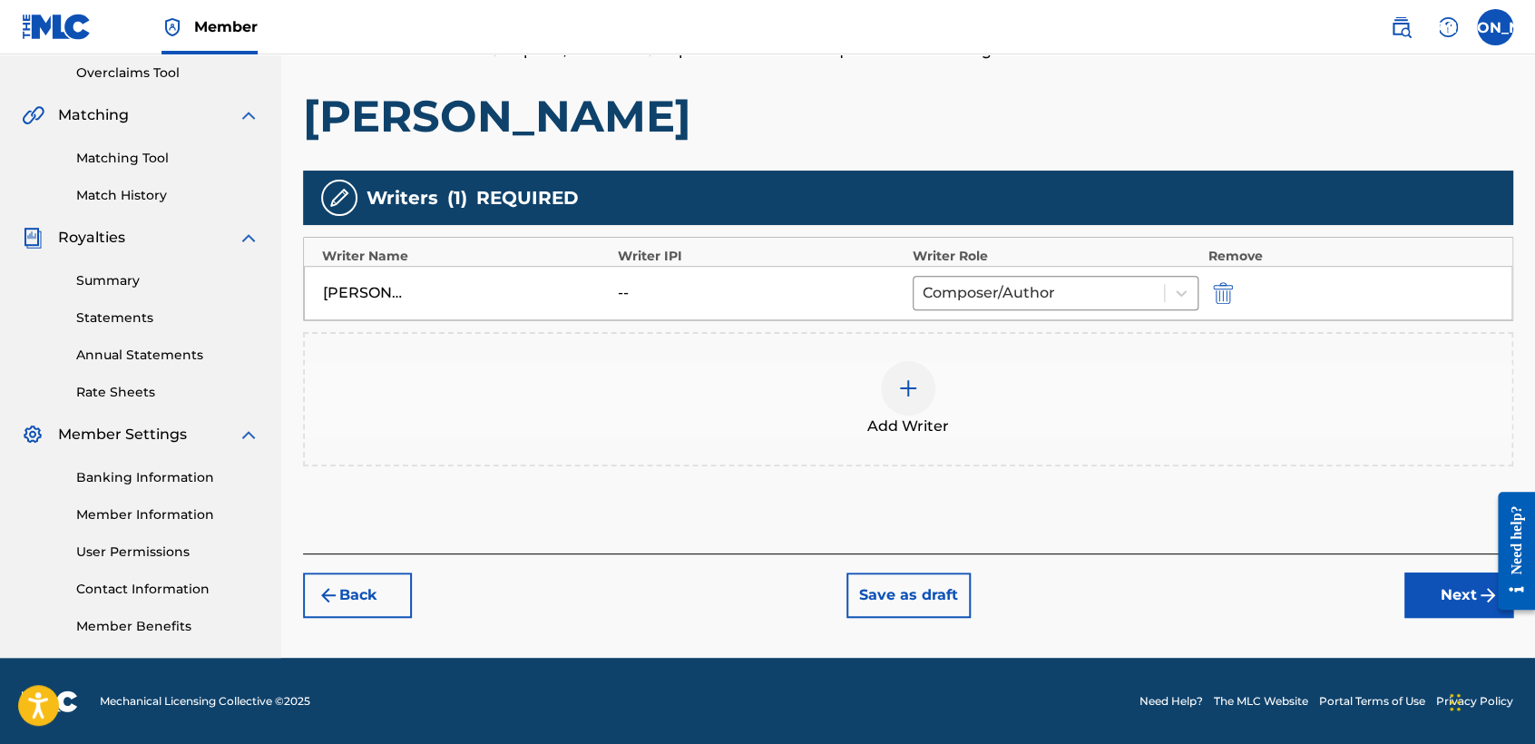
click at [1407, 591] on button "Next" at bounding box center [1458, 594] width 109 height 45
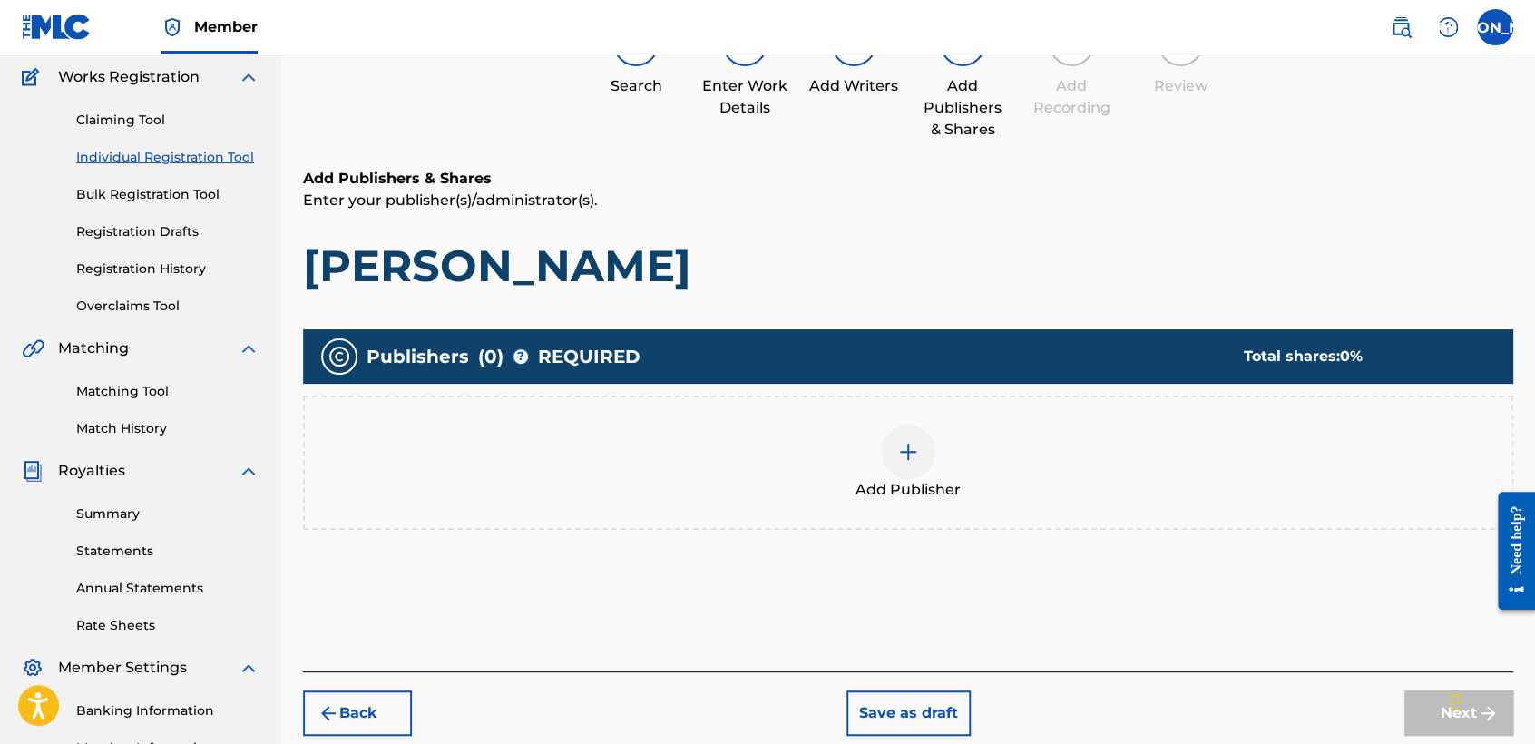
scroll to position [81, 0]
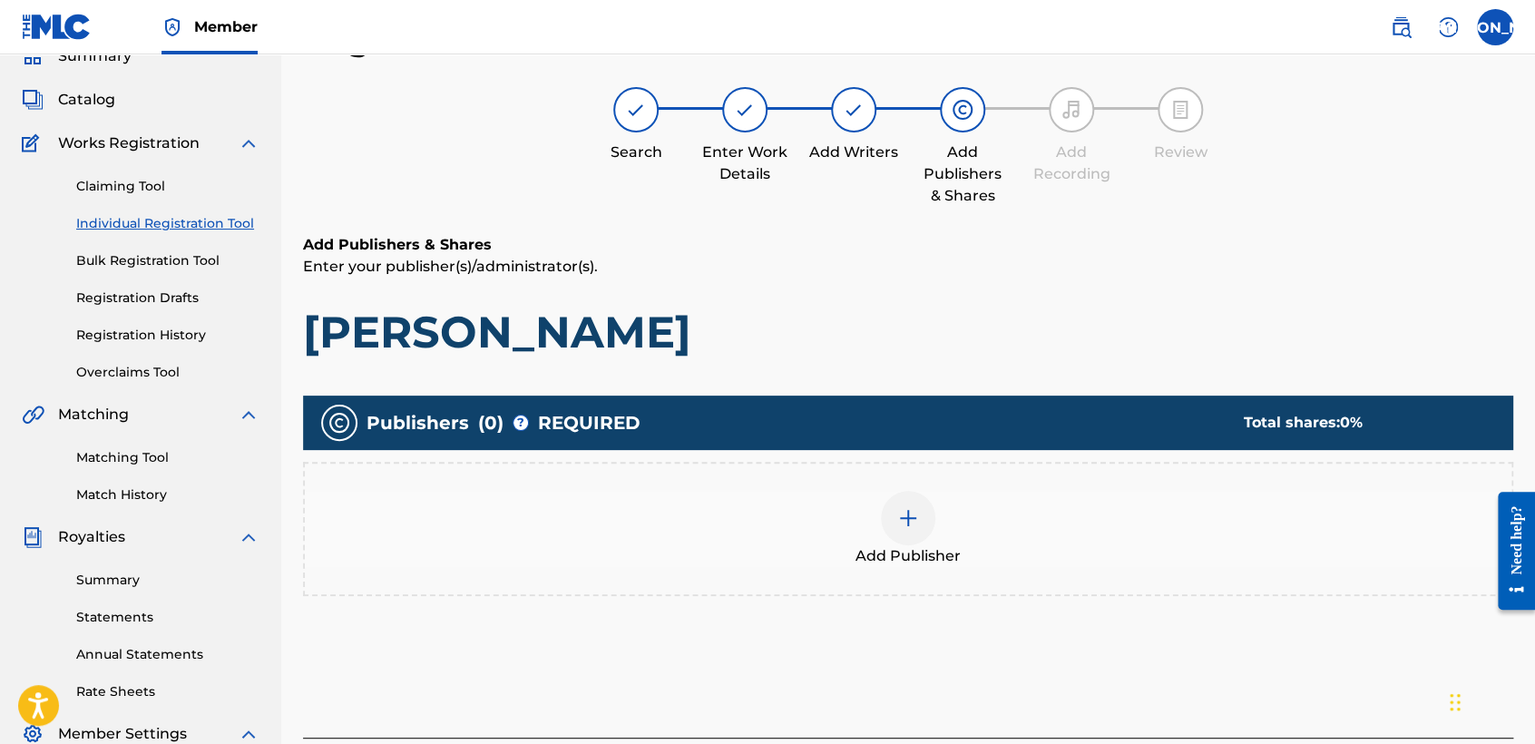
click at [901, 519] on img at bounding box center [908, 518] width 22 height 22
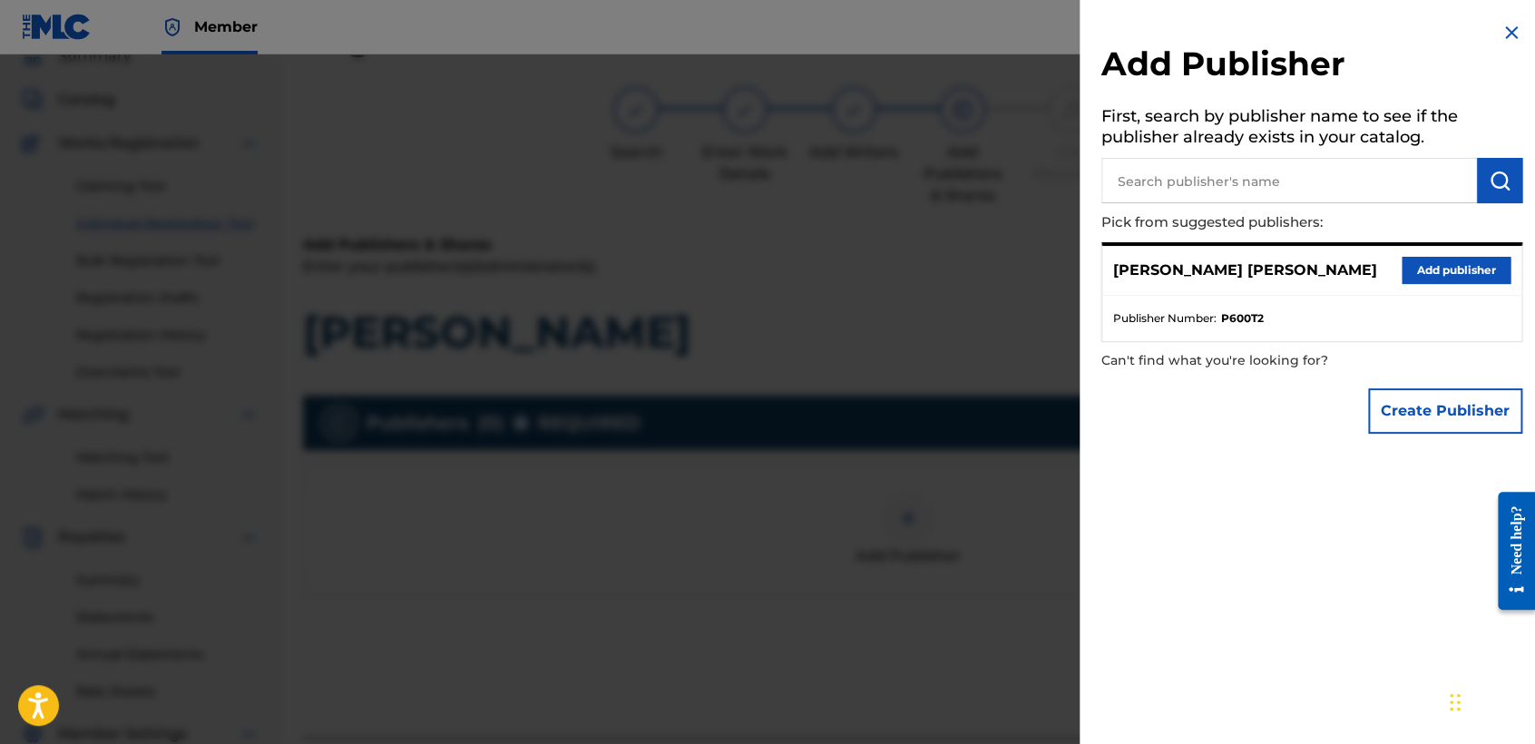
click at [1431, 280] on button "Add publisher" at bounding box center [1455, 270] width 109 height 27
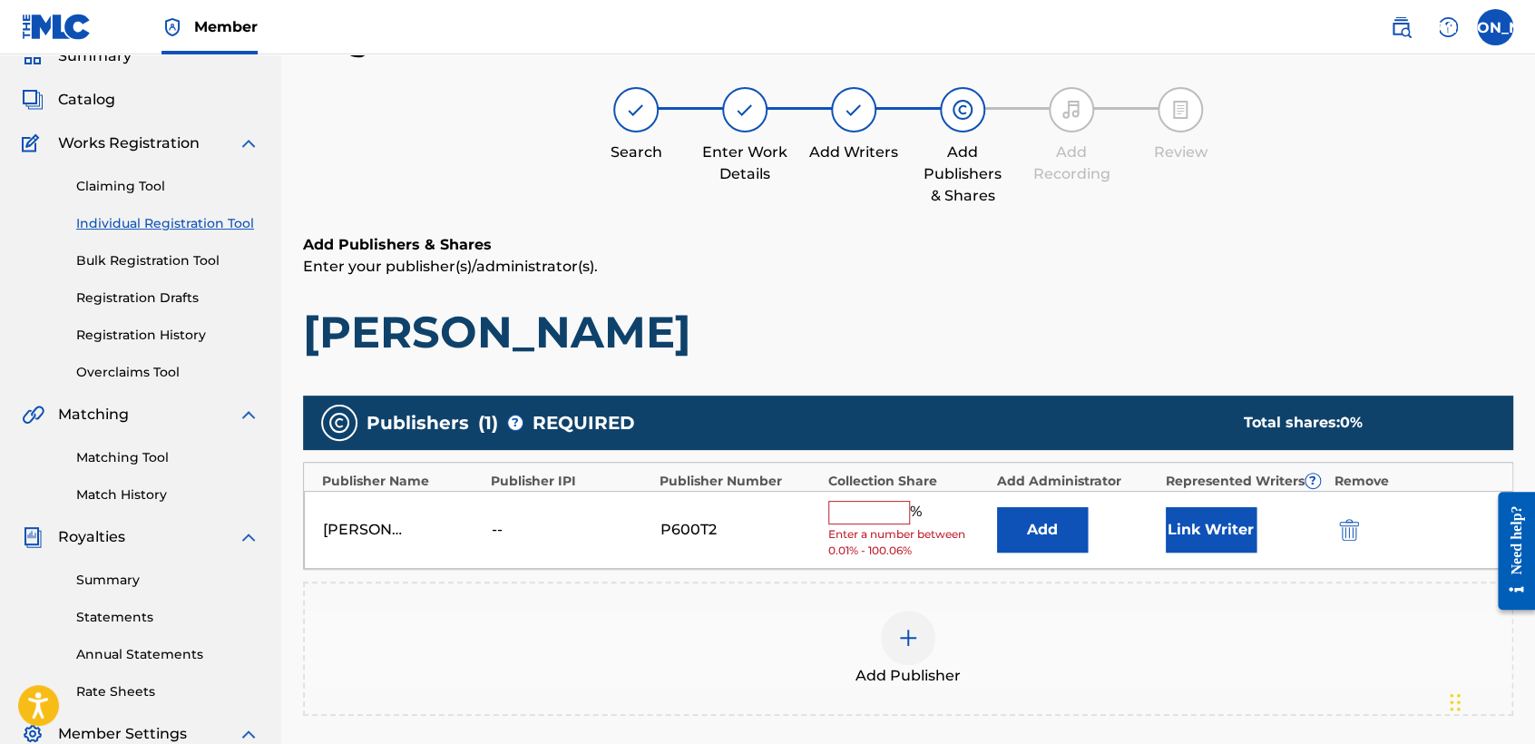
click at [861, 516] on input "text" at bounding box center [869, 513] width 82 height 24
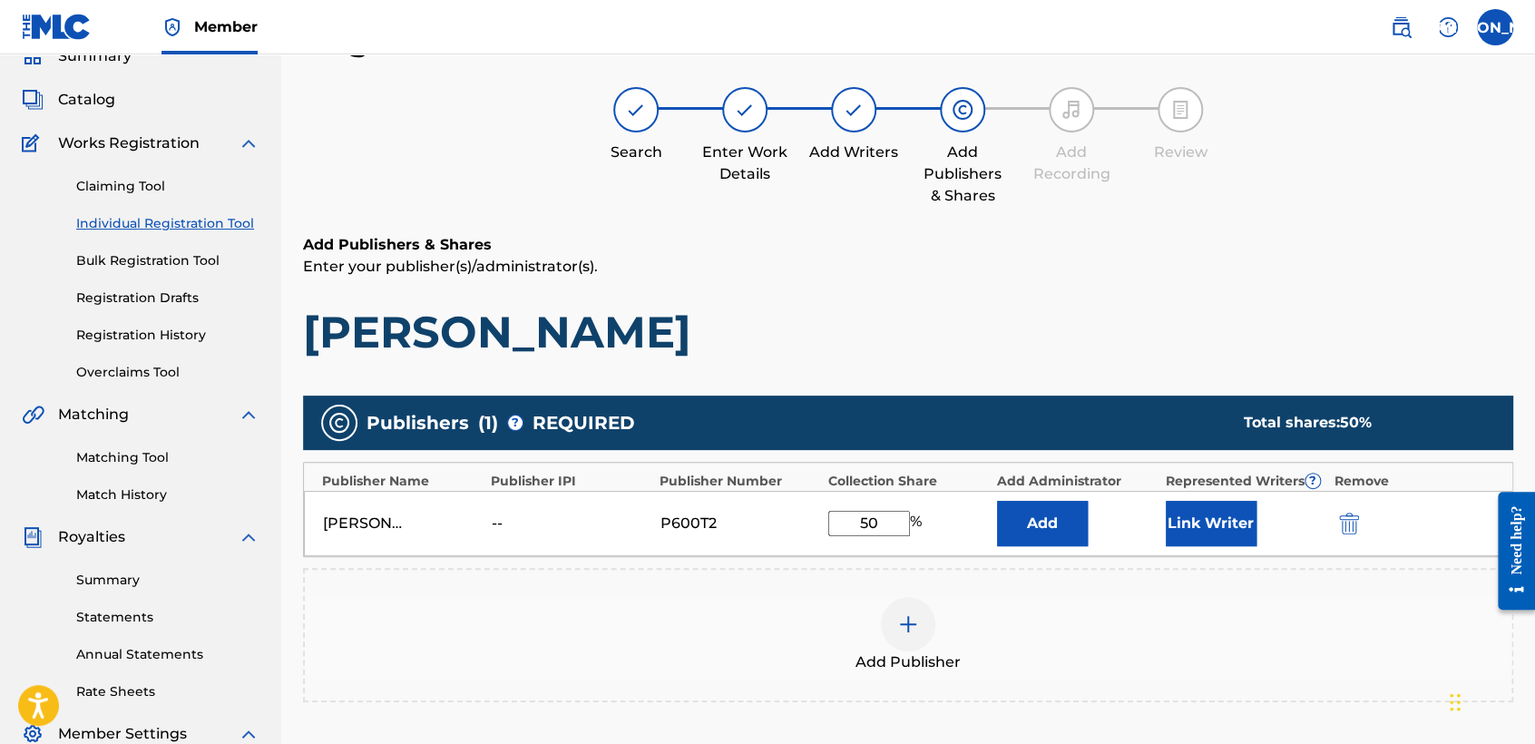
click at [1201, 504] on button "Link Writer" at bounding box center [1210, 523] width 91 height 45
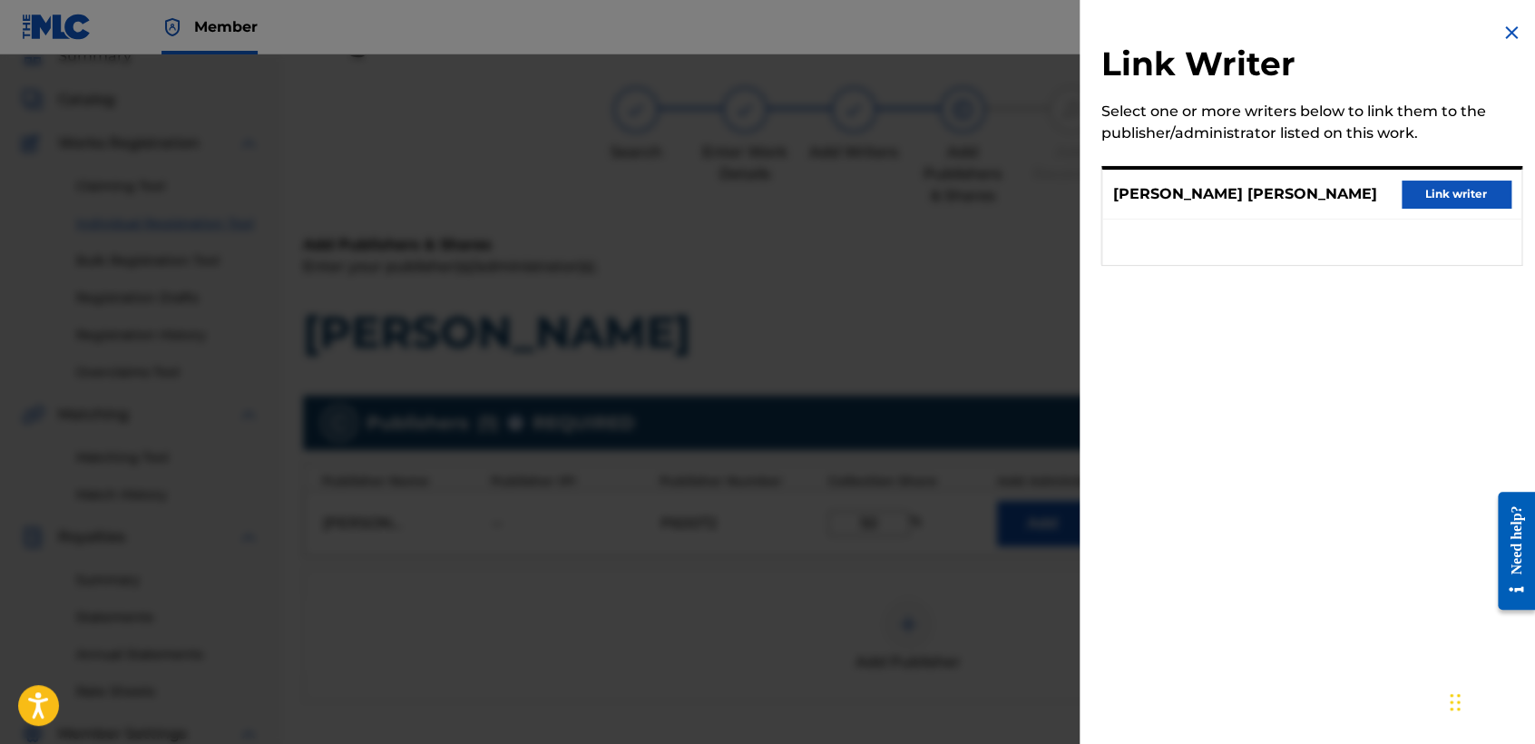
click at [1407, 191] on button "Link writer" at bounding box center [1455, 193] width 109 height 27
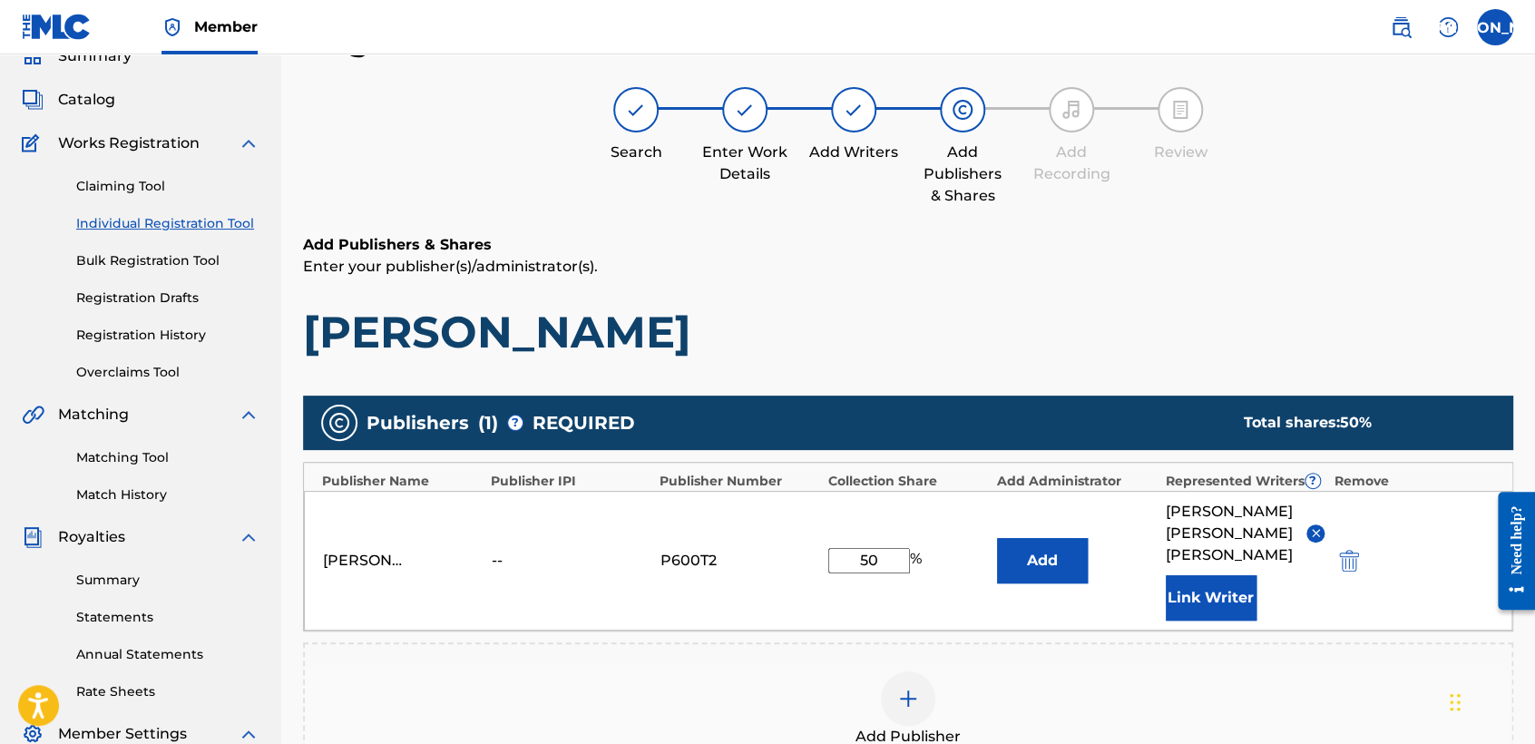
click at [1239, 245] on h6 "Add Publishers & Shares" at bounding box center [908, 245] width 1210 height 22
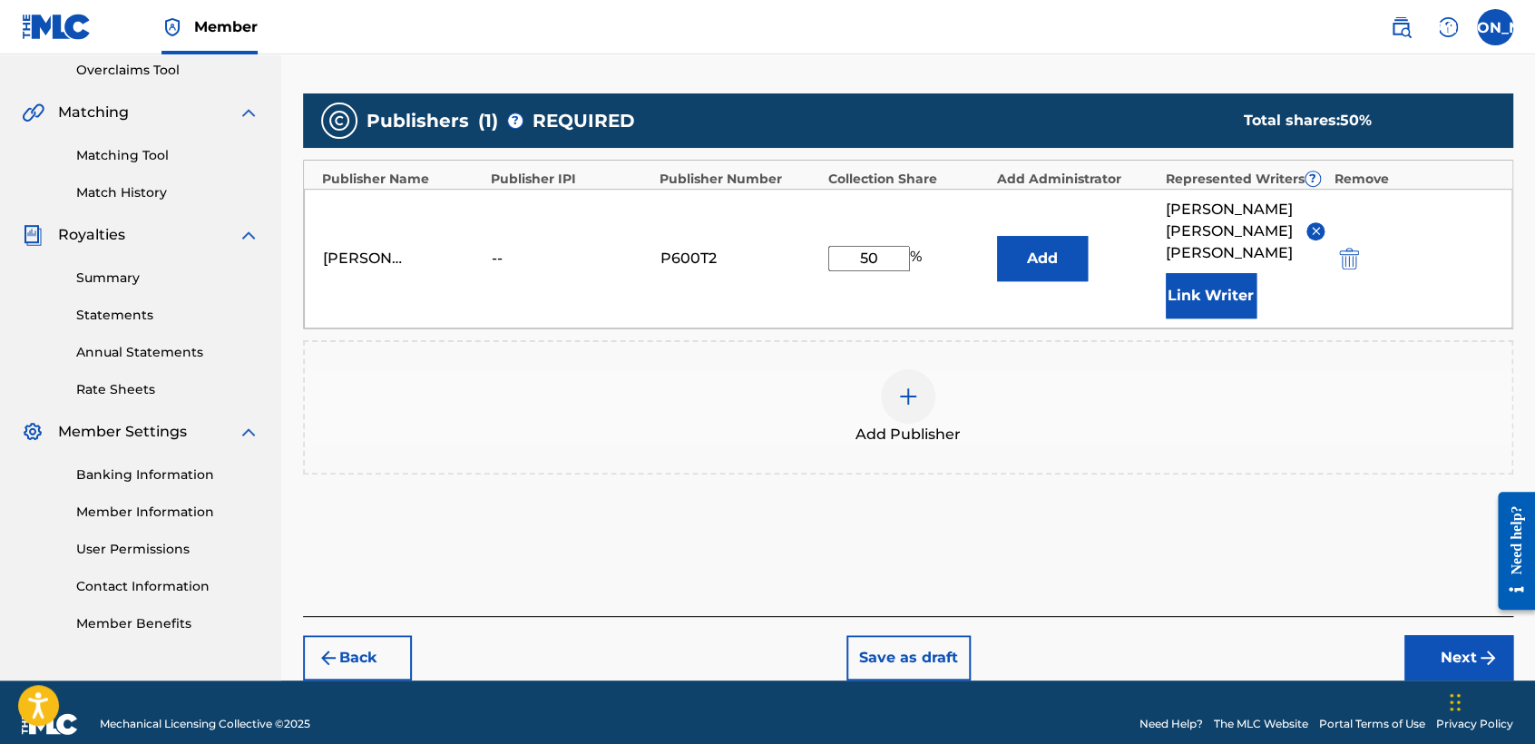
click at [1437, 646] on button "Next" at bounding box center [1458, 657] width 109 height 45
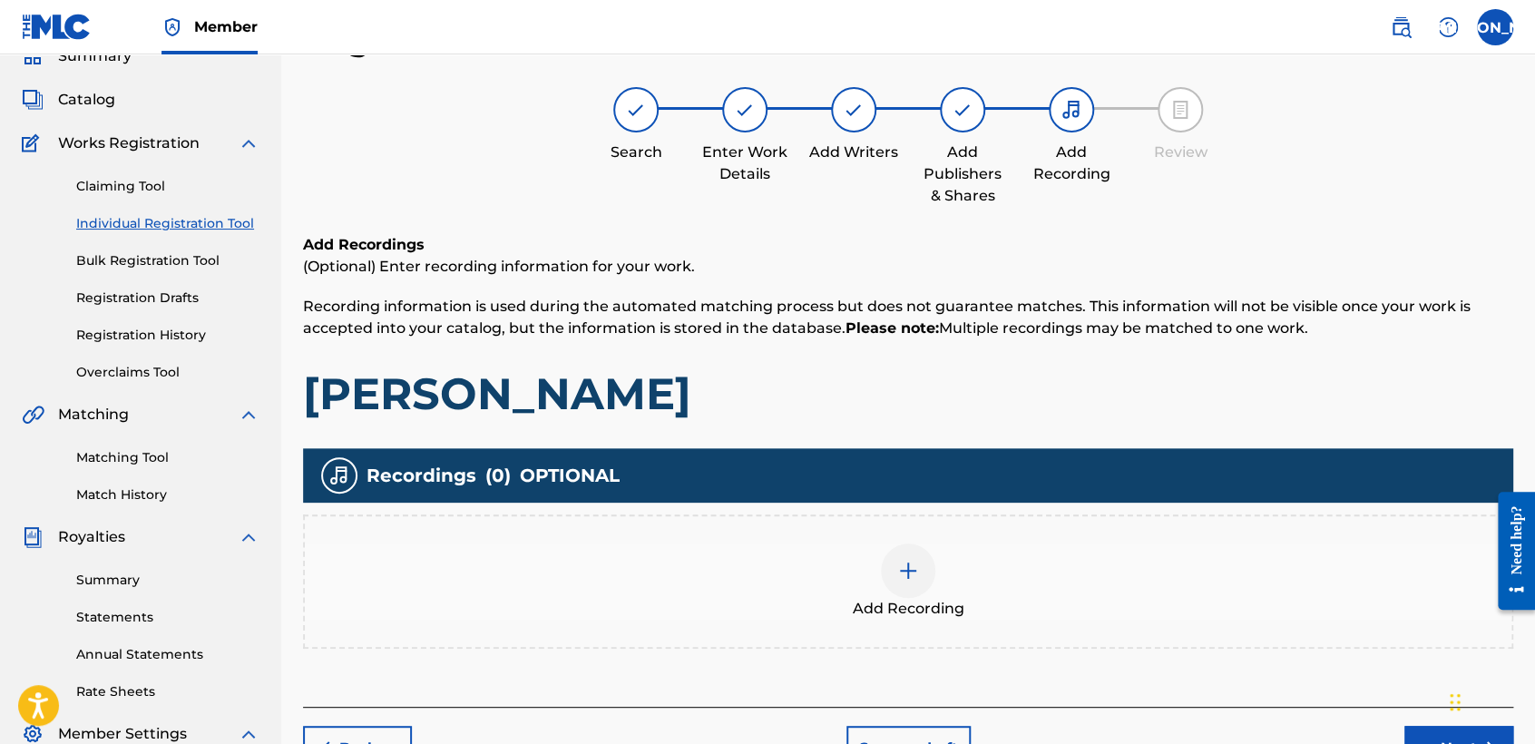
click at [962, 595] on div "Add Recording" at bounding box center [908, 581] width 1206 height 76
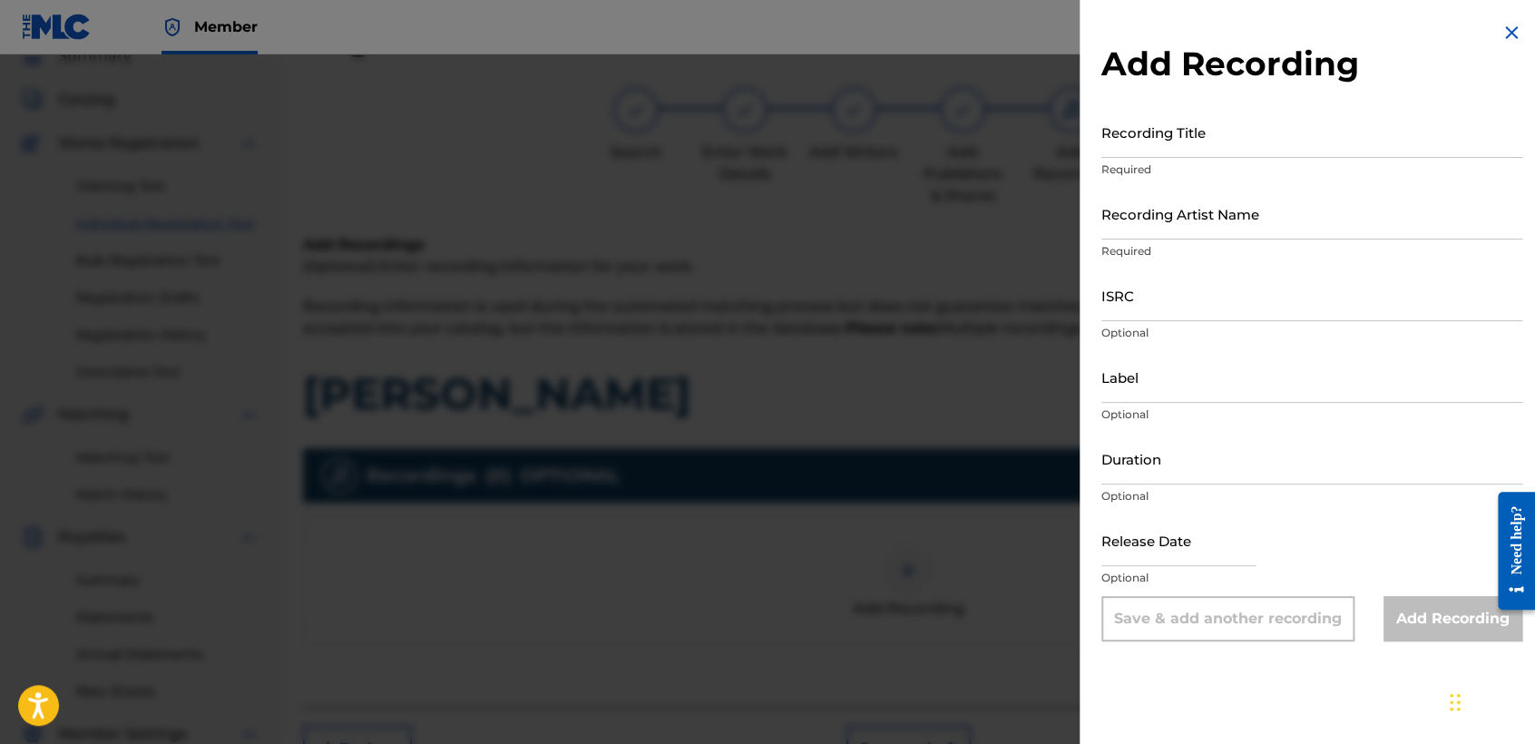
click at [1260, 136] on input "Recording Title" at bounding box center [1311, 132] width 421 height 52
drag, startPoint x: 1260, startPoint y: 136, endPoint x: 1148, endPoint y: 120, distance: 112.7
click at [1148, 120] on input "Recording Title" at bounding box center [1311, 132] width 421 height 52
paste input "USHM82222844"
drag, startPoint x: 1246, startPoint y: 126, endPoint x: 907, endPoint y: 161, distance: 341.0
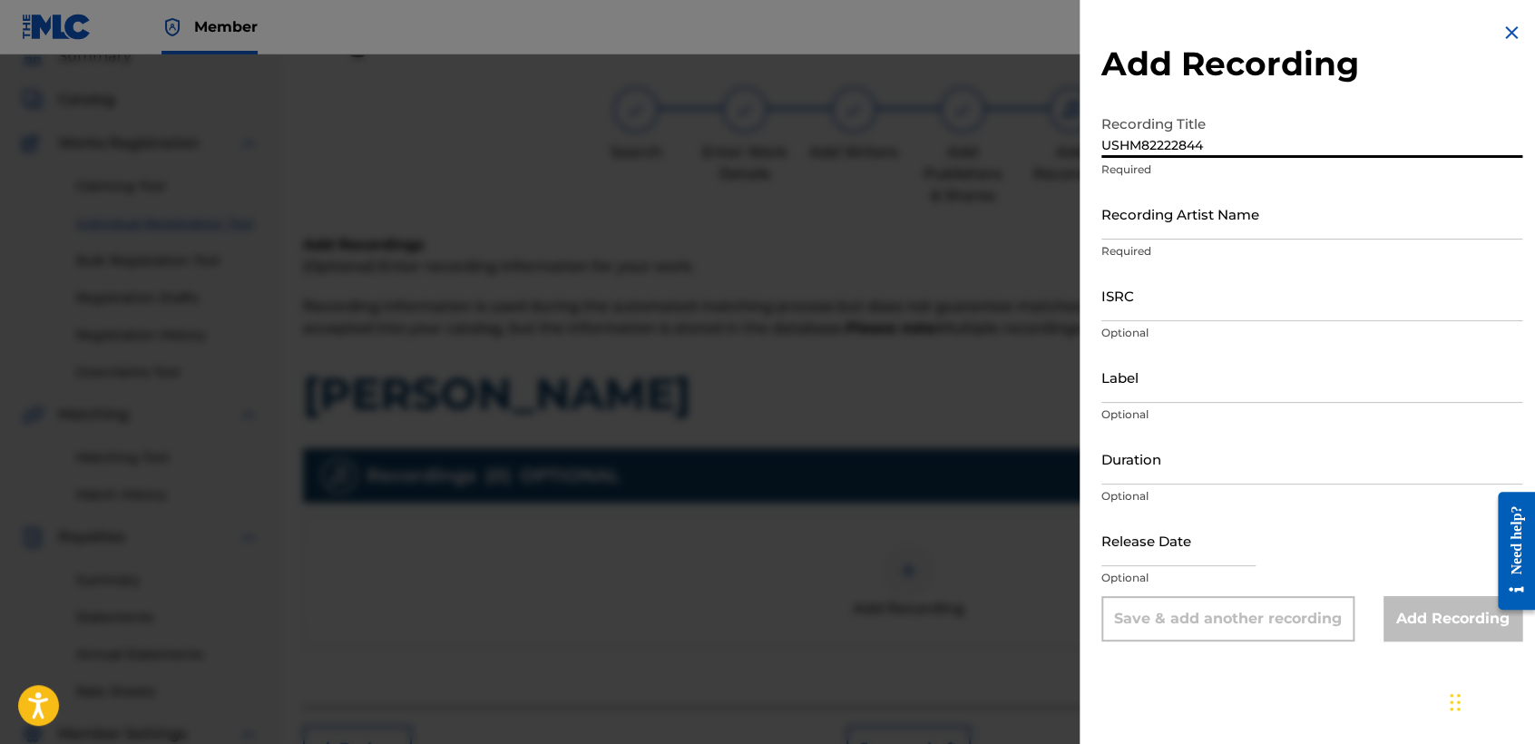
click at [907, 161] on div "Add Recording Recording Title USHM82222844 Required Recording Artist Name Requi…" at bounding box center [767, 398] width 1535 height 689
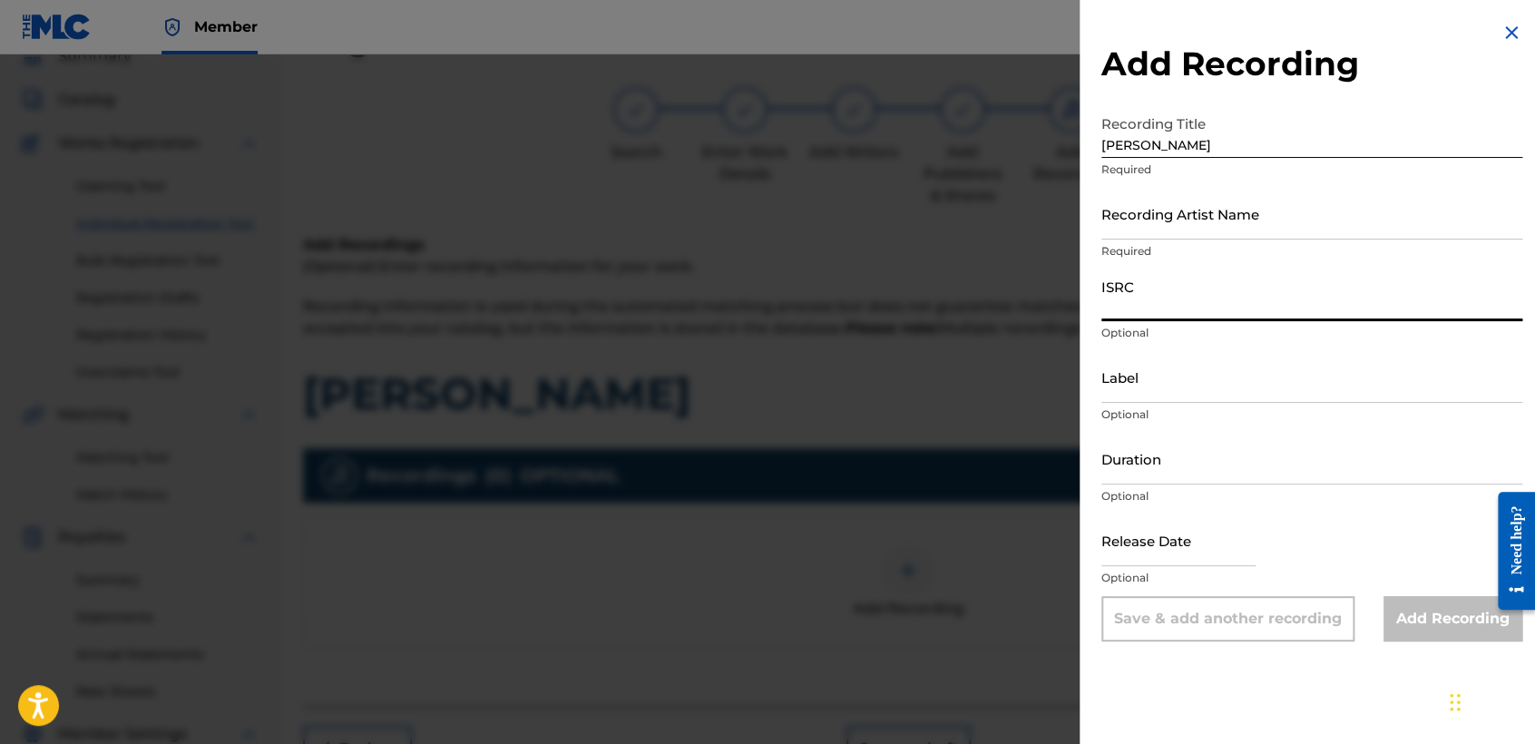
paste input "USHM82222852"
click at [1200, 220] on input "Recording Artist Name" at bounding box center [1311, 214] width 421 height 52
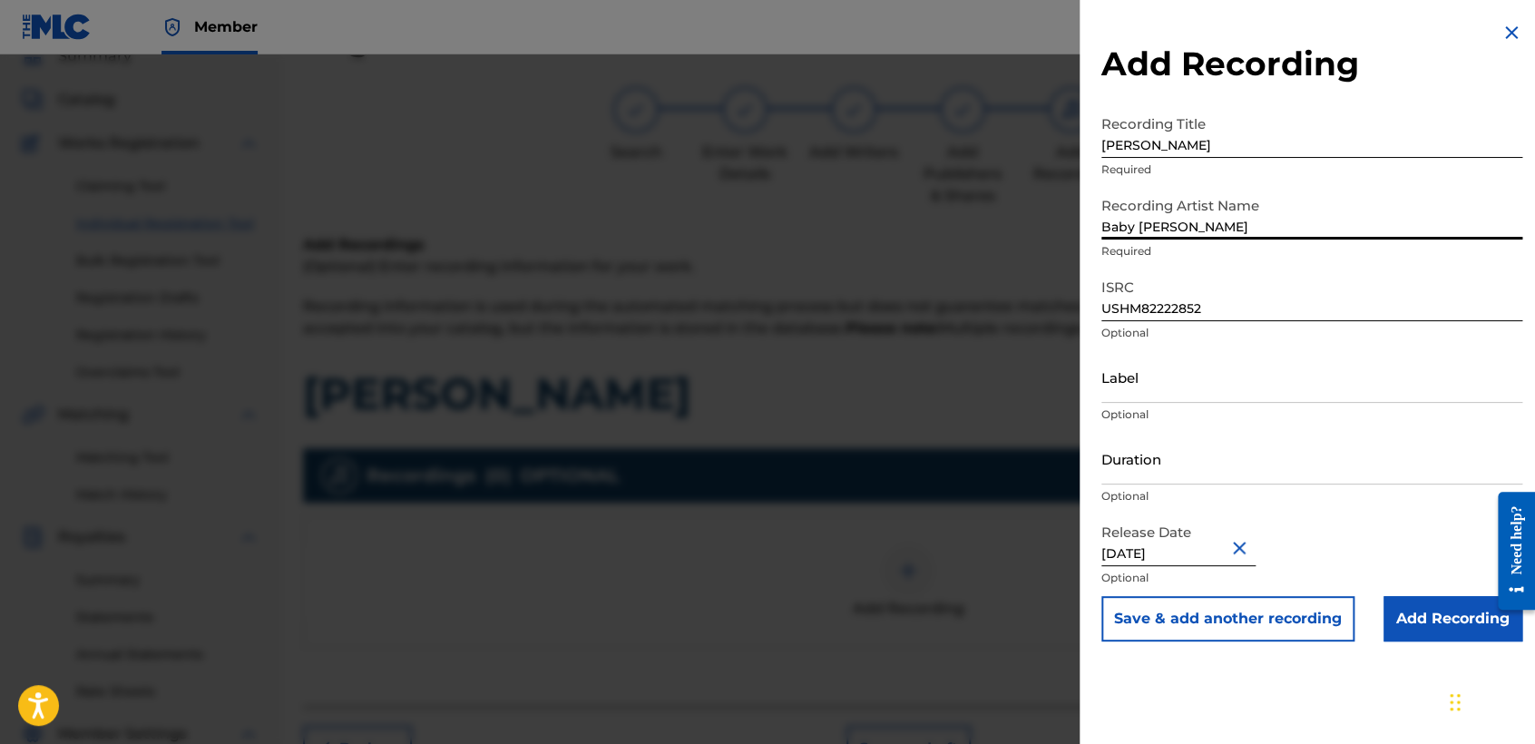
click at [1167, 471] on input "Duration" at bounding box center [1311, 459] width 421 height 52
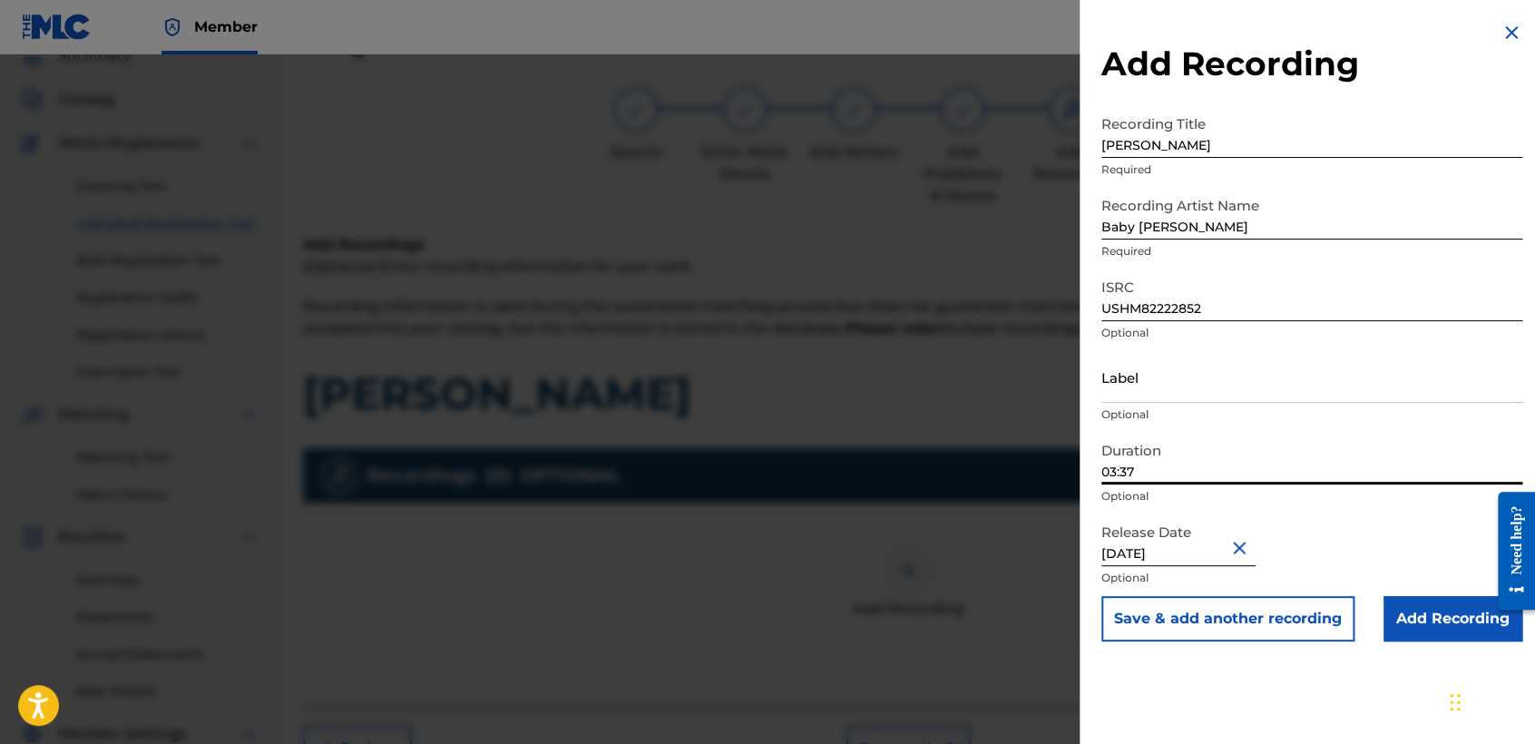
click at [1416, 617] on input "Add Recording" at bounding box center [1452, 618] width 139 height 45
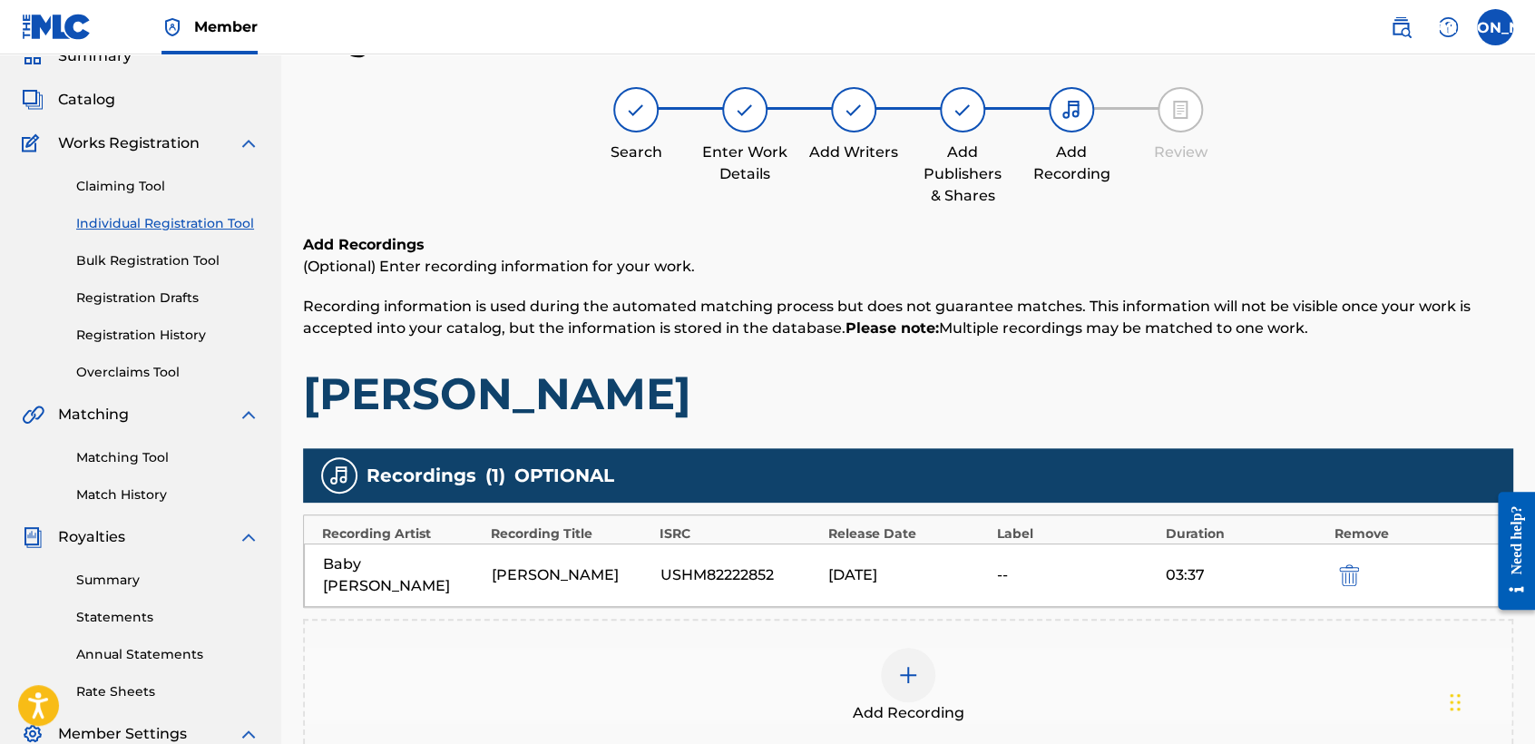
click at [1180, 388] on h1 "Fercho" at bounding box center [908, 393] width 1210 height 54
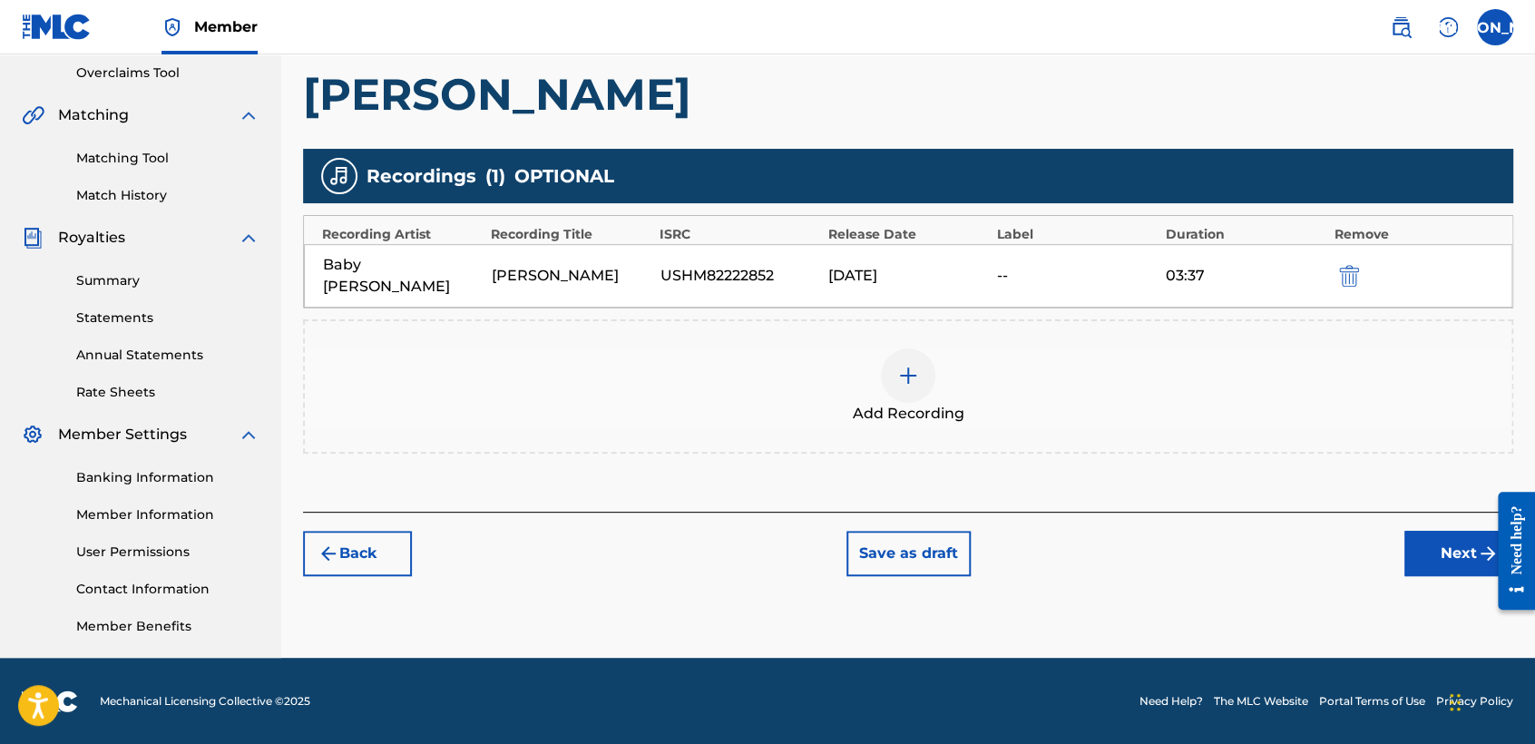
click at [1455, 551] on button "Next" at bounding box center [1458, 553] width 109 height 45
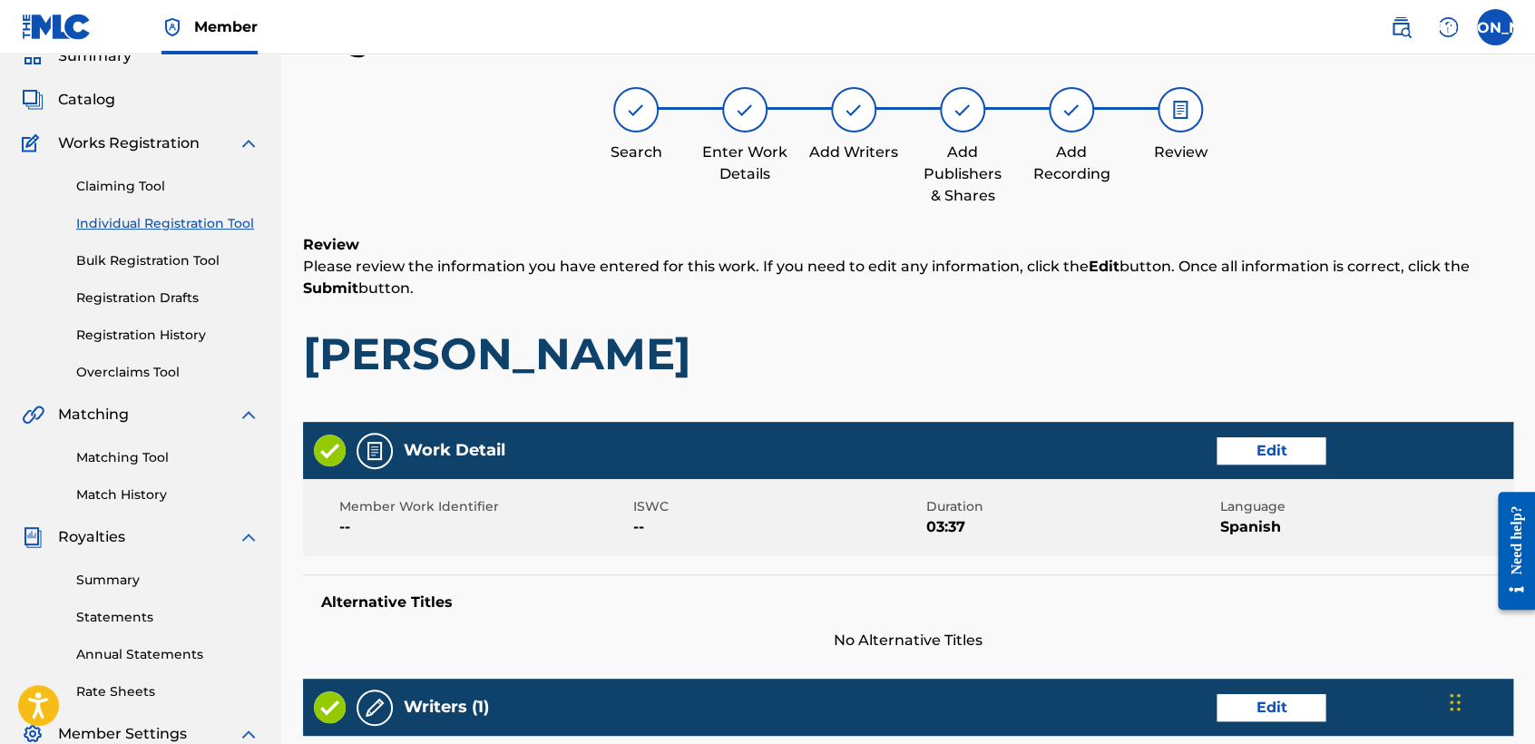
click at [1088, 337] on h1 "Fercho" at bounding box center [908, 353] width 1210 height 54
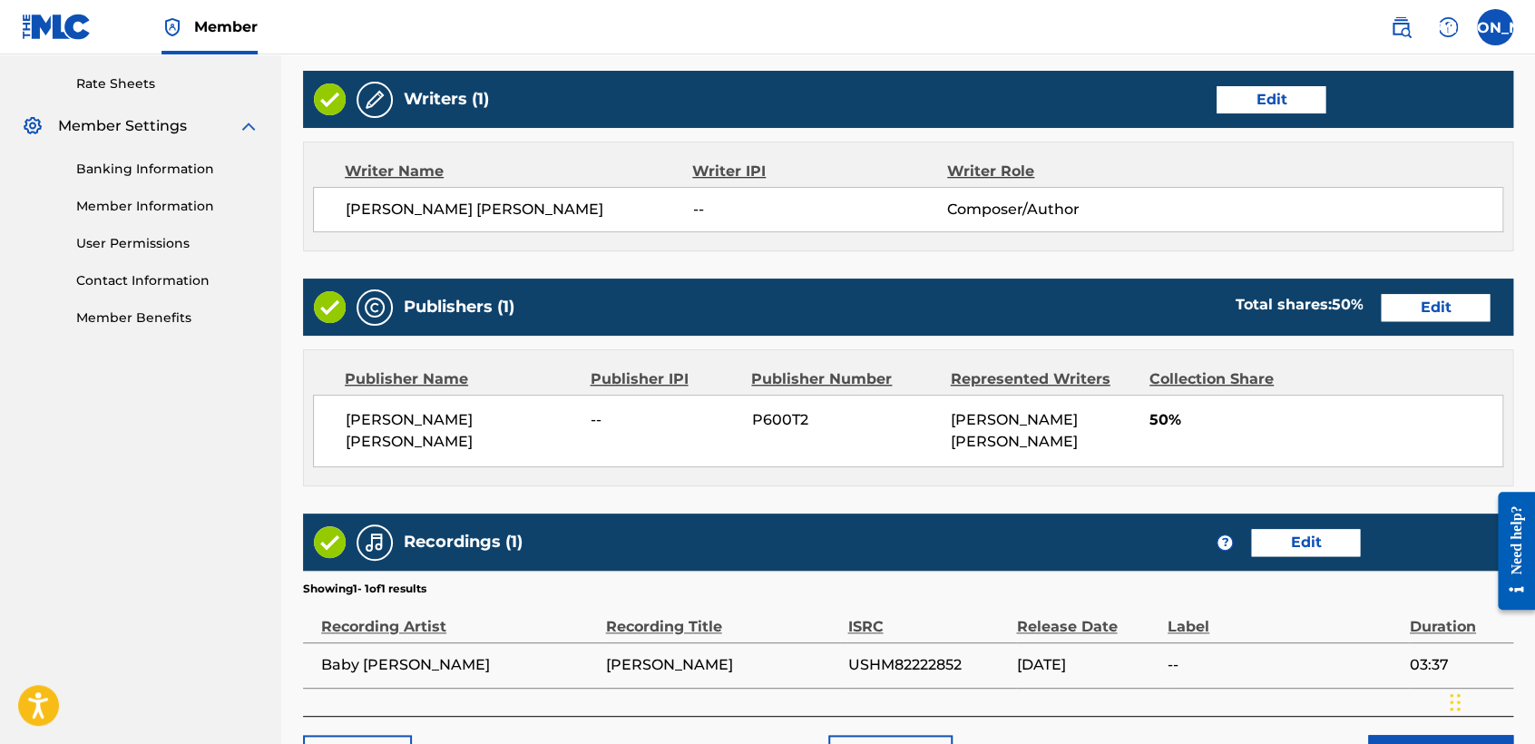
scroll to position [766, 0]
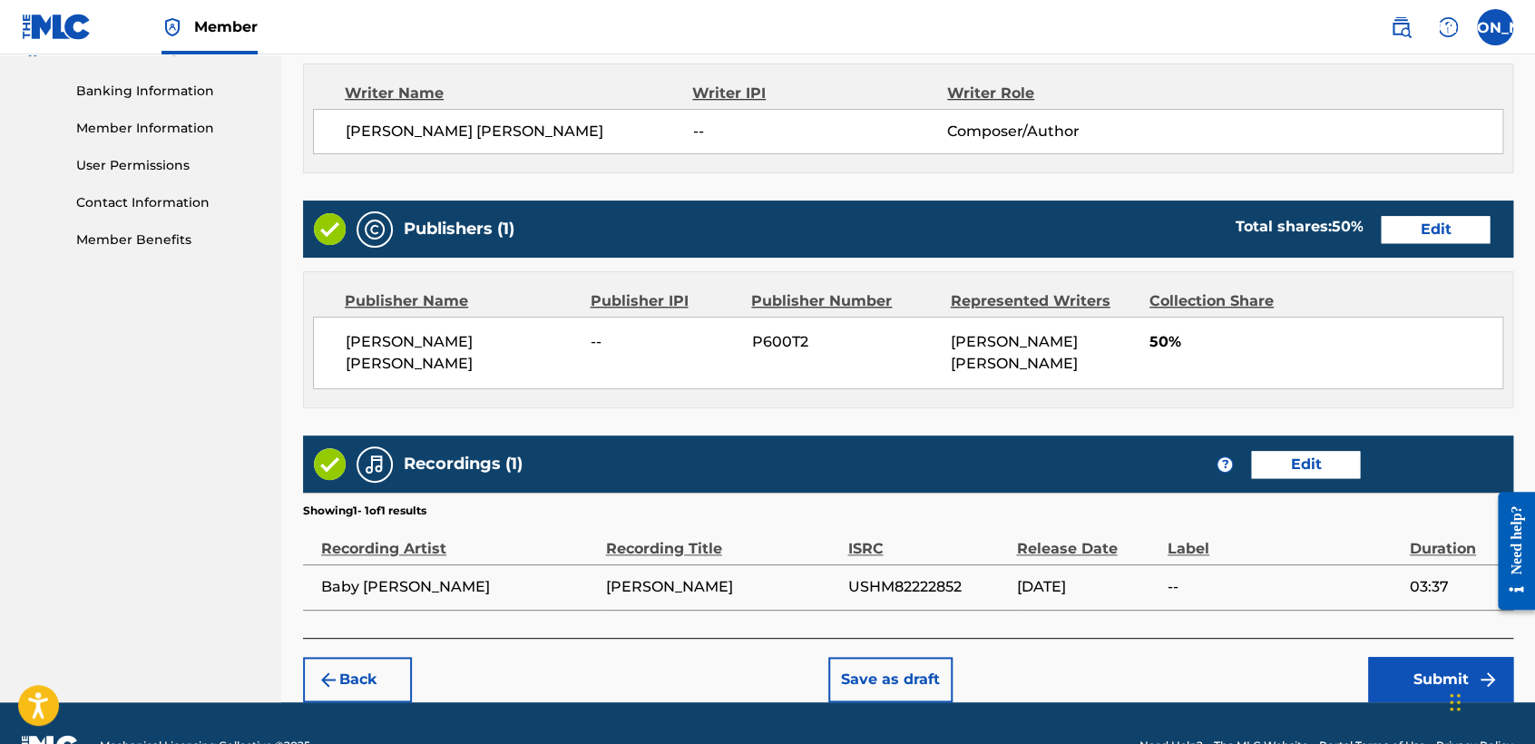
click at [1441, 676] on button "Submit" at bounding box center [1440, 679] width 145 height 45
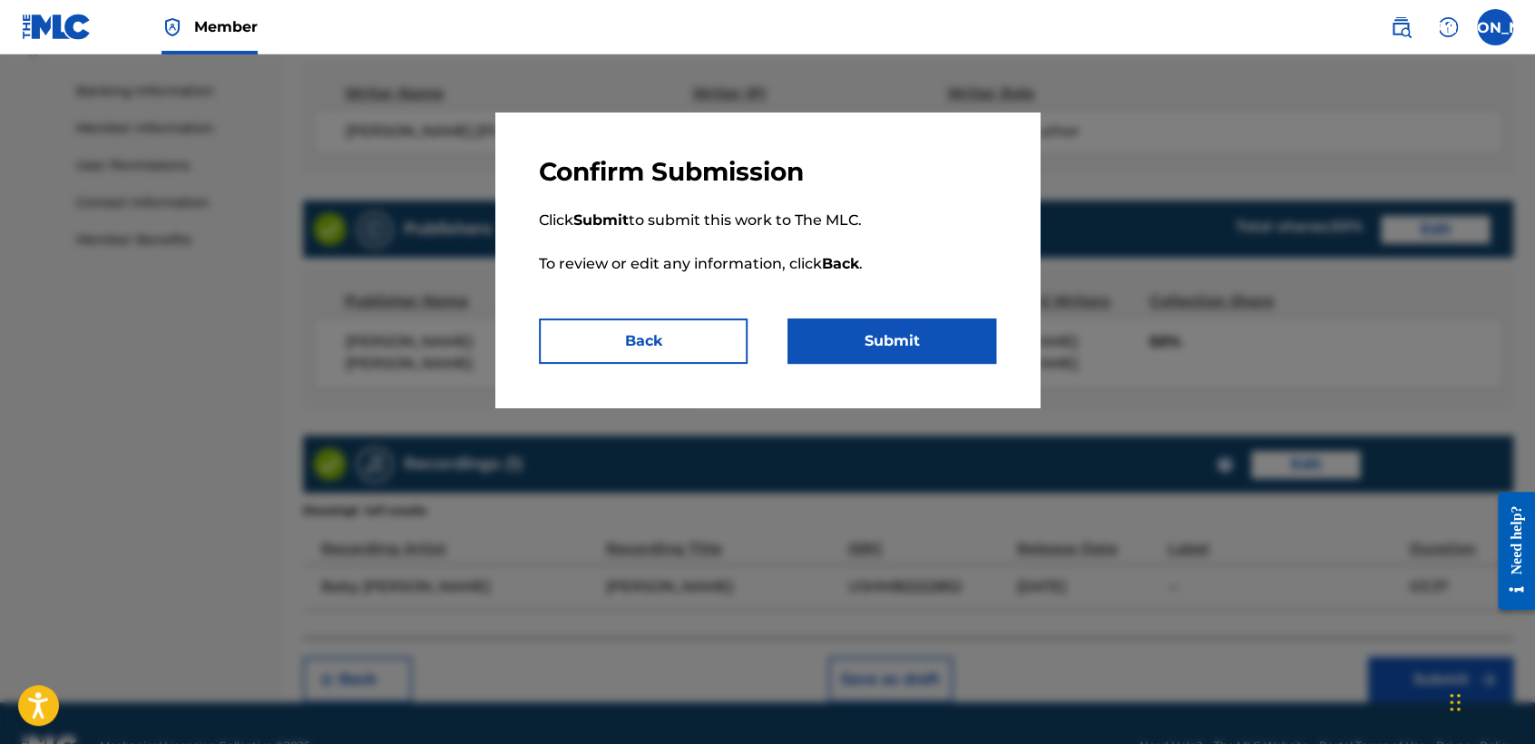
click at [937, 359] on button "Submit" at bounding box center [891, 340] width 209 height 45
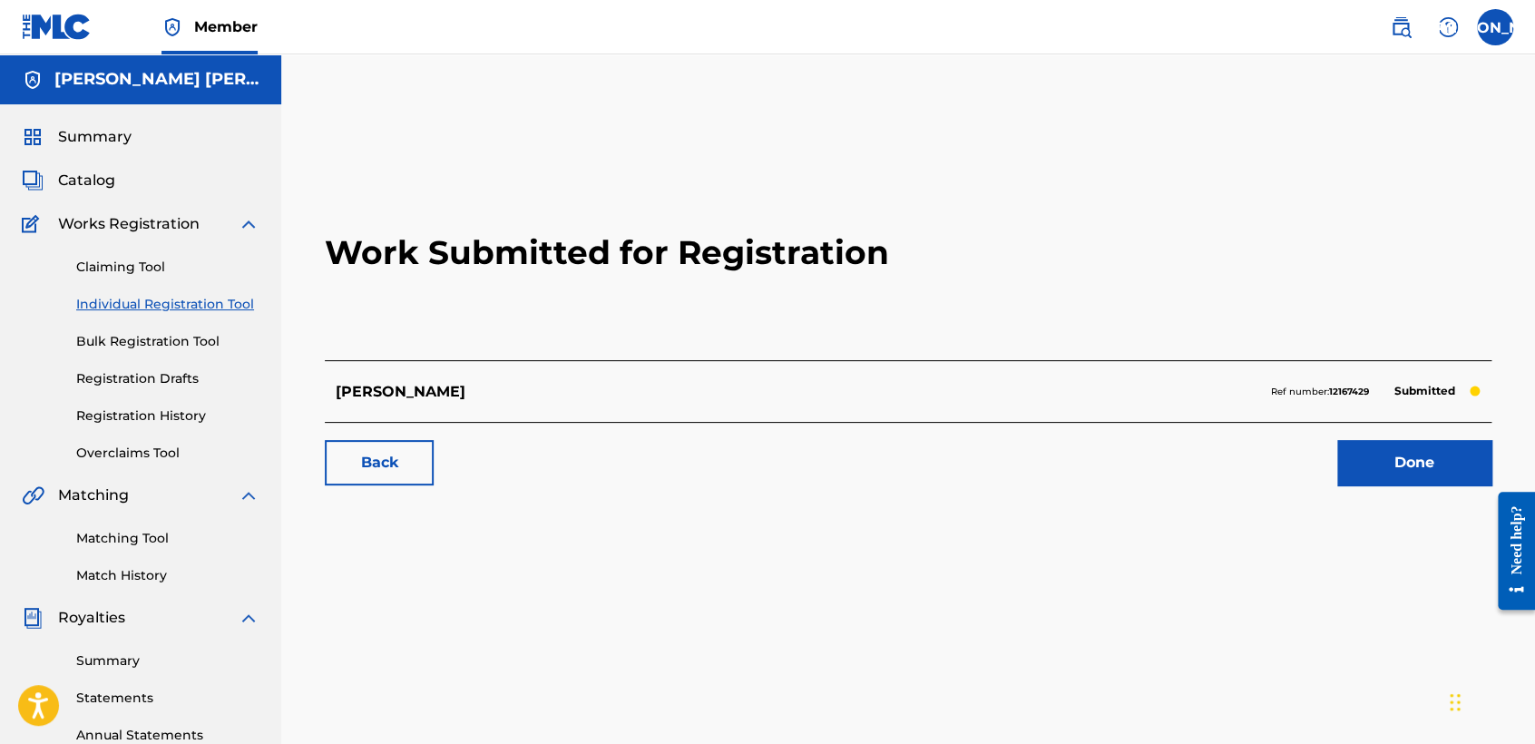
click at [238, 307] on link "Individual Registration Tool" at bounding box center [167, 304] width 183 height 19
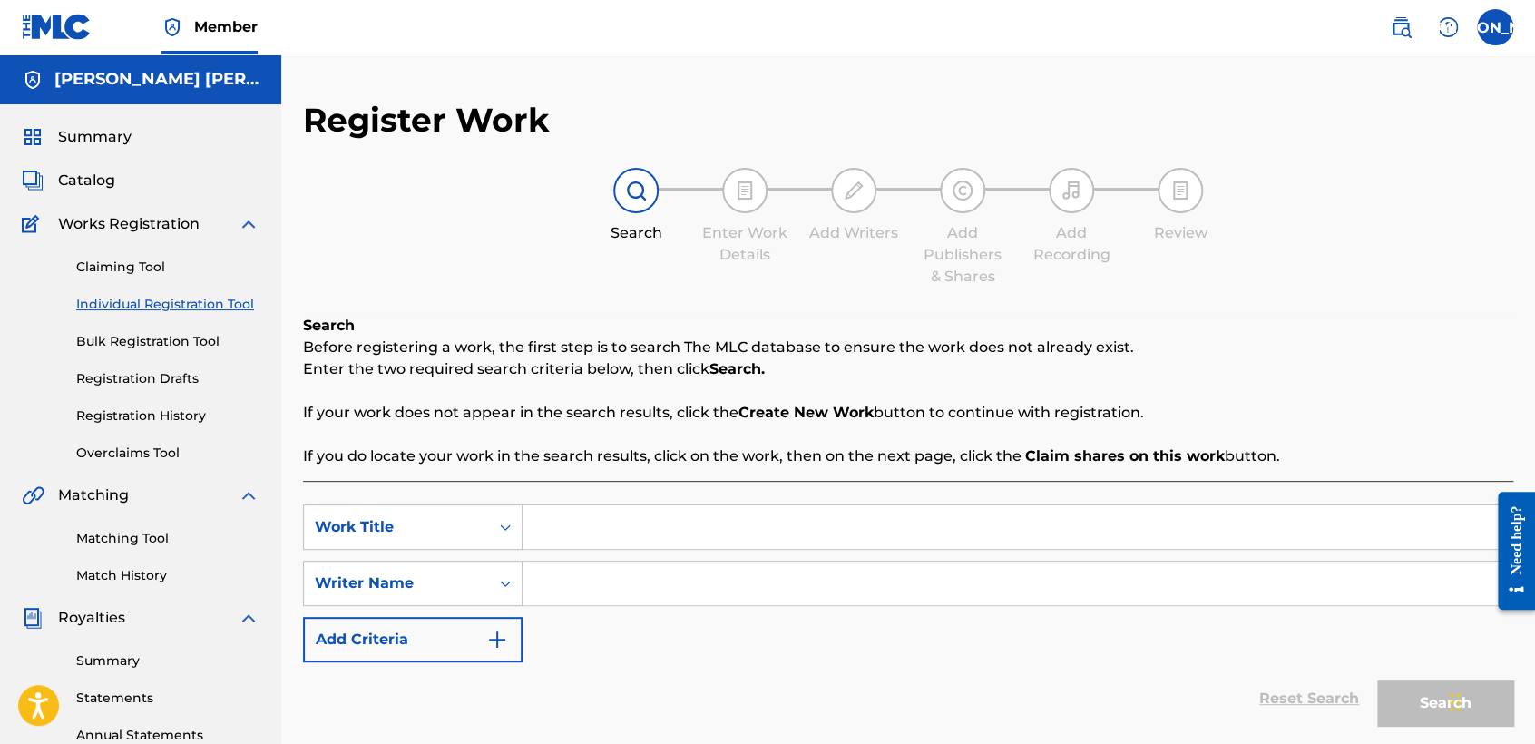
click at [577, 519] on input "Search Form" at bounding box center [1016, 527] width 989 height 44
paste input "Negro De San Anto V3"
click at [687, 591] on input "Search Form" at bounding box center [1016, 583] width 989 height 44
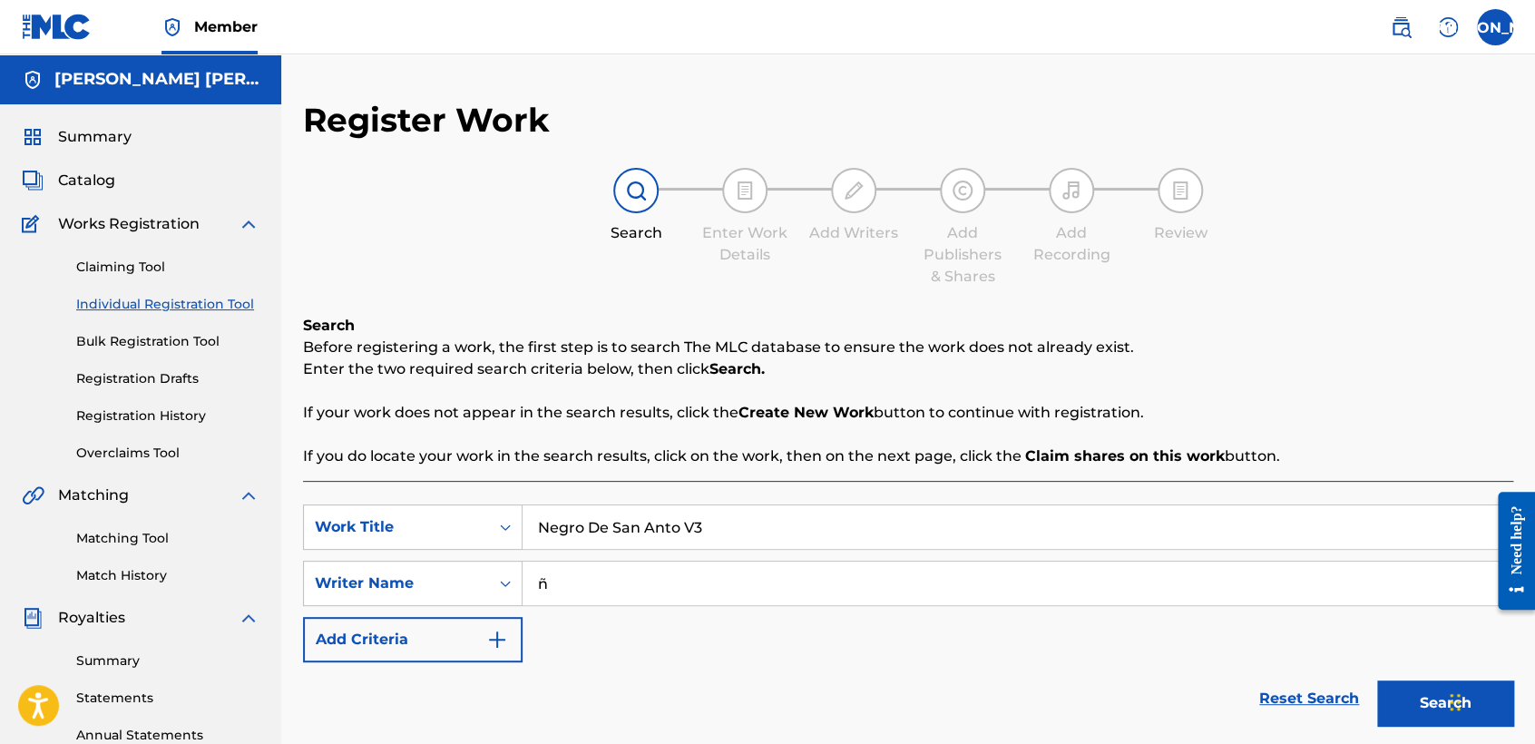
click at [1377, 680] on button "Search" at bounding box center [1445, 702] width 136 height 45
click at [838, 657] on div "SearchWithCriteriabe1abbd9-3dbc-4fb4-8a7f-bb1546b7a493 Work Title Negro De San …" at bounding box center [908, 583] width 1210 height 158
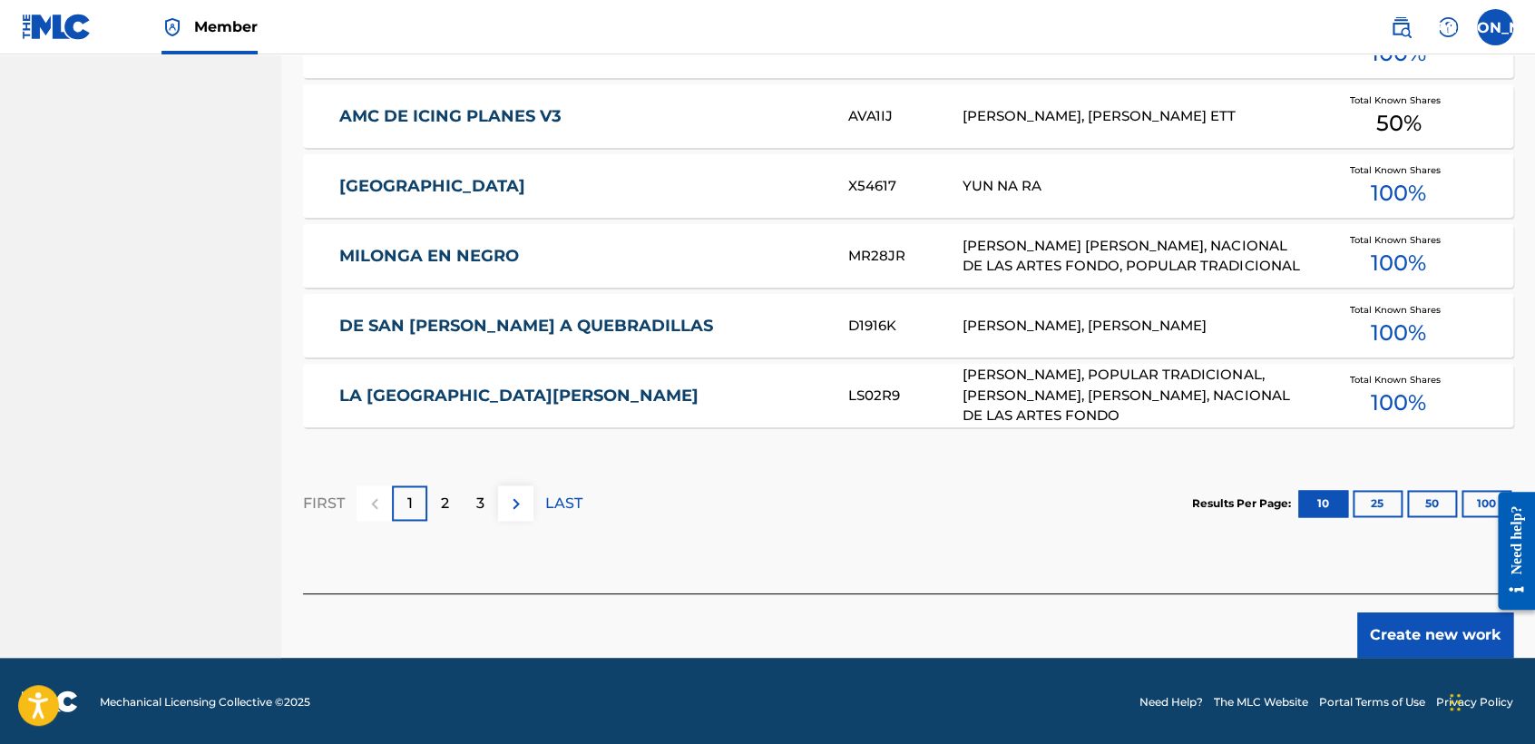
click at [1393, 635] on button "Create new work" at bounding box center [1435, 634] width 156 height 45
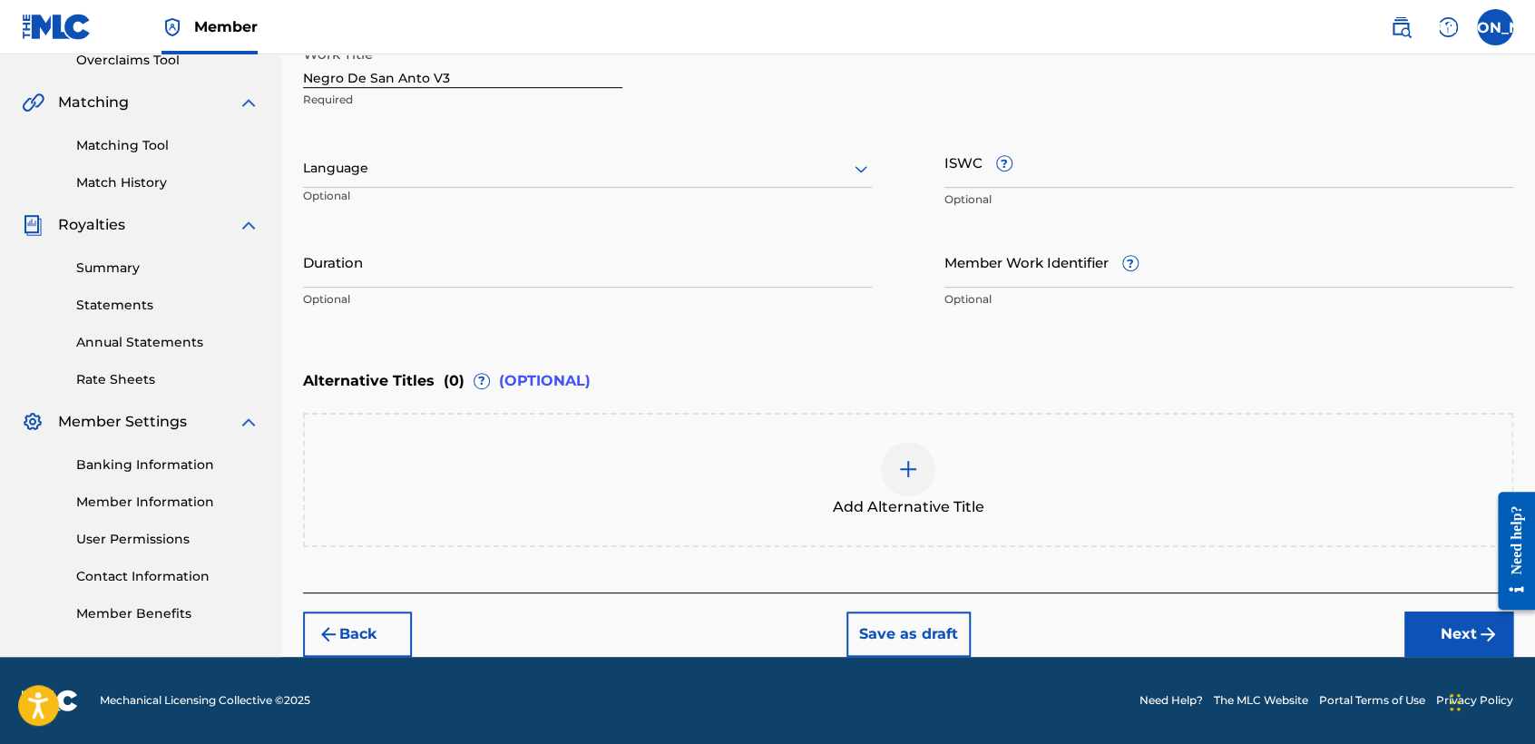
scroll to position [391, 0]
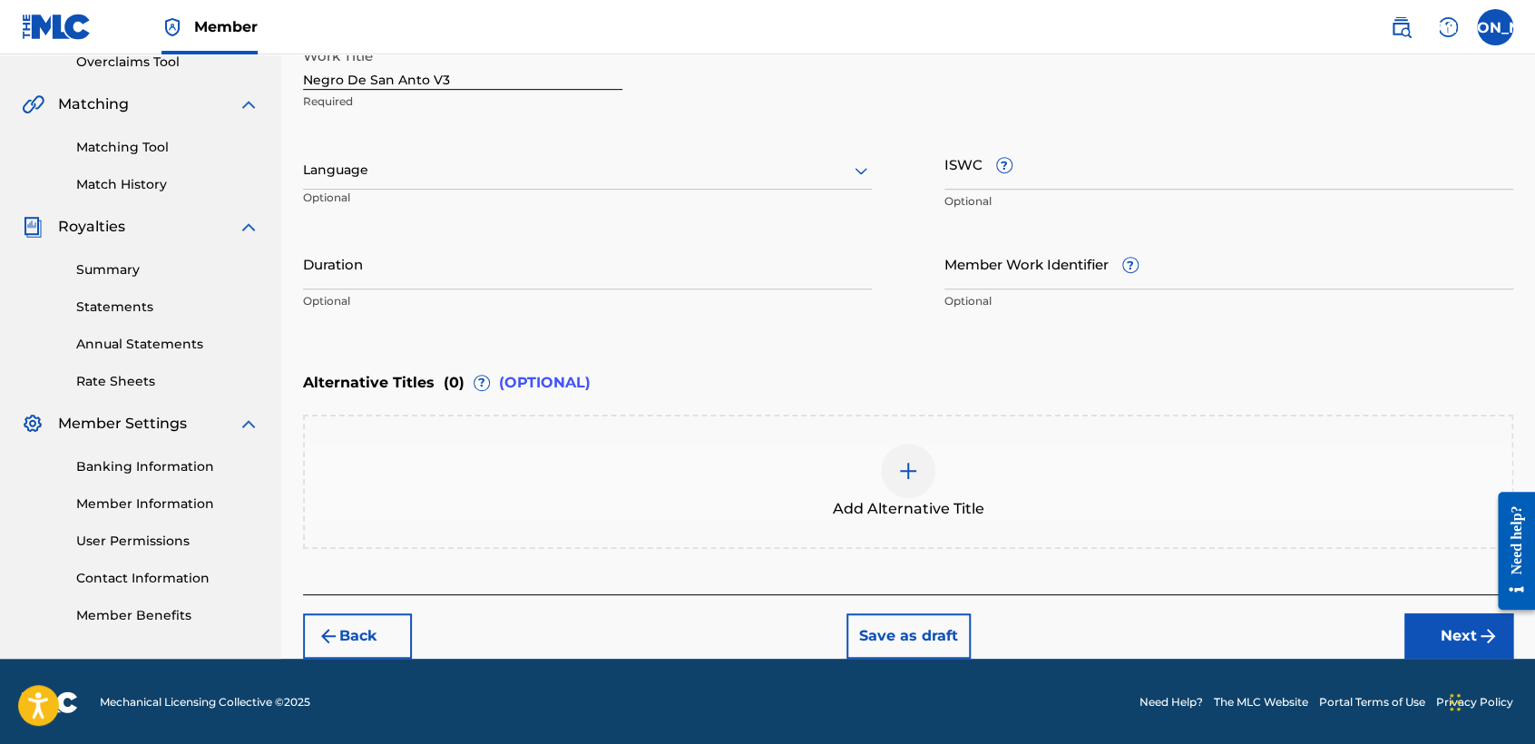
click at [732, 165] on div at bounding box center [587, 170] width 569 height 23
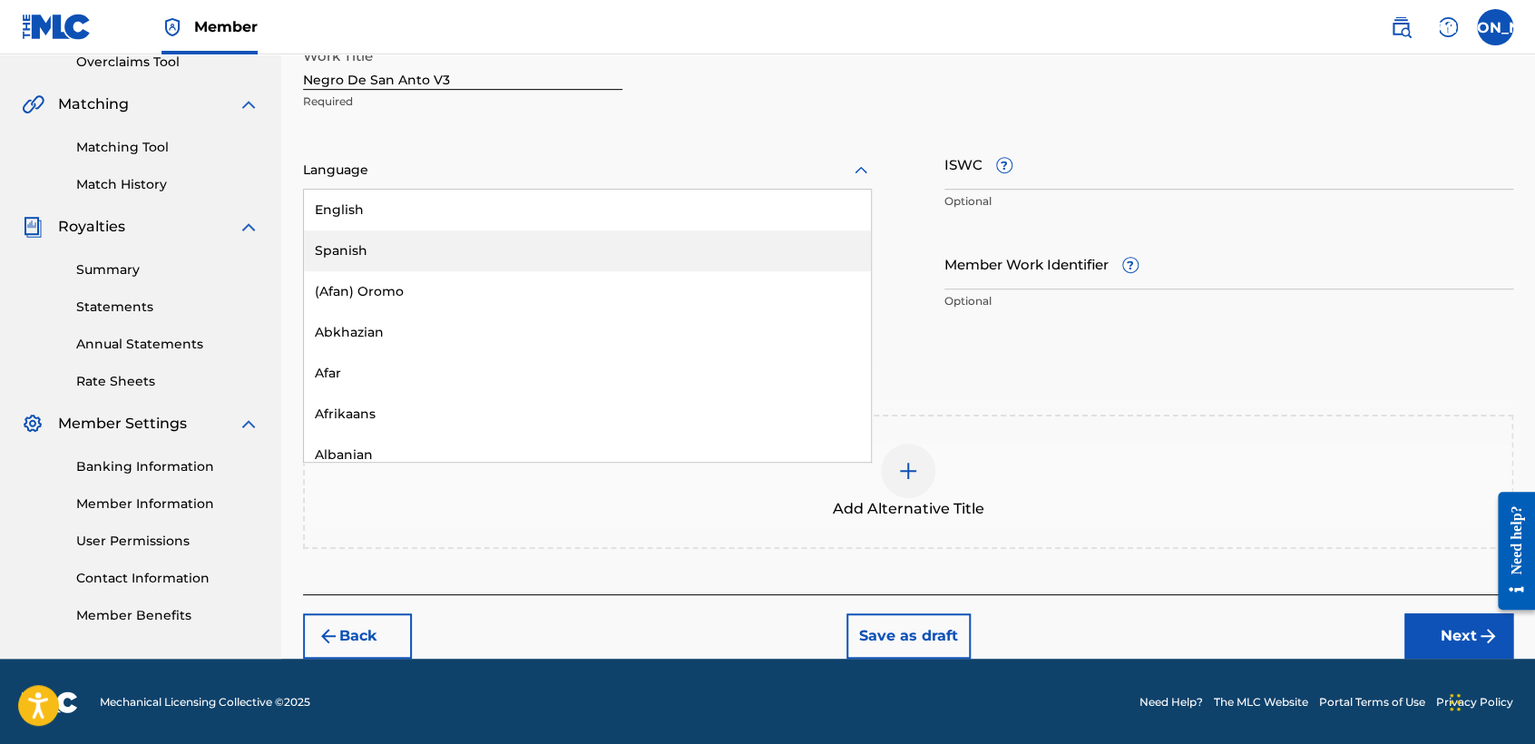
click at [581, 239] on div "Spanish" at bounding box center [587, 250] width 567 height 41
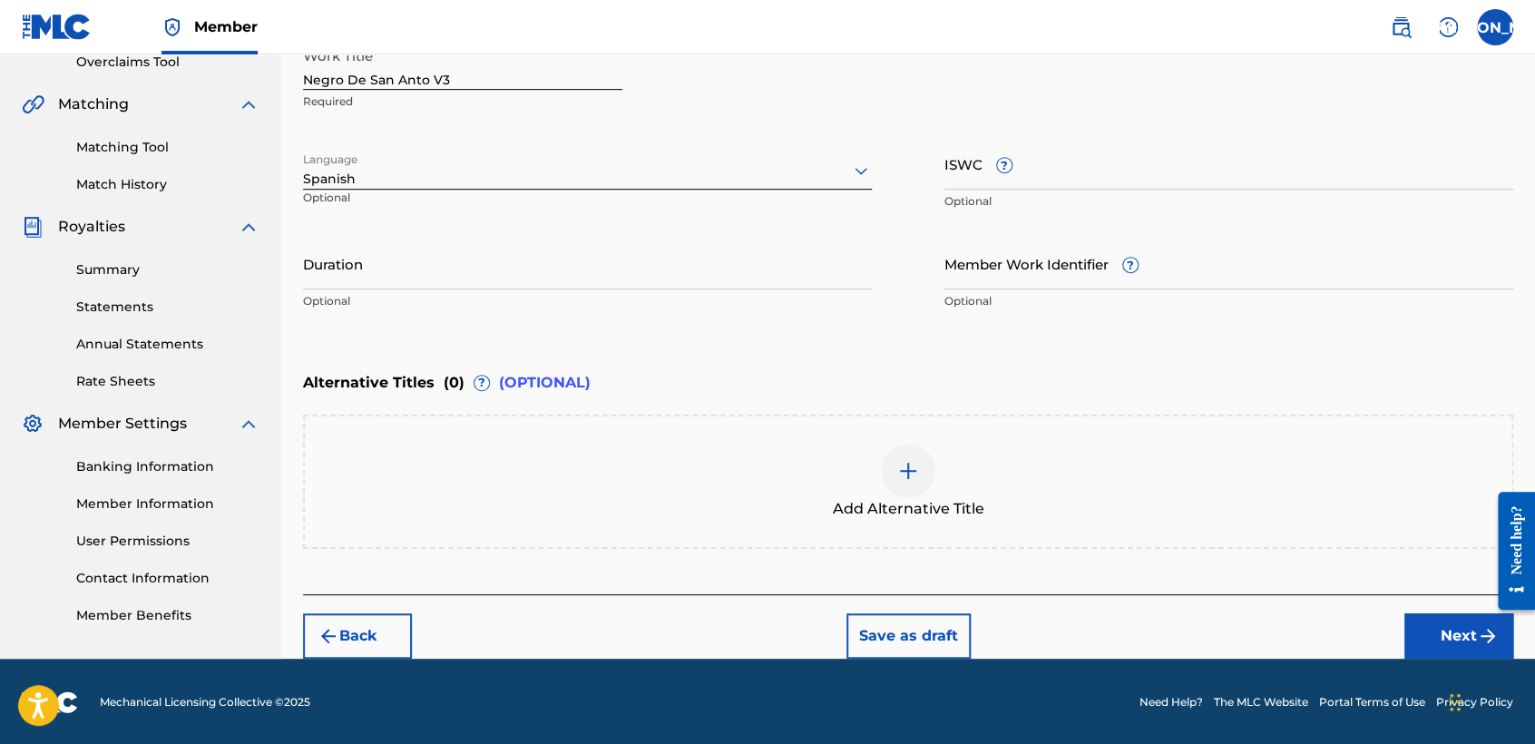
click at [493, 258] on input "Duration" at bounding box center [587, 264] width 569 height 52
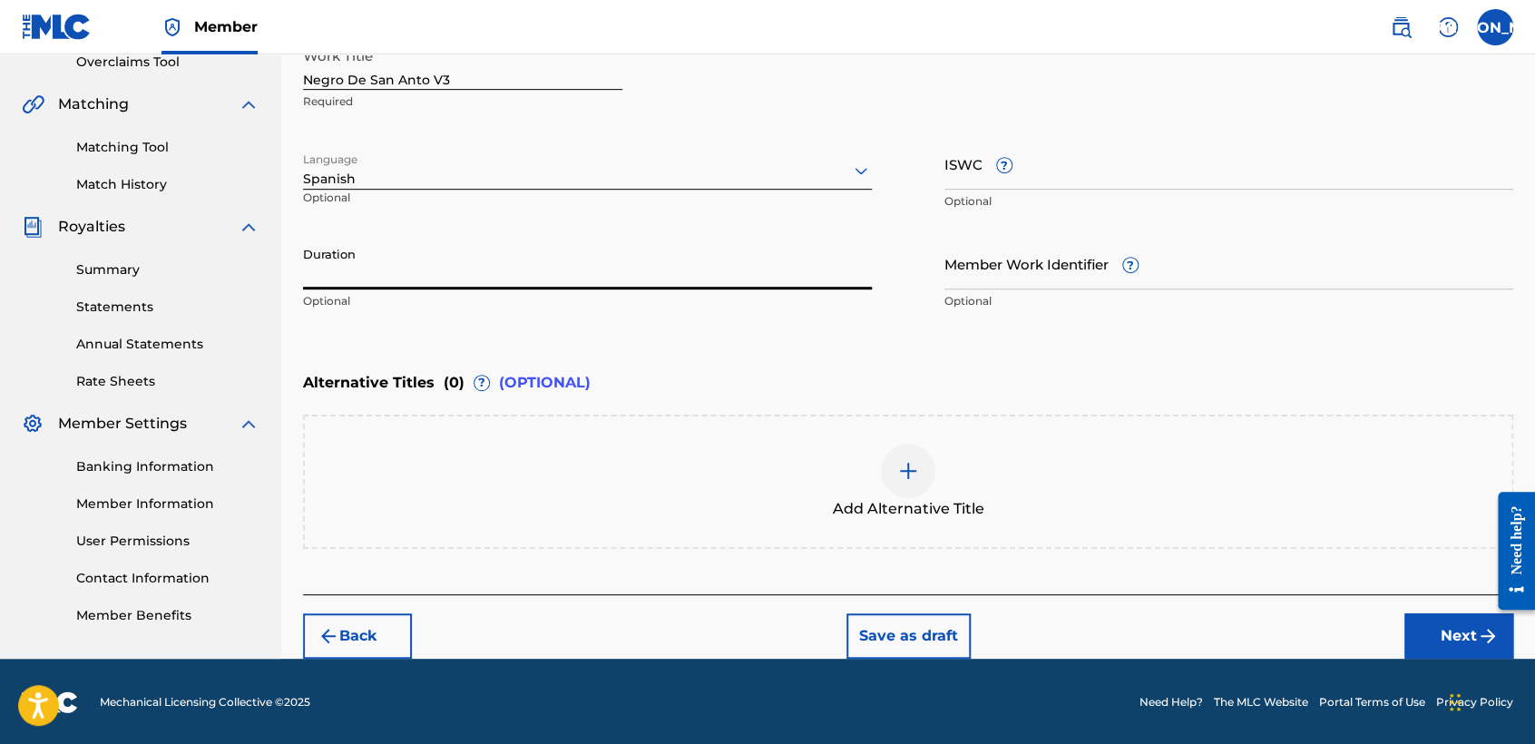
click at [631, 268] on input "Duration" at bounding box center [587, 264] width 569 height 52
click at [1428, 639] on button "Next" at bounding box center [1458, 635] width 109 height 45
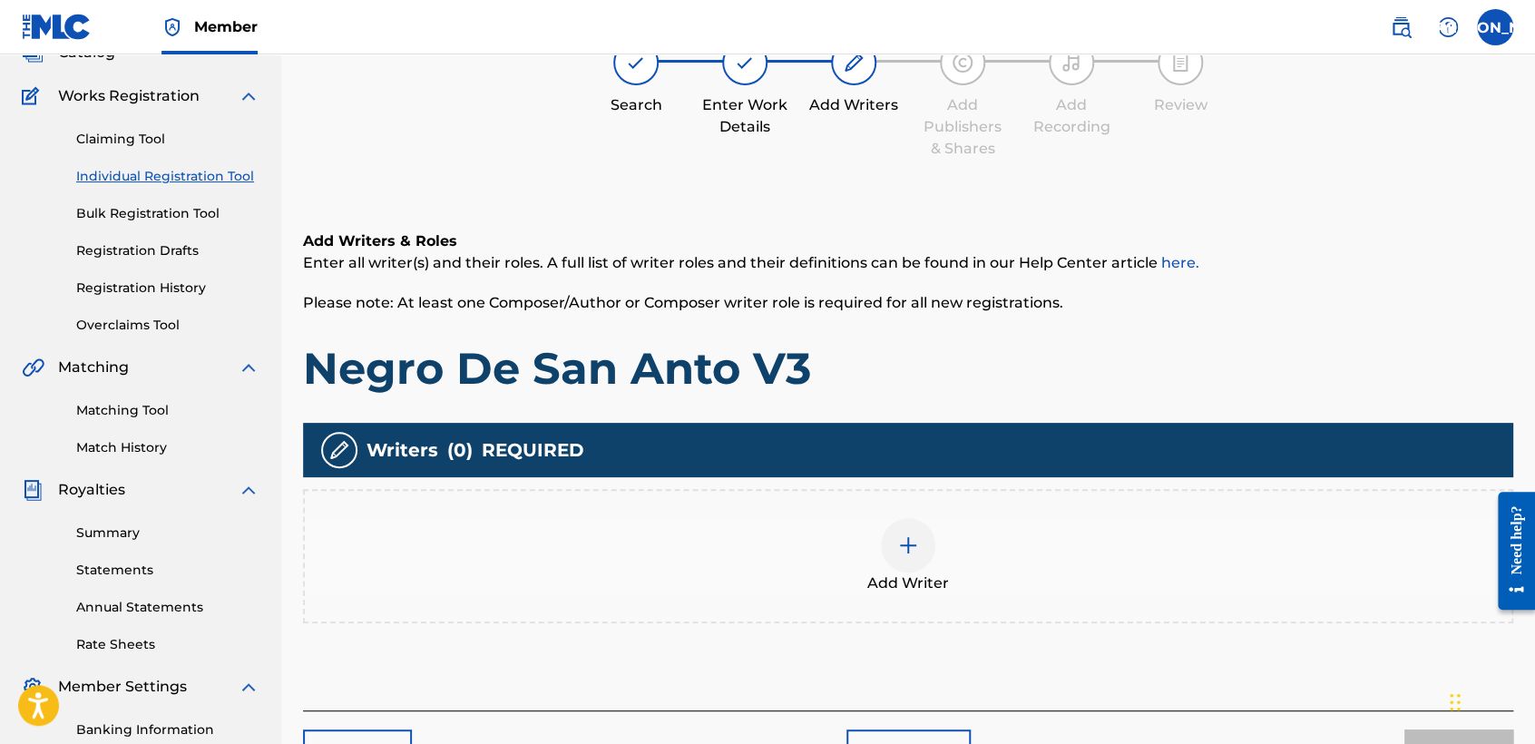
scroll to position [81, 0]
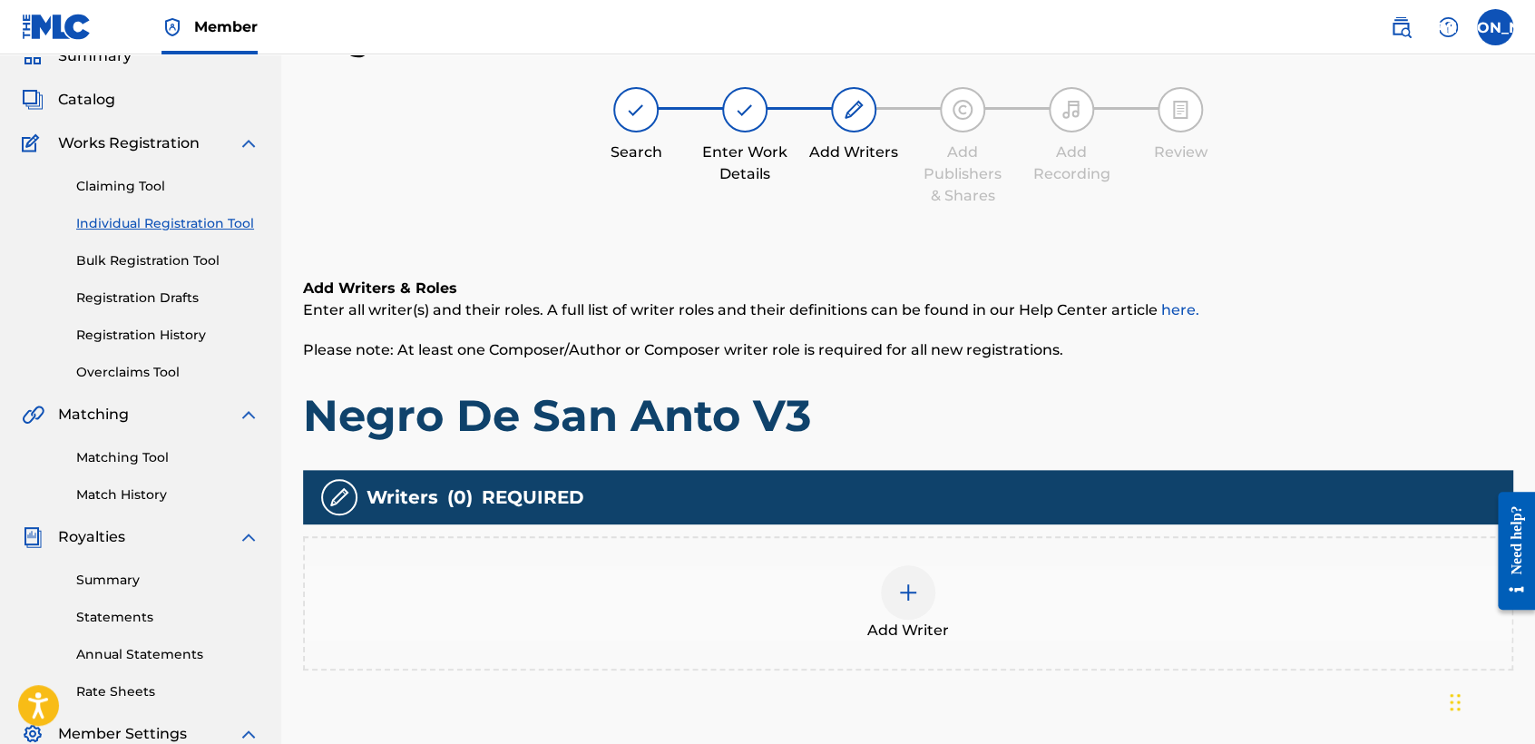
click at [940, 607] on div "Add Writer" at bounding box center [908, 603] width 1206 height 76
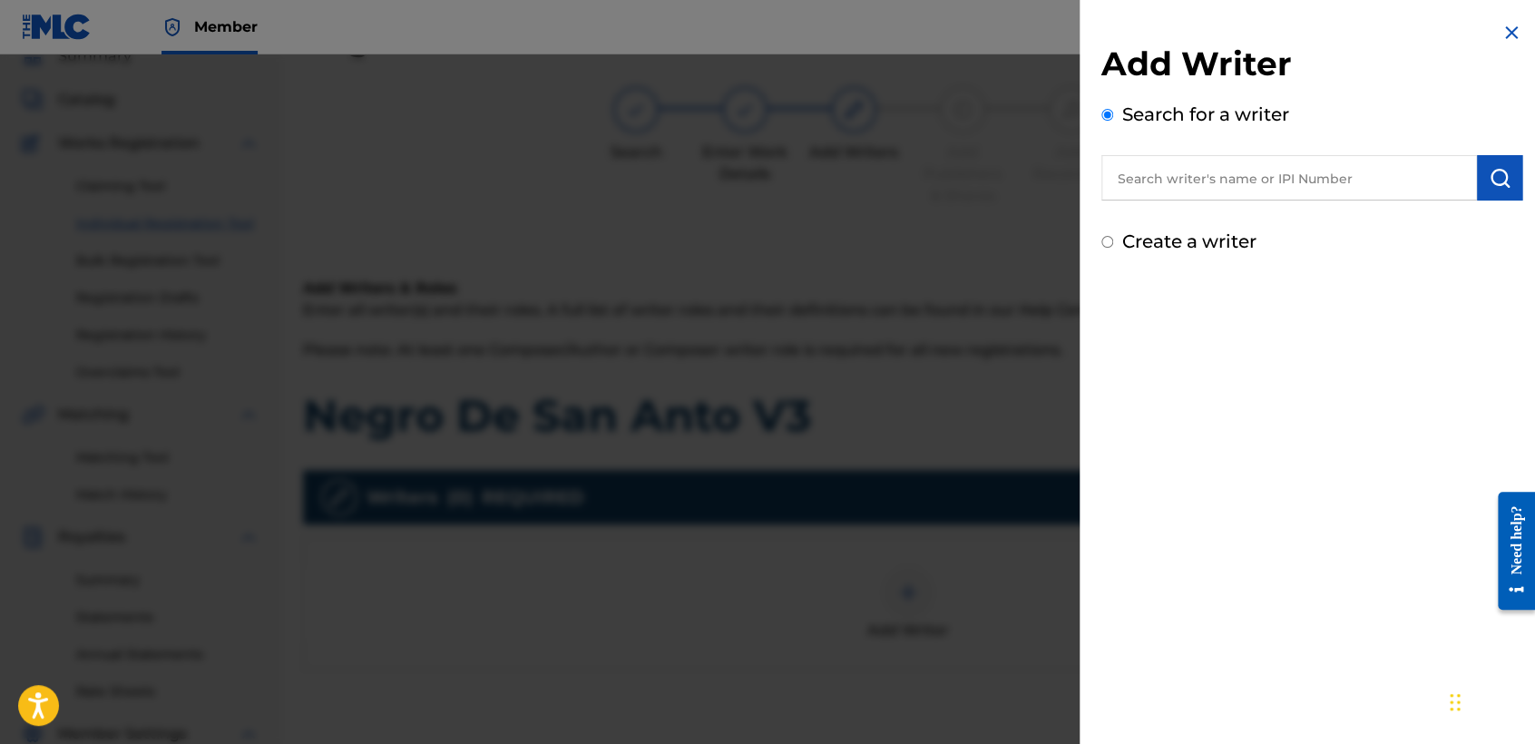
click at [1103, 244] on input "Create a writer" at bounding box center [1107, 242] width 12 height 12
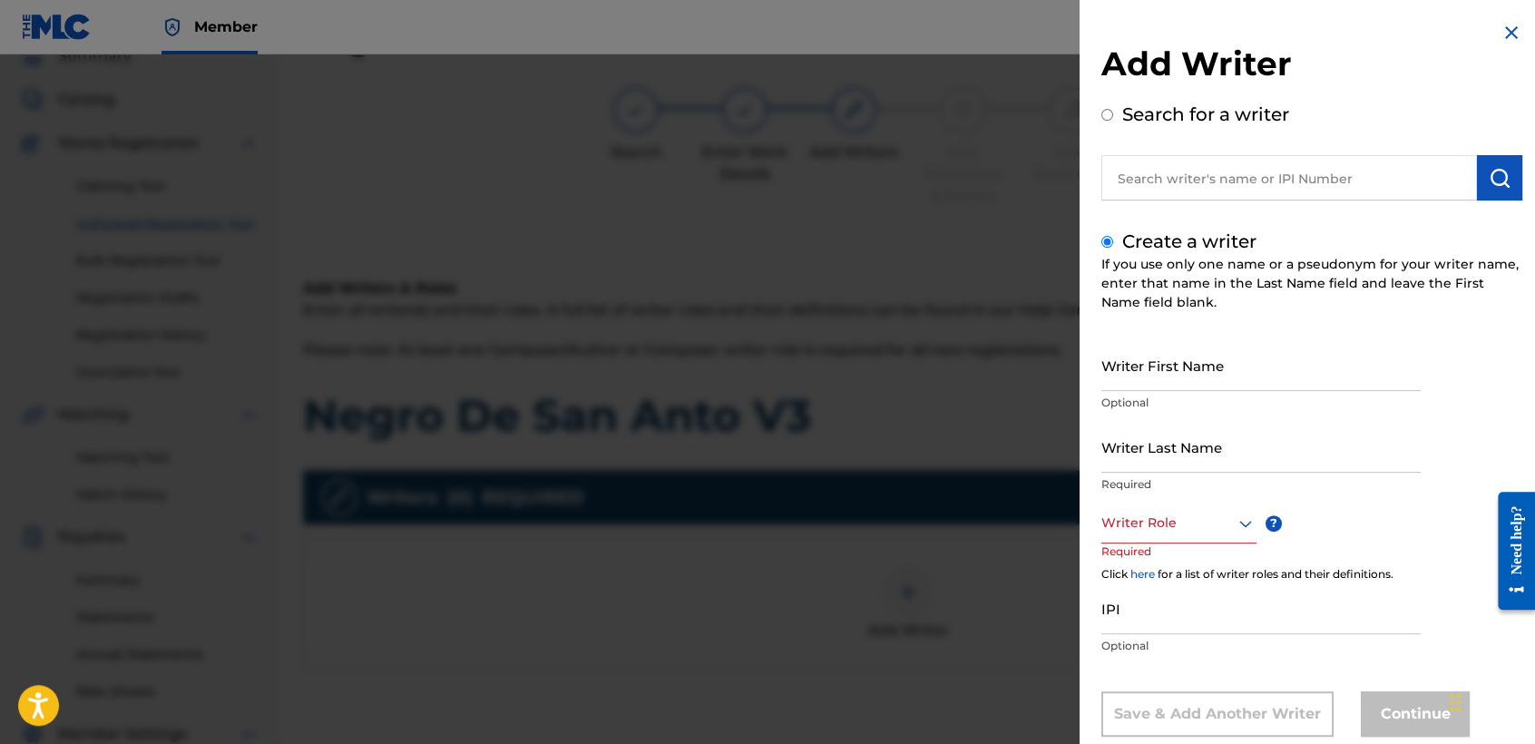
click at [1158, 373] on input "Writer First Name" at bounding box center [1260, 365] width 319 height 52
click at [1135, 476] on p "Required" at bounding box center [1260, 484] width 319 height 16
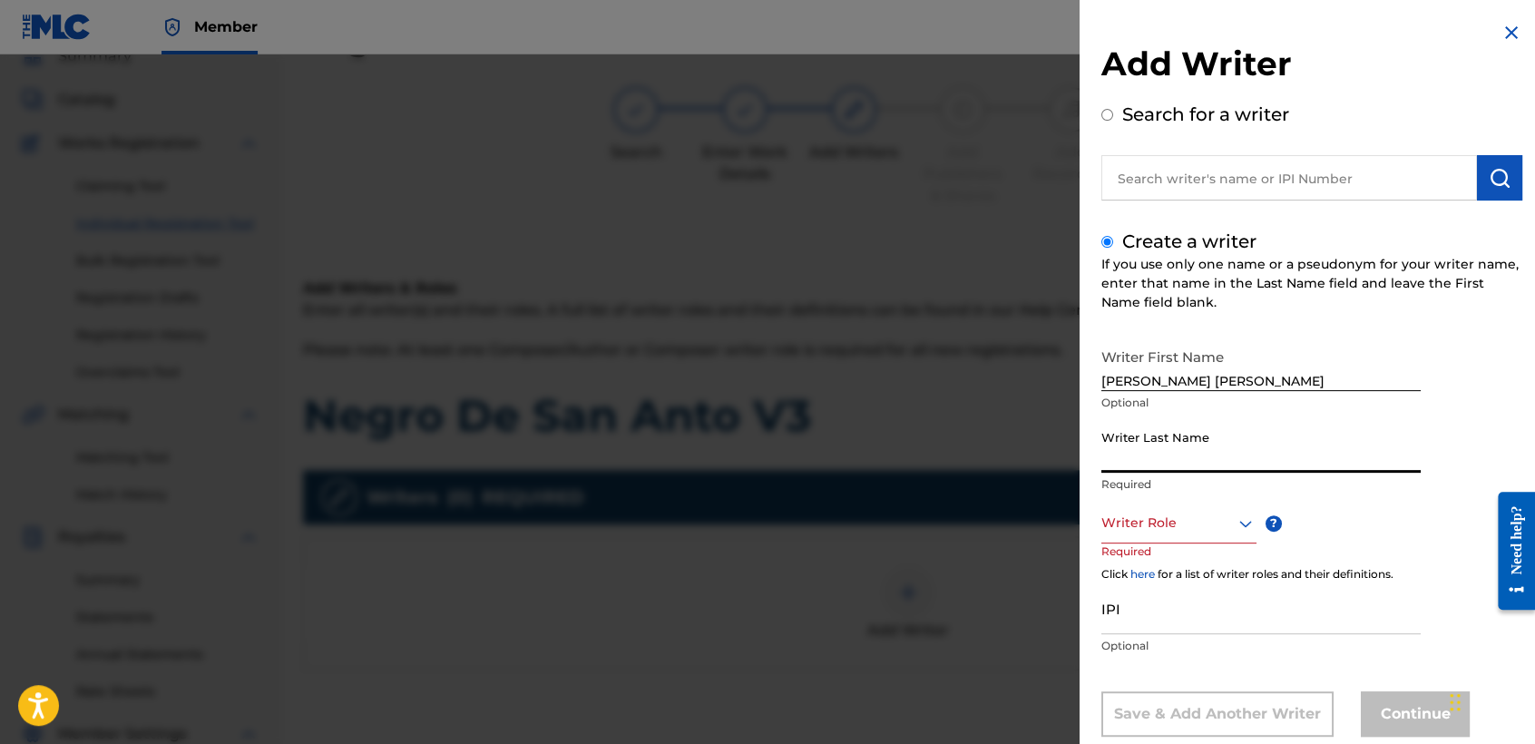
click at [1138, 465] on input "Writer Last Name" at bounding box center [1260, 447] width 319 height 52
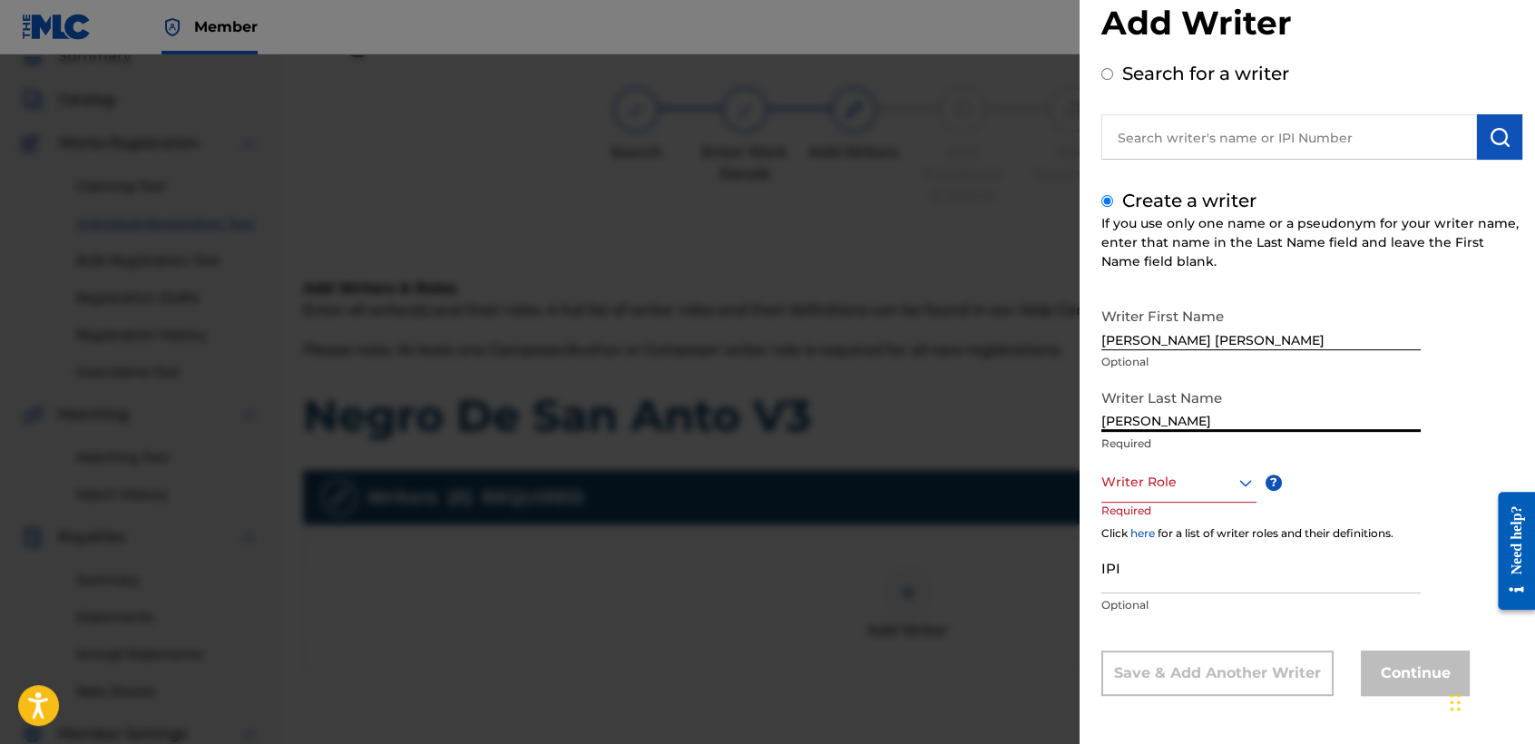
click at [1154, 502] on div "Writer Role" at bounding box center [1178, 482] width 155 height 41
click at [1154, 505] on div "Composer/Author" at bounding box center [1178, 522] width 153 height 41
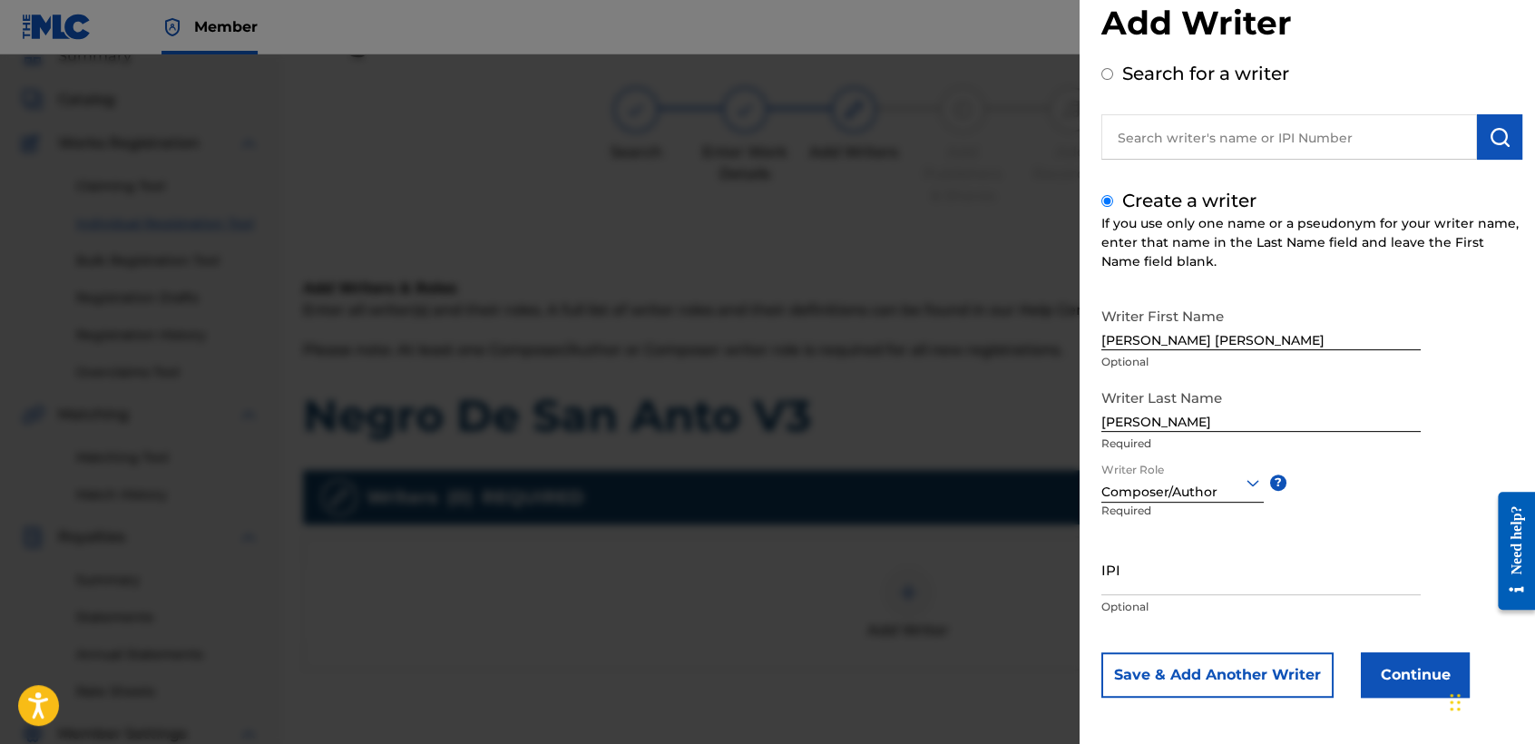
click at [1392, 671] on button "Continue" at bounding box center [1414, 674] width 109 height 45
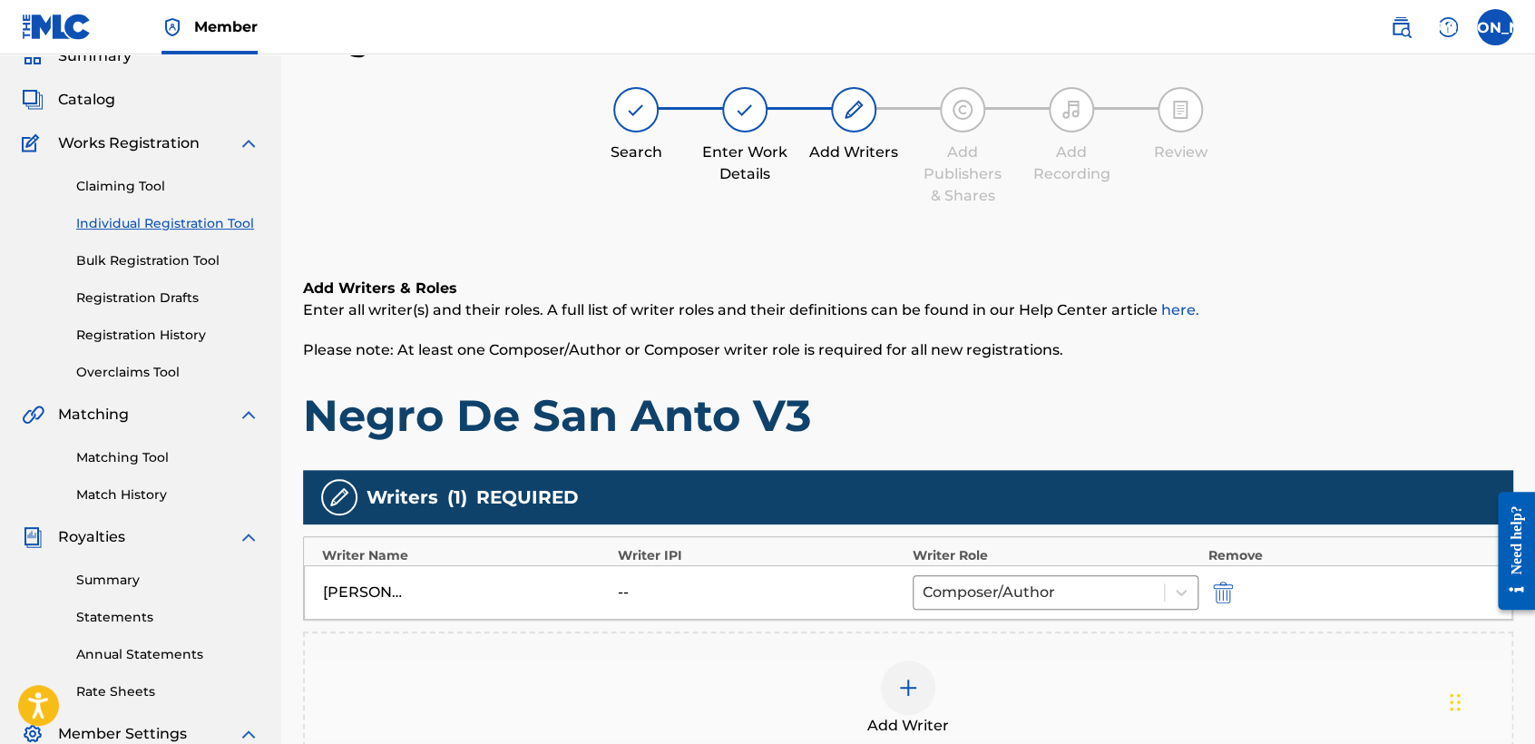
click at [1038, 265] on div "Add Writers & Roles Enter all writer(s) and their roles. A full list of writer …" at bounding box center [908, 543] width 1210 height 619
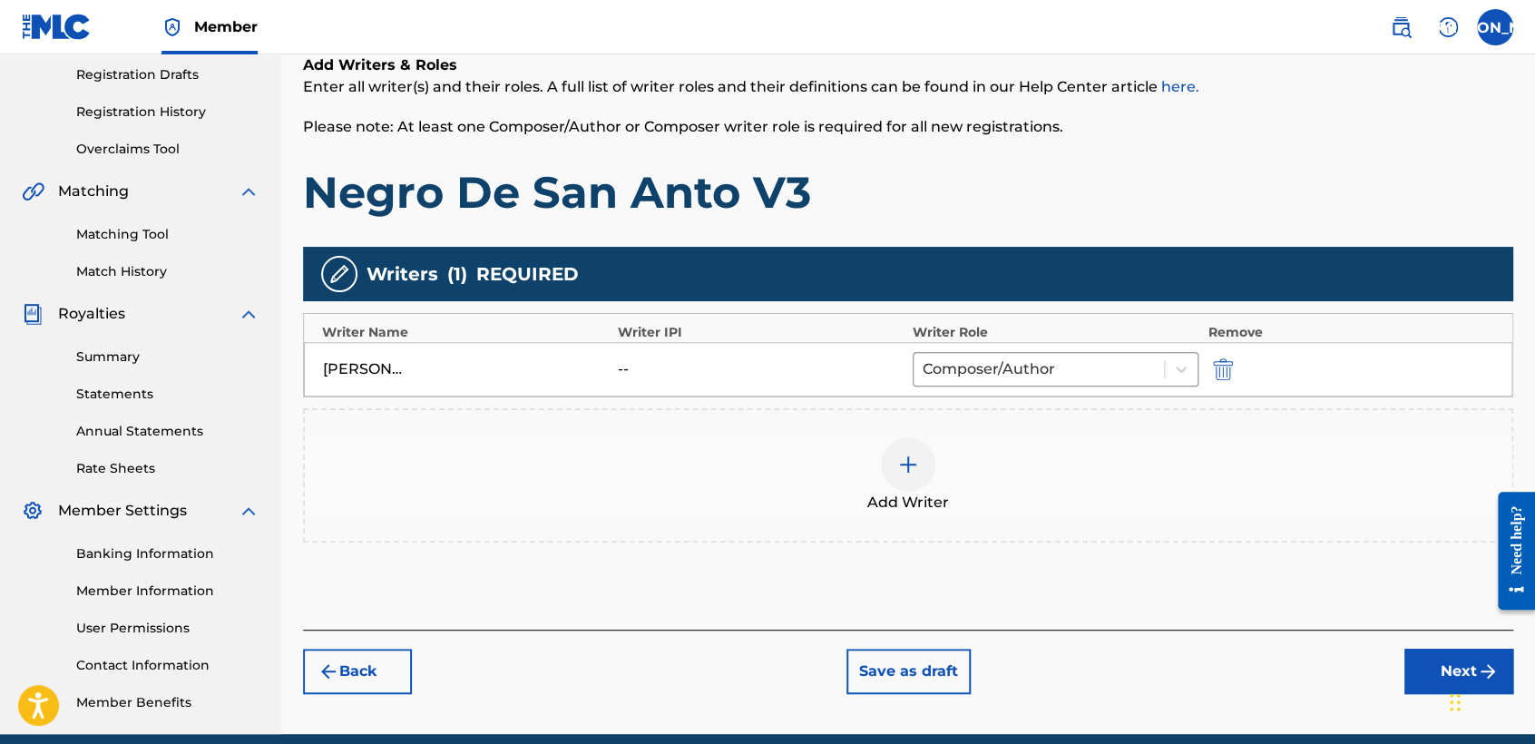
scroll to position [380, 0]
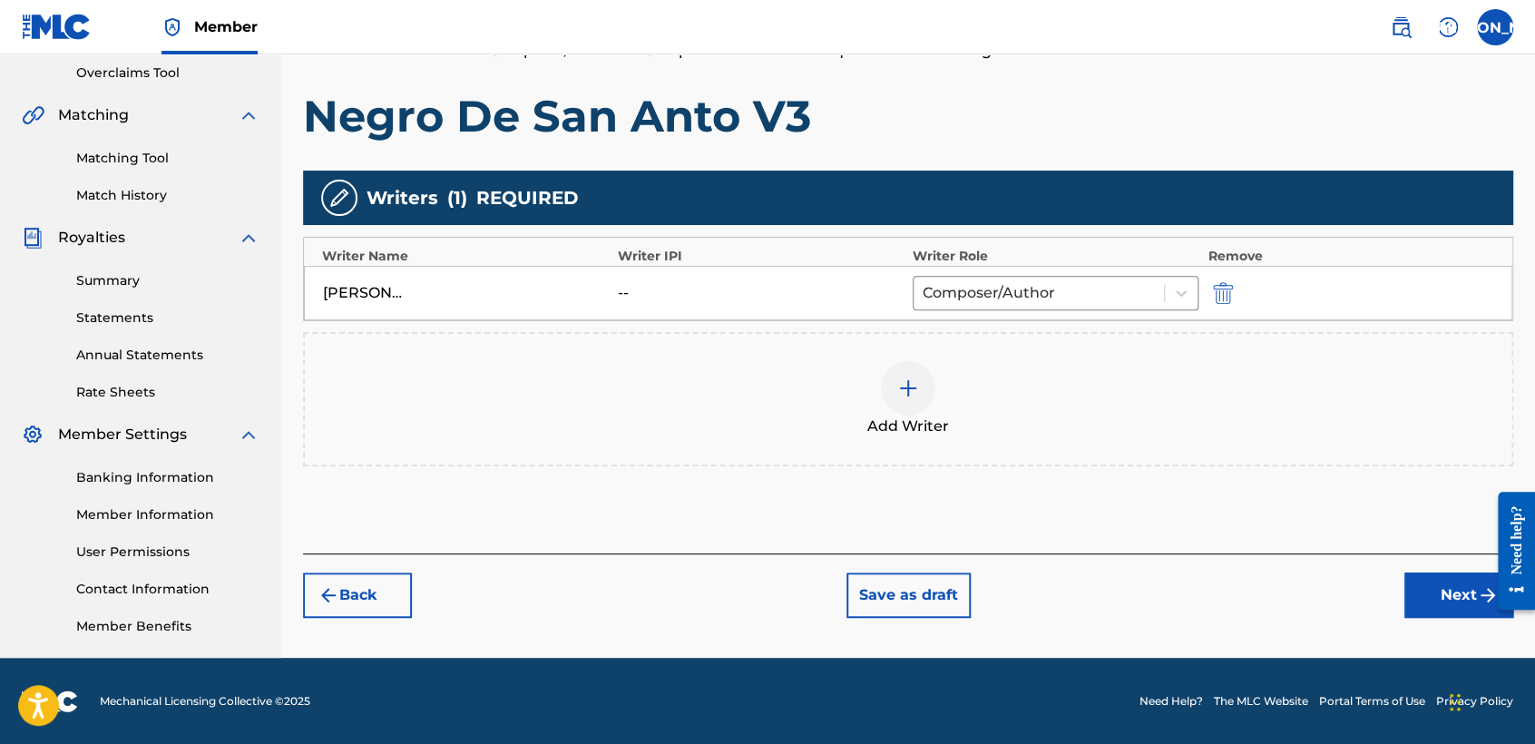
click at [1405, 609] on button "Next" at bounding box center [1458, 594] width 109 height 45
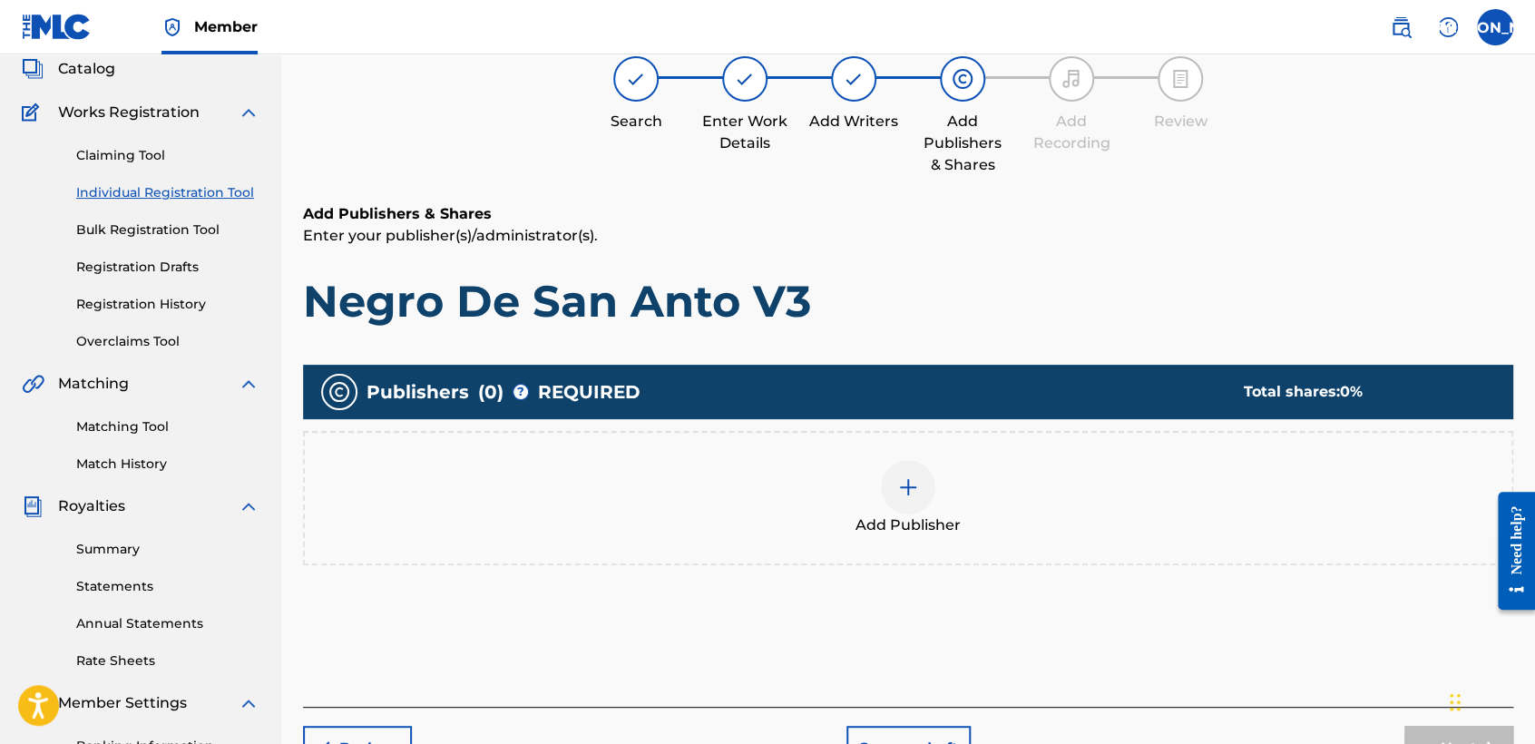
scroll to position [81, 0]
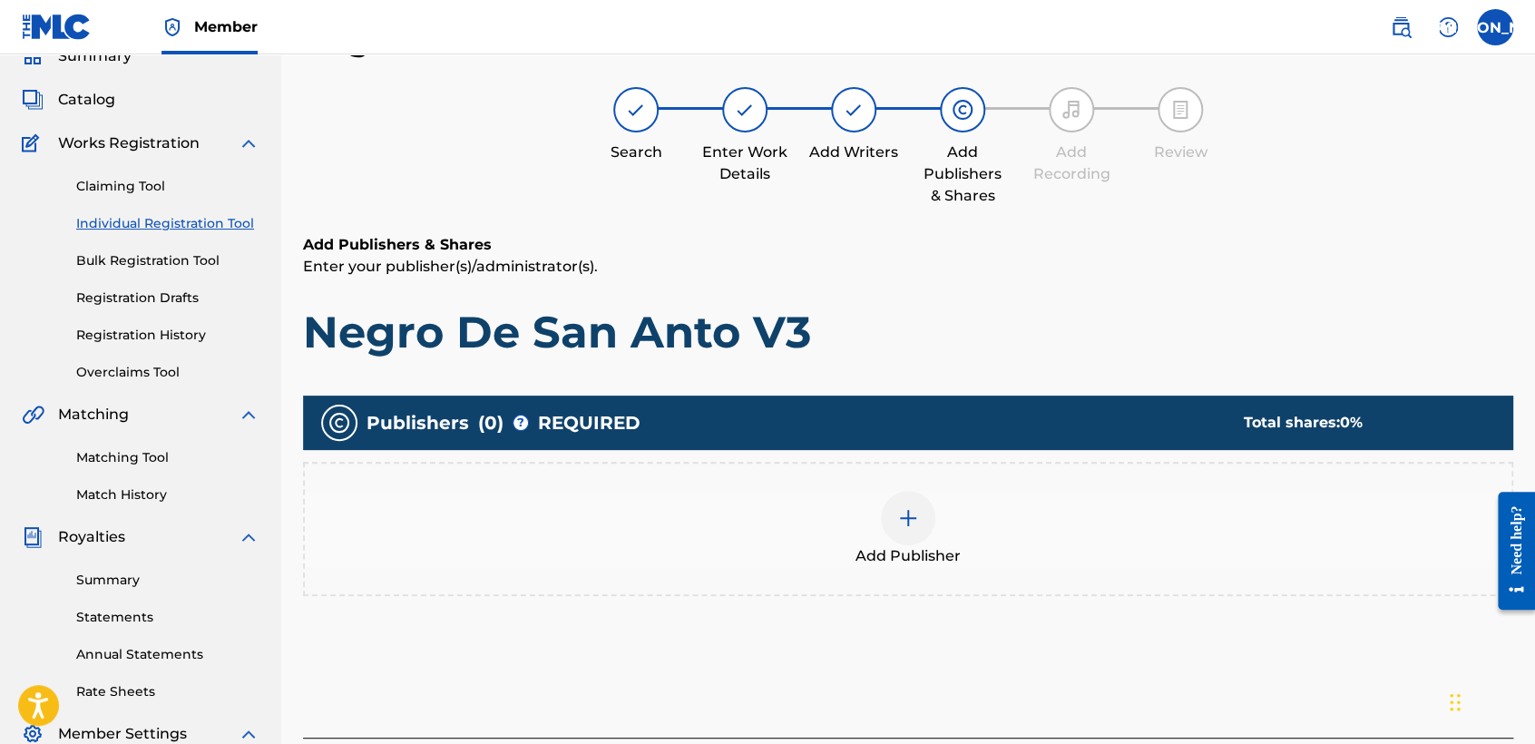
click at [877, 537] on div "Add Publisher" at bounding box center [908, 529] width 1206 height 76
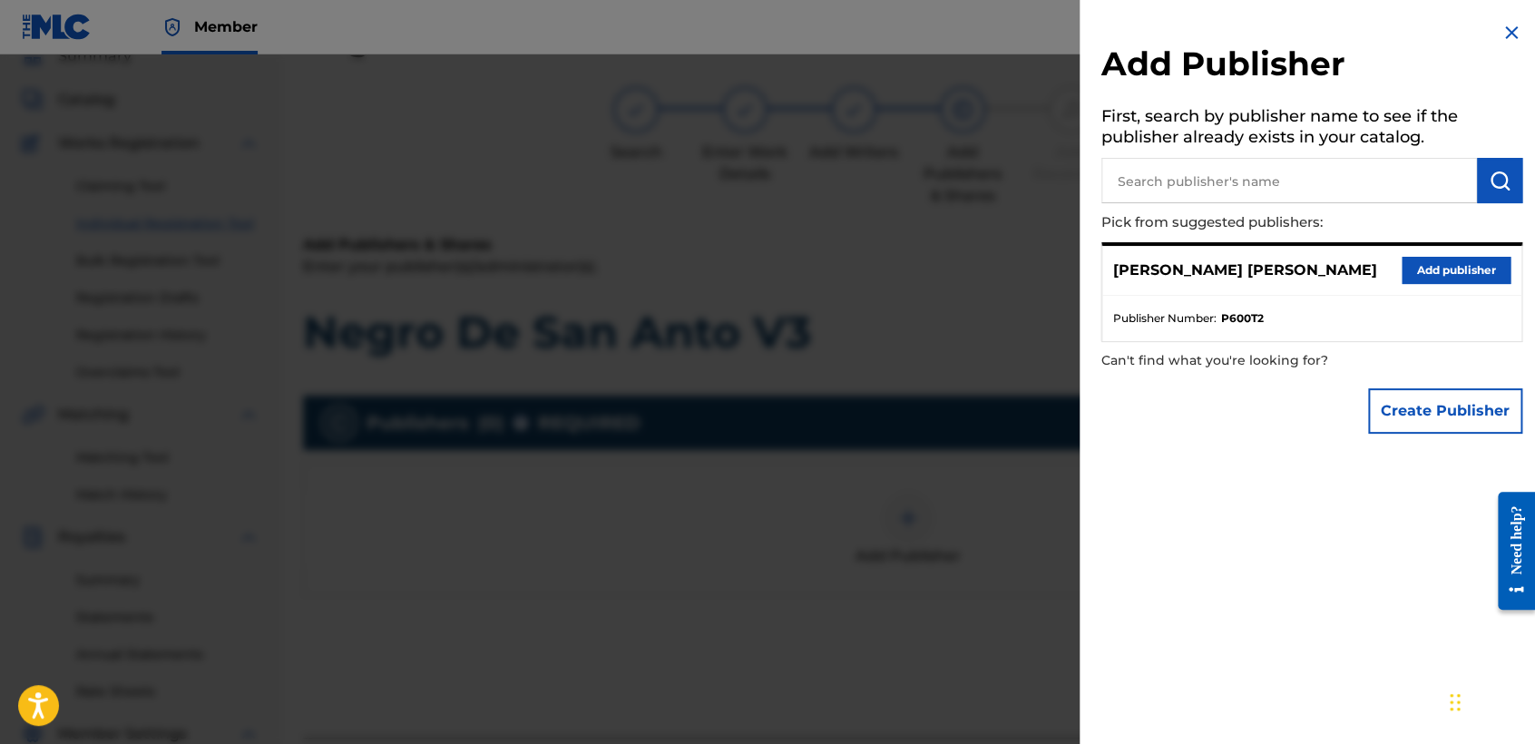
click at [1422, 276] on button "Add publisher" at bounding box center [1455, 270] width 109 height 27
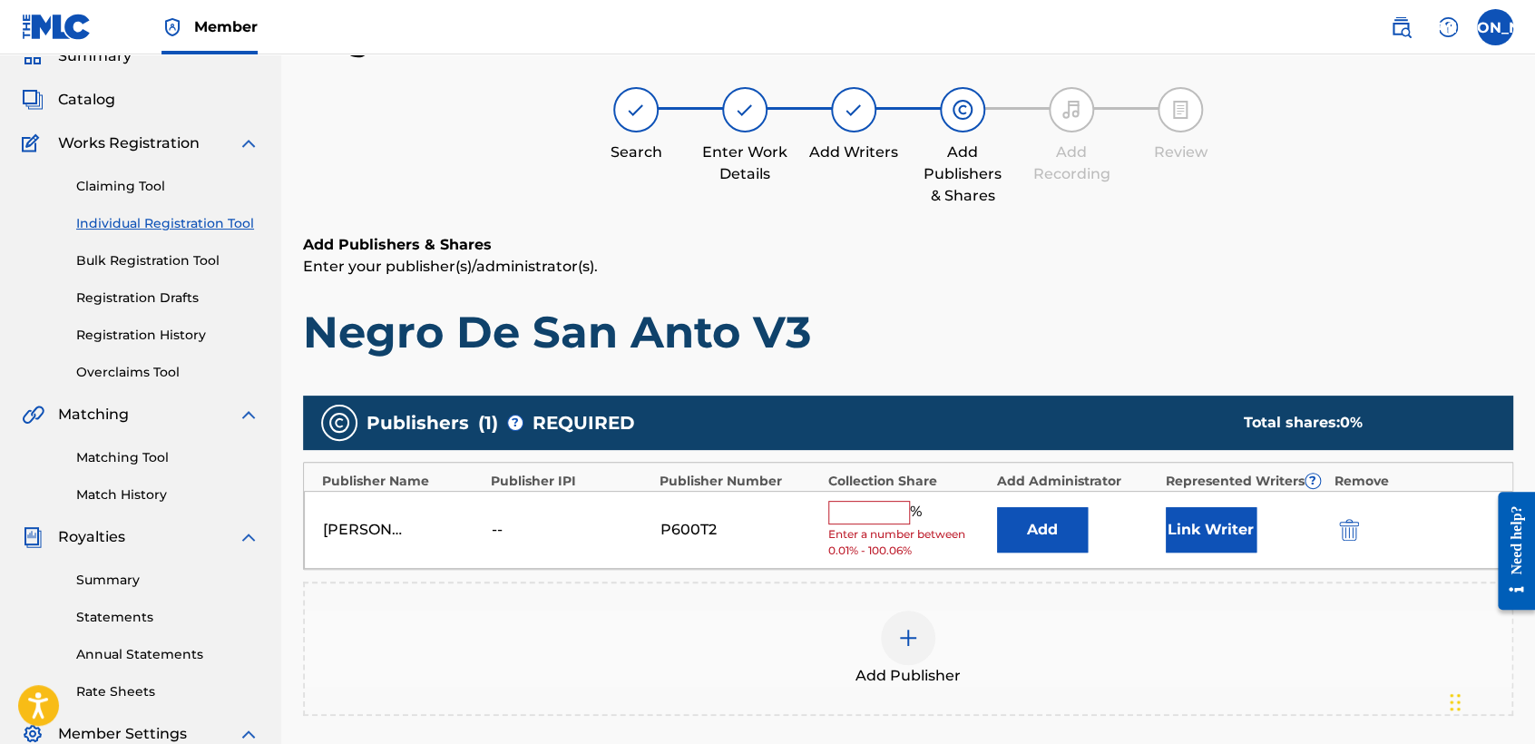
click at [857, 520] on input "text" at bounding box center [869, 513] width 82 height 24
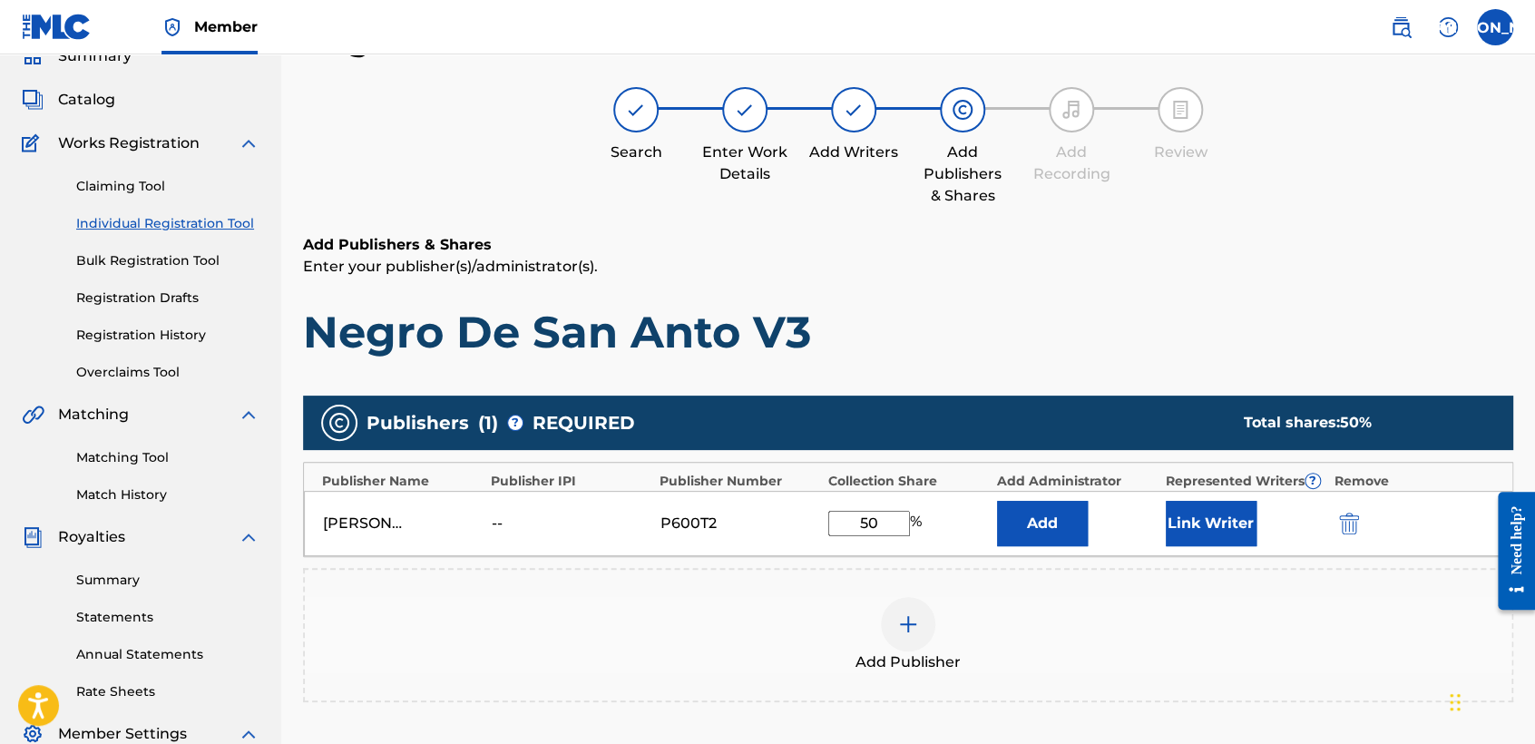
click at [1237, 516] on button "Link Writer" at bounding box center [1210, 523] width 91 height 45
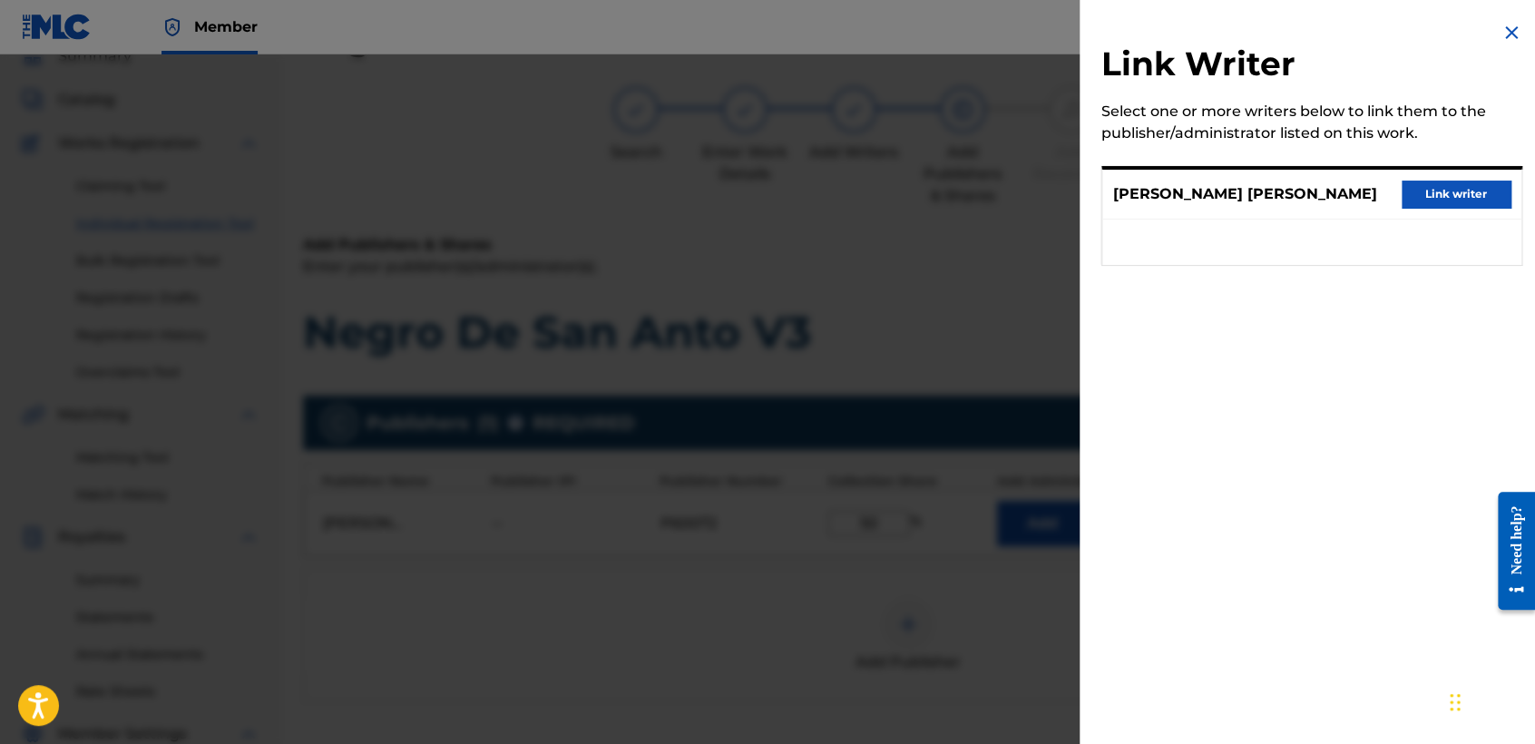
click at [1415, 203] on button "Link writer" at bounding box center [1455, 193] width 109 height 27
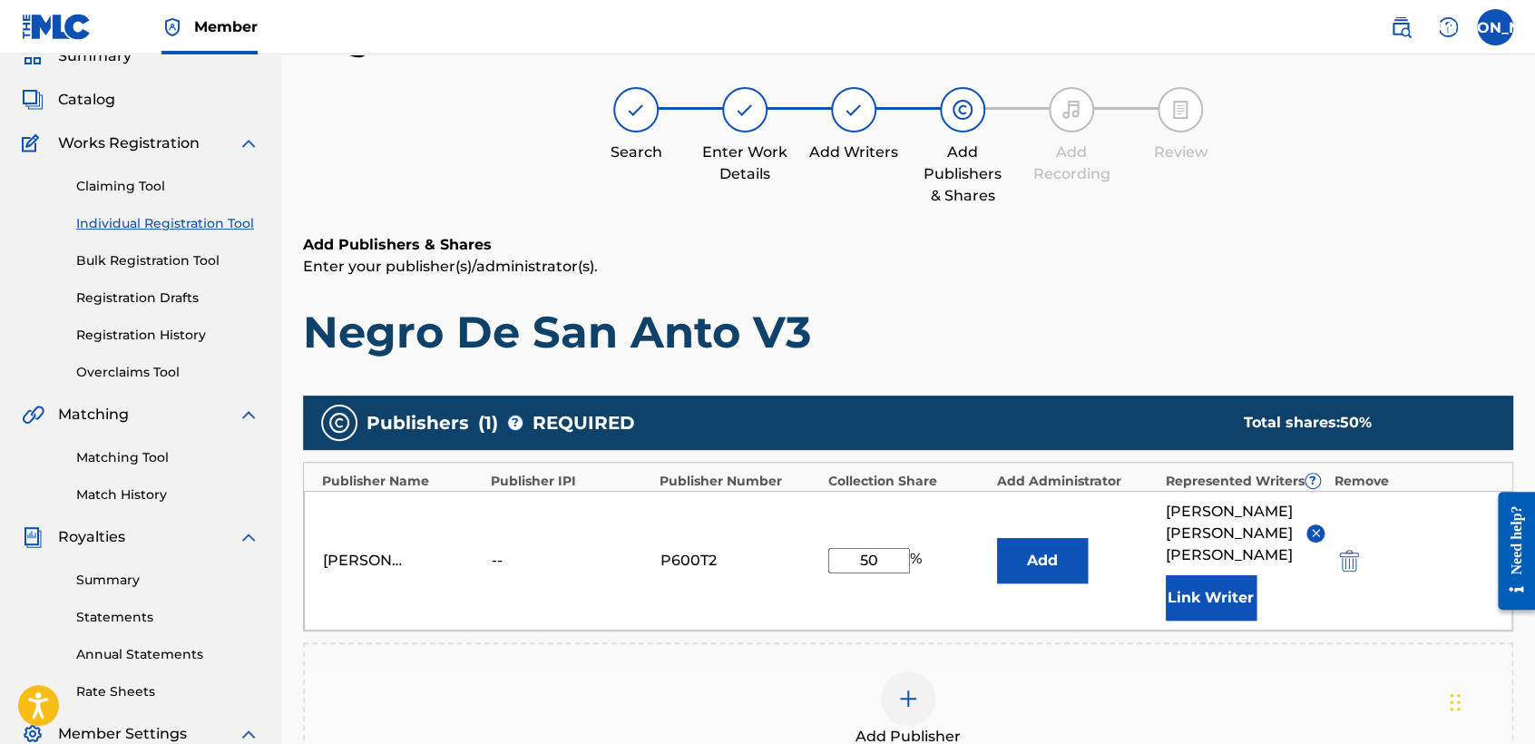
click at [1251, 259] on p "Enter your publisher(s)/administrator(s)." at bounding box center [908, 267] width 1210 height 22
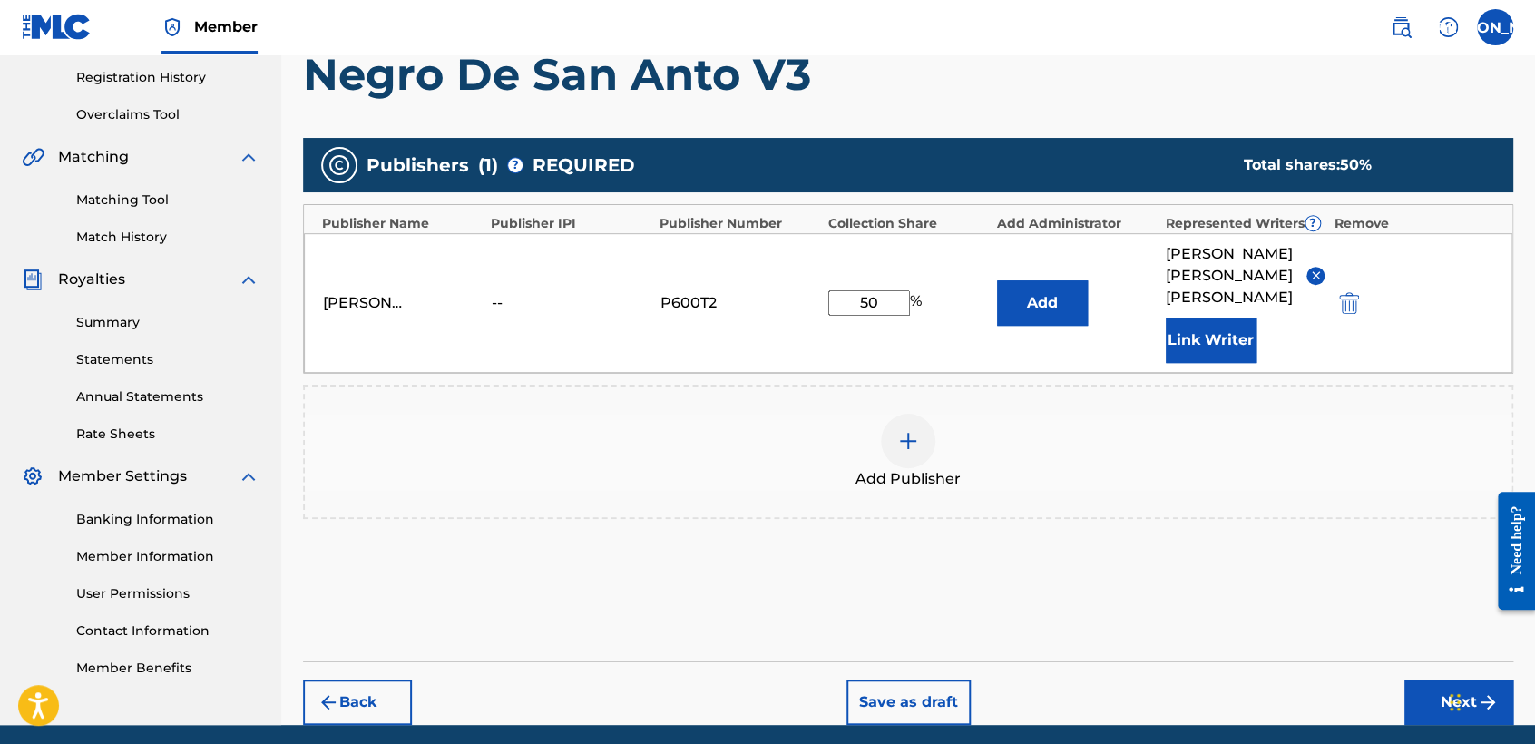
scroll to position [383, 0]
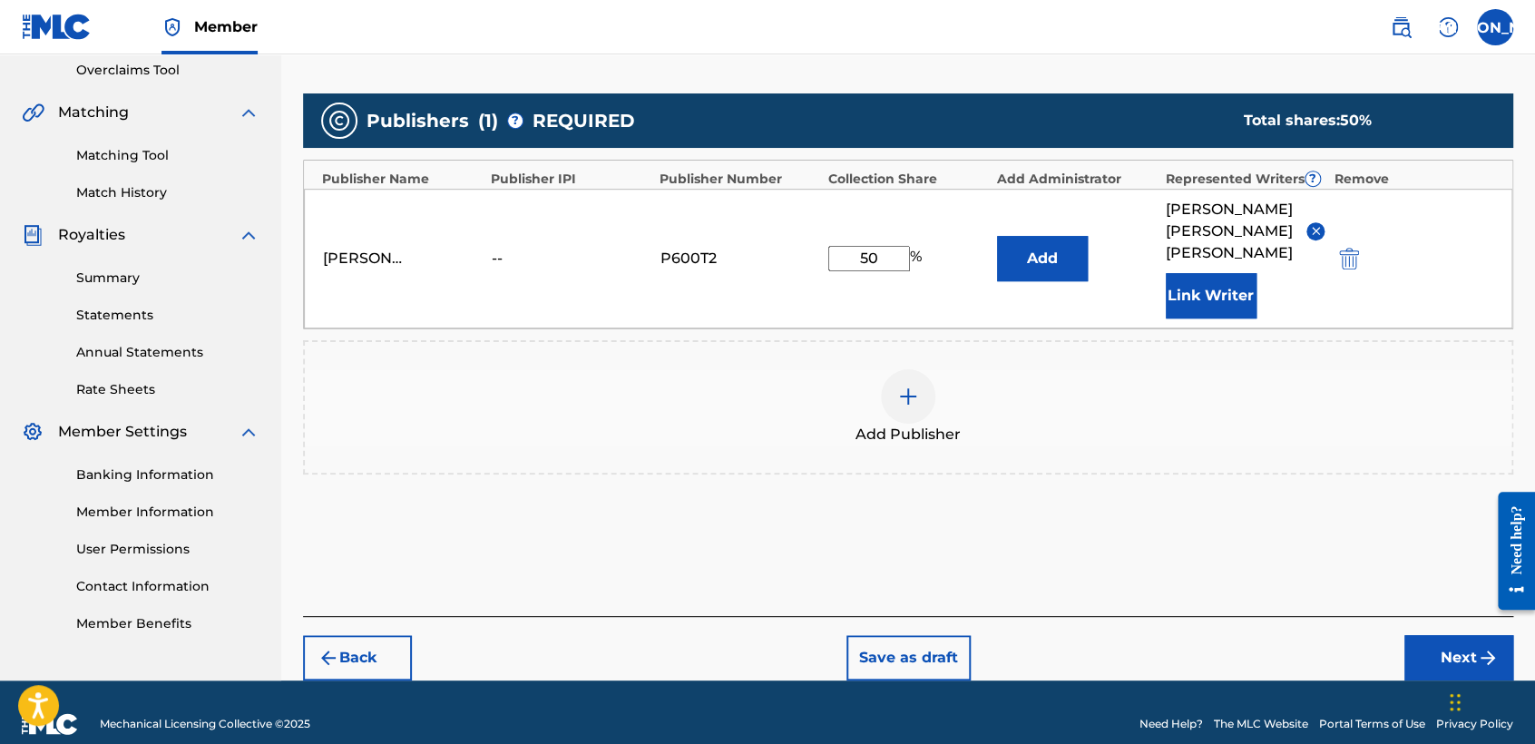
click at [1437, 680] on footer "Mechanical Licensing Collective © 2025 Need Help? The MLC Website Portal Terms …" at bounding box center [767, 723] width 1535 height 87
click at [1437, 653] on button "Next" at bounding box center [1458, 657] width 109 height 45
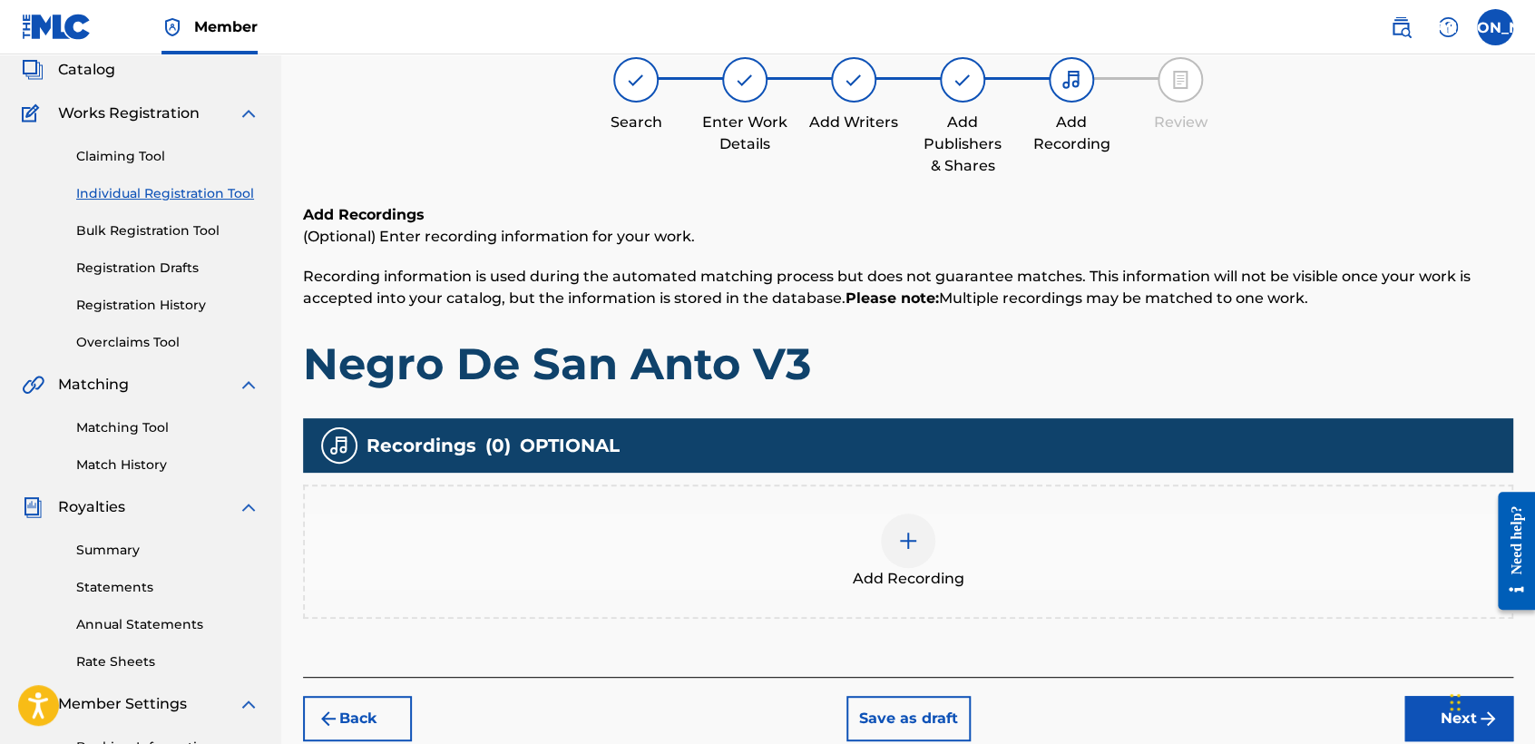
scroll to position [81, 0]
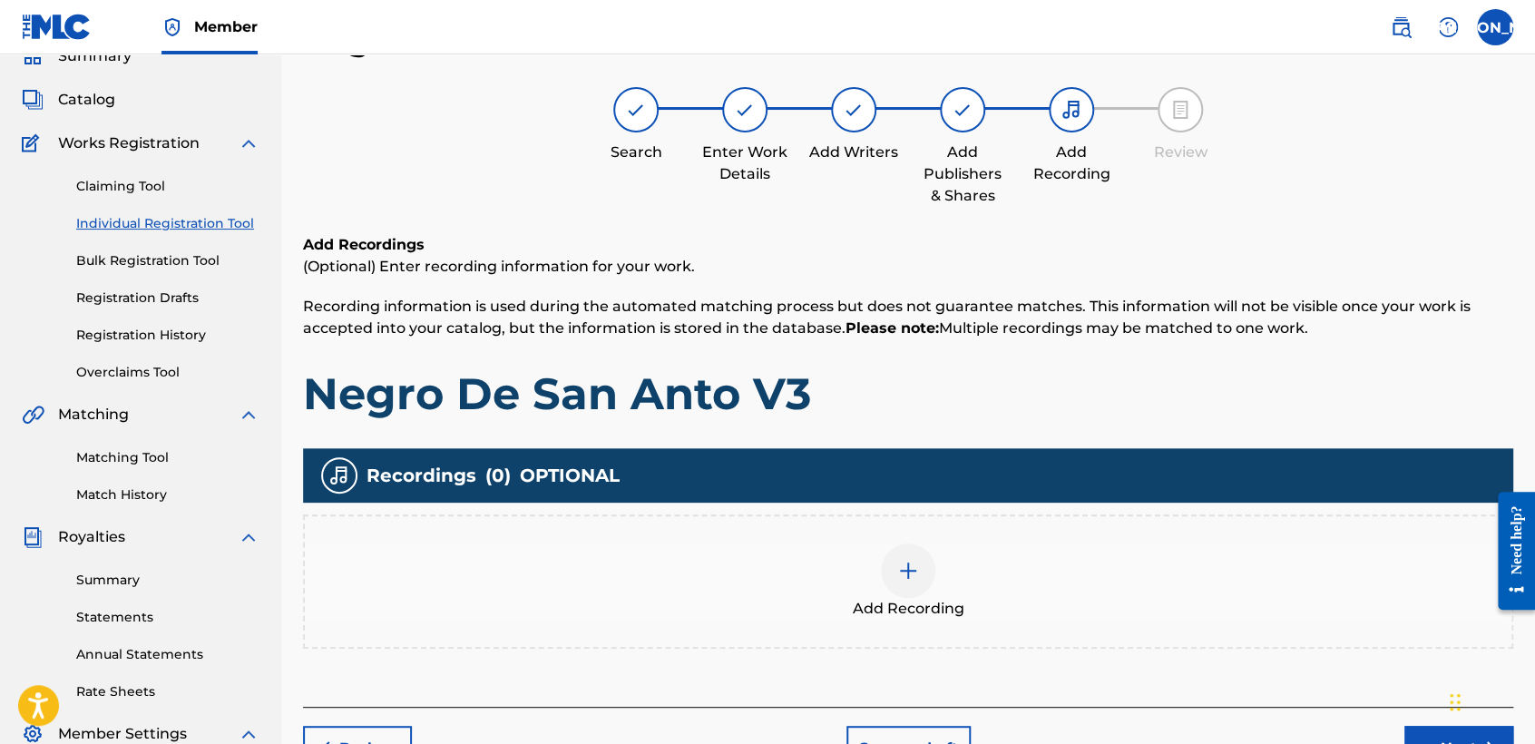
click at [856, 574] on div "Add Recording" at bounding box center [908, 581] width 1206 height 76
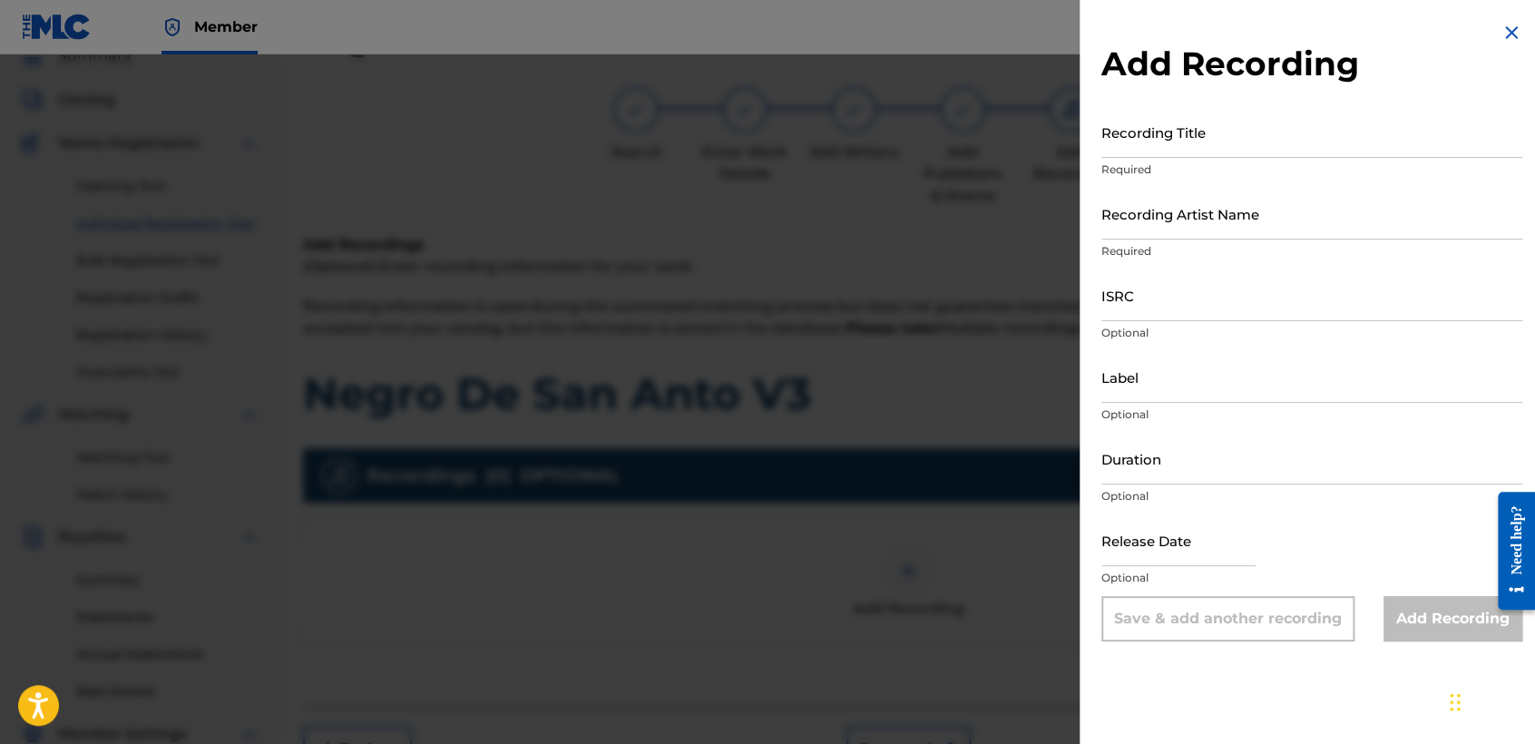
click at [1163, 152] on input "Recording Title" at bounding box center [1311, 132] width 421 height 52
paste input "Negro De San Anto V3"
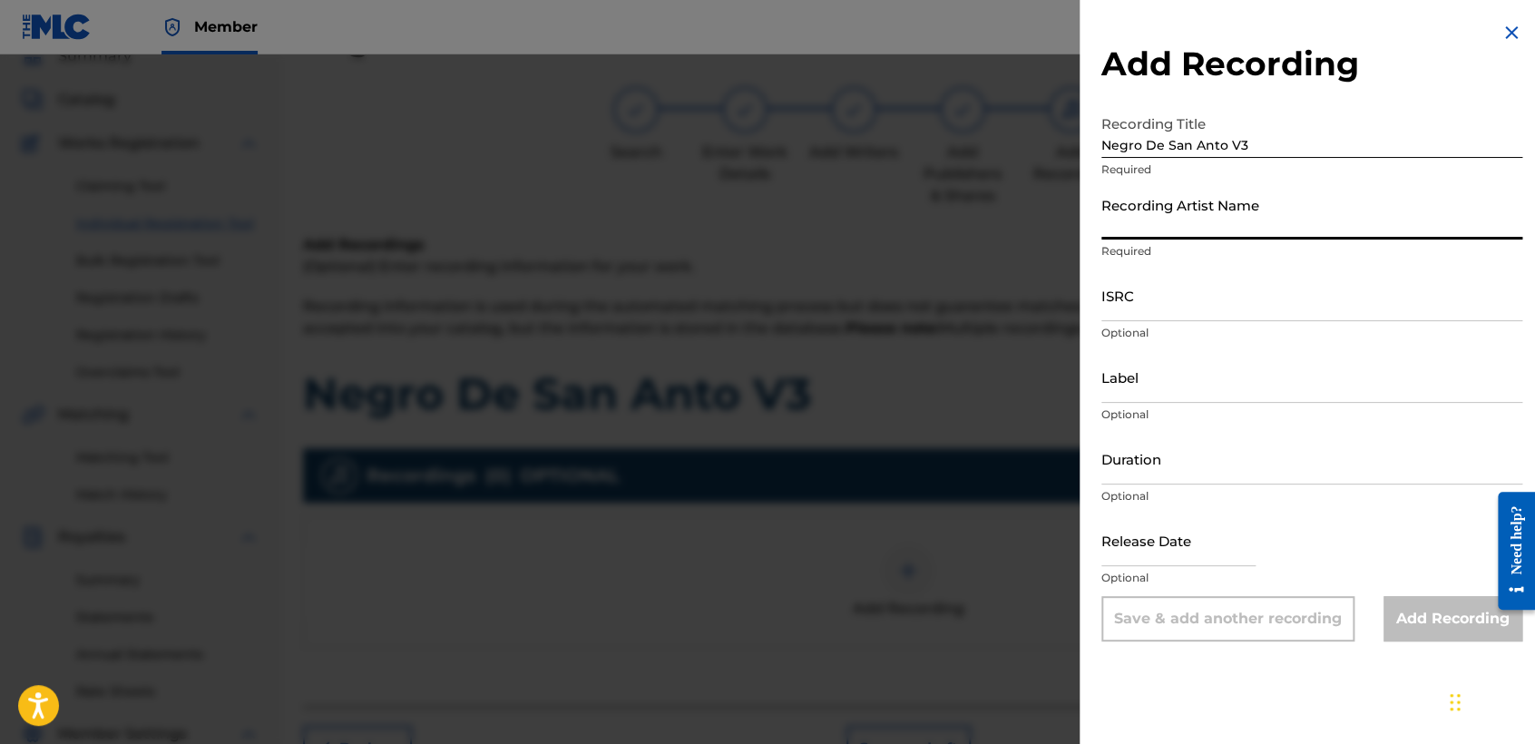
click at [1193, 226] on input "Recording Artist Name" at bounding box center [1311, 214] width 421 height 52
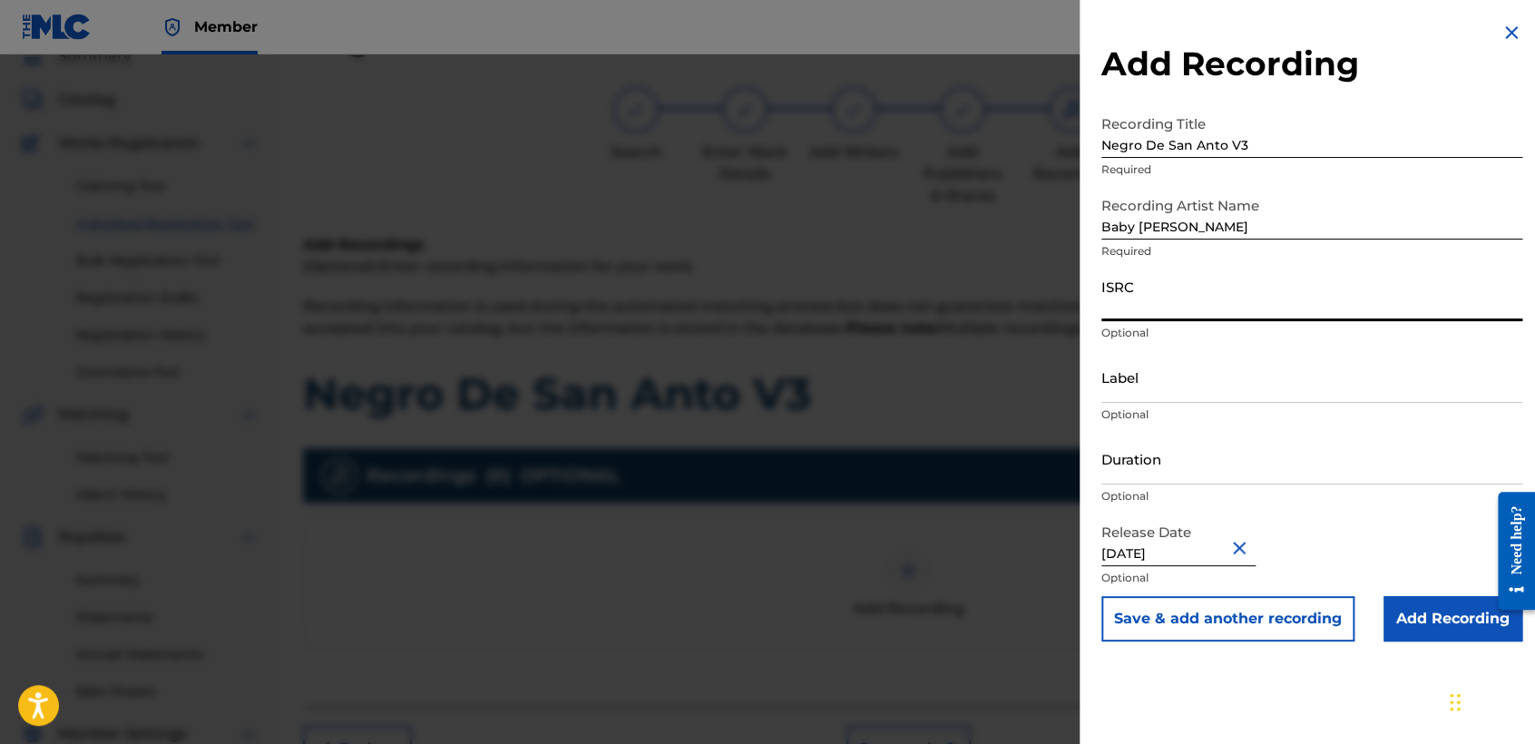
click at [1183, 307] on input "ISRC" at bounding box center [1311, 295] width 421 height 52
paste input "USHM82222856"
click at [1202, 455] on input "Duration" at bounding box center [1311, 459] width 421 height 52
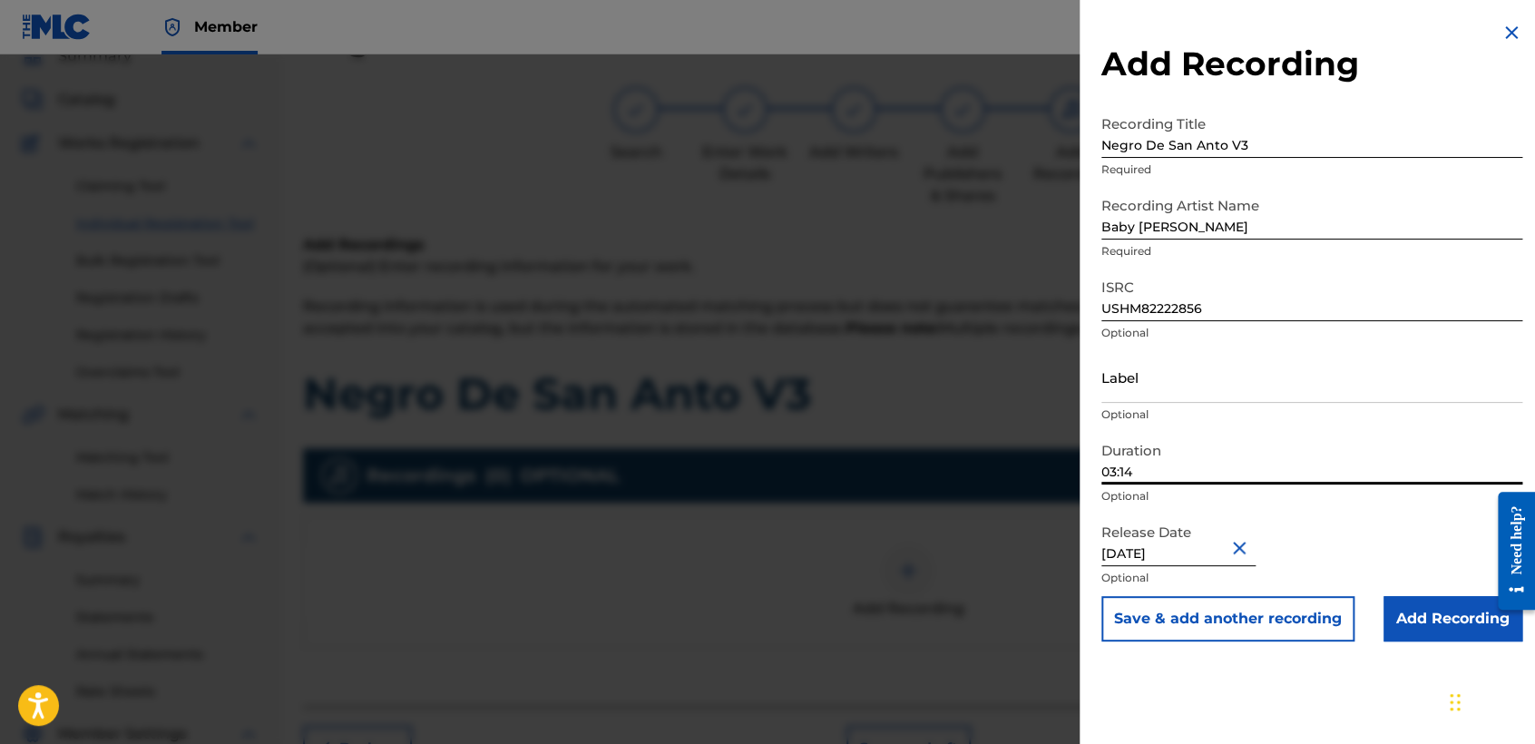
click at [1418, 624] on input "Add Recording" at bounding box center [1452, 618] width 139 height 45
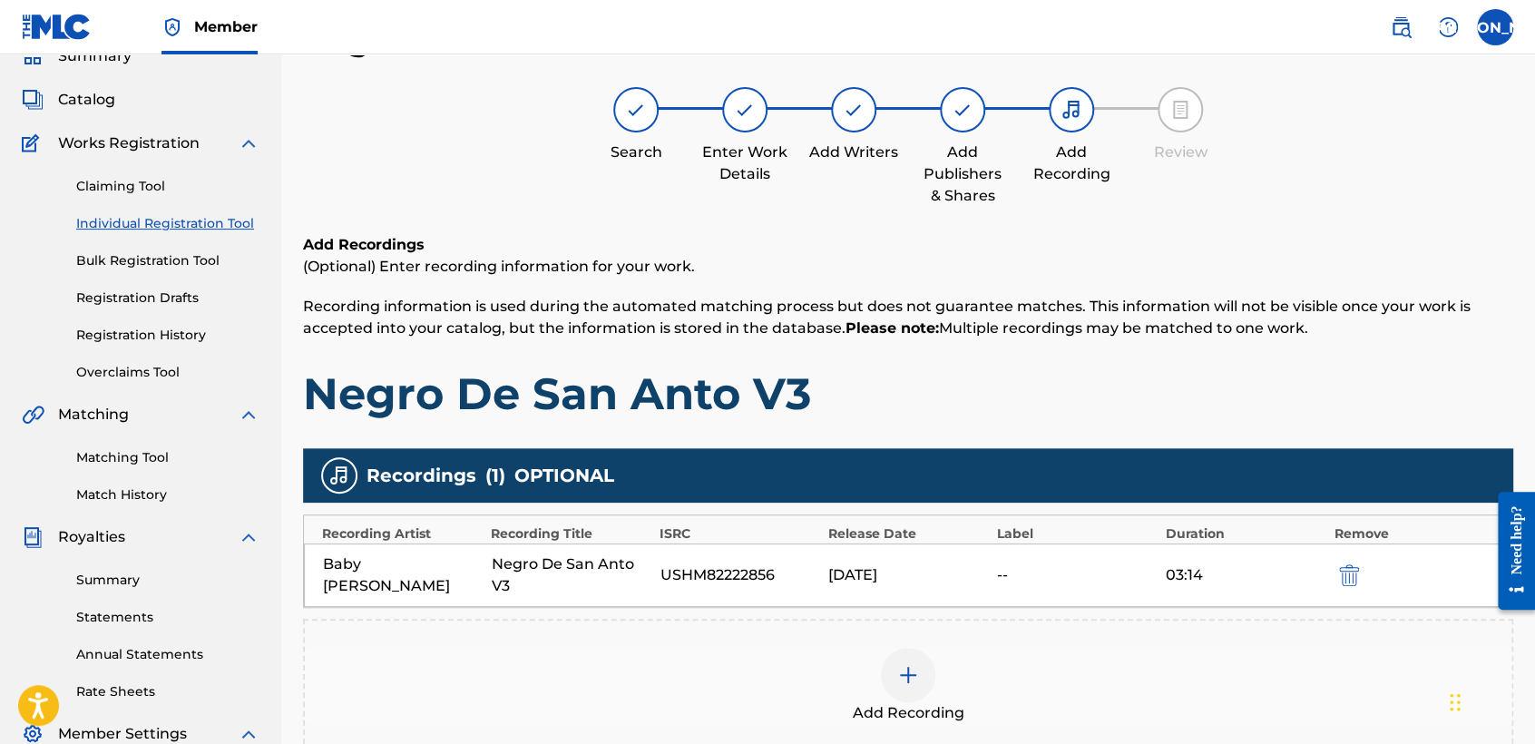
click at [1262, 404] on h1 "Negro De San Anto V3" at bounding box center [908, 393] width 1210 height 54
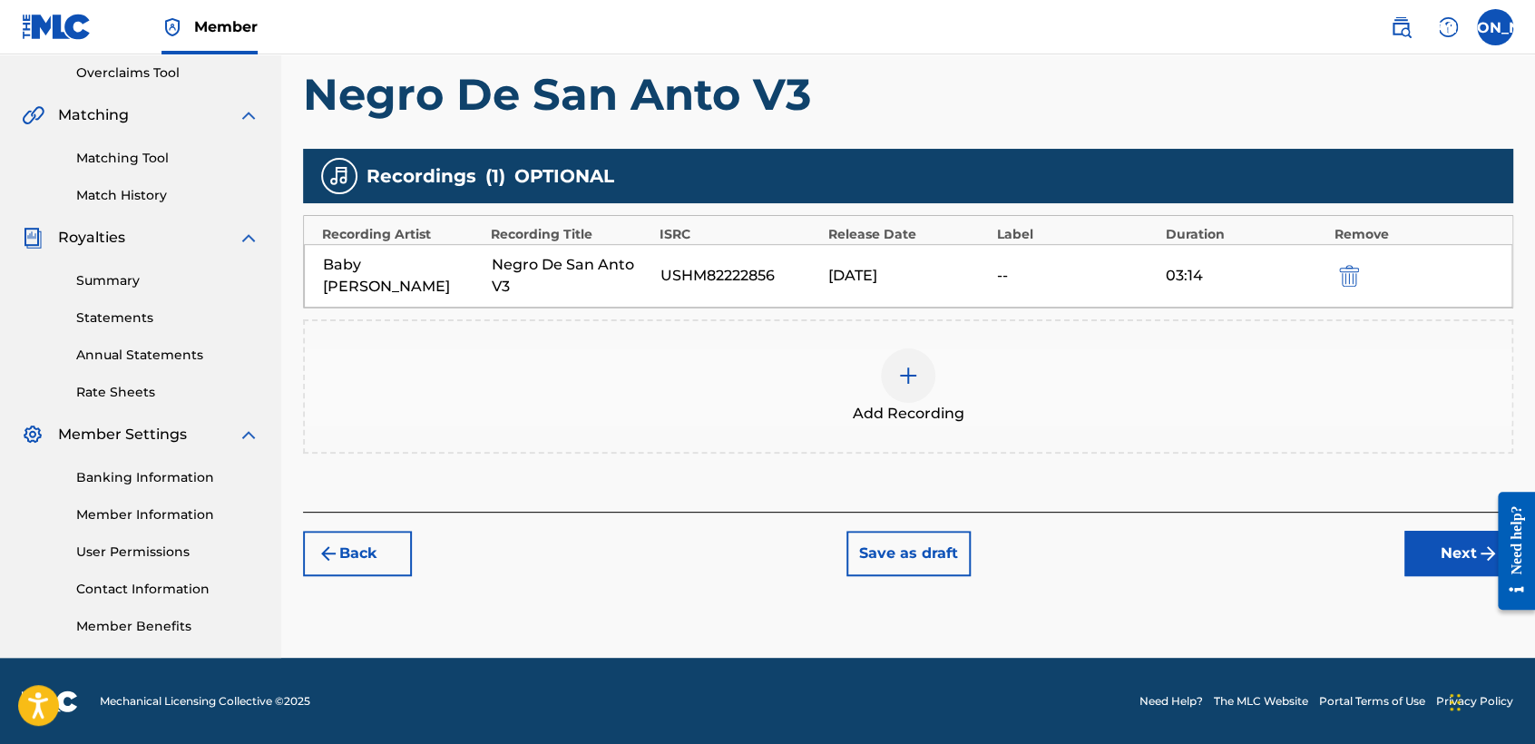
click at [1429, 563] on button "Next" at bounding box center [1458, 553] width 109 height 45
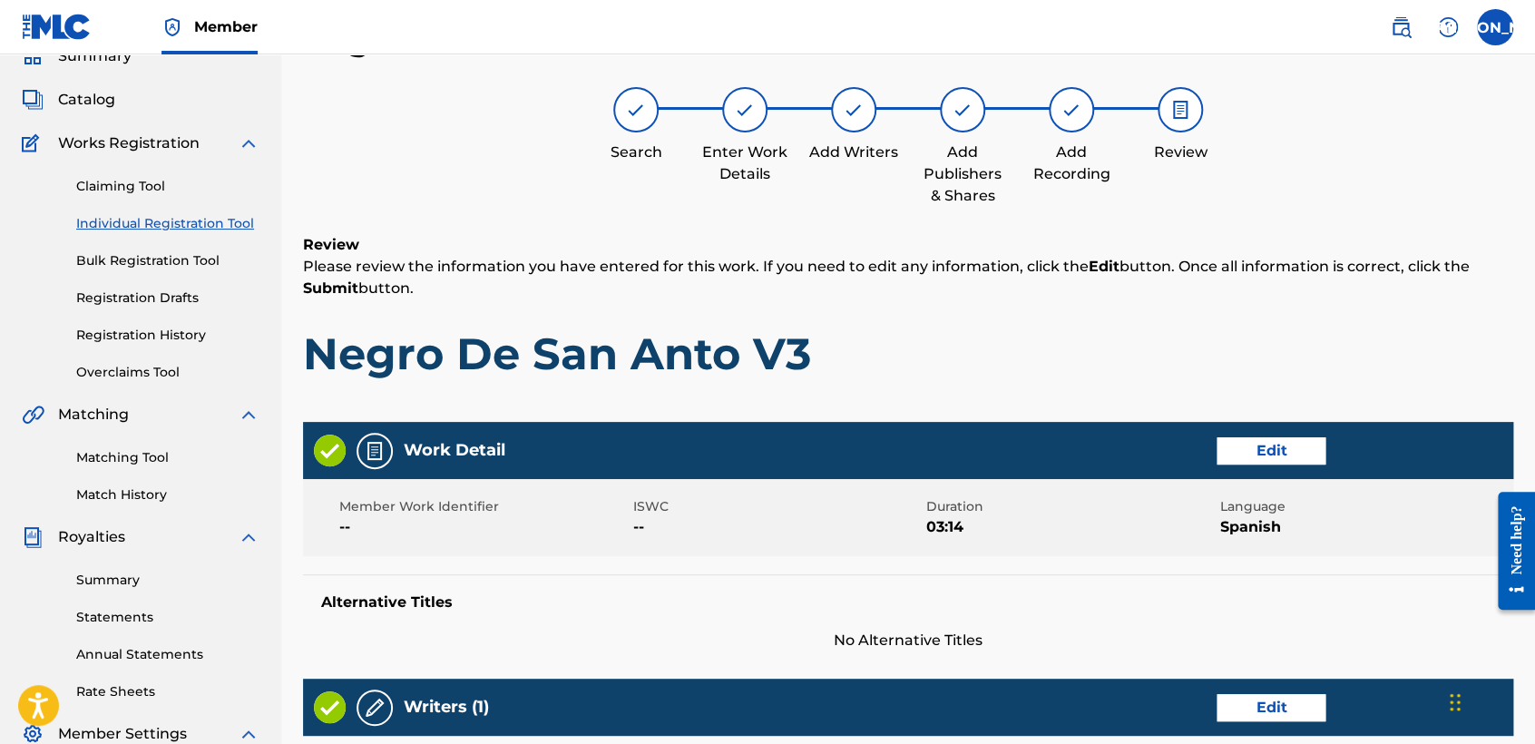
click at [1167, 385] on div "Review Please review the information you have entered for this work. If you nee…" at bounding box center [908, 321] width 1210 height 174
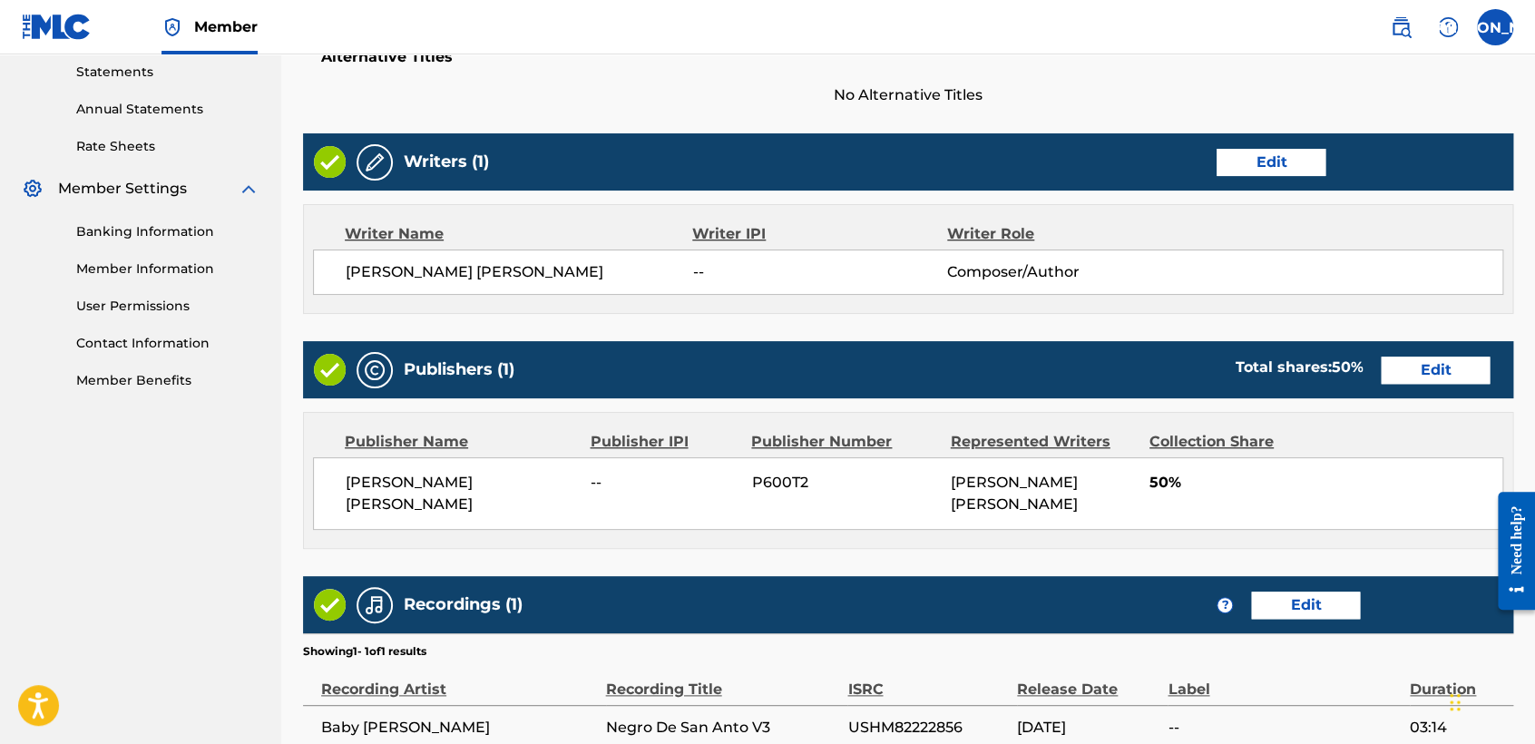
scroll to position [810, 0]
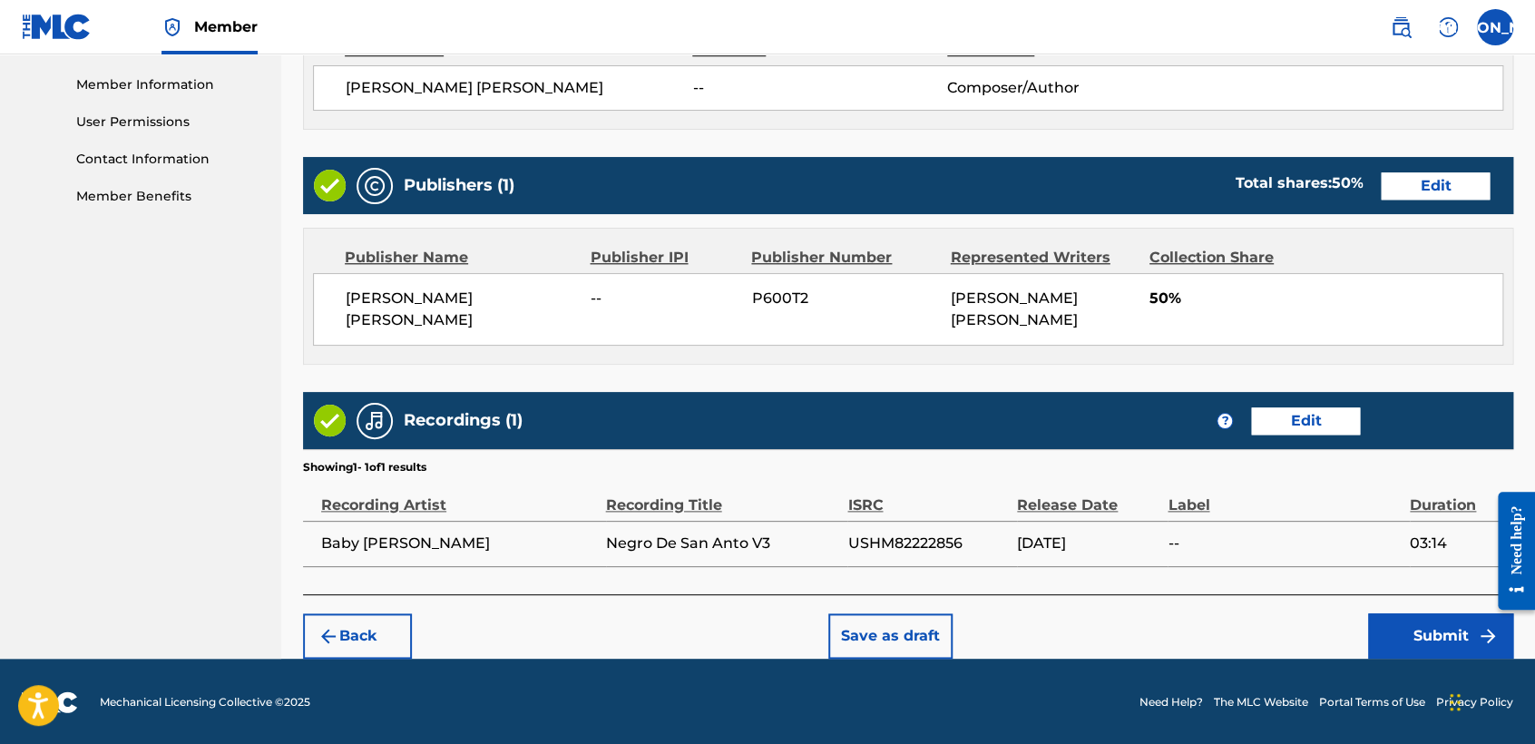
click at [1437, 624] on button "Submit" at bounding box center [1440, 635] width 145 height 45
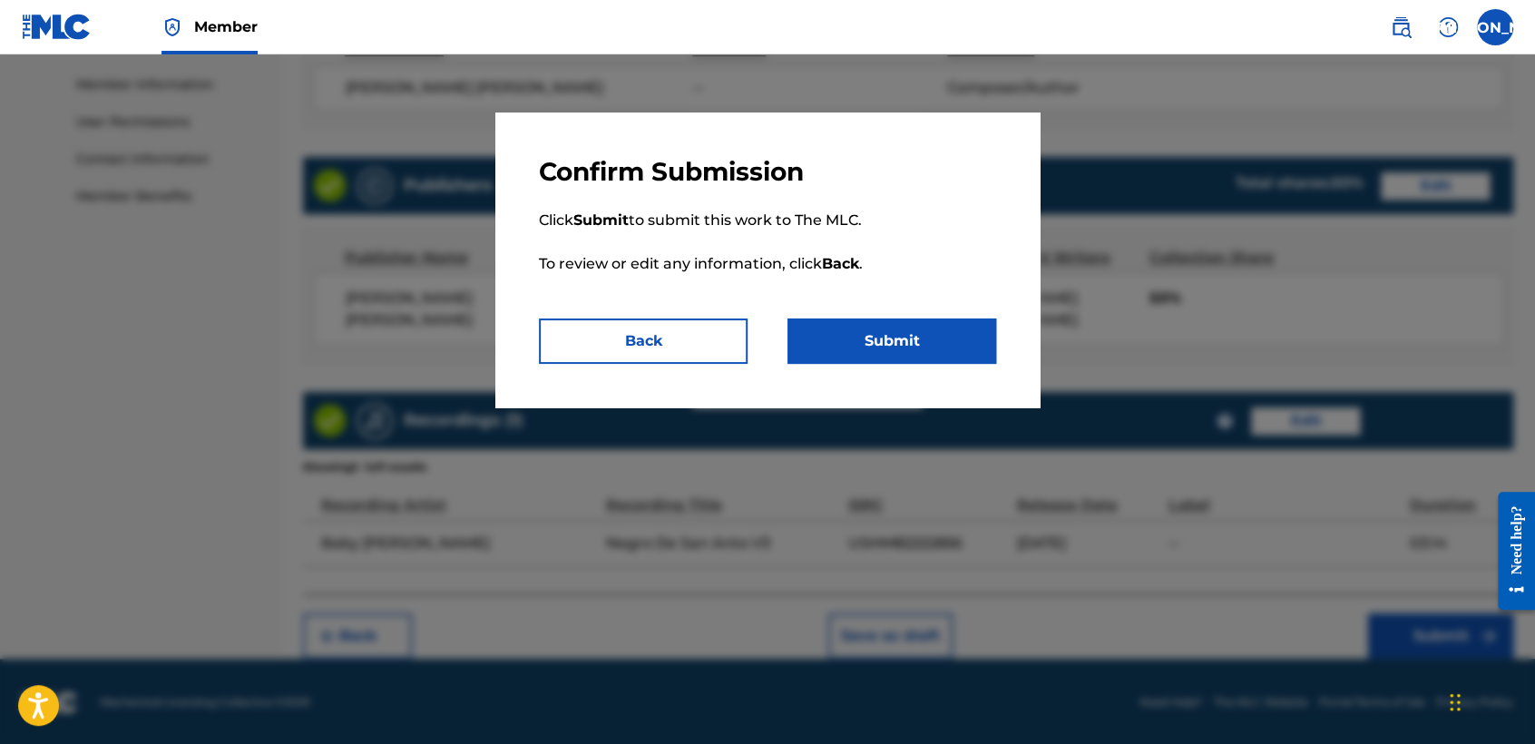
click at [834, 297] on p "Click Submit to submit this work to The MLC. To review or edit any information,…" at bounding box center [767, 253] width 457 height 131
click at [866, 332] on button "Submit" at bounding box center [891, 340] width 209 height 45
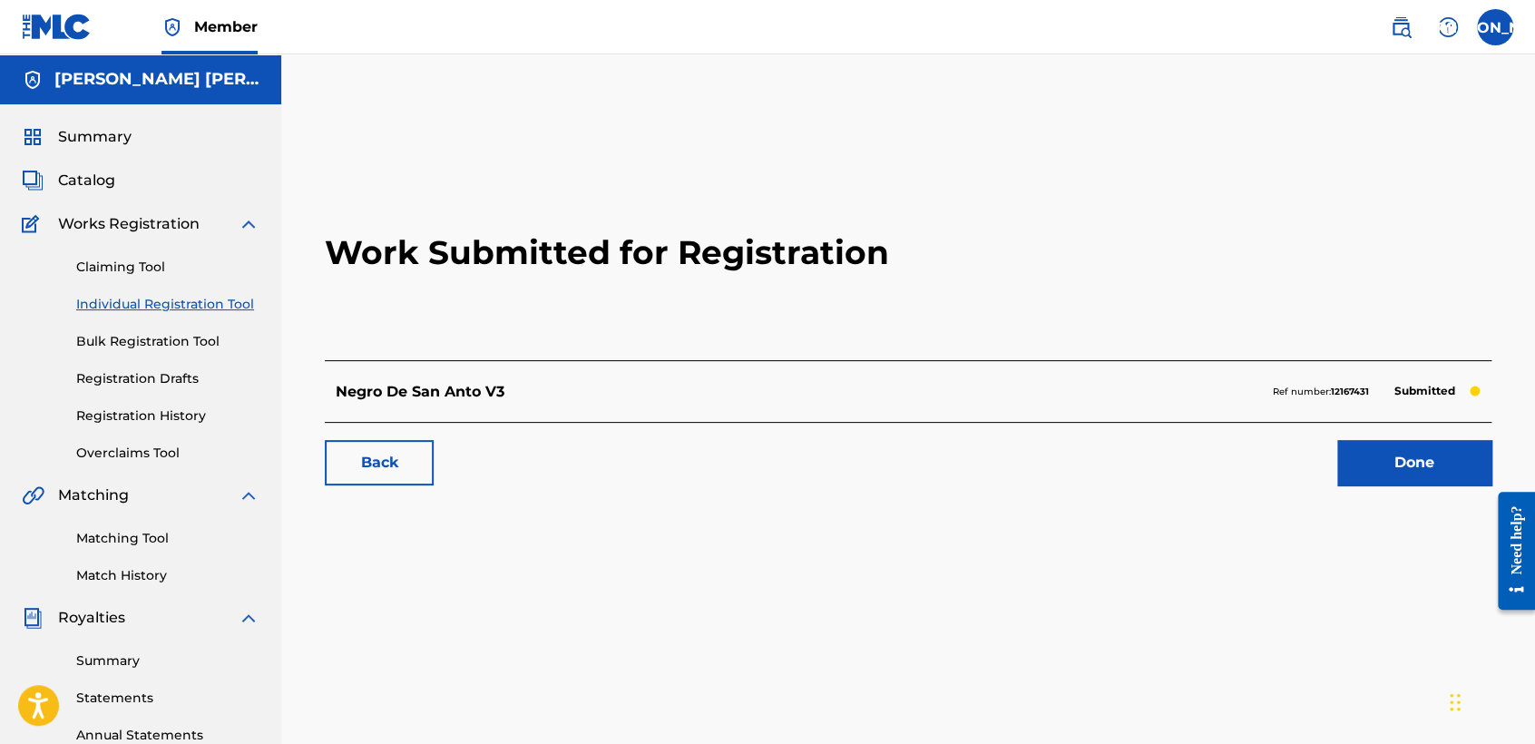
click at [230, 313] on link "Individual Registration Tool" at bounding box center [167, 304] width 183 height 19
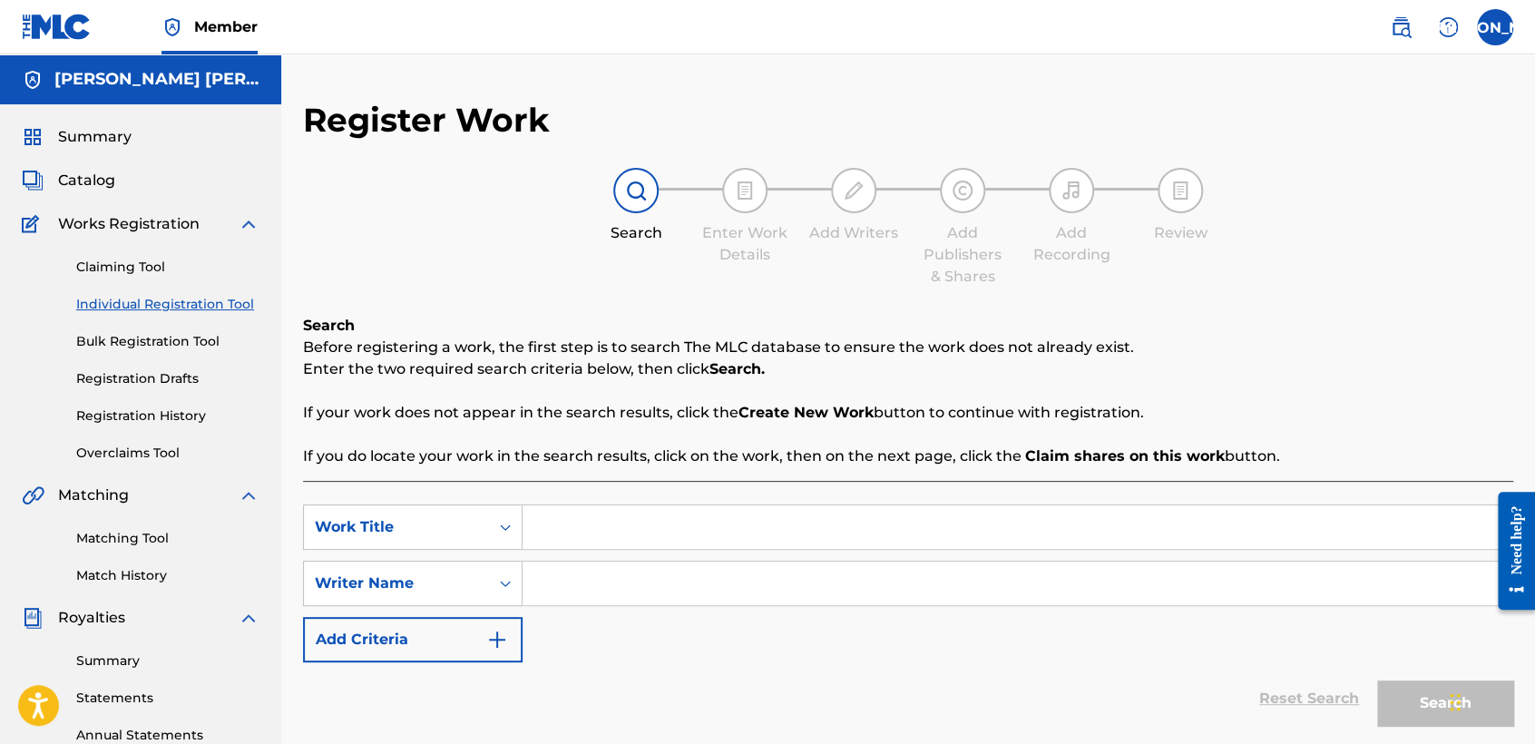
click at [606, 547] on input "Search Form" at bounding box center [1016, 527] width 989 height 44
paste input "Landa"
click at [647, 584] on input "Search Form" at bounding box center [1016, 583] width 989 height 44
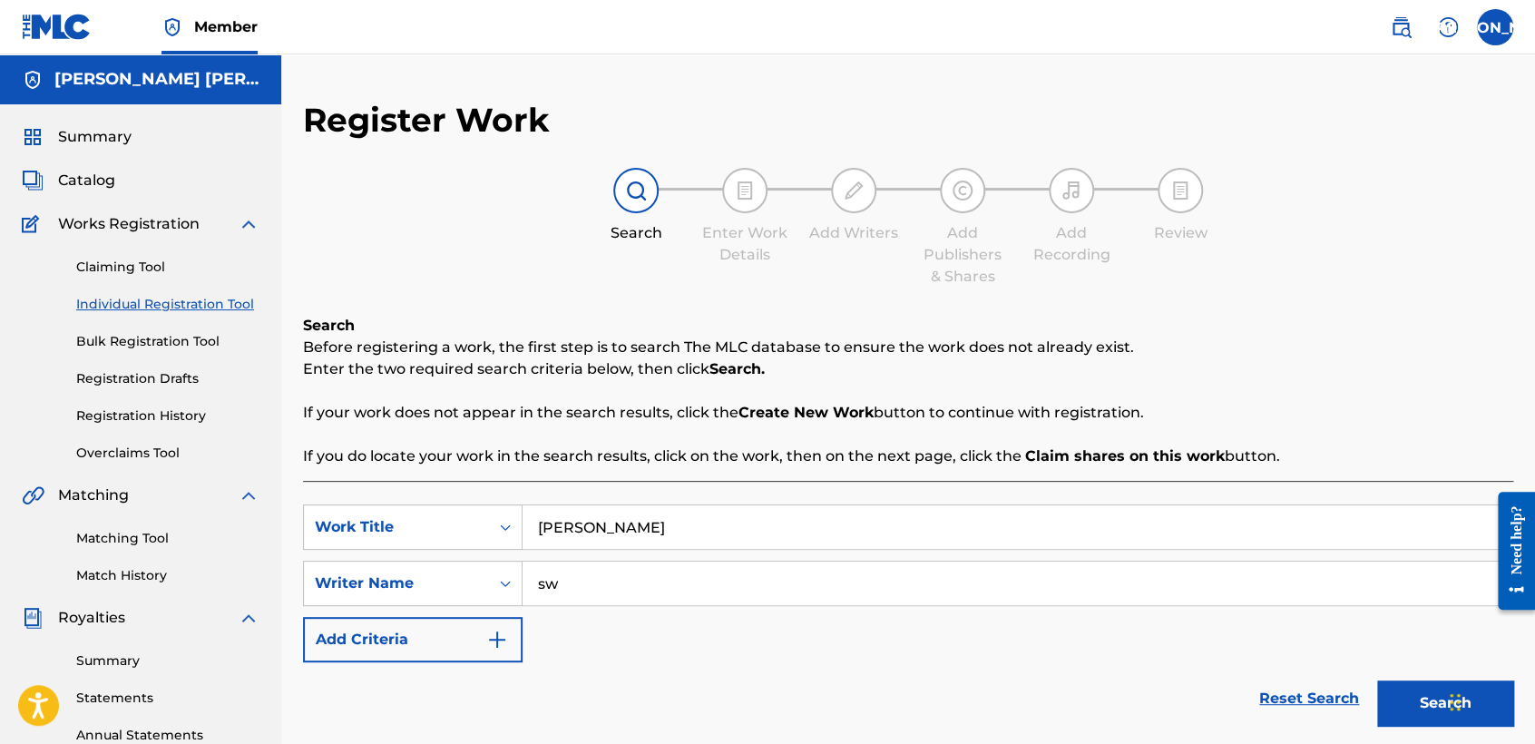
click at [1422, 707] on button "Search" at bounding box center [1445, 702] width 136 height 45
click at [1322, 403] on p "If your work does not appear in the search results, click the Create New Work b…" at bounding box center [908, 413] width 1210 height 22
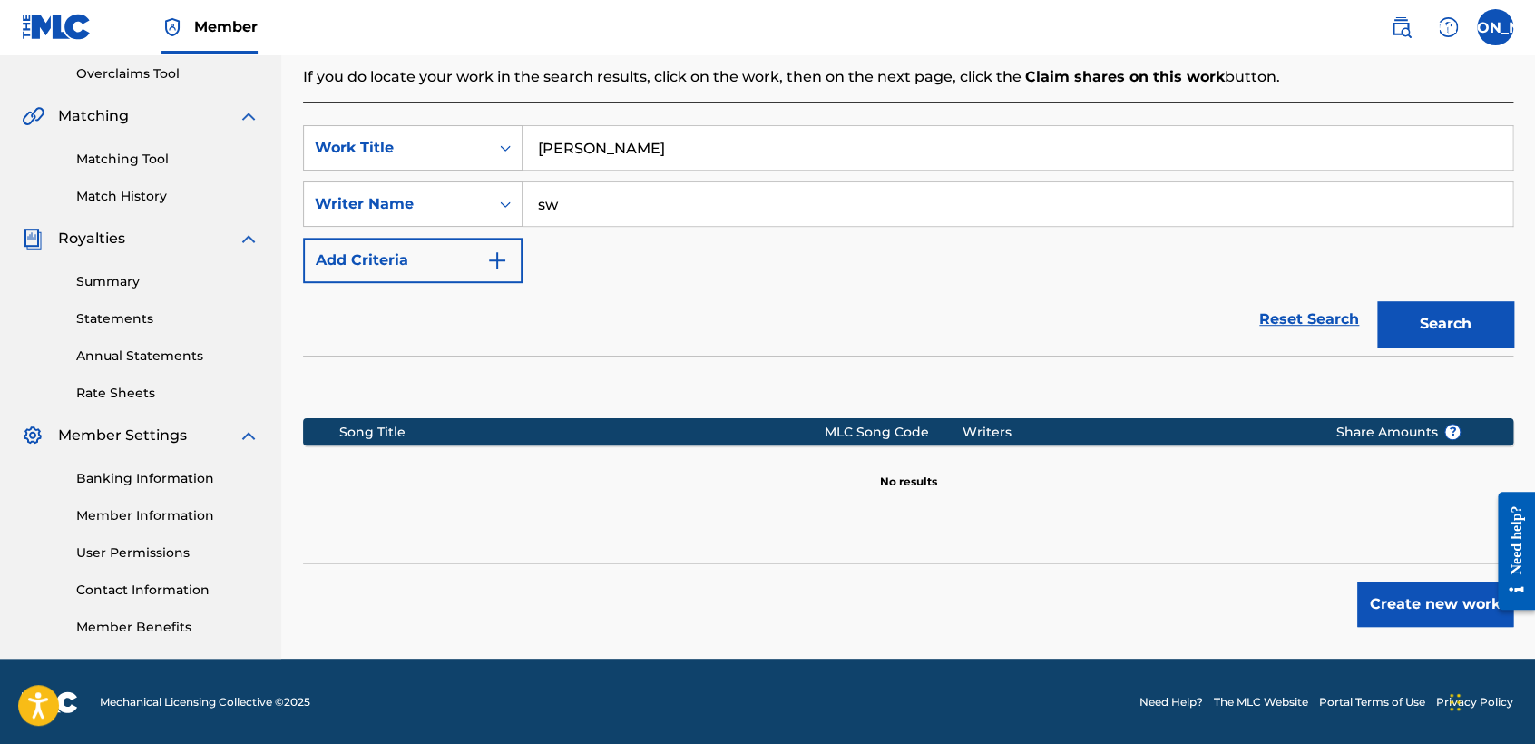
scroll to position [380, 0]
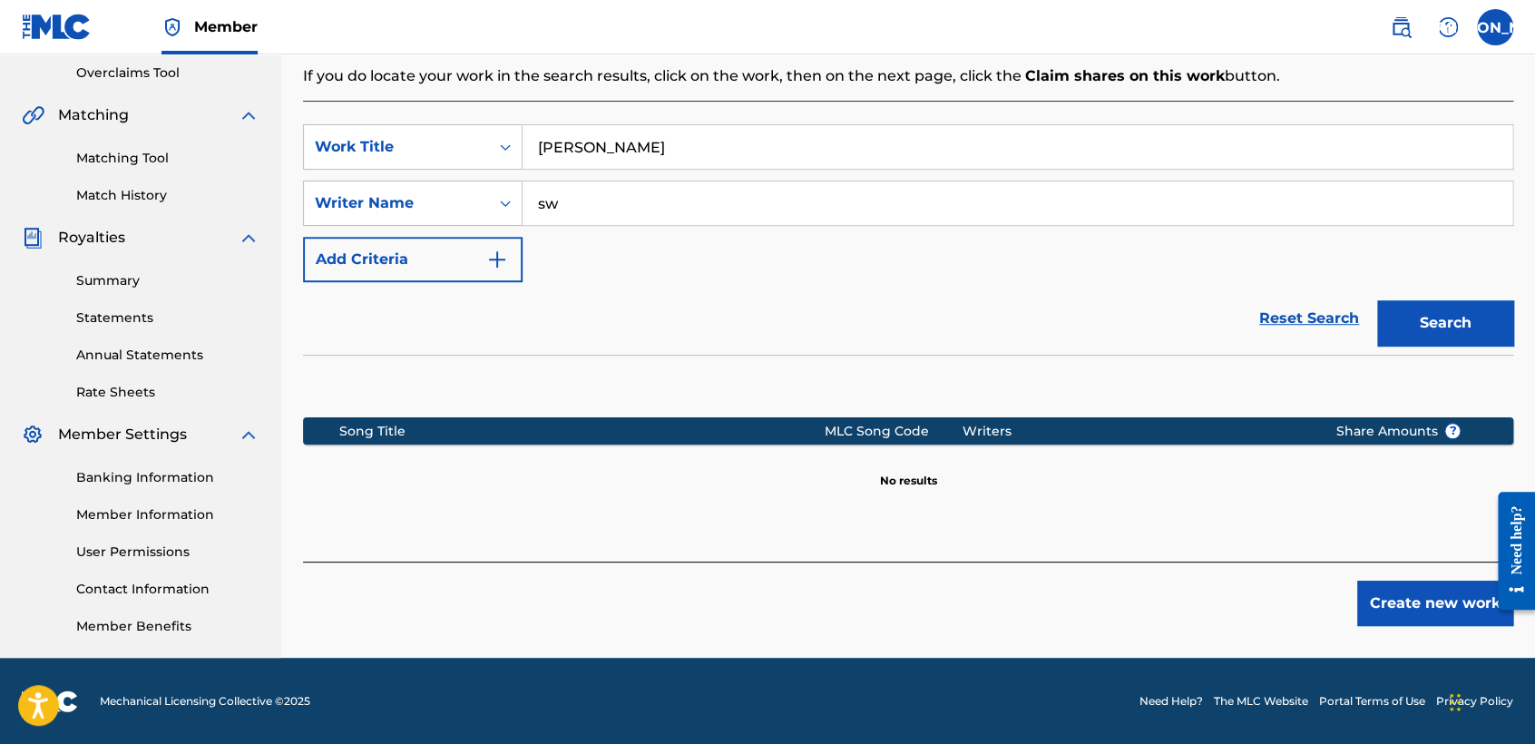
click at [1389, 594] on button "Create new work" at bounding box center [1435, 602] width 156 height 45
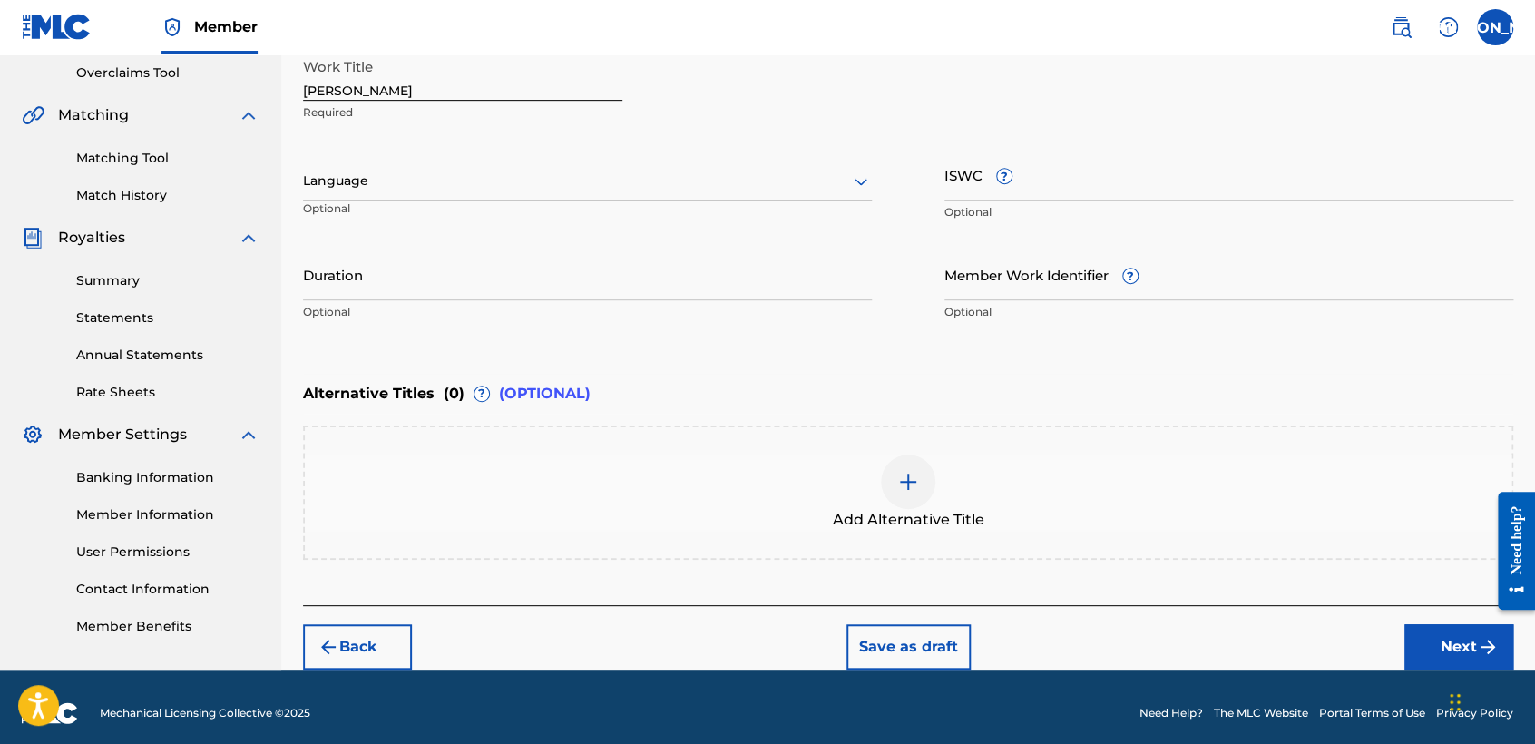
click at [735, 173] on div at bounding box center [587, 181] width 569 height 23
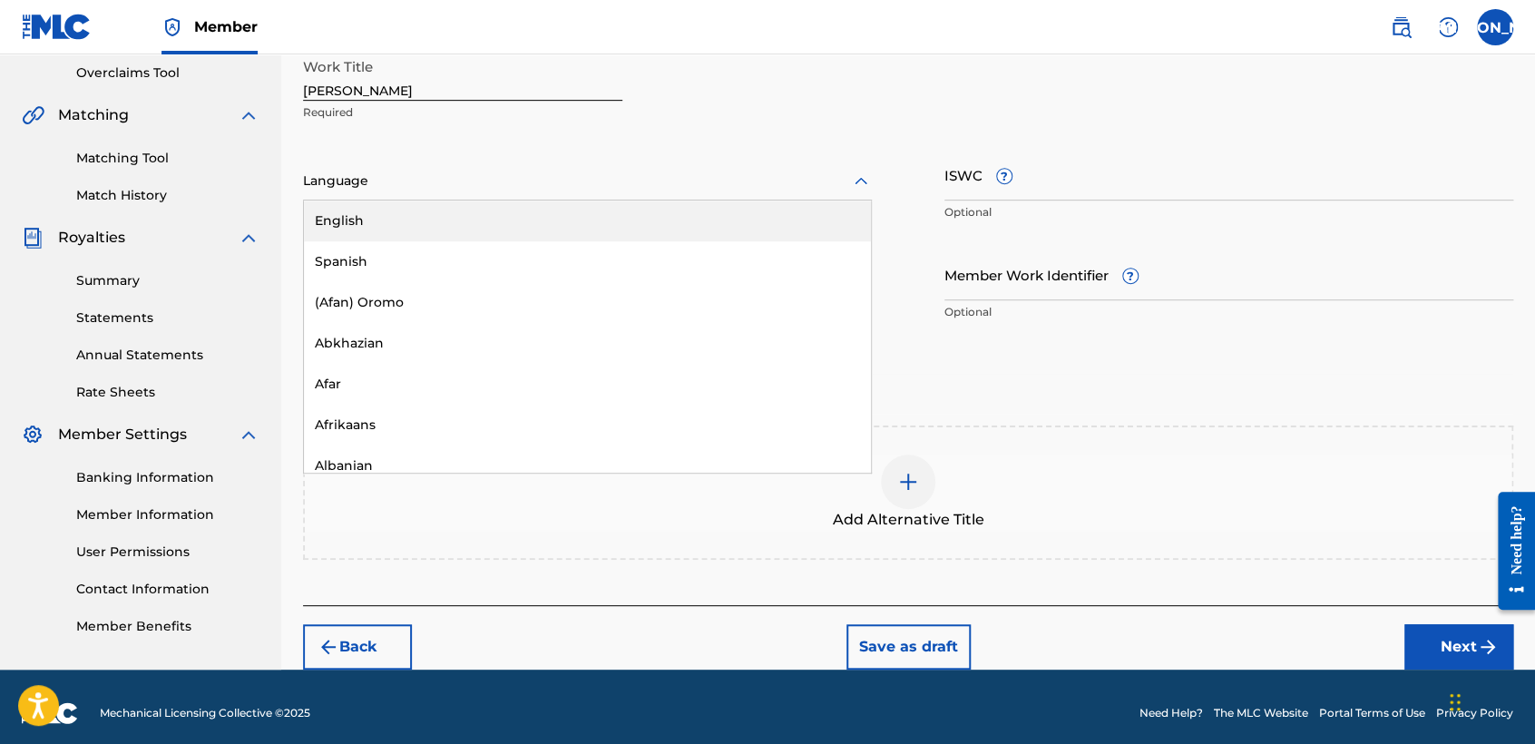
click at [577, 238] on div "English" at bounding box center [587, 220] width 567 height 41
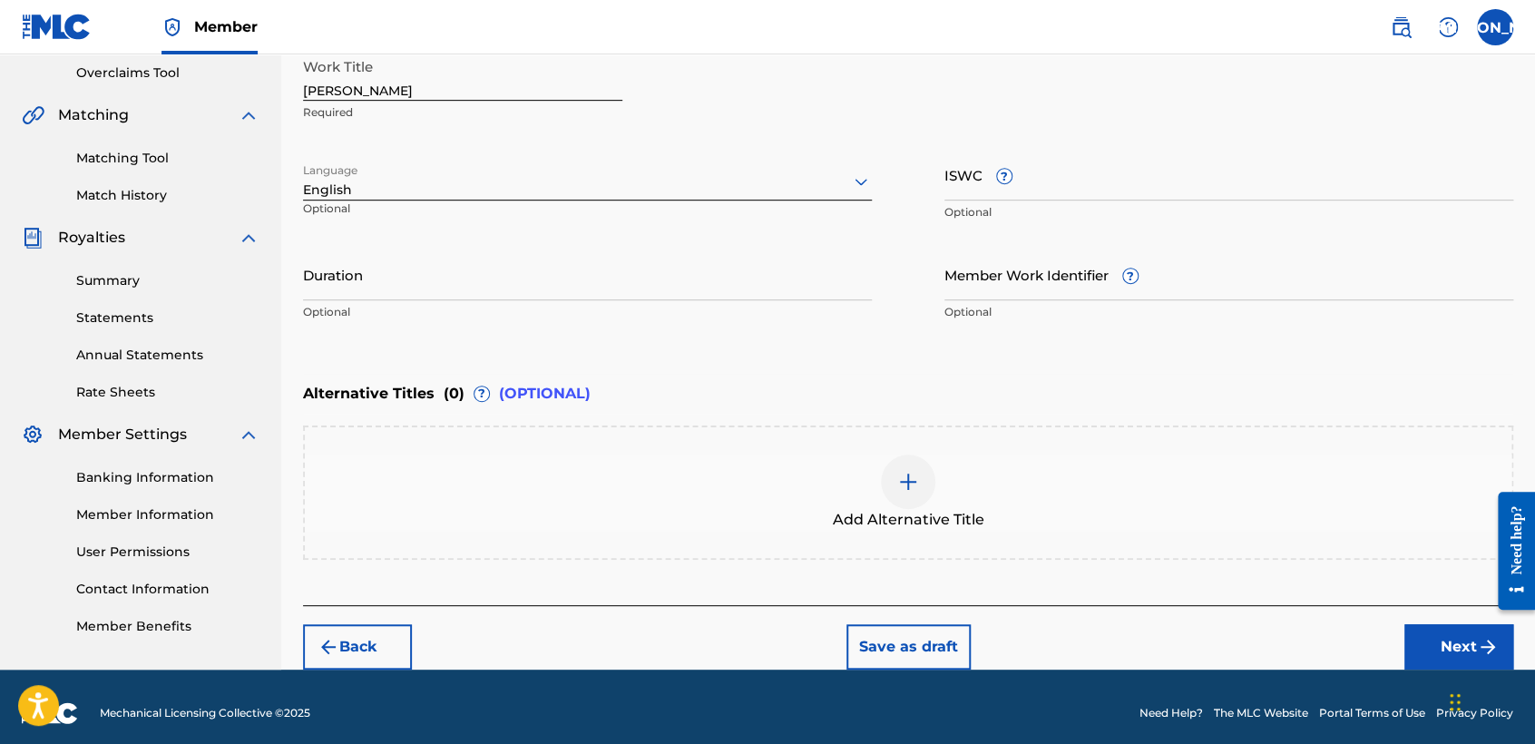
click at [598, 204] on div "Language option English, selected. English Optional" at bounding box center [587, 190] width 569 height 82
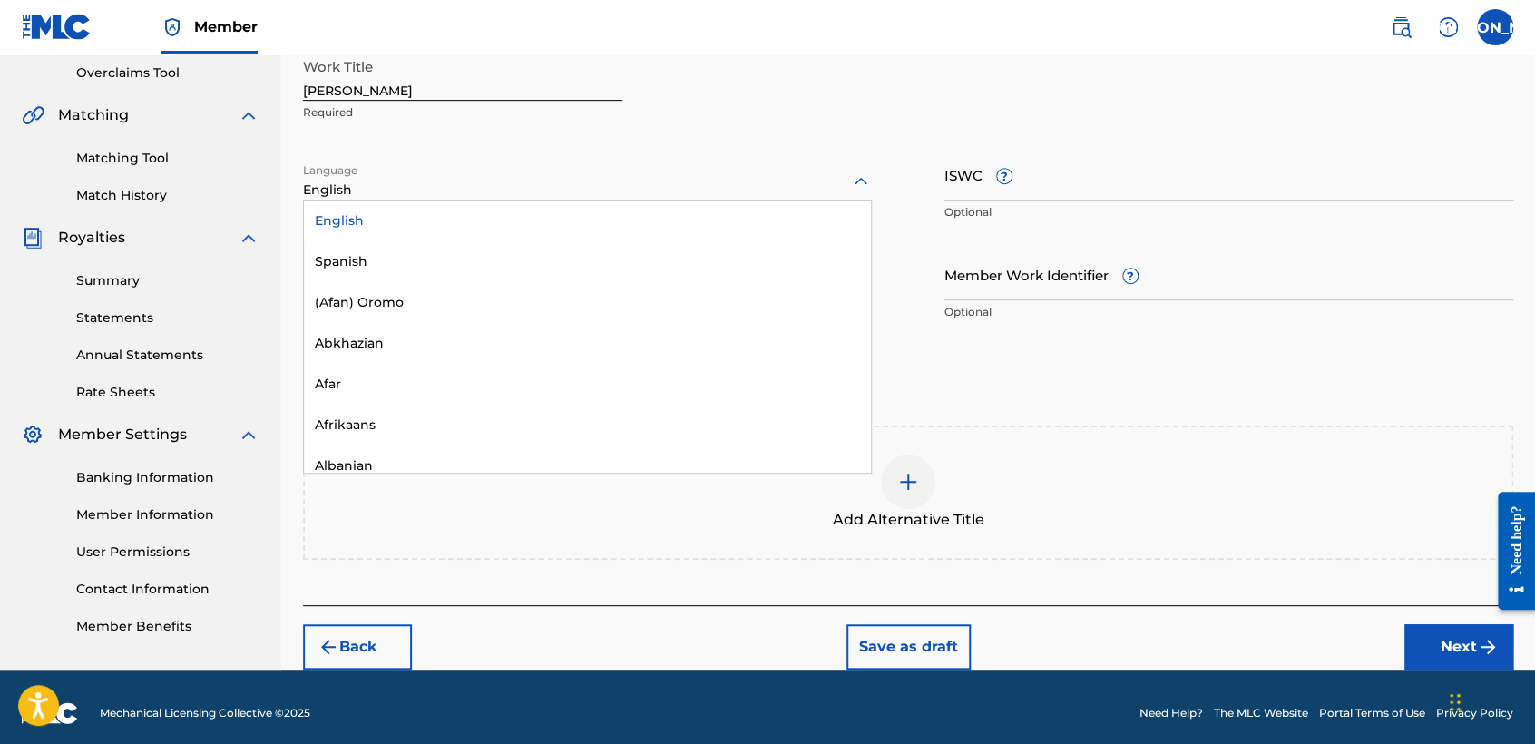
click at [609, 168] on div "English" at bounding box center [587, 181] width 569 height 38
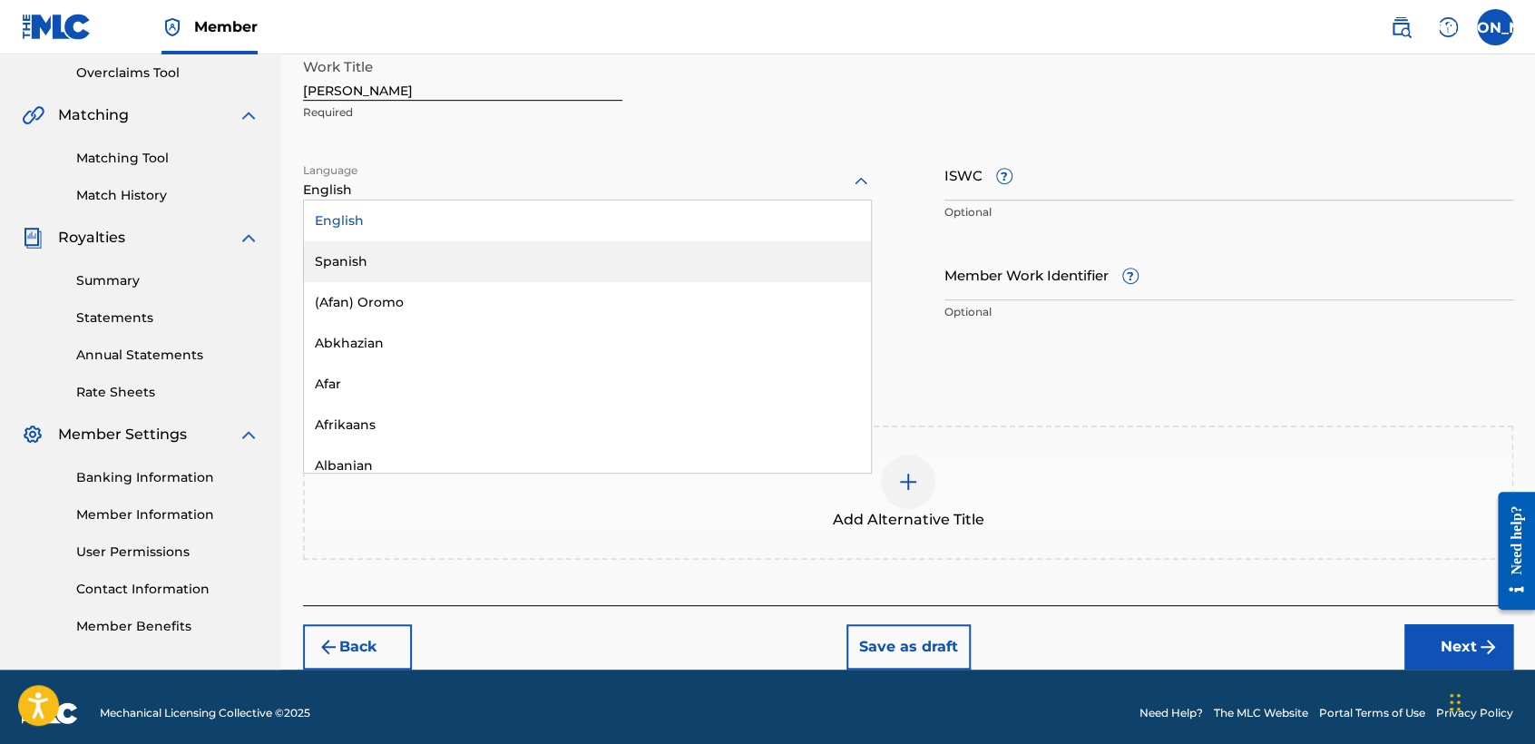
click at [546, 249] on div "Spanish" at bounding box center [587, 261] width 567 height 41
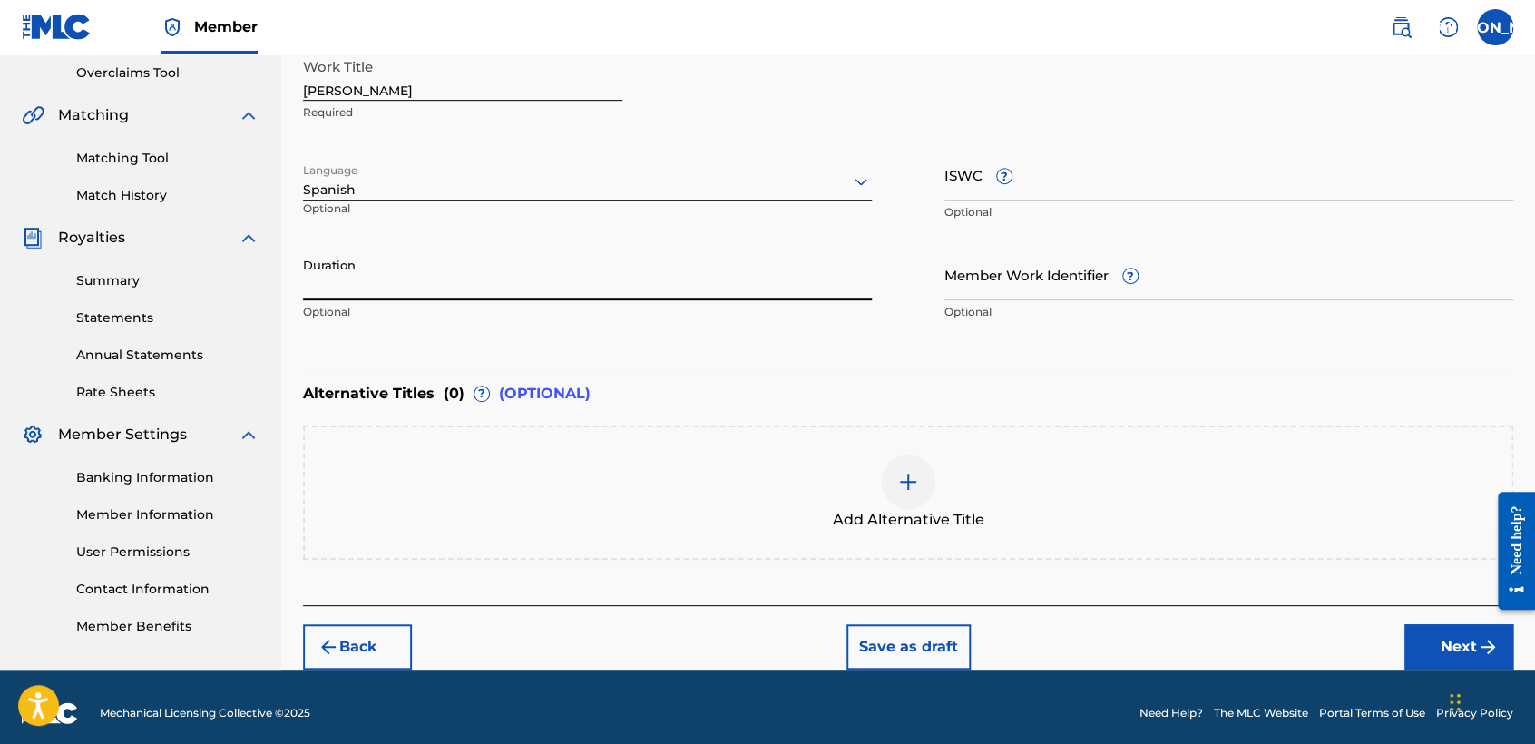
click at [537, 264] on input "Duration" at bounding box center [587, 274] width 569 height 52
click at [1450, 632] on button "Next" at bounding box center [1458, 646] width 109 height 45
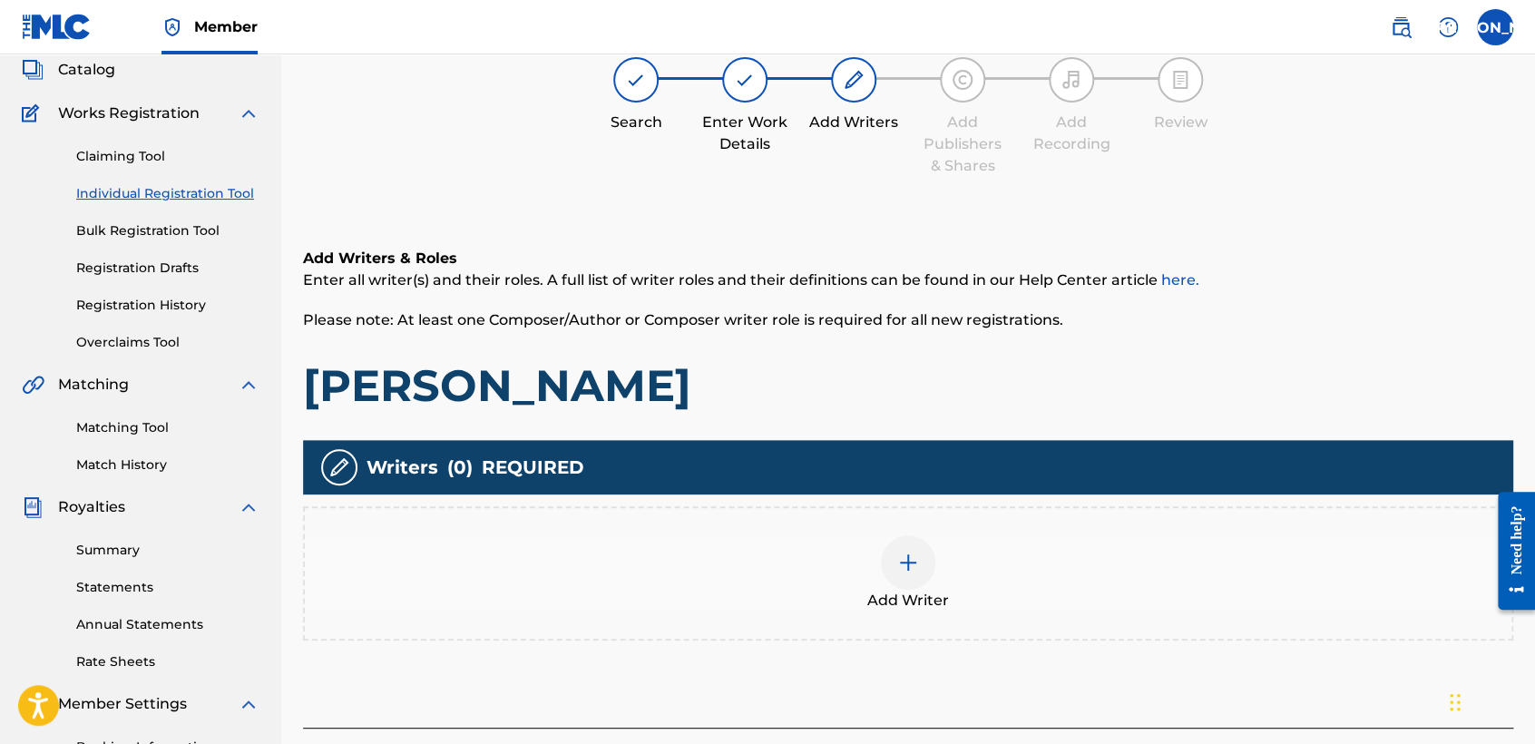
scroll to position [81, 0]
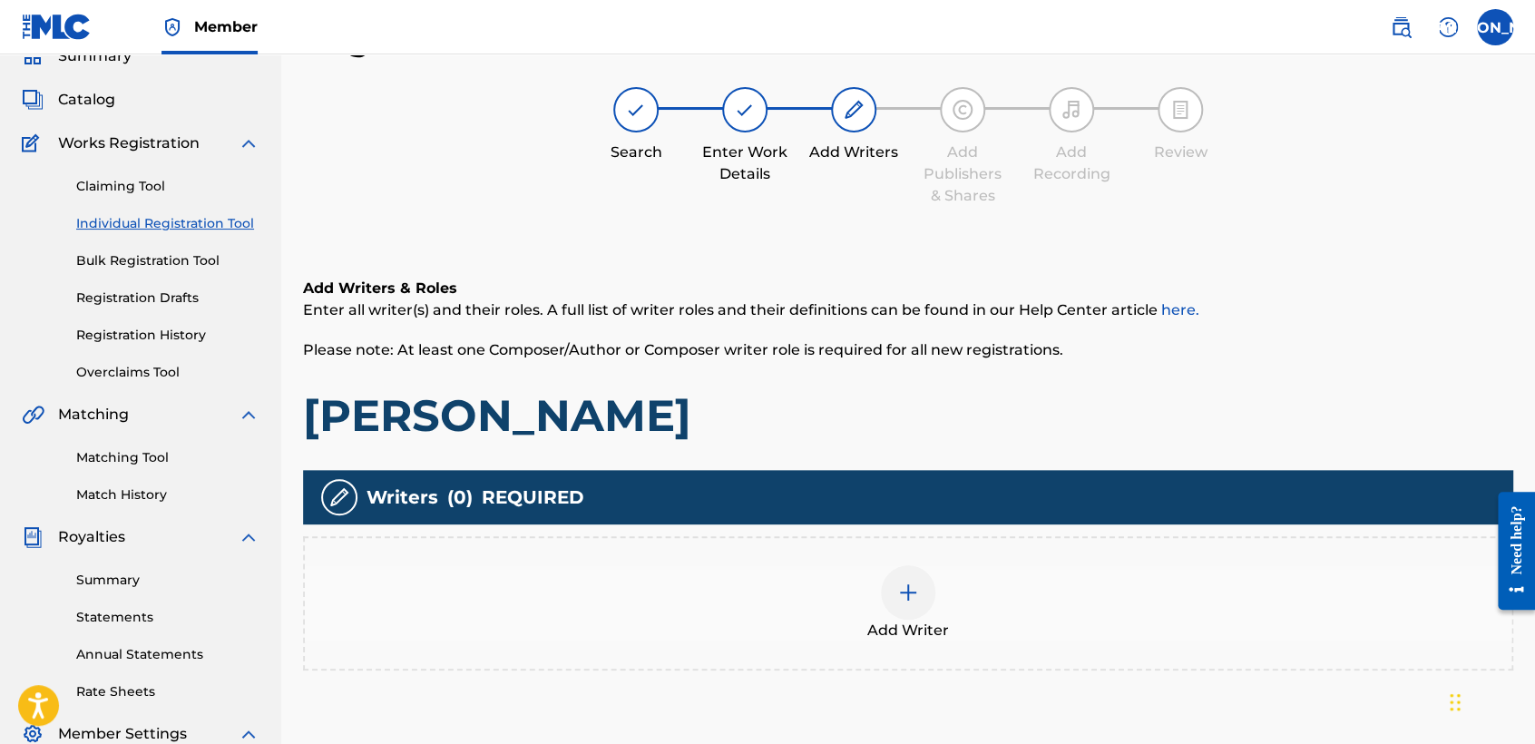
click at [930, 637] on span "Add Writer" at bounding box center [908, 630] width 82 height 22
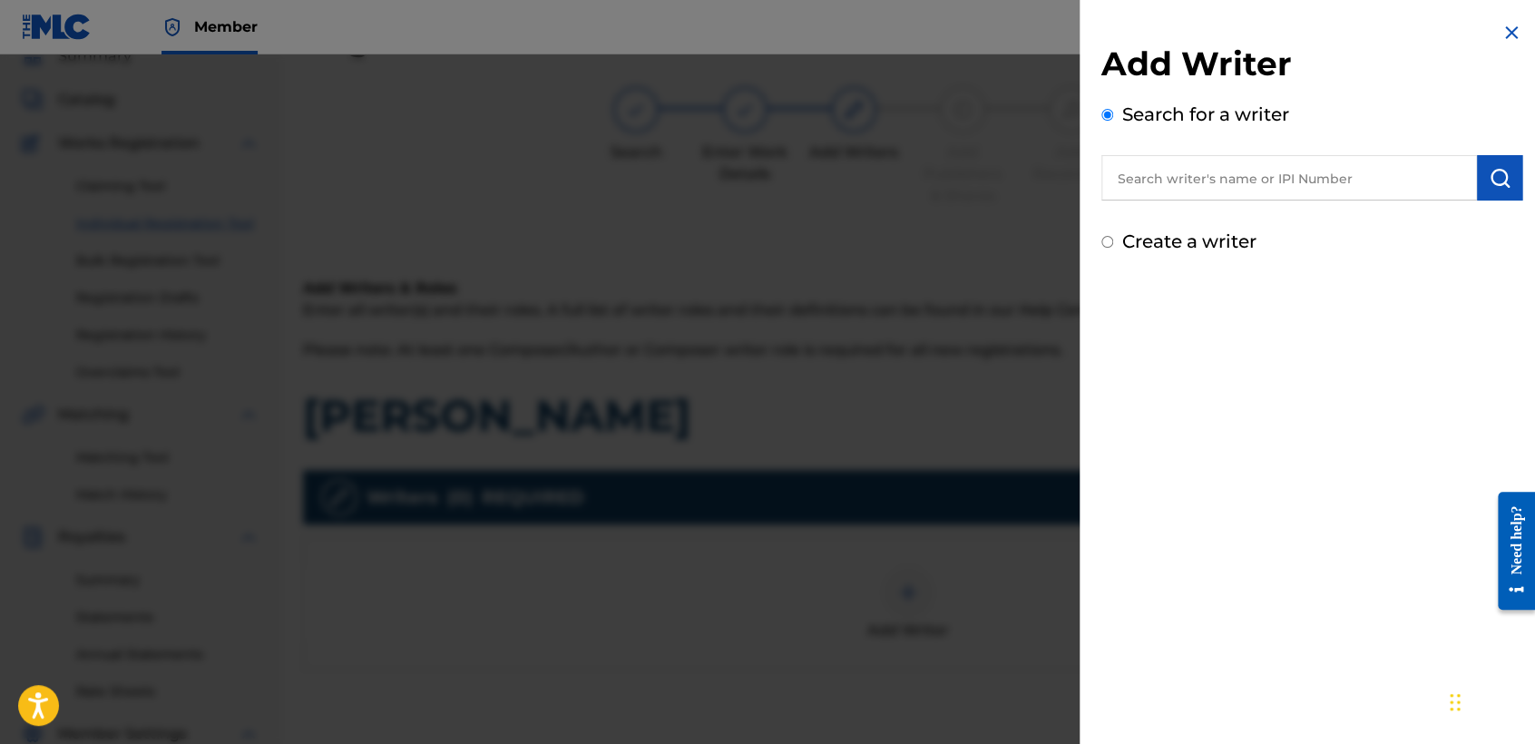
click at [1107, 238] on input "Create a writer" at bounding box center [1107, 242] width 12 height 12
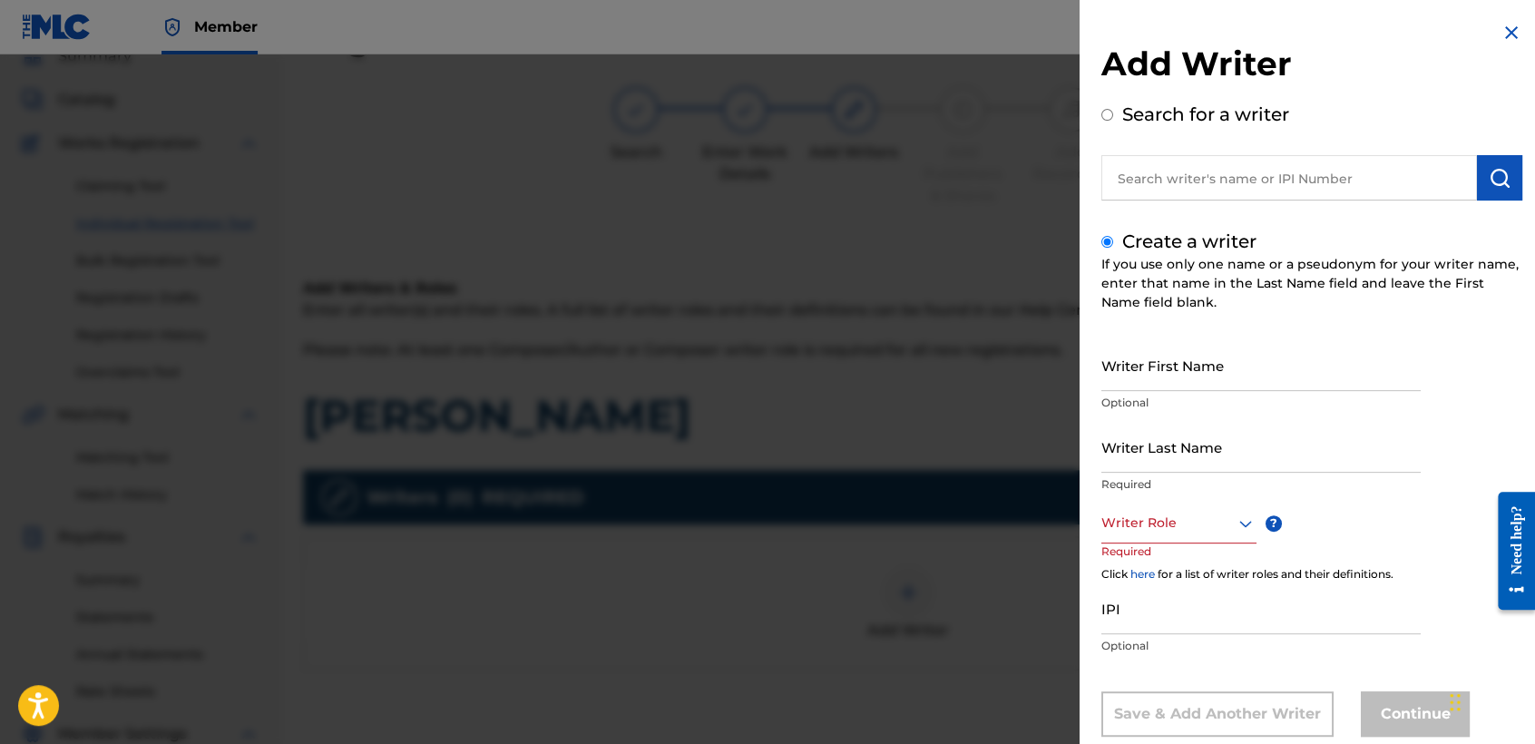
click at [1151, 361] on input "Writer First Name" at bounding box center [1260, 365] width 319 height 52
click at [1161, 439] on input "Writer Last Name" at bounding box center [1260, 447] width 319 height 52
click at [1164, 497] on div "Writer Last Name Valdez Required" at bounding box center [1260, 462] width 319 height 82
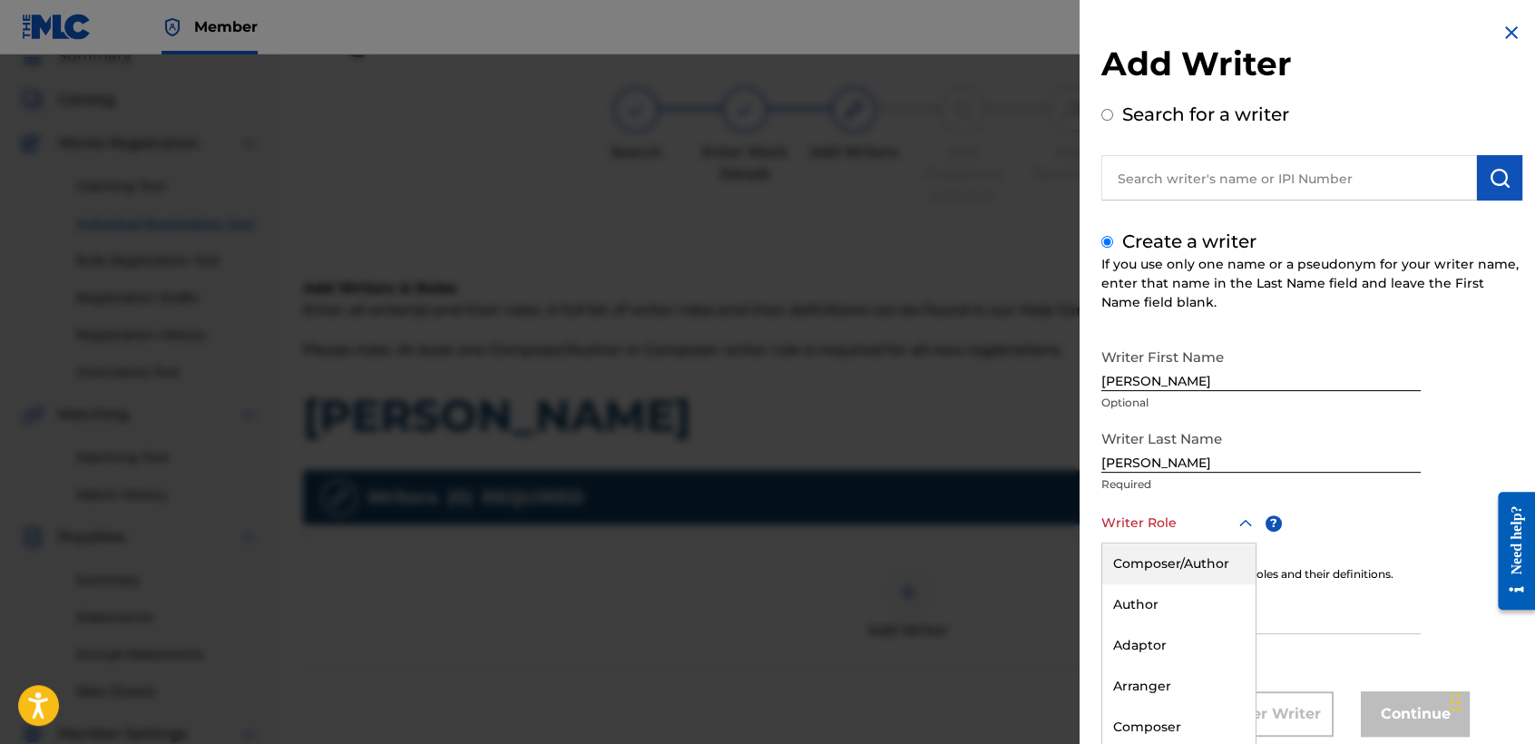
scroll to position [41, 0]
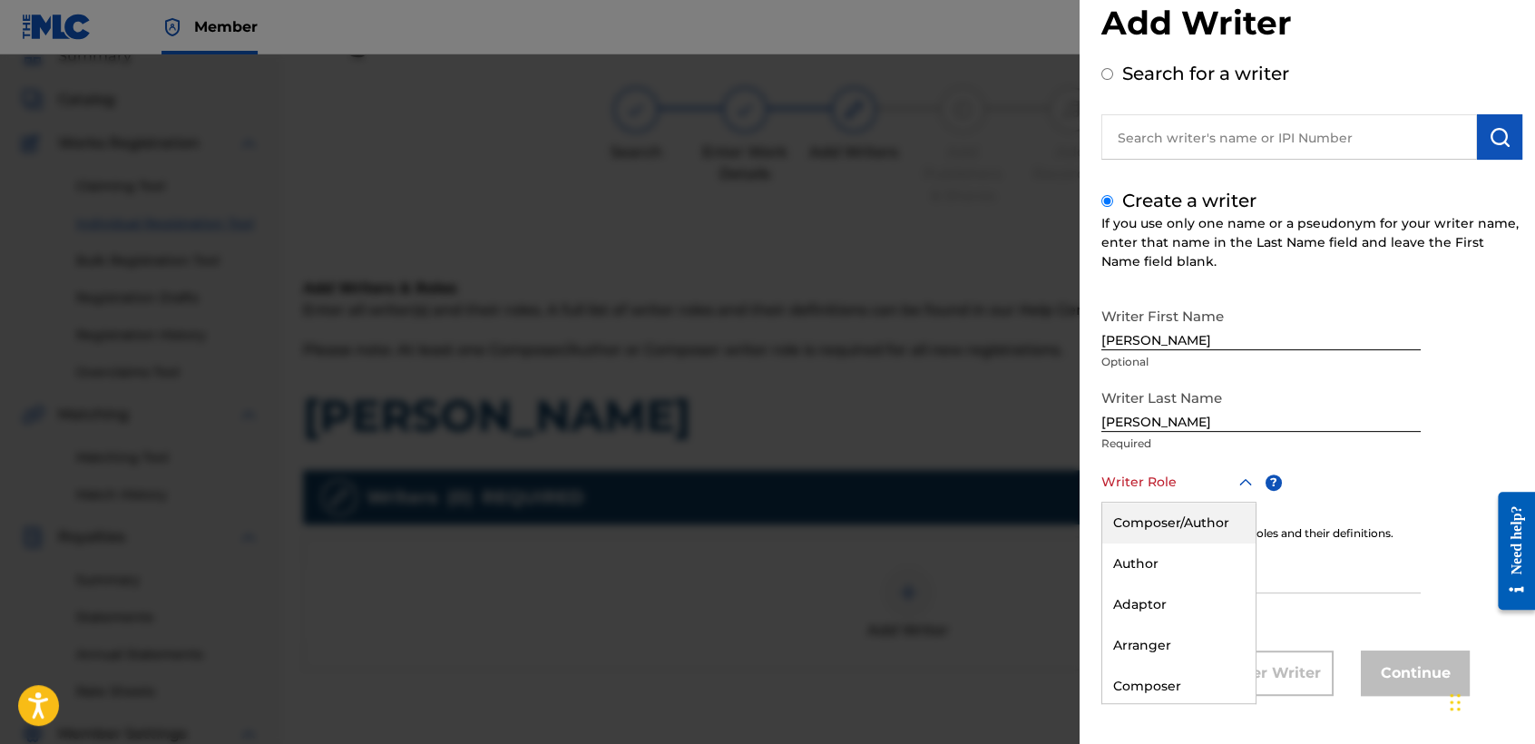
click at [1168, 502] on div "8 results available. Use Up and Down to choose options, press Enter to select t…" at bounding box center [1178, 482] width 155 height 41
click at [1168, 504] on div "Composer/Author" at bounding box center [1178, 522] width 153 height 41
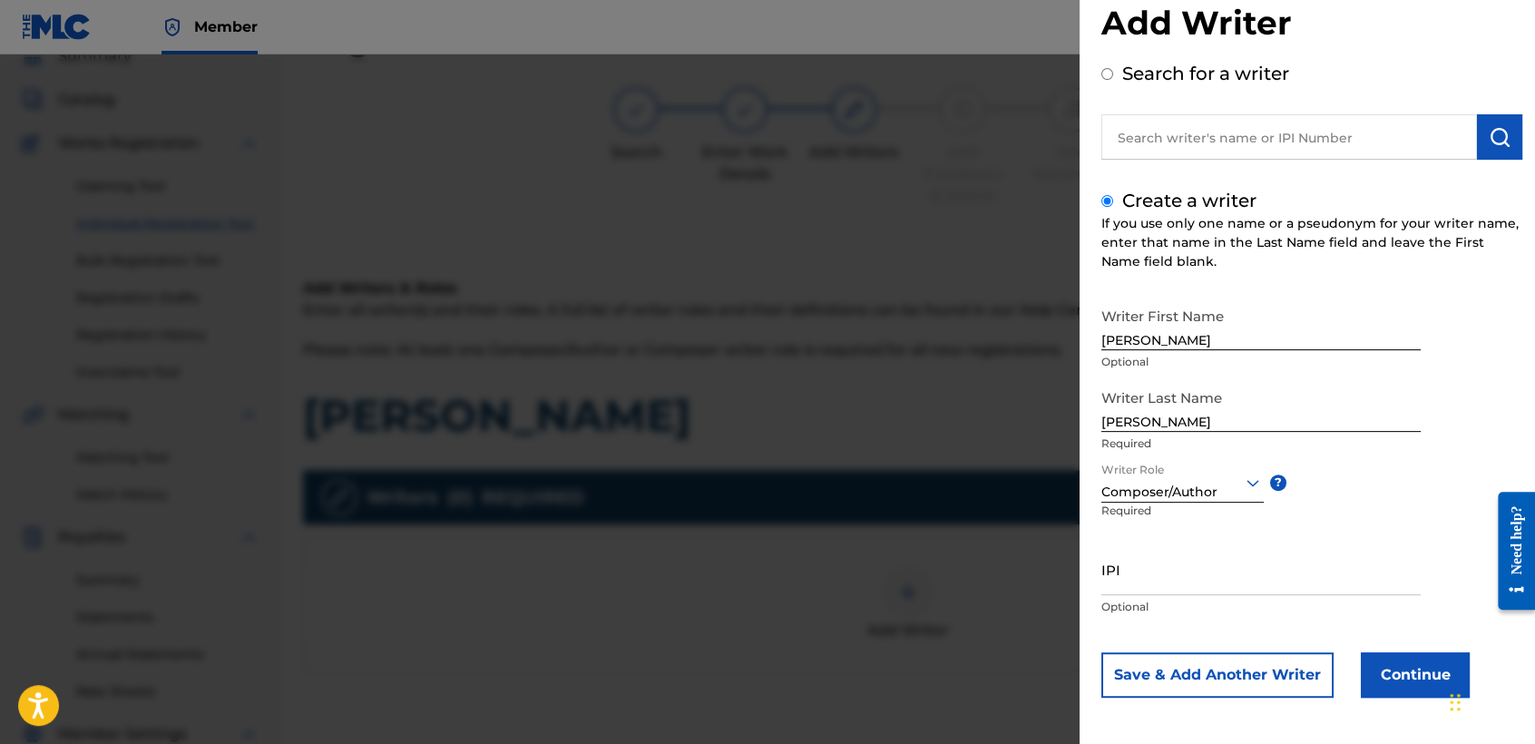
click at [1363, 650] on div "Writer First Name Jose Arriaga Optional Writer Last Name Valdez Required Writer…" at bounding box center [1311, 497] width 421 height 399
click at [1370, 659] on button "Continue" at bounding box center [1414, 674] width 109 height 45
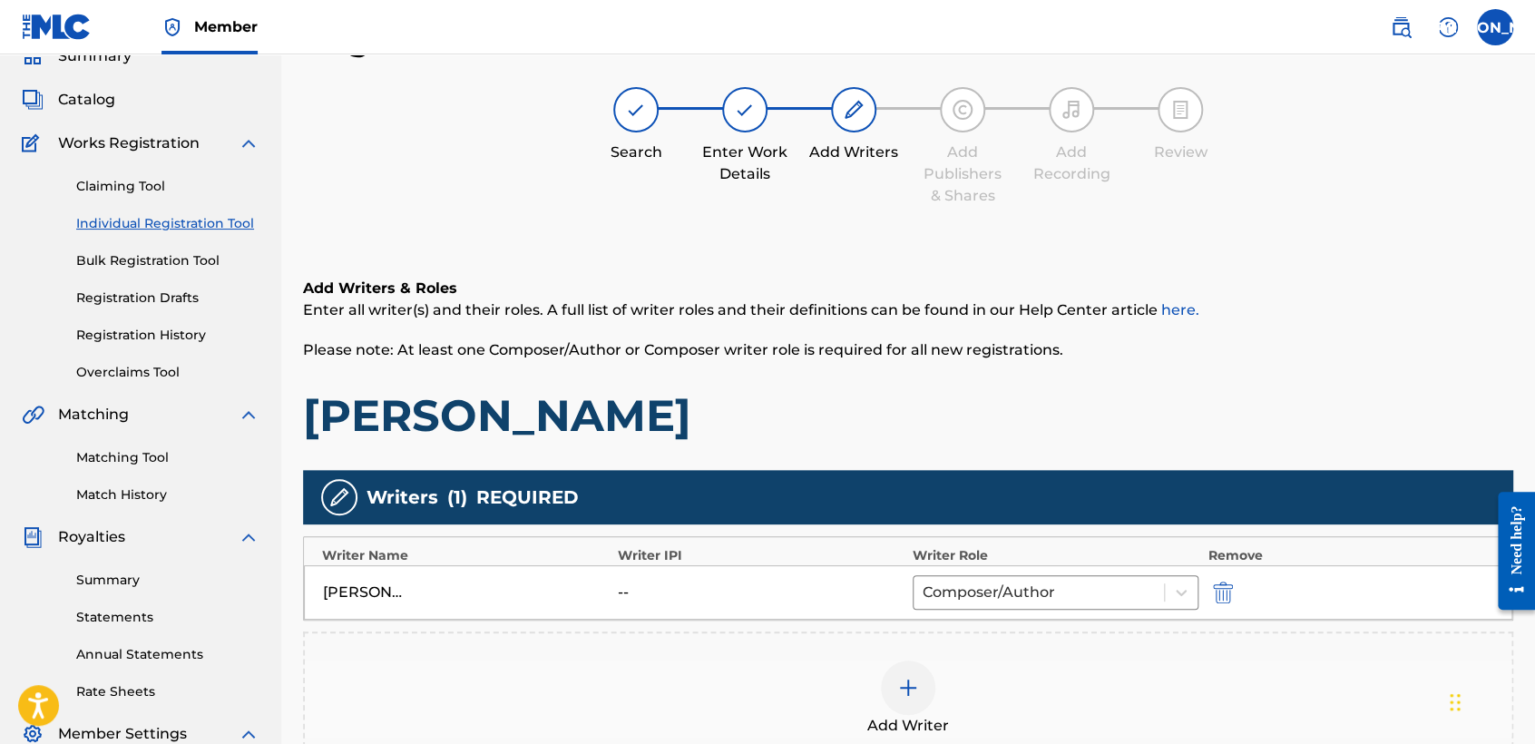
click at [1049, 369] on div "Add Writers & Roles Enter all writer(s) and their roles. A full list of writer …" at bounding box center [908, 360] width 1210 height 165
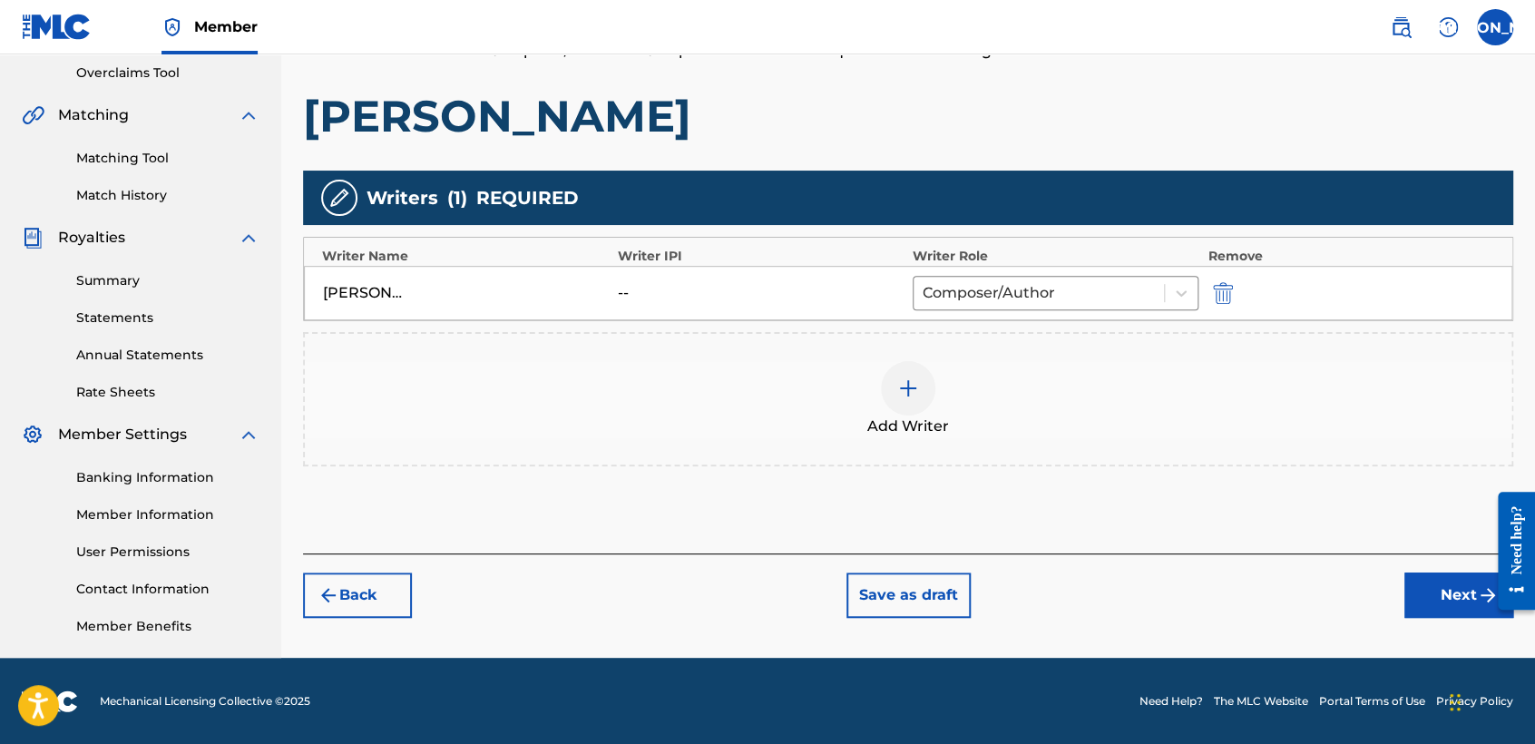
click at [1428, 605] on button "Next" at bounding box center [1458, 594] width 109 height 45
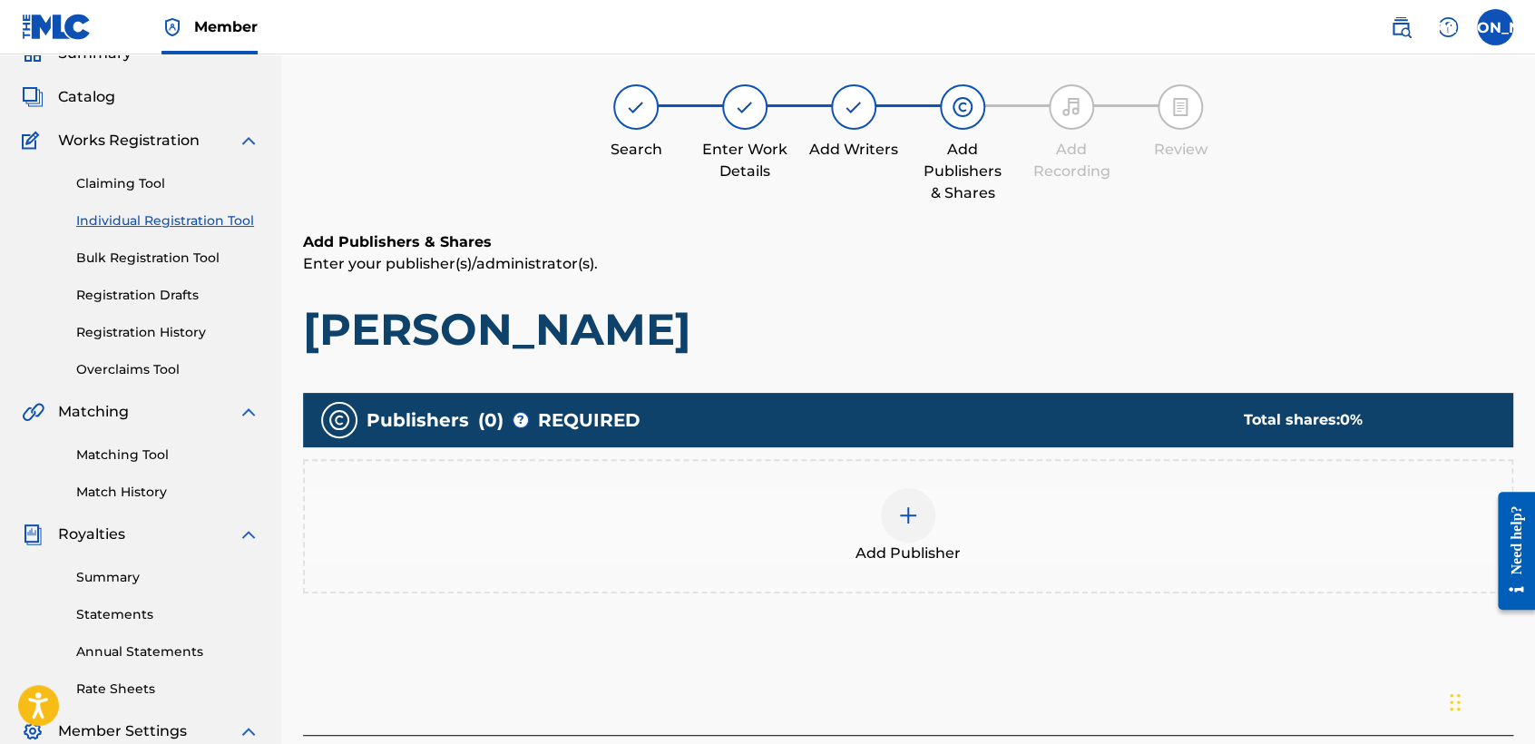
scroll to position [81, 0]
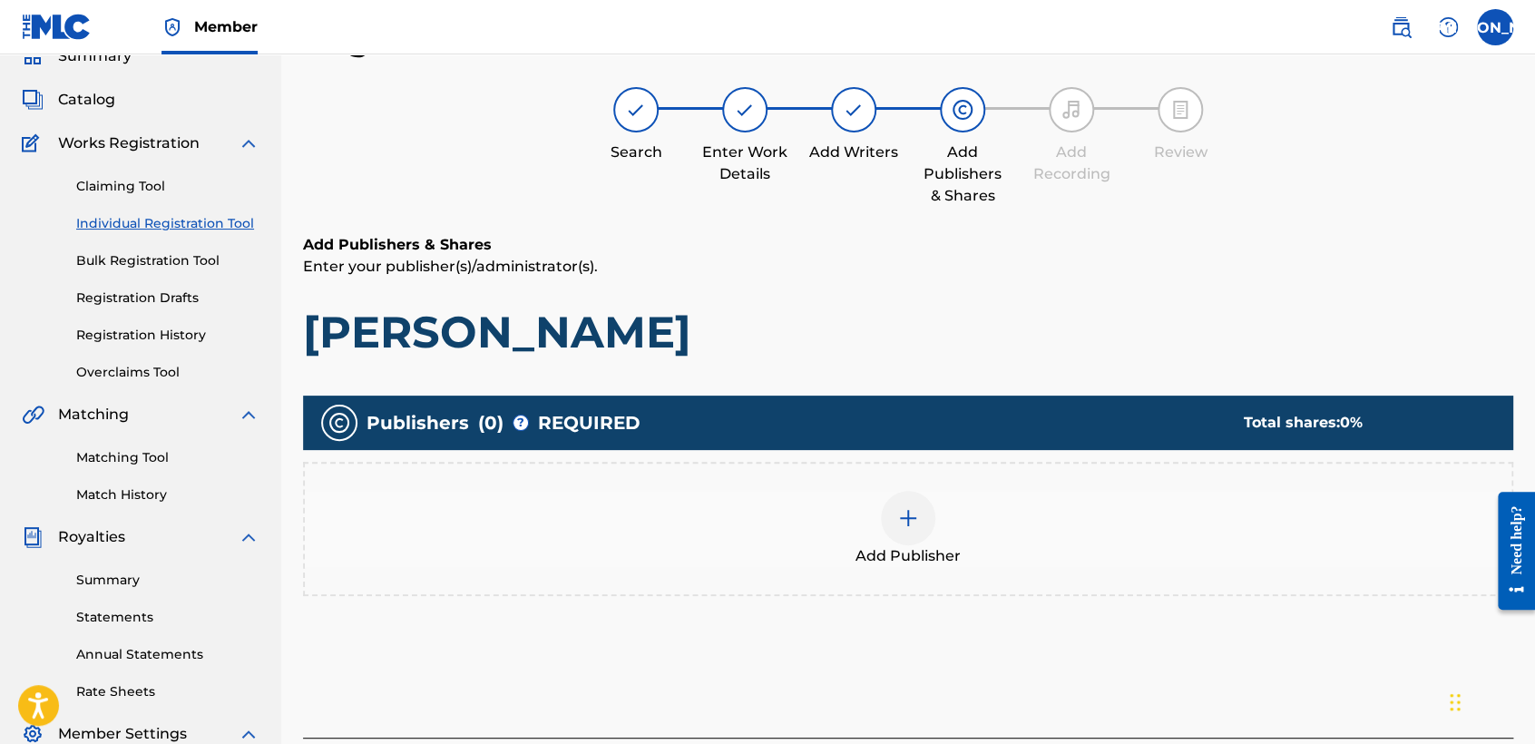
click at [872, 553] on span "Add Publisher" at bounding box center [907, 556] width 105 height 22
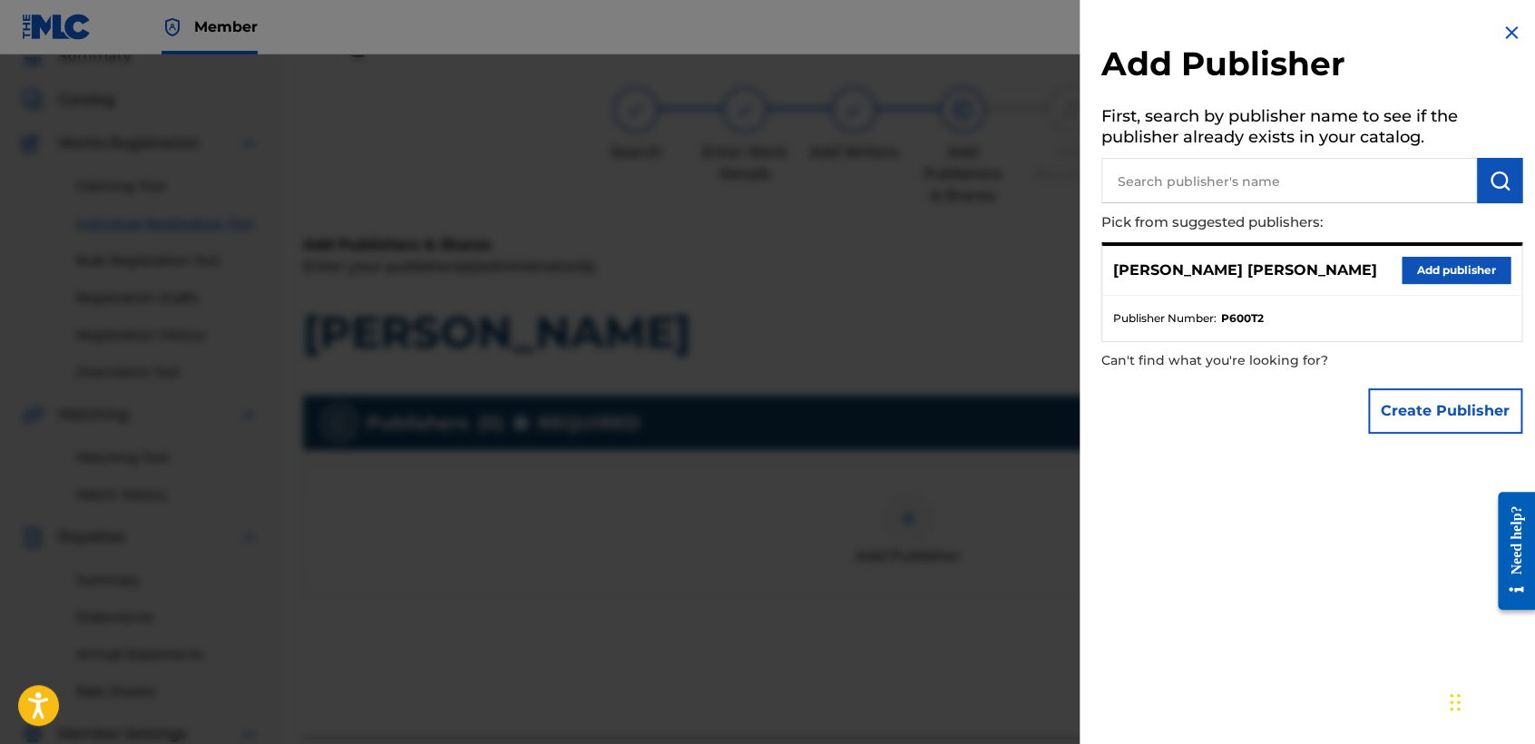
click at [1406, 264] on button "Add publisher" at bounding box center [1455, 270] width 109 height 27
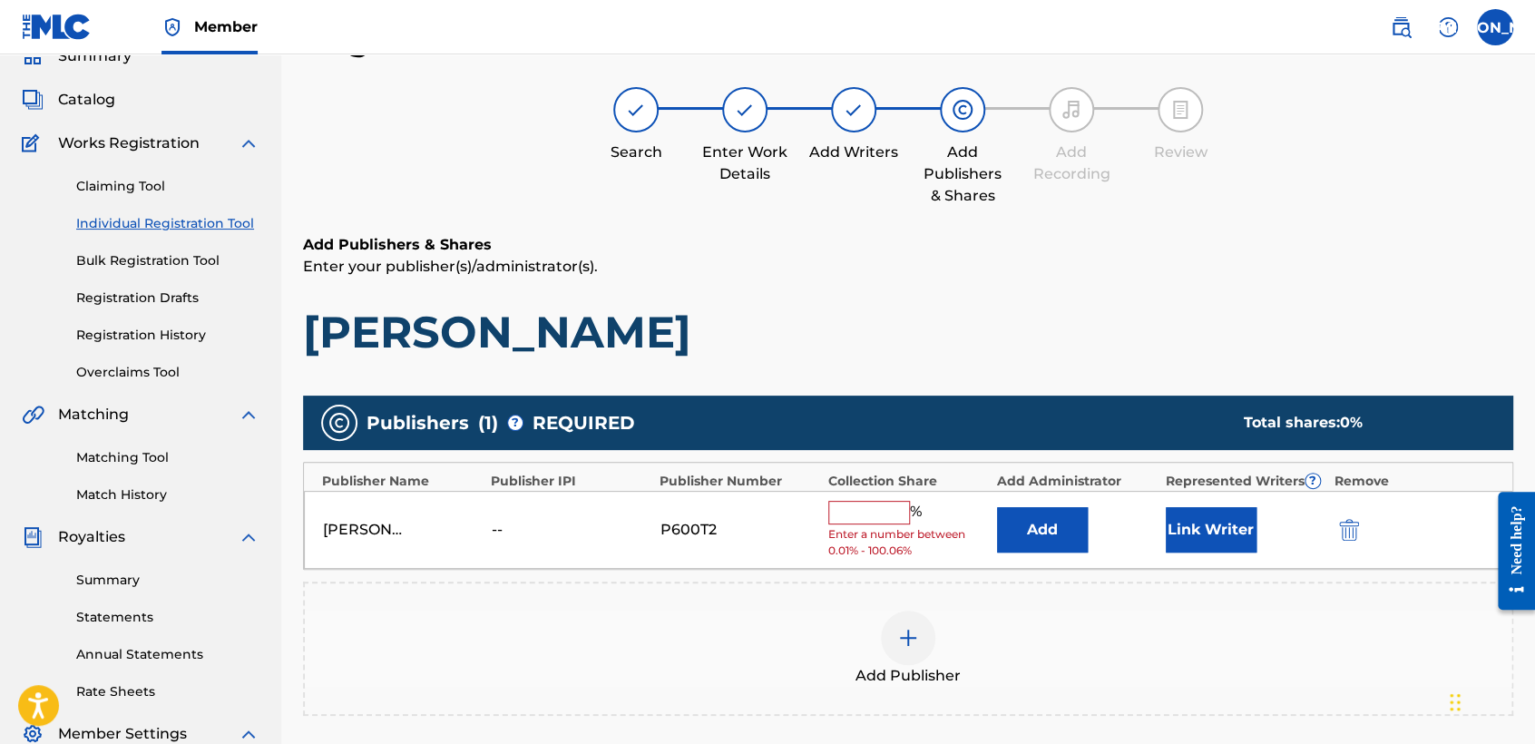
click at [841, 518] on input "text" at bounding box center [869, 513] width 82 height 24
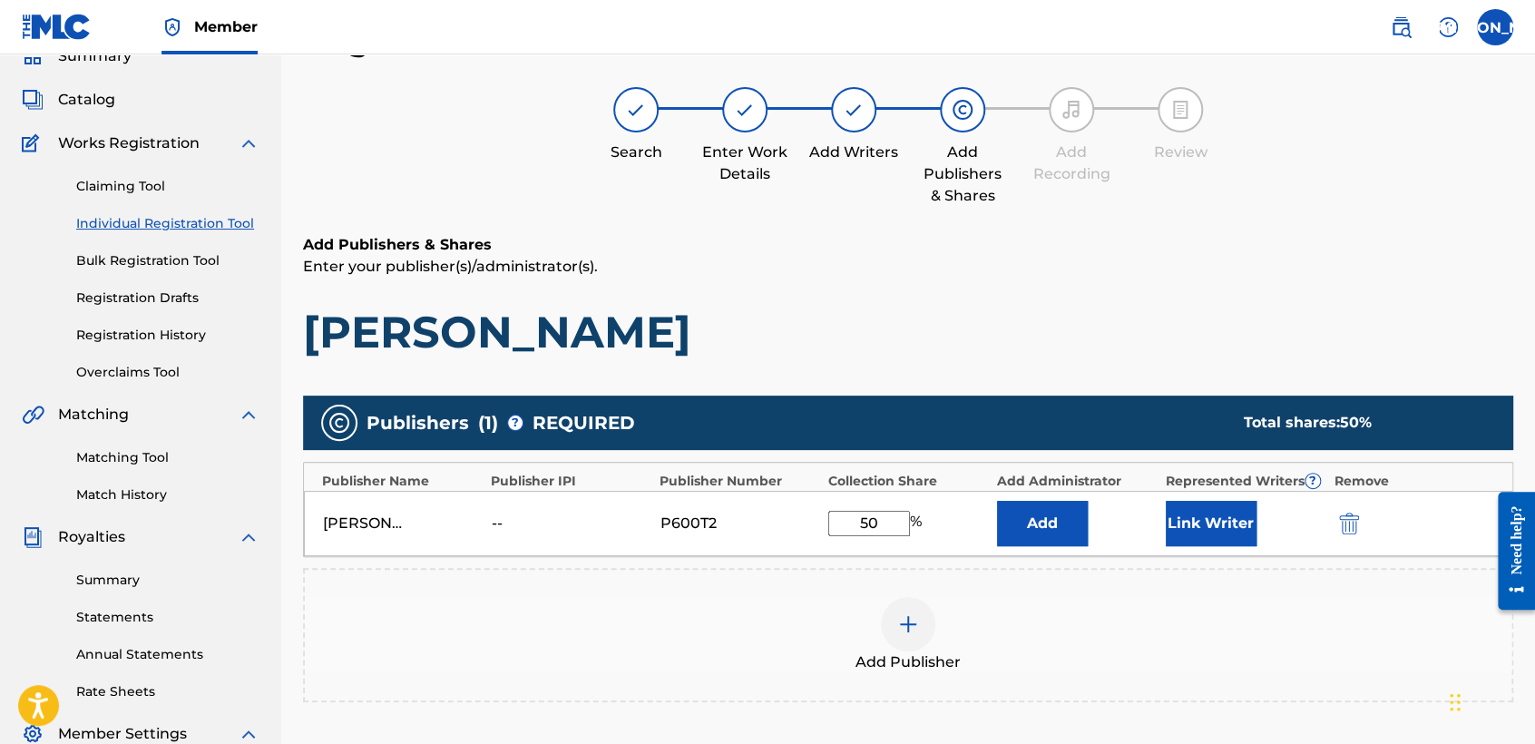
click at [1209, 509] on button "Link Writer" at bounding box center [1210, 523] width 91 height 45
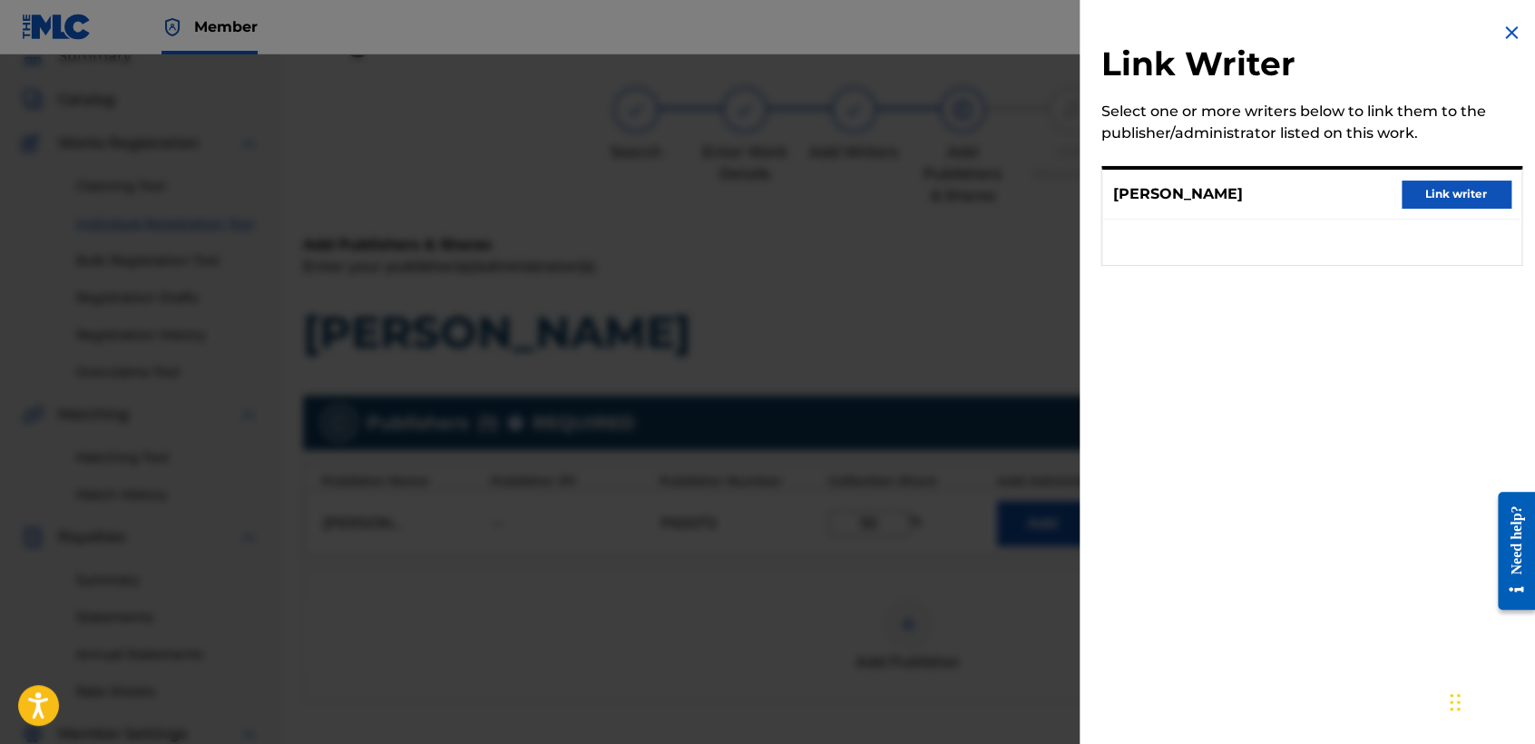
click at [1406, 186] on button "Link writer" at bounding box center [1455, 193] width 109 height 27
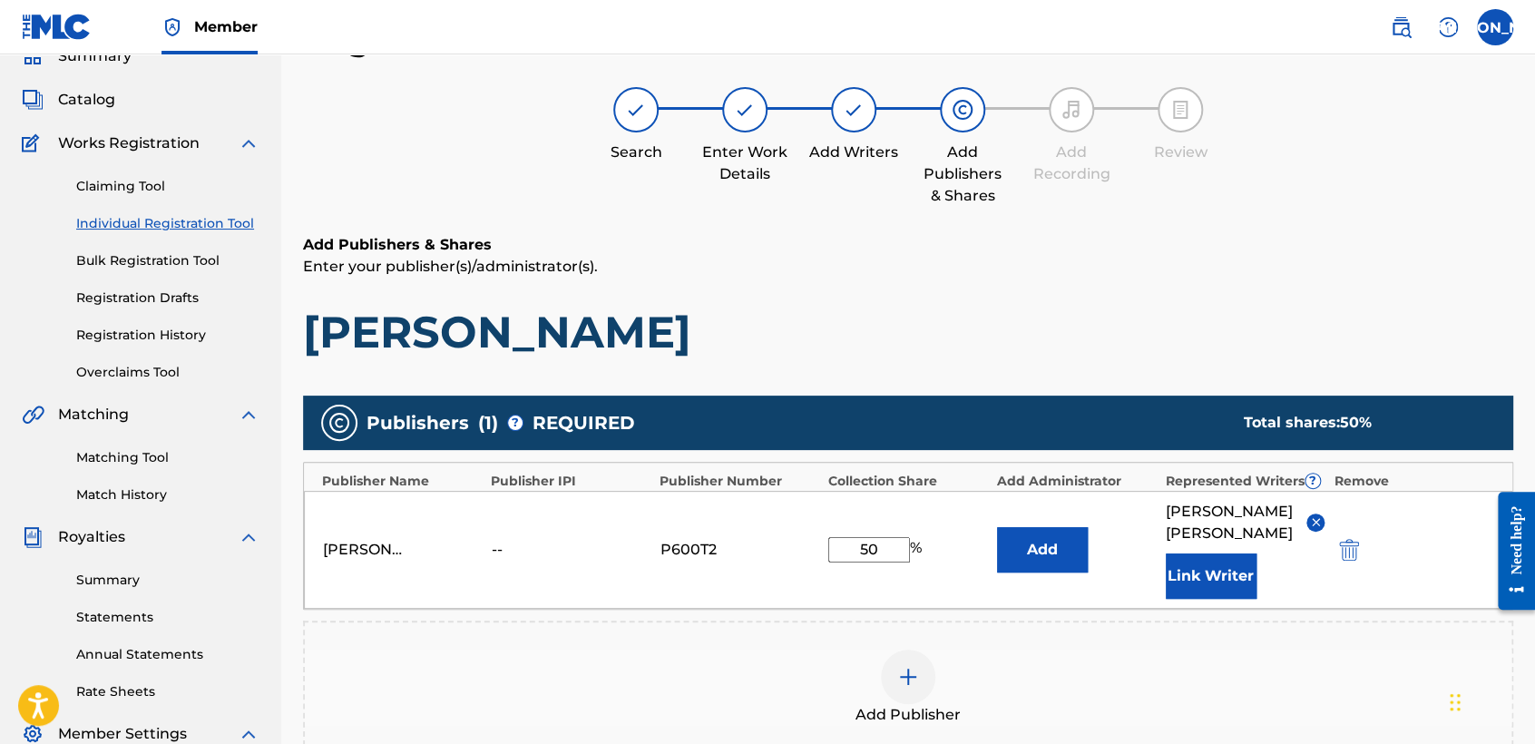
click at [1175, 271] on p "Enter your publisher(s)/administrator(s)." at bounding box center [908, 267] width 1210 height 22
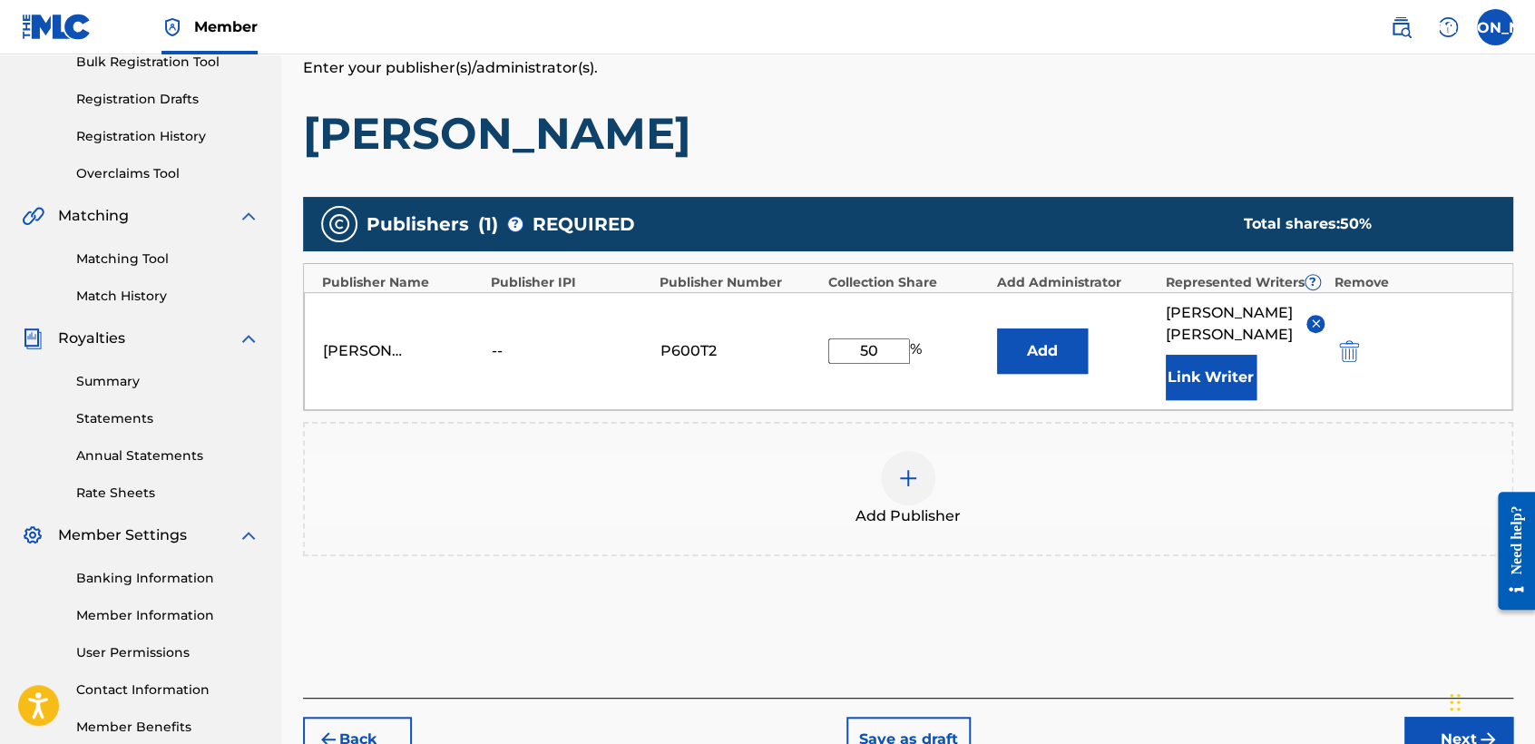
scroll to position [383, 0]
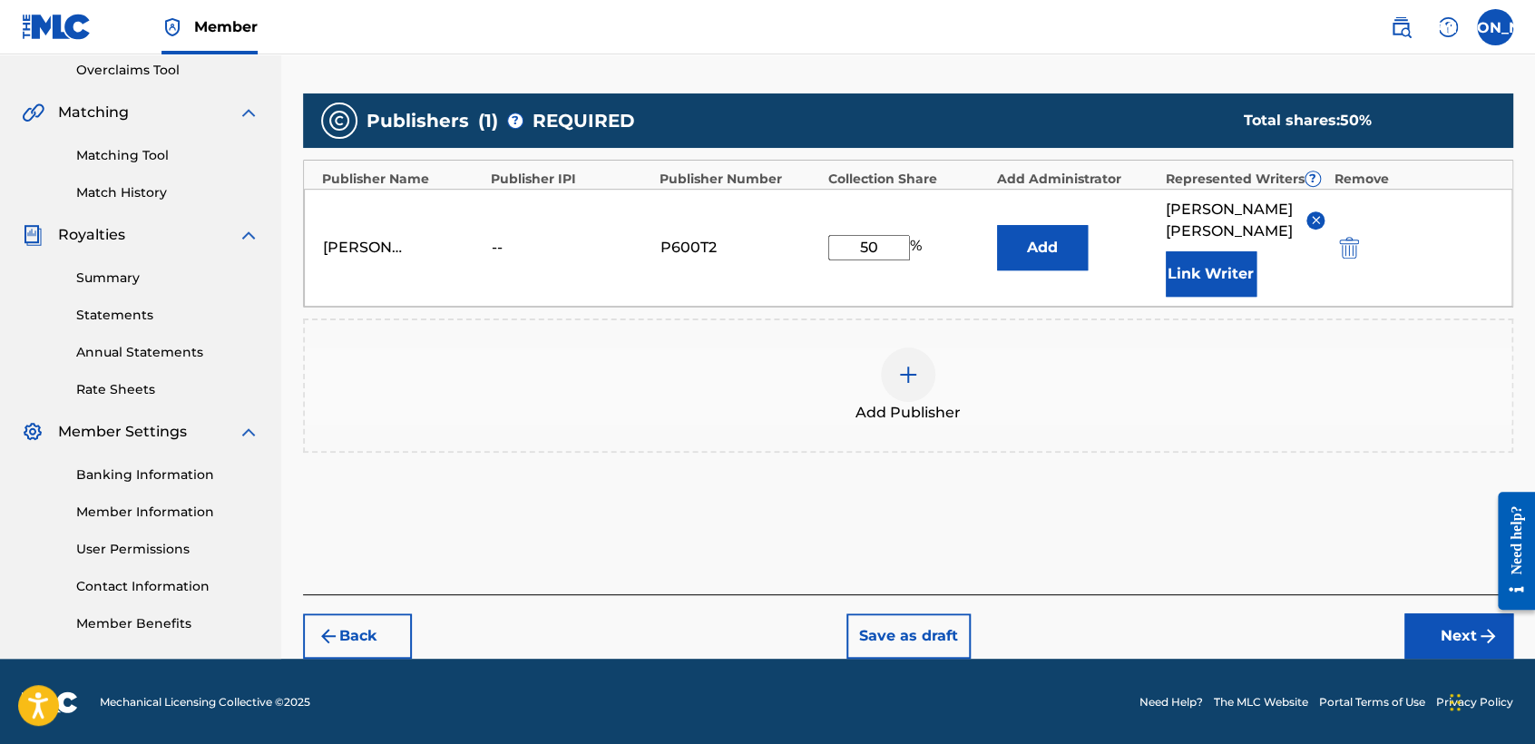
click at [1413, 624] on button "Next" at bounding box center [1458, 635] width 109 height 45
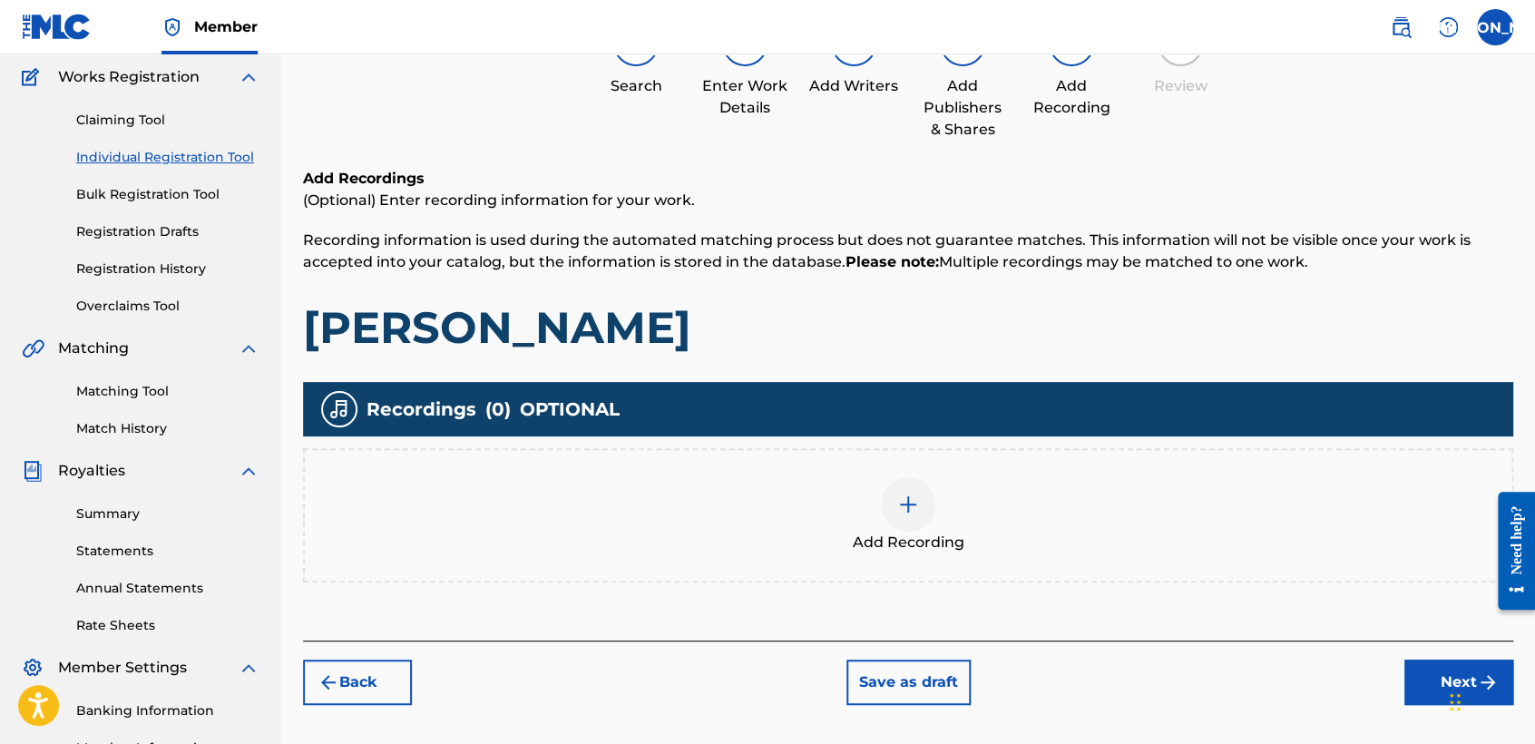
scroll to position [81, 0]
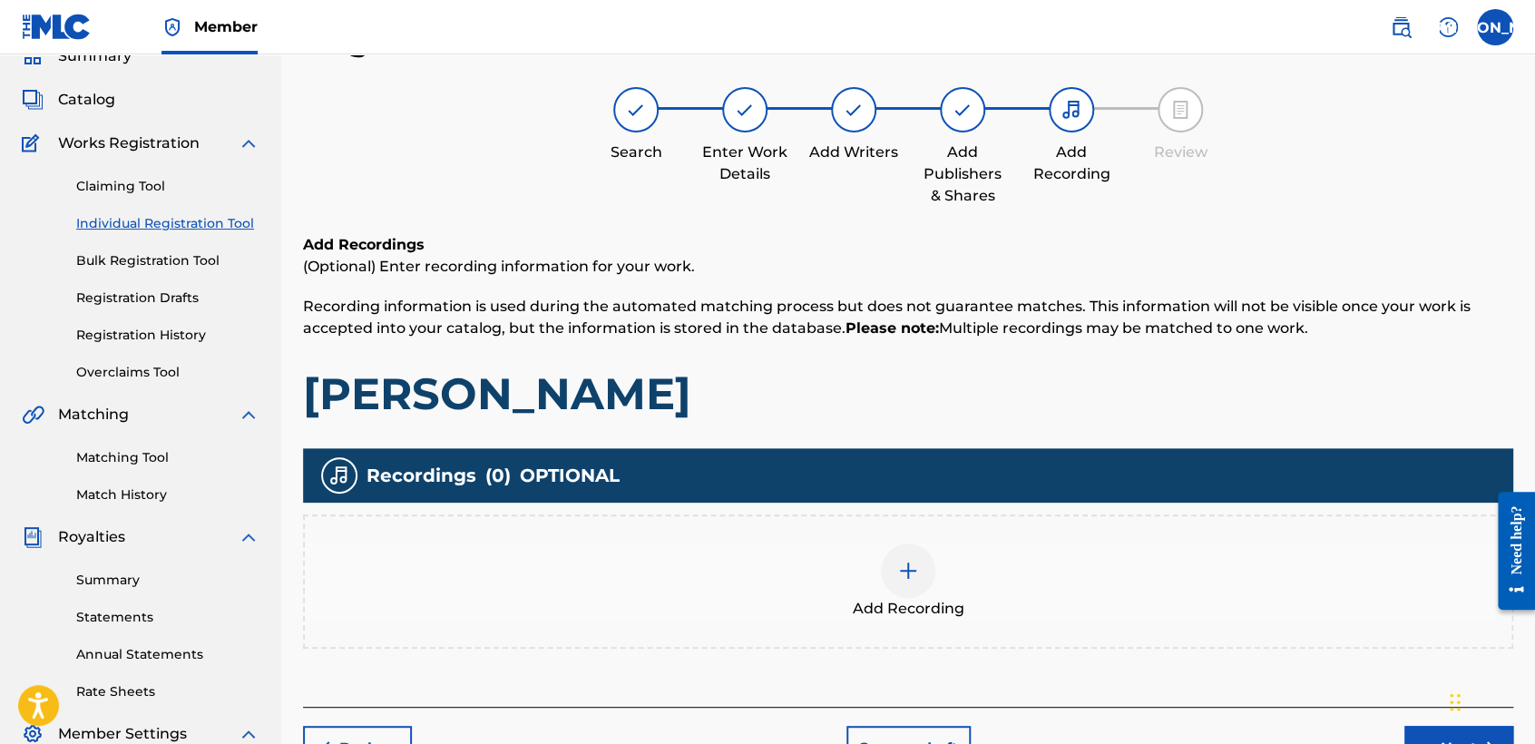
click at [948, 573] on div "Add Recording" at bounding box center [908, 581] width 1206 height 76
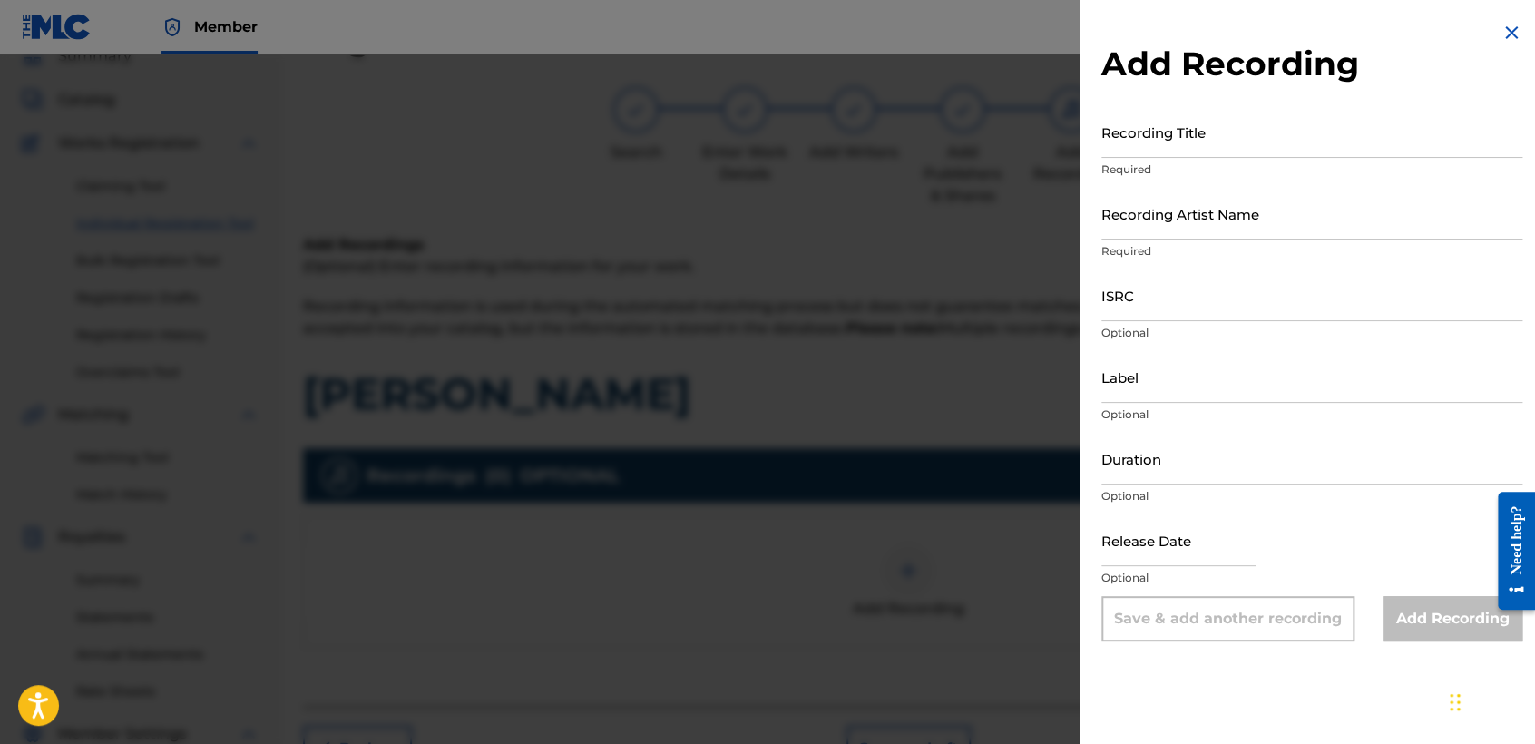
click at [1246, 129] on input "Recording Title" at bounding box center [1311, 132] width 421 height 52
paste input "Landa"
click at [1280, 217] on input "Recording Artist Name" at bounding box center [1311, 214] width 421 height 52
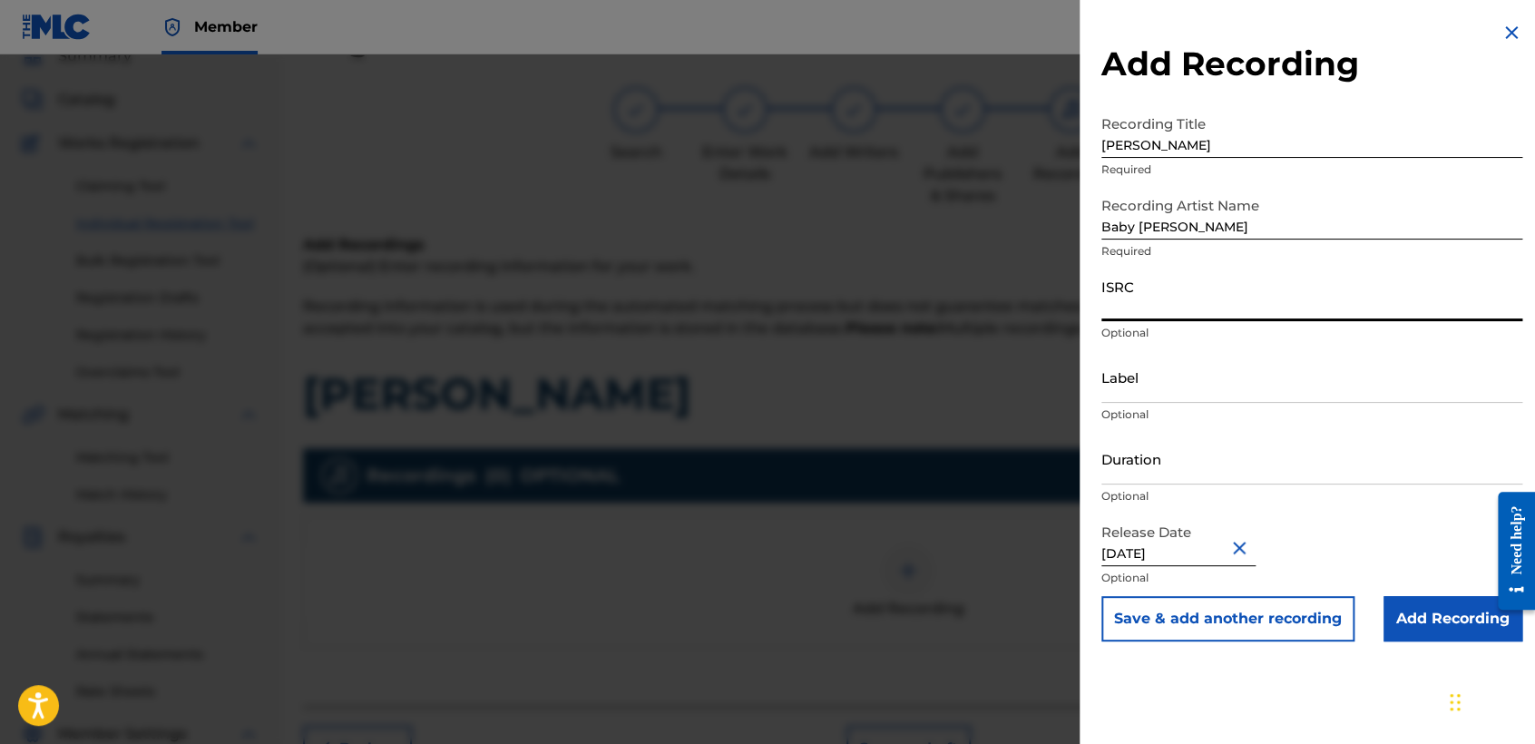
click at [1210, 291] on input "ISRC" at bounding box center [1311, 295] width 421 height 52
paste input "USHM82222853"
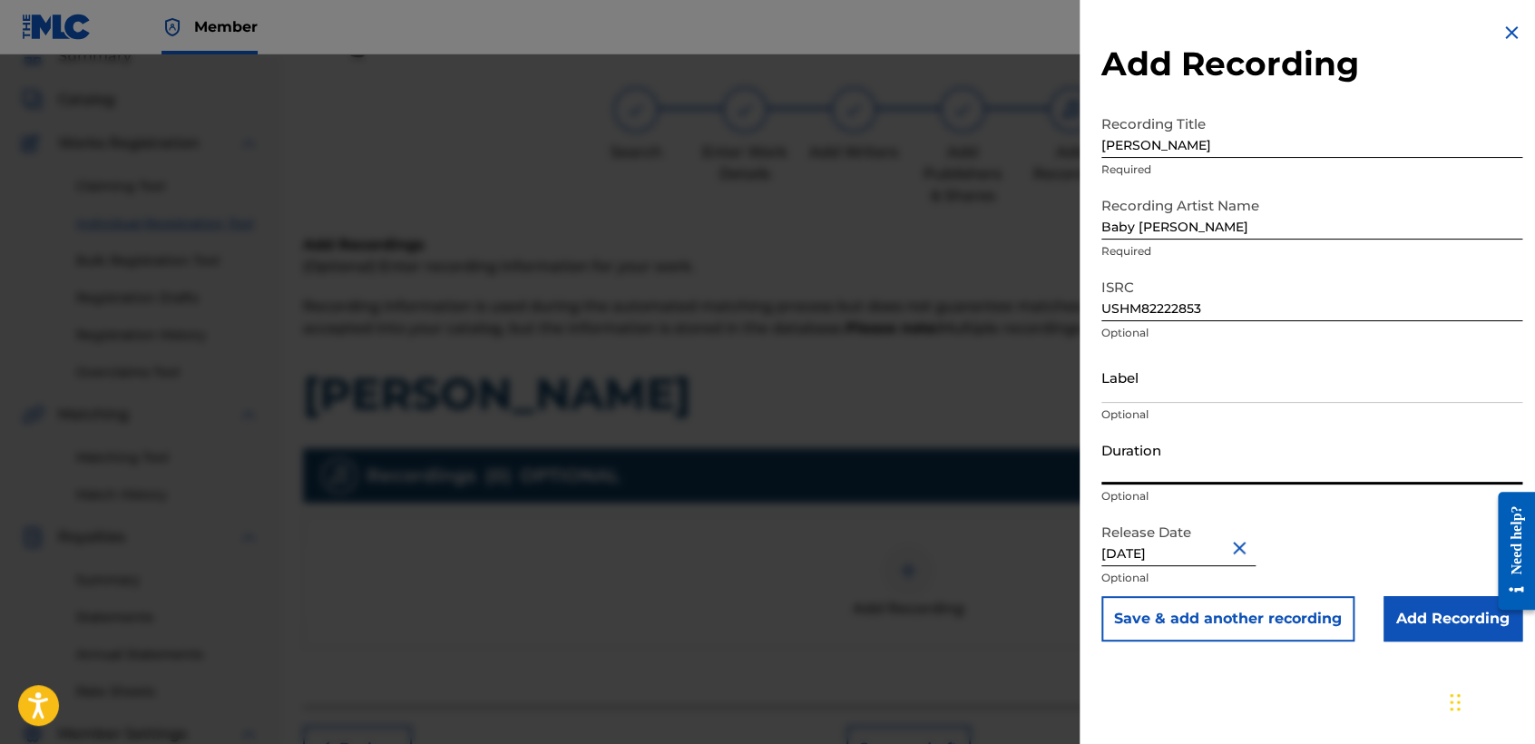
click at [1171, 453] on input "Duration" at bounding box center [1311, 459] width 421 height 52
click at [1101, 596] on button "Save & add another recording" at bounding box center [1227, 618] width 253 height 45
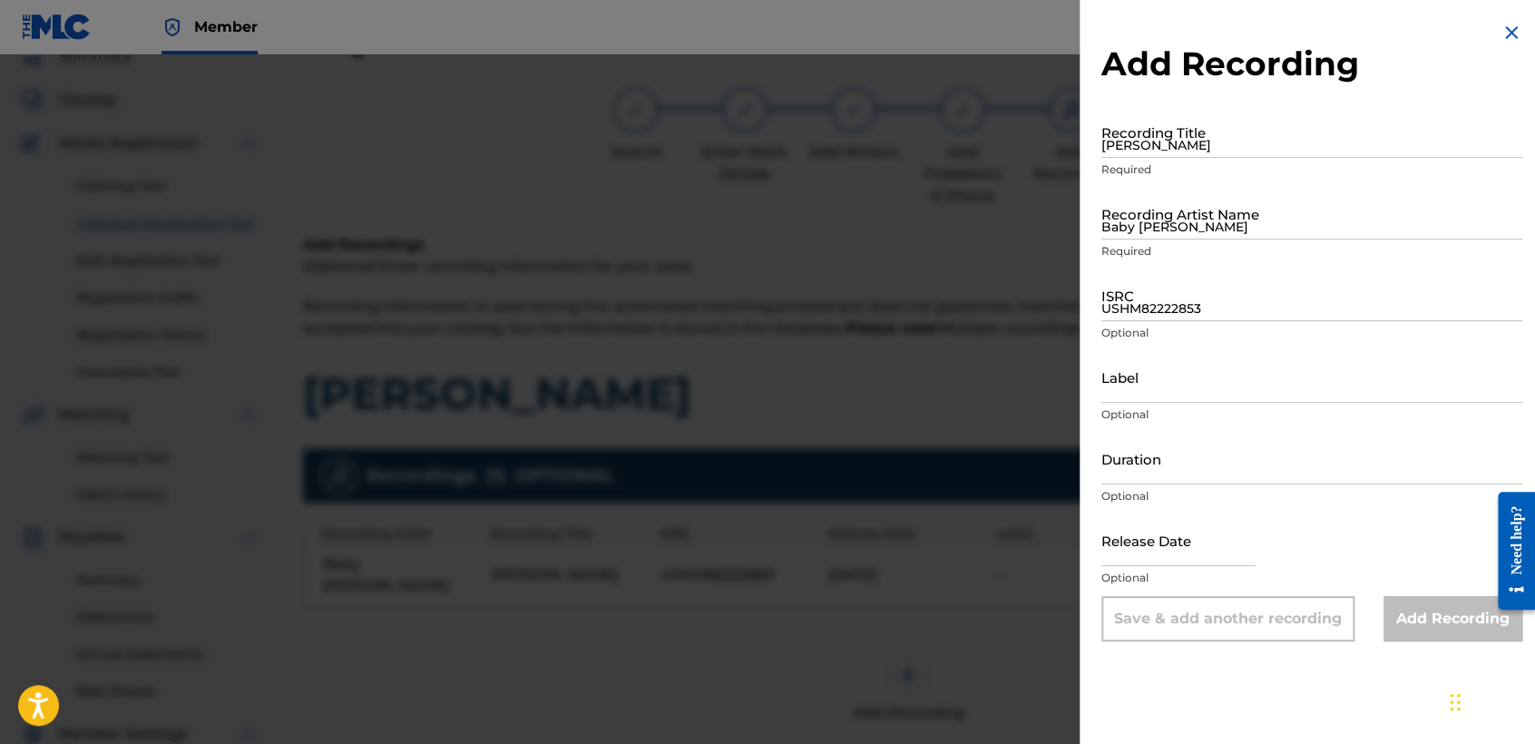
click at [1025, 190] on div at bounding box center [767, 426] width 1535 height 744
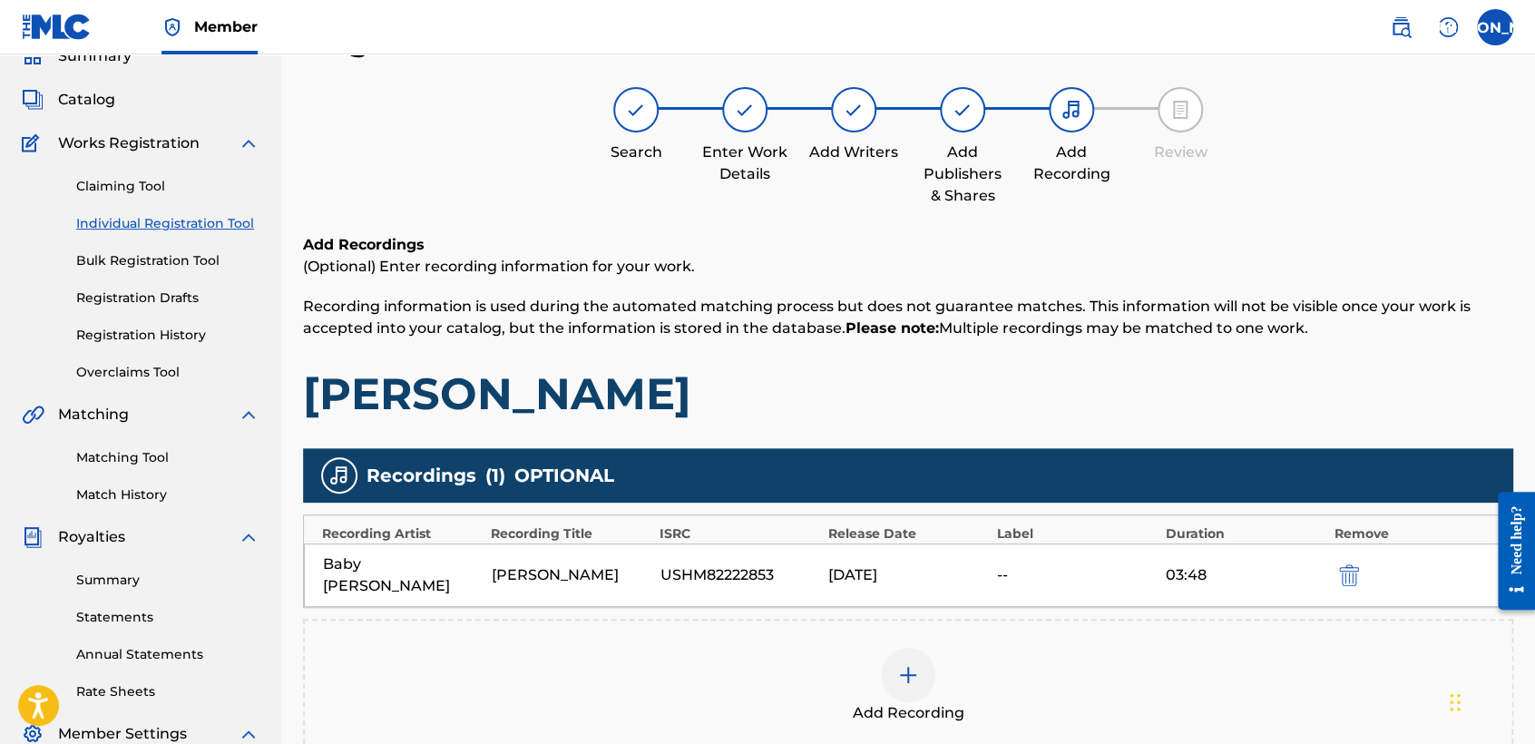
click at [1286, 650] on div "Add Recording" at bounding box center [908, 686] width 1206 height 76
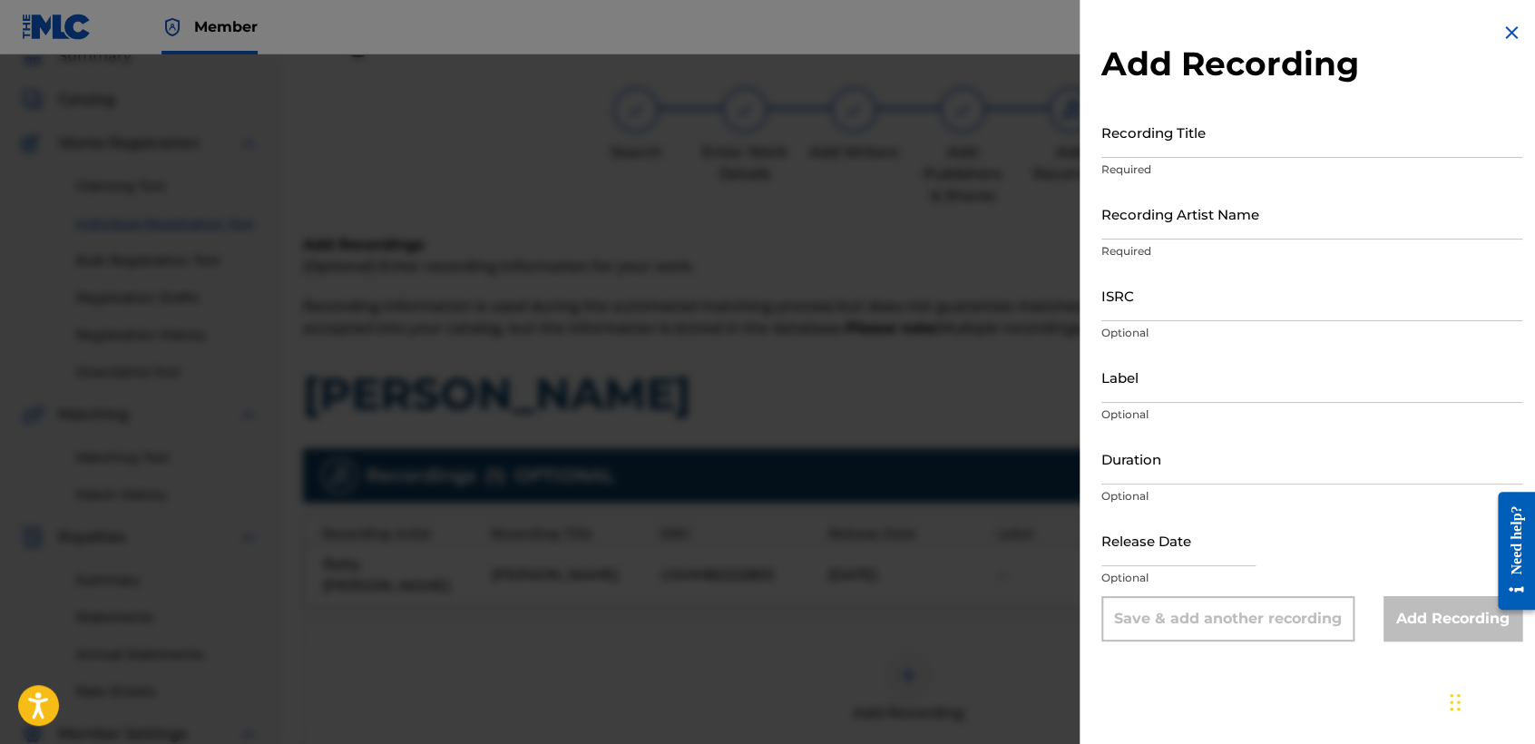
click at [1048, 350] on div at bounding box center [767, 426] width 1535 height 744
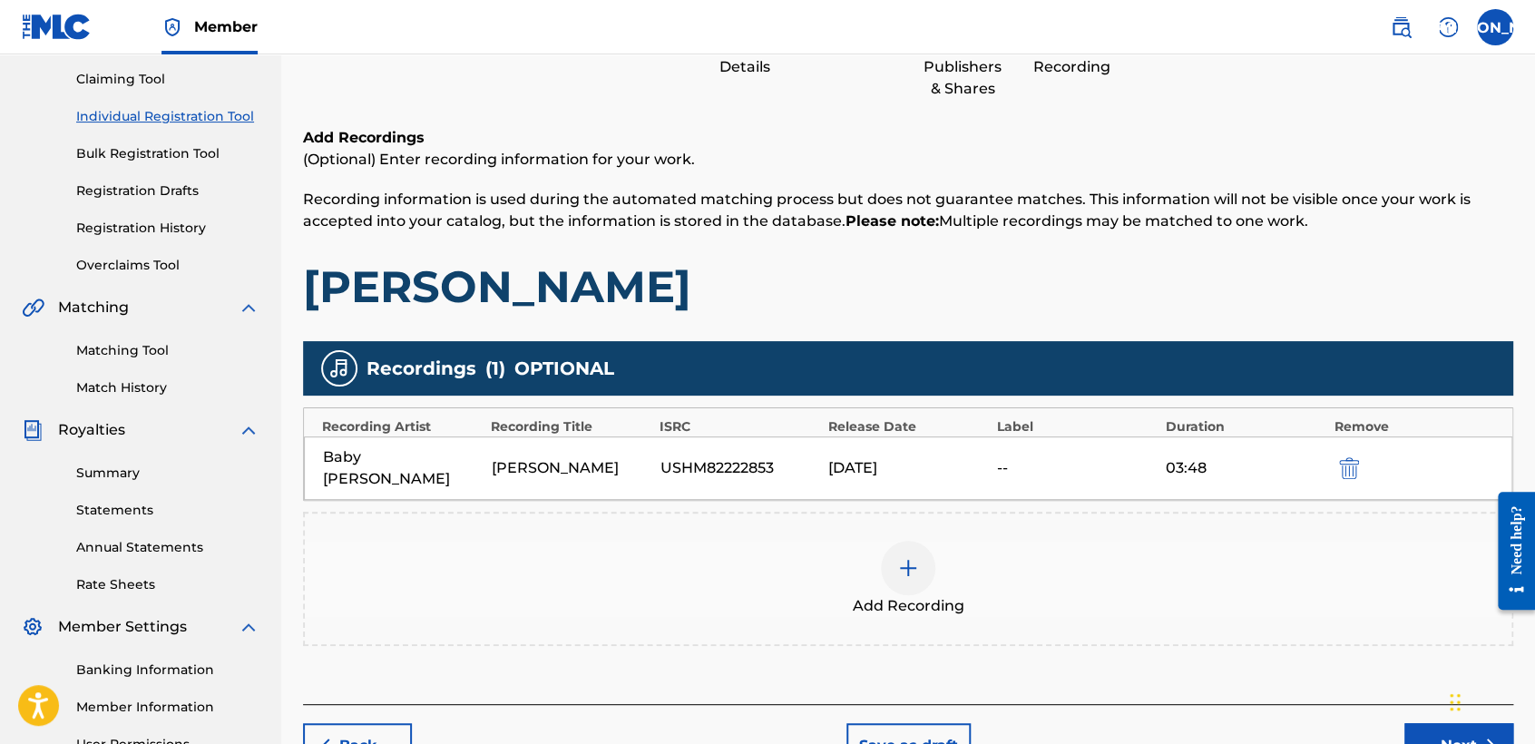
scroll to position [380, 0]
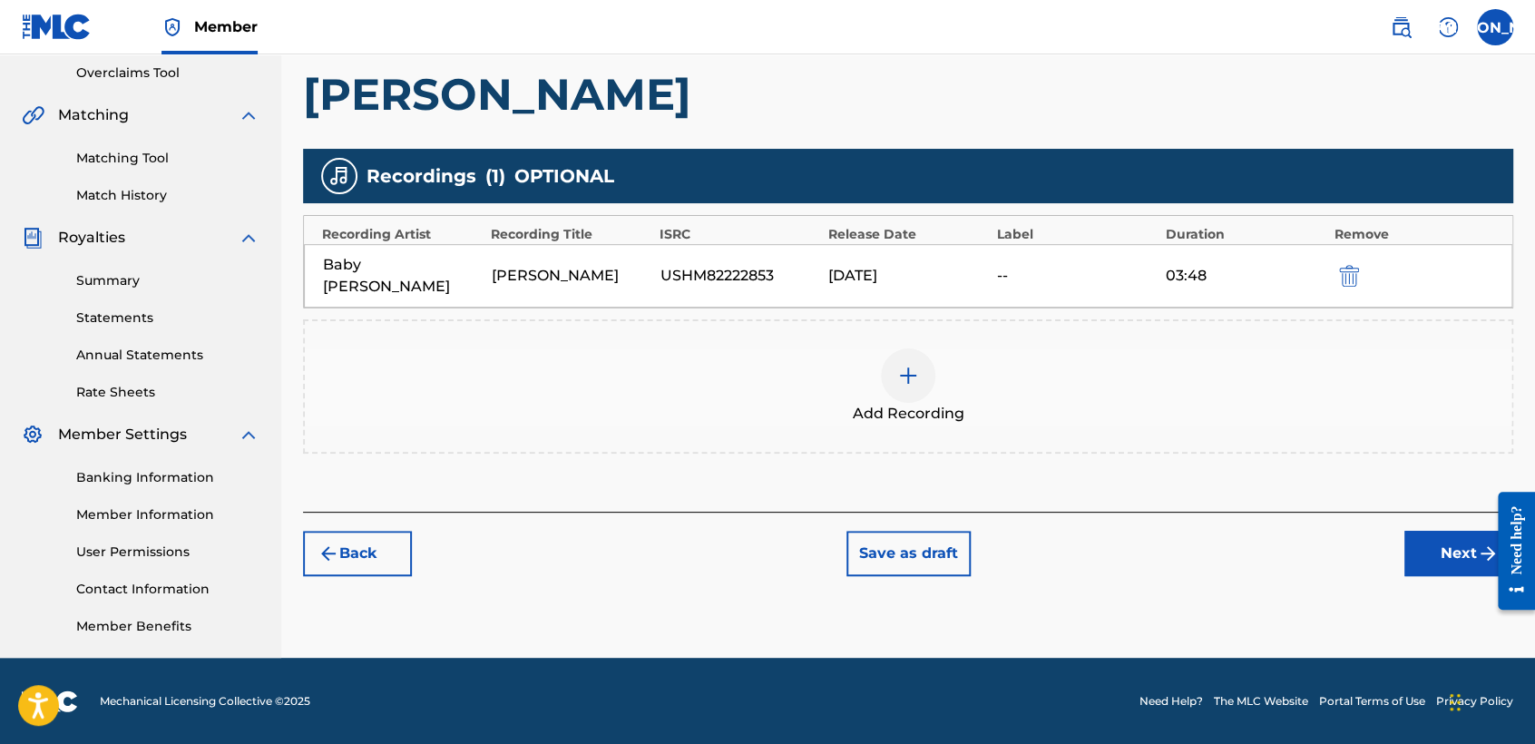
click at [1455, 539] on button "Next" at bounding box center [1458, 553] width 109 height 45
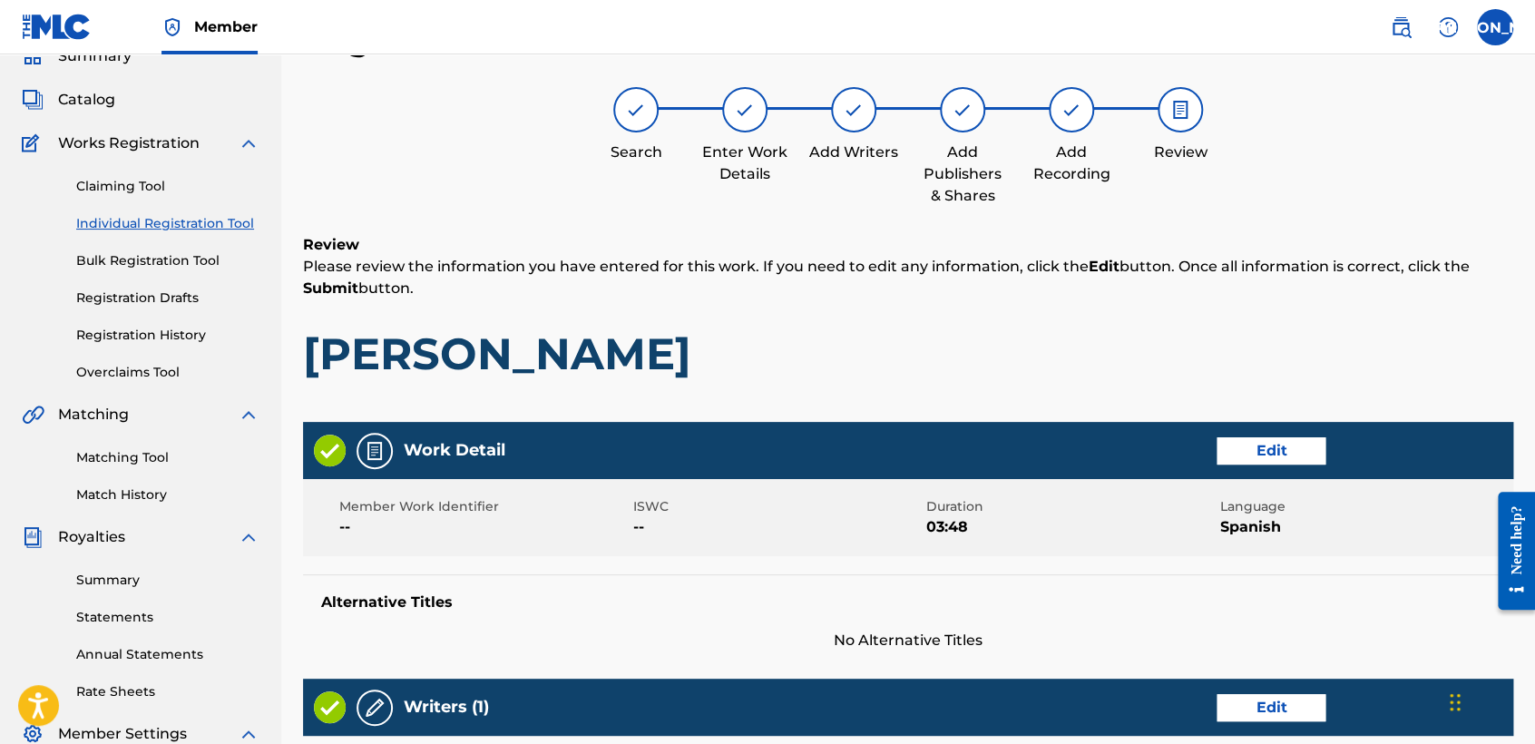
click at [1103, 366] on h1 "Landa" at bounding box center [908, 353] width 1210 height 54
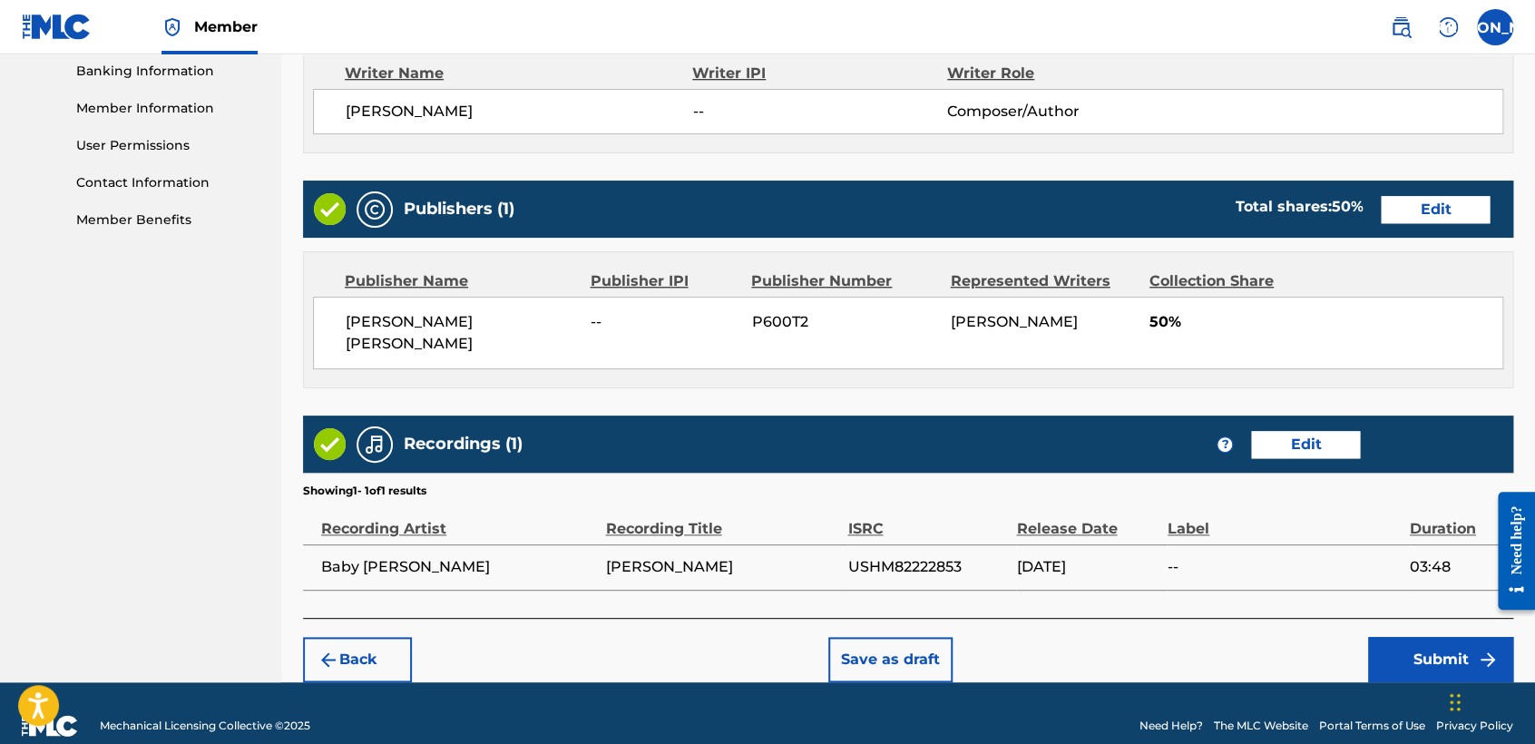
scroll to position [788, 0]
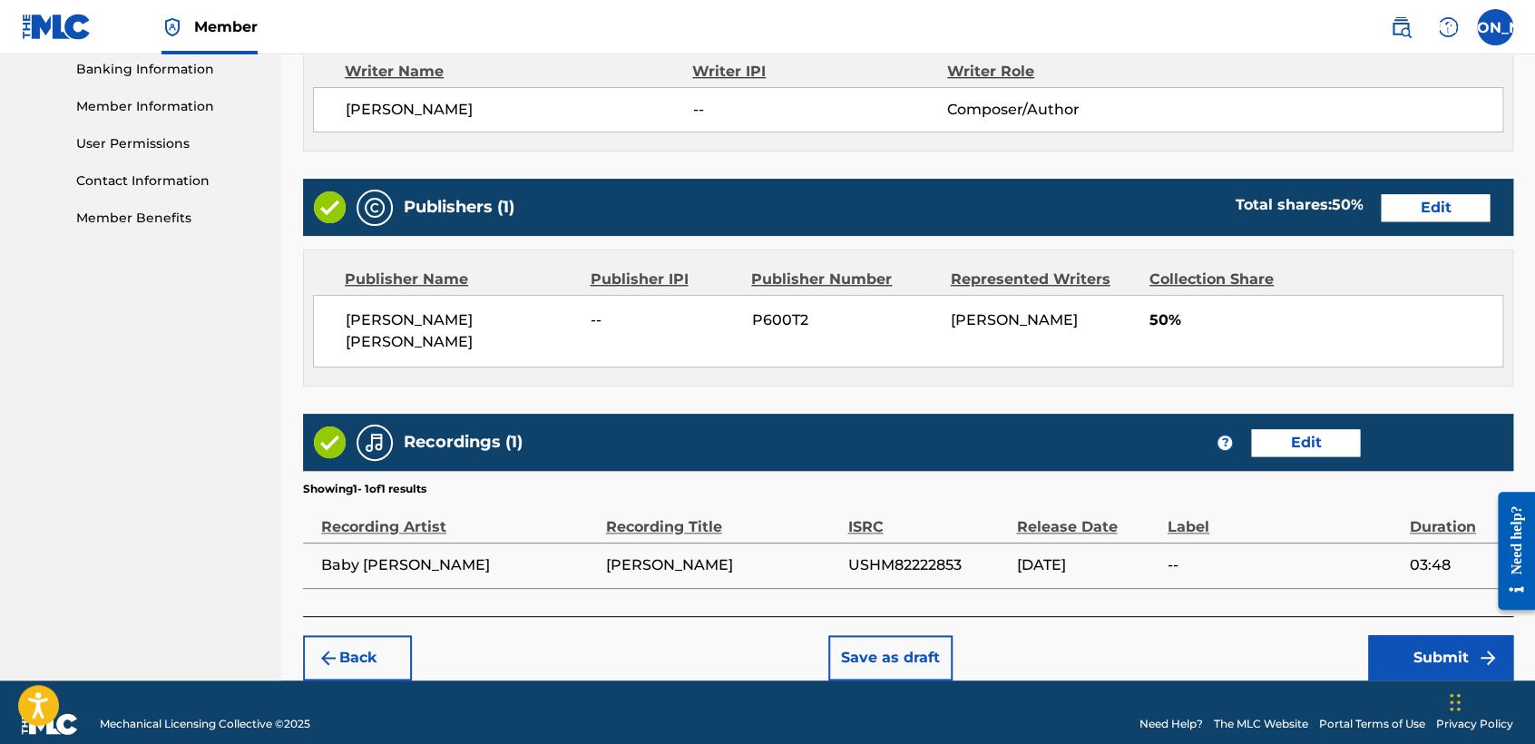
click at [1373, 635] on button "Submit" at bounding box center [1440, 657] width 145 height 45
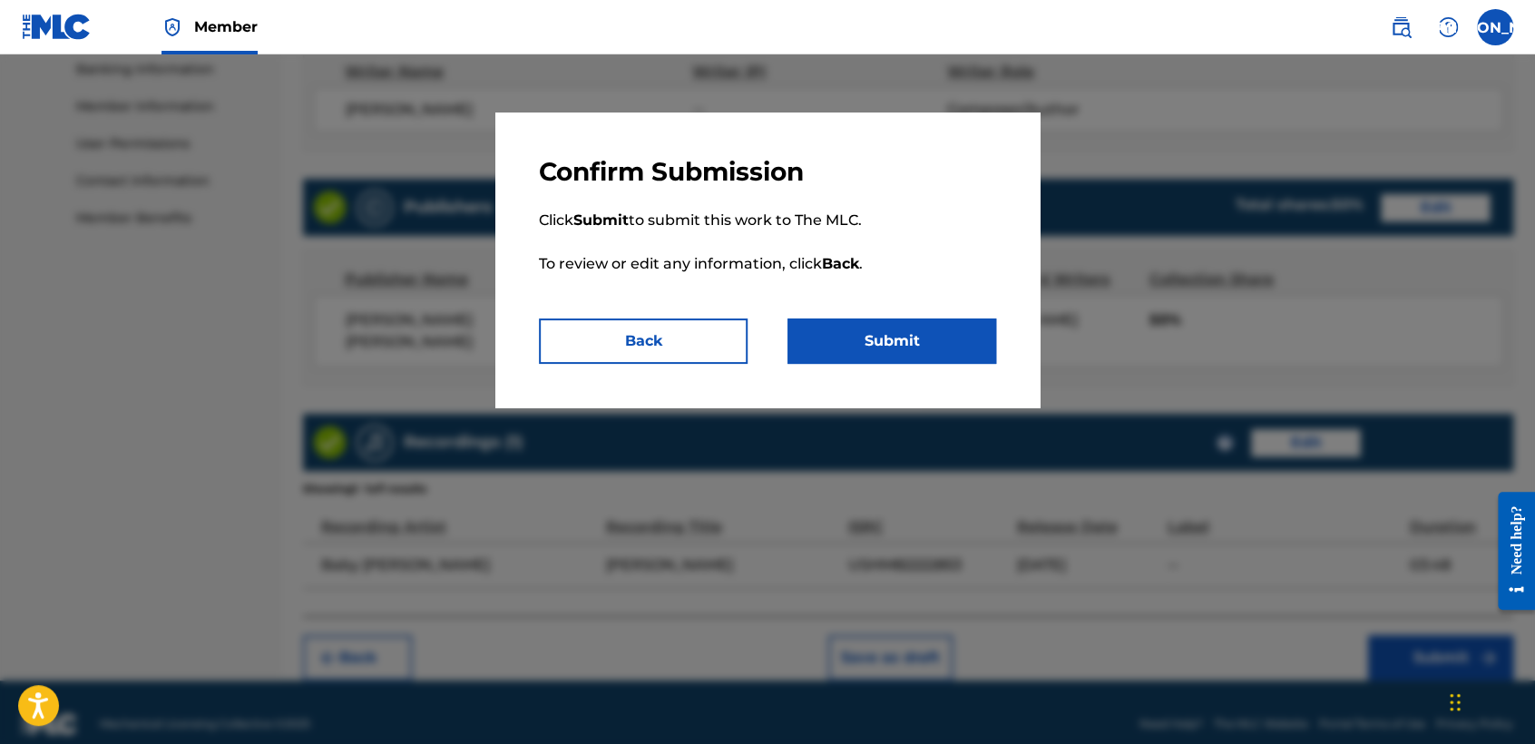
click at [893, 341] on button "Submit" at bounding box center [891, 340] width 209 height 45
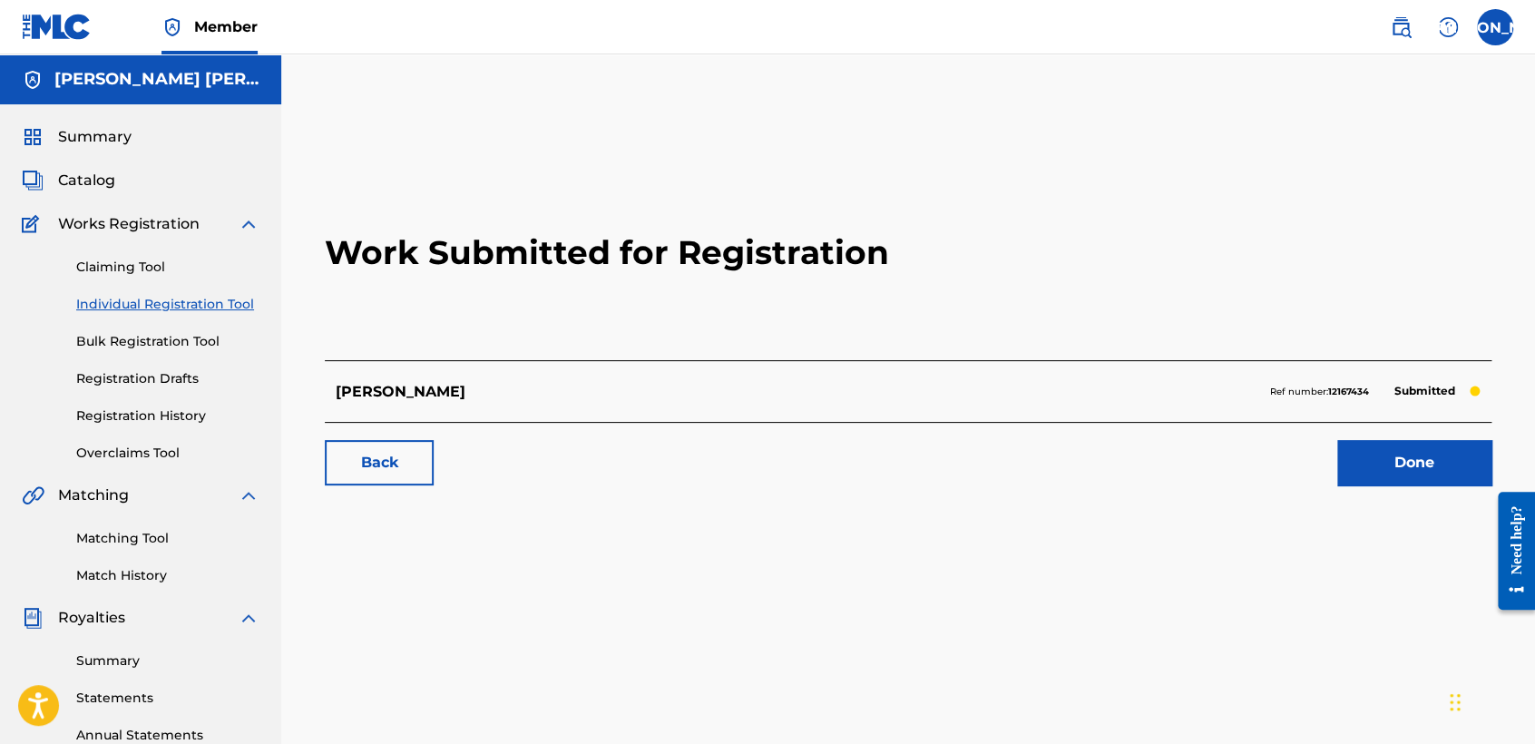
click at [161, 417] on link "Registration History" at bounding box center [167, 415] width 183 height 19
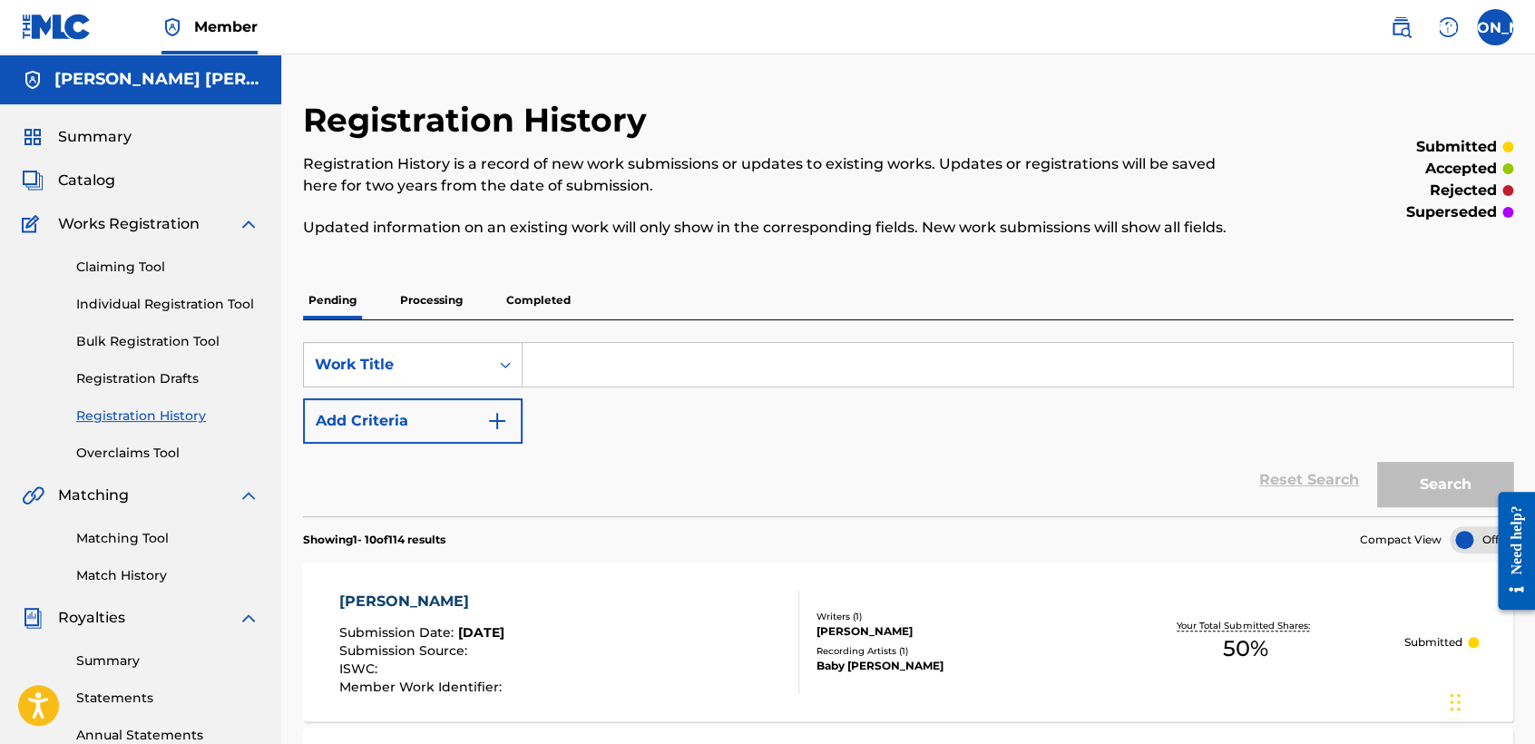
click at [431, 311] on p "Processing" at bounding box center [431, 300] width 73 height 38
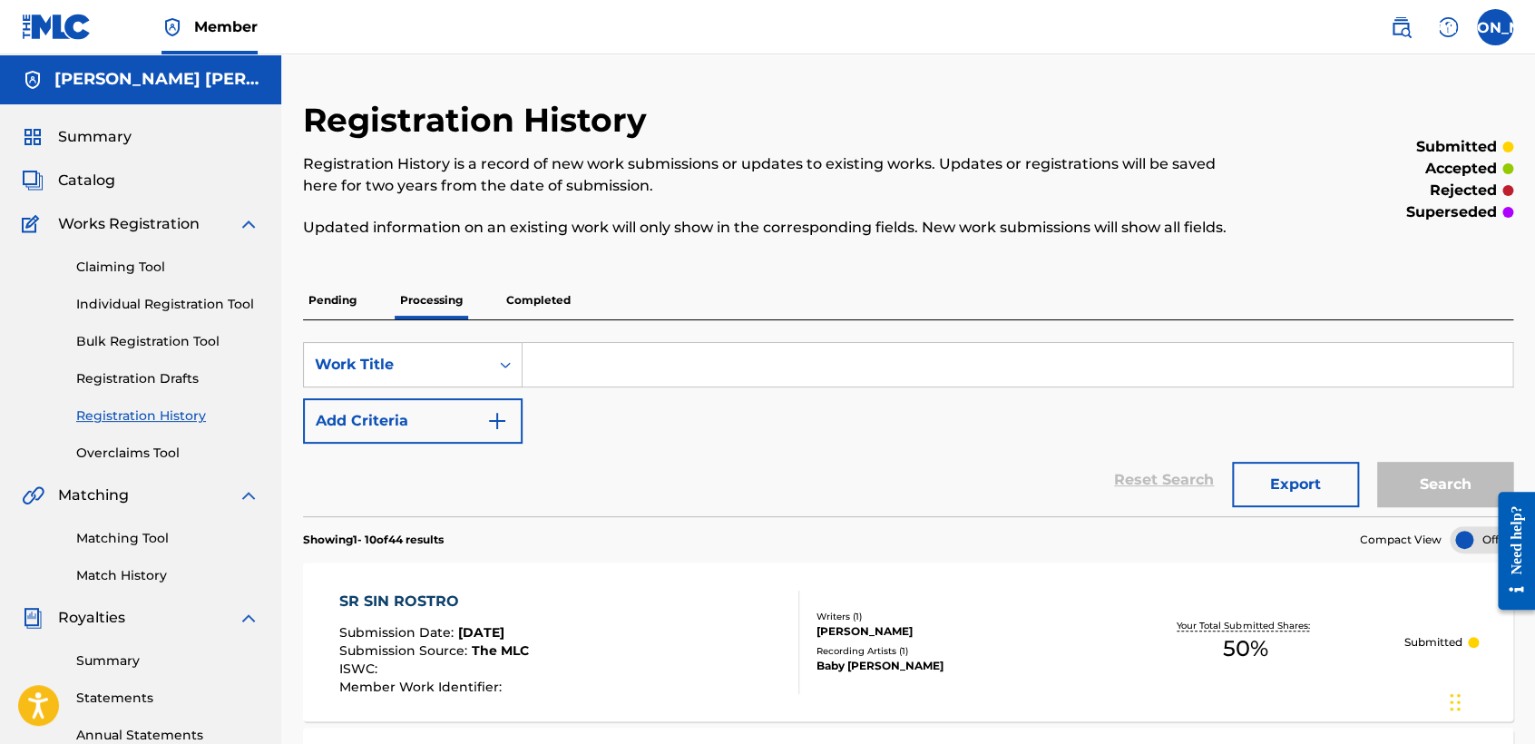
click at [518, 298] on p "Completed" at bounding box center [538, 300] width 75 height 38
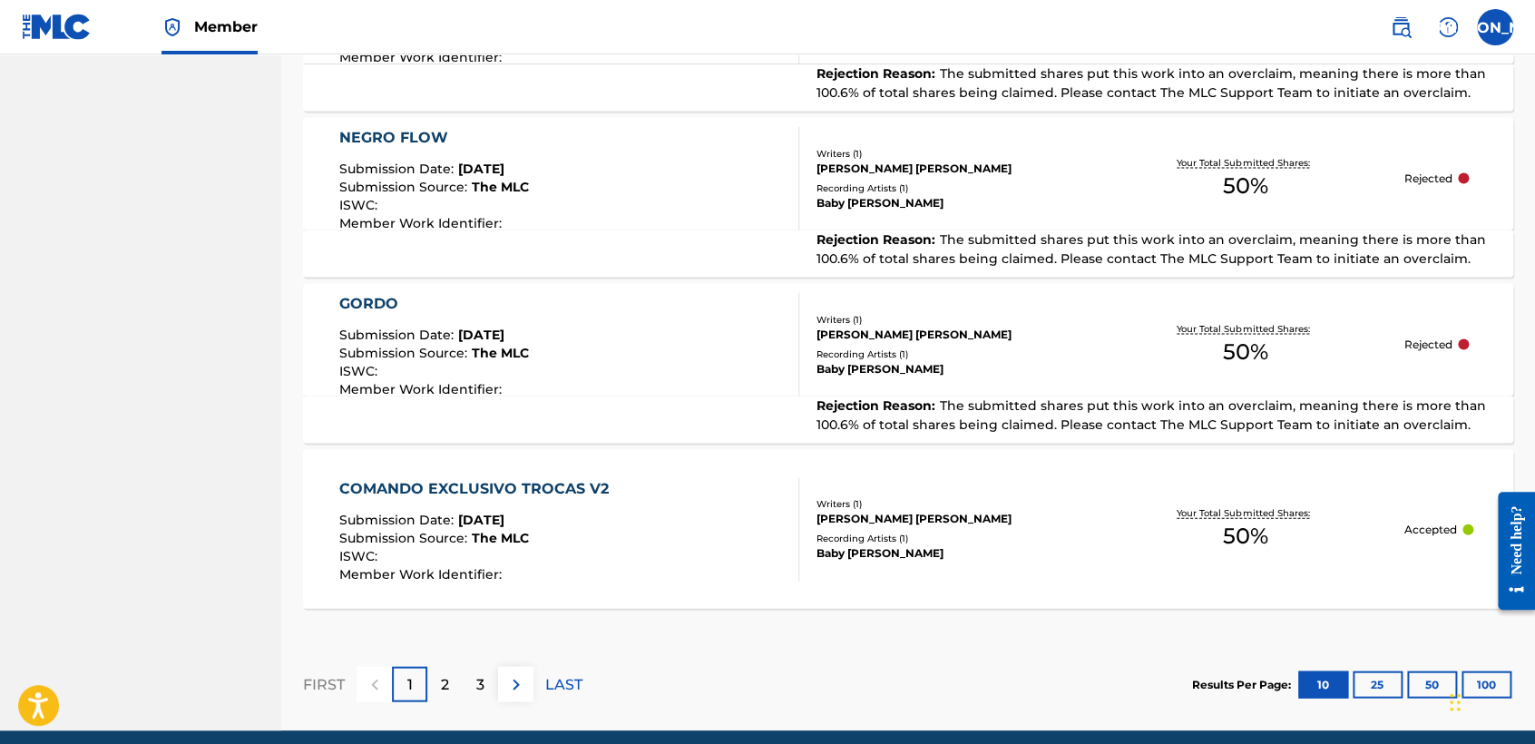
scroll to position [1749, 0]
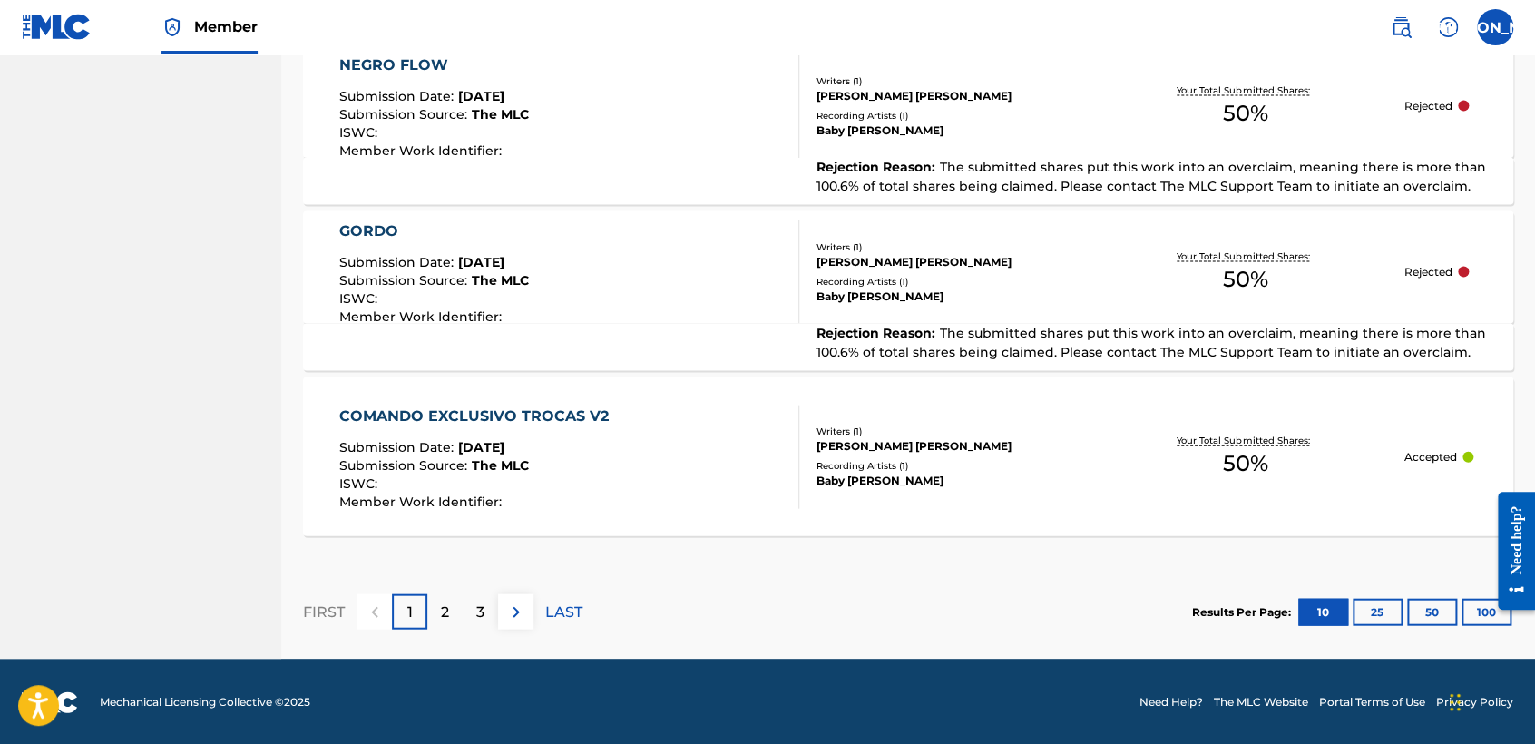
click at [441, 614] on p "2" at bounding box center [445, 612] width 8 height 22
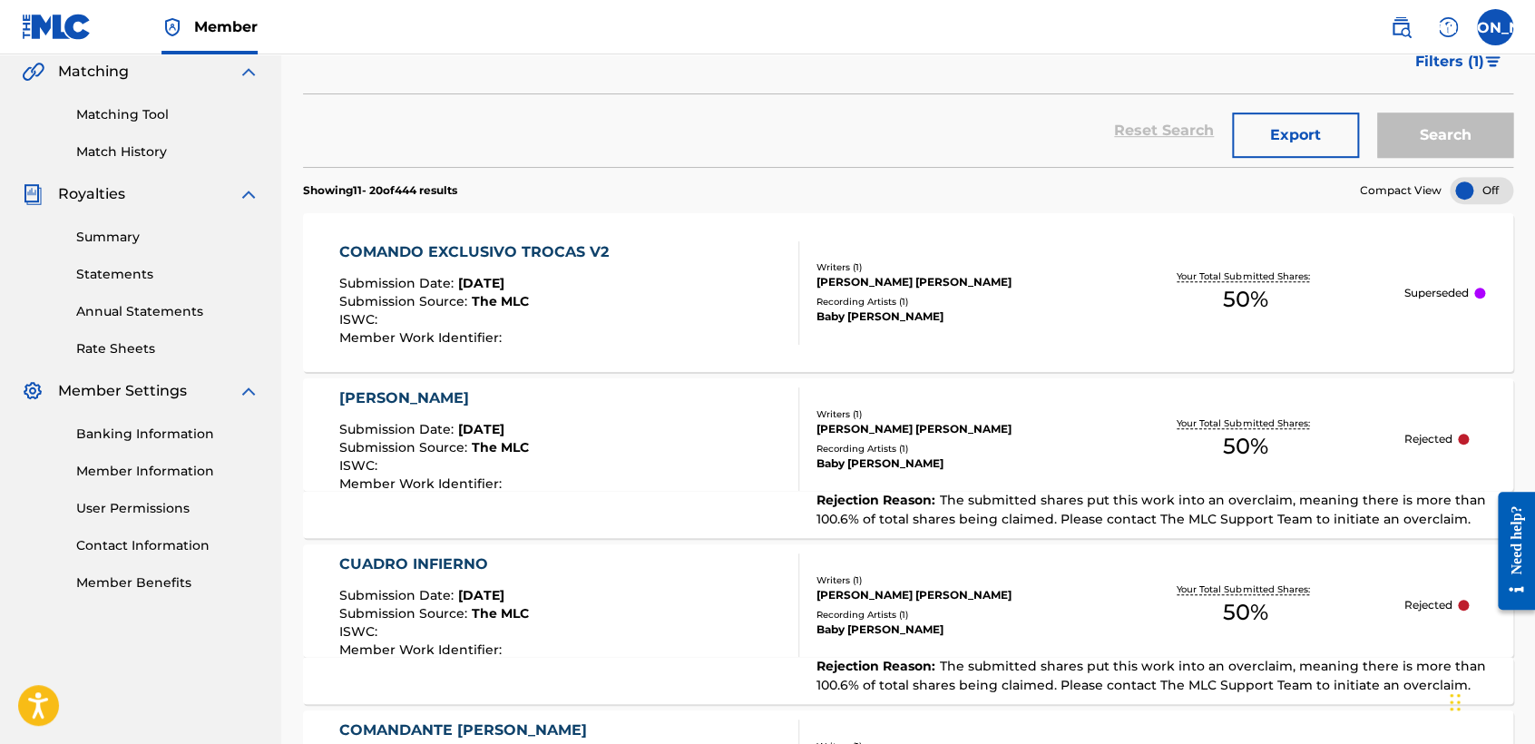
scroll to position [420, 0]
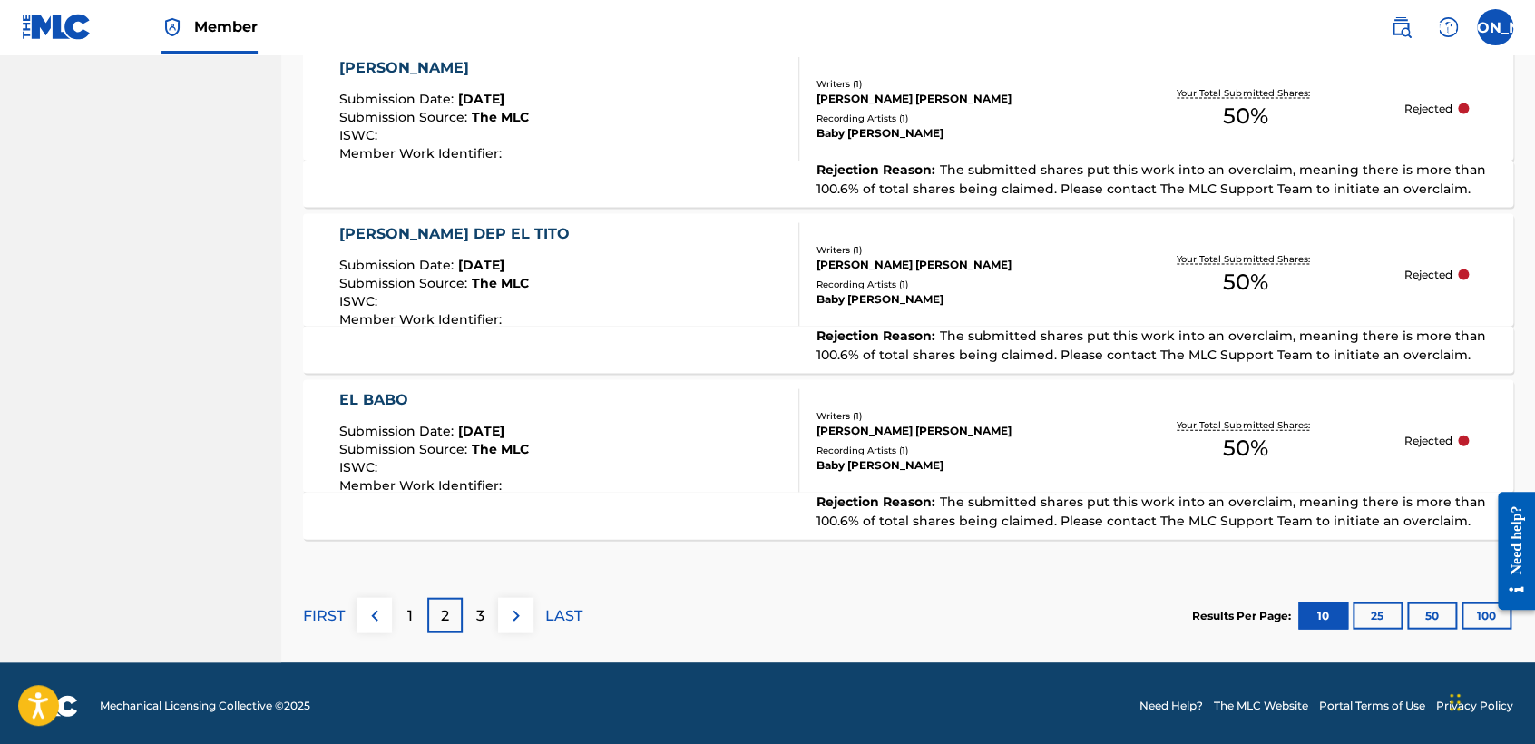
click at [482, 617] on p "3" at bounding box center [480, 616] width 8 height 22
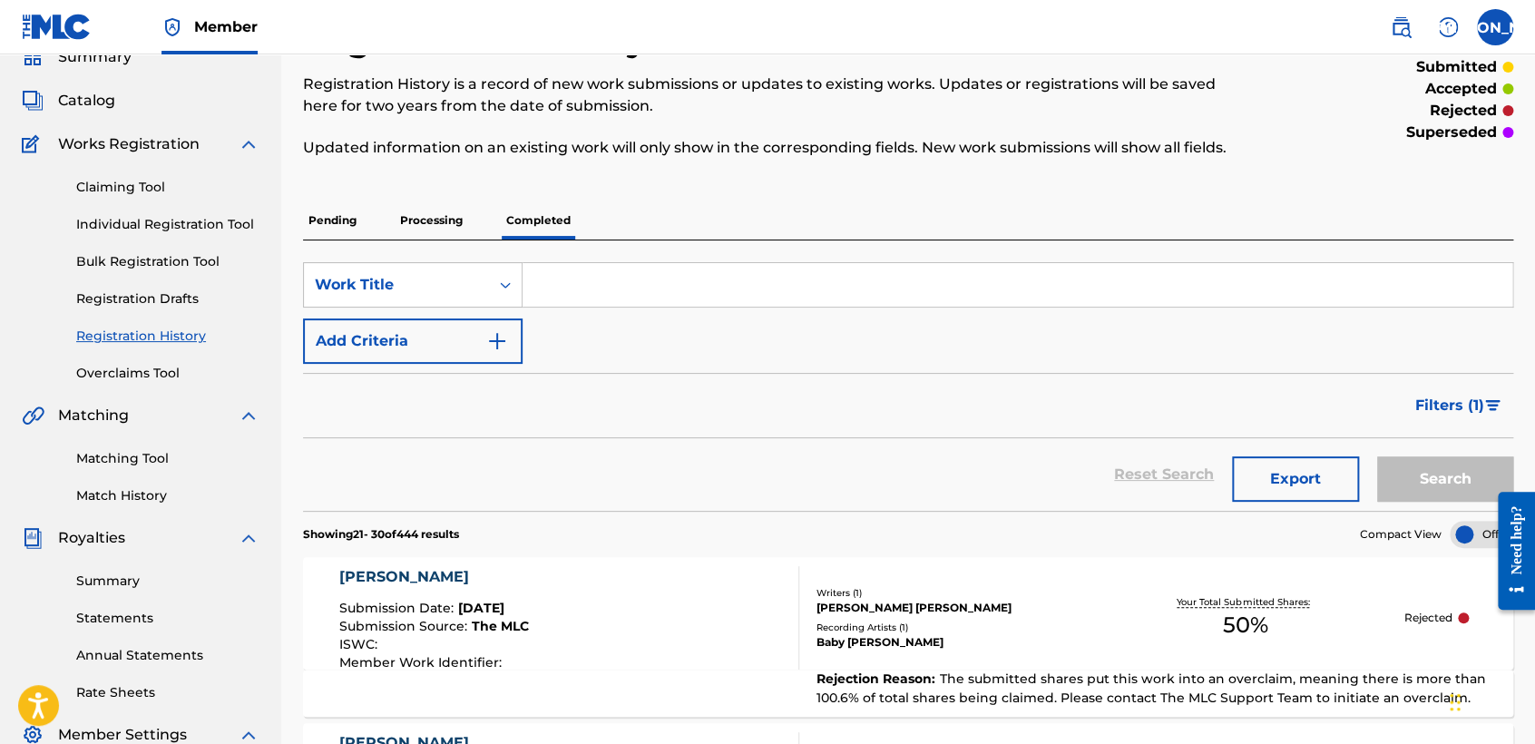
scroll to position [57, 0]
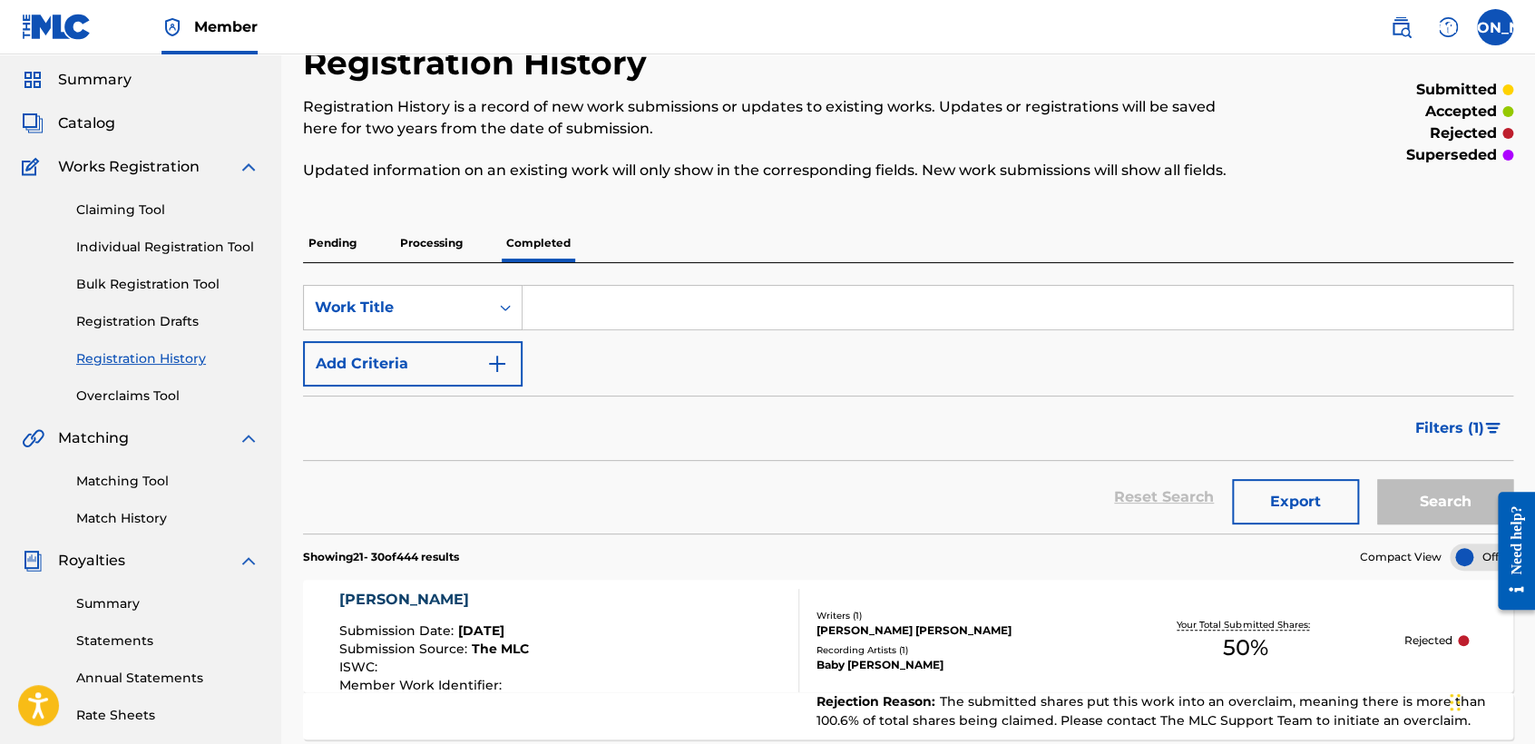
click at [228, 253] on link "Individual Registration Tool" at bounding box center [167, 247] width 183 height 19
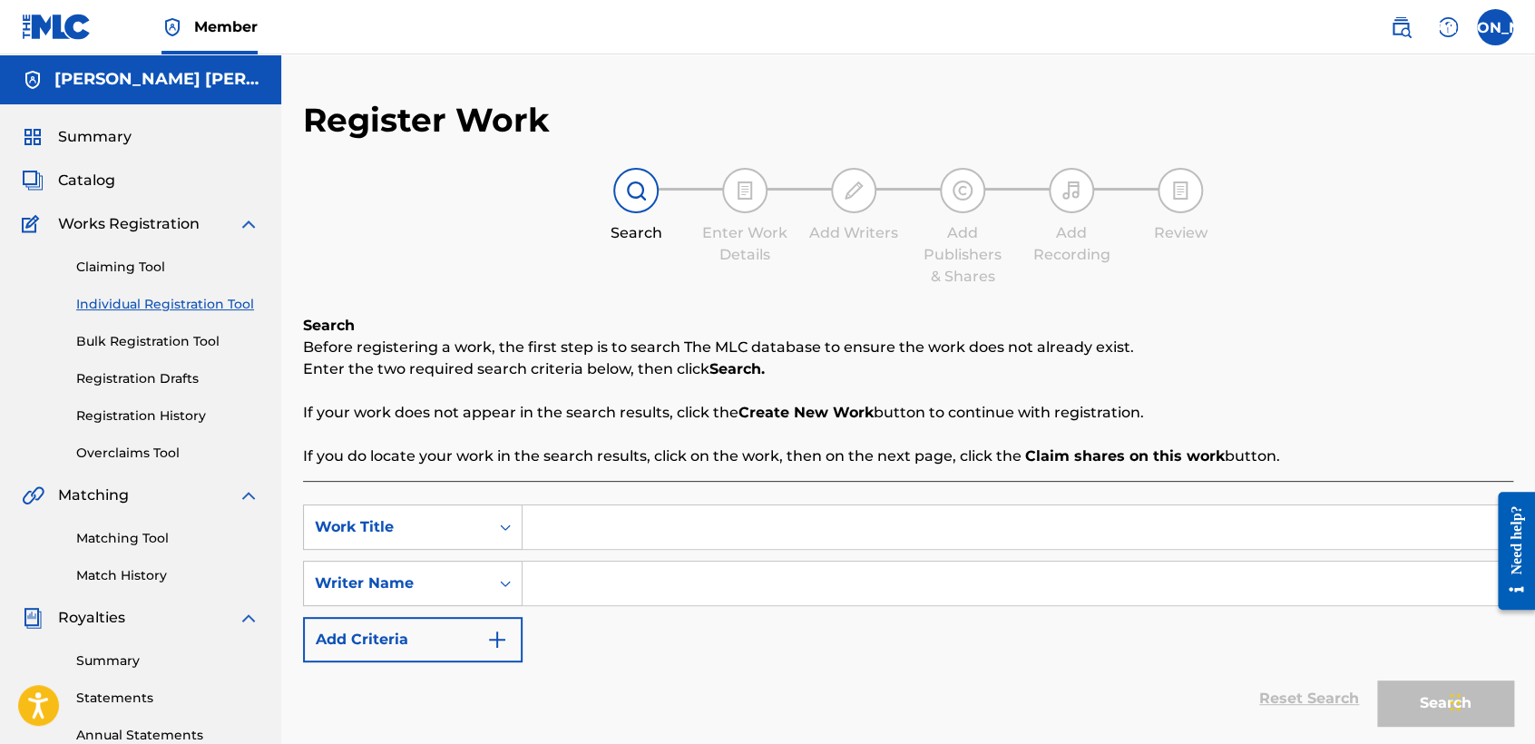
click at [183, 406] on link "Registration History" at bounding box center [167, 415] width 183 height 19
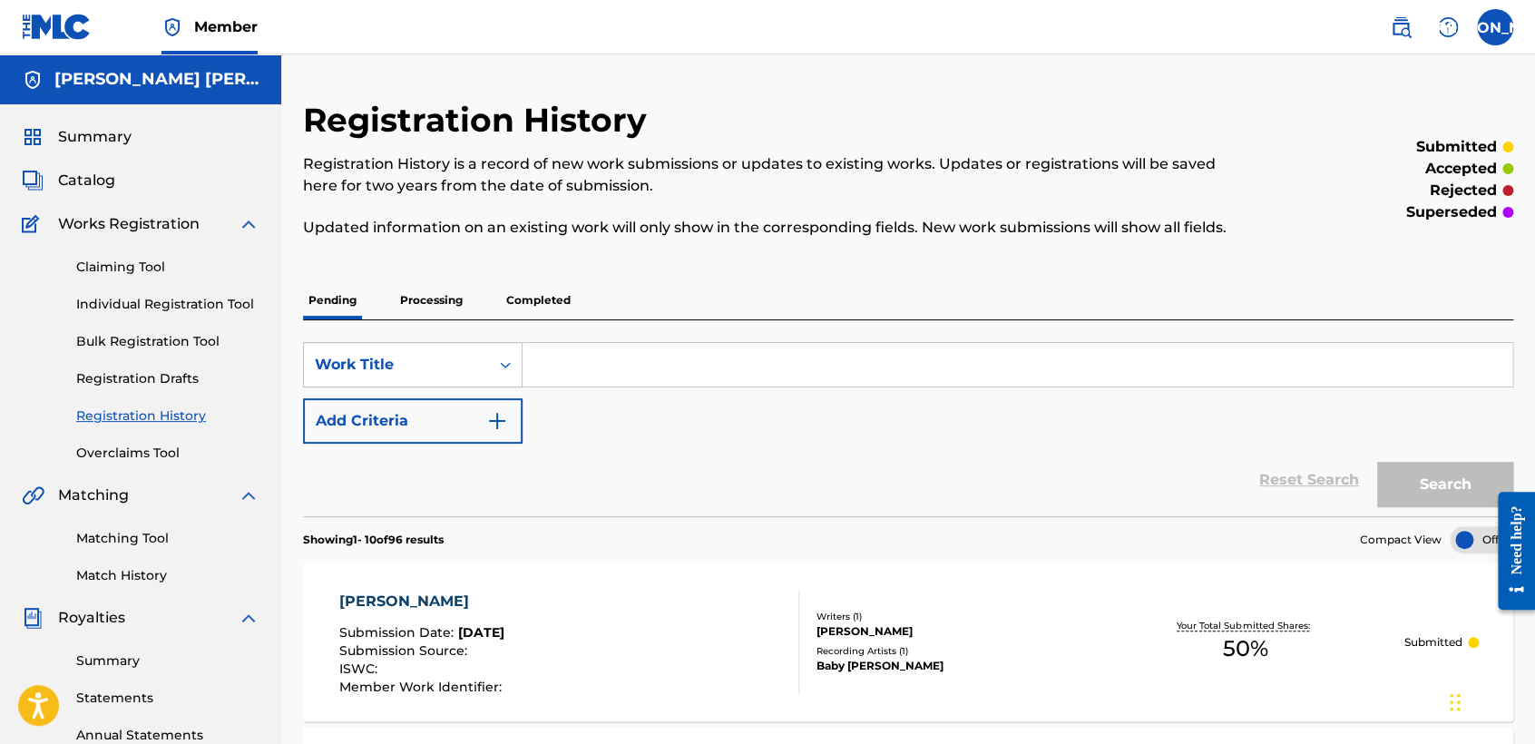
click at [218, 307] on link "Individual Registration Tool" at bounding box center [167, 304] width 183 height 19
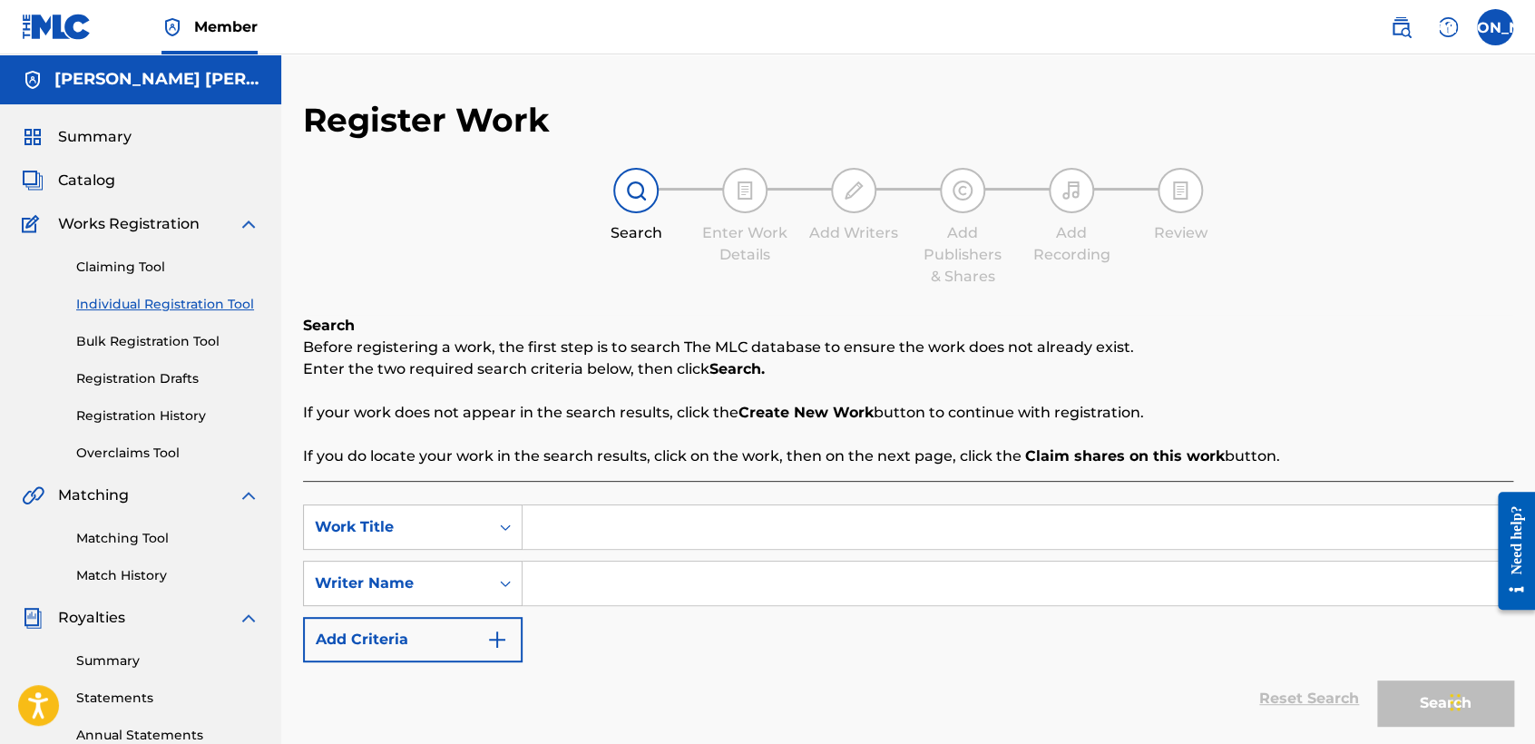
click at [168, 417] on link "Registration History" at bounding box center [167, 415] width 183 height 19
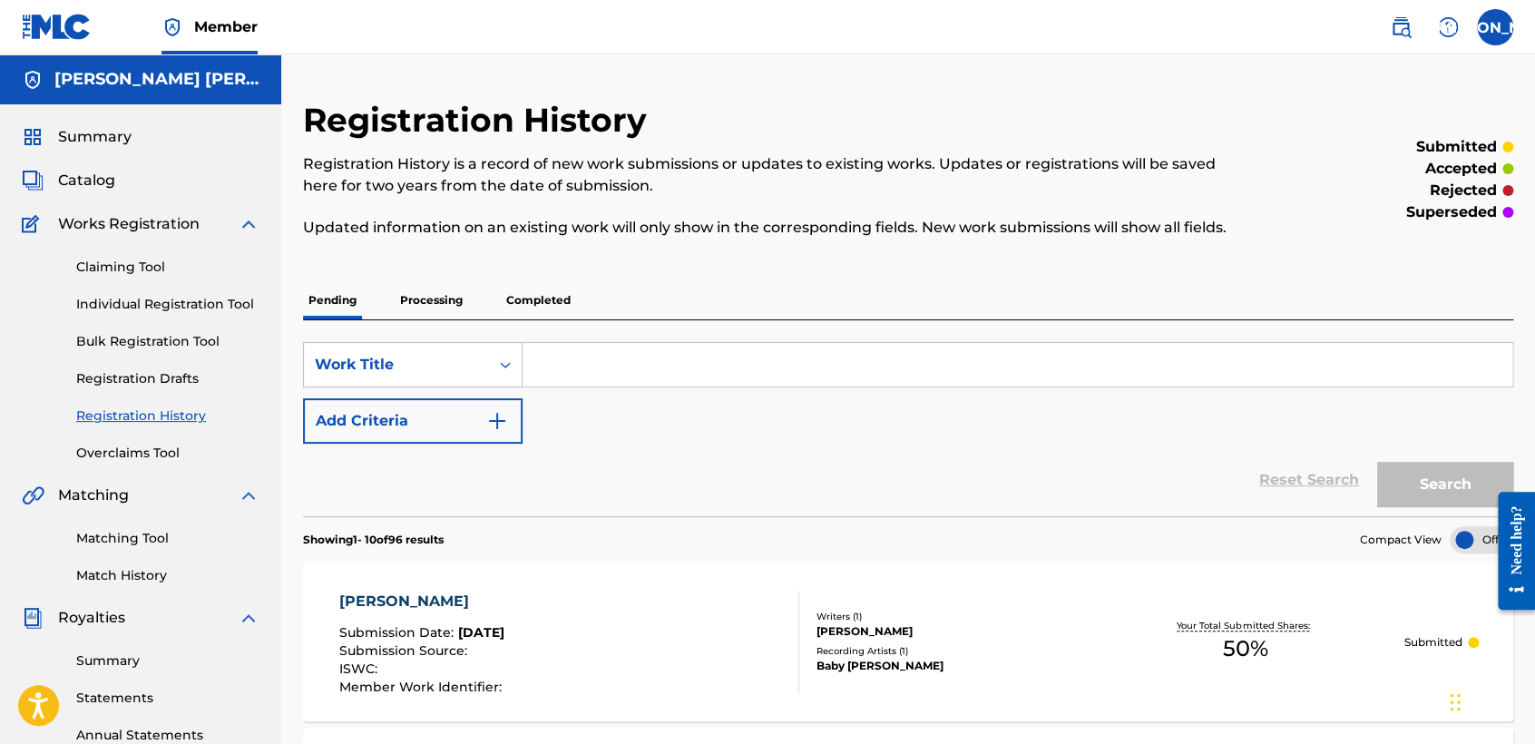
click at [62, 155] on div "Summary Catalog Works Registration Claiming Tool Individual Registration Tool B…" at bounding box center [140, 570] width 281 height 933
click at [79, 151] on div "Summary Catalog Works Registration Claiming Tool Individual Registration Tool B…" at bounding box center [140, 570] width 281 height 933
click at [83, 148] on div "Summary Catalog Works Registration Claiming Tool Individual Registration Tool B…" at bounding box center [140, 570] width 281 height 933
click at [116, 120] on div "Summary Catalog Works Registration Claiming Tool Individual Registration Tool B…" at bounding box center [140, 570] width 281 height 933
click at [116, 137] on span "Summary" at bounding box center [94, 137] width 73 height 22
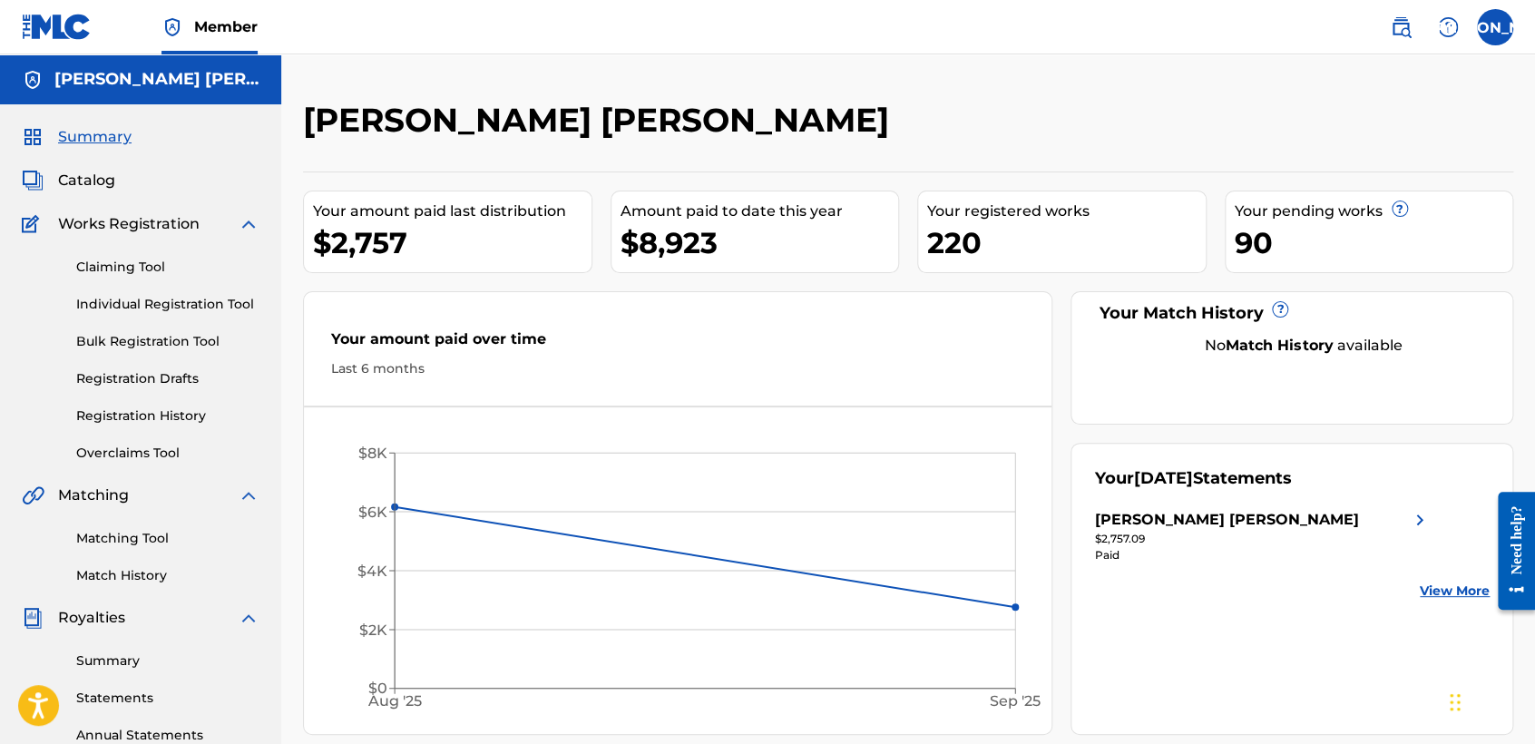
click at [200, 411] on link "Registration History" at bounding box center [167, 415] width 183 height 19
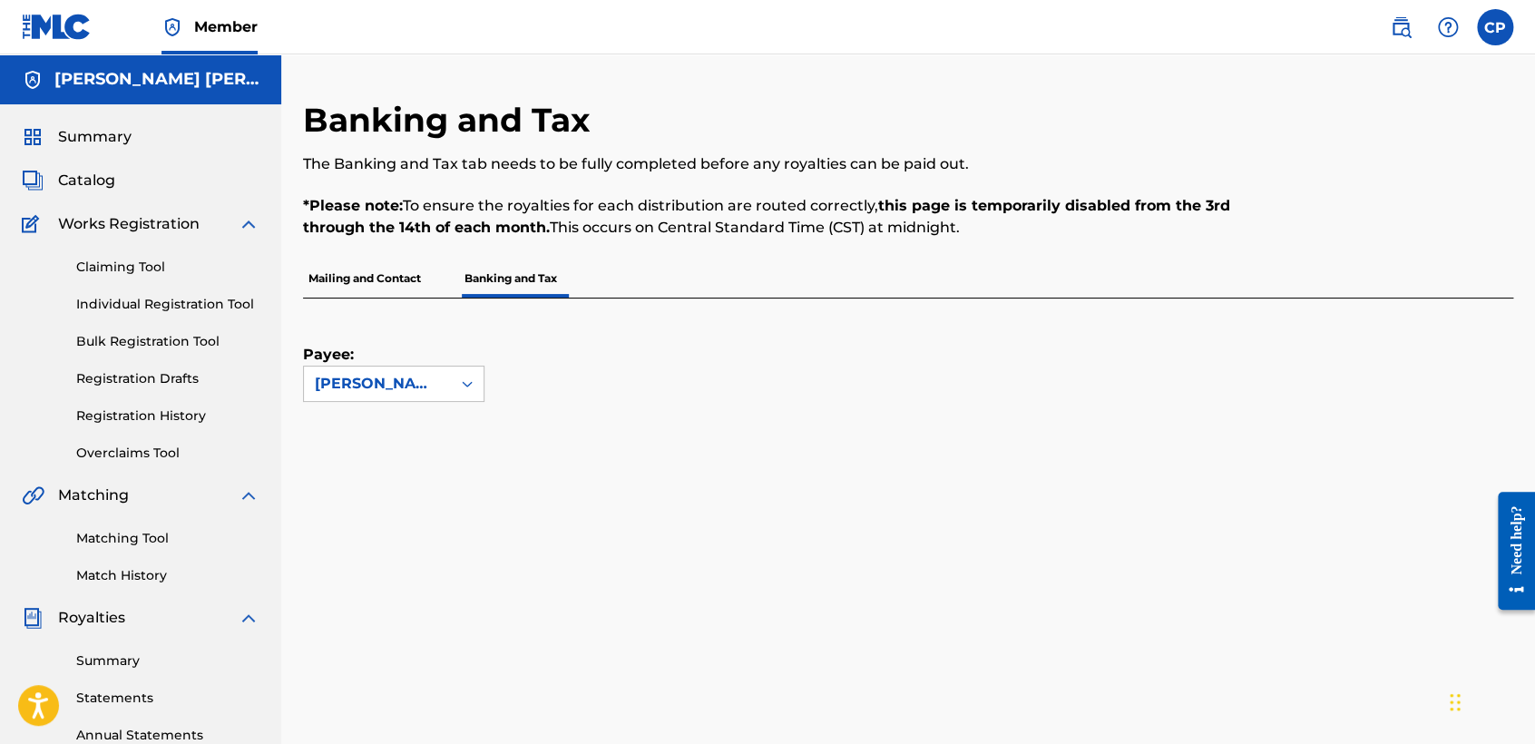
click at [674, 399] on div "Payee: Cesar Dario Paniagua Salazar" at bounding box center [886, 349] width 1166 height 103
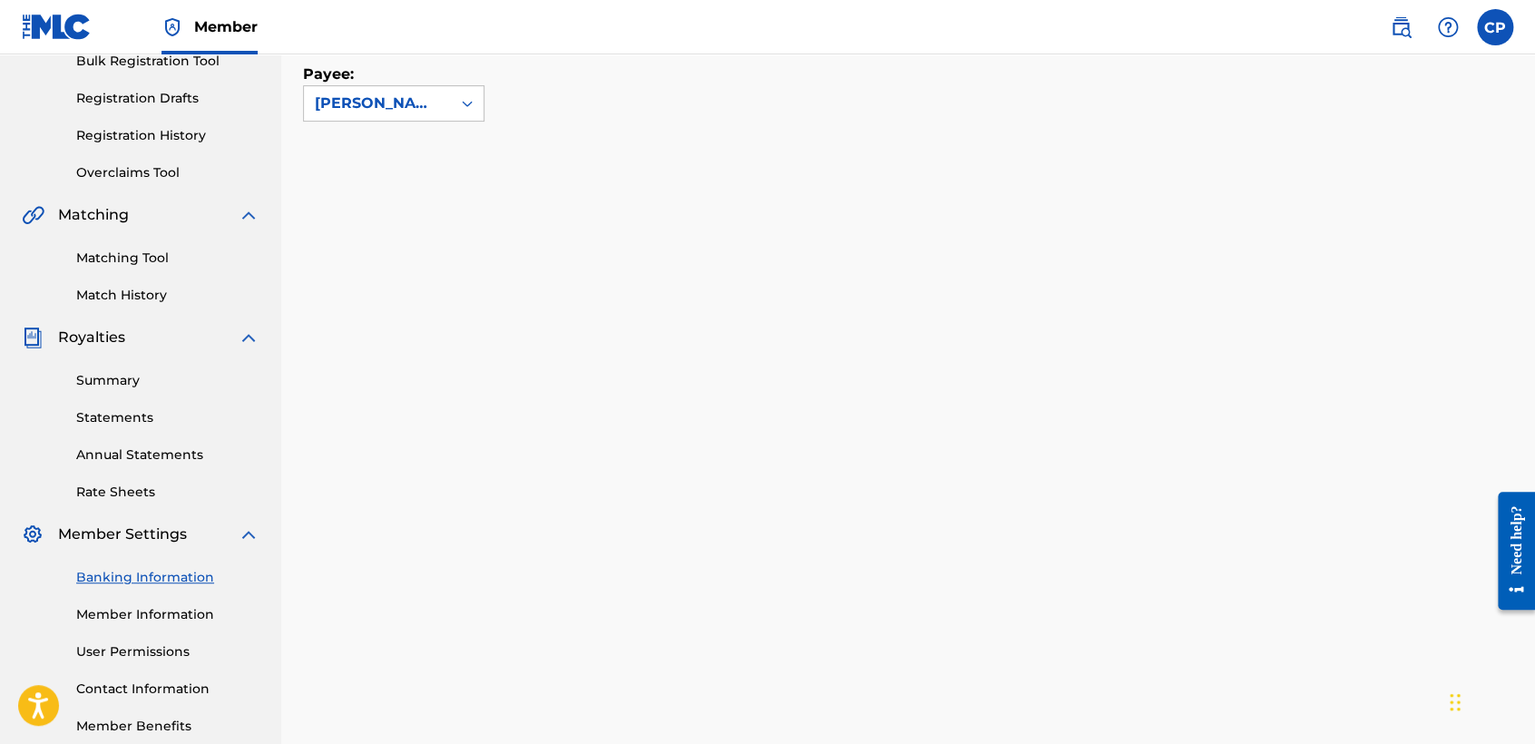
scroll to position [282, 0]
click at [463, 106] on icon at bounding box center [467, 102] width 18 height 18
click at [423, 150] on div "Cesar Dario Paniagua Salazar" at bounding box center [394, 153] width 180 height 67
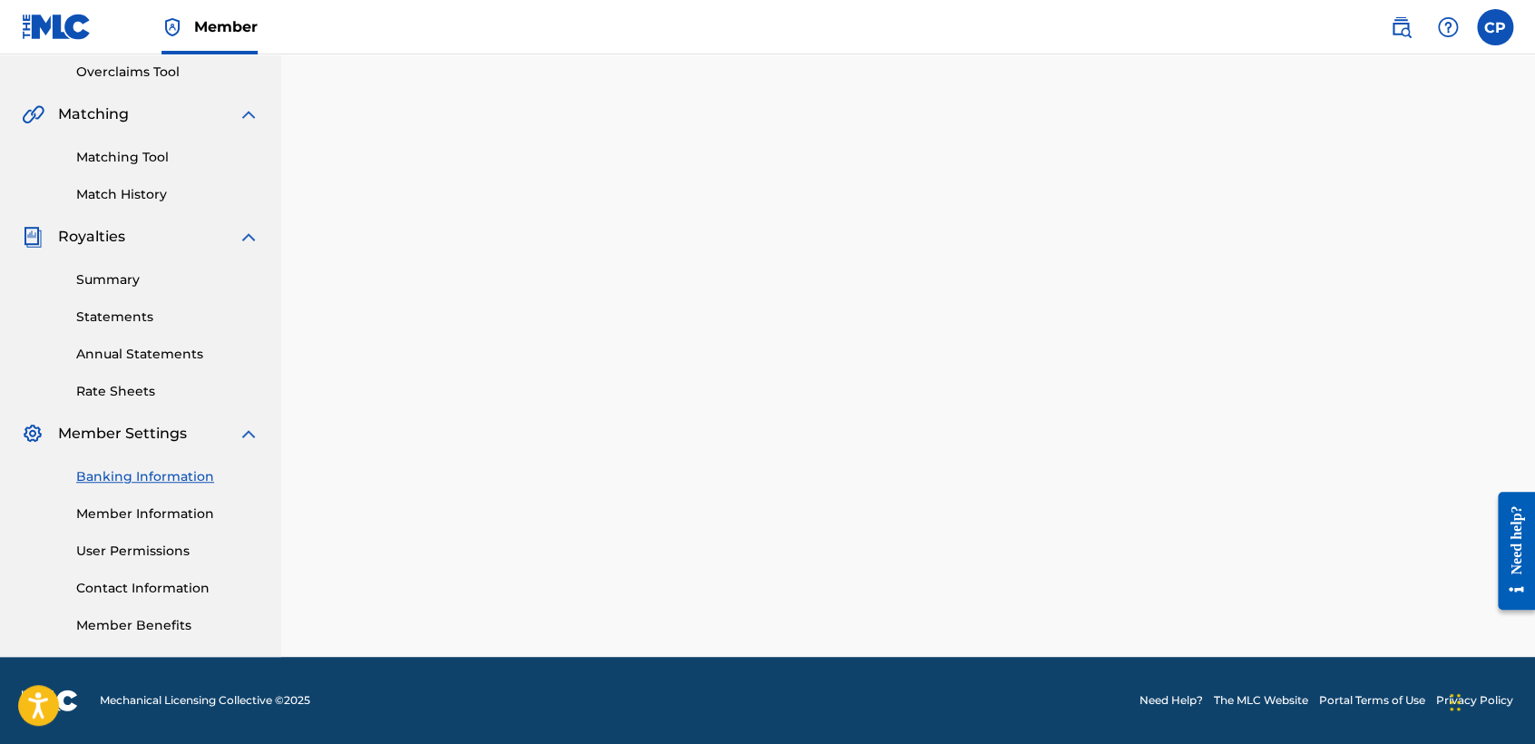
scroll to position [380, 0]
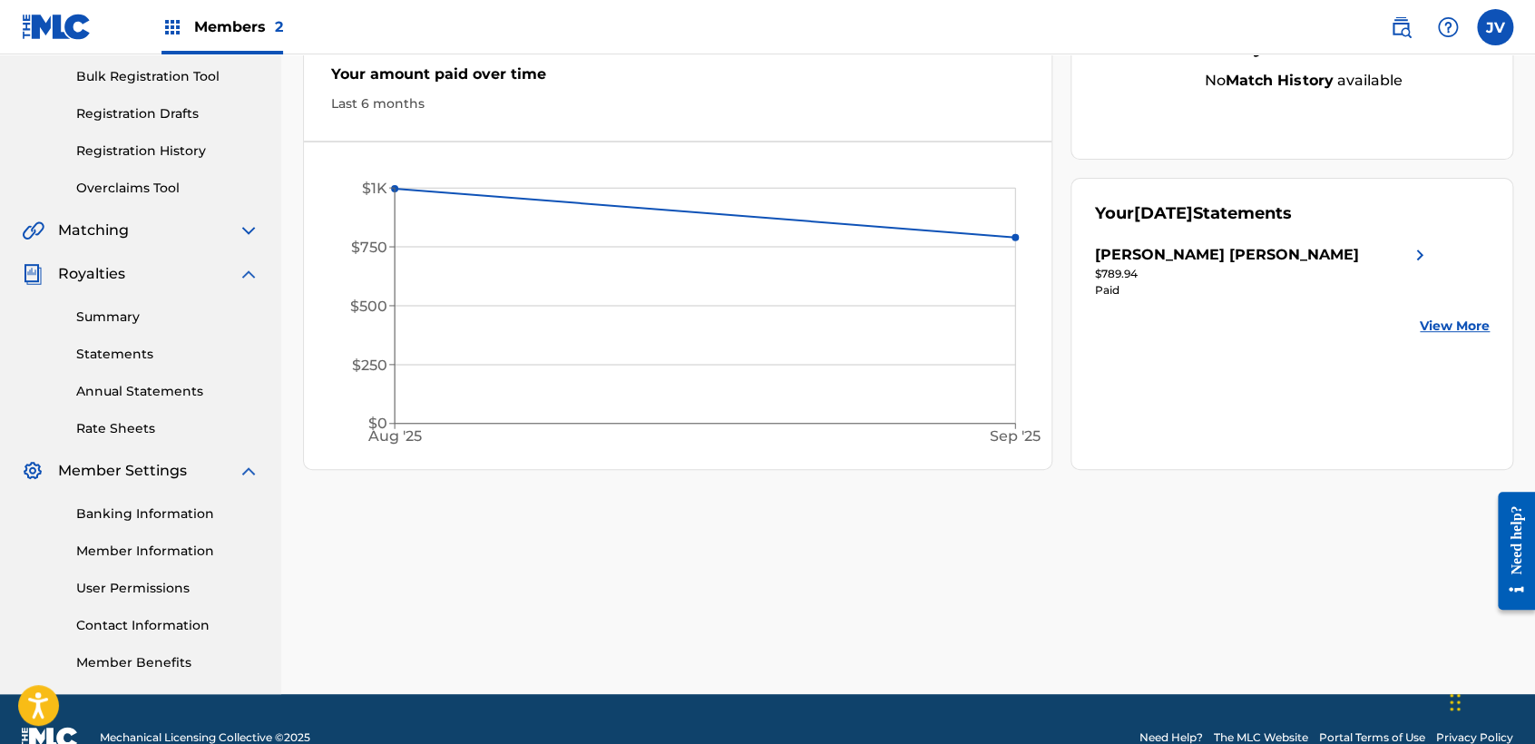
scroll to position [301, 0]
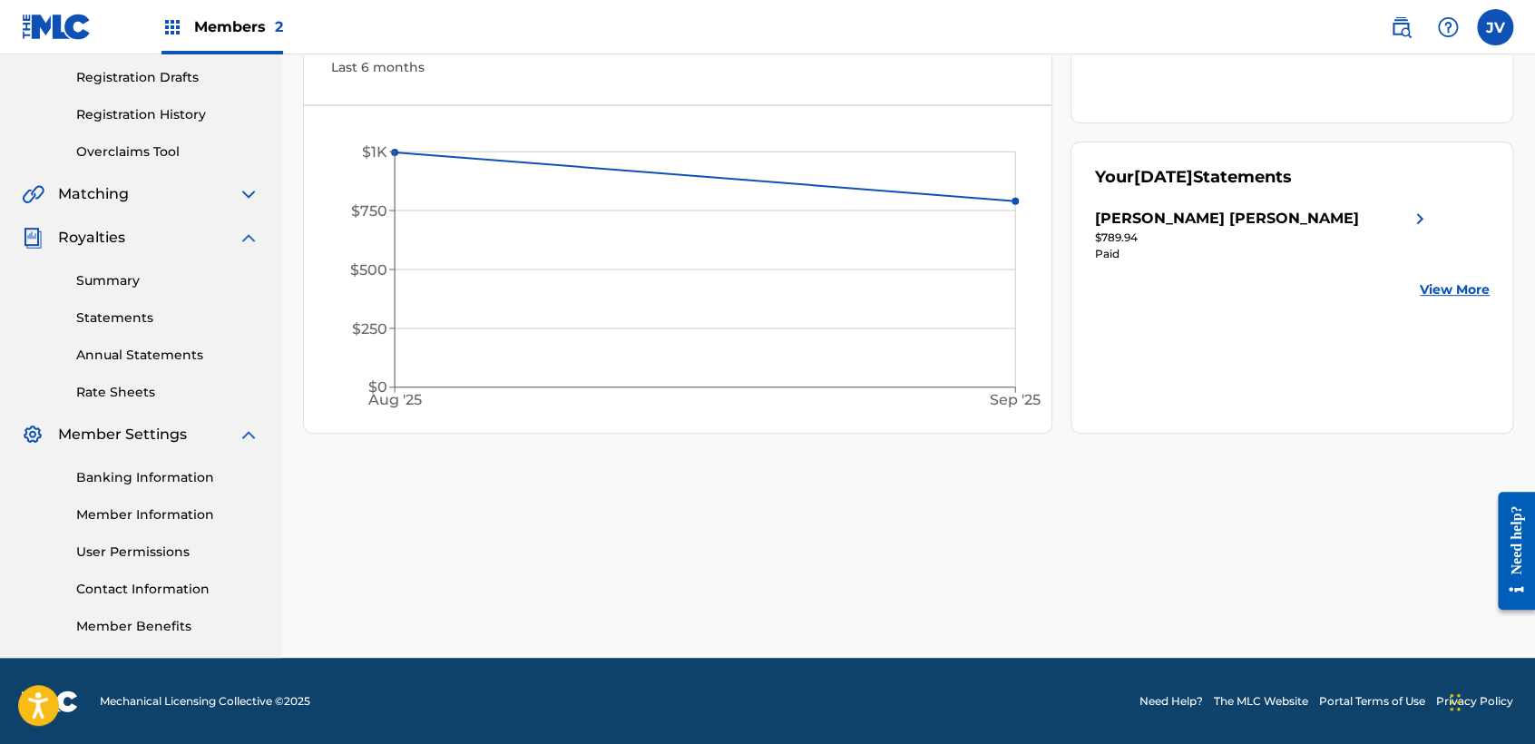
click at [180, 468] on link "Banking Information" at bounding box center [167, 477] width 183 height 19
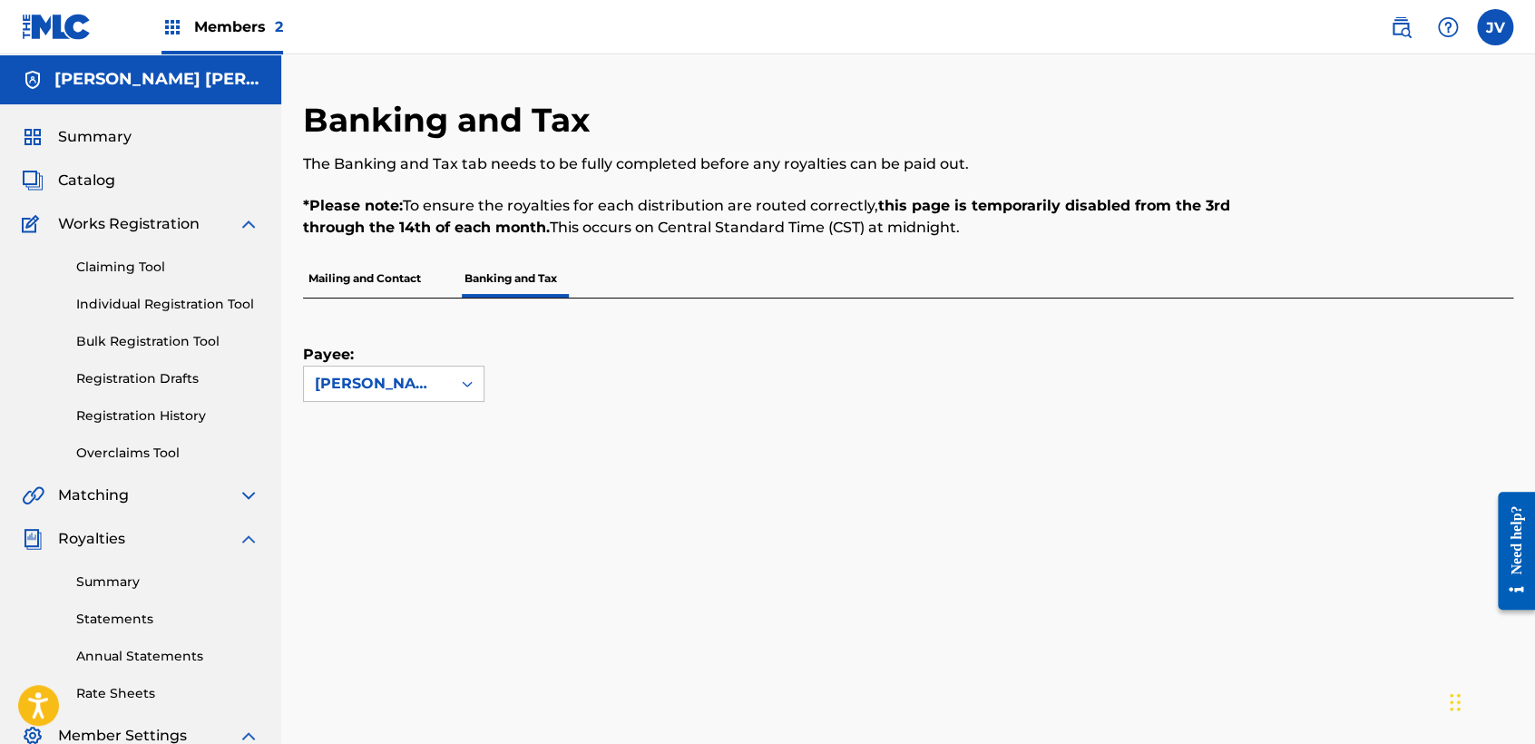
click at [593, 385] on div "Payee: [PERSON_NAME] [PERSON_NAME]" at bounding box center [886, 349] width 1166 height 103
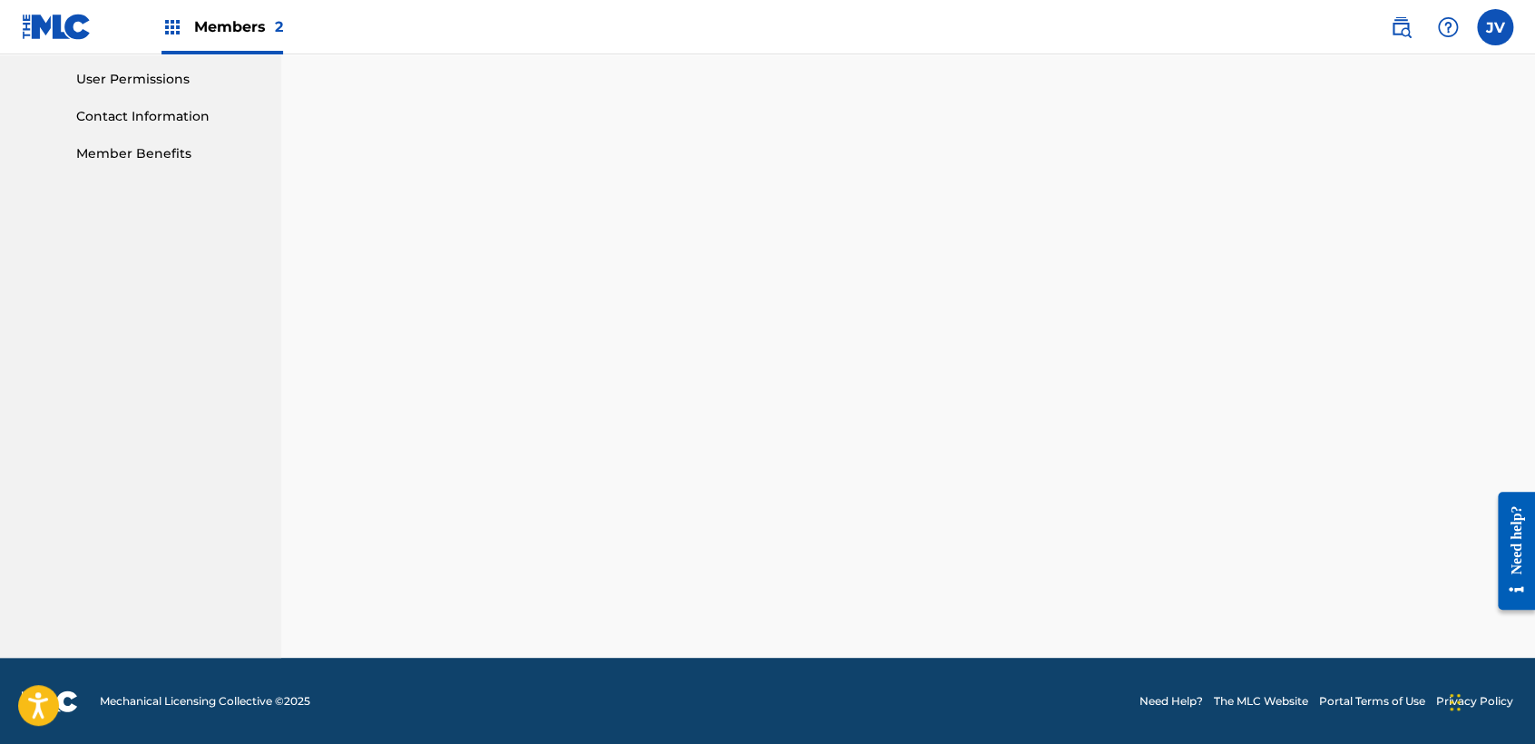
scroll to position [301, 0]
